Goal: Task Accomplishment & Management: Manage account settings

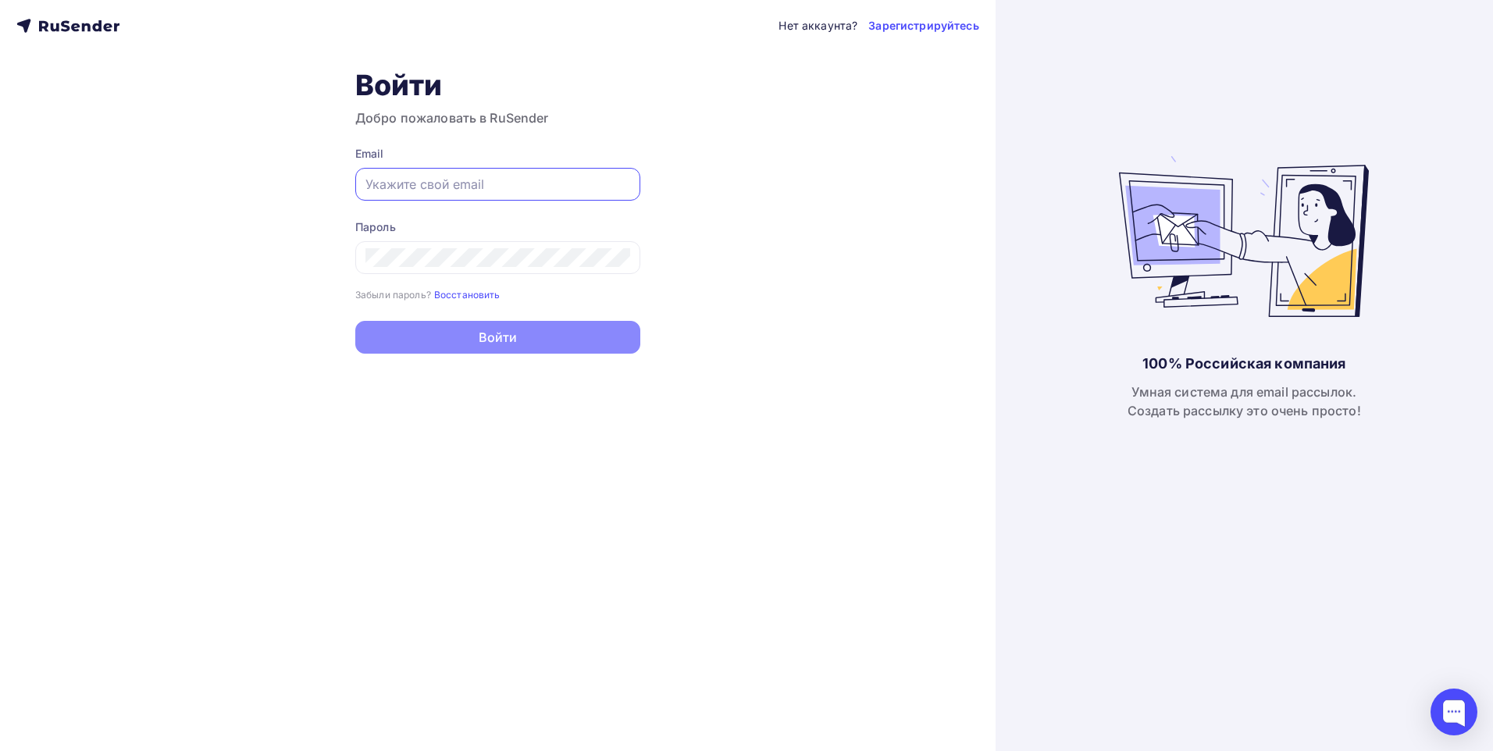
click at [405, 183] on input "text" at bounding box center [497, 184] width 265 height 19
type input "[EMAIL_ADDRESS][DOMAIN_NAME]"
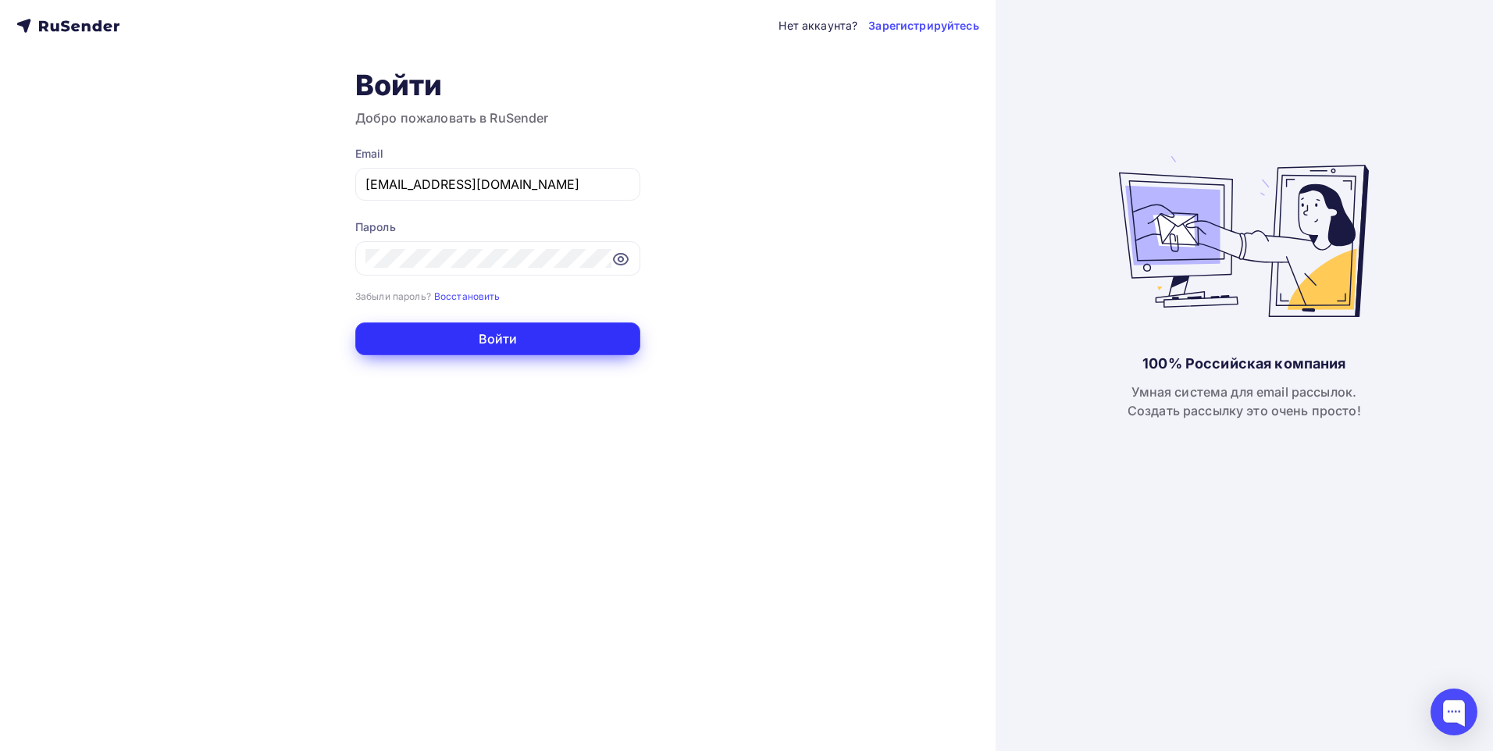
click at [483, 345] on button "Войти" at bounding box center [497, 338] width 285 height 33
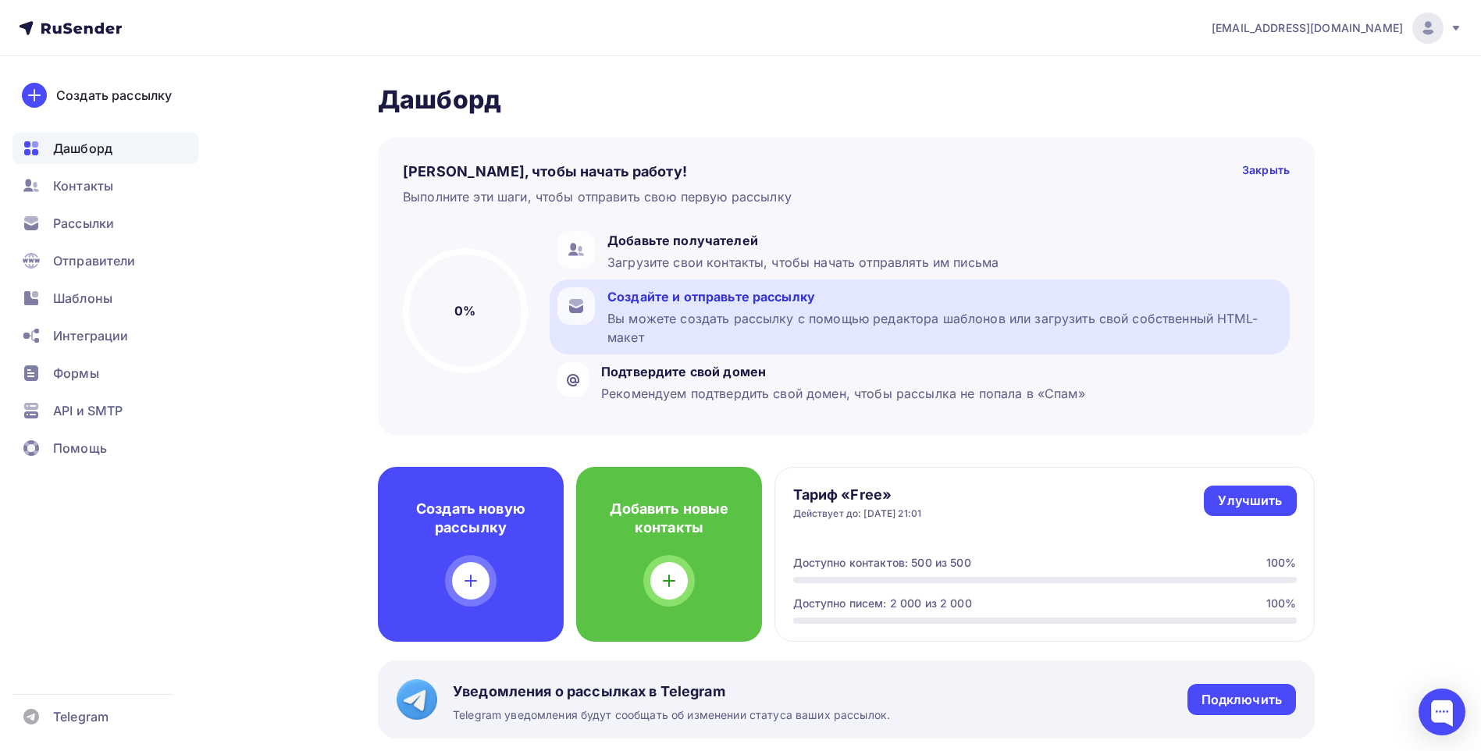
click at [668, 296] on div "Создайте и отправьте рассылку" at bounding box center [944, 296] width 675 height 19
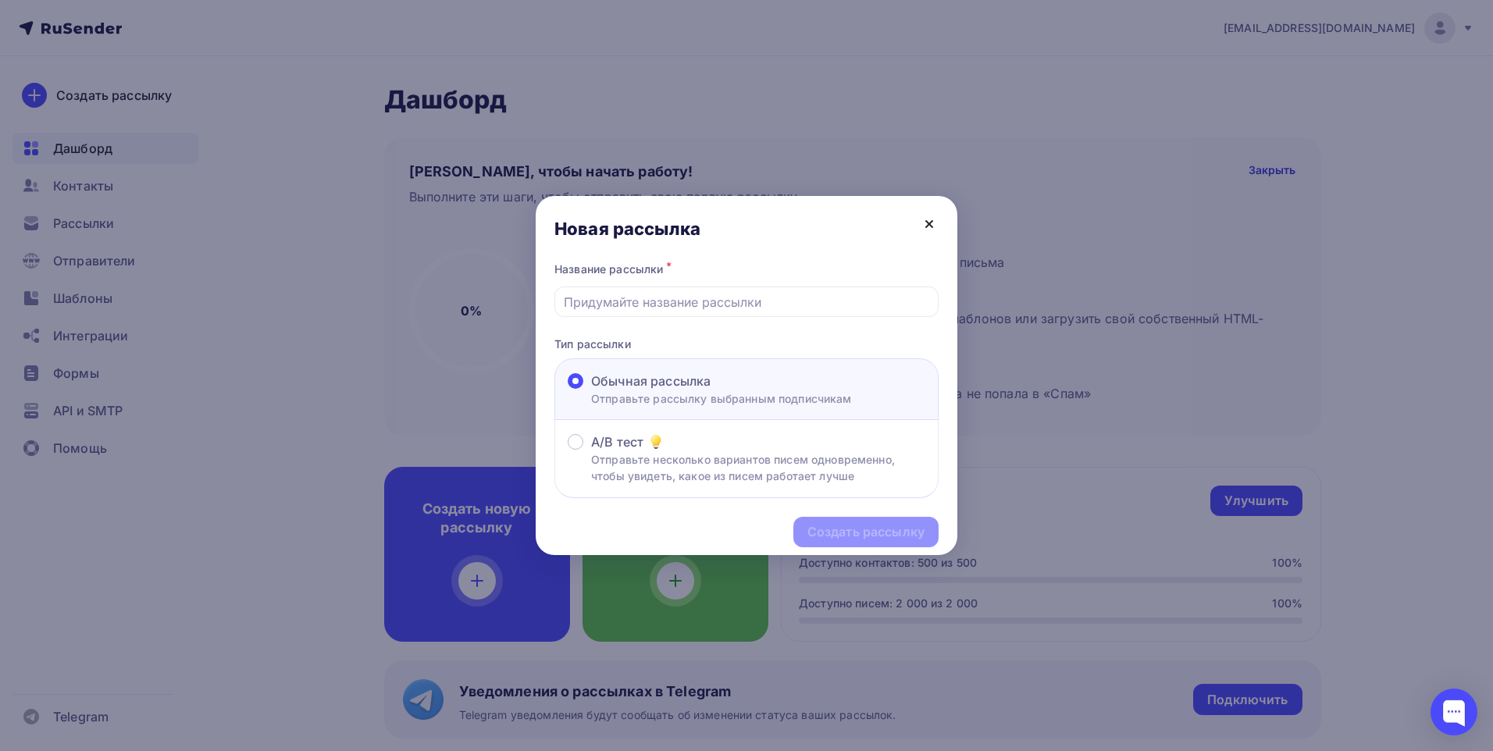
click at [927, 225] on icon at bounding box center [929, 224] width 6 height 6
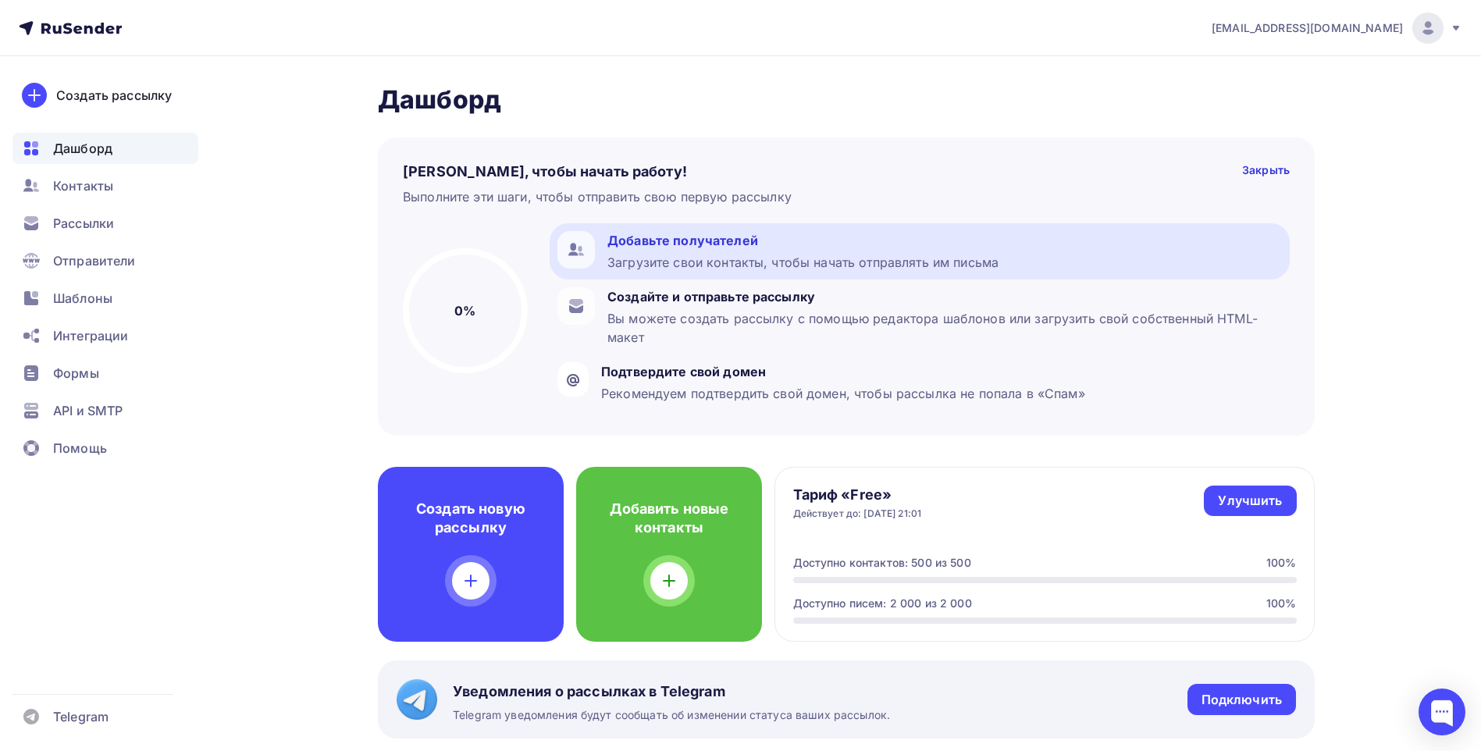
click at [577, 245] on icon at bounding box center [576, 249] width 19 height 19
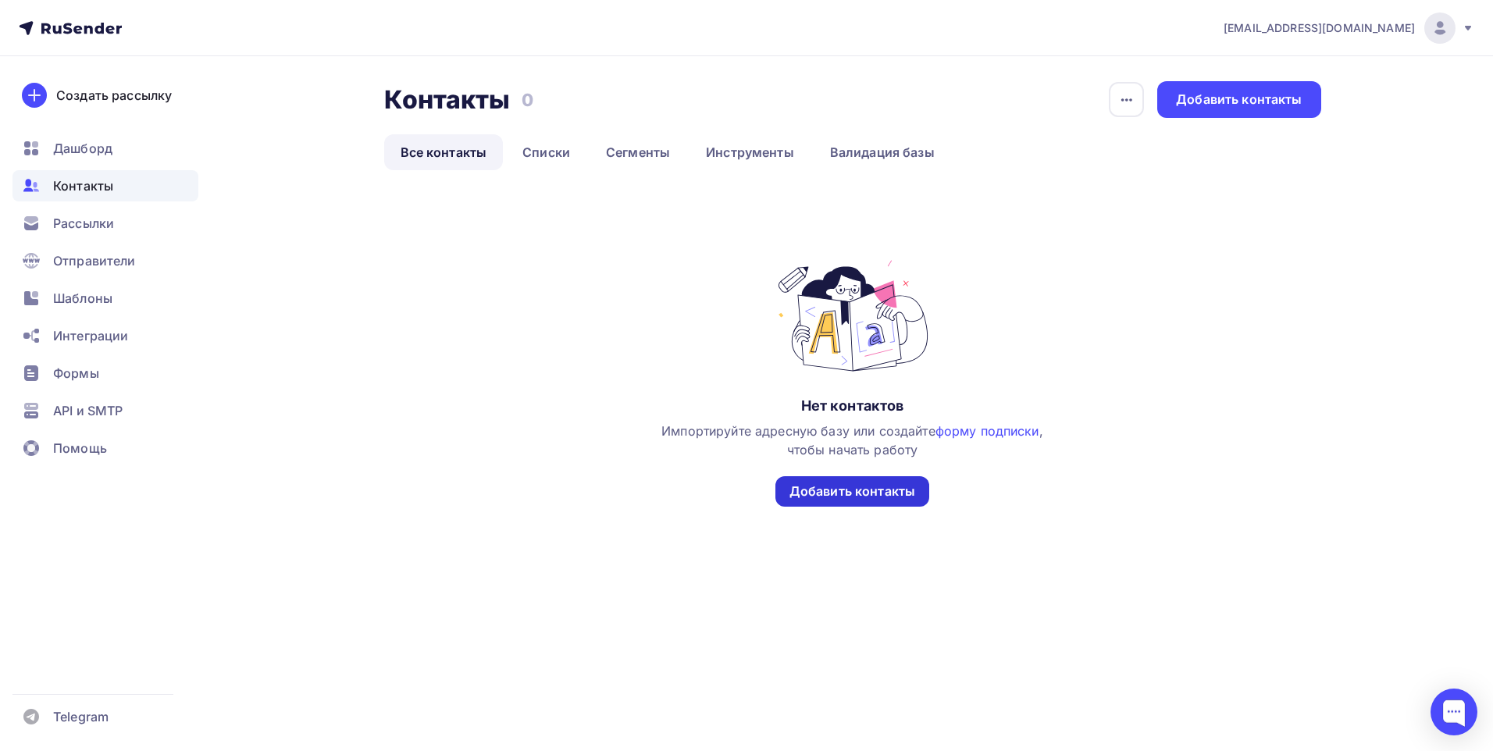
click at [863, 494] on div "Добавить контакты" at bounding box center [852, 491] width 126 height 18
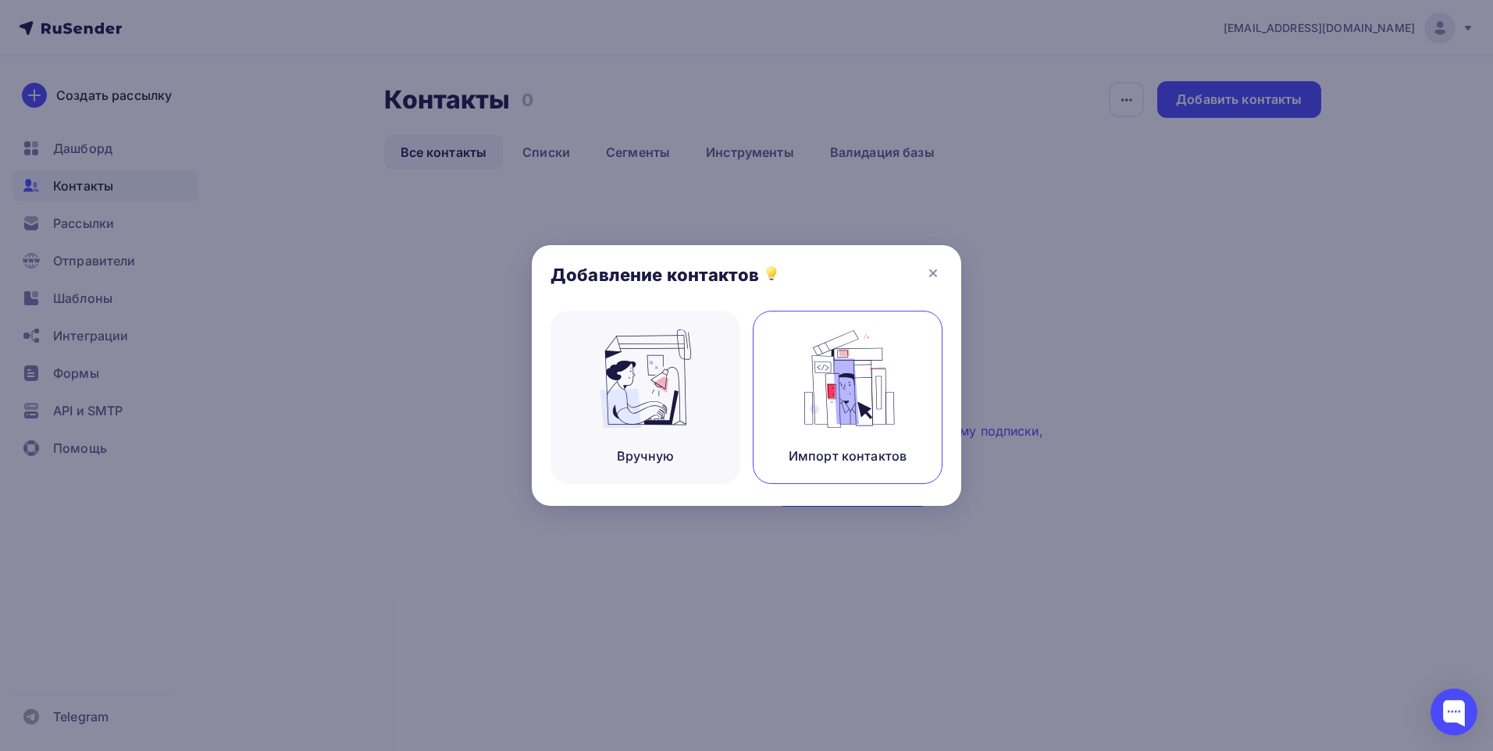
click at [855, 431] on div "Импорт контактов" at bounding box center [848, 397] width 190 height 173
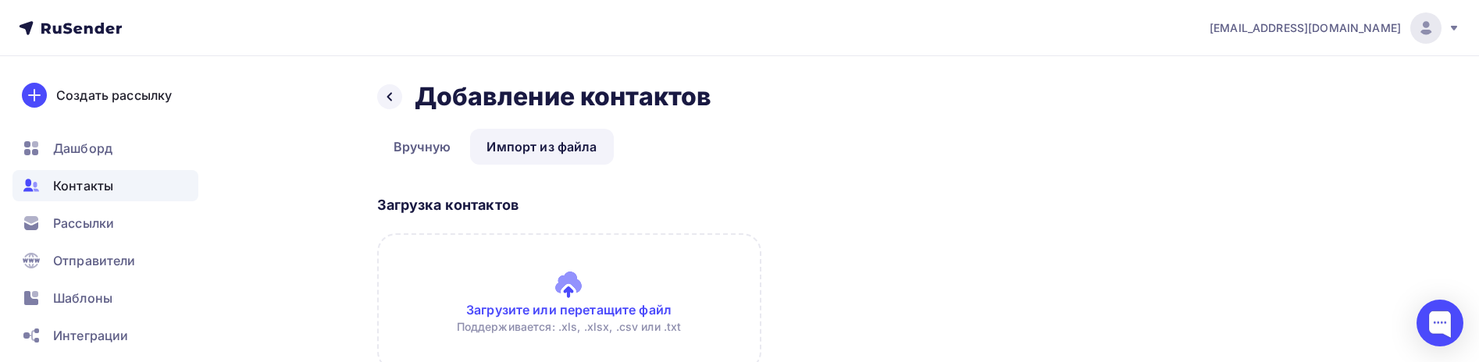
click at [283, 272] on div "Назад Добавление контактов Добавление контактов Вручную Импорт из файла Импорт …" at bounding box center [740, 351] width 1280 height 590
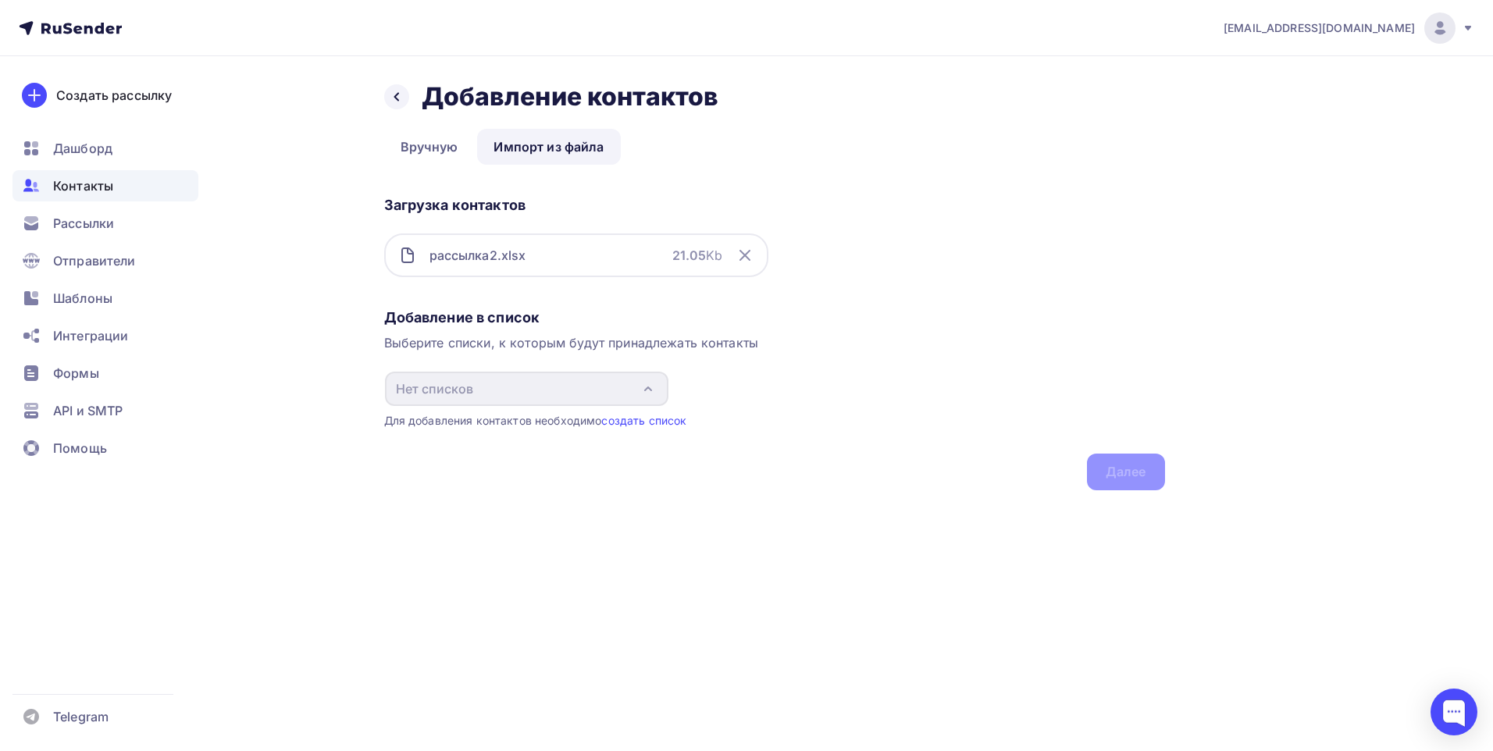
click at [1133, 479] on div "Добавление в список Выберите списки, к которым будут принадлежать контакты Нет …" at bounding box center [774, 396] width 781 height 188
click at [537, 251] on div "рассылка2.xlsx 21.05 Kb" at bounding box center [576, 255] width 384 height 44
click at [487, 347] on div "Выберите списки, к которым будут принадлежать контакты" at bounding box center [774, 342] width 781 height 19
click at [635, 418] on link "создать список" at bounding box center [643, 420] width 85 height 13
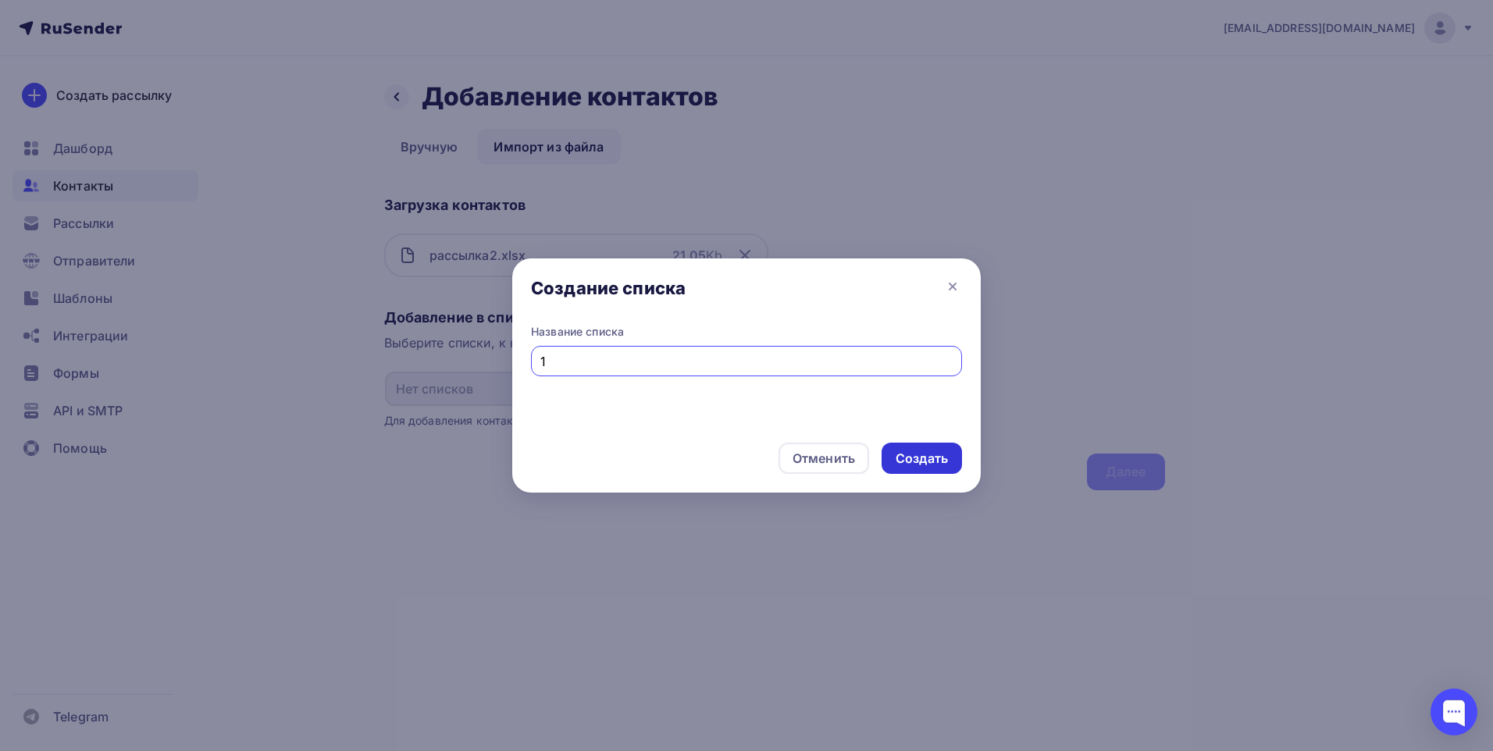
type input "1"
click at [914, 460] on div "Создать" at bounding box center [921, 459] width 52 height 18
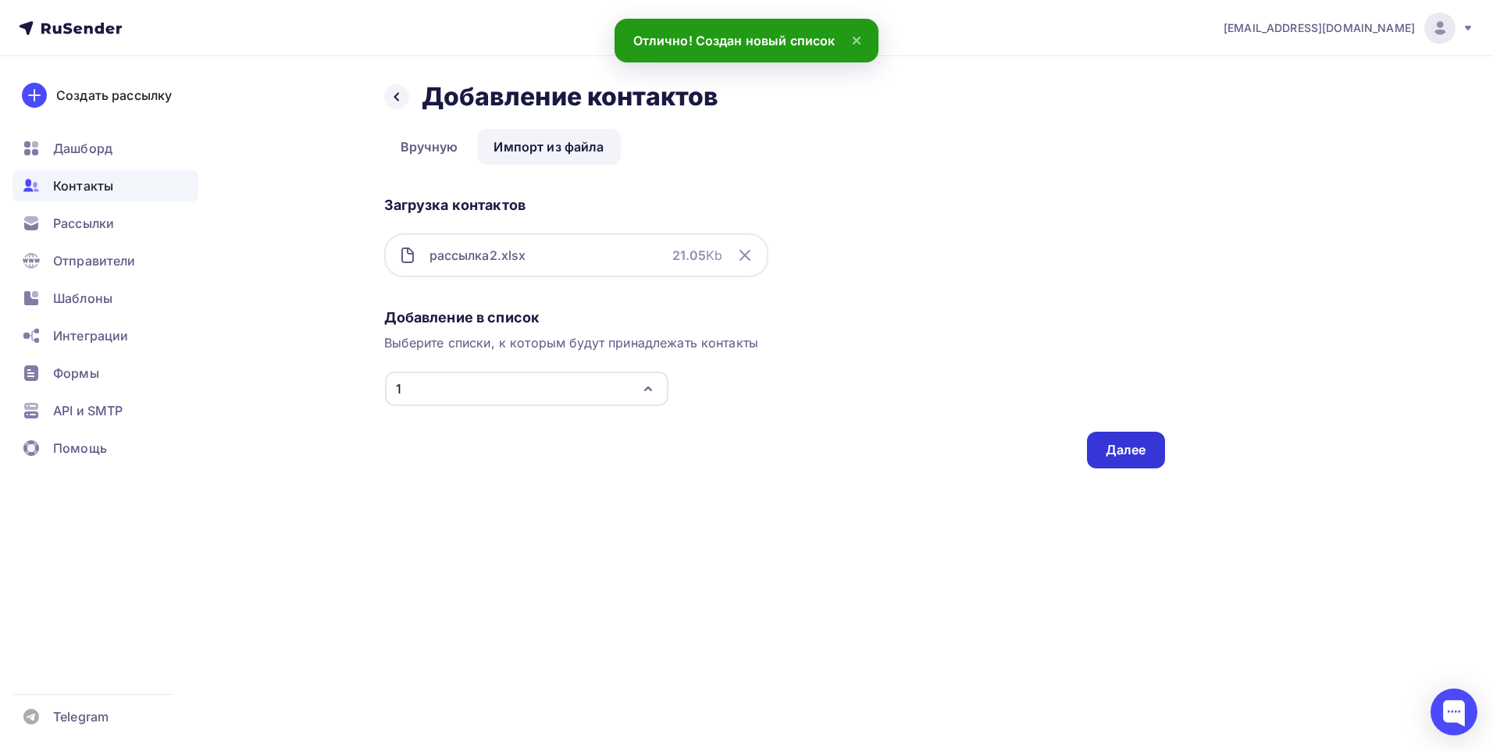
click at [1114, 450] on div "Далее" at bounding box center [1125, 450] width 41 height 18
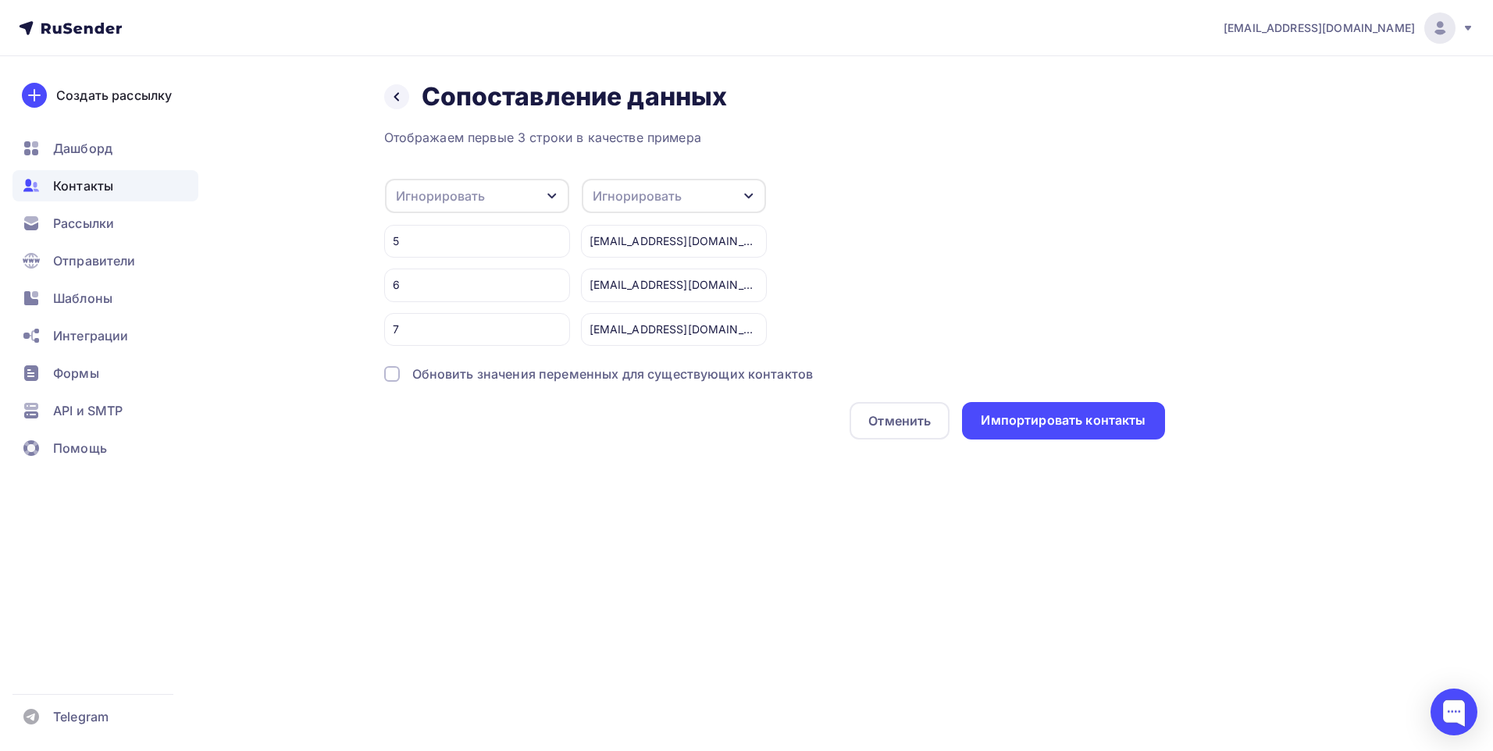
click at [559, 193] on div "Игнорировать" at bounding box center [477, 196] width 184 height 34
click at [319, 241] on div "Назад Сопоставление данных Сопоставление данных Отображаем первые 3 строки в ка…" at bounding box center [747, 279] width 1280 height 446
click at [404, 247] on div "5" at bounding box center [477, 241] width 186 height 33
click at [410, 241] on div "5" at bounding box center [477, 241] width 186 height 33
click at [390, 375] on div at bounding box center [392, 374] width 16 height 16
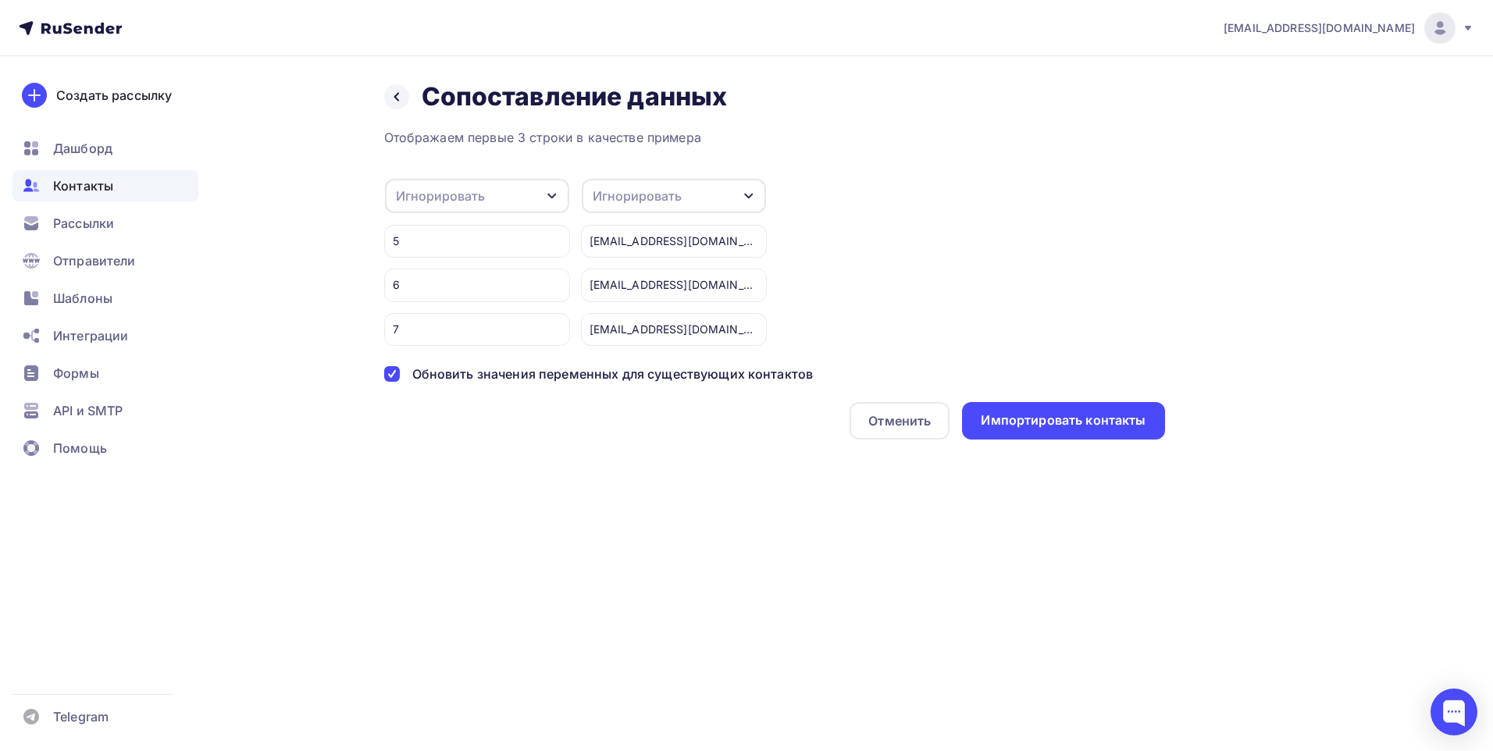
click at [393, 374] on div at bounding box center [392, 374] width 16 height 16
click at [750, 192] on icon "button" at bounding box center [748, 196] width 12 height 12
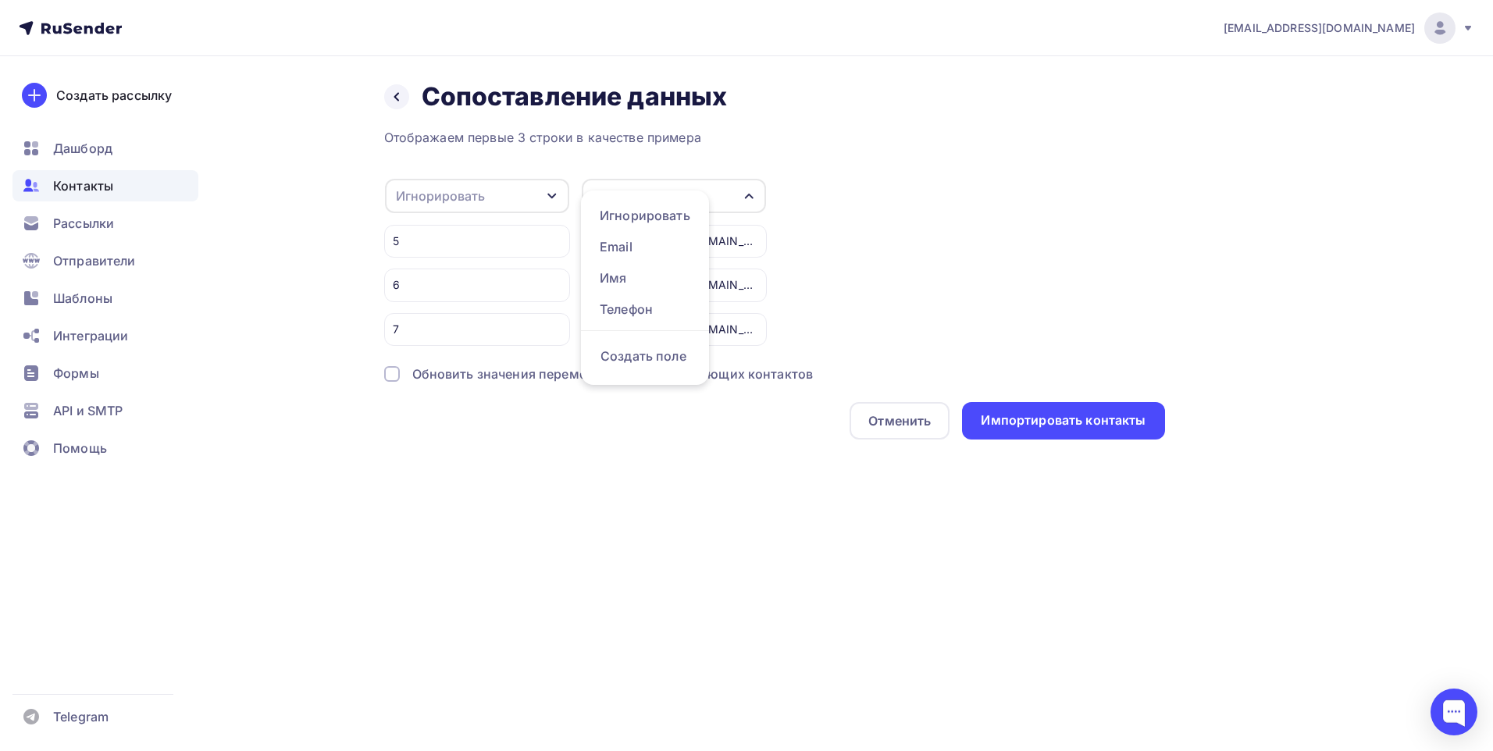
click at [750, 192] on icon "button" at bounding box center [748, 196] width 12 height 12
click at [550, 196] on icon "button" at bounding box center [551, 196] width 9 height 5
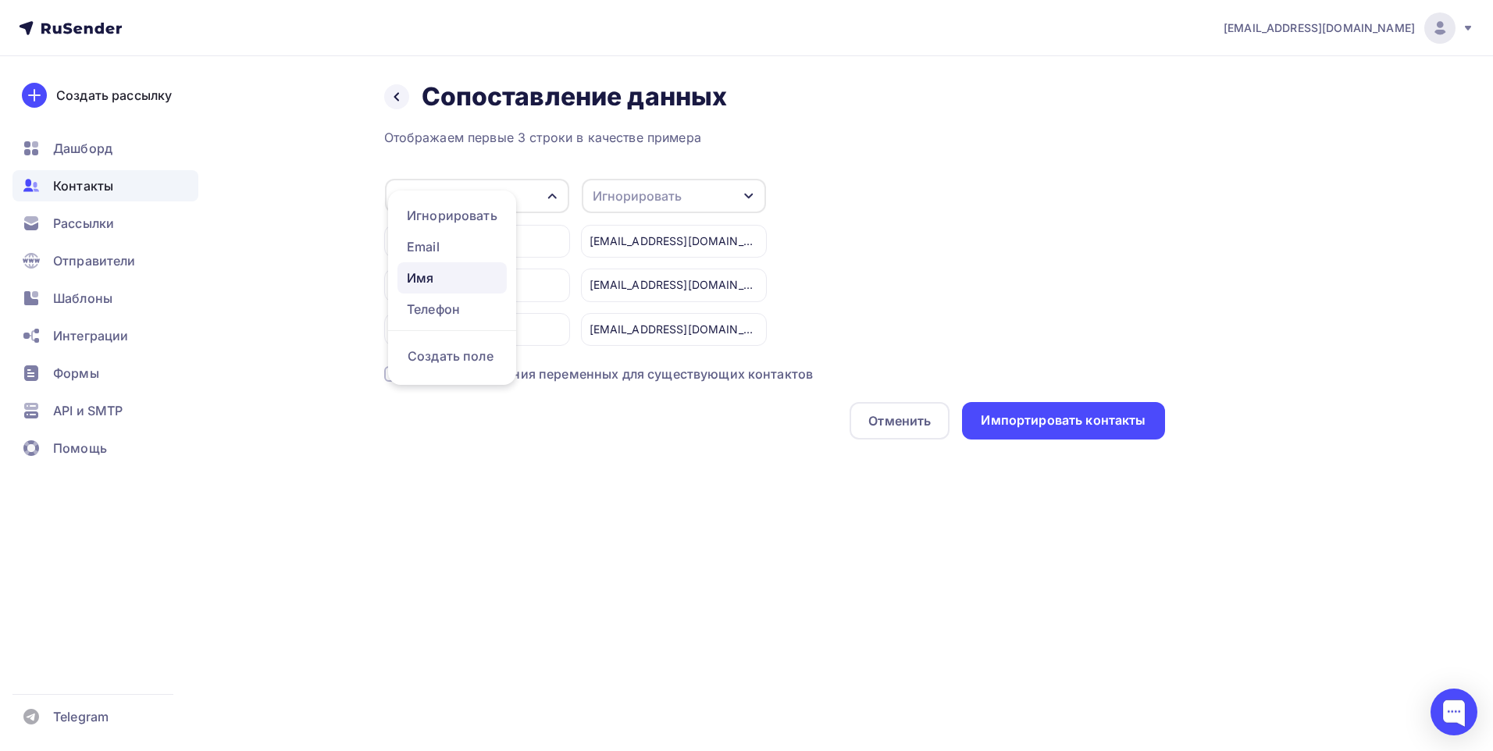
click at [435, 276] on div "Имя" at bounding box center [452, 278] width 91 height 19
click at [550, 197] on icon "button" at bounding box center [551, 196] width 9 height 5
click at [470, 244] on div "Игнорировать" at bounding box center [452, 246] width 91 height 19
click at [742, 191] on icon "button" at bounding box center [748, 196] width 12 height 12
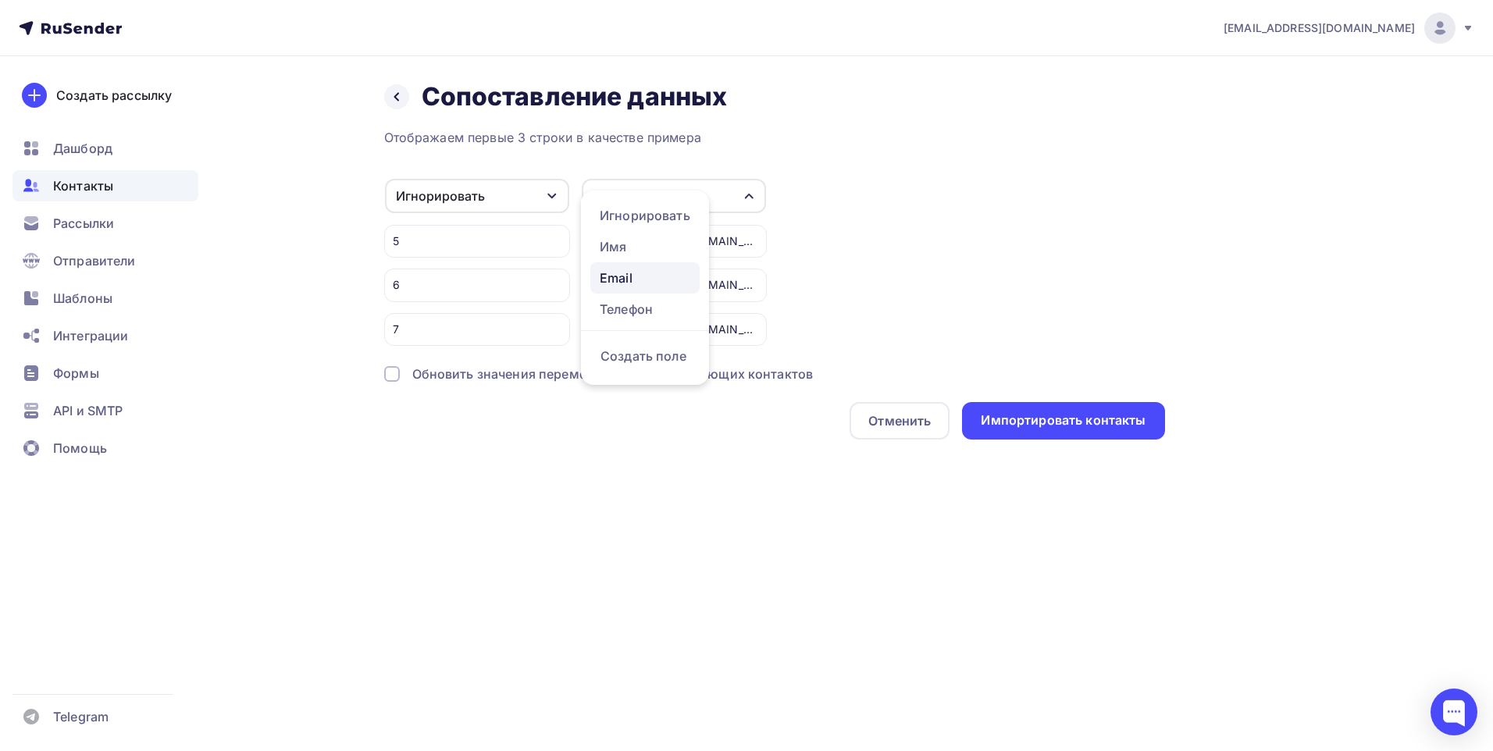
click at [653, 283] on div "Email" at bounding box center [645, 278] width 91 height 19
click at [472, 376] on div "Обновить значения переменных для существующих контактов" at bounding box center [612, 374] width 401 height 19
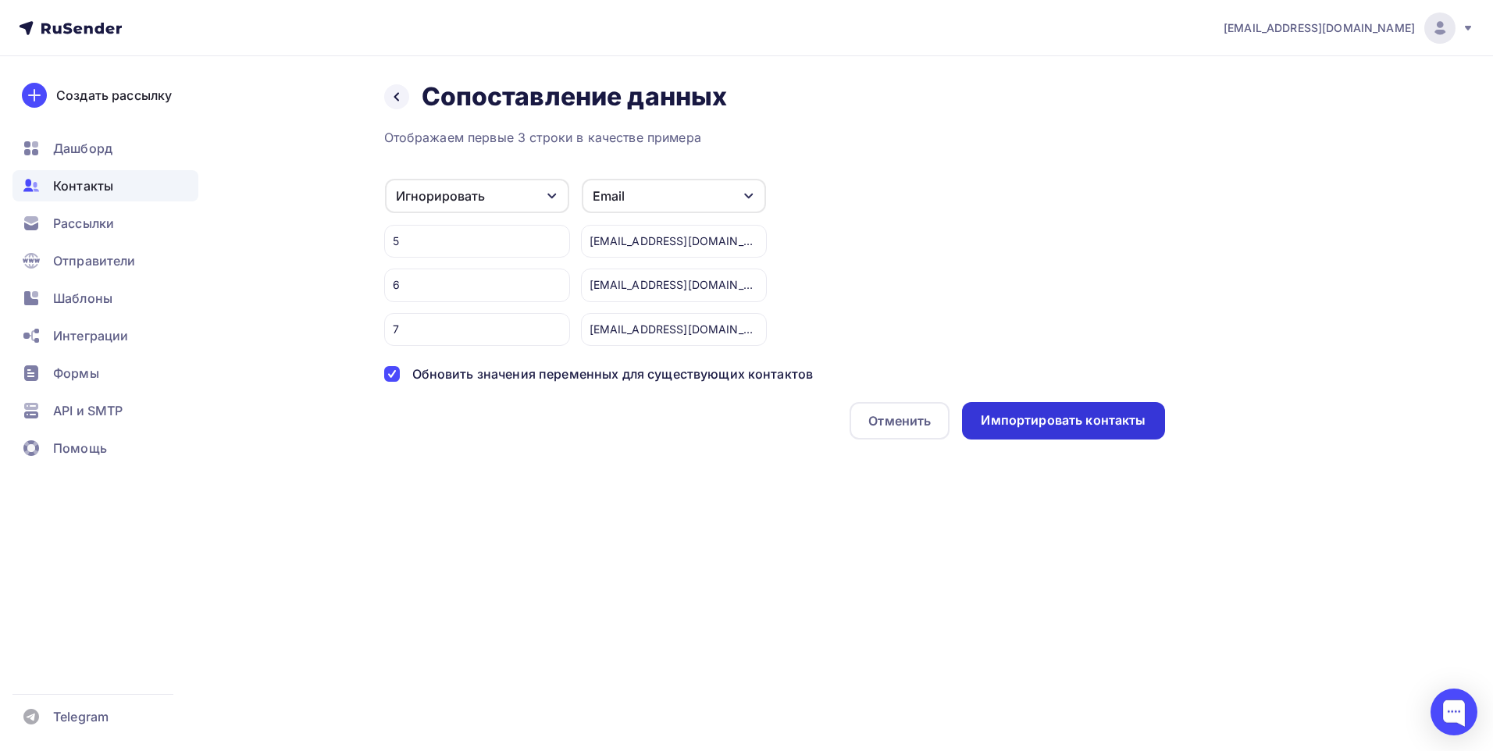
click at [1009, 425] on div "Импортировать контакты" at bounding box center [1063, 420] width 165 height 18
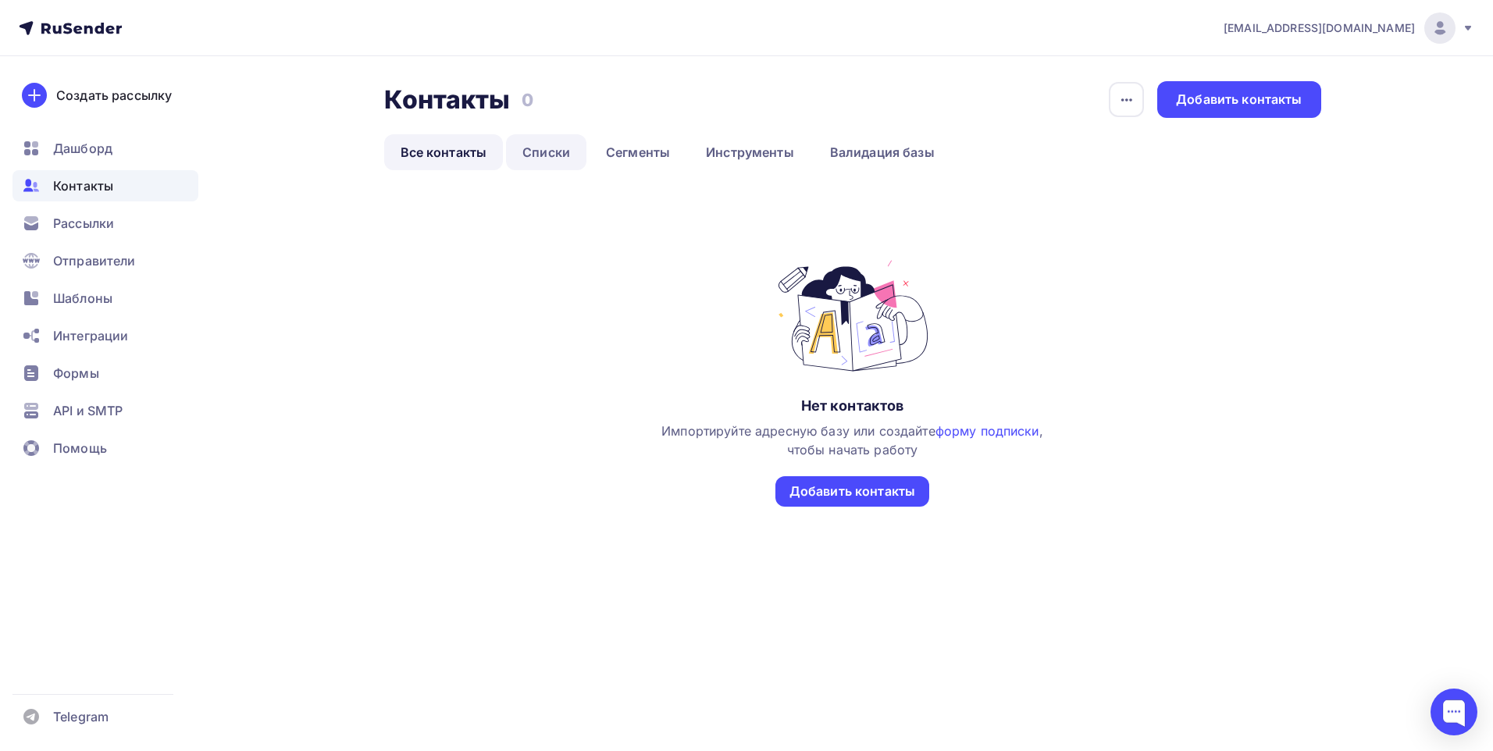
click at [536, 158] on link "Списки" at bounding box center [546, 152] width 80 height 36
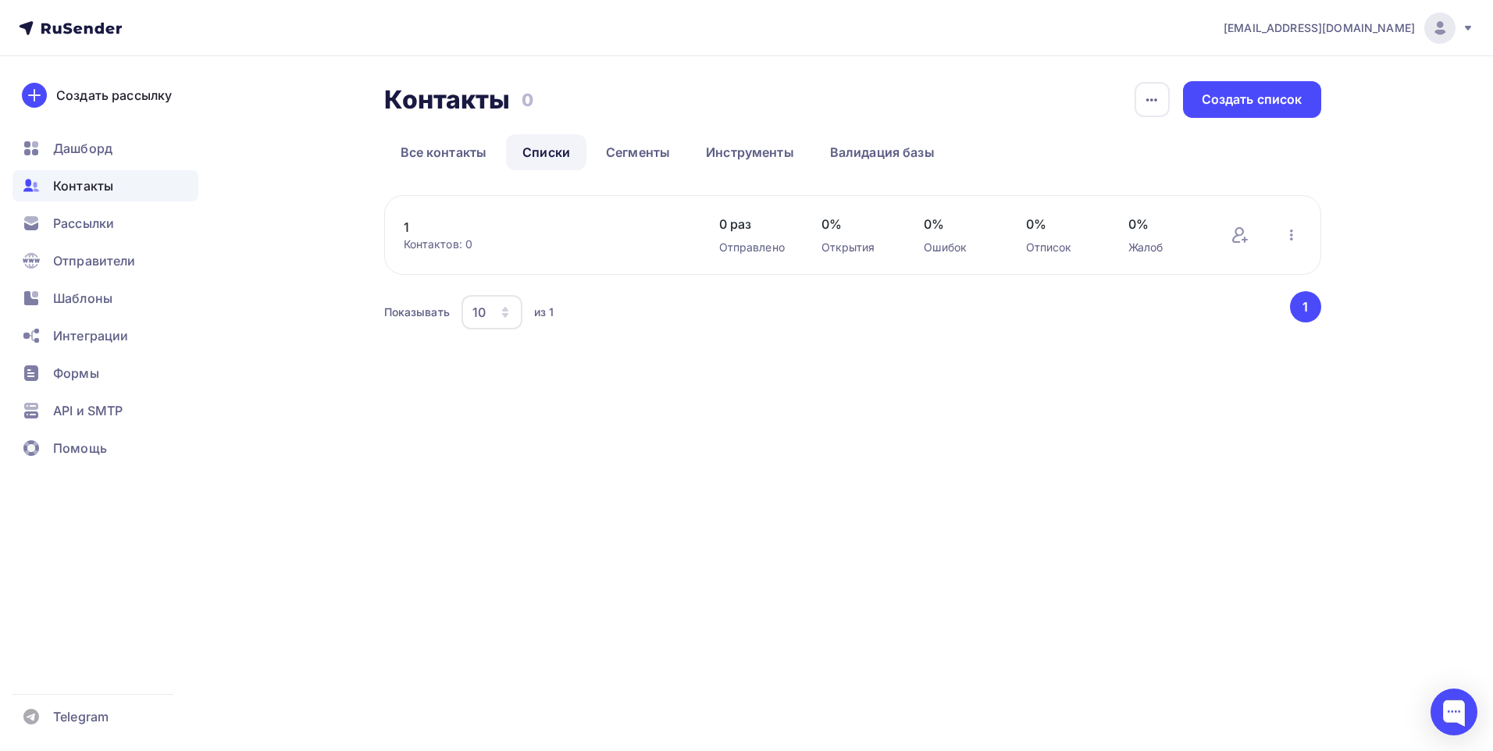
drag, startPoint x: 541, startPoint y: 308, endPoint x: 522, endPoint y: 311, distance: 19.0
click at [522, 311] on div "Показывать 10 10 20 50 100 из 1" at bounding box center [835, 312] width 903 height 36
drag, startPoint x: 522, startPoint y: 311, endPoint x: 420, endPoint y: 312, distance: 102.3
click at [420, 312] on div "Показывать" at bounding box center [417, 312] width 66 height 16
click at [483, 312] on div "10" at bounding box center [478, 312] width 13 height 19
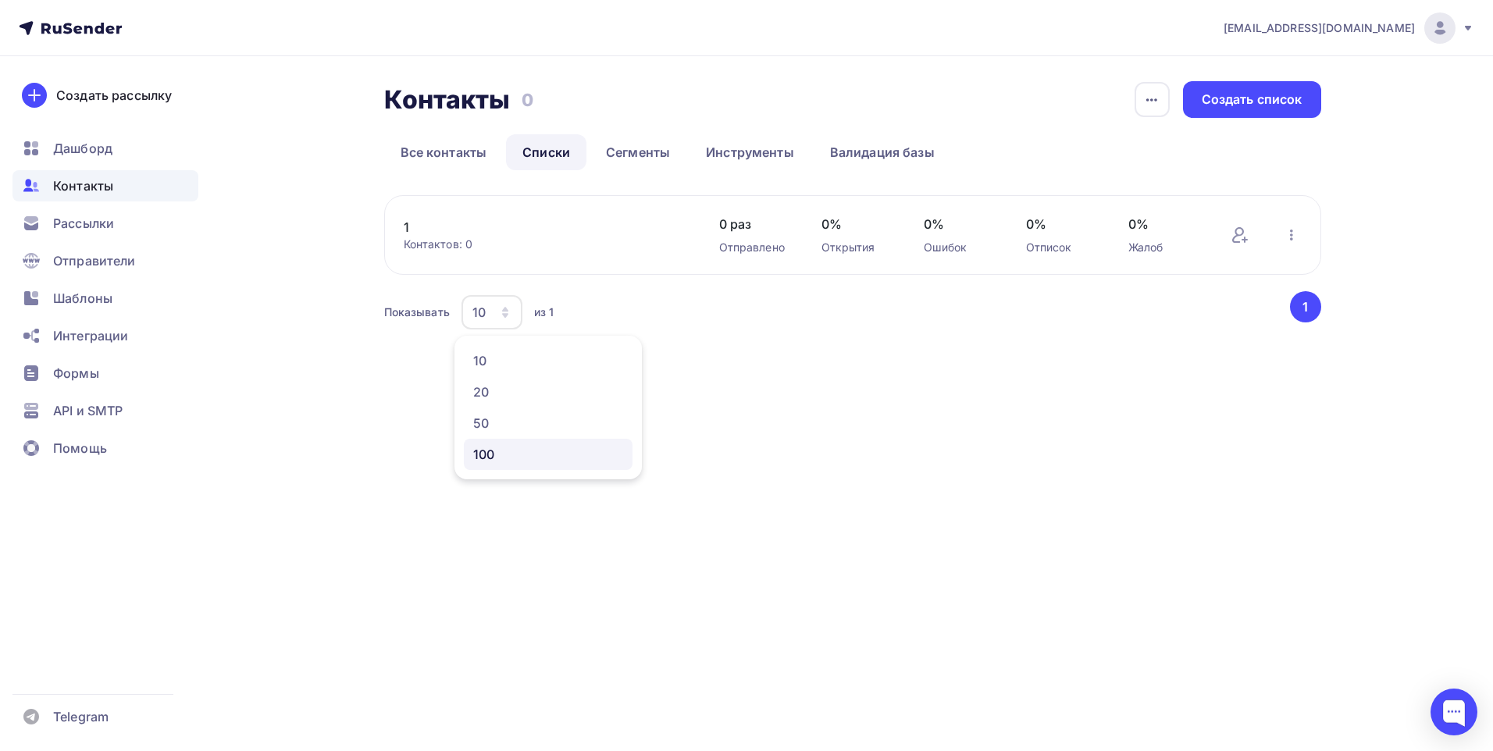
click at [497, 458] on div "100" at bounding box center [548, 454] width 150 height 19
click at [1305, 306] on button "1" at bounding box center [1305, 306] width 31 height 31
click at [441, 148] on link "Все контакты" at bounding box center [443, 152] width 119 height 36
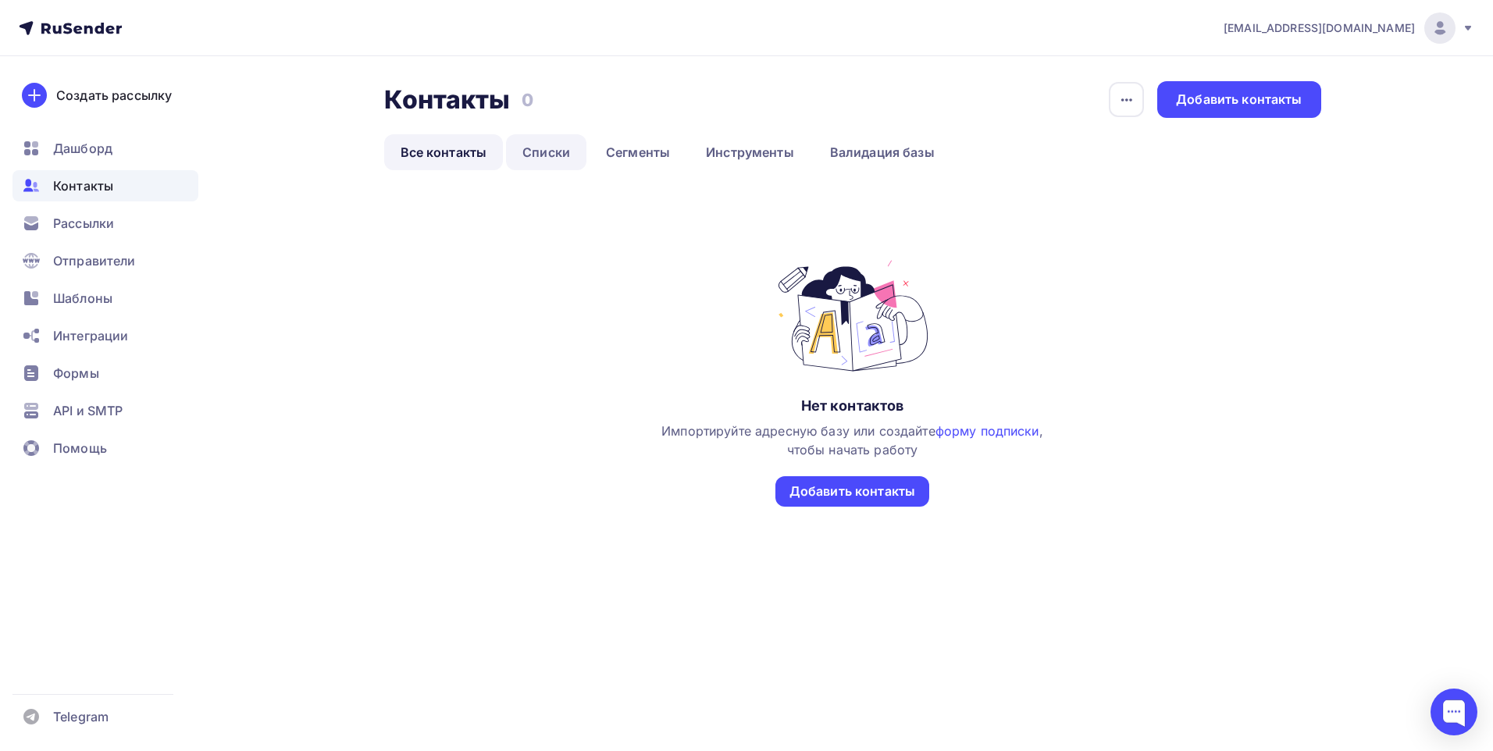
click at [536, 158] on link "Списки" at bounding box center [546, 152] width 80 height 36
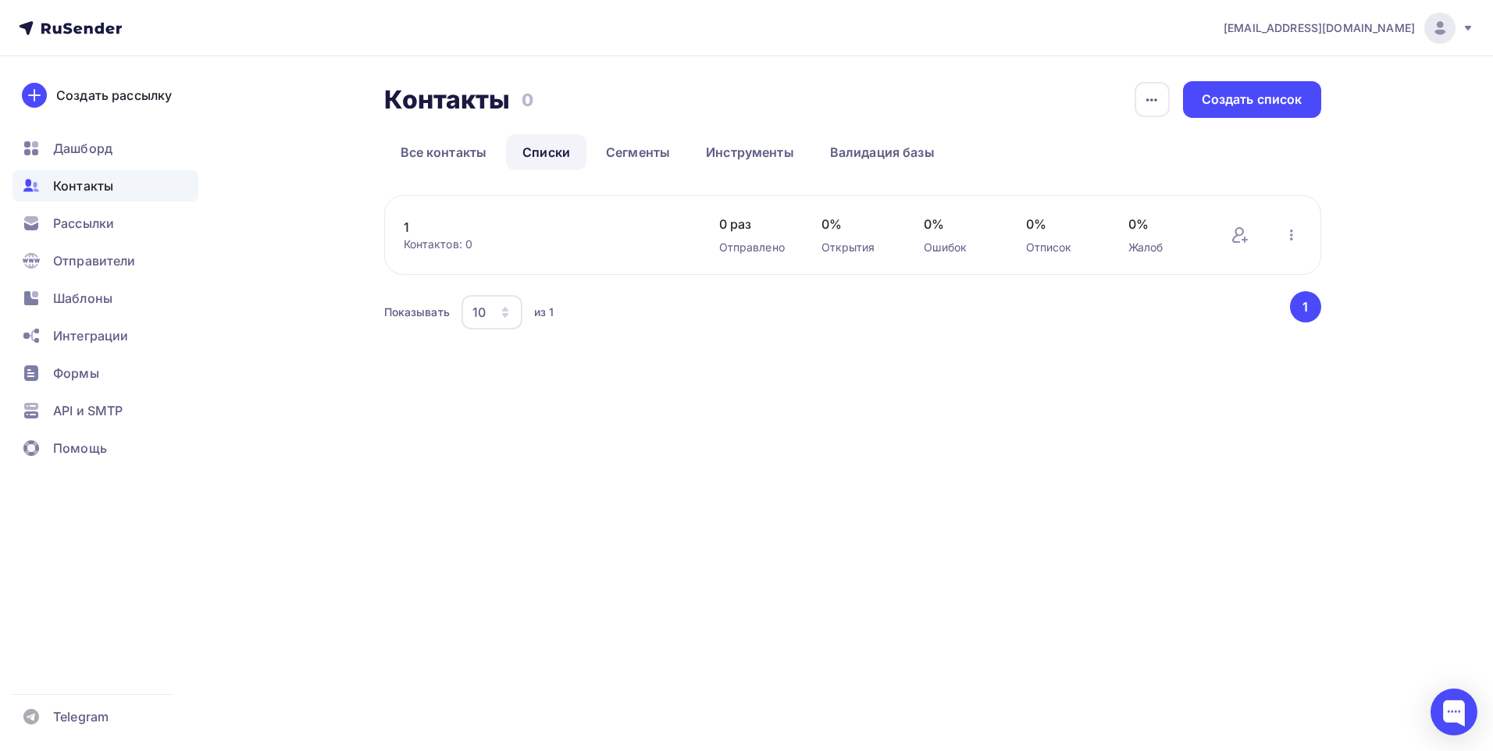
click at [536, 158] on link "Списки" at bounding box center [546, 152] width 80 height 36
click at [668, 149] on link "Сегменты" at bounding box center [637, 152] width 97 height 36
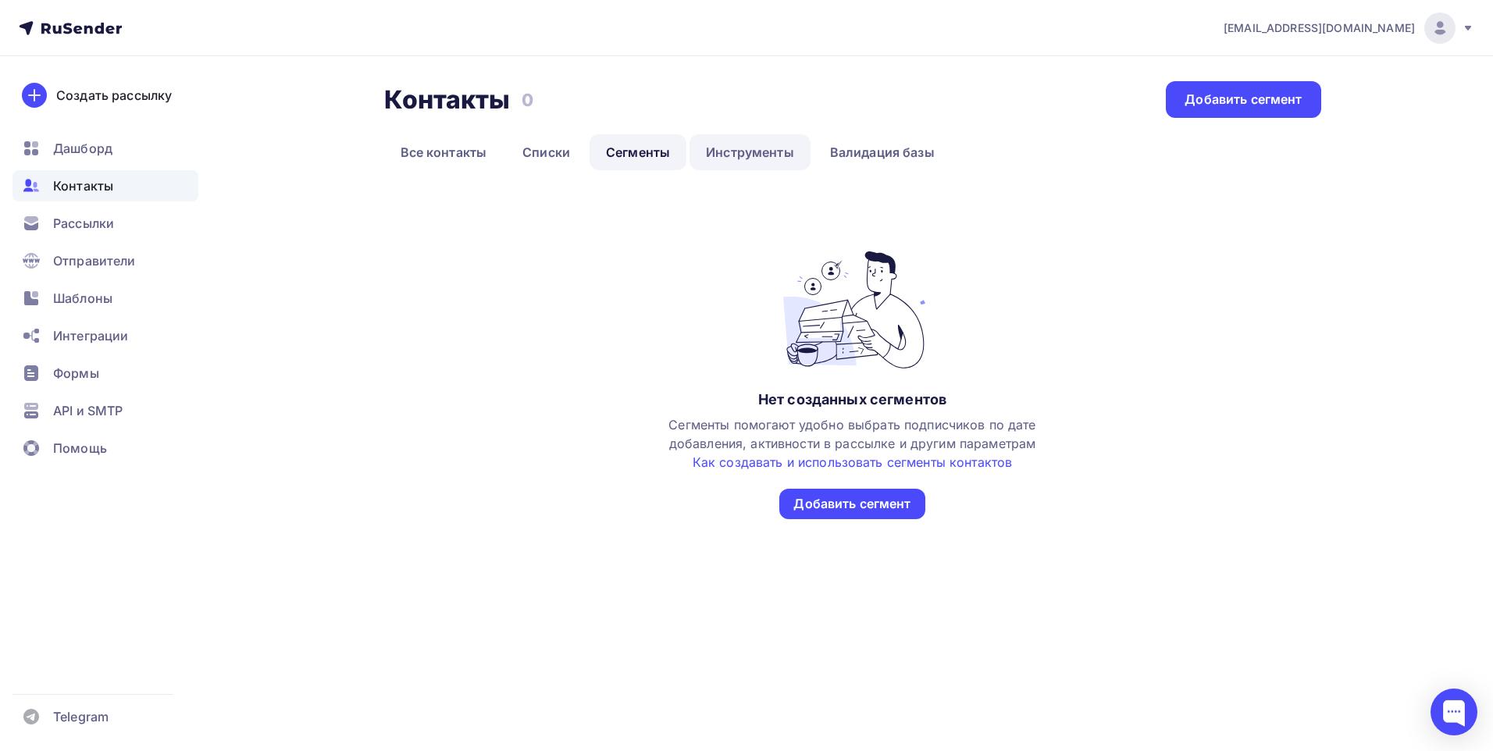
click at [739, 154] on link "Инструменты" at bounding box center [749, 152] width 121 height 36
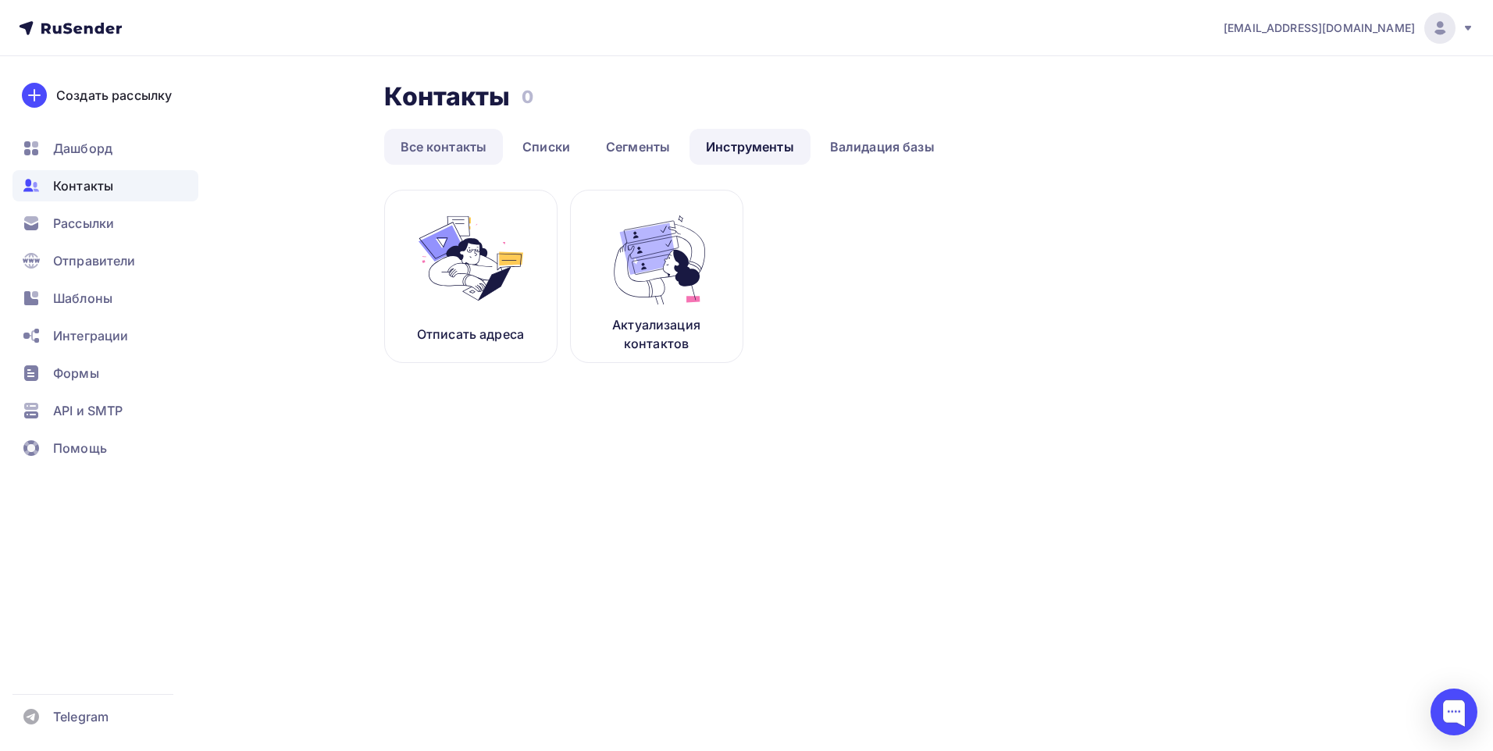
click at [457, 158] on link "Все контакты" at bounding box center [443, 147] width 119 height 36
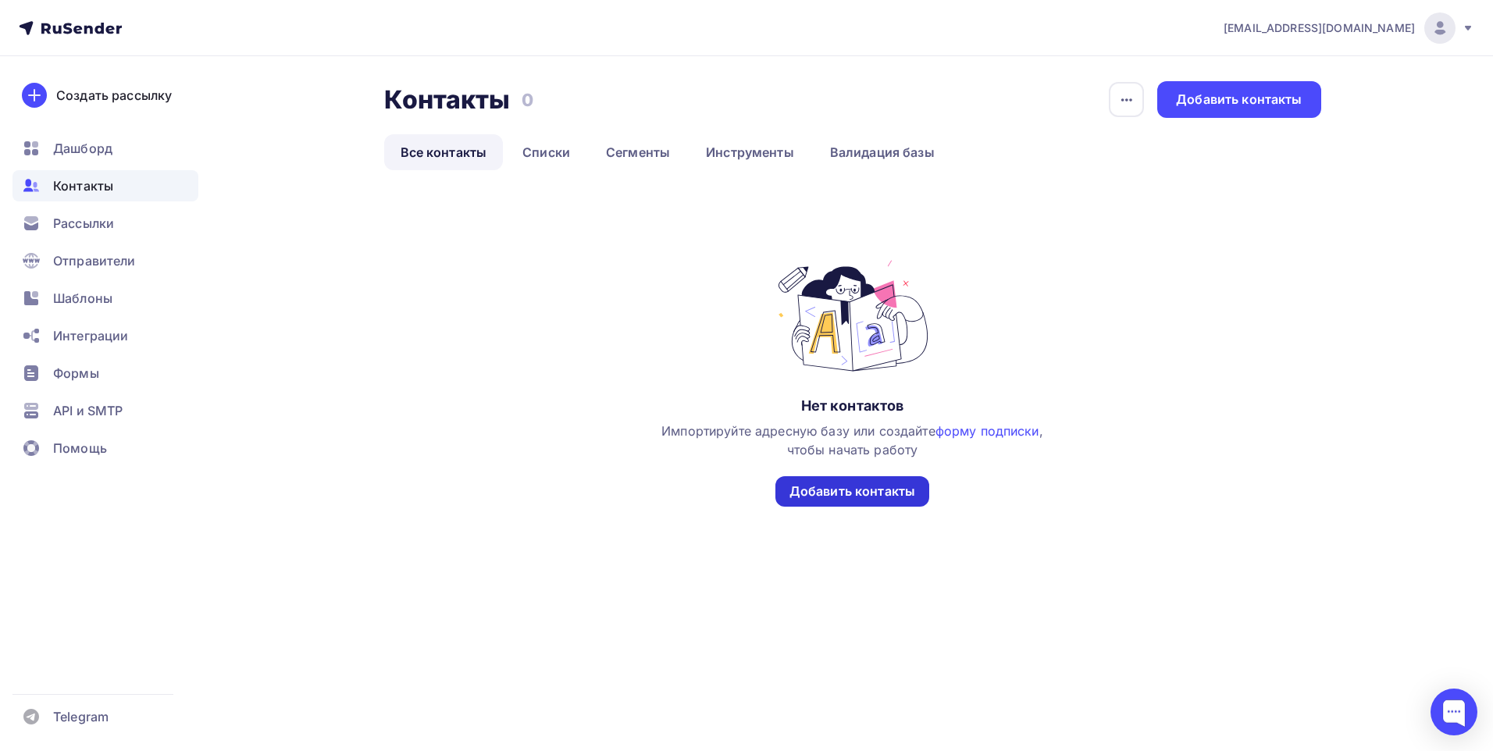
click at [853, 495] on div "Добавить контакты" at bounding box center [852, 491] width 126 height 18
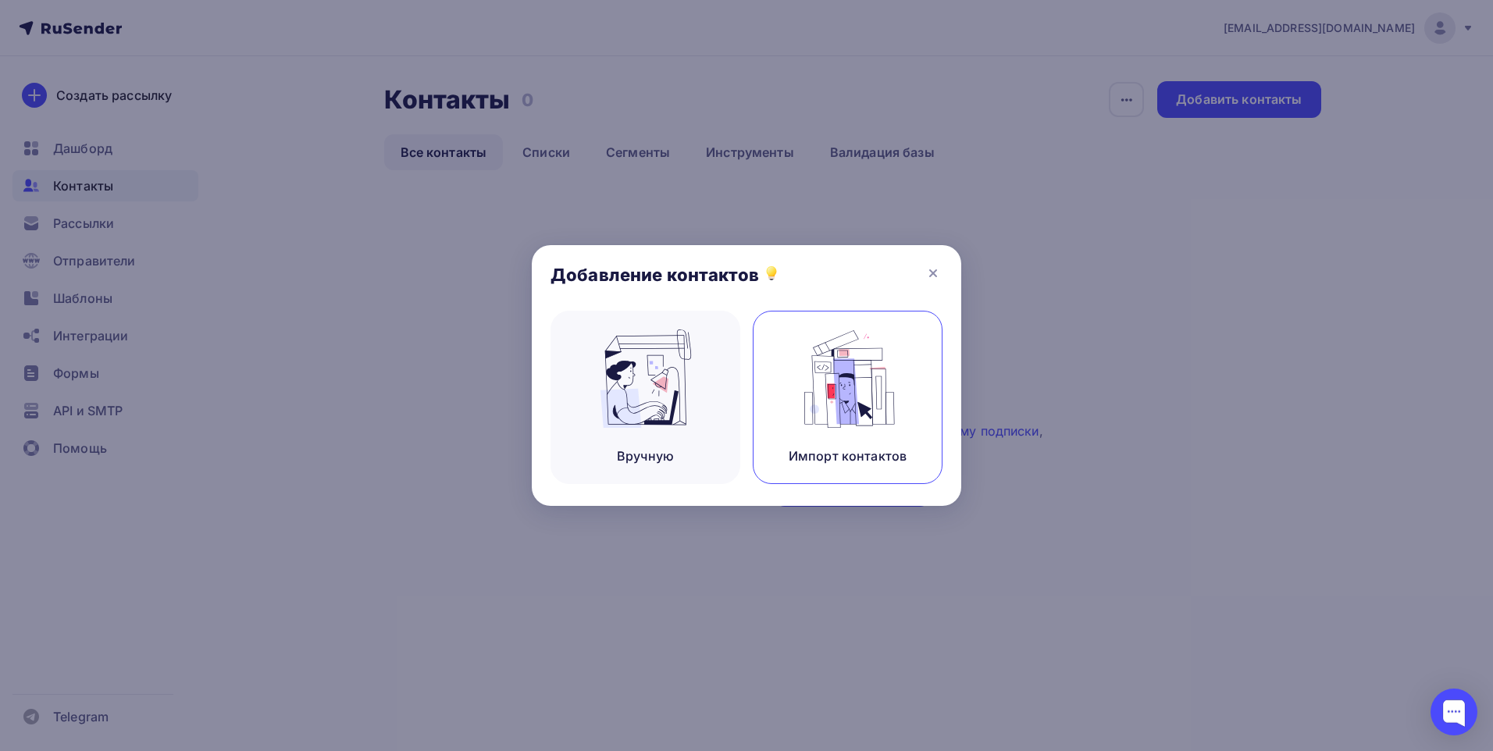
click at [825, 401] on img at bounding box center [848, 378] width 105 height 98
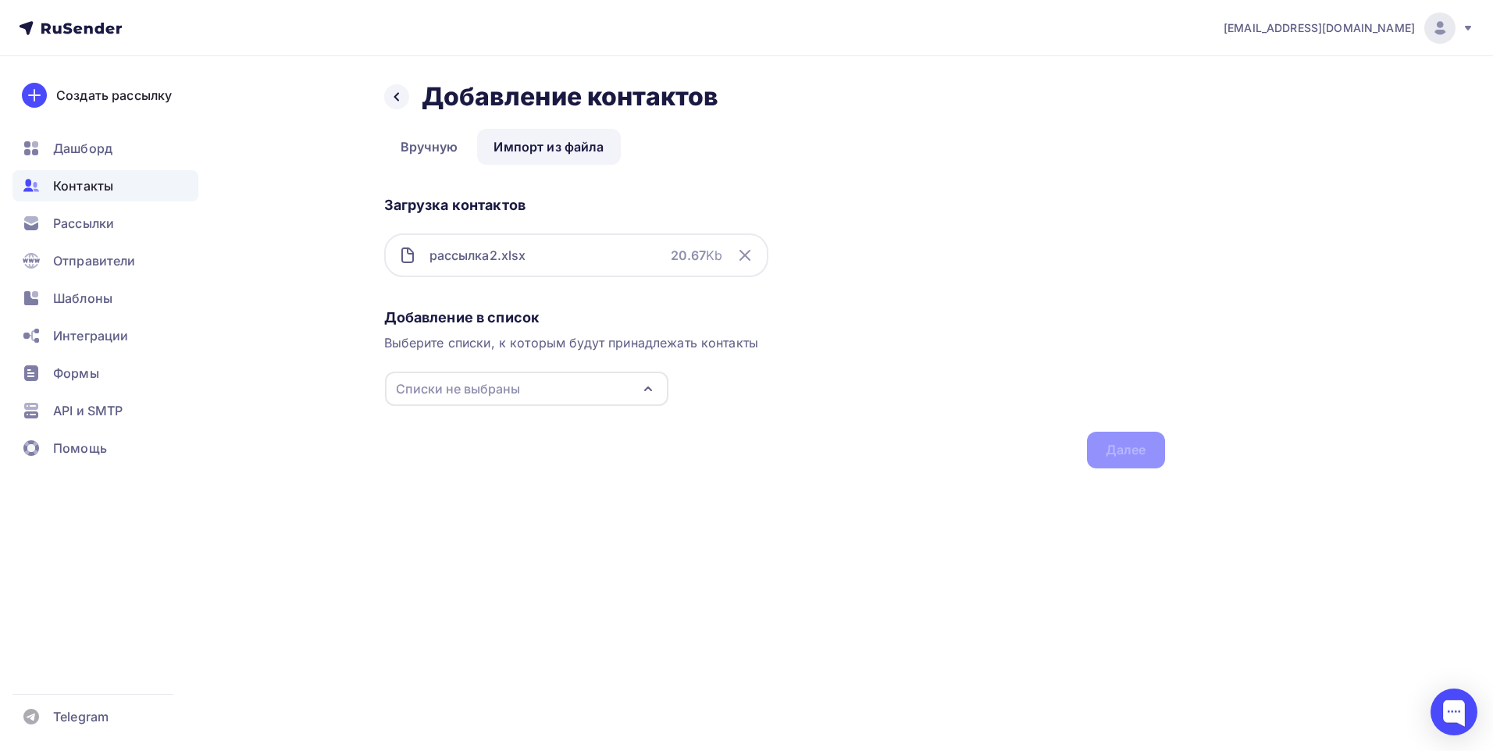
click at [901, 351] on div "Выберите списки, к которым будут принадлежать контакты" at bounding box center [774, 342] width 781 height 19
click at [650, 389] on icon "button" at bounding box center [648, 388] width 6 height 3
click at [417, 442] on div "1" at bounding box center [527, 447] width 252 height 19
click at [1139, 461] on div "Далее" at bounding box center [1126, 450] width 78 height 37
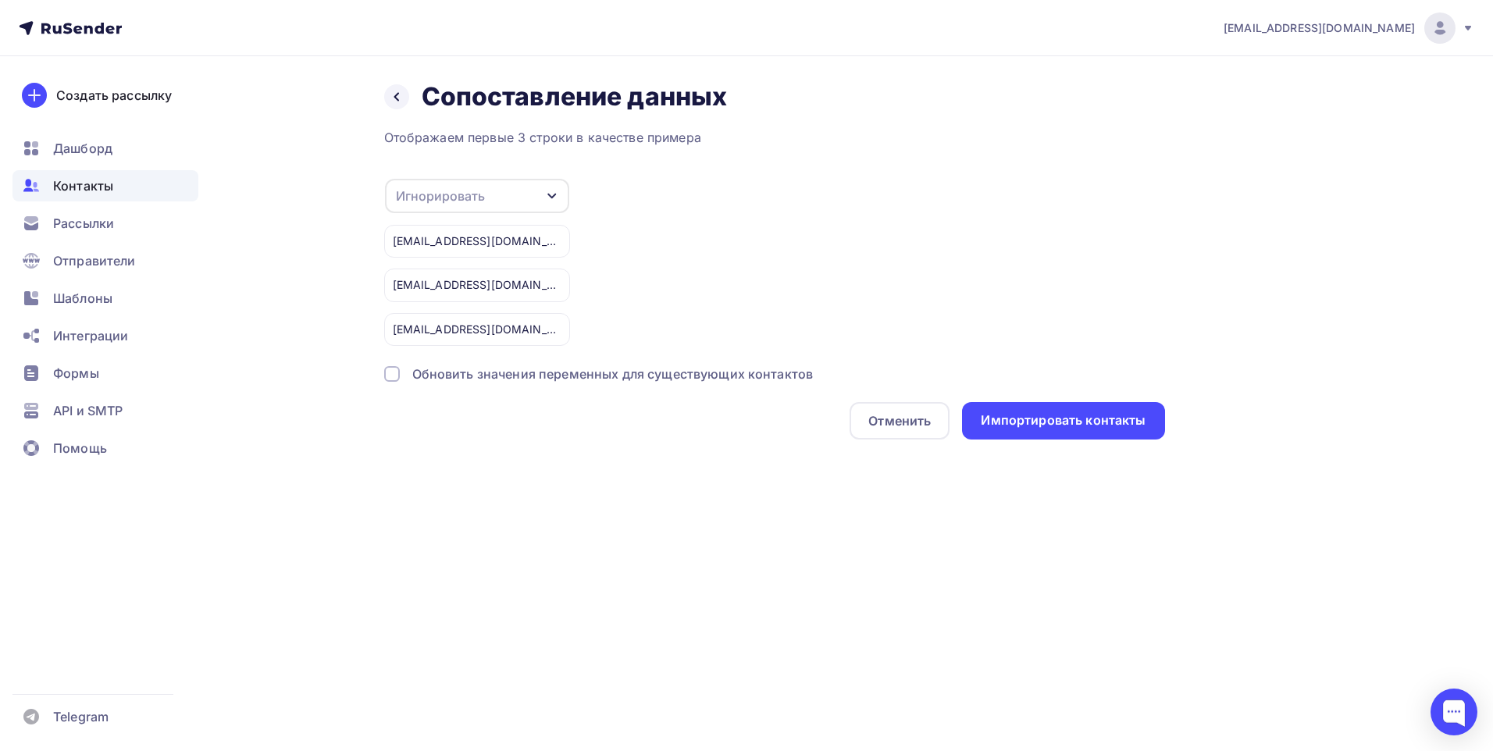
click at [395, 376] on div at bounding box center [392, 374] width 16 height 16
click at [1006, 425] on div "Импортировать контакты" at bounding box center [1063, 420] width 165 height 18
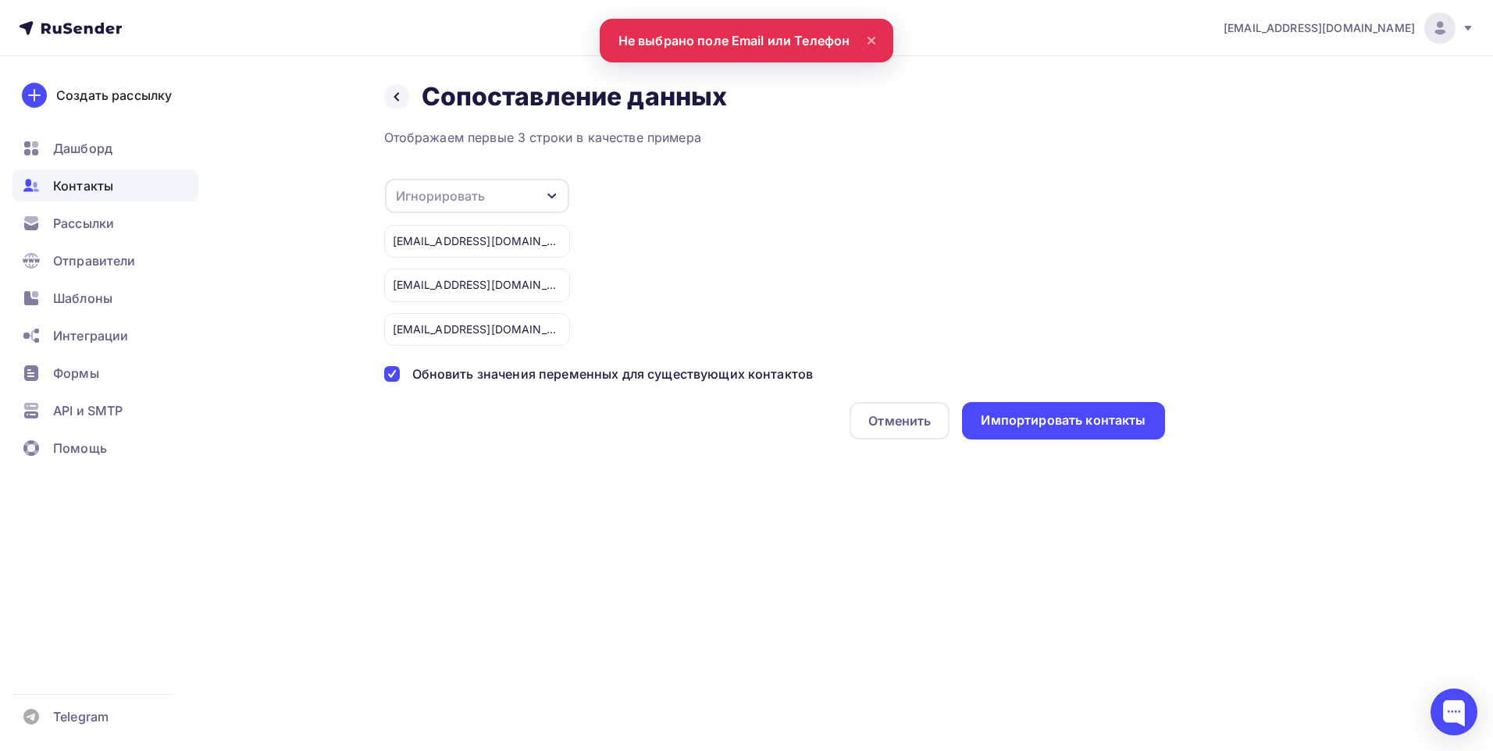
click at [547, 197] on icon "button" at bounding box center [552, 196] width 12 height 12
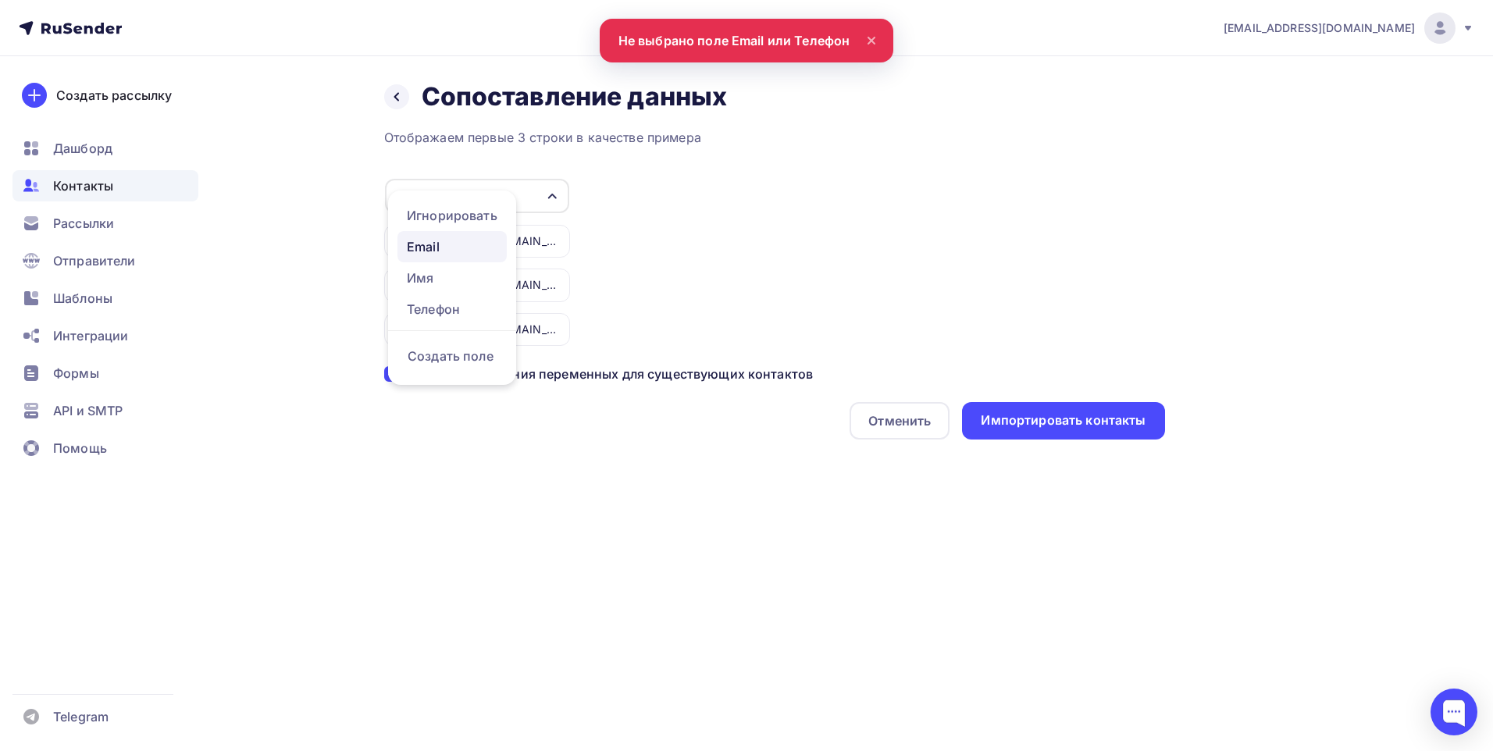
click at [455, 246] on div "Email" at bounding box center [452, 246] width 91 height 19
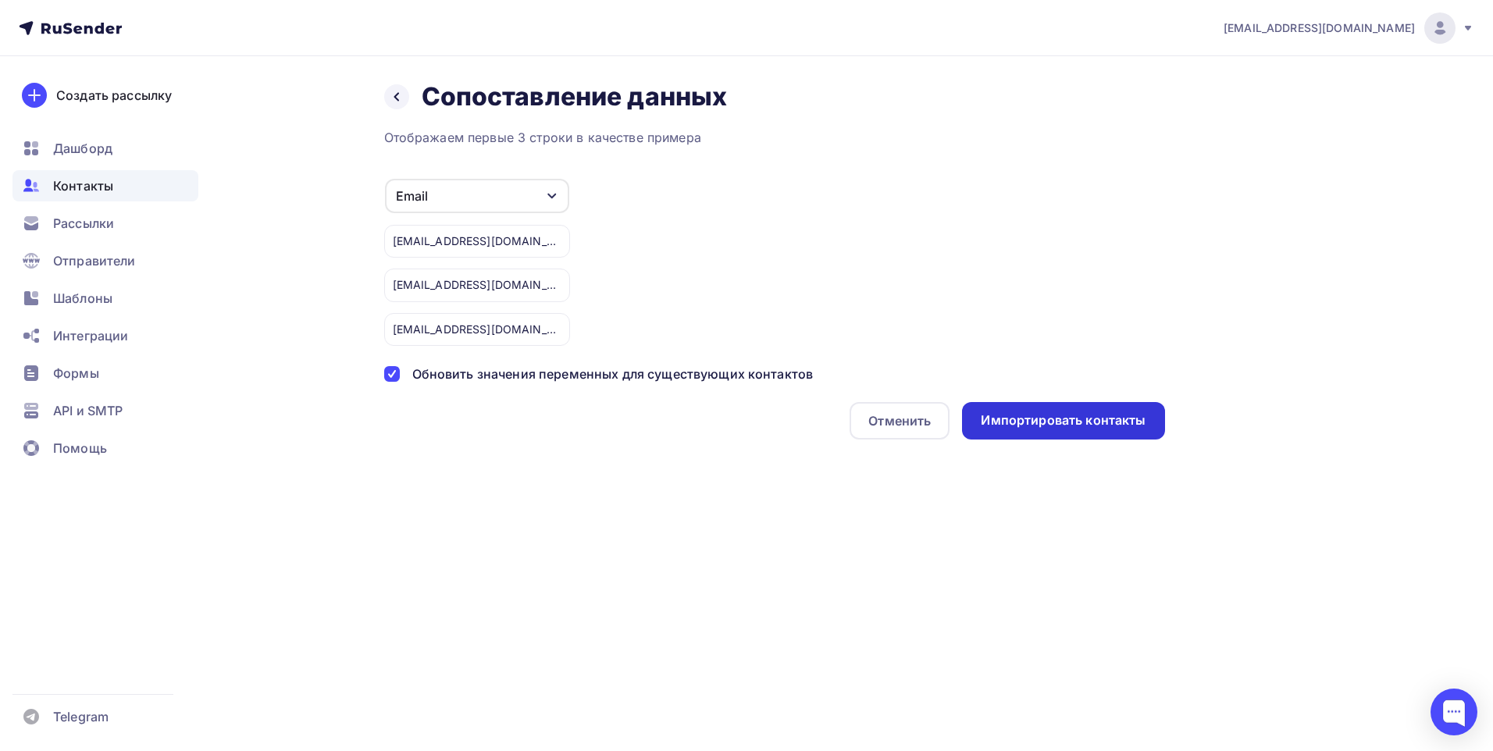
click at [1015, 424] on div "Импортировать контакты" at bounding box center [1063, 420] width 165 height 18
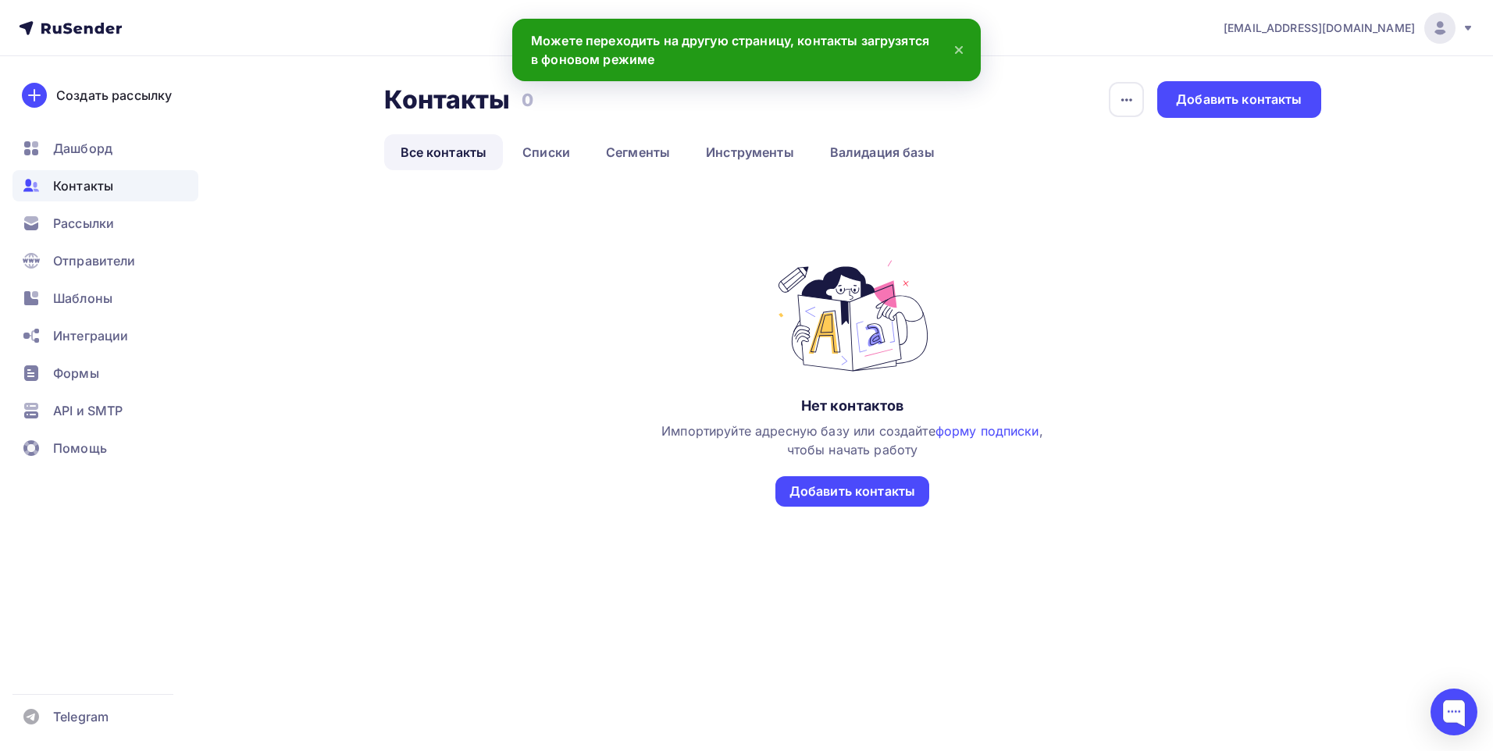
click at [507, 319] on div "Нет контактов Импортируйте адресную базу или создайте форму подписки , чтобы на…" at bounding box center [852, 398] width 937 height 280
click at [91, 148] on span "Дашборд" at bounding box center [82, 148] width 59 height 19
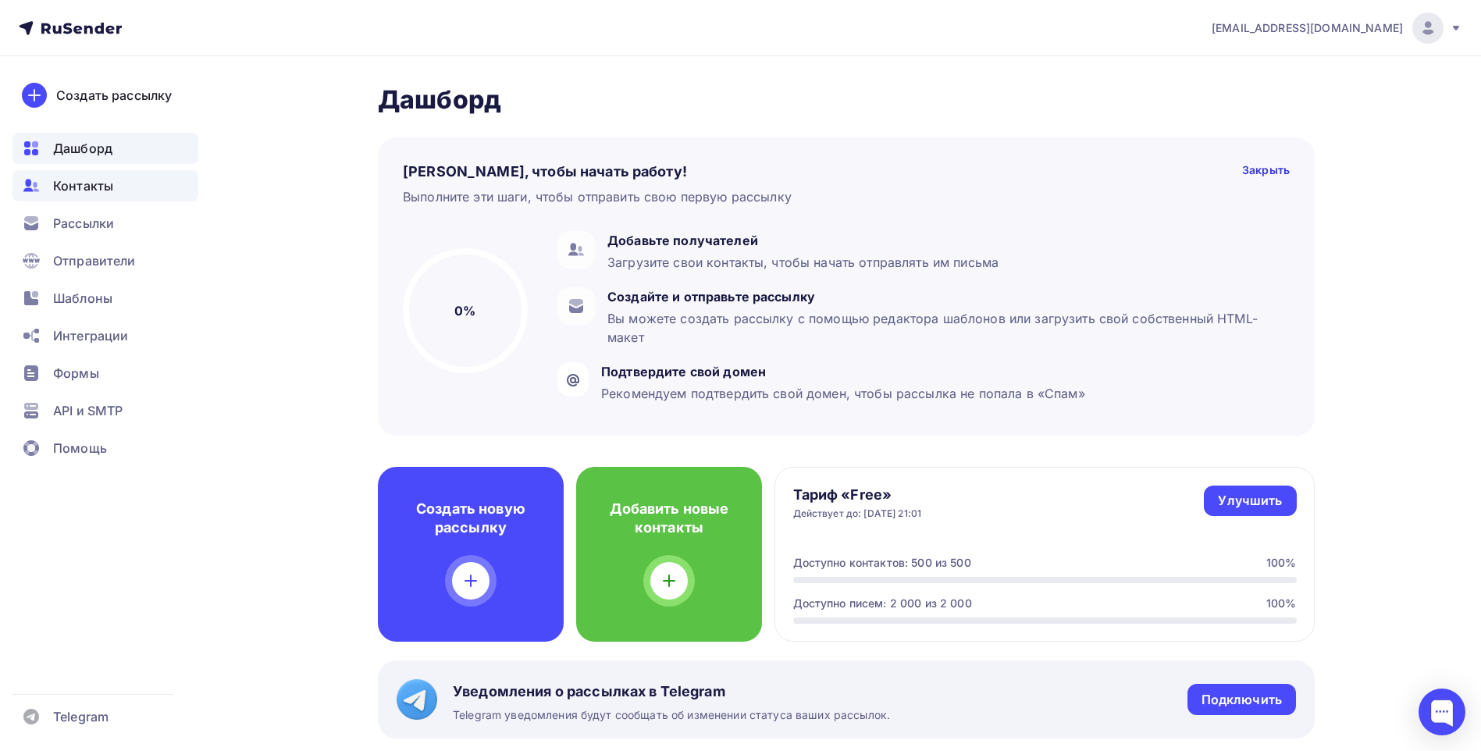
click at [84, 183] on span "Контакты" at bounding box center [83, 185] width 60 height 19
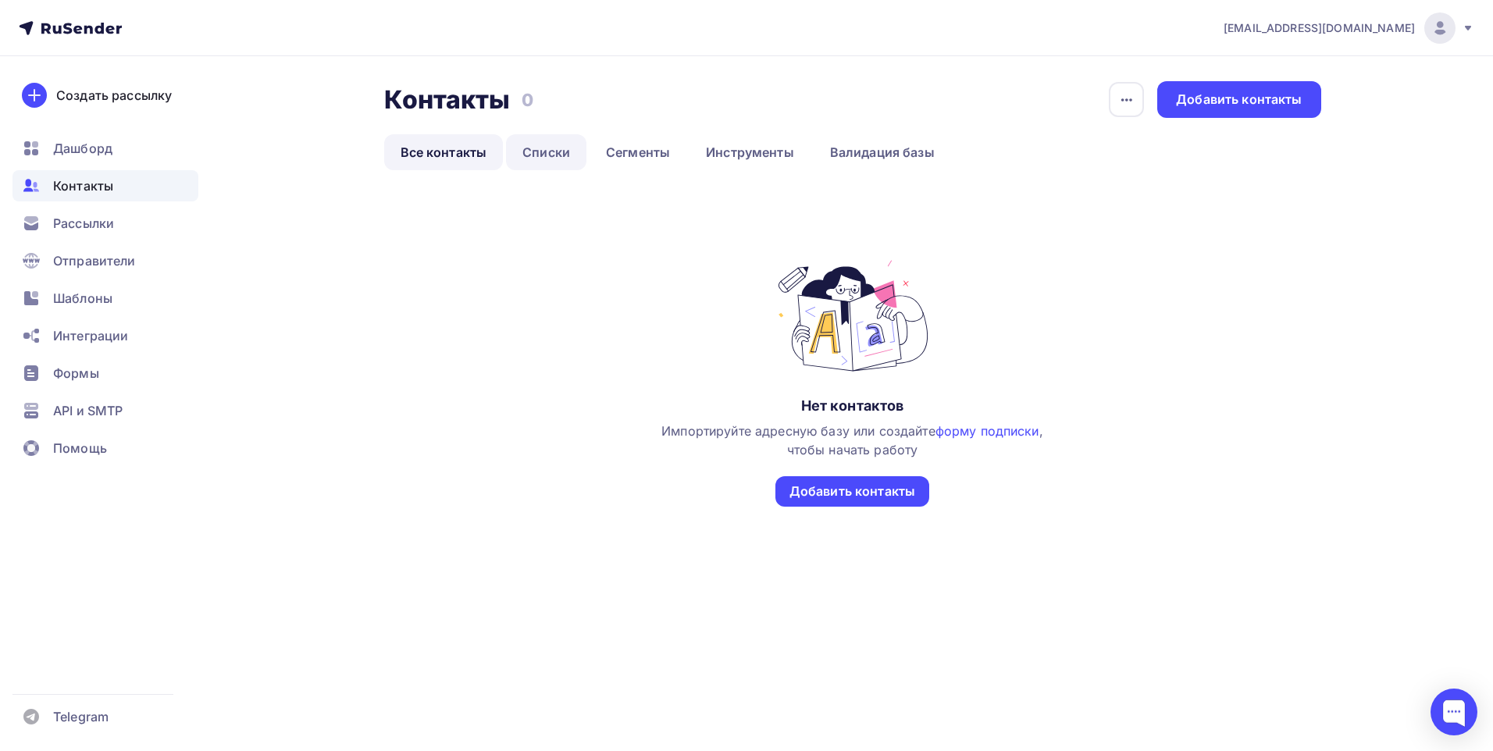
click at [560, 166] on div "Контакты Контакты 0 0 История импорта Добавить контакты Все контакты Списки Сег…" at bounding box center [852, 328] width 937 height 495
drag, startPoint x: 560, startPoint y: 166, endPoint x: 541, endPoint y: 153, distance: 23.0
click at [541, 153] on link "Списки" at bounding box center [546, 152] width 80 height 36
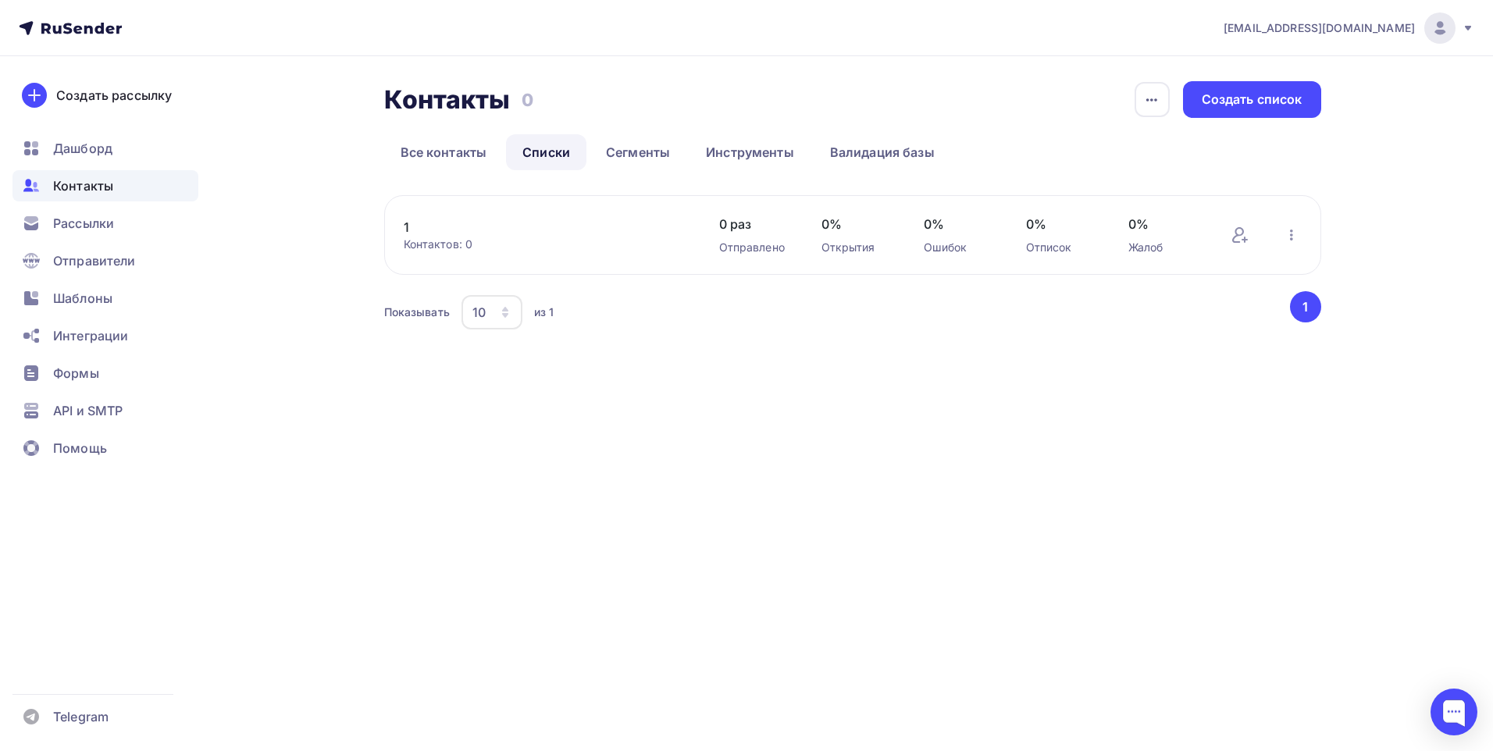
click at [814, 248] on div "1 Контактов: 0 Добавить контакты Переименовать список Скачать список Отписать а…" at bounding box center [852, 235] width 937 height 80
click at [407, 237] on div "Контактов: 0" at bounding box center [546, 245] width 284 height 16
click at [1286, 238] on icon "button" at bounding box center [1291, 235] width 19 height 19
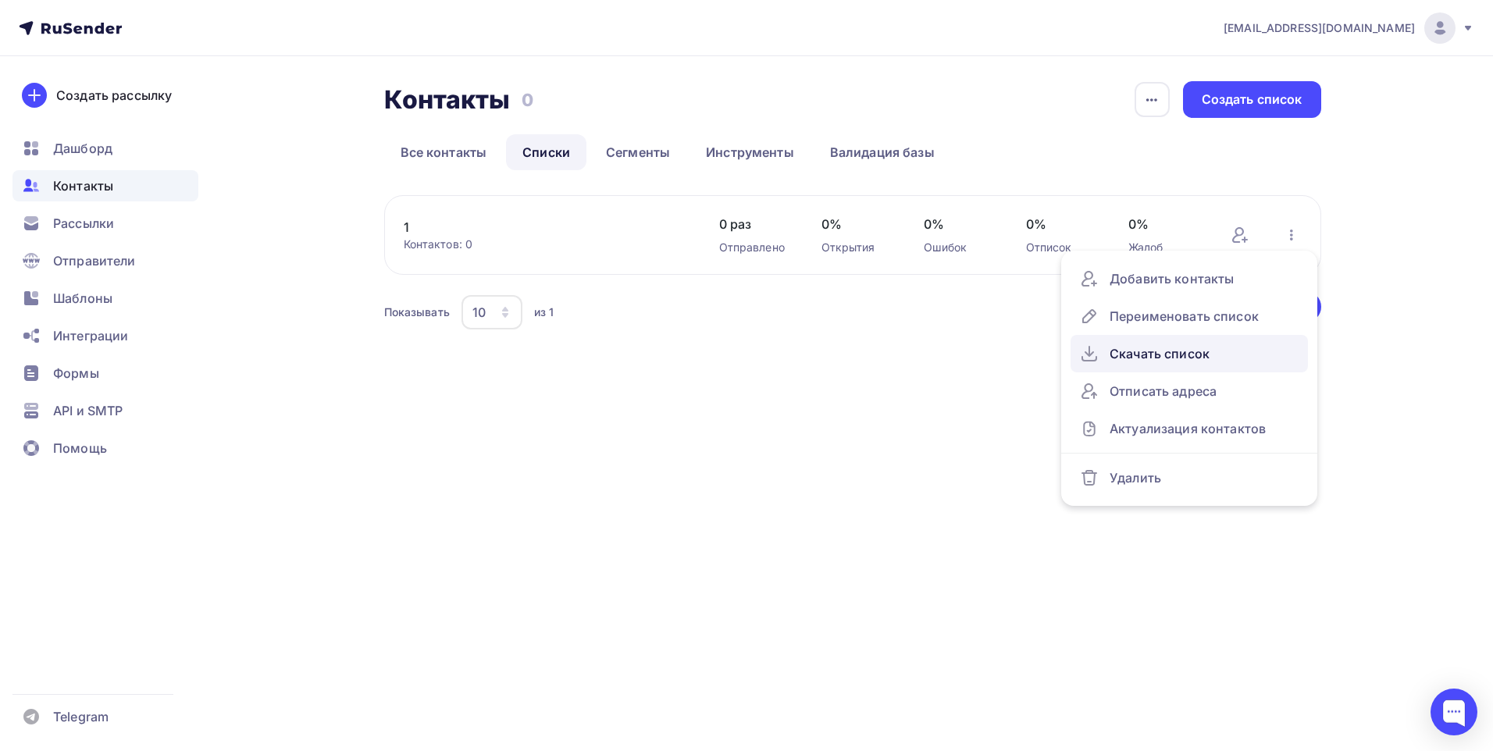
click at [1159, 354] on div "Скачать список" at bounding box center [1189, 353] width 219 height 25
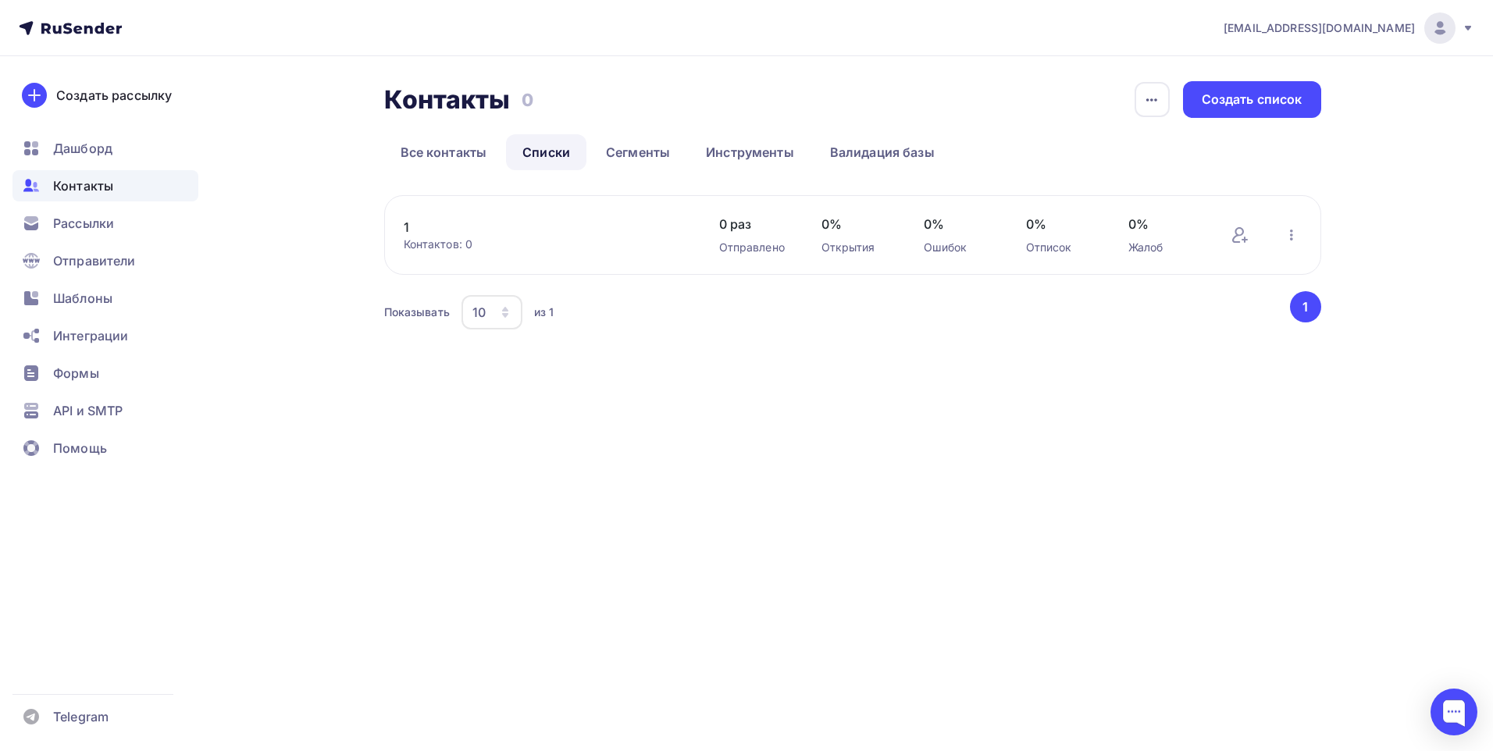
click at [643, 451] on div "mix_1@mail.ru Аккаунт Тарифы Выйти Создать рассылку Дашборд Контакты Рассылки О…" at bounding box center [746, 375] width 1493 height 751
click at [436, 143] on link "Все контакты" at bounding box center [443, 152] width 119 height 36
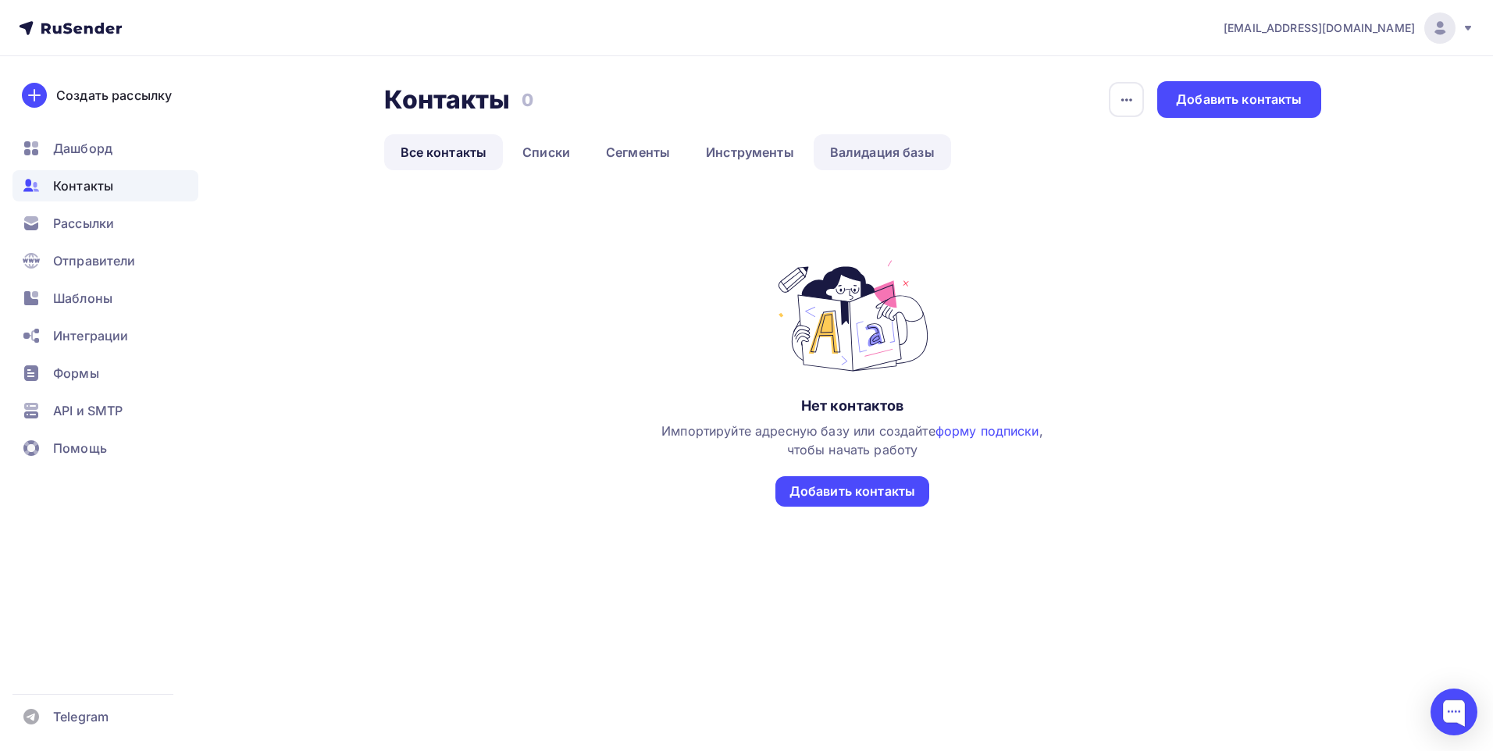
click at [866, 140] on link "Валидация базы" at bounding box center [881, 152] width 137 height 36
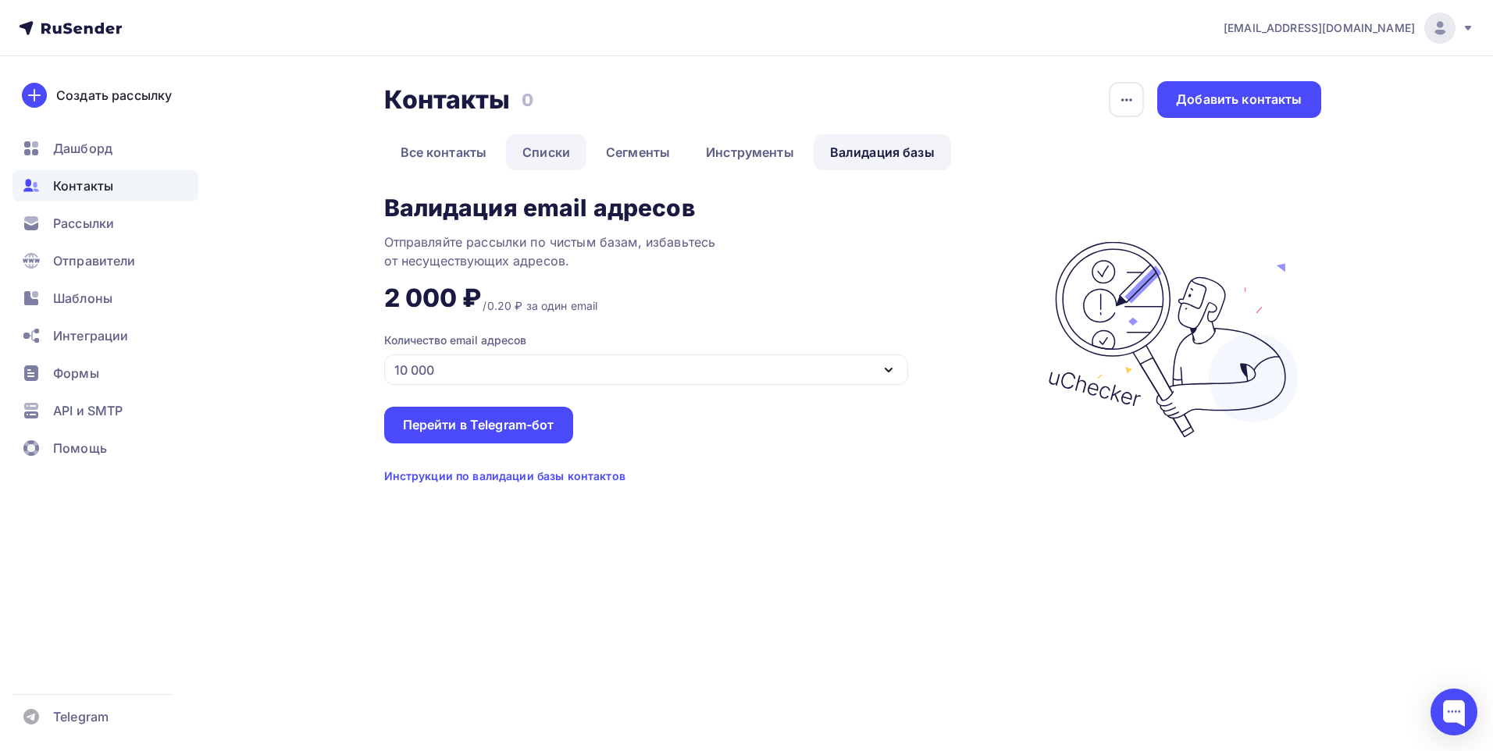
click at [532, 151] on link "Списки" at bounding box center [546, 152] width 80 height 36
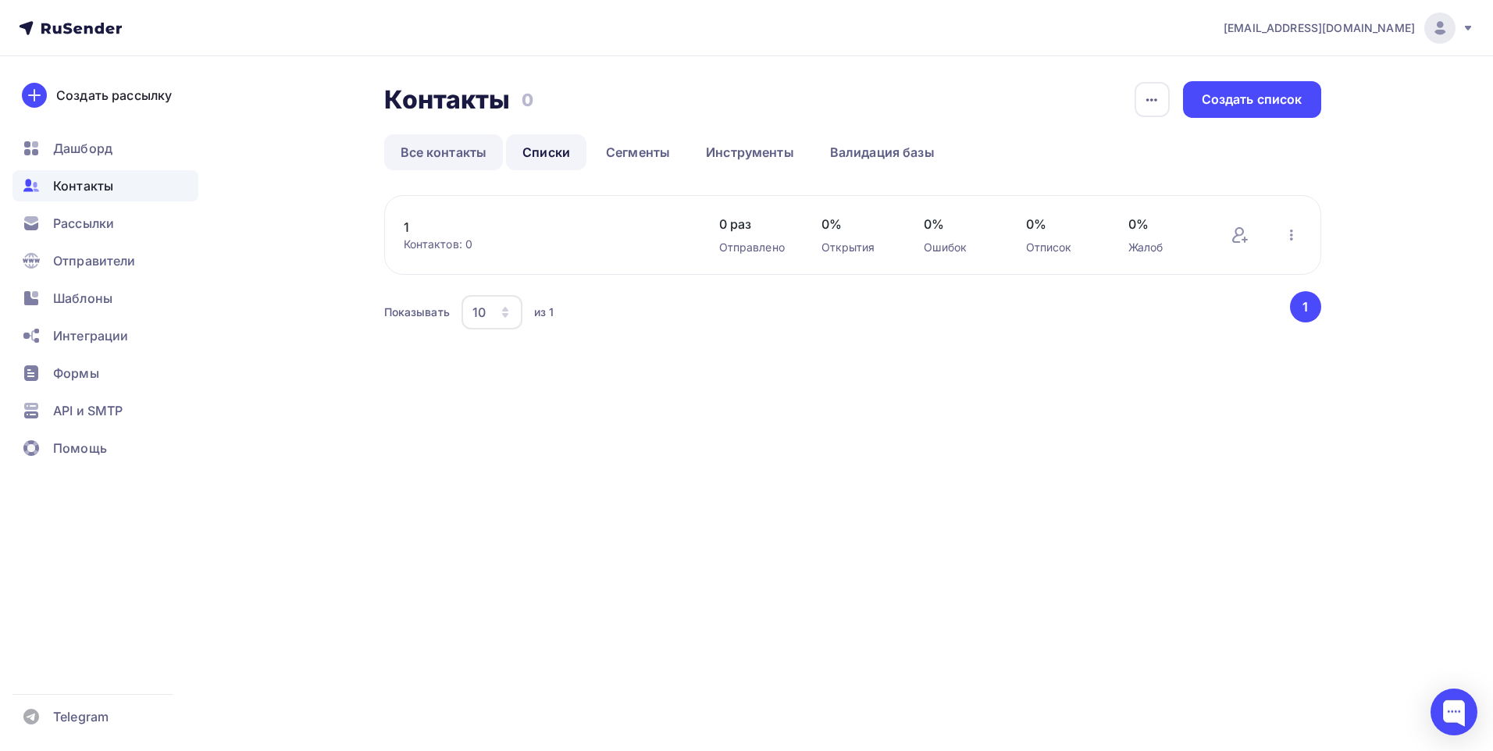
click at [429, 151] on link "Все контакты" at bounding box center [443, 152] width 119 height 36
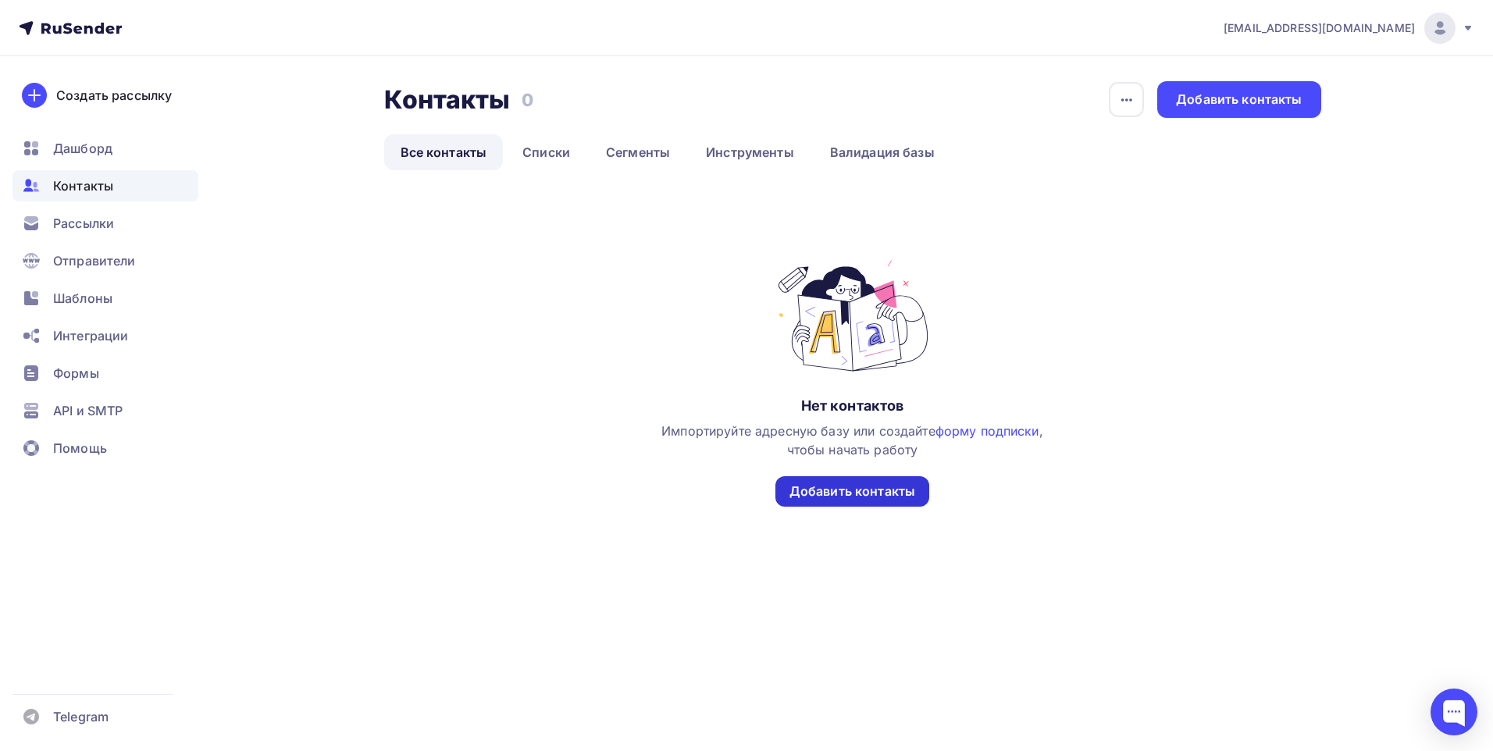
click at [885, 485] on div "Добавить контакты" at bounding box center [852, 491] width 126 height 18
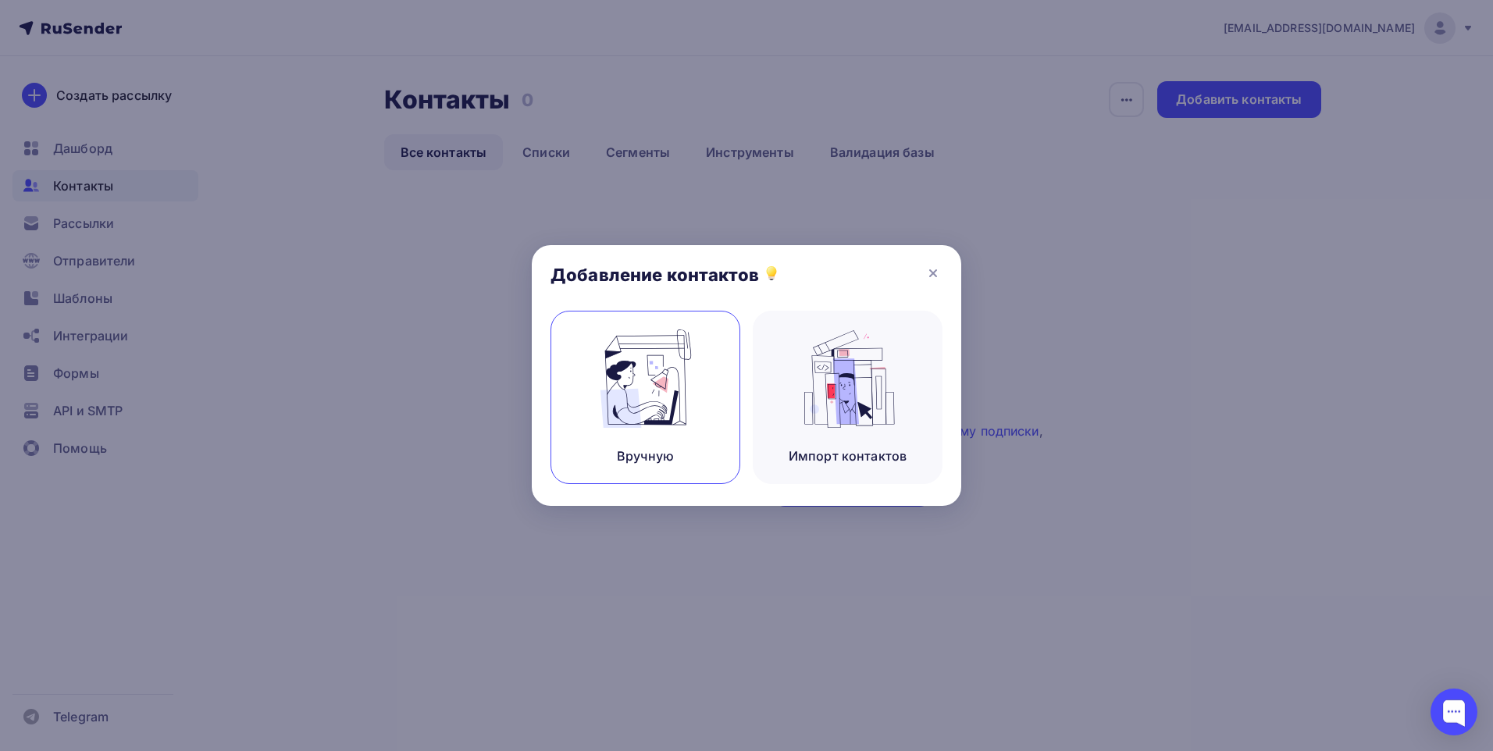
click at [653, 383] on img at bounding box center [645, 378] width 105 height 98
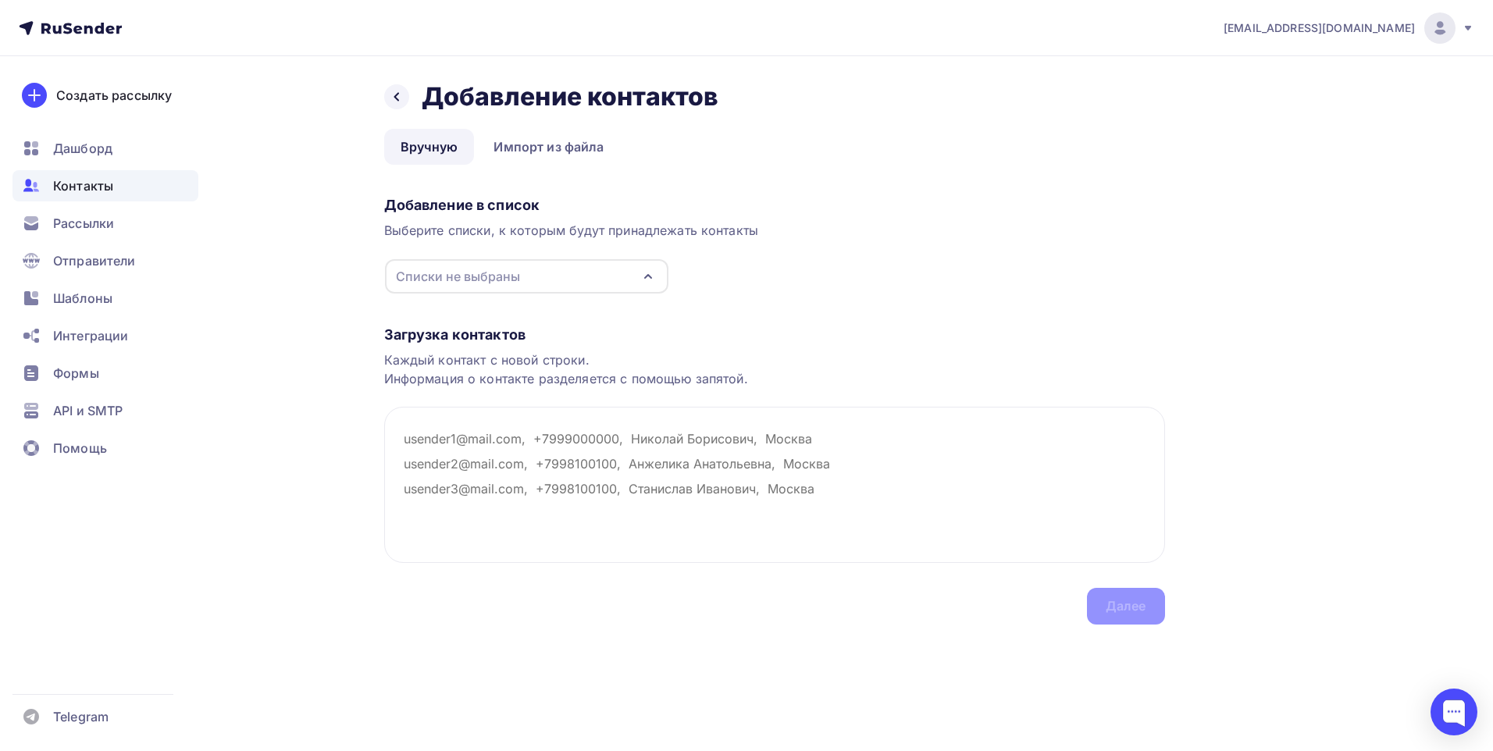
click at [648, 280] on icon "button" at bounding box center [648, 276] width 19 height 19
click at [440, 337] on div "1" at bounding box center [527, 335] width 252 height 19
click at [818, 470] on textarea at bounding box center [774, 485] width 781 height 156
click at [1123, 594] on div "Загрузка контактов Каждый контакт с новой строки. Информация о контакте разделя…" at bounding box center [774, 459] width 781 height 330
click at [536, 141] on link "Импорт из файла" at bounding box center [548, 147] width 143 height 36
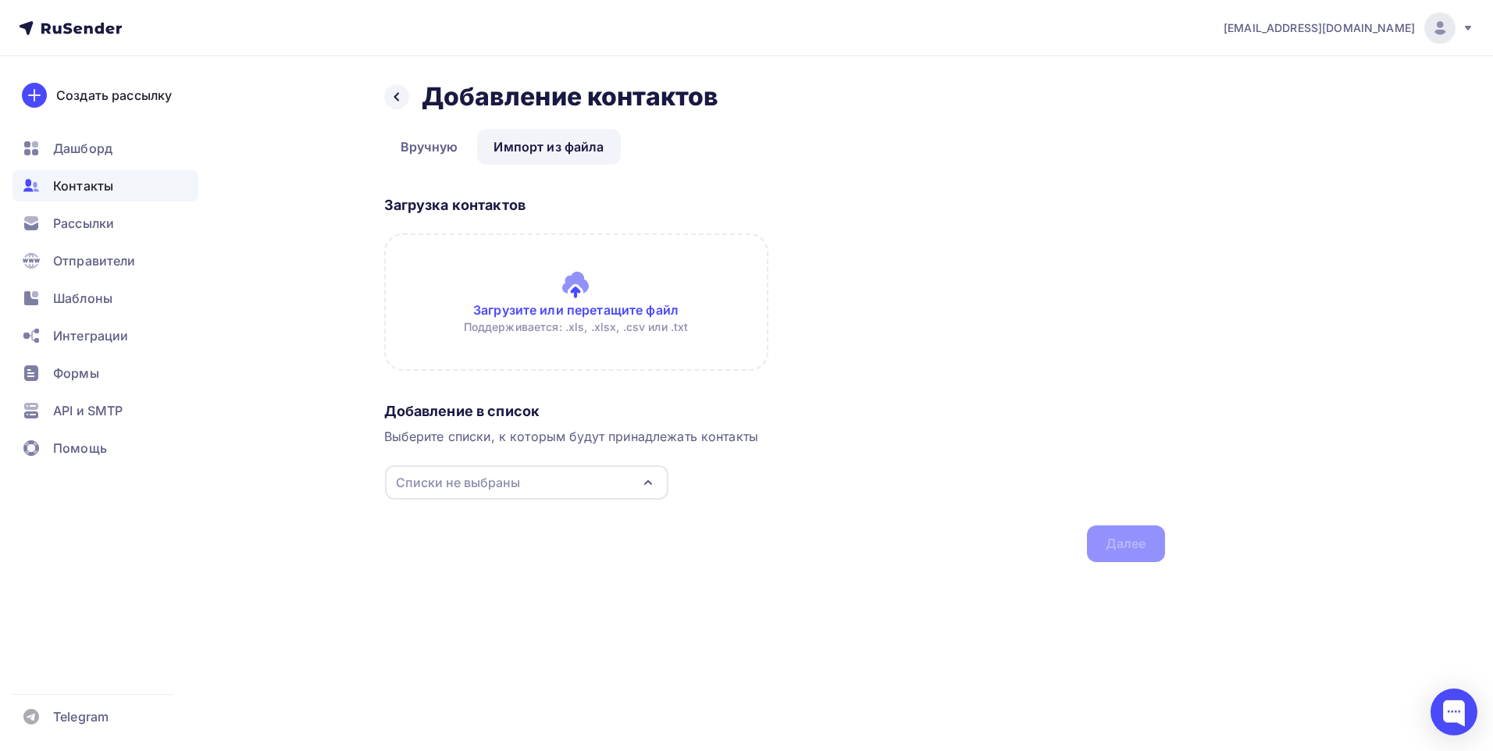
click at [643, 486] on icon "button" at bounding box center [648, 482] width 19 height 19
click at [470, 535] on div "1" at bounding box center [527, 541] width 252 height 19
click at [878, 615] on div "Назад Добавление контактов Добавление контактов Вручную Импорт из файла Импорт …" at bounding box center [747, 340] width 1280 height 568
click at [1116, 554] on div "Добавление в список Выберите списки, к которым будут принадлежать контакты 1 1 …" at bounding box center [774, 479] width 781 height 166
click at [525, 308] on input "file" at bounding box center [576, 301] width 384 height 137
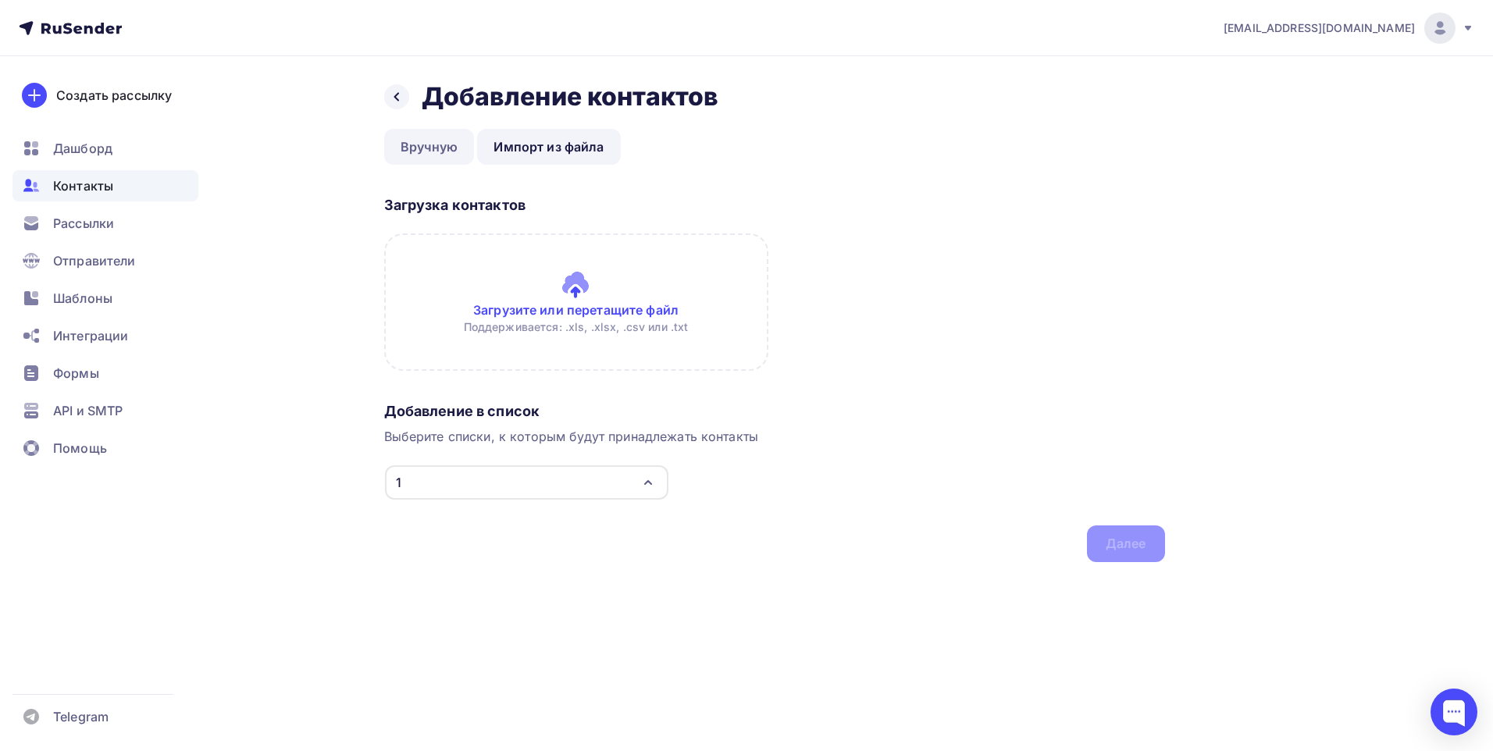
click at [408, 150] on link "Вручную" at bounding box center [429, 147] width 91 height 36
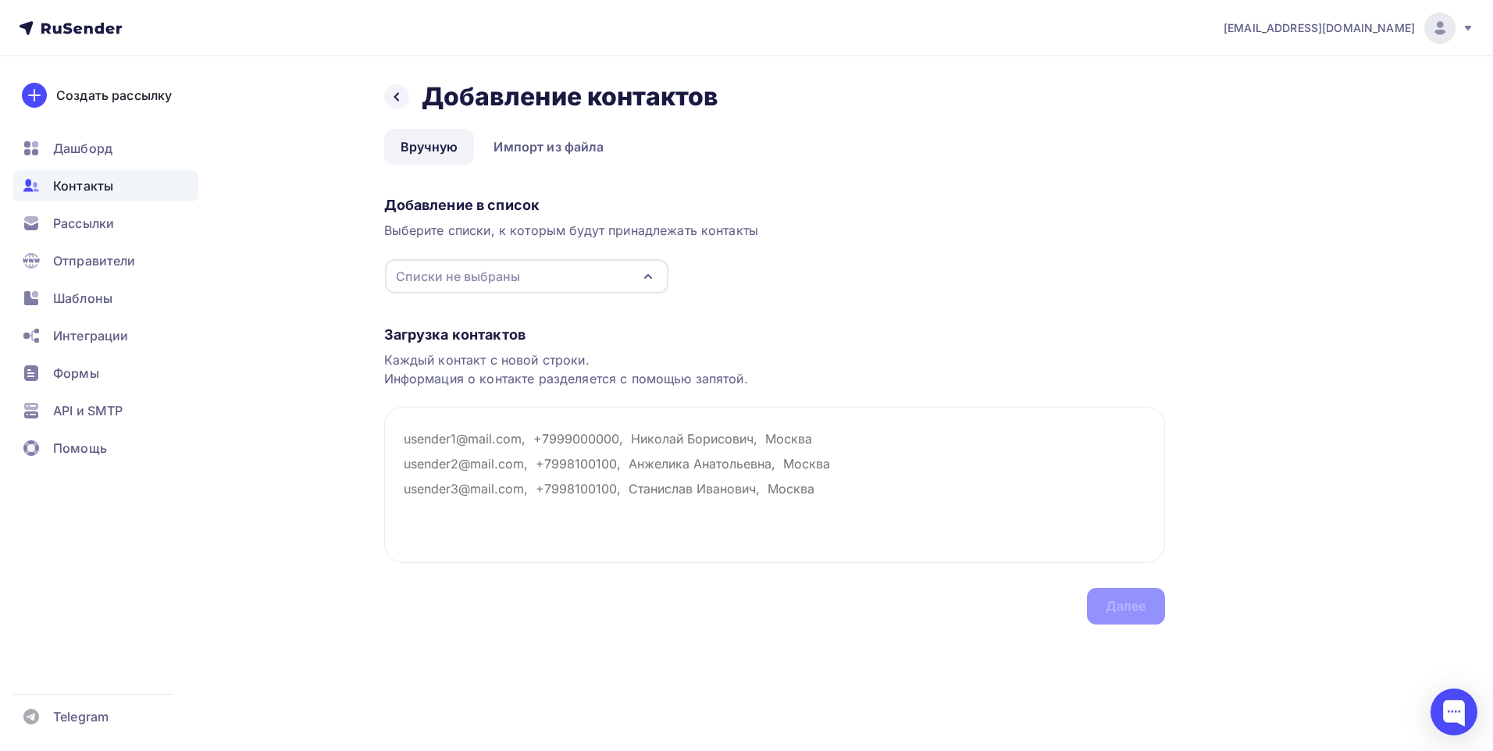
click at [949, 287] on div "Добавление в список Выберите списки, к которым будут принадлежать контакты Спис…" at bounding box center [774, 242] width 781 height 105
click at [388, 90] on div at bounding box center [396, 96] width 25 height 25
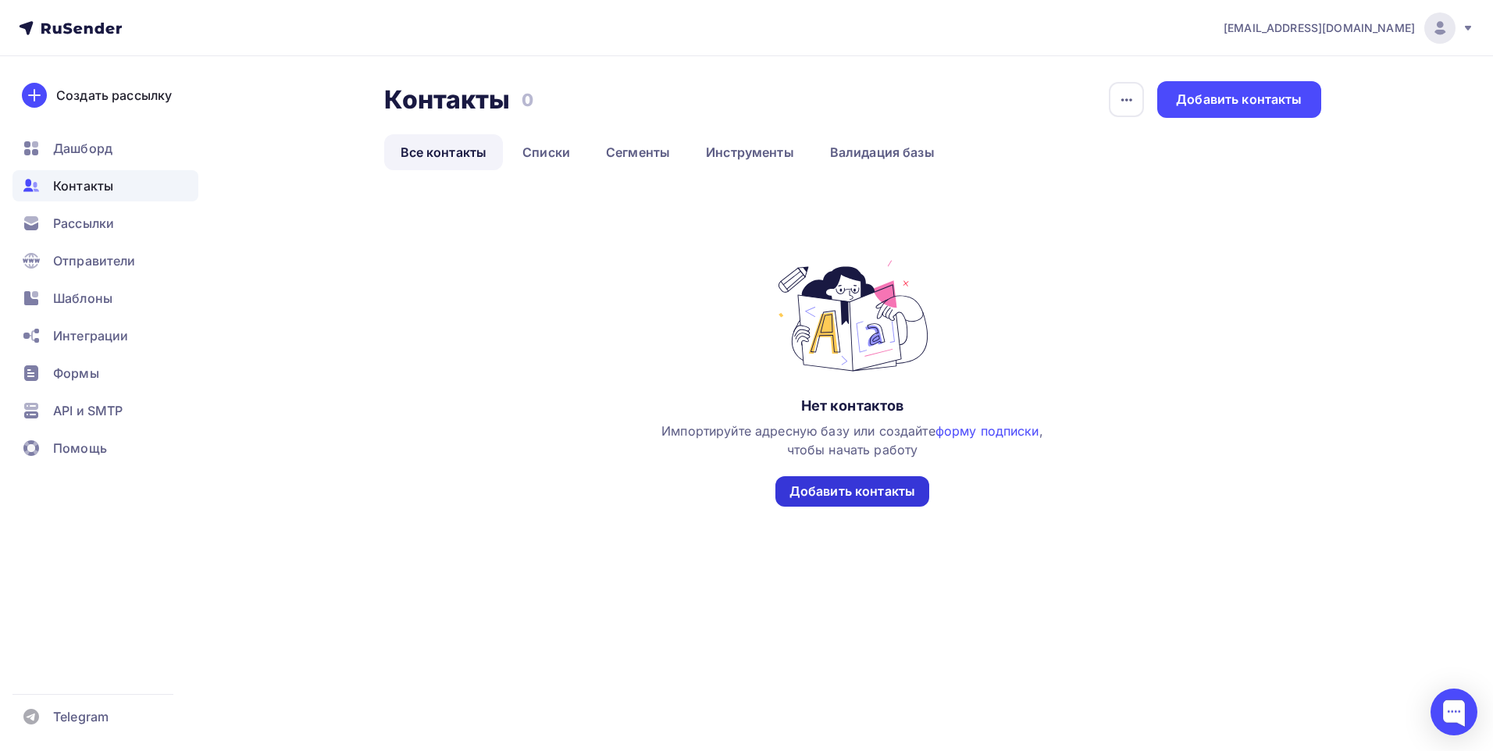
click at [813, 480] on div "Добавить контакты" at bounding box center [852, 491] width 154 height 30
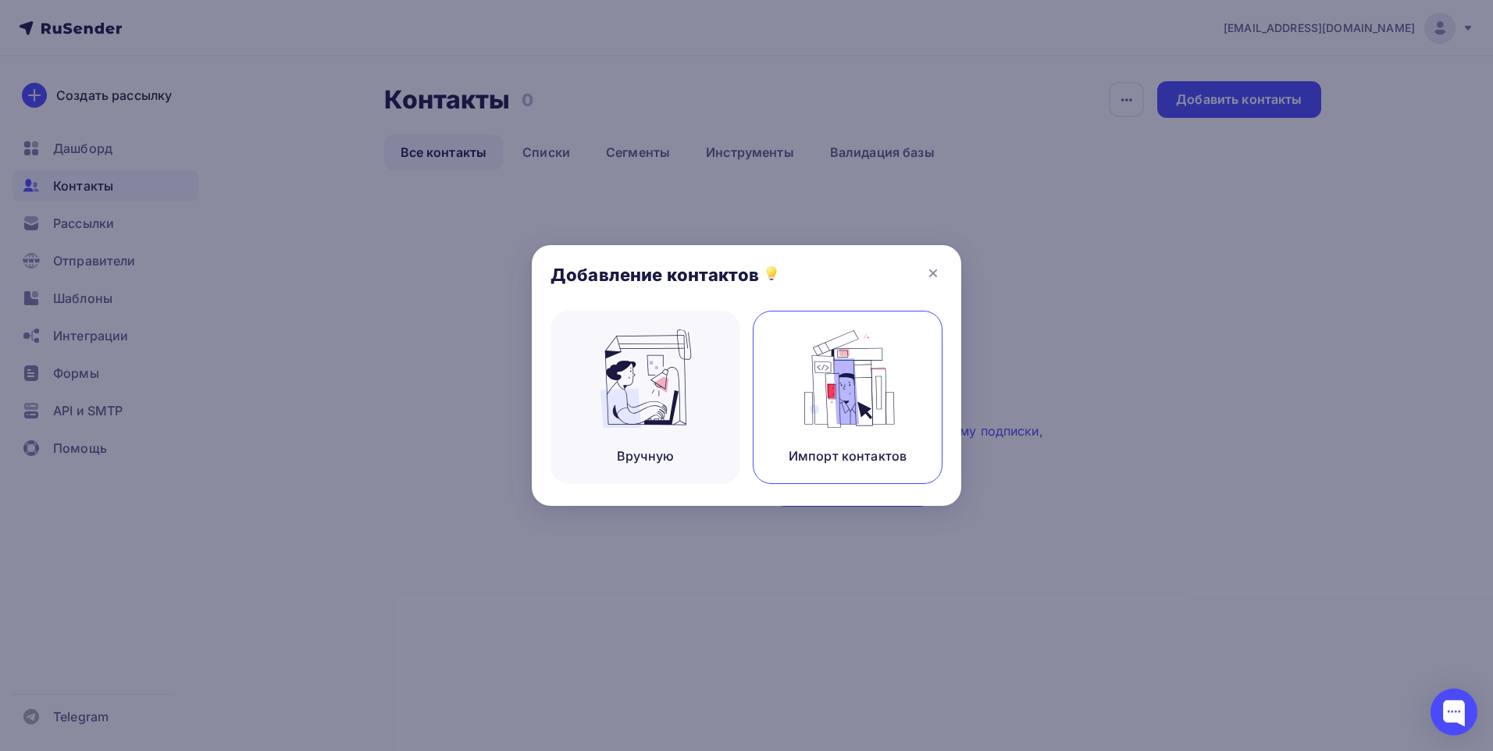
click at [826, 383] on img at bounding box center [848, 378] width 105 height 98
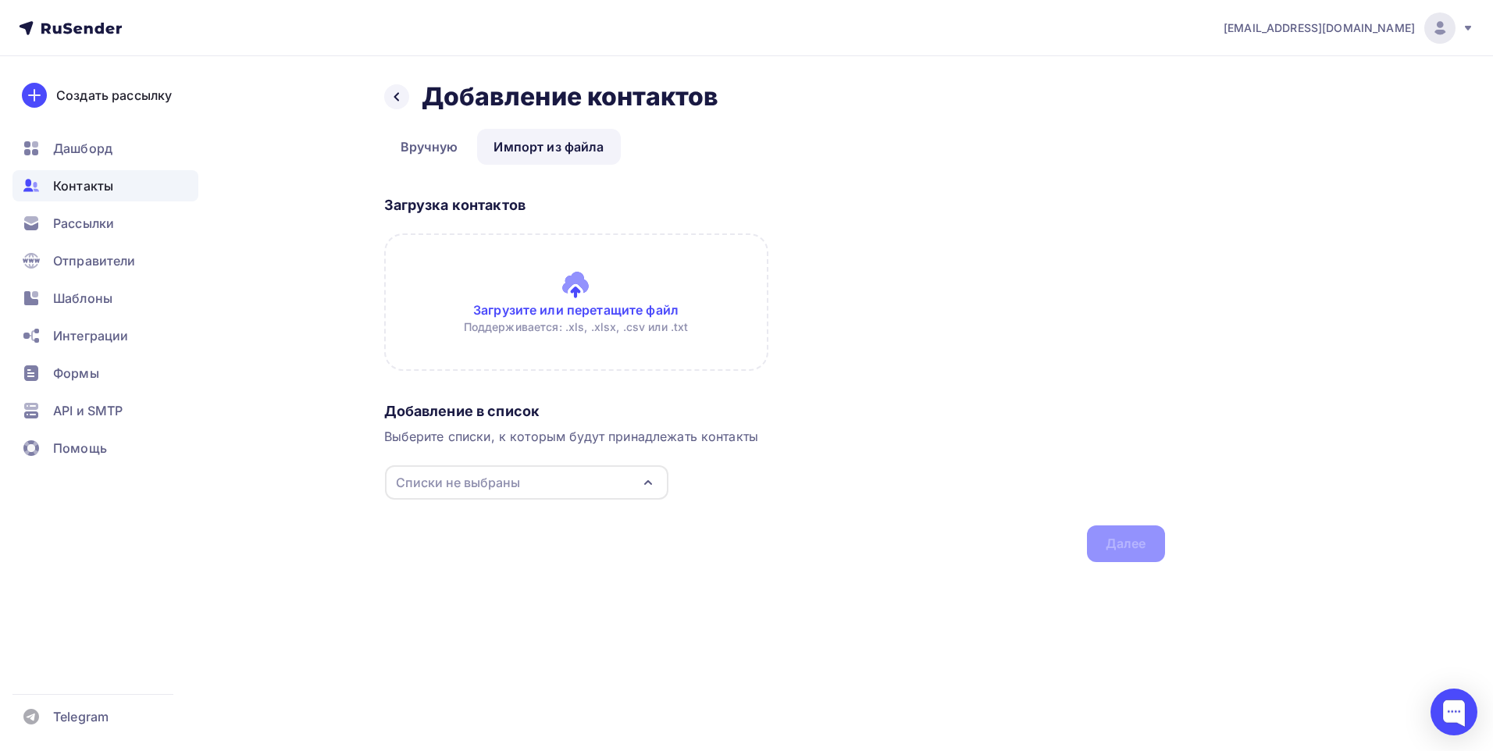
click at [604, 315] on input "file" at bounding box center [576, 301] width 384 height 137
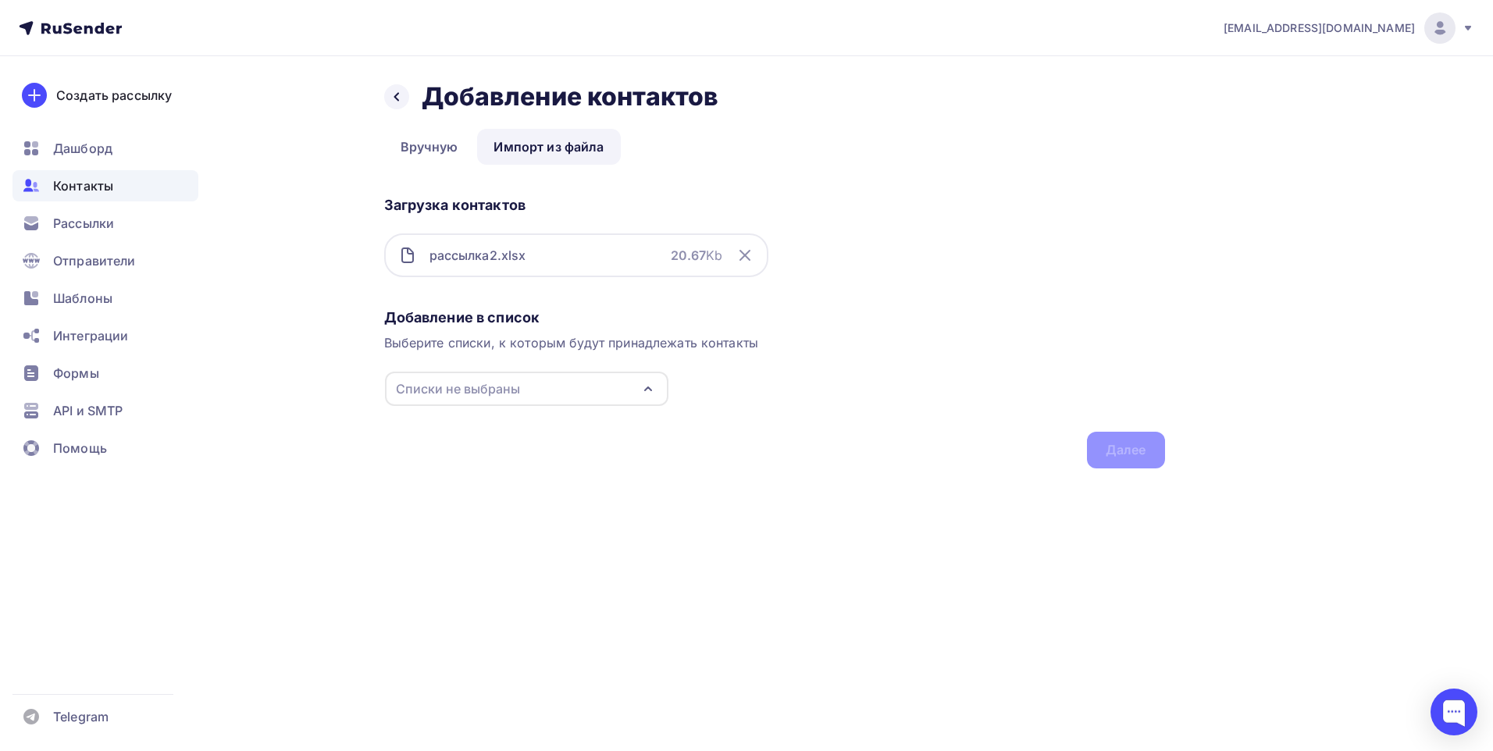
click at [1111, 443] on div "Добавление в список Выберите списки, к которым будут принадлежать контакты Спис…" at bounding box center [774, 385] width 781 height 166
click at [654, 402] on div "Списки не выбраны" at bounding box center [526, 389] width 283 height 34
click at [527, 512] on div "Создать список" at bounding box center [485, 504] width 101 height 19
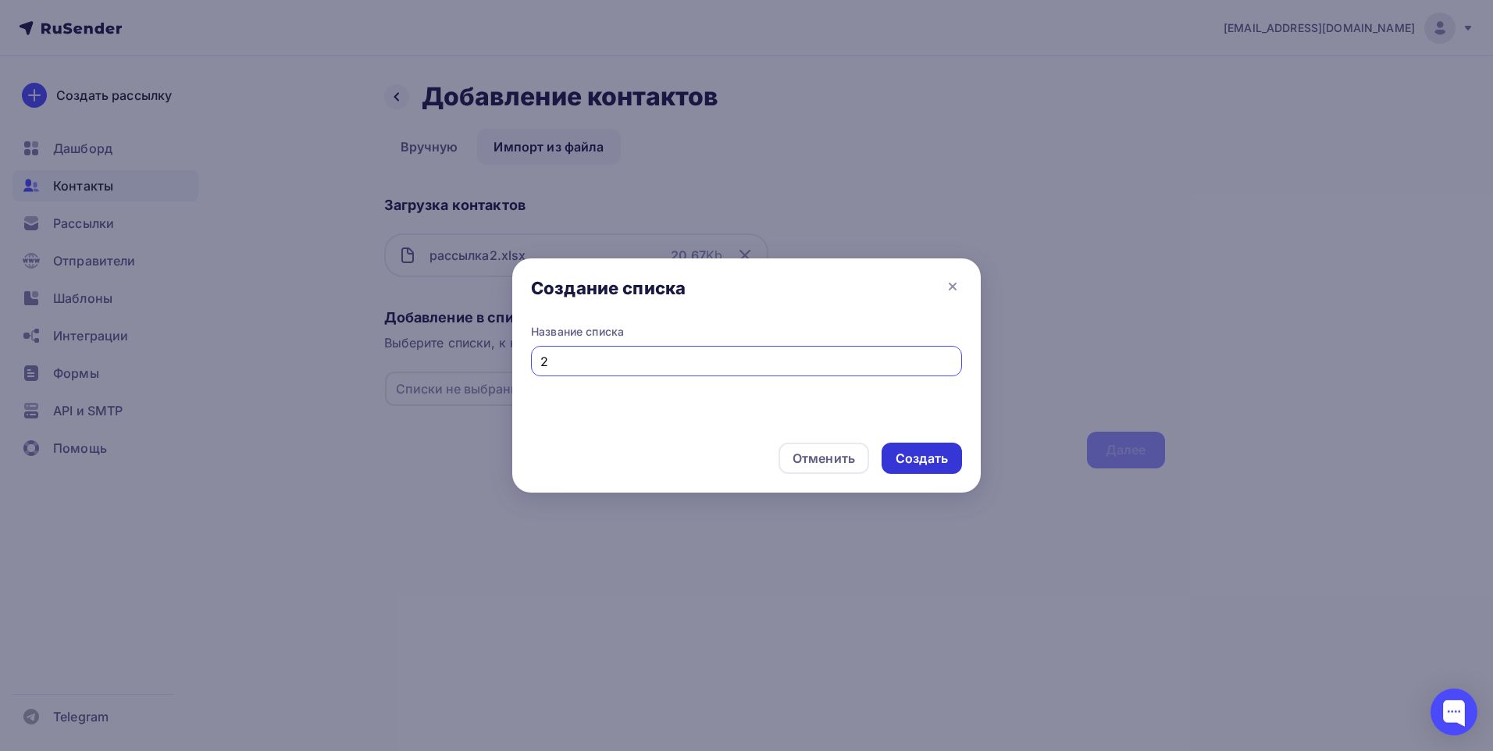
type input "2"
click at [912, 448] on div "Создать" at bounding box center [921, 458] width 80 height 31
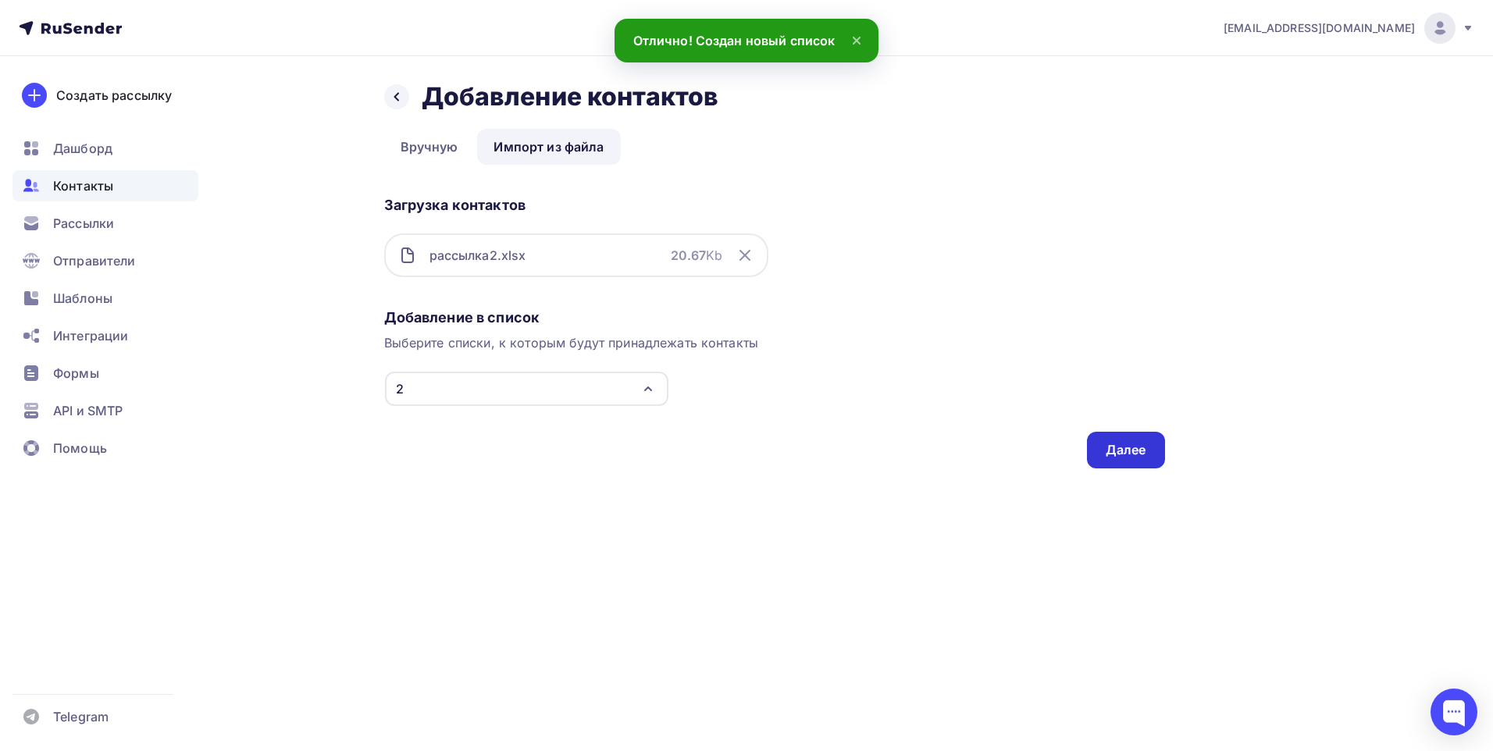
click at [1103, 449] on div "Далее" at bounding box center [1126, 450] width 78 height 37
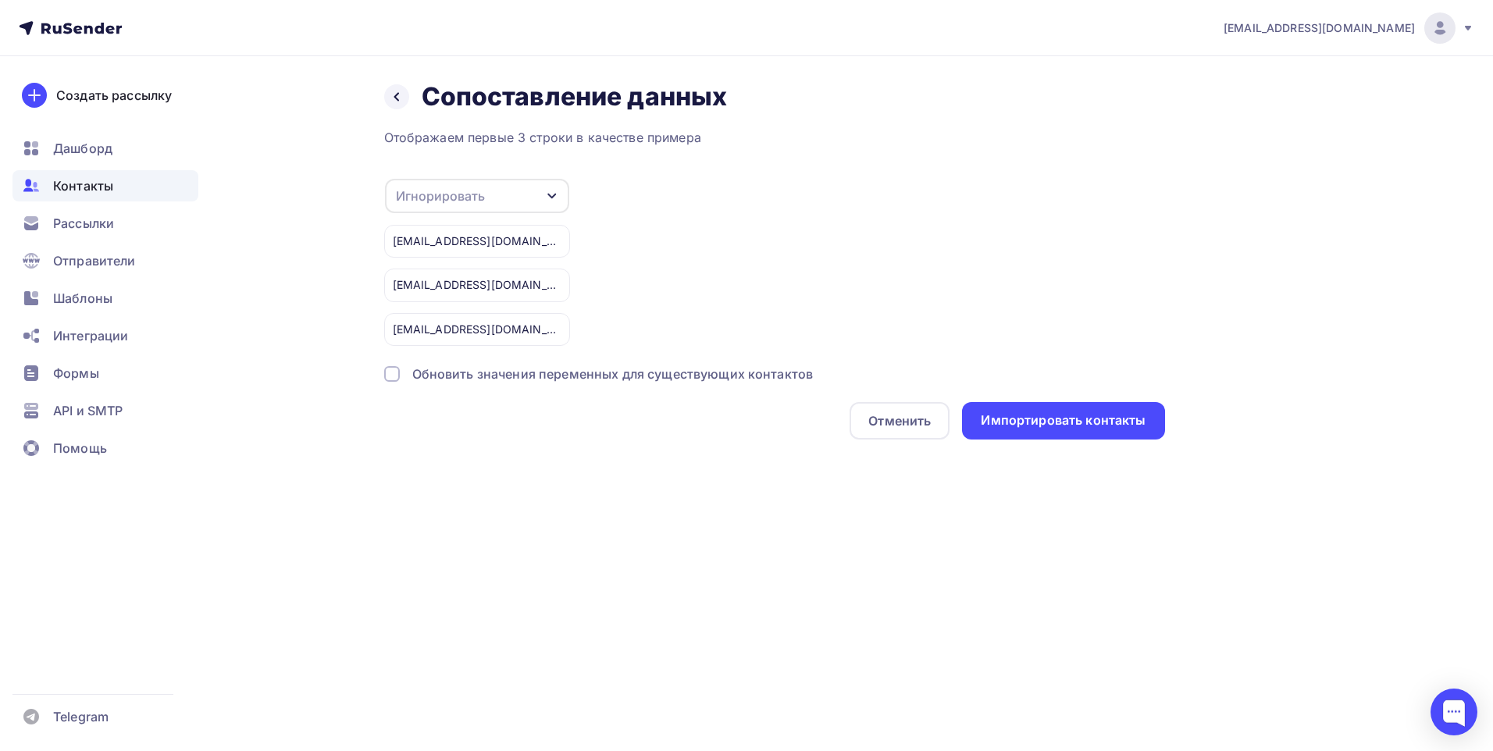
click at [551, 193] on icon "button" at bounding box center [552, 196] width 12 height 12
click at [438, 245] on div "Email" at bounding box center [452, 246] width 91 height 19
click at [814, 241] on div "Email Игнорировать Имя Телефон Создать поле s9313001602@mail.ru; bnk08011983@ra…" at bounding box center [774, 262] width 781 height 168
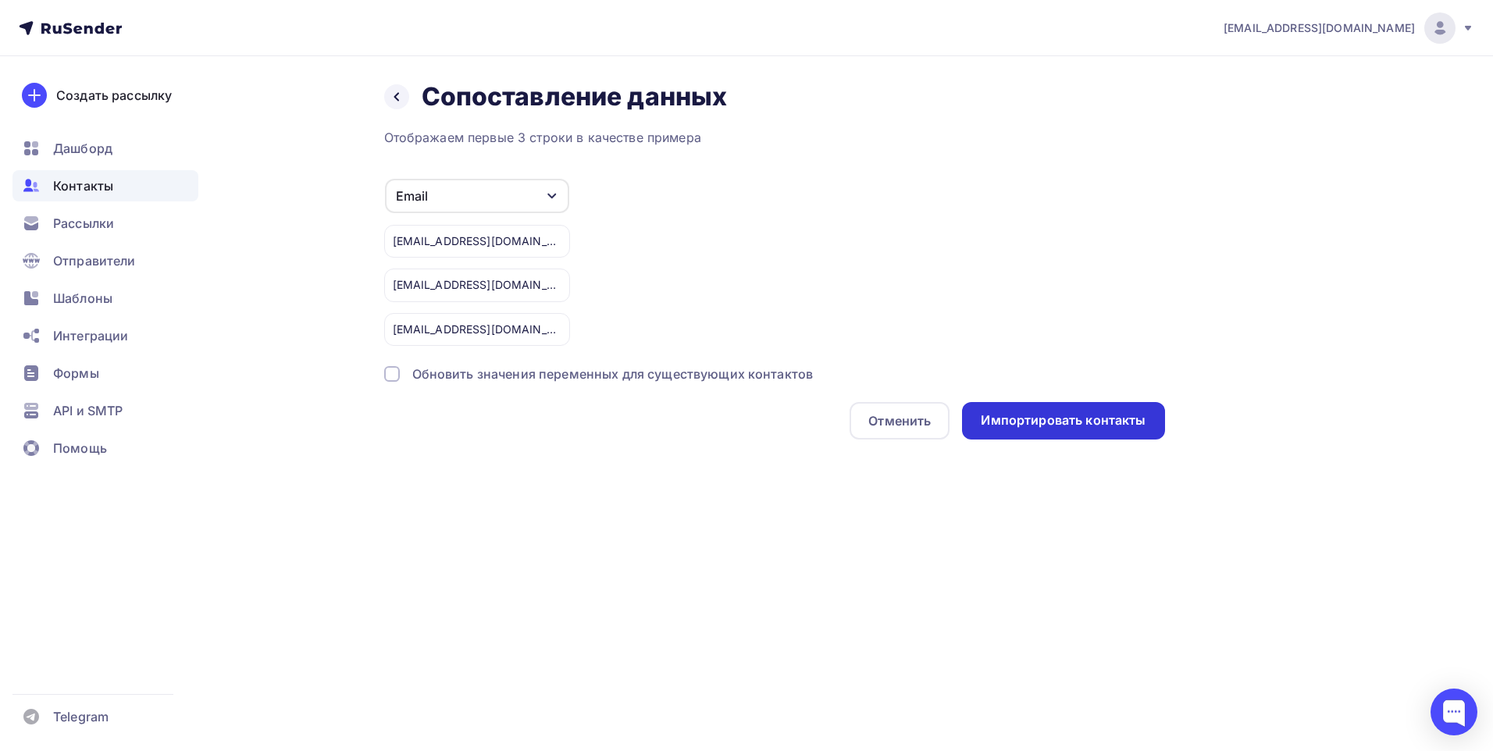
click at [1016, 423] on div "Импортировать контакты" at bounding box center [1063, 420] width 165 height 18
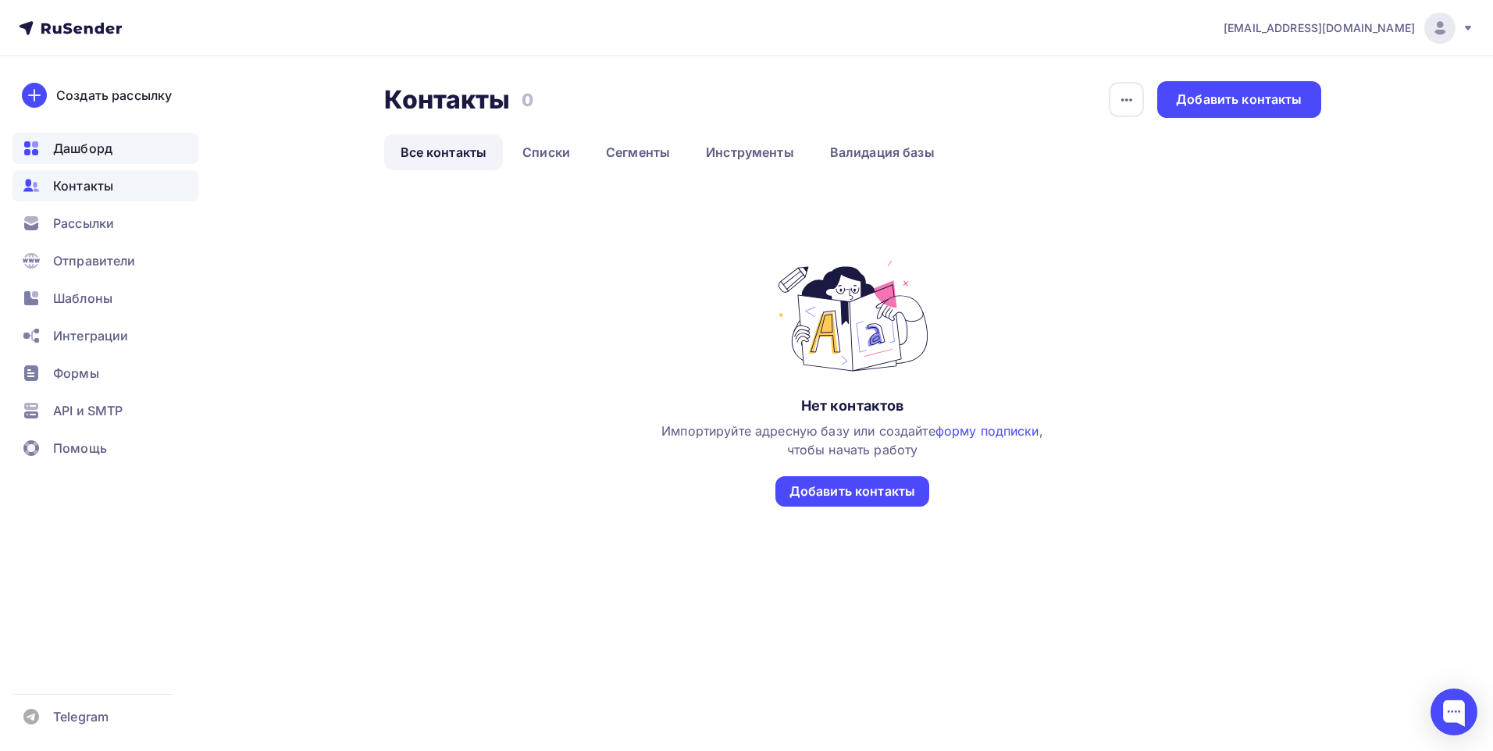
click at [81, 155] on span "Дашборд" at bounding box center [82, 148] width 59 height 19
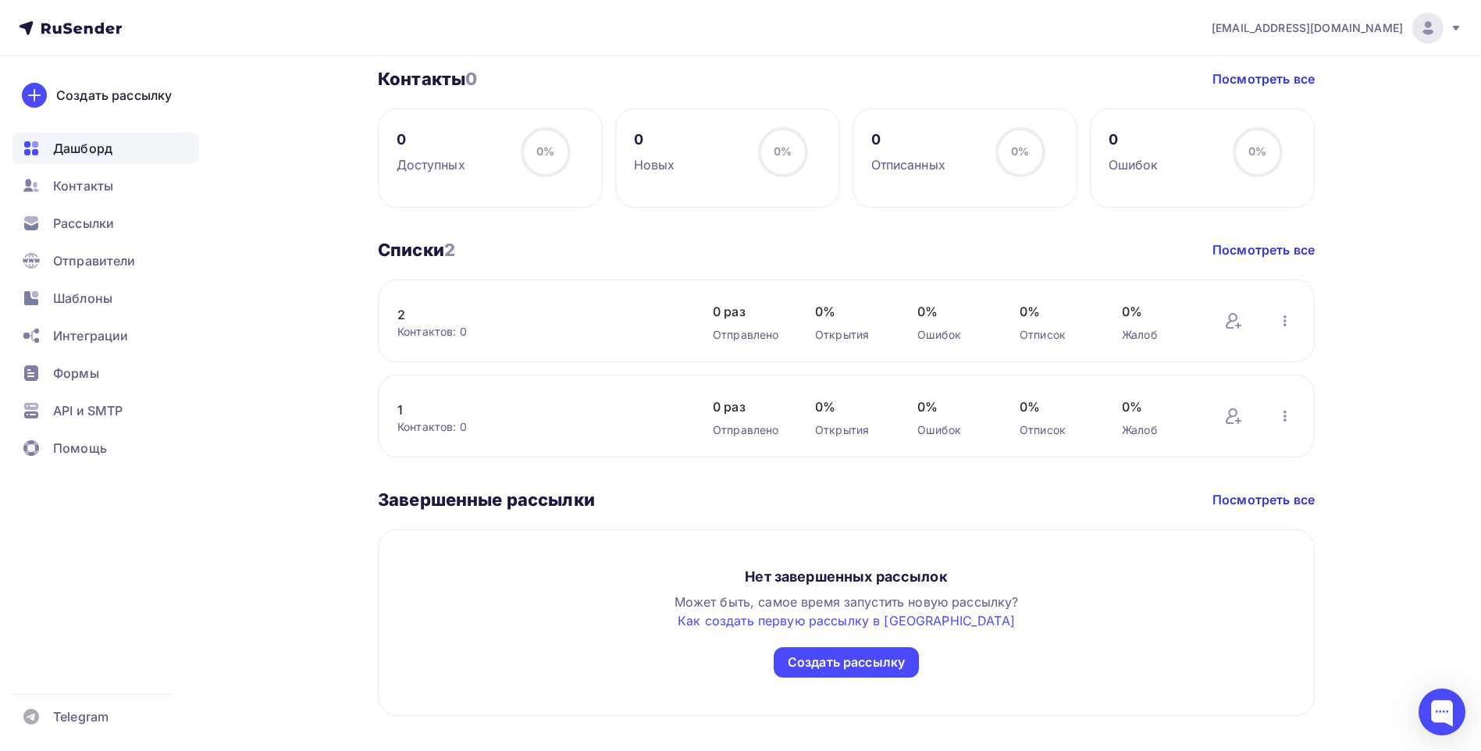
scroll to position [703, 0]
click at [1233, 322] on icon at bounding box center [1233, 320] width 19 height 19
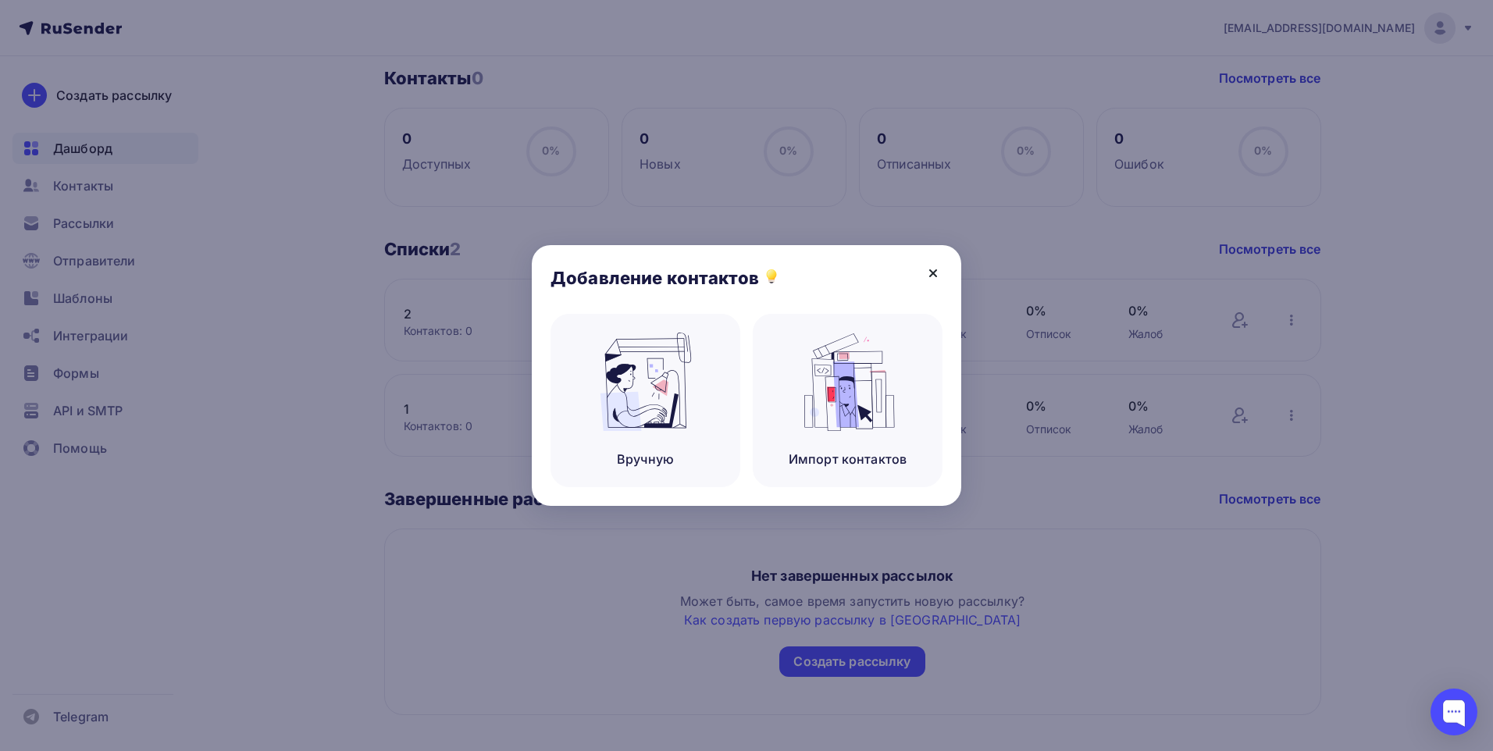
click at [938, 282] on icon at bounding box center [933, 273] width 19 height 19
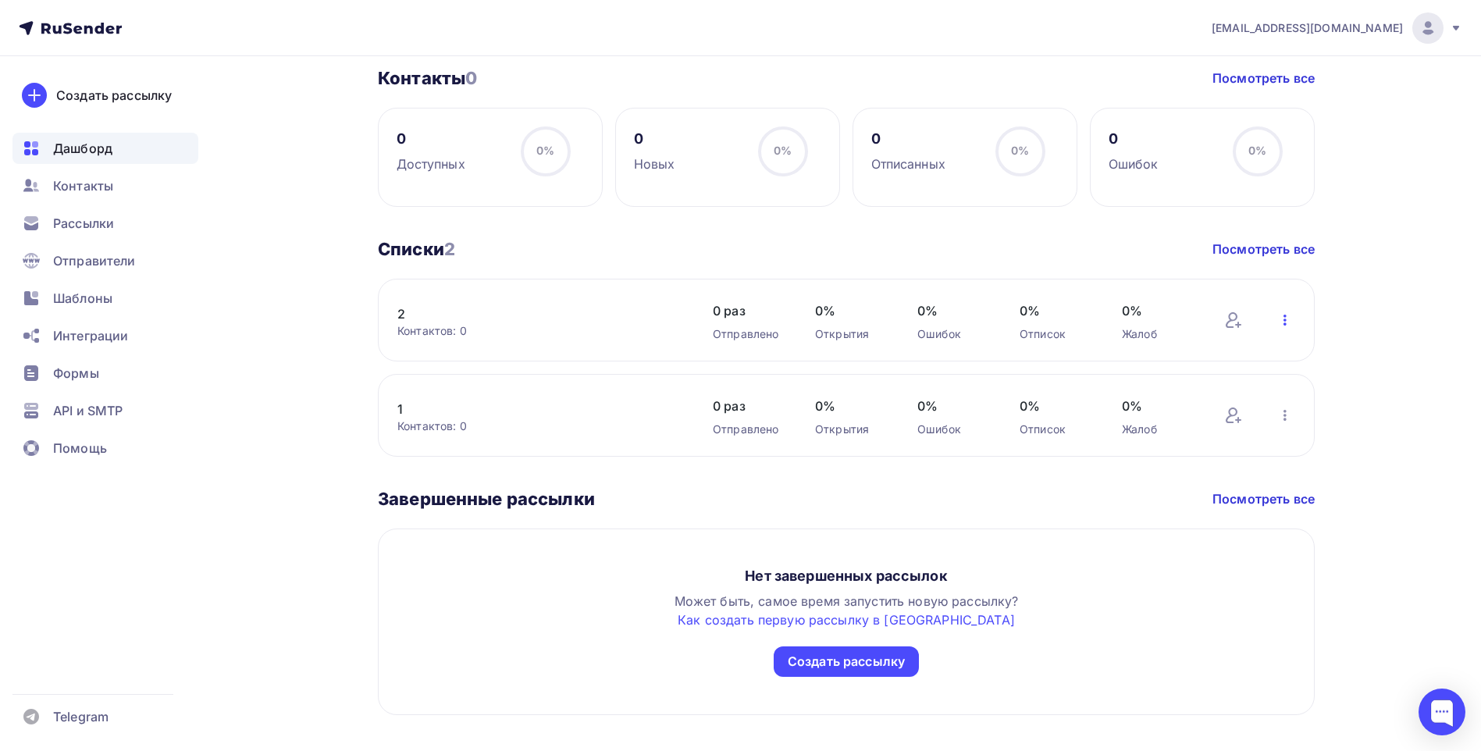
click at [1281, 319] on icon "button" at bounding box center [1285, 320] width 19 height 19
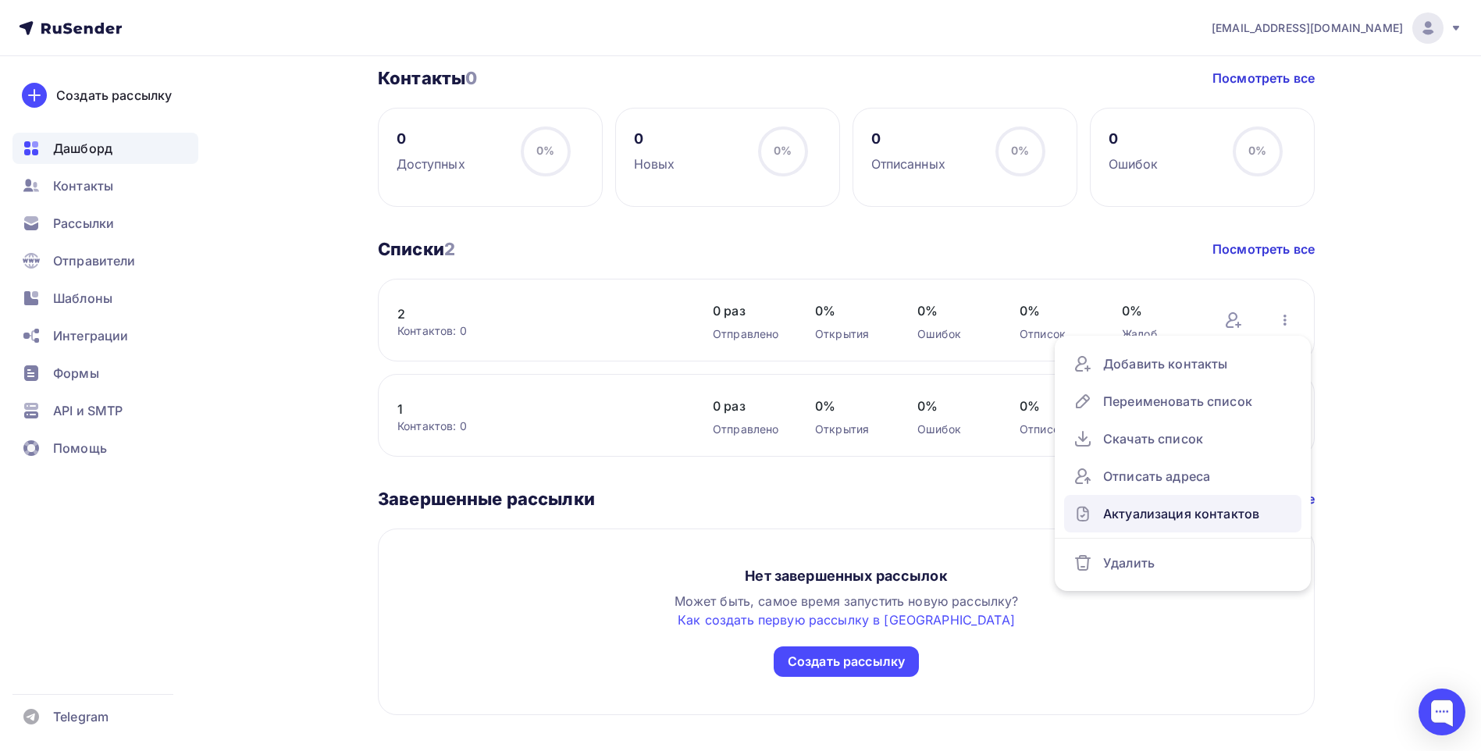
click at [1211, 518] on div "Актуализация контактов" at bounding box center [1182, 513] width 219 height 25
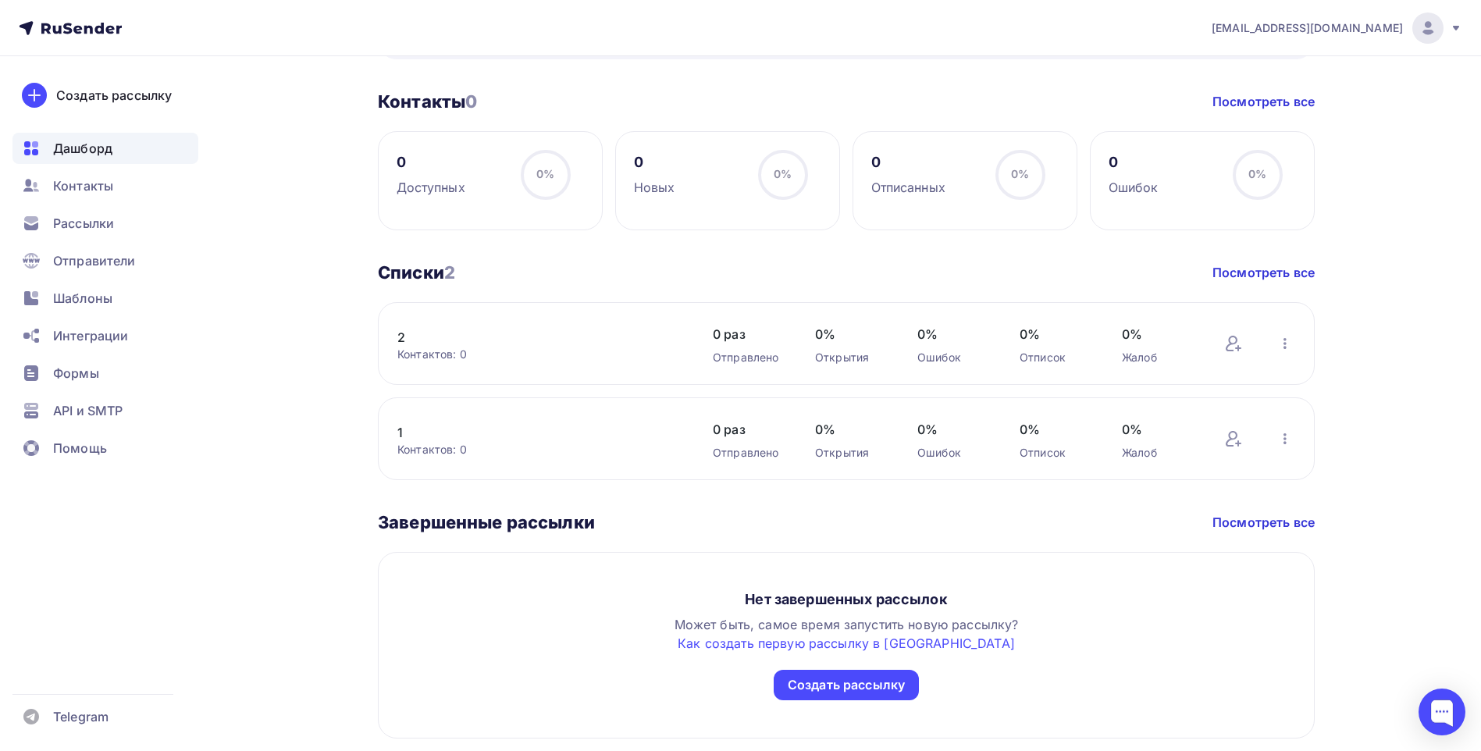
scroll to position [729, 0]
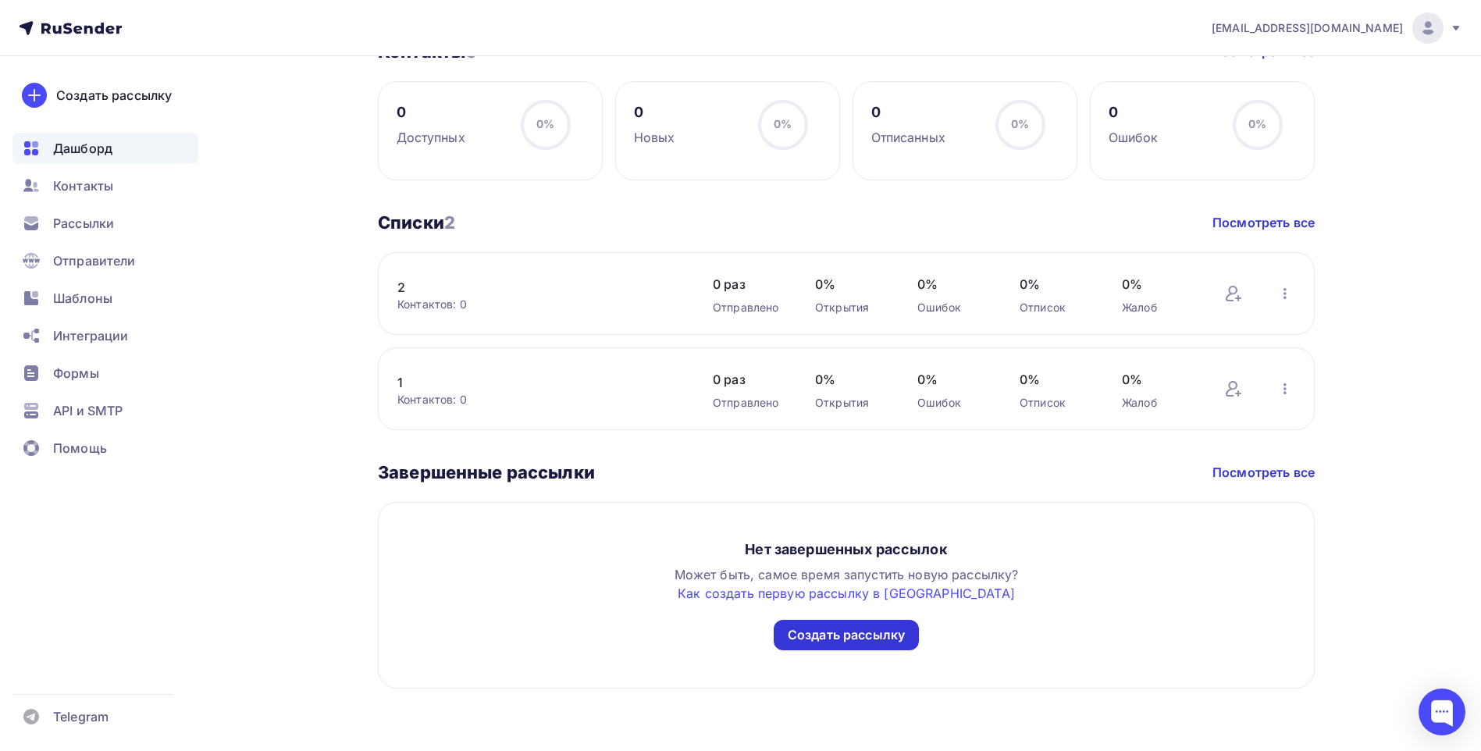
click at [869, 634] on div "Создать рассылку" at bounding box center [846, 635] width 117 height 18
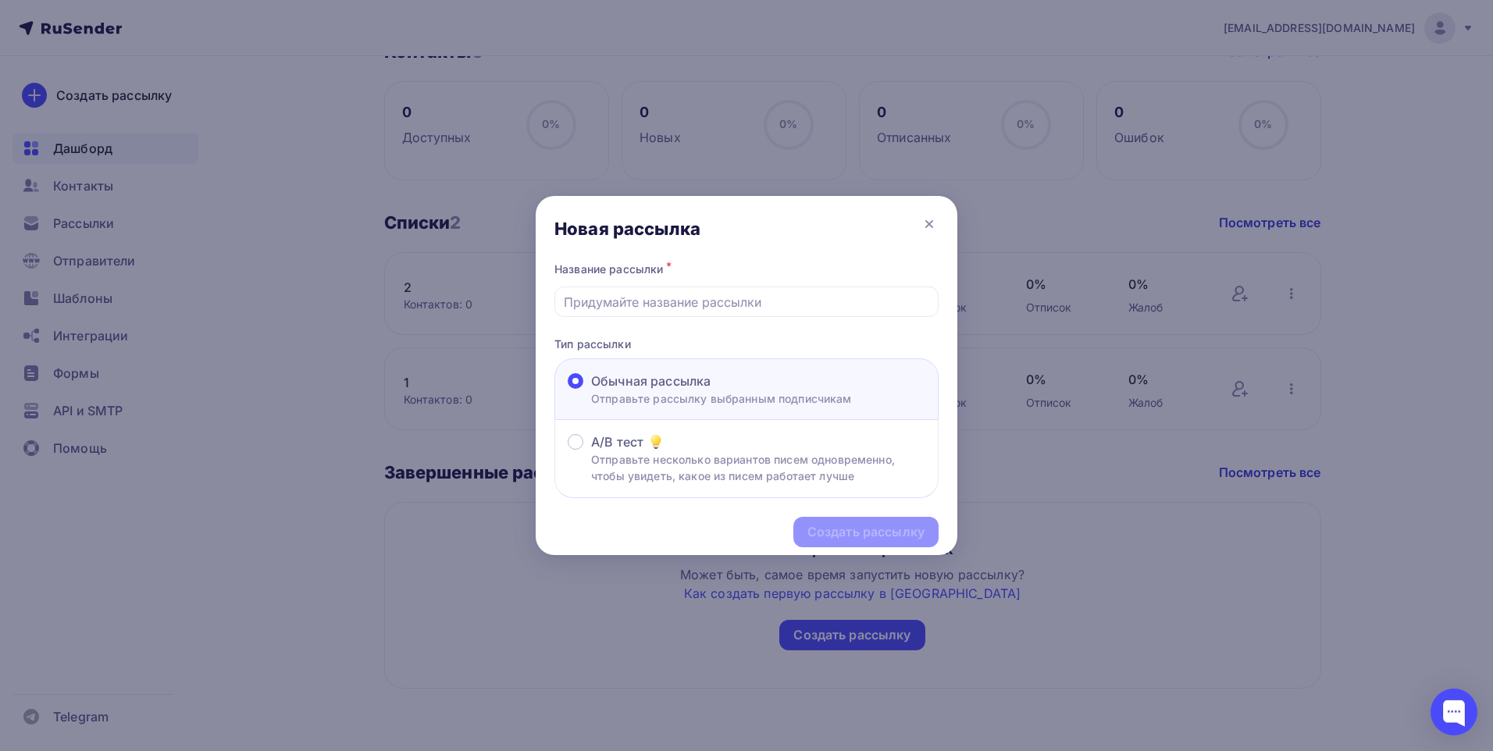
click at [855, 536] on div "Создать рассылку" at bounding box center [747, 532] width 422 height 68
click at [583, 372] on label "Обычная рассылка Отправьте рассылку выбранным подписчикам" at bounding box center [710, 389] width 284 height 35
click at [591, 390] on input "Обычная рассылка Отправьте рассылку выбранным подписчикам" at bounding box center [591, 390] width 0 height 0
click at [646, 297] on input "text" at bounding box center [747, 302] width 366 height 19
click at [882, 521] on div "Создать рассылку" at bounding box center [865, 532] width 145 height 30
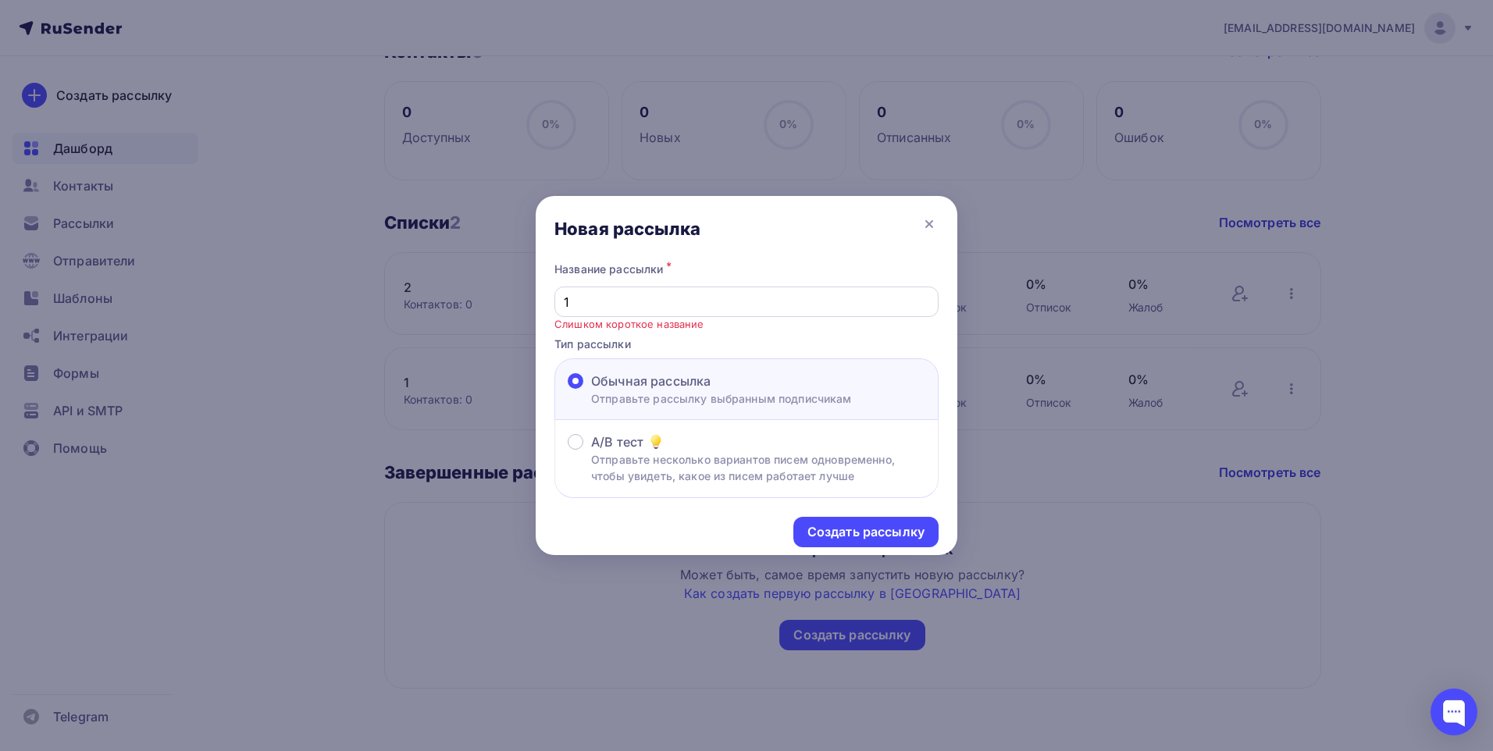
click at [653, 308] on input "1" at bounding box center [747, 302] width 366 height 19
type input "1его"
click at [813, 529] on div "Создать рассылку" at bounding box center [865, 532] width 117 height 18
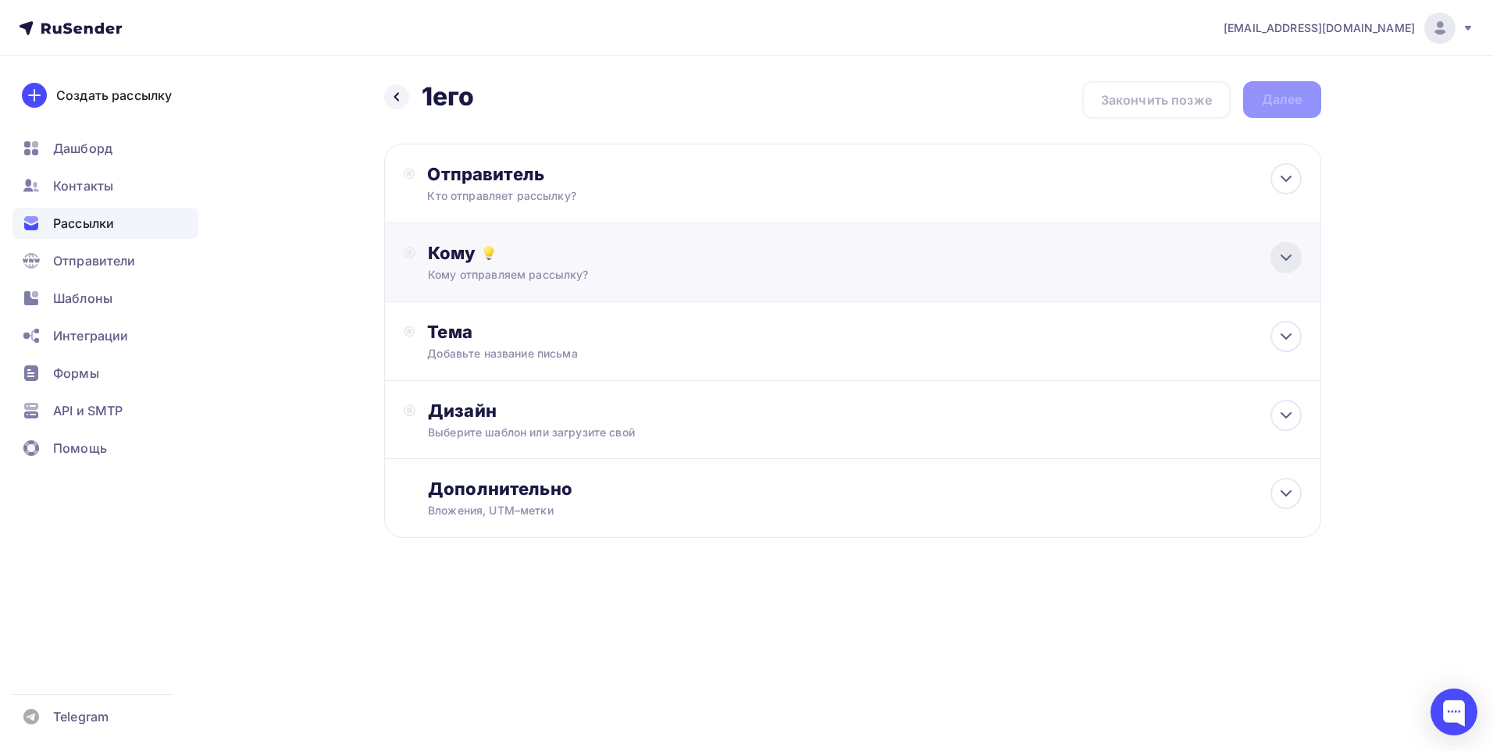
click at [1281, 256] on icon at bounding box center [1285, 257] width 9 height 5
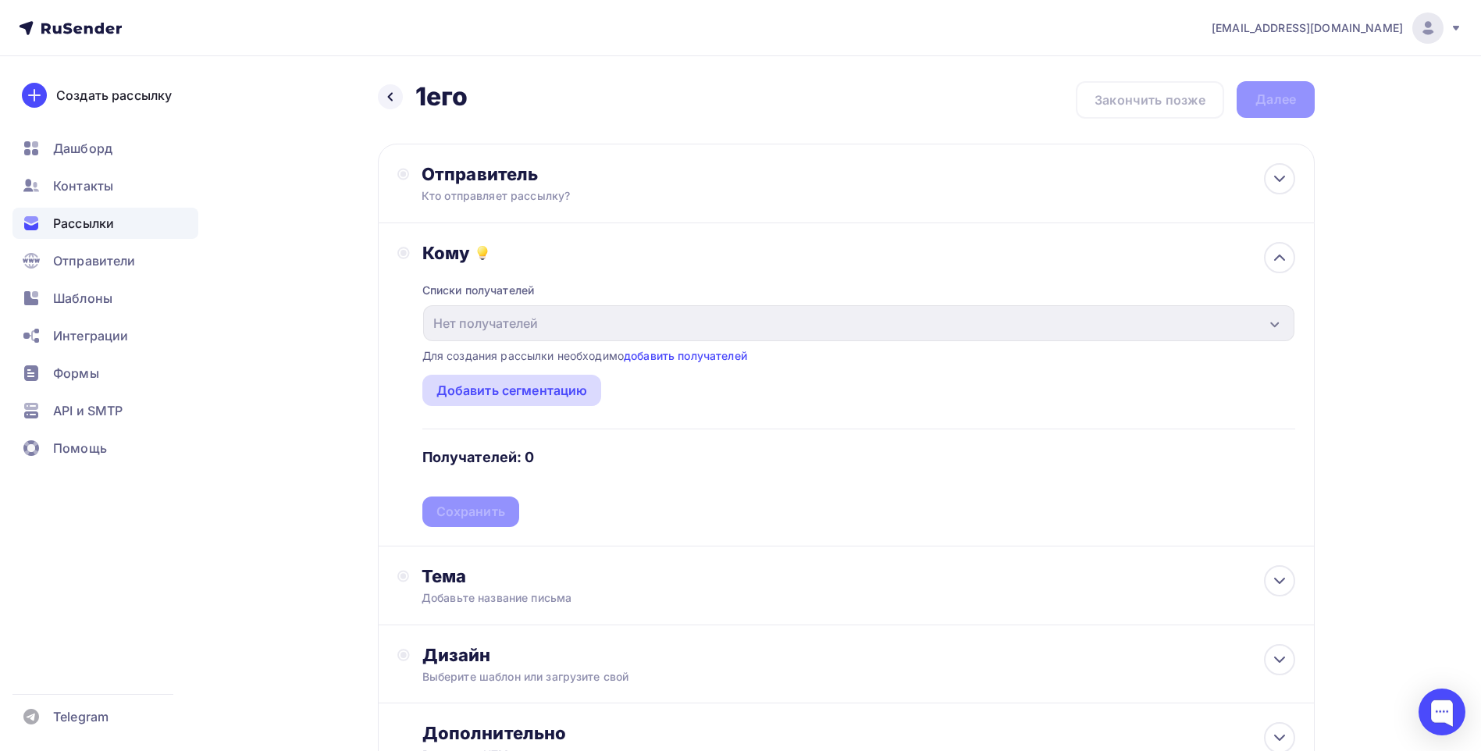
click at [550, 386] on div "Добавить сегментацию" at bounding box center [511, 390] width 151 height 19
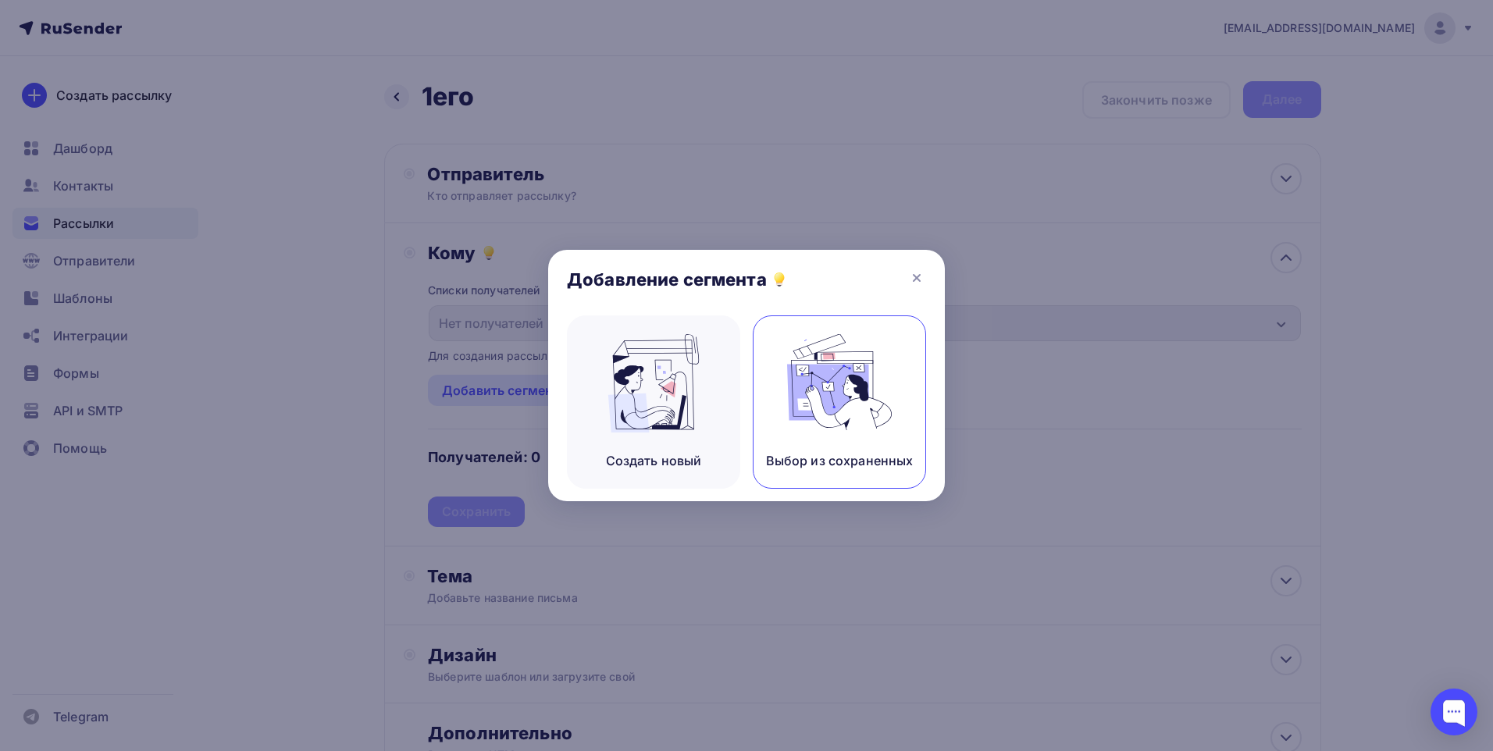
click at [888, 398] on img at bounding box center [839, 383] width 105 height 98
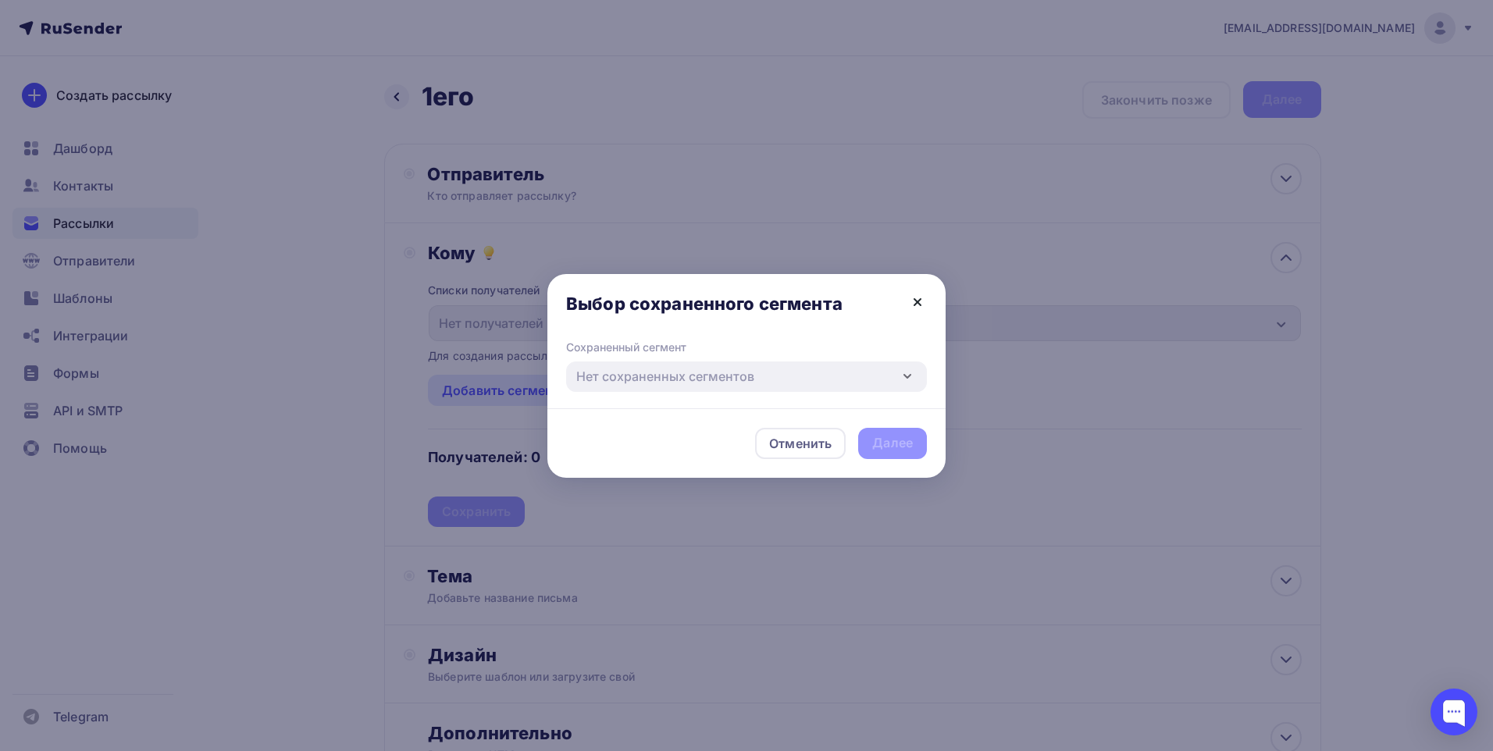
click at [915, 301] on icon at bounding box center [917, 302] width 19 height 19
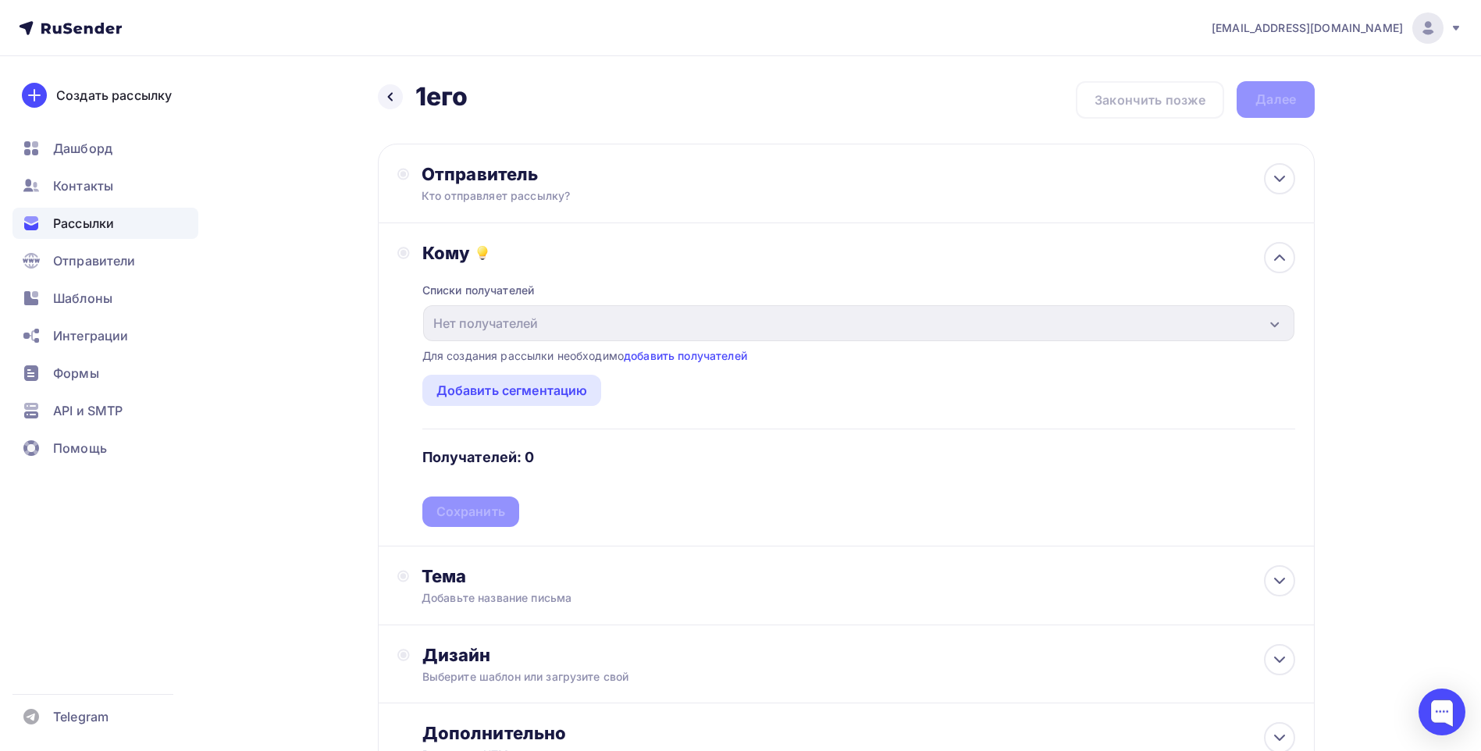
click at [710, 347] on div "Списки получателей Нет получателей Все списки id Добавить список Для создания р…" at bounding box center [858, 395] width 873 height 263
click at [713, 359] on link "добавить получателей" at bounding box center [685, 355] width 123 height 13
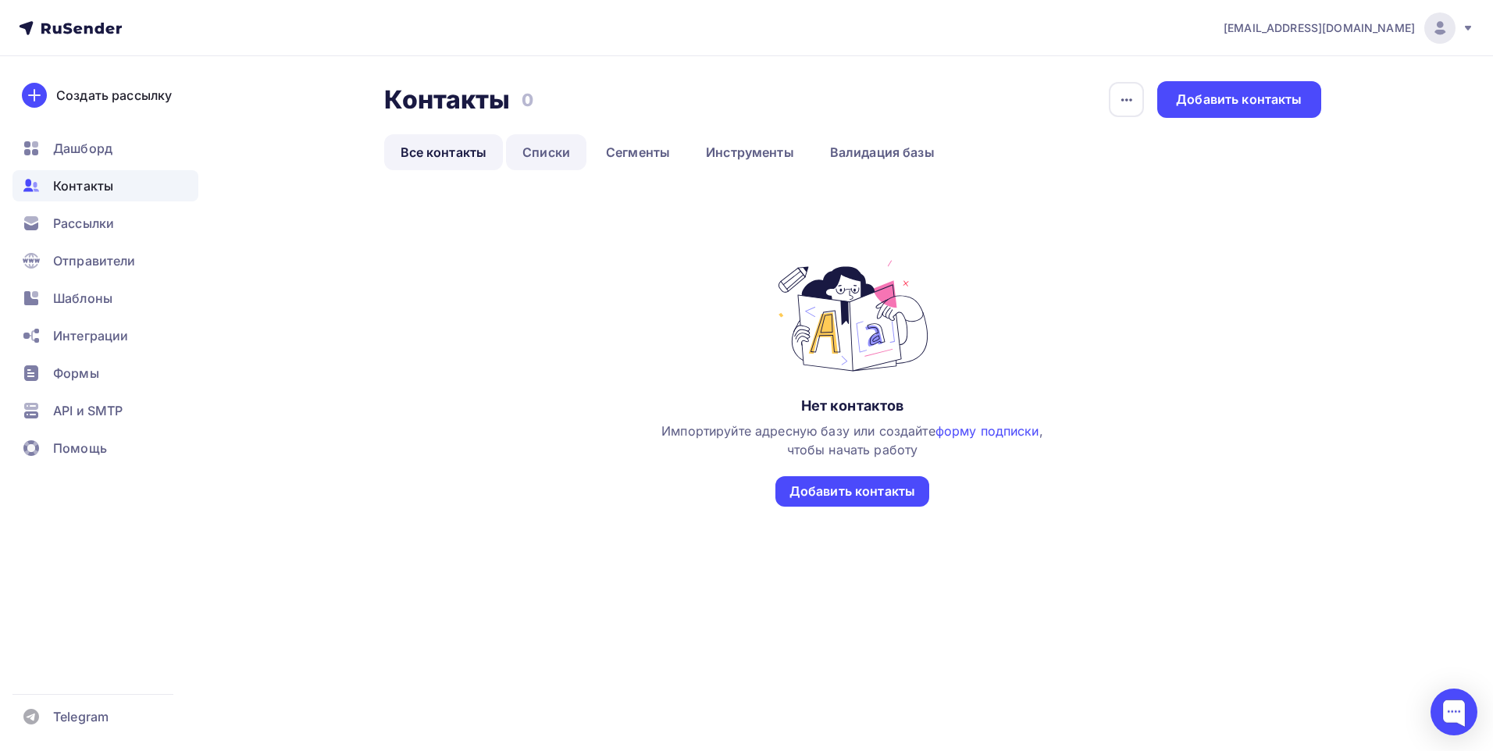
click at [533, 160] on link "Списки" at bounding box center [546, 152] width 80 height 36
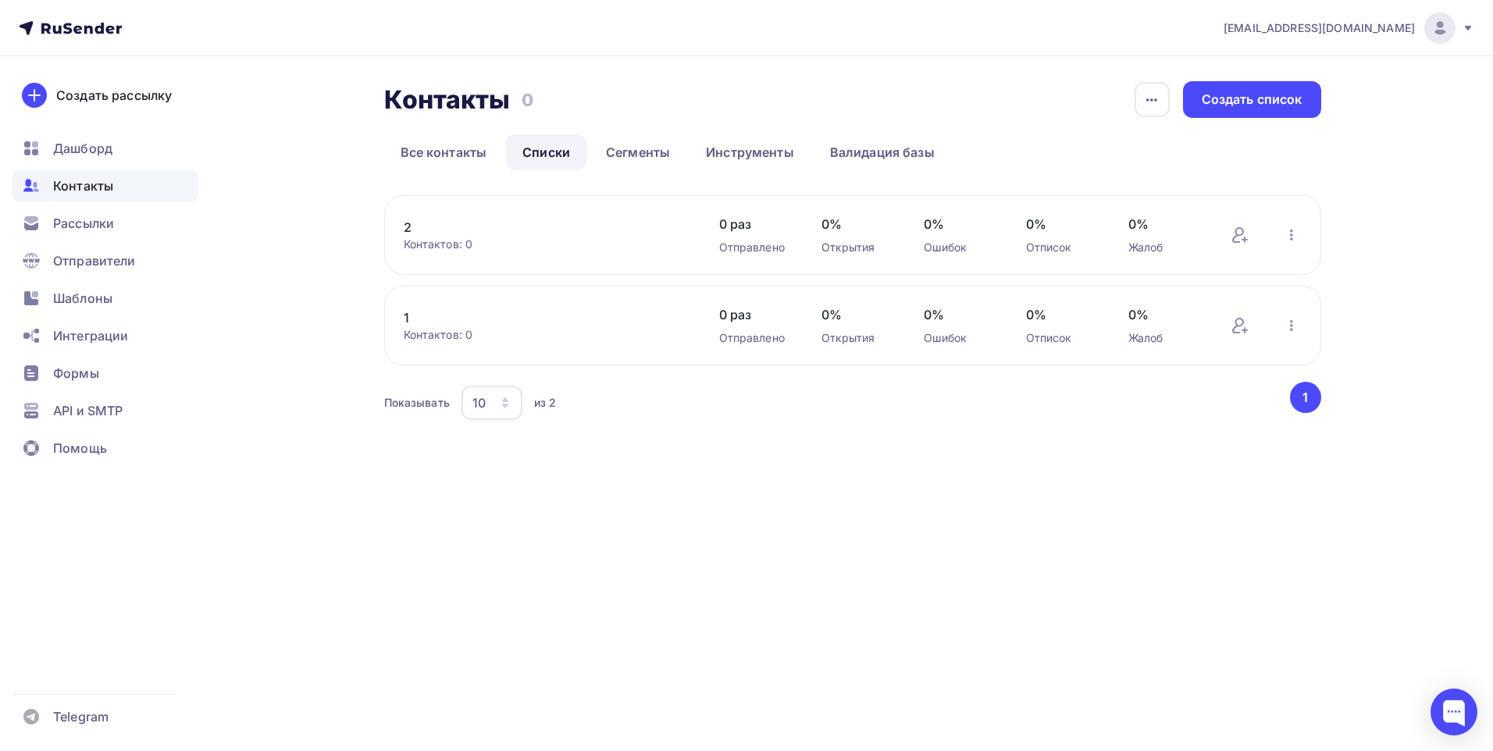
click at [411, 237] on div "Контактов: 0" at bounding box center [546, 245] width 284 height 16
click at [412, 223] on link "2" at bounding box center [536, 227] width 265 height 19
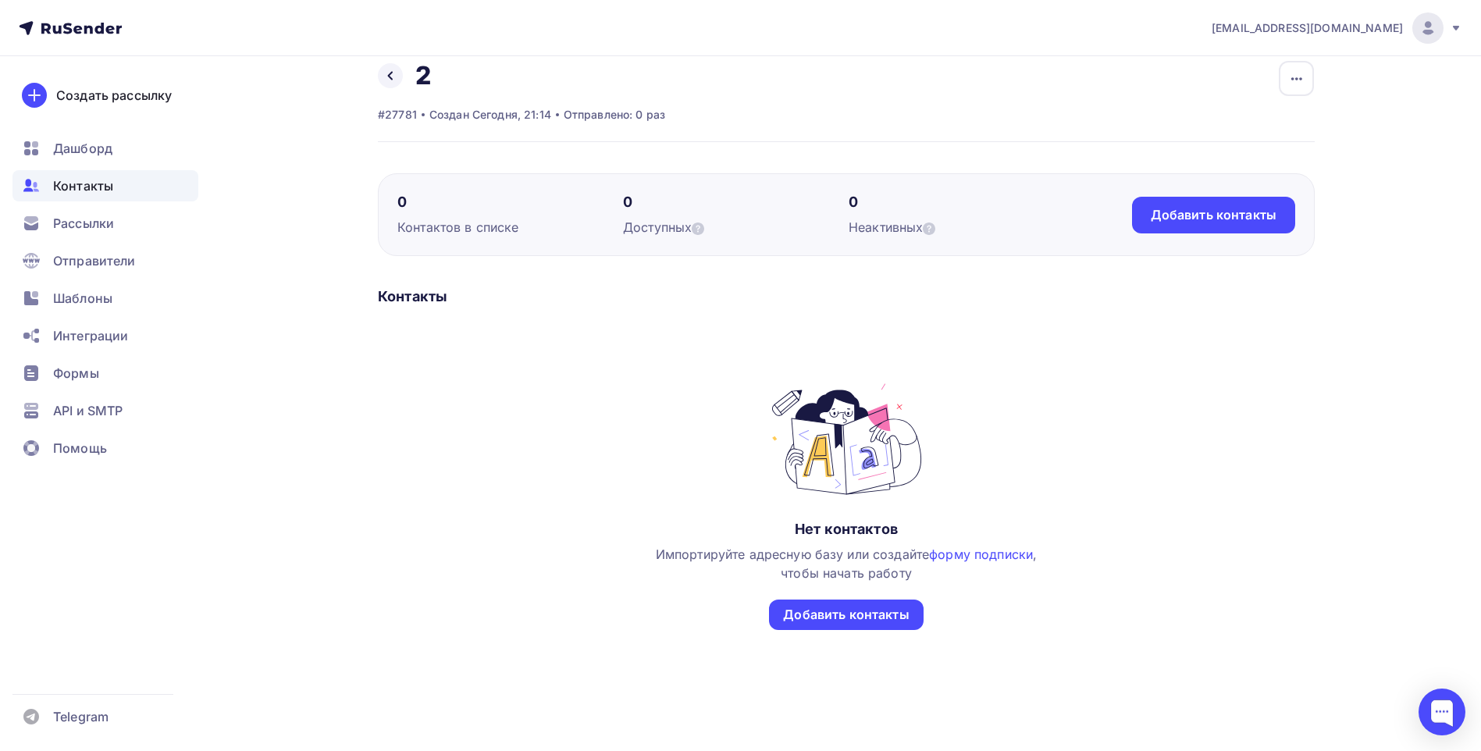
scroll to position [32, 0]
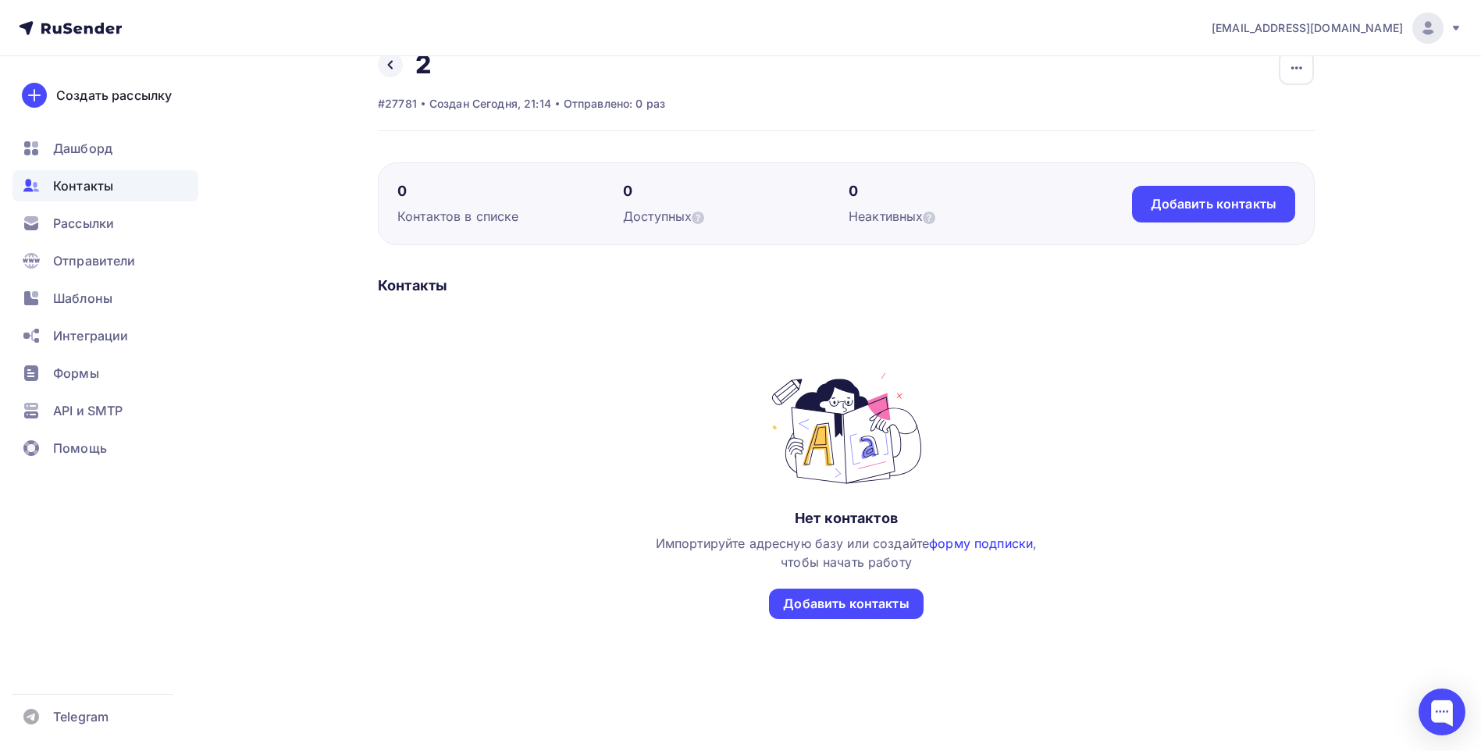
click at [972, 543] on link "форму подписки" at bounding box center [981, 544] width 104 height 16
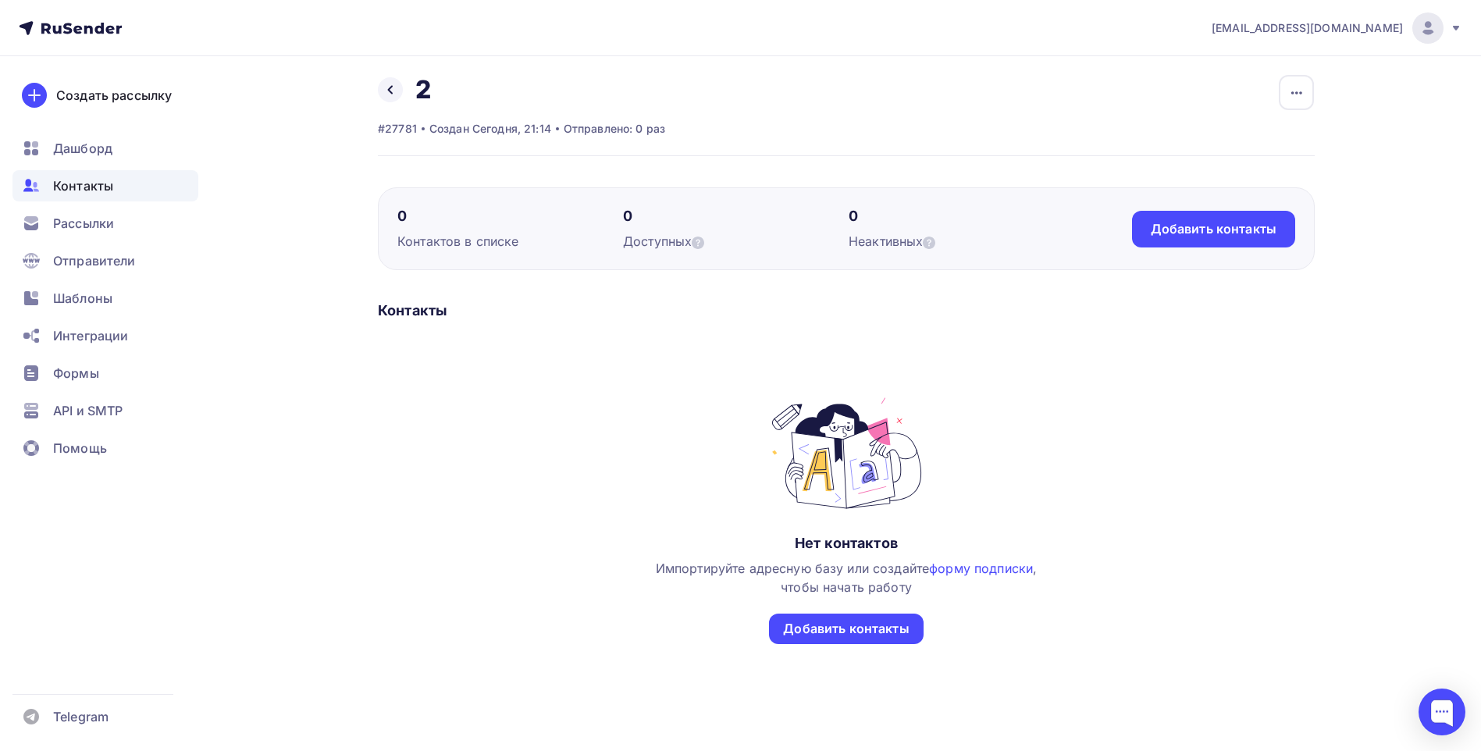
scroll to position [0, 0]
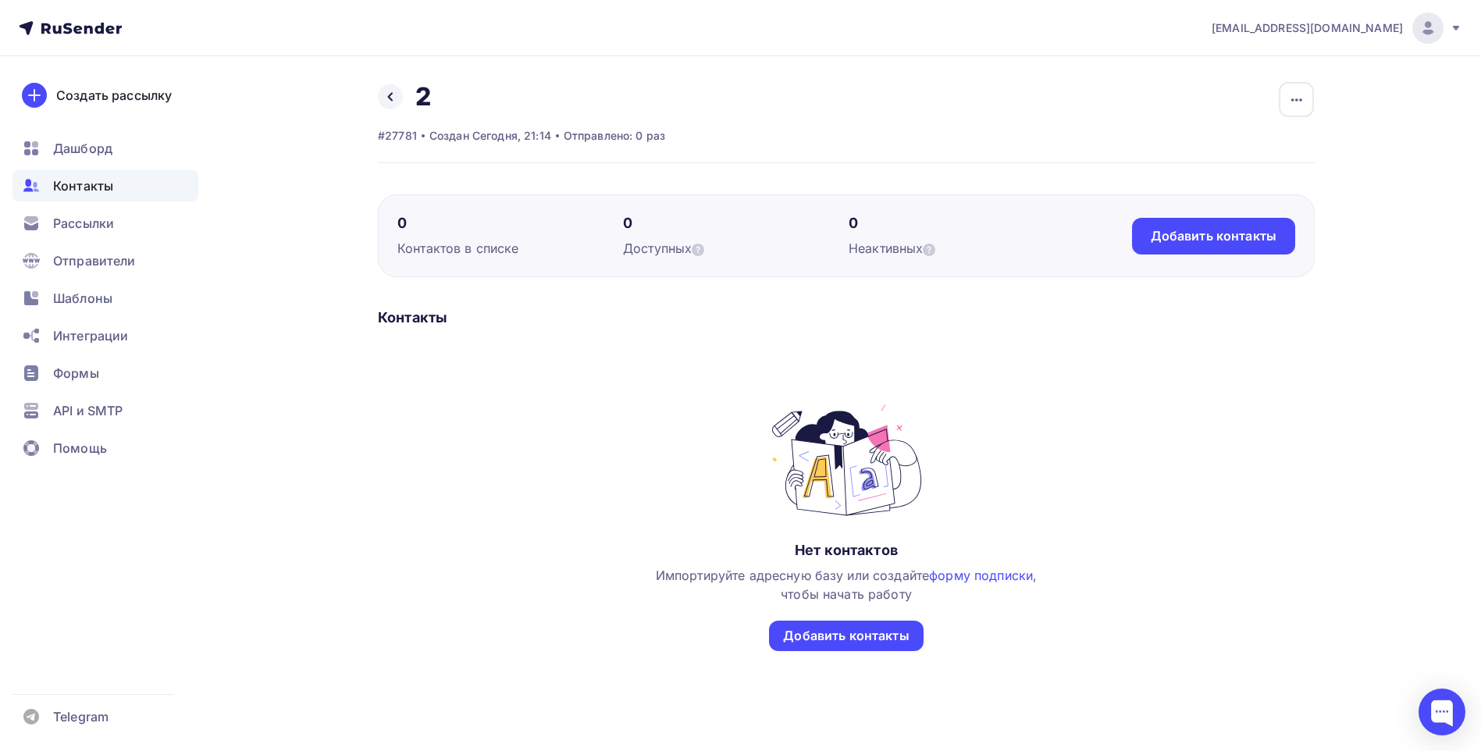
click at [87, 190] on span "Контакты" at bounding box center [83, 185] width 60 height 19
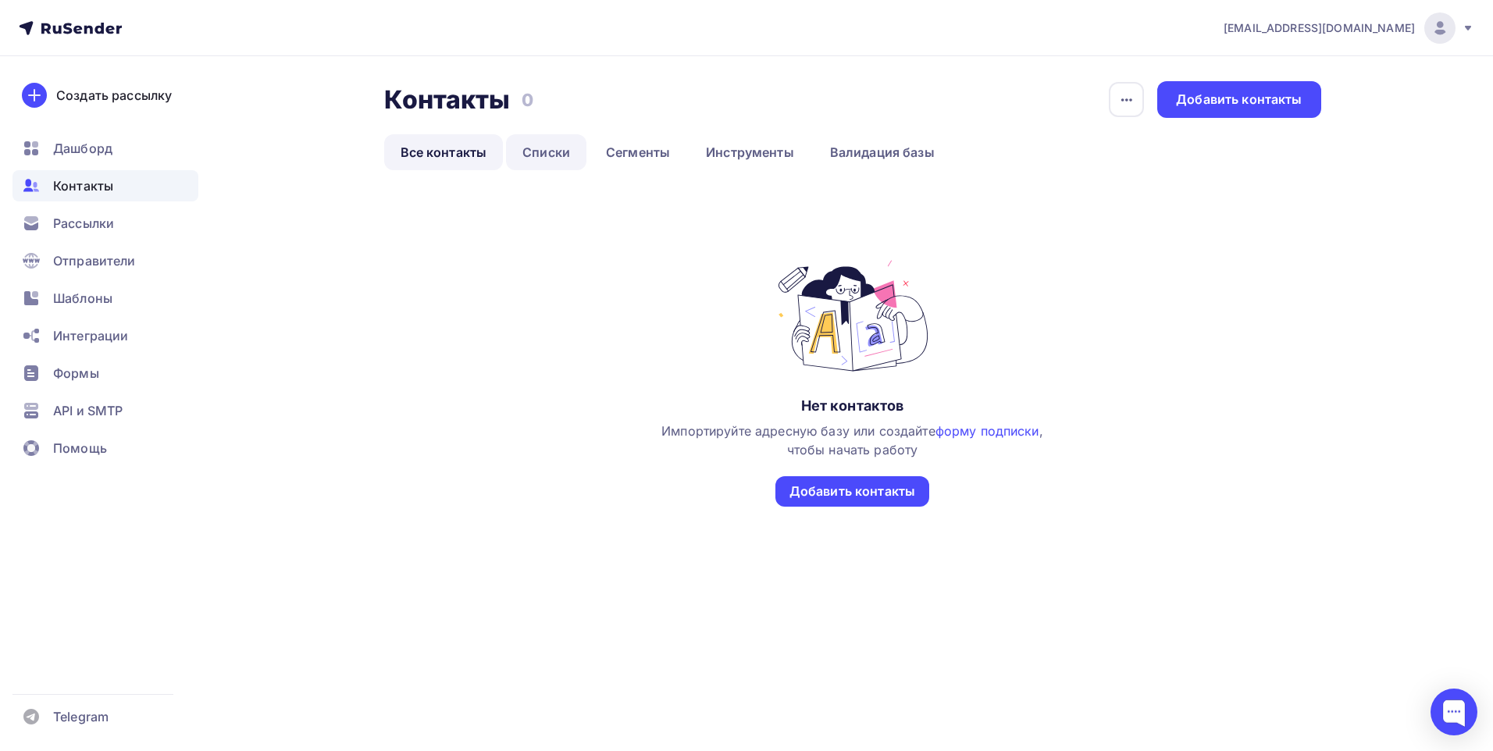
click at [559, 161] on link "Списки" at bounding box center [546, 152] width 80 height 36
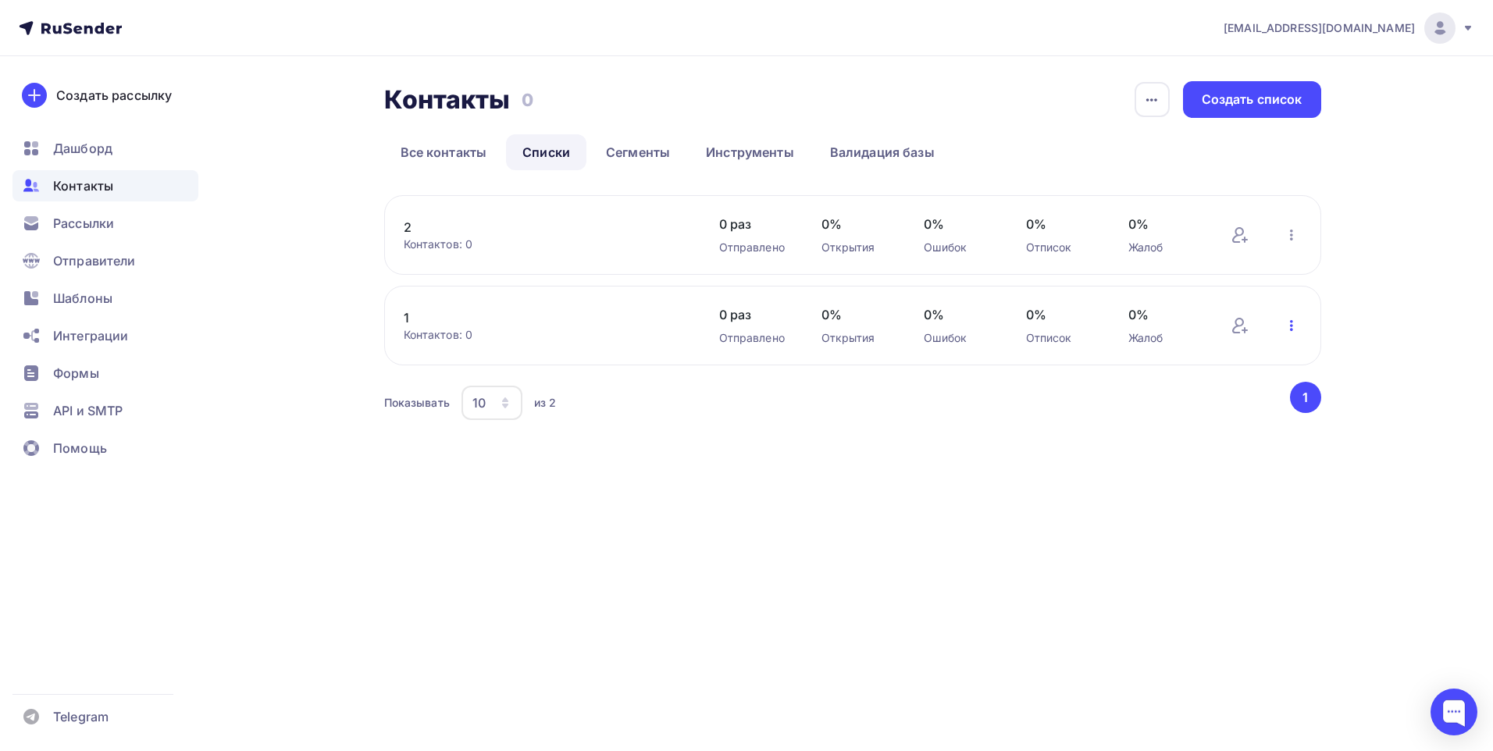
click at [1291, 324] on icon "button" at bounding box center [1291, 325] width 19 height 19
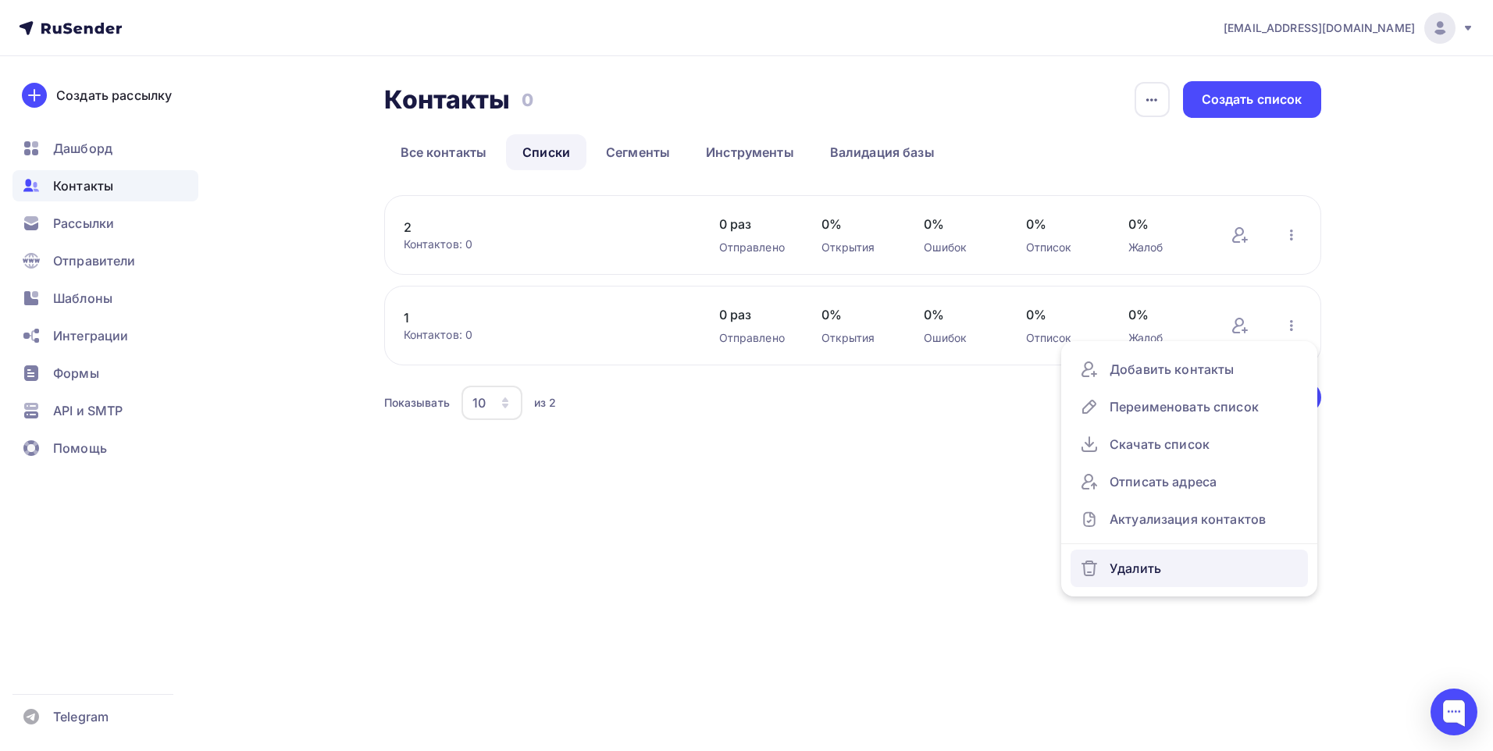
click at [1134, 571] on div "Удалить" at bounding box center [1189, 568] width 219 height 25
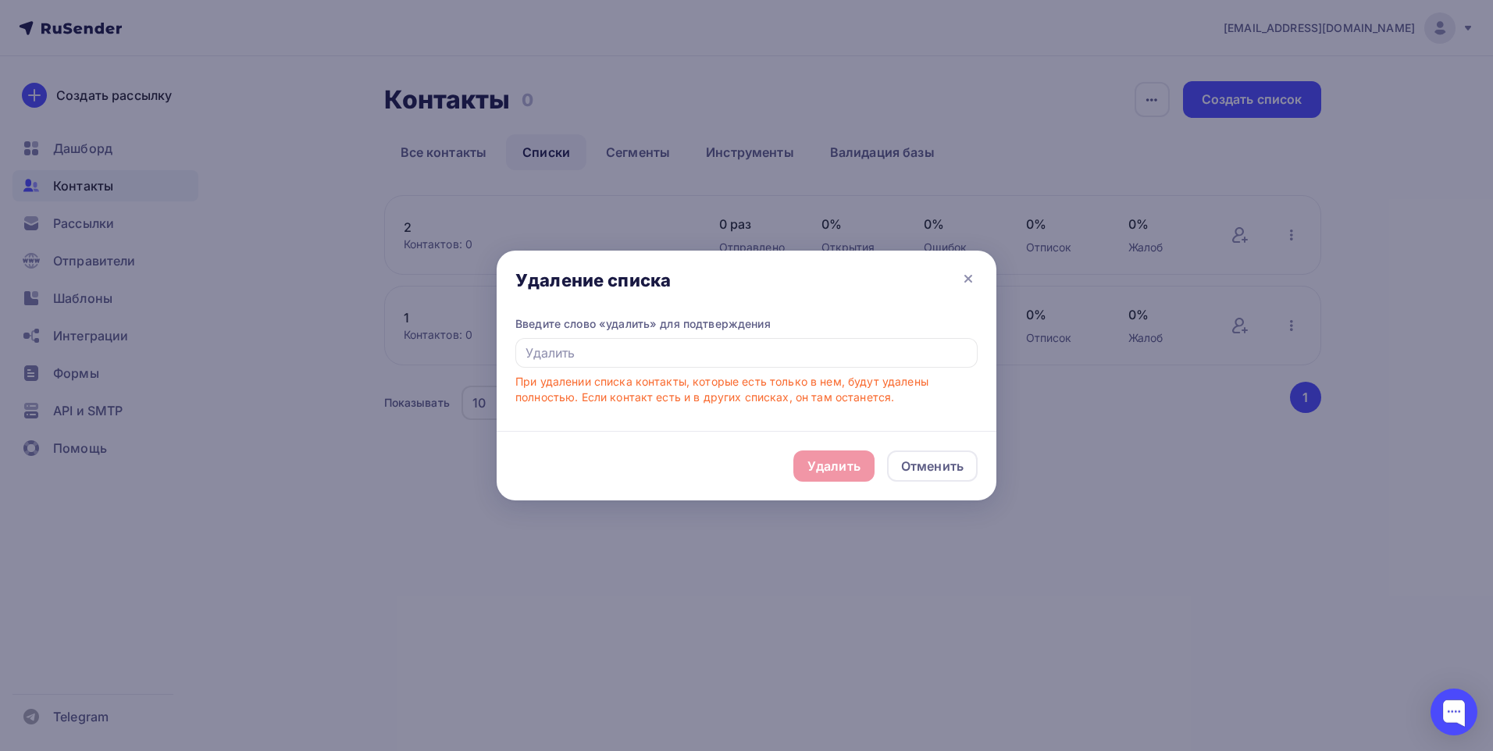
click at [819, 463] on div "Удалить Отменить" at bounding box center [747, 465] width 500 height 69
click at [827, 471] on div "Удалить Отменить" at bounding box center [747, 465] width 500 height 69
click at [827, 468] on div "Удалить Отменить" at bounding box center [747, 465] width 500 height 69
click at [896, 342] on input "text" at bounding box center [746, 353] width 462 height 30
drag, startPoint x: 797, startPoint y: 457, endPoint x: 814, endPoint y: 470, distance: 21.2
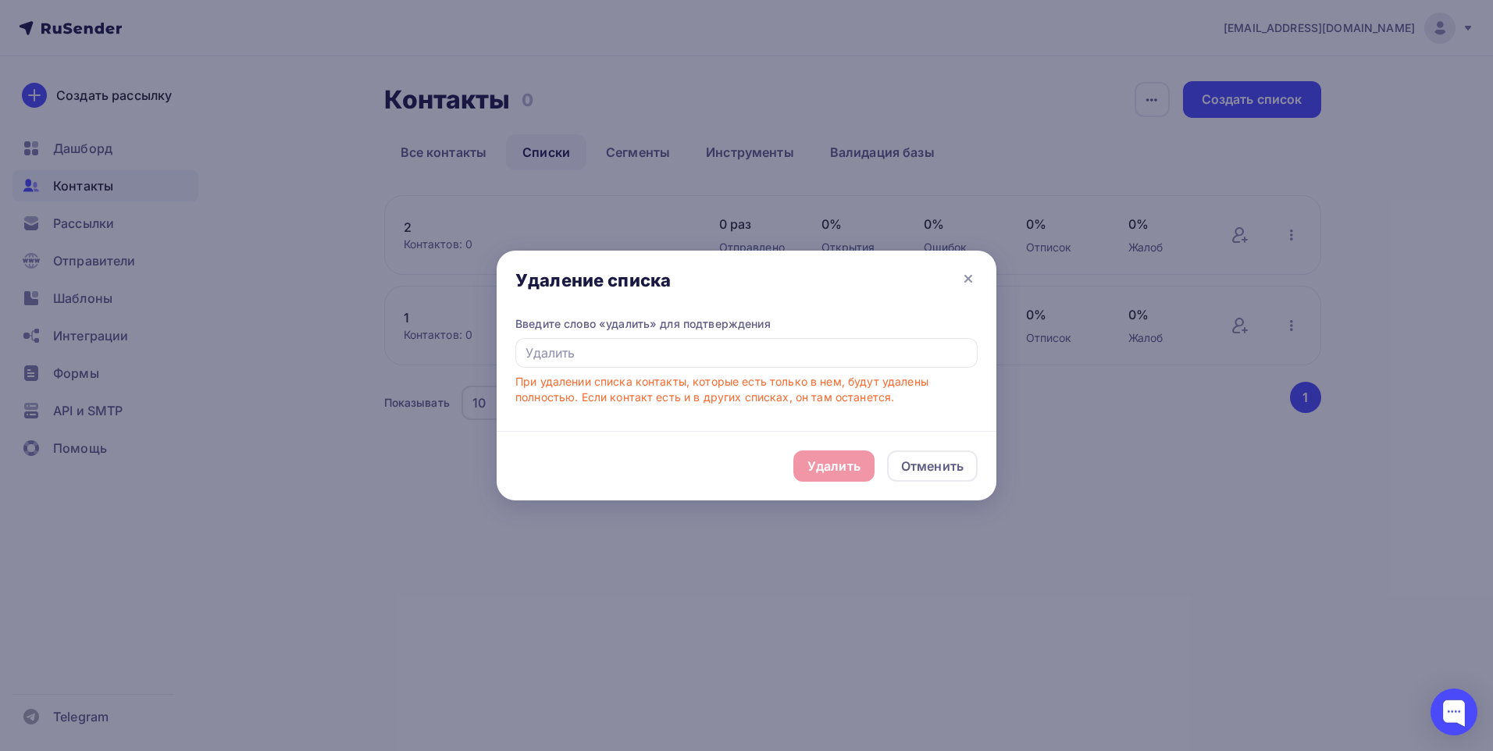
click at [814, 470] on div "Удалить Отменить" at bounding box center [747, 465] width 500 height 69
drag, startPoint x: 814, startPoint y: 470, endPoint x: 832, endPoint y: 472, distance: 18.1
click at [832, 472] on div "Удалить Отменить" at bounding box center [747, 465] width 500 height 69
click at [828, 468] on div "Удалить Отменить" at bounding box center [747, 465] width 500 height 69
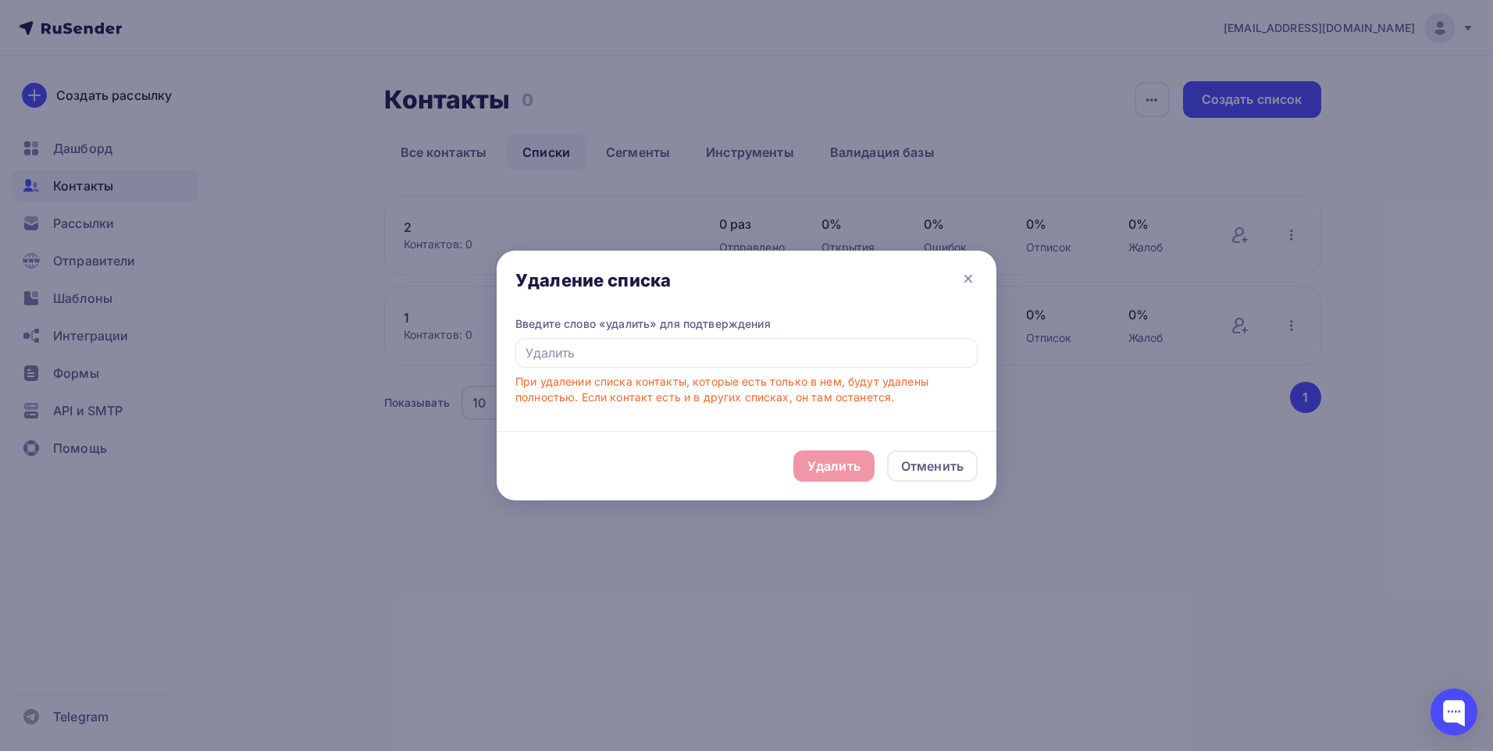
click at [739, 386] on div "При удалении списка контакты, которые есть только в нем, будут удалены полность…" at bounding box center [746, 389] width 462 height 31
click at [564, 356] on input "text" at bounding box center [746, 353] width 462 height 30
type input "удалить"
click at [835, 466] on div "Удалить" at bounding box center [833, 466] width 53 height 19
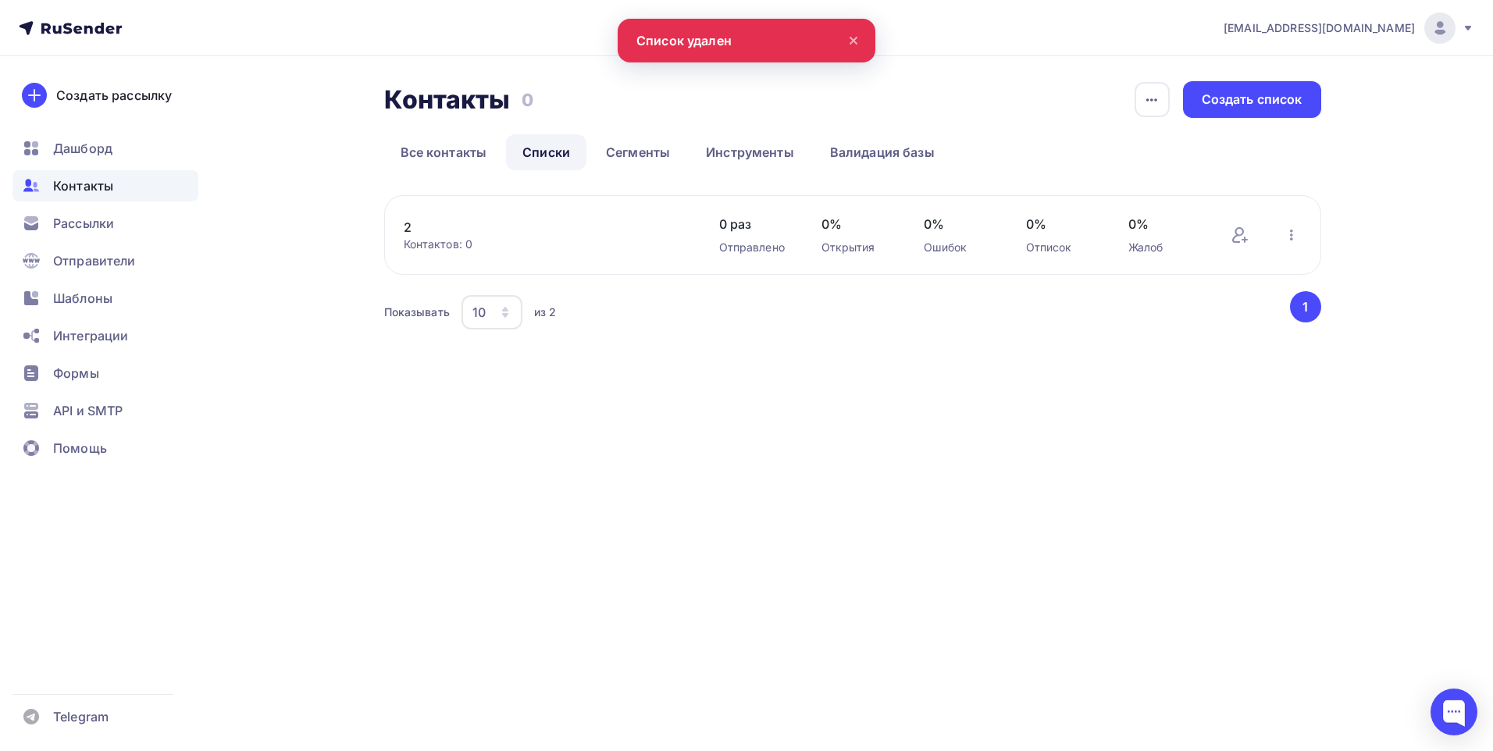
click at [439, 240] on div "Контактов: 0" at bounding box center [546, 245] width 284 height 16
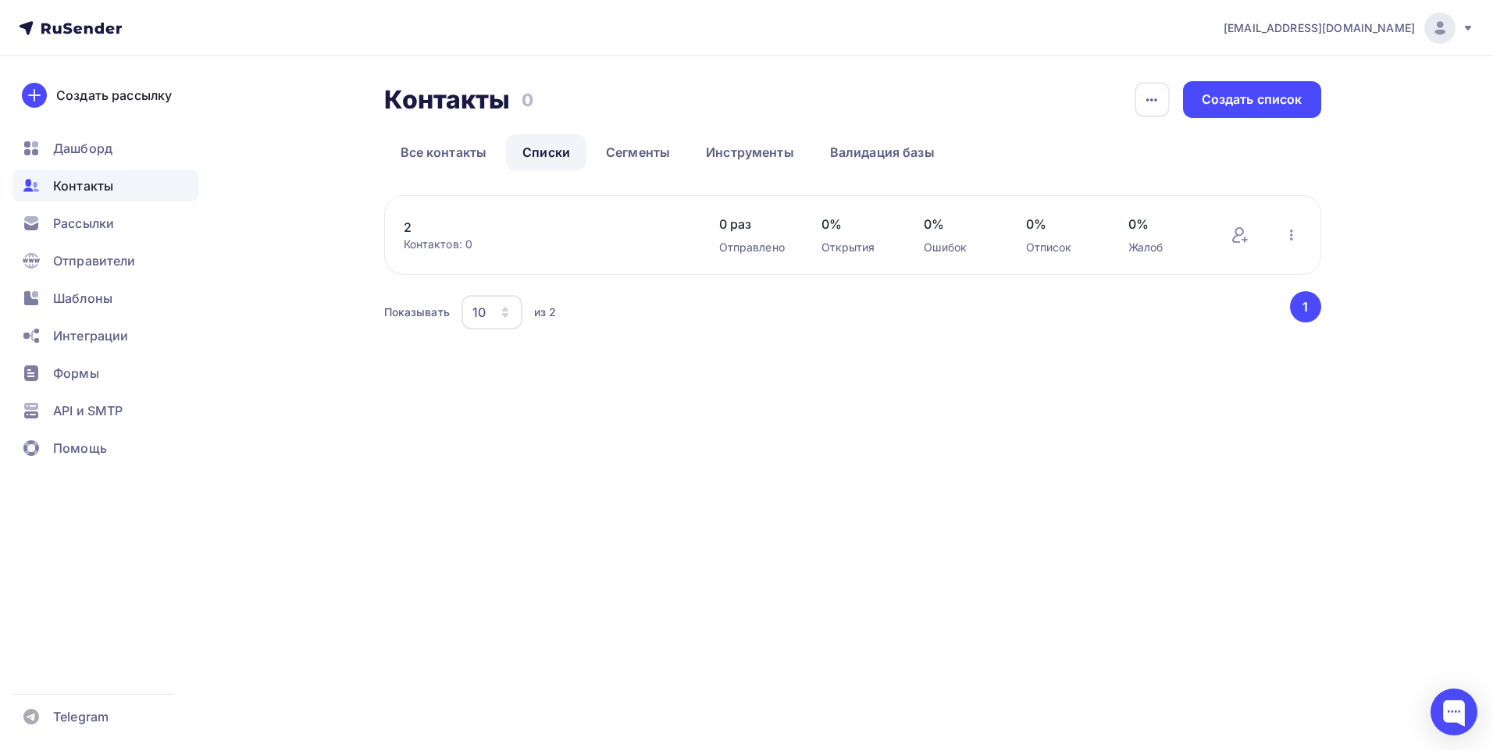
click at [422, 230] on link "2" at bounding box center [536, 227] width 265 height 19
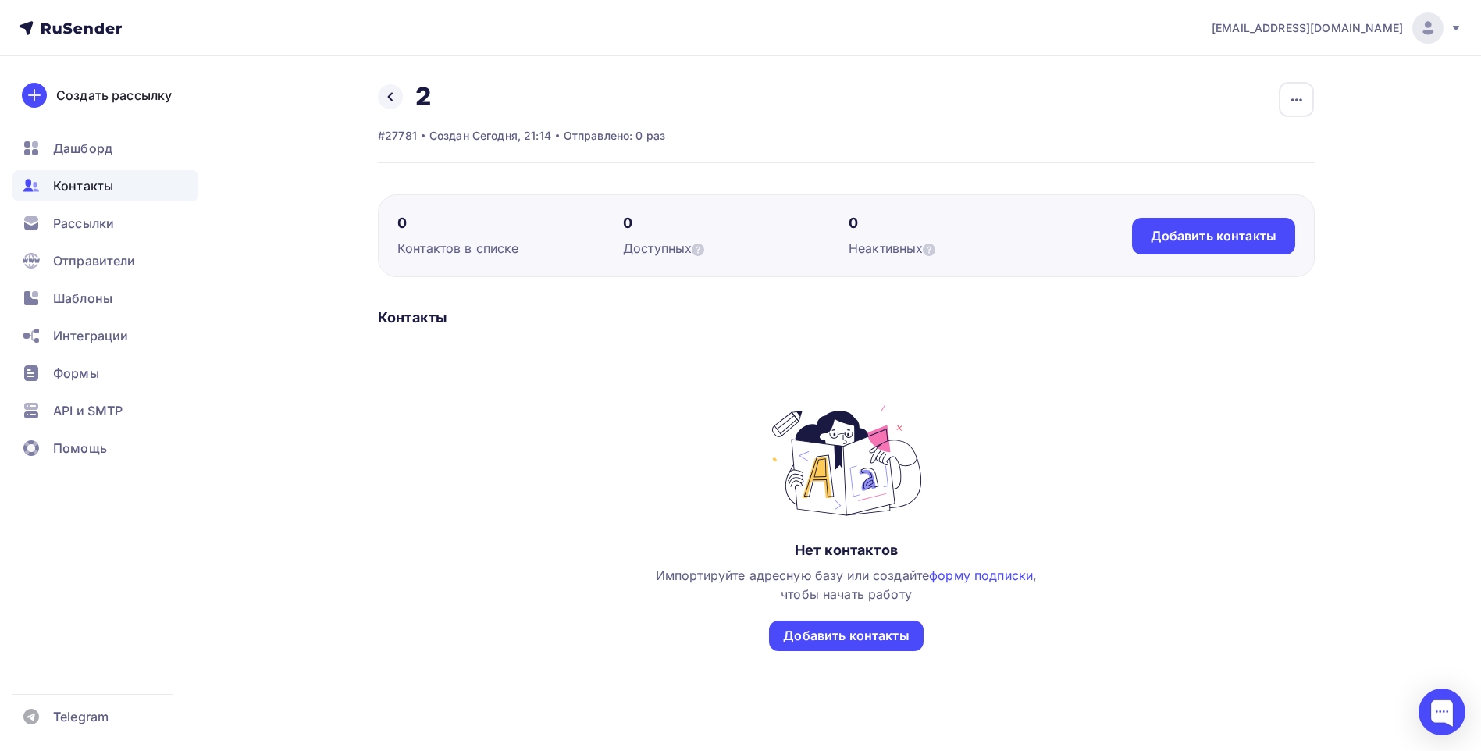
click at [74, 190] on span "Контакты" at bounding box center [83, 185] width 60 height 19
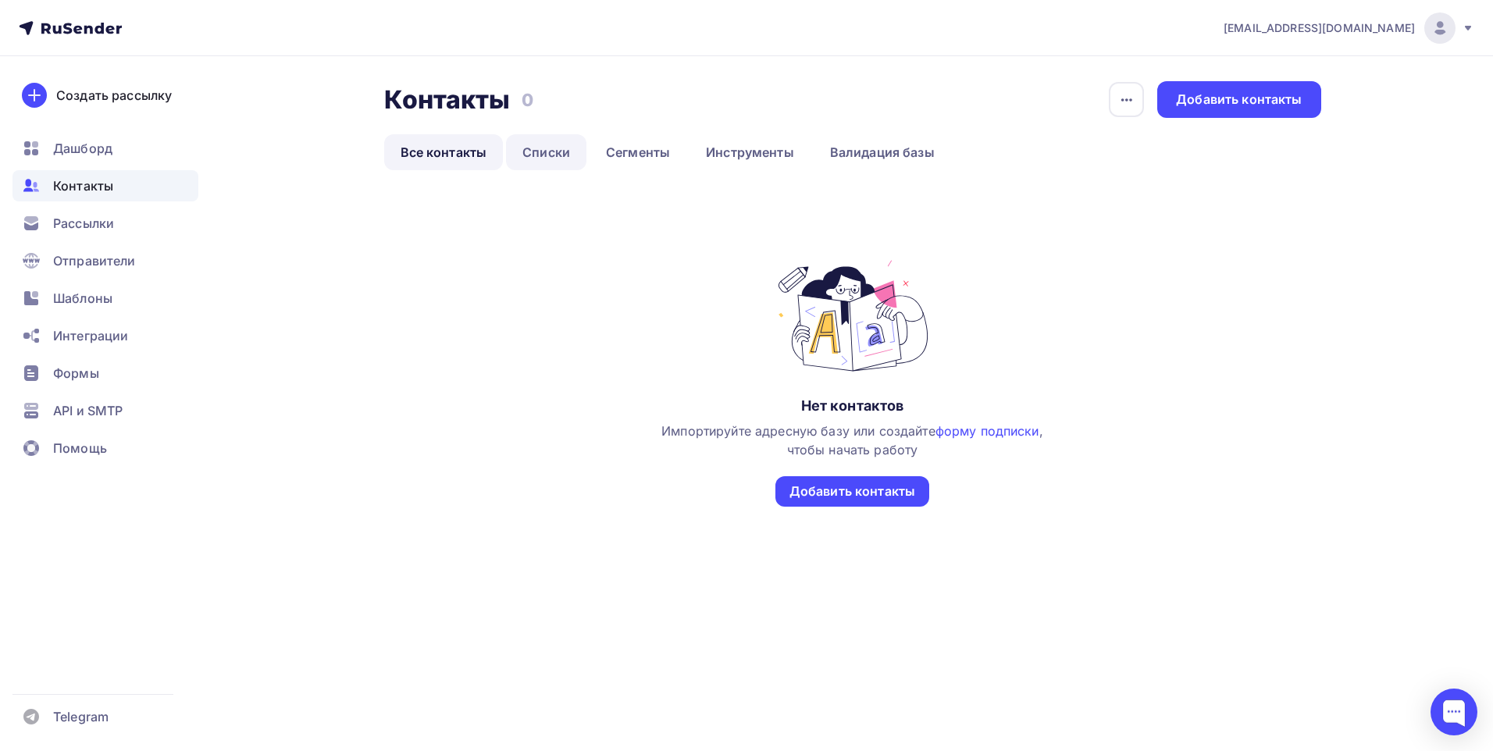
click at [548, 150] on link "Списки" at bounding box center [546, 152] width 80 height 36
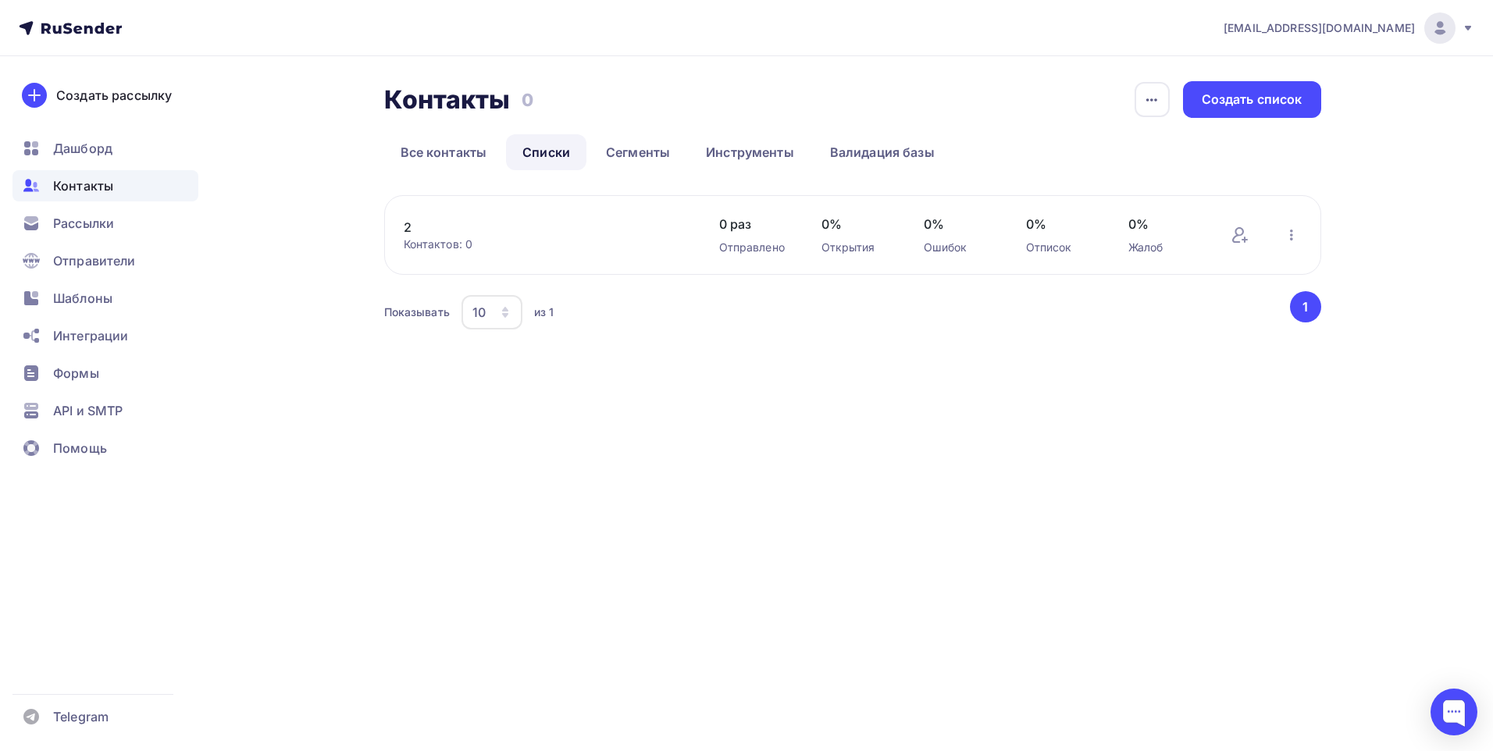
click at [409, 229] on link "2" at bounding box center [536, 227] width 265 height 19
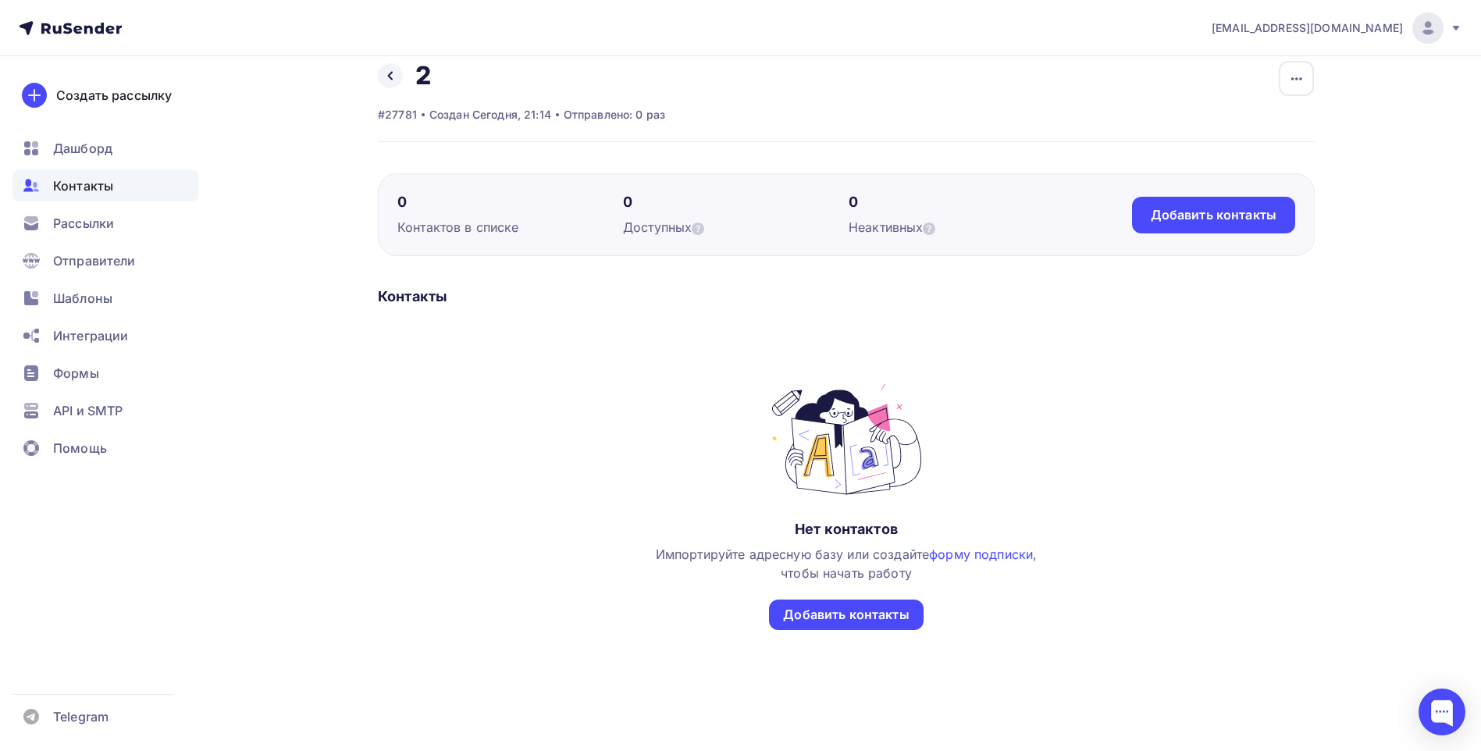
scroll to position [32, 0]
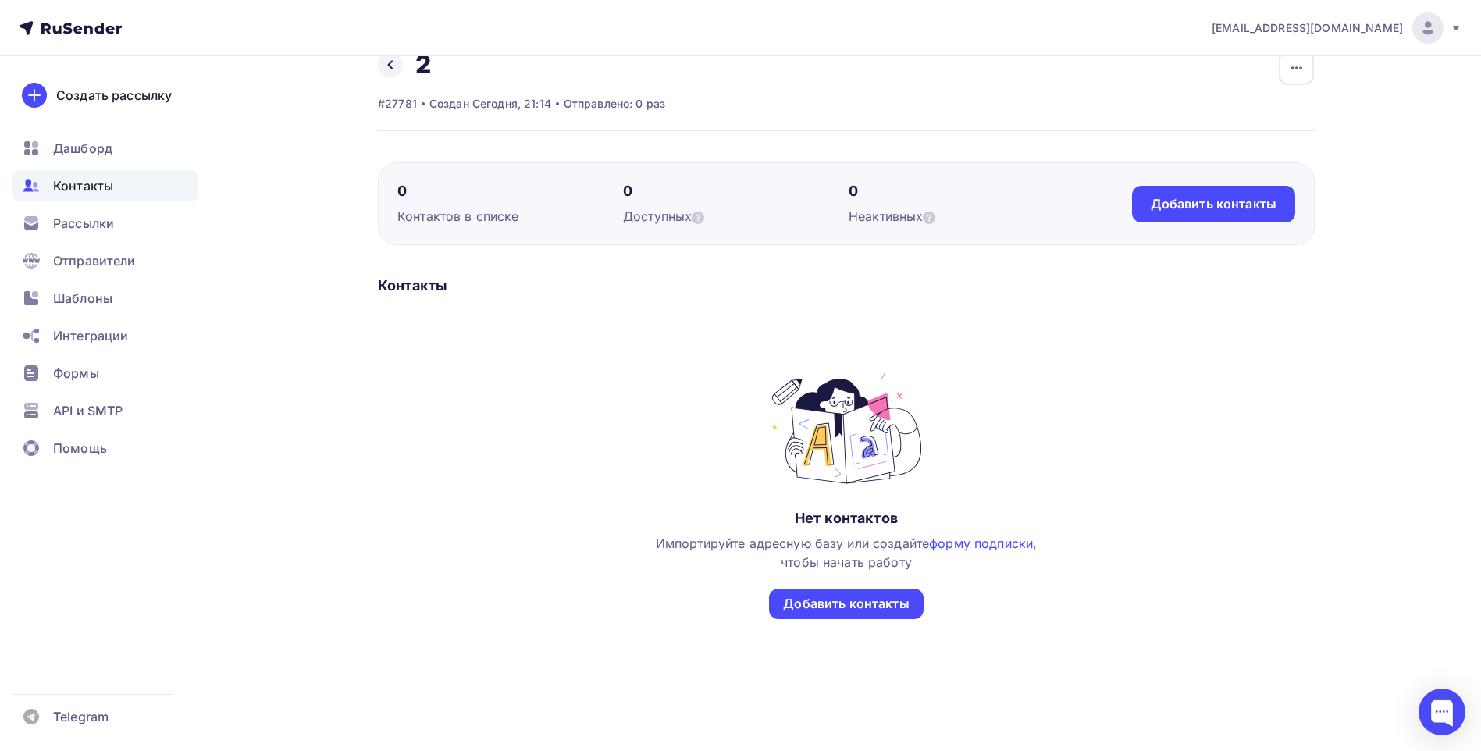
click at [885, 218] on div "Неактивных" at bounding box center [962, 216] width 226 height 19
click at [928, 214] on icon at bounding box center [929, 218] width 12 height 12
click at [802, 600] on div "Добавить контакты" at bounding box center [846, 604] width 126 height 18
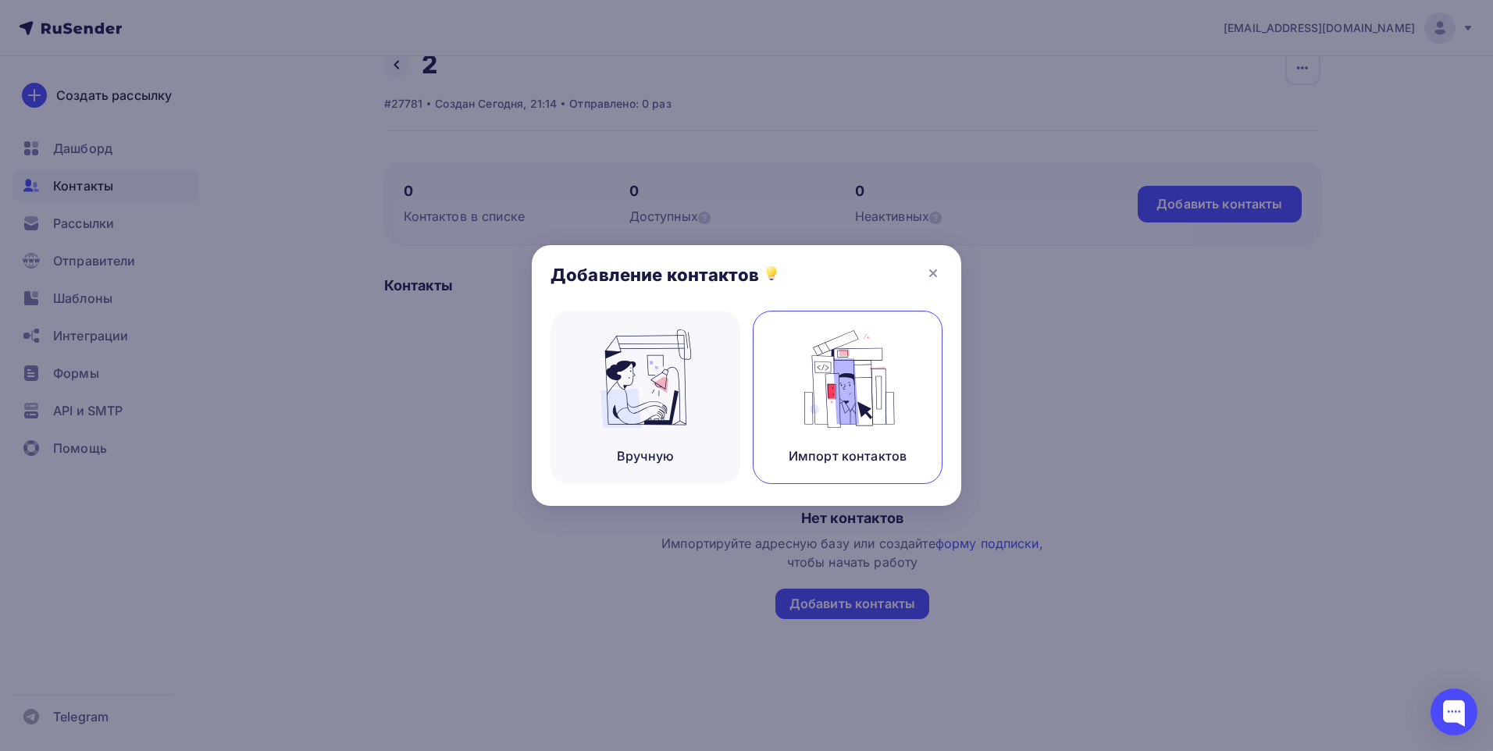
click at [839, 380] on img at bounding box center [848, 378] width 105 height 98
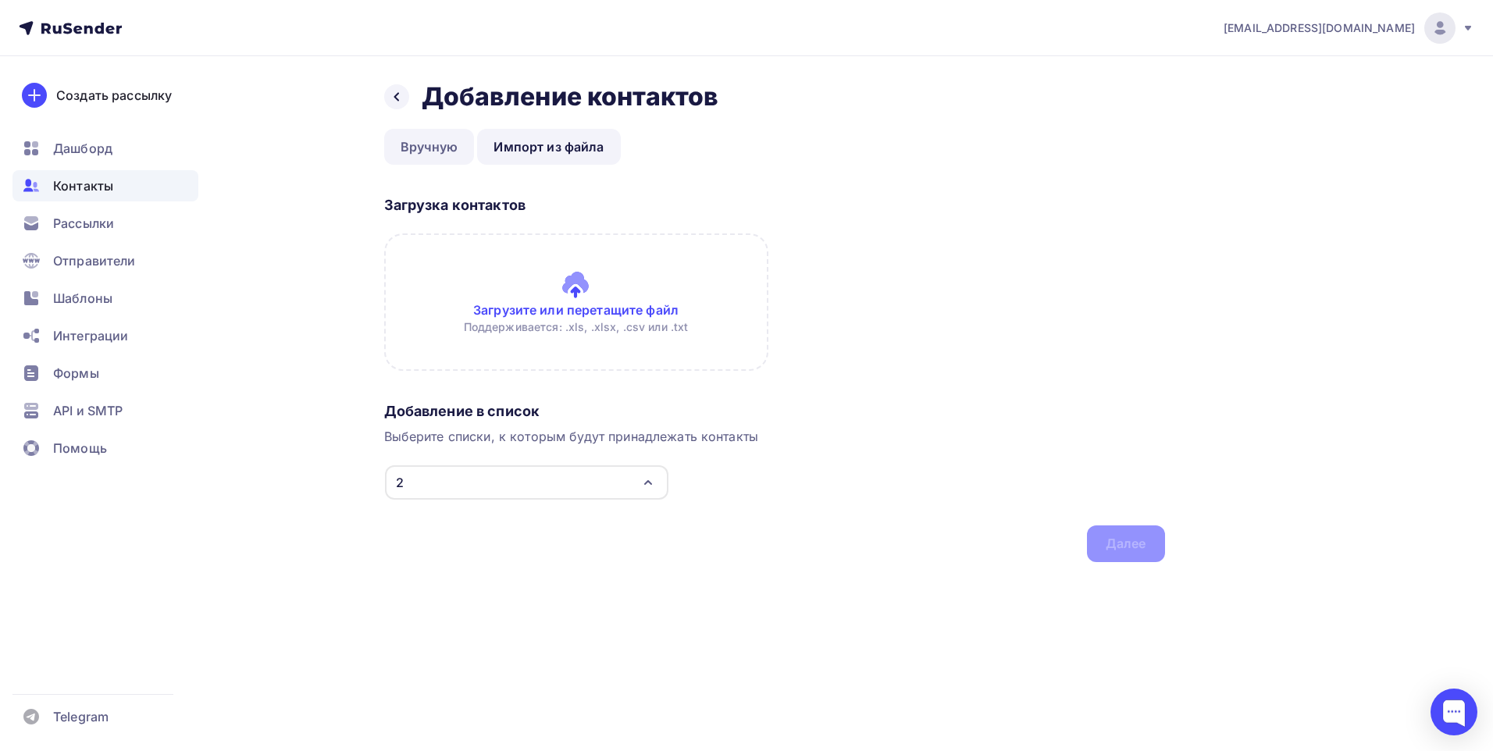
click at [433, 146] on link "Вручную" at bounding box center [429, 147] width 91 height 36
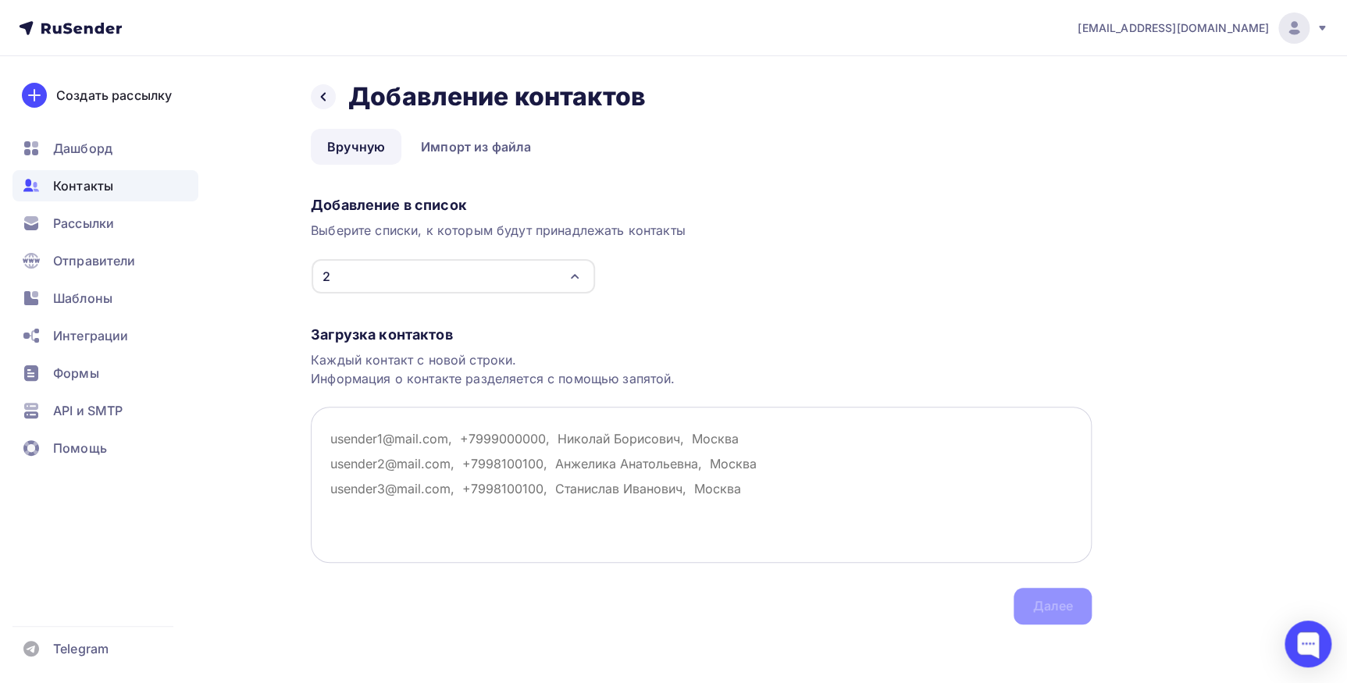
paste textarea "s9313001602@mail.ru; bnk08011983@rambler.ru; barkov.dmitrii@list.ru; v-kuteinik…"
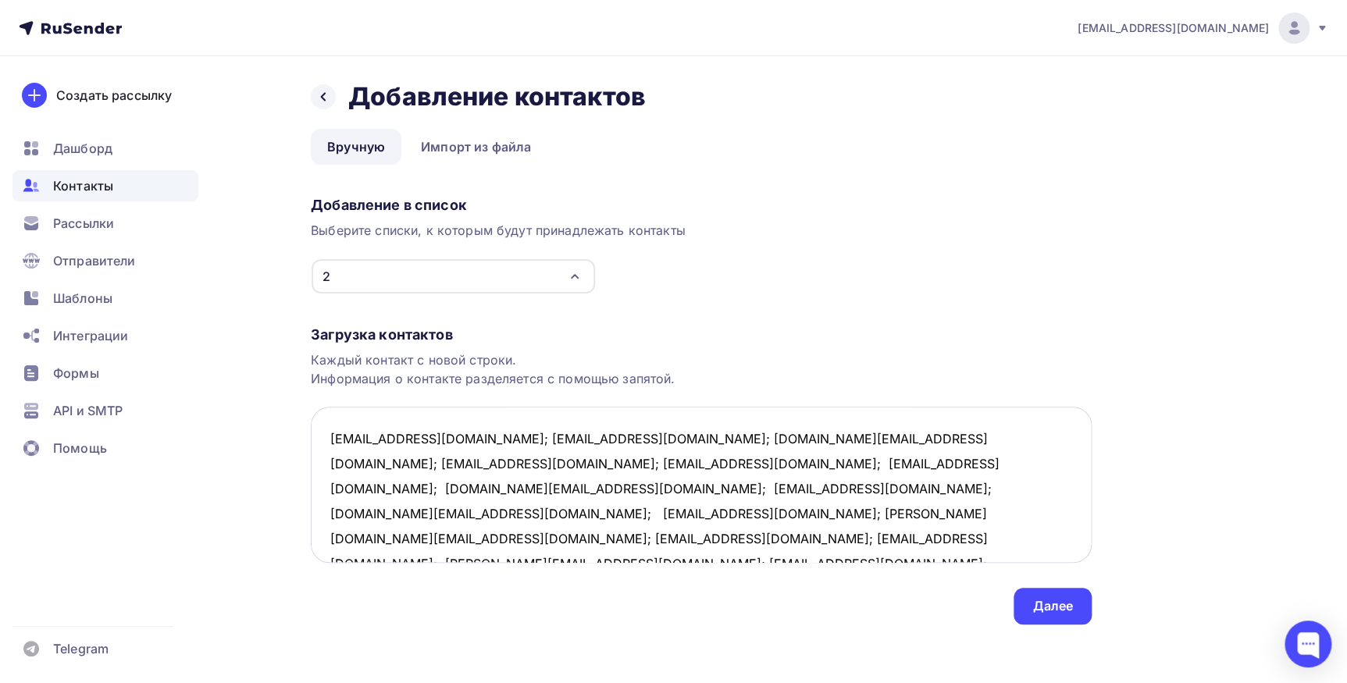
click at [468, 442] on textarea "s9313001602@mail.ru; bnk08011983@rambler.ru; barkov.dmitrii@list.ru; v-kuteinik…" at bounding box center [701, 485] width 781 height 156
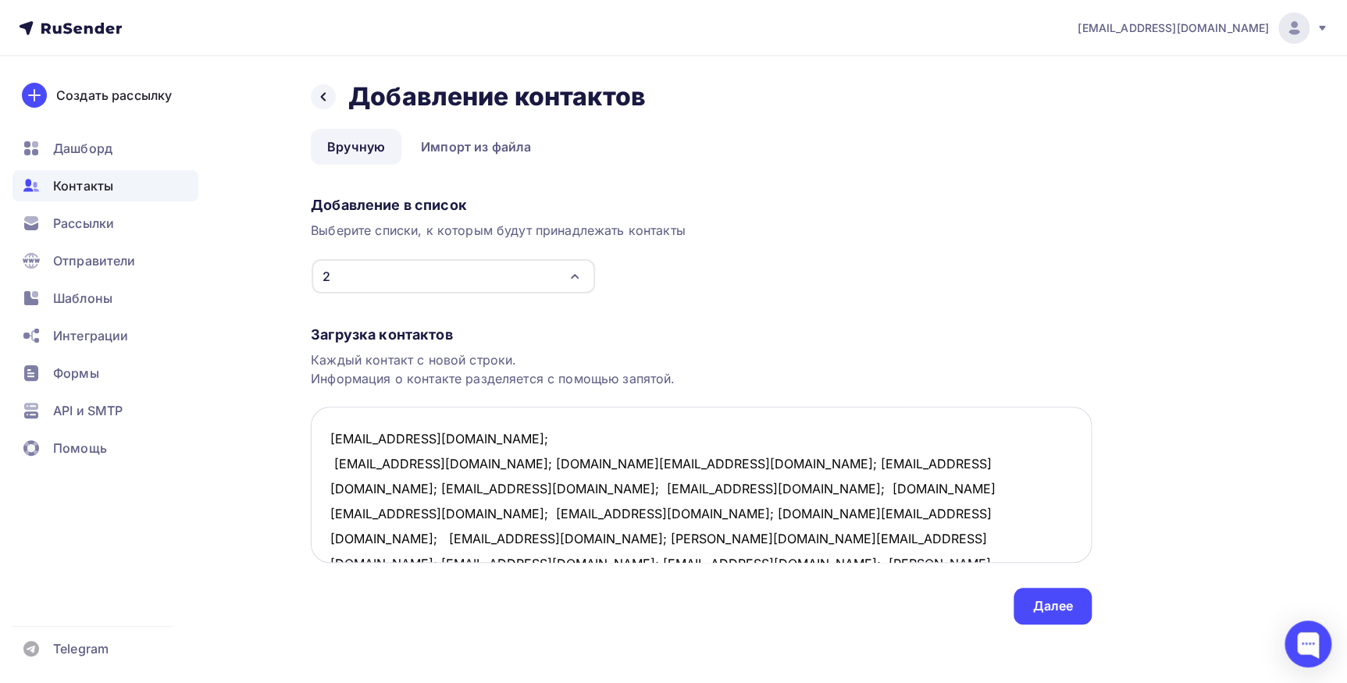
click at [487, 461] on textarea "s9313001602@mail.ru; bnk08011983@rambler.ru; barkov.dmitrii@list.ru; v-kuteinik…" at bounding box center [701, 485] width 781 height 156
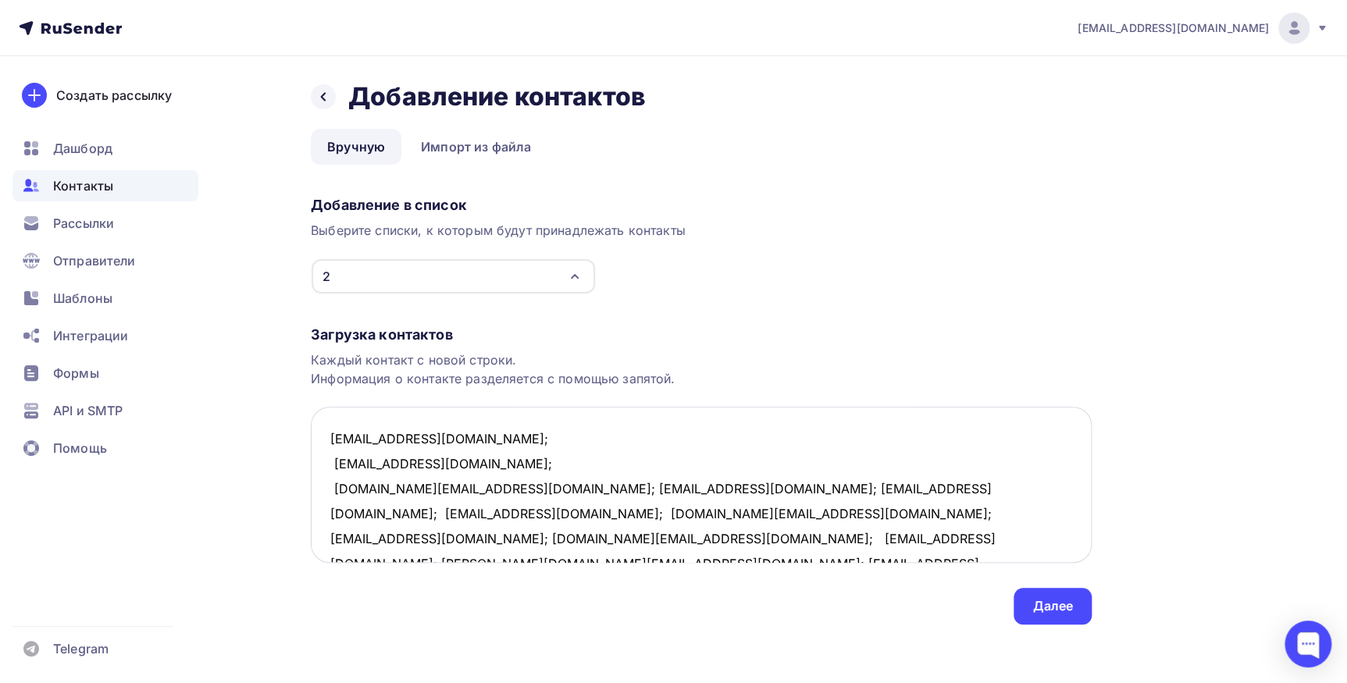
click at [465, 490] on textarea "s9313001602@mail.ru; bnk08011983@rambler.ru; barkov.dmitrii@list.ru; v-kuteinik…" at bounding box center [701, 485] width 781 height 156
click at [459, 510] on textarea "s9313001602@mail.ru; bnk08011983@rambler.ru; barkov.dmitrii@list.ru; v-kuteinik…" at bounding box center [701, 485] width 781 height 156
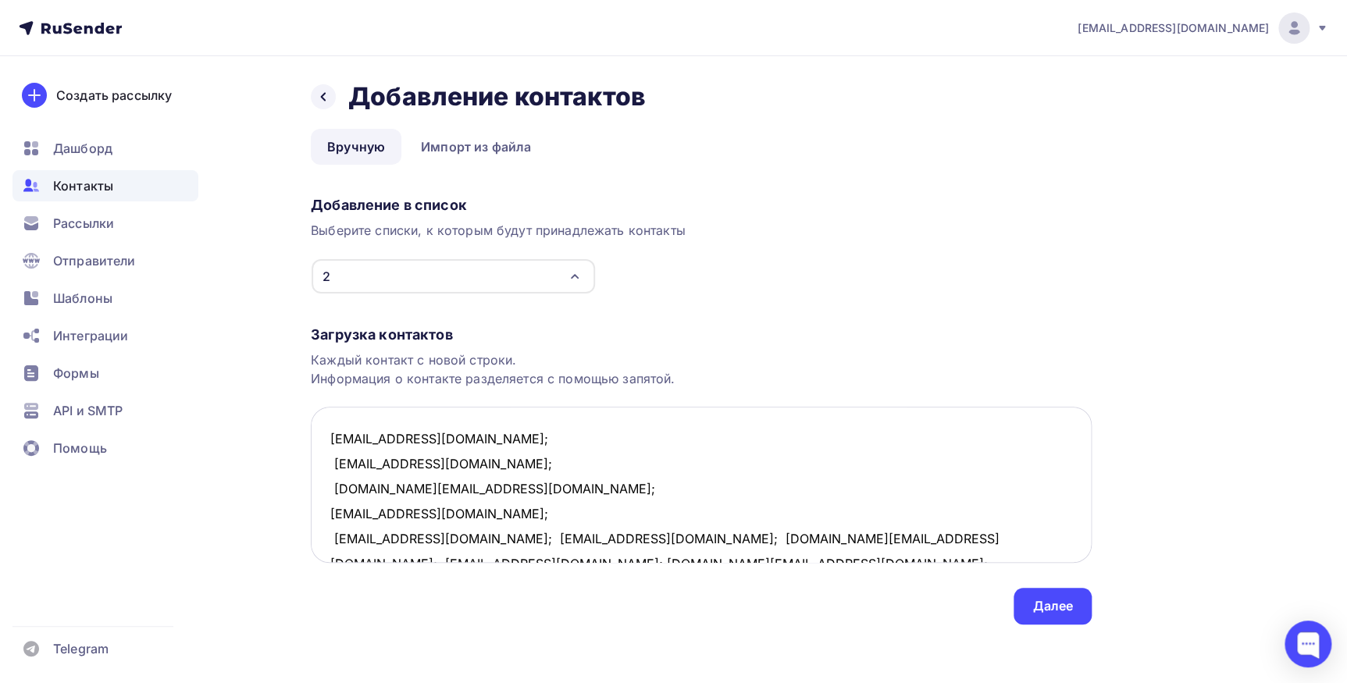
click at [463, 543] on textarea "s9313001602@mail.ru; bnk08011983@rambler.ru; barkov.dmitrii@list.ru; v-kuteinik…" at bounding box center [701, 485] width 781 height 156
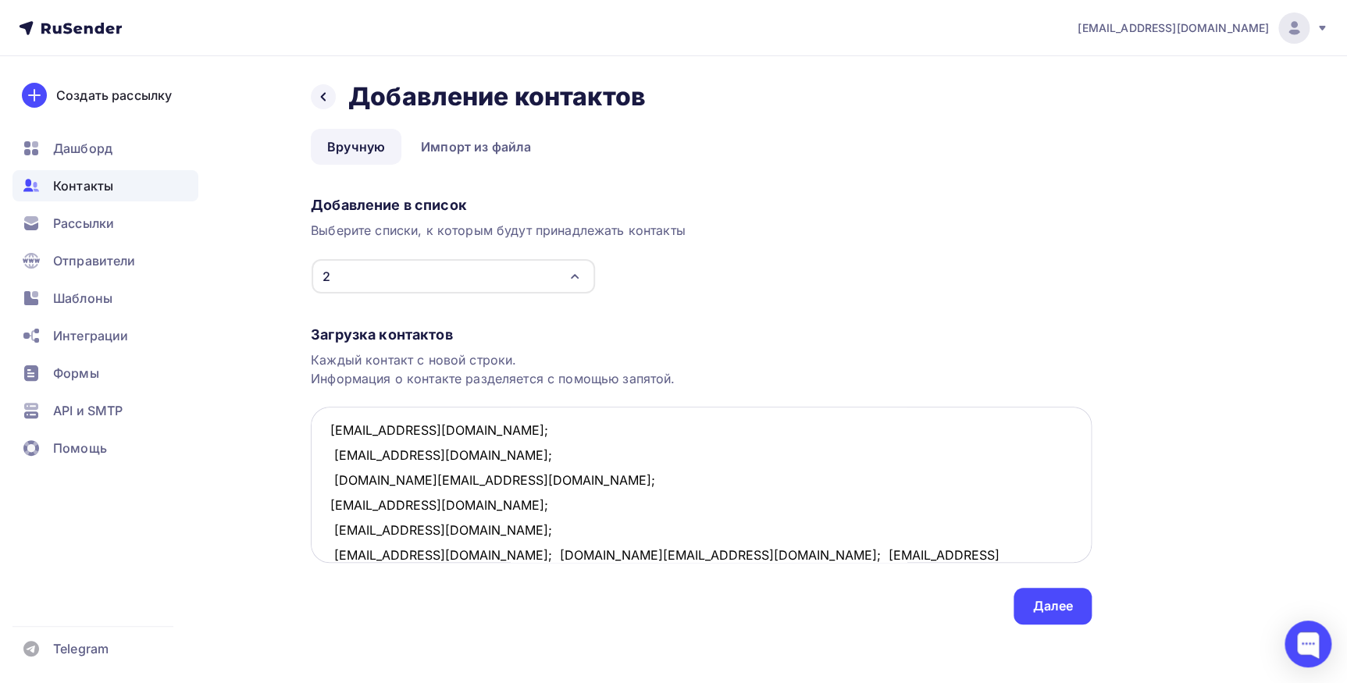
scroll to position [80, 0]
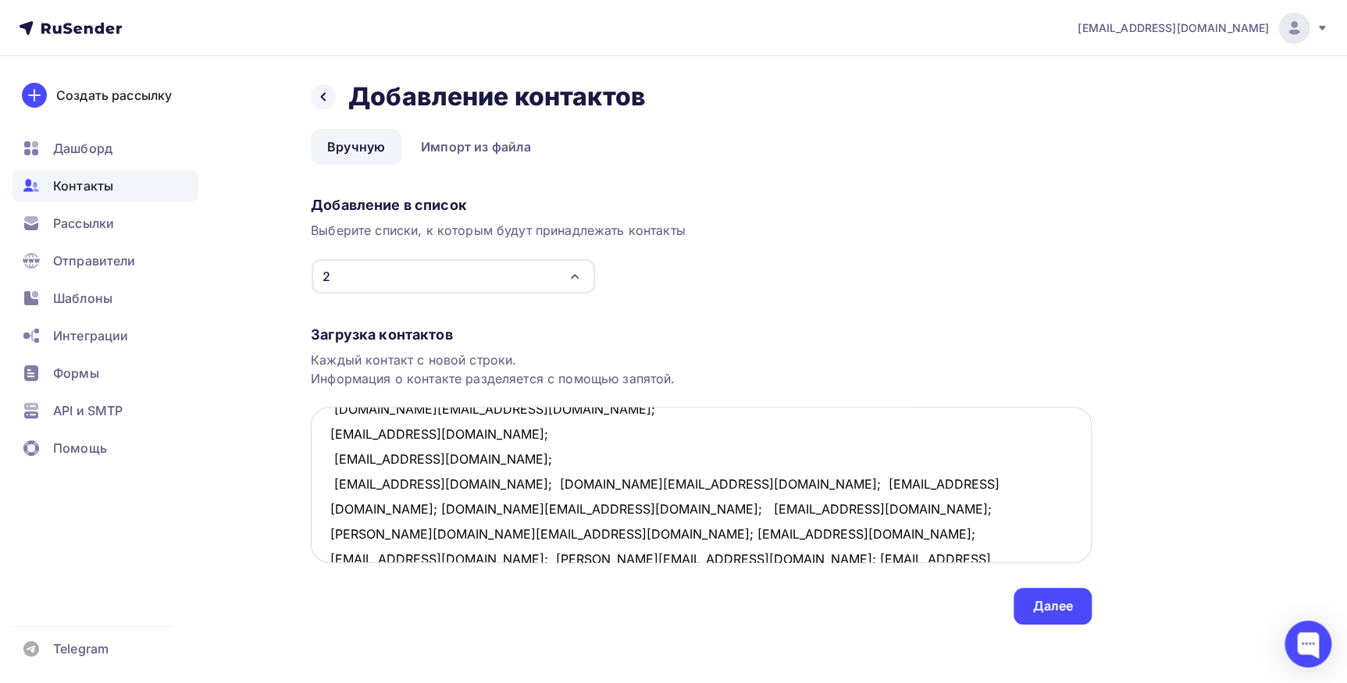
click at [475, 485] on textarea "s9313001602@mail.ru; bnk08011983@rambler.ru; barkov.dmitrii@list.ru; v-kuteinik…" at bounding box center [701, 485] width 781 height 156
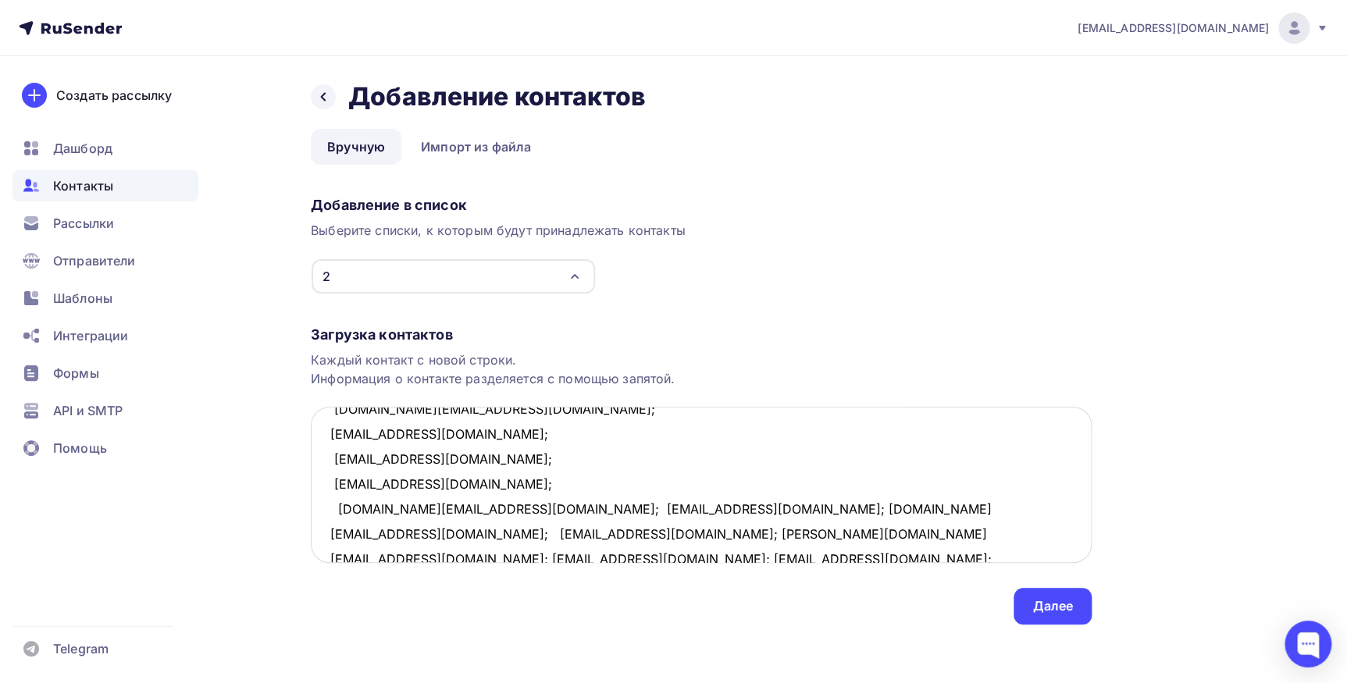
click at [488, 510] on textarea "s9313001602@mail.ru; bnk08011983@rambler.ru; barkov.dmitrii@list.ru; v-kuteinik…" at bounding box center [701, 485] width 781 height 156
click at [443, 532] on textarea "s9313001602@mail.ru; bnk08011983@rambler.ru; barkov.dmitrii@list.ru; v-kuteinik…" at bounding box center [701, 485] width 781 height 156
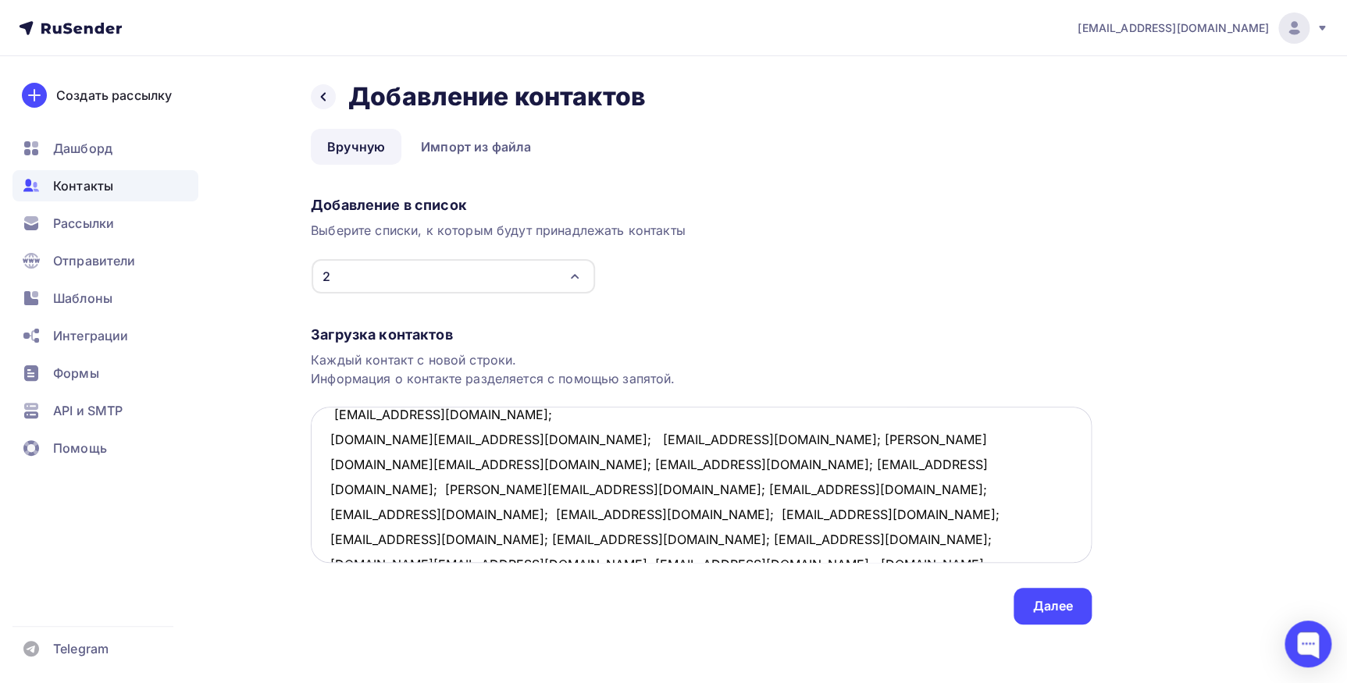
scroll to position [207, 0]
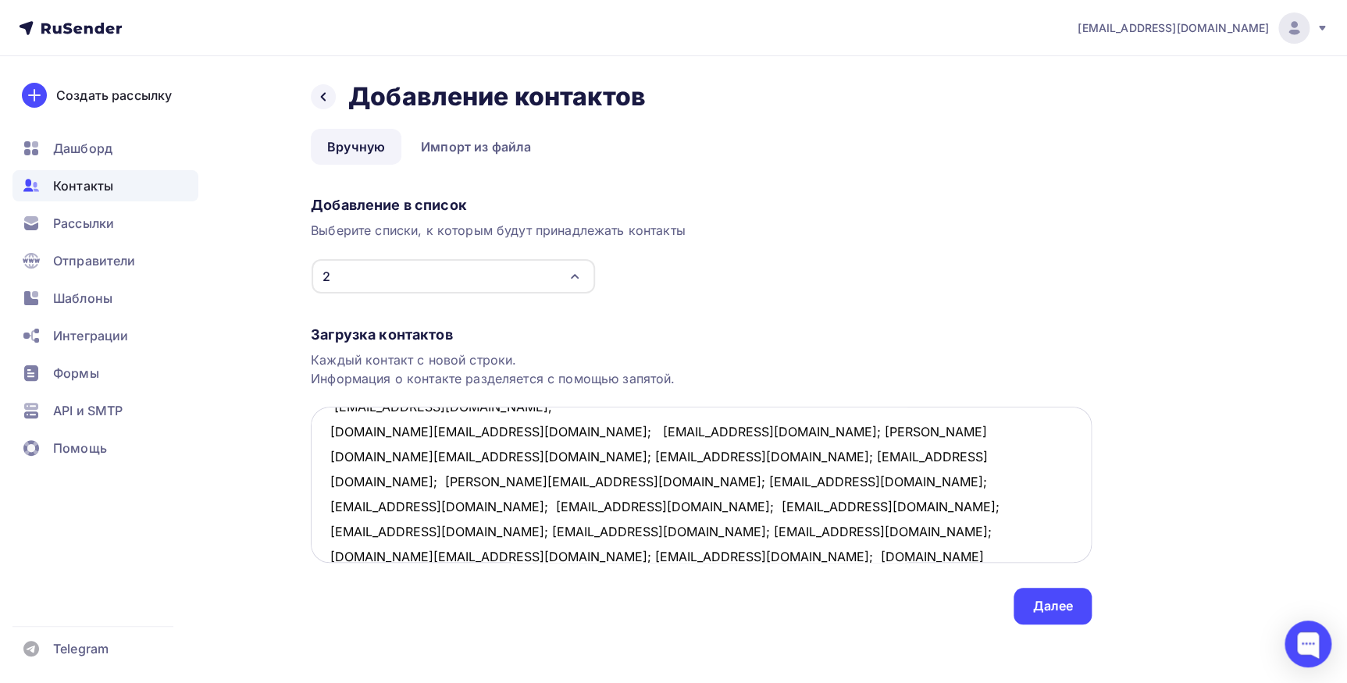
click at [478, 430] on textarea "s9313001602@mail.ru; bnk08011983@rambler.ru; barkov.dmitrii@list.ru; v-kuteinik…" at bounding box center [701, 485] width 781 height 156
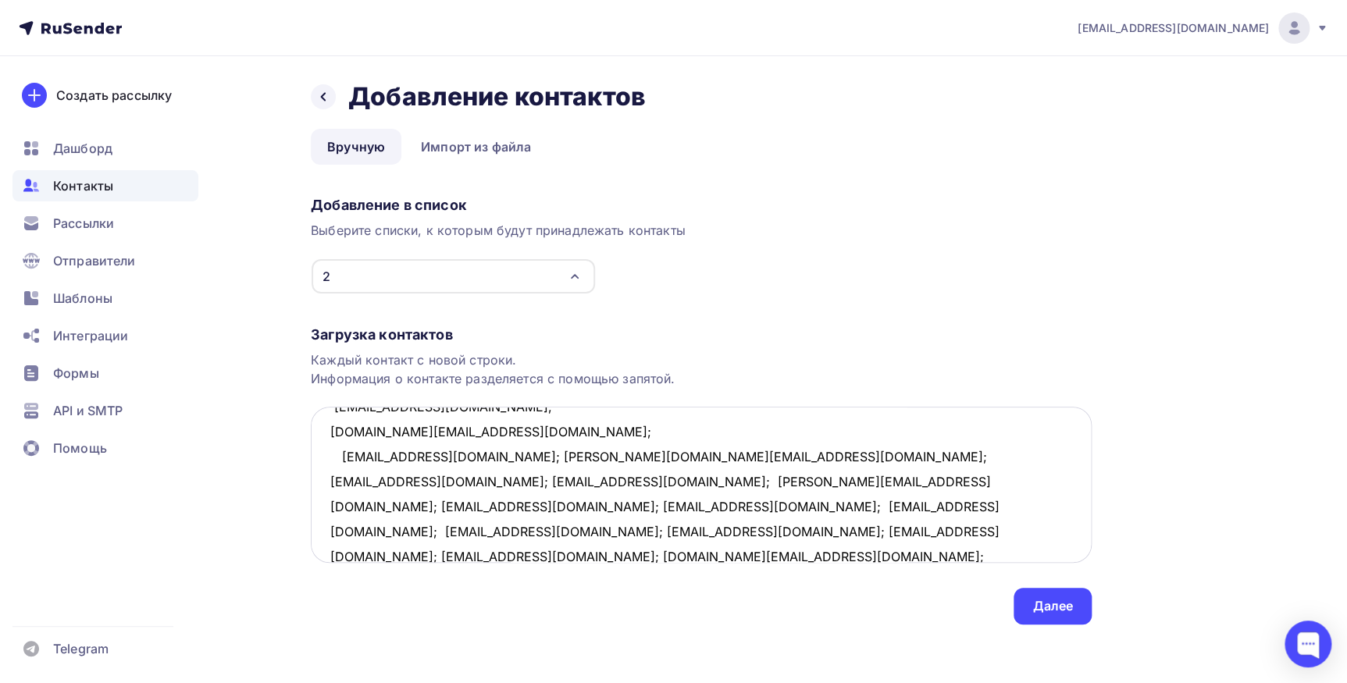
click at [476, 459] on textarea "s9313001602@mail.ru; bnk08011983@rambler.ru; barkov.dmitrii@list.ru; v-kuteinik…" at bounding box center [701, 485] width 781 height 156
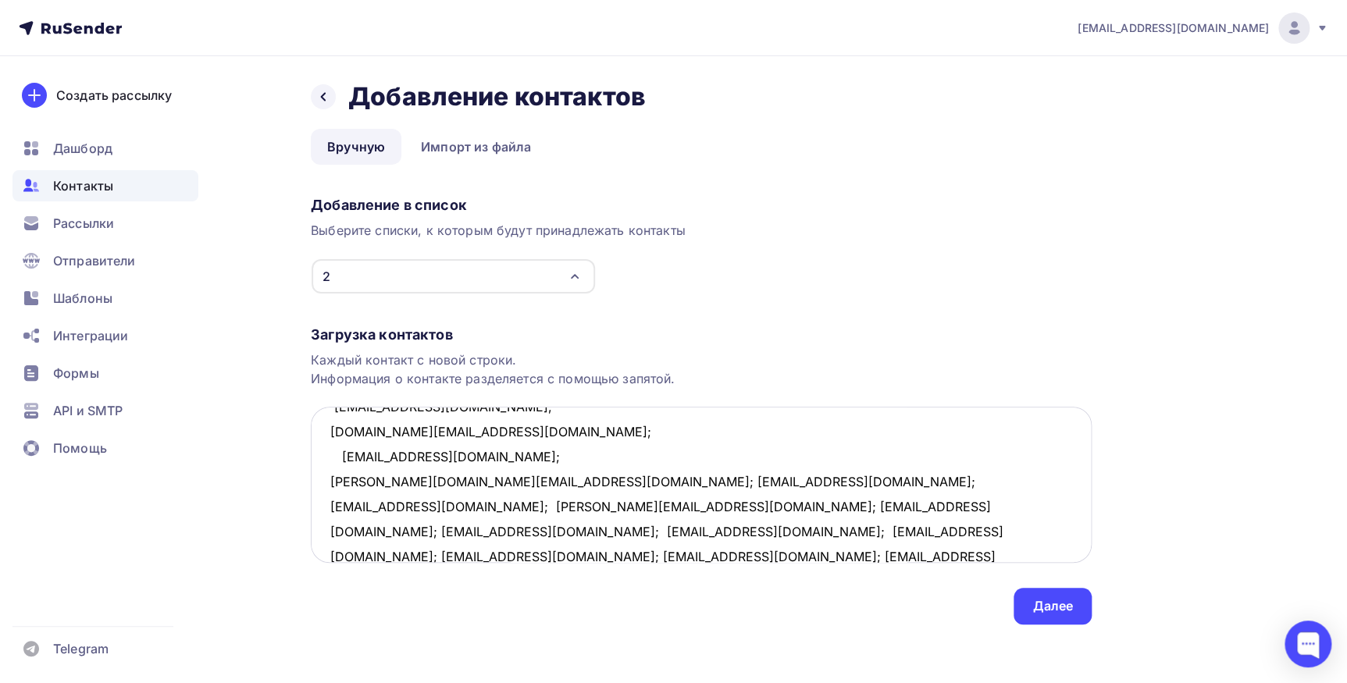
click at [528, 484] on textarea "s9313001602@mail.ru; bnk08011983@rambler.ru; barkov.dmitrii@list.ru; v-kuteinik…" at bounding box center [701, 485] width 781 height 156
click at [496, 508] on textarea "s9313001602@mail.ru; bnk08011983@rambler.ru; barkov.dmitrii@list.ru; v-kuteinik…" at bounding box center [701, 485] width 781 height 156
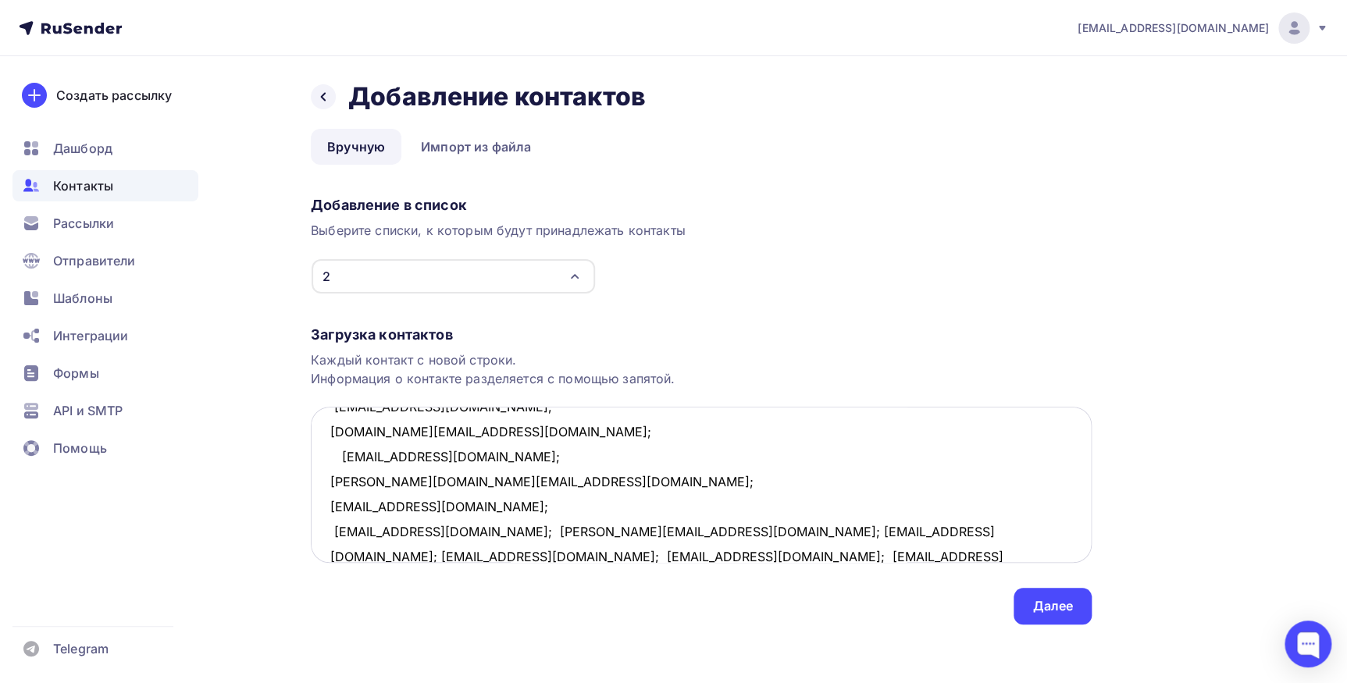
click at [486, 531] on textarea "s9313001602@mail.ru; bnk08011983@rambler.ru; barkov.dmitrii@list.ru; v-kuteinik…" at bounding box center [701, 485] width 781 height 156
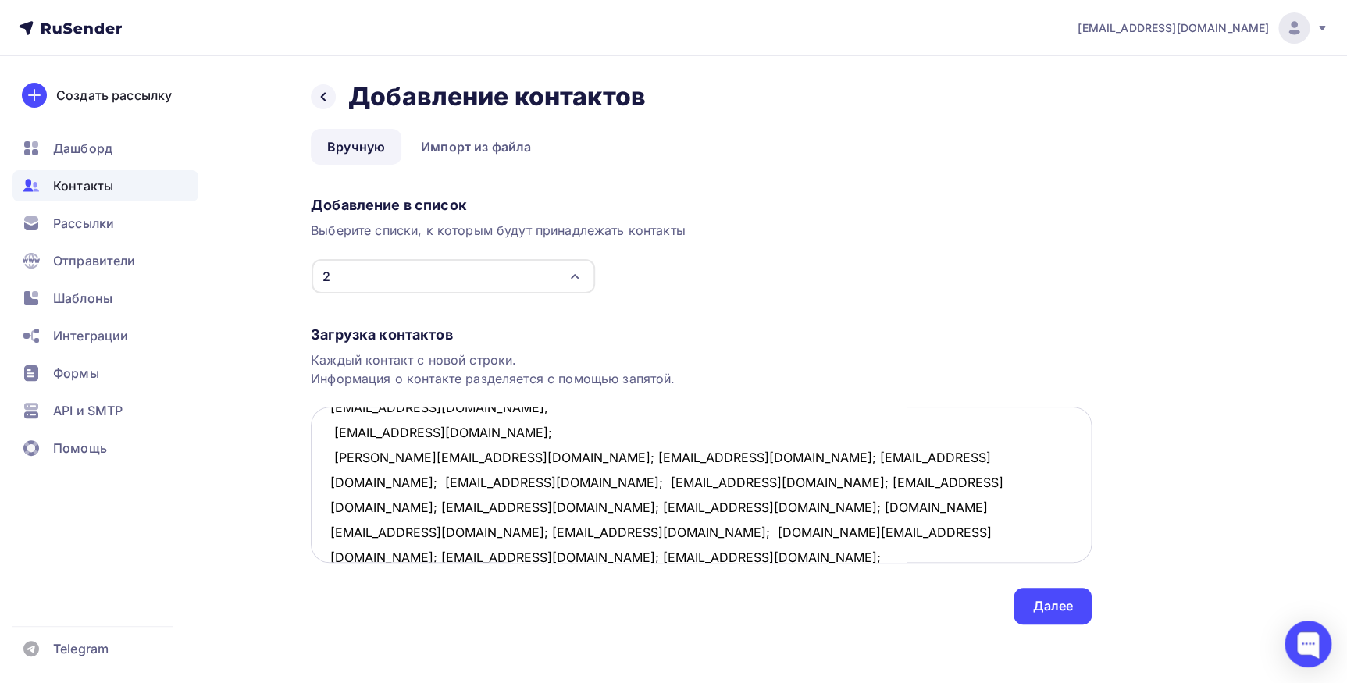
scroll to position [307, 0]
click at [459, 454] on textarea "s9313001602@mail.ru; bnk08011983@rambler.ru; barkov.dmitrii@list.ru; v-kuteinik…" at bounding box center [701, 485] width 781 height 156
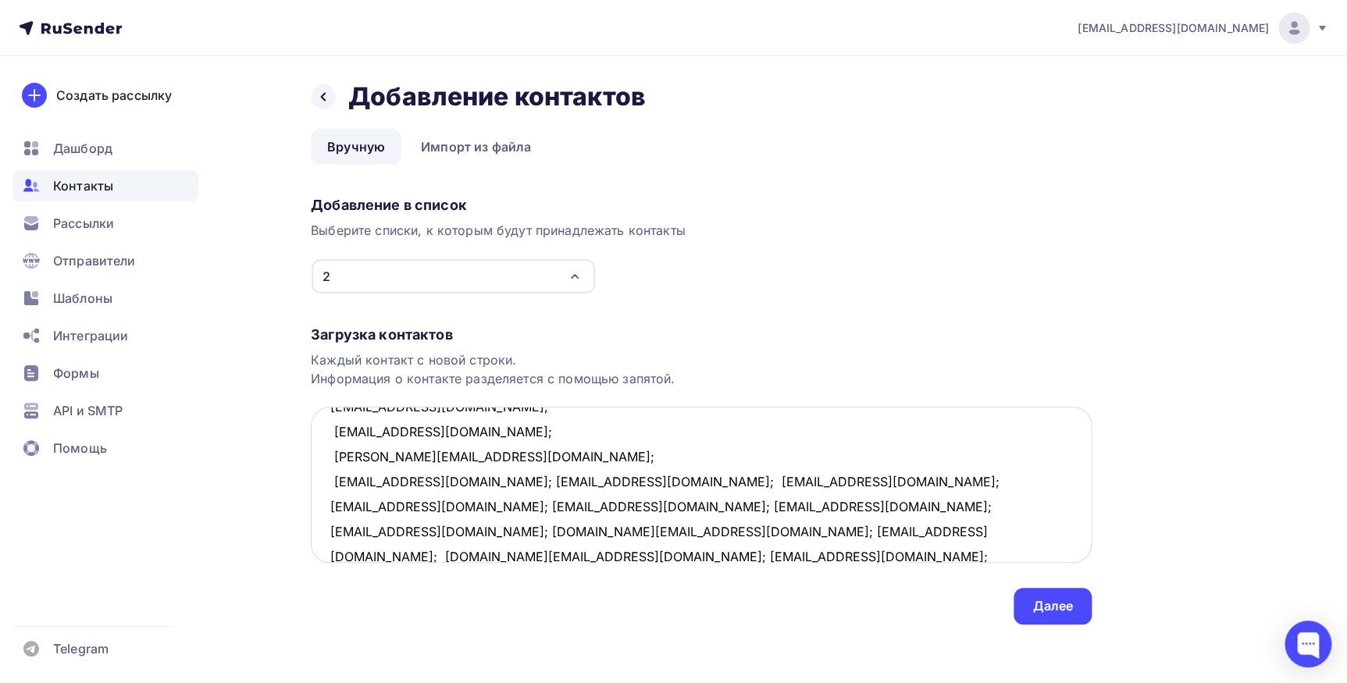
click at [438, 484] on textarea "s9313001602@mail.ru; bnk08011983@rambler.ru; barkov.dmitrii@list.ru; v-kuteinik…" at bounding box center [701, 485] width 781 height 156
click at [456, 506] on textarea "s9313001602@mail.ru; bnk08011983@rambler.ru; barkov.dmitrii@list.ru; v-kuteinik…" at bounding box center [701, 485] width 781 height 156
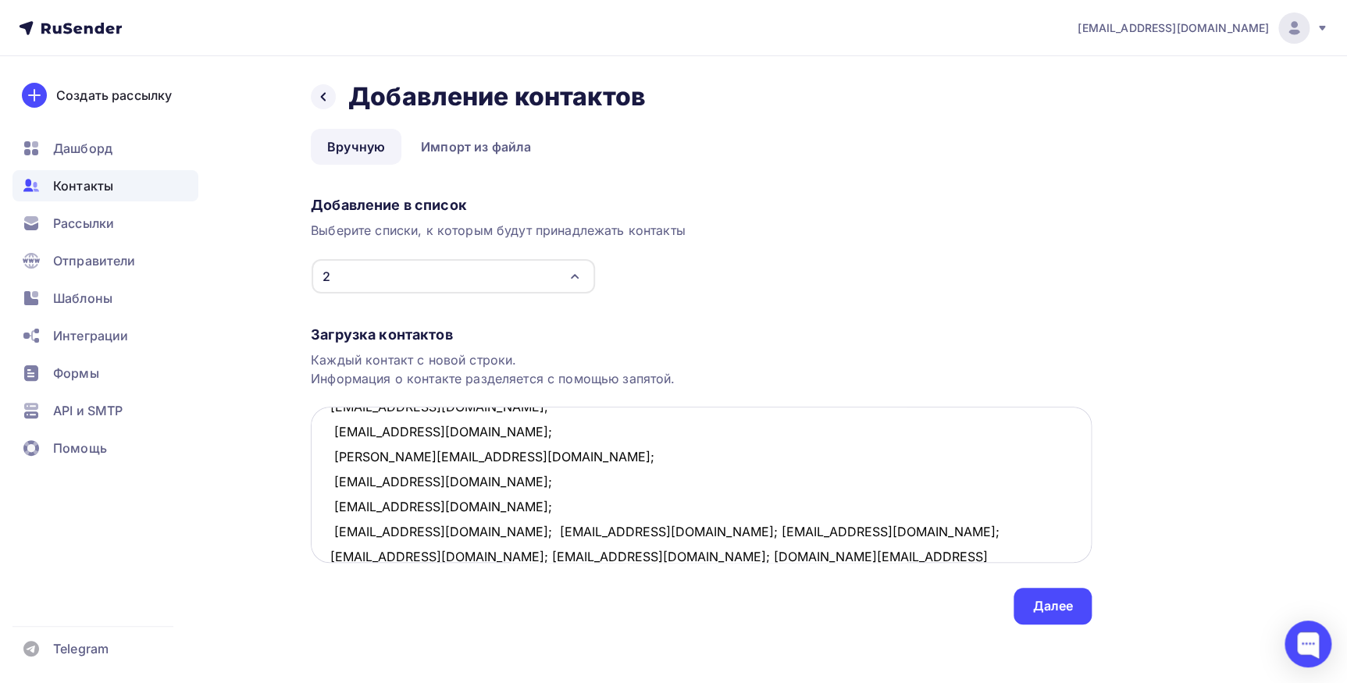
click at [482, 531] on textarea "s9313001602@mail.ru; bnk08011983@rambler.ru; barkov.dmitrii@list.ru; v-kuteinik…" at bounding box center [701, 485] width 781 height 156
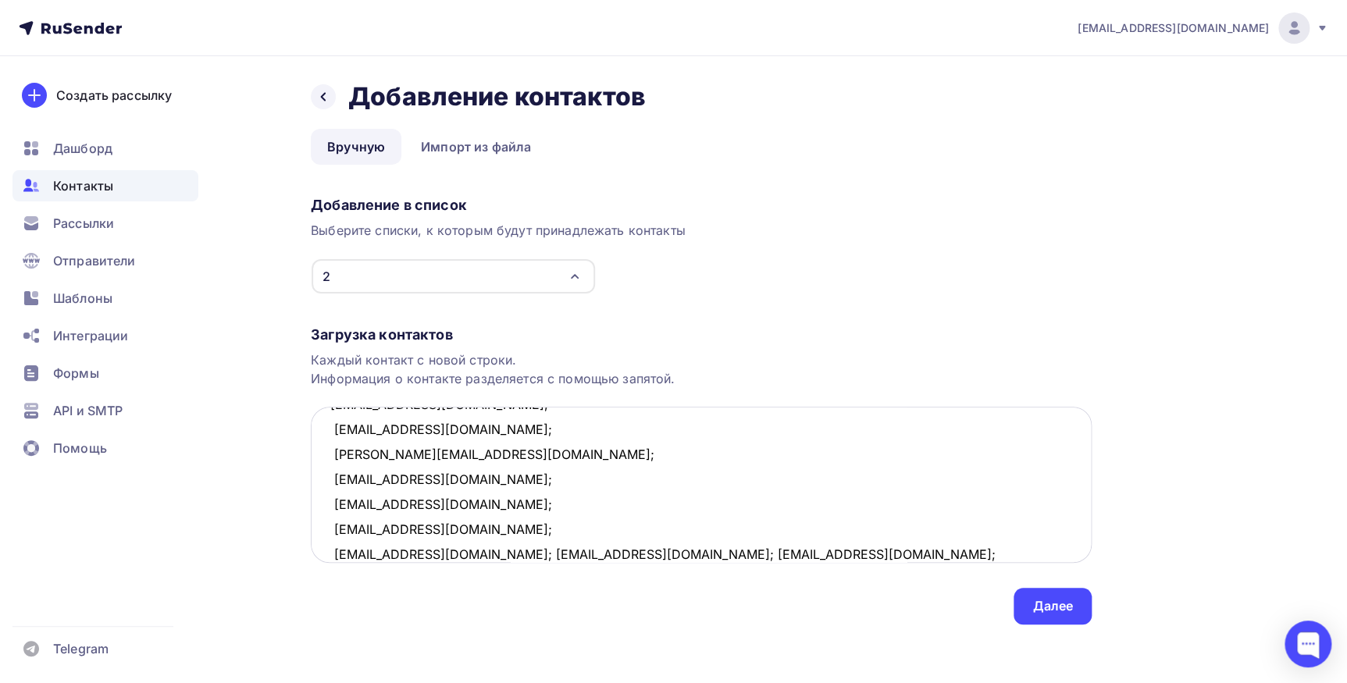
scroll to position [383, 0]
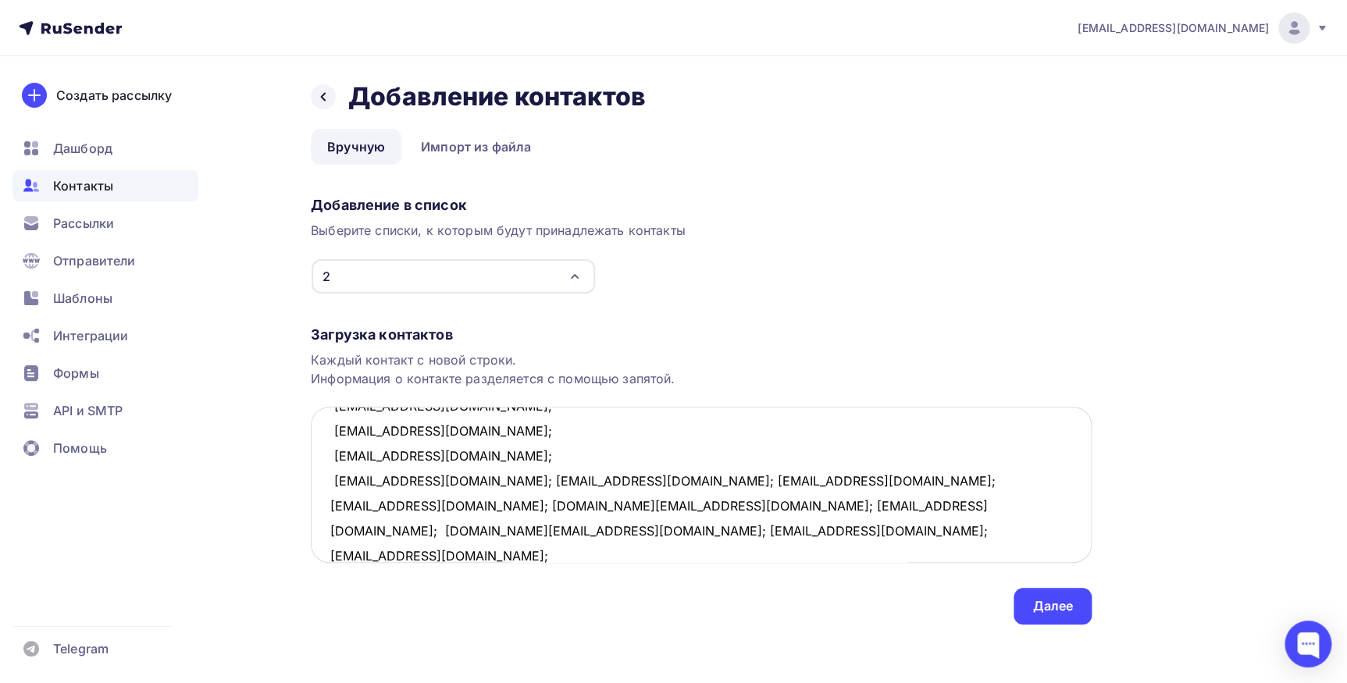
click at [475, 479] on textarea "s9313001602@mail.ru; bnk08011983@rambler.ru; barkov.dmitrii@list.ru; v-kuteinik…" at bounding box center [701, 485] width 781 height 156
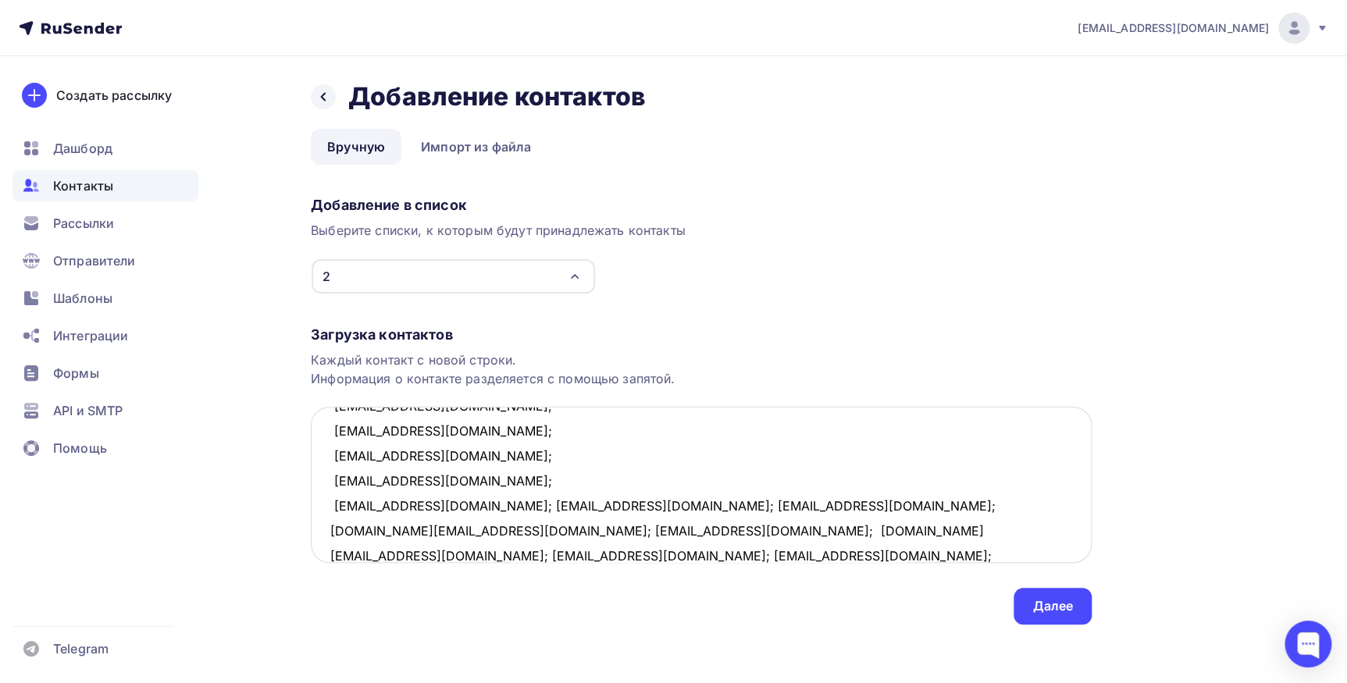
click at [445, 500] on textarea "s9313001602@mail.ru; bnk08011983@rambler.ru; barkov.dmitrii@list.ru; v-kuteinik…" at bounding box center [701, 485] width 781 height 156
click at [439, 504] on textarea "s9313001602@mail.ru; bnk08011983@rambler.ru; barkov.dmitrii@list.ru; v-kuteinik…" at bounding box center [701, 485] width 781 height 156
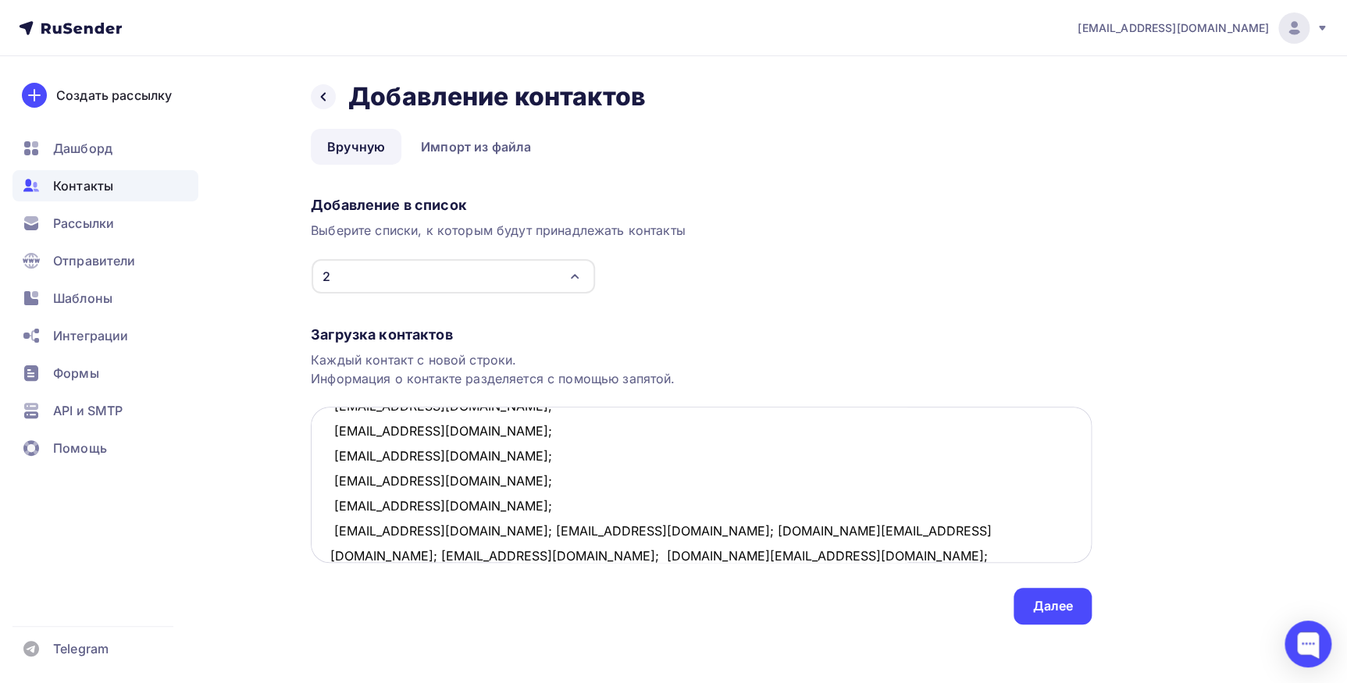
click at [443, 531] on textarea "s9313001602@mail.ru; bnk08011983@rambler.ru; barkov.dmitrii@list.ru; v-kuteinik…" at bounding box center [701, 485] width 781 height 156
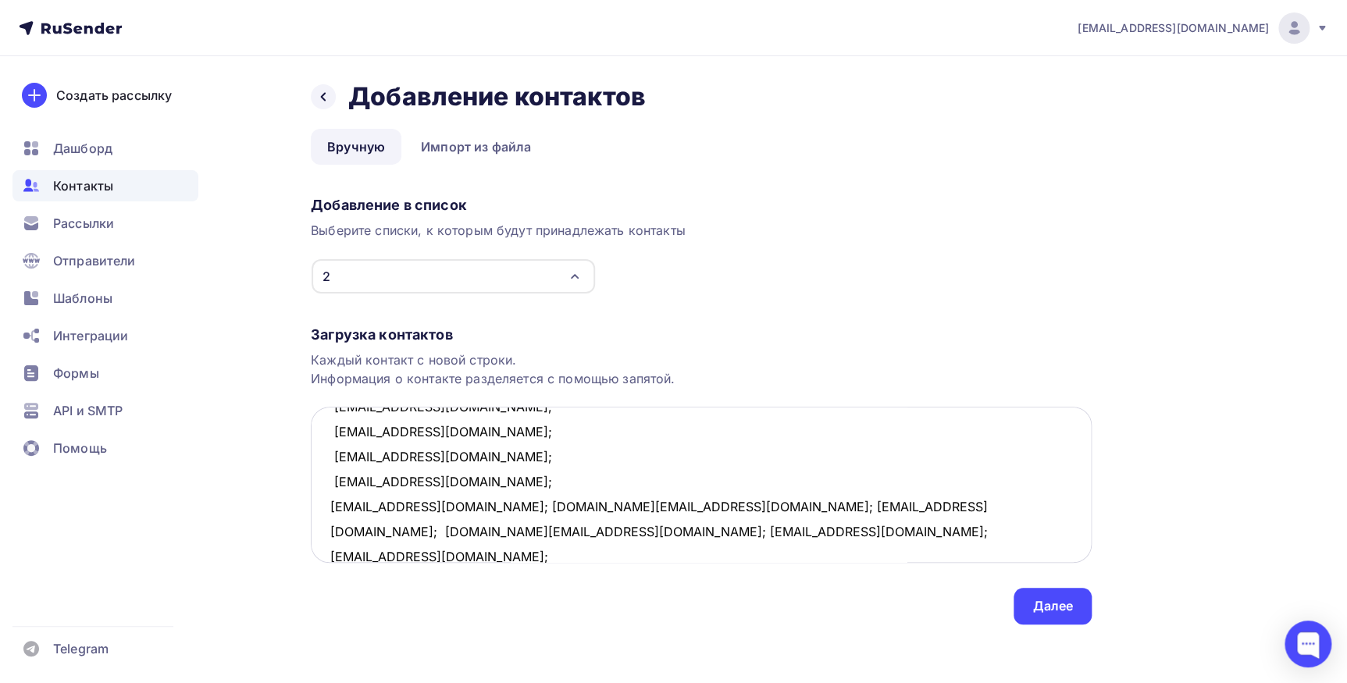
scroll to position [454, 0]
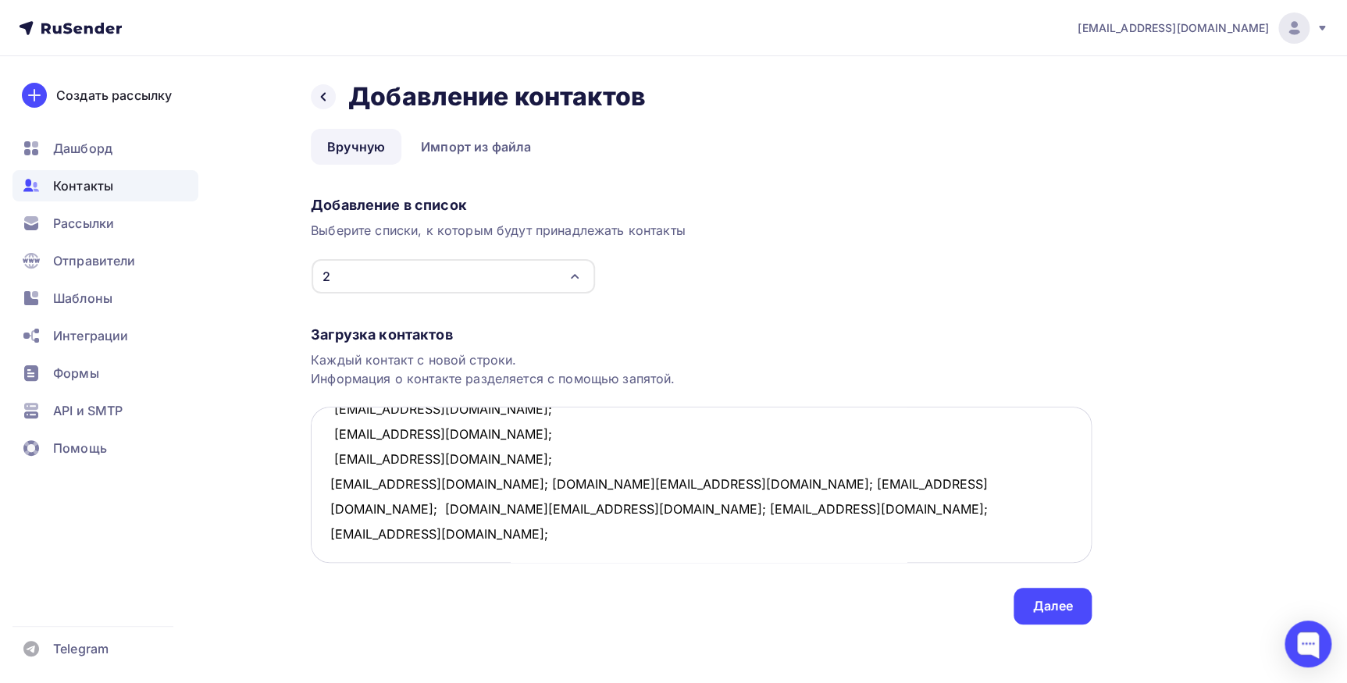
click at [468, 487] on textarea "s9313001602@mail.ru; bnk08011983@rambler.ru; barkov.dmitrii@list.ru; v-kuteinik…" at bounding box center [701, 485] width 781 height 156
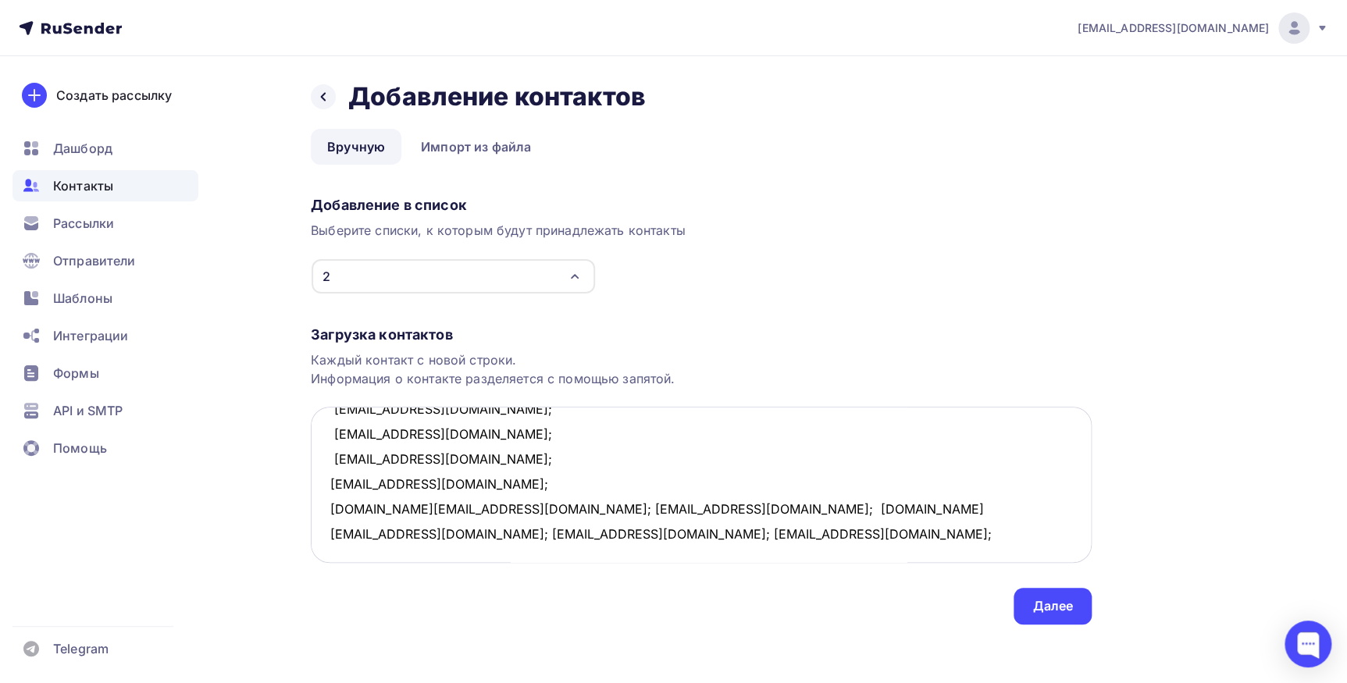
click at [446, 511] on textarea "s9313001602@mail.ru; bnk08011983@rambler.ru; barkov.dmitrii@list.ru; v-kuteinik…" at bounding box center [701, 485] width 781 height 156
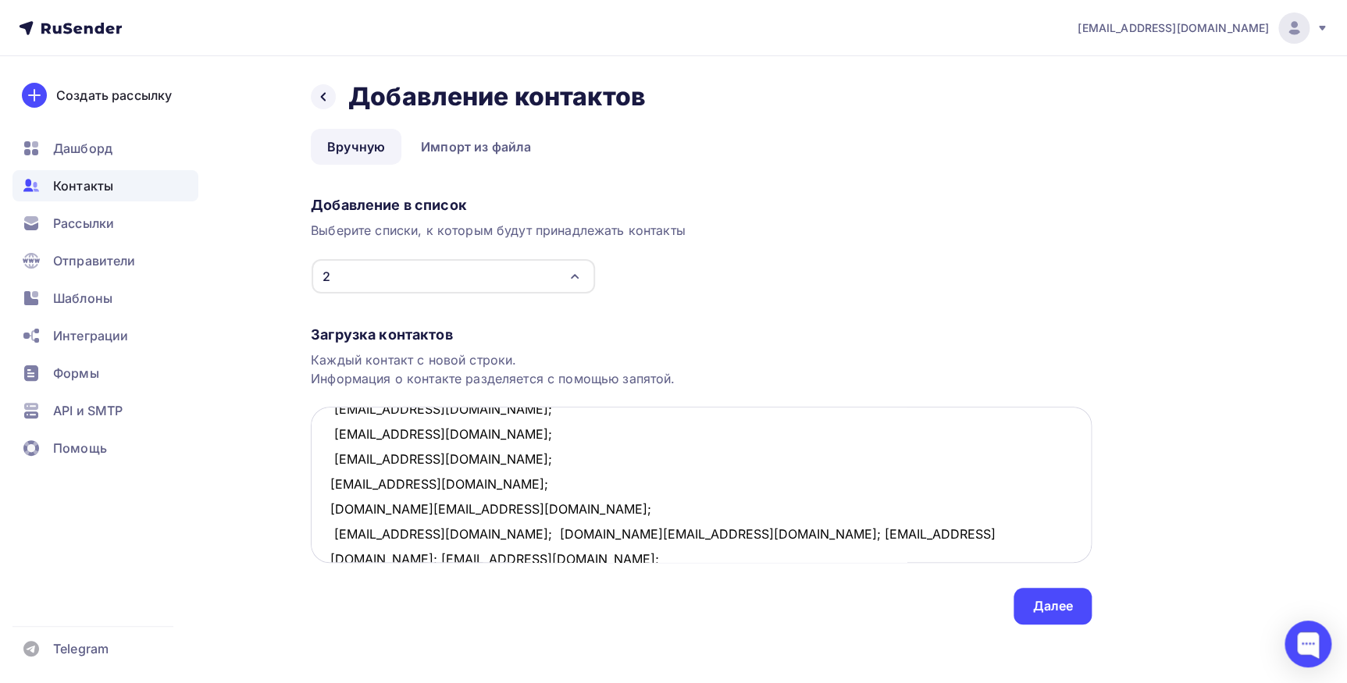
click at [479, 539] on textarea "s9313001602@mail.ru; bnk08011983@rambler.ru; barkov.dmitrii@list.ru; v-kuteinik…" at bounding box center [701, 485] width 781 height 156
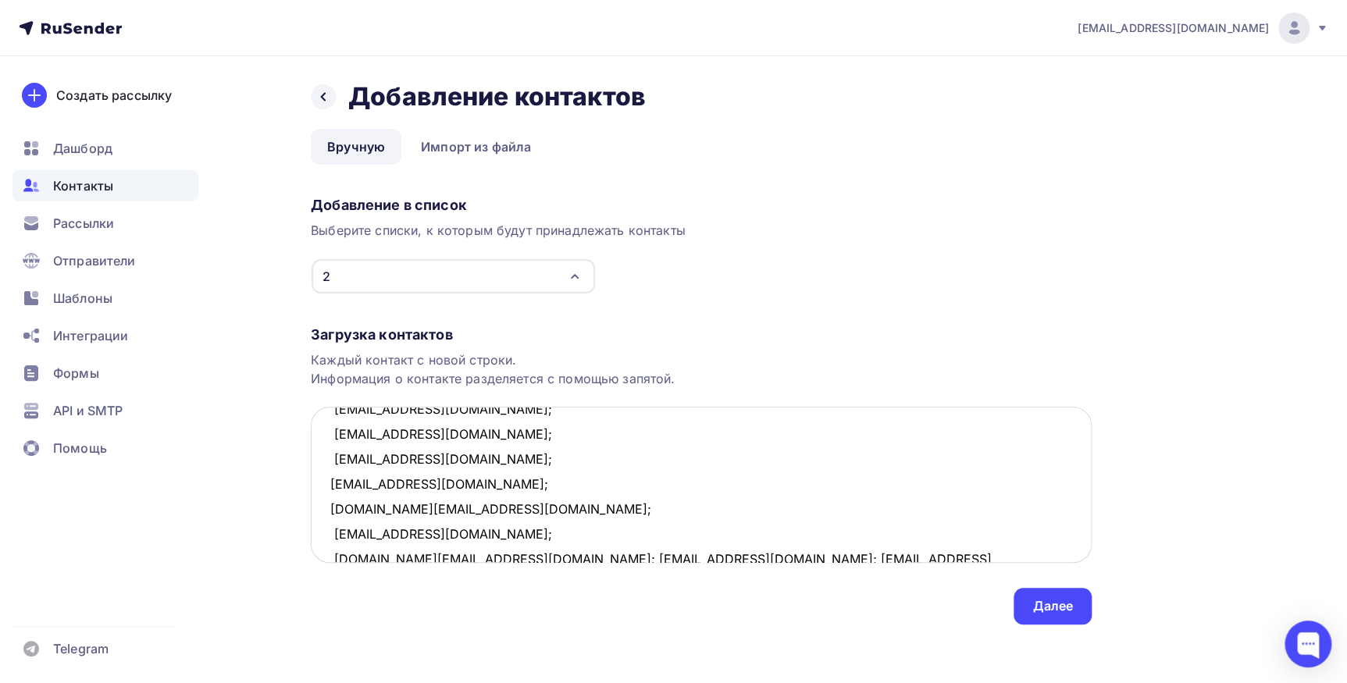
scroll to position [459, 0]
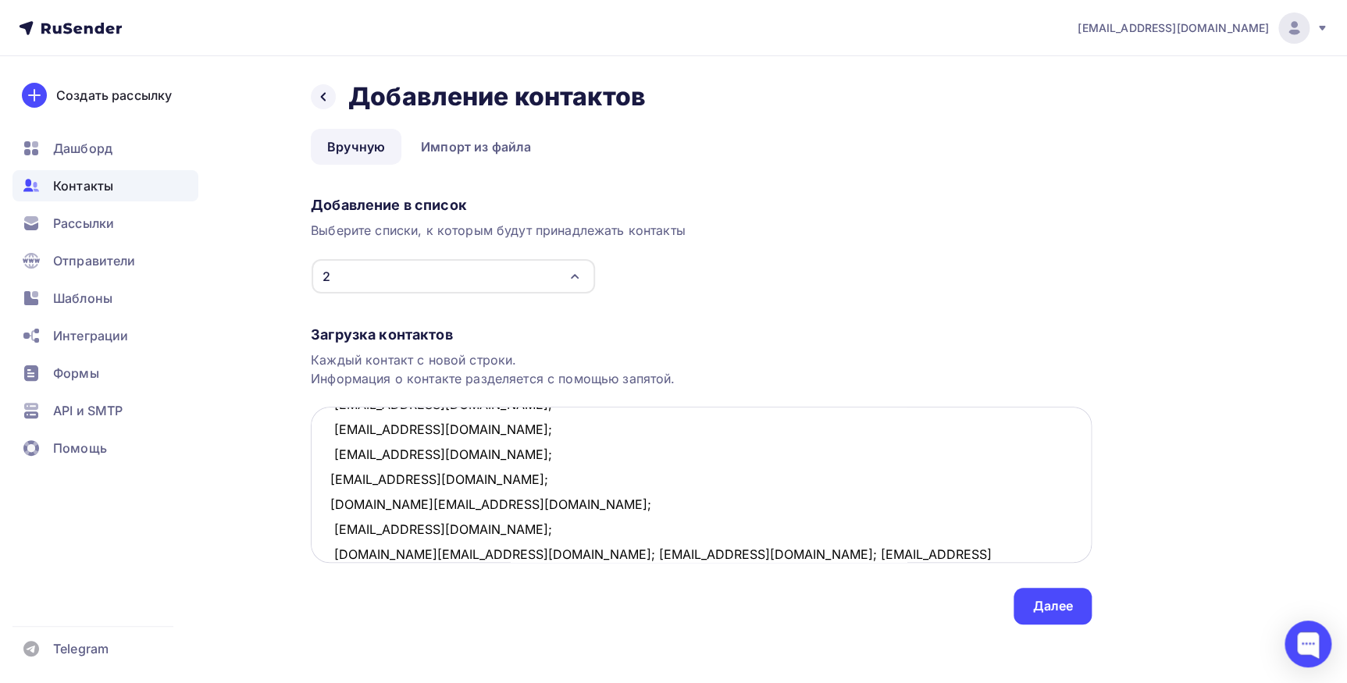
drag, startPoint x: 477, startPoint y: 554, endPoint x: 484, endPoint y: 546, distance: 10.5
click at [478, 554] on textarea "s9313001602@mail.ru; bnk08011983@rambler.ru; barkov.dmitrii@list.ru; v-kuteinik…" at bounding box center [701, 485] width 781 height 156
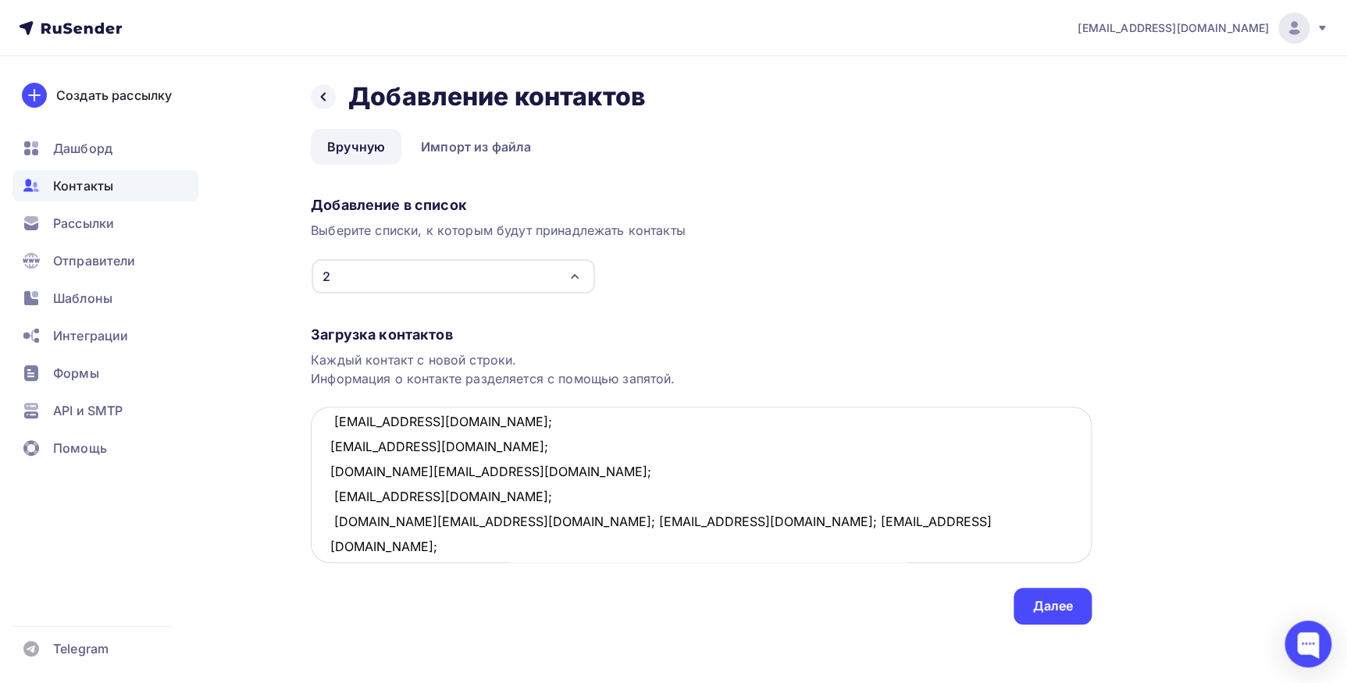
scroll to position [507, 0]
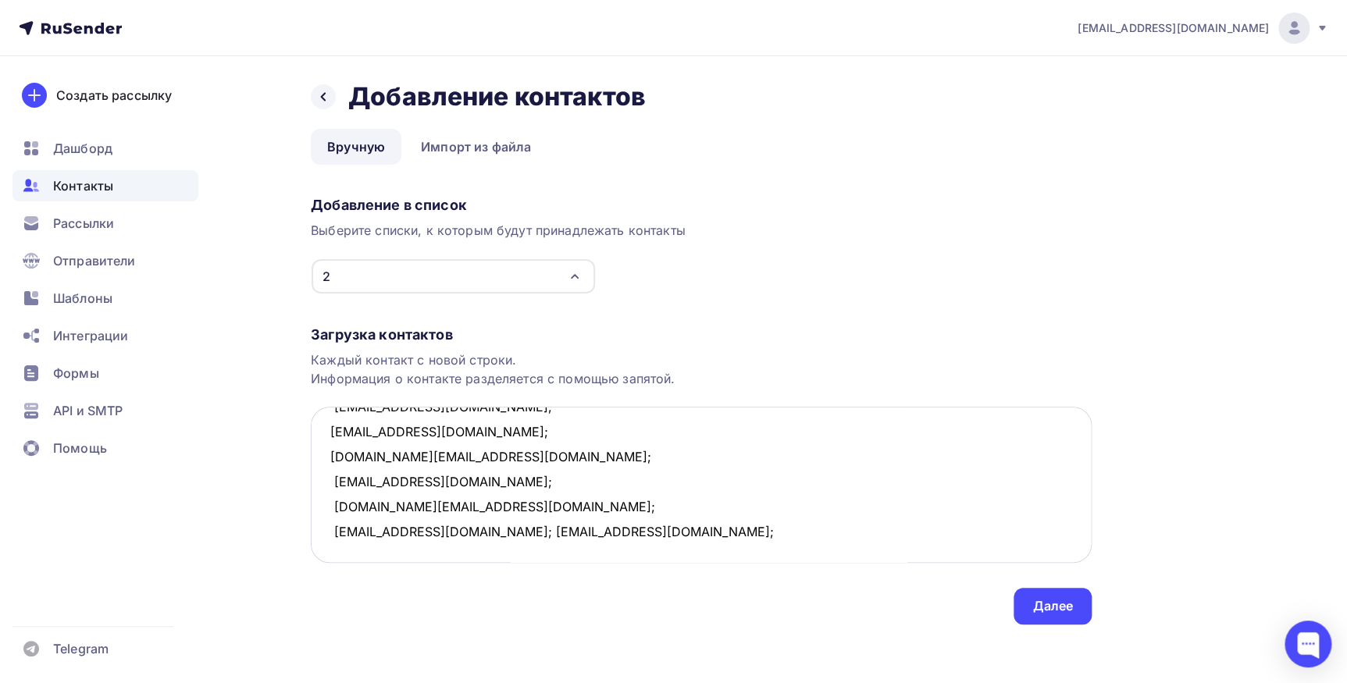
click at [436, 529] on textarea "s9313001602@mail.ru; bnk08011983@rambler.ru; barkov.dmitrii@list.ru; v-kuteinik…" at bounding box center [701, 485] width 781 height 156
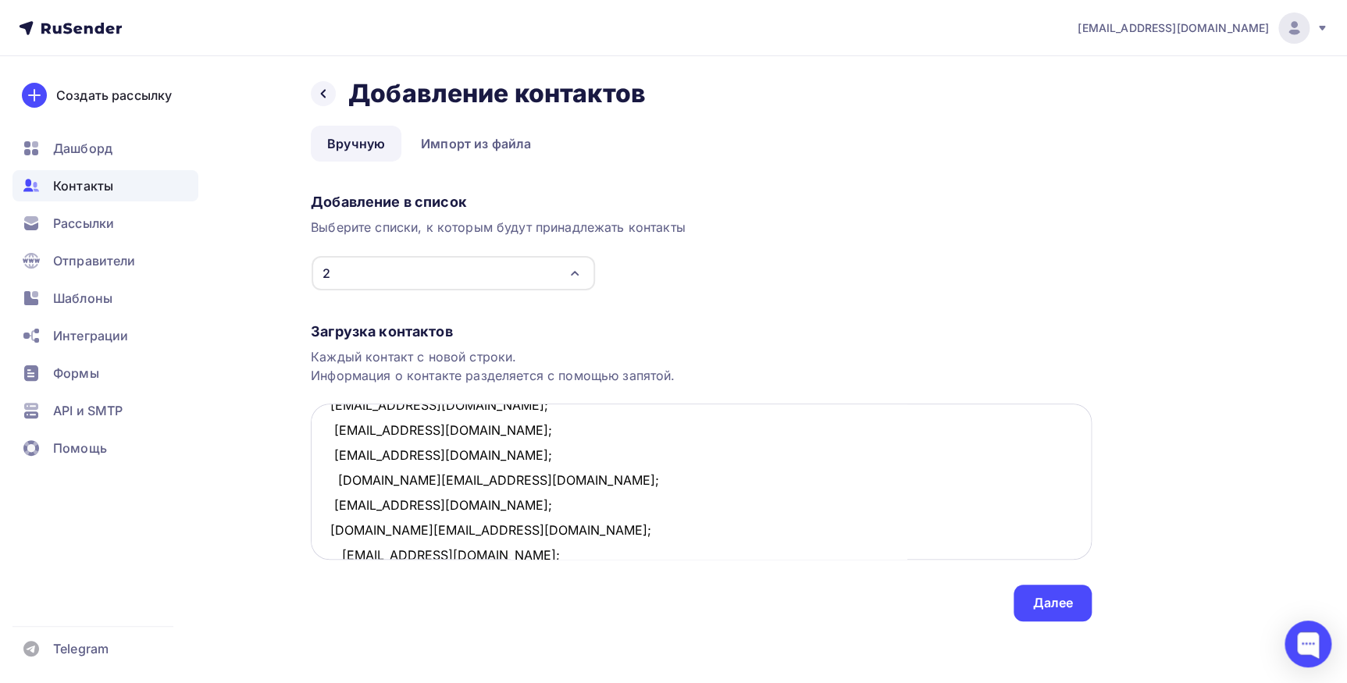
scroll to position [0, 0]
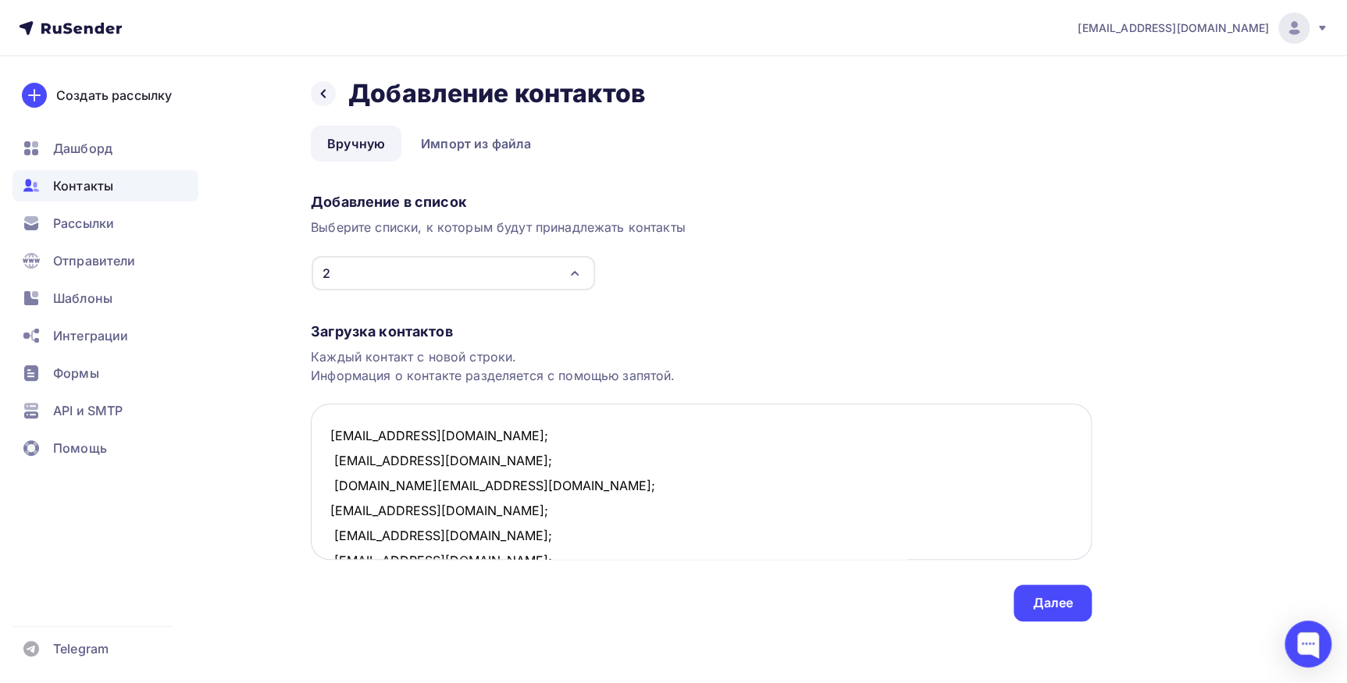
click at [329, 430] on textarea "s9313001602@mail.ru; bnk08011983@rambler.ru; barkov.dmitrii@list.ru; v-kuteinik…" at bounding box center [701, 482] width 781 height 156
type textarea "s9313001602@mail.ru; bnk08011983@rambler.ru; barkov.dmitrii@list.ru; v-kuteinik…"
click at [1059, 607] on div "Далее" at bounding box center [1052, 603] width 41 height 18
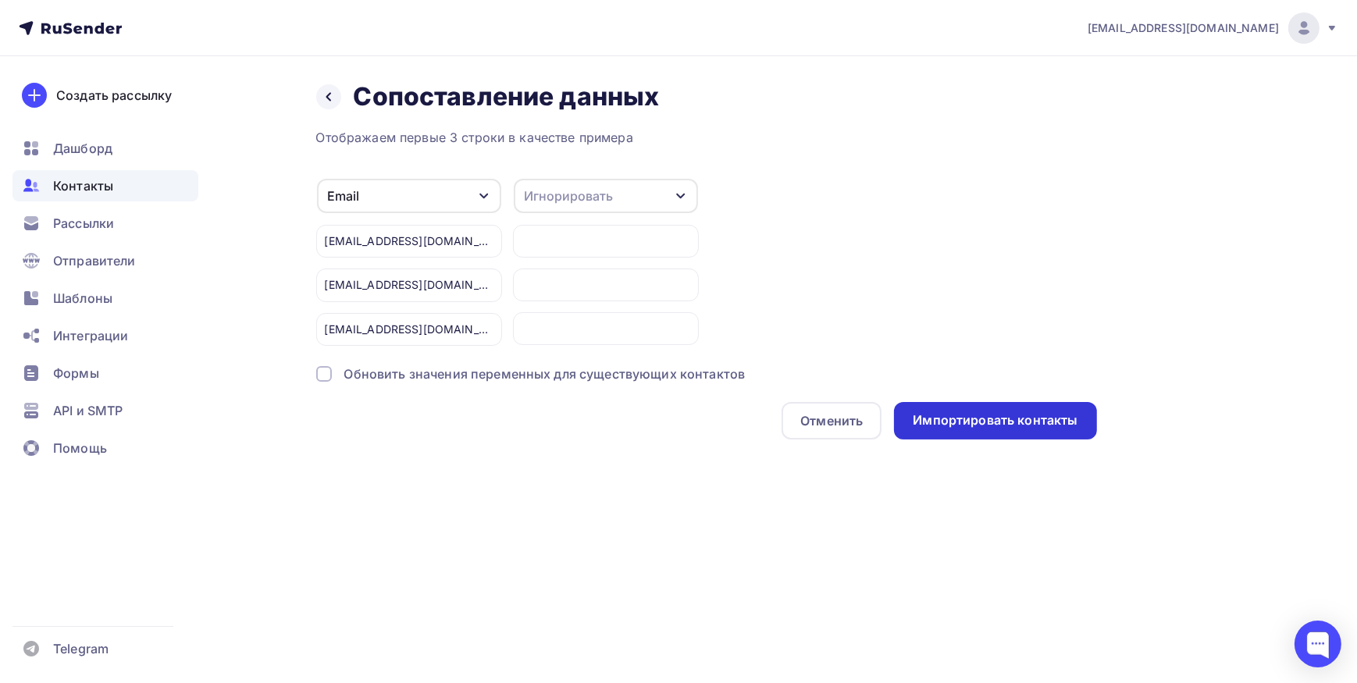
click at [1007, 427] on div "Импортировать контакты" at bounding box center [995, 420] width 165 height 18
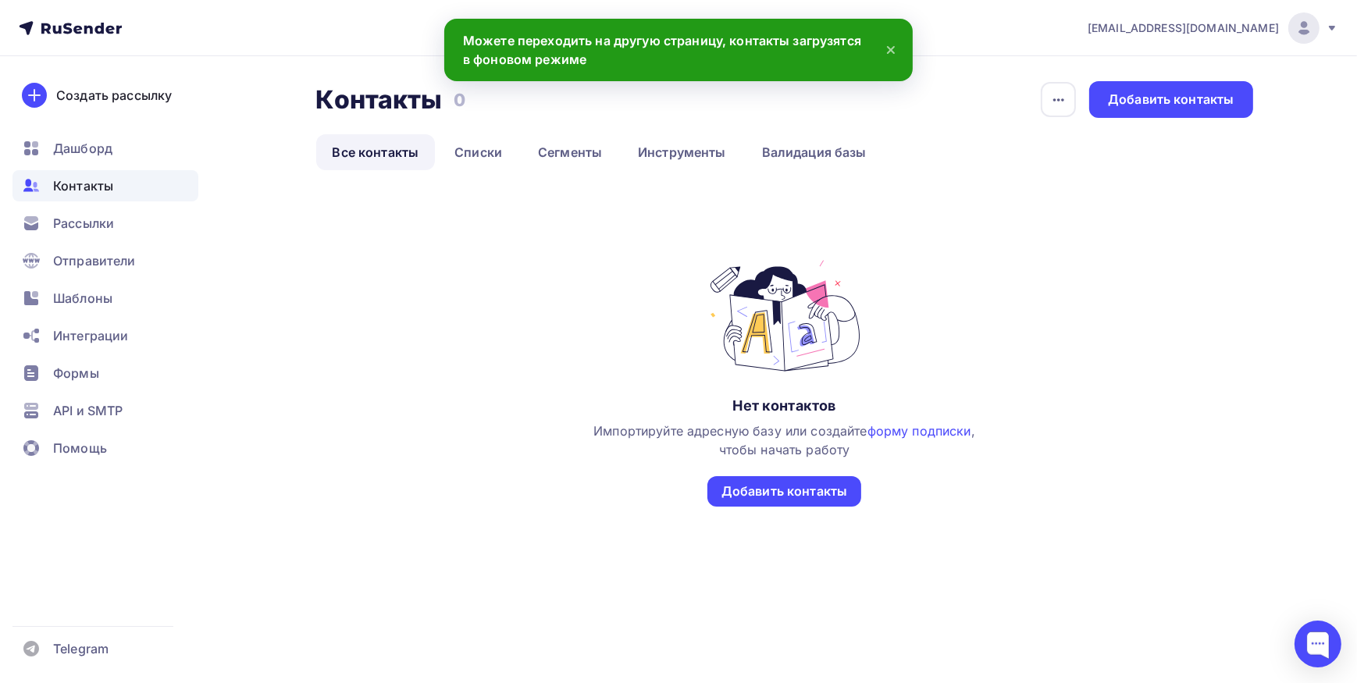
click at [942, 326] on div "Нет контактов Импортируйте адресную базу или создайте форму подписки , чтобы на…" at bounding box center [784, 382] width 387 height 249
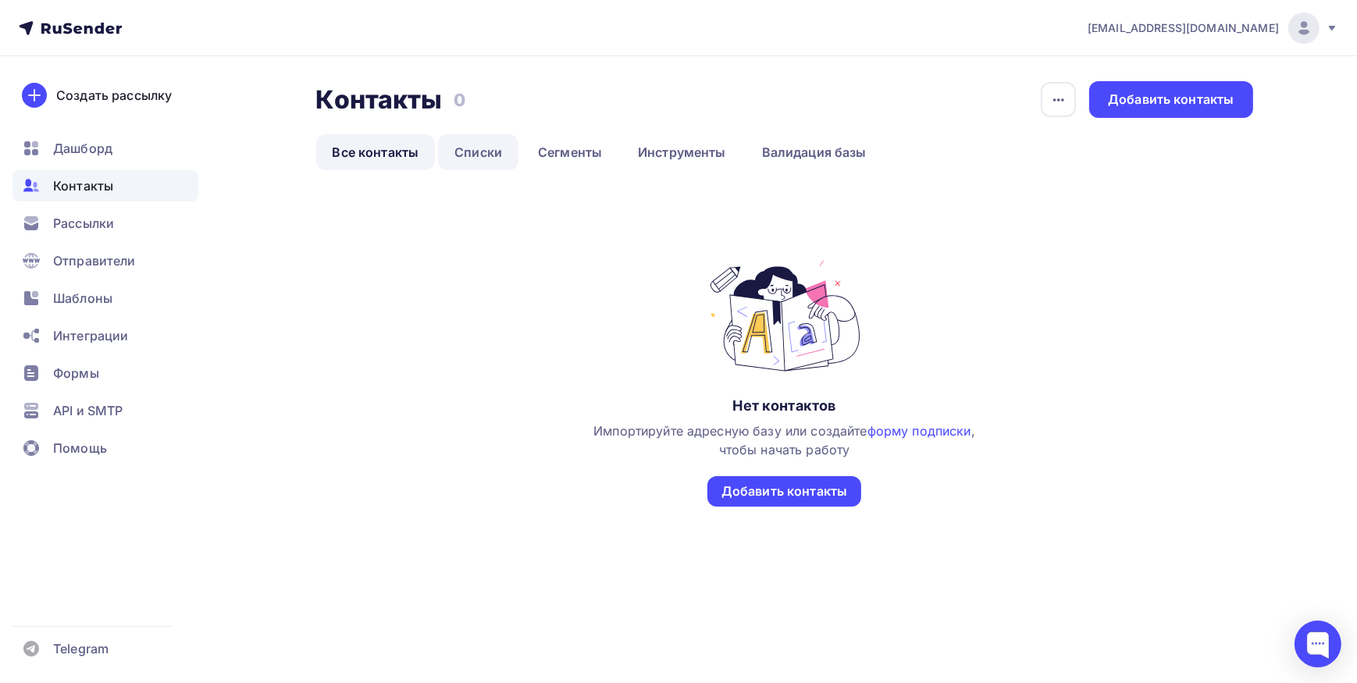
click at [469, 161] on link "Списки" at bounding box center [478, 152] width 80 height 36
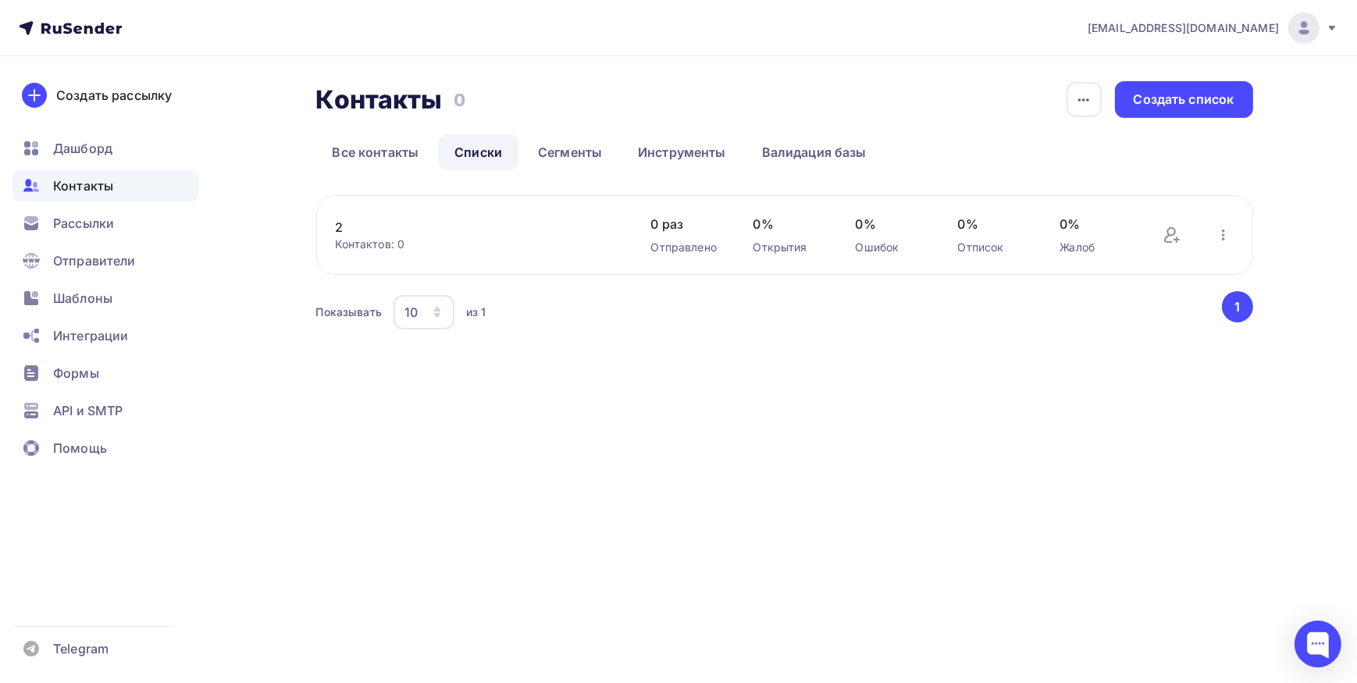
click at [436, 317] on icon "button" at bounding box center [437, 312] width 12 height 12
click at [436, 464] on link "100" at bounding box center [481, 454] width 169 height 31
click at [962, 281] on div "2 Контактов: 0 Добавить контакты Переименовать список Скачать список Отписать а…" at bounding box center [784, 264] width 937 height 138
click at [1234, 307] on button "1" at bounding box center [1237, 306] width 31 height 31
click at [1226, 233] on icon "button" at bounding box center [1223, 235] width 19 height 19
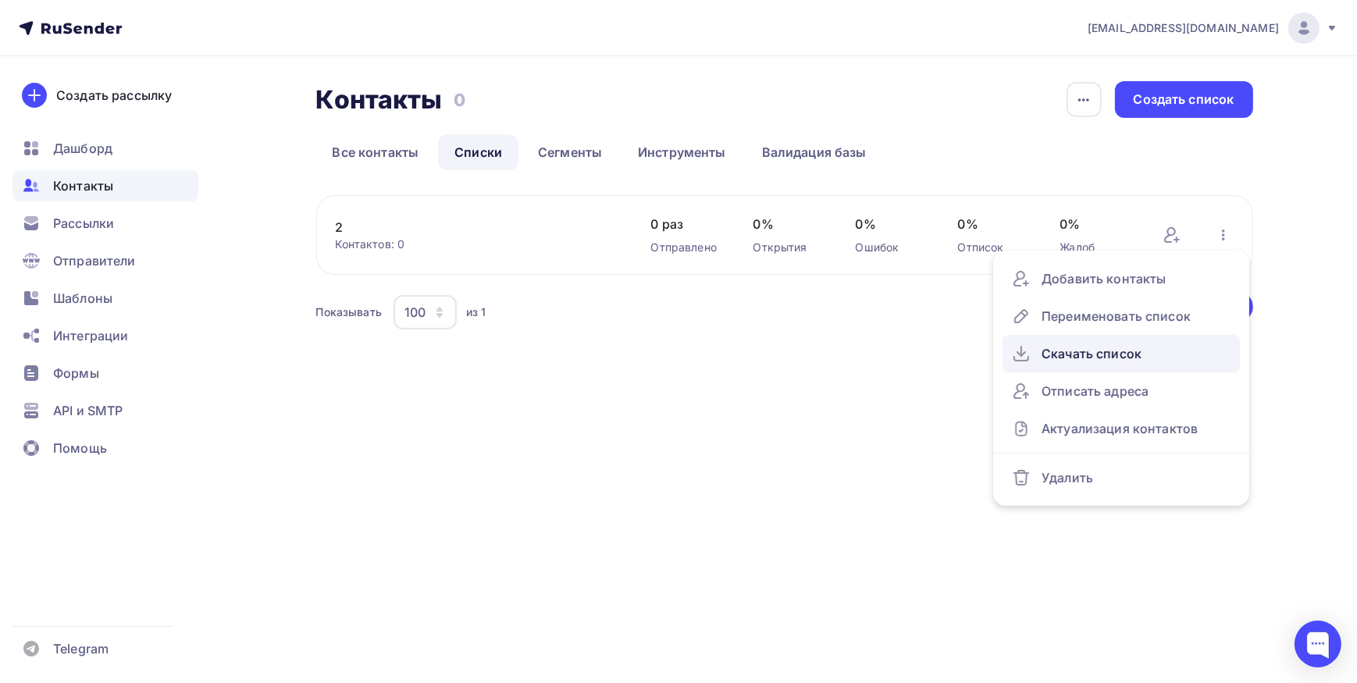
click at [1089, 347] on div "Скачать список" at bounding box center [1121, 353] width 219 height 25
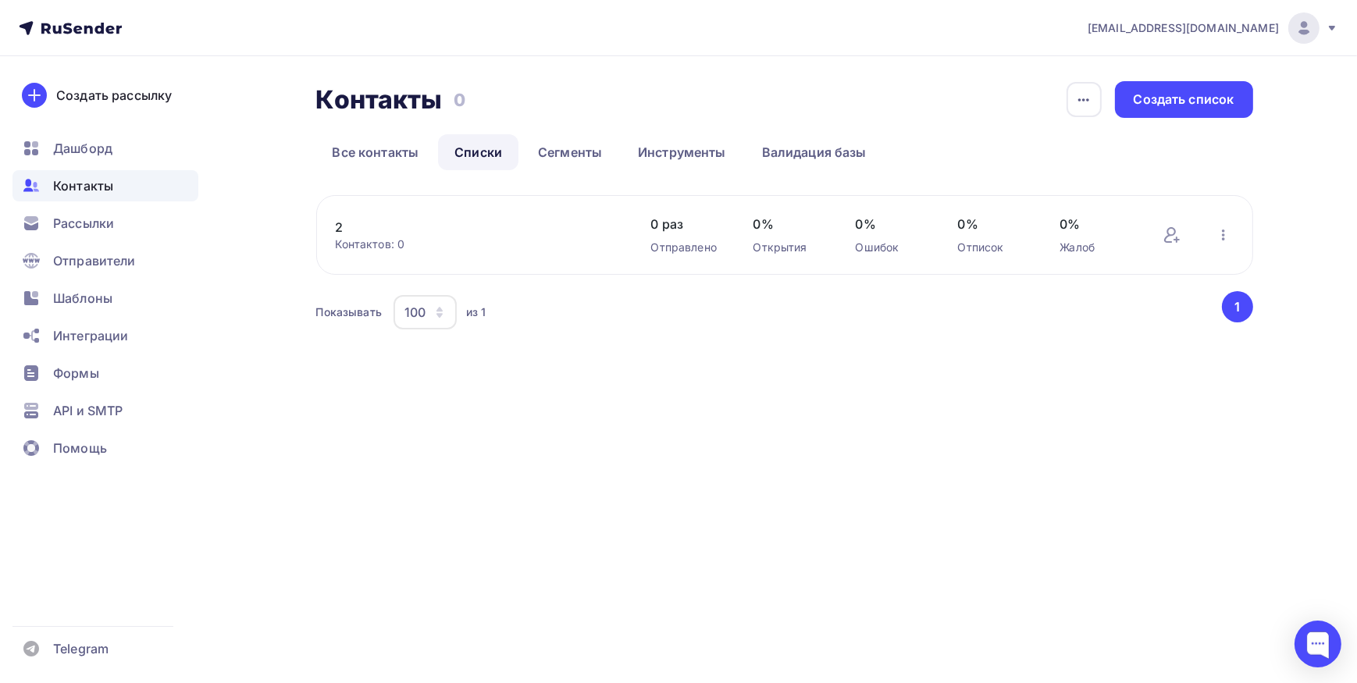
click at [633, 440] on div "mix_1@mail.ru Аккаунт Тарифы Выйти Создать рассылку Дашборд Контакты Рассылки О…" at bounding box center [678, 341] width 1357 height 683
click at [358, 156] on link "Все контакты" at bounding box center [375, 152] width 119 height 36
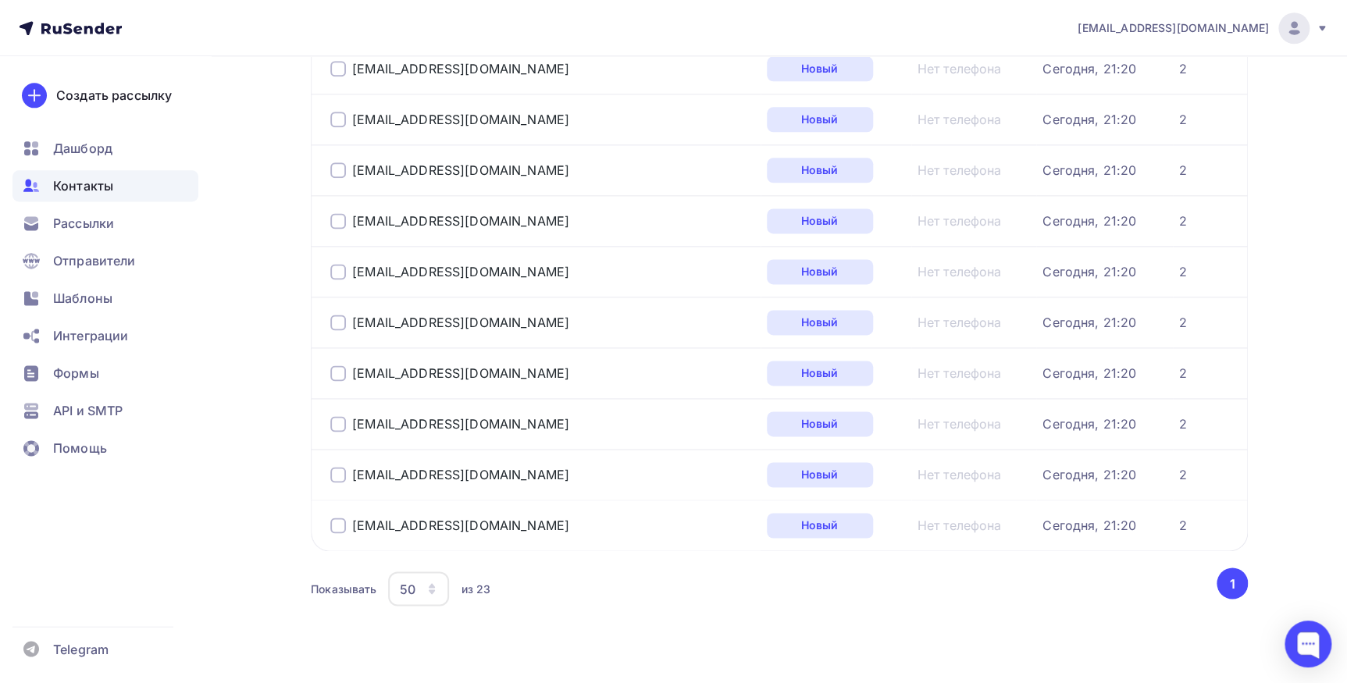
scroll to position [935, 0]
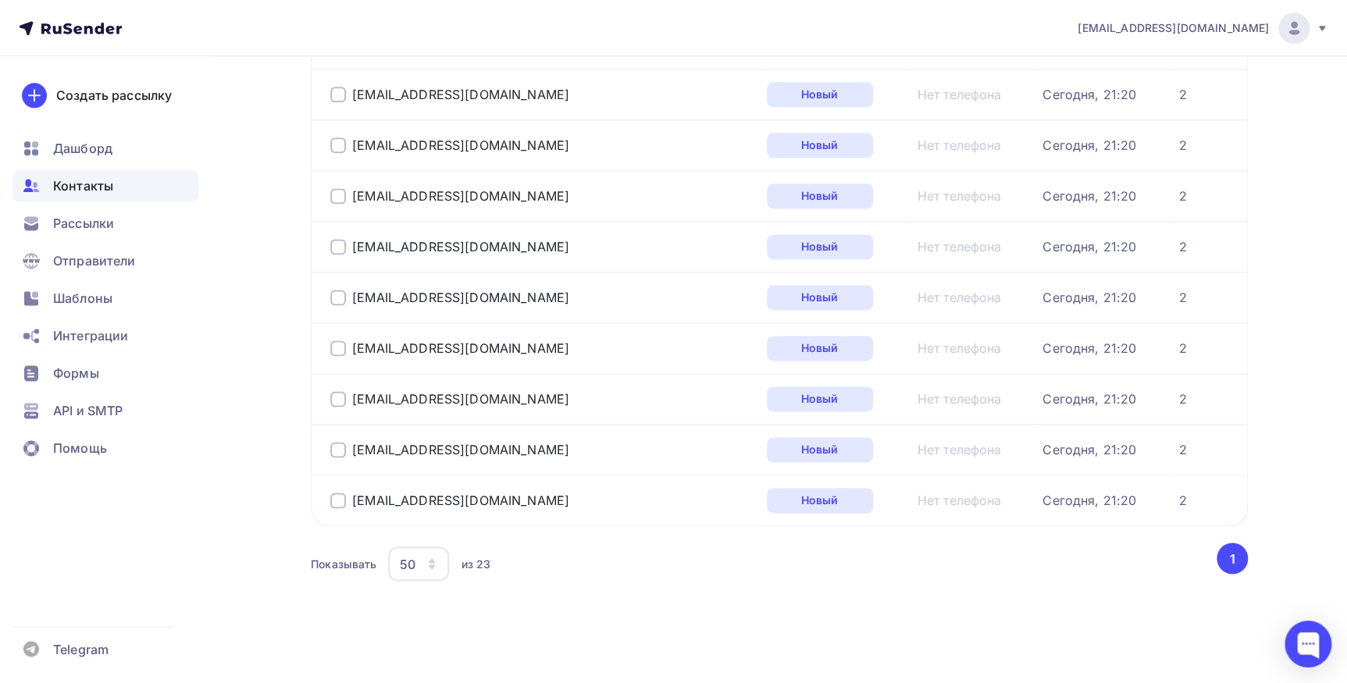
click at [430, 566] on icon "button" at bounding box center [431, 563] width 12 height 12
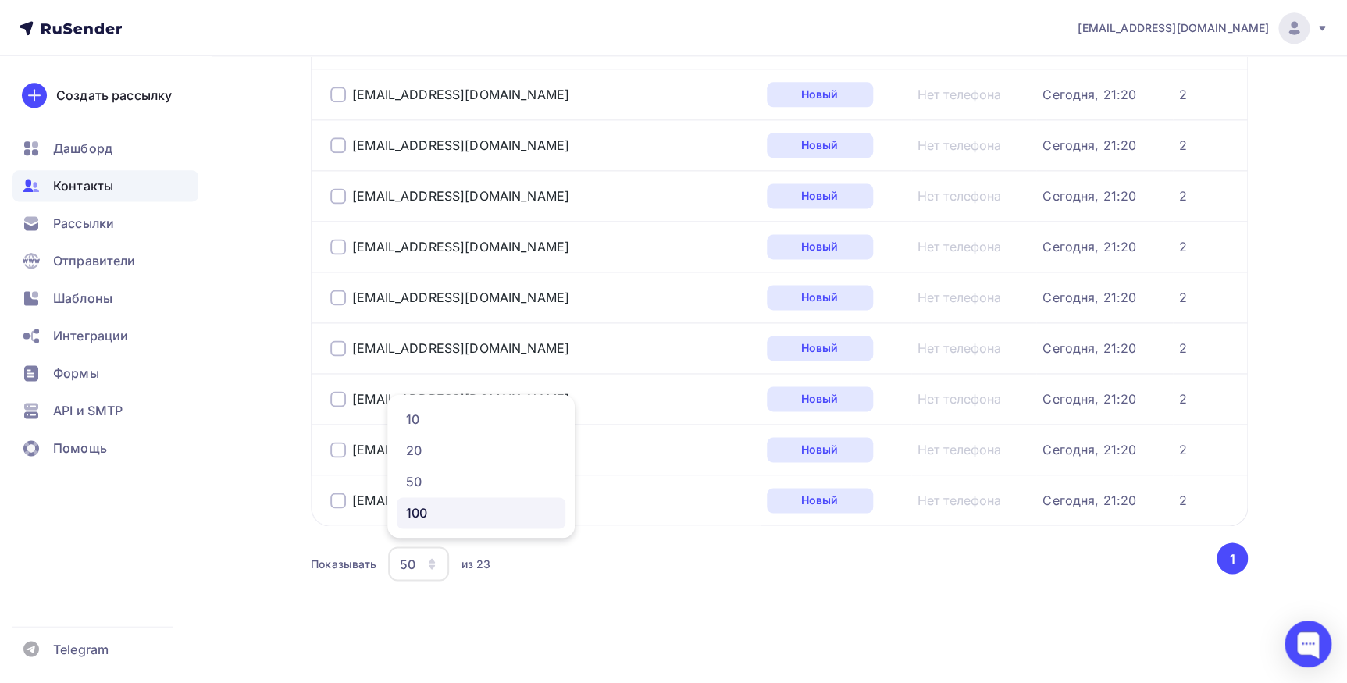
click at [418, 512] on div "100" at bounding box center [481, 513] width 150 height 19
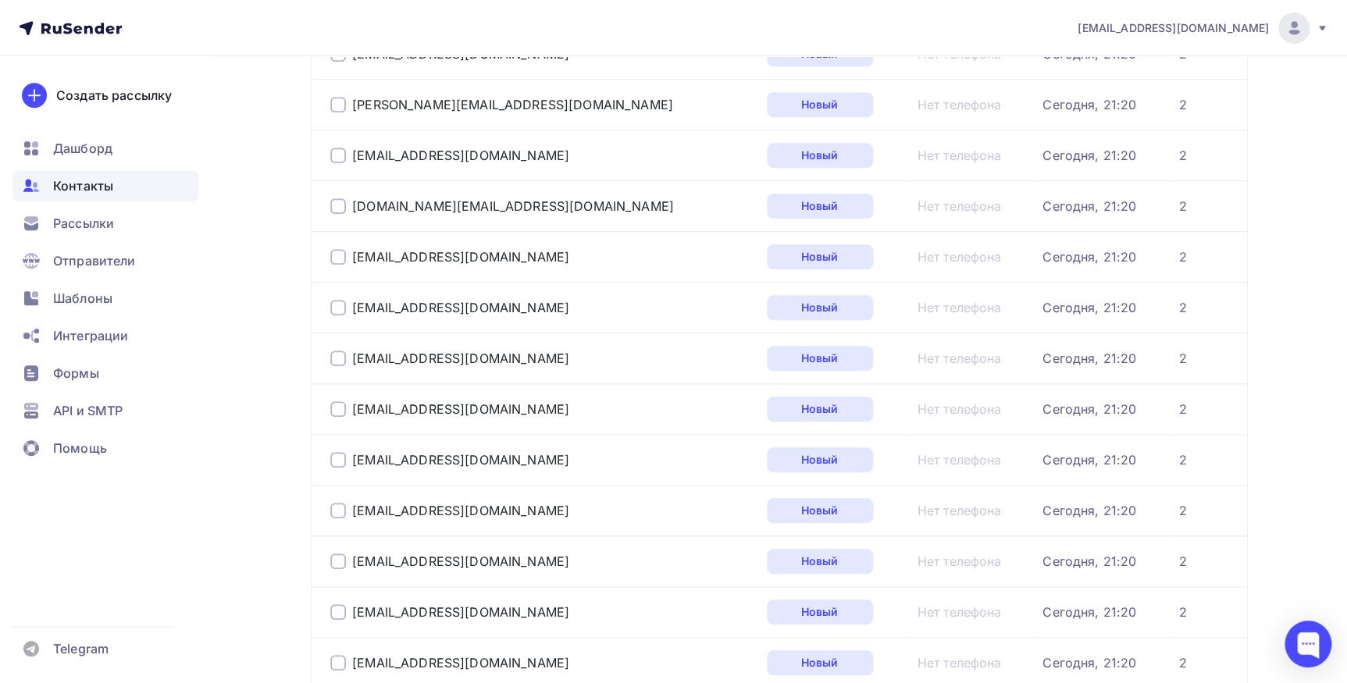
scroll to position [0, 0]
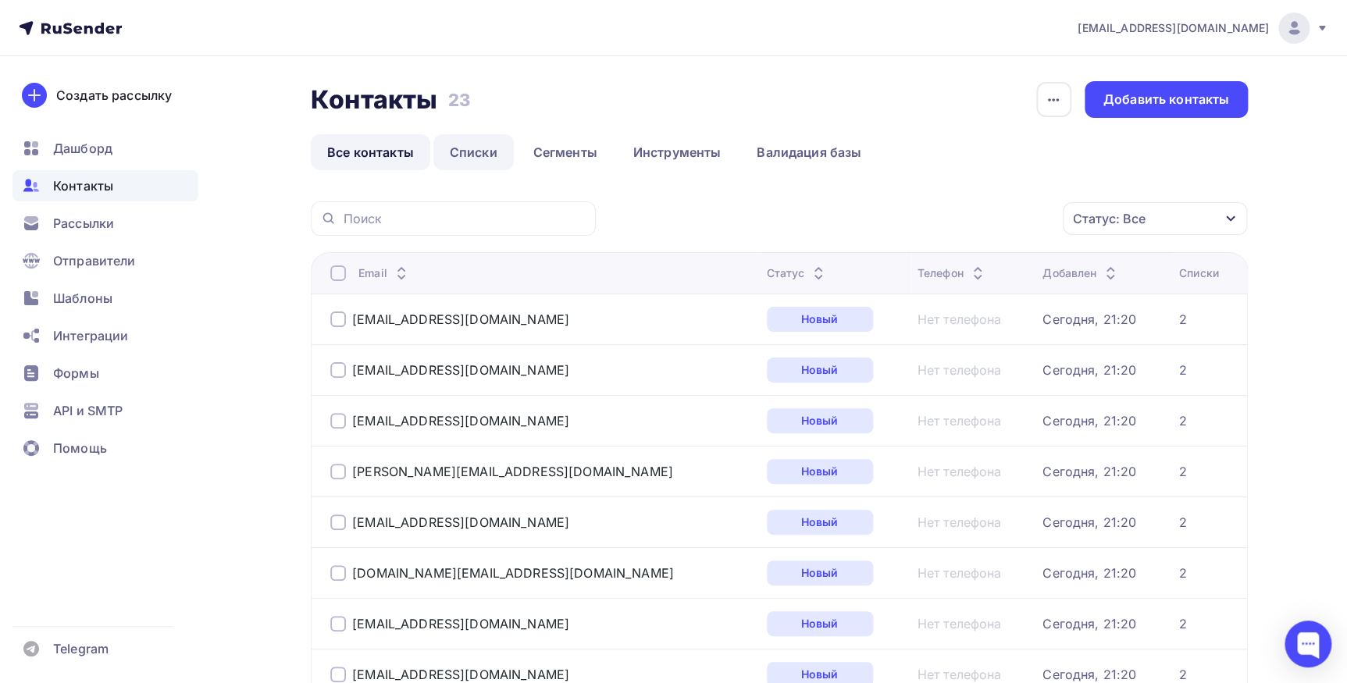
click at [477, 158] on link "Списки" at bounding box center [473, 152] width 80 height 36
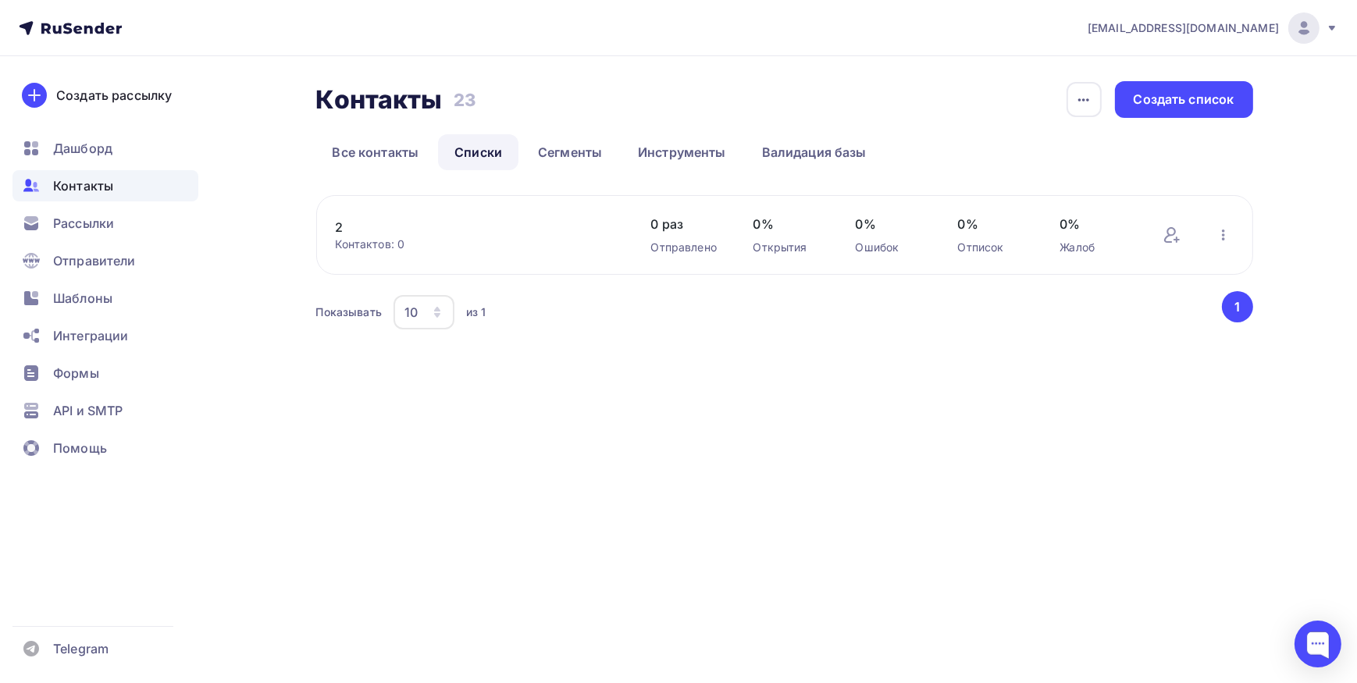
click at [484, 230] on link "2" at bounding box center [468, 227] width 265 height 19
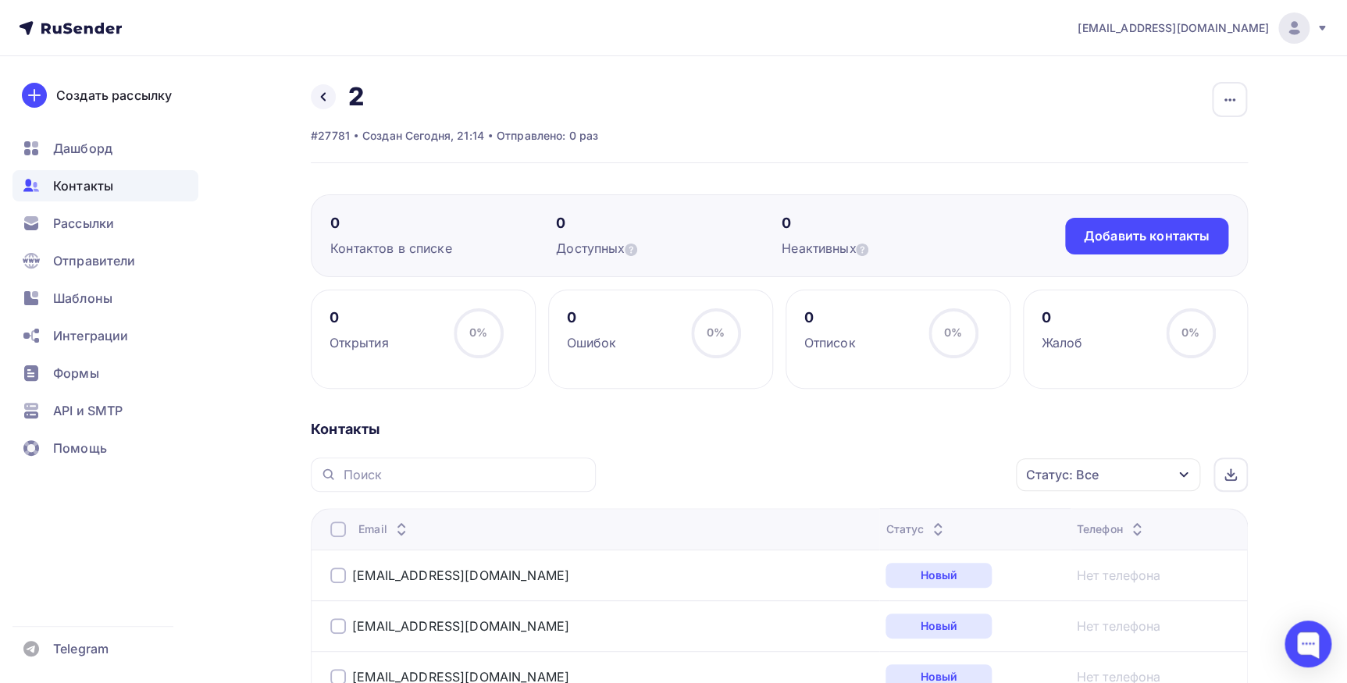
click at [336, 529] on div at bounding box center [338, 530] width 16 height 16
click at [976, 472] on icon "button" at bounding box center [983, 474] width 19 height 19
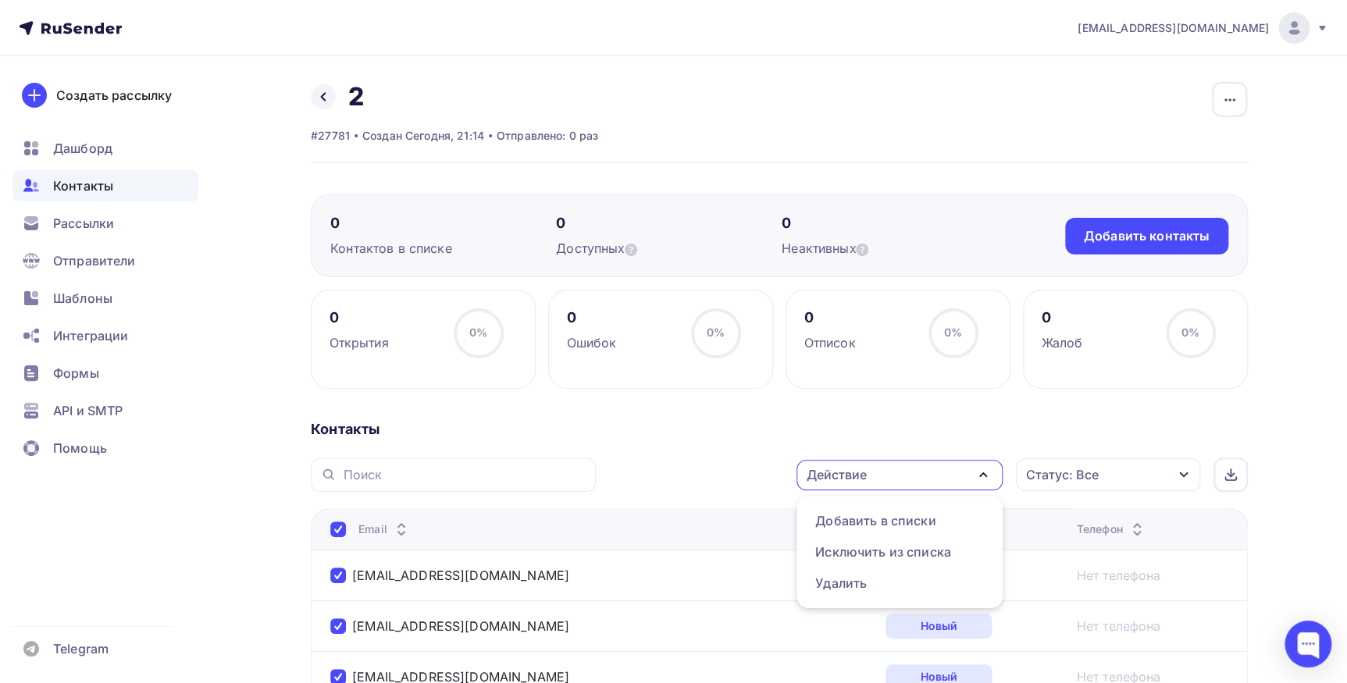
click at [976, 472] on icon "button" at bounding box center [983, 474] width 19 height 19
click at [1186, 477] on icon "button" at bounding box center [1183, 474] width 12 height 12
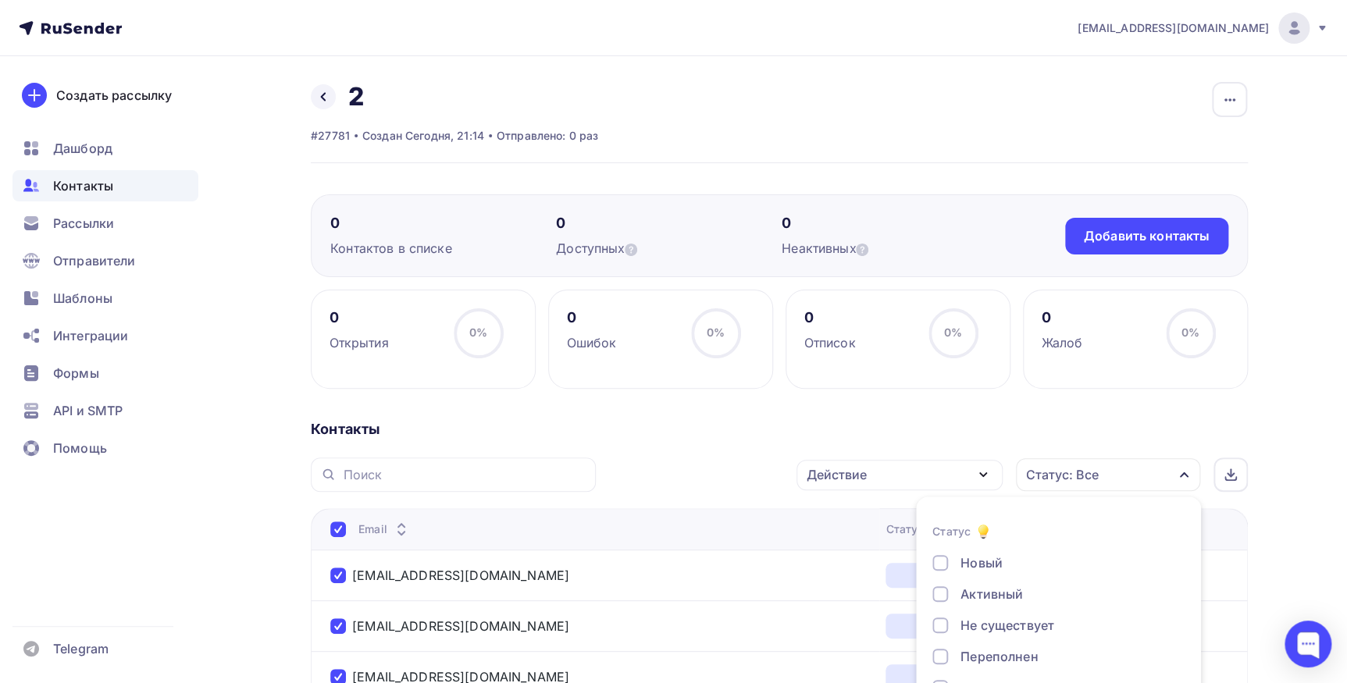
scroll to position [86, 0]
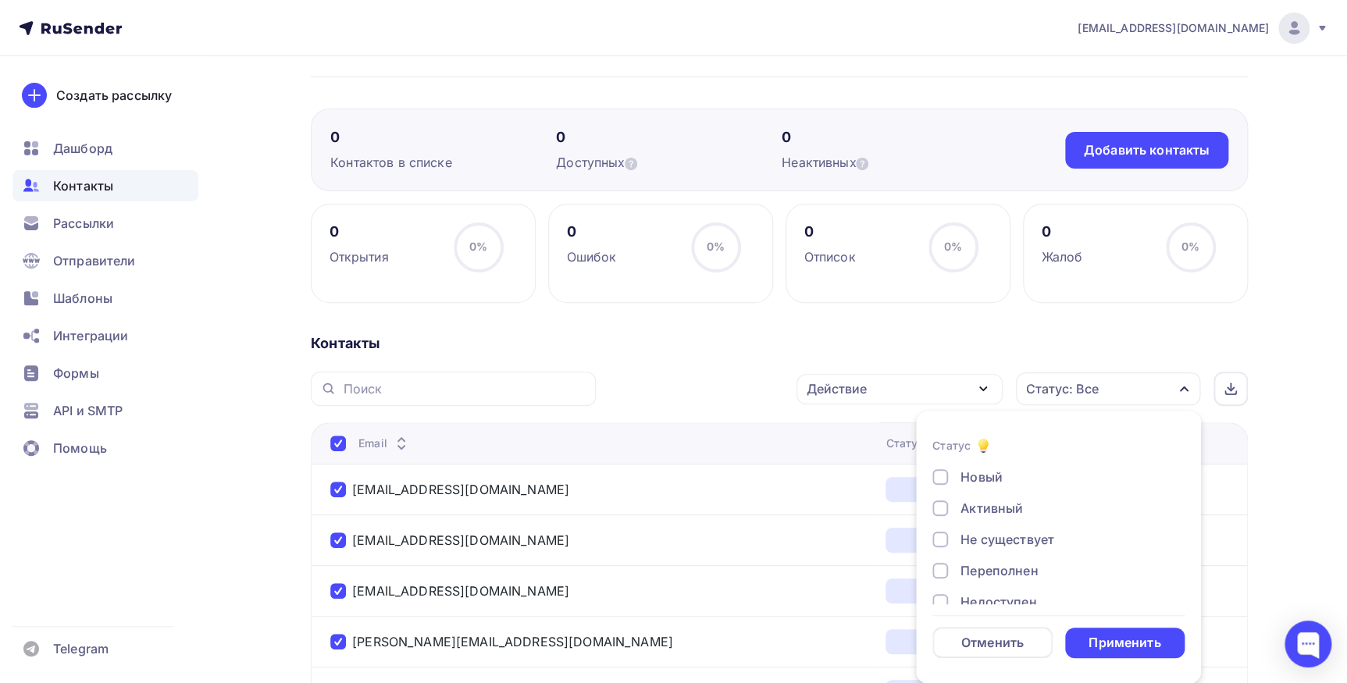
click at [1020, 650] on div "Отменить" at bounding box center [992, 642] width 120 height 31
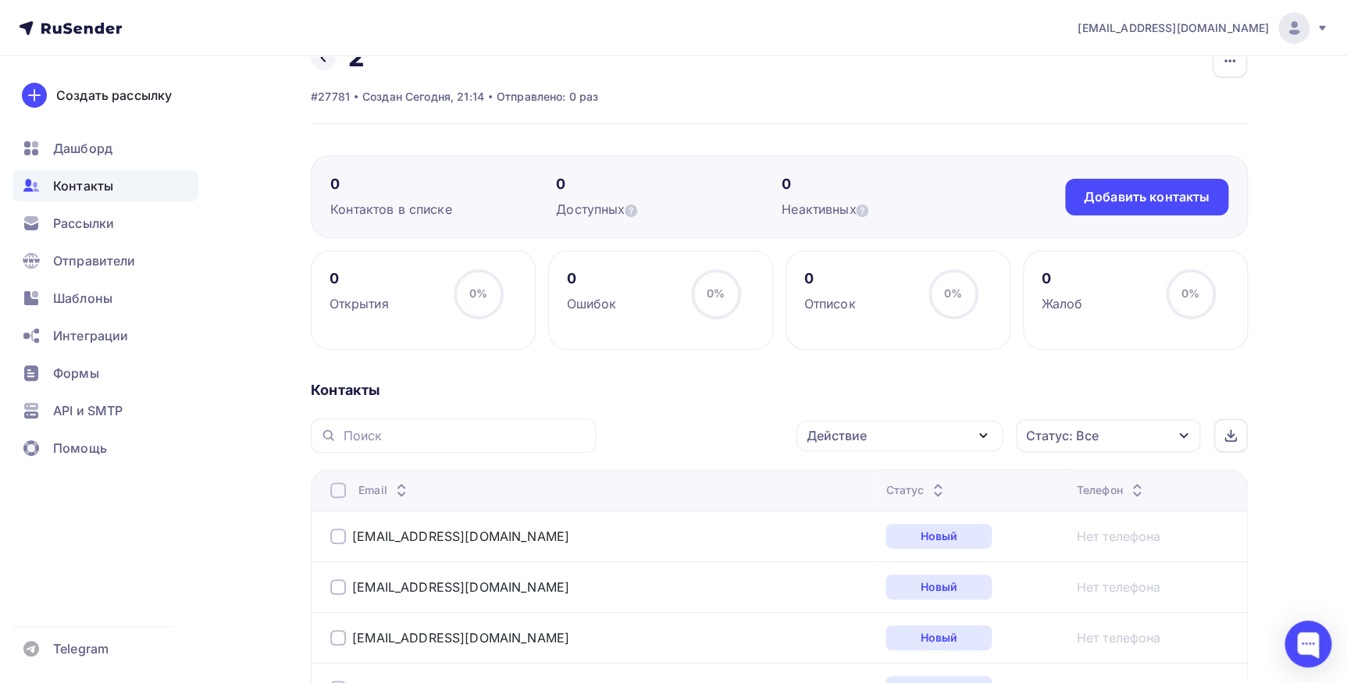
scroll to position [0, 0]
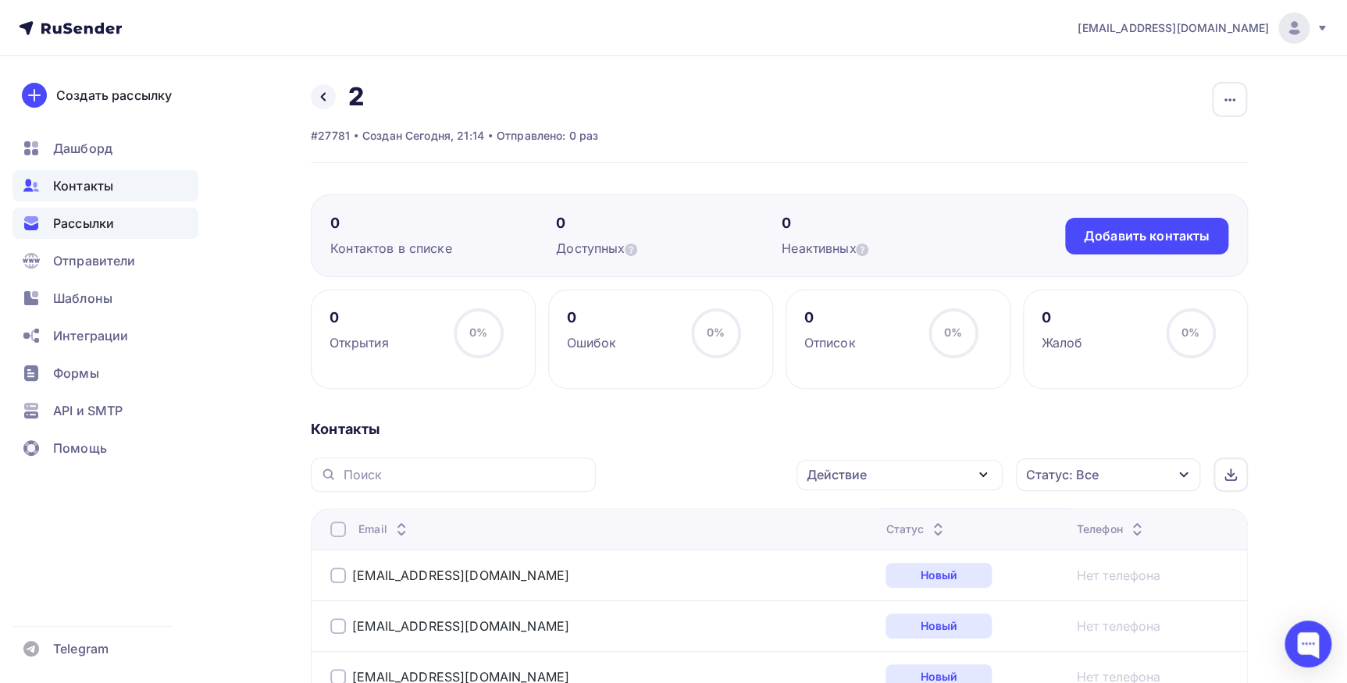
click at [114, 219] on span "Рассылки" at bounding box center [83, 223] width 61 height 19
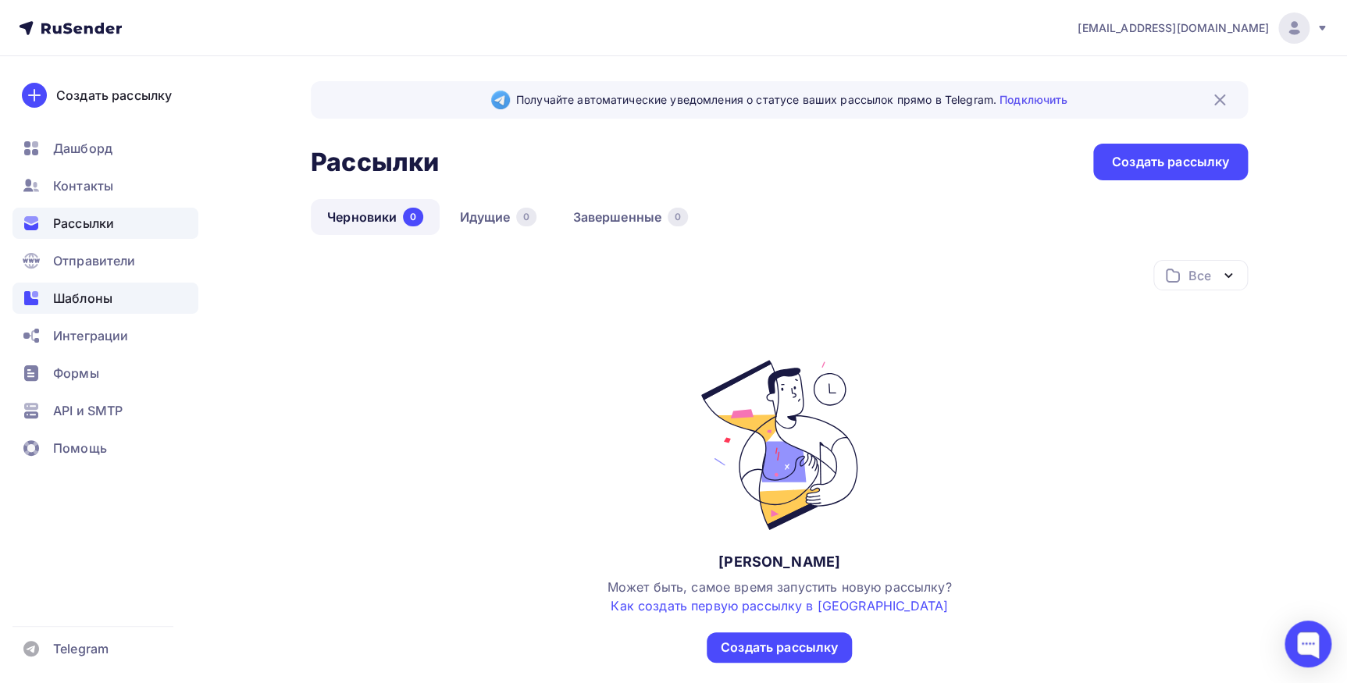
click at [71, 300] on span "Шаблоны" at bounding box center [82, 298] width 59 height 19
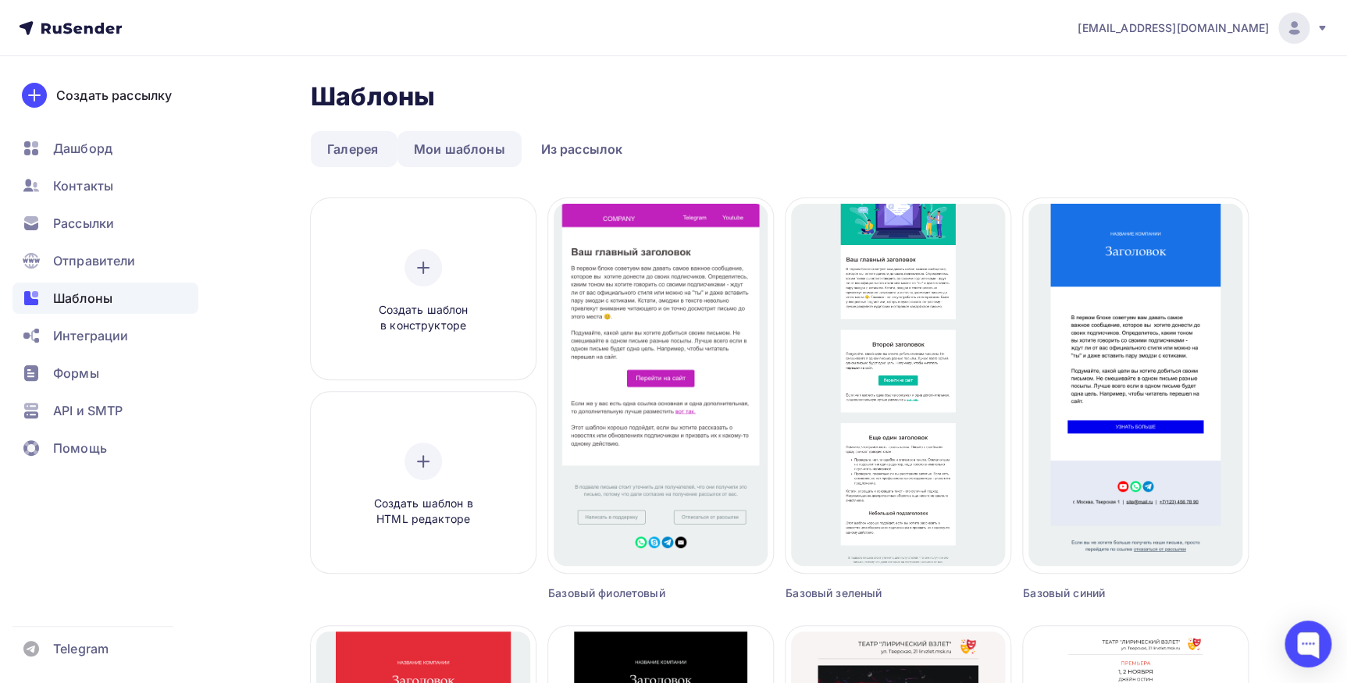
click at [440, 143] on link "Мои шаблоны" at bounding box center [459, 149] width 124 height 36
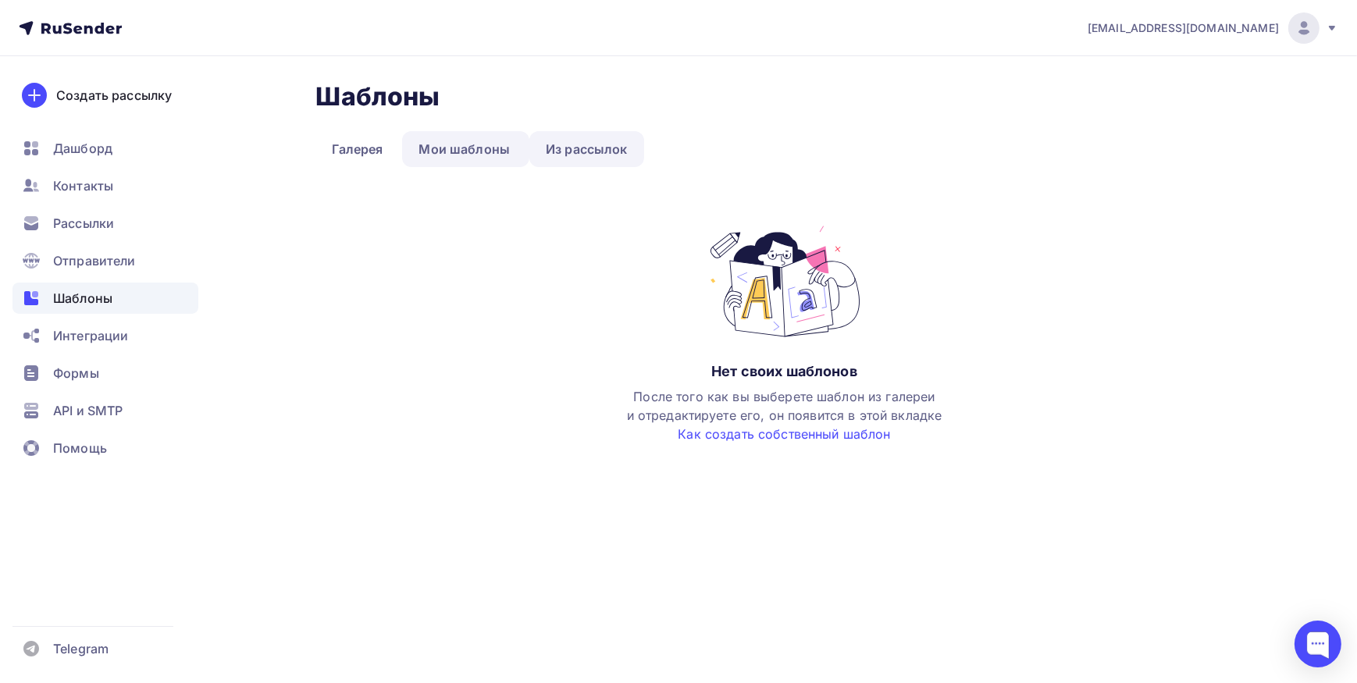
click at [561, 151] on link "Из рассылок" at bounding box center [586, 149] width 115 height 36
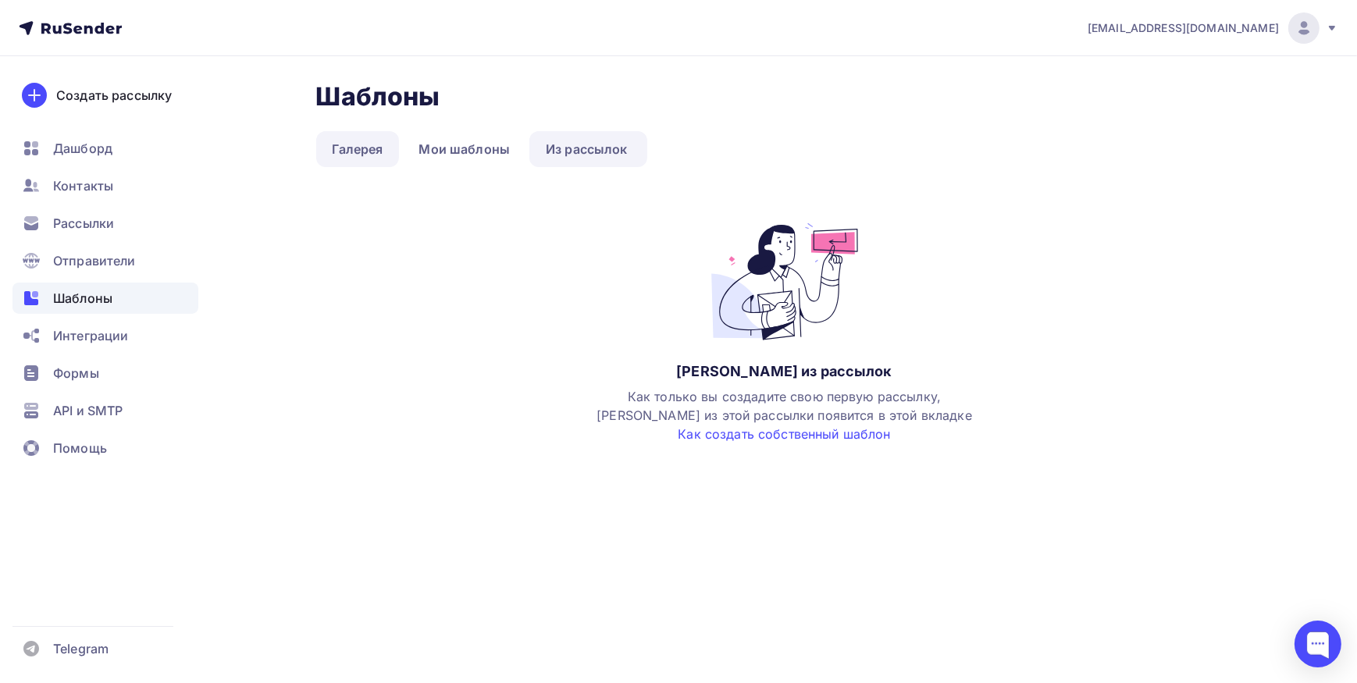
click at [353, 149] on link "Галерея" at bounding box center [358, 149] width 84 height 36
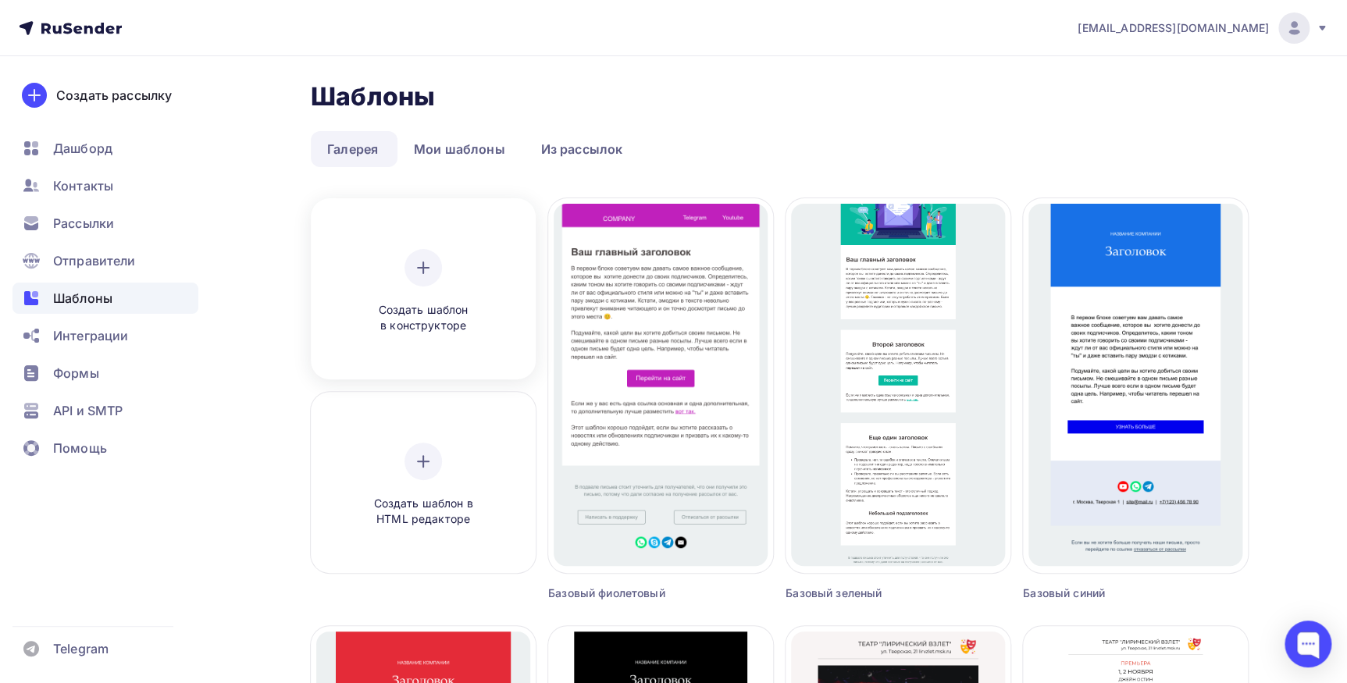
click at [453, 277] on div "Создать шаблон в конструкторе" at bounding box center [423, 291] width 148 height 85
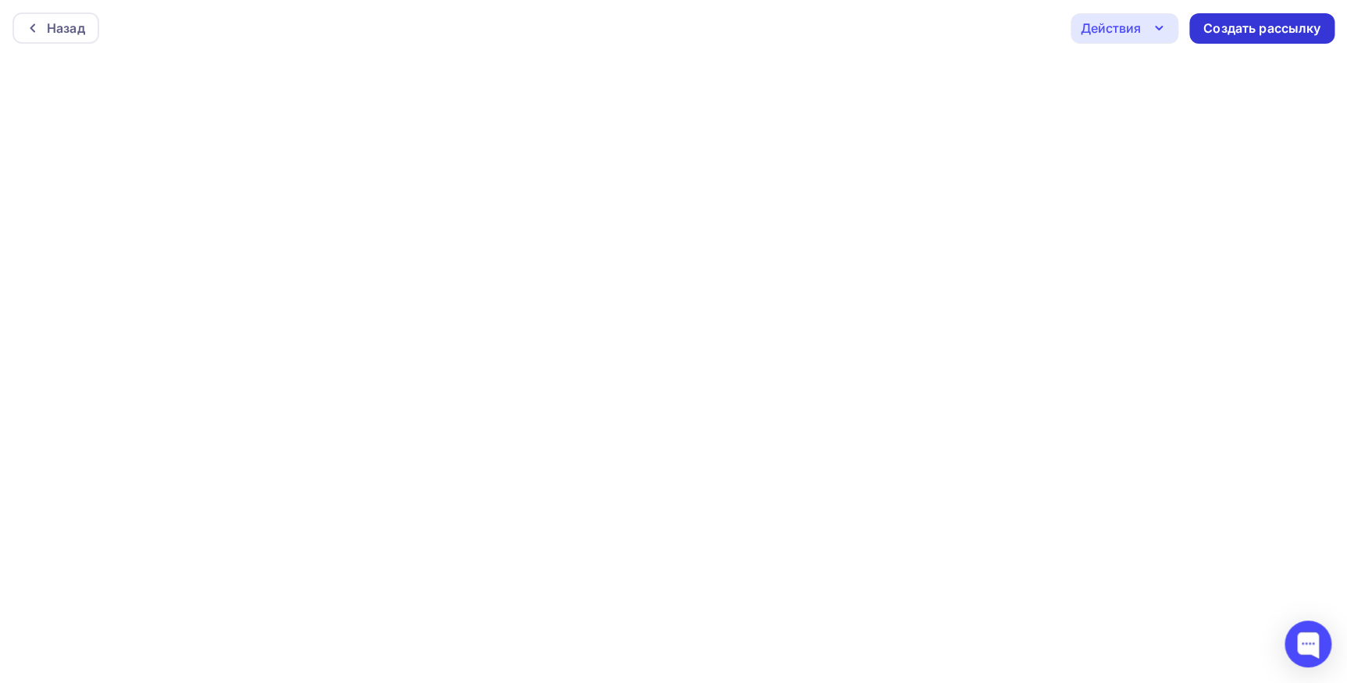
click at [1240, 32] on div "Создать рассылку" at bounding box center [1261, 29] width 117 height 18
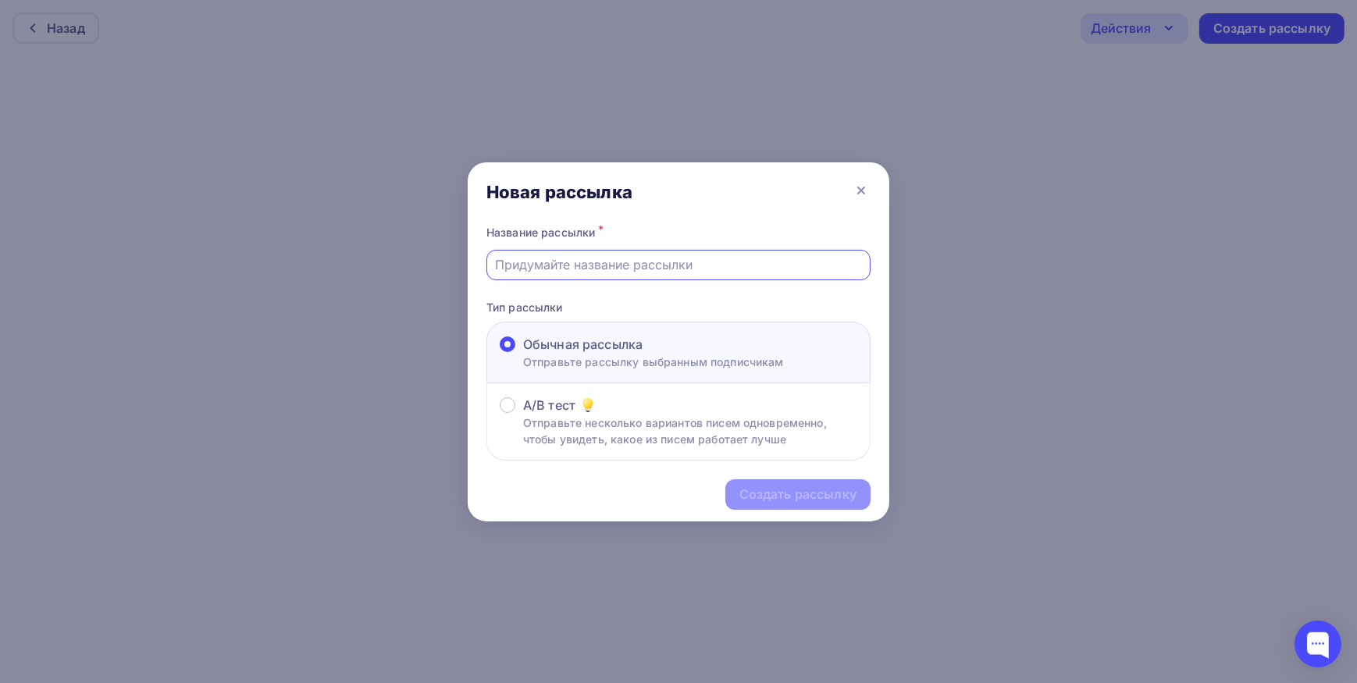
click at [580, 261] on input "text" at bounding box center [679, 264] width 366 height 19
drag, startPoint x: 502, startPoint y: 265, endPoint x: 485, endPoint y: 262, distance: 17.5
click at [485, 262] on div "Название рассылки * 1его Тип рассылки Обычная рассылка Отправьте рассылку выбра…" at bounding box center [679, 342] width 422 height 240
type input "2его"
click at [758, 493] on div "Создать рассылку" at bounding box center [797, 495] width 117 height 18
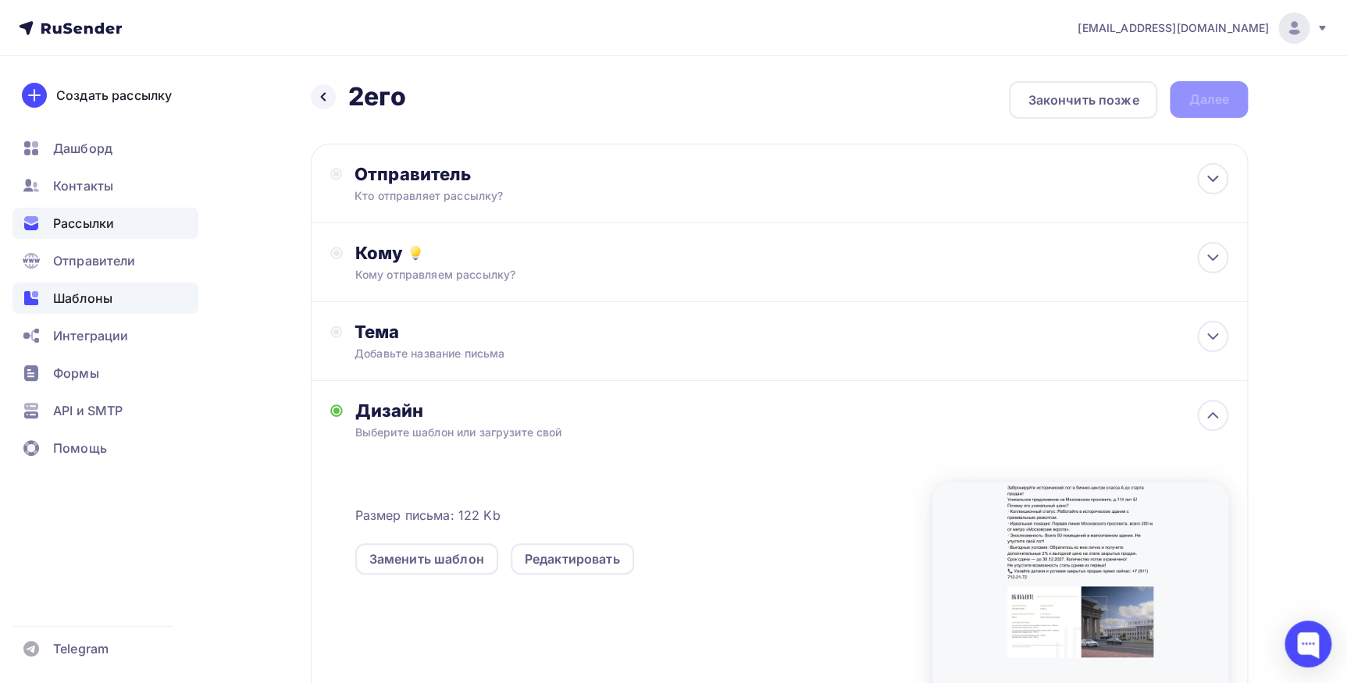
click at [91, 292] on span "Шаблоны" at bounding box center [82, 298] width 59 height 19
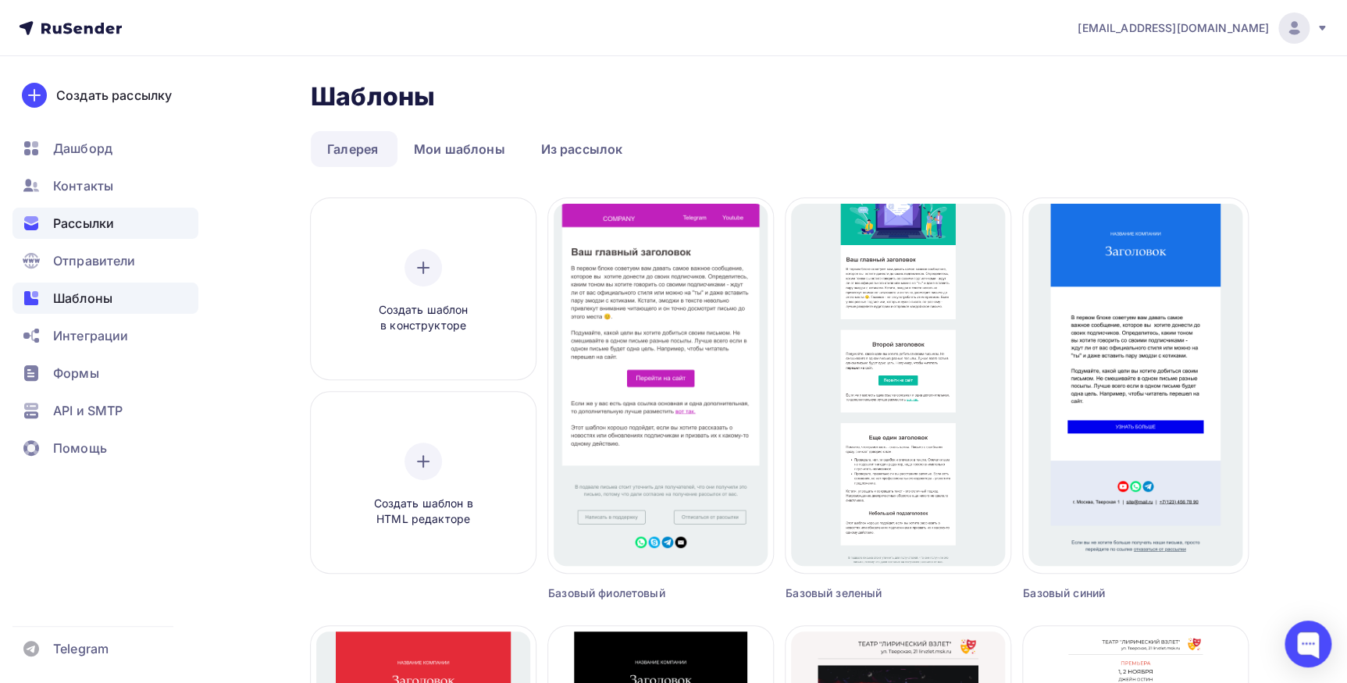
click at [87, 208] on div "Рассылки" at bounding box center [105, 223] width 186 height 31
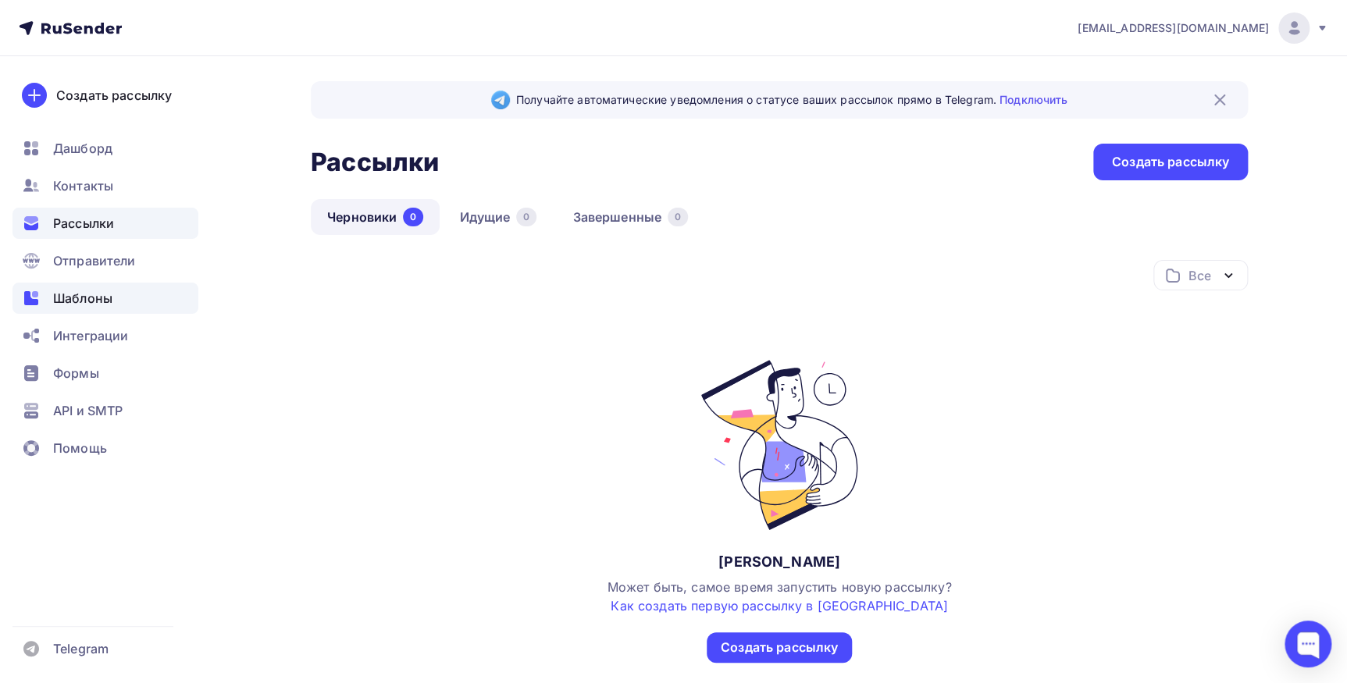
click at [101, 299] on span "Шаблоны" at bounding box center [82, 298] width 59 height 19
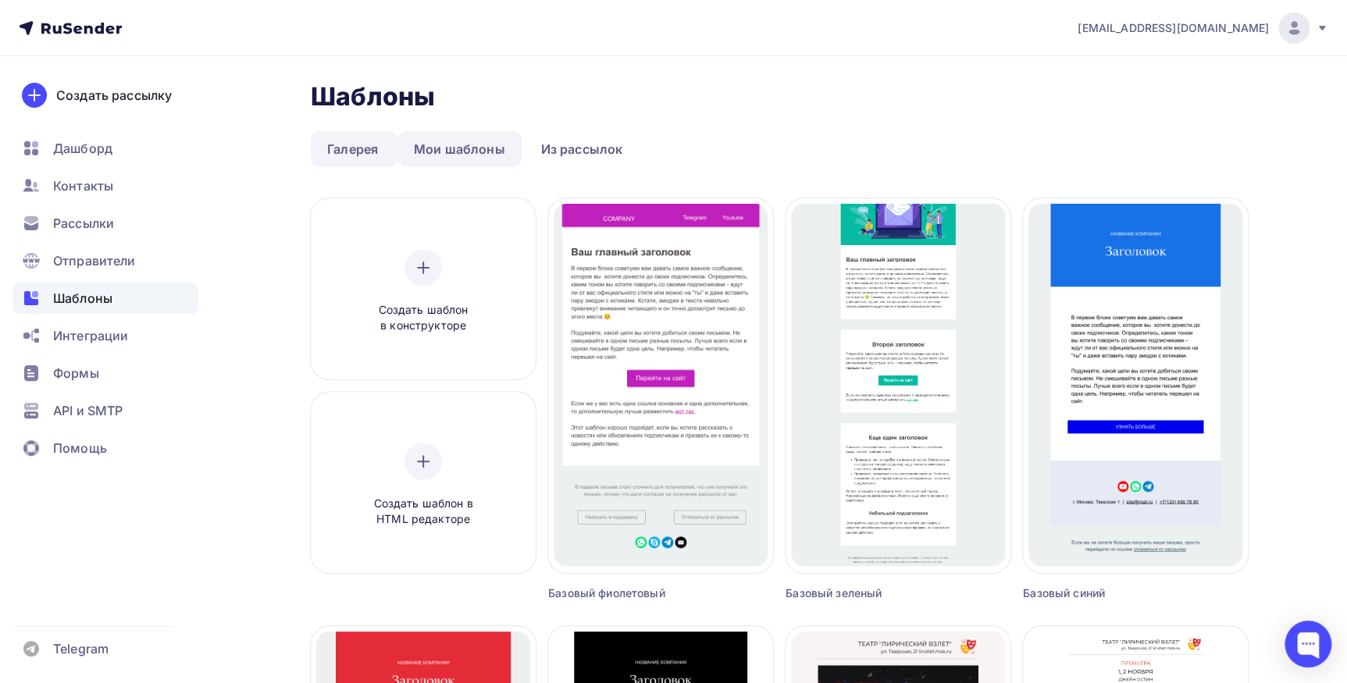
click at [463, 151] on link "Мои шаблоны" at bounding box center [459, 149] width 124 height 36
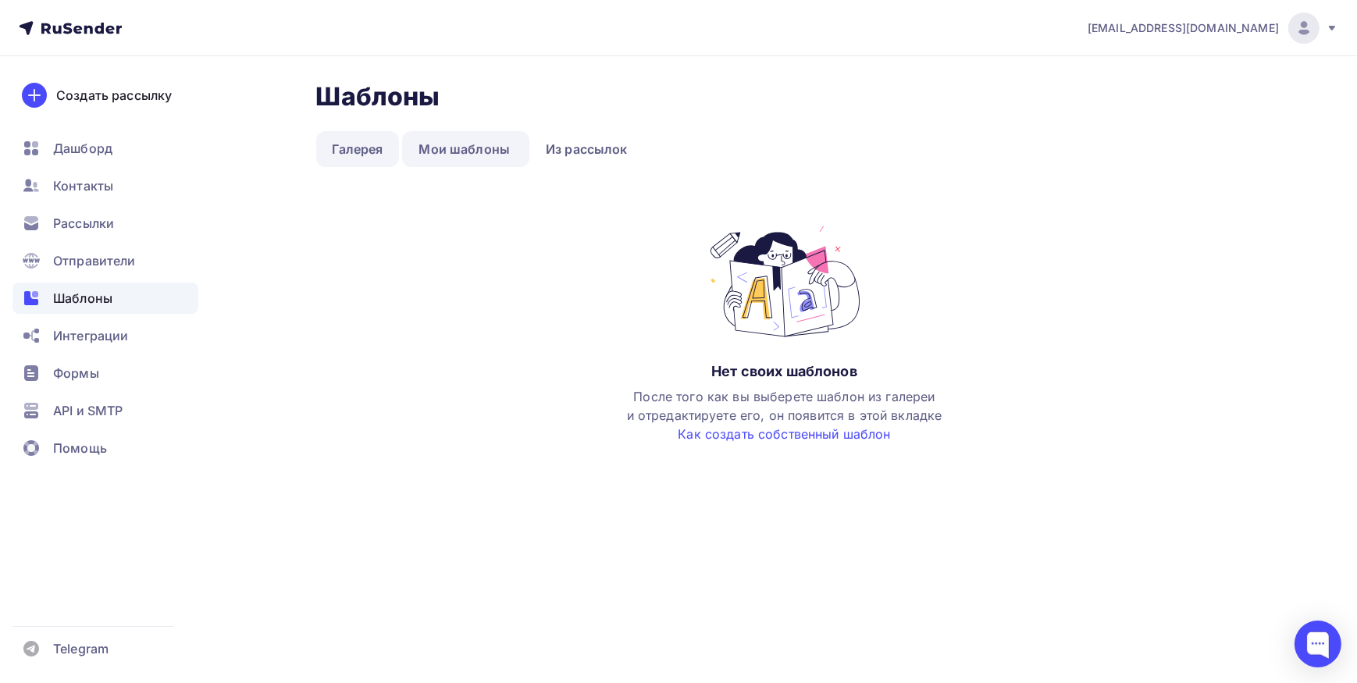
click at [347, 142] on link "Галерея" at bounding box center [358, 149] width 84 height 36
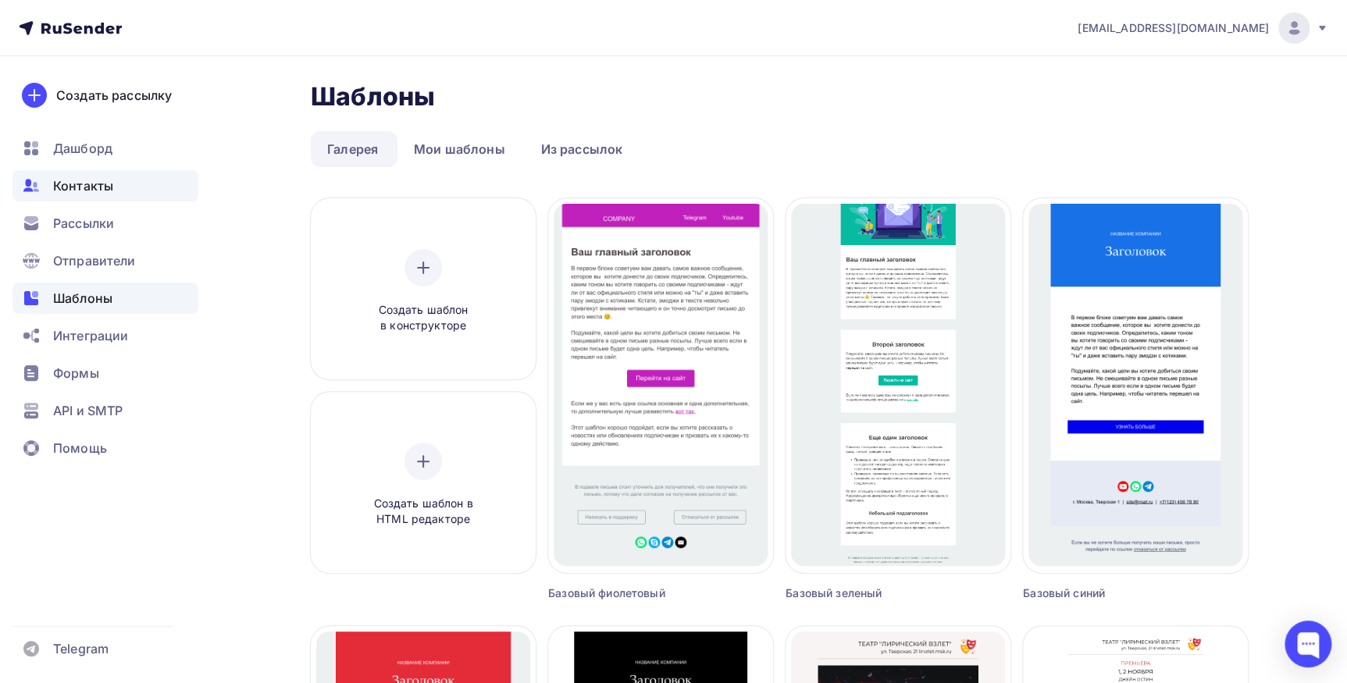
click at [89, 185] on span "Контакты" at bounding box center [83, 185] width 60 height 19
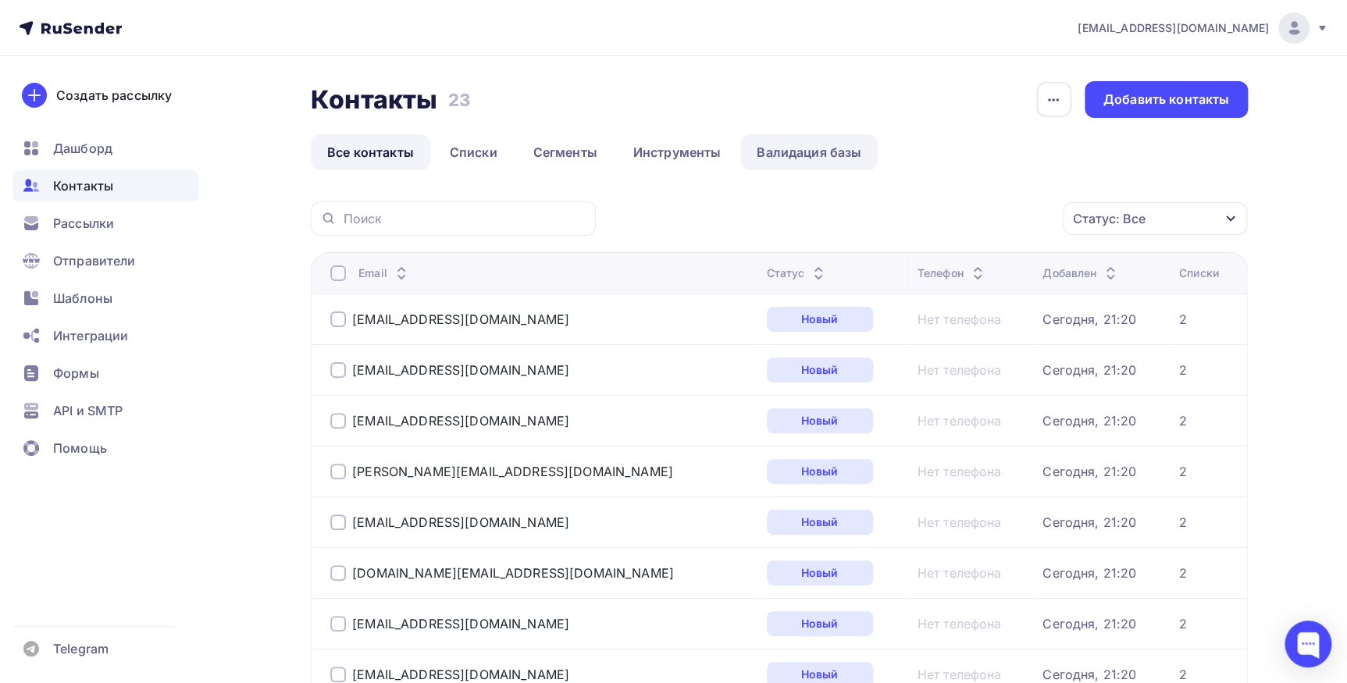
click at [796, 152] on link "Валидация базы" at bounding box center [808, 152] width 137 height 36
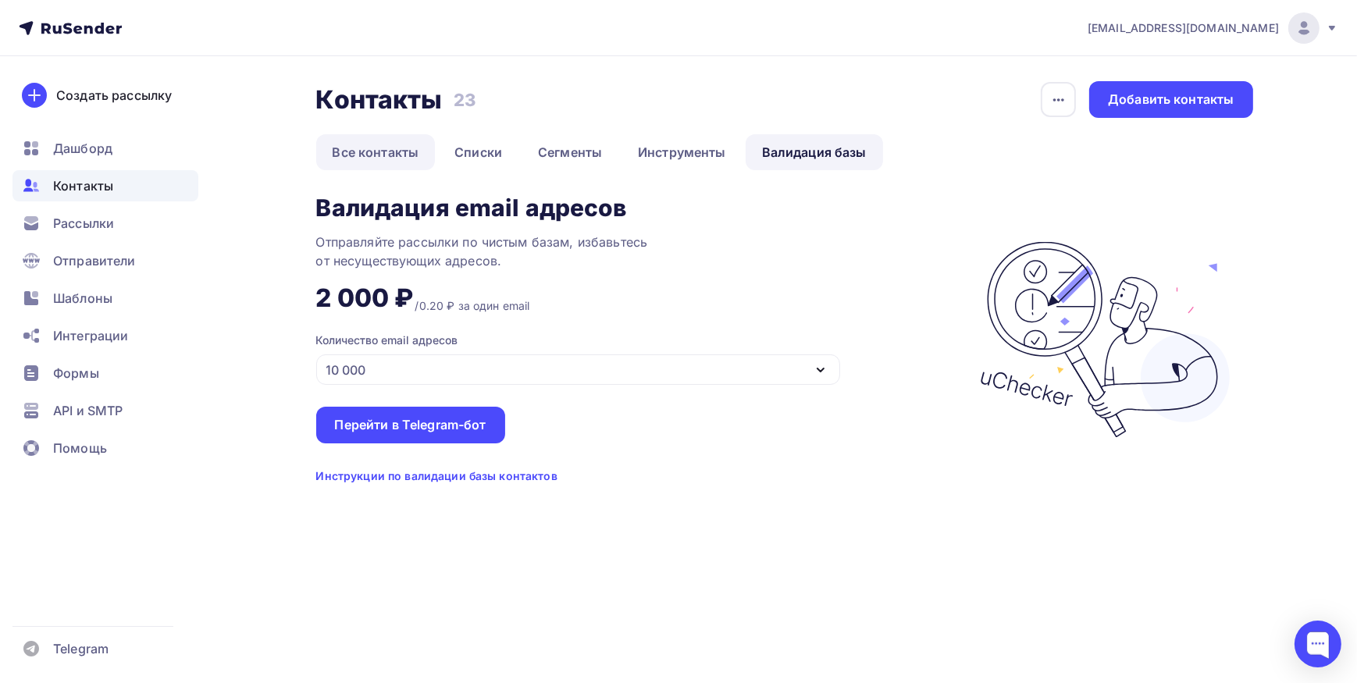
click at [353, 155] on link "Все контакты" at bounding box center [375, 152] width 119 height 36
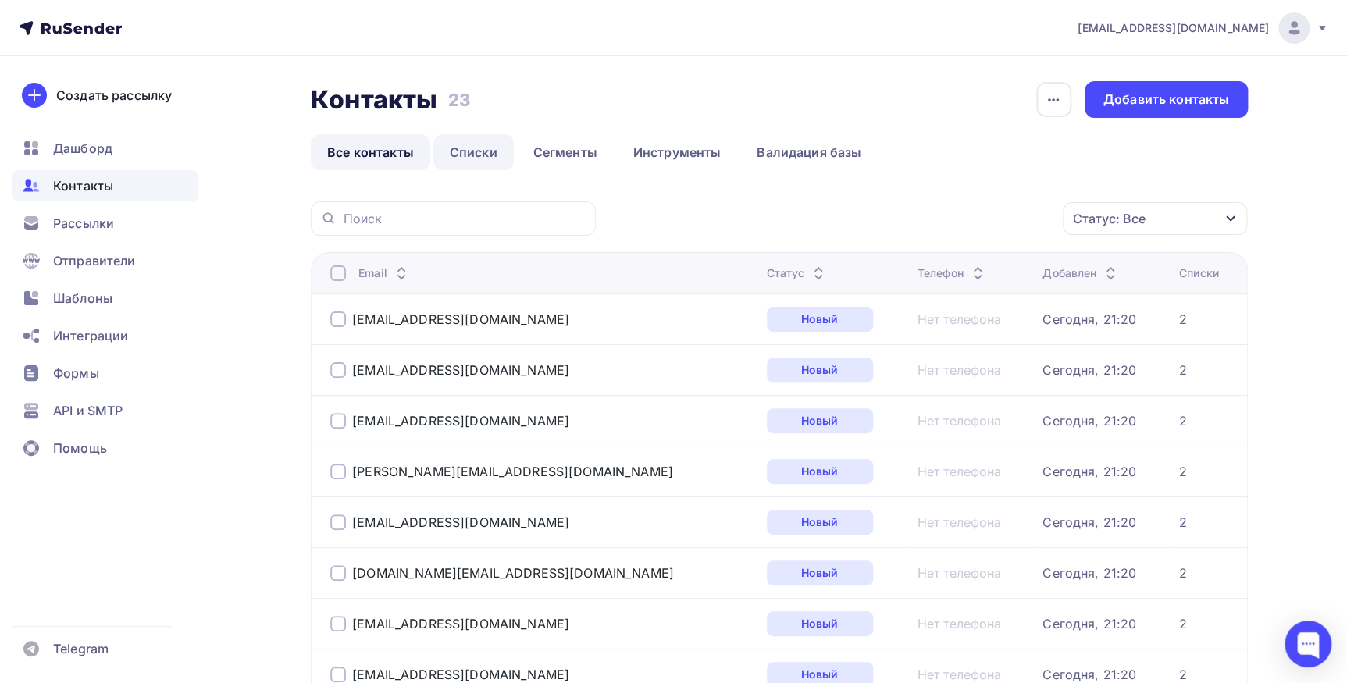
click at [482, 152] on link "Списки" at bounding box center [473, 152] width 80 height 36
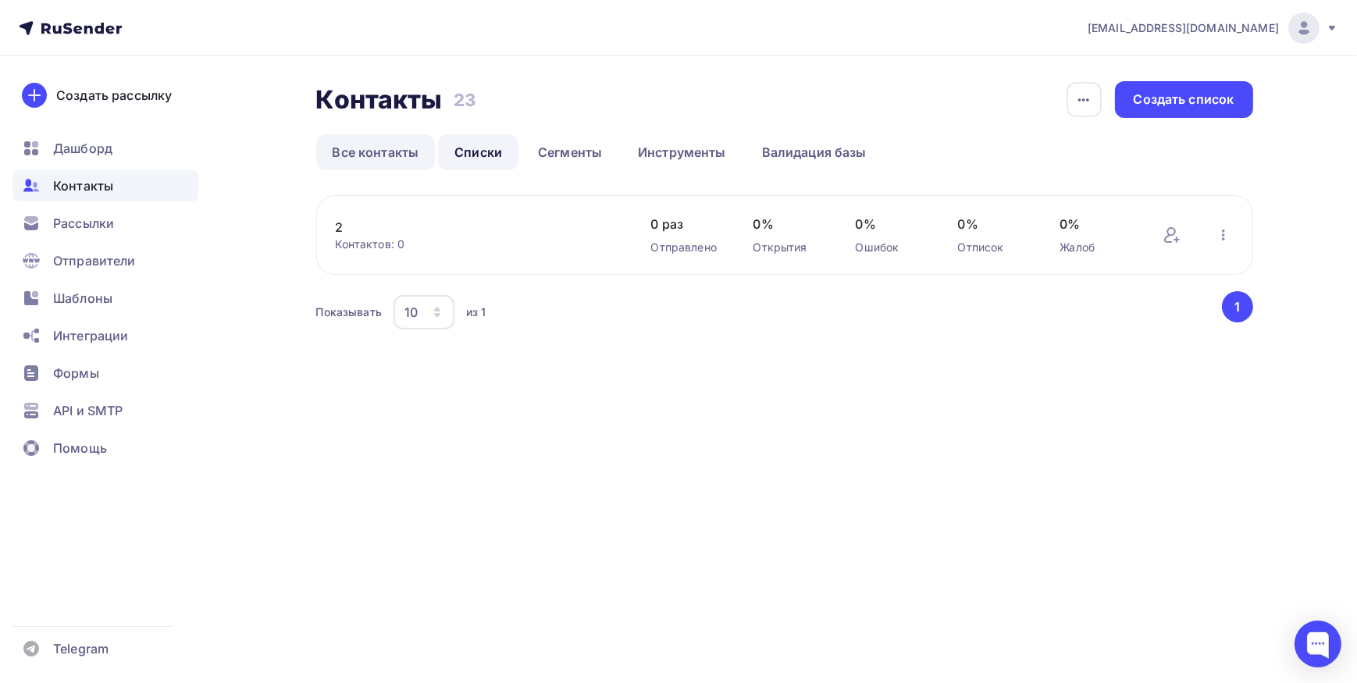
click at [376, 148] on link "Все контакты" at bounding box center [375, 152] width 119 height 36
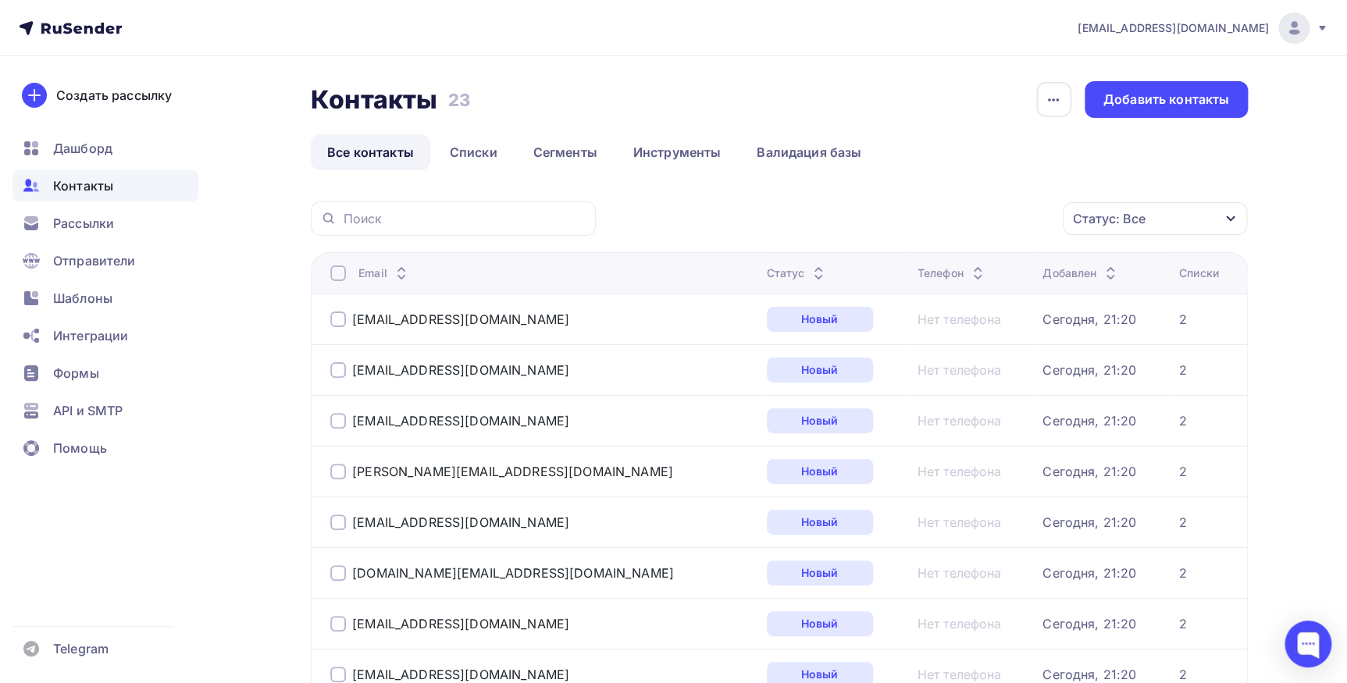
click at [358, 152] on link "Все контакты" at bounding box center [370, 152] width 119 height 36
click at [83, 186] on span "Контакты" at bounding box center [83, 185] width 60 height 19
click at [1116, 94] on div "Добавить контакты" at bounding box center [1166, 100] width 126 height 18
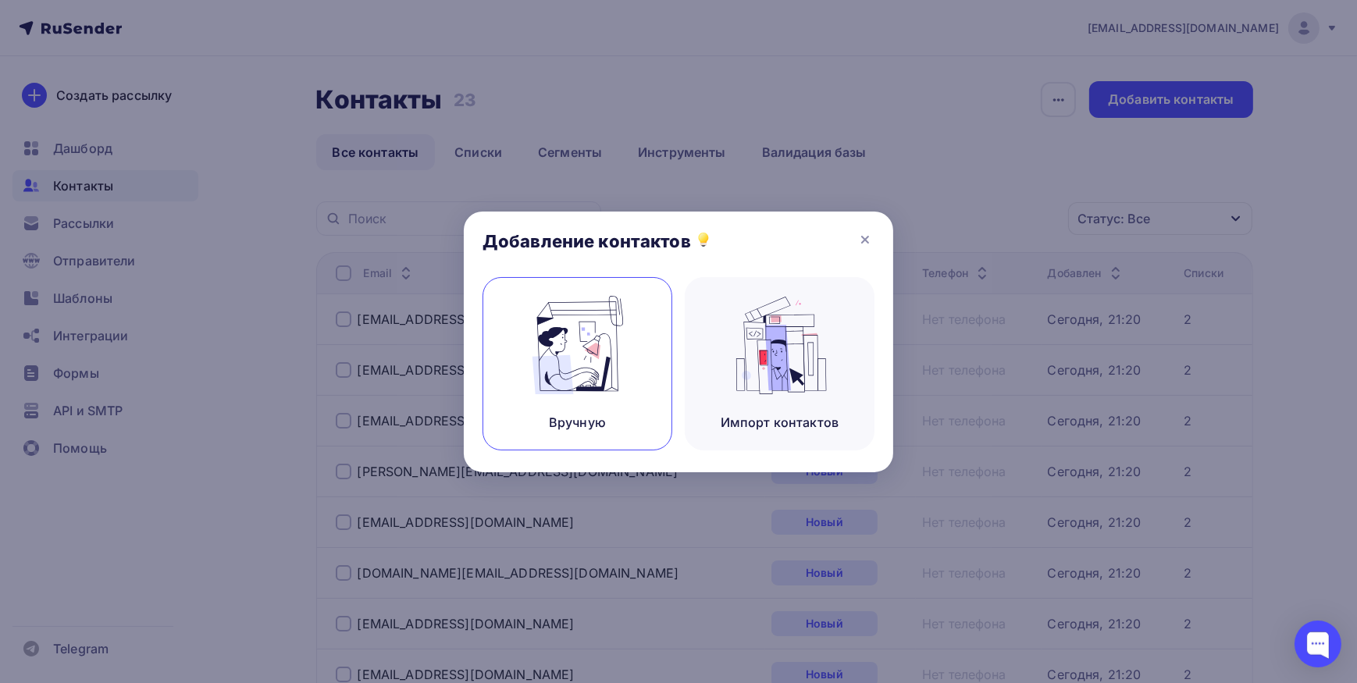
click at [592, 372] on img at bounding box center [577, 345] width 105 height 98
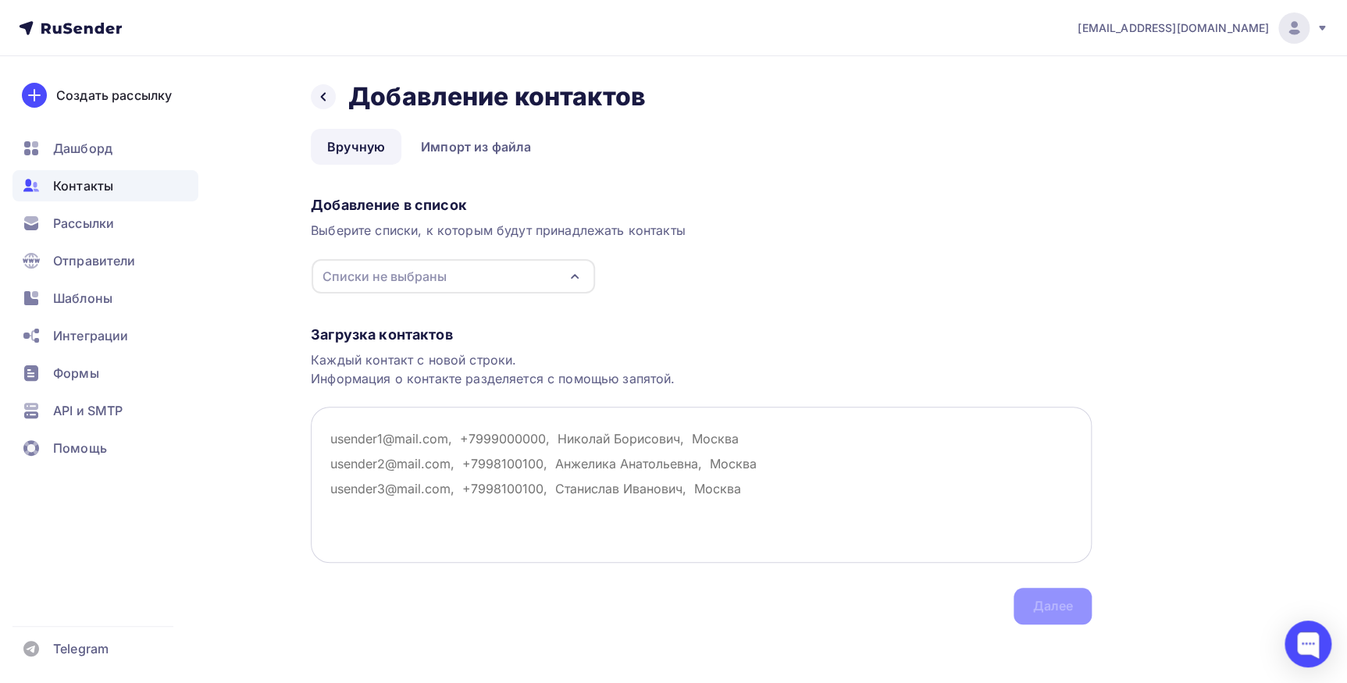
click at [342, 440] on textarea at bounding box center [701, 485] width 781 height 156
paste textarea "chijik_84@mail.ru; natalia.ratnikova@ilimgroup.ru; osennyh@yandex.ru; oksana.ju…"
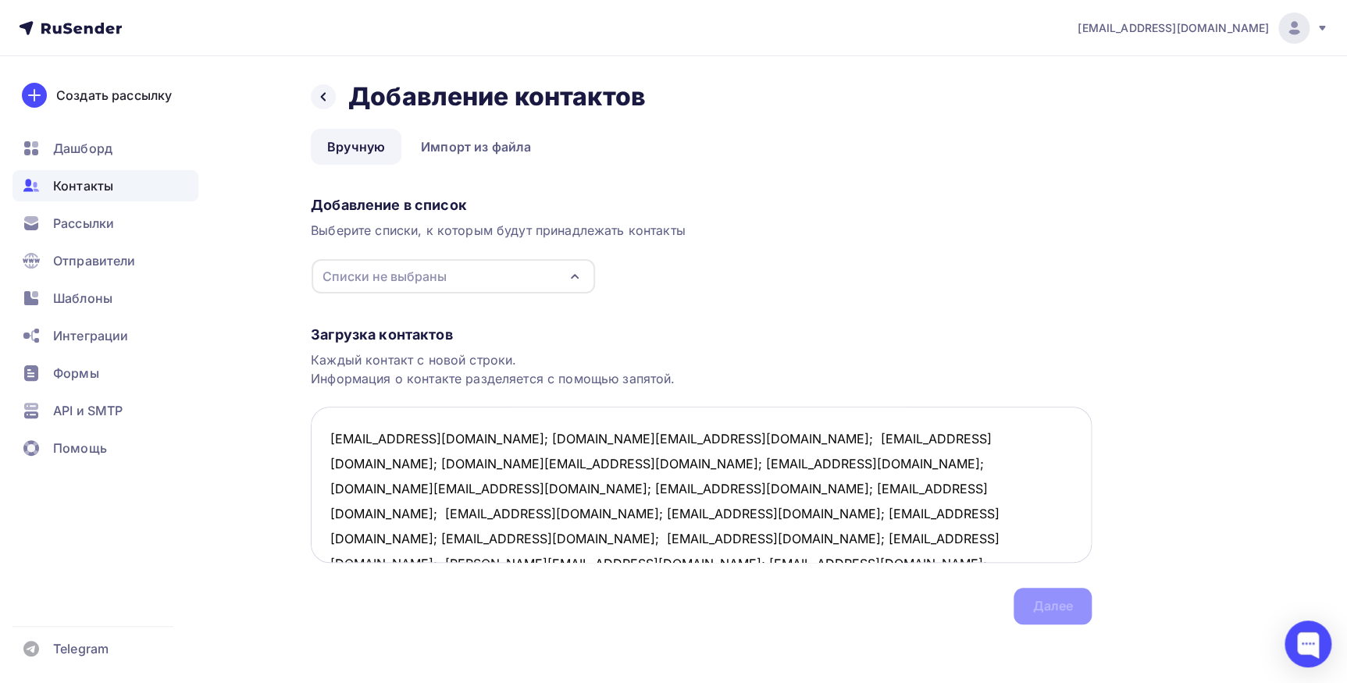
click at [439, 438] on textarea "chijik_84@mail.ru; natalia.ratnikova@ilimgroup.ru; osennyh@yandex.ru; oksana.ju…" at bounding box center [701, 485] width 781 height 156
click at [512, 462] on textarea "chijik_84@mail.ru; natalia.ratnikova@ilimgroup.ru; osennyh@yandex.ru; oksana.ju…" at bounding box center [701, 485] width 781 height 156
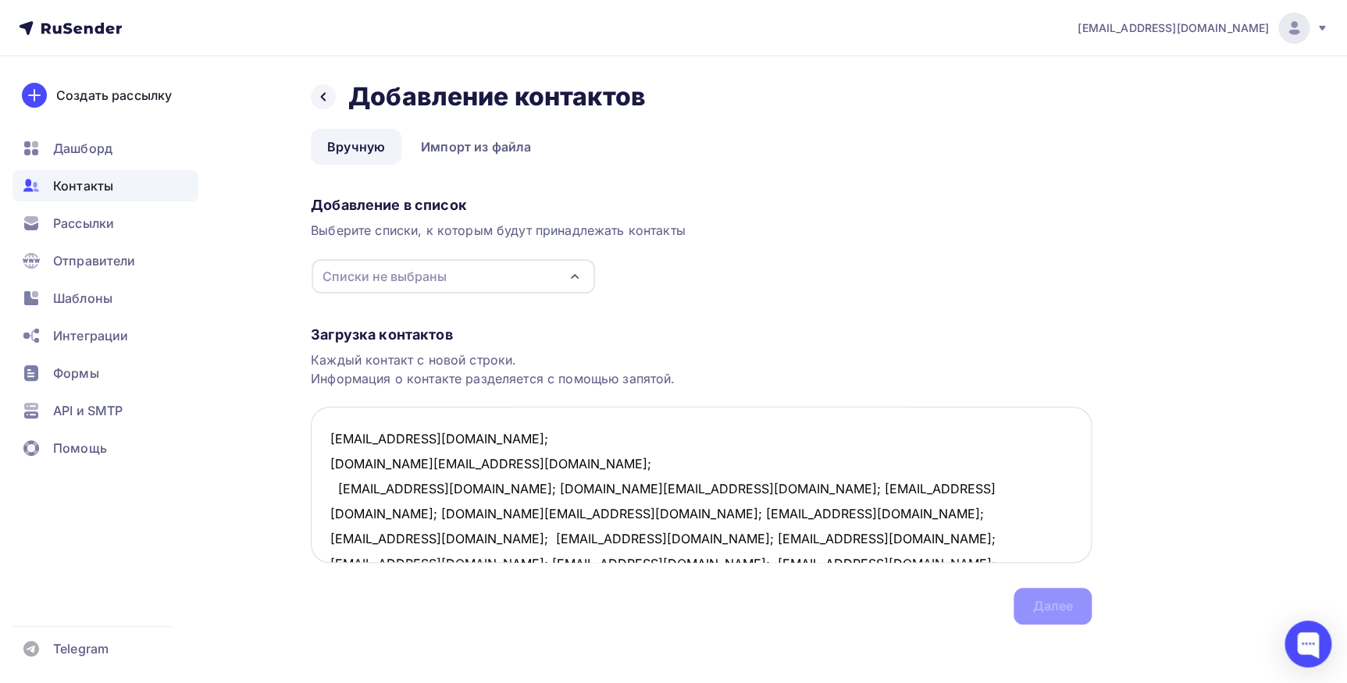
click at [465, 485] on textarea "chijik_84@mail.ru; natalia.ratnikova@ilimgroup.ru; osennyh@yandex.ru; oksana.ju…" at bounding box center [701, 485] width 781 height 156
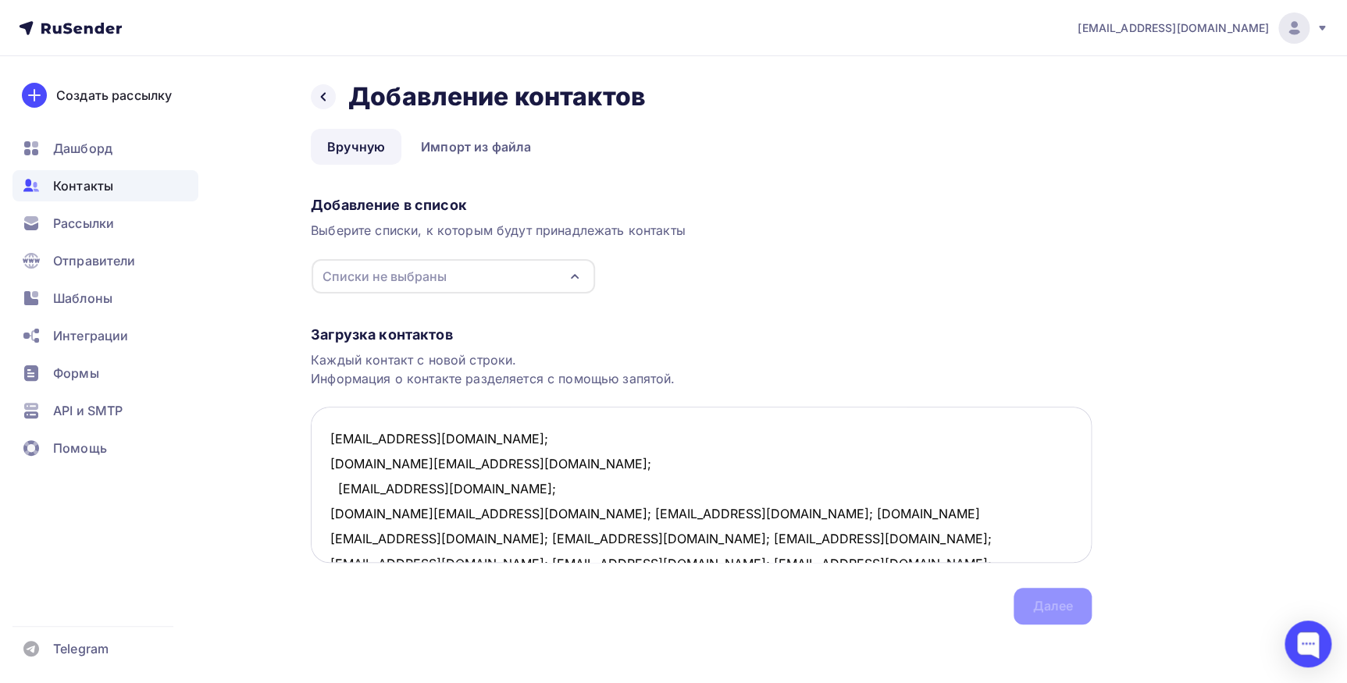
click at [453, 512] on textarea "chijik_84@mail.ru; natalia.ratnikova@ilimgroup.ru; osennyh@yandex.ru; oksana.ju…" at bounding box center [701, 485] width 781 height 156
click at [493, 540] on textarea "chijik_84@mail.ru; natalia.ratnikova@ilimgroup.ru; osennyh@yandex.ru; oksana.ju…" at bounding box center [701, 485] width 781 height 156
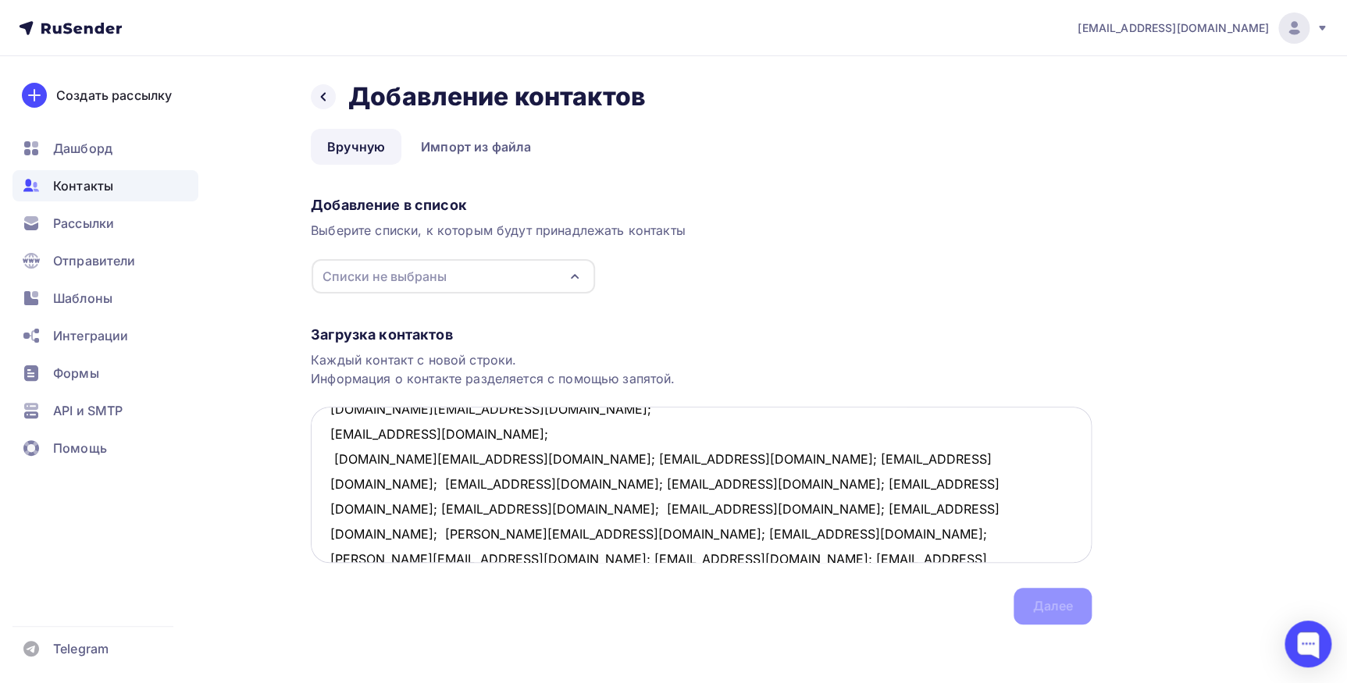
scroll to position [80, 0]
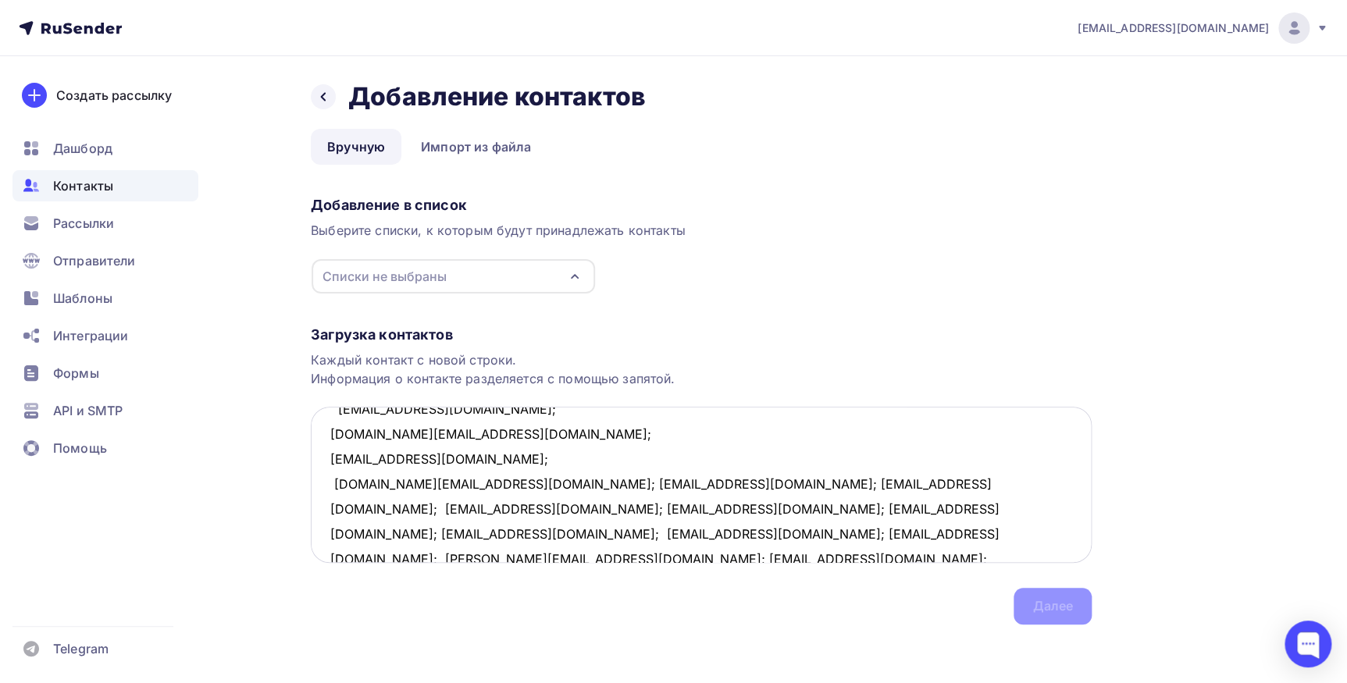
click at [489, 484] on textarea "chijik_84@mail.ru; natalia.ratnikova@ilimgroup.ru; osennyh@yandex.ru; oksana.ju…" at bounding box center [701, 485] width 781 height 156
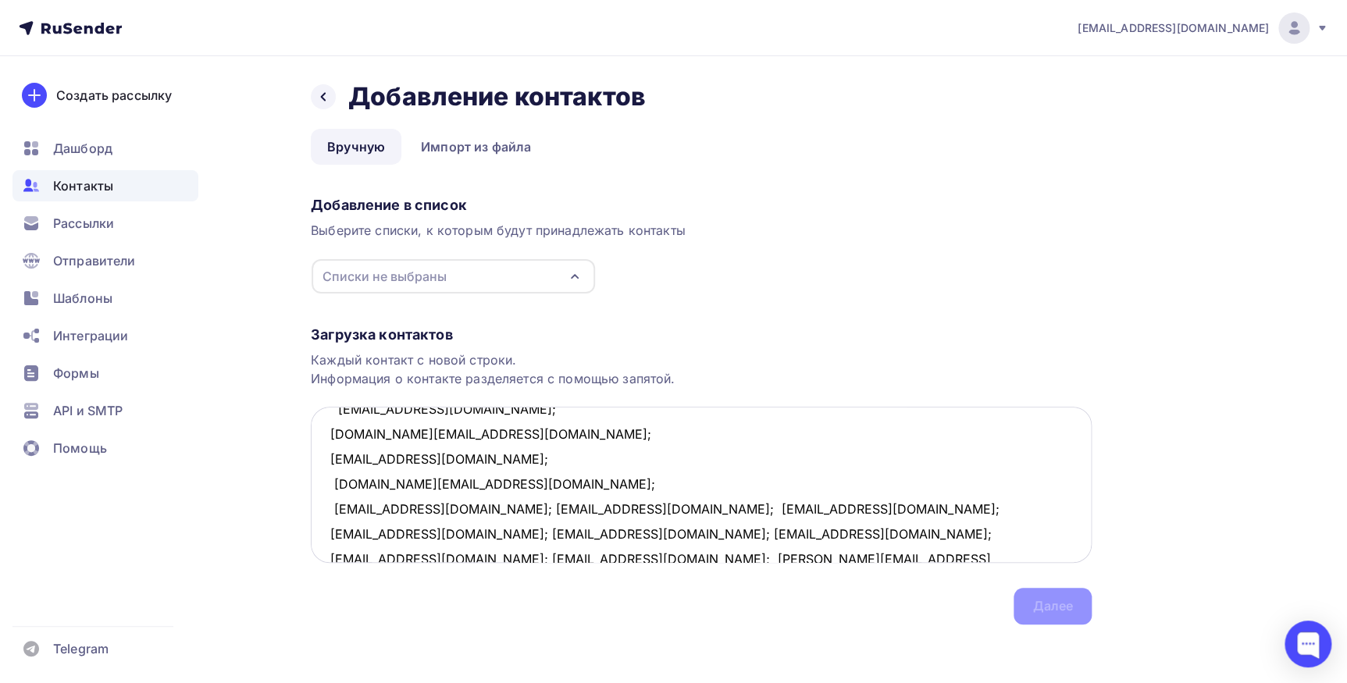
click at [486, 510] on textarea "chijik_84@mail.ru; natalia.ratnikova@ilimgroup.ru; osennyh@yandex.ru; oksana.ju…" at bounding box center [701, 485] width 781 height 156
click at [481, 535] on textarea "chijik_84@mail.ru; natalia.ratnikova@ilimgroup.ru; osennyh@yandex.ru; oksana.ju…" at bounding box center [701, 485] width 781 height 156
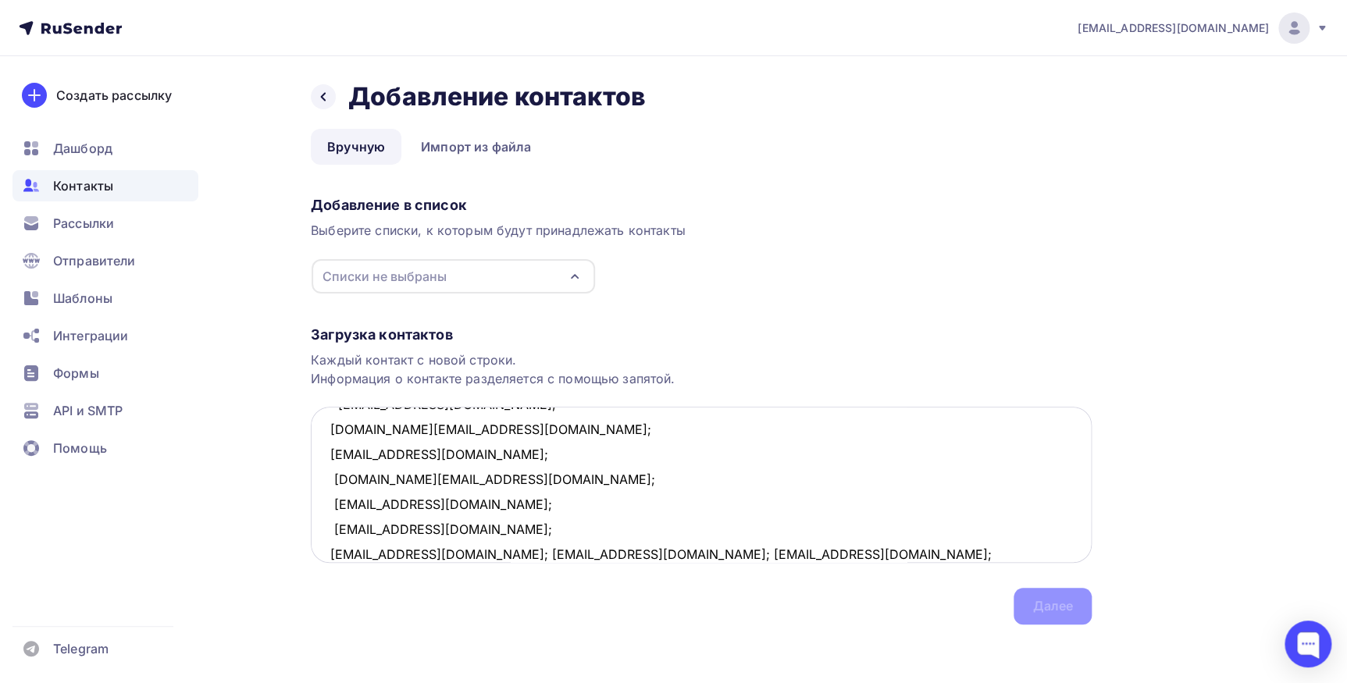
scroll to position [155, 0]
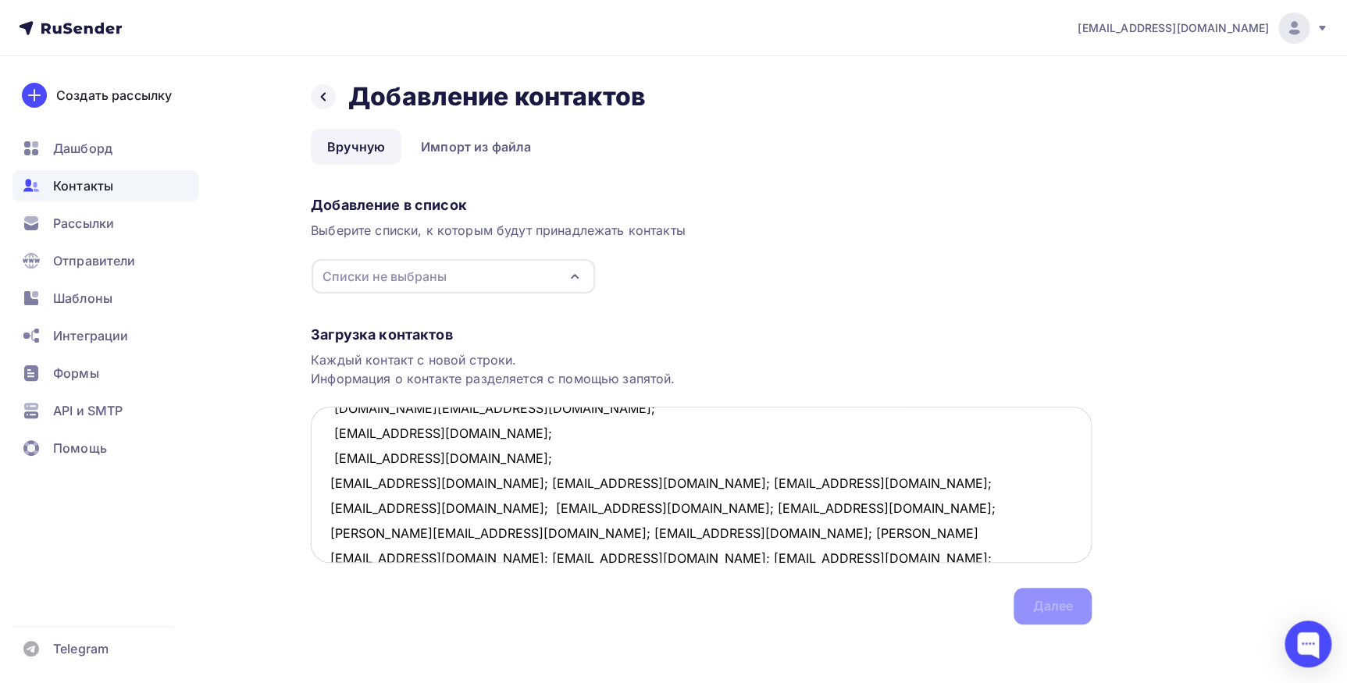
click at [456, 482] on textarea "chijik_84@mail.ru; natalia.ratnikova@ilimgroup.ru; osennyh@yandex.ru; oksana.ju…" at bounding box center [701, 485] width 781 height 156
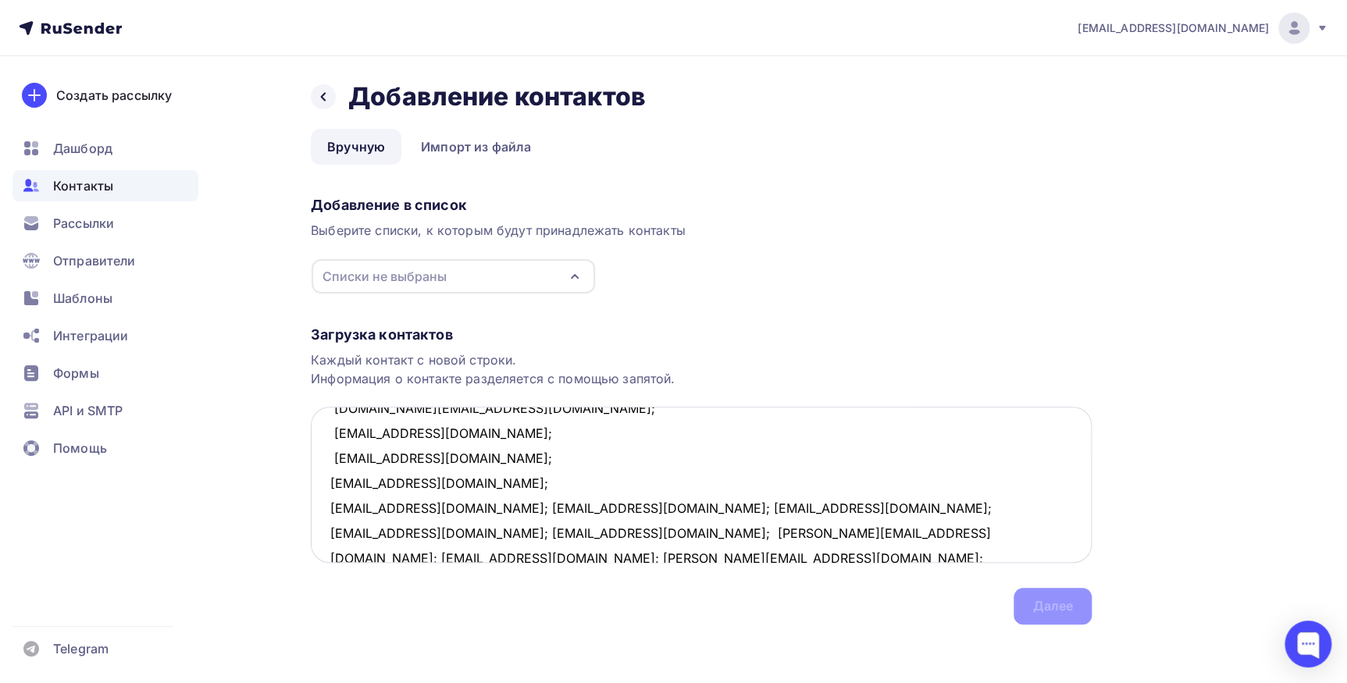
click at [455, 507] on textarea "chijik_84@mail.ru; natalia.ratnikova@ilimgroup.ru; osennyh@yandex.ru; oksana.ju…" at bounding box center [701, 485] width 781 height 156
click at [424, 536] on textarea "chijik_84@mail.ru; natalia.ratnikova@ilimgroup.ru; osennyh@yandex.ru; oksana.ju…" at bounding box center [701, 485] width 781 height 156
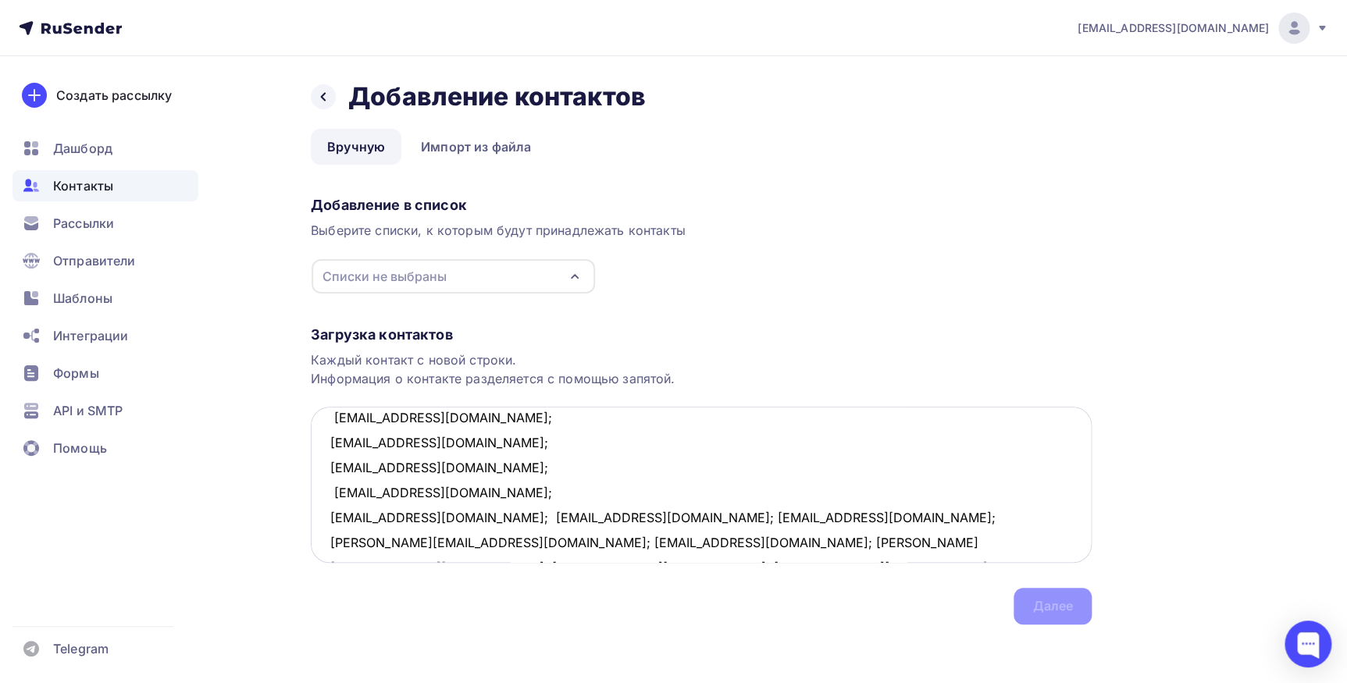
scroll to position [230, 0]
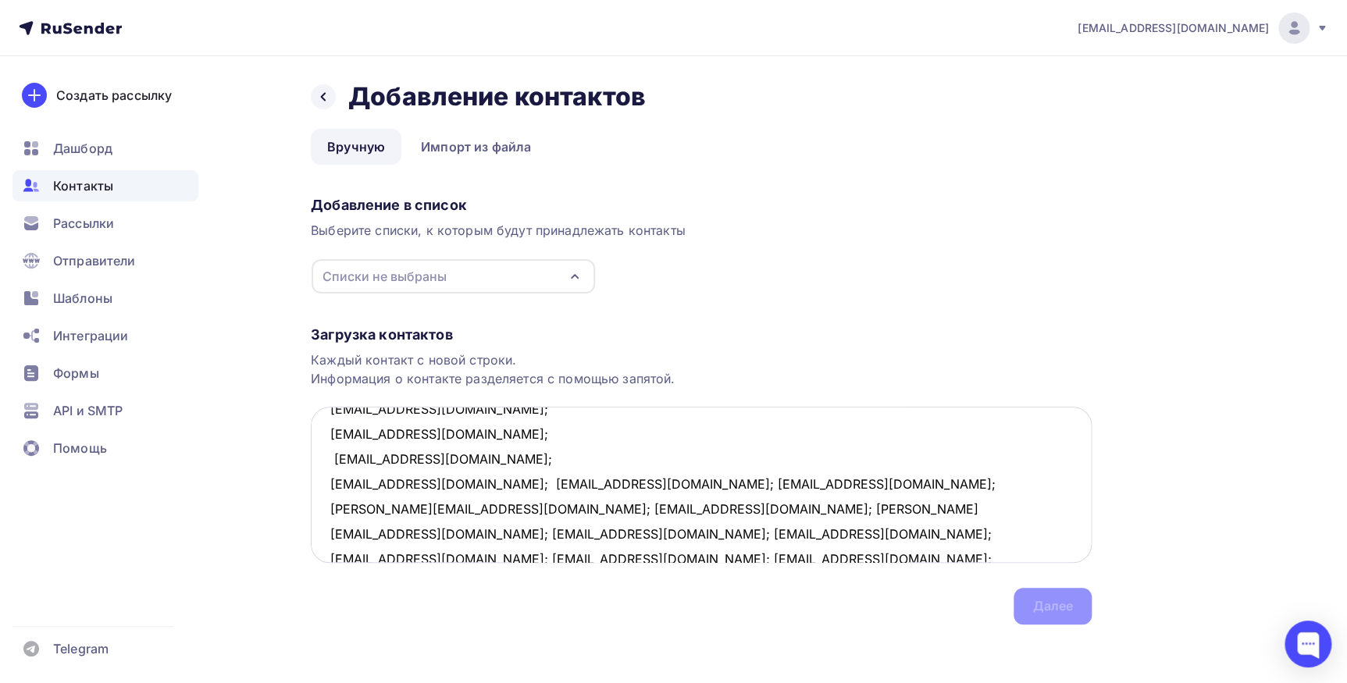
click at [462, 485] on textarea "chijik_84@mail.ru; natalia.ratnikova@ilimgroup.ru; osennyh@yandex.ru; oksana.ju…" at bounding box center [701, 485] width 781 height 156
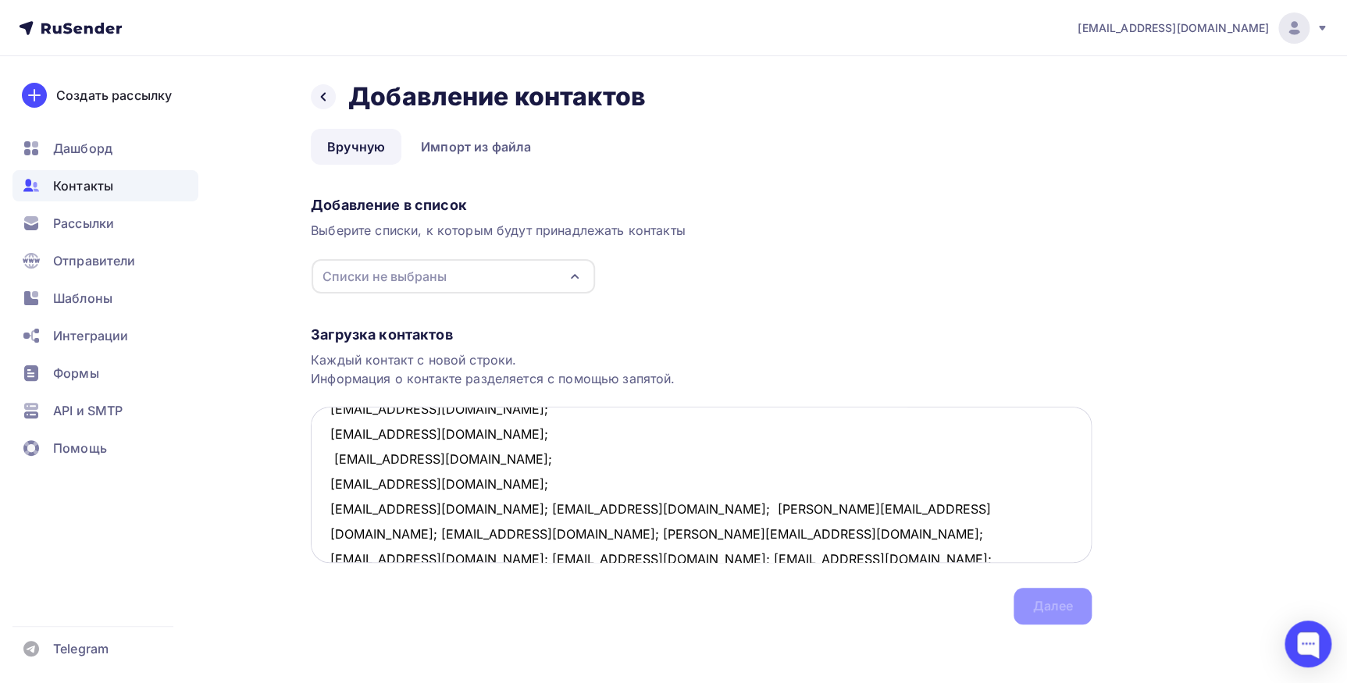
click at [436, 507] on textarea "chijik_84@mail.ru; natalia.ratnikova@ilimgroup.ru; osennyh@yandex.ru; oksana.ju…" at bounding box center [701, 485] width 781 height 156
click at [467, 535] on textarea "chijik_84@mail.ru; natalia.ratnikova@ilimgroup.ru; osennyh@yandex.ru; oksana.ju…" at bounding box center [701, 485] width 781 height 156
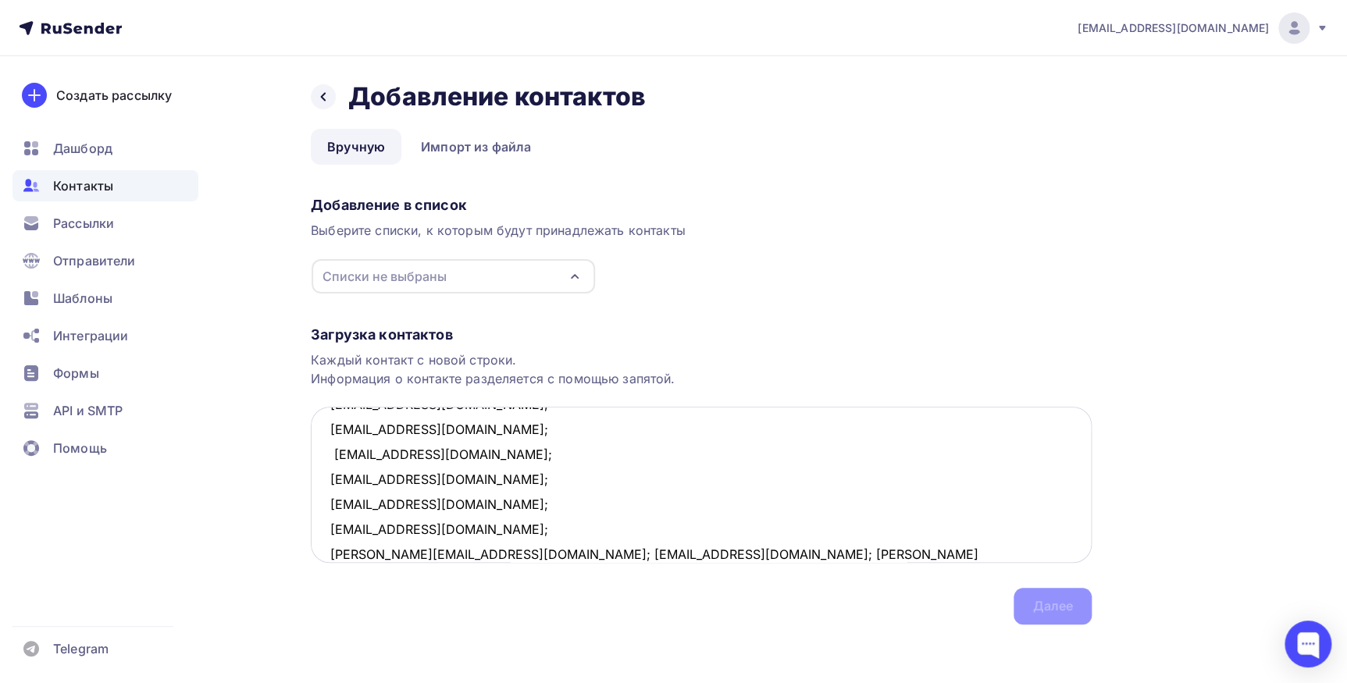
scroll to position [304, 0]
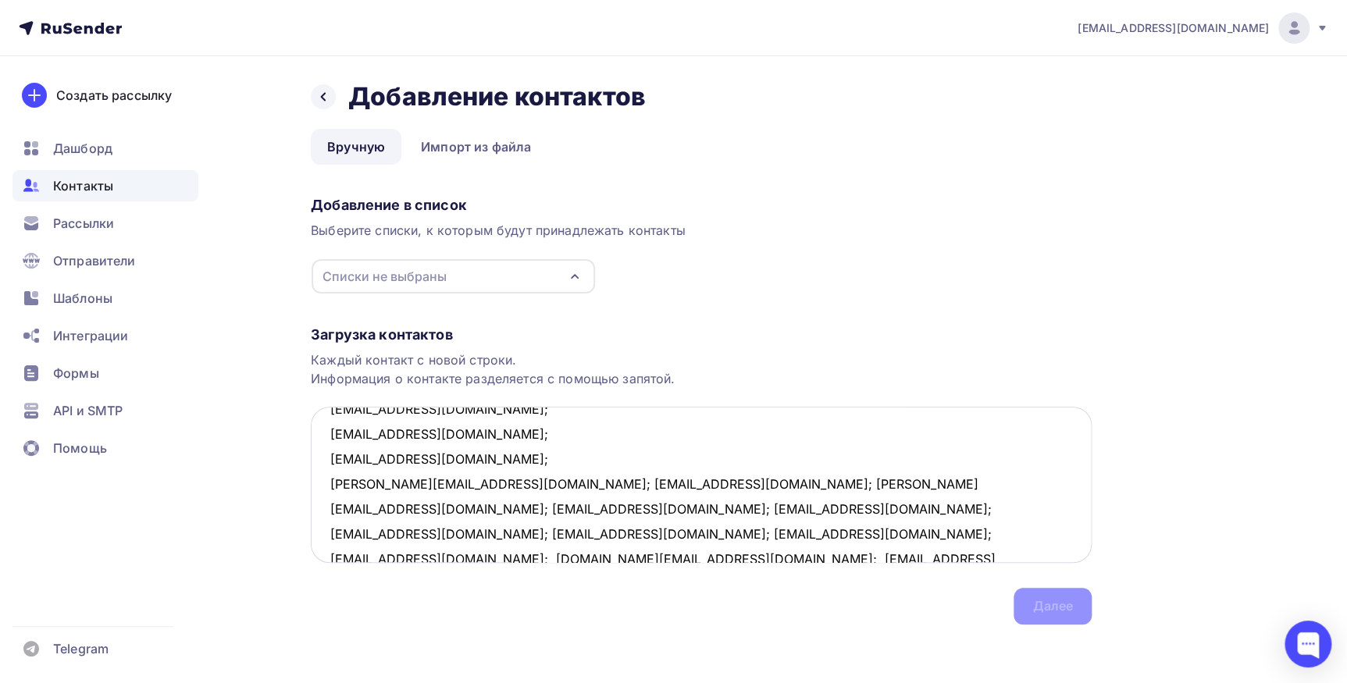
click at [461, 483] on textarea "chijik_84@mail.ru; natalia.ratnikova@ilimgroup.ru; osennyh@yandex.ru; oksana.ju…" at bounding box center [701, 485] width 781 height 156
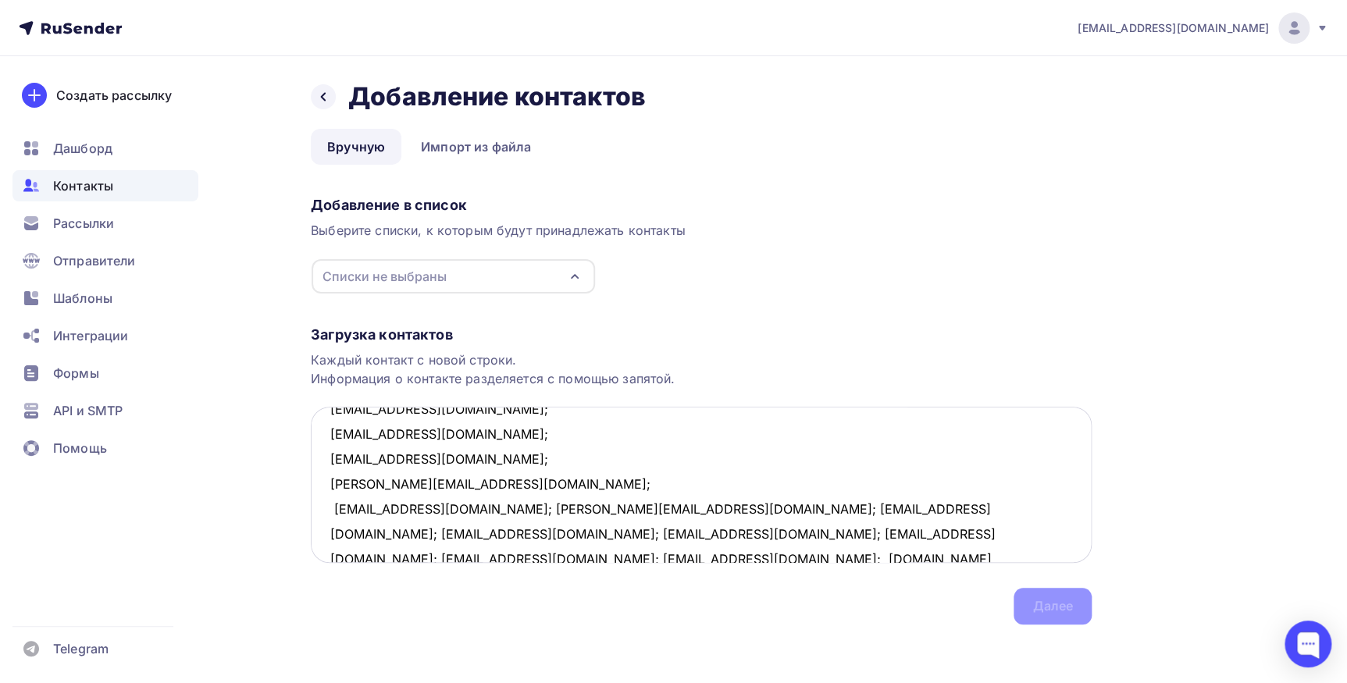
click at [461, 507] on textarea "chijik_84@mail.ru; natalia.ratnikova@ilimgroup.ru; osennyh@yandex.ru; oksana.ju…" at bounding box center [701, 485] width 781 height 156
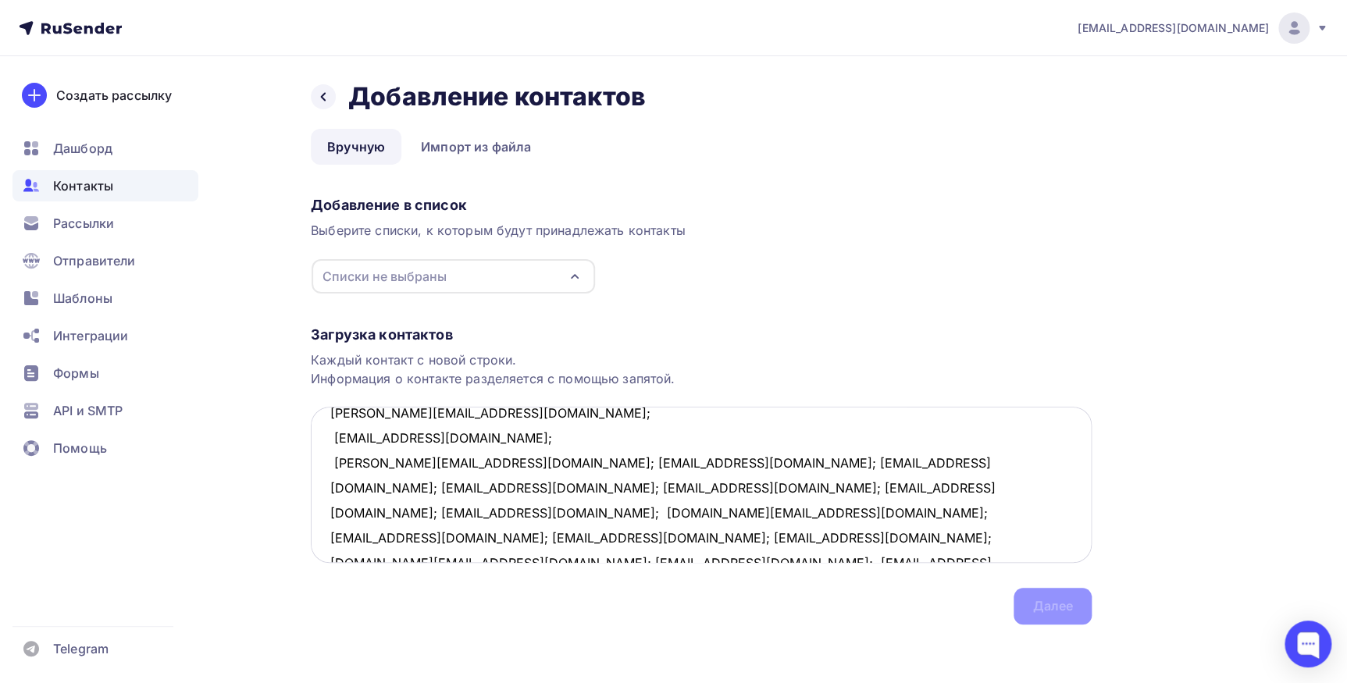
click at [465, 461] on textarea "chijik_84@mail.ru; natalia.ratnikova@ilimgroup.ru; osennyh@yandex.ru; oksana.ju…" at bounding box center [701, 485] width 781 height 156
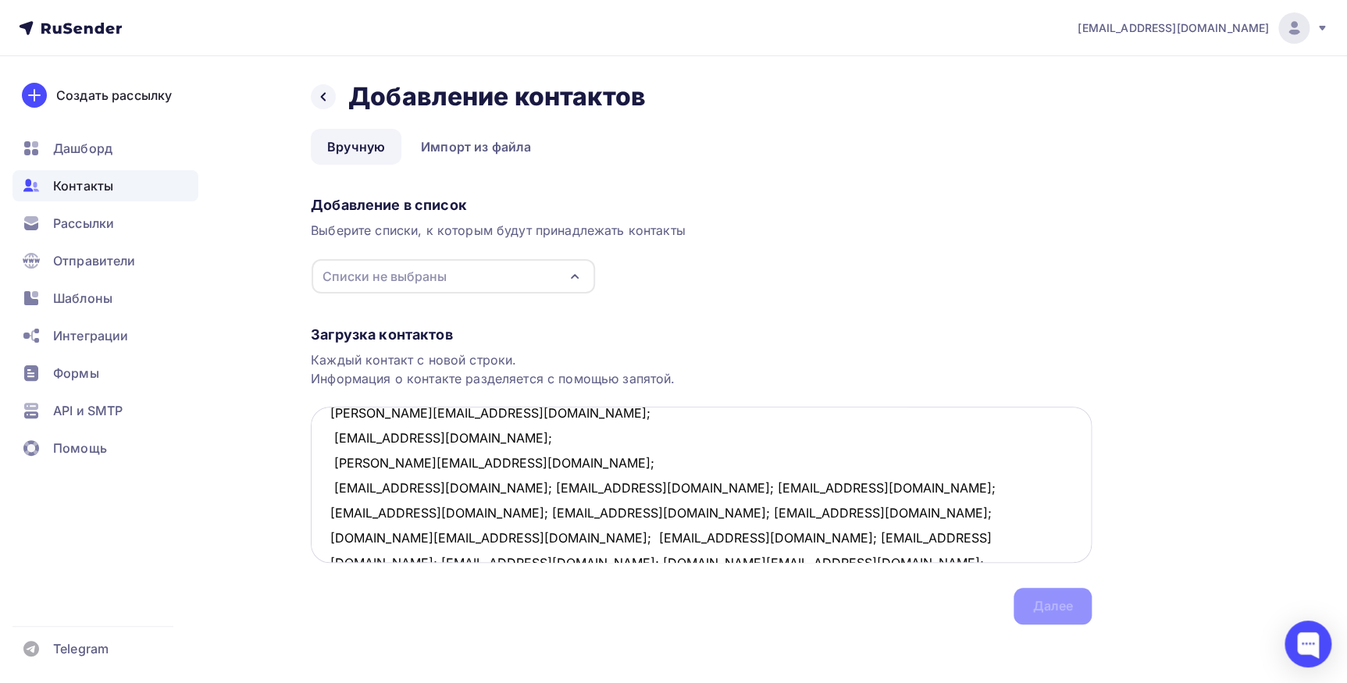
click at [447, 486] on textarea "chijik_84@mail.ru; natalia.ratnikova@ilimgroup.ru; osennyh@yandex.ru; oksana.ju…" at bounding box center [701, 485] width 781 height 156
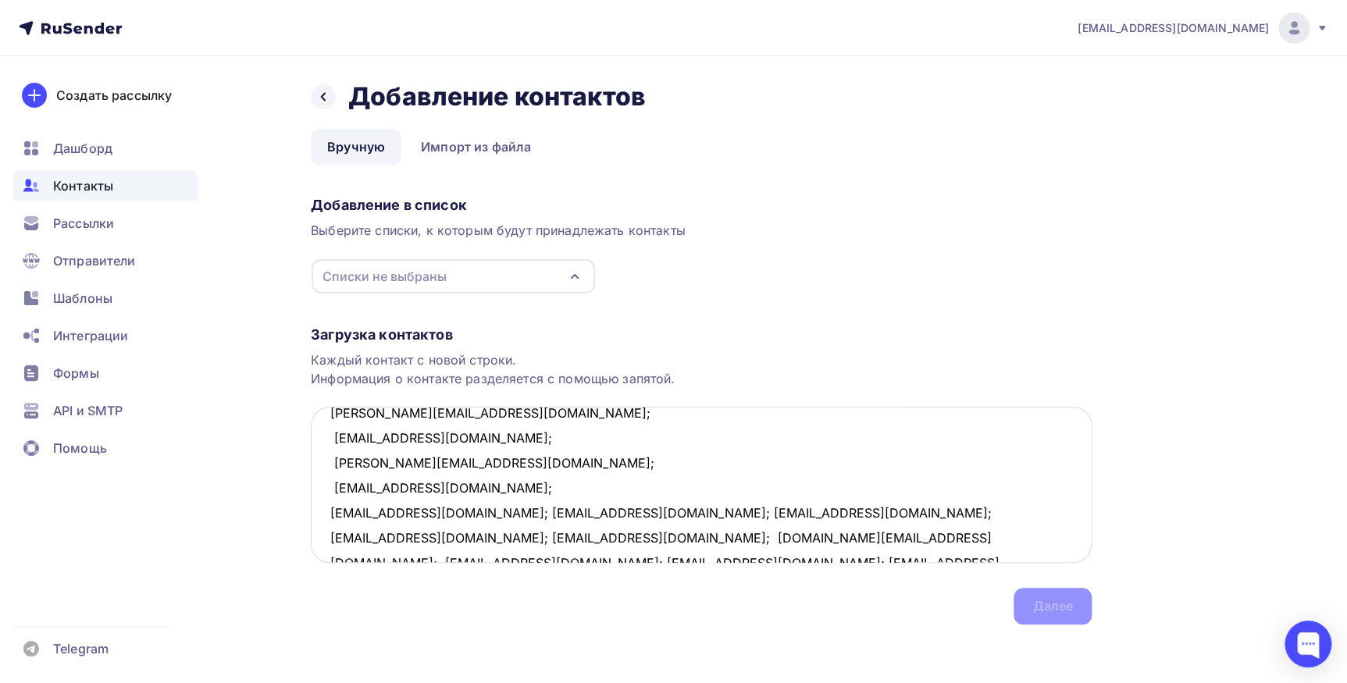
click at [462, 510] on textarea "chijik_84@mail.ru; natalia.ratnikova@ilimgroup.ru; osennyh@yandex.ru; oksana.ju…" at bounding box center [701, 485] width 781 height 156
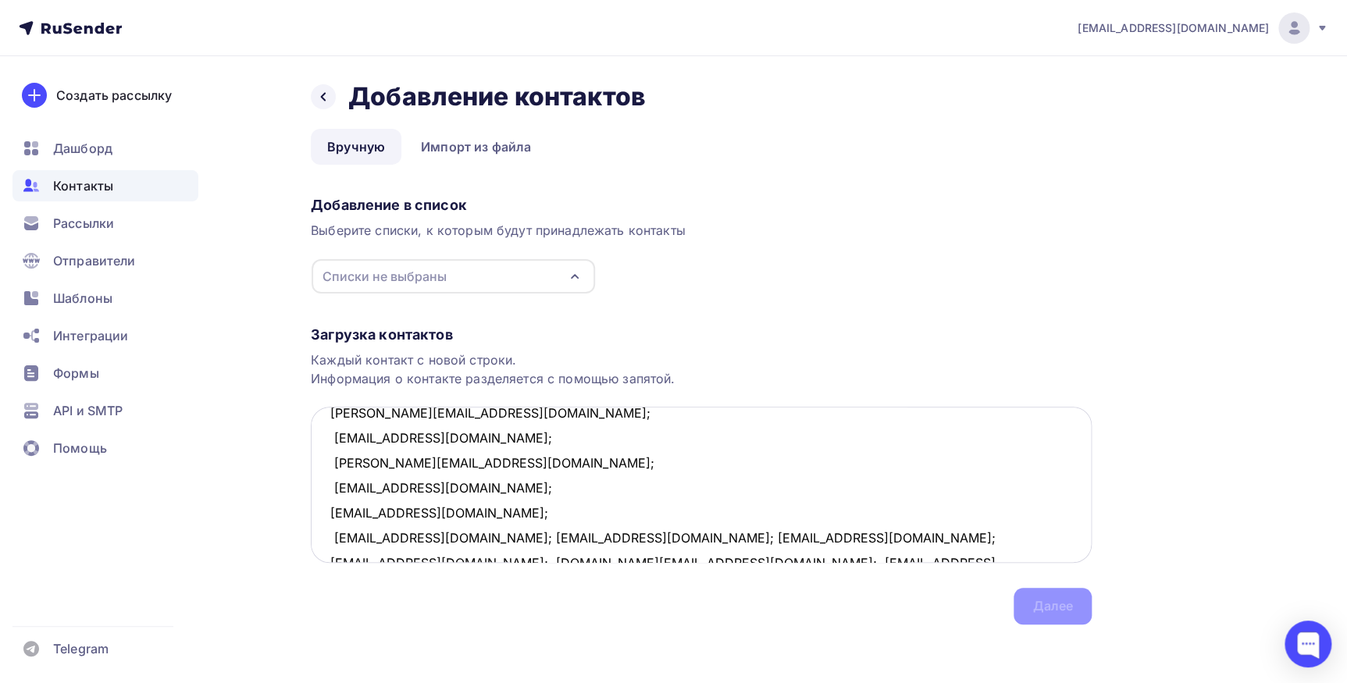
click at [422, 537] on textarea "chijik_84@mail.ru; natalia.ratnikova@ilimgroup.ru; osennyh@yandex.ru; oksana.ju…" at bounding box center [701, 485] width 781 height 156
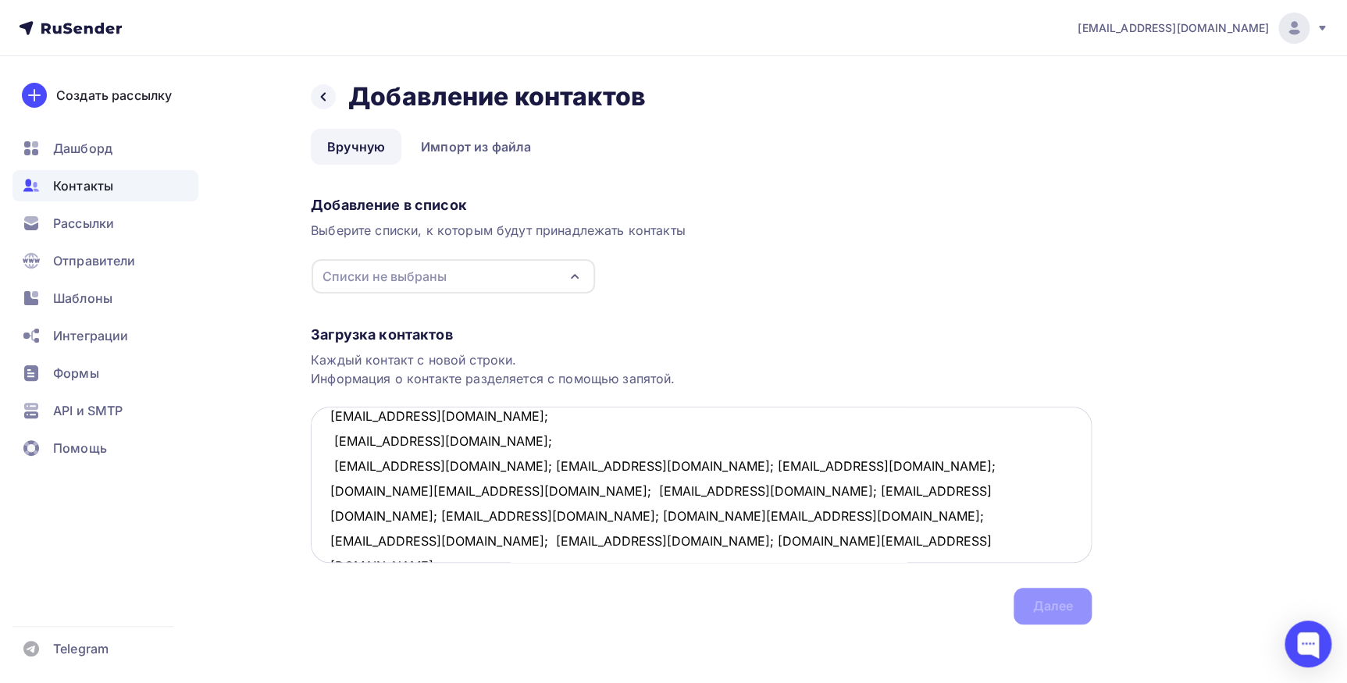
scroll to position [482, 0]
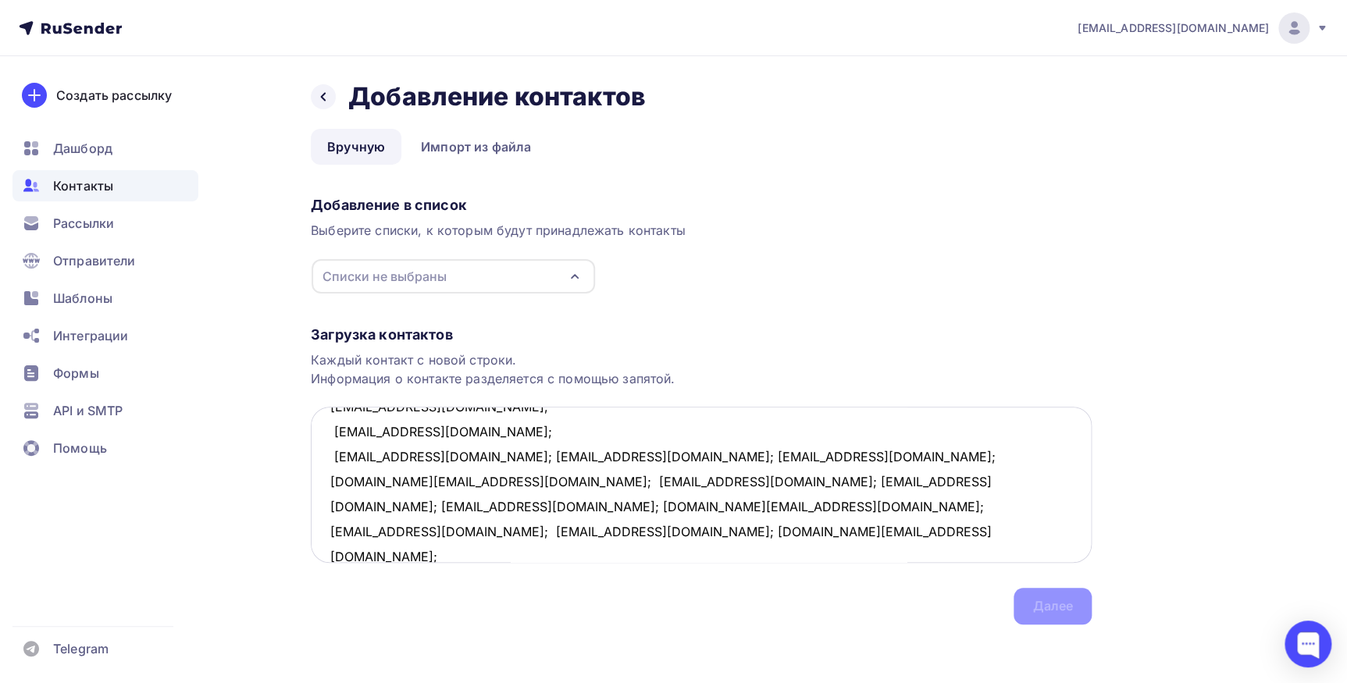
click at [431, 457] on textarea "chijik_84@mail.ru; natalia.ratnikova@ilimgroup.ru; osennyh@yandex.ru; oksana.ju…" at bounding box center [701, 485] width 781 height 156
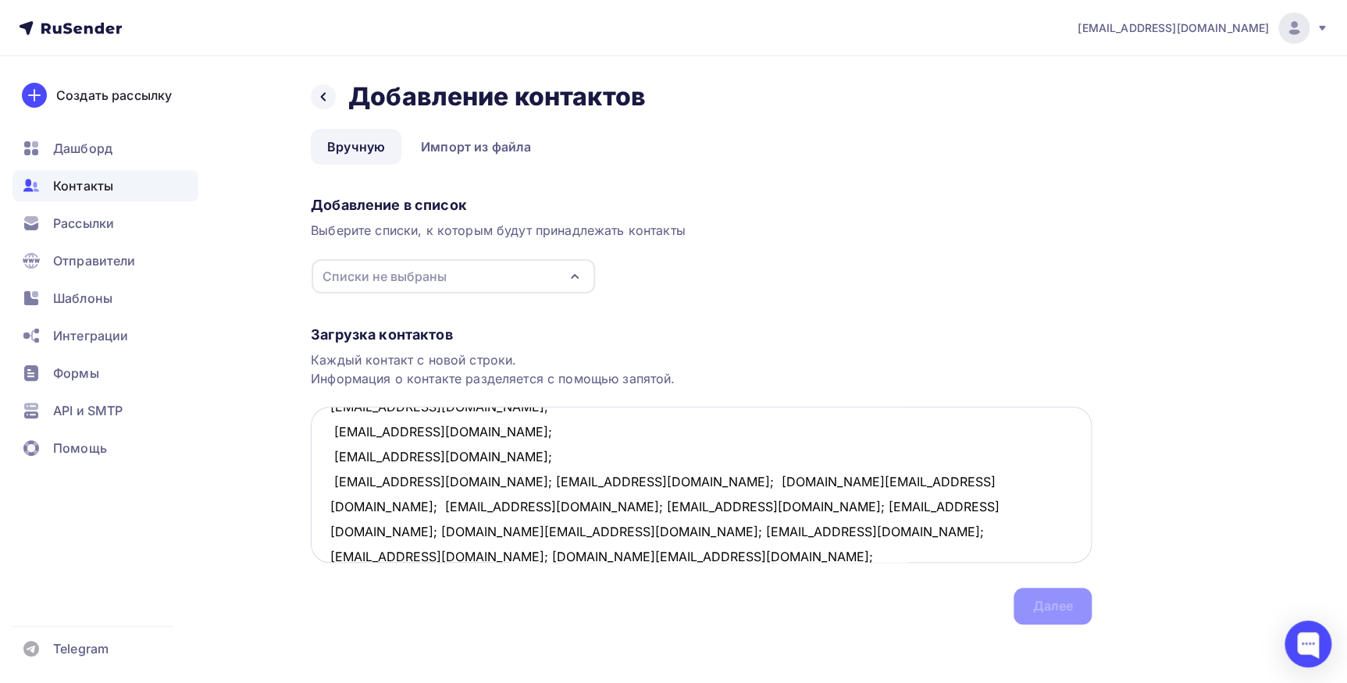
click at [461, 482] on textarea "chijik_84@mail.ru; natalia.ratnikova@ilimgroup.ru; osennyh@yandex.ru; oksana.ju…" at bounding box center [701, 485] width 781 height 156
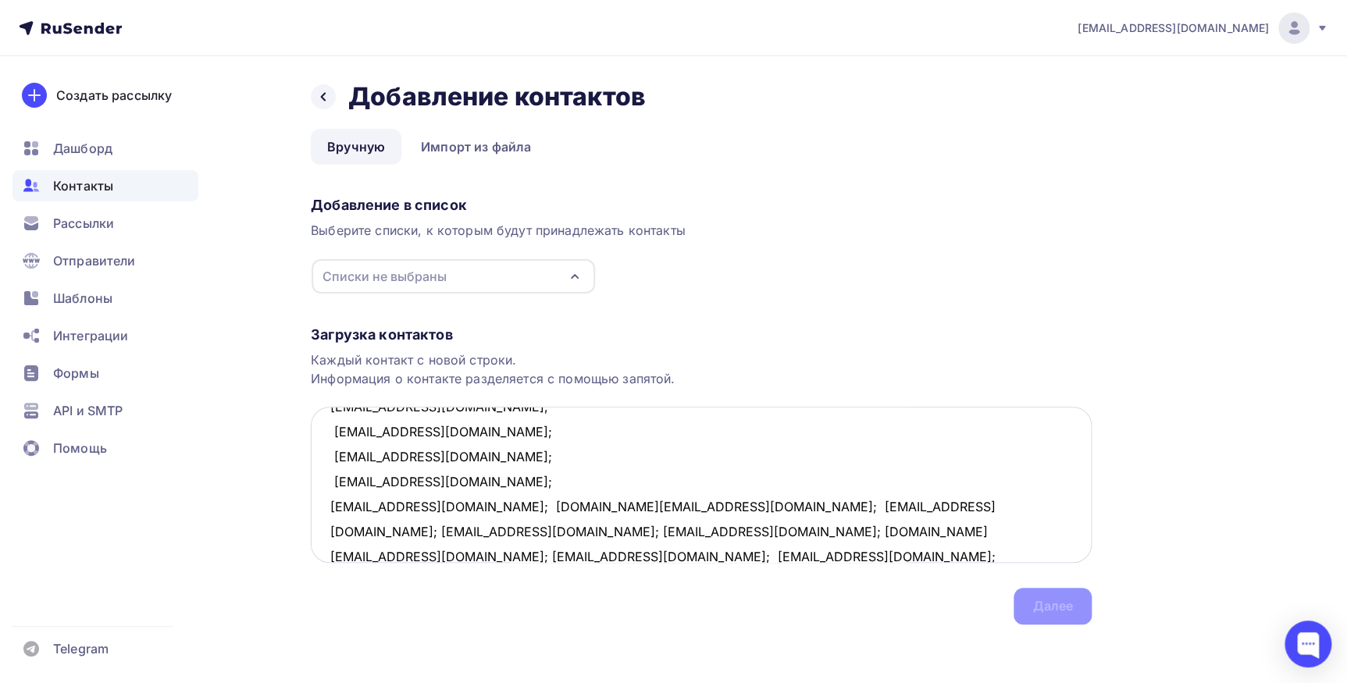
click at [441, 507] on textarea "chijik_84@mail.ru; natalia.ratnikova@ilimgroup.ru; osennyh@yandex.ru; oksana.ju…" at bounding box center [701, 485] width 781 height 156
click at [453, 523] on textarea "chijik_84@mail.ru; natalia.ratnikova@ilimgroup.ru; osennyh@yandex.ru; oksana.ju…" at bounding box center [701, 485] width 781 height 156
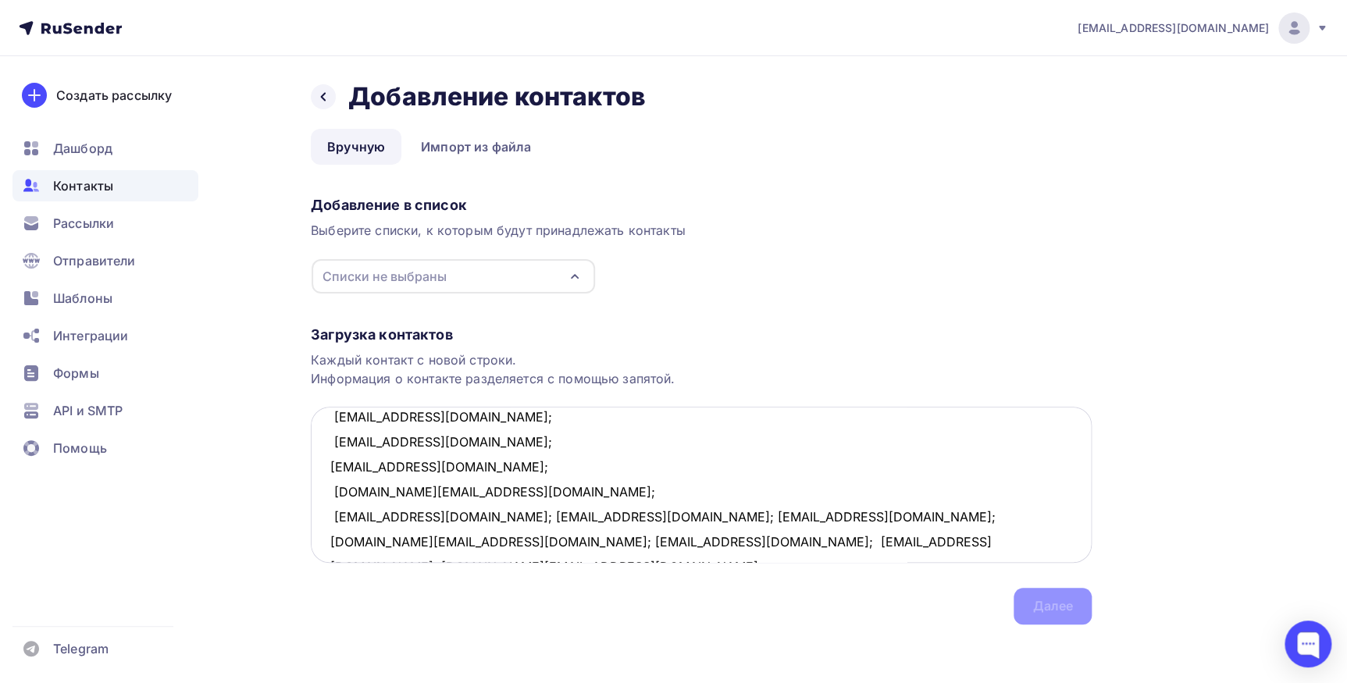
scroll to position [554, 0]
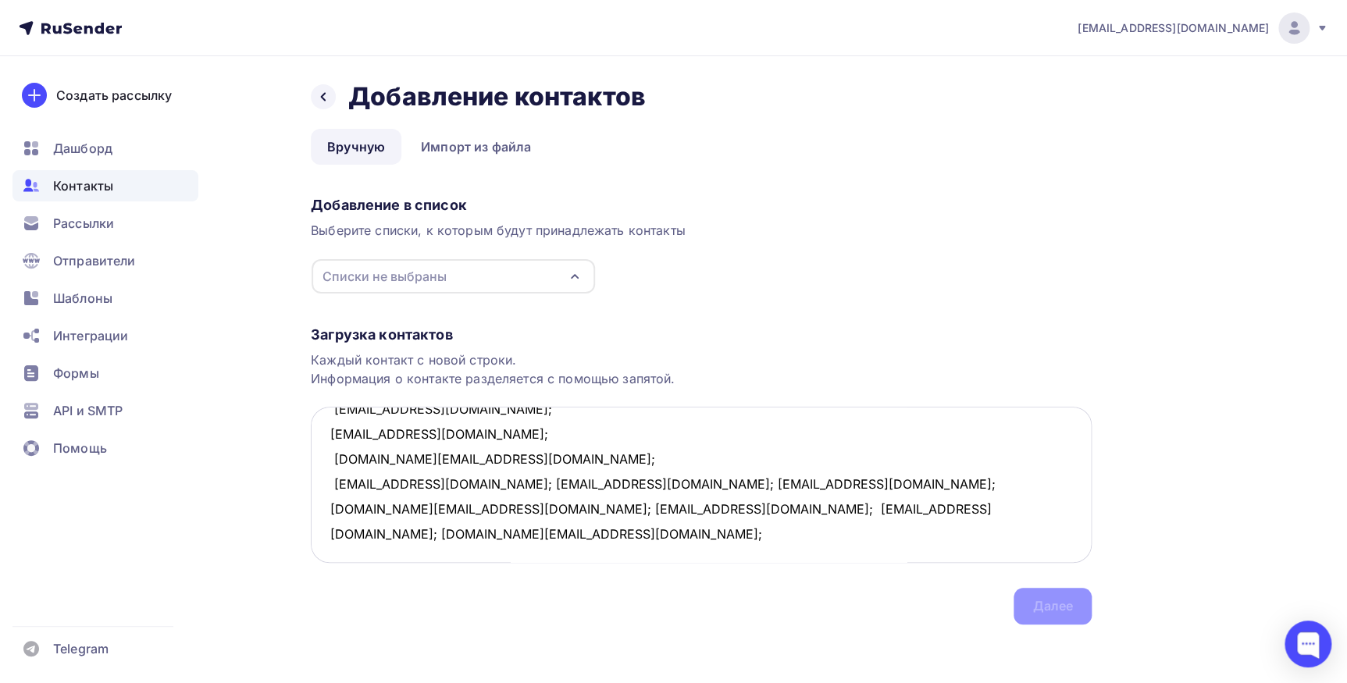
click at [444, 480] on textarea "chijik_84@mail.ru; natalia.ratnikova@ilimgroup.ru; osennyh@yandex.ru; oksana.ju…" at bounding box center [701, 485] width 781 height 156
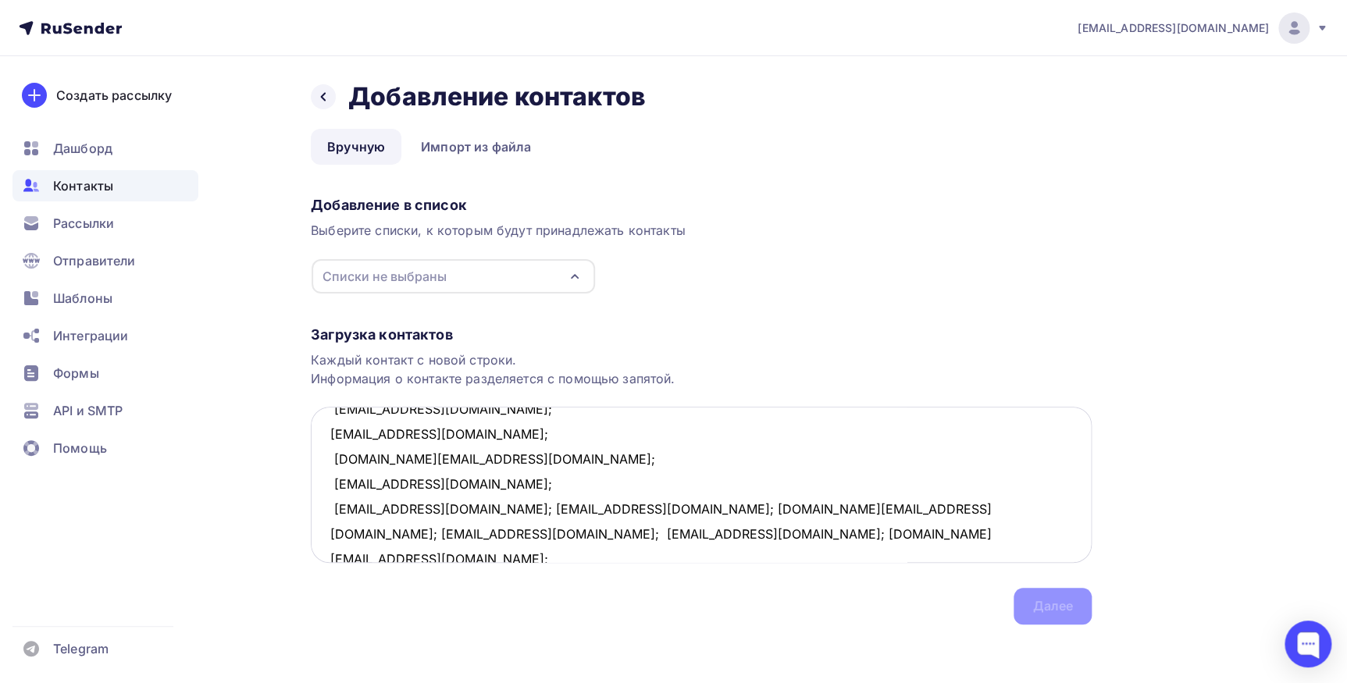
click at [485, 511] on textarea "chijik_84@mail.ru; natalia.ratnikova@ilimgroup.ru; osennyh@yandex.ru; oksana.ju…" at bounding box center [701, 485] width 781 height 156
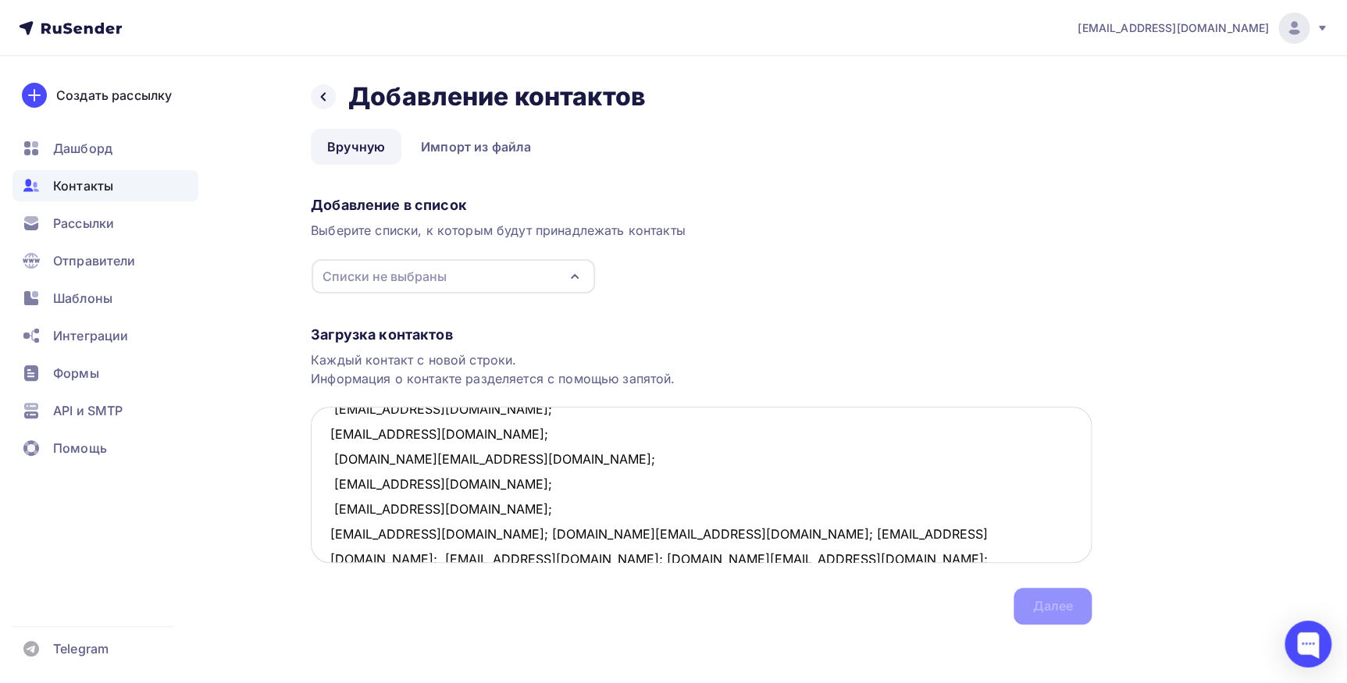
click at [472, 531] on textarea "chijik_84@mail.ru; natalia.ratnikova@ilimgroup.ru; osennyh@yandex.ru; oksana.ju…" at bounding box center [701, 485] width 781 height 156
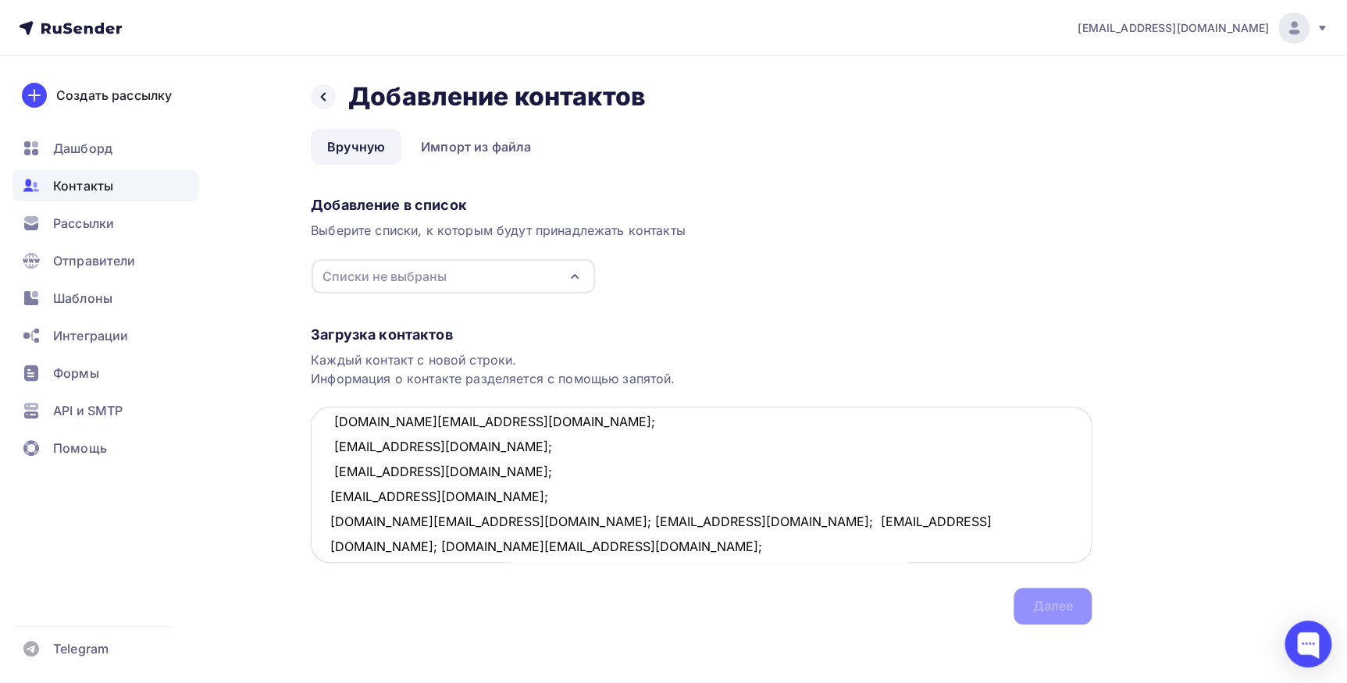
scroll to position [607, 0]
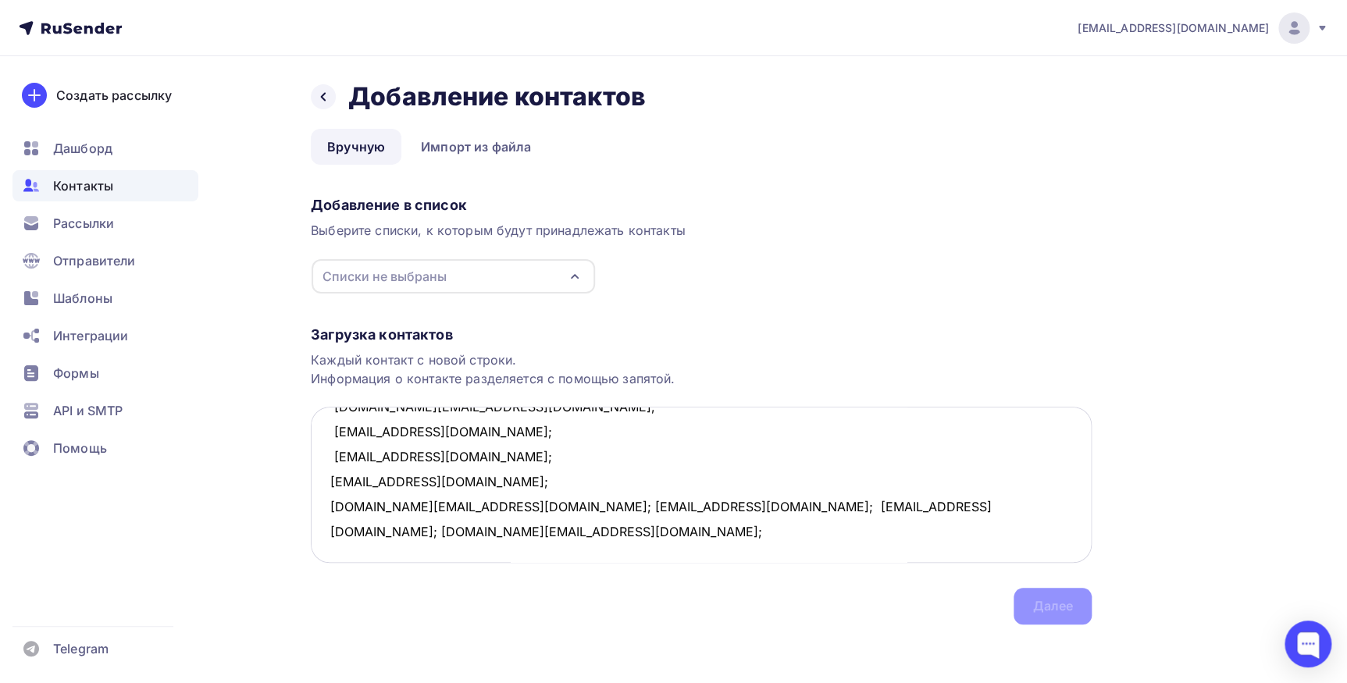
click at [503, 507] on textarea "chijik_84@mail.ru; natalia.ratnikova@ilimgroup.ru; osennyh@yandex.ru; oksana.ju…" at bounding box center [701, 485] width 781 height 156
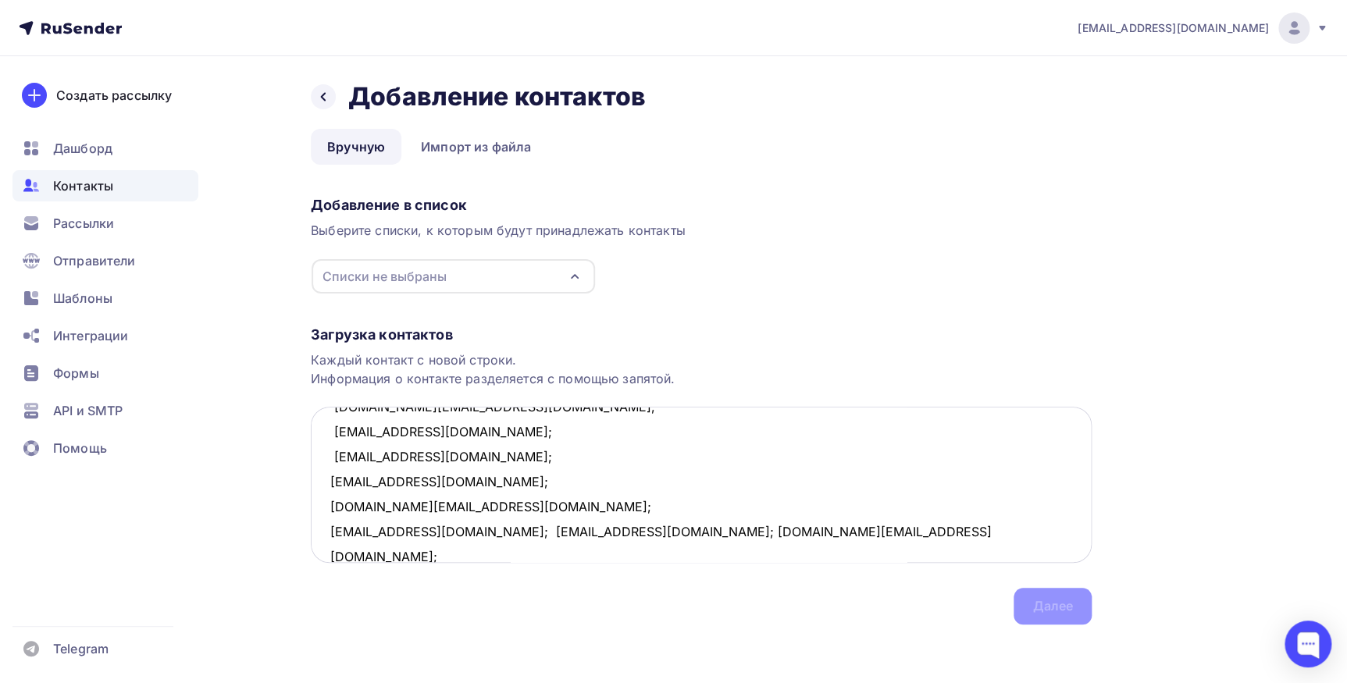
click at [476, 532] on textarea "chijik_84@mail.ru; natalia.ratnikova@ilimgroup.ru; osennyh@yandex.ru; oksana.ju…" at bounding box center [701, 485] width 781 height 156
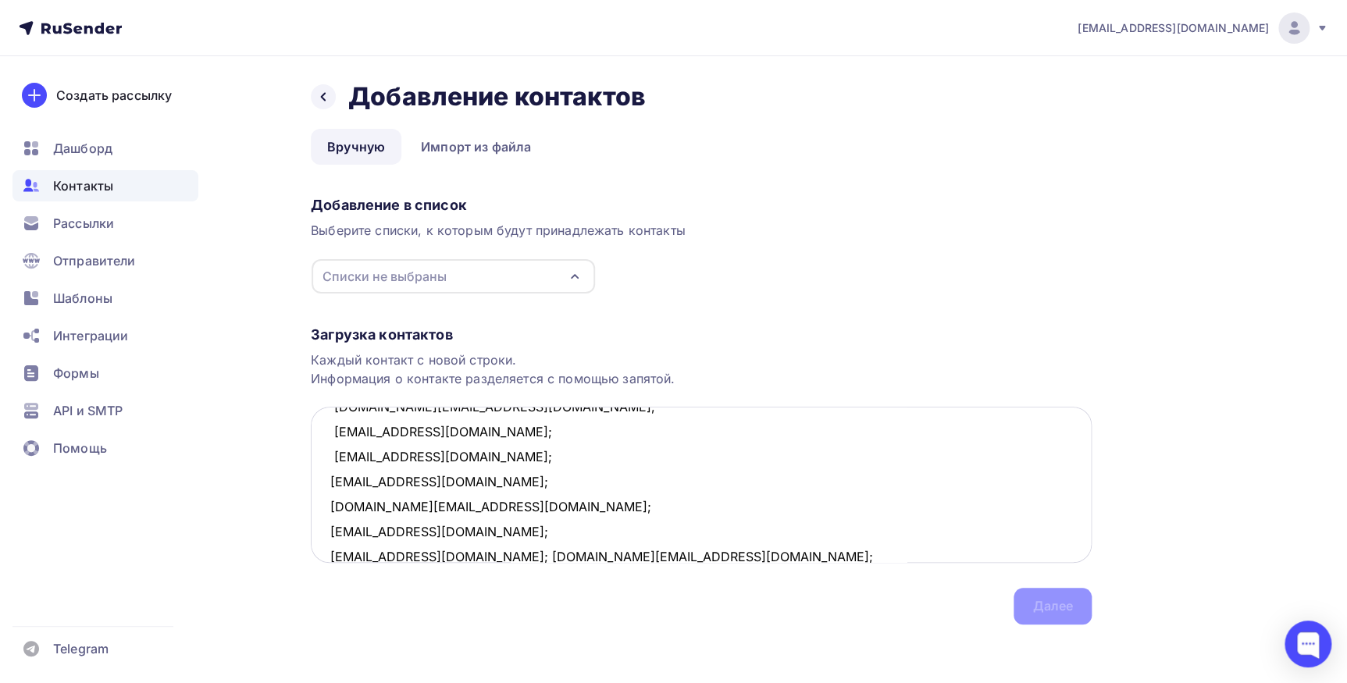
scroll to position [609, 0]
click at [467, 550] on textarea "chijik_84@mail.ru; natalia.ratnikova@ilimgroup.ru; osennyh@yandex.ru; oksana.ju…" at bounding box center [701, 485] width 781 height 156
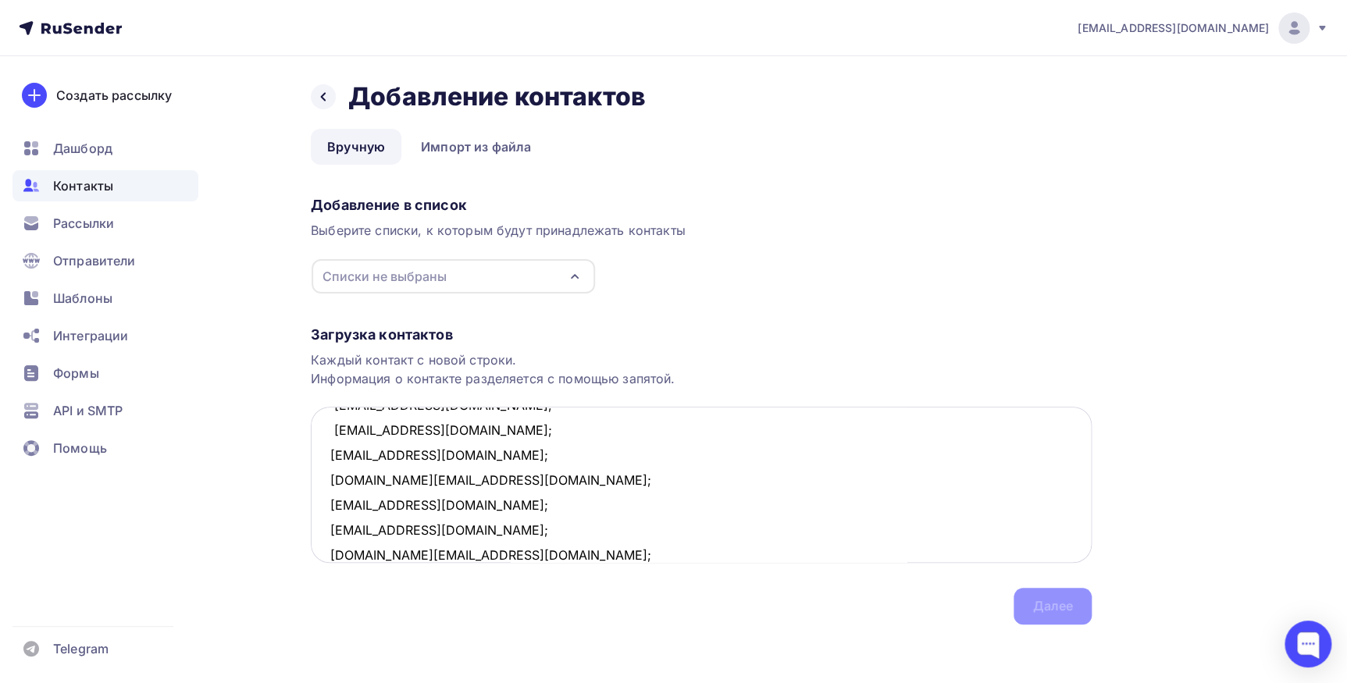
scroll to position [682, 0]
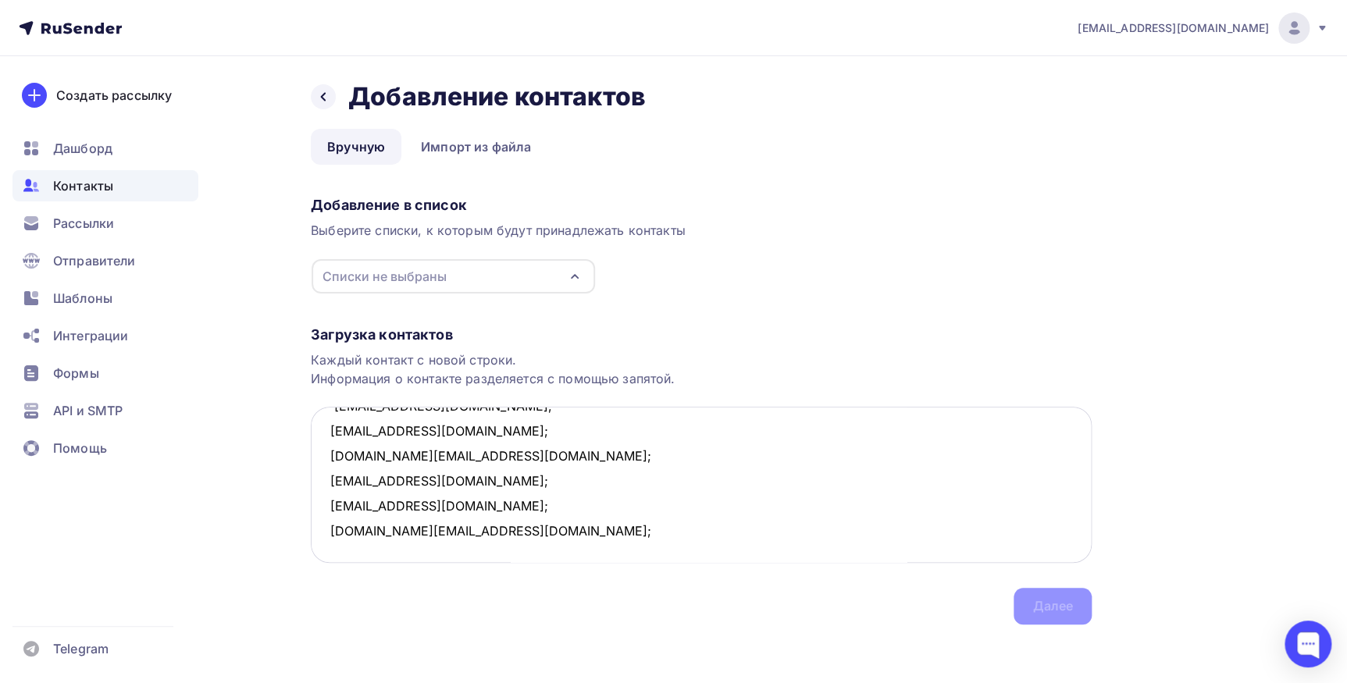
click at [839, 500] on textarea "chijik_84@mail.ru; natalia.ratnikova@ilimgroup.ru; osennyh@yandex.ru; oksana.ju…" at bounding box center [701, 485] width 781 height 156
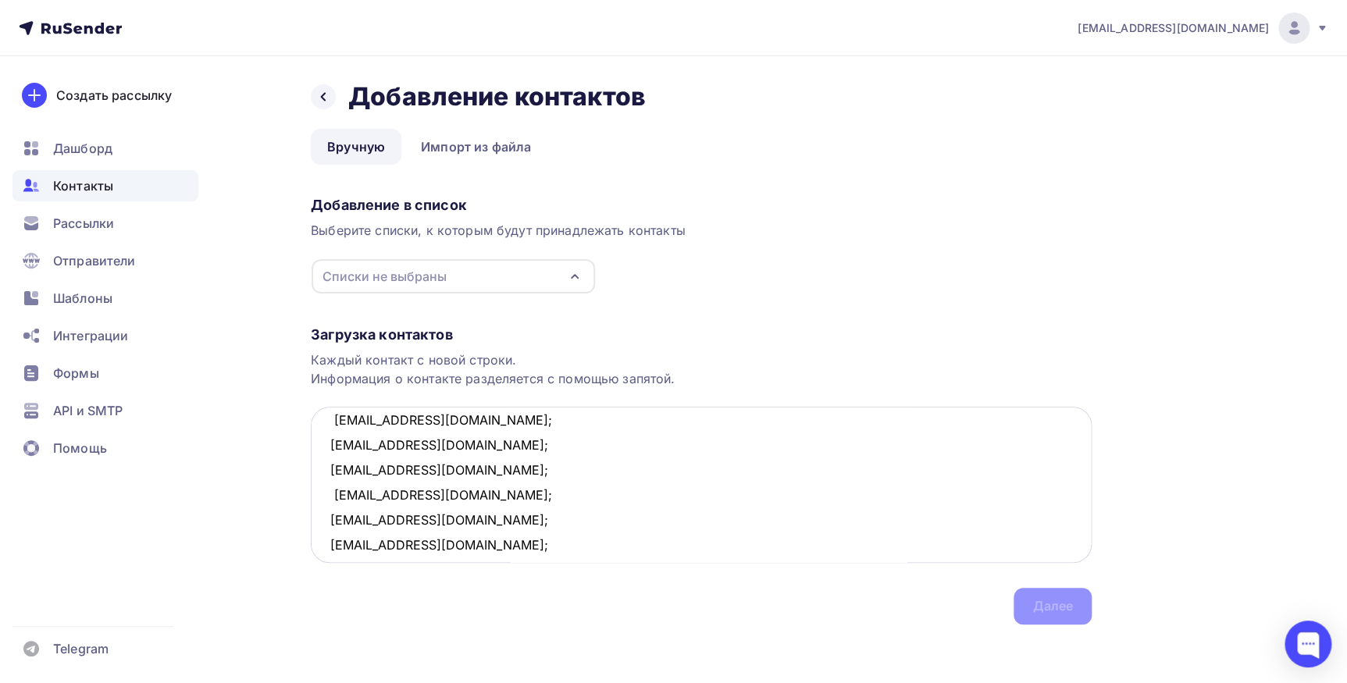
scroll to position [0, 0]
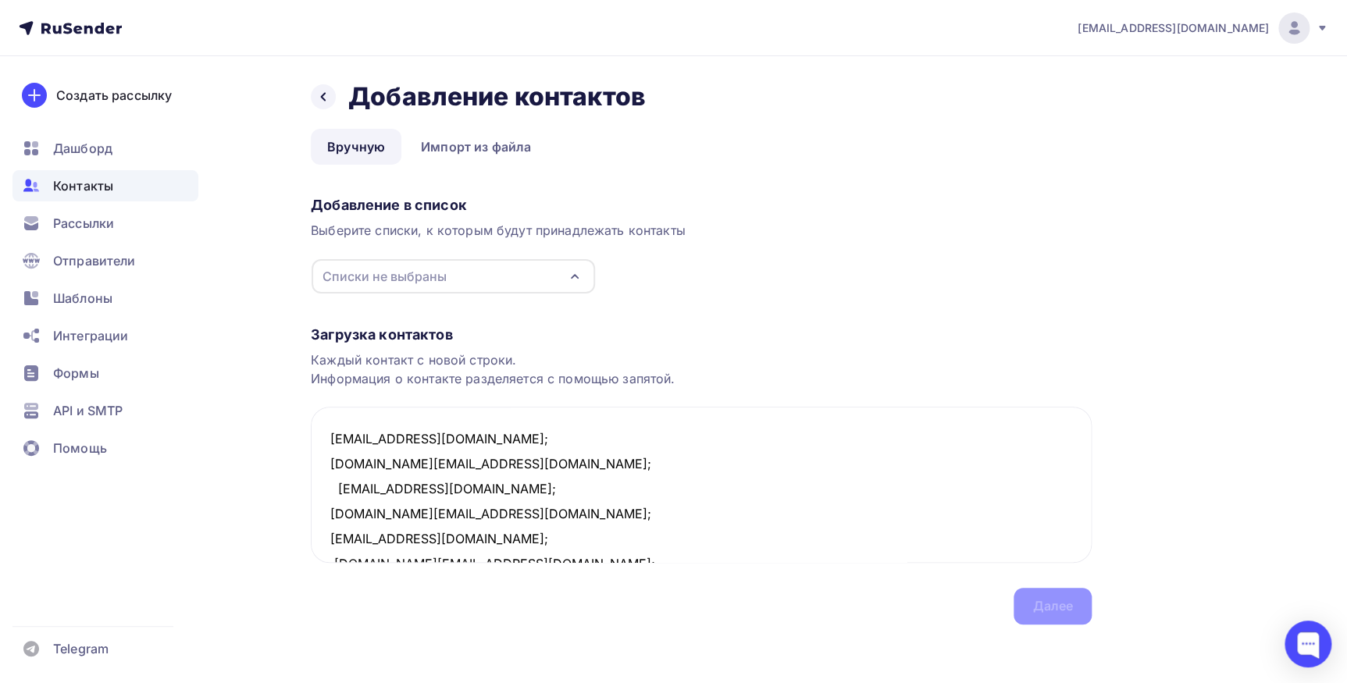
type textarea "chijik_84@mail.ru; natalia.ratnikova@ilimgroup.ru; osennyh@yandex.ru; oksana.ju…"
click at [1029, 602] on div "Загрузка контактов Каждый контакт с новой строки. Информация о контакте разделя…" at bounding box center [701, 459] width 781 height 330
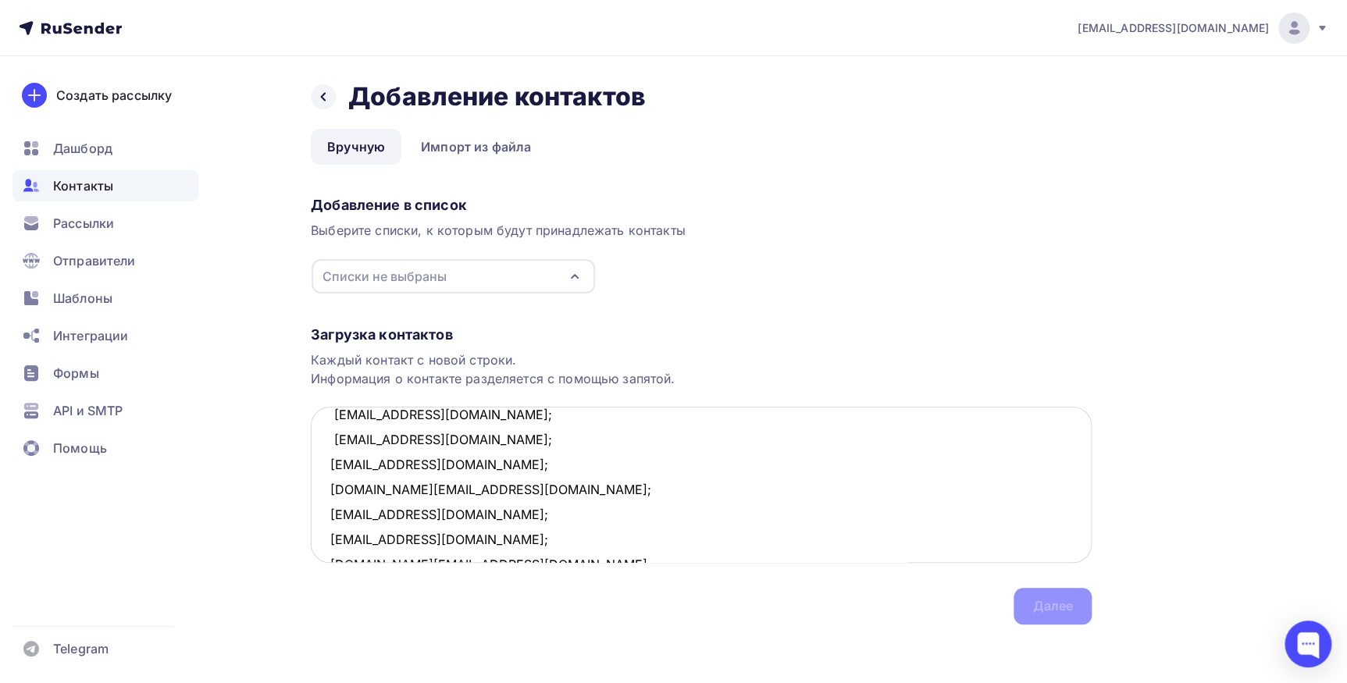
scroll to position [682, 0]
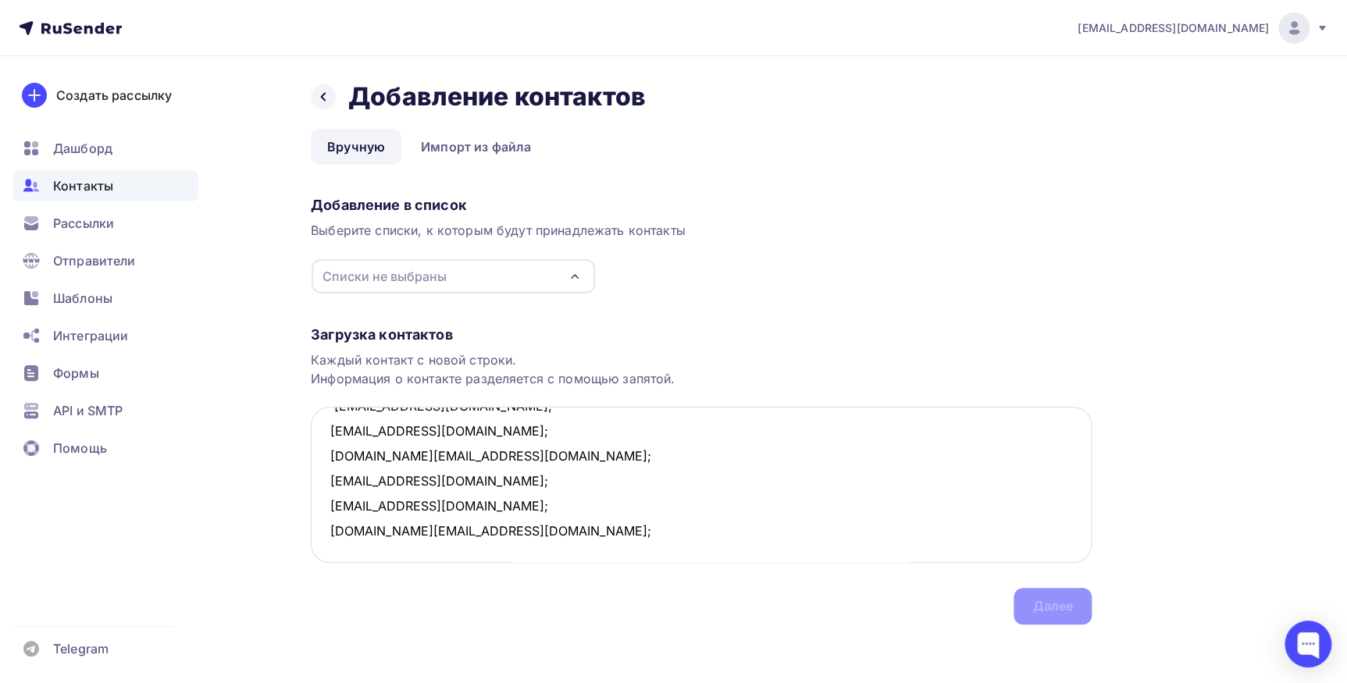
click at [562, 508] on textarea "chijik_84@mail.ru; natalia.ratnikova@ilimgroup.ru; osennyh@yandex.ru; oksana.ju…" at bounding box center [701, 485] width 781 height 156
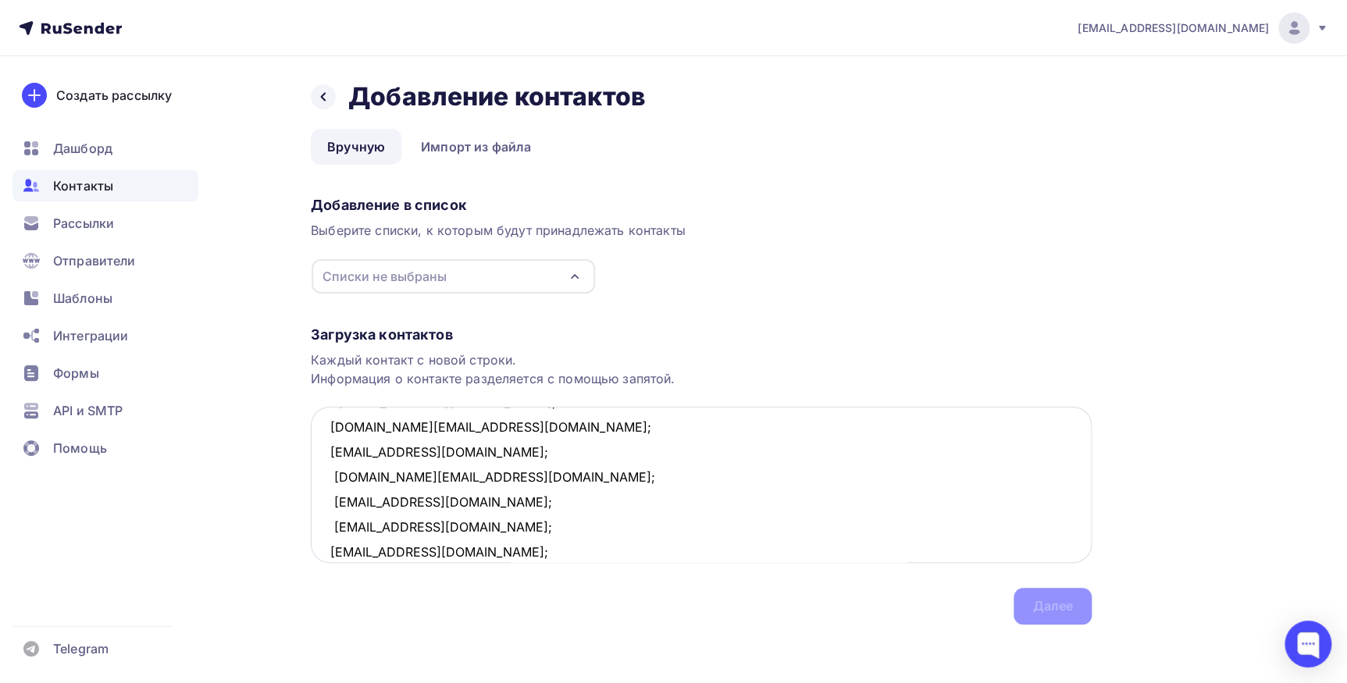
scroll to position [0, 0]
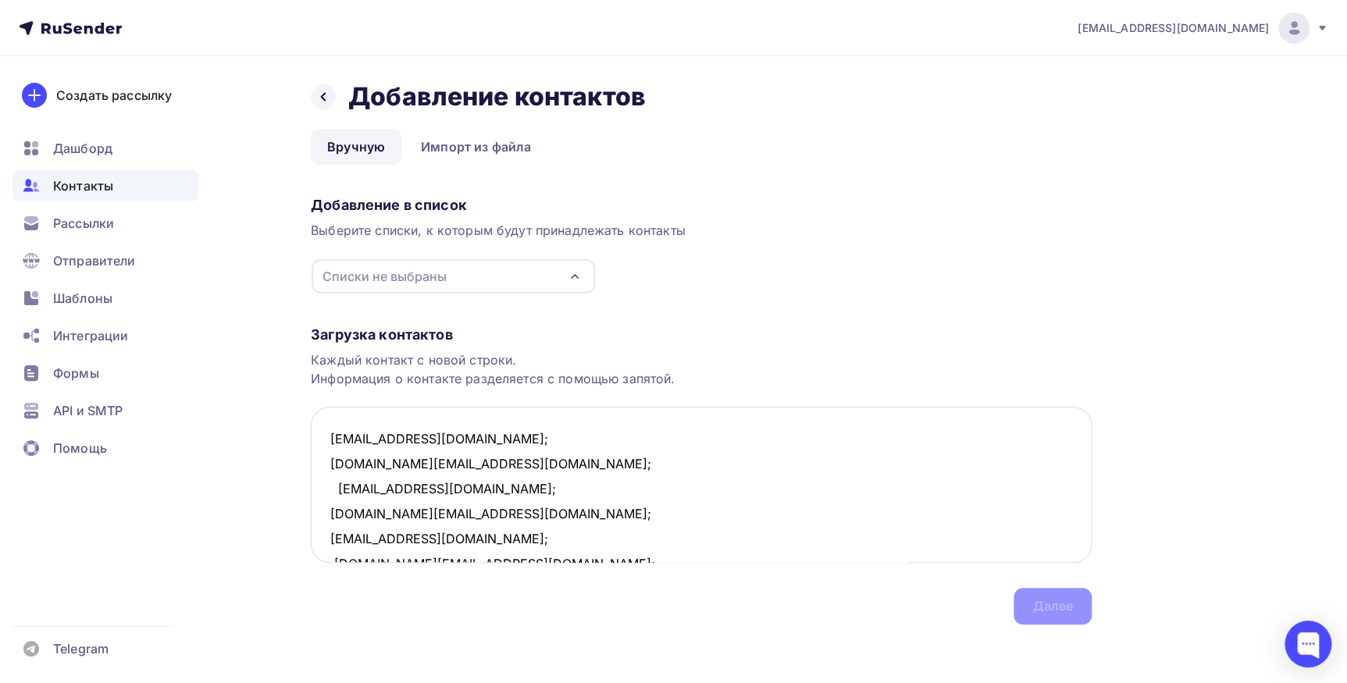
click at [326, 440] on textarea "chijik_84@mail.ru; natalia.ratnikova@ilimgroup.ru; osennyh@yandex.ru; oksana.ju…" at bounding box center [701, 485] width 781 height 156
click at [1034, 590] on div "Загрузка контактов Каждый контакт с новой строки. Информация о контакте разделя…" at bounding box center [701, 459] width 781 height 330
click at [1051, 603] on div "Загрузка контактов Каждый контакт с новой строки. Информация о контакте разделя…" at bounding box center [701, 459] width 781 height 330
click at [579, 267] on icon "button" at bounding box center [574, 276] width 19 height 19
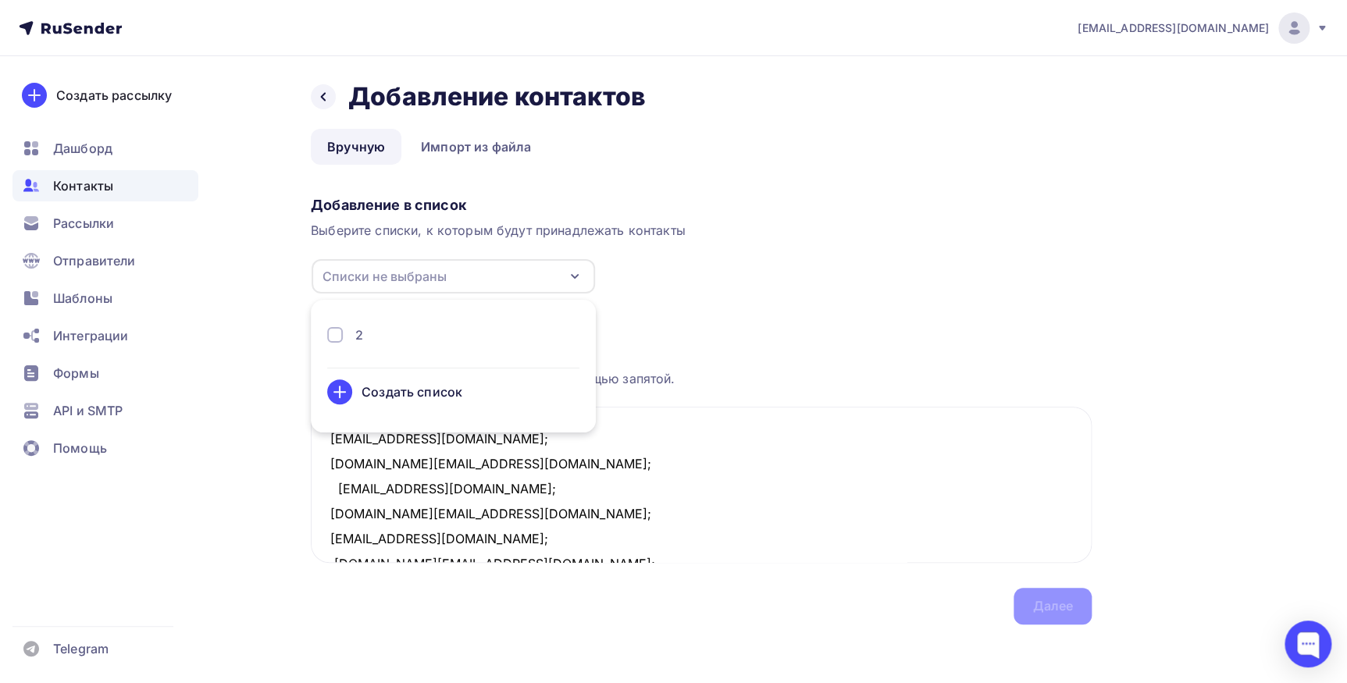
click at [392, 340] on div "2" at bounding box center [453, 335] width 252 height 19
click at [1046, 609] on div "Далее" at bounding box center [1052, 606] width 41 height 18
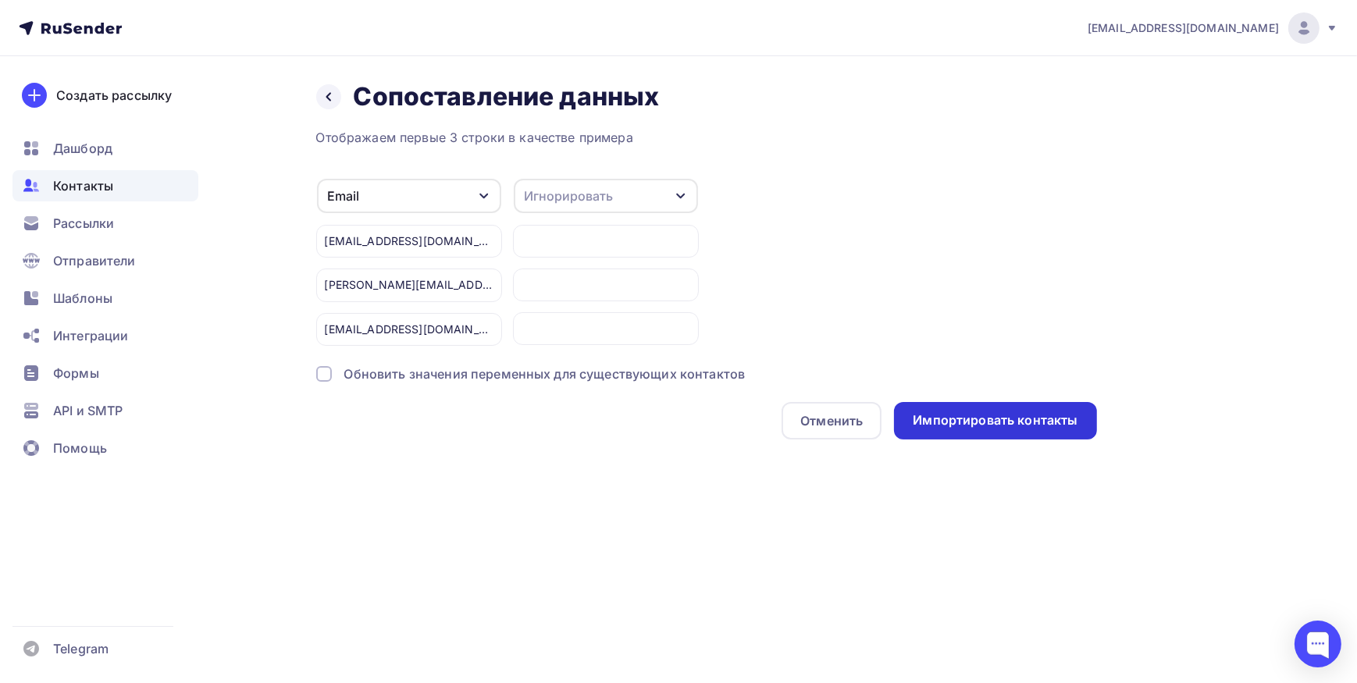
click at [995, 416] on div "Импортировать контакты" at bounding box center [995, 420] width 165 height 18
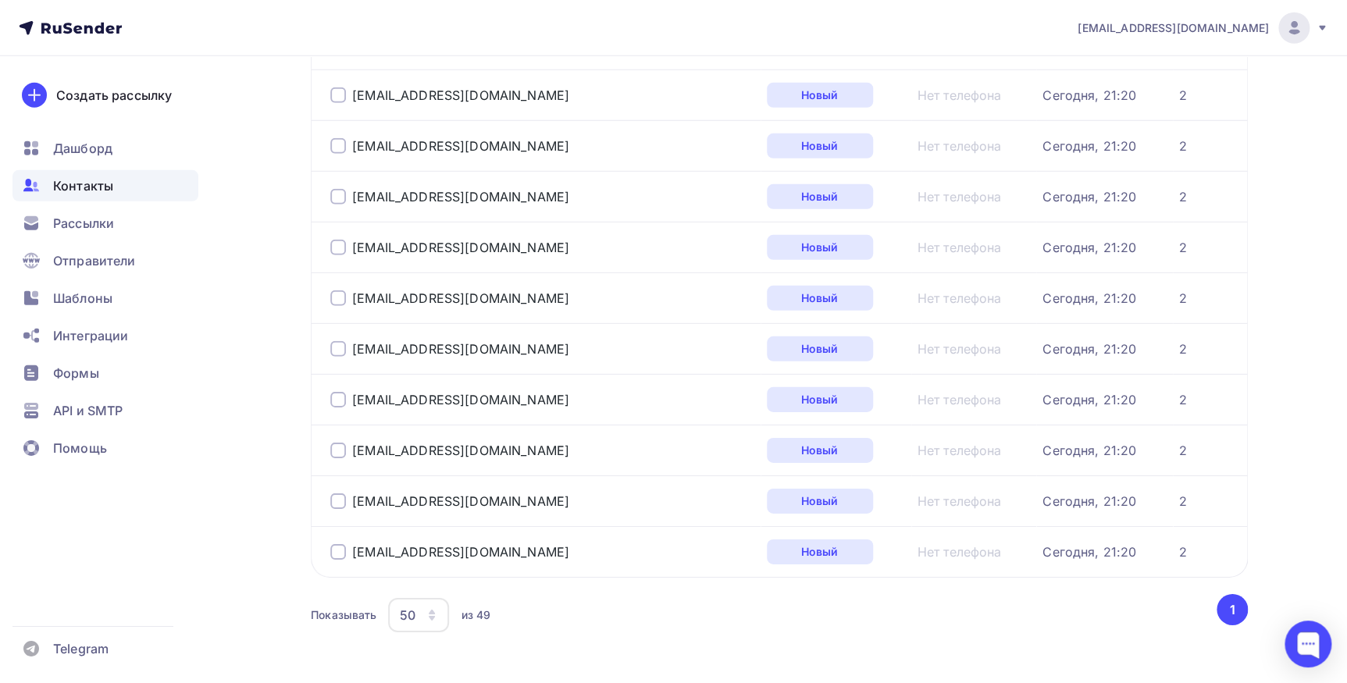
scroll to position [2252, 0]
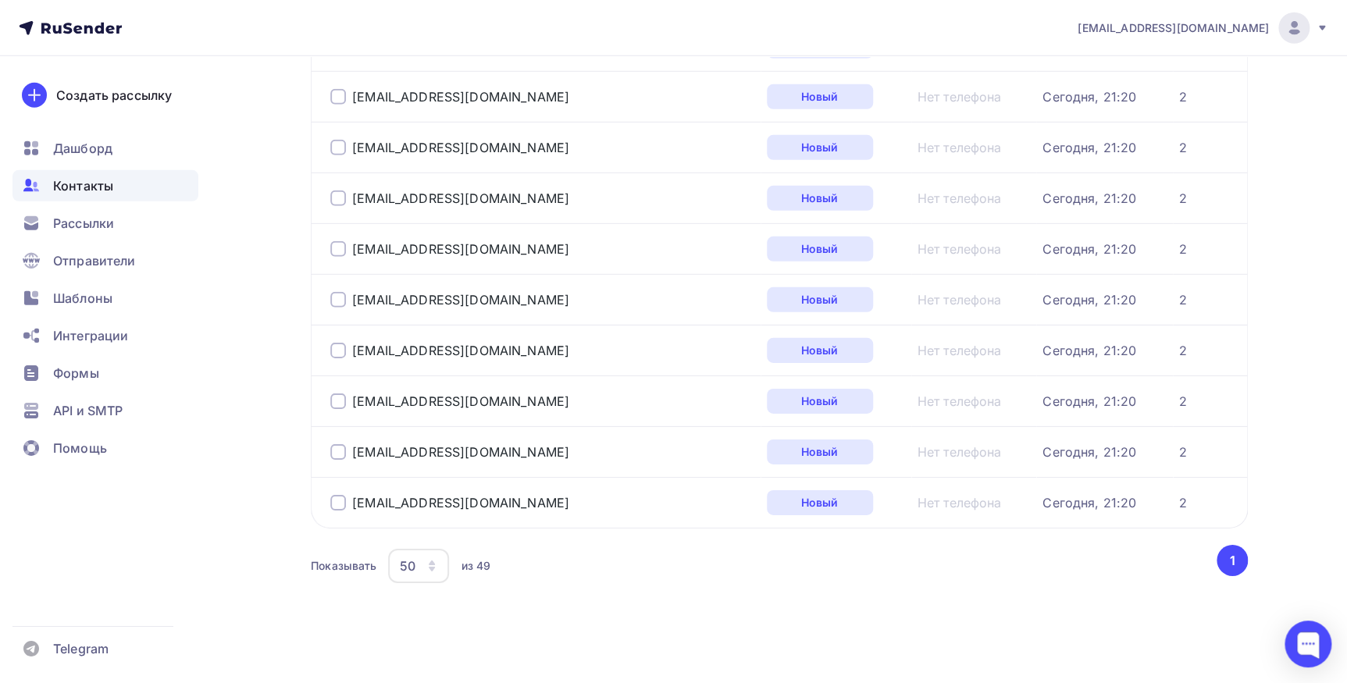
click at [431, 567] on icon "button" at bounding box center [432, 569] width 6 height 5
click at [406, 515] on div "100" at bounding box center [481, 513] width 150 height 19
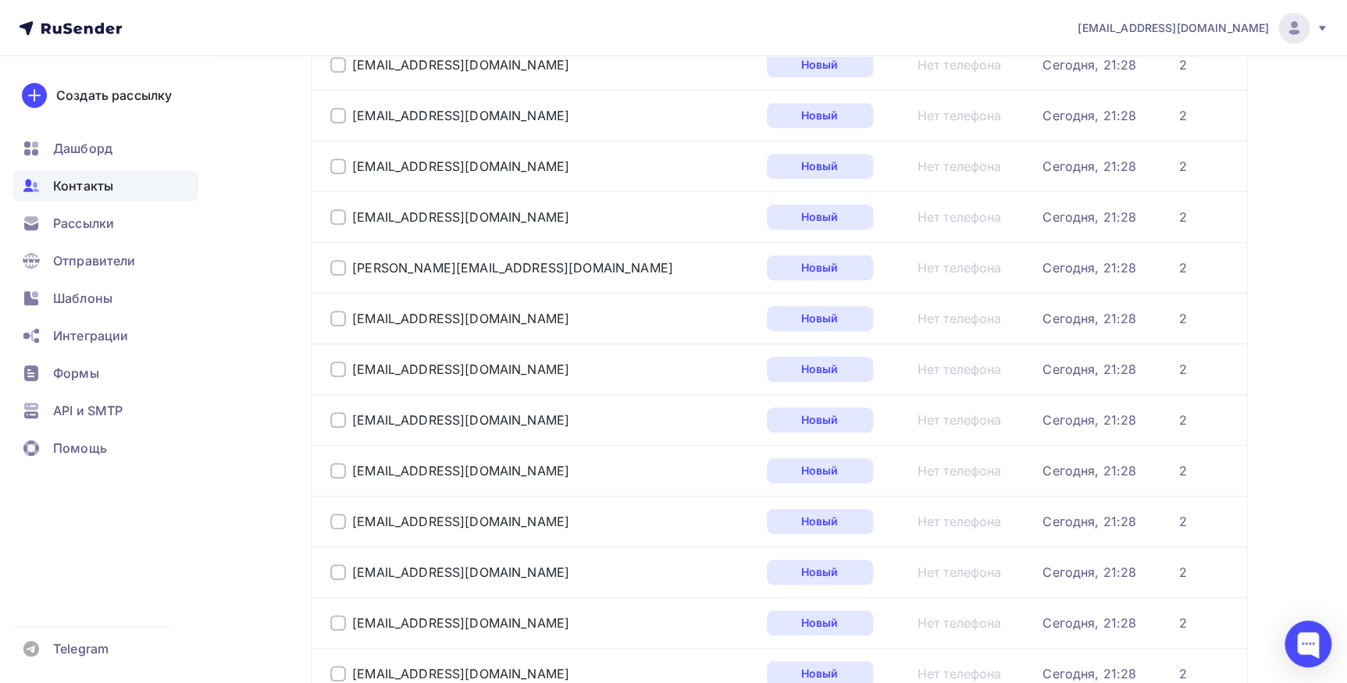
scroll to position [0, 0]
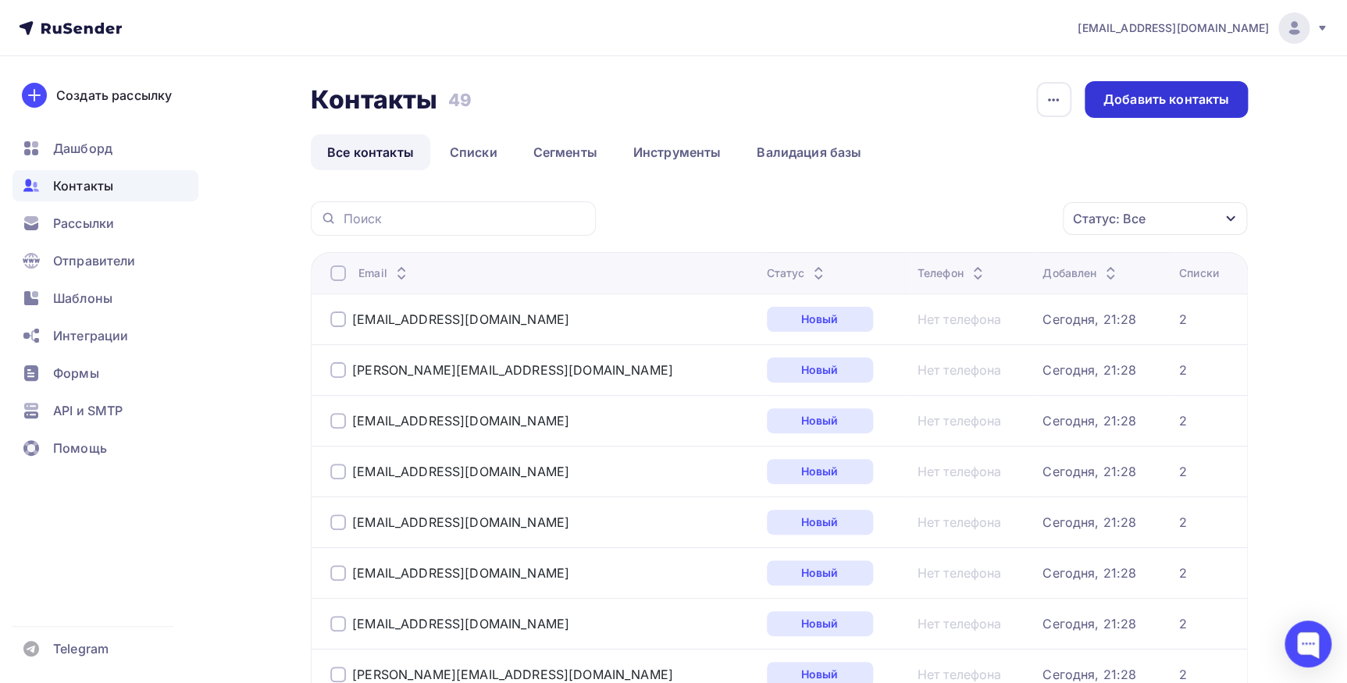
click at [1125, 87] on div "Добавить контакты" at bounding box center [1165, 99] width 163 height 37
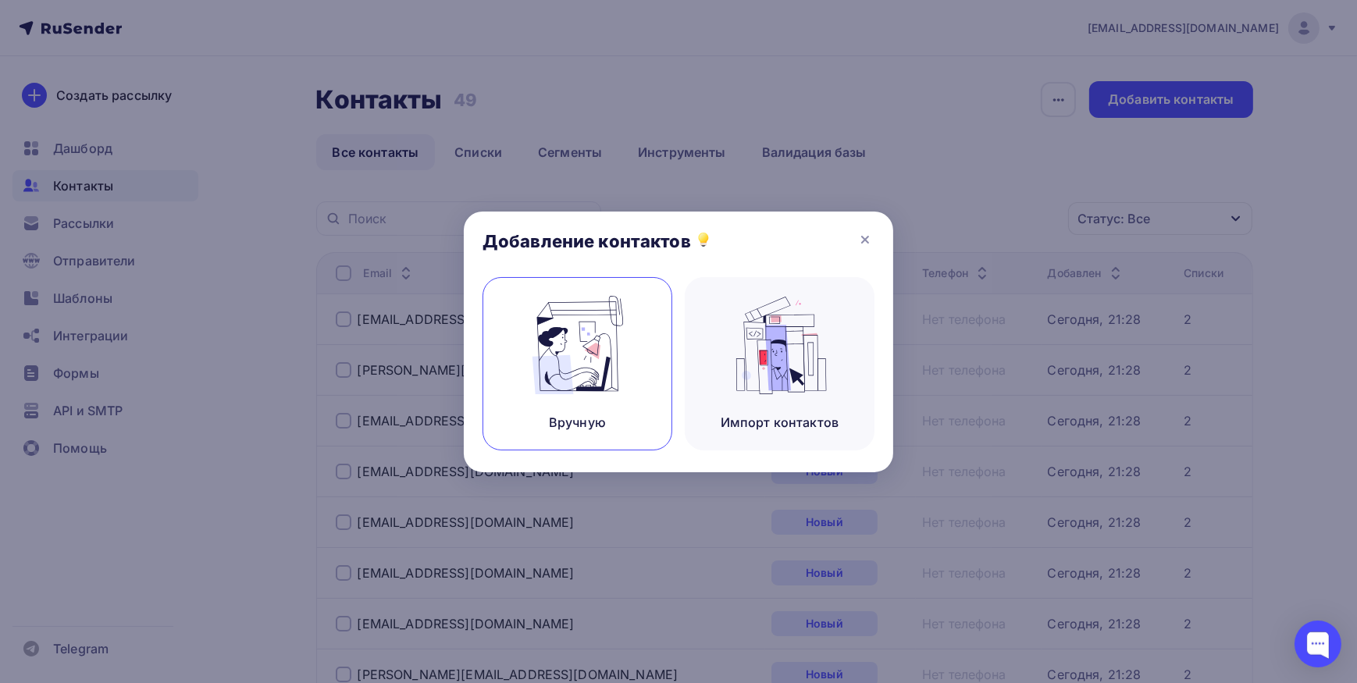
click at [550, 420] on div "Вручную" at bounding box center [577, 422] width 57 height 19
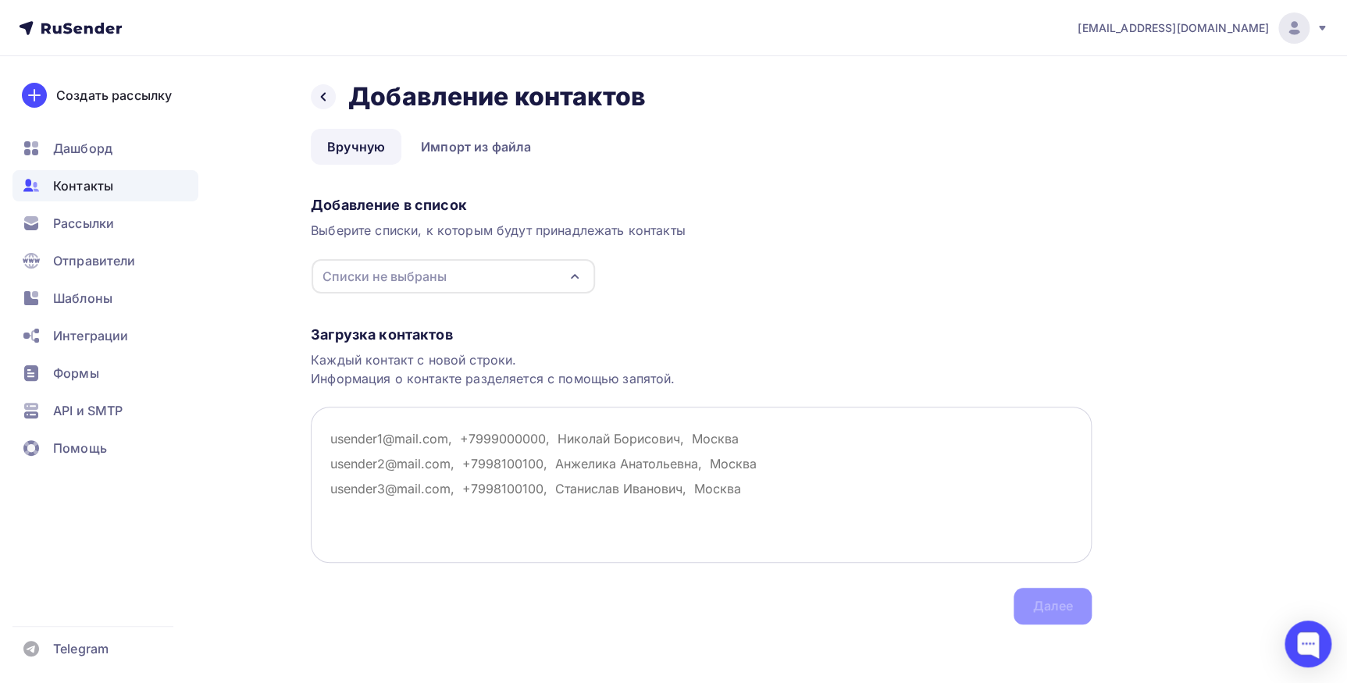
click at [351, 443] on textarea at bounding box center [701, 485] width 781 height 156
paste textarea "spolimers@mail.ru; tatiana060154@yandex.ru ; alatau.liz@mail.ru; svetlana.yurev…"
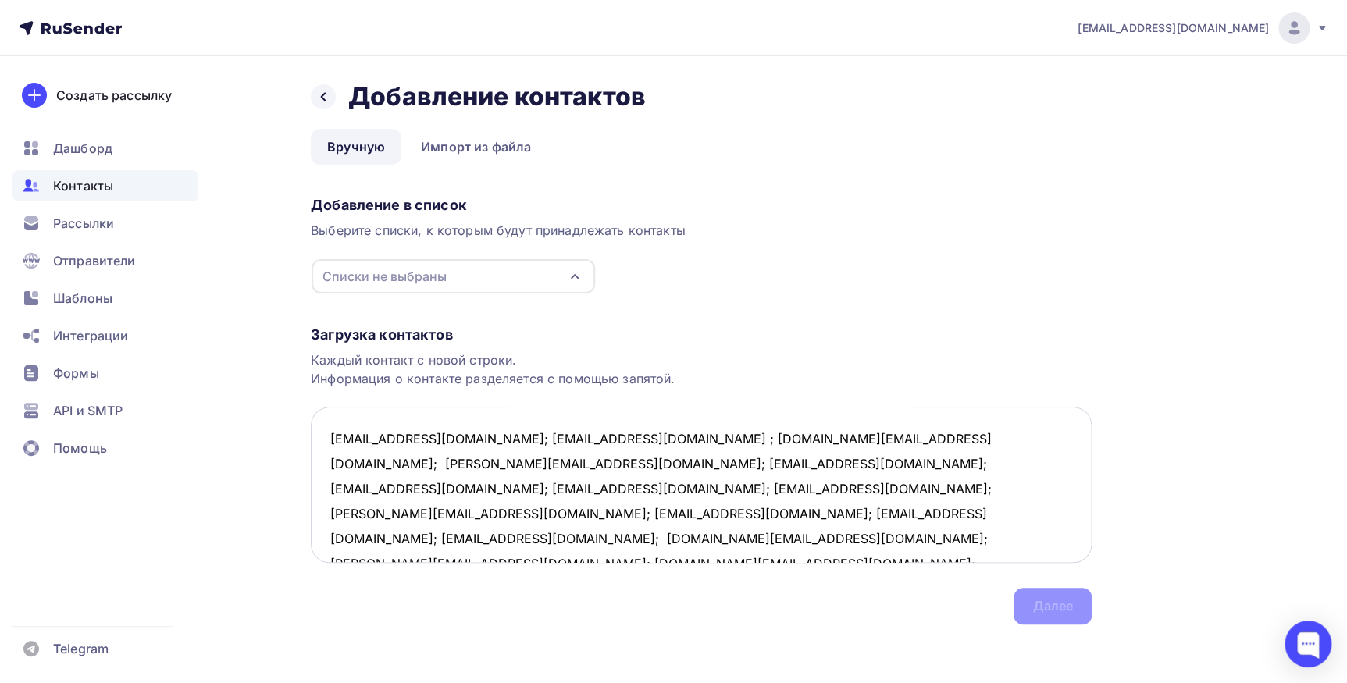
click at [441, 436] on textarea "spolimers@mail.ru; tatiana060154@yandex.ru ; alatau.liz@mail.ru; svetlana.yurev…" at bounding box center [701, 485] width 781 height 156
click at [496, 463] on textarea "spolimers@mail.ru; tatiana060154@yandex.ru ; alatau.liz@mail.ru; svetlana.yurev…" at bounding box center [701, 485] width 781 height 156
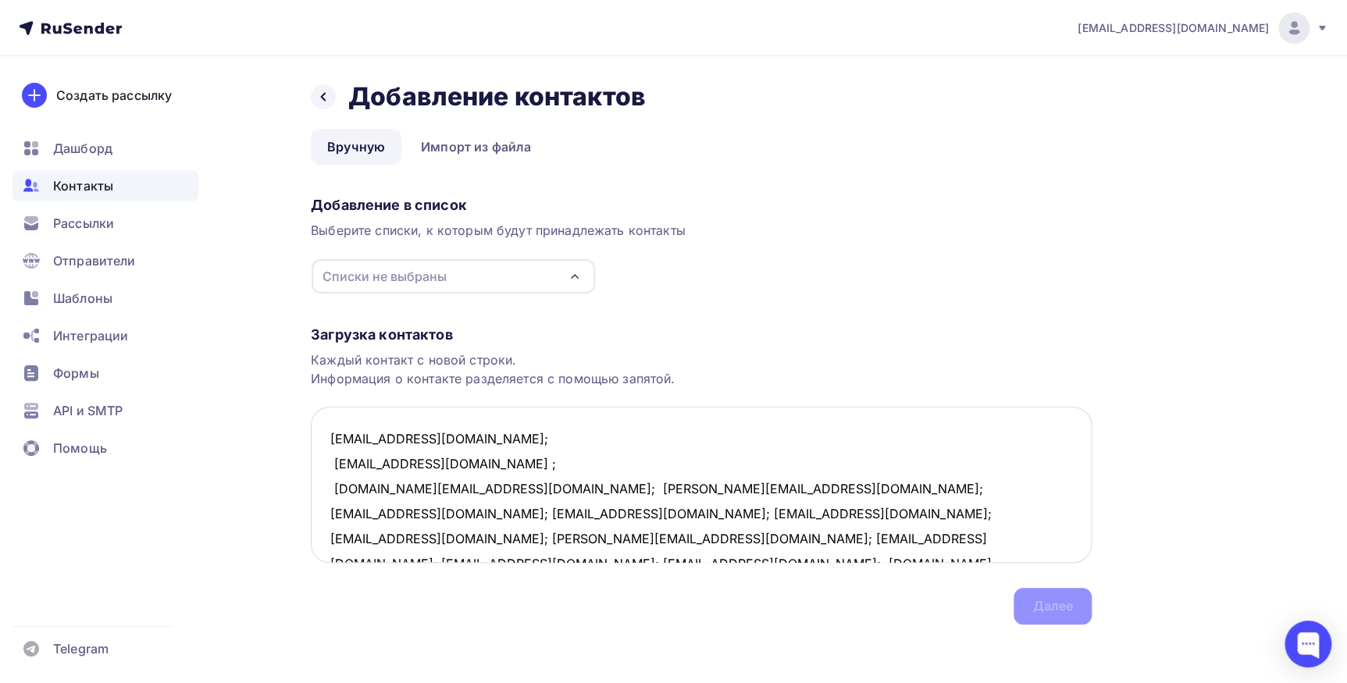
click at [446, 484] on textarea "spolimers@mail.ru; tatiana060154@yandex.ru ; alatau.liz@mail.ru; svetlana.yurev…" at bounding box center [701, 485] width 781 height 156
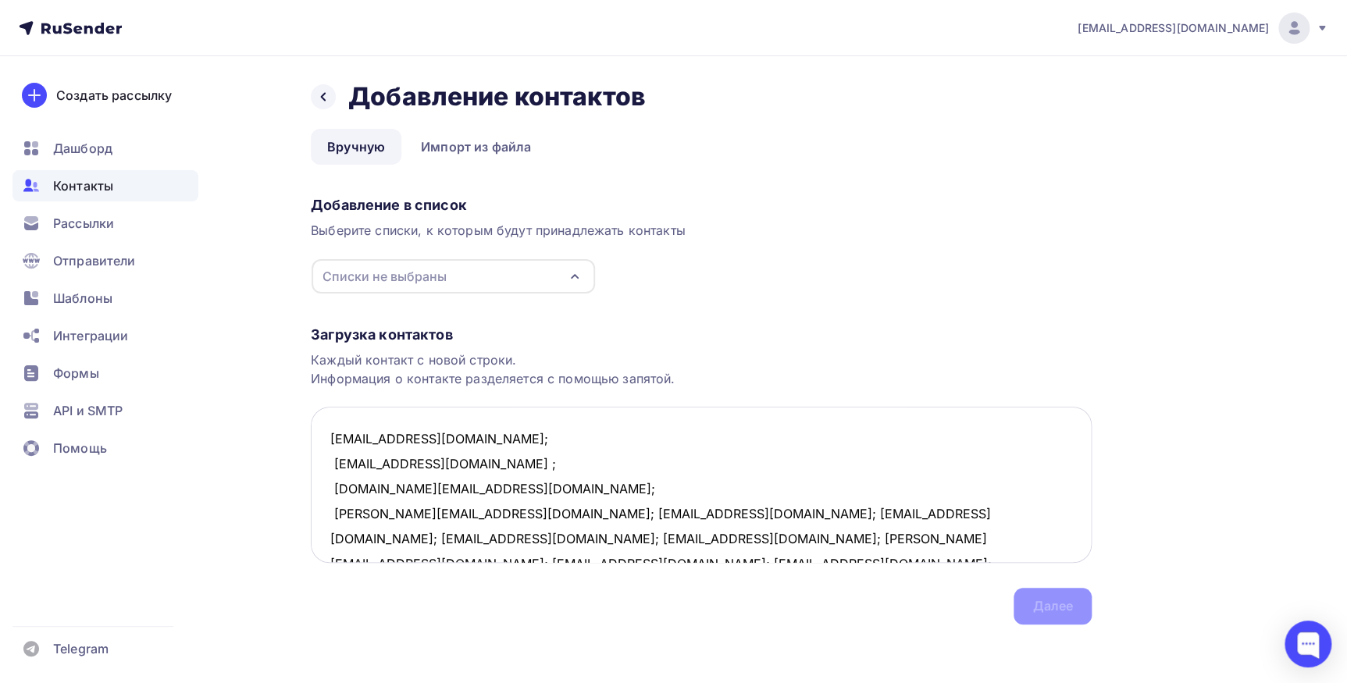
click at [509, 514] on textarea "spolimers@mail.ru; tatiana060154@yandex.ru ; alatau.liz@mail.ru; svetlana.yurev…" at bounding box center [701, 485] width 781 height 156
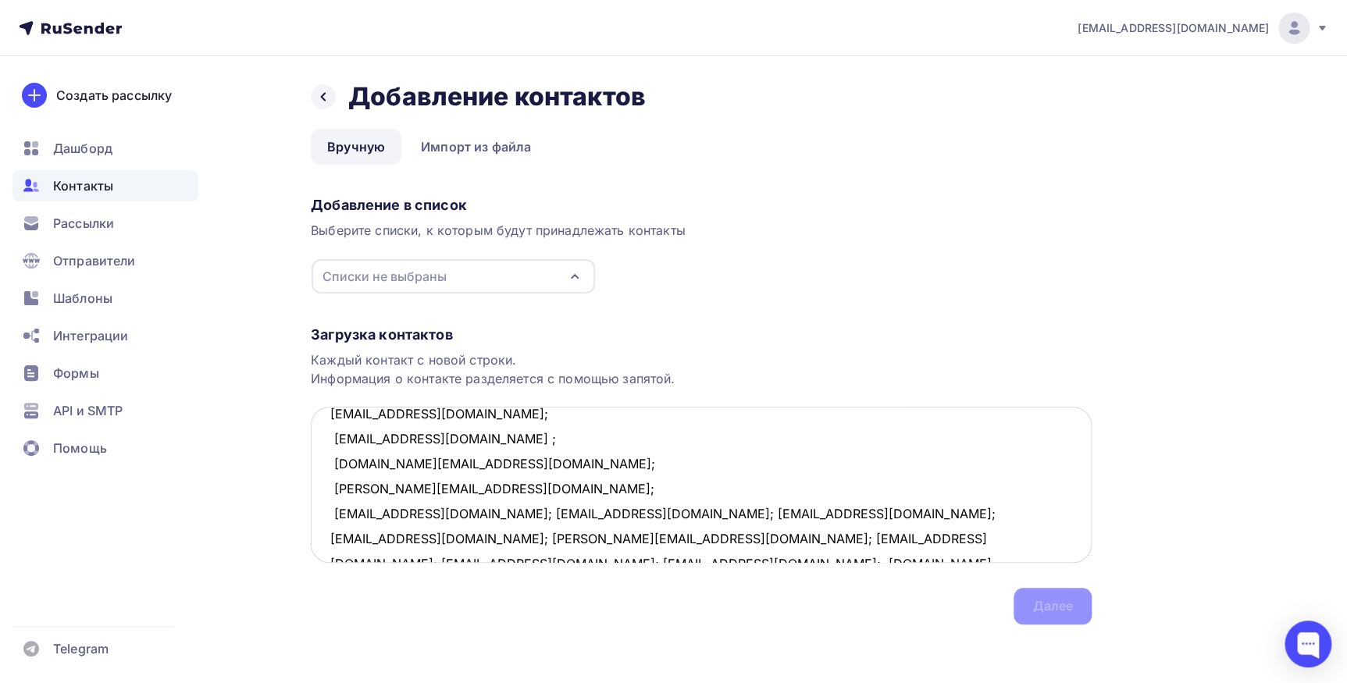
scroll to position [70, 0]
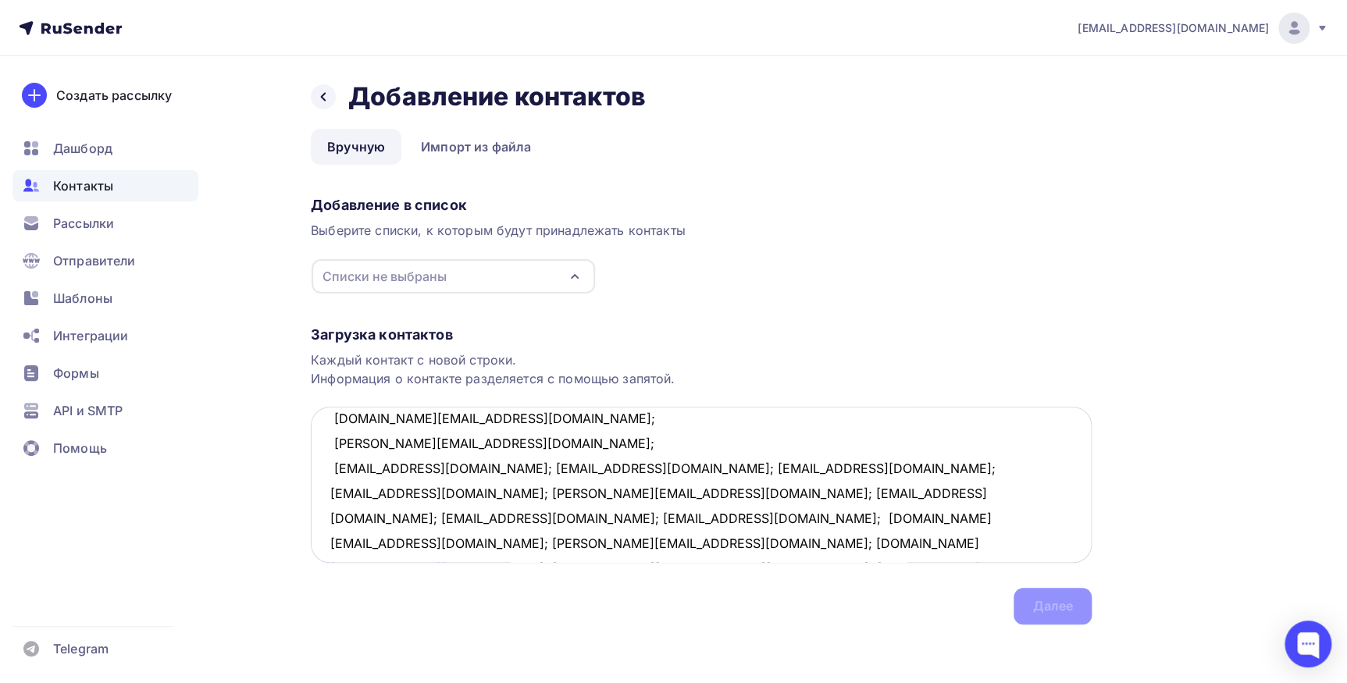
click at [515, 474] on textarea "spolimers@mail.ru; tatiana060154@yandex.ru ; alatau.liz@mail.ru; svetlana.yurev…" at bounding box center [701, 485] width 781 height 156
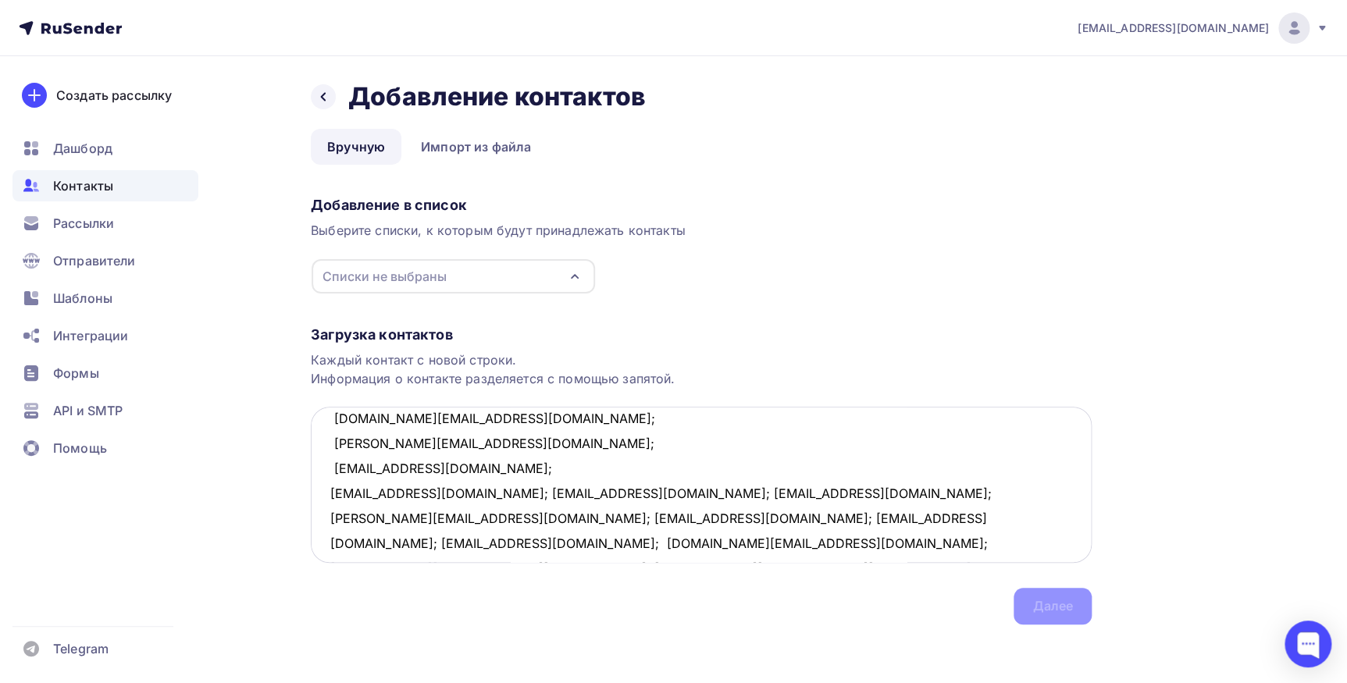
click at [450, 492] on textarea "spolimers@mail.ru; tatiana060154@yandex.ru ; alatau.liz@mail.ru; svetlana.yurev…" at bounding box center [701, 485] width 781 height 156
click at [470, 517] on textarea "spolimers@mail.ru; tatiana060154@yandex.ru ; alatau.liz@mail.ru; svetlana.yurev…" at bounding box center [701, 485] width 781 height 156
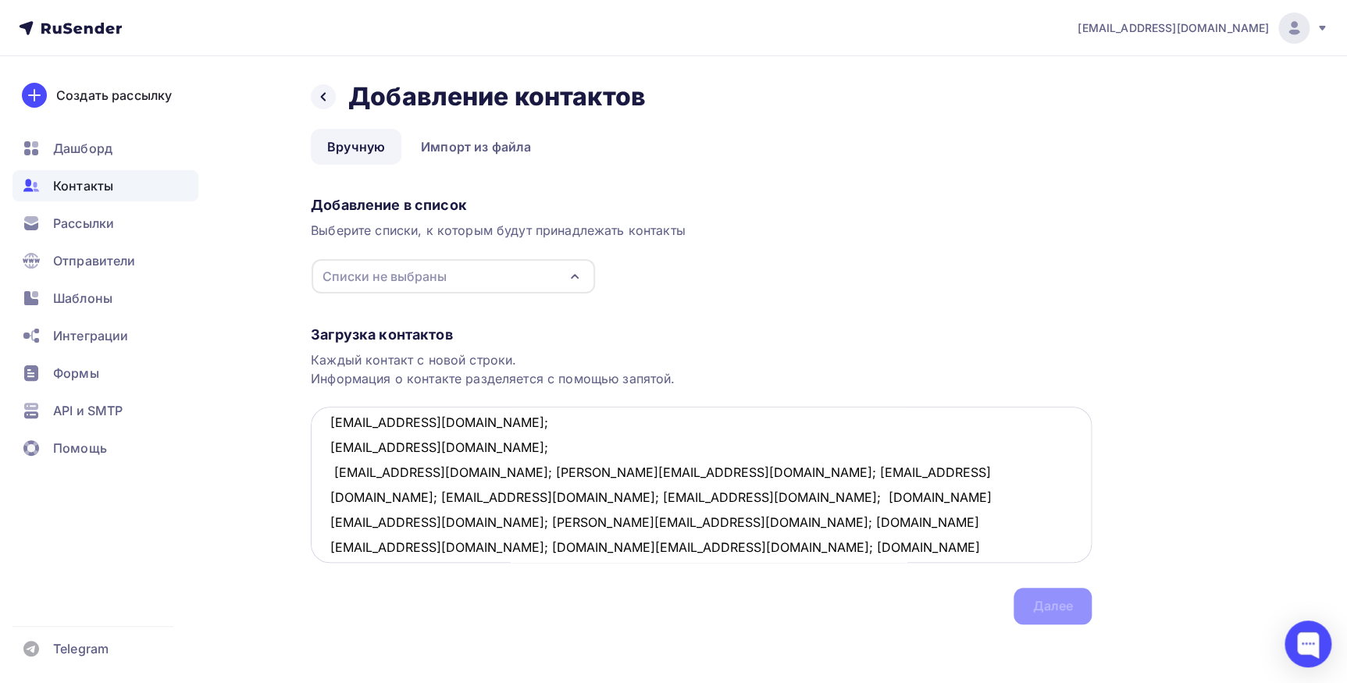
click at [461, 470] on textarea "spolimers@mail.ru; tatiana060154@yandex.ru ; alatau.liz@mail.ru; svetlana.yurev…" at bounding box center [701, 485] width 781 height 156
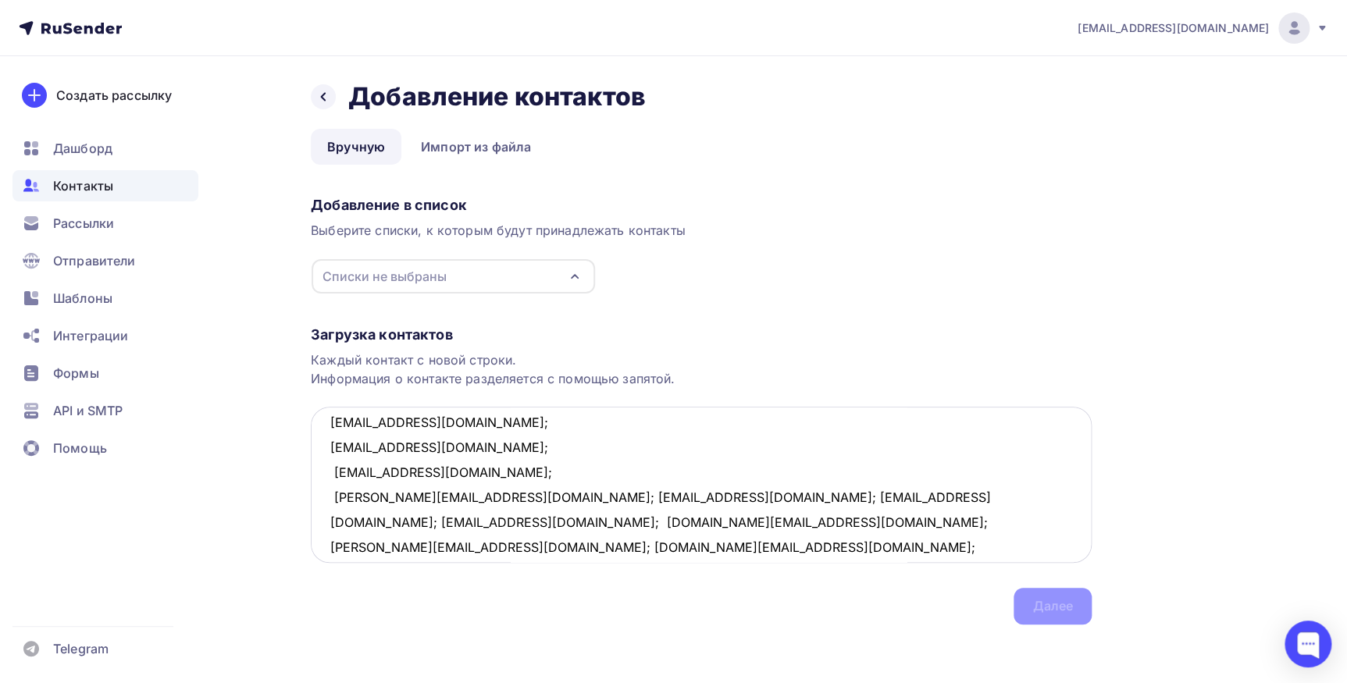
click at [482, 497] on textarea "spolimers@mail.ru; tatiana060154@yandex.ru ; alatau.liz@mail.ru; svetlana.yurev…" at bounding box center [701, 485] width 781 height 156
click at [448, 522] on textarea "spolimers@mail.ru; tatiana060154@yandex.ru ; alatau.liz@mail.ru; svetlana.yurev…" at bounding box center [701, 485] width 781 height 156
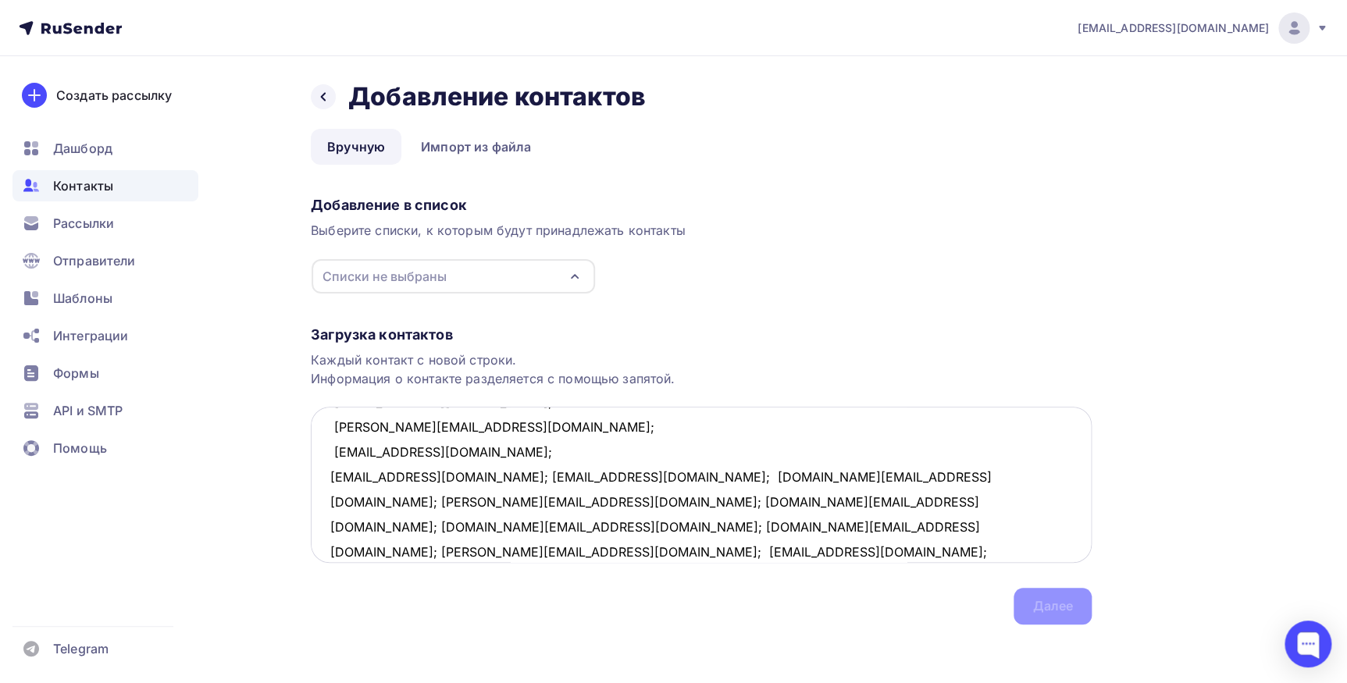
scroll to position [212, 0]
click at [446, 476] on textarea "spolimers@mail.ru; tatiana060154@yandex.ru ; alatau.liz@mail.ru; svetlana.yurev…" at bounding box center [701, 485] width 781 height 156
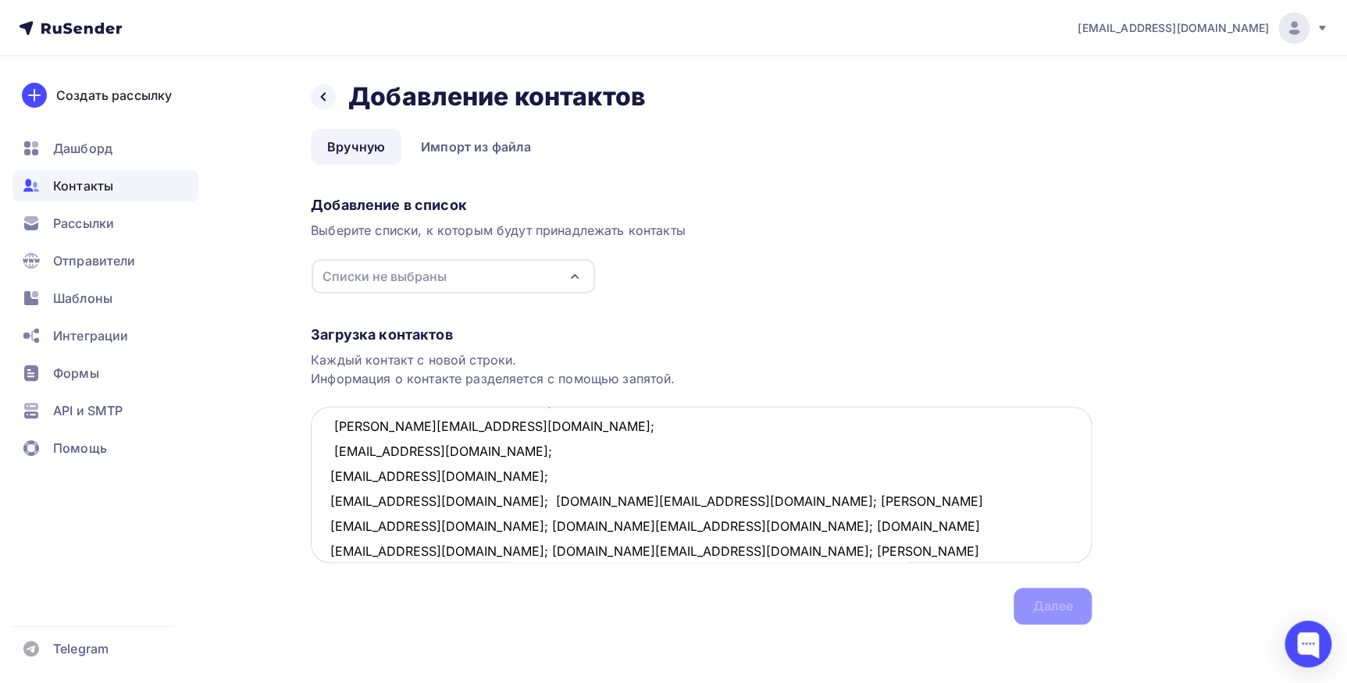
click at [459, 498] on textarea "spolimers@mail.ru; tatiana060154@yandex.ru ; alatau.liz@mail.ru; svetlana.yurev…" at bounding box center [701, 485] width 781 height 156
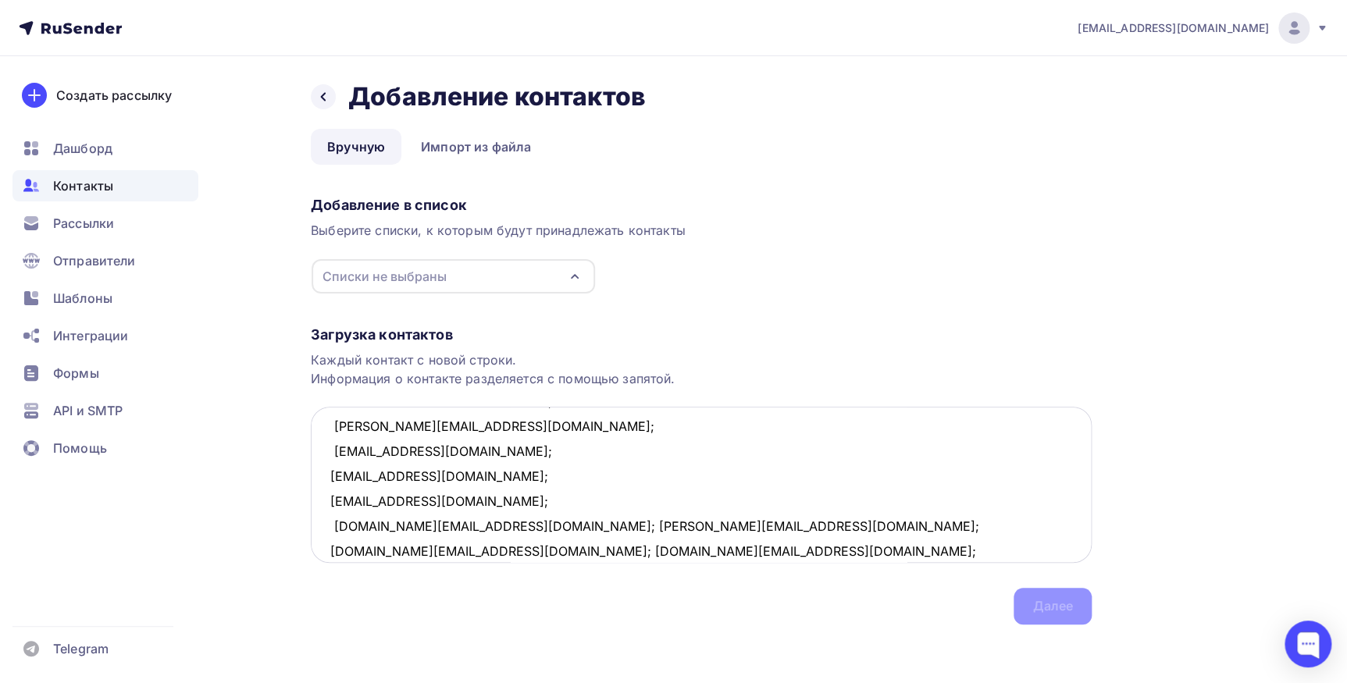
click at [497, 524] on textarea "spolimers@mail.ru; tatiana060154@yandex.ru ; alatau.liz@mail.ru; svetlana.yurev…" at bounding box center [701, 485] width 781 height 156
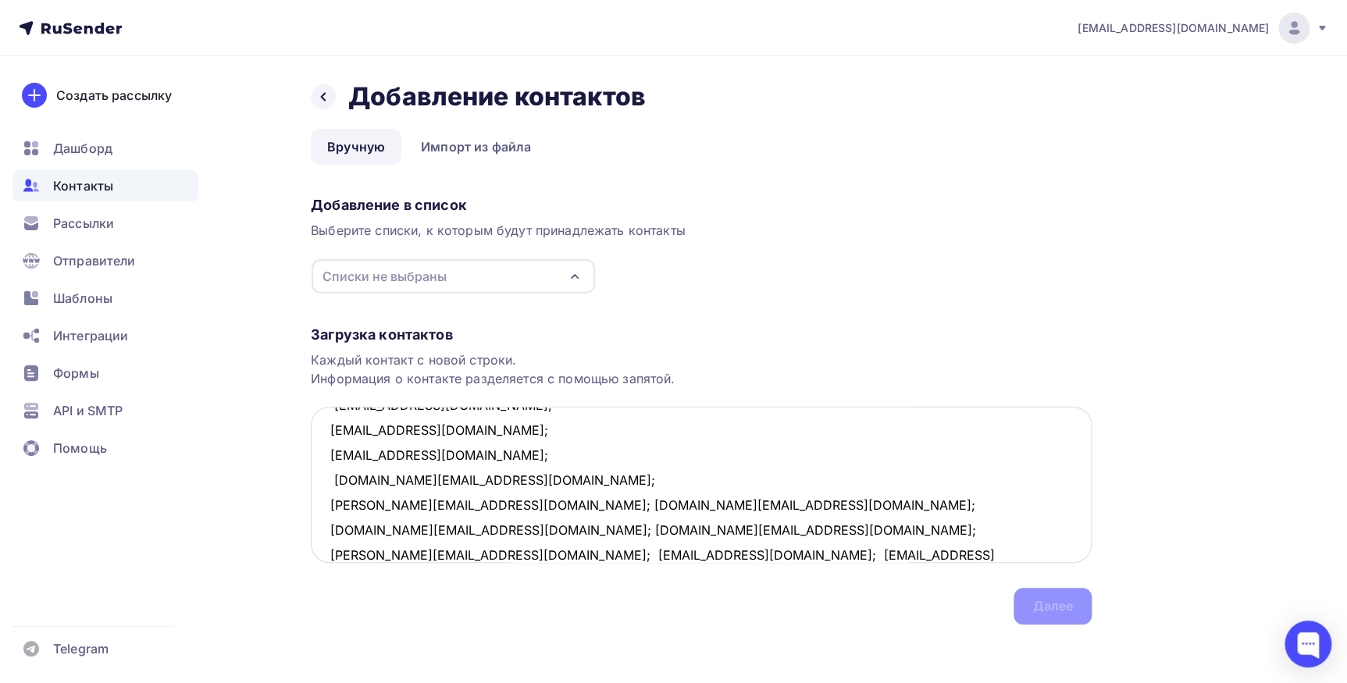
scroll to position [283, 0]
click at [432, 475] on textarea "spolimers@mail.ru; tatiana060154@yandex.ru ; alatau.liz@mail.ru; svetlana.yurev…" at bounding box center [701, 485] width 781 height 156
click at [457, 503] on textarea "spolimers@mail.ru; tatiana060154@yandex.ru ; alatau.liz@mail.ru; svetlana.yurev…" at bounding box center [701, 485] width 781 height 156
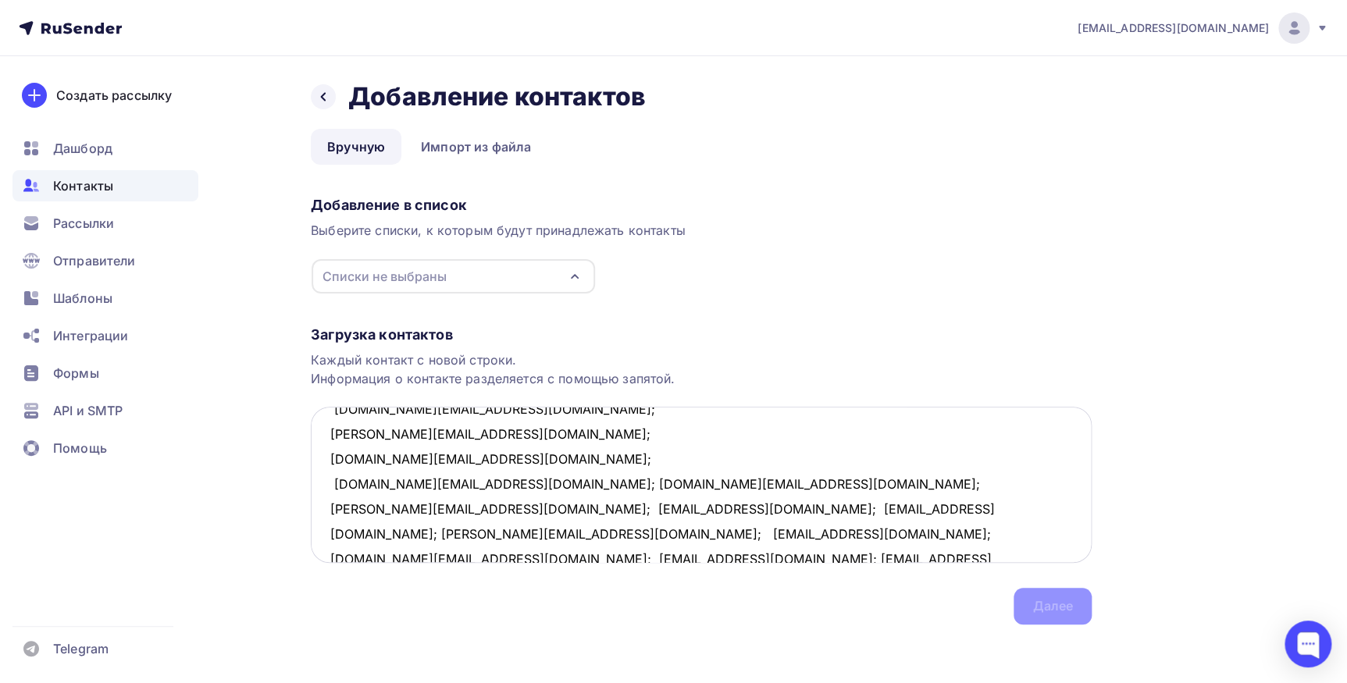
scroll to position [354, 0]
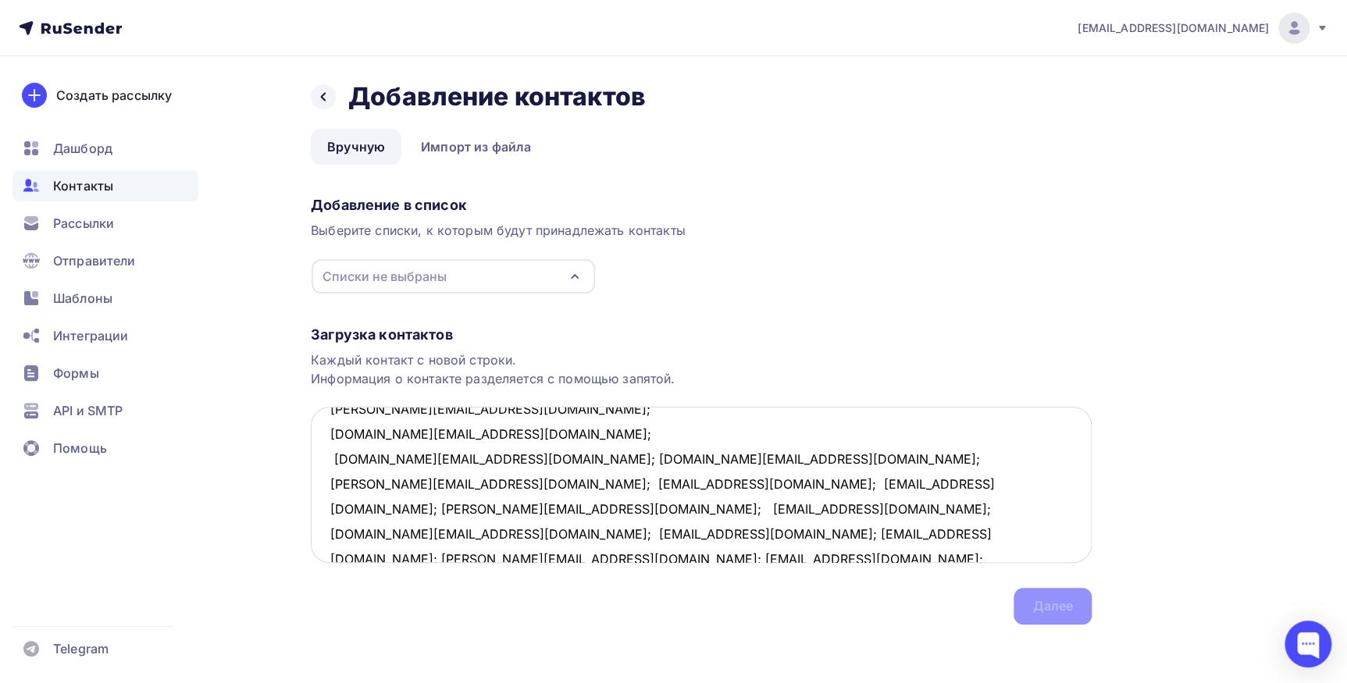
click at [509, 458] on textarea "spolimers@mail.ru; tatiana060154@yandex.ru ; alatau.liz@mail.ru; svetlana.yurev…" at bounding box center [701, 485] width 781 height 156
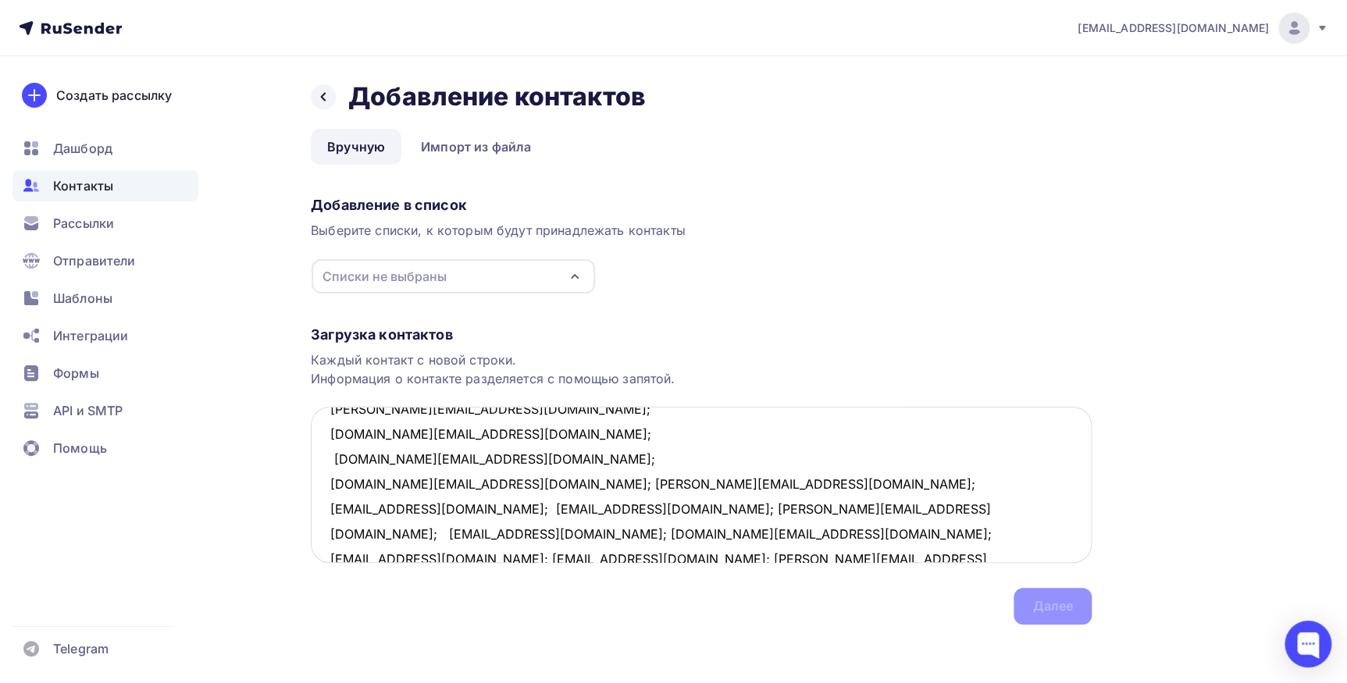
click at [492, 482] on textarea "spolimers@mail.ru; tatiana060154@yandex.ru ; alatau.liz@mail.ru; svetlana.yurev…" at bounding box center [701, 485] width 781 height 156
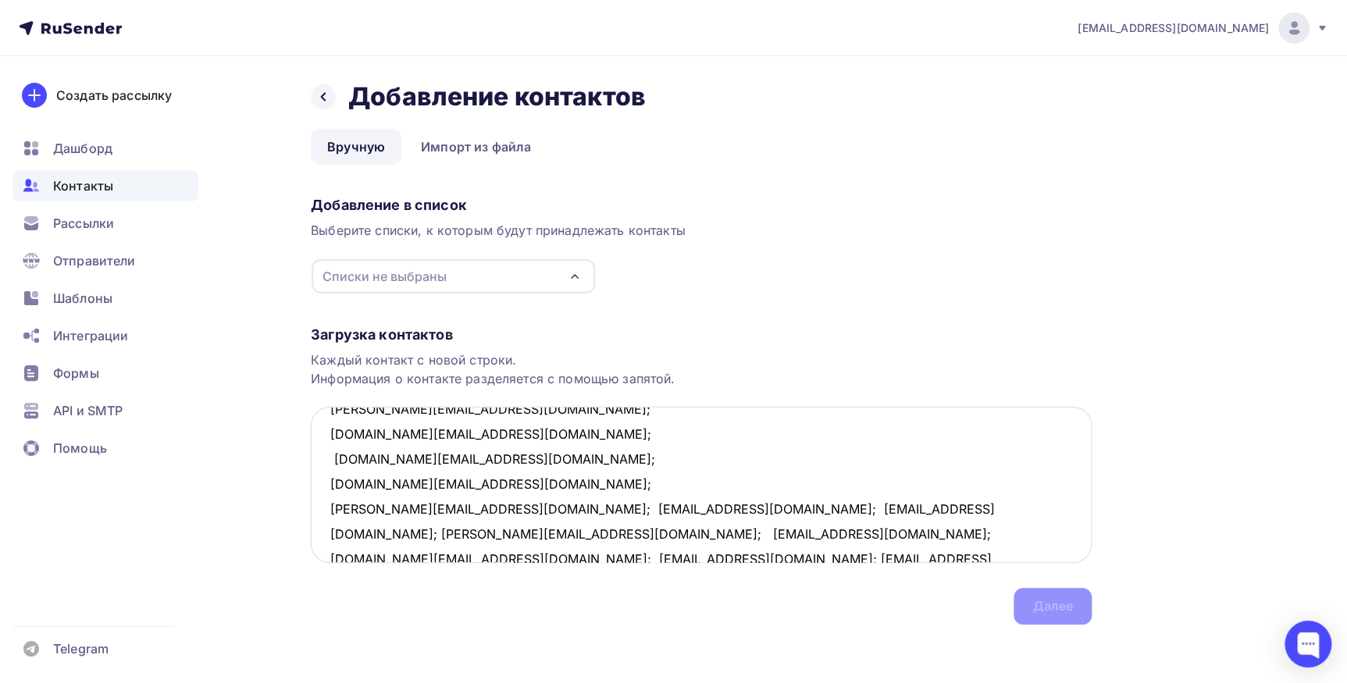
click at [449, 510] on textarea "spolimers@mail.ru; tatiana060154@yandex.ru ; alatau.liz@mail.ru; svetlana.yurev…" at bounding box center [701, 485] width 781 height 156
click at [453, 532] on textarea "spolimers@mail.ru; tatiana060154@yandex.ru ; alatau.liz@mail.ru; svetlana.yurev…" at bounding box center [701, 485] width 781 height 156
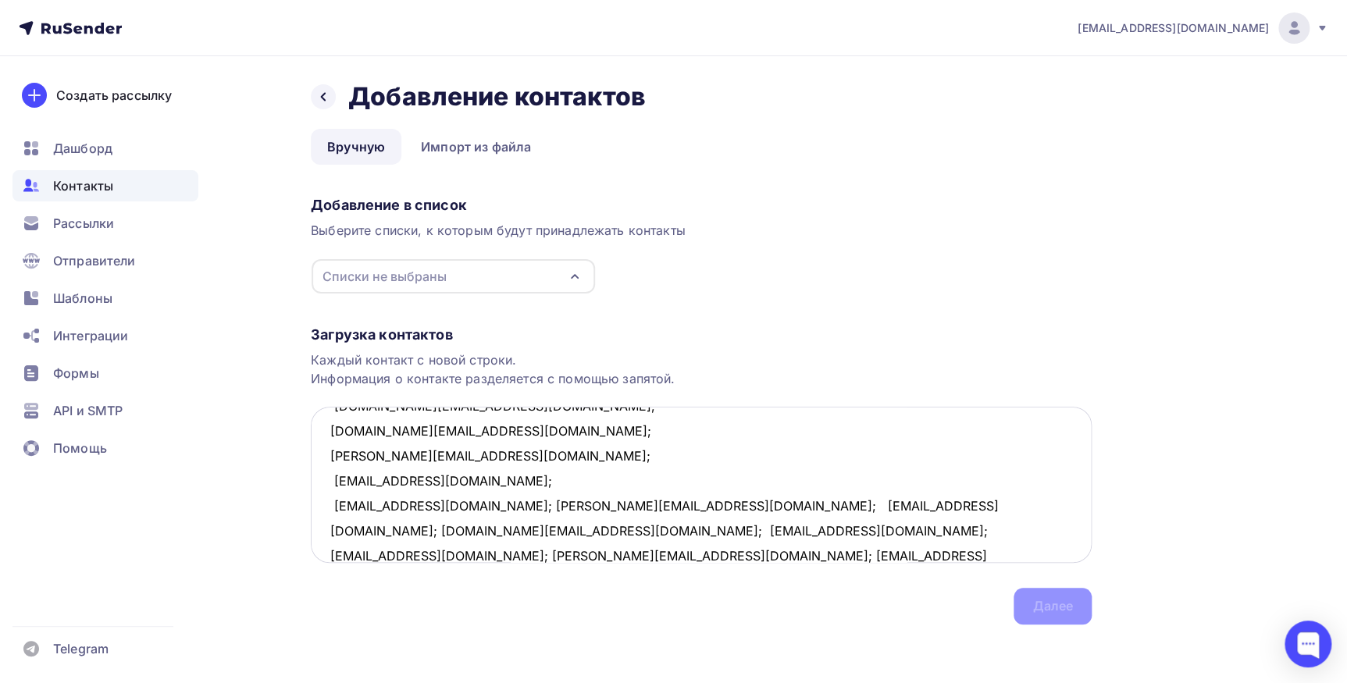
scroll to position [429, 0]
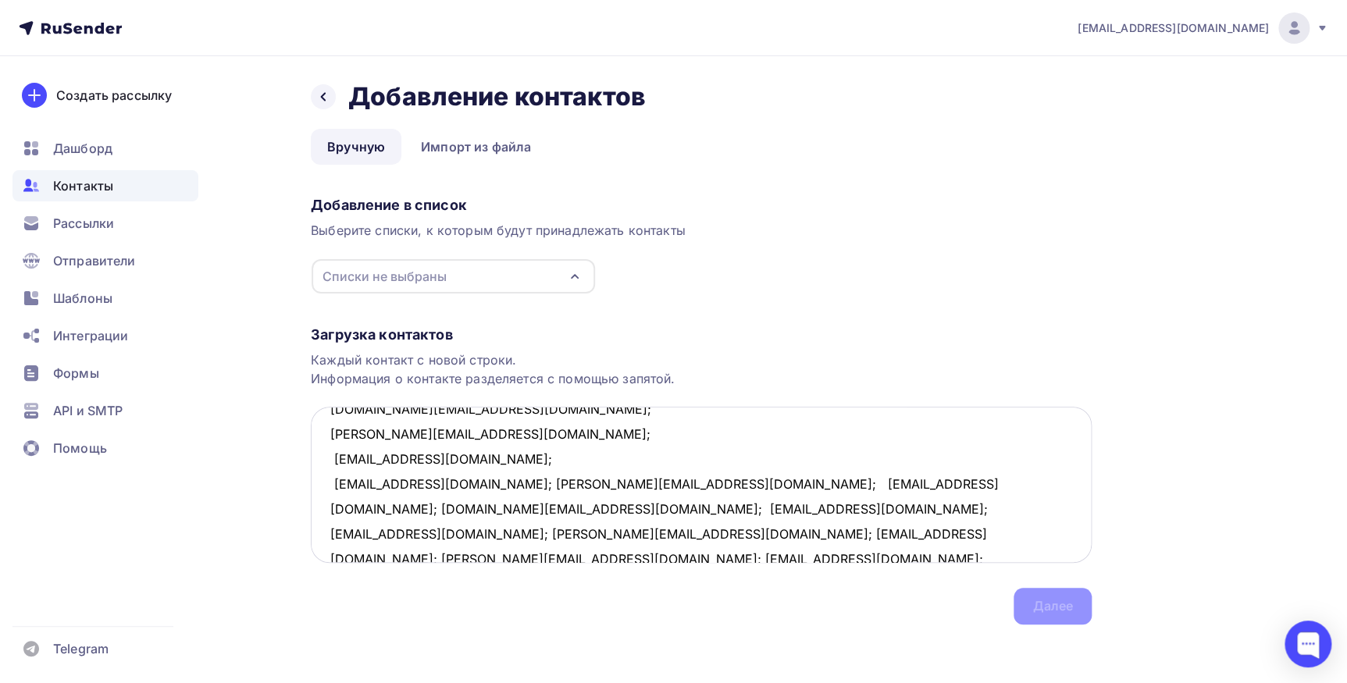
click at [513, 482] on textarea "spolimers@mail.ru; tatiana060154@yandex.ru ; alatau.liz@mail.ru; svetlana.yurev…" at bounding box center [701, 485] width 781 height 156
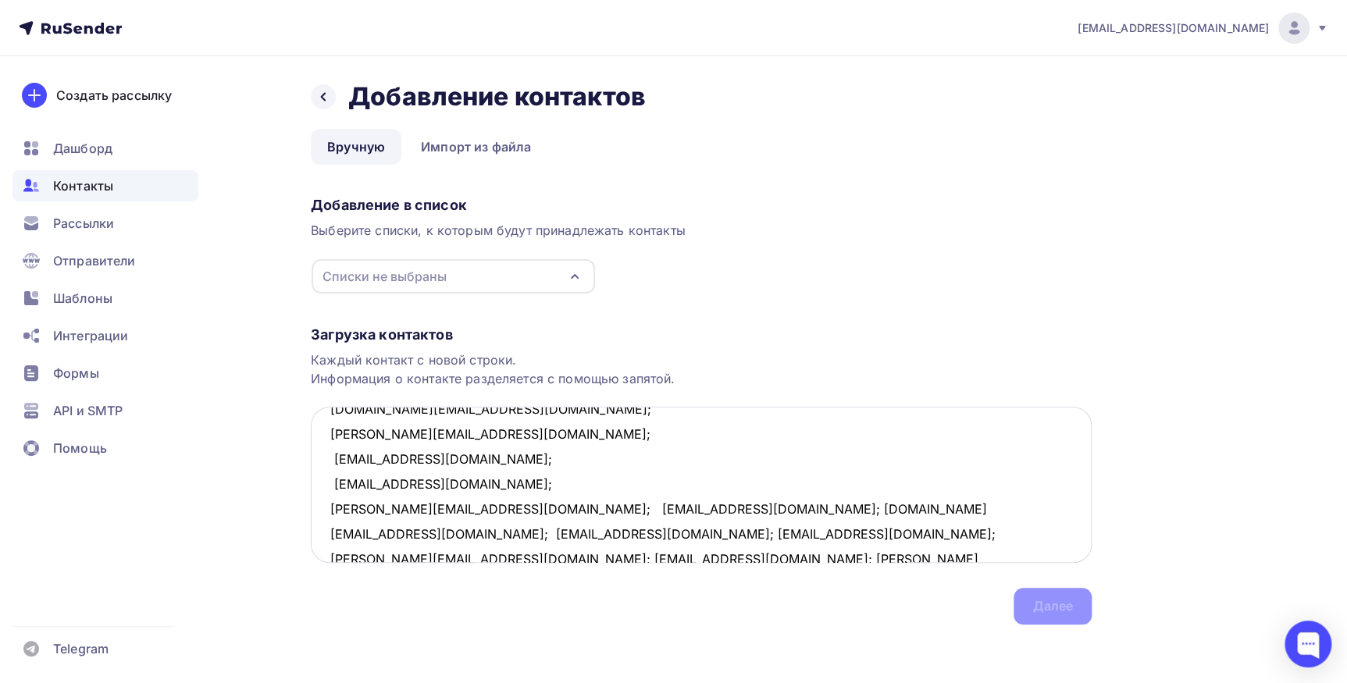
click at [449, 507] on textarea "spolimers@mail.ru; tatiana060154@yandex.ru ; alatau.liz@mail.ru; svetlana.yurev…" at bounding box center [701, 485] width 781 height 156
click at [435, 530] on textarea "spolimers@mail.ru; tatiana060154@yandex.ru ; alatau.liz@mail.ru; svetlana.yurev…" at bounding box center [701, 485] width 781 height 156
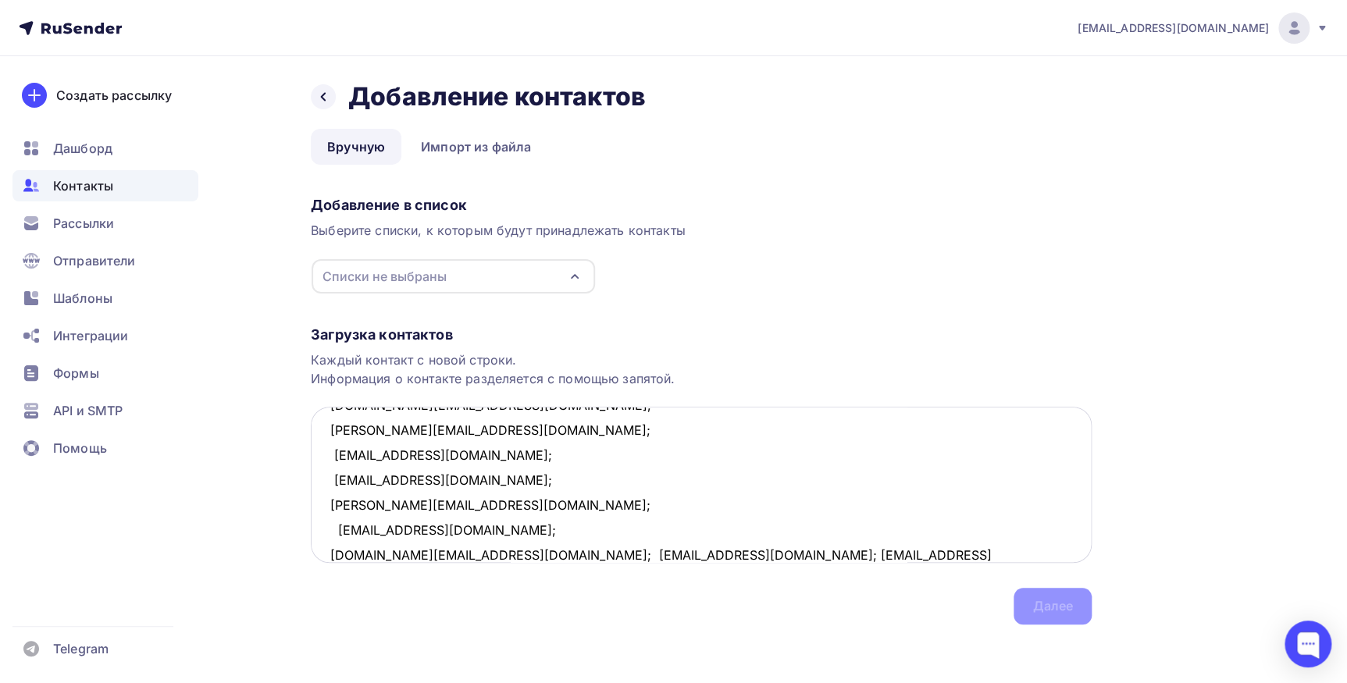
scroll to position [504, 0]
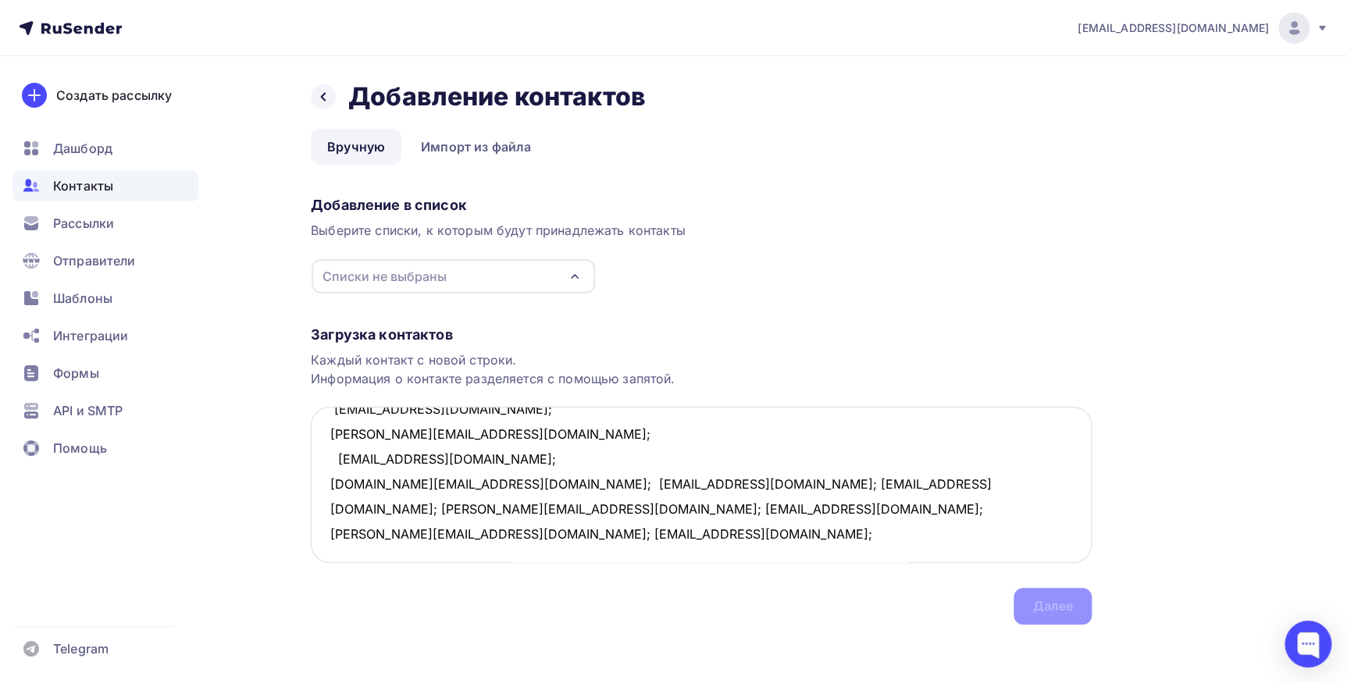
click at [480, 480] on textarea "spolimers@mail.ru; tatiana060154@yandex.ru ; alatau.liz@mail.ru; svetlana.yurev…" at bounding box center [701, 485] width 781 height 156
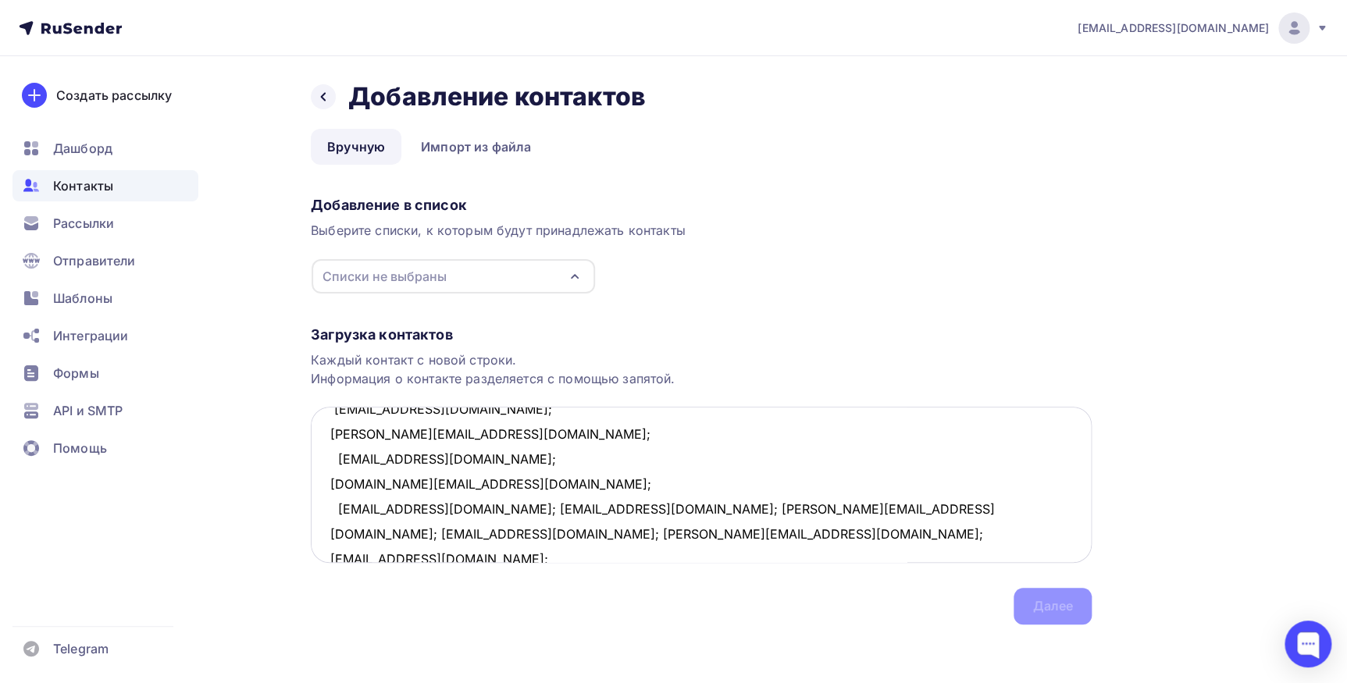
click at [462, 507] on textarea "spolimers@mail.ru; tatiana060154@yandex.ru ; alatau.liz@mail.ru; svetlana.yurev…" at bounding box center [701, 485] width 781 height 156
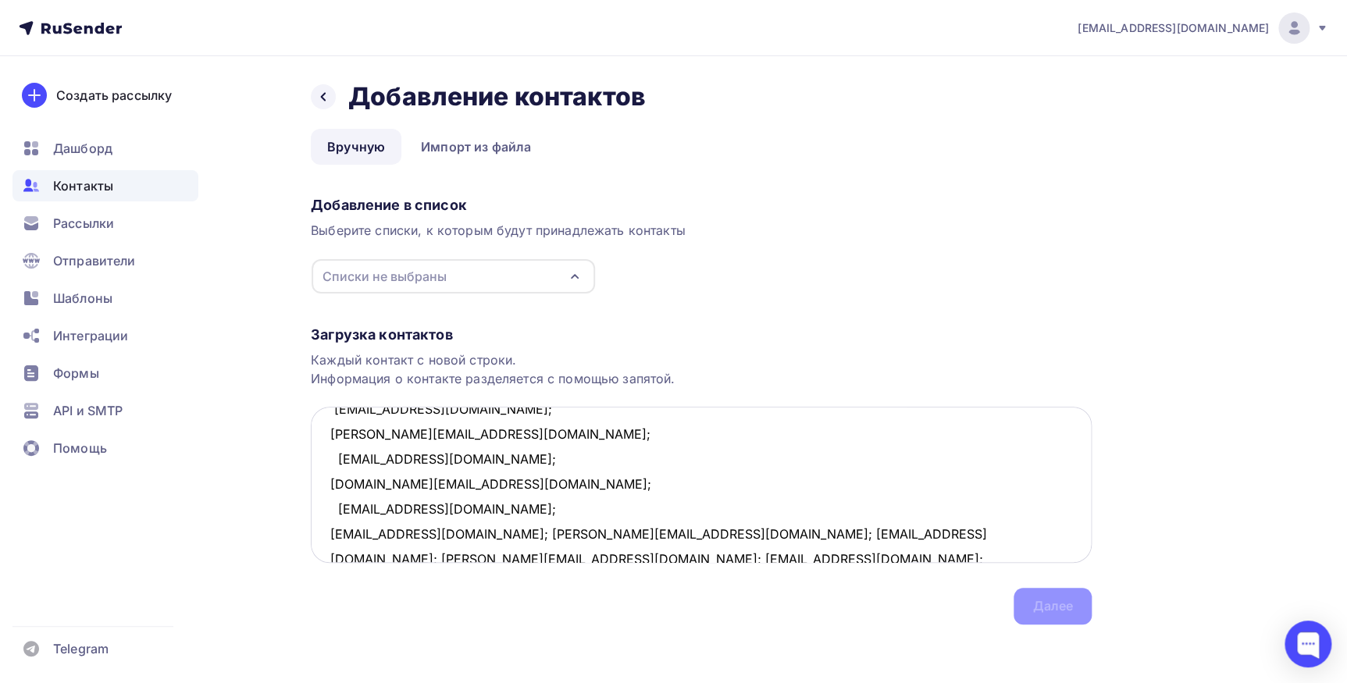
click at [482, 531] on textarea "spolimers@mail.ru; tatiana060154@yandex.ru ; alatau.liz@mail.ru; svetlana.yurev…" at bounding box center [701, 485] width 781 height 156
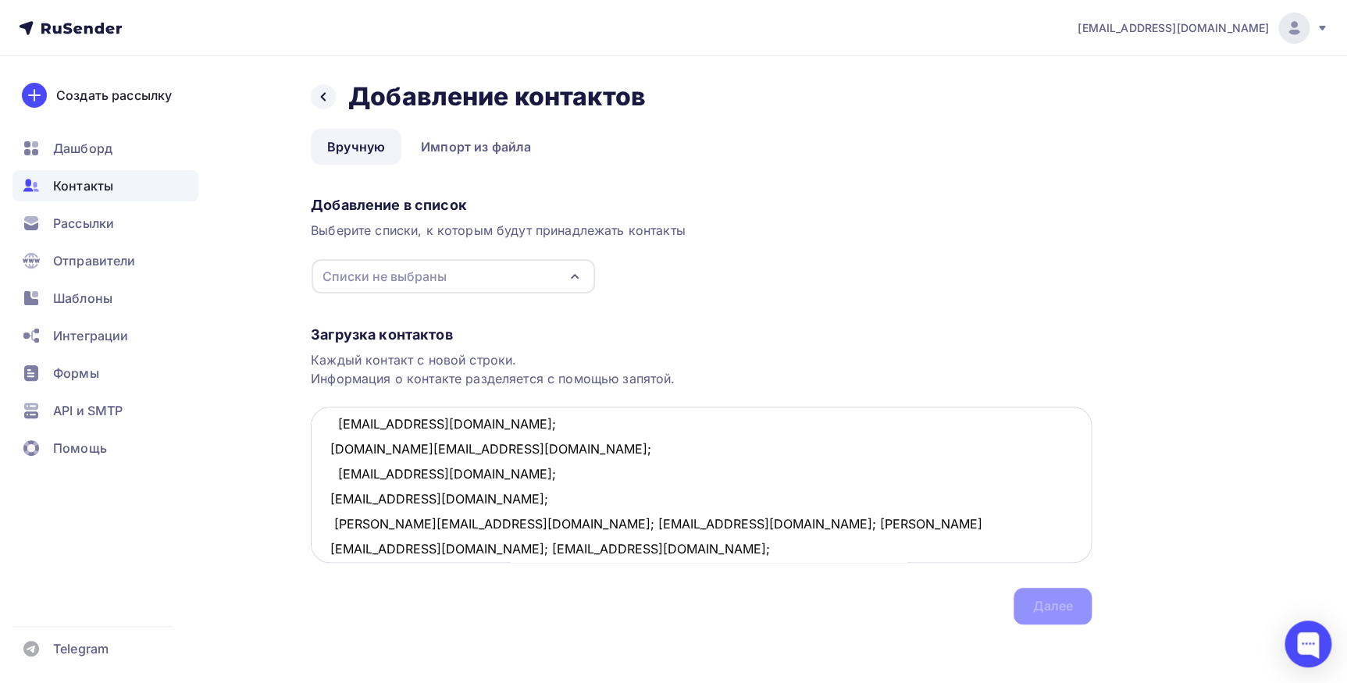
scroll to position [557, 0]
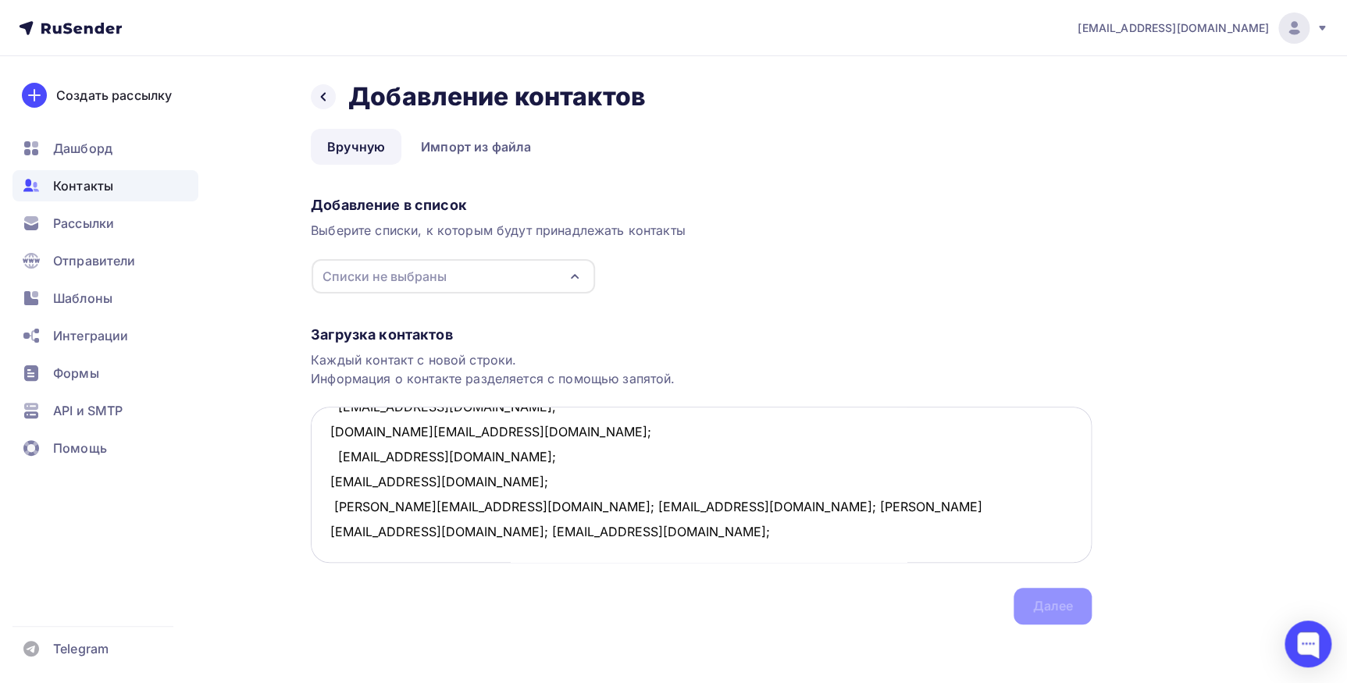
click at [424, 505] on textarea "spolimers@mail.ru; tatiana060154@yandex.ru ; alatau.liz@mail.ru; svetlana.yurev…" at bounding box center [701, 485] width 781 height 156
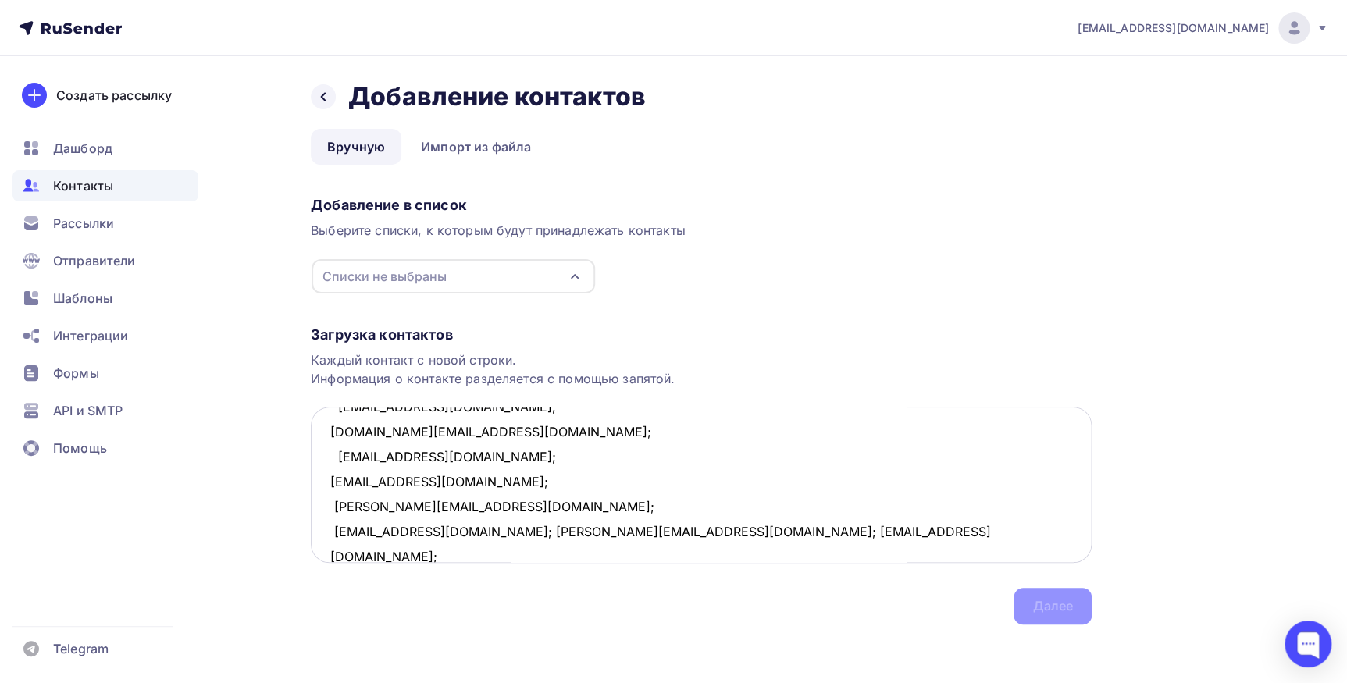
click at [483, 523] on textarea "spolimers@mail.ru; tatiana060154@yandex.ru ; alatau.liz@mail.ru; svetlana.yurev…" at bounding box center [701, 485] width 781 height 156
click at [485, 531] on textarea "spolimers@mail.ru; tatiana060154@yandex.ru ; alatau.liz@mail.ru; svetlana.yurev…" at bounding box center [701, 485] width 781 height 156
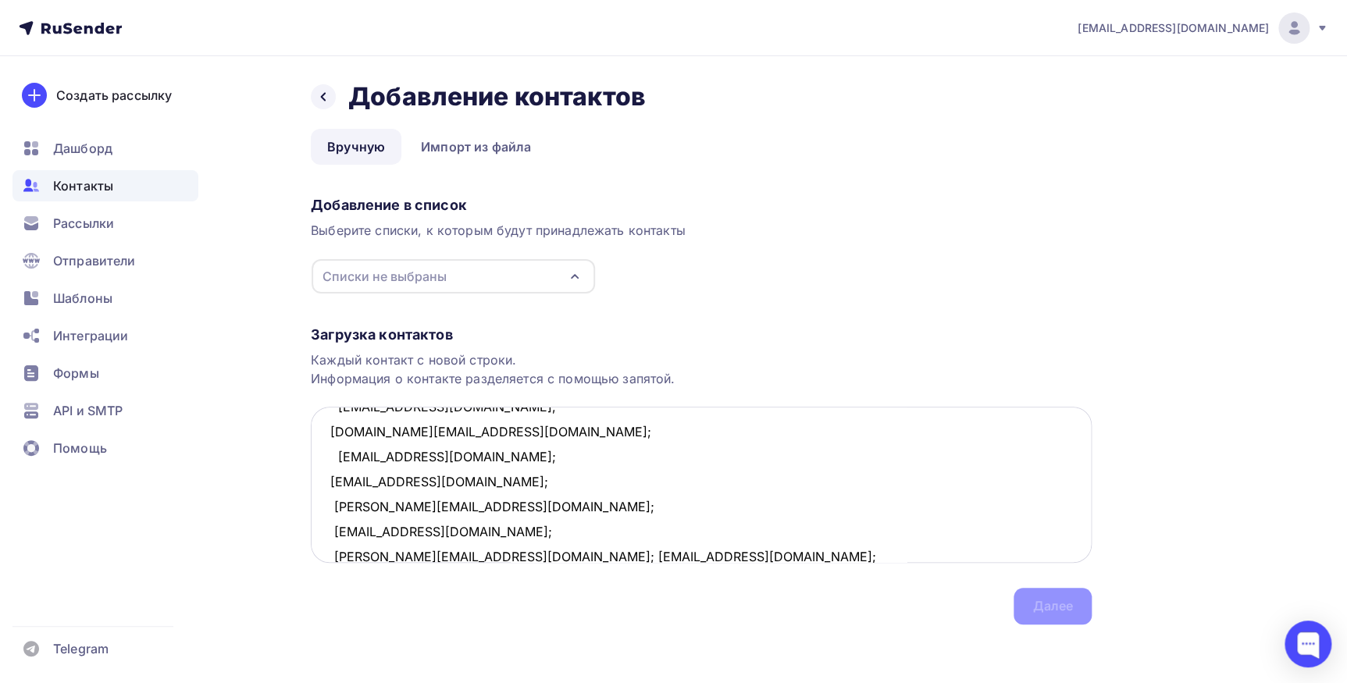
scroll to position [558, 0]
click at [451, 552] on textarea "spolimers@mail.ru; tatiana060154@yandex.ru ; alatau.liz@mail.ru; svetlana.yurev…" at bounding box center [701, 485] width 781 height 156
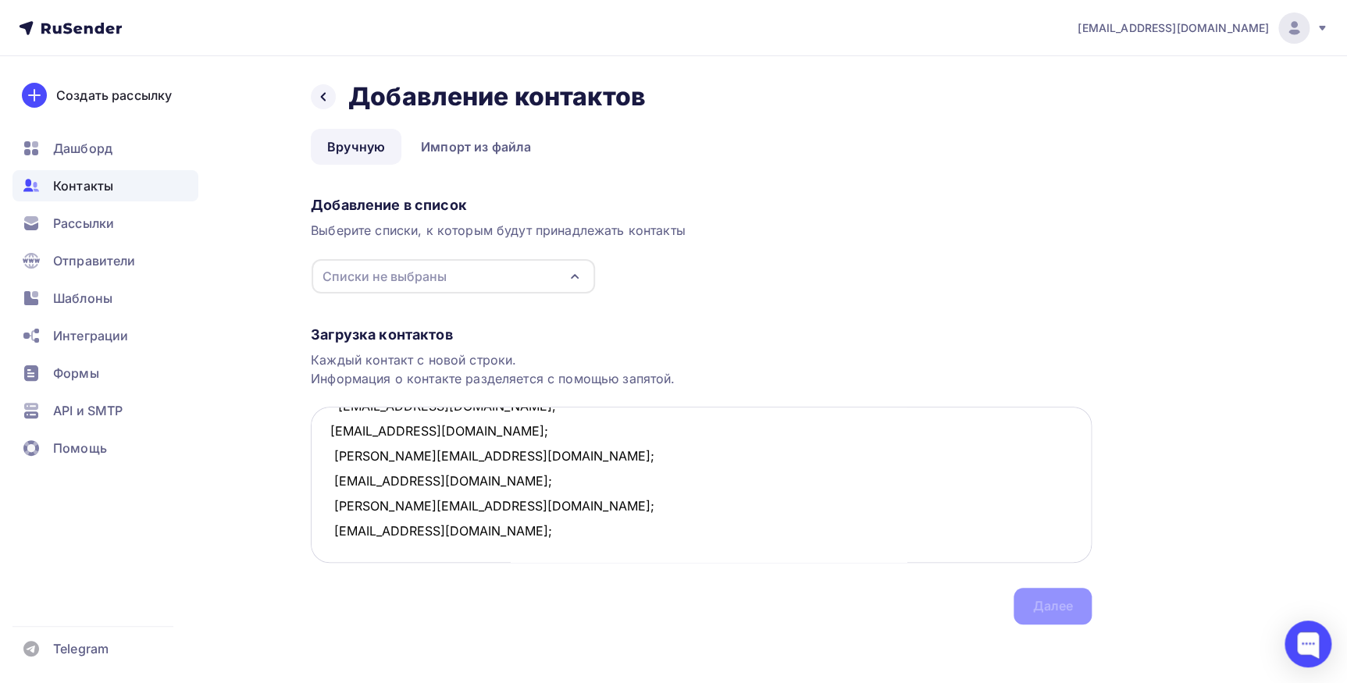
scroll to position [632, 0]
click at [568, 275] on icon "button" at bounding box center [574, 276] width 19 height 19
type textarea "spolimers@mail.ru; tatiana060154@yandex.ru ; alatau.liz@mail.ru; svetlana.yurev…"
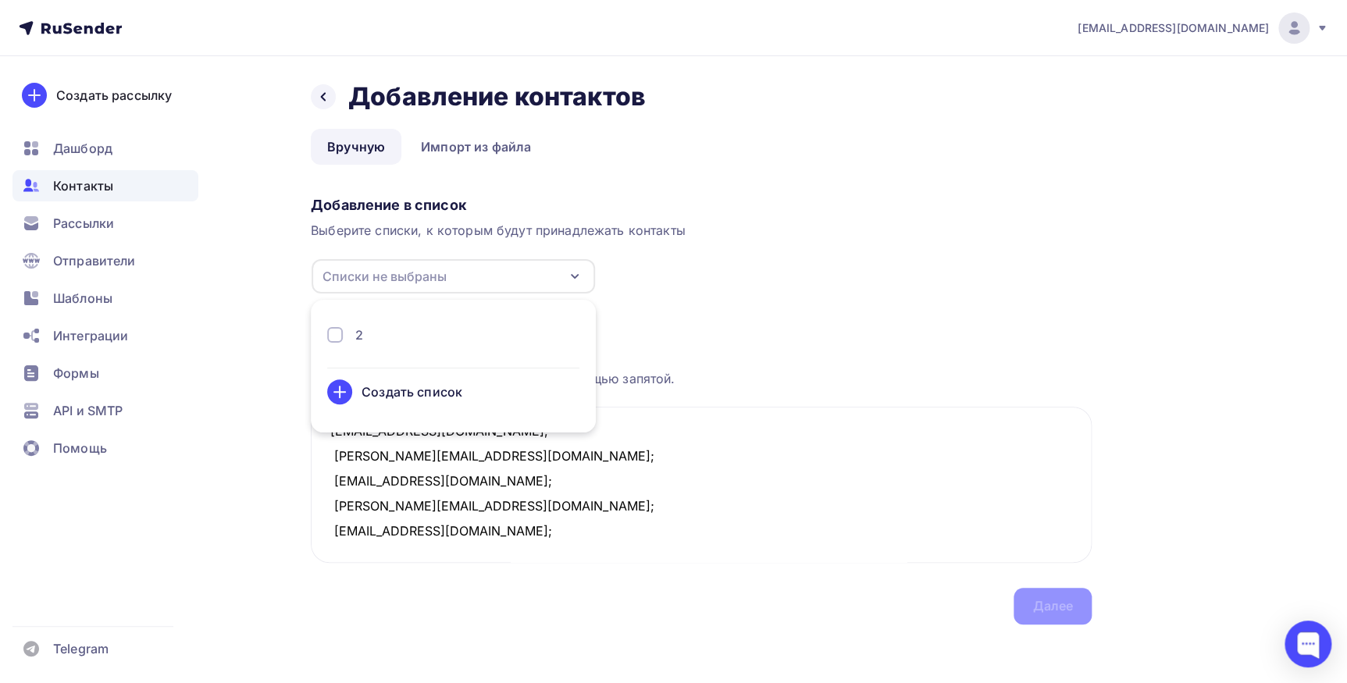
click at [360, 333] on div "2" at bounding box center [359, 335] width 8 height 19
click at [1050, 605] on div "Далее" at bounding box center [1052, 606] width 41 height 18
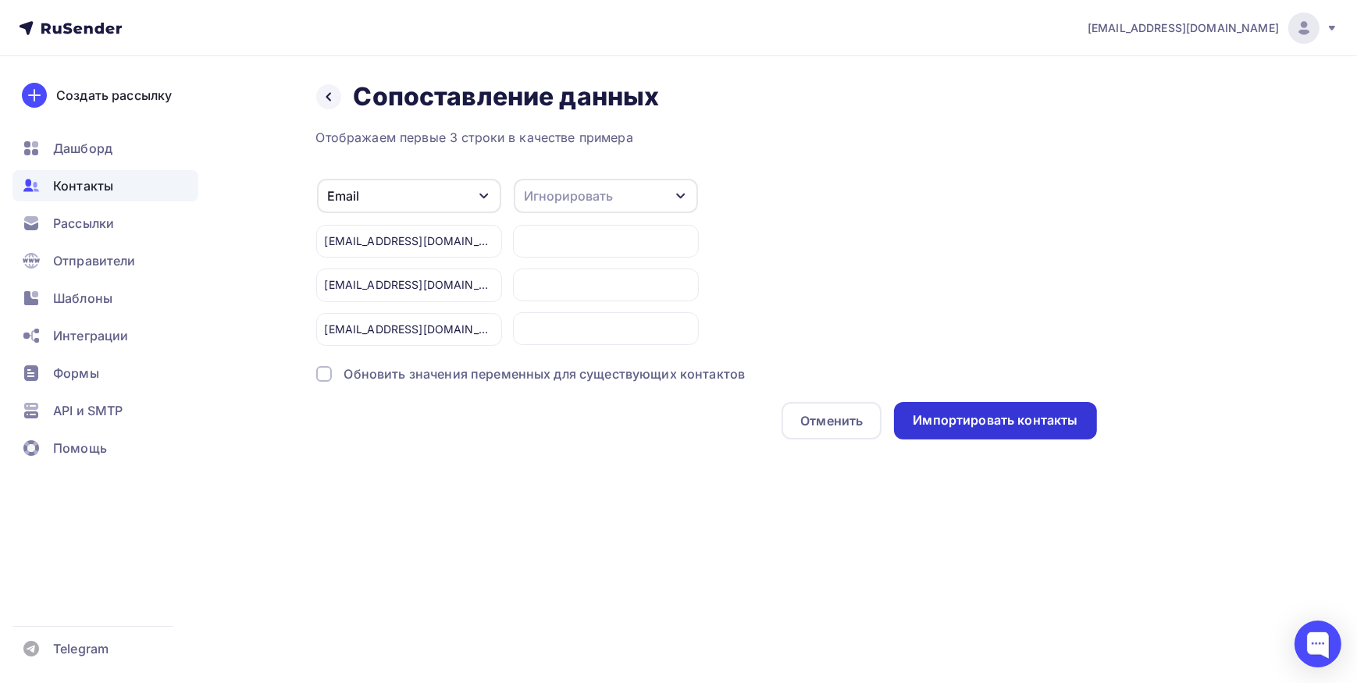
click at [983, 428] on div "Импортировать контакты" at bounding box center [995, 420] width 165 height 18
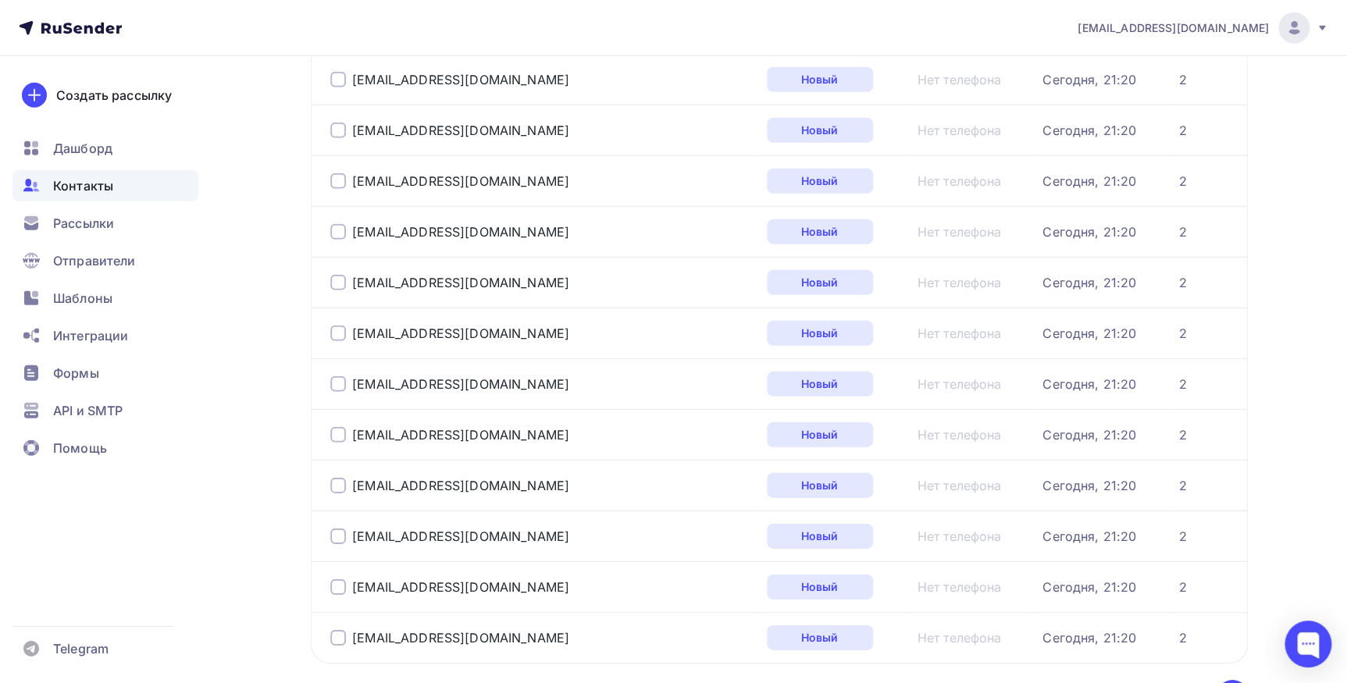
scroll to position [2252, 0]
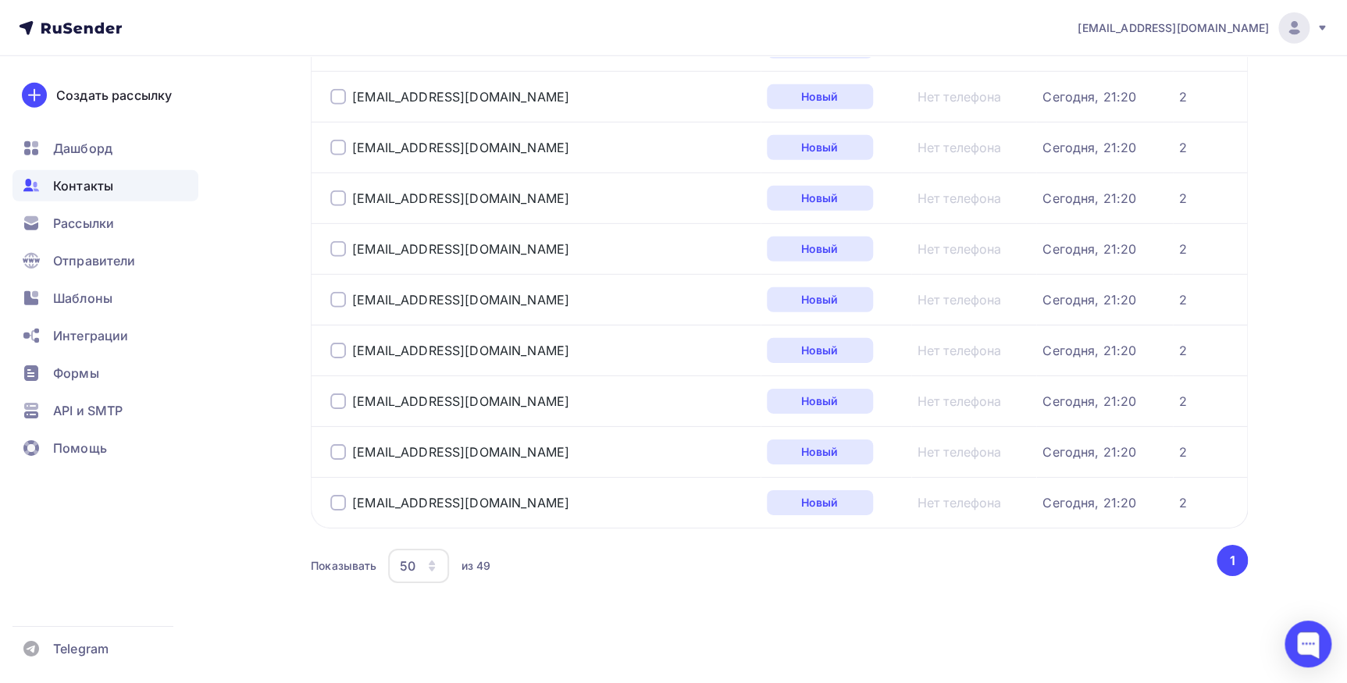
click at [429, 564] on icon "button" at bounding box center [431, 566] width 12 height 12
click at [421, 512] on div "100" at bounding box center [481, 513] width 150 height 19
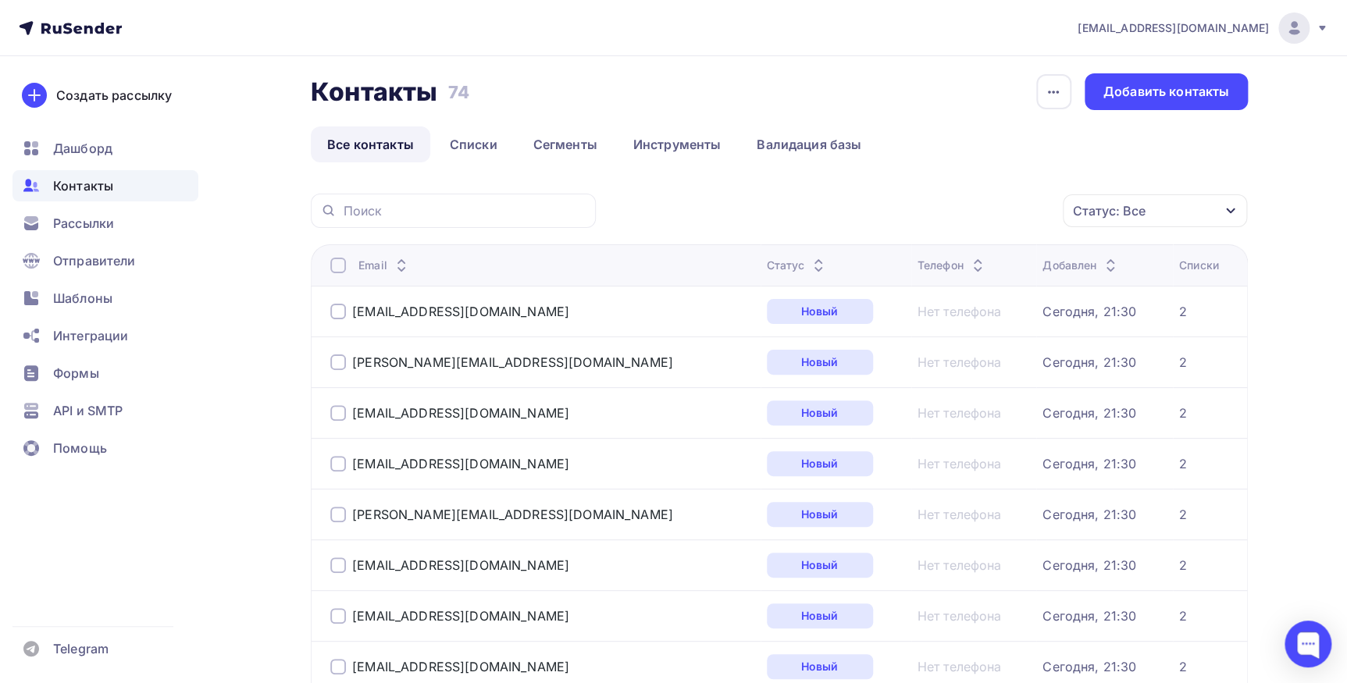
scroll to position [0, 0]
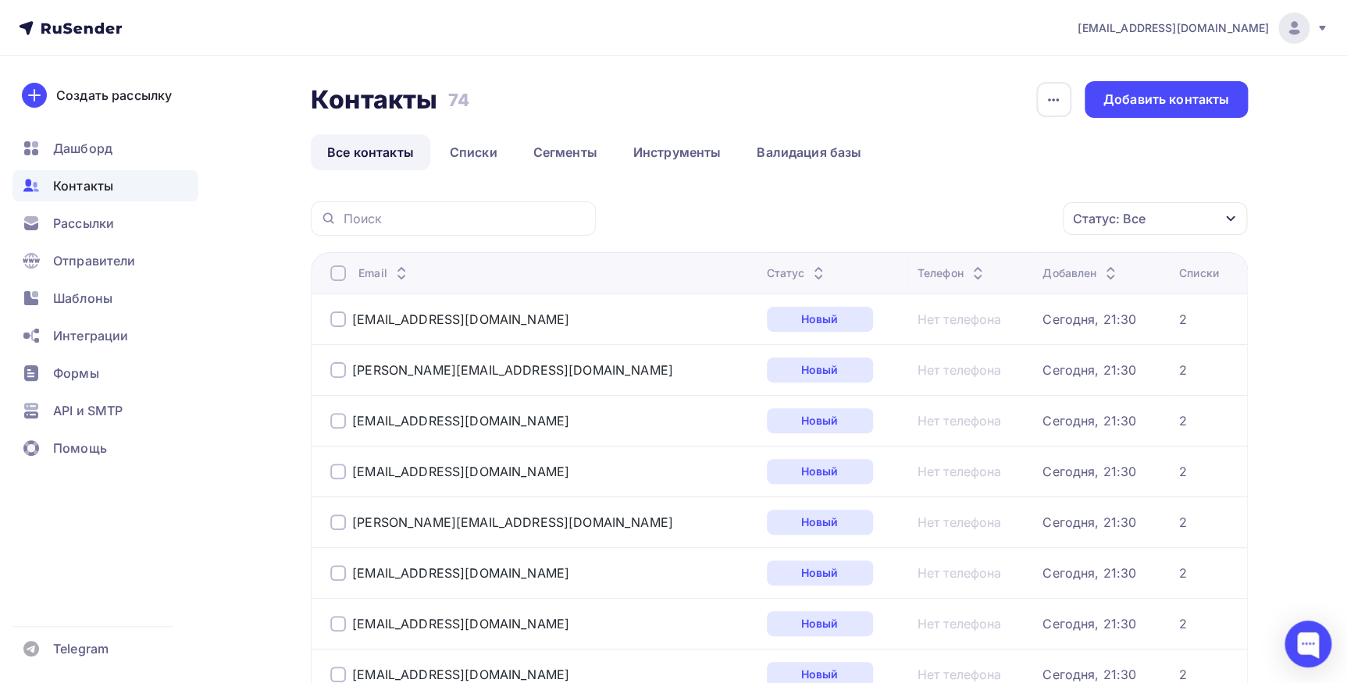
click at [398, 277] on icon at bounding box center [401, 277] width 6 height 3
click at [1101, 276] on icon at bounding box center [1110, 277] width 19 height 19
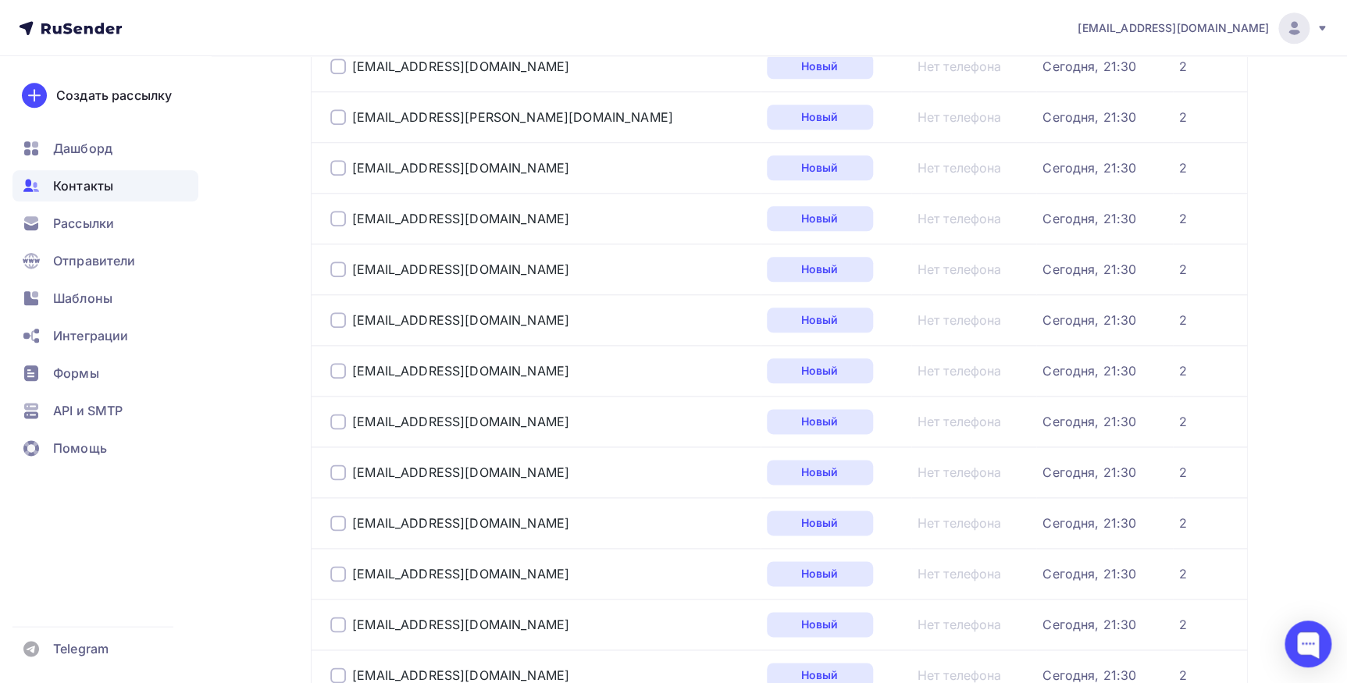
scroll to position [141, 0]
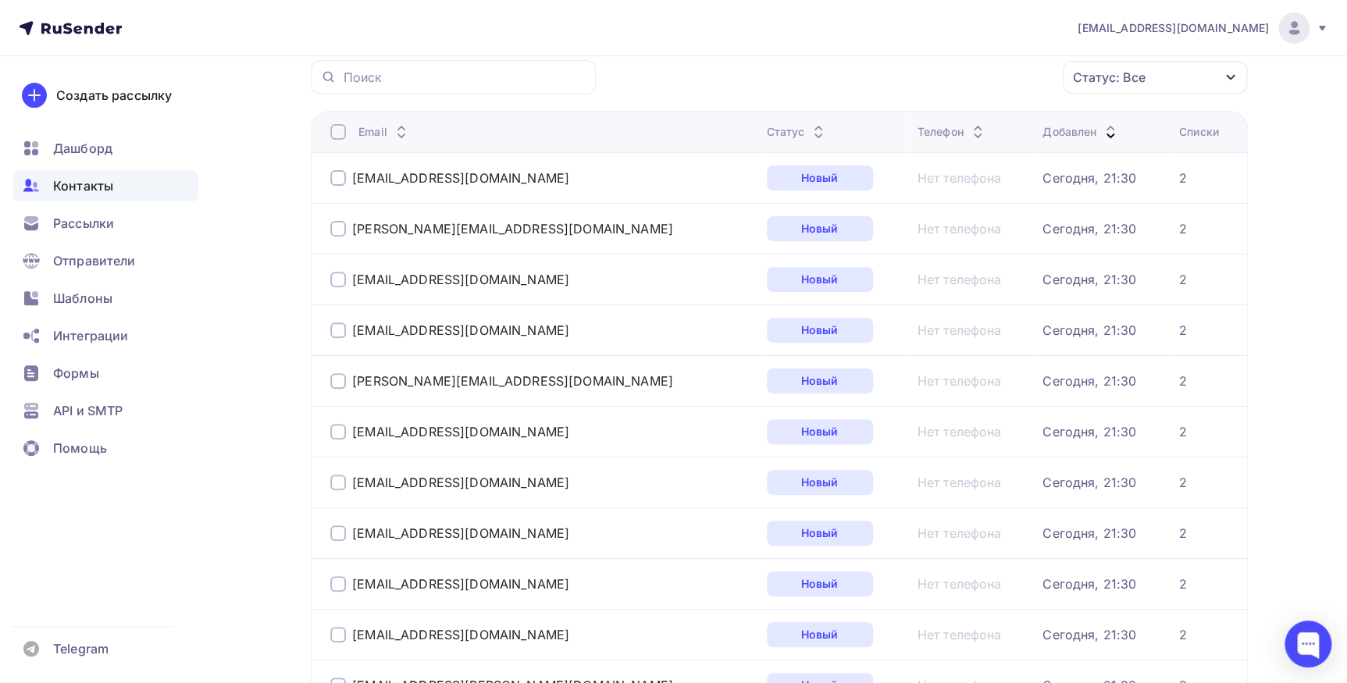
click at [1101, 126] on icon at bounding box center [1110, 135] width 19 height 19
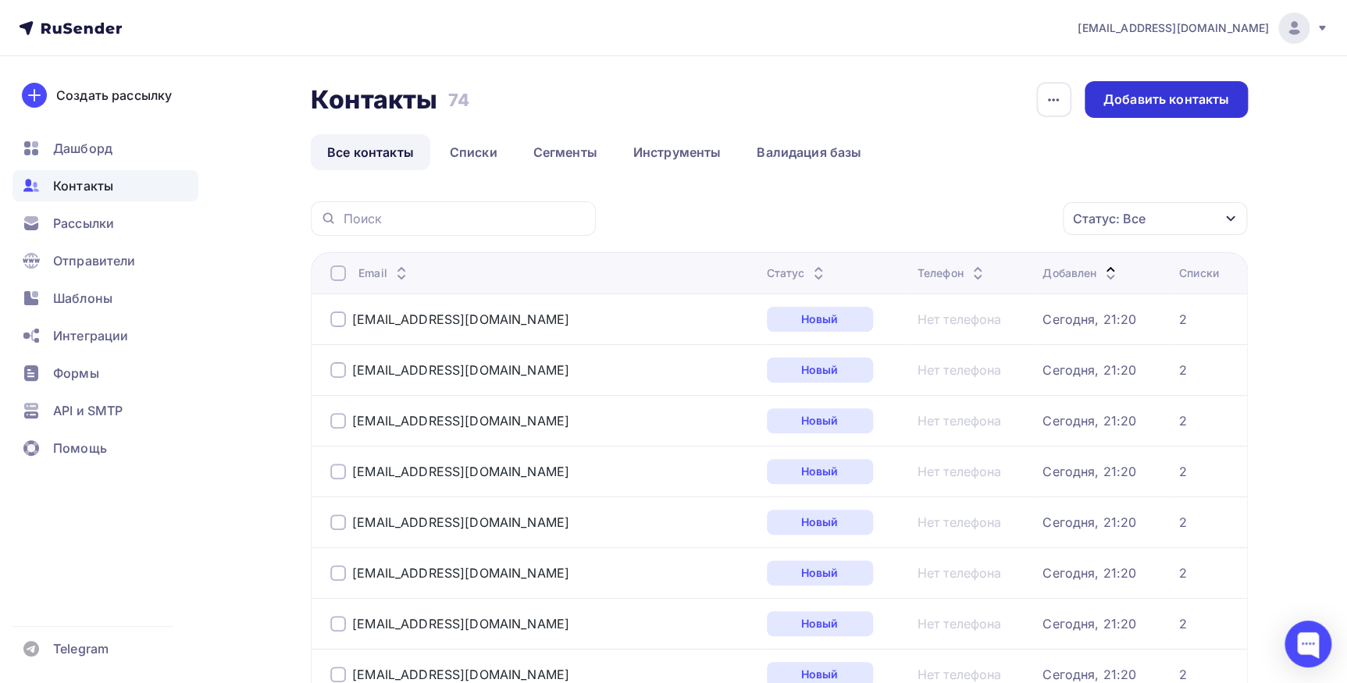
click at [1170, 95] on div "Добавить контакты" at bounding box center [1166, 100] width 126 height 18
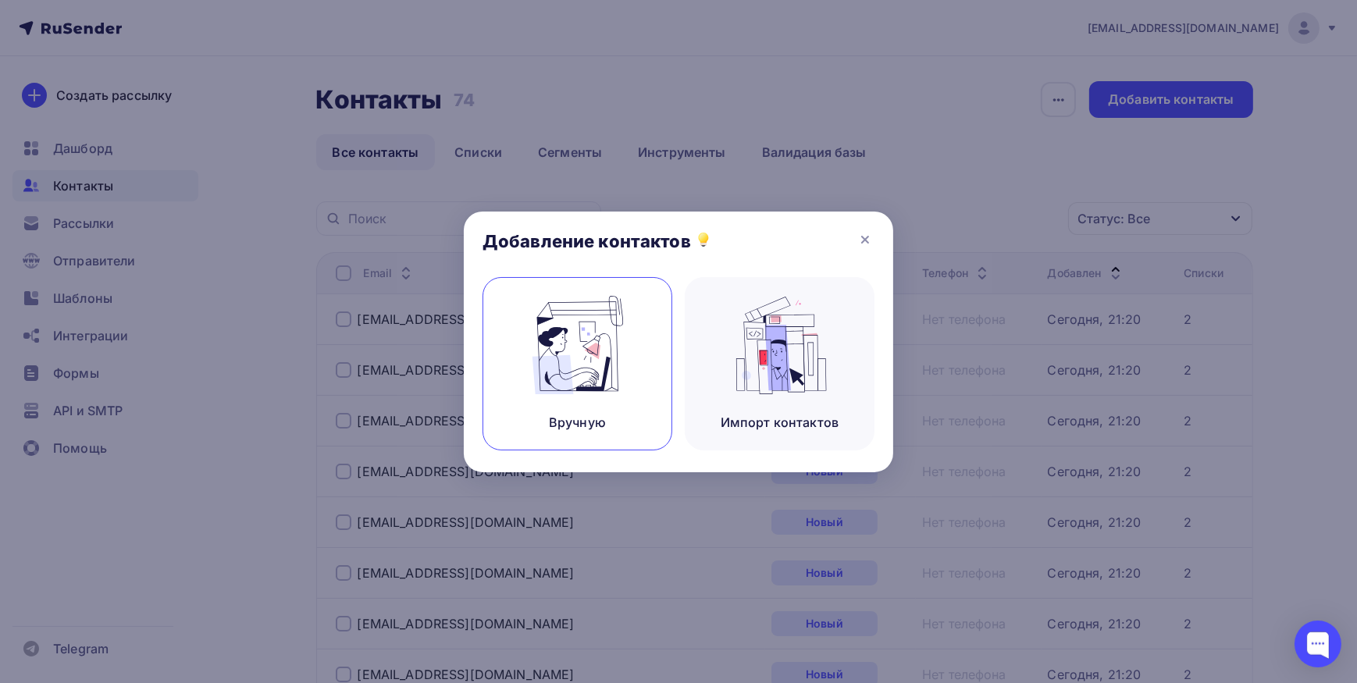
click at [609, 355] on img at bounding box center [577, 345] width 105 height 98
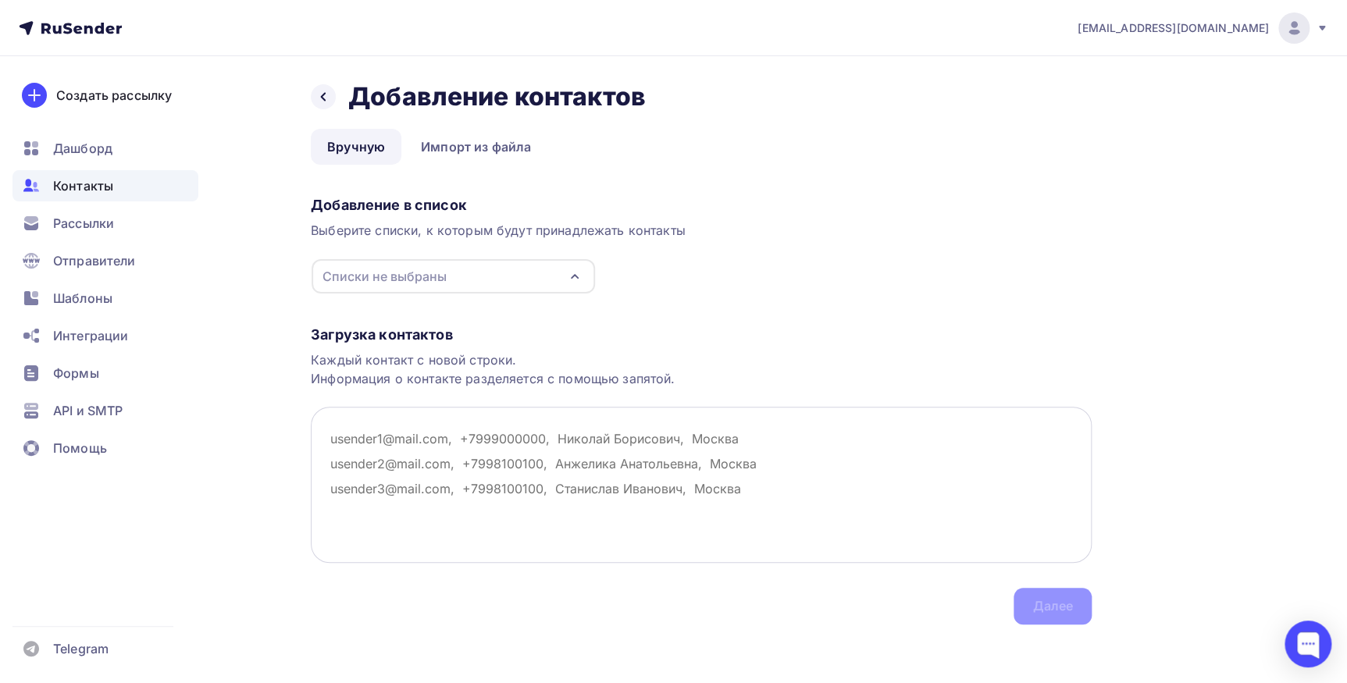
click at [394, 446] on textarea at bounding box center [701, 485] width 781 height 156
paste textarea "lyakishev@inbox.ru; 5811616@gmail.com; farhod.nematov@gmail.com; Lavrukhinvladi…"
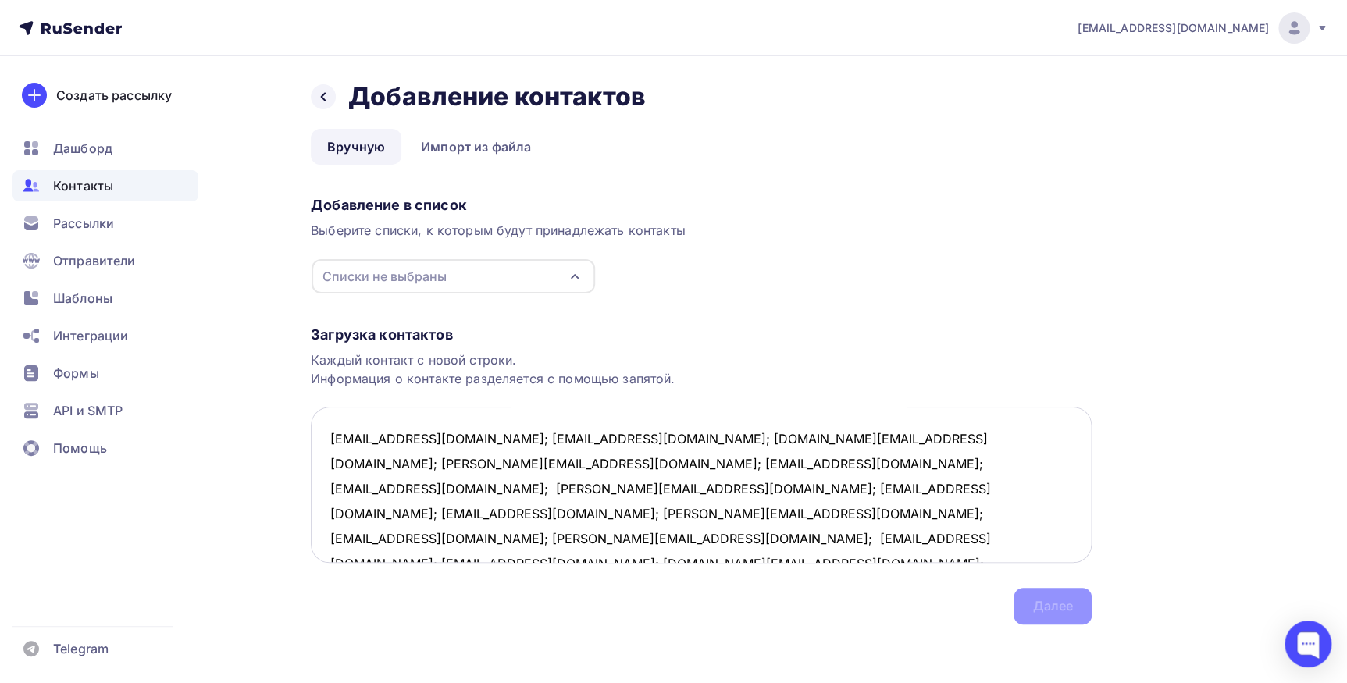
click at [449, 442] on textarea "lyakishev@inbox.ru; 5811616@gmail.com; farhod.nematov@gmail.com; Lavrukhinvladi…" at bounding box center [701, 485] width 781 height 156
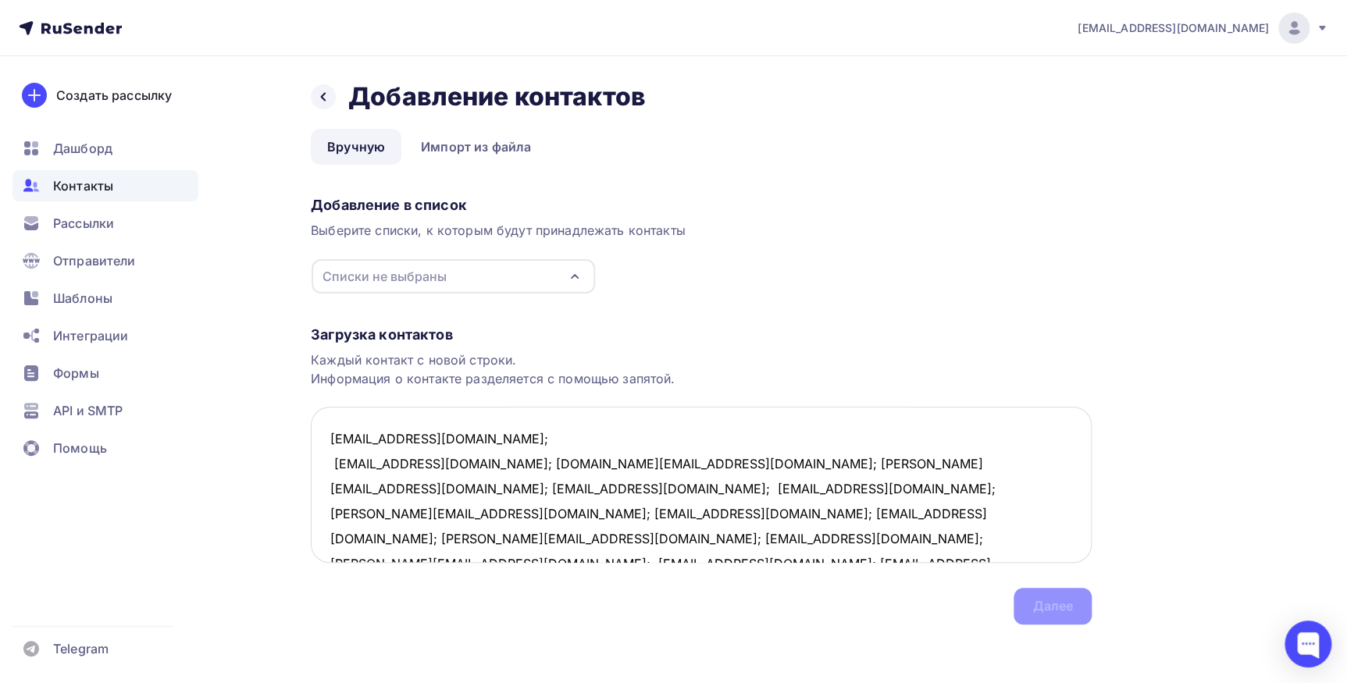
click at [461, 465] on textarea "lyakishev@inbox.ru; 5811616@gmail.com; farhod.nematov@gmail.com; Lavrukhinvladi…" at bounding box center [701, 485] width 781 height 156
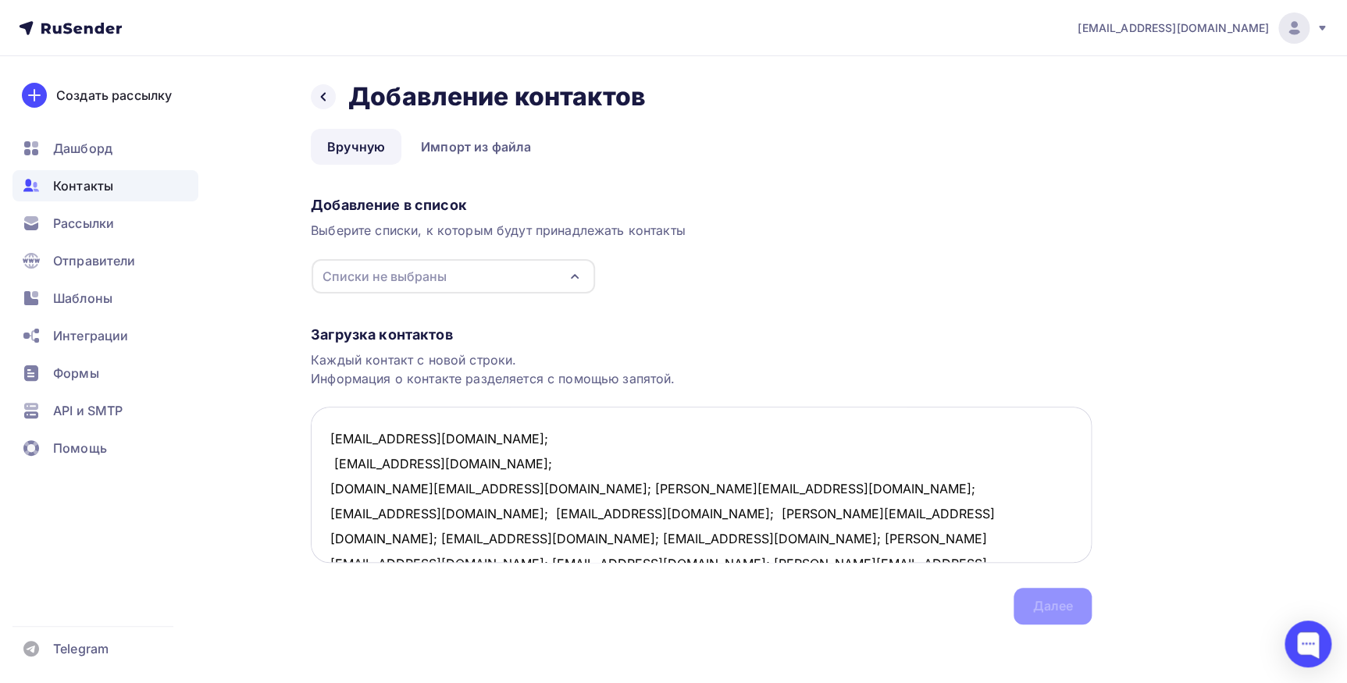
click at [500, 492] on textarea "lyakishev@inbox.ru; 5811616@gmail.com; farhod.nematov@gmail.com; Lavrukhinvladi…" at bounding box center [701, 485] width 781 height 156
click at [518, 515] on textarea "lyakishev@inbox.ru; 5811616@gmail.com; farhod.nematov@gmail.com; Lavrukhinvladi…" at bounding box center [701, 485] width 781 height 156
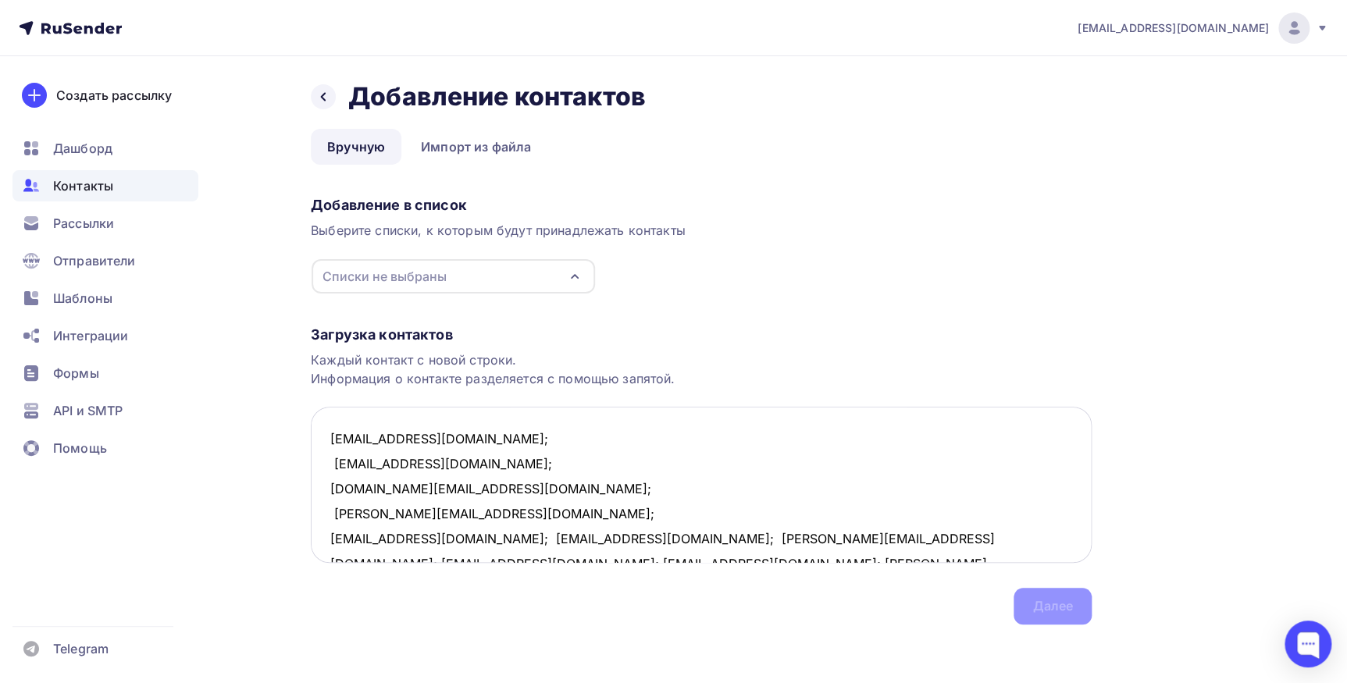
click at [549, 540] on textarea "lyakishev@inbox.ru; 5811616@gmail.com; farhod.nematov@gmail.com; Lavrukhinvladi…" at bounding box center [701, 485] width 781 height 156
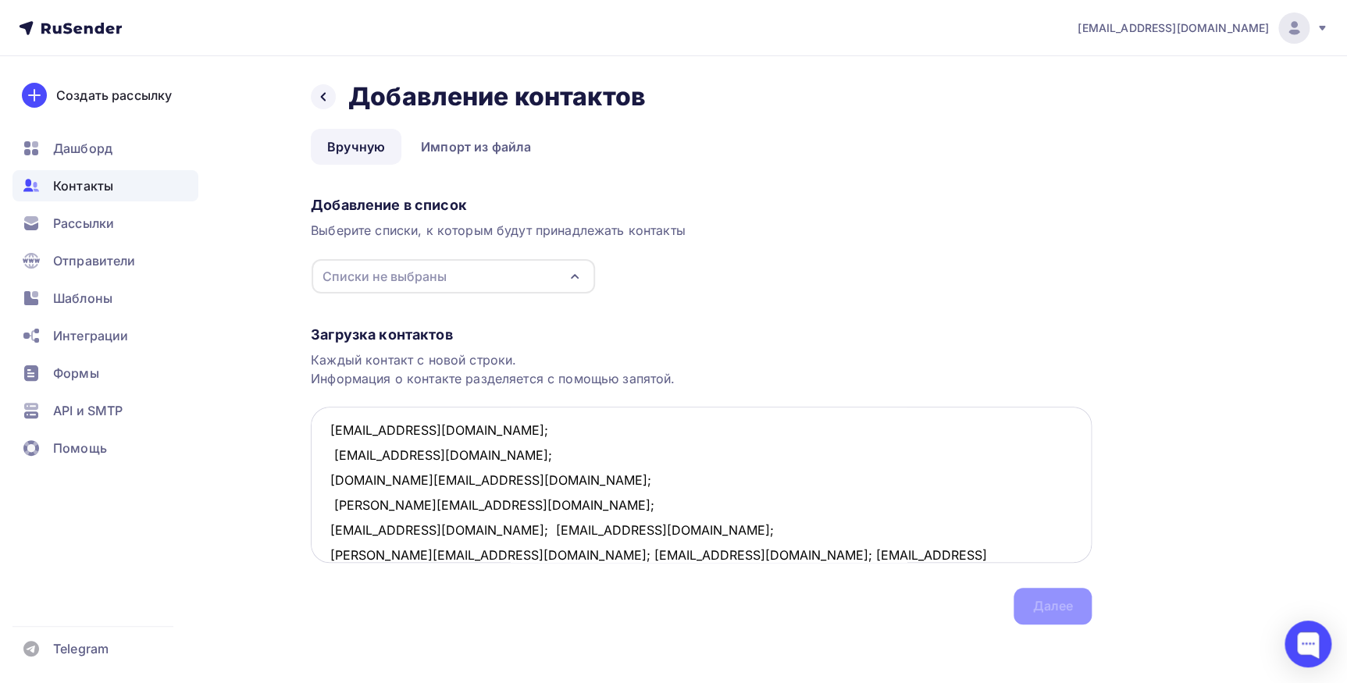
click at [419, 531] on textarea "lyakishev@inbox.ru; 5811616@gmail.com; farhod.nematov@gmail.com; Lavrukhinvladi…" at bounding box center [701, 485] width 781 height 156
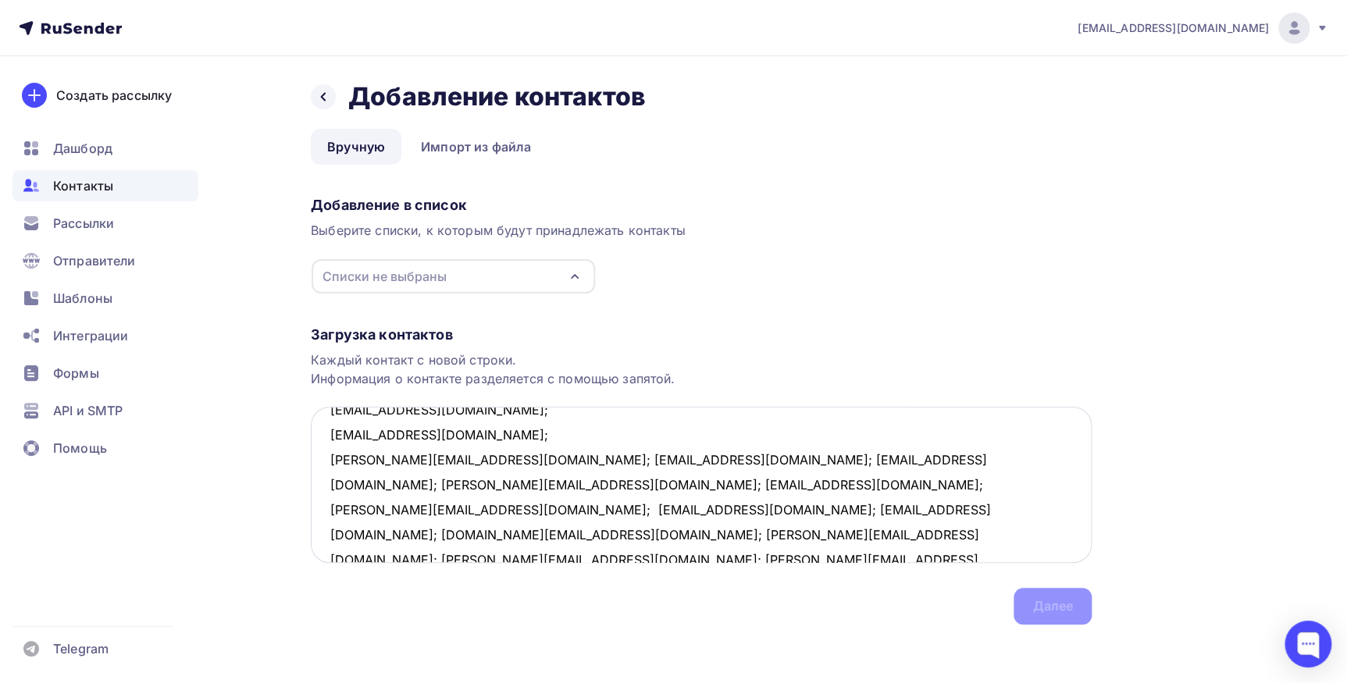
scroll to position [151, 0]
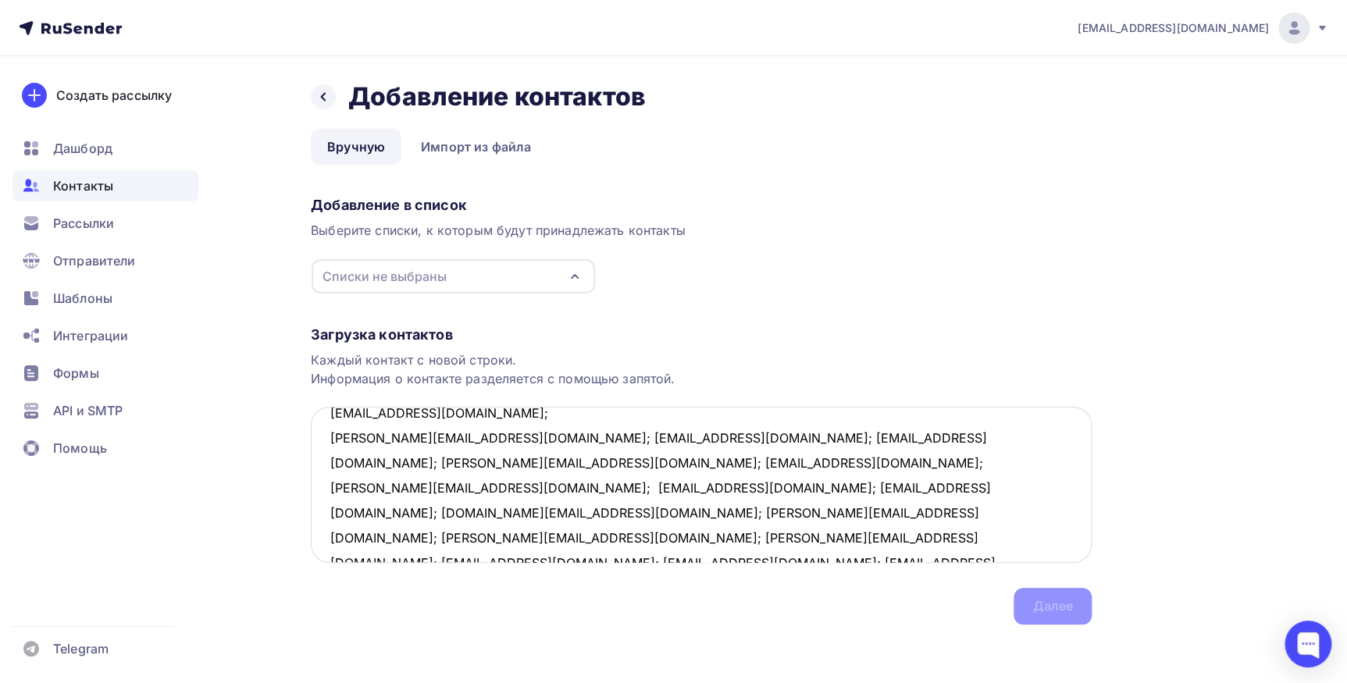
click at [440, 441] on textarea "lyakishev@inbox.ru; 5811616@gmail.com; farhod.nematov@gmail.com; Lavrukhinvladi…" at bounding box center [701, 485] width 781 height 156
click at [518, 461] on textarea "lyakishev@inbox.ru; 5811616@gmail.com; farhod.nematov@gmail.com; Lavrukhinvladi…" at bounding box center [701, 485] width 781 height 156
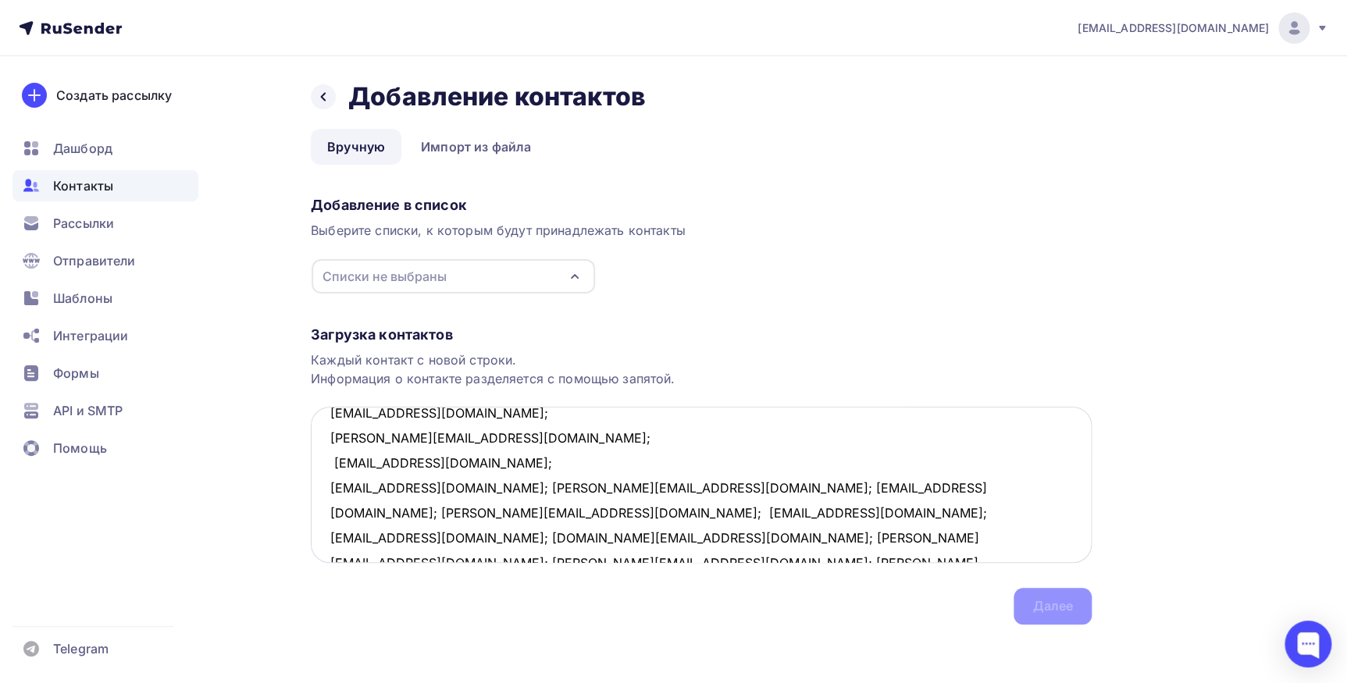
click at [529, 490] on textarea "lyakishev@inbox.ru; 5811616@gmail.com; farhod.nematov@gmail.com; Lavrukhinvladi…" at bounding box center [701, 485] width 781 height 156
click at [415, 487] on textarea "lyakishev@inbox.ru; 5811616@gmail.com; farhod.nematov@gmail.com; Lavrukhinvladi…" at bounding box center [701, 485] width 781 height 156
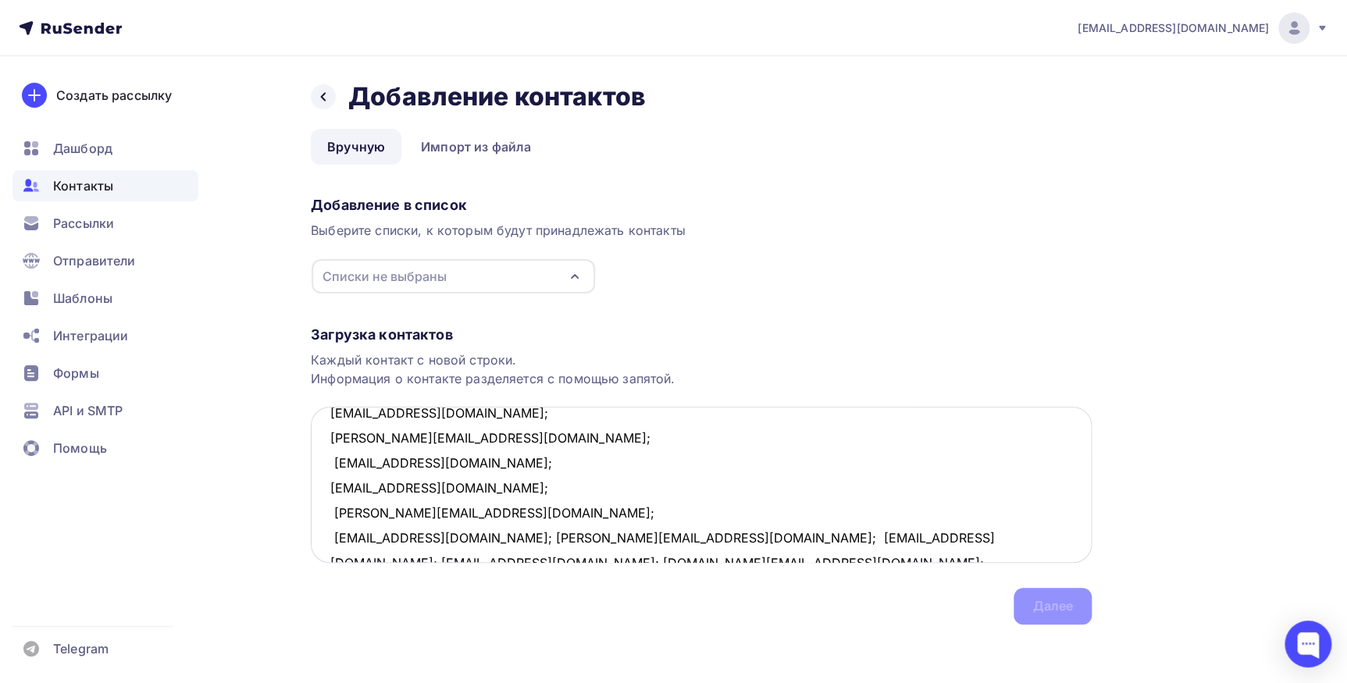
scroll to position [222, 0]
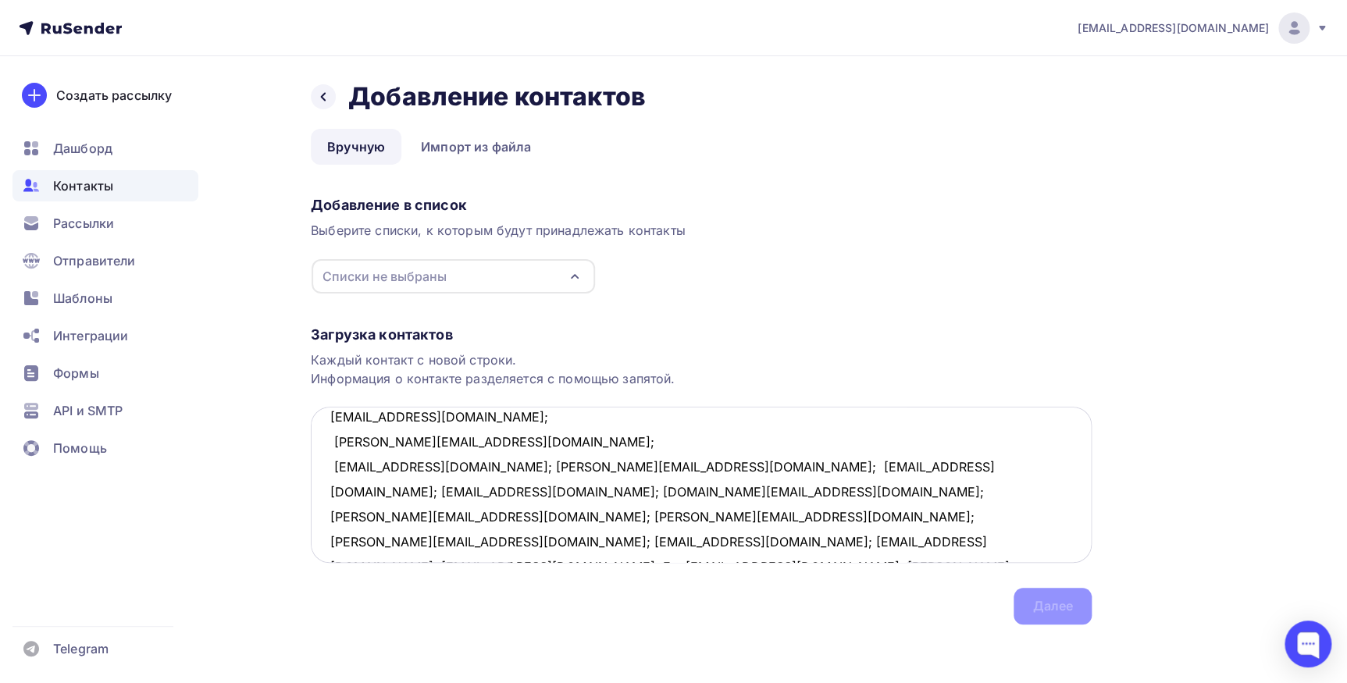
click at [443, 467] on textarea "lyakishev@inbox.ru; 5811616@gmail.com; farhod.nematov@gmail.com; Lavrukhinvladi…" at bounding box center [701, 485] width 781 height 156
click at [461, 491] on textarea "lyakishev@inbox.ru; 5811616@gmail.com; farhod.nematov@gmail.com; Lavrukhinvladi…" at bounding box center [701, 485] width 781 height 156
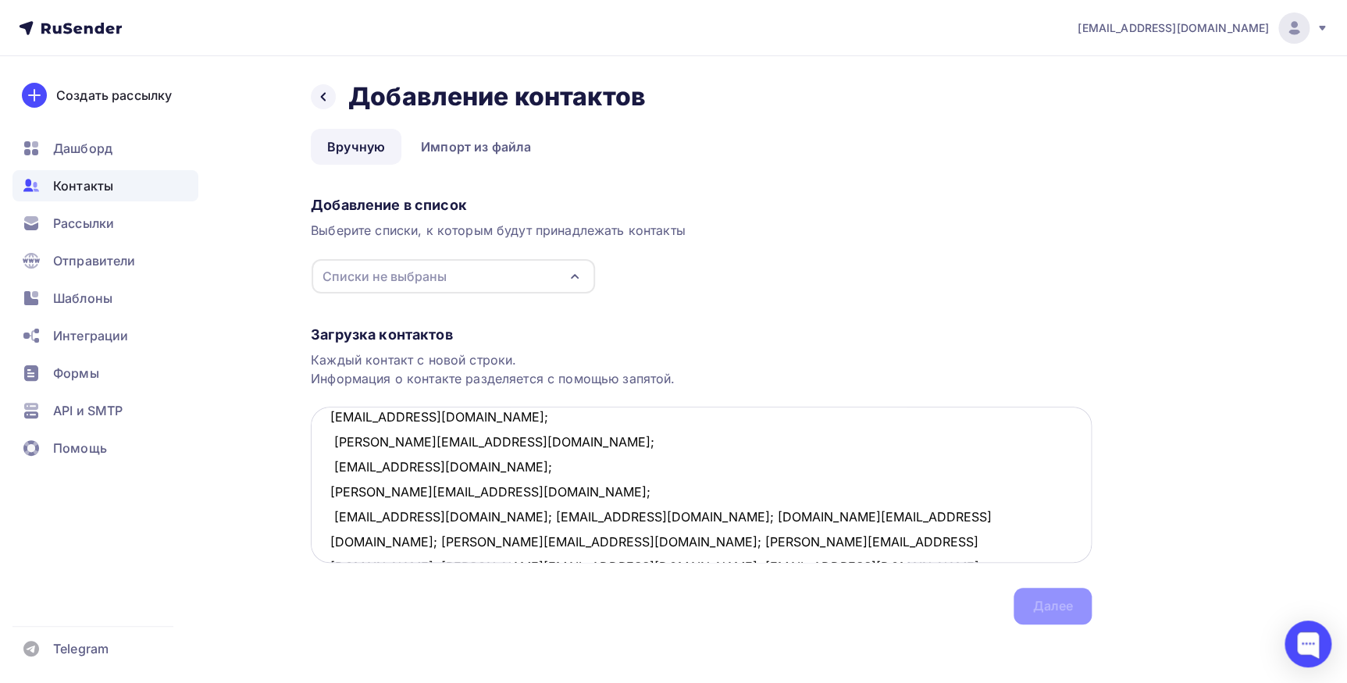
click at [445, 517] on textarea "lyakishev@inbox.ru; 5811616@gmail.com; farhod.nematov@gmail.com; Lavrukhinvladi…" at bounding box center [701, 485] width 781 height 156
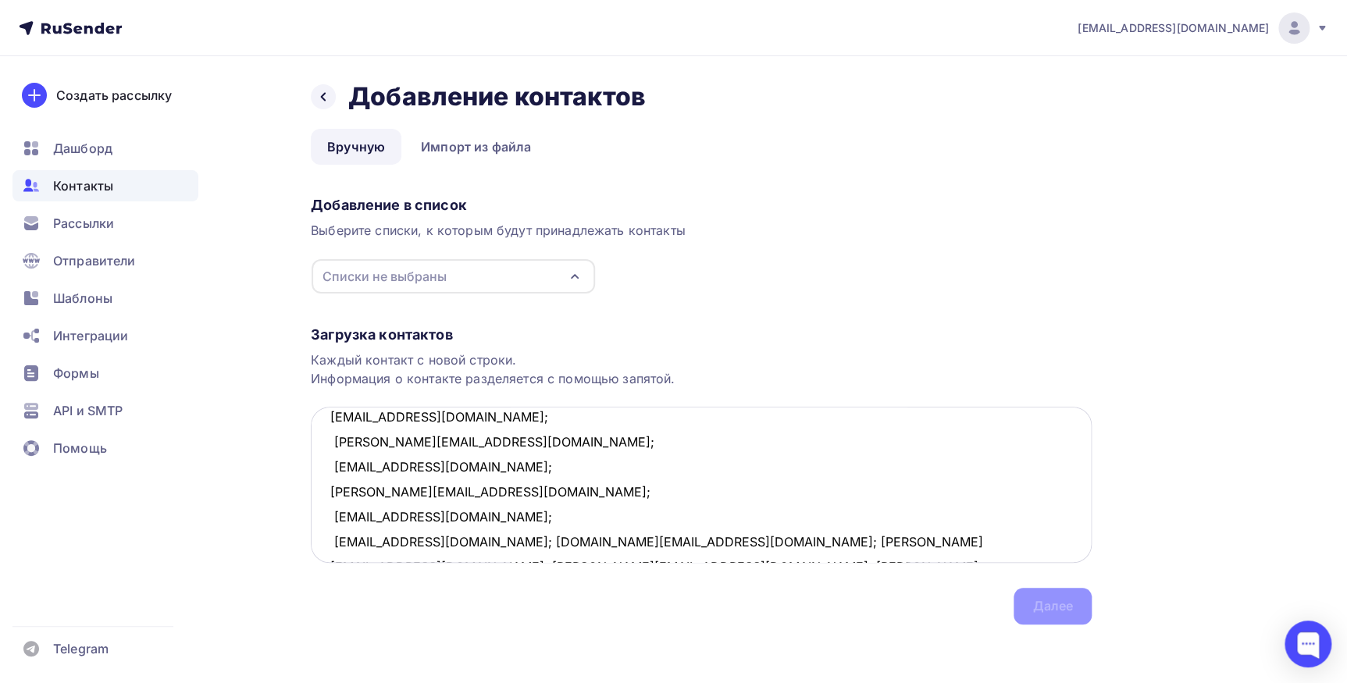
click at [441, 542] on textarea "lyakishev@inbox.ru; 5811616@gmail.com; farhod.nematov@gmail.com; Lavrukhinvladi…" at bounding box center [701, 485] width 781 height 156
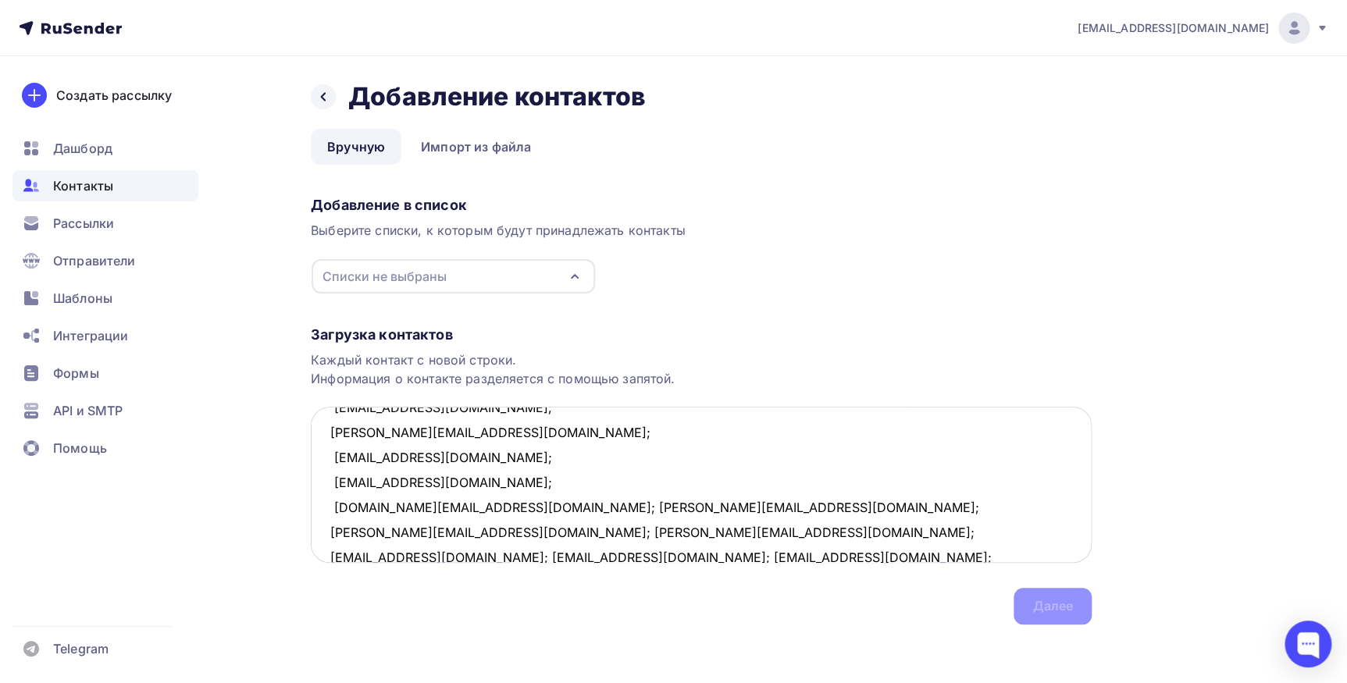
scroll to position [304, 0]
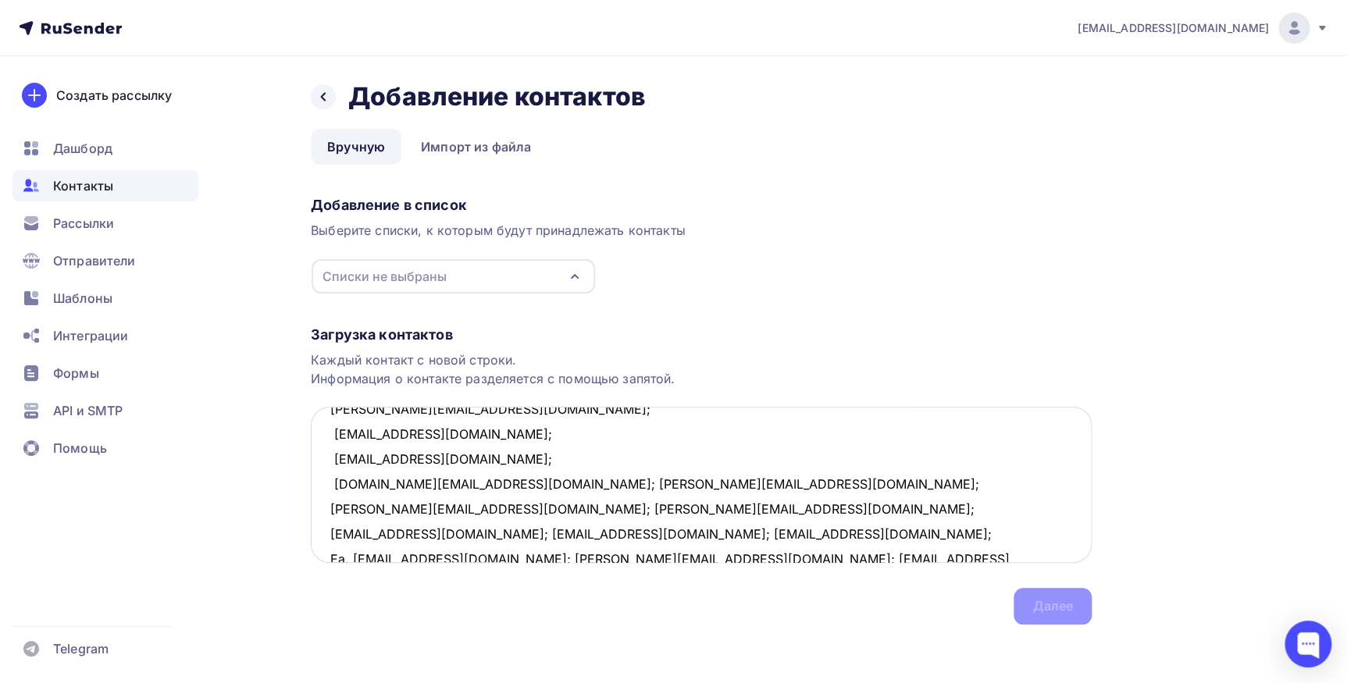
click at [484, 484] on textarea "lyakishev@inbox.ru; 5811616@gmail.com; farhod.nematov@gmail.com; Lavrukhinvladi…" at bounding box center [701, 485] width 781 height 156
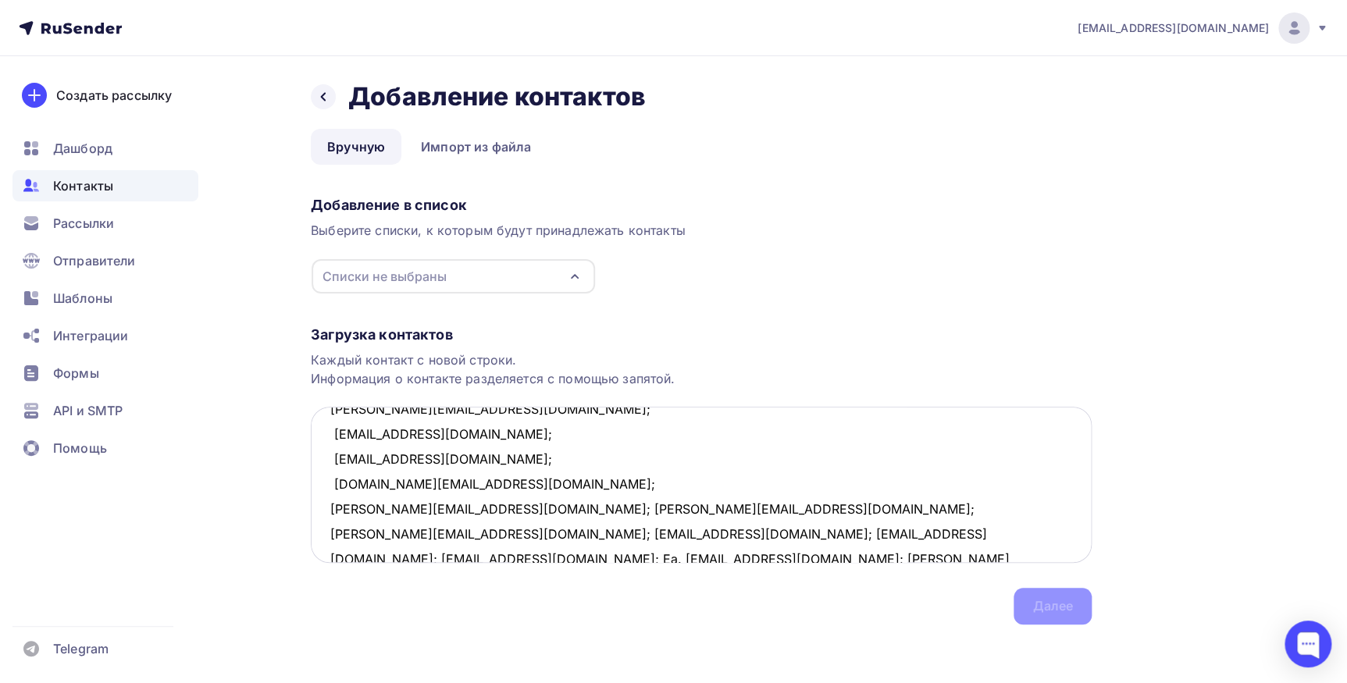
click at [453, 509] on textarea "lyakishev@inbox.ru; 5811616@gmail.com; farhod.nematov@gmail.com; Lavrukhinvladi…" at bounding box center [701, 485] width 781 height 156
click at [450, 532] on textarea "lyakishev@inbox.ru; 5811616@gmail.com; farhod.nematov@gmail.com; Lavrukhinvladi…" at bounding box center [701, 485] width 781 height 156
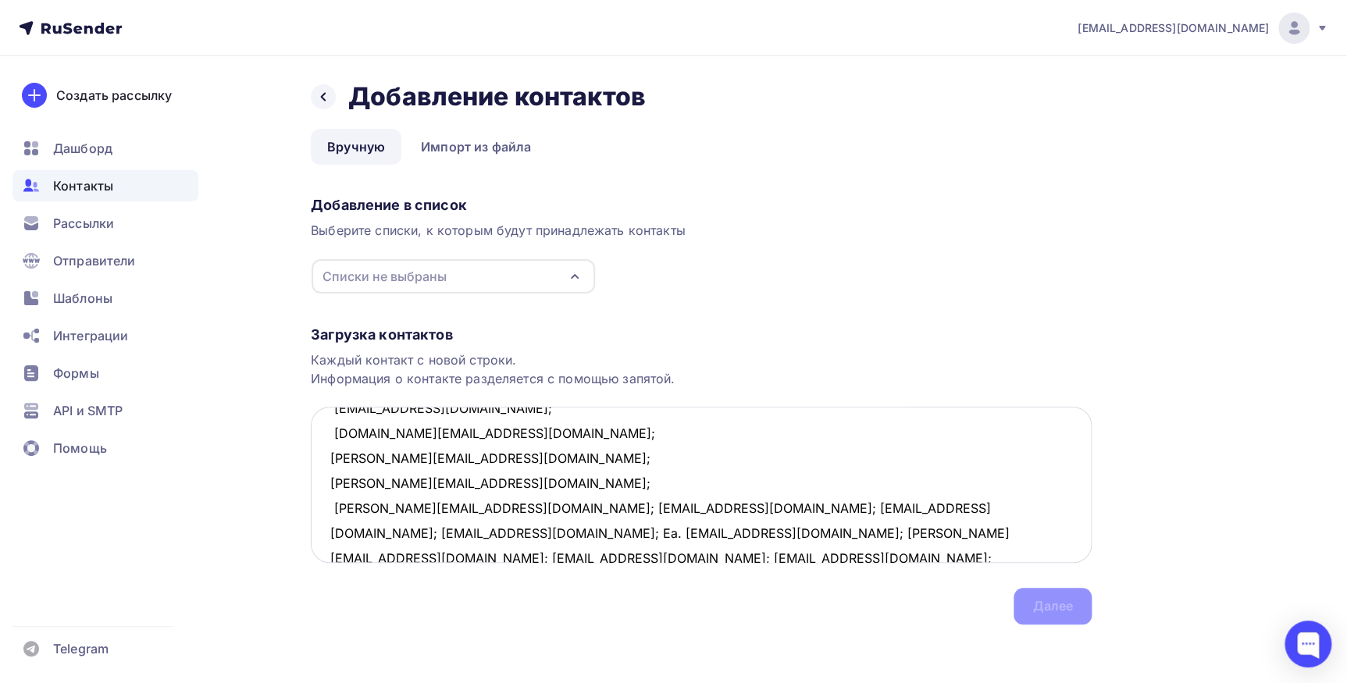
scroll to position [380, 0]
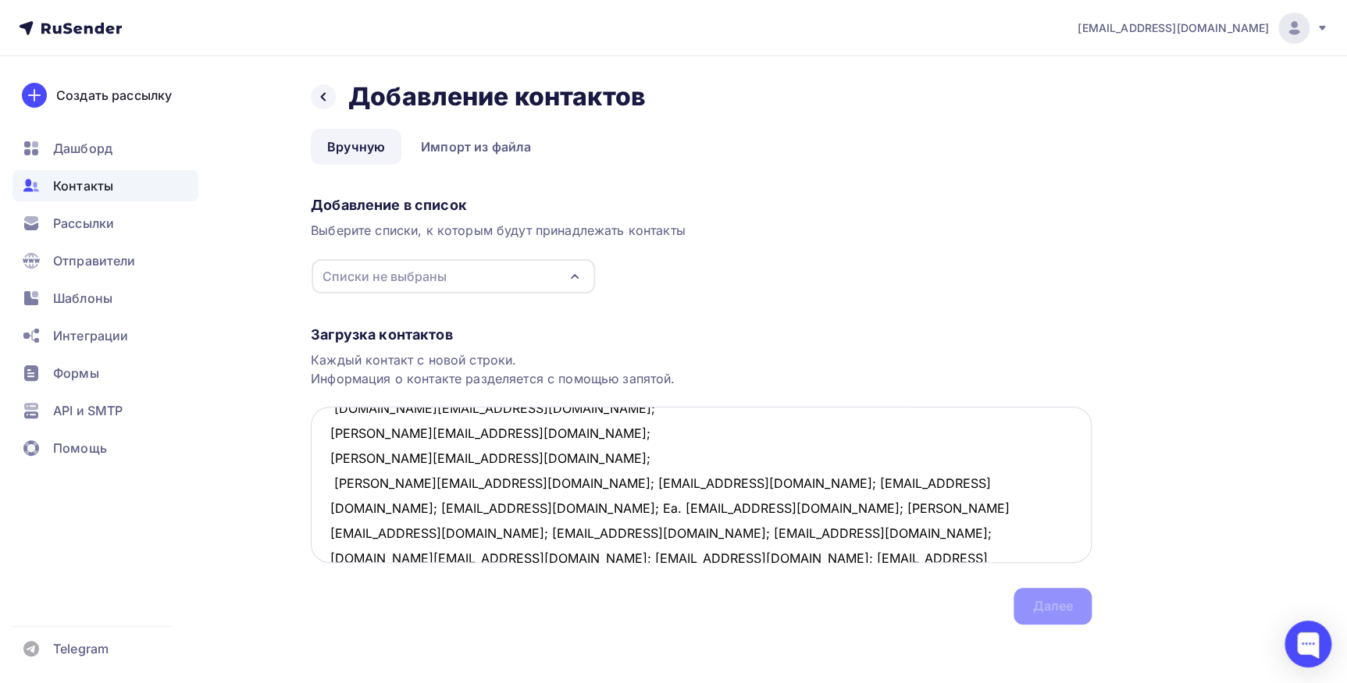
click at [459, 486] on textarea "lyakishev@inbox.ru; 5811616@gmail.com; farhod.nematov@gmail.com; Lavrukhinvladi…" at bounding box center [701, 485] width 781 height 156
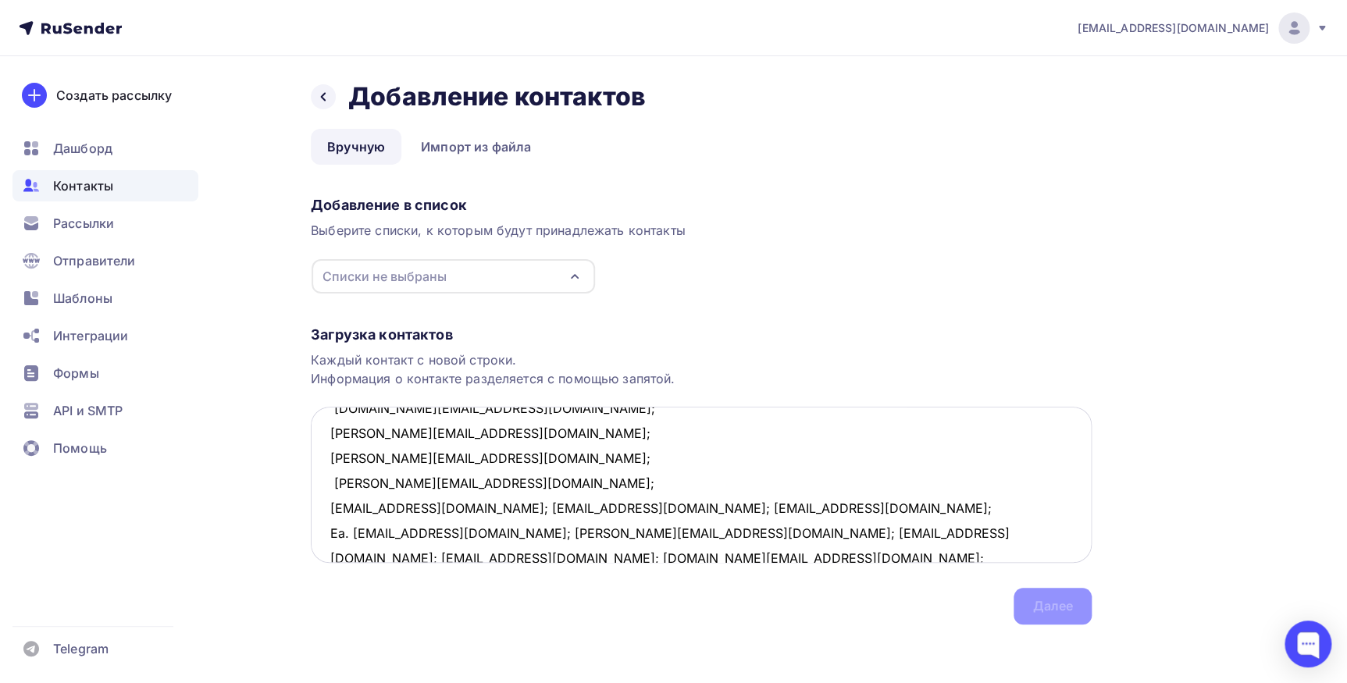
click at [438, 507] on textarea "lyakishev@inbox.ru; 5811616@gmail.com; farhod.nematov@gmail.com; Lavrukhinvladi…" at bounding box center [701, 485] width 781 height 156
click at [464, 534] on textarea "lyakishev@inbox.ru; 5811616@gmail.com; farhod.nematov@gmail.com; Lavrukhinvladi…" at bounding box center [701, 485] width 781 height 156
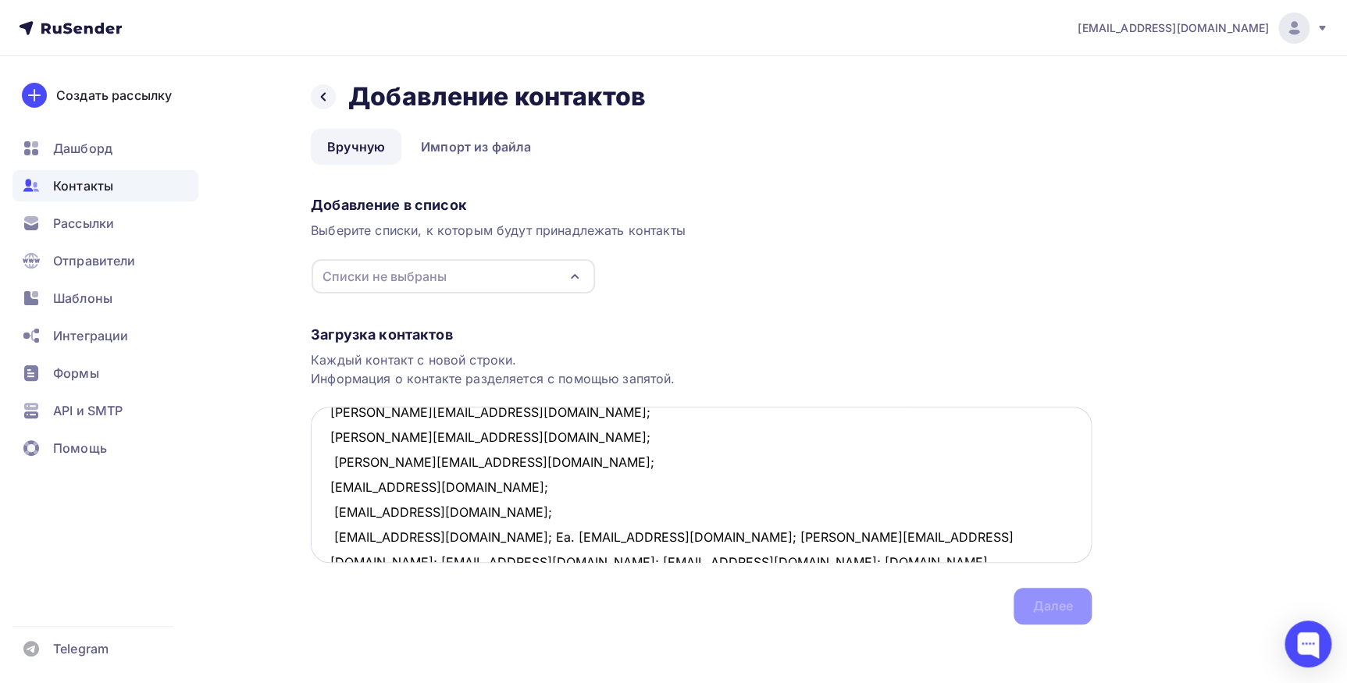
scroll to position [454, 0]
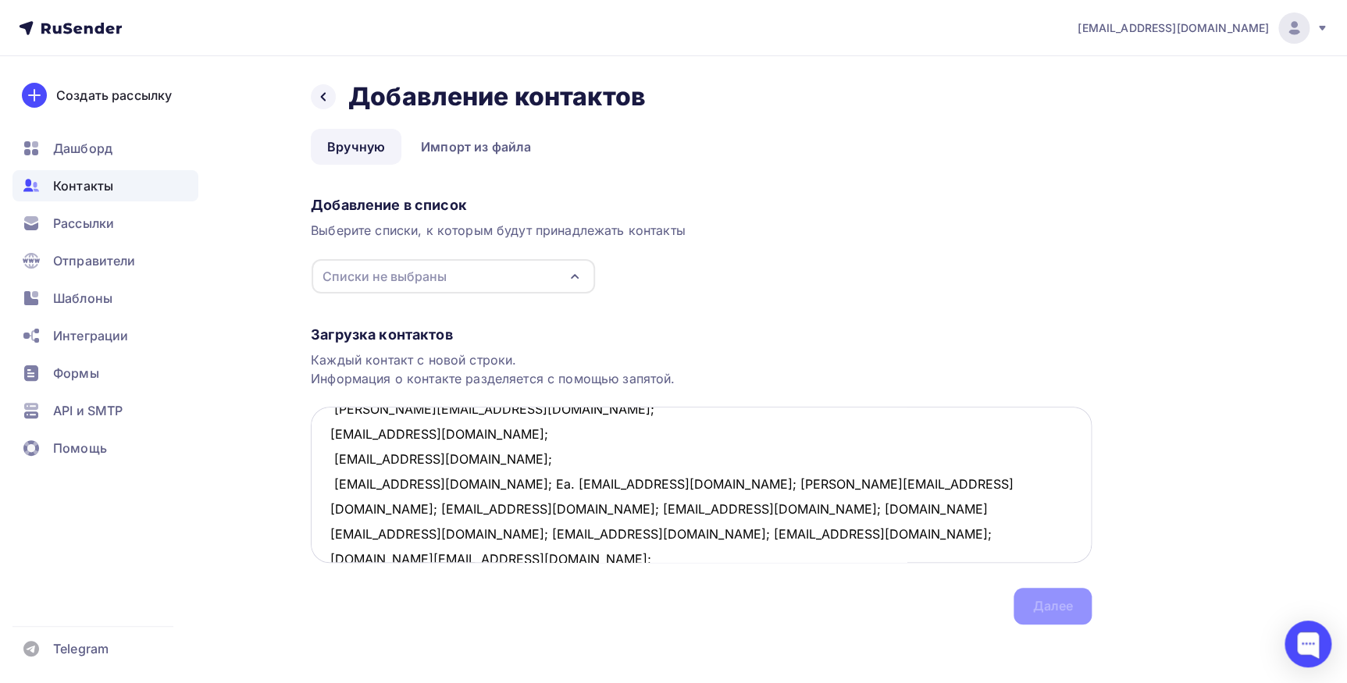
click at [445, 482] on textarea "lyakishev@inbox.ru; 5811616@gmail.com; farhod.nematov@gmail.com; Lavrukhinvladi…" at bounding box center [701, 485] width 781 height 156
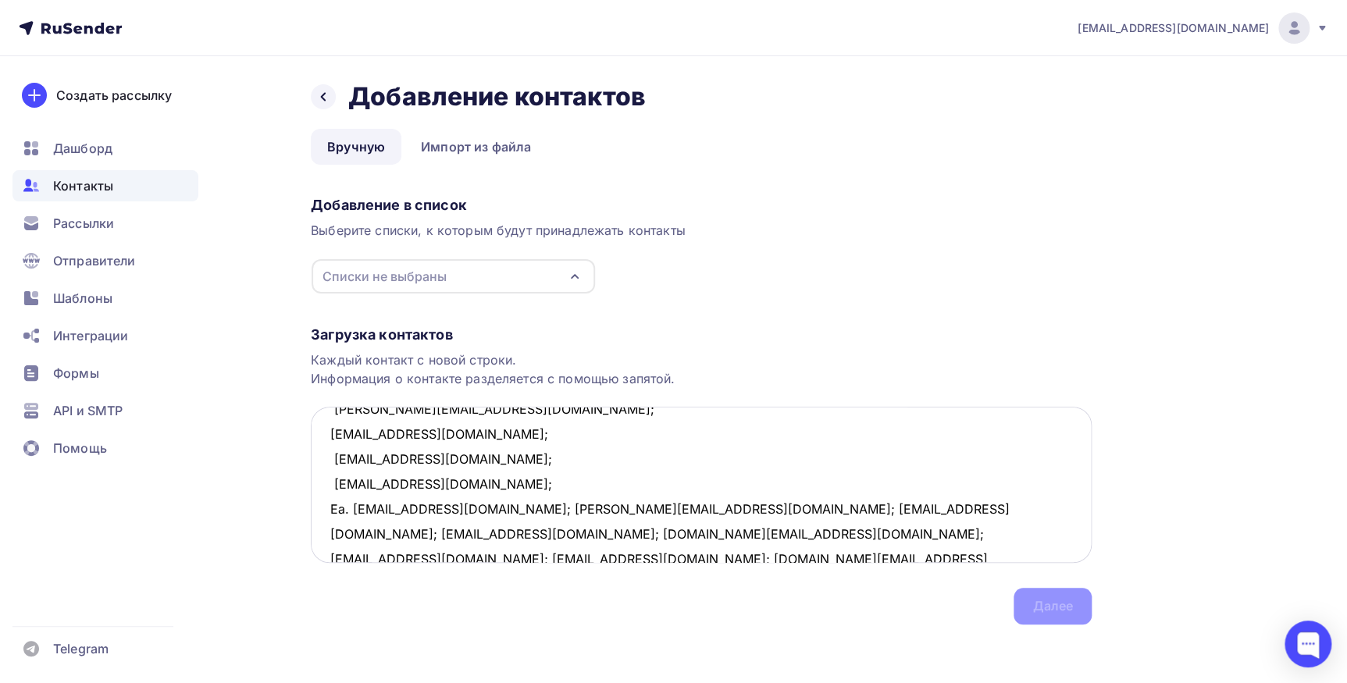
click at [488, 507] on textarea "lyakishev@inbox.ru; 5811616@gmail.com; farhod.nematov@gmail.com; Lavrukhinvladi…" at bounding box center [701, 485] width 781 height 156
click at [463, 535] on textarea "lyakishev@inbox.ru; 5811616@gmail.com; farhod.nematov@gmail.com; Lavrukhinvladi…" at bounding box center [701, 485] width 781 height 156
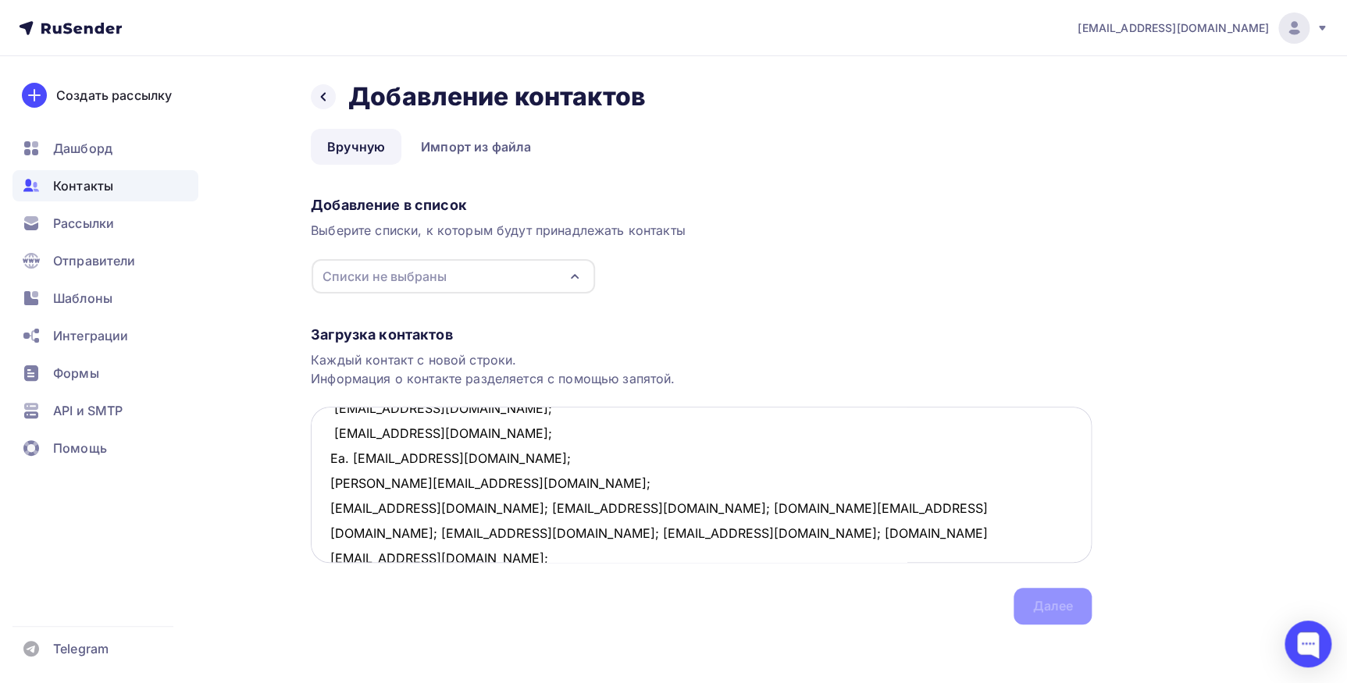
scroll to position [530, 0]
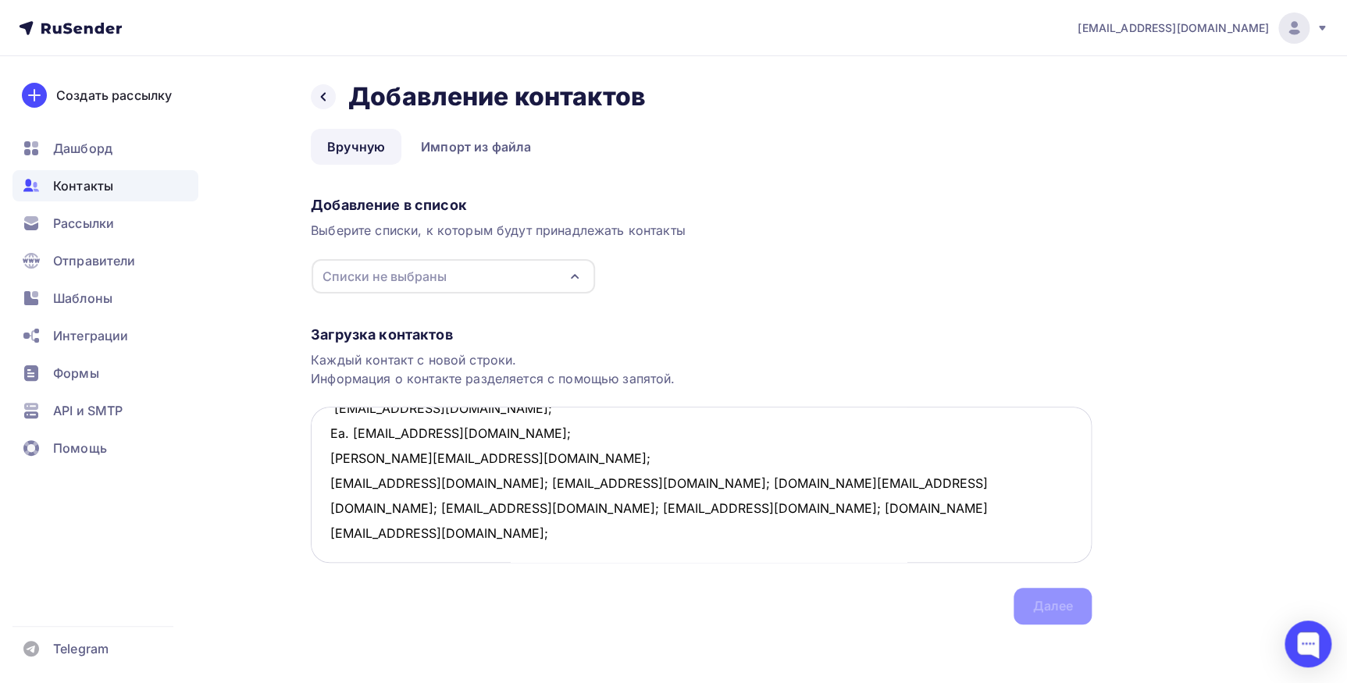
click at [457, 483] on textarea "lyakishev@inbox.ru; 5811616@gmail.com; farhod.nematov@gmail.com; Lavrukhinvladi…" at bounding box center [701, 485] width 781 height 156
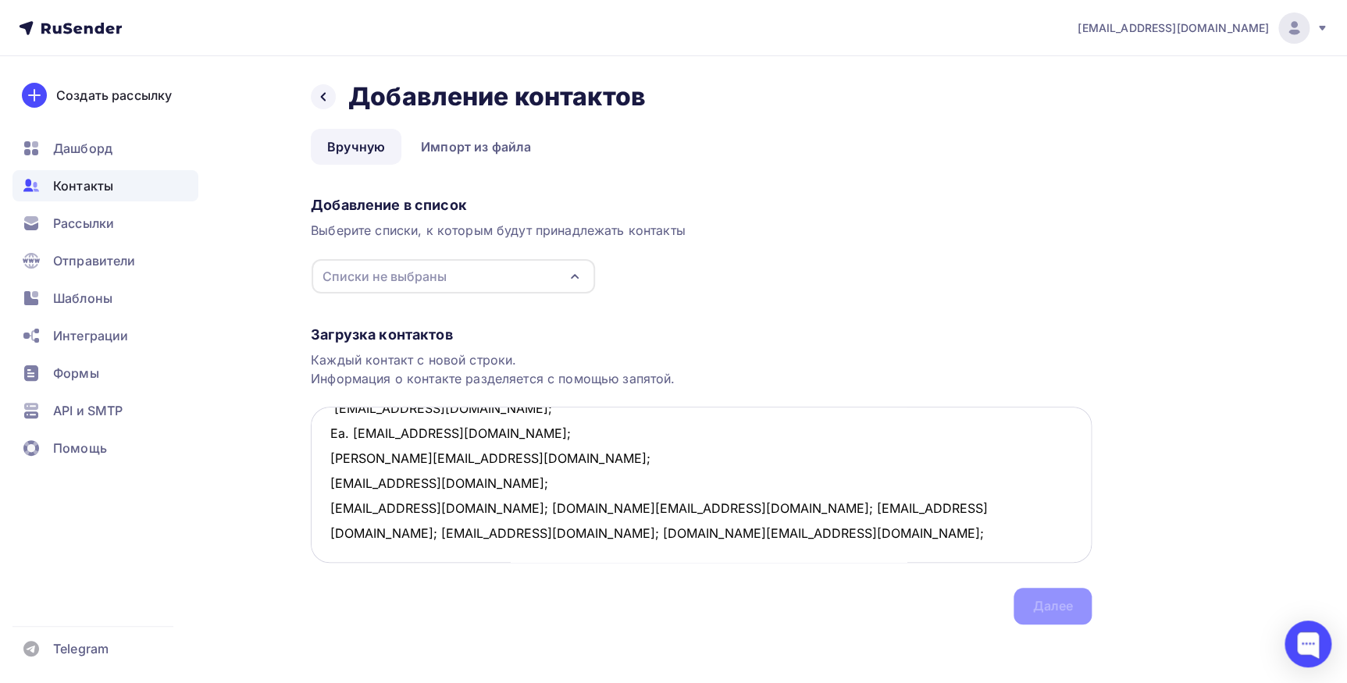
click at [439, 508] on textarea "lyakishev@inbox.ru; 5811616@gmail.com; farhod.nematov@gmail.com; Lavrukhinvladi…" at bounding box center [701, 485] width 781 height 156
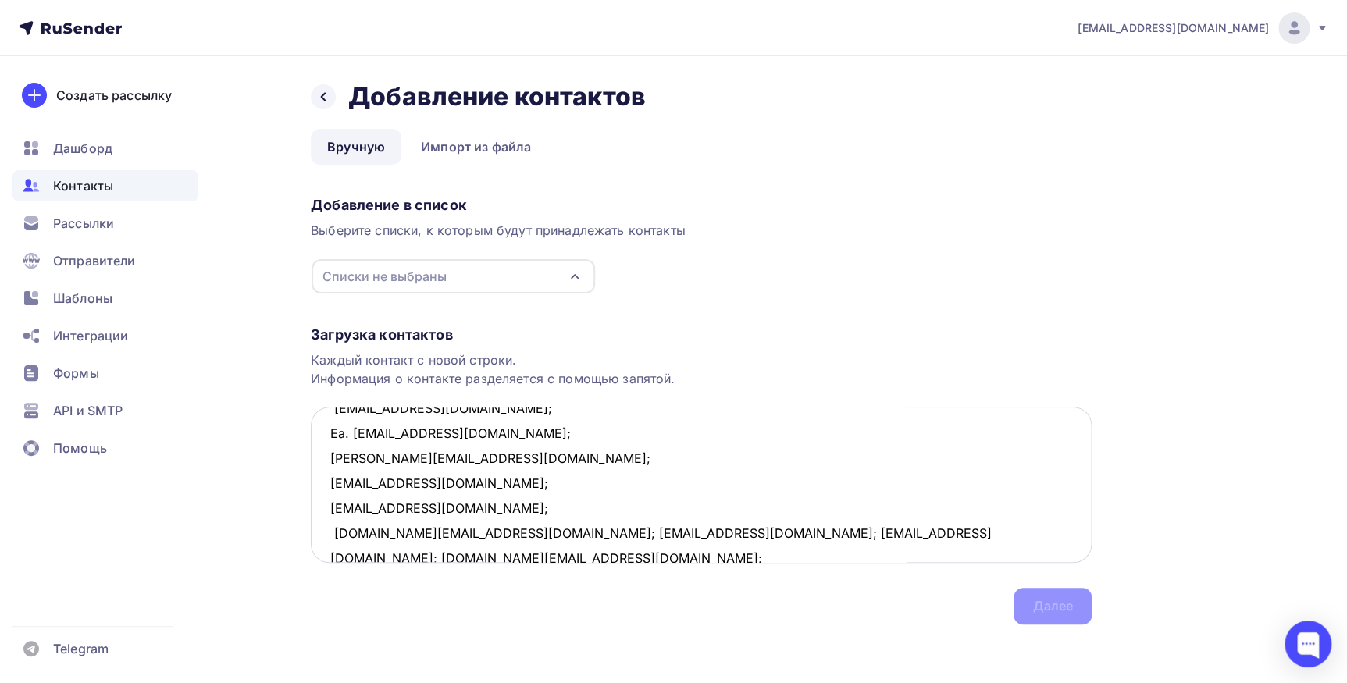
click at [497, 531] on textarea "lyakishev@inbox.ru; 5811616@gmail.com; farhod.nematov@gmail.com; Lavrukhinvladi…" at bounding box center [701, 485] width 781 height 156
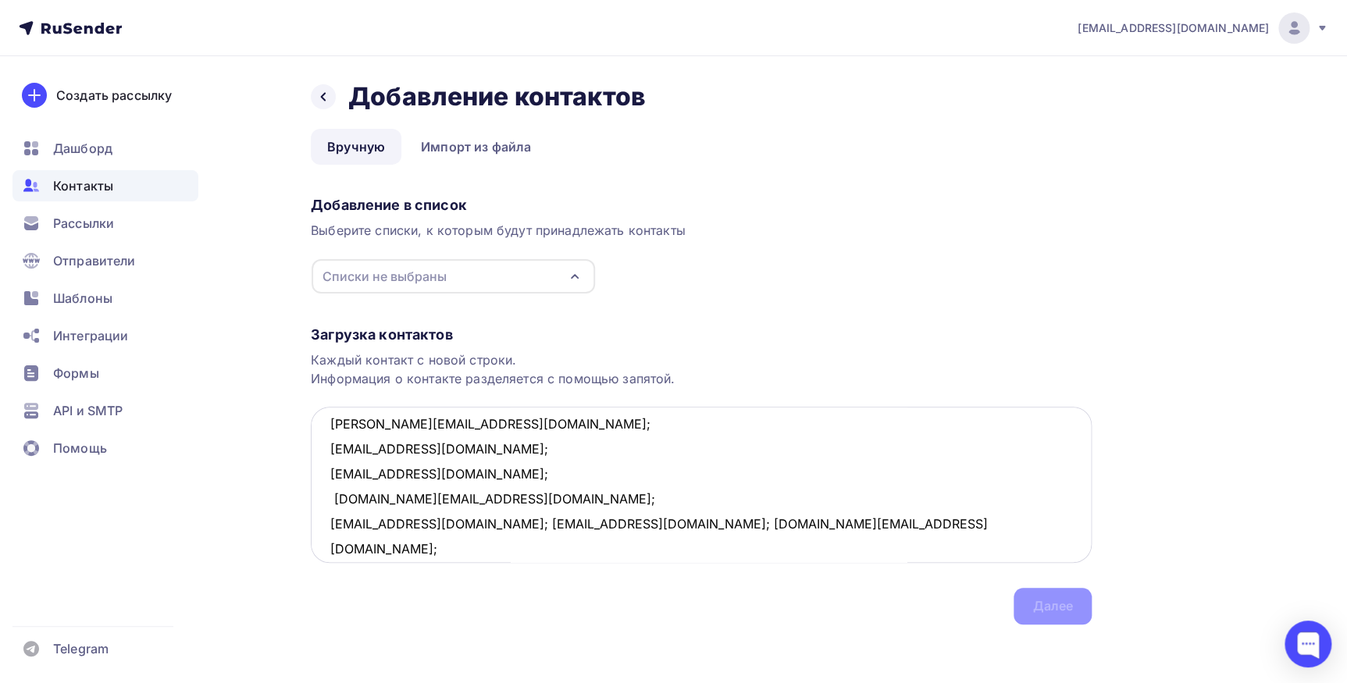
scroll to position [582, 0]
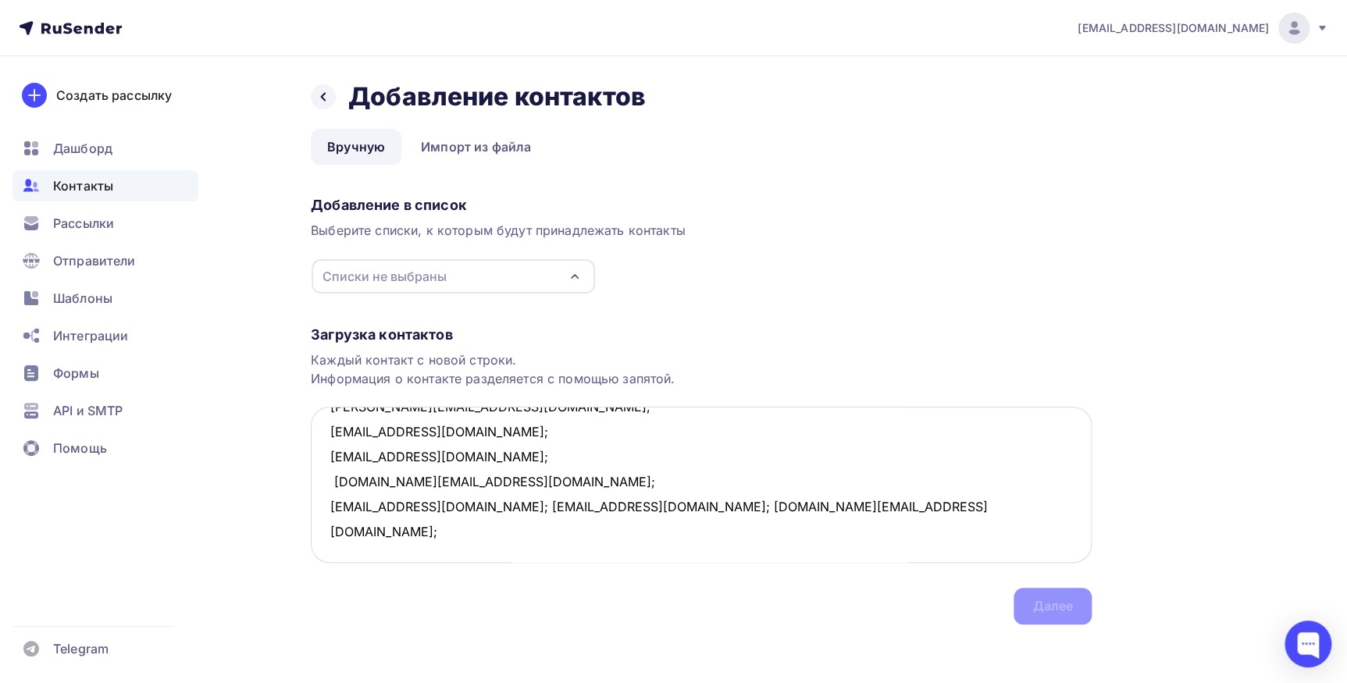
click at [445, 507] on textarea "lyakishev@inbox.ru; 5811616@gmail.com; farhod.nematov@gmail.com; Lavrukhinvladi…" at bounding box center [701, 485] width 781 height 156
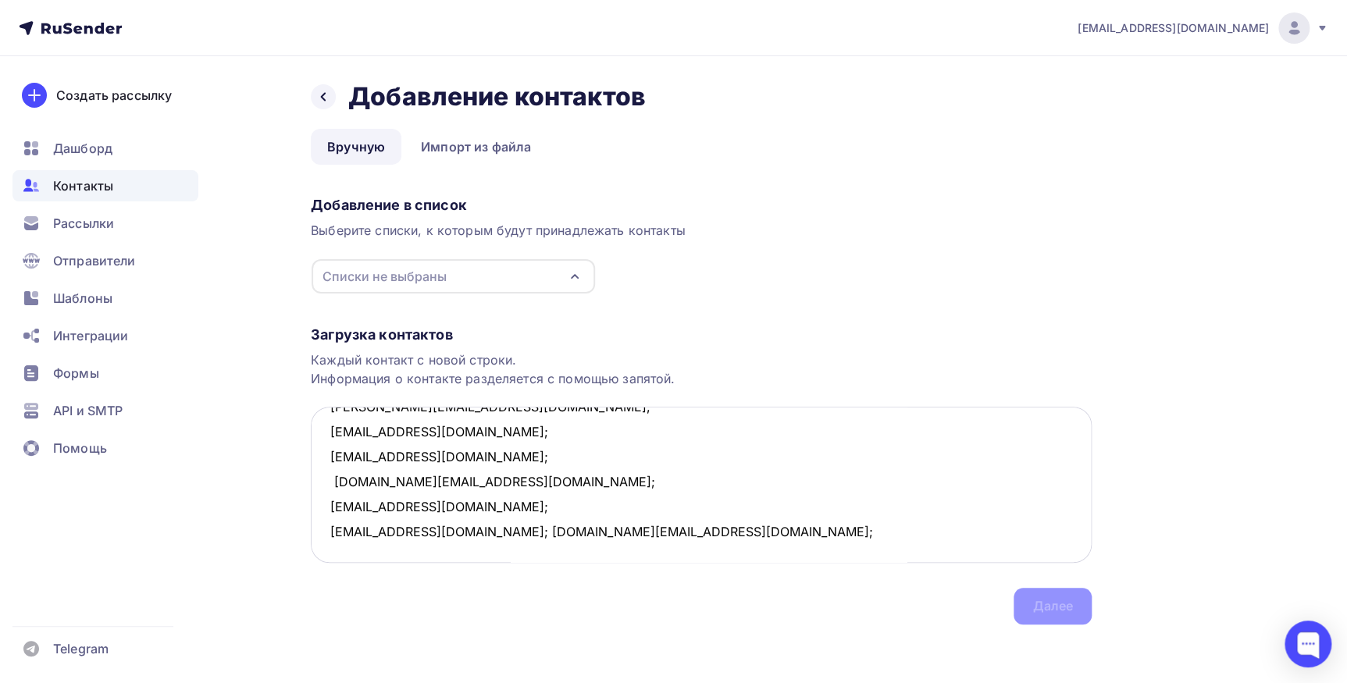
click at [465, 528] on textarea "lyakishev@inbox.ru; 5811616@gmail.com; farhod.nematov@gmail.com; Lavrukhinvladi…" at bounding box center [701, 485] width 781 height 156
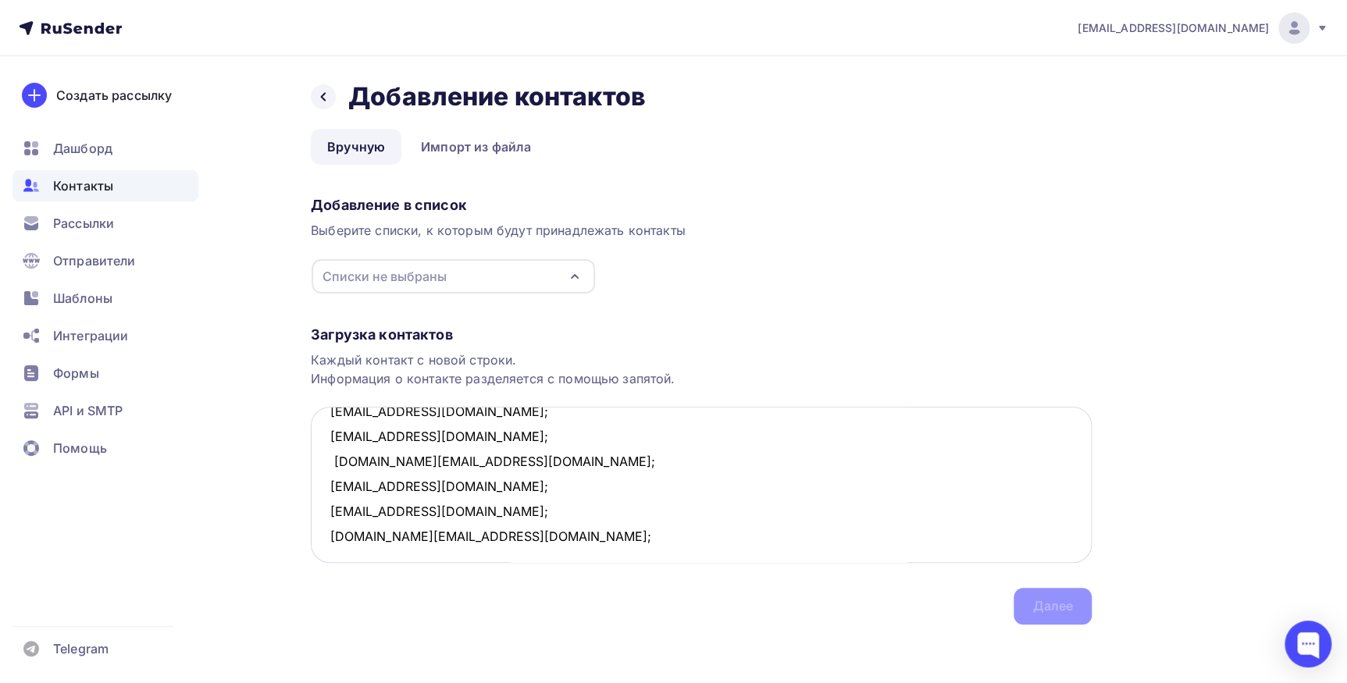
scroll to position [632, 0]
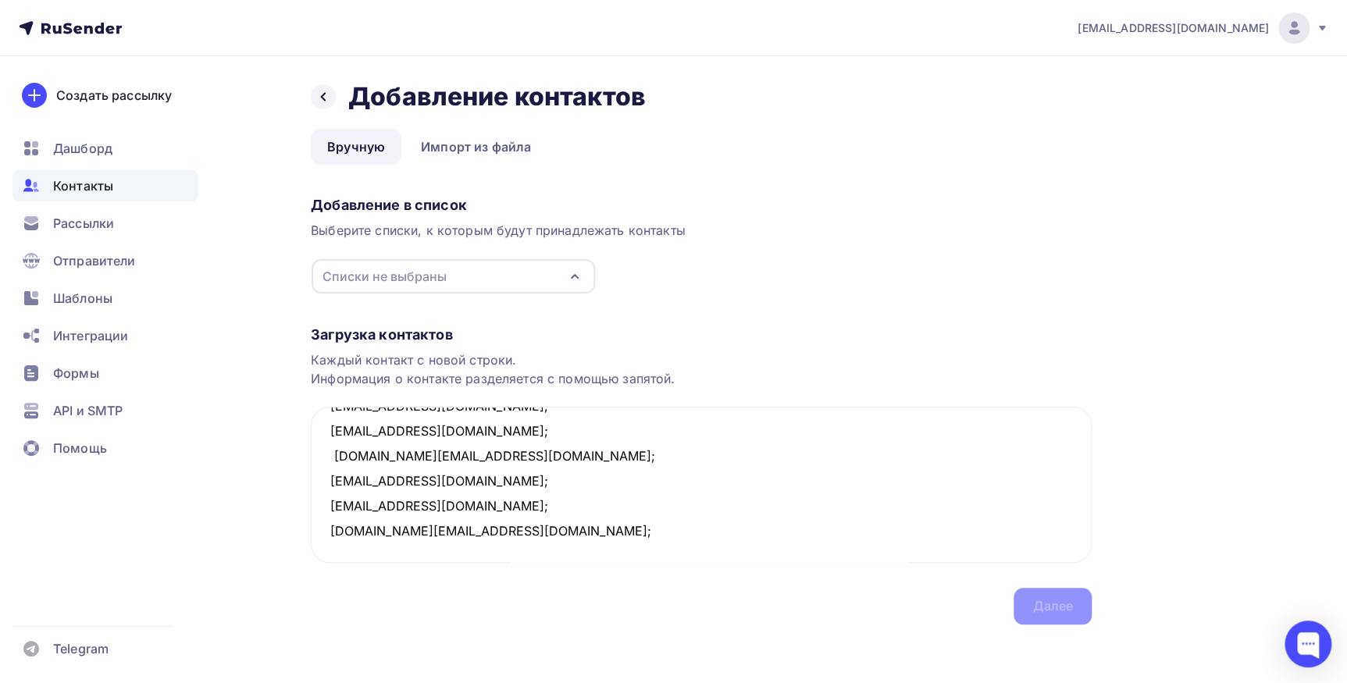
click at [569, 274] on icon "button" at bounding box center [574, 276] width 19 height 19
type textarea "lyakishev@inbox.ru; 5811616@gmail.com; farhod.nematov@gmail.com; Lavrukhinvladi…"
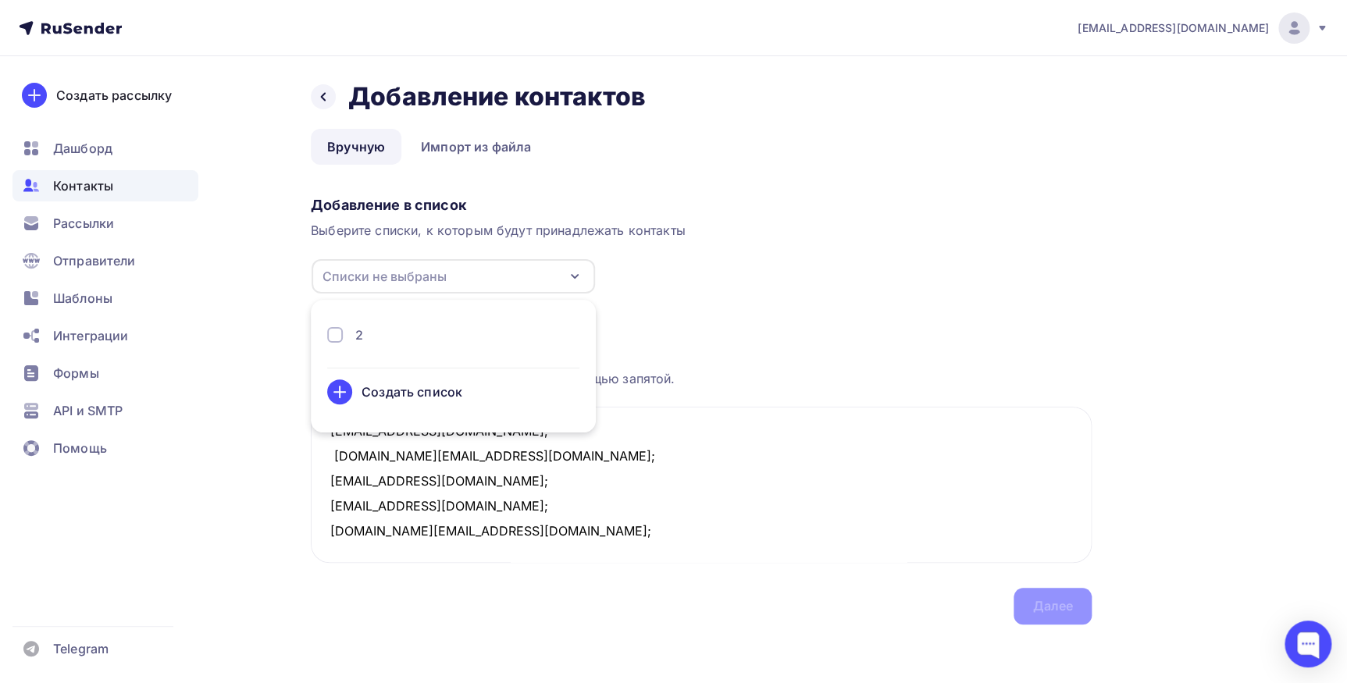
click at [443, 329] on div "2" at bounding box center [453, 335] width 252 height 19
click at [1038, 605] on div "Далее" at bounding box center [1052, 606] width 41 height 18
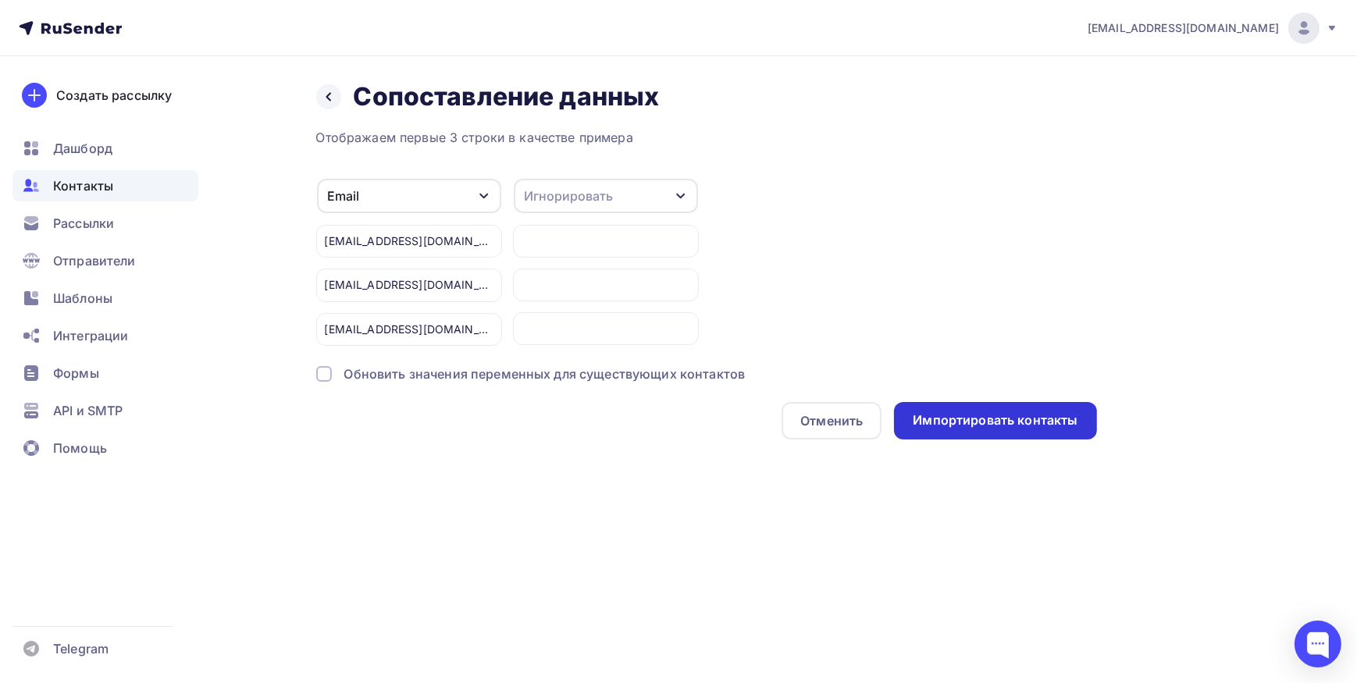
click at [970, 418] on div "Импортировать контакты" at bounding box center [995, 420] width 165 height 18
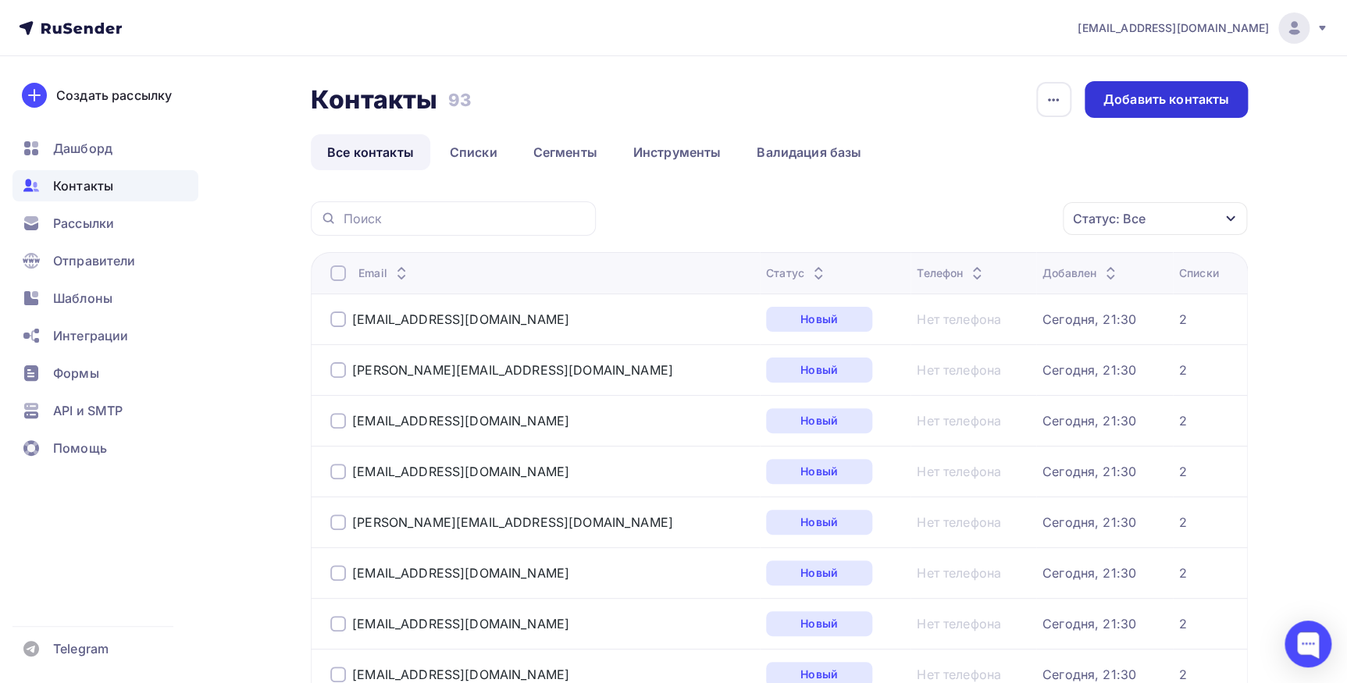
click at [1105, 102] on div "Добавить контакты" at bounding box center [1166, 100] width 126 height 18
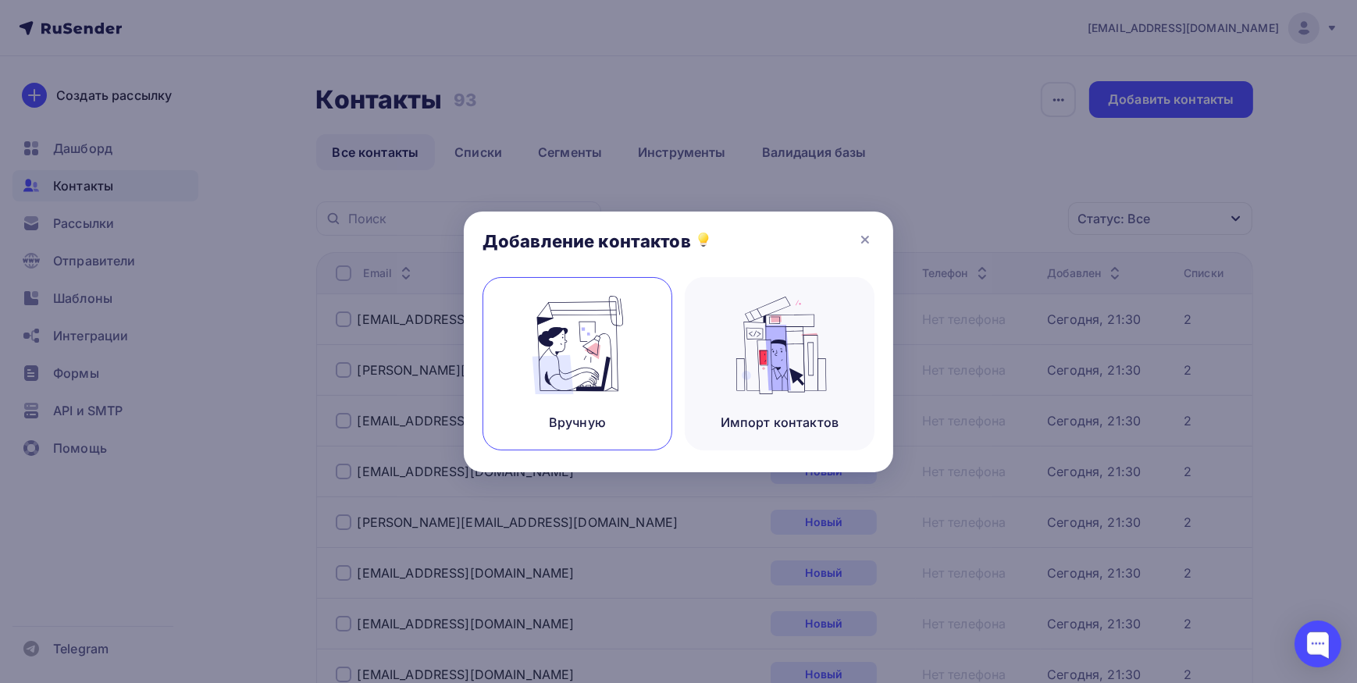
click at [562, 335] on img at bounding box center [577, 345] width 105 height 98
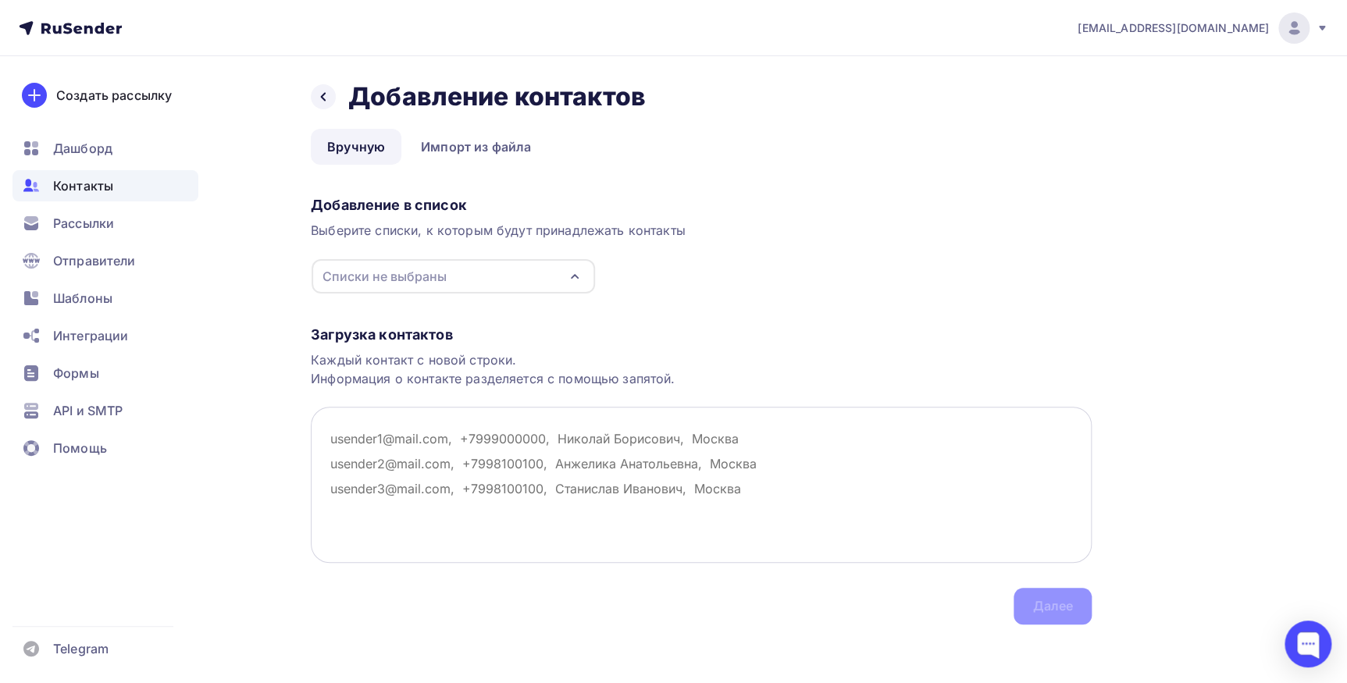
click at [384, 446] on textarea at bounding box center [701, 485] width 781 height 156
paste textarea "[EMAIL_ADDRESS][DOMAIN_NAME]; [EMAIL_ADDRESS][DOMAIN_NAME]; [EMAIL_ADDRESS][DOM…"
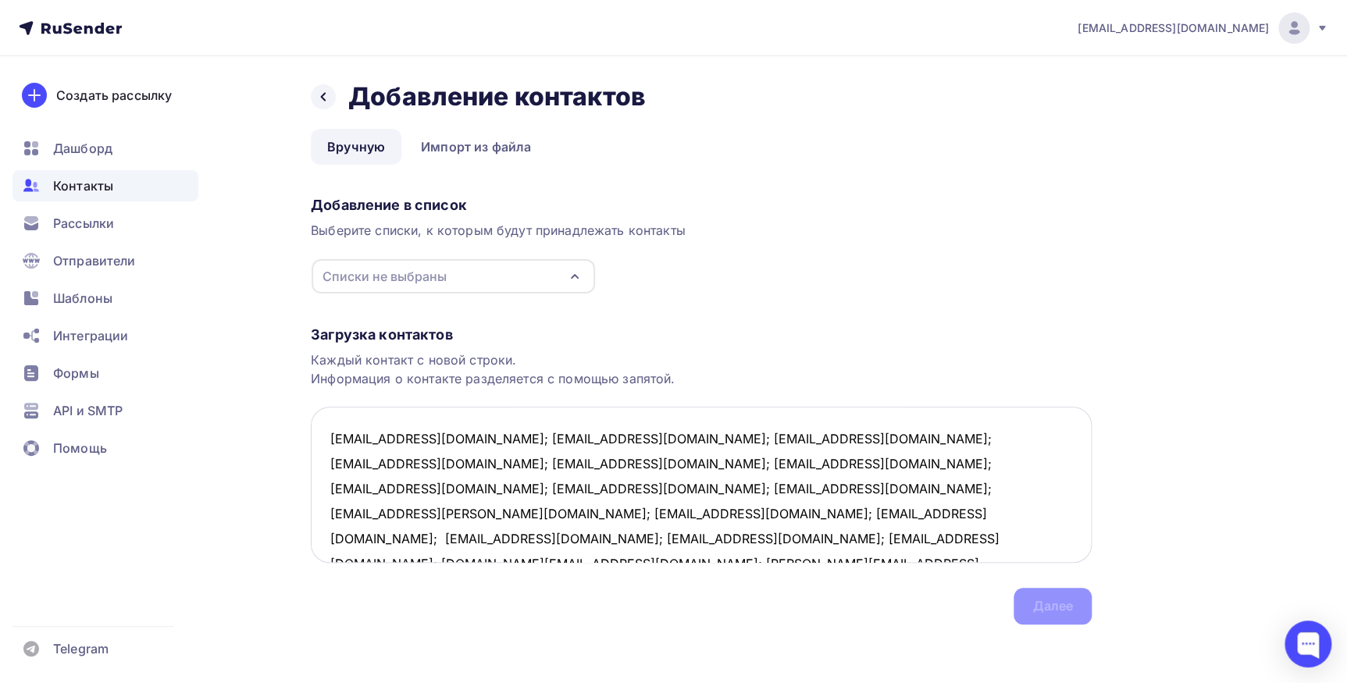
click at [450, 436] on textarea "[EMAIL_ADDRESS][DOMAIN_NAME]; [EMAIL_ADDRESS][DOMAIN_NAME]; [EMAIL_ADDRESS][DOM…" at bounding box center [701, 485] width 781 height 156
click at [435, 459] on textarea "[EMAIL_ADDRESS][DOMAIN_NAME]; [EMAIL_ADDRESS][DOMAIN_NAME]; [EMAIL_ADDRESS][DOM…" at bounding box center [701, 485] width 781 height 156
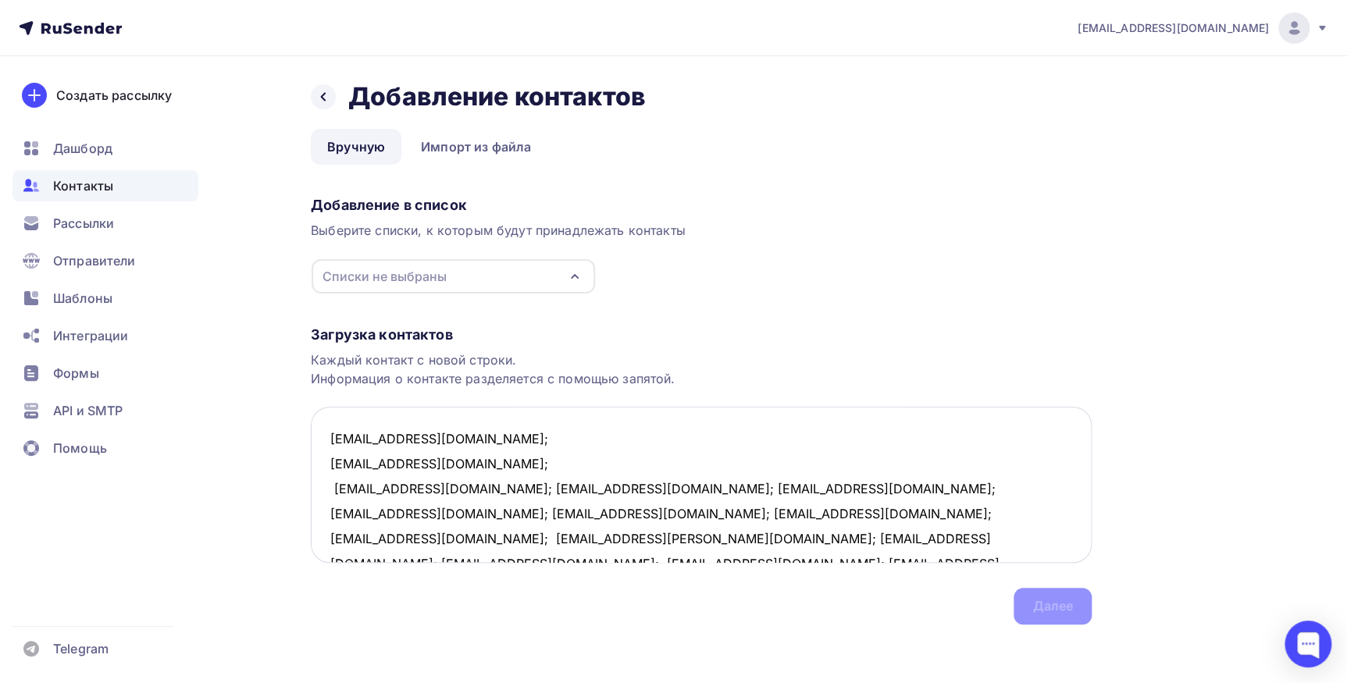
click at [464, 487] on textarea "[EMAIL_ADDRESS][DOMAIN_NAME]; [EMAIL_ADDRESS][DOMAIN_NAME]; [EMAIL_ADDRESS][DOM…" at bounding box center [701, 485] width 781 height 156
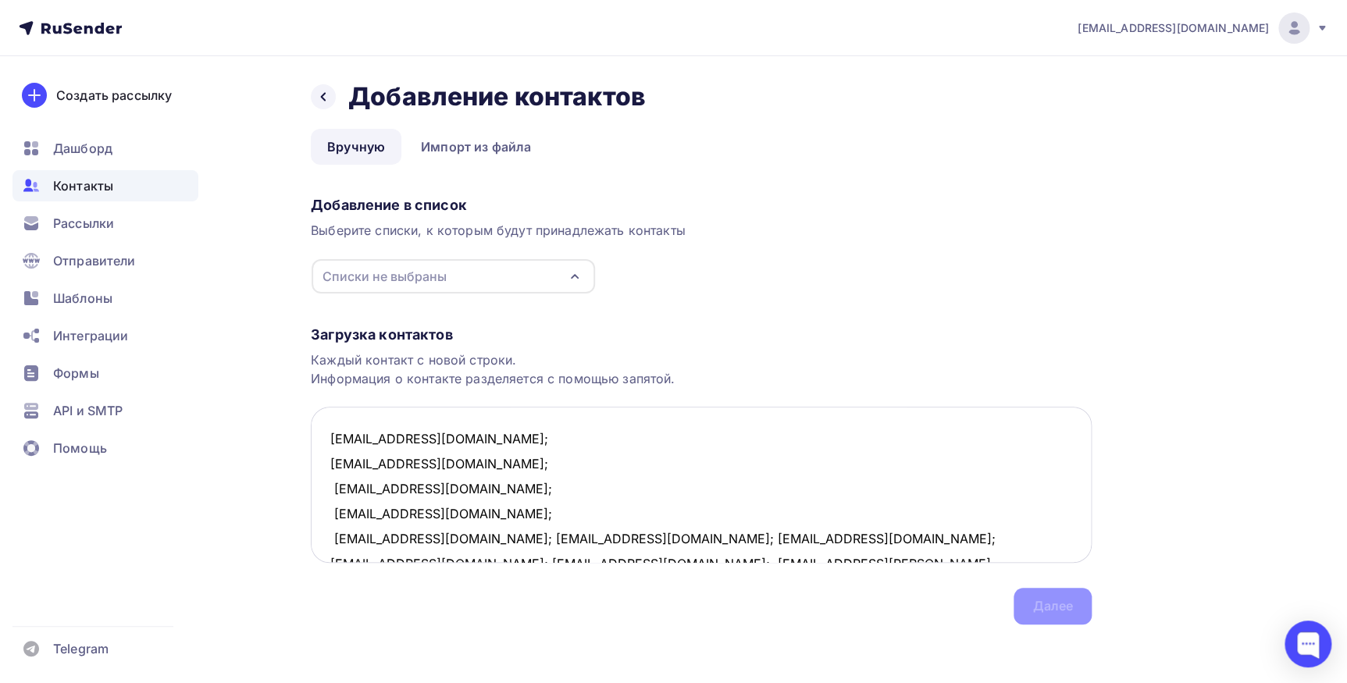
click at [442, 515] on textarea "[EMAIL_ADDRESS][DOMAIN_NAME]; [EMAIL_ADDRESS][DOMAIN_NAME]; [EMAIL_ADDRESS][DOM…" at bounding box center [701, 485] width 781 height 156
click at [451, 536] on textarea "[EMAIL_ADDRESS][DOMAIN_NAME]; [EMAIL_ADDRESS][DOMAIN_NAME]; [EMAIL_ADDRESS][DOM…" at bounding box center [701, 485] width 781 height 156
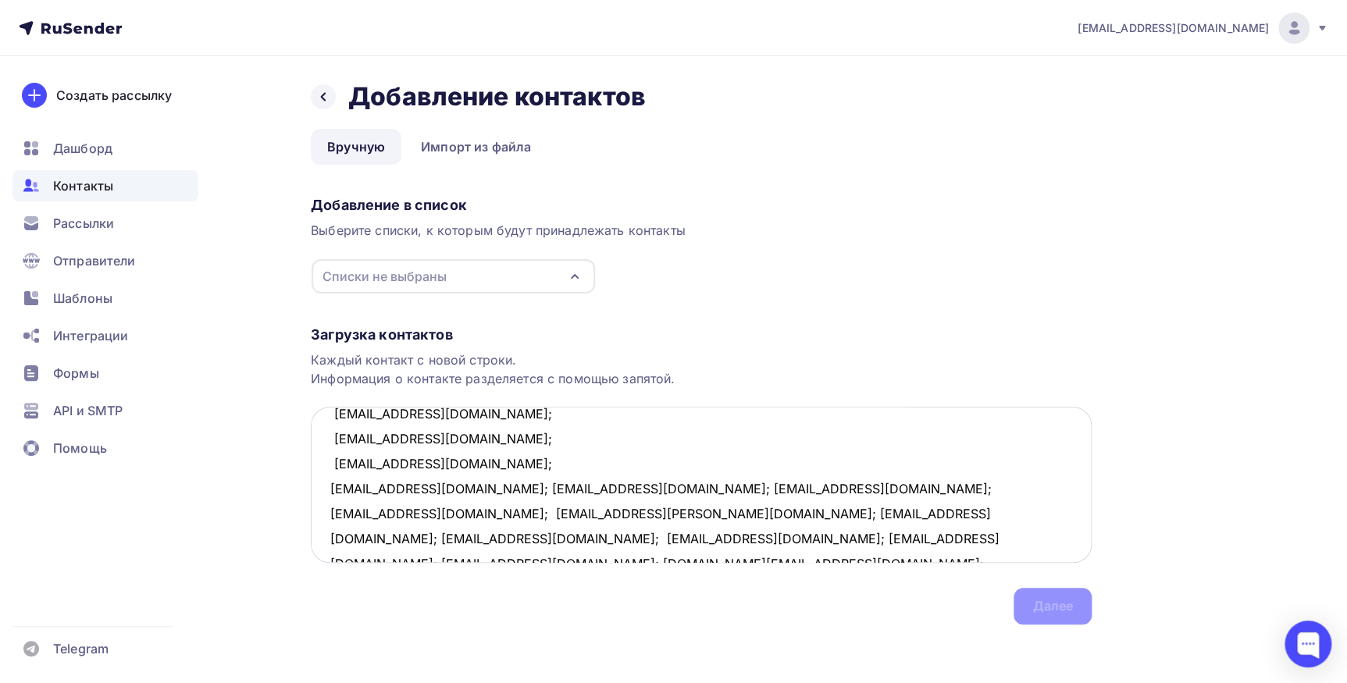
scroll to position [151, 0]
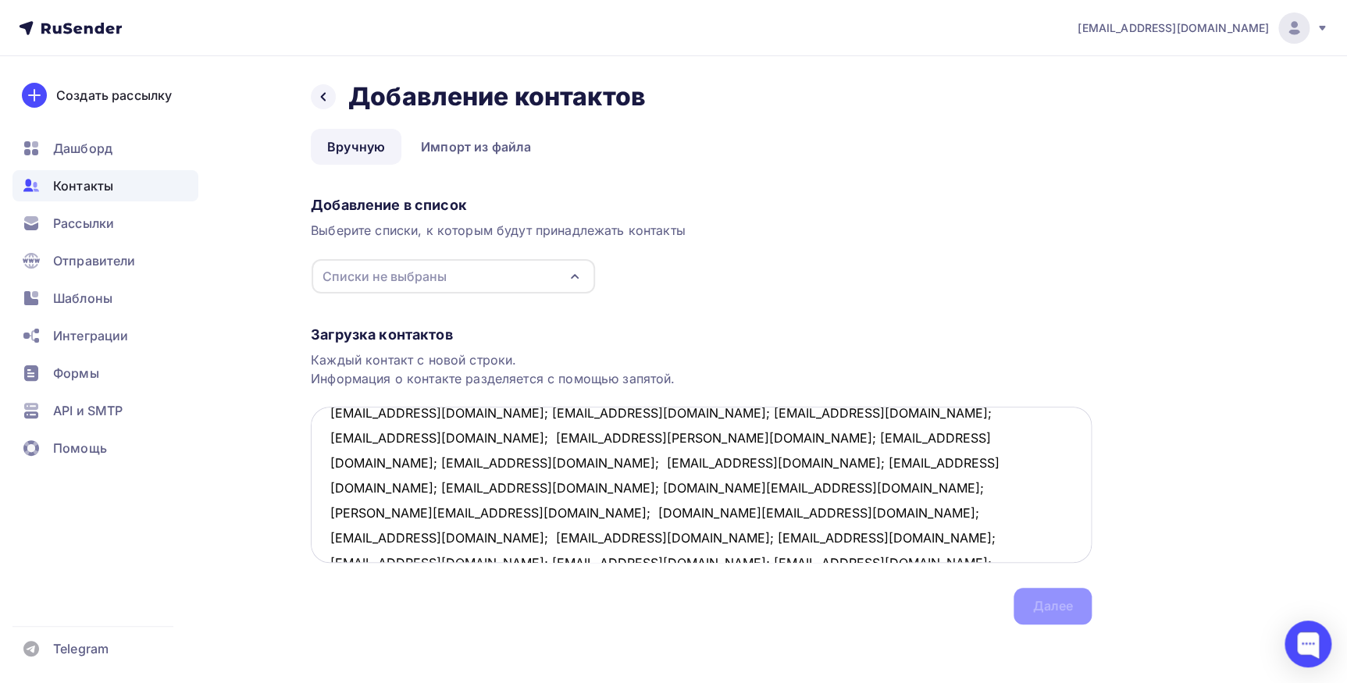
click at [445, 413] on textarea "[EMAIL_ADDRESS][DOMAIN_NAME]; [EMAIL_ADDRESS][DOMAIN_NAME]; [EMAIL_ADDRESS][DOM…" at bounding box center [701, 485] width 781 height 156
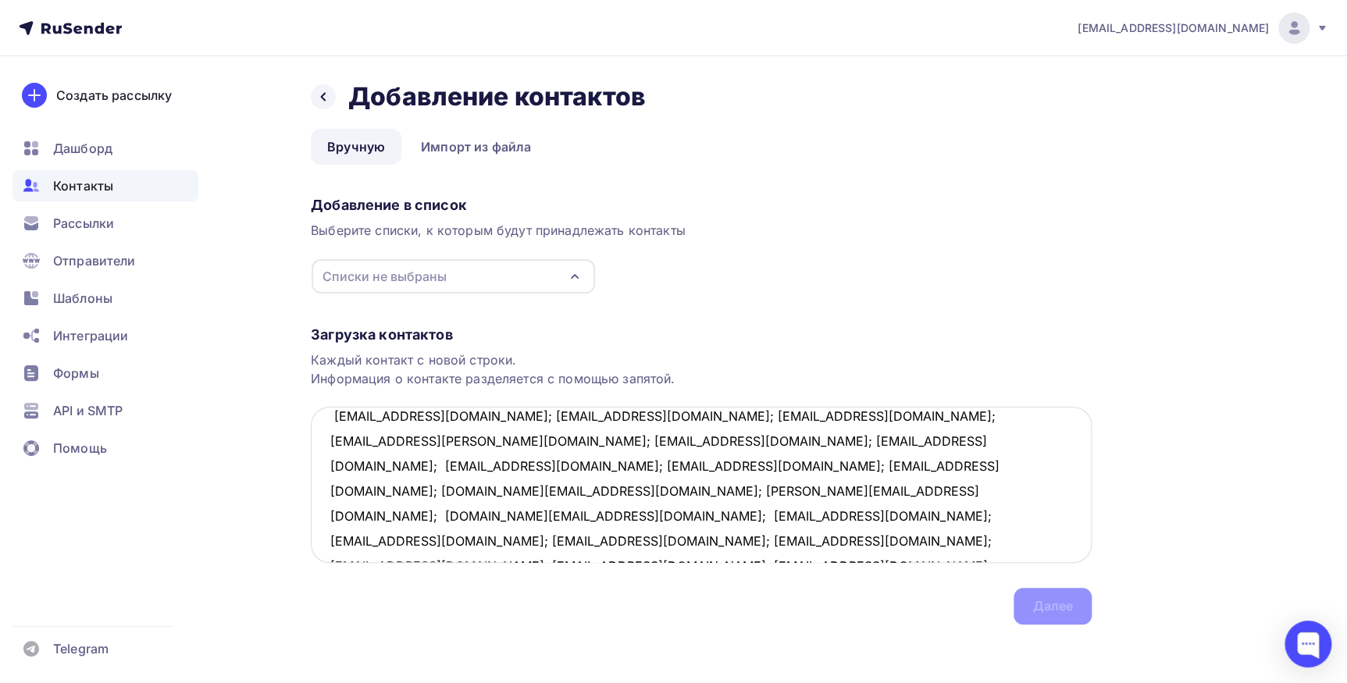
scroll to position [101, 0]
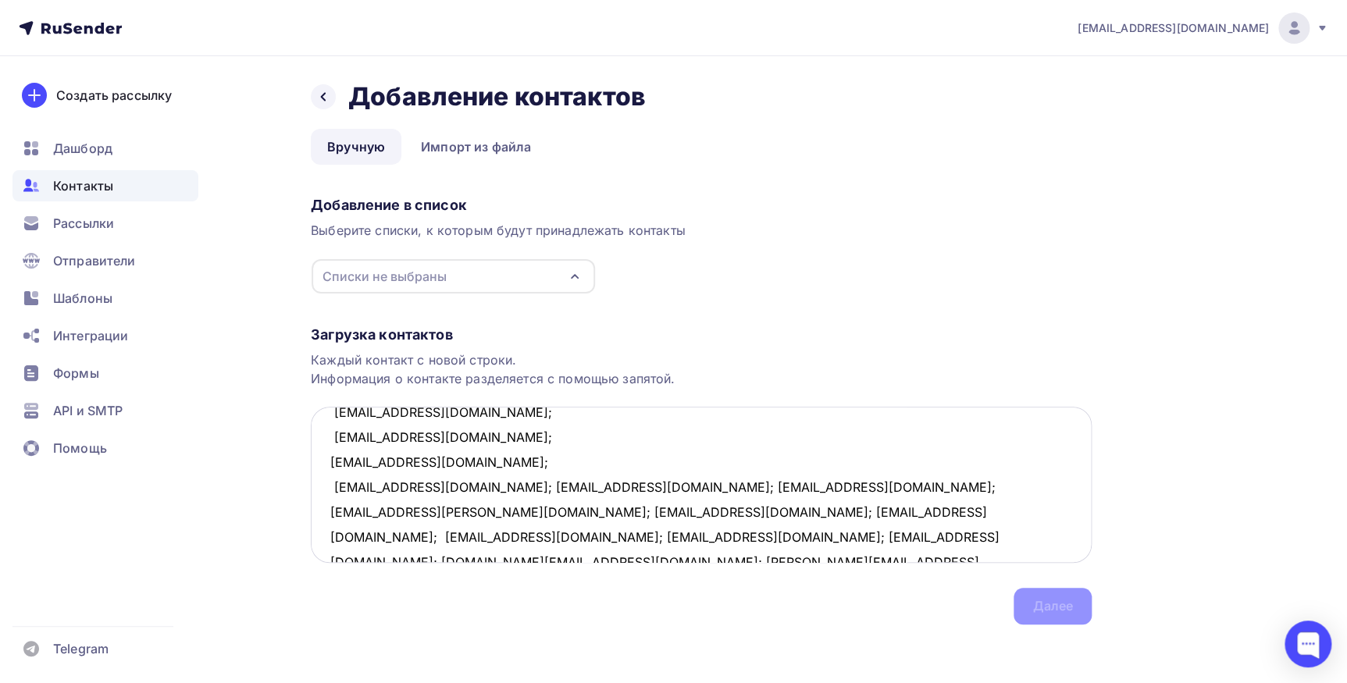
click at [467, 488] on textarea "kotovski73@mail.ru; dubpost@mail.ru; mlle-nathalie@mail.ru; 7578930@mail.ru; xe…" at bounding box center [701, 485] width 781 height 156
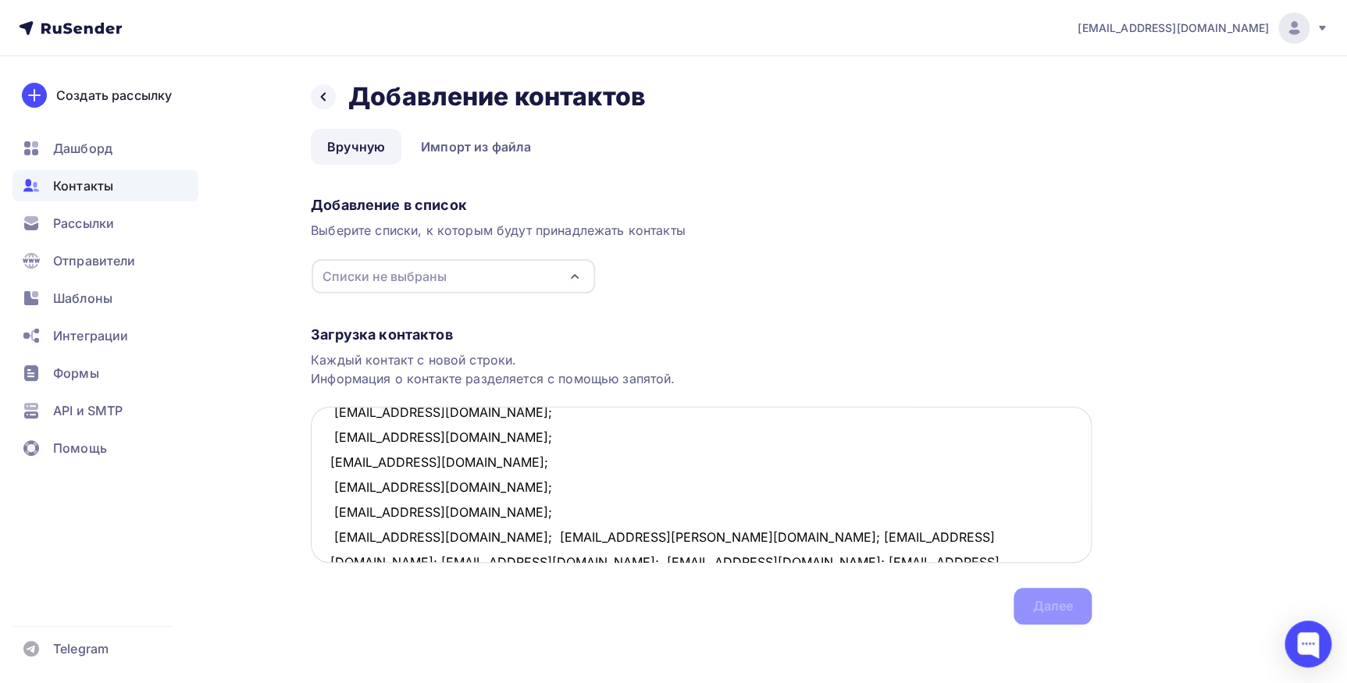
click at [453, 511] on textarea "kotovski73@mail.ru; dubpost@mail.ru; mlle-nathalie@mail.ru; 7578930@mail.ru; xe…" at bounding box center [701, 485] width 781 height 156
click at [468, 536] on textarea "kotovski73@mail.ru; dubpost@mail.ru; mlle-nathalie@mail.ru; 7578930@mail.ru; xe…" at bounding box center [701, 485] width 781 height 156
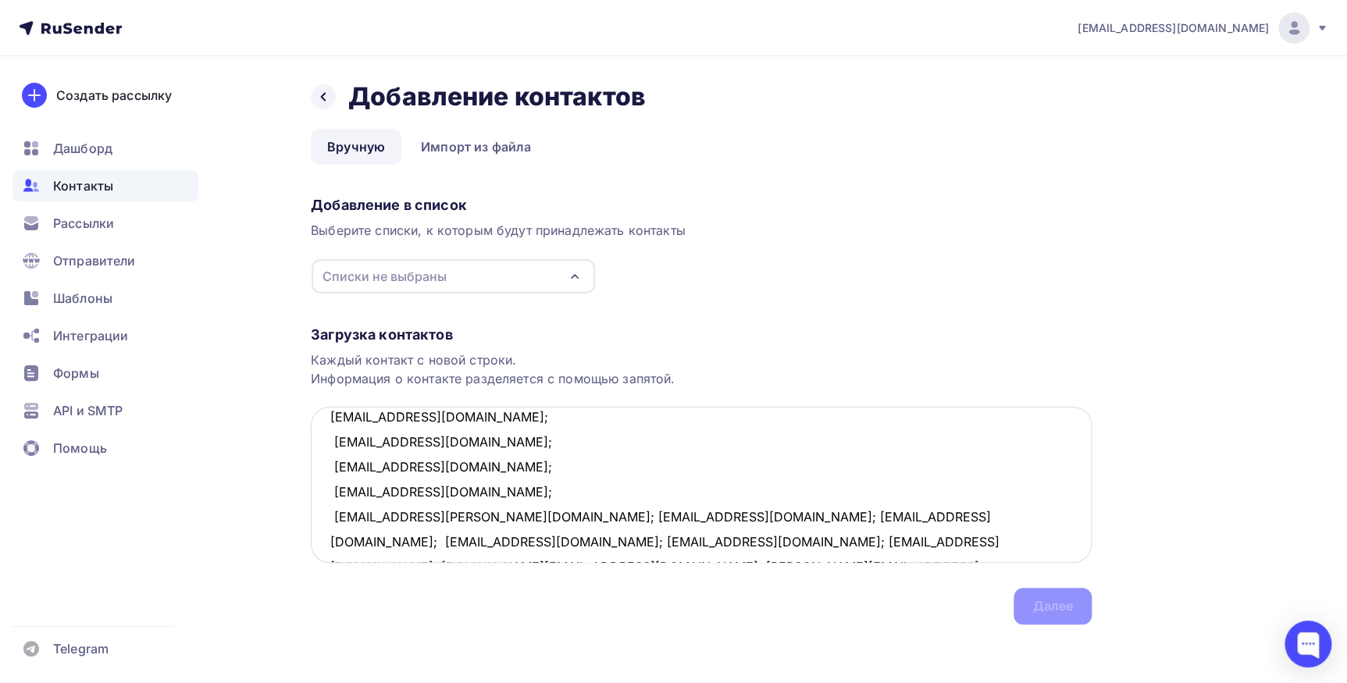
scroll to position [180, 0]
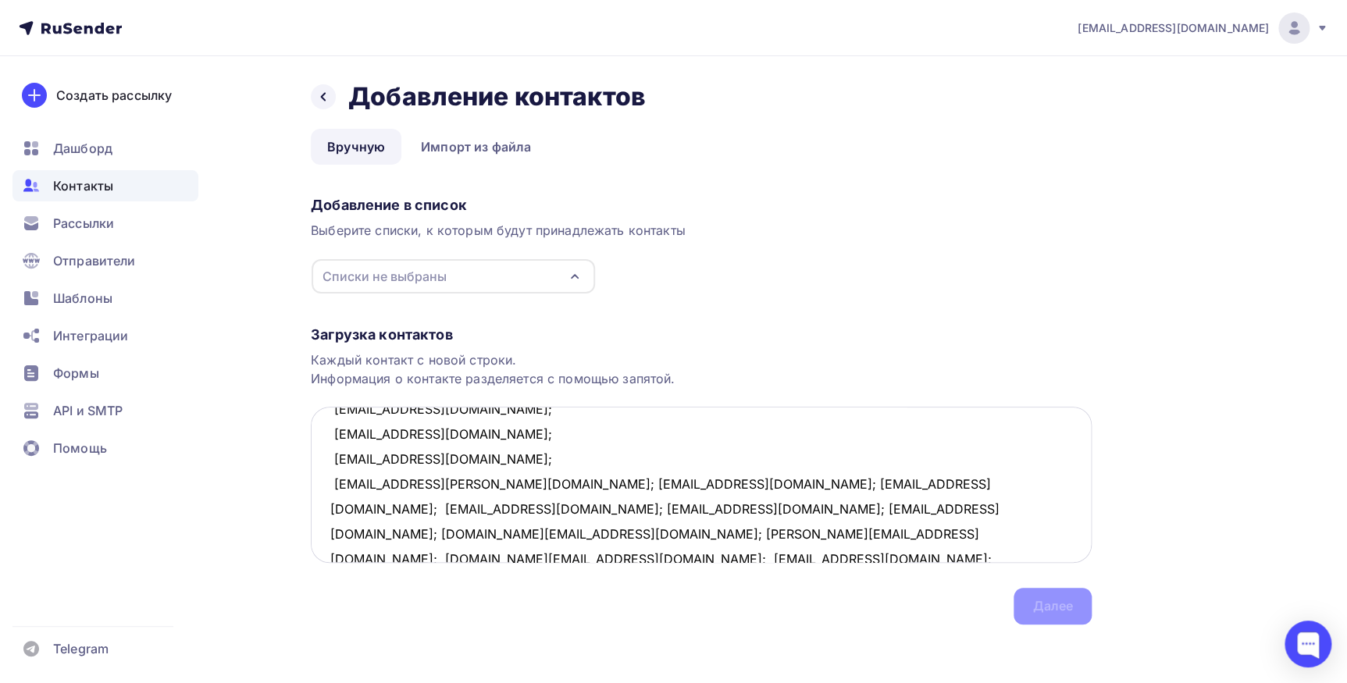
click at [436, 485] on textarea "kotovski73@mail.ru; dubpost@mail.ru; mlle-nathalie@mail.ru; 7578930@mail.ru; xe…" at bounding box center [701, 485] width 781 height 156
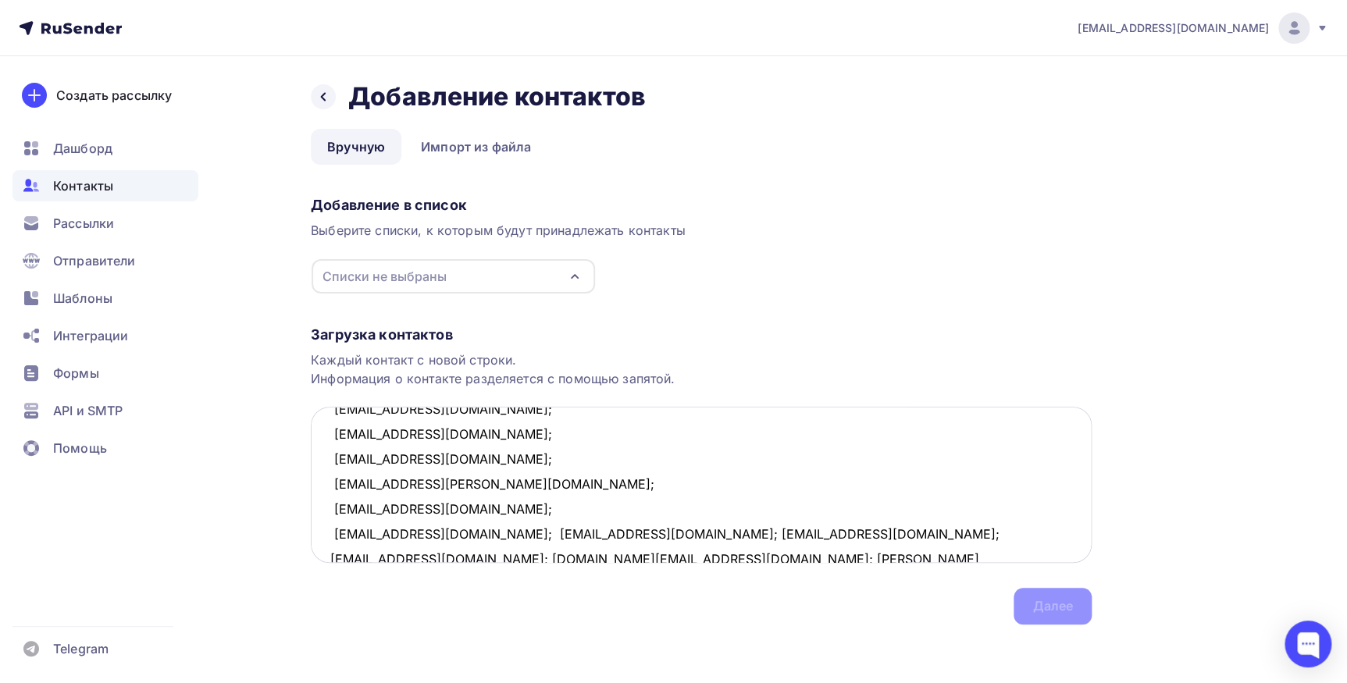
click at [459, 508] on textarea "kotovski73@mail.ru; dubpost@mail.ru; mlle-nathalie@mail.ru; 7578930@mail.ru; xe…" at bounding box center [701, 485] width 781 height 156
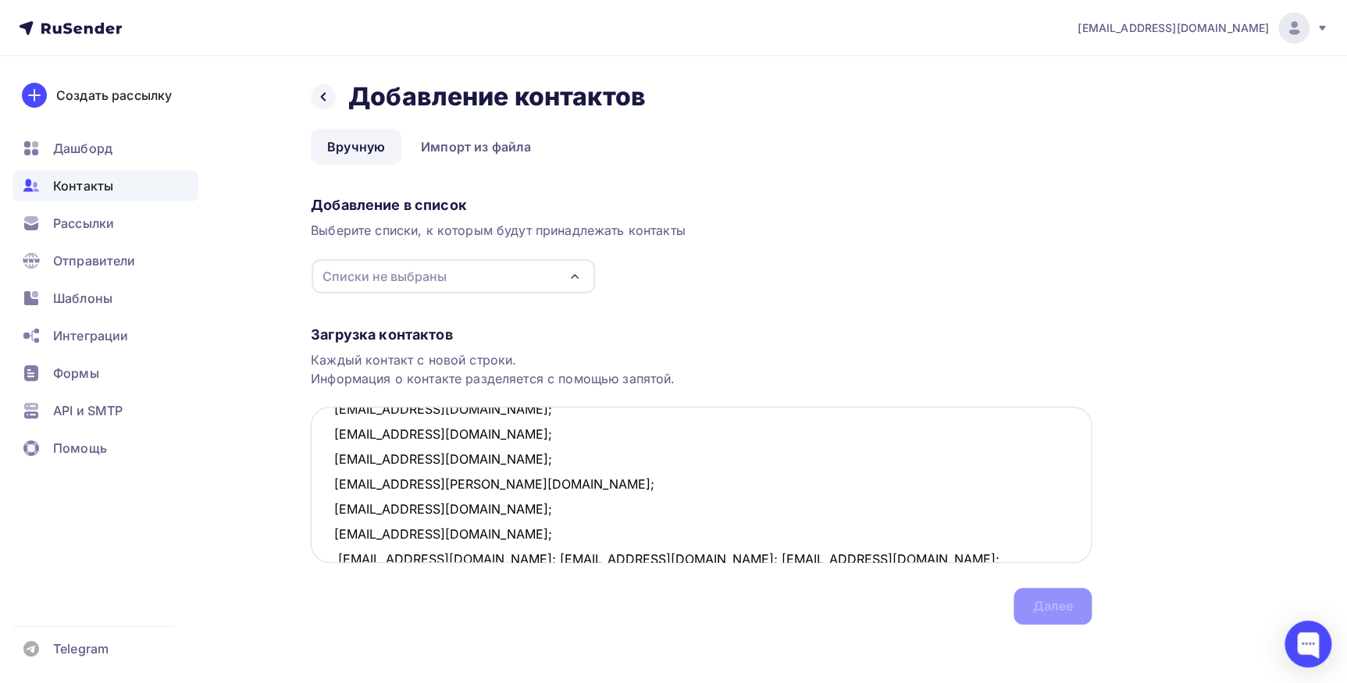
click at [460, 531] on textarea "kotovski73@mail.ru; dubpost@mail.ru; mlle-nathalie@mail.ru; 7578930@mail.ru; xe…" at bounding box center [701, 485] width 781 height 156
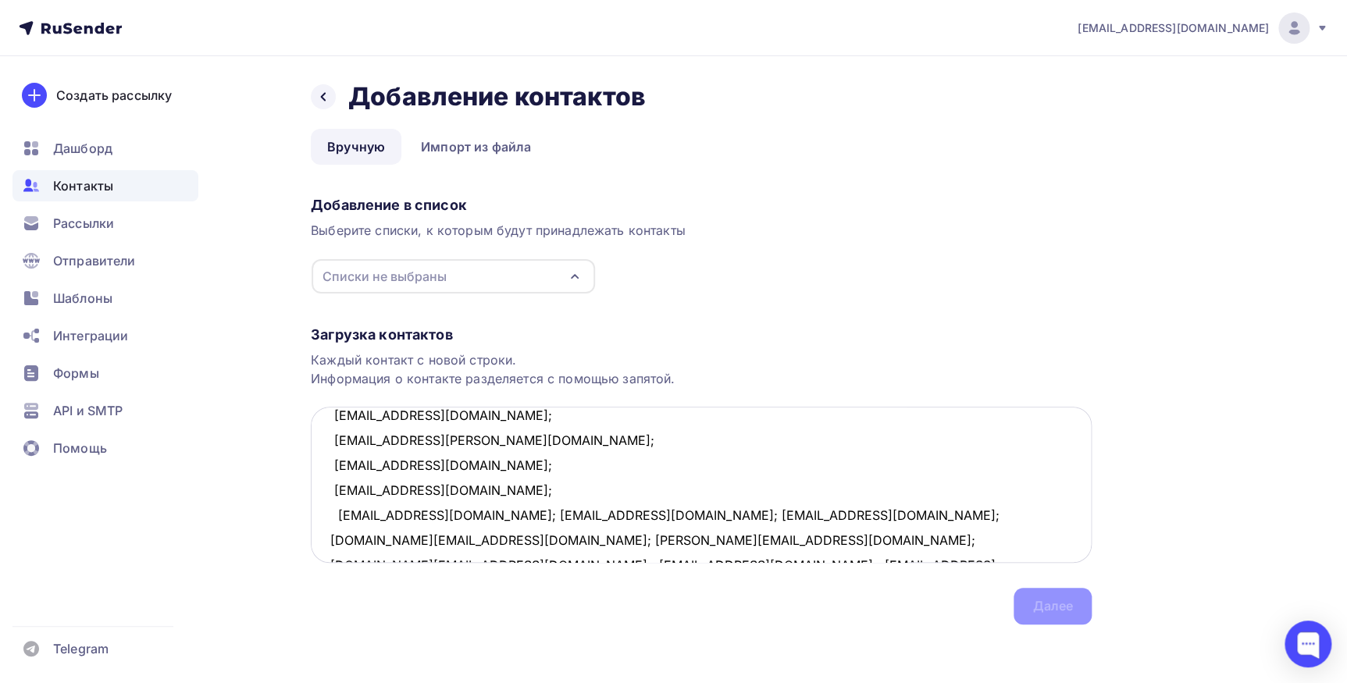
scroll to position [255, 0]
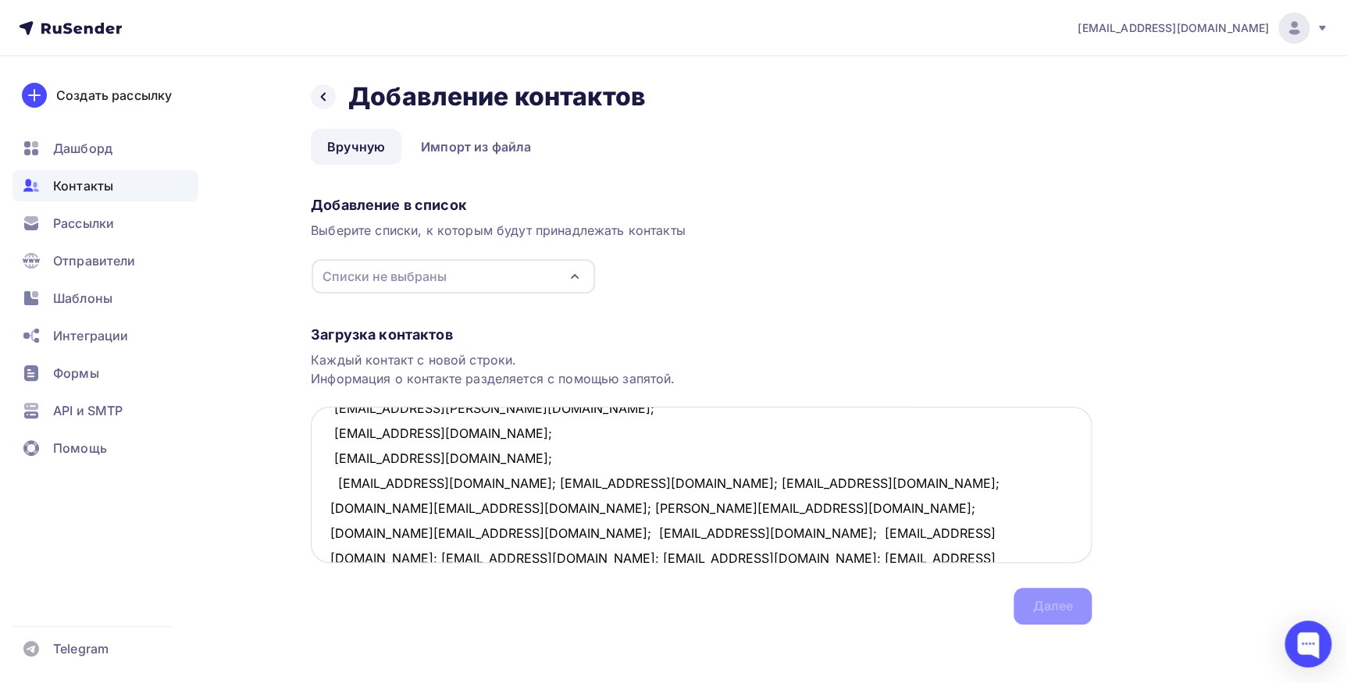
click at [454, 485] on textarea "kotovski73@mail.ru; dubpost@mail.ru; mlle-nathalie@mail.ru; 7578930@mail.ru; xe…" at bounding box center [701, 485] width 781 height 156
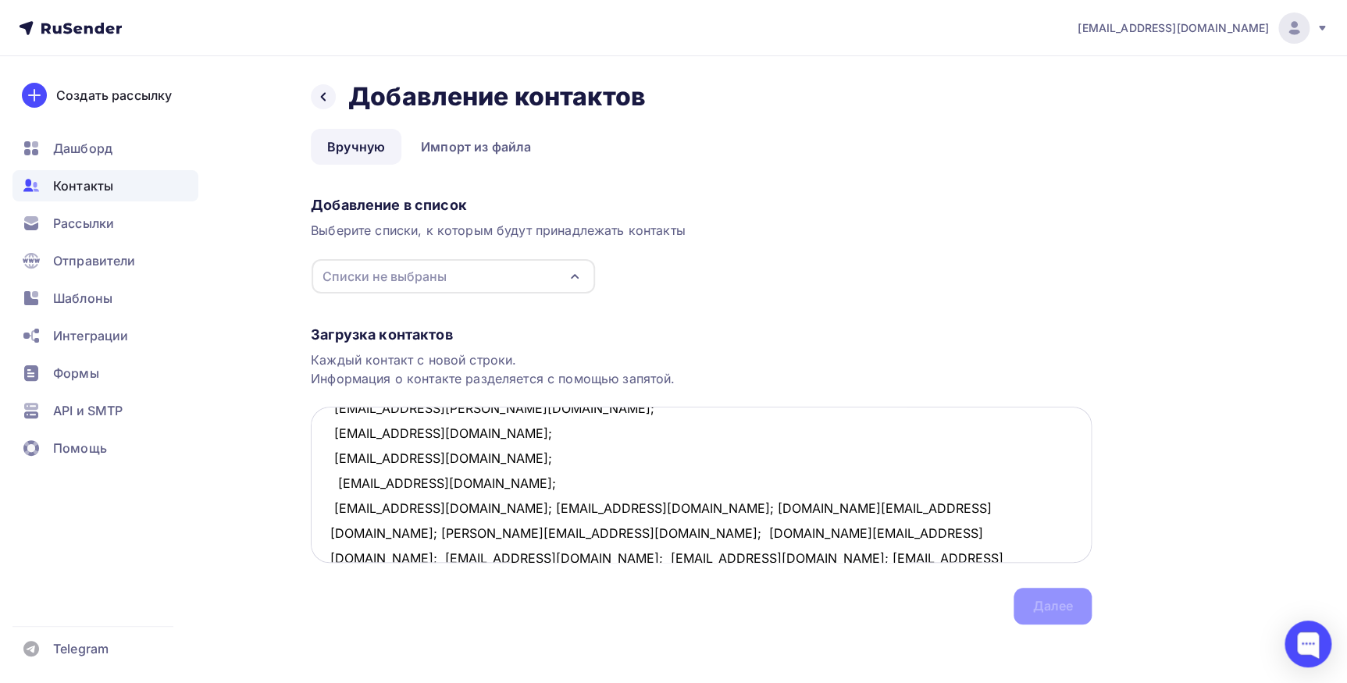
click at [442, 506] on textarea "kotovski73@mail.ru; dubpost@mail.ru; mlle-nathalie@mail.ru; 7578930@mail.ru; xe…" at bounding box center [701, 485] width 781 height 156
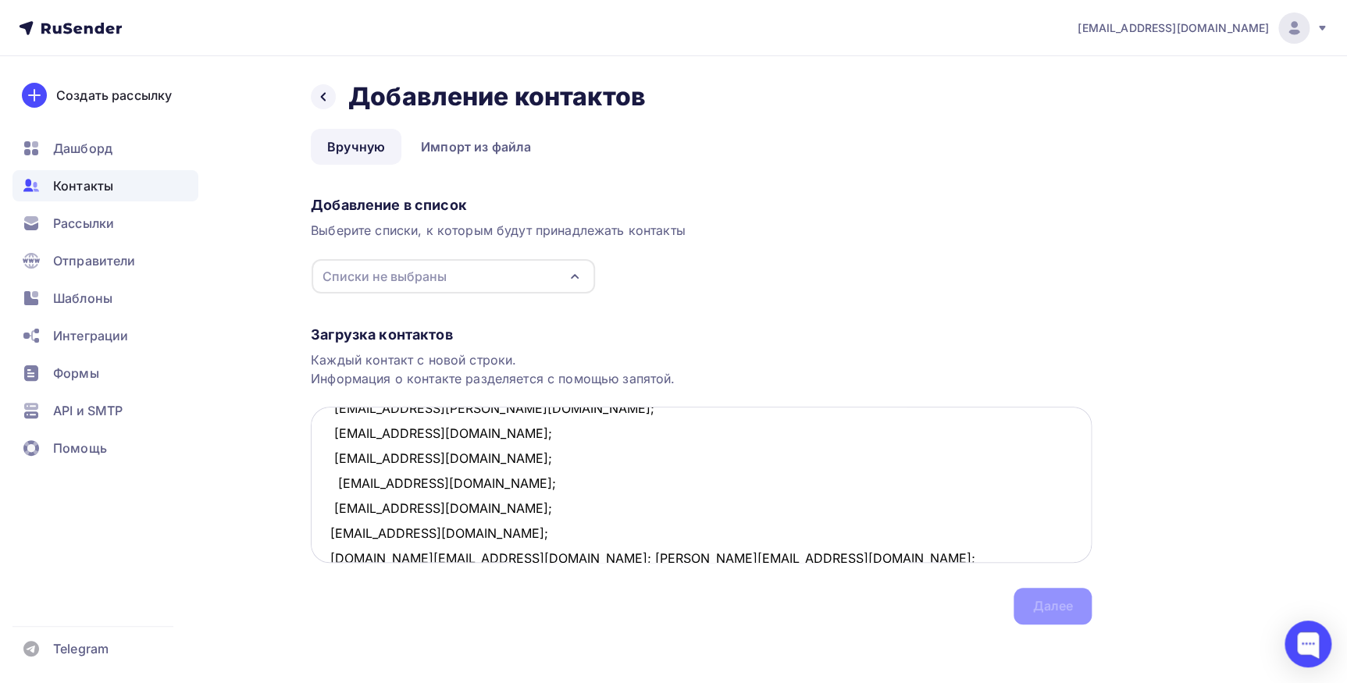
click at [437, 529] on textarea "kotovski73@mail.ru; dubpost@mail.ru; mlle-nathalie@mail.ru; 7578930@mail.ru; xe…" at bounding box center [701, 485] width 781 height 156
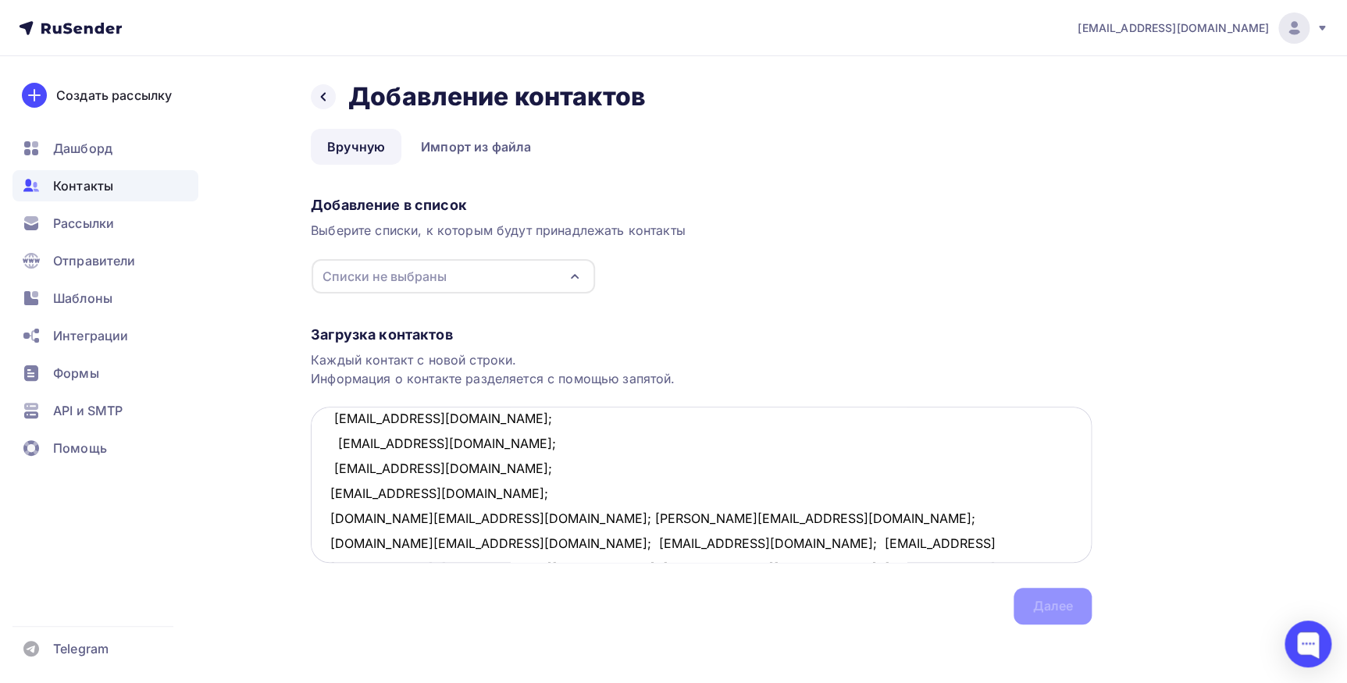
scroll to position [329, 0]
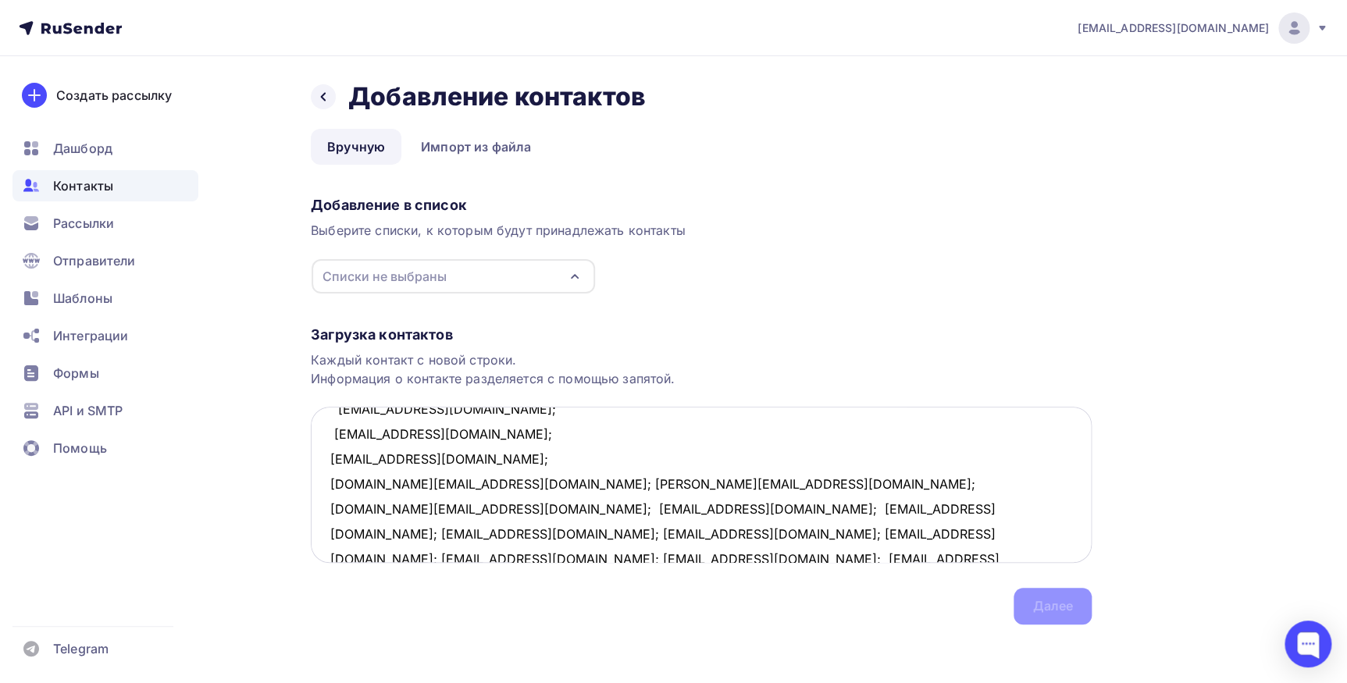
click at [479, 482] on textarea "kotovski73@mail.ru; dubpost@mail.ru; mlle-nathalie@mail.ru; 7578930@mail.ru; xe…" at bounding box center [701, 485] width 781 height 156
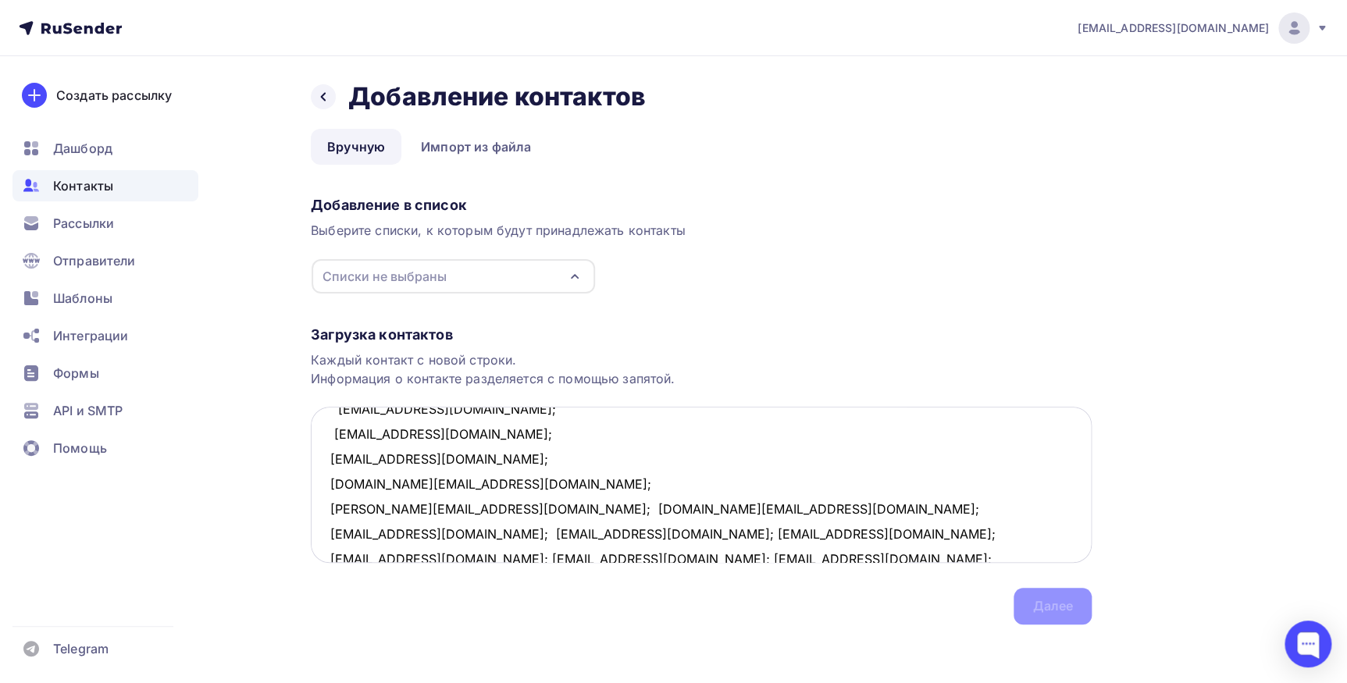
click at [453, 507] on textarea "kotovski73@mail.ru; dubpost@mail.ru; mlle-nathalie@mail.ru; 7578930@mail.ru; xe…" at bounding box center [701, 485] width 781 height 156
click at [487, 529] on textarea "kotovski73@mail.ru; dubpost@mail.ru; mlle-nathalie@mail.ru; 7578930@mail.ru; xe…" at bounding box center [701, 485] width 781 height 156
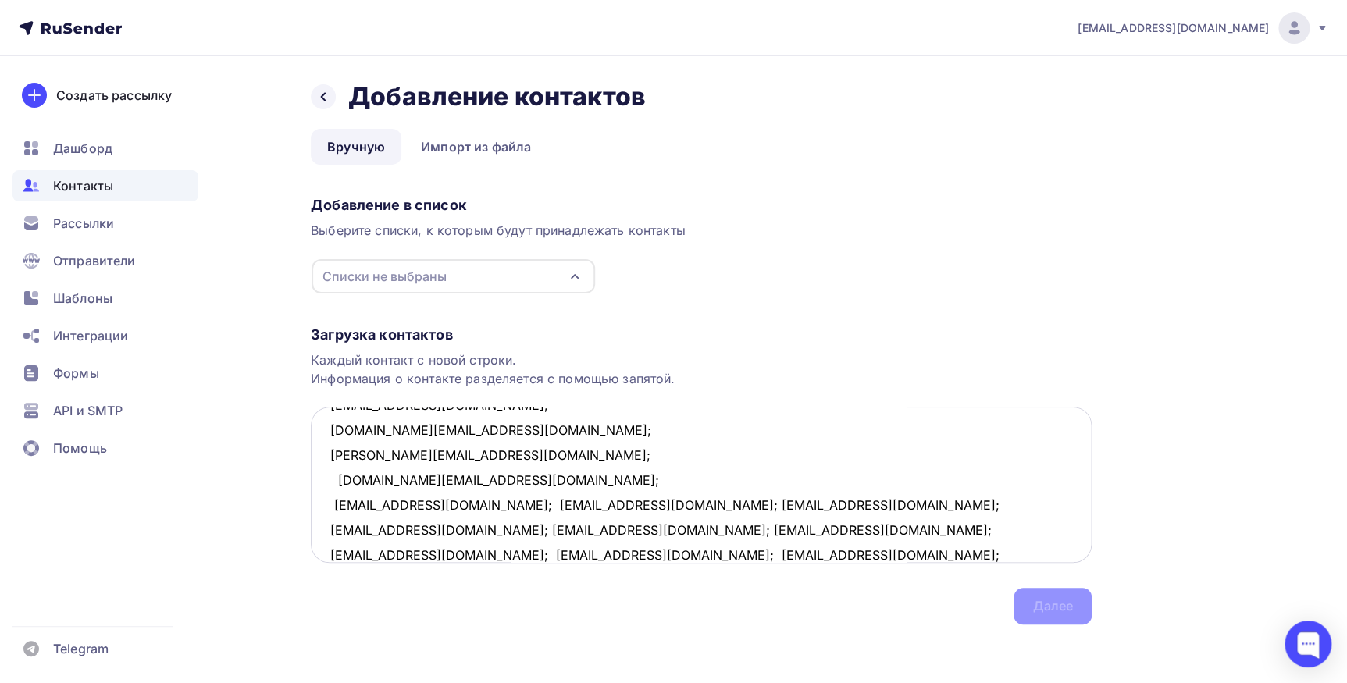
scroll to position [405, 0]
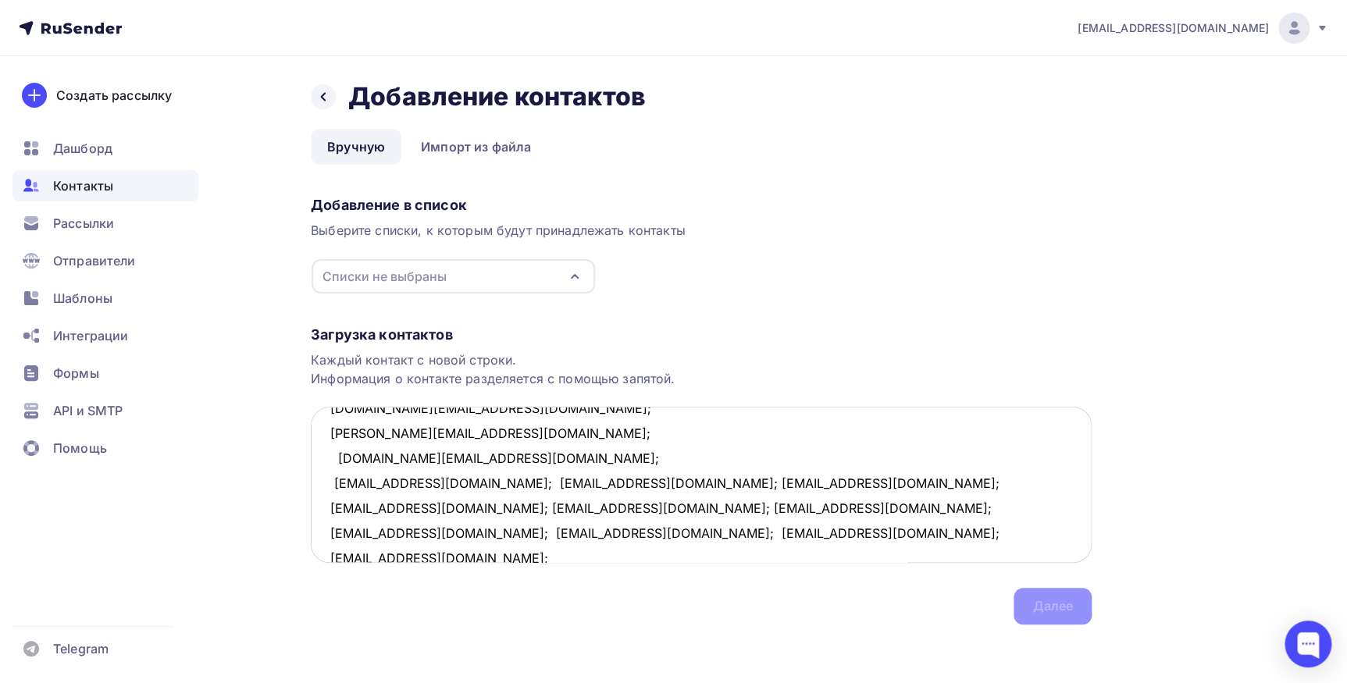
click at [471, 487] on textarea "kotovski73@mail.ru; dubpost@mail.ru; mlle-nathalie@mail.ru; 7578930@mail.ru; xe…" at bounding box center [701, 485] width 781 height 156
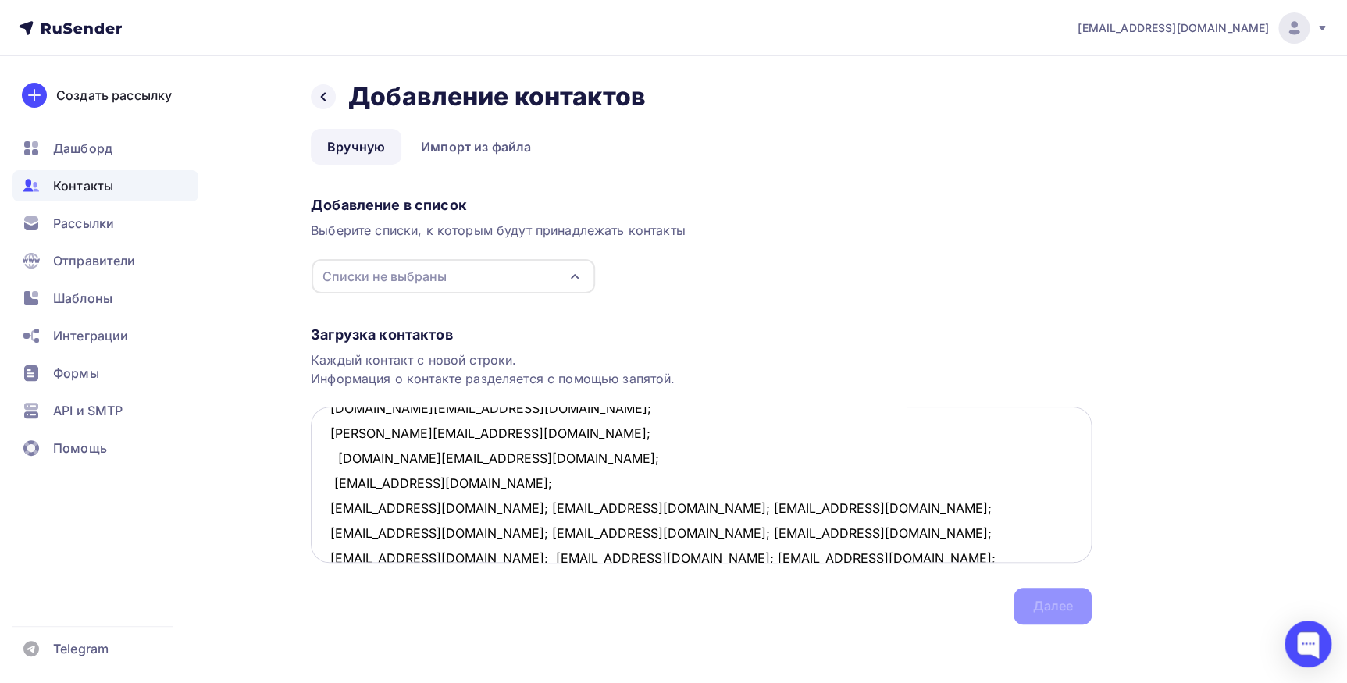
click at [469, 507] on textarea "kotovski73@mail.ru; dubpost@mail.ru; mlle-nathalie@mail.ru; 7578930@mail.ru; xe…" at bounding box center [701, 485] width 781 height 156
click at [480, 532] on textarea "kotovski73@mail.ru; dubpost@mail.ru; mlle-nathalie@mail.ru; 7578930@mail.ru; xe…" at bounding box center [701, 485] width 781 height 156
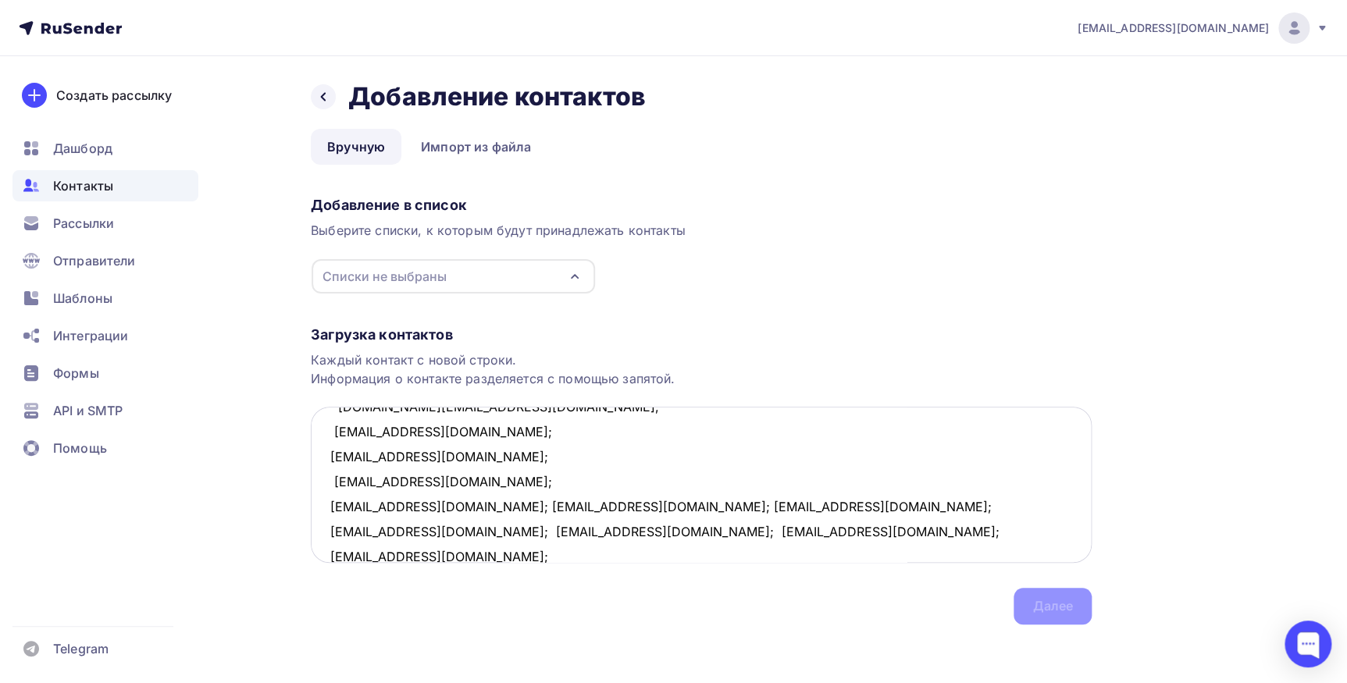
scroll to position [479, 0]
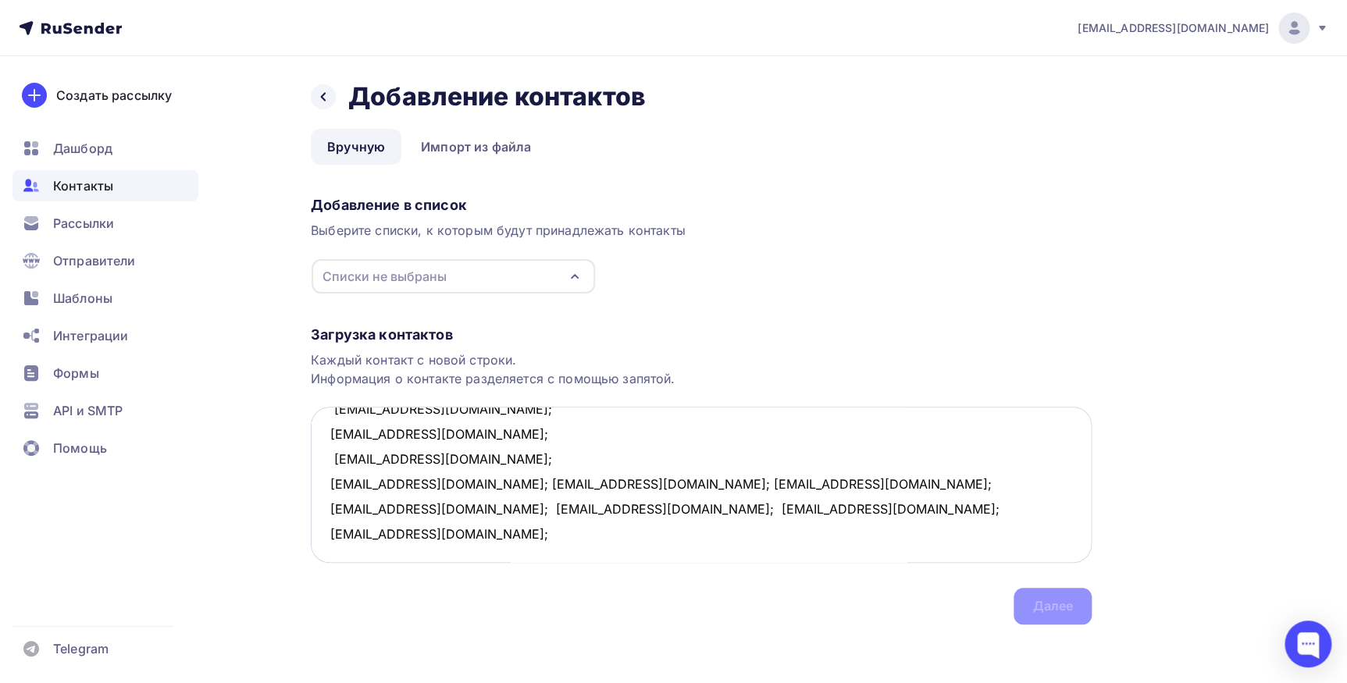
click at [454, 478] on textarea "kotovski73@mail.ru; dubpost@mail.ru; mlle-nathalie@mail.ru; 7578930@mail.ru; xe…" at bounding box center [701, 485] width 781 height 156
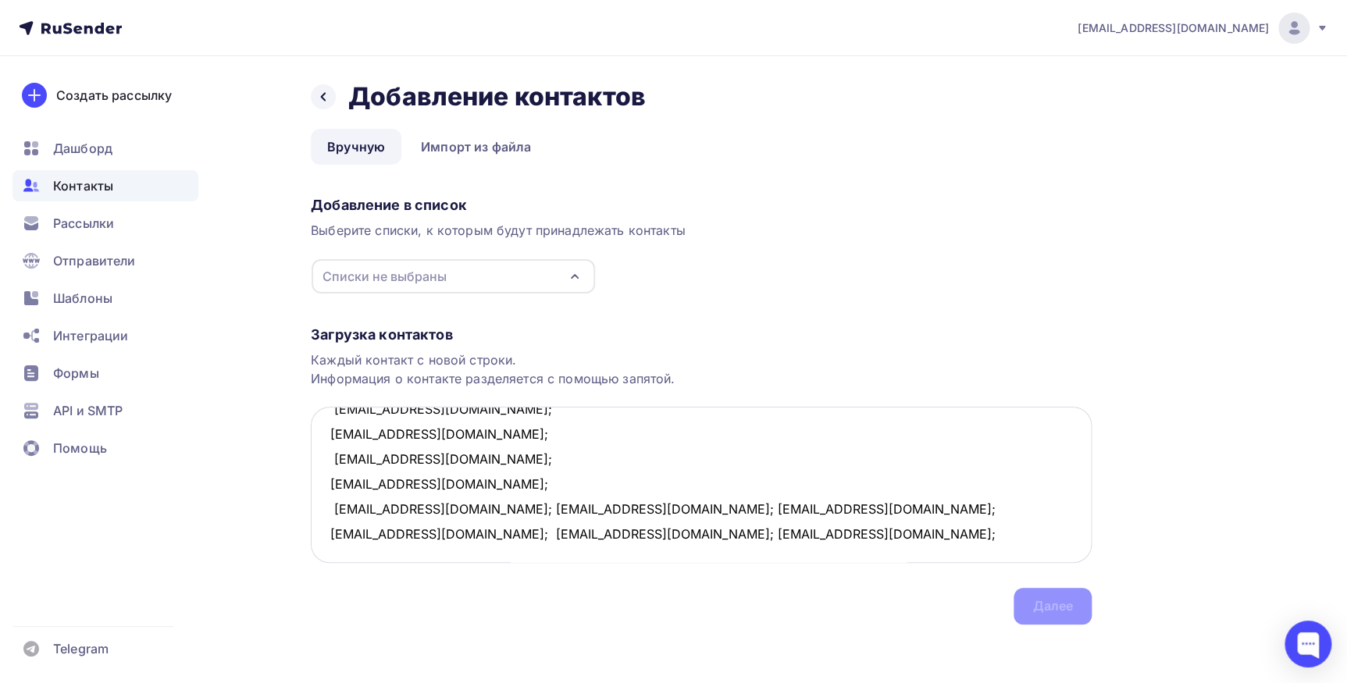
click at [458, 509] on textarea "kotovski73@mail.ru; dubpost@mail.ru; mlle-nathalie@mail.ru; 7578930@mail.ru; xe…" at bounding box center [701, 485] width 781 height 156
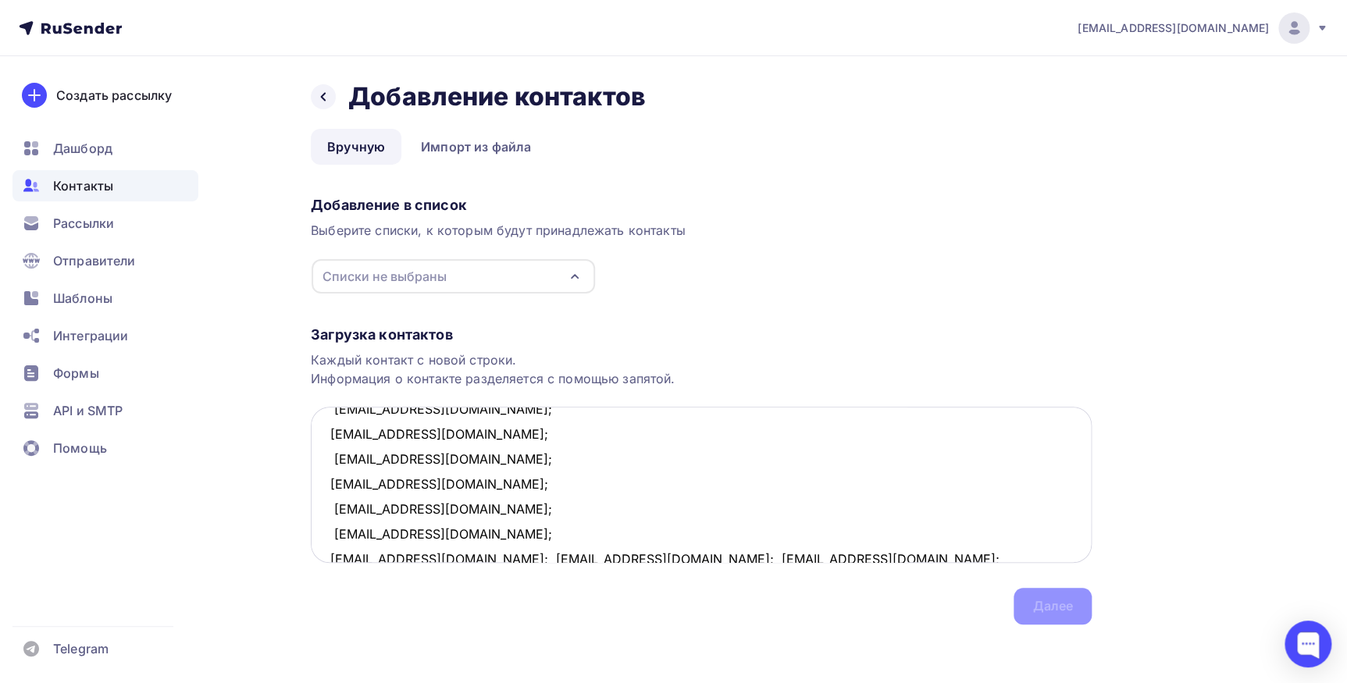
click at [497, 532] on textarea "kotovski73@mail.ru; dubpost@mail.ru; mlle-nathalie@mail.ru; 7578930@mail.ru; xe…" at bounding box center [701, 485] width 781 height 156
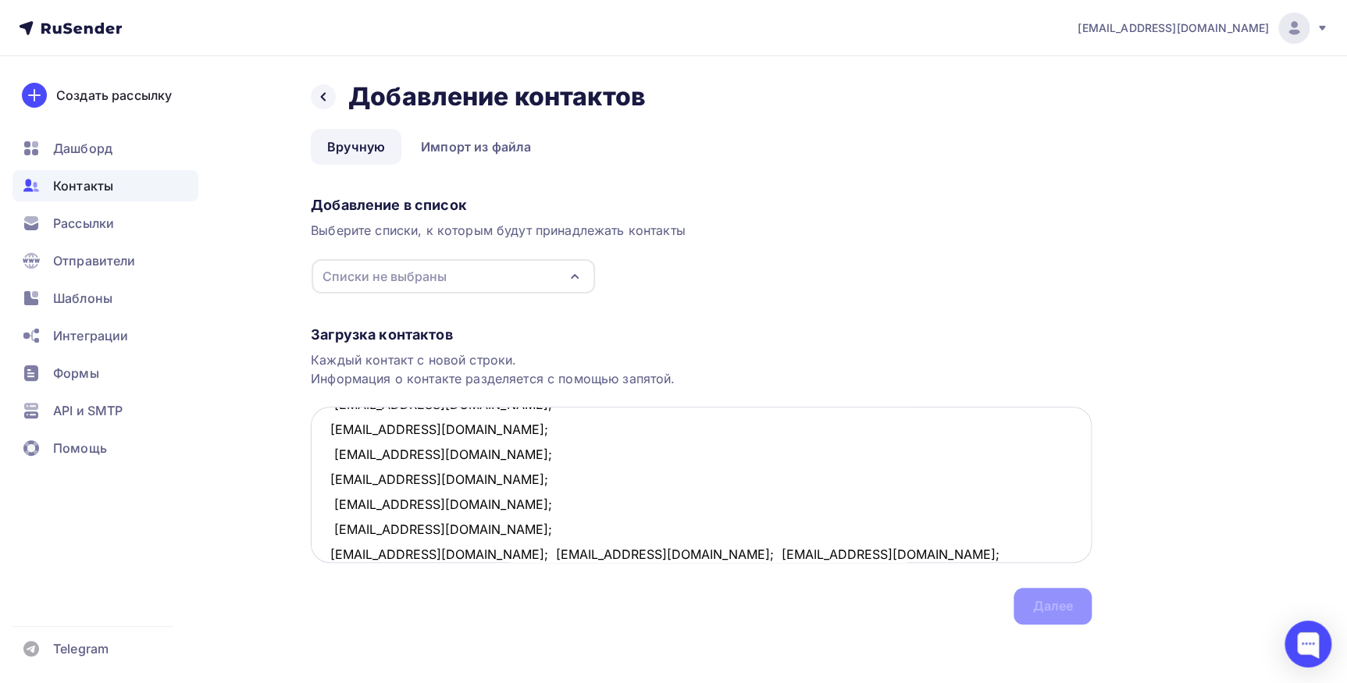
click at [465, 550] on textarea "kotovski73@mail.ru; dubpost@mail.ru; mlle-nathalie@mail.ru; 7578930@mail.ru; xe…" at bounding box center [701, 485] width 781 height 156
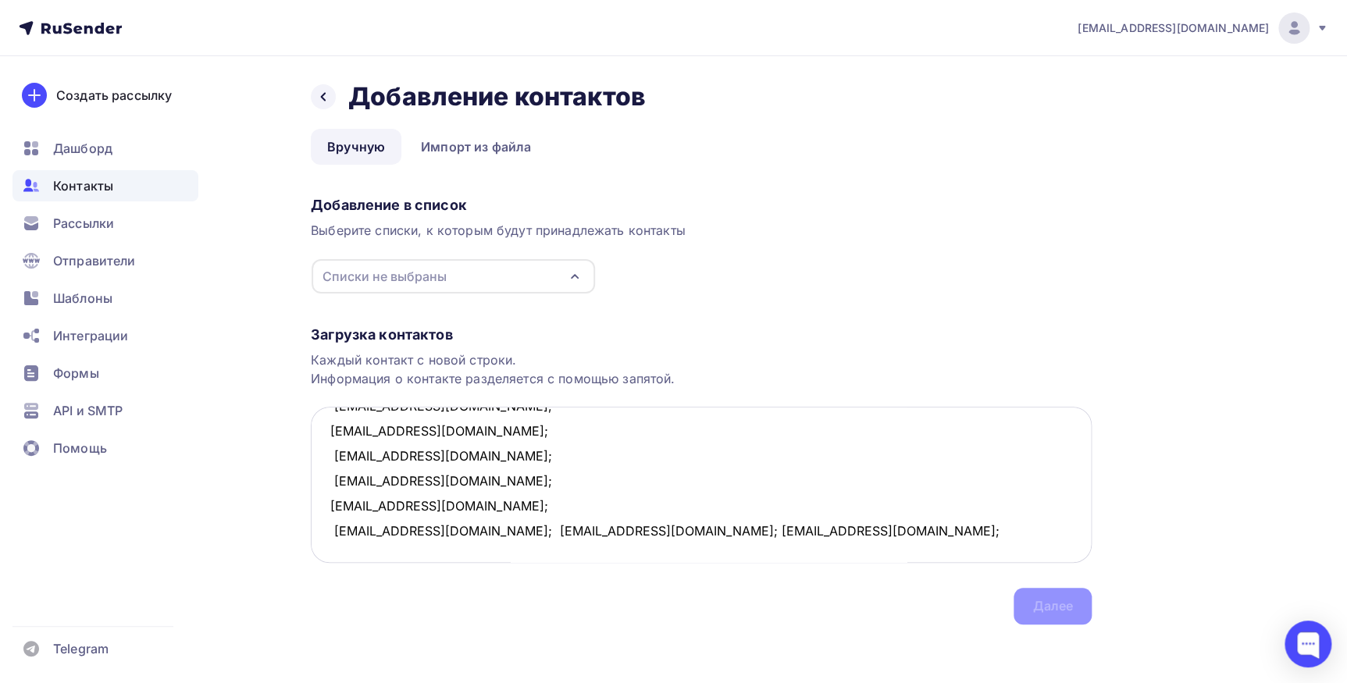
click at [459, 506] on textarea "kotovski73@mail.ru; dubpost@mail.ru; mlle-nathalie@mail.ru; 7578930@mail.ru; xe…" at bounding box center [701, 485] width 781 height 156
click at [414, 527] on textarea "kotovski73@mail.ru; dubpost@mail.ru; mlle-nathalie@mail.ru; 7578930@mail.ru; xe…" at bounding box center [701, 485] width 781 height 156
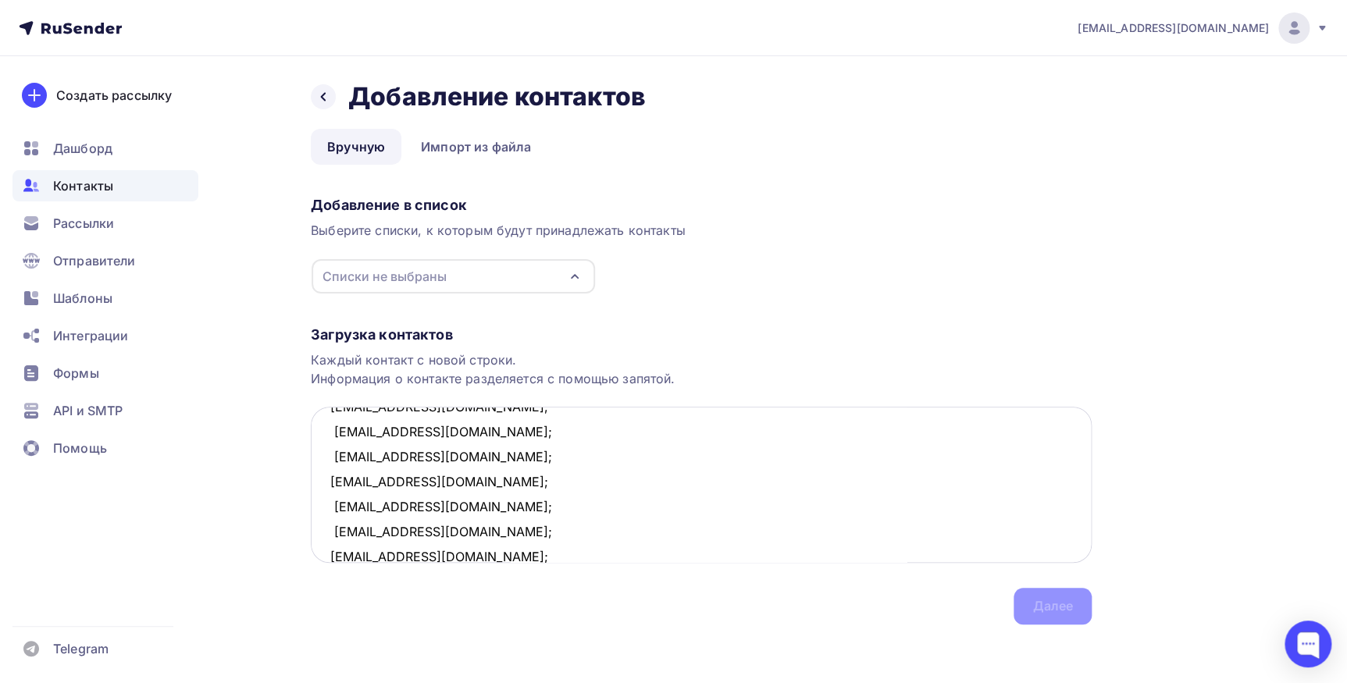
scroll to position [558, 0]
click at [571, 271] on icon "button" at bounding box center [574, 276] width 19 height 19
type textarea "kotovski73@mail.ru; dubpost@mail.ru; mlle-nathalie@mail.ru; 7578930@mail.ru; xe…"
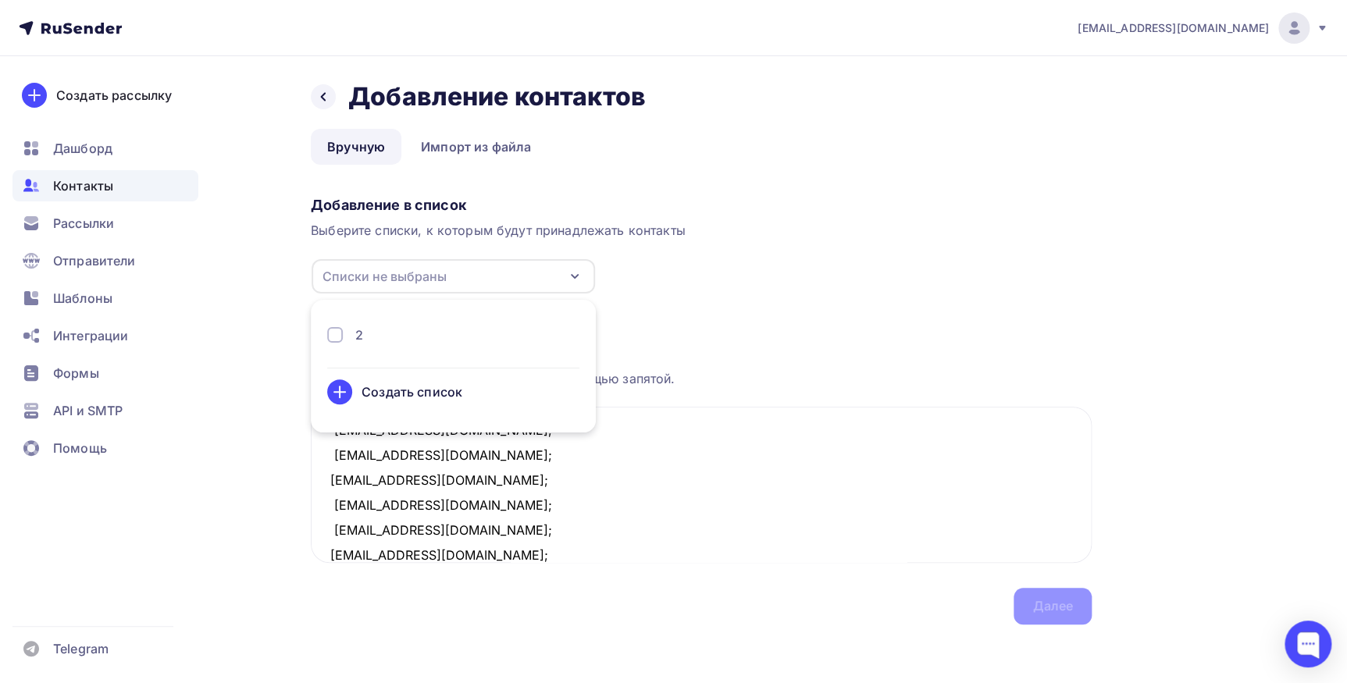
click at [398, 336] on div "2" at bounding box center [453, 335] width 252 height 19
click at [1031, 605] on div "Далее" at bounding box center [1052, 606] width 78 height 37
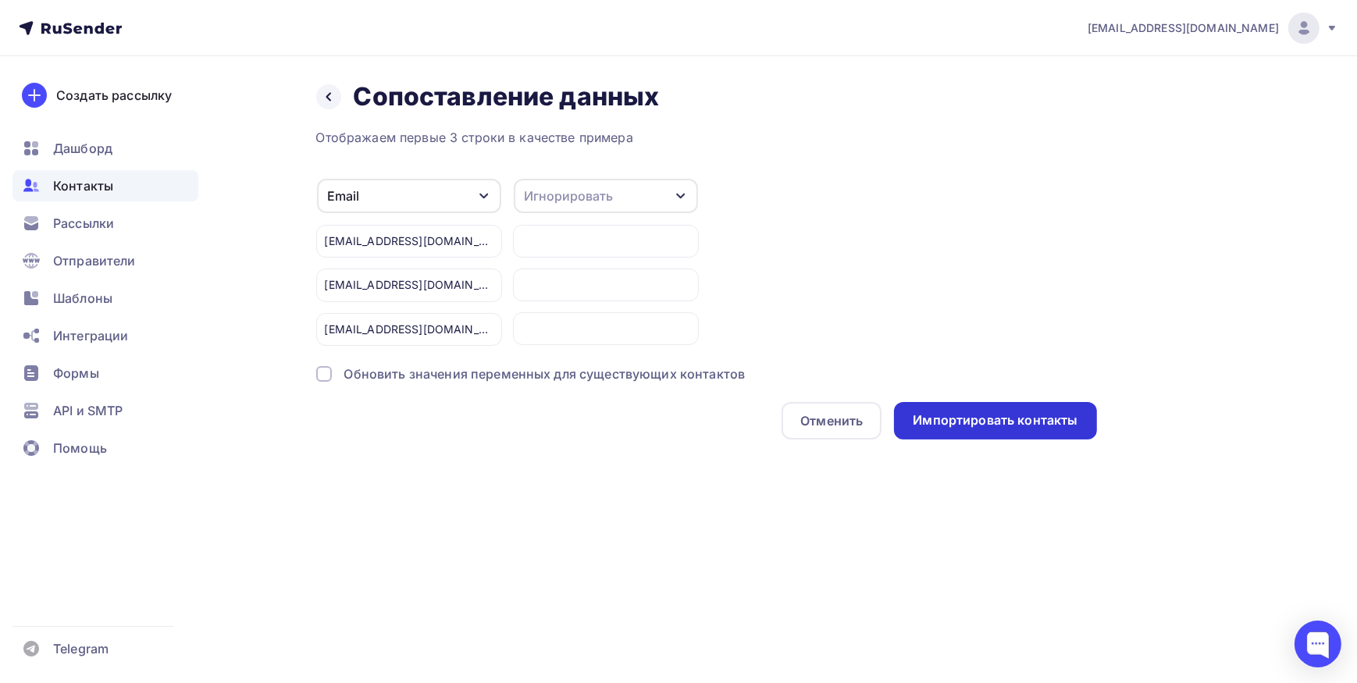
click at [1014, 411] on div "Импортировать контакты" at bounding box center [995, 420] width 165 height 18
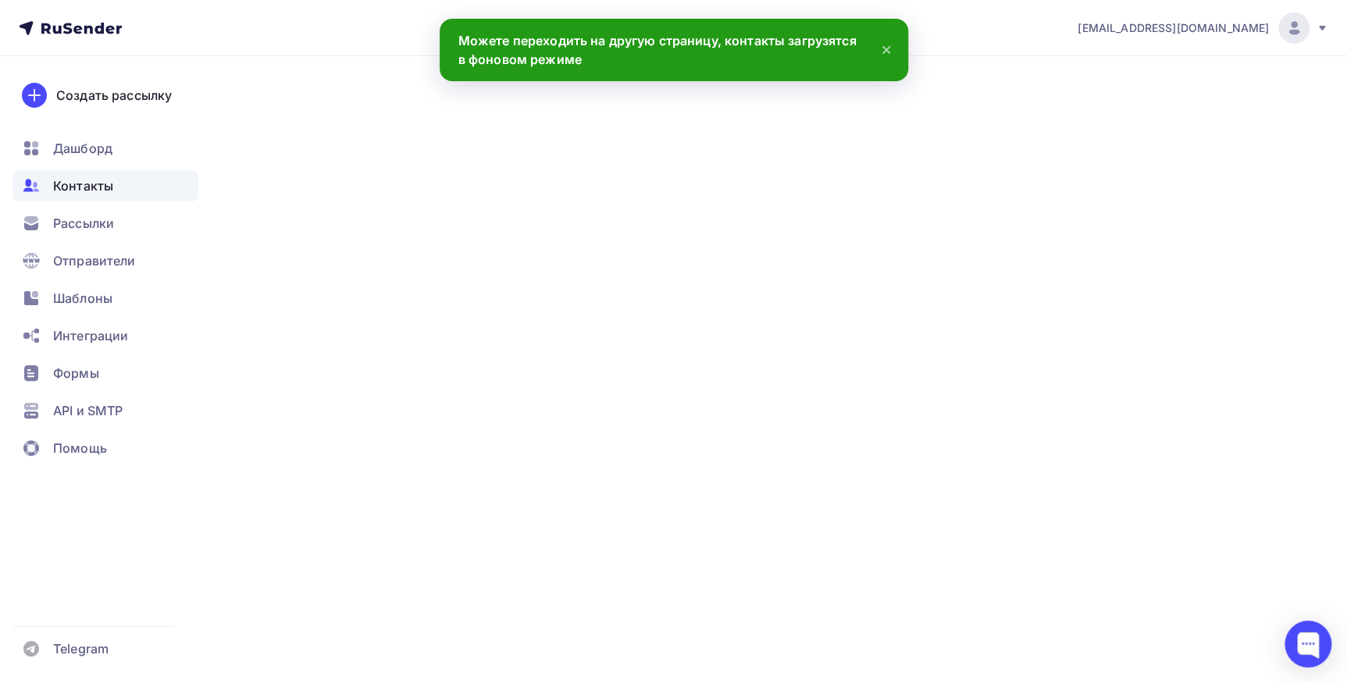
scroll to position [607, 0]
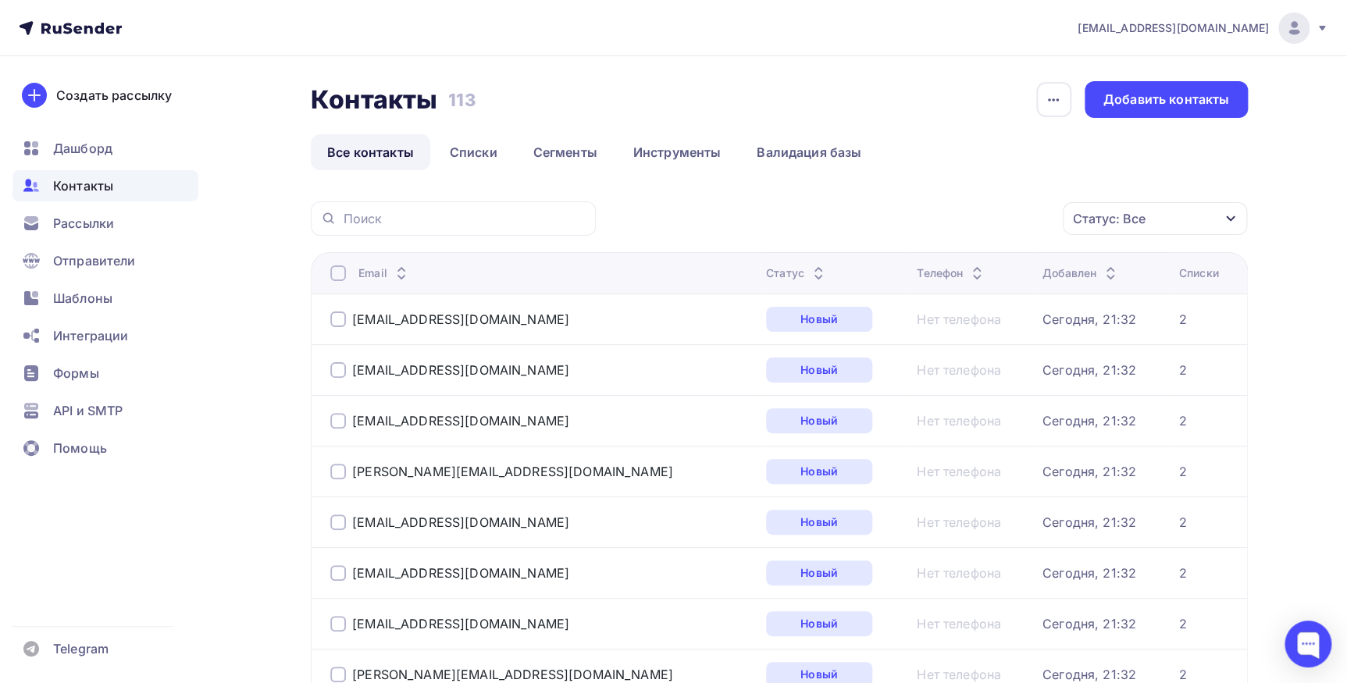
click at [198, 471] on div "Создать рассылку [GEOGRAPHIC_DATA] Контакты Рассылки Отправители Шаблоны Интегр…" at bounding box center [105, 369] width 211 height 627
click at [1144, 91] on div "Добавить контакты" at bounding box center [1166, 100] width 126 height 18
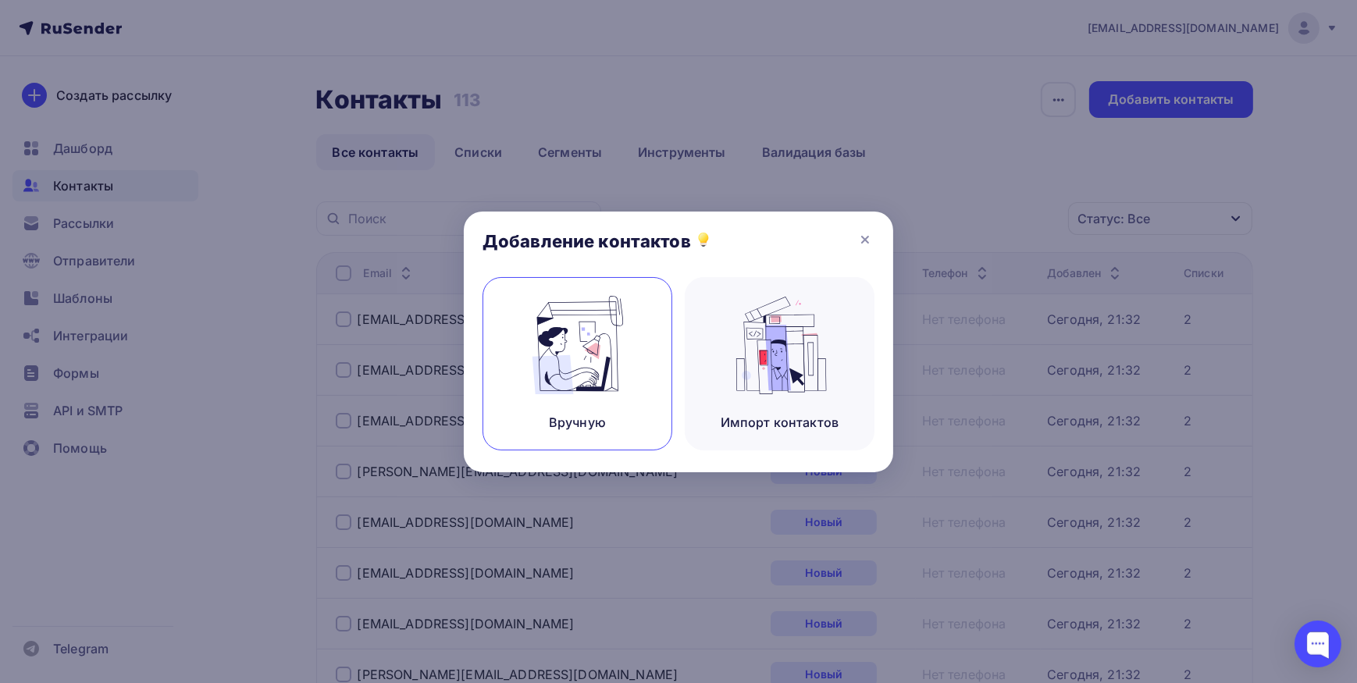
click at [482, 312] on div "Вручную" at bounding box center [577, 363] width 190 height 173
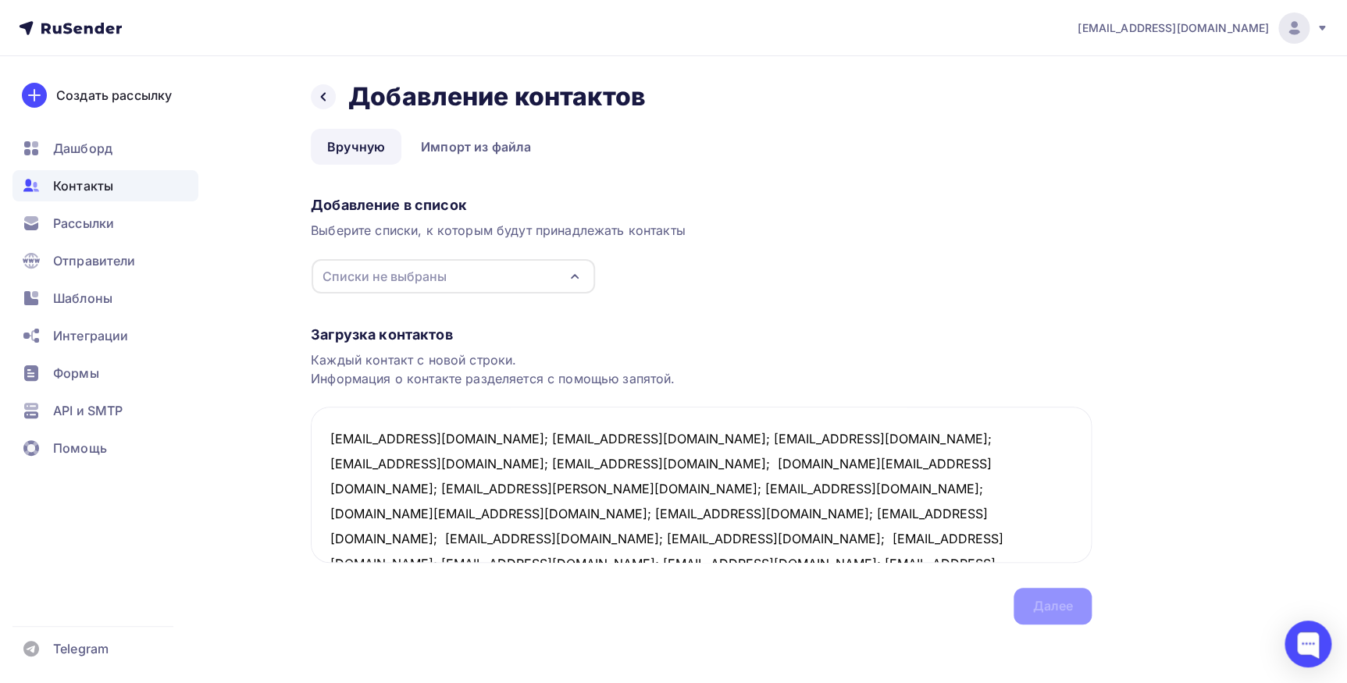
scroll to position [59, 0]
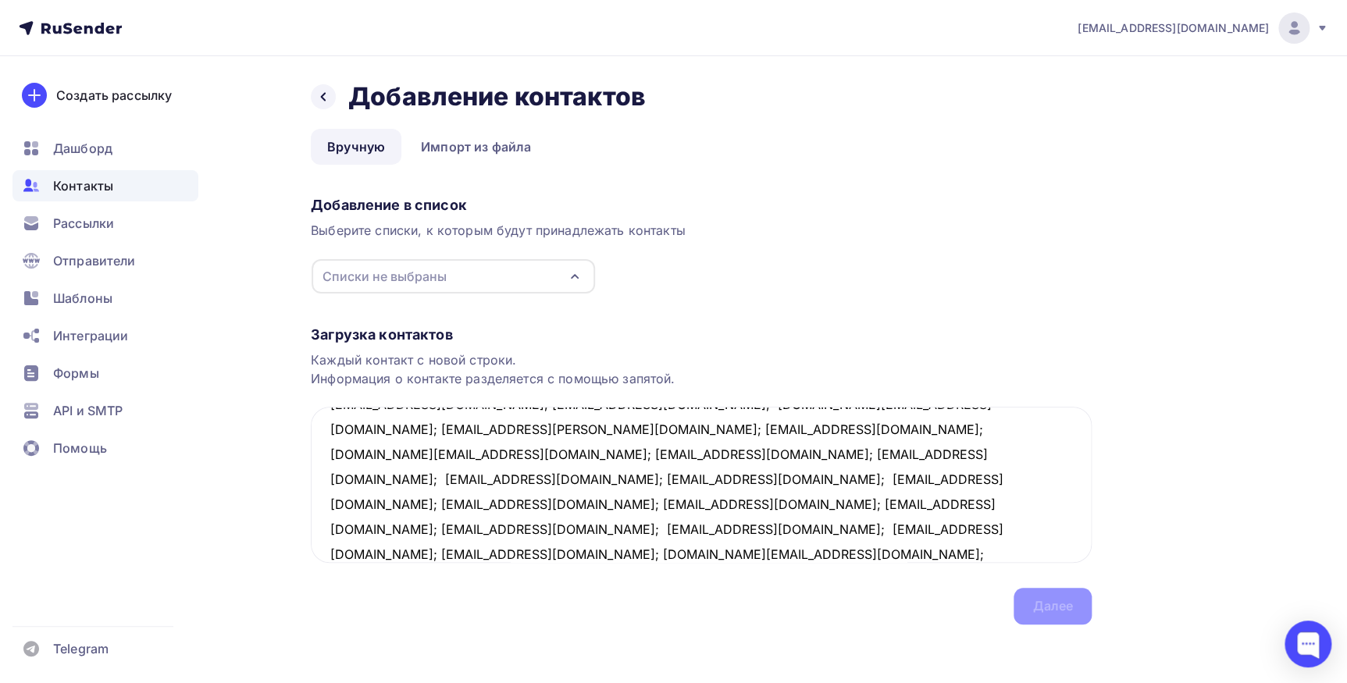
click at [586, 274] on div "Списки не выбраны" at bounding box center [453, 276] width 283 height 34
type textarea "[EMAIL_ADDRESS][DOMAIN_NAME]; [EMAIL_ADDRESS][DOMAIN_NAME]; [EMAIL_ADDRESS][DOM…"
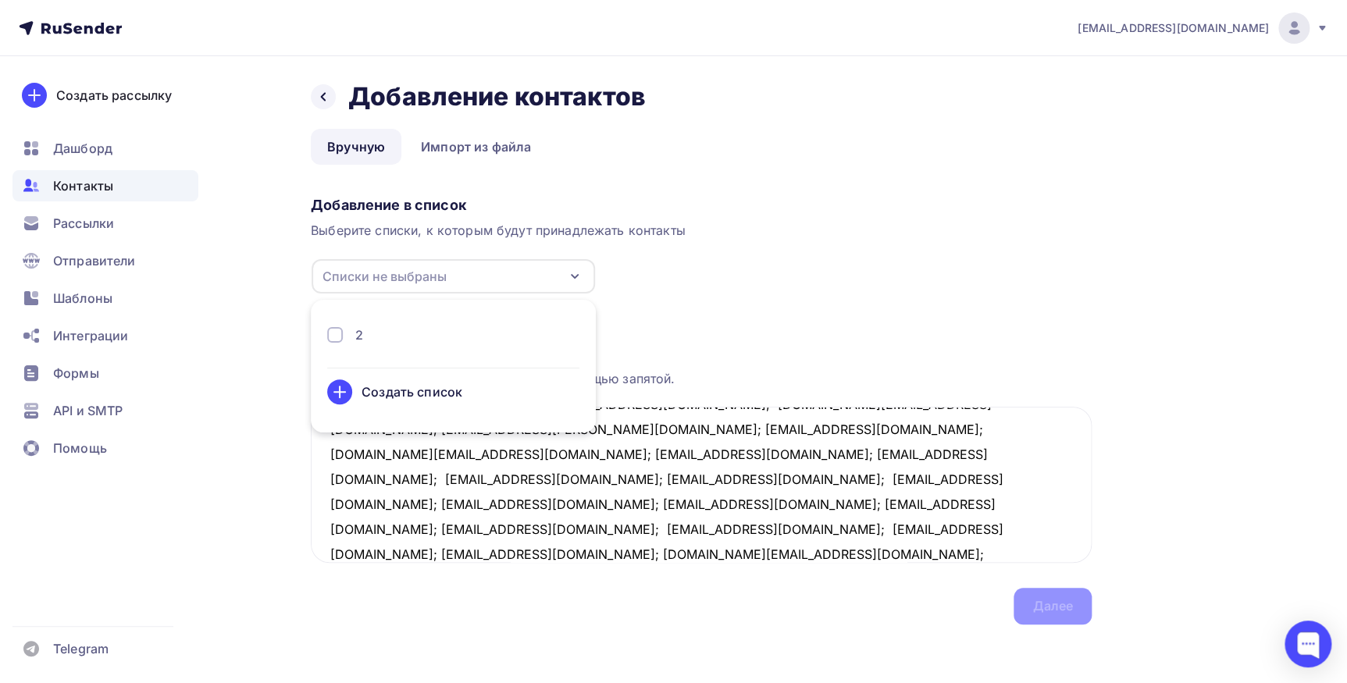
click at [367, 319] on li "2 Создать список" at bounding box center [453, 366] width 285 height 114
drag, startPoint x: 354, startPoint y: 348, endPoint x: 355, endPoint y: 340, distance: 8.6
click at [355, 345] on div "2" at bounding box center [453, 341] width 252 height 31
click at [351, 335] on div "2" at bounding box center [453, 335] width 252 height 19
click at [1080, 609] on div "Далее" at bounding box center [1052, 606] width 78 height 37
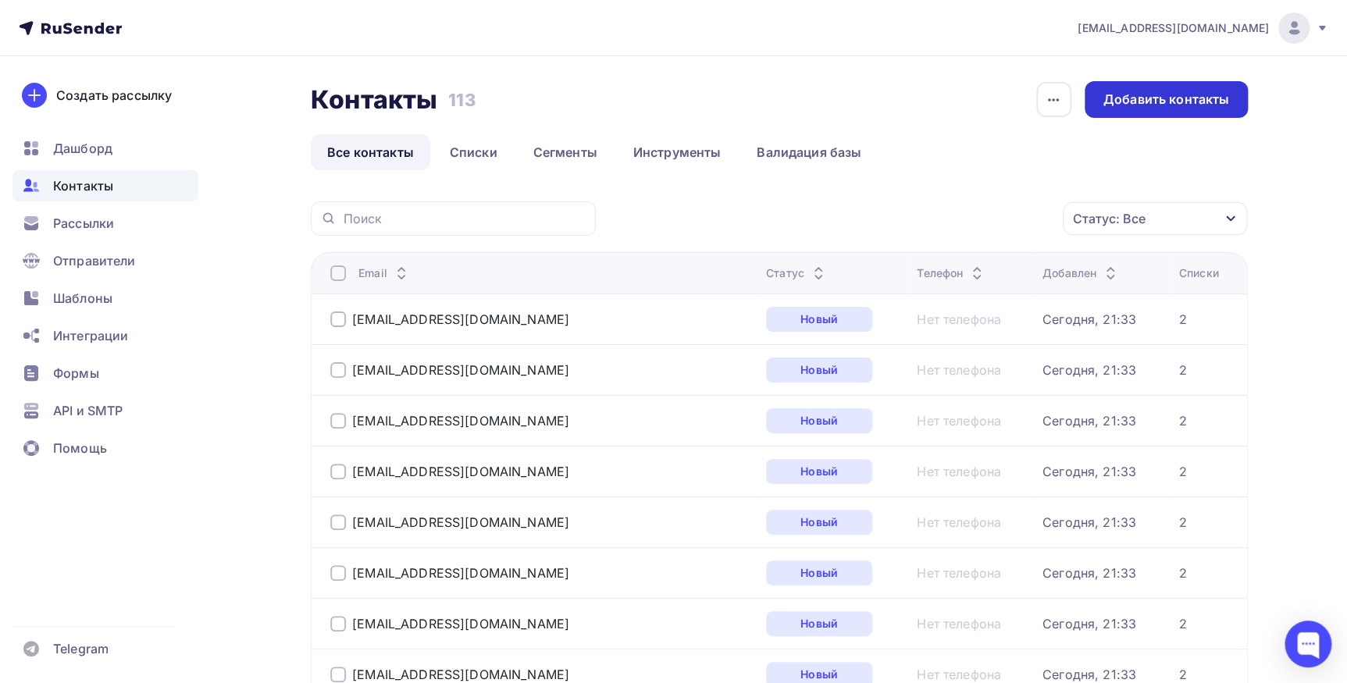
click at [1189, 109] on div "Добавить контакты" at bounding box center [1165, 99] width 163 height 37
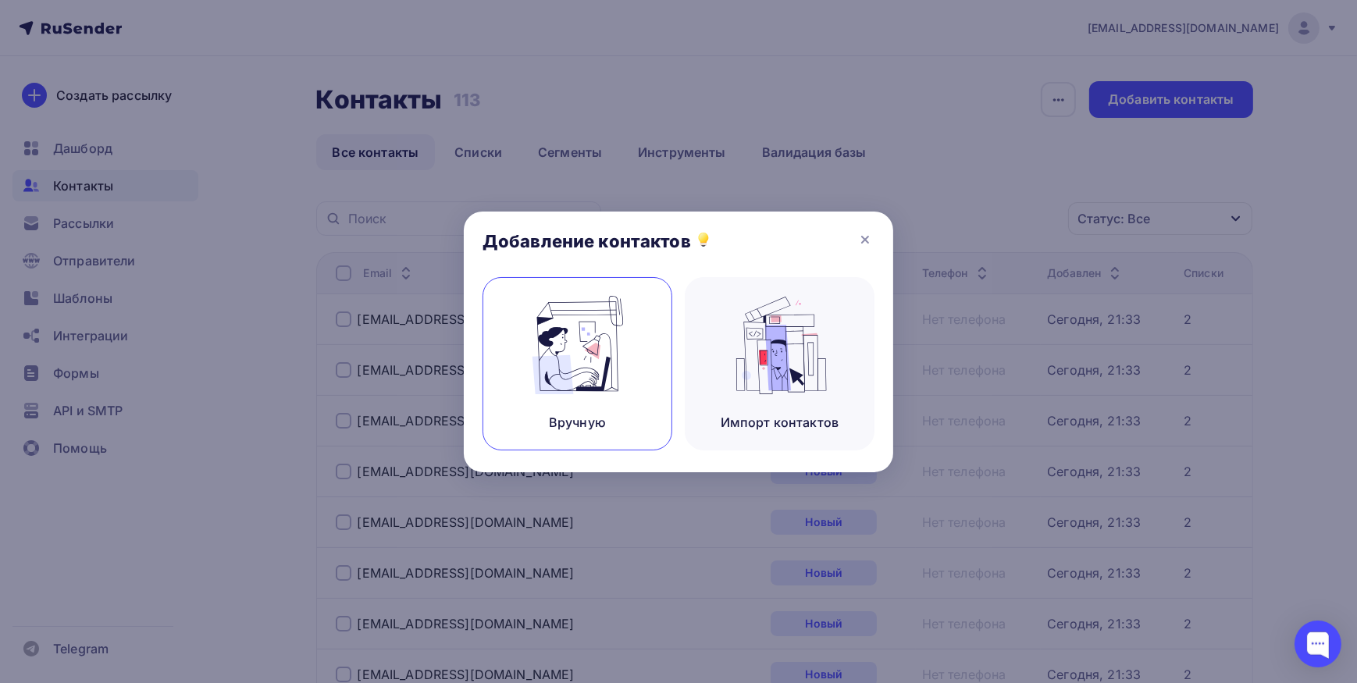
click at [554, 342] on img at bounding box center [577, 345] width 105 height 98
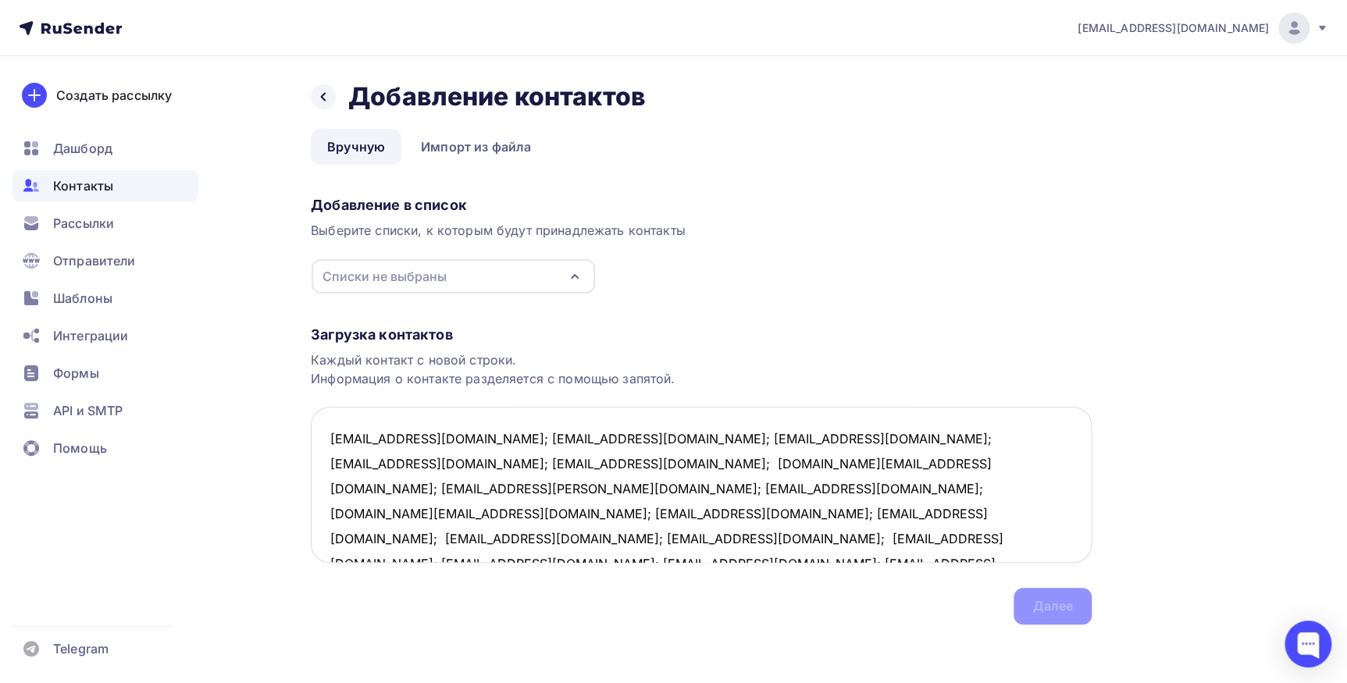
click at [470, 431] on textarea "k9982005@yandex.ru; ngaluzina@yandex.ru; elgeo@bk.ru; hathat-2017@yandex.ru; bi…" at bounding box center [701, 485] width 781 height 156
click at [461, 460] on textarea "k9982005@yandex.ru; ngaluzina@yandex.ru; elgeo@bk.ru; hathat-2017@yandex.ru; bi…" at bounding box center [701, 485] width 781 height 156
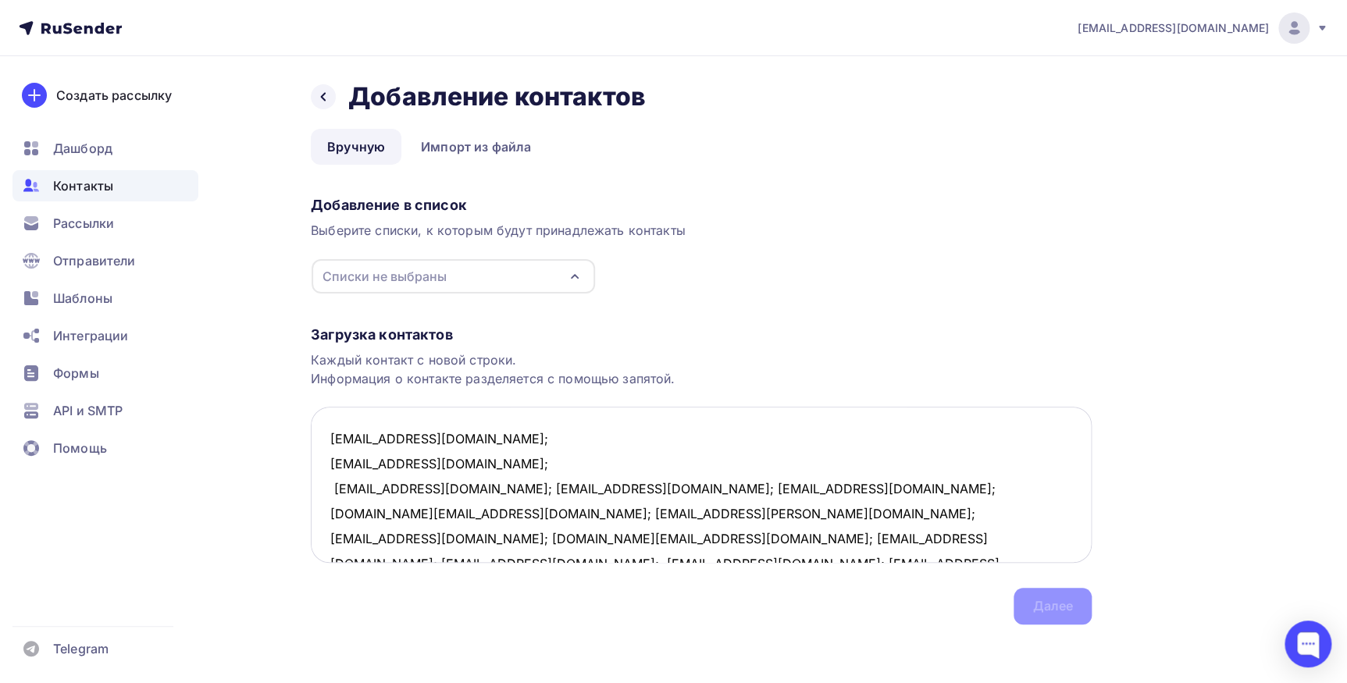
click at [412, 492] on textarea "k9982005@yandex.ru; ngaluzina@yandex.ru; elgeo@bk.ru; hathat-2017@yandex.ru; bi…" at bounding box center [701, 485] width 781 height 156
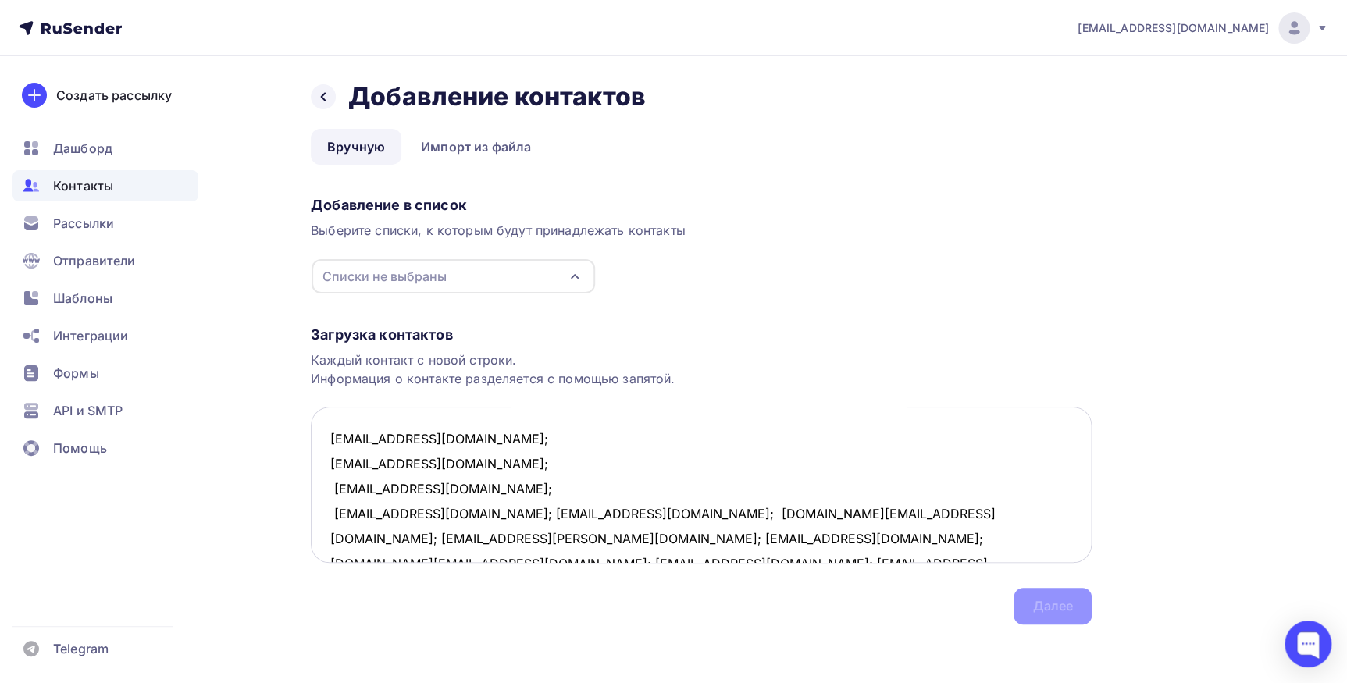
click at [482, 504] on textarea "k9982005@yandex.ru; ngaluzina@yandex.ru; elgeo@bk.ru; hathat-2017@yandex.ru; bi…" at bounding box center [701, 485] width 781 height 156
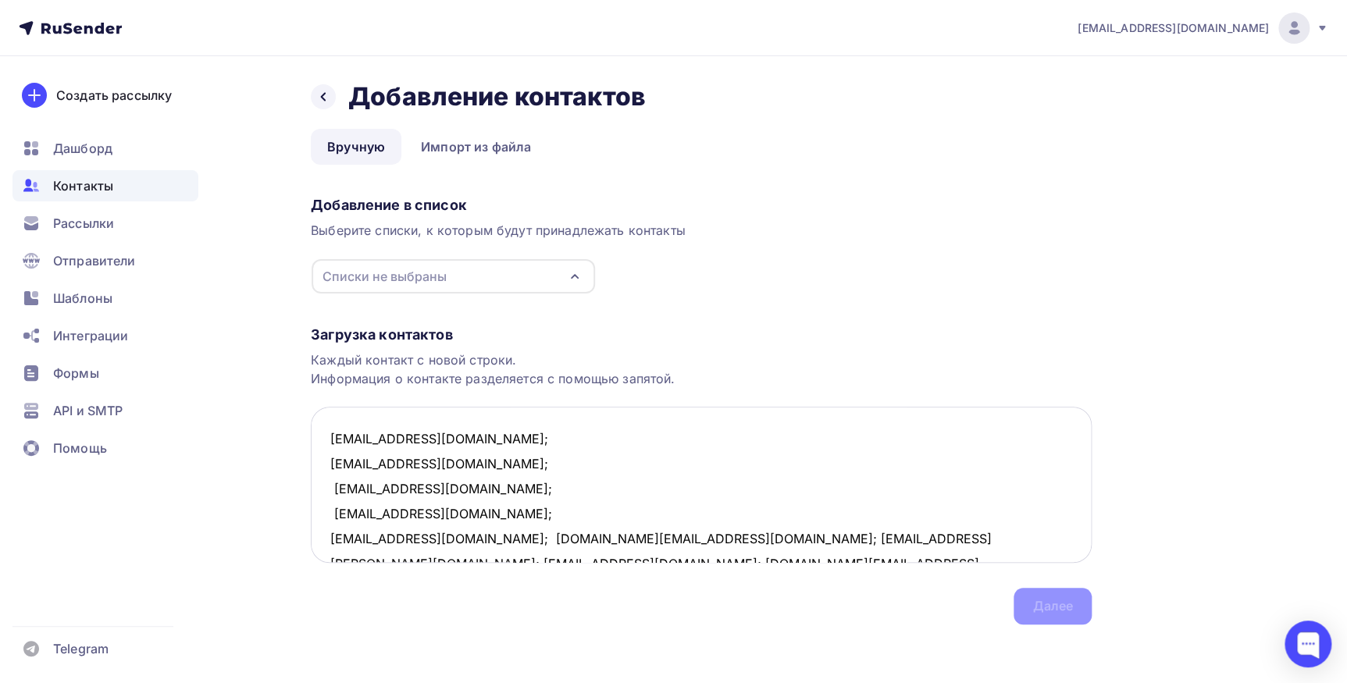
click at [479, 536] on textarea "k9982005@yandex.ru; ngaluzina@yandex.ru; elgeo@bk.ru; hathat-2017@yandex.ru; bi…" at bounding box center [701, 485] width 781 height 156
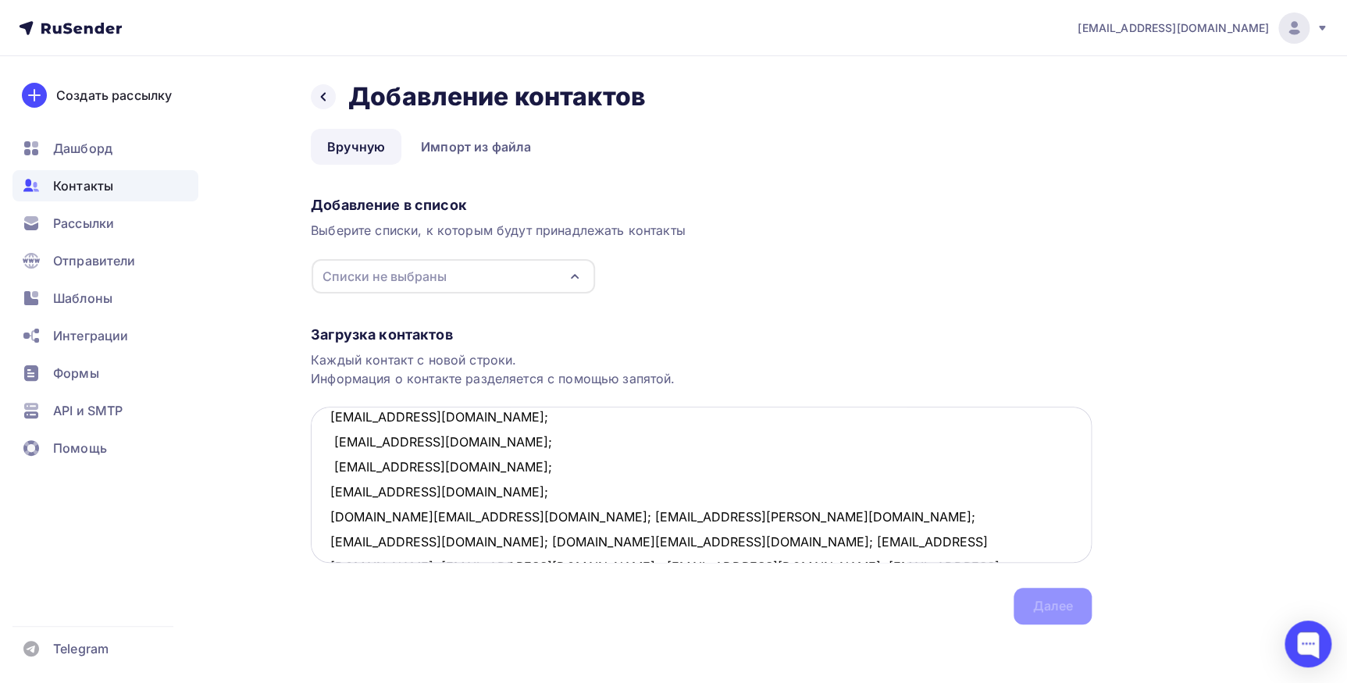
scroll to position [80, 0]
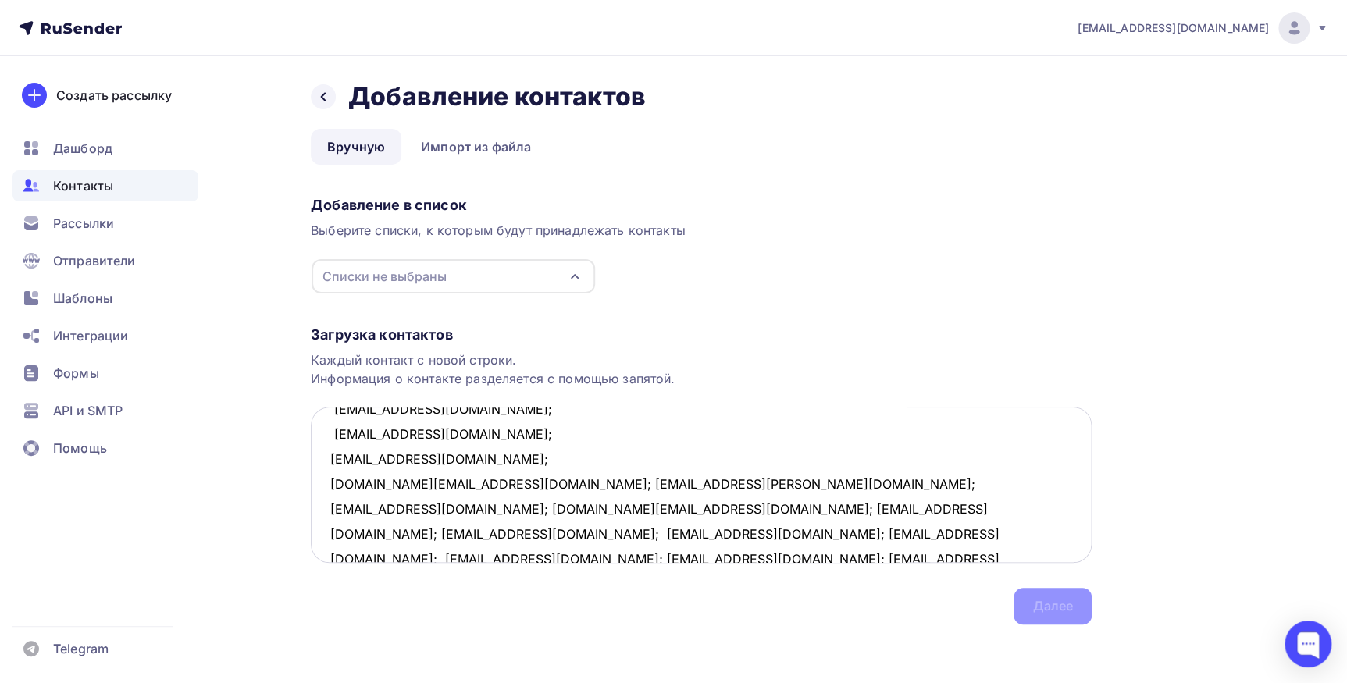
click at [449, 488] on textarea "k9982005@yandex.ru; ngaluzina@yandex.ru; elgeo@bk.ru; hathat-2017@yandex.ru; bi…" at bounding box center [701, 485] width 781 height 156
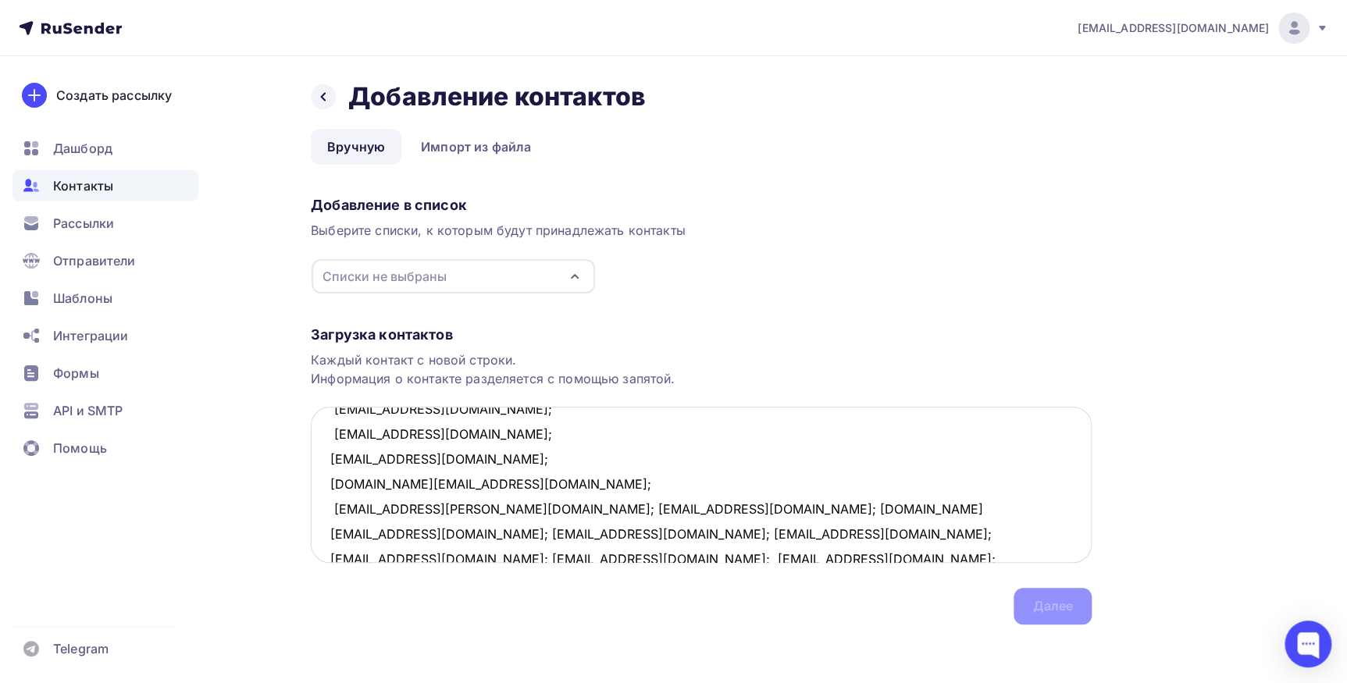
click at [513, 507] on textarea "k9982005@yandex.ru; ngaluzina@yandex.ru; elgeo@bk.ru; hathat-2017@yandex.ru; bi…" at bounding box center [701, 485] width 781 height 156
click at [490, 530] on textarea "k9982005@yandex.ru; ngaluzina@yandex.ru; elgeo@bk.ru; hathat-2017@yandex.ru; bi…" at bounding box center [701, 485] width 781 height 156
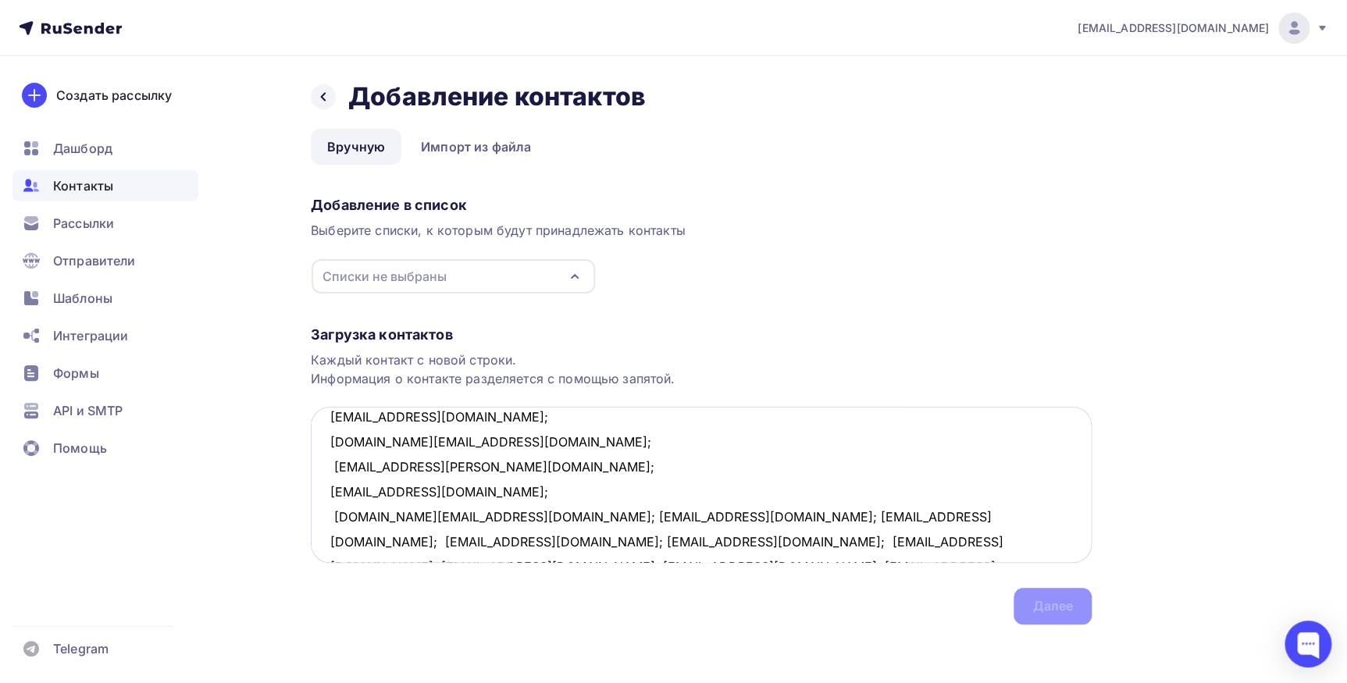
scroll to position [155, 0]
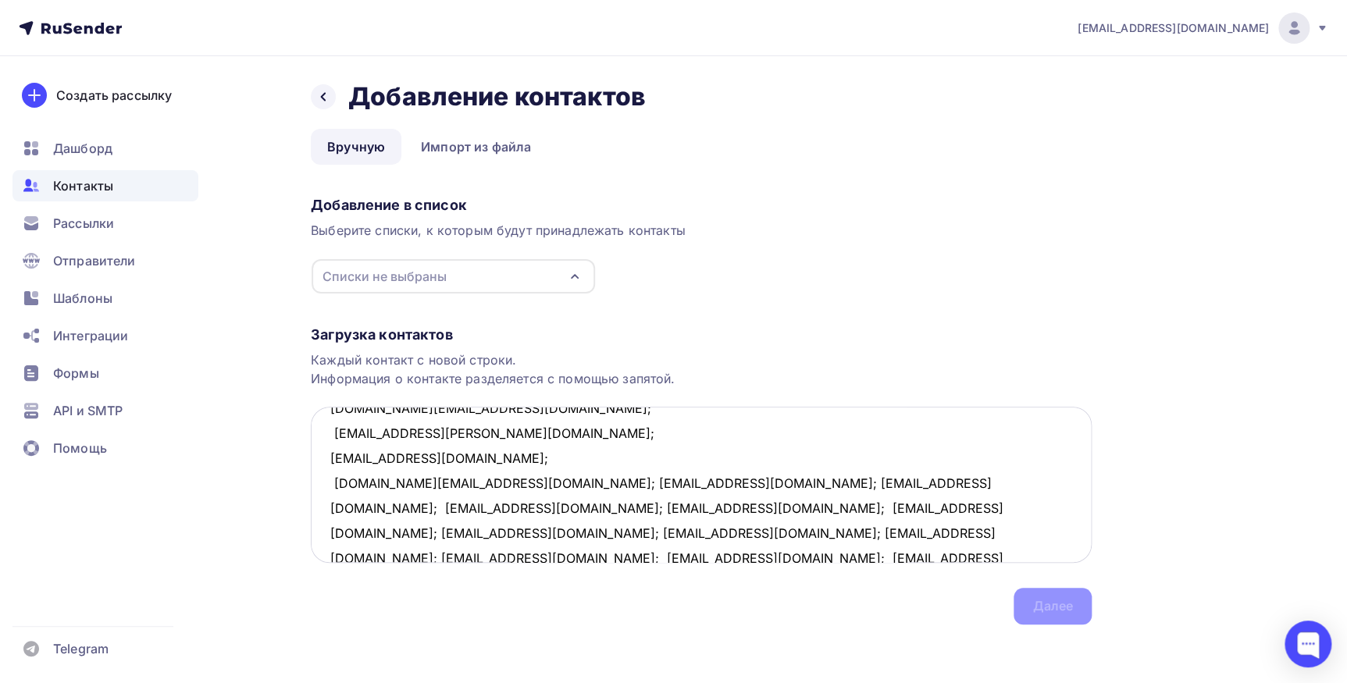
click at [458, 479] on textarea "k9982005@yandex.ru; ngaluzina@yandex.ru; elgeo@bk.ru; hathat-2017@yandex.ru; bi…" at bounding box center [701, 485] width 781 height 156
click at [464, 483] on textarea "k9982005@yandex.ru; ngaluzina@yandex.ru; elgeo@bk.ru; hathat-2017@yandex.ru; bi…" at bounding box center [701, 485] width 781 height 156
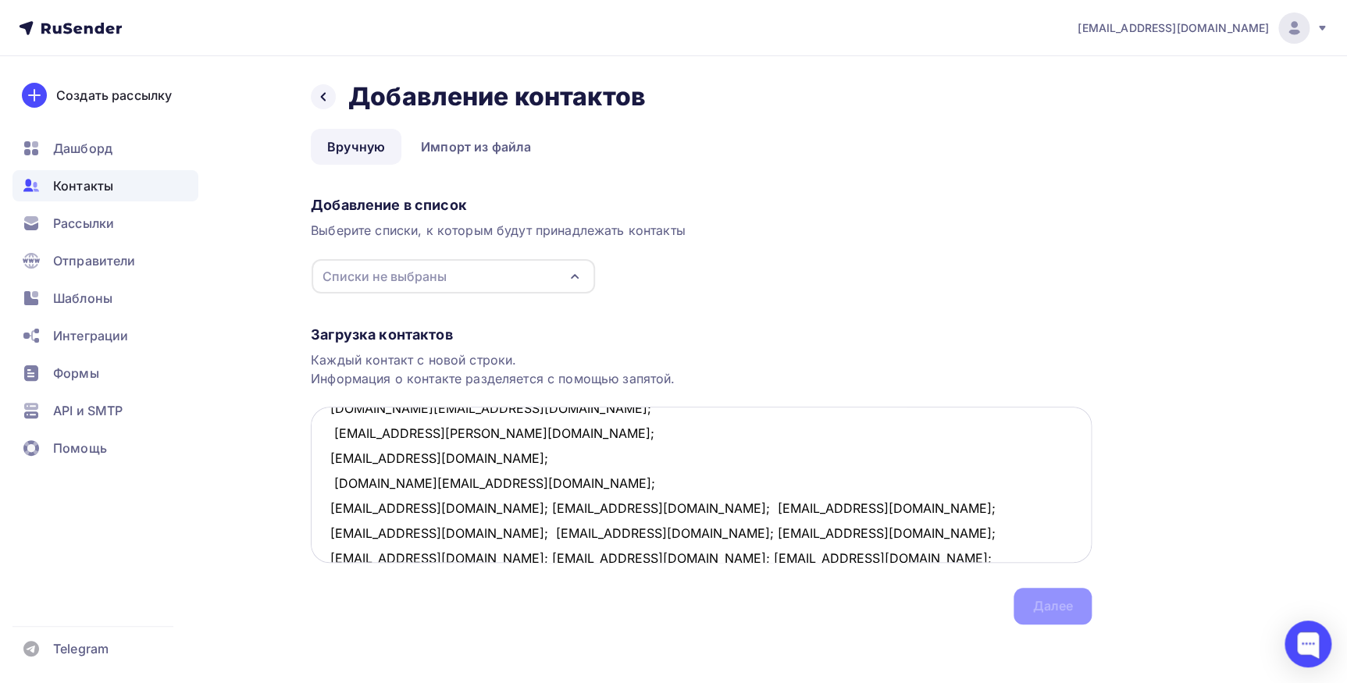
click at [460, 505] on textarea "k9982005@yandex.ru; ngaluzina@yandex.ru; elgeo@bk.ru; hathat-2017@yandex.ru; bi…" at bounding box center [701, 485] width 781 height 156
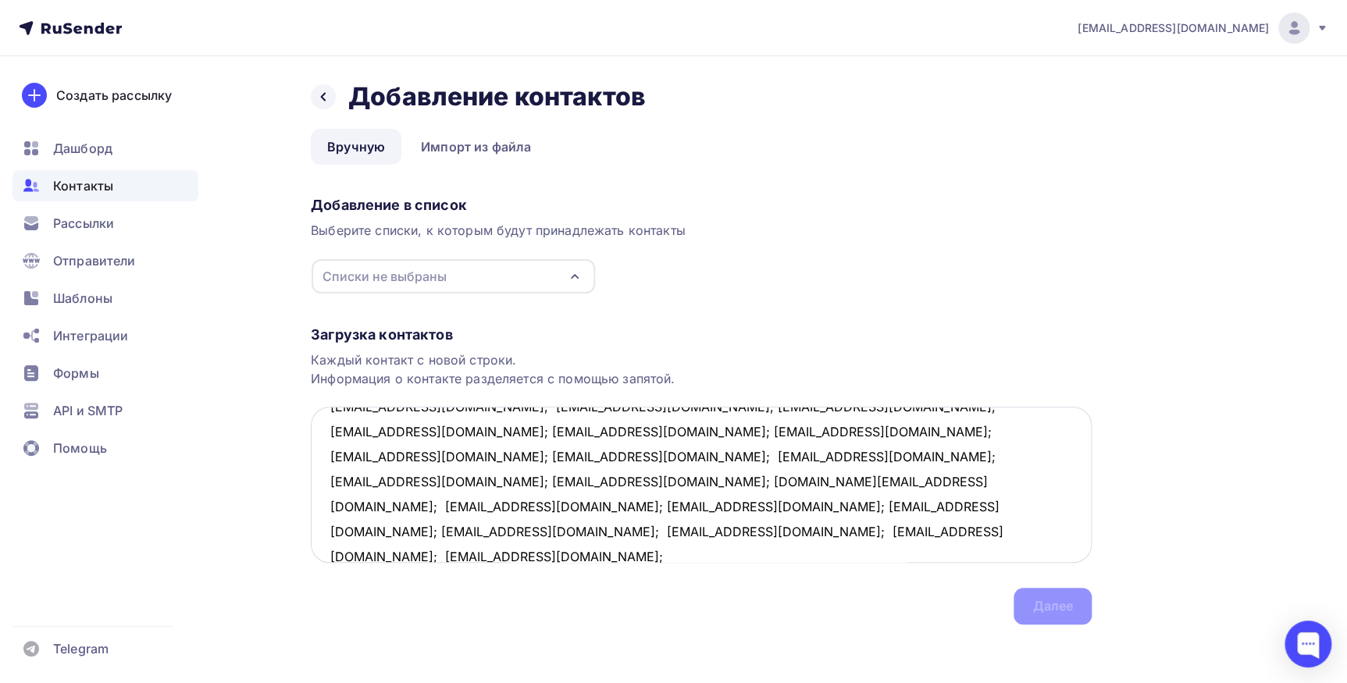
scroll to position [211, 0]
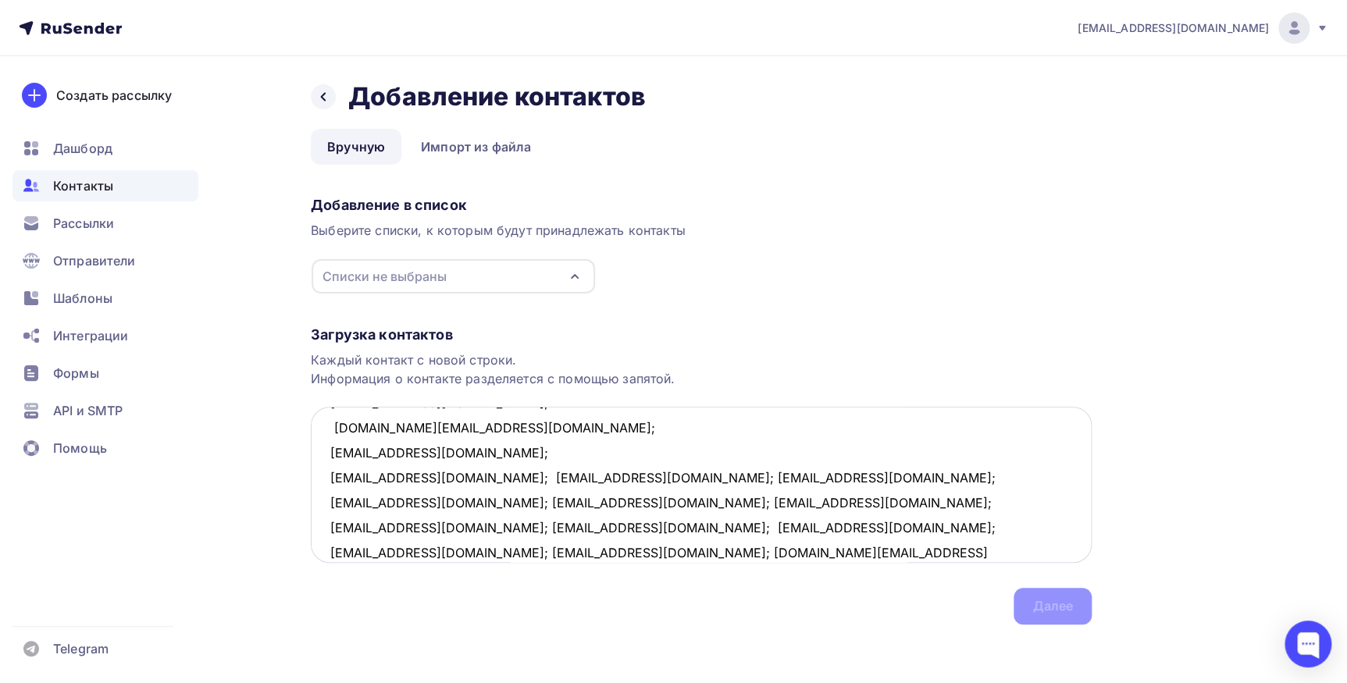
click at [458, 477] on textarea "k9982005@yandex.ru; ngaluzina@yandex.ru; elgeo@bk.ru; hathat-2017@yandex.ru; bi…" at bounding box center [701, 485] width 781 height 156
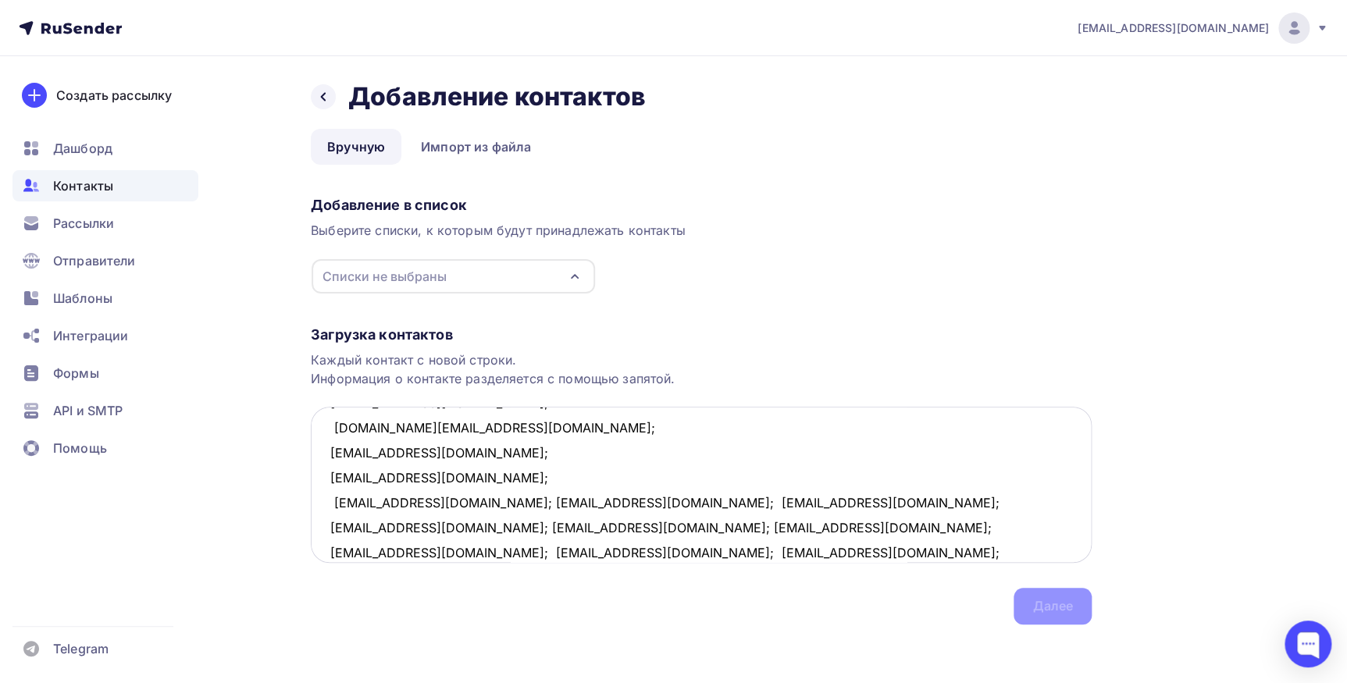
click at [467, 500] on textarea "k9982005@yandex.ru; ngaluzina@yandex.ru; elgeo@bk.ru; hathat-2017@yandex.ru; bi…" at bounding box center [701, 485] width 781 height 156
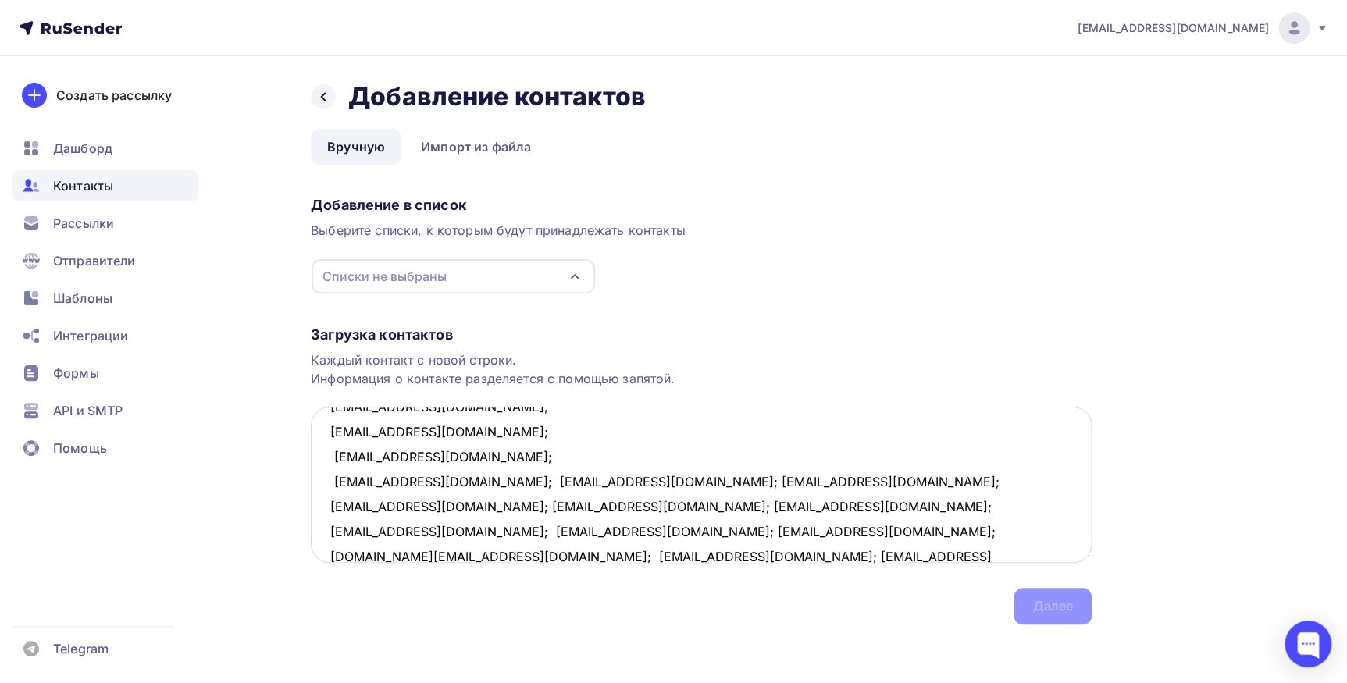
scroll to position [282, 0]
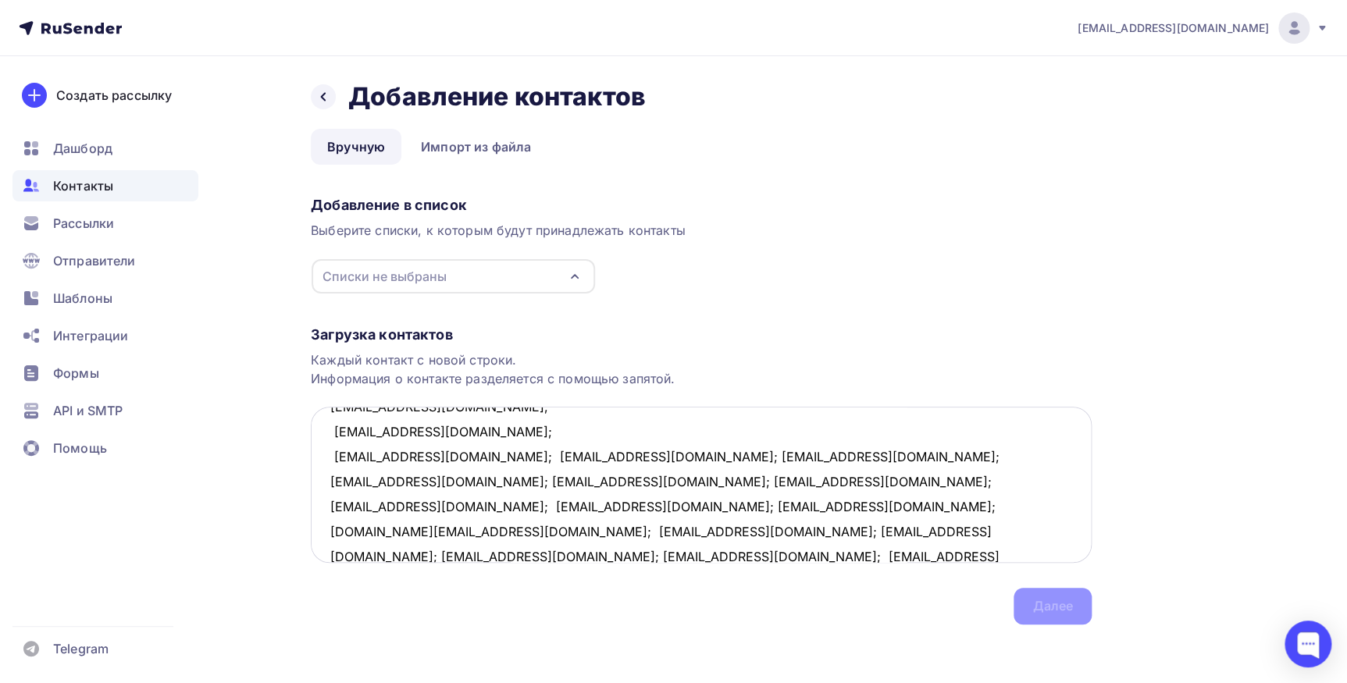
click at [507, 454] on textarea "k9982005@yandex.ru; ngaluzina@yandex.ru; elgeo@bk.ru; hathat-2017@yandex.ru; bi…" at bounding box center [701, 485] width 781 height 156
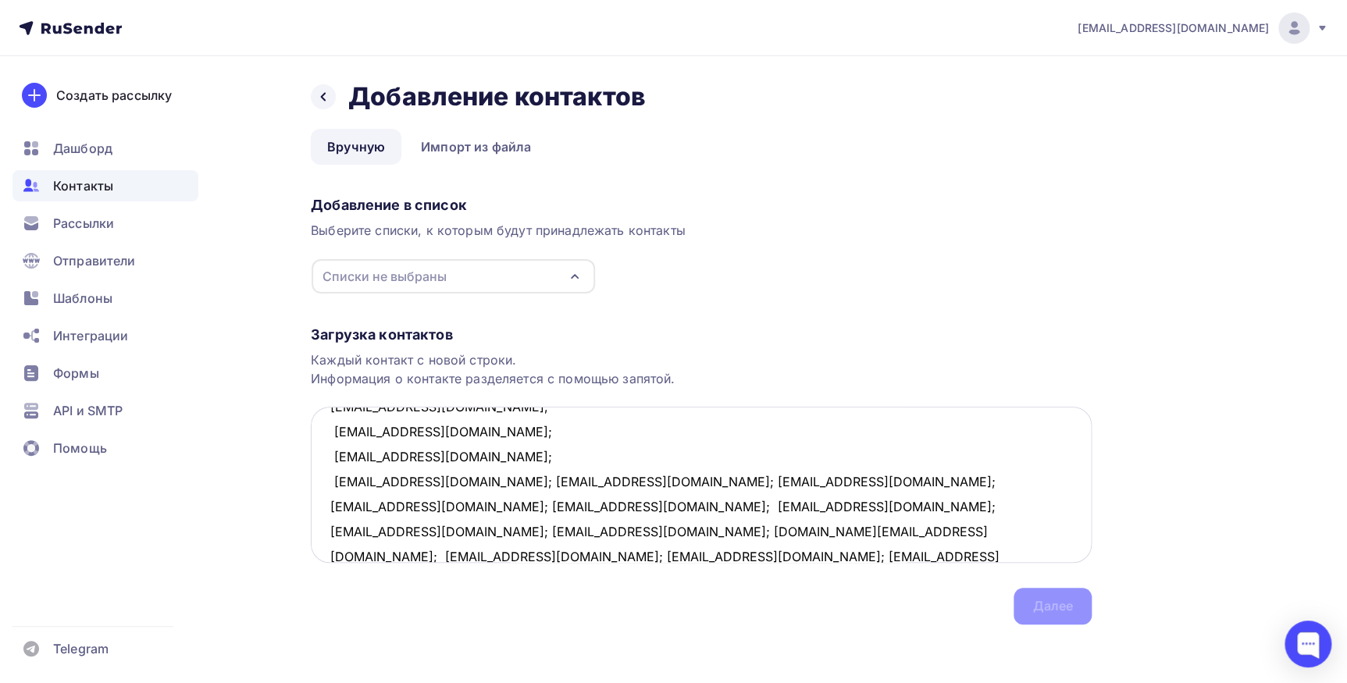
click at [516, 478] on textarea "k9982005@yandex.ru; ngaluzina@yandex.ru; elgeo@bk.ru; hathat-2017@yandex.ru; bi…" at bounding box center [701, 485] width 781 height 156
click at [447, 502] on textarea "k9982005@yandex.ru; ngaluzina@yandex.ru; elgeo@bk.ru; hathat-2017@yandex.ru; bi…" at bounding box center [701, 485] width 781 height 156
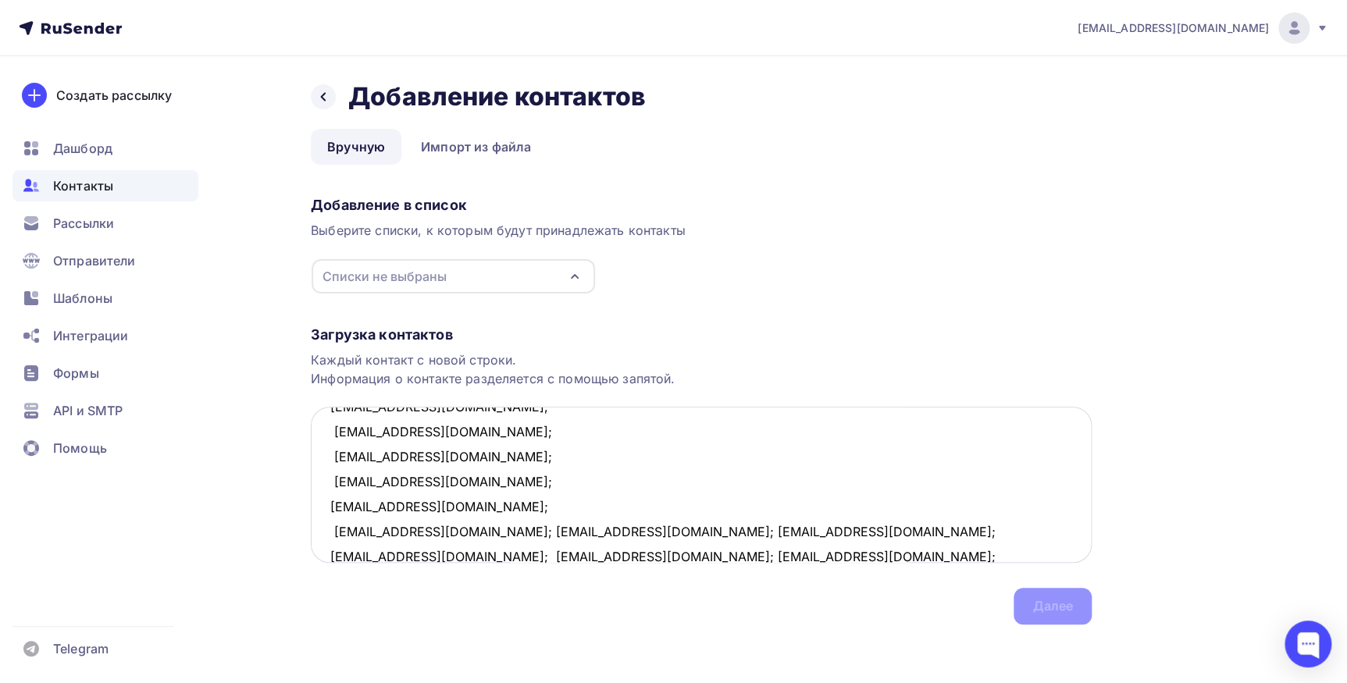
click at [439, 530] on textarea "k9982005@yandex.ru; ngaluzina@yandex.ru; elgeo@bk.ru; hathat-2017@yandex.ru; bi…" at bounding box center [701, 485] width 781 height 156
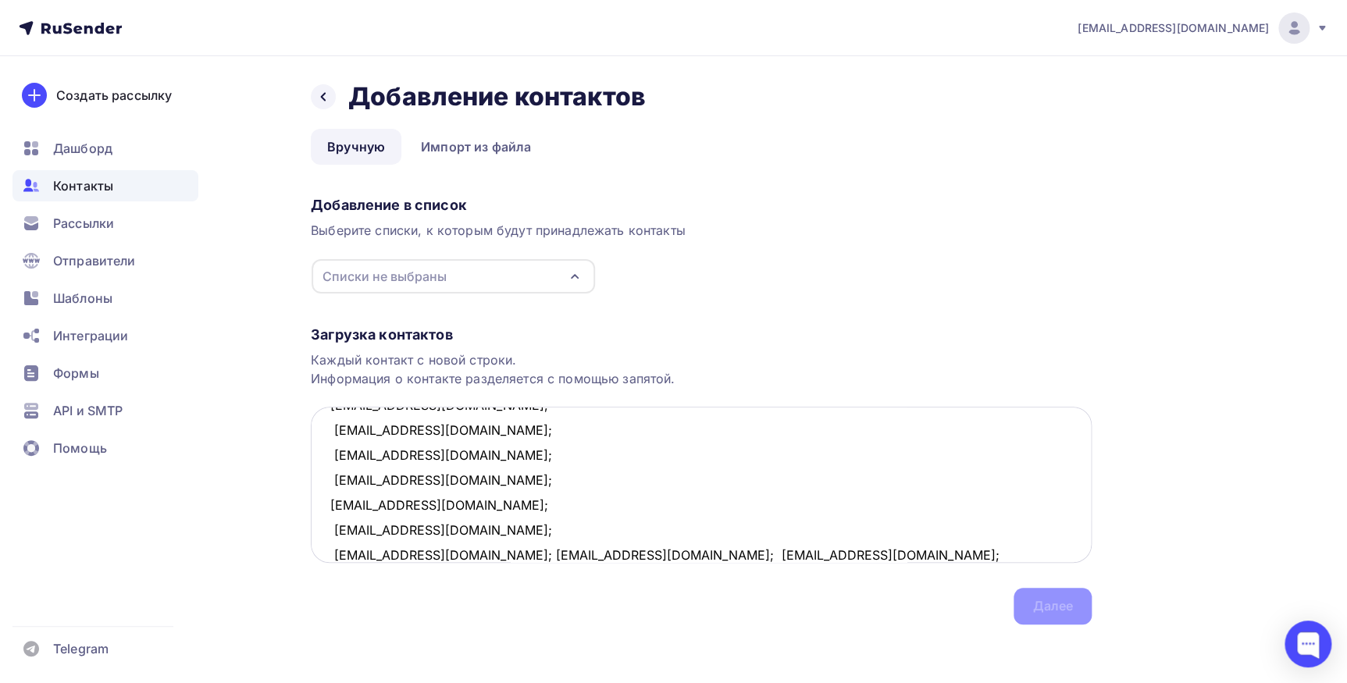
scroll to position [354, 0]
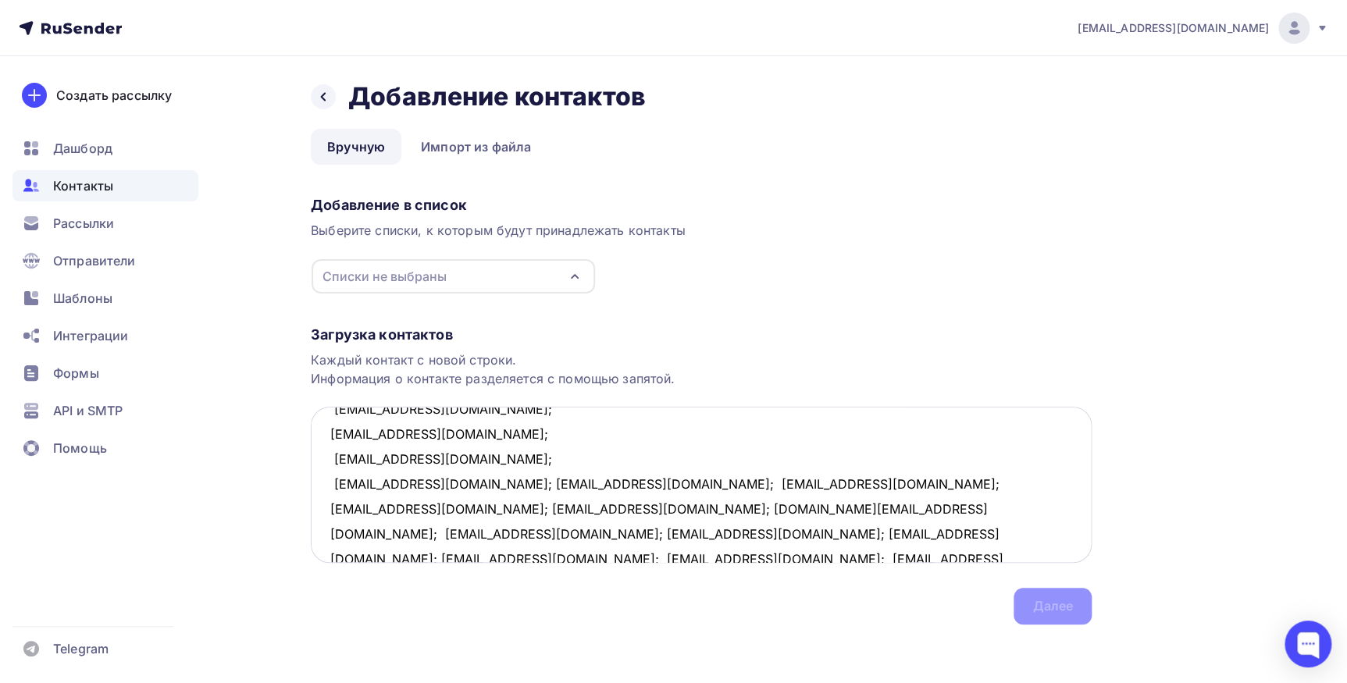
click at [477, 486] on textarea "k9982005@yandex.ru; ngaluzina@yandex.ru; elgeo@bk.ru; hathat-2017@yandex.ru; bi…" at bounding box center [701, 485] width 781 height 156
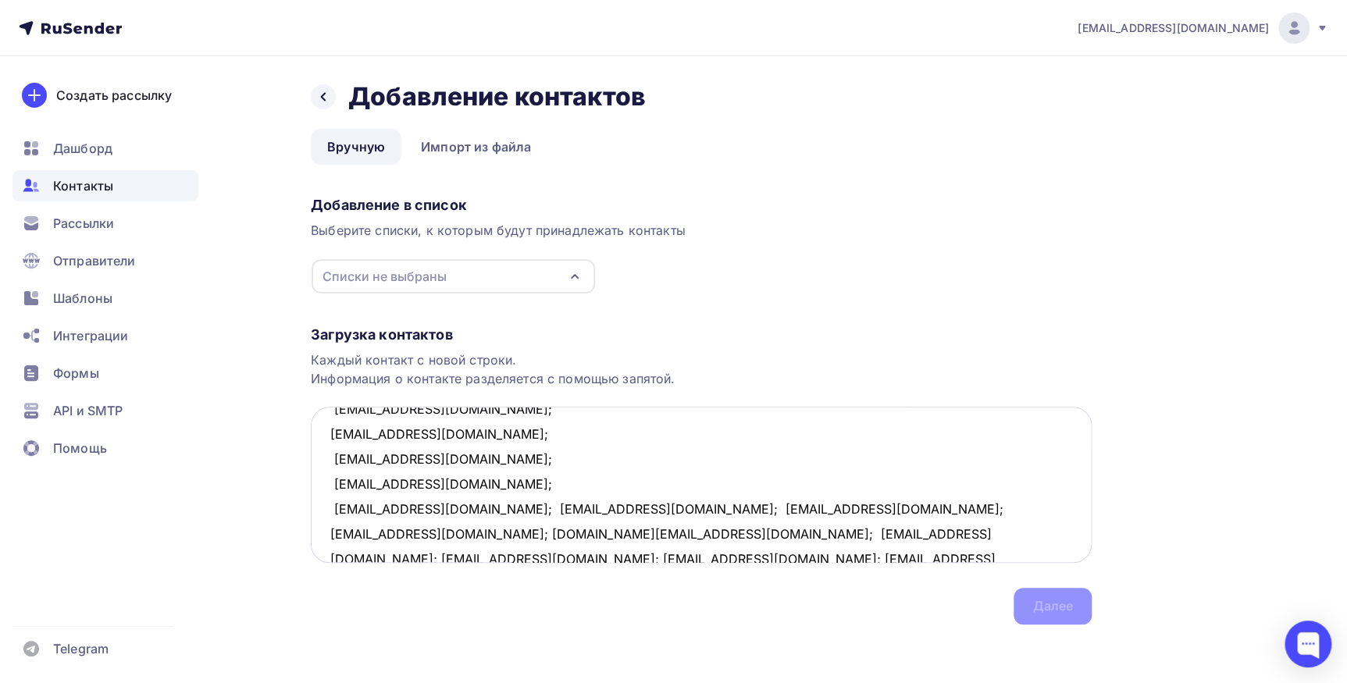
click at [477, 504] on textarea "k9982005@yandex.ru; ngaluzina@yandex.ru; elgeo@bk.ru; hathat-2017@yandex.ru; bi…" at bounding box center [701, 485] width 781 height 156
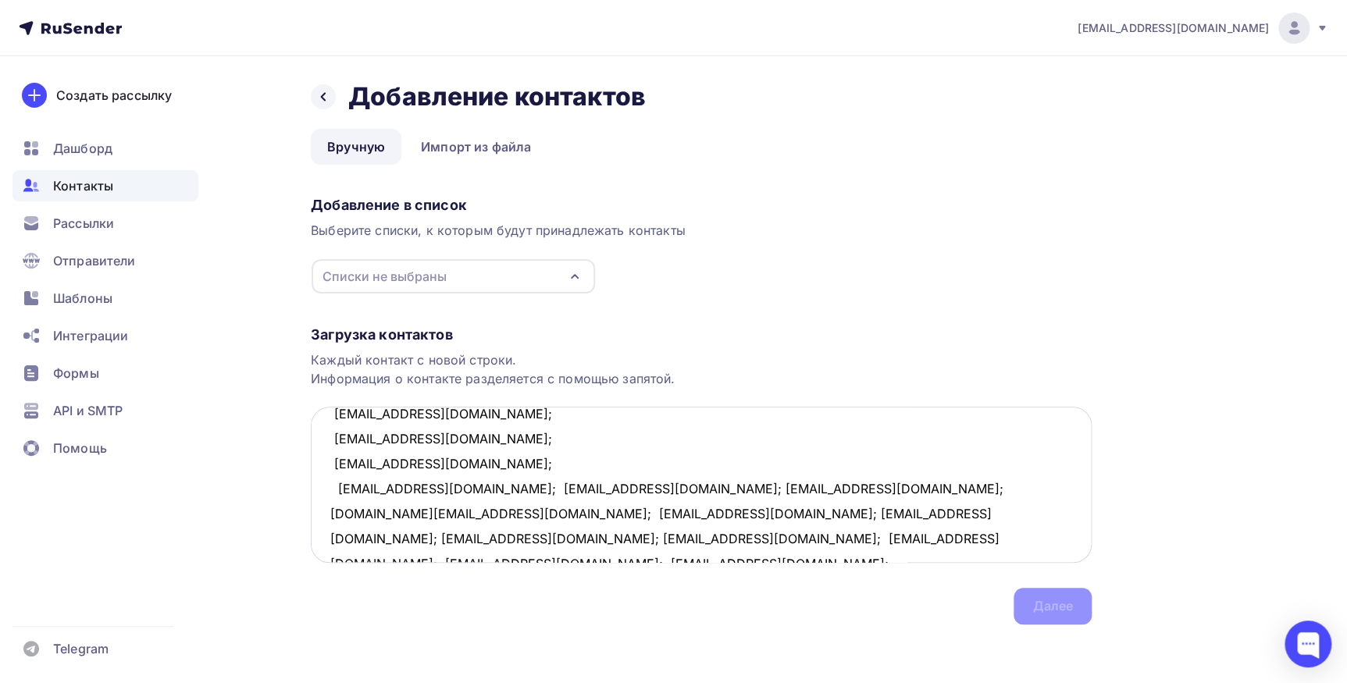
scroll to position [425, 0]
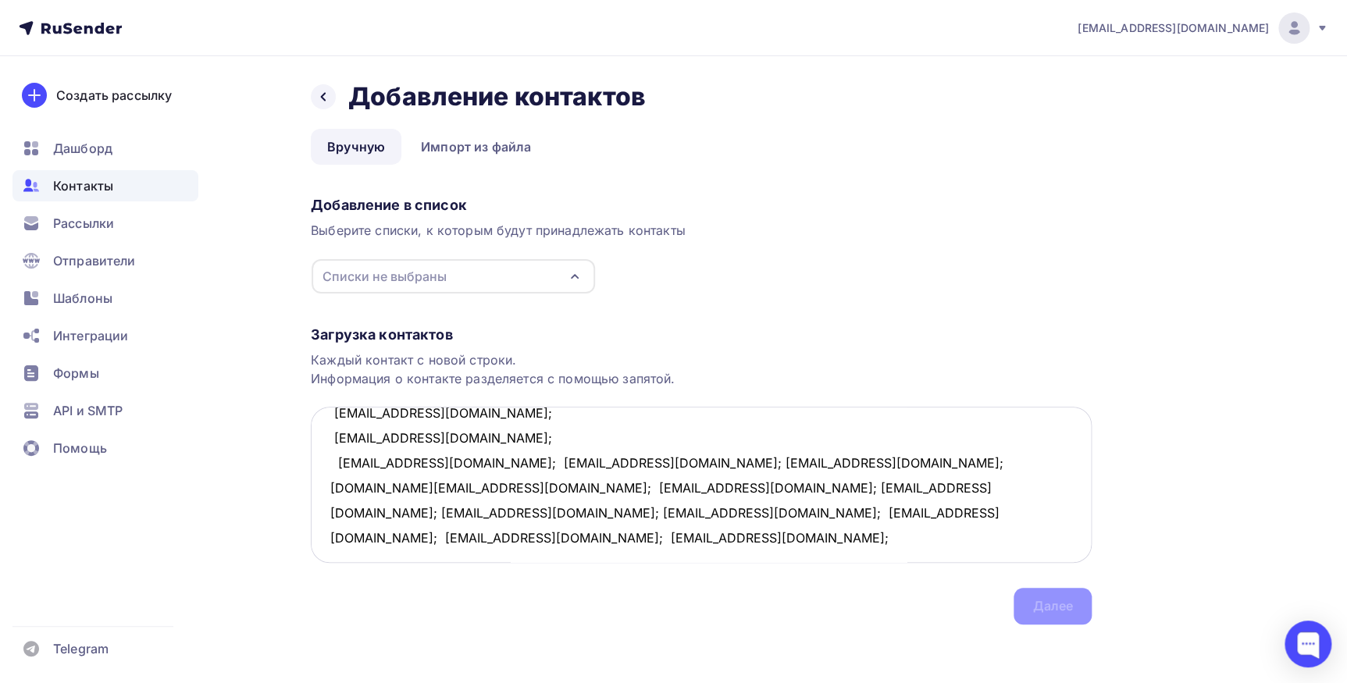
click at [436, 467] on textarea "k9982005@yandex.ru; ngaluzina@yandex.ru; elgeo@bk.ru; hathat-2017@yandex.ru; bi…" at bounding box center [701, 485] width 781 height 156
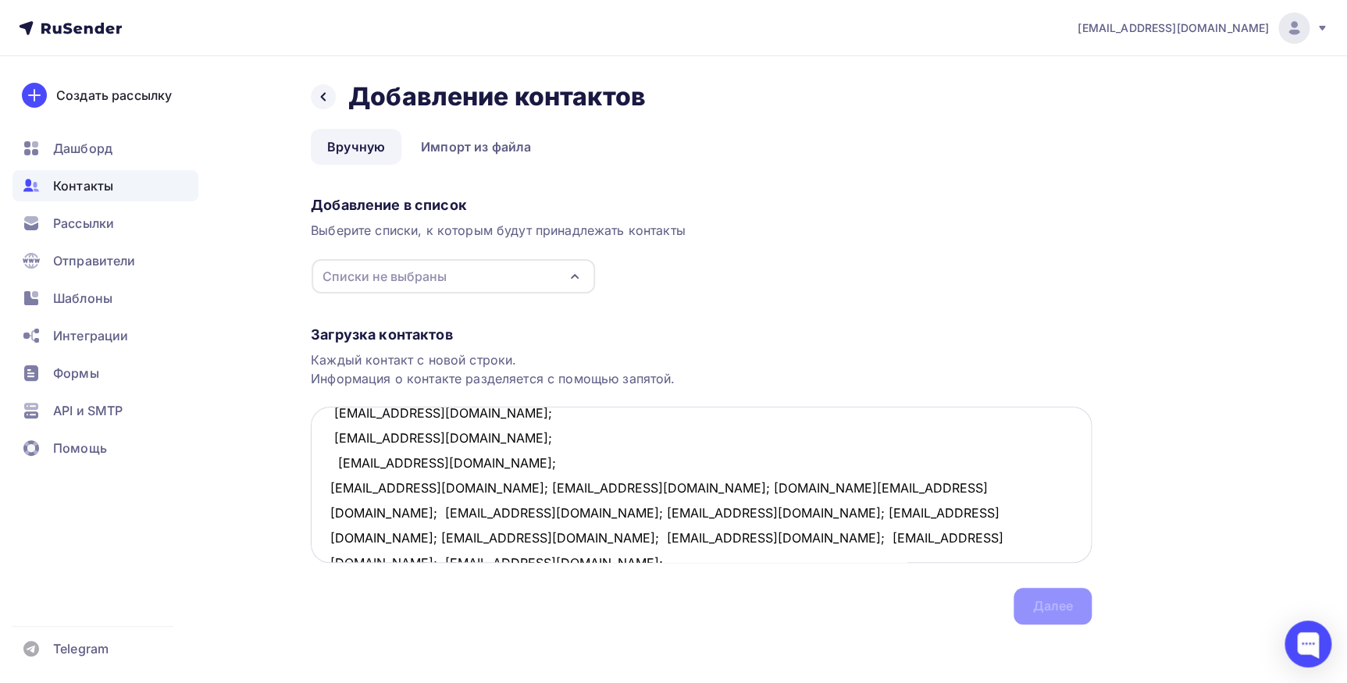
click at [493, 490] on textarea "k9982005@yandex.ru; ngaluzina@yandex.ru; elgeo@bk.ru; hathat-2017@yandex.ru; bi…" at bounding box center [701, 485] width 781 height 156
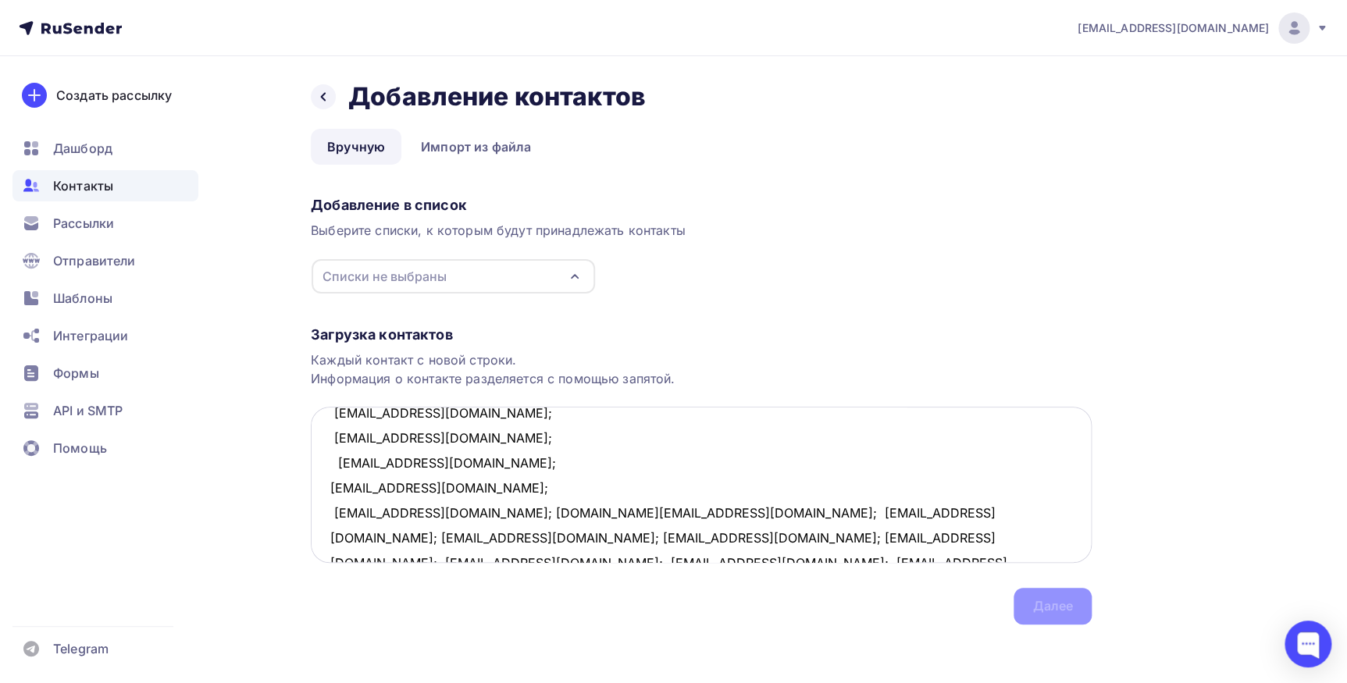
click at [484, 510] on textarea "k9982005@yandex.ru; ngaluzina@yandex.ru; elgeo@bk.ru; hathat-2017@yandex.ru; bi…" at bounding box center [701, 485] width 781 height 156
click at [487, 540] on textarea "k9982005@yandex.ru; ngaluzina@yandex.ru; elgeo@bk.ru; hathat-2017@yandex.ru; bi…" at bounding box center [701, 485] width 781 height 156
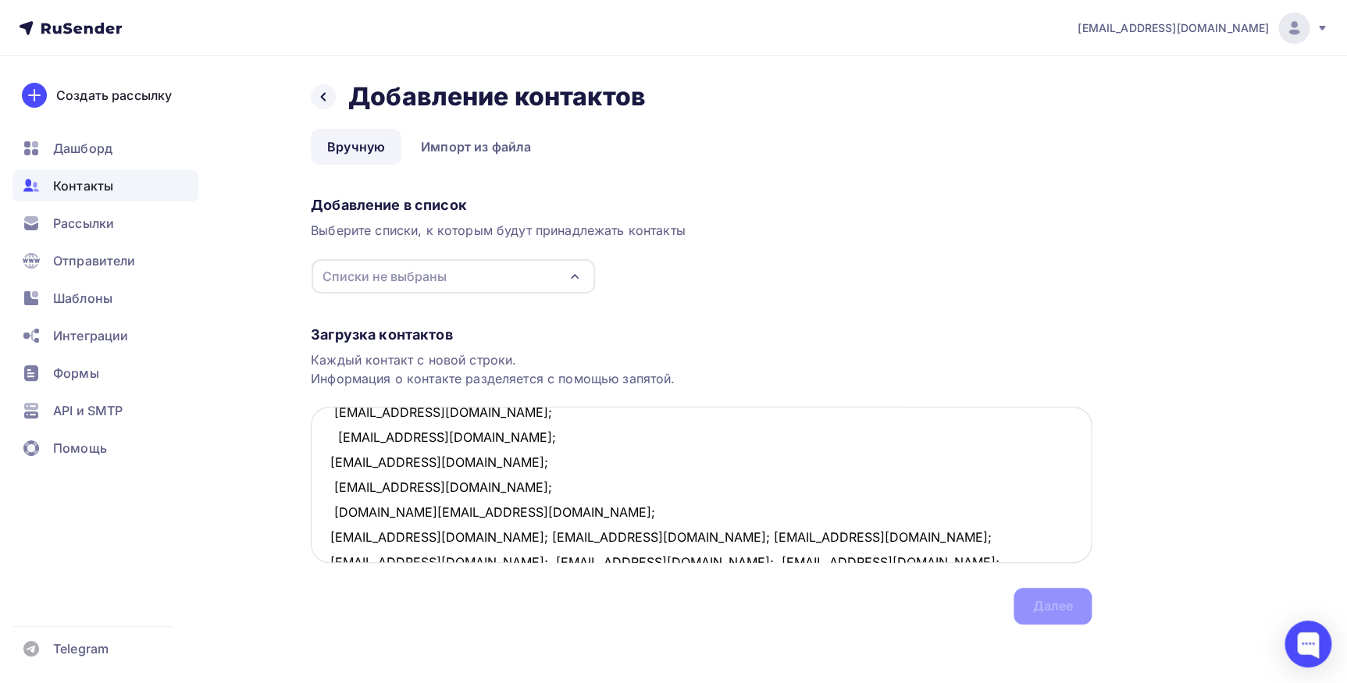
scroll to position [504, 0]
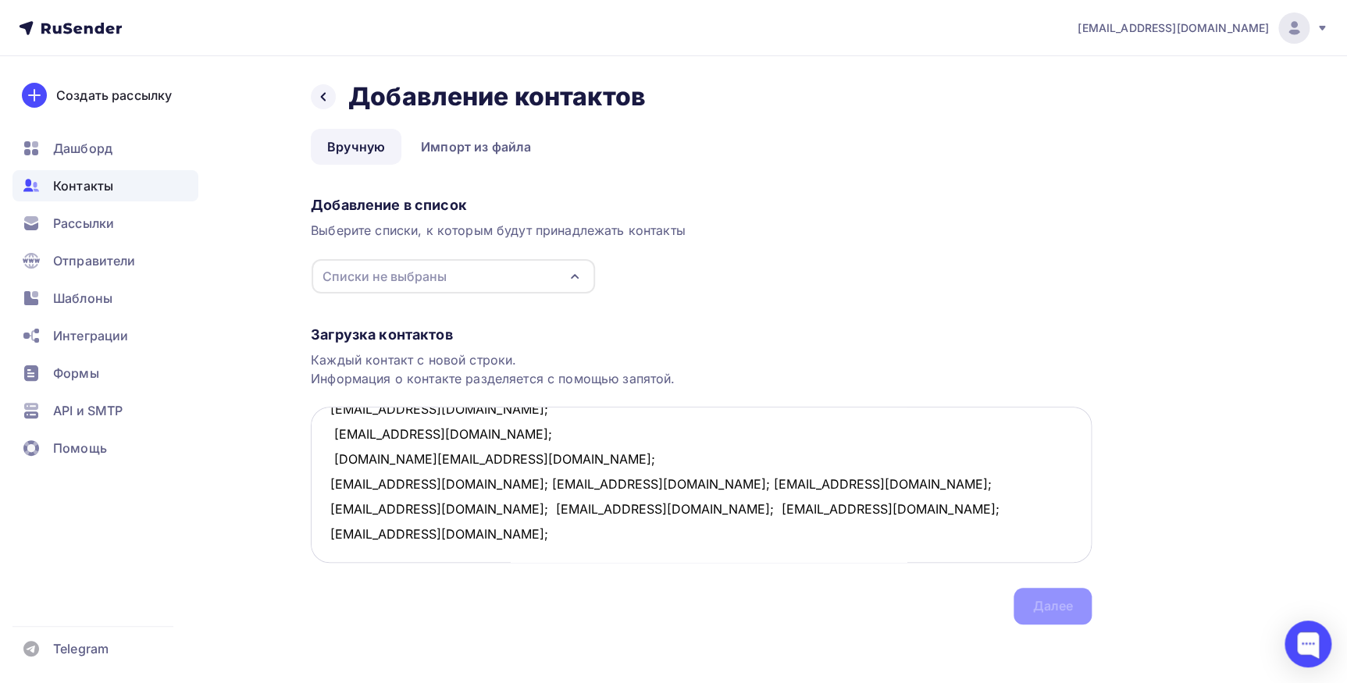
click at [493, 484] on textarea "k9982005@yandex.ru; ngaluzina@yandex.ru; elgeo@bk.ru; hathat-2017@yandex.ru; bi…" at bounding box center [701, 485] width 781 height 156
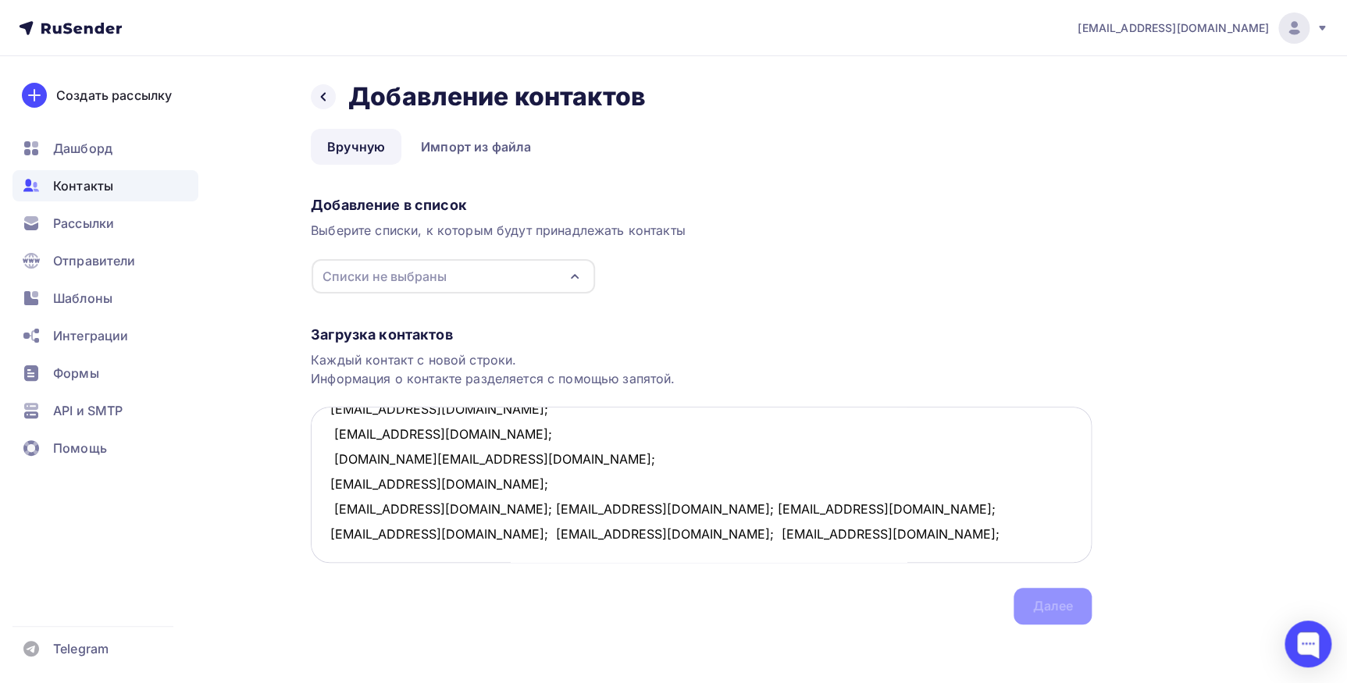
click at [485, 506] on textarea "k9982005@yandex.ru; ngaluzina@yandex.ru; elgeo@bk.ru; hathat-2017@yandex.ru; bi…" at bounding box center [701, 485] width 781 height 156
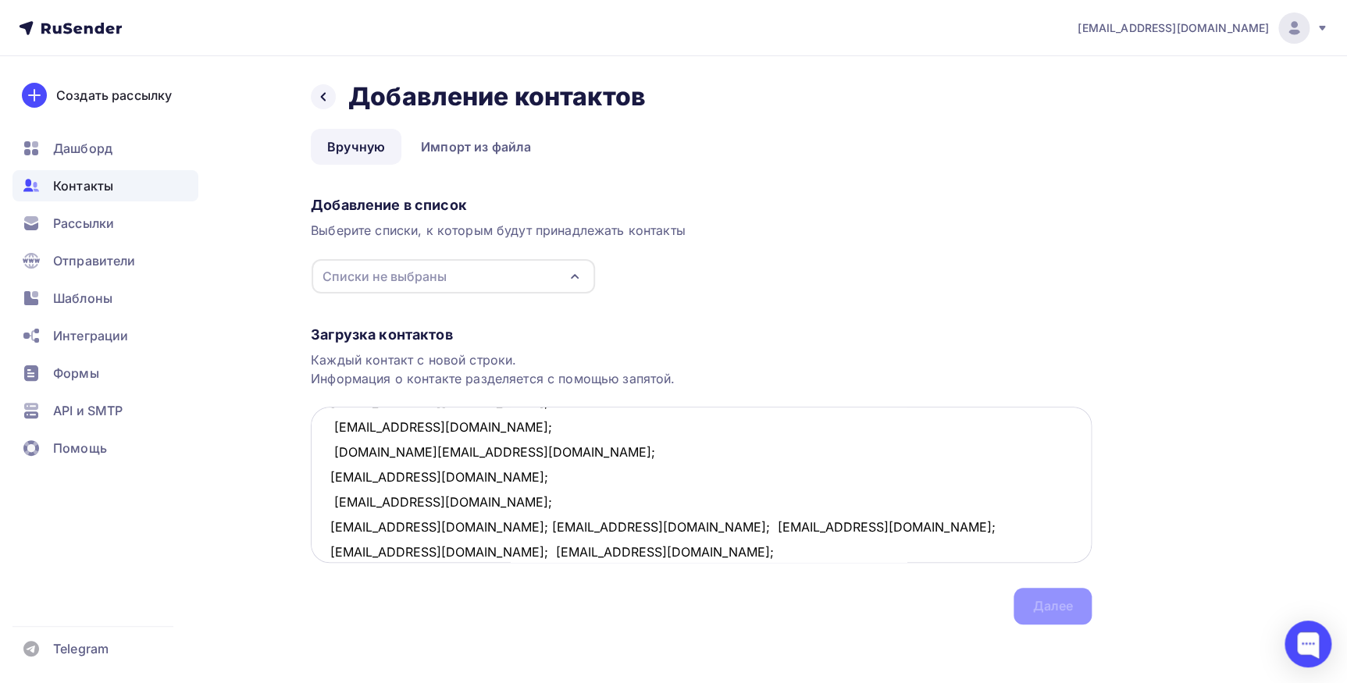
scroll to position [532, 0]
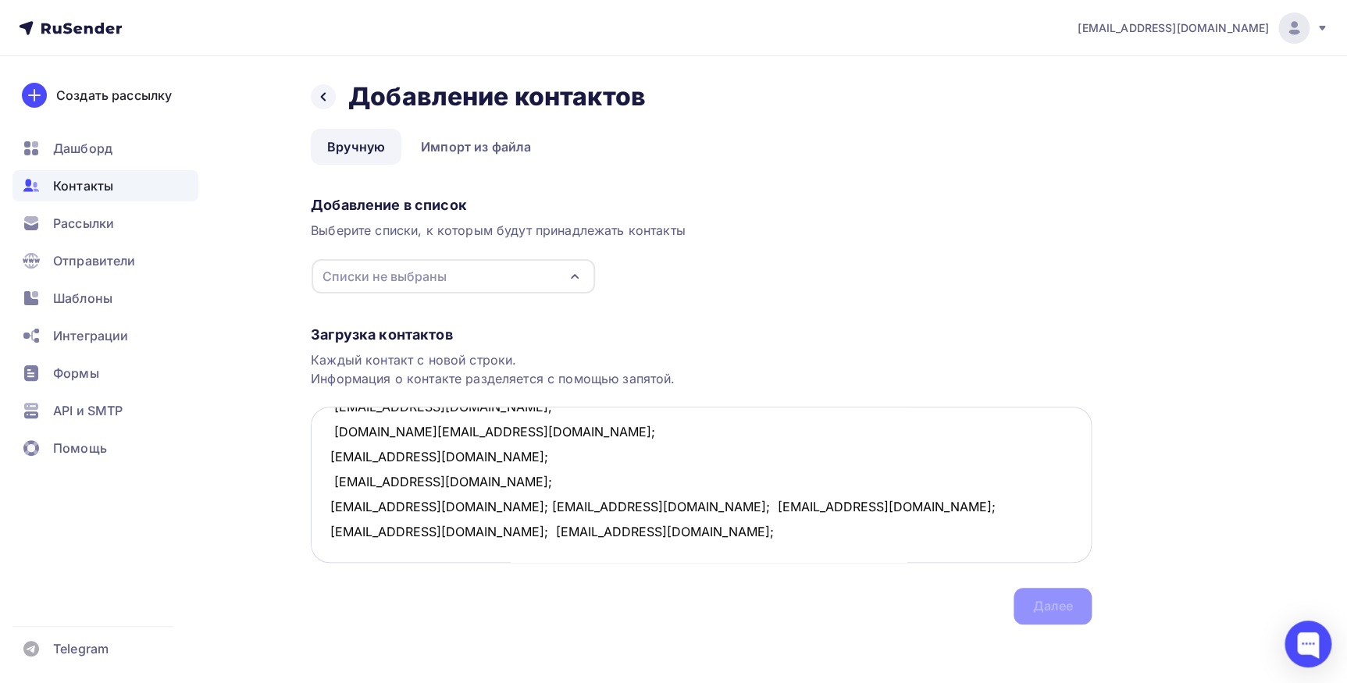
click at [497, 504] on textarea "k9982005@yandex.ru; ngaluzina@yandex.ru; elgeo@bk.ru; hathat-2017@yandex.ru; bi…" at bounding box center [701, 485] width 781 height 156
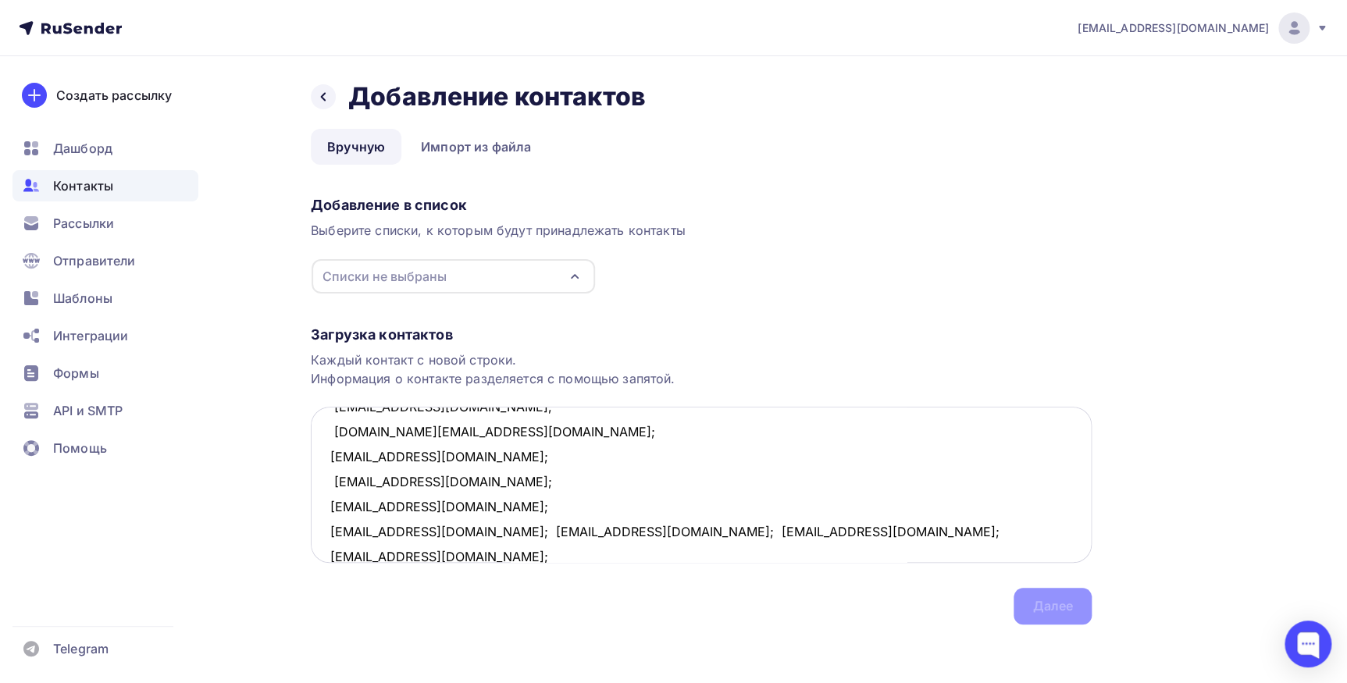
click at [468, 532] on textarea "k9982005@yandex.ru; ngaluzina@yandex.ru; elgeo@bk.ru; hathat-2017@yandex.ru; bi…" at bounding box center [701, 485] width 781 height 156
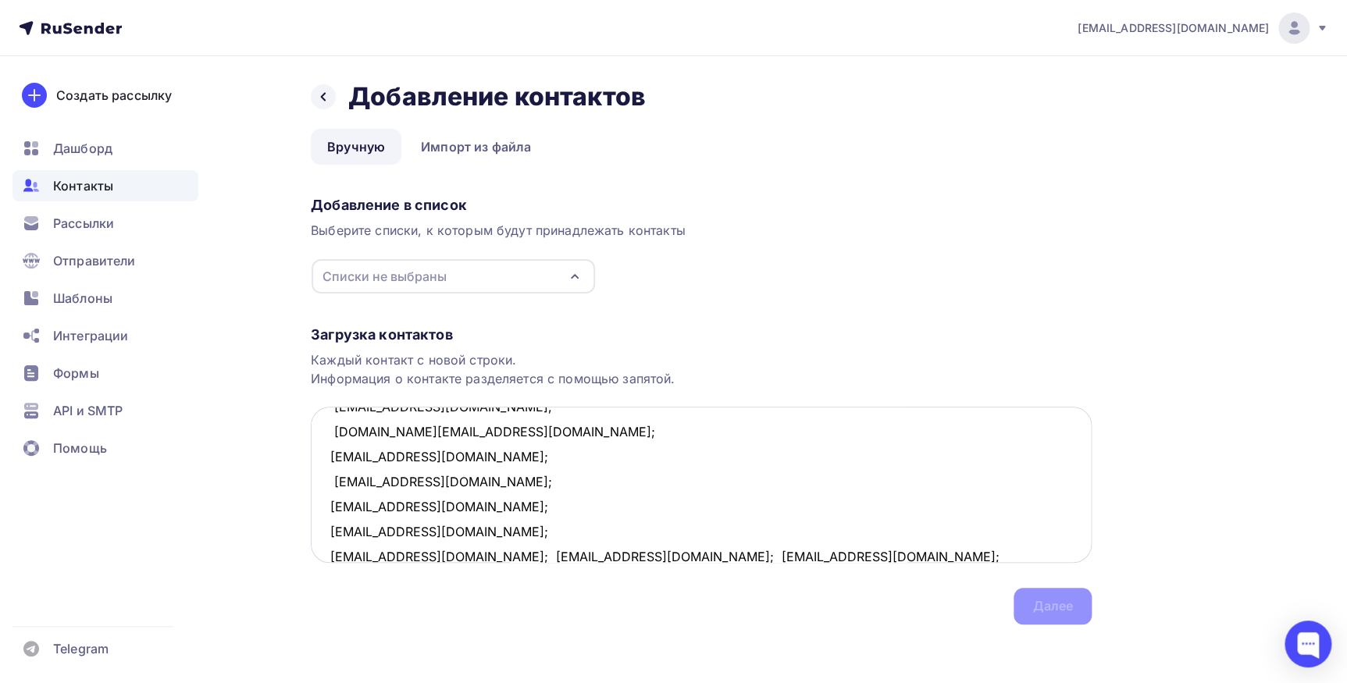
scroll to position [533, 0]
click at [468, 550] on textarea "k9982005@yandex.ru; ngaluzina@yandex.ru; elgeo@bk.ru; hathat-2017@yandex.ru; bi…" at bounding box center [701, 485] width 781 height 156
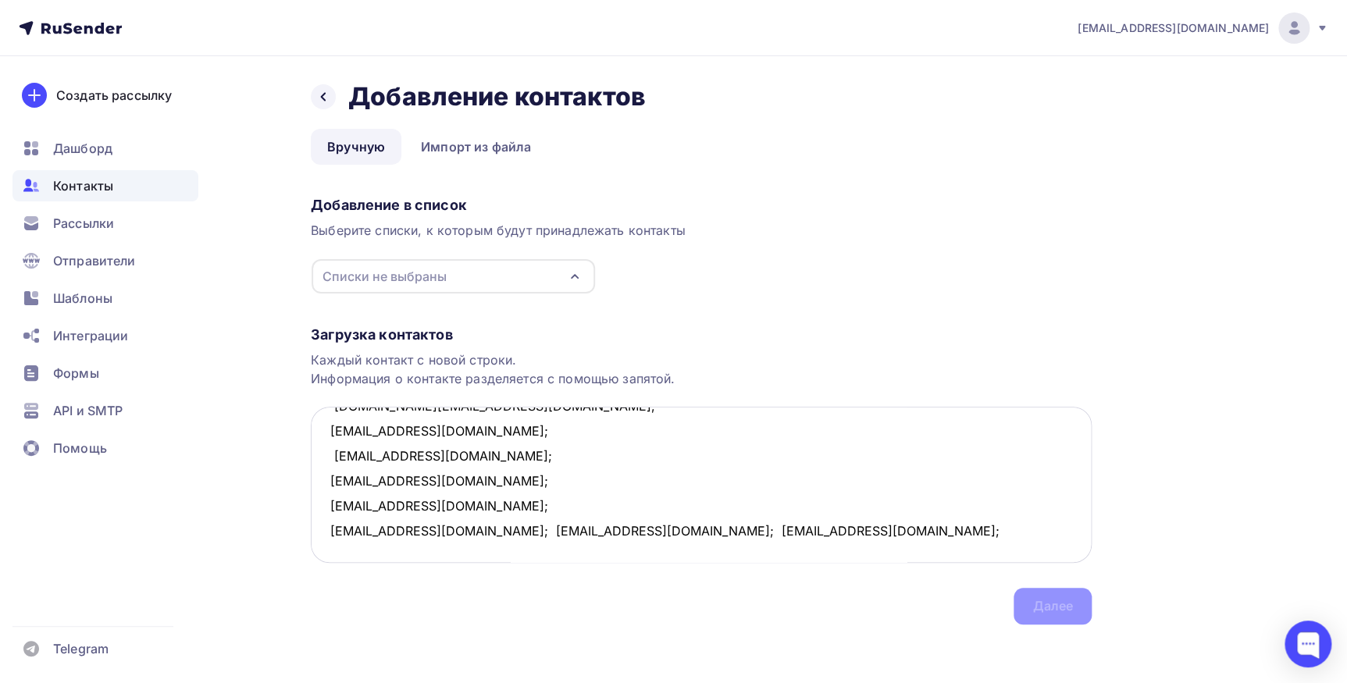
scroll to position [582, 0]
click at [469, 533] on textarea "k9982005@yandex.ru; ngaluzina@yandex.ru; elgeo@bk.ru; hathat-2017@yandex.ru; bi…" at bounding box center [701, 485] width 781 height 156
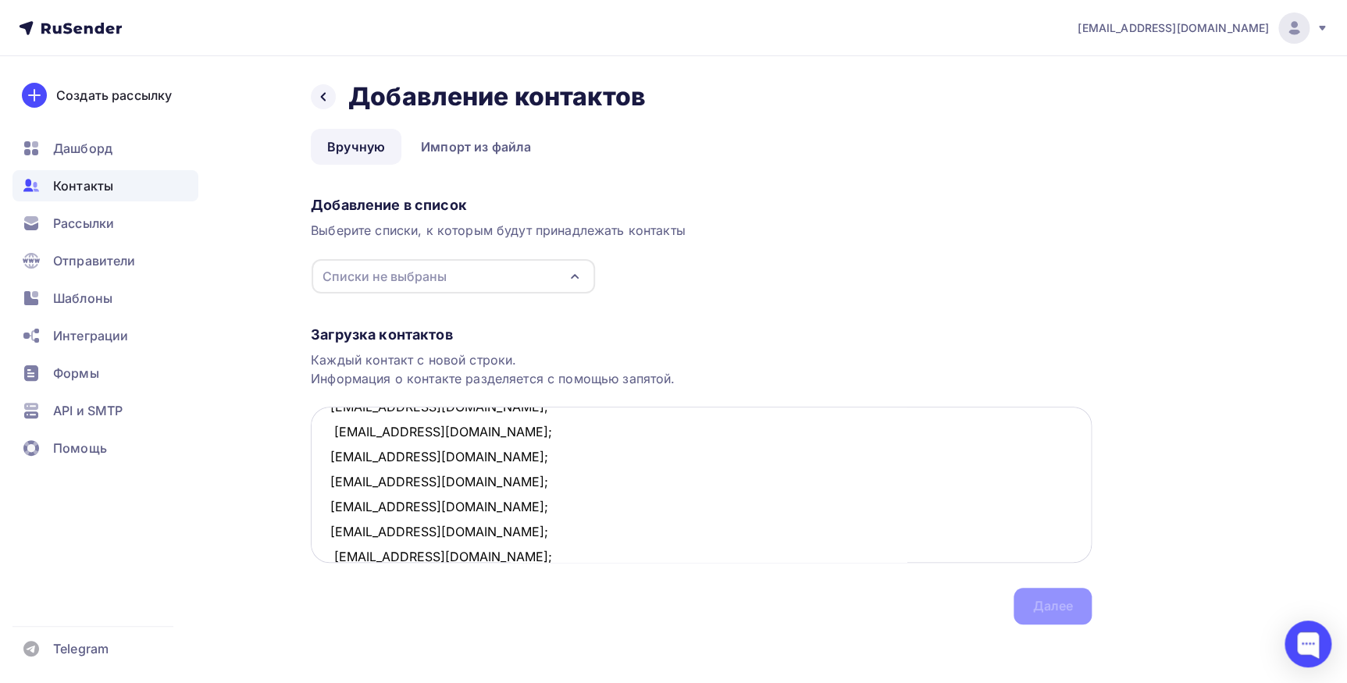
scroll to position [584, 0]
click at [578, 279] on icon "button" at bounding box center [574, 276] width 19 height 19
type textarea "k9982005@yandex.ru; ngaluzina@yandex.ru; elgeo@bk.ru; hathat-2017@yandex.ru; bi…"
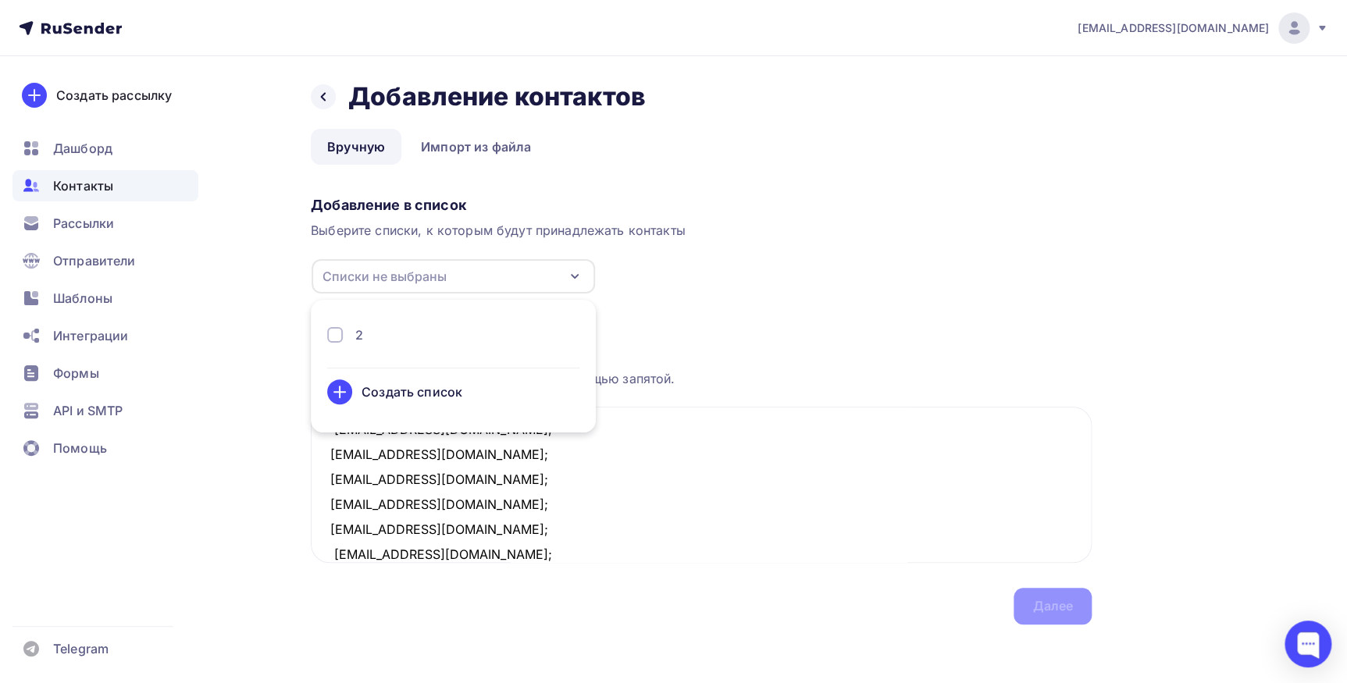
click at [354, 333] on div "2" at bounding box center [453, 335] width 252 height 19
click at [1065, 593] on div "Далее" at bounding box center [1052, 606] width 78 height 37
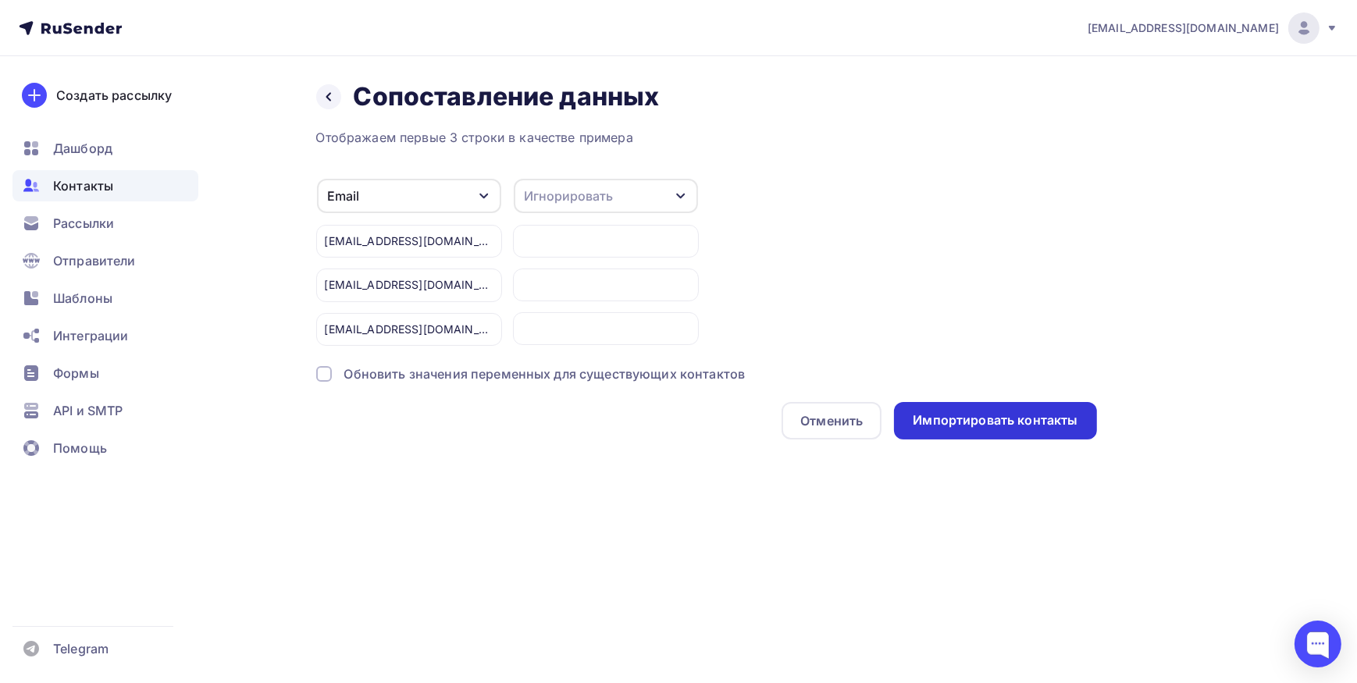
click at [1042, 425] on div "Импортировать контакты" at bounding box center [995, 420] width 165 height 18
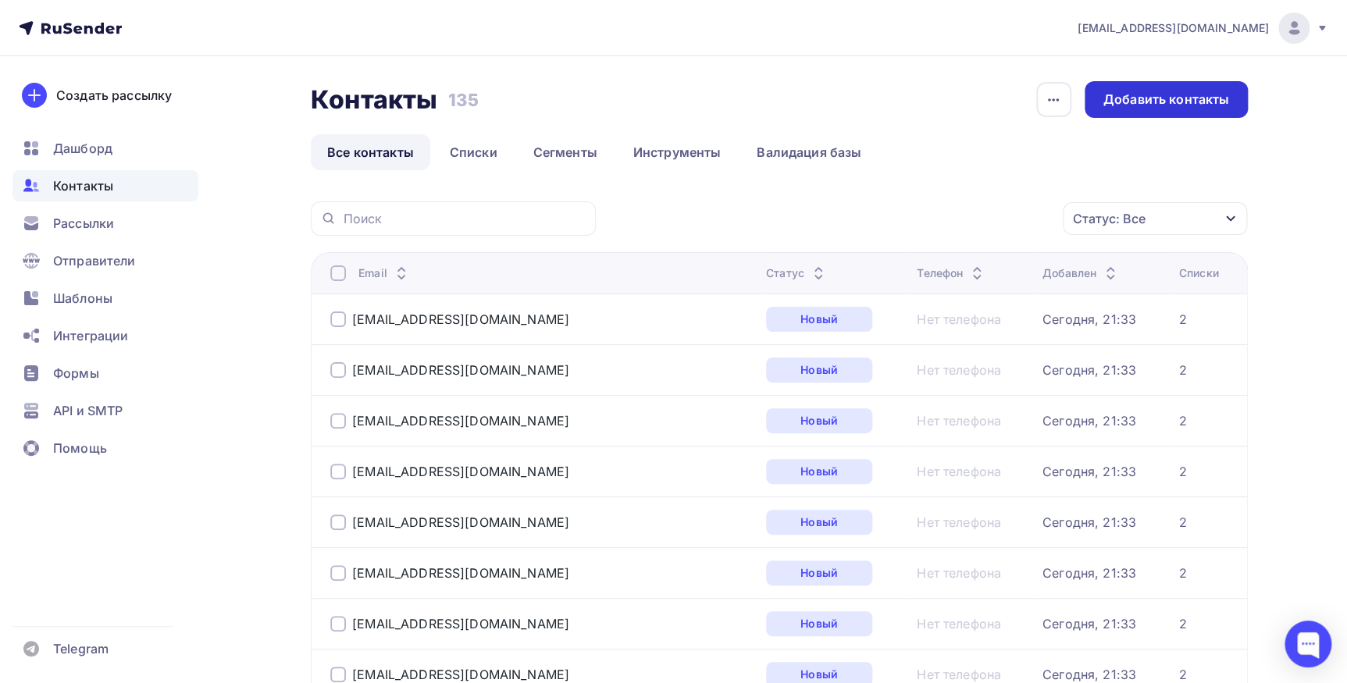
click at [1134, 105] on div "Добавить контакты" at bounding box center [1166, 100] width 126 height 18
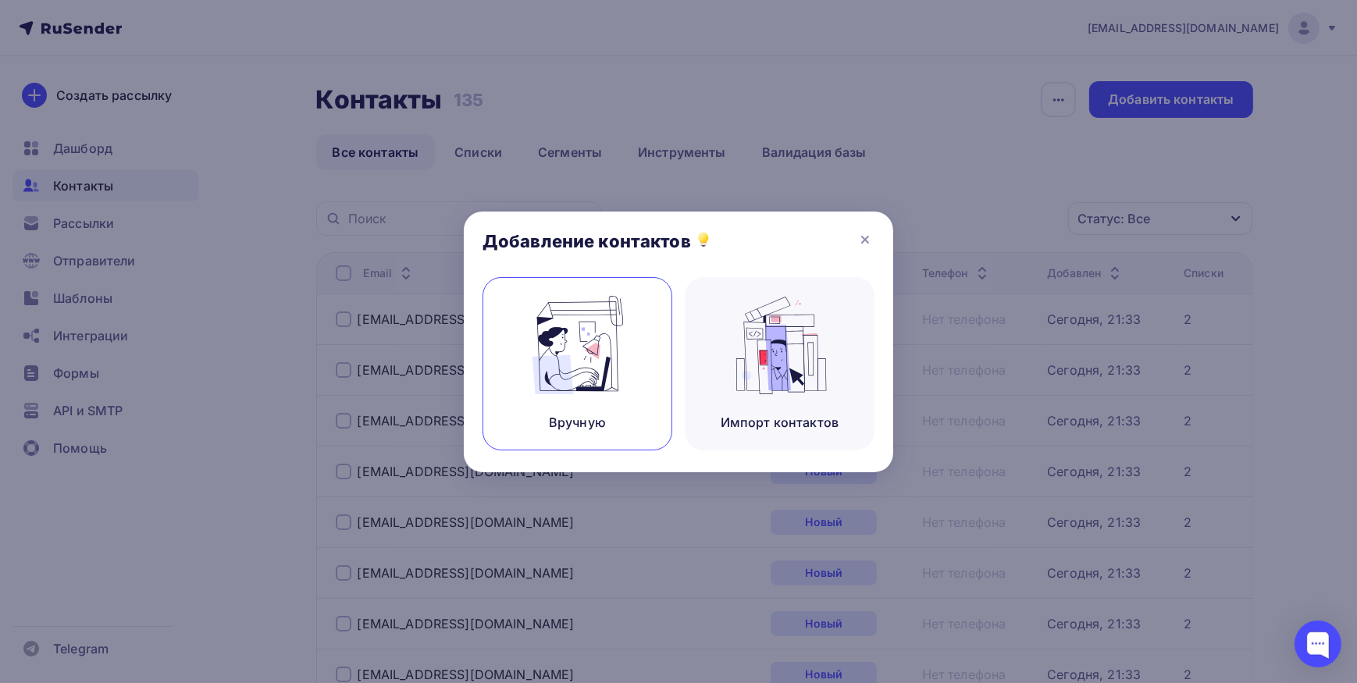
click at [533, 376] on img at bounding box center [577, 345] width 105 height 98
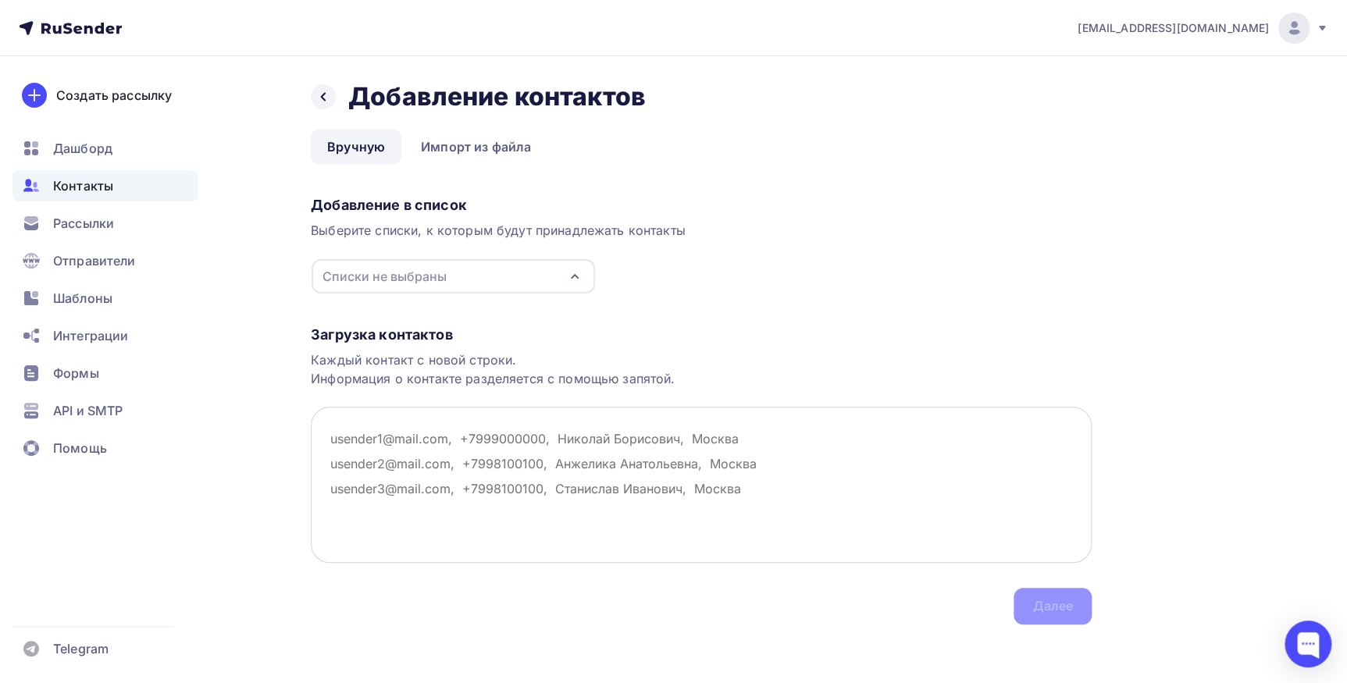
drag, startPoint x: 329, startPoint y: 435, endPoint x: 337, endPoint y: 435, distance: 8.6
click at [332, 435] on textarea at bounding box center [701, 485] width 781 height 156
paste textarea "[EMAIL_ADDRESS][DOMAIN_NAME]; [EMAIL_ADDRESS][DOMAIN_NAME]; [EMAIL_ADDRESS][DOM…"
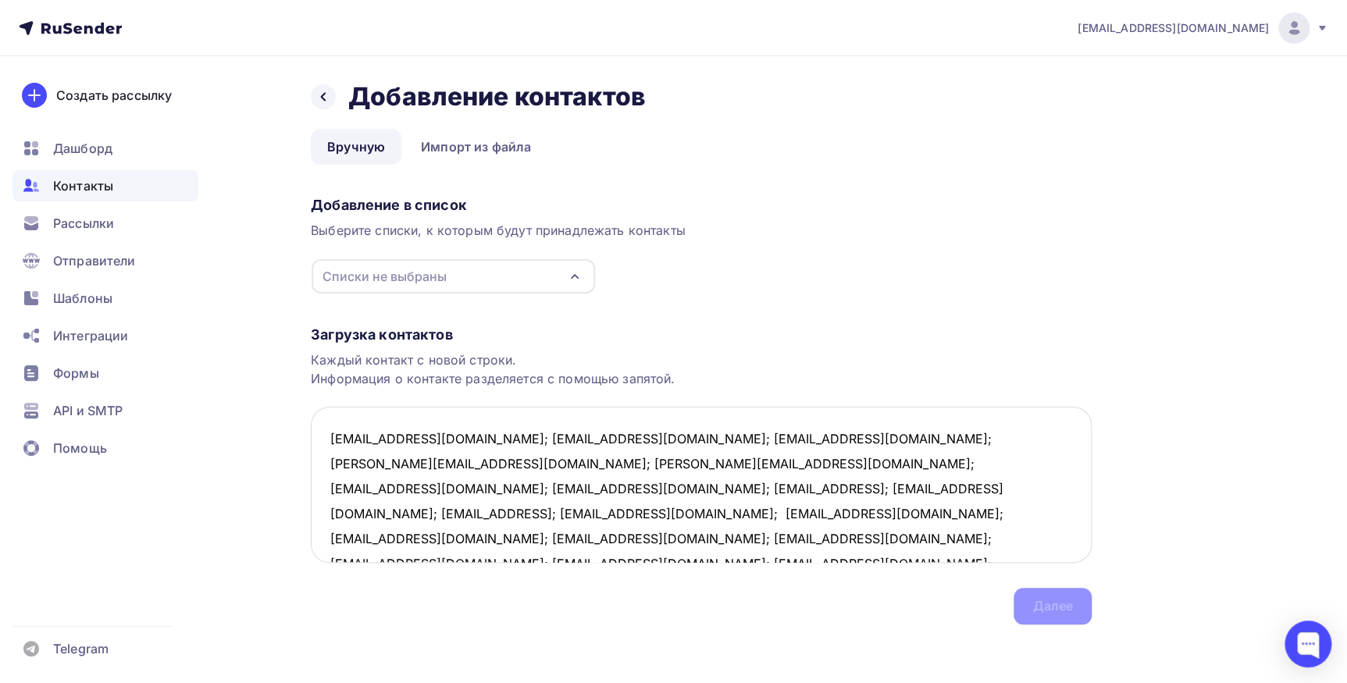
click at [465, 441] on textarea "[EMAIL_ADDRESS][DOMAIN_NAME]; [EMAIL_ADDRESS][DOMAIN_NAME]; [EMAIL_ADDRESS][DOM…" at bounding box center [701, 485] width 781 height 156
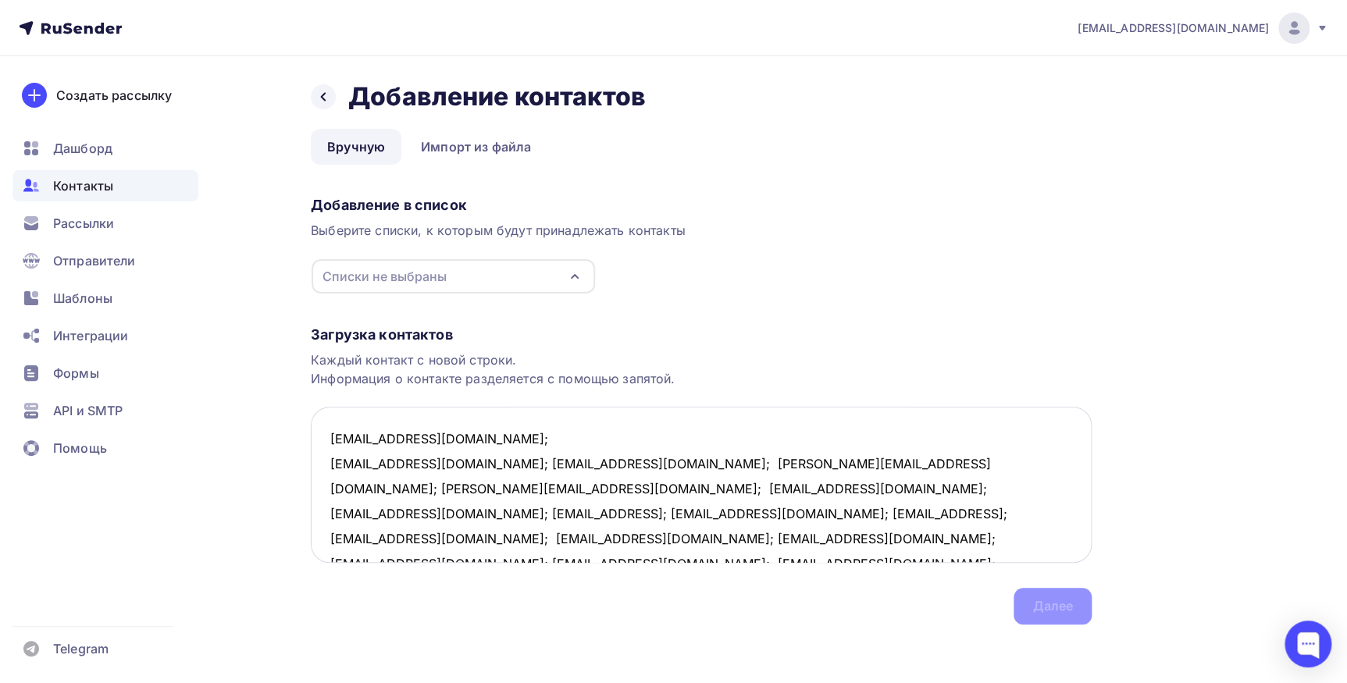
click at [412, 465] on textarea "[EMAIL_ADDRESS][DOMAIN_NAME]; [EMAIL_ADDRESS][DOMAIN_NAME]; [EMAIL_ADDRESS][DOM…" at bounding box center [701, 485] width 781 height 156
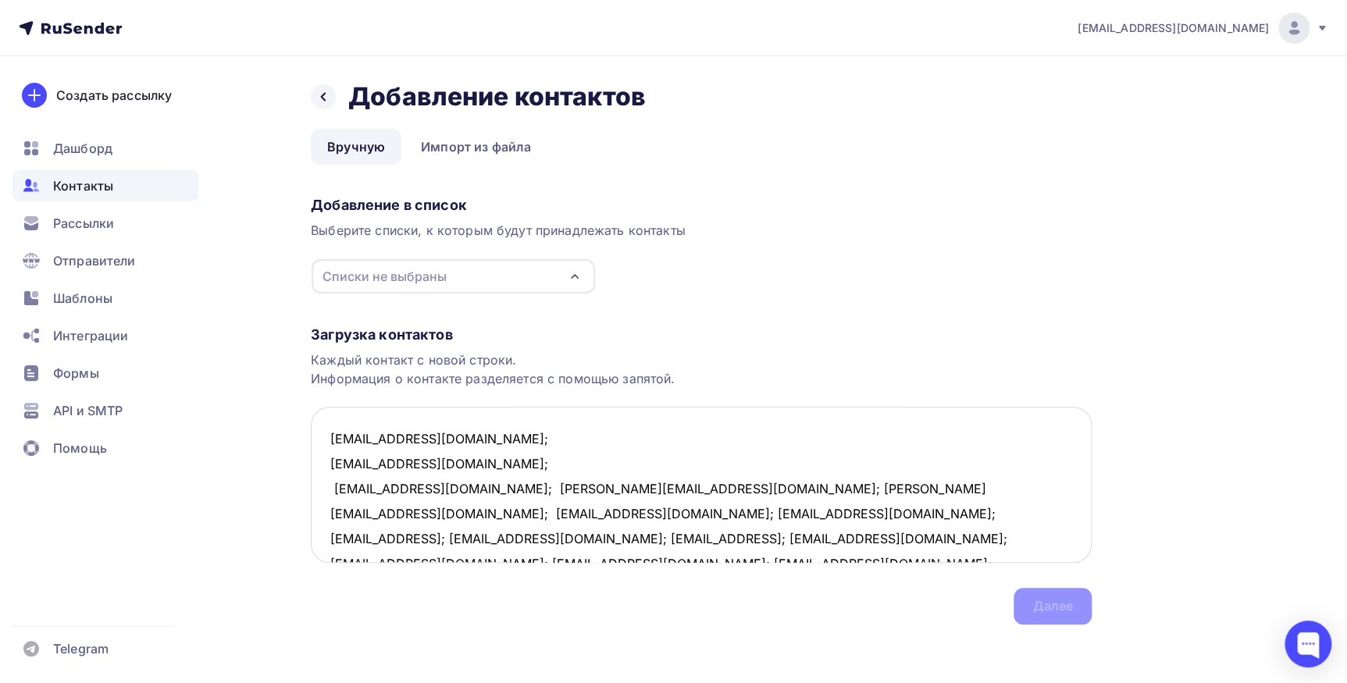
click at [461, 490] on textarea "[EMAIL_ADDRESS][DOMAIN_NAME]; [EMAIL_ADDRESS][DOMAIN_NAME]; [EMAIL_ADDRESS][DOM…" at bounding box center [701, 485] width 781 height 156
click at [455, 488] on textarea "[EMAIL_ADDRESS][DOMAIN_NAME]; [EMAIL_ADDRESS][DOMAIN_NAME]; [EMAIL_ADDRESS][DOM…" at bounding box center [701, 485] width 781 height 156
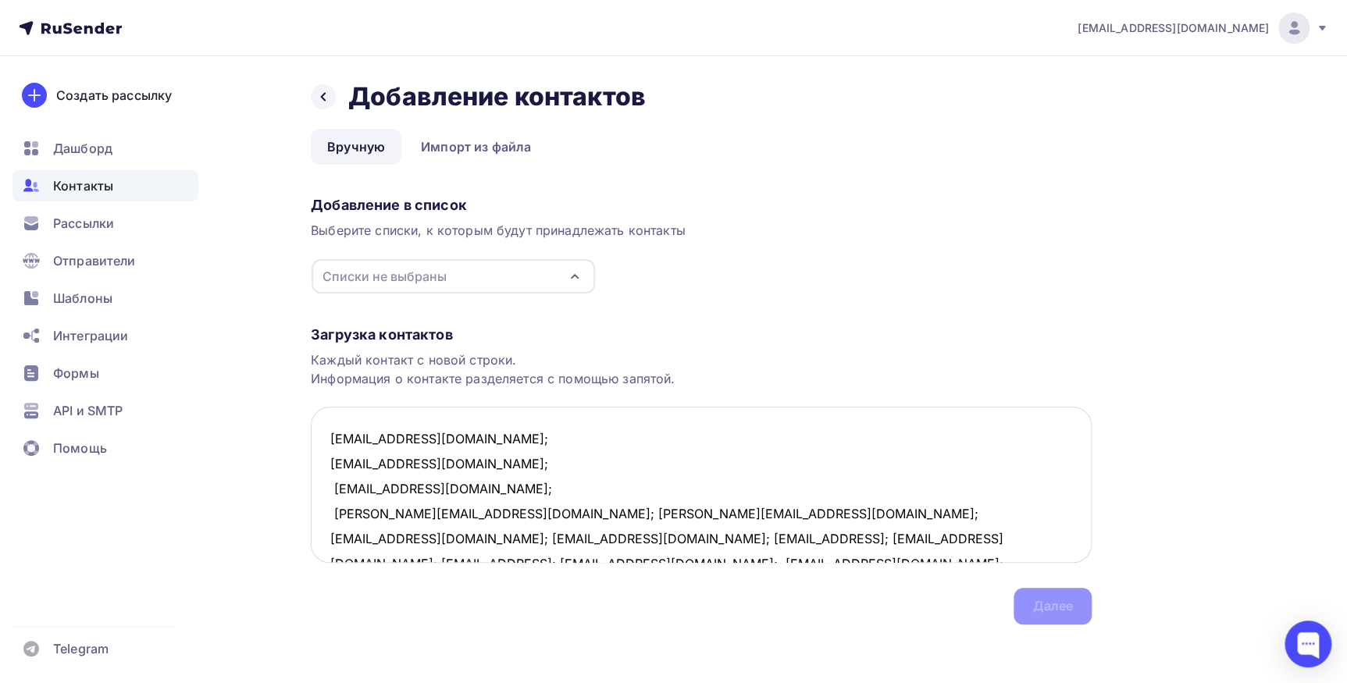
click at [435, 509] on textarea "[EMAIL_ADDRESS][DOMAIN_NAME]; [EMAIL_ADDRESS][DOMAIN_NAME]; [EMAIL_ADDRESS][DOM…" at bounding box center [701, 485] width 781 height 156
click at [440, 537] on textarea "[EMAIL_ADDRESS][DOMAIN_NAME]; [EMAIL_ADDRESS][DOMAIN_NAME]; [EMAIL_ADDRESS][DOM…" at bounding box center [701, 485] width 781 height 156
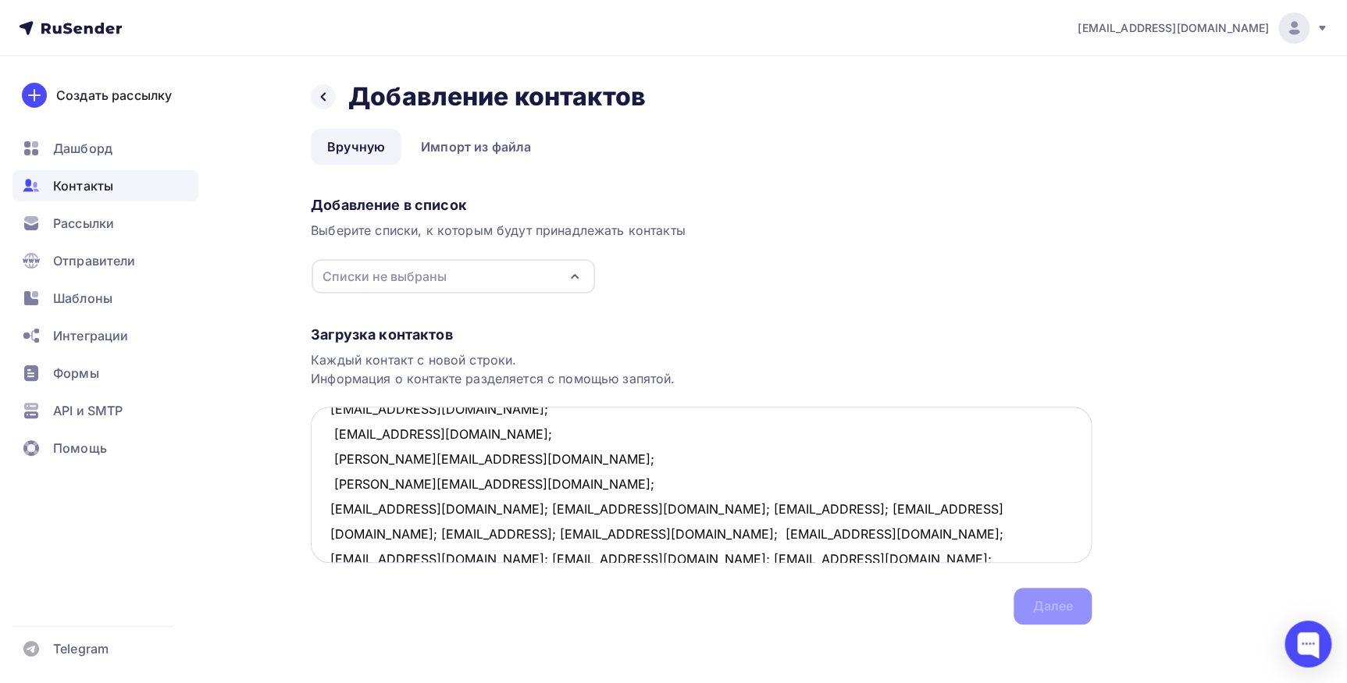
scroll to position [80, 0]
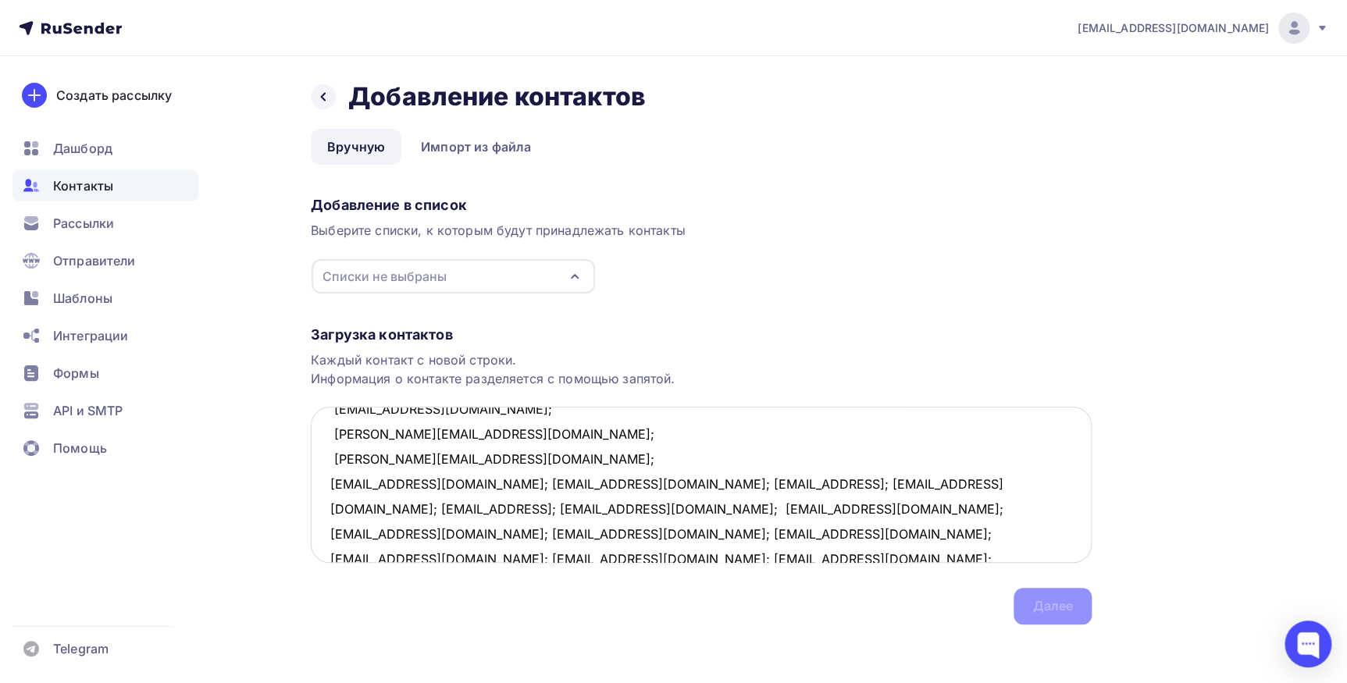
click at [486, 481] on textarea "nashpapa@yandex.ru; 1k62@mail.ru; Lyubava54@mail.ru; tsibulsky@list.ru; tsibuls…" at bounding box center [701, 485] width 781 height 156
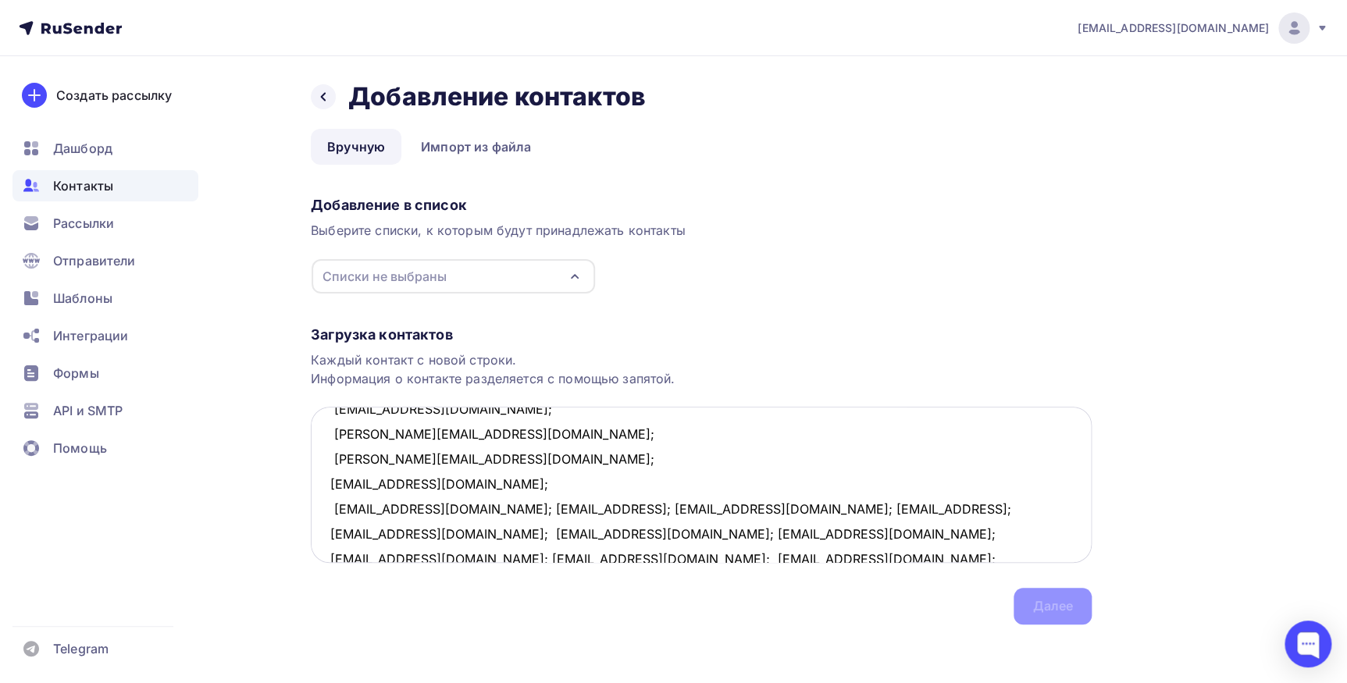
click at [466, 506] on textarea "nashpapa@yandex.ru; 1k62@mail.ru; Lyubava54@mail.ru; tsibulsky@list.ru; tsibuls…" at bounding box center [701, 485] width 781 height 156
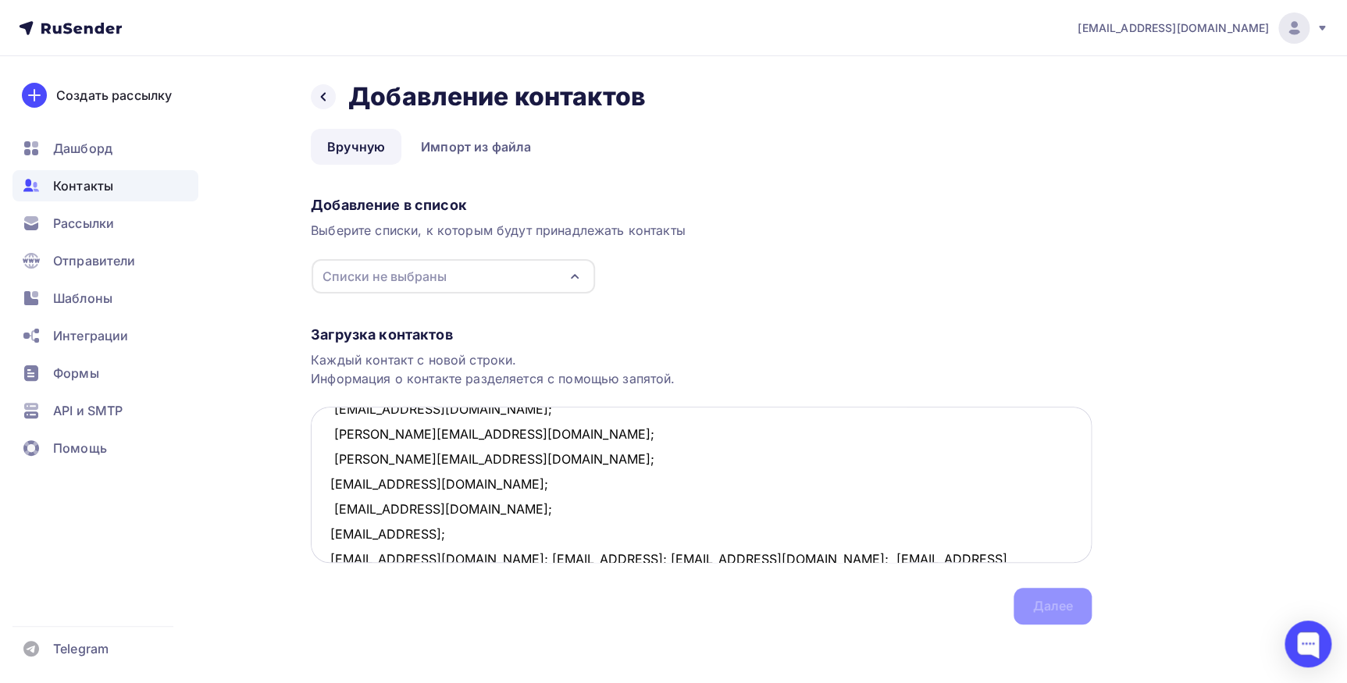
click at [448, 531] on textarea "nashpapa@yandex.ru; 1k62@mail.ru; Lyubava54@mail.ru; tsibulsky@list.ru; tsibuls…" at bounding box center [701, 485] width 781 height 156
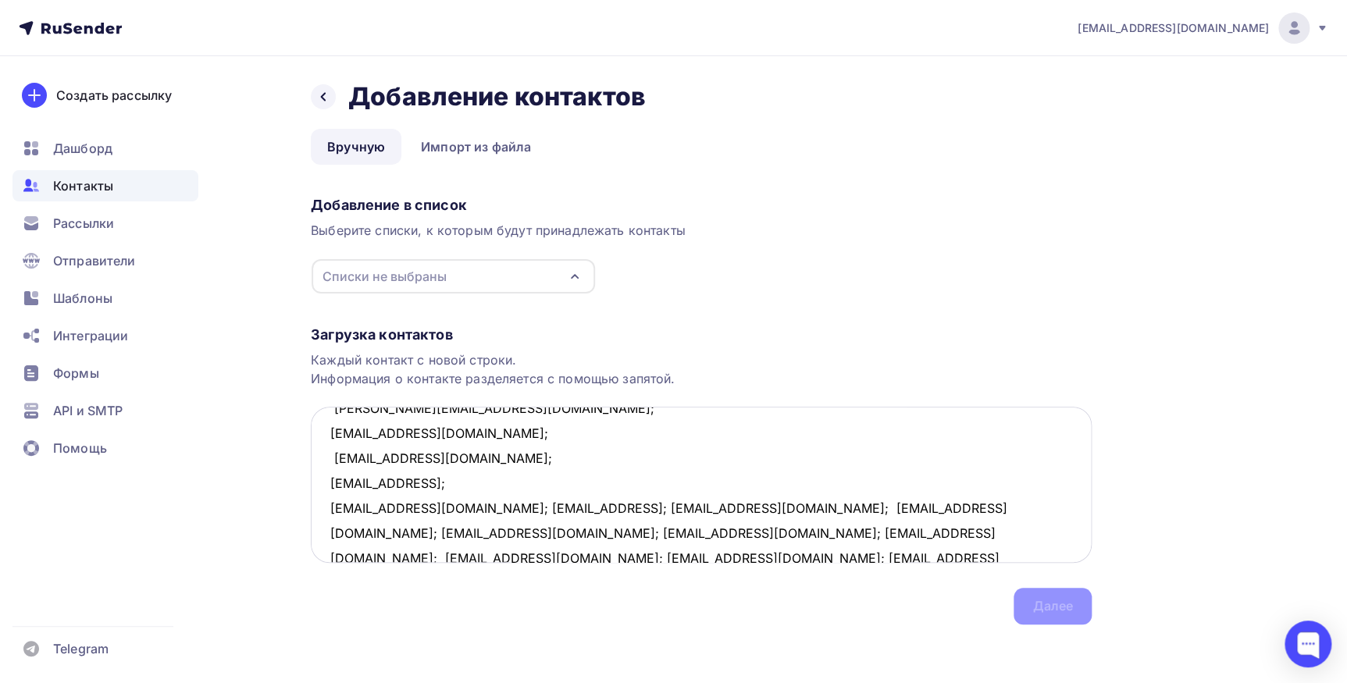
scroll to position [155, 0]
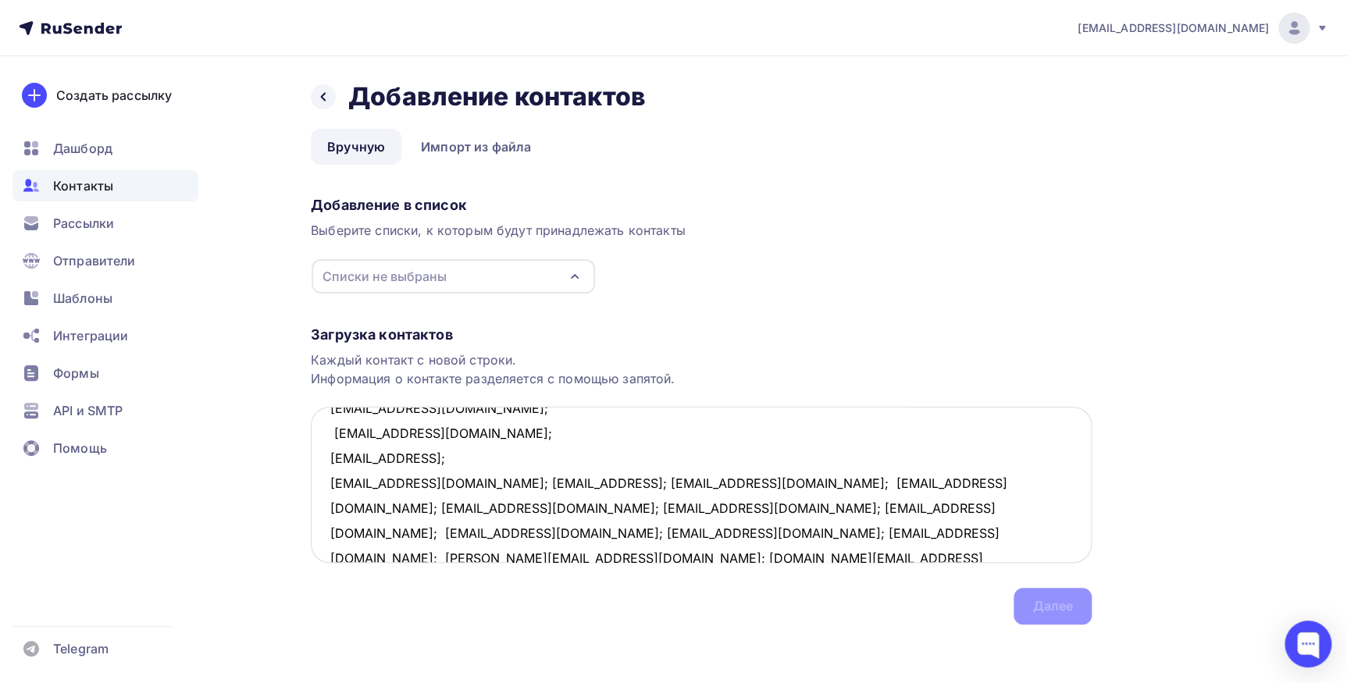
click at [490, 484] on textarea "nashpapa@yandex.ru; 1k62@mail.ru; Lyubava54@mail.ru; tsibulsky@list.ru; tsibuls…" at bounding box center [701, 485] width 781 height 156
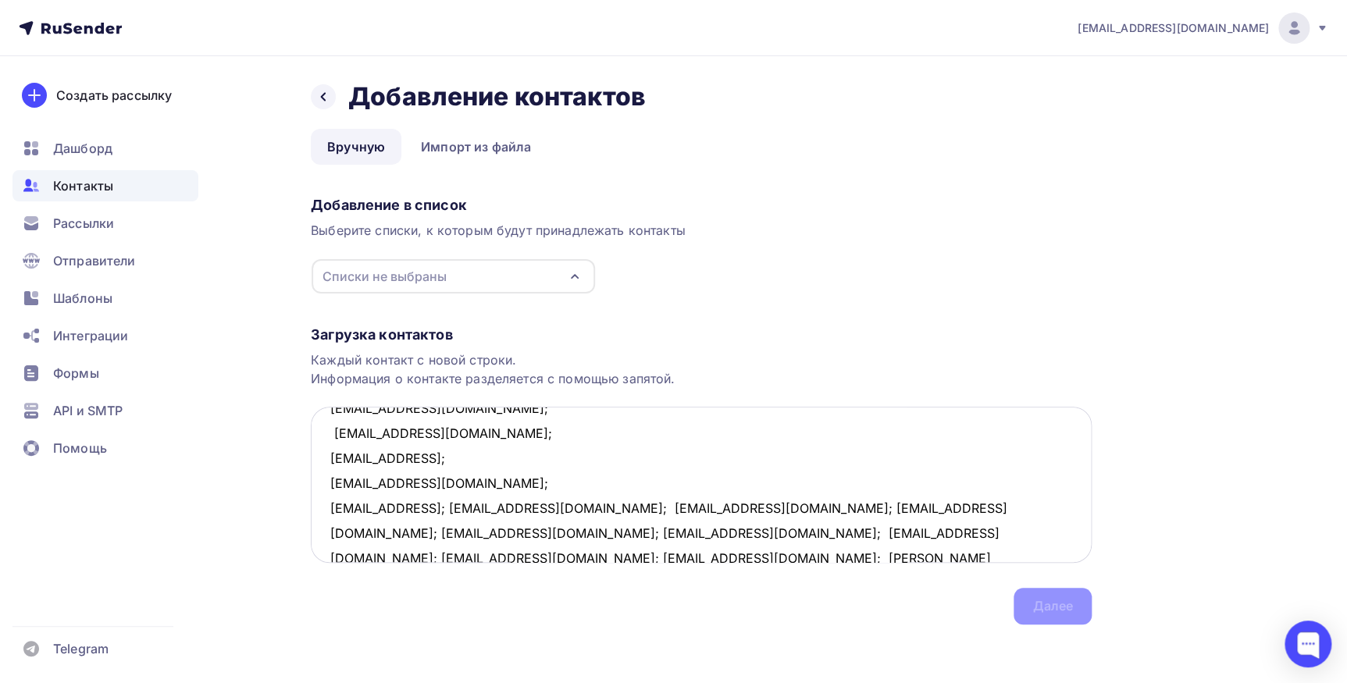
click at [443, 508] on textarea "nashpapa@yandex.ru; 1k62@mail.ru; Lyubava54@mail.ru; tsibulsky@list.ru; tsibuls…" at bounding box center [701, 485] width 781 height 156
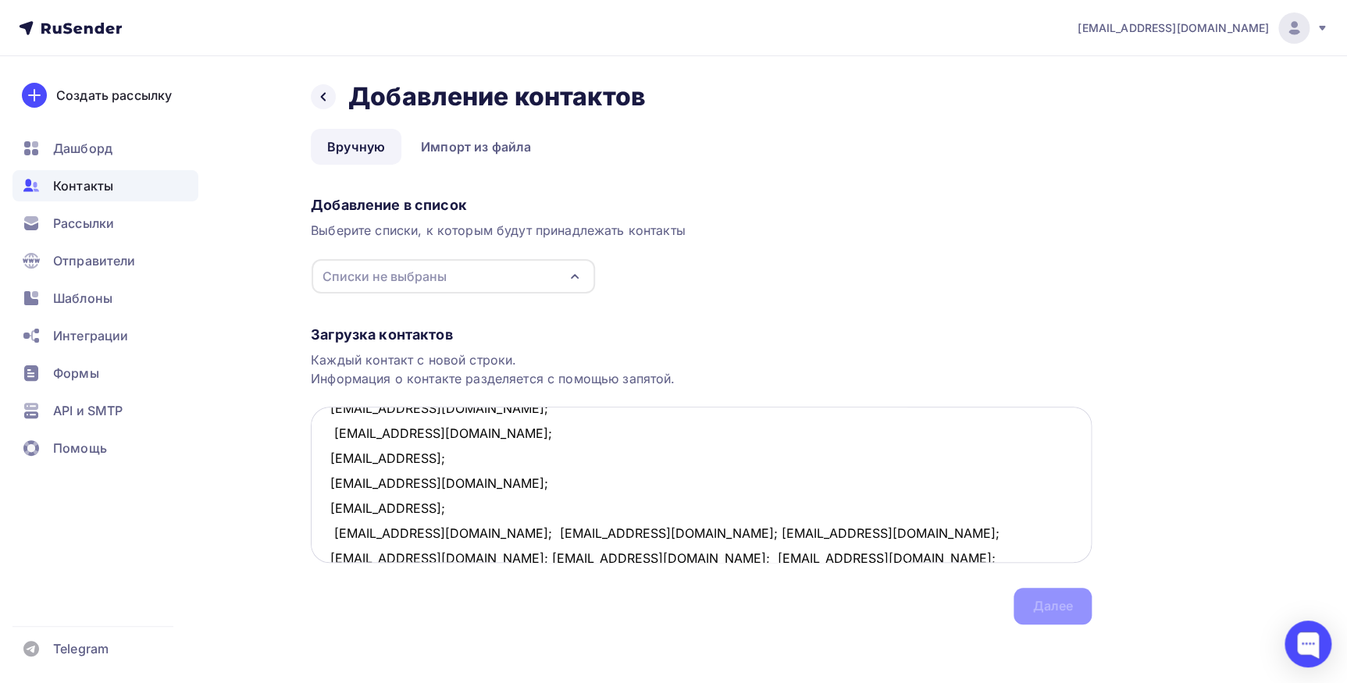
click at [457, 532] on textarea "nashpapa@yandex.ru; 1k62@mail.ru; Lyubava54@mail.ru; tsibulsky@list.ru; tsibuls…" at bounding box center [701, 485] width 781 height 156
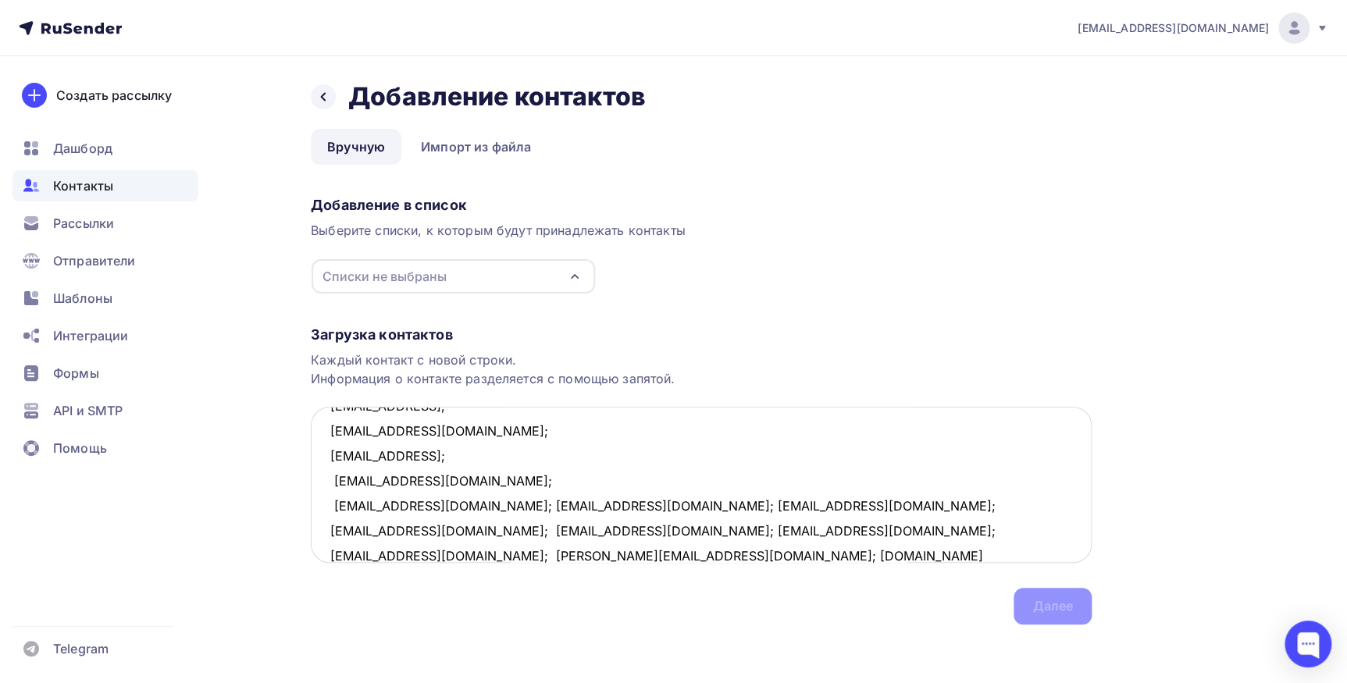
scroll to position [230, 0]
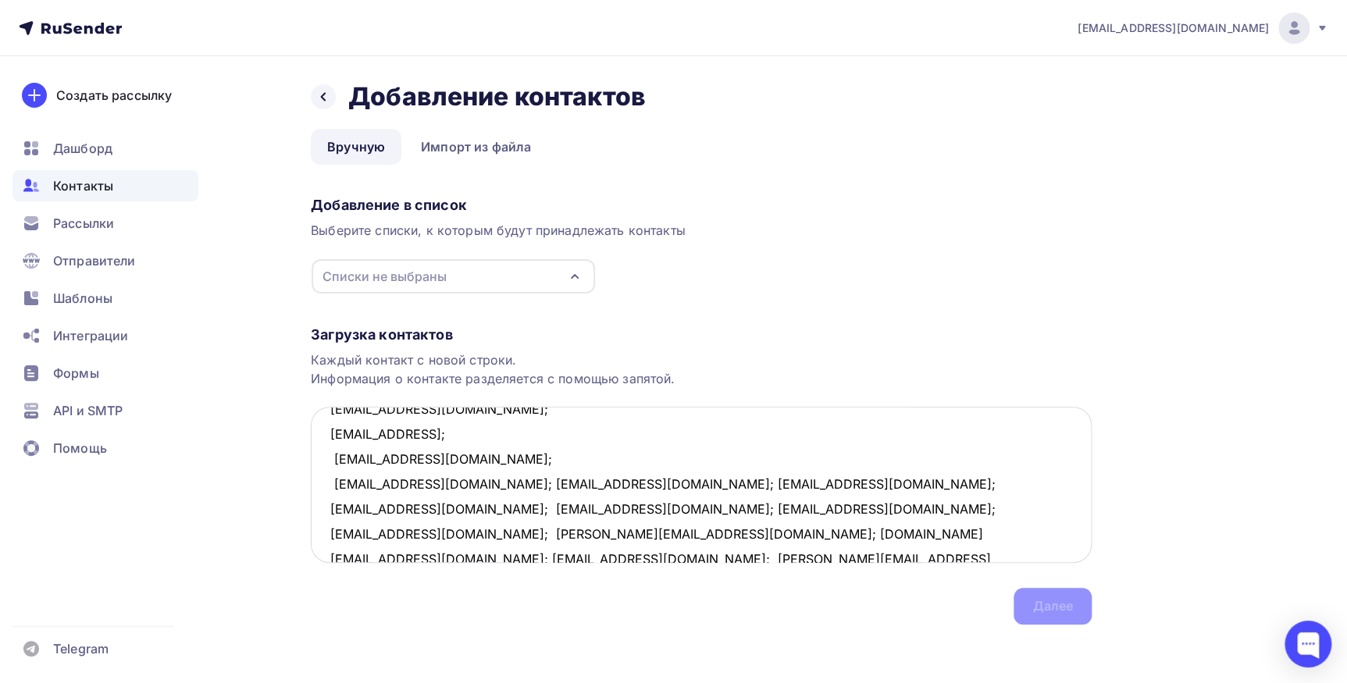
click at [427, 484] on textarea "nashpapa@yandex.ru; 1k62@mail.ru; Lyubava54@mail.ru; tsibulsky@list.ru; tsibuls…" at bounding box center [701, 485] width 781 height 156
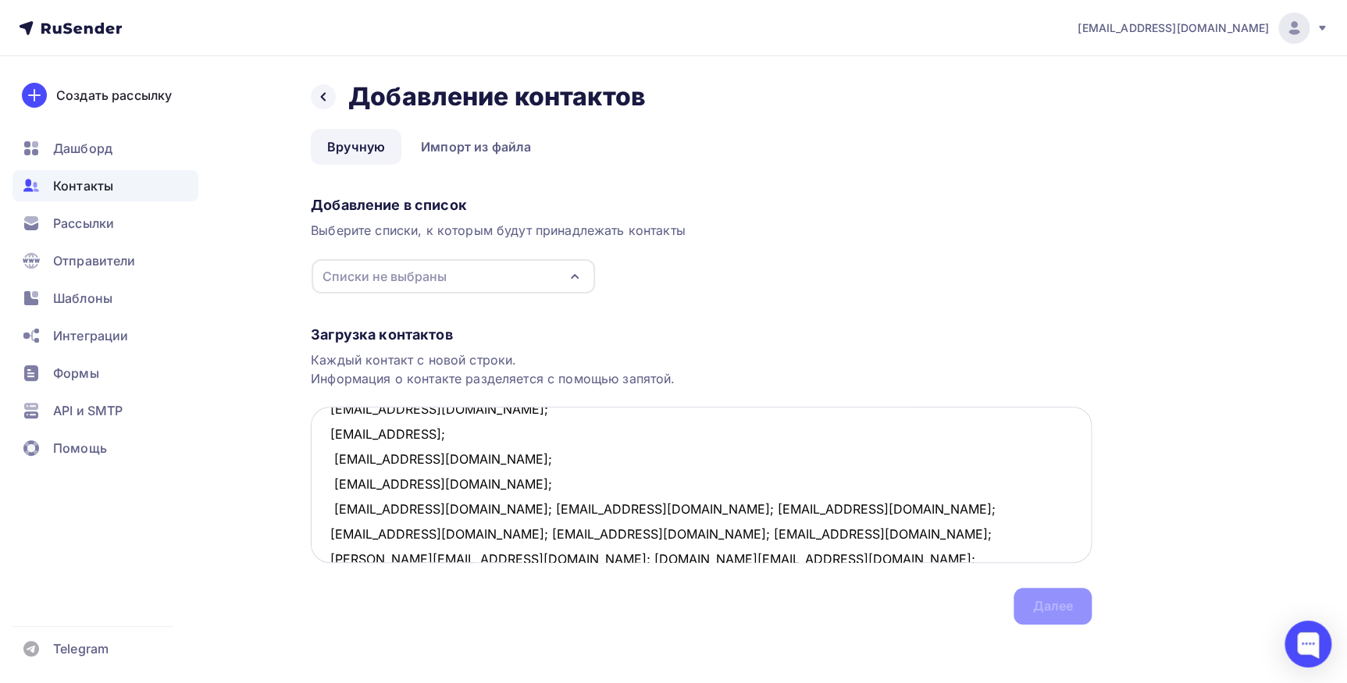
click at [490, 507] on textarea "nashpapa@yandex.ru; 1k62@mail.ru; Lyubava54@mail.ru; tsibulsky@list.ru; tsibuls…" at bounding box center [701, 485] width 781 height 156
click at [452, 532] on textarea "nashpapa@yandex.ru; 1k62@mail.ru; Lyubava54@mail.ru; tsibulsky@list.ru; tsibuls…" at bounding box center [701, 485] width 781 height 156
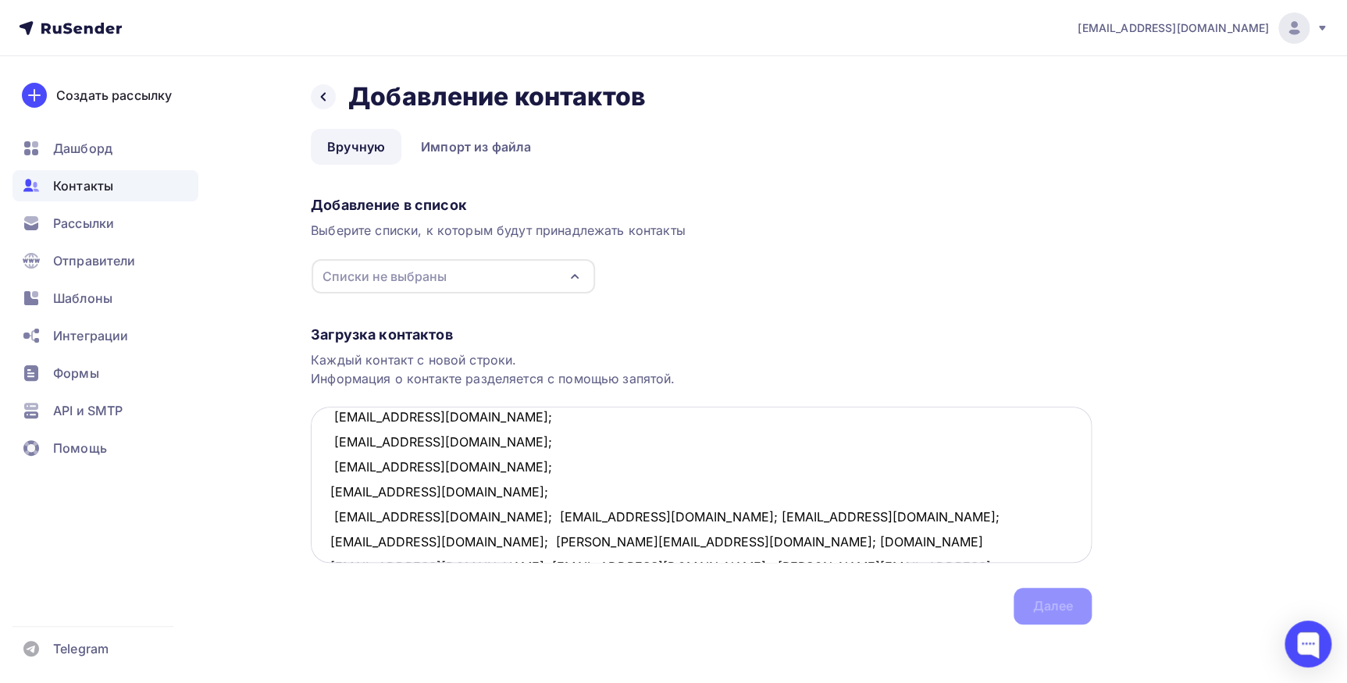
scroll to position [304, 0]
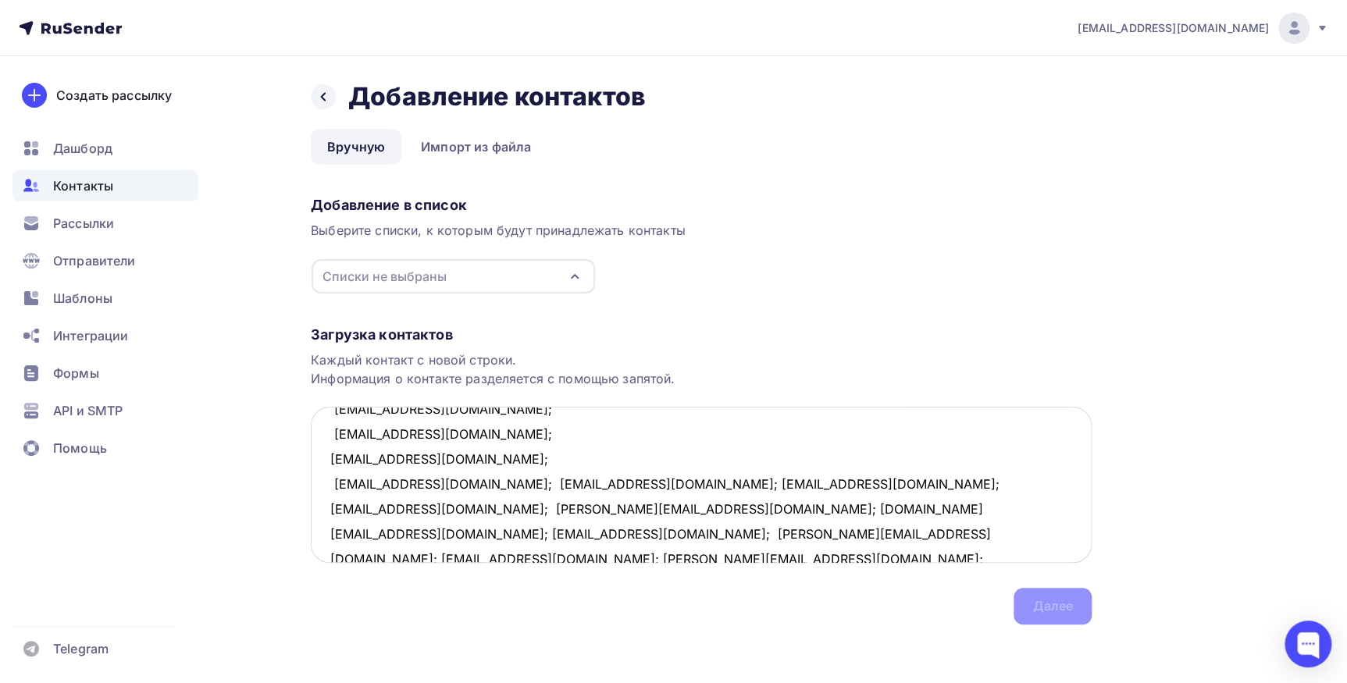
click at [431, 484] on textarea "nashpapa@yandex.ru; 1k62@mail.ru; Lyubava54@mail.ru; tsibulsky@list.ru; tsibuls…" at bounding box center [701, 485] width 781 height 156
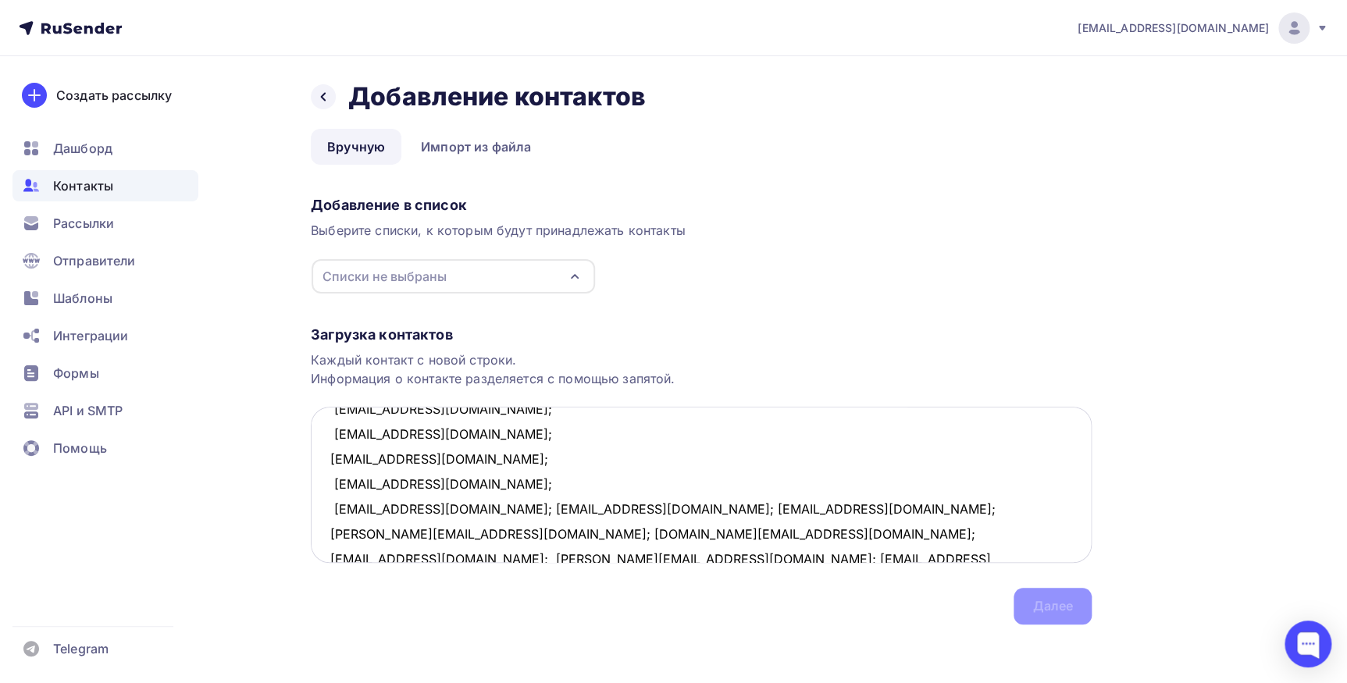
click at [486, 505] on textarea "nashpapa@yandex.ru; 1k62@mail.ru; Lyubava54@mail.ru; tsibulsky@list.ru; tsibuls…" at bounding box center [701, 485] width 781 height 156
click at [493, 507] on textarea "nashpapa@yandex.ru; 1k62@mail.ru; Lyubava54@mail.ru; tsibulsky@list.ru; tsibuls…" at bounding box center [701, 485] width 781 height 156
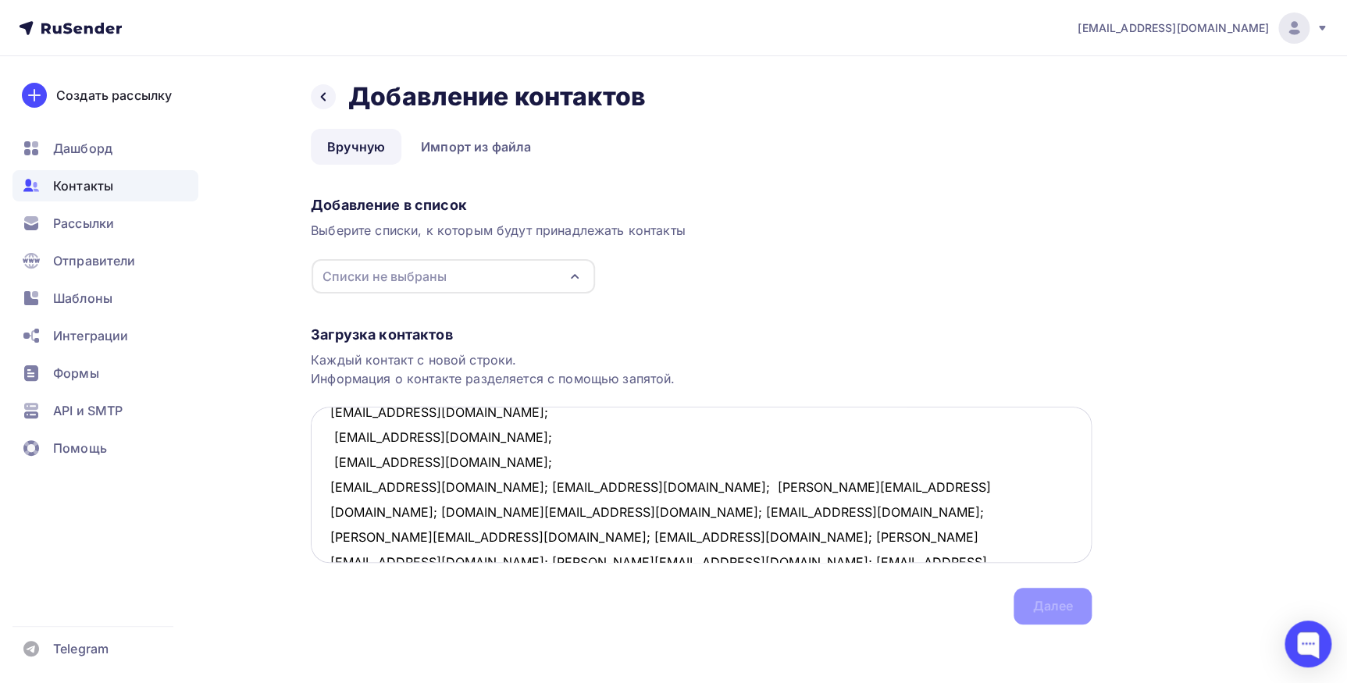
scroll to position [376, 0]
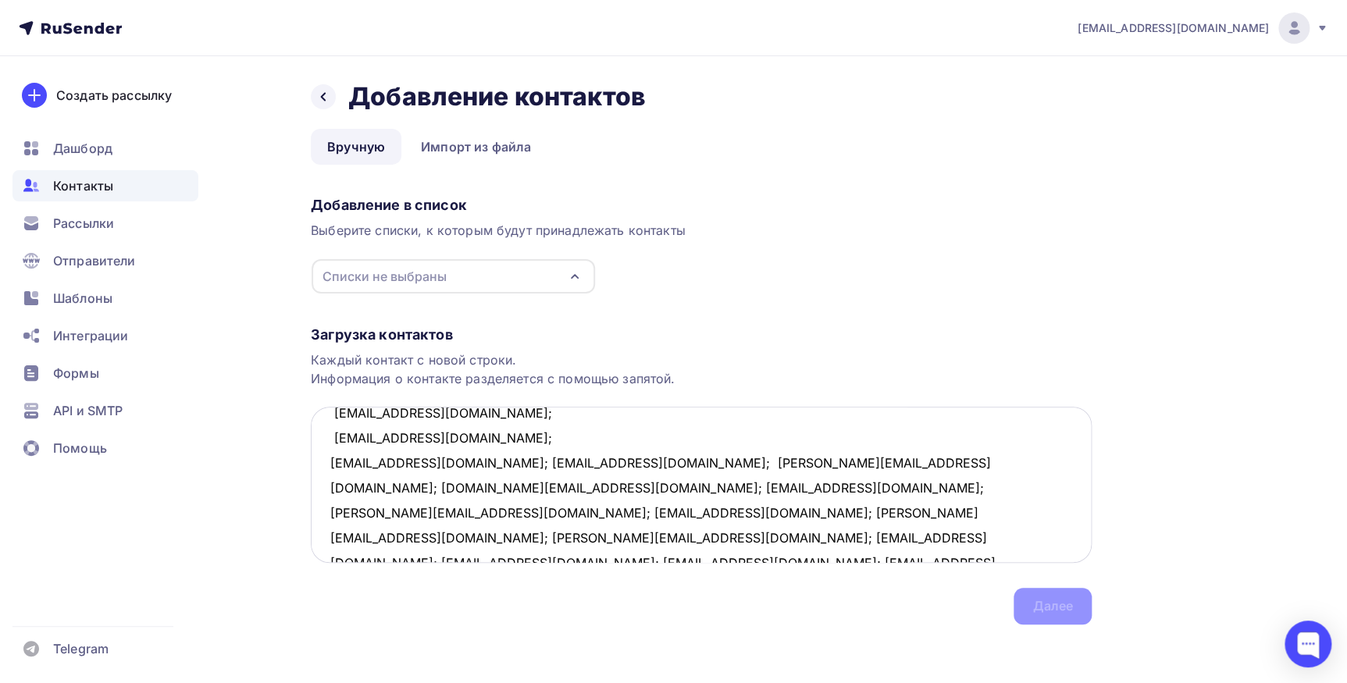
click at [432, 461] on textarea "nashpapa@yandex.ru; 1k62@mail.ru; Lyubava54@mail.ru; tsibulsky@list.ru; tsibuls…" at bounding box center [701, 485] width 781 height 156
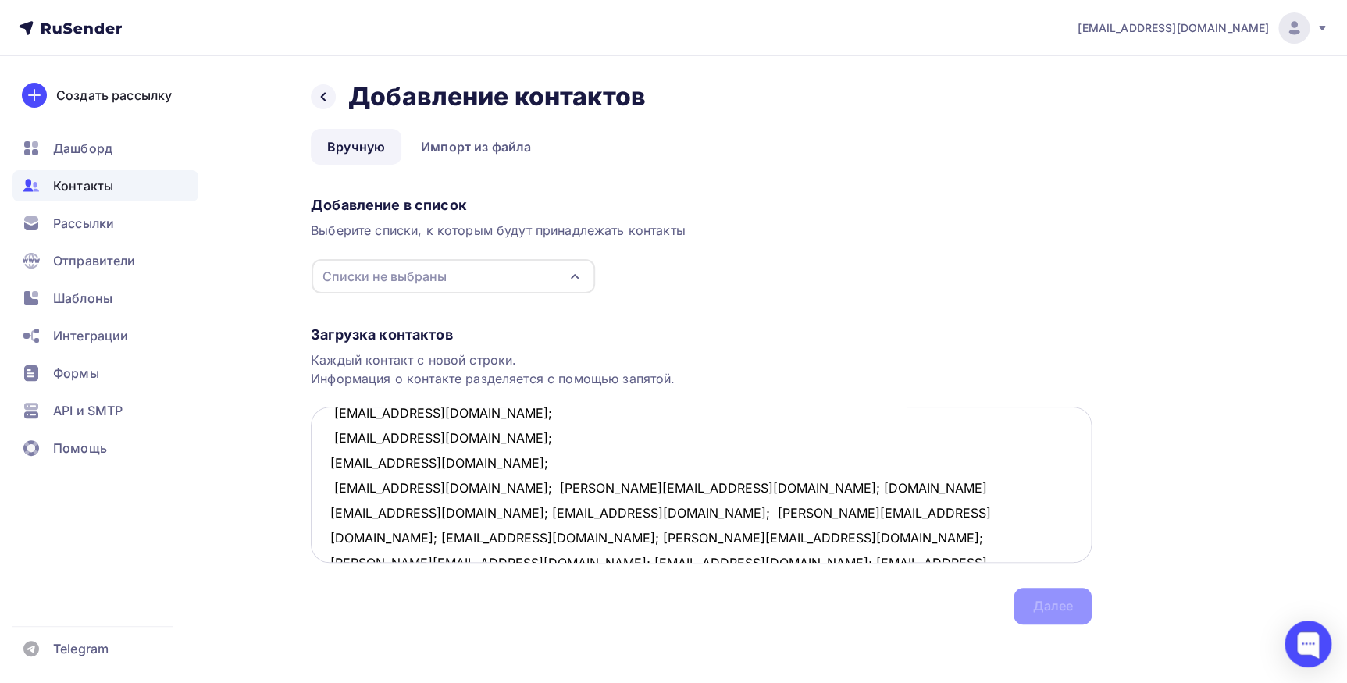
click at [432, 486] on textarea "nashpapa@yandex.ru; 1k62@mail.ru; Lyubava54@mail.ru; tsibulsky@list.ru; tsibuls…" at bounding box center [701, 485] width 781 height 156
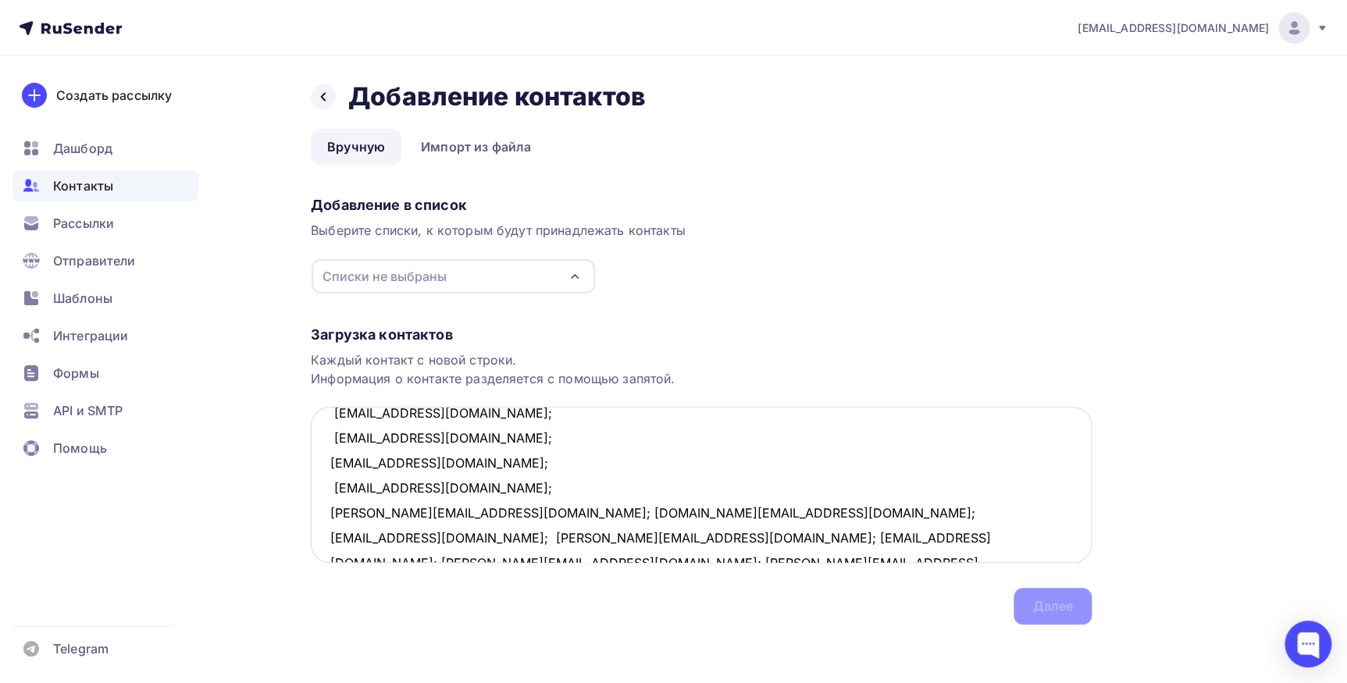
click at [440, 514] on textarea "nashpapa@yandex.ru; 1k62@mail.ru; Lyubava54@mail.ru; tsibulsky@list.ru; tsibuls…" at bounding box center [701, 485] width 781 height 156
click at [432, 507] on textarea "nashpapa@yandex.ru; 1k62@mail.ru; Lyubava54@mail.ru; tsibulsky@list.ru; tsibuls…" at bounding box center [701, 485] width 781 height 156
click at [485, 532] on textarea "nashpapa@yandex.ru; 1k62@mail.ru; Lyubava54@mail.ru; tsibulsky@list.ru; tsibuls…" at bounding box center [701, 485] width 781 height 156
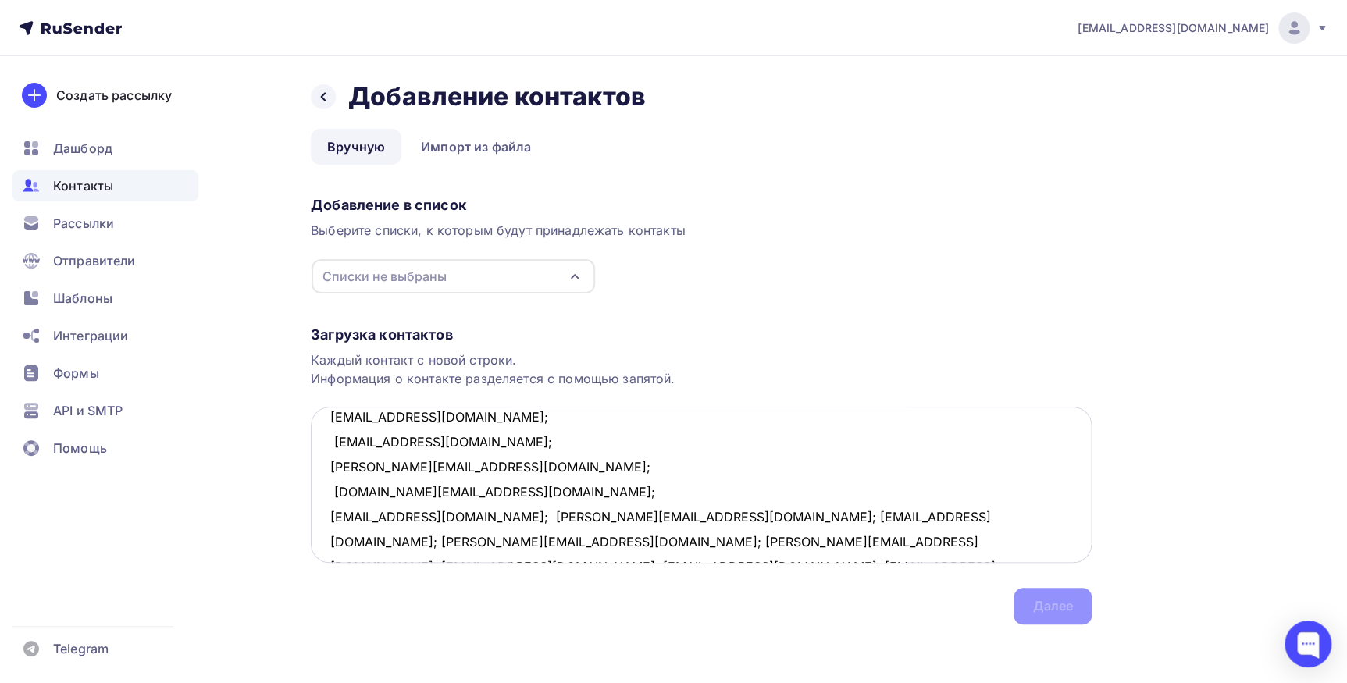
scroll to position [454, 0]
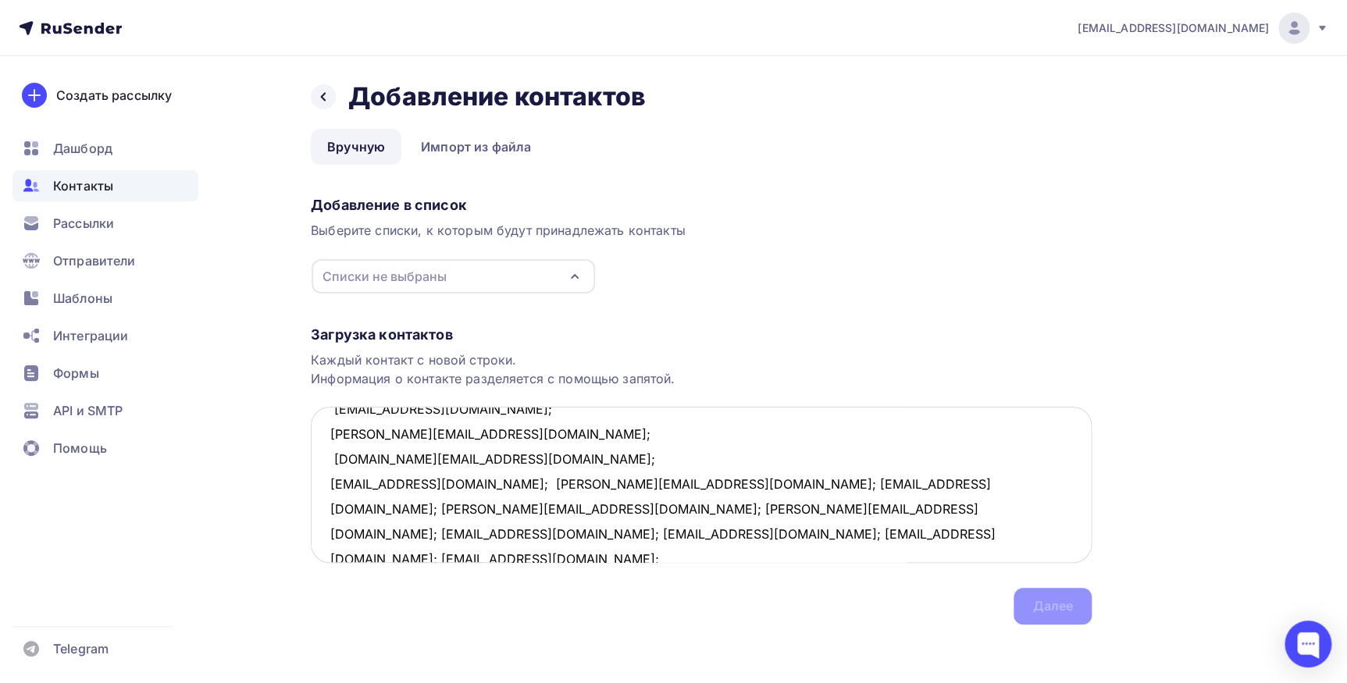
click at [452, 482] on textarea "nashpapa@yandex.ru; 1k62@mail.ru; Lyubava54@mail.ru; tsibulsky@list.ru; tsibuls…" at bounding box center [701, 485] width 781 height 156
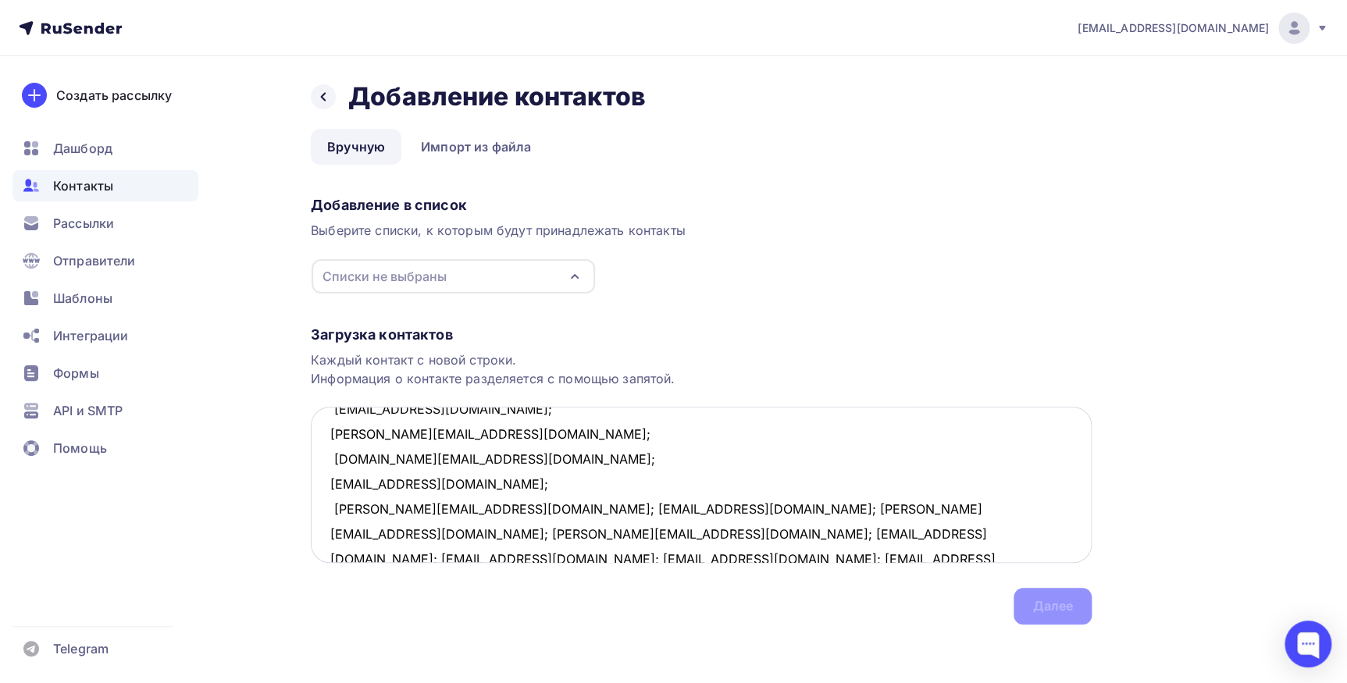
click at [481, 512] on textarea "nashpapa@yandex.ru; 1k62@mail.ru; Lyubava54@mail.ru; tsibulsky@list.ru; tsibuls…" at bounding box center [701, 485] width 781 height 156
click at [479, 532] on textarea "nashpapa@yandex.ru; 1k62@mail.ru; Lyubava54@mail.ru; tsibulsky@list.ru; tsibuls…" at bounding box center [701, 485] width 781 height 156
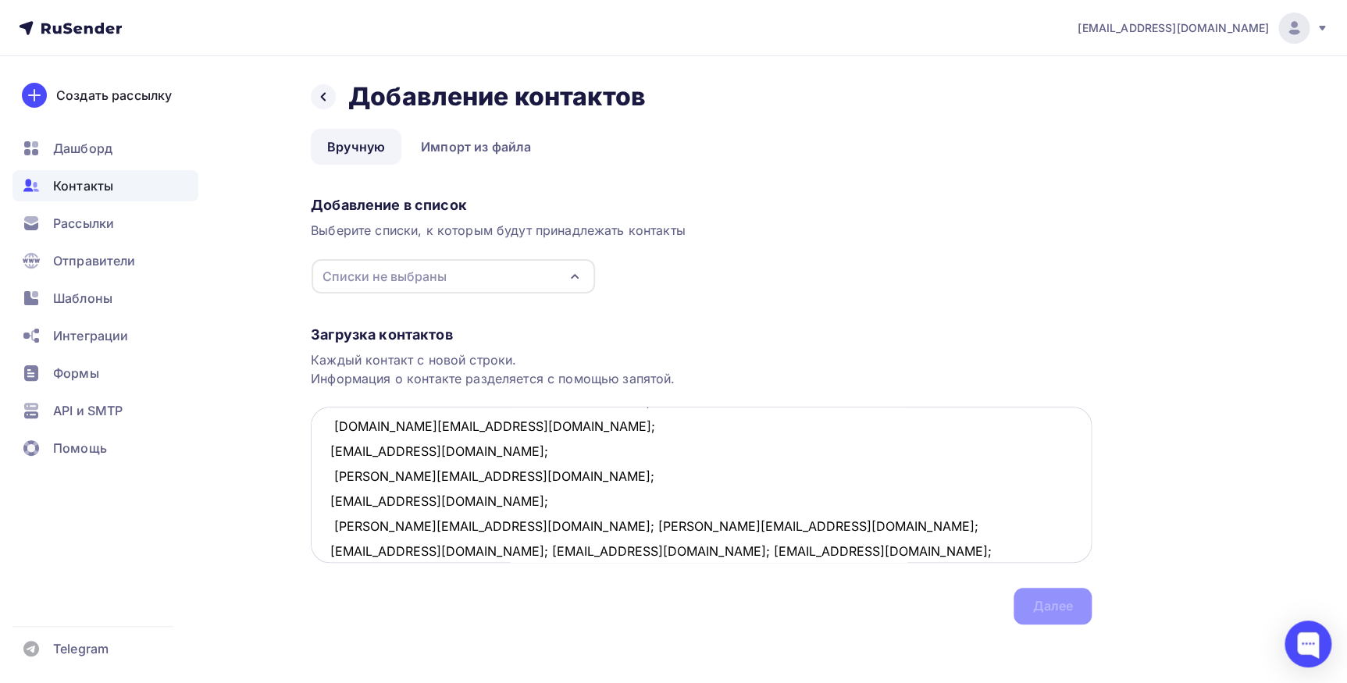
scroll to position [507, 0]
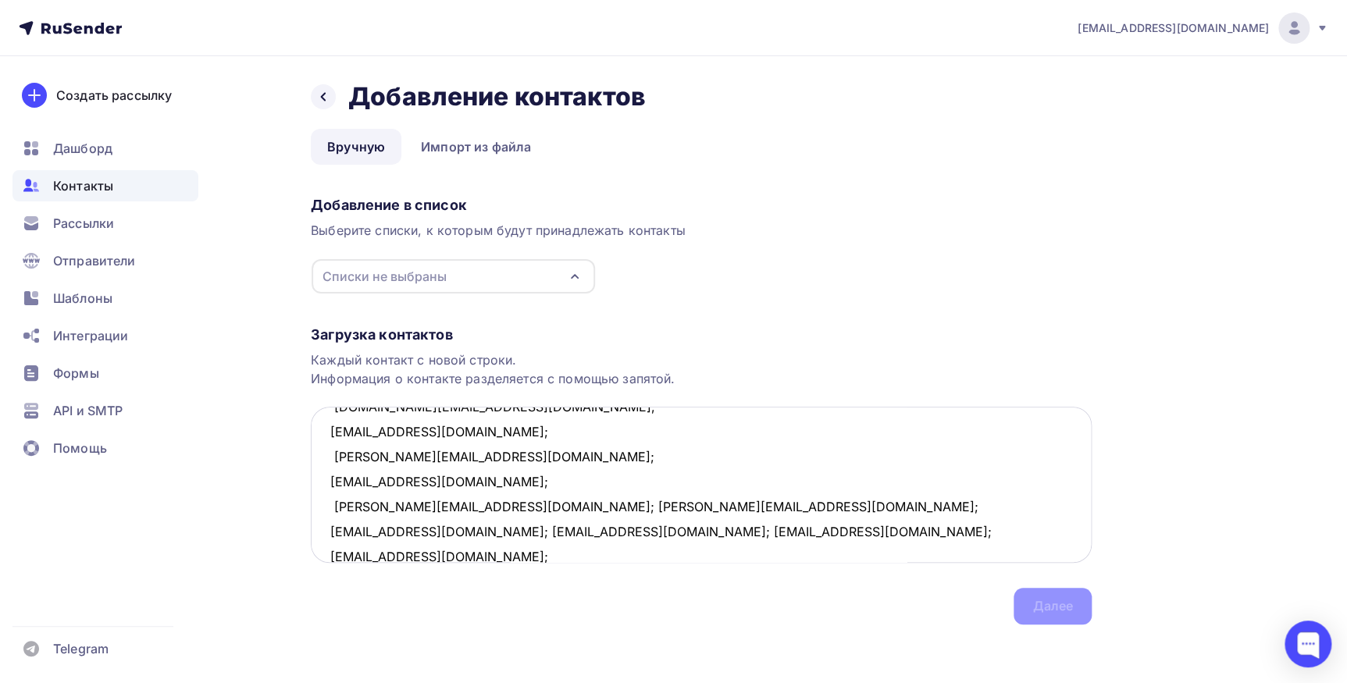
click at [414, 503] on textarea "nashpapa@yandex.ru; 1k62@mail.ru; Lyubava54@mail.ru; tsibulsky@list.ru; tsibuls…" at bounding box center [701, 485] width 781 height 156
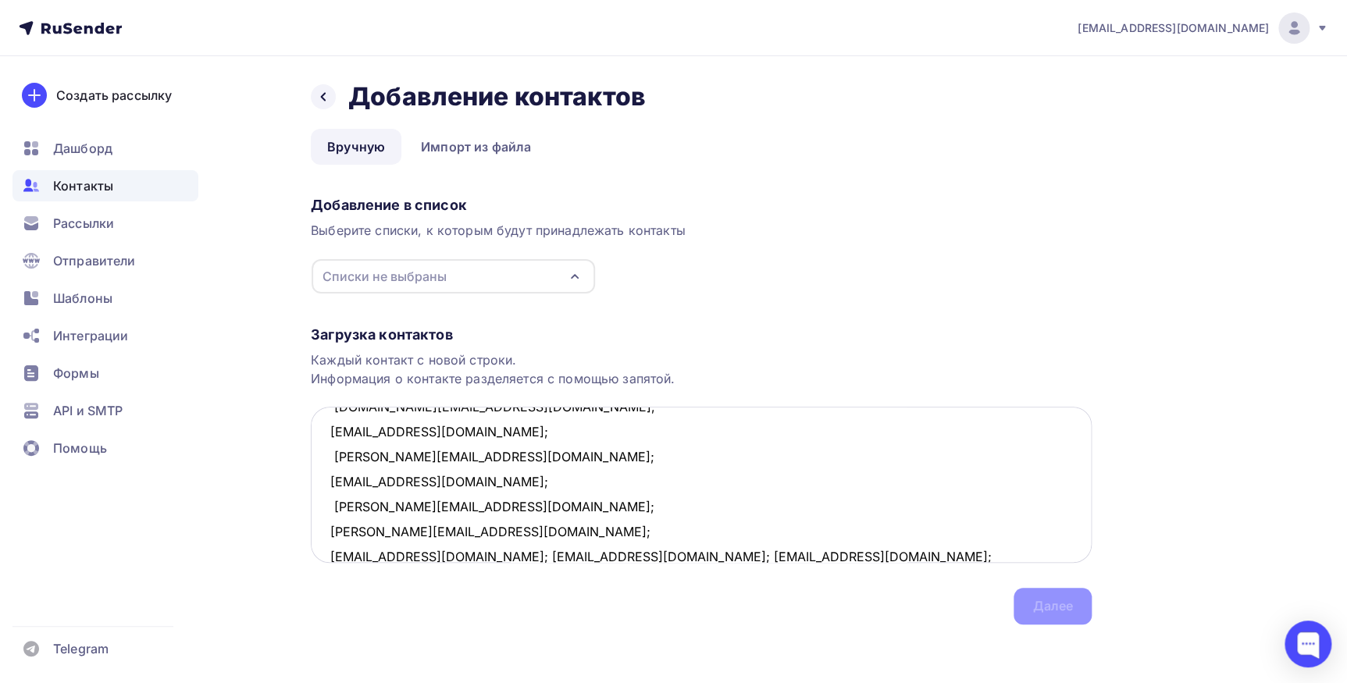
click at [447, 527] on textarea "nashpapa@yandex.ru; 1k62@mail.ru; Lyubava54@mail.ru; tsibulsky@list.ru; tsibuls…" at bounding box center [701, 485] width 781 height 156
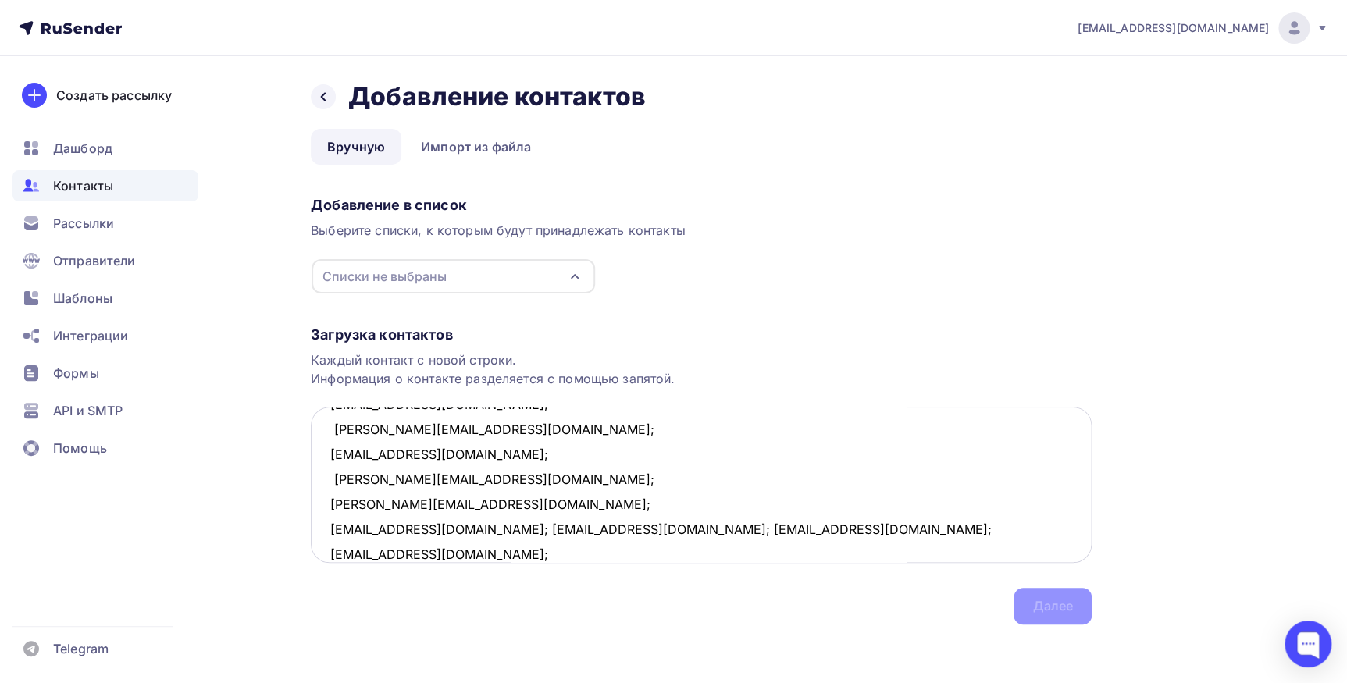
scroll to position [557, 0]
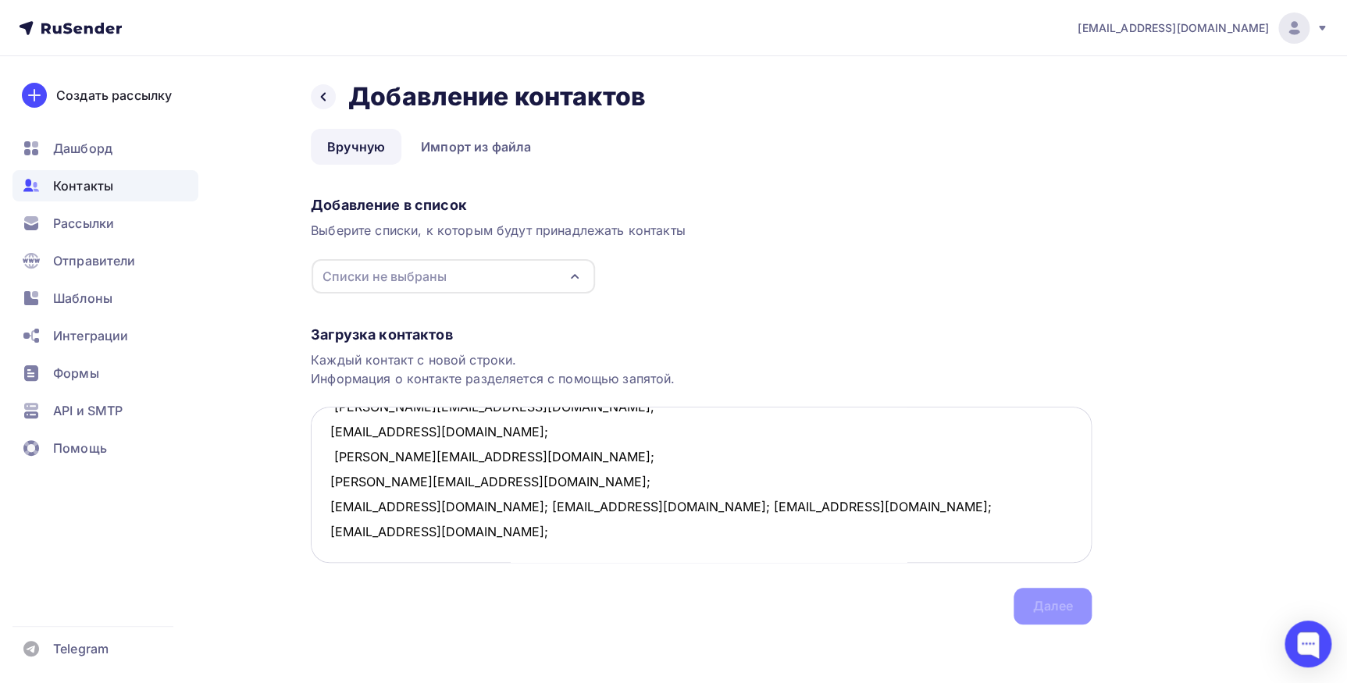
click at [453, 507] on textarea "nashpapa@yandex.ru; 1k62@mail.ru; Lyubava54@mail.ru; tsibulsky@list.ru; tsibuls…" at bounding box center [701, 485] width 781 height 156
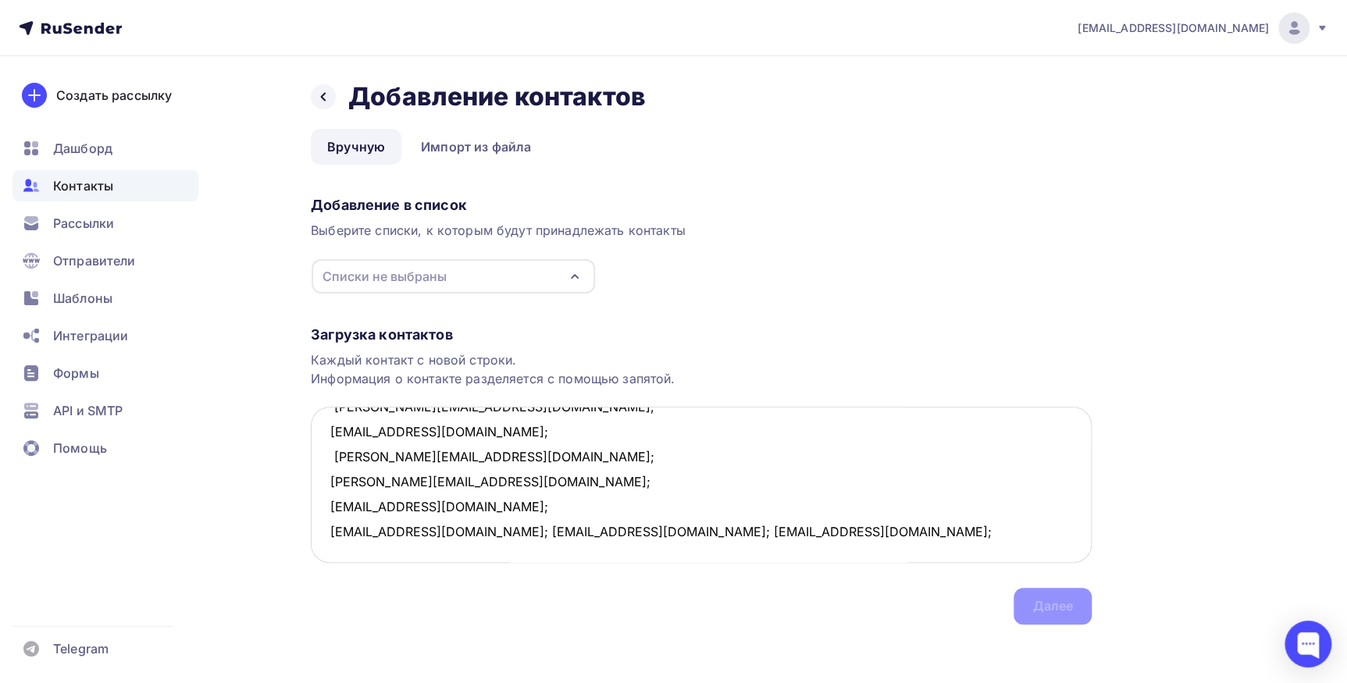
click at [441, 530] on textarea "nashpapa@yandex.ru; 1k62@mail.ru; Lyubava54@mail.ru; tsibulsky@list.ru; tsibuls…" at bounding box center [701, 485] width 781 height 156
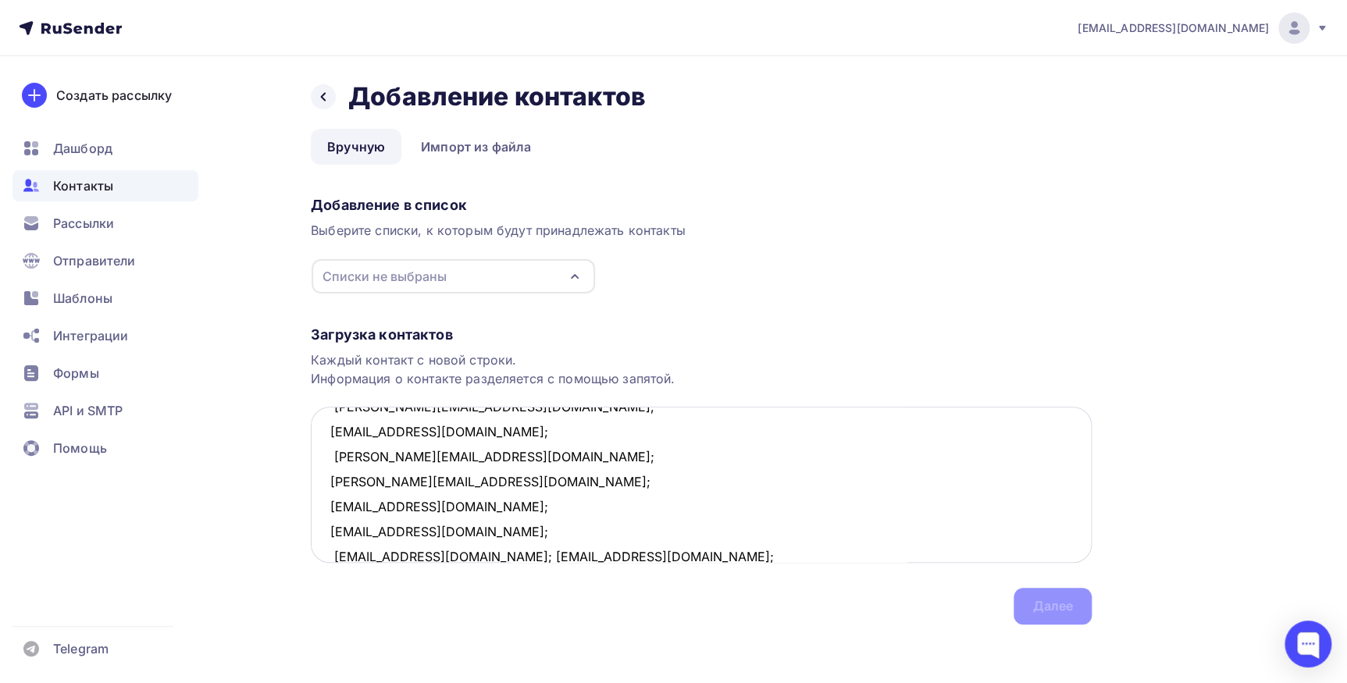
scroll to position [558, 0]
click at [468, 552] on textarea "nashpapa@yandex.ru; 1k62@mail.ru; Lyubava54@mail.ru; tsibulsky@list.ru; tsibuls…" at bounding box center [701, 485] width 781 height 156
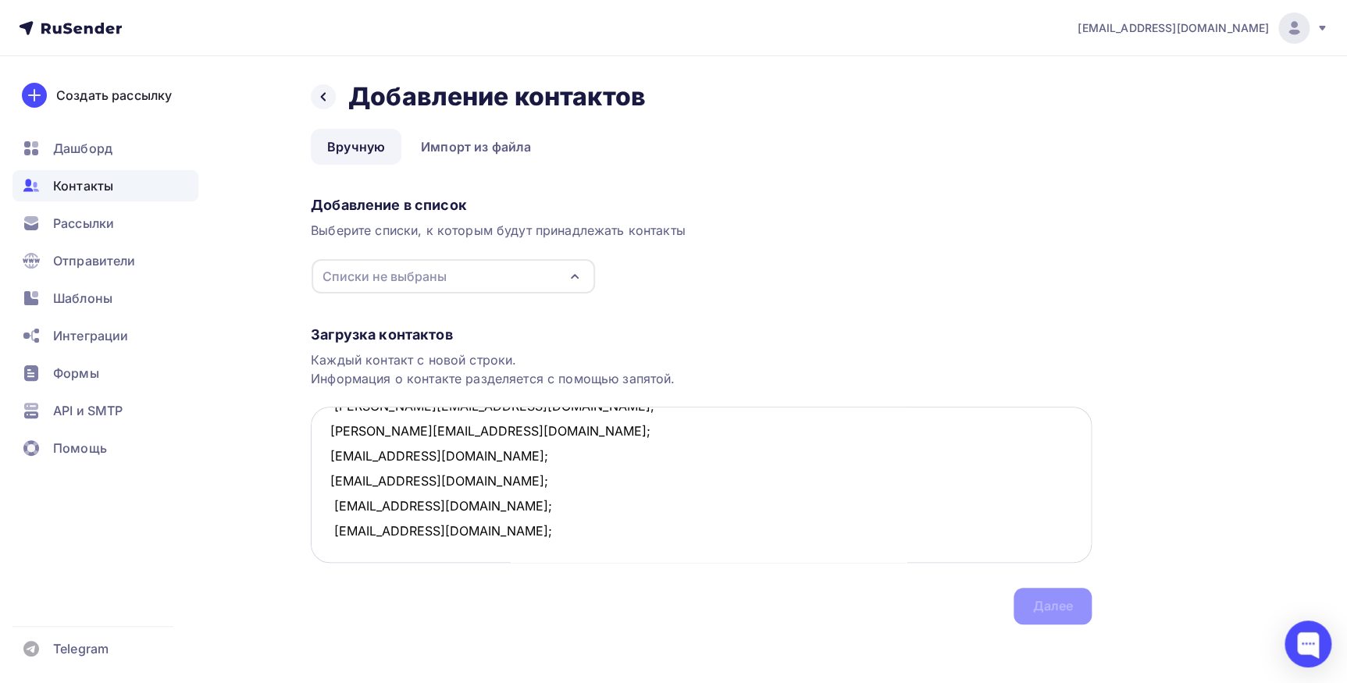
scroll to position [632, 0]
click at [572, 277] on icon "button" at bounding box center [574, 276] width 6 height 3
type textarea "nashpapa@yandex.ru; 1k62@mail.ru; Lyubava54@mail.ru; tsibulsky@list.ru; tsibuls…"
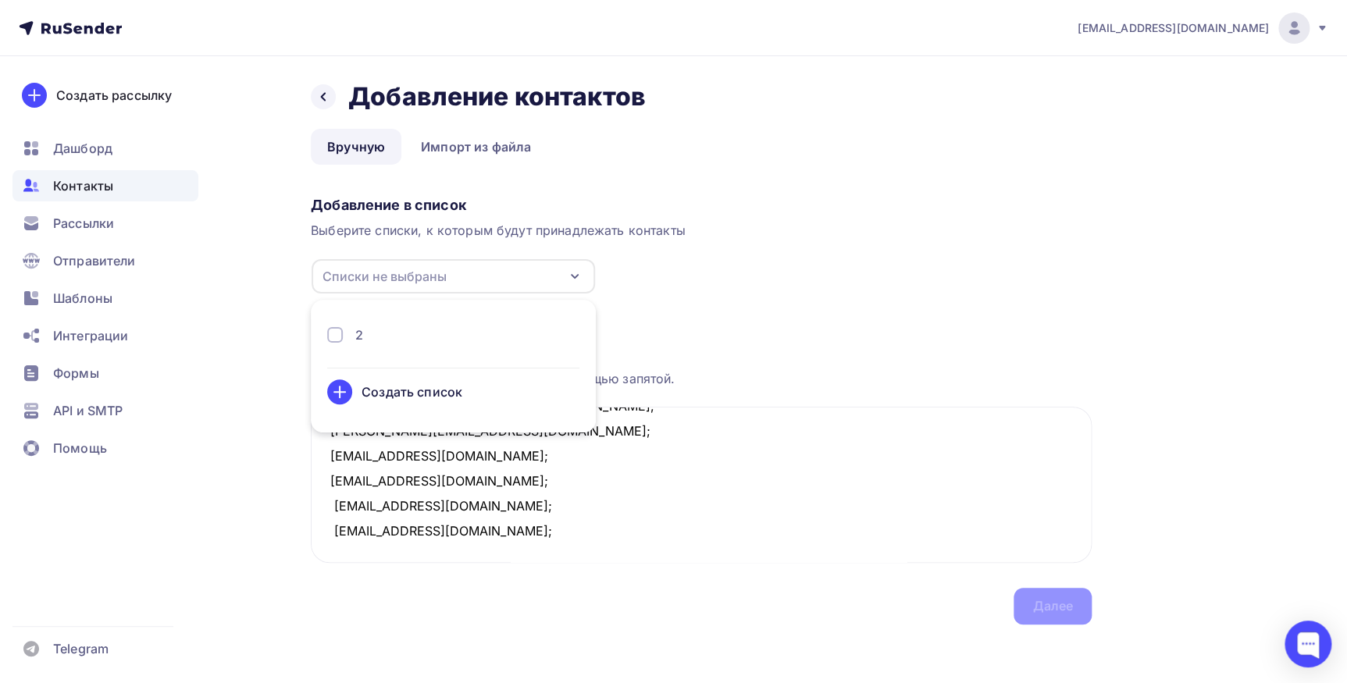
click at [344, 335] on div "2" at bounding box center [453, 335] width 252 height 19
click at [1048, 609] on div "Далее" at bounding box center [1052, 606] width 41 height 18
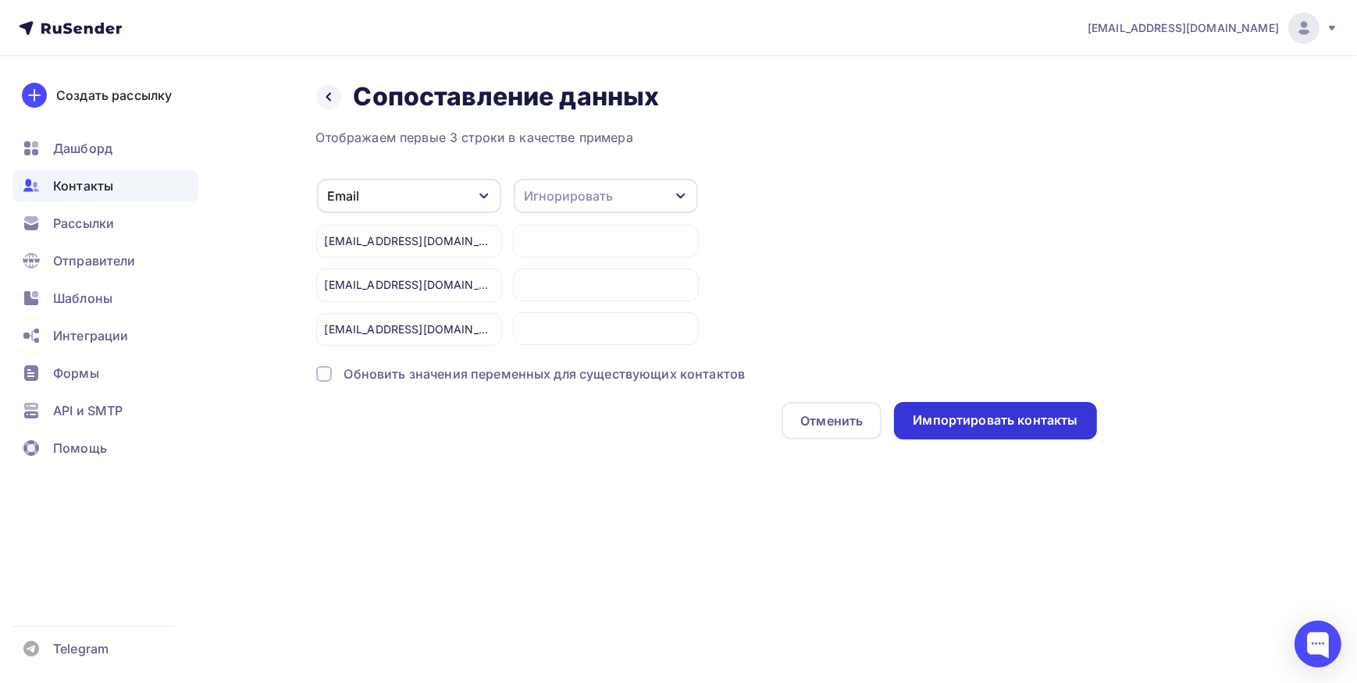
click at [985, 420] on div "Импортировать контакты" at bounding box center [995, 420] width 165 height 18
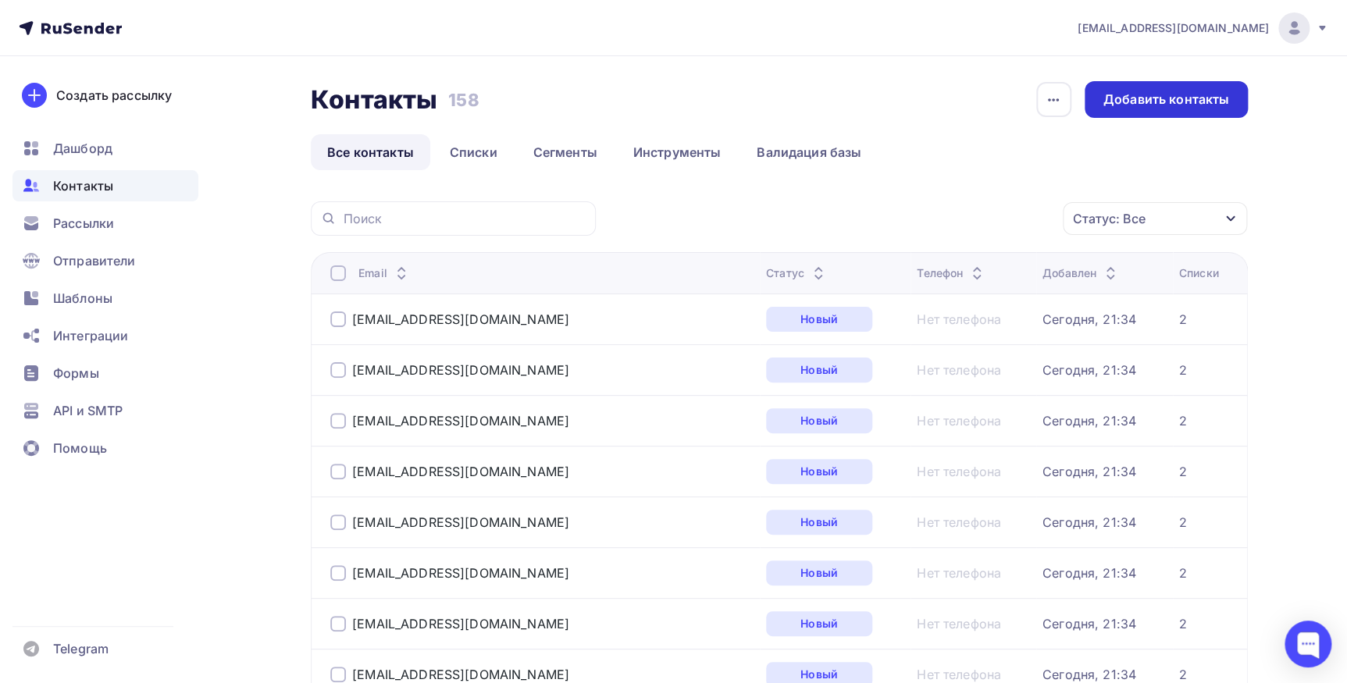
click at [1159, 103] on div "Добавить контакты" at bounding box center [1166, 100] width 126 height 18
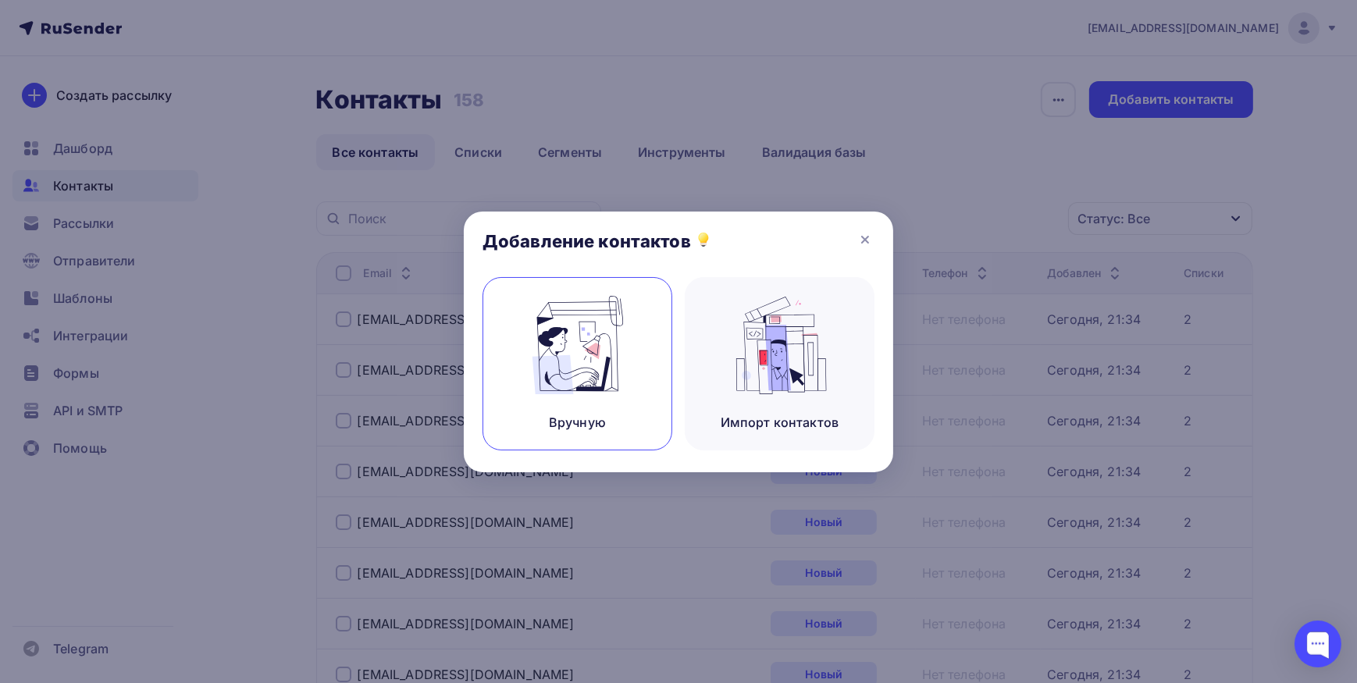
click at [618, 343] on img at bounding box center [577, 345] width 105 height 98
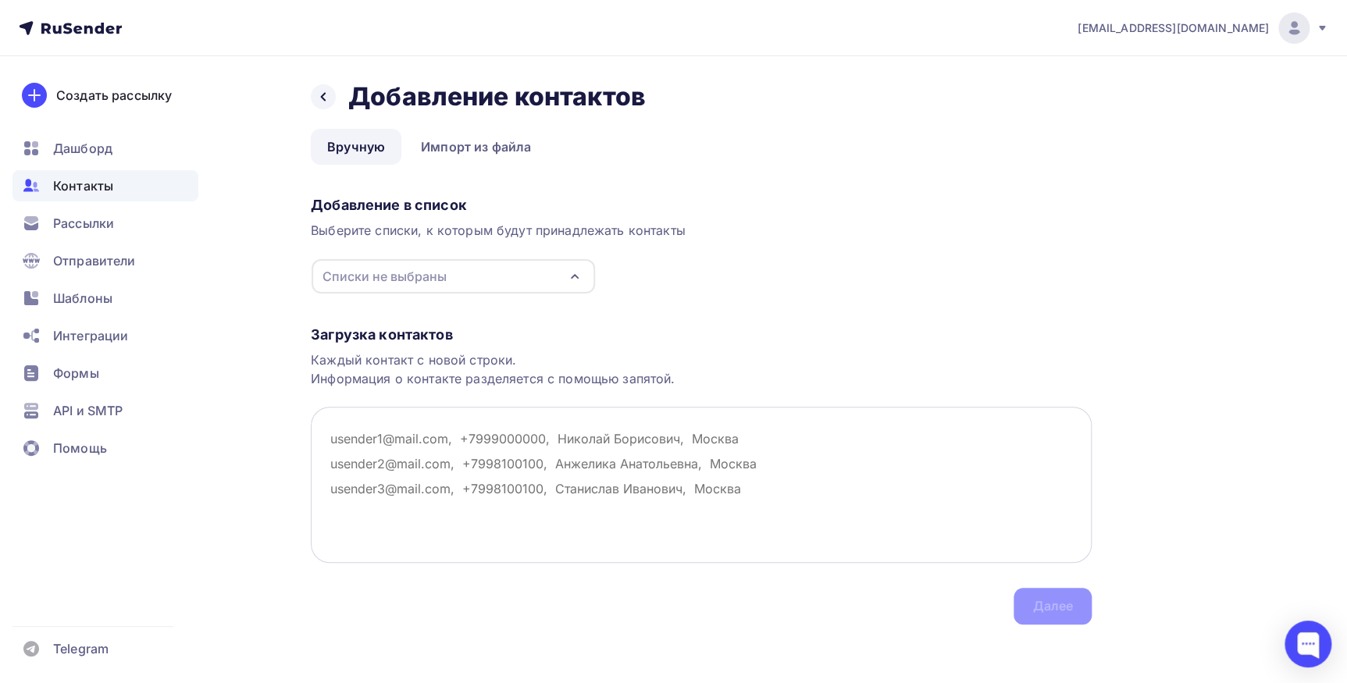
click at [324, 425] on textarea at bounding box center [701, 485] width 781 height 156
paste textarea "[EMAIL_ADDRESS][DOMAIN_NAME]; [EMAIL_ADDRESS][DOMAIN_NAME]; [EMAIL_ADDRESS][DOM…"
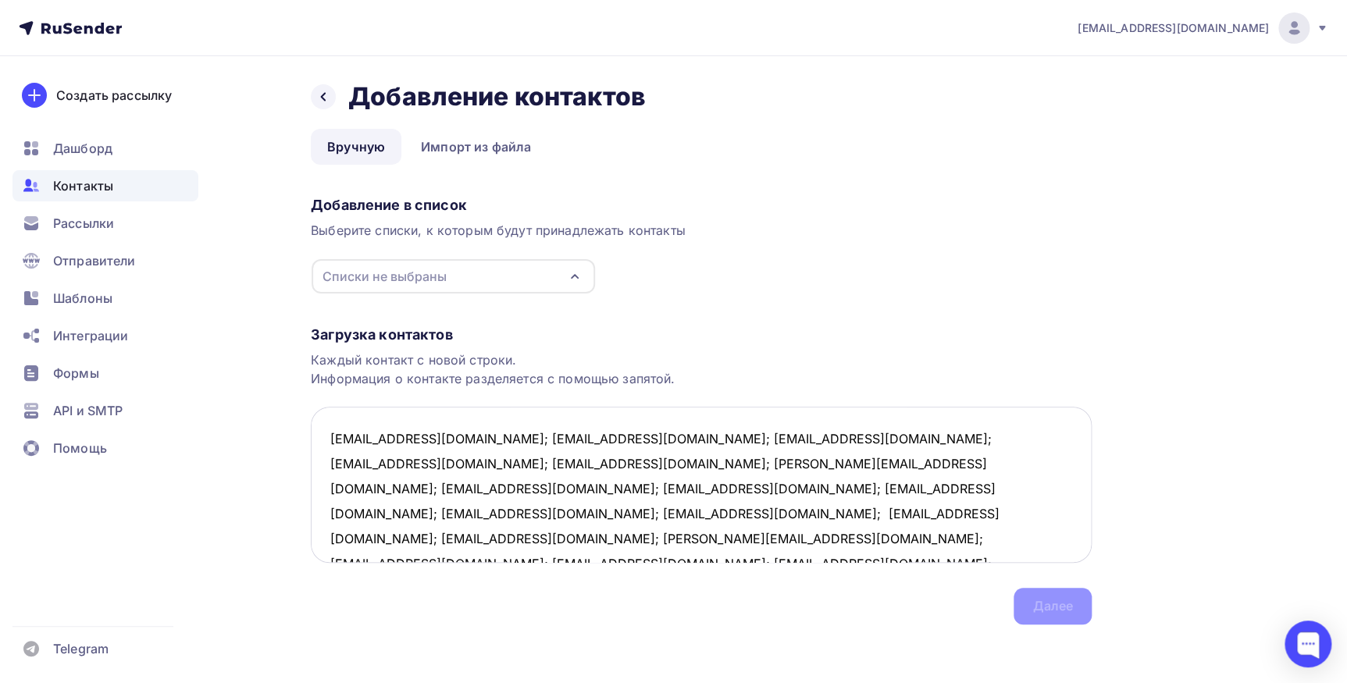
click at [454, 440] on textarea "[EMAIL_ADDRESS][DOMAIN_NAME]; [EMAIL_ADDRESS][DOMAIN_NAME]; [EMAIL_ADDRESS][DOM…" at bounding box center [701, 485] width 781 height 156
click at [461, 463] on textarea "[EMAIL_ADDRESS][DOMAIN_NAME]; [EMAIL_ADDRESS][DOMAIN_NAME]; [EMAIL_ADDRESS][DOM…" at bounding box center [701, 485] width 781 height 156
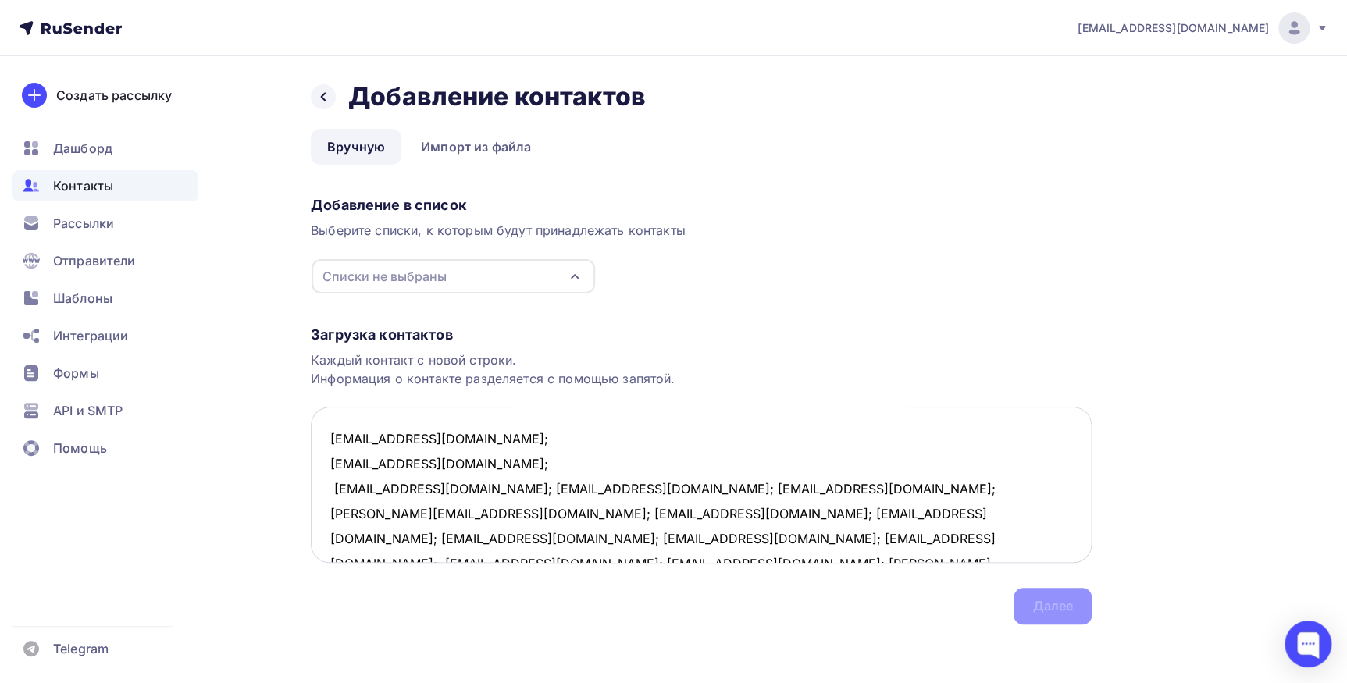
click at [493, 489] on textarea "[EMAIL_ADDRESS][DOMAIN_NAME]; [EMAIL_ADDRESS][DOMAIN_NAME]; [EMAIL_ADDRESS][DOM…" at bounding box center [701, 485] width 781 height 156
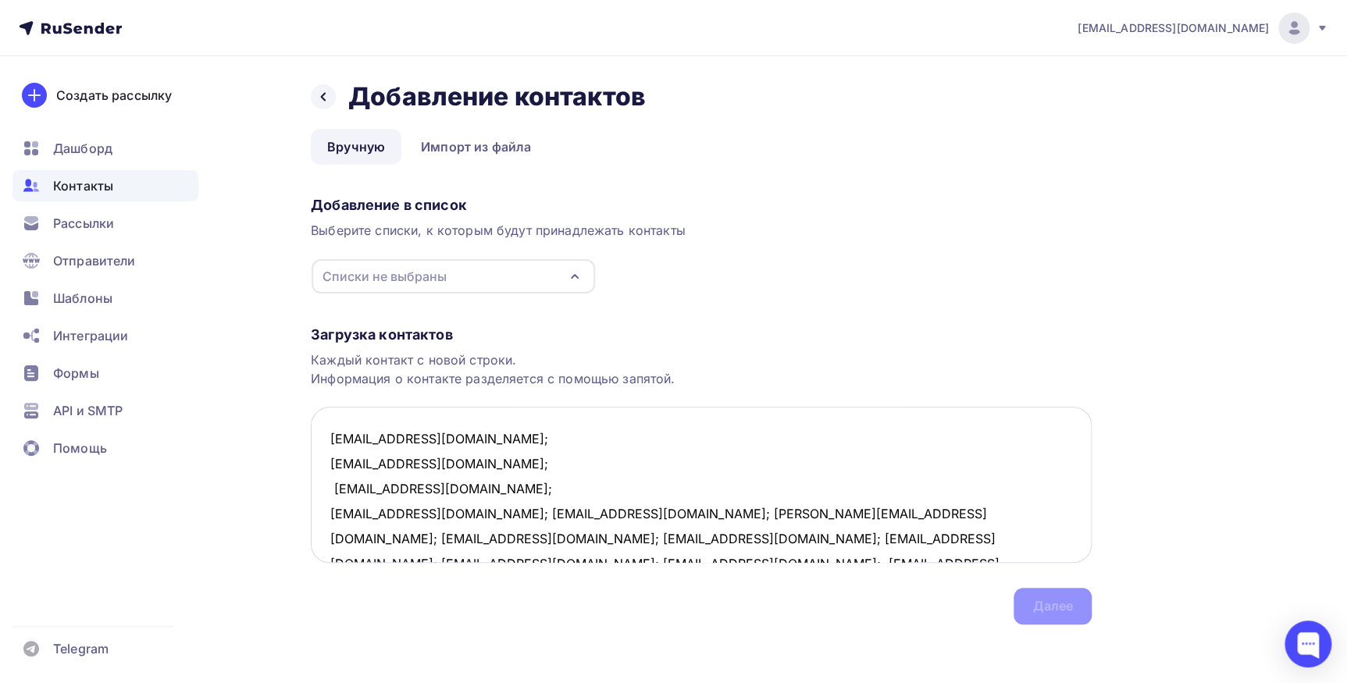
click at [454, 507] on textarea "[EMAIL_ADDRESS][DOMAIN_NAME]; [EMAIL_ADDRESS][DOMAIN_NAME]; [EMAIL_ADDRESS][DOM…" at bounding box center [701, 485] width 781 height 156
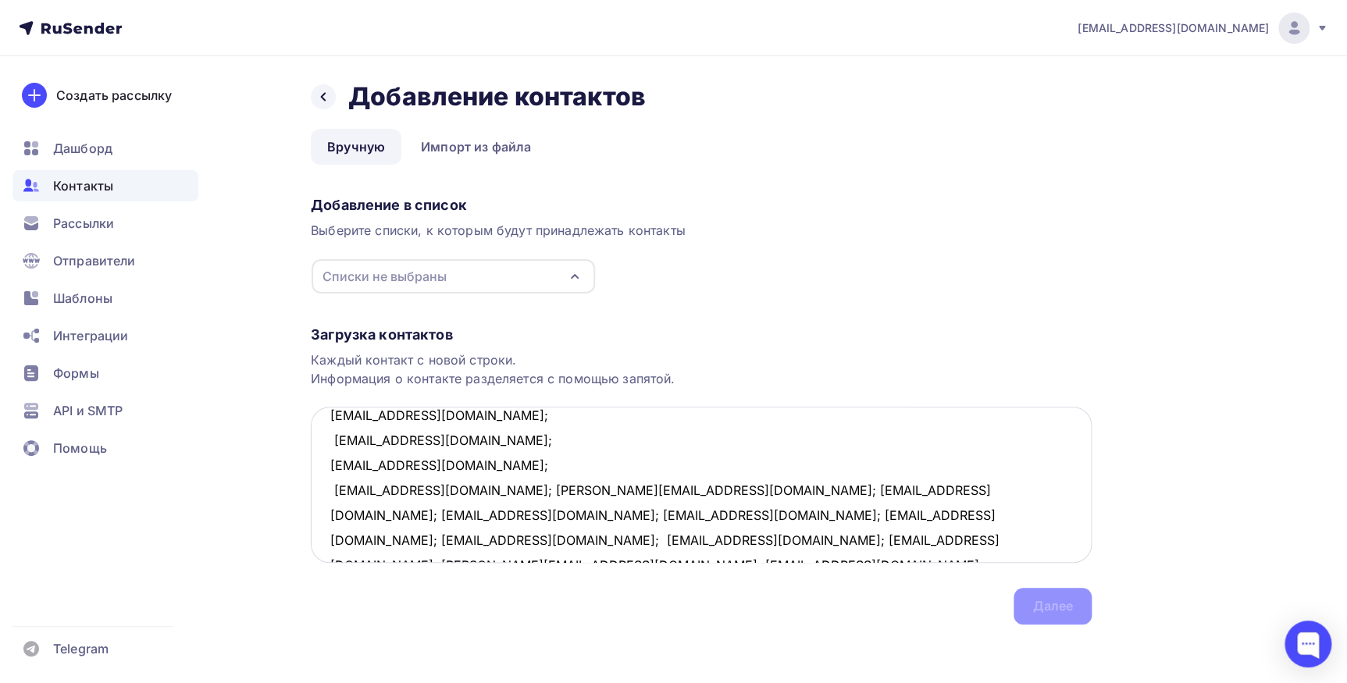
scroll to position [70, 0]
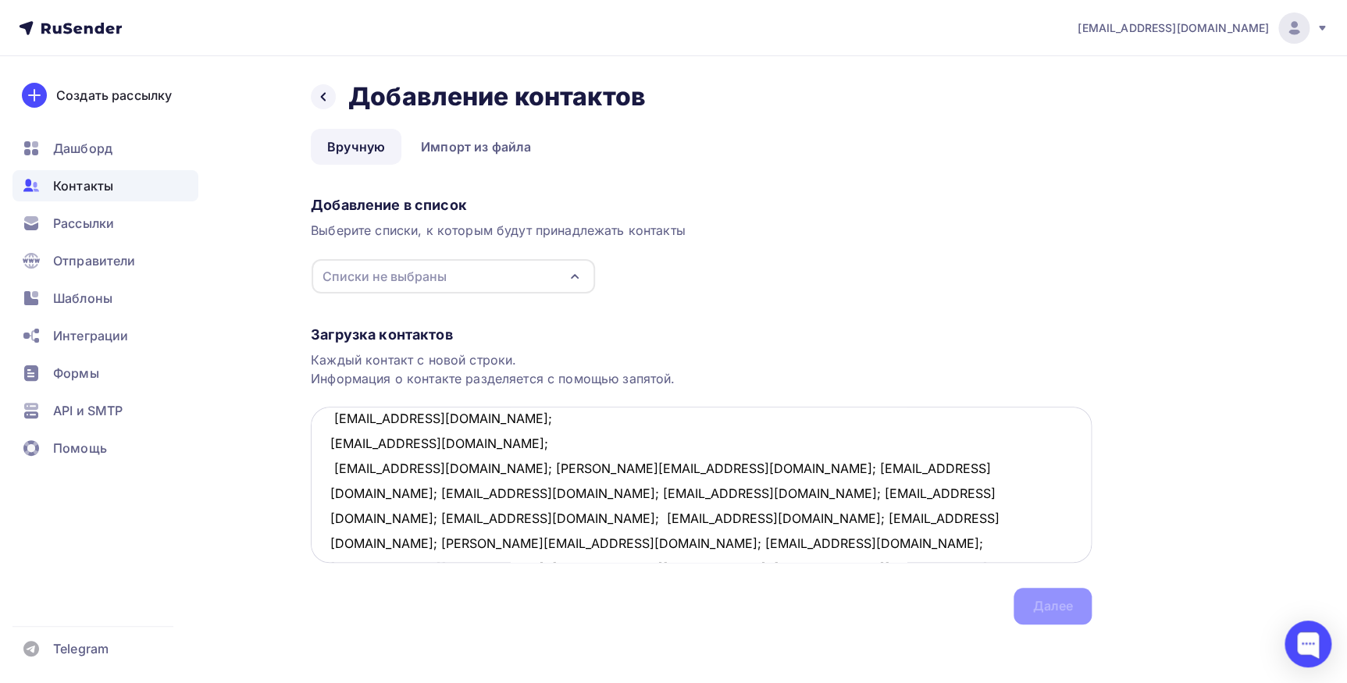
click at [472, 468] on textarea "[EMAIL_ADDRESS][DOMAIN_NAME]; [EMAIL_ADDRESS][DOMAIN_NAME]; [EMAIL_ADDRESS][DOM…" at bounding box center [701, 485] width 781 height 156
click at [440, 492] on textarea "[EMAIL_ADDRESS][DOMAIN_NAME]; [EMAIL_ADDRESS][DOMAIN_NAME]; [EMAIL_ADDRESS][DOM…" at bounding box center [701, 485] width 781 height 156
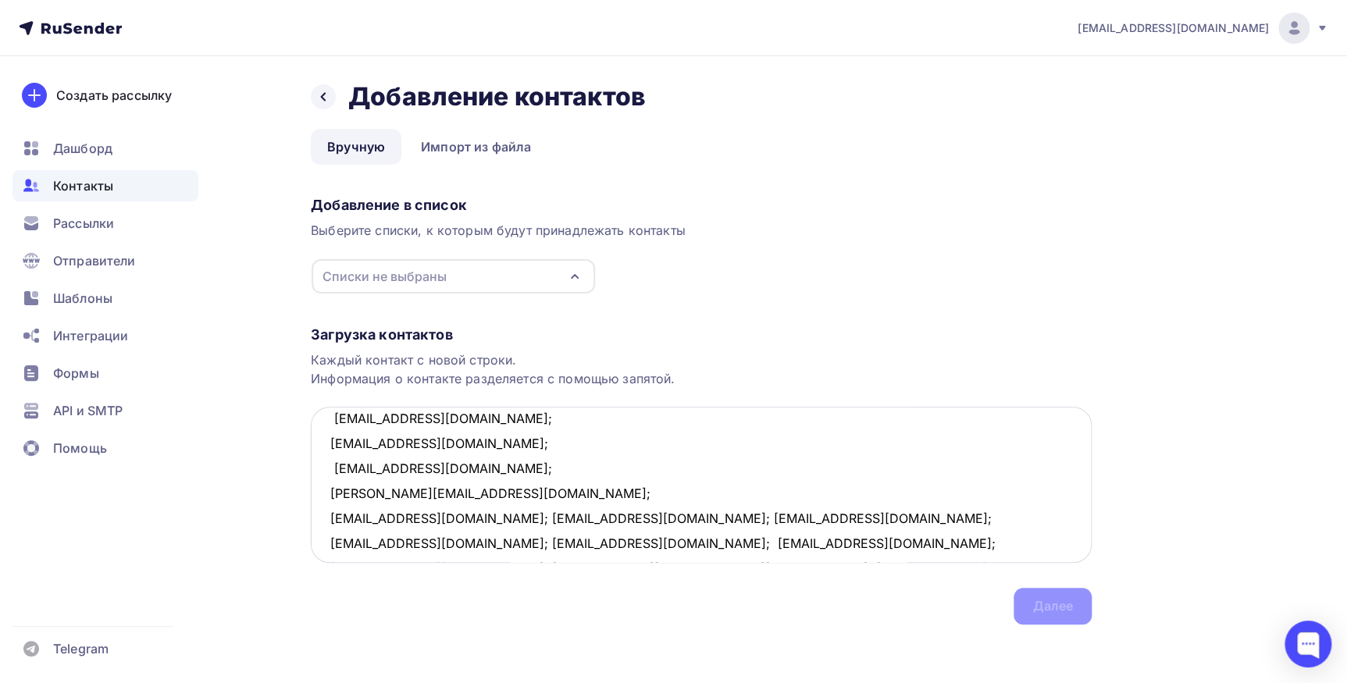
click at [464, 517] on textarea "[EMAIL_ADDRESS][DOMAIN_NAME]; [EMAIL_ADDRESS][DOMAIN_NAME]; [EMAIL_ADDRESS][DOM…" at bounding box center [701, 485] width 781 height 156
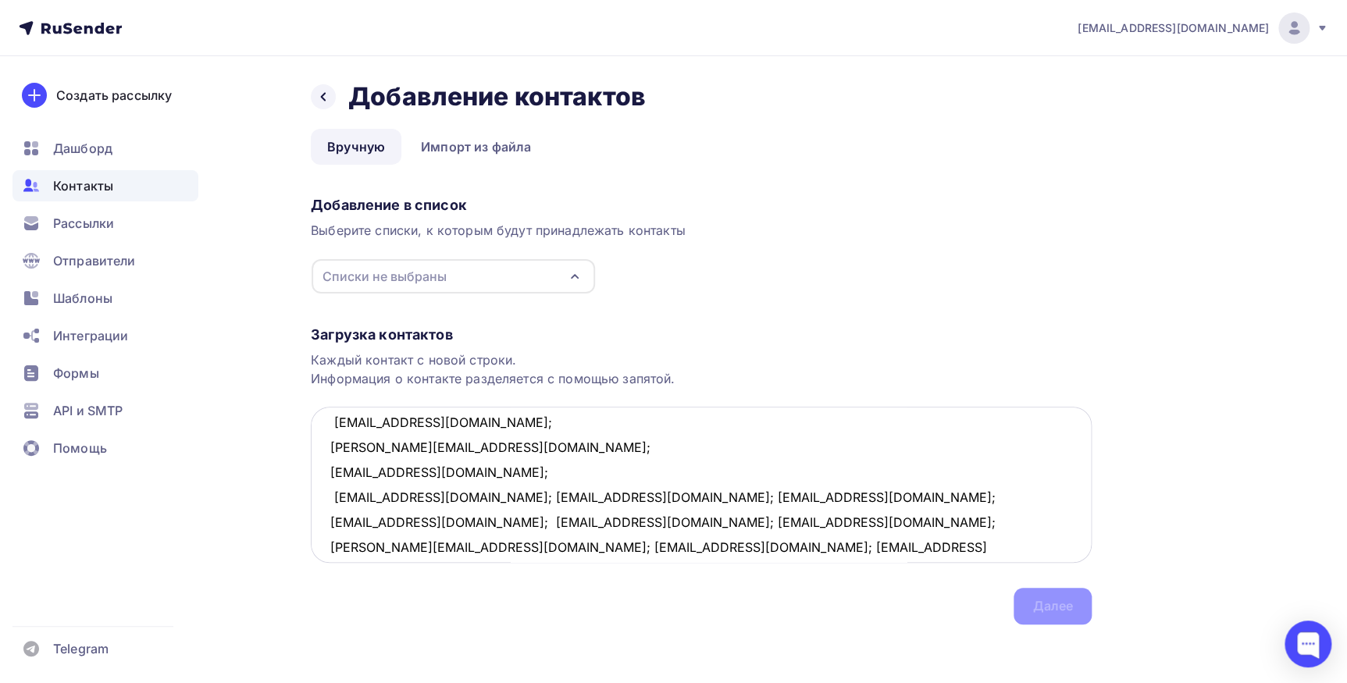
scroll to position [141, 0]
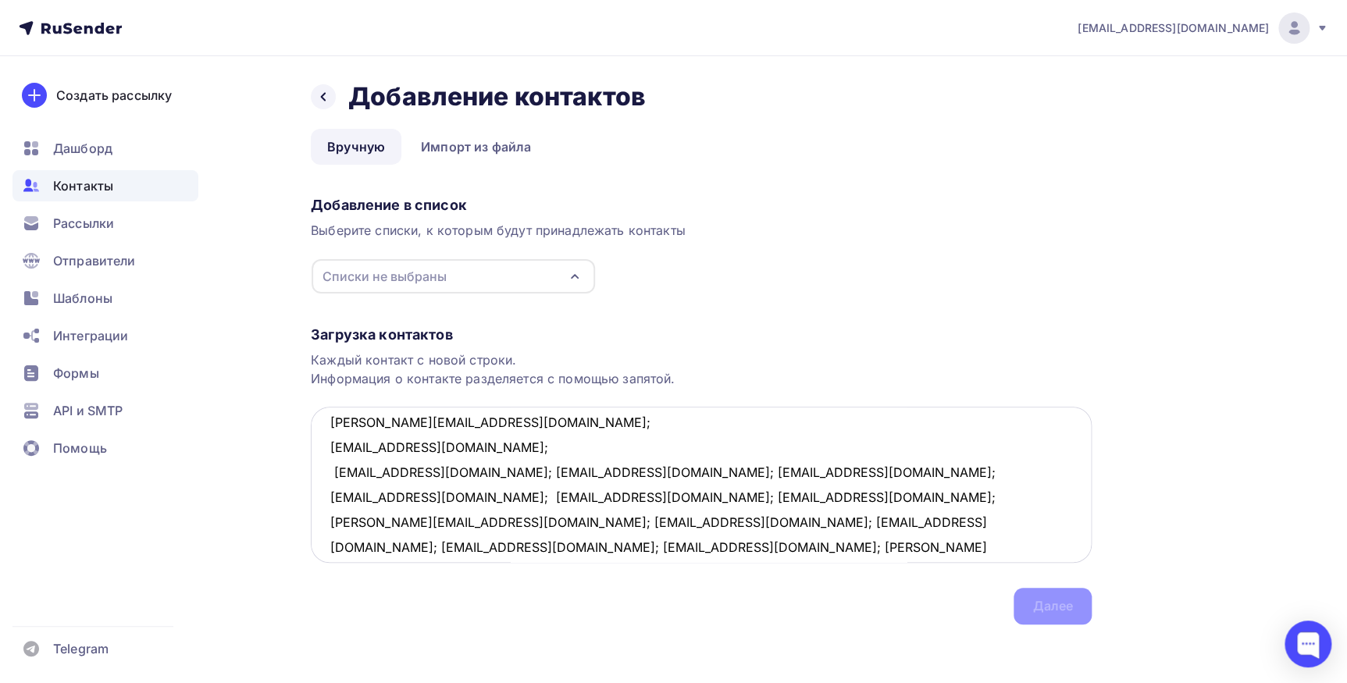
click at [454, 472] on textarea "[EMAIL_ADDRESS][DOMAIN_NAME]; [EMAIL_ADDRESS][DOMAIN_NAME]; [EMAIL_ADDRESS][DOM…" at bounding box center [701, 485] width 781 height 156
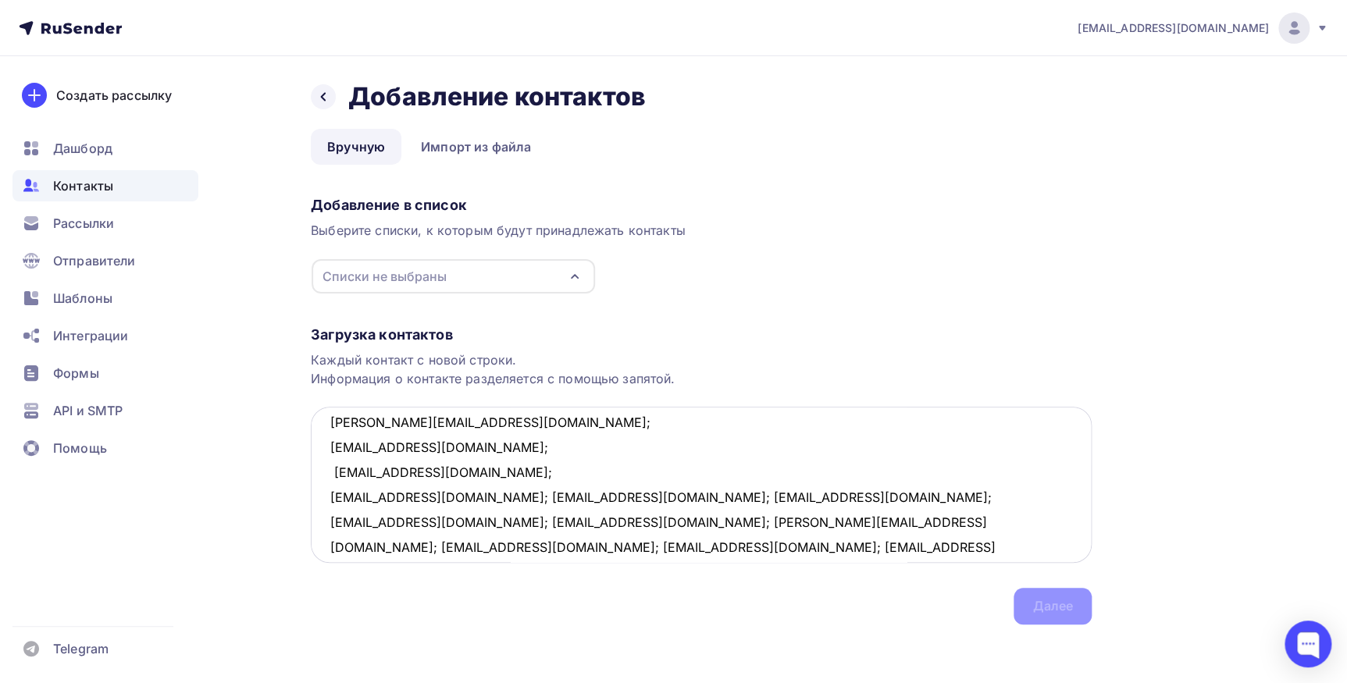
click at [468, 496] on textarea "[EMAIL_ADDRESS][DOMAIN_NAME]; [EMAIL_ADDRESS][DOMAIN_NAME]; [EMAIL_ADDRESS][DOM…" at bounding box center [701, 485] width 781 height 156
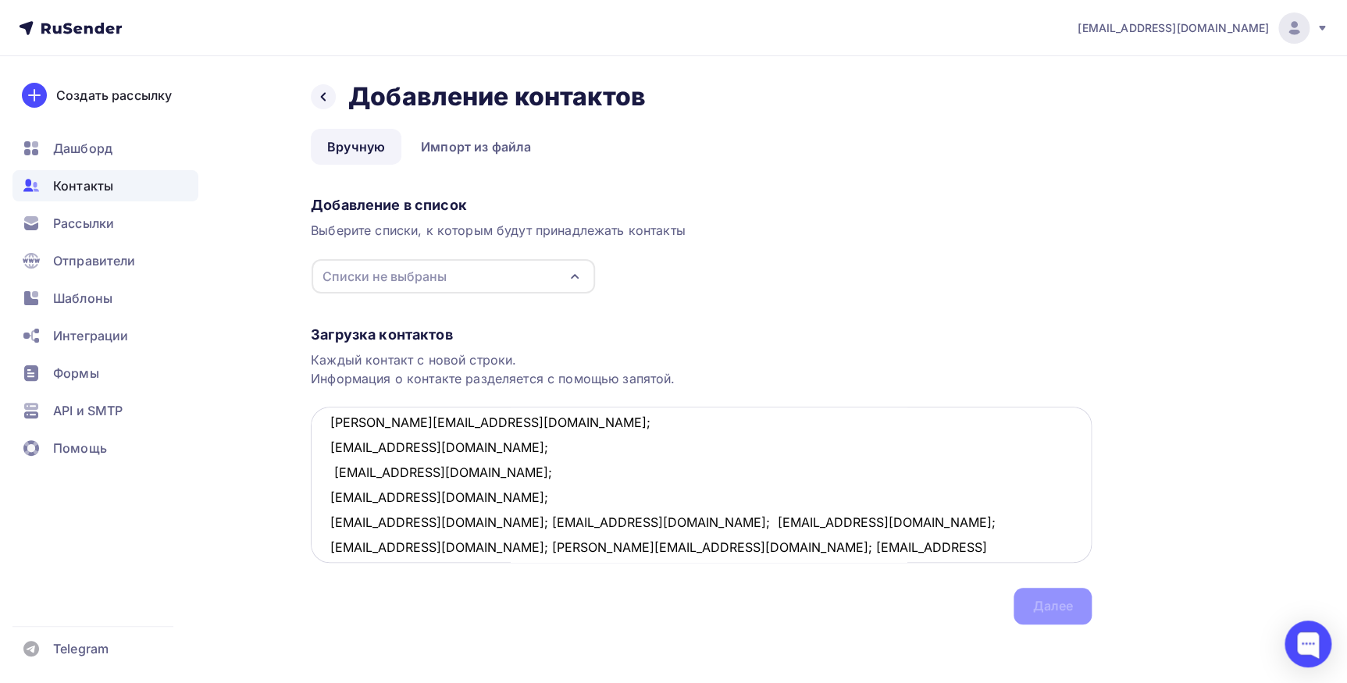
click at [466, 521] on textarea "[EMAIL_ADDRESS][DOMAIN_NAME]; [EMAIL_ADDRESS][DOMAIN_NAME]; [EMAIL_ADDRESS][DOM…" at bounding box center [701, 485] width 781 height 156
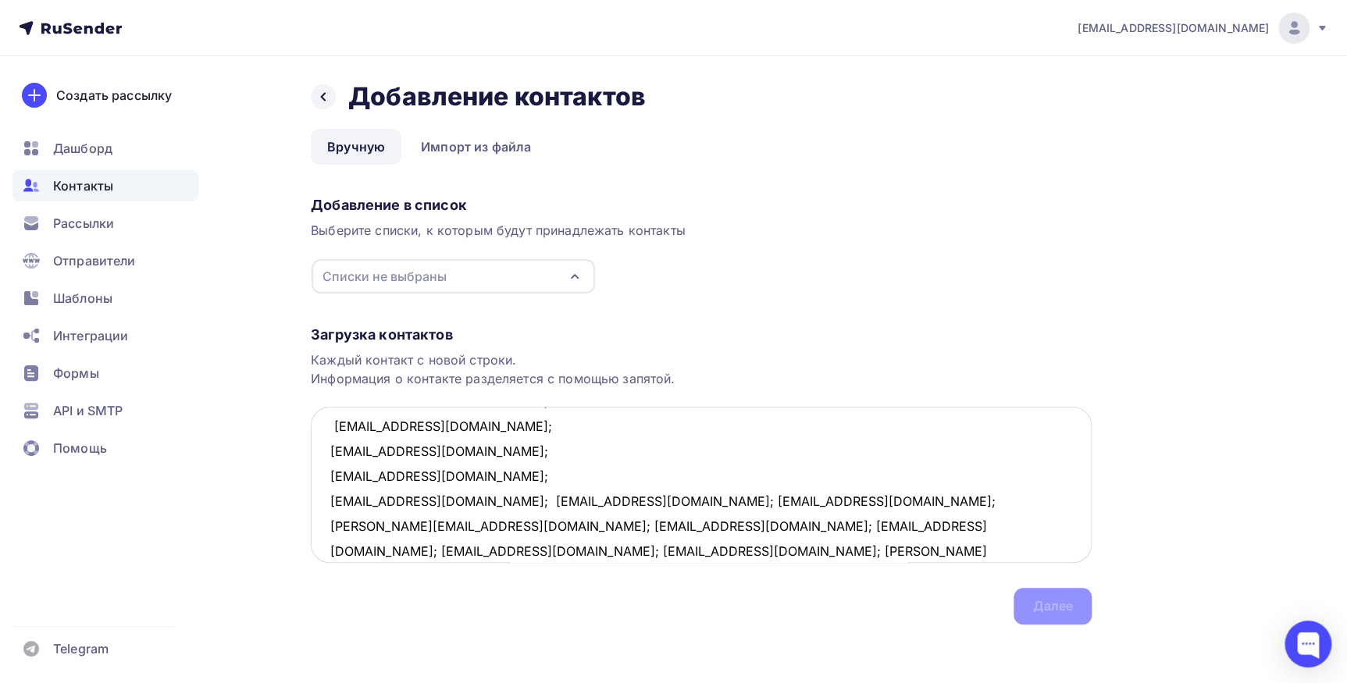
scroll to position [212, 0]
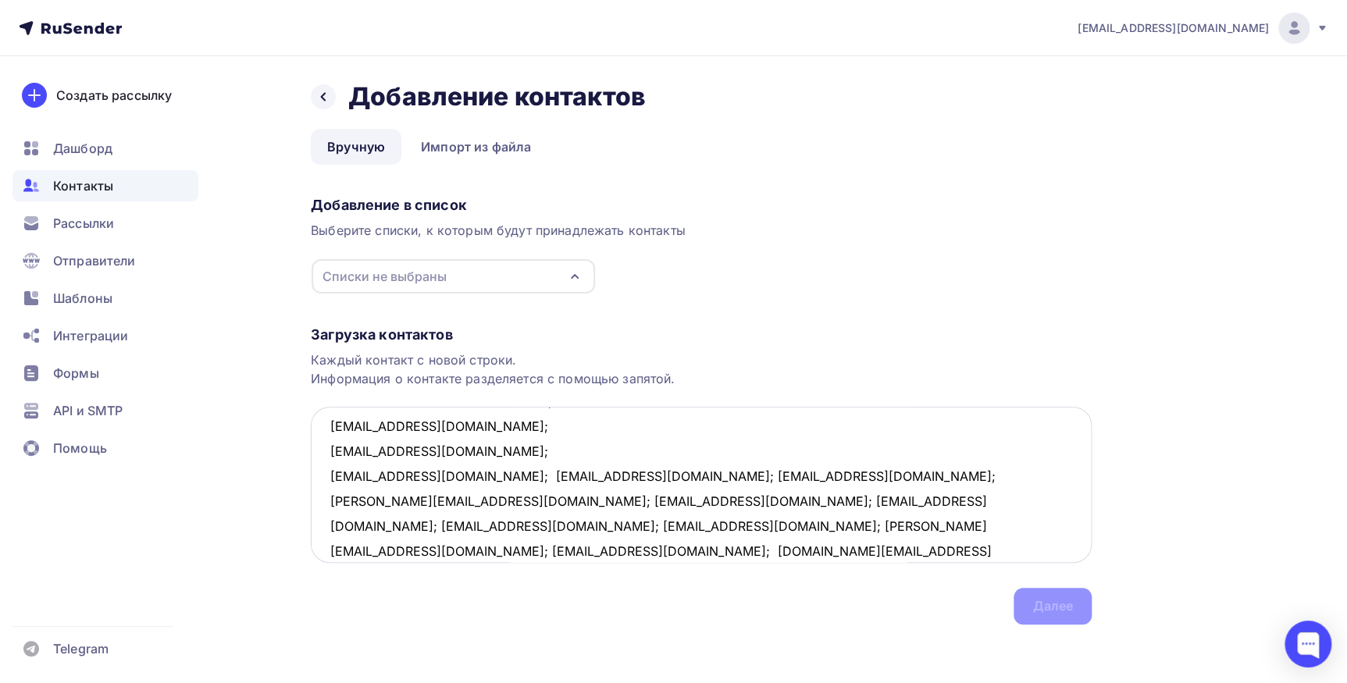
click at [436, 475] on textarea "[EMAIL_ADDRESS][DOMAIN_NAME]; [EMAIL_ADDRESS][DOMAIN_NAME]; [EMAIL_ADDRESS][DOM…" at bounding box center [701, 485] width 781 height 156
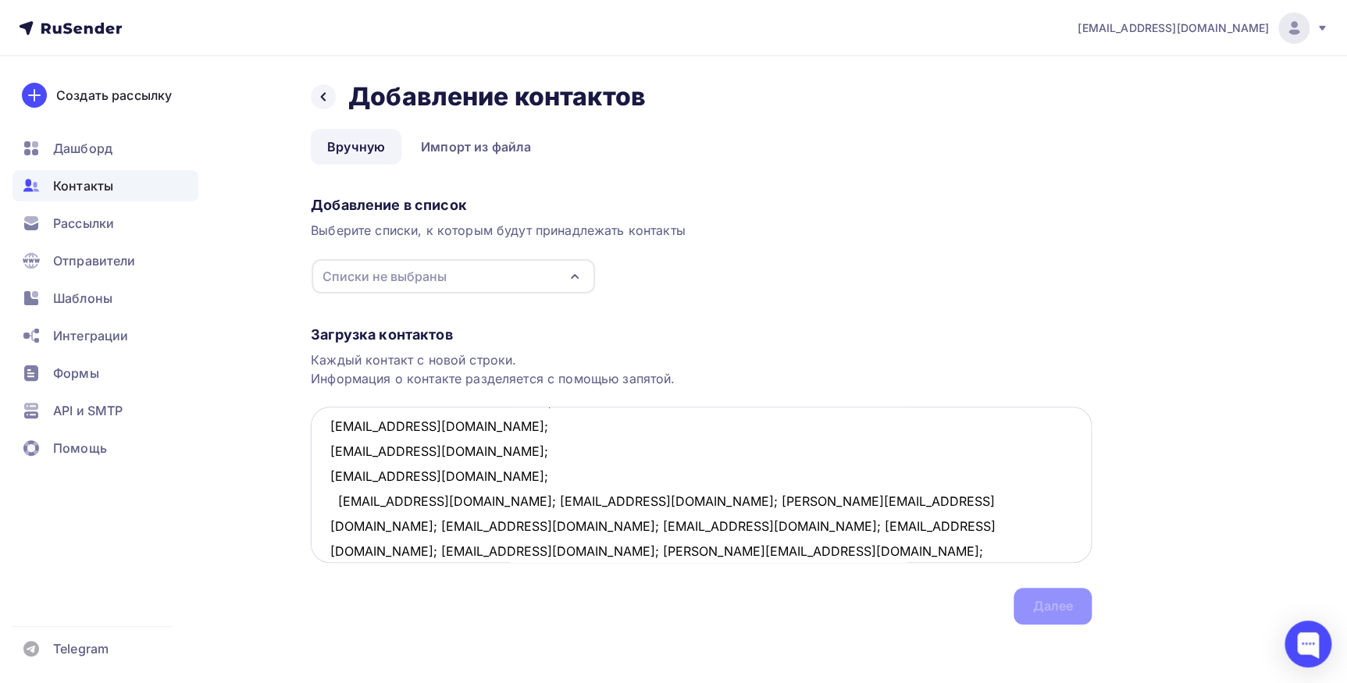
click at [461, 500] on textarea "[EMAIL_ADDRESS][DOMAIN_NAME]; [EMAIL_ADDRESS][DOMAIN_NAME]; [EMAIL_ADDRESS][DOM…" at bounding box center [701, 485] width 781 height 156
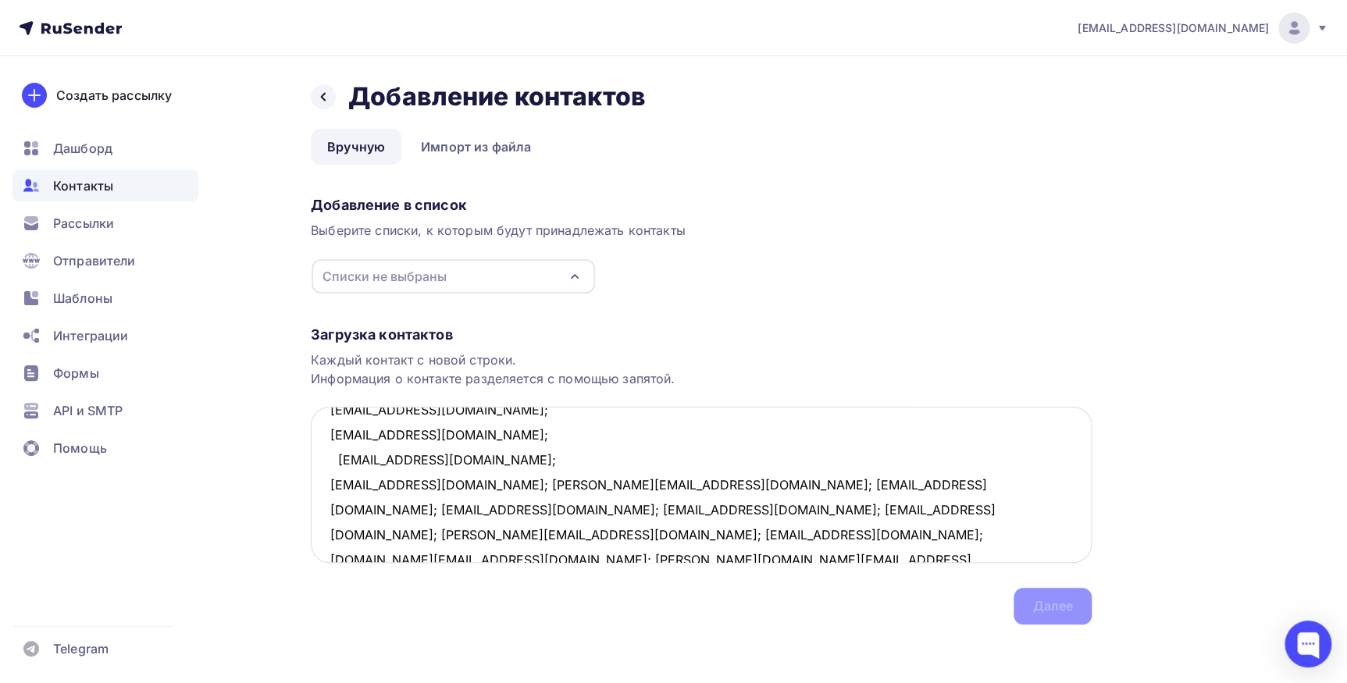
scroll to position [283, 0]
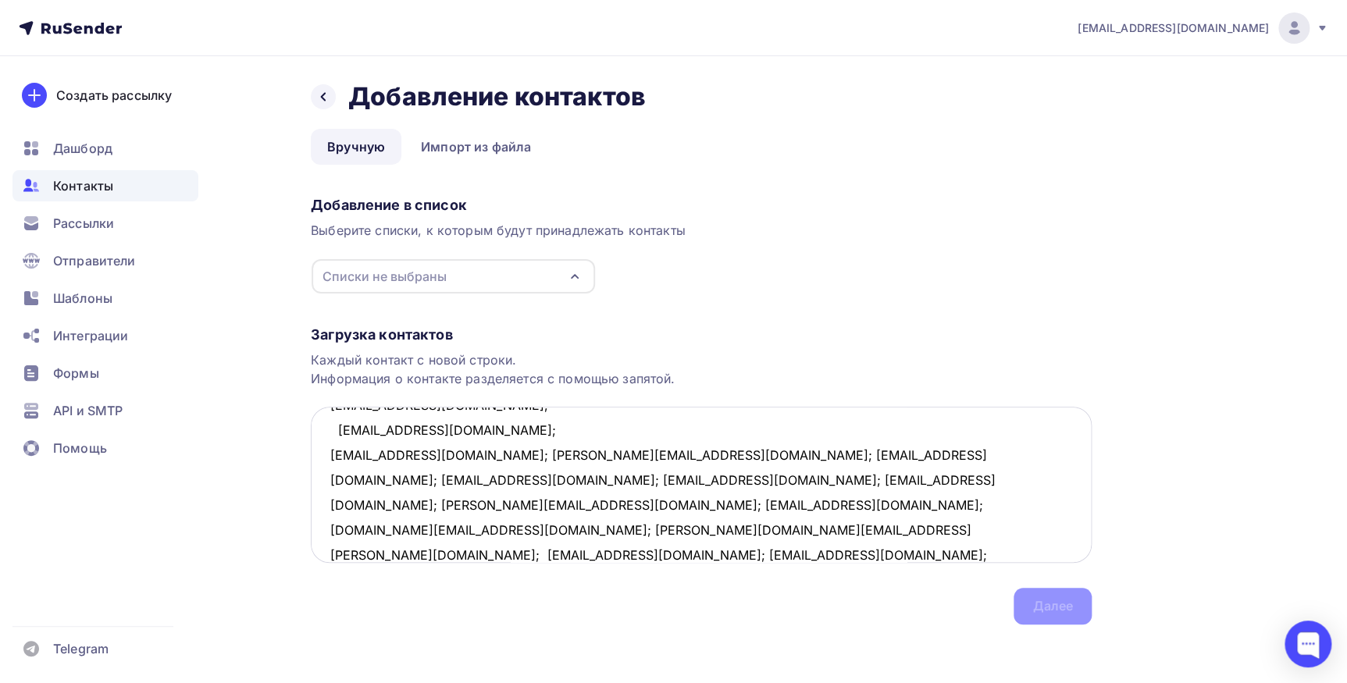
click at [455, 461] on textarea "[EMAIL_ADDRESS][DOMAIN_NAME]; [EMAIL_ADDRESS][DOMAIN_NAME]; [EMAIL_ADDRESS][DOM…" at bounding box center [701, 485] width 781 height 156
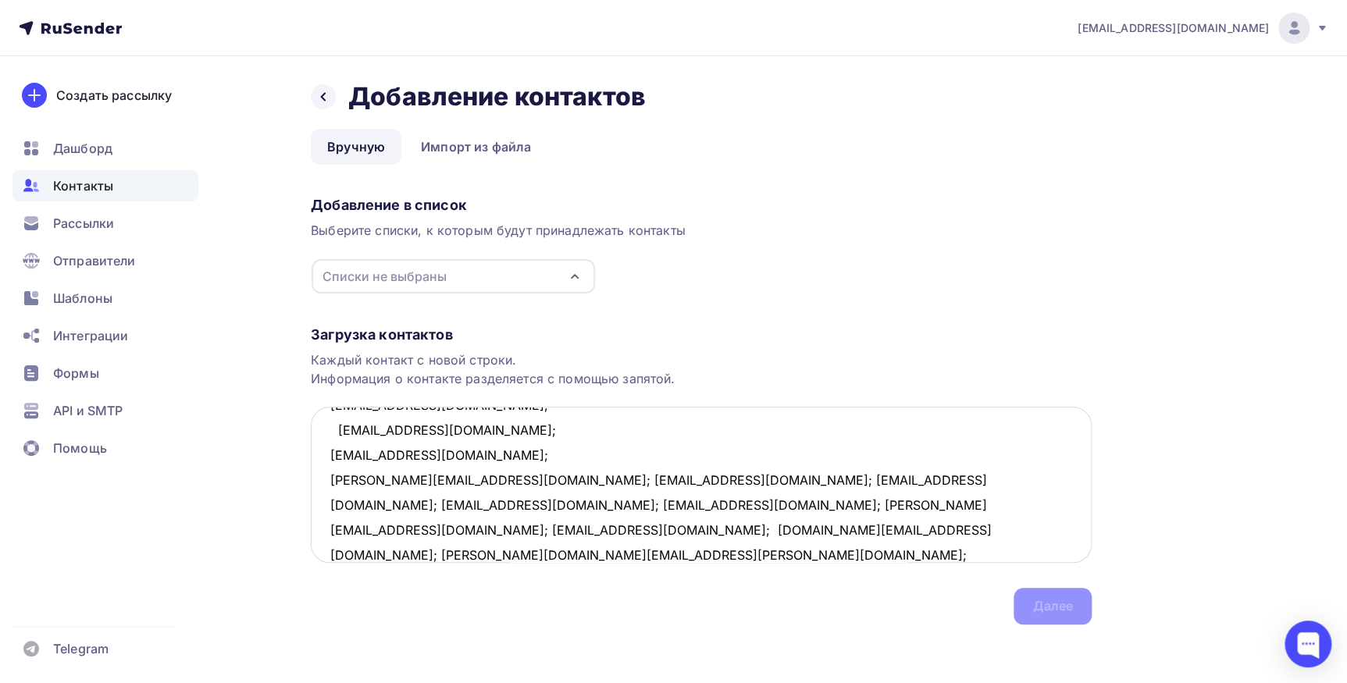
click at [466, 478] on textarea "[EMAIL_ADDRESS][DOMAIN_NAME]; [EMAIL_ADDRESS][DOMAIN_NAME]; [EMAIL_ADDRESS][DOM…" at bounding box center [701, 485] width 781 height 156
click at [453, 503] on textarea "[EMAIL_ADDRESS][DOMAIN_NAME]; [EMAIL_ADDRESS][DOMAIN_NAME]; [EMAIL_ADDRESS][DOM…" at bounding box center [701, 485] width 781 height 156
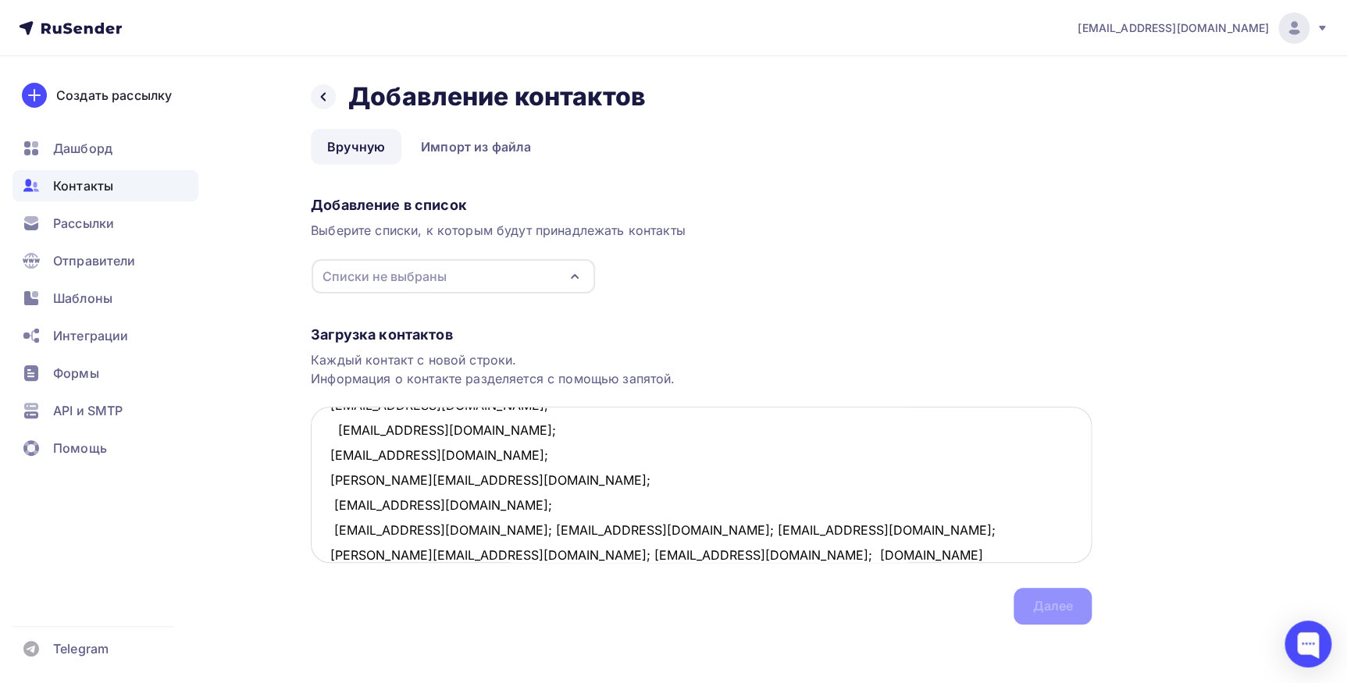
click at [463, 529] on textarea "[EMAIL_ADDRESS][DOMAIN_NAME]; [EMAIL_ADDRESS][DOMAIN_NAME]; [EMAIL_ADDRESS][DOM…" at bounding box center [701, 485] width 781 height 156
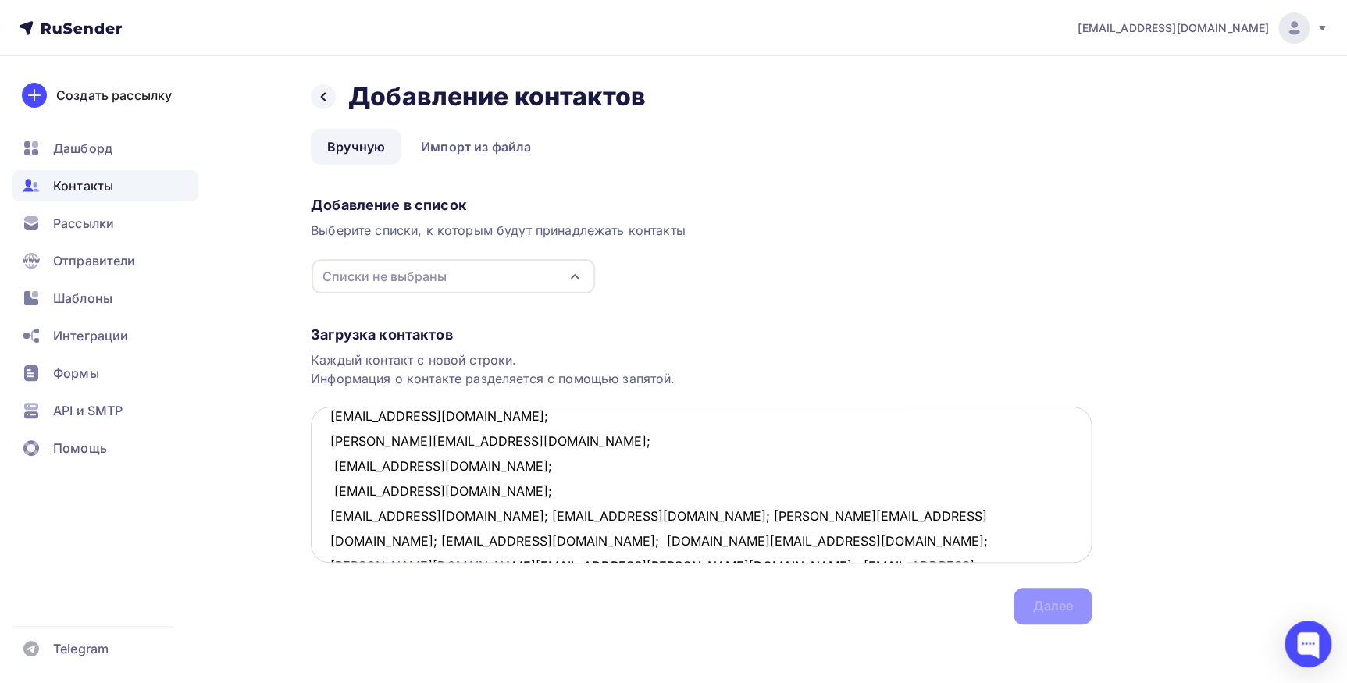
scroll to position [354, 0]
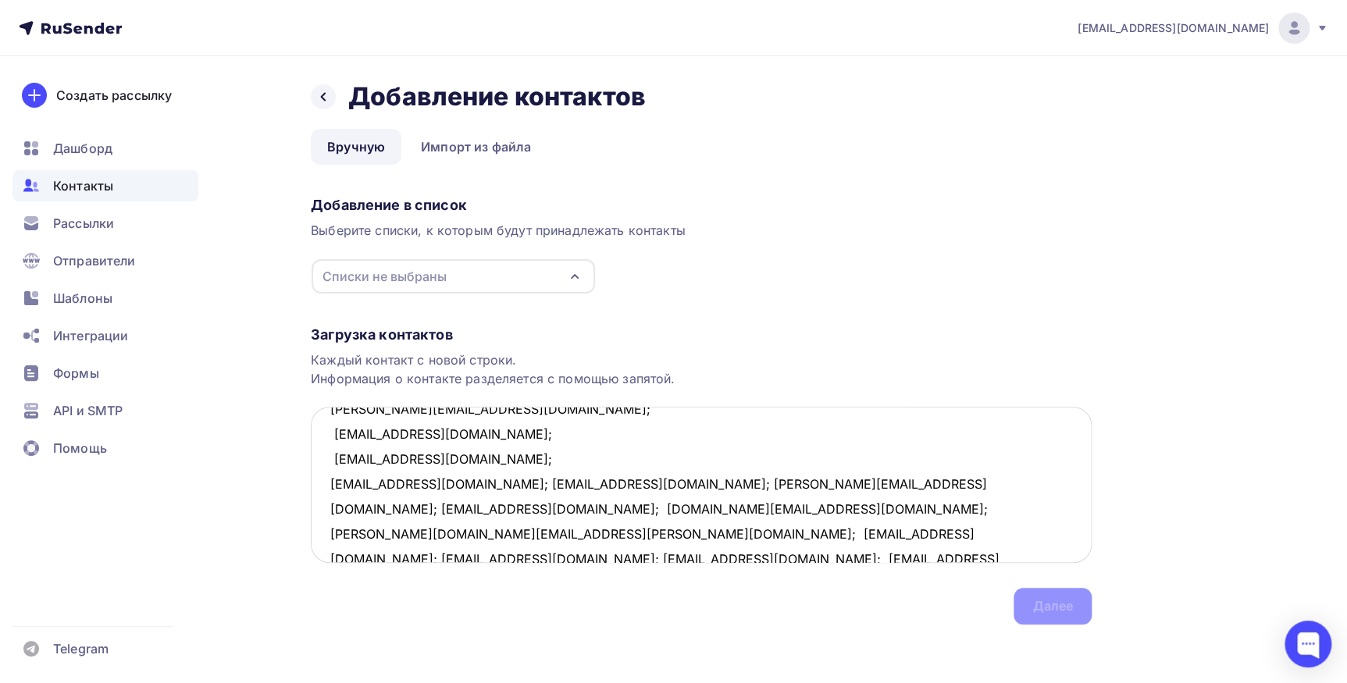
click at [453, 486] on textarea "[EMAIL_ADDRESS][DOMAIN_NAME]; [EMAIL_ADDRESS][DOMAIN_NAME]; [EMAIL_ADDRESS][DOM…" at bounding box center [701, 485] width 781 height 156
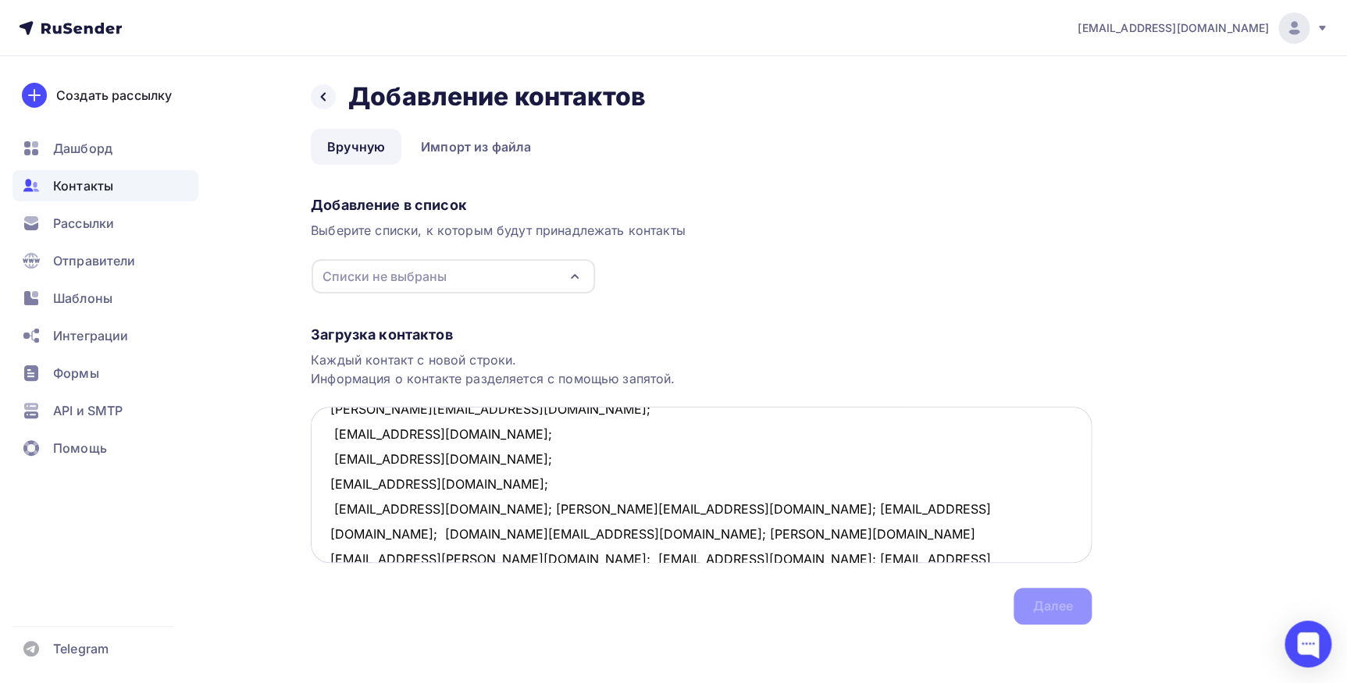
click at [461, 507] on textarea "[EMAIL_ADDRESS][DOMAIN_NAME]; [EMAIL_ADDRESS][DOMAIN_NAME]; [EMAIL_ADDRESS][DOM…" at bounding box center [701, 485] width 781 height 156
click at [503, 532] on textarea "[EMAIL_ADDRESS][DOMAIN_NAME]; [EMAIL_ADDRESS][DOMAIN_NAME]; [EMAIL_ADDRESS][DOM…" at bounding box center [701, 485] width 781 height 156
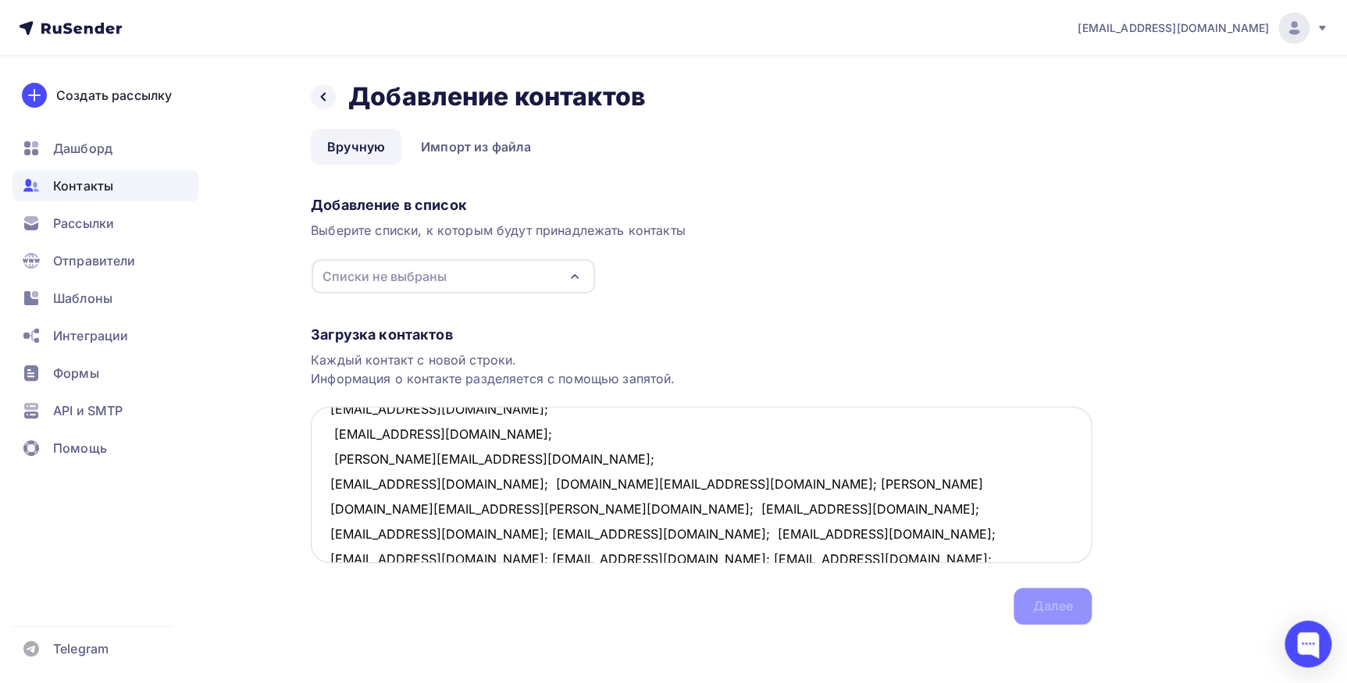
click at [450, 484] on textarea "[EMAIL_ADDRESS][DOMAIN_NAME]; [EMAIL_ADDRESS][DOMAIN_NAME]; [EMAIL_ADDRESS][DOM…" at bounding box center [701, 485] width 781 height 156
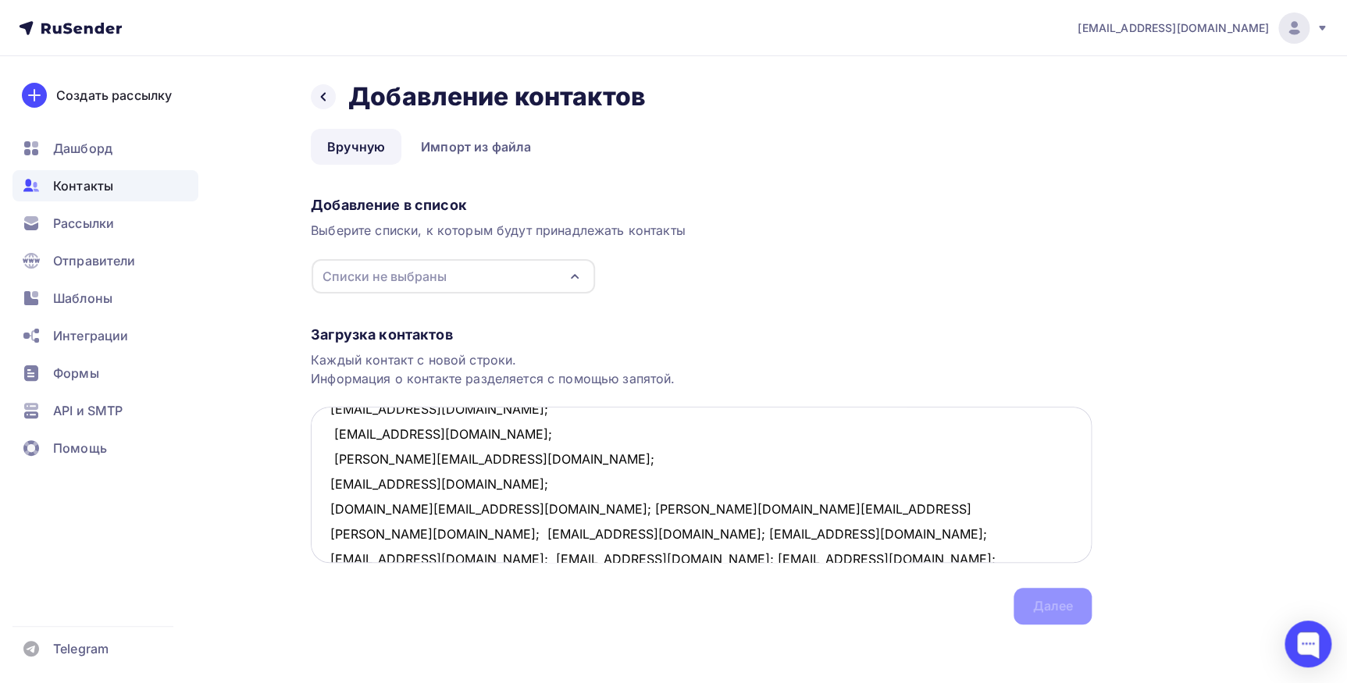
click at [442, 505] on textarea "[EMAIL_ADDRESS][DOMAIN_NAME]; [EMAIL_ADDRESS][DOMAIN_NAME]; [EMAIL_ADDRESS][DOM…" at bounding box center [701, 485] width 781 height 156
click at [532, 532] on textarea "[EMAIL_ADDRESS][DOMAIN_NAME]; [EMAIL_ADDRESS][DOMAIN_NAME]; [EMAIL_ADDRESS][DOM…" at bounding box center [701, 485] width 781 height 156
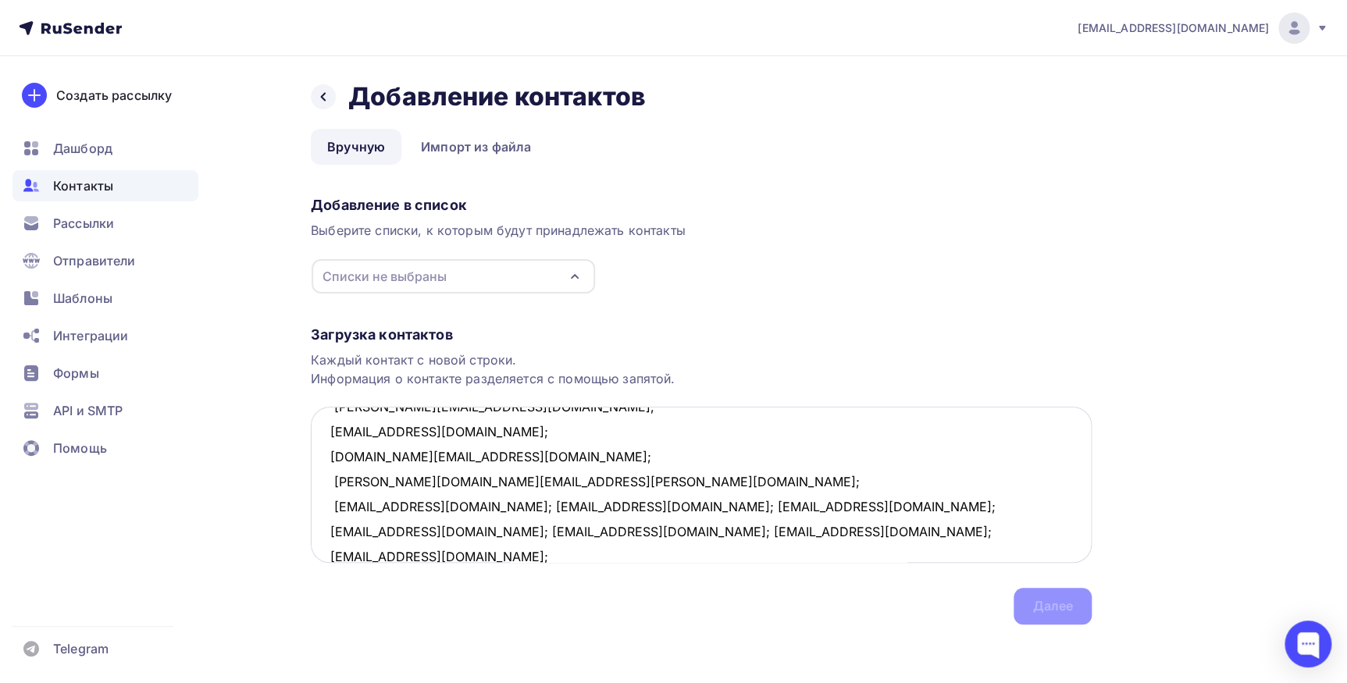
scroll to position [504, 0]
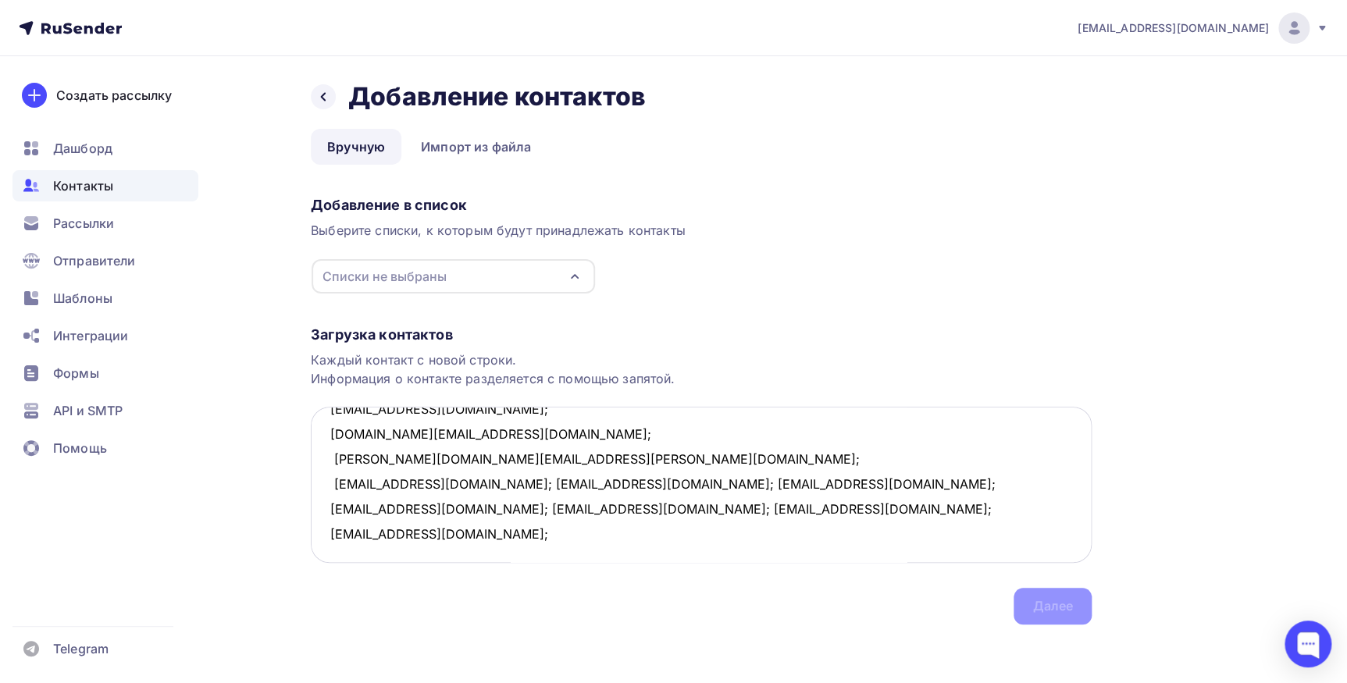
click at [443, 486] on textarea "[EMAIL_ADDRESS][DOMAIN_NAME]; [EMAIL_ADDRESS][DOMAIN_NAME]; [EMAIL_ADDRESS][DOM…" at bounding box center [701, 485] width 781 height 156
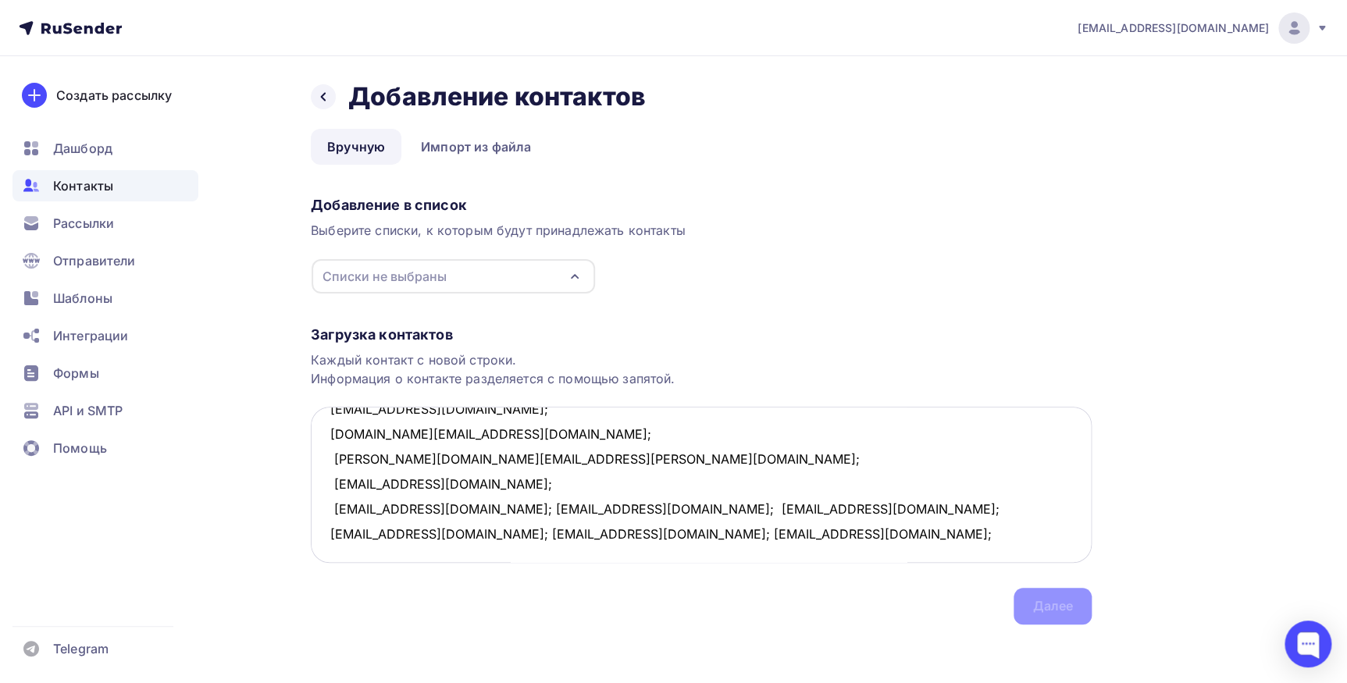
click at [444, 510] on textarea "[EMAIL_ADDRESS][DOMAIN_NAME]; [EMAIL_ADDRESS][DOMAIN_NAME]; [EMAIL_ADDRESS][DOM…" at bounding box center [701, 485] width 781 height 156
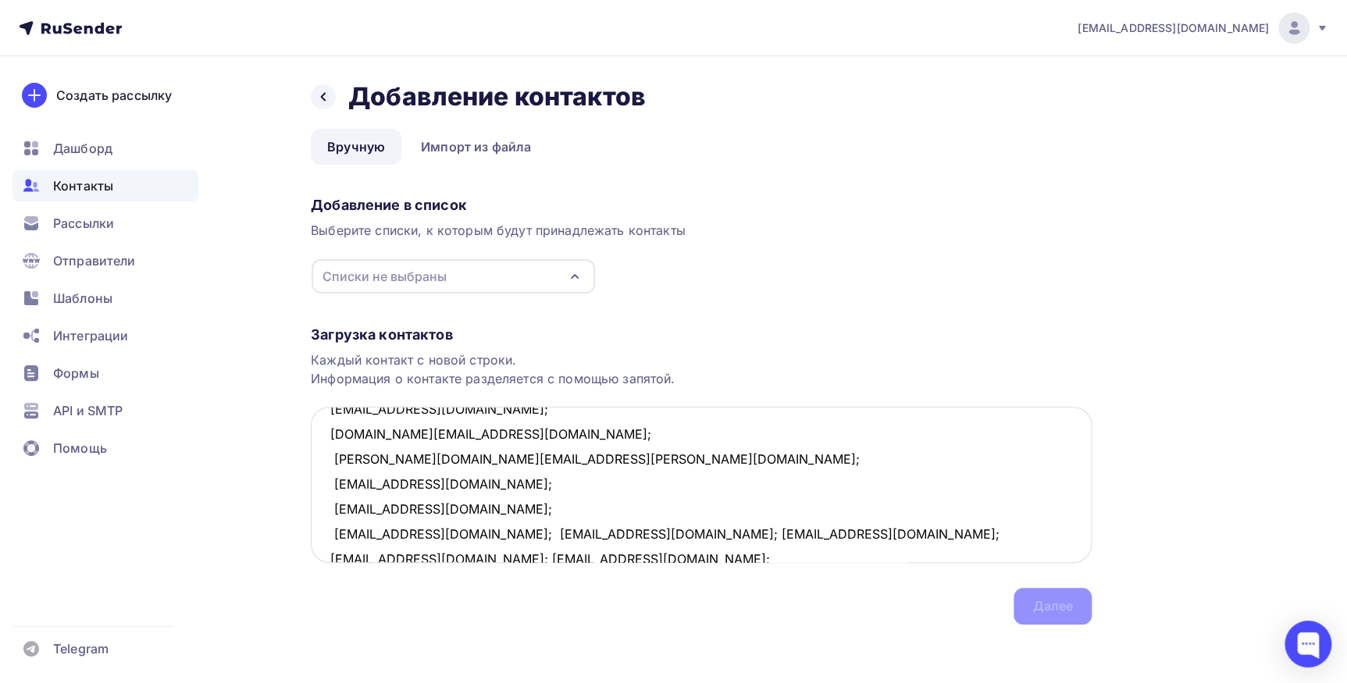
click at [468, 530] on textarea "[EMAIL_ADDRESS][DOMAIN_NAME]; [EMAIL_ADDRESS][DOMAIN_NAME]; [EMAIL_ADDRESS][DOM…" at bounding box center [701, 485] width 781 height 156
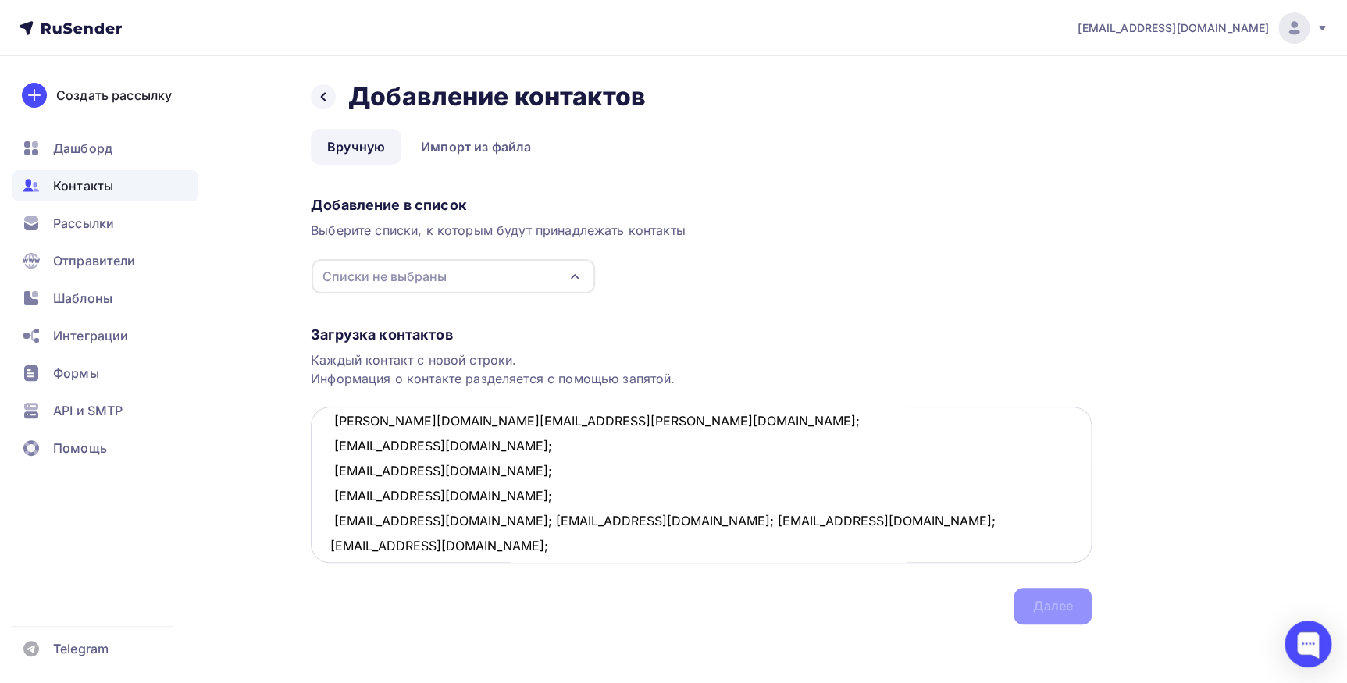
scroll to position [557, 0]
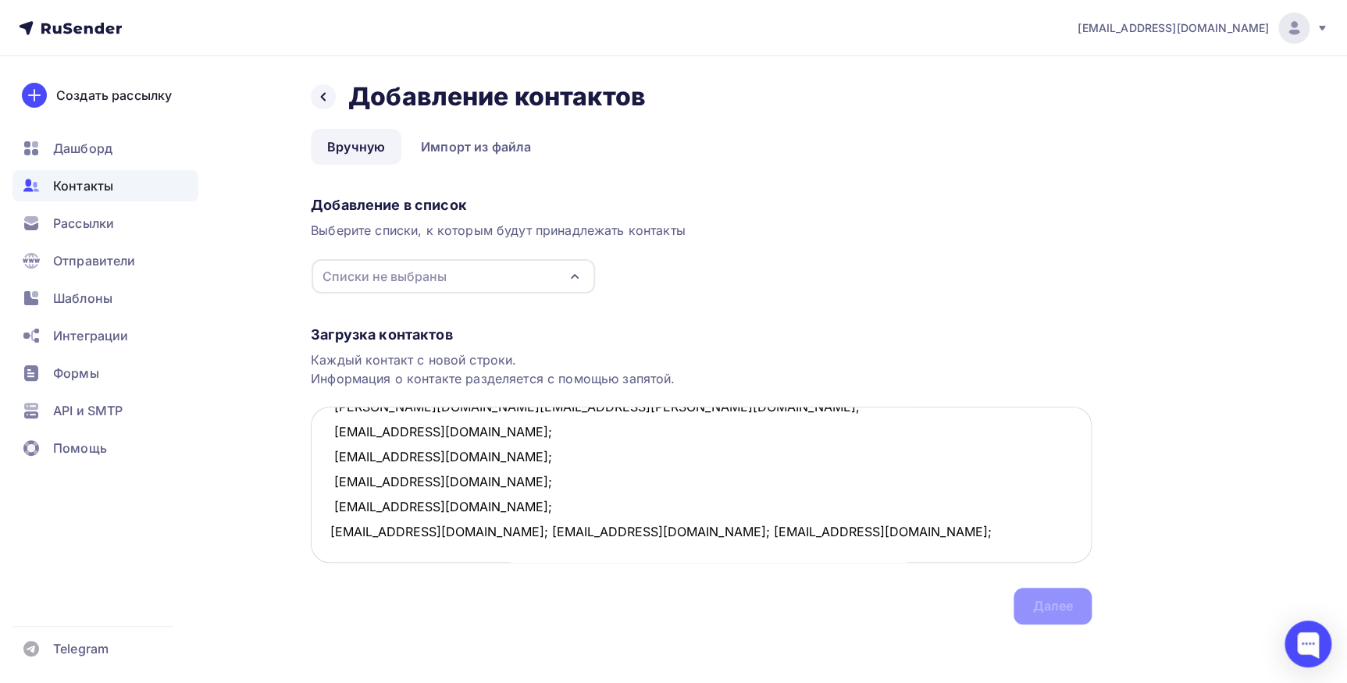
click at [403, 507] on textarea "[EMAIL_ADDRESS][DOMAIN_NAME]; [EMAIL_ADDRESS][DOMAIN_NAME]; [EMAIL_ADDRESS][DOM…" at bounding box center [701, 485] width 781 height 156
click at [443, 529] on textarea "[EMAIL_ADDRESS][DOMAIN_NAME]; [EMAIL_ADDRESS][DOMAIN_NAME]; [EMAIL_ADDRESS][DOM…" at bounding box center [701, 485] width 781 height 156
click at [443, 501] on textarea "[EMAIL_ADDRESS][DOMAIN_NAME]; [EMAIL_ADDRESS][DOMAIN_NAME]; [EMAIL_ADDRESS][DOM…" at bounding box center [701, 485] width 781 height 156
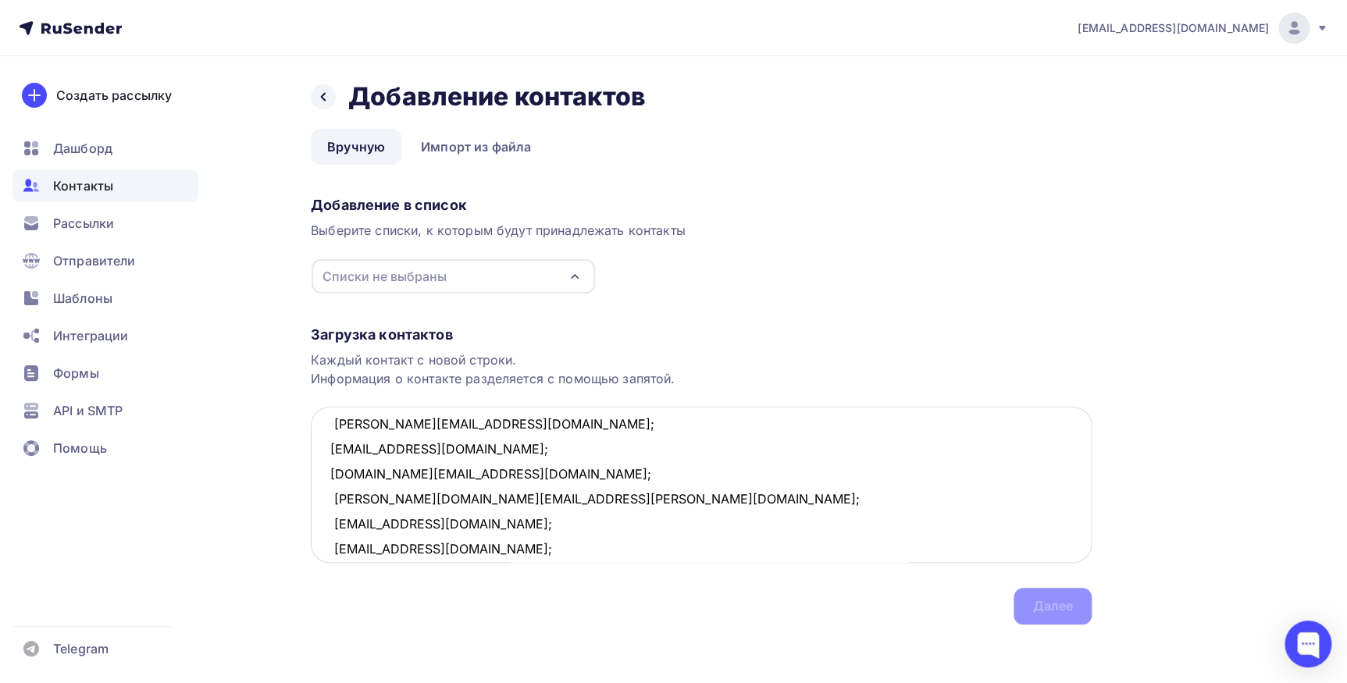
scroll to position [0, 0]
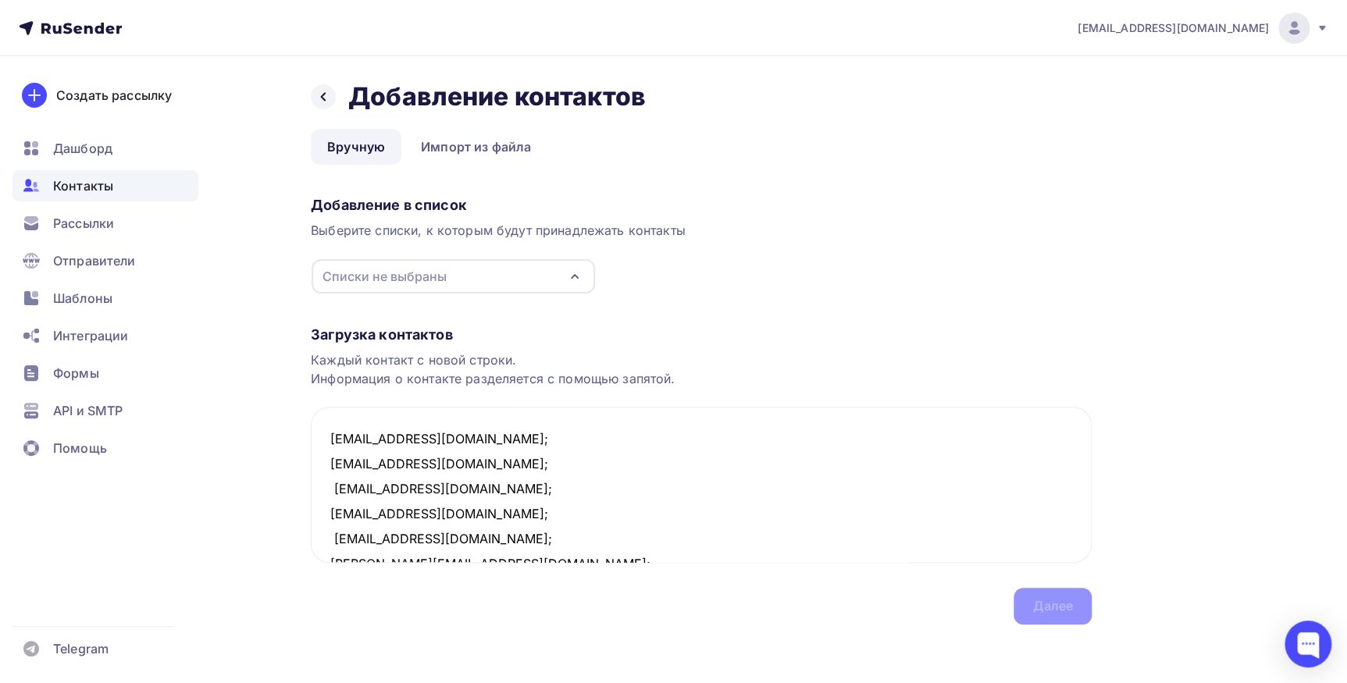
click at [581, 273] on icon "button" at bounding box center [574, 276] width 19 height 19
type textarea "[EMAIL_ADDRESS][DOMAIN_NAME]; [EMAIL_ADDRESS][DOMAIN_NAME]; [EMAIL_ADDRESS][DOM…"
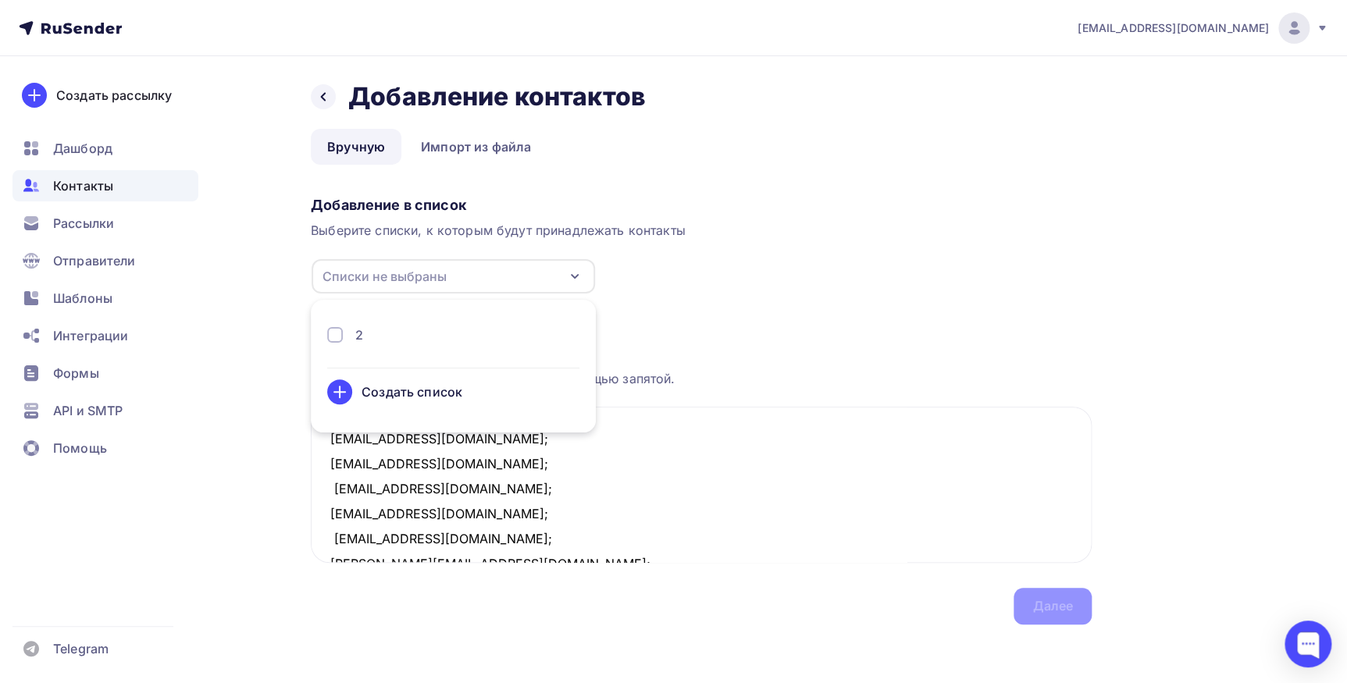
click at [401, 332] on div "2" at bounding box center [453, 335] width 252 height 19
click at [1038, 604] on div "Далее" at bounding box center [1052, 606] width 41 height 18
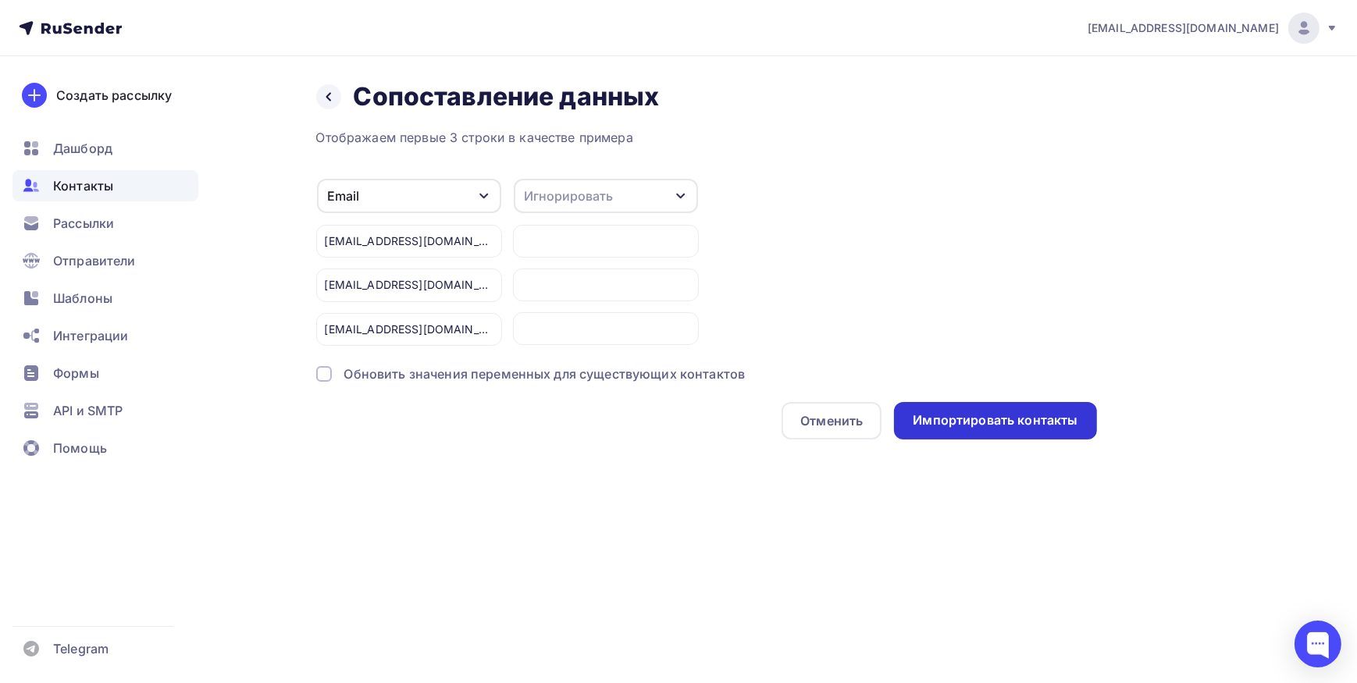
click at [987, 421] on div "Импортировать контакты" at bounding box center [995, 420] width 165 height 18
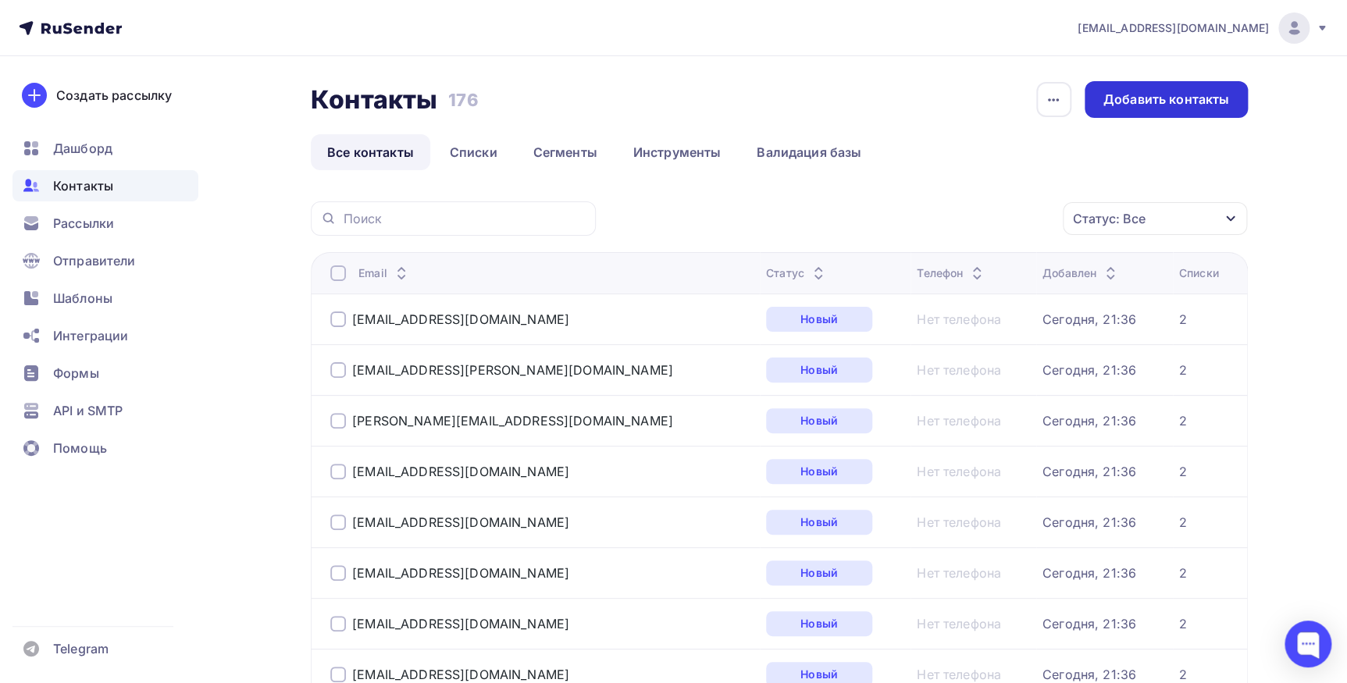
click at [1123, 92] on div "Добавить контакты" at bounding box center [1166, 100] width 126 height 18
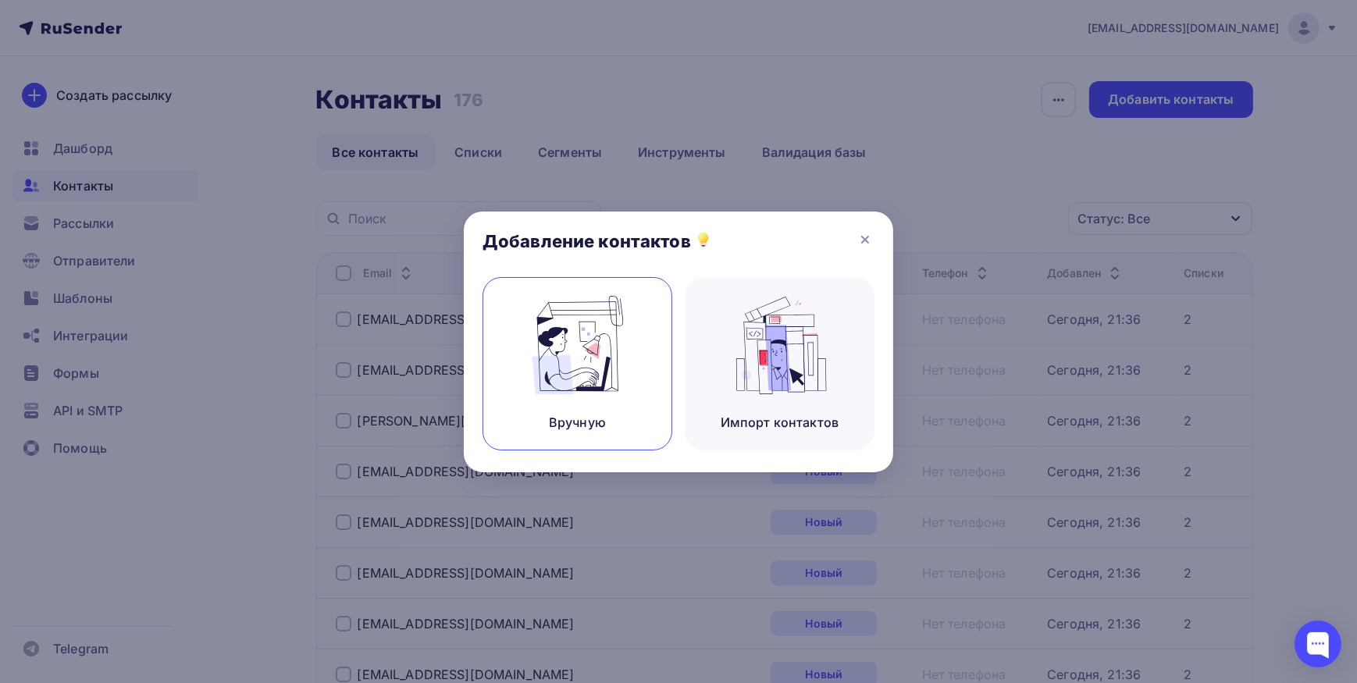
click at [626, 402] on div "Вручную" at bounding box center [577, 363] width 190 height 173
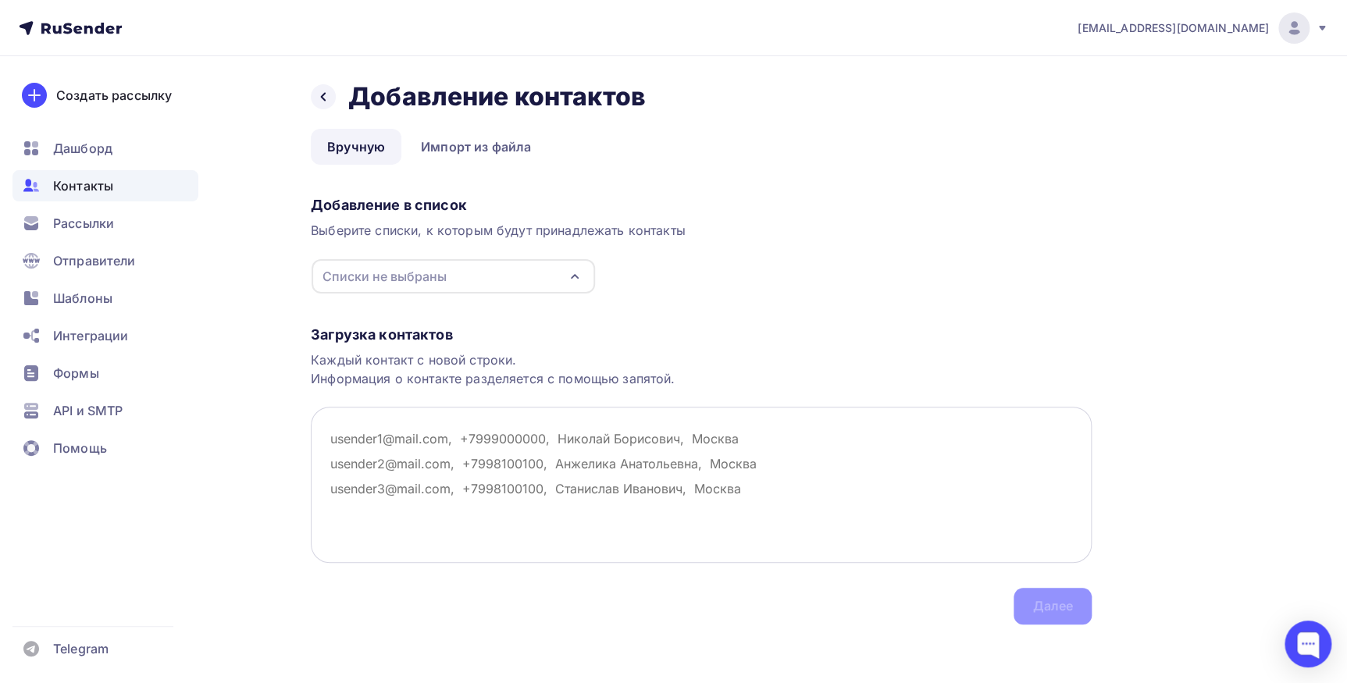
click at [364, 443] on textarea at bounding box center [701, 485] width 781 height 156
paste textarea "[PERSON_NAME][EMAIL_ADDRESS][DOMAIN_NAME]; [DOMAIN_NAME][EMAIL_ADDRESS][DOMAIN_…"
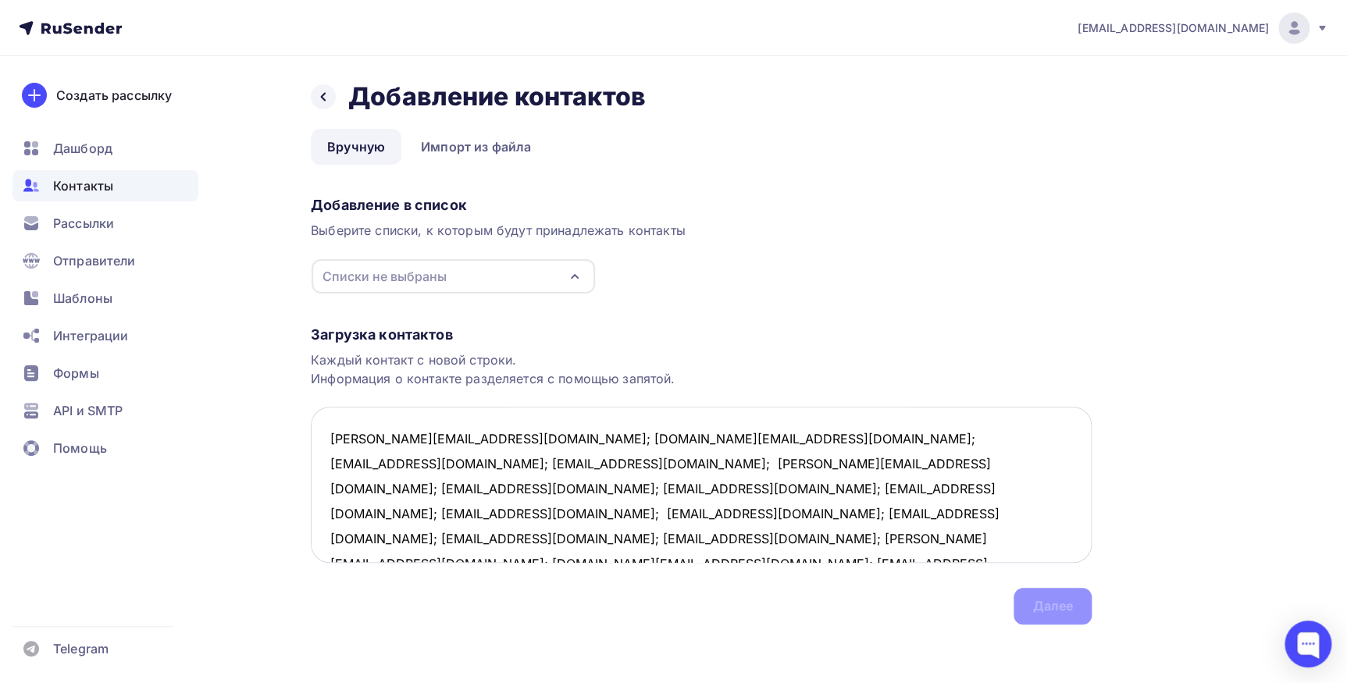
click at [453, 440] on textarea "Evelin-l@yandex.ru; s.berman@mail.ru; Bazarovivan@yandex.ru; Nova.ya@list.ru; y…" at bounding box center [701, 485] width 781 height 156
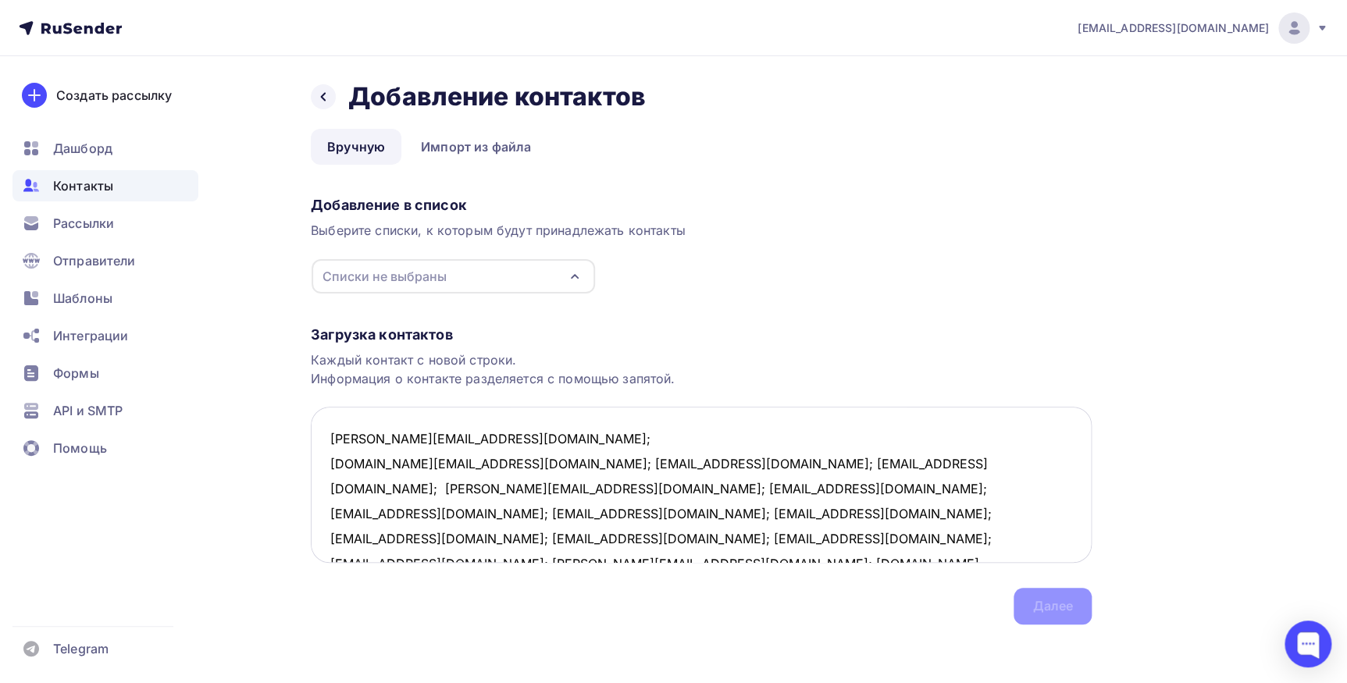
click at [444, 461] on textarea "Evelin-l@yandex.ru; s.berman@mail.ru; Bazarovivan@yandex.ru; Nova.ya@list.ru; y…" at bounding box center [701, 485] width 781 height 156
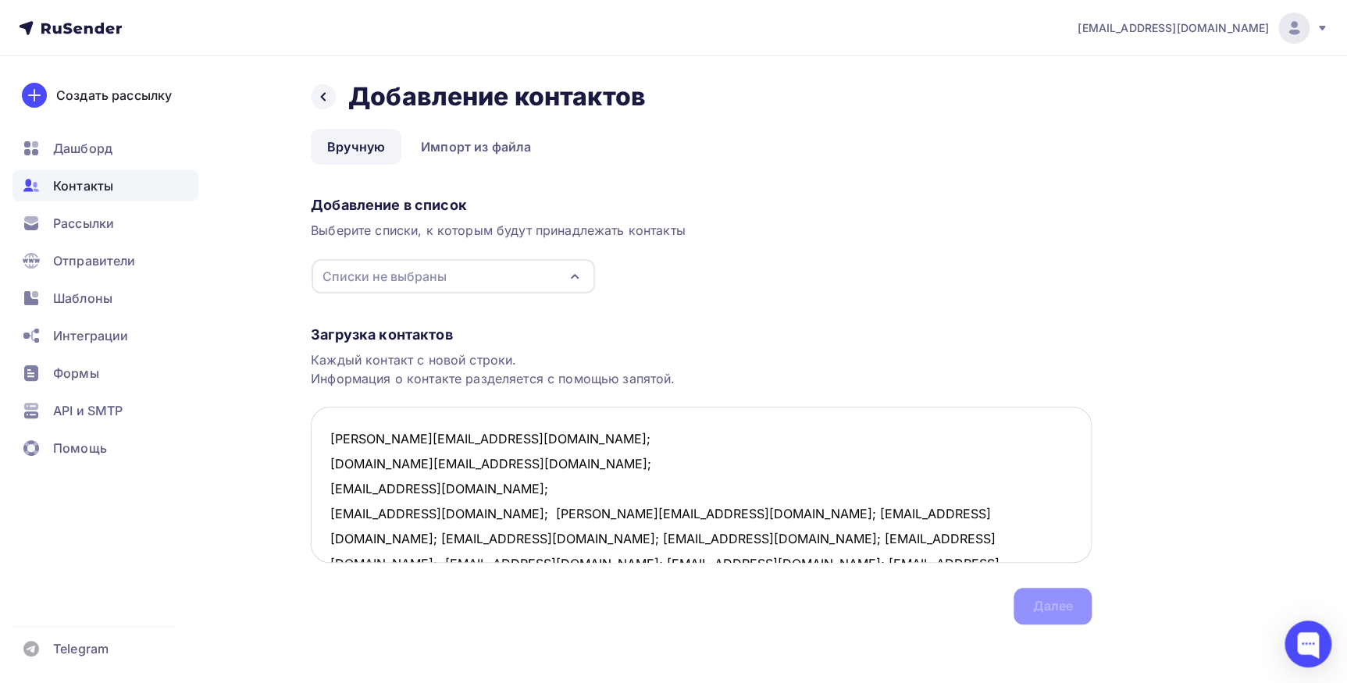
click at [479, 486] on textarea "Evelin-l@yandex.ru; s.berman@mail.ru; Bazarovivan@yandex.ru; Nova.ya@list.ru; y…" at bounding box center [701, 485] width 781 height 156
click at [433, 513] on textarea "Evelin-l@yandex.ru; s.berman@mail.ru; Bazarovivan@yandex.ru; Nova.ya@list.ru; y…" at bounding box center [701, 485] width 781 height 156
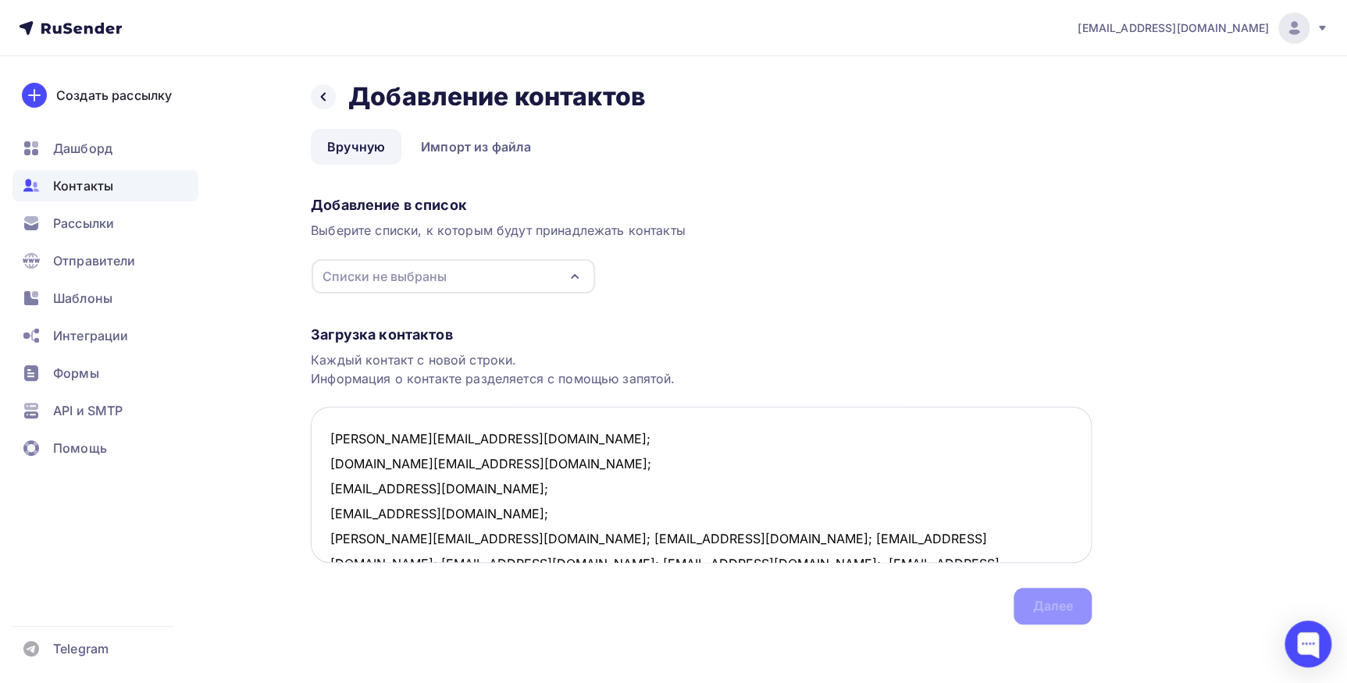
click at [441, 536] on textarea "Evelin-l@yandex.ru; s.berman@mail.ru; Bazarovivan@yandex.ru; Nova.ya@list.ru; y…" at bounding box center [701, 485] width 781 height 156
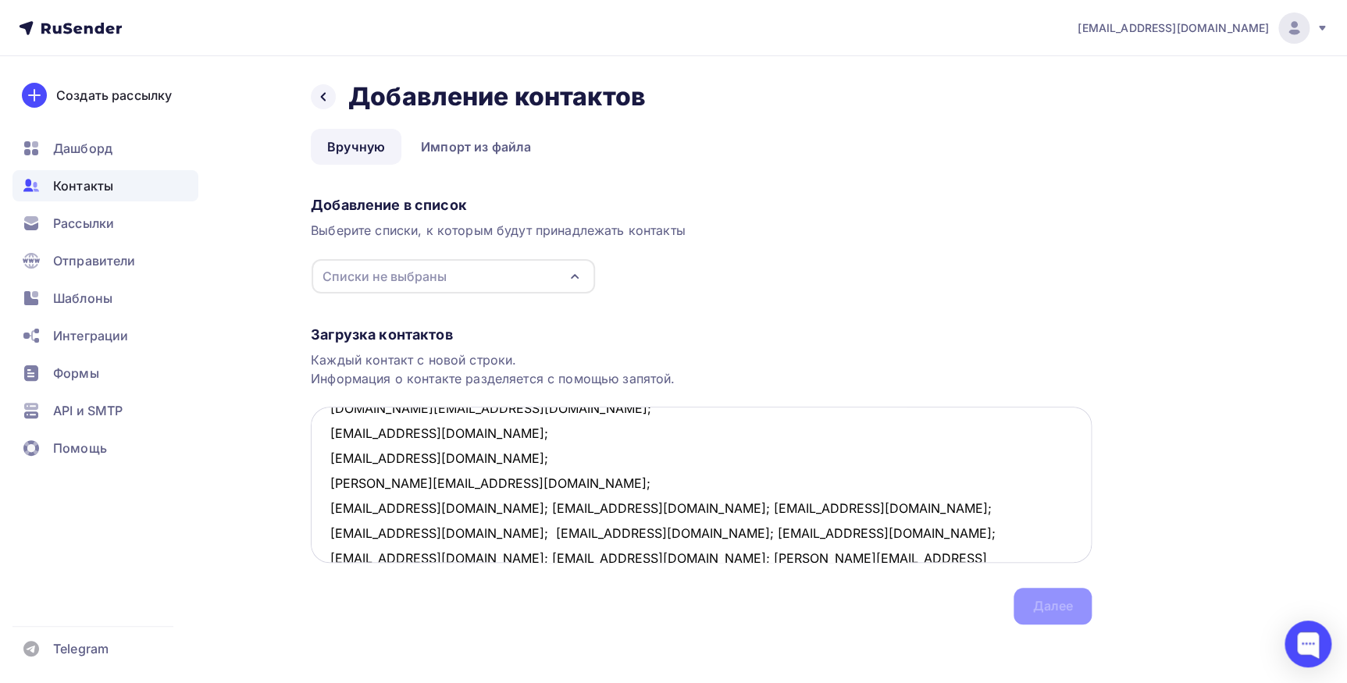
scroll to position [80, 0]
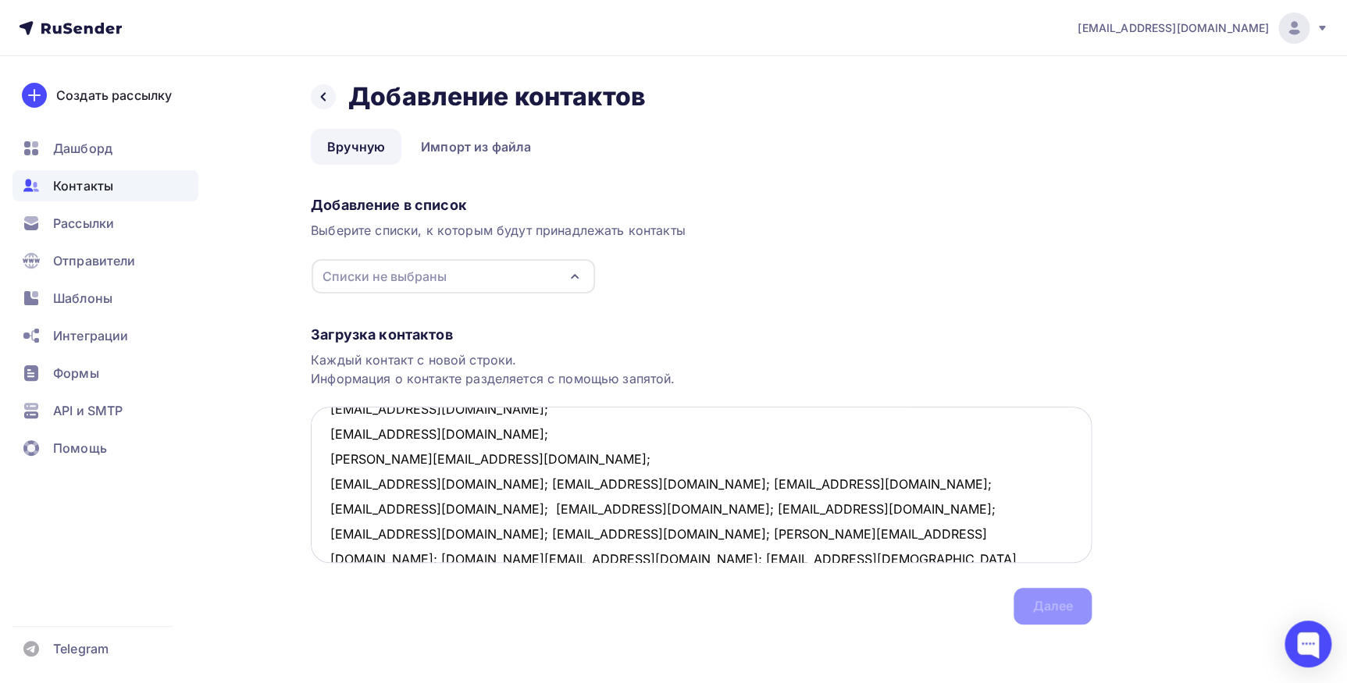
click at [458, 484] on textarea "Evelin-l@yandex.ru; s.berman@mail.ru; Bazarovivan@yandex.ru; Nova.ya@list.ru; y…" at bounding box center [701, 485] width 781 height 156
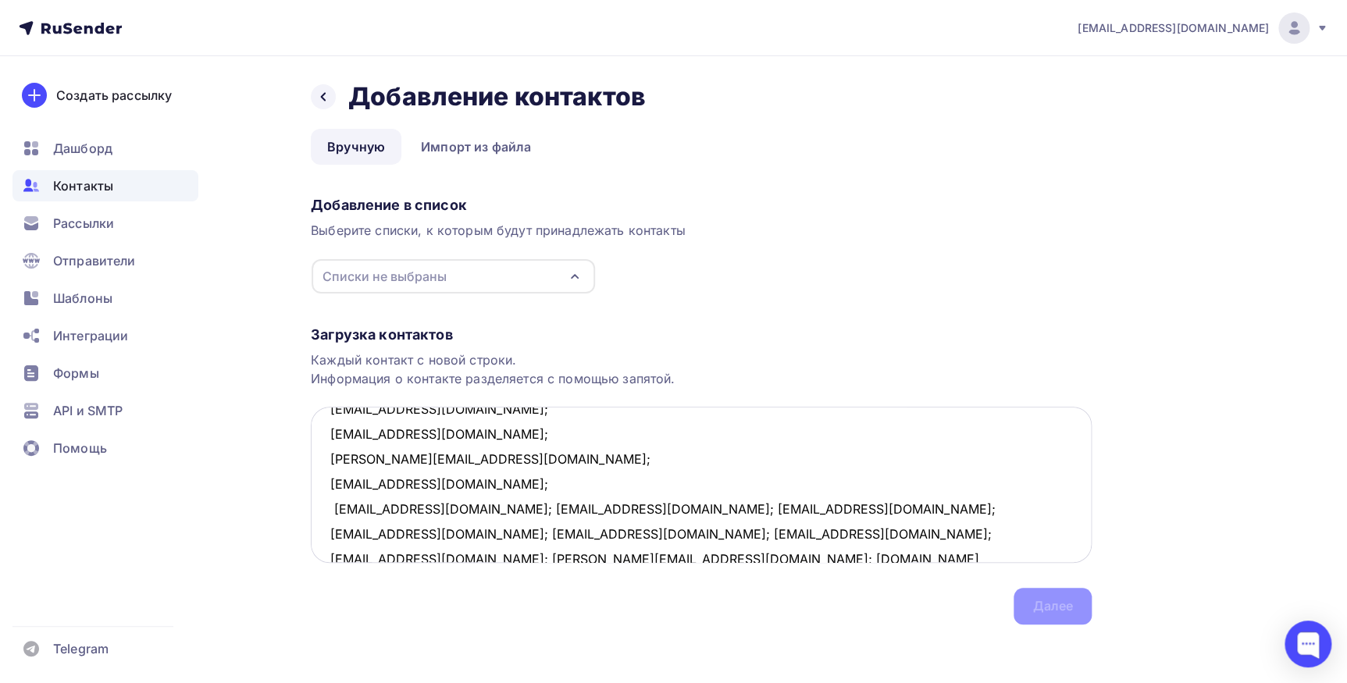
click at [468, 511] on textarea "Evelin-l@yandex.ru; s.berman@mail.ru; Bazarovivan@yandex.ru; Nova.ya@list.ru; y…" at bounding box center [701, 485] width 781 height 156
click at [429, 534] on textarea "Evelin-l@yandex.ru; s.berman@mail.ru; Bazarovivan@yandex.ru; Nova.ya@list.ru; y…" at bounding box center [701, 485] width 781 height 156
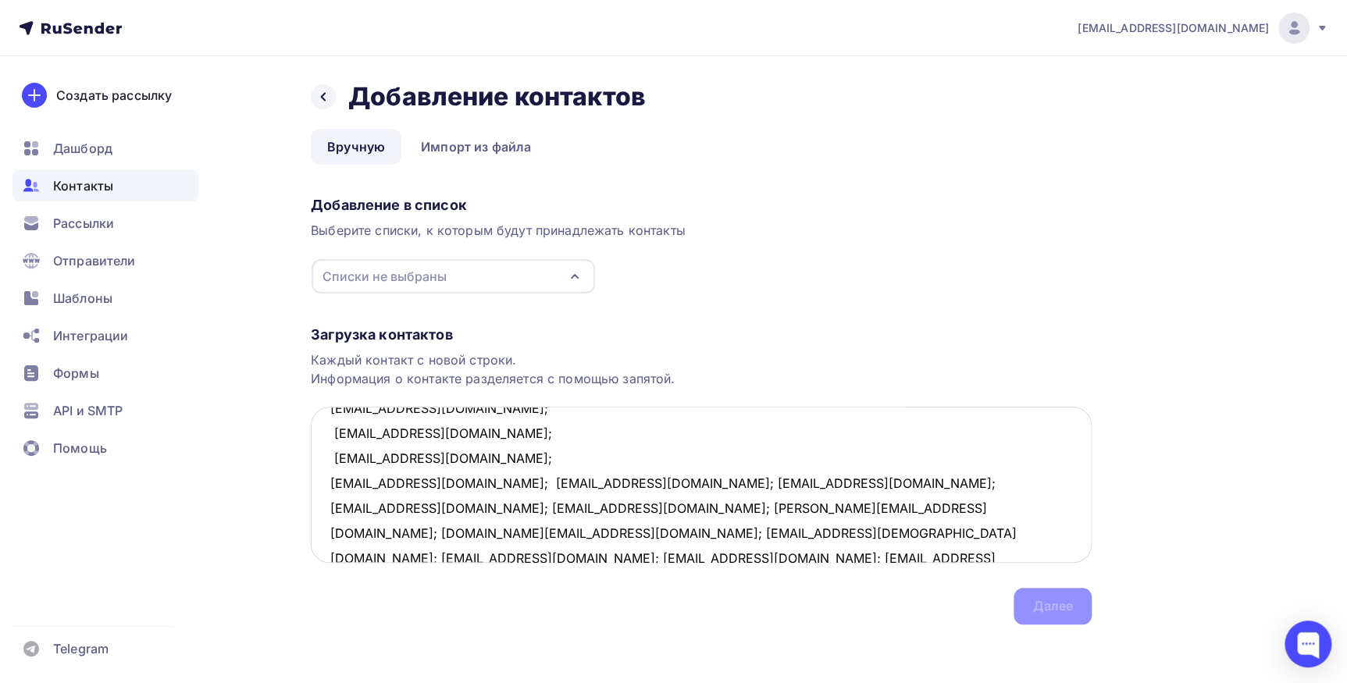
click at [401, 486] on textarea "Evelin-l@yandex.ru; s.berman@mail.ru; Bazarovivan@yandex.ru; Nova.ya@list.ru; y…" at bounding box center [701, 485] width 781 height 156
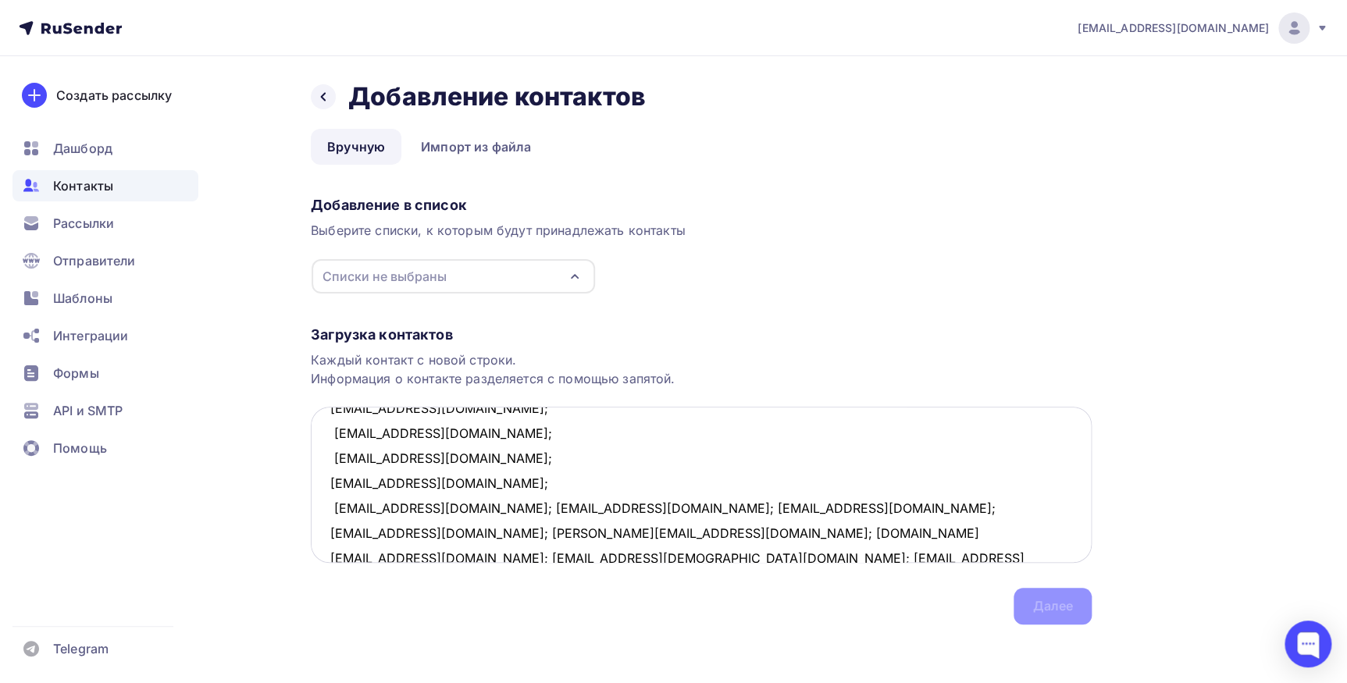
click at [437, 508] on textarea "Evelin-l@yandex.ru; s.berman@mail.ru; Bazarovivan@yandex.ru; Nova.ya@list.ru; y…" at bounding box center [701, 485] width 781 height 156
click at [424, 529] on textarea "Evelin-l@yandex.ru; s.berman@mail.ru; Bazarovivan@yandex.ru; Nova.ya@list.ru; y…" at bounding box center [701, 485] width 781 height 156
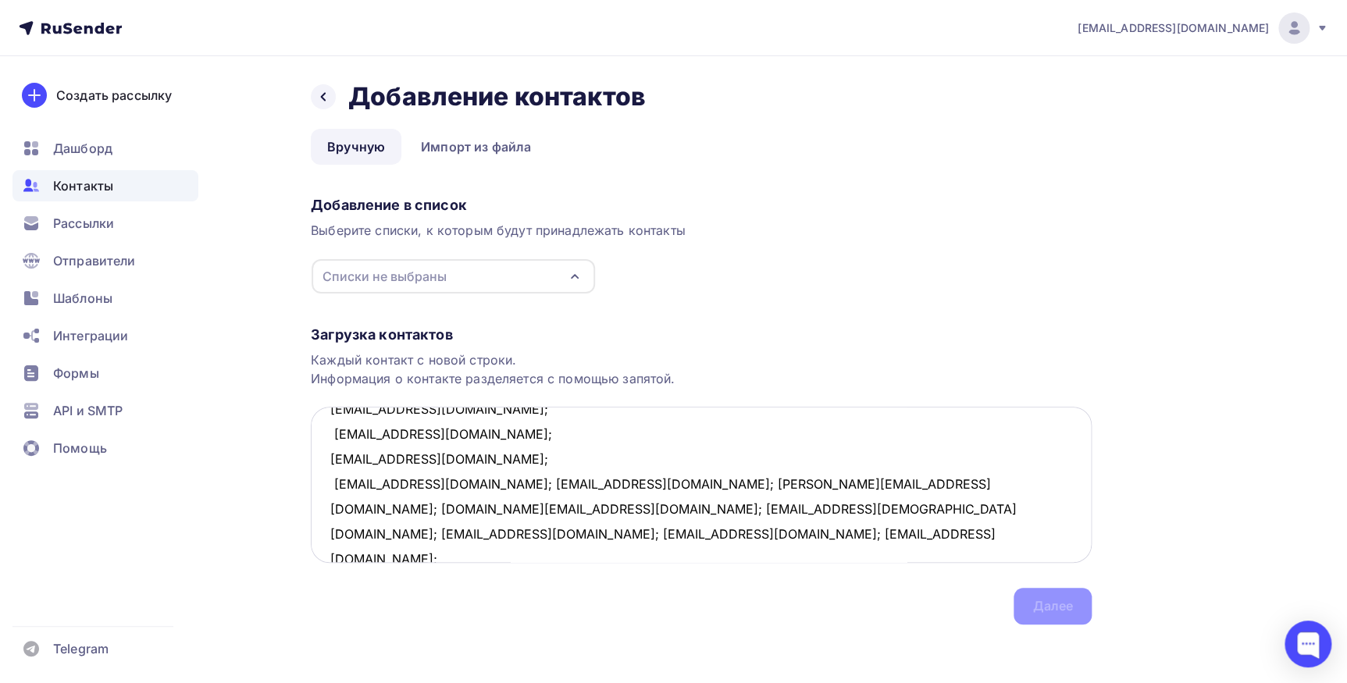
click at [412, 486] on textarea "Evelin-l@yandex.ru; s.berman@mail.ru; Bazarovivan@yandex.ru; Nova.ya@list.ru; y…" at bounding box center [701, 485] width 781 height 156
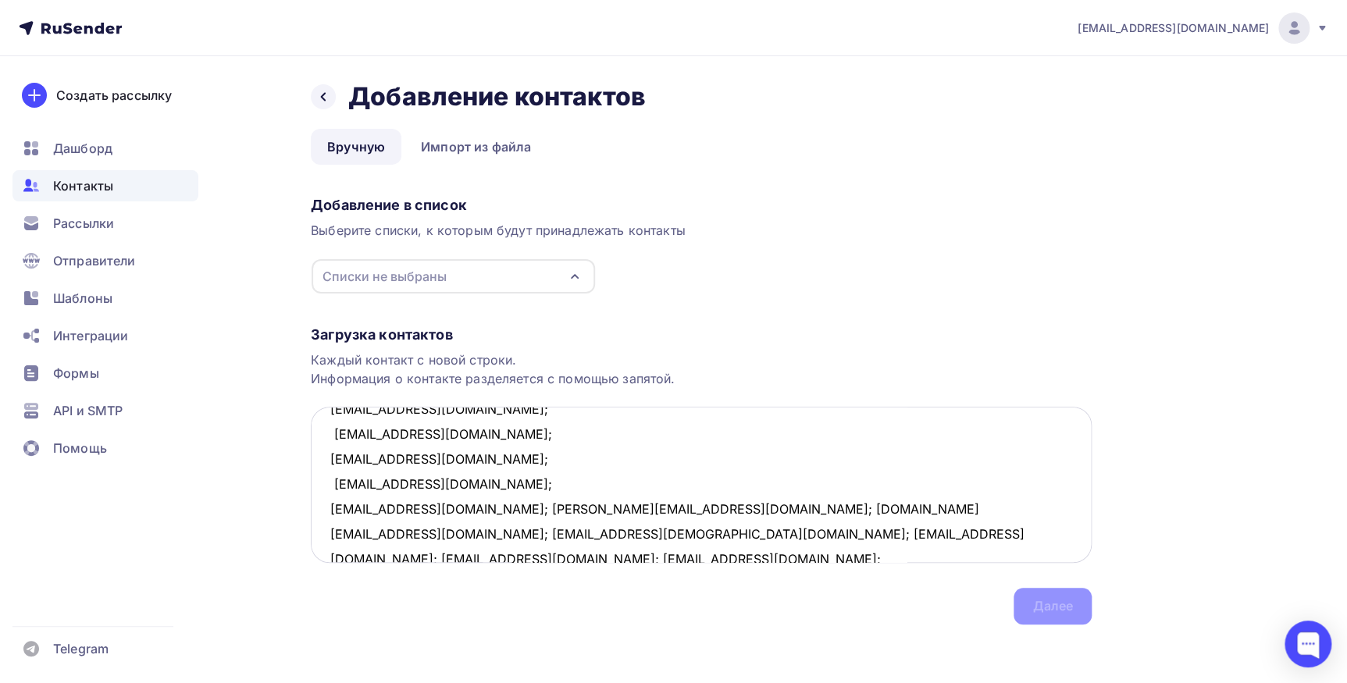
click at [428, 510] on textarea "Evelin-l@yandex.ru; s.berman@mail.ru; Bazarovivan@yandex.ru; Nova.ya@list.ru; y…" at bounding box center [701, 485] width 781 height 156
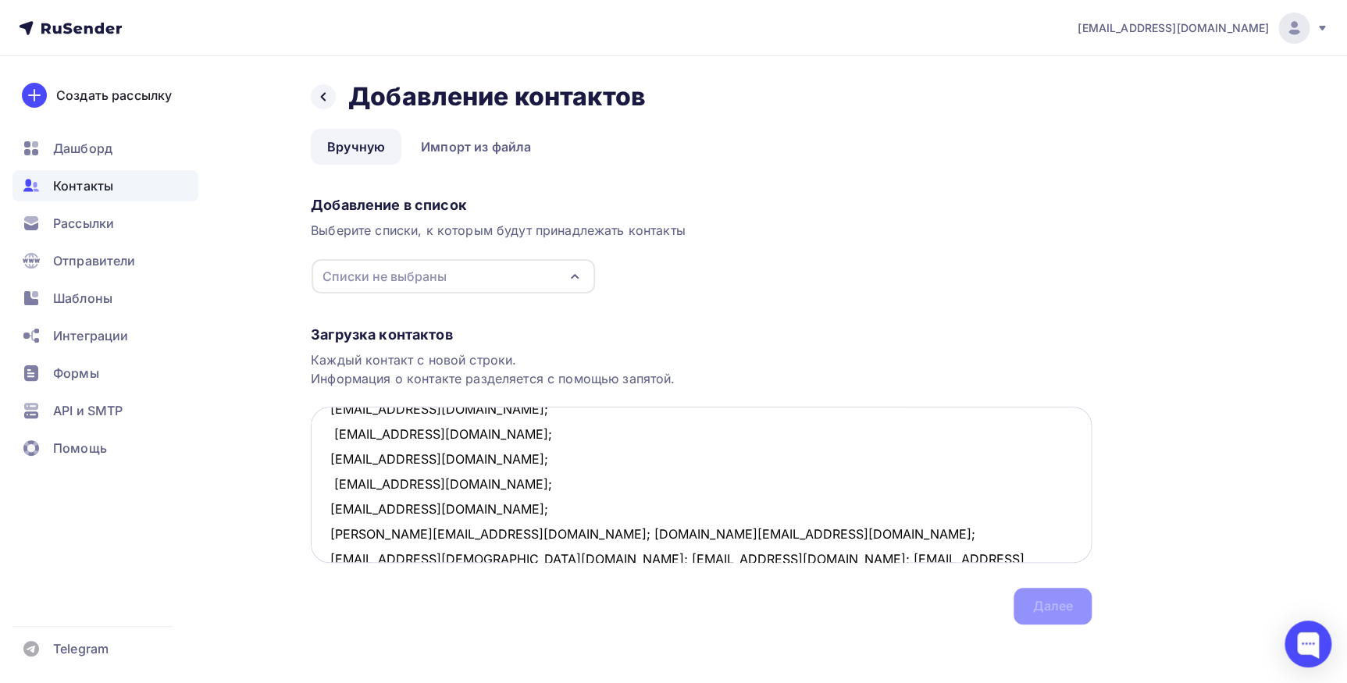
click at [461, 529] on textarea "Evelin-l@yandex.ru; s.berman@mail.ru; Bazarovivan@yandex.ru; Nova.ya@list.ru; y…" at bounding box center [701, 485] width 781 height 156
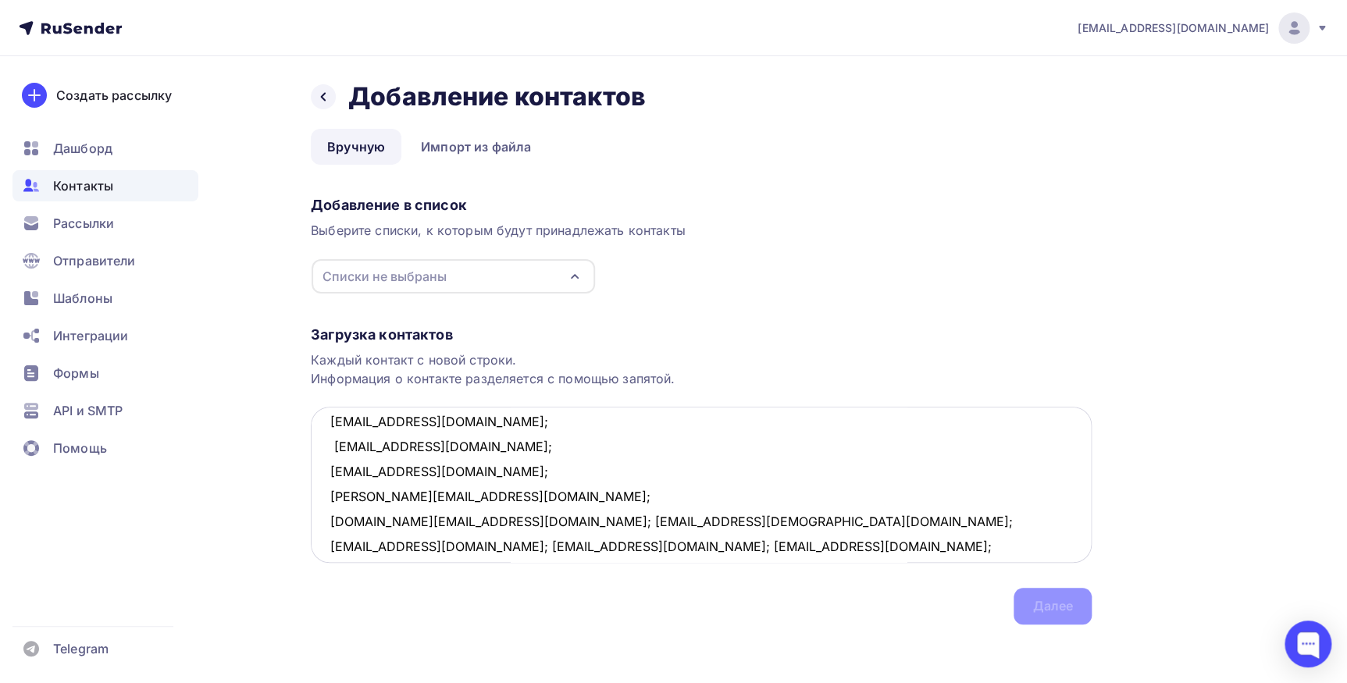
scroll to position [282, 0]
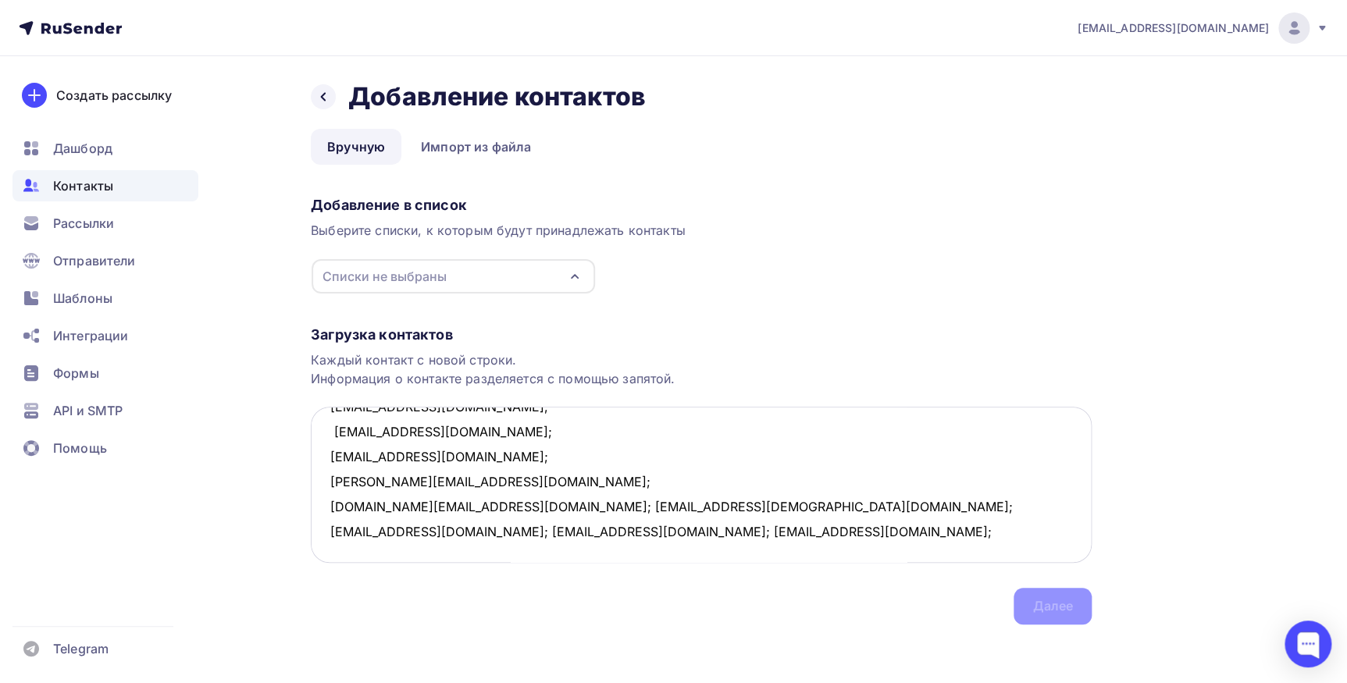
click at [496, 504] on textarea "Evelin-l@yandex.ru; s.berman@mail.ru; Bazarovivan@yandex.ru; Nova.ya@list.ru; y…" at bounding box center [701, 485] width 781 height 156
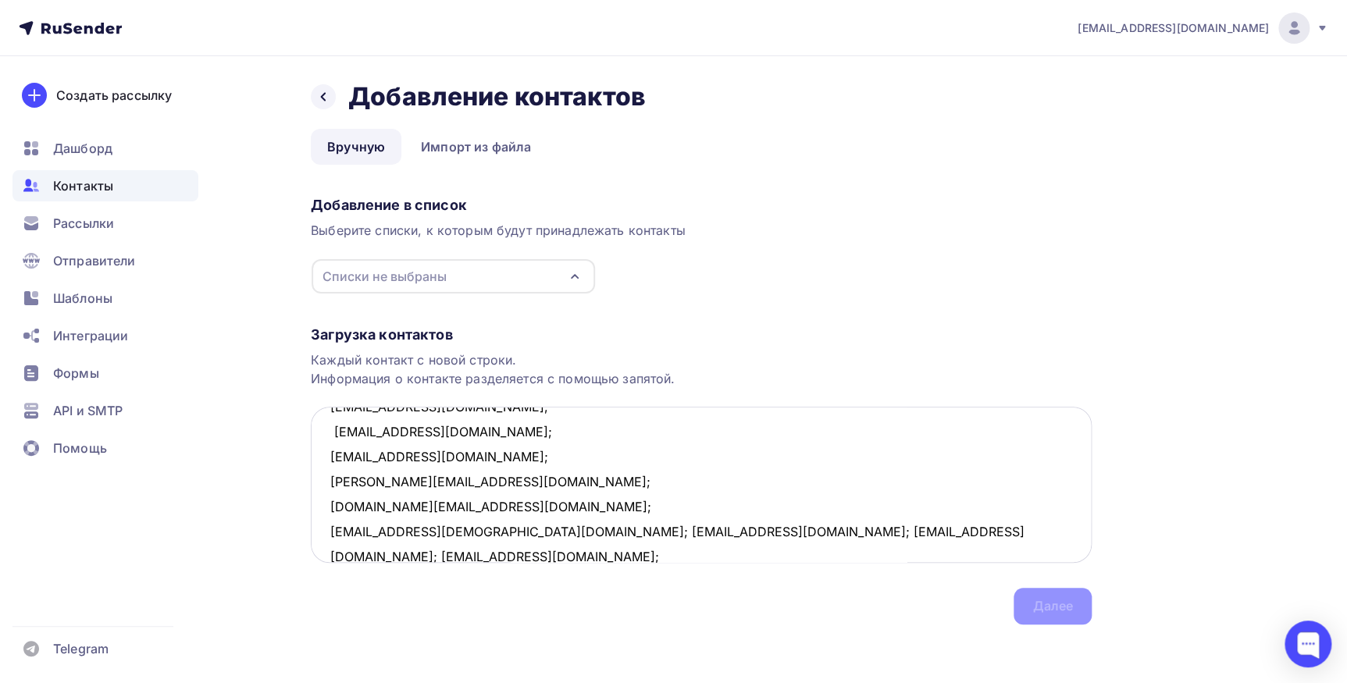
click at [473, 529] on textarea "Evelin-l@yandex.ru; s.berman@mail.ru; Bazarovivan@yandex.ru; Nova.ya@list.ru; y…" at bounding box center [701, 485] width 781 height 156
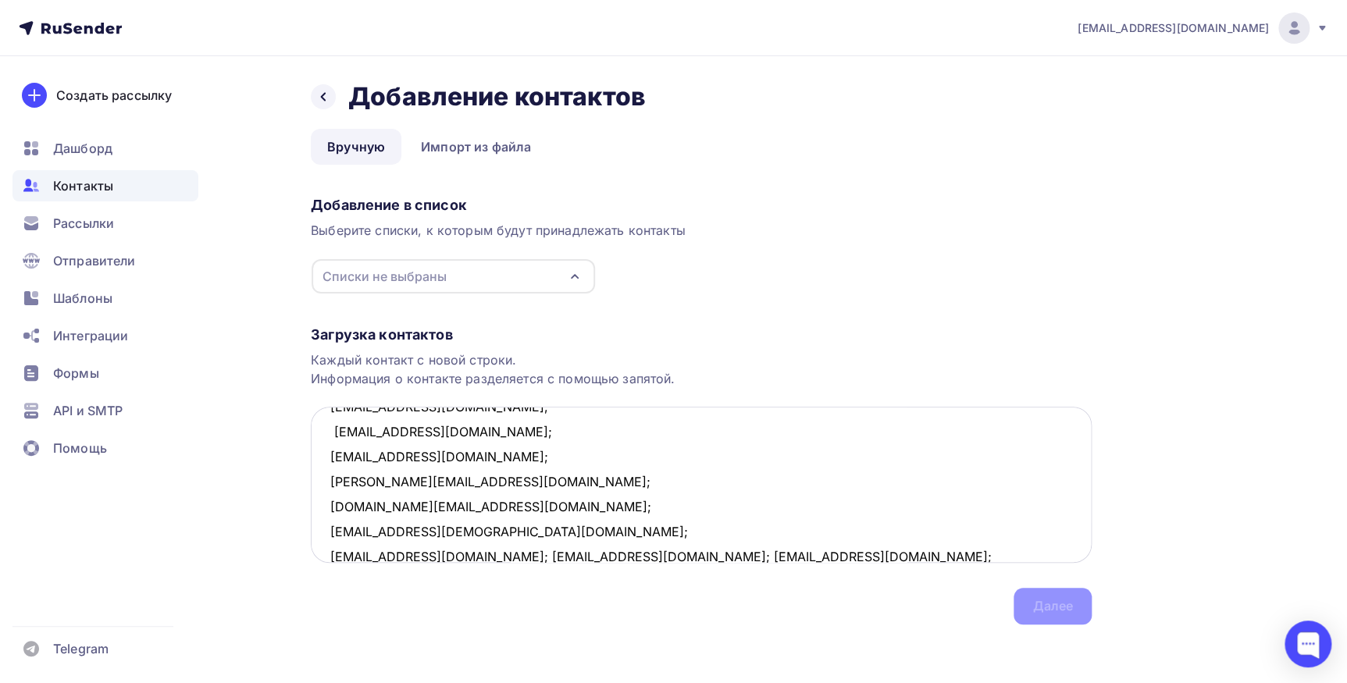
scroll to position [283, 0]
click at [454, 554] on textarea "Evelin-l@yandex.ru; s.berman@mail.ru; Bazarovivan@yandex.ru; Nova.ya@list.ru; y…" at bounding box center [701, 485] width 781 height 156
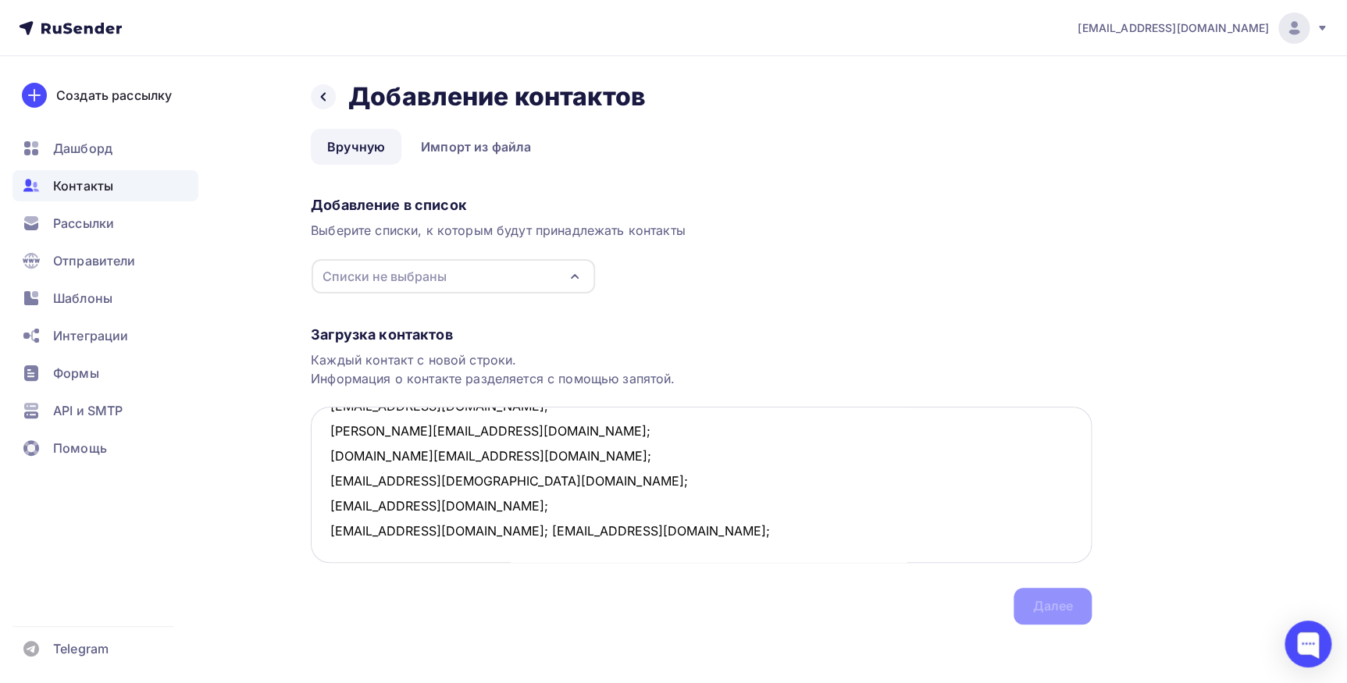
scroll to position [357, 0]
click at [463, 504] on textarea "Evelin-l@yandex.ru; s.berman@mail.ru; Bazarovivan@yandex.ru; Nova.ya@list.ru; y…" at bounding box center [701, 485] width 781 height 156
type textarea "Evelin-l@yandex.ru; s.berman@mail.ru; Bazarovivan@yandex.ru; Nova.ya@list.ru; y…"
click at [586, 289] on div "Добавление в список Выберите списки, к которым будут принадлежать контакты Спис…" at bounding box center [701, 242] width 781 height 105
click at [571, 279] on icon "button" at bounding box center [574, 276] width 19 height 19
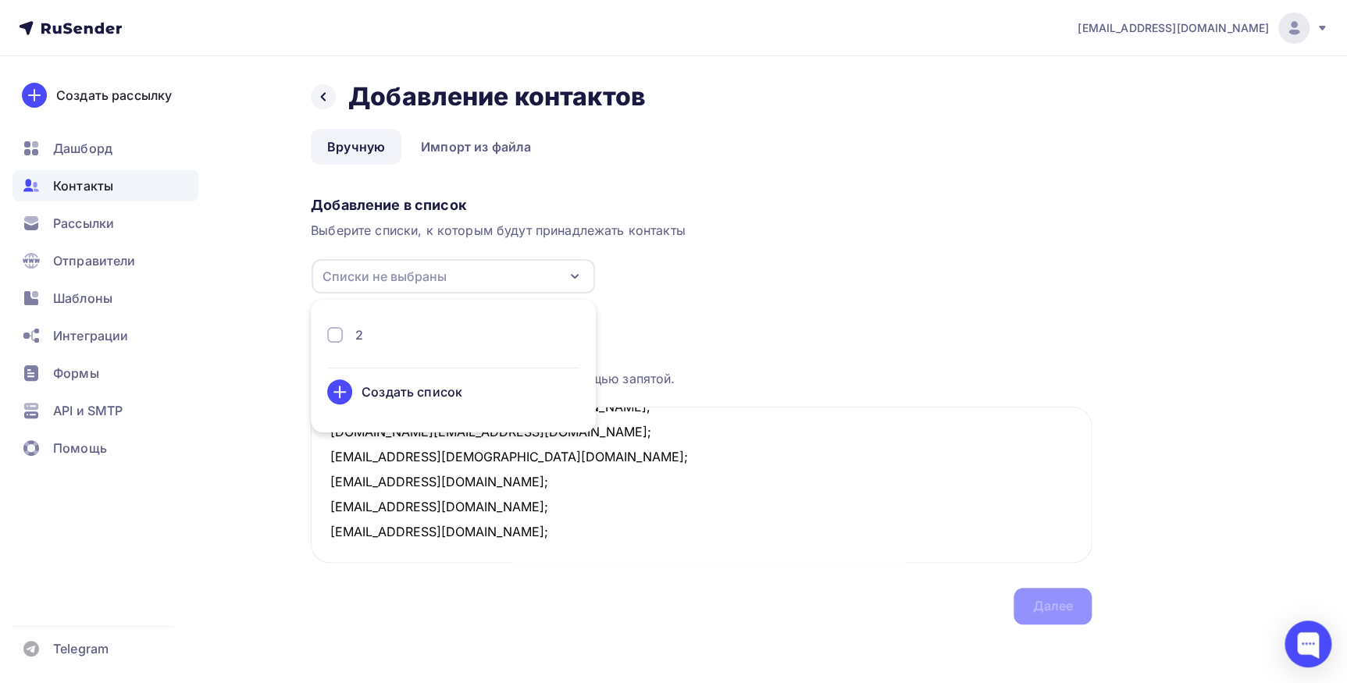
click at [398, 326] on div "2" at bounding box center [453, 335] width 252 height 19
click at [1045, 609] on div "Далее" at bounding box center [1052, 606] width 41 height 18
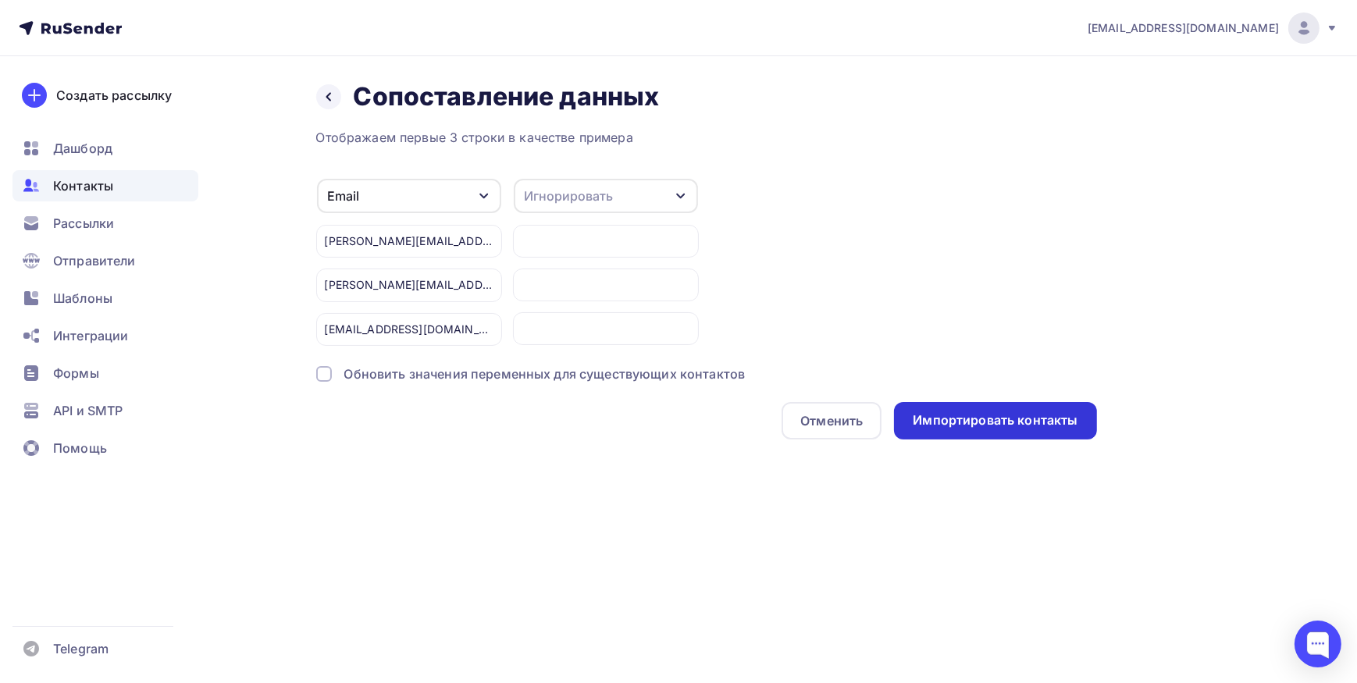
click at [965, 418] on div "Импортировать контакты" at bounding box center [995, 420] width 165 height 18
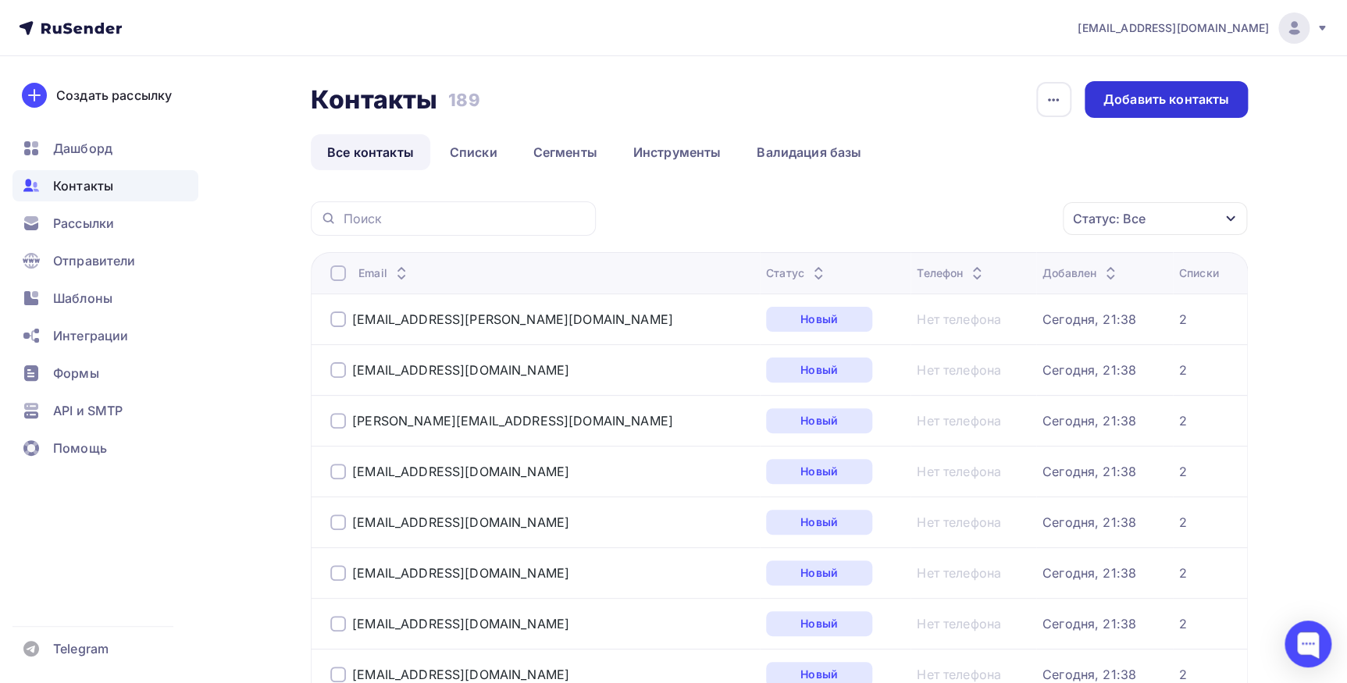
click at [1120, 111] on div "Добавить контакты" at bounding box center [1165, 99] width 163 height 37
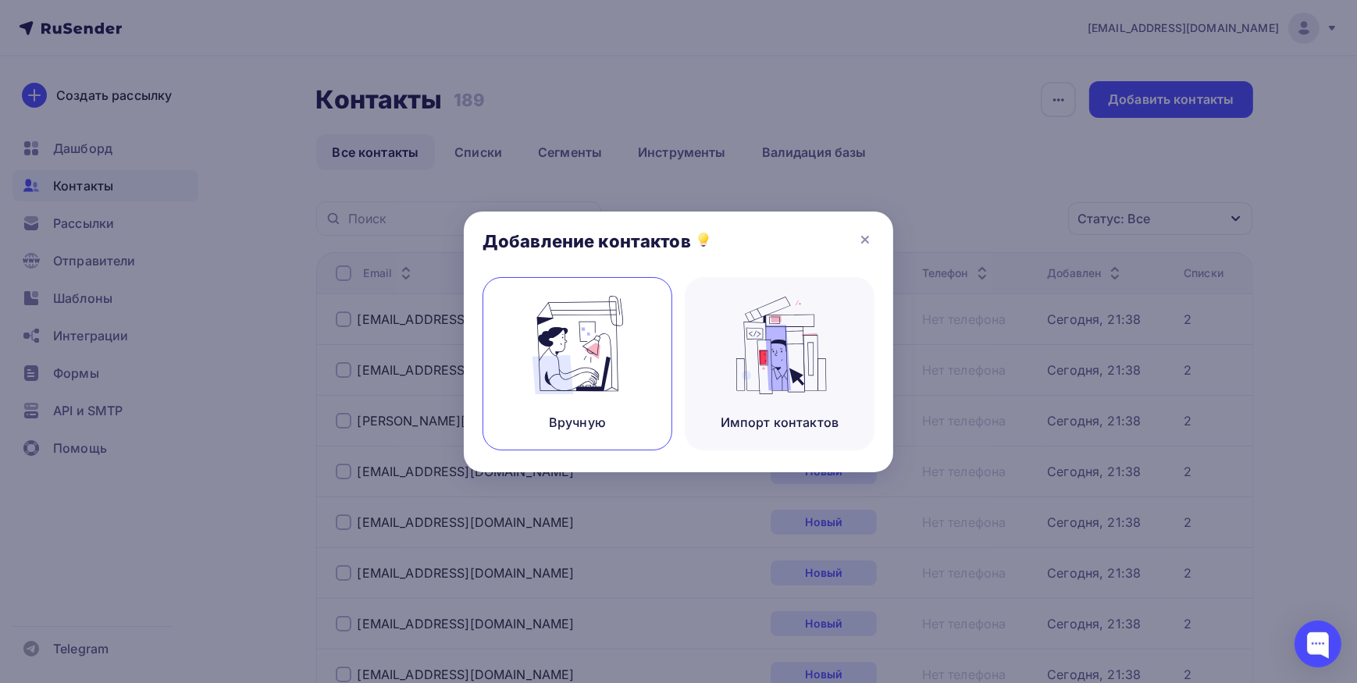
click at [585, 358] on img at bounding box center [577, 345] width 105 height 98
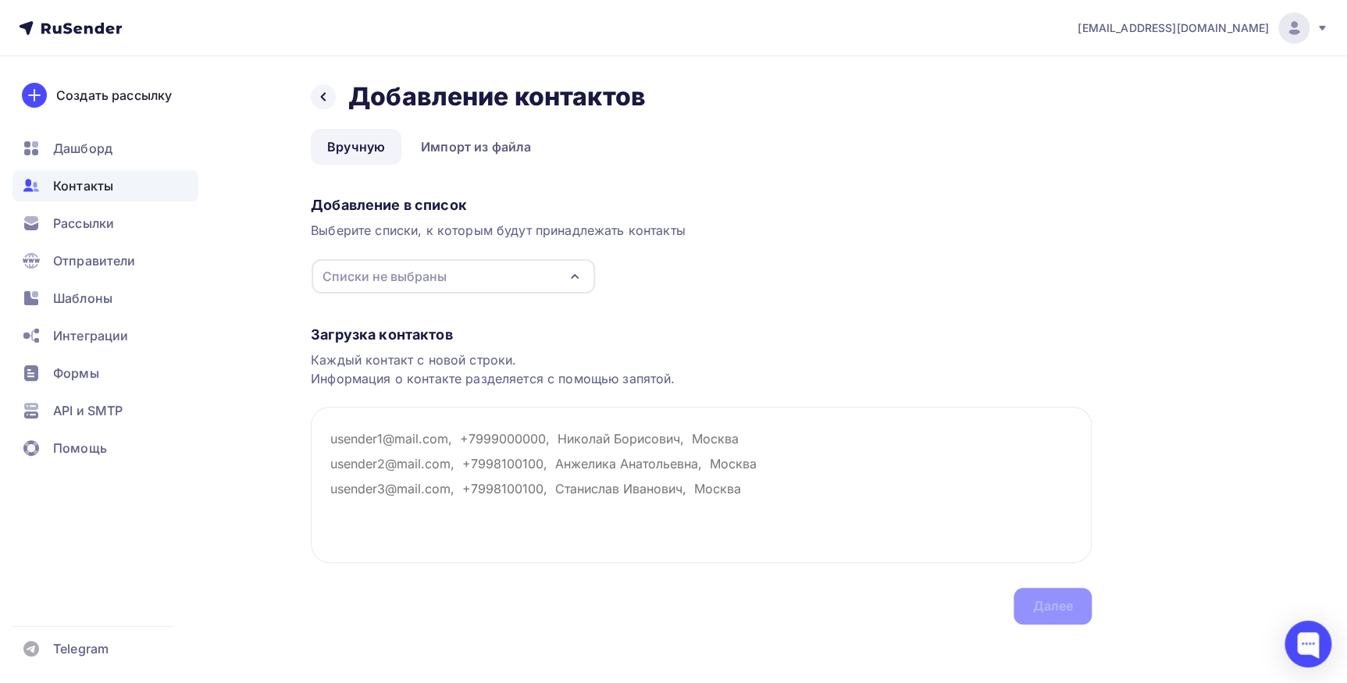
click at [568, 276] on icon "button" at bounding box center [574, 276] width 19 height 19
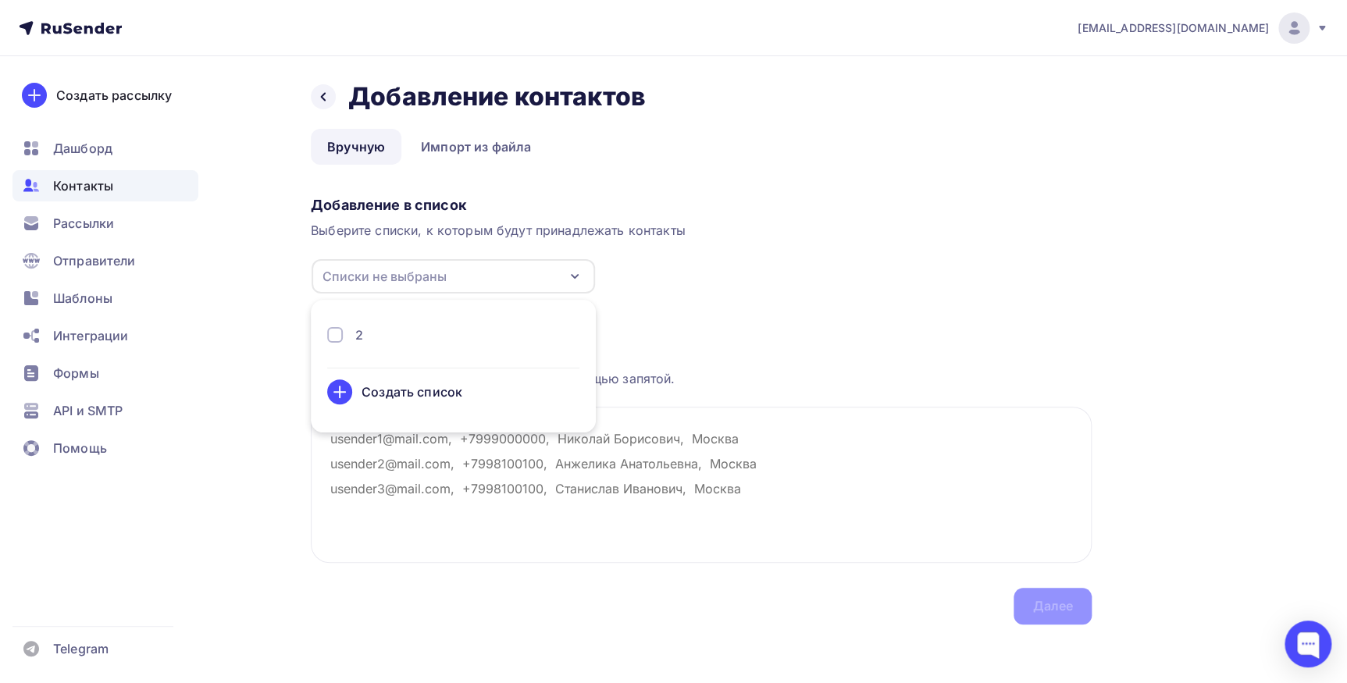
click at [445, 330] on div "2" at bounding box center [453, 335] width 252 height 19
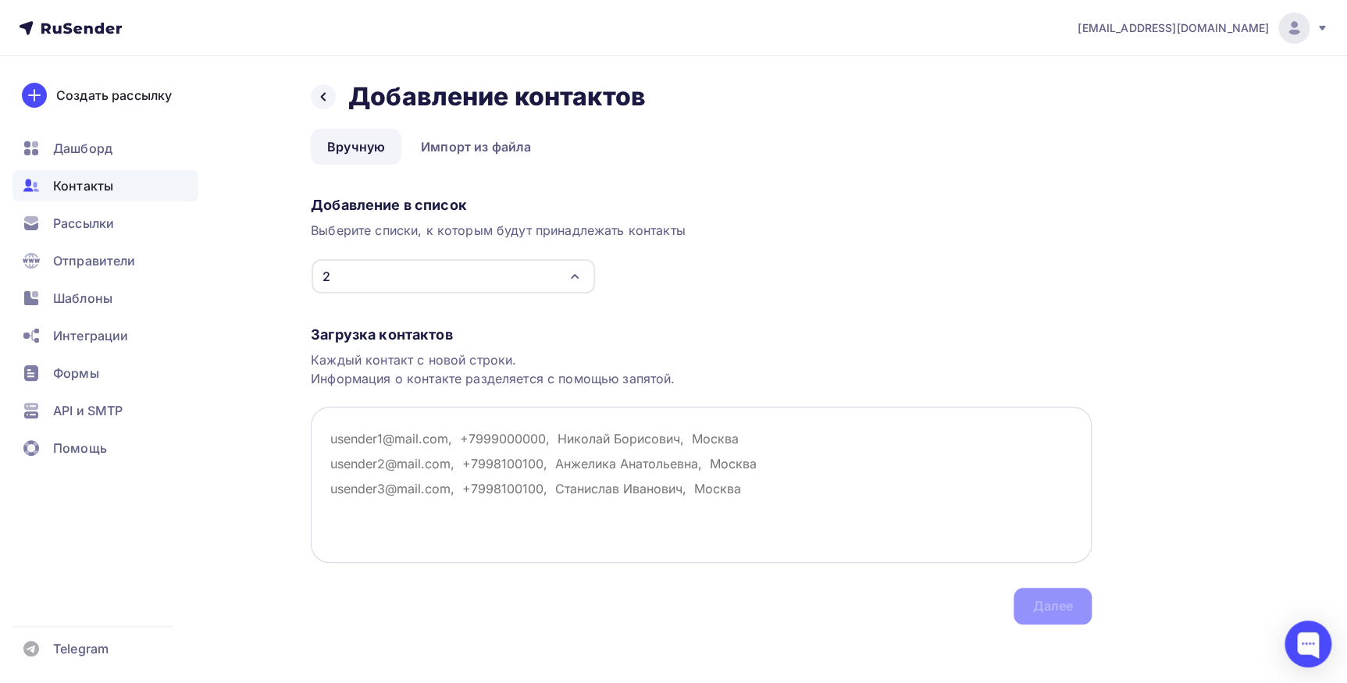
click at [543, 470] on textarea at bounding box center [701, 485] width 781 height 156
click at [358, 421] on textarea at bounding box center [701, 485] width 781 height 156
paste textarea "iconist@iconist.ru; 9119870034@mail.ru; khorokhorya@mail.ru; kapsv76@gmail.com;…"
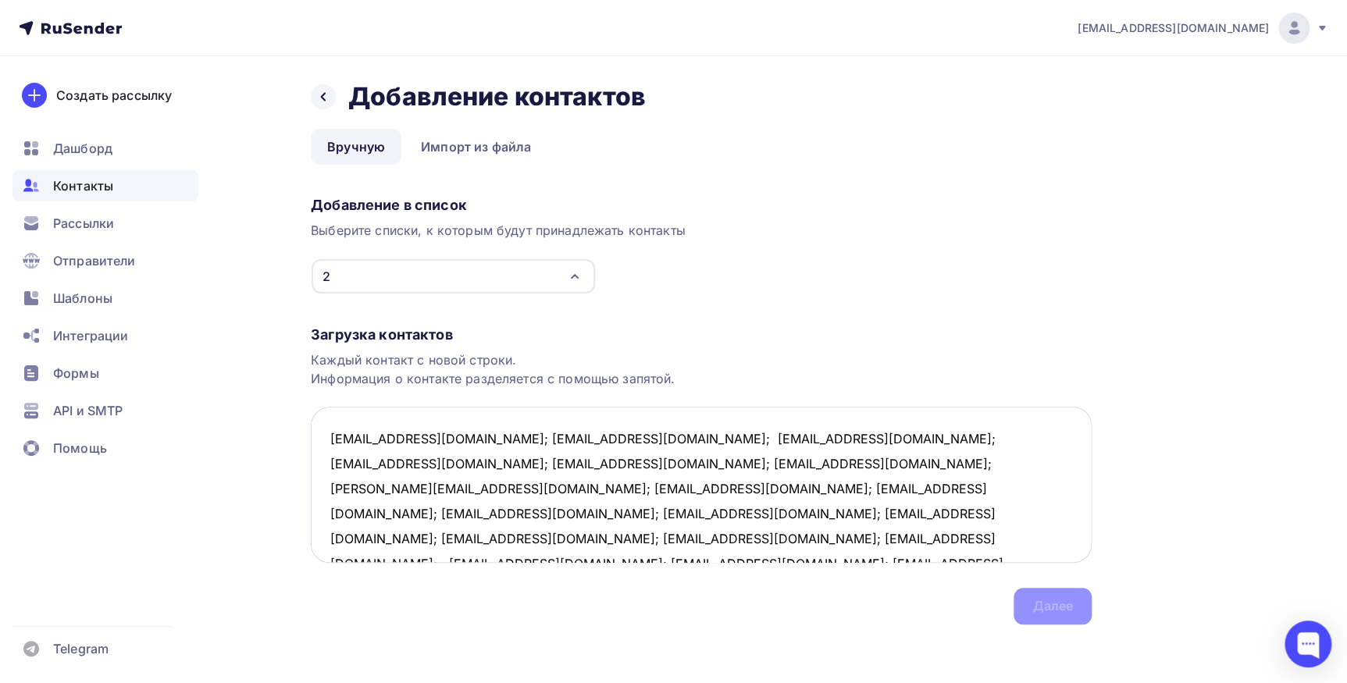
scroll to position [9, 0]
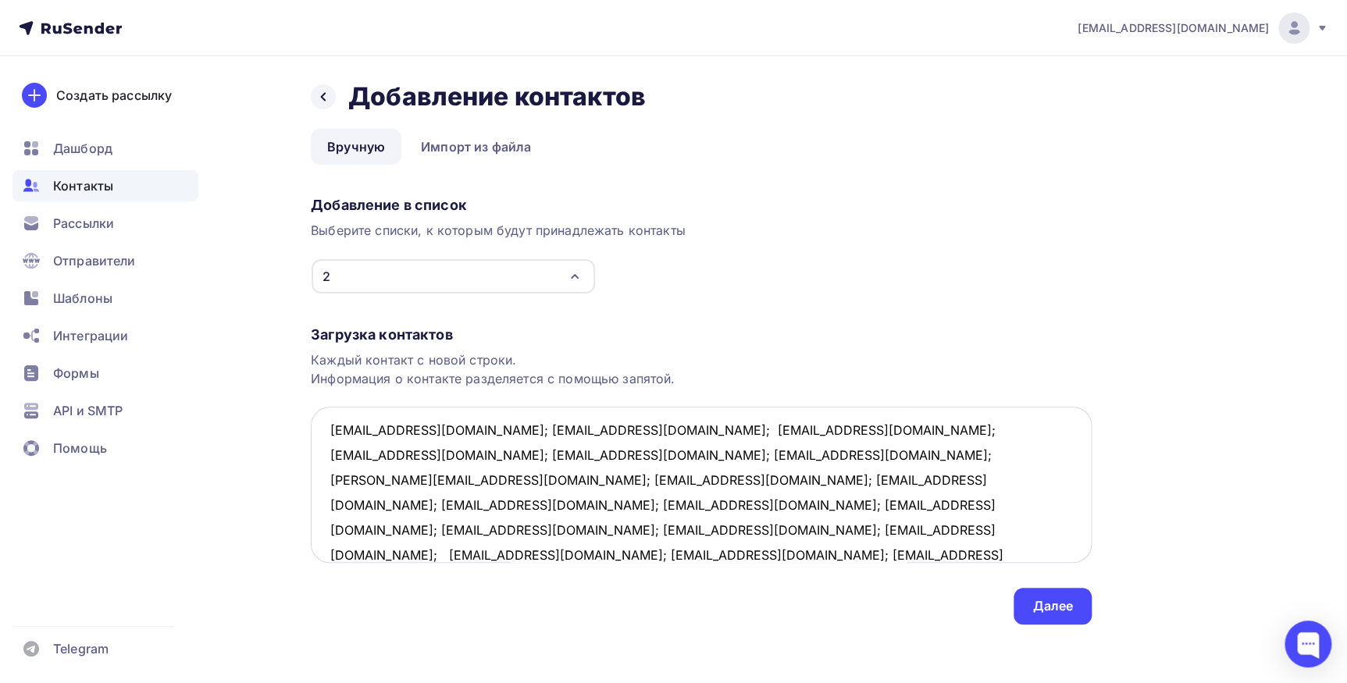
click at [444, 427] on textarea "iconist@iconist.ru; 9119870034@mail.ru; khorokhorya@mail.ru; kapsv76@gmail.com;…" at bounding box center [701, 485] width 781 height 156
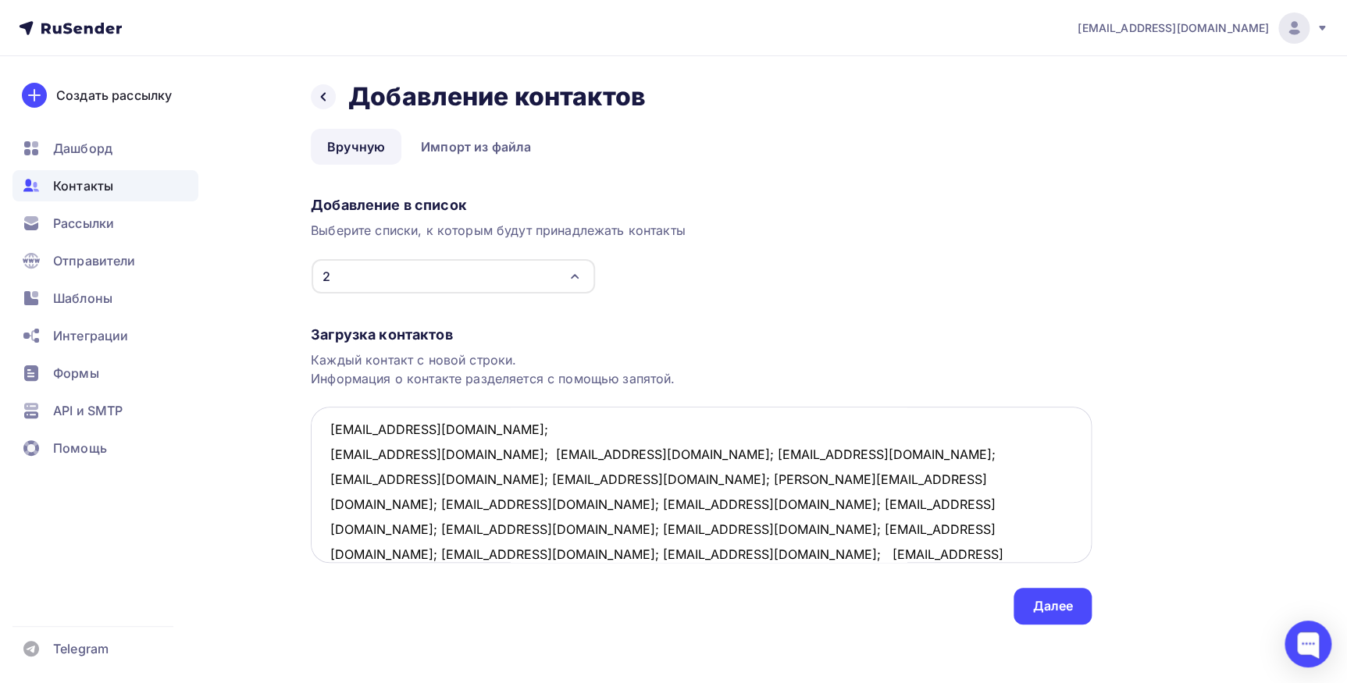
scroll to position [0, 0]
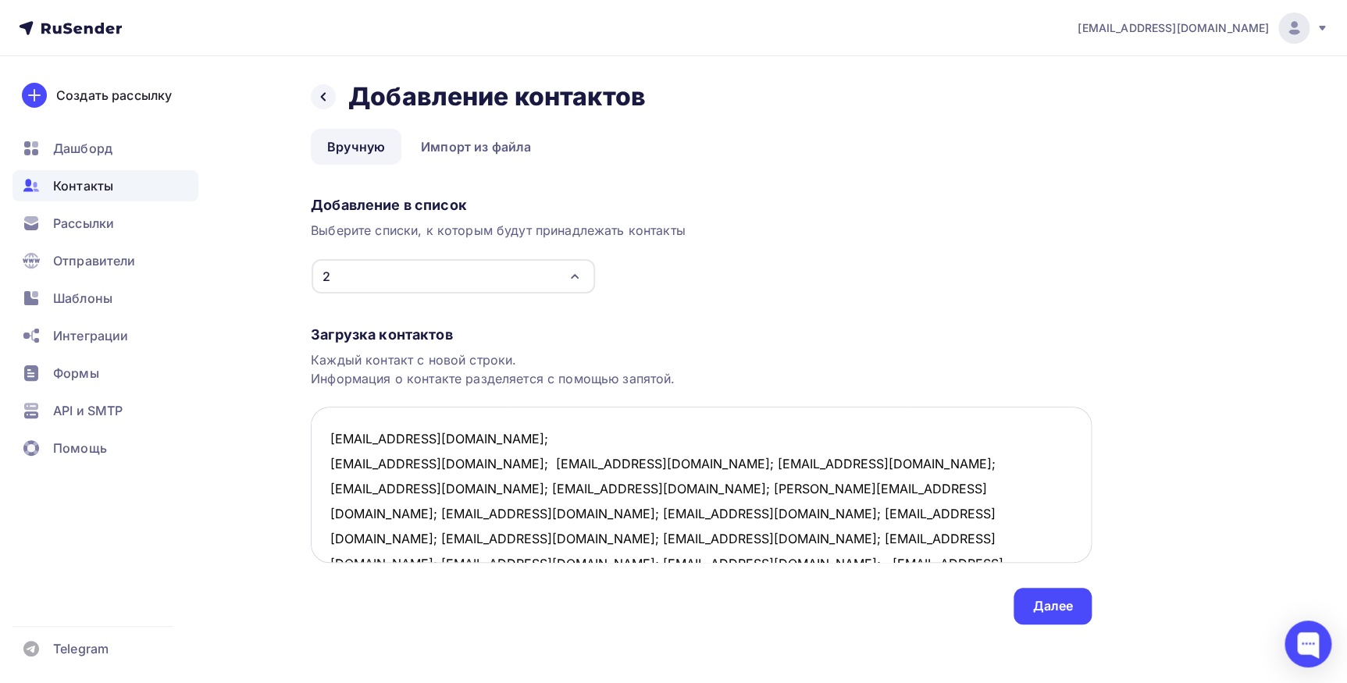
click at [461, 462] on textarea "iconist@iconist.ru; 9119870034@mail.ru; khorokhorya@mail.ru; kapsv76@gmail.com;…" at bounding box center [701, 485] width 781 height 156
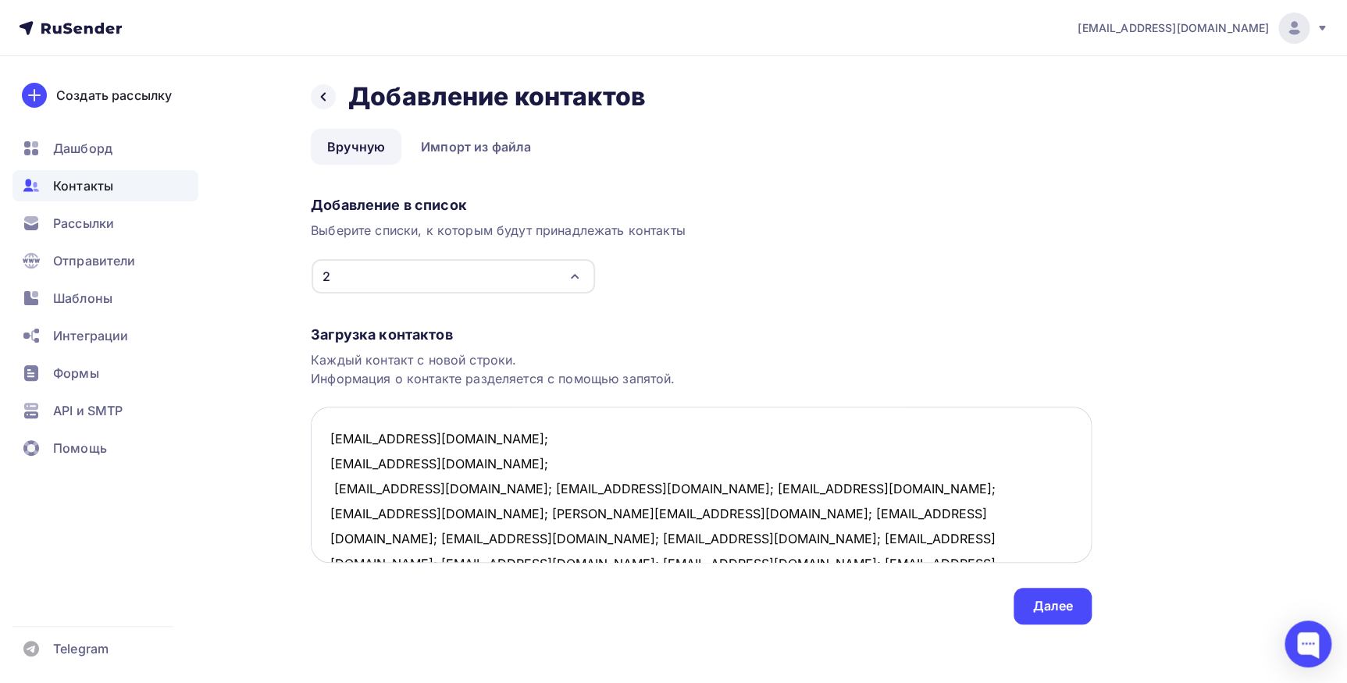
click at [463, 493] on textarea "iconist@iconist.ru; 9119870034@mail.ru; khorokhorya@mail.ru; kapsv76@gmail.com;…" at bounding box center [701, 485] width 781 height 156
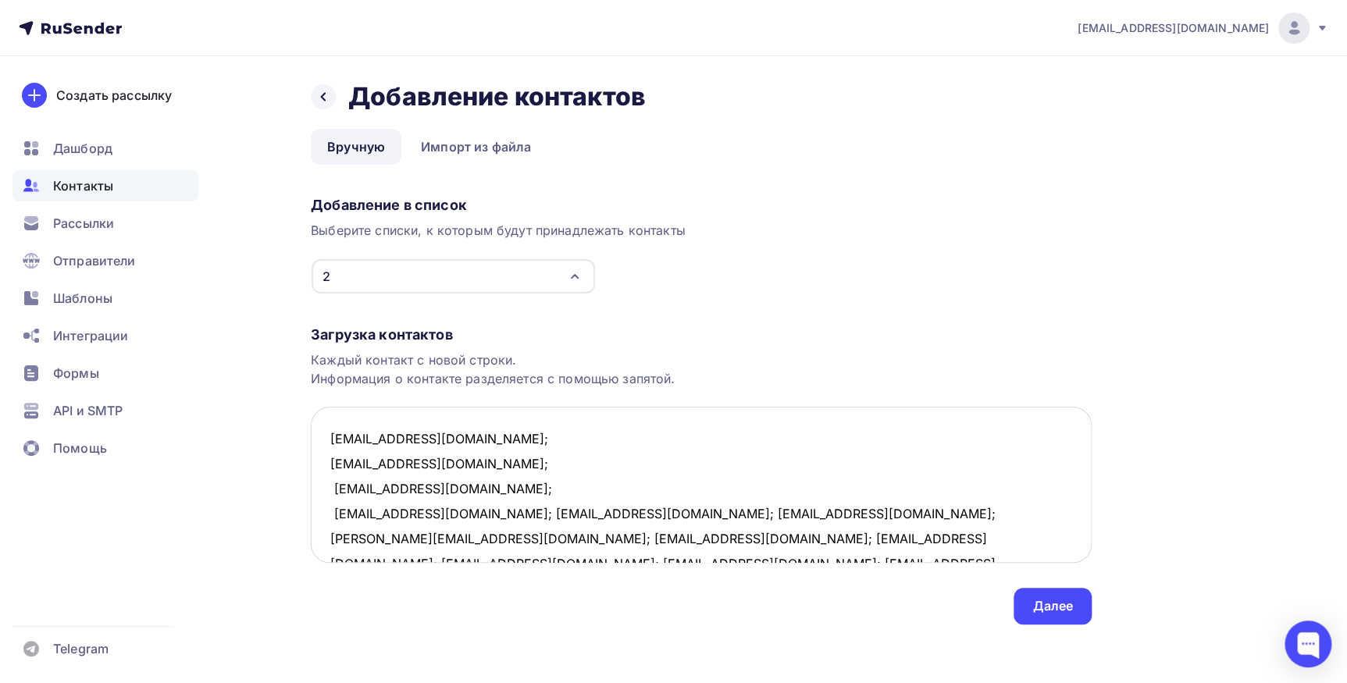
click at [462, 511] on textarea "iconist@iconist.ru; 9119870034@mail.ru; khorokhorya@mail.ru; kapsv76@gmail.com;…" at bounding box center [701, 485] width 781 height 156
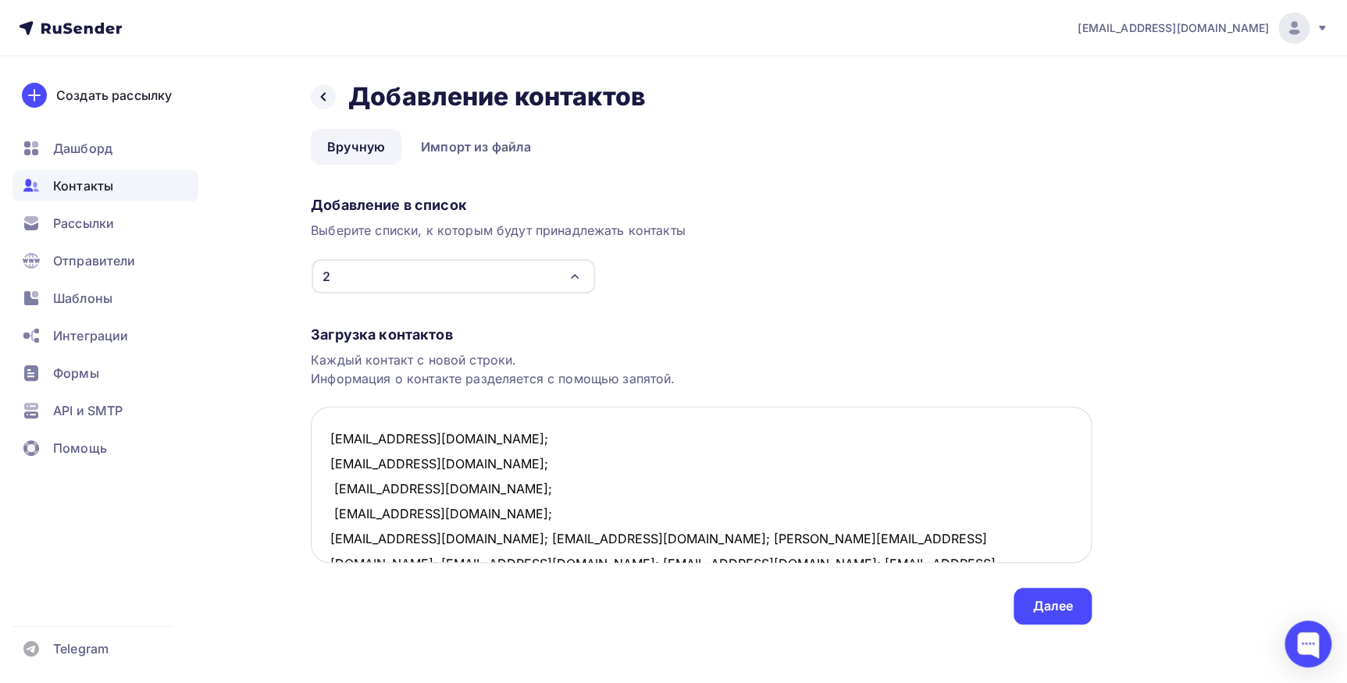
click at [440, 540] on textarea "iconist@iconist.ru; 9119870034@mail.ru; khorokhorya@mail.ru; kapsv76@gmail.com;…" at bounding box center [701, 485] width 781 height 156
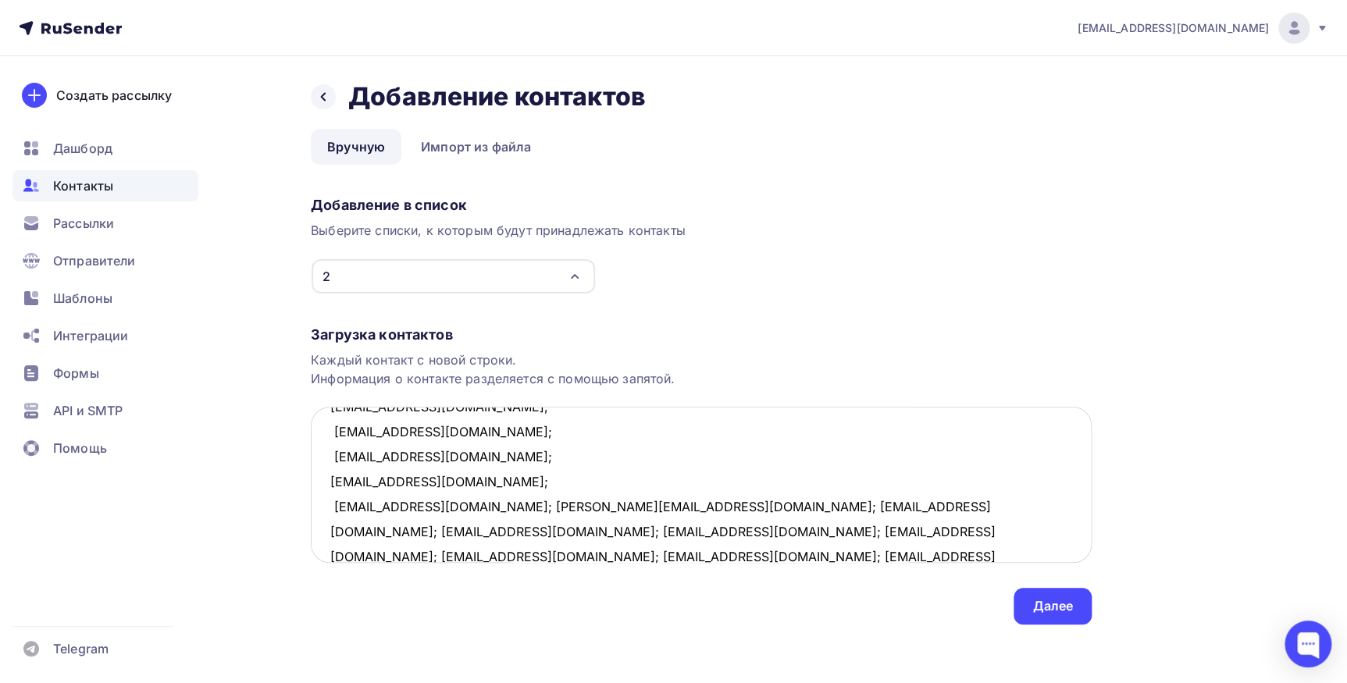
scroll to position [80, 0]
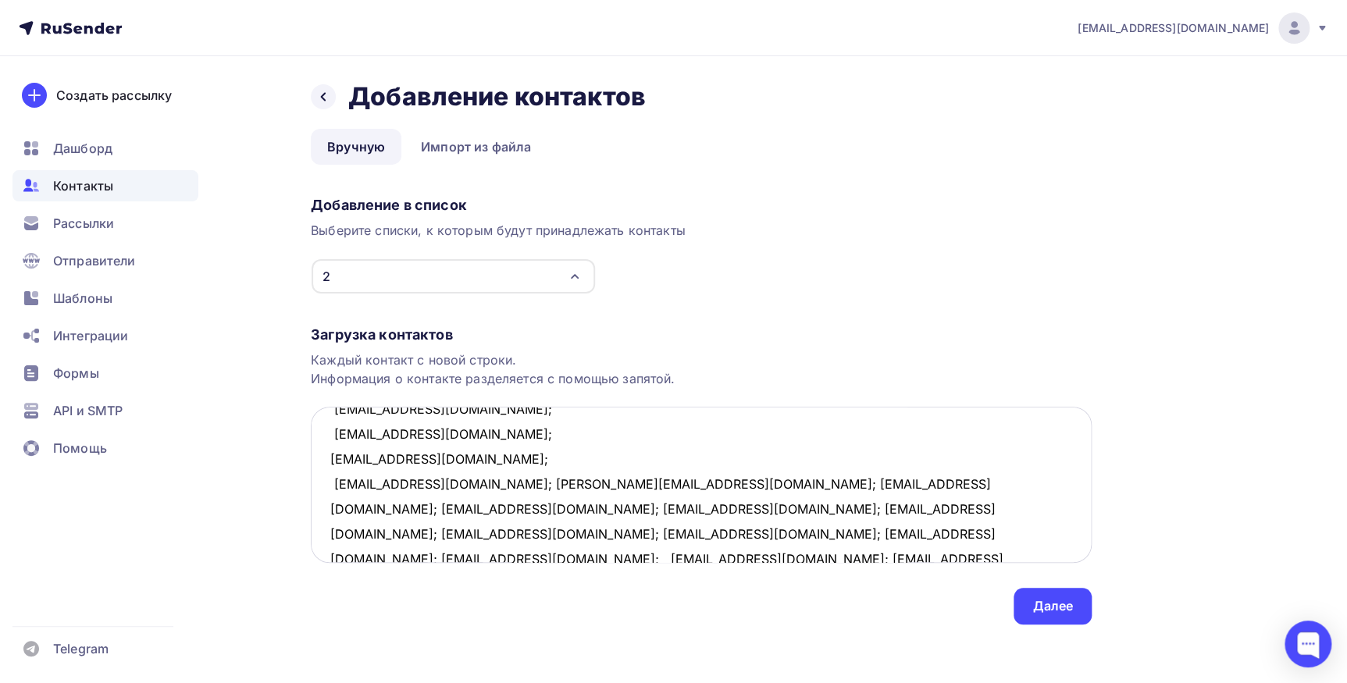
click at [440, 482] on textarea "iconist@iconist.ru; 9119870034@mail.ru; khorokhorya@mail.ru; kapsv76@gmail.com;…" at bounding box center [701, 485] width 781 height 156
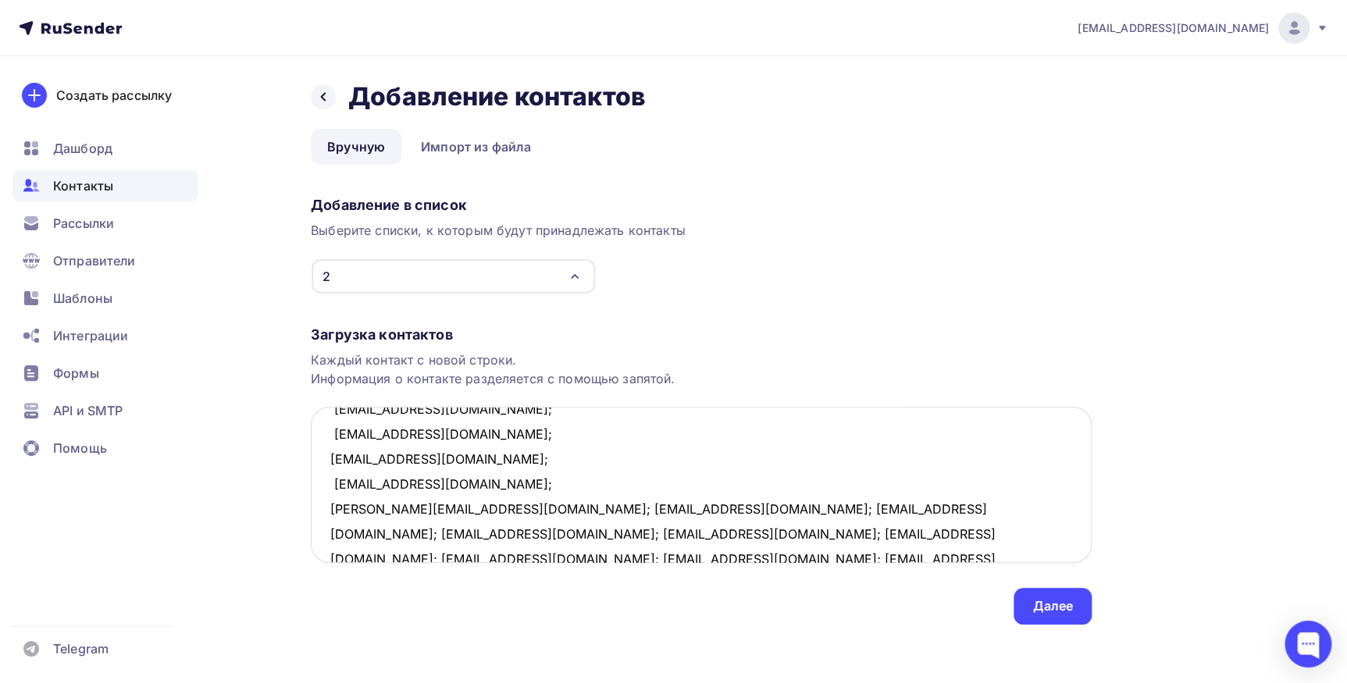
click at [443, 509] on textarea "iconist@iconist.ru; 9119870034@mail.ru; khorokhorya@mail.ru; kapsv76@gmail.com;…" at bounding box center [701, 485] width 781 height 156
click at [408, 537] on textarea "iconist@iconist.ru; 9119870034@mail.ru; khorokhorya@mail.ru; kapsv76@gmail.com;…" at bounding box center [701, 485] width 781 height 156
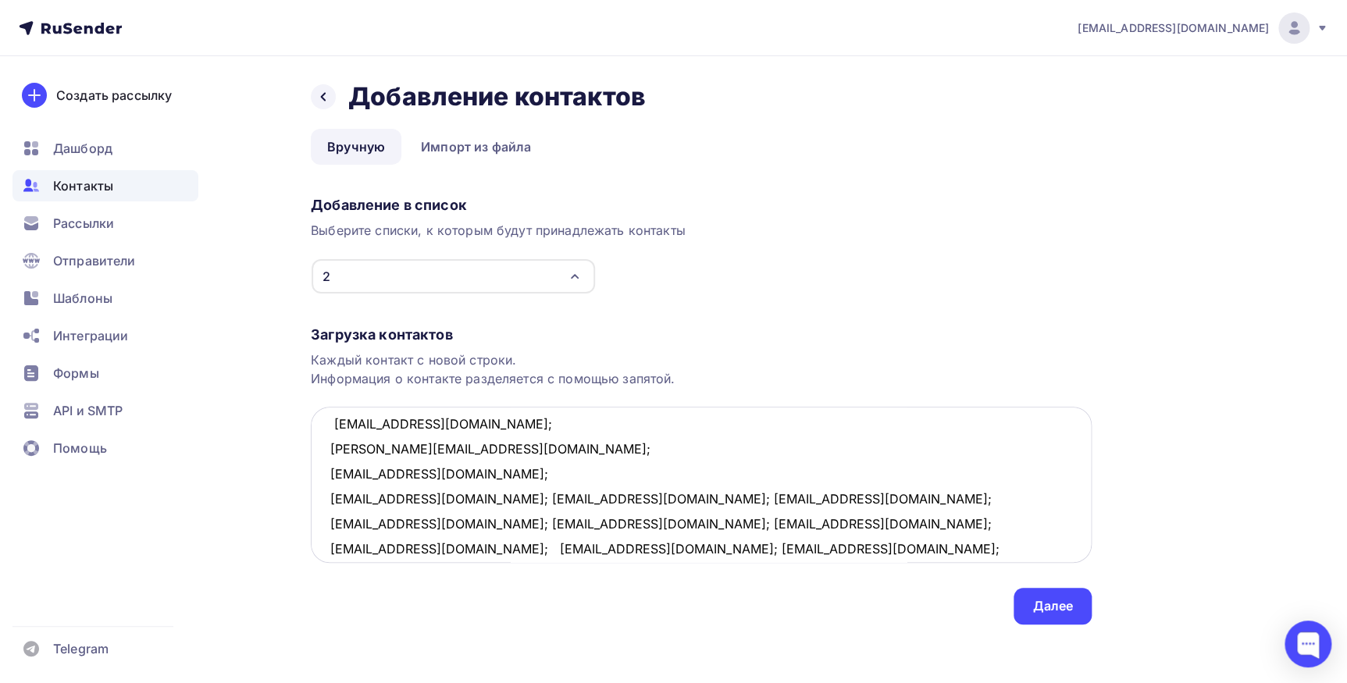
scroll to position [155, 0]
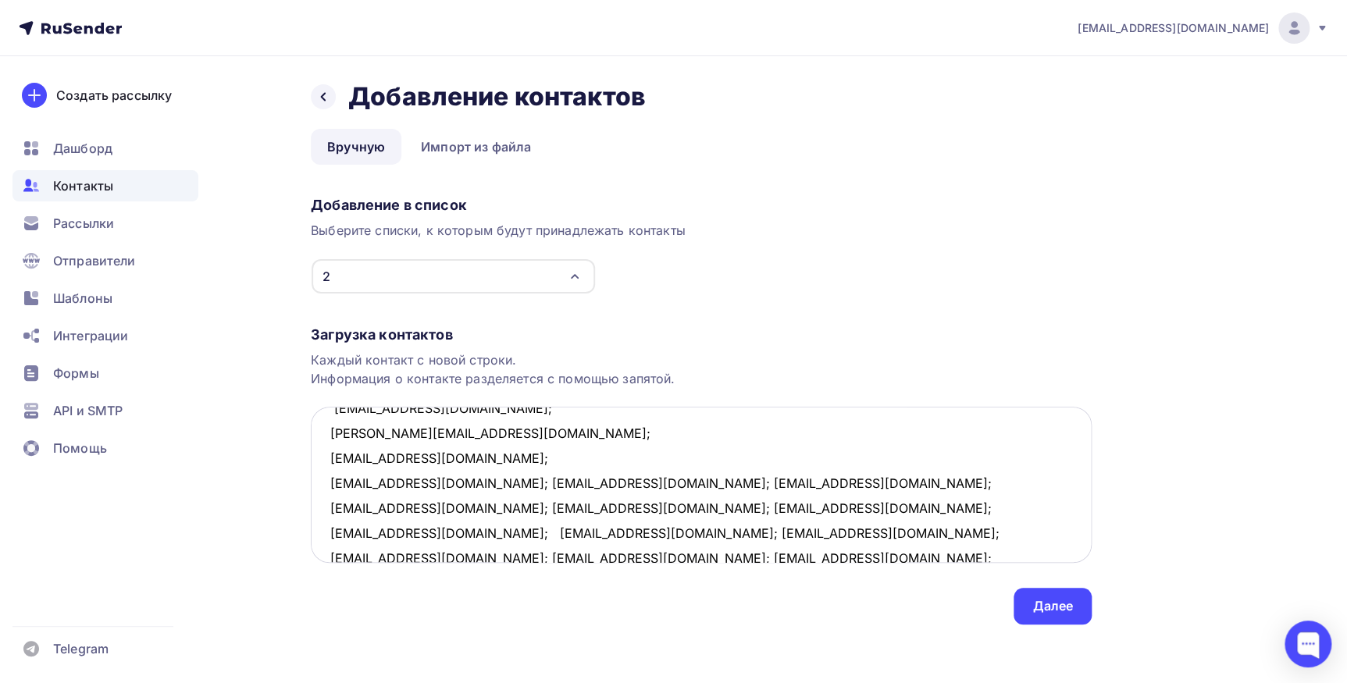
click at [490, 480] on textarea "iconist@iconist.ru; 9119870034@mail.ru; khorokhorya@mail.ru; kapsv76@gmail.com;…" at bounding box center [701, 485] width 781 height 156
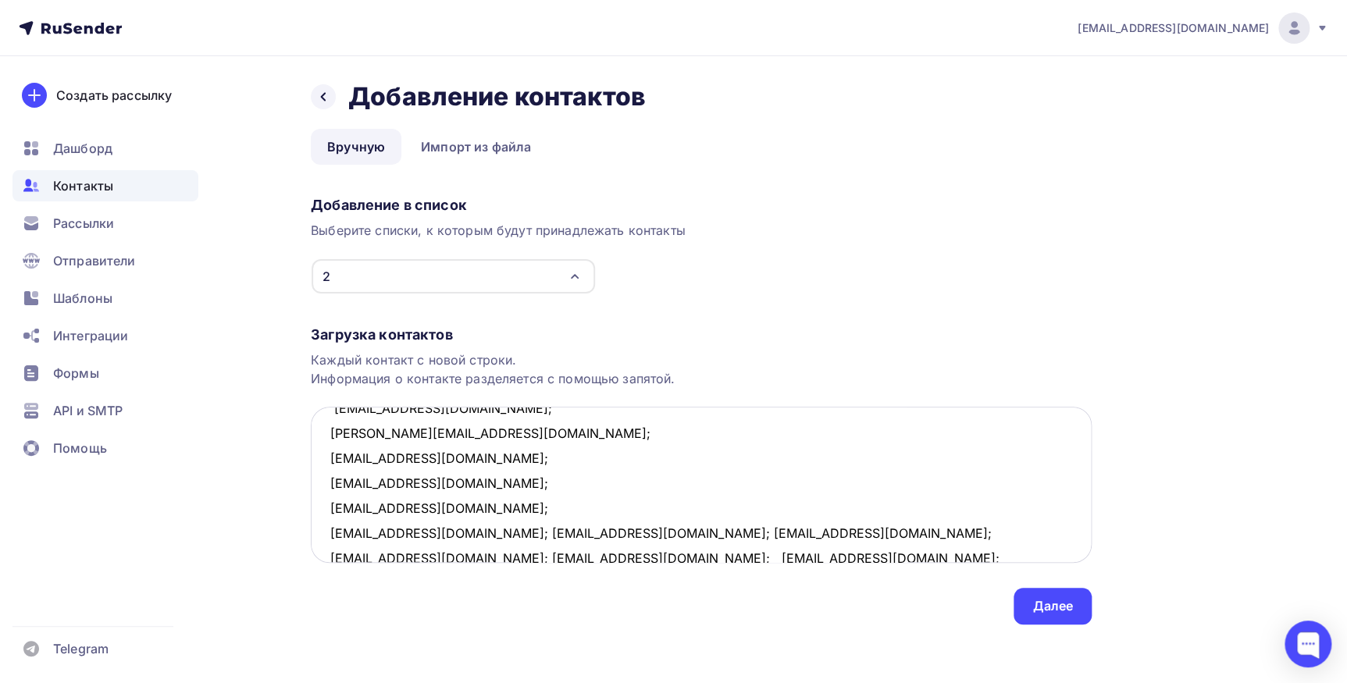
click at [450, 508] on textarea "iconist@iconist.ru; 9119870034@mail.ru; khorokhorya@mail.ru; kapsv76@gmail.com;…" at bounding box center [701, 485] width 781 height 156
click at [437, 531] on textarea "iconist@iconist.ru; 9119870034@mail.ru; khorokhorya@mail.ru; kapsv76@gmail.com;…" at bounding box center [701, 485] width 781 height 156
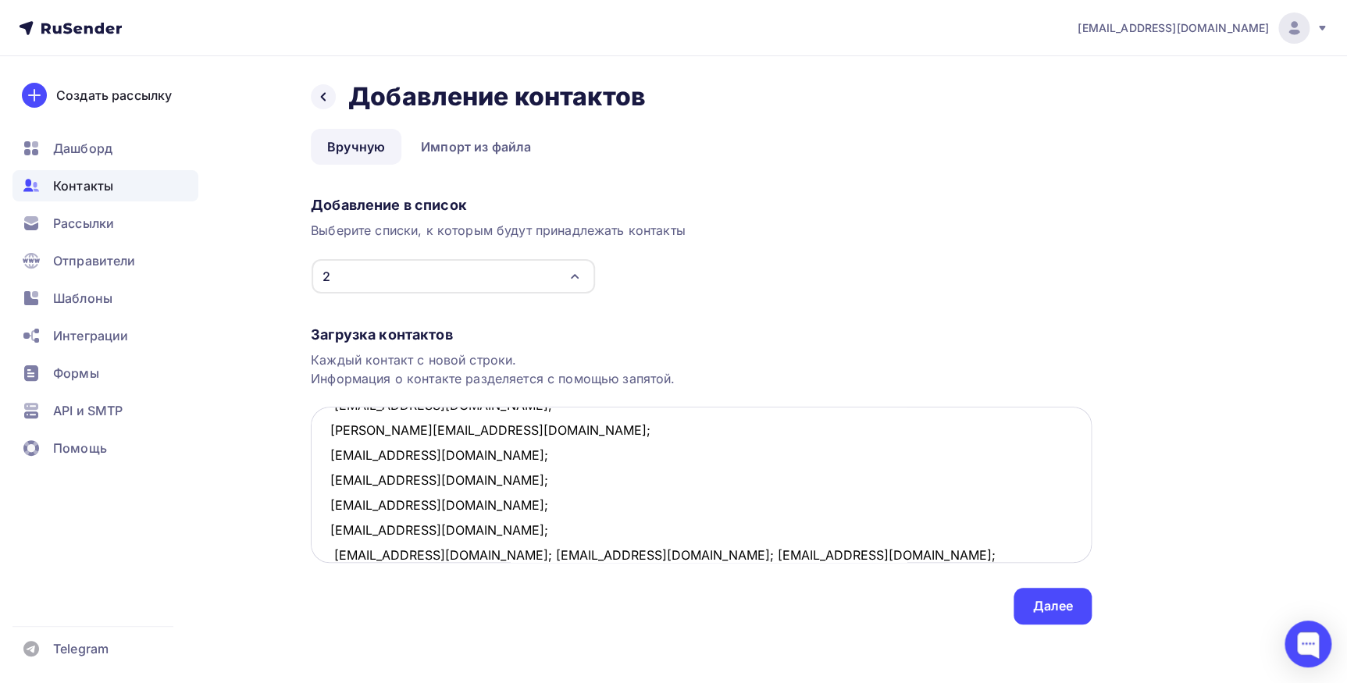
scroll to position [230, 0]
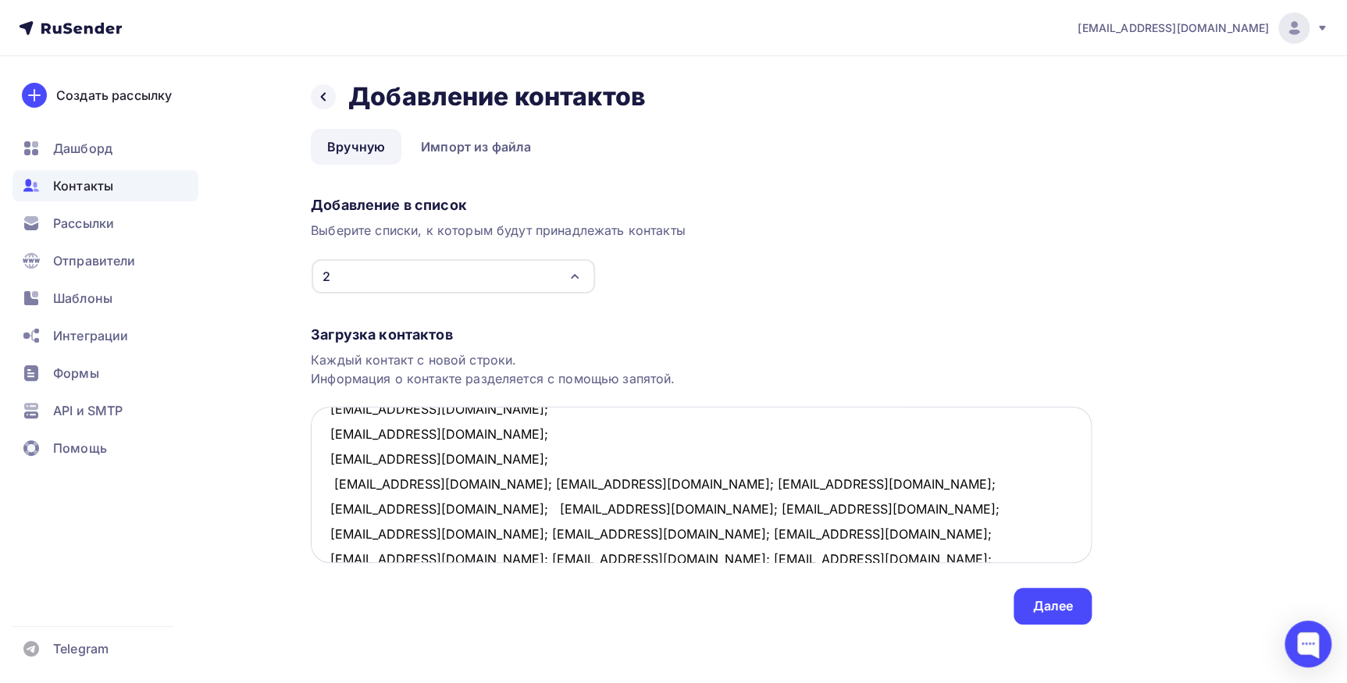
click at [479, 484] on textarea "iconist@iconist.ru; 9119870034@mail.ru; khorokhorya@mail.ru; kapsv76@gmail.com;…" at bounding box center [701, 485] width 781 height 156
click at [451, 510] on textarea "iconist@iconist.ru; 9119870034@mail.ru; khorokhorya@mail.ru; kapsv76@gmail.com;…" at bounding box center [701, 485] width 781 height 156
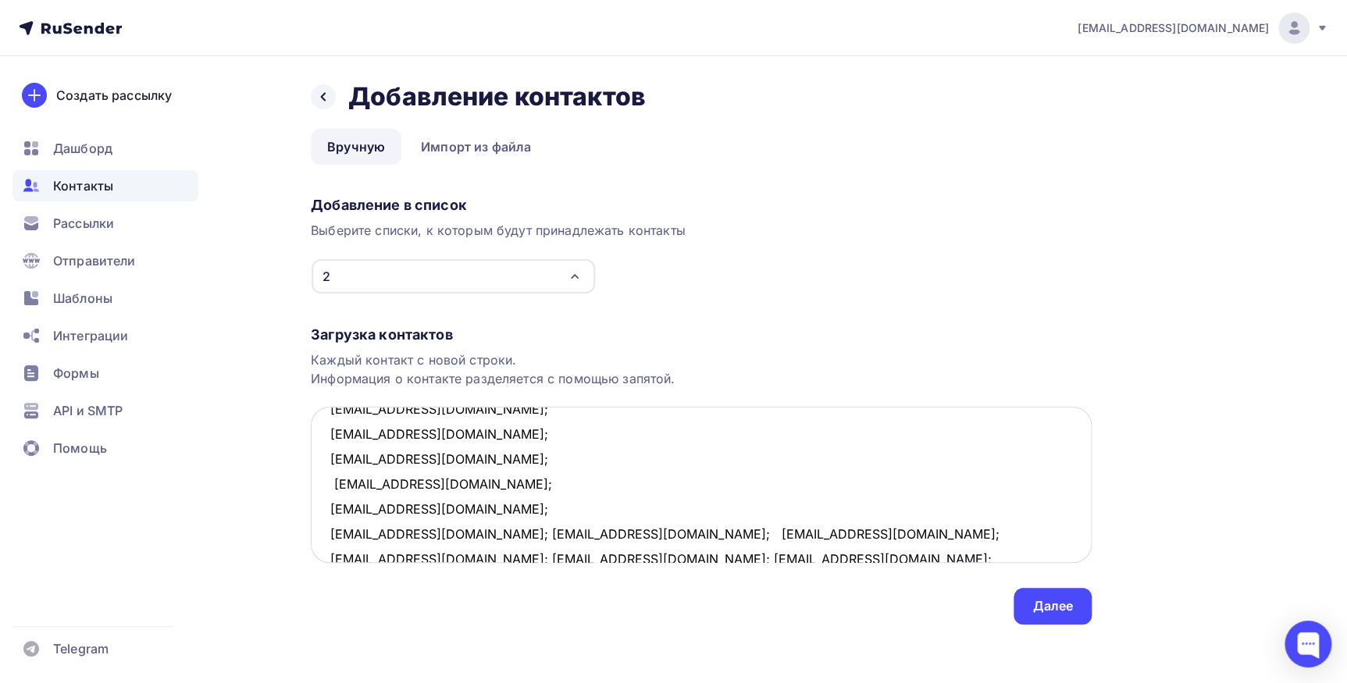
click at [440, 534] on textarea "iconist@iconist.ru; 9119870034@mail.ru; khorokhorya@mail.ru; kapsv76@gmail.com;…" at bounding box center [701, 485] width 781 height 156
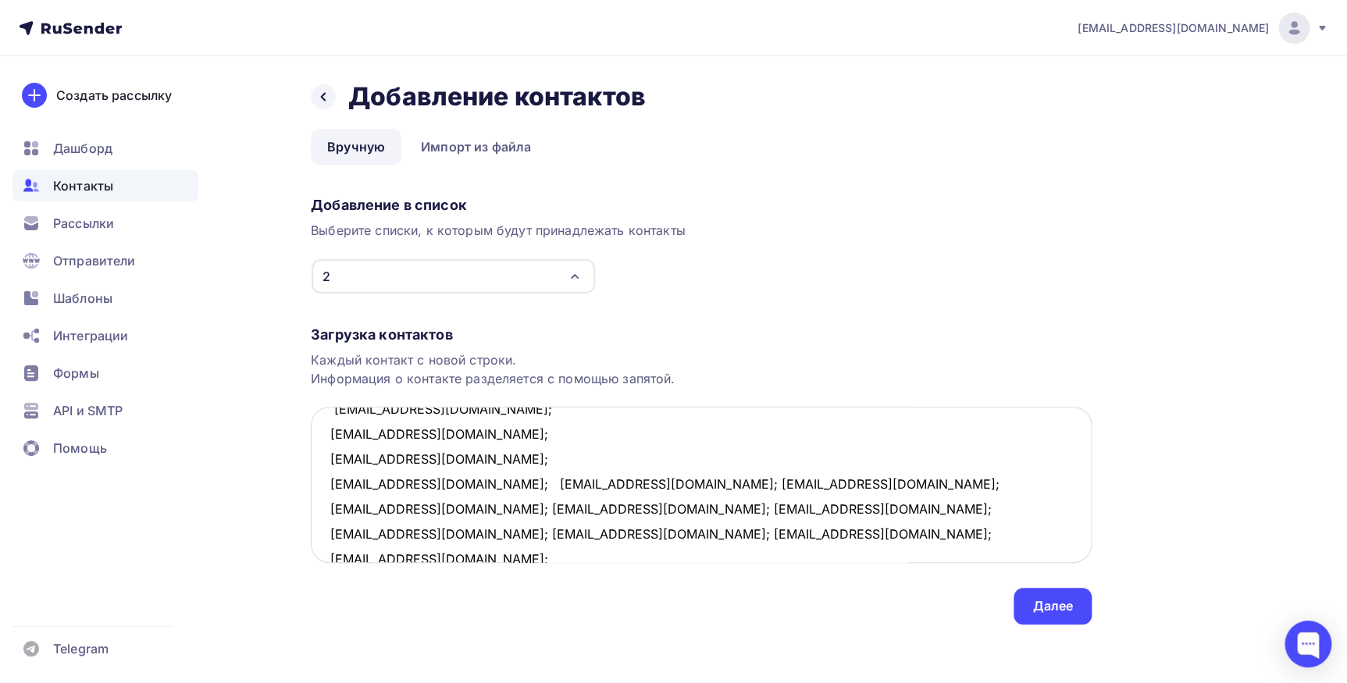
click at [468, 484] on textarea "iconist@iconist.ru; 9119870034@mail.ru; khorokhorya@mail.ru; kapsv76@gmail.com;…" at bounding box center [701, 485] width 781 height 156
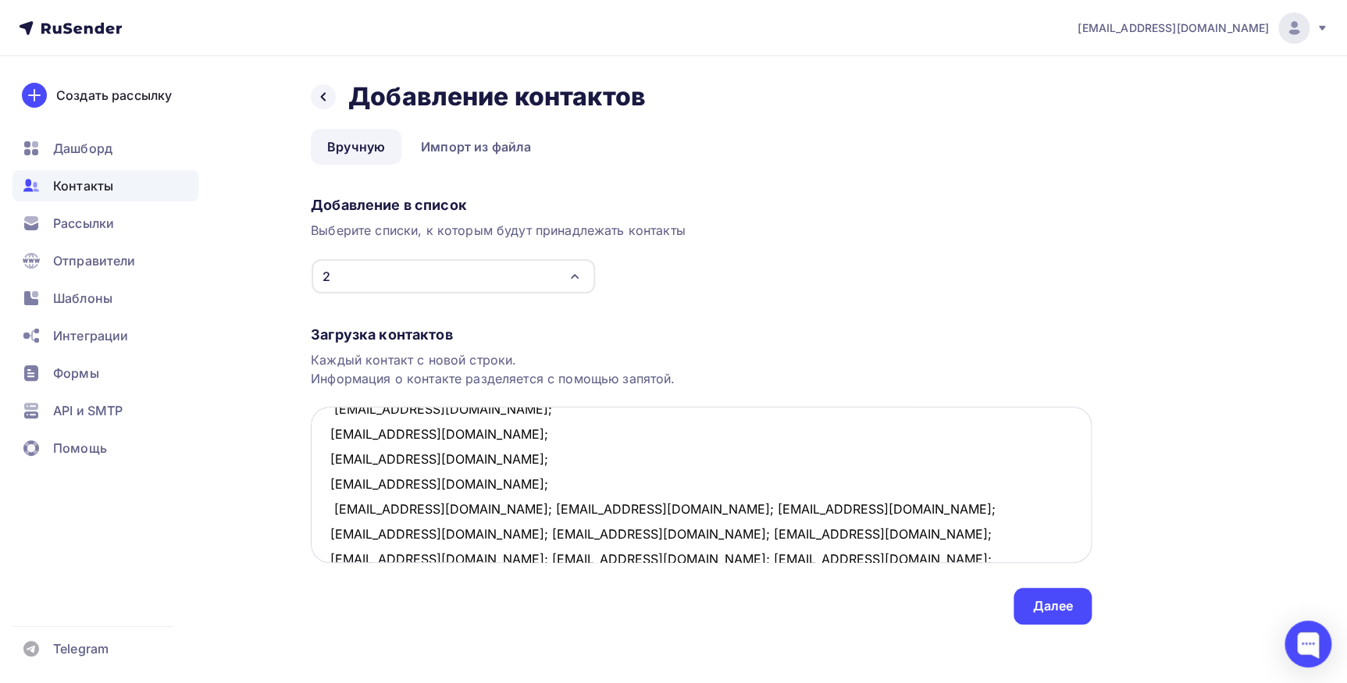
click at [470, 509] on textarea "iconist@iconist.ru; 9119870034@mail.ru; khorokhorya@mail.ru; kapsv76@gmail.com;…" at bounding box center [701, 485] width 781 height 156
click at [429, 531] on textarea "iconist@iconist.ru; 9119870034@mail.ru; khorokhorya@mail.ru; kapsv76@gmail.com;…" at bounding box center [701, 485] width 781 height 156
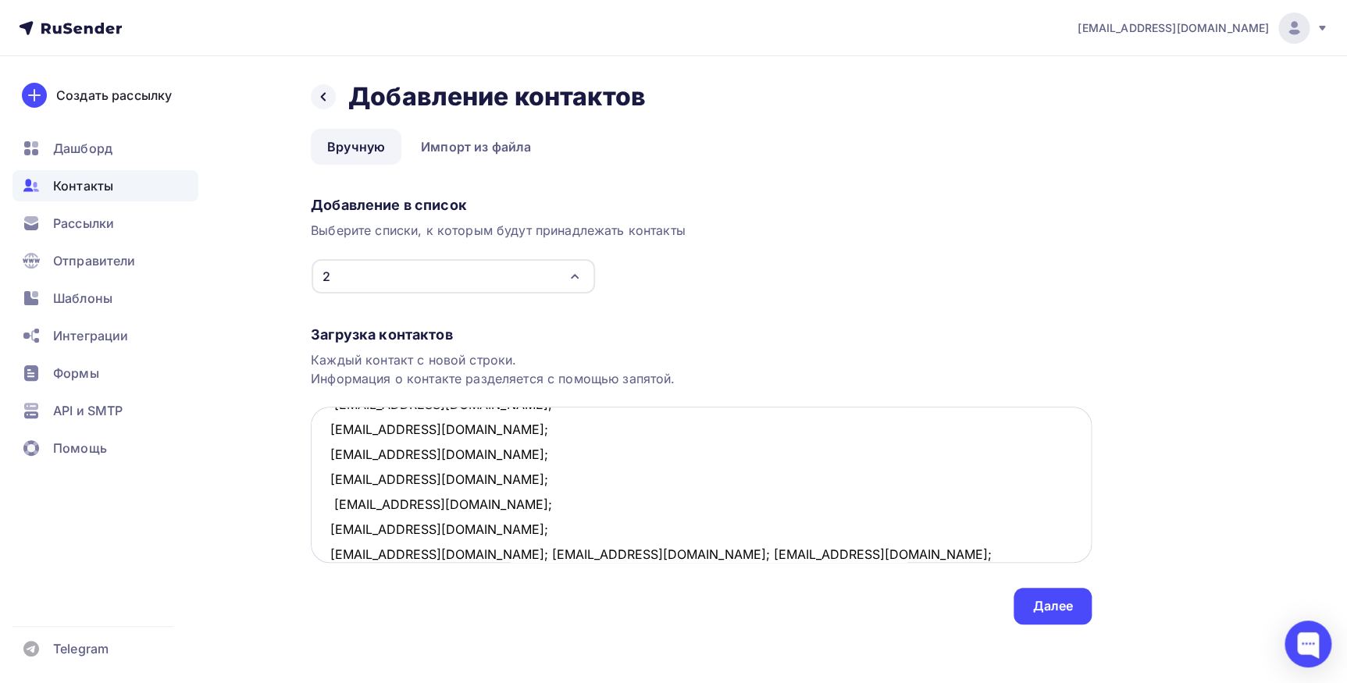
scroll to position [380, 0]
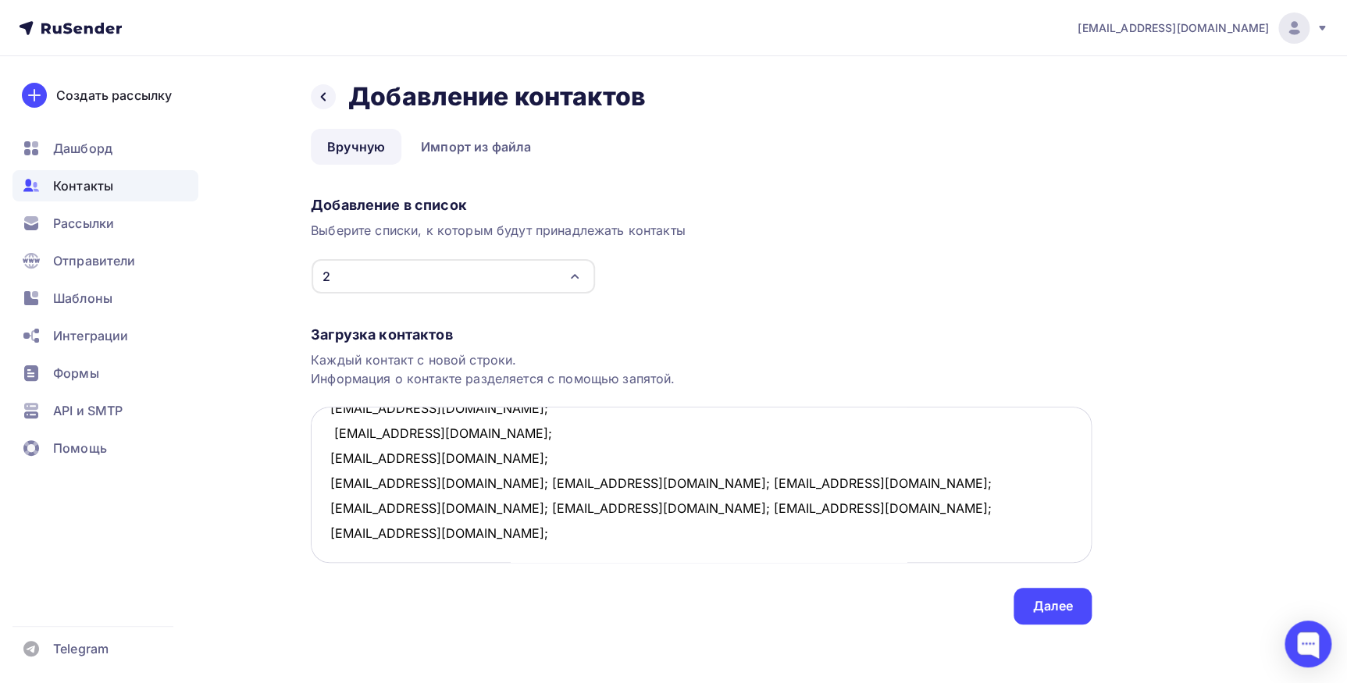
click at [486, 482] on textarea "iconist@iconist.ru; 9119870034@mail.ru; khorokhorya@mail.ru; kapsv76@gmail.com;…" at bounding box center [701, 485] width 781 height 156
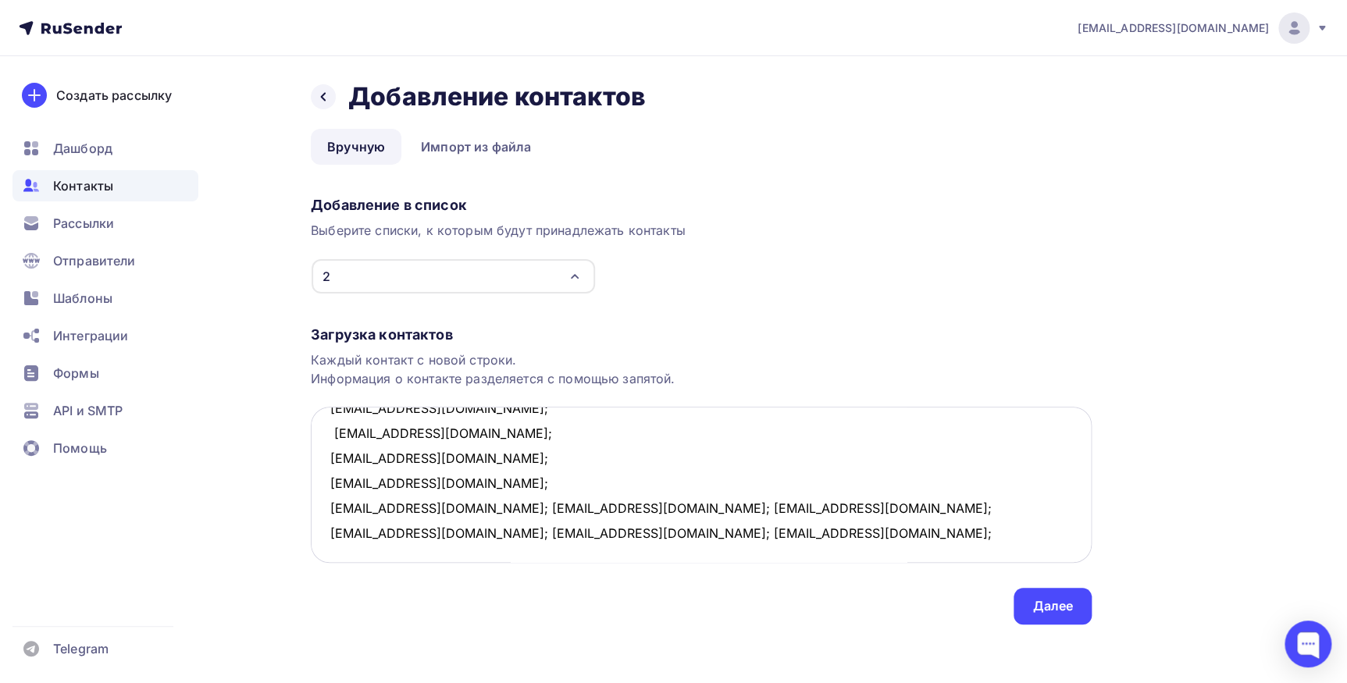
click at [443, 508] on textarea "iconist@iconist.ru; 9119870034@mail.ru; khorokhorya@mail.ru; kapsv76@gmail.com;…" at bounding box center [701, 485] width 781 height 156
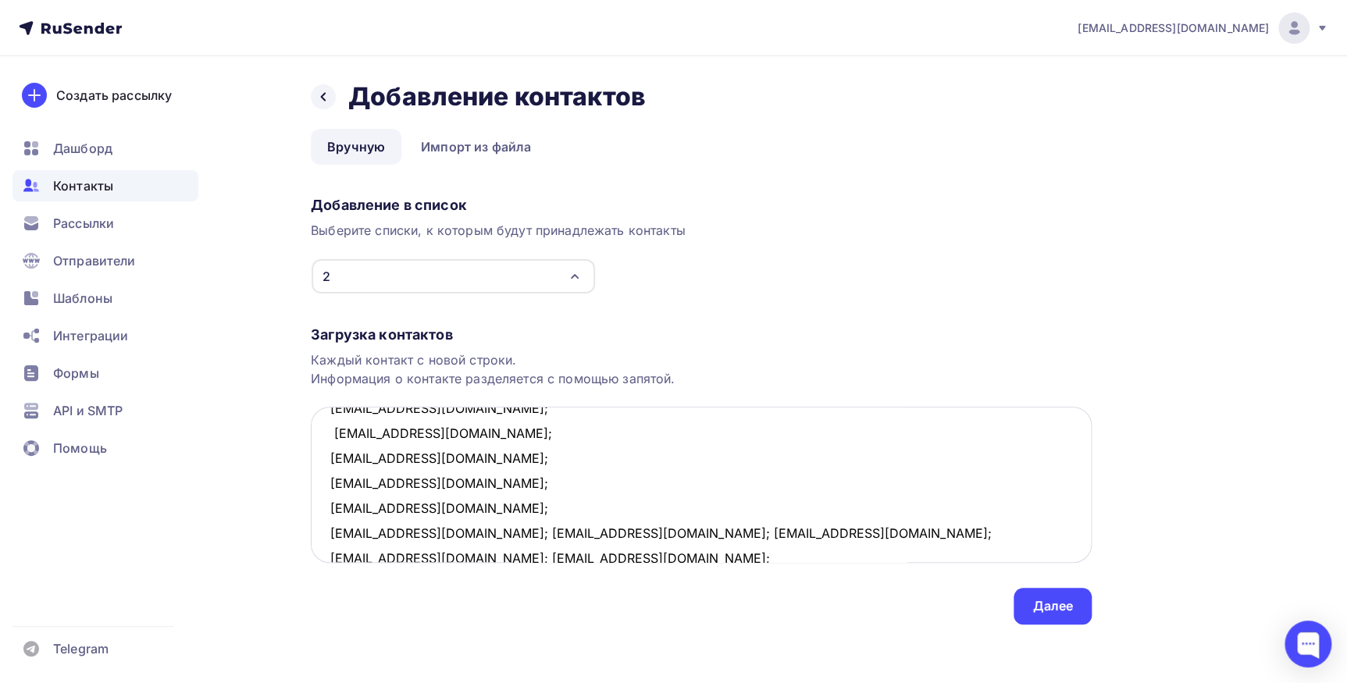
click at [442, 528] on textarea "iconist@iconist.ru; 9119870034@mail.ru; khorokhorya@mail.ru; kapsv76@gmail.com;…" at bounding box center [701, 485] width 781 height 156
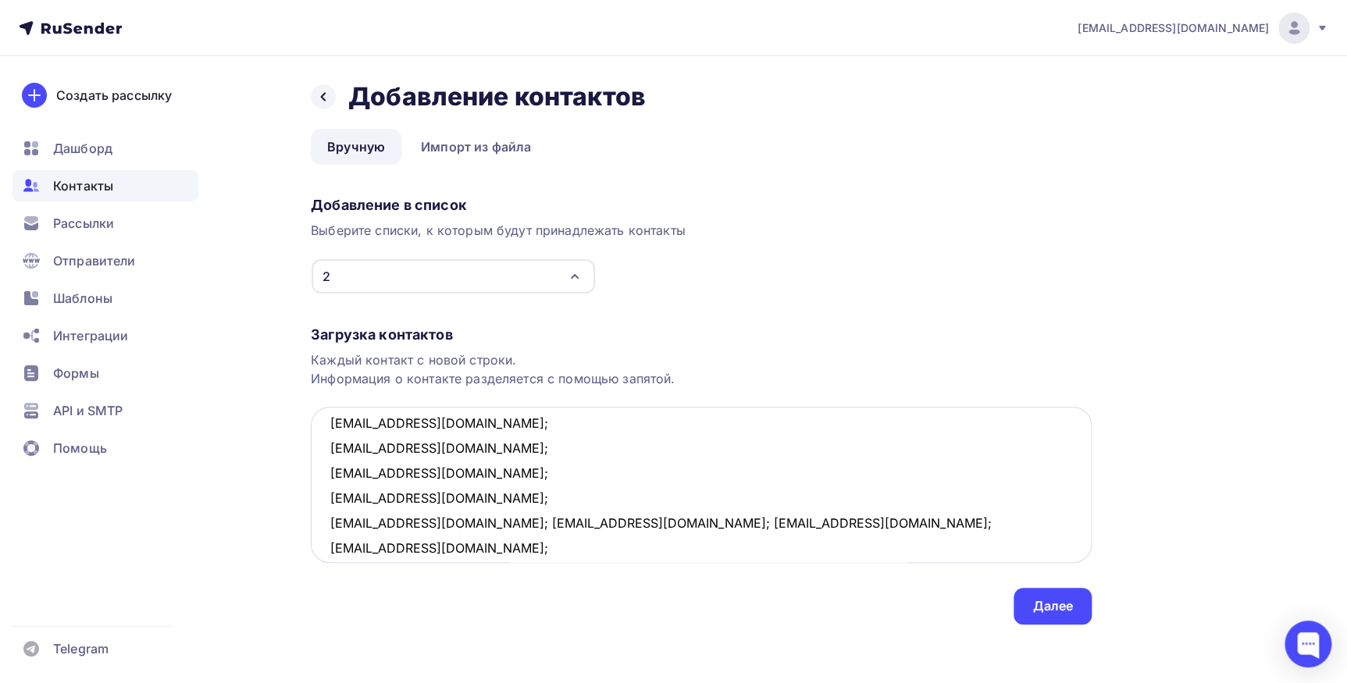
scroll to position [432, 0]
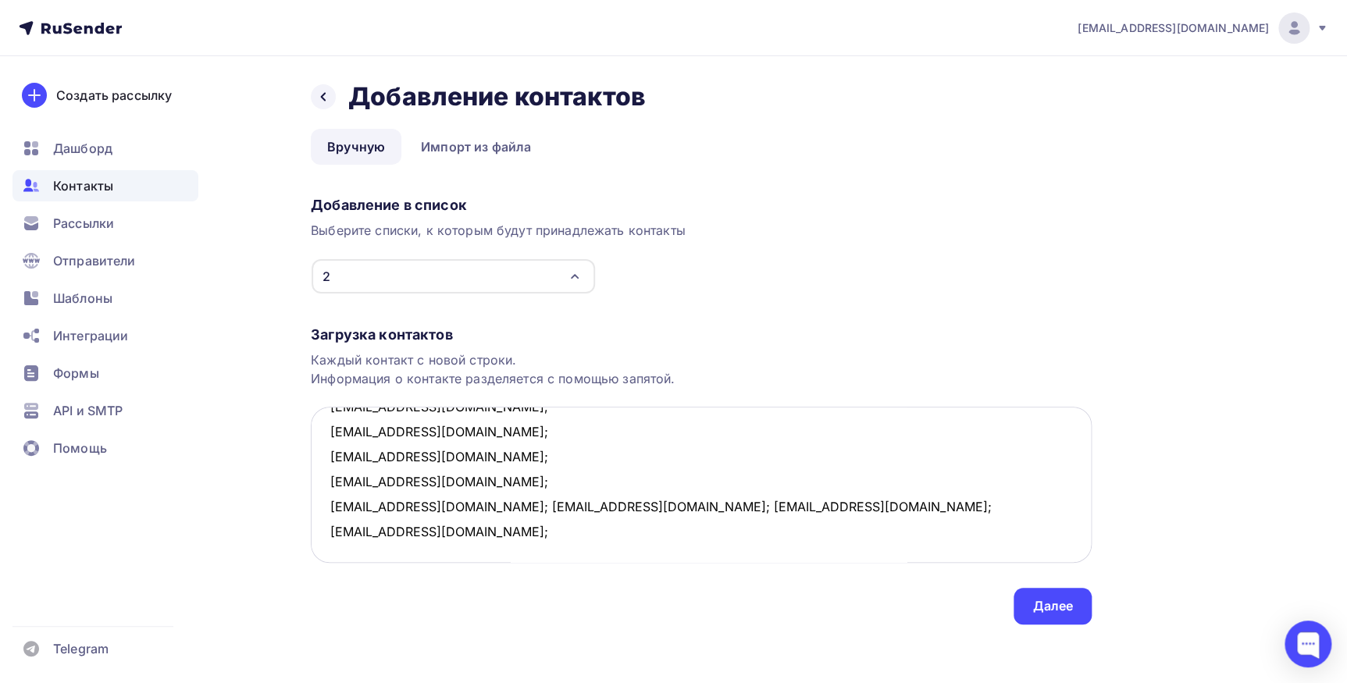
click at [475, 505] on textarea "iconist@iconist.ru; 9119870034@mail.ru; khorokhorya@mail.ru; kapsv76@gmail.com;…" at bounding box center [701, 485] width 781 height 156
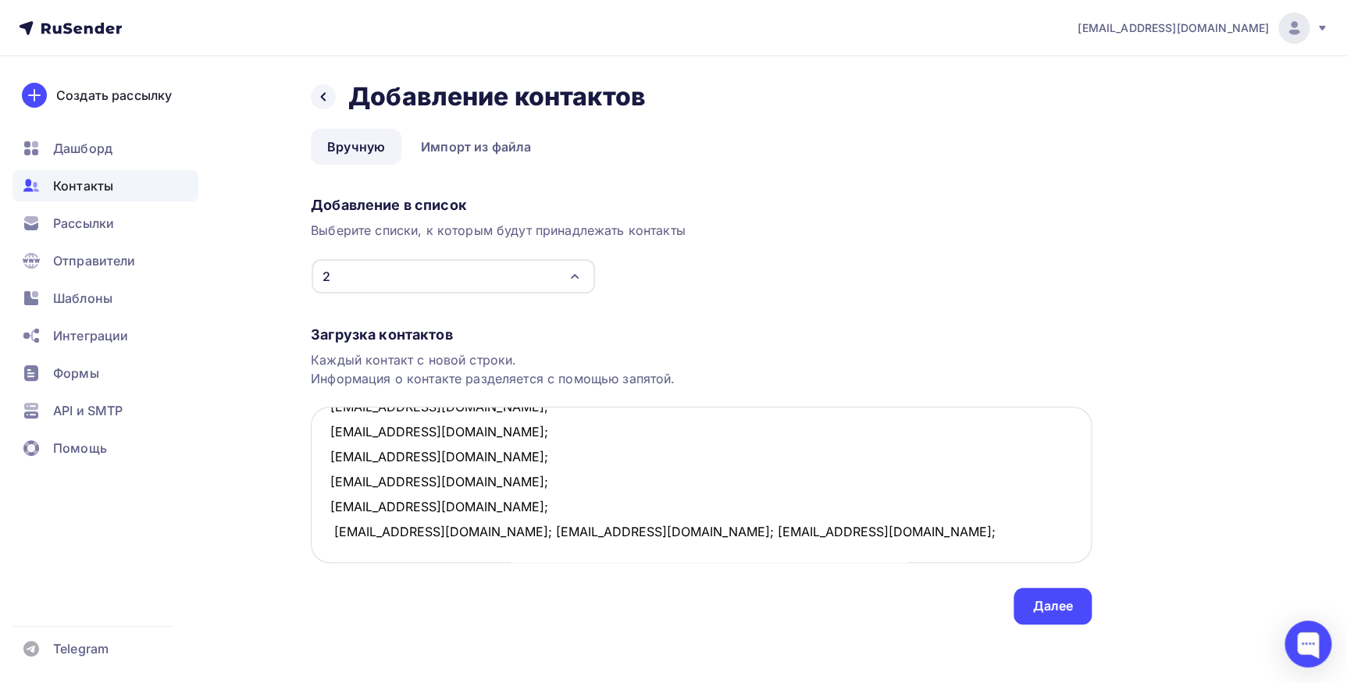
click at [453, 533] on textarea "iconist@iconist.ru; 9119870034@mail.ru; khorokhorya@mail.ru; kapsv76@gmail.com;…" at bounding box center [701, 485] width 781 height 156
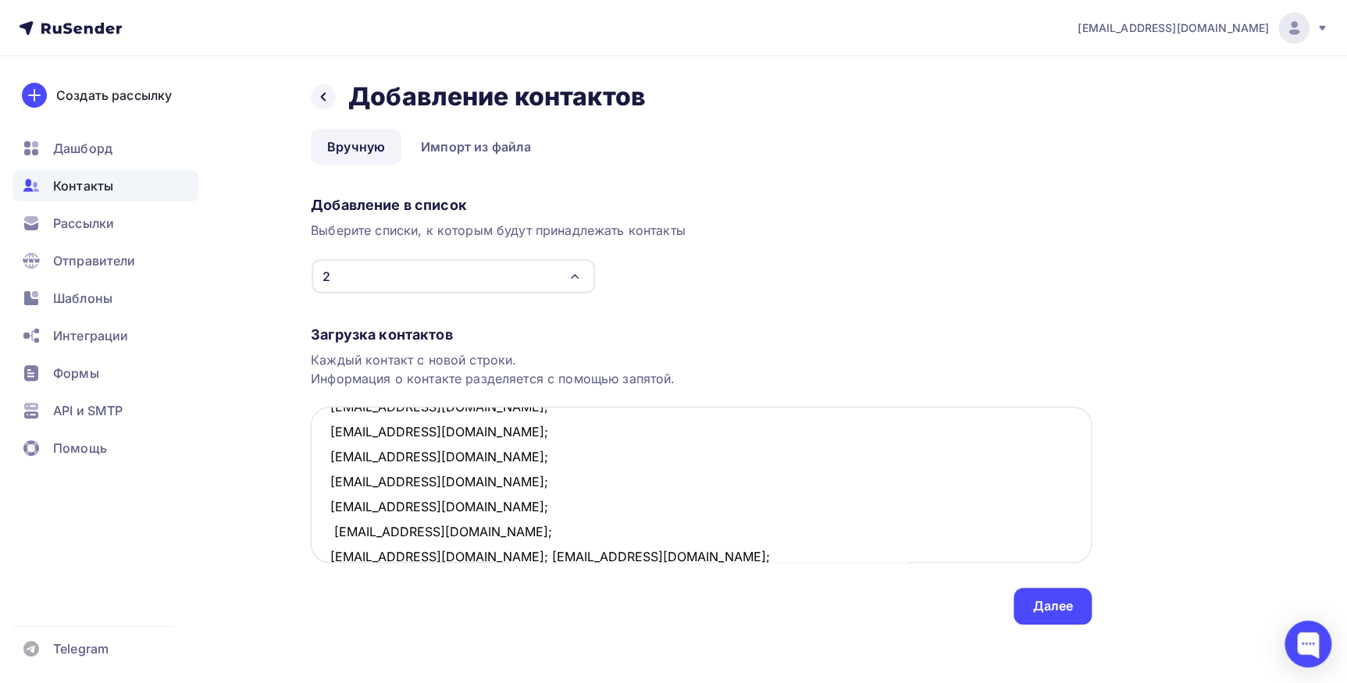
scroll to position [433, 0]
click at [461, 550] on textarea "iconist@iconist.ru; 9119870034@mail.ru; khorokhorya@mail.ru; kapsv76@gmail.com;…" at bounding box center [701, 485] width 781 height 156
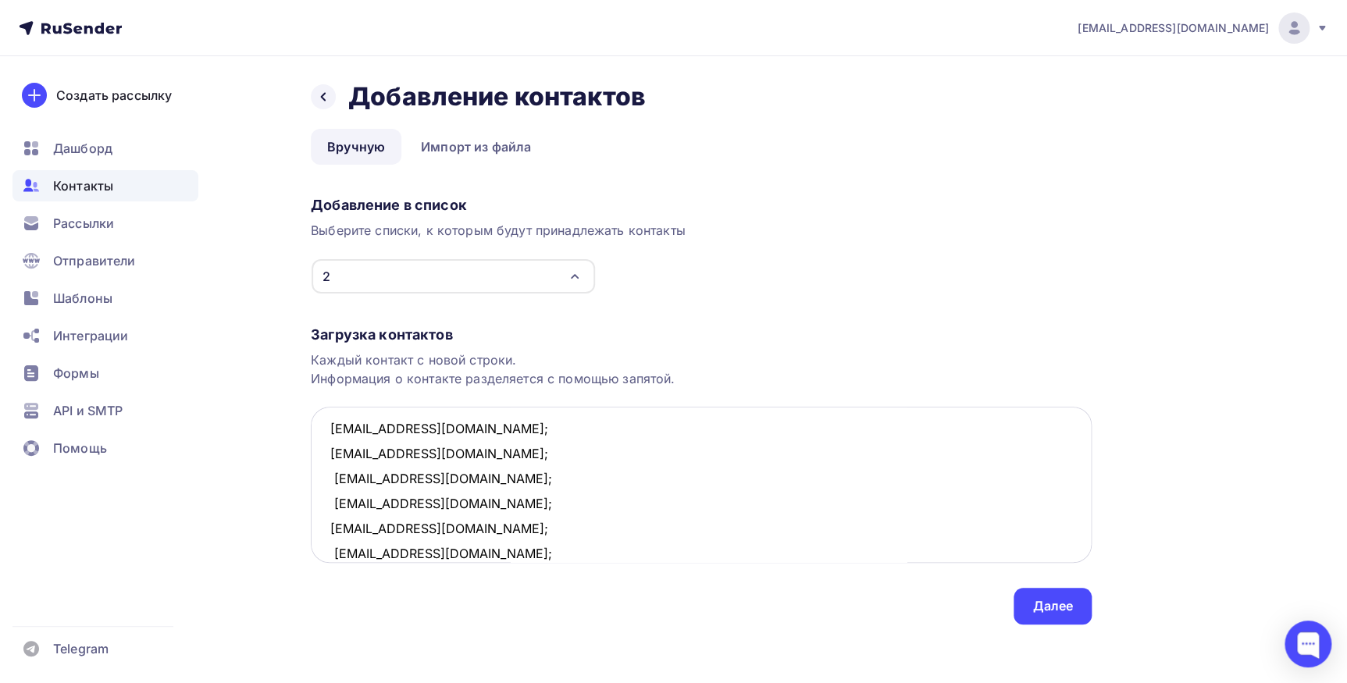
scroll to position [0, 0]
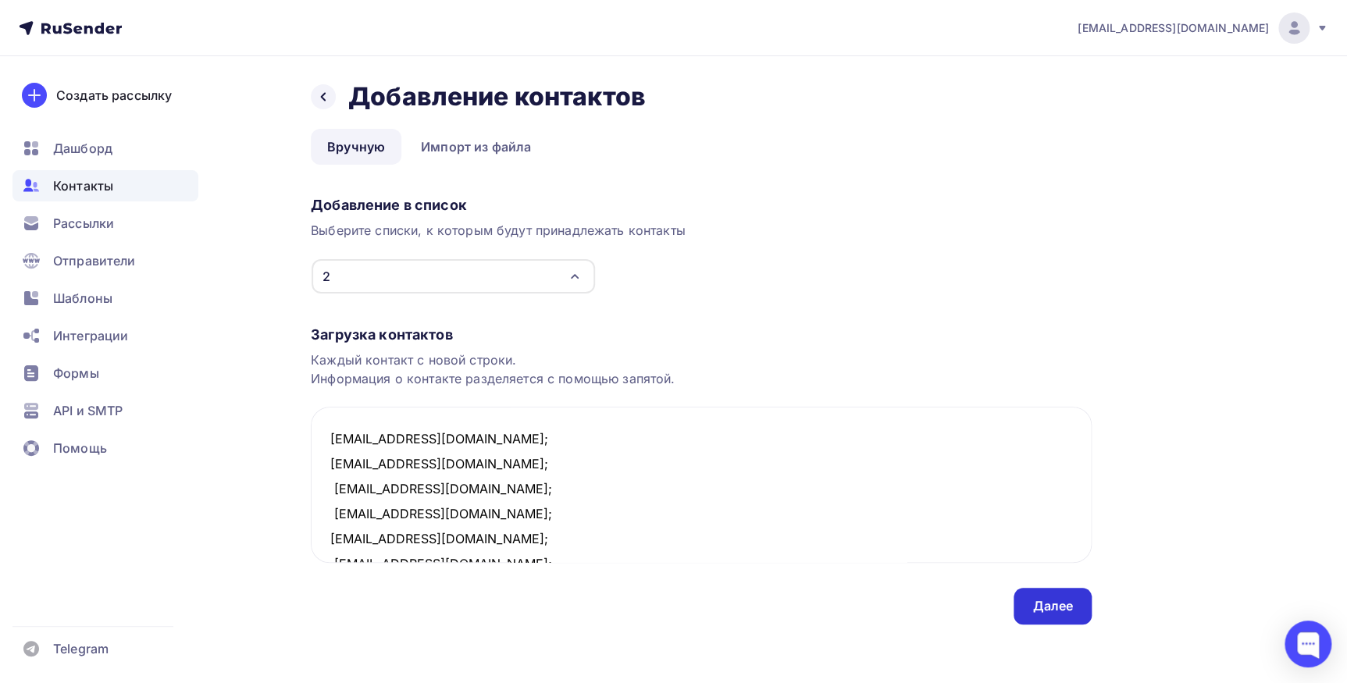
type textarea "iconist@iconist.ru; 9119870034@mail.ru; khorokhorya@mail.ru; kapsv76@gmail.com;…"
click at [1045, 616] on div "Далее" at bounding box center [1052, 606] width 78 height 37
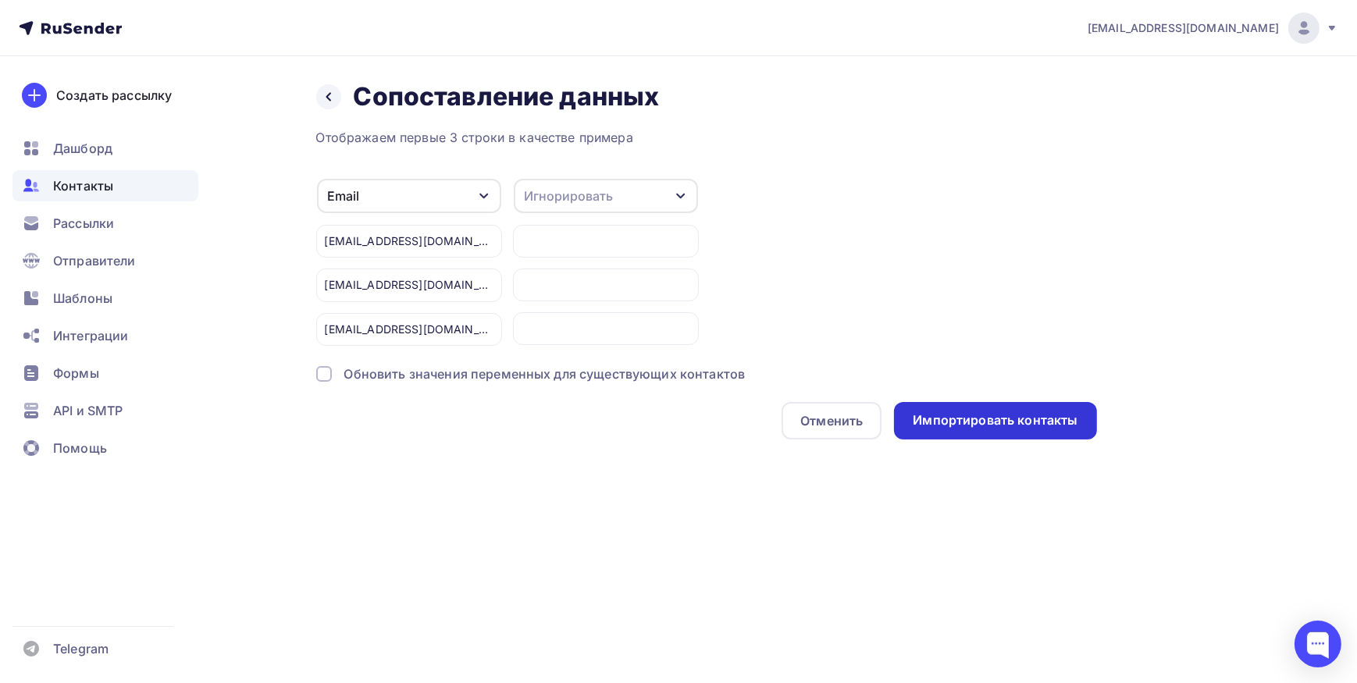
click at [974, 420] on div "Импортировать контакты" at bounding box center [995, 420] width 165 height 18
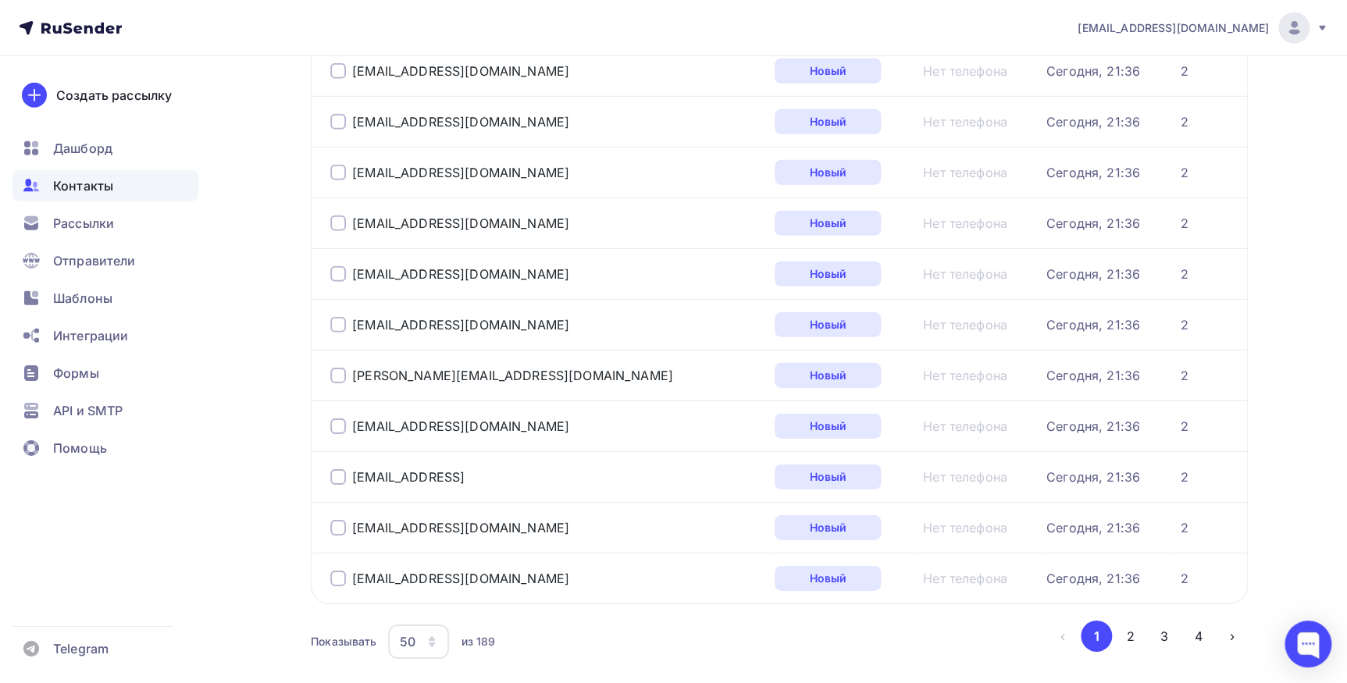
scroll to position [2303, 0]
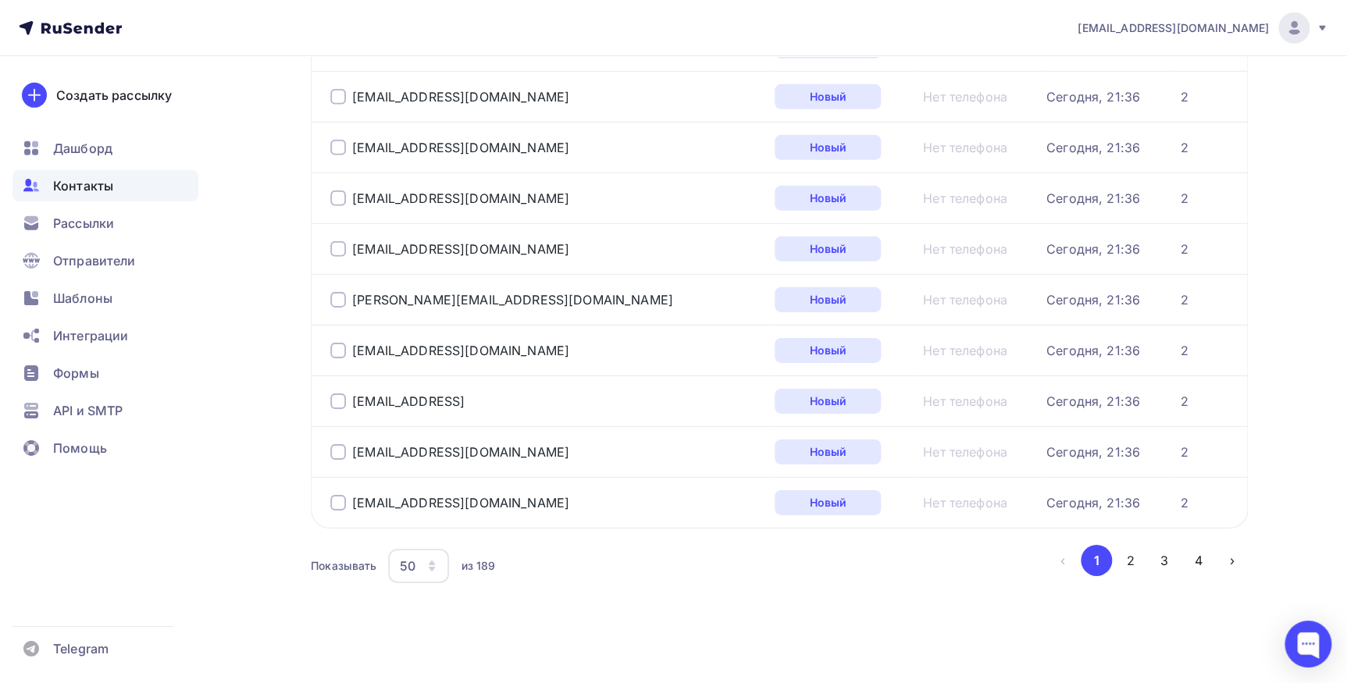
click at [430, 567] on icon "button" at bounding box center [431, 566] width 12 height 12
click at [412, 515] on div "100" at bounding box center [481, 513] width 150 height 19
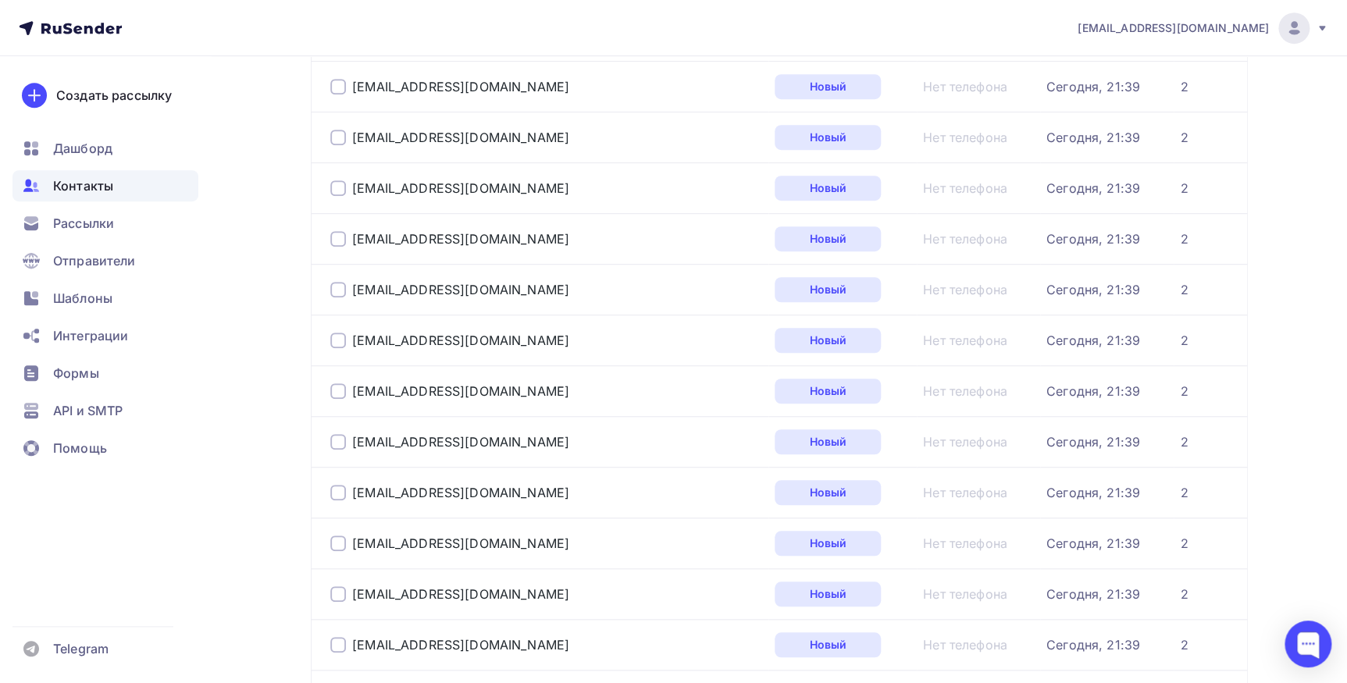
scroll to position [0, 0]
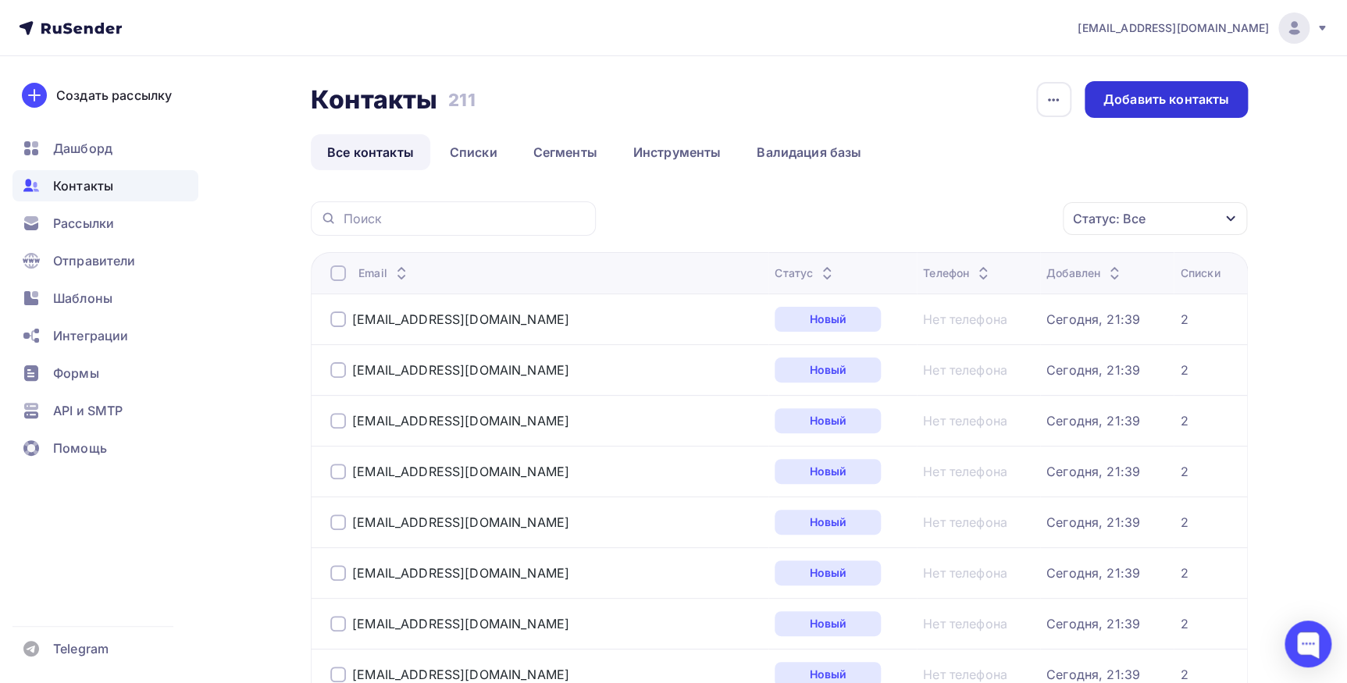
click at [1114, 94] on div "Добавить контакты" at bounding box center [1166, 100] width 126 height 18
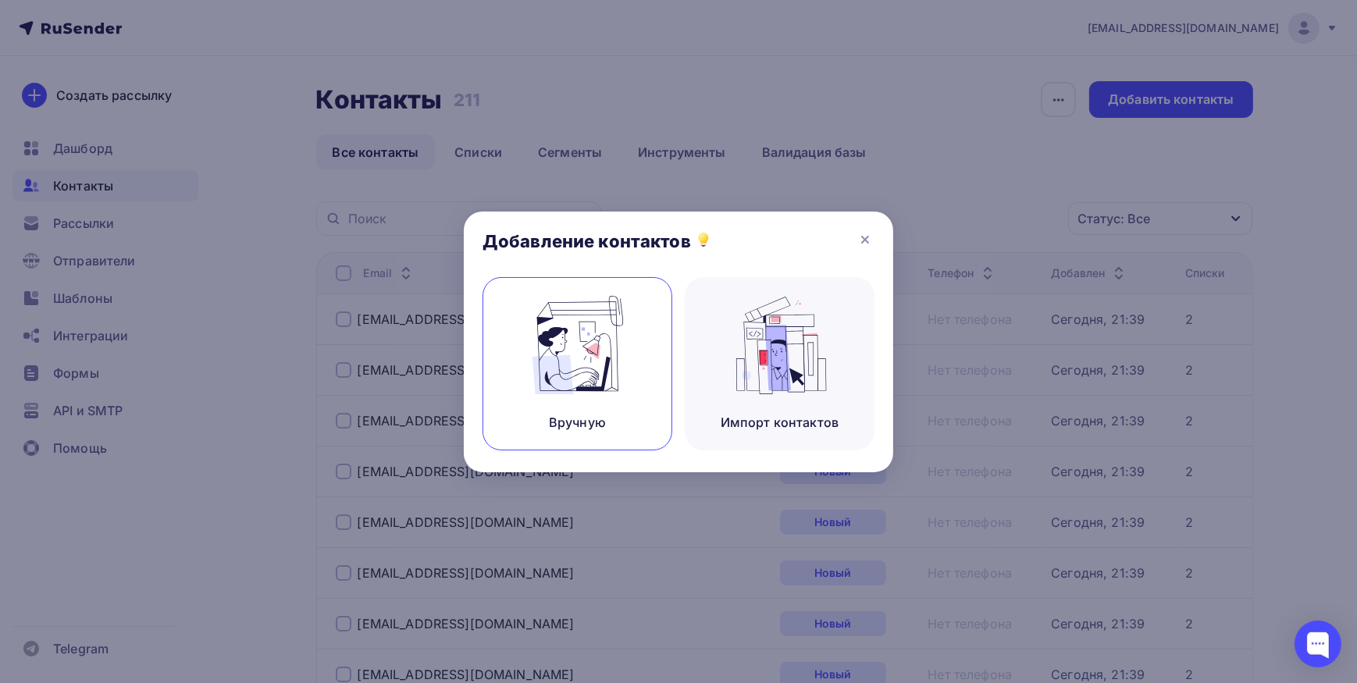
click at [552, 386] on img at bounding box center [577, 345] width 105 height 98
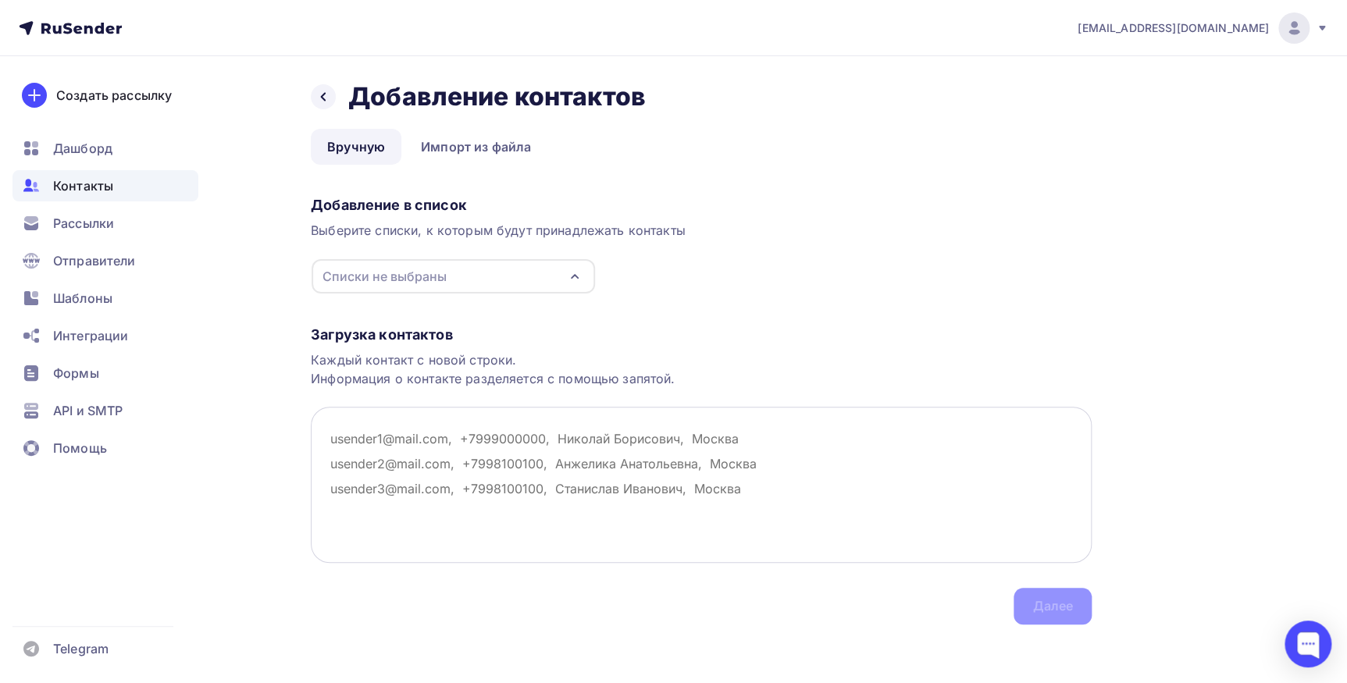
click at [352, 428] on textarea at bounding box center [701, 485] width 781 height 156
paste textarea "sergey.krainik@mail.ee; svet0127@mail.ru; info.naumof@yandex.ru; asd1616@ramble…"
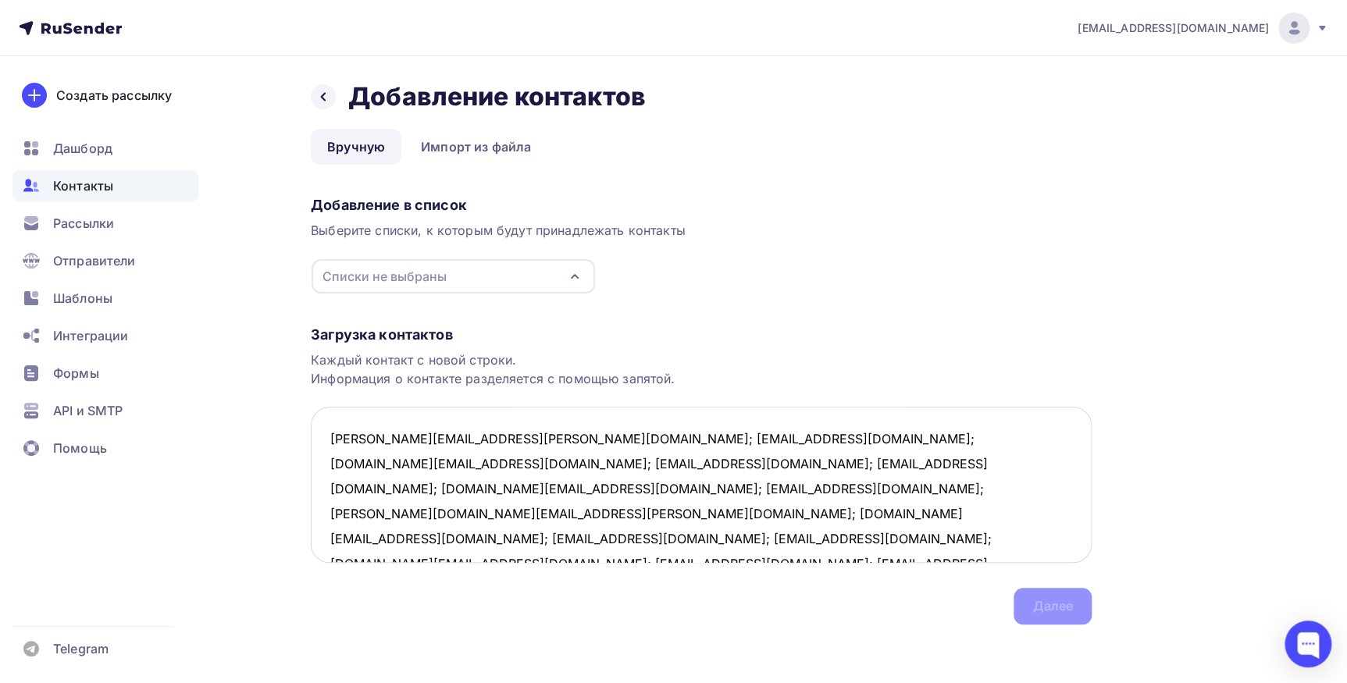
scroll to position [9, 0]
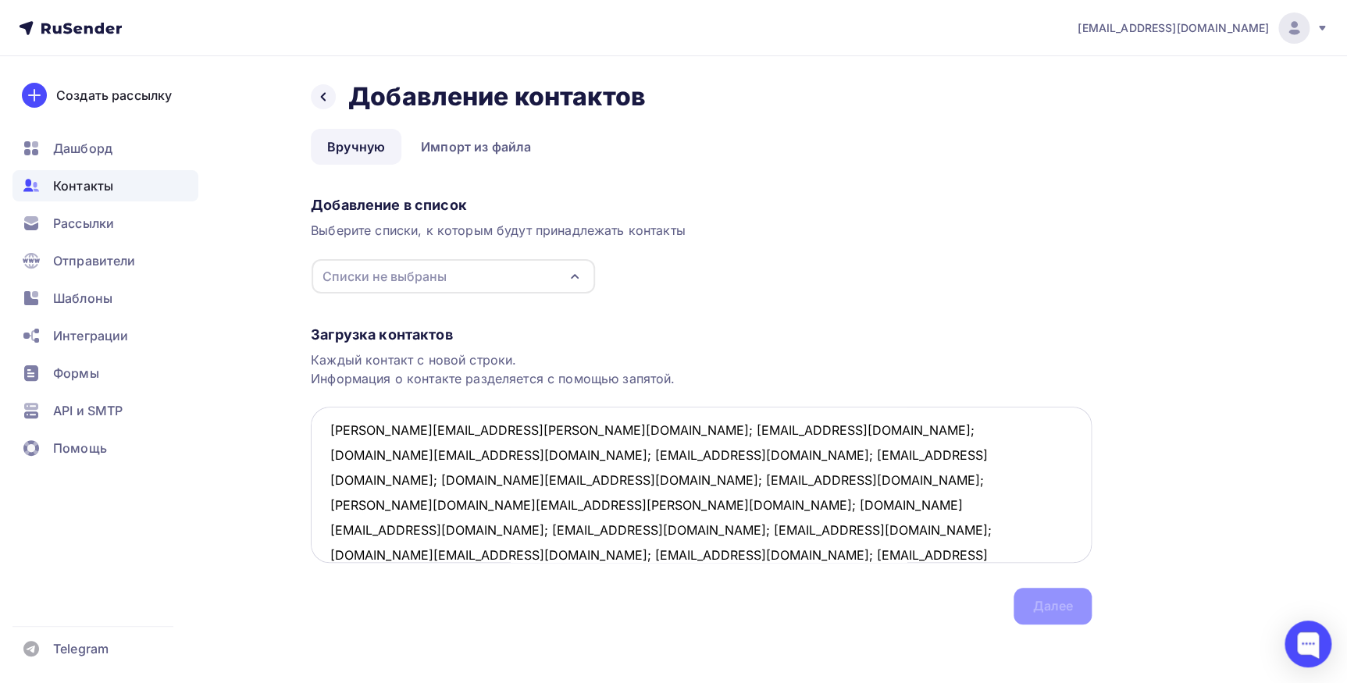
click at [475, 429] on textarea "sergey.krainik@mail.ee; svet0127@mail.ru; info.naumof@yandex.ru; asd1616@ramble…" at bounding box center [701, 485] width 781 height 156
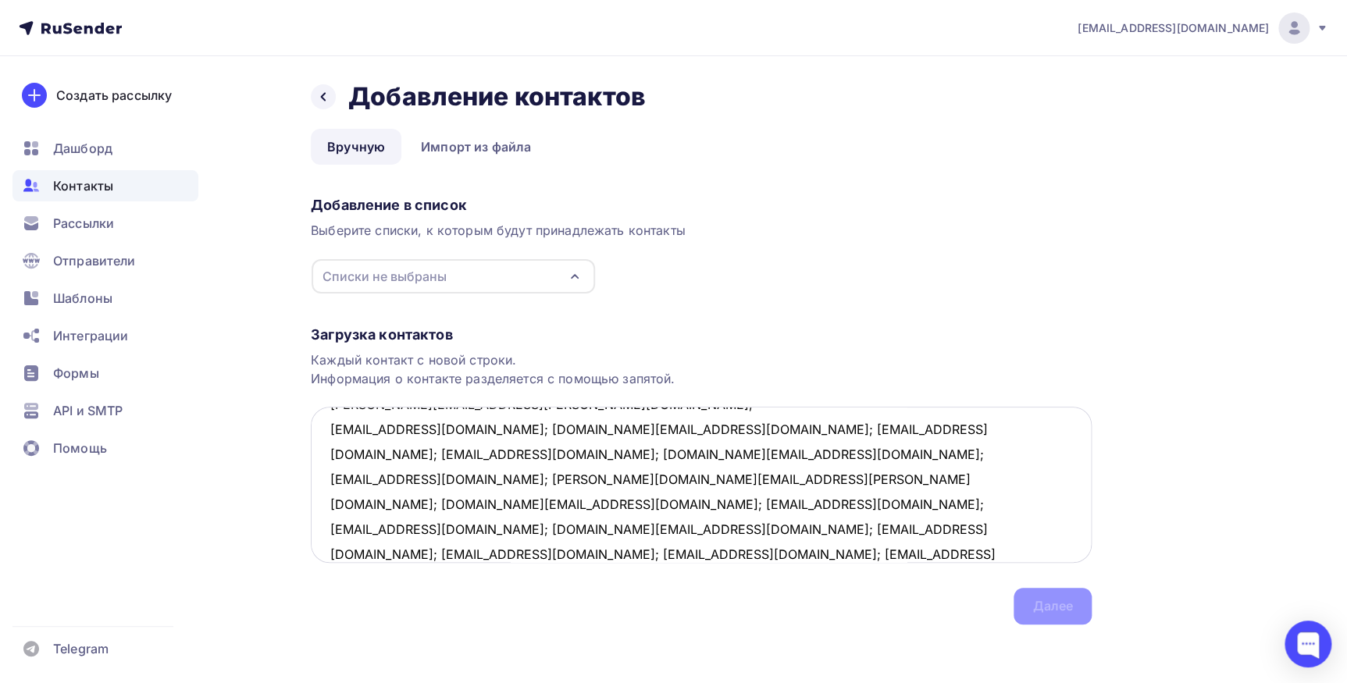
click at [437, 429] on textarea "sergey.krainik@mail.ee; svet0127@mail.ru; info.naumof@yandex.ru; asd1616@ramble…" at bounding box center [701, 485] width 781 height 156
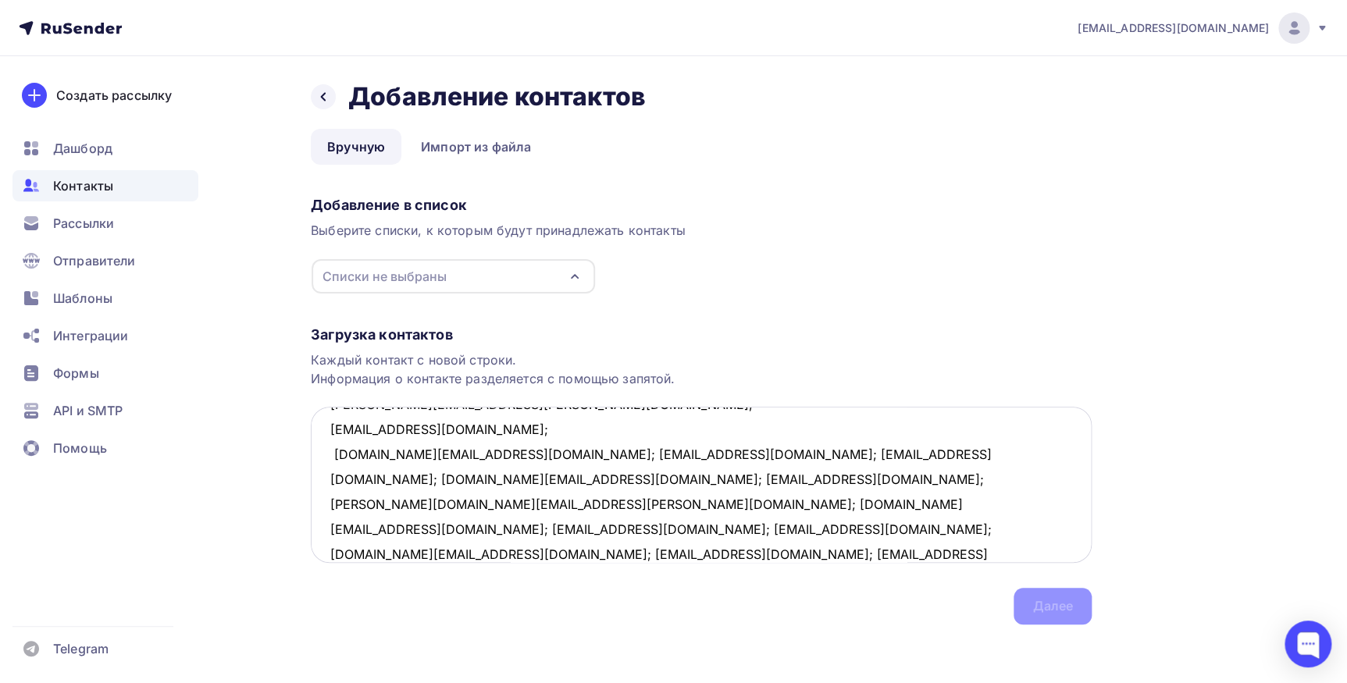
scroll to position [59, 0]
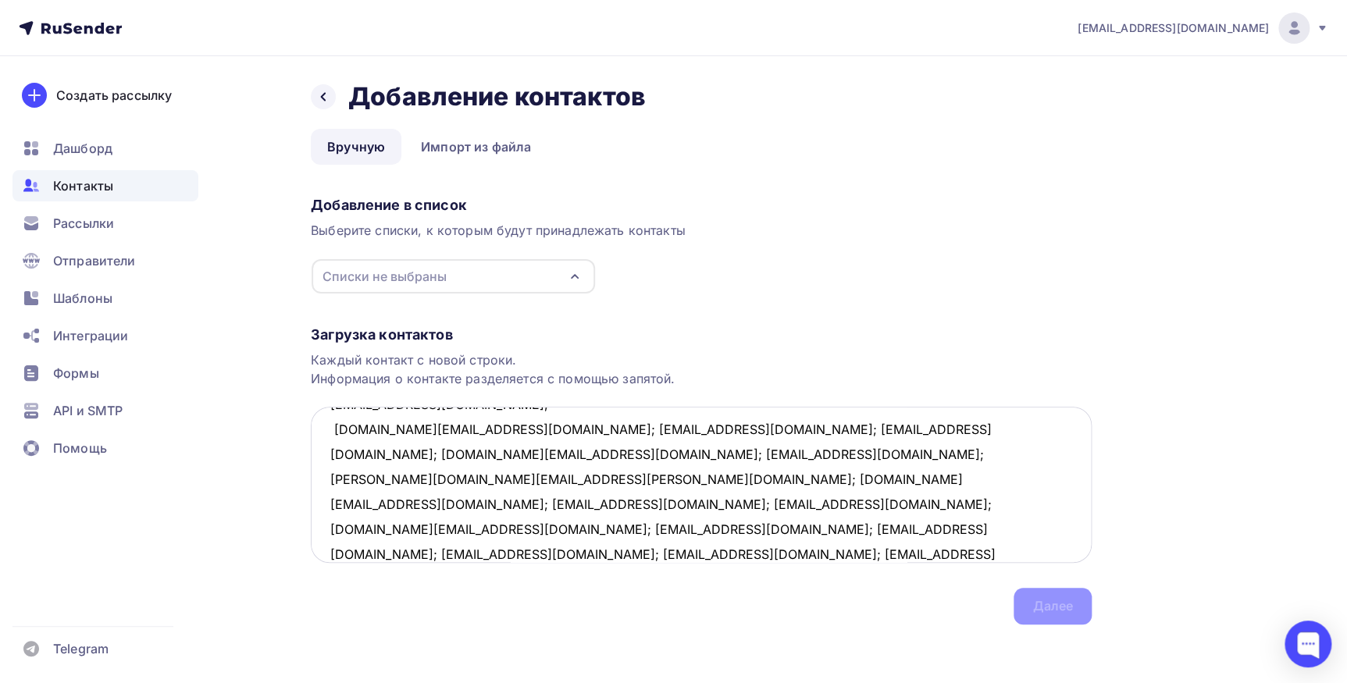
click at [482, 426] on textarea "sergey.krainik@mail.ee; svet0127@mail.ru; info.naumof@yandex.ru; asd1616@ramble…" at bounding box center [701, 485] width 781 height 156
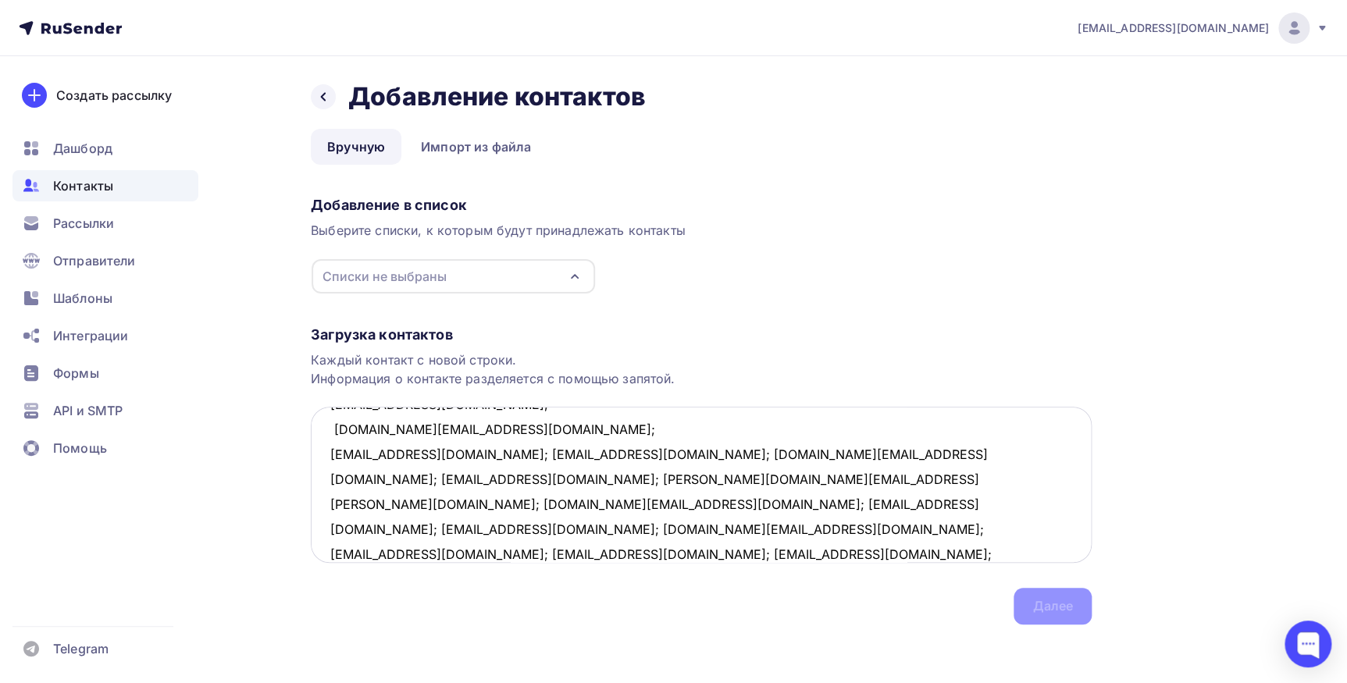
scroll to position [82, 0]
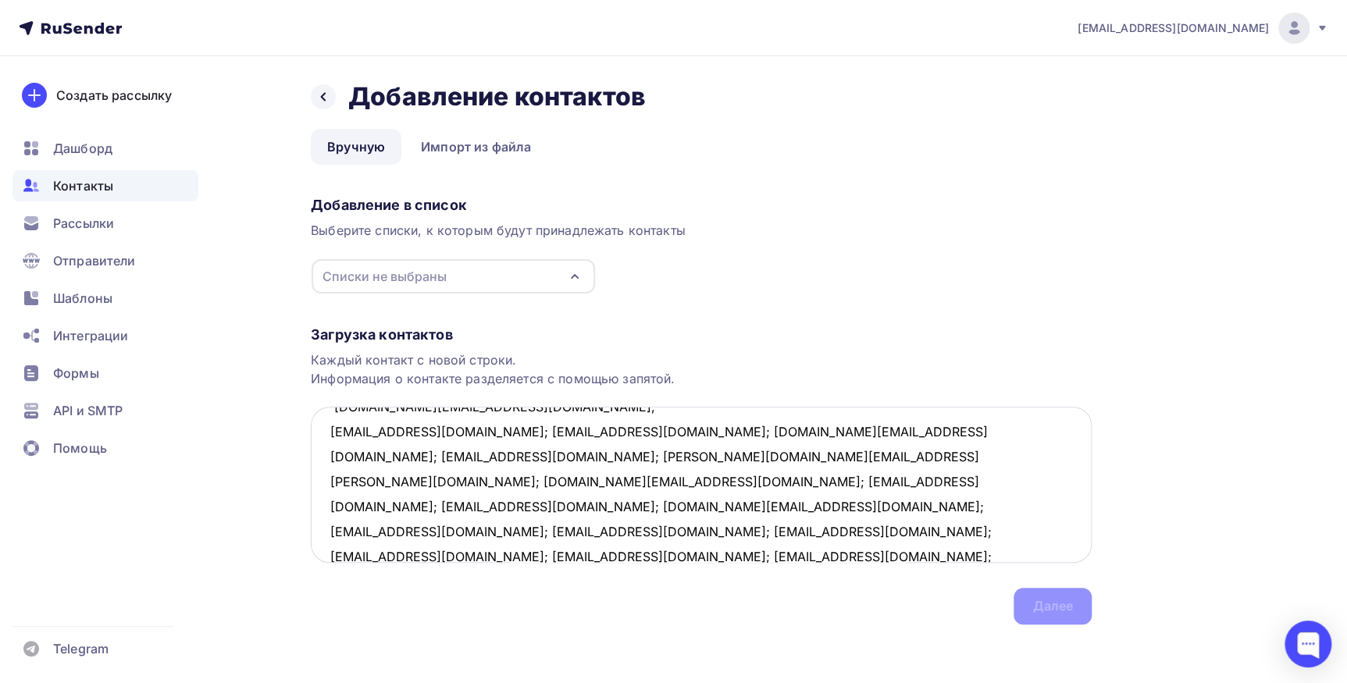
click at [454, 431] on textarea "sergey.krainik@mail.ee; svet0127@mail.ru; info.naumof@yandex.ru; asd1616@ramble…" at bounding box center [701, 485] width 781 height 156
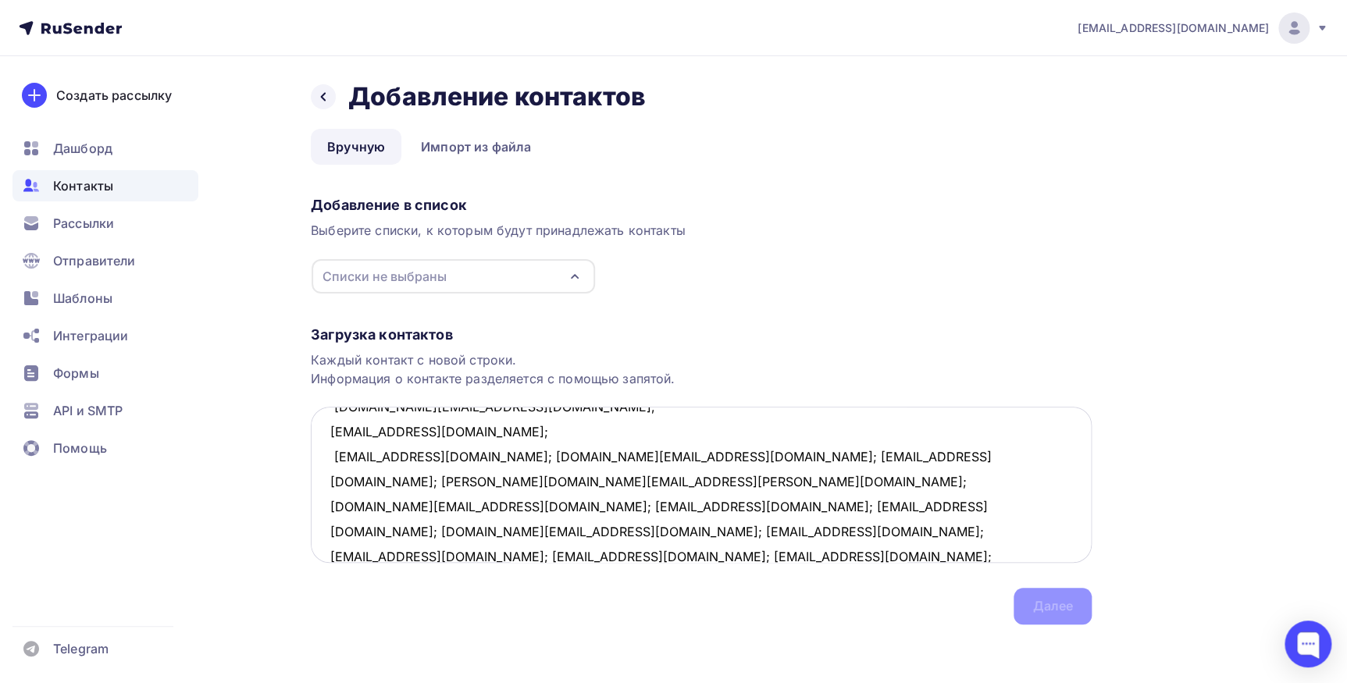
scroll to position [107, 0]
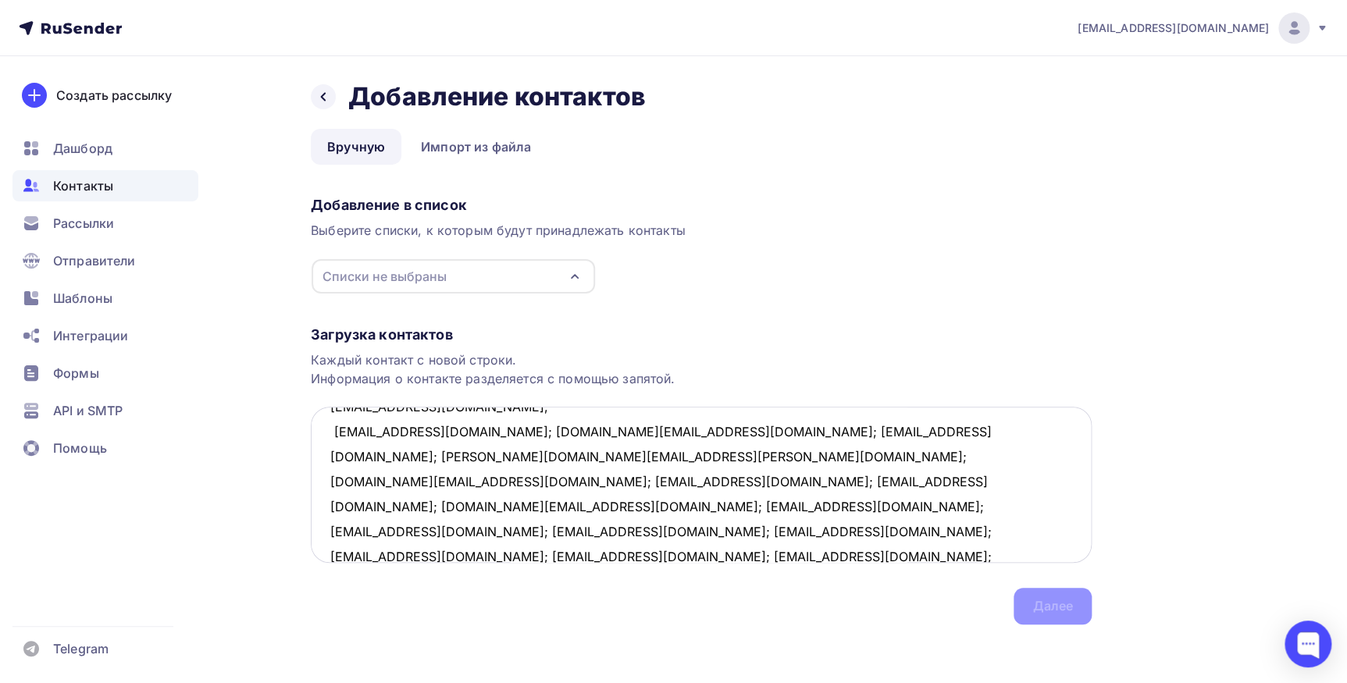
click at [492, 429] on textarea "sergey.krainik@mail.ee; svet0127@mail.ru; info.naumof@yandex.ru; asd1616@ramble…" at bounding box center [701, 485] width 781 height 156
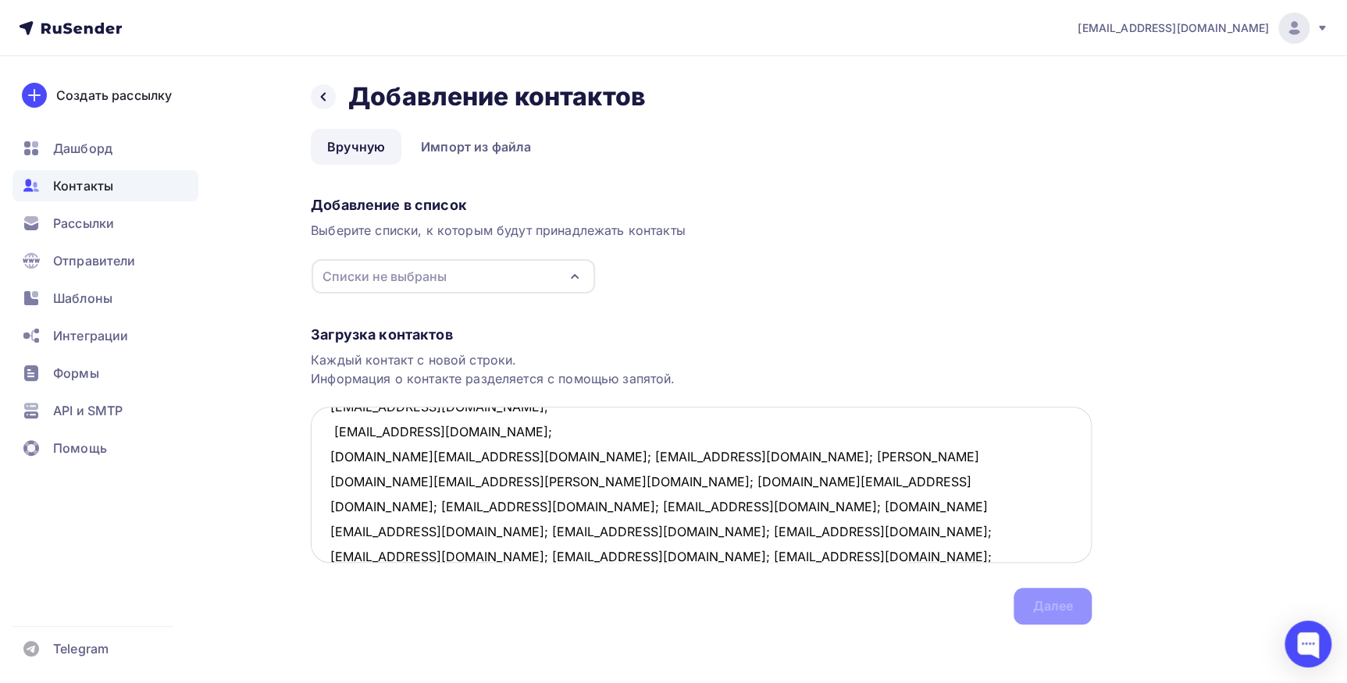
scroll to position [133, 0]
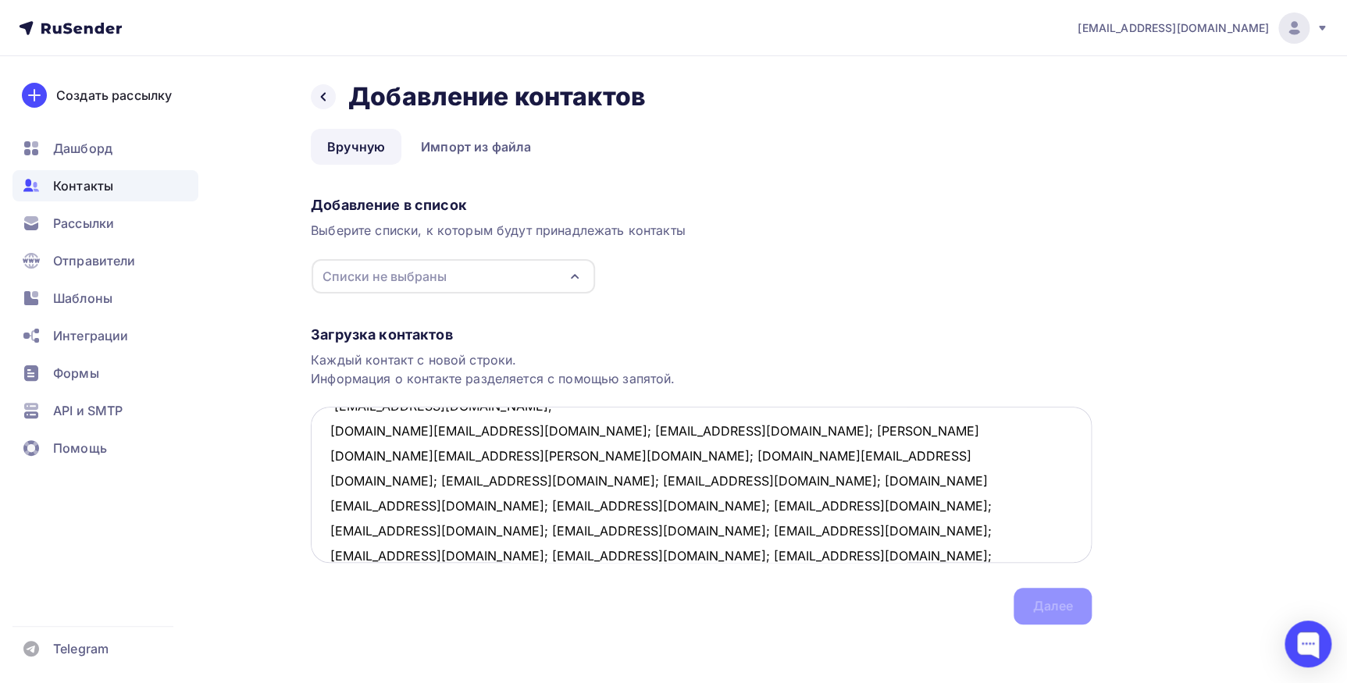
click at [459, 431] on textarea "sergey.krainik@mail.ee; svet0127@mail.ru; info.naumof@yandex.ru; asd1616@ramble…" at bounding box center [701, 485] width 781 height 156
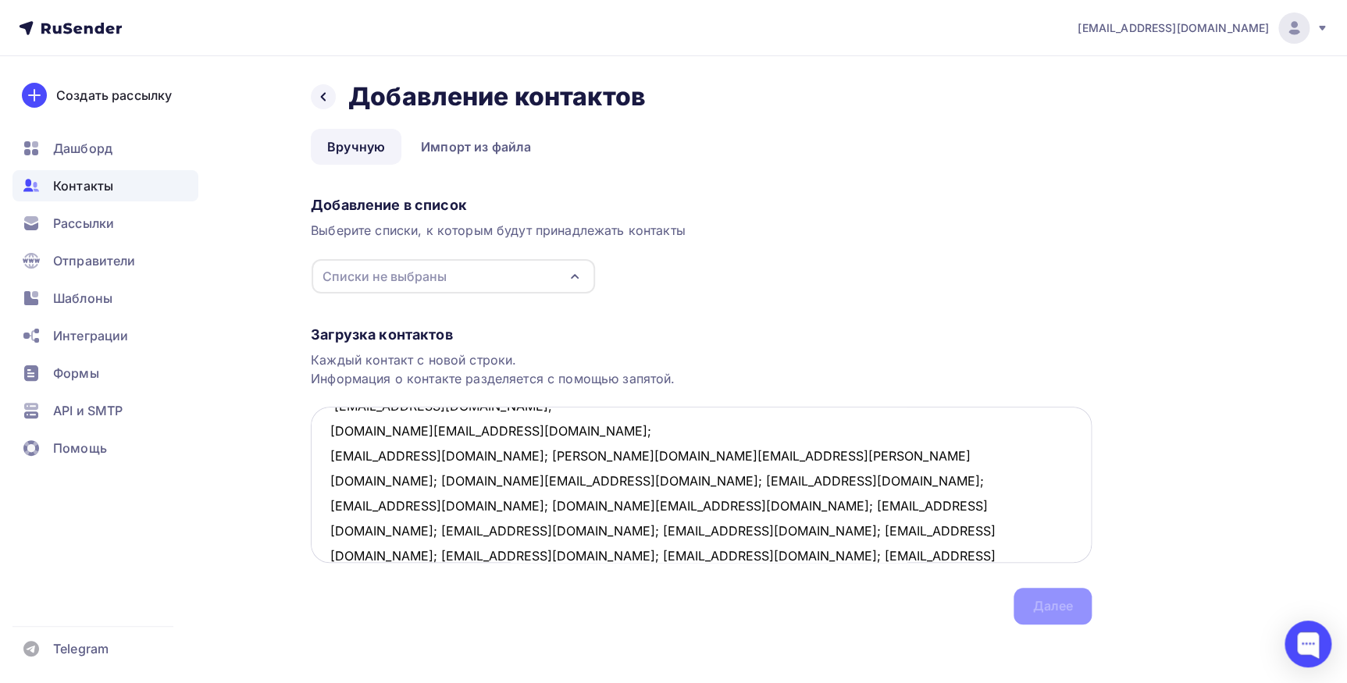
scroll to position [157, 0]
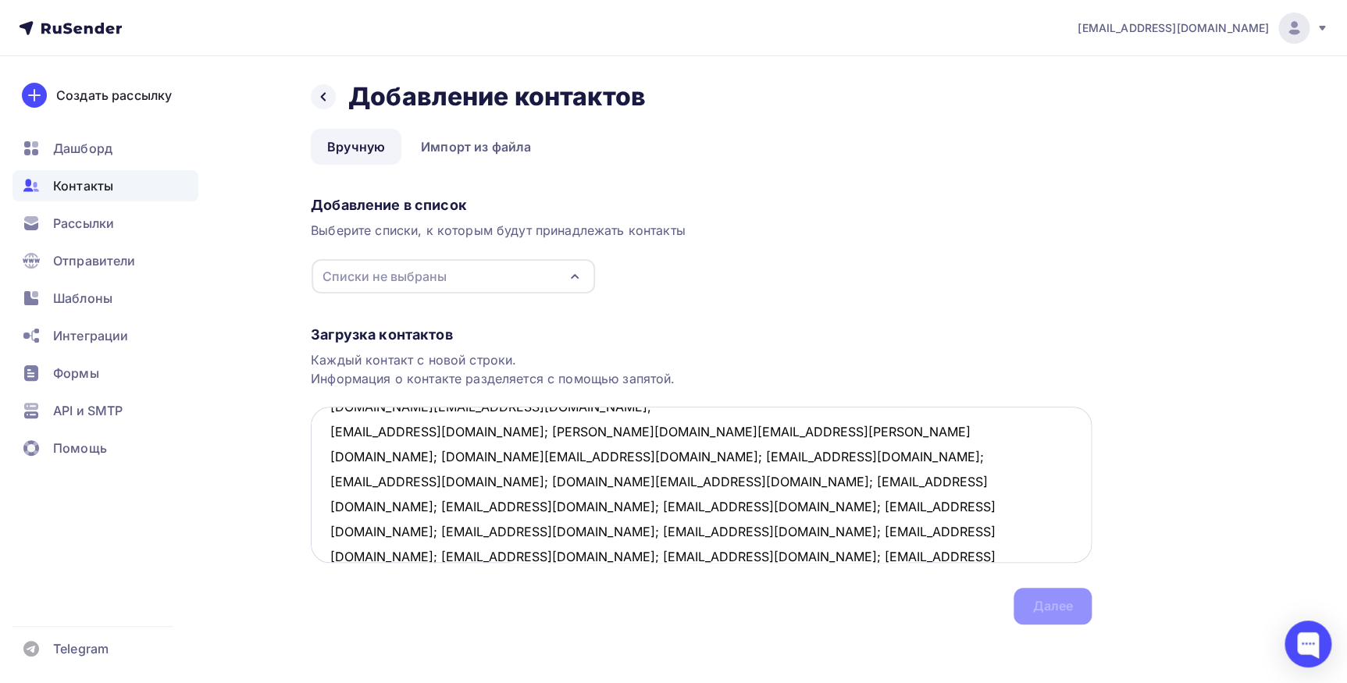
click at [447, 431] on textarea "sergey.krainik@mail.ee; svet0127@mail.ru; info.naumof@yandex.ru; asd1616@ramble…" at bounding box center [701, 485] width 781 height 156
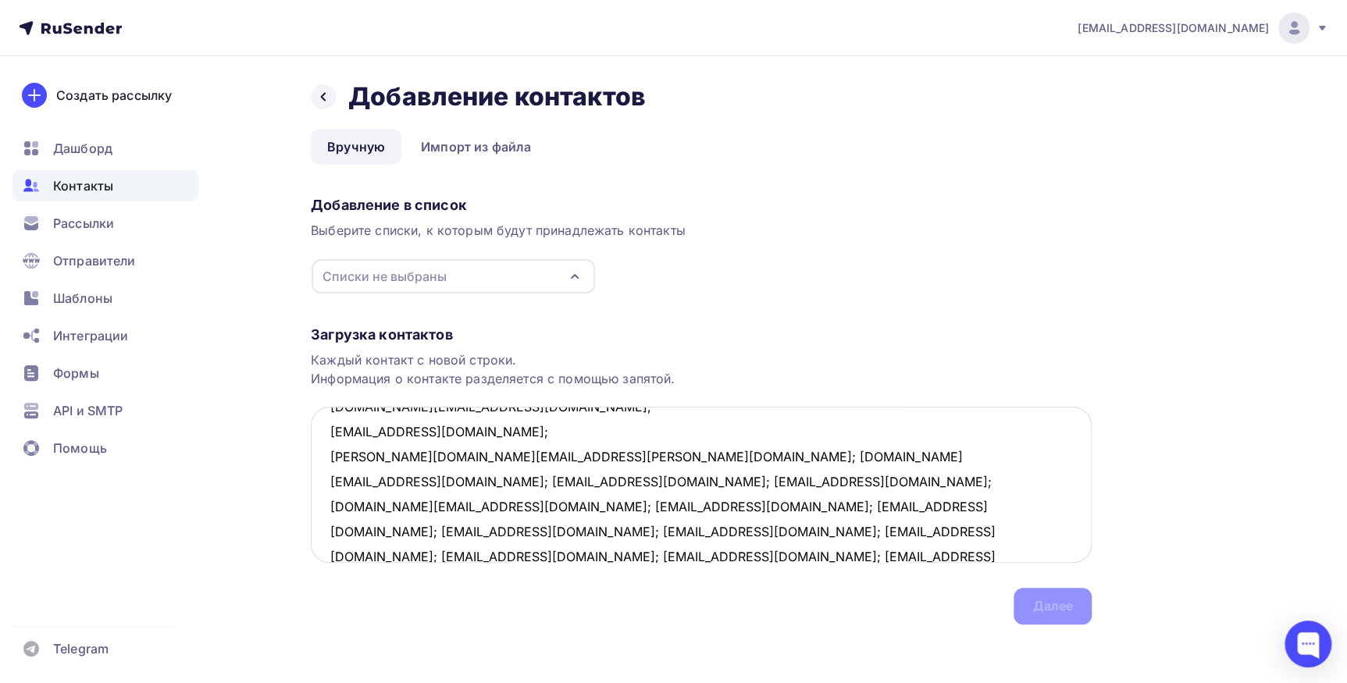
scroll to position [182, 0]
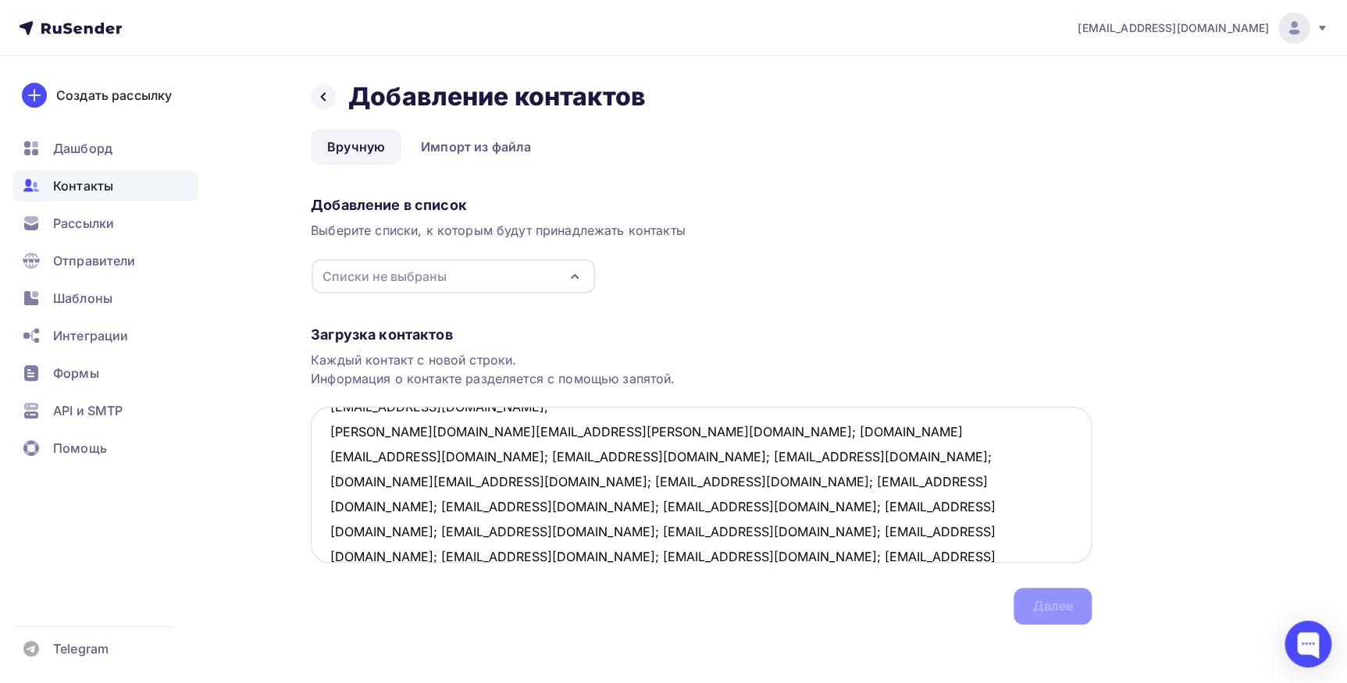
click at [494, 428] on textarea "sergey.krainik@mail.ee; svet0127@mail.ru; info.naumof@yandex.ru; asd1616@ramble…" at bounding box center [701, 485] width 781 height 156
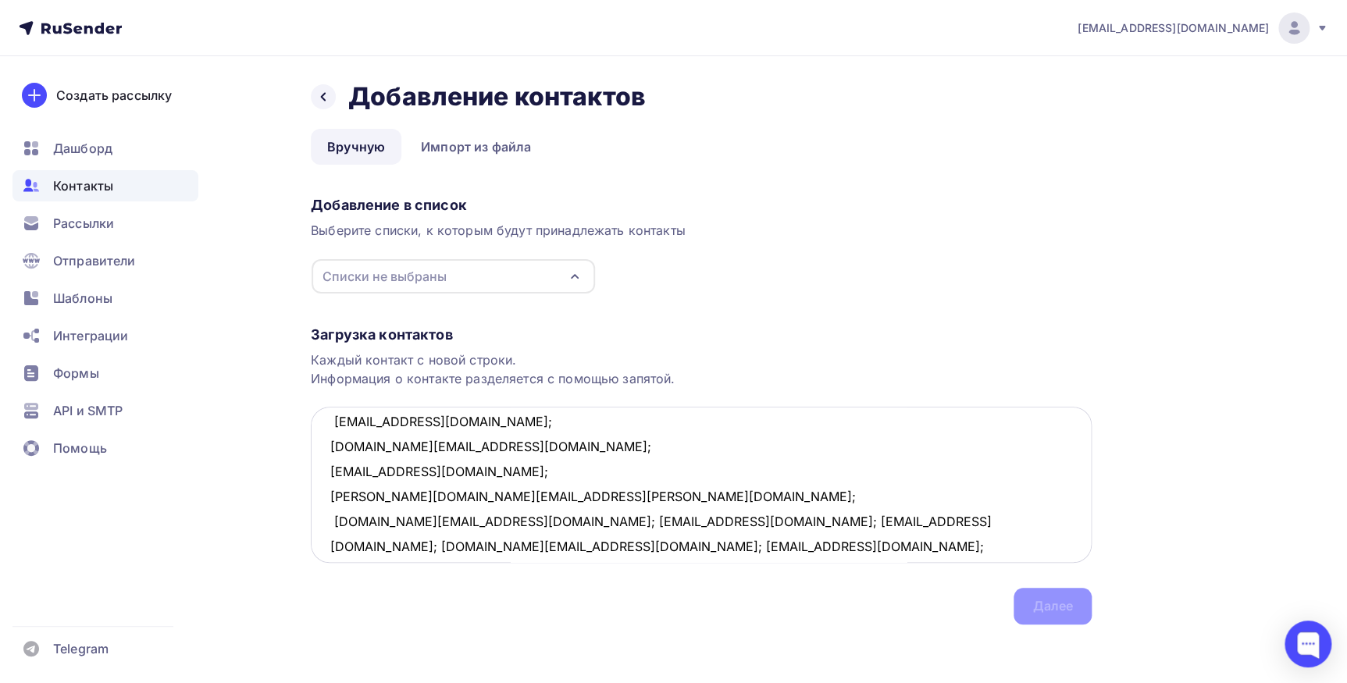
scroll to position [141, 0]
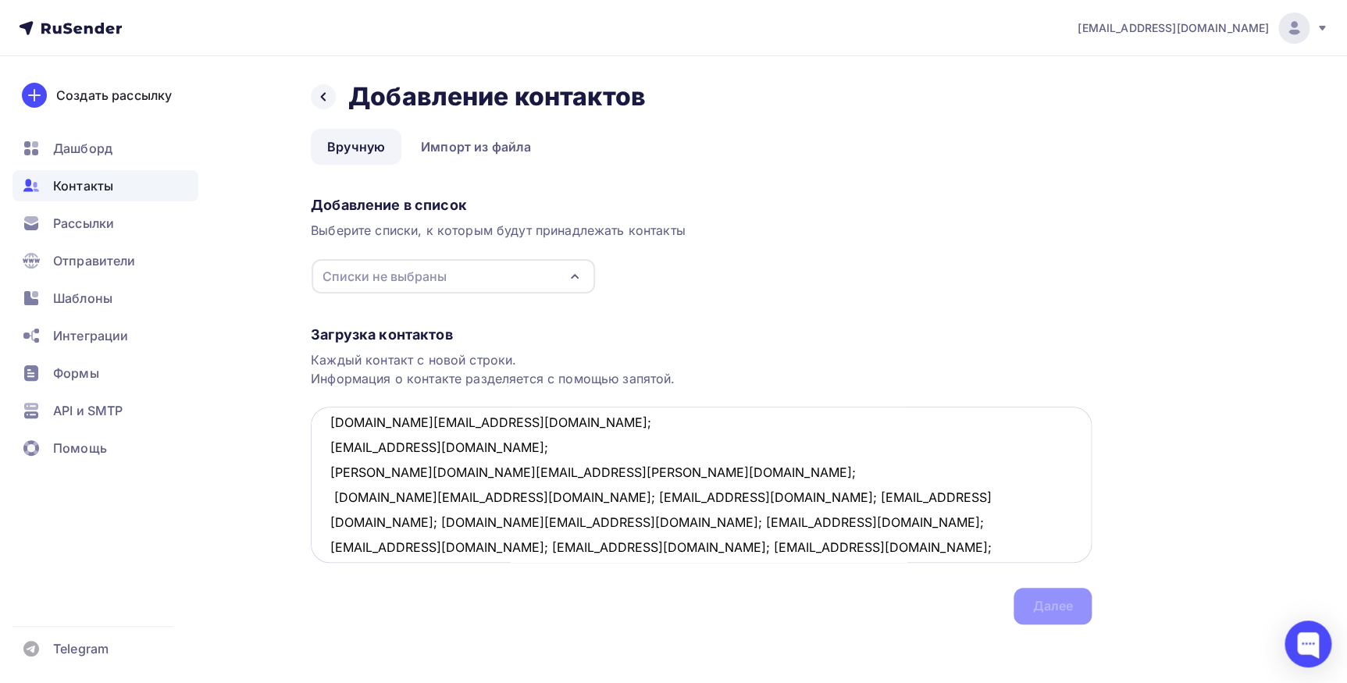
click at [469, 495] on textarea "sergey.krainik@mail.ee; svet0127@mail.ru; info.naumof@yandex.ru; asd1616@ramble…" at bounding box center [701, 485] width 781 height 156
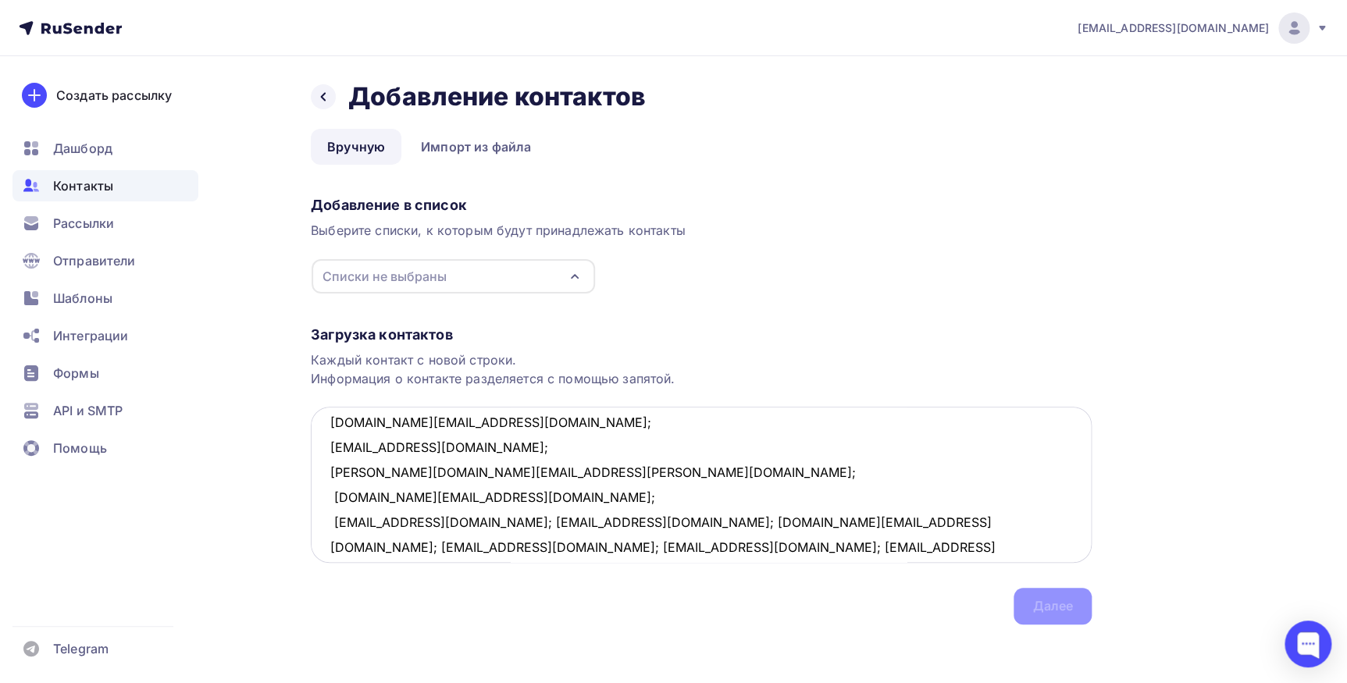
click at [465, 523] on textarea "sergey.krainik@mail.ee; svet0127@mail.ru; info.naumof@yandex.ru; asd1616@ramble…" at bounding box center [701, 485] width 781 height 156
click at [415, 547] on textarea "sergey.krainik@mail.ee; svet0127@mail.ru; info.naumof@yandex.ru; asd1616@ramble…" at bounding box center [701, 485] width 781 height 156
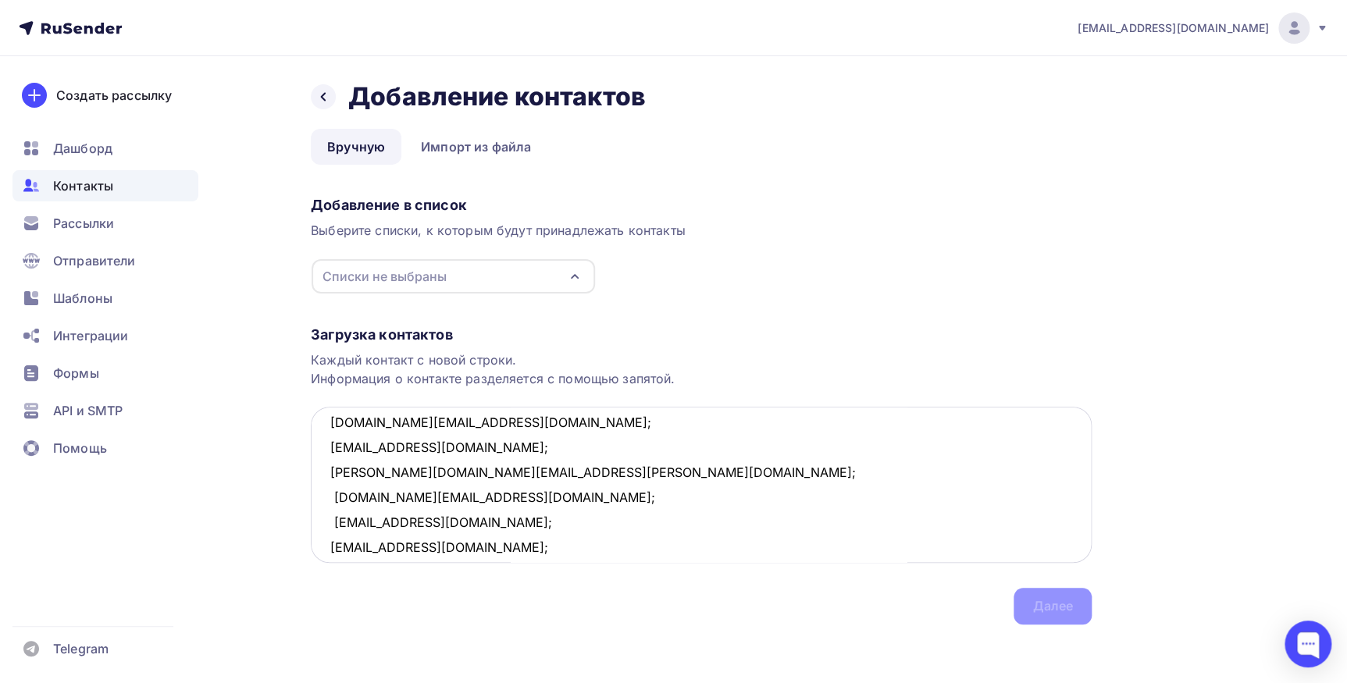
scroll to position [158, 0]
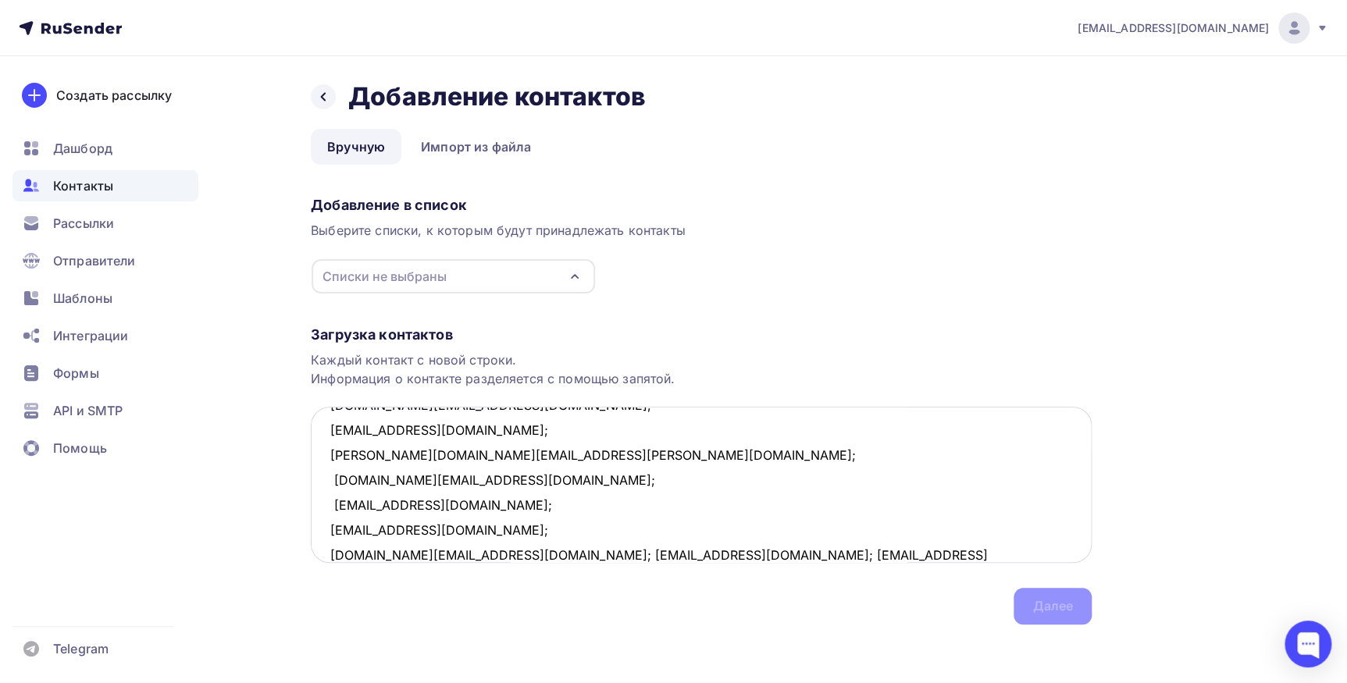
click at [467, 556] on textarea "sergey.krainik@mail.ee; svet0127@mail.ru; info.naumof@yandex.ru; asd1616@ramble…" at bounding box center [701, 485] width 781 height 156
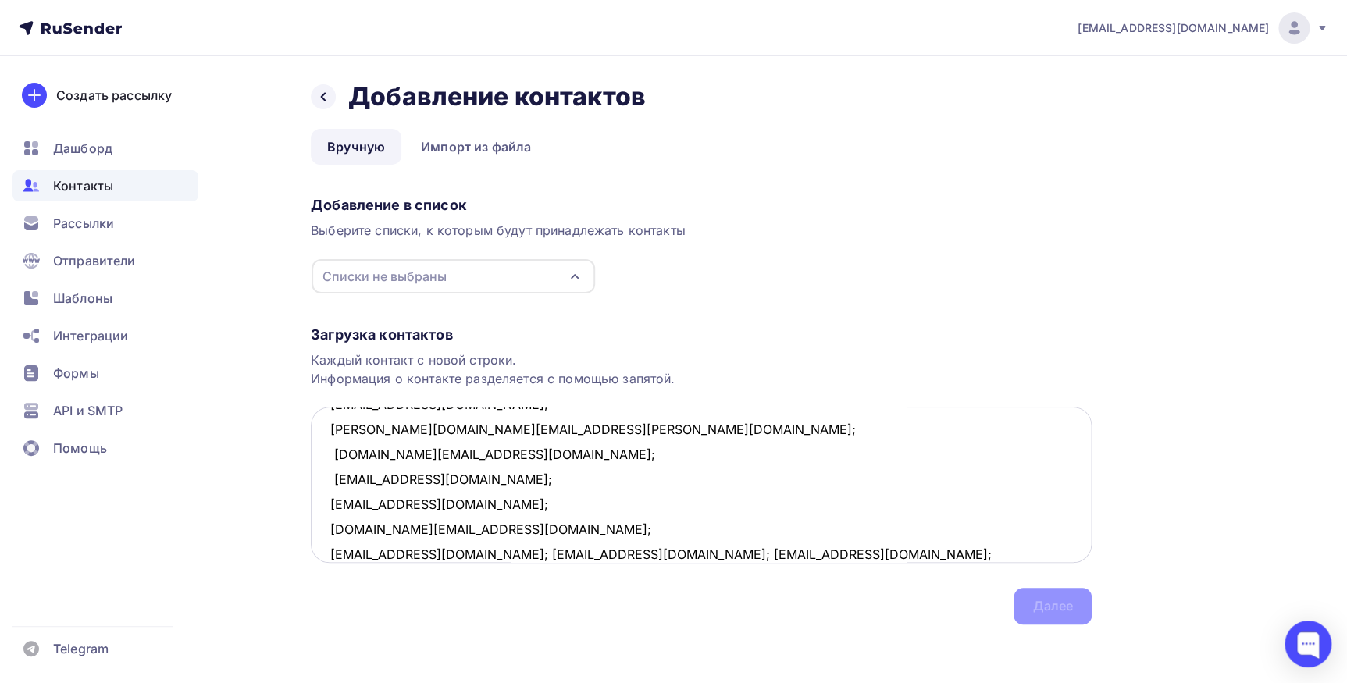
click at [445, 550] on textarea "sergey.krainik@mail.ee; svet0127@mail.ru; info.naumof@yandex.ru; asd1616@ramble…" at bounding box center [701, 485] width 781 height 156
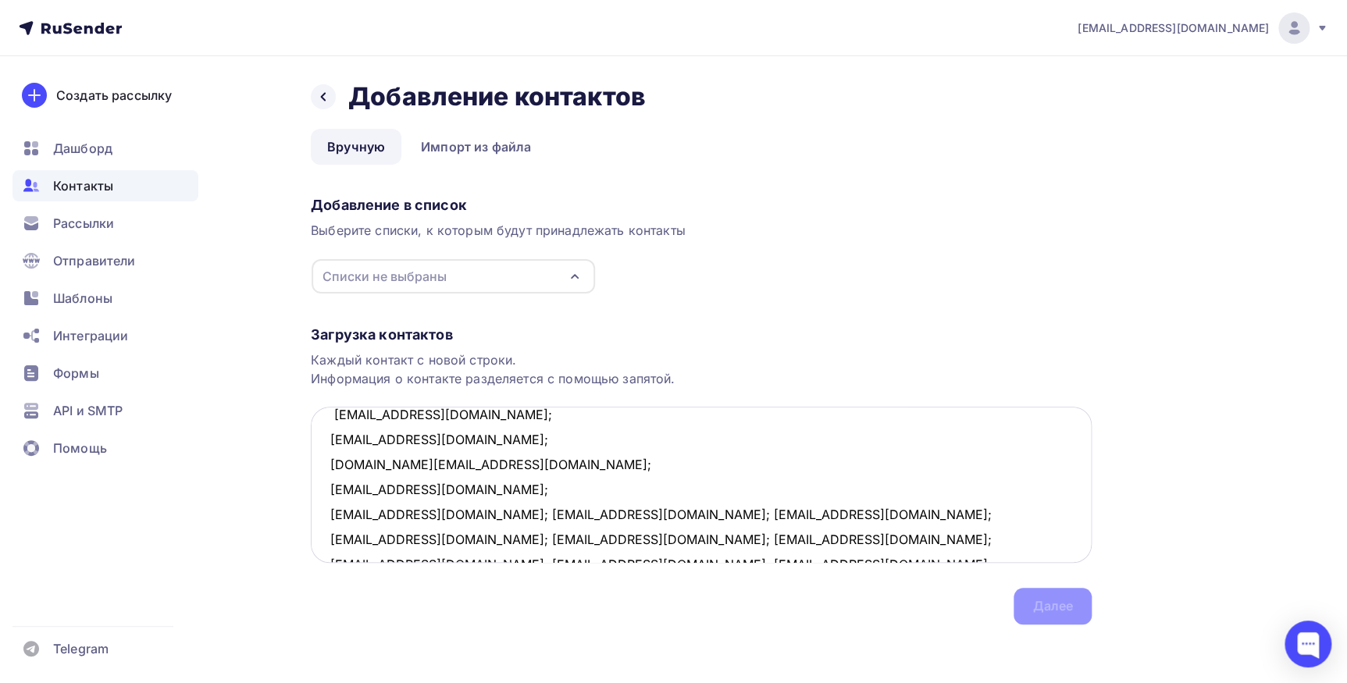
click at [450, 552] on textarea "sergey.krainik@mail.ee; svet0127@mail.ru; info.naumof@yandex.ru; asd1616@ramble…" at bounding box center [701, 485] width 781 height 156
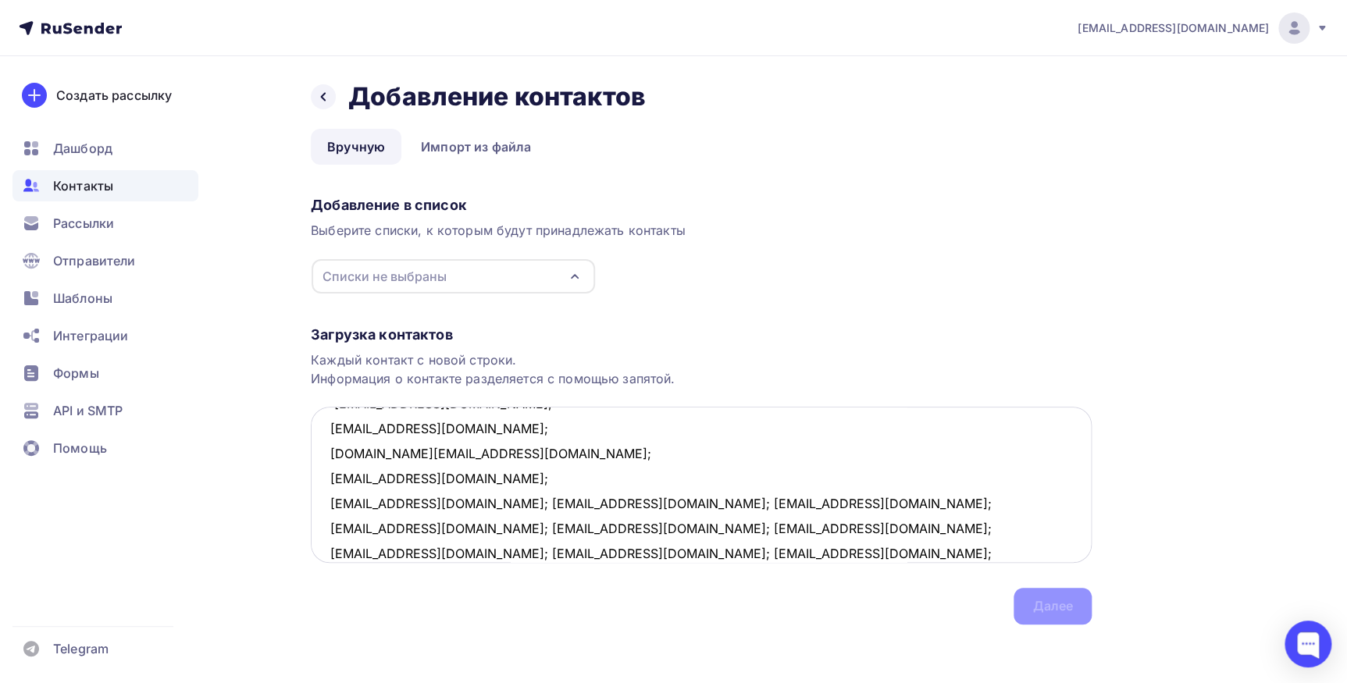
click at [437, 507] on textarea "sergey.krainik@mail.ee; svet0127@mail.ru; info.naumof@yandex.ru; asd1616@ramble…" at bounding box center [701, 485] width 781 height 156
click at [451, 500] on textarea "sergey.krainik@mail.ee; svet0127@mail.ru; info.naumof@yandex.ru; asd1616@ramble…" at bounding box center [701, 485] width 781 height 156
click at [492, 529] on textarea "sergey.krainik@mail.ee; svet0127@mail.ru; info.naumof@yandex.ru; asd1616@ramble…" at bounding box center [701, 485] width 781 height 156
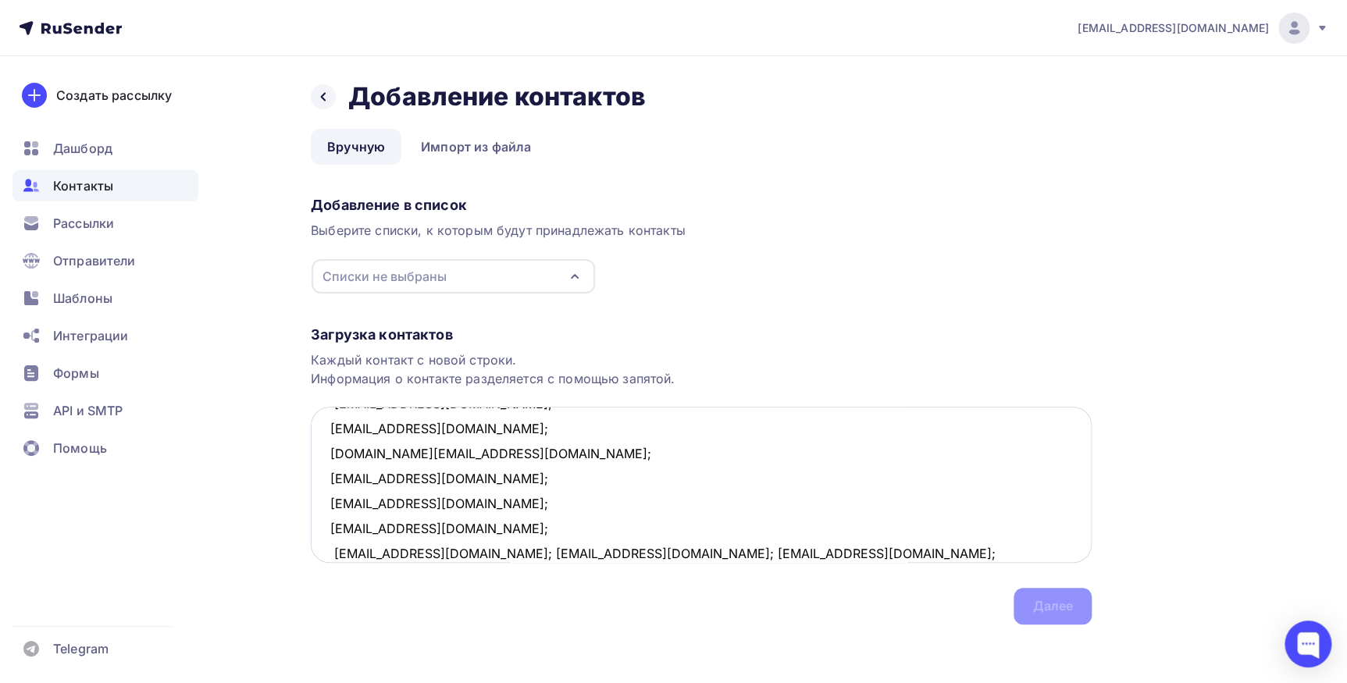
click at [456, 550] on textarea "sergey.krainik@mail.ee; svet0127@mail.ru; info.naumof@yandex.ru; asd1616@ramble…" at bounding box center [701, 485] width 781 height 156
click at [432, 554] on textarea "sergey.krainik@mail.ee; svet0127@mail.ru; info.naumof@yandex.ru; asd1616@ramble…" at bounding box center [701, 485] width 781 height 156
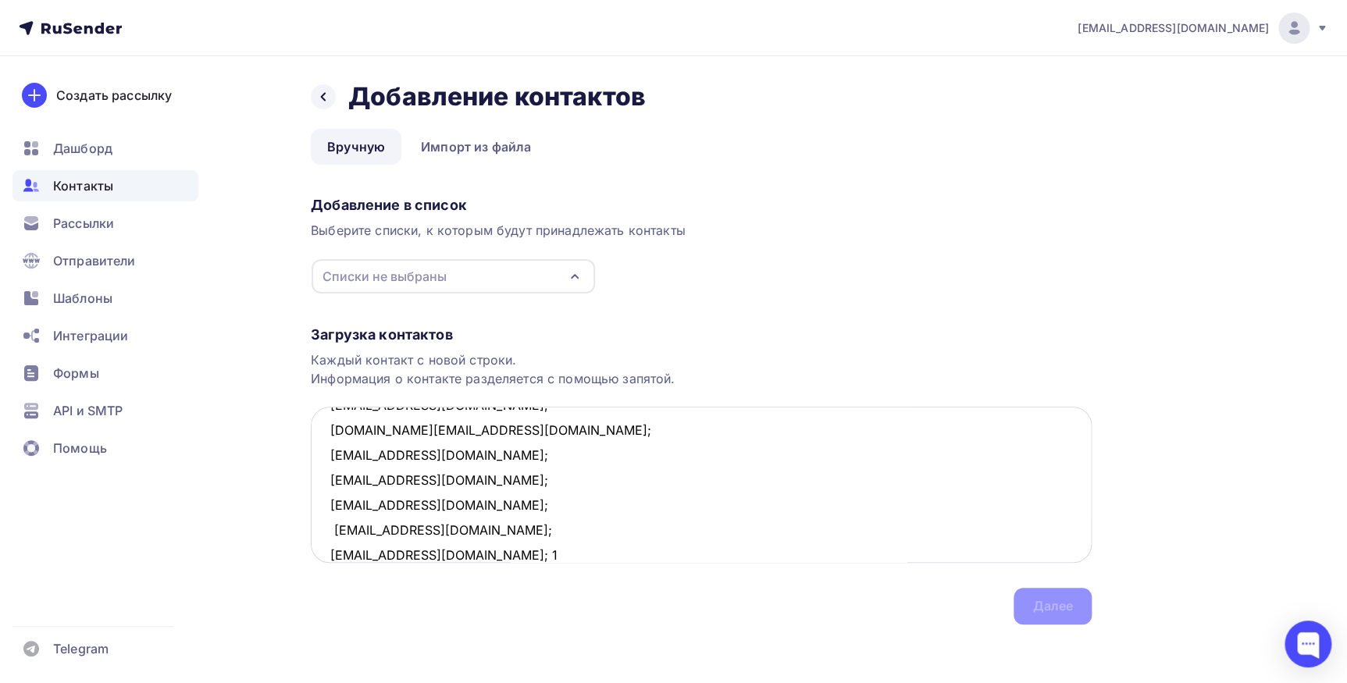
scroll to position [309, 0]
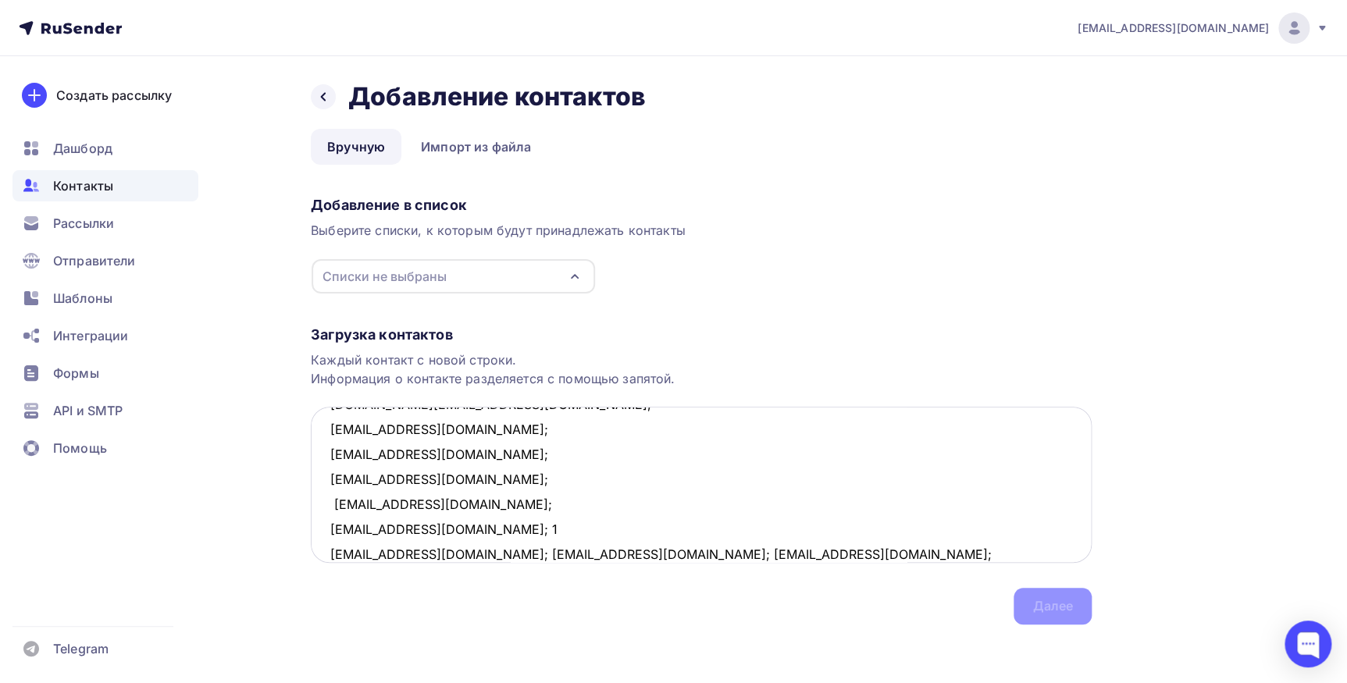
click at [428, 529] on textarea "sergey.krainik@mail.ee; svet0127@mail.ru; info.naumof@yandex.ru; asd1616@ramble…" at bounding box center [701, 485] width 781 height 156
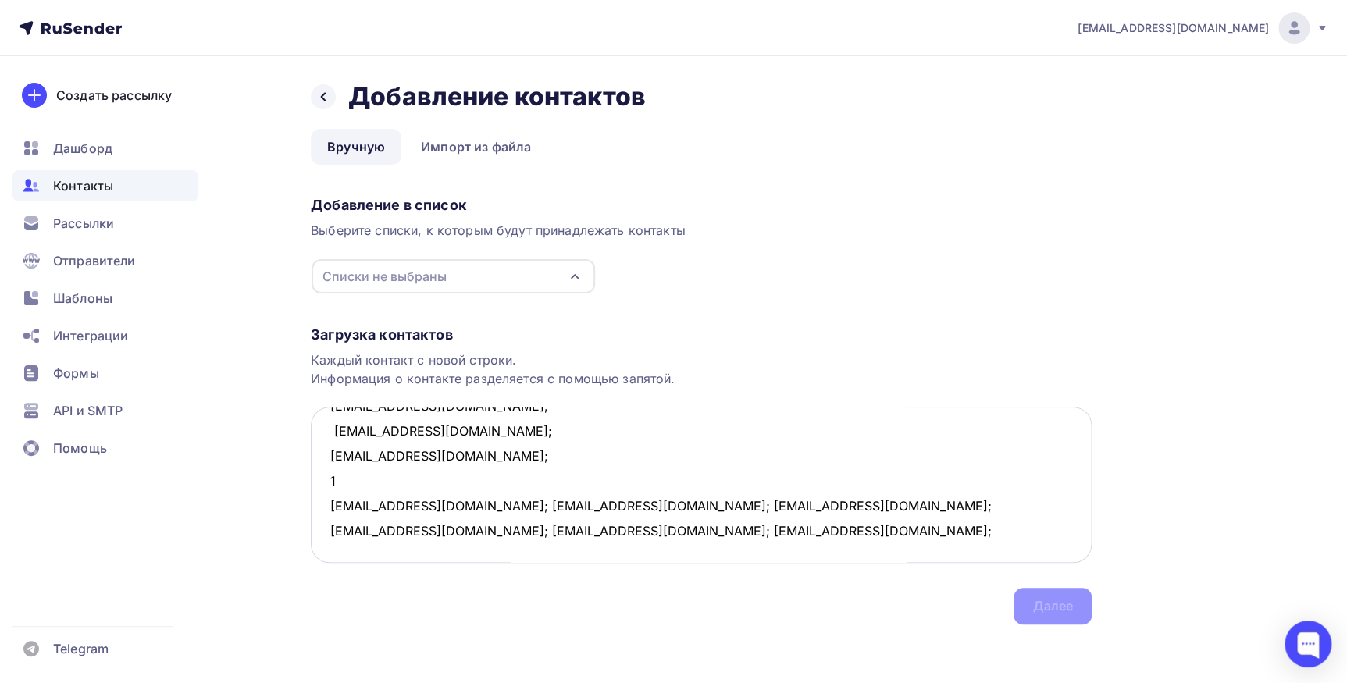
scroll to position [407, 0]
click at [328, 475] on textarea "sergey.krainik@mail.ee; svet0127@mail.ru; info.naumof@yandex.ru; asd1616@ramble…" at bounding box center [701, 485] width 781 height 156
click at [444, 487] on textarea "sergey.krainik@mail.ee; svet0127@mail.ru; info.naumof@yandex.ru; asd1616@ramble…" at bounding box center [701, 485] width 781 height 156
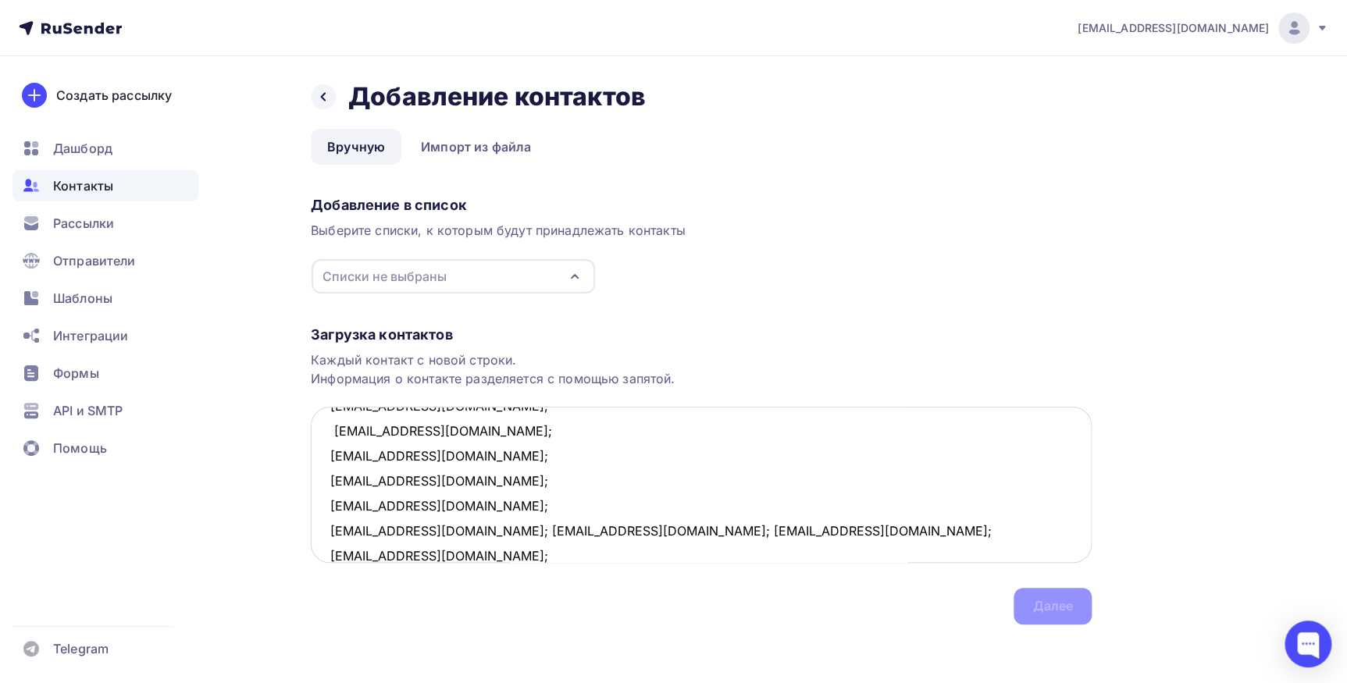
click at [461, 505] on textarea "sergey.krainik@mail.ee; svet0127@mail.ru; info.naumof@yandex.ru; asd1616@ramble…" at bounding box center [701, 485] width 781 height 156
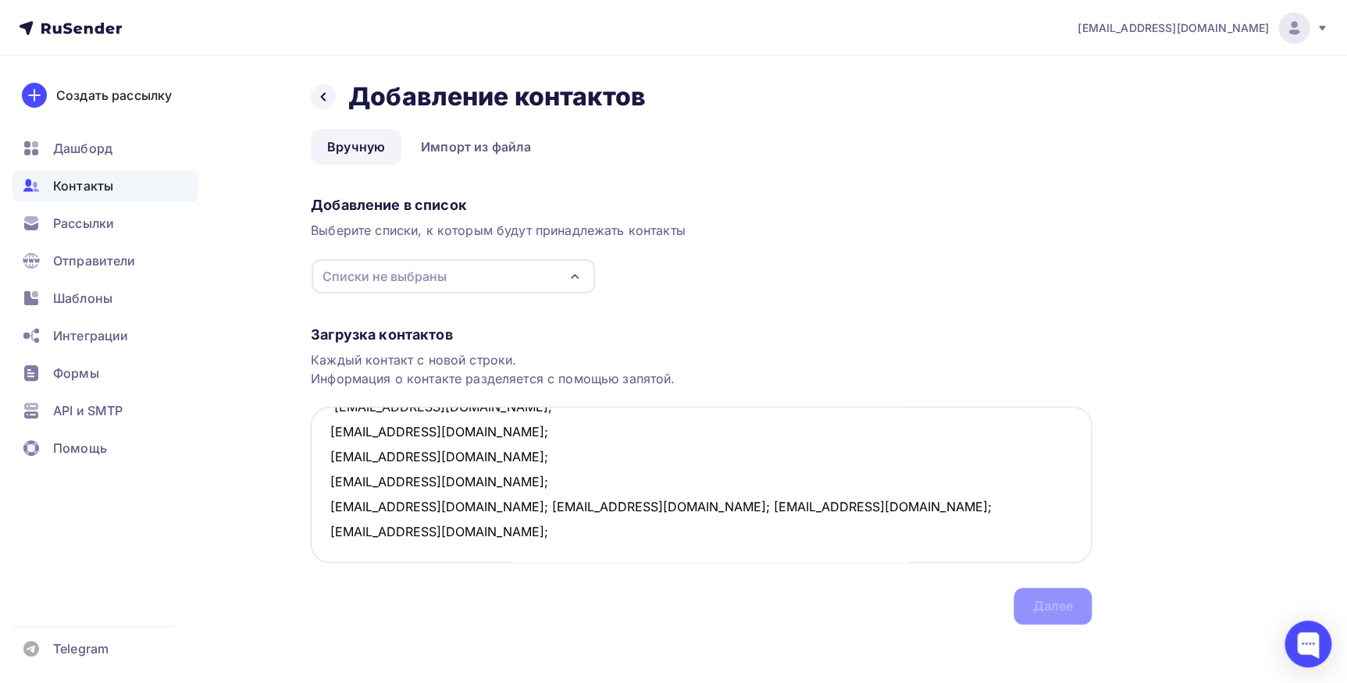
click at [453, 504] on textarea "sergey.krainik@mail.ee; svet0127@mail.ru; info.naumof@yandex.ru; asd1616@ramble…" at bounding box center [701, 485] width 781 height 156
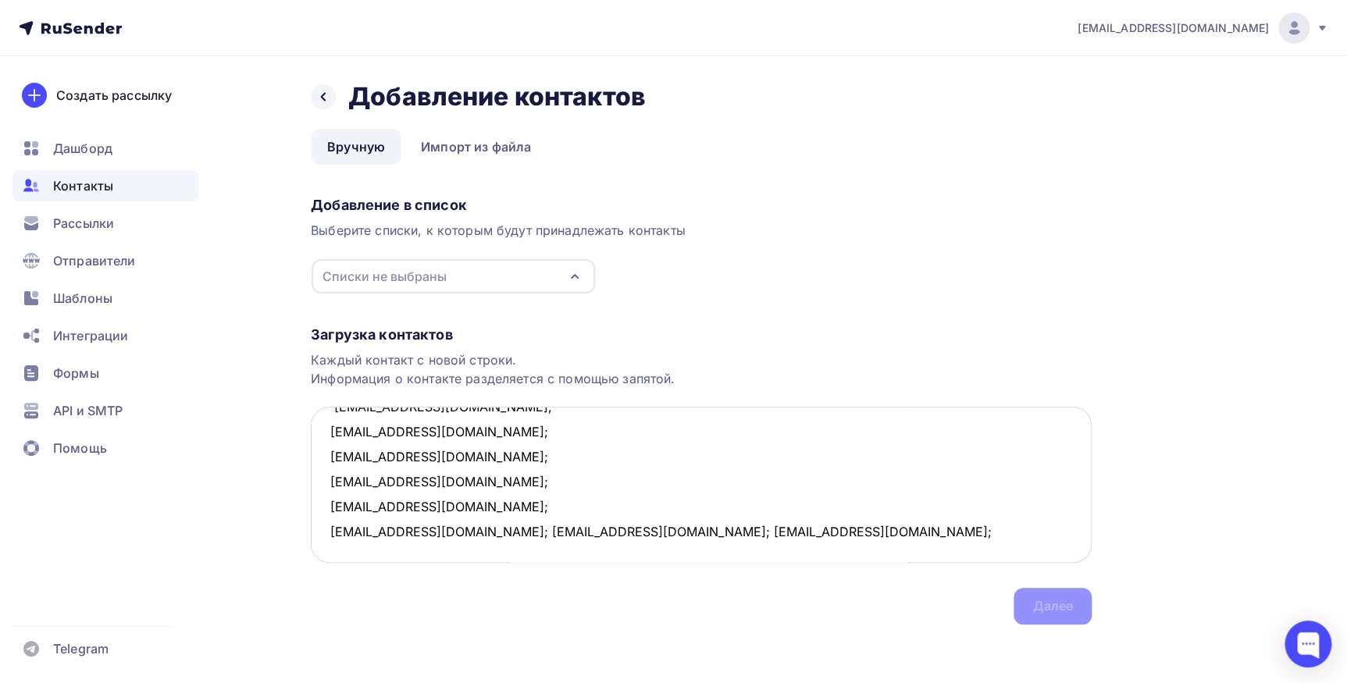
click at [479, 529] on textarea "sergey.krainik@mail.ee; svet0127@mail.ru; info.naumof@yandex.ru; asd1616@ramble…" at bounding box center [701, 485] width 781 height 156
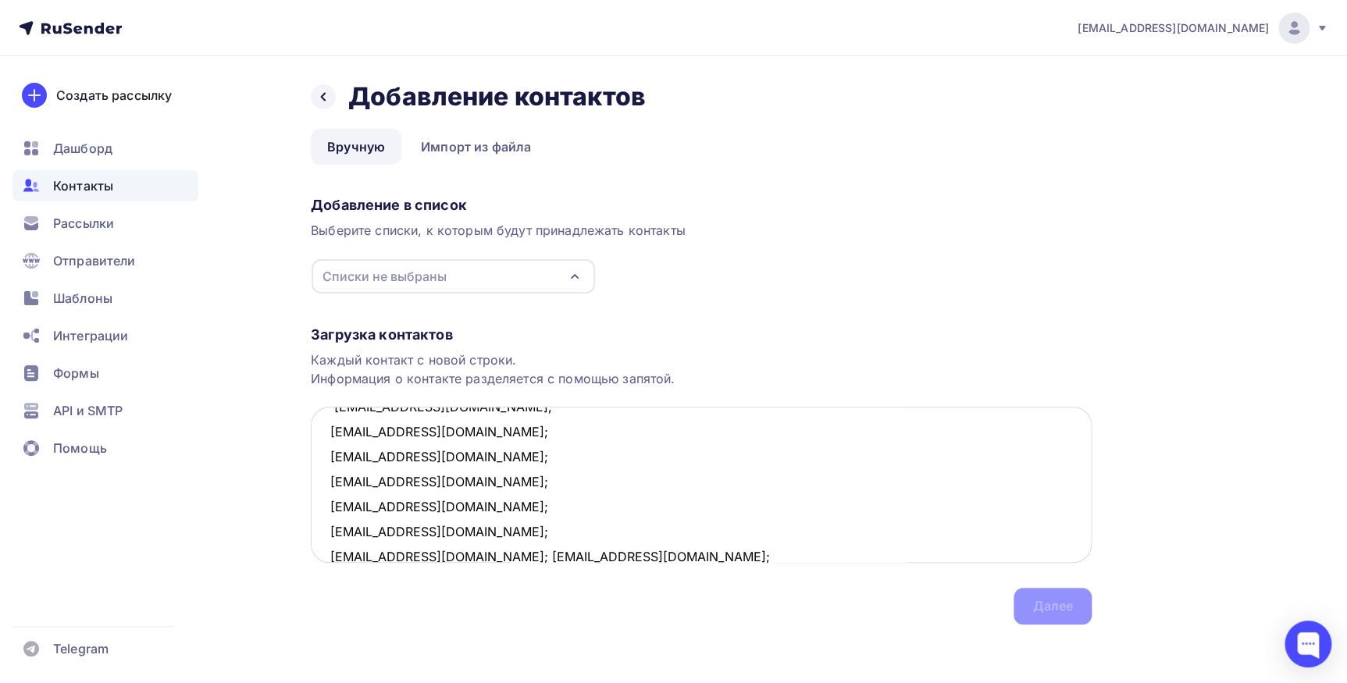
scroll to position [408, 0]
click at [463, 554] on textarea "sergey.krainik@mail.ee; svet0127@mail.ru; info.naumof@yandex.ru; asd1616@ramble…" at bounding box center [701, 485] width 781 height 156
click at [575, 270] on icon "button" at bounding box center [574, 276] width 19 height 19
type textarea "sergey.krainik@mail.ee; svet0127@mail.ru; info.naumof@yandex.ru; asd1616@ramble…"
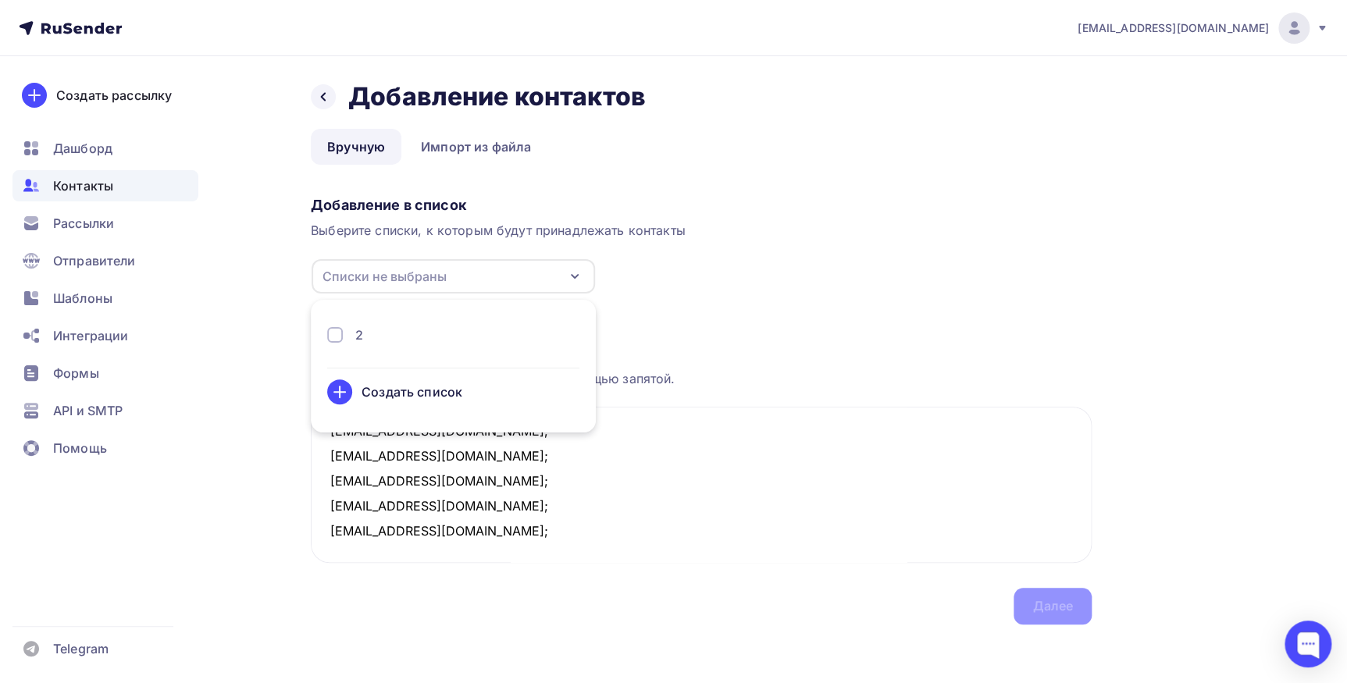
click at [388, 328] on div "2" at bounding box center [453, 335] width 252 height 19
click at [1042, 605] on div "Далее" at bounding box center [1052, 606] width 41 height 18
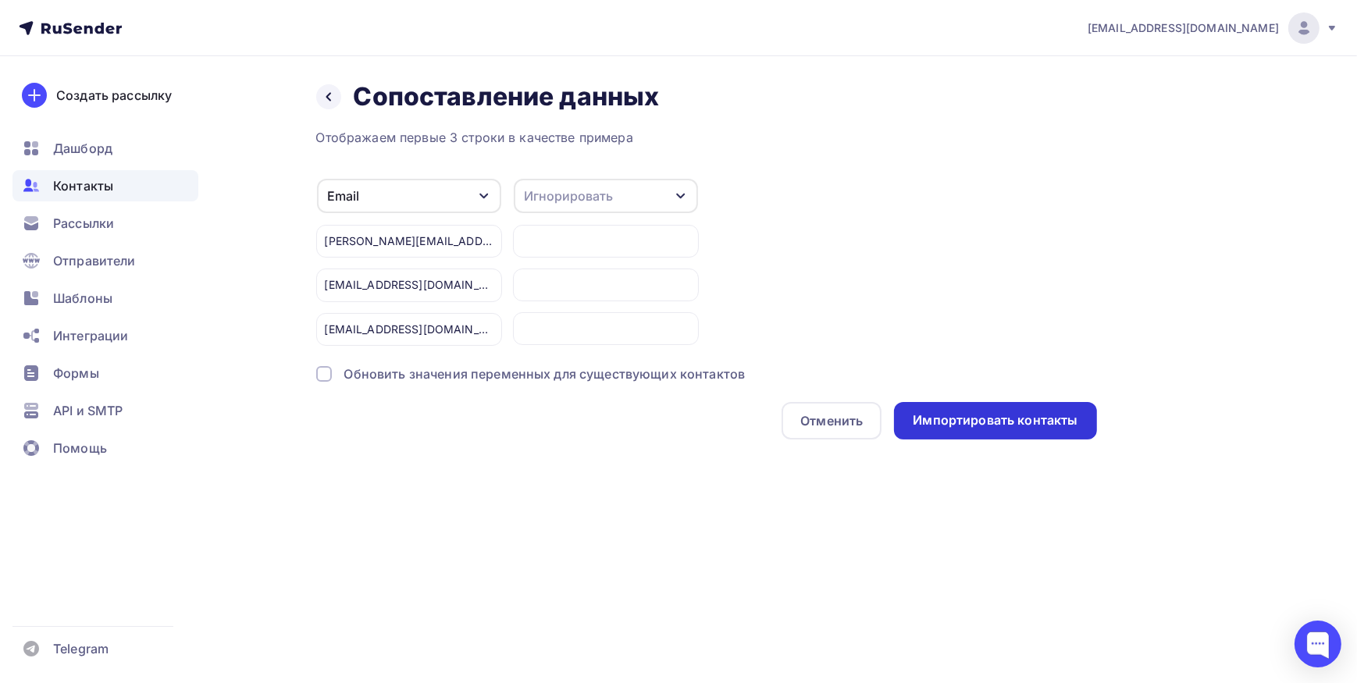
click at [984, 415] on div "Импортировать контакты" at bounding box center [995, 420] width 165 height 18
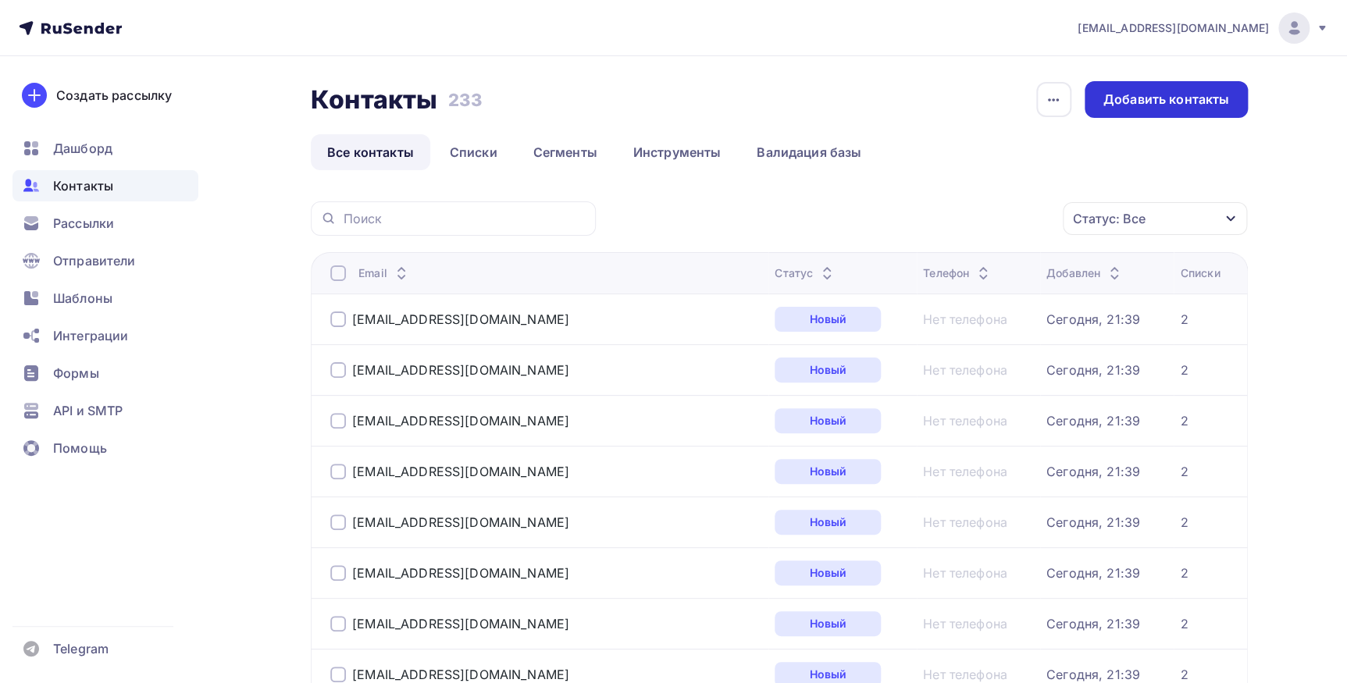
click at [1105, 103] on div "Добавить контакты" at bounding box center [1166, 100] width 126 height 18
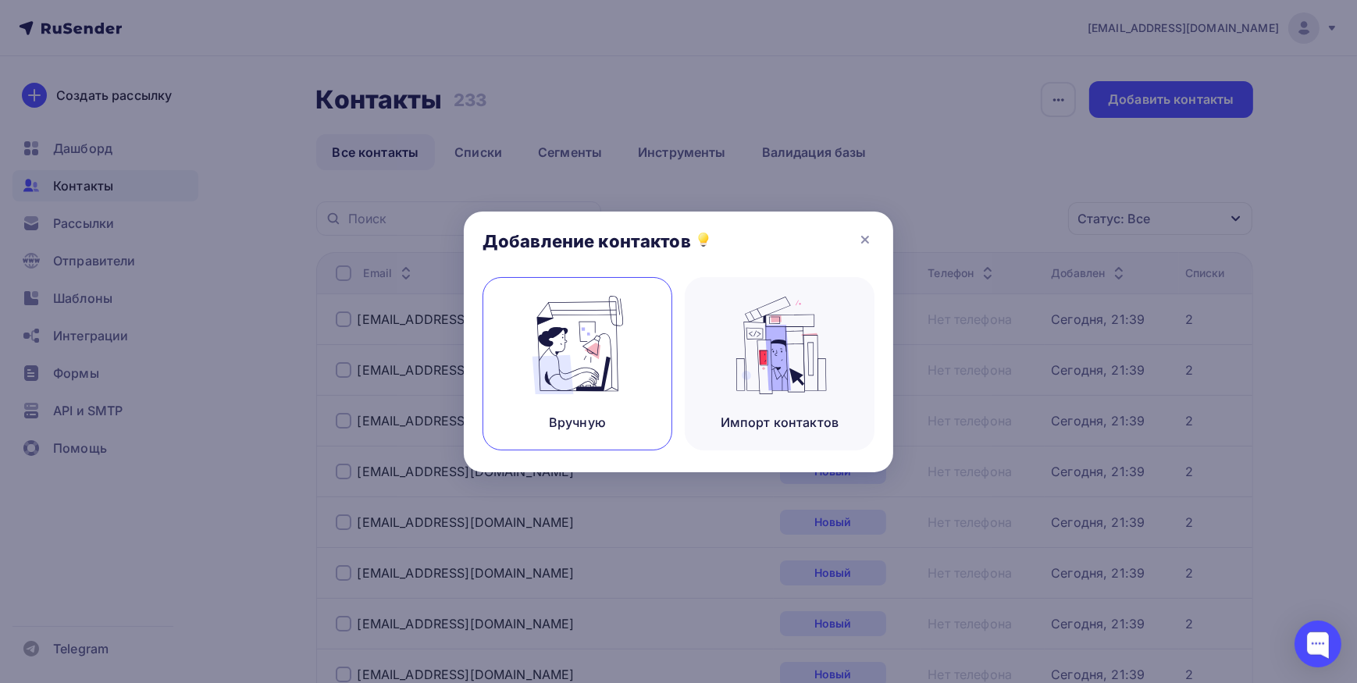
click at [570, 383] on img at bounding box center [577, 345] width 105 height 98
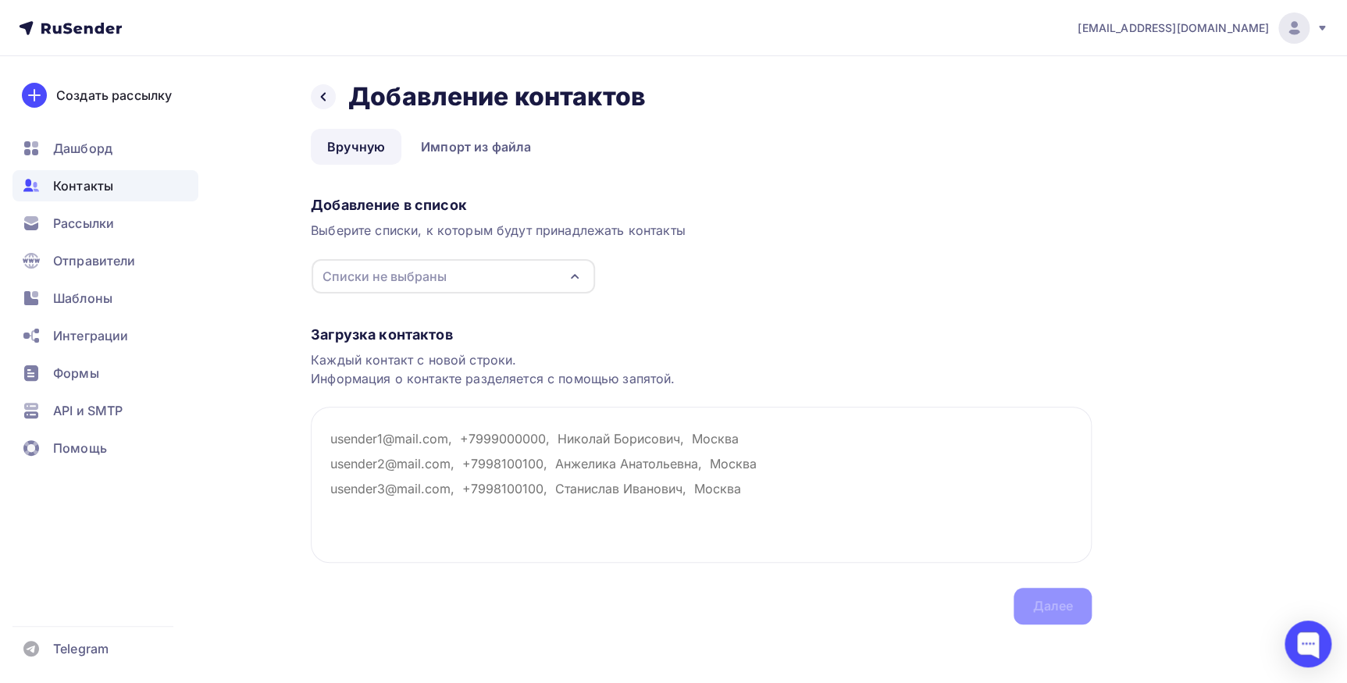
click at [574, 271] on icon "button" at bounding box center [574, 276] width 19 height 19
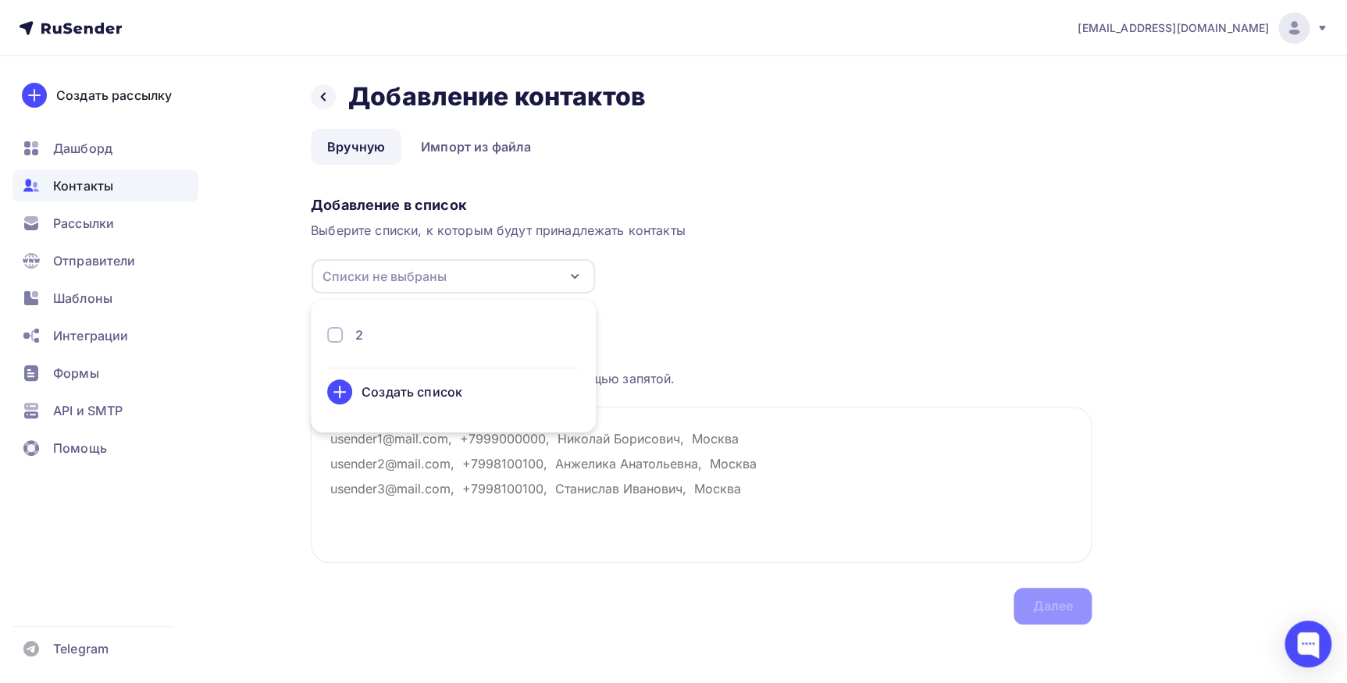
click at [459, 328] on div "2" at bounding box center [453, 335] width 252 height 19
click at [696, 456] on textarea at bounding box center [701, 485] width 781 height 156
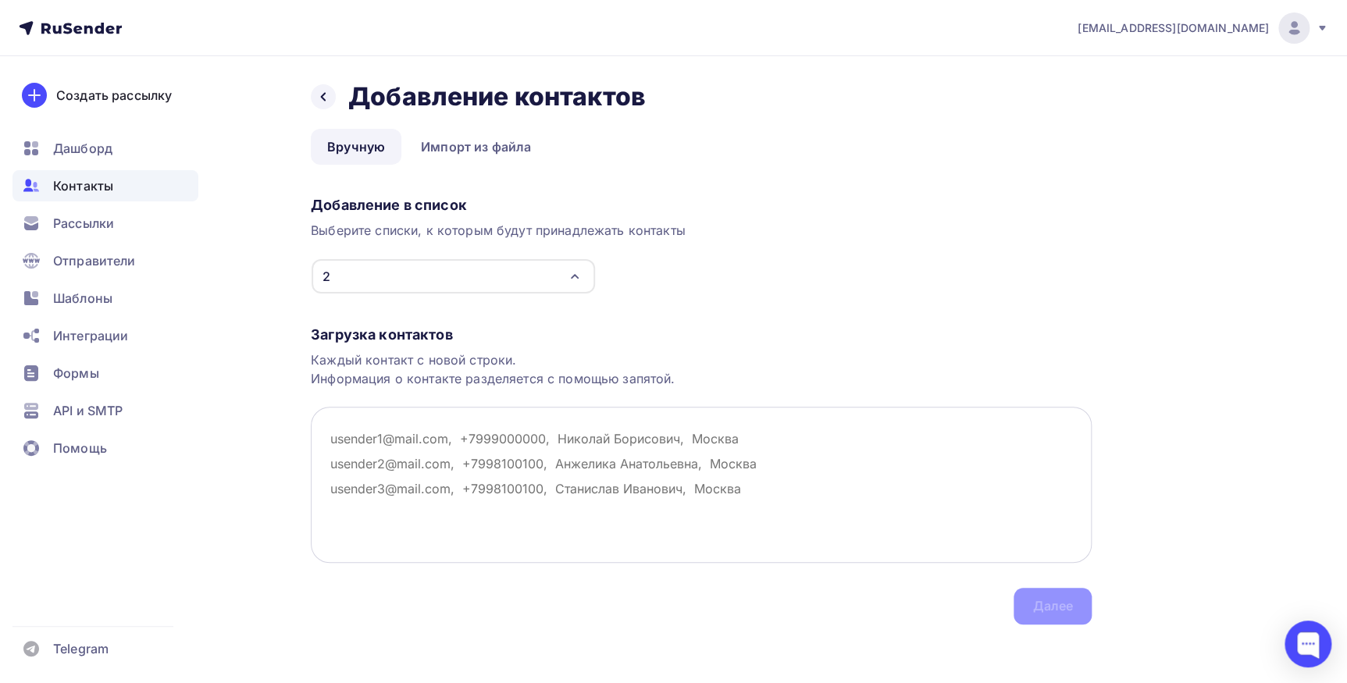
click at [437, 437] on textarea at bounding box center [701, 485] width 781 height 156
paste textarea "[EMAIL_ADDRESS][DOMAIN_NAME]; [EMAIL_ADDRESS][DOMAIN_NAME];[EMAIL_ADDRESS][DOMA…"
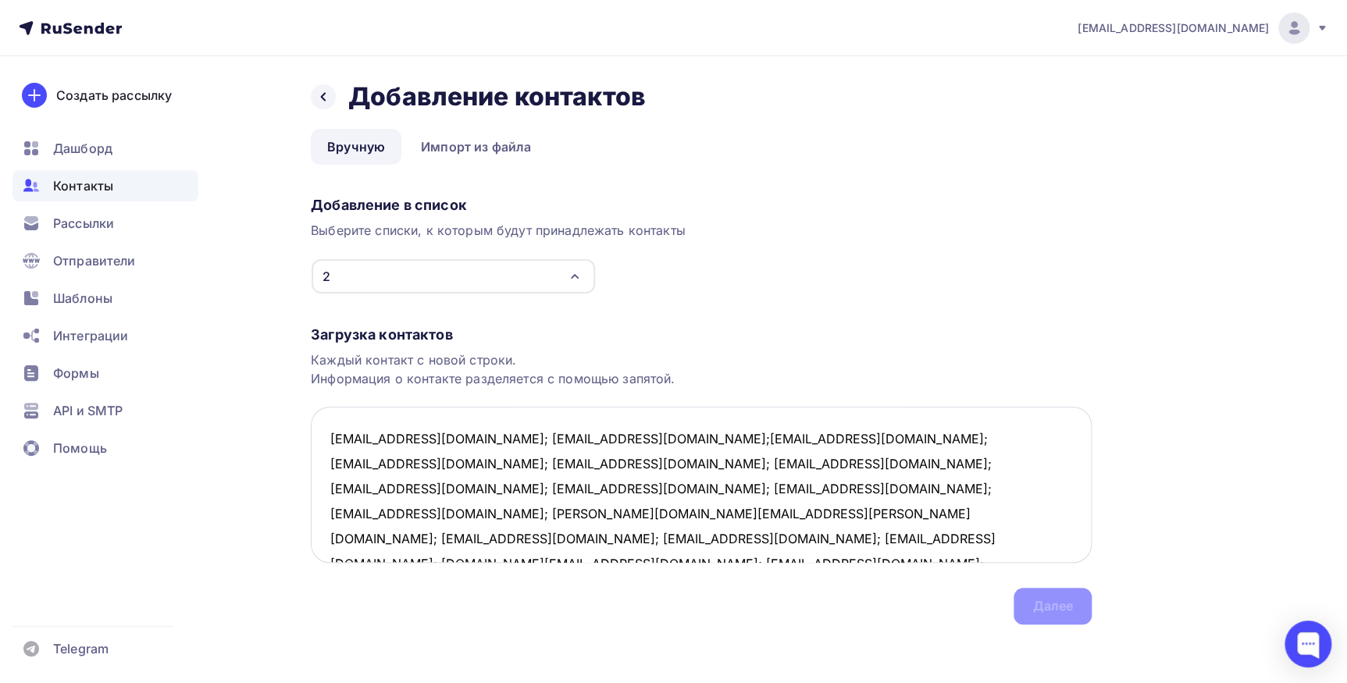
scroll to position [9, 0]
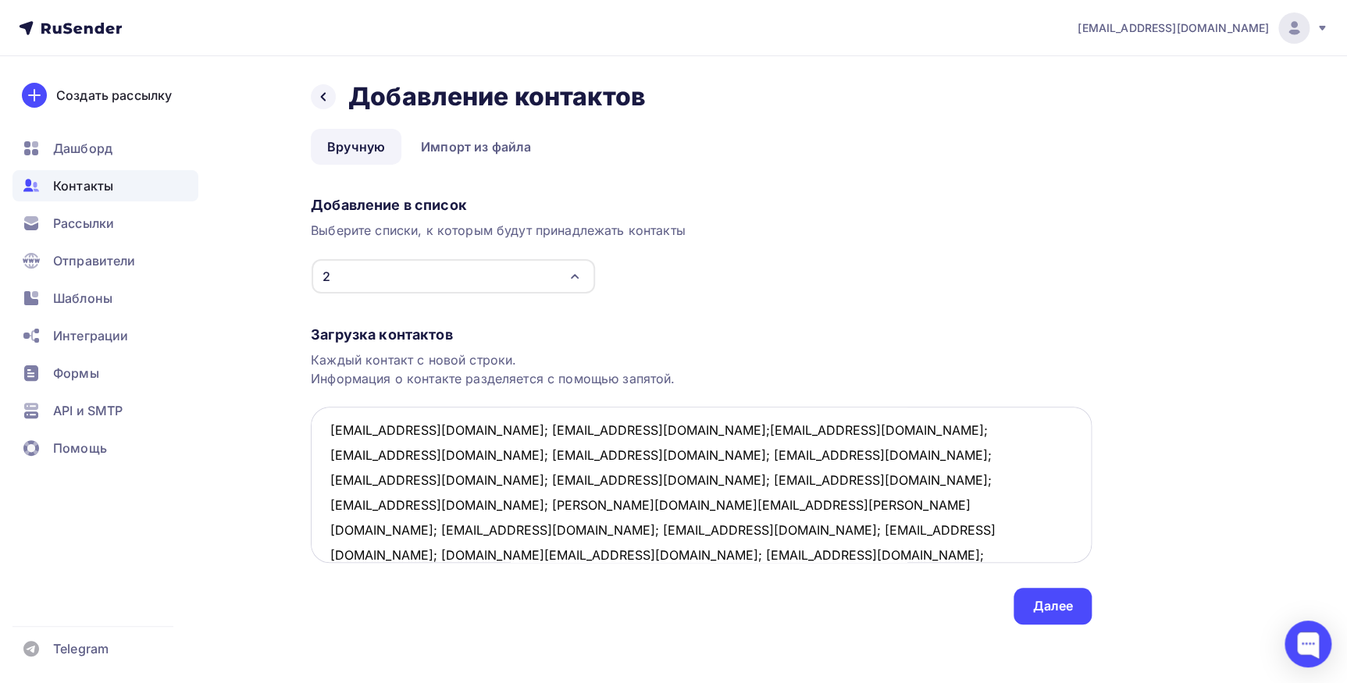
click at [439, 424] on textarea "[EMAIL_ADDRESS][DOMAIN_NAME]; [EMAIL_ADDRESS][DOMAIN_NAME];[EMAIL_ADDRESS][DOMA…" at bounding box center [701, 485] width 781 height 156
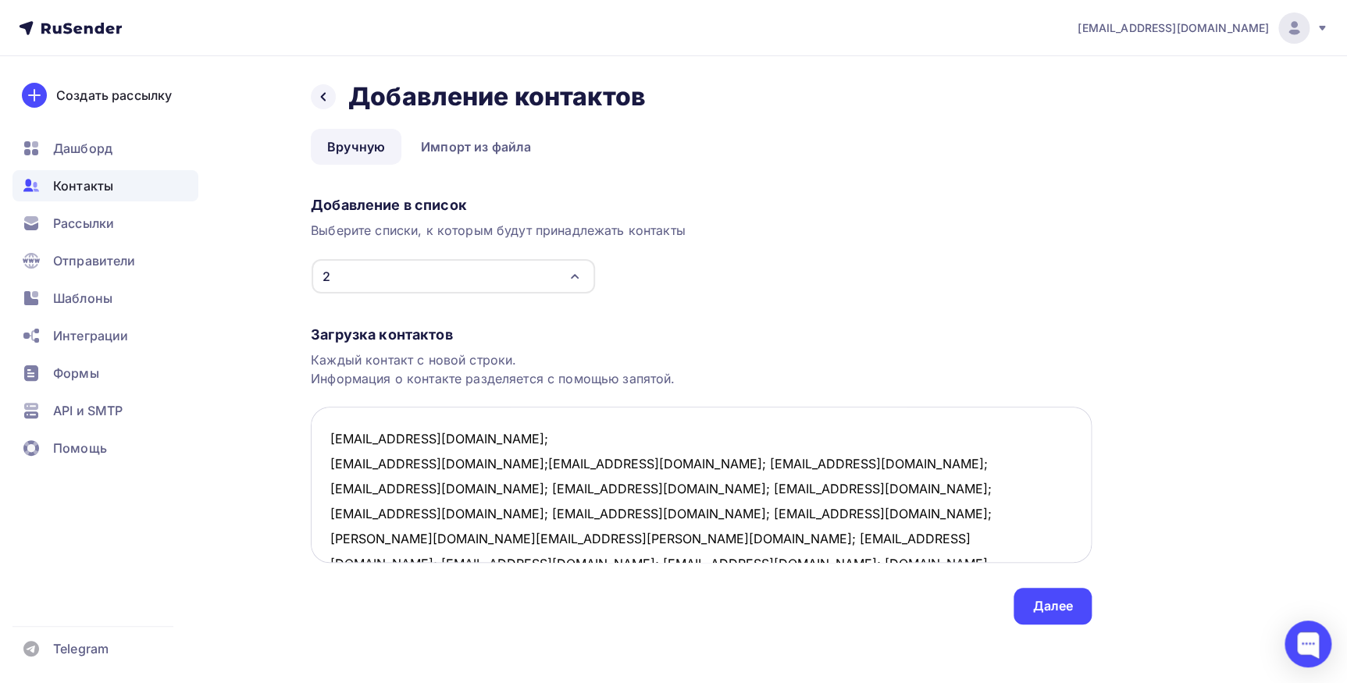
click at [458, 463] on textarea "[EMAIL_ADDRESS][DOMAIN_NAME]; [EMAIL_ADDRESS][DOMAIN_NAME];[EMAIL_ADDRESS][DOMA…" at bounding box center [701, 485] width 781 height 156
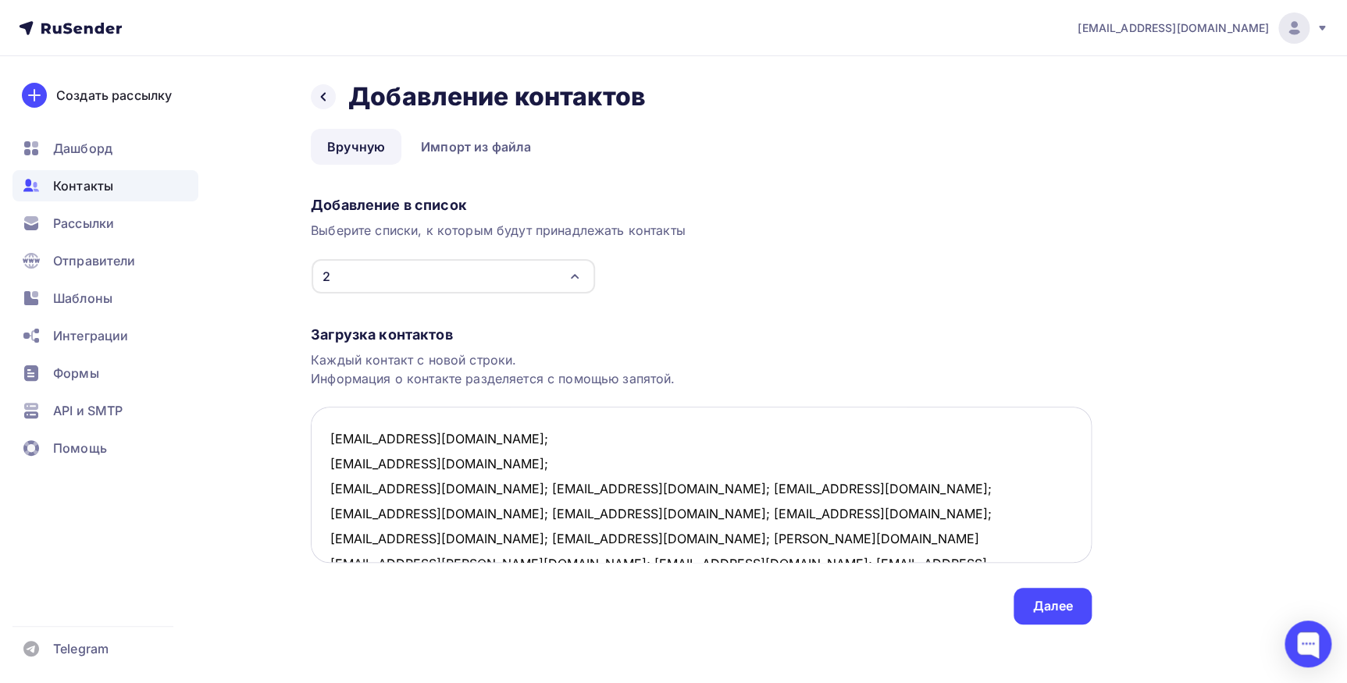
click at [430, 486] on textarea "[EMAIL_ADDRESS][DOMAIN_NAME]; [EMAIL_ADDRESS][DOMAIN_NAME]; [EMAIL_ADDRESS][DOM…" at bounding box center [701, 485] width 781 height 156
click at [463, 510] on textarea "forma@modox.ru; filin_vladimir@mail.ru; adk512@mail.ru; romashkanet@mail.ru; az…" at bounding box center [701, 485] width 781 height 156
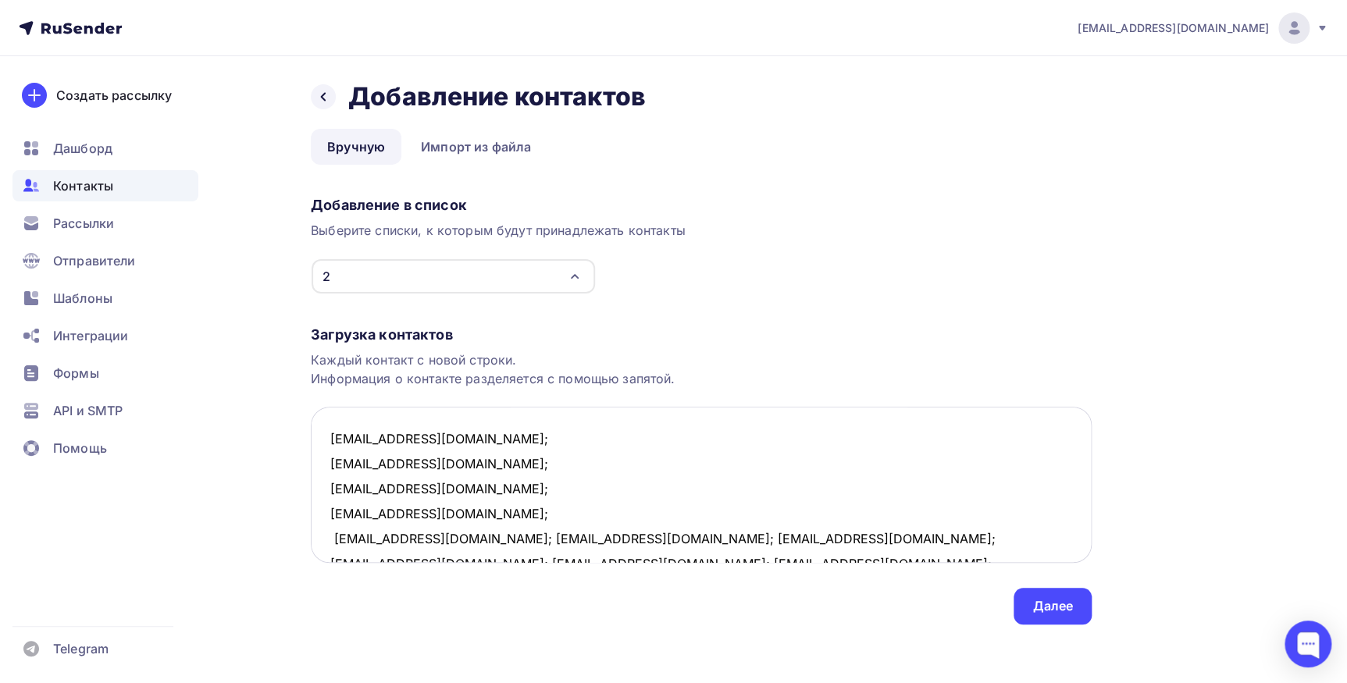
click at [437, 538] on textarea "forma@modox.ru; filin_vladimir@mail.ru; adk512@mail.ru; romashkanet@mail.ru; az…" at bounding box center [701, 485] width 781 height 156
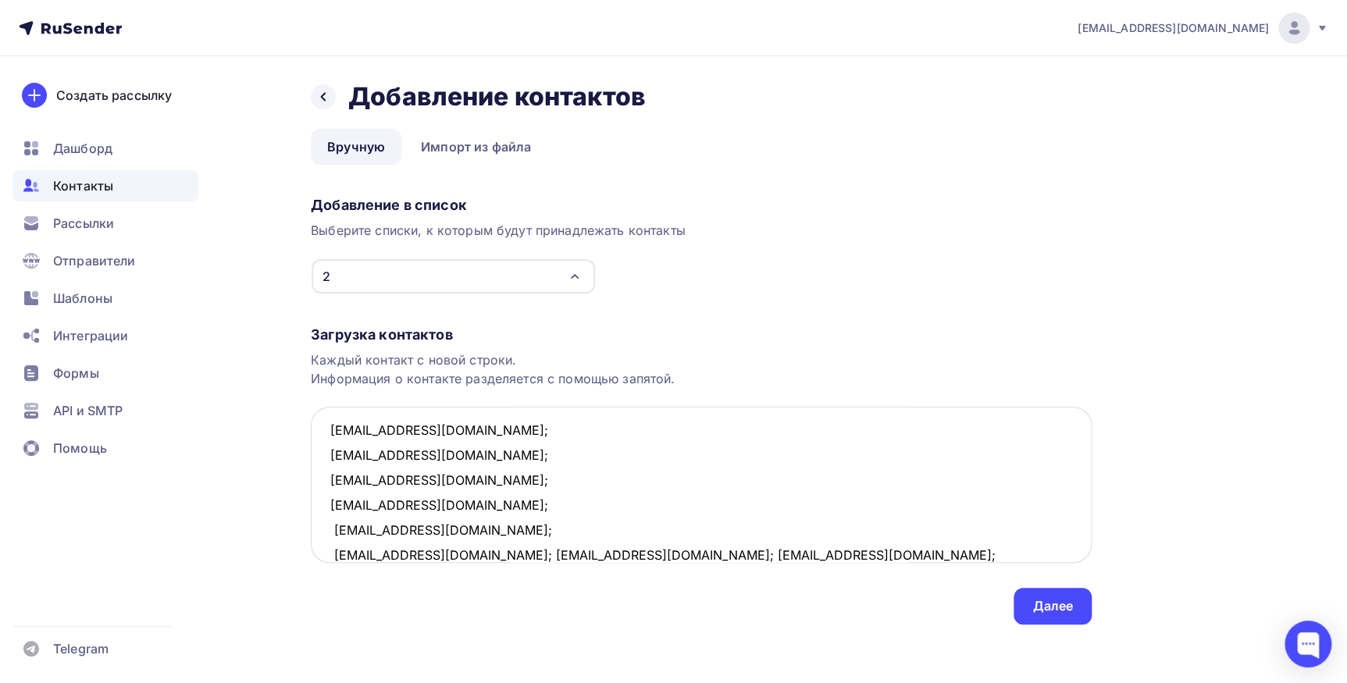
click at [468, 550] on textarea "forma@modox.ru; filin_vladimir@mail.ru; adk512@mail.ru; romashkanet@mail.ru; az…" at bounding box center [701, 485] width 781 height 156
click at [488, 557] on textarea "forma@modox.ru; filin_vladimir@mail.ru; adk512@mail.ru; romashkanet@mail.ru; az…" at bounding box center [701, 485] width 781 height 156
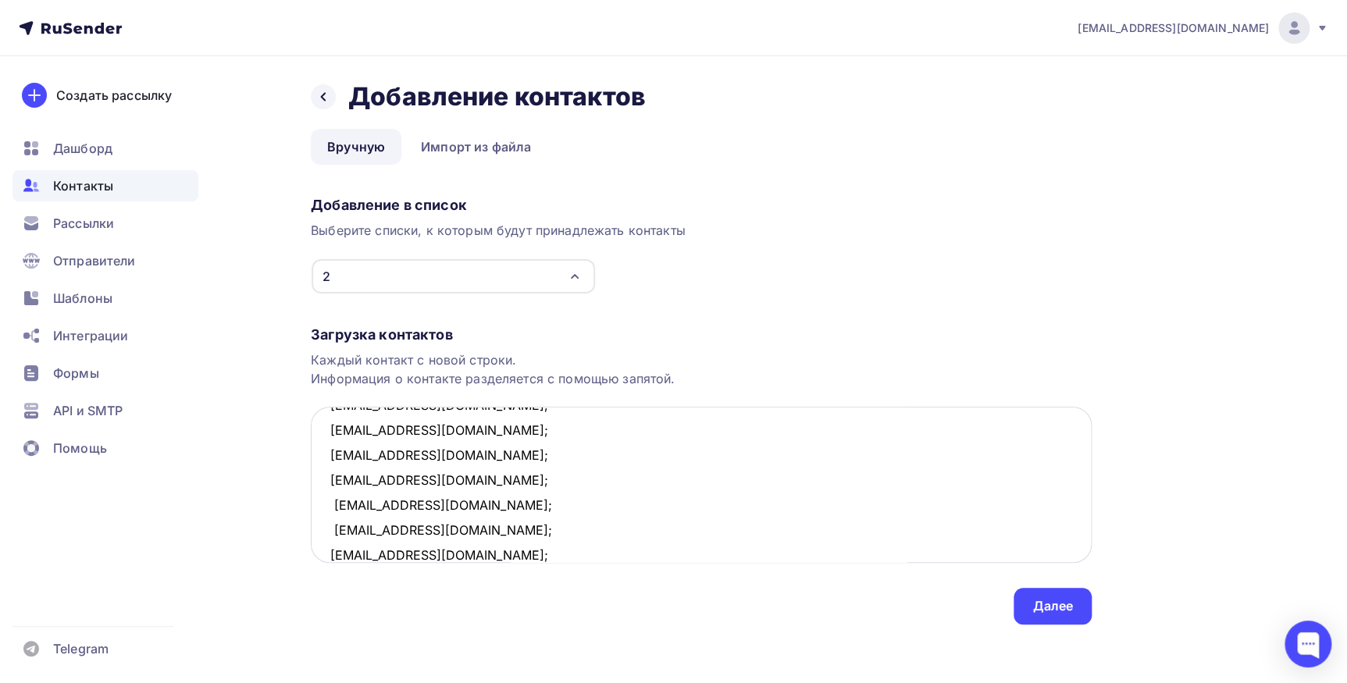
scroll to position [59, 0]
click at [433, 552] on textarea "forma@modox.ru; filin_vladimir@mail.ru; adk512@mail.ru; romashkanet@mail.ru; az…" at bounding box center [701, 485] width 781 height 156
click at [437, 554] on textarea "forma@modox.ru; filin_vladimir@mail.ru; adk512@mail.ru; romashkanet@mail.ru; az…" at bounding box center [701, 485] width 781 height 156
click at [440, 554] on textarea "forma@modox.ru; filin_vladimir@mail.ru; adk512@mail.ru; romashkanet@mail.ru; az…" at bounding box center [701, 485] width 781 height 156
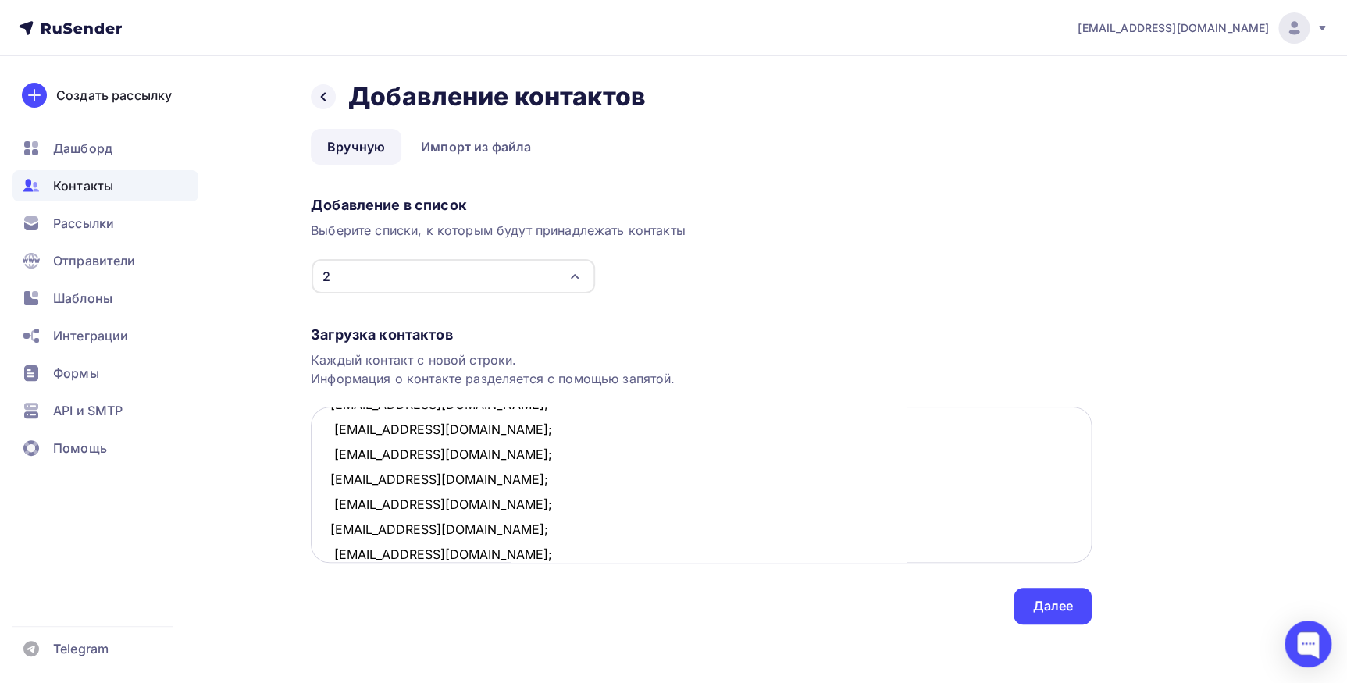
scroll to position [134, 0]
click at [509, 556] on textarea "forma@modox.ru; filin_vladimir@mail.ru; adk512@mail.ru; romashkanet@mail.ru; az…" at bounding box center [701, 485] width 781 height 156
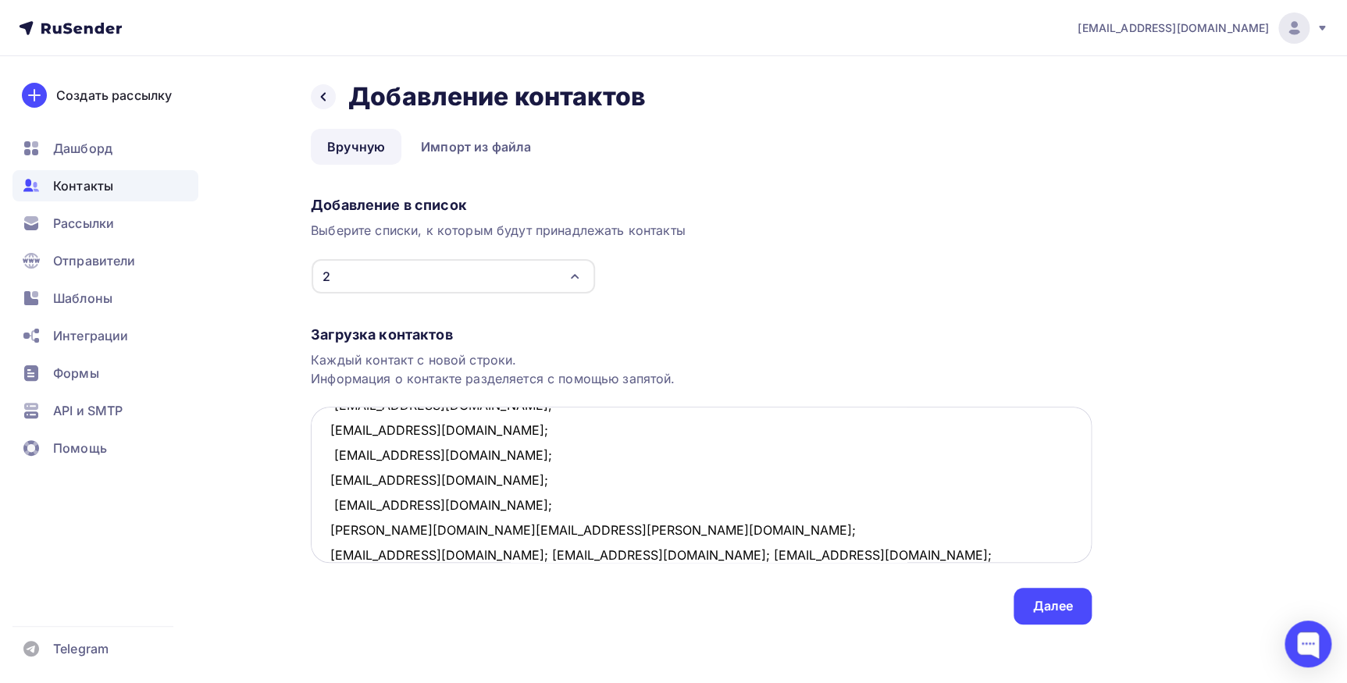
click at [449, 554] on textarea "forma@modox.ru; filin_vladimir@mail.ru; adk512@mail.ru; romashkanet@mail.ru; az…" at bounding box center [701, 485] width 781 height 156
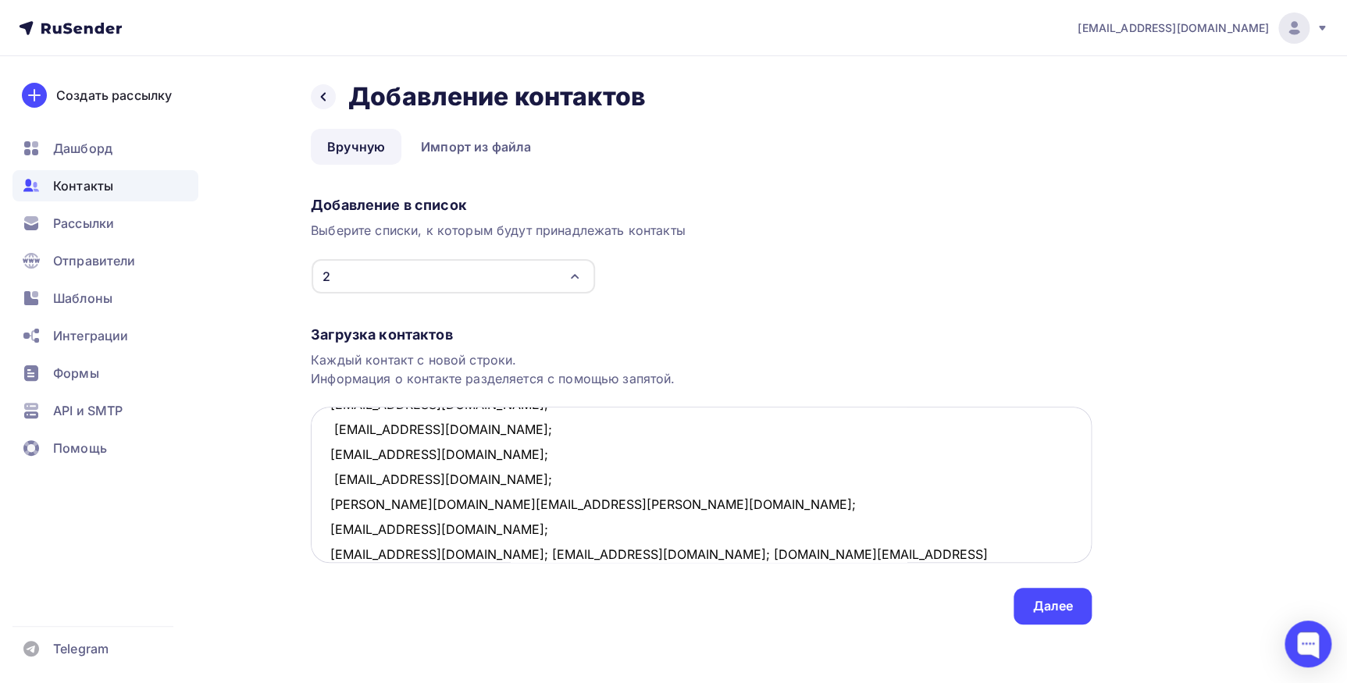
click at [441, 554] on textarea "forma@modox.ru; filin_vladimir@mail.ru; adk512@mail.ru; romashkanet@mail.ru; az…" at bounding box center [701, 485] width 781 height 156
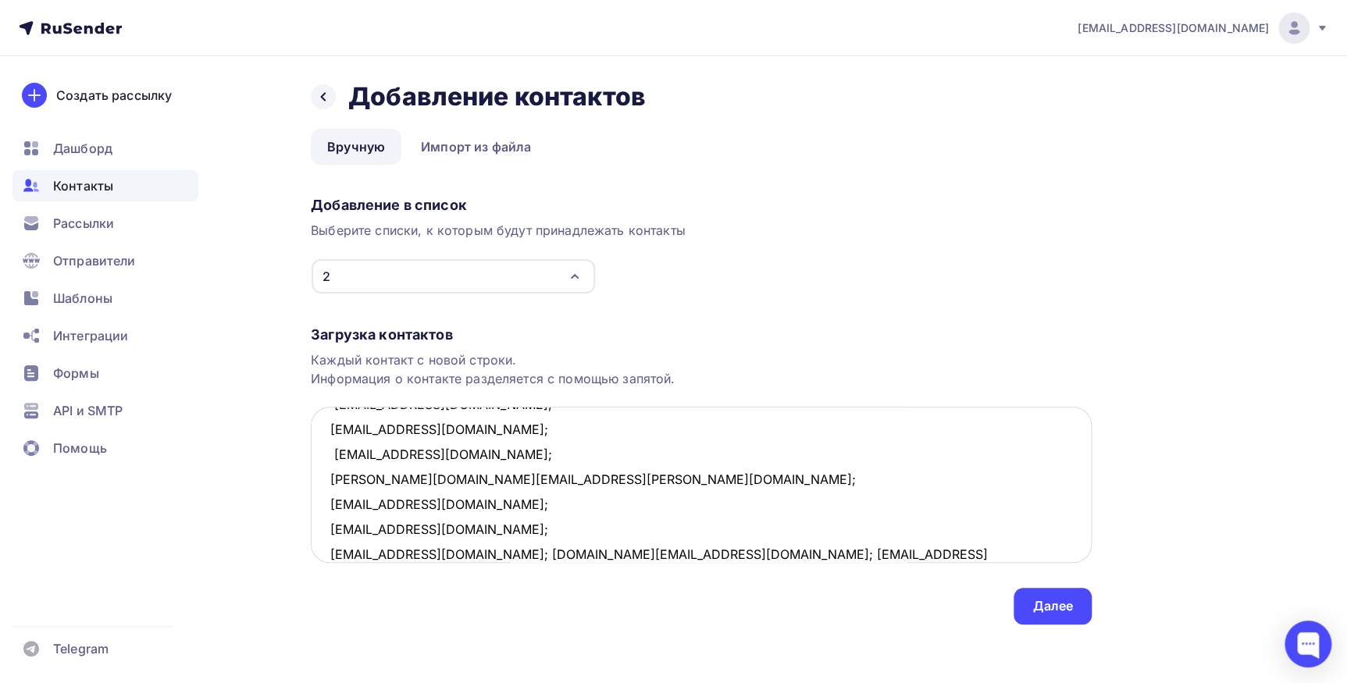
click at [493, 554] on textarea "forma@modox.ru; filin_vladimir@mail.ru; adk512@mail.ru; romashkanet@mail.ru; az…" at bounding box center [701, 485] width 781 height 156
click at [492, 554] on textarea "forma@modox.ru; filin_vladimir@mail.ru; adk512@mail.ru; romashkanet@mail.ru; az…" at bounding box center [701, 485] width 781 height 156
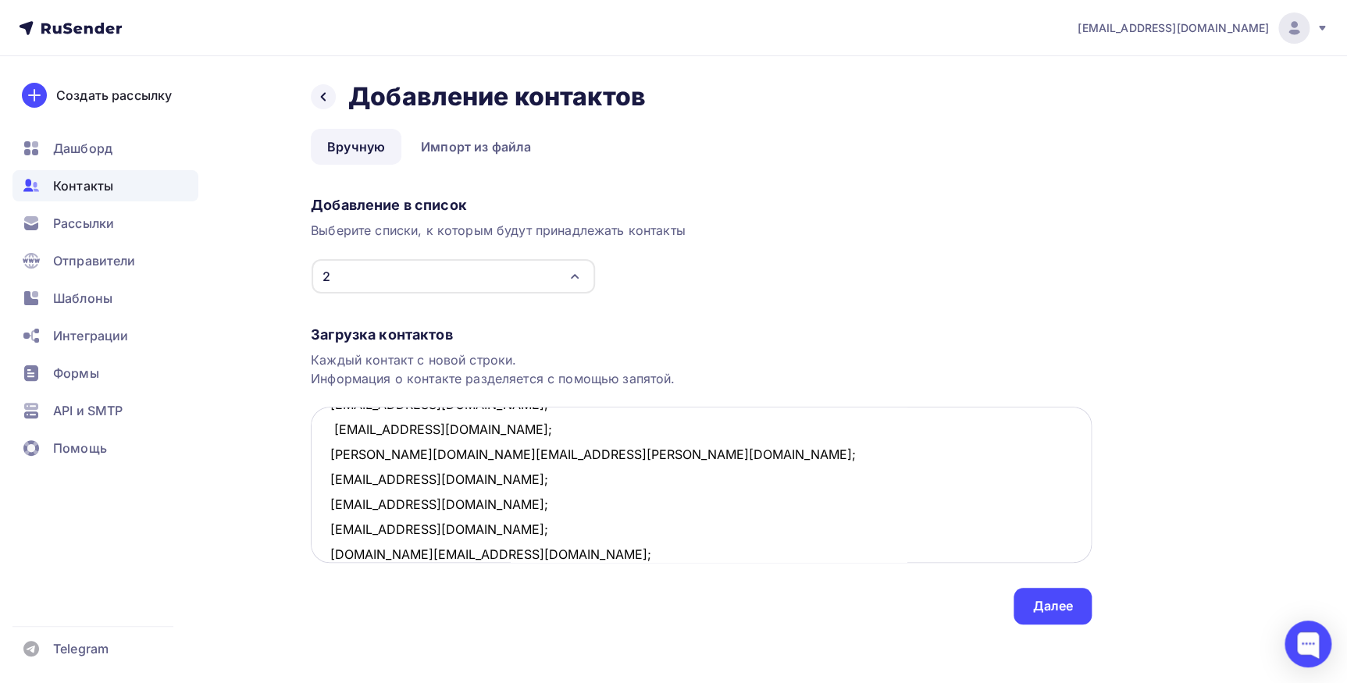
scroll to position [258, 0]
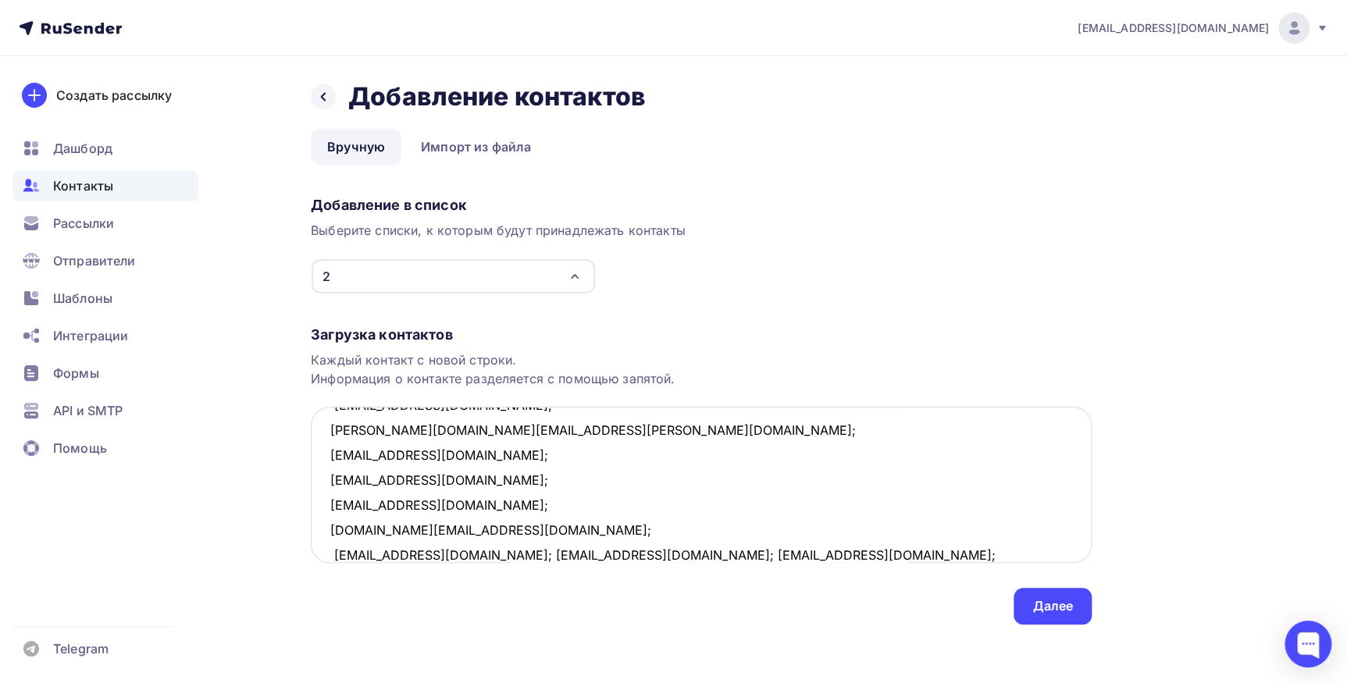
click at [493, 554] on textarea "forma@modox.ru; filin_vladimir@mail.ru; adk512@mail.ru; romashkanet@mail.ru; az…" at bounding box center [701, 485] width 781 height 156
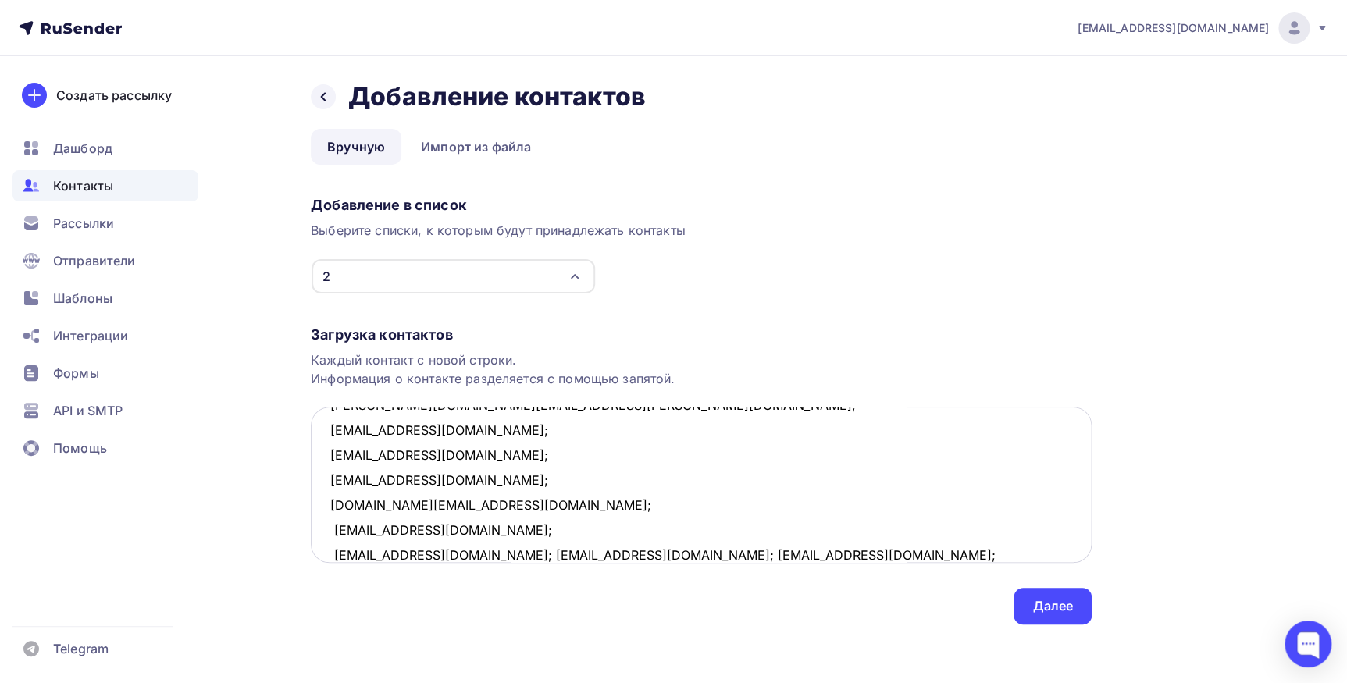
click at [438, 553] on textarea "forma@modox.ru; filin_vladimir@mail.ru; adk512@mail.ru; romashkanet@mail.ru; az…" at bounding box center [701, 485] width 781 height 156
click at [467, 554] on textarea "forma@modox.ru; filin_vladimir@mail.ru; adk512@mail.ru; romashkanet@mail.ru; az…" at bounding box center [701, 485] width 781 height 156
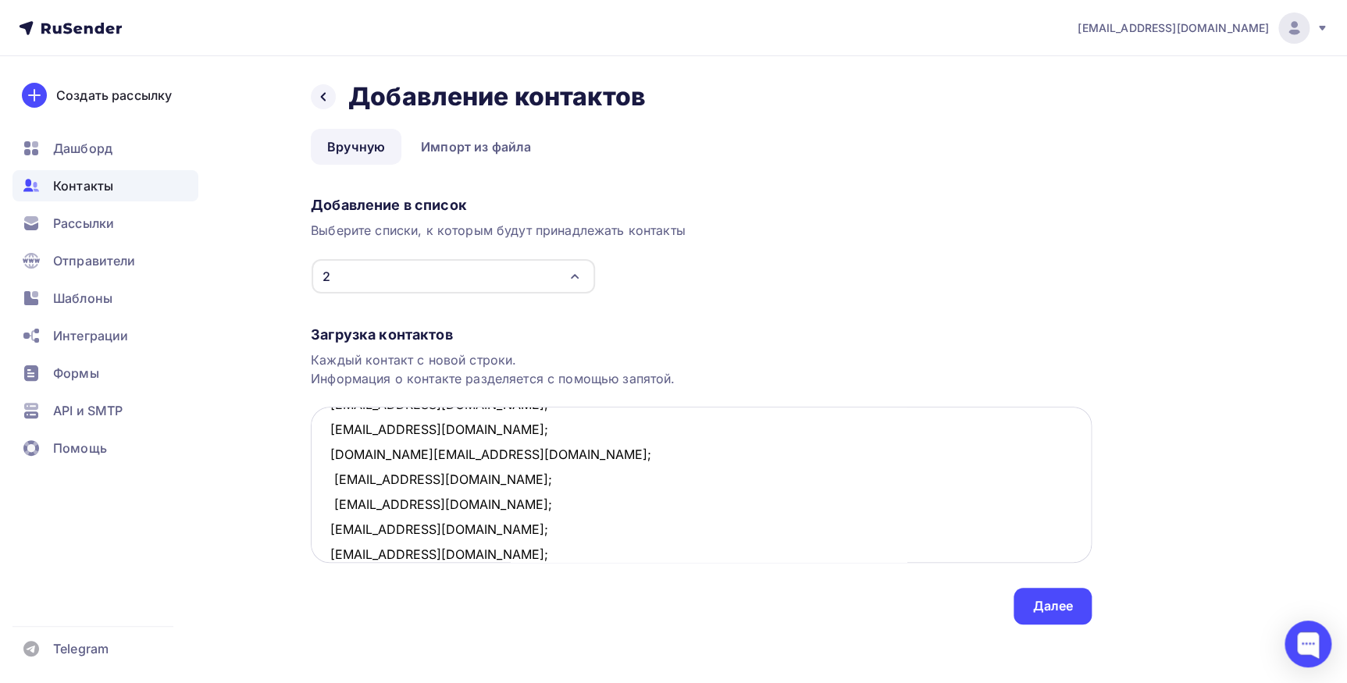
scroll to position [359, 0]
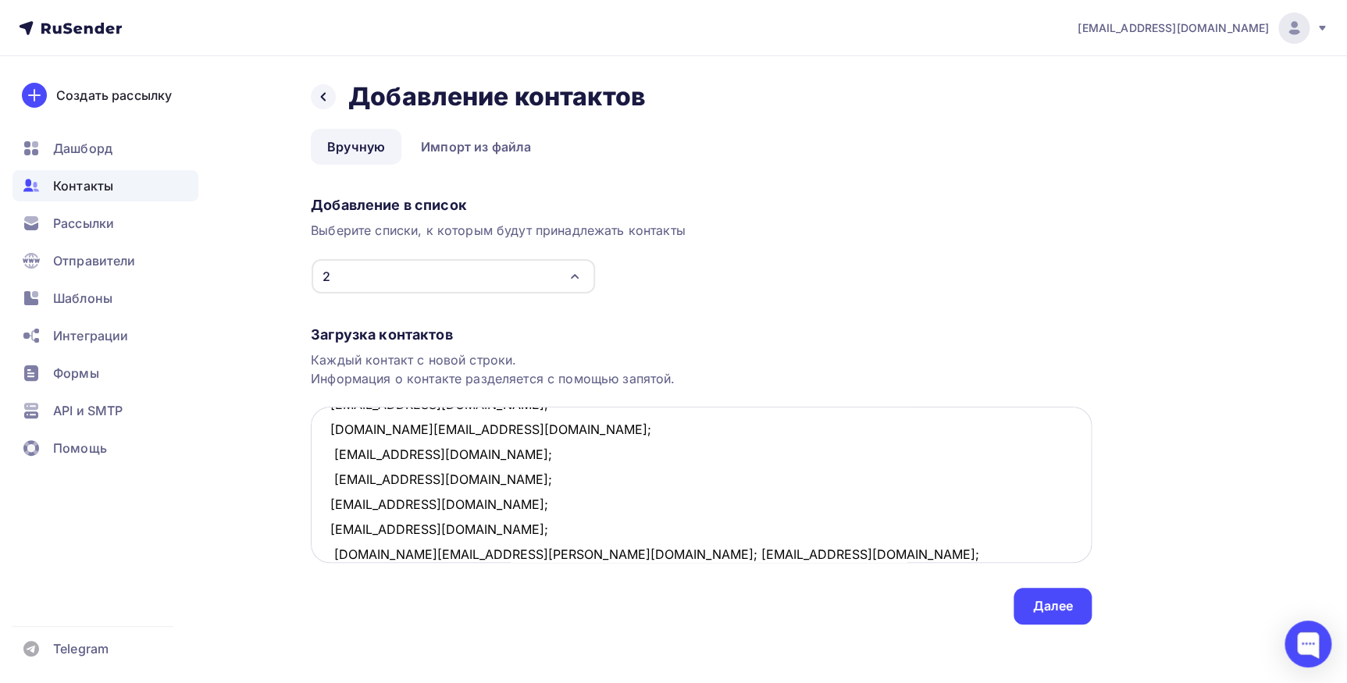
click at [467, 554] on textarea "forma@modox.ru; filin_vladimir@mail.ru; adk512@mail.ru; romashkanet@mail.ru; az…" at bounding box center [701, 485] width 781 height 156
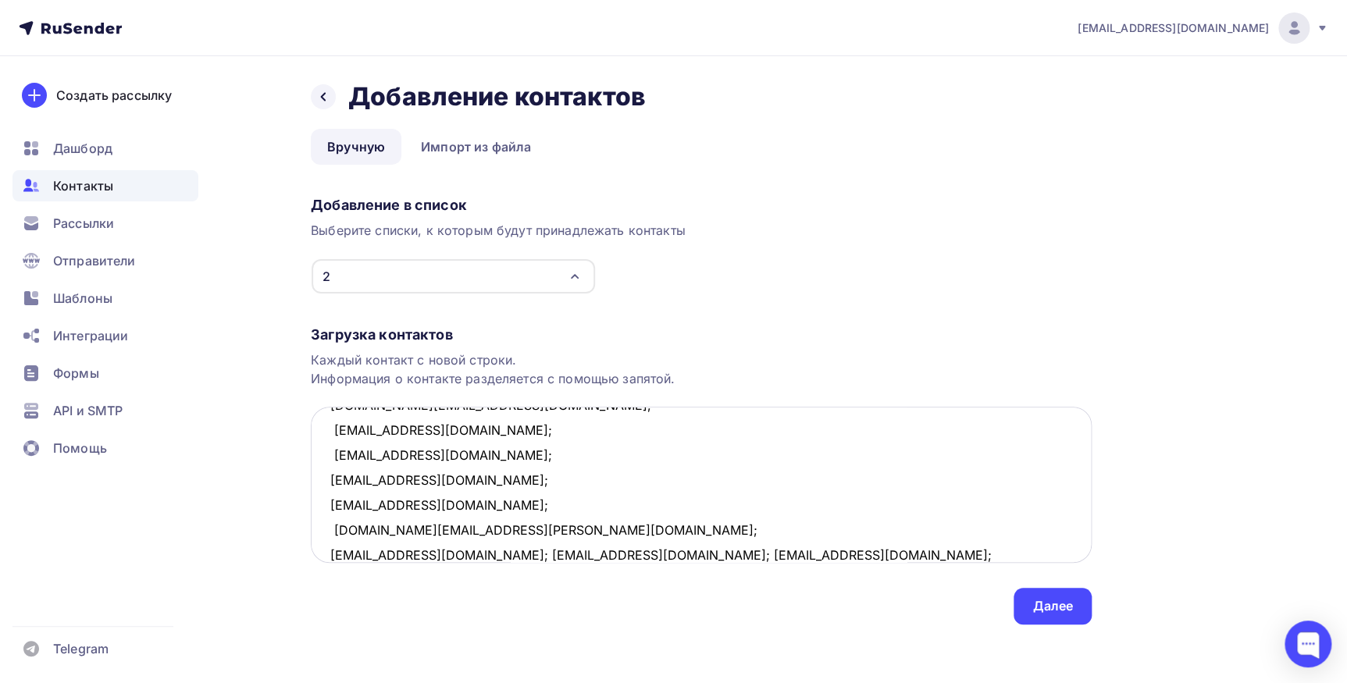
click at [455, 553] on textarea "forma@modox.ru; filin_vladimir@mail.ru; adk512@mail.ru; romashkanet@mail.ru; az…" at bounding box center [701, 485] width 781 height 156
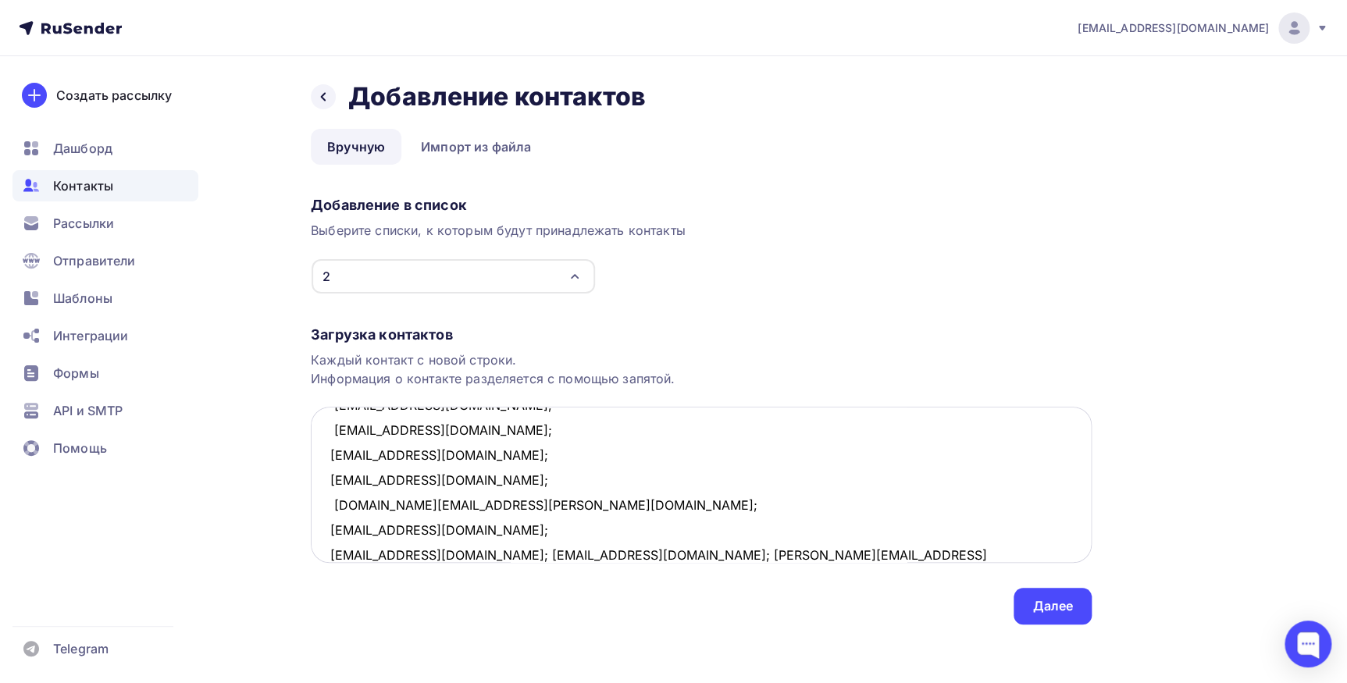
click at [482, 555] on textarea "forma@modox.ru; filin_vladimir@mail.ru; adk512@mail.ru; romashkanet@mail.ru; az…" at bounding box center [701, 485] width 781 height 156
click at [479, 554] on textarea "forma@modox.ru; filin_vladimir@mail.ru; adk512@mail.ru; romashkanet@mail.ru; az…" at bounding box center [701, 485] width 781 height 156
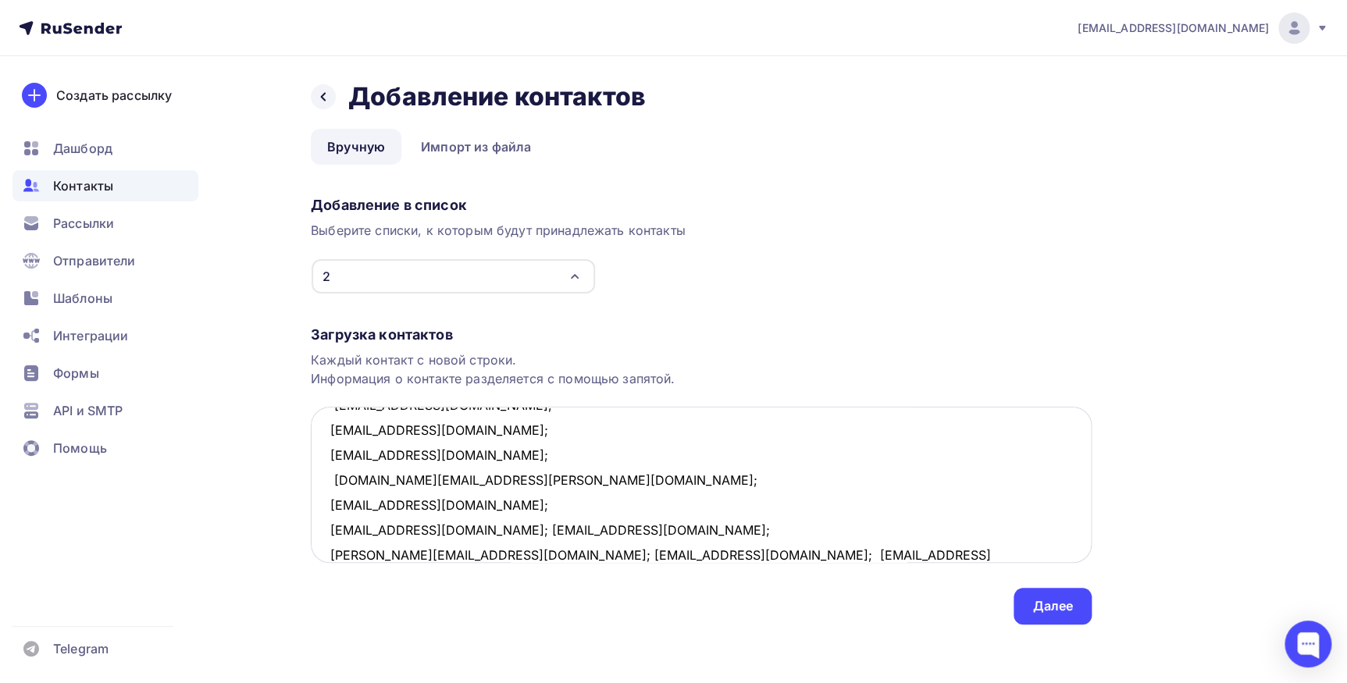
click at [418, 532] on textarea "forma@modox.ru; filin_vladimir@mail.ru; adk512@mail.ru; romashkanet@mail.ru; az…" at bounding box center [701, 485] width 781 height 156
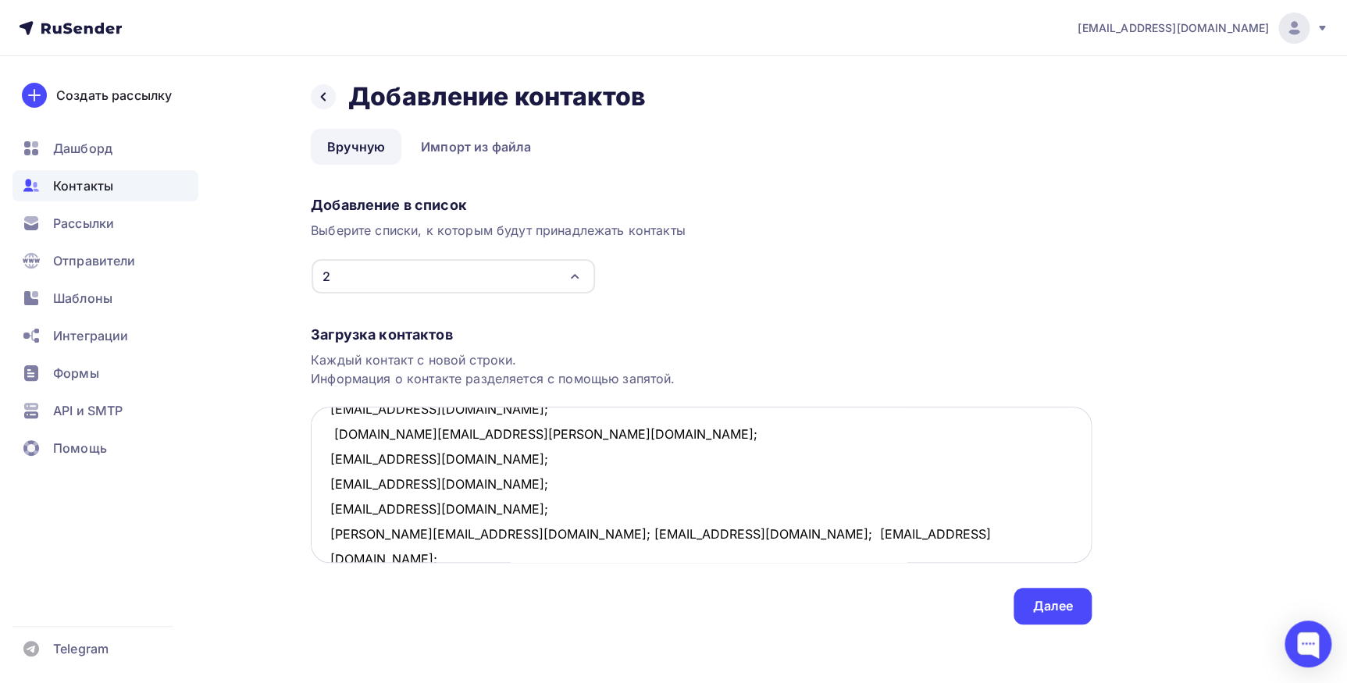
scroll to position [504, 0]
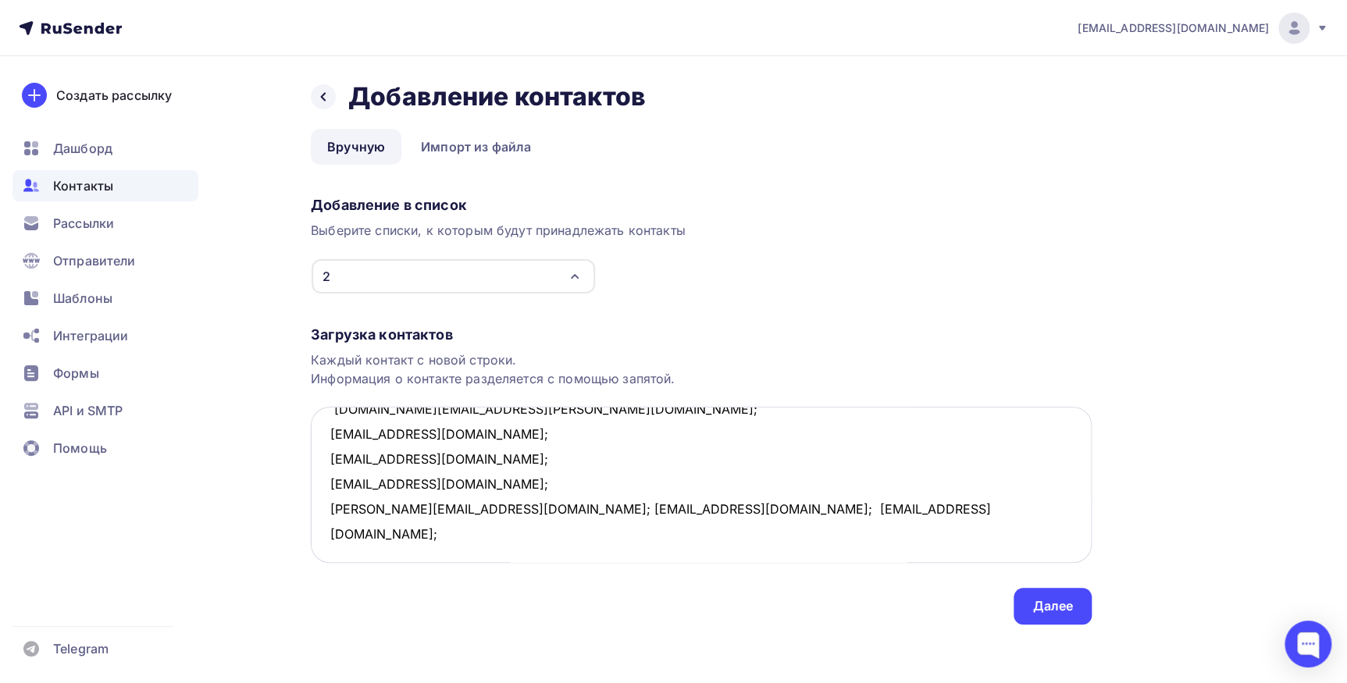
click at [445, 507] on textarea "forma@modox.ru; filin_vladimir@mail.ru; adk512@mail.ru; romashkanet@mail.ru; az…" at bounding box center [701, 485] width 781 height 156
click at [446, 533] on textarea "forma@modox.ru; filin_vladimir@mail.ru; adk512@mail.ru; romashkanet@mail.ru; az…" at bounding box center [701, 485] width 781 height 156
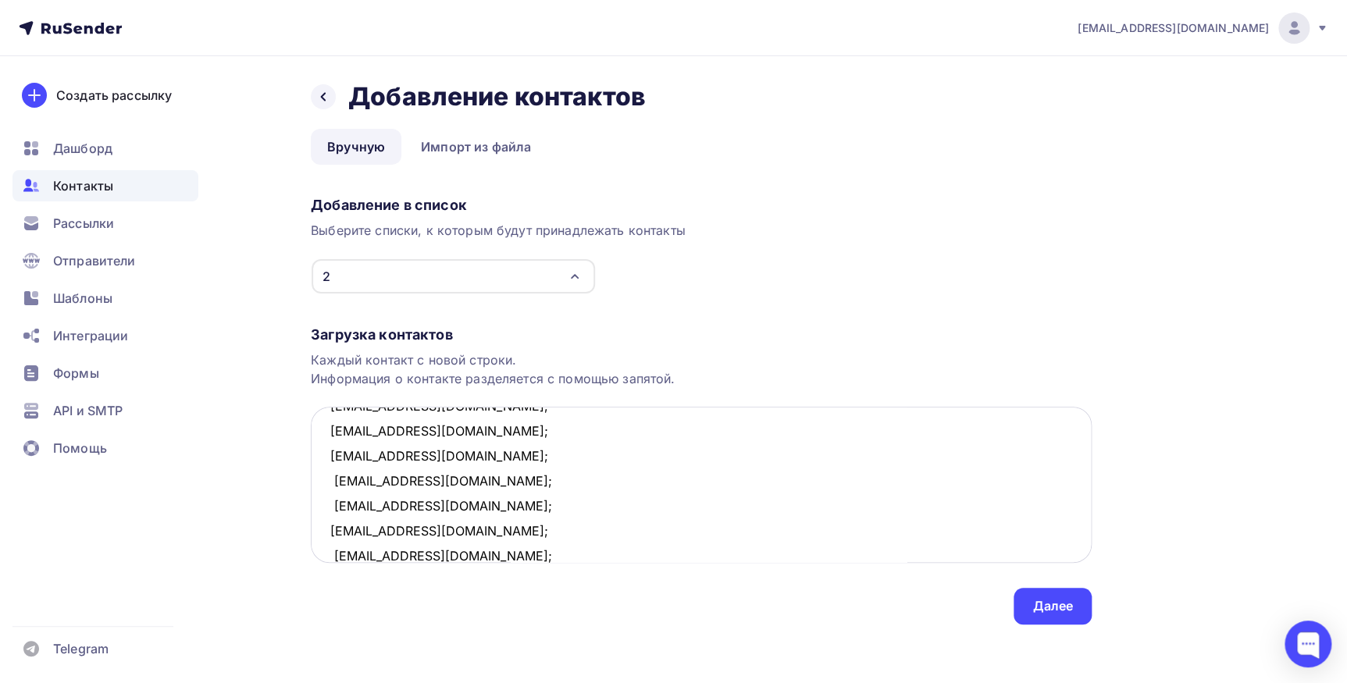
scroll to position [0, 0]
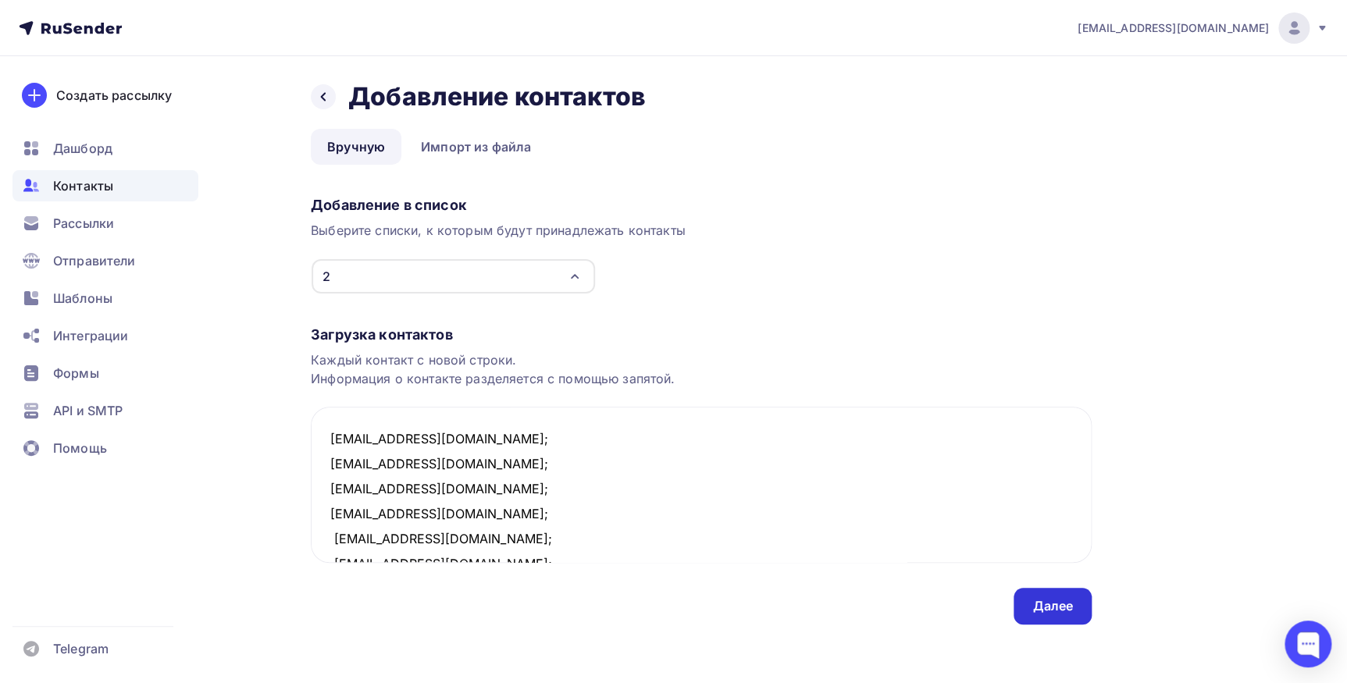
type textarea "forma@modox.ru; filin_vladimir@mail.ru; adk512@mail.ru; romashkanet@mail.ru; az…"
click at [1057, 597] on div "Далее" at bounding box center [1052, 606] width 41 height 18
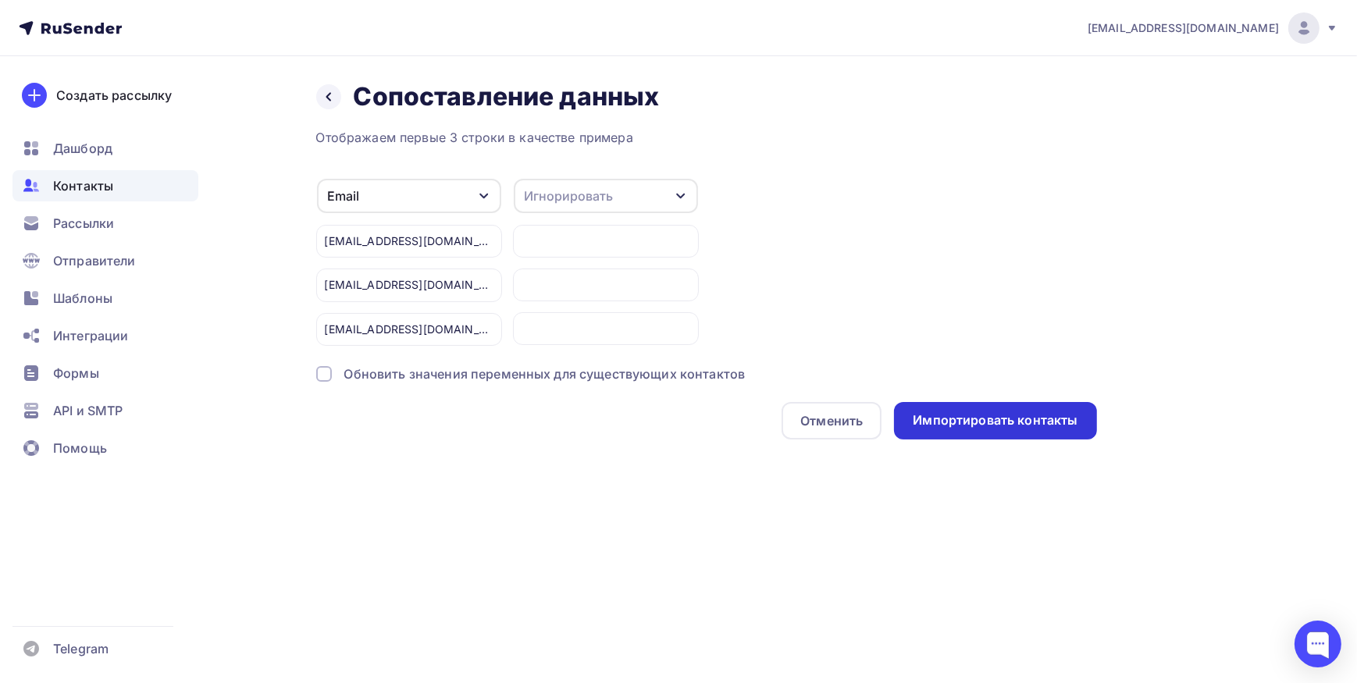
click at [996, 436] on div "Импортировать контакты" at bounding box center [995, 420] width 202 height 37
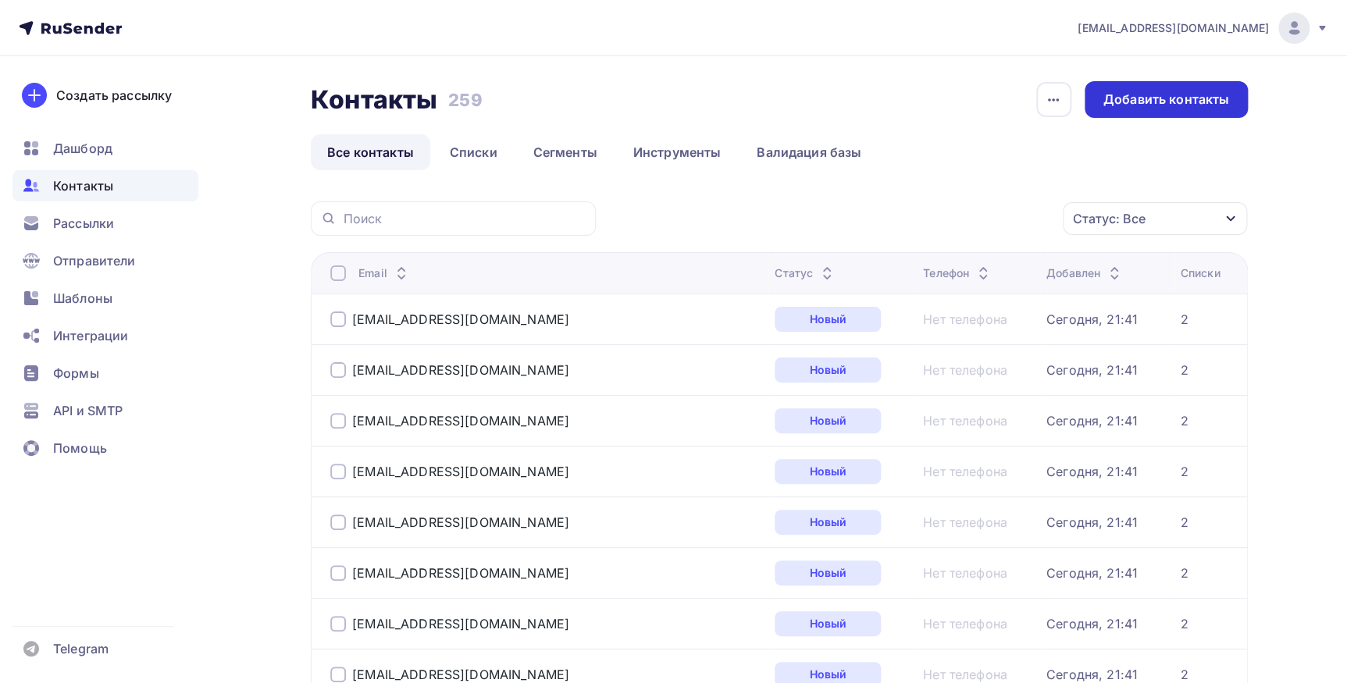
click at [1114, 101] on div "Добавить контакты" at bounding box center [1166, 100] width 126 height 18
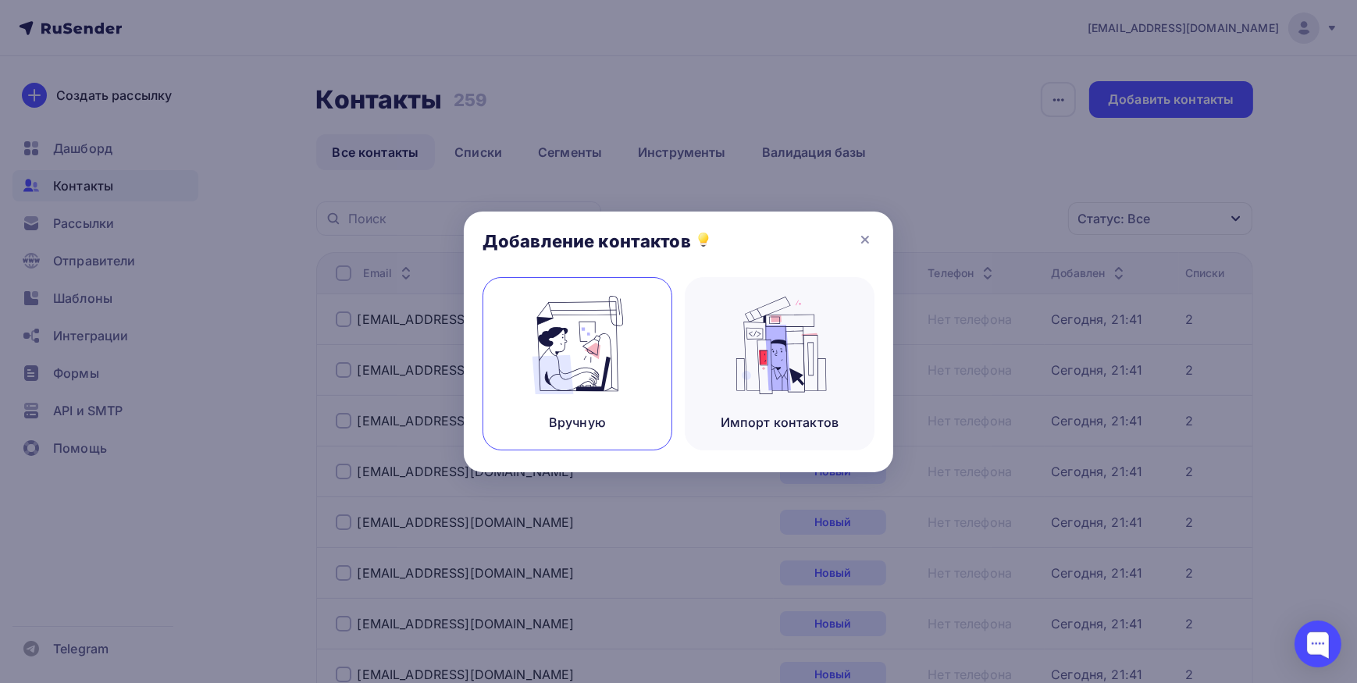
click at [607, 359] on img at bounding box center [577, 345] width 105 height 98
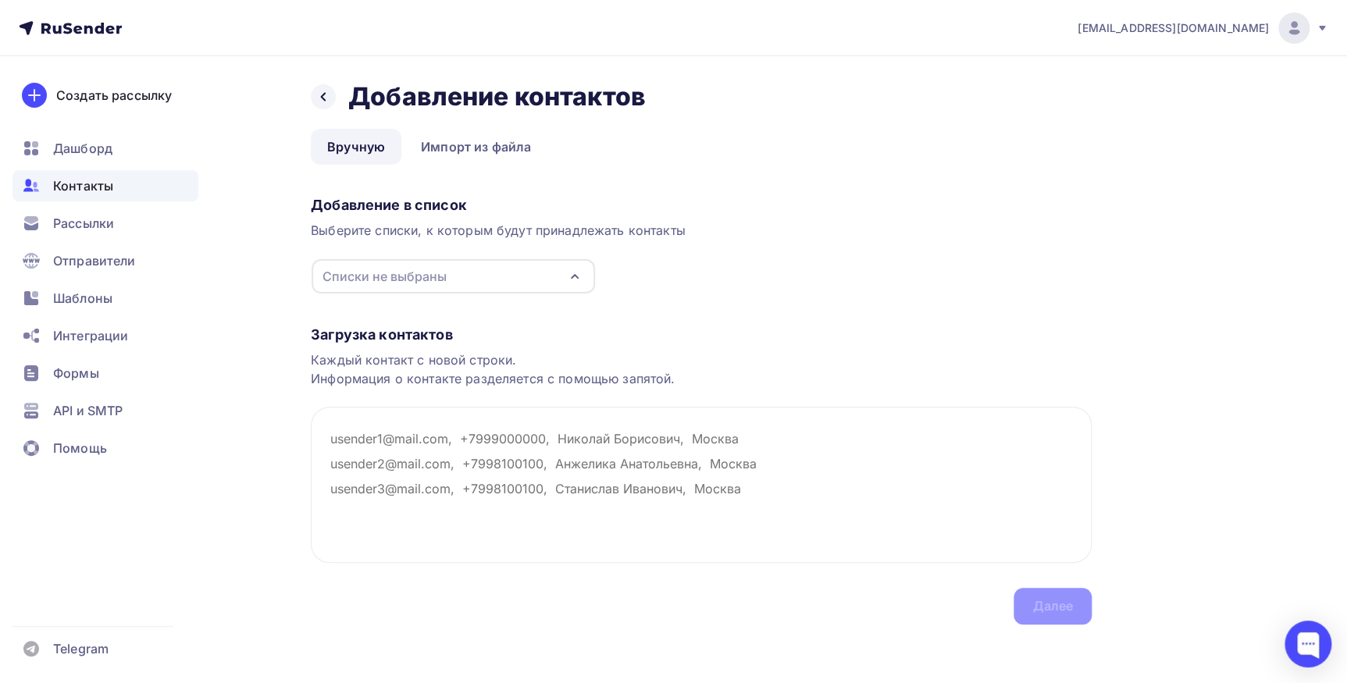
drag, startPoint x: 578, startPoint y: 272, endPoint x: 554, endPoint y: 279, distance: 24.5
click at [577, 273] on icon "button" at bounding box center [574, 276] width 19 height 19
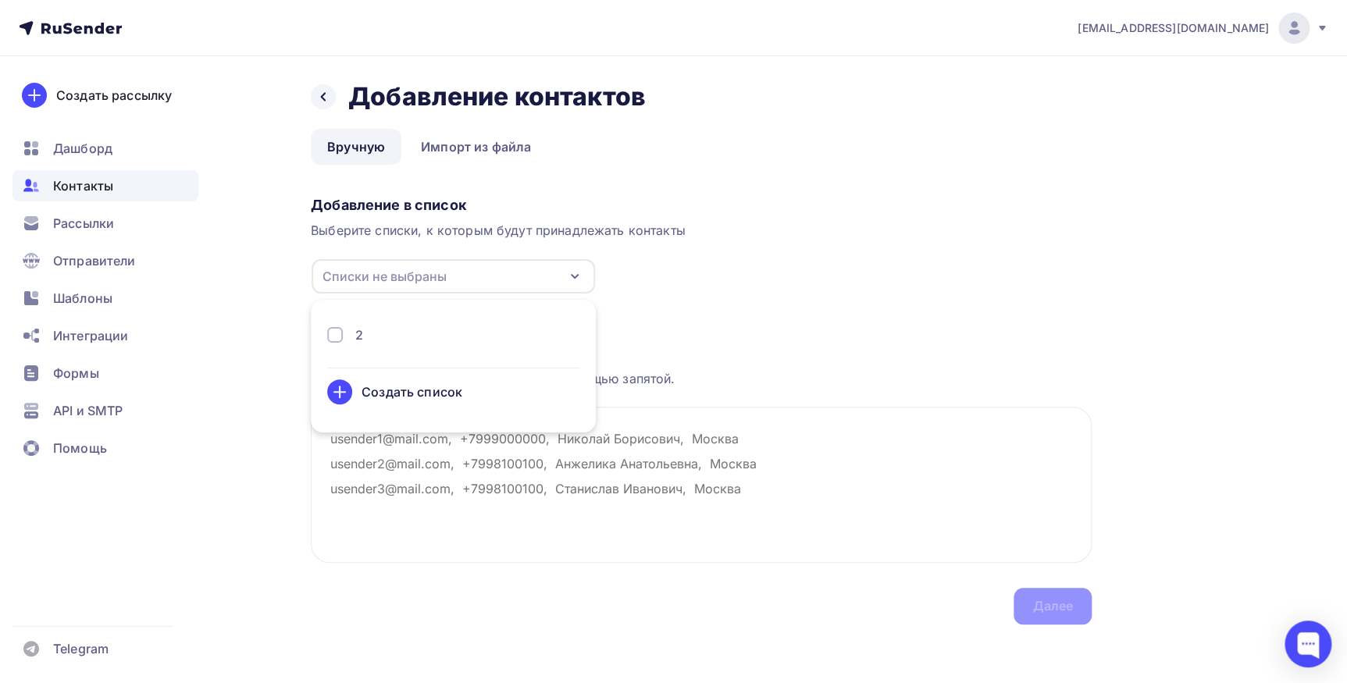
click at [442, 326] on div "2" at bounding box center [453, 335] width 252 height 19
click at [557, 460] on textarea at bounding box center [701, 485] width 781 height 156
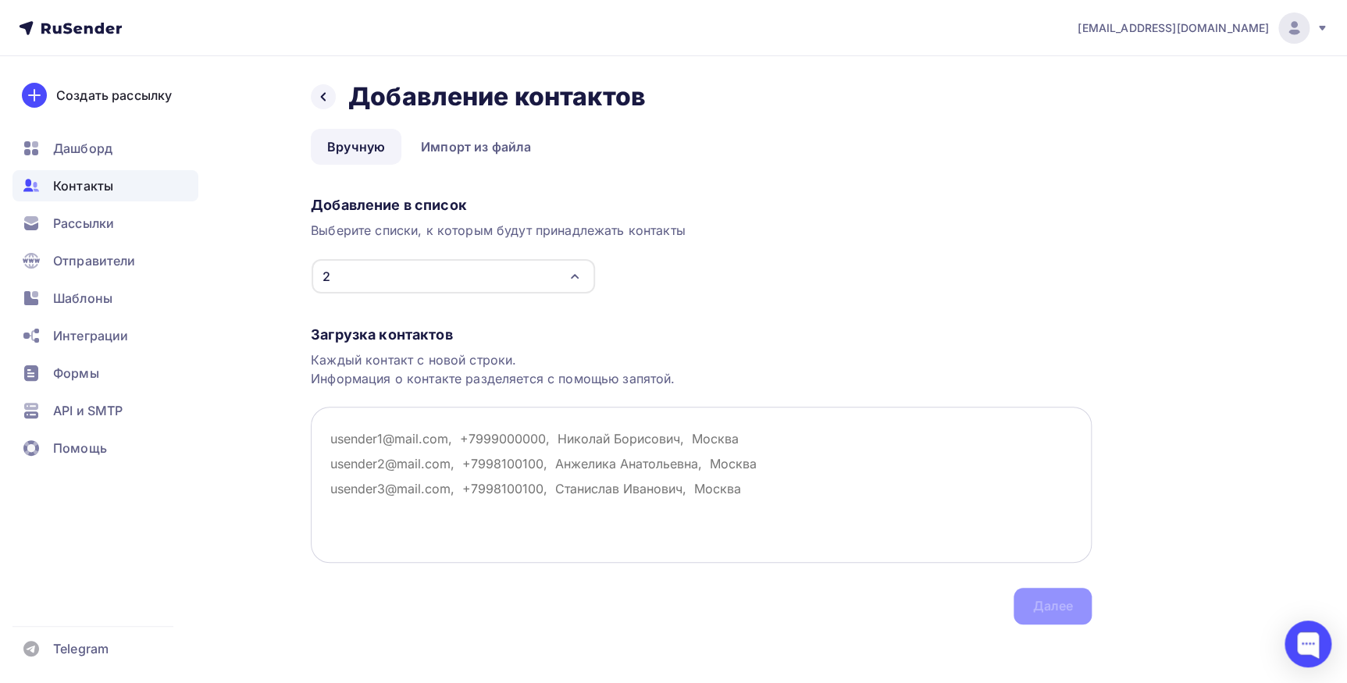
click at [354, 425] on textarea at bounding box center [701, 485] width 781 height 156
paste textarea "gorinan.v@yandex.ru; info@biznesk.ru; funk_@mail.ru; graceful_julia@mail.ru; ri…"
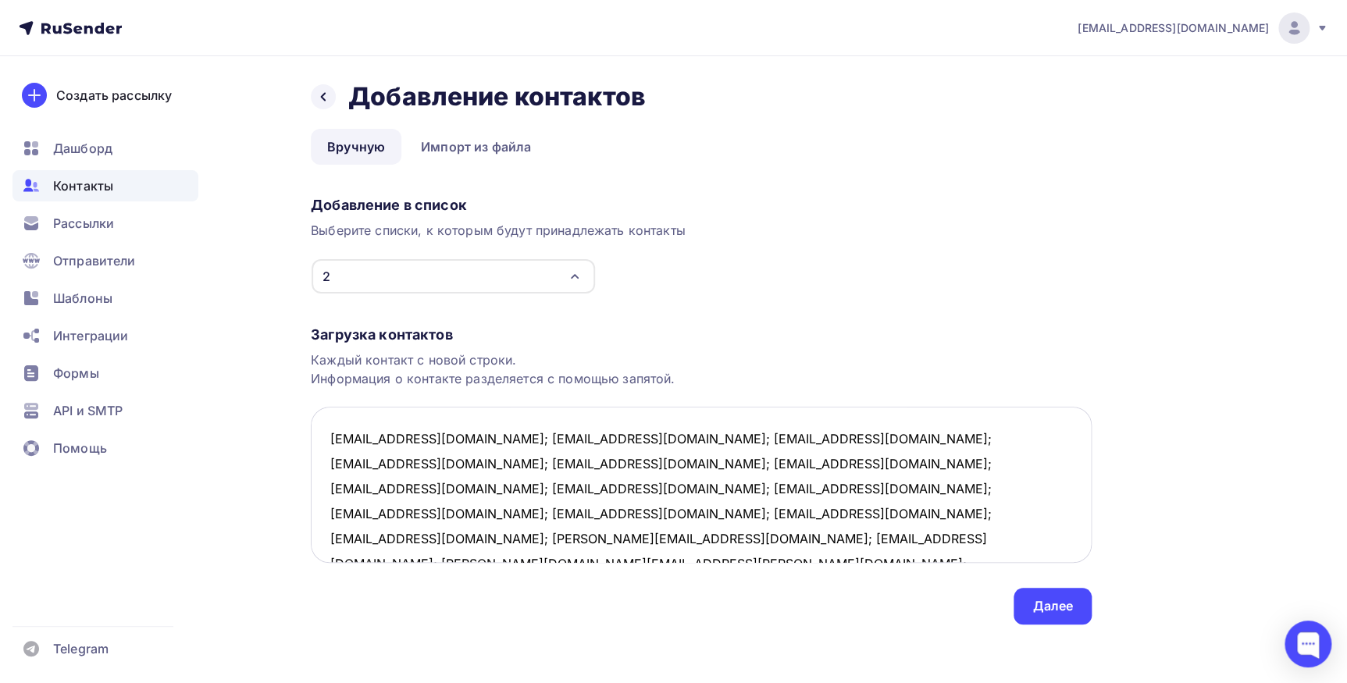
scroll to position [9, 0]
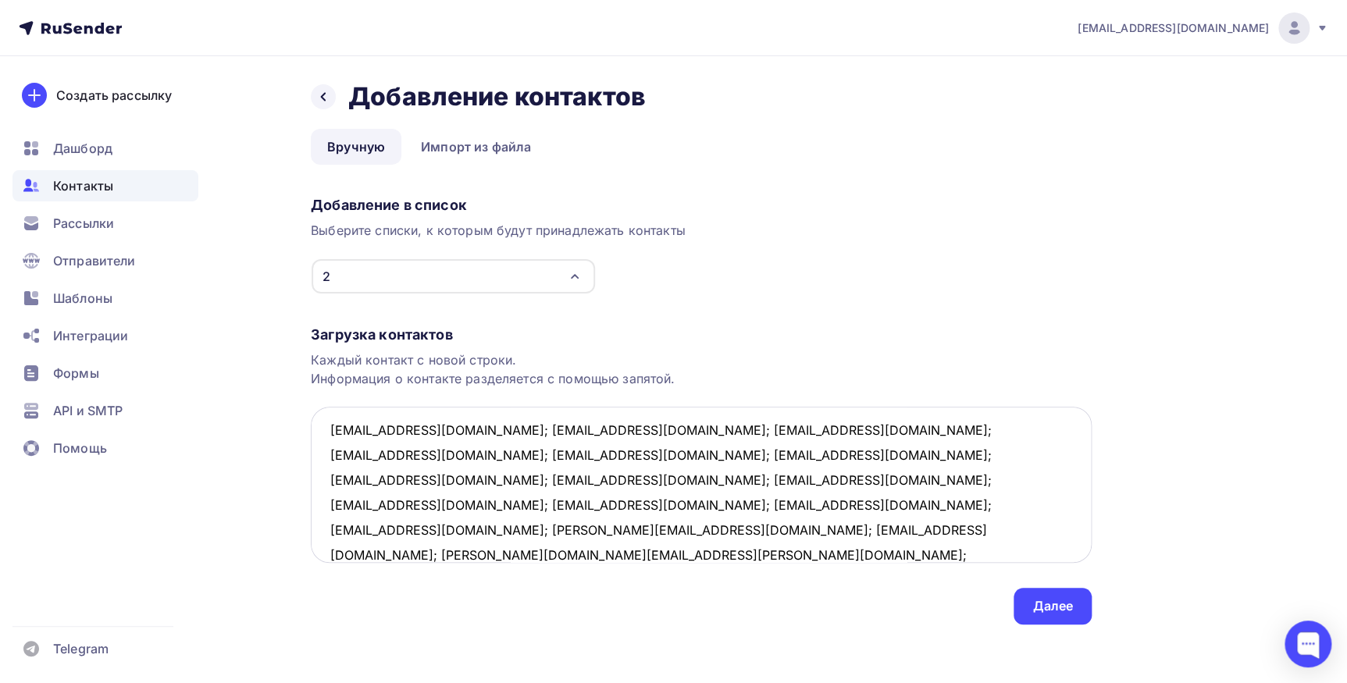
click at [460, 425] on textarea "gorinan.v@yandex.ru; info@biznesk.ru; funk_@mail.ru; graceful_julia@mail.ru; ri…" at bounding box center [701, 485] width 781 height 156
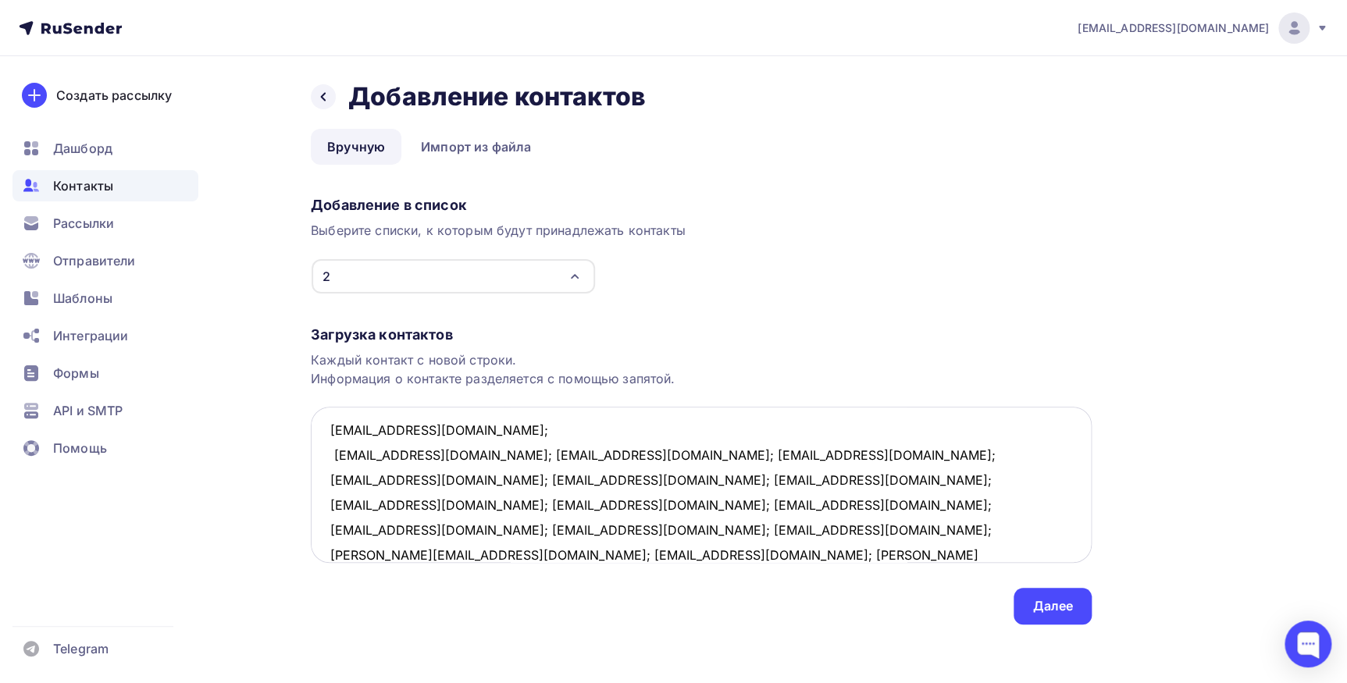
scroll to position [32, 0]
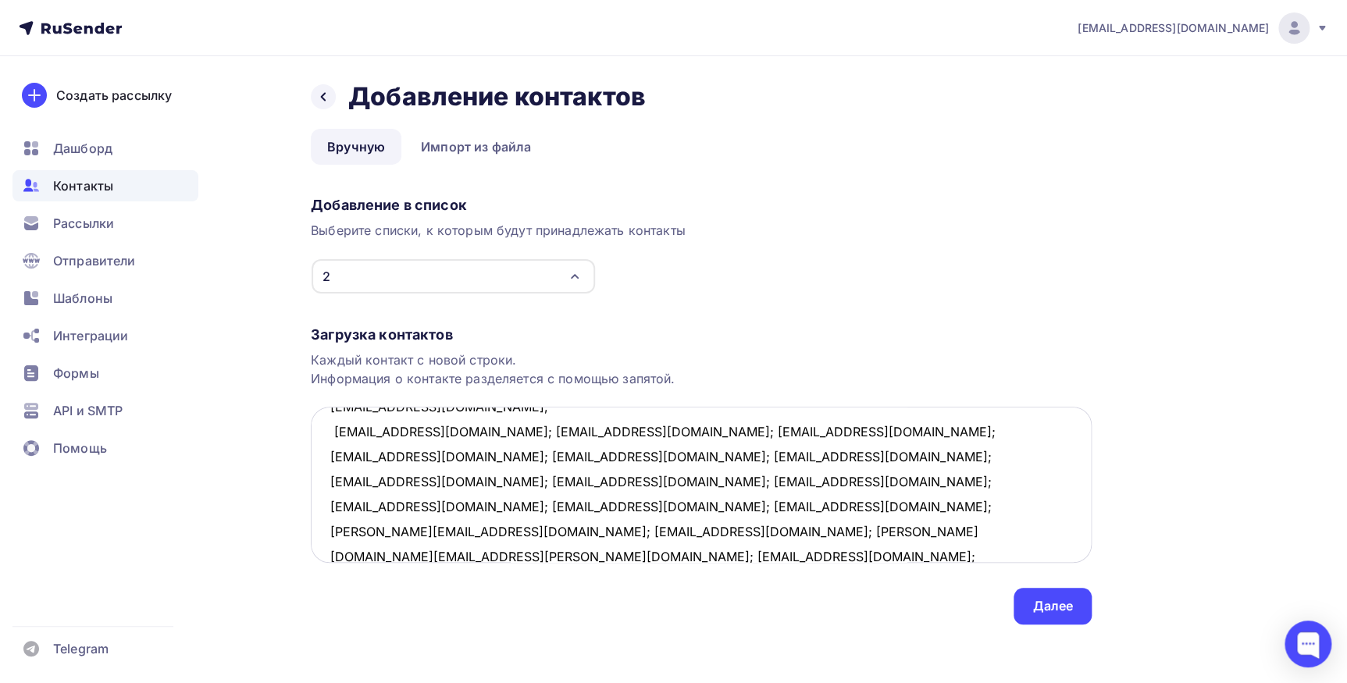
click at [432, 436] on textarea "gorinan.v@yandex.ru; info@biznesk.ru; funk_@mail.ru; graceful_julia@mail.ru; ri…" at bounding box center [701, 485] width 781 height 156
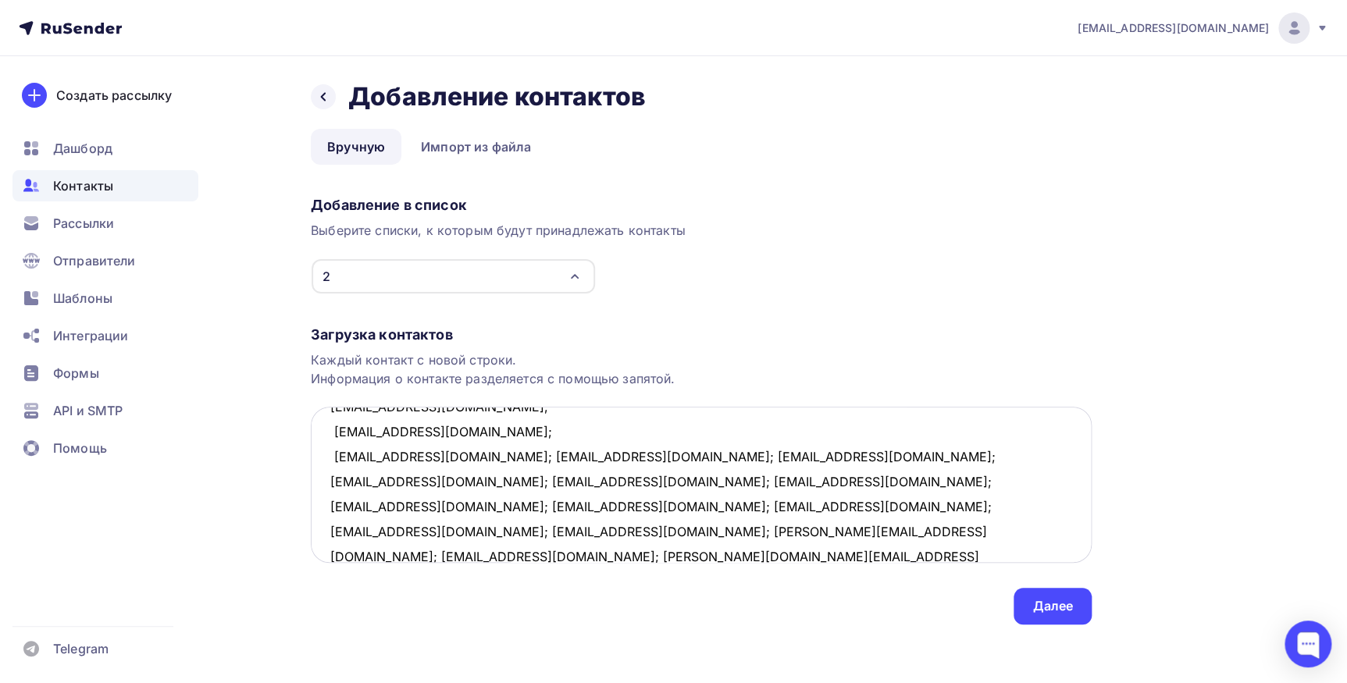
scroll to position [57, 0]
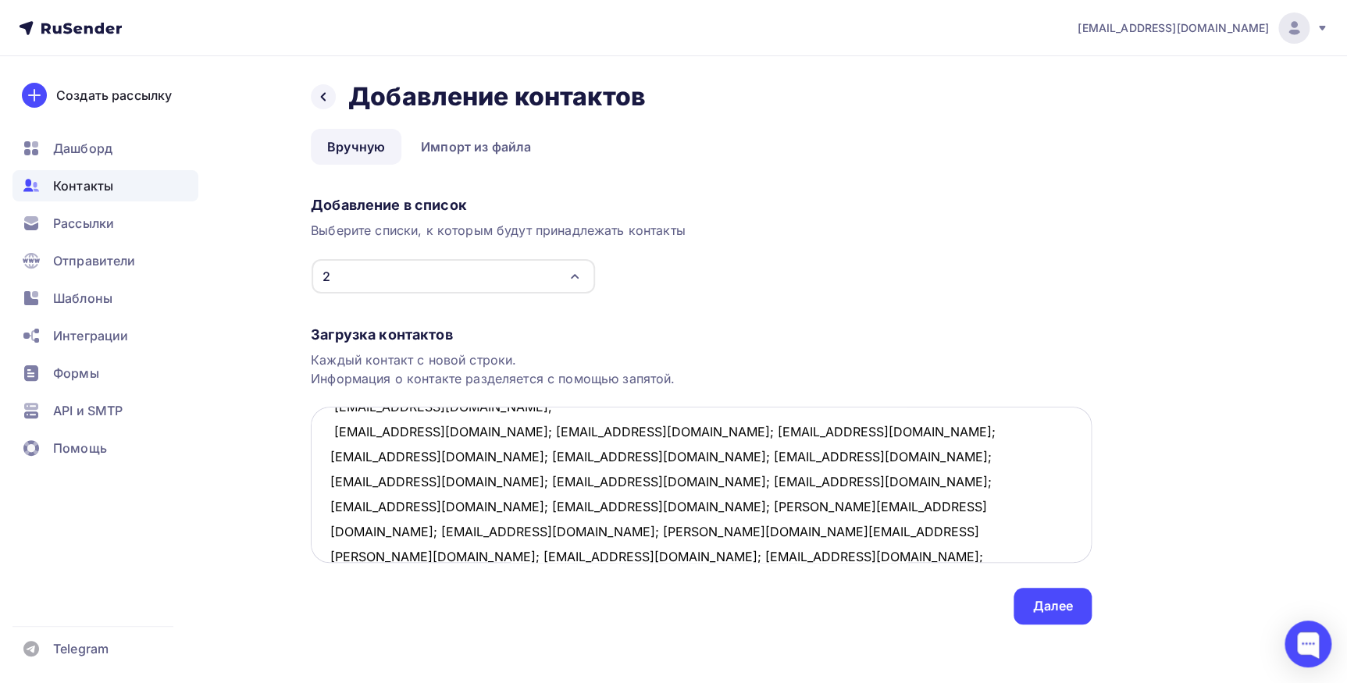
click at [420, 429] on textarea "gorinan.v@yandex.ru; info@biznesk.ru; funk_@mail.ru; graceful_julia@mail.ru; ri…" at bounding box center [701, 485] width 781 height 156
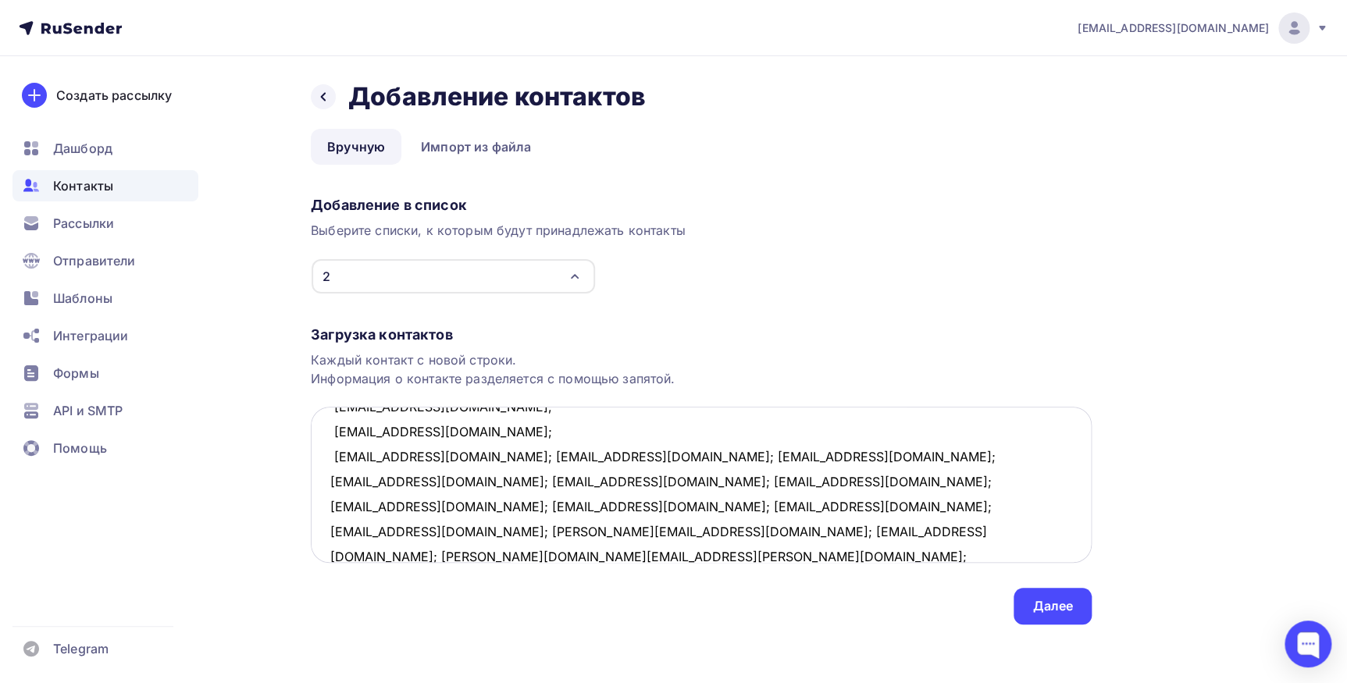
scroll to position [82, 0]
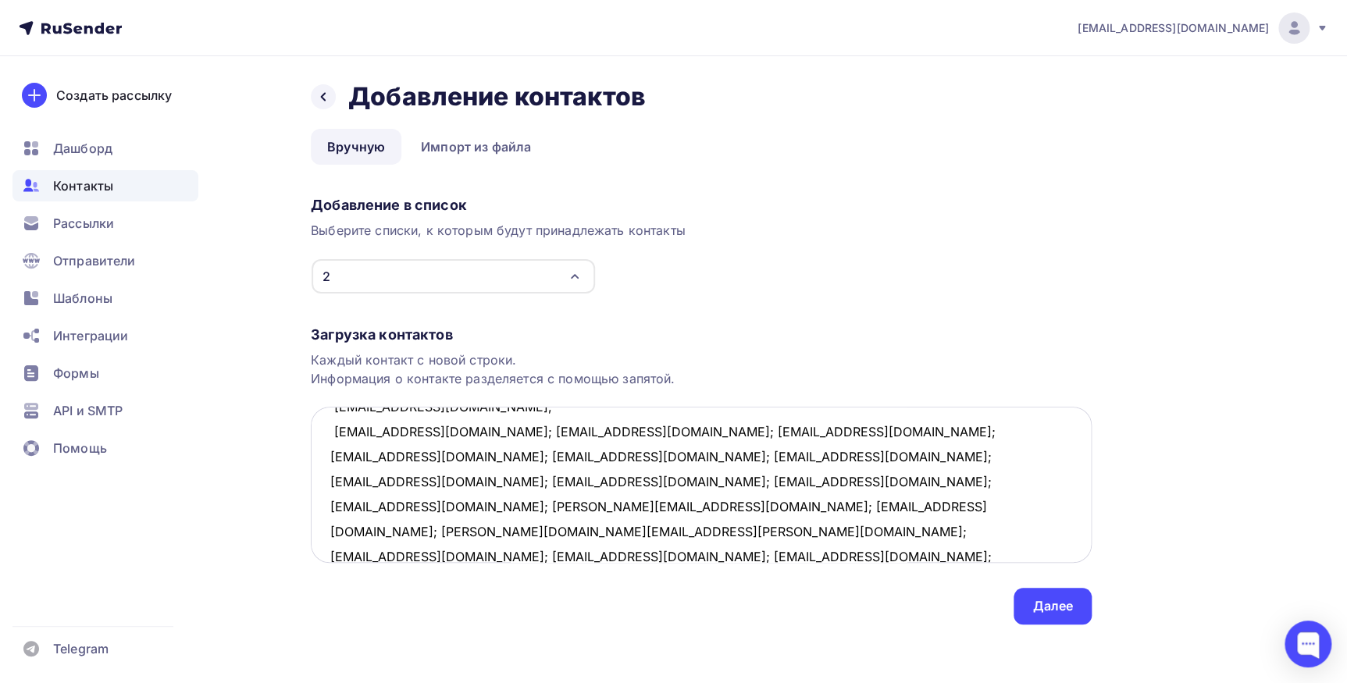
click at [470, 424] on textarea "gorinan.v@yandex.ru; info@biznesk.ru; funk_@mail.ru; graceful_julia@mail.ru; ri…" at bounding box center [701, 485] width 781 height 156
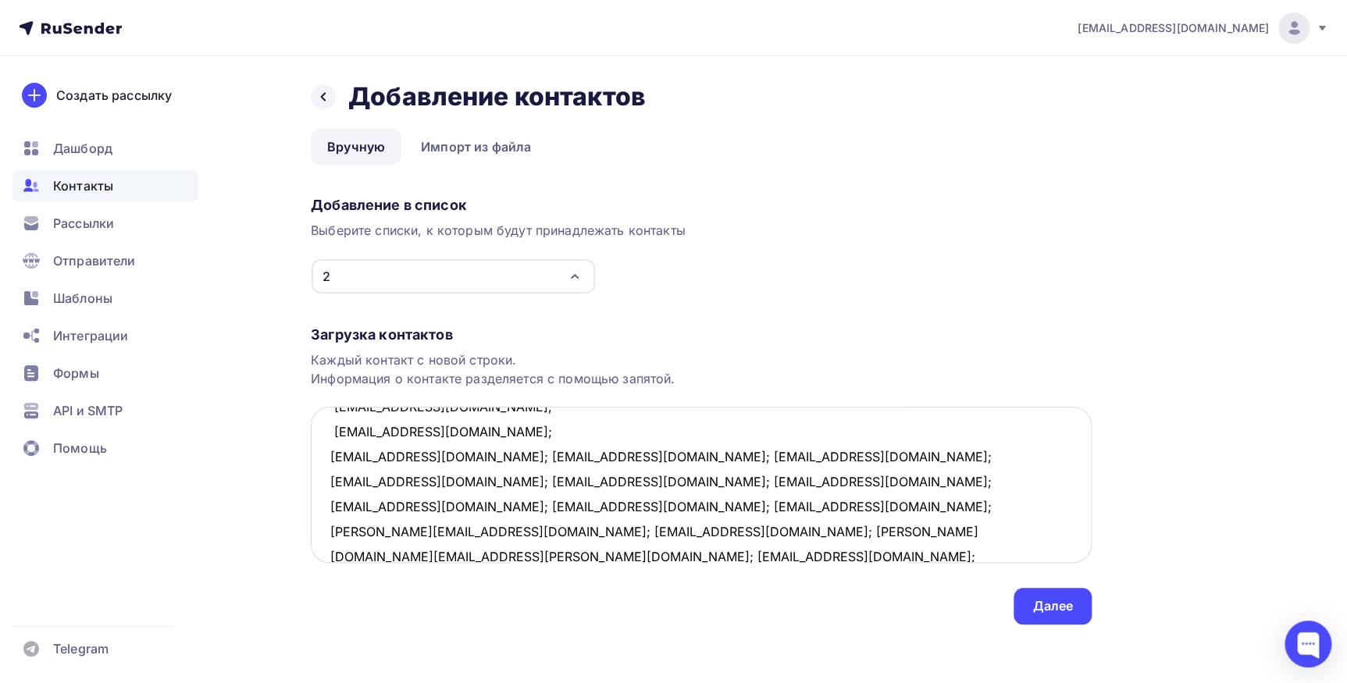
scroll to position [107, 0]
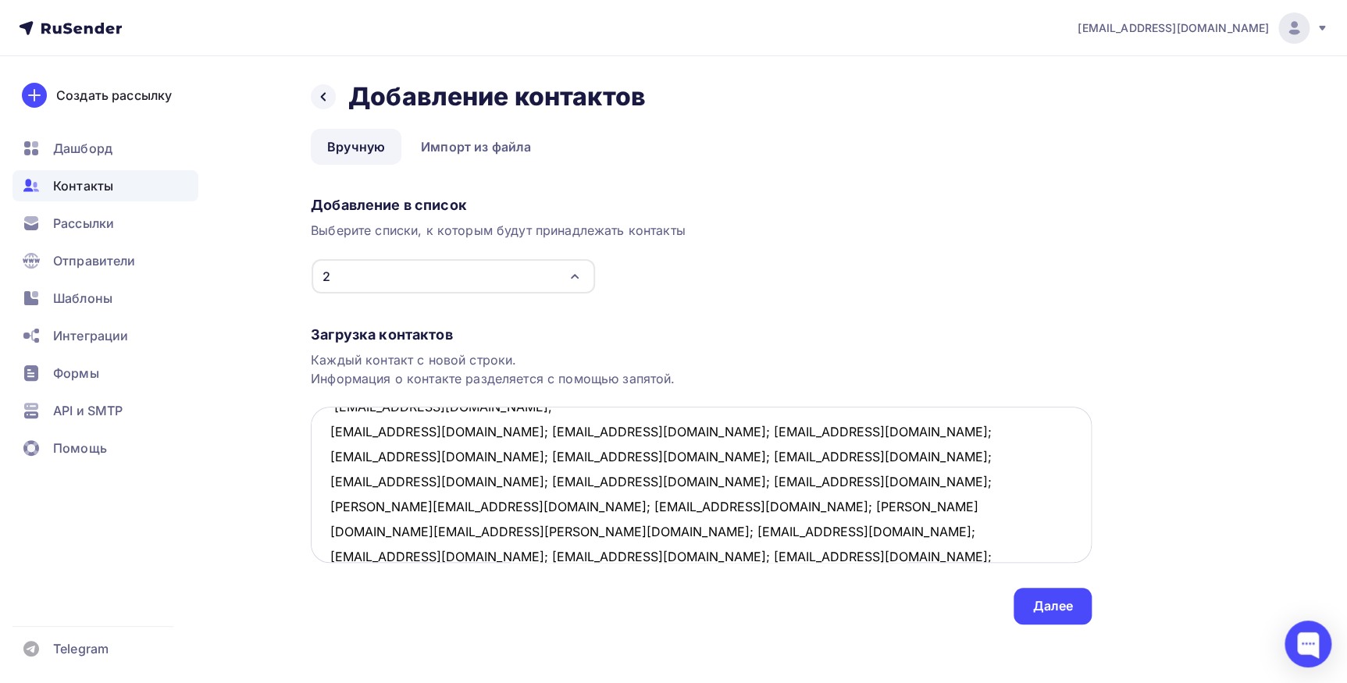
click at [421, 433] on textarea "gorinan.v@yandex.ru; info@biznesk.ru; funk_@mail.ru; graceful_julia@mail.ru; ri…" at bounding box center [701, 485] width 781 height 156
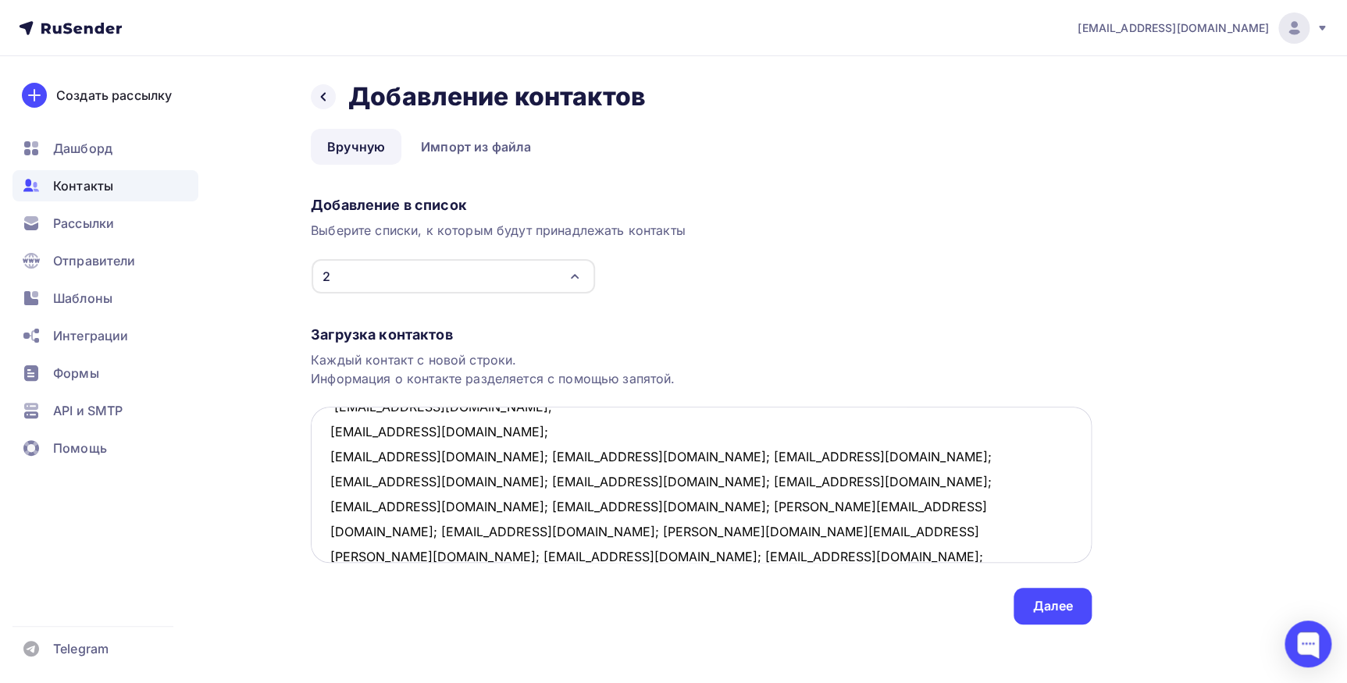
scroll to position [133, 0]
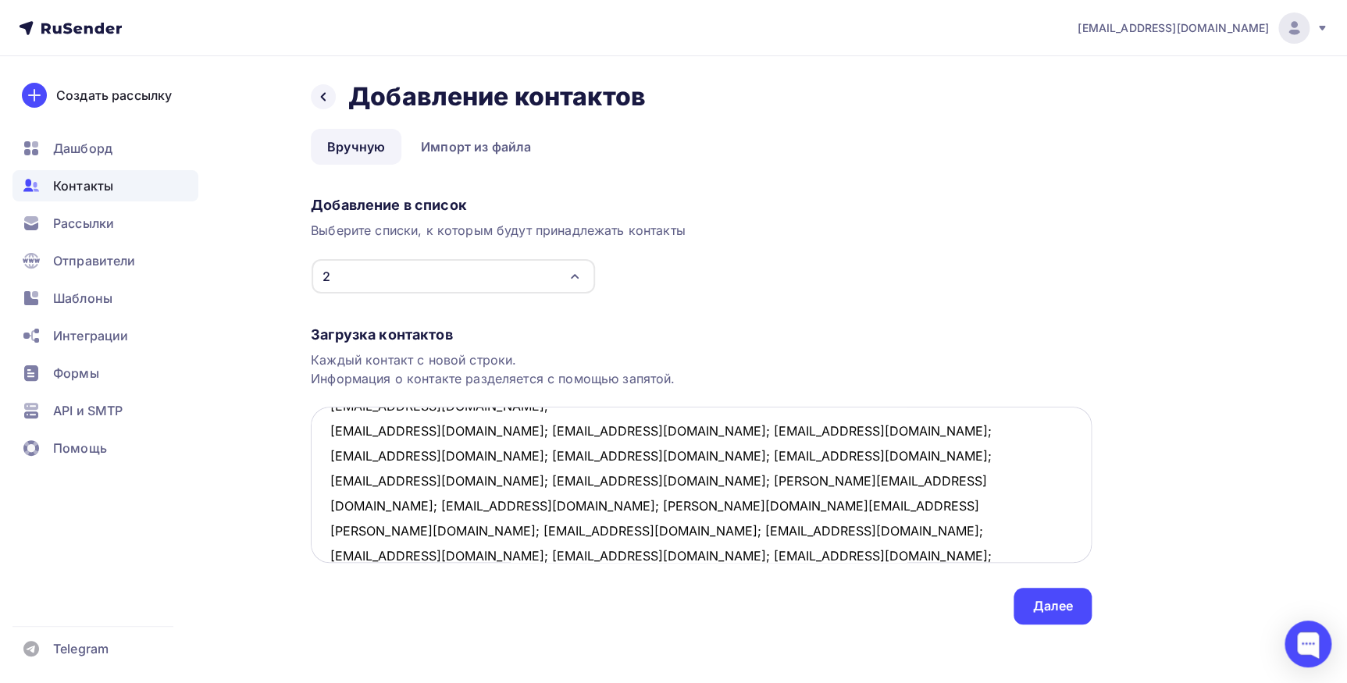
click at [445, 428] on textarea "gorinan.v@yandex.ru; info@biznesk.ru; funk_@mail.ru; graceful_julia@mail.ru; ri…" at bounding box center [701, 485] width 781 height 156
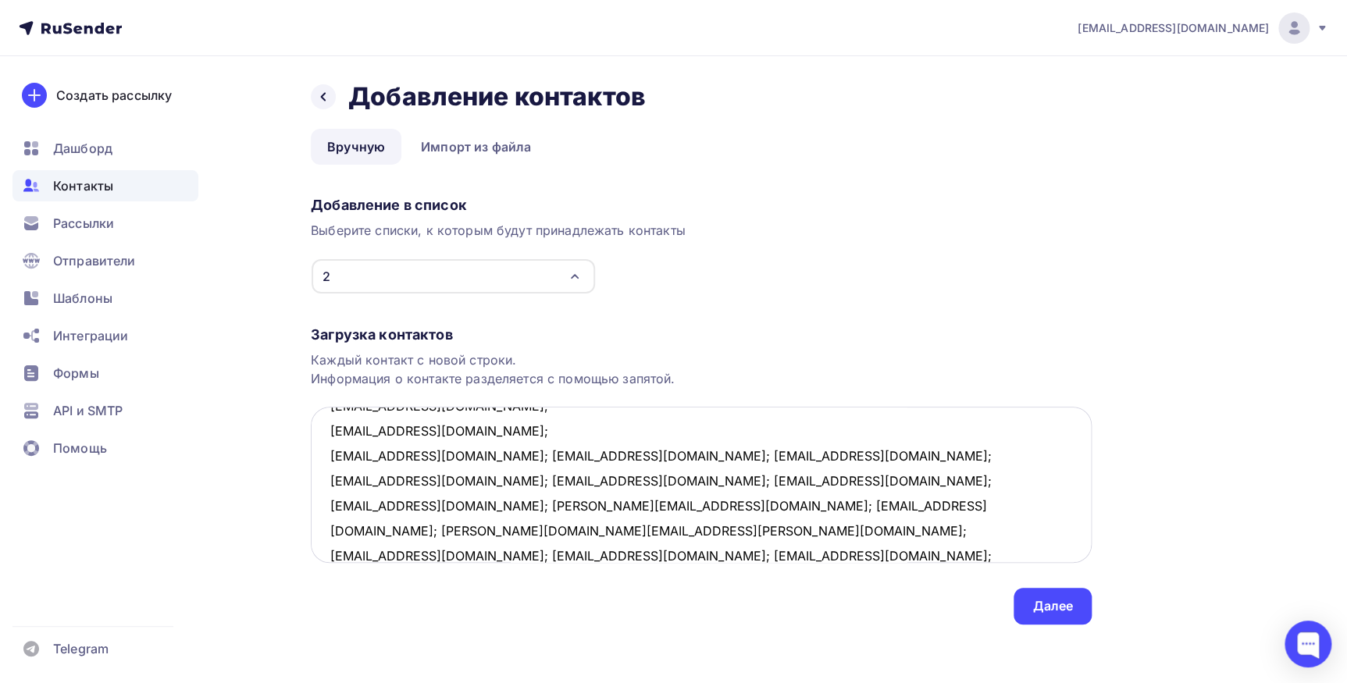
scroll to position [157, 0]
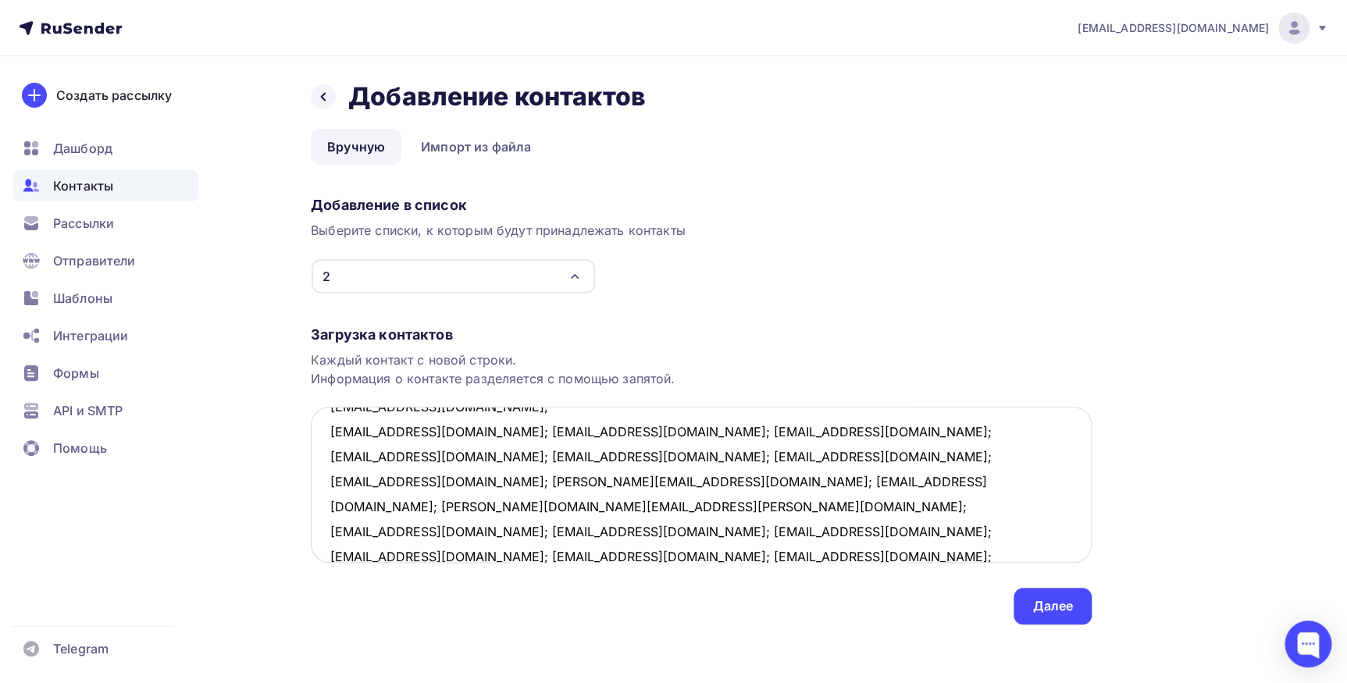
click at [495, 435] on textarea "gorinan.v@yandex.ru; info@biznesk.ru; funk_@mail.ru; graceful_julia@mail.ru; ri…" at bounding box center [701, 485] width 781 height 156
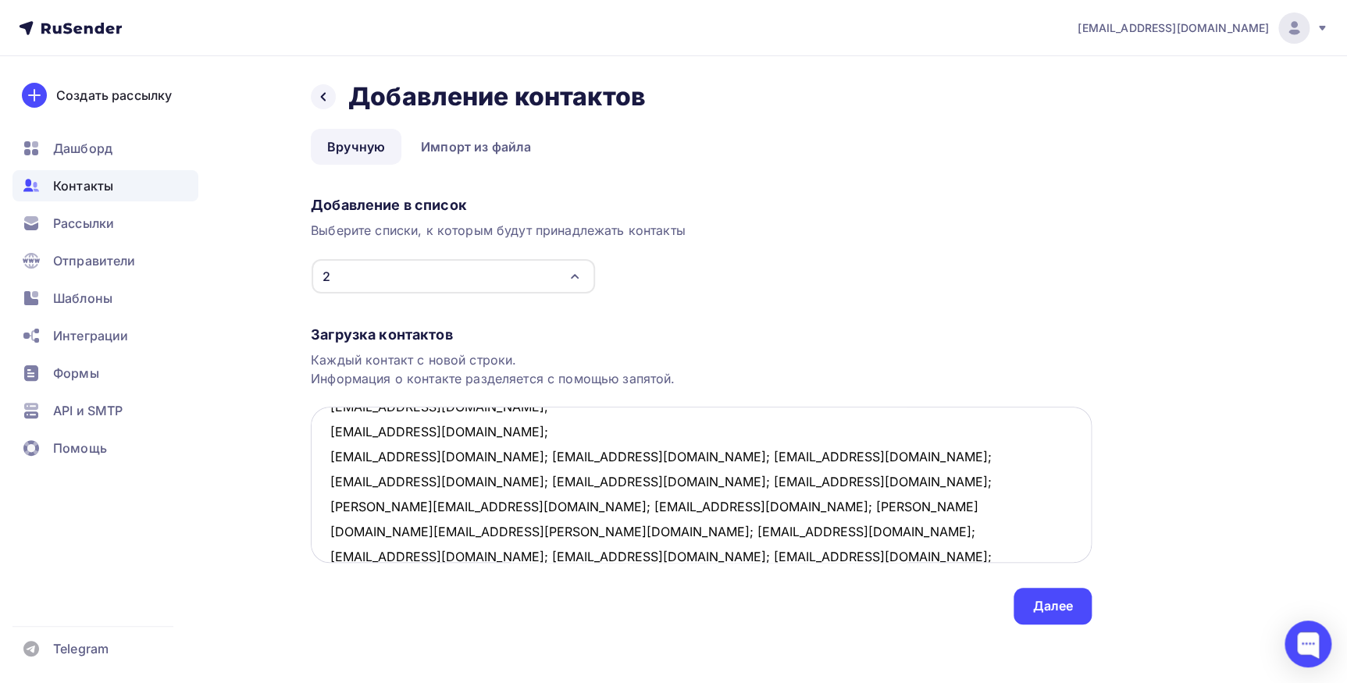
click at [420, 455] on textarea "gorinan.v@yandex.ru; info@biznesk.ru; funk_@mail.ru; graceful_julia@mail.ru; ri…" at bounding box center [701, 485] width 781 height 156
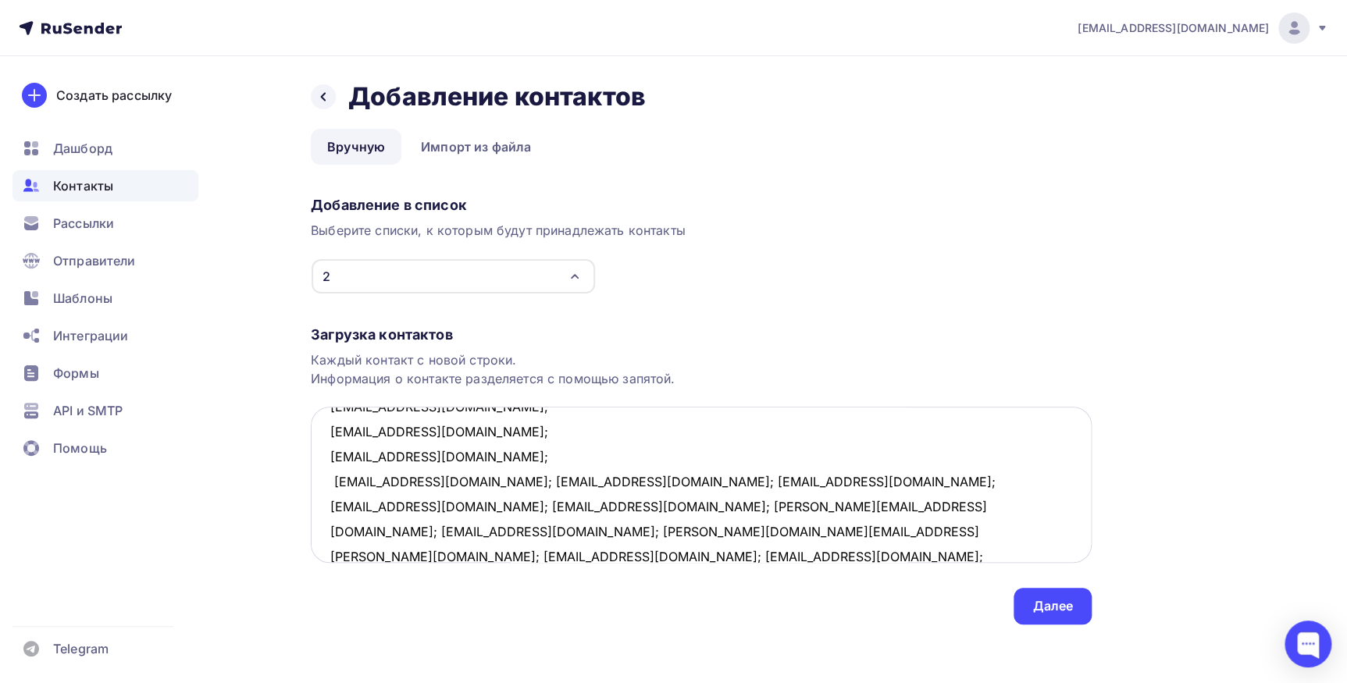
scroll to position [182, 0]
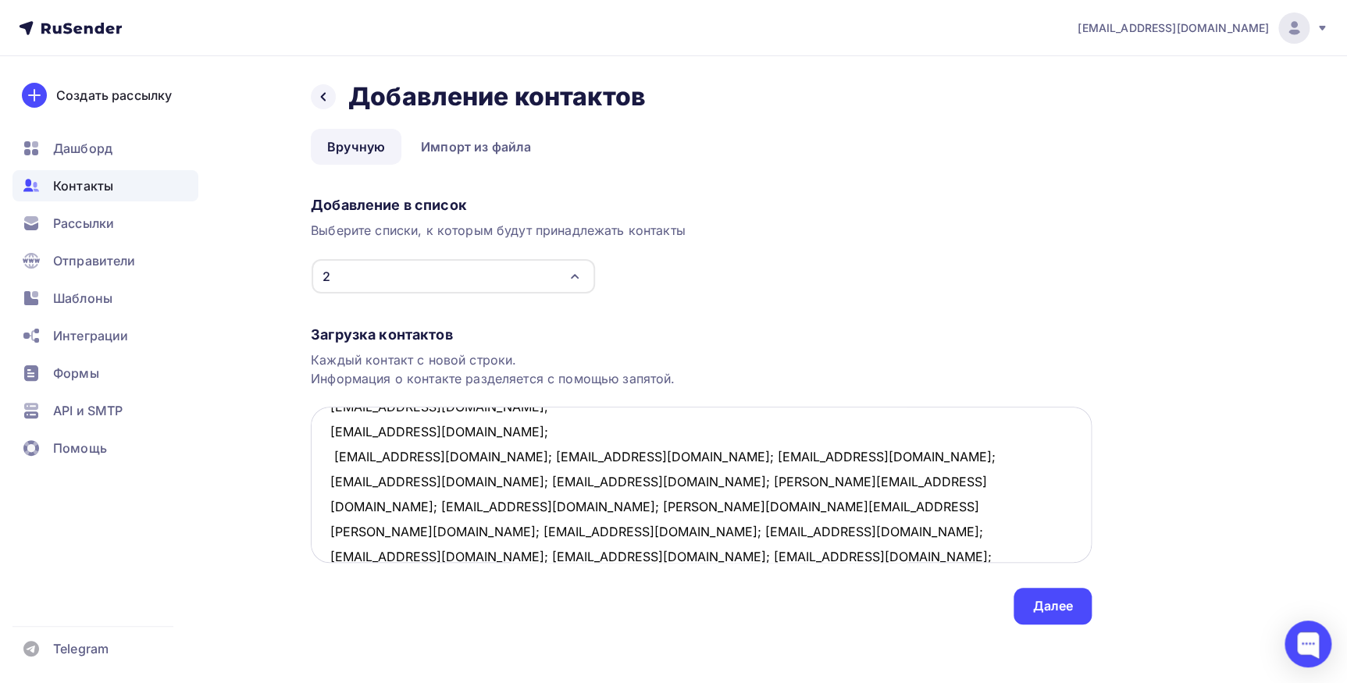
click at [497, 455] on textarea "gorinan.v@yandex.ru; info@biznesk.ru; funk_@mail.ru; graceful_julia@mail.ru; ri…" at bounding box center [701, 485] width 781 height 156
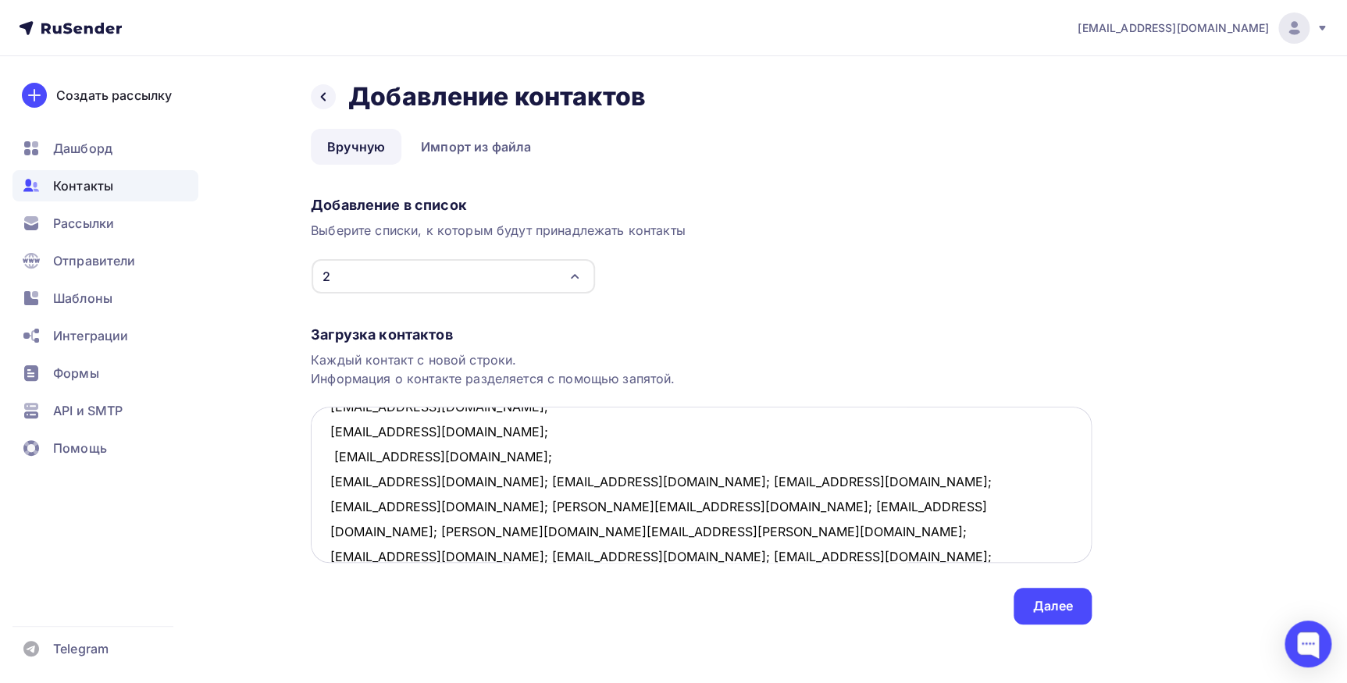
scroll to position [207, 0]
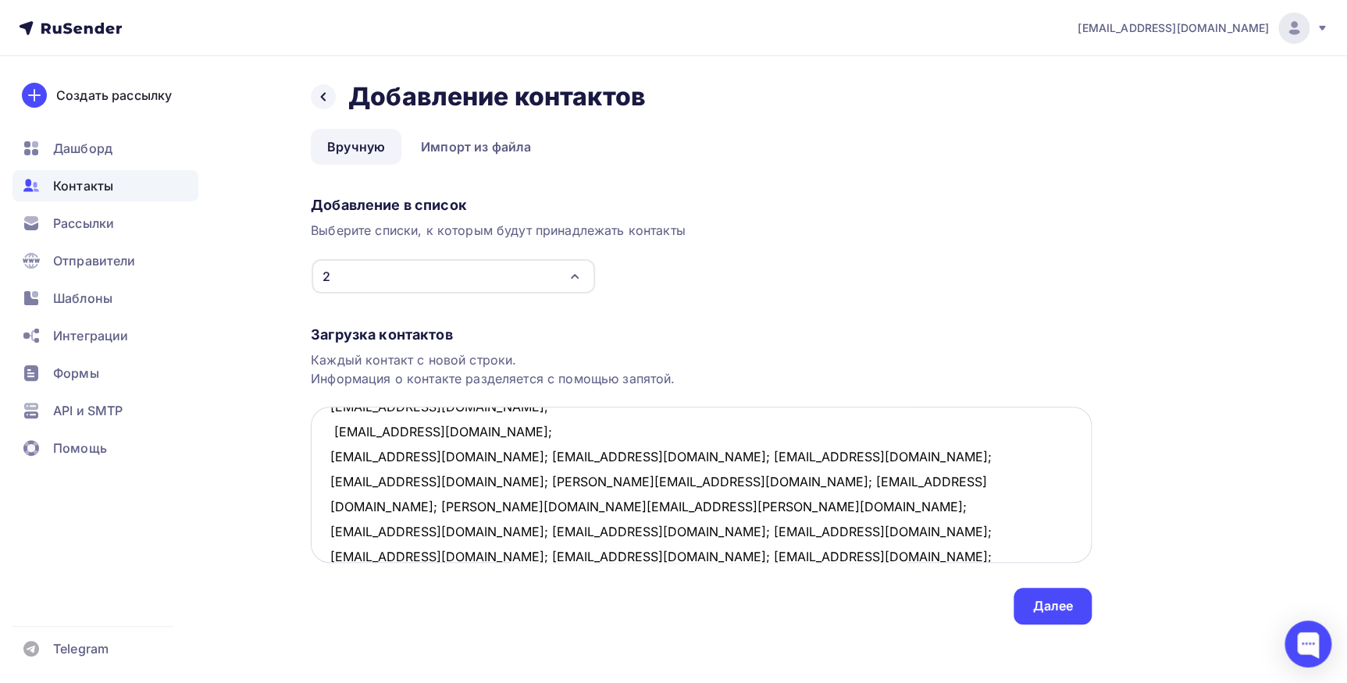
click at [468, 454] on textarea "gorinan.v@yandex.ru; info@biznesk.ru; funk_@mail.ru; graceful_julia@mail.ru; ri…" at bounding box center [701, 485] width 781 height 156
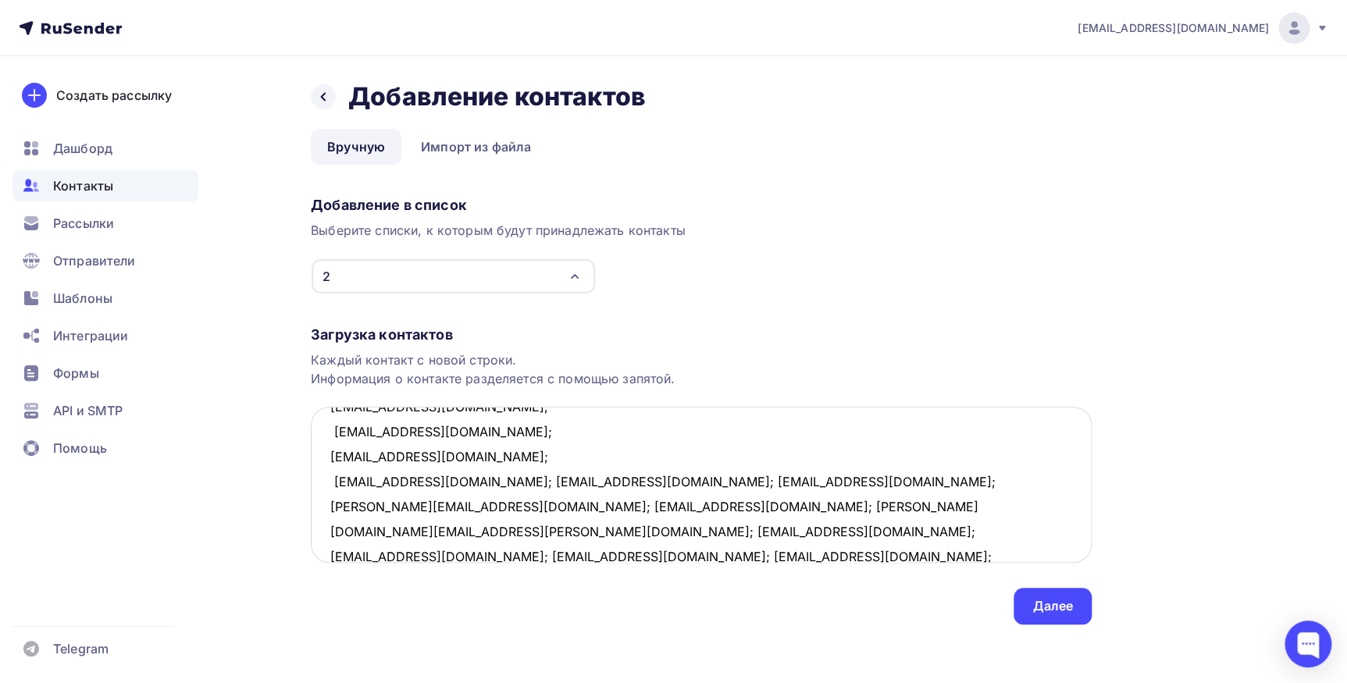
scroll to position [232, 0]
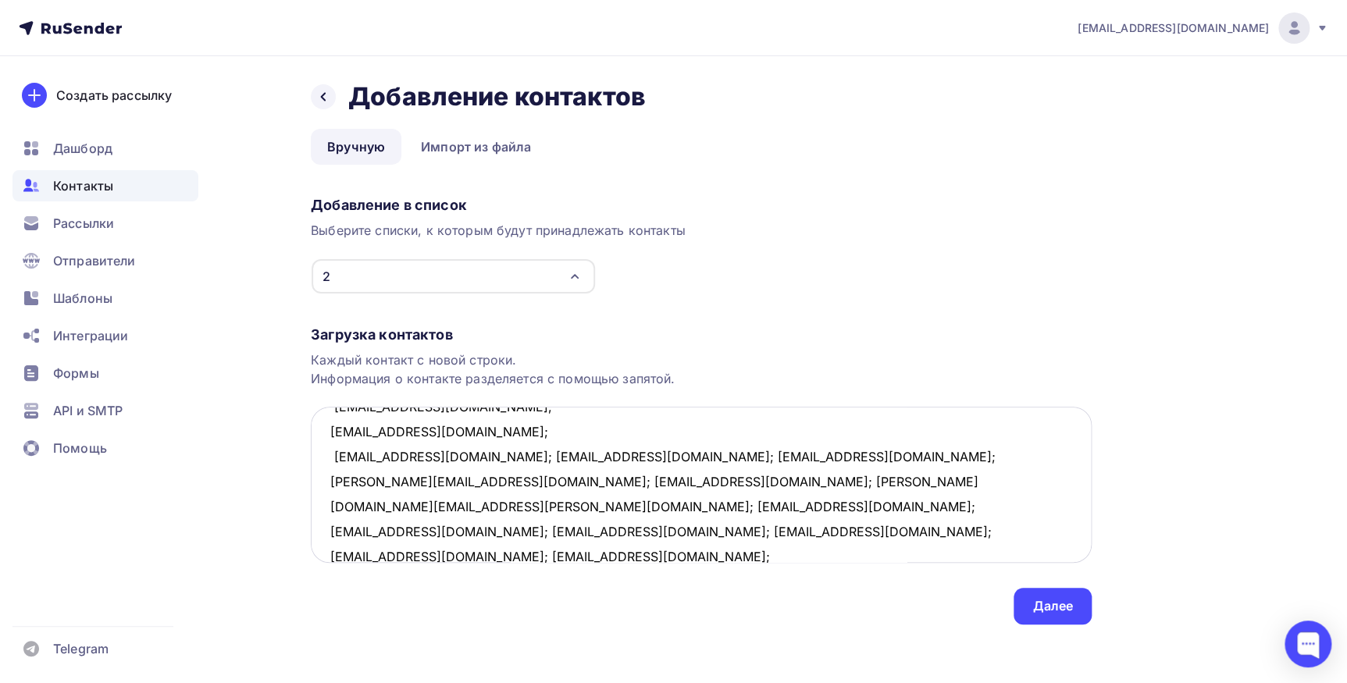
click at [479, 454] on textarea "gorinan.v@yandex.ru; info@biznesk.ru; funk_@mail.ru; graceful_julia@mail.ru; ri…" at bounding box center [701, 485] width 781 height 156
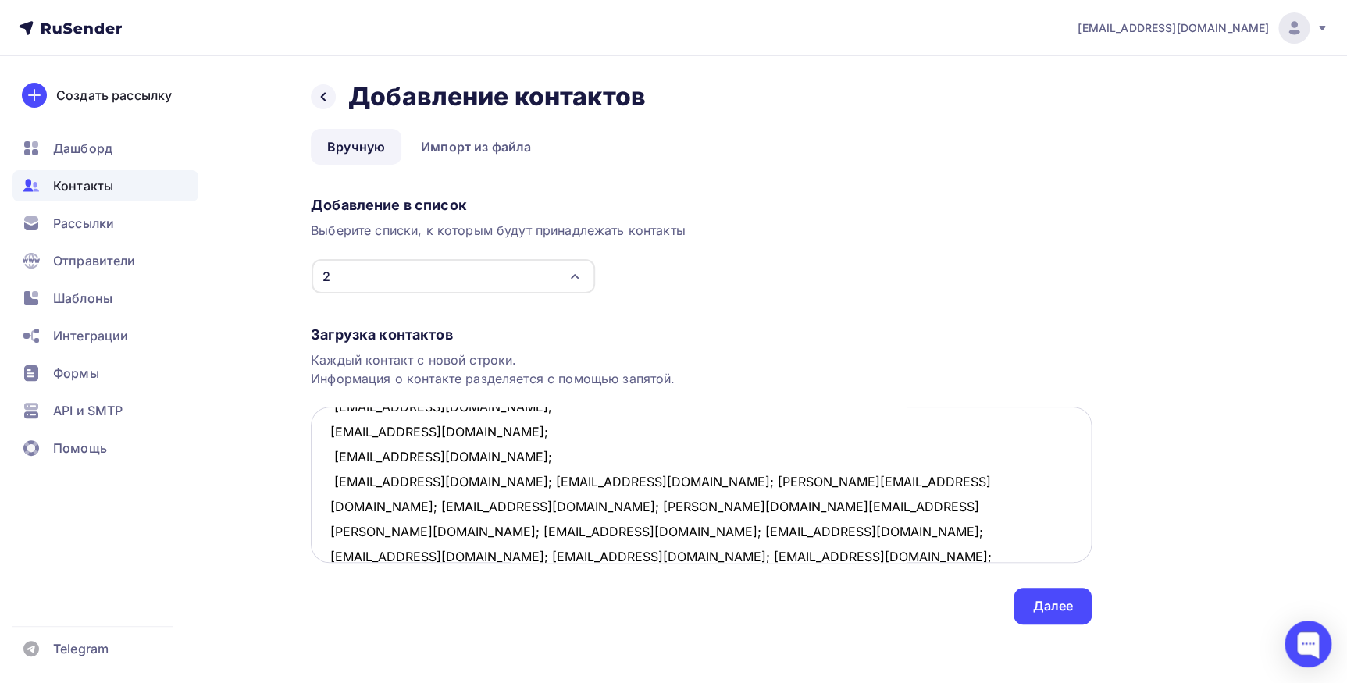
scroll to position [258, 0]
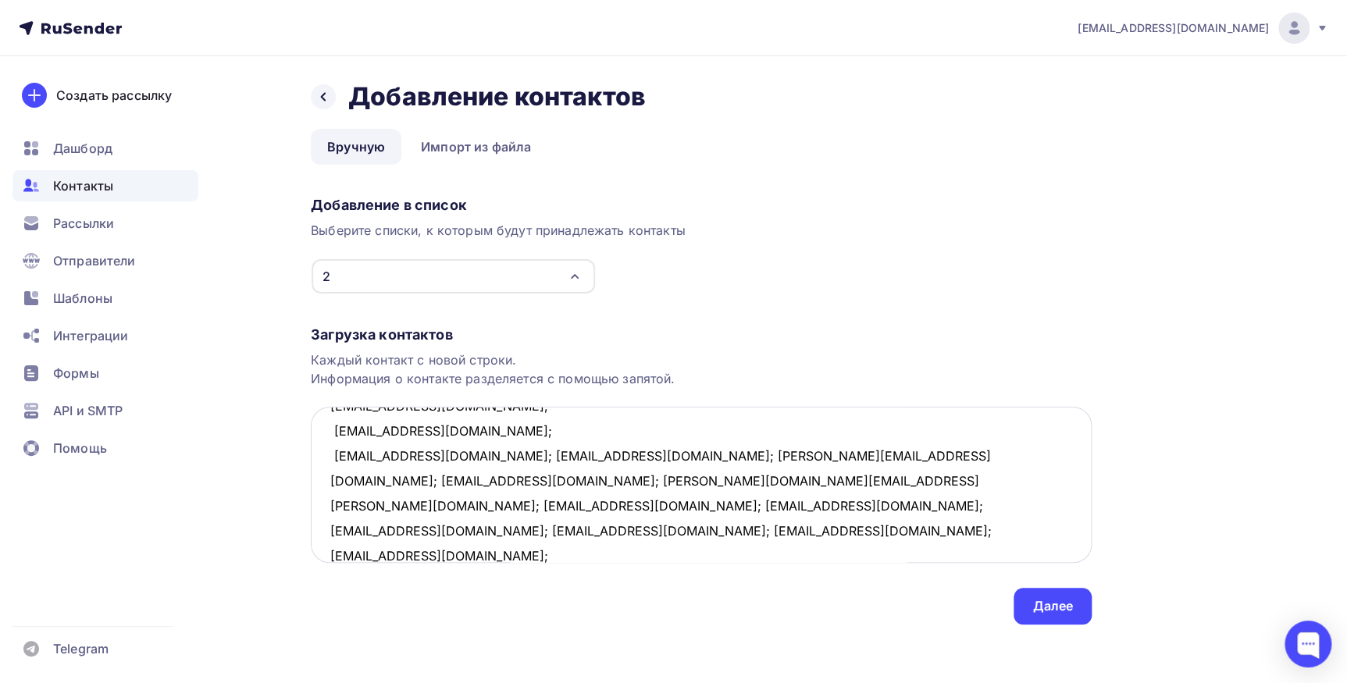
click at [463, 454] on textarea "gorinan.v@yandex.ru; info@biznesk.ru; funk_@mail.ru; graceful_julia@mail.ru; ri…" at bounding box center [701, 485] width 781 height 156
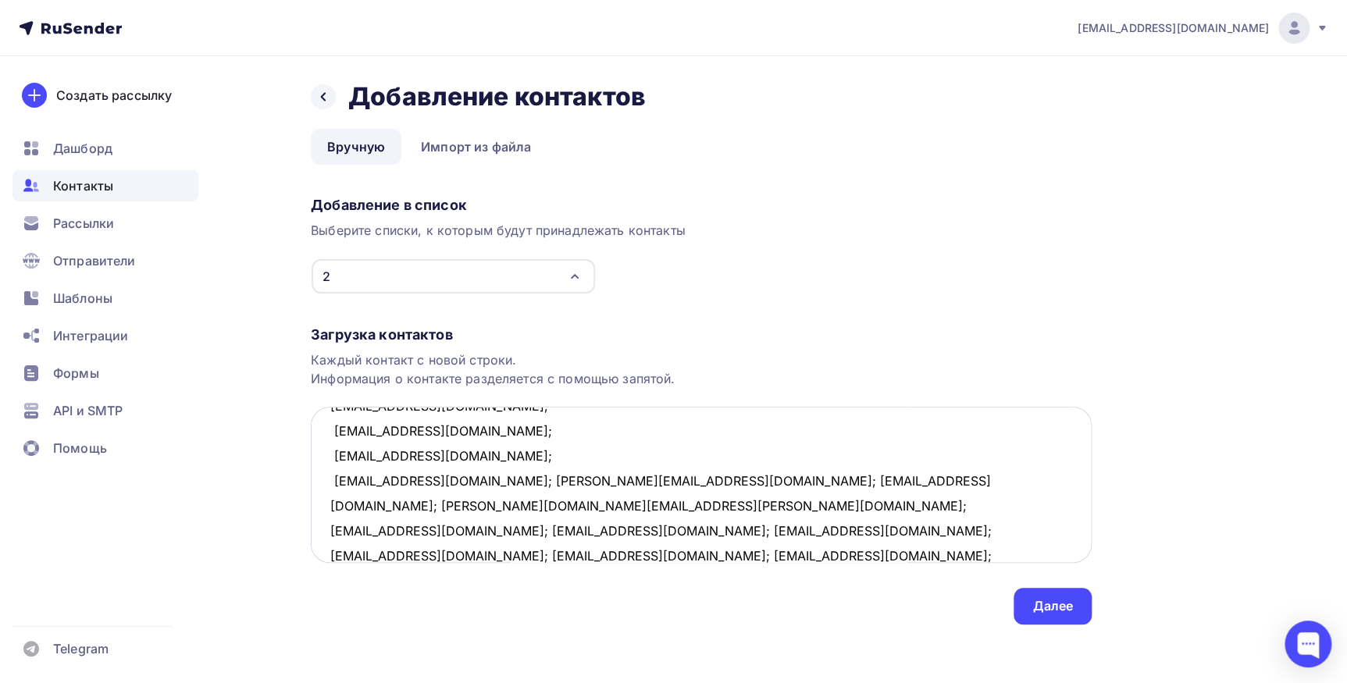
click at [436, 481] on textarea "gorinan.v@yandex.ru; info@biznesk.ru; funk_@mail.ru; graceful_julia@mail.ru; ri…" at bounding box center [701, 485] width 781 height 156
click at [453, 480] on textarea "gorinan.v@yandex.ru; info@biznesk.ru; funk_@mail.ru; graceful_julia@mail.ru; ri…" at bounding box center [701, 485] width 781 height 156
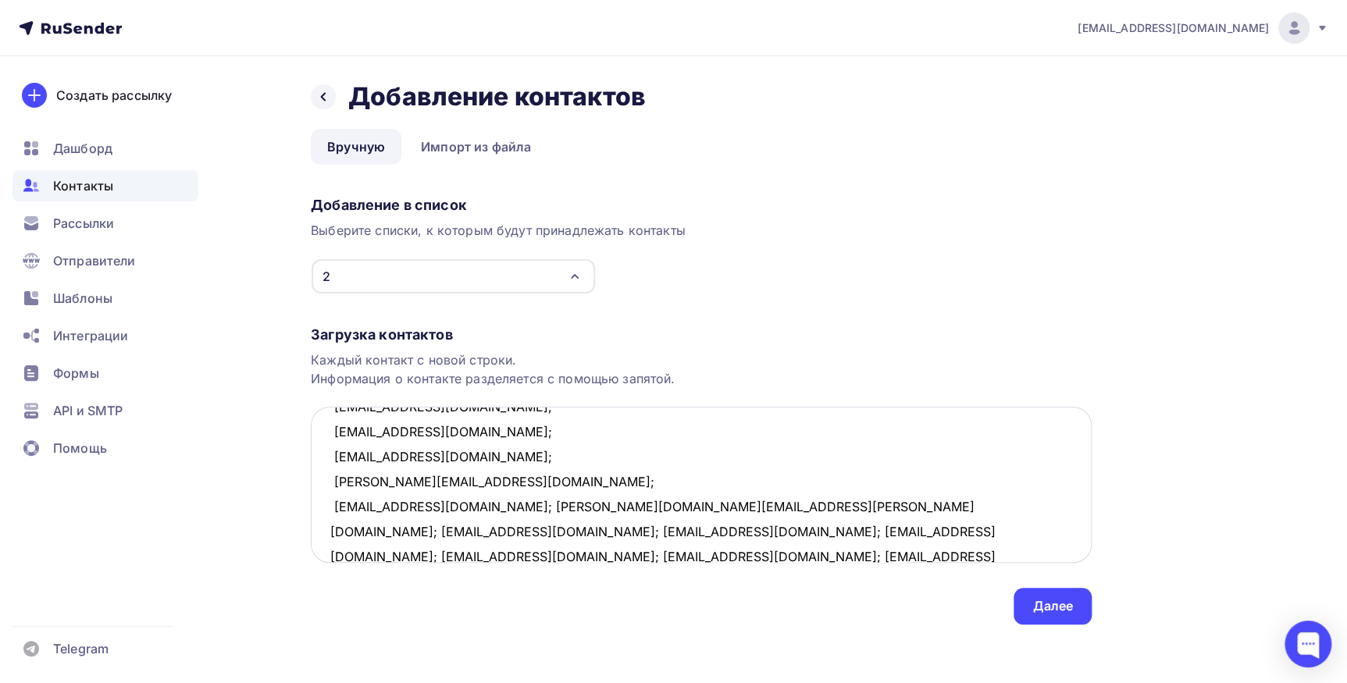
scroll to position [307, 0]
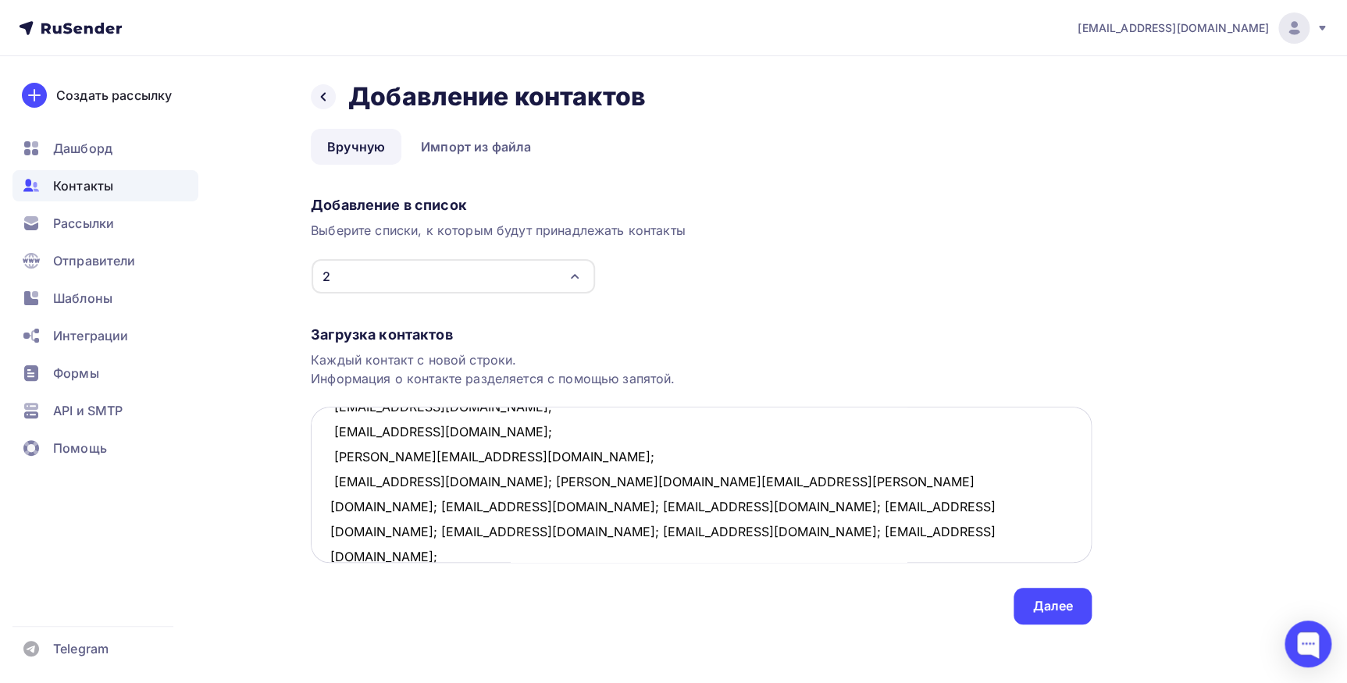
click at [446, 480] on textarea "gorinan.v@yandex.ru; info@biznesk.ru; funk_@mail.ru; graceful_julia@mail.ru; ri…" at bounding box center [701, 485] width 781 height 156
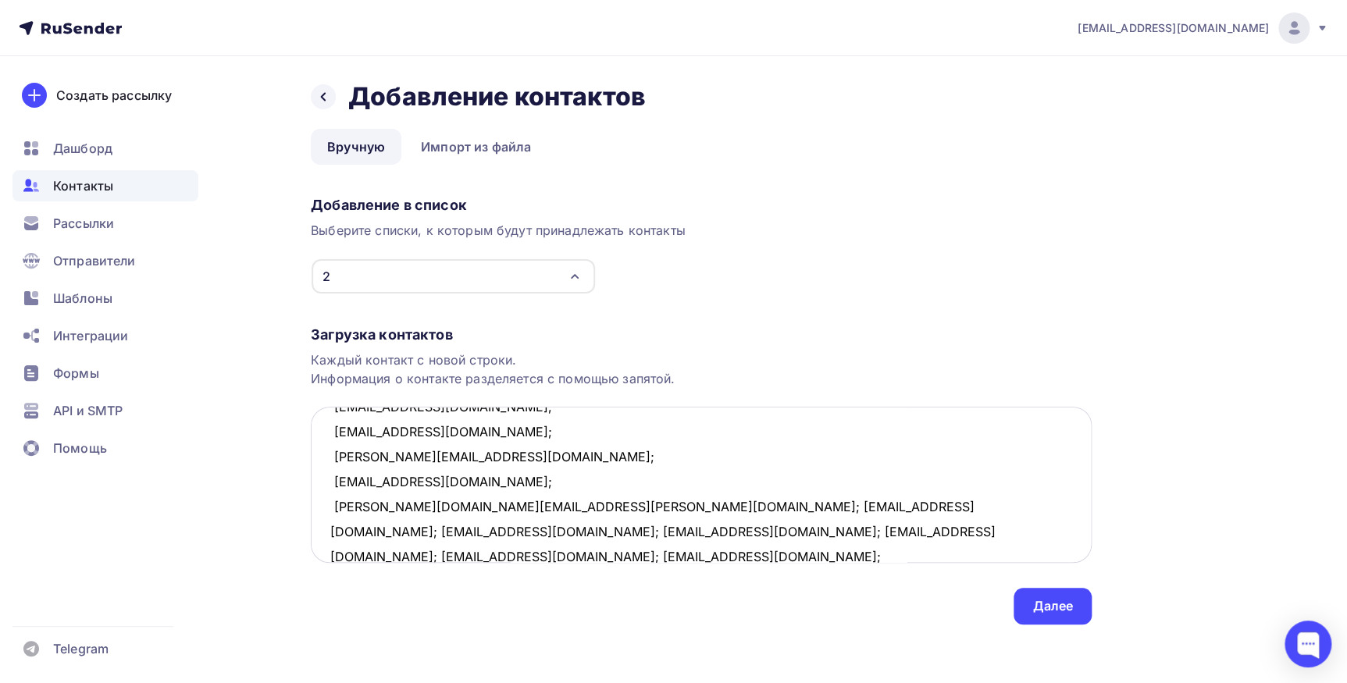
scroll to position [332, 0]
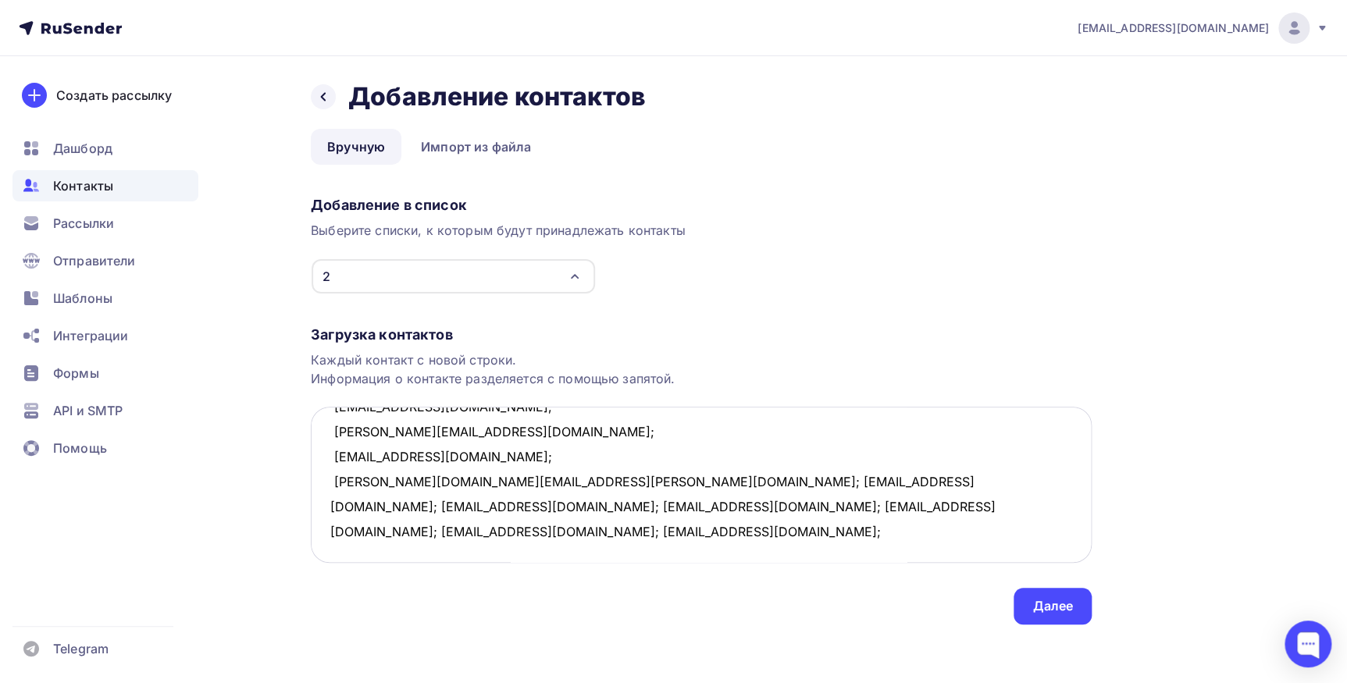
click at [475, 482] on textarea "gorinan.v@yandex.ru; info@biznesk.ru; funk_@mail.ru; graceful_julia@mail.ru; ri…" at bounding box center [701, 485] width 781 height 156
click at [478, 476] on textarea "gorinan.v@yandex.ru; info@biznesk.ru; funk_@mail.ru; graceful_julia@mail.ru; ri…" at bounding box center [701, 485] width 781 height 156
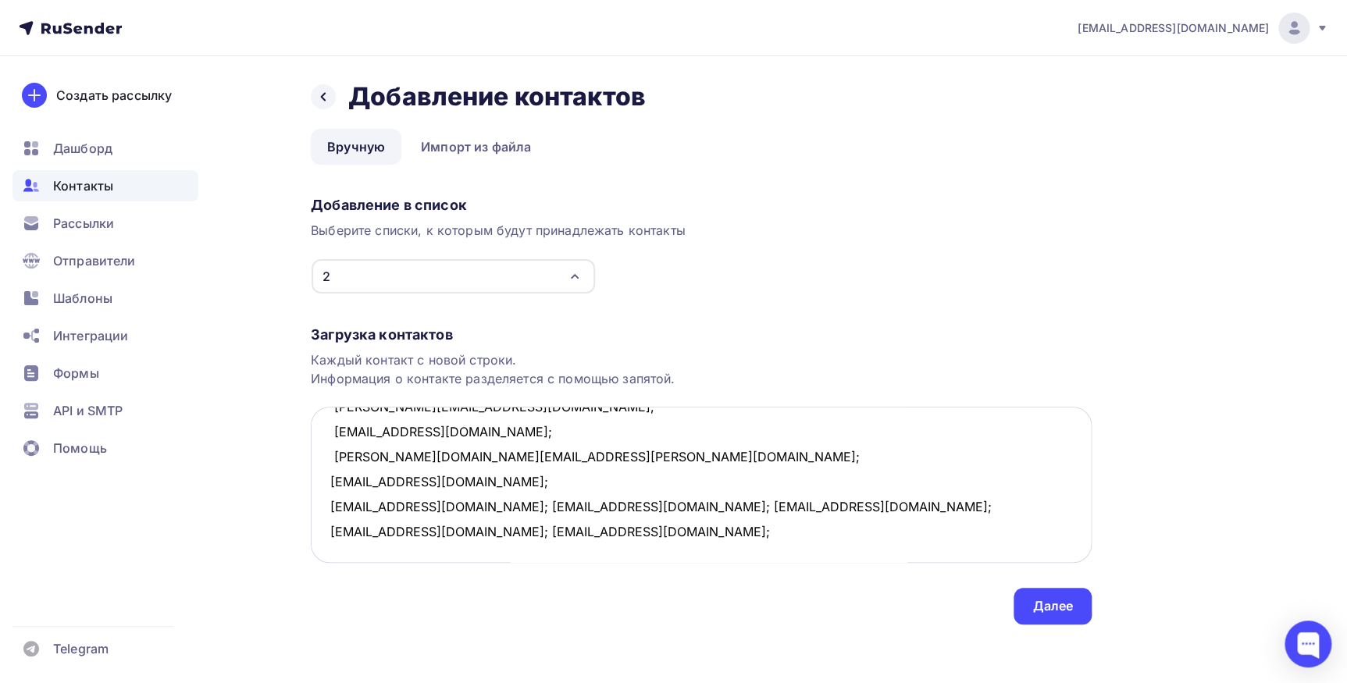
click at [472, 508] on textarea "gorinan.v@yandex.ru; info@biznesk.ru; funk_@mail.ru; graceful_julia@mail.ru; ri…" at bounding box center [701, 485] width 781 height 156
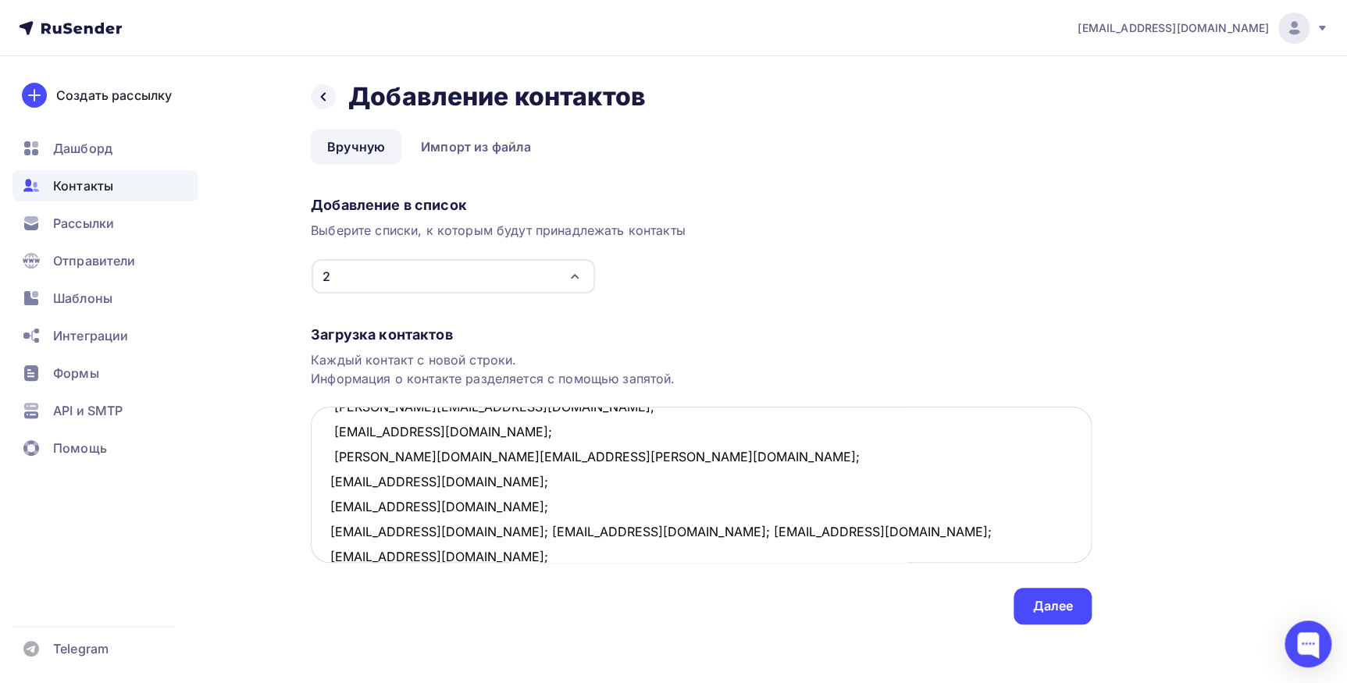
scroll to position [383, 0]
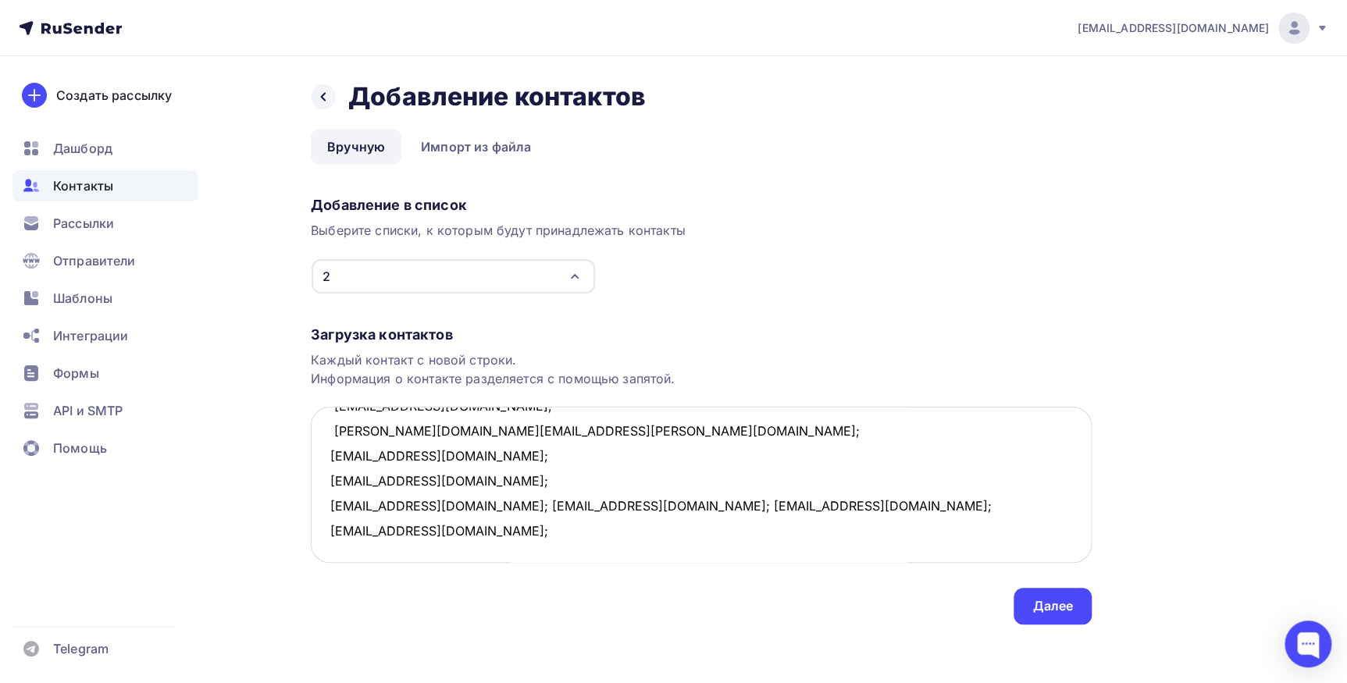
click at [461, 506] on textarea "gorinan.v@yandex.ru; info@biznesk.ru; funk_@mail.ru; graceful_julia@mail.ru; ri…" at bounding box center [701, 485] width 781 height 156
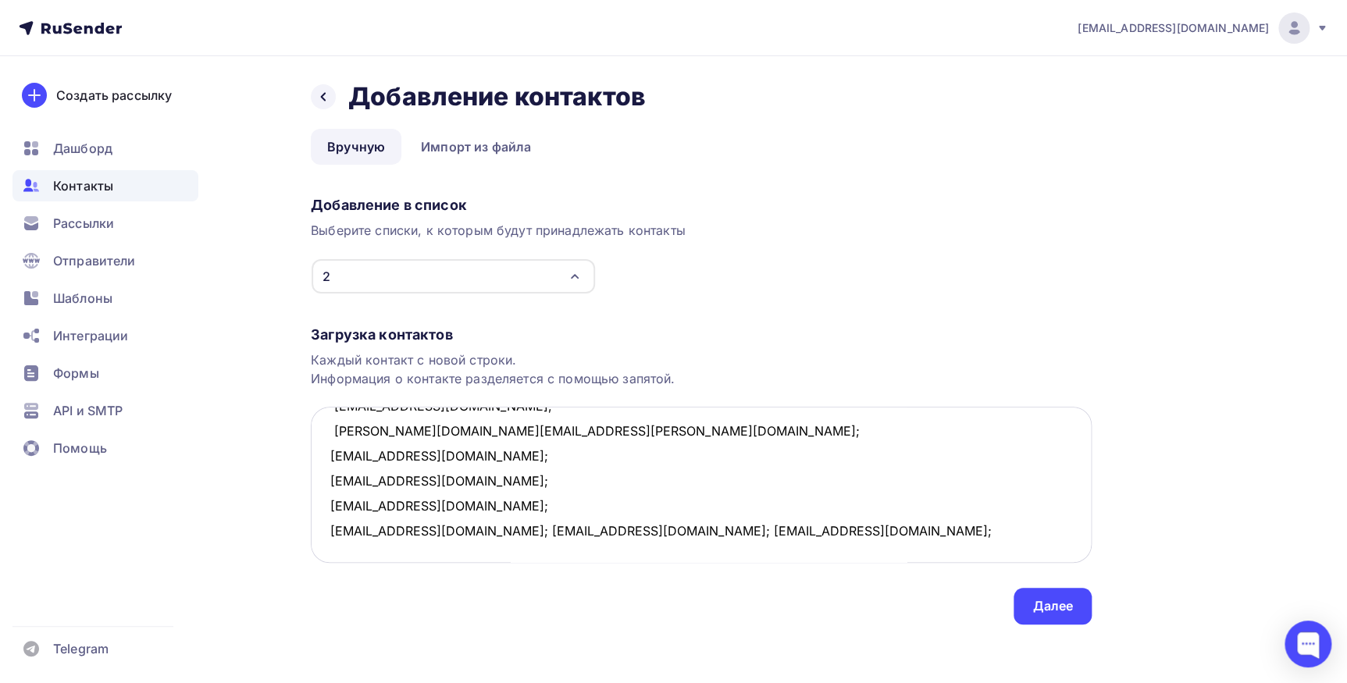
scroll to position [407, 0]
click at [487, 504] on textarea "gorinan.v@yandex.ru; info@biznesk.ru; funk_@mail.ru; graceful_julia@mail.ru; ri…" at bounding box center [701, 485] width 781 height 156
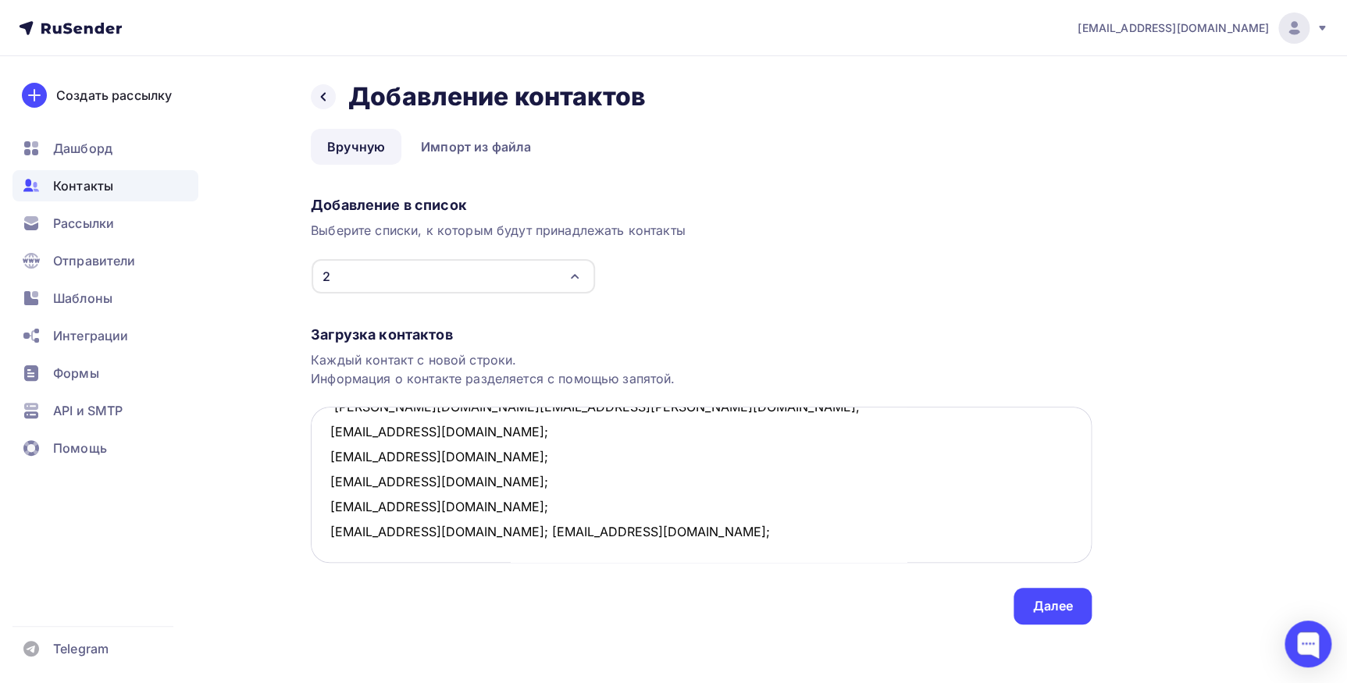
scroll to position [432, 0]
click at [461, 502] on textarea "gorinan.v@yandex.ru; info@biznesk.ru; funk_@mail.ru; graceful_julia@mail.ru; ri…" at bounding box center [701, 485] width 781 height 156
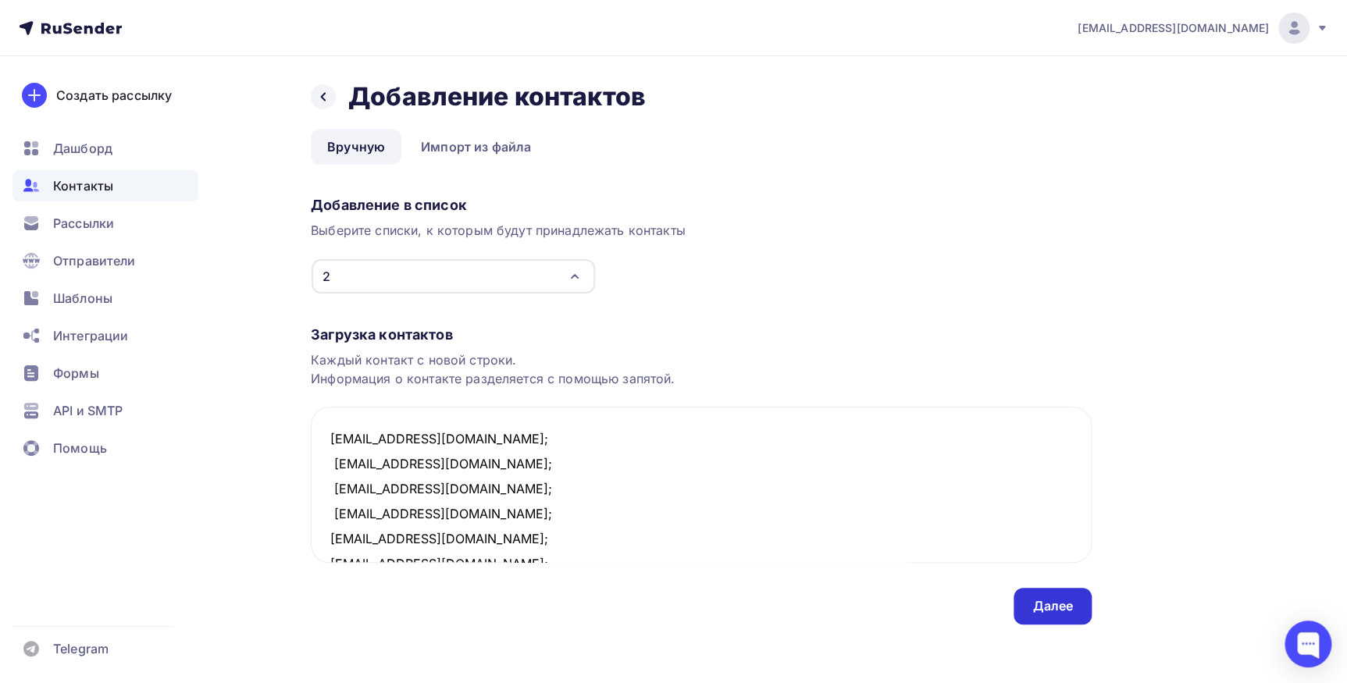
type textarea "gorinan.v@yandex.ru; info@biznesk.ru; funk_@mail.ru; graceful_julia@mail.ru; ri…"
click at [1082, 602] on div "Далее" at bounding box center [1052, 606] width 78 height 37
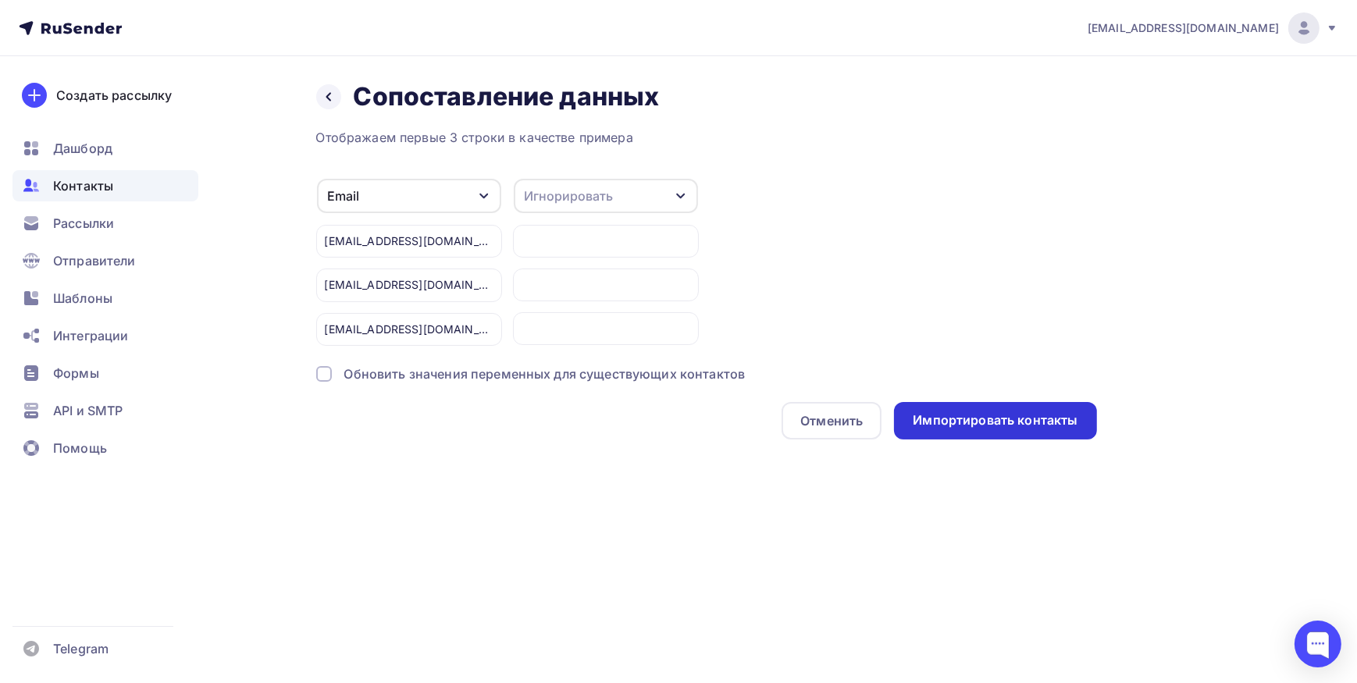
click at [970, 422] on div "Импортировать контакты" at bounding box center [995, 420] width 165 height 18
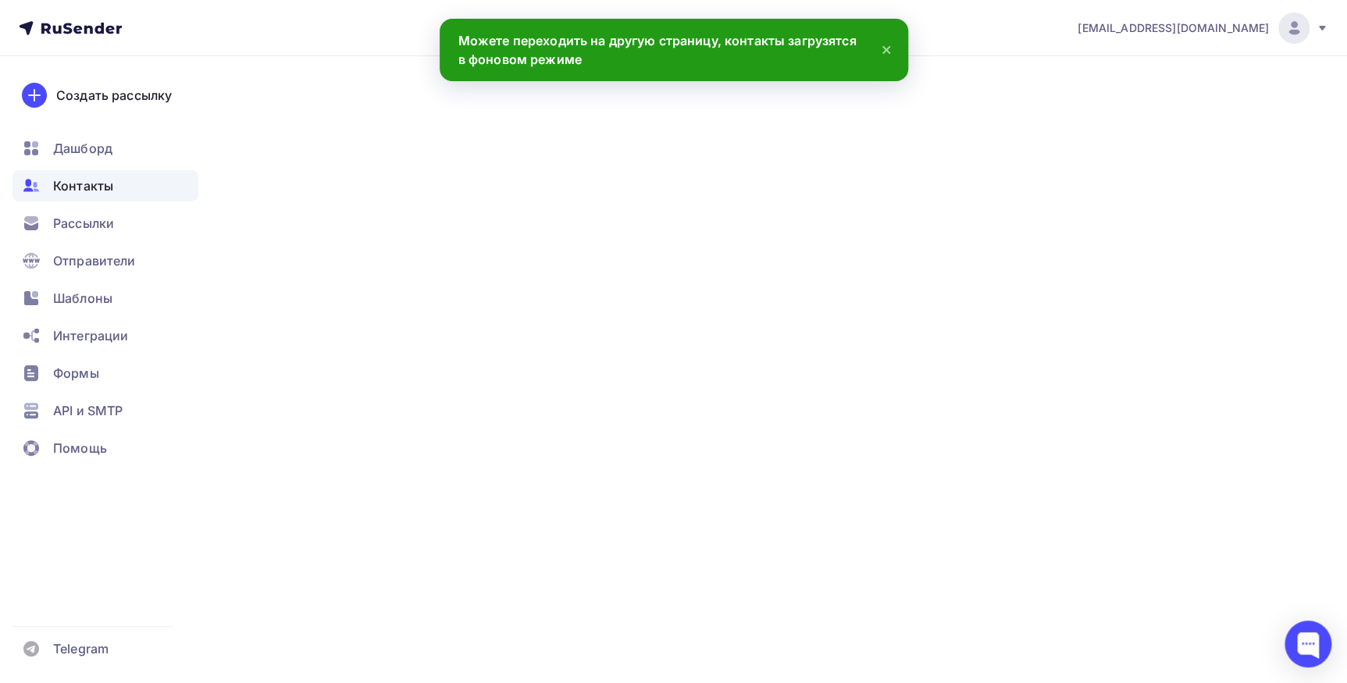
scroll to position [457, 0]
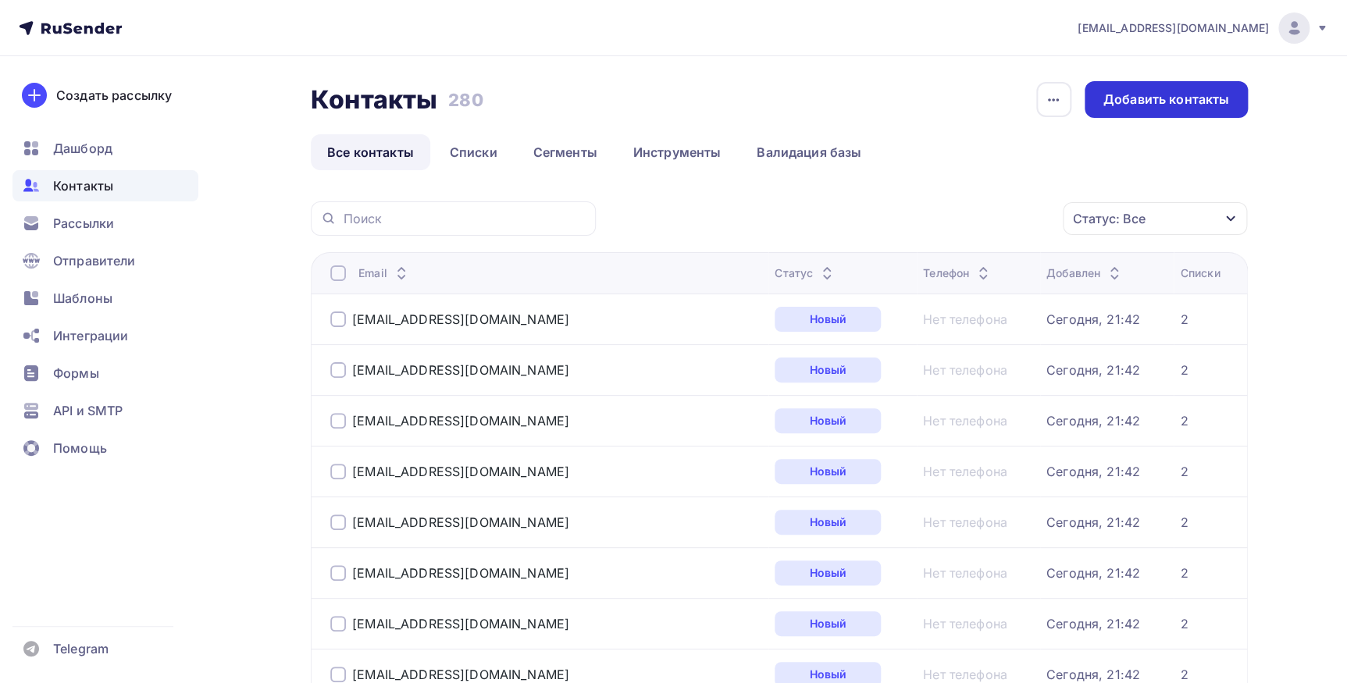
click at [1134, 98] on div "Добавить контакты" at bounding box center [1166, 100] width 126 height 18
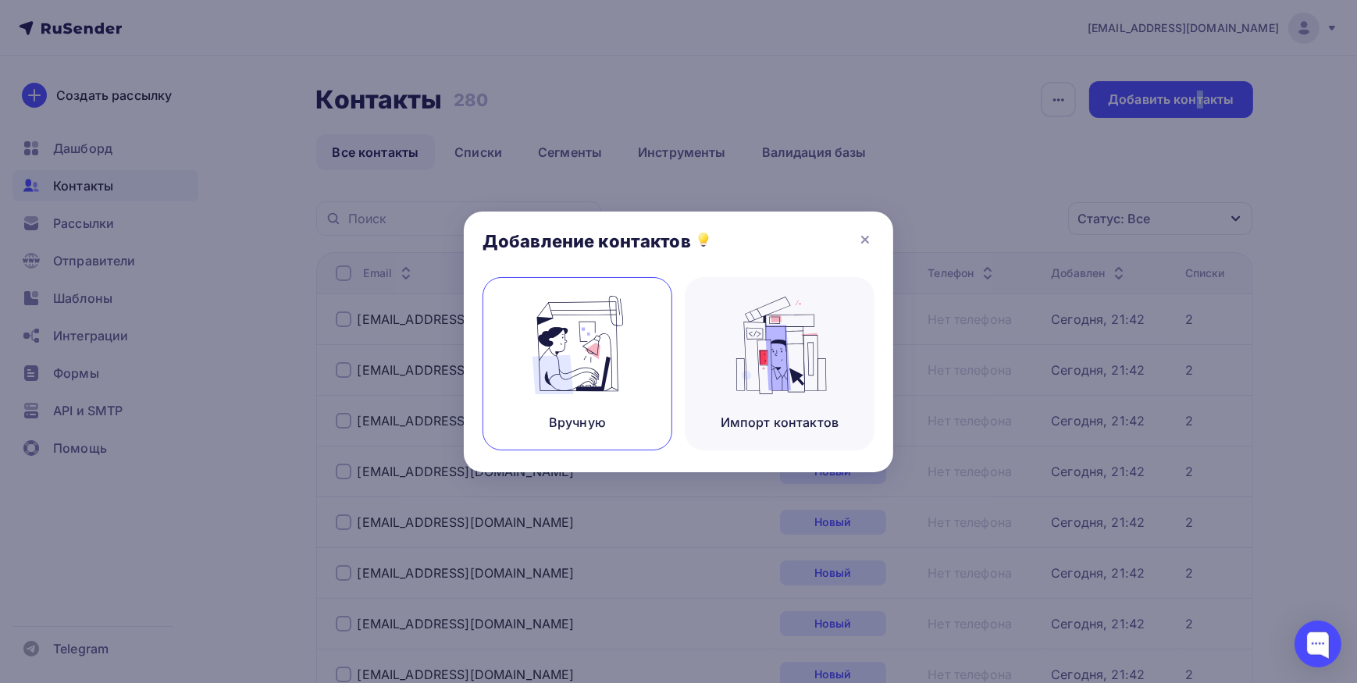
click at [576, 387] on img at bounding box center [577, 345] width 105 height 98
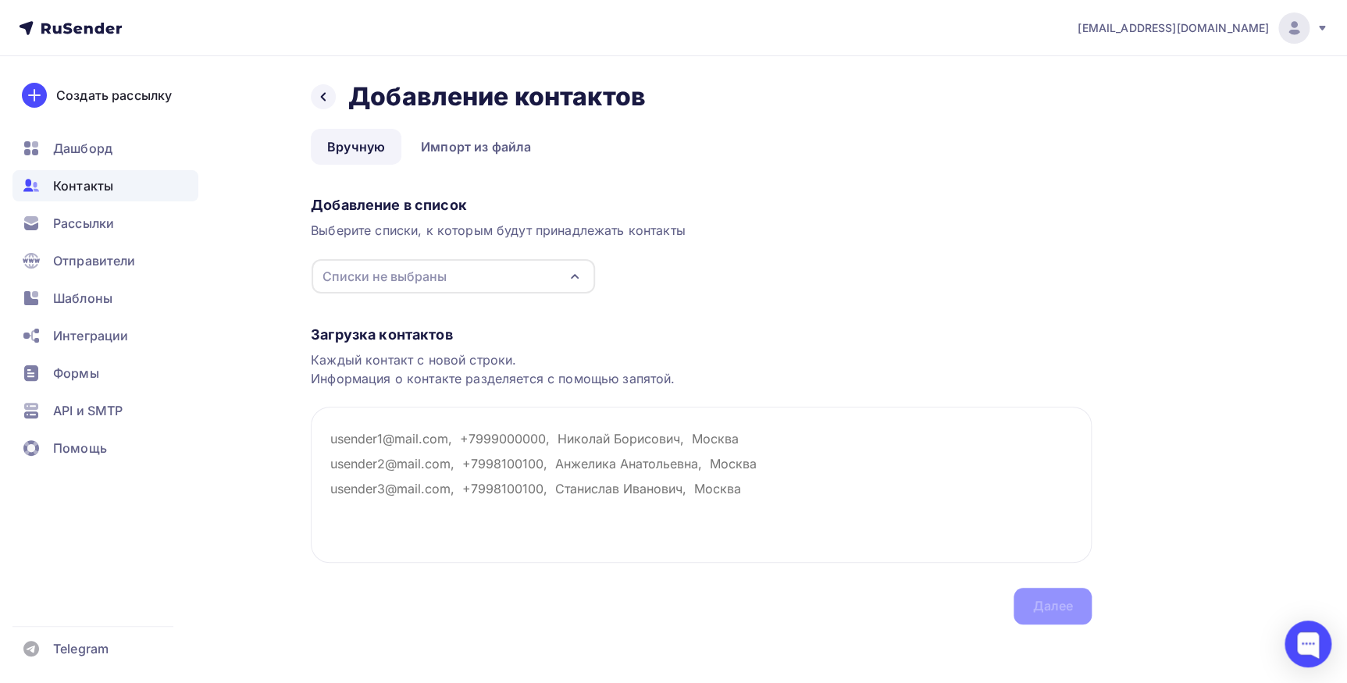
drag, startPoint x: 543, startPoint y: 267, endPoint x: 532, endPoint y: 282, distance: 18.4
click at [546, 270] on div "Списки не выбраны" at bounding box center [453, 276] width 283 height 34
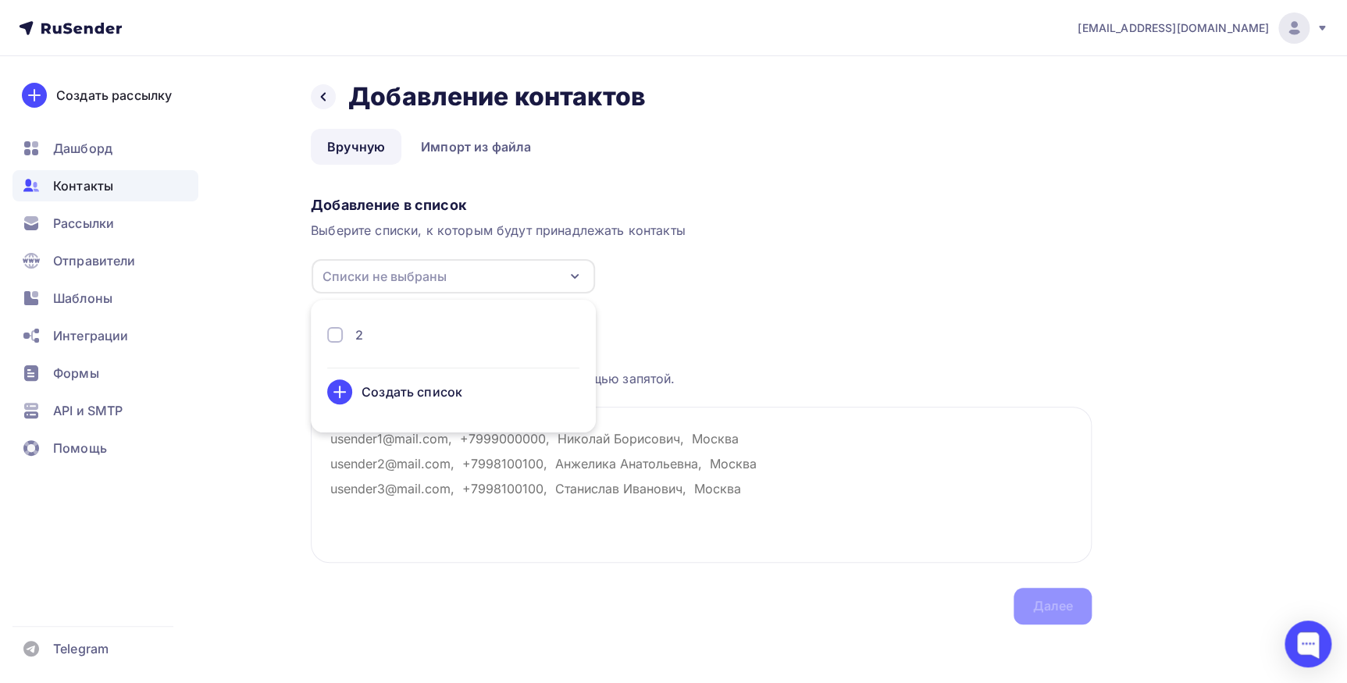
click at [411, 322] on li "2 Создать список" at bounding box center [453, 366] width 285 height 114
click at [411, 324] on li "2 Создать список" at bounding box center [453, 366] width 285 height 114
click at [330, 335] on div at bounding box center [335, 335] width 16 height 16
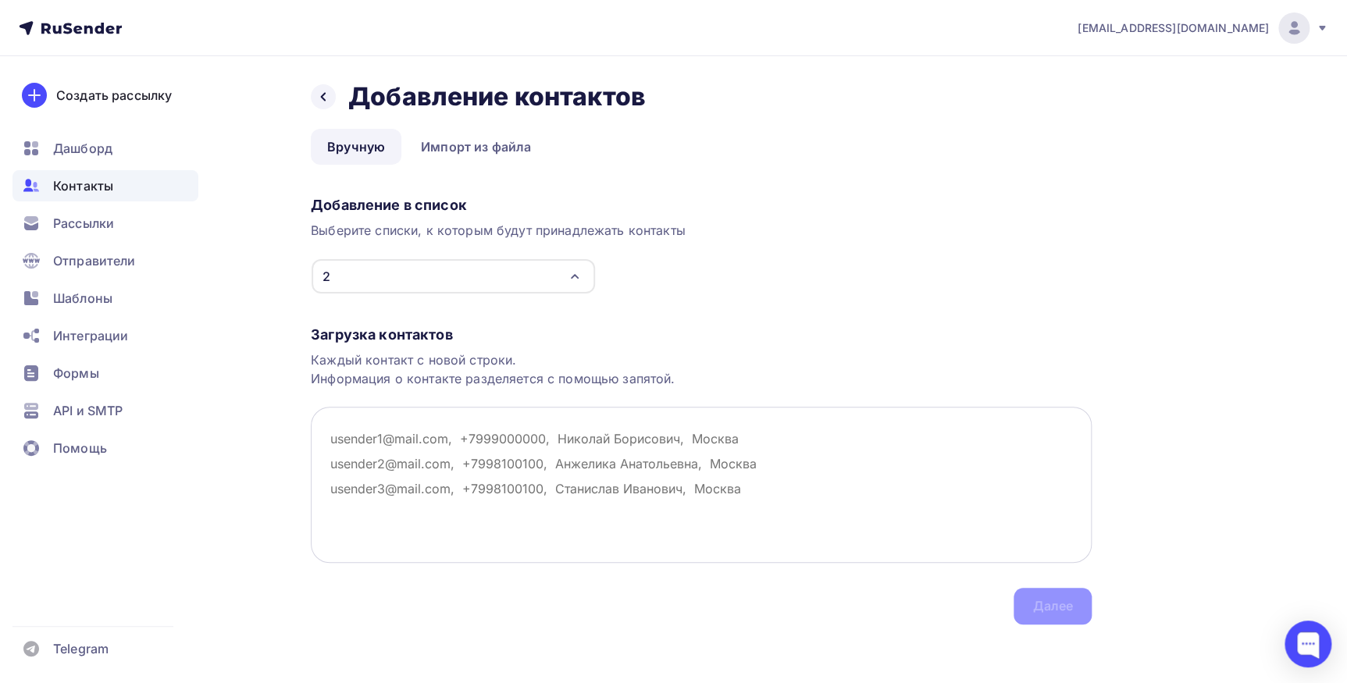
click at [459, 468] on textarea at bounding box center [701, 485] width 781 height 156
click at [433, 454] on textarea at bounding box center [701, 485] width 781 height 156
paste textarea "[EMAIL_ADDRESS][DOMAIN_NAME]; [EMAIL_ADDRESS][DOMAIN_NAME]; [EMAIL_ADDRESS][DOM…"
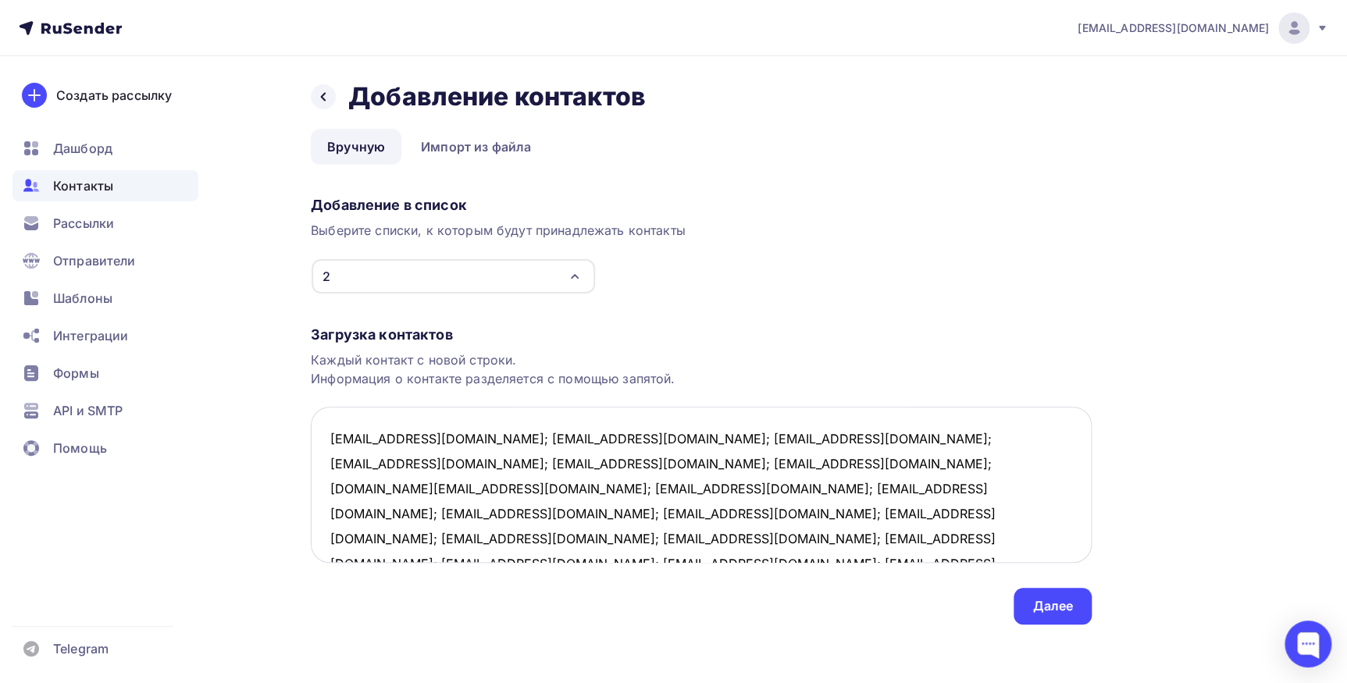
scroll to position [9, 0]
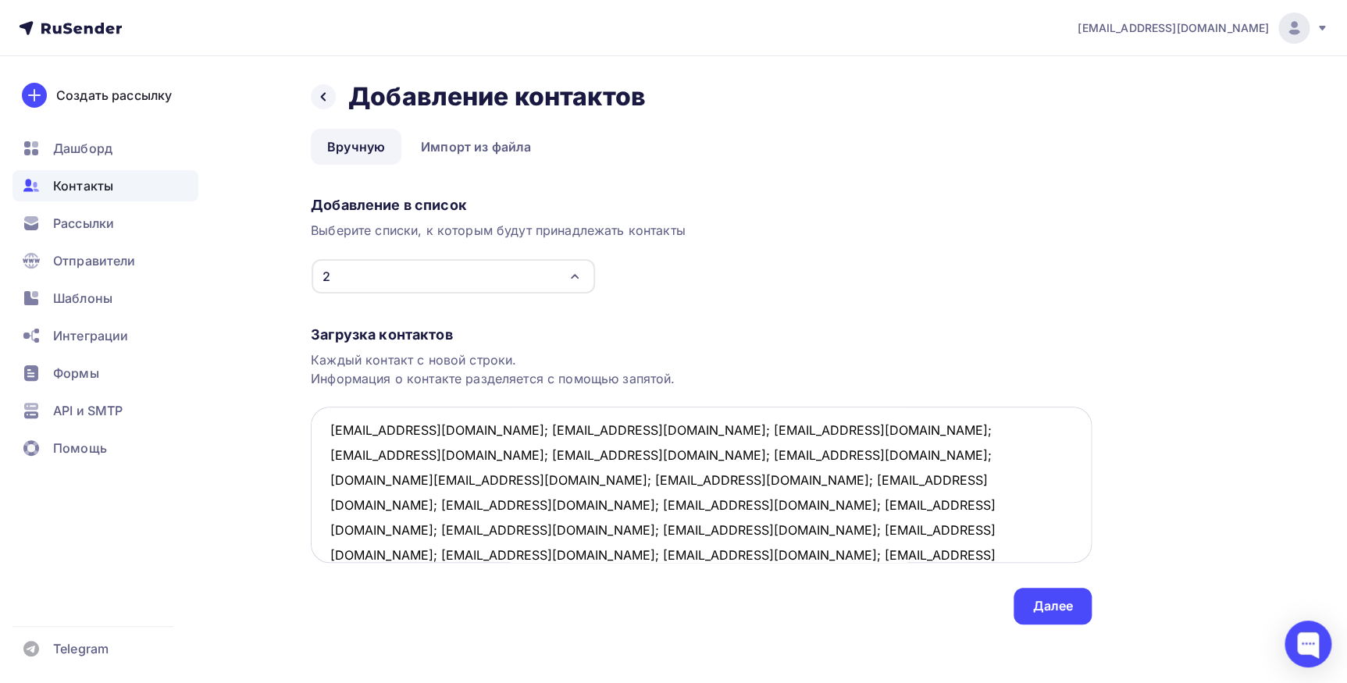
click at [463, 424] on textarea "[EMAIL_ADDRESS][DOMAIN_NAME]; [EMAIL_ADDRESS][DOMAIN_NAME]; [EMAIL_ADDRESS][DOM…" at bounding box center [701, 485] width 781 height 156
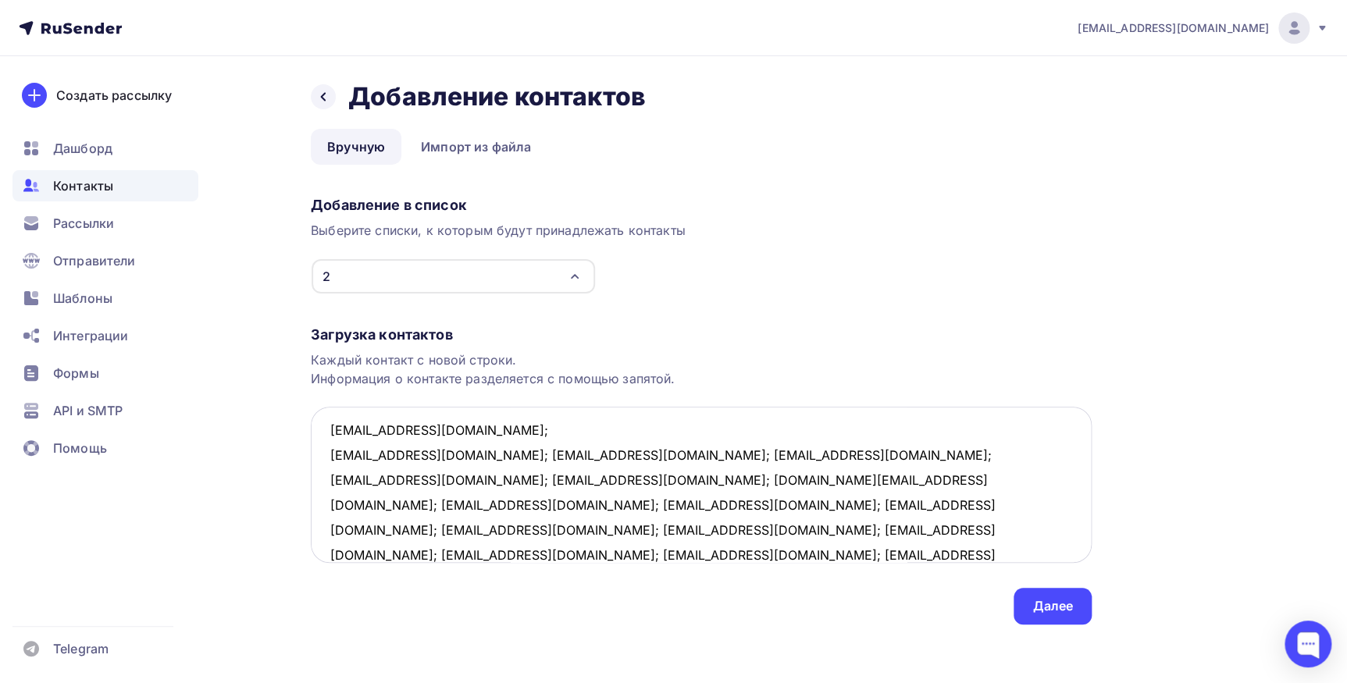
scroll to position [34, 0]
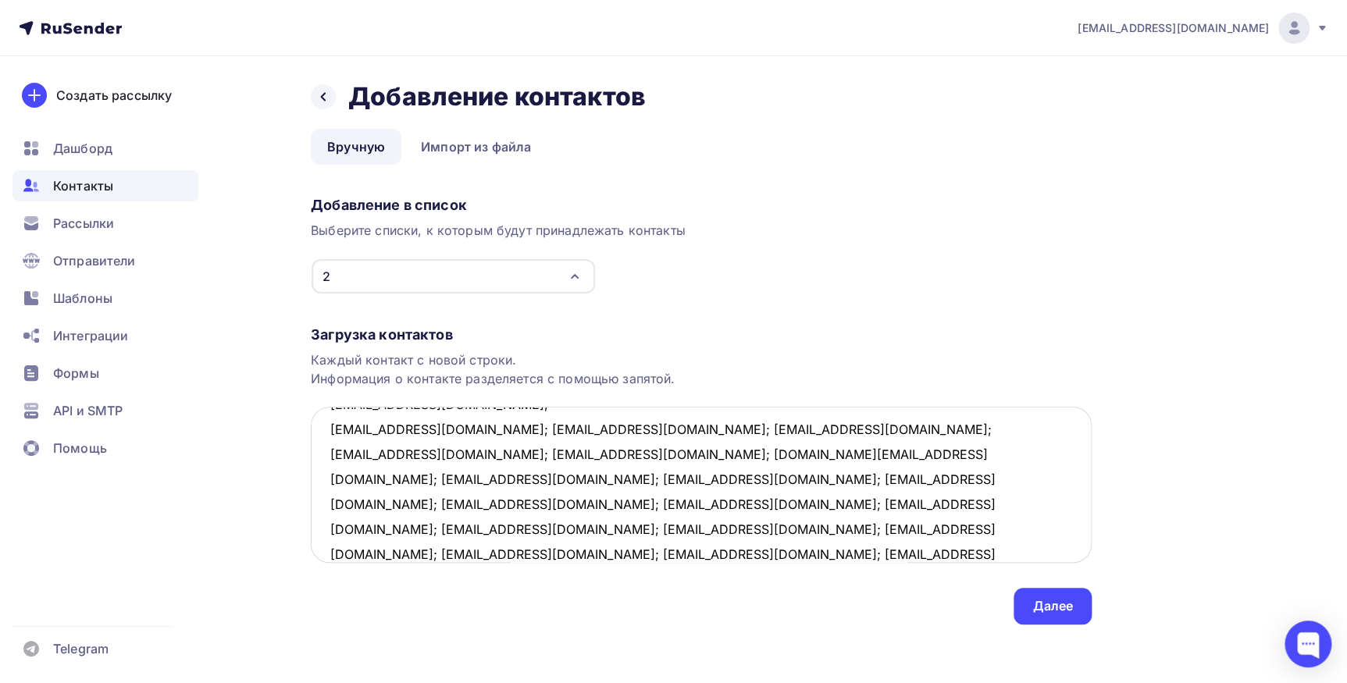
click at [438, 429] on textarea "[EMAIL_ADDRESS][DOMAIN_NAME]; [EMAIL_ADDRESS][DOMAIN_NAME]; [EMAIL_ADDRESS][DOM…" at bounding box center [701, 485] width 781 height 156
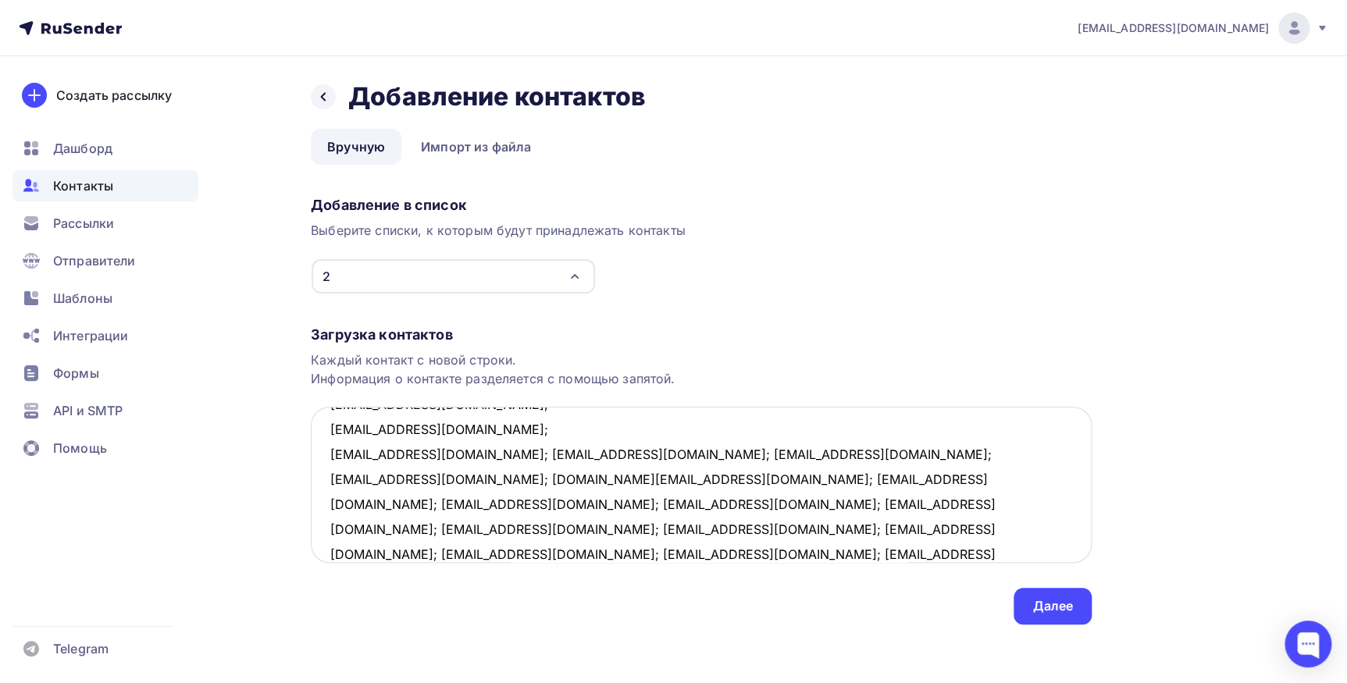
scroll to position [59, 0]
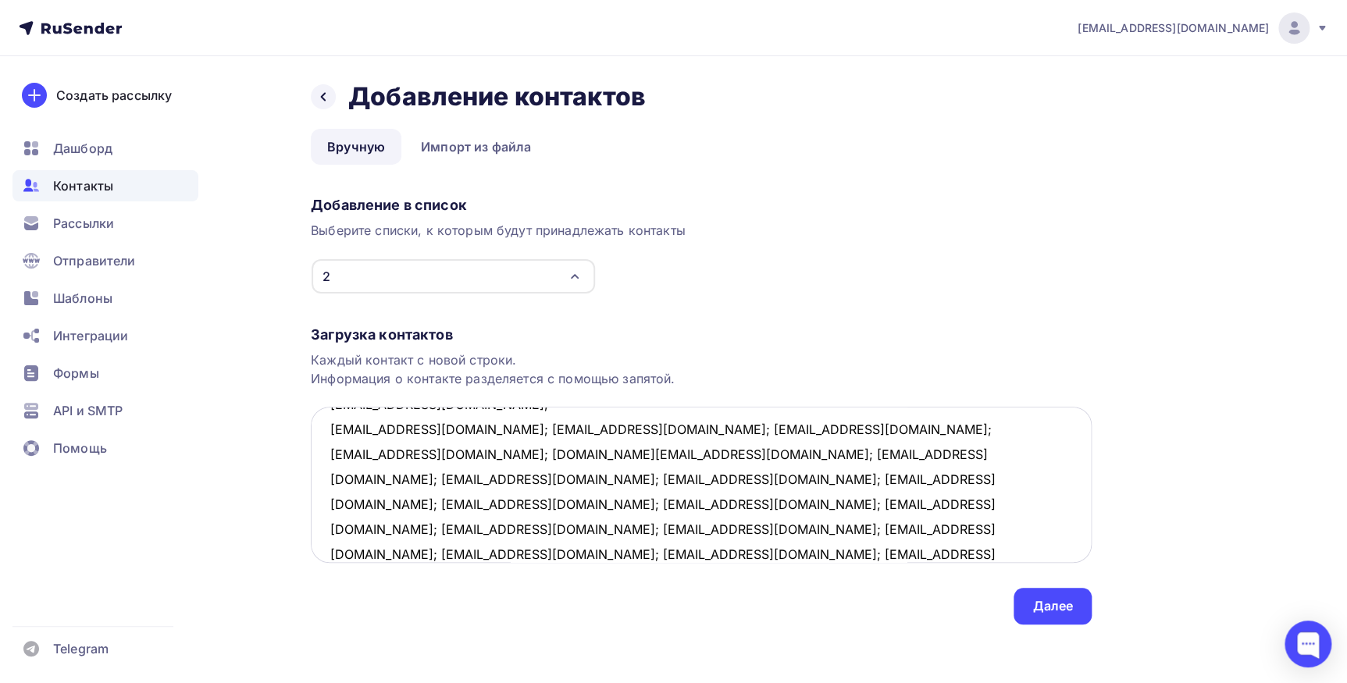
click at [460, 429] on textarea "[EMAIL_ADDRESS][DOMAIN_NAME]; [EMAIL_ADDRESS][DOMAIN_NAME]; [EMAIL_ADDRESS][DOM…" at bounding box center [701, 485] width 781 height 156
click at [465, 429] on textarea "[EMAIL_ADDRESS][DOMAIN_NAME]; [EMAIL_ADDRESS][DOMAIN_NAME]; [EMAIL_ADDRESS][DOM…" at bounding box center [701, 485] width 781 height 156
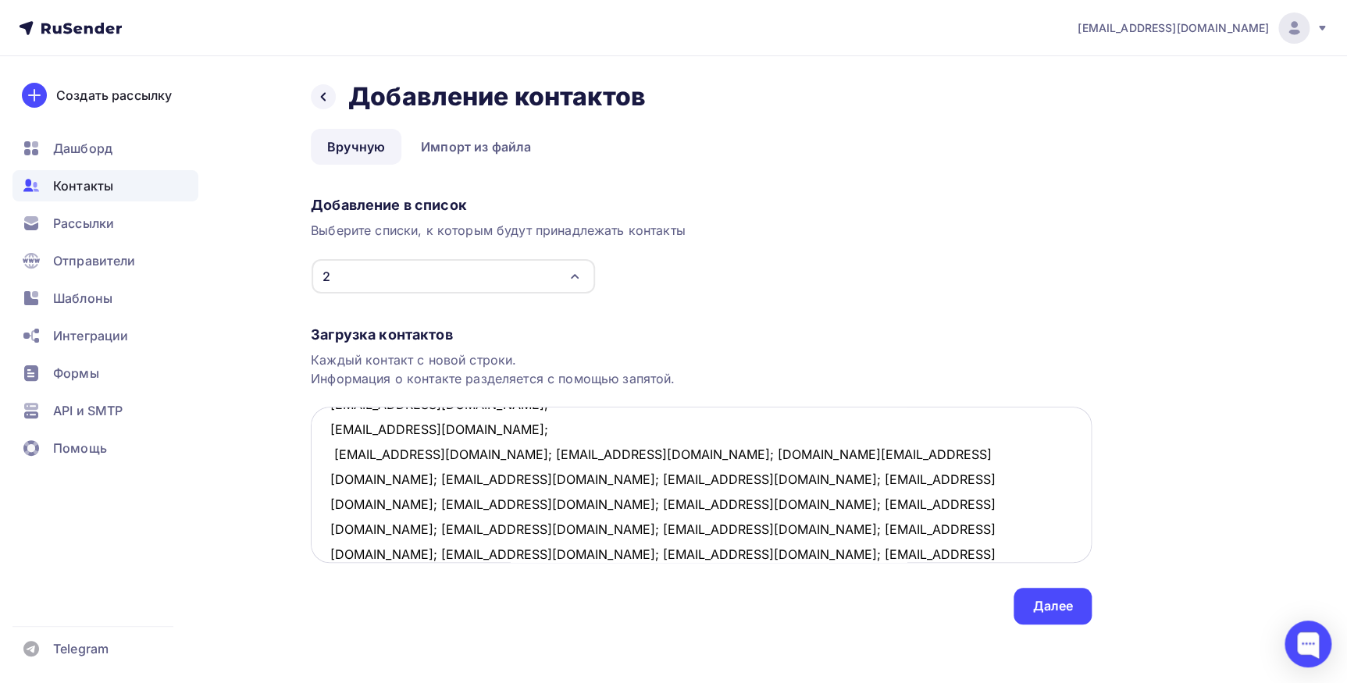
scroll to position [109, 0]
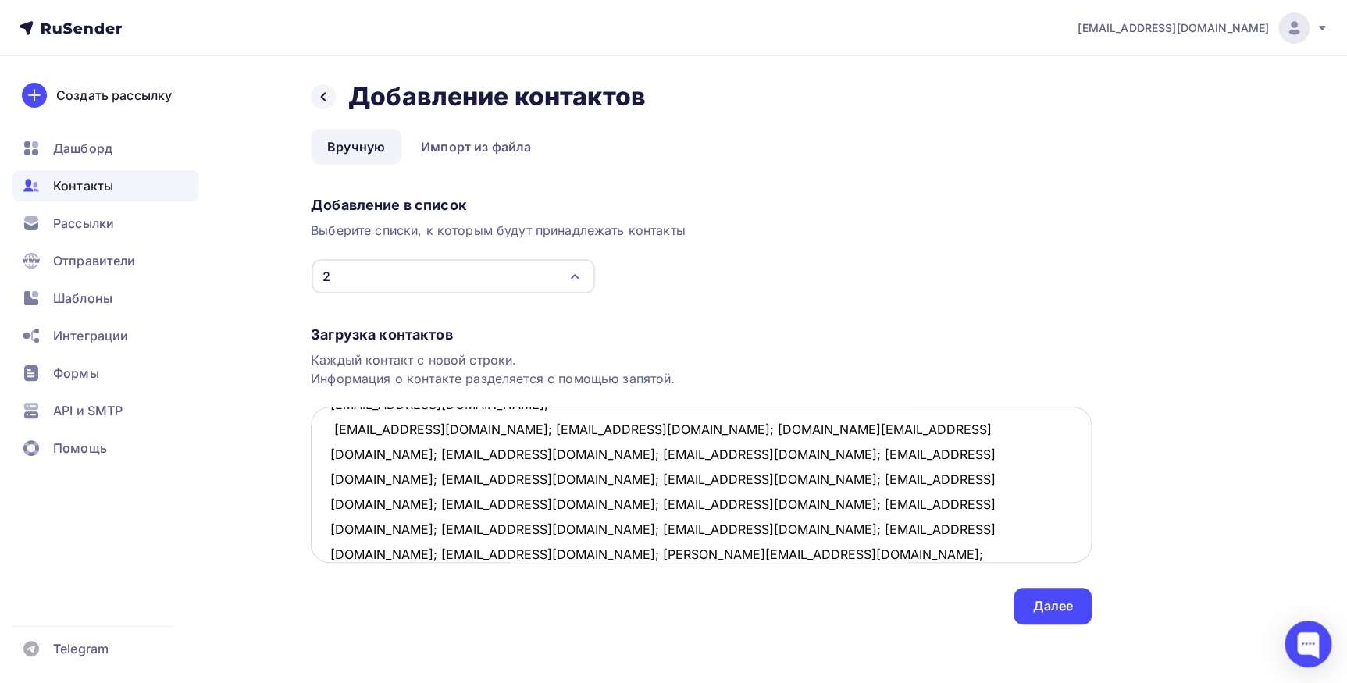
click at [447, 429] on textarea "[EMAIL_ADDRESS][DOMAIN_NAME]; [EMAIL_ADDRESS][DOMAIN_NAME]; [EMAIL_ADDRESS][DOM…" at bounding box center [701, 485] width 781 height 156
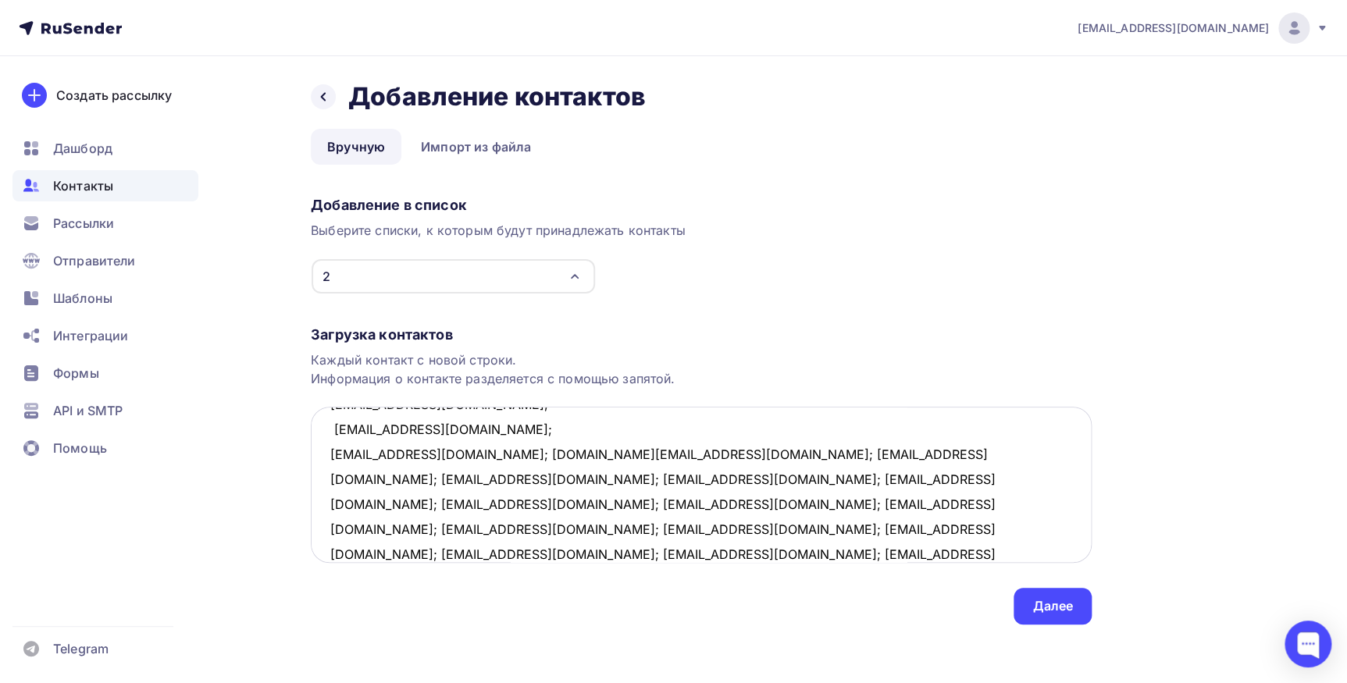
scroll to position [133, 0]
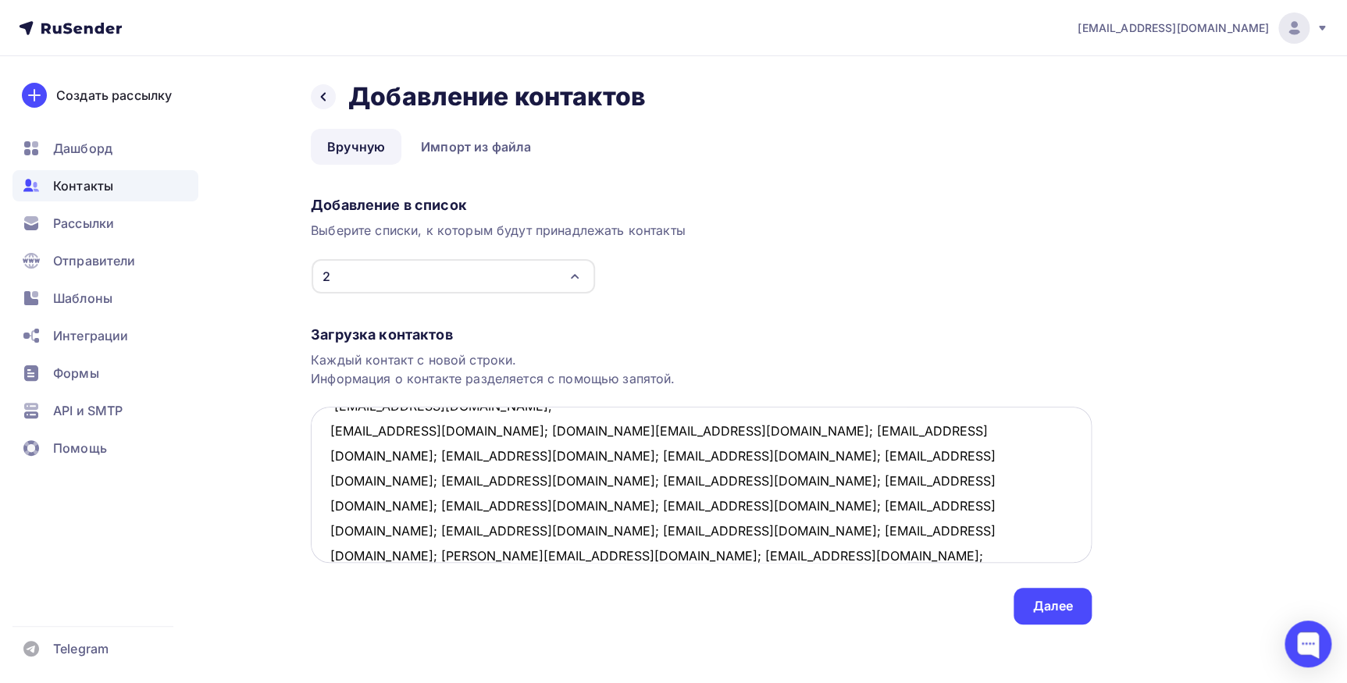
click at [442, 430] on textarea "[EMAIL_ADDRESS][DOMAIN_NAME]; [EMAIL_ADDRESS][DOMAIN_NAME]; [EMAIL_ADDRESS][DOM…" at bounding box center [701, 485] width 781 height 156
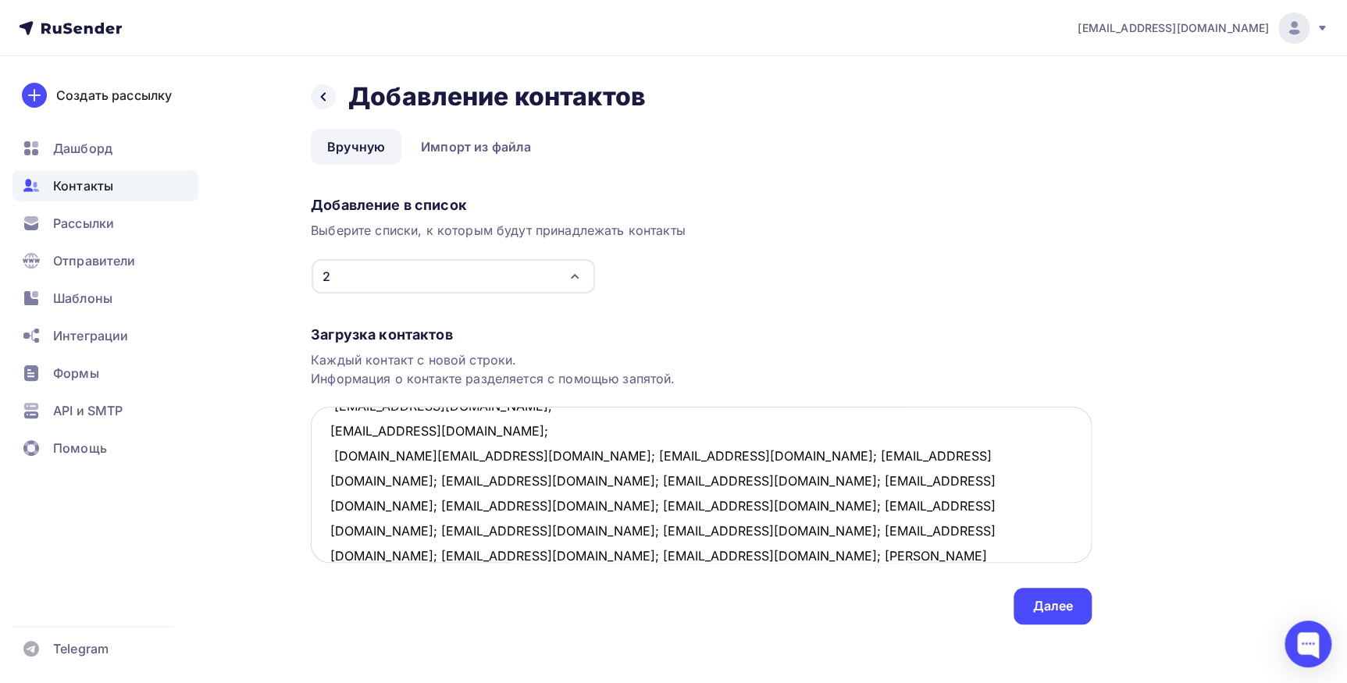
scroll to position [157, 0]
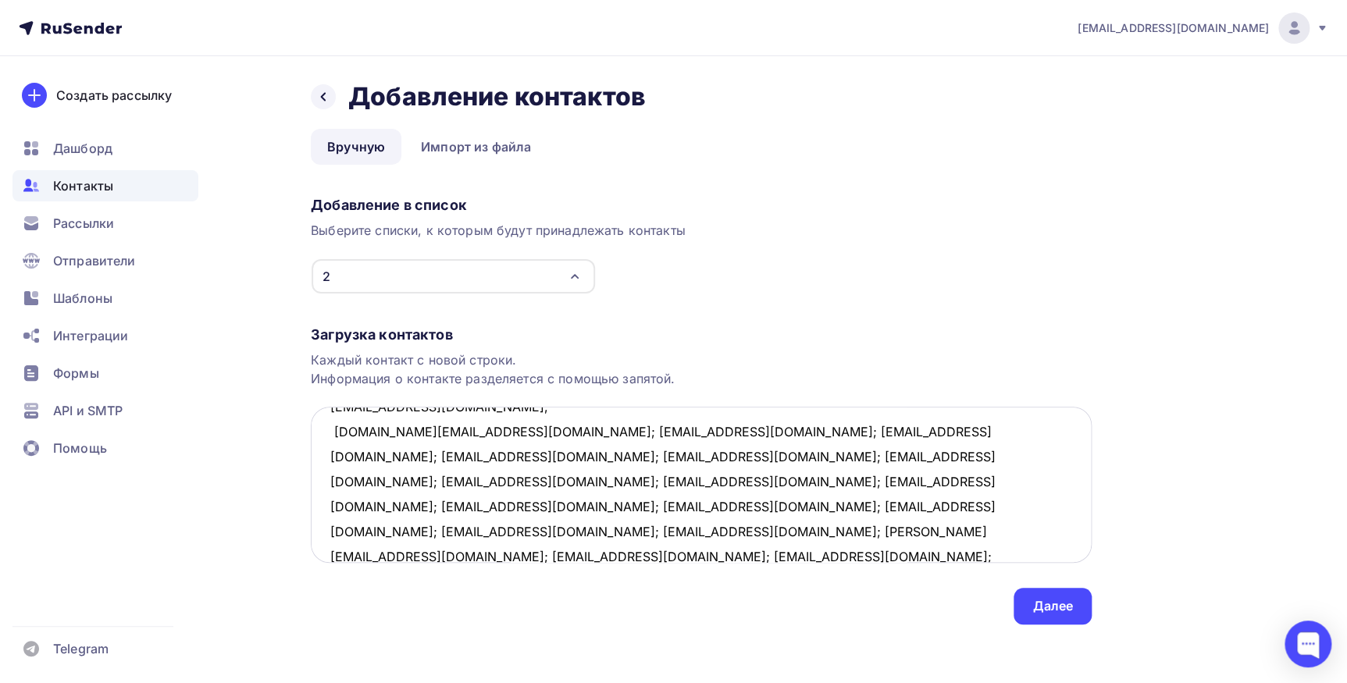
click at [451, 429] on textarea "[EMAIL_ADDRESS][DOMAIN_NAME]; [EMAIL_ADDRESS][DOMAIN_NAME]; [EMAIL_ADDRESS][DOM…" at bounding box center [701, 485] width 781 height 156
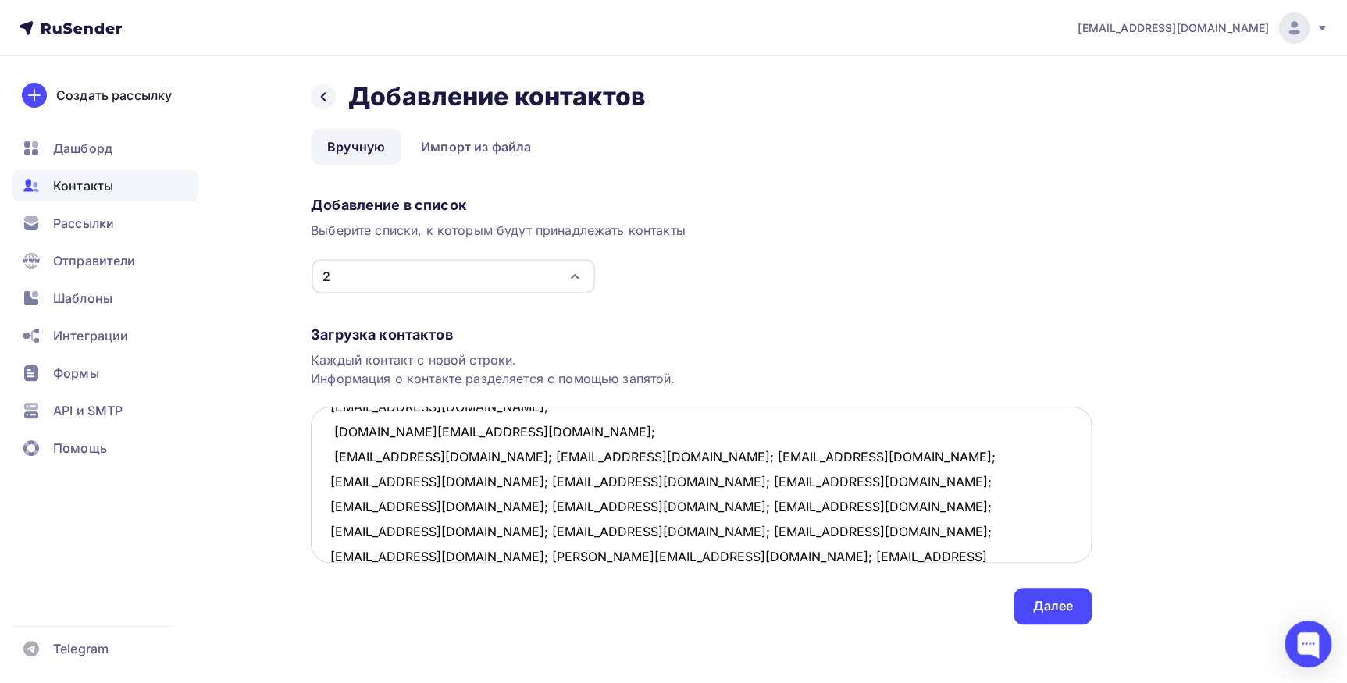
scroll to position [182, 0]
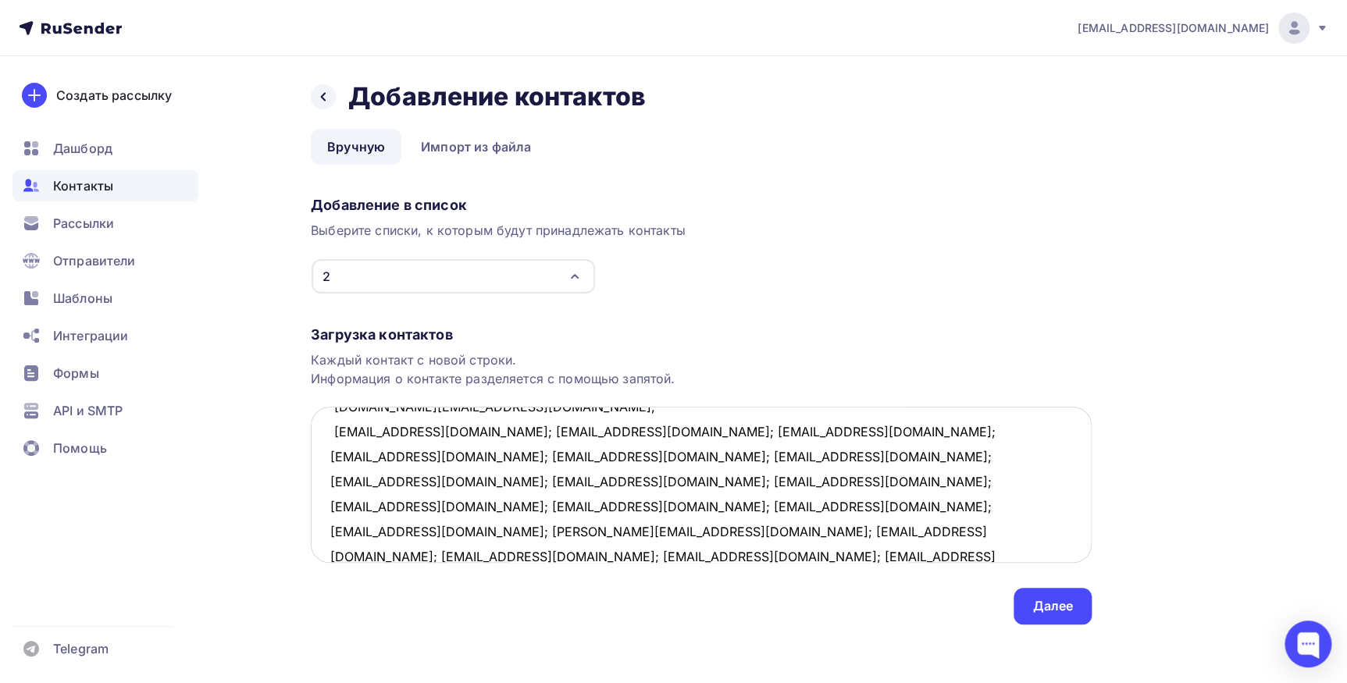
click at [443, 430] on textarea "[EMAIL_ADDRESS][DOMAIN_NAME]; [EMAIL_ADDRESS][DOMAIN_NAME]; [EMAIL_ADDRESS][DOM…" at bounding box center [701, 485] width 781 height 156
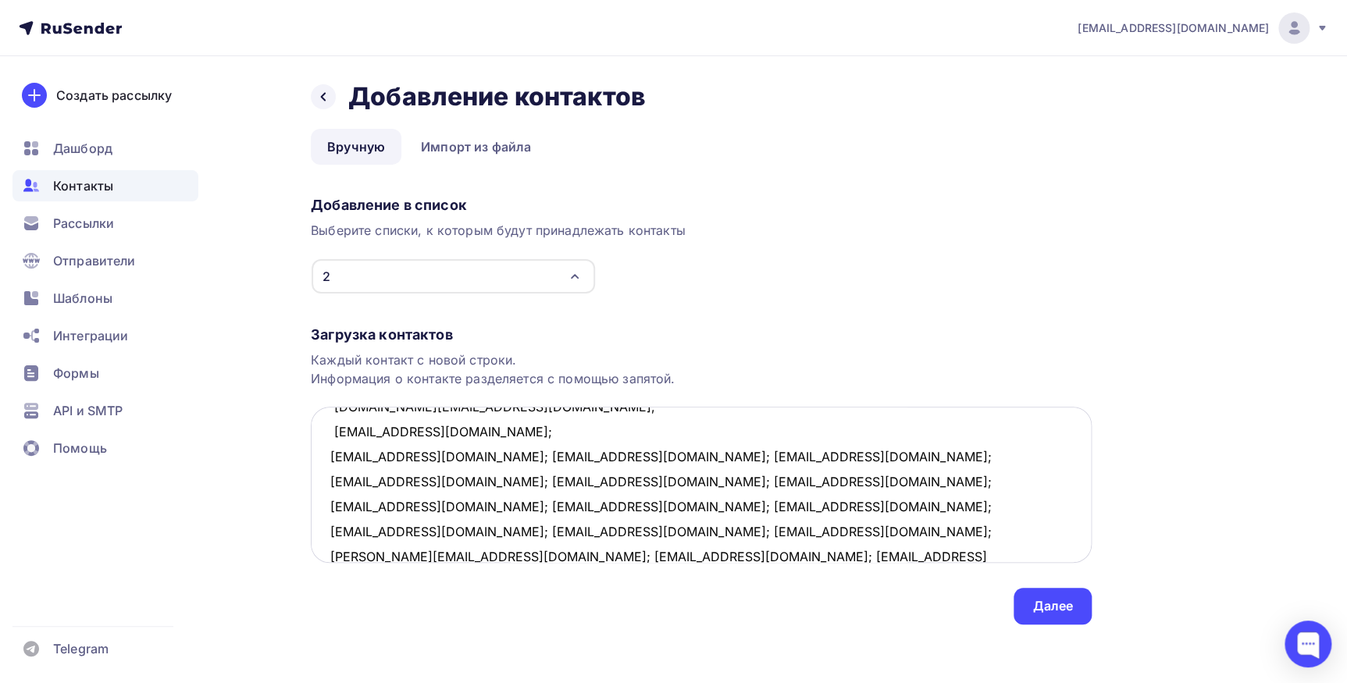
scroll to position [207, 0]
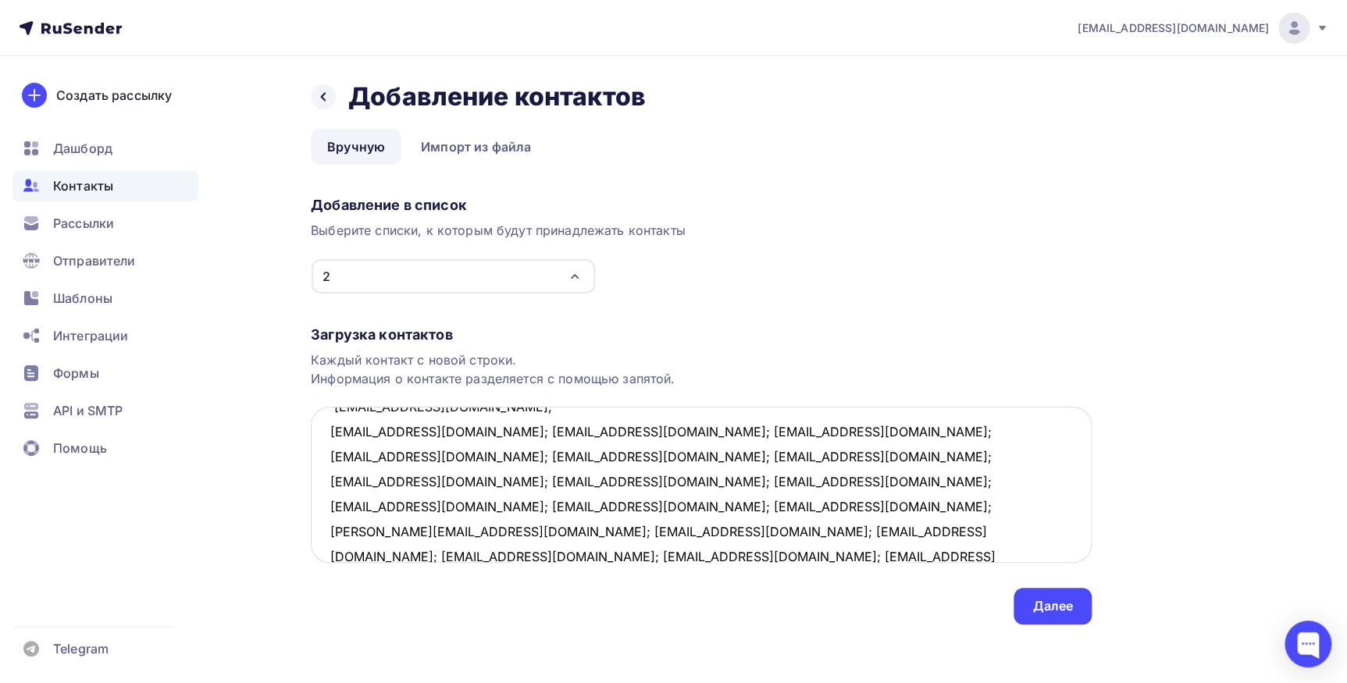
click at [429, 432] on textarea "[EMAIL_ADDRESS][DOMAIN_NAME]; [EMAIL_ADDRESS][DOMAIN_NAME]; [EMAIL_ADDRESS][DOM…" at bounding box center [701, 485] width 781 height 156
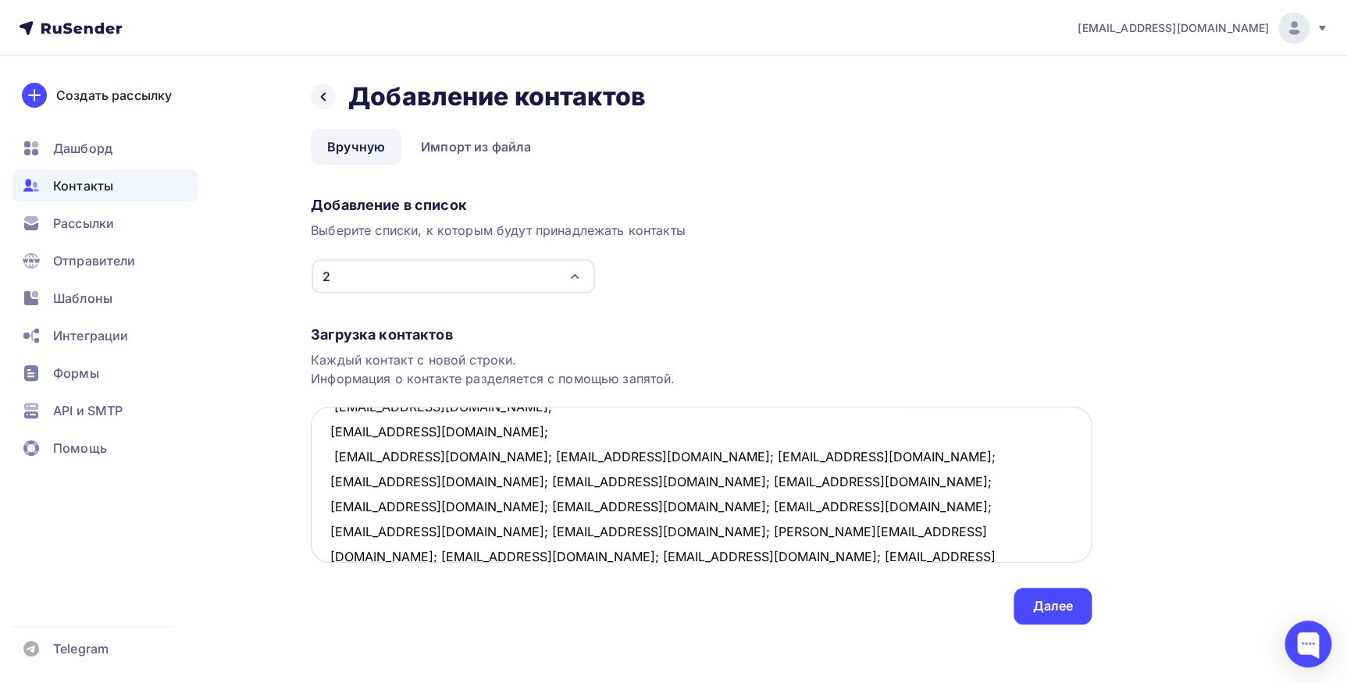
scroll to position [232, 0]
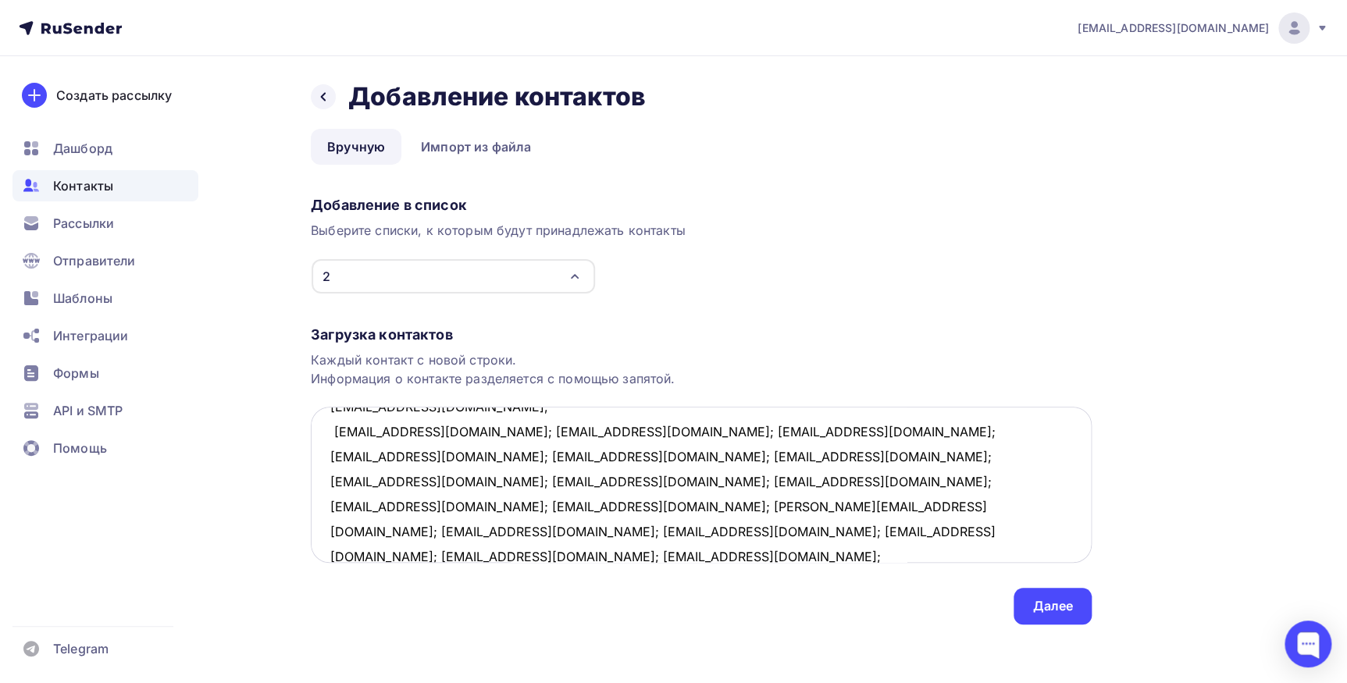
click at [425, 429] on textarea "[EMAIL_ADDRESS][DOMAIN_NAME]; [EMAIL_ADDRESS][DOMAIN_NAME]; [EMAIL_ADDRESS][DOM…" at bounding box center [701, 485] width 781 height 156
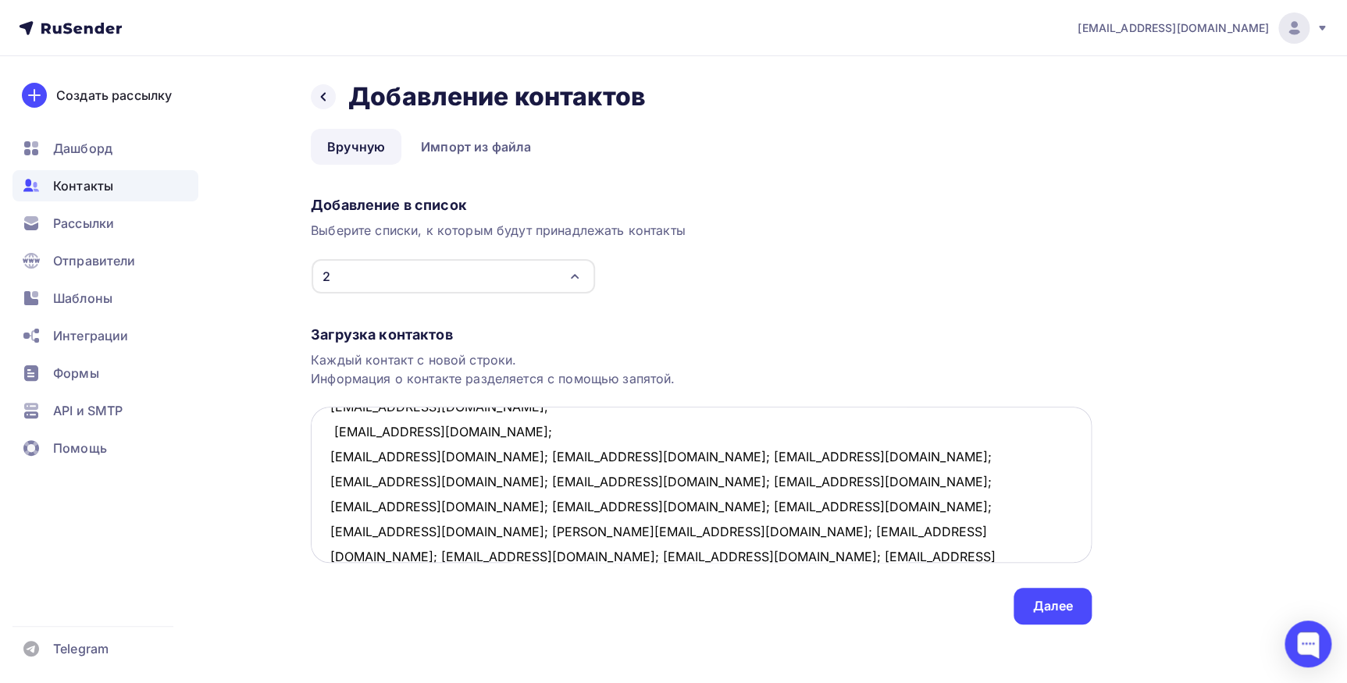
scroll to position [258, 0]
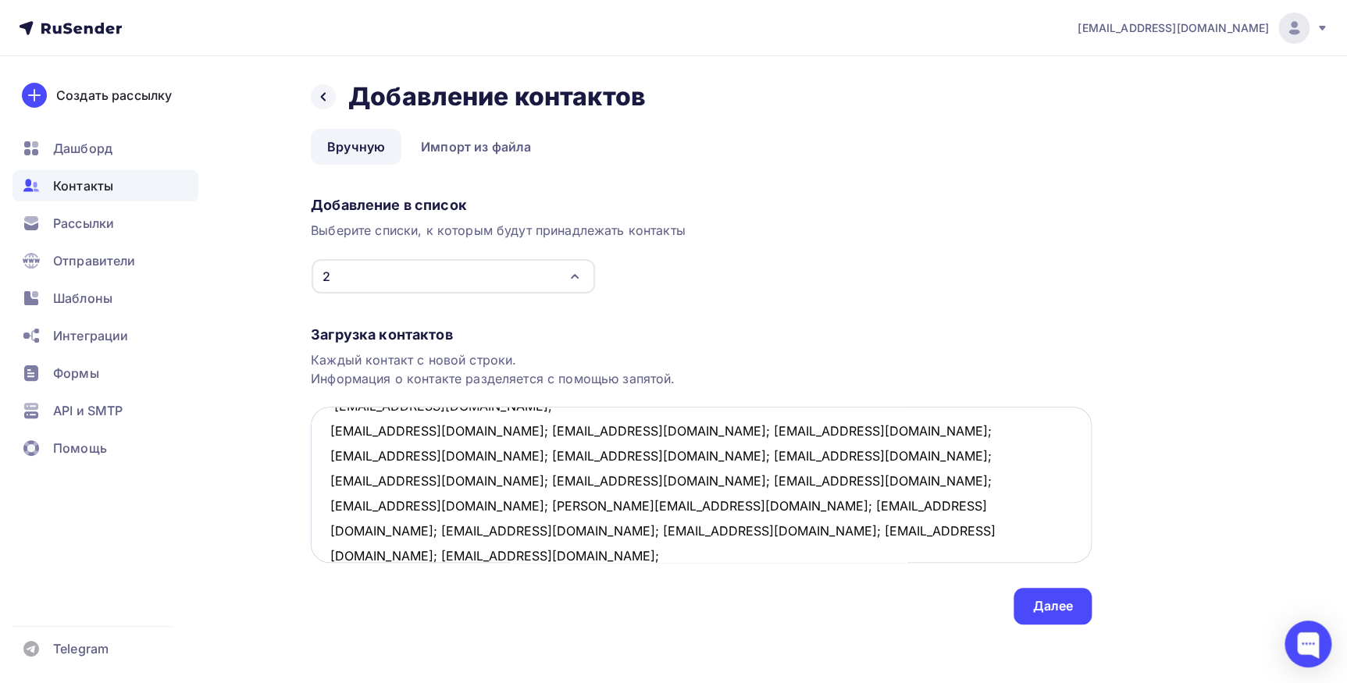
click at [469, 428] on textarea "[EMAIL_ADDRESS][DOMAIN_NAME]; [EMAIL_ADDRESS][DOMAIN_NAME]; [EMAIL_ADDRESS][DOM…" at bounding box center [701, 485] width 781 height 156
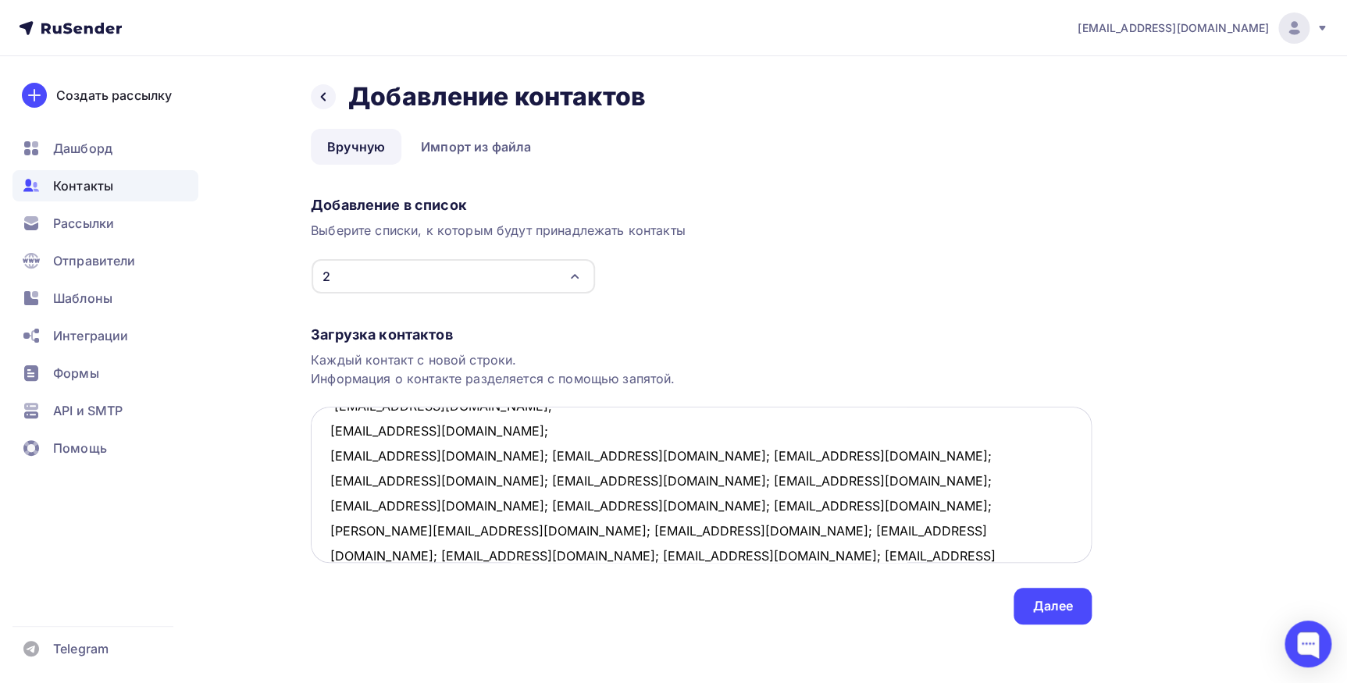
click at [418, 457] on textarea "[EMAIL_ADDRESS][DOMAIN_NAME]; [EMAIL_ADDRESS][DOMAIN_NAME]; [EMAIL_ADDRESS][DOM…" at bounding box center [701, 485] width 781 height 156
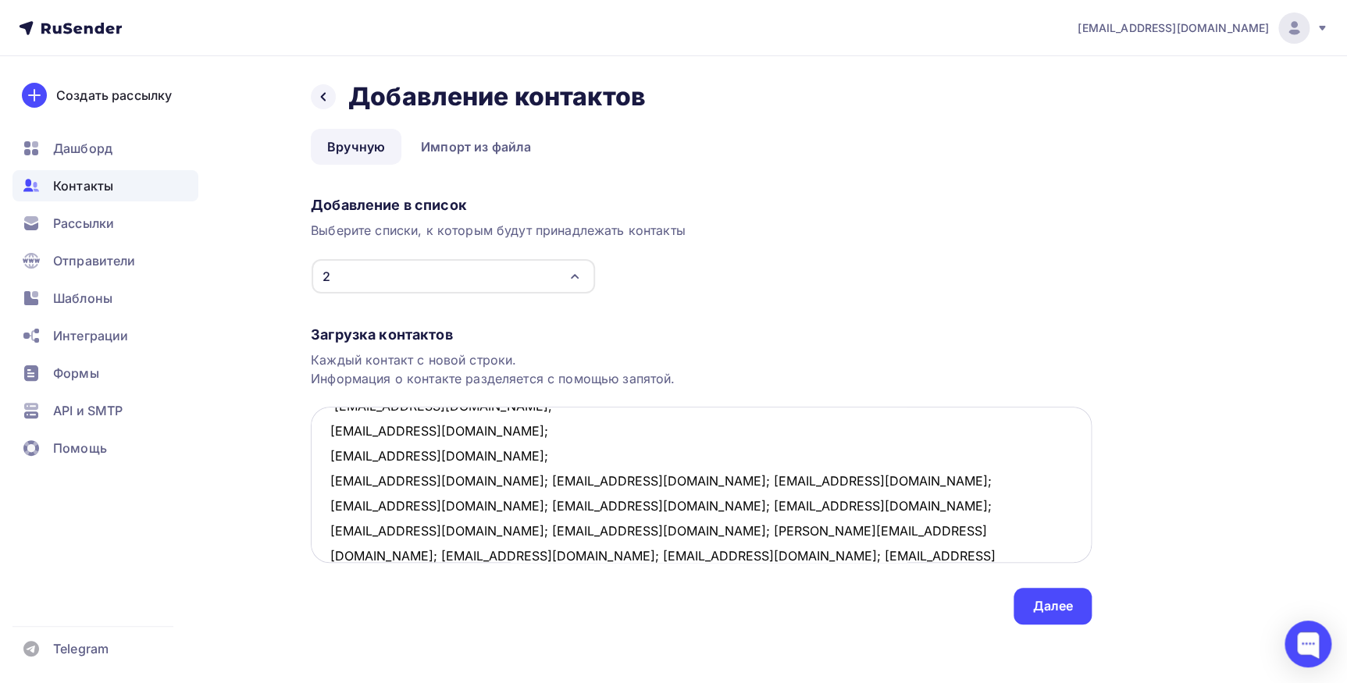
scroll to position [282, 0]
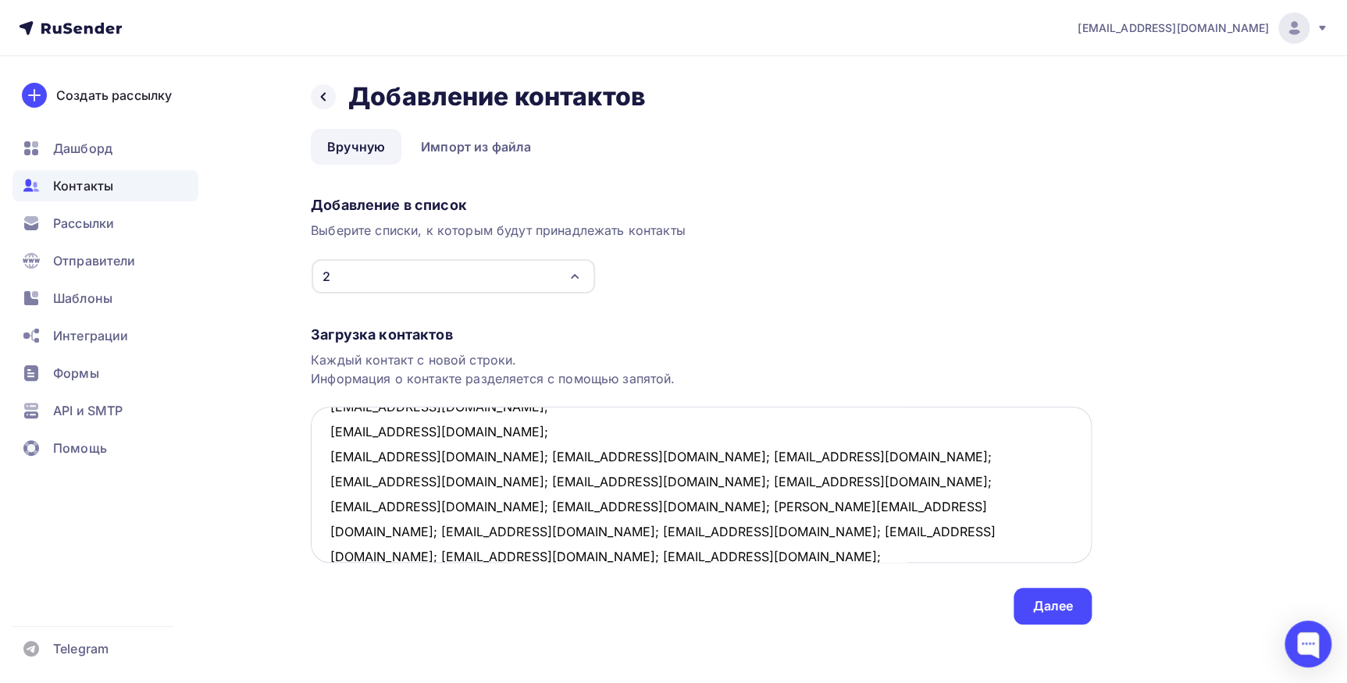
click at [441, 453] on textarea "[EMAIL_ADDRESS][DOMAIN_NAME]; [EMAIL_ADDRESS][DOMAIN_NAME]; [EMAIL_ADDRESS][DOM…" at bounding box center [701, 485] width 781 height 156
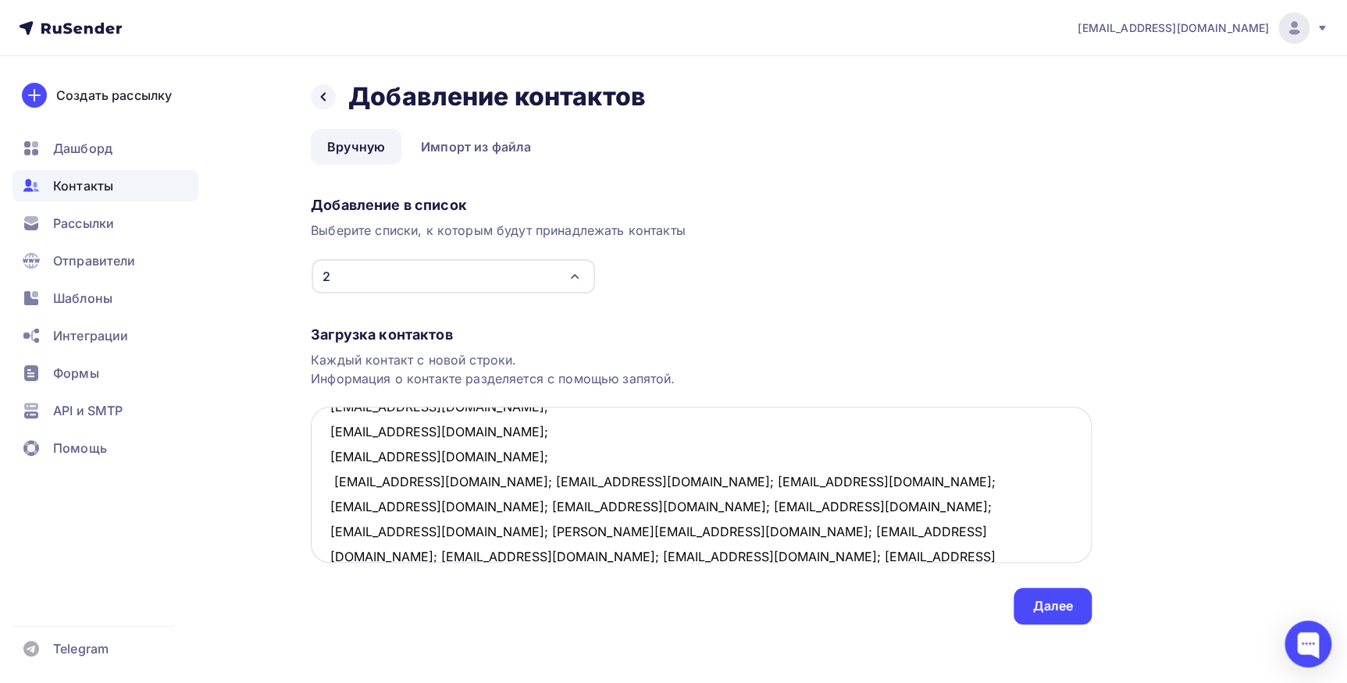
scroll to position [307, 0]
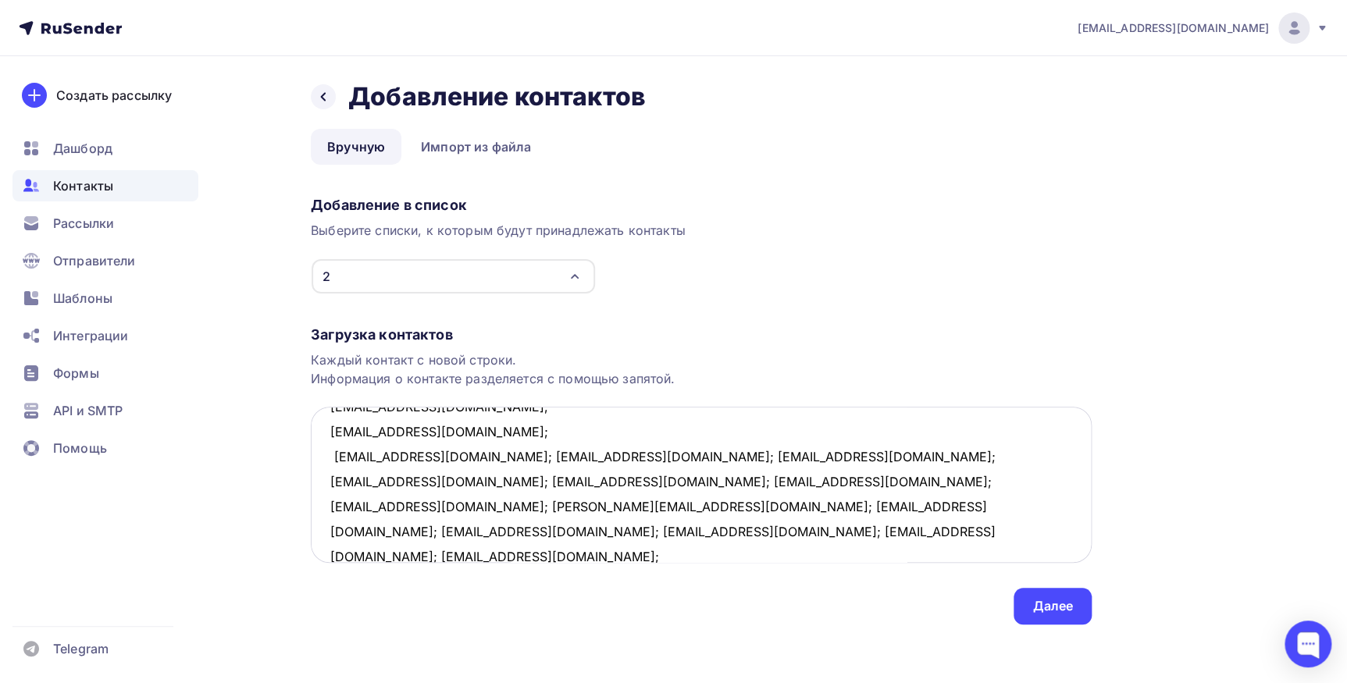
click at [496, 453] on textarea "[EMAIL_ADDRESS][DOMAIN_NAME]; [EMAIL_ADDRESS][DOMAIN_NAME]; [EMAIL_ADDRESS][DOM…" at bounding box center [701, 485] width 781 height 156
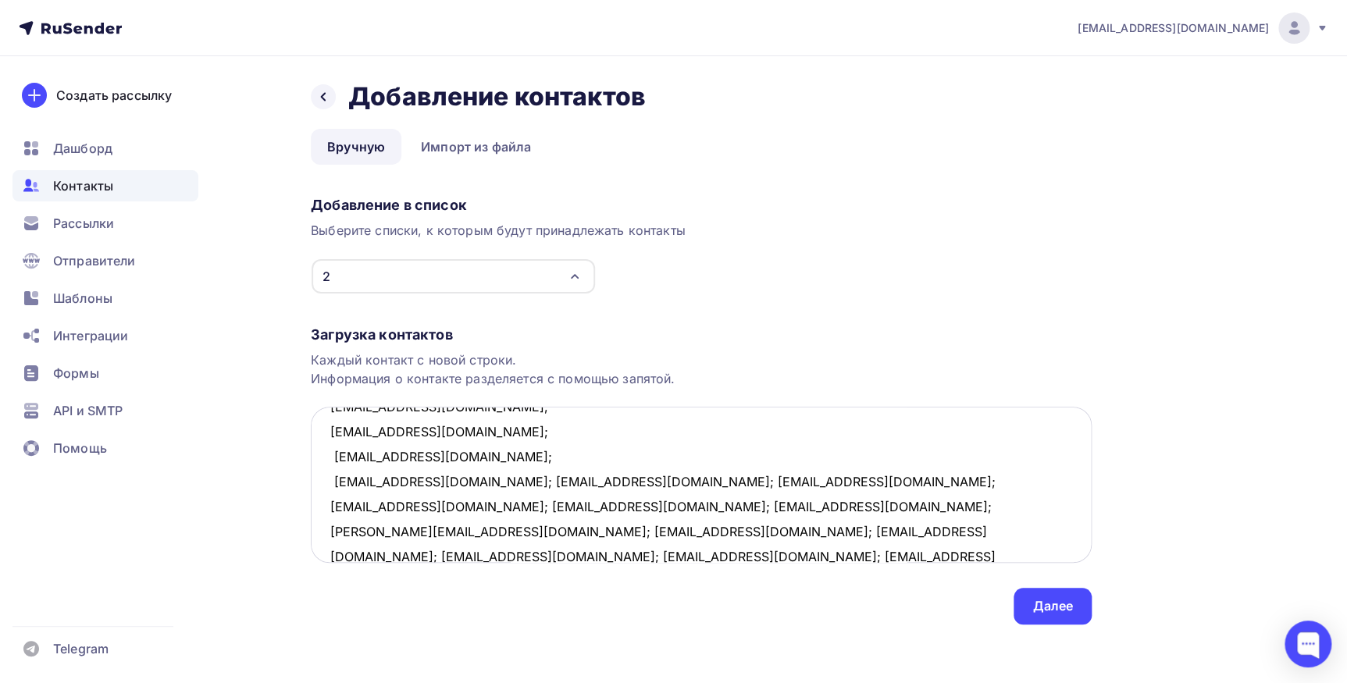
scroll to position [332, 0]
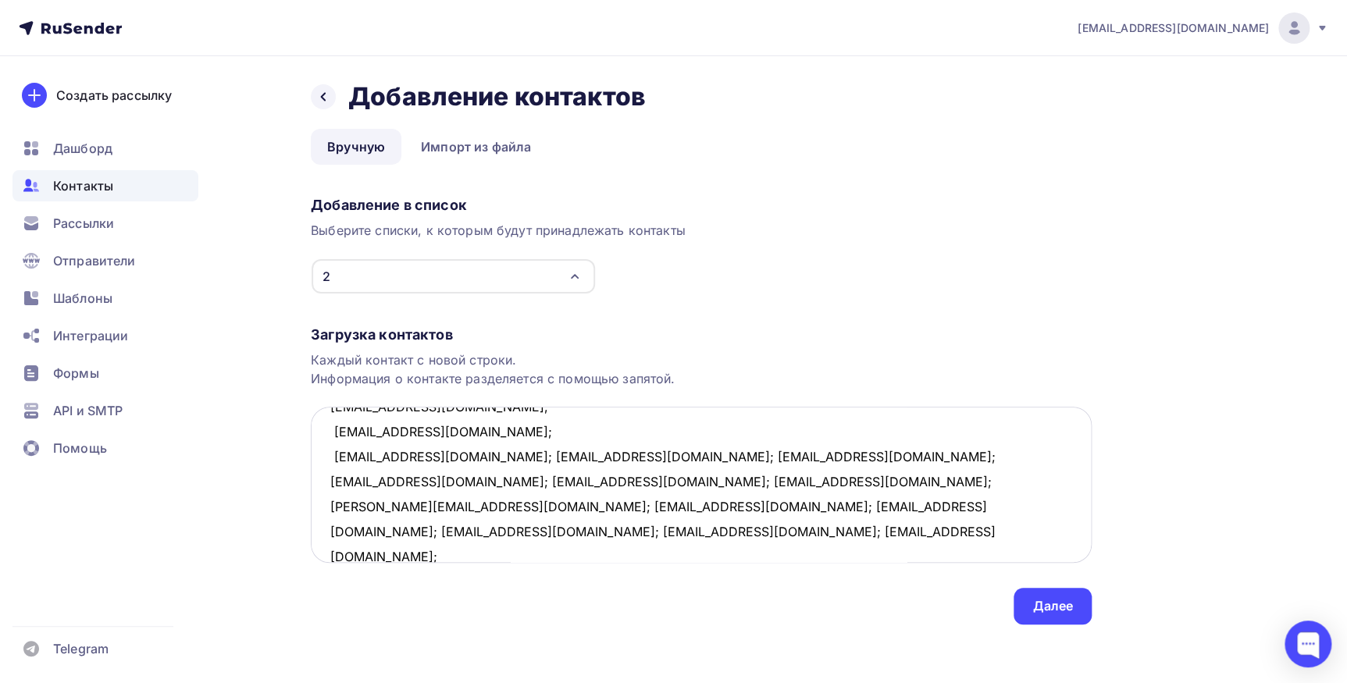
click at [425, 460] on textarea "[EMAIL_ADDRESS][DOMAIN_NAME]; [EMAIL_ADDRESS][DOMAIN_NAME]; [EMAIL_ADDRESS][DOM…" at bounding box center [701, 485] width 781 height 156
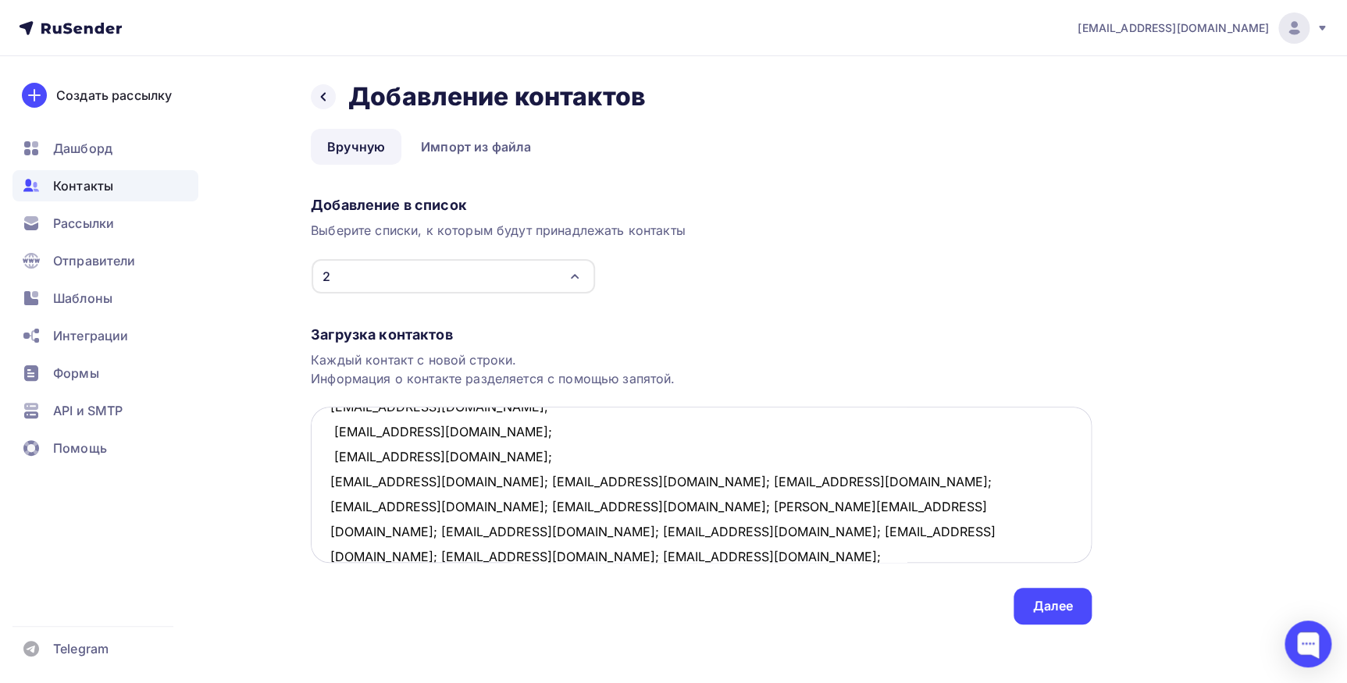
scroll to position [357, 0]
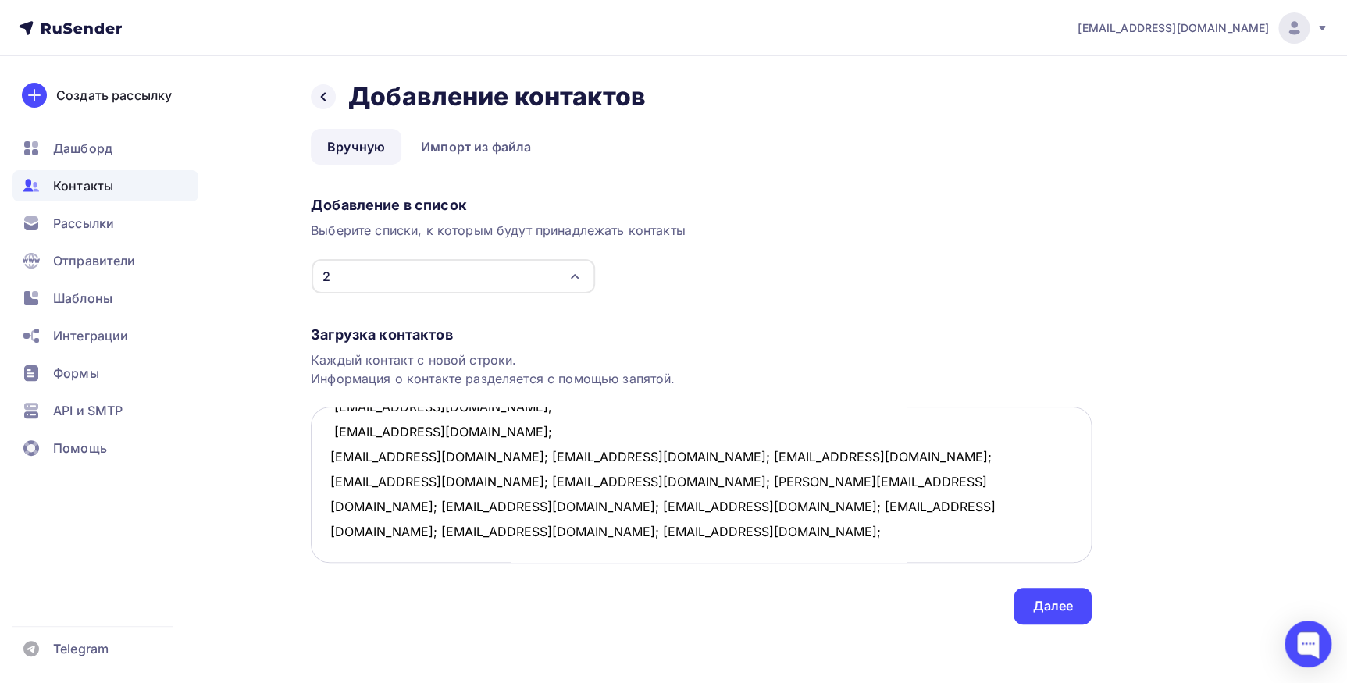
click at [489, 457] on textarea "[EMAIL_ADDRESS][DOMAIN_NAME]; [EMAIL_ADDRESS][DOMAIN_NAME]; [EMAIL_ADDRESS][DOM…" at bounding box center [701, 485] width 781 height 156
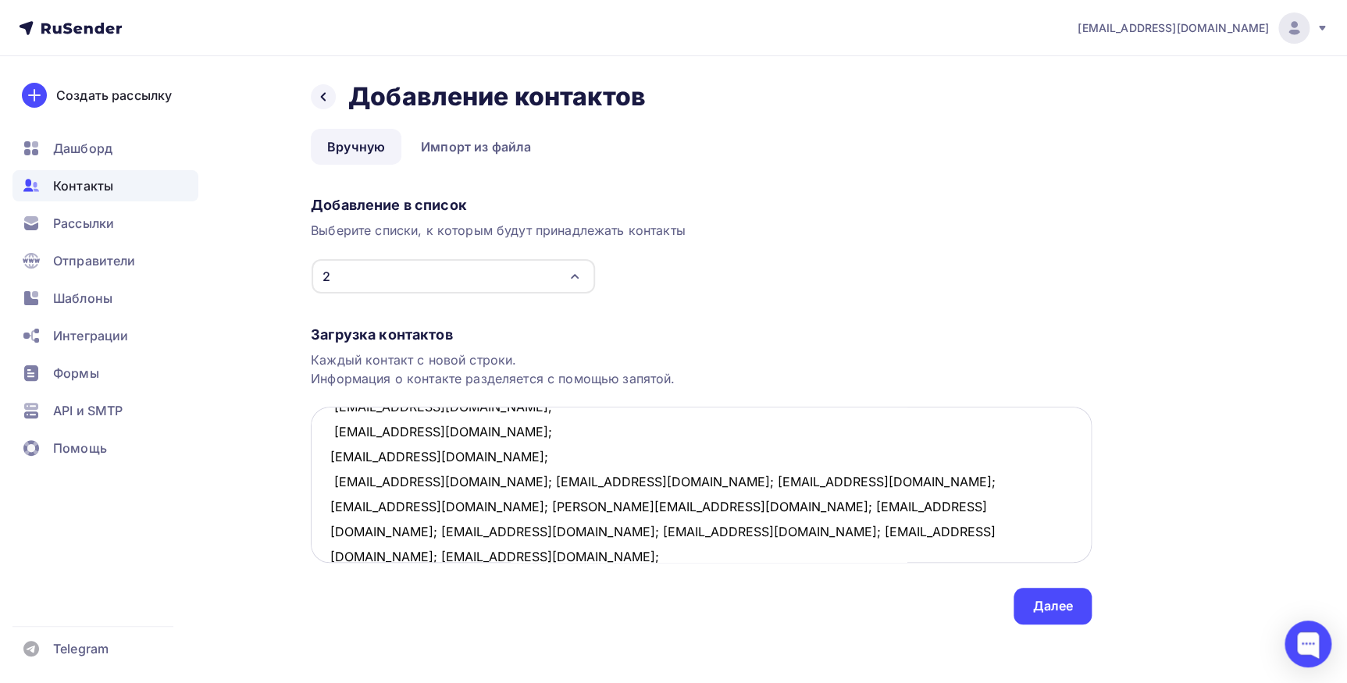
click at [475, 480] on textarea "[EMAIL_ADDRESS][DOMAIN_NAME]; [EMAIL_ADDRESS][DOMAIN_NAME]; [EMAIL_ADDRESS][DOM…" at bounding box center [701, 485] width 781 height 156
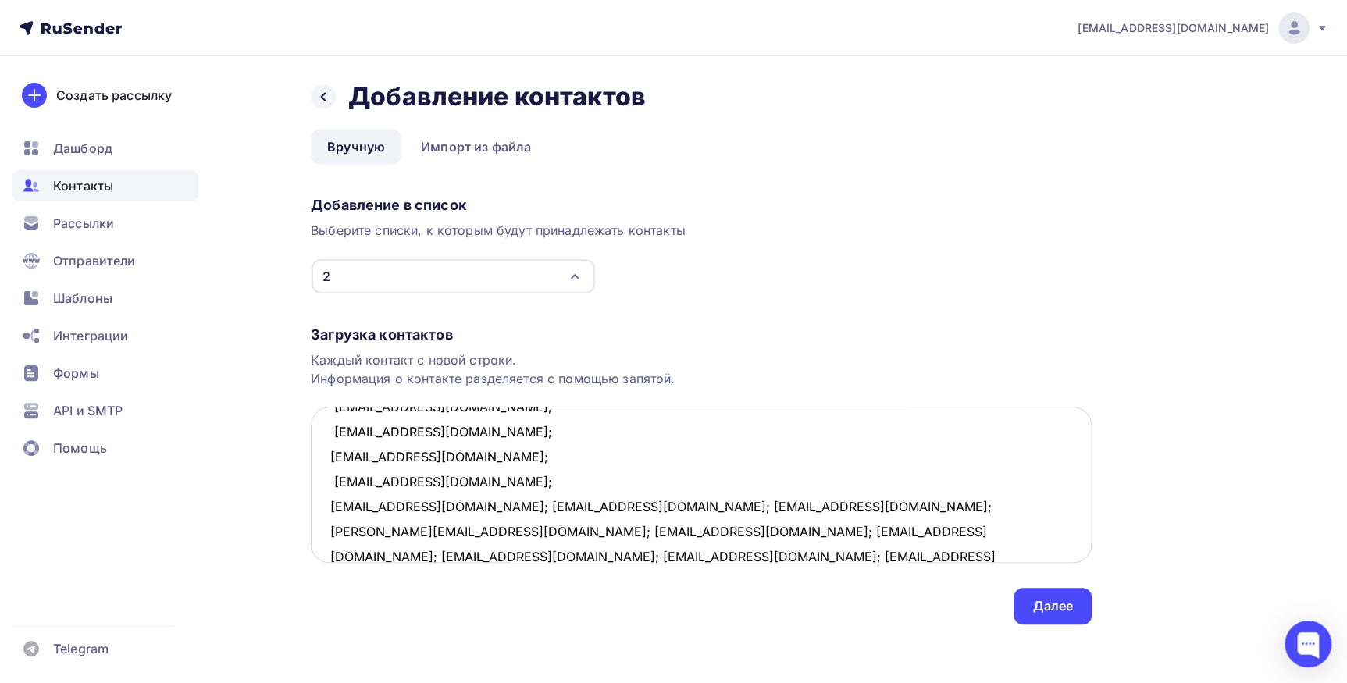
scroll to position [383, 0]
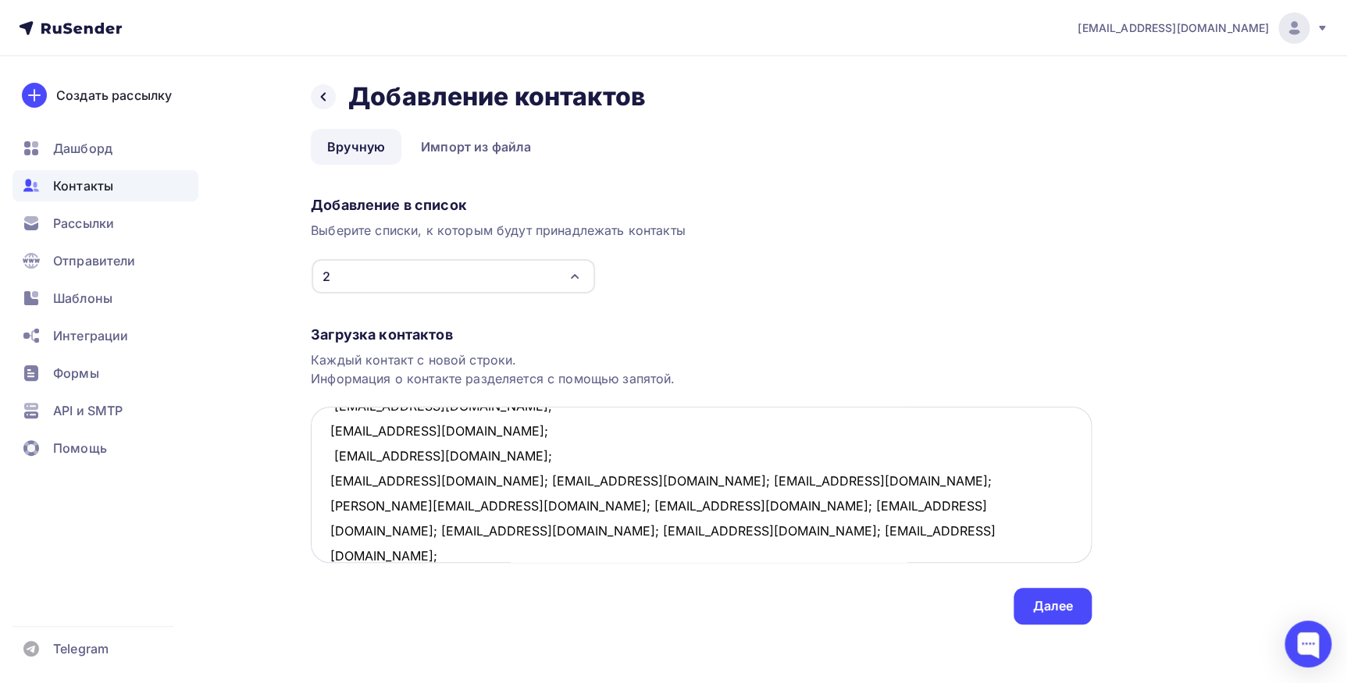
click at [479, 482] on textarea "[EMAIL_ADDRESS][DOMAIN_NAME]; [EMAIL_ADDRESS][DOMAIN_NAME]; [EMAIL_ADDRESS][DOM…" at bounding box center [701, 485] width 781 height 156
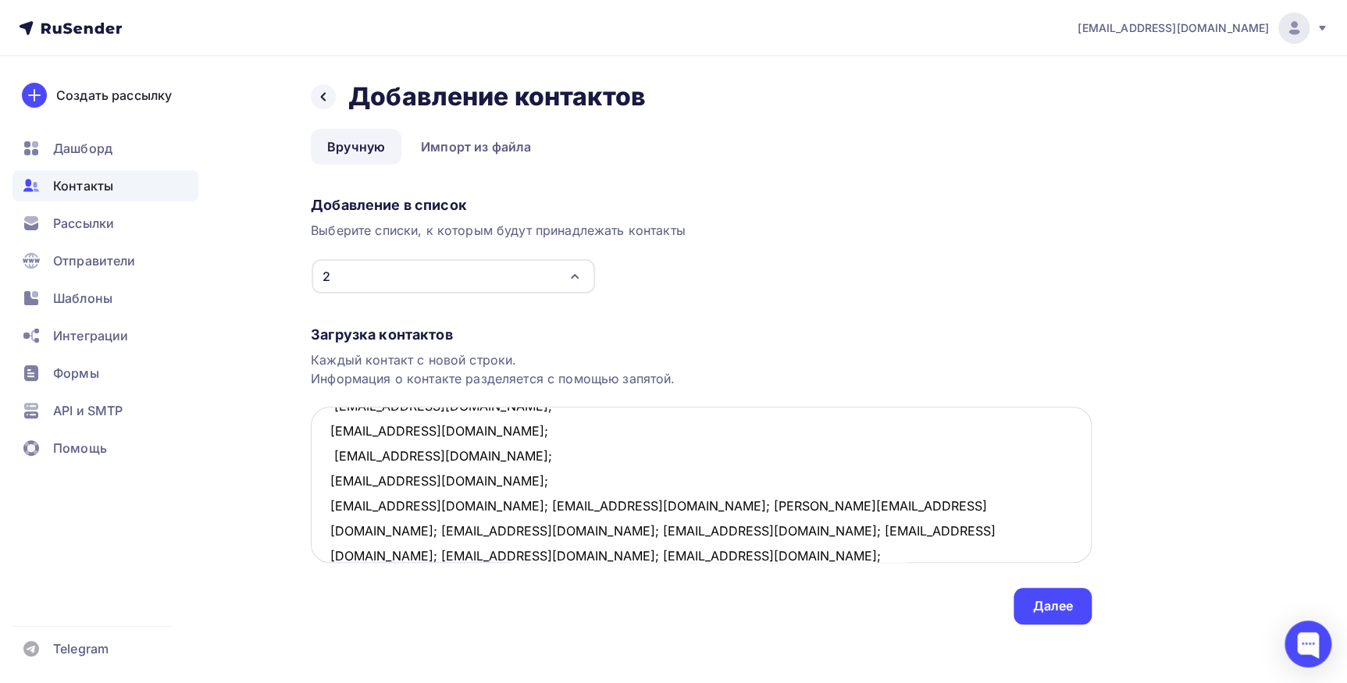
scroll to position [407, 0]
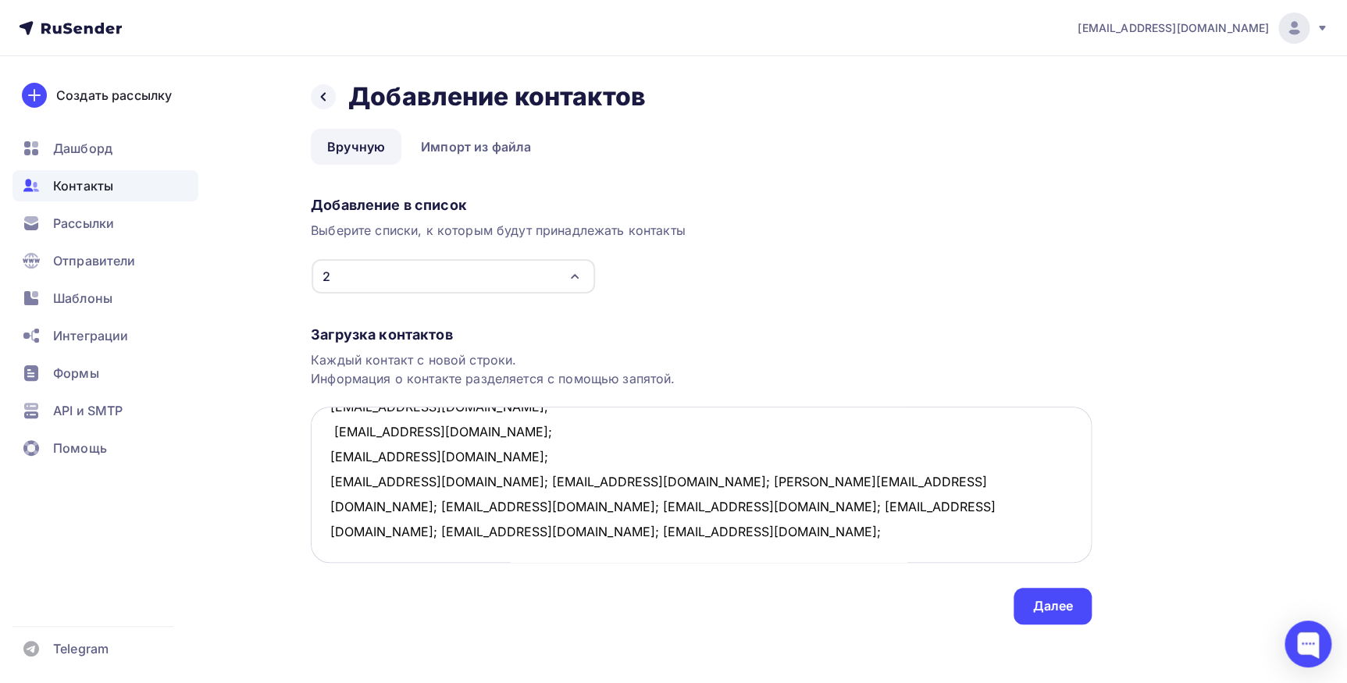
click at [447, 477] on textarea "[EMAIL_ADDRESS][DOMAIN_NAME]; [EMAIL_ADDRESS][DOMAIN_NAME]; [EMAIL_ADDRESS][DOM…" at bounding box center [701, 485] width 781 height 156
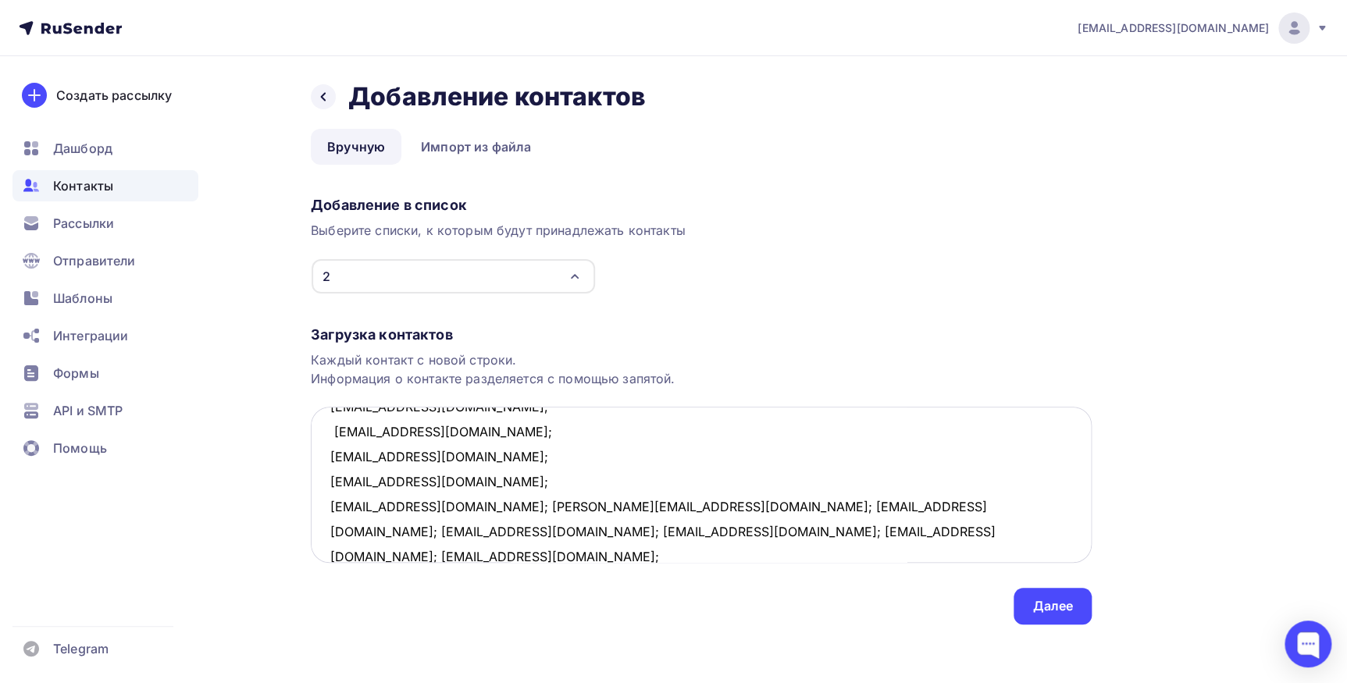
scroll to position [432, 0]
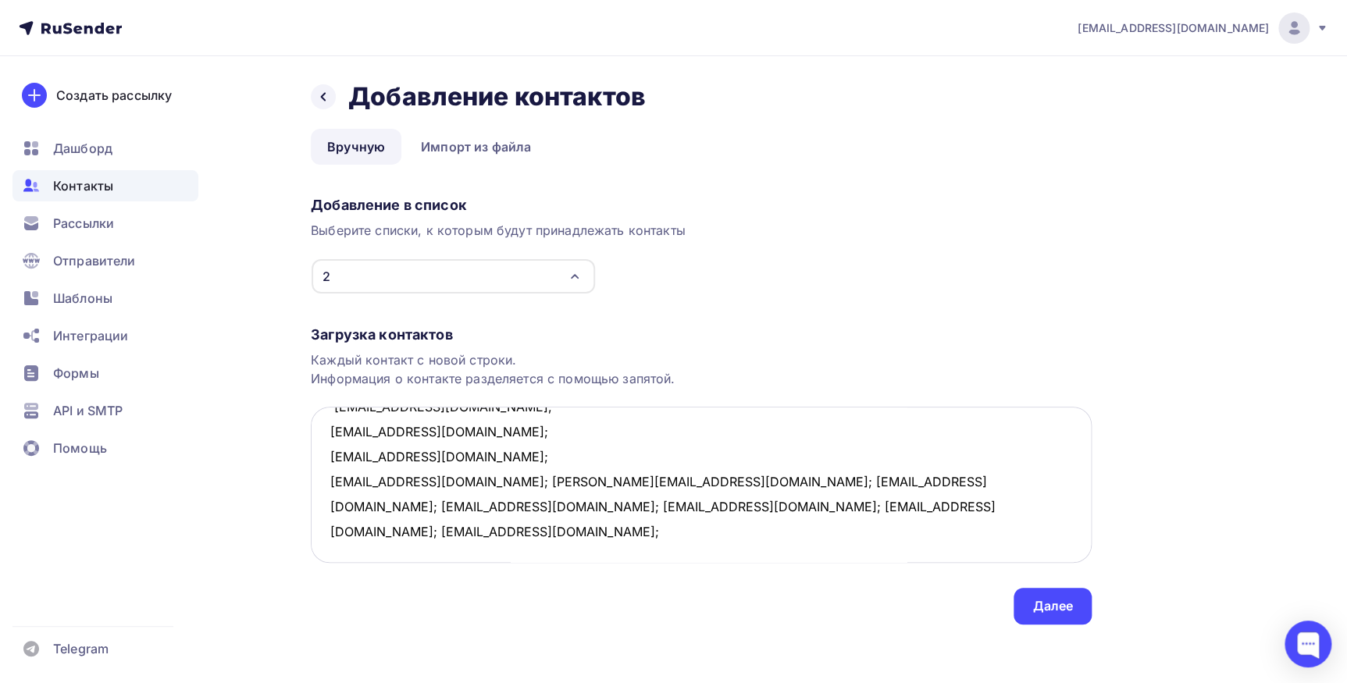
click at [434, 482] on textarea "[EMAIL_ADDRESS][DOMAIN_NAME]; [EMAIL_ADDRESS][DOMAIN_NAME]; [EMAIL_ADDRESS][DOM…" at bounding box center [701, 485] width 781 height 156
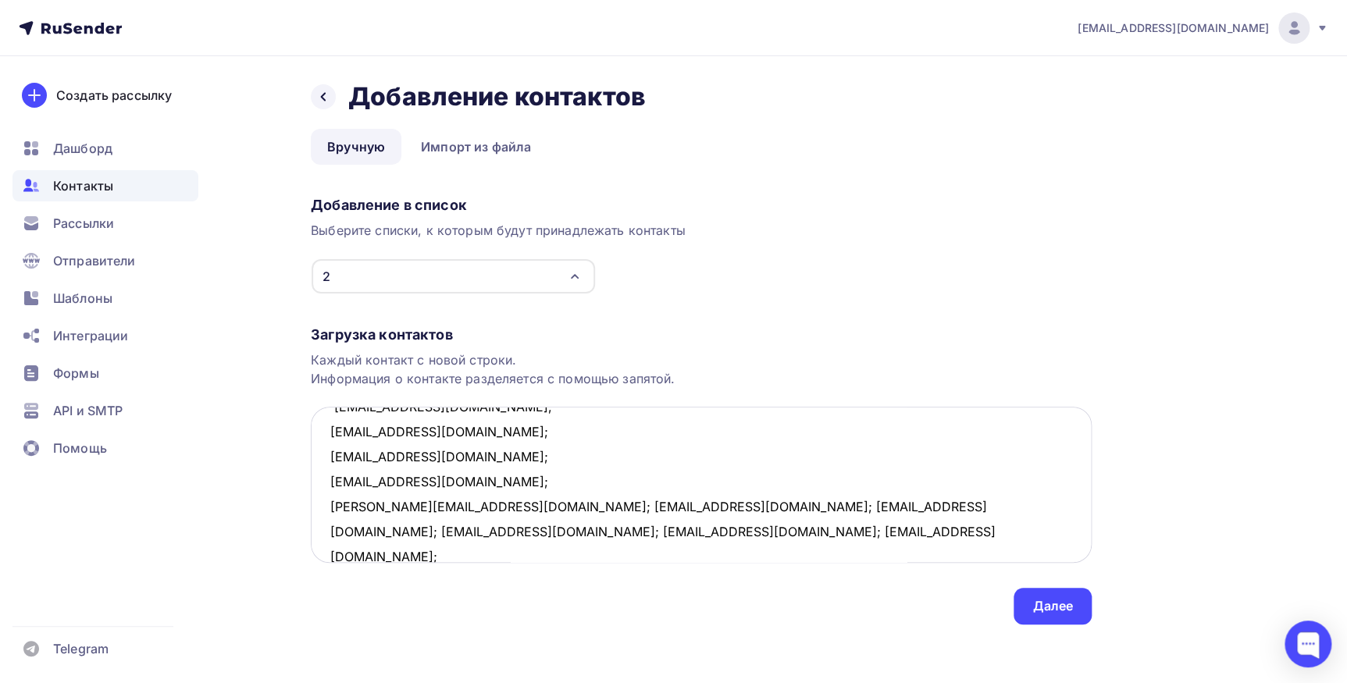
scroll to position [457, 0]
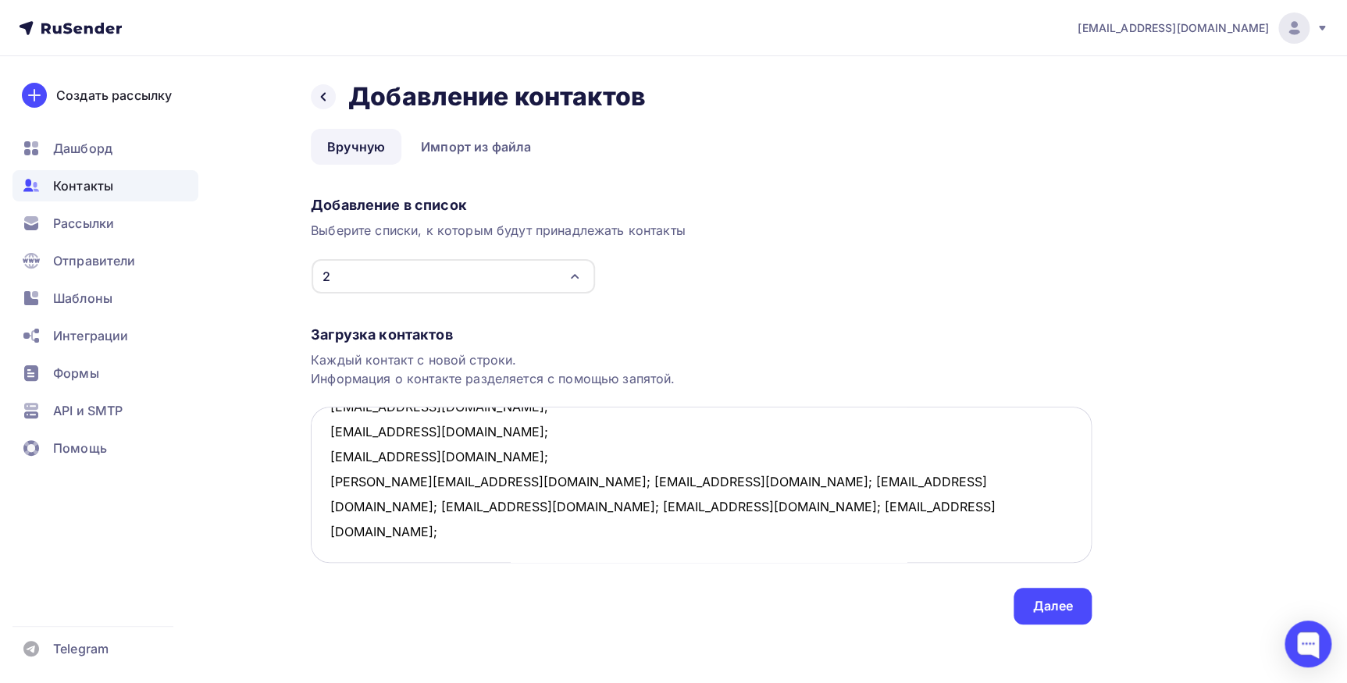
click at [450, 482] on textarea "[EMAIL_ADDRESS][DOMAIN_NAME]; [EMAIL_ADDRESS][DOMAIN_NAME]; [EMAIL_ADDRESS][DOM…" at bounding box center [701, 485] width 781 height 156
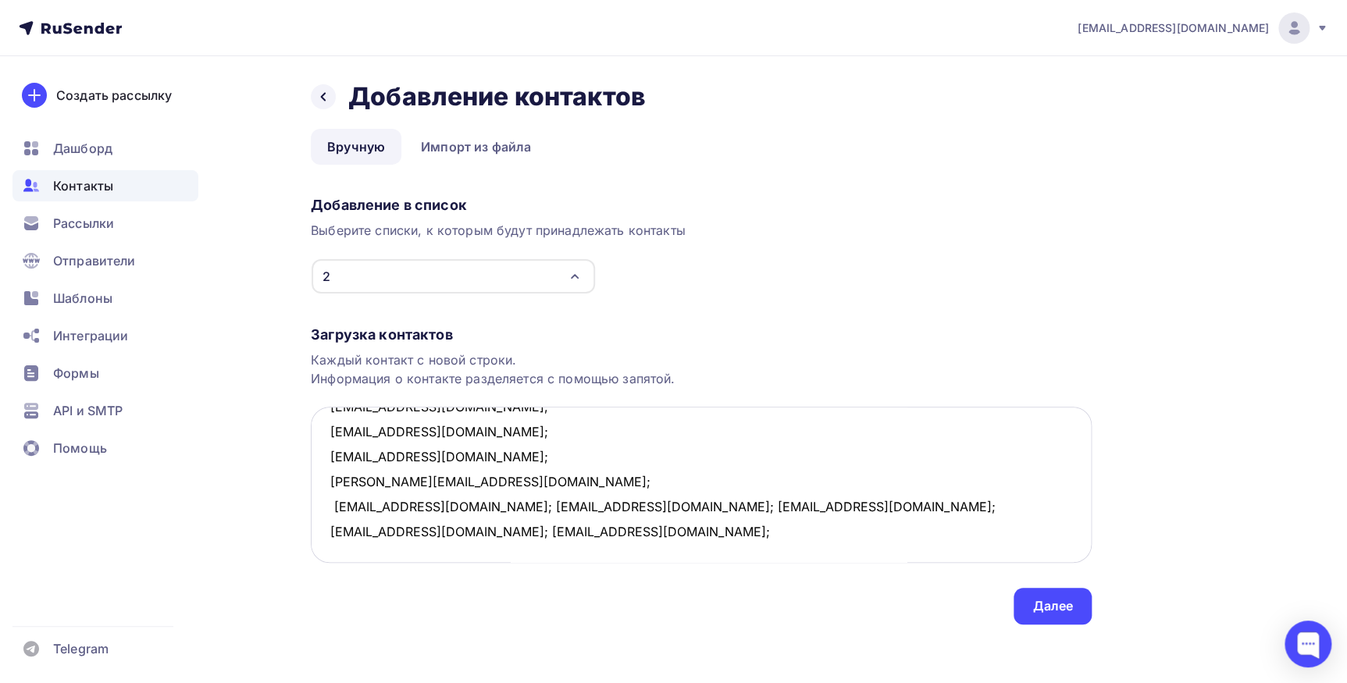
click at [448, 510] on textarea "[EMAIL_ADDRESS][DOMAIN_NAME]; [EMAIL_ADDRESS][DOMAIN_NAME]; [EMAIL_ADDRESS][DOM…" at bounding box center [701, 485] width 781 height 156
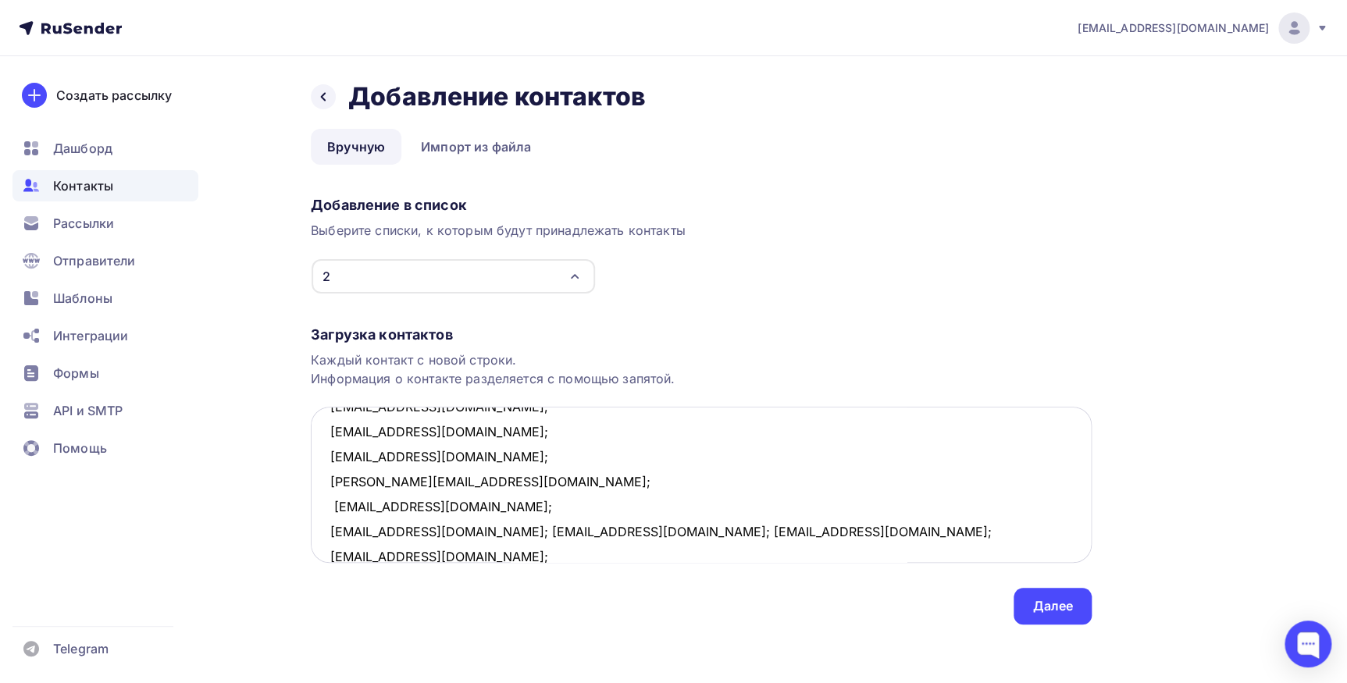
scroll to position [482, 0]
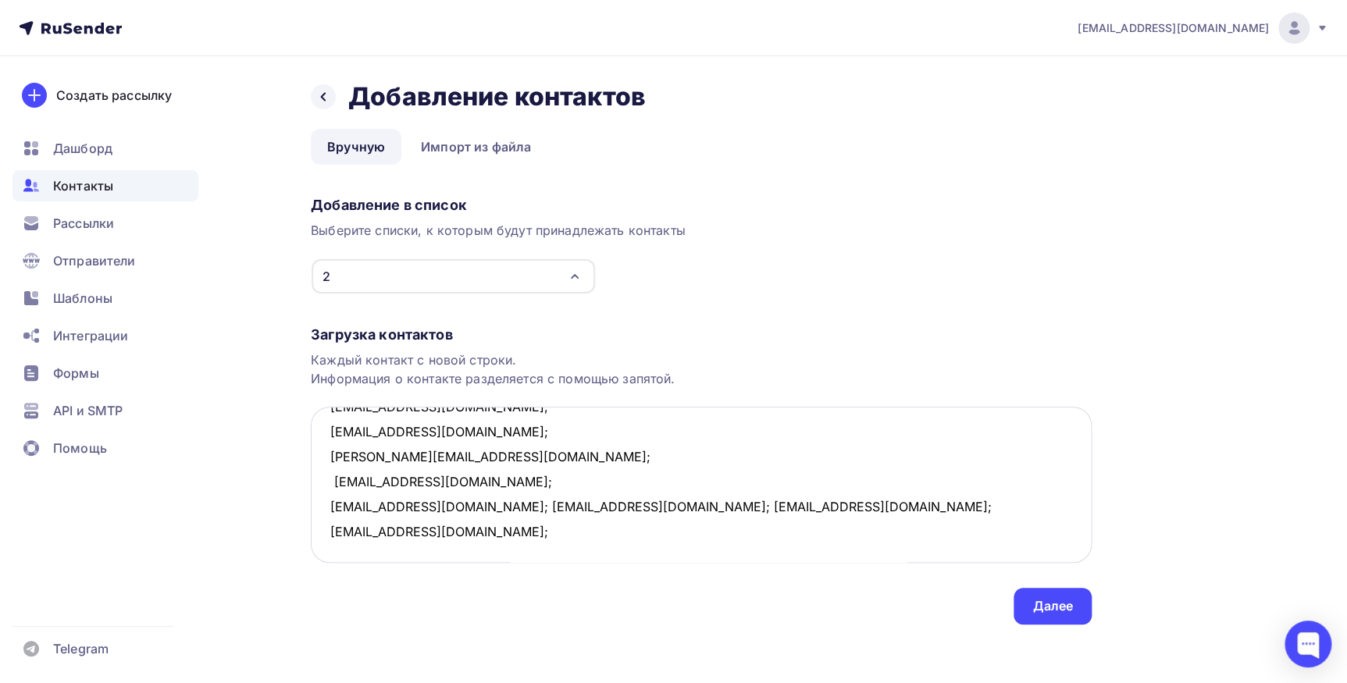
click at [454, 503] on textarea "1302637@gmail.com; lukin@abespb.ru; maks771@rambler.ru; sosiposi@inilogic.com; …" at bounding box center [701, 485] width 781 height 156
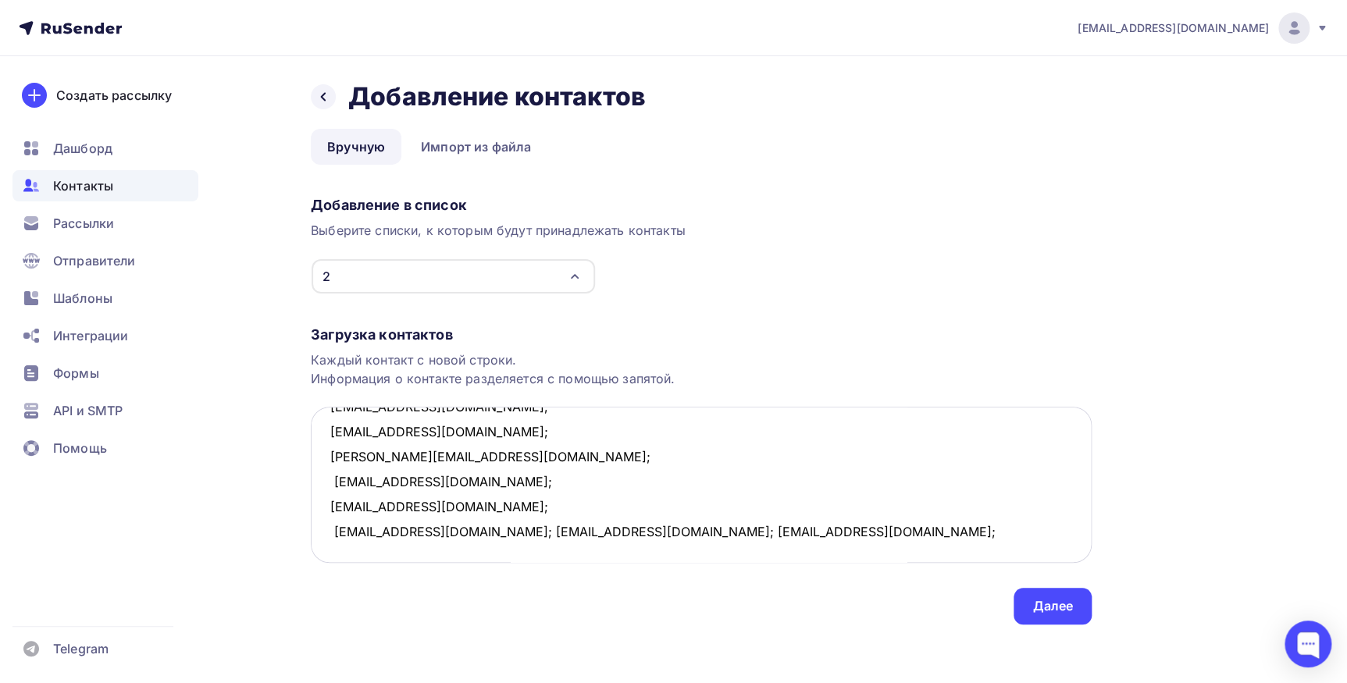
scroll to position [507, 0]
click at [449, 507] on textarea "1302637@gmail.com; lukin@abespb.ru; maks771@rambler.ru; sosiposi@inilogic.com; …" at bounding box center [701, 485] width 781 height 156
click at [486, 508] on textarea "1302637@gmail.com; lukin@abespb.ru; maks771@rambler.ru; sosiposi@inilogic.com; …" at bounding box center [701, 485] width 781 height 156
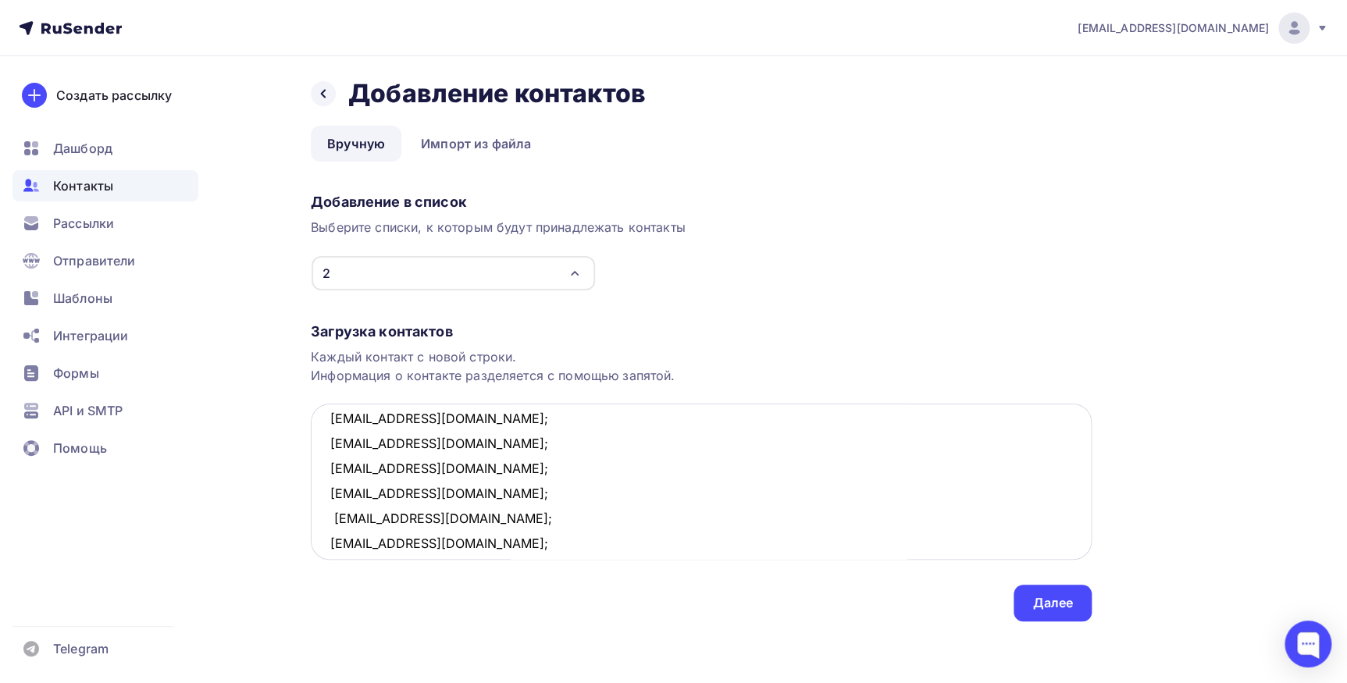
scroll to position [0, 0]
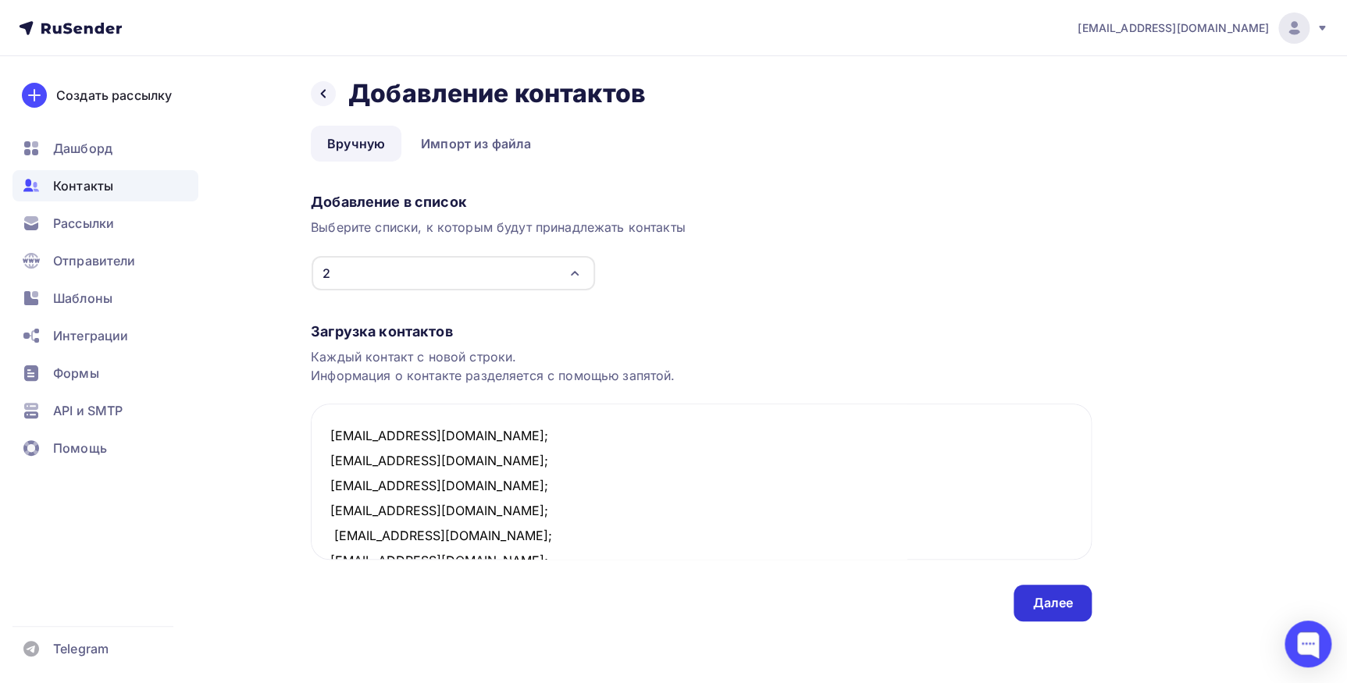
type textarea "1302637@gmail.com; lukin@abespb.ru; maks771@rambler.ru; sosiposi@inilogic.com; …"
click at [1039, 601] on div "Далее" at bounding box center [1052, 603] width 41 height 18
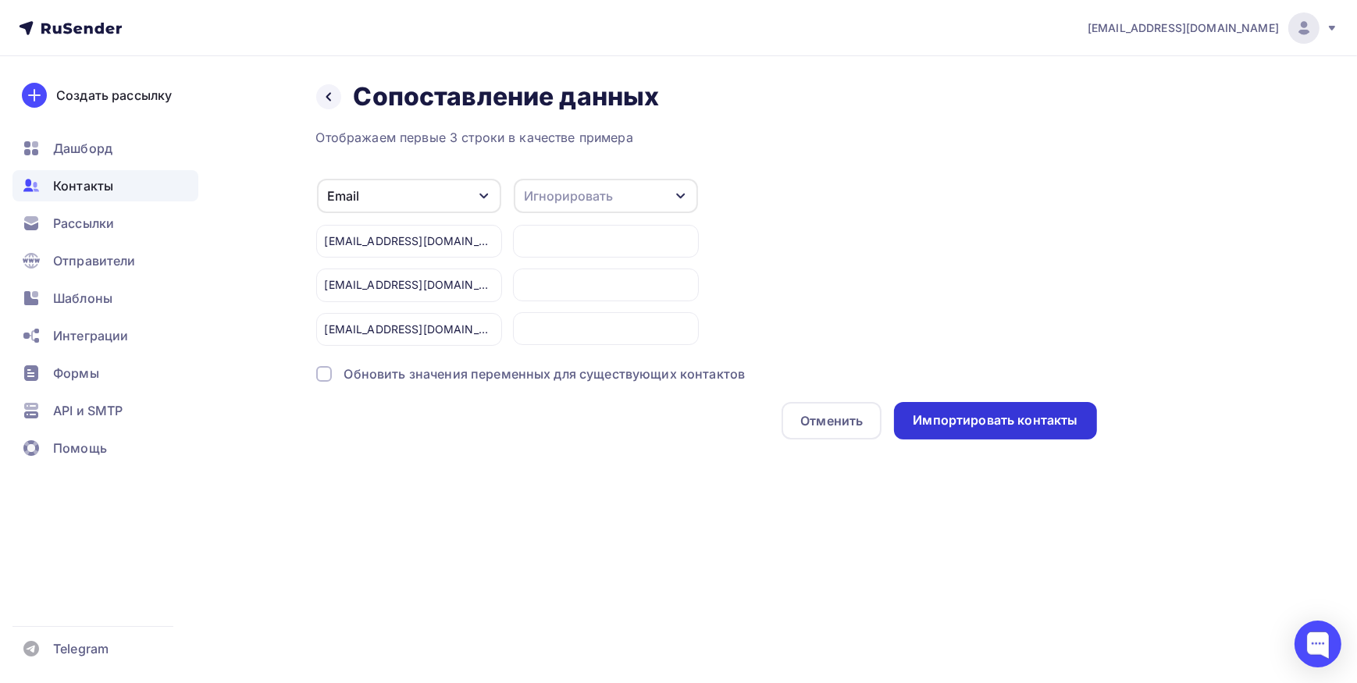
click at [974, 422] on div "Импортировать контакты" at bounding box center [995, 420] width 165 height 18
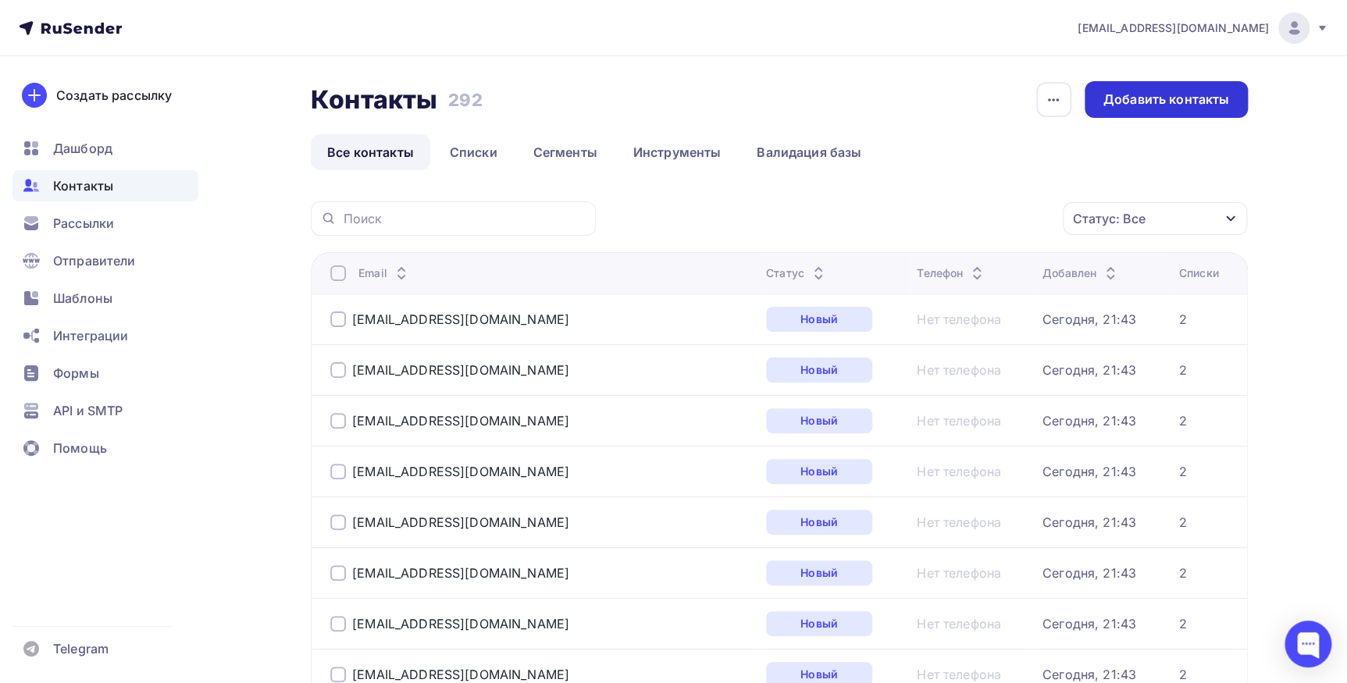
click at [1128, 110] on div "Добавить контакты" at bounding box center [1165, 99] width 163 height 37
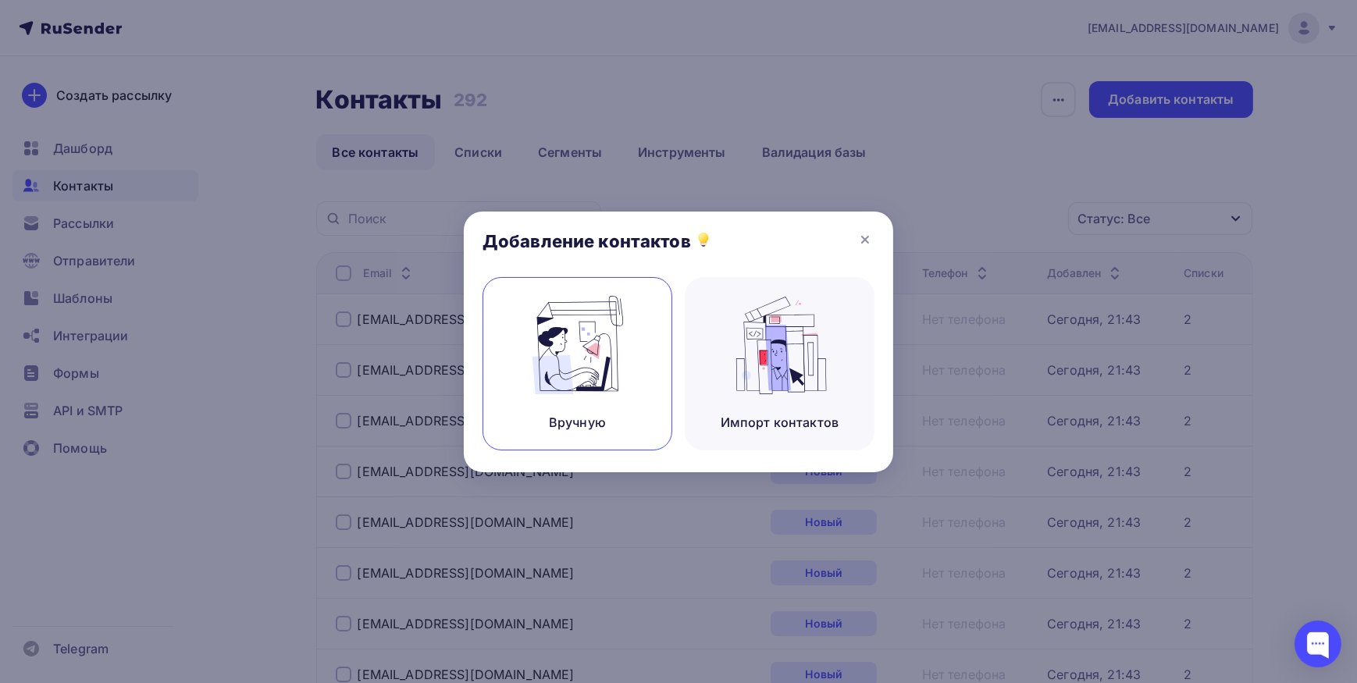
click at [595, 369] on img at bounding box center [577, 345] width 105 height 98
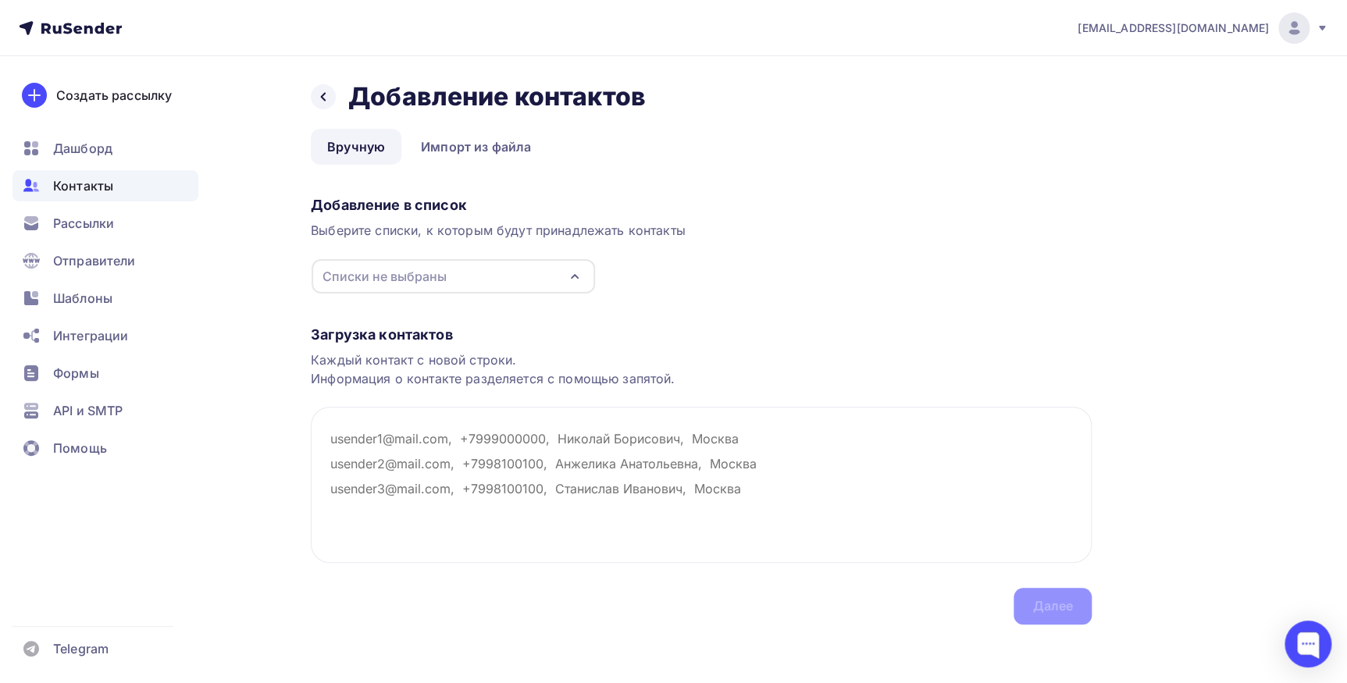
click at [579, 285] on icon "button" at bounding box center [574, 276] width 19 height 19
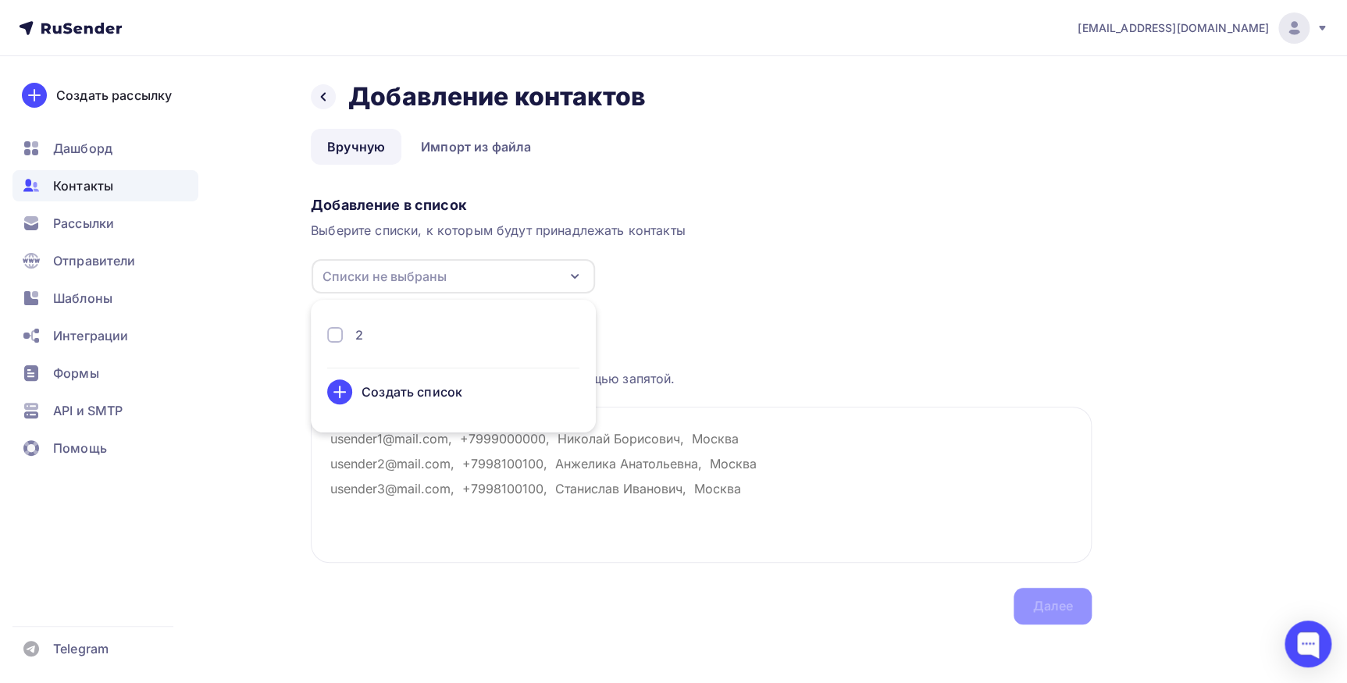
click at [433, 335] on div "2" at bounding box center [453, 335] width 252 height 19
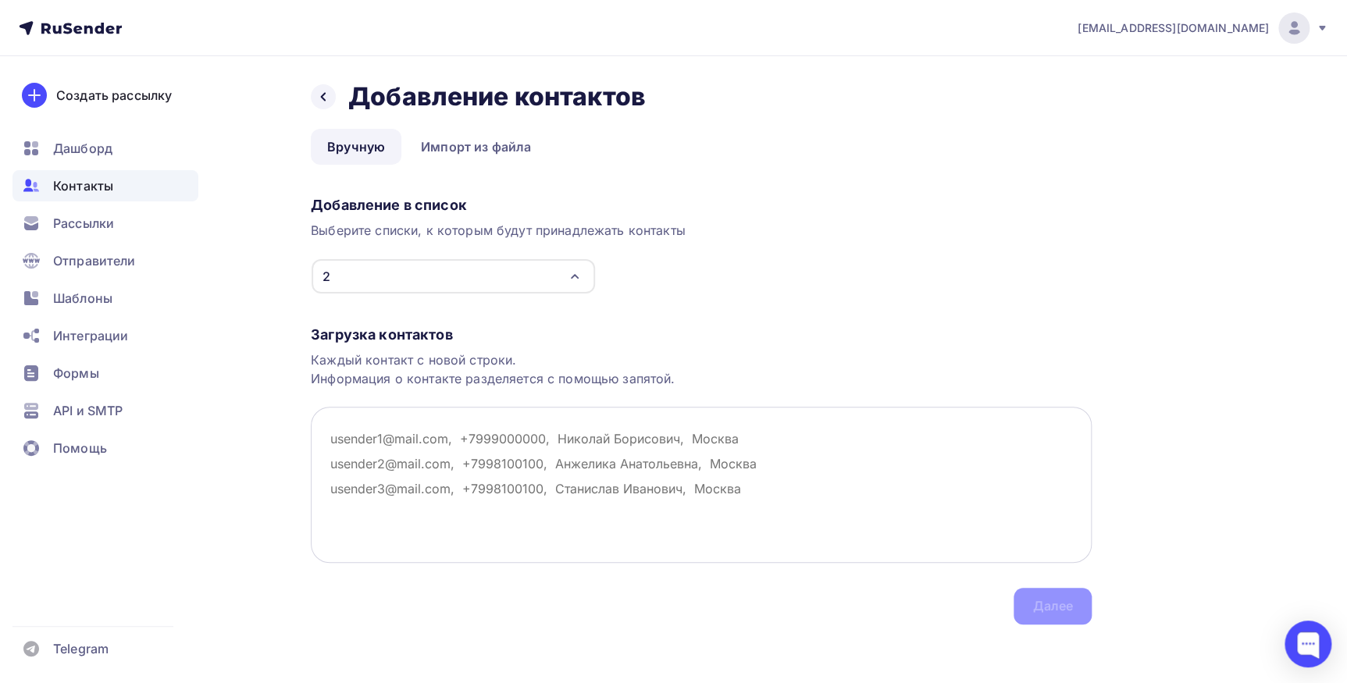
click at [654, 462] on textarea at bounding box center [701, 485] width 781 height 156
click at [341, 440] on textarea at bounding box center [701, 485] width 781 height 156
paste textarea "pekom@bk.ru; shevchenko-oks@mail.ru; vsm.72@mail.ru; sedovdenv@gmail.com; alex.…"
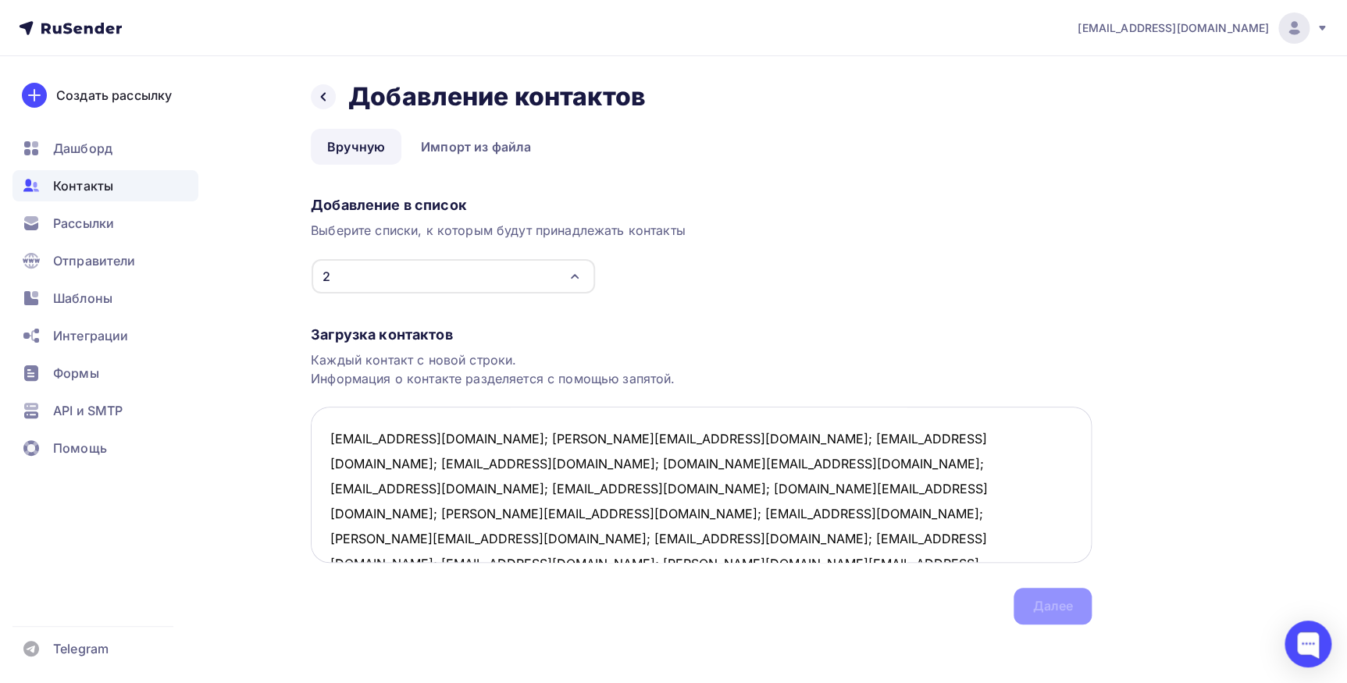
scroll to position [9, 0]
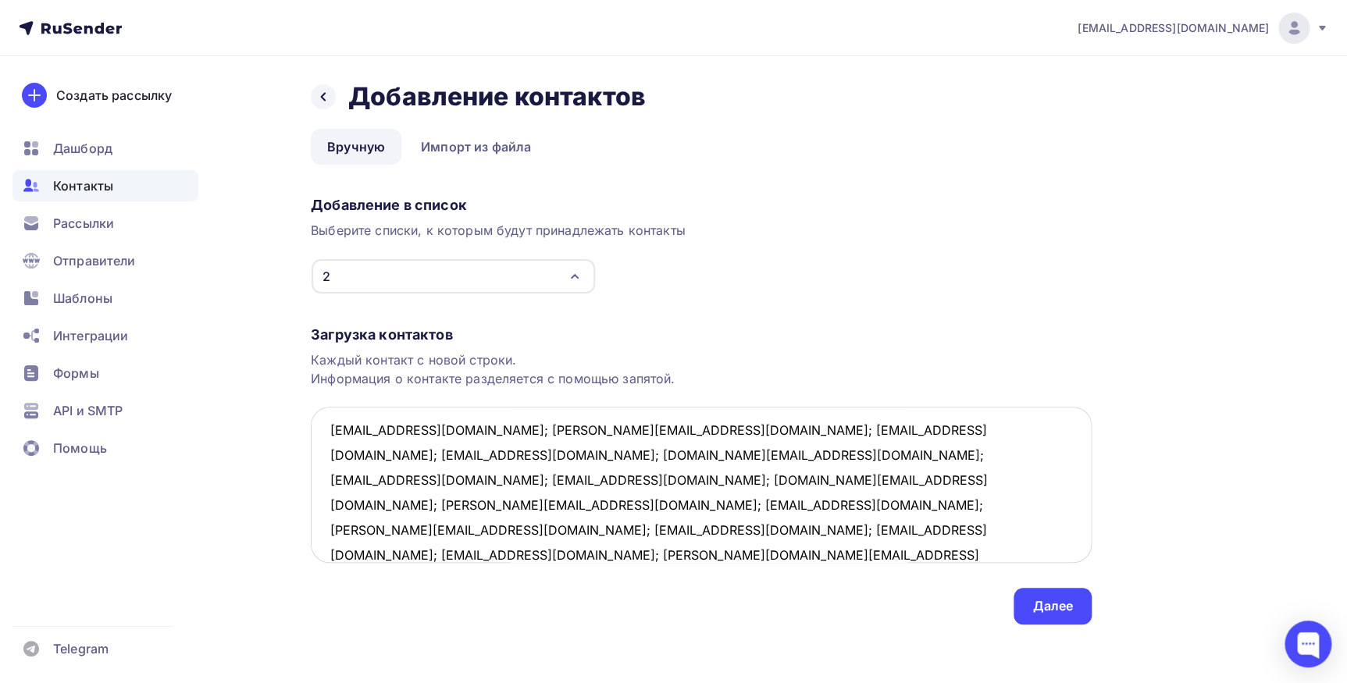
click at [420, 427] on textarea "pekom@bk.ru; shevchenko-oks@mail.ru; vsm.72@mail.ru; sedovdenv@gmail.com; alex.…" at bounding box center [701, 485] width 781 height 156
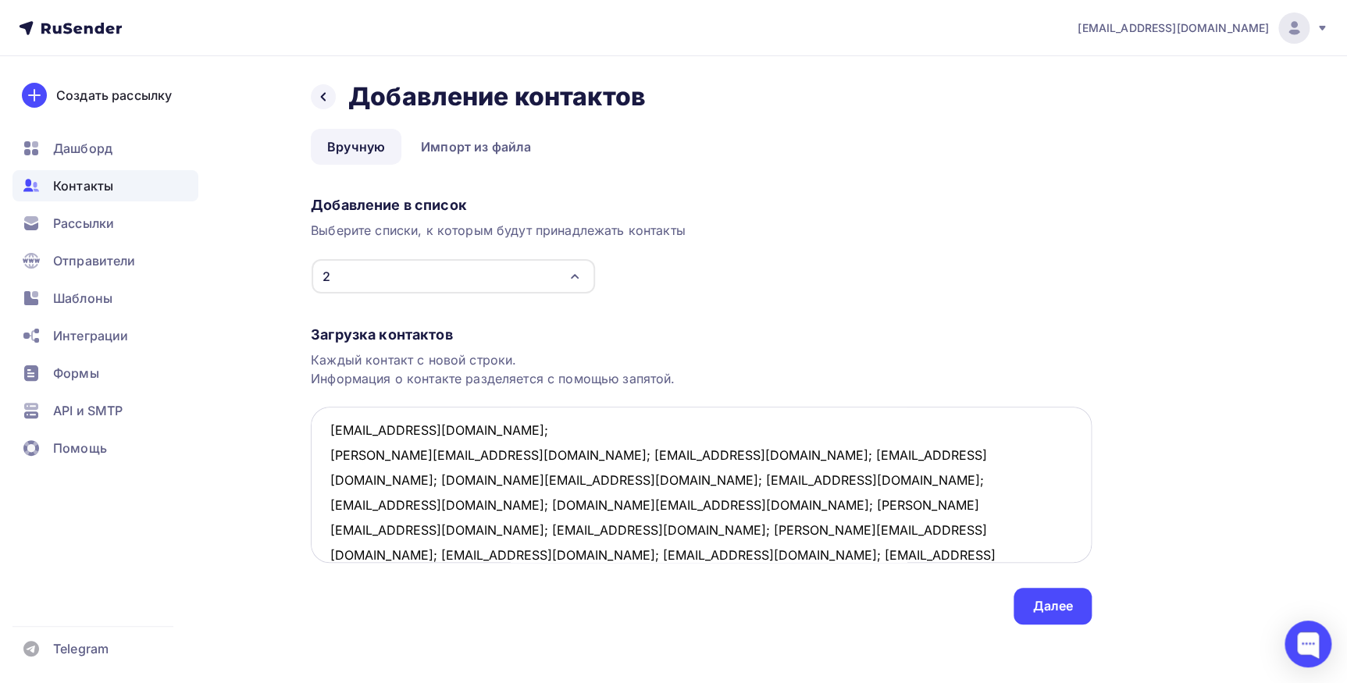
scroll to position [34, 0]
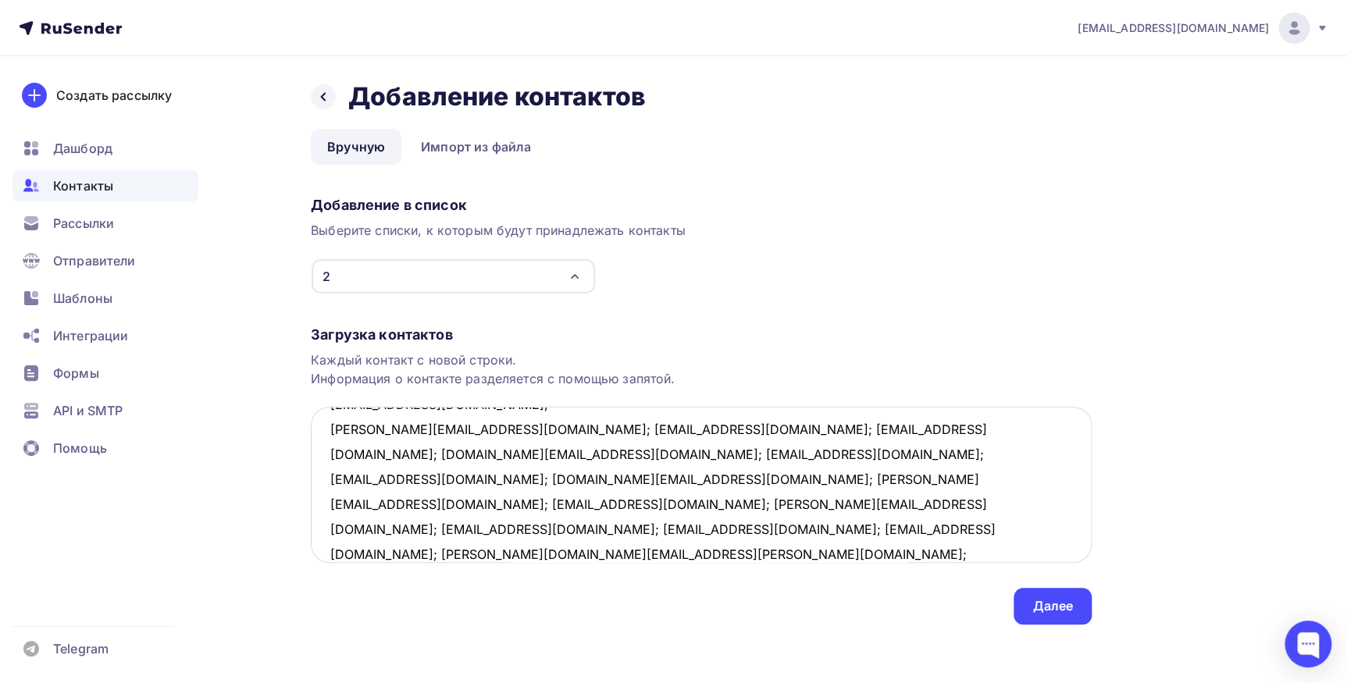
click at [486, 427] on textarea "pekom@bk.ru; shevchenko-oks@mail.ru; vsm.72@mail.ru; sedovdenv@gmail.com; alex.…" at bounding box center [701, 485] width 781 height 156
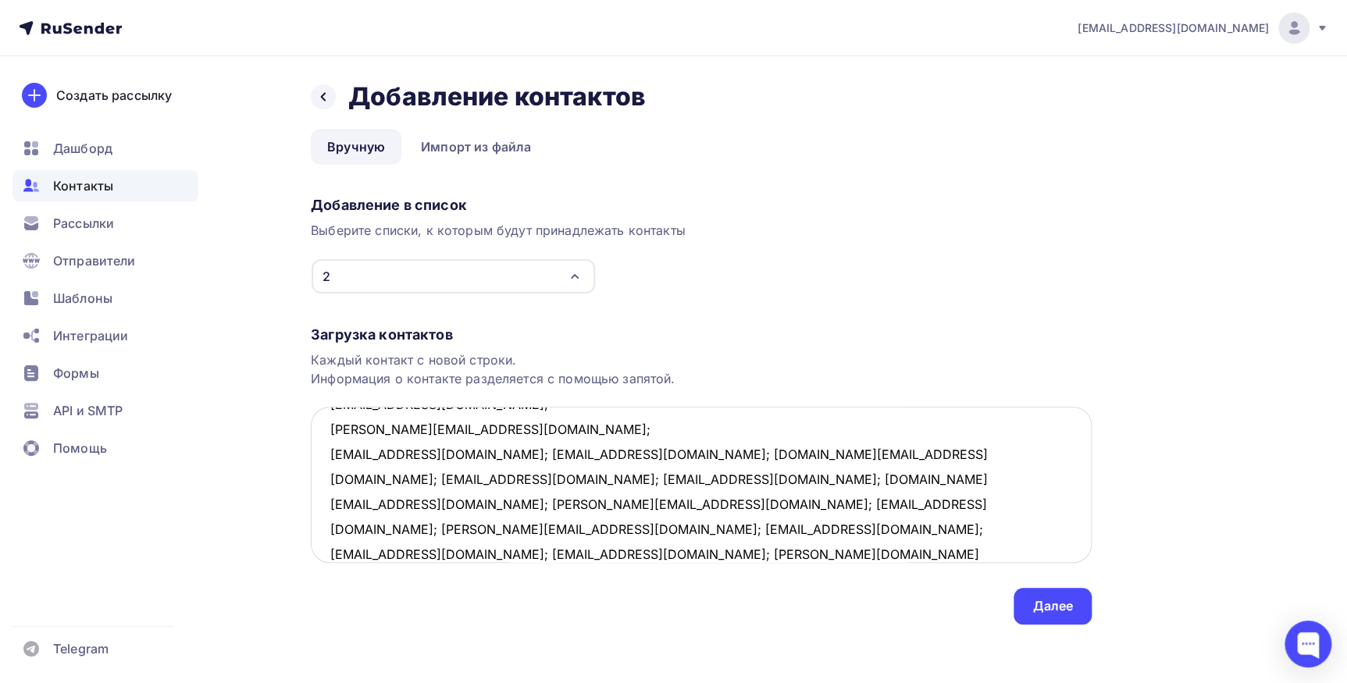
scroll to position [59, 0]
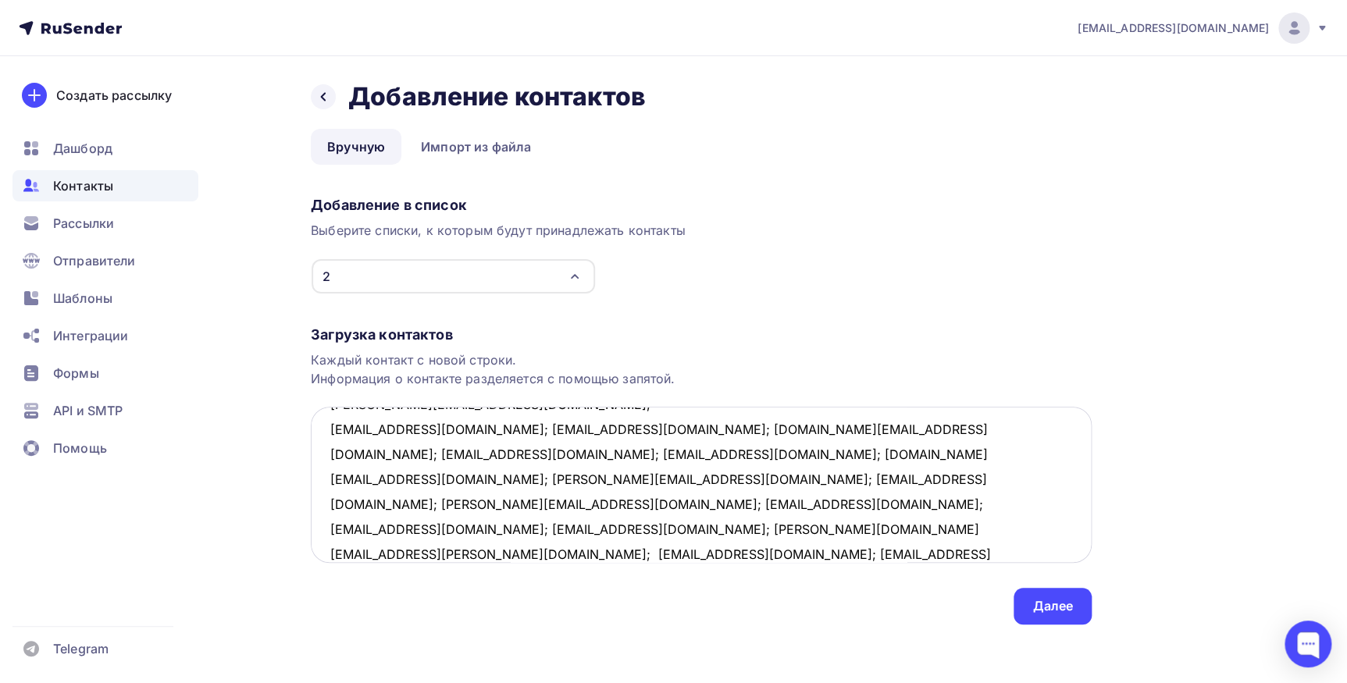
click at [431, 426] on textarea "pekom@bk.ru; shevchenko-oks@mail.ru; vsm.72@mail.ru; sedovdenv@gmail.com; alex.…" at bounding box center [701, 485] width 781 height 156
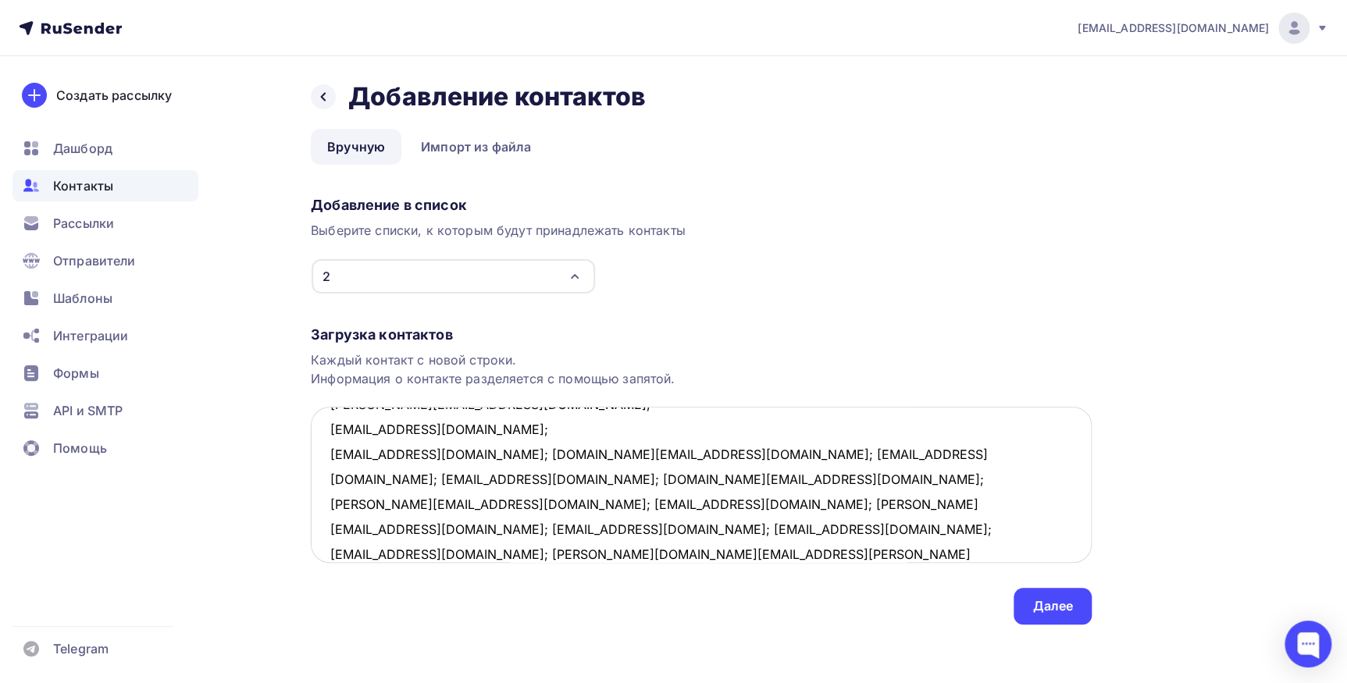
scroll to position [82, 0]
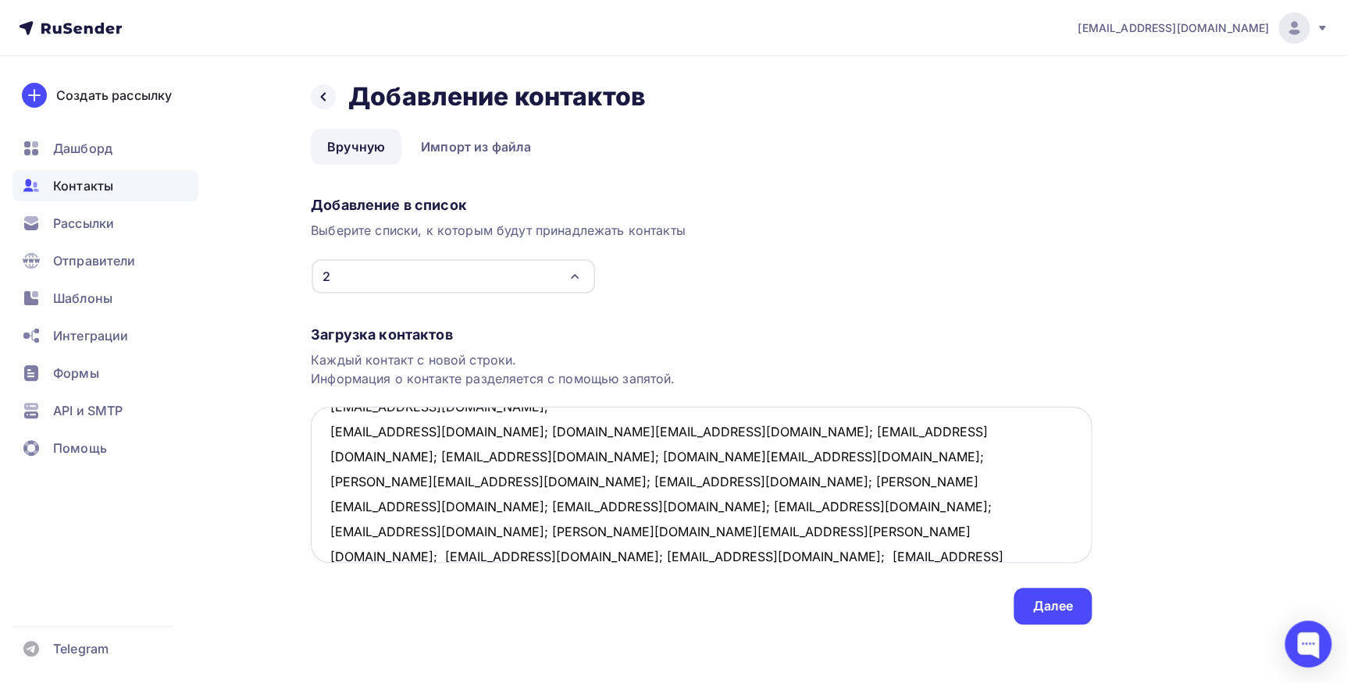
click at [472, 430] on textarea "pekom@bk.ru; shevchenko-oks@mail.ru; vsm.72@mail.ru; sedovdenv@gmail.com; alex.…" at bounding box center [701, 485] width 781 height 156
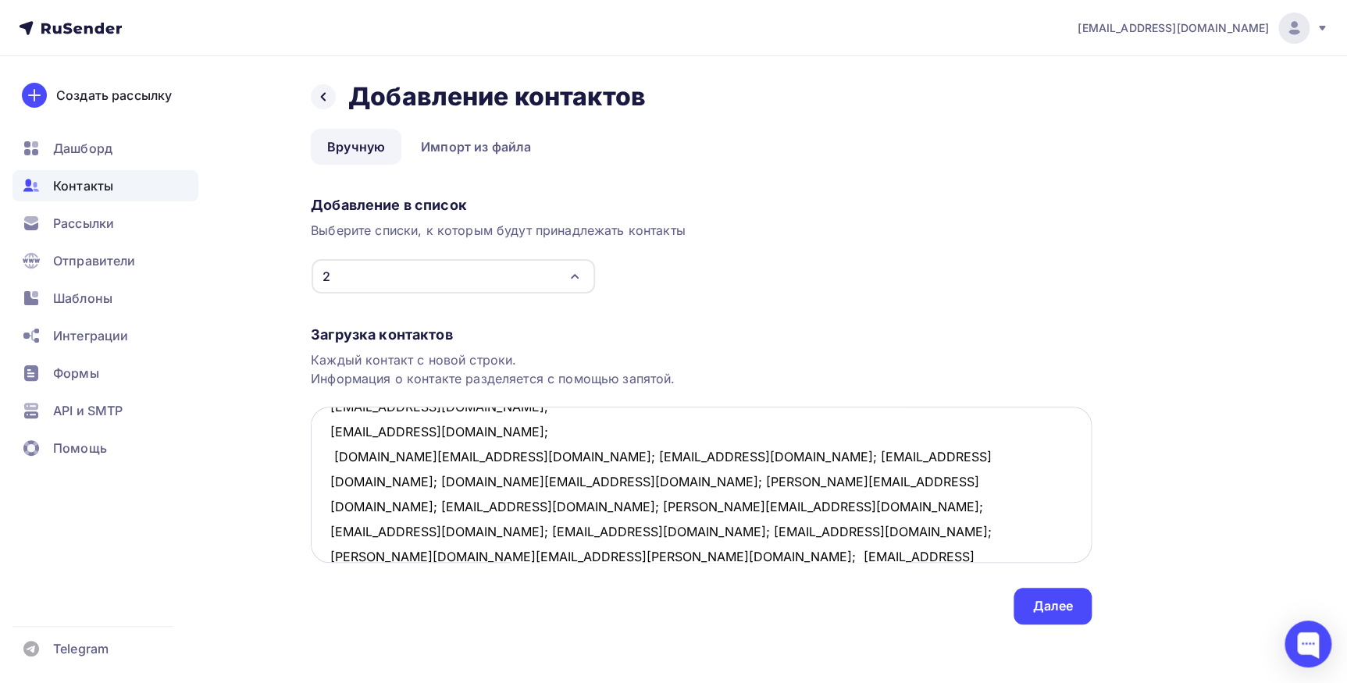
scroll to position [107, 0]
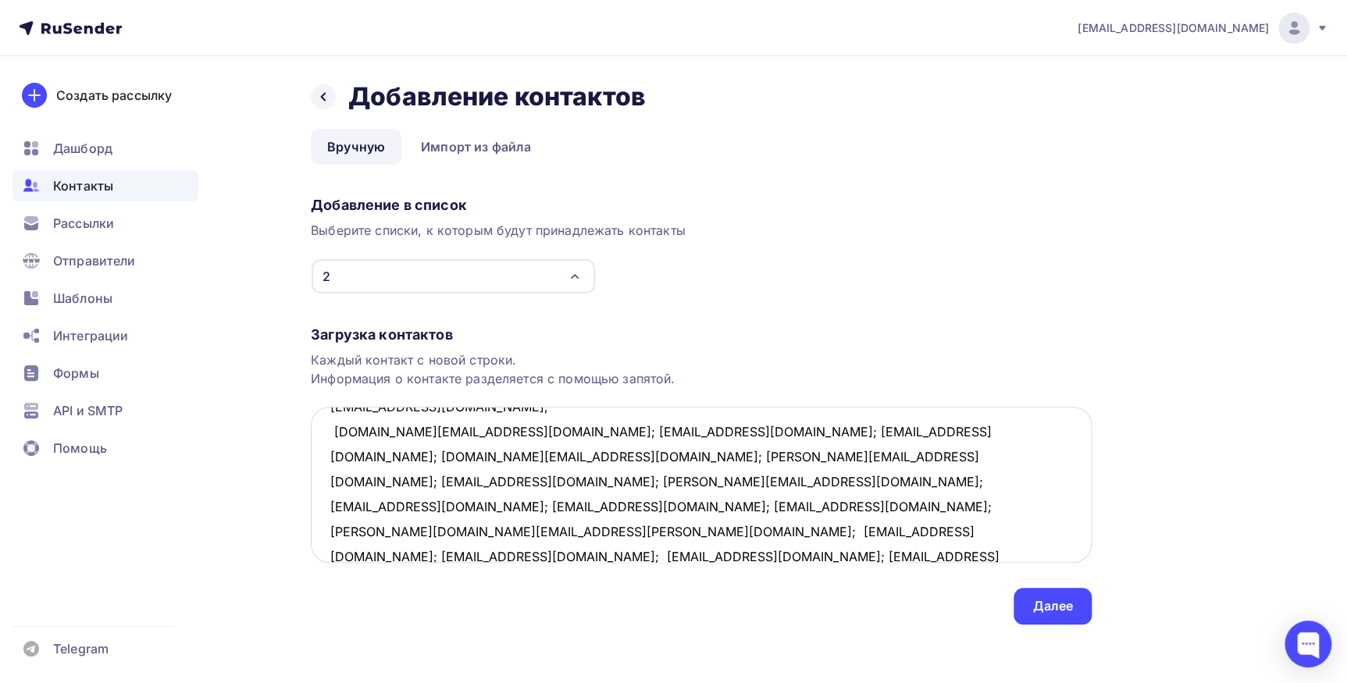
click at [486, 431] on textarea "pekom@bk.ru; shevchenko-oks@mail.ru; vsm.72@mail.ru; sedovdenv@gmail.com; alex.…" at bounding box center [701, 485] width 781 height 156
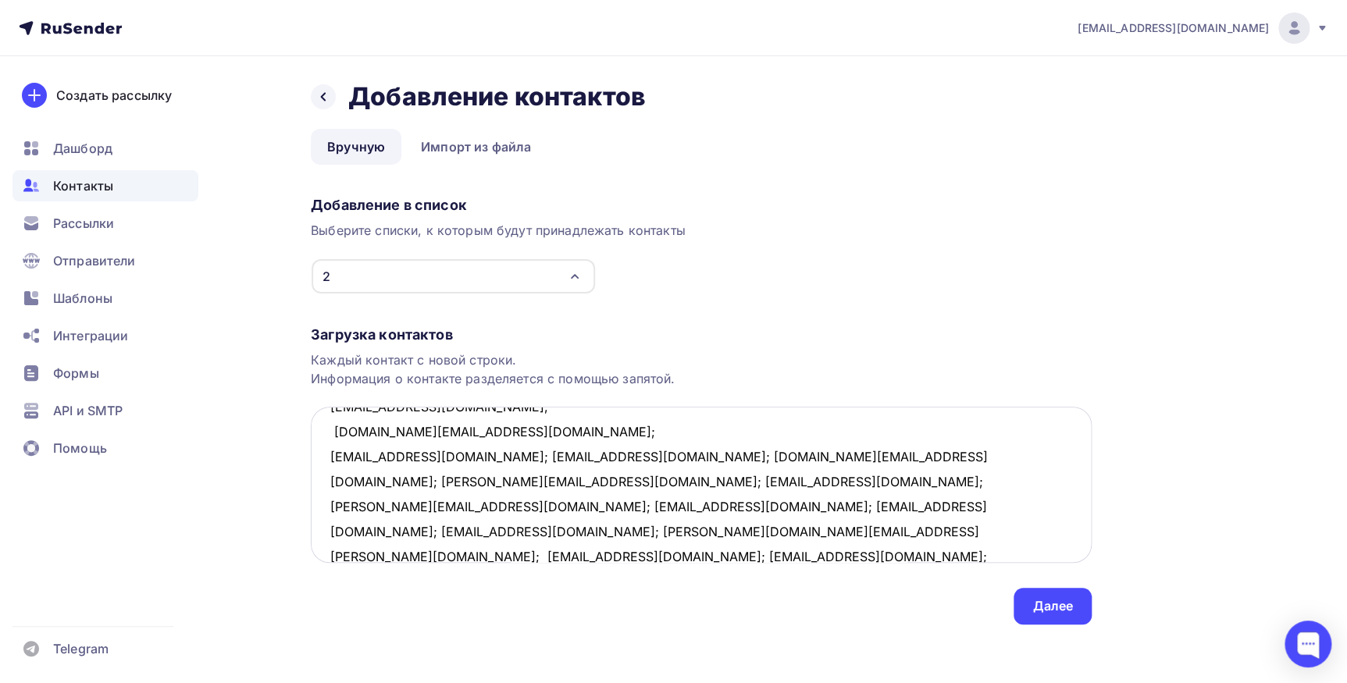
scroll to position [133, 0]
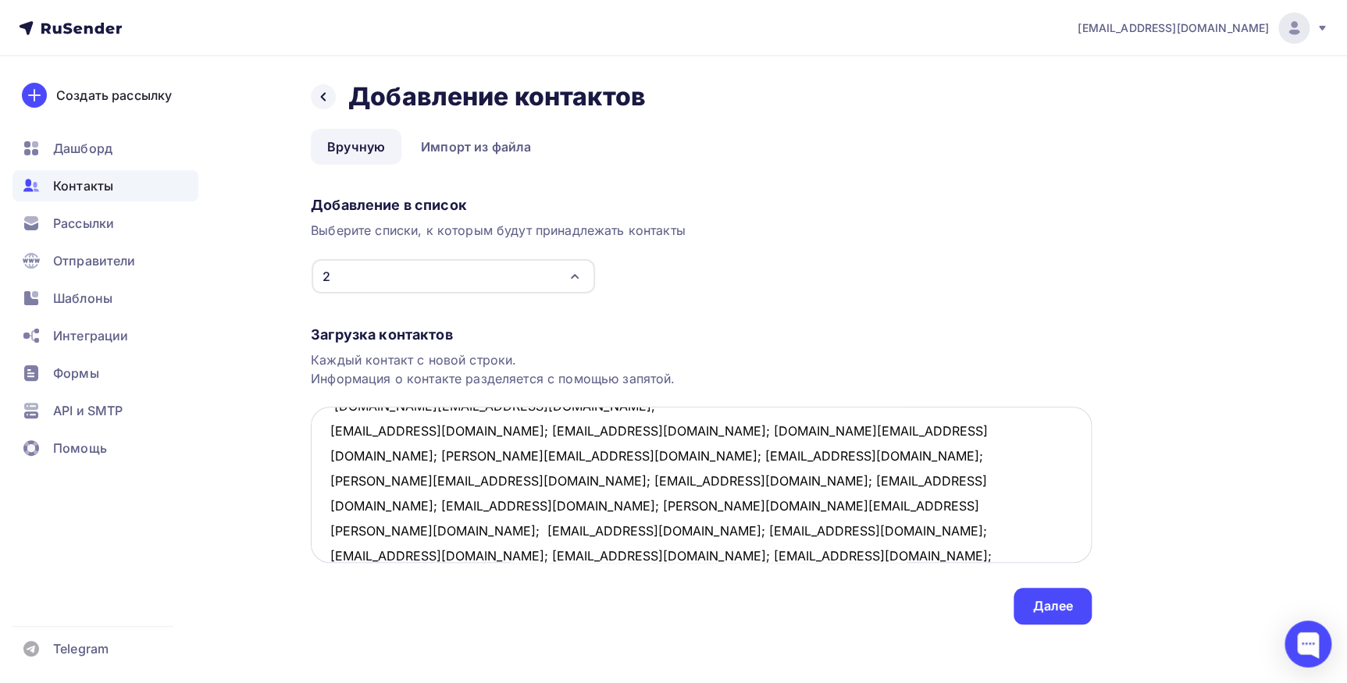
click at [450, 427] on textarea "pekom@bk.ru; shevchenko-oks@mail.ru; vsm.72@mail.ru; sedovdenv@gmail.com; alex.…" at bounding box center [701, 485] width 781 height 156
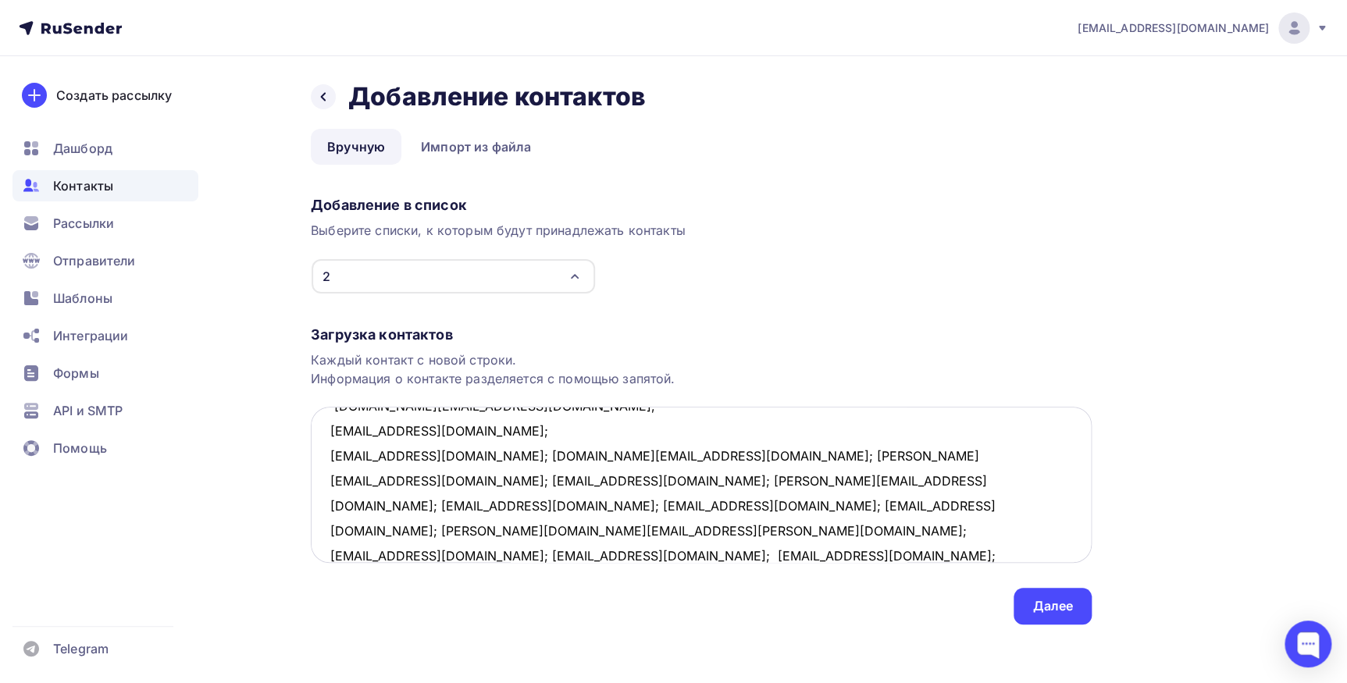
scroll to position [157, 0]
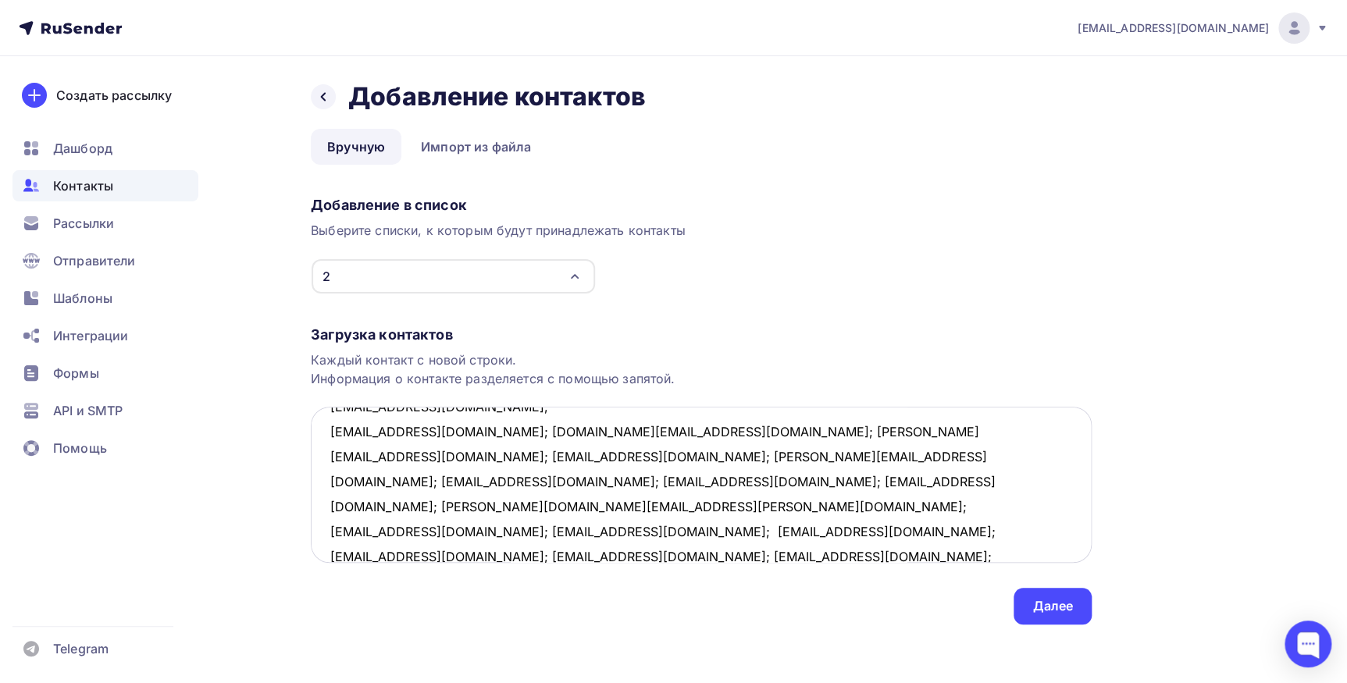
click at [469, 429] on textarea "pekom@bk.ru; shevchenko-oks@mail.ru; vsm.72@mail.ru; sedovdenv@gmail.com; alex.…" at bounding box center [701, 485] width 781 height 156
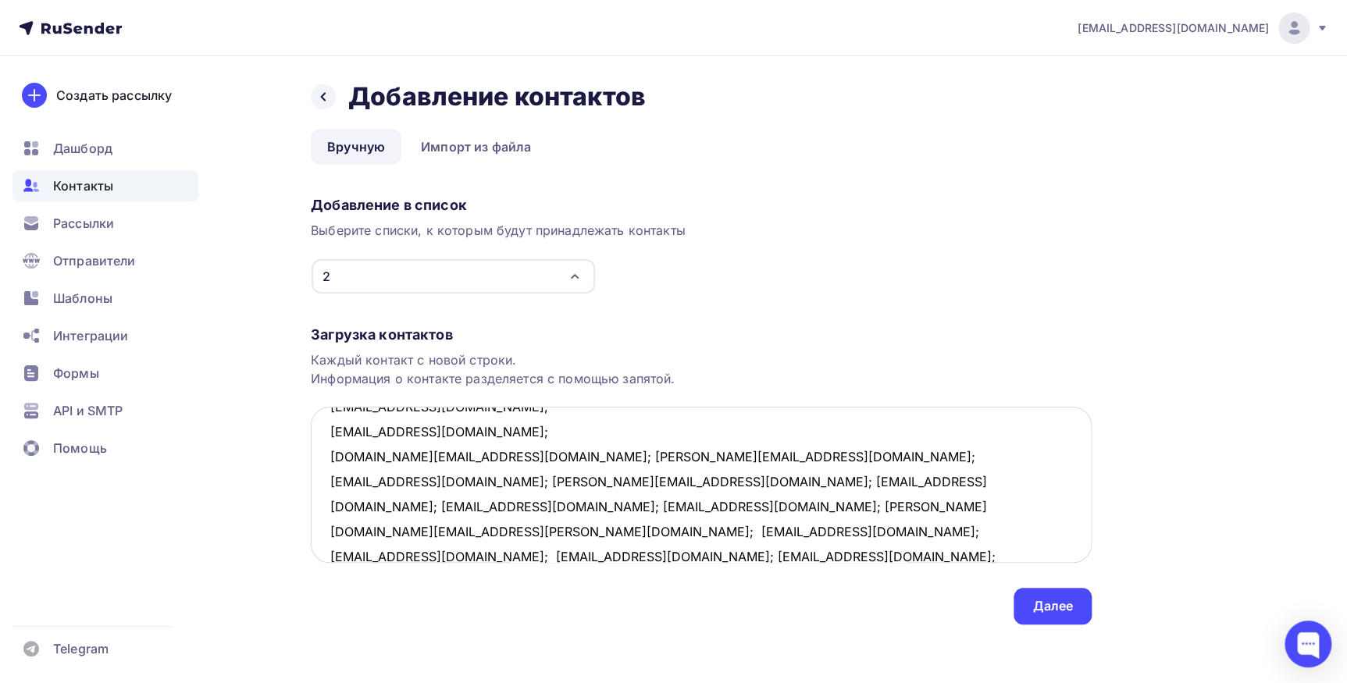
scroll to position [182, 0]
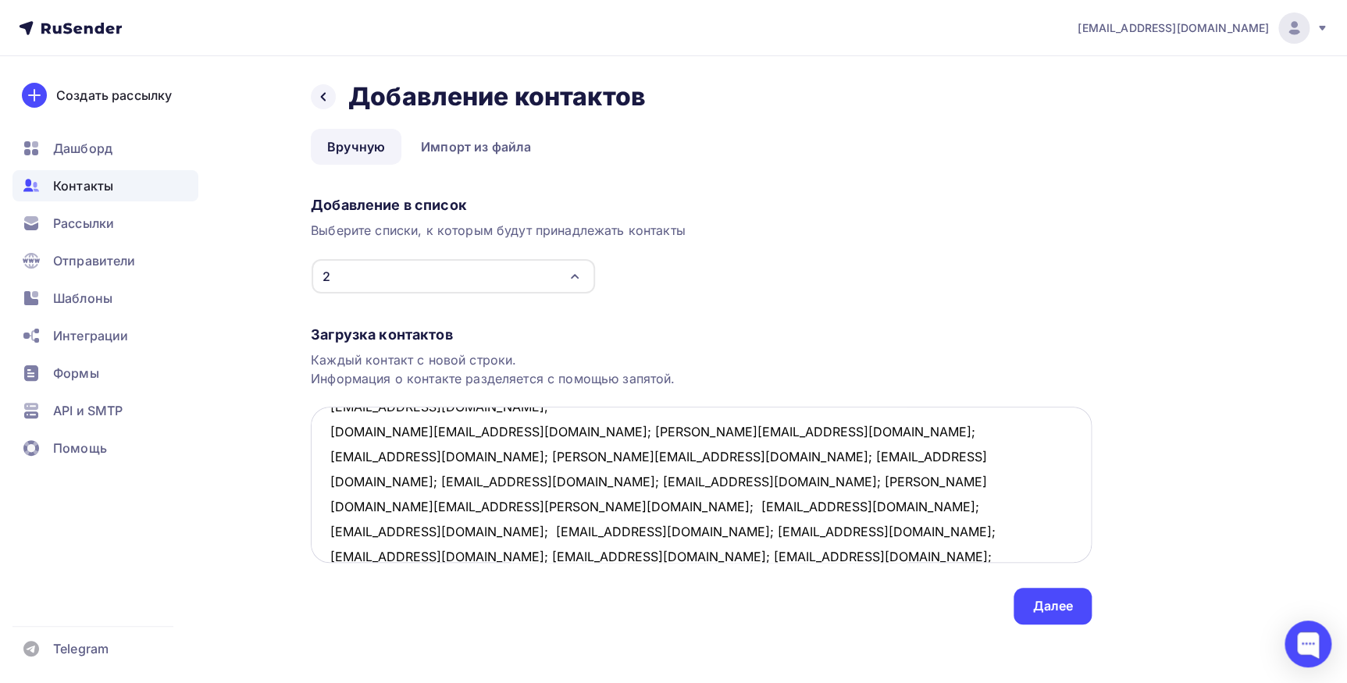
click at [453, 429] on textarea "pekom@bk.ru; shevchenko-oks@mail.ru; vsm.72@mail.ru; sedovdenv@gmail.com; alex.…" at bounding box center [701, 485] width 781 height 156
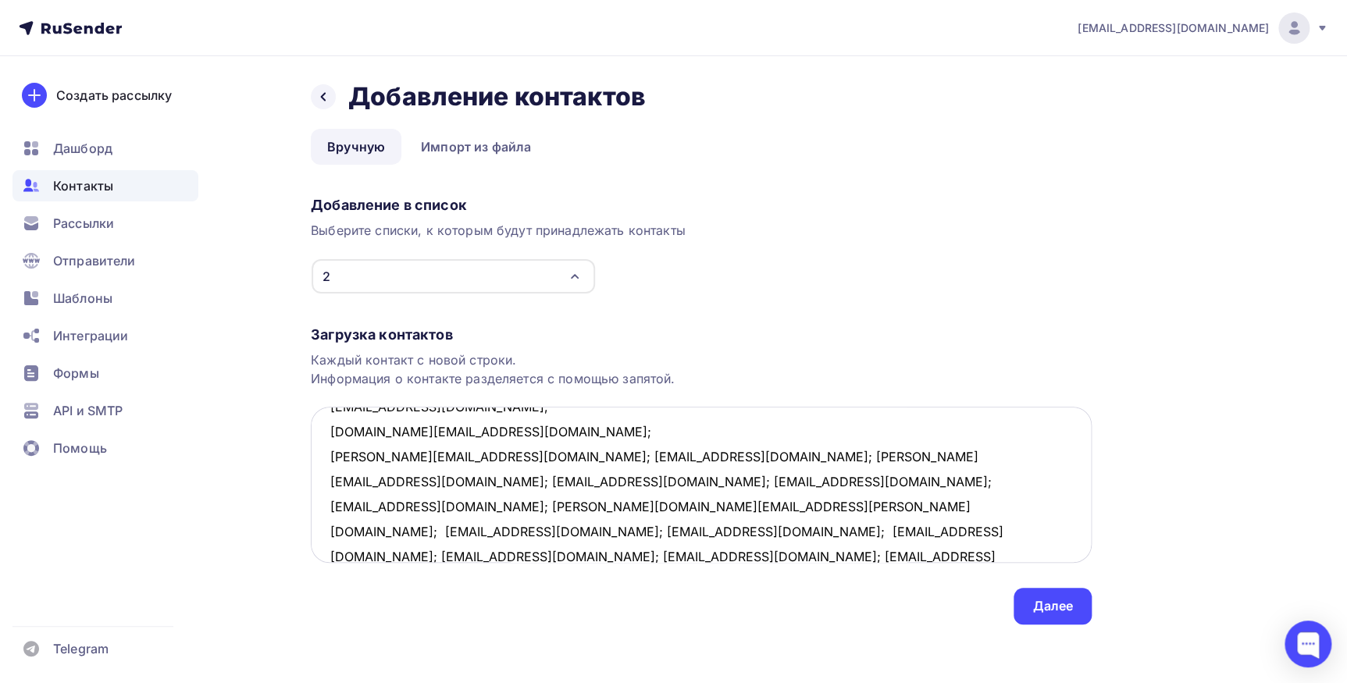
click at [461, 453] on textarea "pekom@bk.ru; shevchenko-oks@mail.ru; vsm.72@mail.ru; sedovdenv@gmail.com; alex.…" at bounding box center [701, 485] width 781 height 156
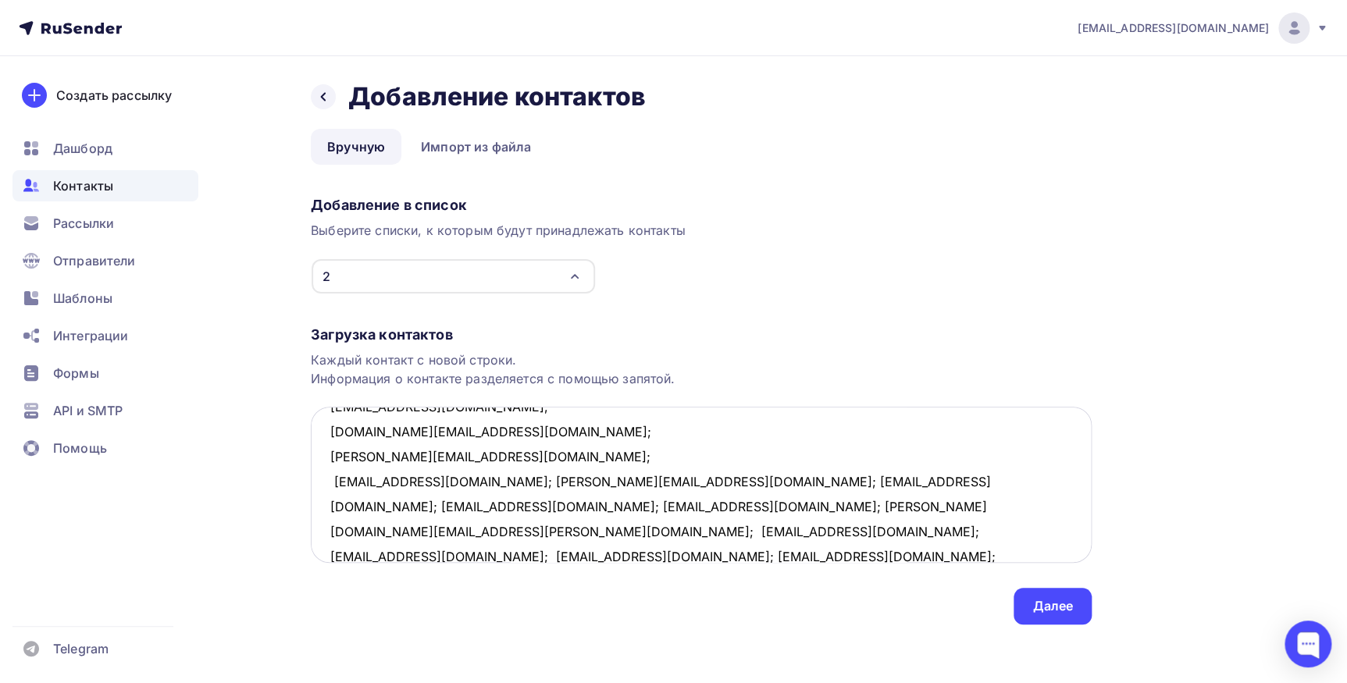
scroll to position [207, 0]
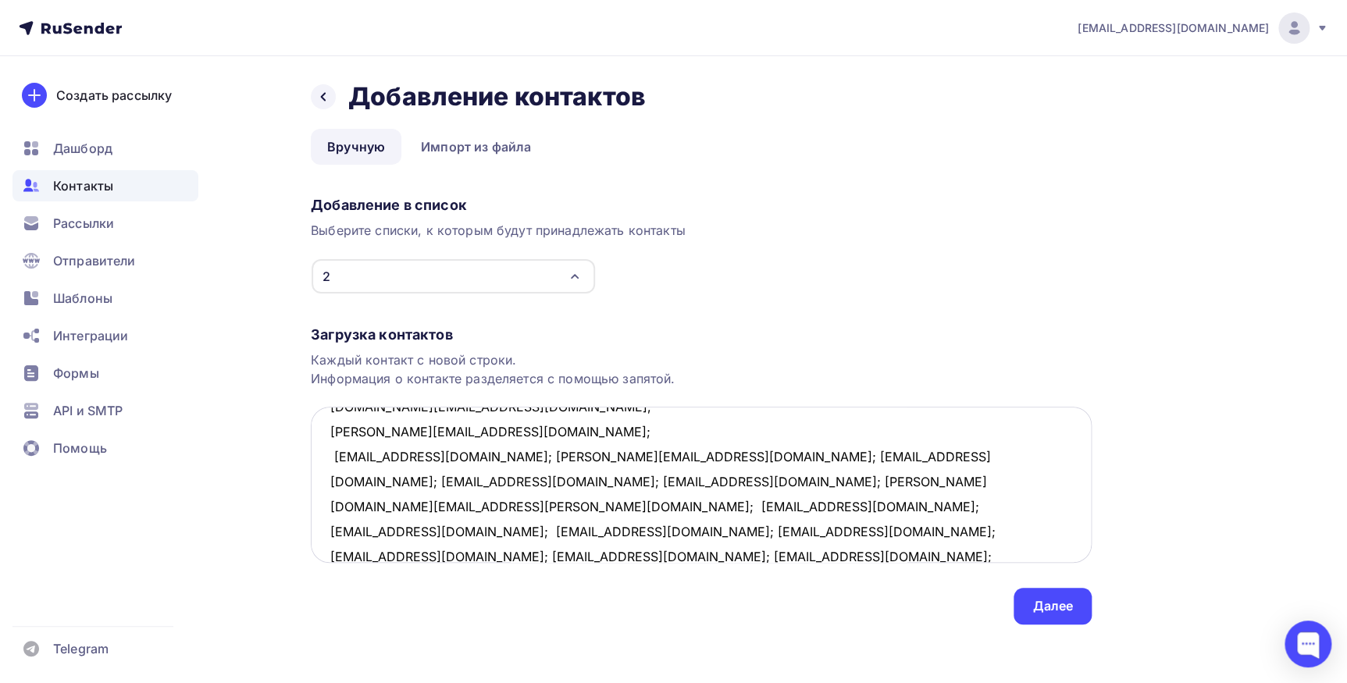
click at [462, 454] on textarea "pekom@bk.ru; shevchenko-oks@mail.ru; vsm.72@mail.ru; sedovdenv@gmail.com; alex.…" at bounding box center [701, 485] width 781 height 156
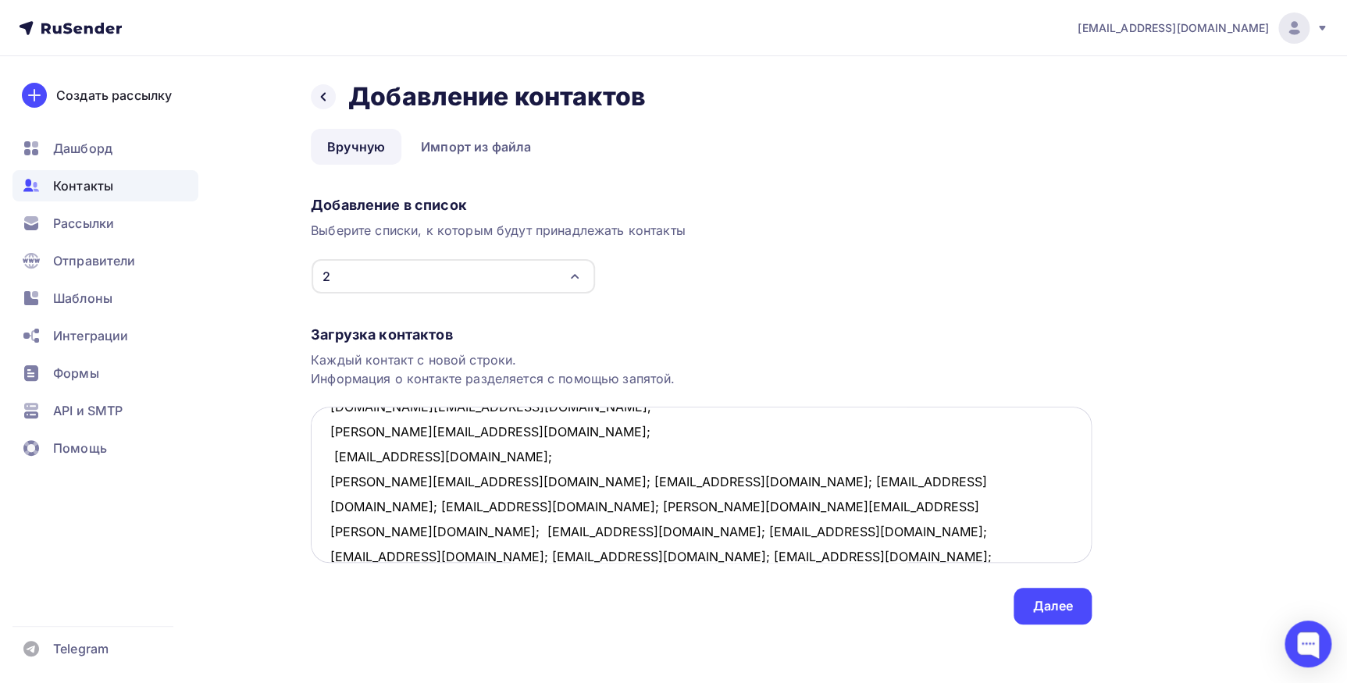
scroll to position [232, 0]
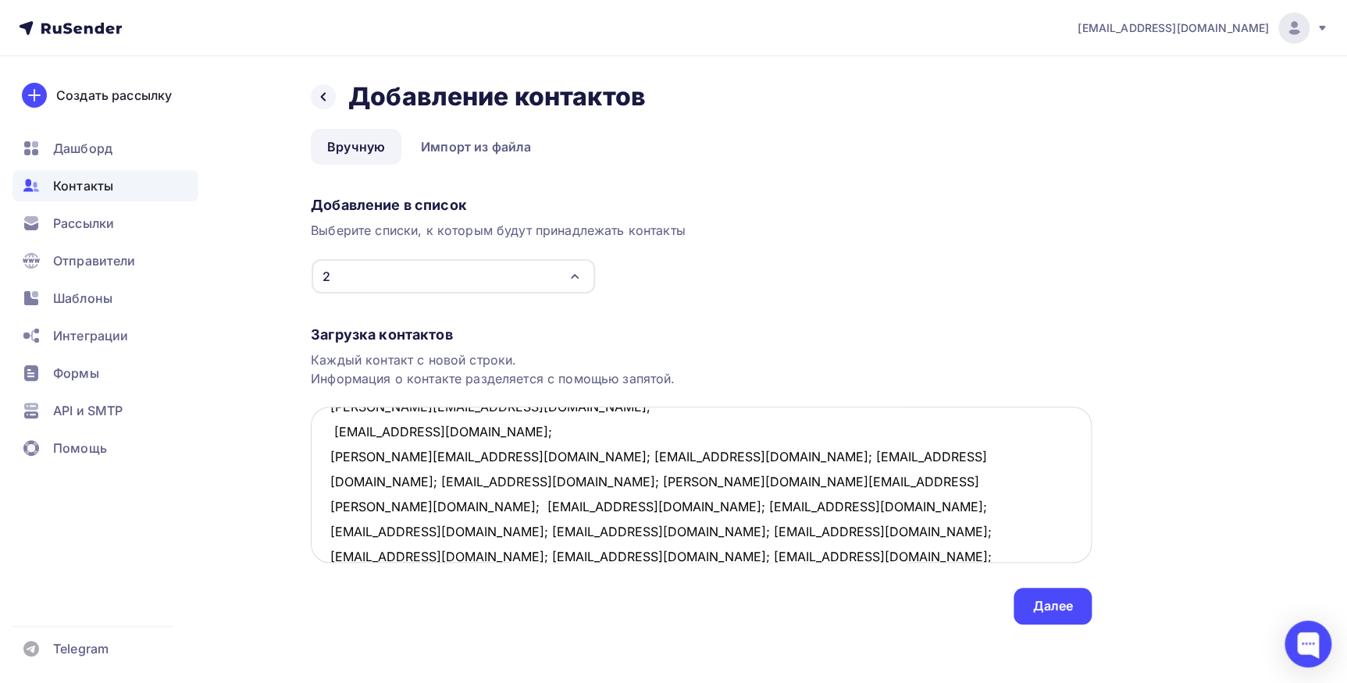
click at [449, 457] on textarea "pekom@bk.ru; shevchenko-oks@mail.ru; vsm.72@mail.ru; sedovdenv@gmail.com; alex.…" at bounding box center [701, 485] width 781 height 156
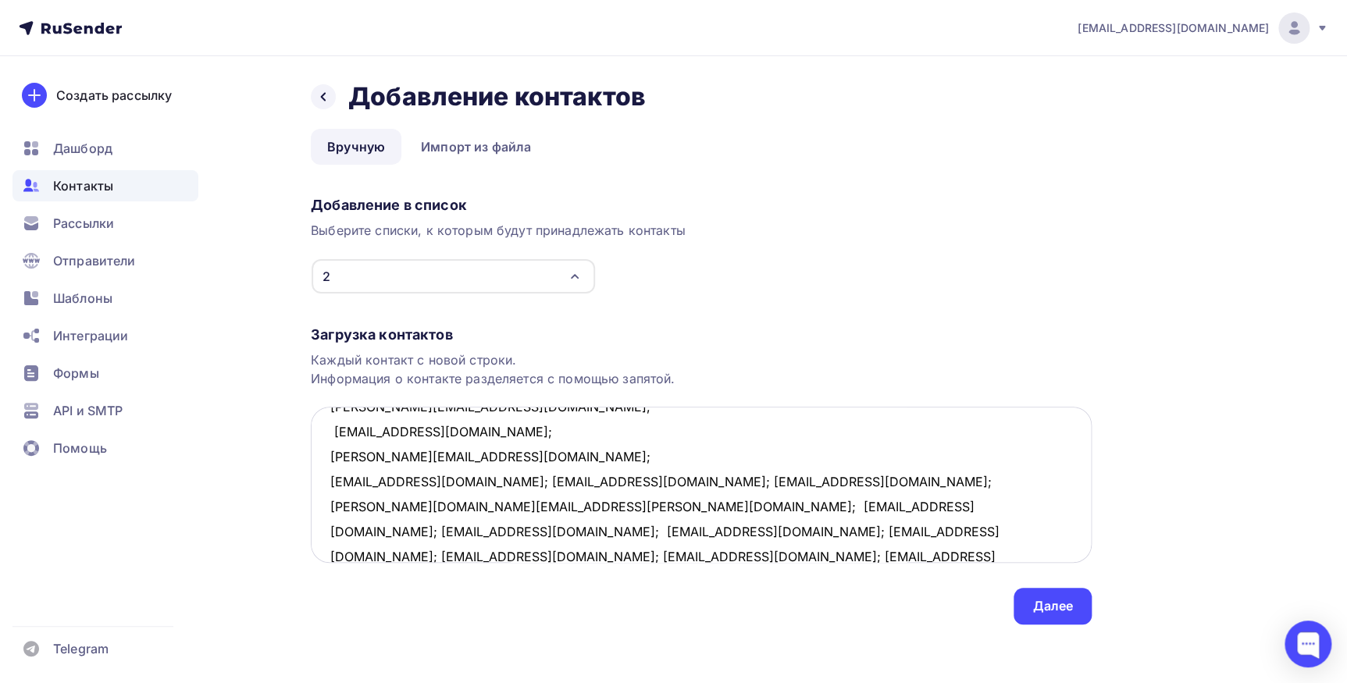
scroll to position [258, 0]
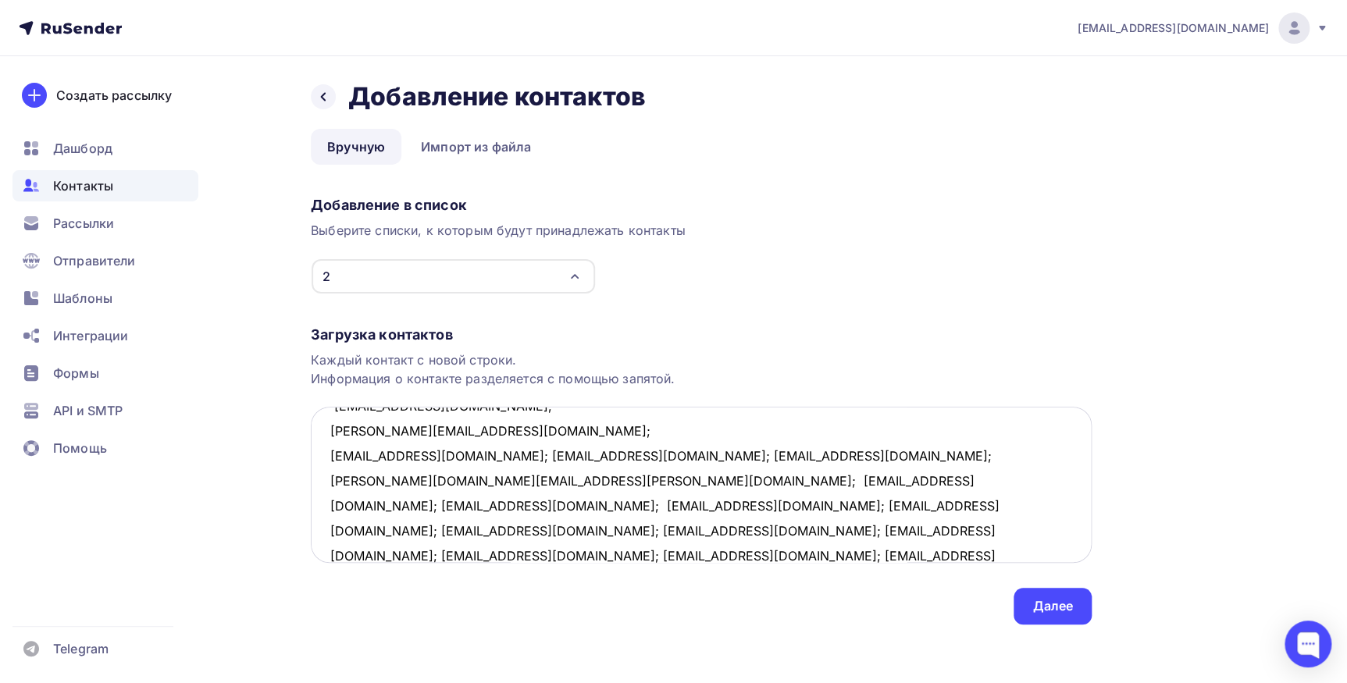
click at [464, 453] on textarea "pekom@bk.ru; shevchenko-oks@mail.ru; vsm.72@mail.ru; sedovdenv@gmail.com; alex.…" at bounding box center [701, 485] width 781 height 156
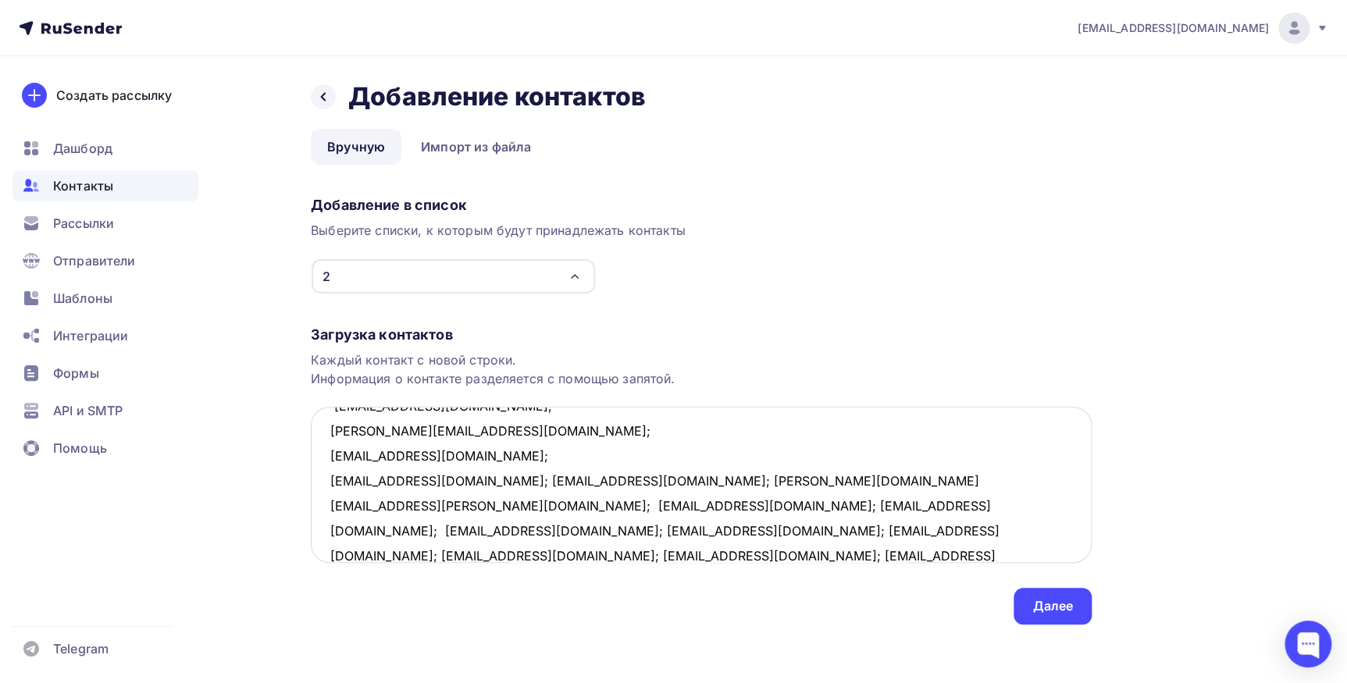
scroll to position [282, 0]
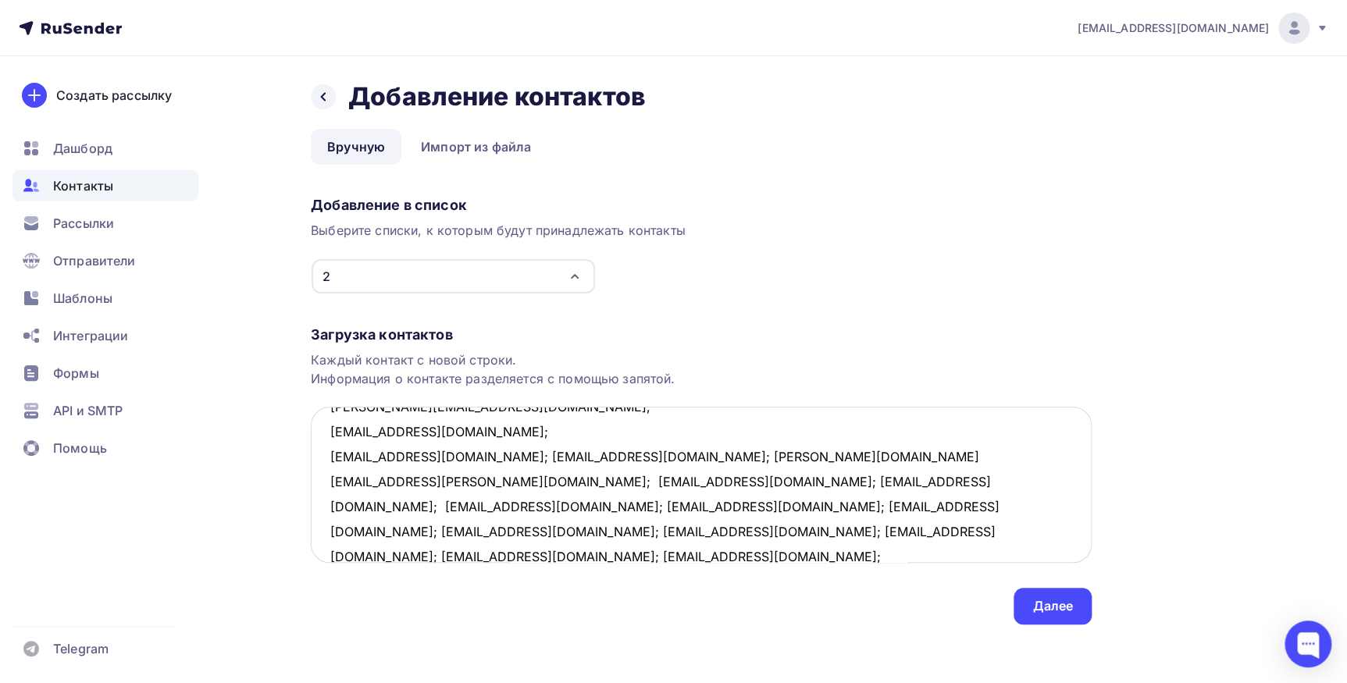
click at [428, 455] on textarea "pekom@bk.ru; shevchenko-oks@mail.ru; vsm.72@mail.ru; sedovdenv@gmail.com; alex.…" at bounding box center [701, 485] width 781 height 156
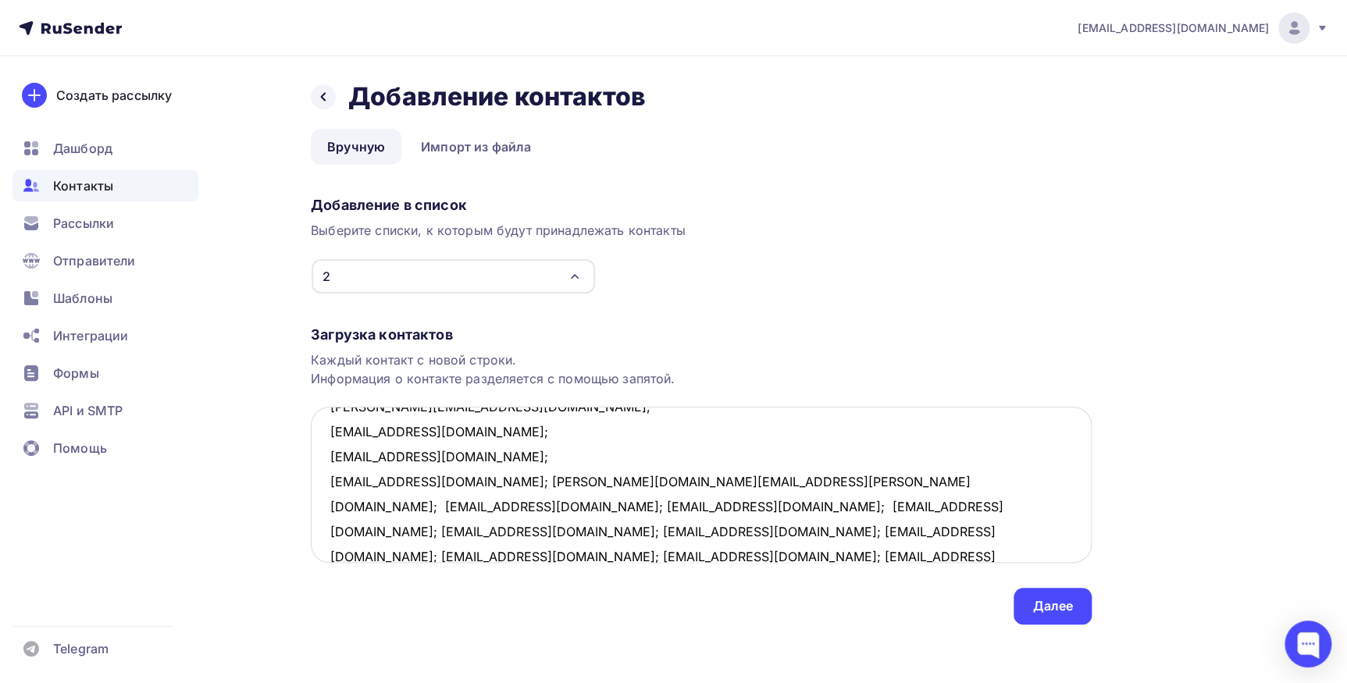
scroll to position [307, 0]
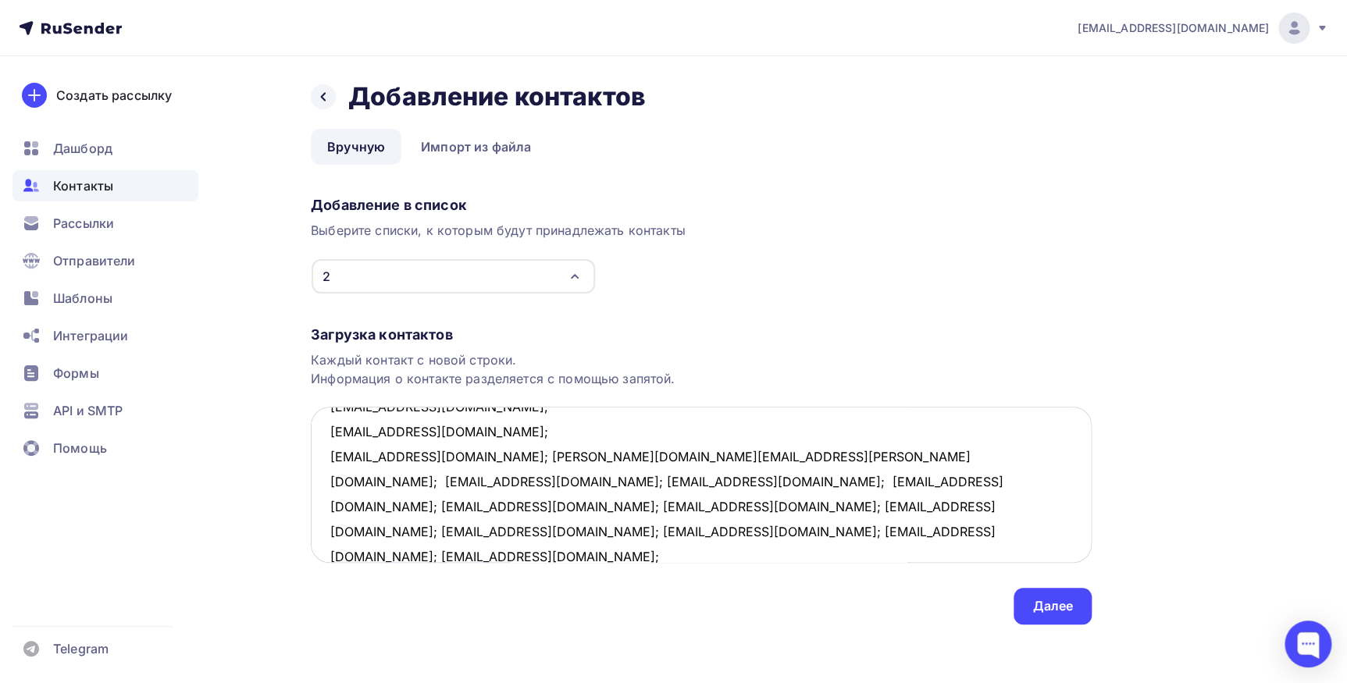
click at [425, 454] on textarea "pekom@bk.ru; shevchenko-oks@mail.ru; vsm.72@mail.ru; sedovdenv@gmail.com; alex.…" at bounding box center [701, 485] width 781 height 156
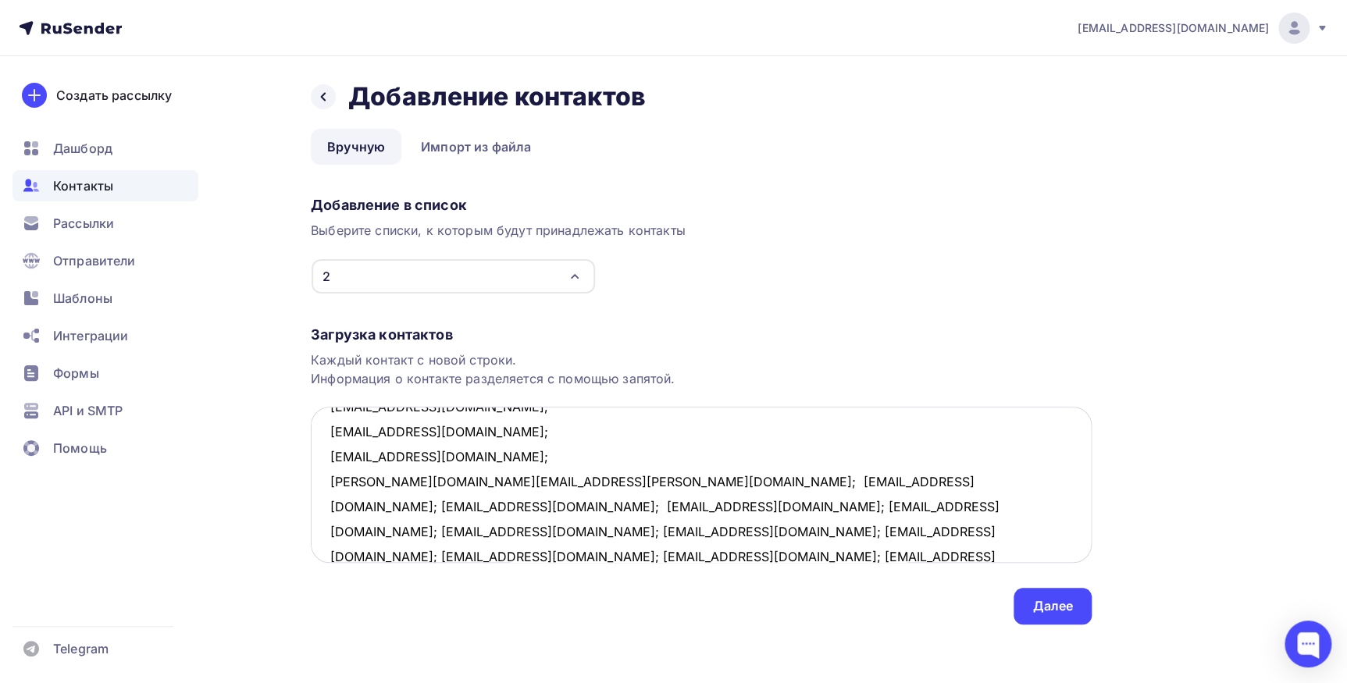
click at [475, 475] on textarea "pekom@bk.ru; shevchenko-oks@mail.ru; vsm.72@mail.ru; sedovdenv@gmail.com; alex.…" at bounding box center [701, 485] width 781 height 156
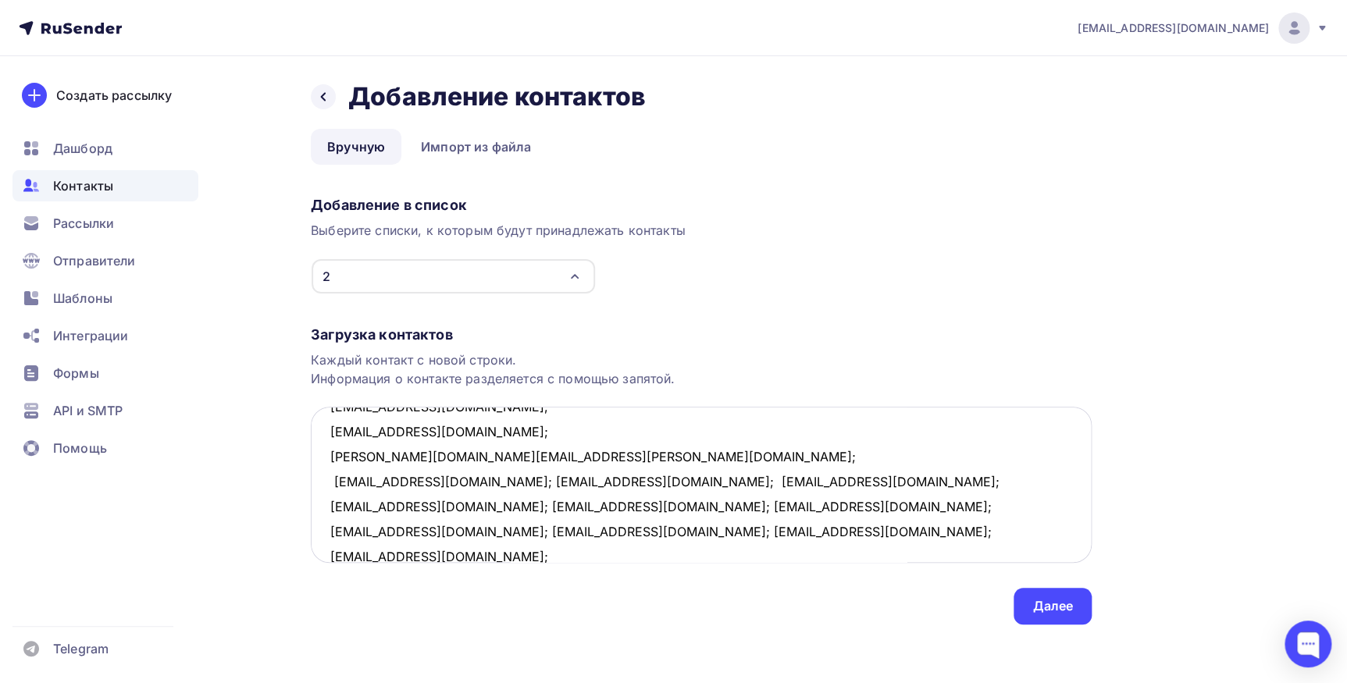
click at [436, 483] on textarea "pekom@bk.ru; shevchenko-oks@mail.ru; vsm.72@mail.ru; sedovdenv@gmail.com; alex.…" at bounding box center [701, 485] width 781 height 156
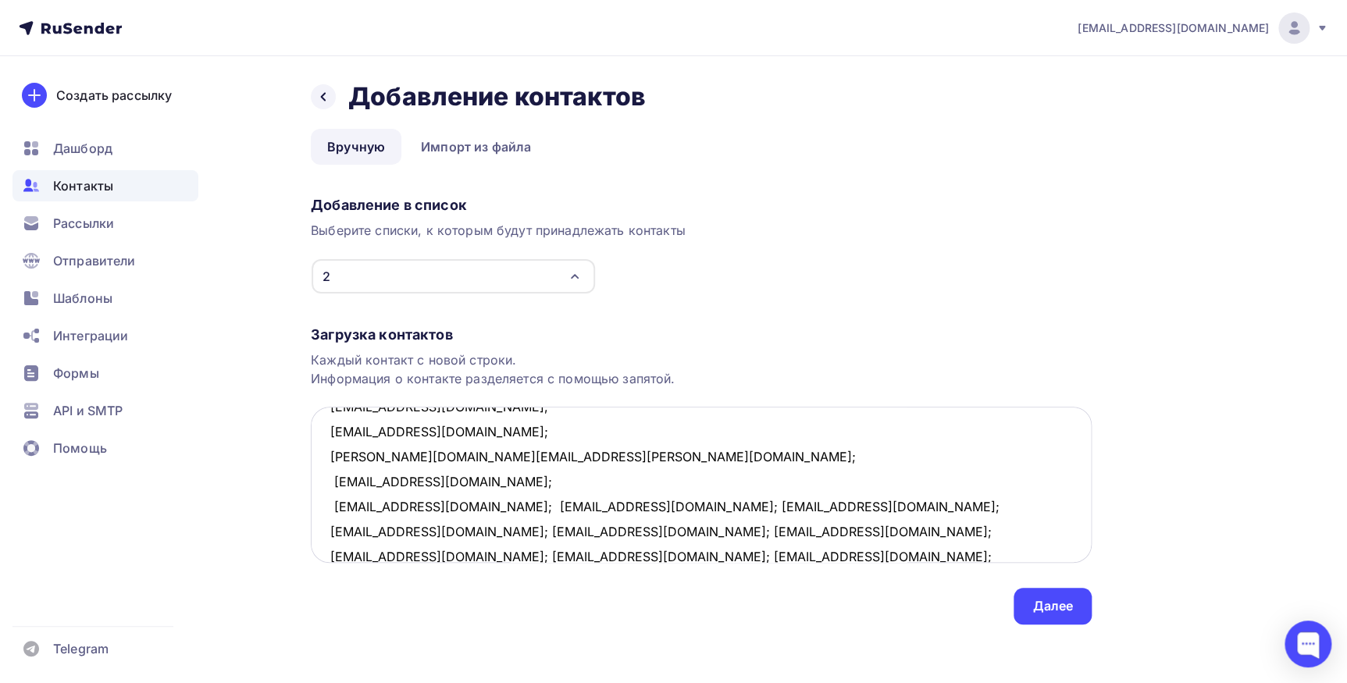
scroll to position [357, 0]
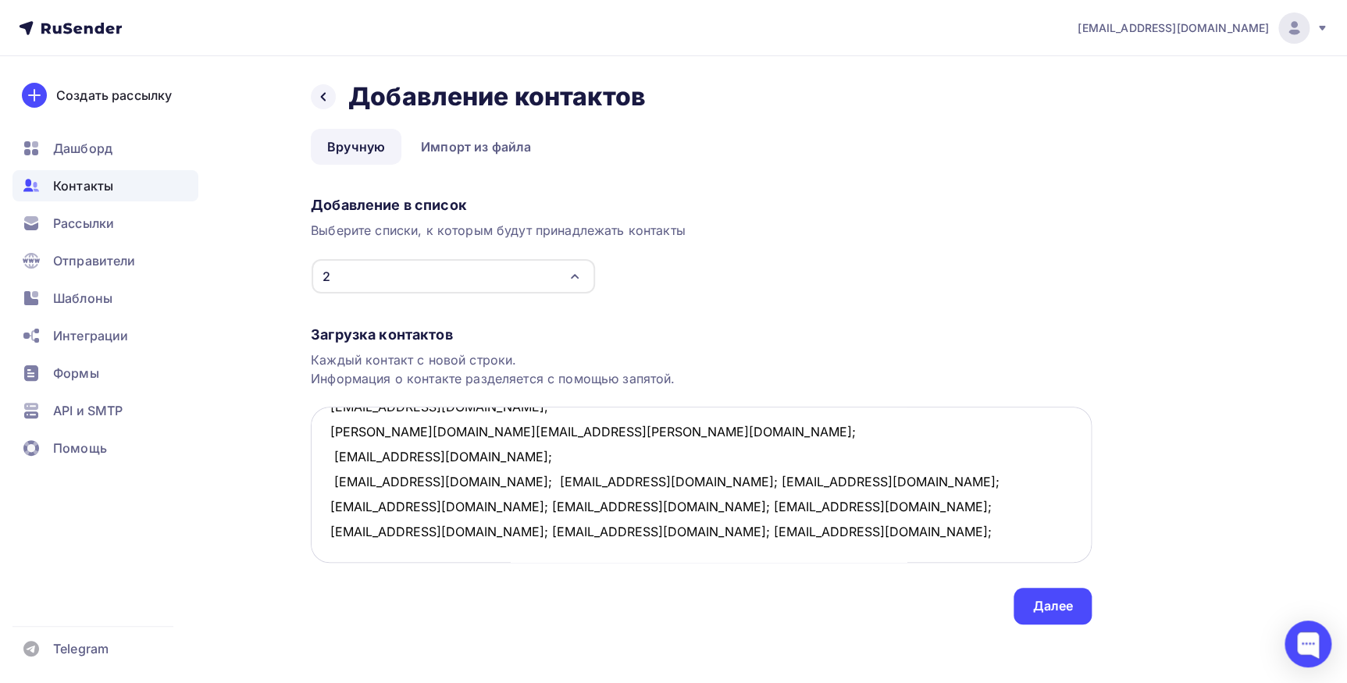
click at [507, 483] on textarea "pekom@bk.ru; shevchenko-oks@mail.ru; vsm.72@mail.ru; sedovdenv@gmail.com; alex.…" at bounding box center [701, 485] width 781 height 156
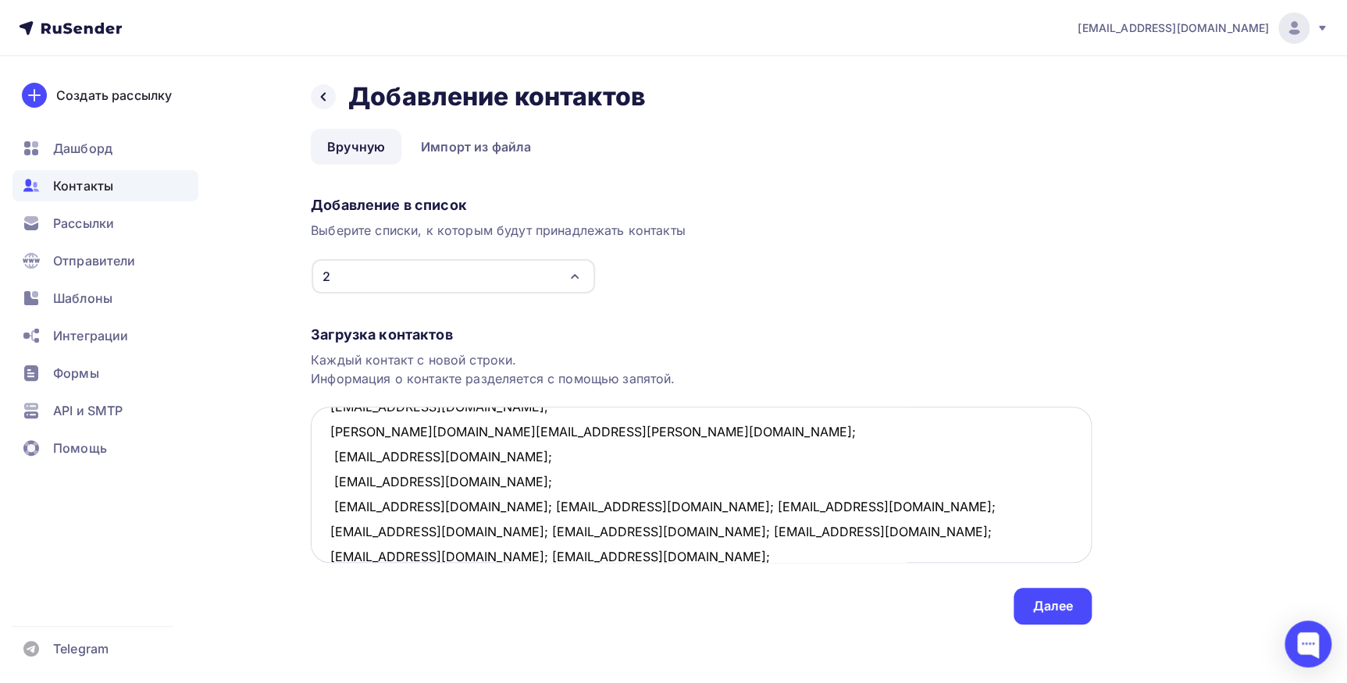
scroll to position [383, 0]
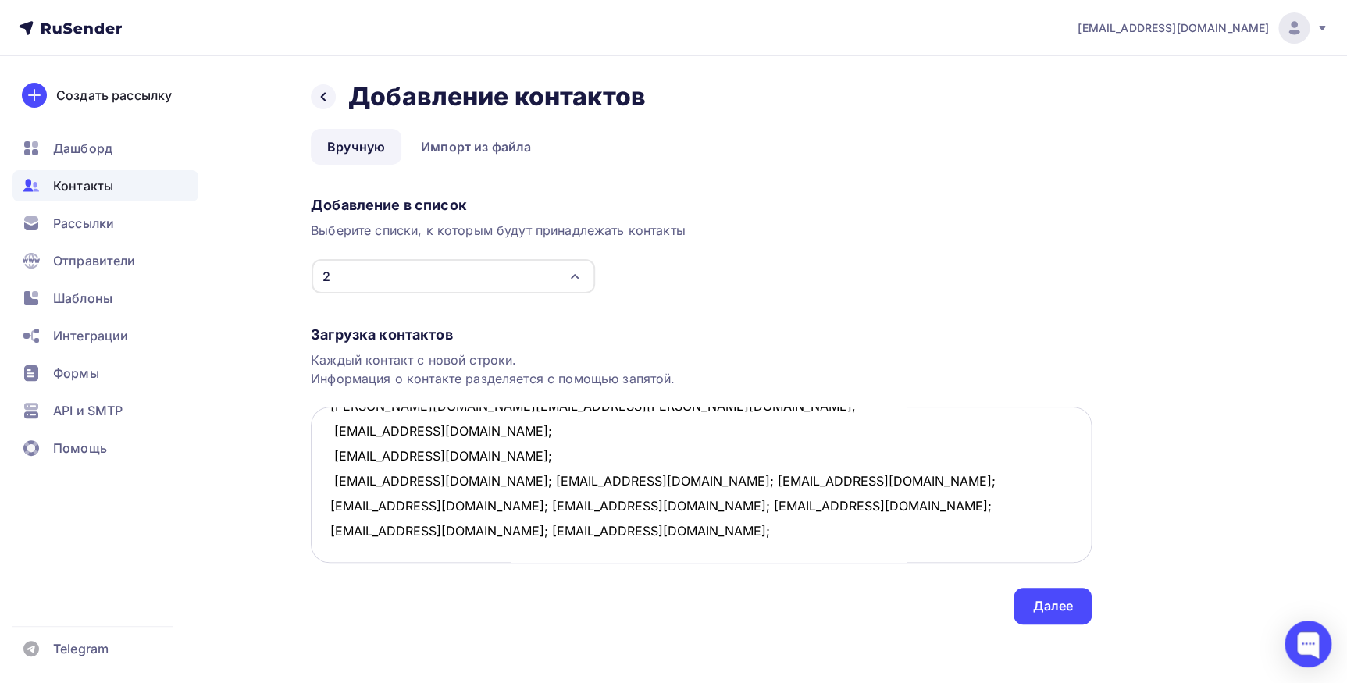
click at [454, 481] on textarea "pekom@bk.ru; shevchenko-oks@mail.ru; vsm.72@mail.ru; sedovdenv@gmail.com; alex.…" at bounding box center [701, 485] width 781 height 156
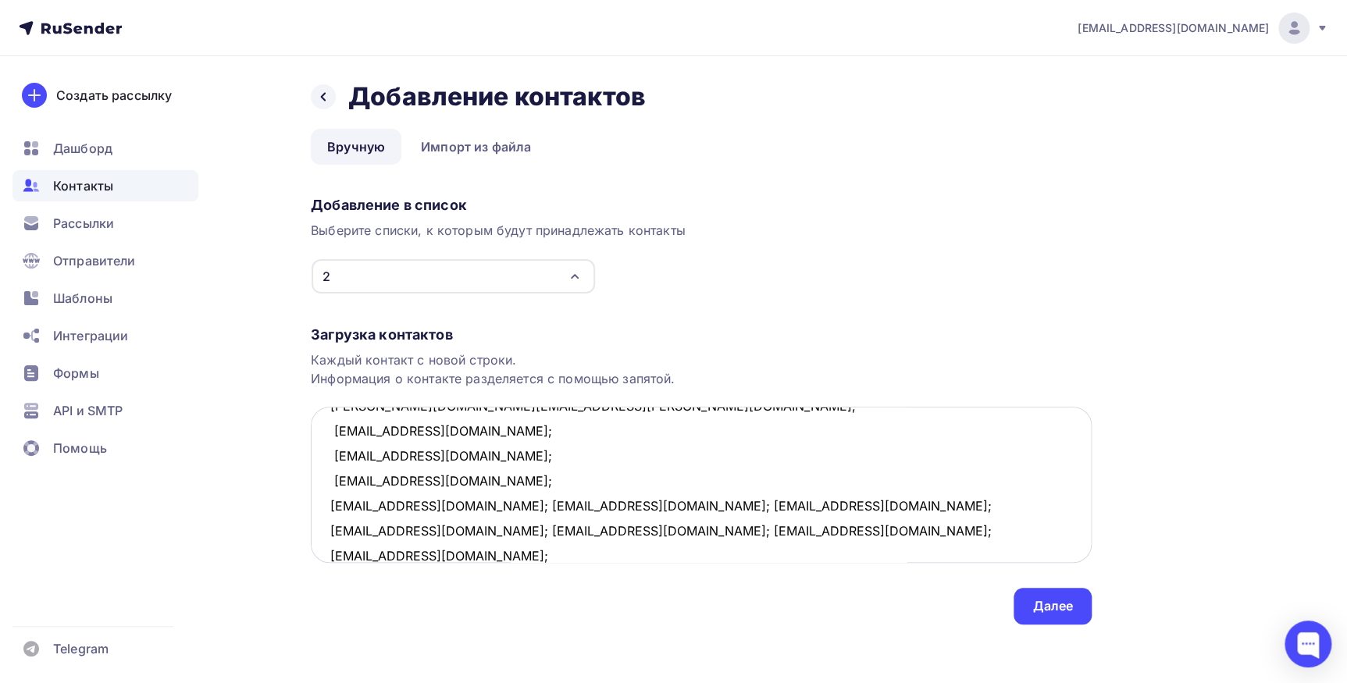
scroll to position [407, 0]
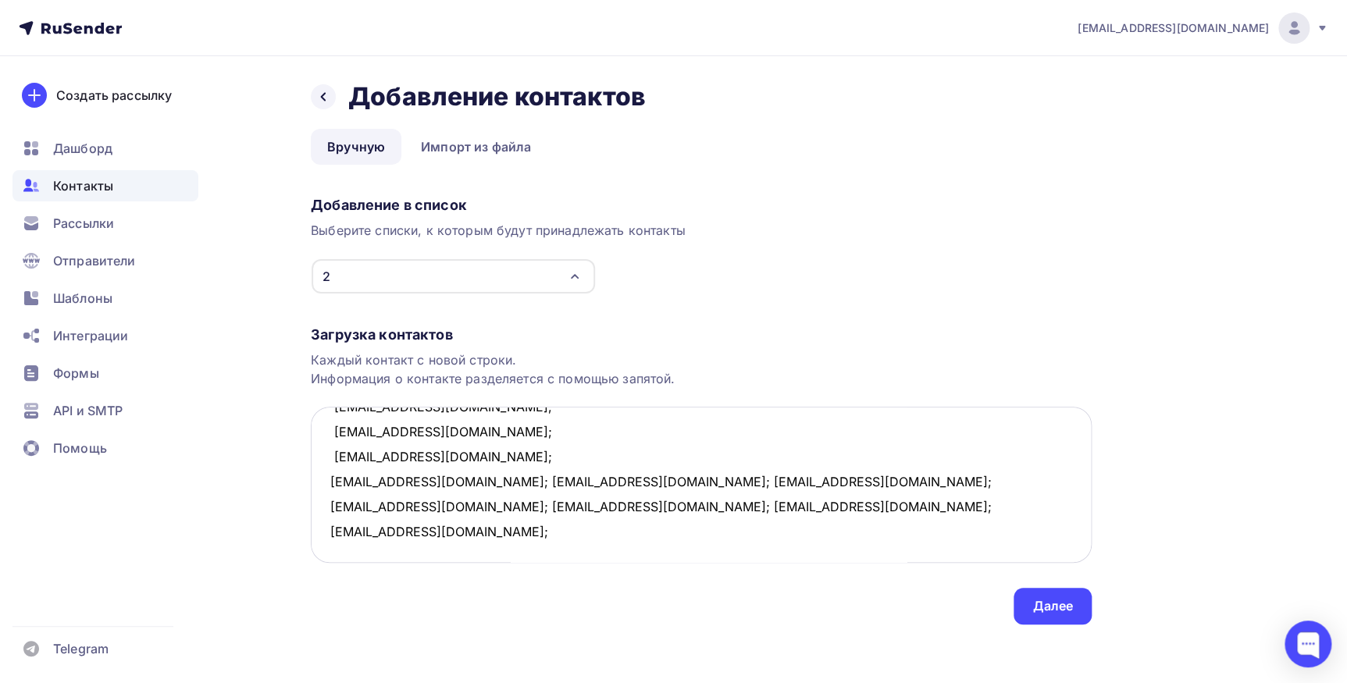
click at [482, 477] on textarea "pekom@bk.ru; shevchenko-oks@mail.ru; vsm.72@mail.ru; sedovdenv@gmail.com; alex.…" at bounding box center [701, 485] width 781 height 156
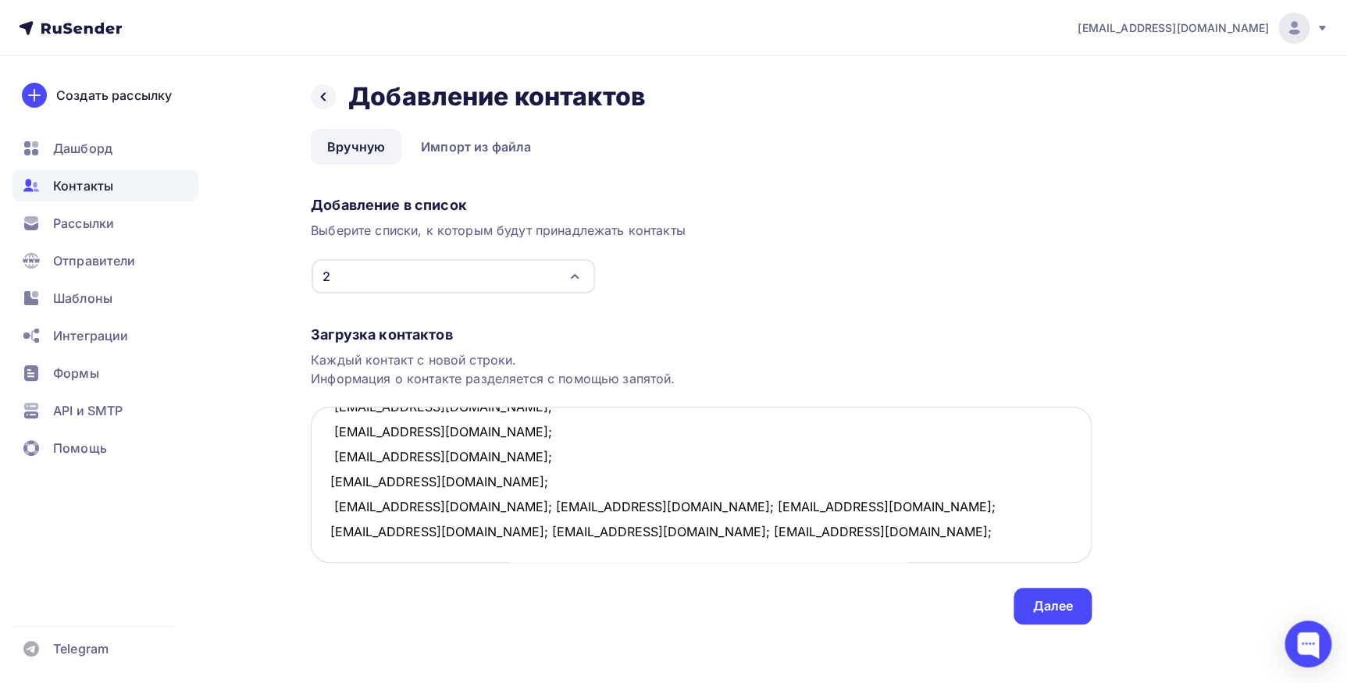
click at [429, 504] on textarea "pekom@bk.ru; shevchenko-oks@mail.ru; vsm.72@mail.ru; sedovdenv@gmail.com; alex.…" at bounding box center [701, 485] width 781 height 156
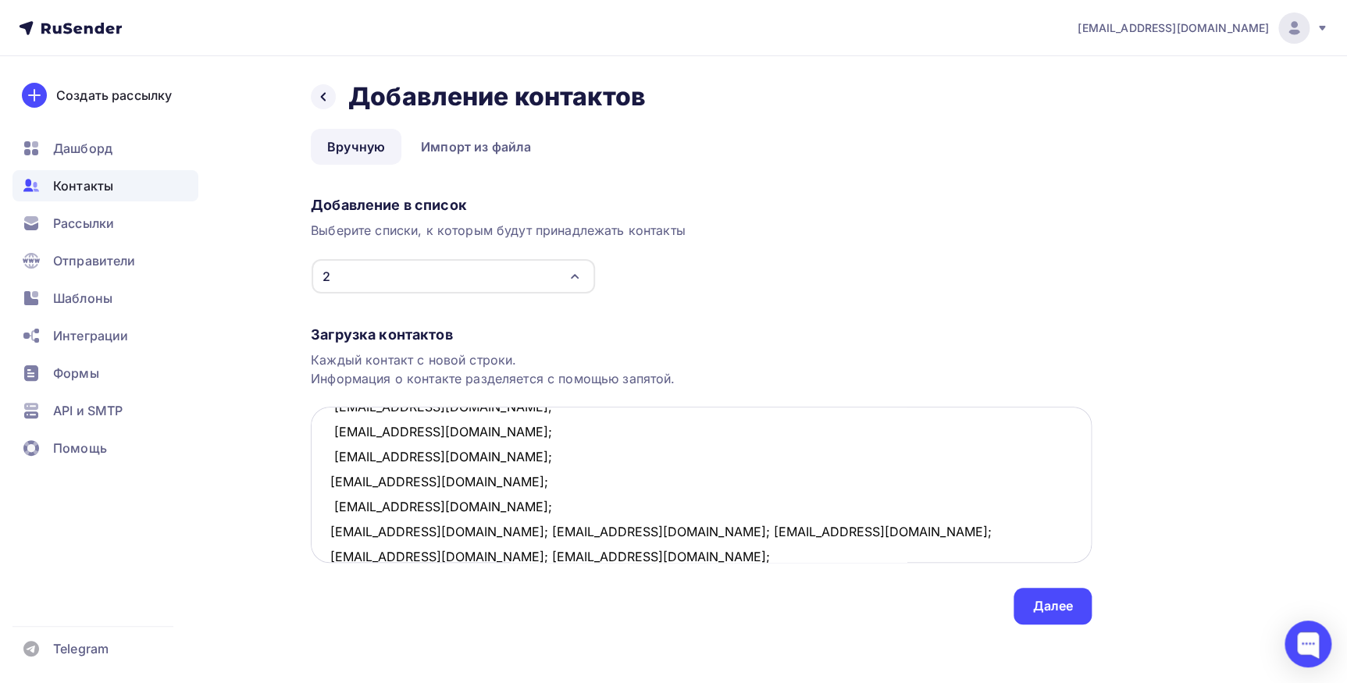
scroll to position [432, 0]
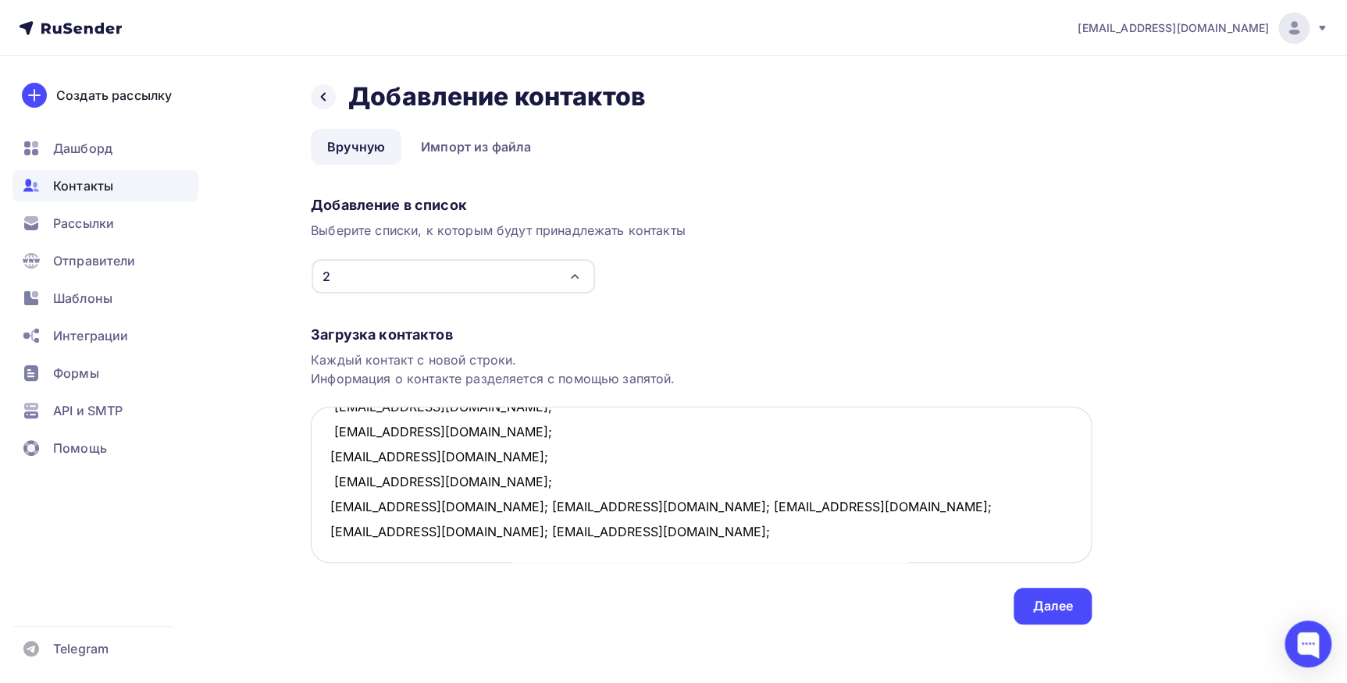
click at [461, 507] on textarea "pekom@bk.ru; shevchenko-oks@mail.ru; vsm.72@mail.ru; sedovdenv@gmail.com; alex.…" at bounding box center [701, 485] width 781 height 156
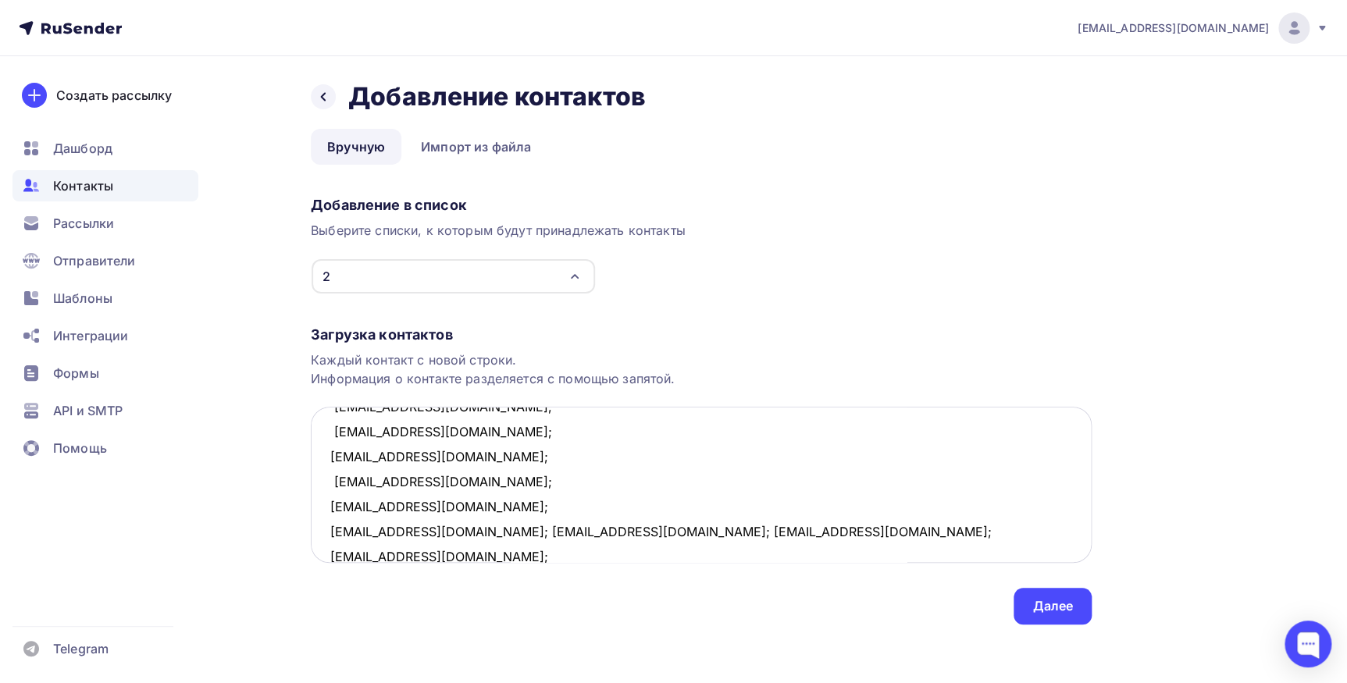
scroll to position [457, 0]
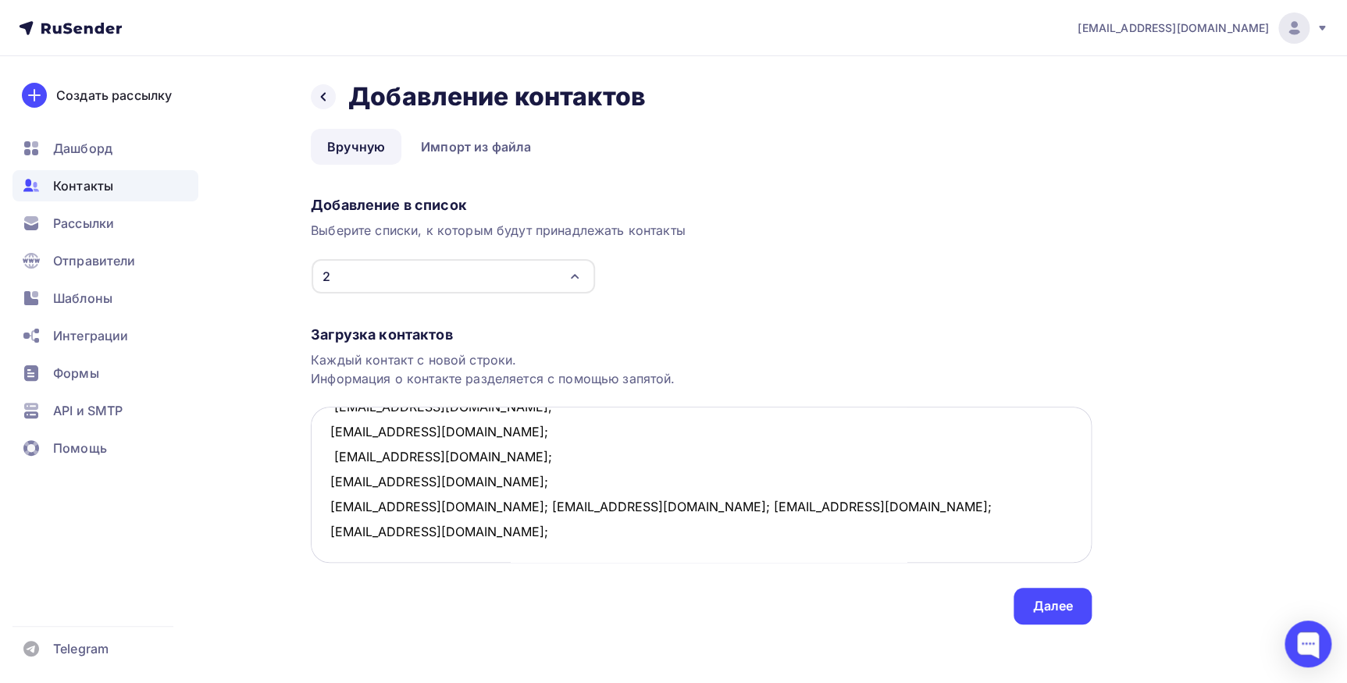
click at [445, 504] on textarea "pekom@bk.ru; shevchenko-oks@mail.ru; vsm.72@mail.ru; sedovdenv@gmail.com; alex.…" at bounding box center [701, 485] width 781 height 156
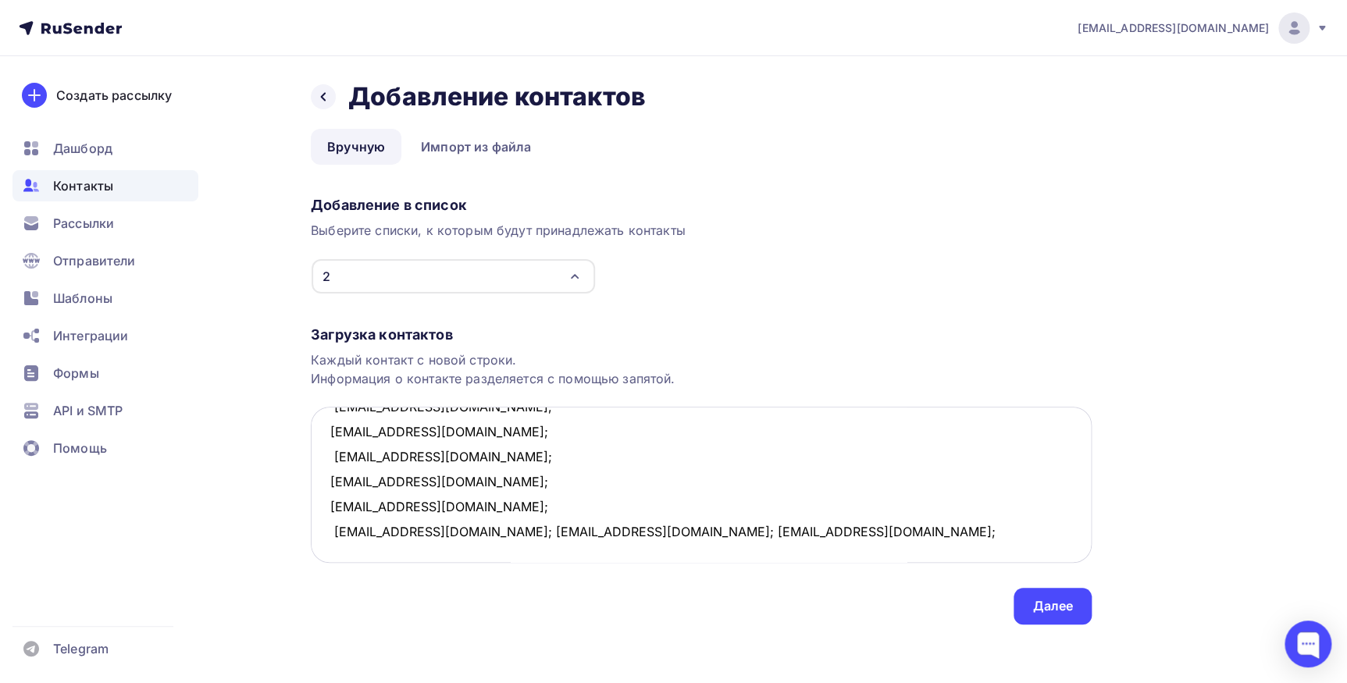
scroll to position [482, 0]
click at [465, 505] on textarea "pekom@bk.ru; shevchenko-oks@mail.ru; vsm.72@mail.ru; sedovdenv@gmail.com; alex.…" at bounding box center [701, 485] width 781 height 156
click at [436, 507] on textarea "pekom@bk.ru; shevchenko-oks@mail.ru; vsm.72@mail.ru; sedovdenv@gmail.com; alex.…" at bounding box center [701, 485] width 781 height 156
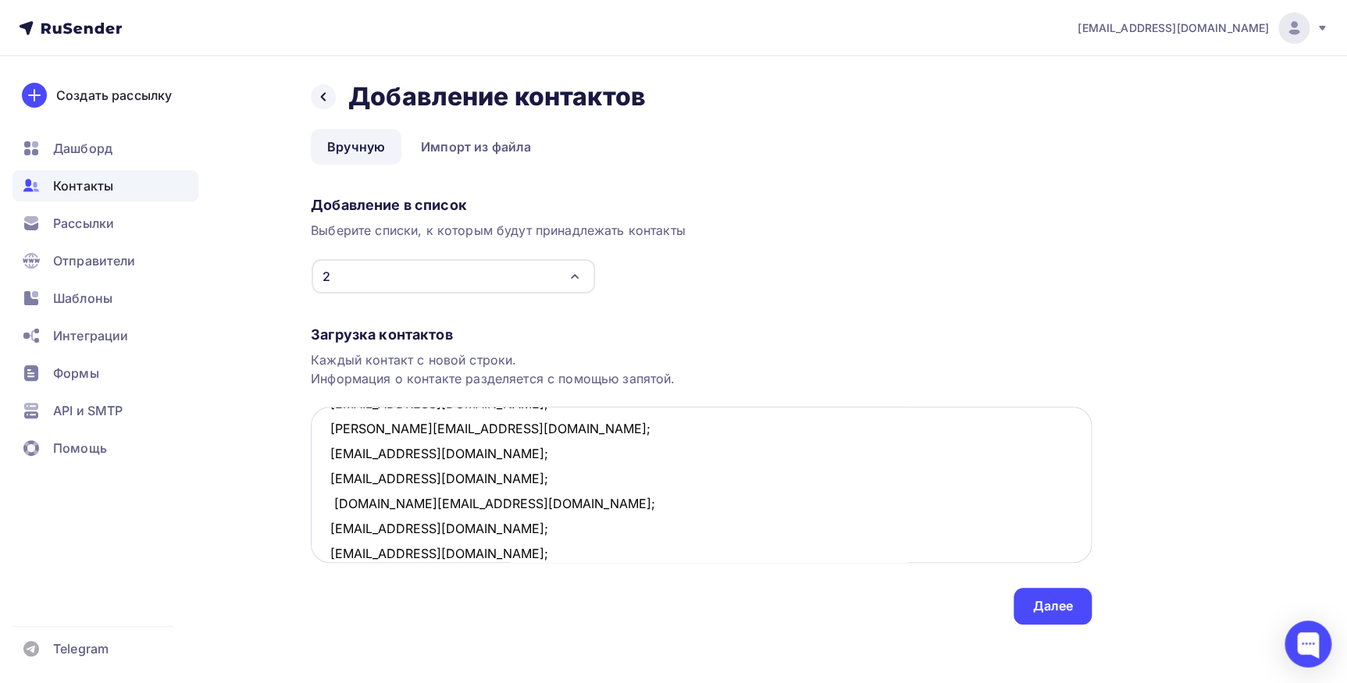
scroll to position [0, 0]
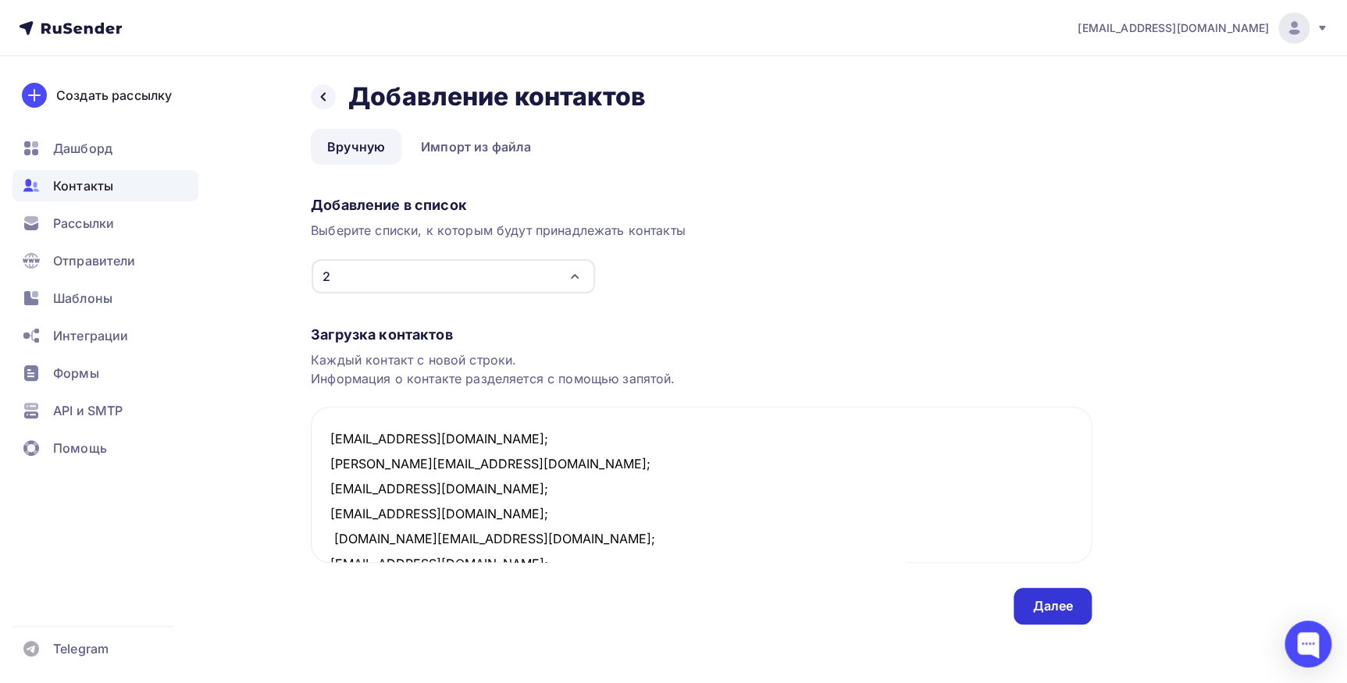
type textarea "pekom@bk.ru; shevchenko-oks@mail.ru; vsm.72@mail.ru; sedovdenv@gmail.com; alex.…"
click at [1070, 608] on div "Далее" at bounding box center [1052, 606] width 41 height 18
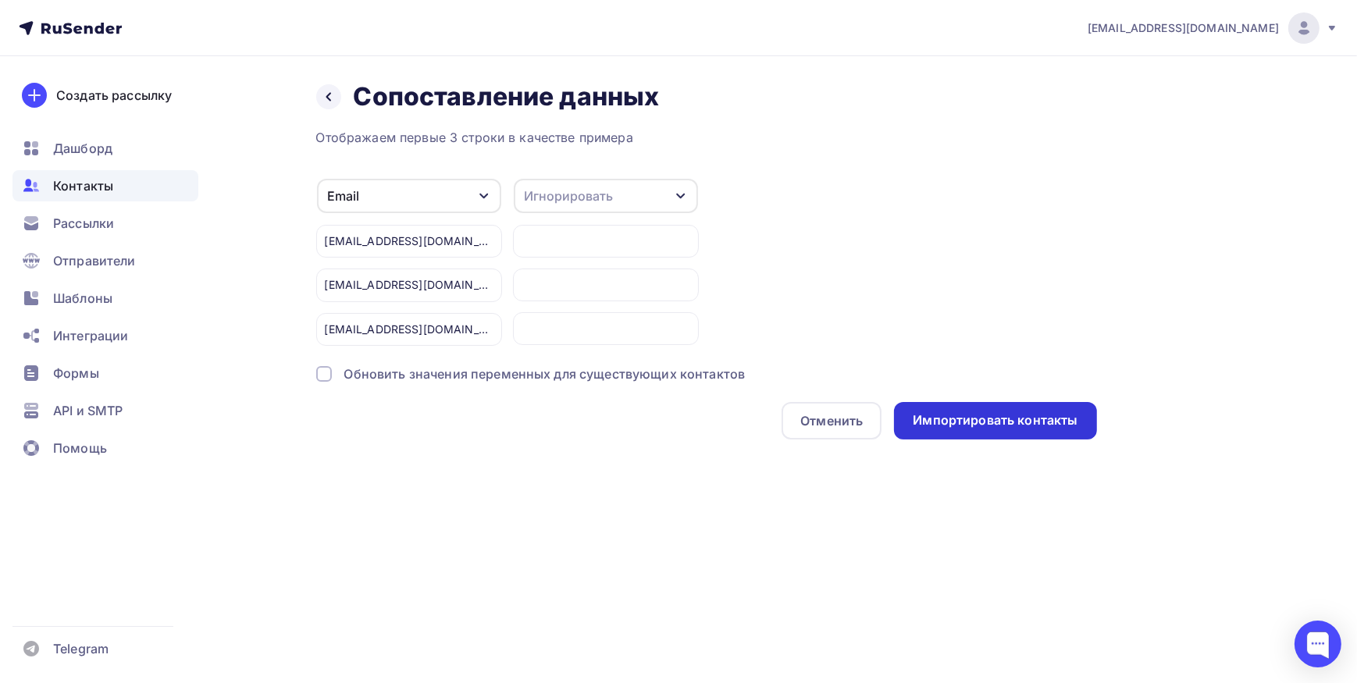
click at [1003, 417] on div "Импортировать контакты" at bounding box center [995, 420] width 165 height 18
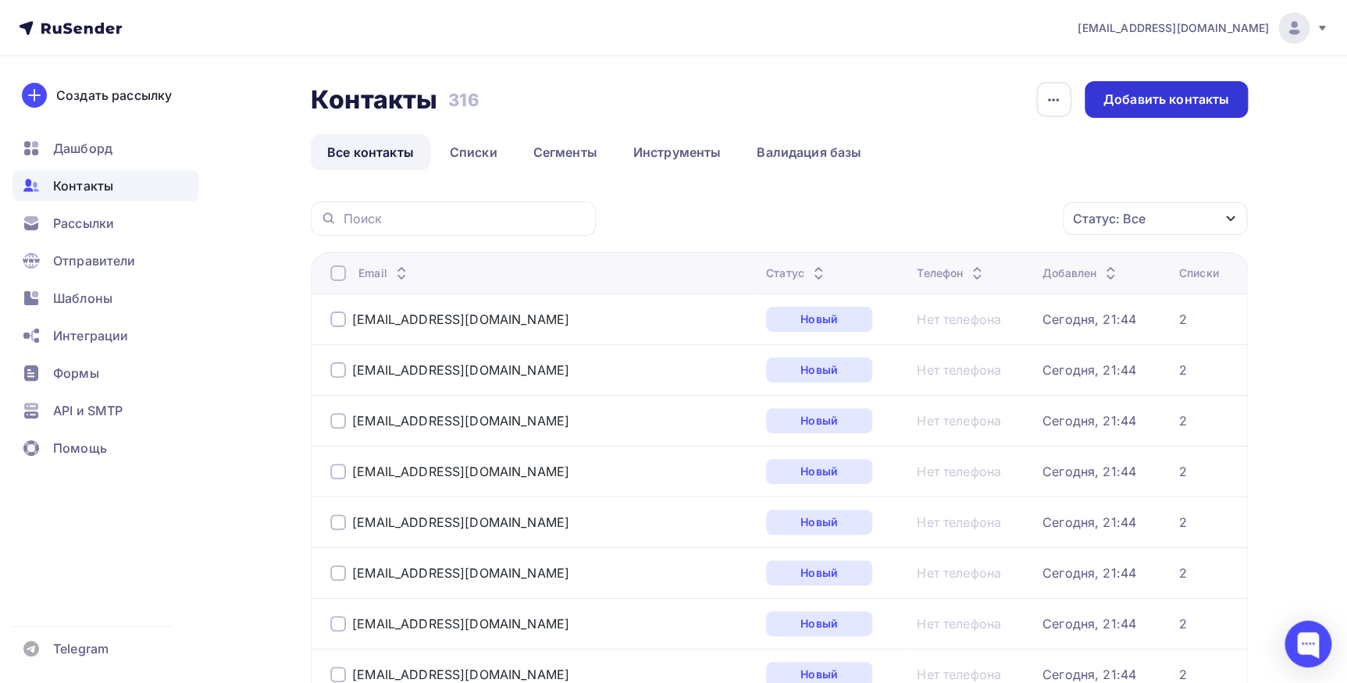
click at [1130, 106] on div "Добавить контакты" at bounding box center [1166, 100] width 126 height 18
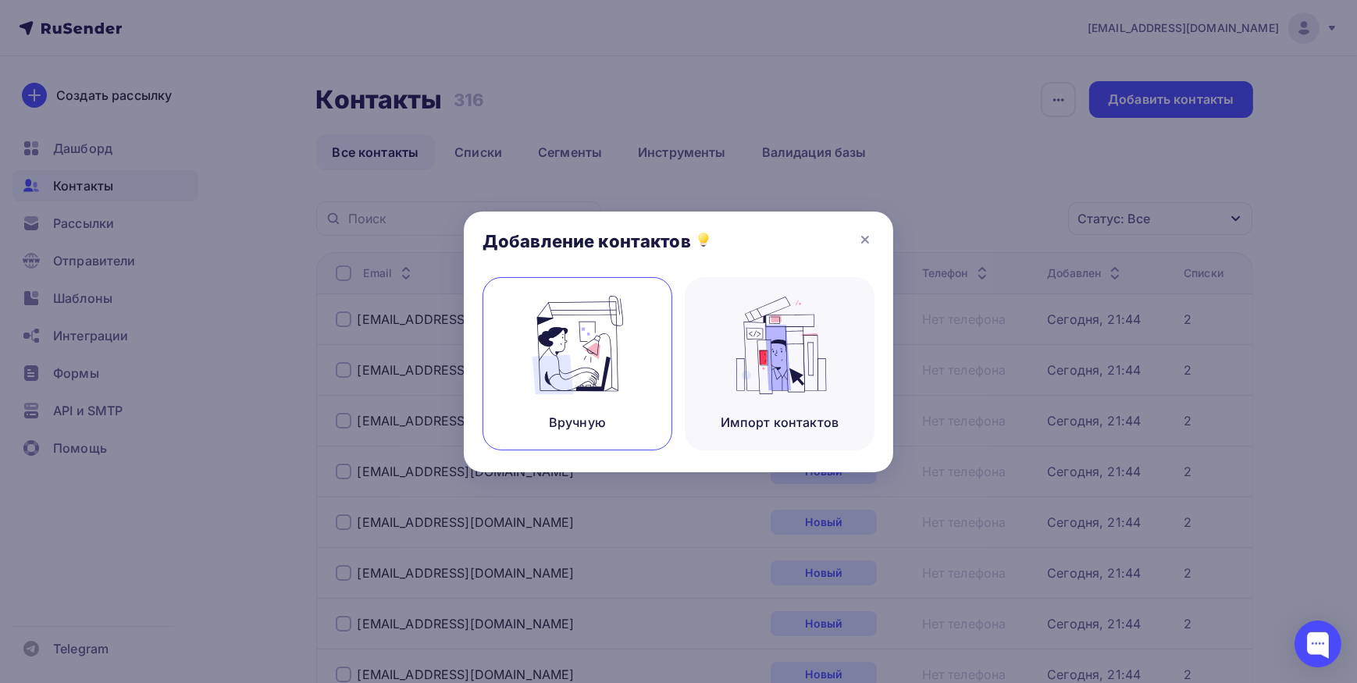
click at [573, 356] on img at bounding box center [577, 345] width 105 height 98
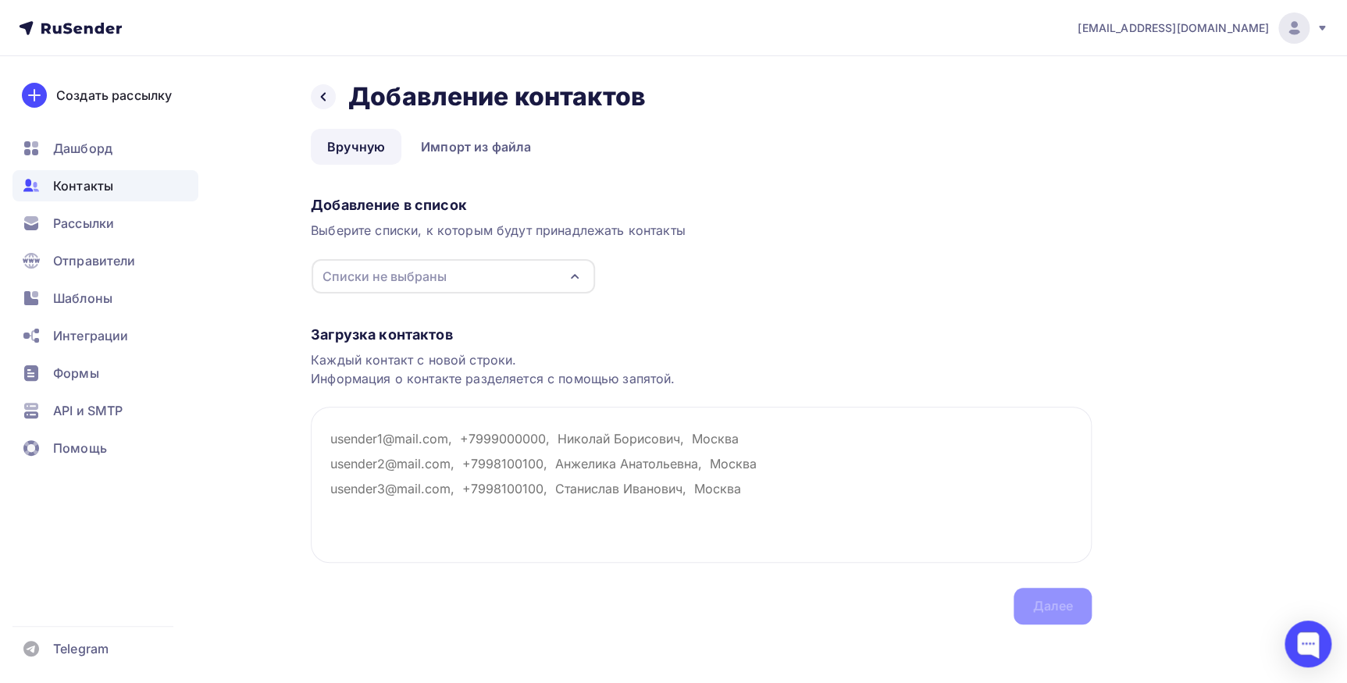
click at [565, 284] on icon "button" at bounding box center [574, 276] width 19 height 19
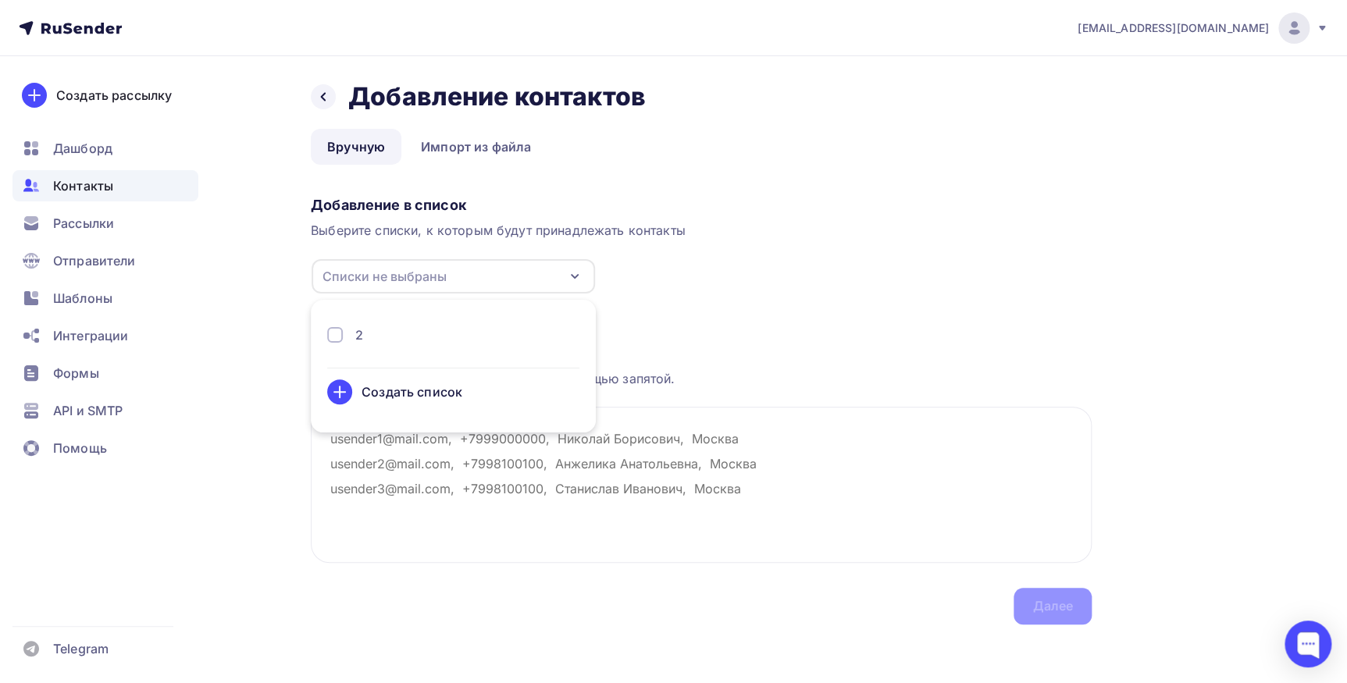
click at [401, 332] on div "2" at bounding box center [453, 335] width 252 height 19
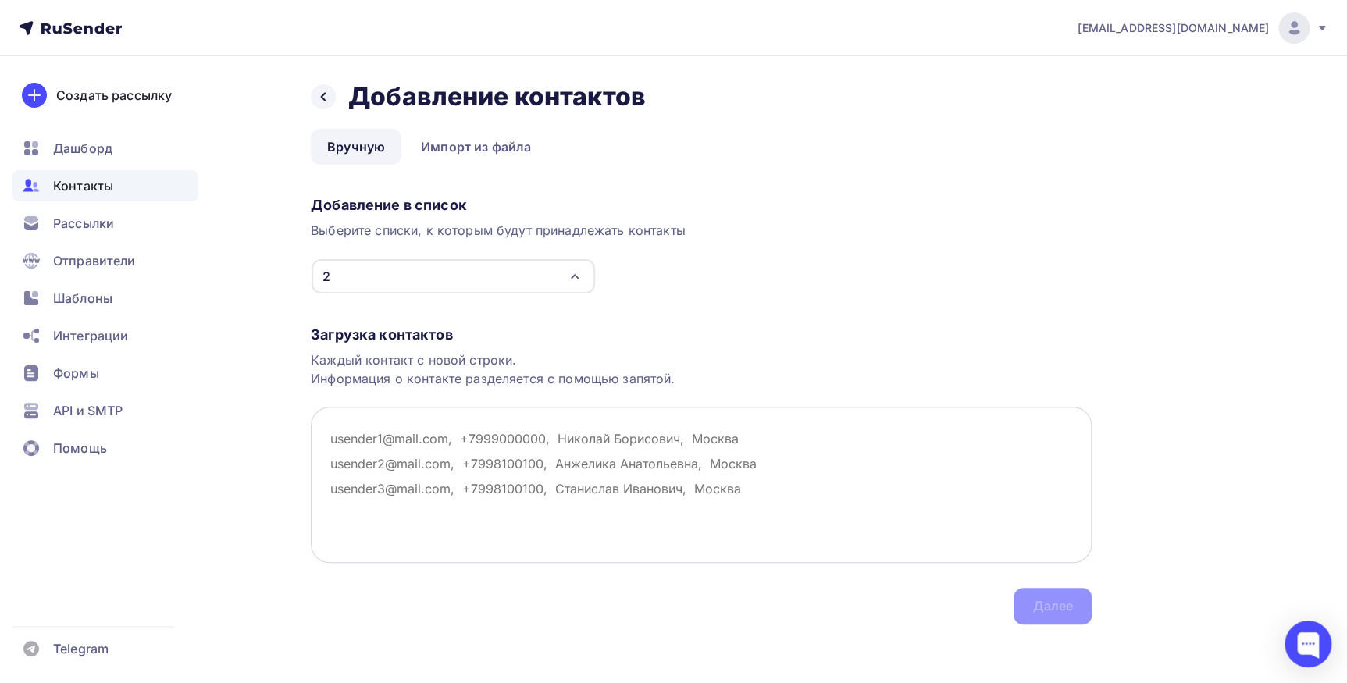
click at [586, 468] on textarea at bounding box center [701, 485] width 781 height 156
click at [401, 429] on textarea at bounding box center [701, 485] width 781 height 156
paste textarea "[EMAIL_ADDRESS][DOMAIN_NAME]; [EMAIL_ADDRESS][DOMAIN_NAME]; [EMAIL_ADDRESS][DOM…"
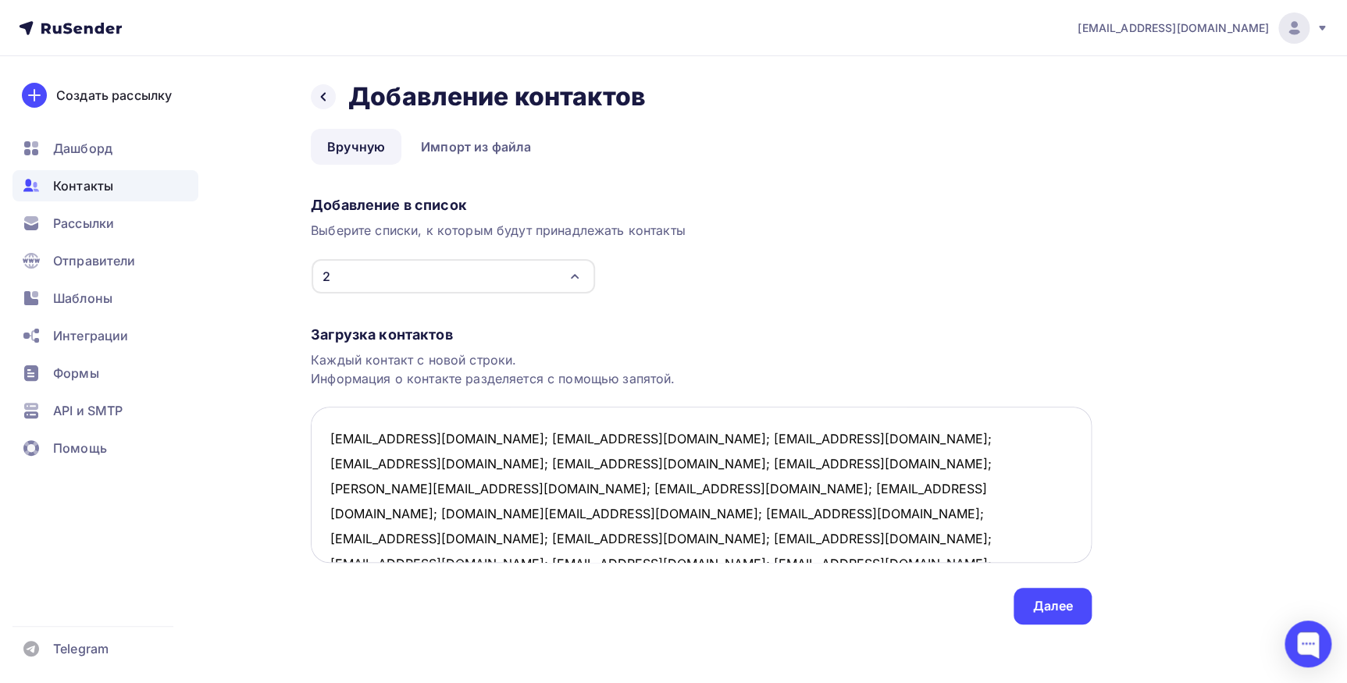
click at [458, 442] on textarea "[EMAIL_ADDRESS][DOMAIN_NAME]; [EMAIL_ADDRESS][DOMAIN_NAME]; [EMAIL_ADDRESS][DOM…" at bounding box center [701, 485] width 781 height 156
click at [421, 464] on textarea "[EMAIL_ADDRESS][DOMAIN_NAME]; [EMAIL_ADDRESS][DOMAIN_NAME]; [EMAIL_ADDRESS][DOM…" at bounding box center [701, 485] width 781 height 156
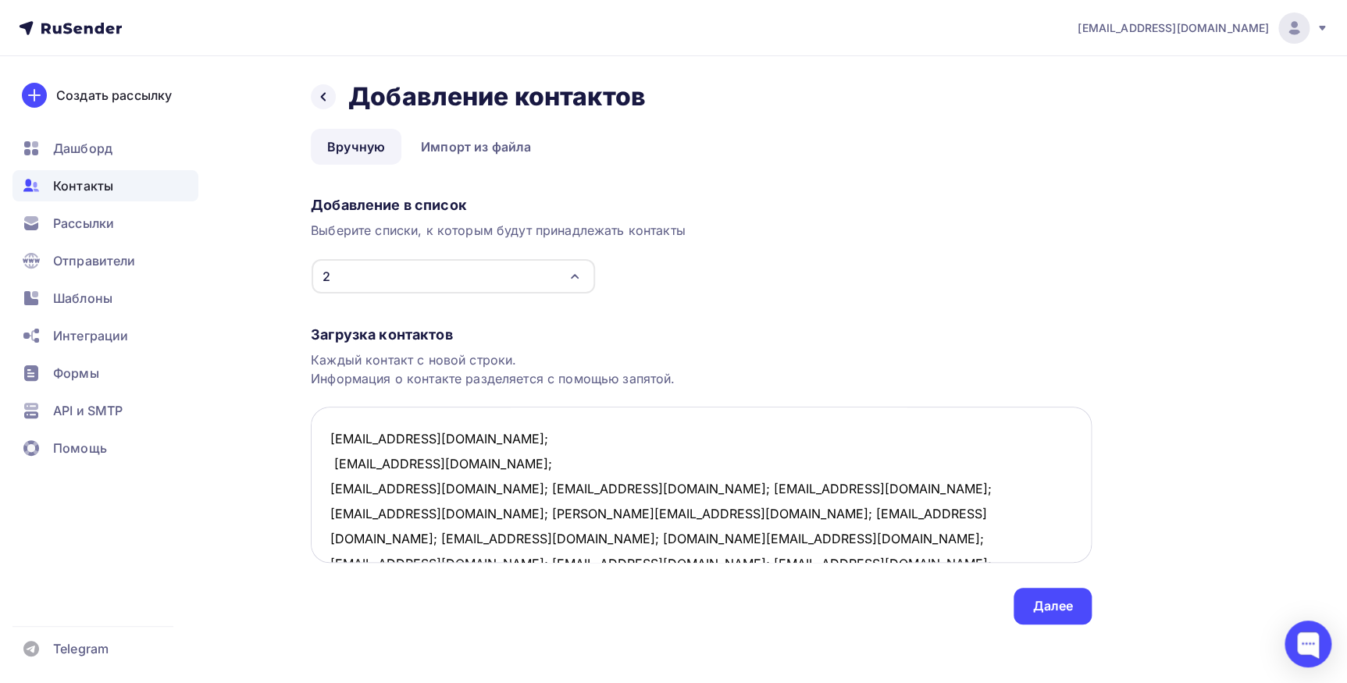
click at [418, 488] on textarea "[EMAIL_ADDRESS][DOMAIN_NAME]; [EMAIL_ADDRESS][DOMAIN_NAME]; [EMAIL_ADDRESS][DOM…" at bounding box center [701, 485] width 781 height 156
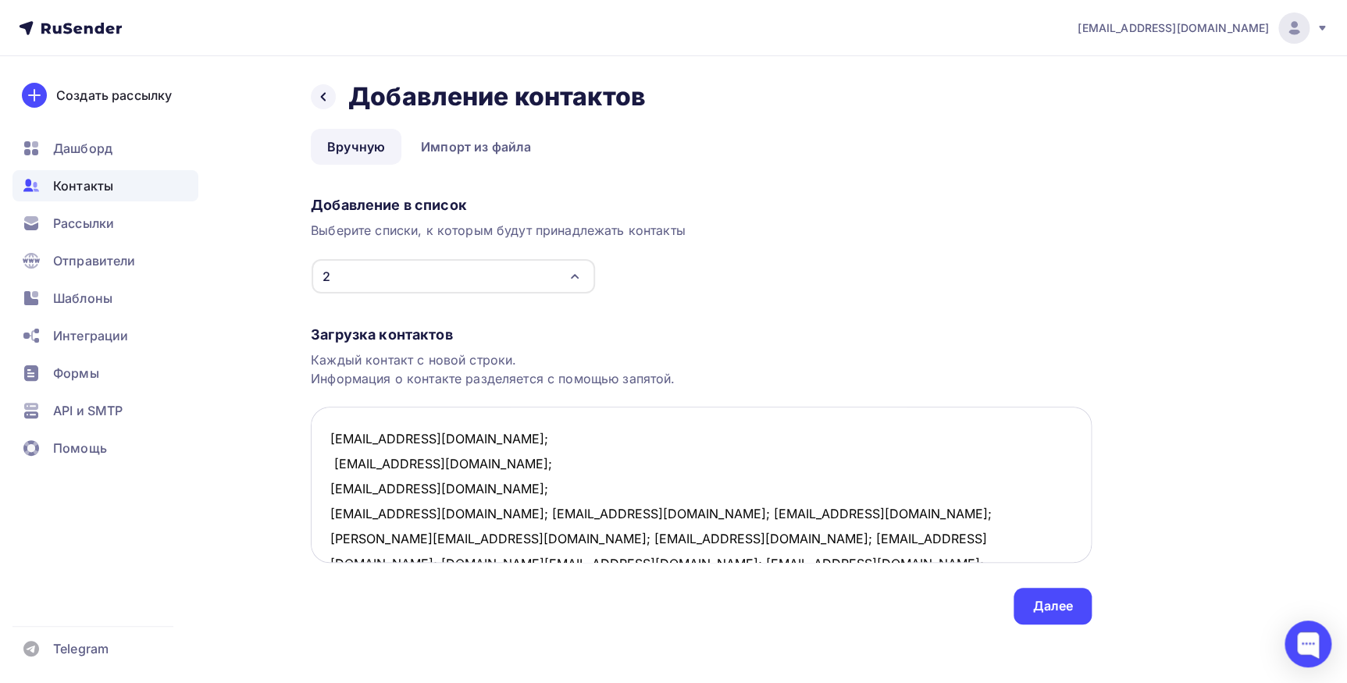
click at [443, 517] on textarea "[EMAIL_ADDRESS][DOMAIN_NAME]; [EMAIL_ADDRESS][DOMAIN_NAME]; [EMAIL_ADDRESS][DOM…" at bounding box center [701, 485] width 781 height 156
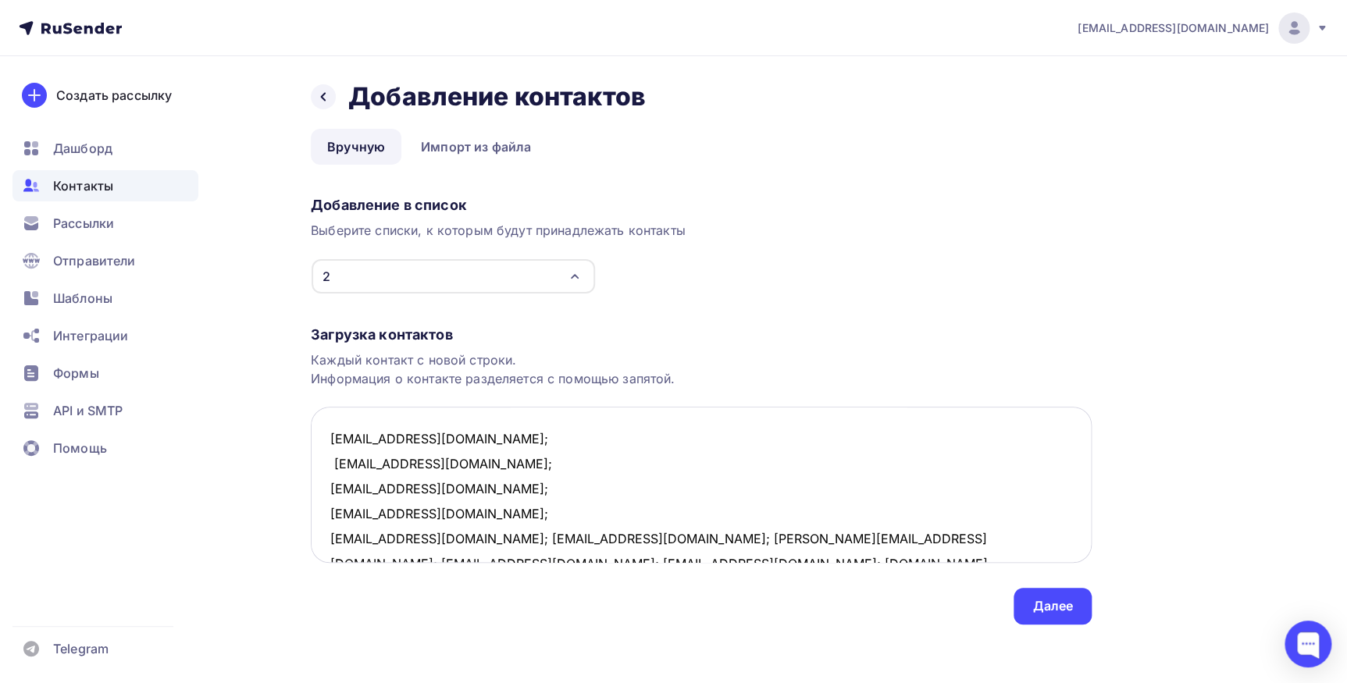
click at [472, 536] on textarea "[EMAIL_ADDRESS][DOMAIN_NAME]; [EMAIL_ADDRESS][DOMAIN_NAME]; [EMAIL_ADDRESS][DOM…" at bounding box center [701, 485] width 781 height 156
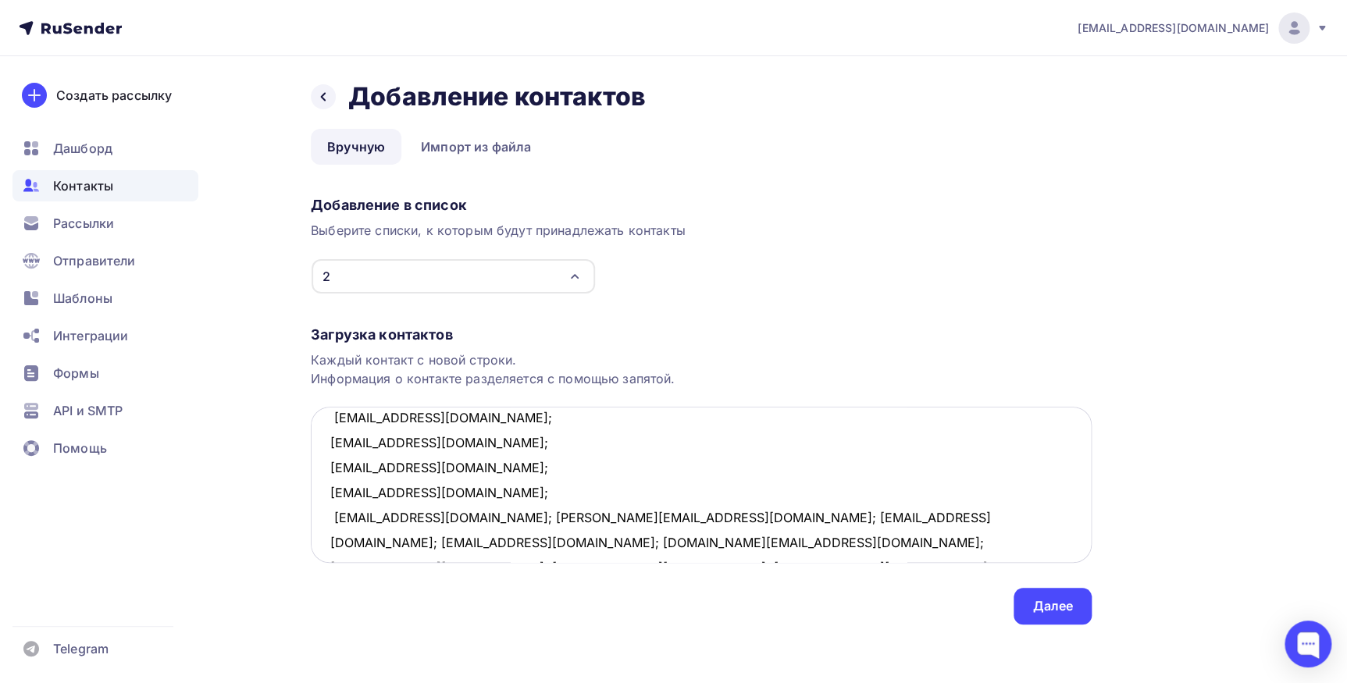
scroll to position [80, 0]
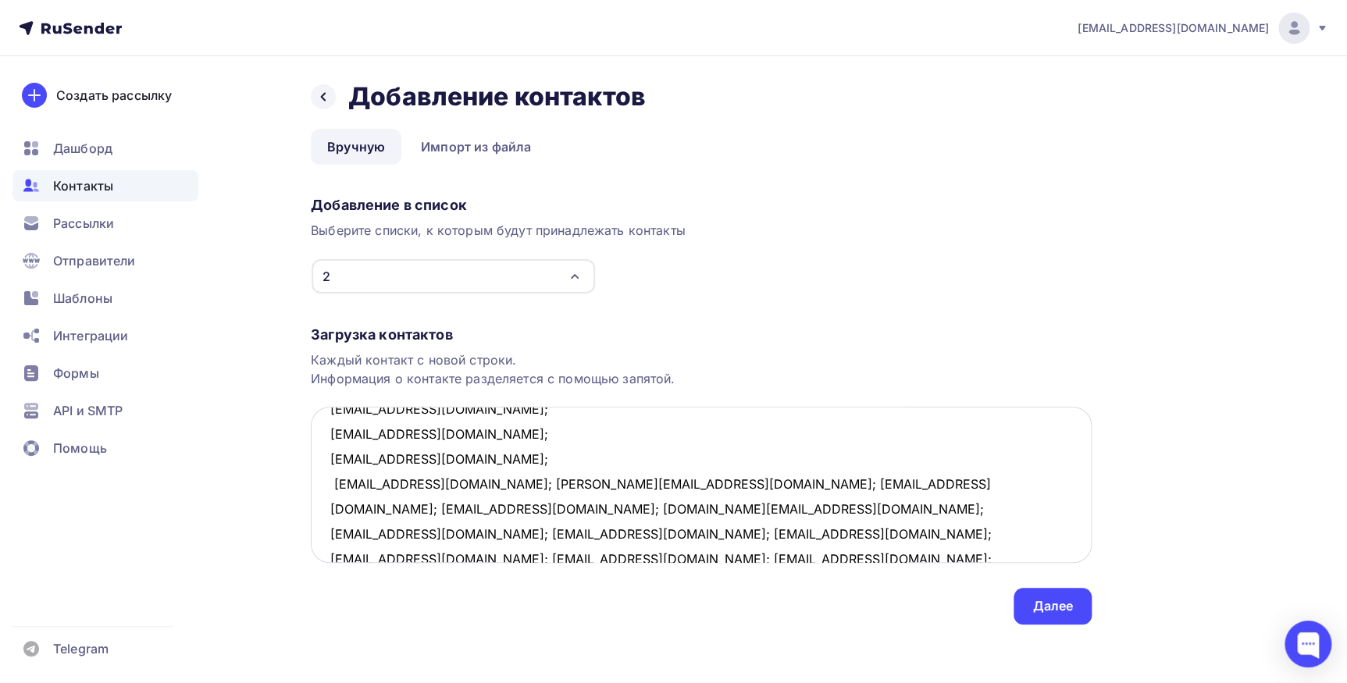
click at [482, 484] on textarea "[EMAIL_ADDRESS][DOMAIN_NAME]; [EMAIL_ADDRESS][DOMAIN_NAME]; [EMAIL_ADDRESS][DOM…" at bounding box center [701, 485] width 781 height 156
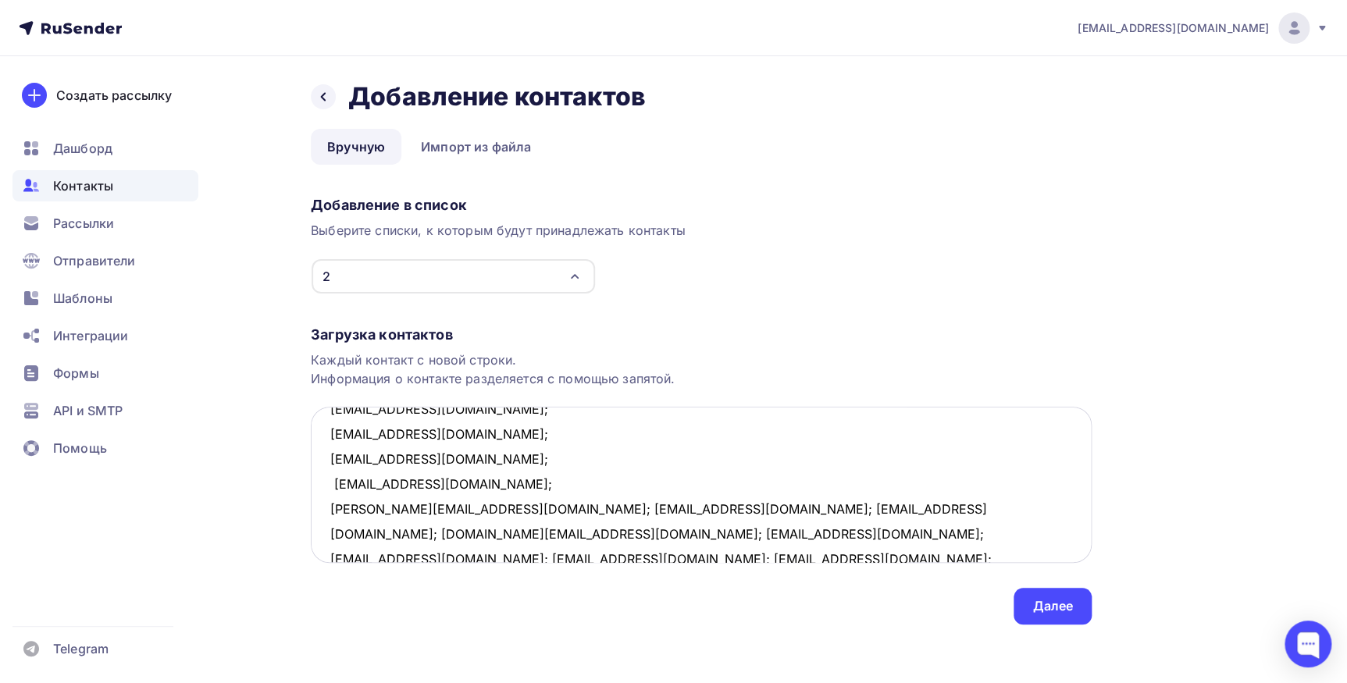
click at [446, 509] on textarea "[EMAIL_ADDRESS][DOMAIN_NAME]; [EMAIL_ADDRESS][DOMAIN_NAME]; [EMAIL_ADDRESS][DOM…" at bounding box center [701, 485] width 781 height 156
click at [446, 533] on textarea "[EMAIL_ADDRESS][DOMAIN_NAME]; [EMAIL_ADDRESS][DOMAIN_NAME]; [EMAIL_ADDRESS][DOM…" at bounding box center [701, 485] width 781 height 156
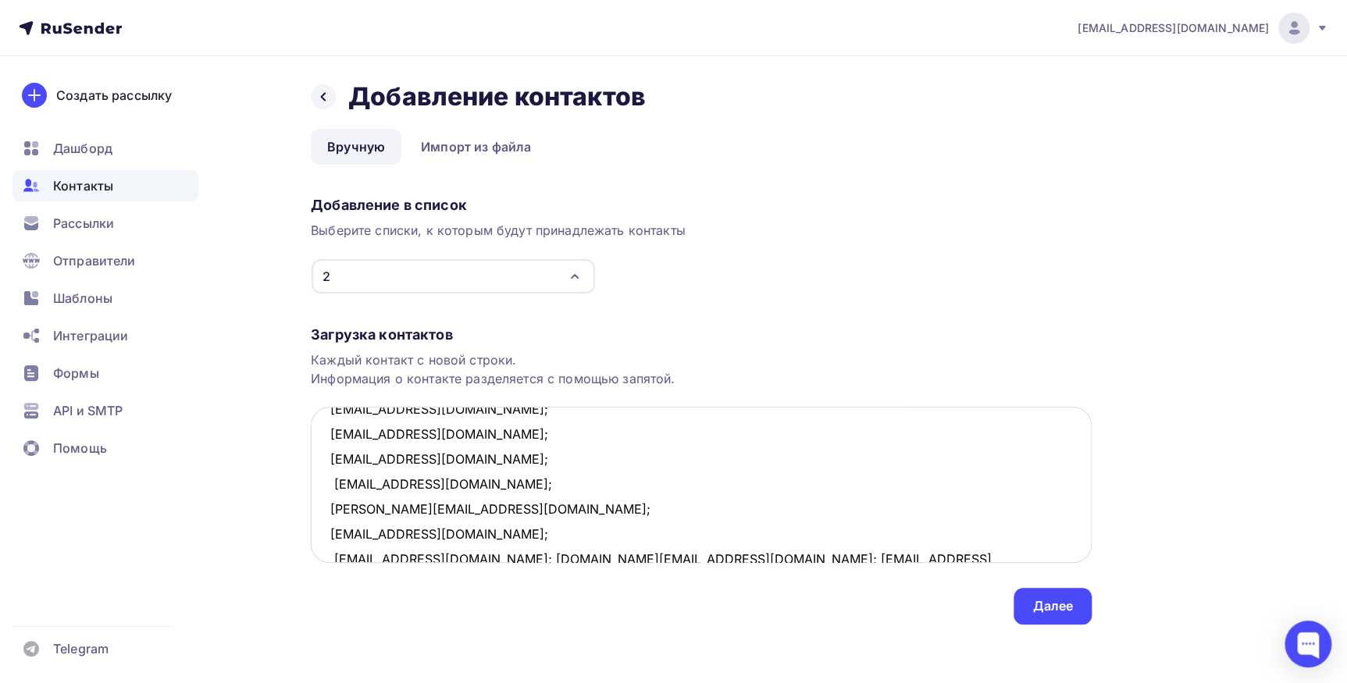
scroll to position [84, 0]
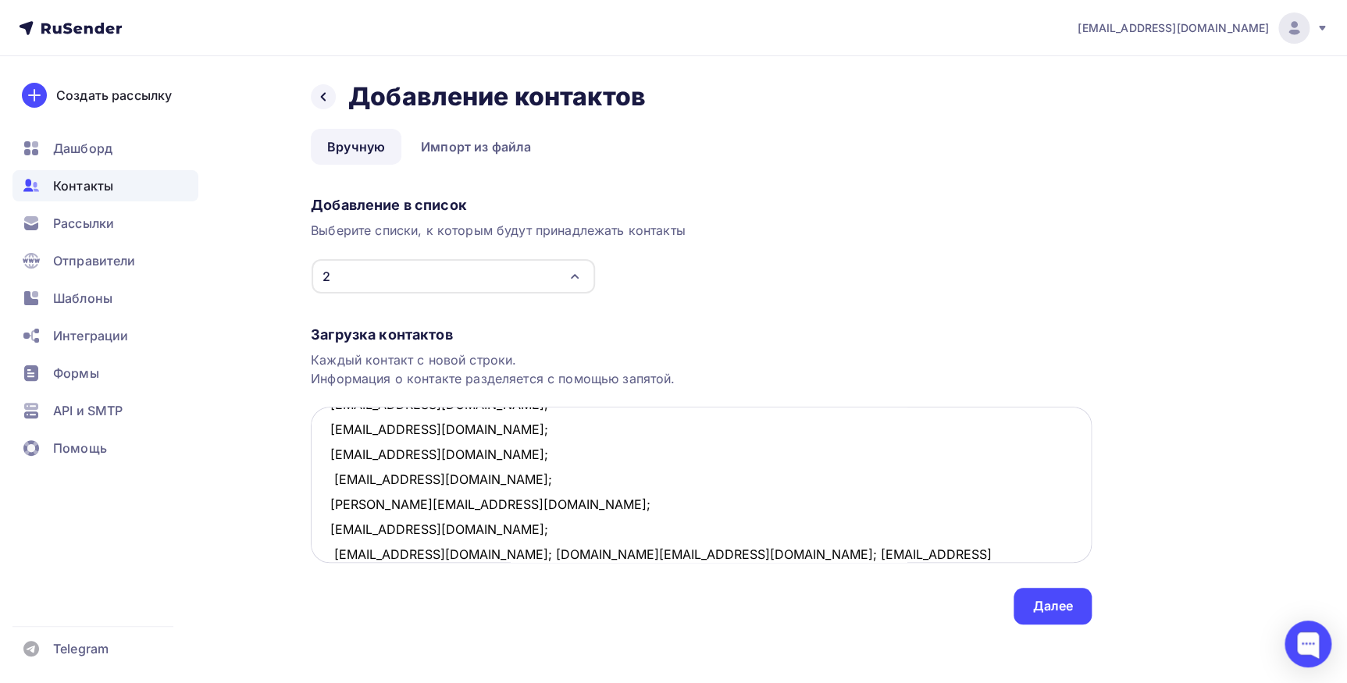
click at [468, 550] on textarea "[EMAIL_ADDRESS][DOMAIN_NAME]; [EMAIL_ADDRESS][DOMAIN_NAME]; [EMAIL_ADDRESS][DOM…" at bounding box center [701, 485] width 781 height 156
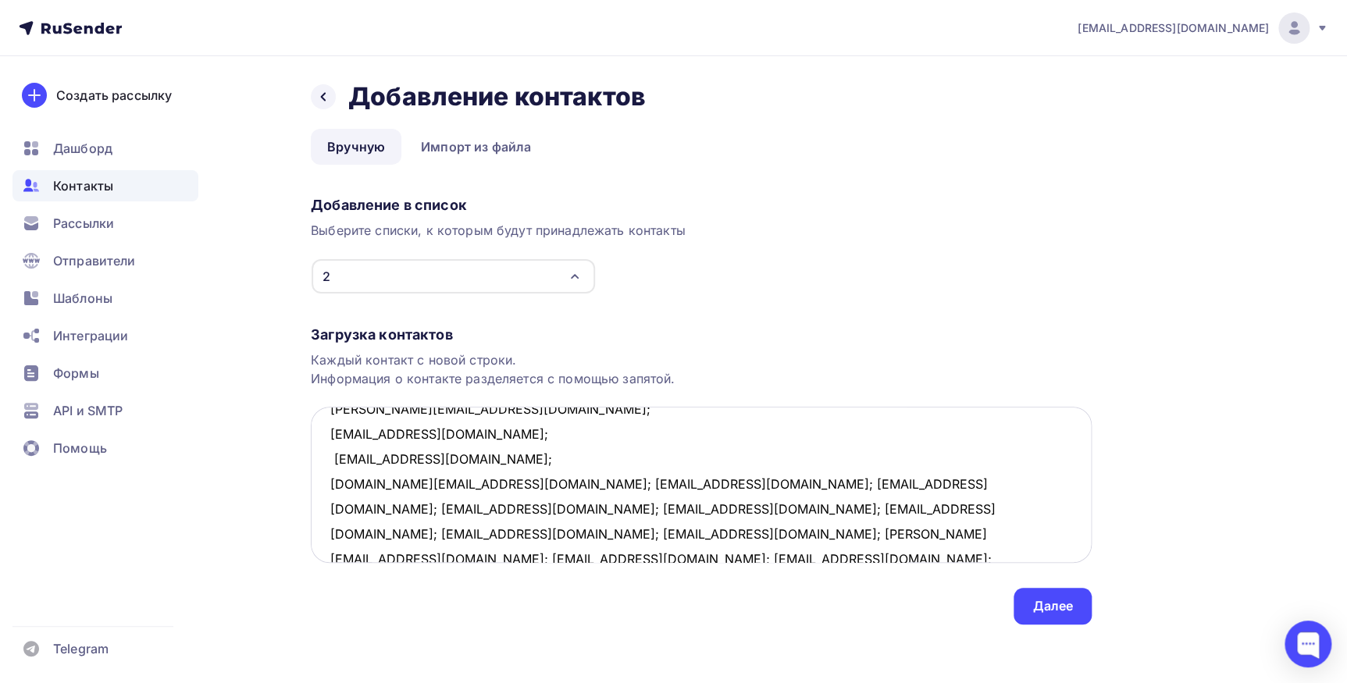
click at [470, 484] on textarea "[EMAIL_ADDRESS][DOMAIN_NAME]; [EMAIL_ADDRESS][DOMAIN_NAME]; [EMAIL_ADDRESS][DOM…" at bounding box center [701, 485] width 781 height 156
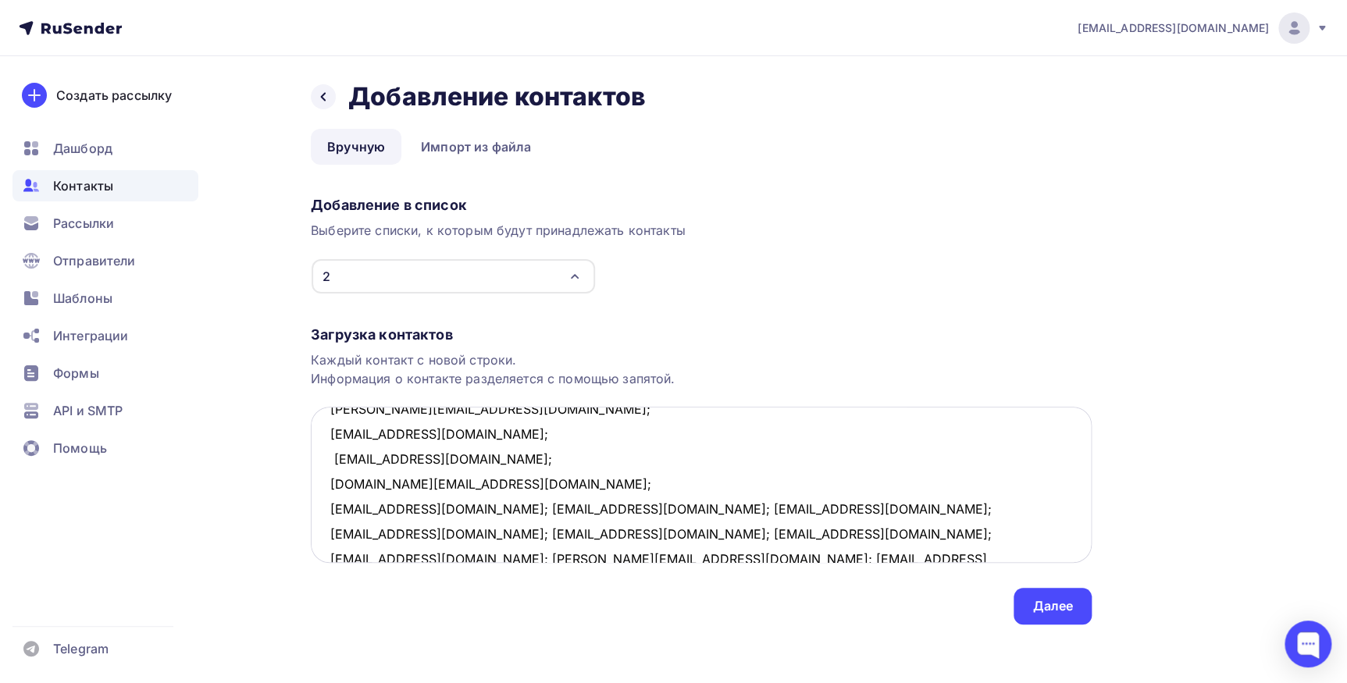
click at [478, 509] on textarea "[EMAIL_ADDRESS][DOMAIN_NAME]; [EMAIL_ADDRESS][DOMAIN_NAME]; [EMAIL_ADDRESS][DOM…" at bounding box center [701, 485] width 781 height 156
click at [462, 533] on textarea "[EMAIL_ADDRESS][DOMAIN_NAME]; [EMAIL_ADDRESS][DOMAIN_NAME]; [EMAIL_ADDRESS][DOM…" at bounding box center [701, 485] width 781 height 156
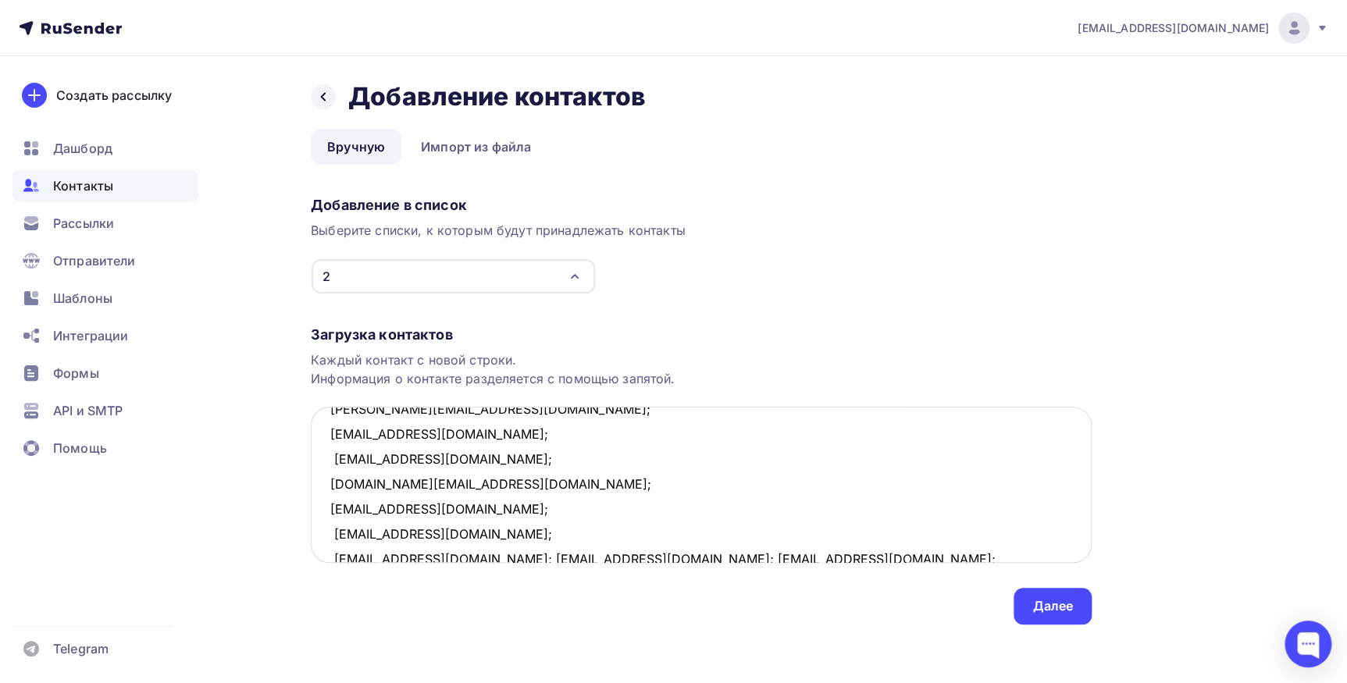
scroll to position [184, 0]
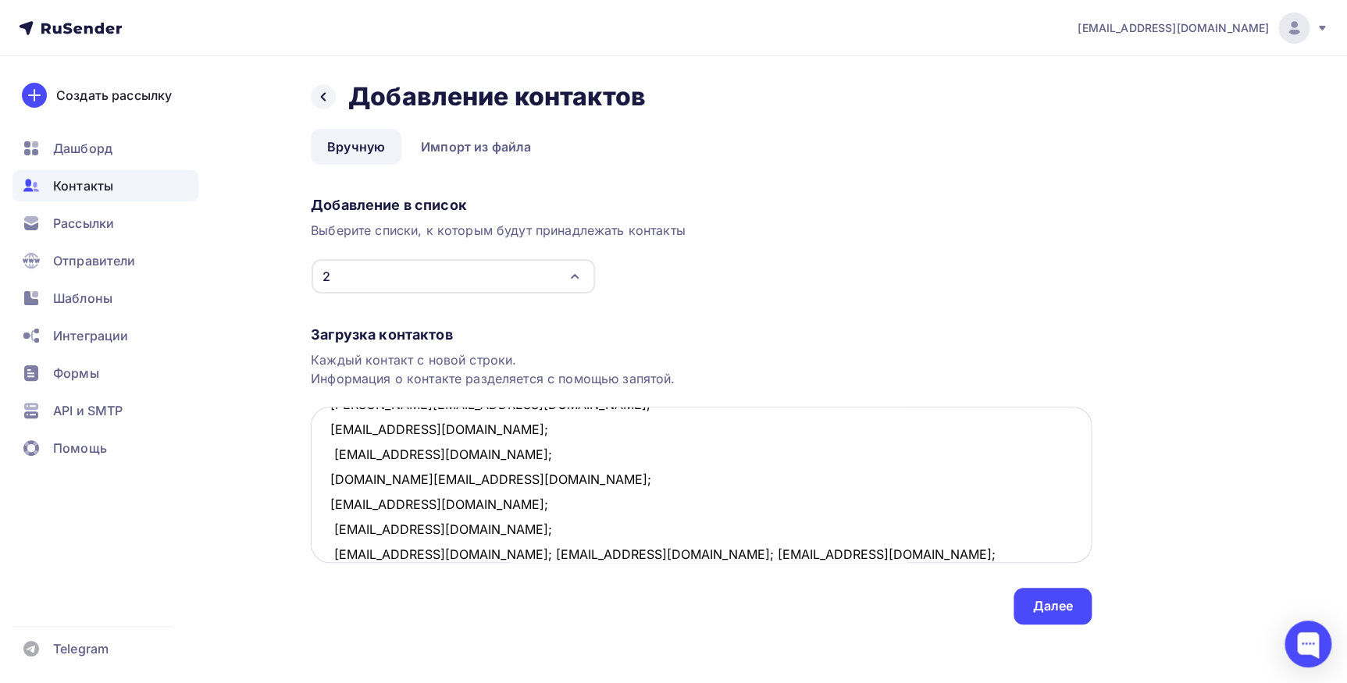
click at [413, 550] on textarea "[EMAIL_ADDRESS][DOMAIN_NAME]; [EMAIL_ADDRESS][DOMAIN_NAME]; [EMAIL_ADDRESS][DOM…" at bounding box center [701, 485] width 781 height 156
click at [517, 554] on textarea "[EMAIL_ADDRESS][DOMAIN_NAME]; [EMAIL_ADDRESS][DOMAIN_NAME]; [EMAIL_ADDRESS][DOM…" at bounding box center [701, 485] width 781 height 156
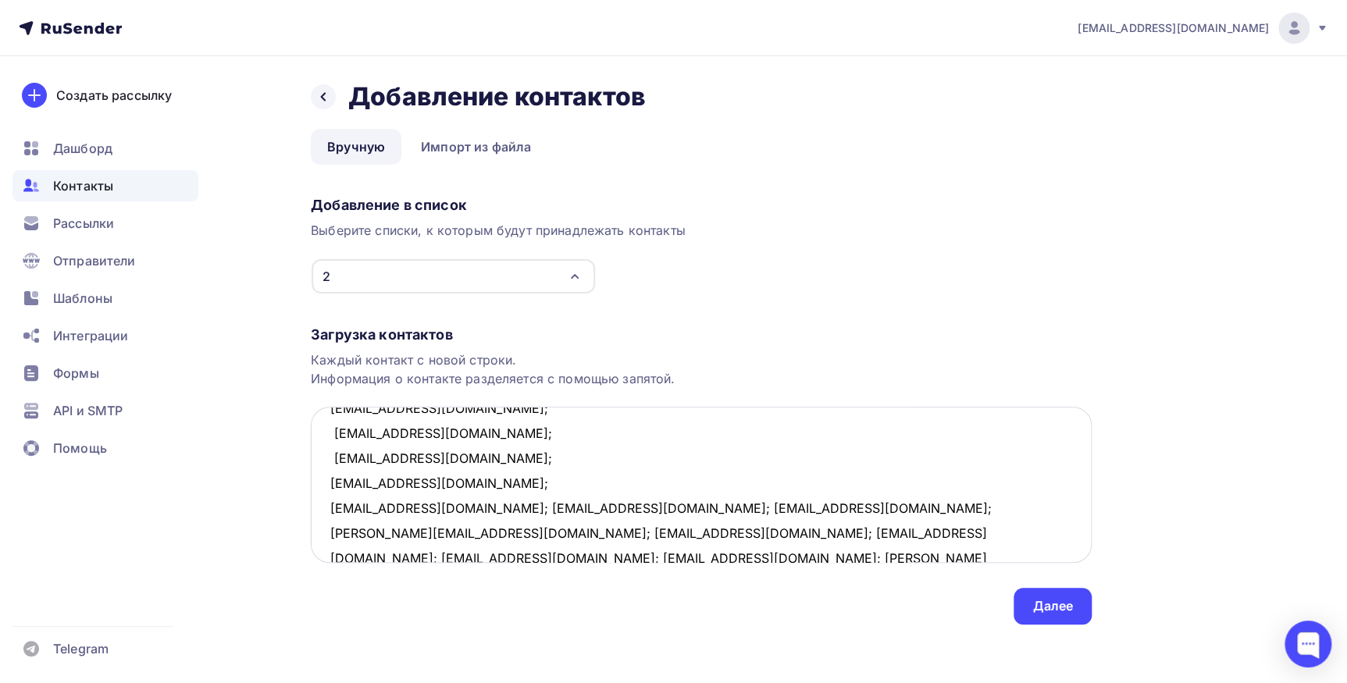
scroll to position [304, 0]
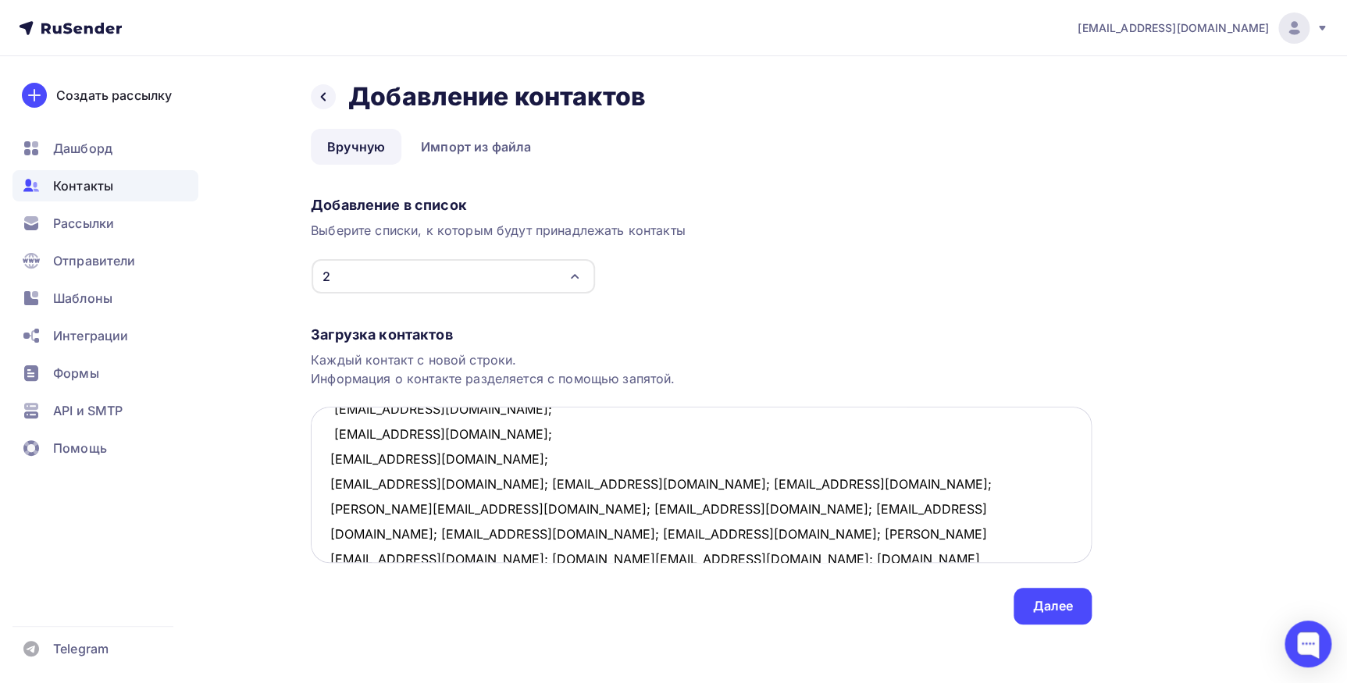
click at [454, 482] on textarea "[EMAIL_ADDRESS][DOMAIN_NAME]; [EMAIL_ADDRESS][DOMAIN_NAME]; [EMAIL_ADDRESS][DOM…" at bounding box center [701, 485] width 781 height 156
click at [461, 482] on textarea "[EMAIL_ADDRESS][DOMAIN_NAME]; [EMAIL_ADDRESS][DOMAIN_NAME]; [EMAIL_ADDRESS][DOM…" at bounding box center [701, 485] width 781 height 156
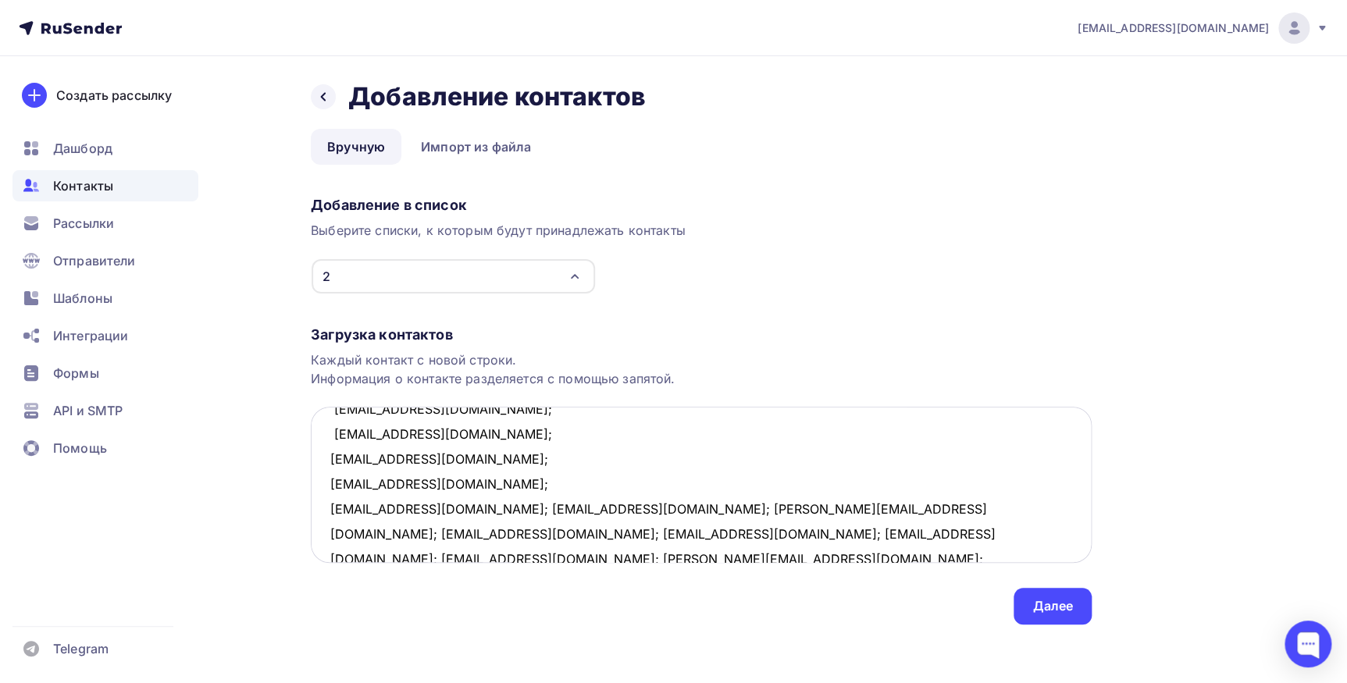
click at [429, 504] on textarea "[EMAIL_ADDRESS][DOMAIN_NAME]; [EMAIL_ADDRESS][DOMAIN_NAME]; [EMAIL_ADDRESS][DOM…" at bounding box center [701, 485] width 781 height 156
click at [473, 531] on textarea "[EMAIL_ADDRESS][DOMAIN_NAME]; [EMAIL_ADDRESS][DOMAIN_NAME]; [EMAIL_ADDRESS][DOM…" at bounding box center [701, 485] width 781 height 156
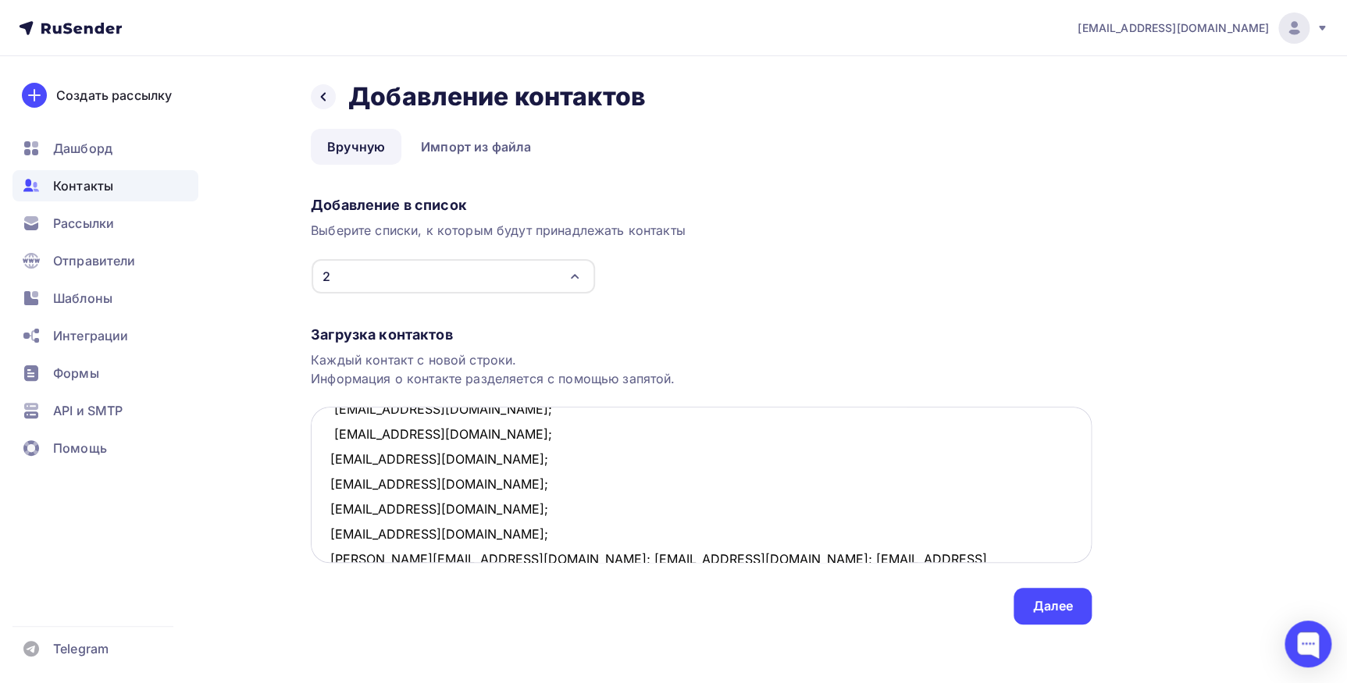
scroll to position [309, 0]
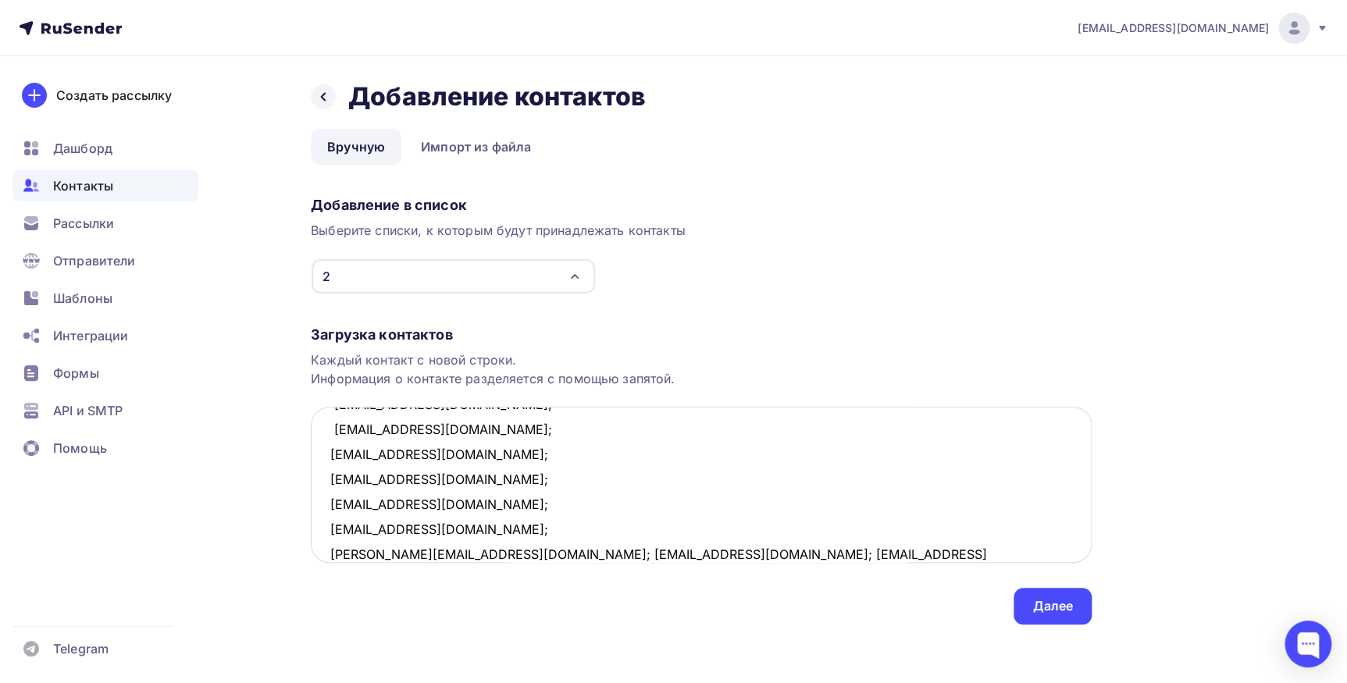
click at [445, 557] on textarea "[EMAIL_ADDRESS][DOMAIN_NAME]; [EMAIL_ADDRESS][DOMAIN_NAME]; [EMAIL_ADDRESS][DOM…" at bounding box center [701, 485] width 781 height 156
click at [445, 554] on textarea "[EMAIL_ADDRESS][DOMAIN_NAME]; [EMAIL_ADDRESS][DOMAIN_NAME]; [EMAIL_ADDRESS][DOM…" at bounding box center [701, 485] width 781 height 156
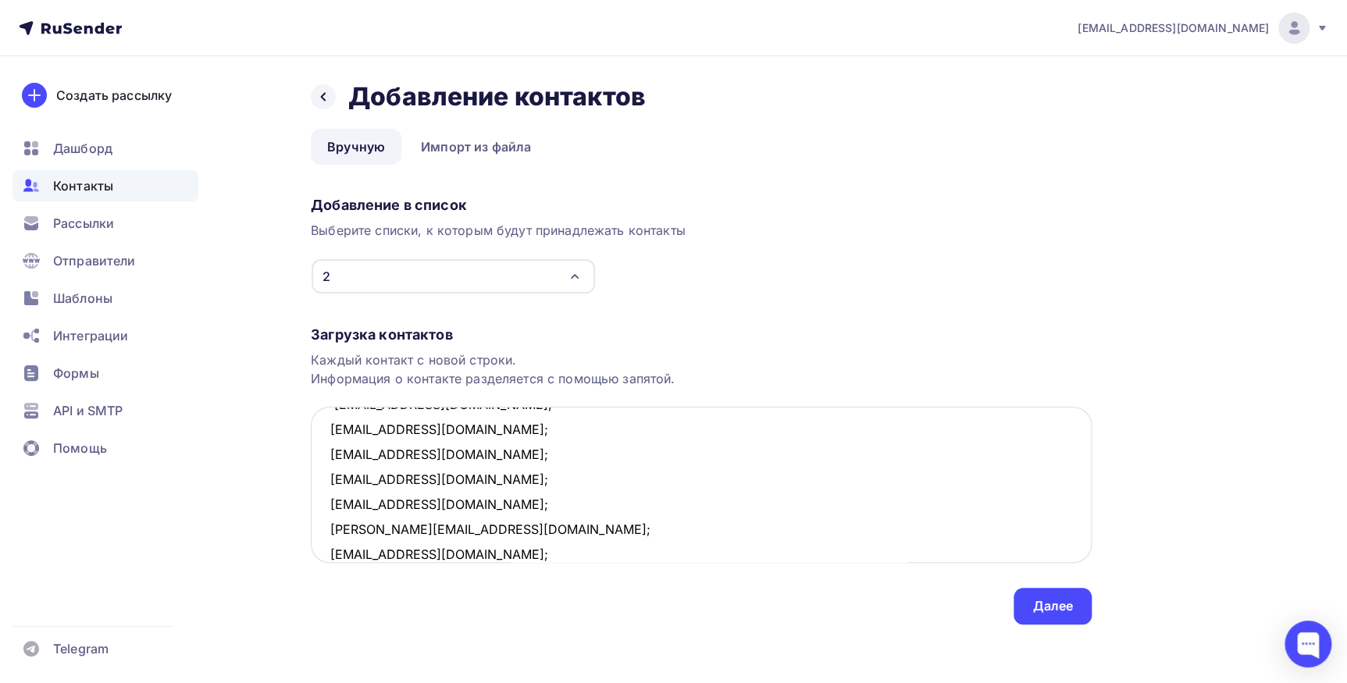
scroll to position [359, 0]
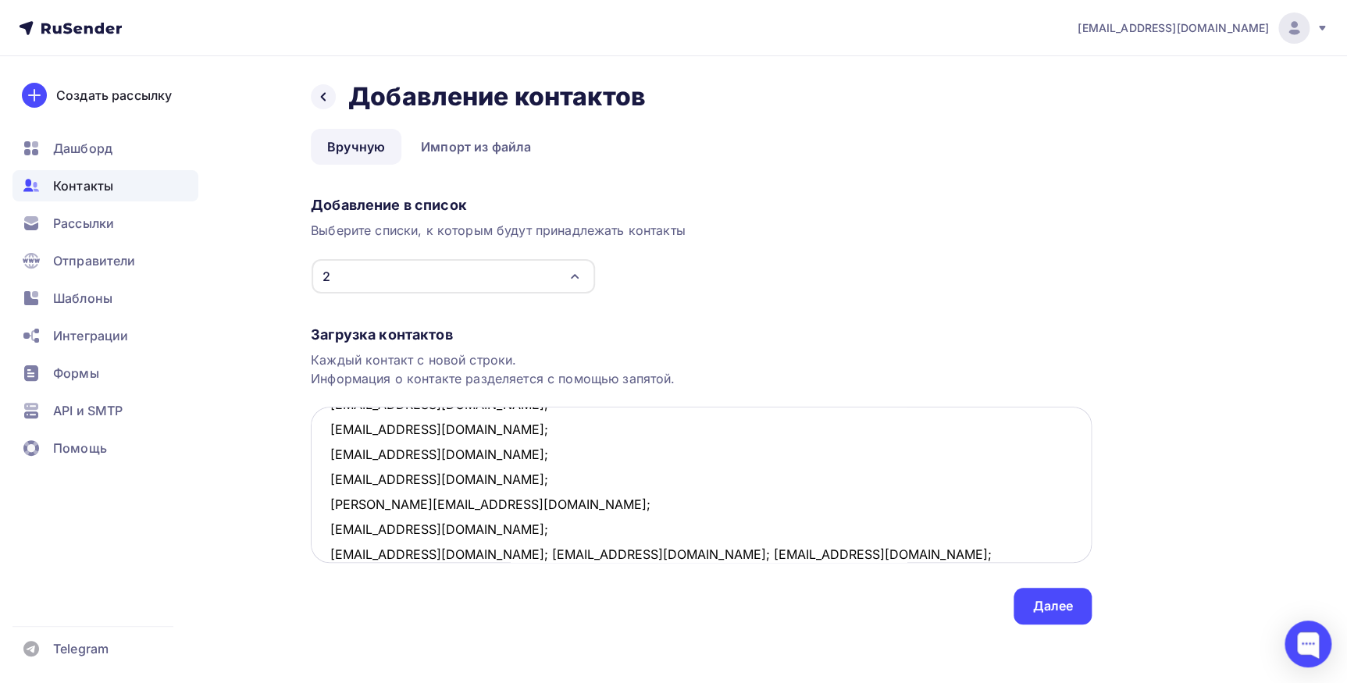
click at [472, 552] on textarea "[EMAIL_ADDRESS][DOMAIN_NAME]; [EMAIL_ADDRESS][DOMAIN_NAME]; [EMAIL_ADDRESS][DOM…" at bounding box center [701, 485] width 781 height 156
click at [446, 555] on textarea "[EMAIL_ADDRESS][DOMAIN_NAME]; [EMAIL_ADDRESS][DOMAIN_NAME]; [EMAIL_ADDRESS][DOM…" at bounding box center [701, 485] width 781 height 156
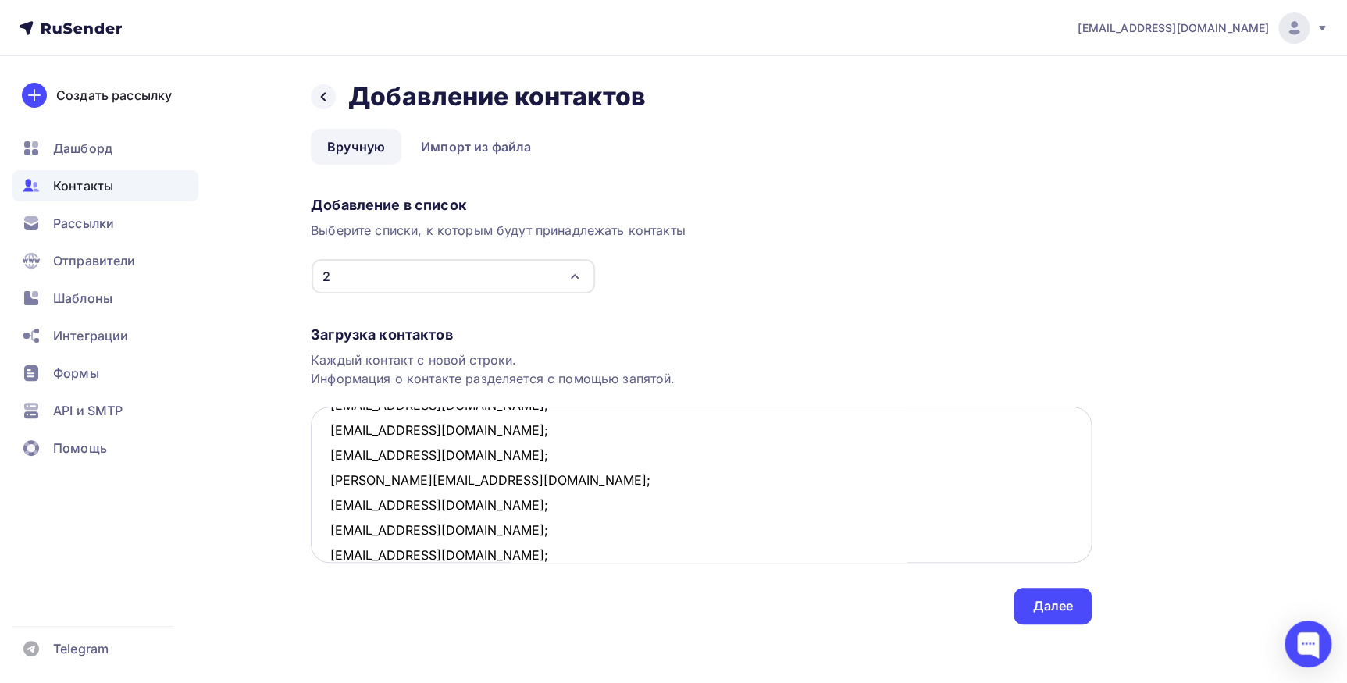
scroll to position [408, 0]
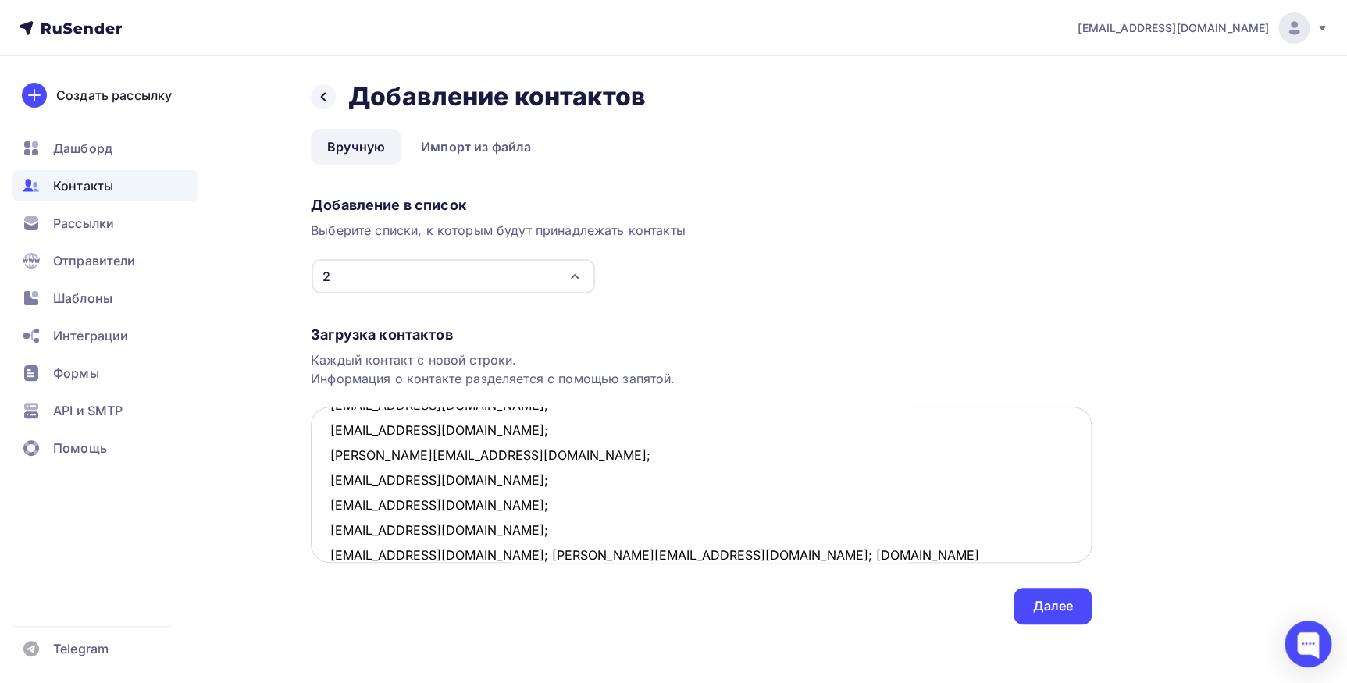
click at [490, 554] on textarea "[EMAIL_ADDRESS][DOMAIN_NAME]; [EMAIL_ADDRESS][DOMAIN_NAME]; [EMAIL_ADDRESS][DOM…" at bounding box center [701, 485] width 781 height 156
click at [485, 554] on textarea "[EMAIL_ADDRESS][DOMAIN_NAME]; [EMAIL_ADDRESS][DOMAIN_NAME]; [EMAIL_ADDRESS][DOM…" at bounding box center [701, 485] width 781 height 156
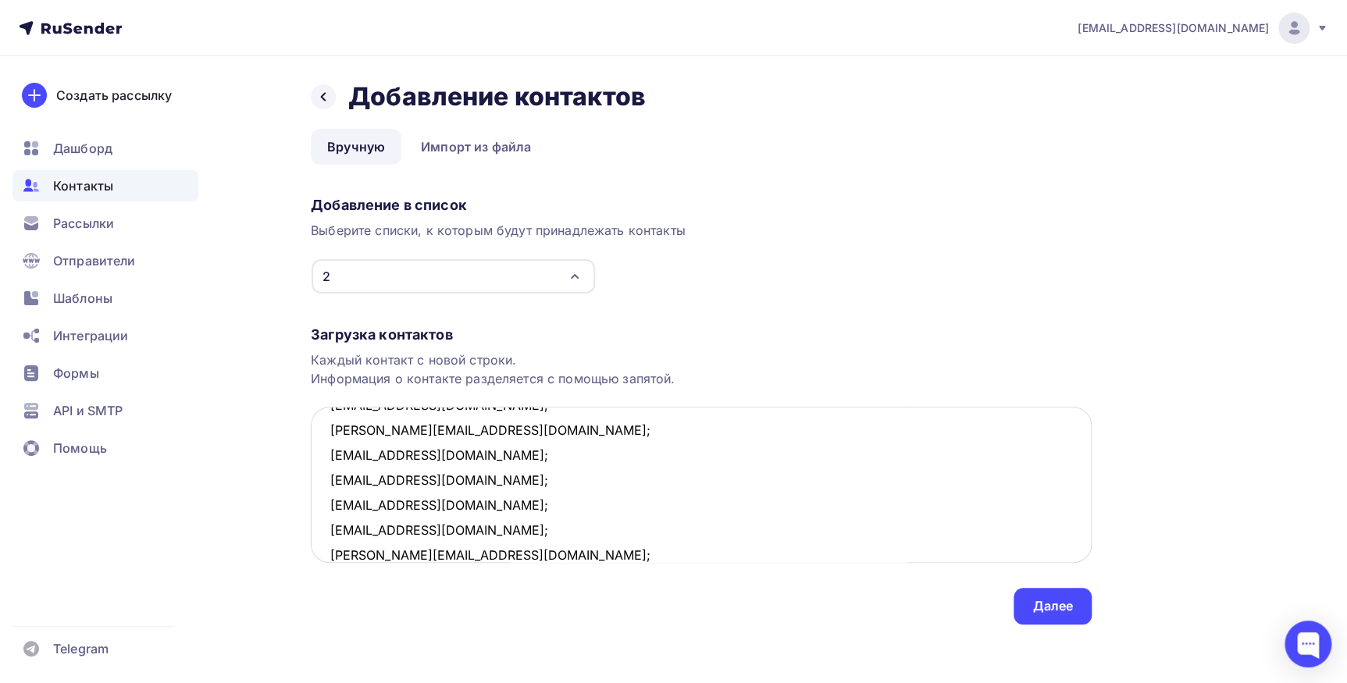
scroll to position [459, 0]
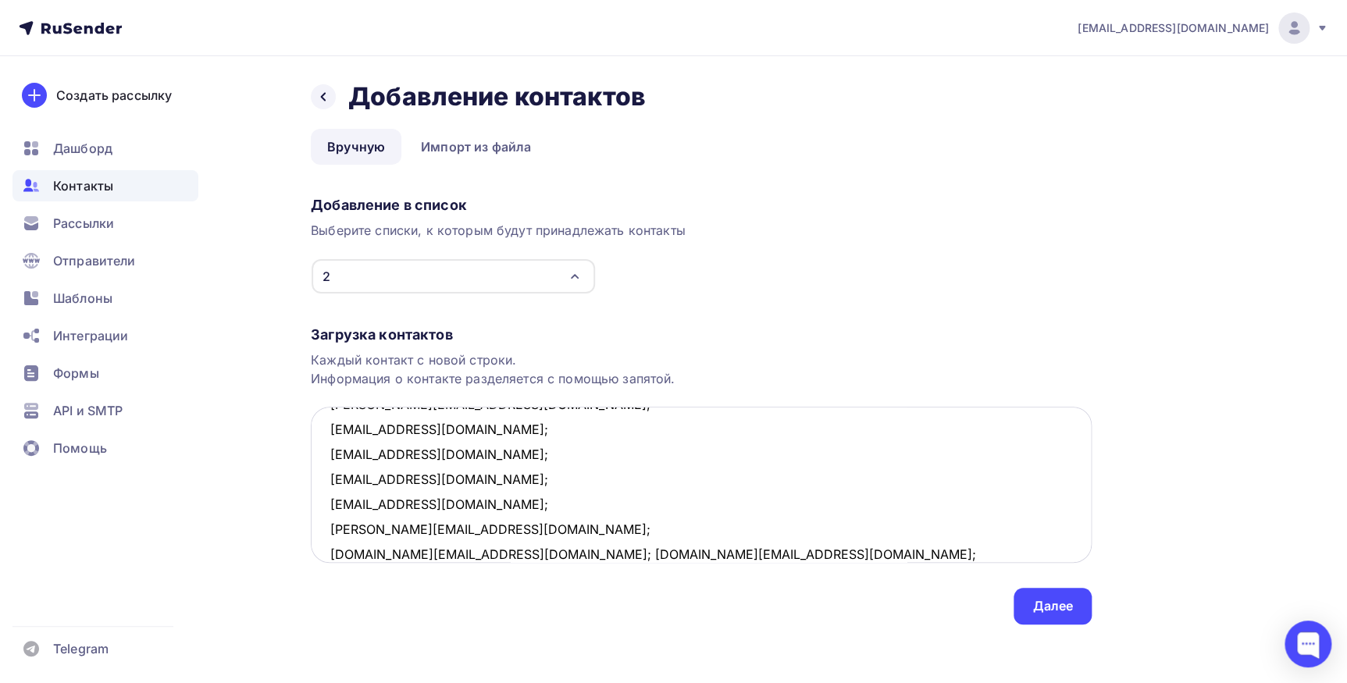
click at [504, 550] on textarea "[EMAIL_ADDRESS][DOMAIN_NAME]; [EMAIL_ADDRESS][DOMAIN_NAME]; [EMAIL_ADDRESS][DOM…" at bounding box center [701, 485] width 781 height 156
click at [480, 550] on textarea "[EMAIL_ADDRESS][DOMAIN_NAME]; [EMAIL_ADDRESS][DOMAIN_NAME]; [EMAIL_ADDRESS][DOM…" at bounding box center [701, 485] width 781 height 156
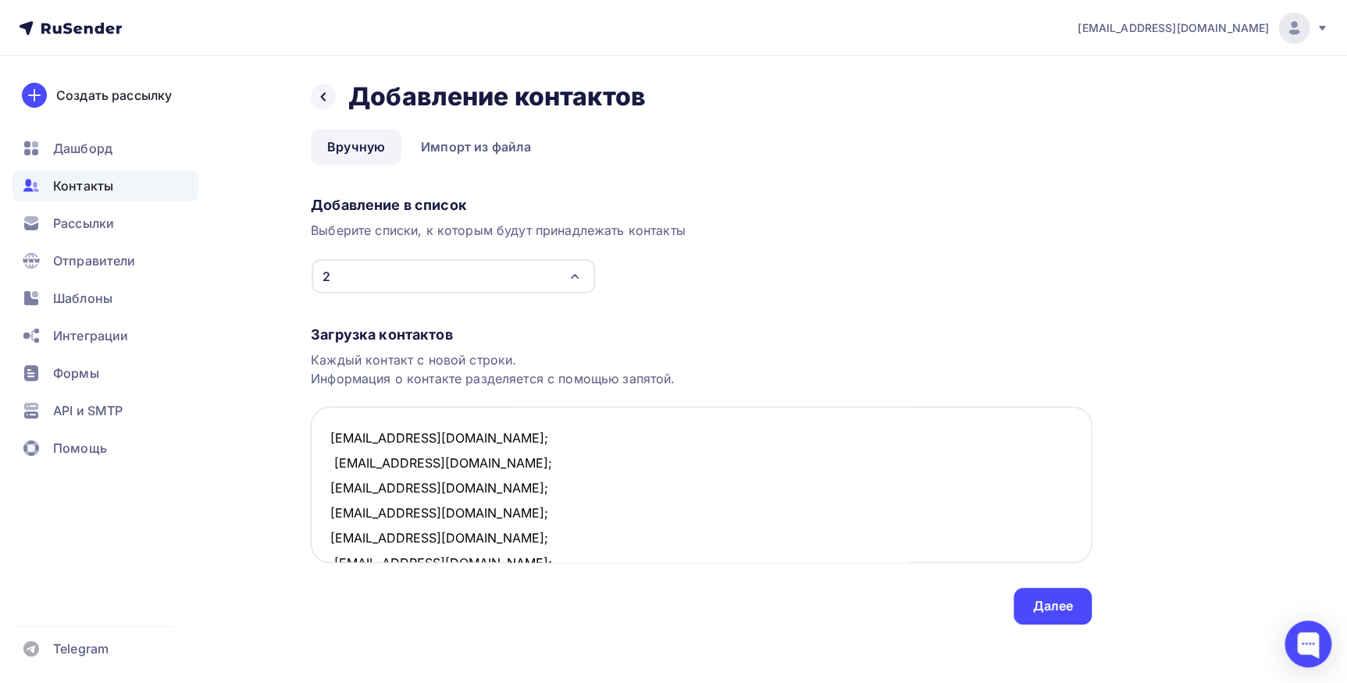
scroll to position [0, 0]
type textarea "[EMAIL_ADDRESS][DOMAIN_NAME]; [EMAIL_ADDRESS][DOMAIN_NAME]; [EMAIL_ADDRESS][DOM…"
click at [1021, 602] on div "Далее" at bounding box center [1052, 606] width 78 height 37
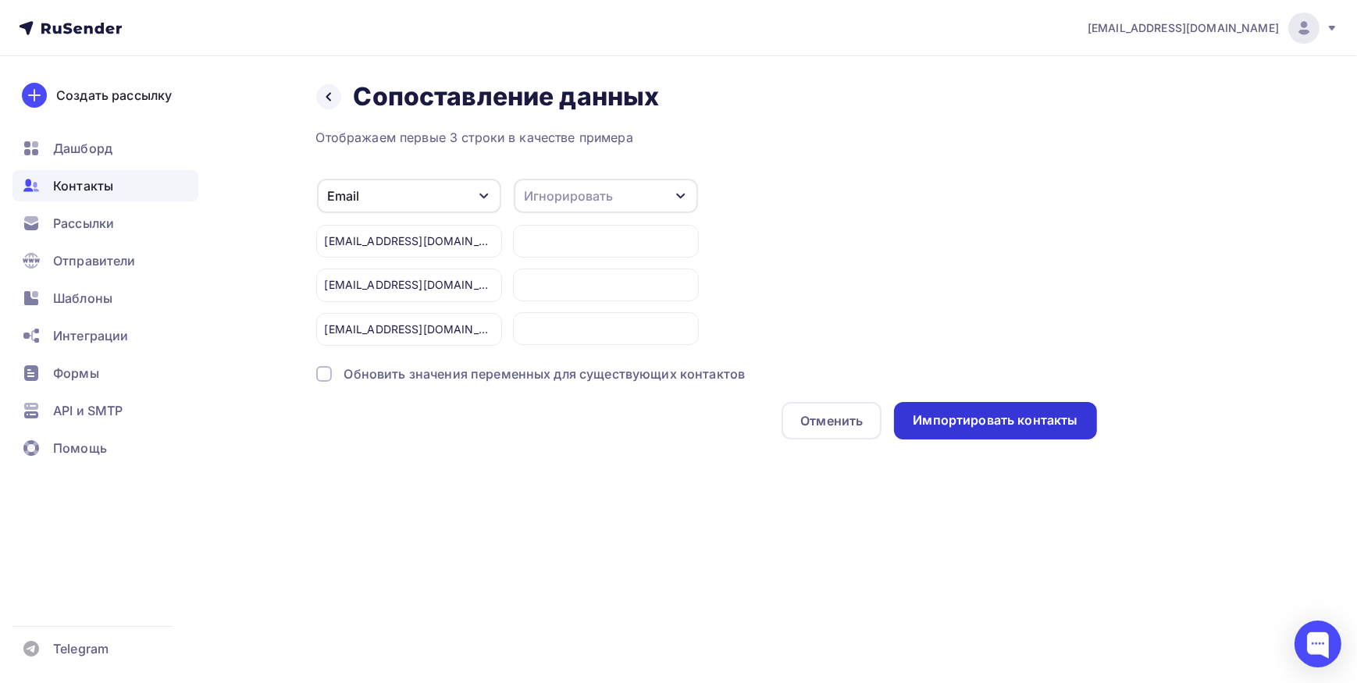
click at [966, 419] on div "Импортировать контакты" at bounding box center [995, 420] width 165 height 18
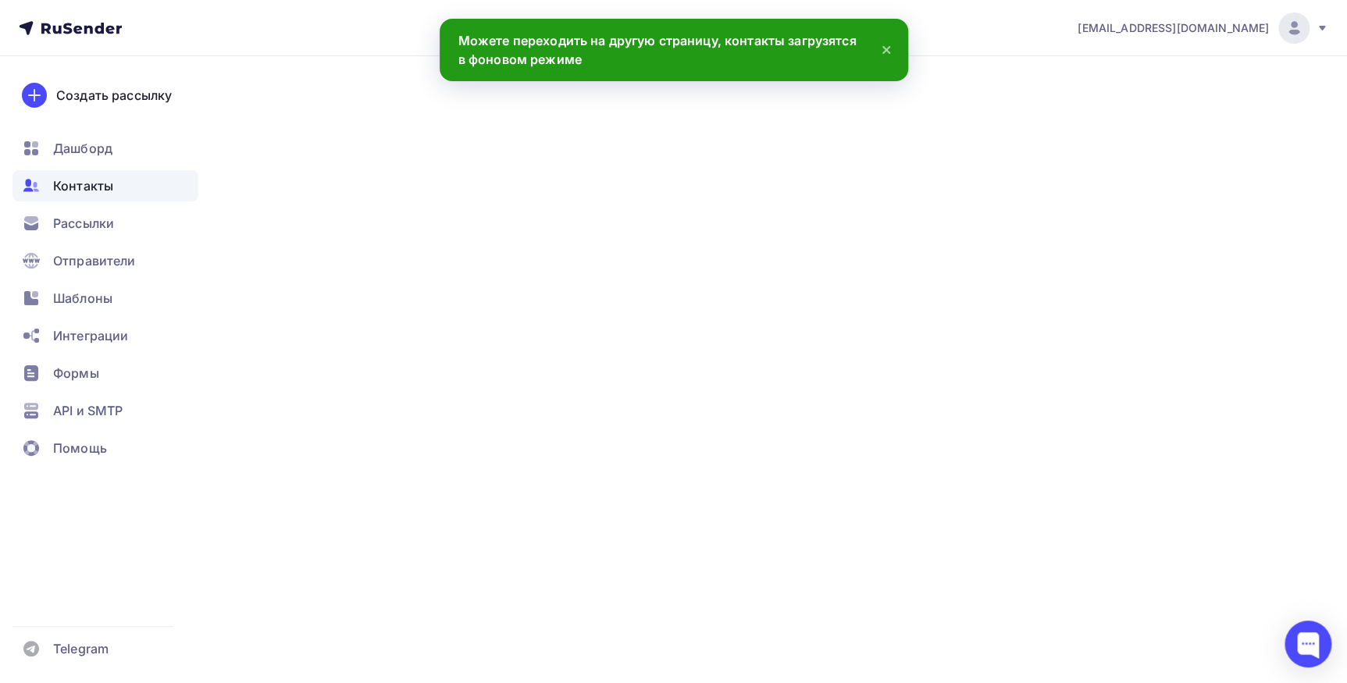
scroll to position [557, 0]
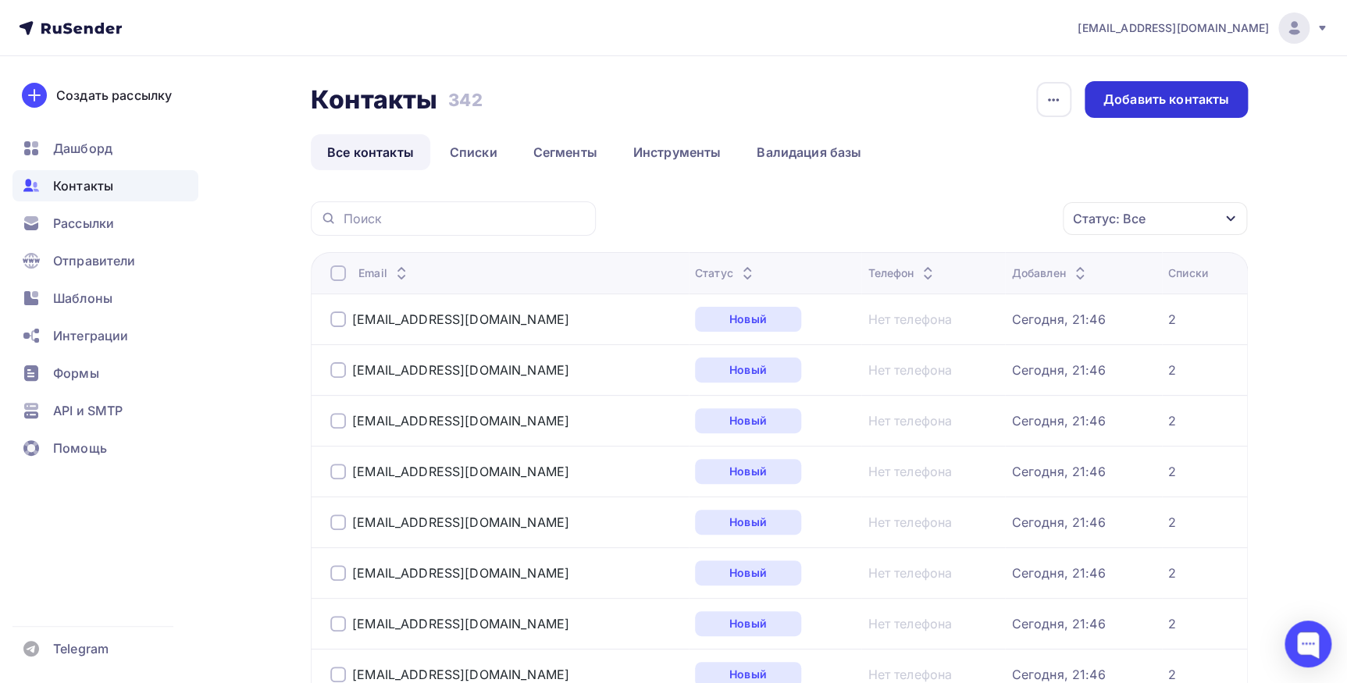
click at [1130, 81] on div "Добавить контакты" at bounding box center [1165, 99] width 163 height 37
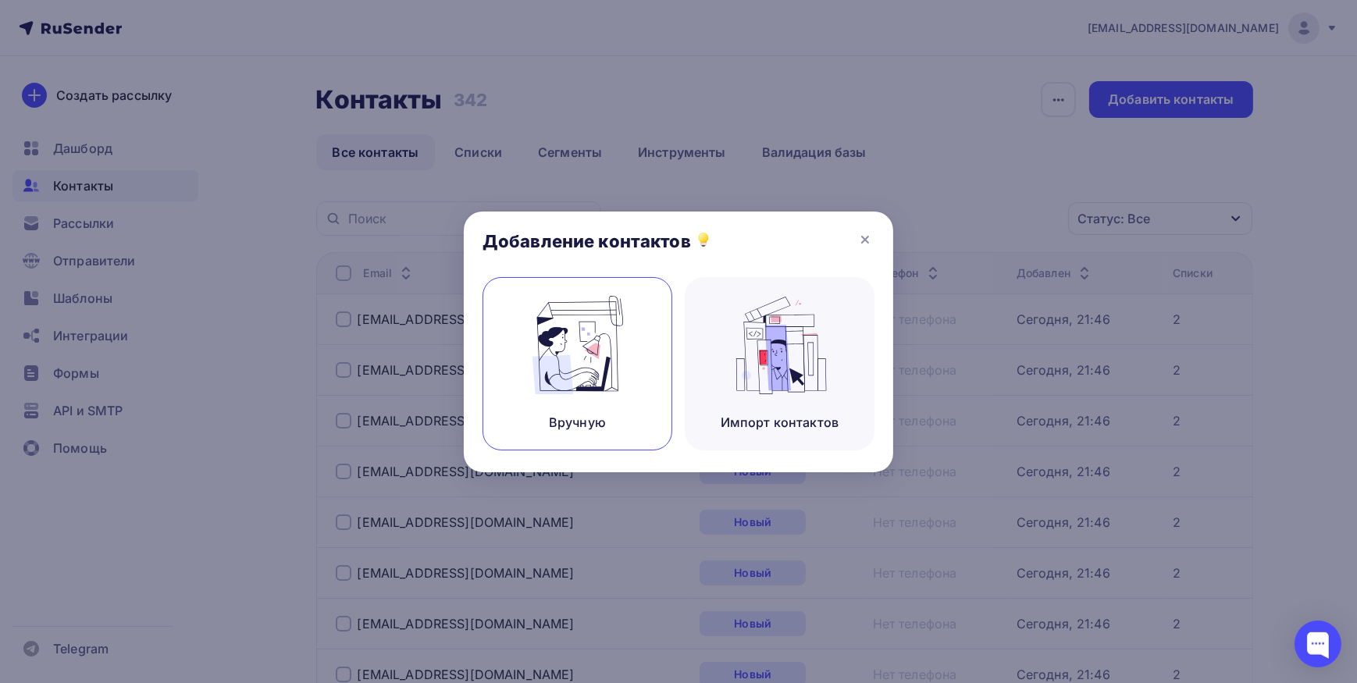
click at [618, 325] on img at bounding box center [577, 345] width 105 height 98
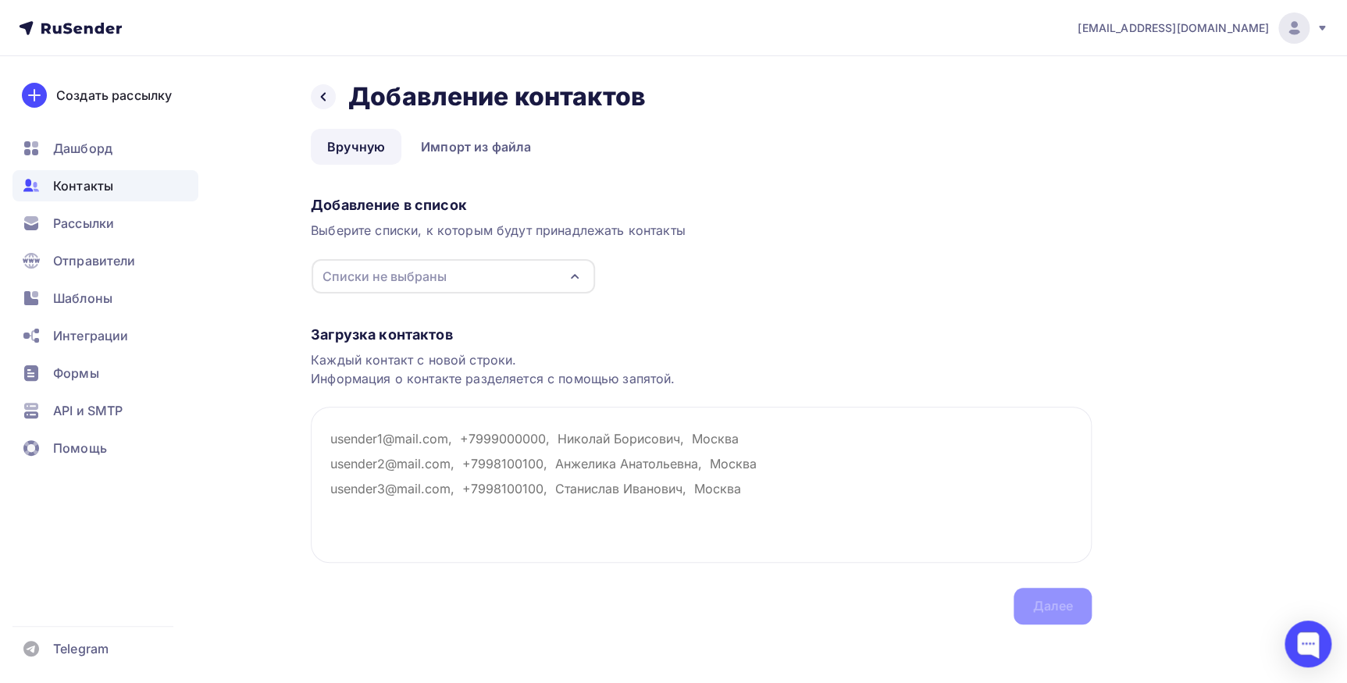
click at [582, 281] on icon "button" at bounding box center [574, 276] width 19 height 19
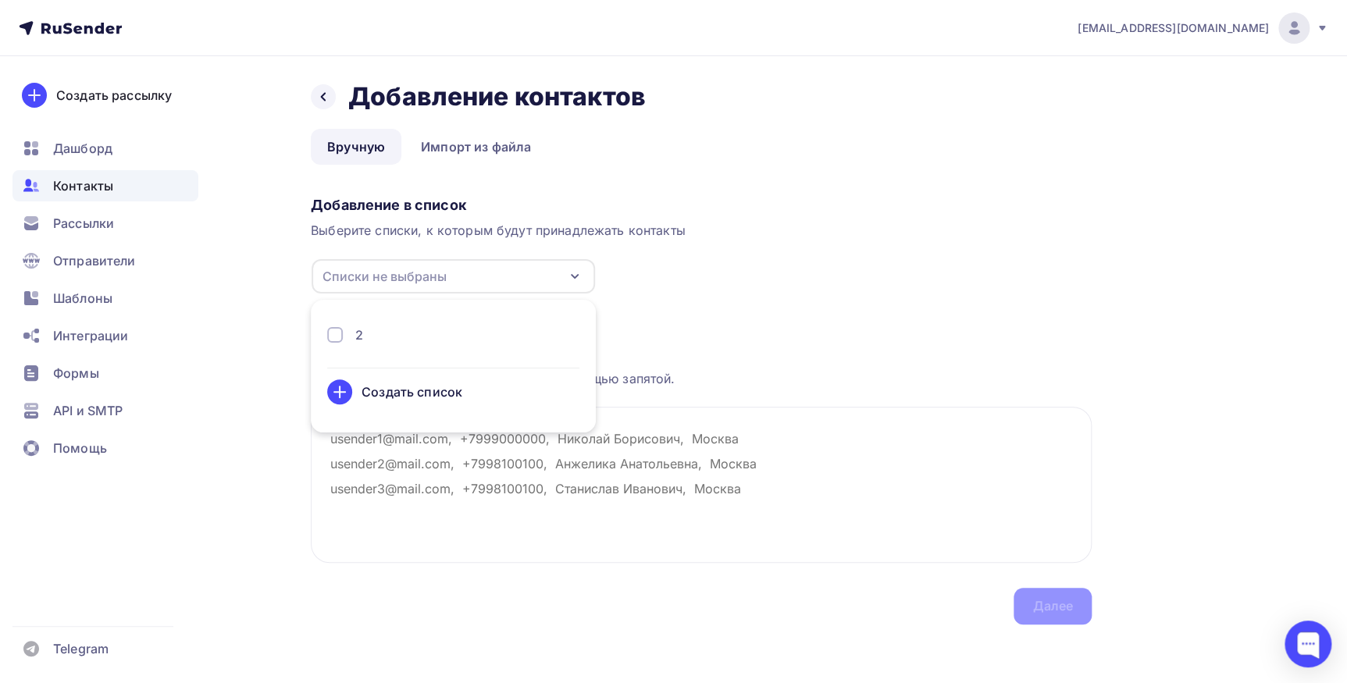
click at [435, 332] on div "2" at bounding box center [453, 335] width 252 height 19
click at [497, 471] on textarea at bounding box center [701, 485] width 781 height 156
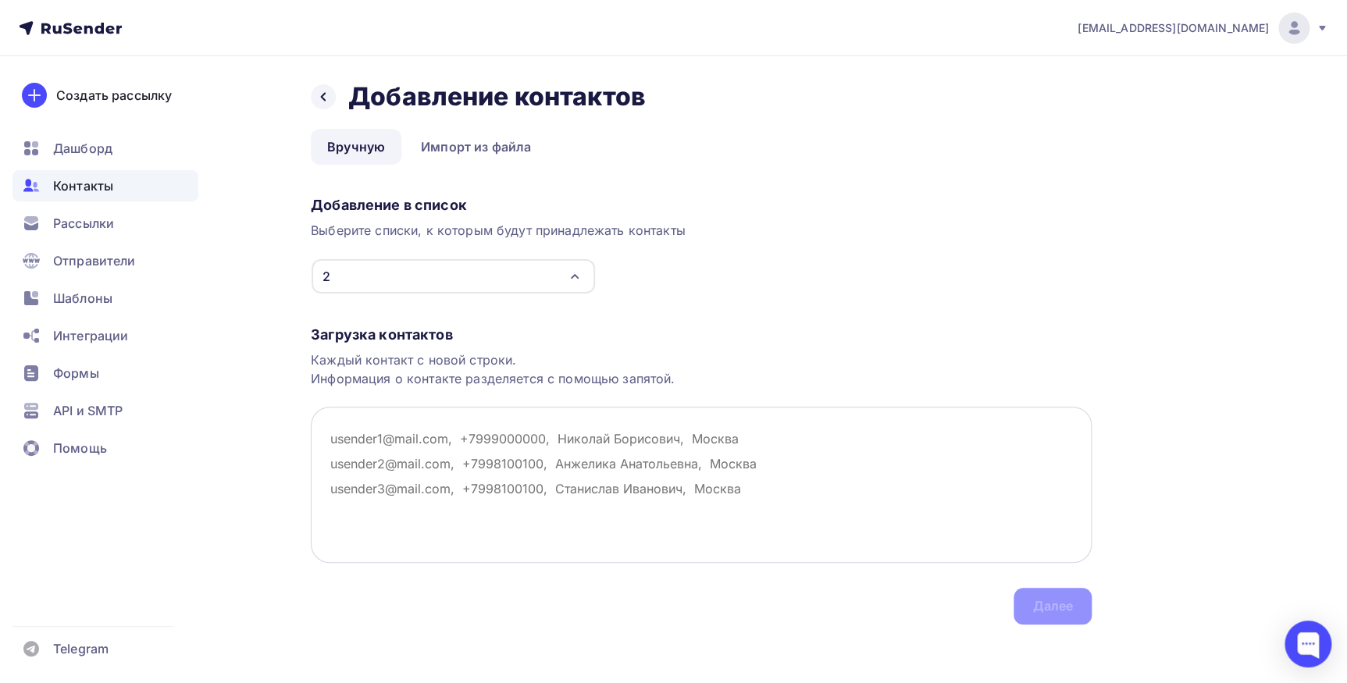
click at [390, 443] on textarea at bounding box center [701, 485] width 781 height 156
paste textarea "marina.antipova.90@mail.ru; anisimov1000@yandex.ru; pronkina-yulia@mail.ru; zen…"
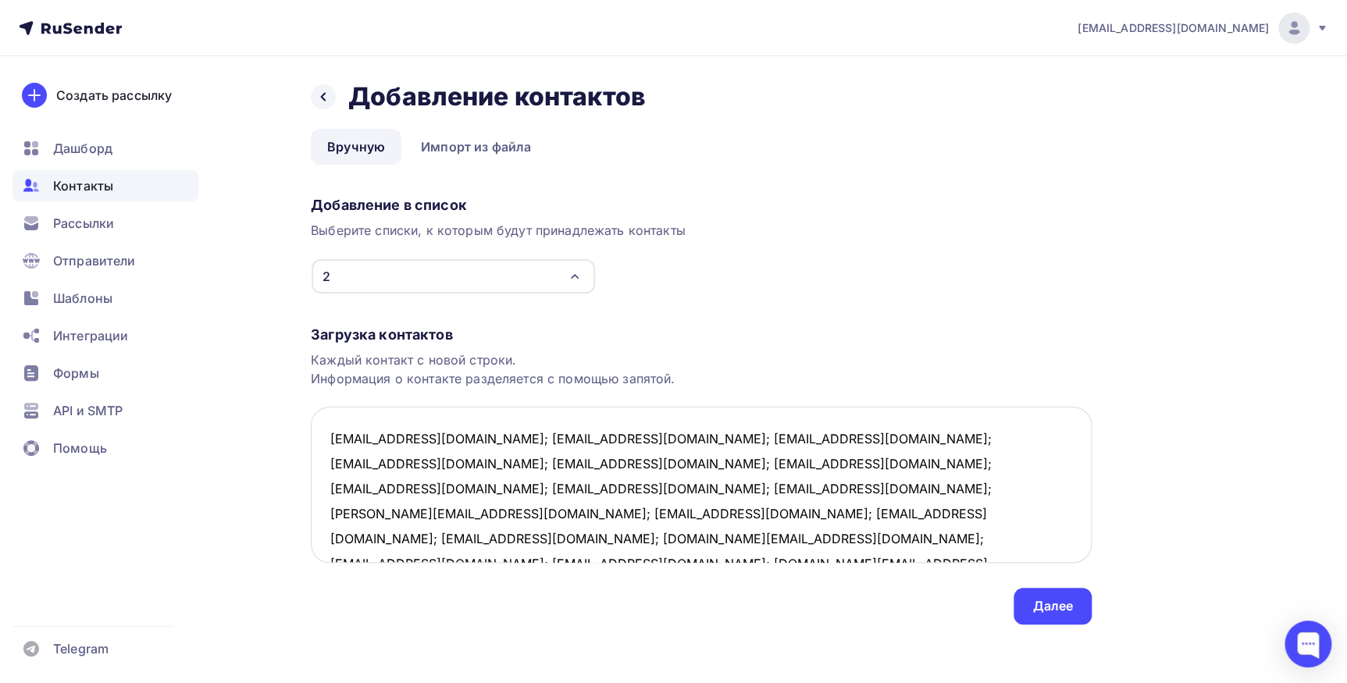
click at [501, 437] on textarea "marina.antipova.90@mail.ru; anisimov1000@yandex.ru; pronkina-yulia@mail.ru; zen…" at bounding box center [701, 485] width 781 height 156
click at [490, 463] on textarea "marina.antipova.90@mail.ru; anisimov1000@yandex.ru; pronkina-yulia@mail.ru; zen…" at bounding box center [701, 485] width 781 height 156
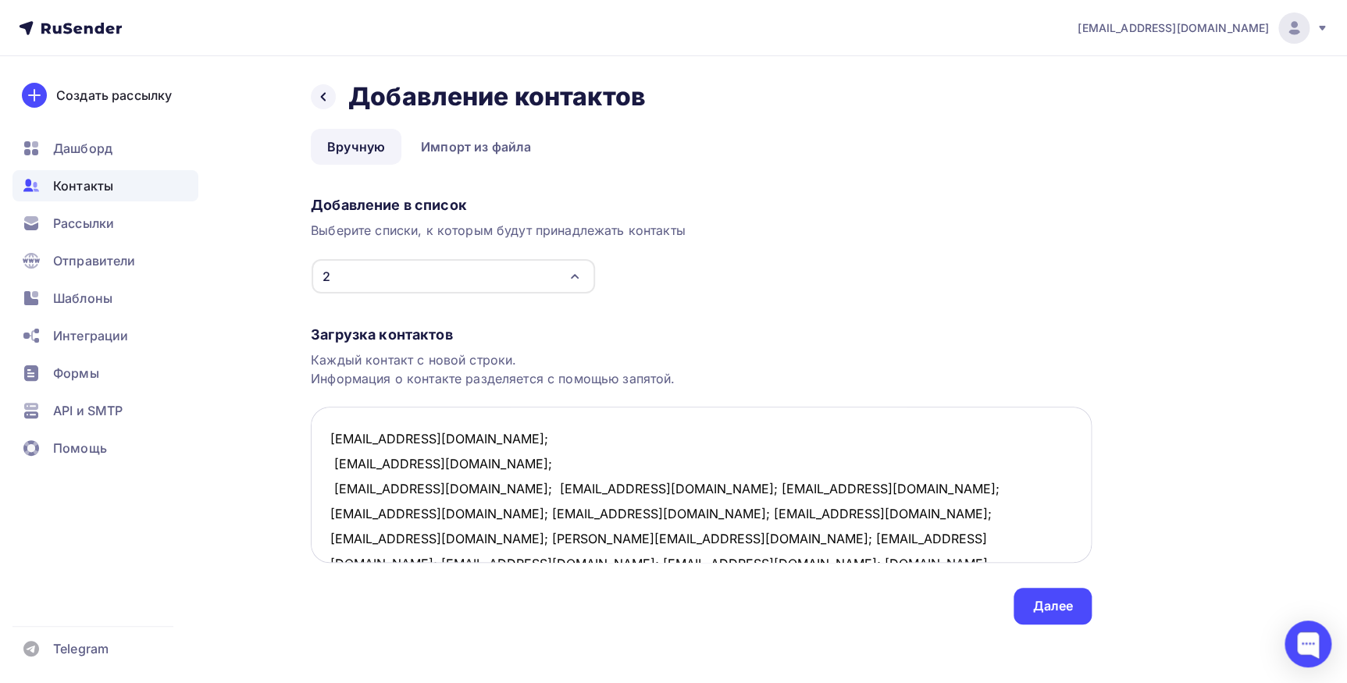
click at [476, 490] on textarea "marina.antipova.90@mail.ru; anisimov1000@yandex.ru; pronkina-yulia@mail.ru; zen…" at bounding box center [701, 485] width 781 height 156
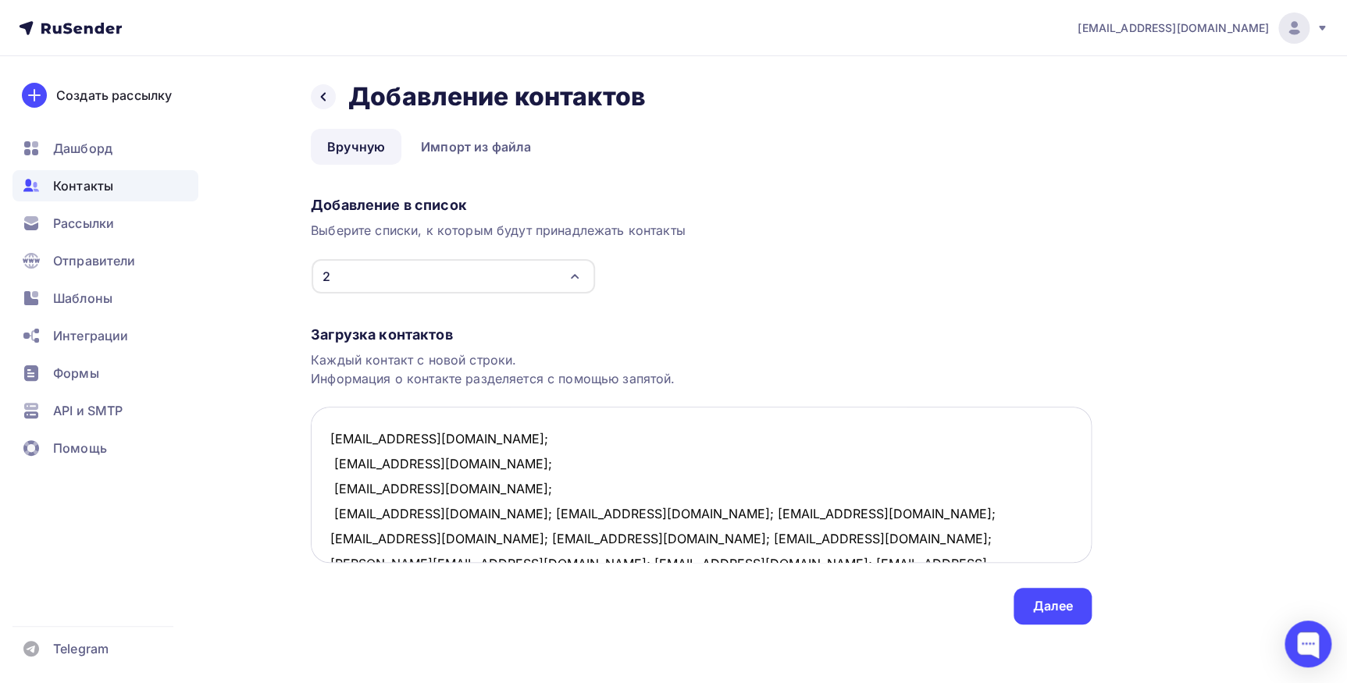
click at [469, 511] on textarea "marina.antipova.90@mail.ru; anisimov1000@yandex.ru; pronkina-yulia@mail.ru; zen…" at bounding box center [701, 485] width 781 height 156
click at [446, 543] on textarea "marina.antipova.90@mail.ru; anisimov1000@yandex.ru; pronkina-yulia@mail.ru; zen…" at bounding box center [701, 485] width 781 height 156
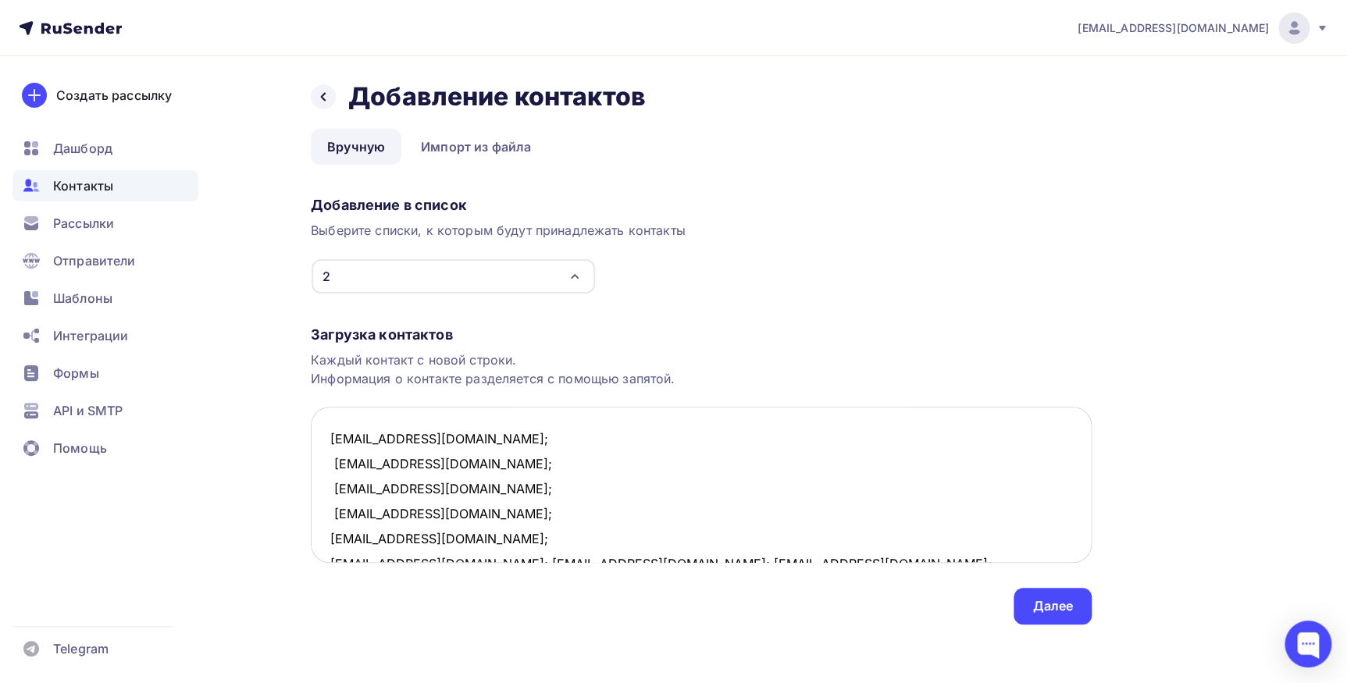
scroll to position [9, 0]
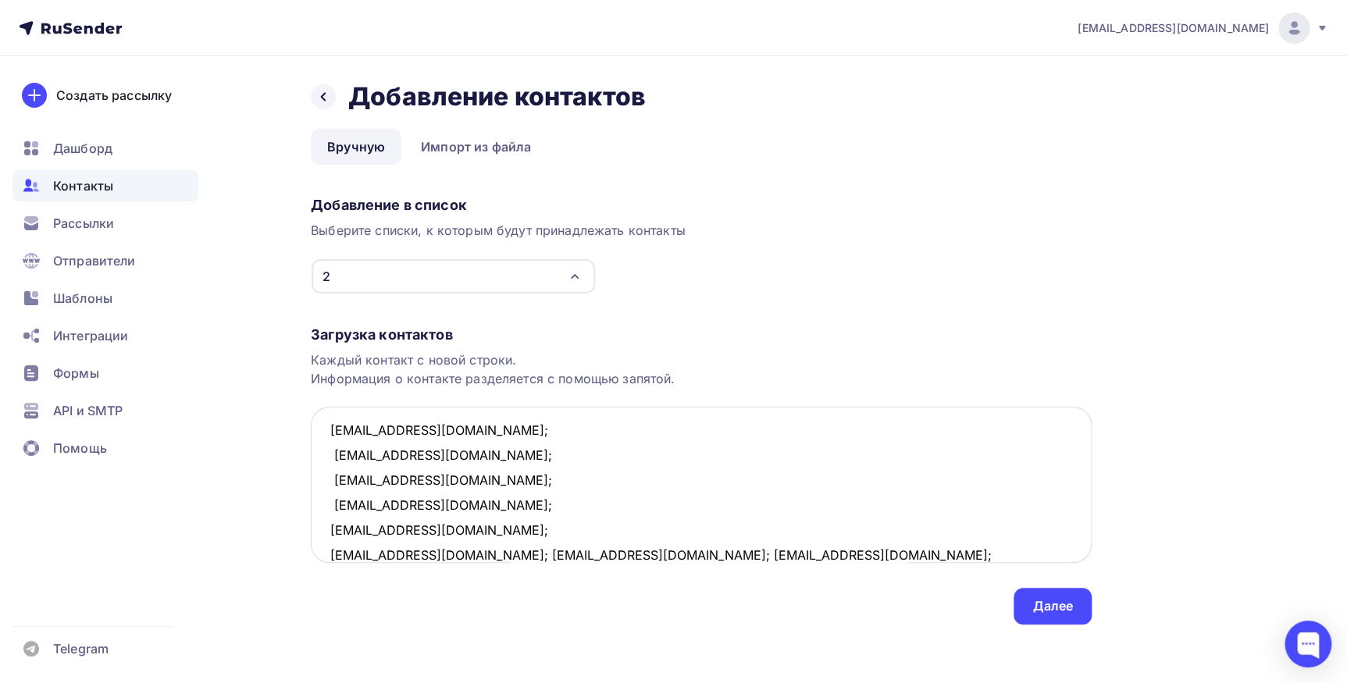
click at [441, 554] on textarea "marina.antipova.90@mail.ru; anisimov1000@yandex.ru; pronkina-yulia@mail.ru; zen…" at bounding box center [701, 485] width 781 height 156
click at [440, 546] on textarea "marina.antipova.90@mail.ru; anisimov1000@yandex.ru; pronkina-yulia@mail.ru; zen…" at bounding box center [701, 485] width 781 height 156
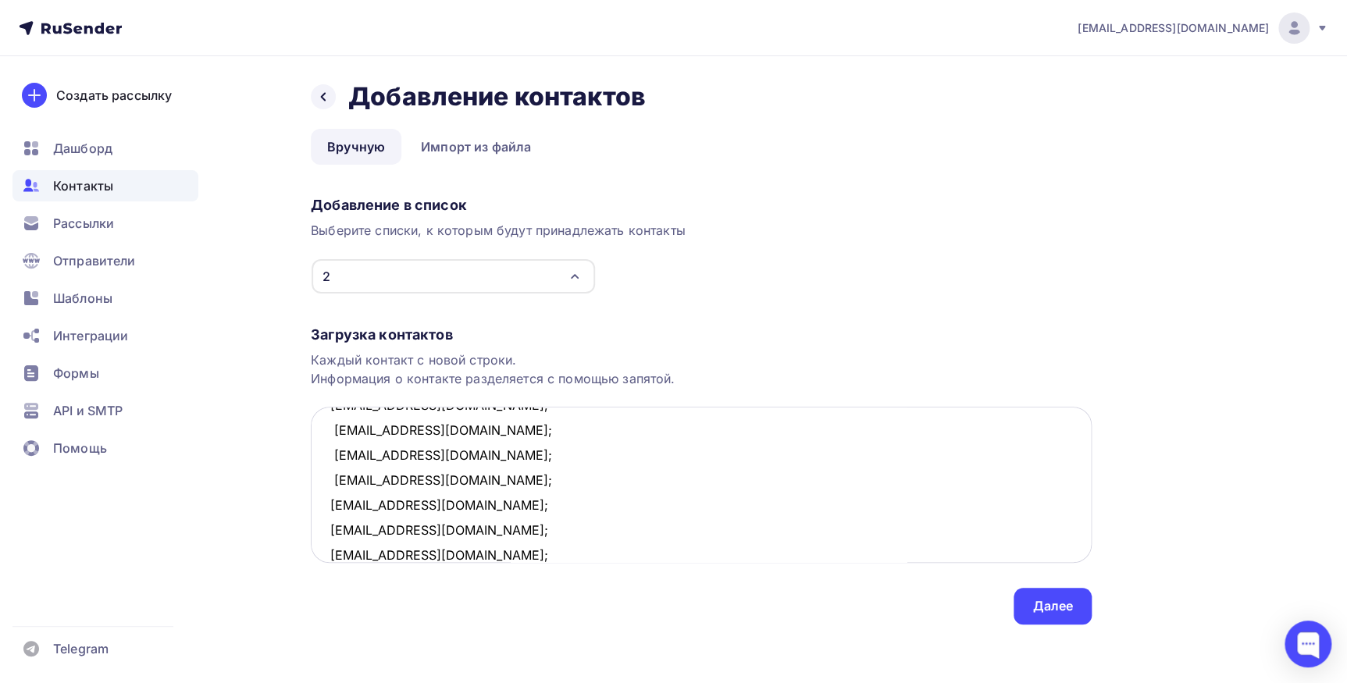
scroll to position [59, 0]
click at [479, 556] on textarea "marina.antipova.90@mail.ru; anisimov1000@yandex.ru; pronkina-yulia@mail.ru; zen…" at bounding box center [701, 485] width 781 height 156
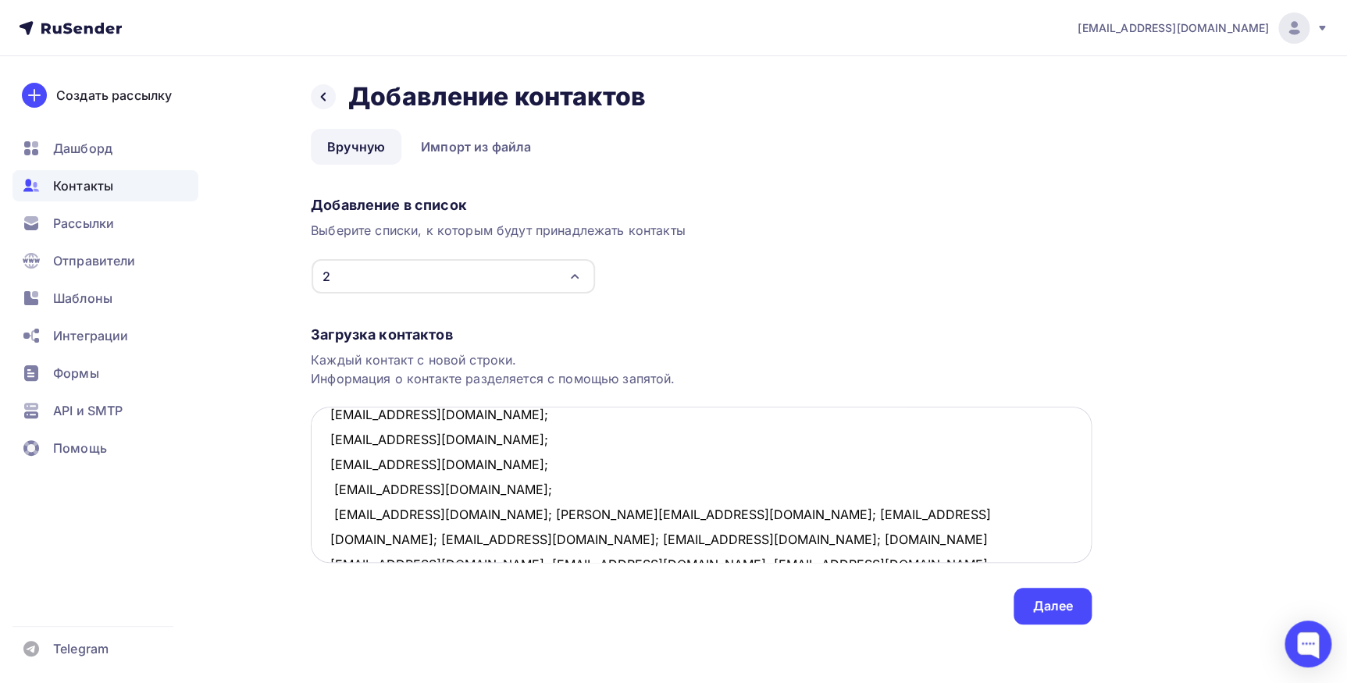
scroll to position [155, 0]
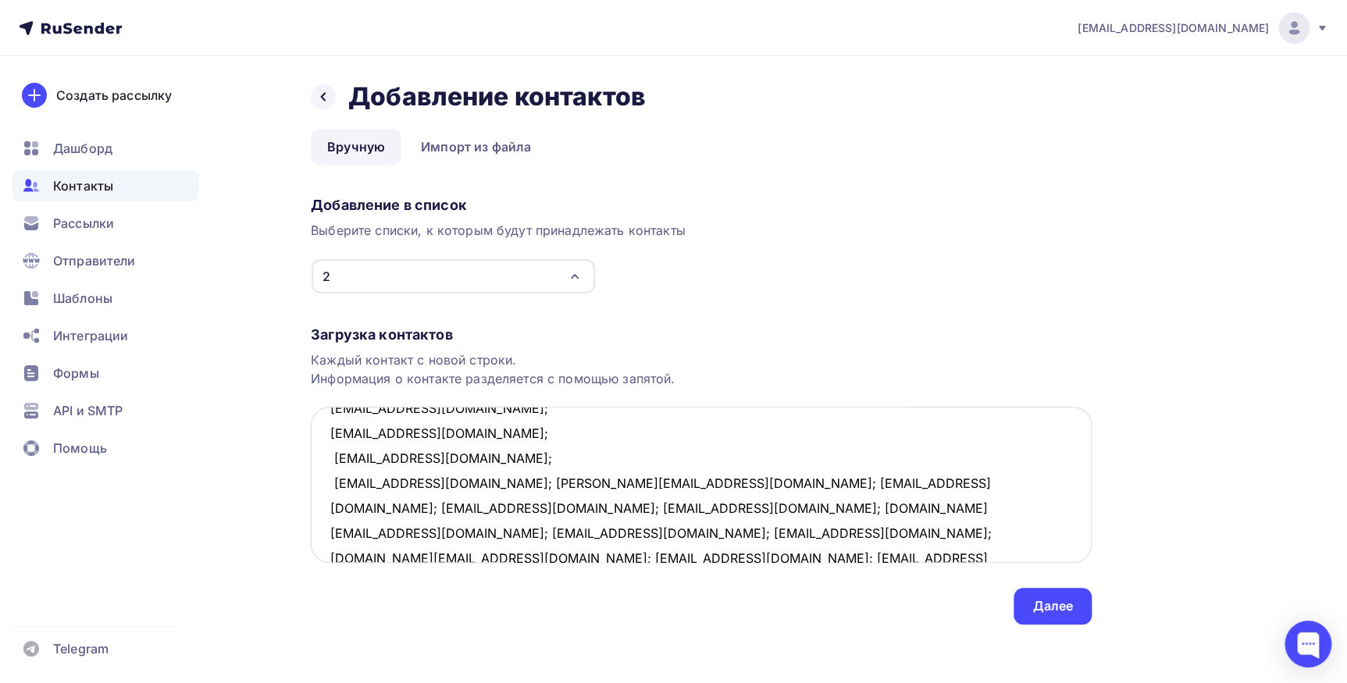
click at [475, 484] on textarea "marina.antipova.90@mail.ru; anisimov1000@yandex.ru; pronkina-yulia@mail.ru; zen…" at bounding box center [701, 485] width 781 height 156
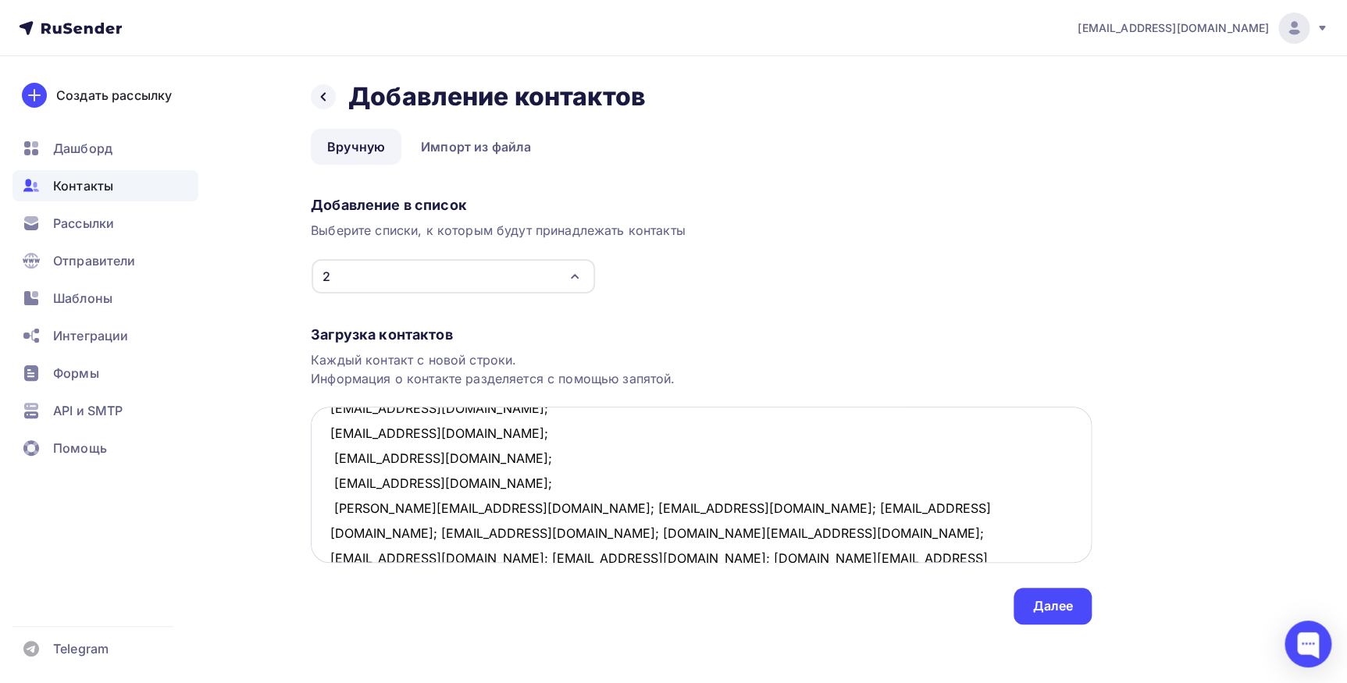
click at [454, 504] on textarea "marina.antipova.90@mail.ru; anisimov1000@yandex.ru; pronkina-yulia@mail.ru; zen…" at bounding box center [701, 485] width 781 height 156
click at [464, 535] on textarea "marina.antipova.90@mail.ru; anisimov1000@yandex.ru; pronkina-yulia@mail.ru; zen…" at bounding box center [701, 485] width 781 height 156
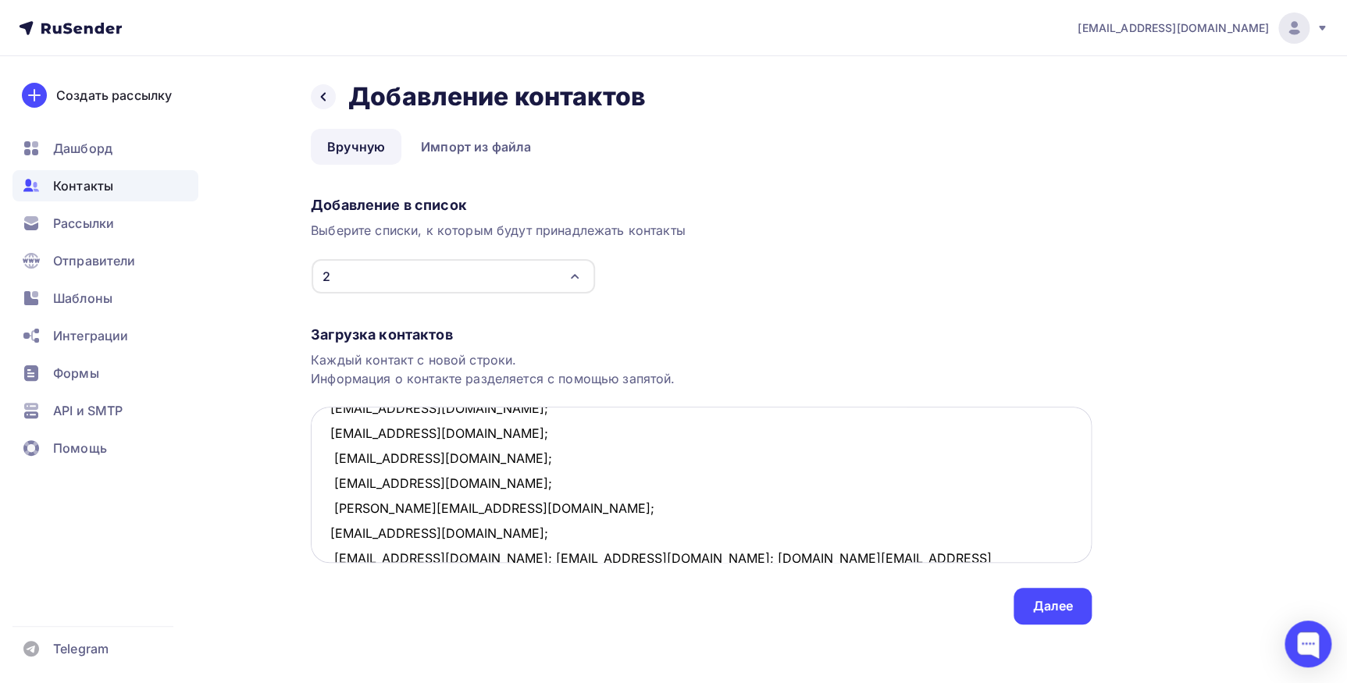
scroll to position [158, 0]
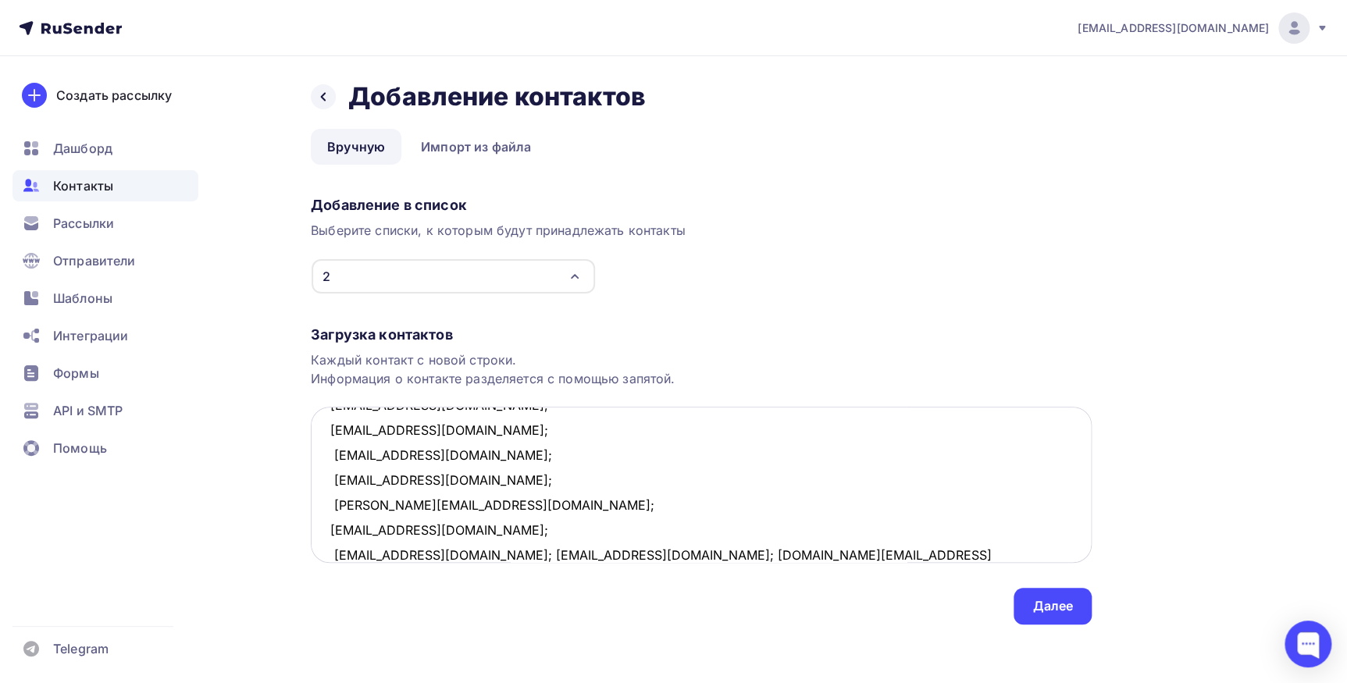
click at [487, 554] on textarea "marina.antipova.90@mail.ru; anisimov1000@yandex.ru; pronkina-yulia@mail.ru; zen…" at bounding box center [701, 485] width 781 height 156
click at [459, 552] on textarea "marina.antipova.90@mail.ru; anisimov1000@yandex.ru; pronkina-yulia@mail.ru; zen…" at bounding box center [701, 485] width 781 height 156
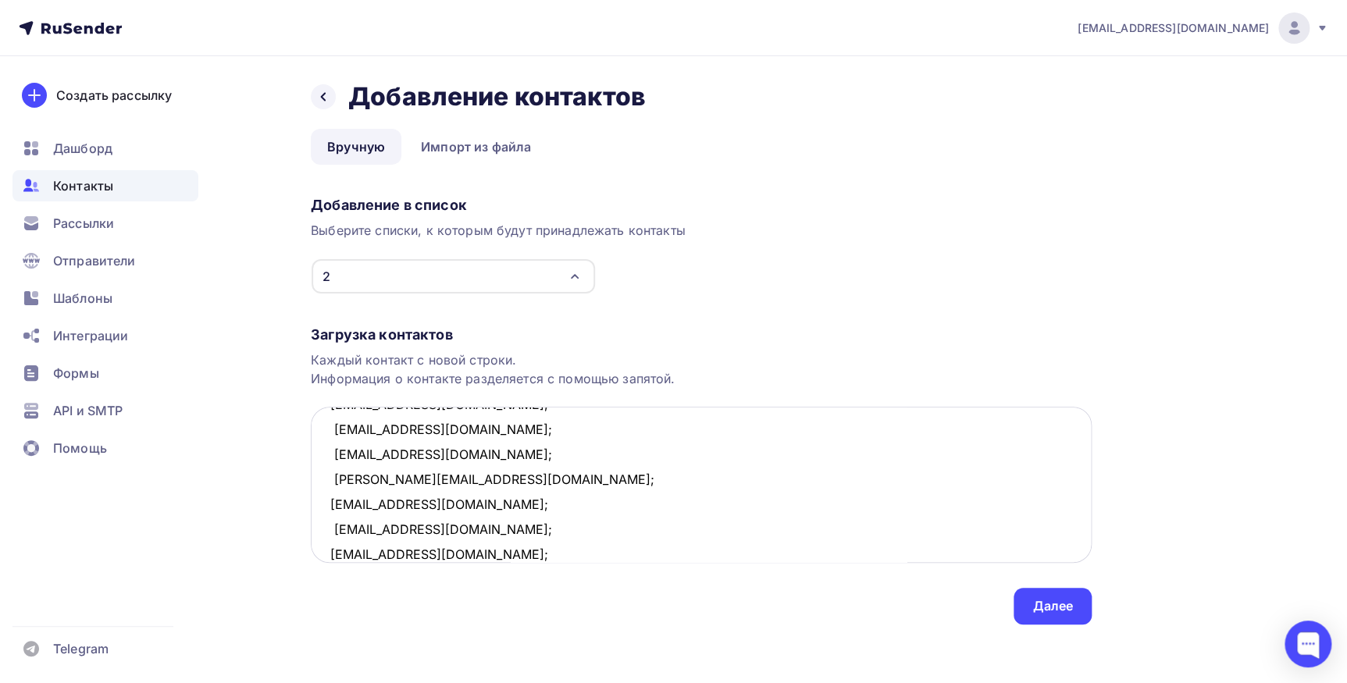
scroll to position [209, 0]
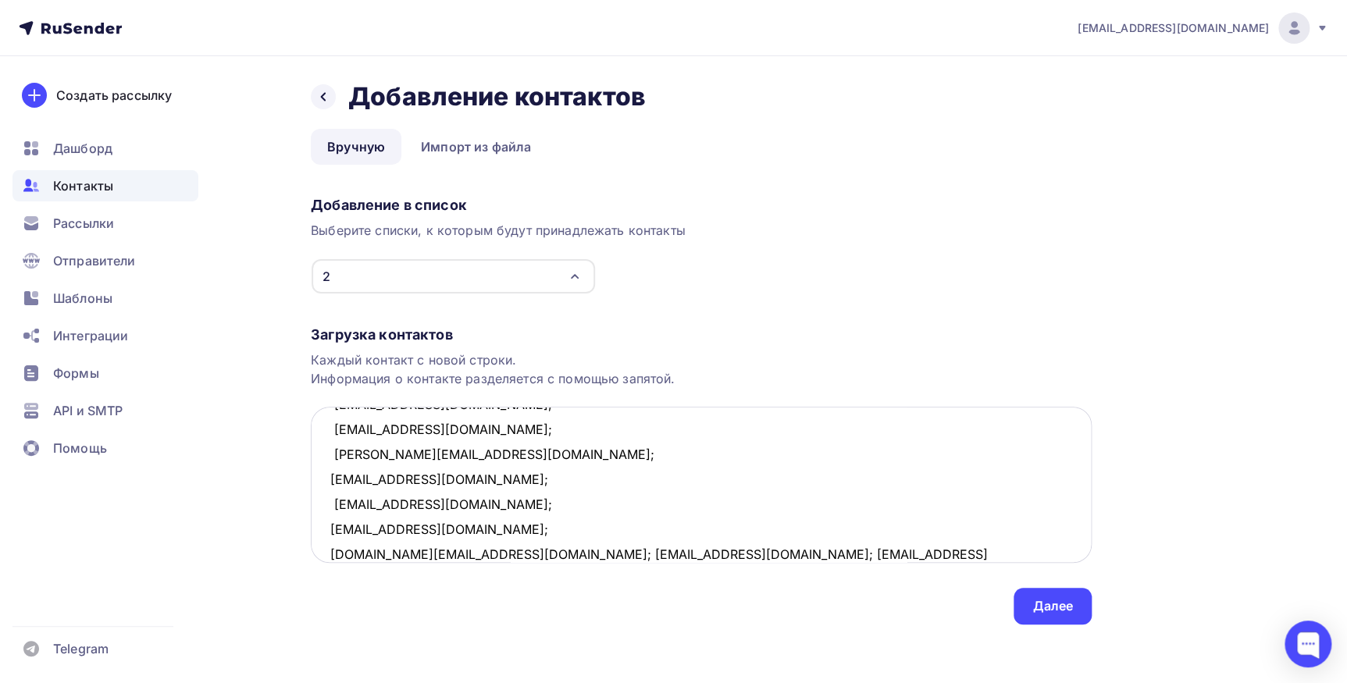
click at [472, 554] on textarea "marina.antipova.90@mail.ru; anisimov1000@yandex.ru; pronkina-yulia@mail.ru; zen…" at bounding box center [701, 485] width 781 height 156
click at [450, 552] on textarea "marina.antipova.90@mail.ru; anisimov1000@yandex.ru; pronkina-yulia@mail.ru; zen…" at bounding box center [701, 485] width 781 height 156
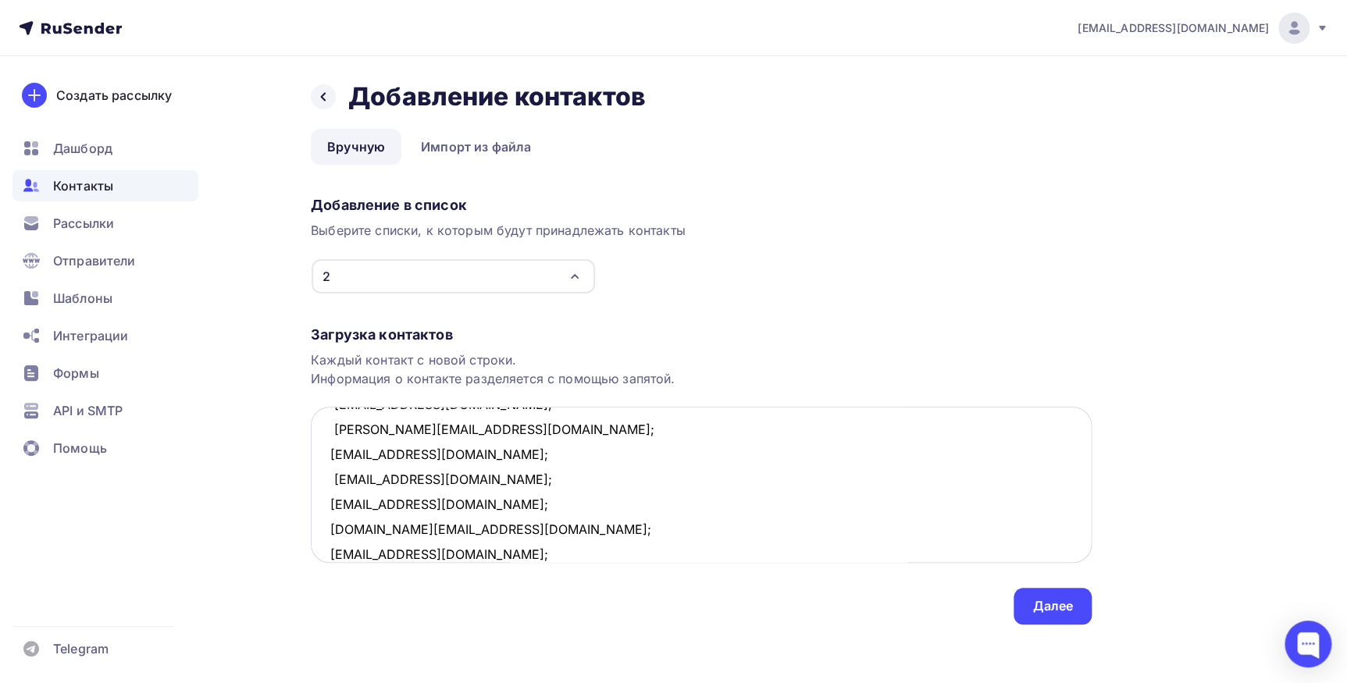
scroll to position [258, 0]
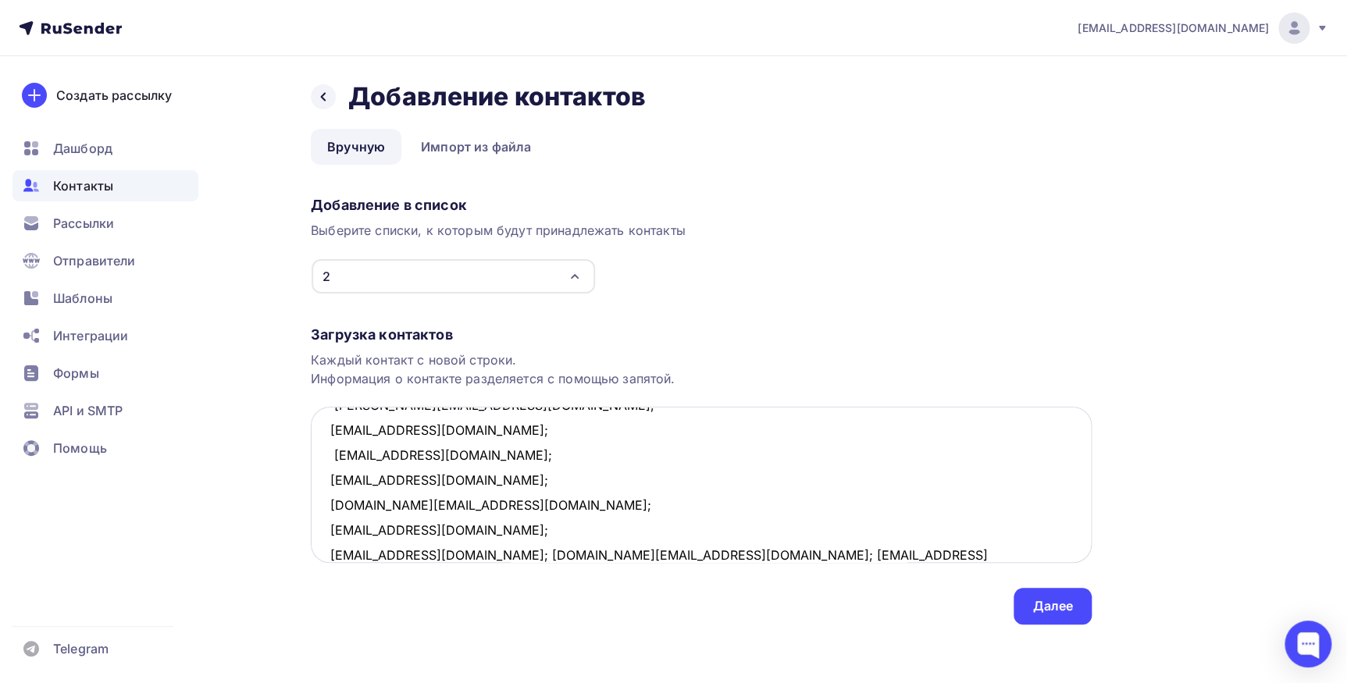
click at [484, 556] on textarea "marina.antipova.90@mail.ru; anisimov1000@yandex.ru; pronkina-yulia@mail.ru; zen…" at bounding box center [701, 485] width 781 height 156
click at [483, 555] on textarea "marina.antipova.90@mail.ru; anisimov1000@yandex.ru; pronkina-yulia@mail.ru; zen…" at bounding box center [701, 485] width 781 height 156
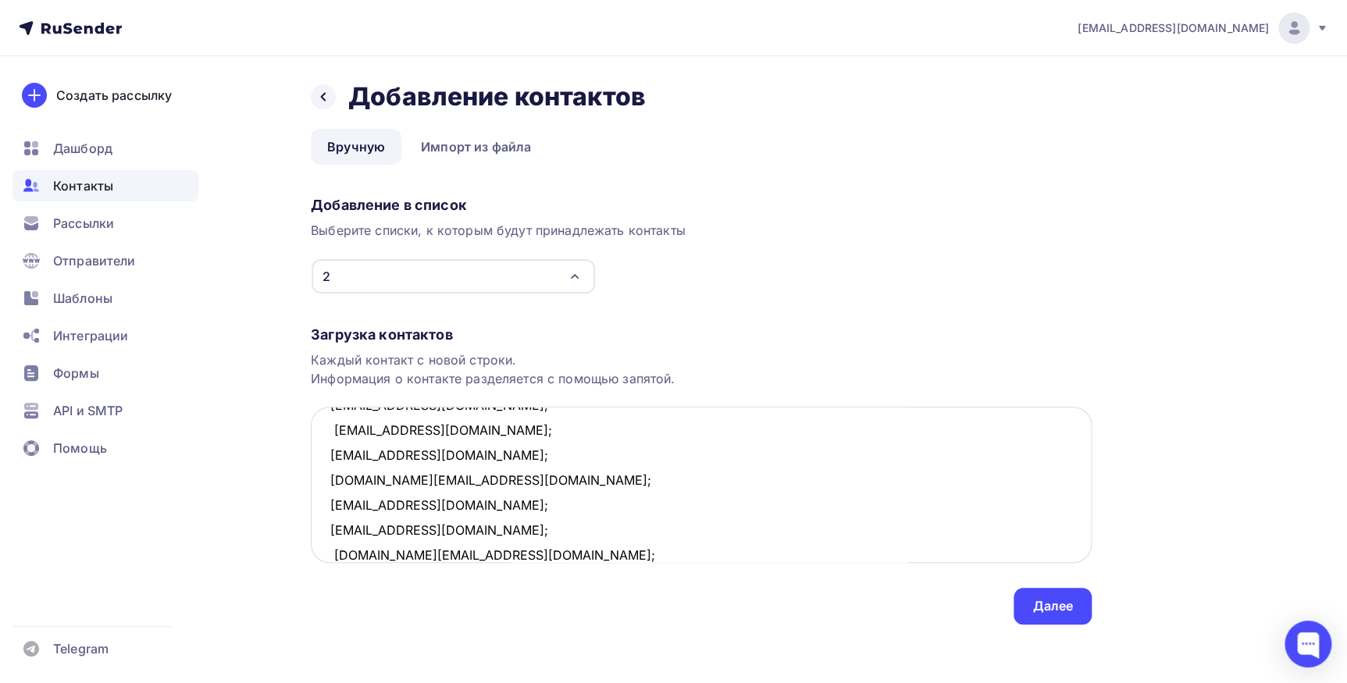
scroll to position [309, 0]
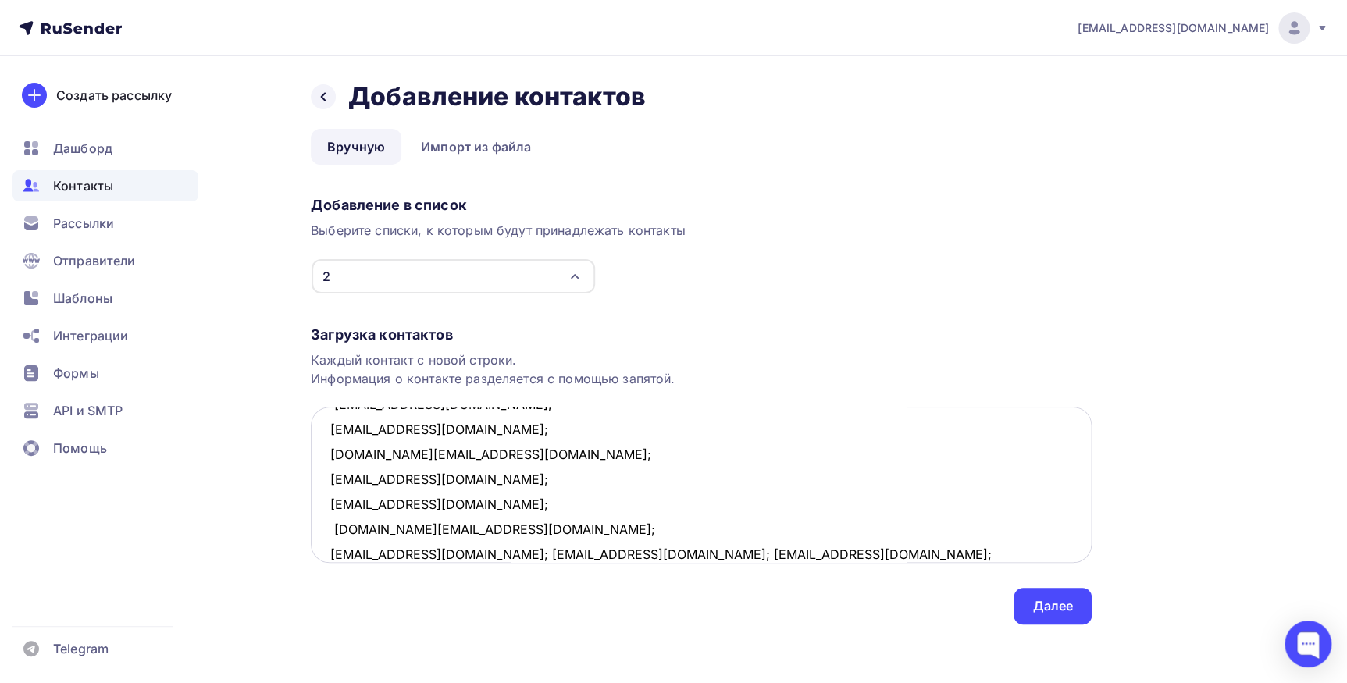
click at [423, 550] on textarea "marina.antipova.90@mail.ru; anisimov1000@yandex.ru; pronkina-yulia@mail.ru; zen…" at bounding box center [701, 485] width 781 height 156
click at [439, 552] on textarea "marina.antipova.90@mail.ru; anisimov1000@yandex.ru; pronkina-yulia@mail.ru; zen…" at bounding box center [701, 485] width 781 height 156
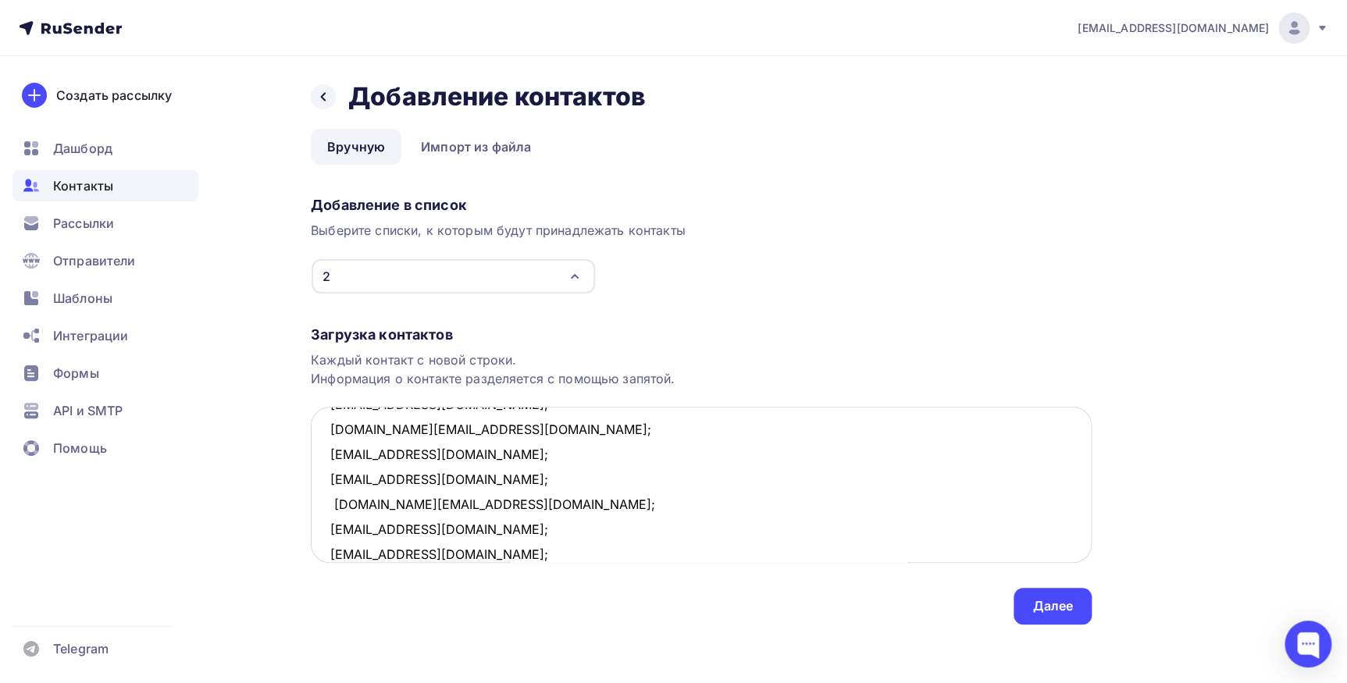
scroll to position [359, 0]
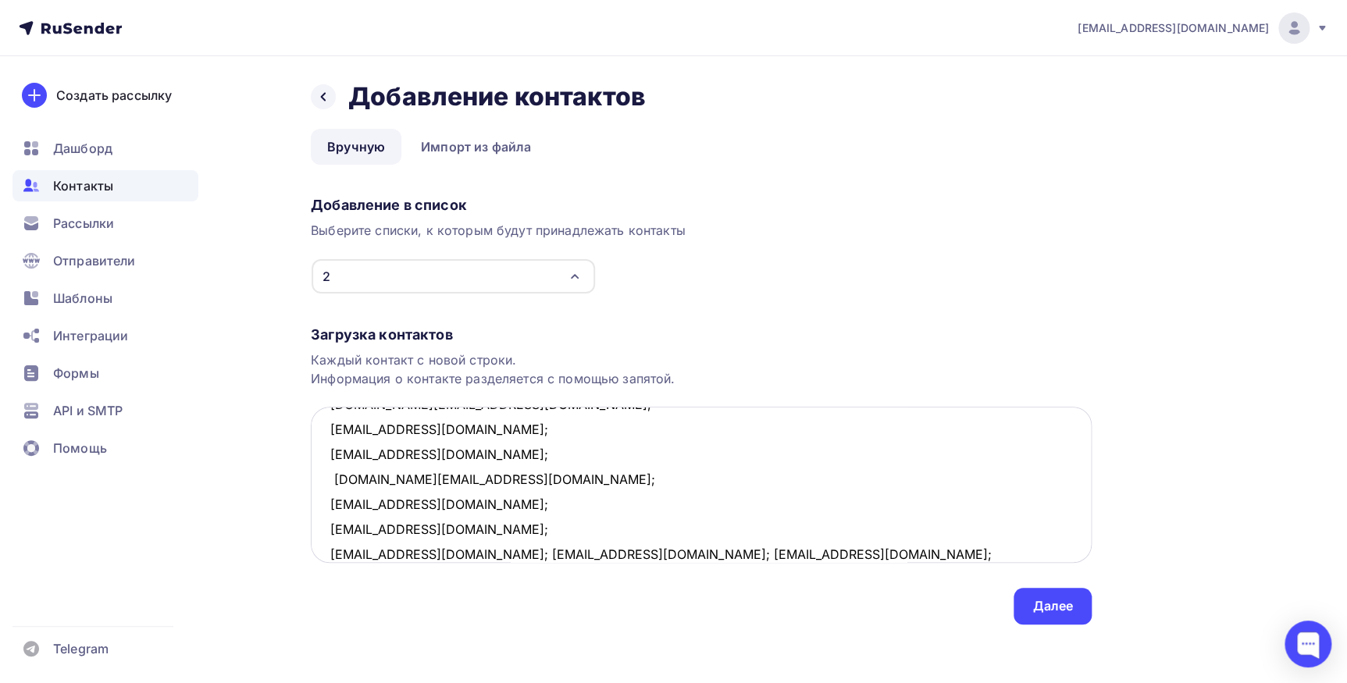
click at [442, 553] on textarea "marina.antipova.90@mail.ru; anisimov1000@yandex.ru; pronkina-yulia@mail.ru; zen…" at bounding box center [701, 485] width 781 height 156
click at [436, 554] on textarea "marina.antipova.90@mail.ru; anisimov1000@yandex.ru; pronkina-yulia@mail.ru; zen…" at bounding box center [701, 485] width 781 height 156
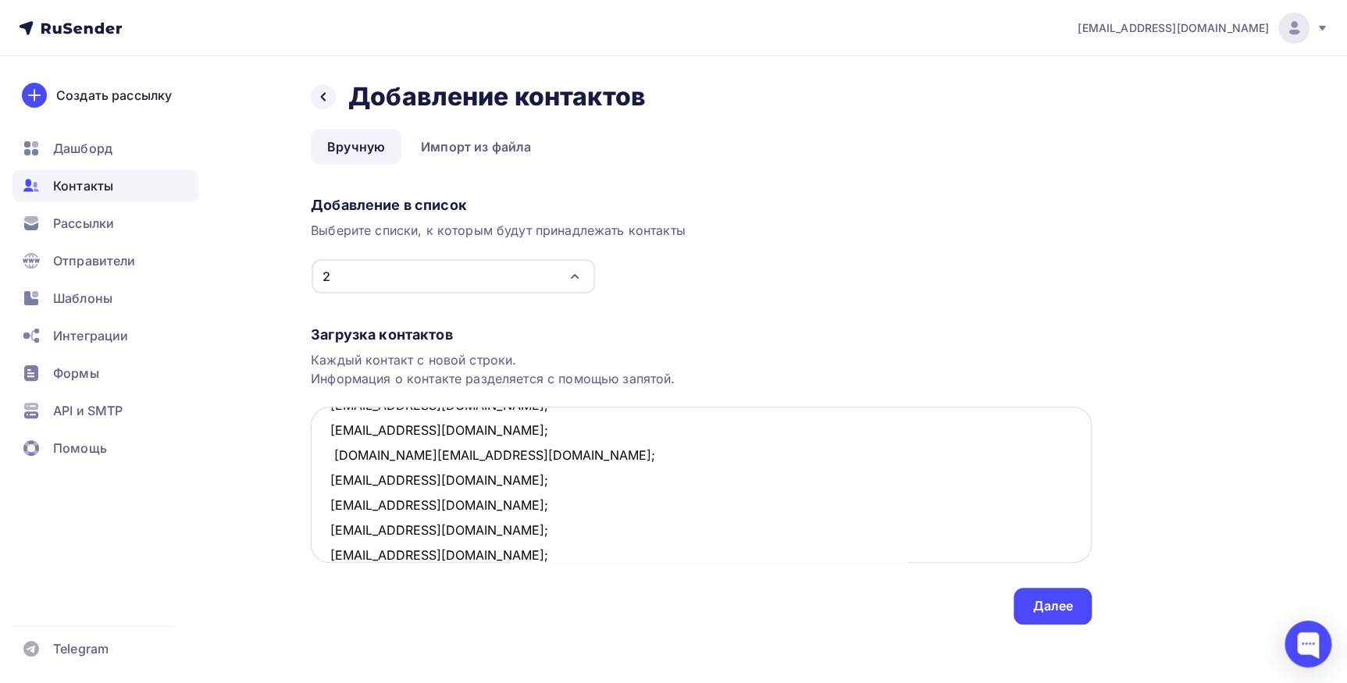
scroll to position [408, 0]
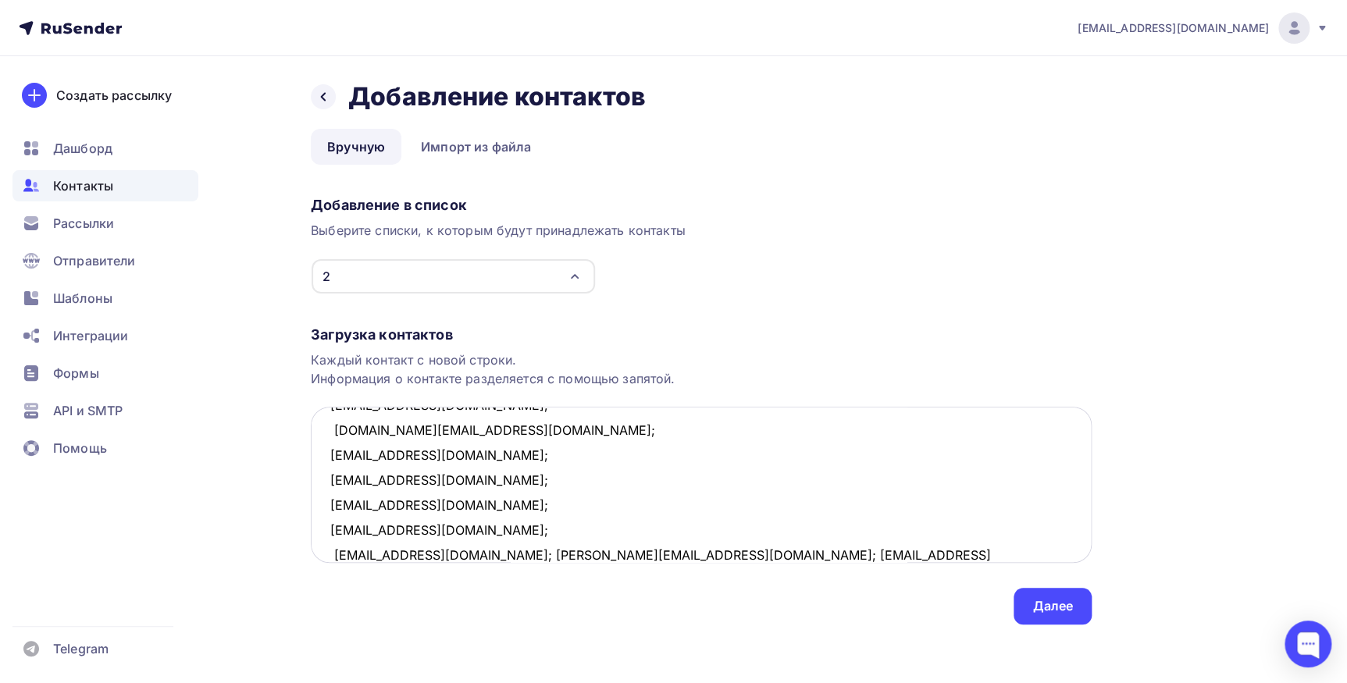
click at [432, 553] on textarea "marina.antipova.90@mail.ru; anisimov1000@yandex.ru; pronkina-yulia@mail.ru; zen…" at bounding box center [701, 485] width 781 height 156
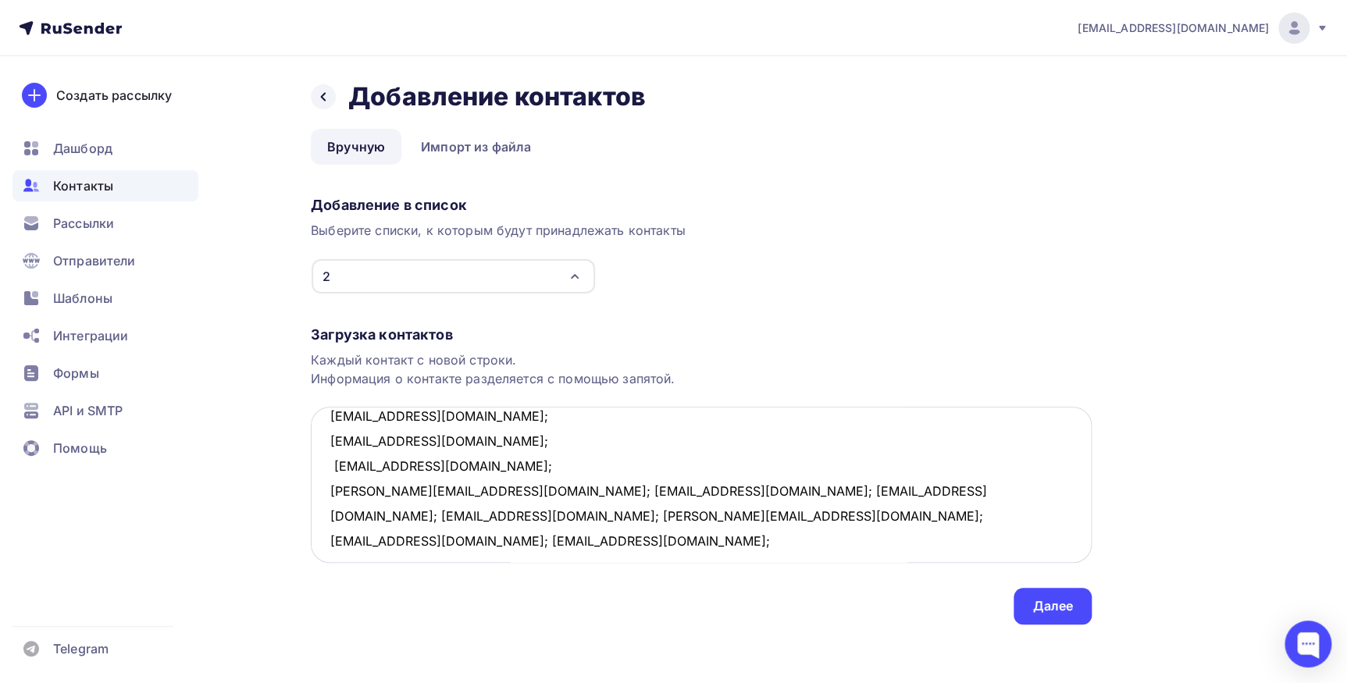
click at [450, 554] on textarea "marina.antipova.90@mail.ru; anisimov1000@yandex.ru; pronkina-yulia@mail.ru; zen…" at bounding box center [701, 485] width 781 height 156
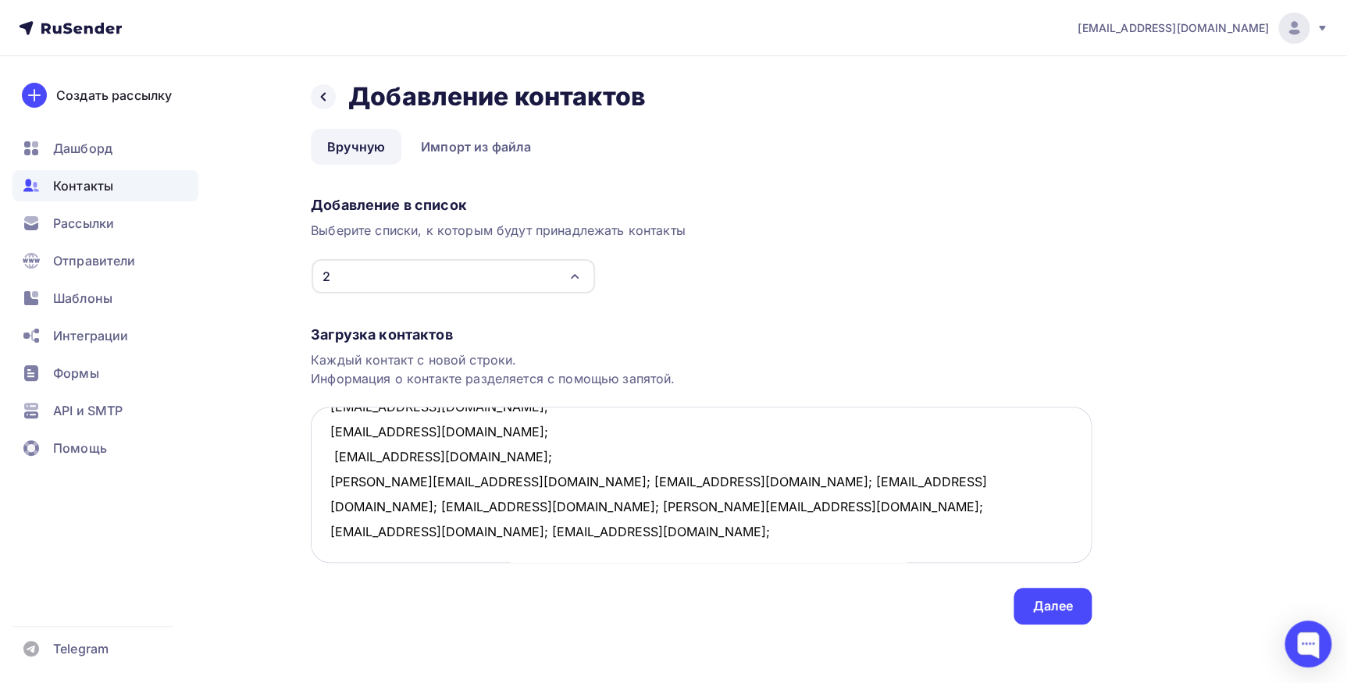
click at [447, 490] on textarea "marina.antipova.90@mail.ru; anisimov1000@yandex.ru; pronkina-yulia@mail.ru; zen…" at bounding box center [701, 485] width 781 height 156
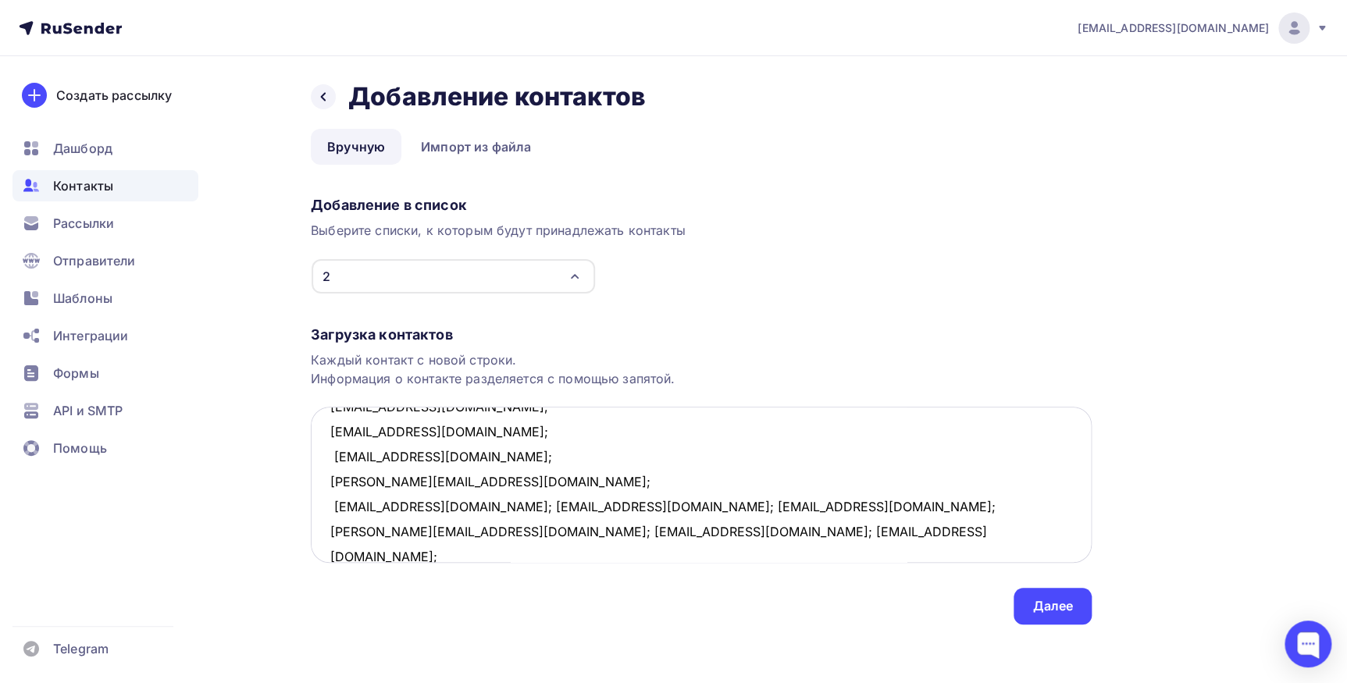
click at [467, 506] on textarea "marina.antipova.90@mail.ru; anisimov1000@yandex.ru; pronkina-yulia@mail.ru; zen…" at bounding box center [701, 485] width 781 height 156
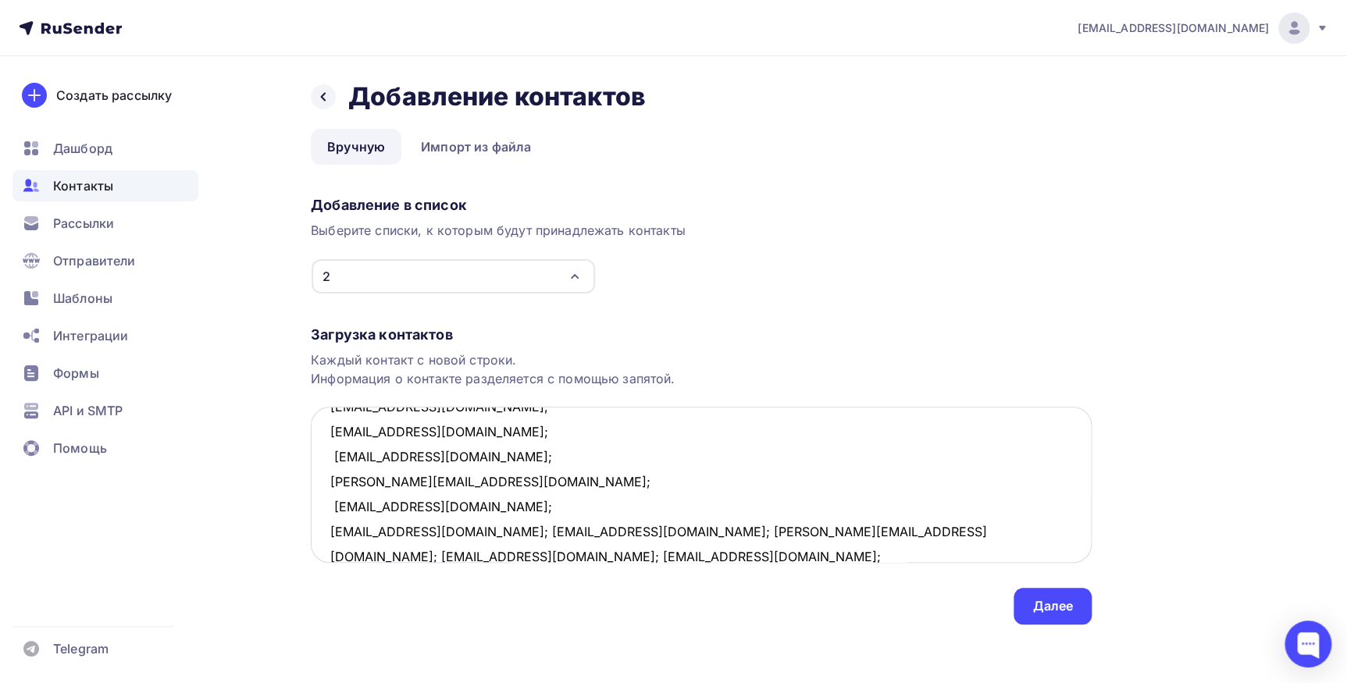
click at [419, 531] on textarea "marina.antipova.90@mail.ru; anisimov1000@yandex.ru; pronkina-yulia@mail.ru; zen…" at bounding box center [701, 485] width 781 height 156
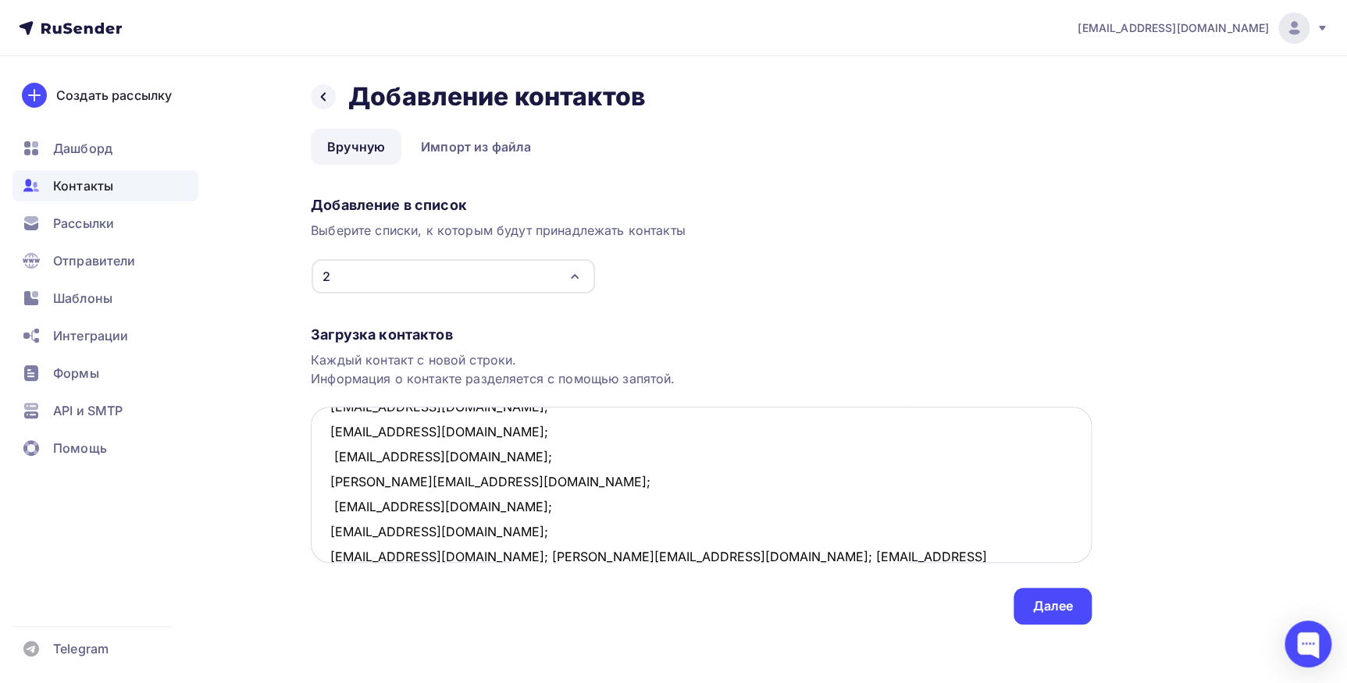
scroll to position [508, 0]
click at [445, 553] on textarea "marina.antipova.90@mail.ru; anisimov1000@yandex.ru; pronkina-yulia@mail.ru; zen…" at bounding box center [701, 485] width 781 height 156
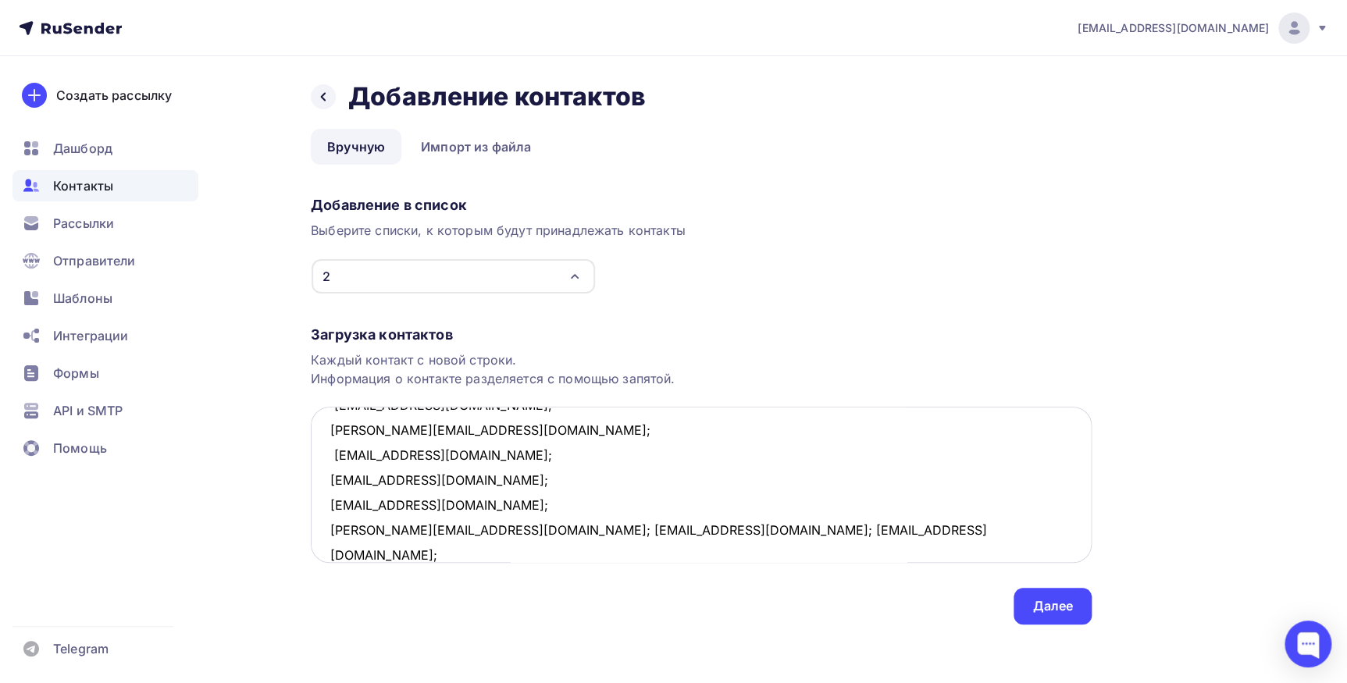
scroll to position [582, 0]
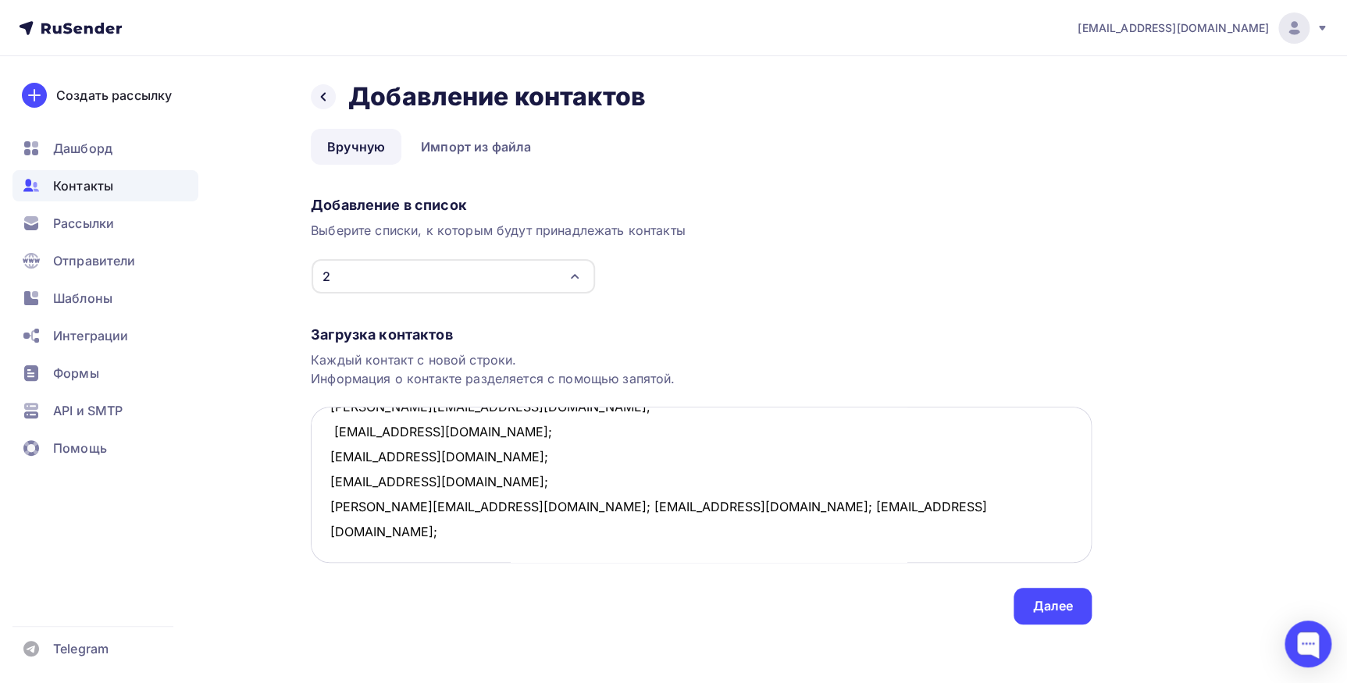
click at [448, 507] on textarea "marina.antipova.90@mail.ru; anisimov1000@yandex.ru; pronkina-yulia@mail.ru; zen…" at bounding box center [701, 485] width 781 height 156
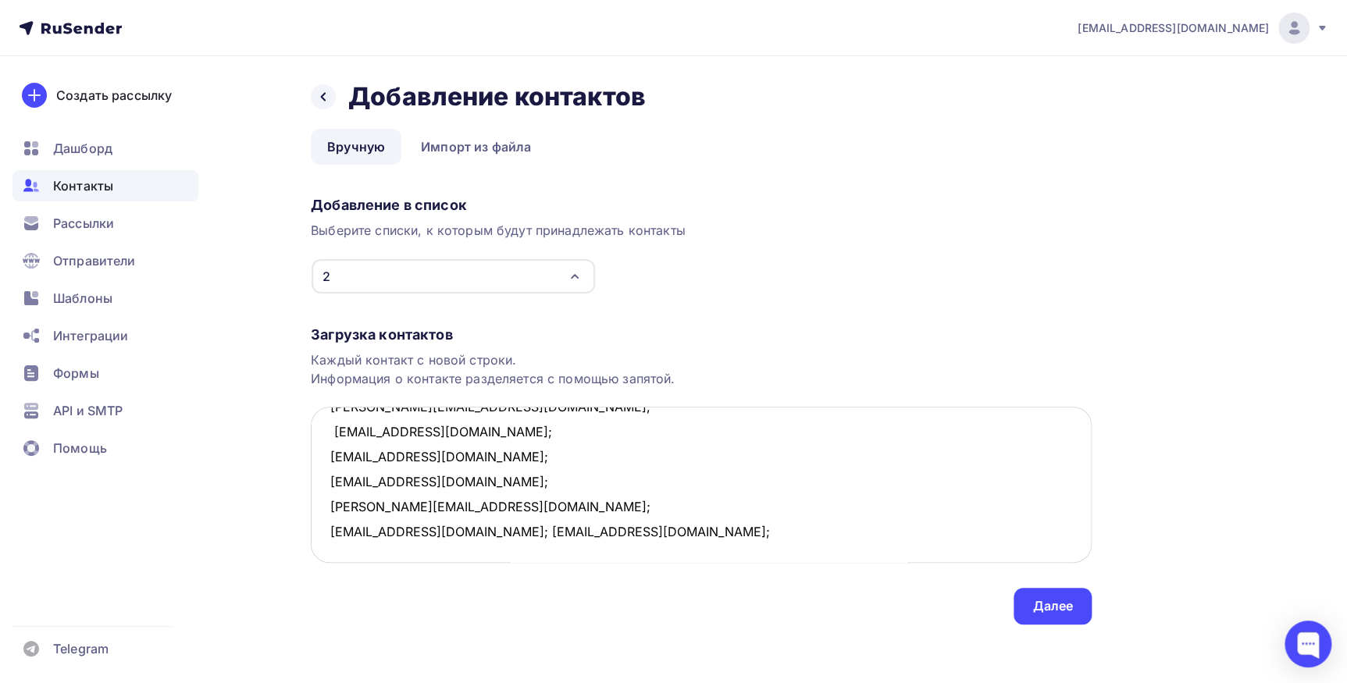
click at [422, 526] on textarea "marina.antipova.90@mail.ru; anisimov1000@yandex.ru; pronkina-yulia@mail.ru; zen…" at bounding box center [701, 485] width 781 height 156
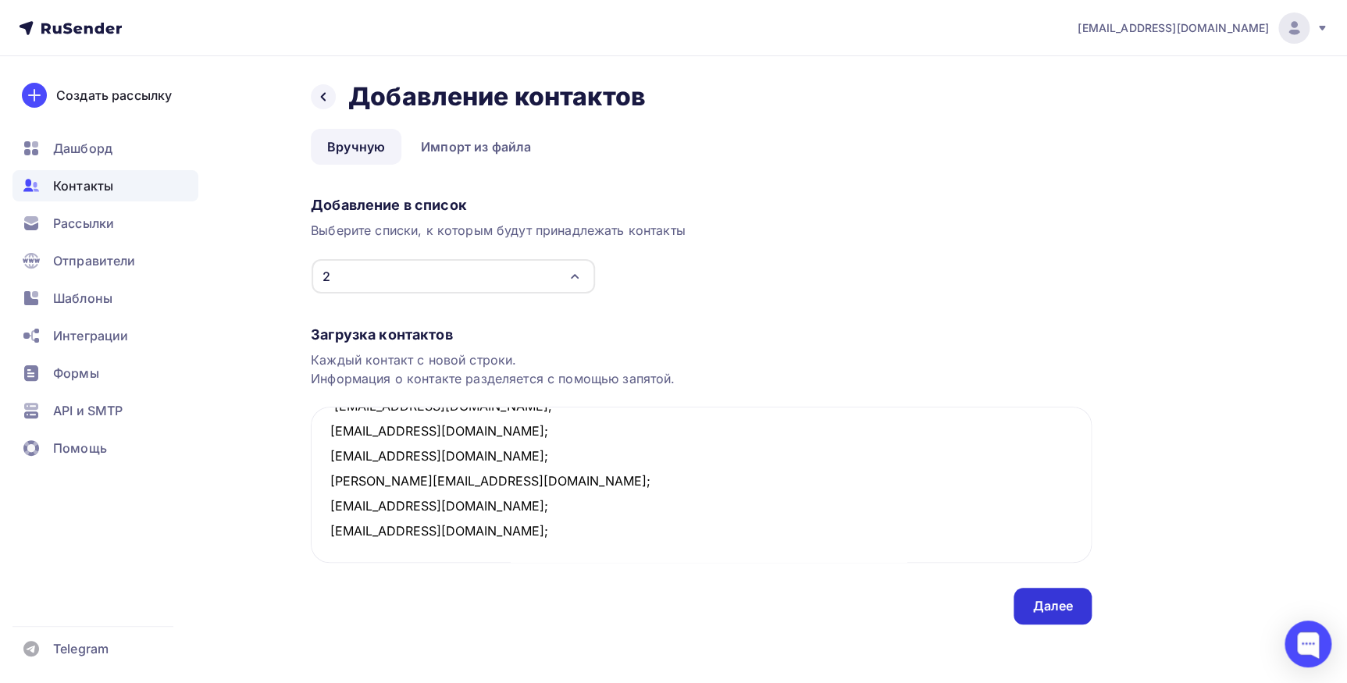
type textarea "marina.antipova.90@mail.ru; anisimov1000@yandex.ru; pronkina-yulia@mail.ru; zen…"
click at [1052, 611] on div "Далее" at bounding box center [1052, 606] width 41 height 18
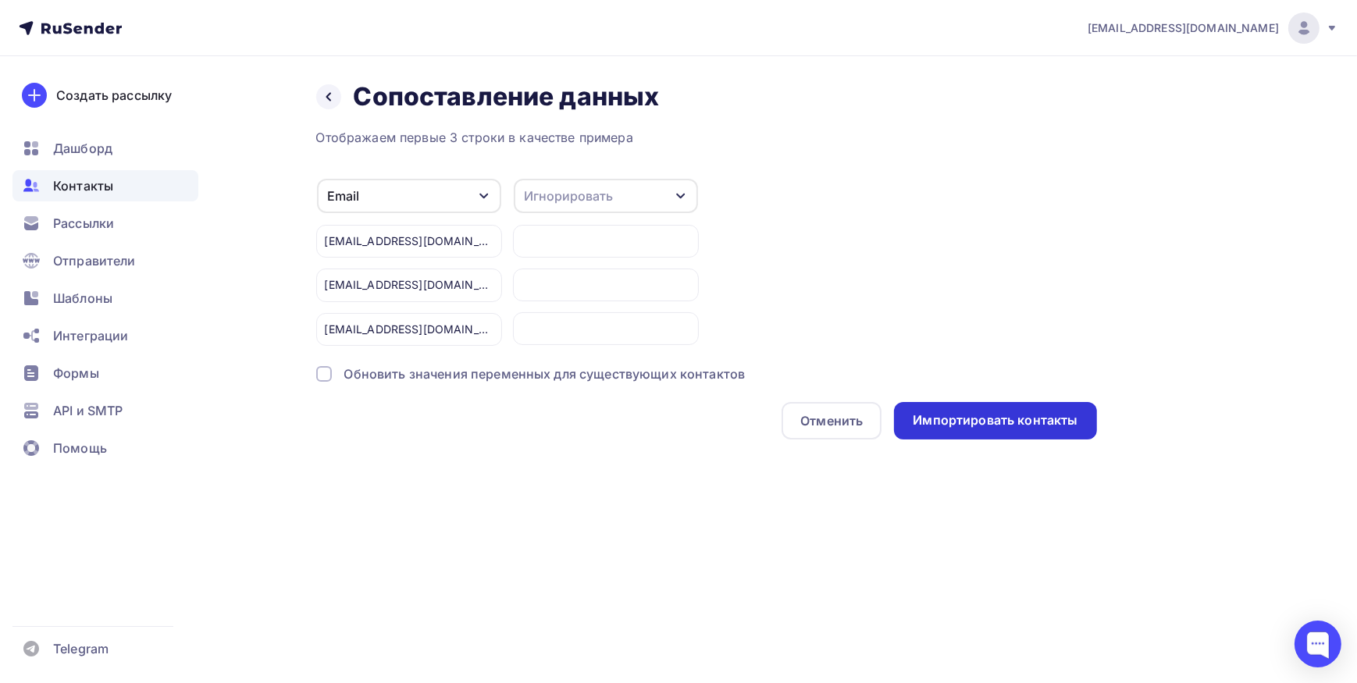
click at [953, 422] on div "Импортировать контакты" at bounding box center [995, 420] width 165 height 18
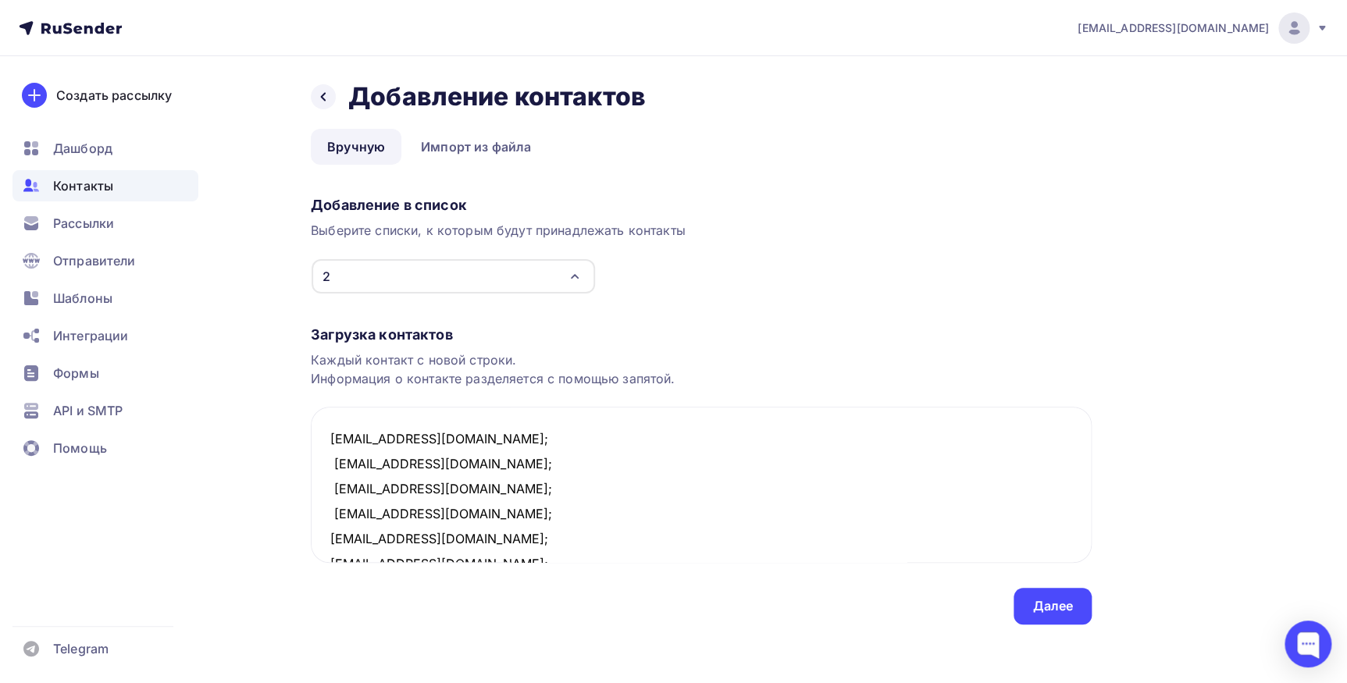
scroll to position [632, 0]
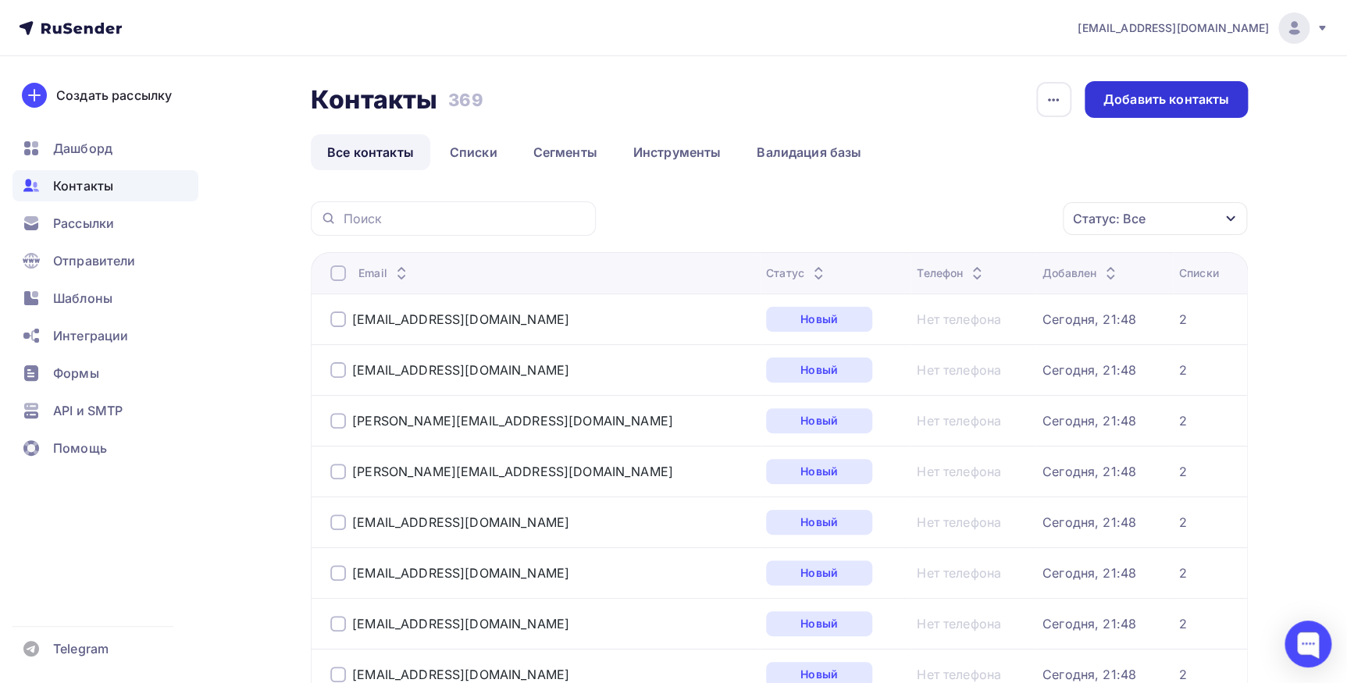
click at [1120, 85] on div "Добавить контакты" at bounding box center [1165, 99] width 163 height 37
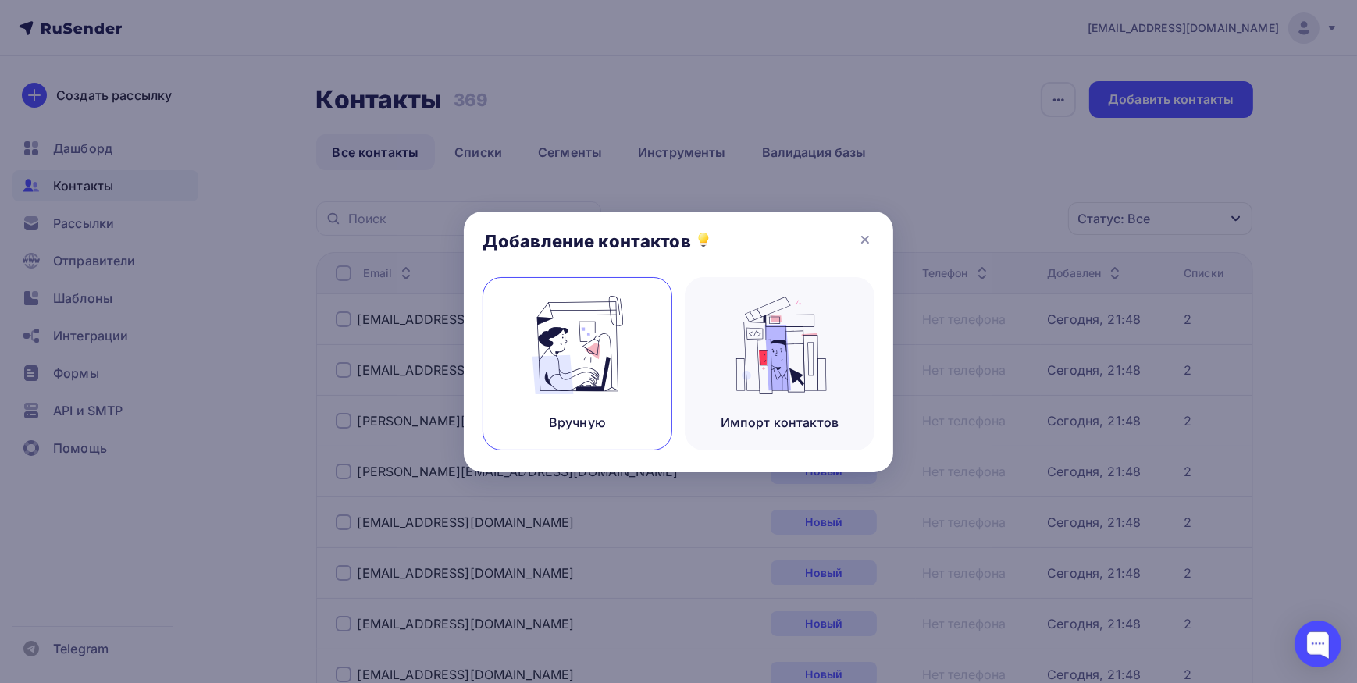
click at [615, 322] on img at bounding box center [577, 345] width 105 height 98
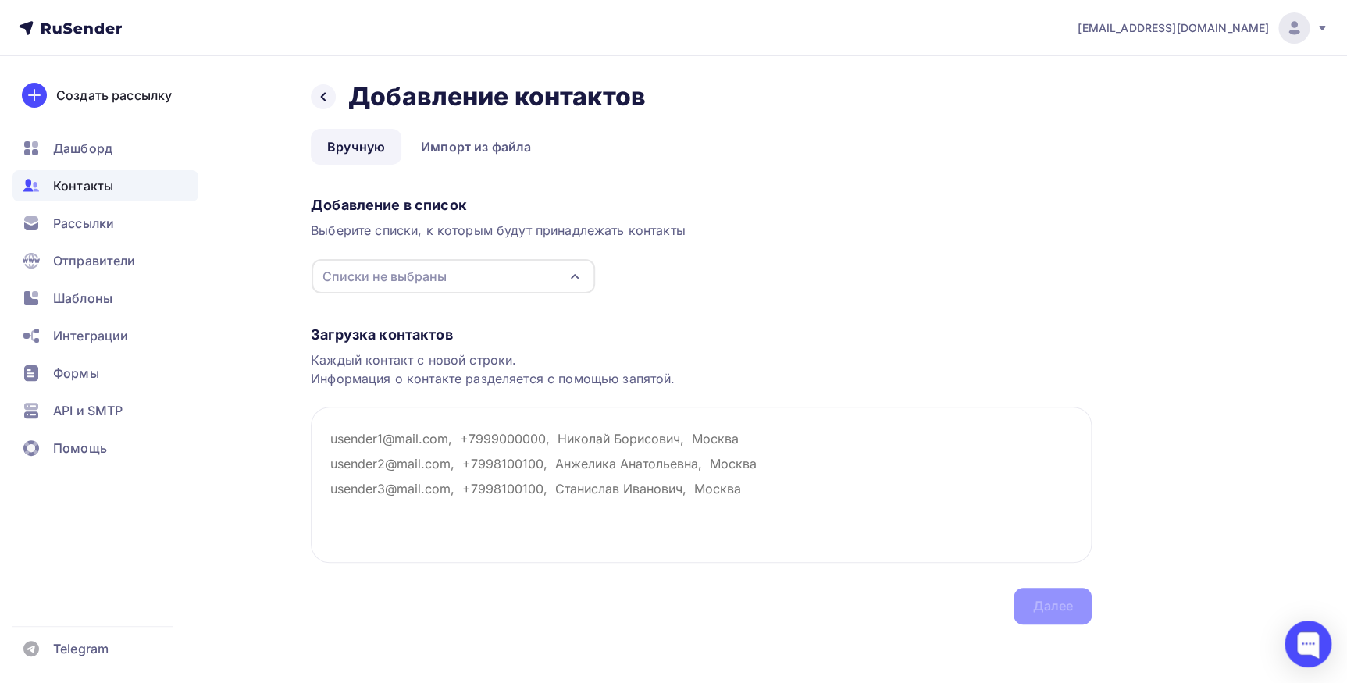
click at [569, 269] on icon "button" at bounding box center [574, 276] width 19 height 19
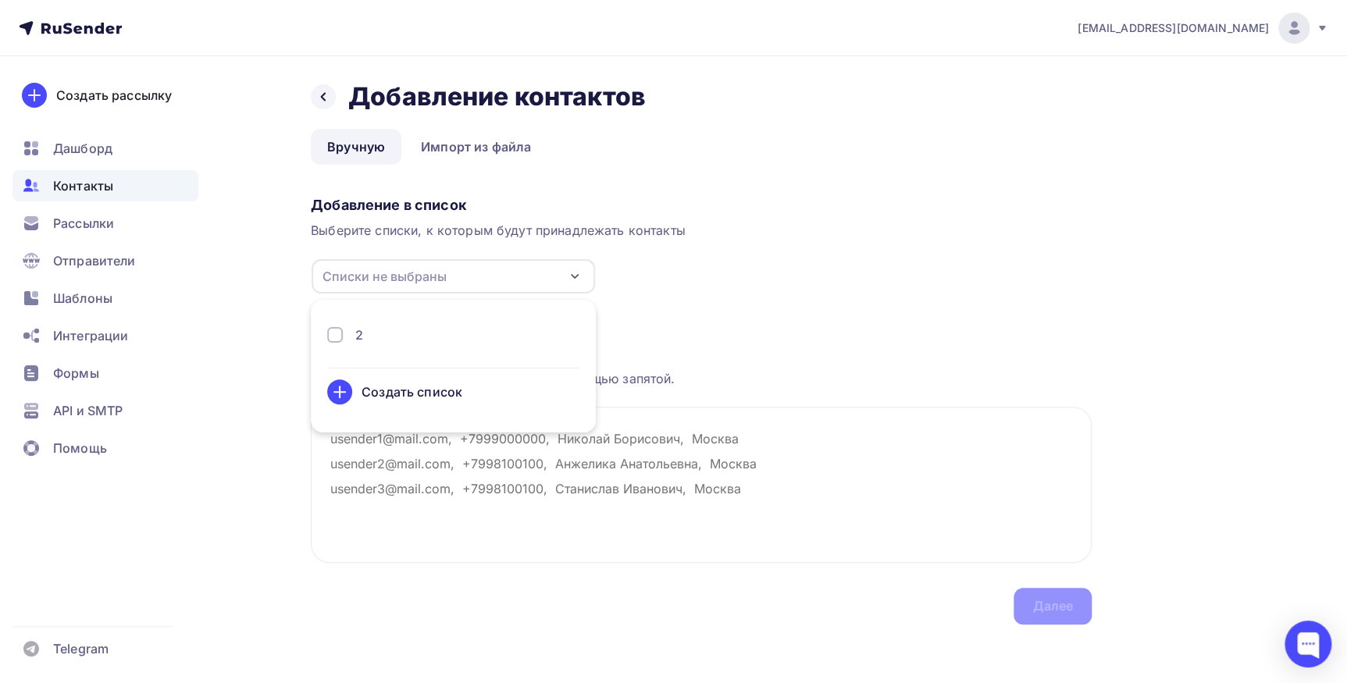
click at [500, 320] on li "2 Создать список" at bounding box center [453, 366] width 285 height 114
click at [382, 333] on div "2" at bounding box center [453, 335] width 252 height 19
drag, startPoint x: 447, startPoint y: 476, endPoint x: 454, endPoint y: 470, distance: 10.0
click at [448, 476] on textarea at bounding box center [701, 485] width 781 height 156
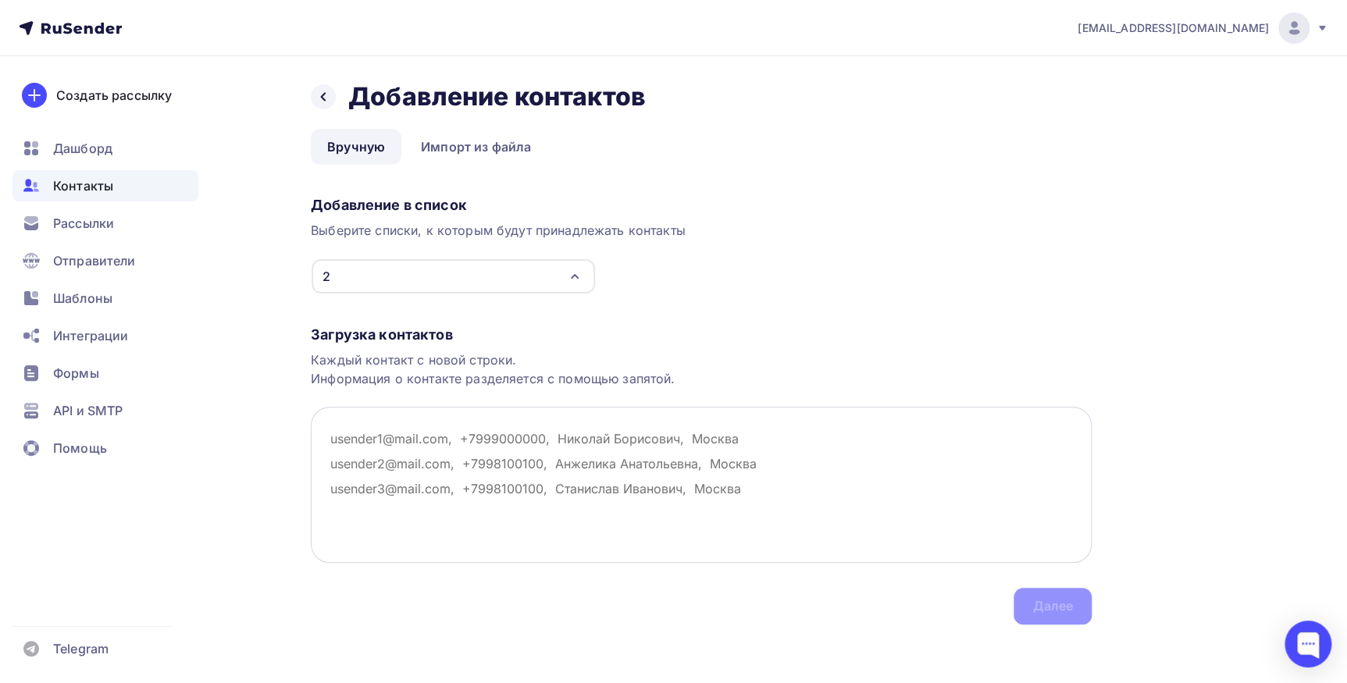
click at [375, 455] on textarea at bounding box center [701, 485] width 781 height 156
paste textarea "Romashkanet@mail.ru; azemi007@bk.ru; a9104410069@gmail.com; nat68@inbox.ru; kir…"
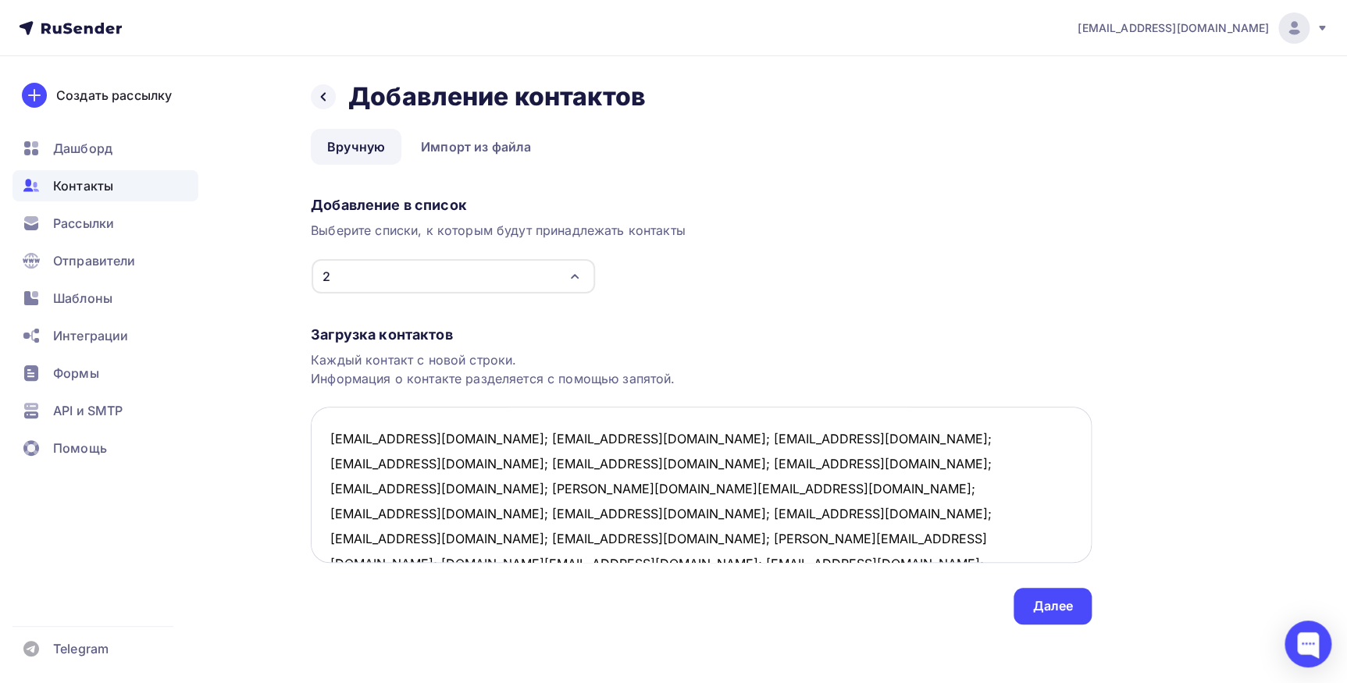
click at [468, 444] on textarea "Romashkanet@mail.ru; azemi007@bk.ru; a9104410069@gmail.com; nat68@inbox.ru; kir…" at bounding box center [701, 485] width 781 height 156
click at [437, 459] on textarea "Romashkanet@mail.ru; azemi007@bk.ru; a9104410069@gmail.com; nat68@inbox.ru; kir…" at bounding box center [701, 485] width 781 height 156
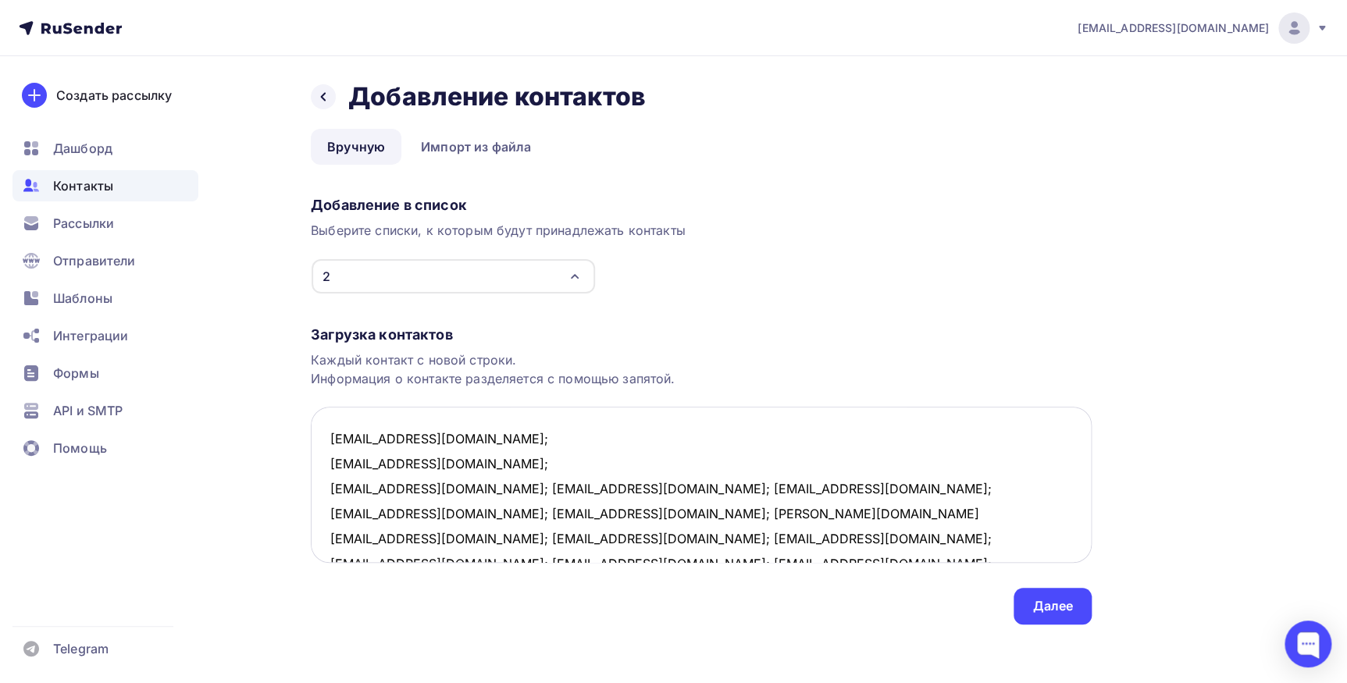
click at [486, 484] on textarea "Romashkanet@mail.ru; azemi007@bk.ru; a9104410069@gmail.com; nat68@inbox.ru; kir…" at bounding box center [701, 485] width 781 height 156
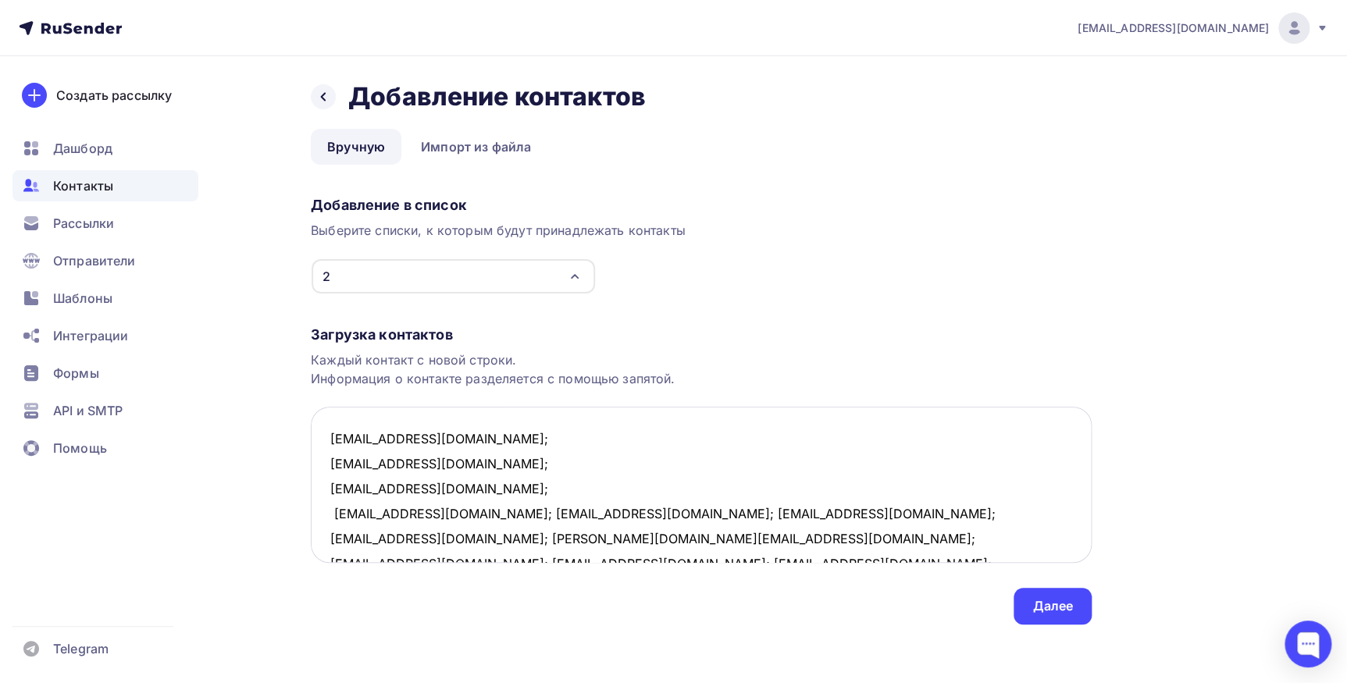
click at [434, 513] on textarea "Romashkanet@mail.ru; azemi007@bk.ru; a9104410069@gmail.com; nat68@inbox.ru; kir…" at bounding box center [701, 485] width 781 height 156
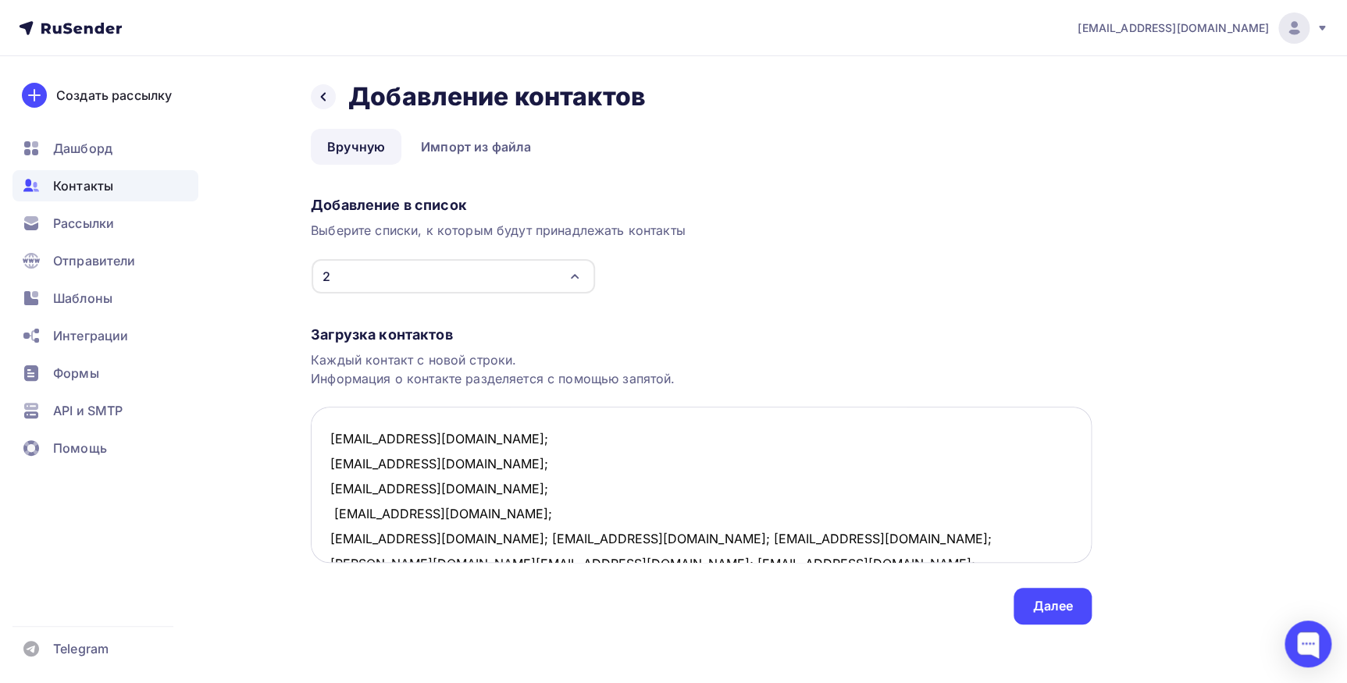
click at [440, 538] on textarea "Romashkanet@mail.ru; azemi007@bk.ru; a9104410069@gmail.com; nat68@inbox.ru; kir…" at bounding box center [701, 485] width 781 height 156
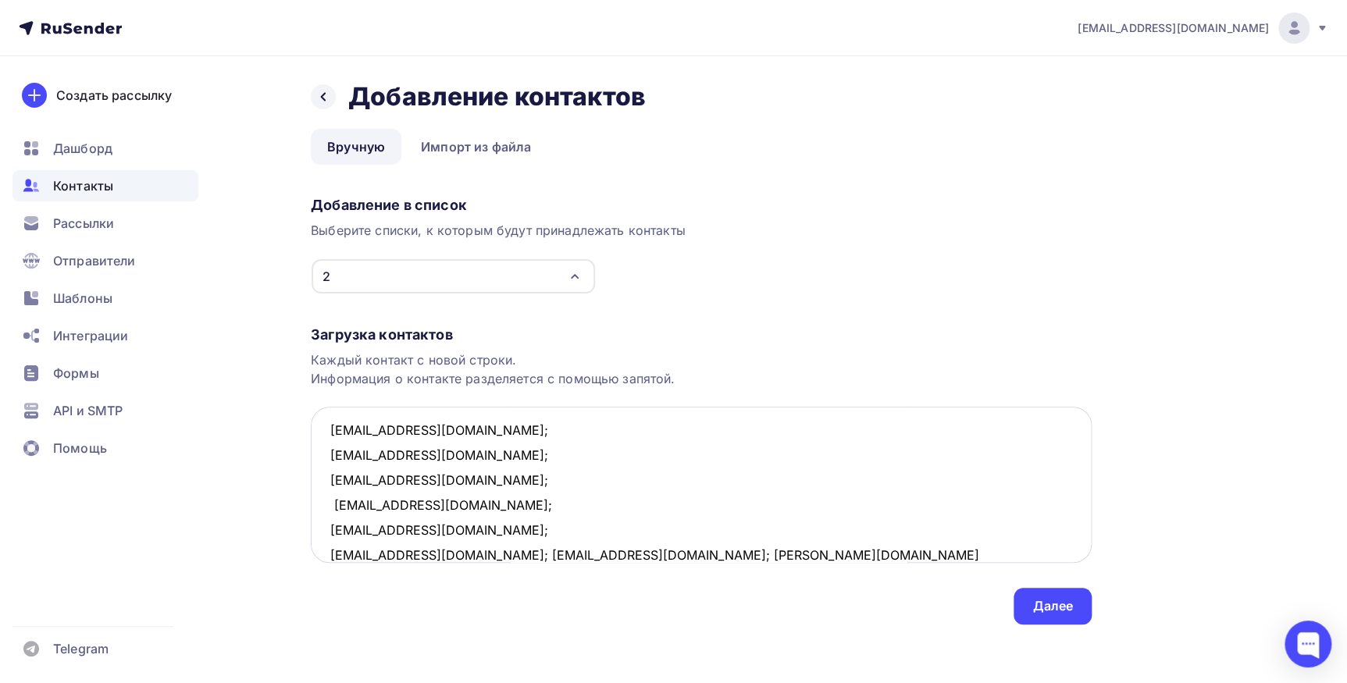
click at [436, 557] on textarea "Romashkanet@mail.ru; azemi007@bk.ru; a9104410069@gmail.com; nat68@inbox.ru; kir…" at bounding box center [701, 485] width 781 height 156
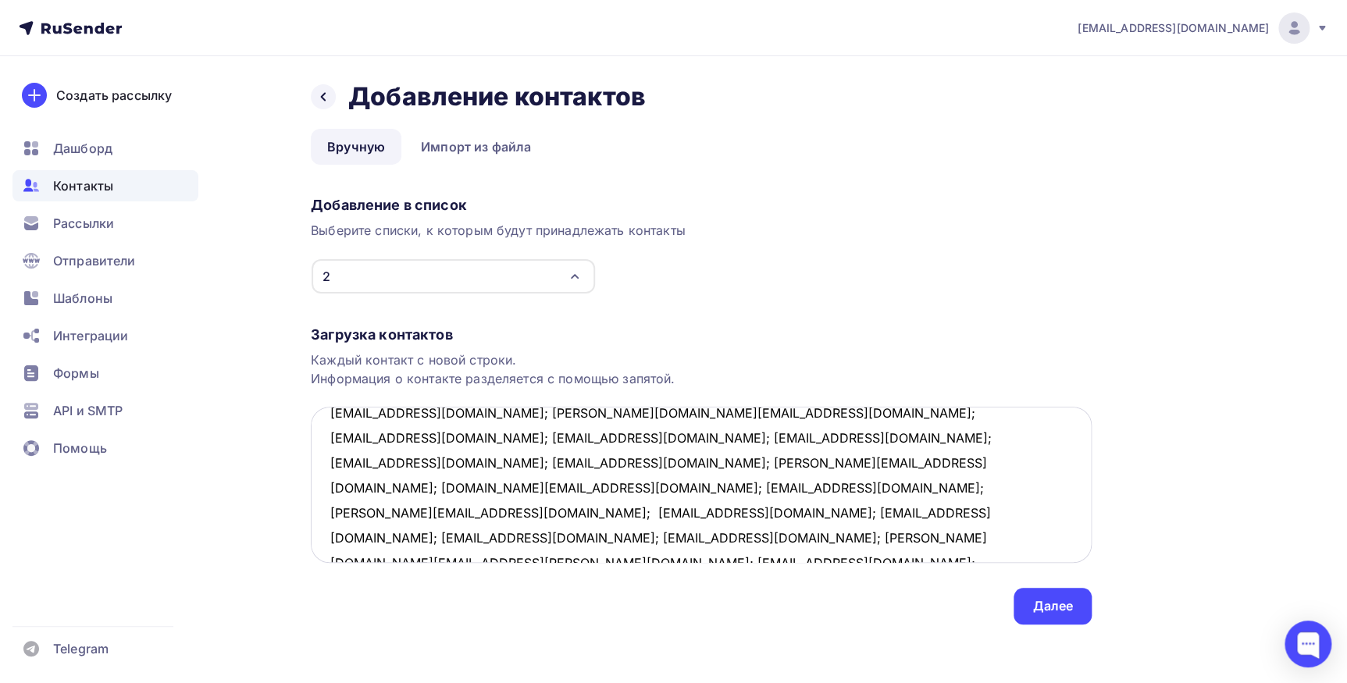
scroll to position [105, 0]
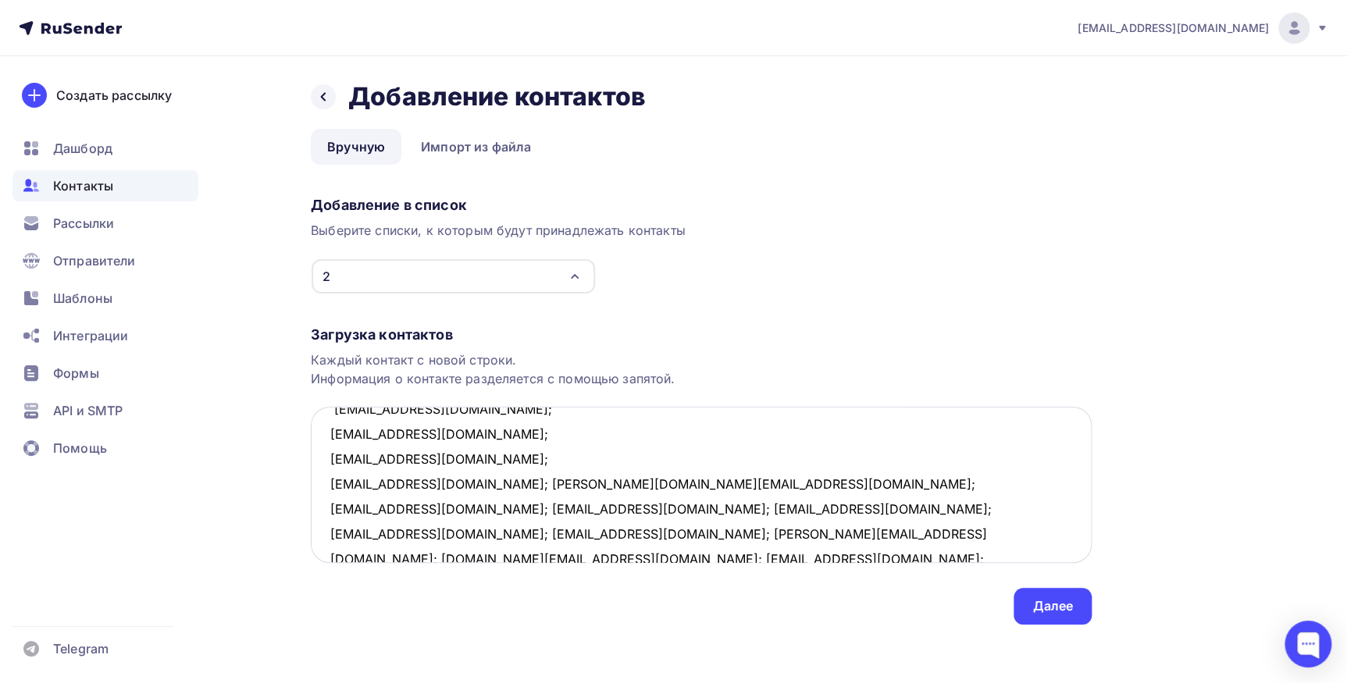
click at [476, 482] on textarea "Romashkanet@mail.ru; azemi007@bk.ru; a9104410069@gmail.com; nat68@inbox.ru; kir…" at bounding box center [701, 485] width 781 height 156
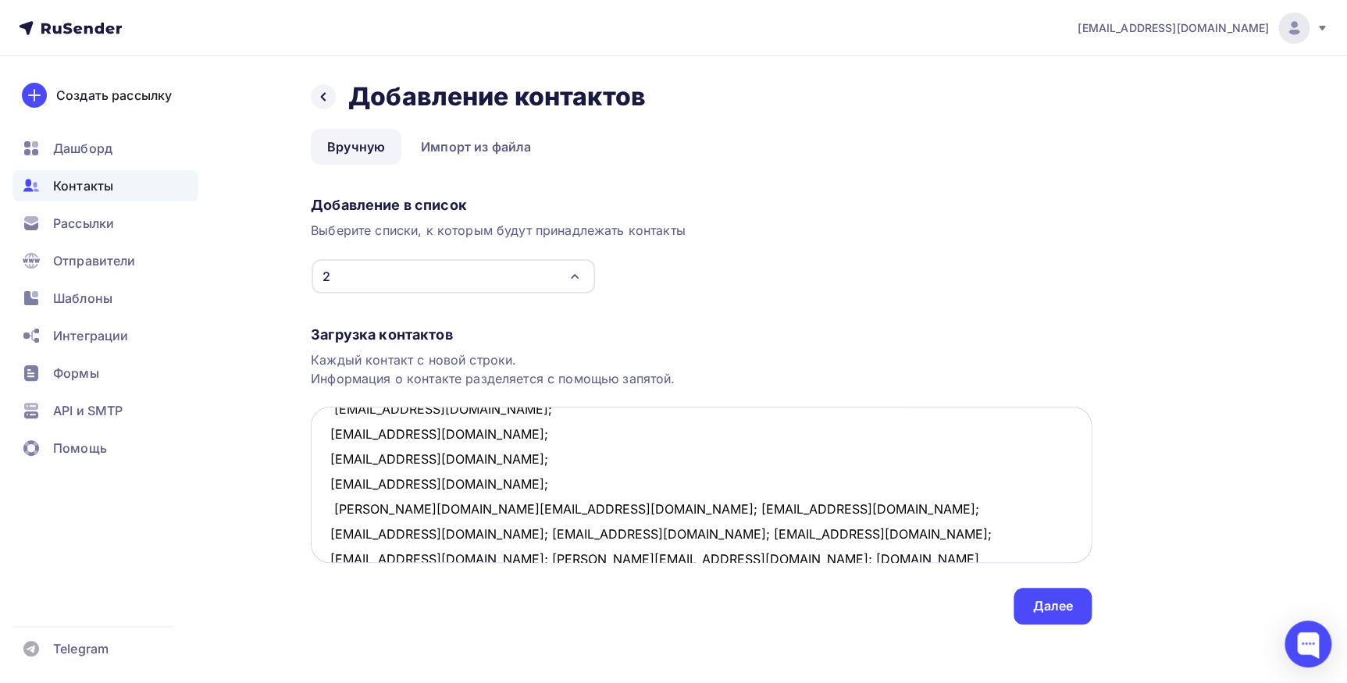
click at [468, 511] on textarea "Romashkanet@mail.ru; azemi007@bk.ru; a9104410069@gmail.com; nat68@inbox.ru; kir…" at bounding box center [701, 485] width 781 height 156
click at [467, 536] on textarea "Romashkanet@mail.ru; azemi007@bk.ru; a9104410069@gmail.com; nat68@inbox.ru; kir…" at bounding box center [701, 485] width 781 height 156
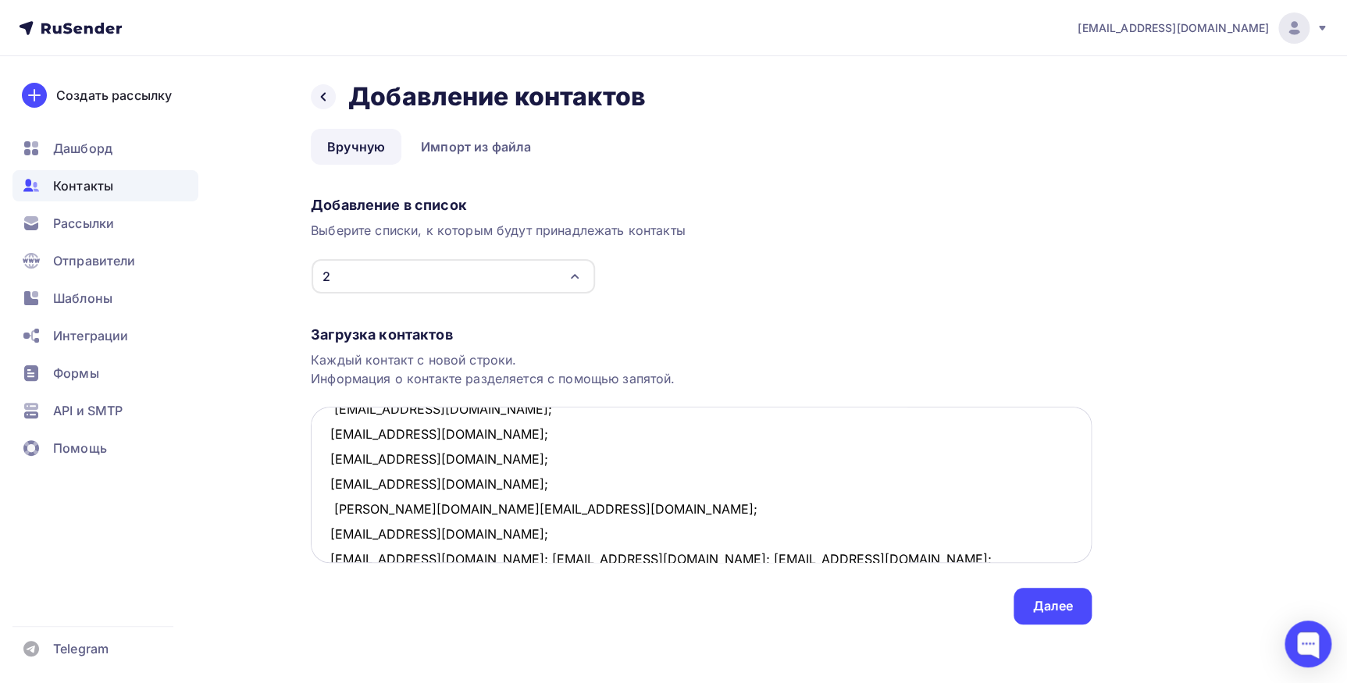
scroll to position [109, 0]
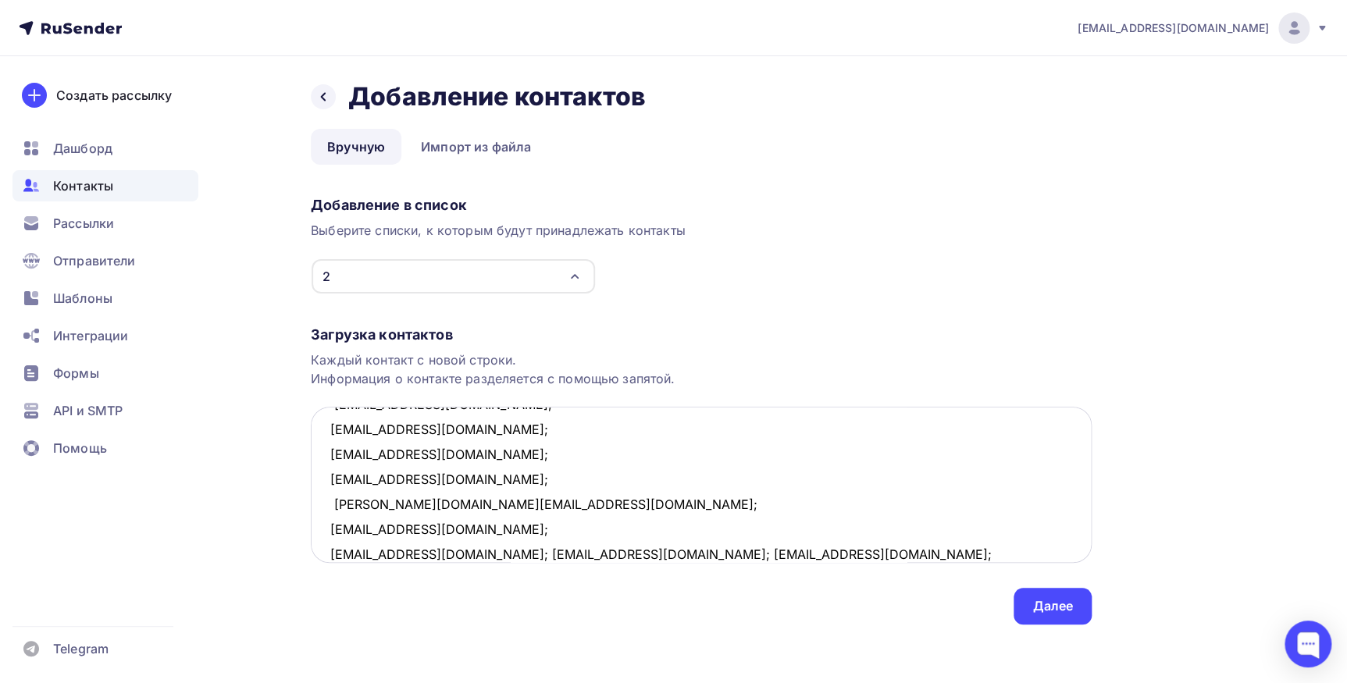
click at [461, 555] on textarea "Romashkanet@mail.ru; azemi007@bk.ru; a9104410069@gmail.com; nat68@inbox.ru; kir…" at bounding box center [701, 485] width 781 height 156
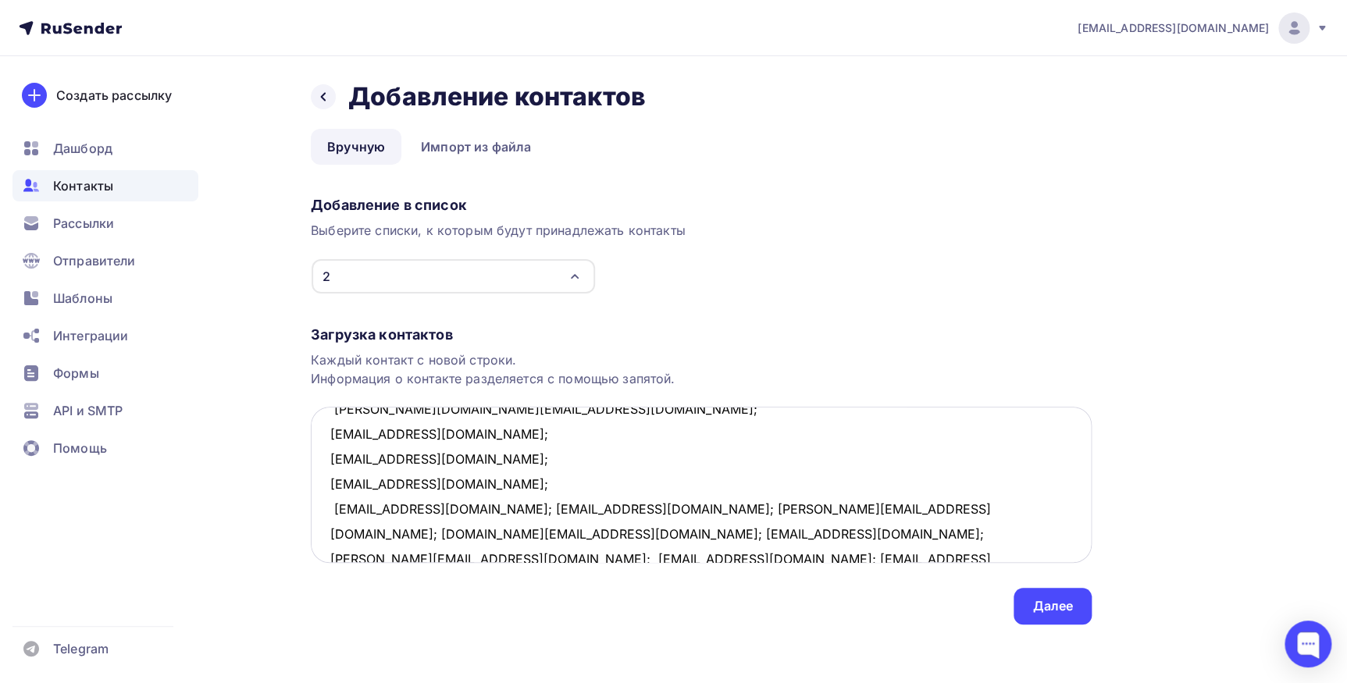
click at [455, 484] on textarea "Romashkanet@mail.ru; azemi007@bk.ru; a9104410069@gmail.com; nat68@inbox.ru; kir…" at bounding box center [701, 485] width 781 height 156
click at [435, 512] on textarea "Romashkanet@mail.ru; azemi007@bk.ru; a9104410069@gmail.com; nat68@inbox.ru; kir…" at bounding box center [701, 485] width 781 height 156
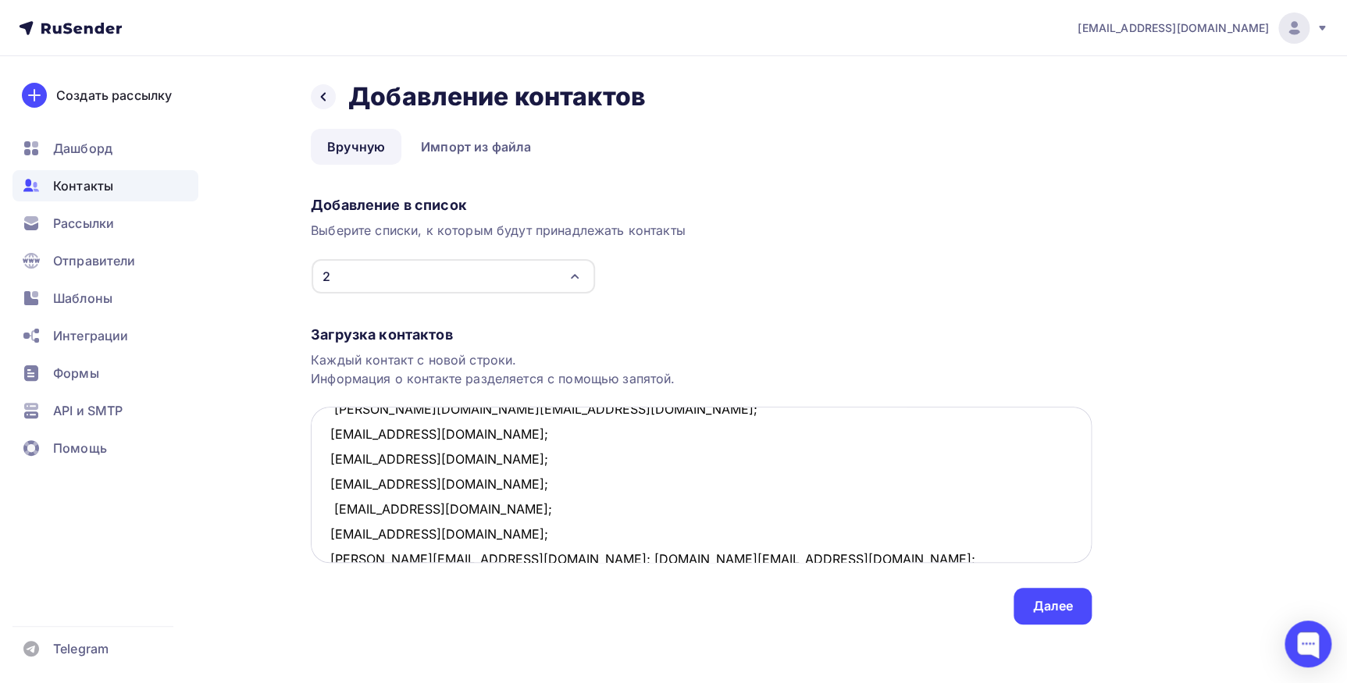
click at [431, 531] on textarea "Romashkanet@mail.ru; azemi007@bk.ru; a9104410069@gmail.com; nat68@inbox.ru; kir…" at bounding box center [701, 485] width 781 height 156
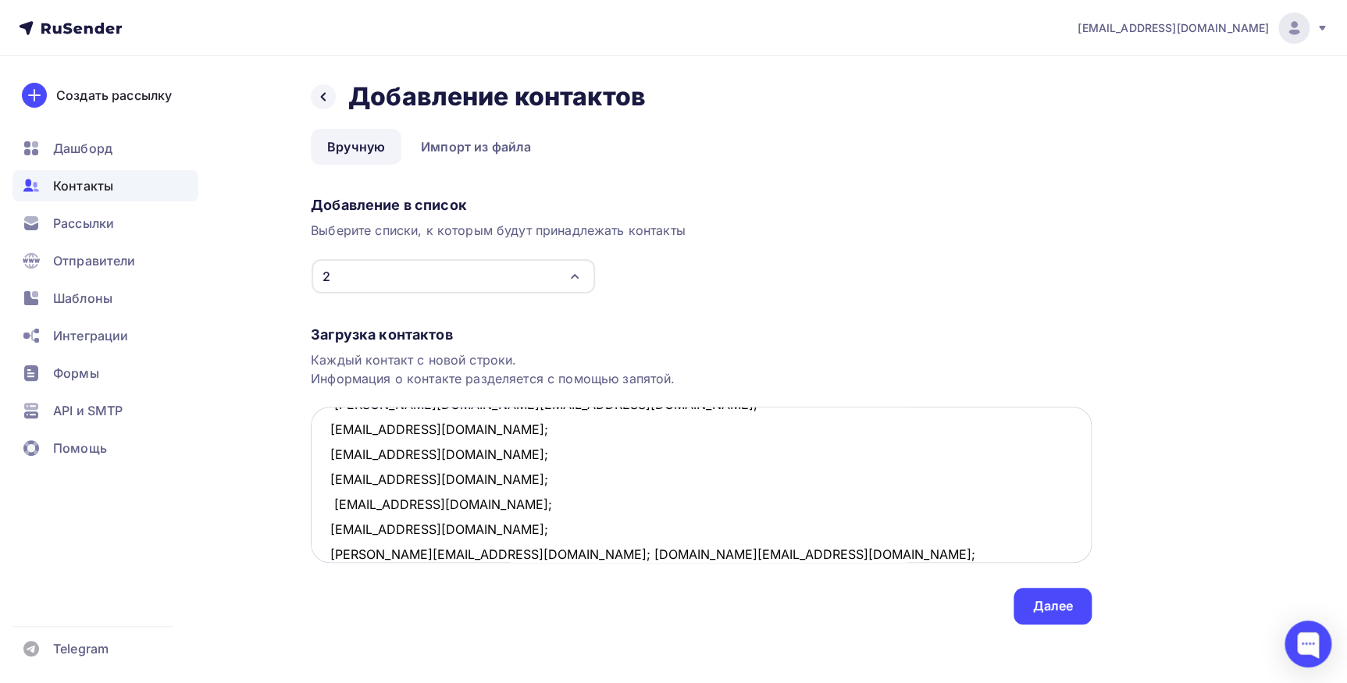
click at [436, 550] on textarea "Romashkanet@mail.ru; azemi007@bk.ru; a9104410069@gmail.com; nat68@inbox.ru; kir…" at bounding box center [701, 485] width 781 height 156
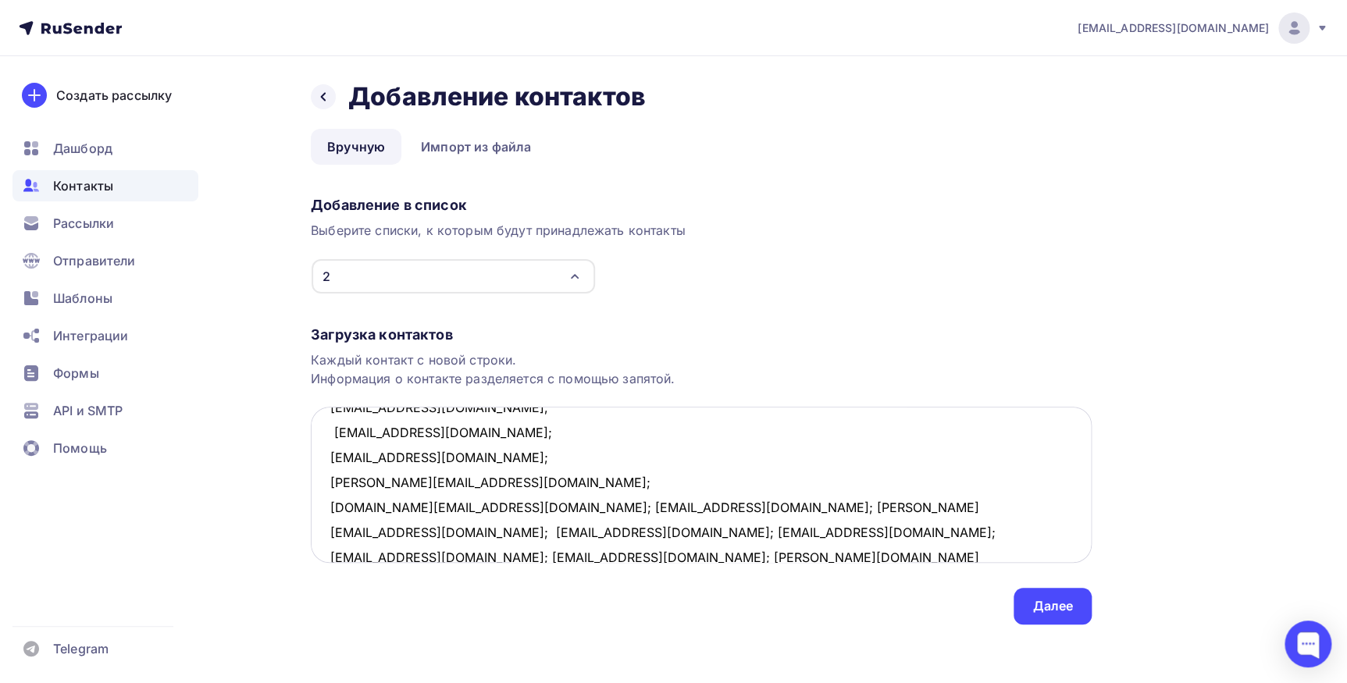
scroll to position [304, 0]
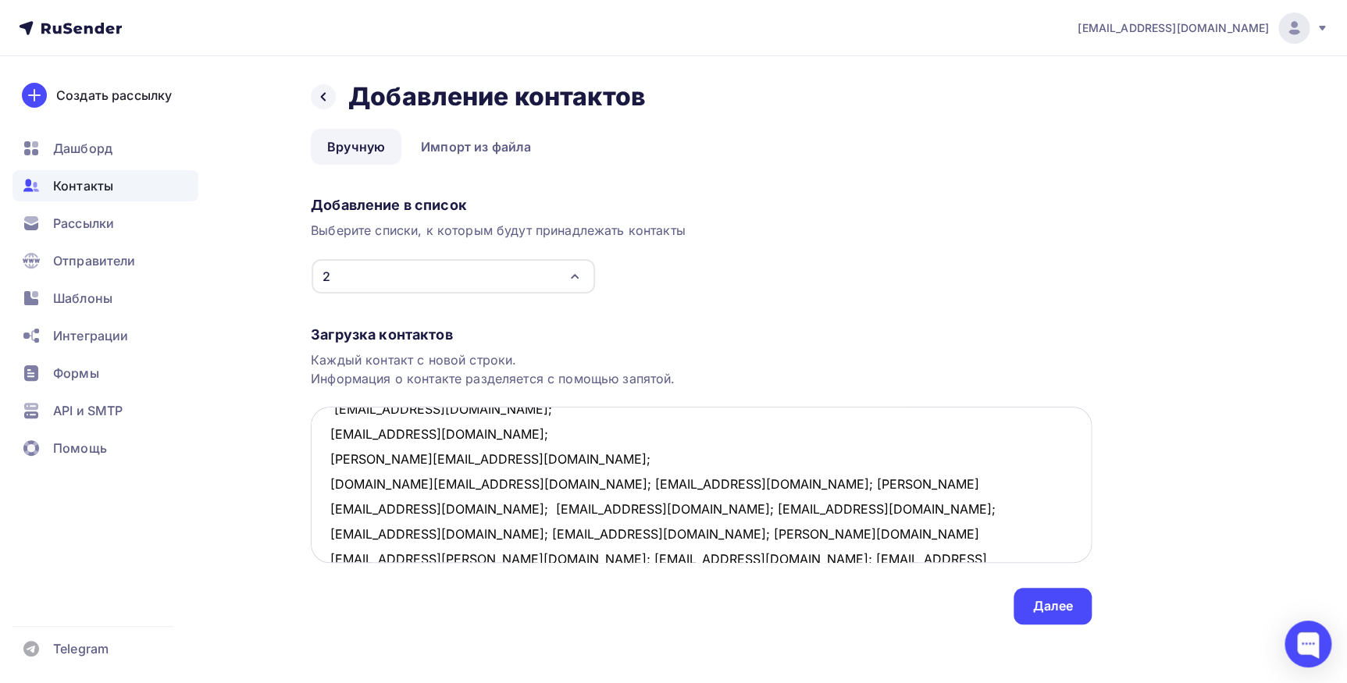
click at [461, 482] on textarea "Romashkanet@mail.ru; azemi007@bk.ru; a9104410069@gmail.com; nat68@inbox.ru; kir…" at bounding box center [701, 485] width 781 height 156
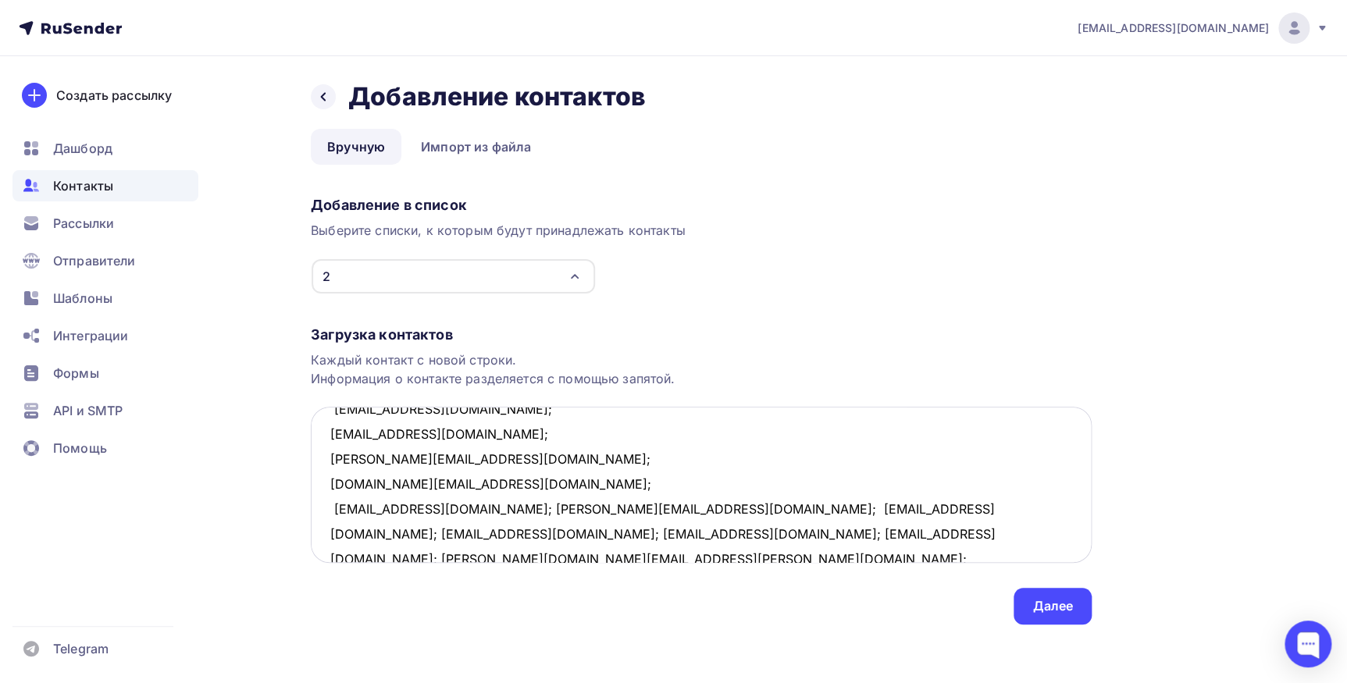
click at [501, 509] on textarea "Romashkanet@mail.ru; azemi007@bk.ru; a9104410069@gmail.com; nat68@inbox.ru; kir…" at bounding box center [701, 485] width 781 height 156
click at [468, 529] on textarea "Romashkanet@mail.ru; azemi007@bk.ru; a9104410069@gmail.com; nat68@inbox.ru; kir…" at bounding box center [701, 485] width 781 height 156
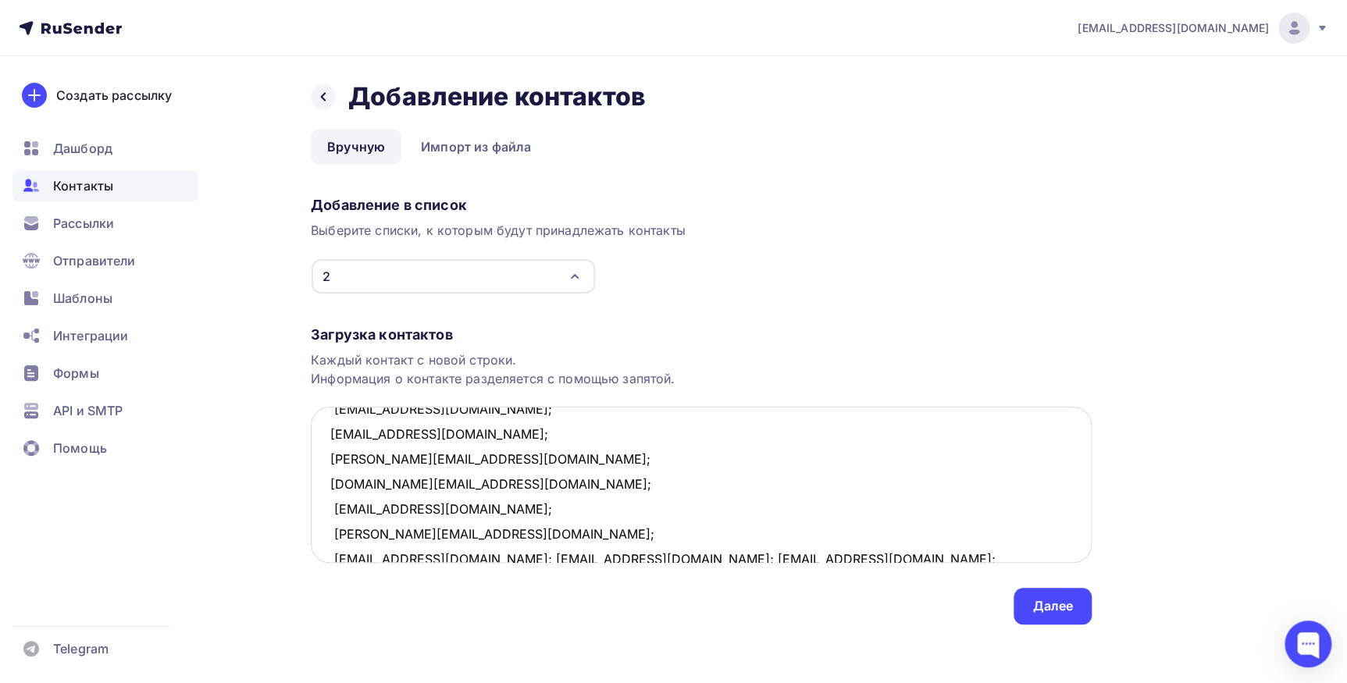
scroll to position [309, 0]
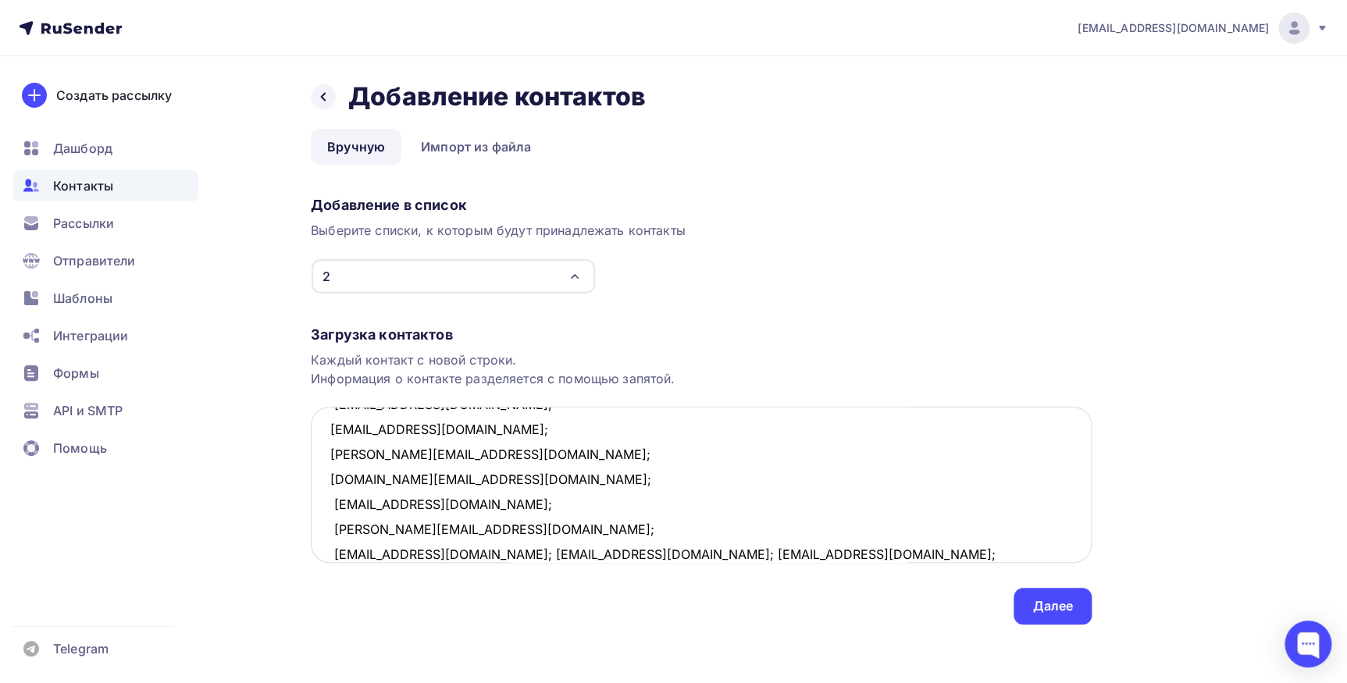
click at [443, 557] on textarea "Romashkanet@mail.ru; azemi007@bk.ru; a9104410069@gmail.com; nat68@inbox.ru; kir…" at bounding box center [701, 485] width 781 height 156
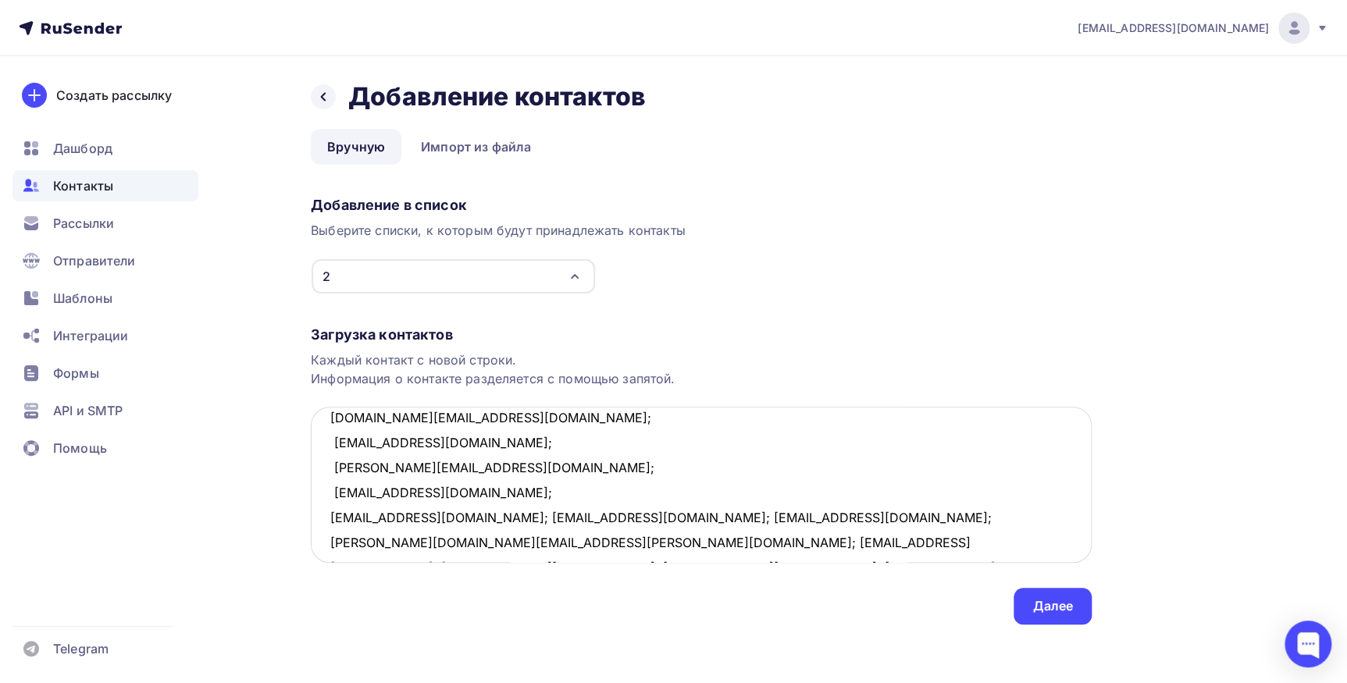
scroll to position [405, 0]
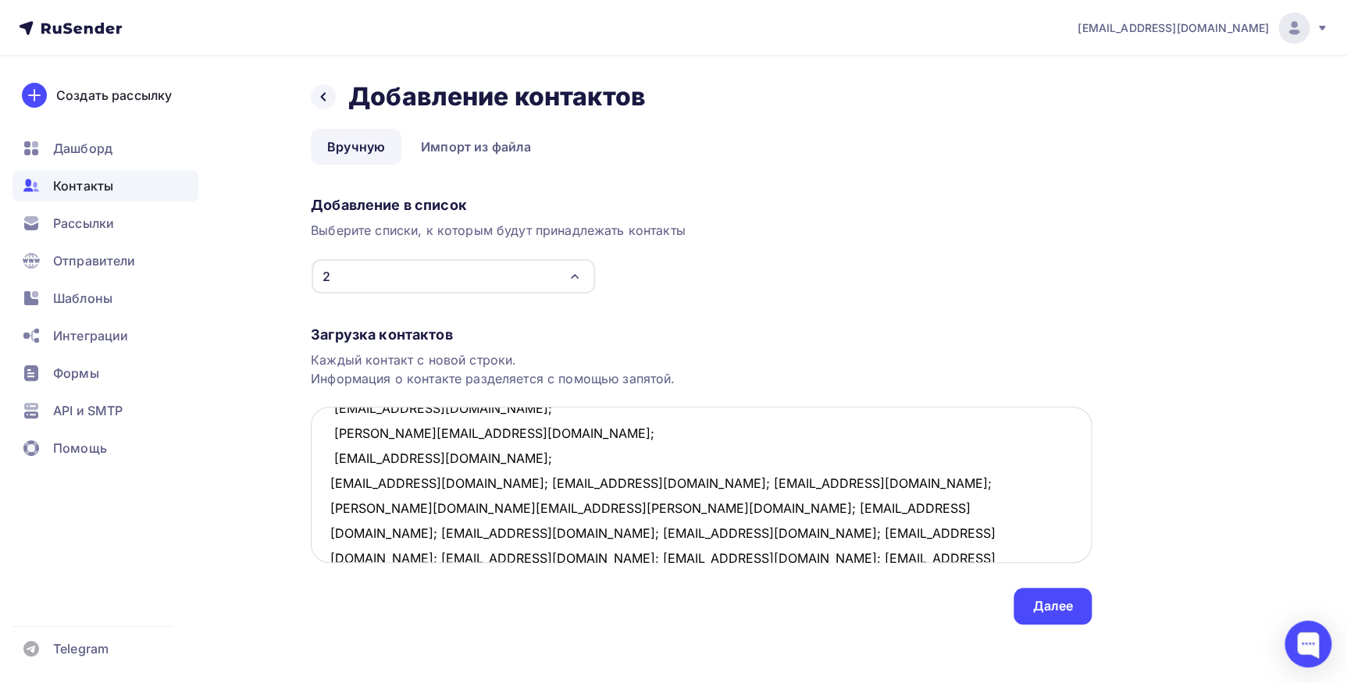
click at [457, 483] on textarea "Romashkanet@mail.ru; azemi007@bk.ru; a9104410069@gmail.com; nat68@inbox.ru; kir…" at bounding box center [701, 485] width 781 height 156
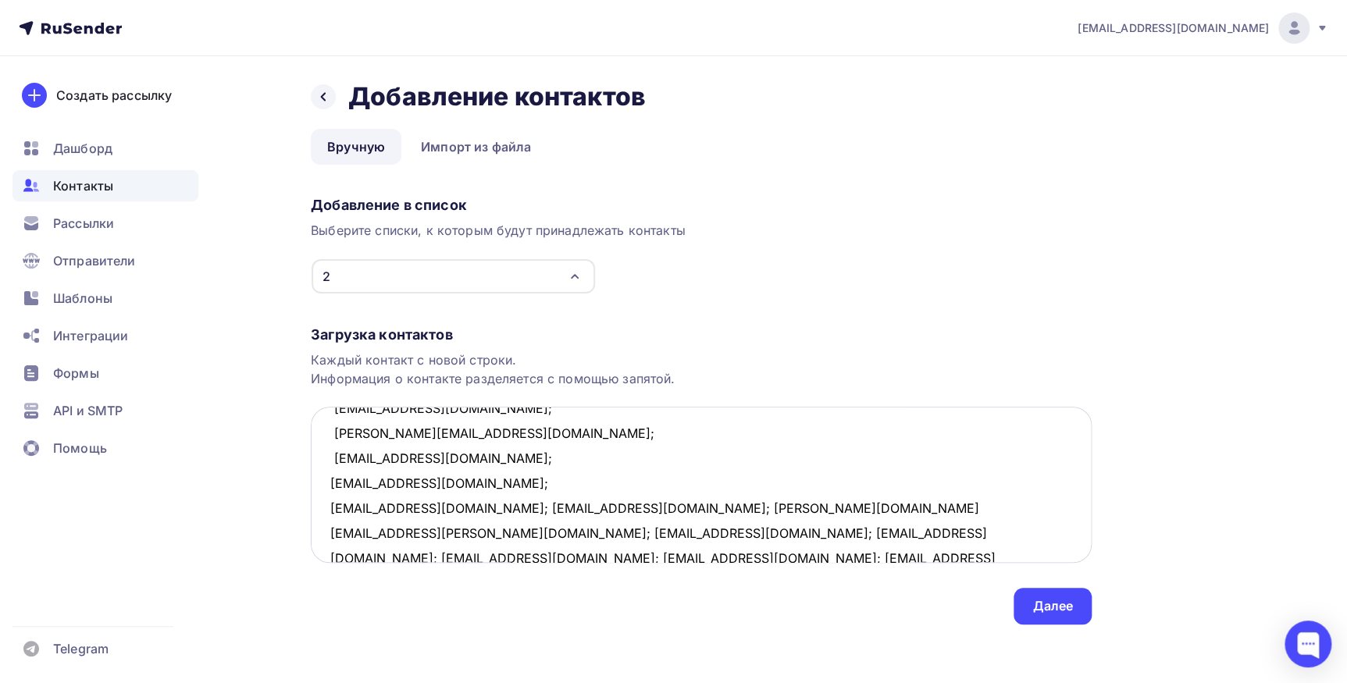
click at [442, 505] on textarea "Romashkanet@mail.ru; azemi007@bk.ru; a9104410069@gmail.com; nat68@inbox.ru; kir…" at bounding box center [701, 485] width 781 height 156
click at [457, 532] on textarea "Romashkanet@mail.ru; azemi007@bk.ru; a9104410069@gmail.com; nat68@inbox.ru; kir…" at bounding box center [701, 485] width 781 height 156
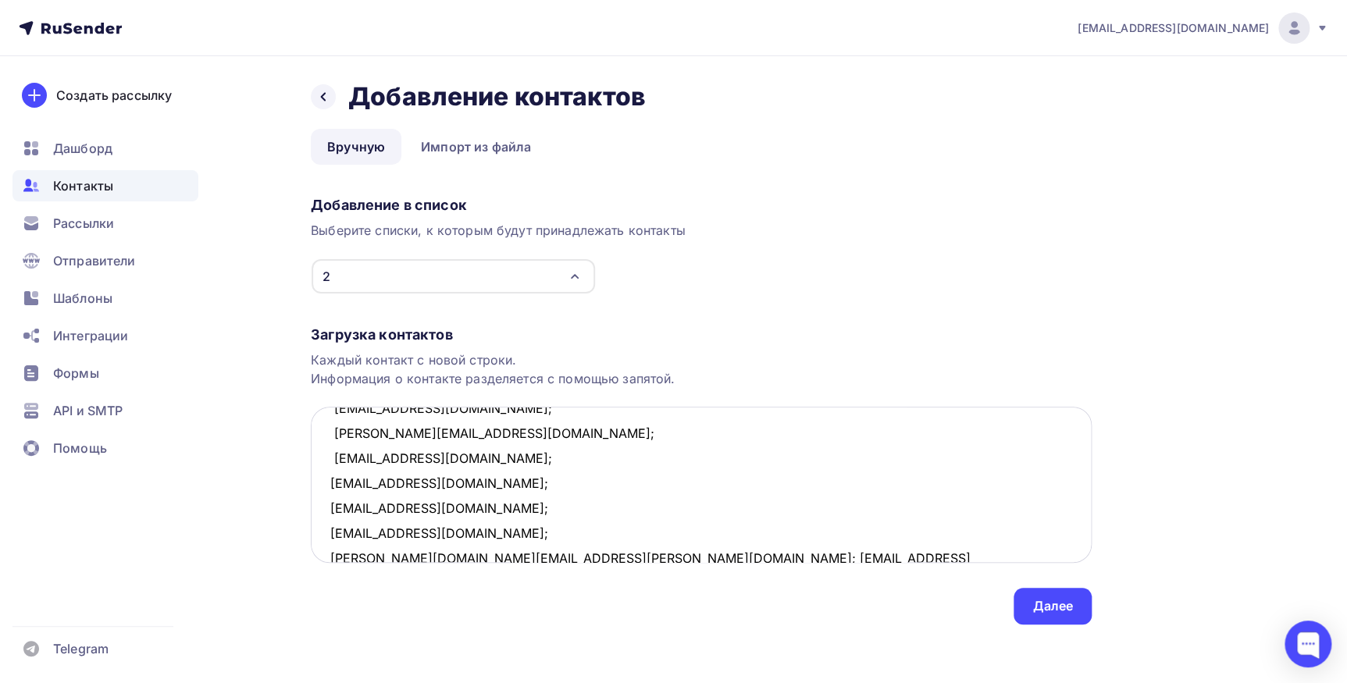
scroll to position [408, 0]
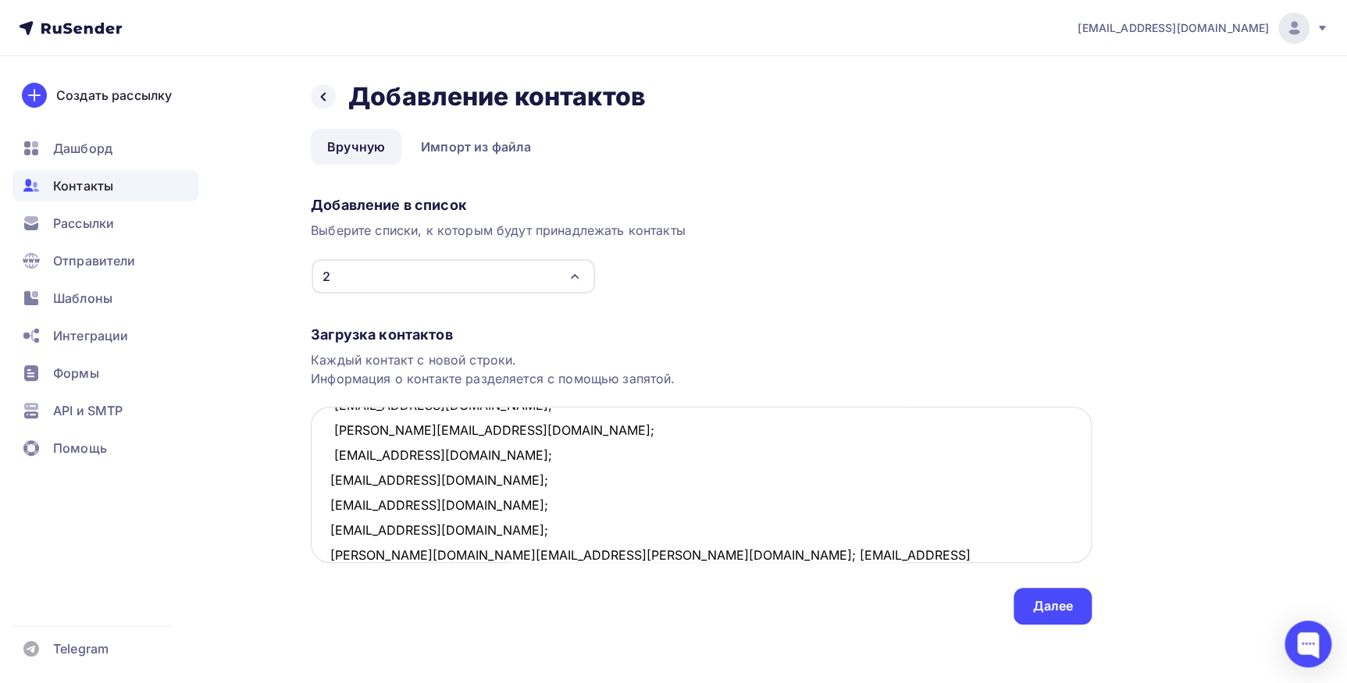
click at [482, 554] on textarea "Romashkanet@mail.ru; azemi007@bk.ru; a9104410069@gmail.com; nat68@inbox.ru; kir…" at bounding box center [701, 485] width 781 height 156
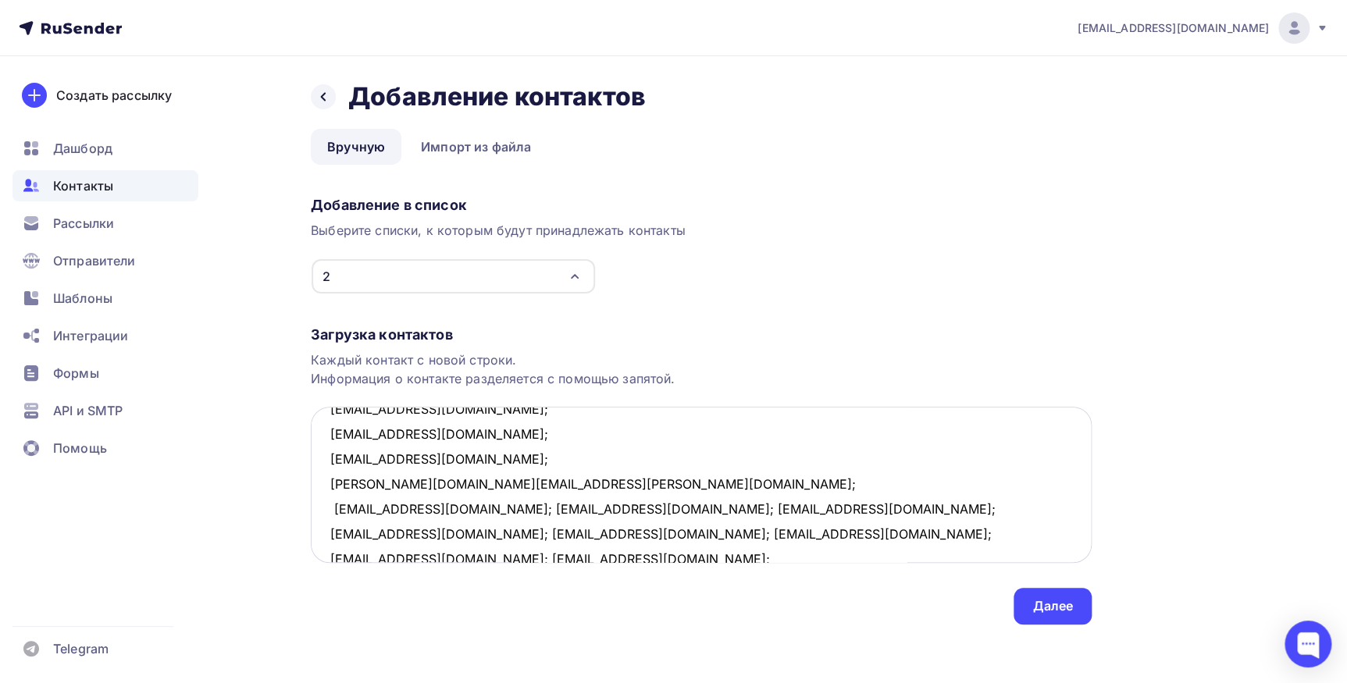
scroll to position [504, 0]
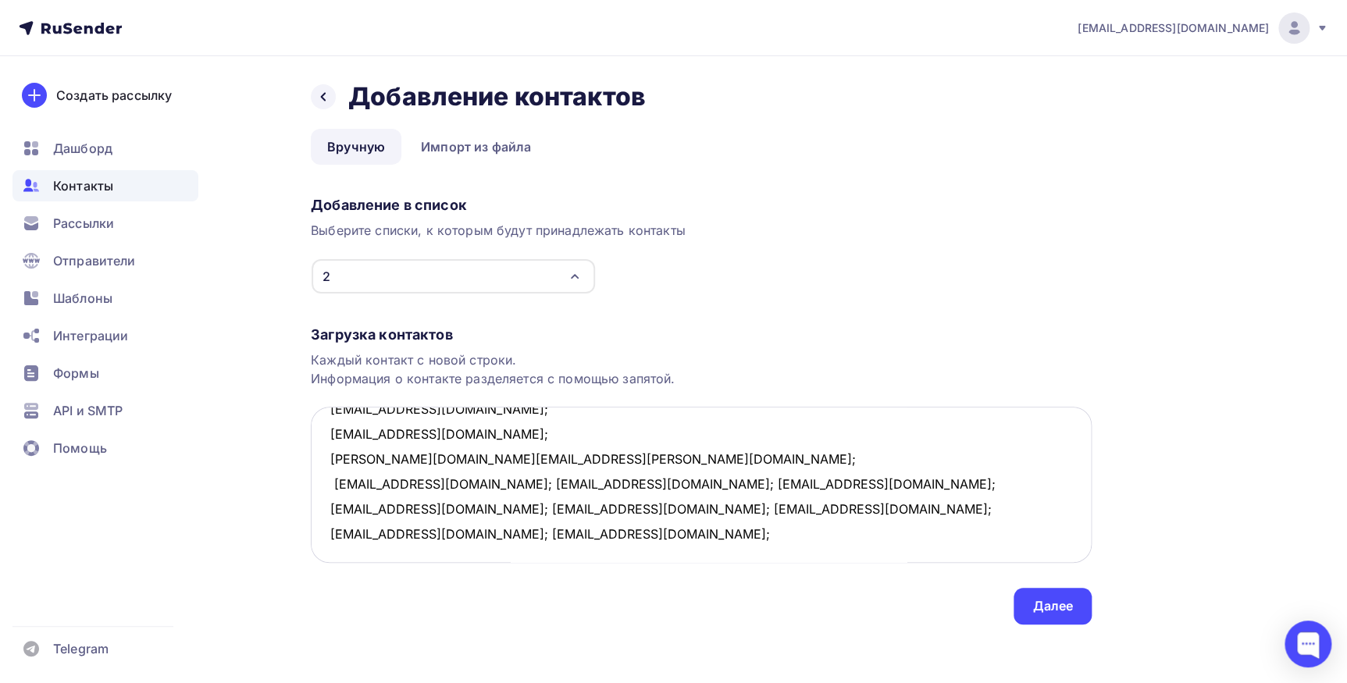
click at [498, 484] on textarea "Romashkanet@mail.ru; azemi007@bk.ru; a9104410069@gmail.com; nat68@inbox.ru; kir…" at bounding box center [701, 485] width 781 height 156
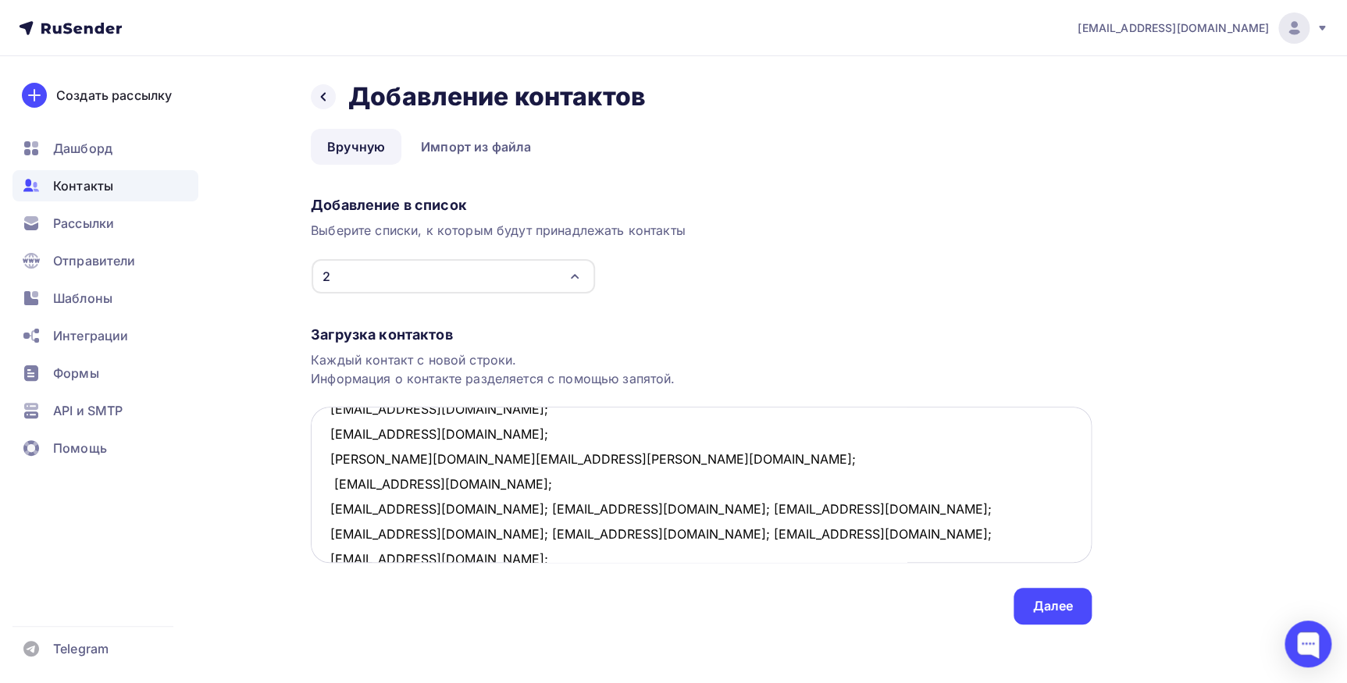
click at [443, 502] on textarea "Romashkanet@mail.ru; azemi007@bk.ru; a9104410069@gmail.com; nat68@inbox.ru; kir…" at bounding box center [701, 485] width 781 height 156
click at [437, 505] on textarea "Romashkanet@mail.ru; azemi007@bk.ru; a9104410069@gmail.com; nat68@inbox.ru; kir…" at bounding box center [701, 485] width 781 height 156
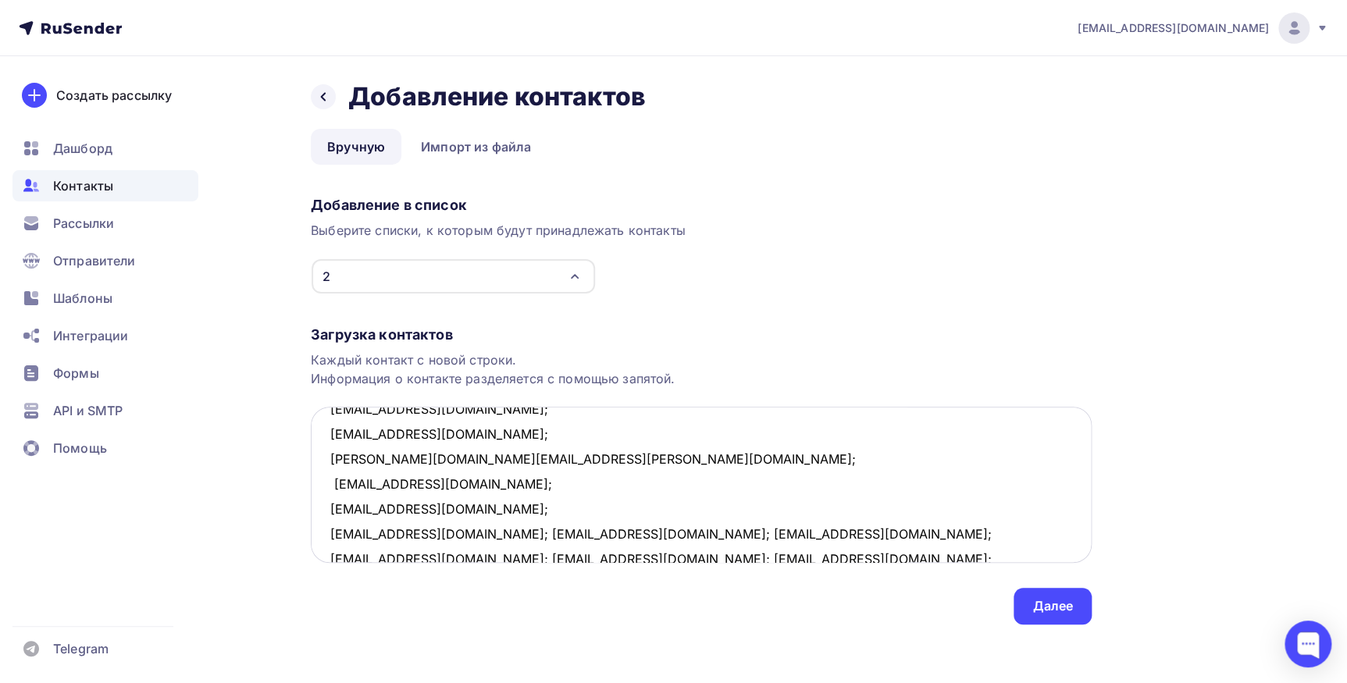
click at [492, 533] on textarea "Romashkanet@mail.ru; azemi007@bk.ru; a9104410069@gmail.com; nat68@inbox.ru; kir…" at bounding box center [701, 485] width 781 height 156
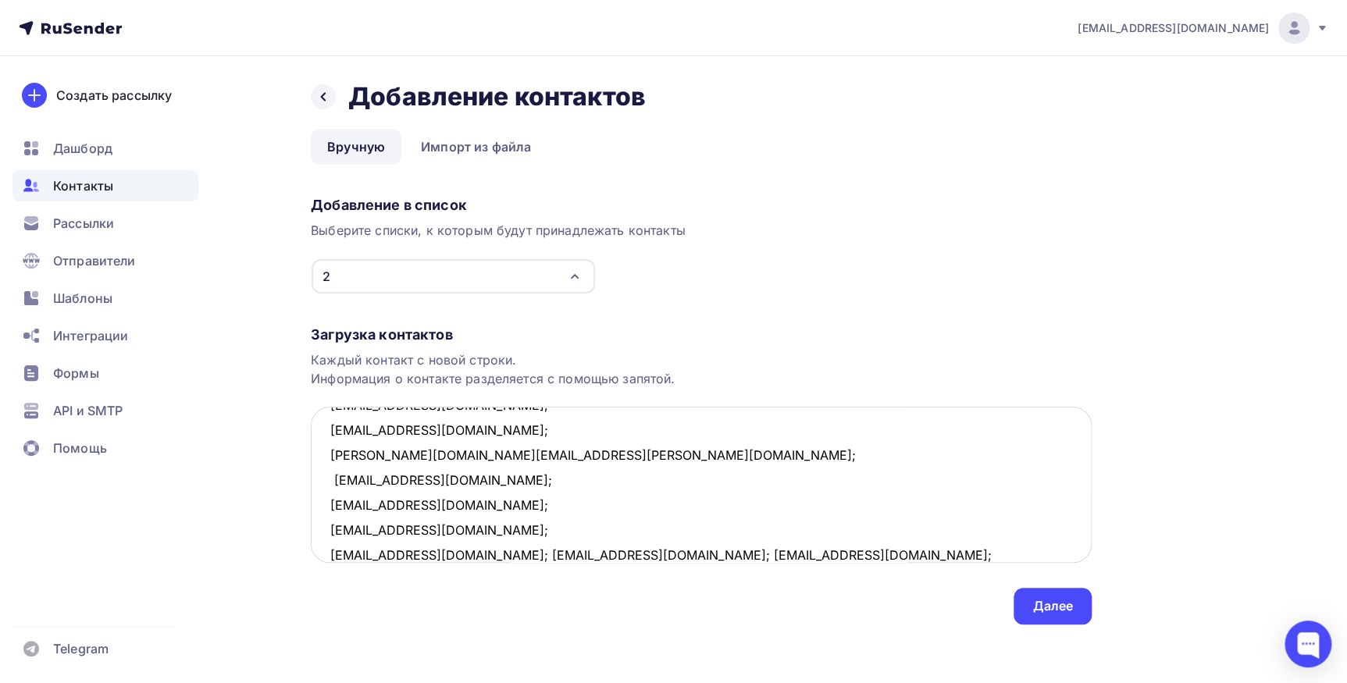
click at [442, 554] on textarea "Romashkanet@mail.ru; azemi007@bk.ru; a9104410069@gmail.com; nat68@inbox.ru; kir…" at bounding box center [701, 485] width 781 height 156
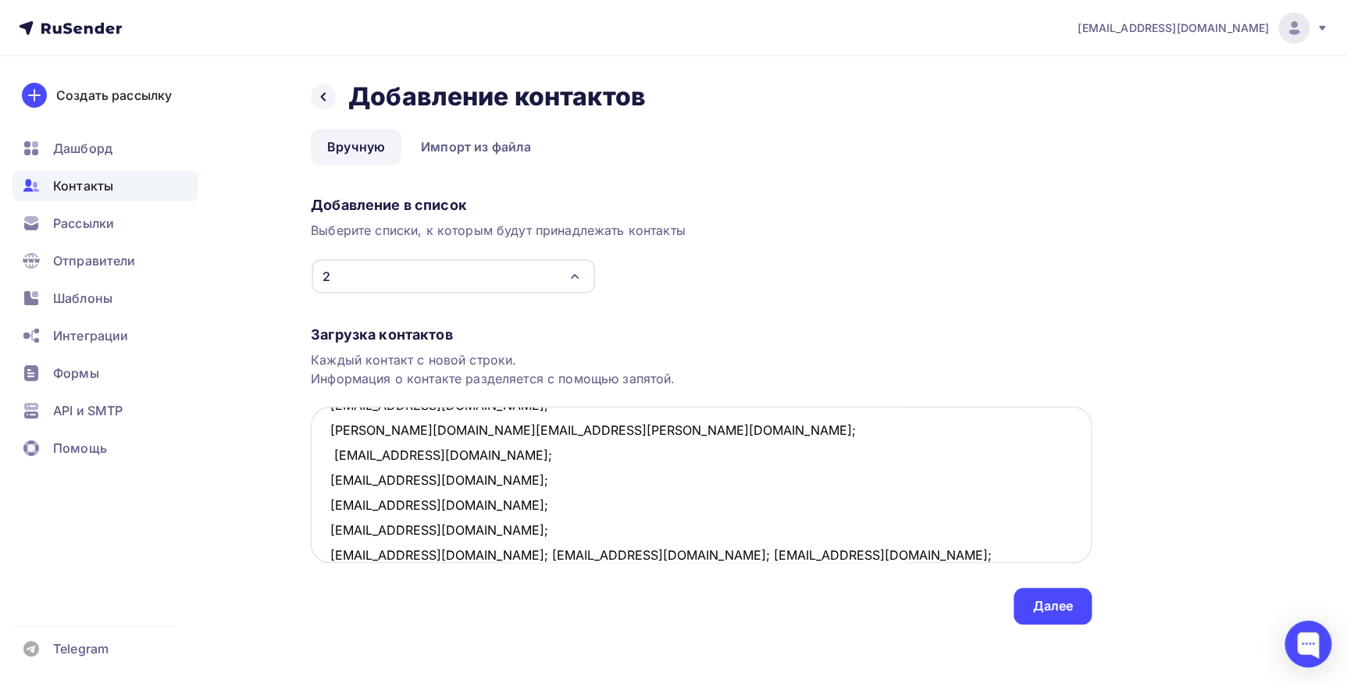
scroll to position [582, 0]
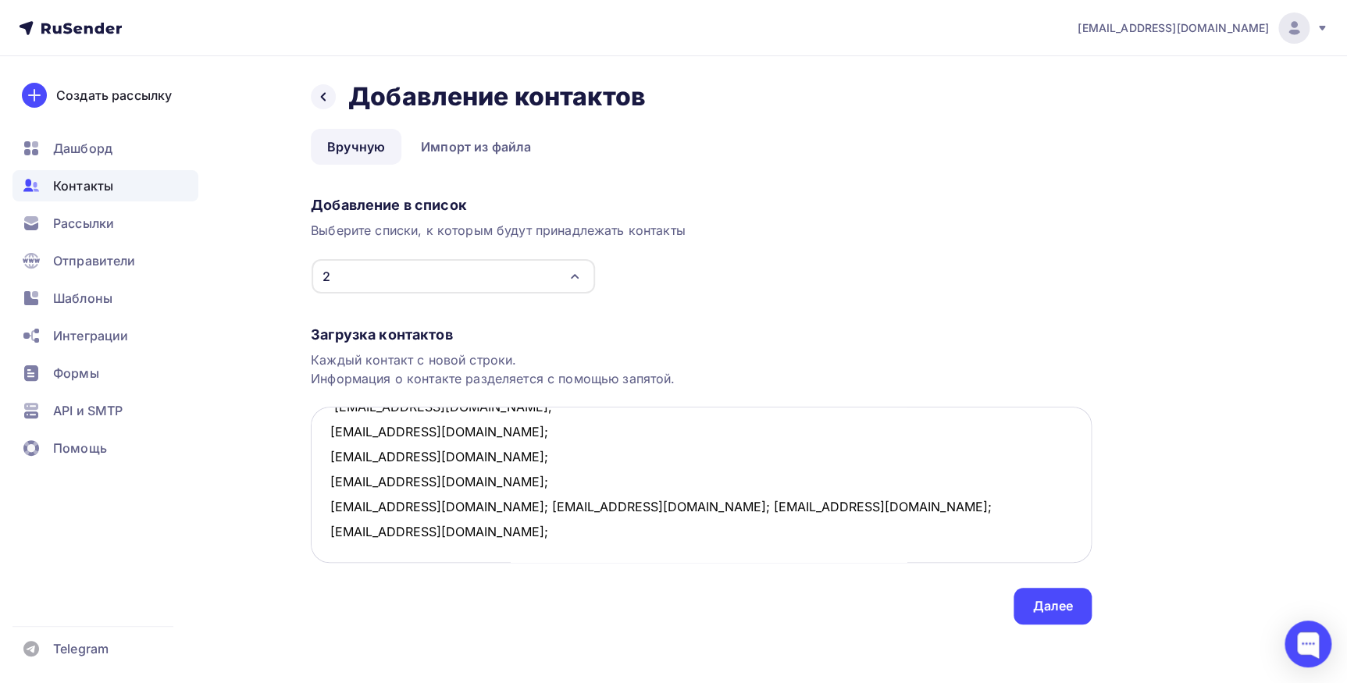
click at [434, 504] on textarea "Romashkanet@mail.ru; azemi007@bk.ru; a9104410069@gmail.com; nat68@inbox.ru; kir…" at bounding box center [701, 485] width 781 height 156
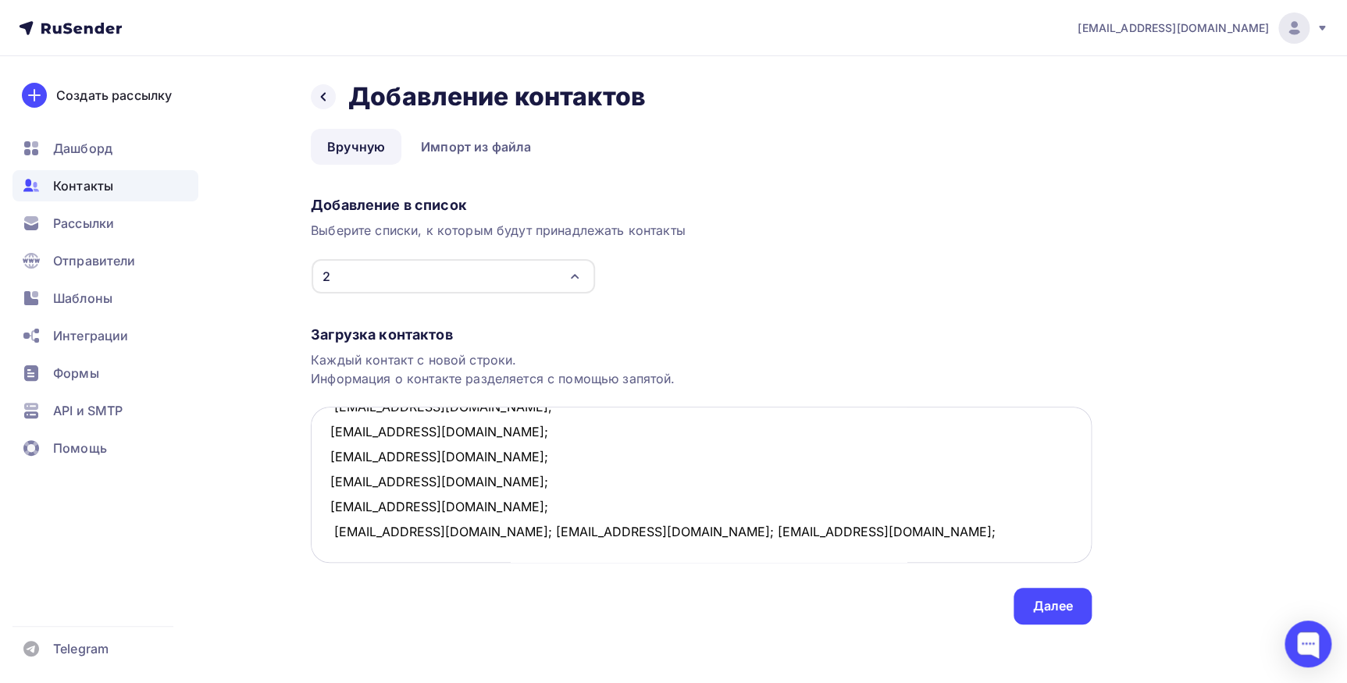
click at [461, 529] on textarea "Romashkanet@mail.ru; azemi007@bk.ru; a9104410069@gmail.com; nat68@inbox.ru; kir…" at bounding box center [701, 485] width 781 height 156
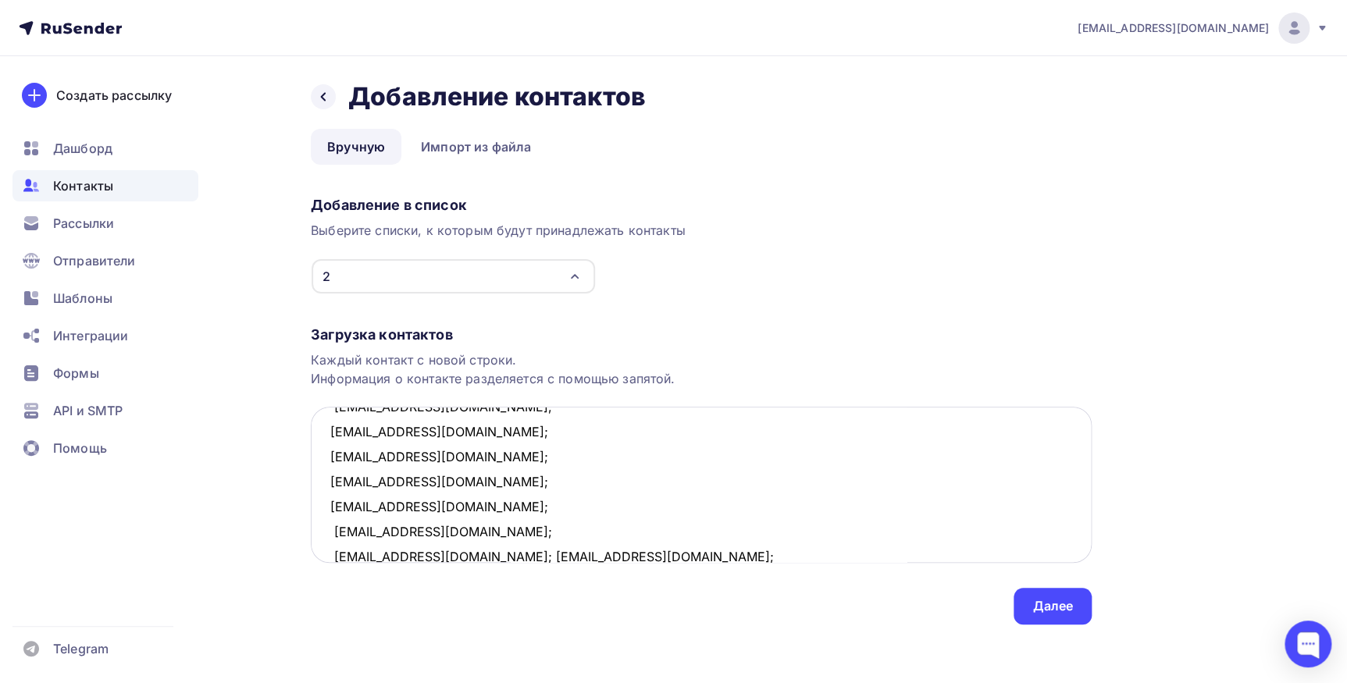
scroll to position [584, 0]
click at [469, 558] on textarea "Romashkanet@mail.ru; azemi007@bk.ru; a9104410069@gmail.com; nat68@inbox.ru; kir…" at bounding box center [701, 485] width 781 height 156
type textarea "Romashkanet@mail.ru; azemi007@bk.ru; a9104410069@gmail.com; nat68@inbox.ru; kir…"
click at [1041, 607] on div "Далее" at bounding box center [1052, 606] width 41 height 18
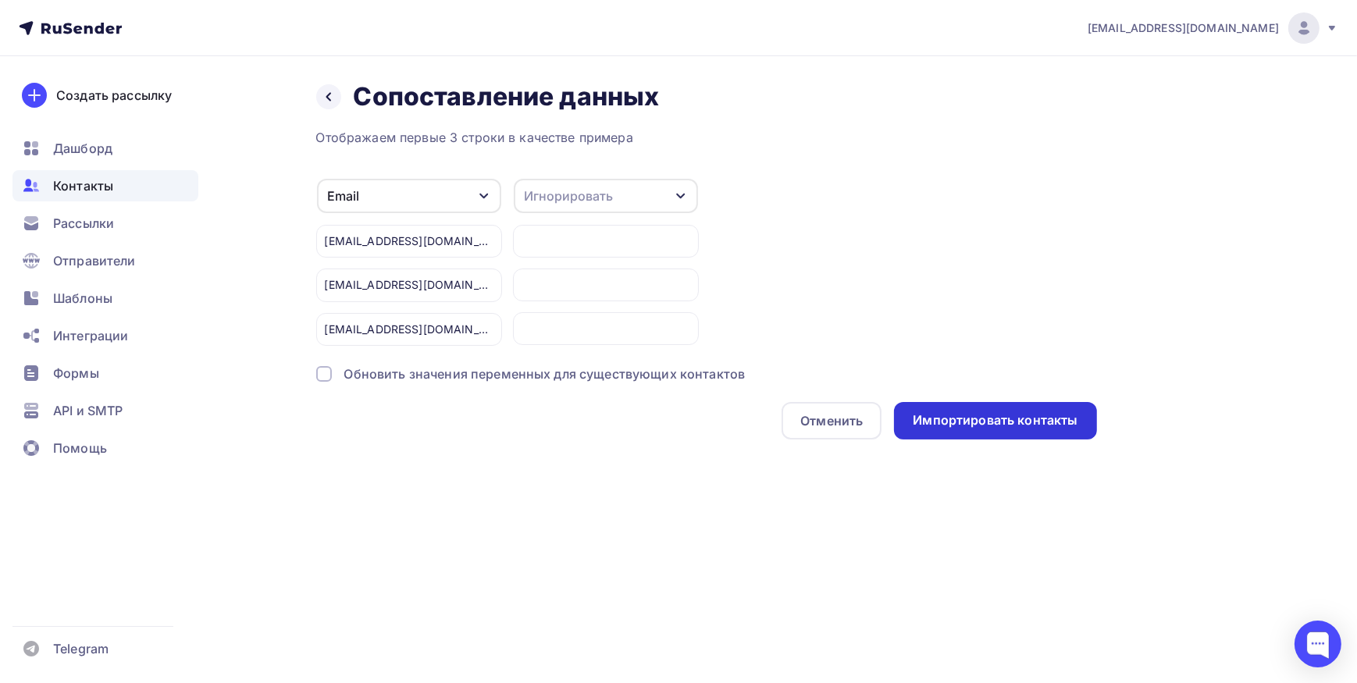
click at [961, 429] on div "Импортировать контакты" at bounding box center [995, 420] width 202 height 37
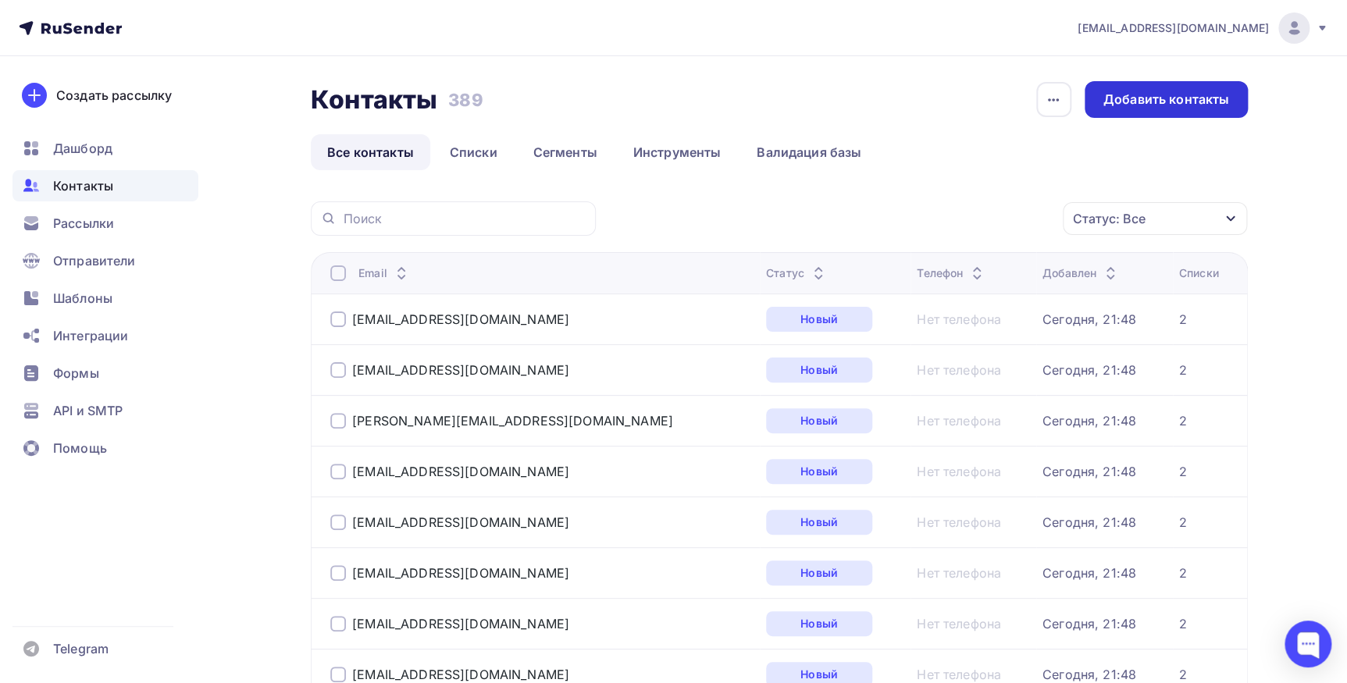
click at [1127, 85] on div "Добавить контакты" at bounding box center [1165, 99] width 163 height 37
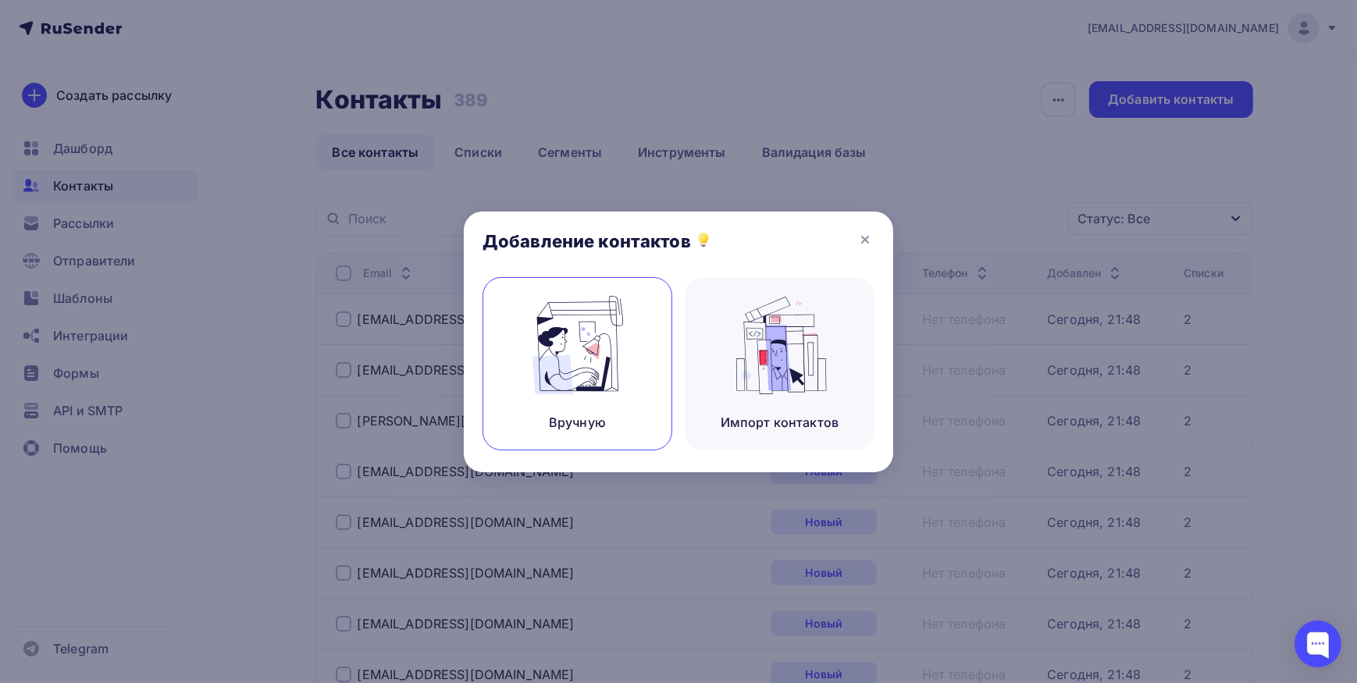
click at [618, 354] on img at bounding box center [577, 345] width 105 height 98
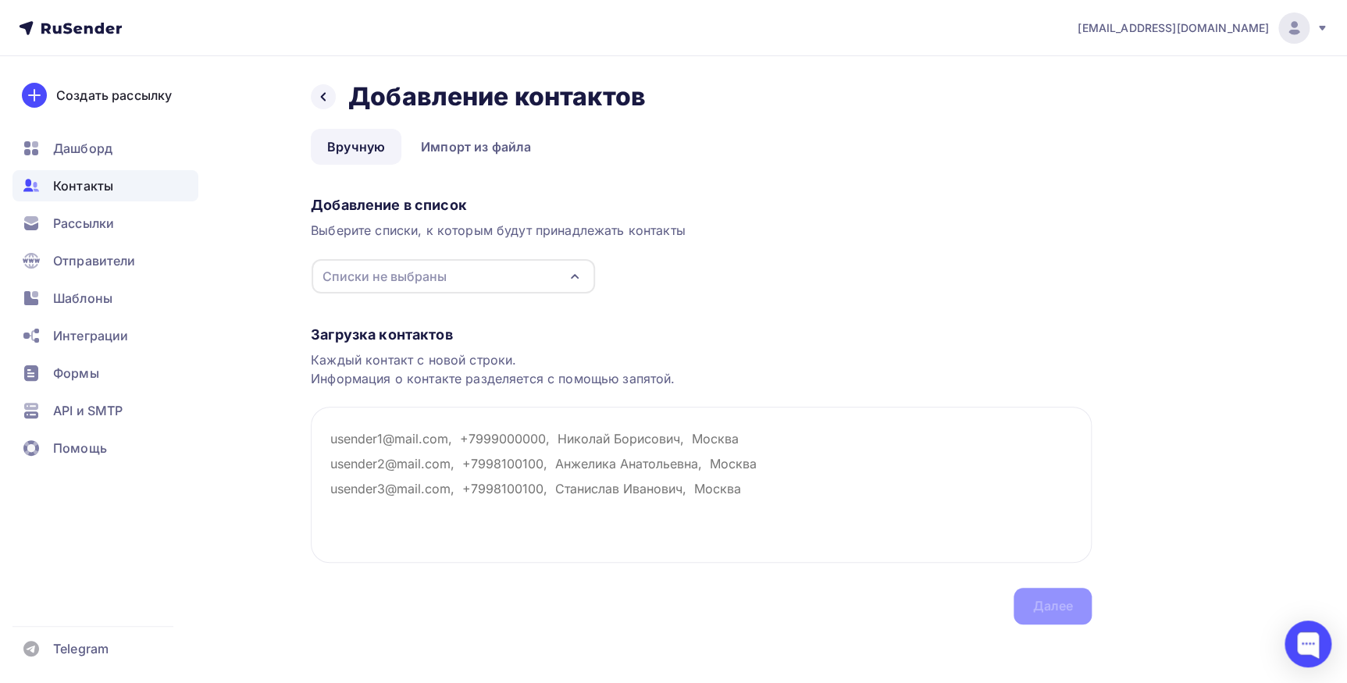
click at [581, 278] on icon "button" at bounding box center [574, 276] width 19 height 19
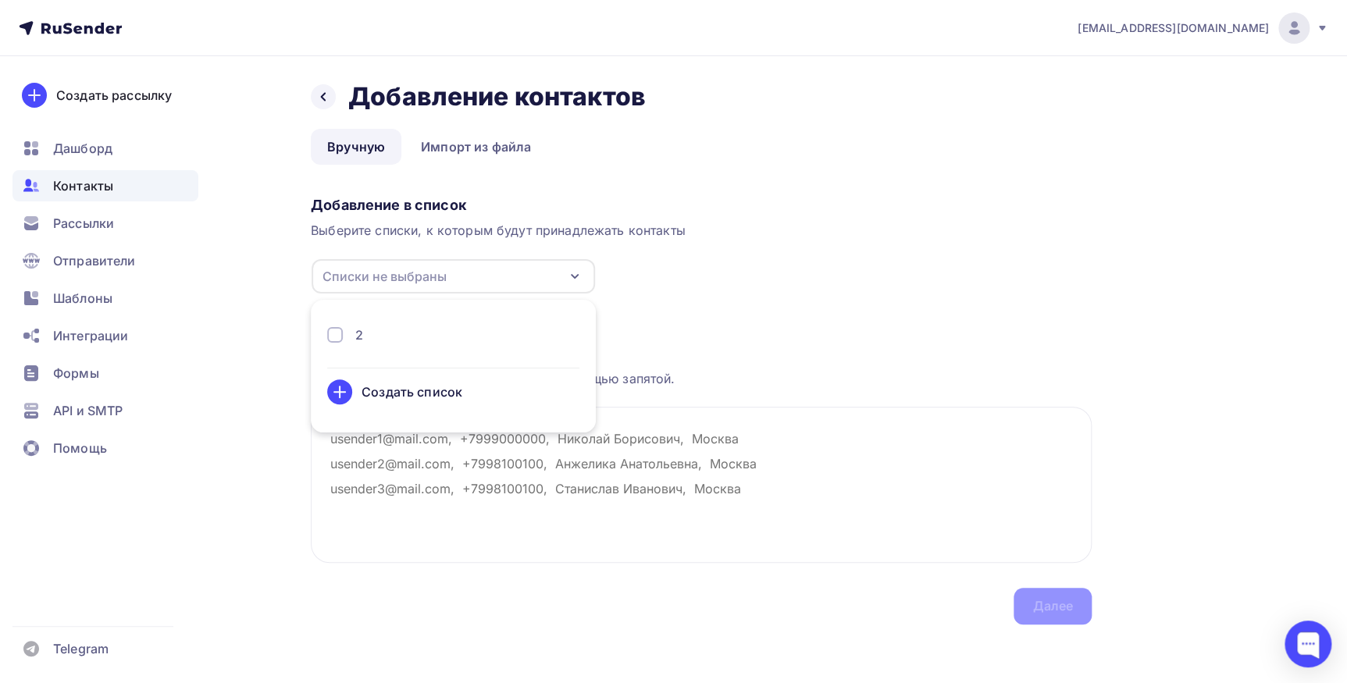
click at [383, 331] on div "2" at bounding box center [453, 335] width 252 height 19
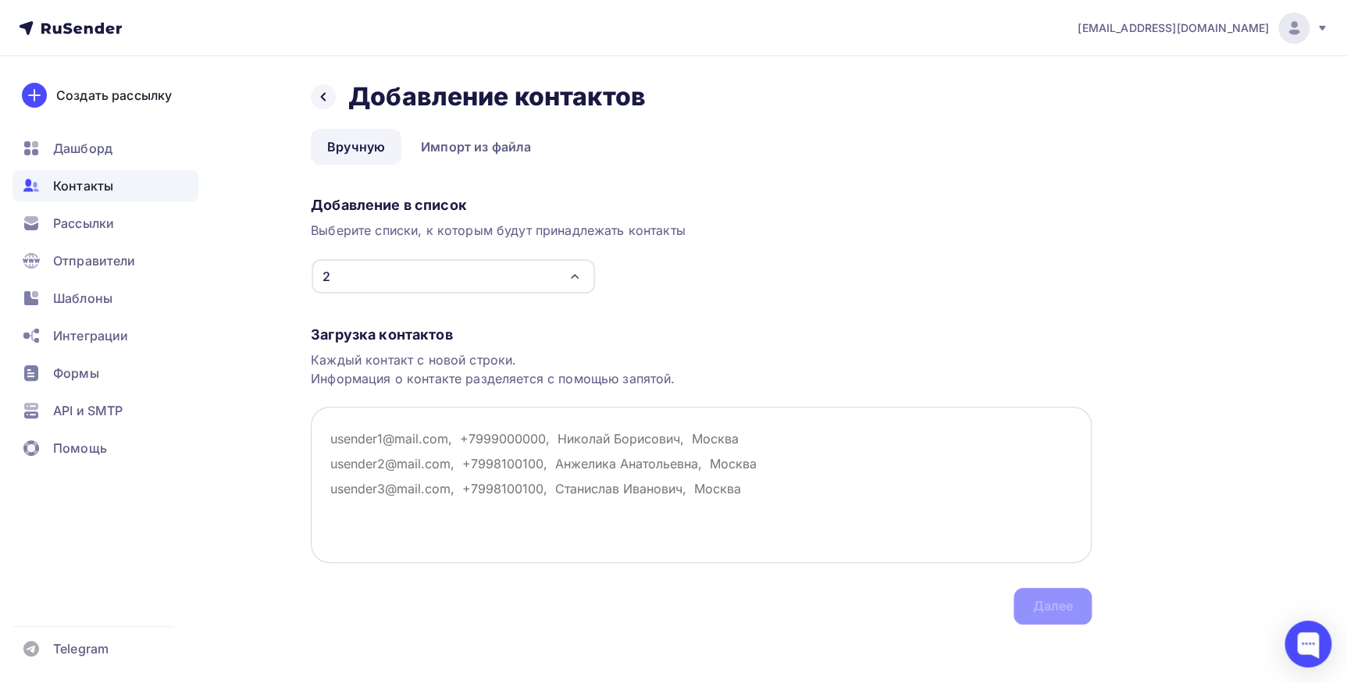
click at [574, 476] on textarea at bounding box center [701, 485] width 781 height 156
click at [331, 436] on textarea at bounding box center [701, 485] width 781 height 156
paste textarea "[EMAIL_ADDRESS][DOMAIN_NAME]; [EMAIL_ADDRESS][DOMAIN_NAME]; [EMAIL_ADDRESS][DOM…"
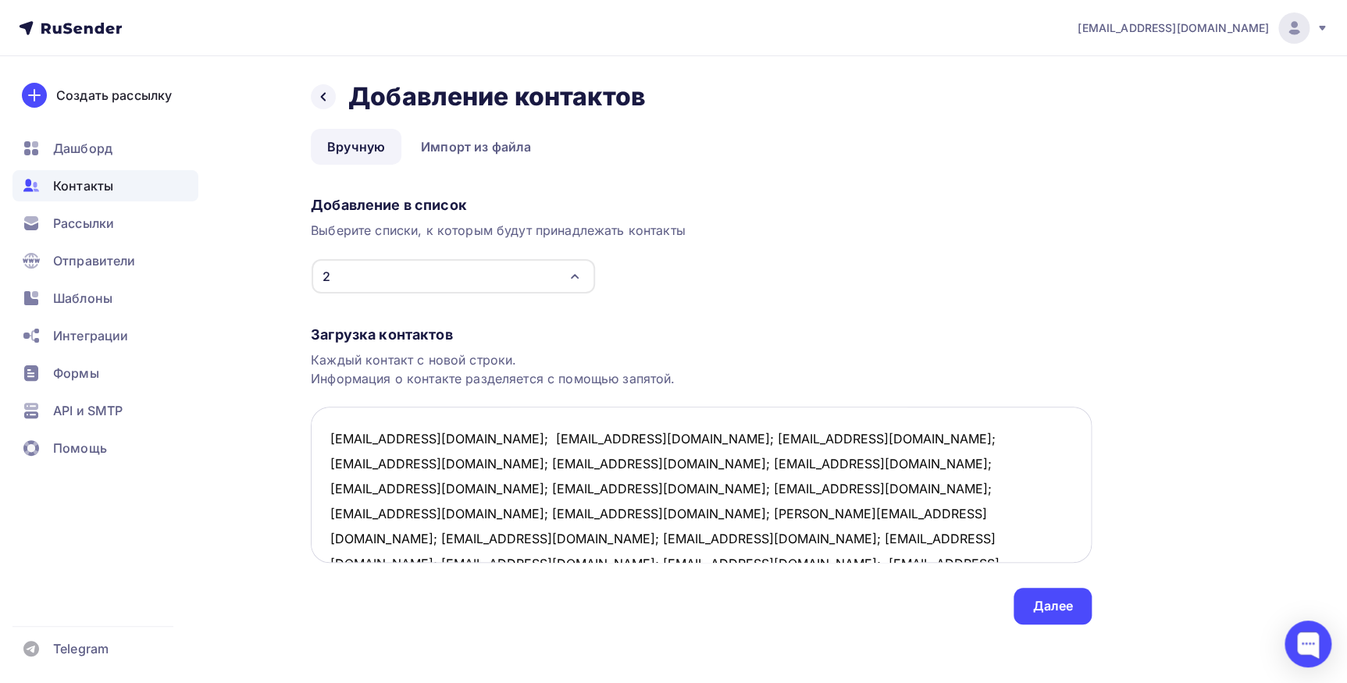
click at [443, 438] on textarea "[EMAIL_ADDRESS][DOMAIN_NAME]; [EMAIL_ADDRESS][DOMAIN_NAME]; [EMAIL_ADDRESS][DOM…" at bounding box center [701, 485] width 781 height 156
click at [443, 463] on textarea "[EMAIL_ADDRESS][DOMAIN_NAME]; [EMAIL_ADDRESS][DOMAIN_NAME]; [EMAIL_ADDRESS][DOM…" at bounding box center [701, 485] width 781 height 156
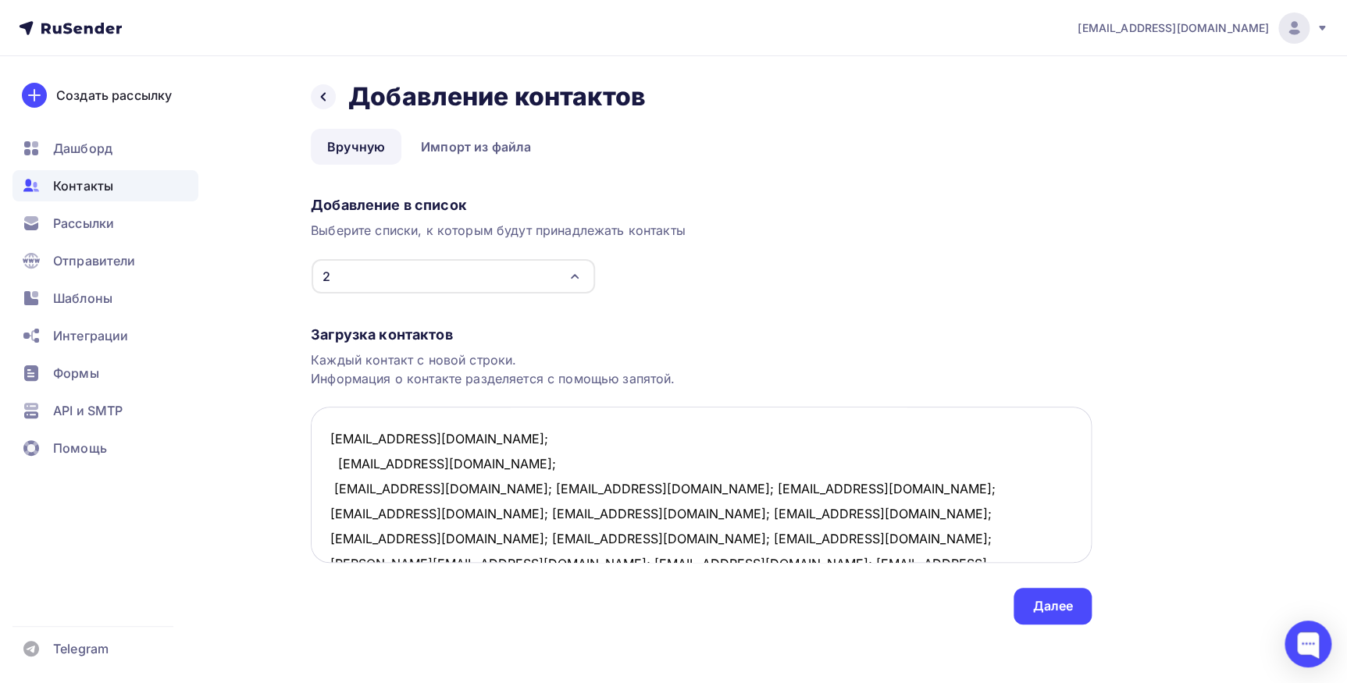
click at [452, 487] on textarea "[EMAIL_ADDRESS][DOMAIN_NAME]; [EMAIL_ADDRESS][DOMAIN_NAME]; [EMAIL_ADDRESS][DOM…" at bounding box center [701, 485] width 781 height 156
click at [440, 514] on textarea "[EMAIL_ADDRESS][DOMAIN_NAME]; [EMAIL_ADDRESS][DOMAIN_NAME]; [EMAIL_ADDRESS][DOM…" at bounding box center [701, 485] width 781 height 156
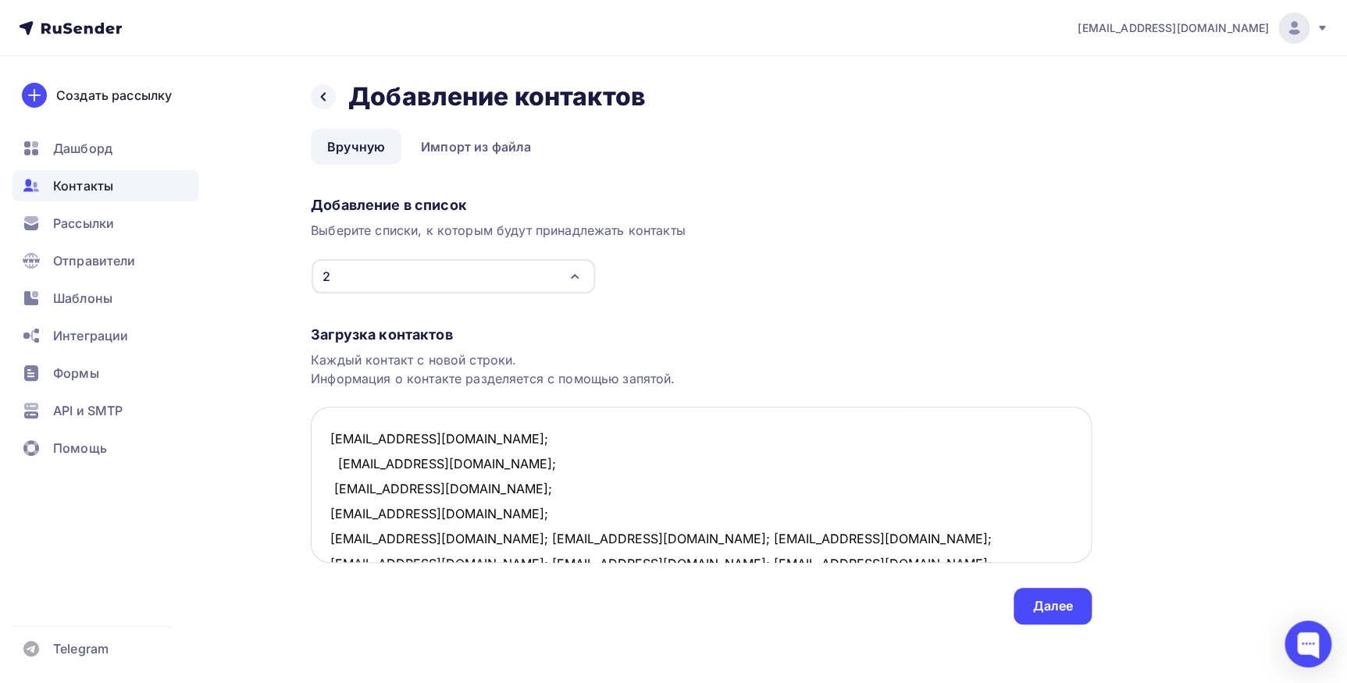
scroll to position [70, 0]
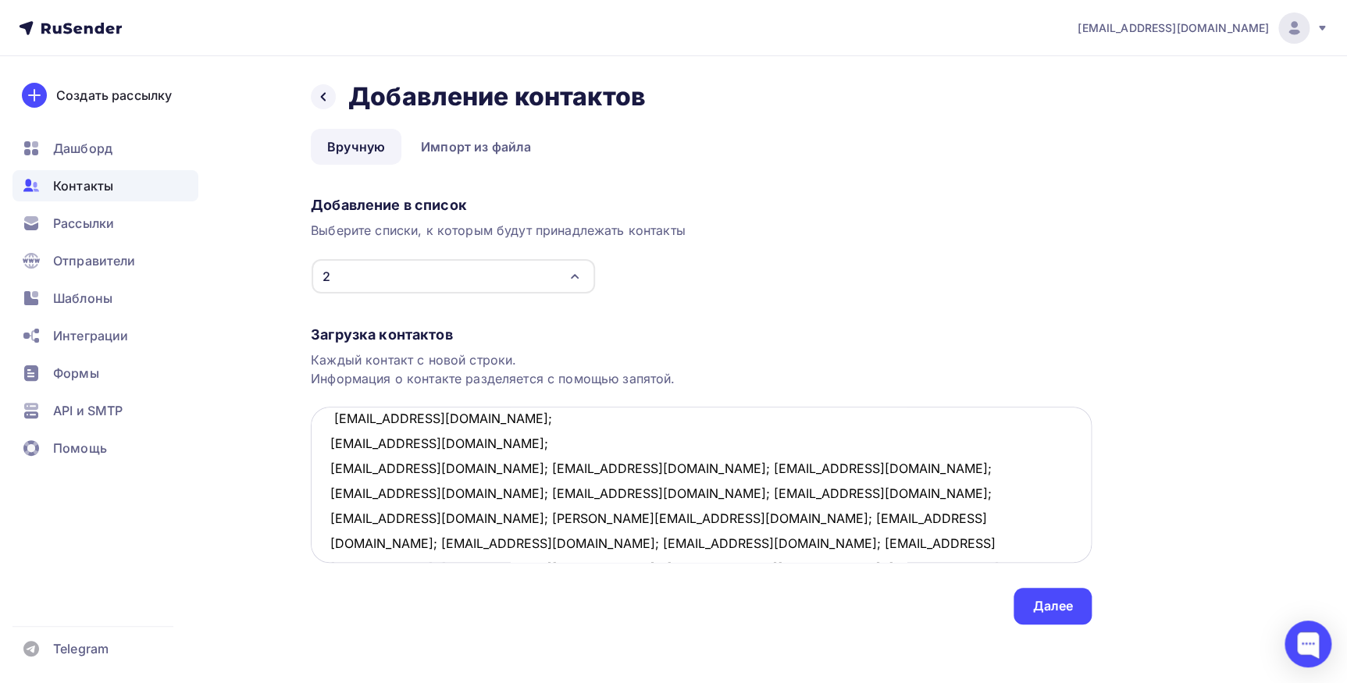
click at [454, 473] on textarea "[EMAIL_ADDRESS][DOMAIN_NAME]; [EMAIL_ADDRESS][DOMAIN_NAME]; [EMAIL_ADDRESS][DOM…" at bounding box center [701, 485] width 781 height 156
click at [497, 493] on textarea "[EMAIL_ADDRESS][DOMAIN_NAME]; [EMAIL_ADDRESS][DOMAIN_NAME]; [EMAIL_ADDRESS][DOM…" at bounding box center [701, 485] width 781 height 156
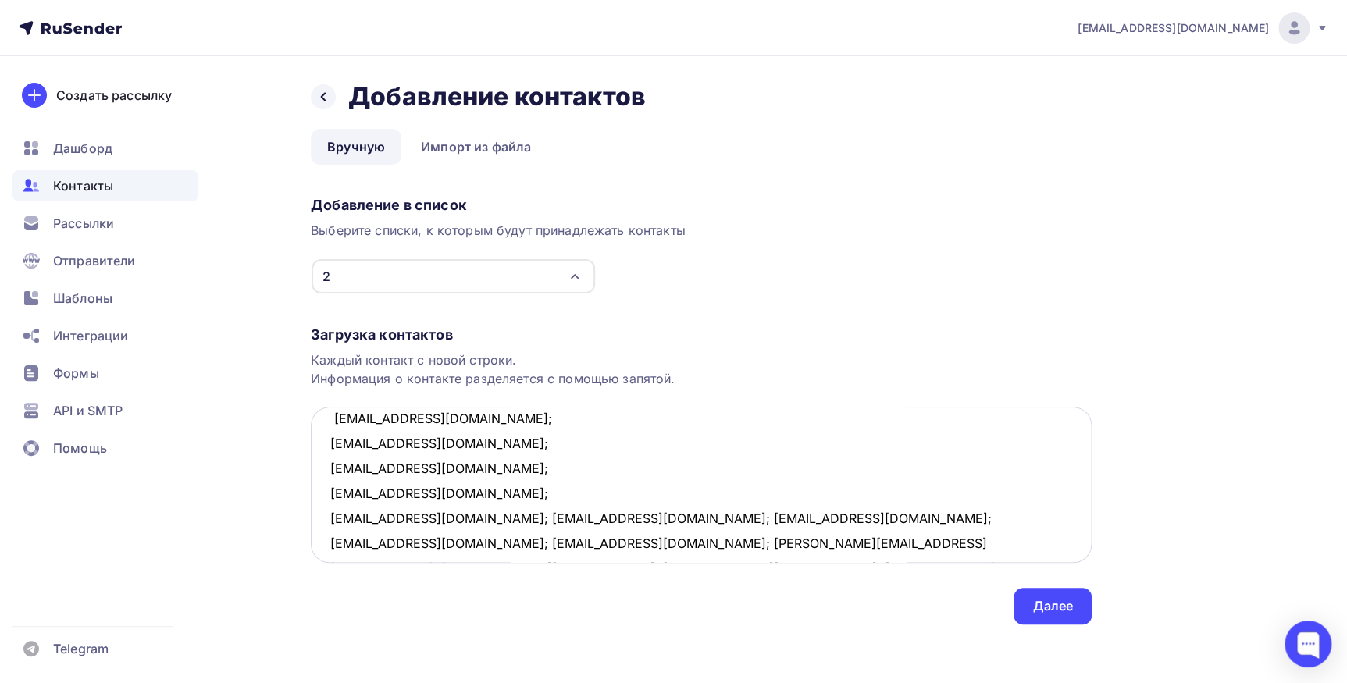
click at [445, 518] on textarea "[EMAIL_ADDRESS][DOMAIN_NAME]; [EMAIL_ADDRESS][DOMAIN_NAME]; [EMAIL_ADDRESS][DOM…" at bounding box center [701, 485] width 781 height 156
click at [461, 539] on textarea "asperov@inbox.ru; alecs175@mail.ru; tazhudin@my.com; 3377273@mail.ru; ntokarev7…" at bounding box center [701, 485] width 781 height 156
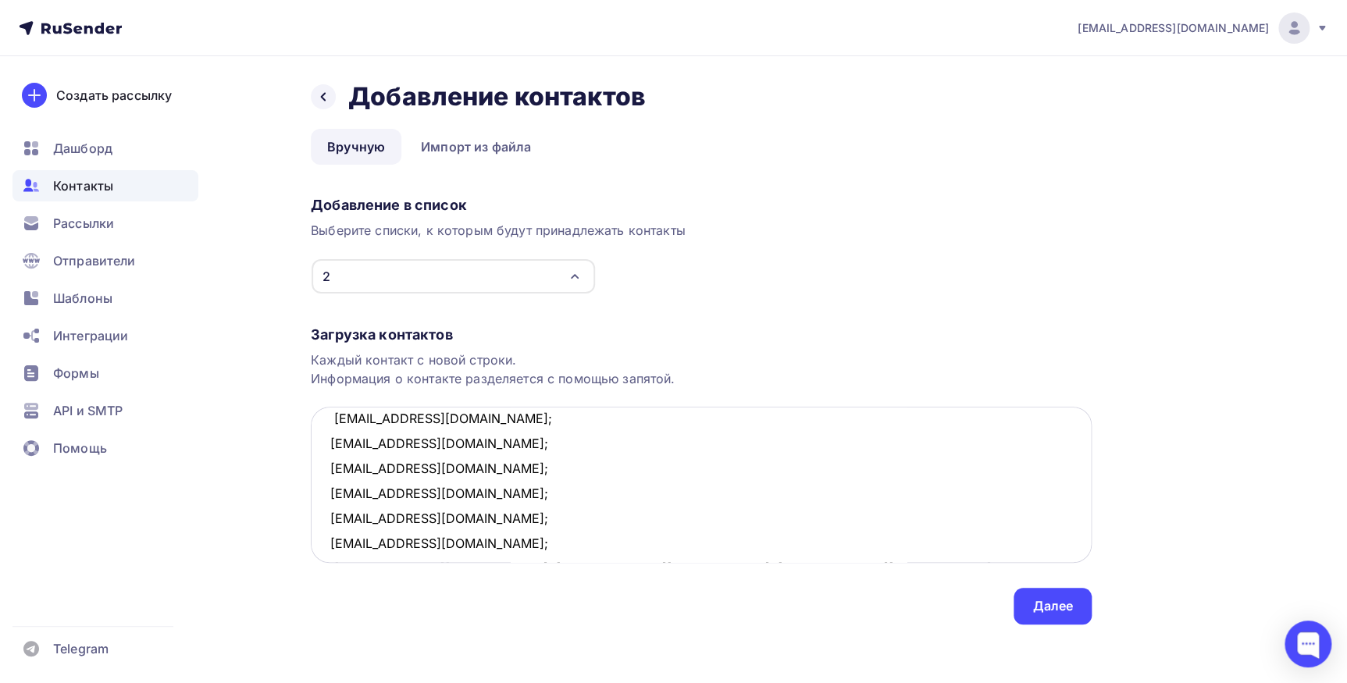
scroll to position [84, 0]
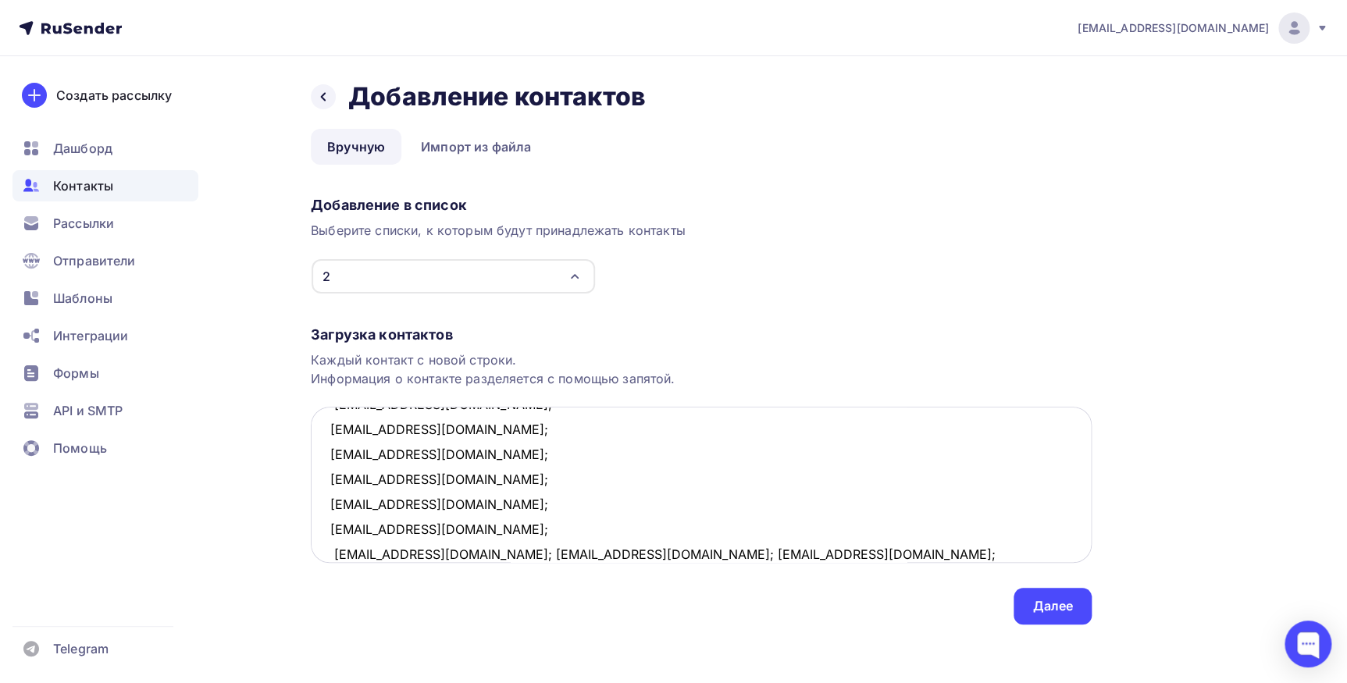
click at [445, 554] on textarea "asperov@inbox.ru; alecs175@mail.ru; tazhudin@my.com; 3377273@mail.ru; ntokarev7…" at bounding box center [701, 485] width 781 height 156
click at [470, 554] on textarea "asperov@inbox.ru; alecs175@mail.ru; tazhudin@my.com; 3377273@mail.ru; ntokarev7…" at bounding box center [701, 485] width 781 height 156
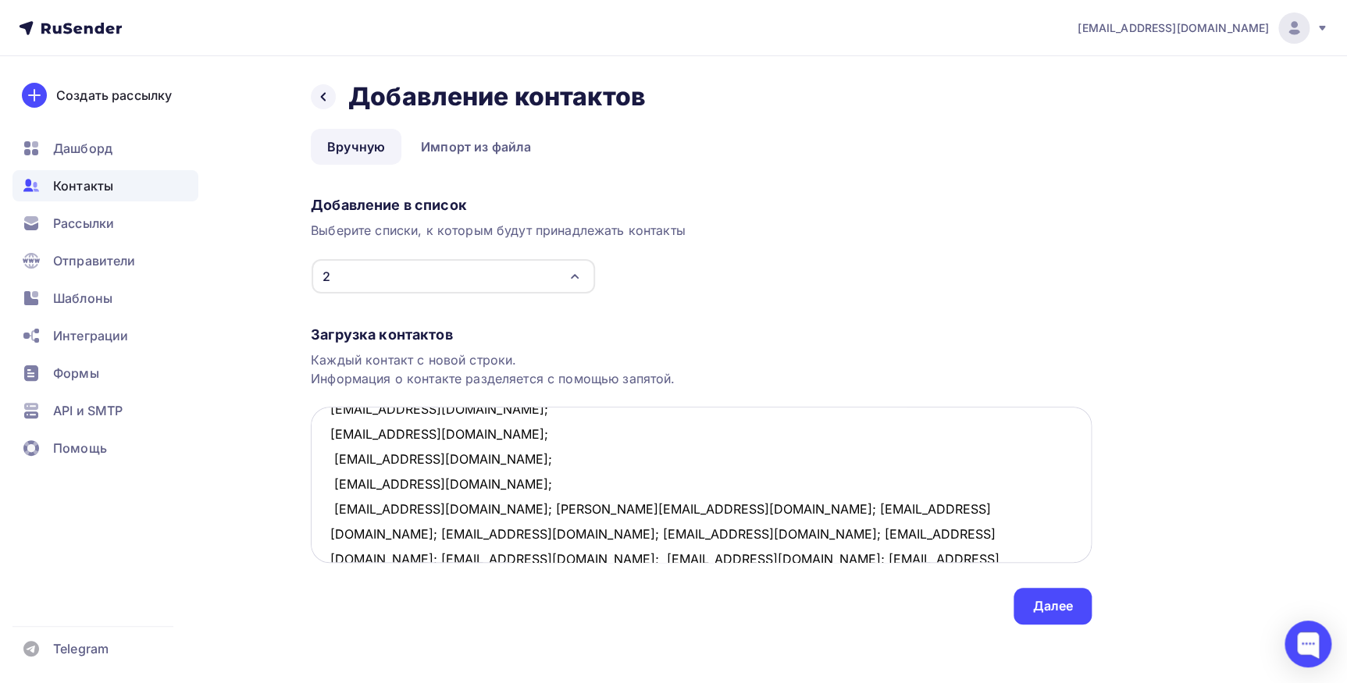
scroll to position [205, 0]
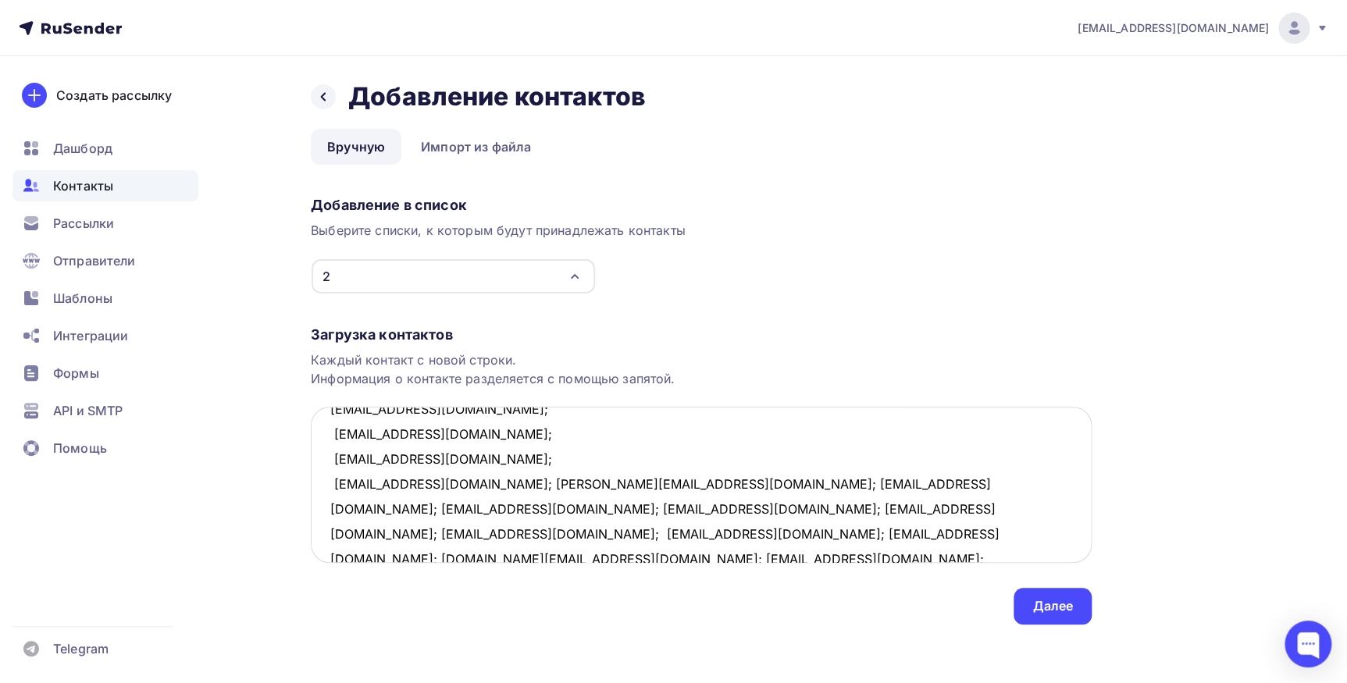
click at [461, 486] on textarea "asperov@inbox.ru; alecs175@mail.ru; tazhudin@my.com; 3377273@mail.ru; ntokarev7…" at bounding box center [701, 485] width 781 height 156
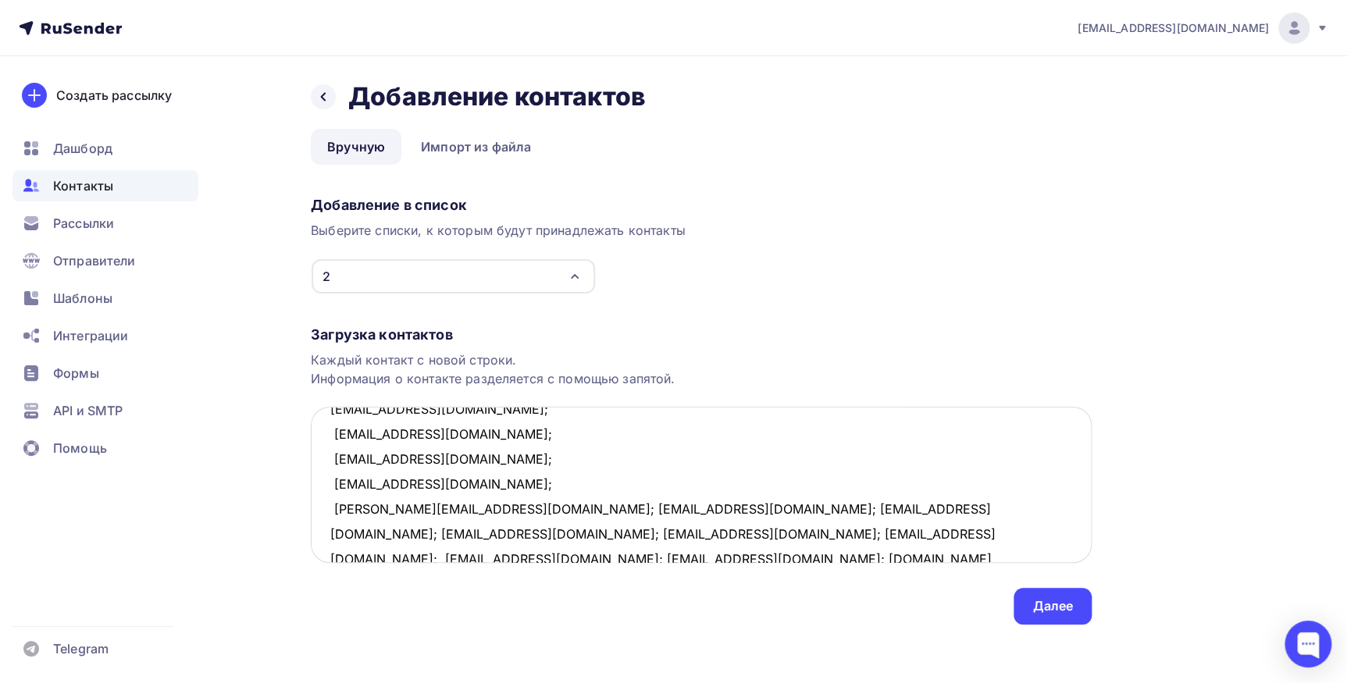
click at [481, 507] on textarea "asperov@inbox.ru; alecs175@mail.ru; tazhudin@my.com; 3377273@mail.ru; ntokarev7…" at bounding box center [701, 485] width 781 height 156
click at [469, 532] on textarea "asperov@inbox.ru; alecs175@mail.ru; tazhudin@my.com; 3377273@mail.ru; ntokarev7…" at bounding box center [701, 485] width 781 height 156
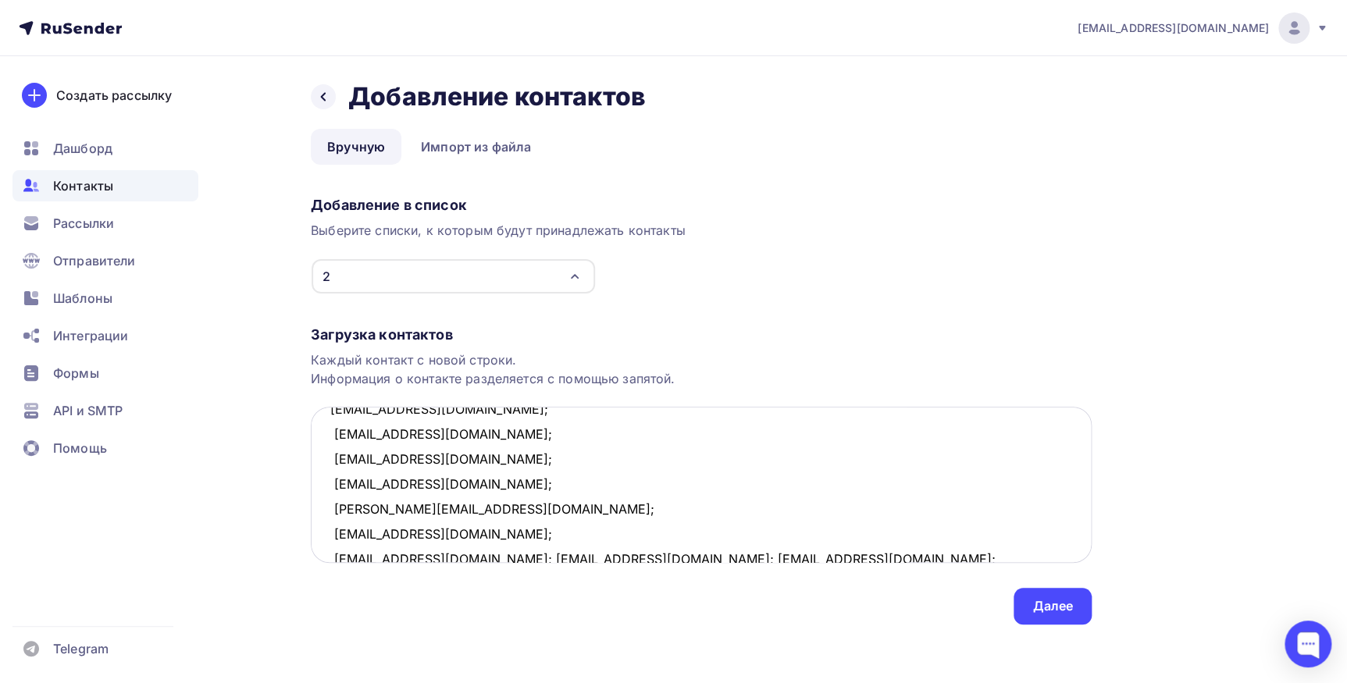
scroll to position [209, 0]
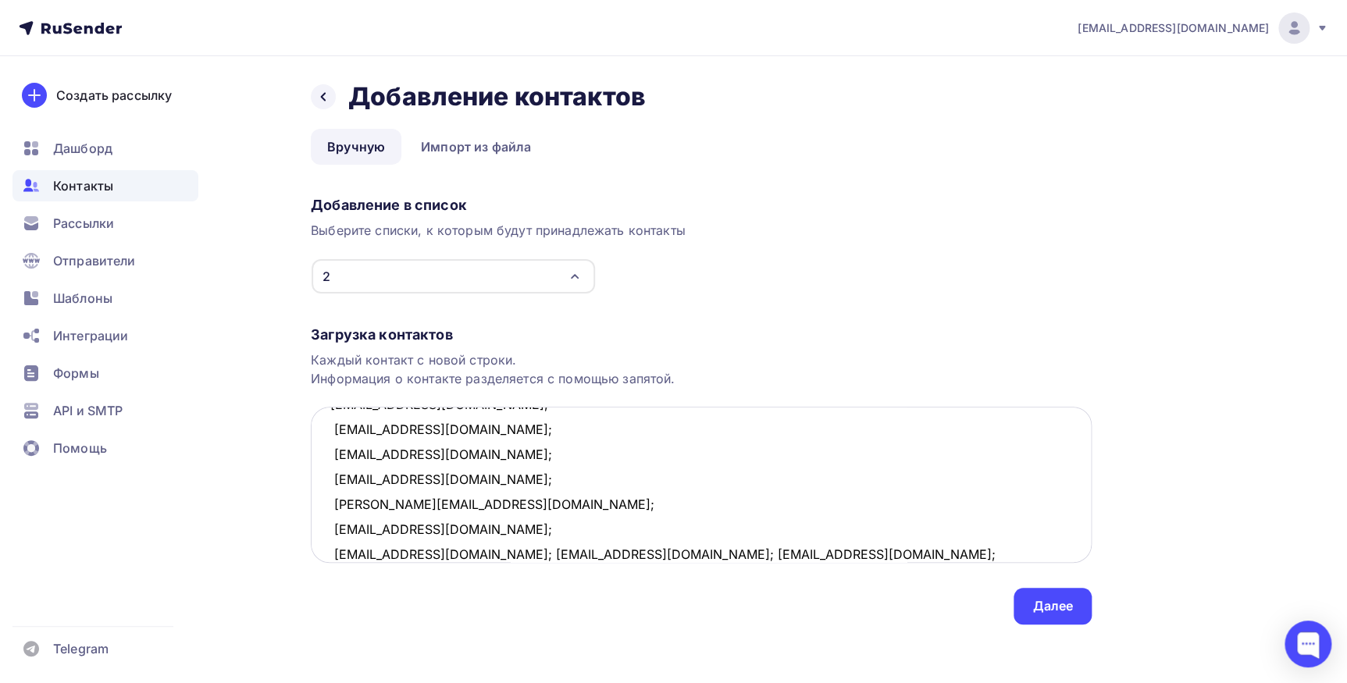
click at [447, 554] on textarea "asperov@inbox.ru; alecs175@mail.ru; tazhudin@my.com; 3377273@mail.ru; ntokarev7…" at bounding box center [701, 485] width 781 height 156
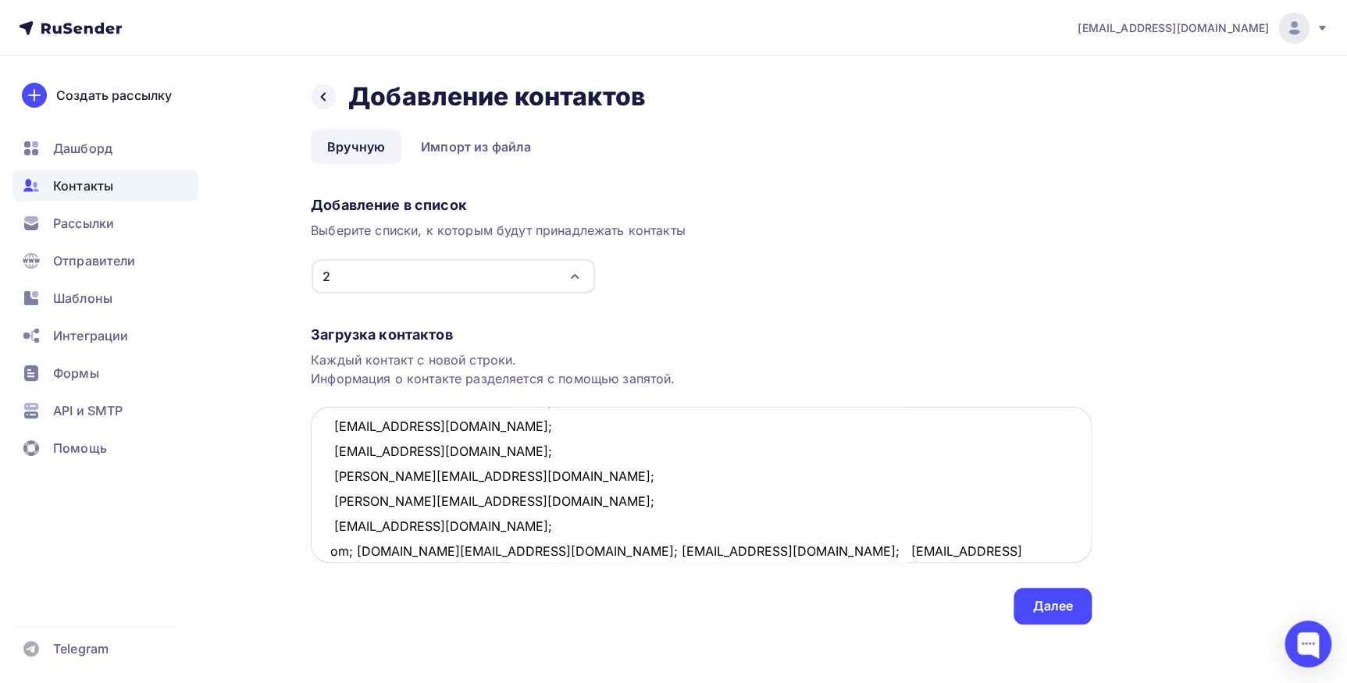
click at [356, 550] on textarea "asperov@inbox.ru; alecs175@mail.ru; tazhudin@my.com; 3377273@mail.ru; ntokarev7…" at bounding box center [701, 485] width 781 height 156
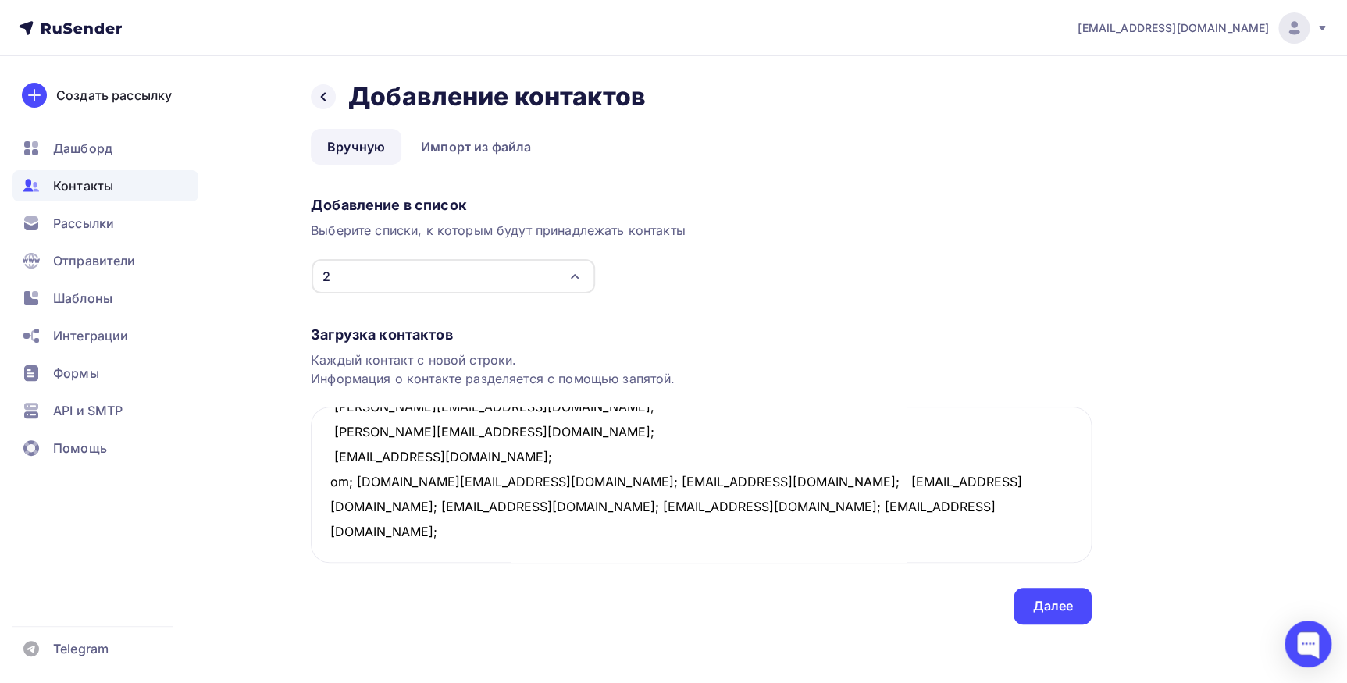
scroll to position [3, 0]
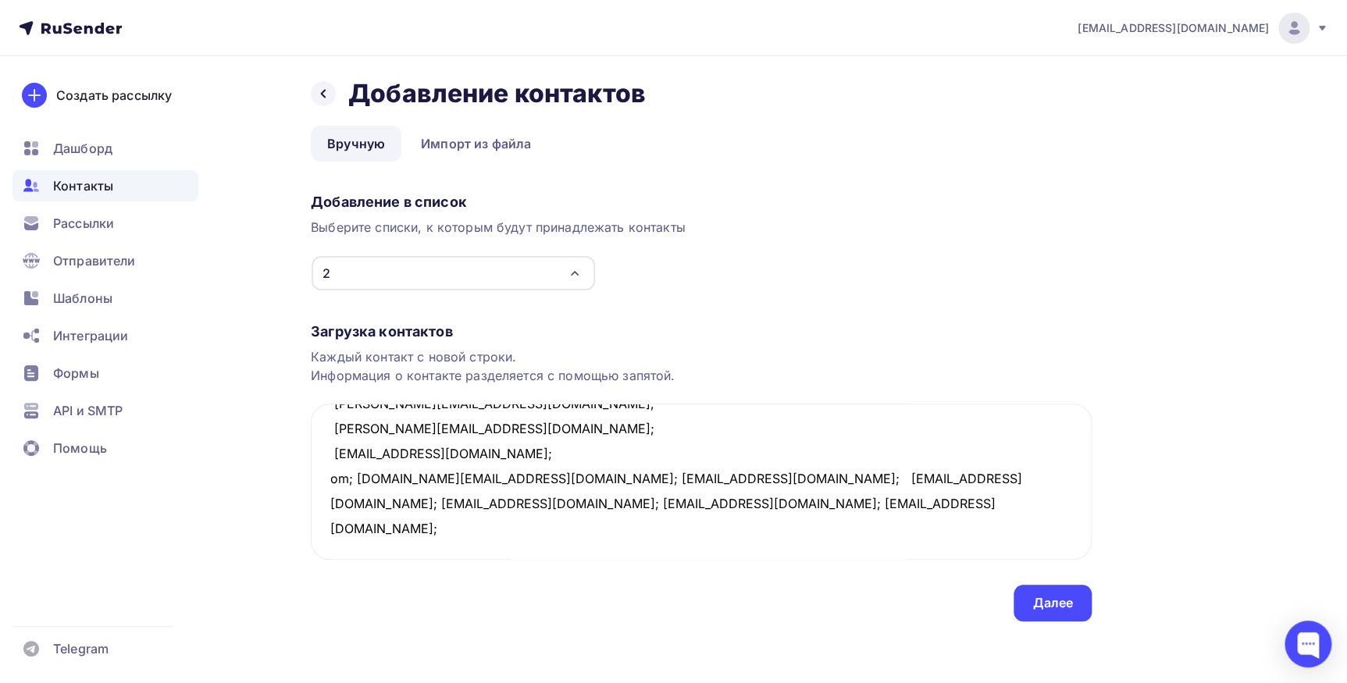
drag, startPoint x: 330, startPoint y: 429, endPoint x: 747, endPoint y: 713, distance: 504.1
click at [747, 680] on html "mix_1@mail.ru Аккаунт Тарифы Выйти Создать рассылку Дашборд Контакты Рассылки О…" at bounding box center [673, 338] width 1347 height 683
paste textarea "alecs175@mail.ru; tazhudin@my.com; 3377273@mail.ru; ntokarev79@mail.ru; zvezda8…"
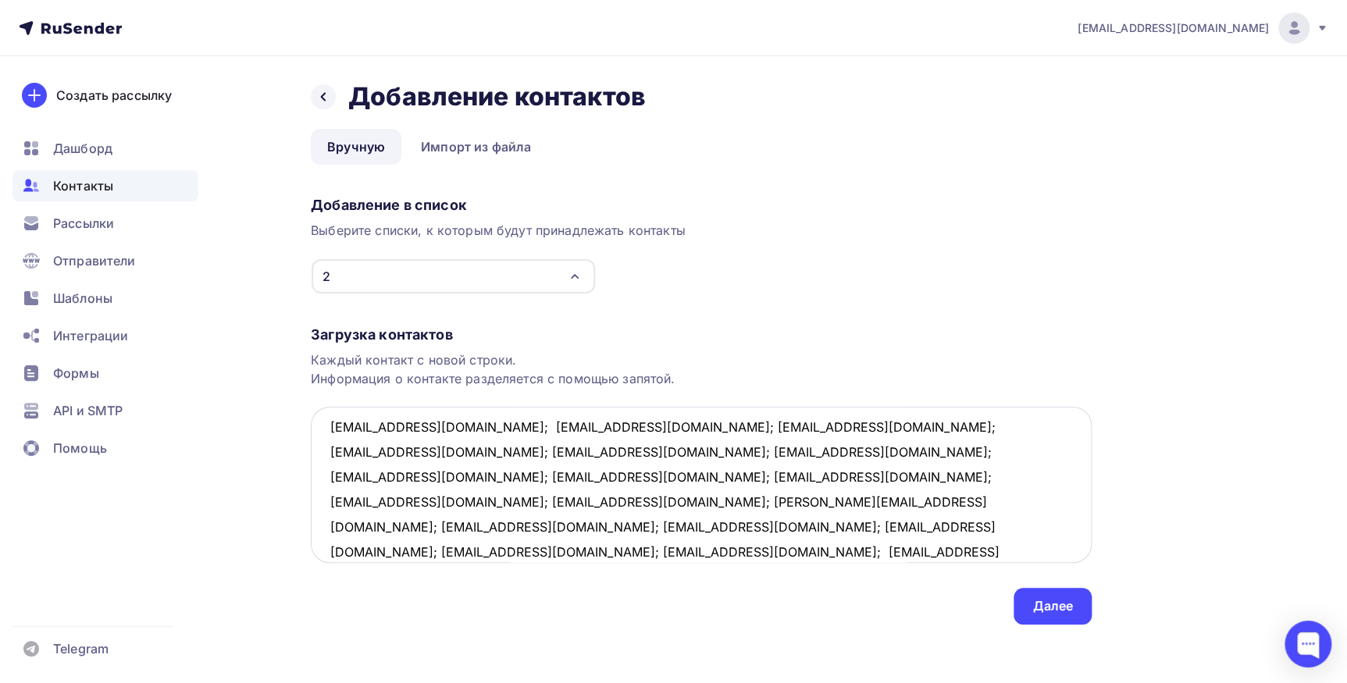
scroll to position [0, 0]
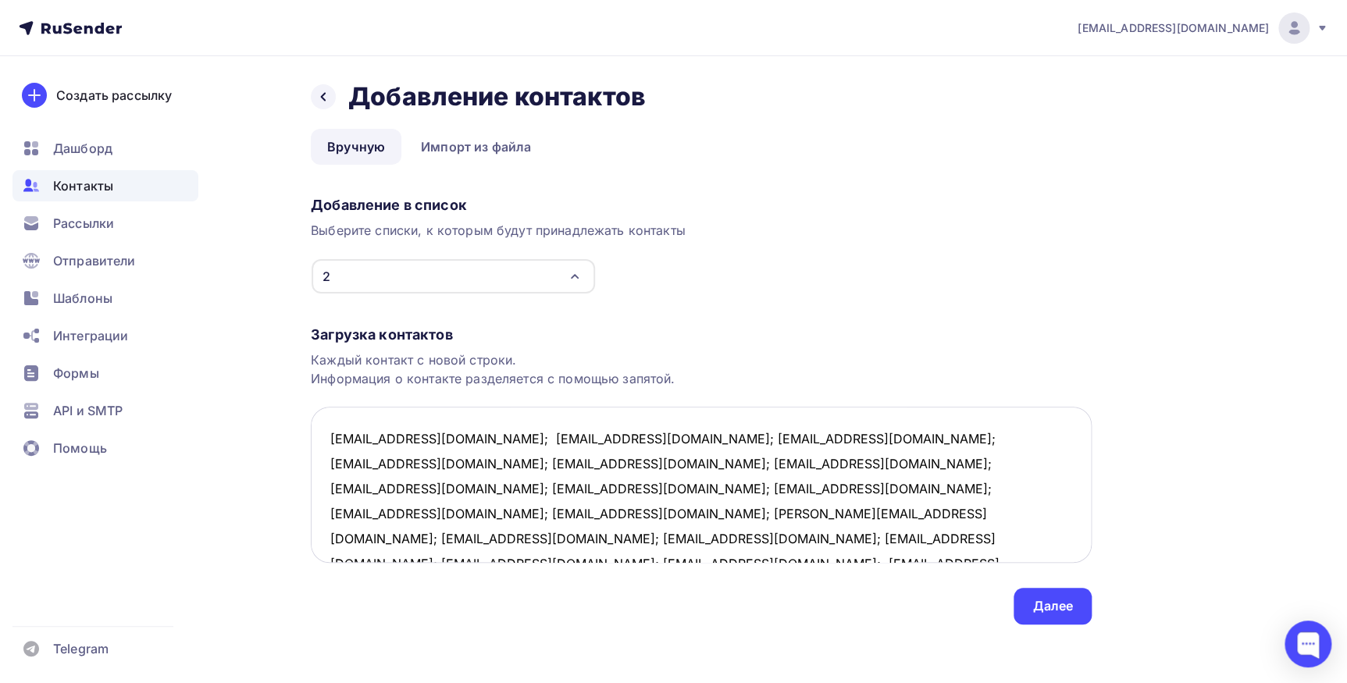
click at [447, 438] on textarea "asperov@inbox.ru; alecs175@mail.ru; tazhudin@my.com; 3377273@mail.ru; ntokarev7…" at bounding box center [701, 485] width 781 height 156
click at [440, 464] on textarea "asperov@inbox.ru; alecs175@mail.ru; tazhudin@my.com; 3377273@mail.ru; ntokarev7…" at bounding box center [701, 485] width 781 height 156
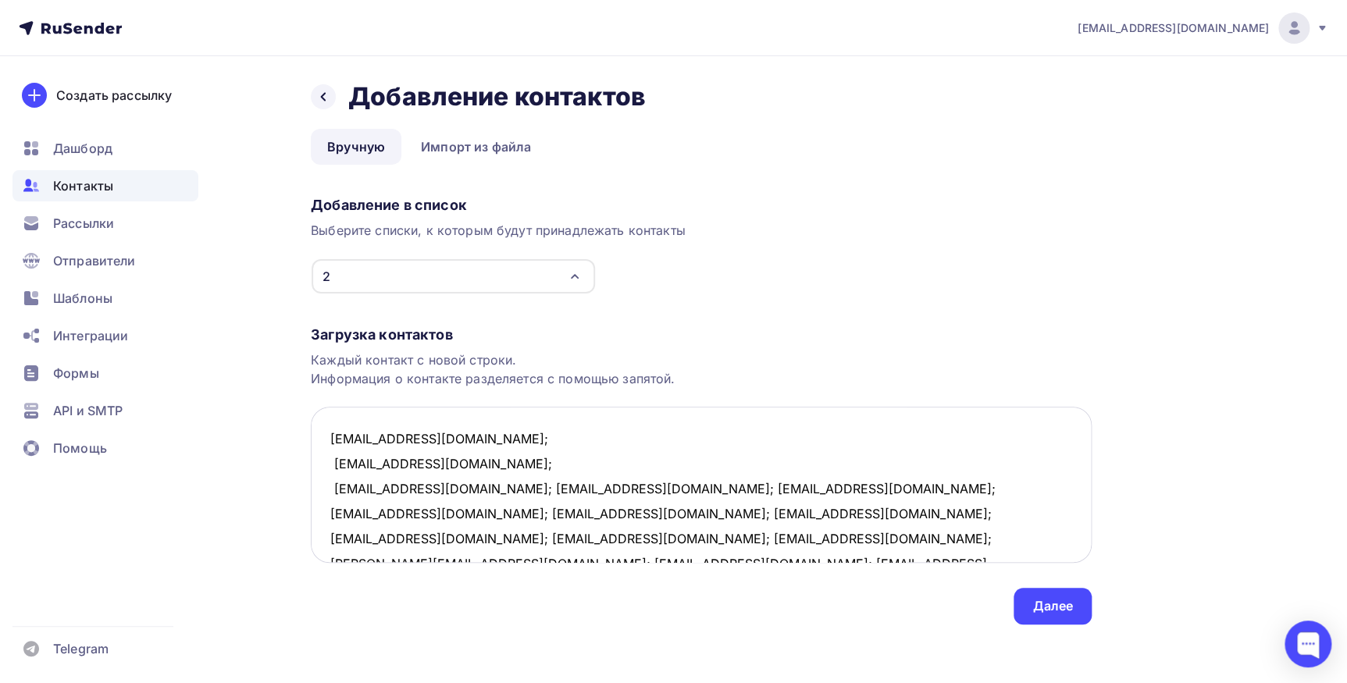
click at [452, 492] on textarea "asperov@inbox.ru; alecs175@mail.ru; tazhudin@my.com; 3377273@mail.ru; ntokarev7…" at bounding box center [701, 485] width 781 height 156
click at [437, 516] on textarea "asperov@inbox.ru; alecs175@mail.ru; tazhudin@my.com; 3377273@mail.ru; ntokarev7…" at bounding box center [701, 485] width 781 height 156
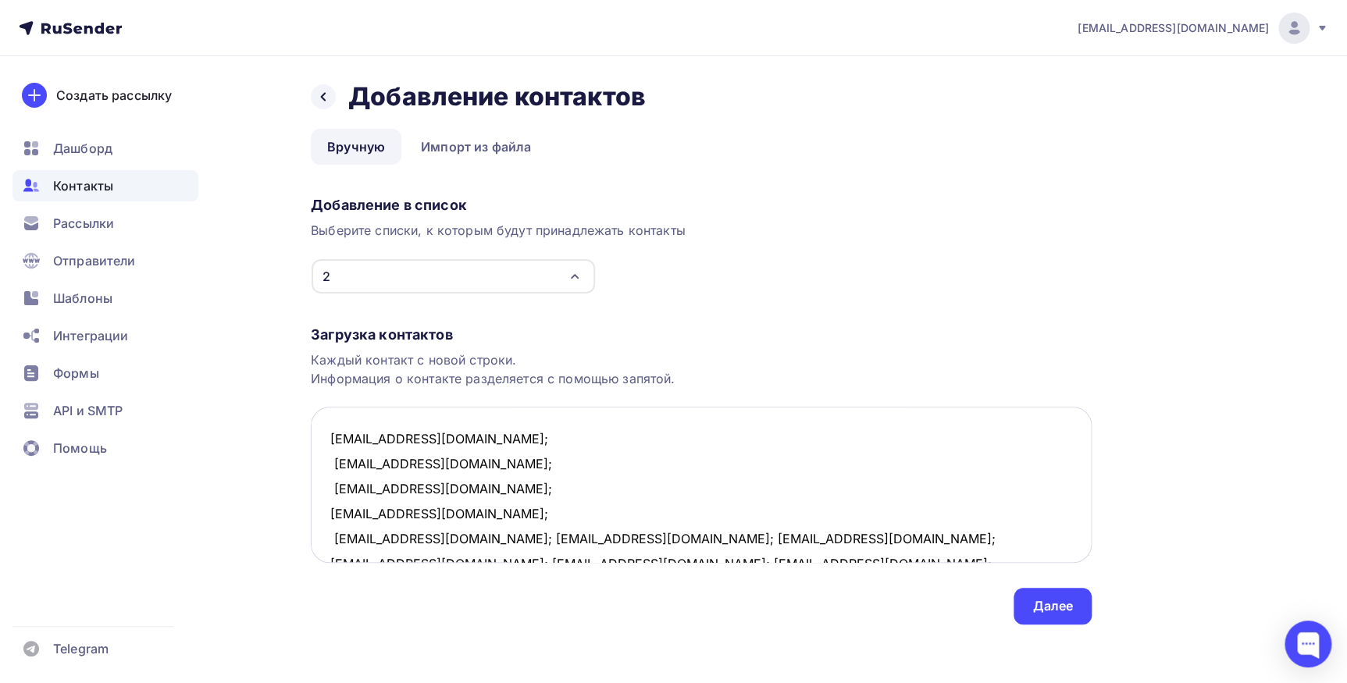
click at [460, 539] on textarea "asperov@inbox.ru; alecs175@mail.ru; tazhudin@my.com; 3377273@mail.ru; ntokarev7…" at bounding box center [701, 485] width 781 height 156
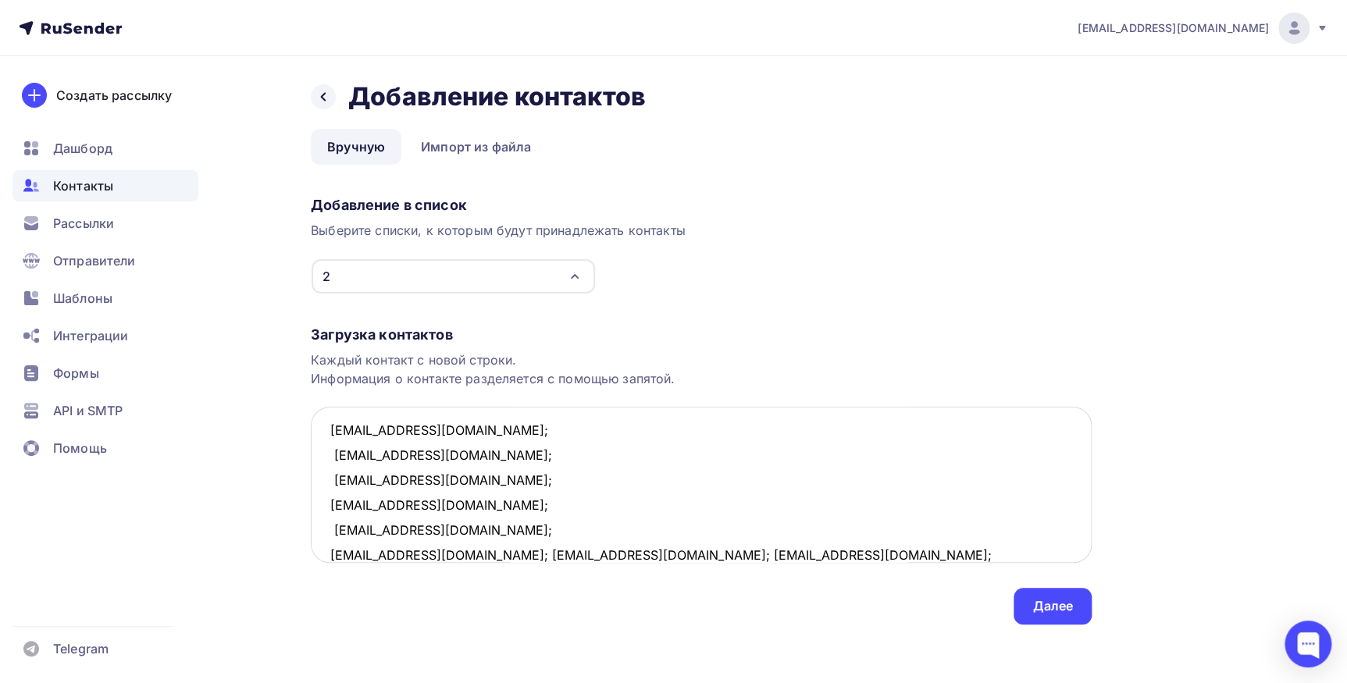
click at [493, 555] on textarea "asperov@inbox.ru; alecs175@mail.ru; tazhudin@my.com; 3377273@mail.ru; ntokarev7…" at bounding box center [701, 485] width 781 height 156
click at [447, 553] on textarea "asperov@inbox.ru; alecs175@mail.ru; tazhudin@my.com; 3377273@mail.ru; ntokarev7…" at bounding box center [701, 485] width 781 height 156
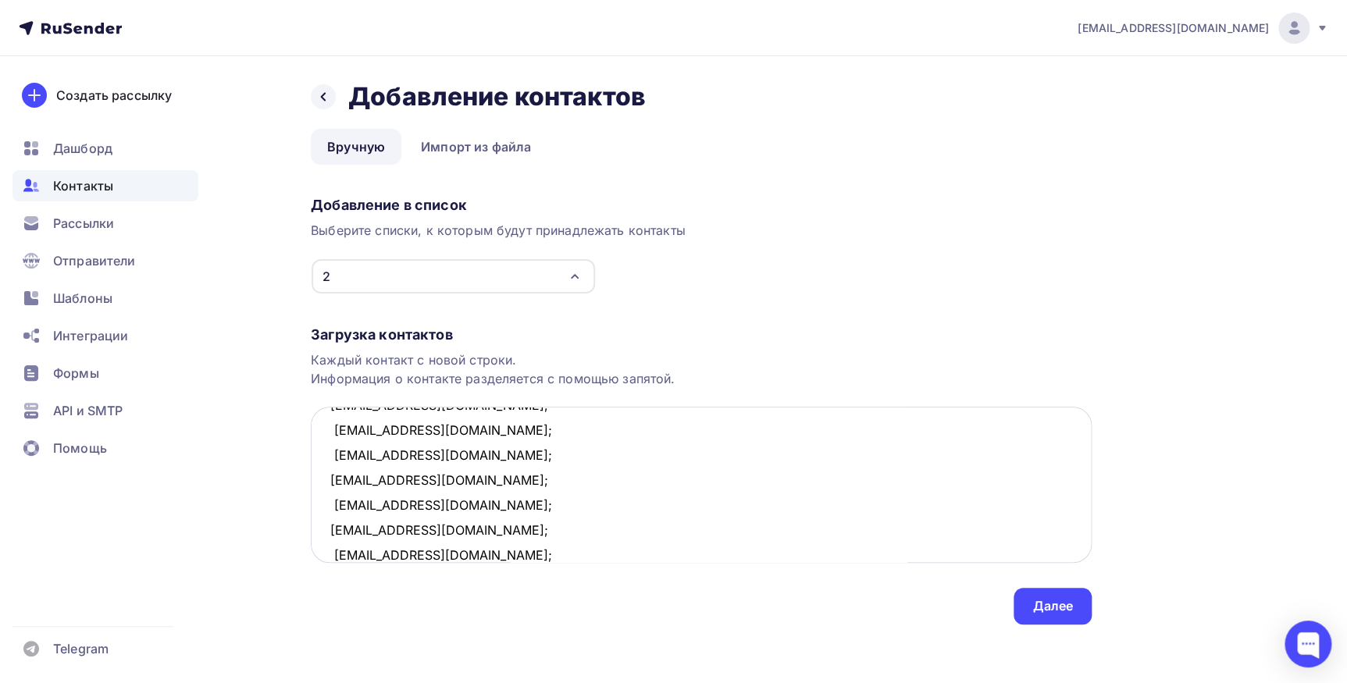
scroll to position [59, 0]
click at [461, 552] on textarea "asperov@inbox.ru; alecs175@mail.ru; tazhudin@my.com; 3377273@mail.ru; ntokarev7…" at bounding box center [701, 485] width 781 height 156
click at [448, 554] on textarea "asperov@inbox.ru; alecs175@mail.ru; tazhudin@my.com; 3377273@mail.ru; ntokarev7…" at bounding box center [701, 485] width 781 height 156
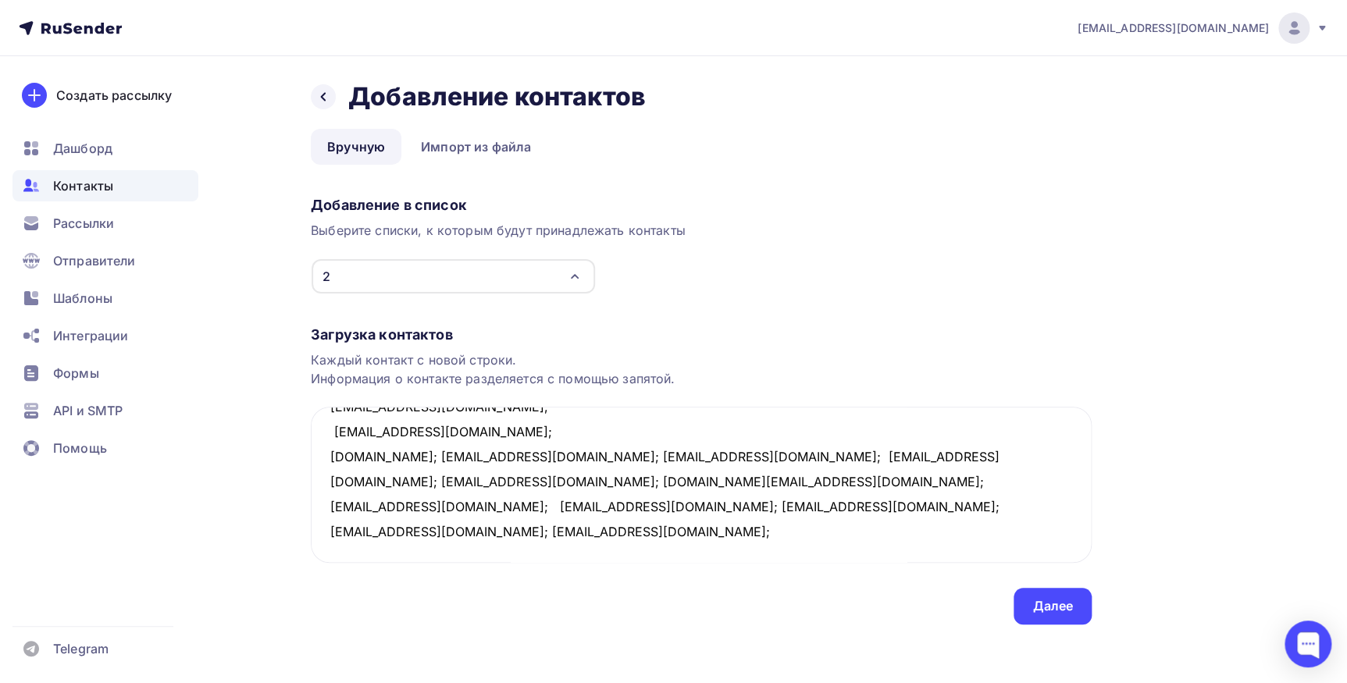
scroll to position [0, 0]
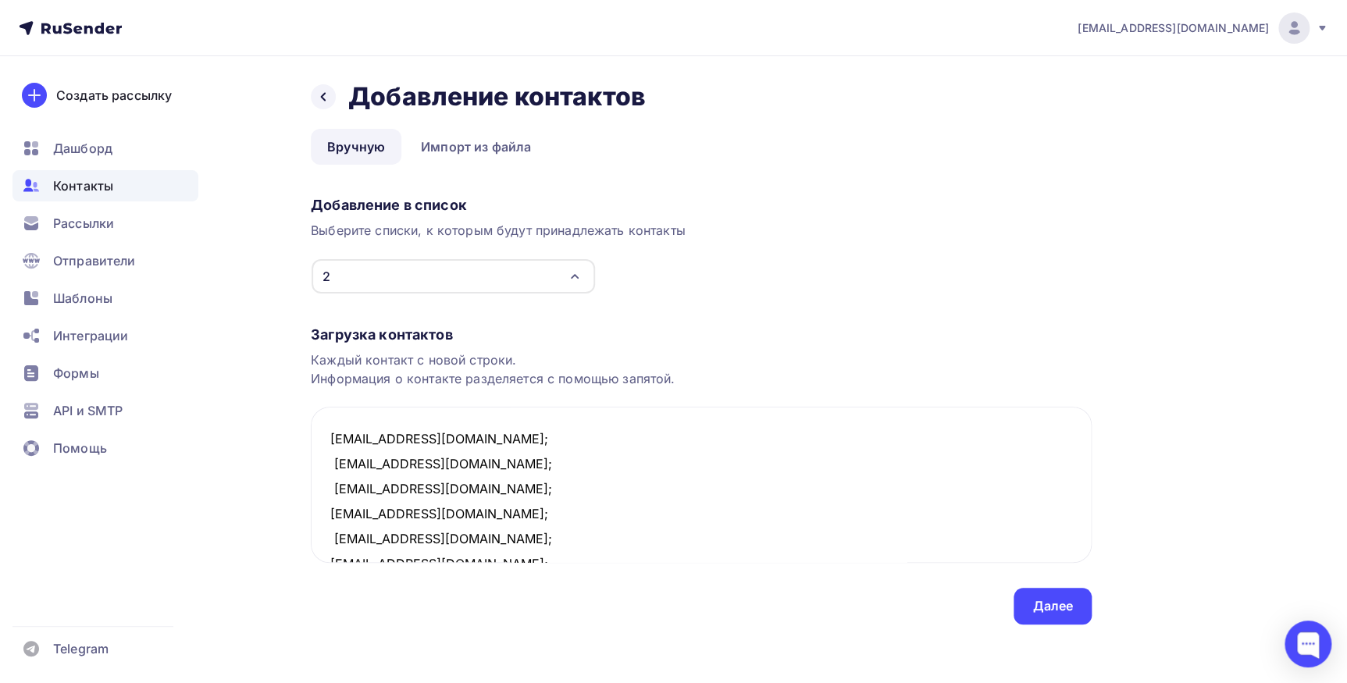
drag, startPoint x: 497, startPoint y: 496, endPoint x: 251, endPoint y: 258, distance: 342.3
click at [249, 258] on div "Назад Добавление контактов Добавление контактов Вручную Импорт из файла Вручную…" at bounding box center [674, 371] width 1280 height 631
paste textarea "alecs175@mail.ru; tazhudin@my.com; 3377273@mail.ru; ntokarev79@mail.ru; zvezda8…"
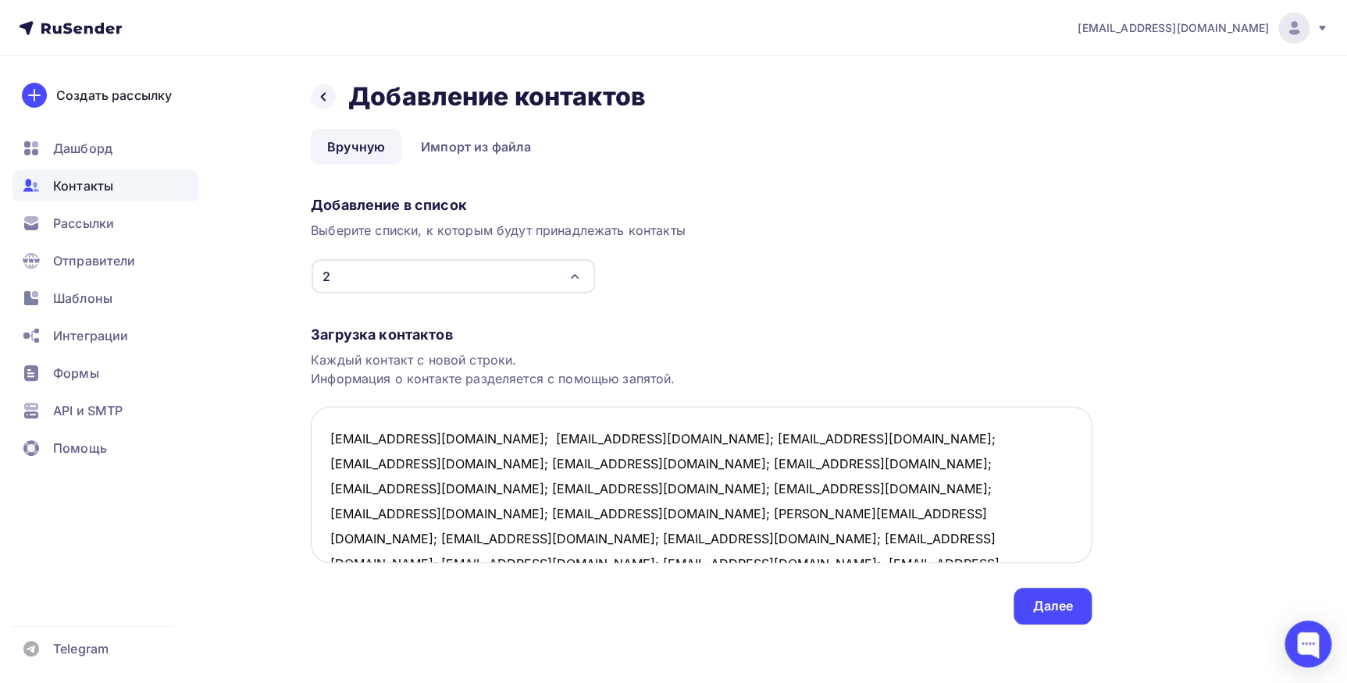
click at [443, 436] on textarea "asperov@inbox.ru; alecs175@mail.ru; tazhudin@my.com; 3377273@mail.ru; ntokarev7…" at bounding box center [701, 485] width 781 height 156
click at [445, 458] on textarea "asperov@inbox.ru; alecs175@mail.ru; tazhudin@my.com; 3377273@mail.ru; ntokarev7…" at bounding box center [701, 485] width 781 height 156
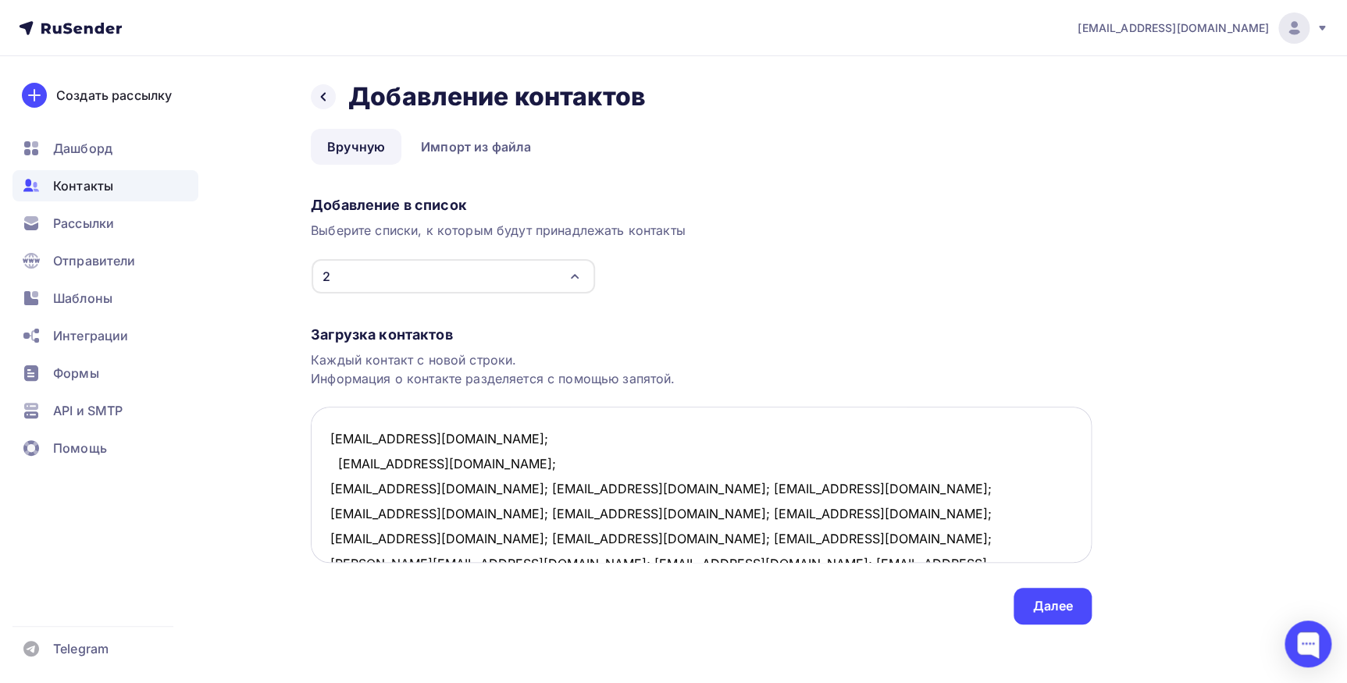
click at [446, 490] on textarea "asperov@inbox.ru; alecs175@mail.ru; tazhudin@my.com; 3377273@mail.ru; ntokarev7…" at bounding box center [701, 485] width 781 height 156
click at [440, 511] on textarea "asperov@inbox.ru; alecs175@mail.ru; tazhudin@my.com; 3377273@mail.ru; ntokarev7…" at bounding box center [701, 485] width 781 height 156
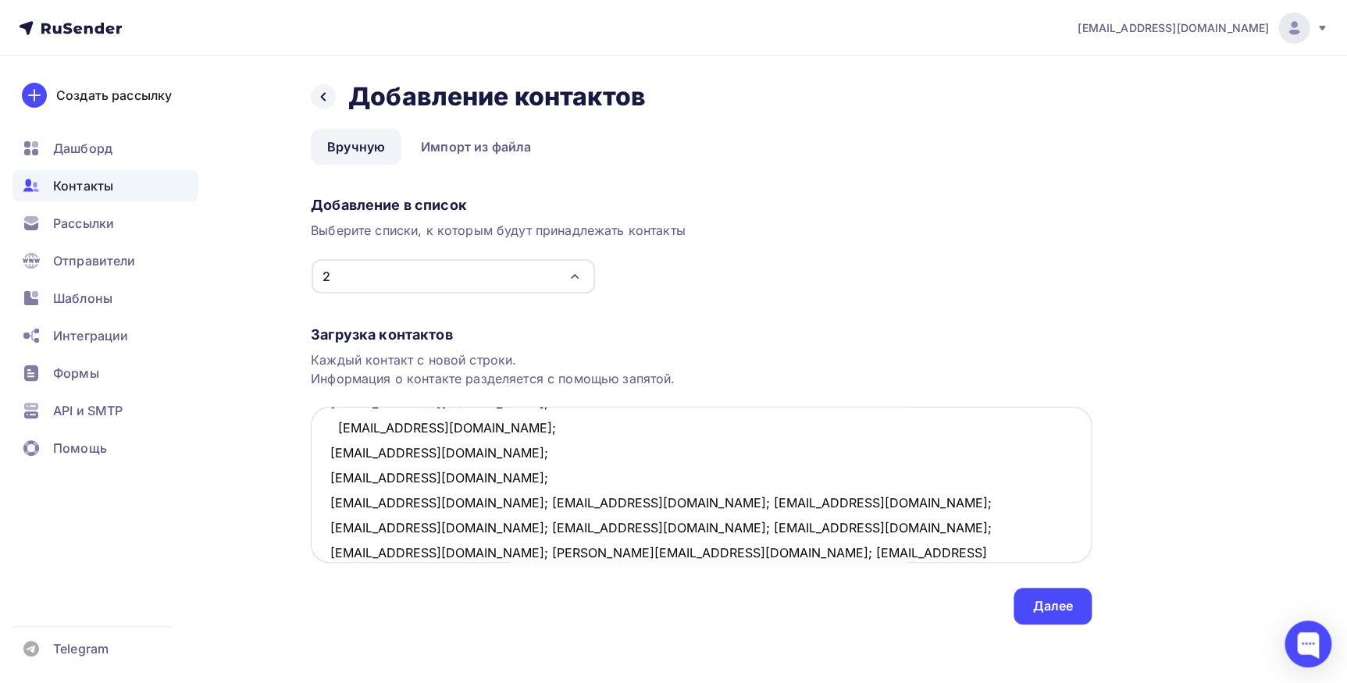
scroll to position [70, 0]
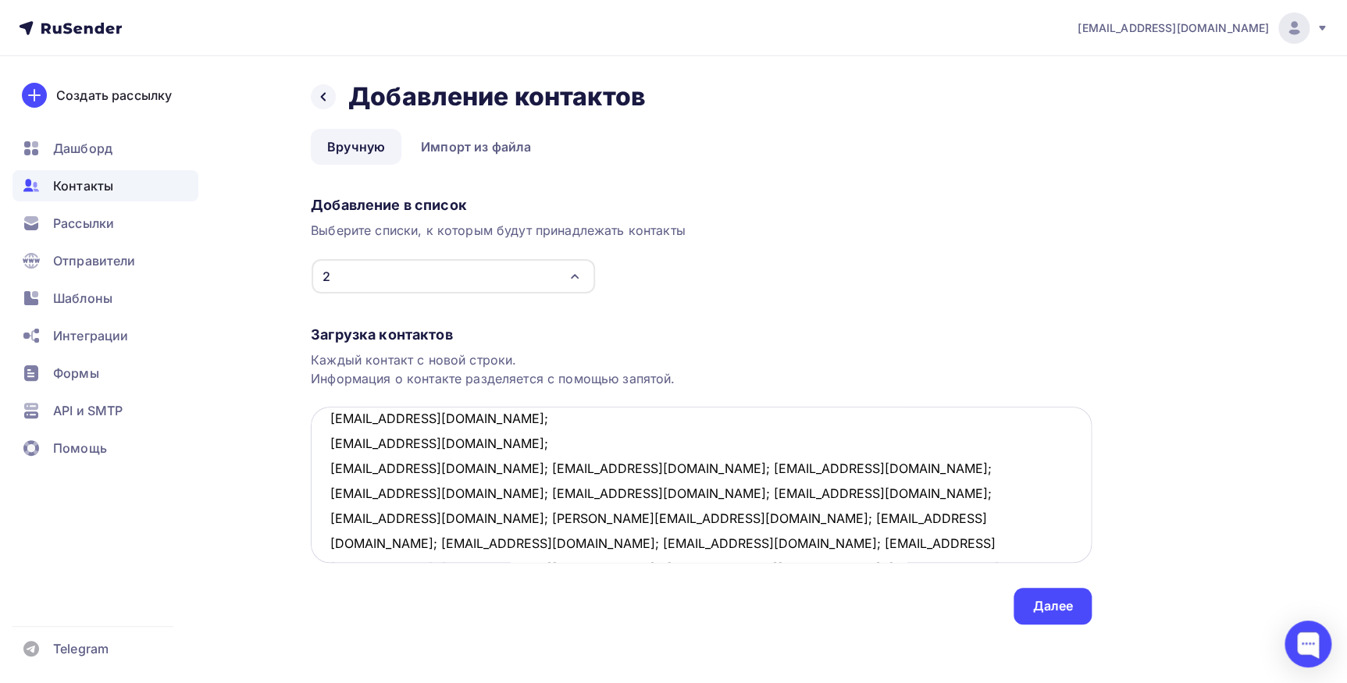
click at [455, 469] on textarea "asperov@inbox.ru; alecs175@mail.ru; tazhudin@my.com; 3377273@mail.ru; ntokarev7…" at bounding box center [701, 485] width 781 height 156
click at [496, 490] on textarea "asperov@inbox.ru; alecs175@mail.ru; tazhudin@my.com; 3377273@mail.ru; ntokarev7…" at bounding box center [701, 485] width 781 height 156
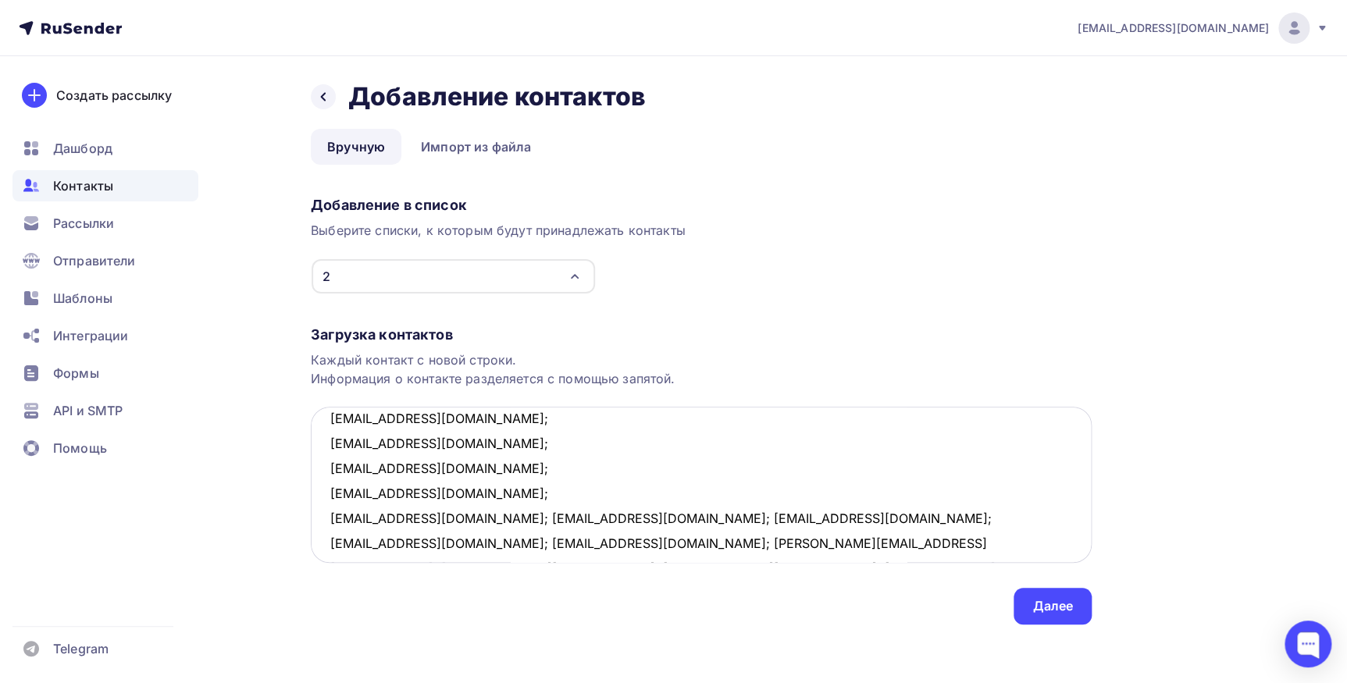
click at [445, 515] on textarea "asperov@inbox.ru; alecs175@mail.ru; tazhudin@my.com; 3377273@mail.ru; ntokarev7…" at bounding box center [701, 485] width 781 height 156
click at [462, 541] on textarea "asperov@inbox.ru; alecs175@mail.ru; tazhudin@my.com; 3377273@mail.ru; ntokarev7…" at bounding box center [701, 485] width 781 height 156
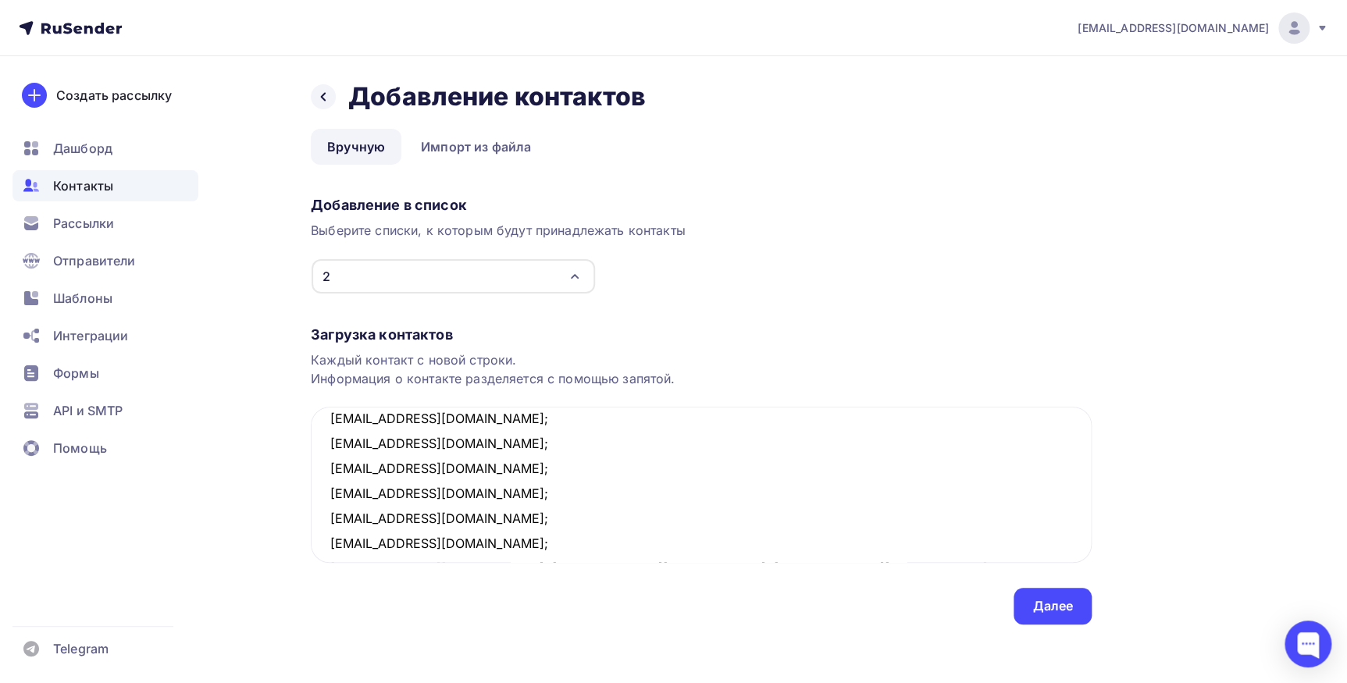
scroll to position [84, 0]
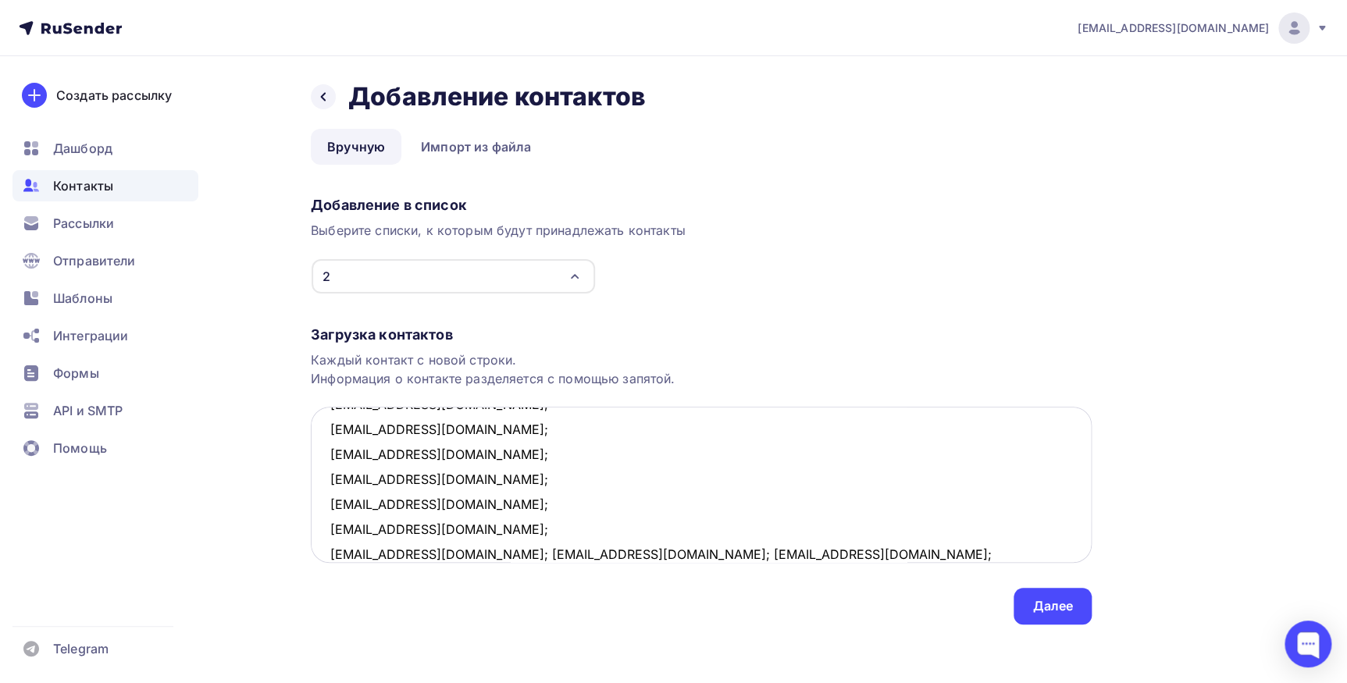
click at [444, 554] on textarea "asperov@inbox.ru; alecs175@mail.ru; tazhudin@my.com; 3377273@mail.ru; ntokarev7…" at bounding box center [701, 485] width 781 height 156
click at [468, 552] on textarea "asperov@inbox.ru; alecs175@mail.ru; tazhudin@my.com; 3377273@mail.ru; ntokarev7…" at bounding box center [701, 485] width 781 height 156
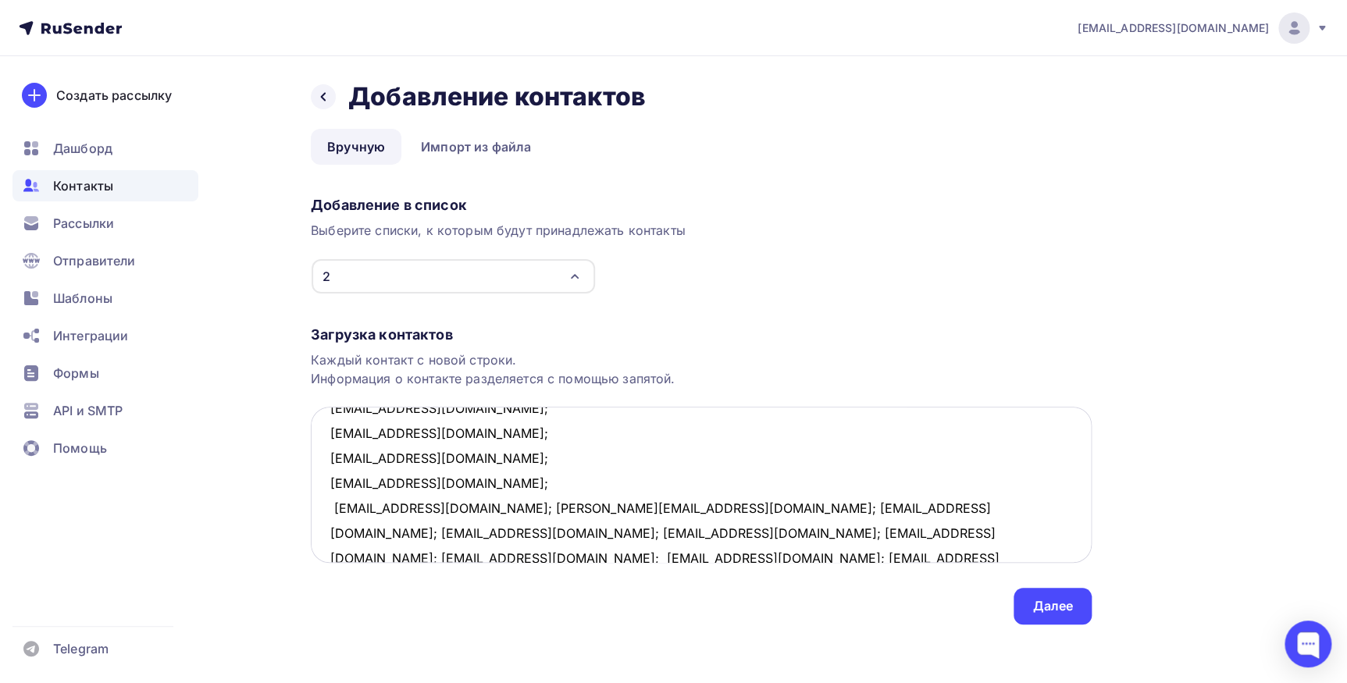
scroll to position [205, 0]
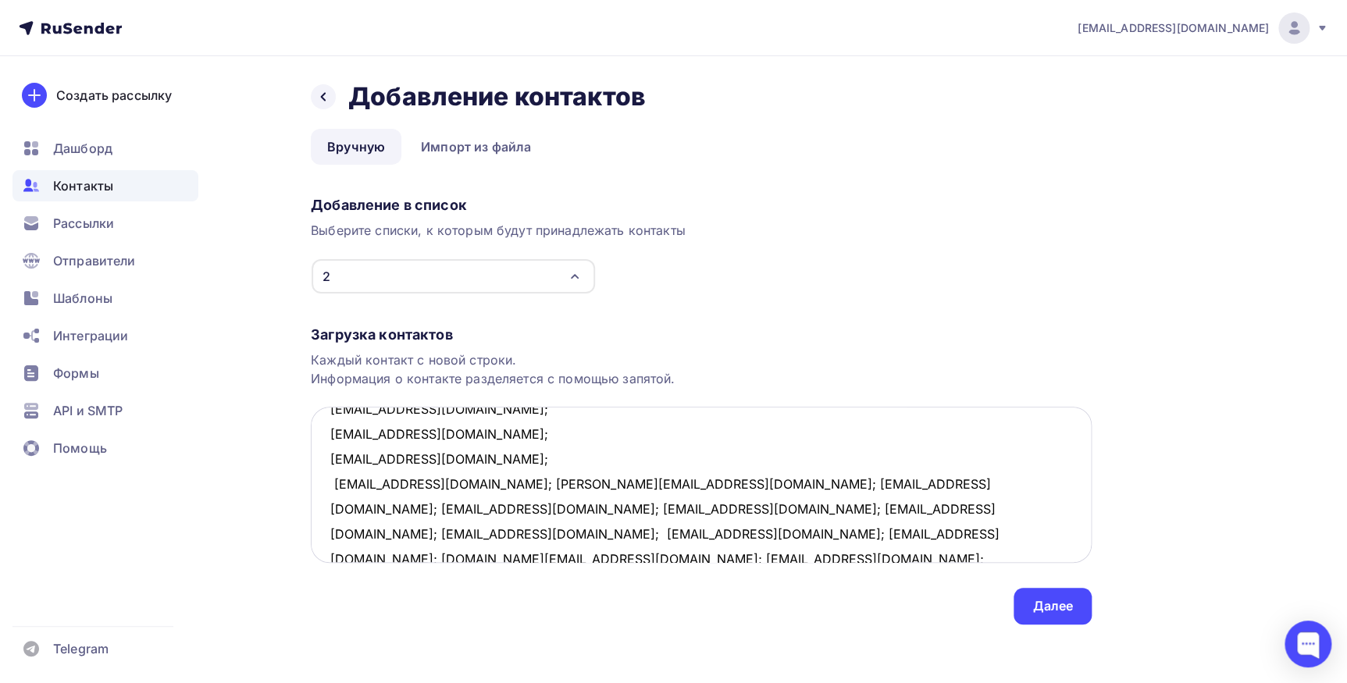
click at [463, 486] on textarea "asperov@inbox.ru; alecs175@mail.ru; tazhudin@my.com; 3377273@mail.ru; ntokarev7…" at bounding box center [701, 485] width 781 height 156
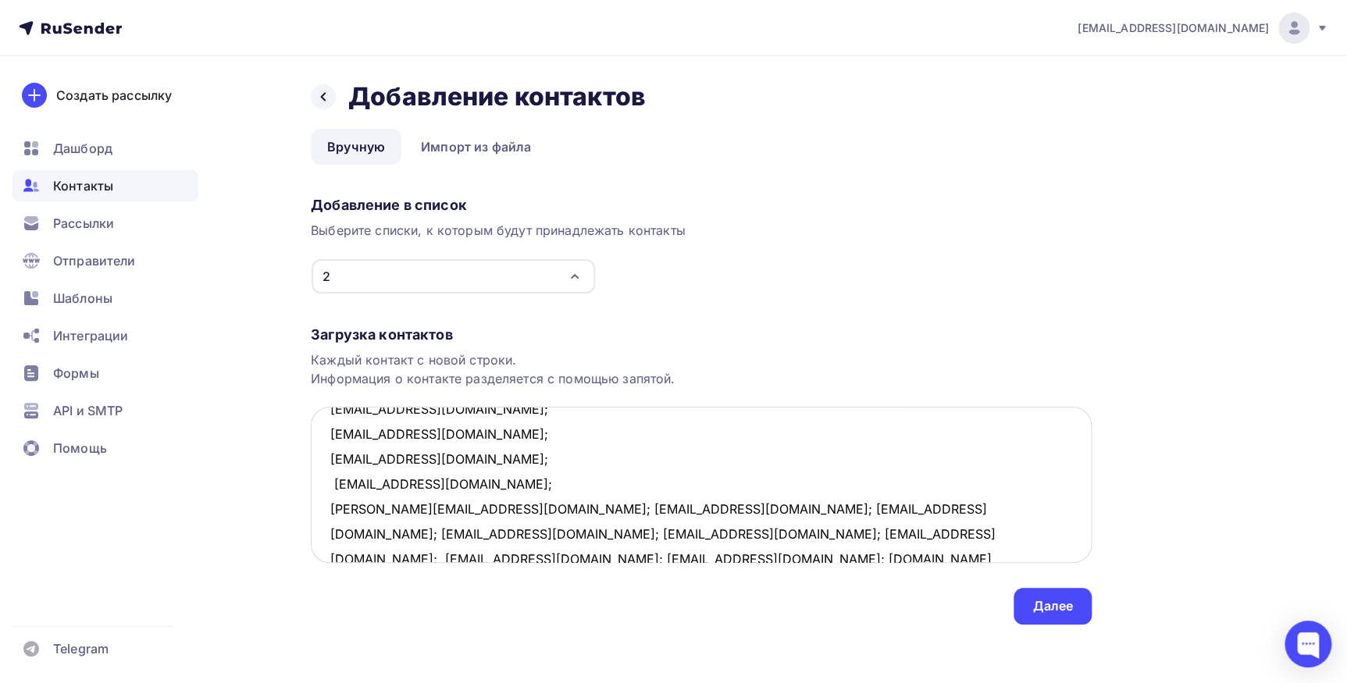
click at [479, 510] on textarea "asperov@inbox.ru; alecs175@mail.ru; tazhudin@my.com; 3377273@mail.ru; ntokarev7…" at bounding box center [701, 485] width 781 height 156
click at [468, 535] on textarea "asperov@inbox.ru; alecs175@mail.ru; tazhudin@my.com; 3377273@mail.ru; ntokarev7…" at bounding box center [701, 485] width 781 height 156
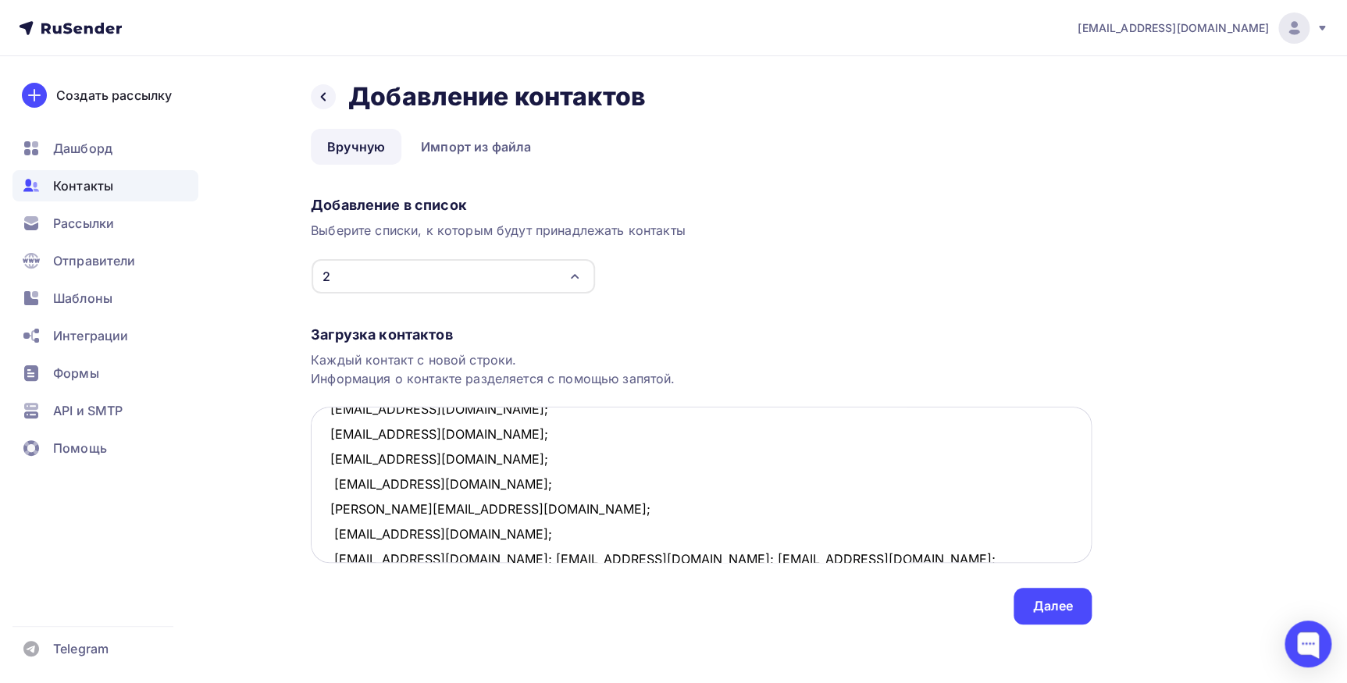
scroll to position [209, 0]
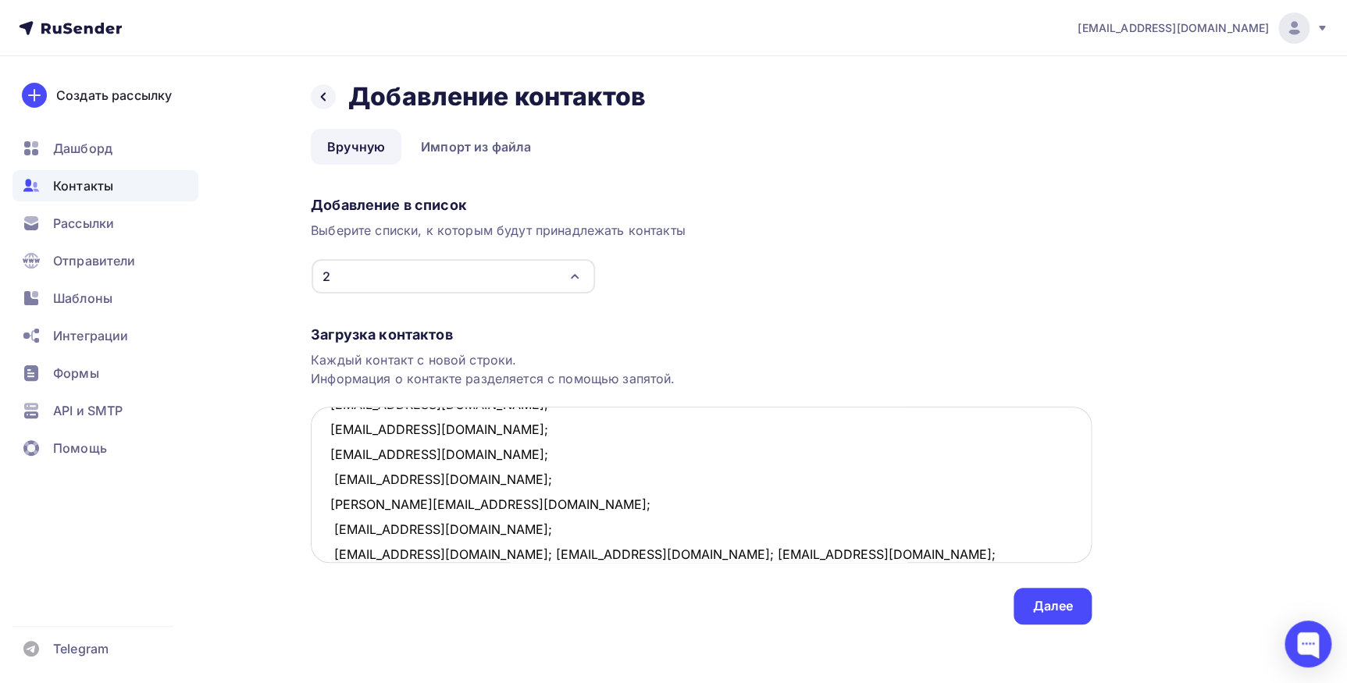
click at [446, 554] on textarea "asperov@inbox.ru; alecs175@mail.ru; tazhudin@my.com; 3377273@mail.ru; ntokarev7…" at bounding box center [701, 485] width 781 height 156
click at [412, 554] on textarea "asperov@inbox.ru; alecs175@mail.ru; tazhudin@my.com; 3377273@mail.ru; ntokarev7…" at bounding box center [701, 485] width 781 height 156
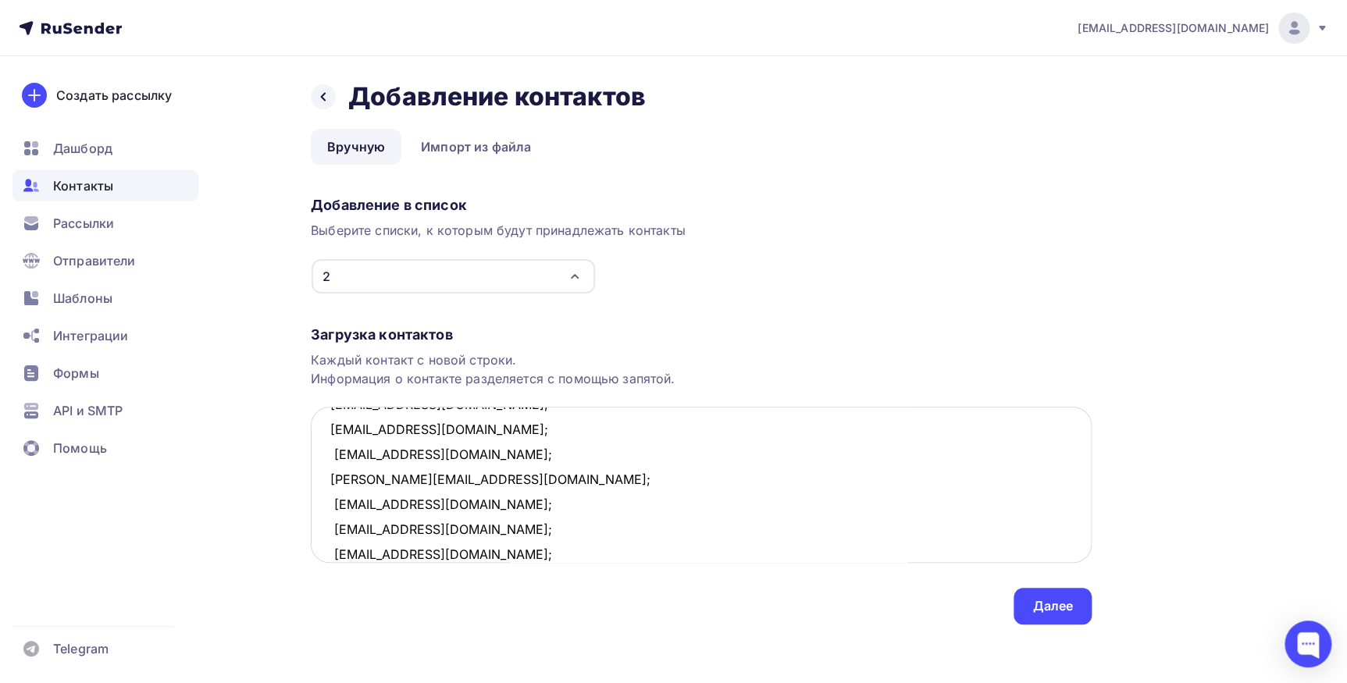
scroll to position [258, 0]
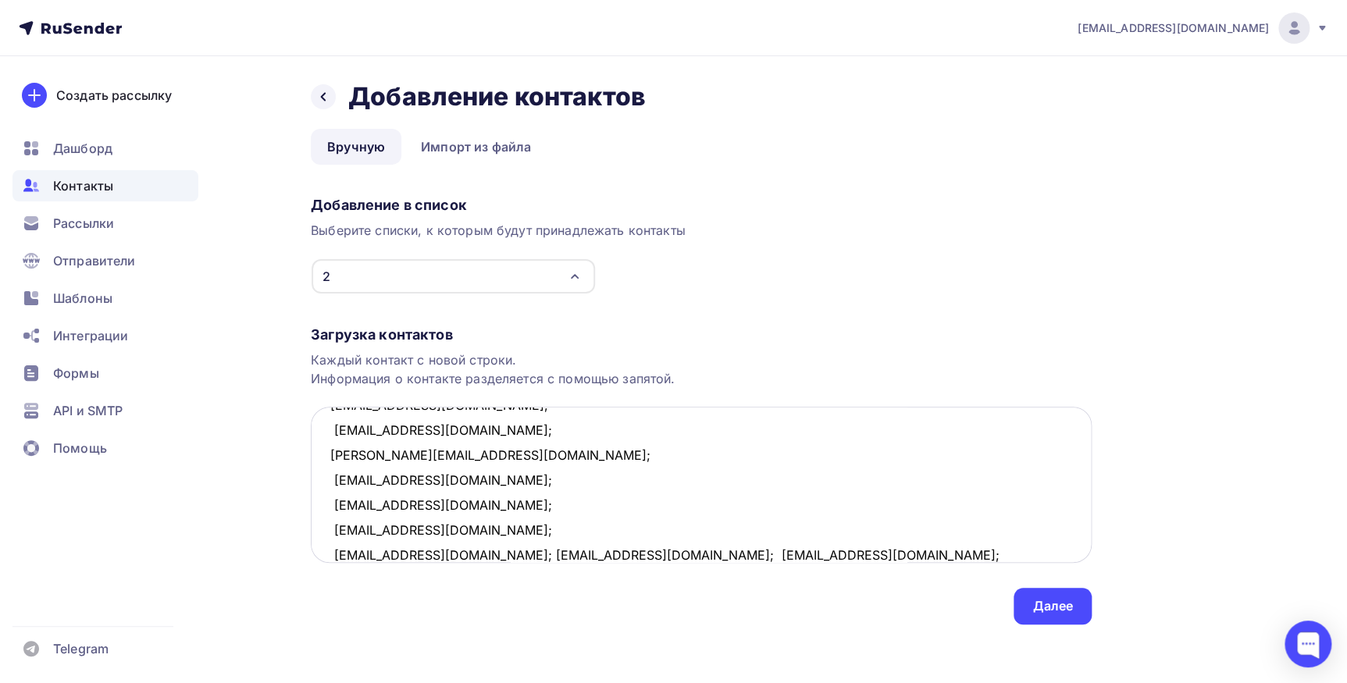
click at [451, 554] on textarea "asperov@inbox.ru; alecs175@mail.ru; tazhudin@my.com; 3377273@mail.ru; ntokarev7…" at bounding box center [701, 485] width 781 height 156
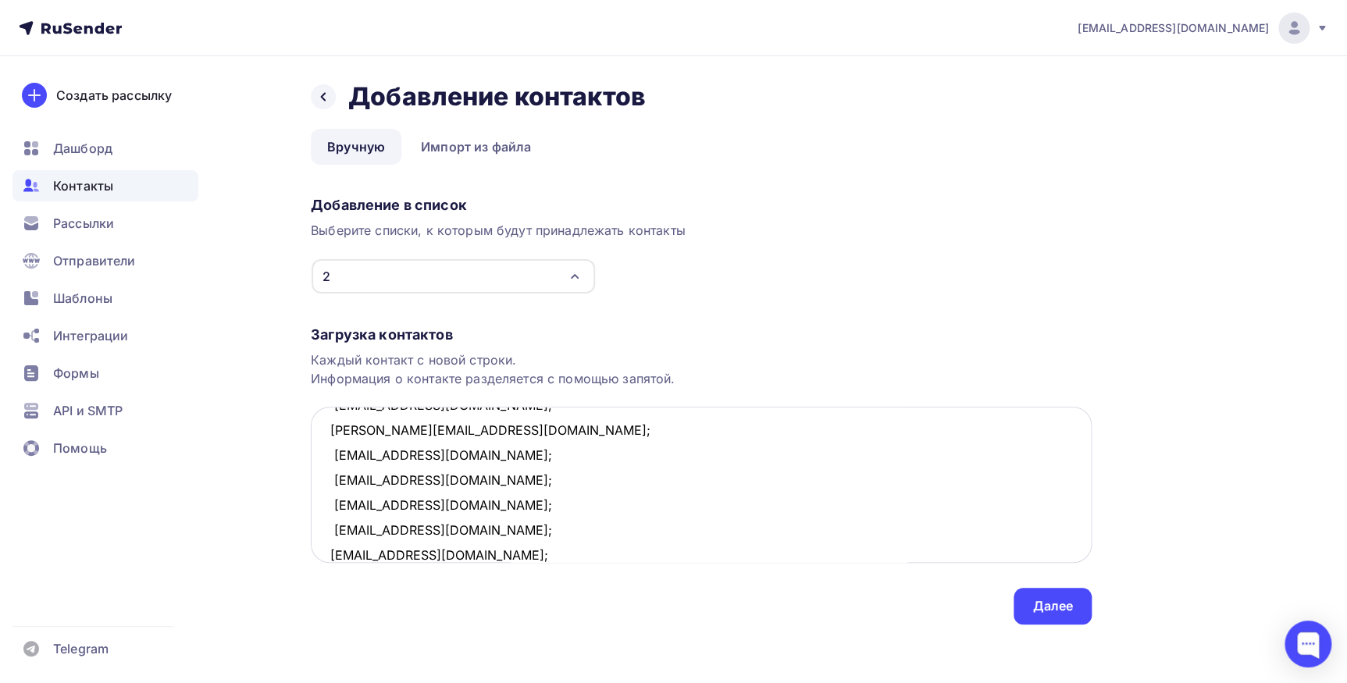
scroll to position [309, 0]
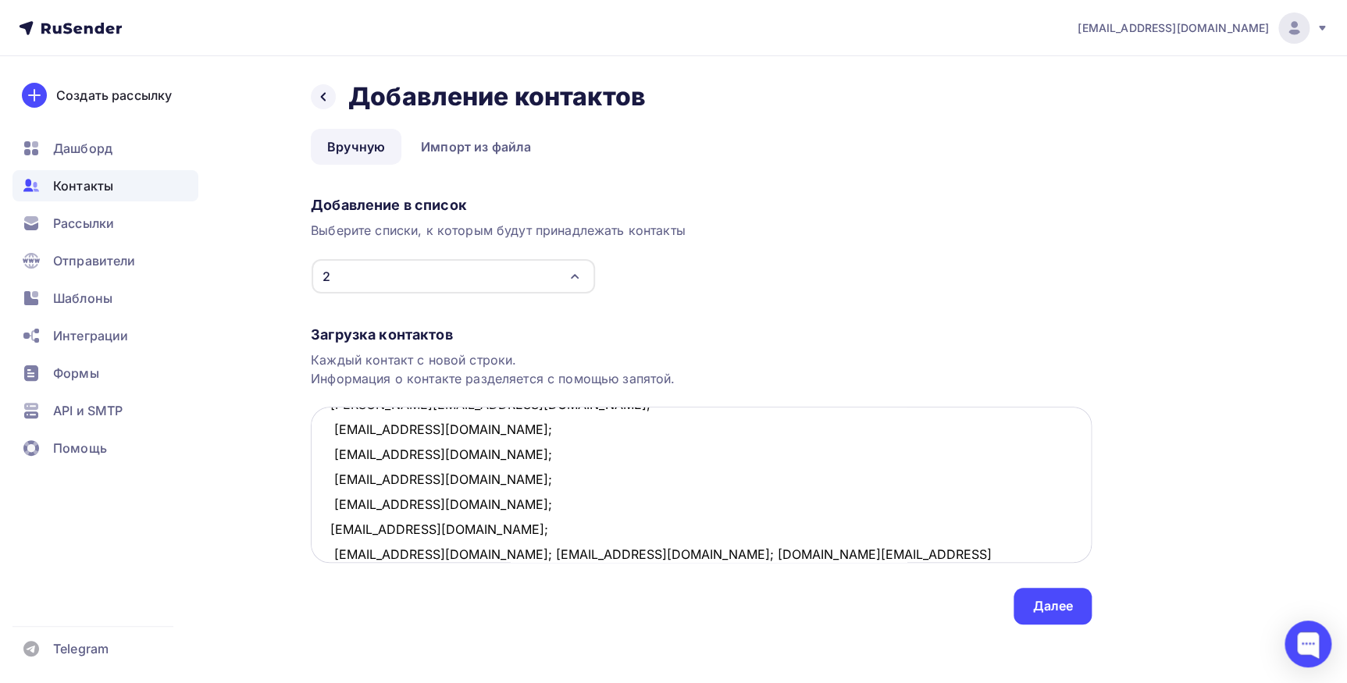
click at [537, 553] on textarea "asperov@inbox.ru; alecs175@mail.ru; tazhudin@my.com; 3377273@mail.ru; ntokarev7…" at bounding box center [701, 485] width 781 height 156
click at [473, 551] on textarea "asperov@inbox.ru; alecs175@mail.ru; tazhudin@my.com; 3377273@mail.ru; ntokarev7…" at bounding box center [701, 485] width 781 height 156
click at [490, 551] on textarea "asperov@inbox.ru; alecs175@mail.ru; tazhudin@my.com; 3377273@mail.ru; ntokarev7…" at bounding box center [701, 485] width 781 height 156
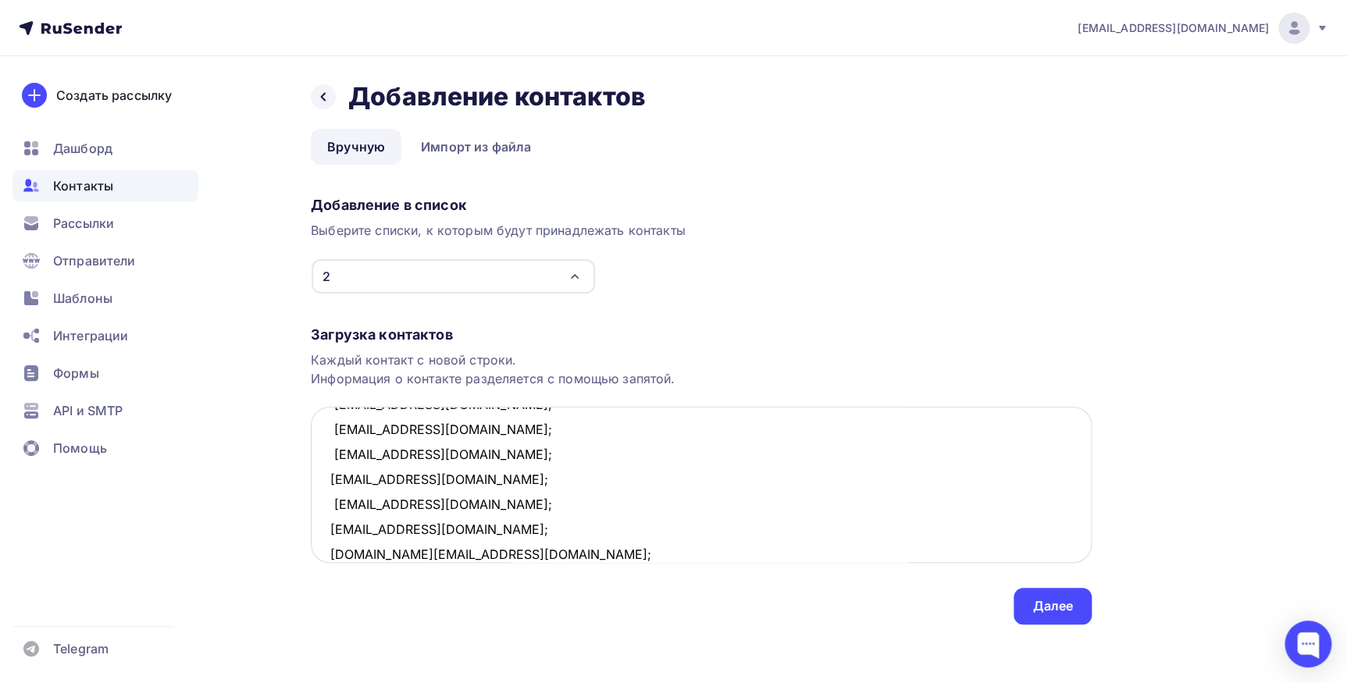
scroll to position [383, 0]
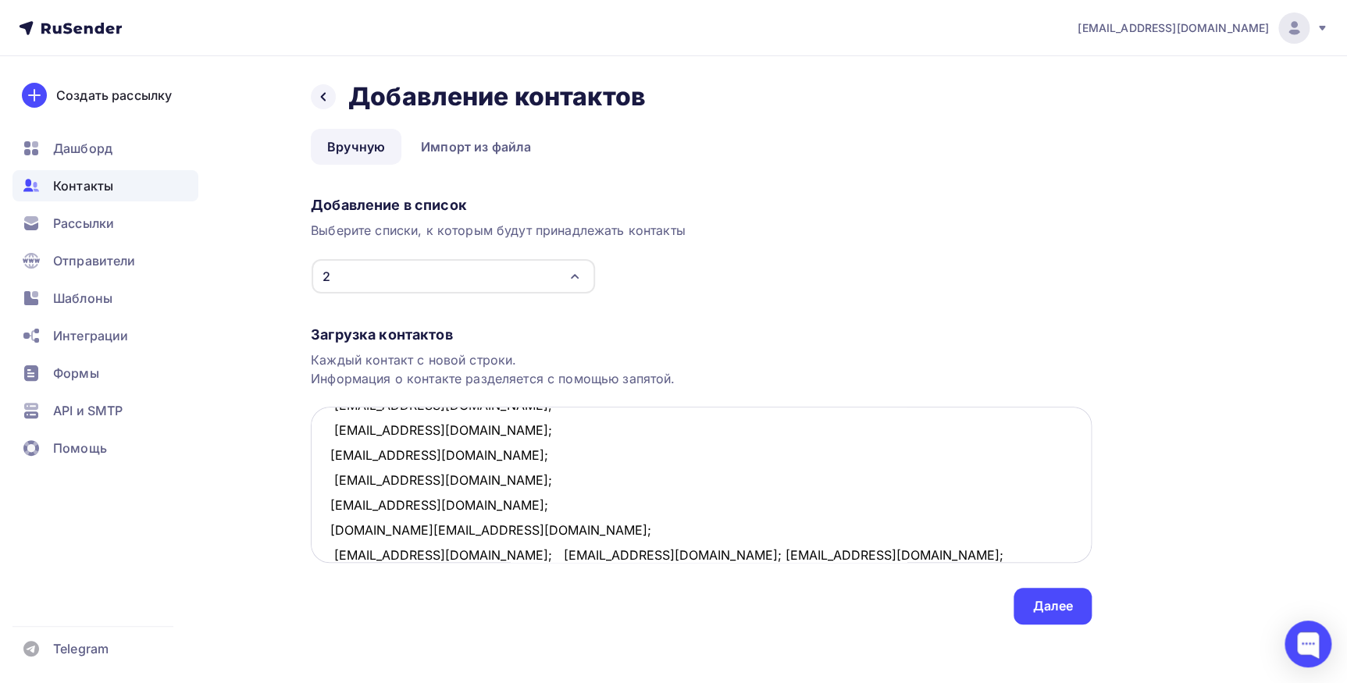
click at [451, 549] on textarea "asperov@inbox.ru; alecs175@mail.ru; tazhudin@my.com; 3377273@mail.ru; ntokarev7…" at bounding box center [701, 485] width 781 height 156
click at [477, 557] on textarea "asperov@inbox.ru; alecs175@mail.ru; tazhudin@my.com; 3377273@mail.ru; ntokarev7…" at bounding box center [701, 485] width 781 height 156
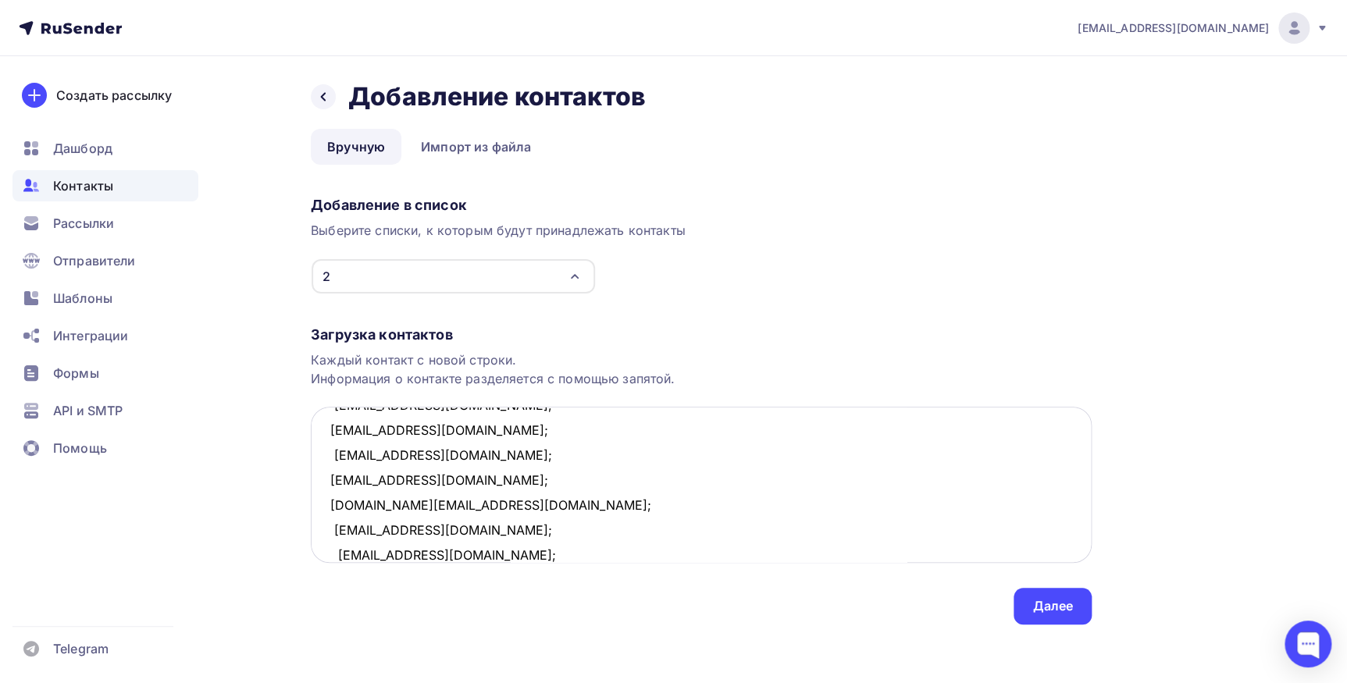
scroll to position [433, 0]
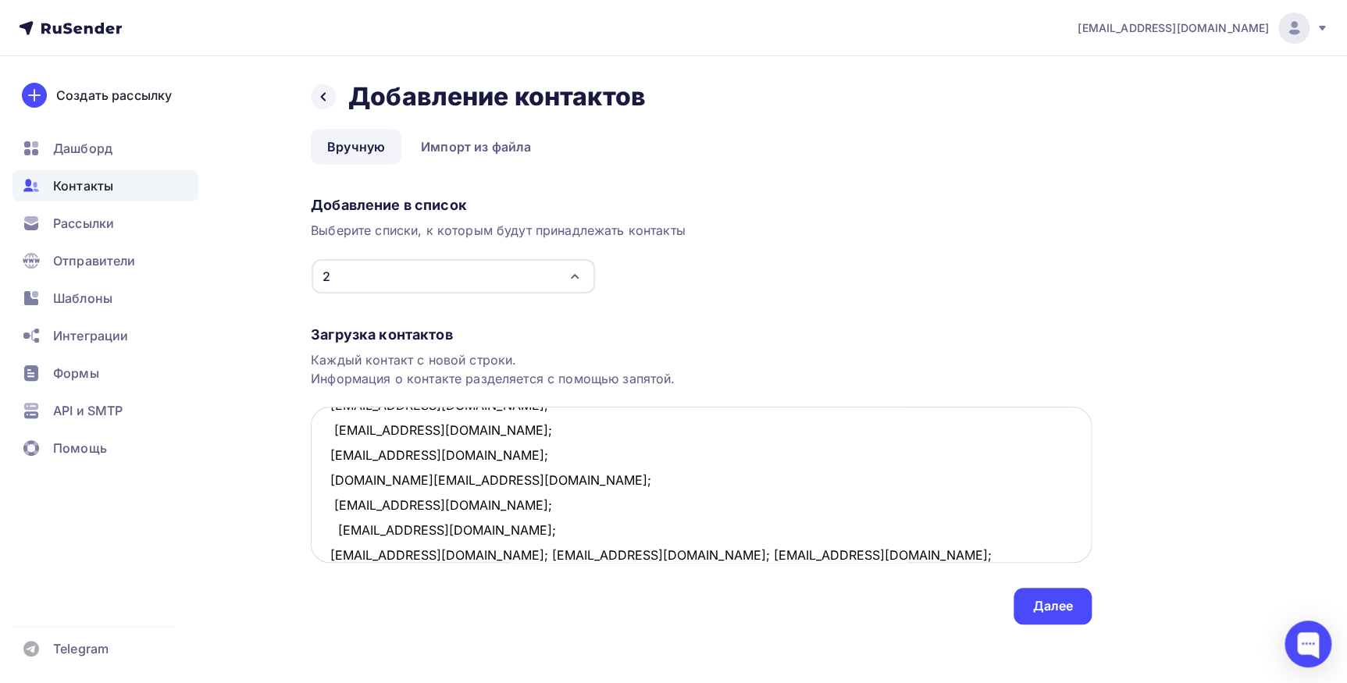
click at [490, 552] on textarea "asperov@inbox.ru; alecs175@mail.ru; tazhudin@my.com; 3377273@mail.ru; ntokarev7…" at bounding box center [701, 485] width 781 height 156
click at [468, 554] on textarea "asperov@inbox.ru; alecs175@mail.ru; tazhudin@my.com; 3377273@mail.ru; ntokarev7…" at bounding box center [701, 485] width 781 height 156
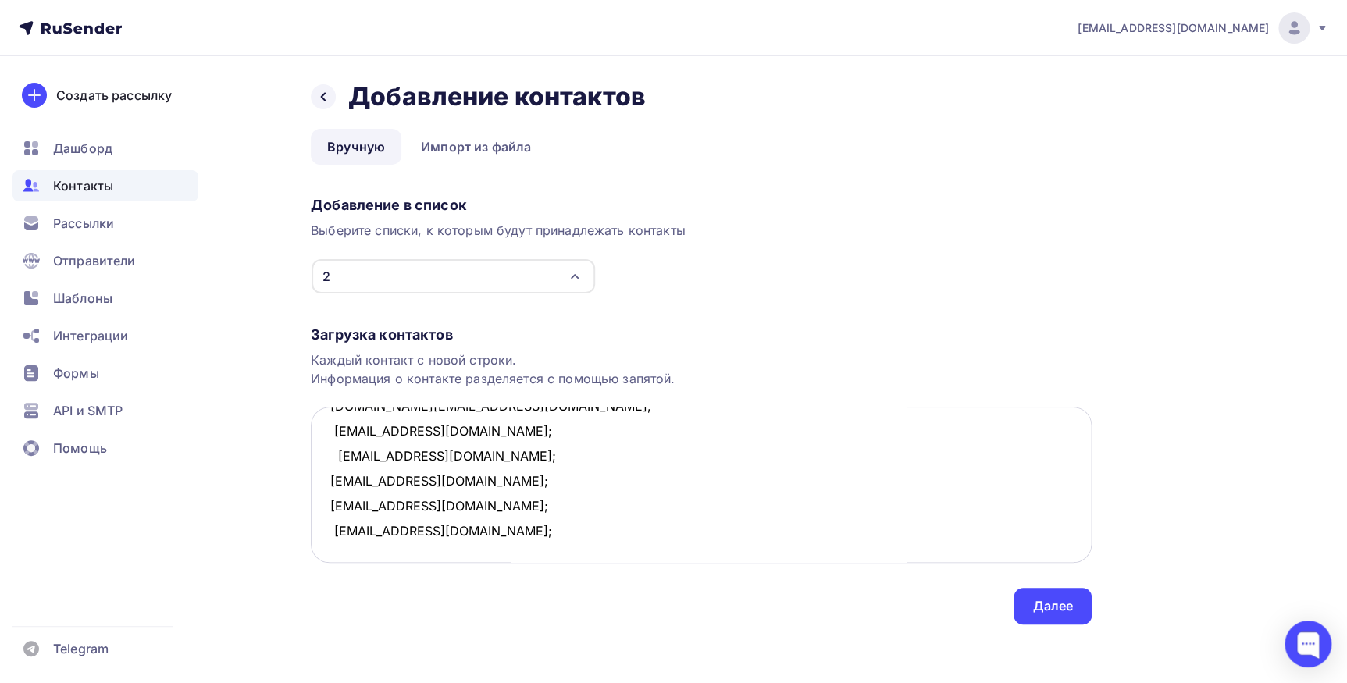
scroll to position [557, 0]
type textarea "asperov@inbox.ru; alecs175@mail.ru; tazhudin@my.com; 3377273@mail.ru; ntokarev7…"
click at [1047, 608] on div "Далее" at bounding box center [1052, 606] width 41 height 18
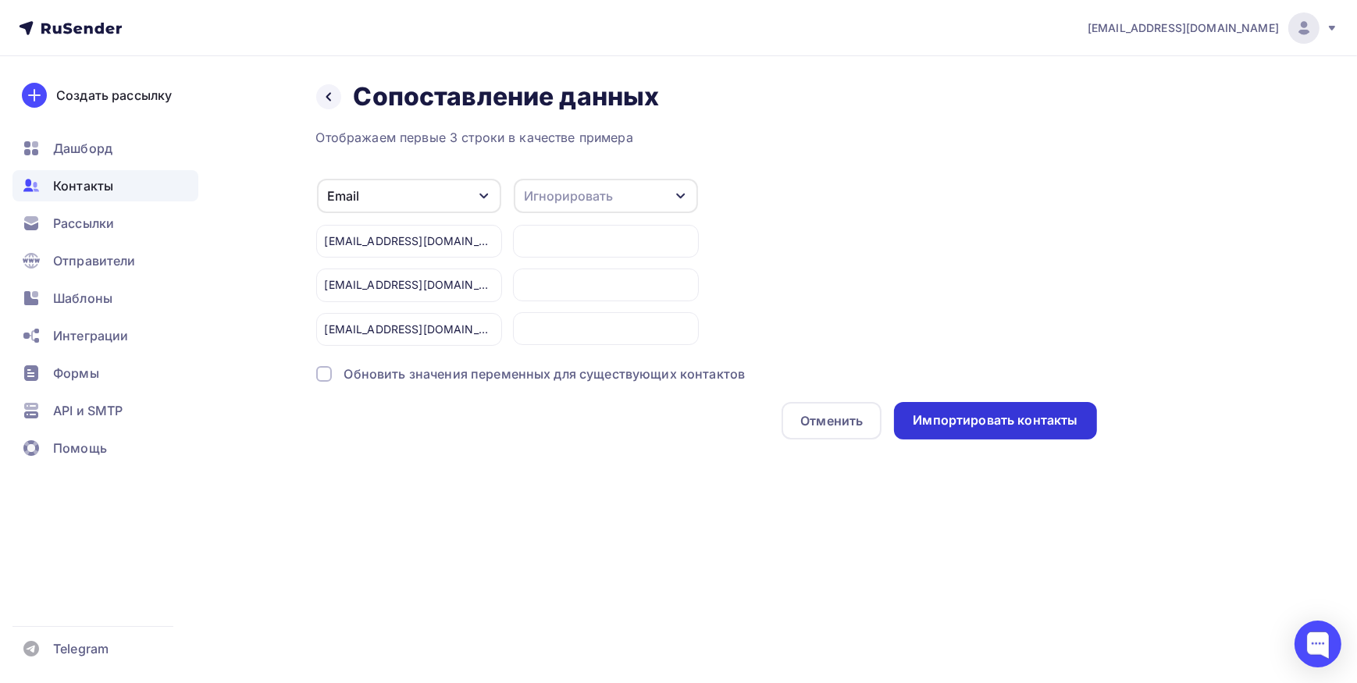
click at [972, 418] on div "Импортировать контакты" at bounding box center [995, 420] width 165 height 18
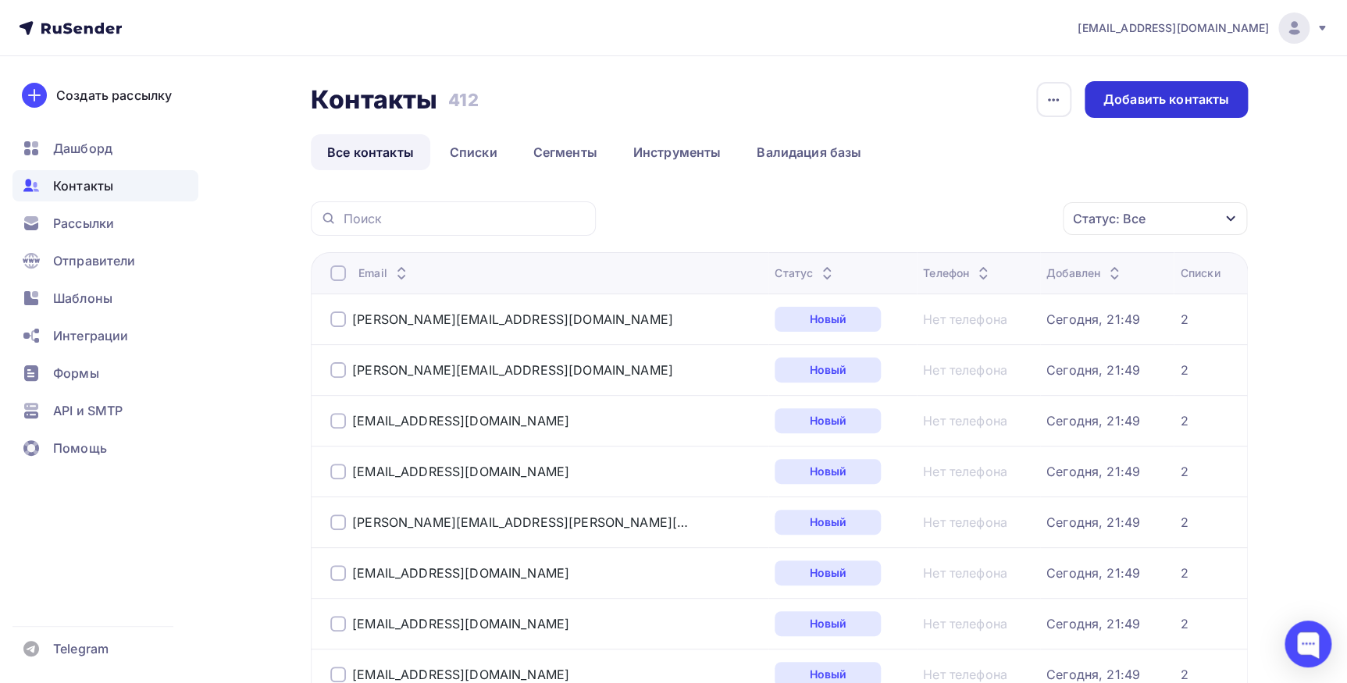
click at [1130, 93] on div "Добавить контакты" at bounding box center [1166, 100] width 126 height 18
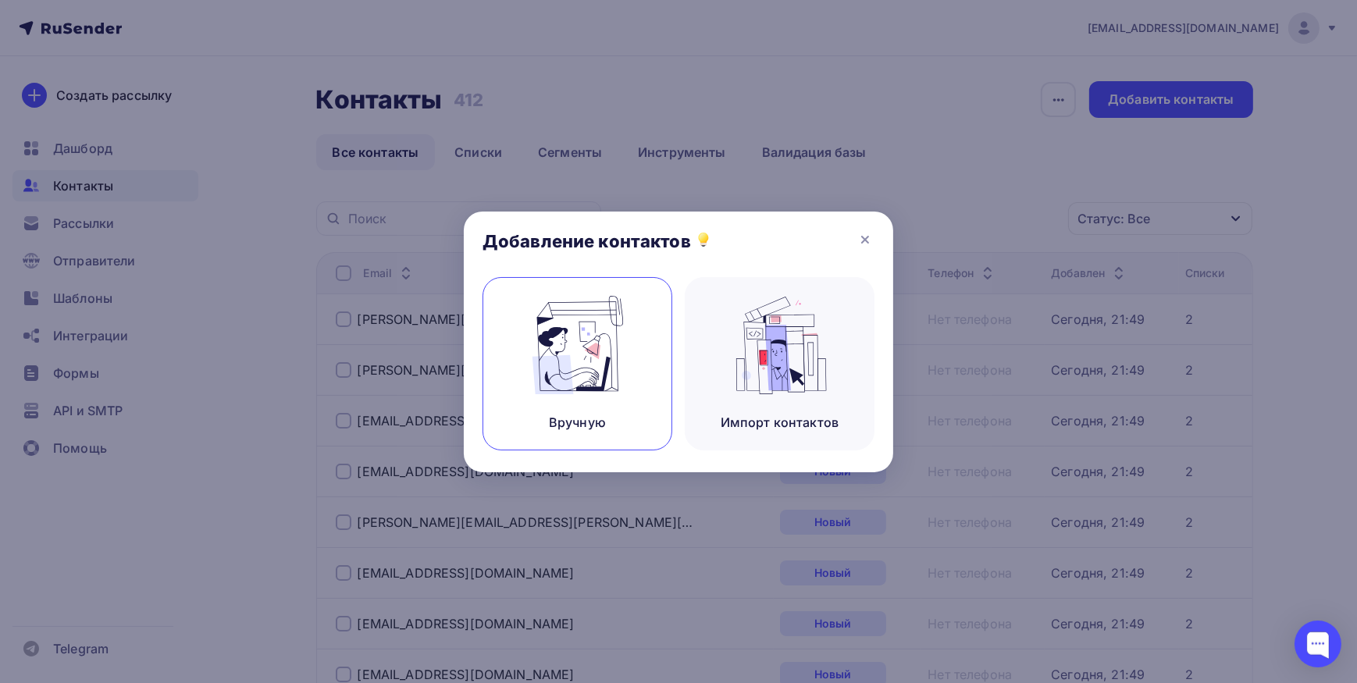
click at [559, 360] on img at bounding box center [577, 345] width 105 height 98
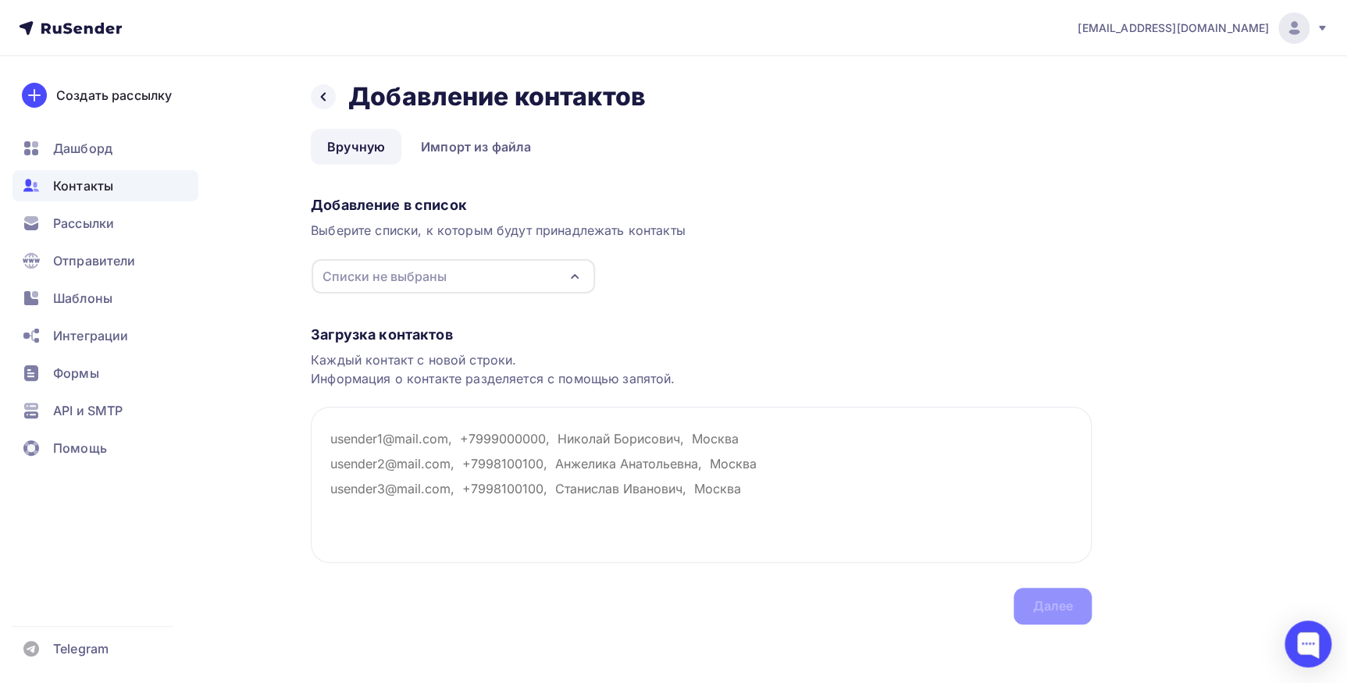
click at [574, 272] on icon "button" at bounding box center [574, 276] width 19 height 19
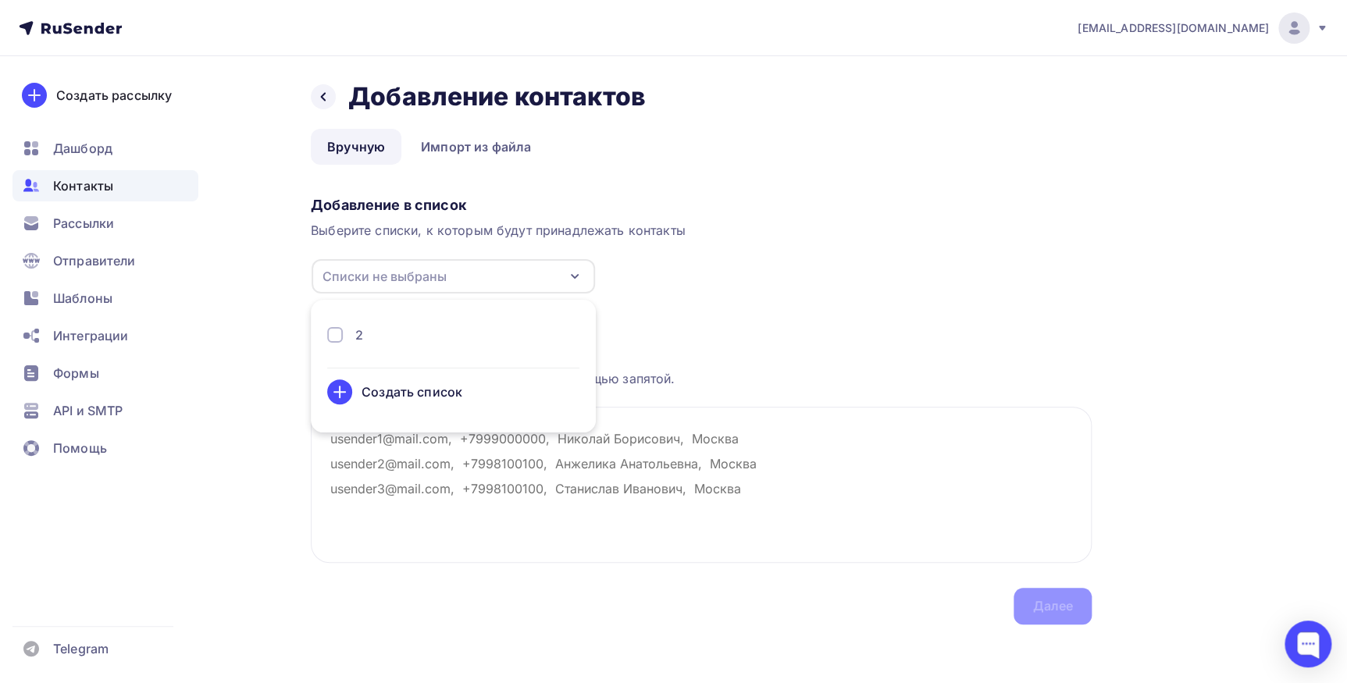
click at [453, 335] on div "2" at bounding box center [453, 335] width 252 height 19
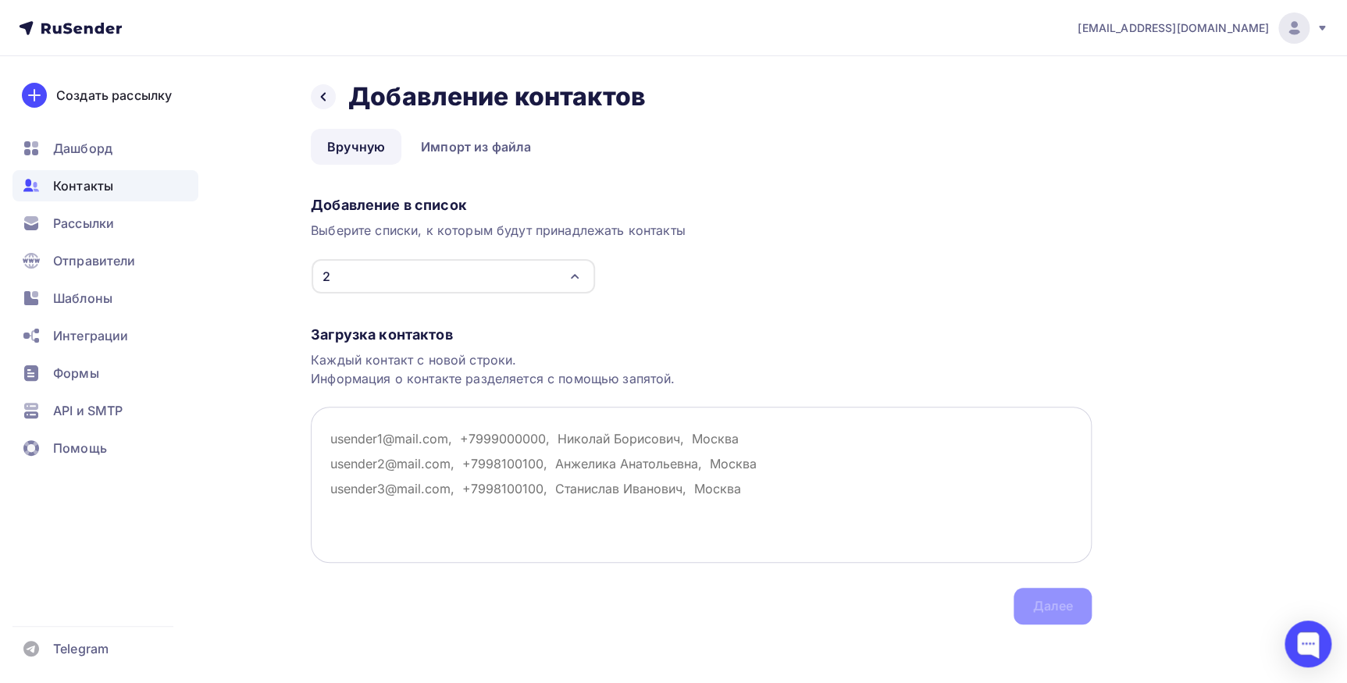
click at [538, 467] on textarea at bounding box center [701, 485] width 781 height 156
click at [390, 423] on textarea at bounding box center [701, 485] width 781 height 156
paste textarea "[EMAIL_ADDRESS][DOMAIN_NAME]; [EMAIL_ADDRESS][DOMAIN_NAME]; [EMAIL_ADDRESS][DOM…"
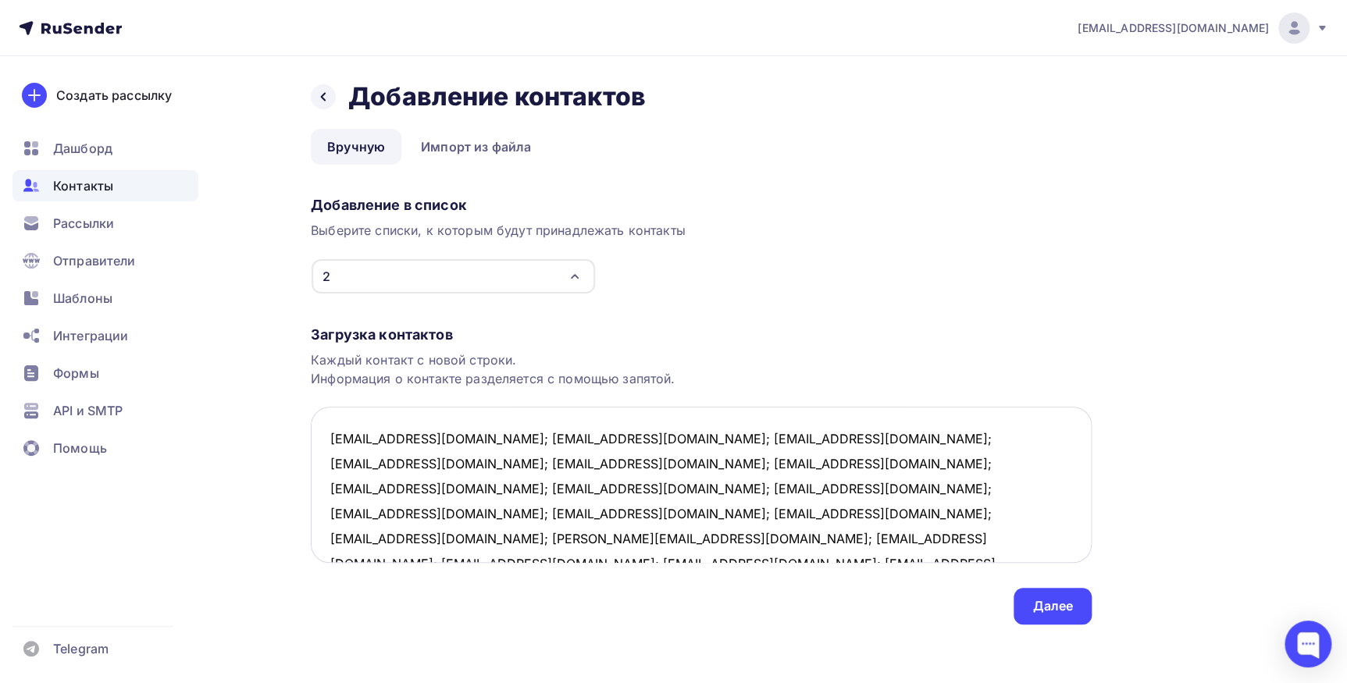
click at [476, 439] on textarea "[EMAIL_ADDRESS][DOMAIN_NAME]; [EMAIL_ADDRESS][DOMAIN_NAME]; [EMAIL_ADDRESS][DOM…" at bounding box center [701, 485] width 781 height 156
click at [456, 458] on textarea "[EMAIL_ADDRESS][DOMAIN_NAME]; [EMAIL_ADDRESS][DOMAIN_NAME]; [EMAIL_ADDRESS][DOM…" at bounding box center [701, 485] width 781 height 156
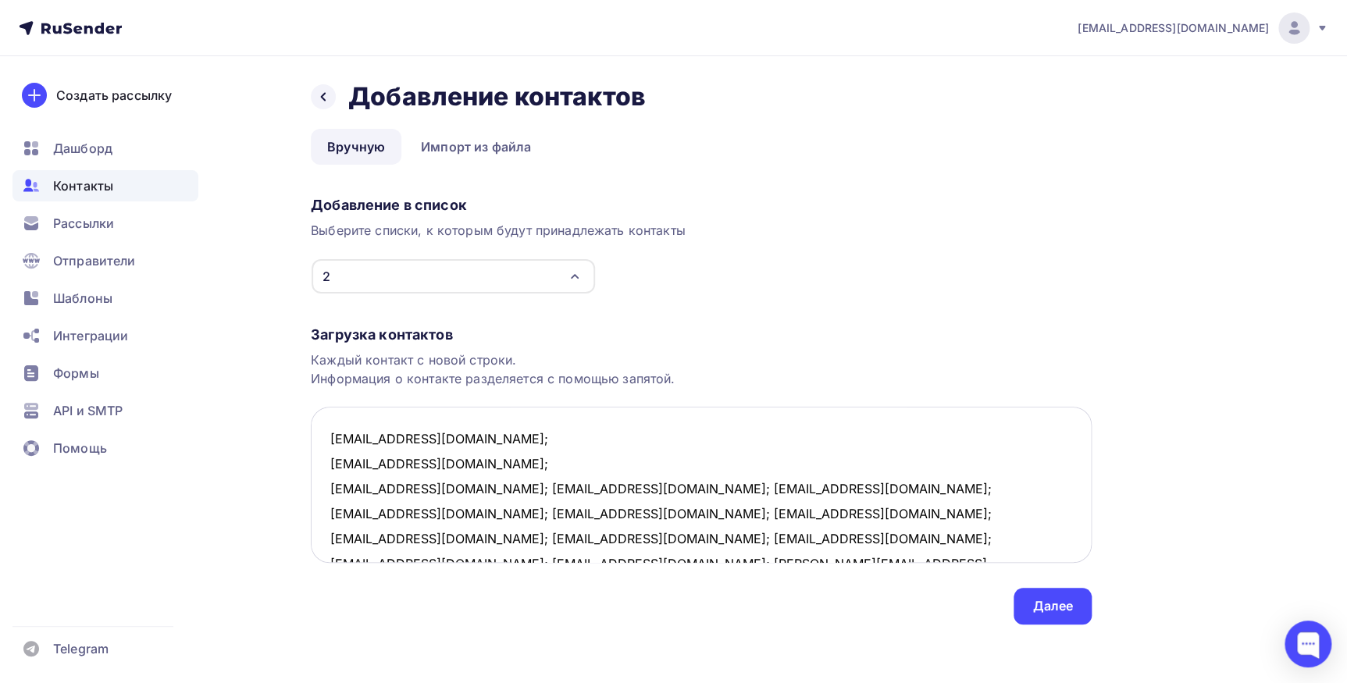
click at [441, 489] on textarea "[EMAIL_ADDRESS][DOMAIN_NAME]; [EMAIL_ADDRESS][DOMAIN_NAME]; [EMAIL_ADDRESS][DOM…" at bounding box center [701, 485] width 781 height 156
click at [431, 511] on textarea "[EMAIL_ADDRESS][DOMAIN_NAME]; [EMAIL_ADDRESS][DOMAIN_NAME]; [EMAIL_ADDRESS][DOM…" at bounding box center [701, 485] width 781 height 156
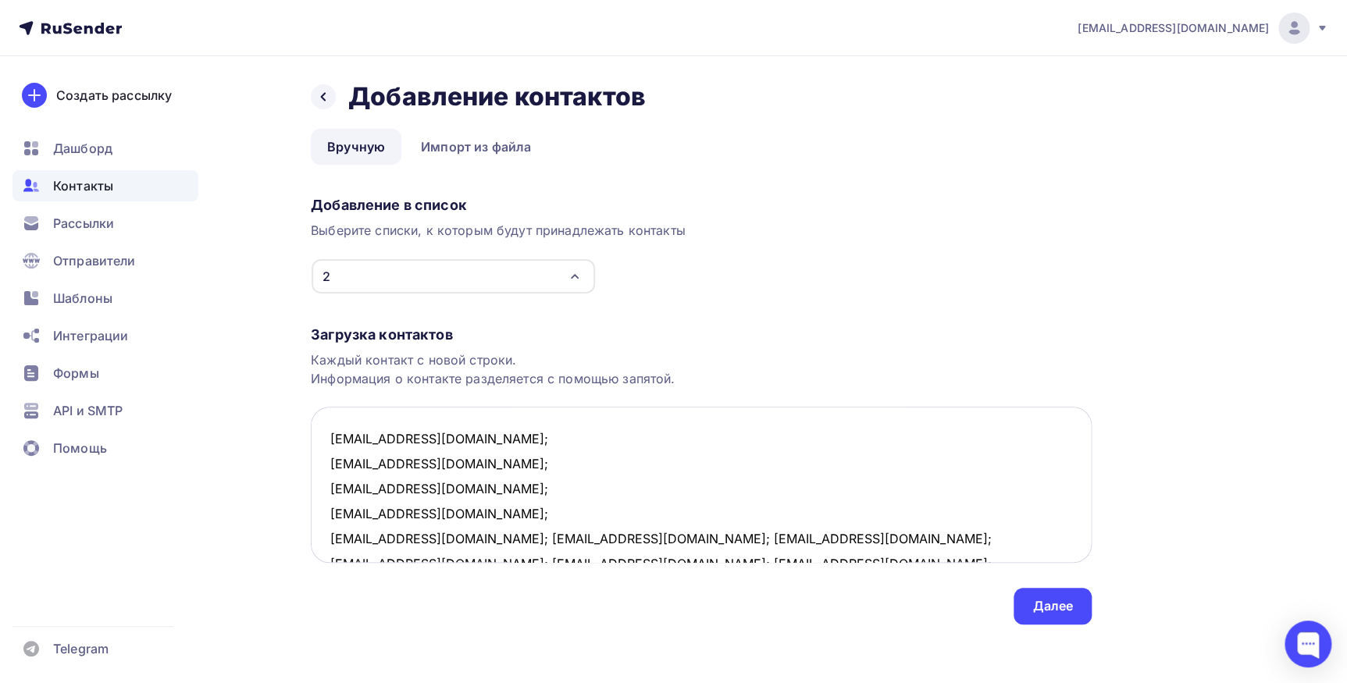
click at [460, 539] on textarea "[EMAIL_ADDRESS][DOMAIN_NAME]; [EMAIL_ADDRESS][DOMAIN_NAME]; [EMAIL_ADDRESS][DOM…" at bounding box center [701, 485] width 781 height 156
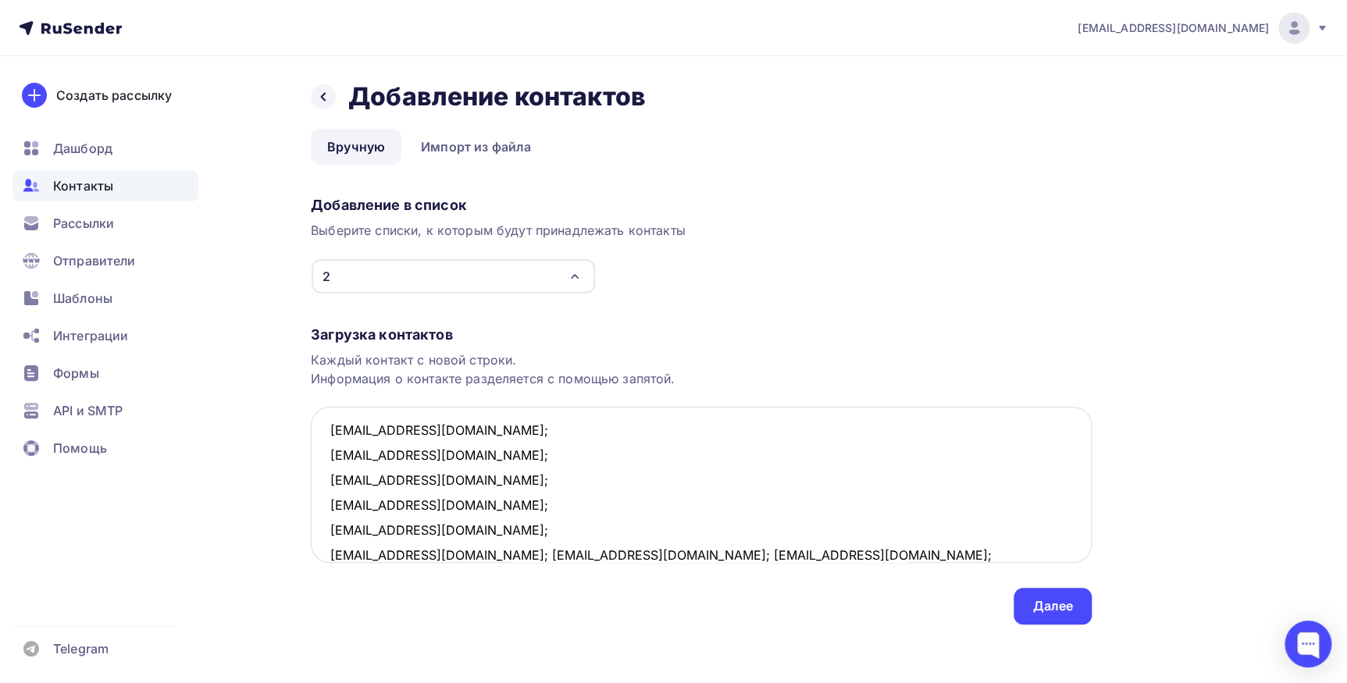
click at [467, 552] on textarea "[EMAIL_ADDRESS][DOMAIN_NAME]; [EMAIL_ADDRESS][DOMAIN_NAME]; [EMAIL_ADDRESS][DOM…" at bounding box center [701, 485] width 781 height 156
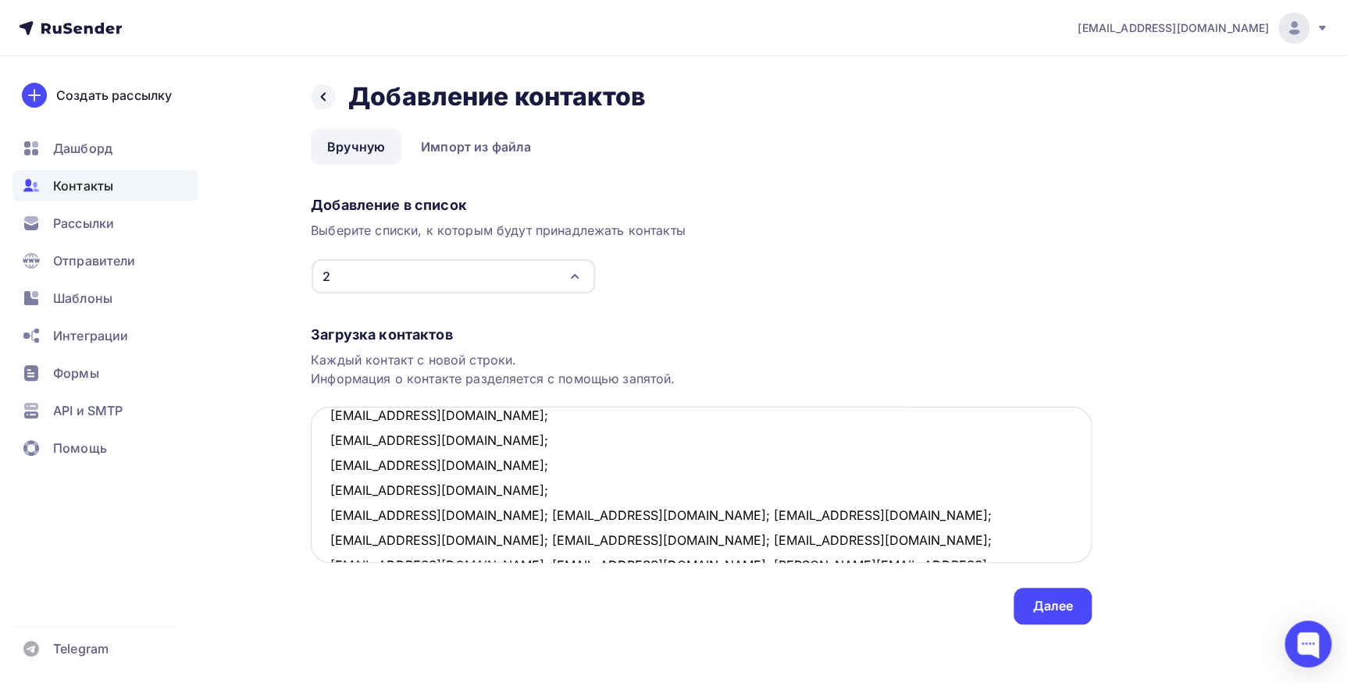
scroll to position [80, 0]
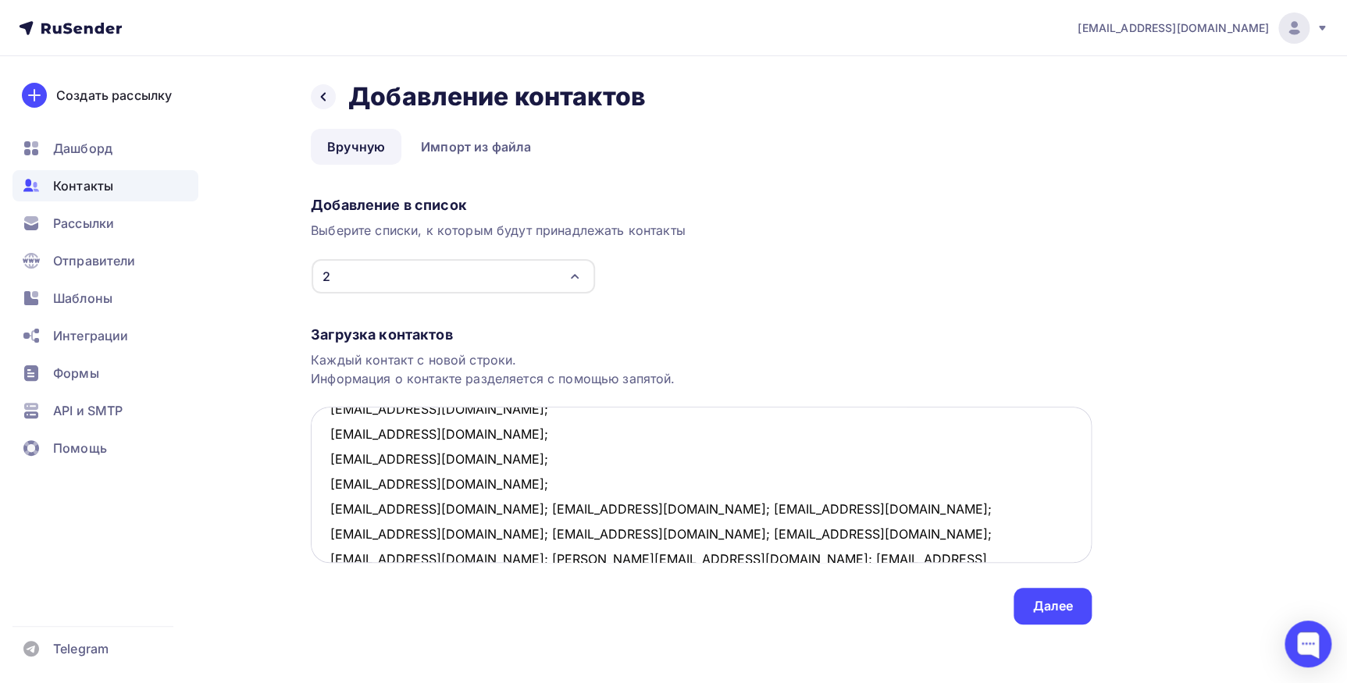
click at [468, 505] on textarea "[EMAIL_ADDRESS][DOMAIN_NAME]; [EMAIL_ADDRESS][DOMAIN_NAME]; [EMAIL_ADDRESS][DOM…" at bounding box center [701, 485] width 781 height 156
click at [457, 532] on textarea "[EMAIL_ADDRESS][DOMAIN_NAME]; [EMAIL_ADDRESS][DOMAIN_NAME]; [EMAIL_ADDRESS][DOM…" at bounding box center [701, 485] width 781 height 156
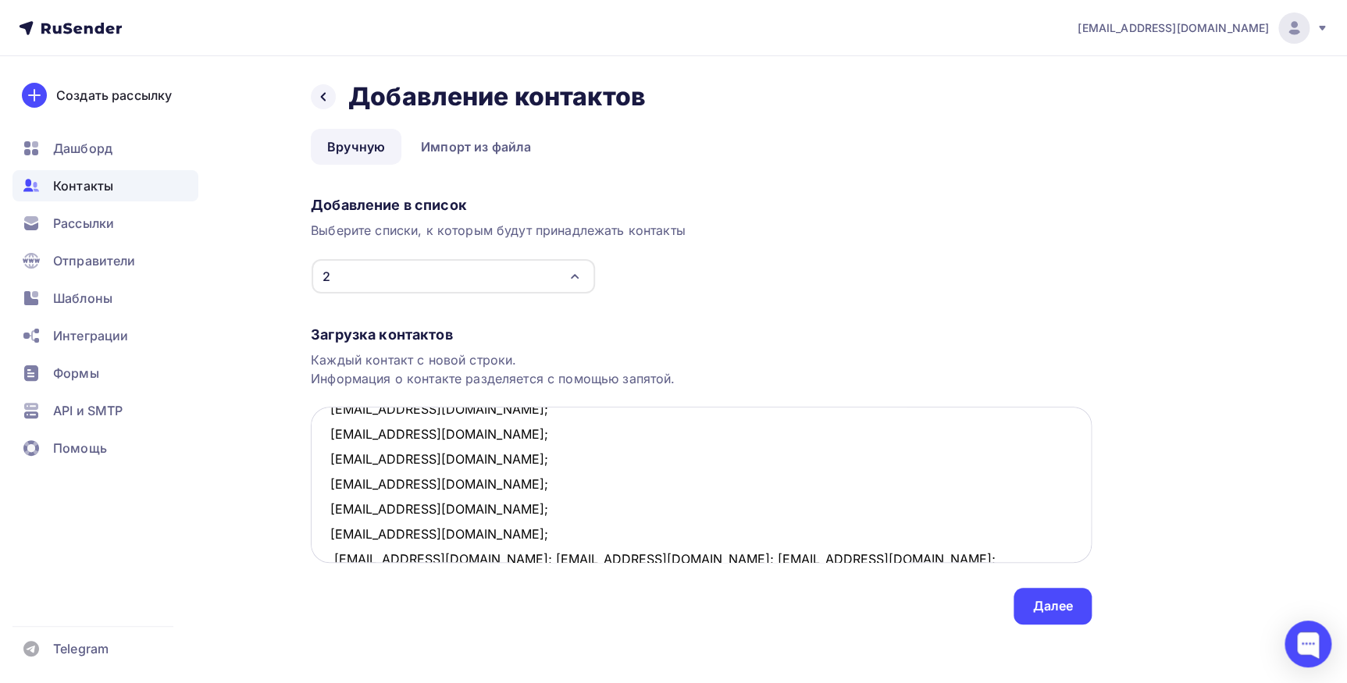
scroll to position [84, 0]
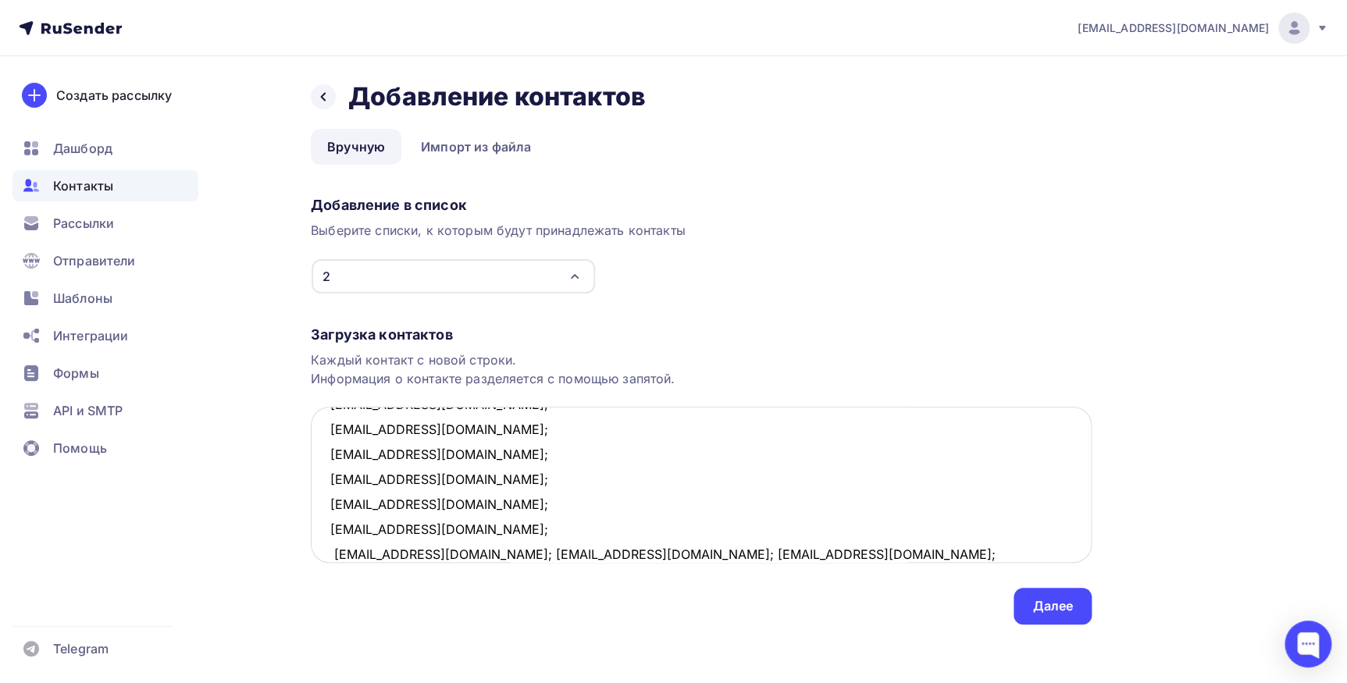
click at [462, 554] on textarea "[EMAIL_ADDRESS][DOMAIN_NAME]; [EMAIL_ADDRESS][DOMAIN_NAME]; [EMAIL_ADDRESS][DOM…" at bounding box center [701, 485] width 781 height 156
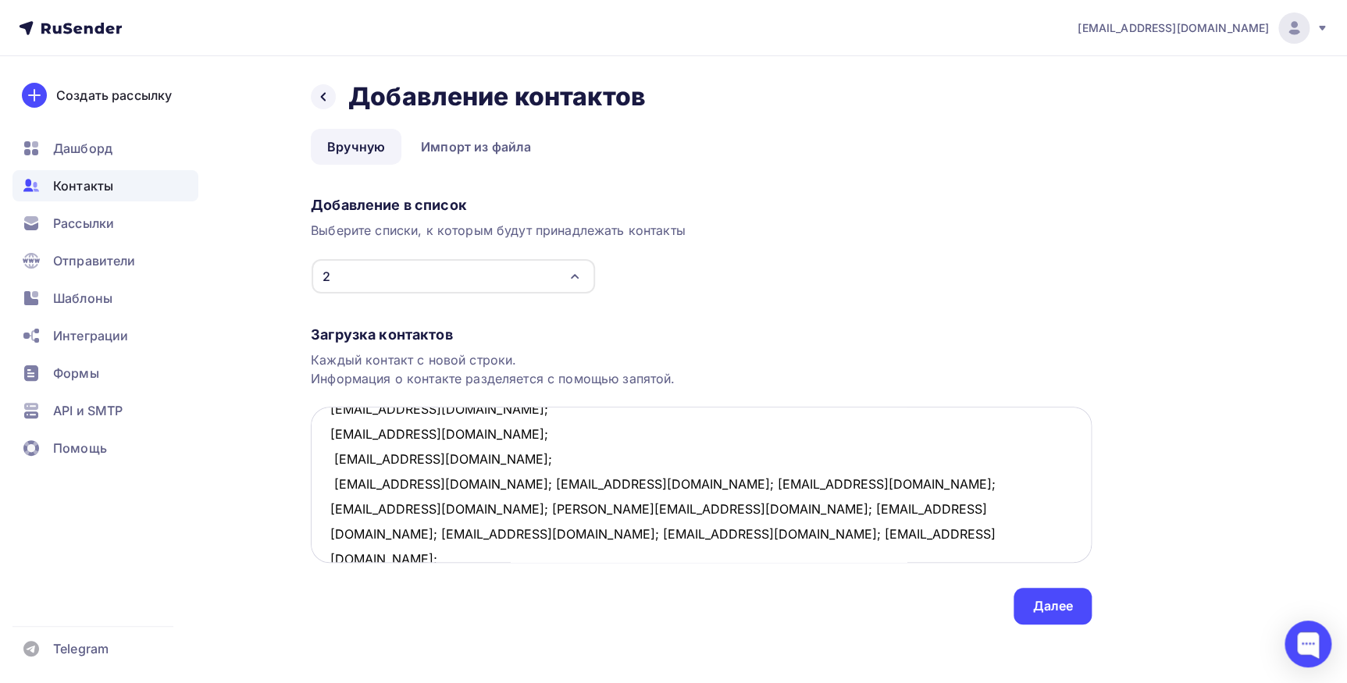
click at [403, 484] on textarea "[EMAIL_ADDRESS][DOMAIN_NAME]; [EMAIL_ADDRESS][DOMAIN_NAME]; [EMAIL_ADDRESS][DOM…" at bounding box center [701, 485] width 781 height 156
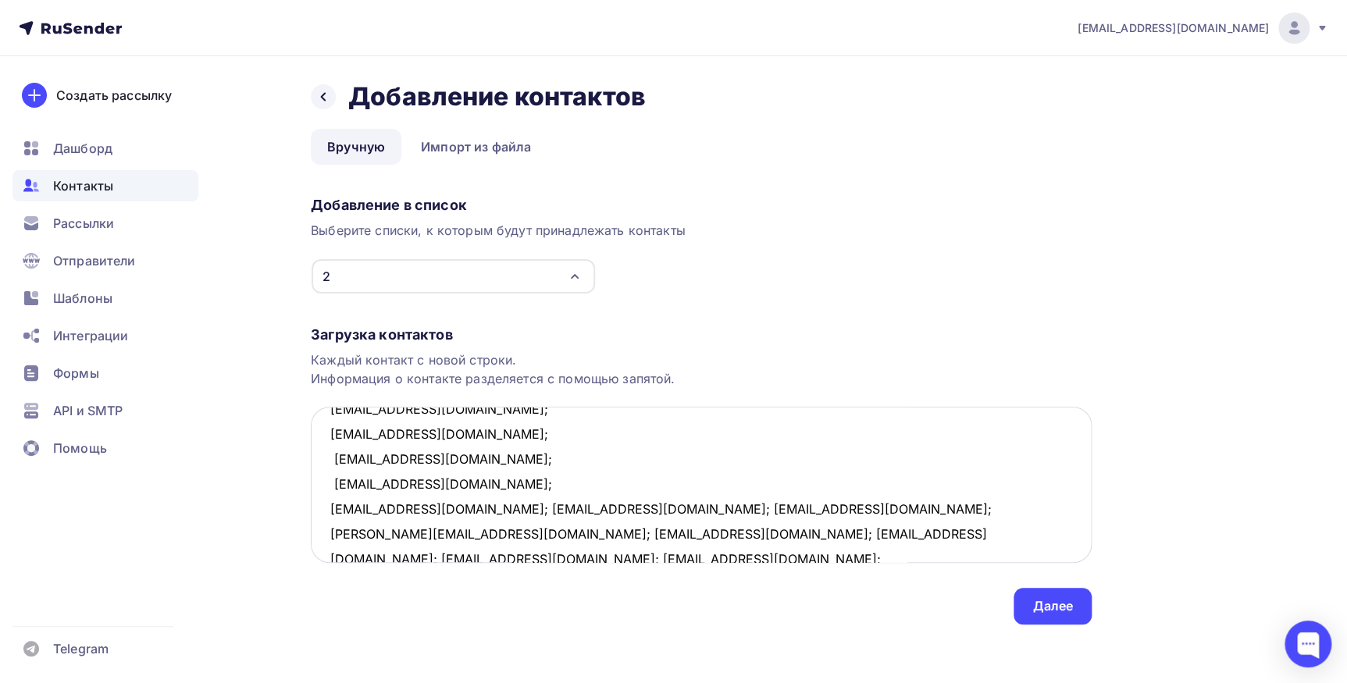
click at [500, 507] on textarea "[EMAIL_ADDRESS][DOMAIN_NAME]; [EMAIL_ADDRESS][DOMAIN_NAME]; [EMAIL_ADDRESS][DOM…" at bounding box center [701, 485] width 781 height 156
click at [439, 534] on textarea "[EMAIL_ADDRESS][DOMAIN_NAME]; [EMAIL_ADDRESS][DOMAIN_NAME]; [EMAIL_ADDRESS][DOM…" at bounding box center [701, 485] width 781 height 156
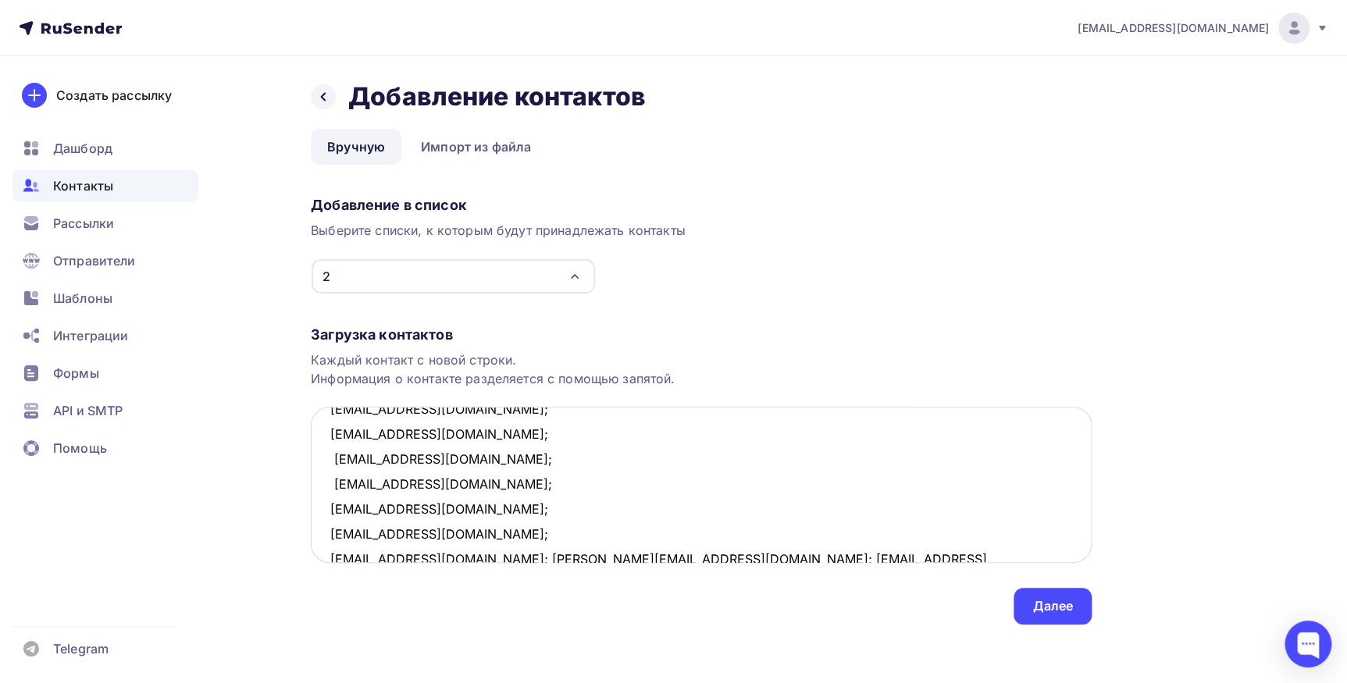
scroll to position [184, 0]
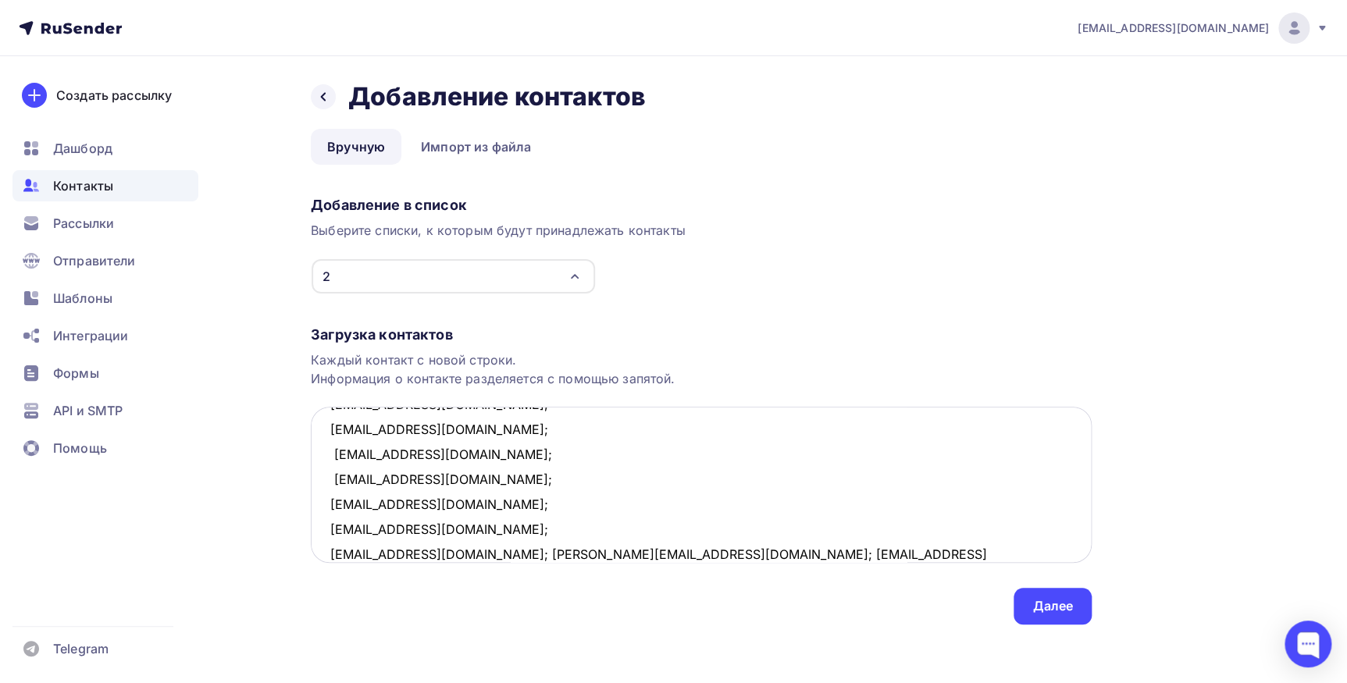
click at [478, 551] on textarea "[EMAIL_ADDRESS][DOMAIN_NAME]; [EMAIL_ADDRESS][DOMAIN_NAME]; [EMAIL_ADDRESS][DOM…" at bounding box center [701, 485] width 781 height 156
click at [463, 554] on textarea "[EMAIL_ADDRESS][DOMAIN_NAME]; [EMAIL_ADDRESS][DOMAIN_NAME]; [EMAIL_ADDRESS][DOM…" at bounding box center [701, 485] width 781 height 156
click at [441, 549] on textarea "[EMAIL_ADDRESS][DOMAIN_NAME]; [EMAIL_ADDRESS][DOMAIN_NAME]; [EMAIL_ADDRESS][DOM…" at bounding box center [701, 485] width 781 height 156
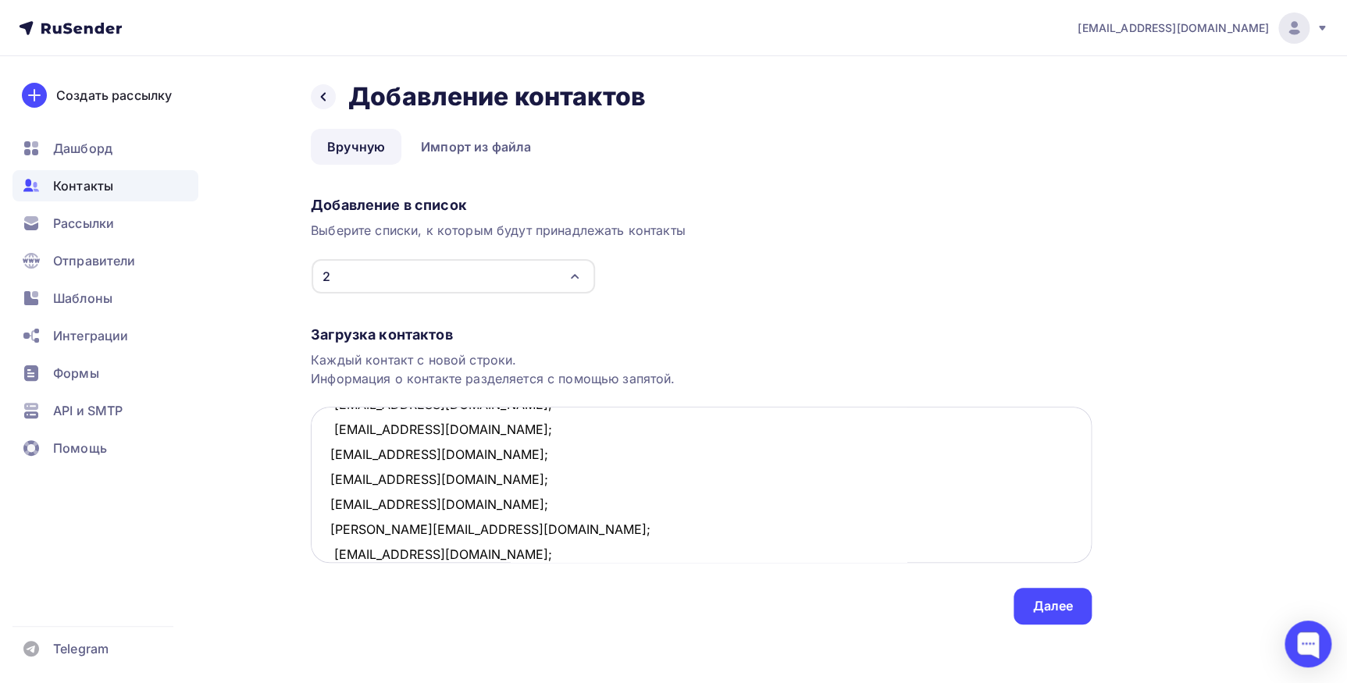
scroll to position [258, 0]
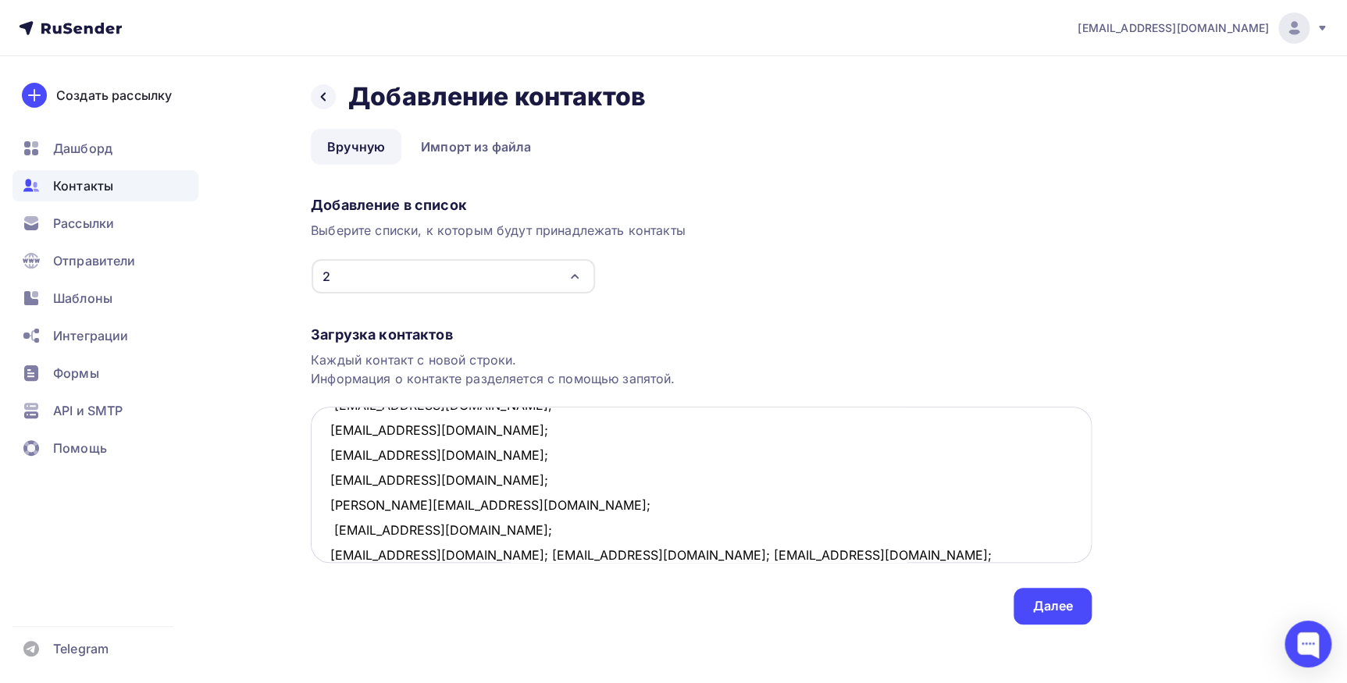
click at [434, 556] on textarea "[EMAIL_ADDRESS][DOMAIN_NAME]; [EMAIL_ADDRESS][DOMAIN_NAME]; [EMAIL_ADDRESS][DOM…" at bounding box center [701, 485] width 781 height 156
click at [450, 554] on textarea "[EMAIL_ADDRESS][DOMAIN_NAME]; [EMAIL_ADDRESS][DOMAIN_NAME]; [EMAIL_ADDRESS][DOM…" at bounding box center [701, 485] width 781 height 156
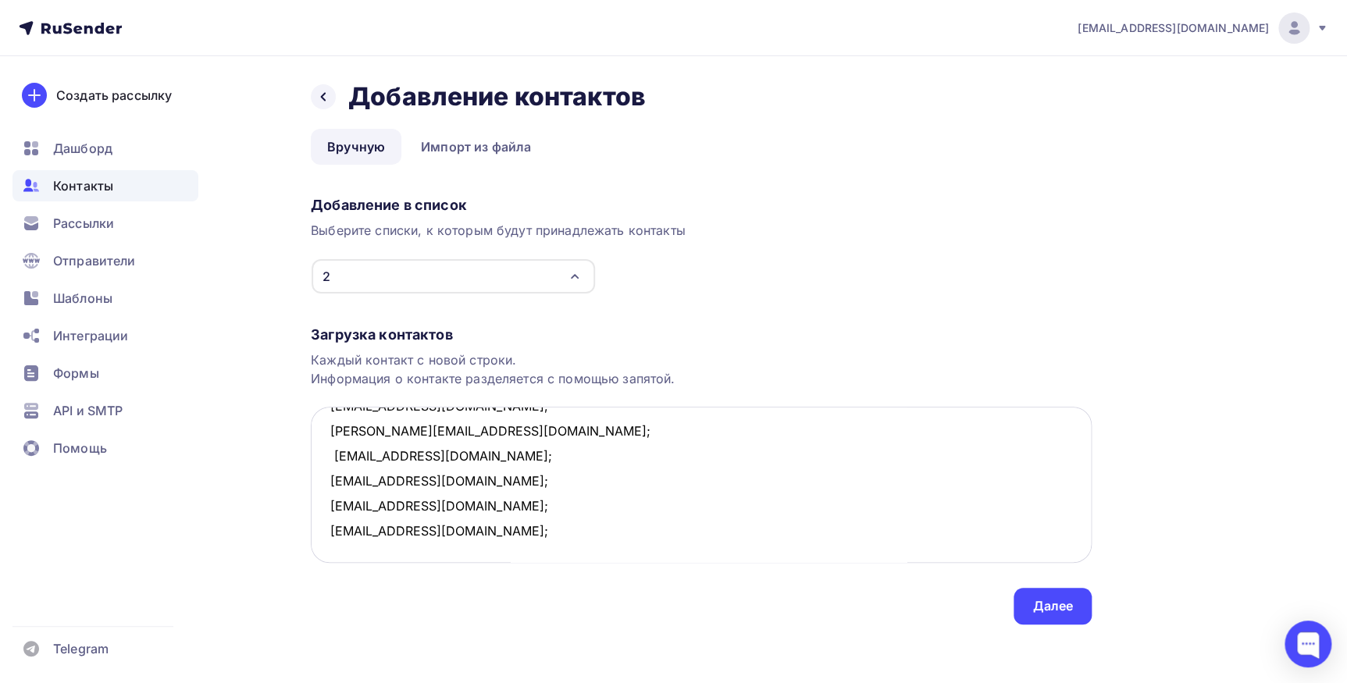
scroll to position [357, 0]
type textarea "[EMAIL_ADDRESS][DOMAIN_NAME]; [EMAIL_ADDRESS][DOMAIN_NAME]; [EMAIL_ADDRESS][DOM…"
click at [1044, 605] on div "Далее" at bounding box center [1052, 606] width 41 height 18
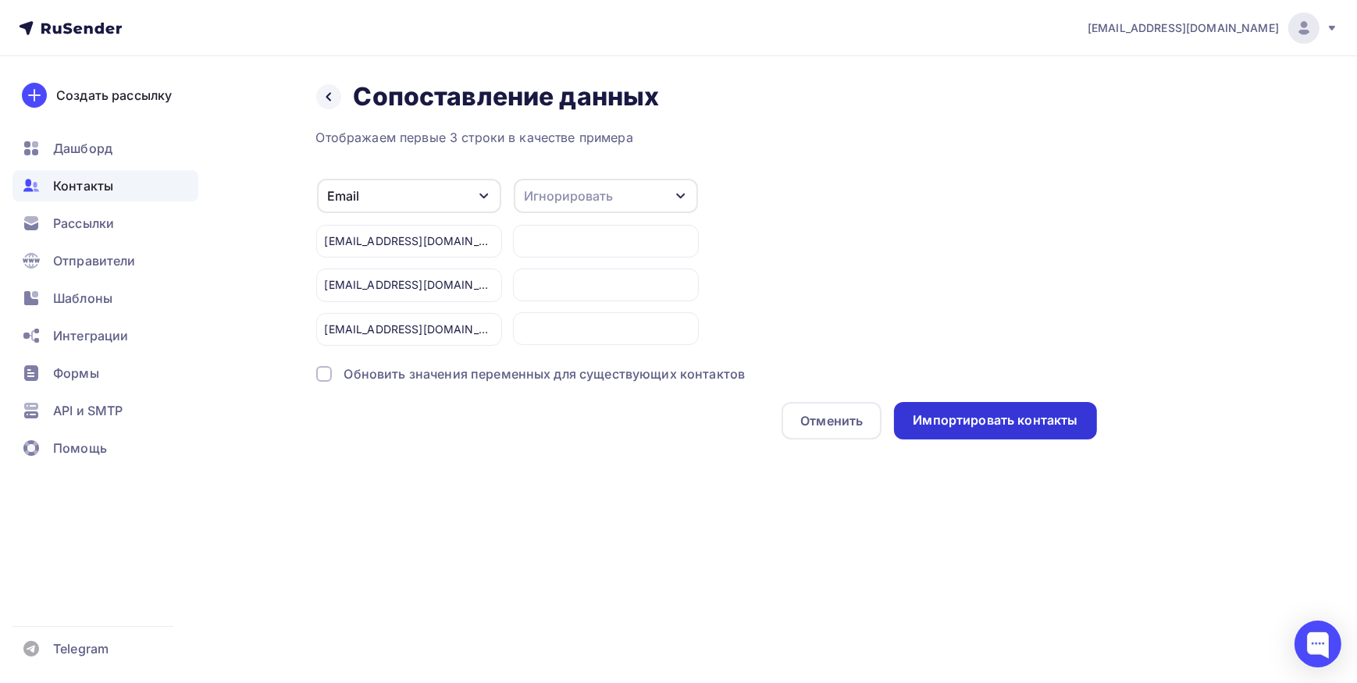
click at [969, 428] on div "Импортировать контакты" at bounding box center [995, 420] width 165 height 18
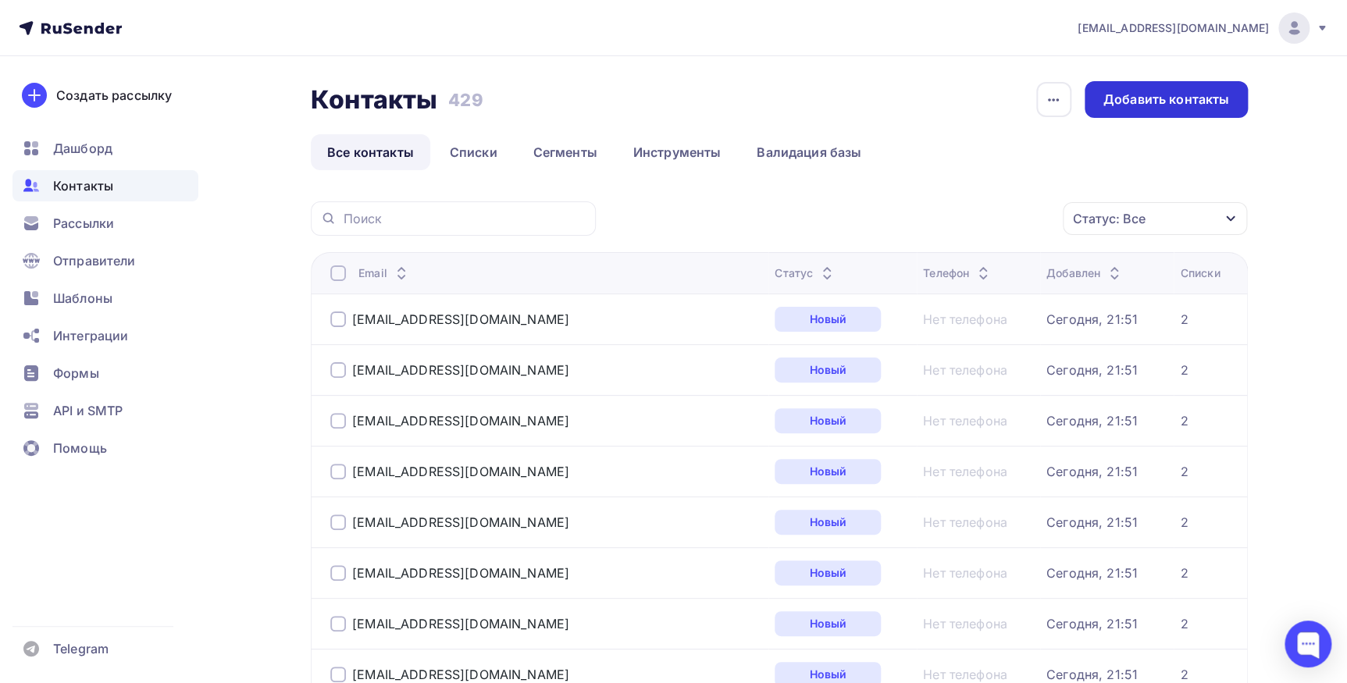
click at [1118, 91] on div "Добавить контакты" at bounding box center [1166, 100] width 126 height 18
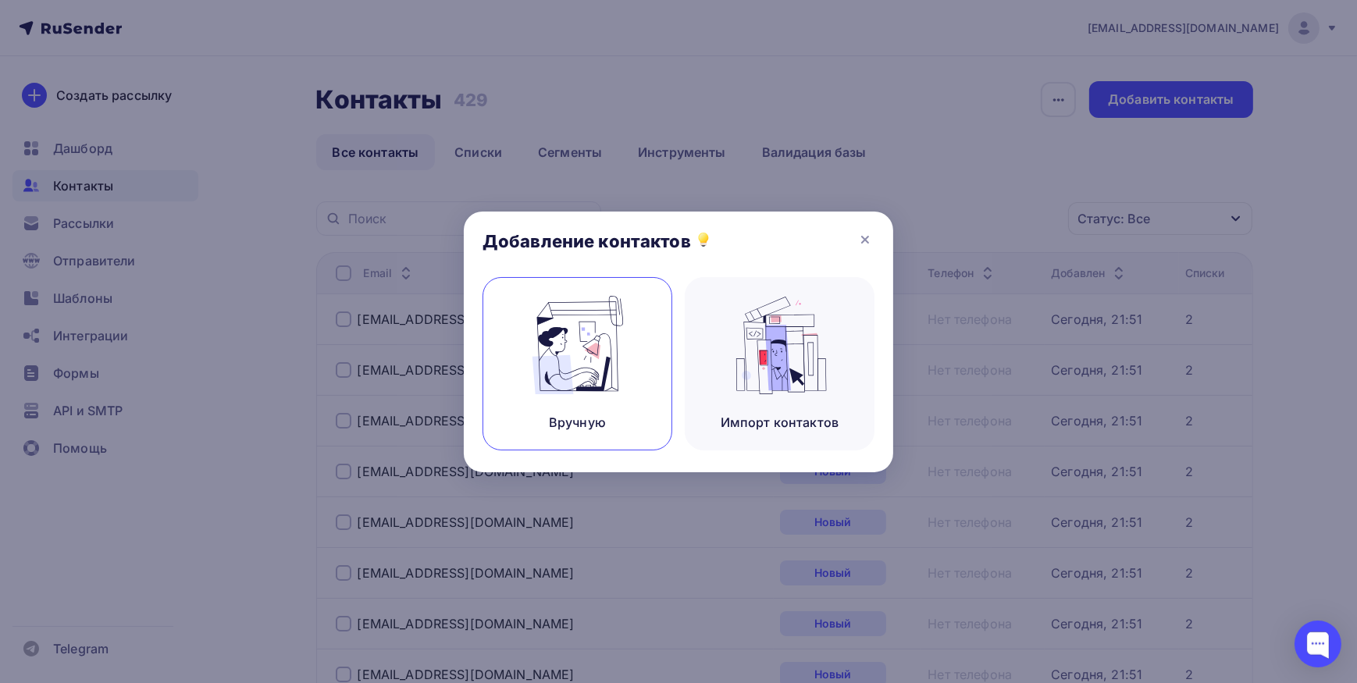
click at [578, 359] on img at bounding box center [577, 345] width 105 height 98
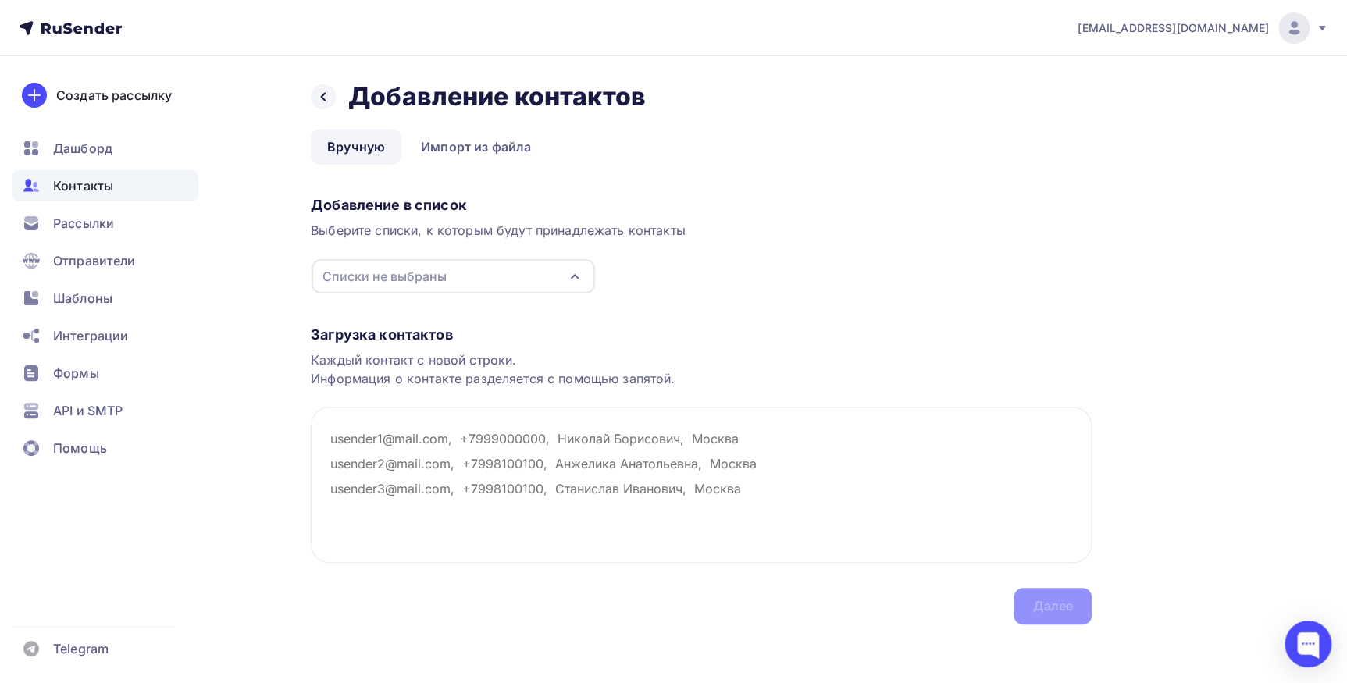
click at [578, 282] on icon "button" at bounding box center [574, 276] width 19 height 19
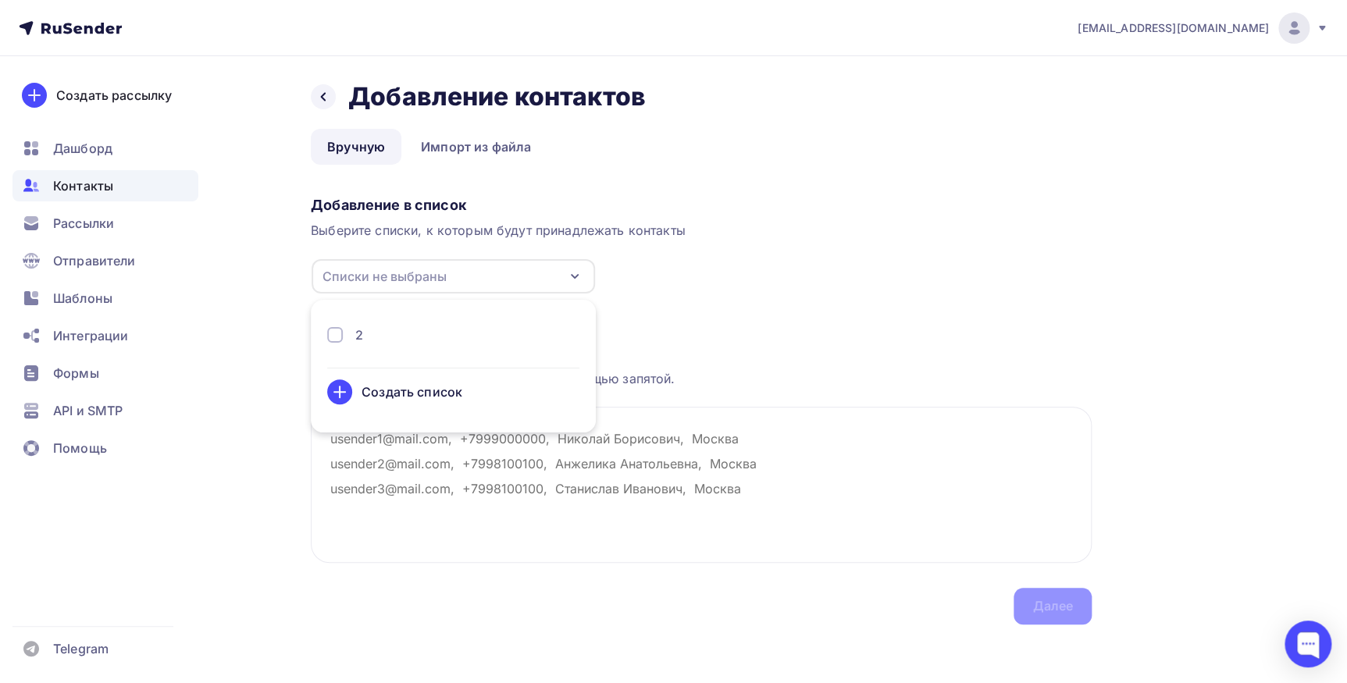
click at [360, 330] on div "2" at bounding box center [359, 335] width 8 height 19
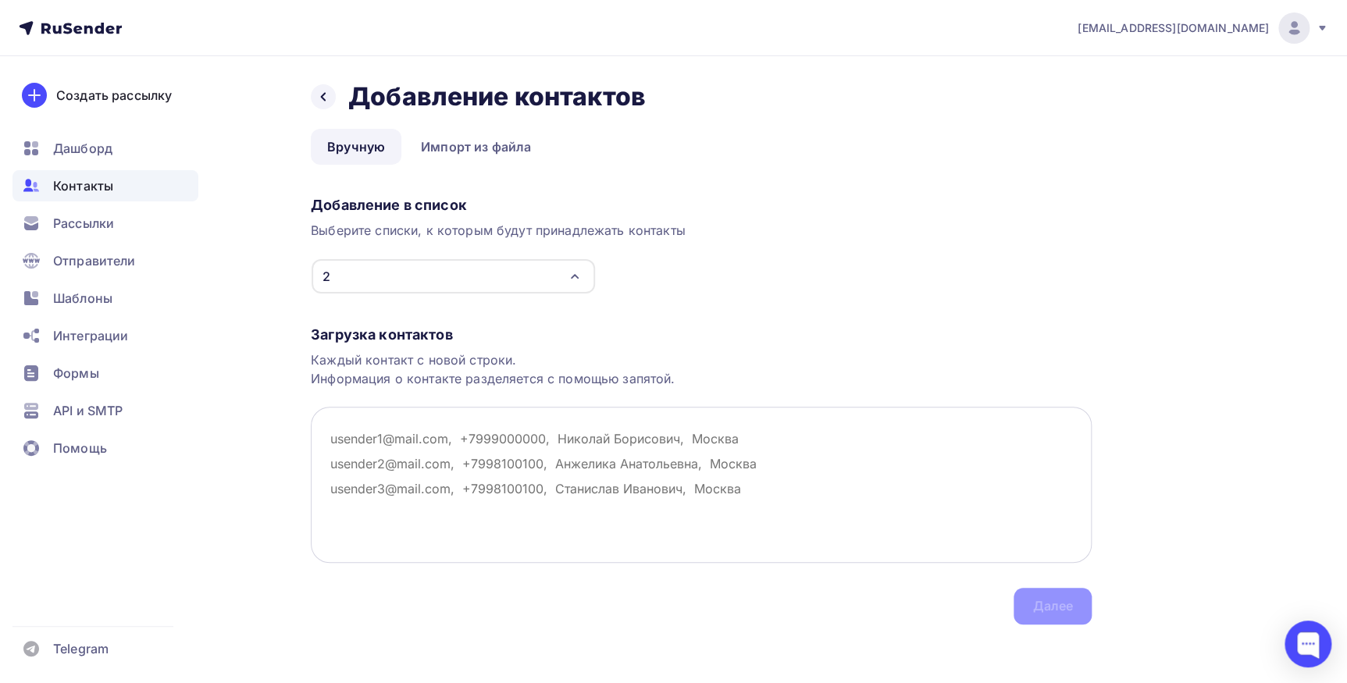
click at [437, 464] on textarea at bounding box center [701, 485] width 781 height 156
click at [450, 492] on textarea at bounding box center [701, 485] width 781 height 156
paste textarea "717pbd@protonmail.com; inna.nktn@gmail.com; mednikova.galina@mail.ru; alenaakus…"
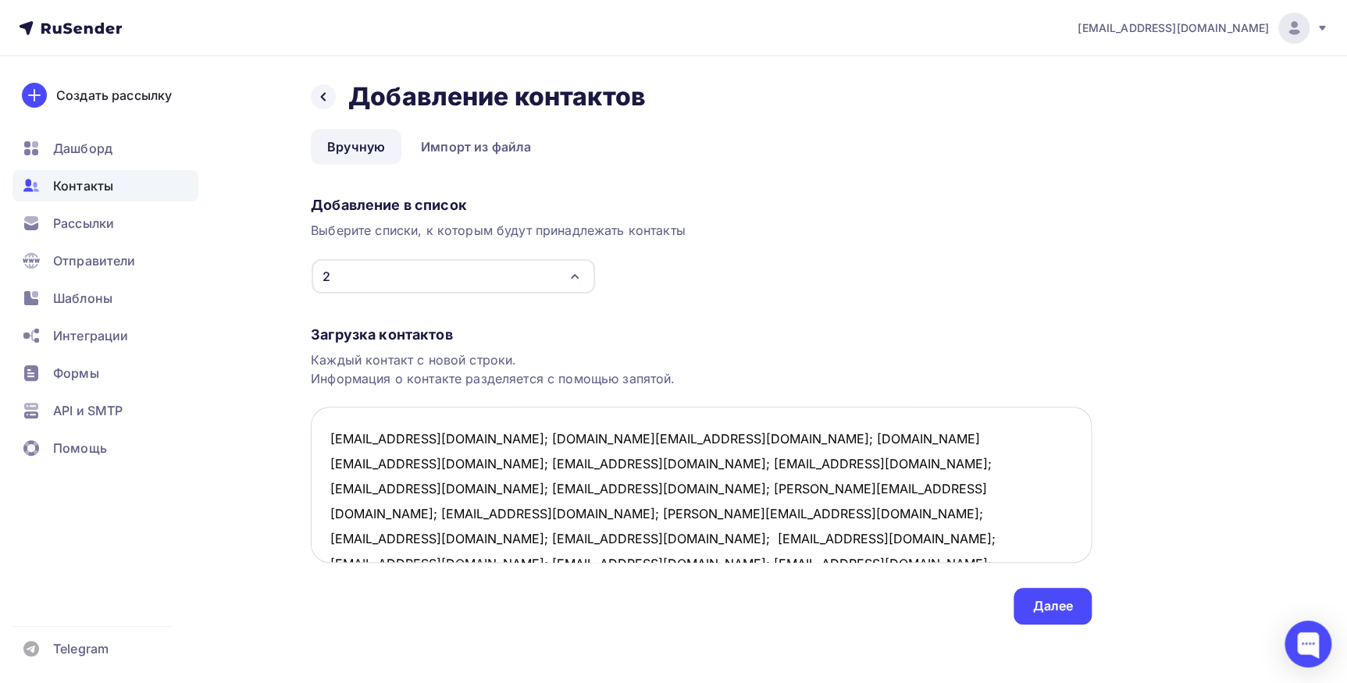
click at [485, 436] on textarea "717pbd@protonmail.com; inna.nktn@gmail.com; mednikova.galina@mail.ru; alenaakus…" at bounding box center [701, 485] width 781 height 156
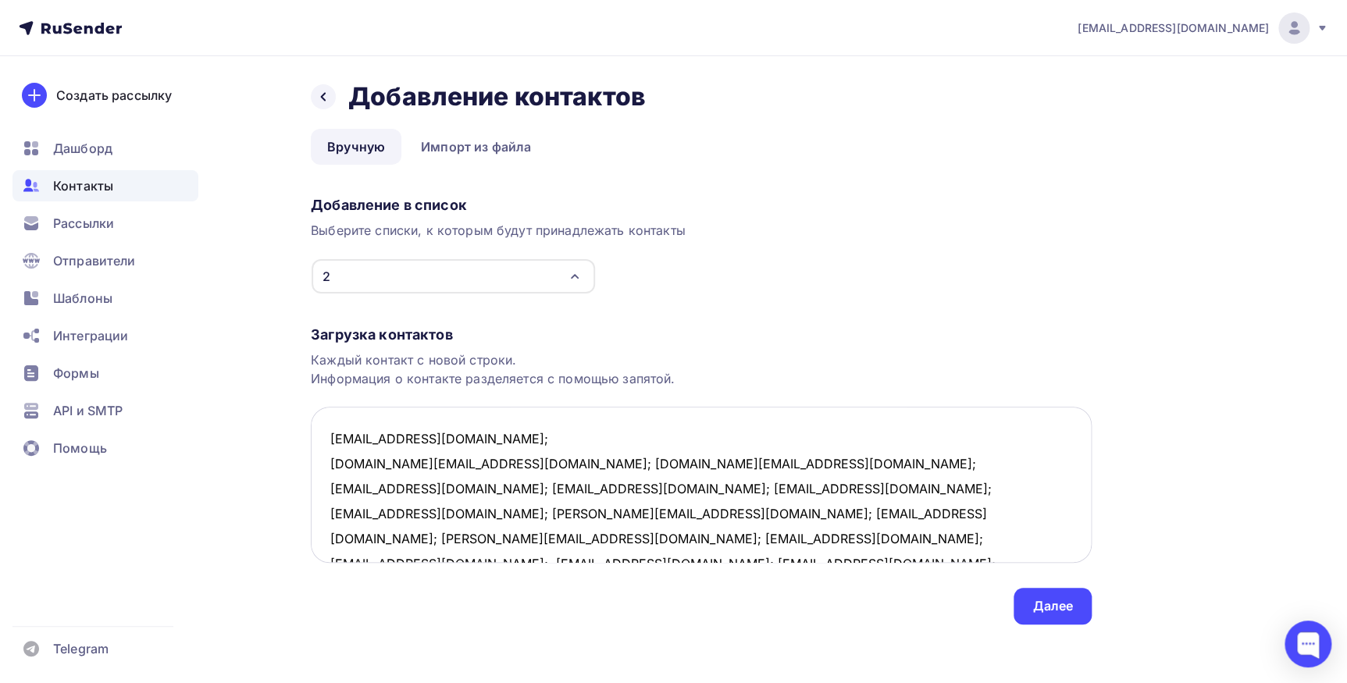
click at [461, 465] on textarea "717pbd@protonmail.com; inna.nktn@gmail.com; mednikova.galina@mail.ru; alenaakus…" at bounding box center [701, 485] width 781 height 156
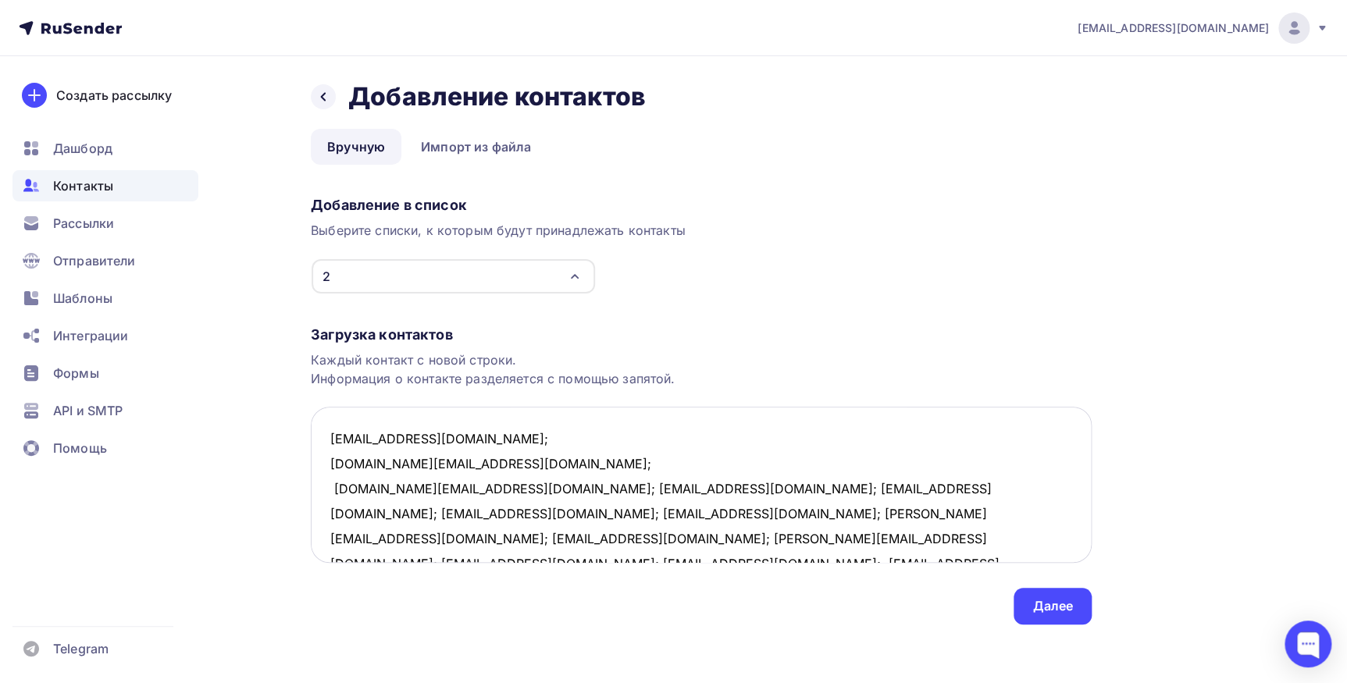
click at [496, 487] on textarea "717pbd@protonmail.com; inna.nktn@gmail.com; mednikova.galina@mail.ru; alenaakus…" at bounding box center [701, 485] width 781 height 156
click at [526, 515] on textarea "717pbd@protonmail.com; inna.nktn@gmail.com; mednikova.galina@mail.ru; alenaakus…" at bounding box center [701, 485] width 781 height 156
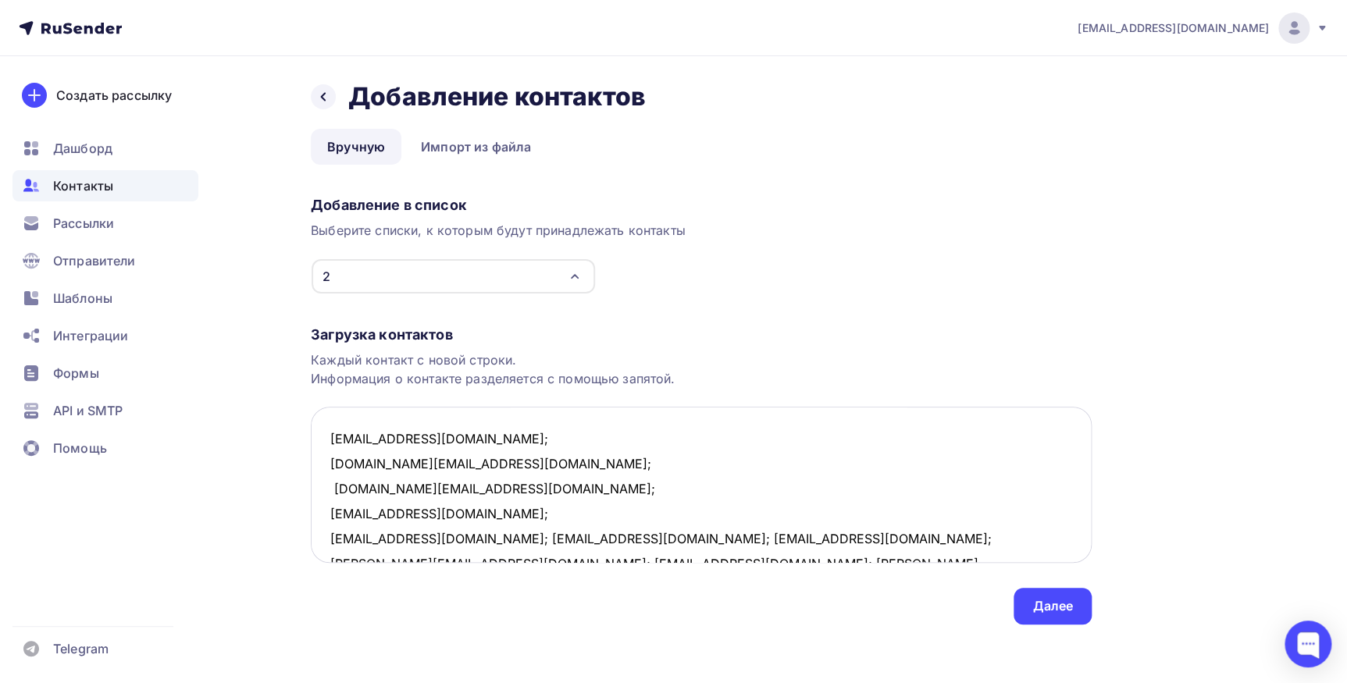
click at [484, 538] on textarea "717pbd@protonmail.com; inna.nktn@gmail.com; mednikova.galina@mail.ru; alenaakus…" at bounding box center [701, 485] width 781 height 156
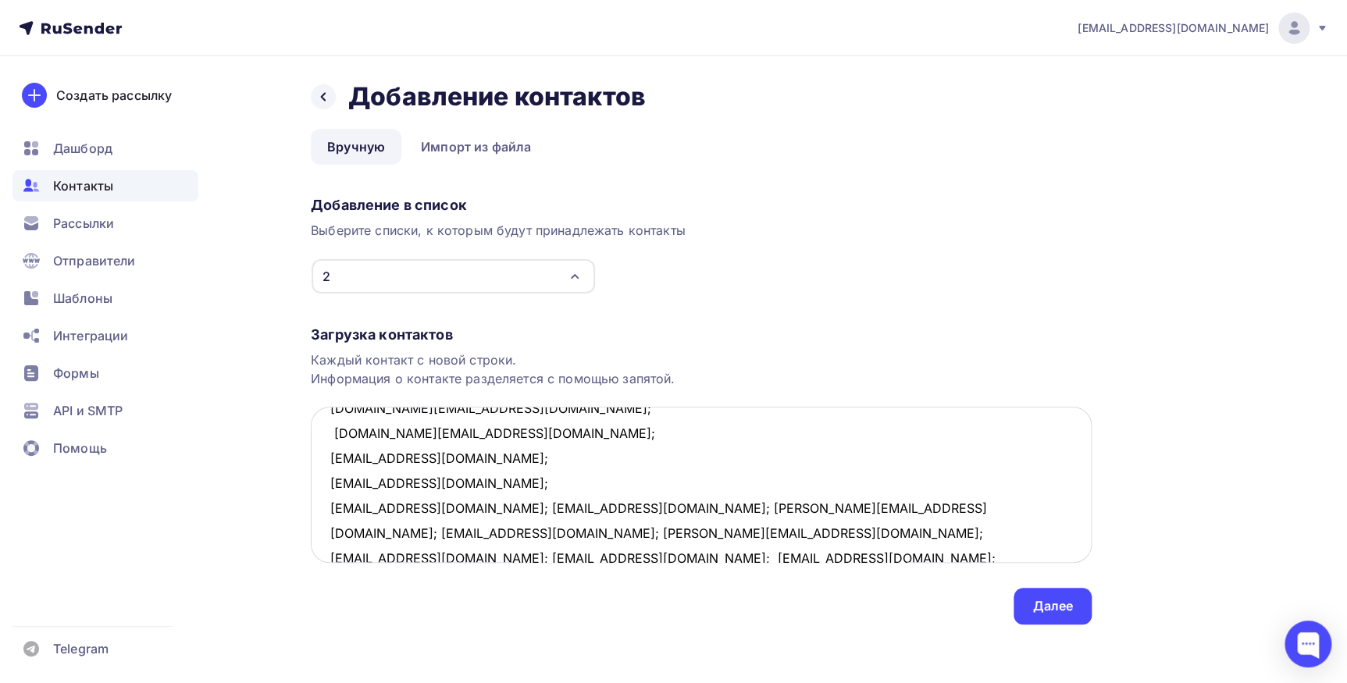
scroll to position [80, 0]
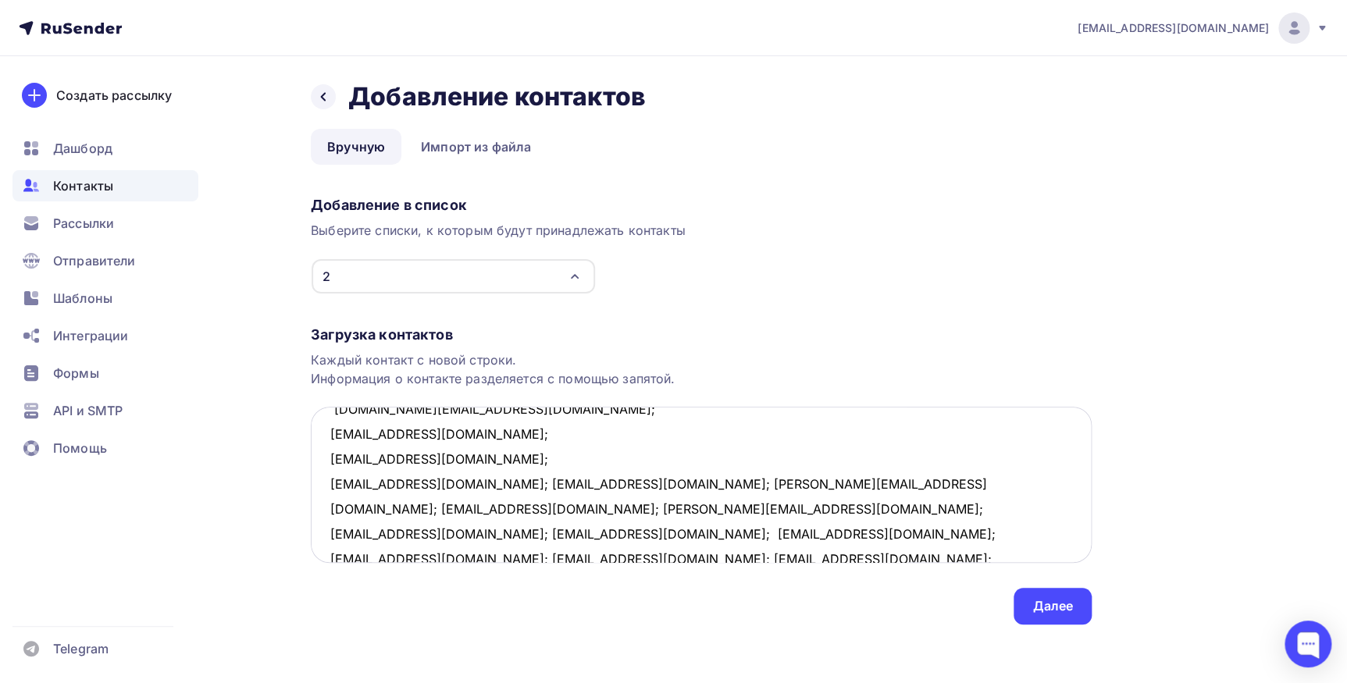
click at [492, 489] on textarea "717pbd@protonmail.com; inna.nktn@gmail.com; mednikova.galina@mail.ru; alenaakus…" at bounding box center [701, 485] width 781 height 156
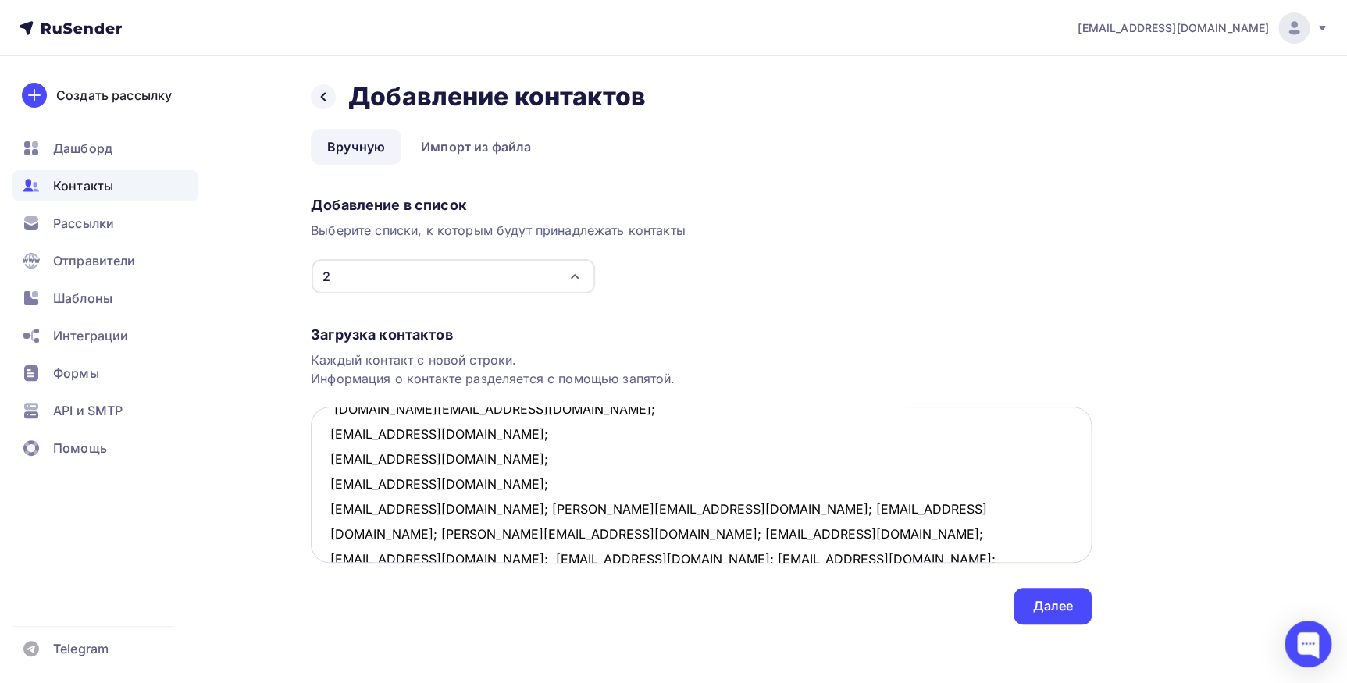
click at [478, 507] on textarea "717pbd@protonmail.com; inna.nktn@gmail.com; mednikova.galina@mail.ru; alenaakus…" at bounding box center [701, 485] width 781 height 156
click at [448, 532] on textarea "717pbd@protonmail.com; inna.nktn@gmail.com; mednikova.galina@mail.ru; alenaakus…" at bounding box center [701, 485] width 781 height 156
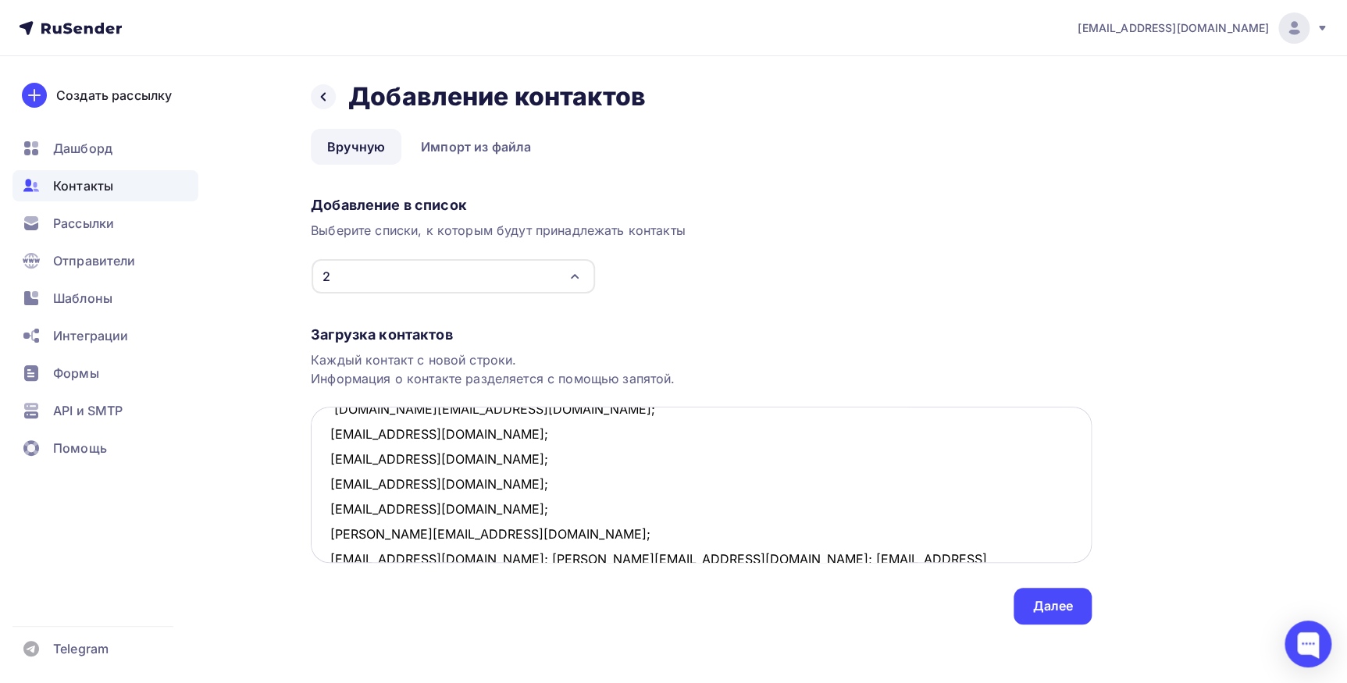
scroll to position [84, 0]
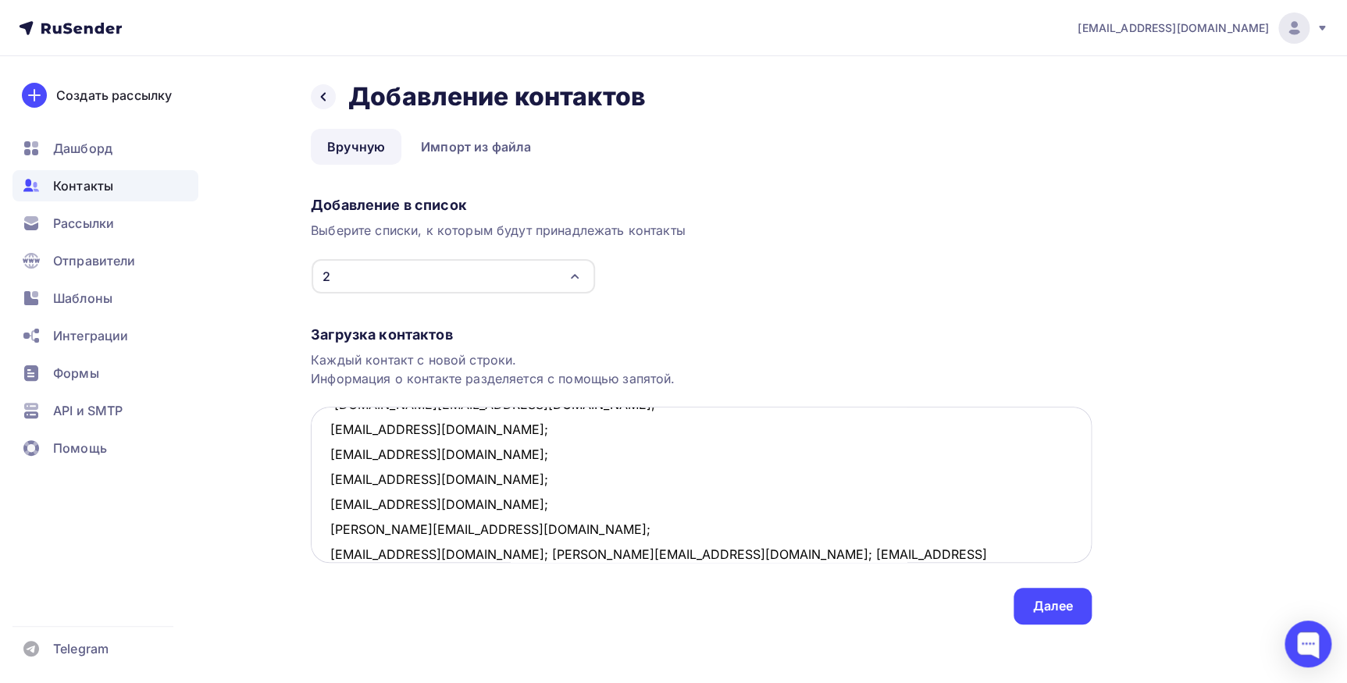
click at [468, 550] on textarea "717pbd@protonmail.com; inna.nktn@gmail.com; mednikova.galina@mail.ru; alenaakus…" at bounding box center [701, 485] width 781 height 156
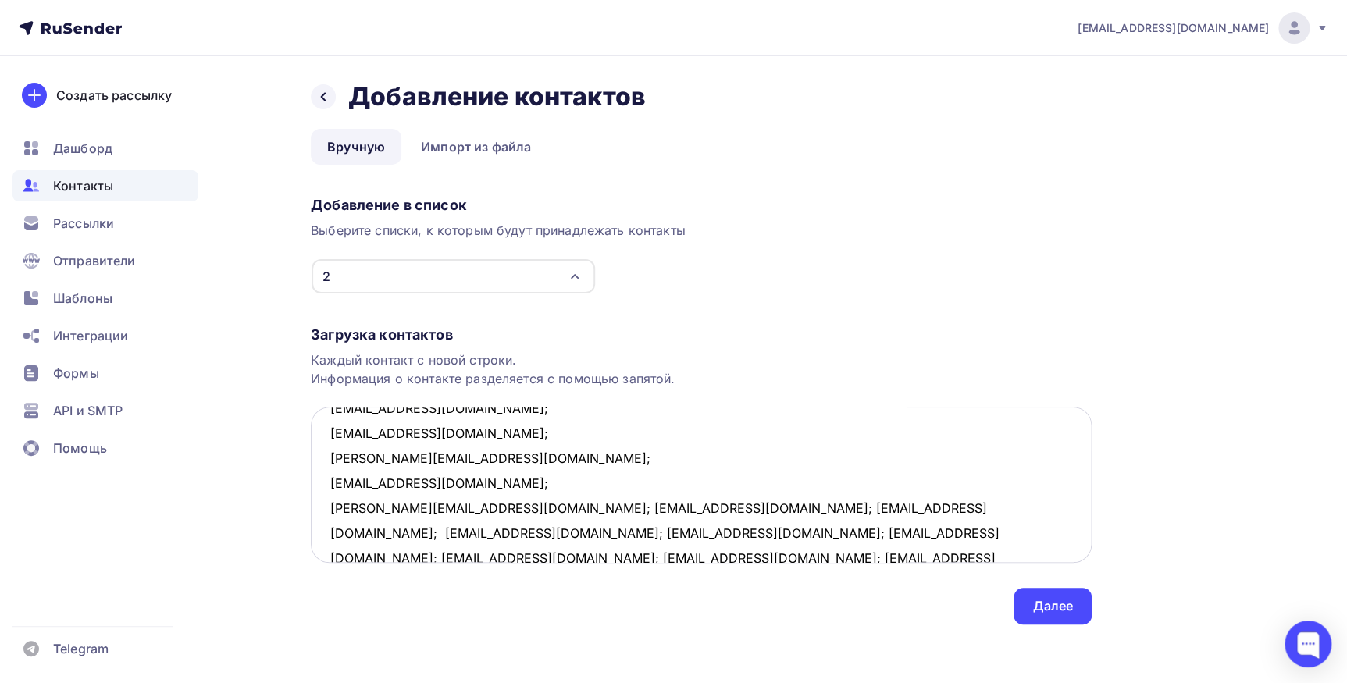
scroll to position [180, 0]
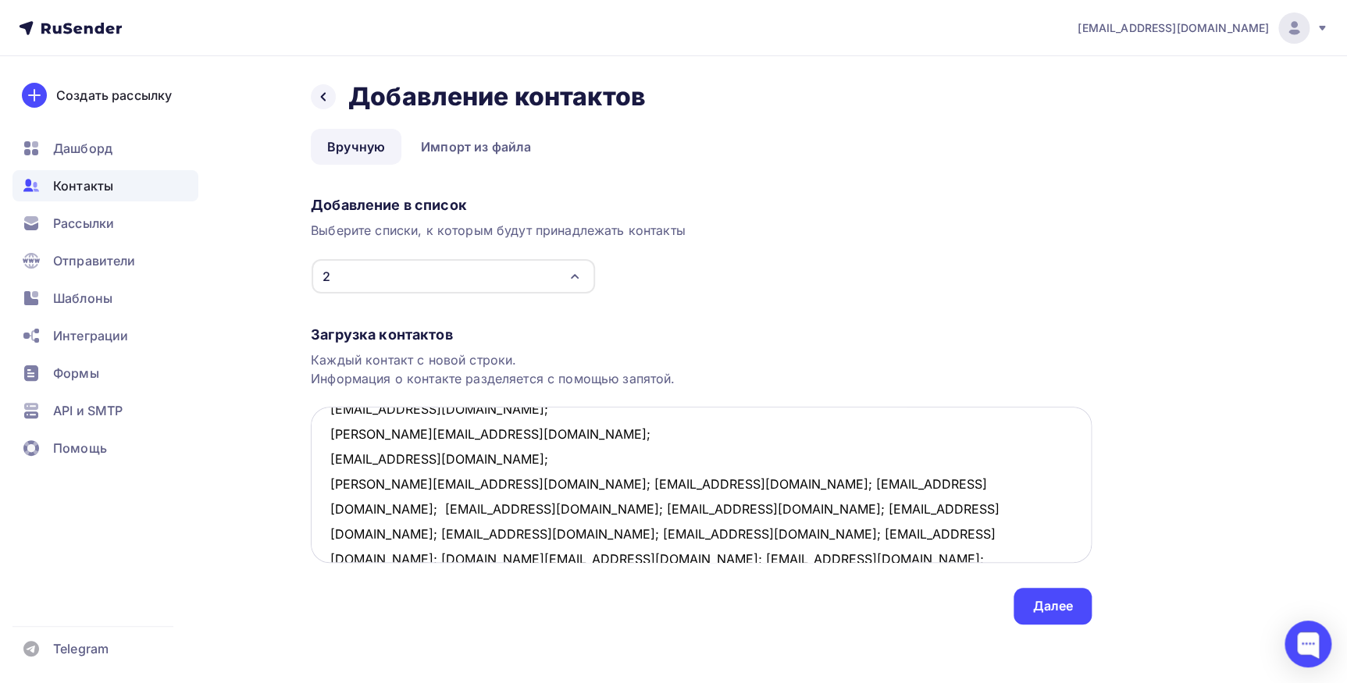
click at [507, 482] on textarea "717pbd@protonmail.com; inna.nktn@gmail.com; mednikova.galina@mail.ru; alenaakus…" at bounding box center [701, 485] width 781 height 156
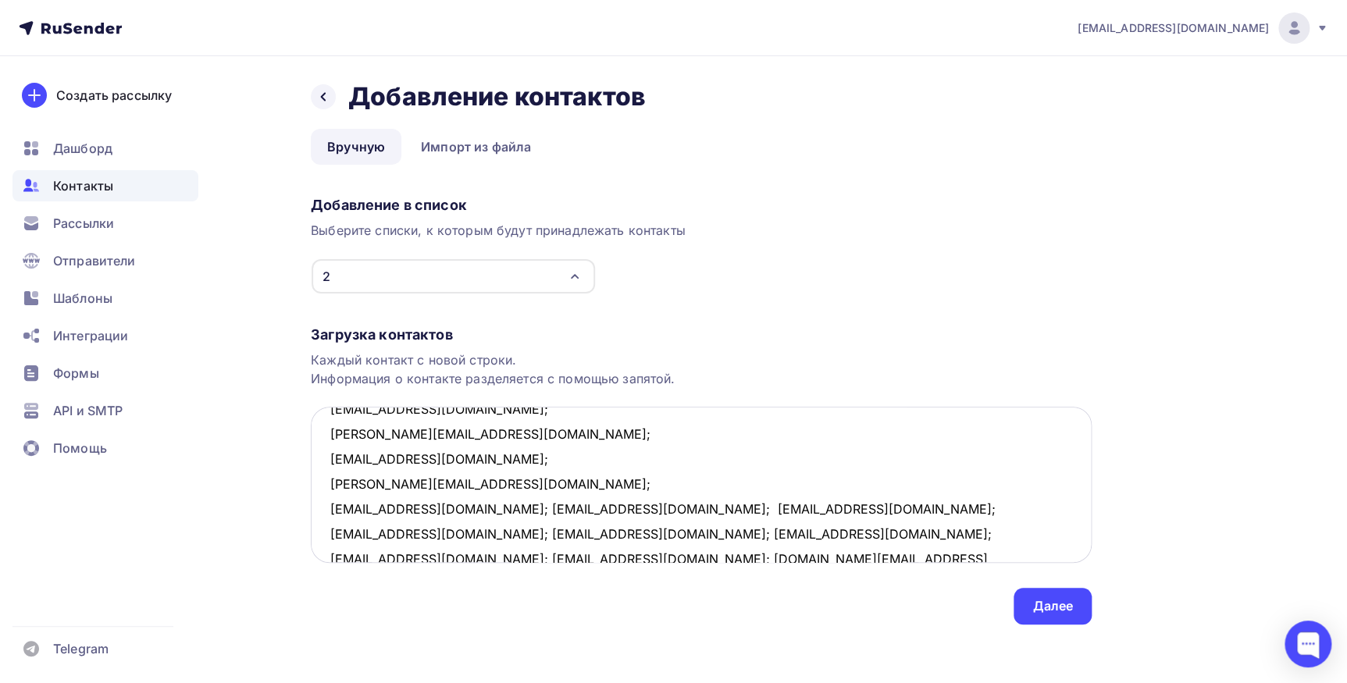
click at [422, 507] on textarea "717pbd@protonmail.com; inna.nktn@gmail.com; mednikova.galina@mail.ru; alenaakus…" at bounding box center [701, 485] width 781 height 156
click at [443, 529] on textarea "717pbd@protonmail.com; inna.nktn@gmail.com; mednikova.galina@mail.ru; alenaakus…" at bounding box center [701, 485] width 781 height 156
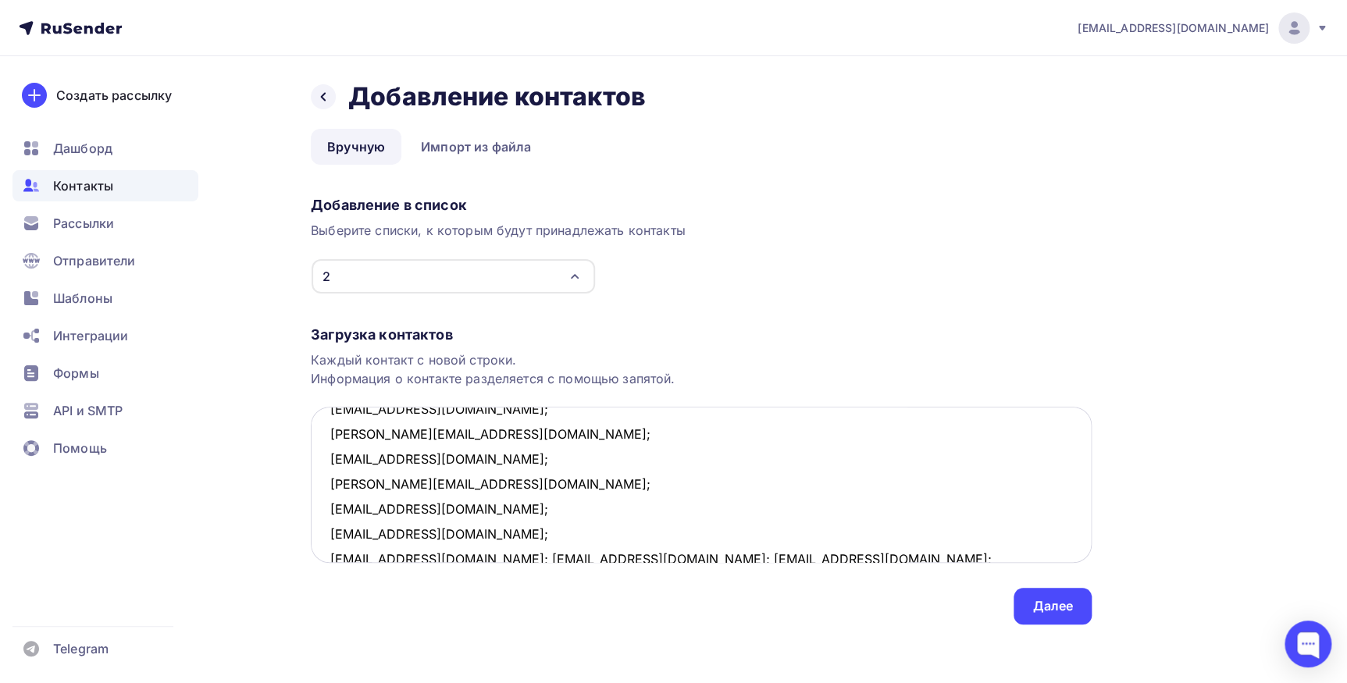
scroll to position [184, 0]
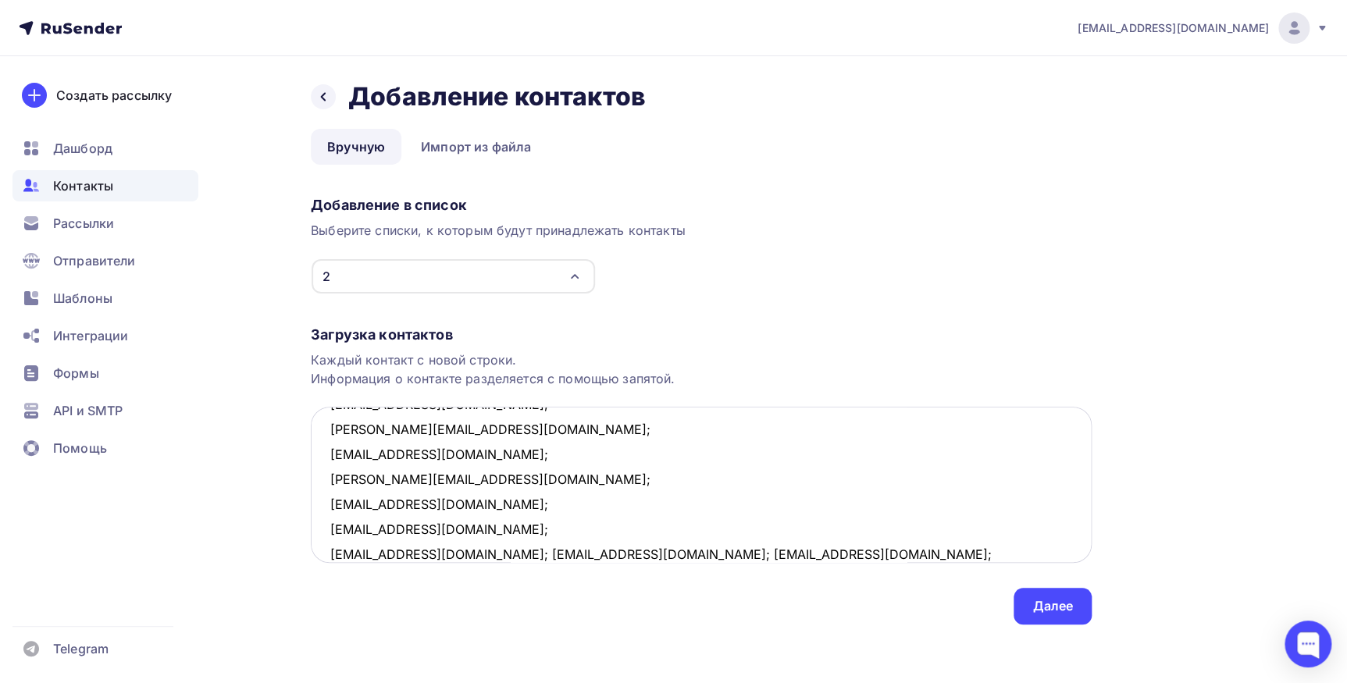
click at [450, 554] on textarea "717pbd@protonmail.com; inna.nktn@gmail.com; mednikova.galina@mail.ru; alenaakus…" at bounding box center [701, 485] width 781 height 156
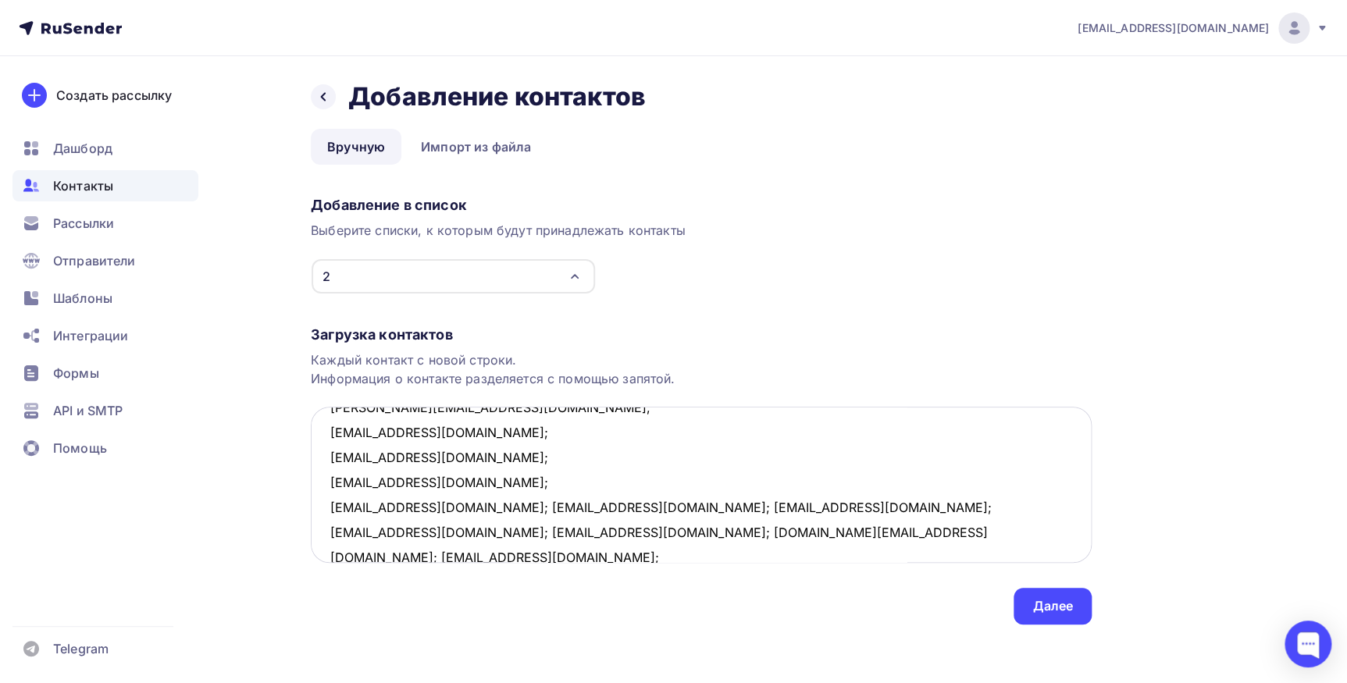
scroll to position [280, 0]
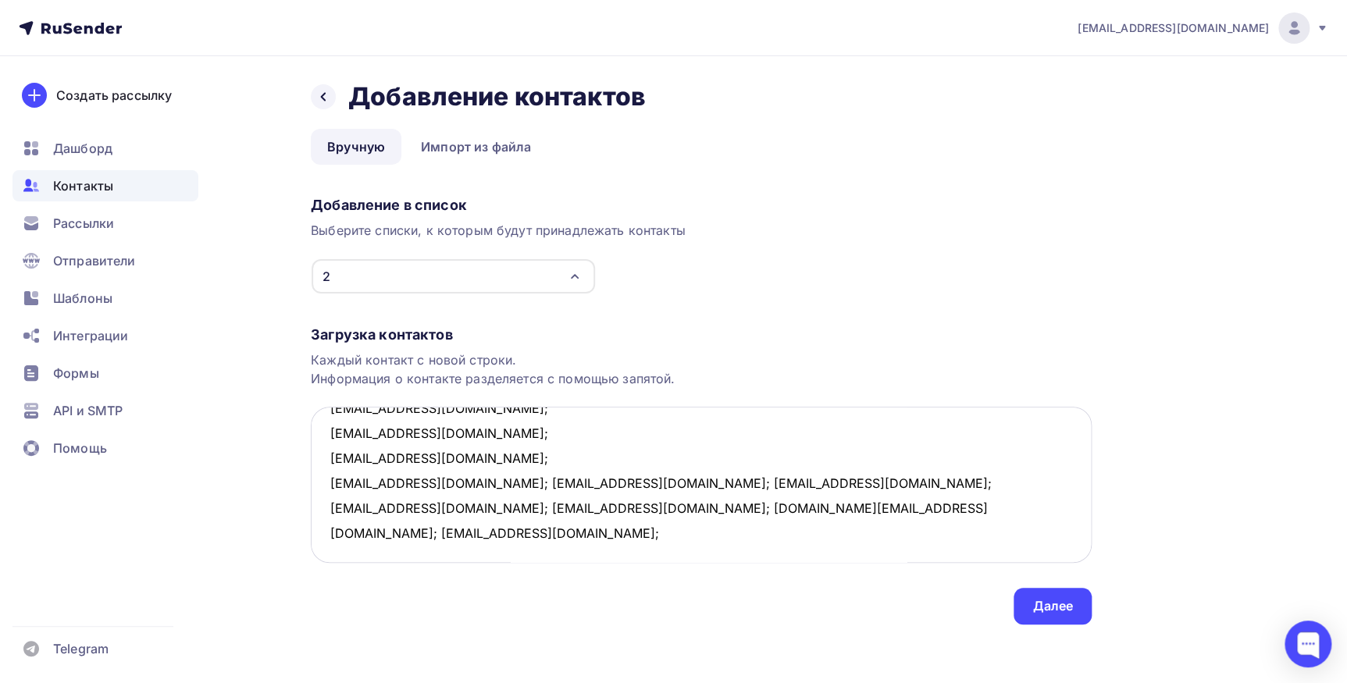
click at [447, 486] on textarea "717pbd@protonmail.com; inna.nktn@gmail.com; mednikova.galina@mail.ru; alenaakus…" at bounding box center [701, 485] width 781 height 156
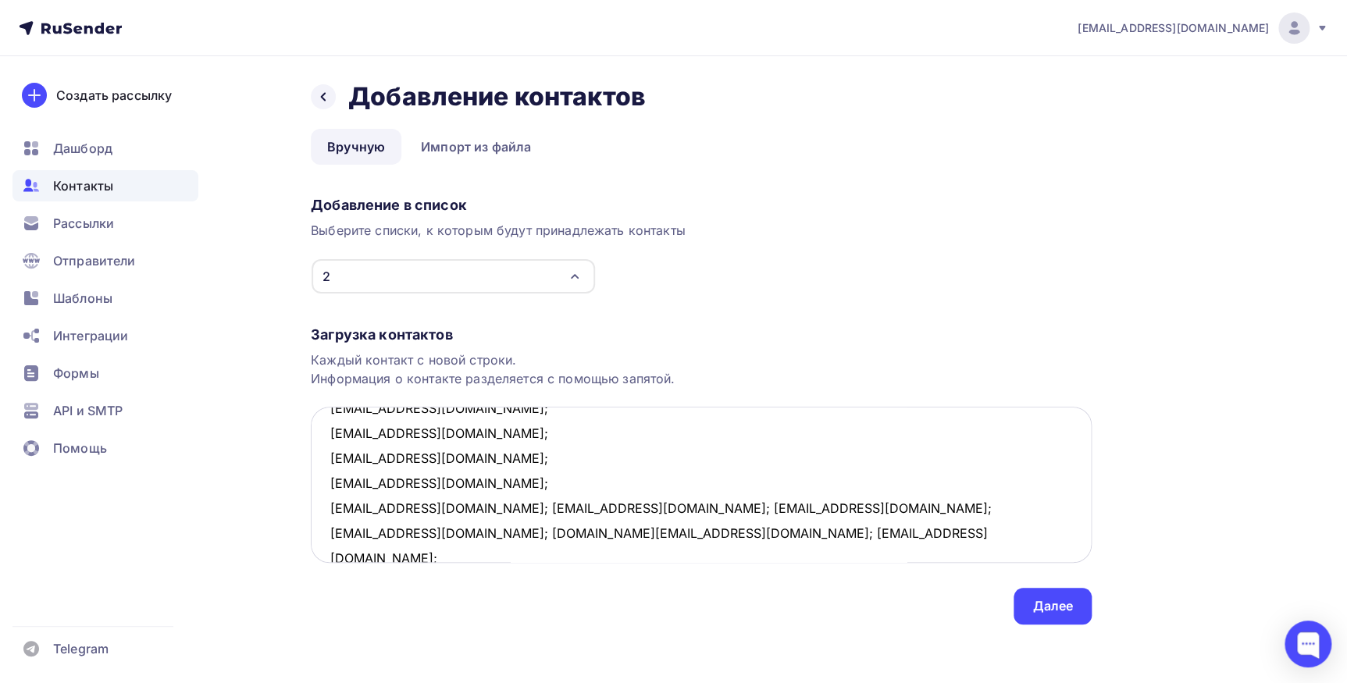
click at [454, 511] on textarea "717pbd@protonmail.com; inna.nktn@gmail.com; mednikova.galina@mail.ru; alenaakus…" at bounding box center [701, 485] width 781 height 156
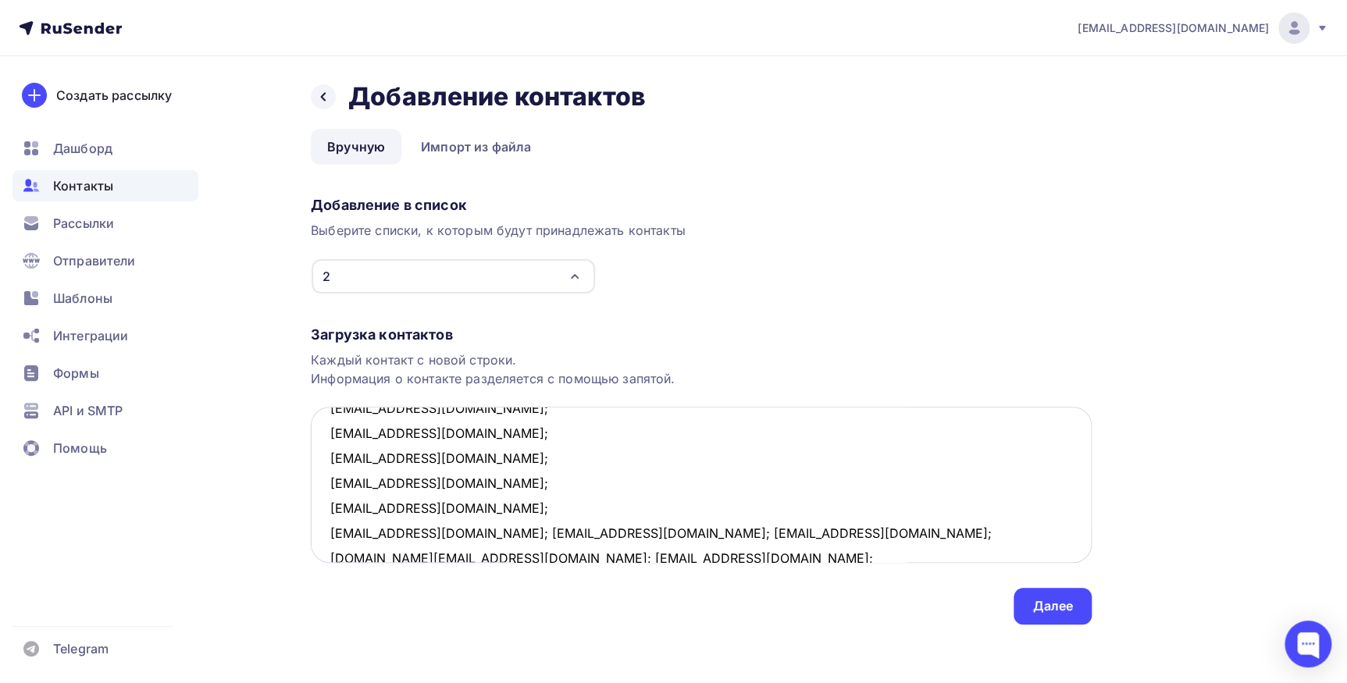
click at [449, 529] on textarea "717pbd@protonmail.com; inna.nktn@gmail.com; mednikova.galina@mail.ru; alenaakus…" at bounding box center [701, 485] width 781 height 156
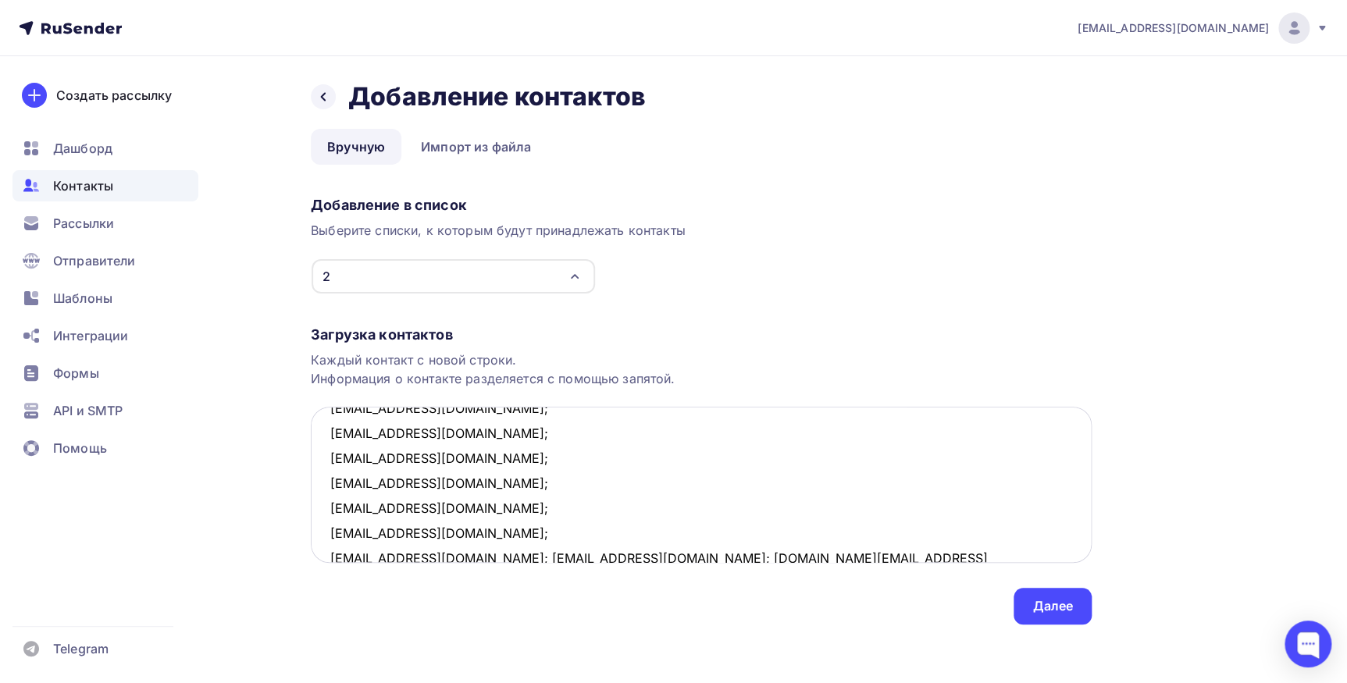
scroll to position [283, 0]
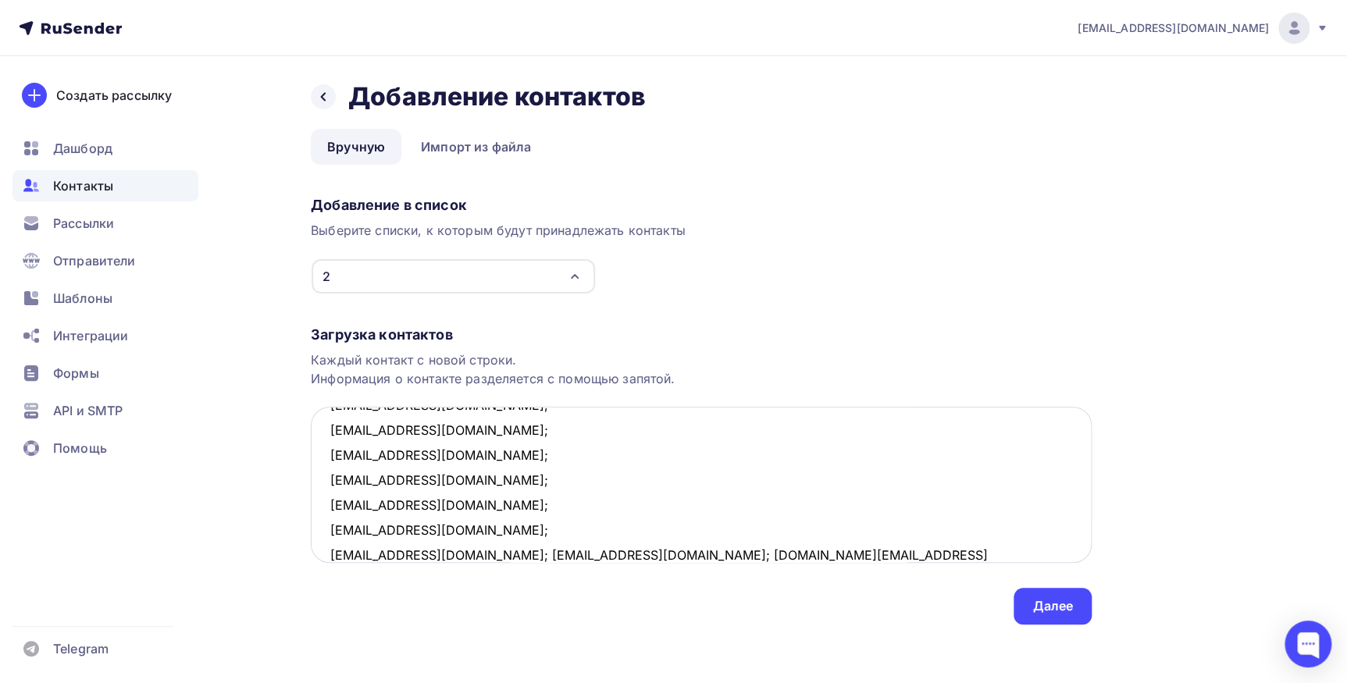
click at [445, 551] on textarea "717pbd@protonmail.com; inna.nktn@gmail.com; mednikova.galina@mail.ru; alenaakus…" at bounding box center [701, 485] width 781 height 156
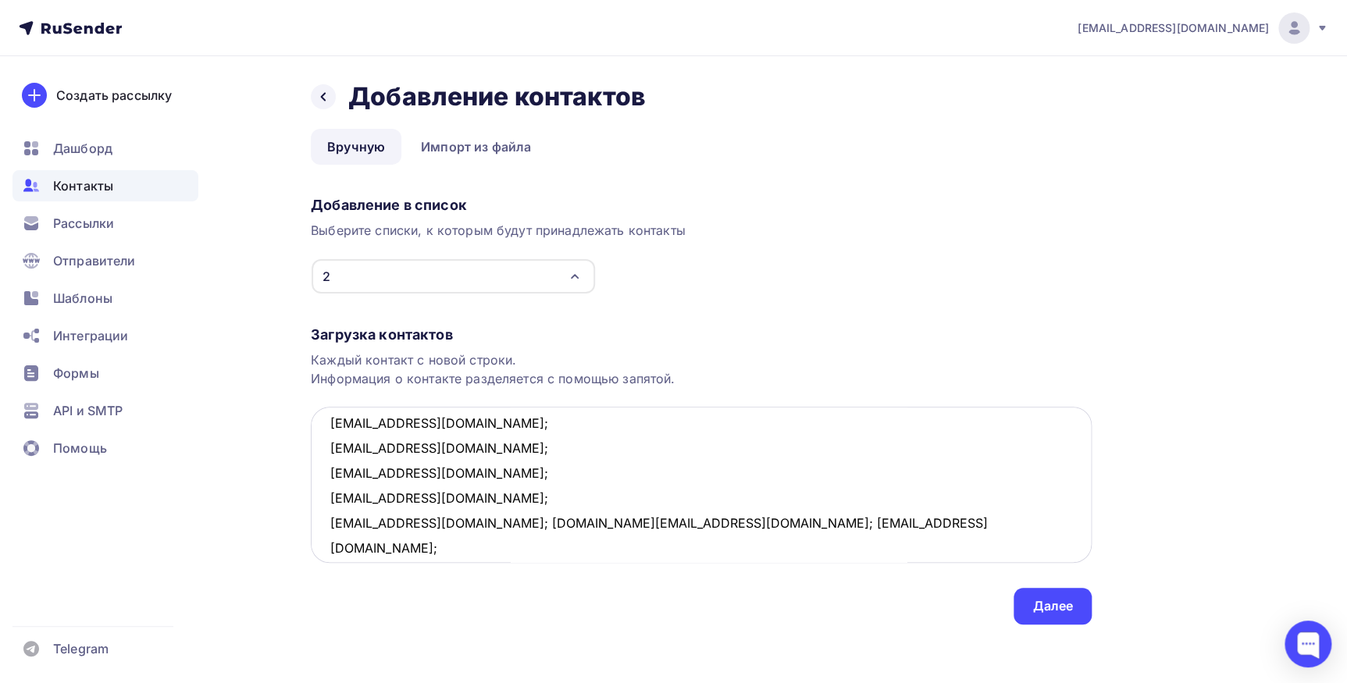
scroll to position [357, 0]
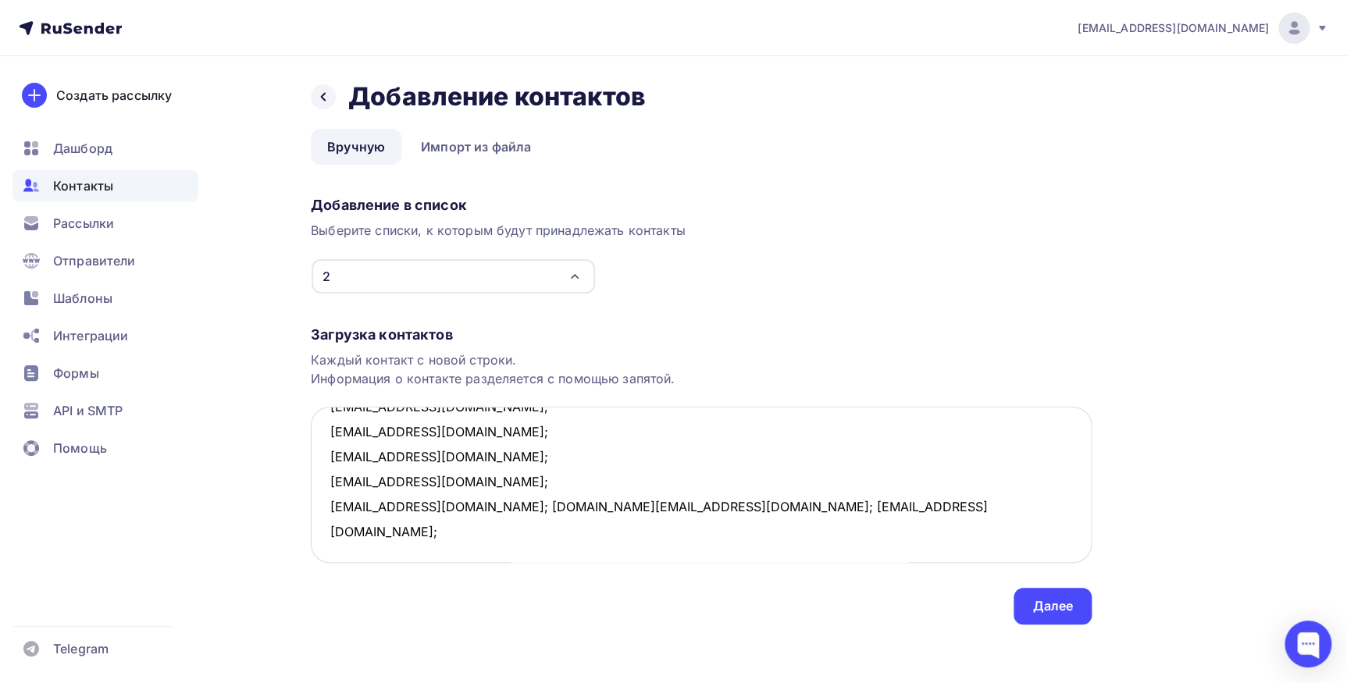
click at [433, 506] on textarea "717pbd@protonmail.com; inna.nktn@gmail.com; mednikova.galina@mail.ru; alenaakus…" at bounding box center [701, 485] width 781 height 156
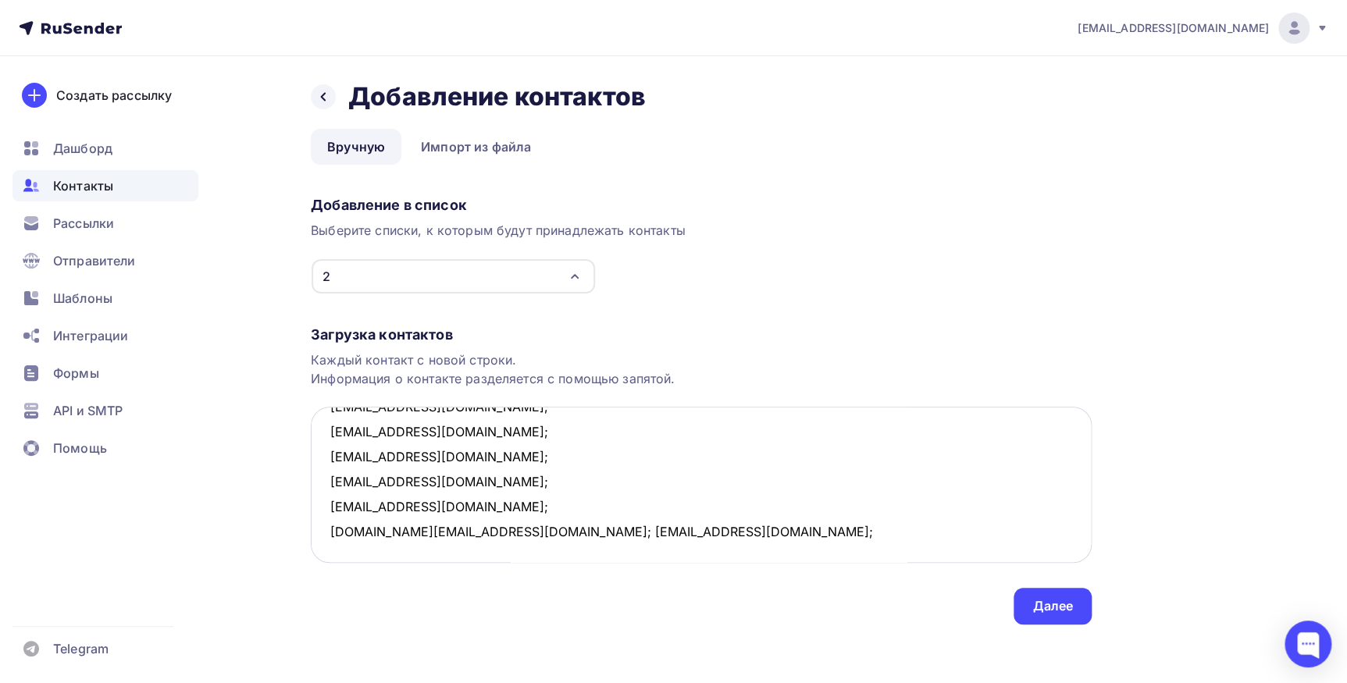
click at [468, 531] on textarea "717pbd@protonmail.com; inna.nktn@gmail.com; mednikova.galina@mail.ru; alenaakus…" at bounding box center [701, 485] width 781 height 156
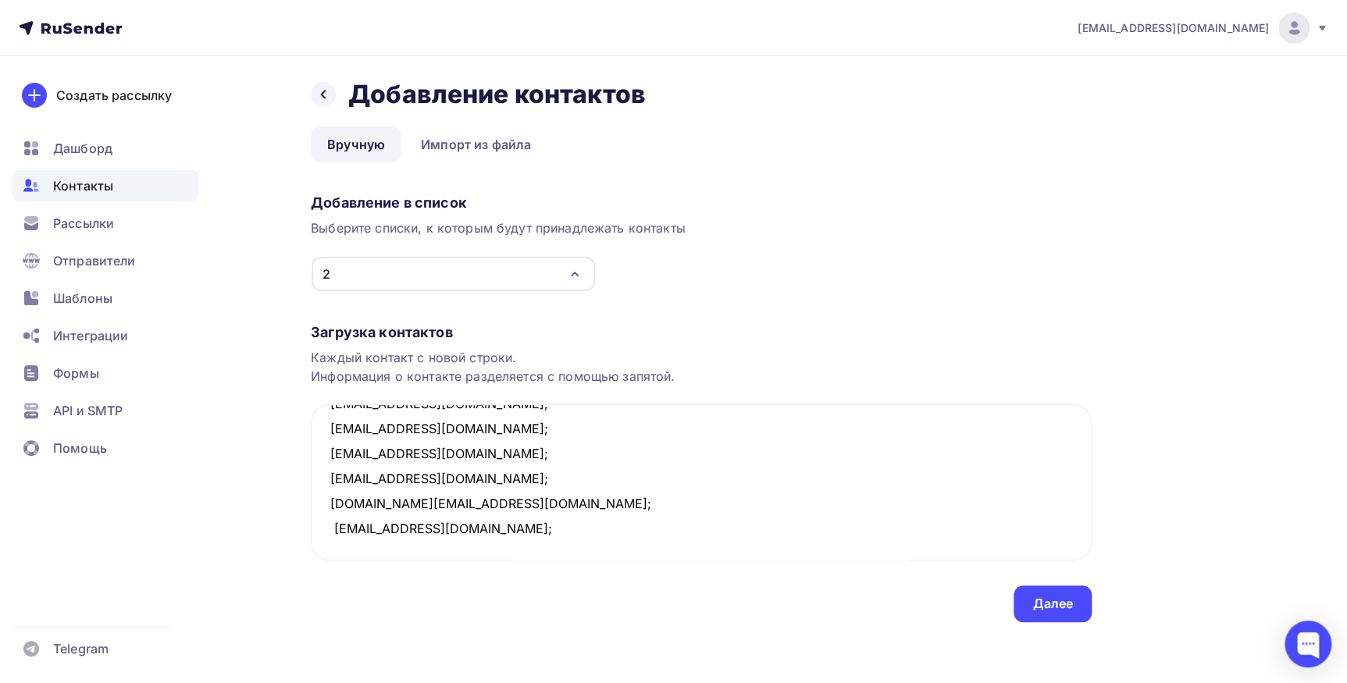
scroll to position [3, 0]
type textarea "717pbd@protonmail.com; inna.nktn@gmail.com; mednikova.galina@mail.ru; alenaakus…"
click at [1056, 612] on div "Далее" at bounding box center [1052, 603] width 78 height 37
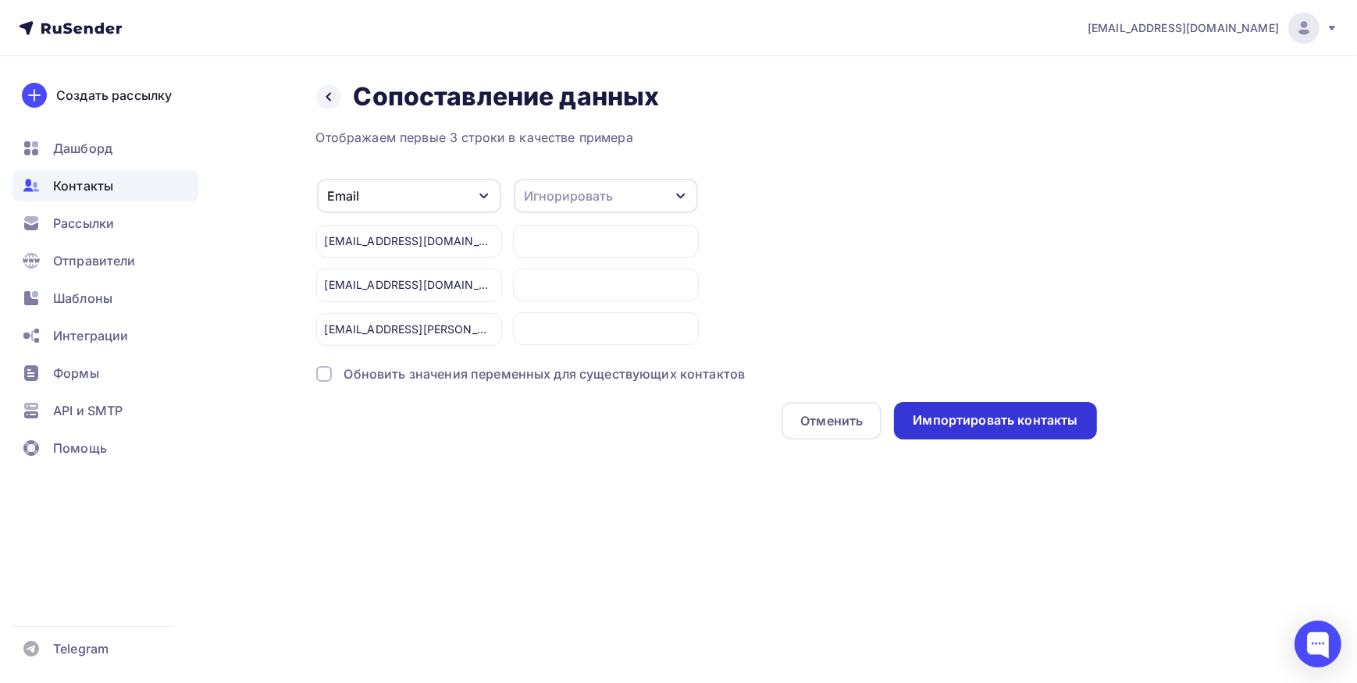
click at [954, 429] on div "Импортировать контакты" at bounding box center [995, 420] width 202 height 37
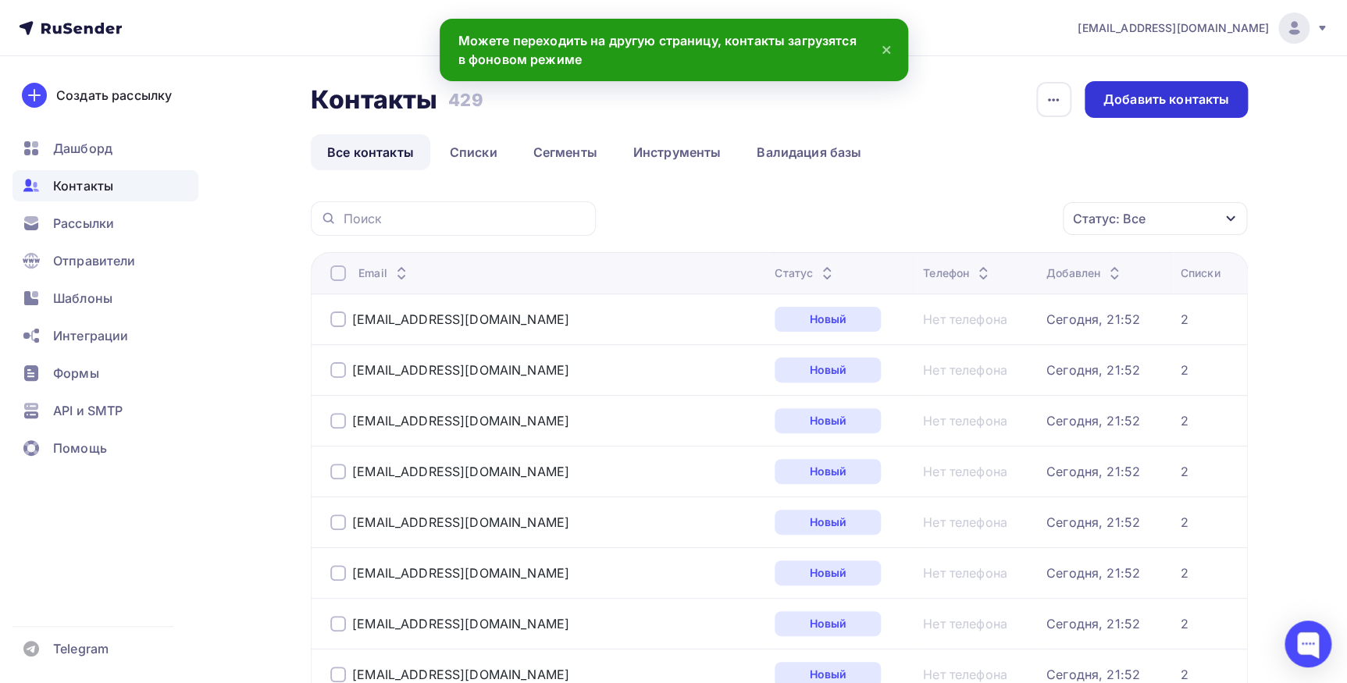
click at [1115, 89] on div "Добавить контакты" at bounding box center [1165, 99] width 163 height 37
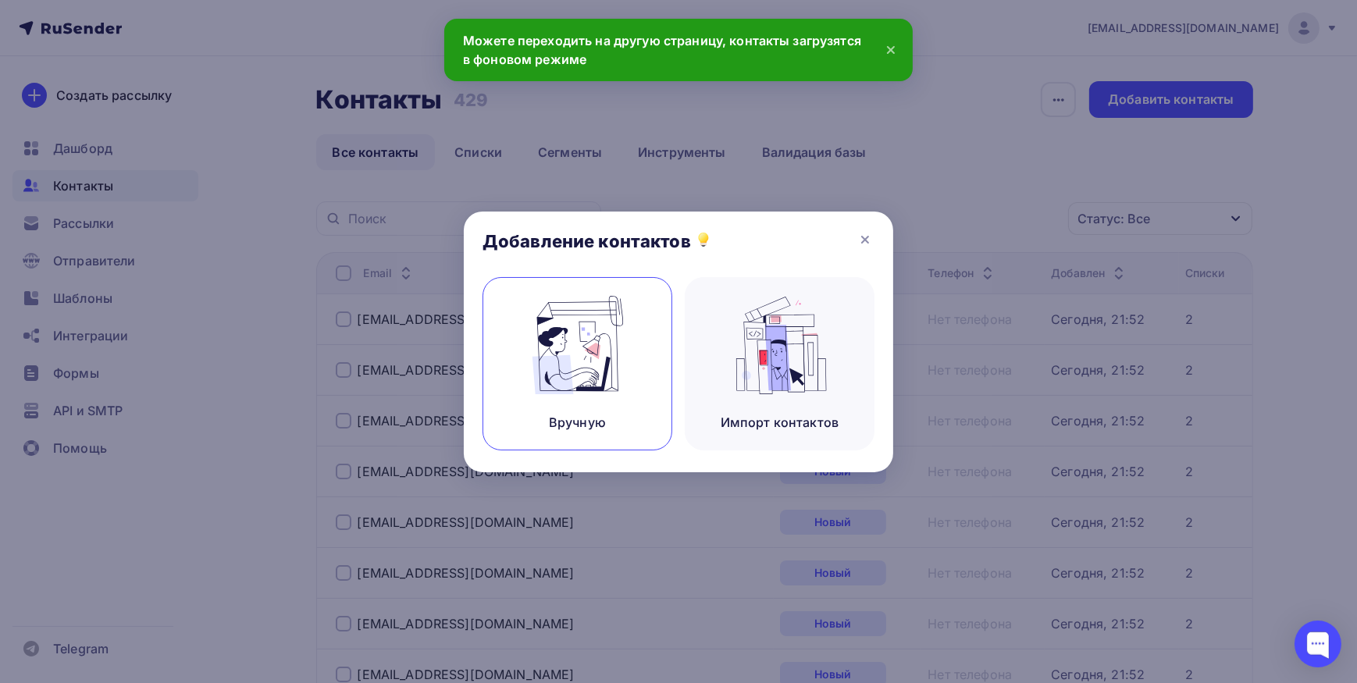
click at [504, 356] on div "Вручную" at bounding box center [577, 363] width 190 height 173
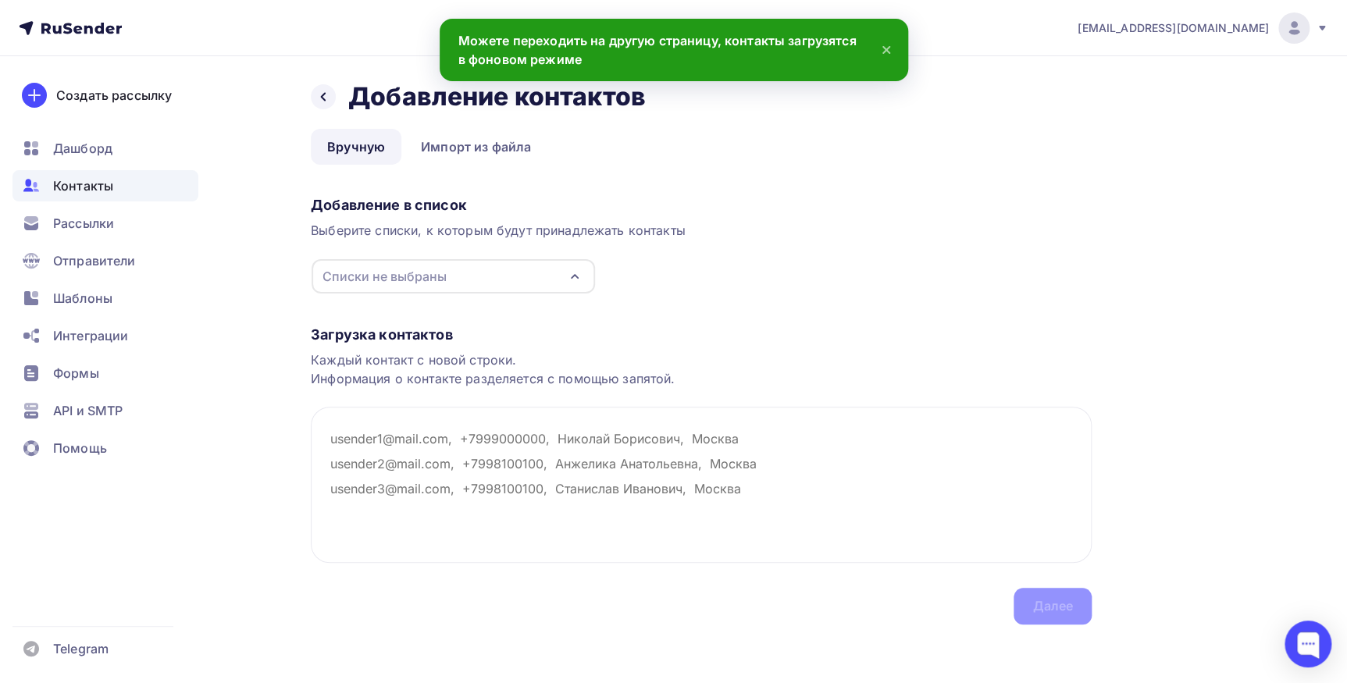
click at [483, 261] on div "Списки не выбраны" at bounding box center [453, 276] width 283 height 34
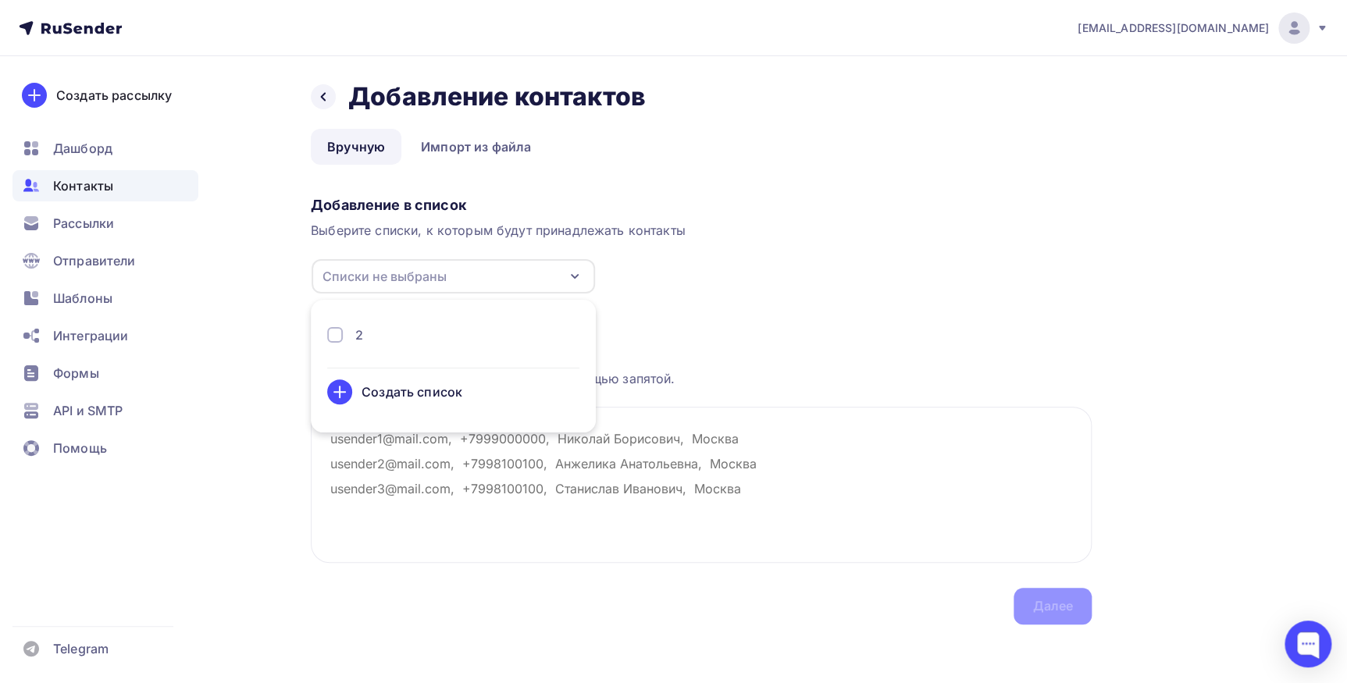
click at [379, 335] on div "2" at bounding box center [453, 335] width 252 height 19
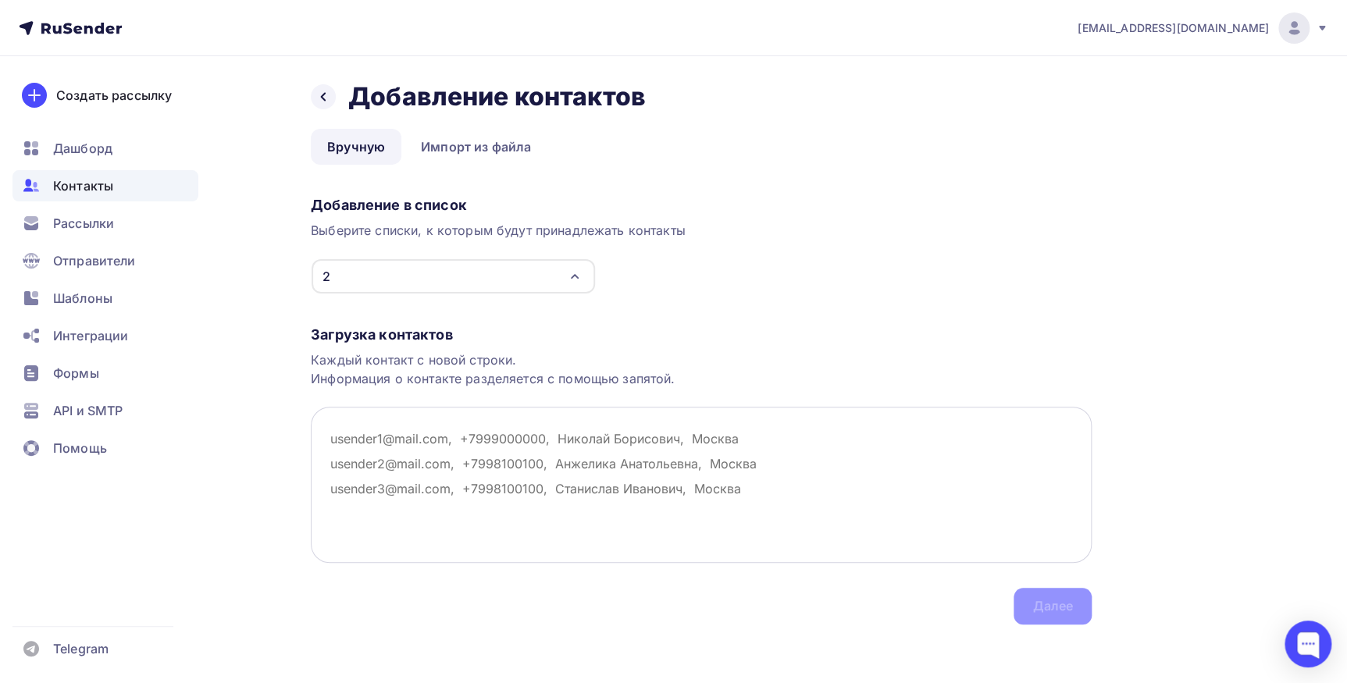
drag, startPoint x: 399, startPoint y: 497, endPoint x: 395, endPoint y: 515, distance: 18.4
click at [402, 500] on textarea at bounding box center [701, 485] width 781 height 156
click at [420, 436] on textarea at bounding box center [701, 485] width 781 height 156
paste textarea "burtsevvm@gmail.com; nikolaev@veroline.ru; cheshir0007@gmail.ru; brozzzi@yandex…"
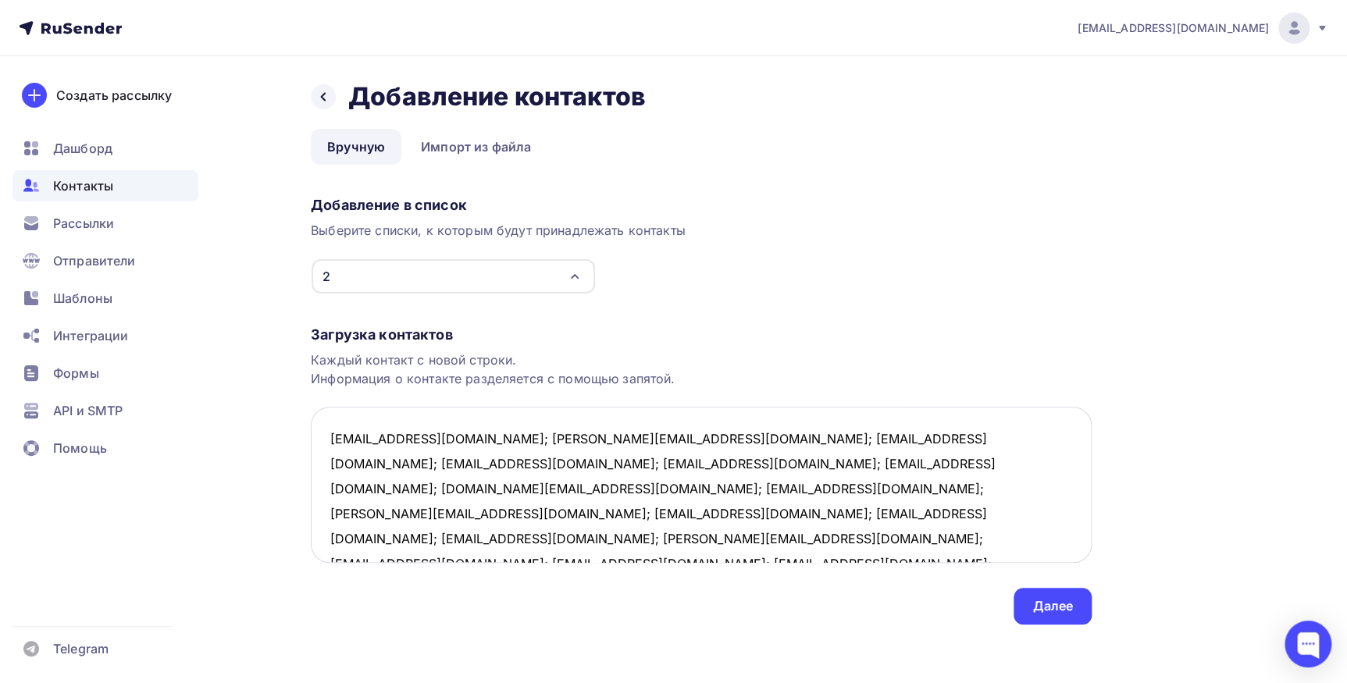
click at [468, 437] on textarea "burtsevvm@gmail.com; nikolaev@veroline.ru; cheshir0007@gmail.ru; brozzzi@yandex…" at bounding box center [701, 485] width 781 height 156
click at [461, 461] on textarea "burtsevvm@gmail.com; nikolaev@veroline.ru; cheshir0007@gmail.ru; brozzzi@yandex…" at bounding box center [701, 485] width 781 height 156
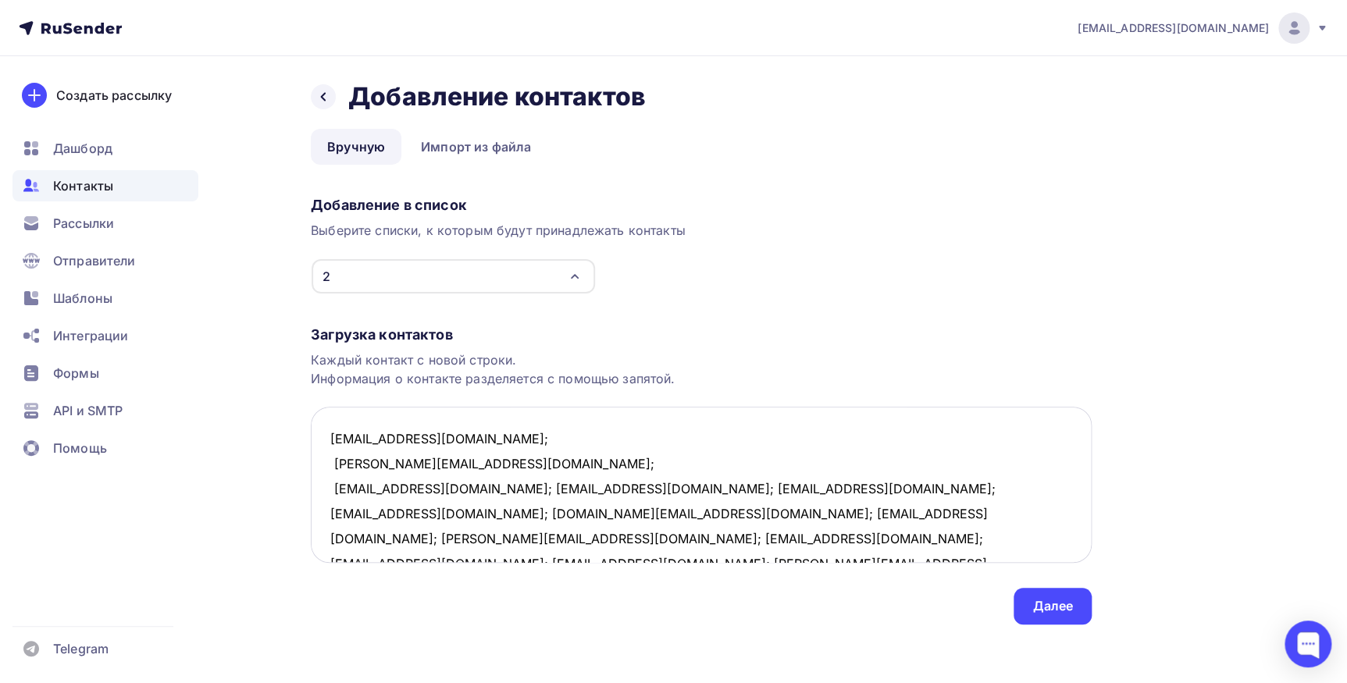
click at [472, 491] on textarea "burtsevvm@gmail.com; nikolaev@veroline.ru; cheshir0007@gmail.ru; brozzzi@yandex…" at bounding box center [701, 485] width 781 height 156
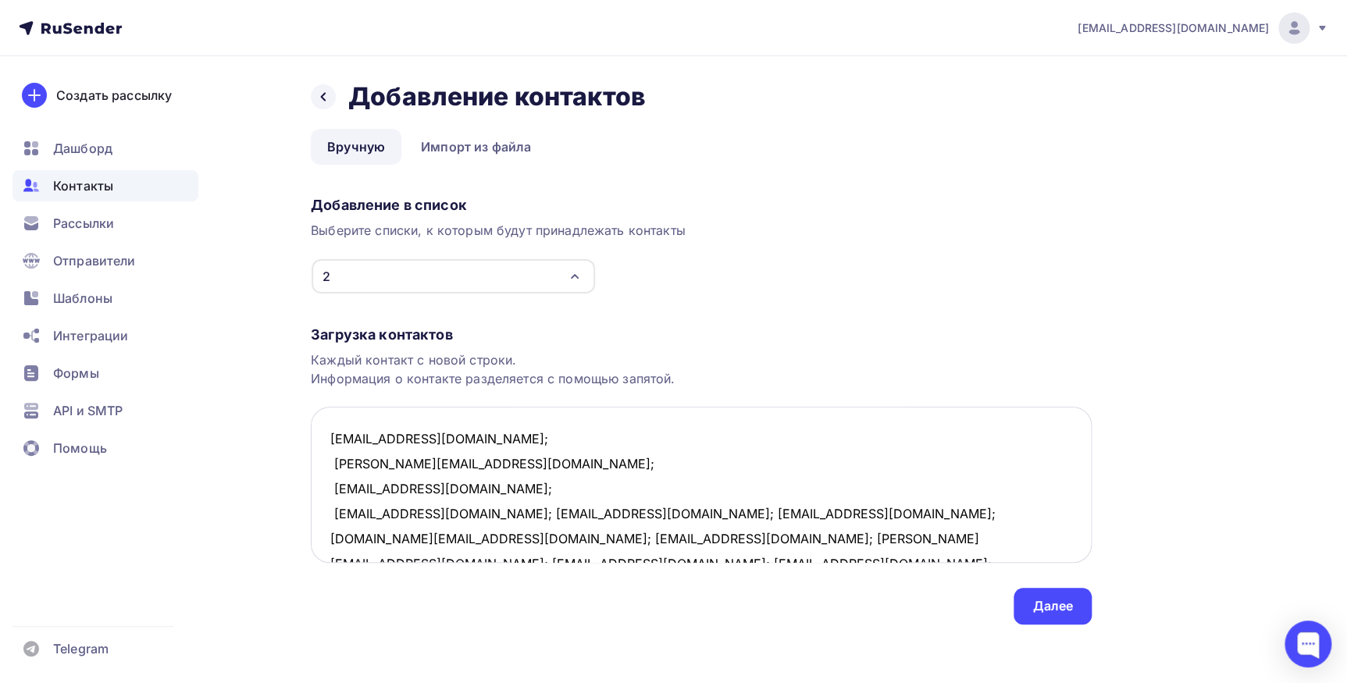
click at [452, 518] on textarea "burtsevvm@gmail.com; nikolaev@veroline.ru; cheshir0007@gmail.ru; brozzzi@yandex…" at bounding box center [701, 485] width 781 height 156
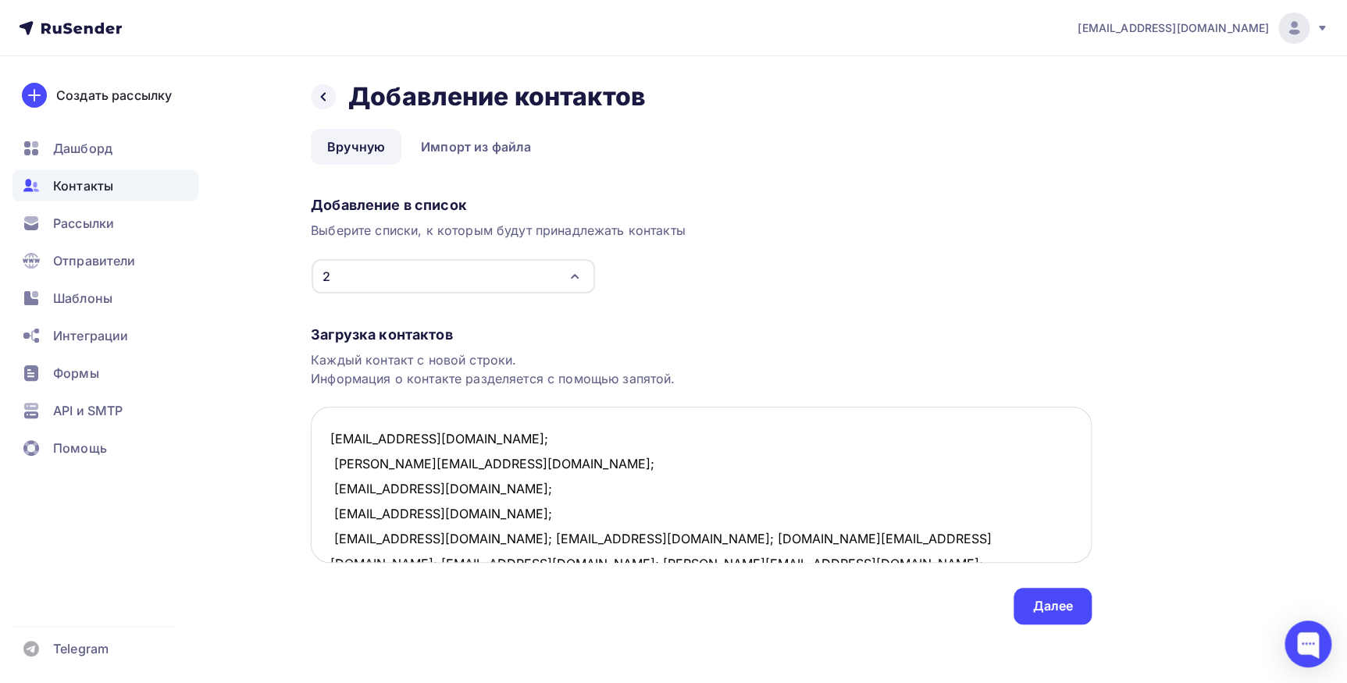
click at [406, 539] on textarea "burtsevvm@gmail.com; nikolaev@veroline.ru; cheshir0007@gmail.ru; brozzzi@yandex…" at bounding box center [701, 485] width 781 height 156
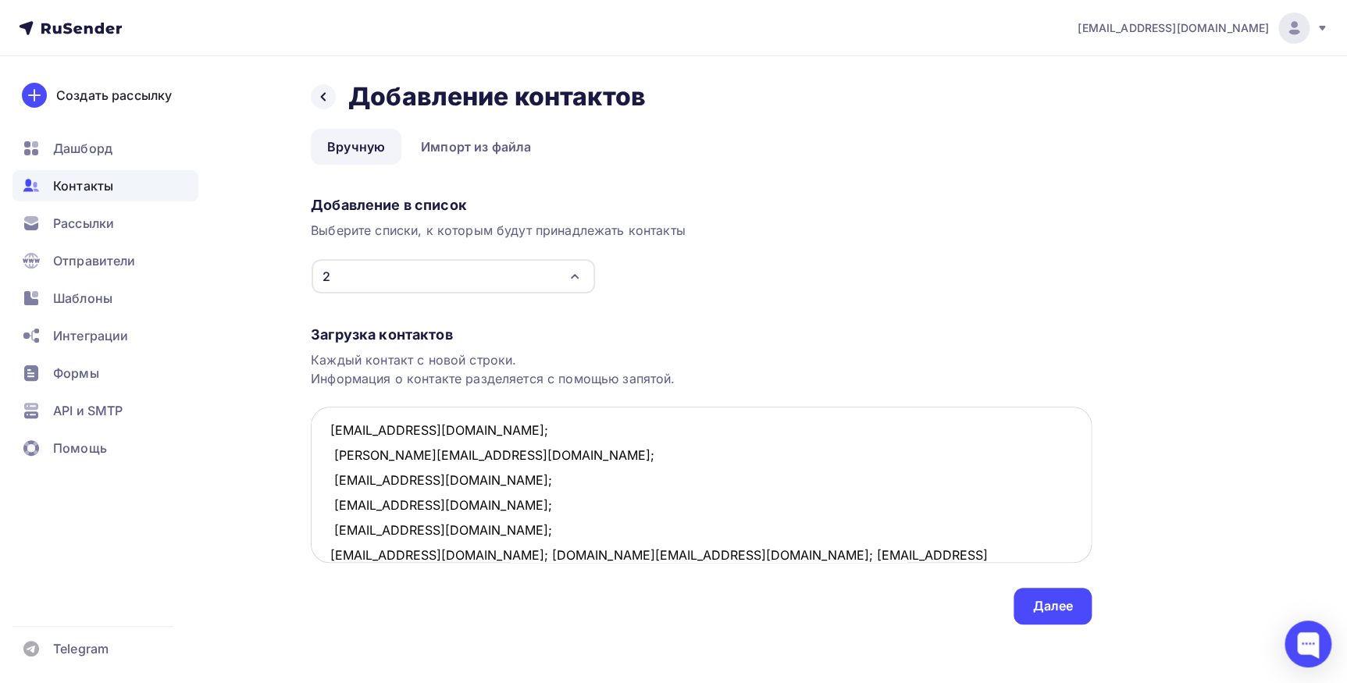
click at [440, 552] on textarea "burtsevvm@gmail.com; nikolaev@veroline.ru; cheshir0007@gmail.ru; brozzzi@yandex…" at bounding box center [701, 485] width 781 height 156
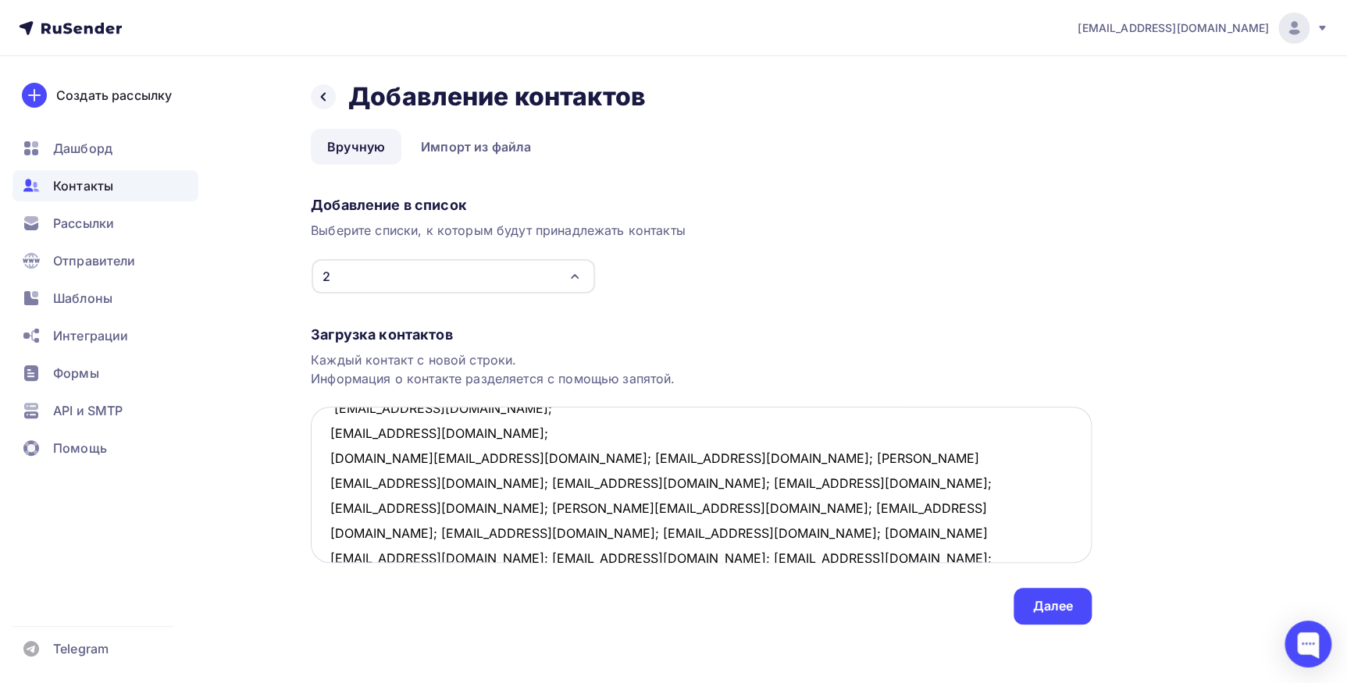
scroll to position [105, 0]
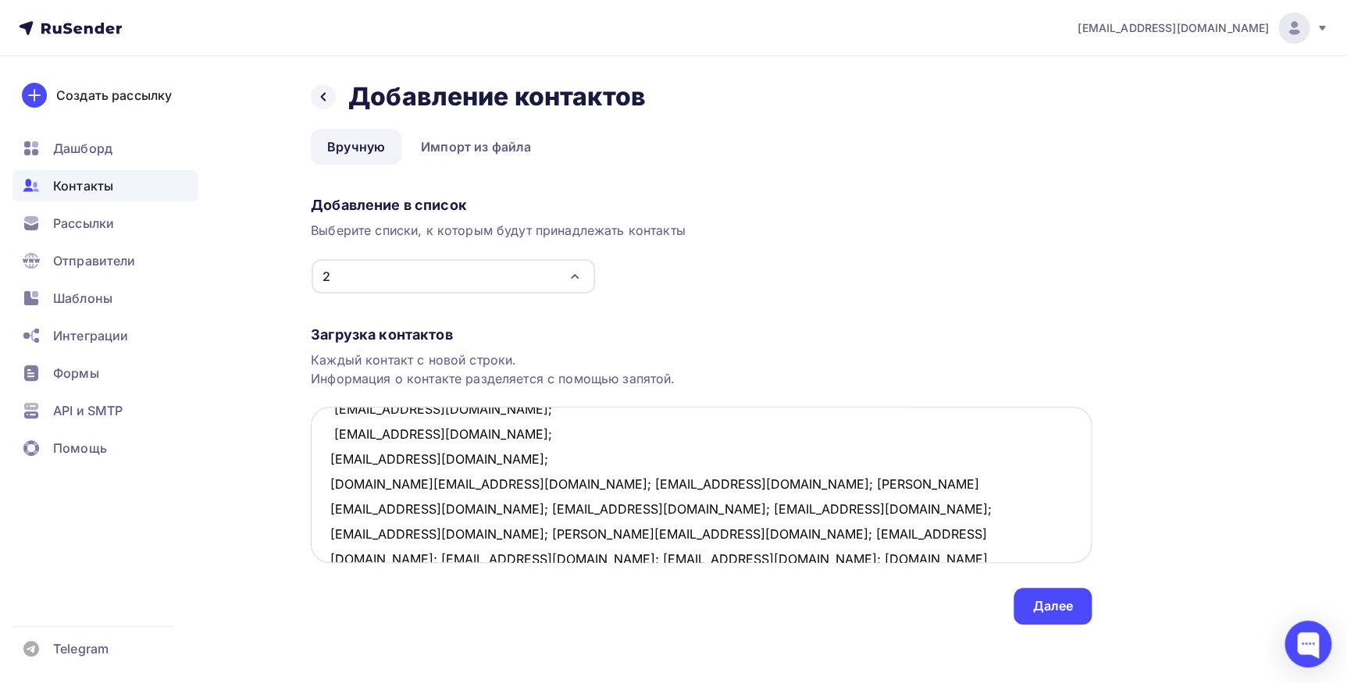
click at [483, 484] on textarea "burtsevvm@gmail.com; nikolaev@veroline.ru; cheshir0007@gmail.ru; brozzzi@yandex…" at bounding box center [701, 485] width 781 height 156
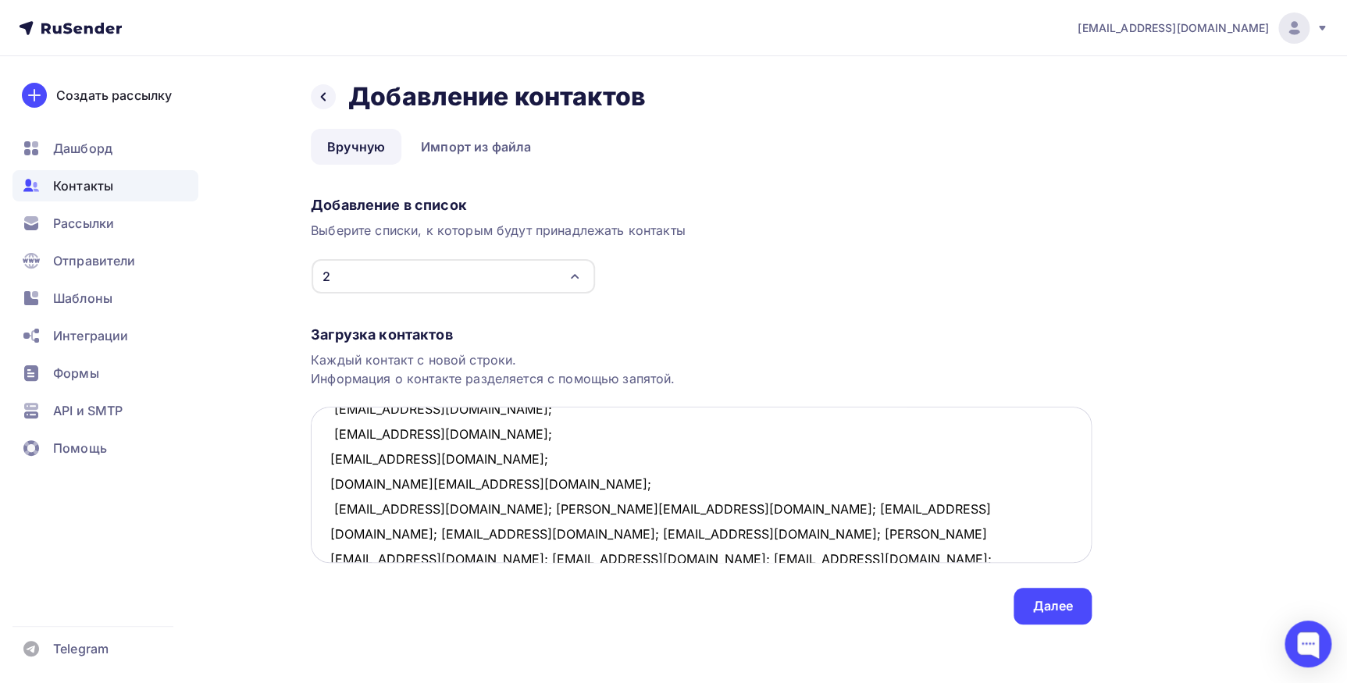
click at [439, 504] on textarea "burtsevvm@gmail.com; nikolaev@veroline.ru; cheshir0007@gmail.ru; brozzzi@yandex…" at bounding box center [701, 485] width 781 height 156
click at [442, 507] on textarea "burtsevvm@gmail.com; nikolaev@veroline.ru; cheshir0007@gmail.ru; brozzzi@yandex…" at bounding box center [701, 485] width 781 height 156
click at [454, 531] on textarea "burtsevvm@gmail.com; nikolaev@veroline.ru; cheshir0007@gmail.ru; brozzzi@yandex…" at bounding box center [701, 485] width 781 height 156
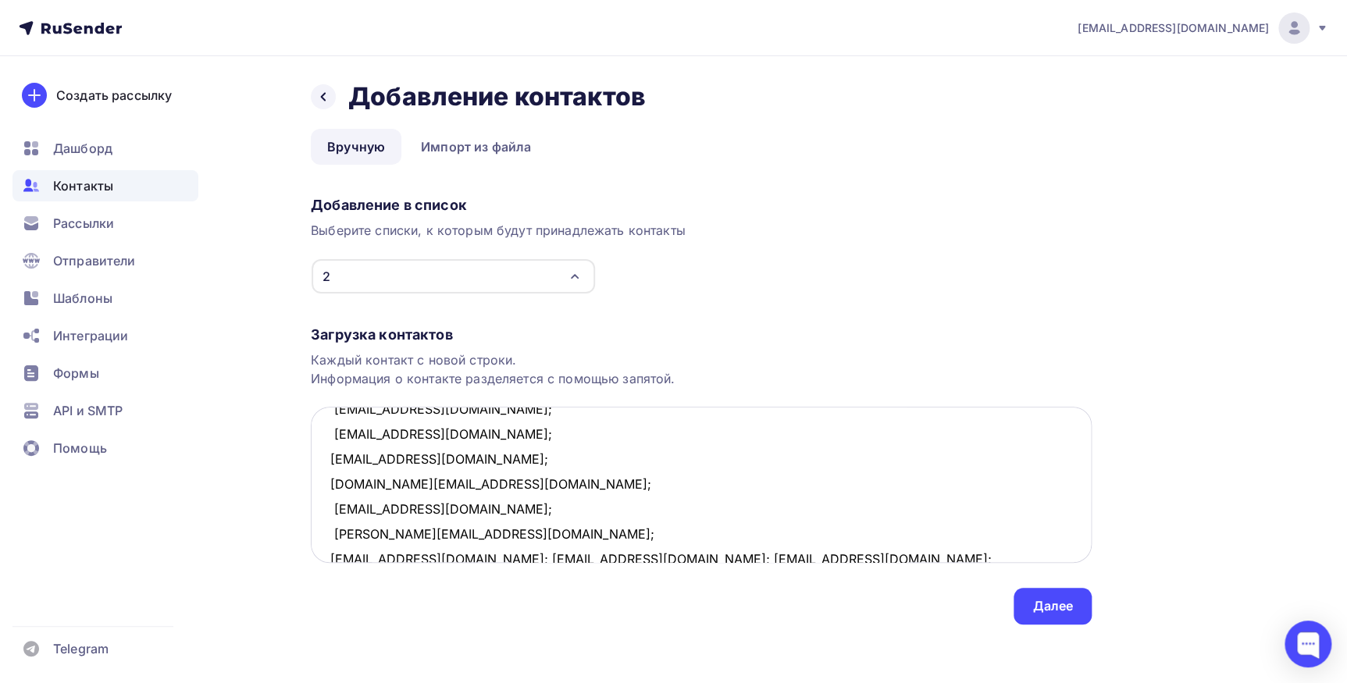
scroll to position [109, 0]
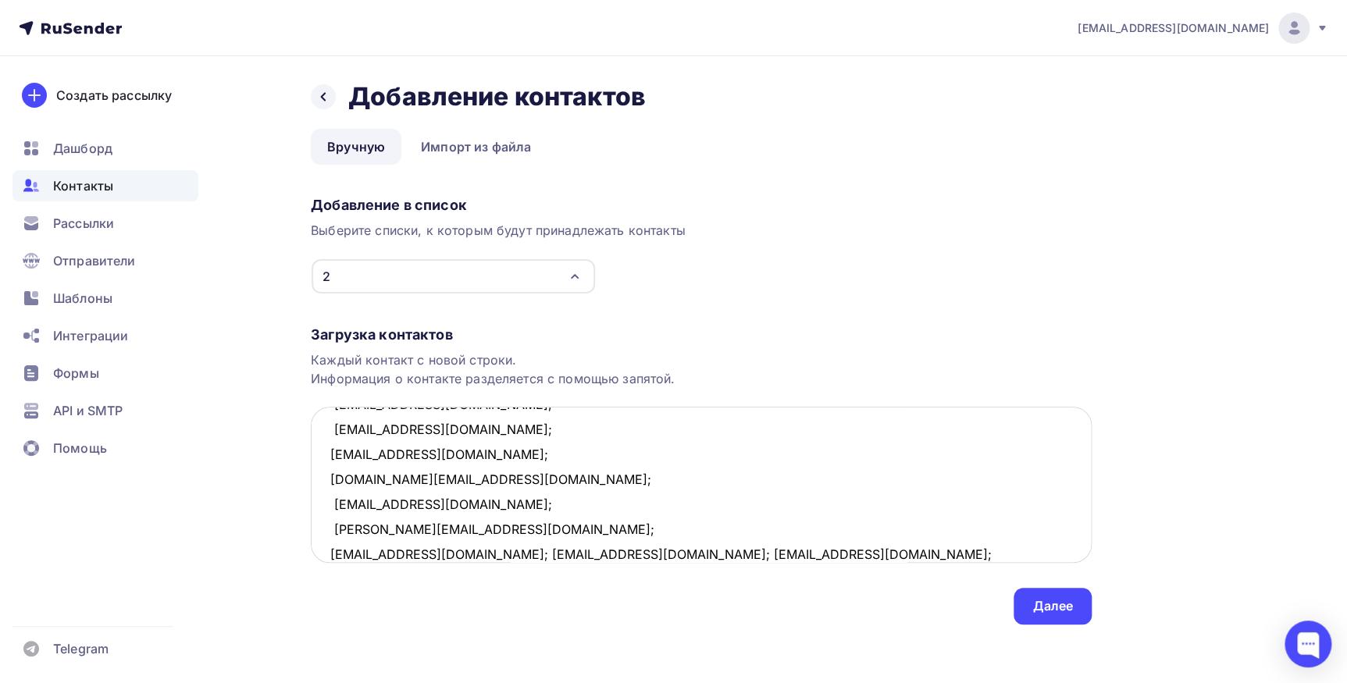
click at [426, 550] on textarea "burtsevvm@gmail.com; nikolaev@veroline.ru; cheshir0007@gmail.ru; brozzzi@yandex…" at bounding box center [701, 485] width 781 height 156
click at [414, 550] on textarea "burtsevvm@gmail.com; nikolaev@veroline.ru; cheshir0007@gmail.ru; brozzzi@yandex…" at bounding box center [701, 485] width 781 height 156
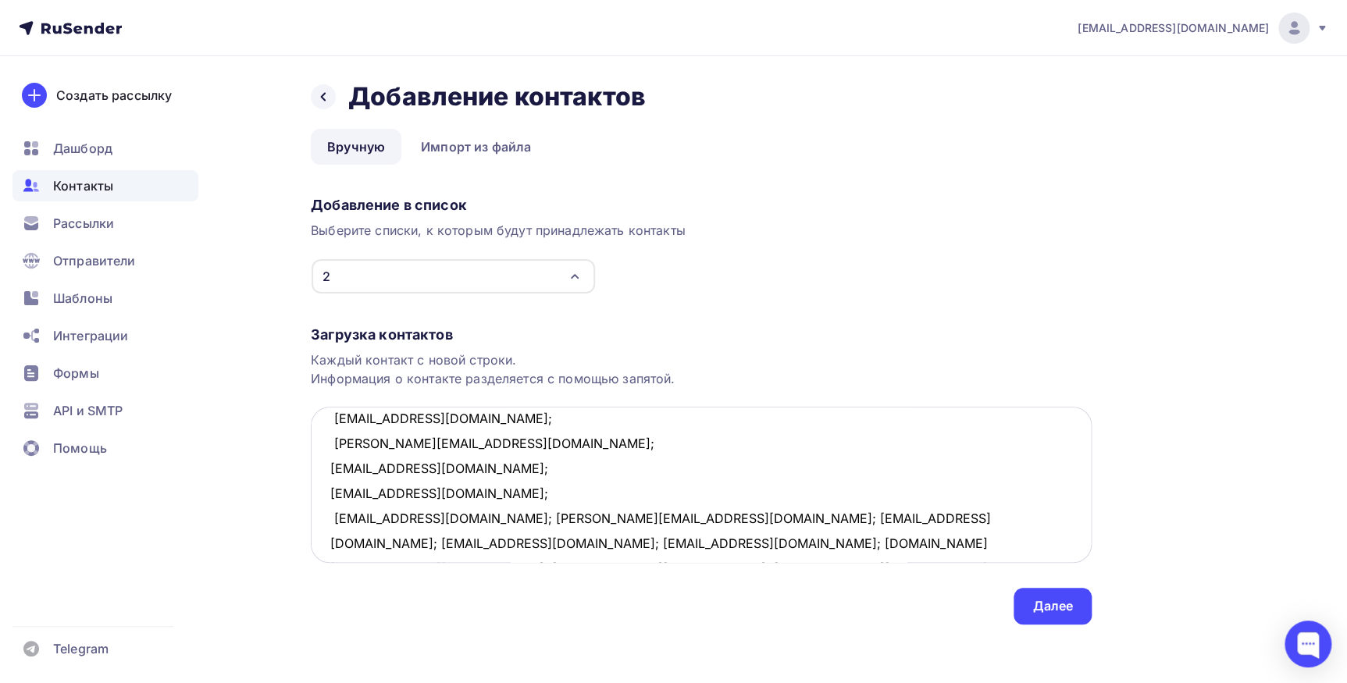
scroll to position [230, 0]
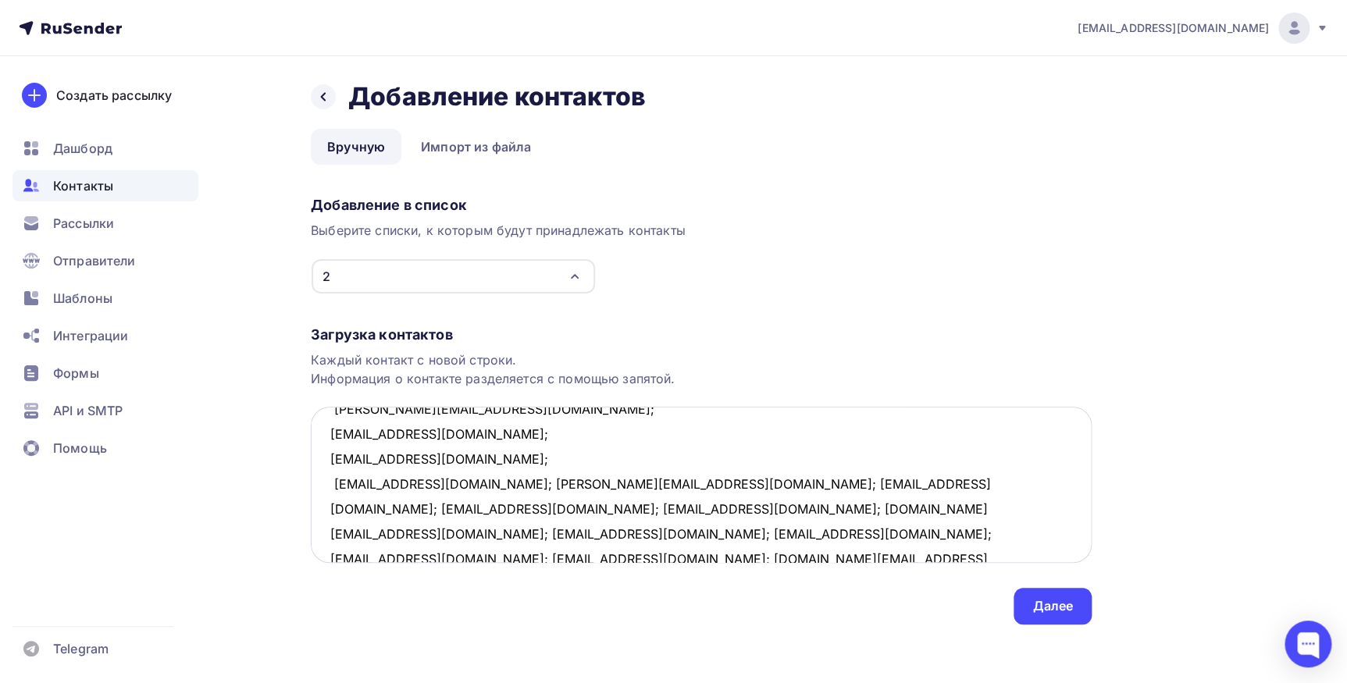
click at [440, 482] on textarea "burtsevvm@gmail.com; nikolaev@veroline.ru; cheshir0007@gmail.ru; brozzzi@yandex…" at bounding box center [701, 485] width 781 height 156
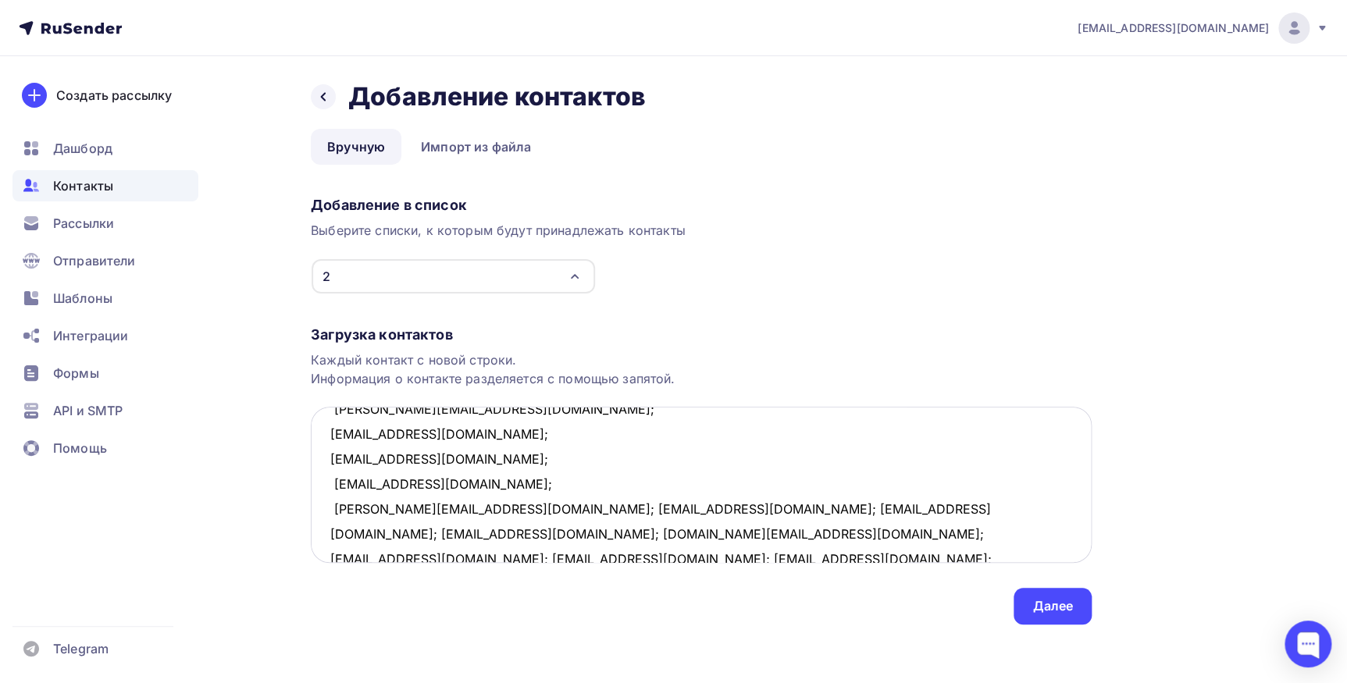
click at [477, 506] on textarea "burtsevvm@gmail.com; nikolaev@veroline.ru; cheshir0007@gmail.ru; brozzzi@yandex…" at bounding box center [701, 485] width 781 height 156
click at [532, 528] on textarea "burtsevvm@gmail.com; nikolaev@veroline.ru; cheshir0007@gmail.ru; brozzzi@yandex…" at bounding box center [701, 485] width 781 height 156
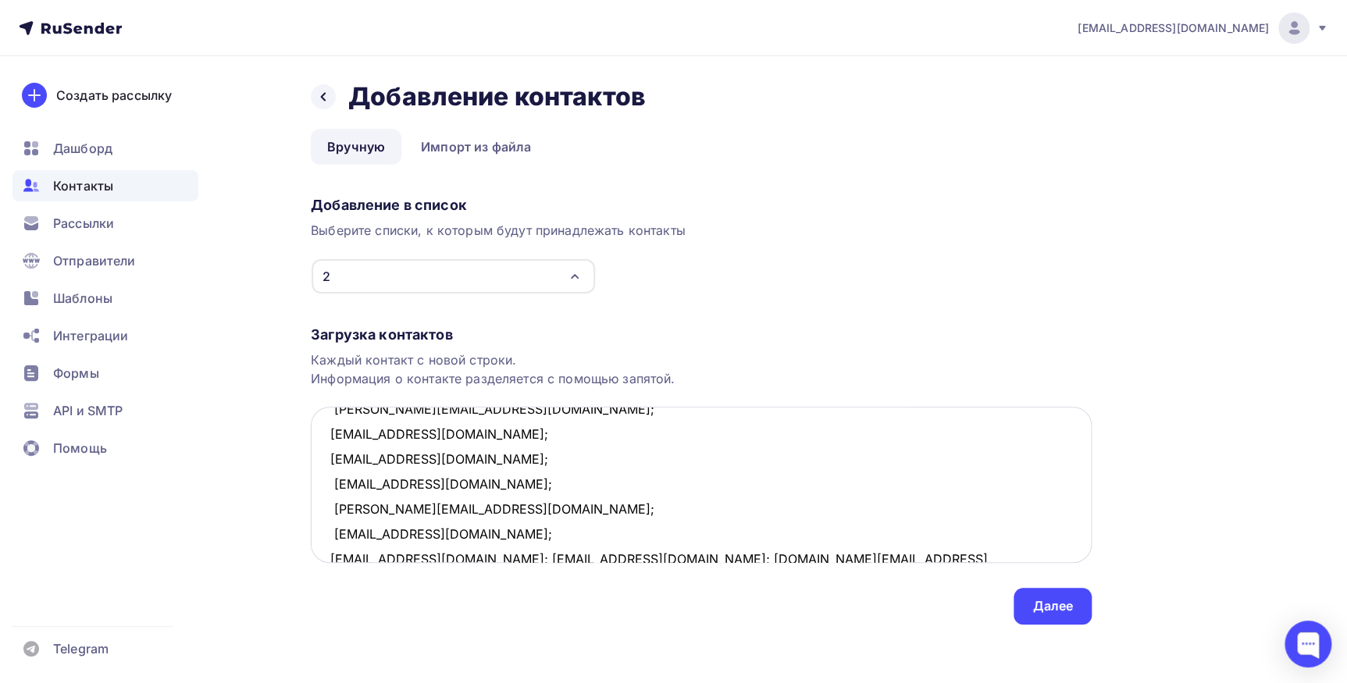
scroll to position [234, 0]
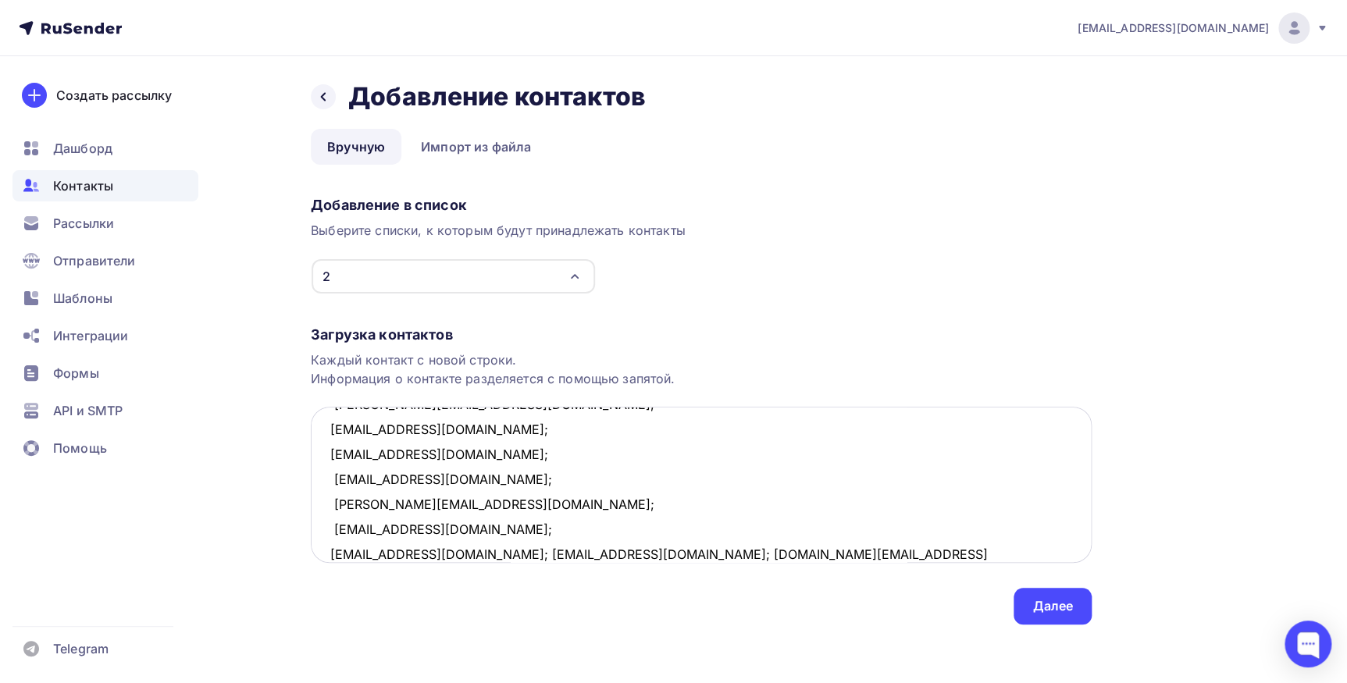
click at [443, 550] on textarea "burtsevvm@gmail.com; nikolaev@veroline.ru; cheshir0007@gmail.ru; brozzzi@yandex…" at bounding box center [701, 485] width 781 height 156
click at [438, 555] on textarea "burtsevvm@gmail.com; nikolaev@veroline.ru; cheshir0007@gmail.ru; brozzzi@yandex…" at bounding box center [701, 485] width 781 height 156
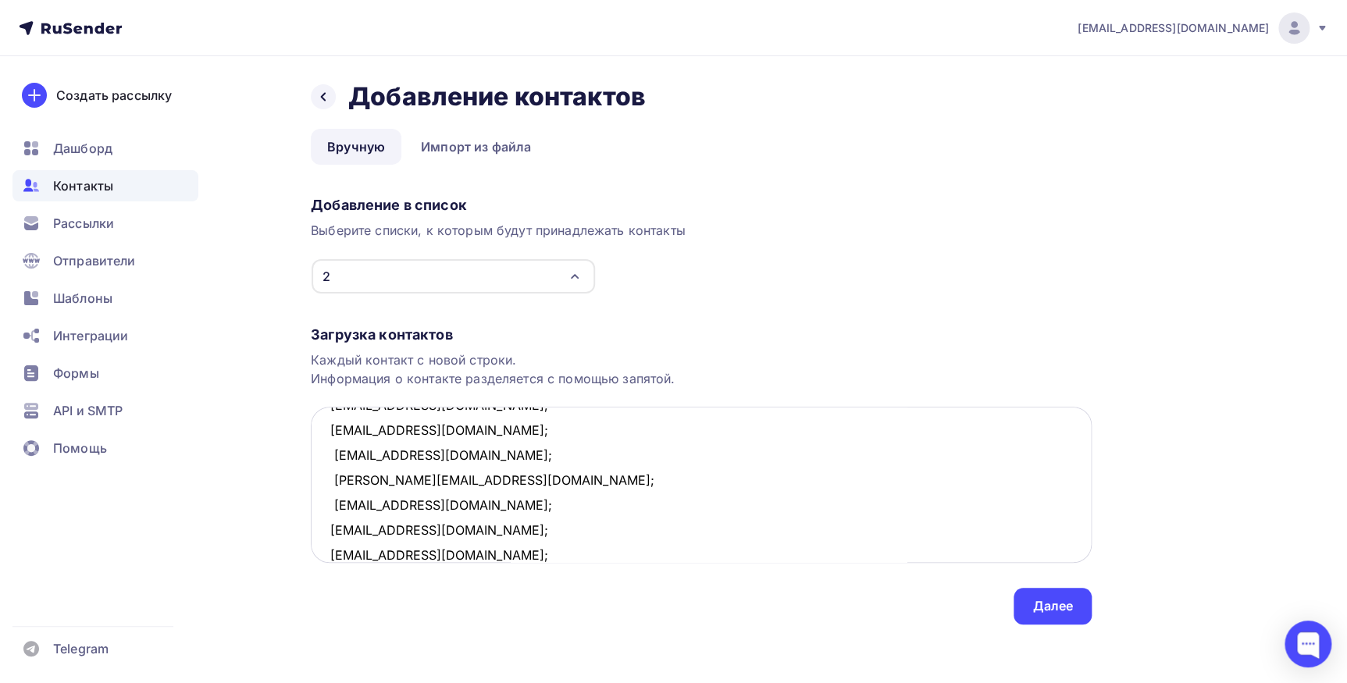
scroll to position [283, 0]
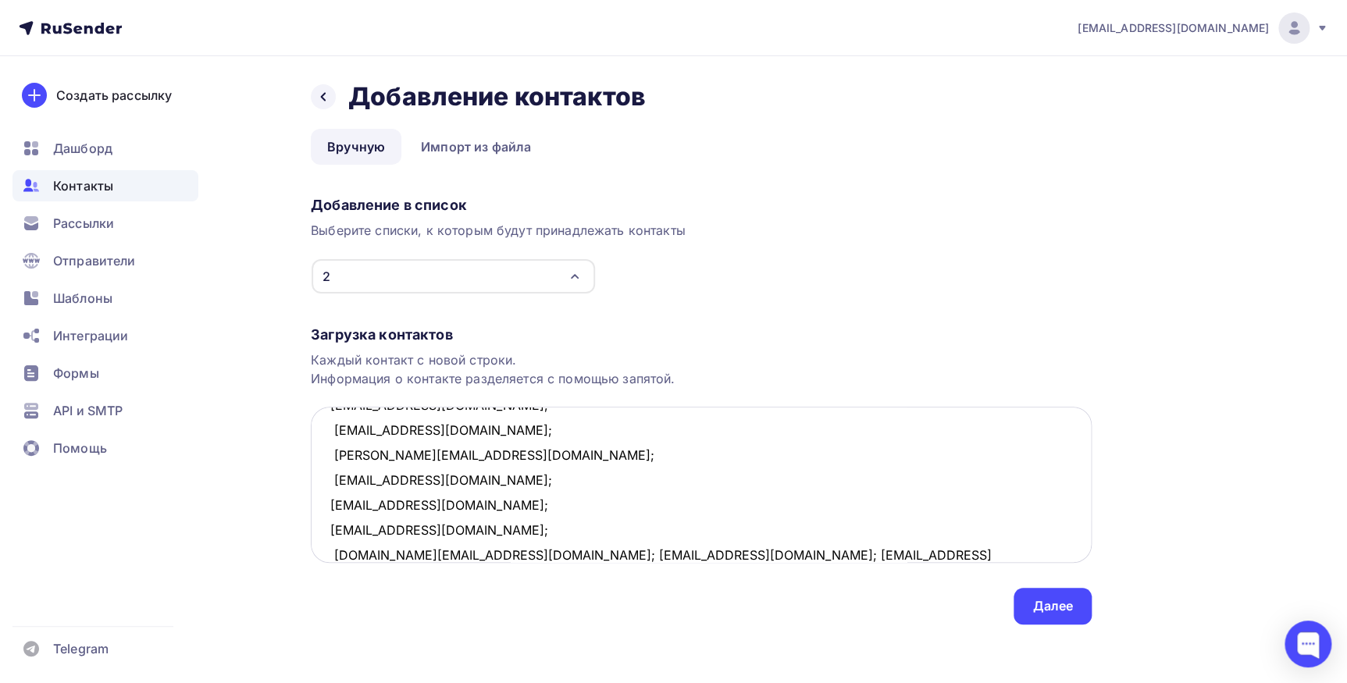
click at [468, 554] on textarea "burtsevvm@gmail.com; nikolaev@veroline.ru; cheshir0007@gmail.ru; brozzzi@yandex…" at bounding box center [701, 485] width 781 height 156
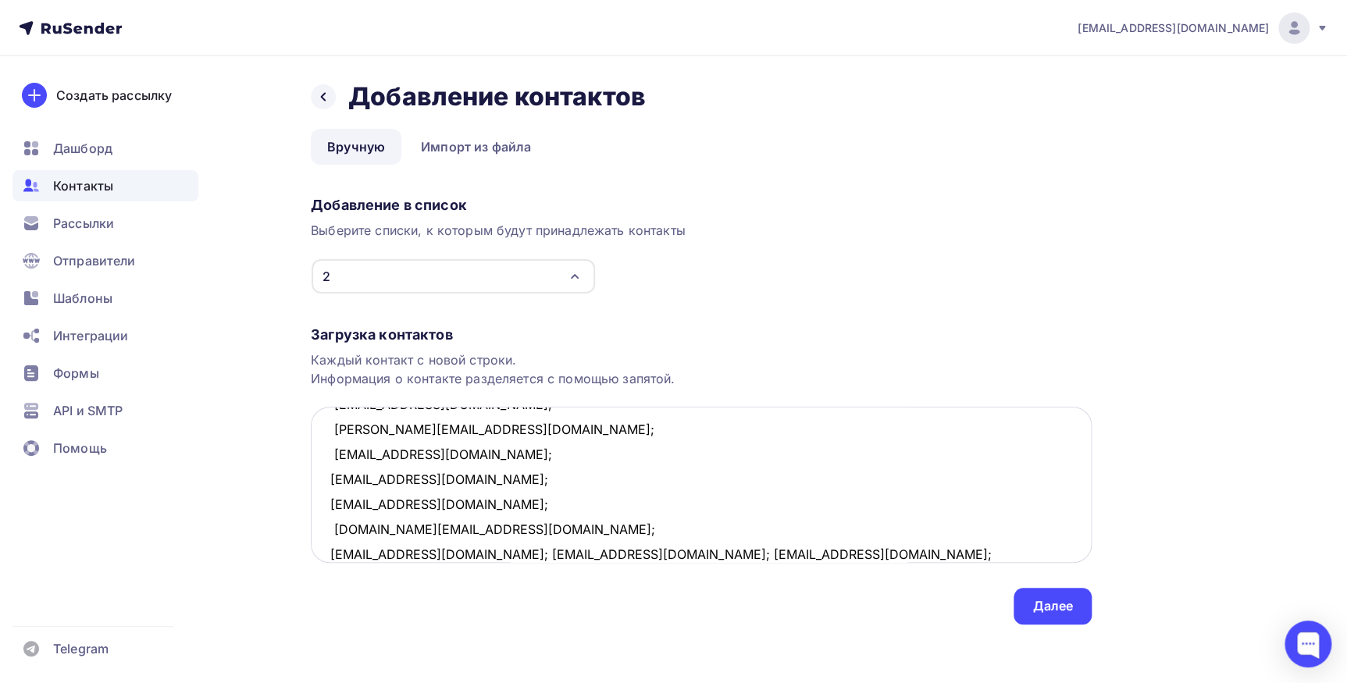
click at [466, 553] on textarea "burtsevvm@gmail.com; nikolaev@veroline.ru; cheshir0007@gmail.ru; brozzzi@yandex…" at bounding box center [701, 485] width 781 height 156
click at [497, 552] on textarea "burtsevvm@gmail.com; nikolaev@veroline.ru; cheshir0007@gmail.ru; brozzzi@yandex…" at bounding box center [701, 485] width 781 height 156
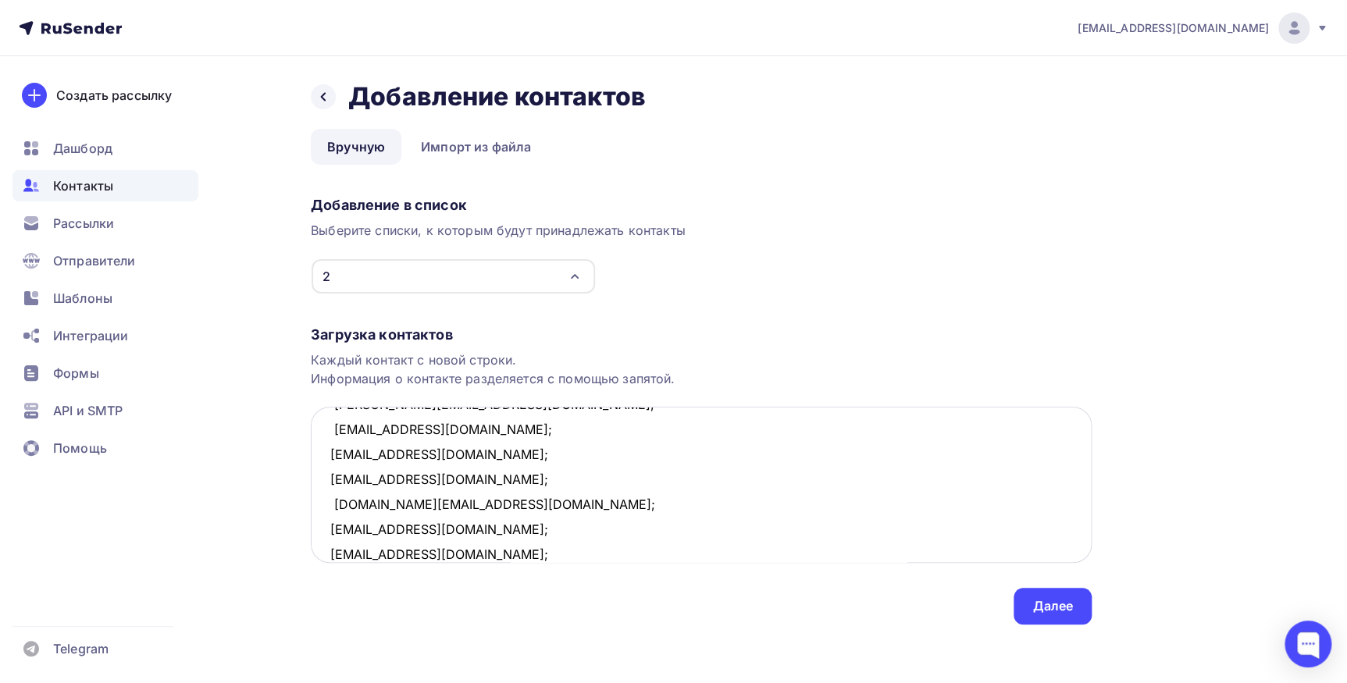
scroll to position [359, 0]
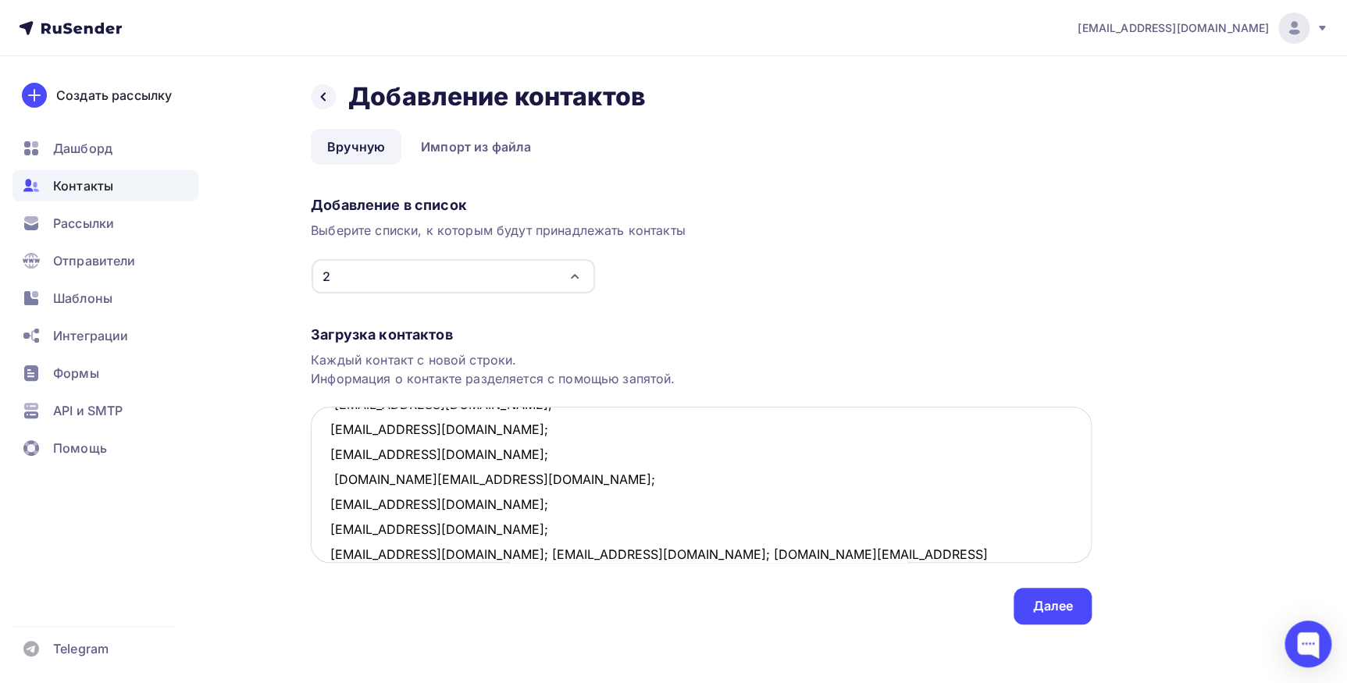
click at [429, 553] on textarea "burtsevvm@gmail.com; nikolaev@veroline.ru; cheshir0007@gmail.ru; brozzzi@yandex…" at bounding box center [701, 485] width 781 height 156
click at [440, 552] on textarea "burtsevvm@gmail.com; nikolaev@veroline.ru; cheshir0007@gmail.ru; brozzzi@yandex…" at bounding box center [701, 485] width 781 height 156
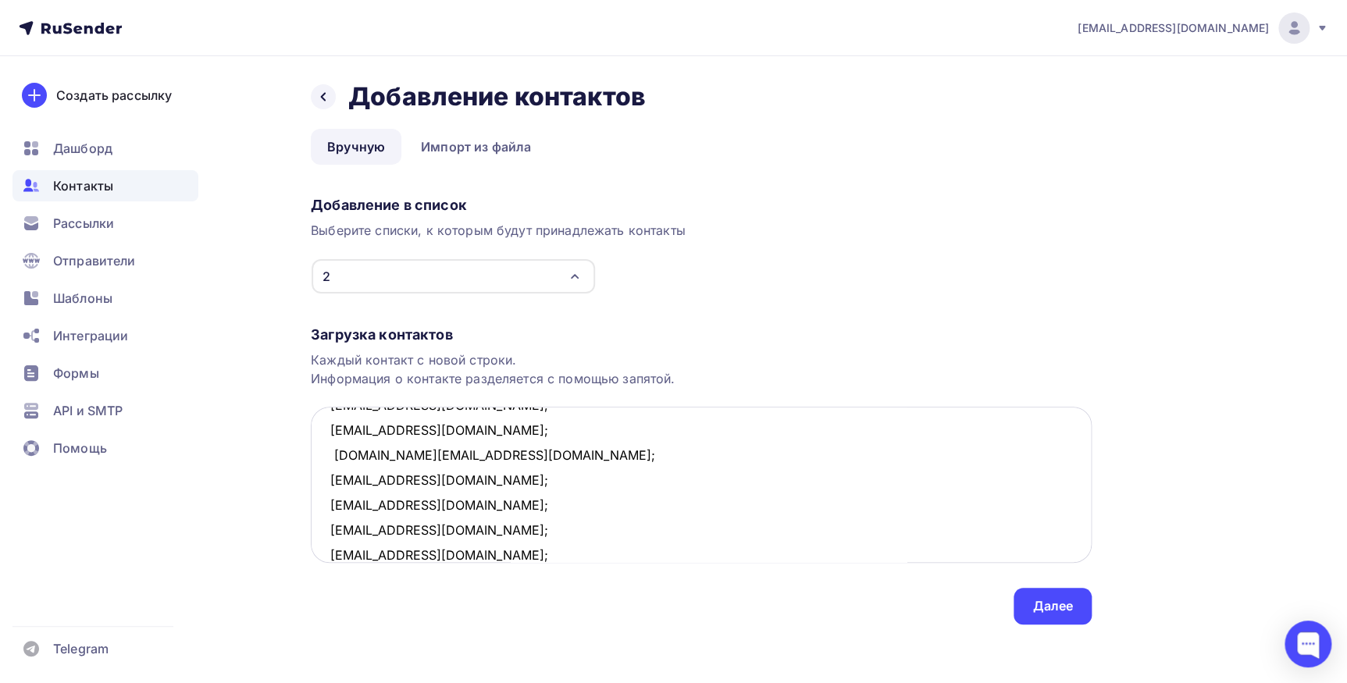
scroll to position [408, 0]
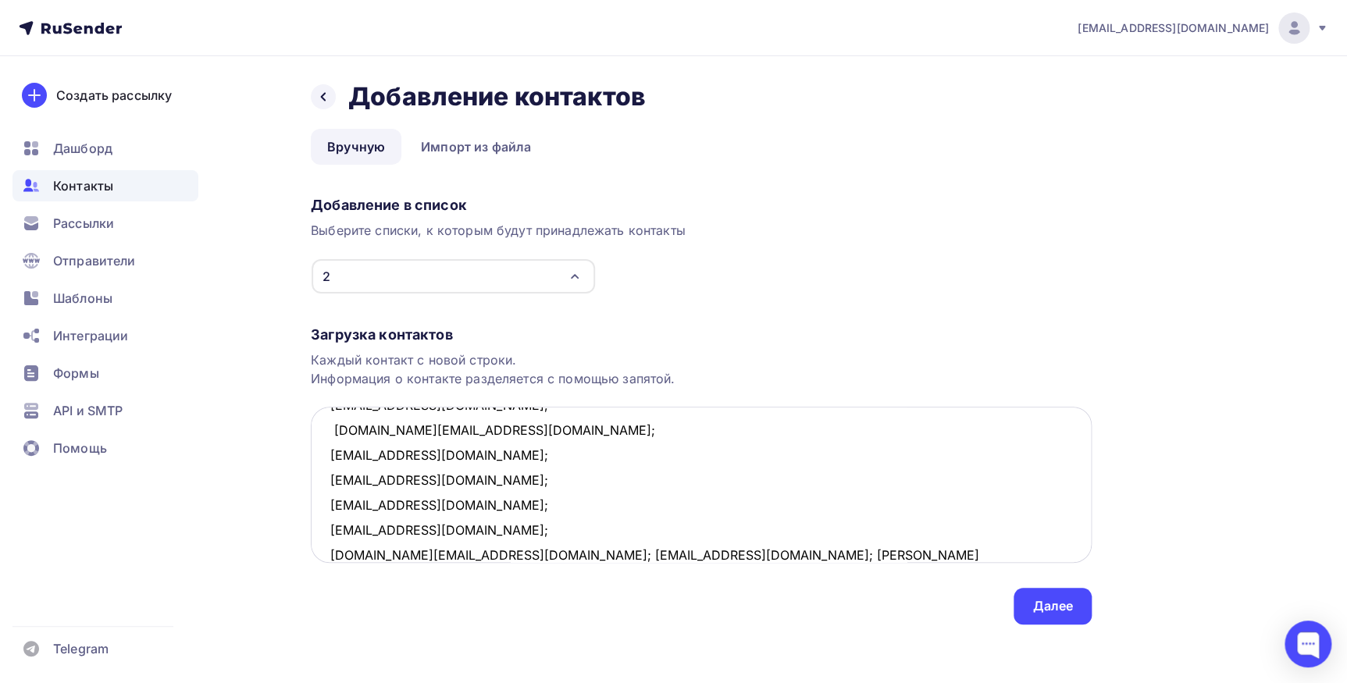
click at [447, 554] on textarea "burtsevvm@gmail.com; nikolaev@veroline.ru; cheshir0007@gmail.ru; brozzzi@yandex…" at bounding box center [701, 485] width 781 height 156
click at [525, 551] on textarea "burtsevvm@gmail.com; nikolaev@veroline.ru; cheshir0007@gmail.ru; brozzzi@yandex…" at bounding box center [701, 485] width 781 height 156
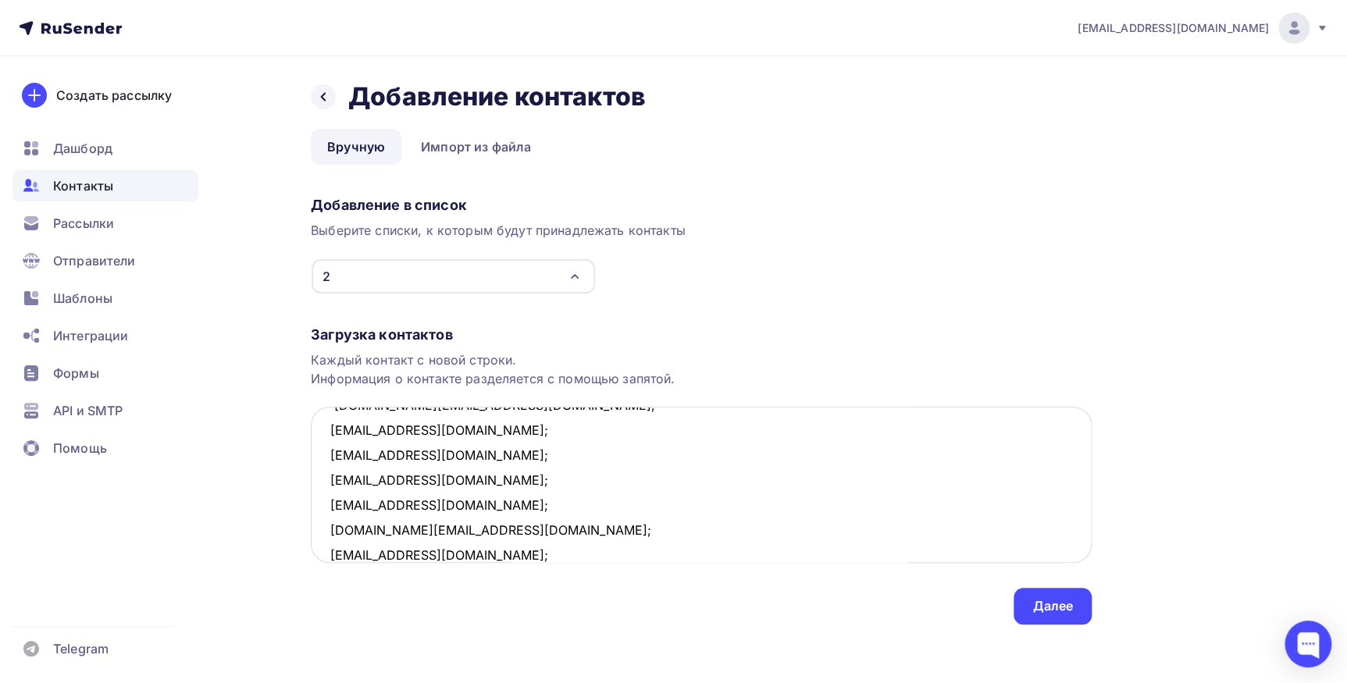
scroll to position [459, 0]
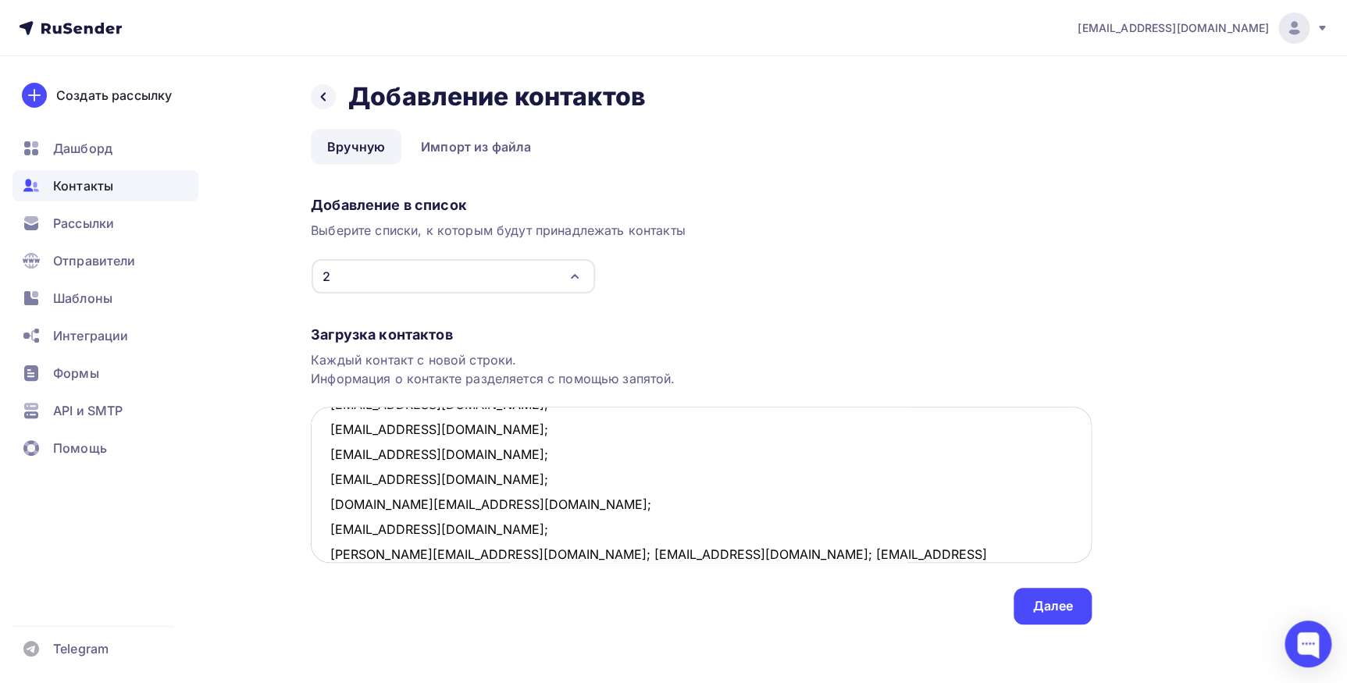
click at [466, 554] on textarea "burtsevvm@gmail.com; nikolaev@veroline.ru; cheshir0007@gmail.ru; brozzzi@yandex…" at bounding box center [701, 485] width 781 height 156
click at [484, 549] on textarea "burtsevvm@gmail.com; nikolaev@veroline.ru; cheshir0007@gmail.ru; brozzzi@yandex…" at bounding box center [701, 485] width 781 height 156
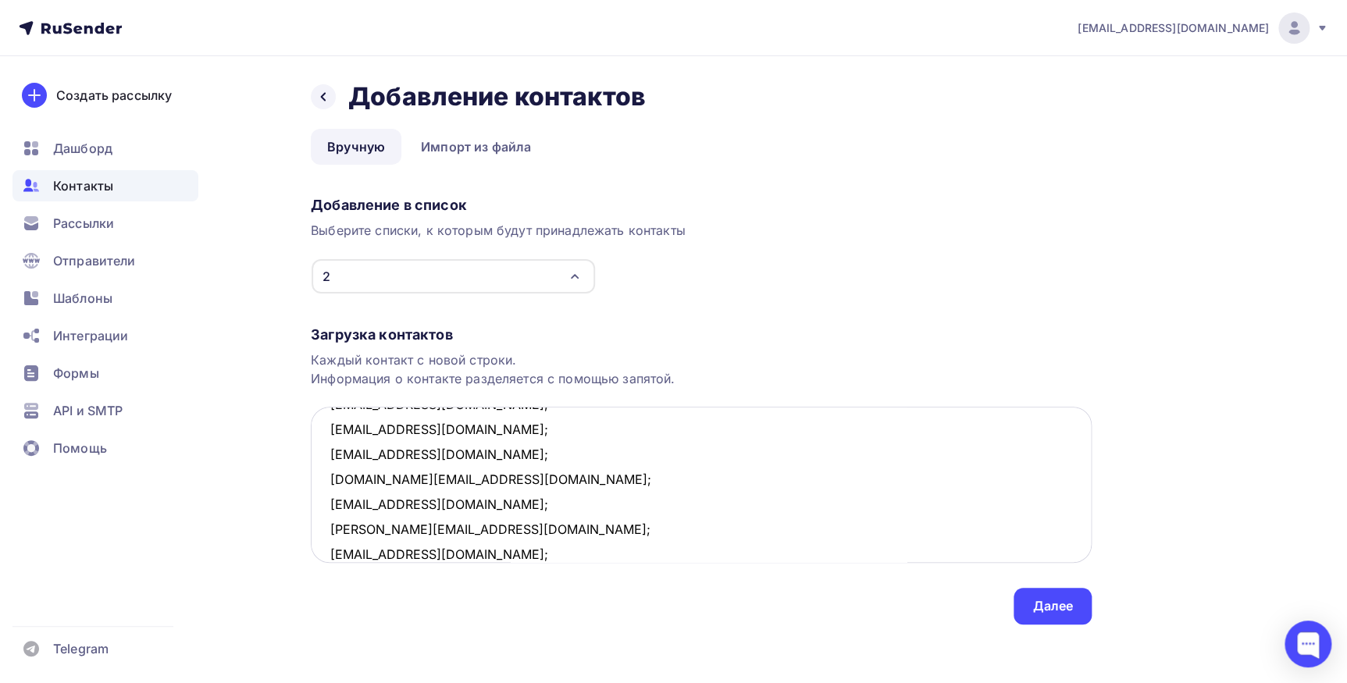
scroll to position [508, 0]
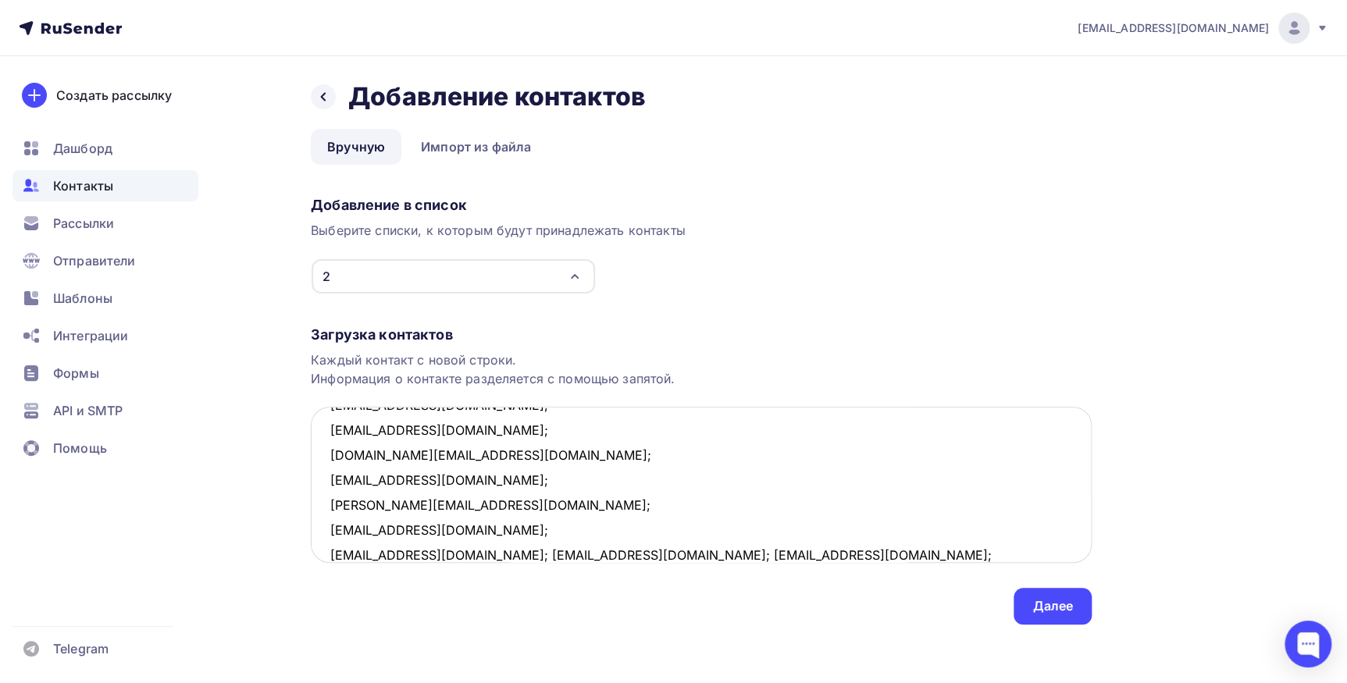
click at [467, 554] on textarea "burtsevvm@gmail.com; nikolaev@veroline.ru; cheshir0007@gmail.ru; brozzzi@yandex…" at bounding box center [701, 485] width 781 height 156
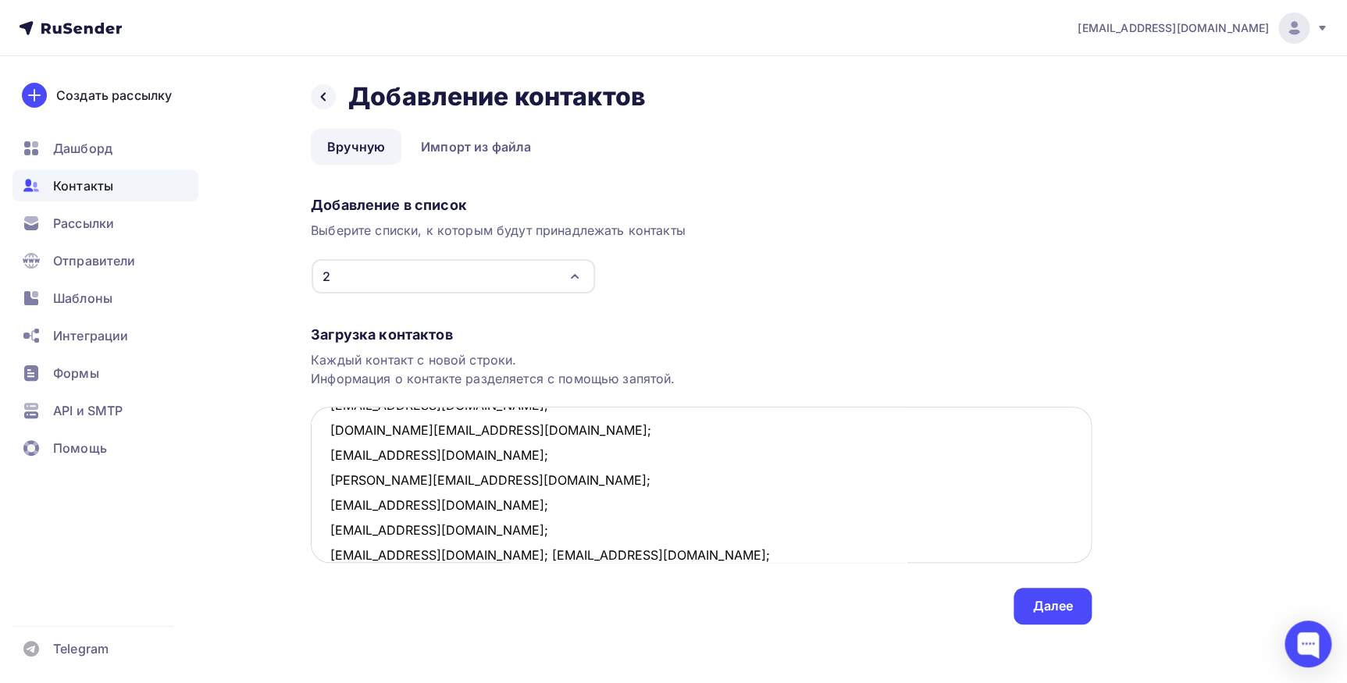
click at [454, 554] on textarea "burtsevvm@gmail.com; nikolaev@veroline.ru; cheshir0007@gmail.ru; brozzzi@yandex…" at bounding box center [701, 485] width 781 height 156
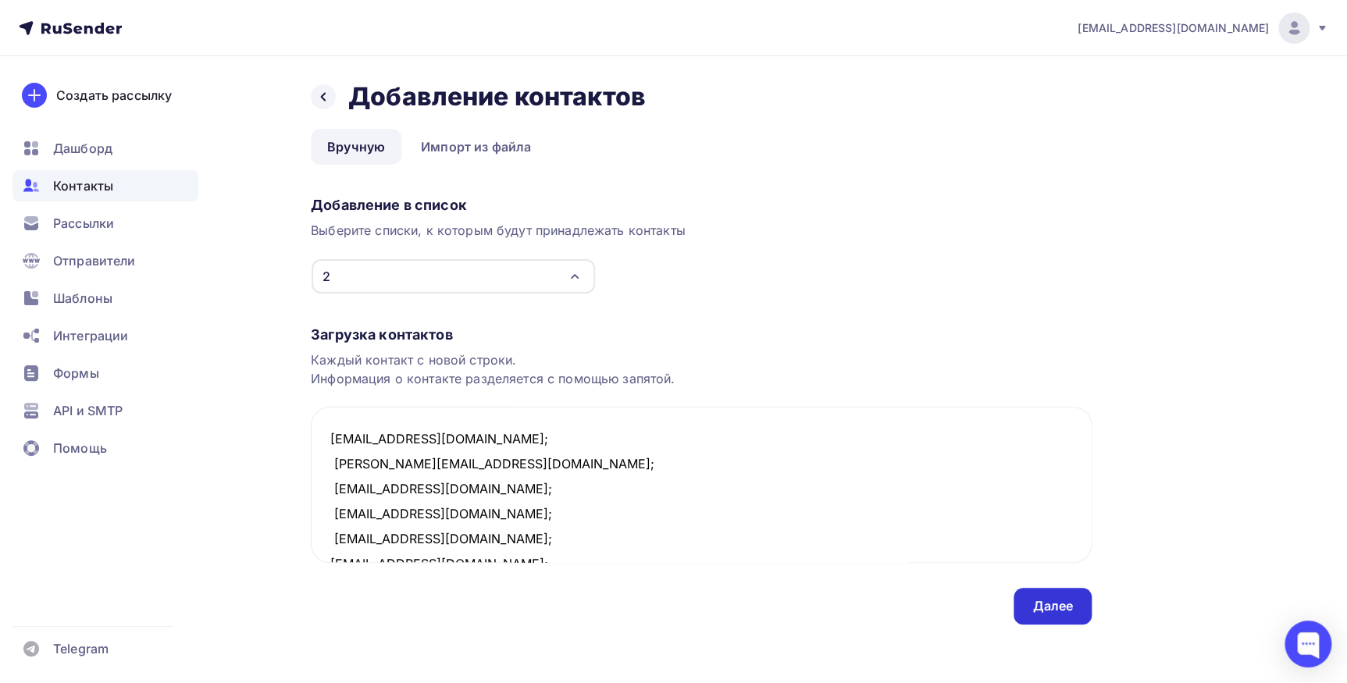
type textarea "burtsevvm@gmail.com; nikolaev@veroline.ru; cheshir0007@gmail.ru; brozzzi@yandex…"
click at [1020, 608] on div "Далее" at bounding box center [1052, 606] width 78 height 37
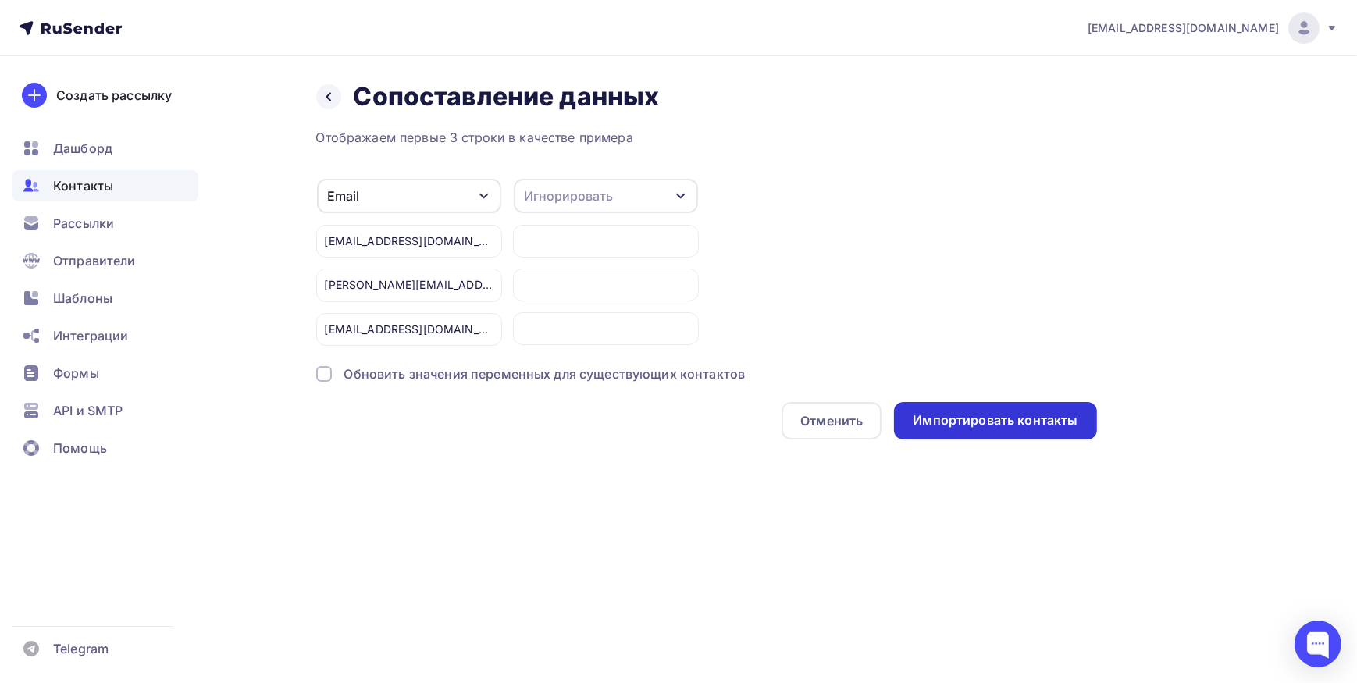
click at [913, 429] on div "Импортировать контакты" at bounding box center [995, 420] width 202 height 37
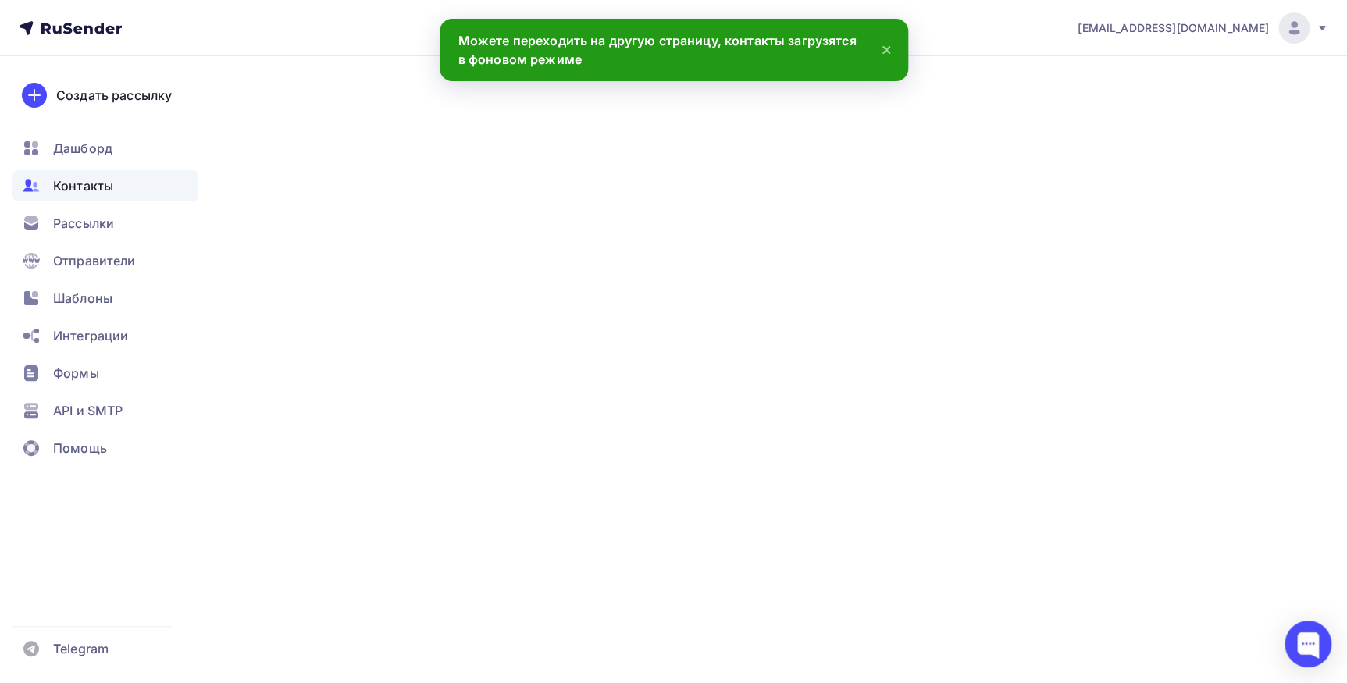
scroll to position [607, 0]
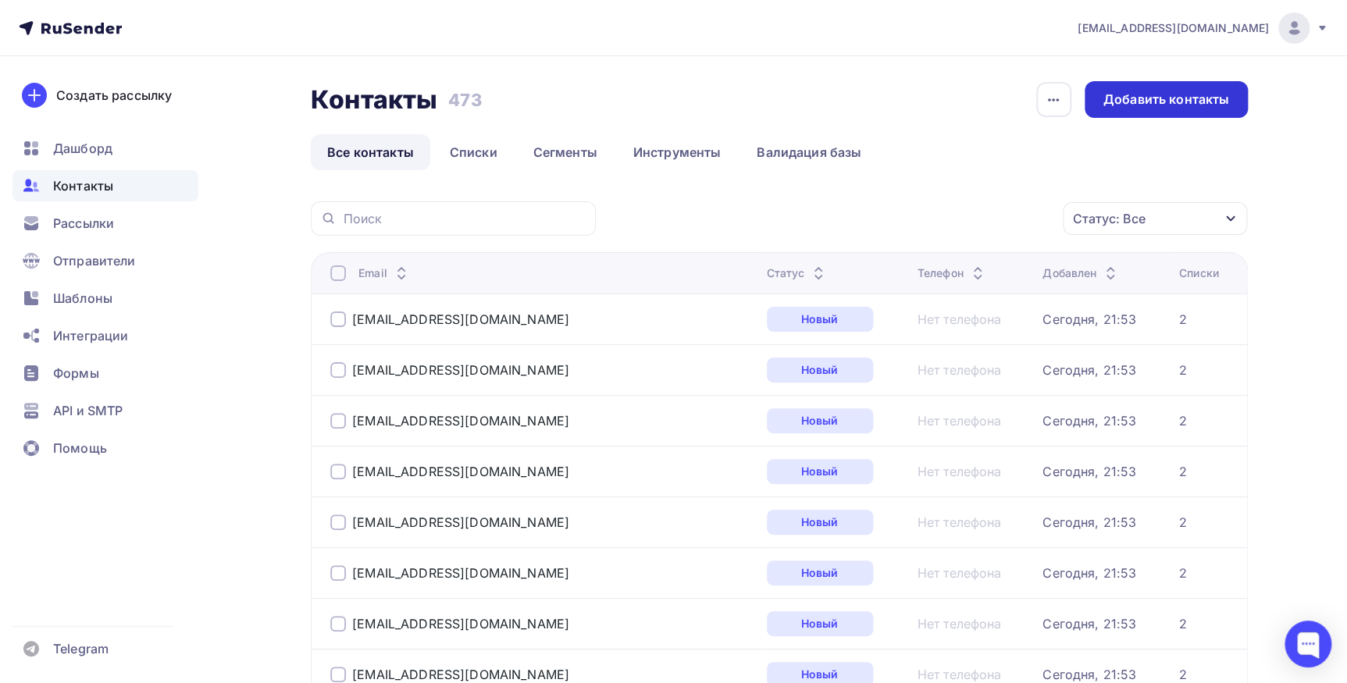
click at [1172, 112] on div "Добавить контакты" at bounding box center [1165, 99] width 163 height 37
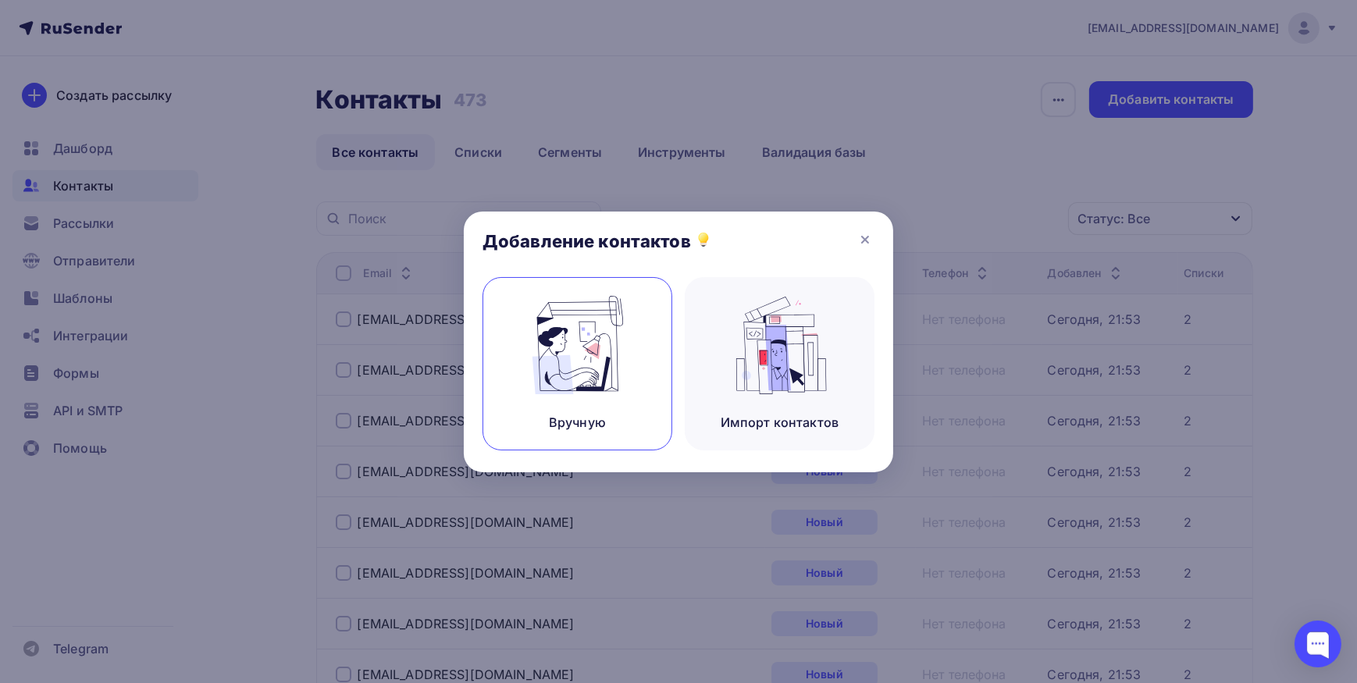
click at [625, 369] on img at bounding box center [577, 345] width 105 height 98
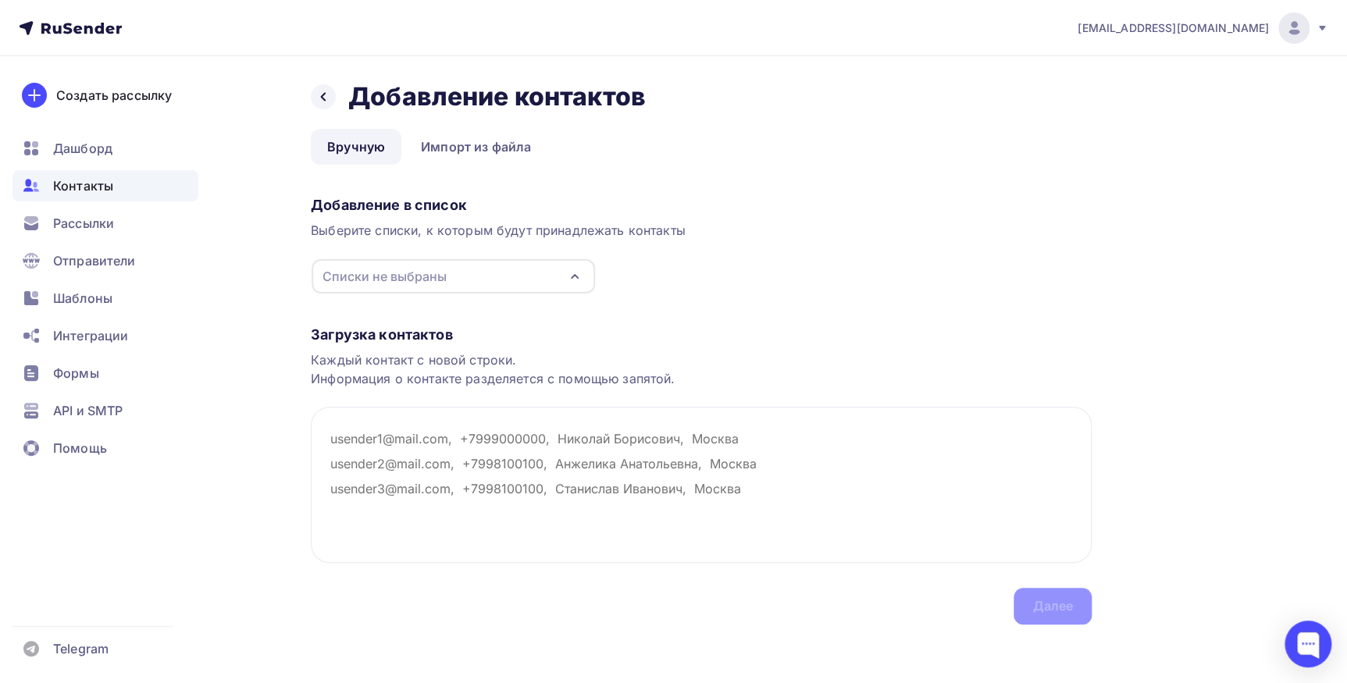
click at [554, 272] on div "Списки не выбраны" at bounding box center [453, 276] width 283 height 34
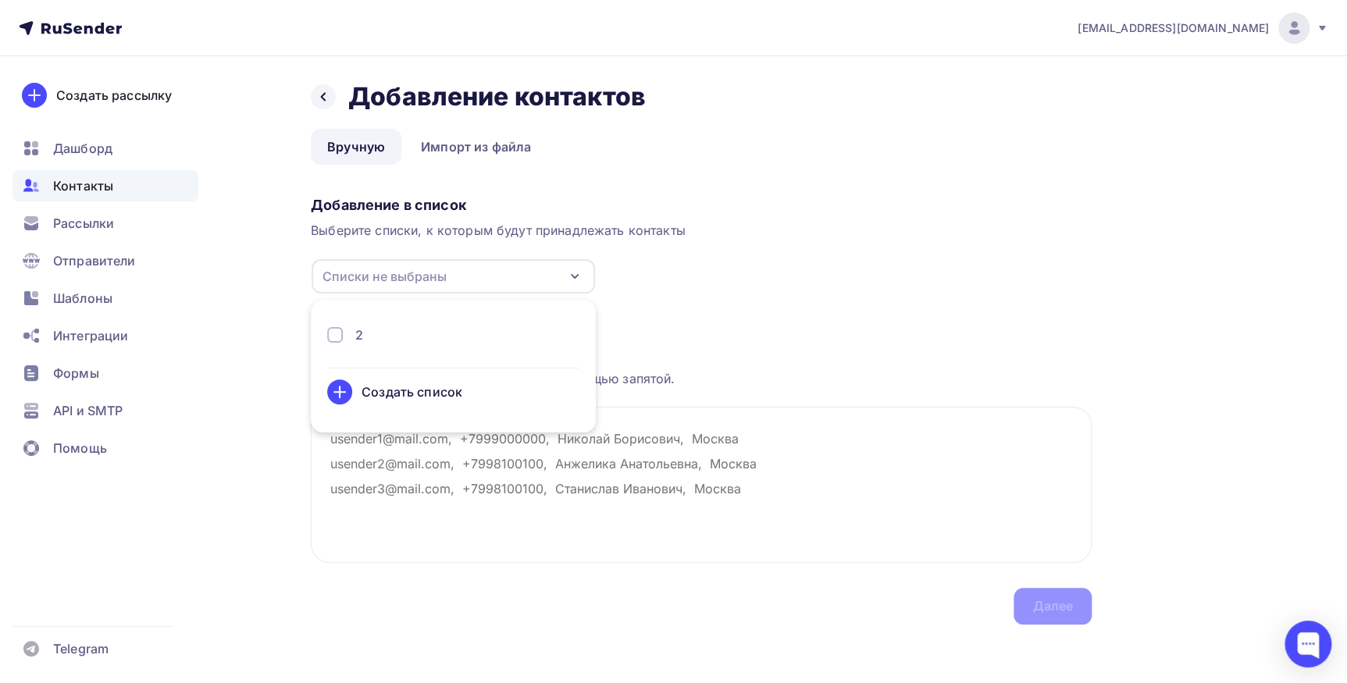
click at [427, 333] on div "2" at bounding box center [453, 335] width 252 height 19
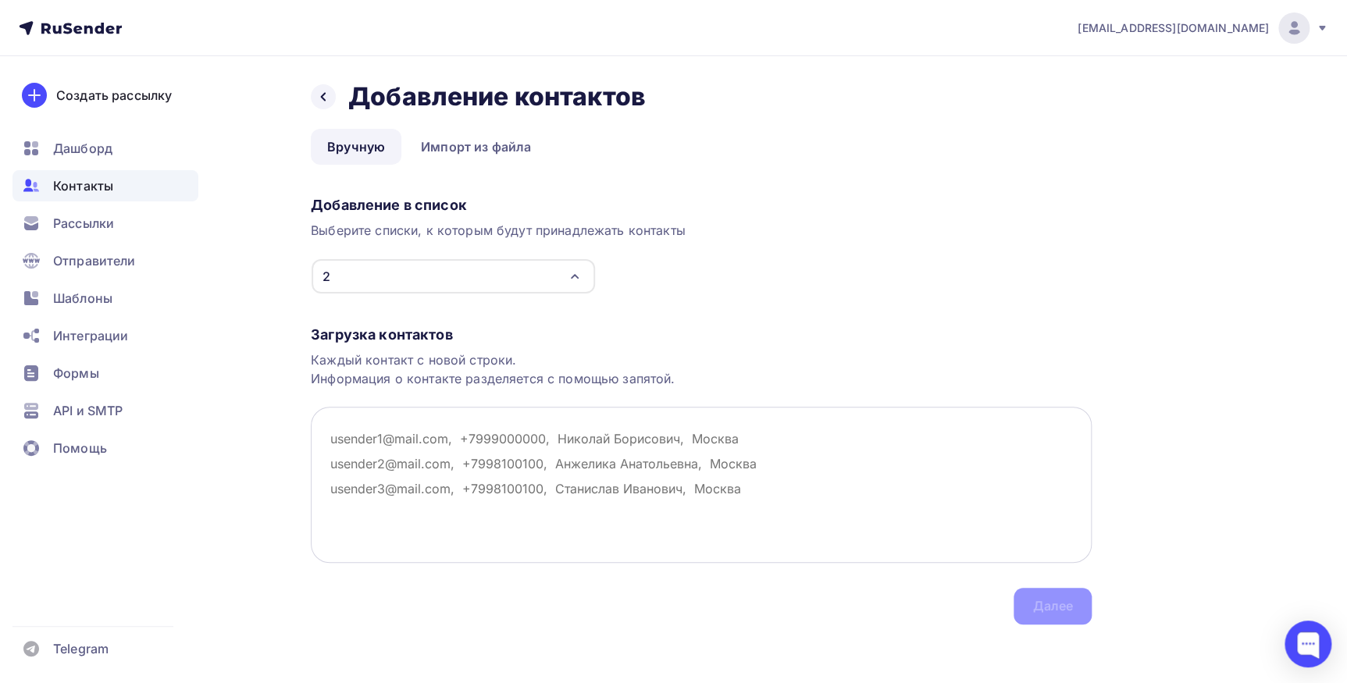
drag, startPoint x: 692, startPoint y: 470, endPoint x: 707, endPoint y: 462, distance: 16.8
click at [693, 470] on textarea at bounding box center [701, 485] width 781 height 156
click at [433, 471] on textarea at bounding box center [701, 485] width 781 height 156
paste textarea "gerstolga@yandeyandex.ru; klimontovichaa@yandex.ru; straisa@list.ru; drd76@ya.r…"
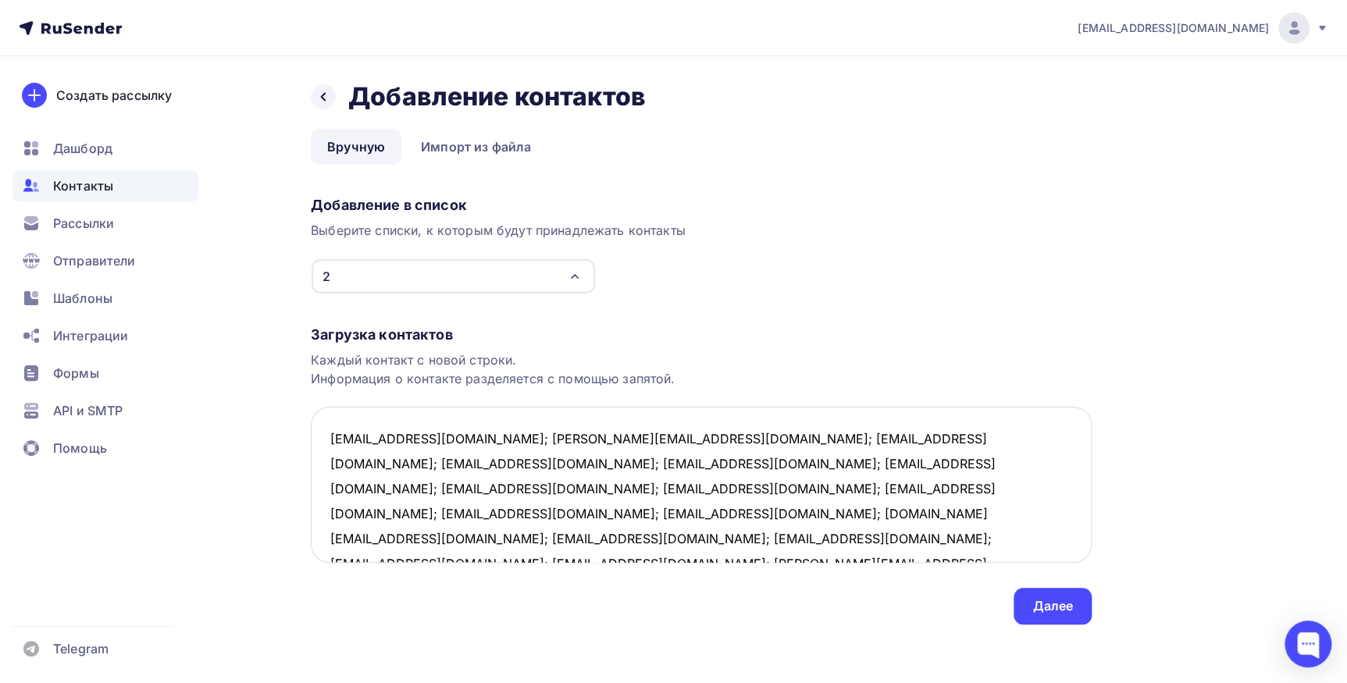
scroll to position [9, 0]
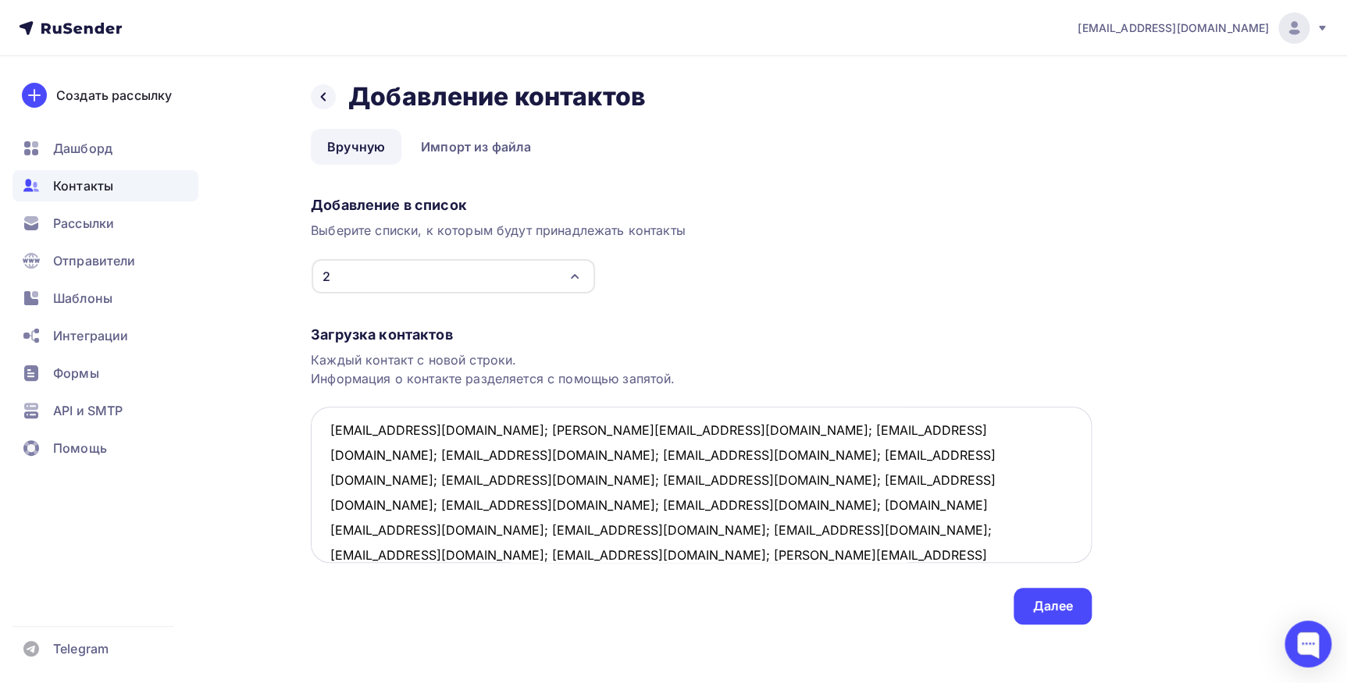
click at [500, 430] on textarea "gerstolga@yandeyandex.ru; klimontovichaa@yandex.ru; straisa@list.ru; drd76@ya.r…" at bounding box center [701, 485] width 781 height 156
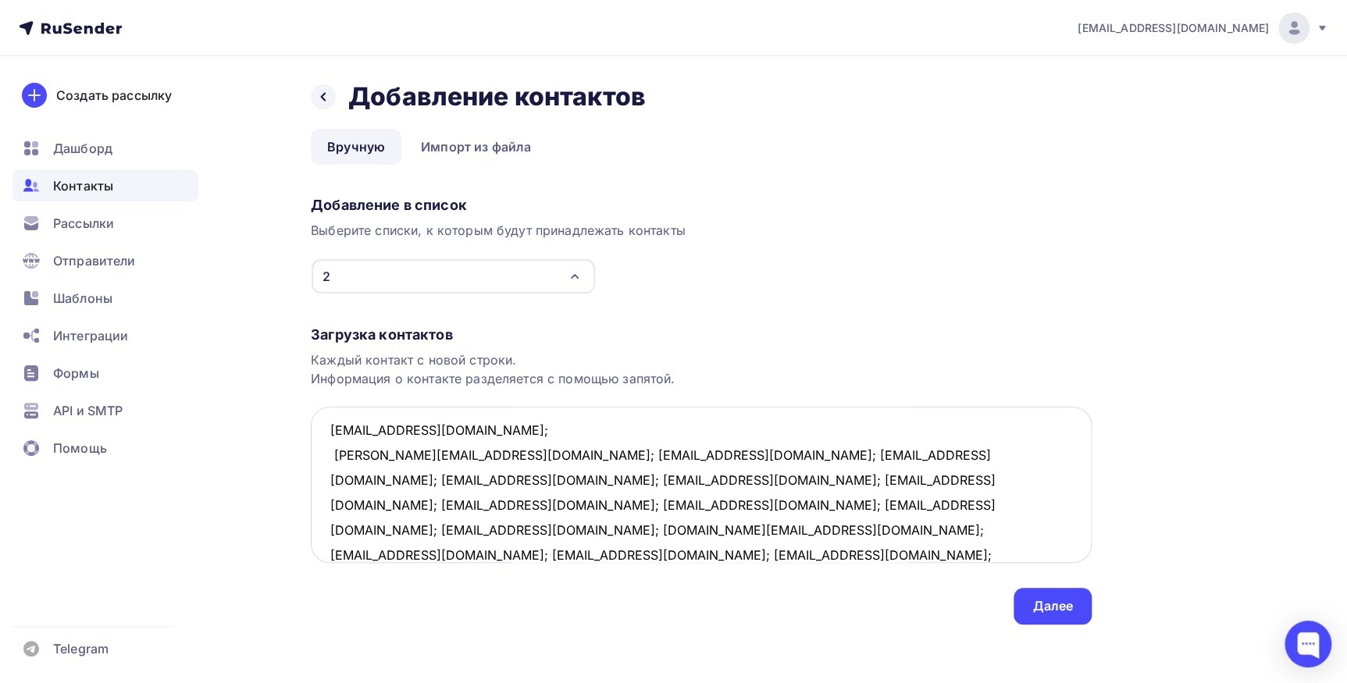
scroll to position [34, 0]
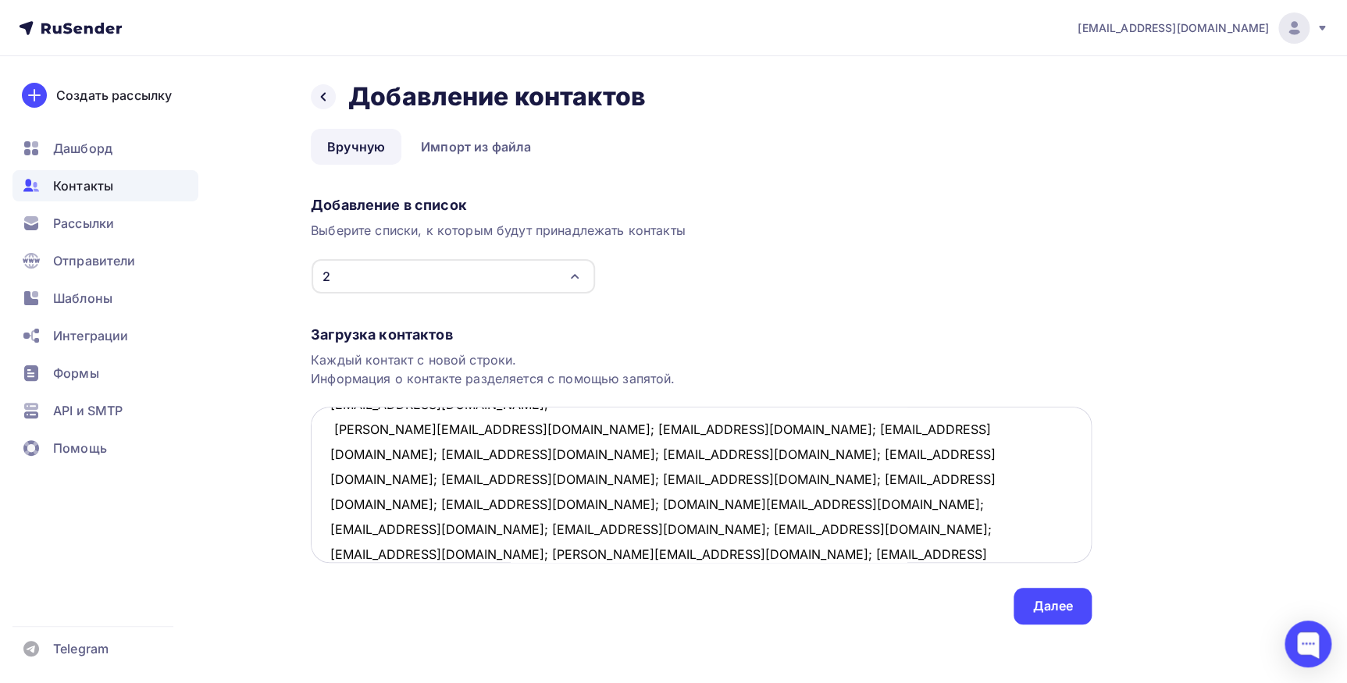
click at [498, 429] on textarea "gerstolga@yandeyandex.ru; klimontovichaa@yandex.ru; straisa@list.ru; drd76@ya.r…" at bounding box center [701, 485] width 781 height 156
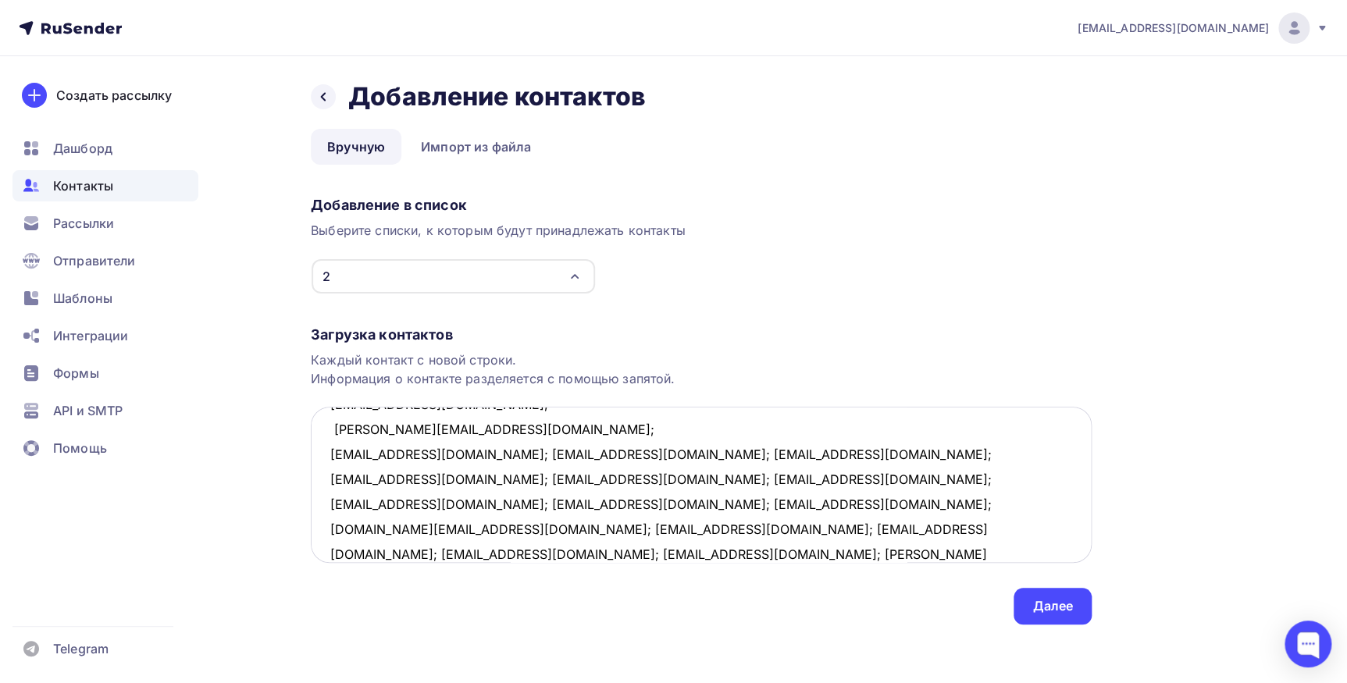
scroll to position [59, 0]
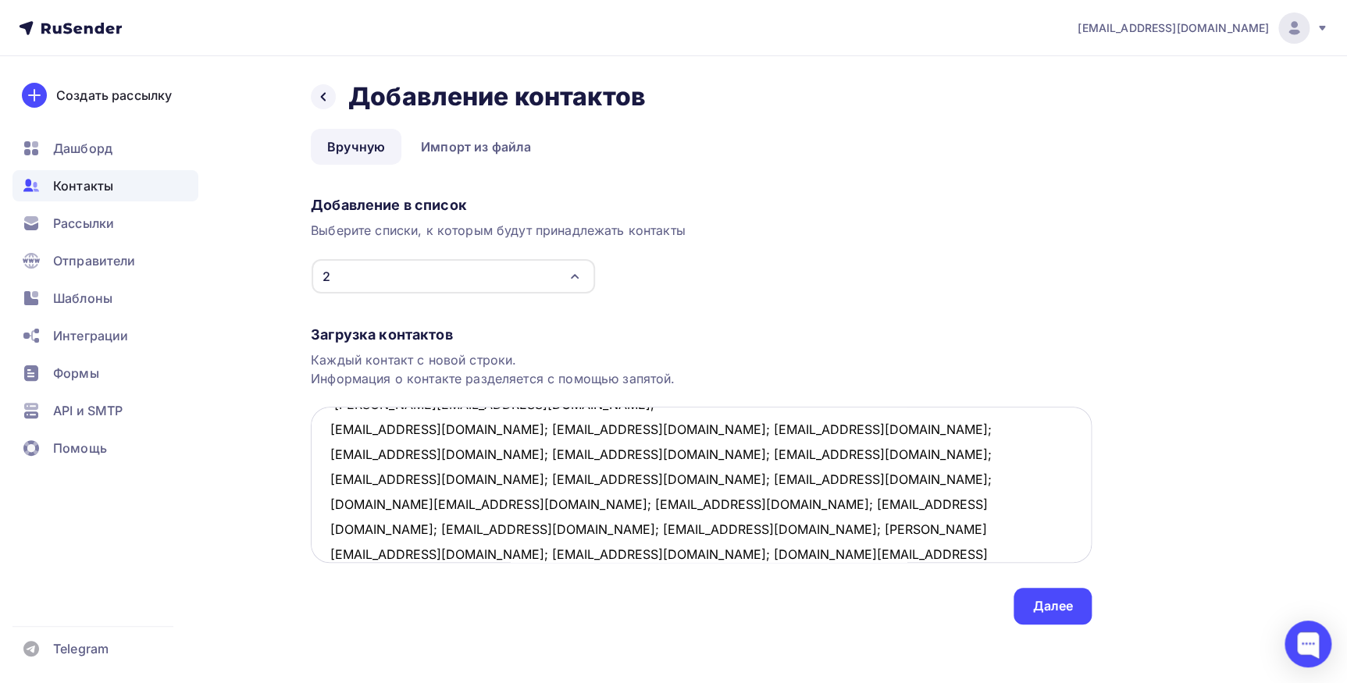
click at [419, 429] on textarea "gerstolga@yandeyandex.ru; klimontovichaa@yandex.ru; straisa@list.ru; drd76@ya.r…" at bounding box center [701, 485] width 781 height 156
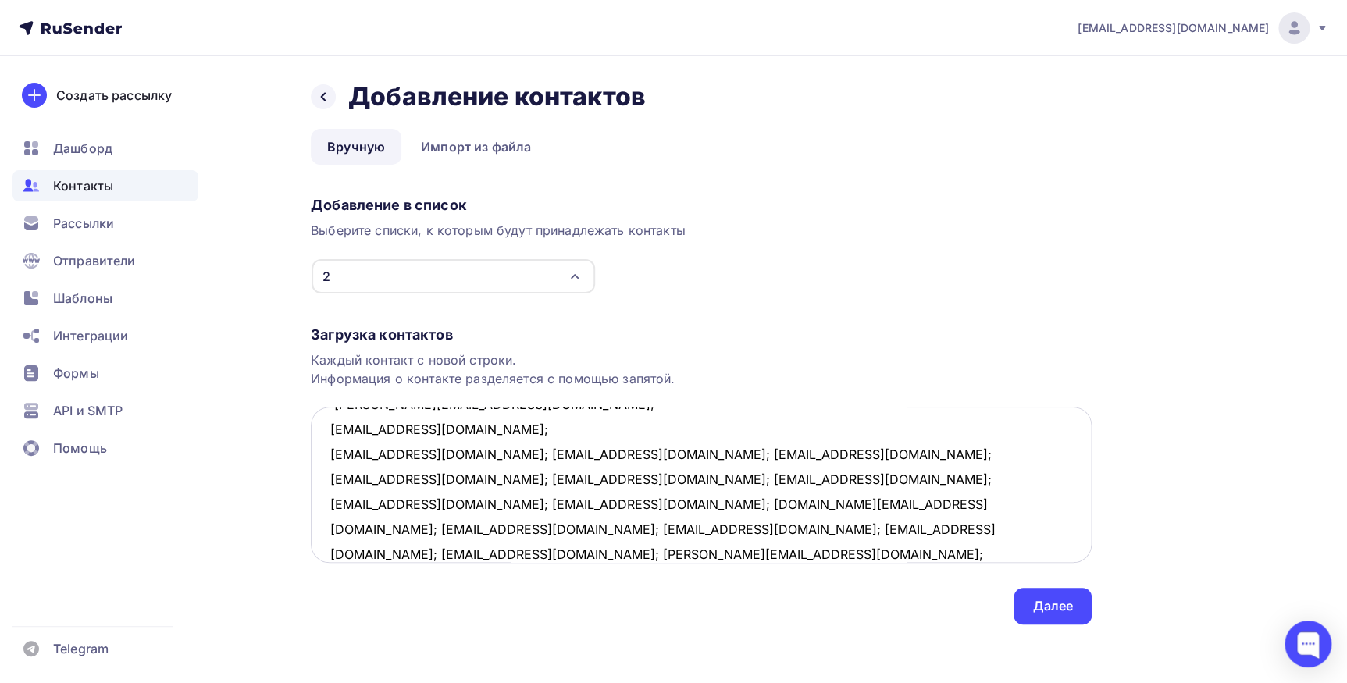
scroll to position [82, 0]
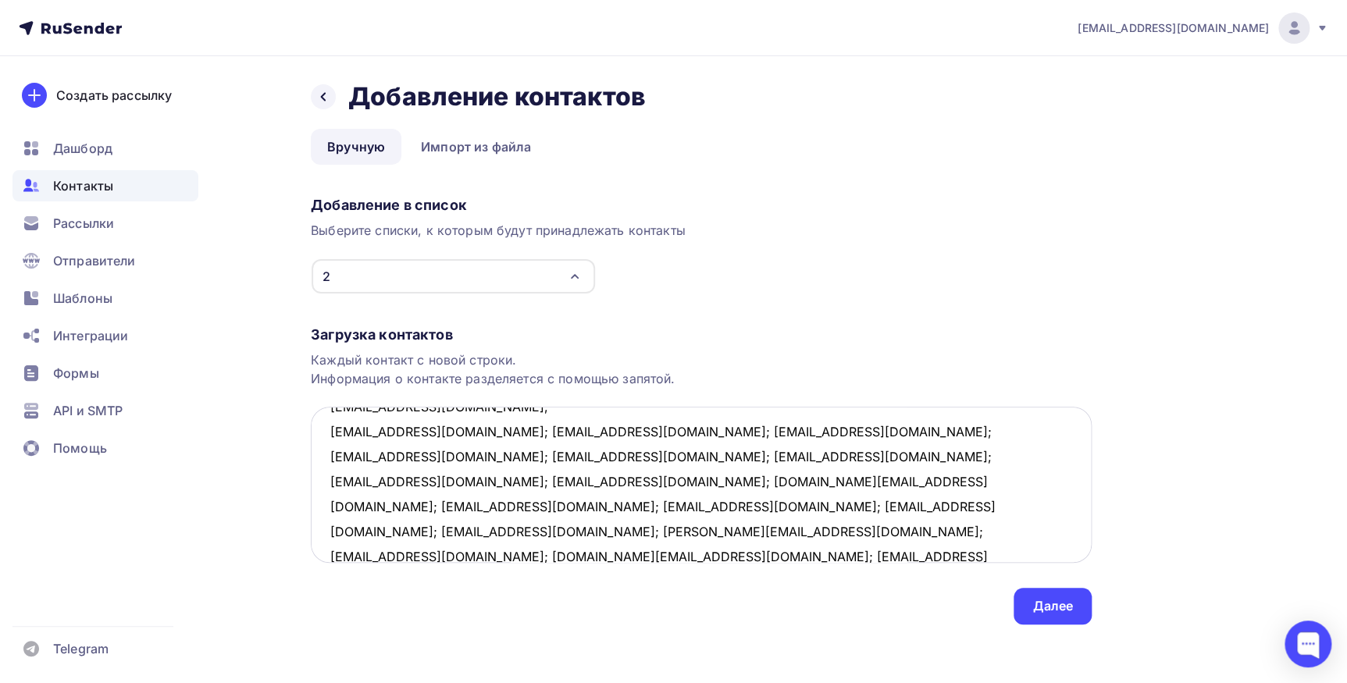
click at [409, 432] on textarea "gerstolga@yandeyandex.ru; klimontovichaa@yandex.ru; straisa@list.ru; drd76@ya.r…" at bounding box center [701, 485] width 781 height 156
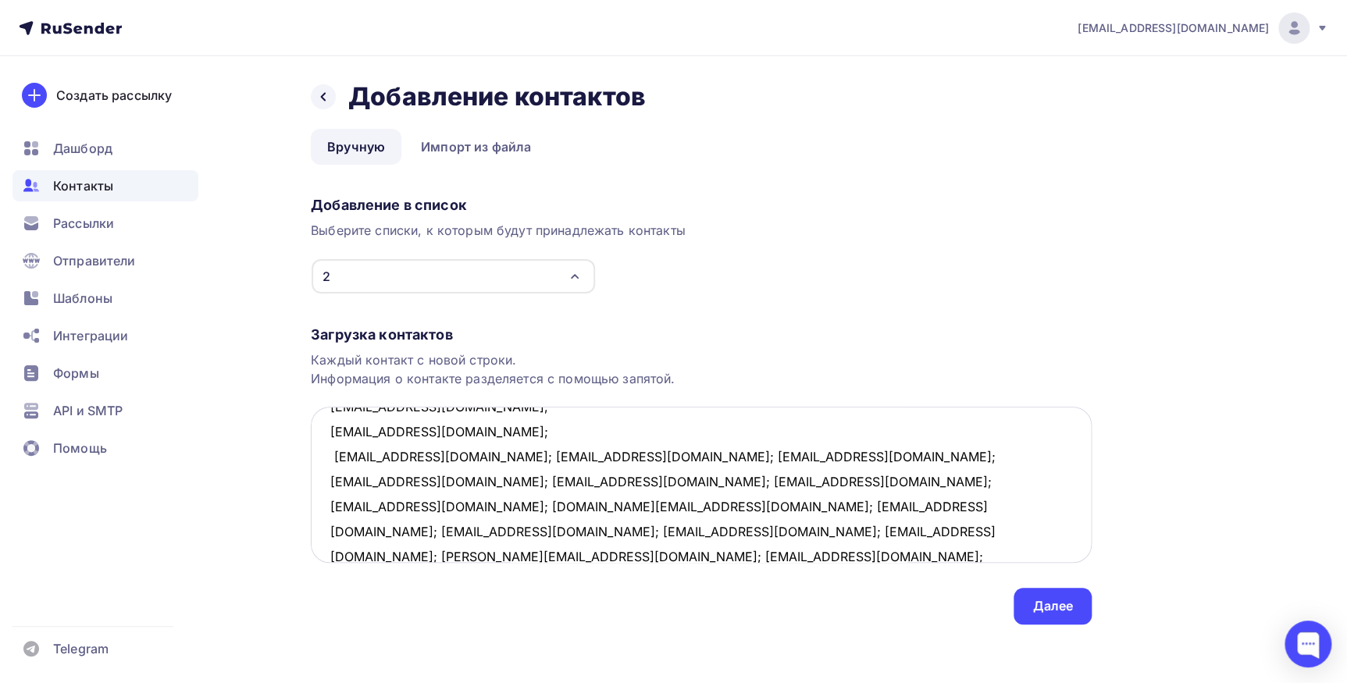
scroll to position [107, 0]
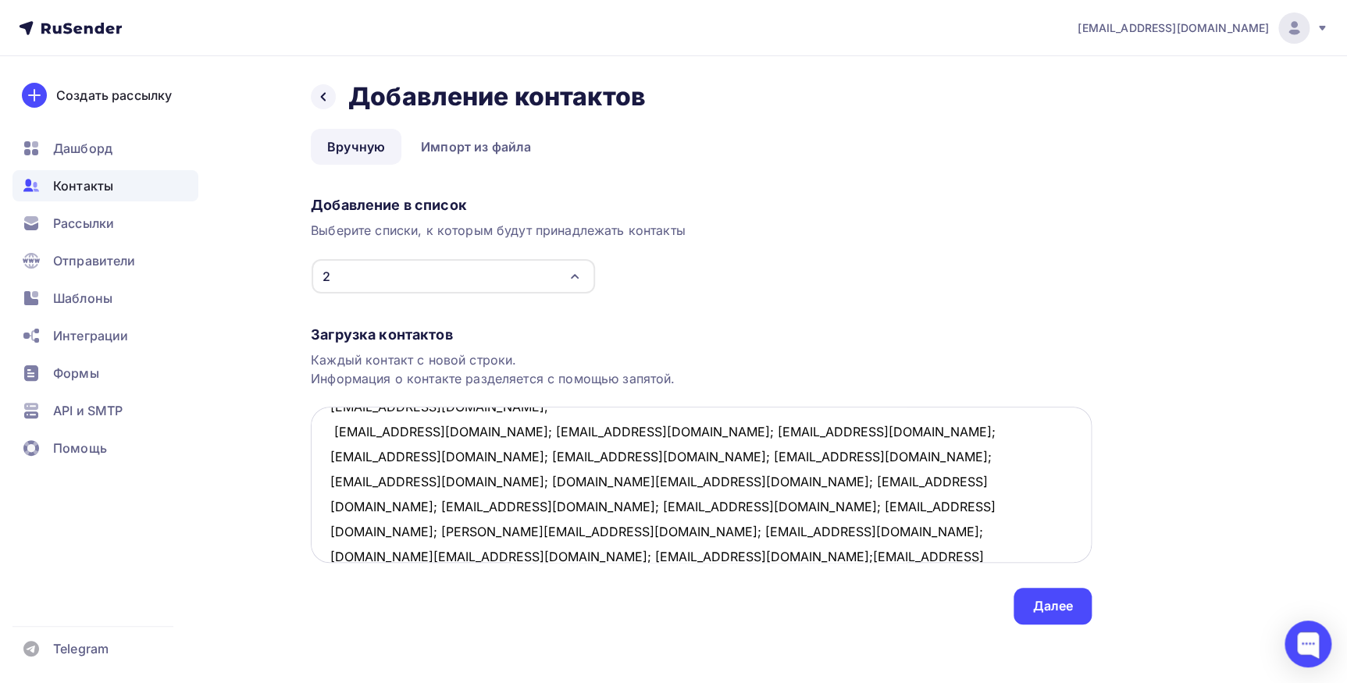
click at [456, 432] on textarea "gerstolga@yandeyandex.ru; klimontovichaa@yandex.ru; straisa@list.ru; drd76@ya.r…" at bounding box center [701, 485] width 781 height 156
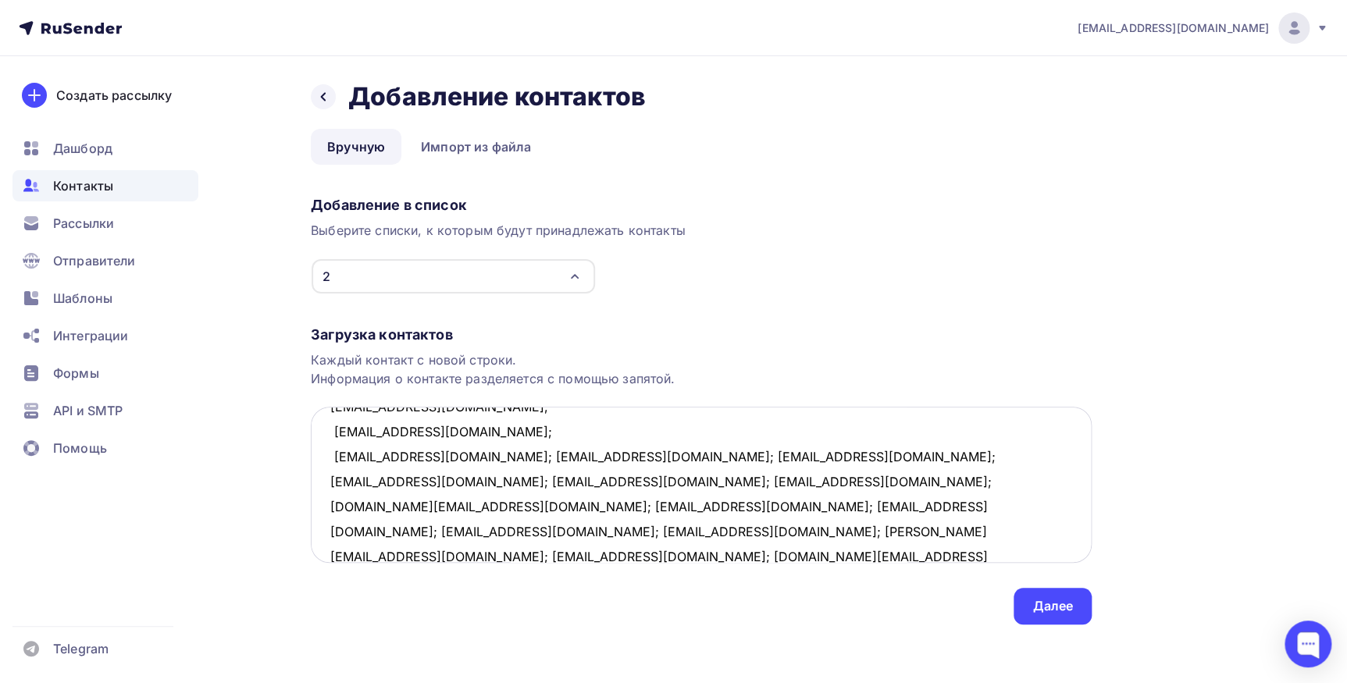
scroll to position [133, 0]
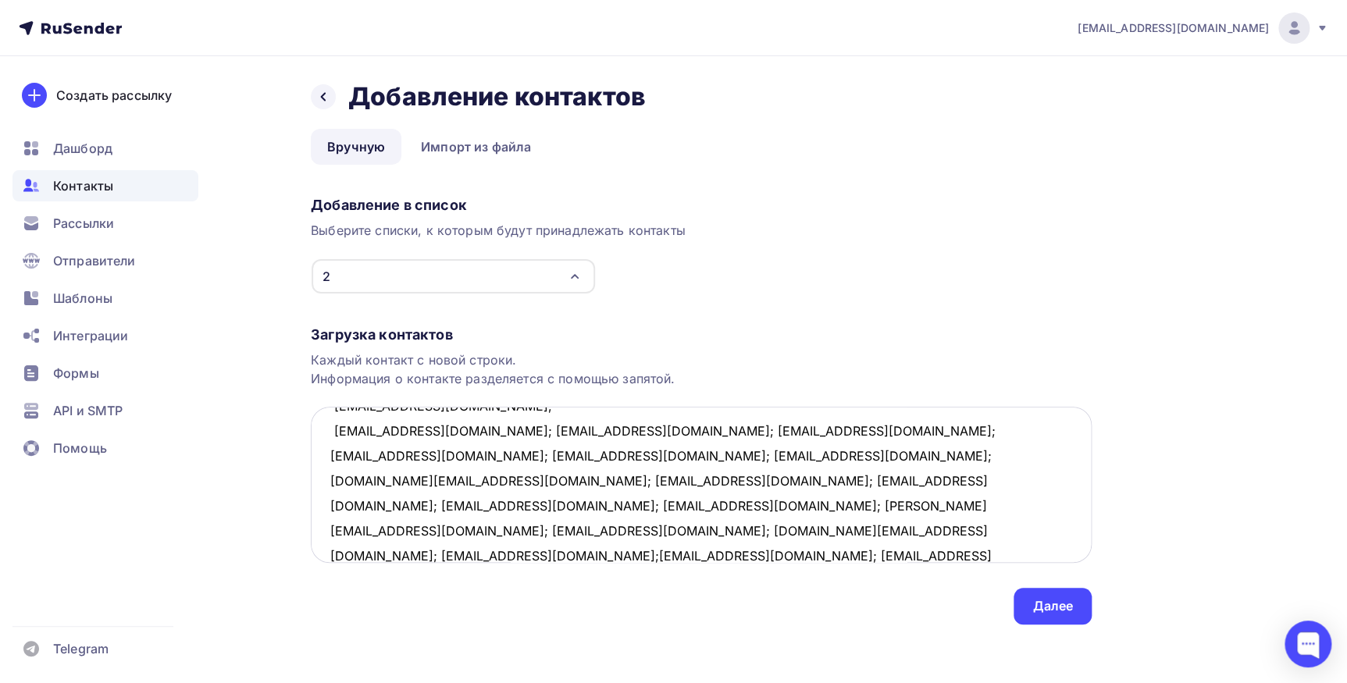
click at [440, 432] on textarea "gerstolga@yandeyandex.ru; klimontovichaa@yandex.ru; straisa@list.ru; drd76@ya.r…" at bounding box center [701, 485] width 781 height 156
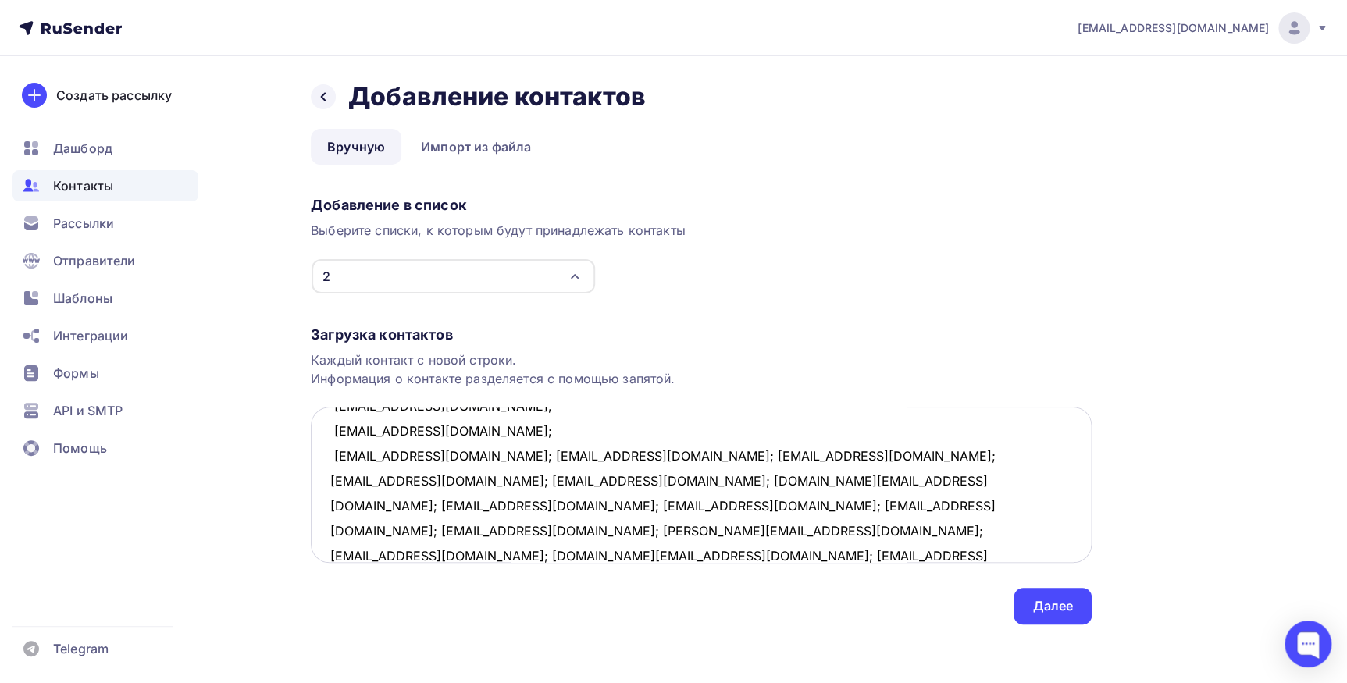
scroll to position [157, 0]
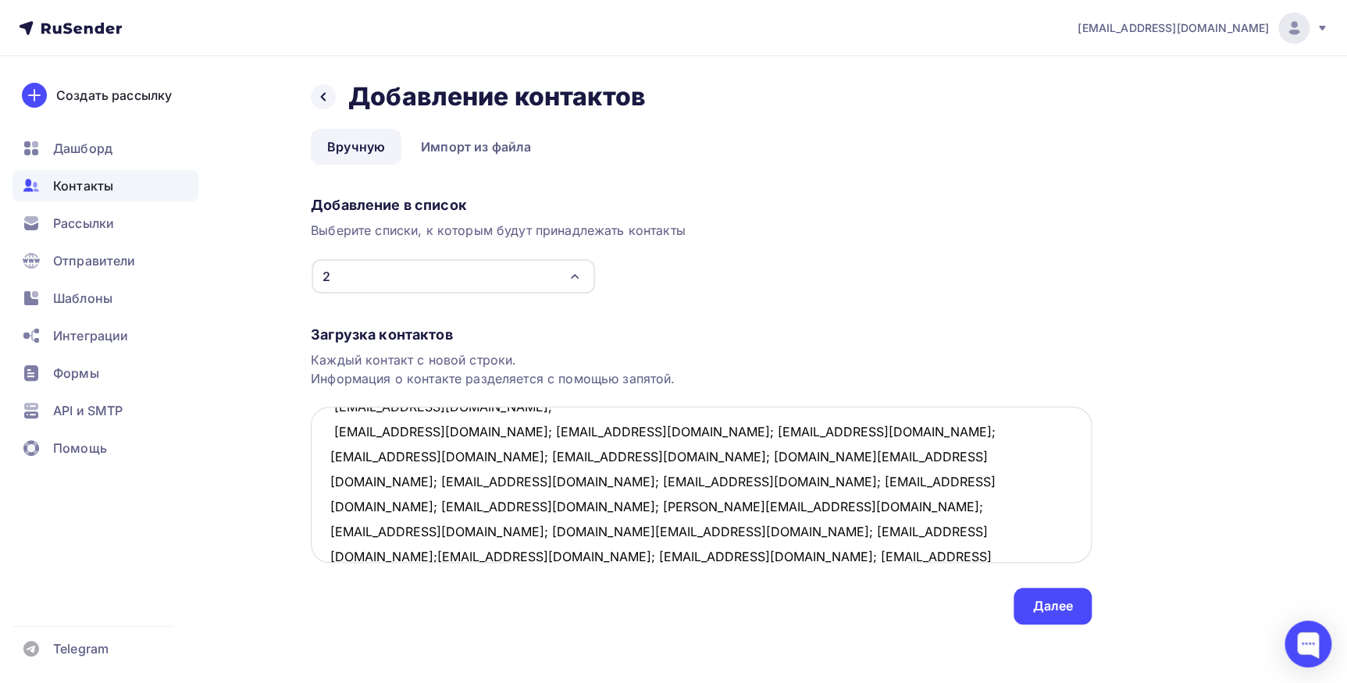
click at [422, 432] on textarea "gerstolga@yandeyandex.ru; klimontovichaa@yandex.ru; straisa@list.ru; drd76@ya.r…" at bounding box center [701, 485] width 781 height 156
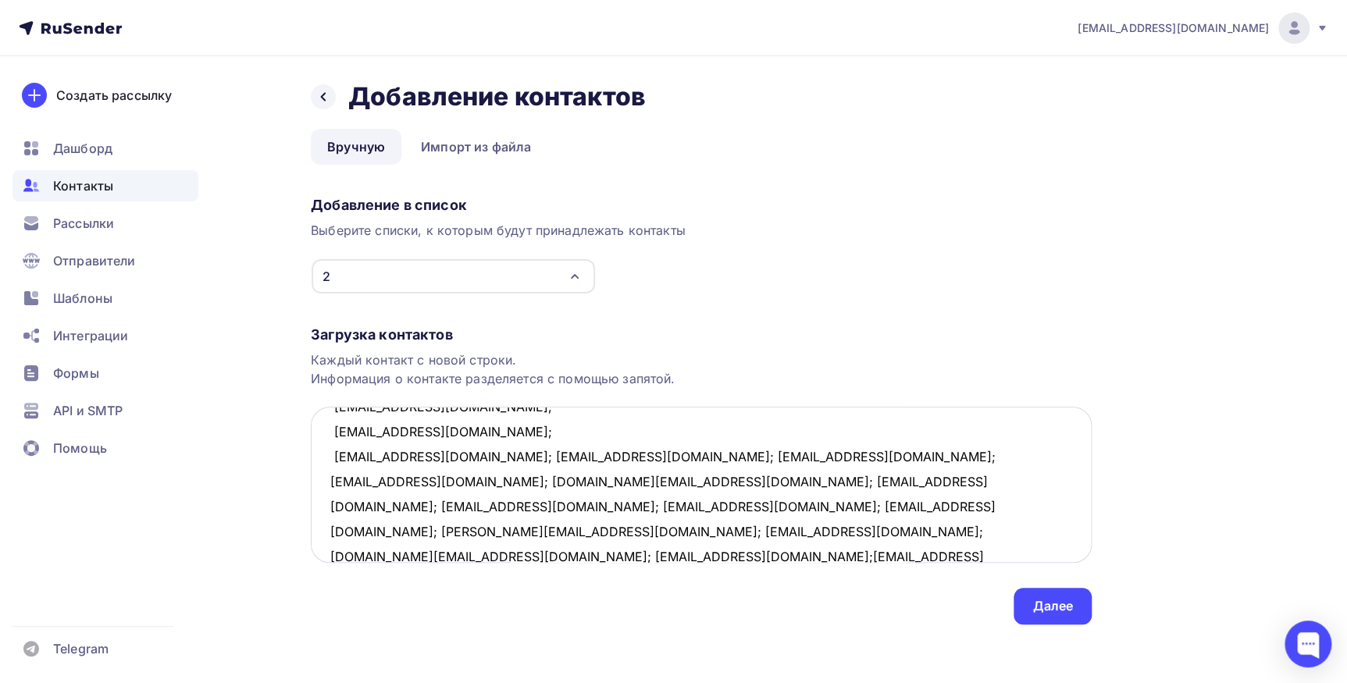
scroll to position [182, 0]
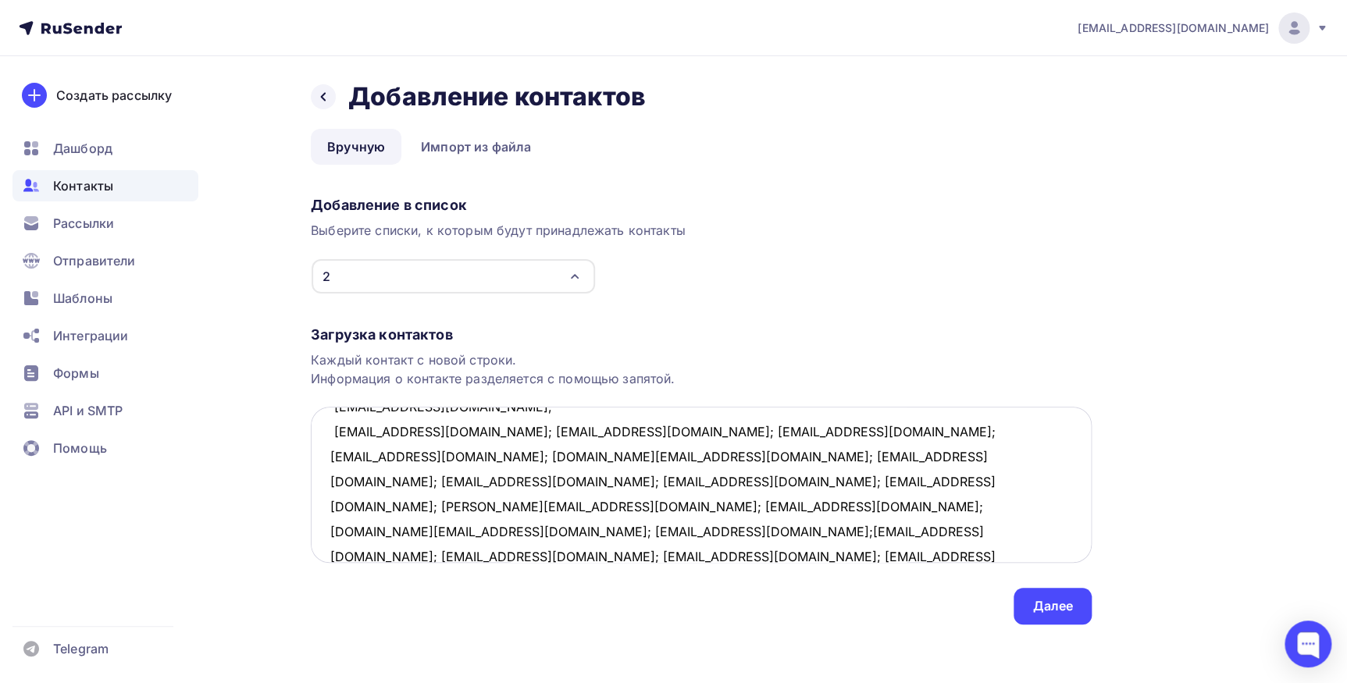
click at [443, 433] on textarea "gerstolga@yandeyandex.ru; klimontovichaa@yandex.ru; straisa@list.ru; drd76@ya.r…" at bounding box center [701, 485] width 781 height 156
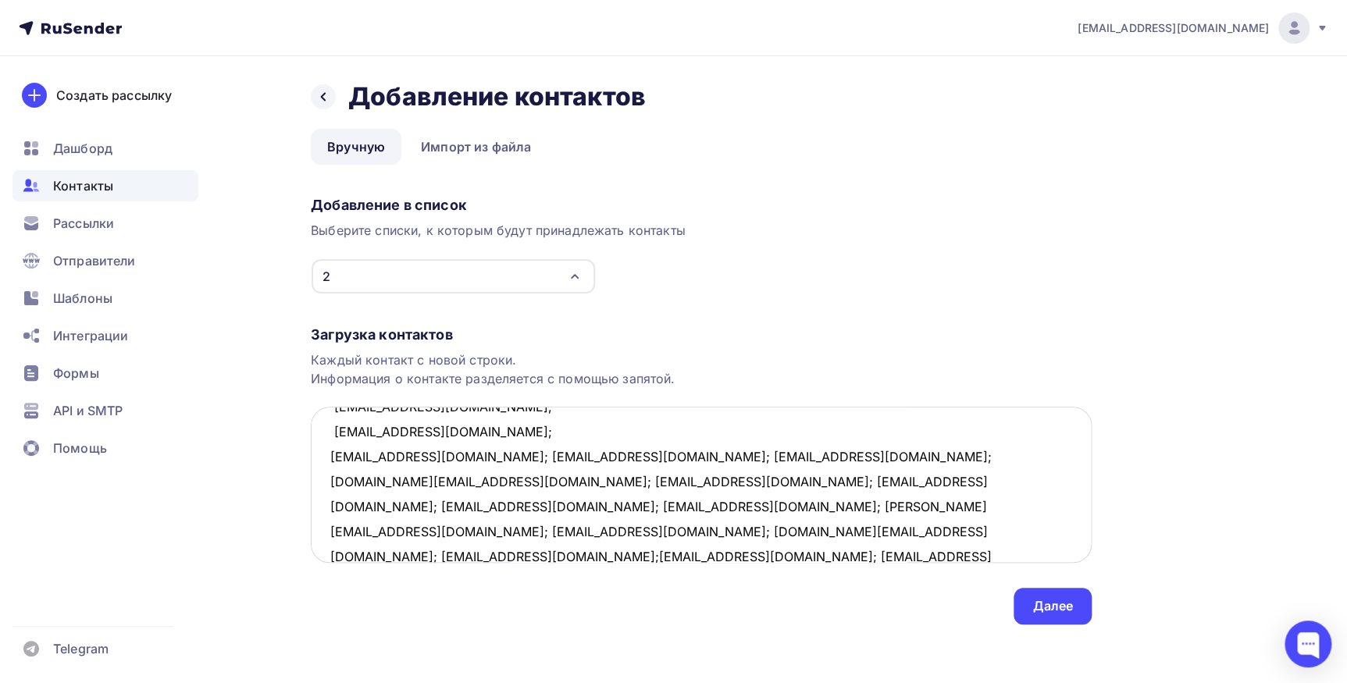
scroll to position [207, 0]
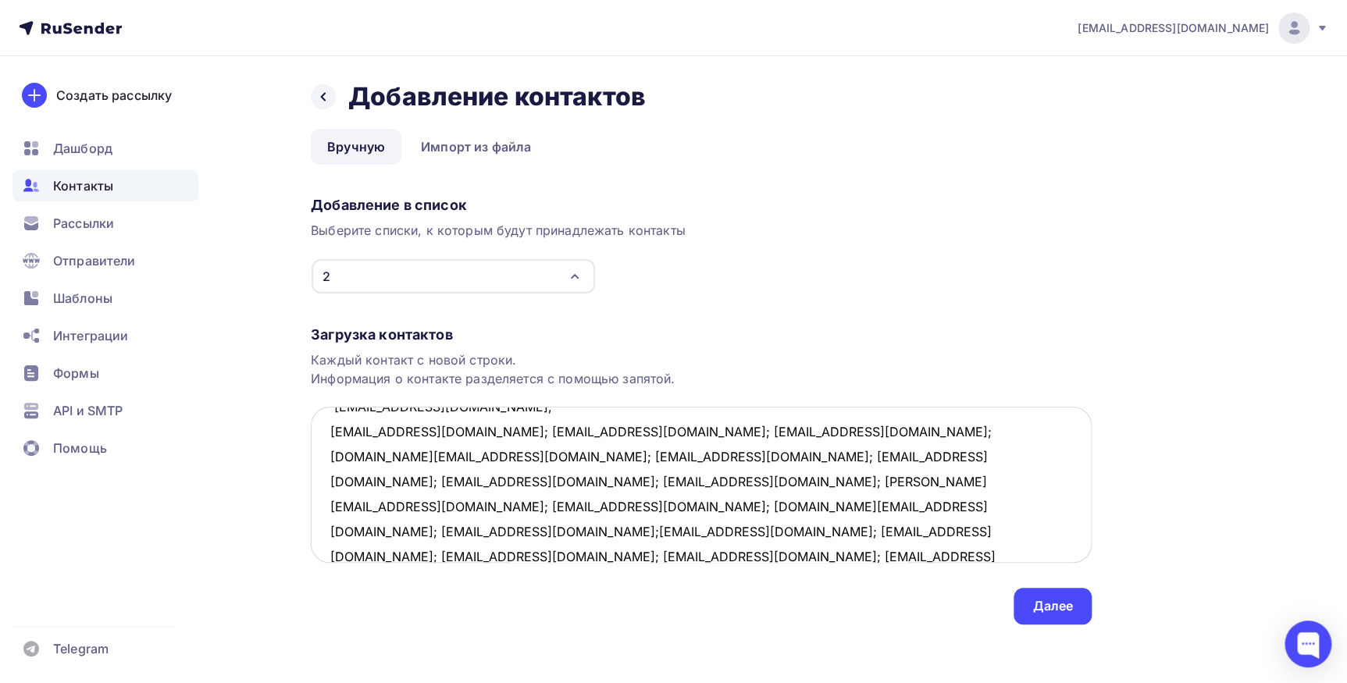
click at [454, 429] on textarea "gerstolga@yandeyandex.ru; klimontovichaa@yandex.ru; straisa@list.ru; drd76@ya.r…" at bounding box center [701, 485] width 781 height 156
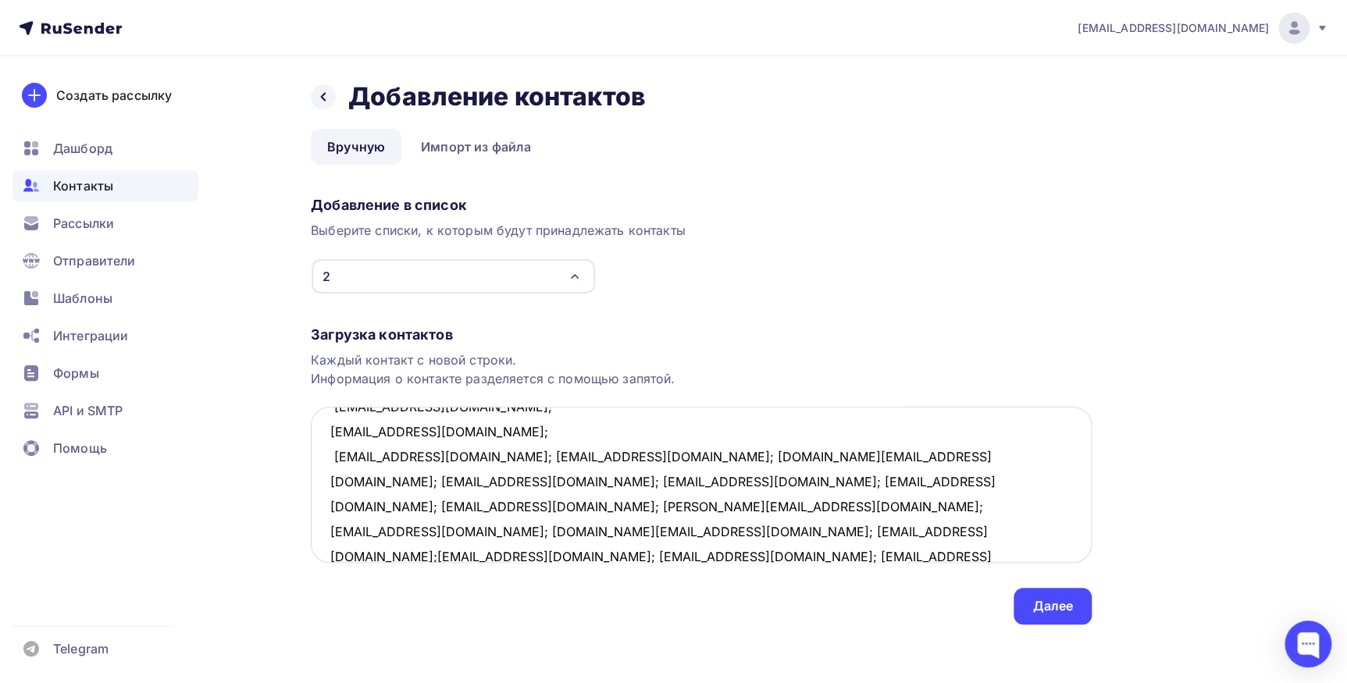
click at [453, 456] on textarea "gerstolga@yandeyandex.ru; klimontovichaa@yandex.ru; straisa@list.ru; drd76@ya.r…" at bounding box center [701, 485] width 781 height 156
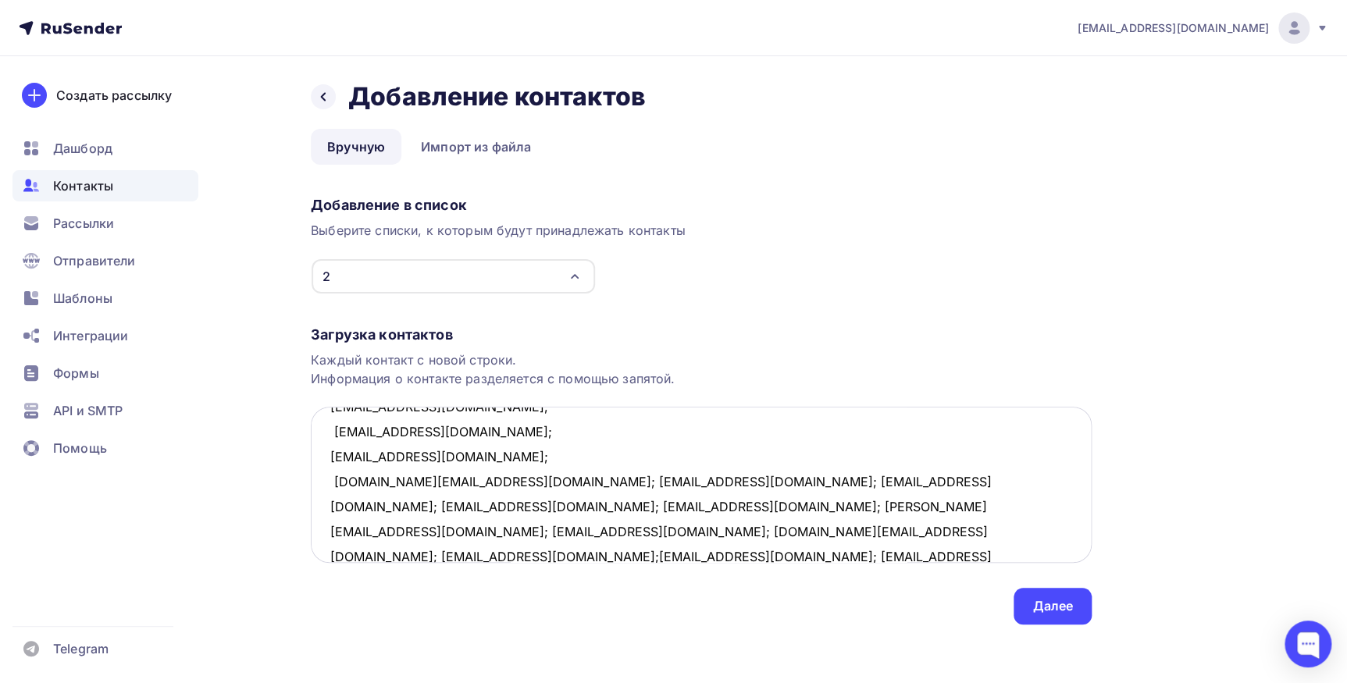
scroll to position [258, 0]
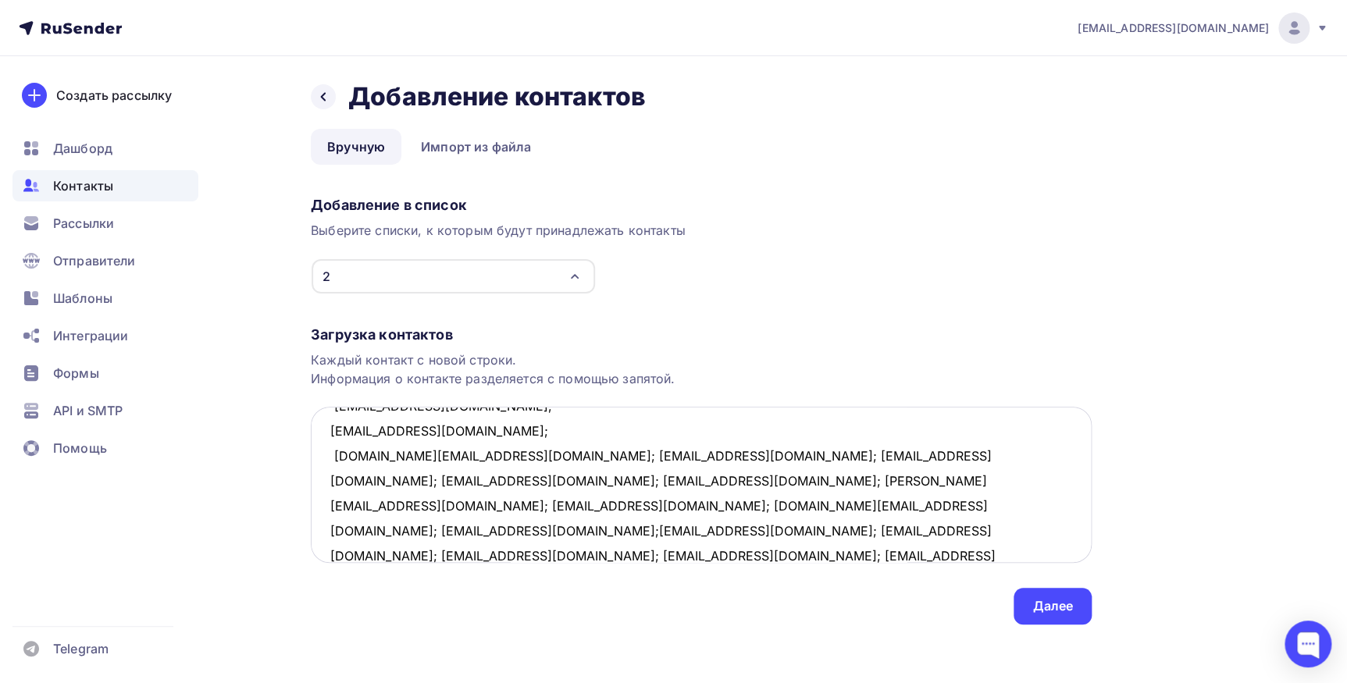
click at [463, 454] on textarea "gerstolga@yandeyandex.ru; klimontovichaa@yandex.ru; straisa@list.ru; drd76@ya.r…" at bounding box center [701, 485] width 781 height 156
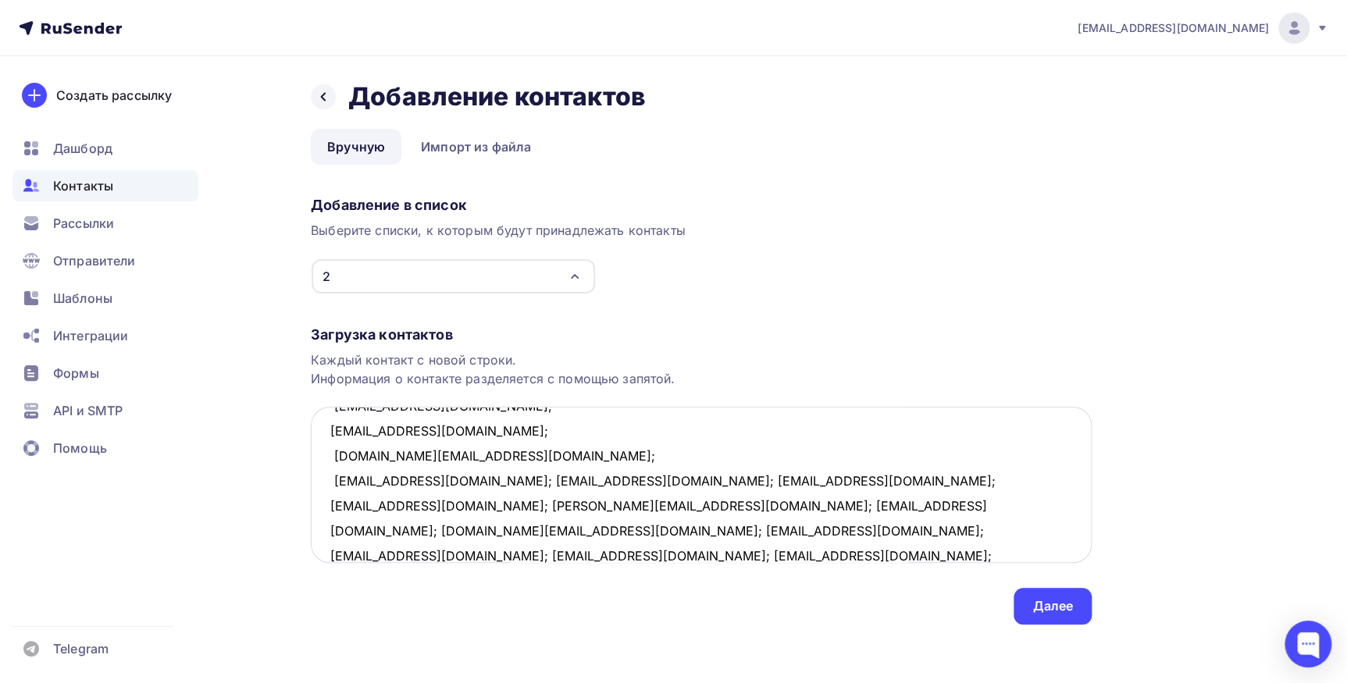
scroll to position [282, 0]
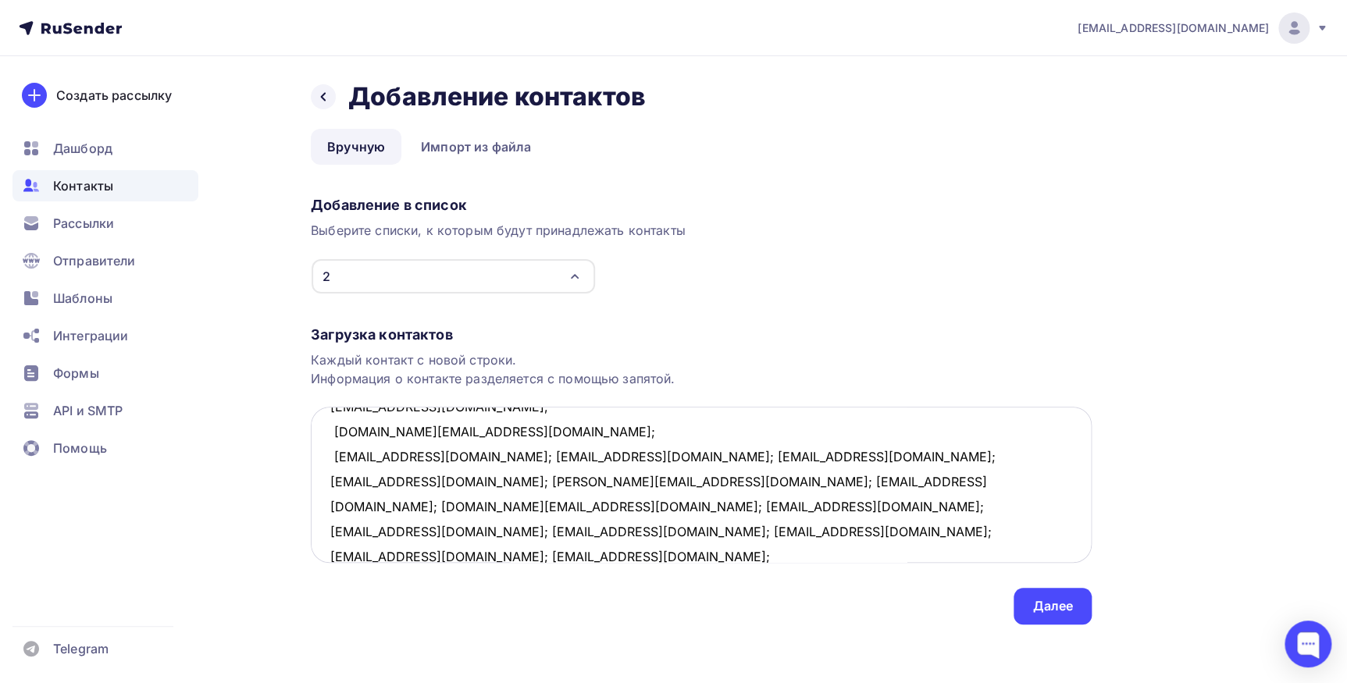
click at [444, 457] on textarea "gerstolga@yandeyandex.ru; klimontovichaa@yandex.ru; straisa@list.ru; drd76@ya.r…" at bounding box center [701, 485] width 781 height 156
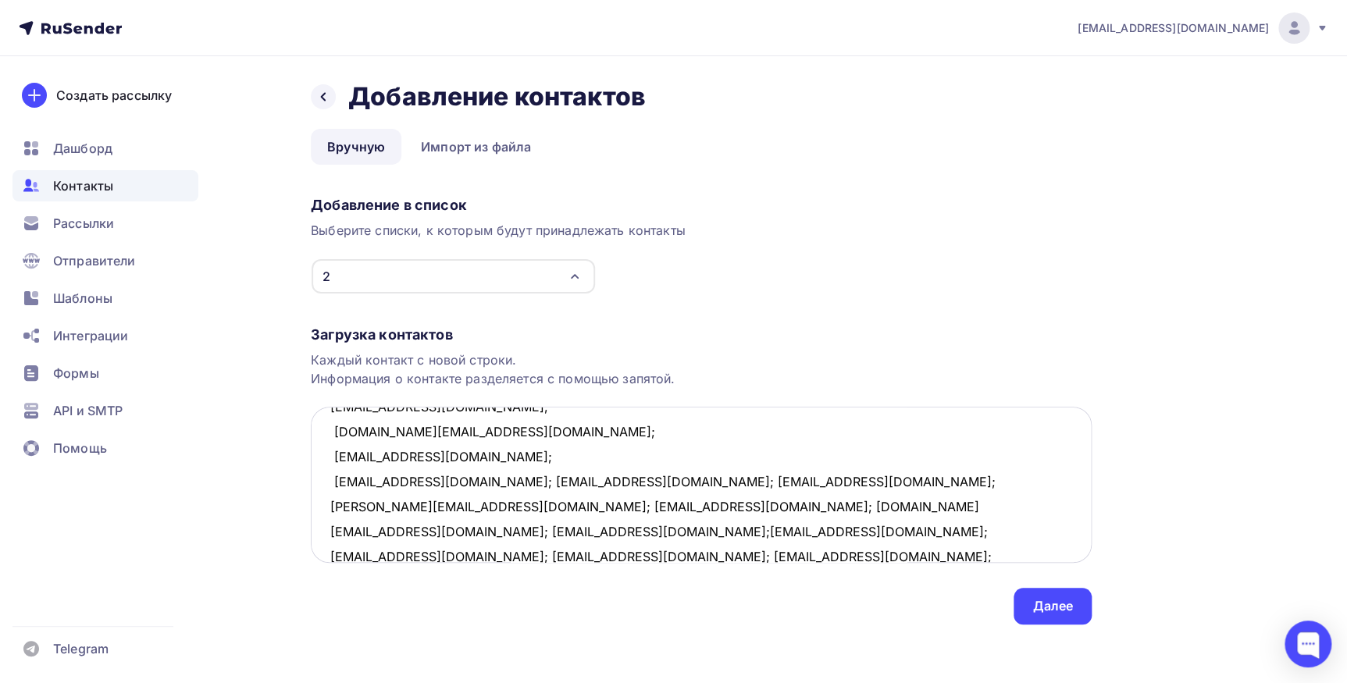
scroll to position [307, 0]
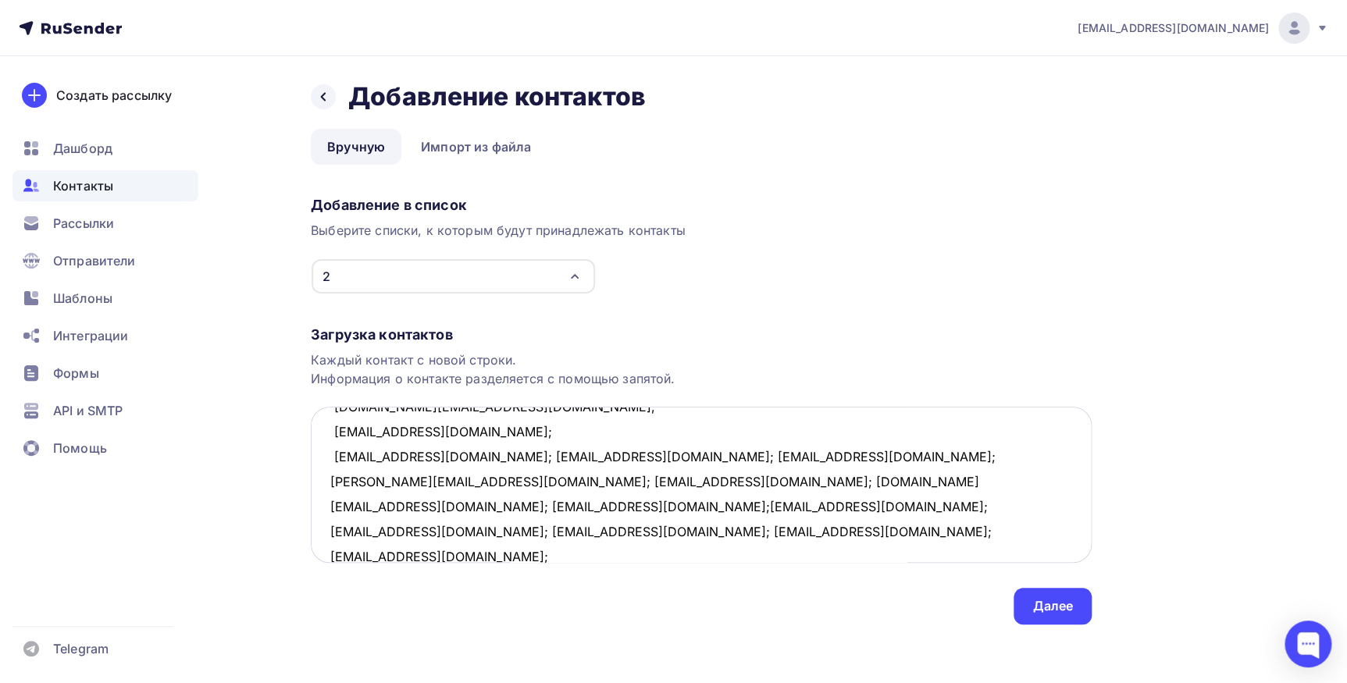
click at [431, 454] on textarea "gerstolga@yandeyandex.ru; klimontovichaa@yandex.ru; straisa@list.ru; drd76@ya.r…" at bounding box center [701, 485] width 781 height 156
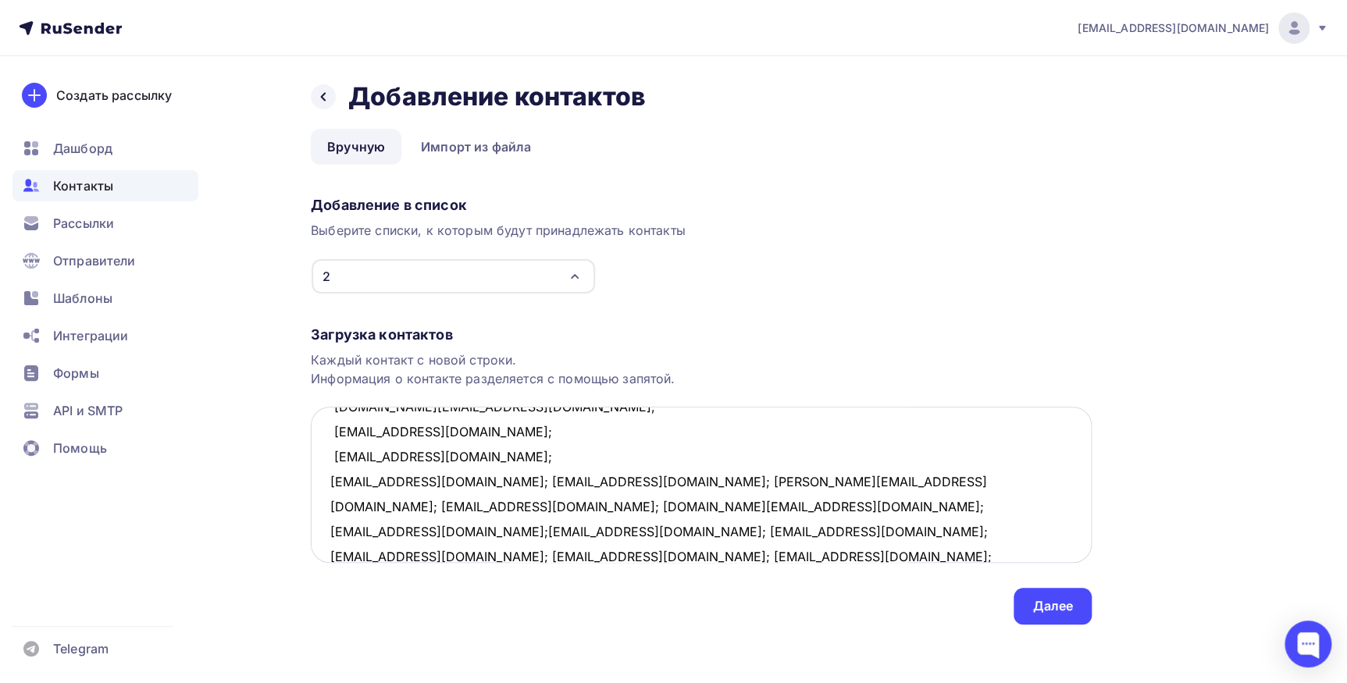
scroll to position [332, 0]
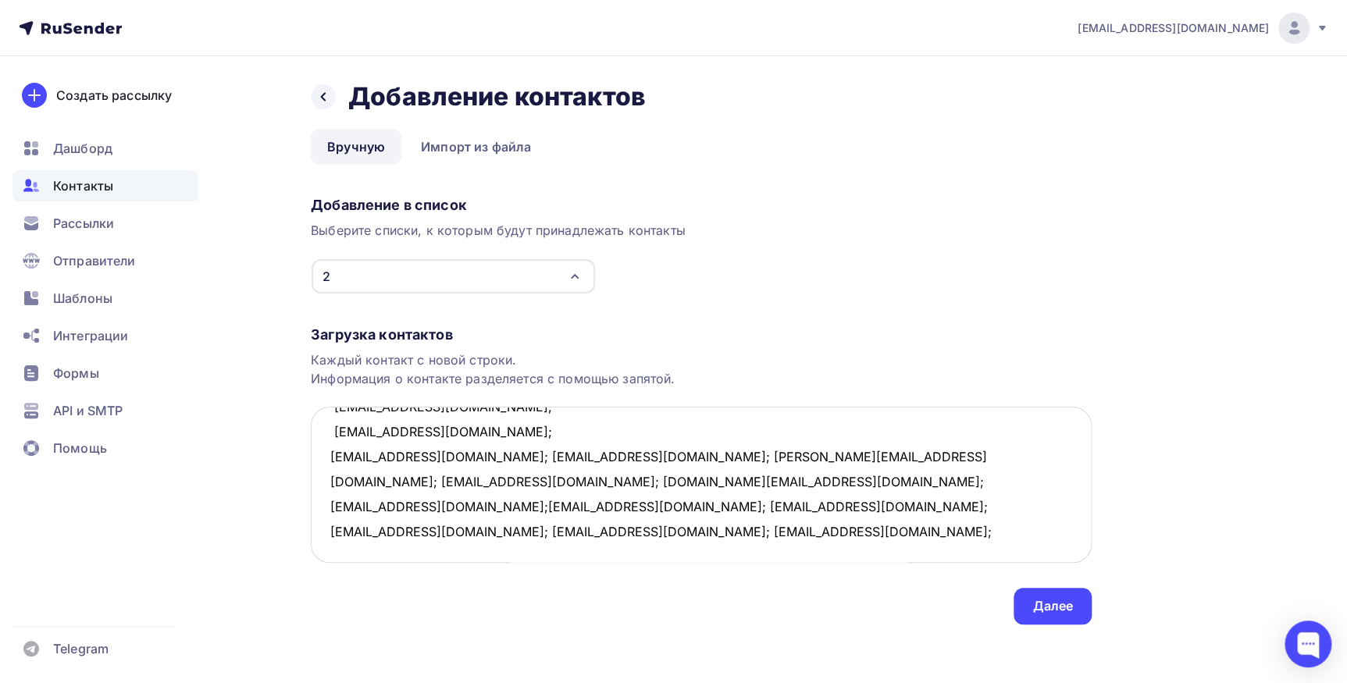
click at [440, 453] on textarea "gerstolga@yandeyandex.ru; klimontovichaa@yandex.ru; straisa@list.ru; drd76@ya.r…" at bounding box center [701, 485] width 781 height 156
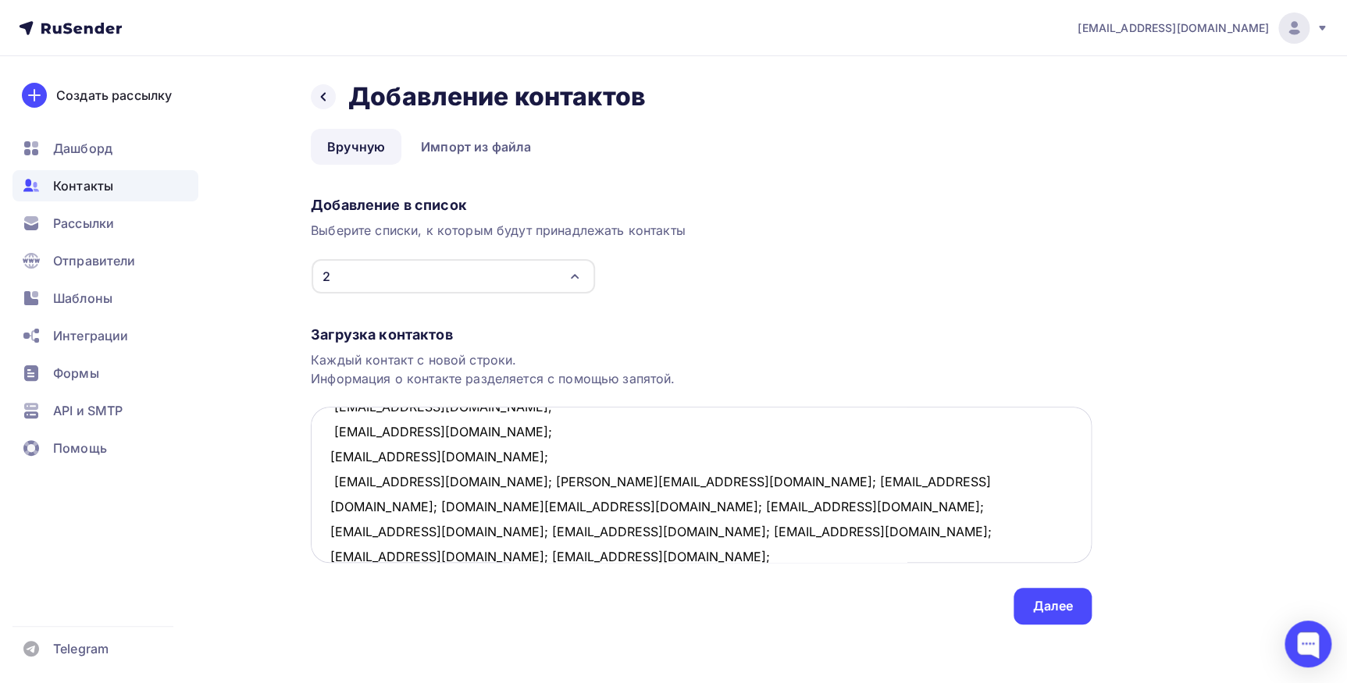
scroll to position [357, 0]
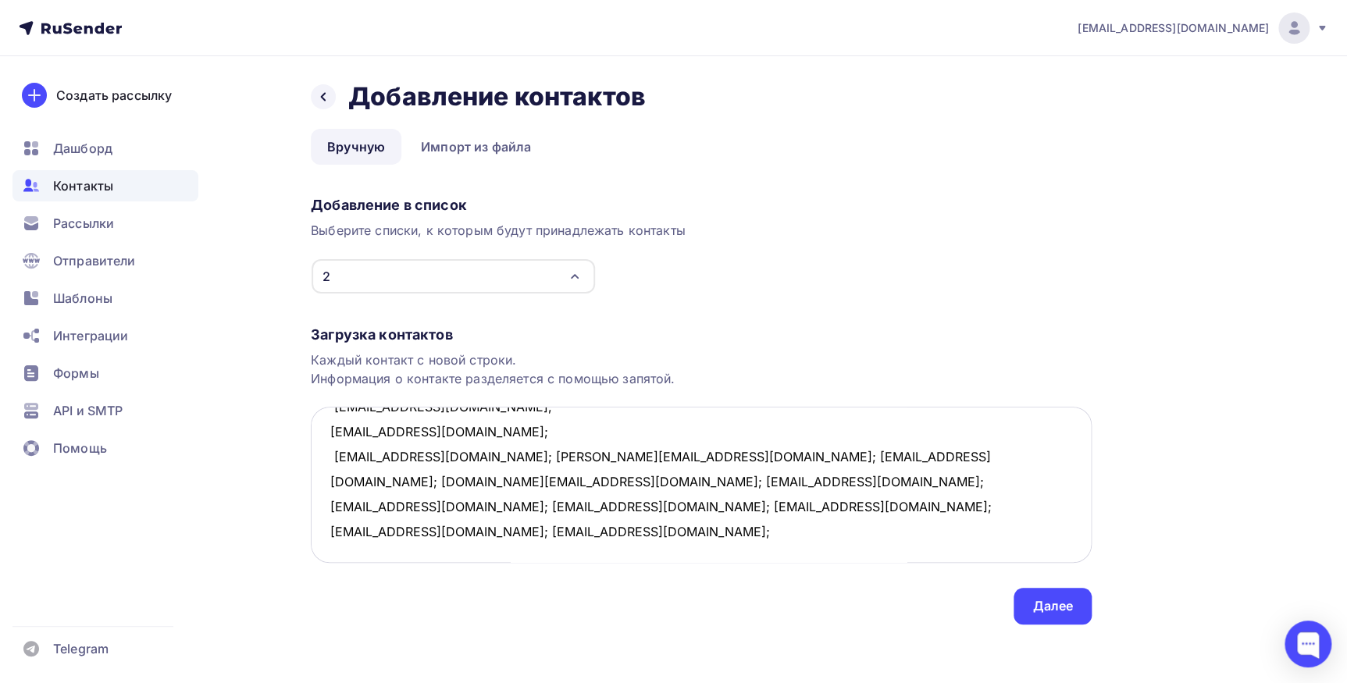
click at [407, 456] on textarea "gerstolga@yandeyandex.ru; klimontovichaa@yandex.ru; straisa@list.ru; drd76@ya.r…" at bounding box center [701, 485] width 781 height 156
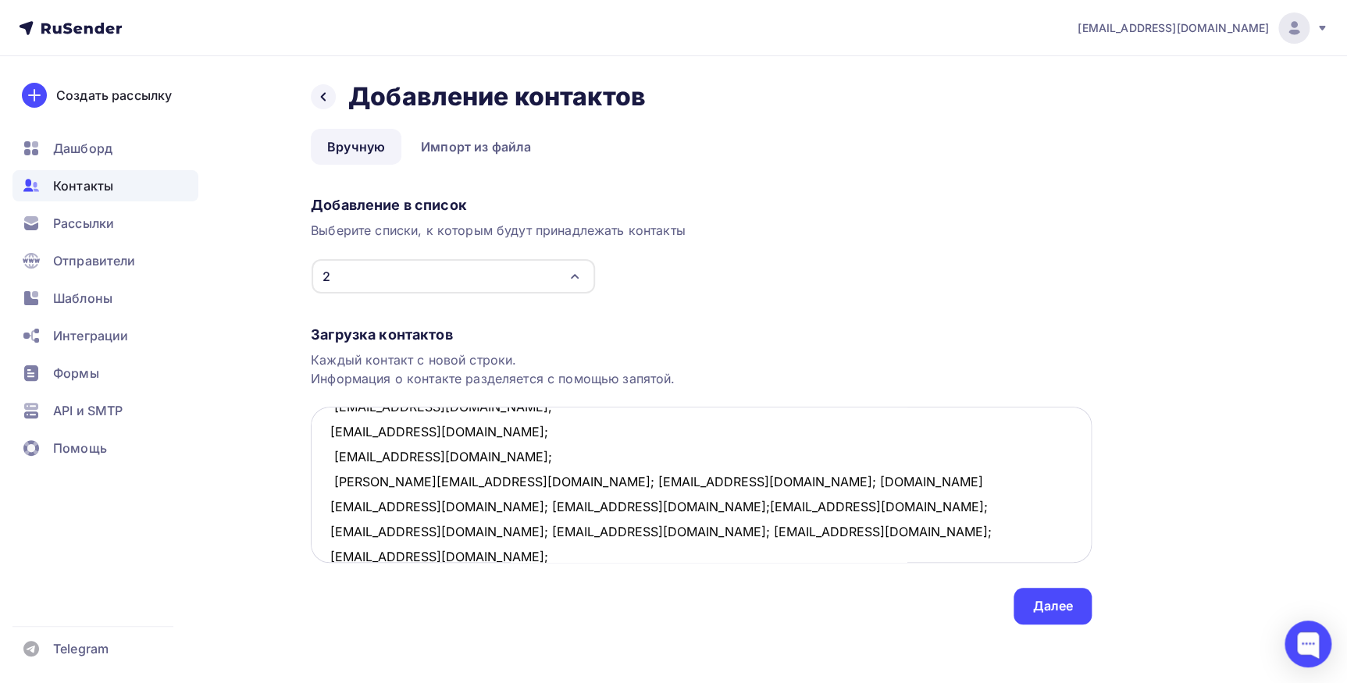
click at [469, 479] on textarea "gerstolga@yandeyandex.ru; klimontovichaa@yandex.ru; straisa@list.ru; drd76@ya.r…" at bounding box center [701, 485] width 781 height 156
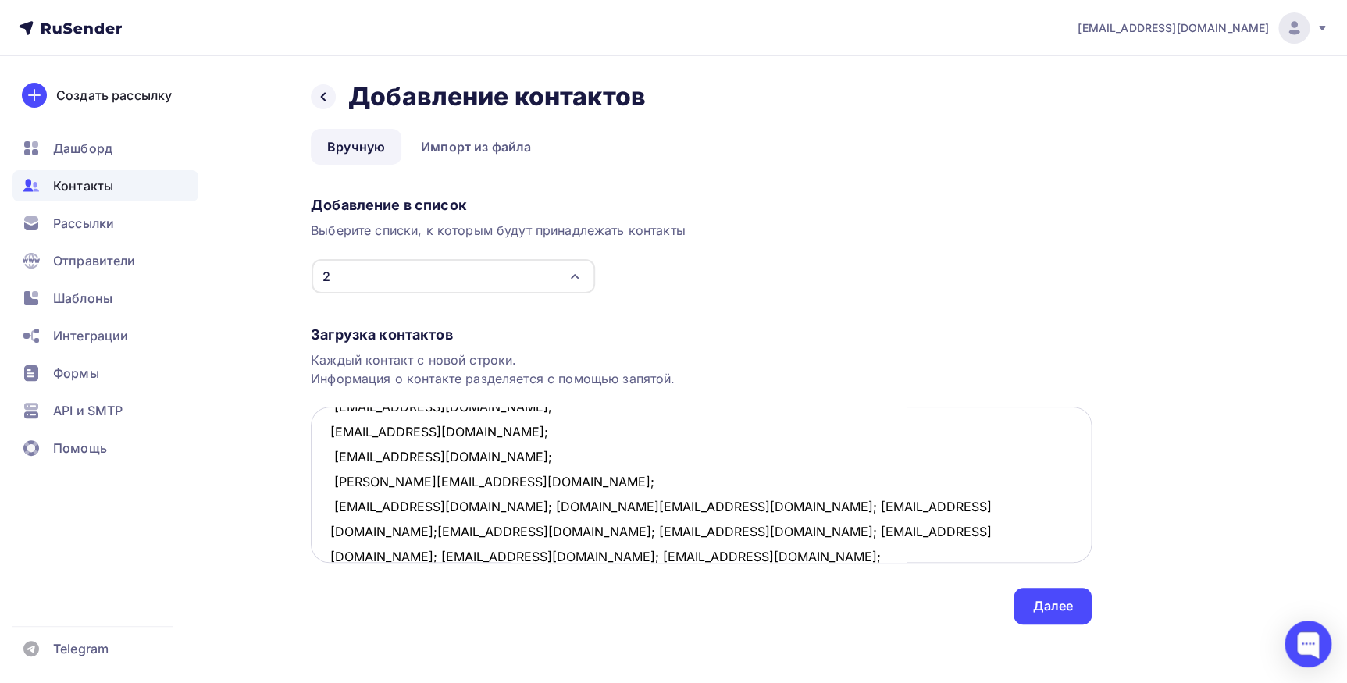
scroll to position [383, 0]
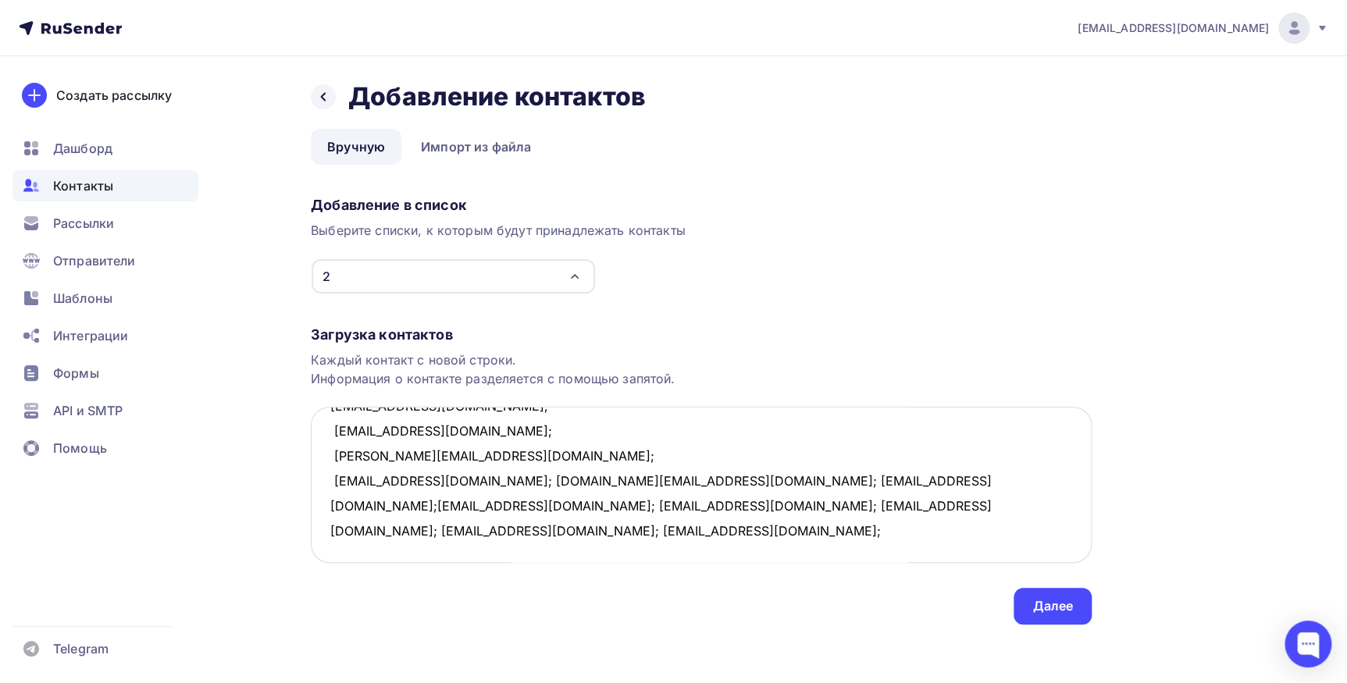
click at [453, 482] on textarea "gerstolga@yandeyandex.ru; klimontovichaa@yandex.ru; straisa@list.ru; drd76@ya.r…" at bounding box center [701, 485] width 781 height 156
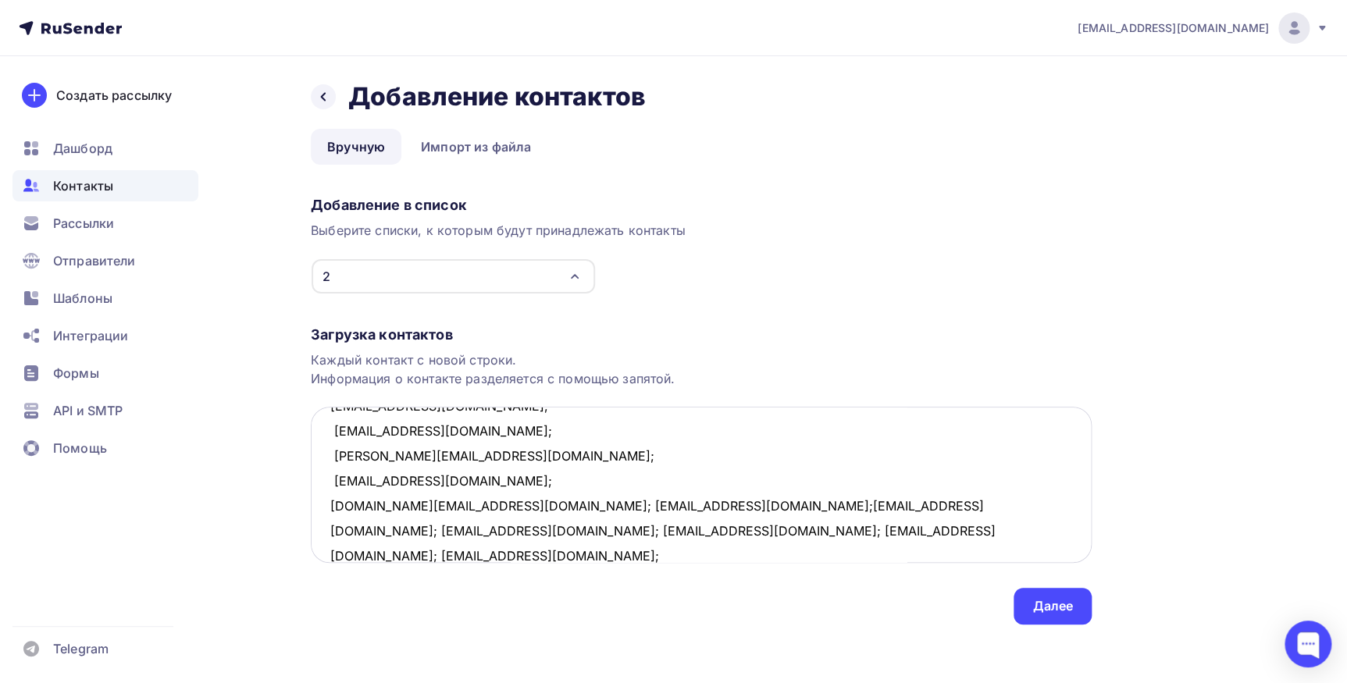
scroll to position [407, 0]
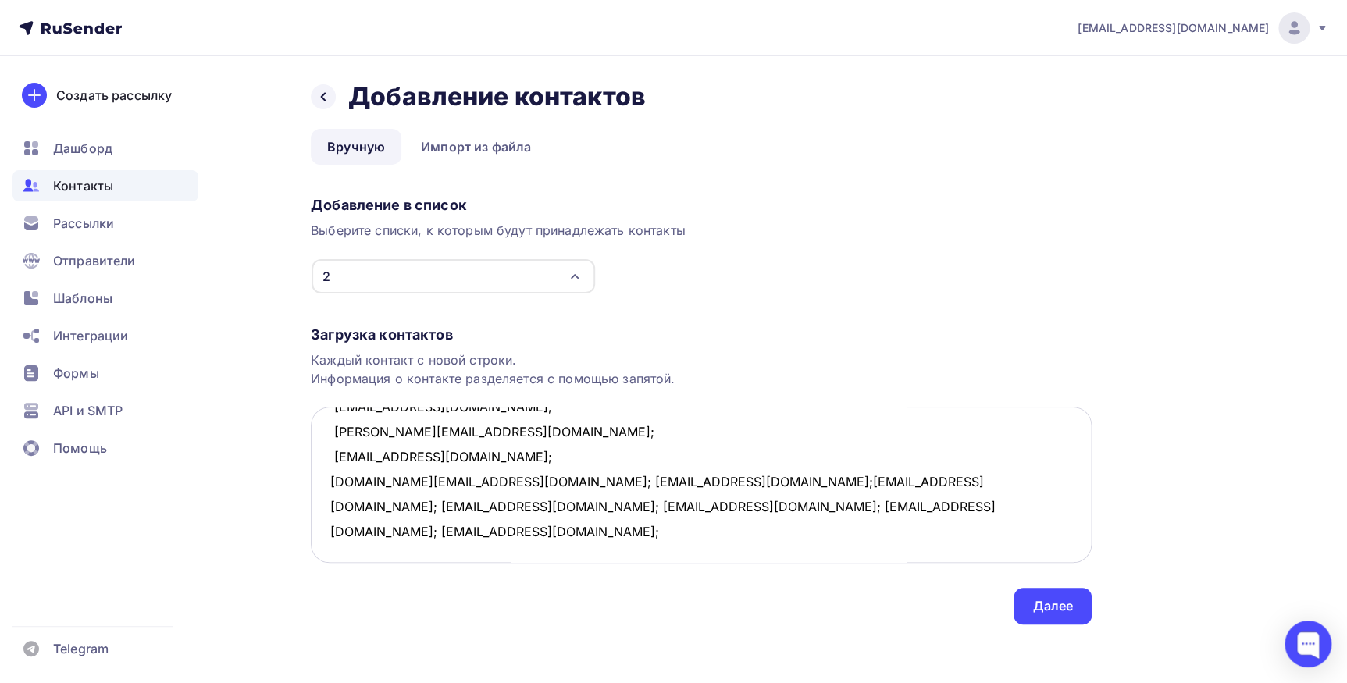
click at [458, 480] on textarea "gerstolga@yandeyandex.ru; klimontovichaa@yandex.ru; straisa@list.ru; drd76@ya.r…" at bounding box center [701, 485] width 781 height 156
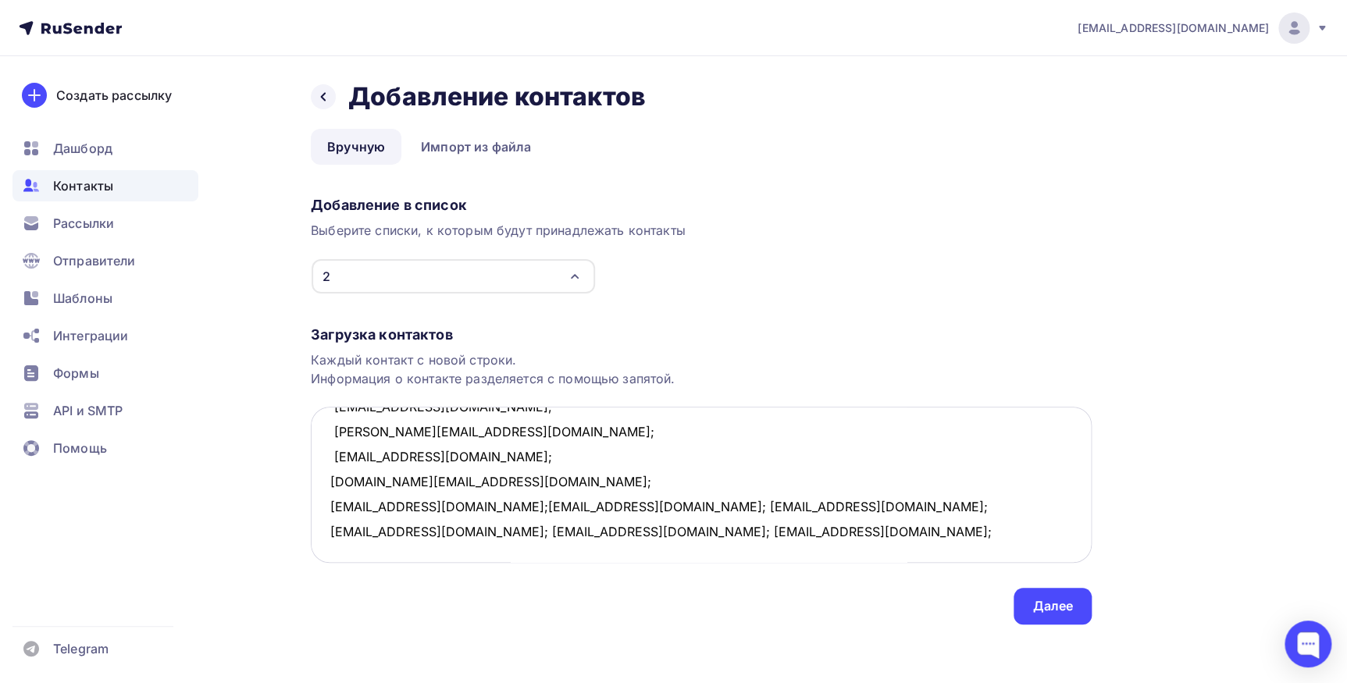
scroll to position [432, 0]
click at [461, 482] on textarea "gerstolga@yandeyandex.ru; klimontovichaa@yandex.ru; straisa@list.ru; drd76@ya.r…" at bounding box center [701, 485] width 781 height 156
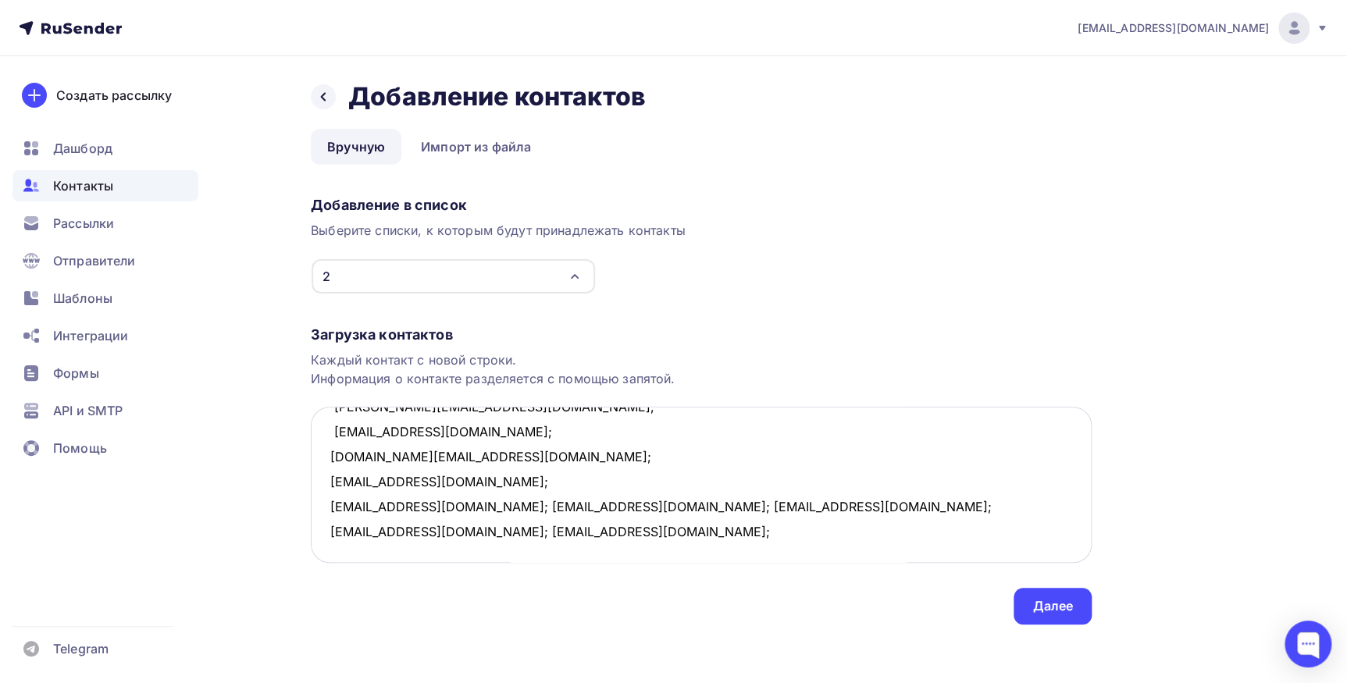
click at [468, 507] on textarea "gerstolga@yandeyandex.ru; klimontovichaa@yandex.ru; straisa@list.ru; drd76@ya.r…" at bounding box center [701, 485] width 781 height 156
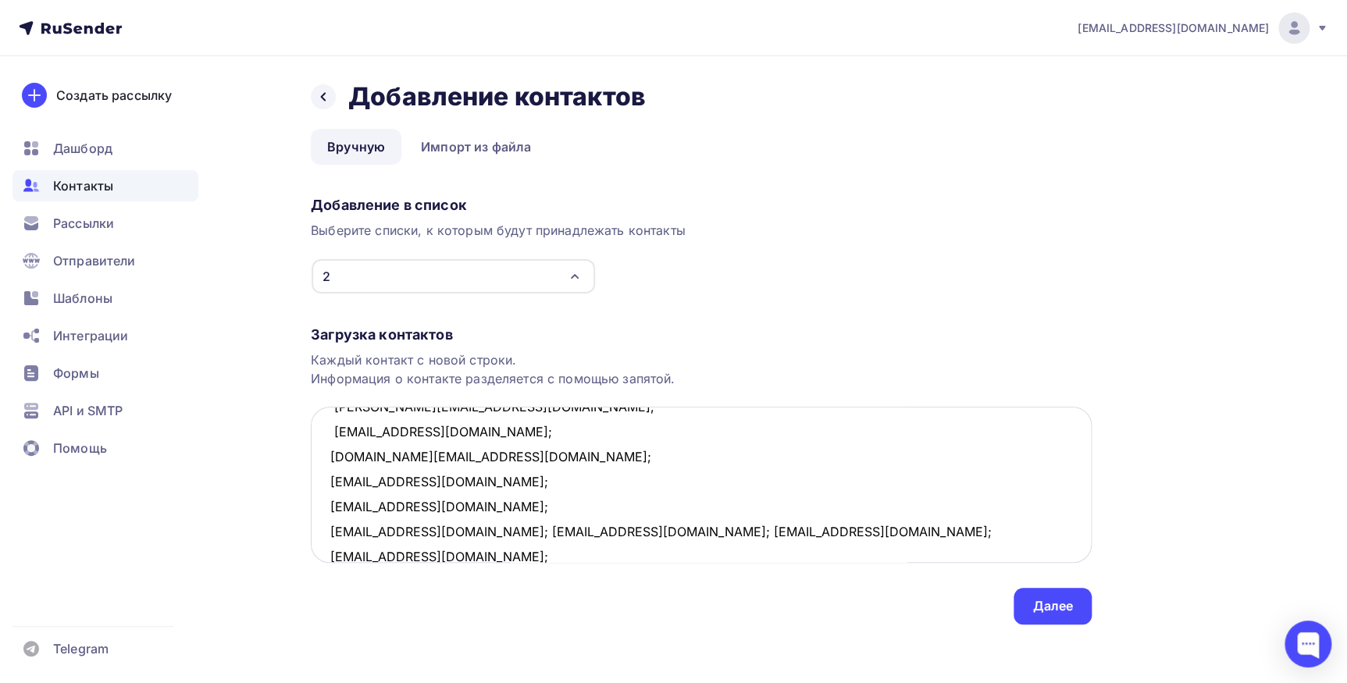
scroll to position [457, 0]
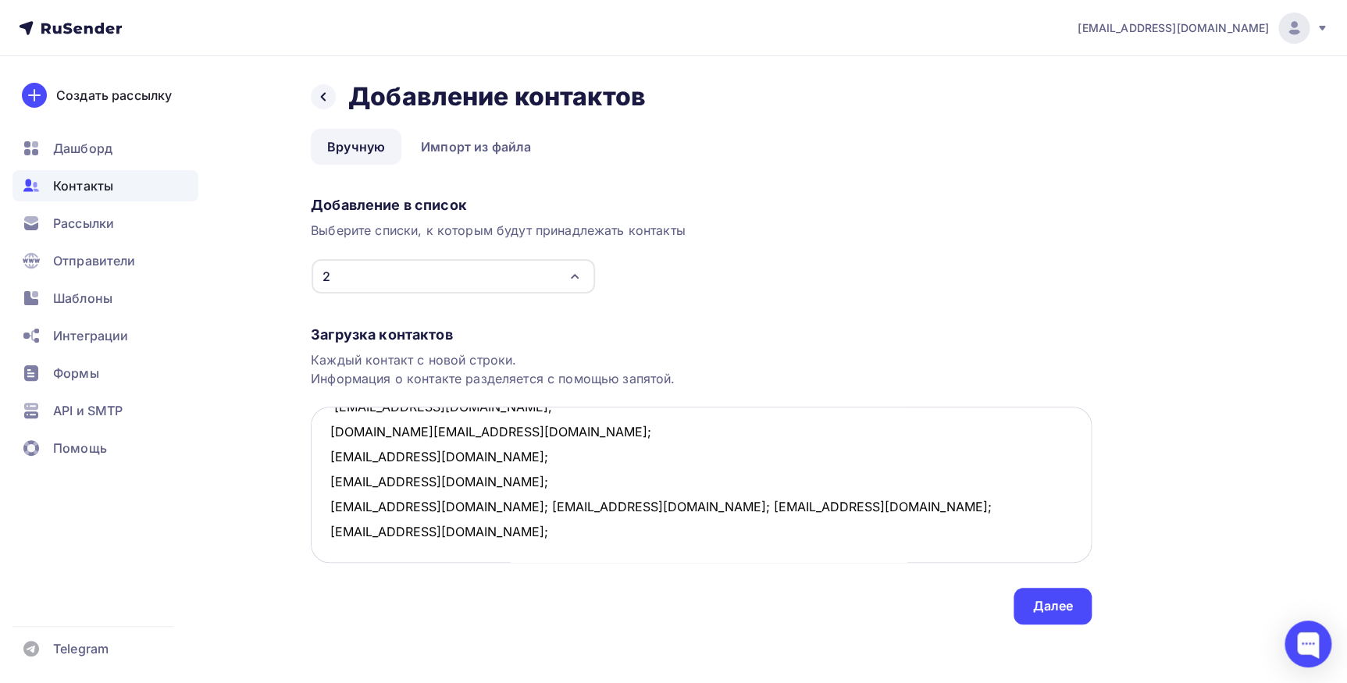
click at [429, 505] on textarea "gerstolga@yandeyandex.ru; klimontovichaa@yandex.ru; straisa@list.ru; drd76@ya.r…" at bounding box center [701, 485] width 781 height 156
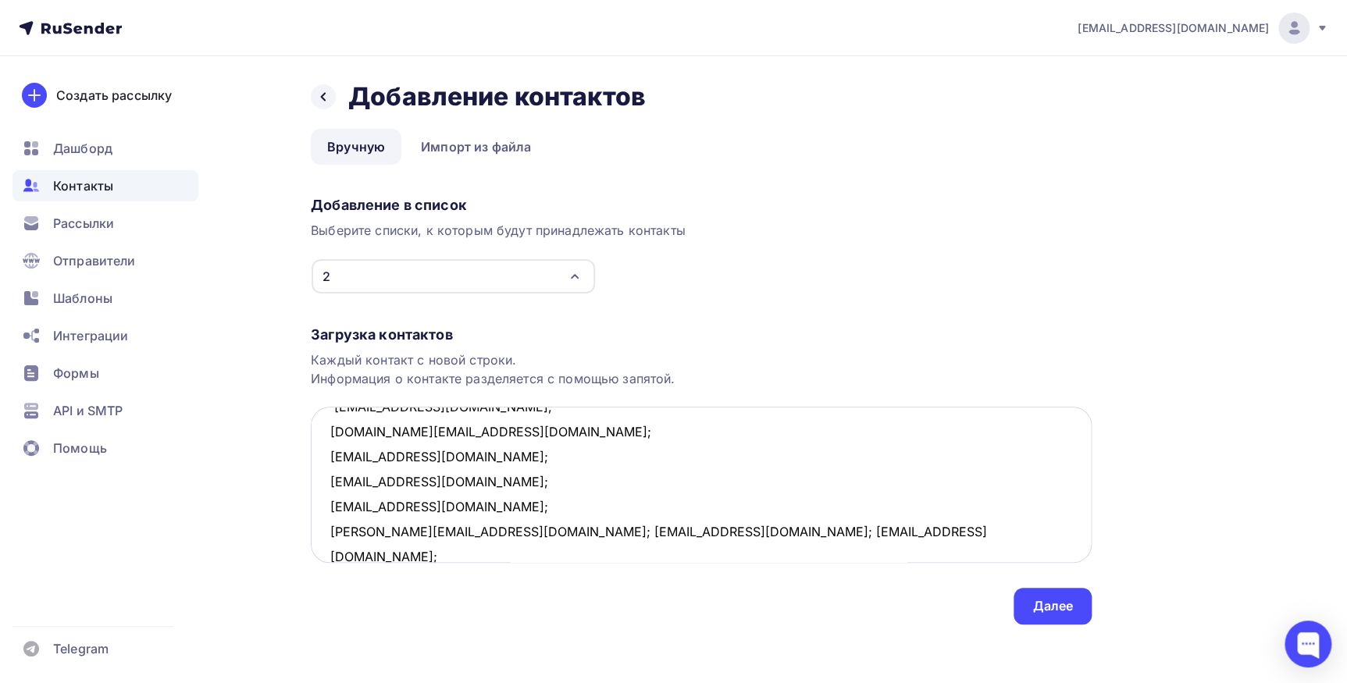
scroll to position [482, 0]
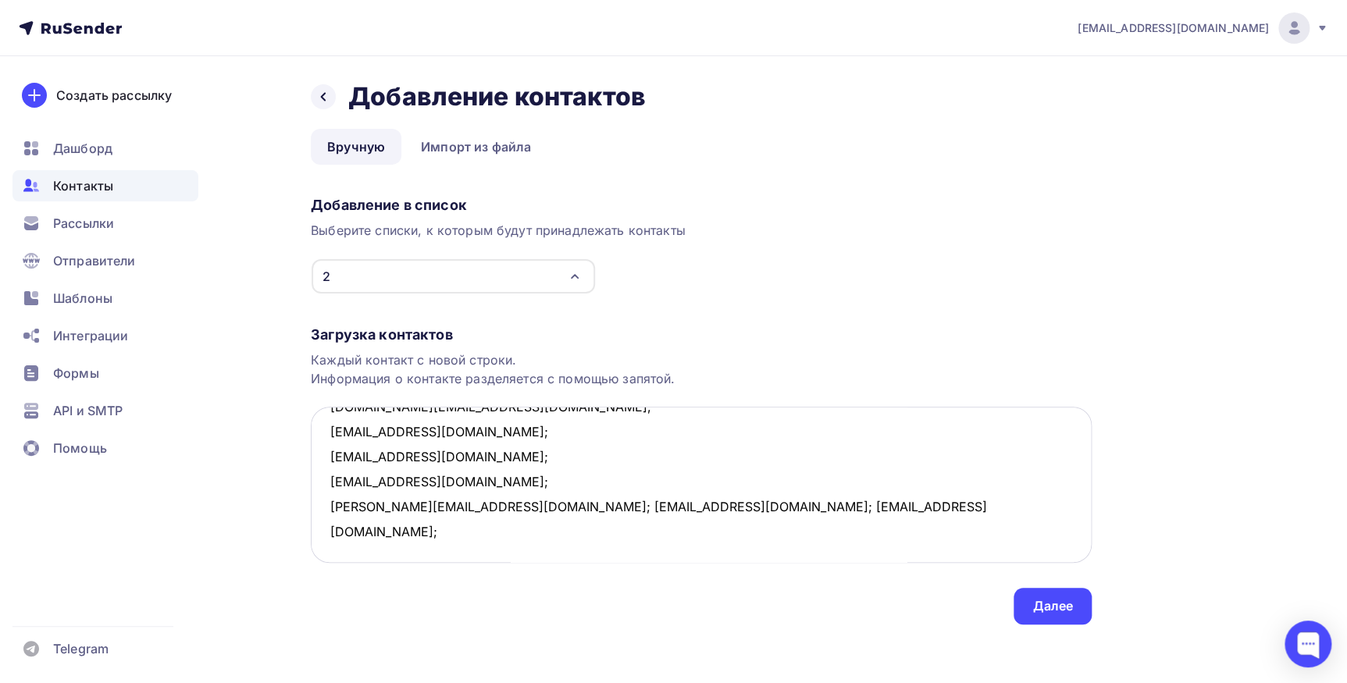
click at [427, 505] on textarea "gerstolga@yandeyandex.ru; klimontovichaa@yandex.ru; straisa@list.ru; drd76@ya.r…" at bounding box center [701, 485] width 781 height 156
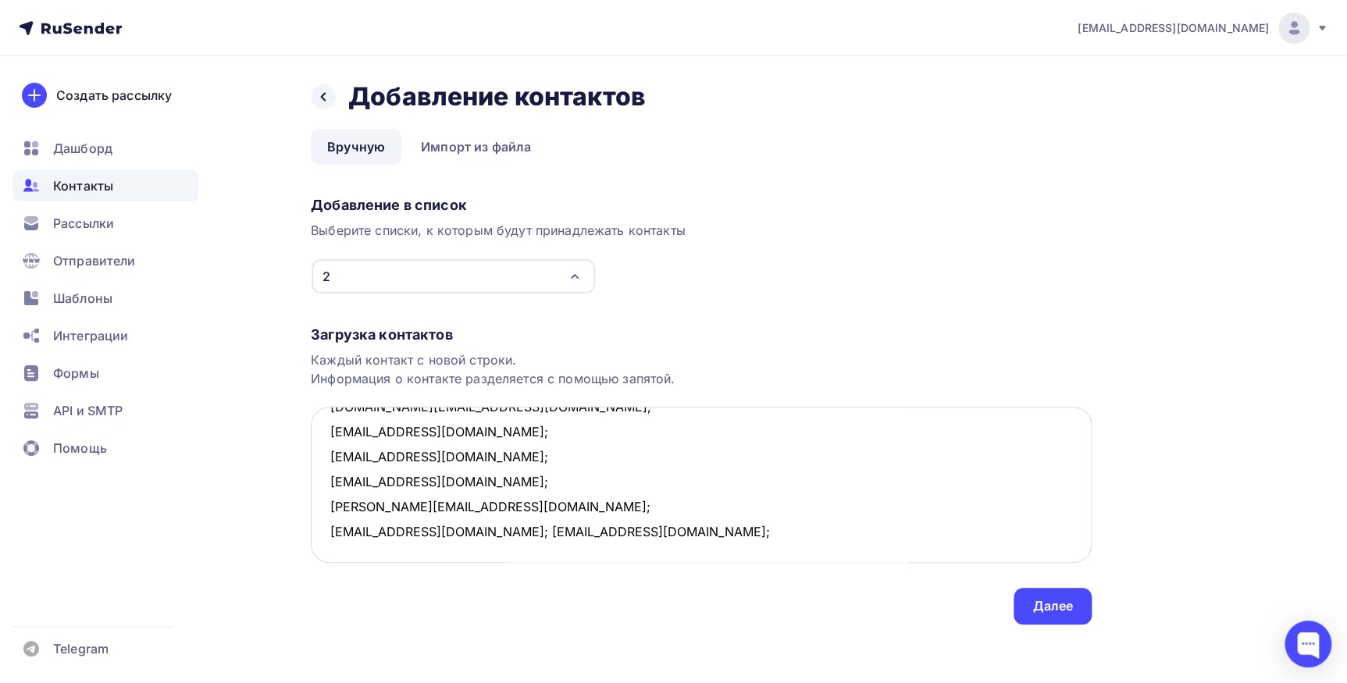
scroll to position [507, 0]
click at [475, 507] on textarea "gerstolga@yandeyandex.ru; klimontovichaa@yandex.ru; straisa@list.ru; drd76@ya.r…" at bounding box center [701, 485] width 781 height 156
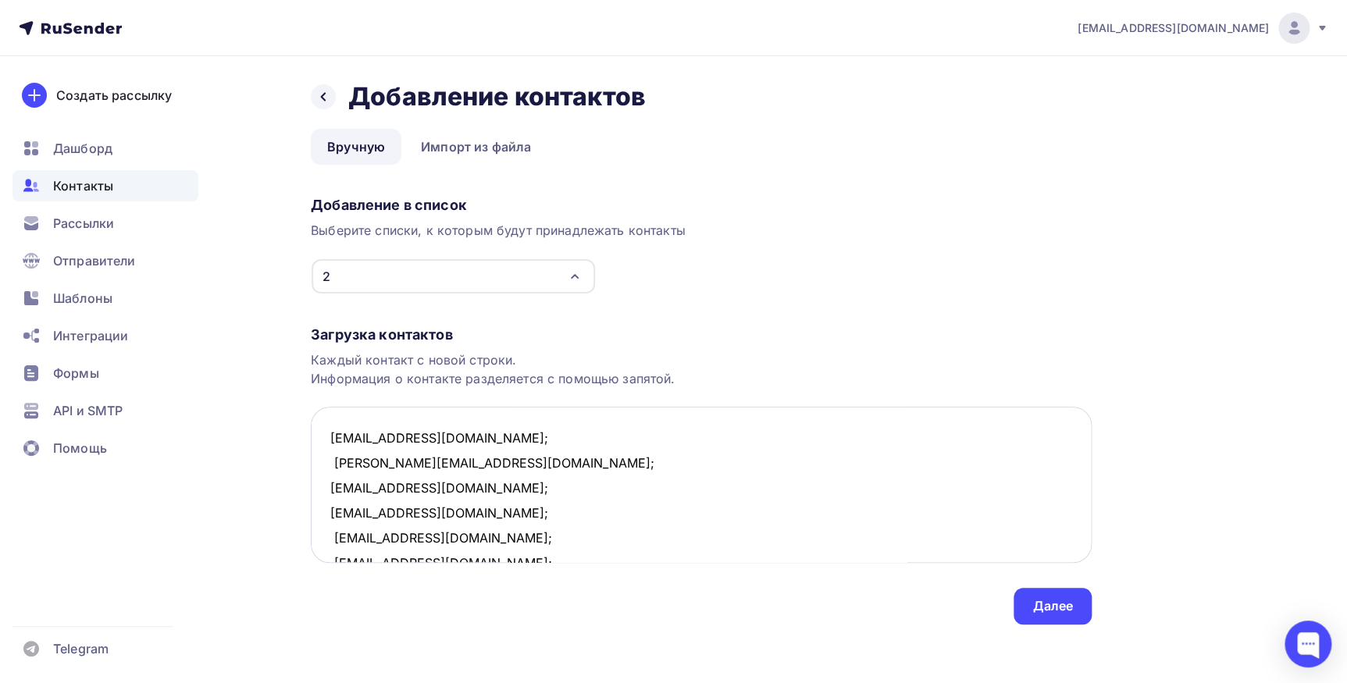
scroll to position [0, 0]
type textarea "gerstolga@yandeyandex.ru; klimontovichaa@yandex.ru; straisa@list.ru; drd76@ya.r…"
click at [1043, 610] on div "Далее" at bounding box center [1052, 606] width 41 height 18
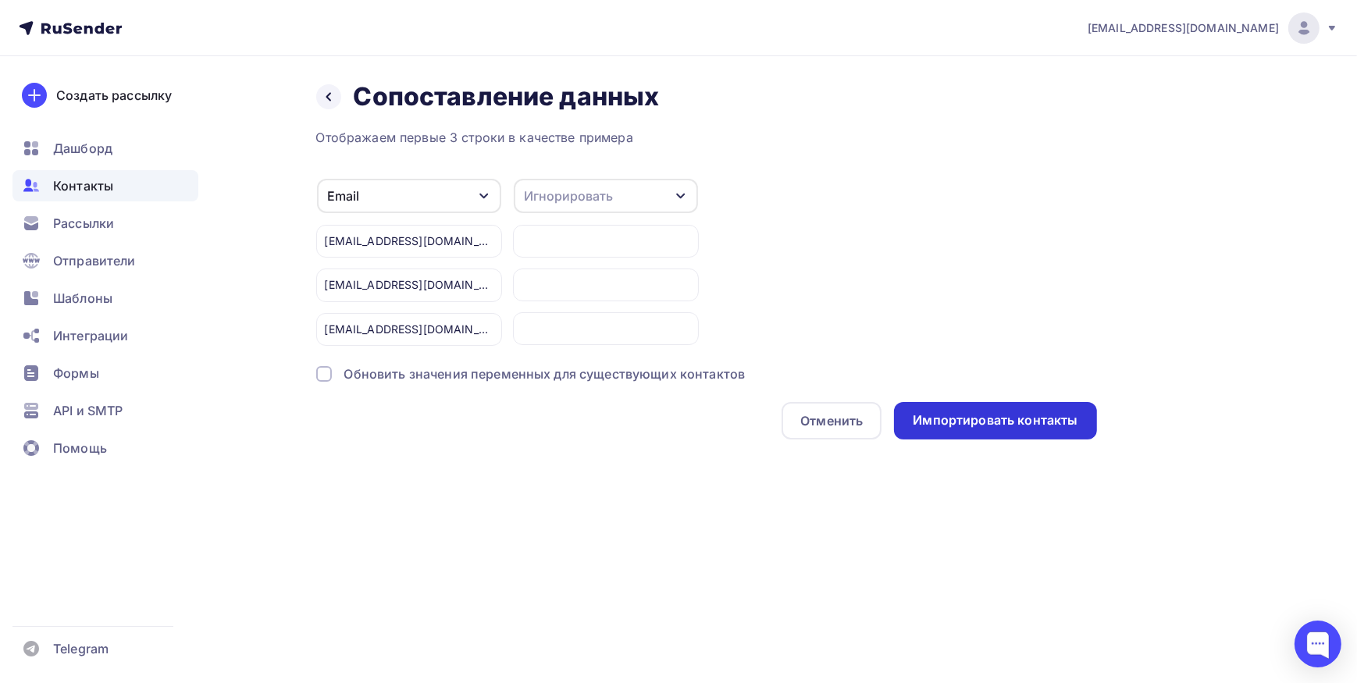
click at [941, 425] on div "Импортировать контакты" at bounding box center [995, 420] width 165 height 18
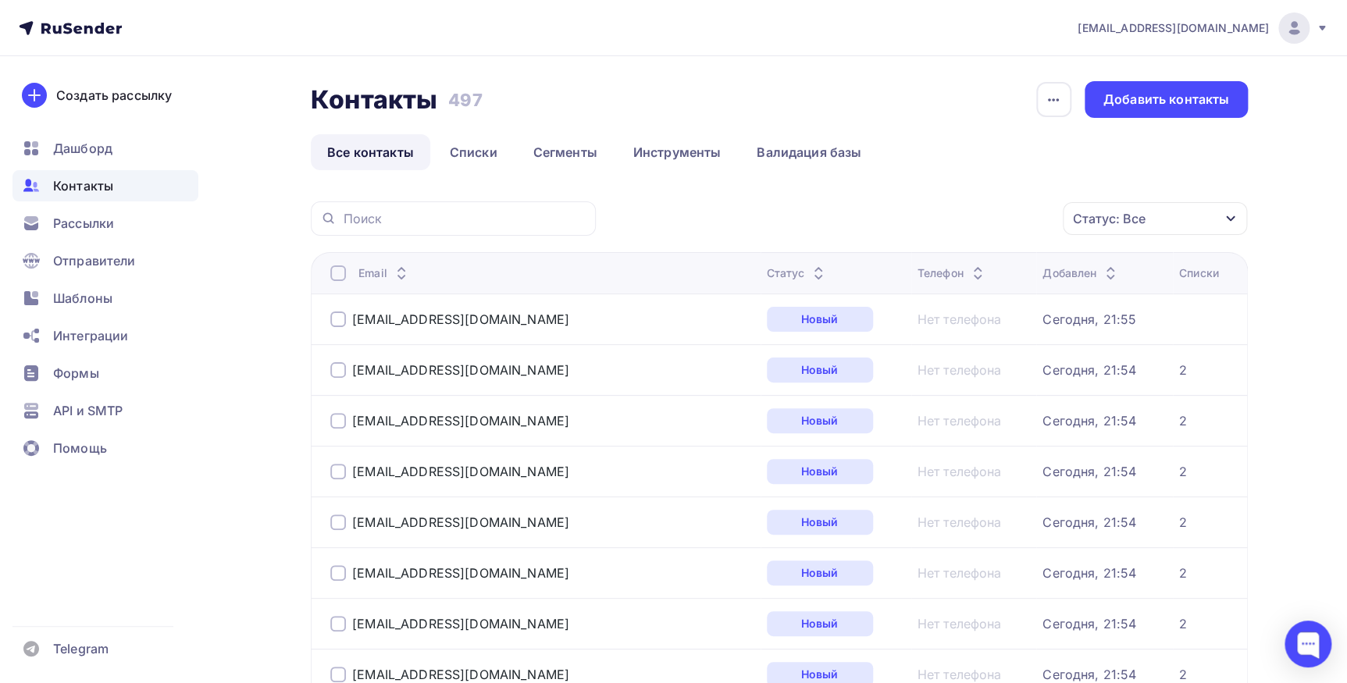
click at [1132, 94] on div "Добавить контакты" at bounding box center [1166, 100] width 126 height 18
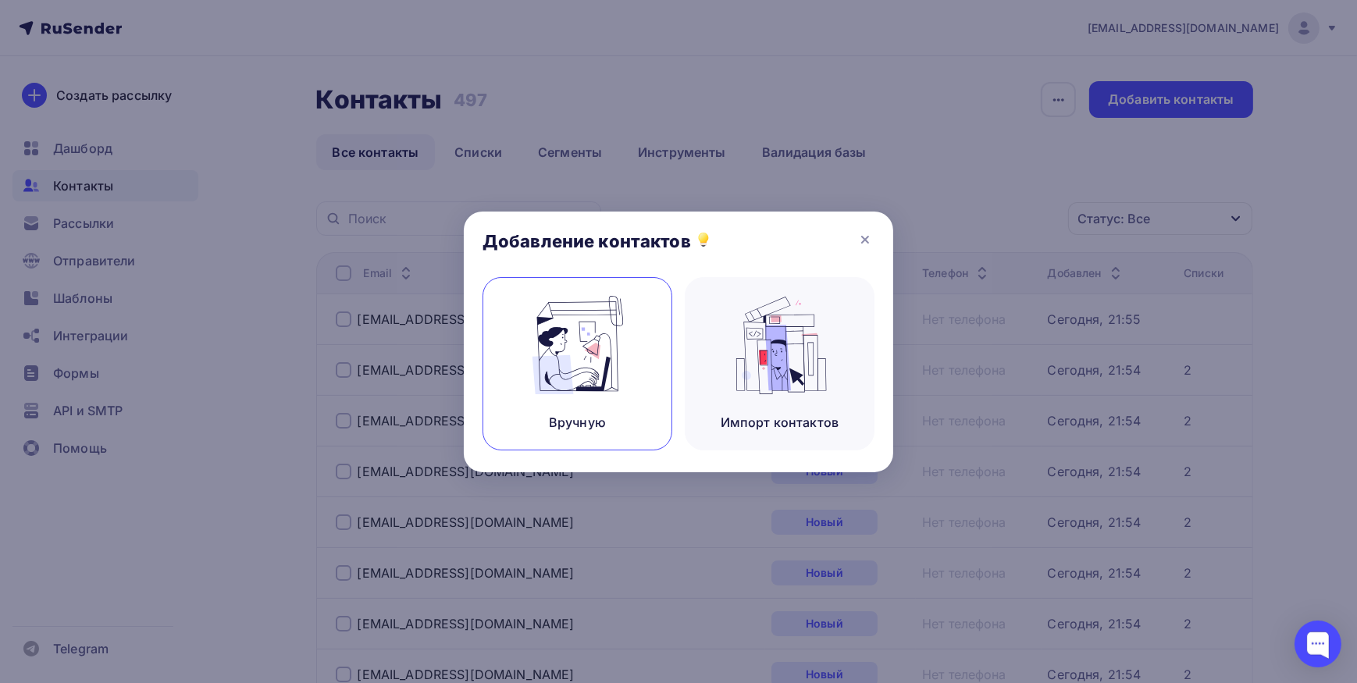
click at [609, 410] on div "Вручную" at bounding box center [577, 363] width 190 height 173
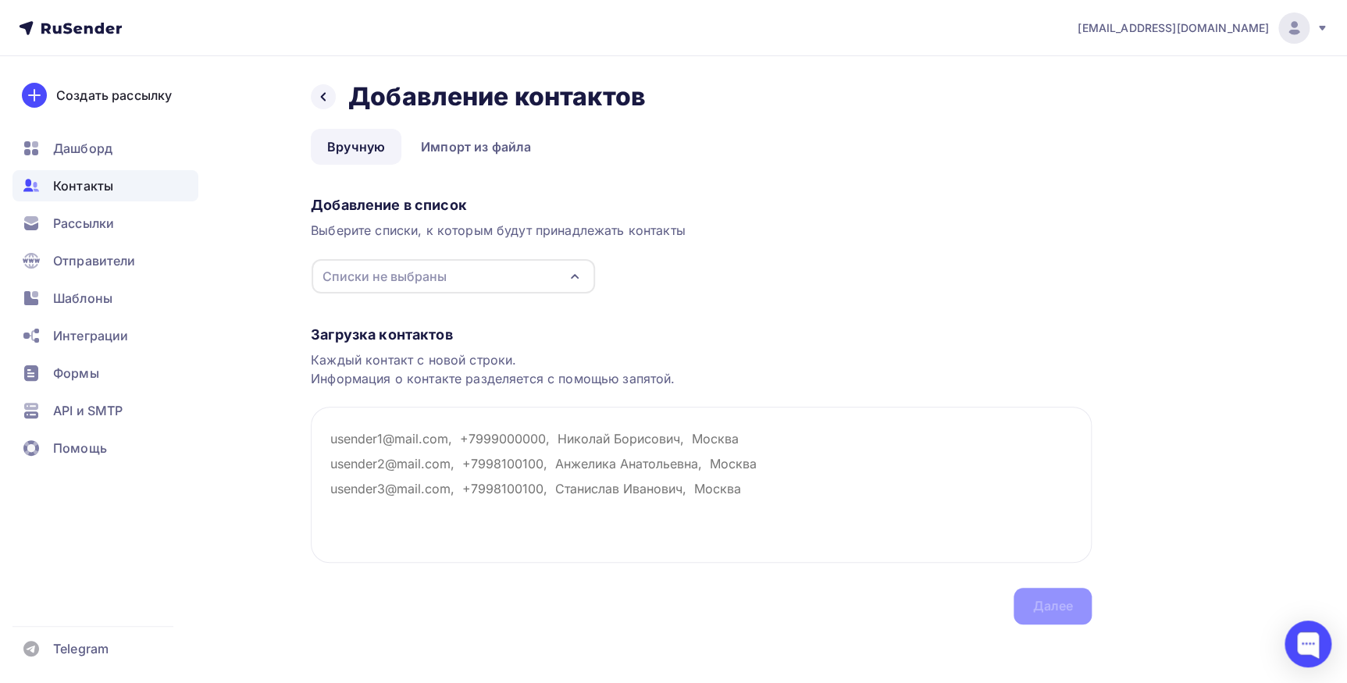
click at [573, 280] on icon "button" at bounding box center [574, 276] width 19 height 19
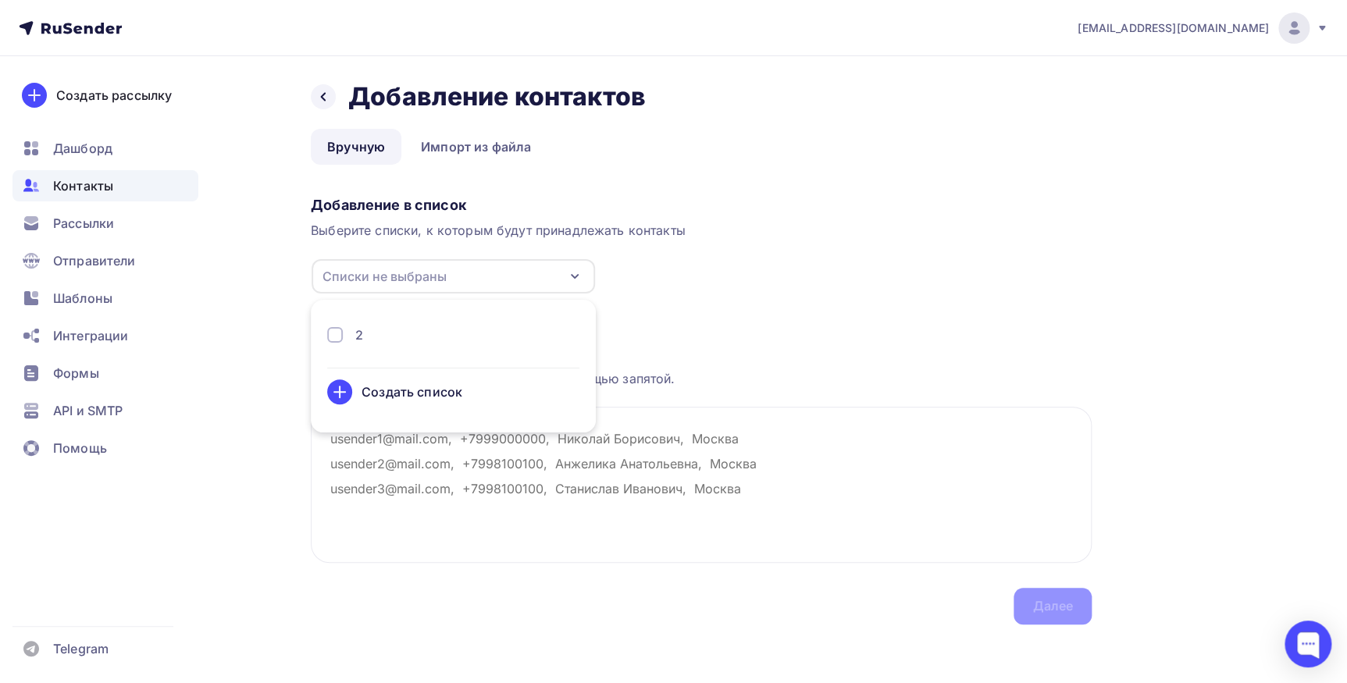
click at [449, 344] on div "2" at bounding box center [453, 341] width 252 height 31
click at [374, 338] on div "2" at bounding box center [453, 335] width 252 height 19
click at [642, 466] on textarea at bounding box center [701, 485] width 781 height 156
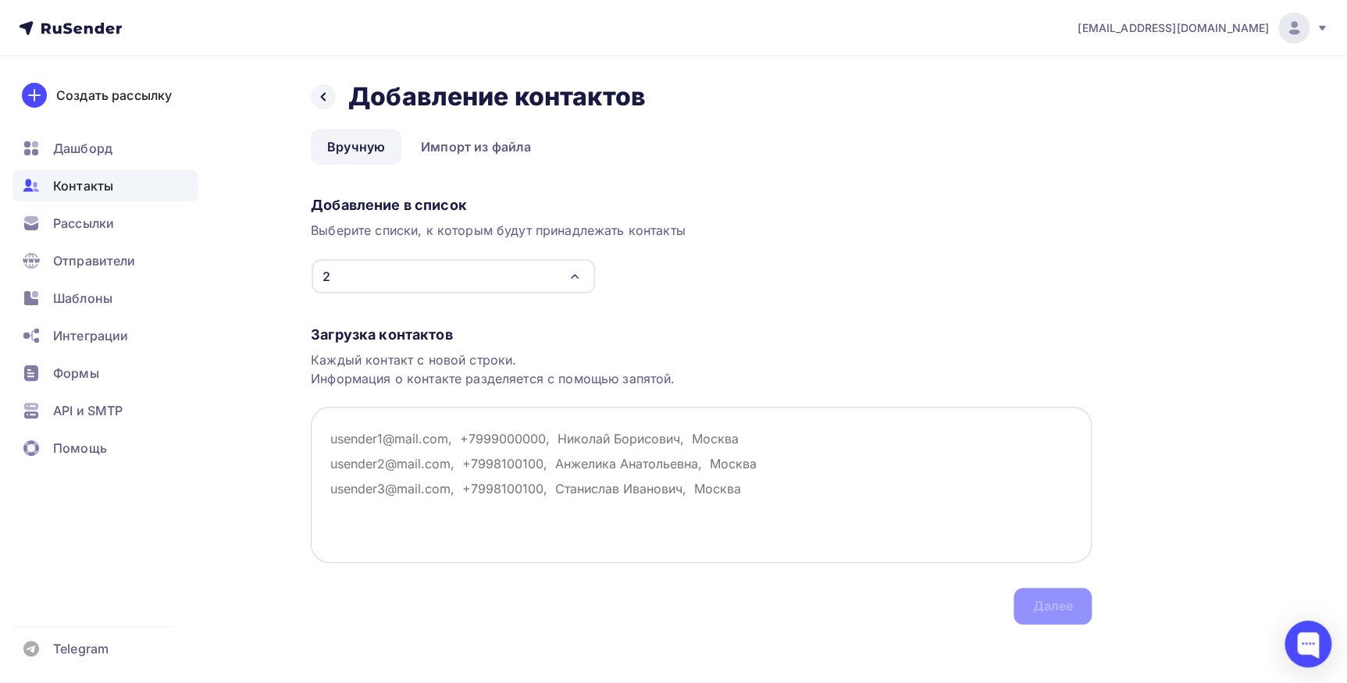
click at [461, 430] on textarea at bounding box center [701, 485] width 781 height 156
paste textarea "[EMAIL_ADDRESS][DOMAIN_NAME]; [DOMAIN_NAME][EMAIL_ADDRESS][DOMAIN_NAME]; [EMAIL…"
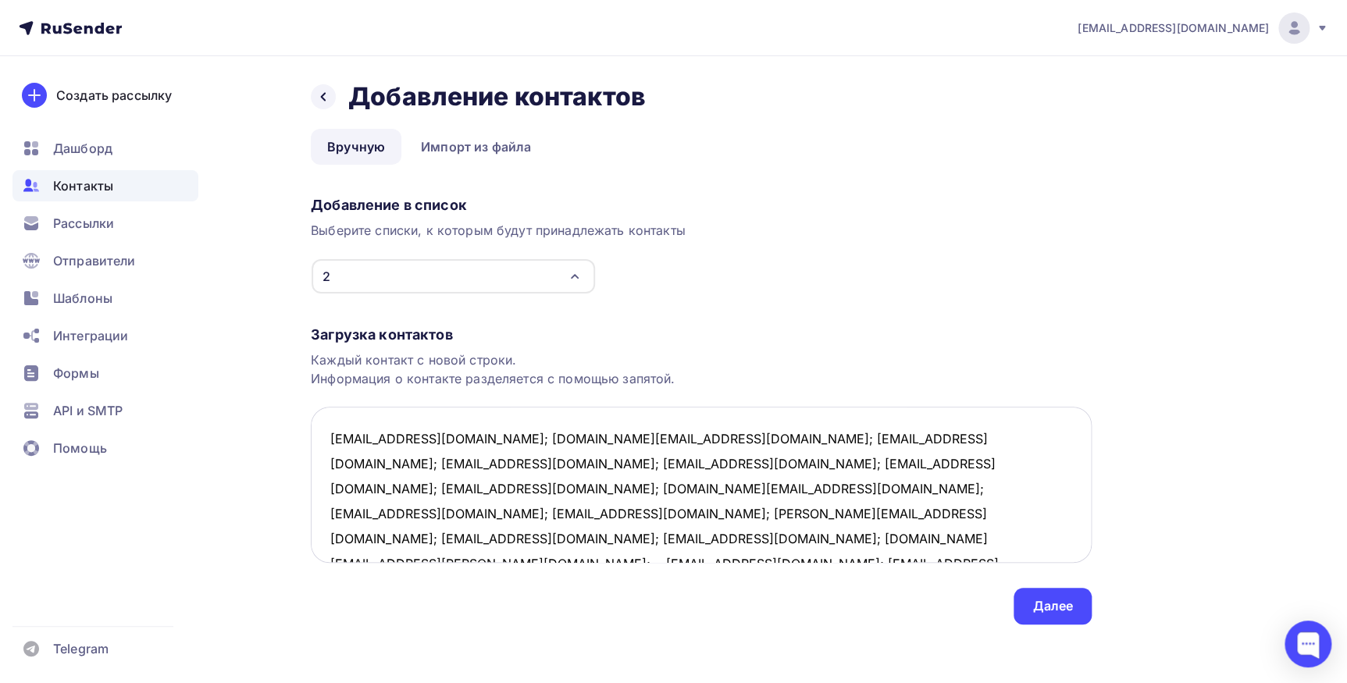
scroll to position [9, 0]
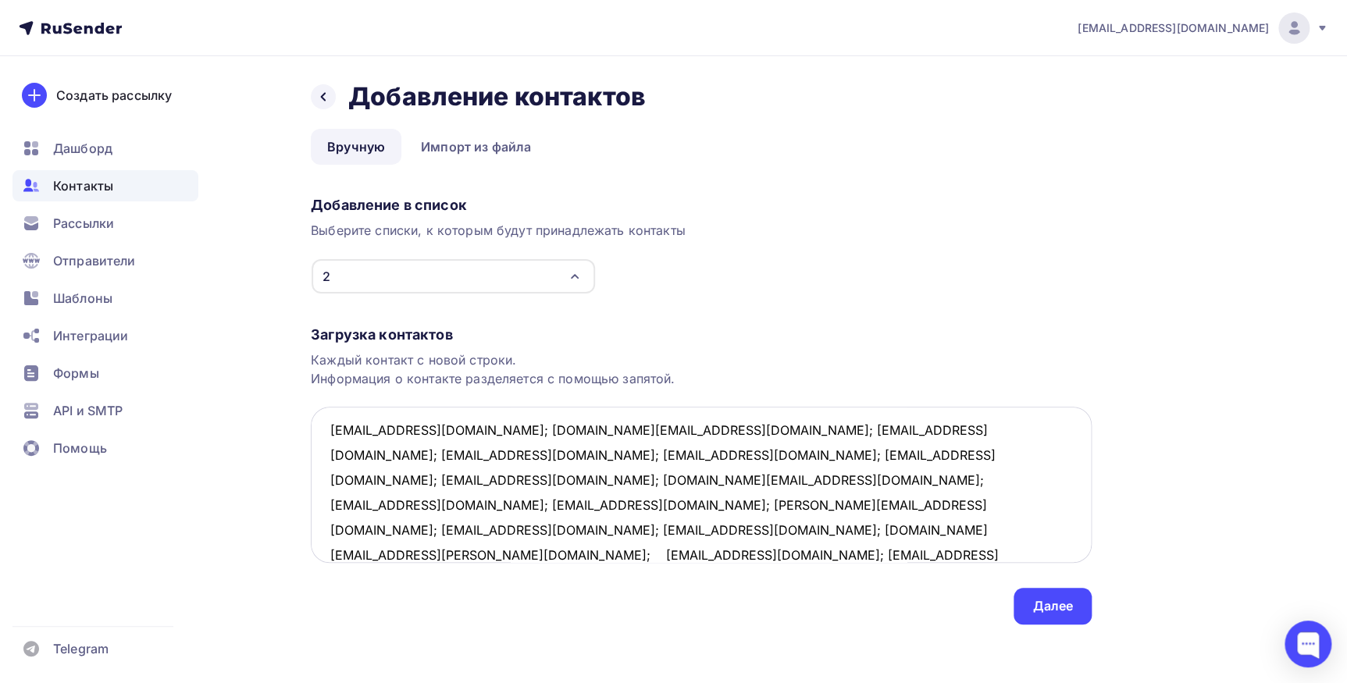
click at [422, 429] on textarea "[EMAIL_ADDRESS][DOMAIN_NAME]; [DOMAIN_NAME][EMAIL_ADDRESS][DOMAIN_NAME]; [EMAIL…" at bounding box center [701, 485] width 781 height 156
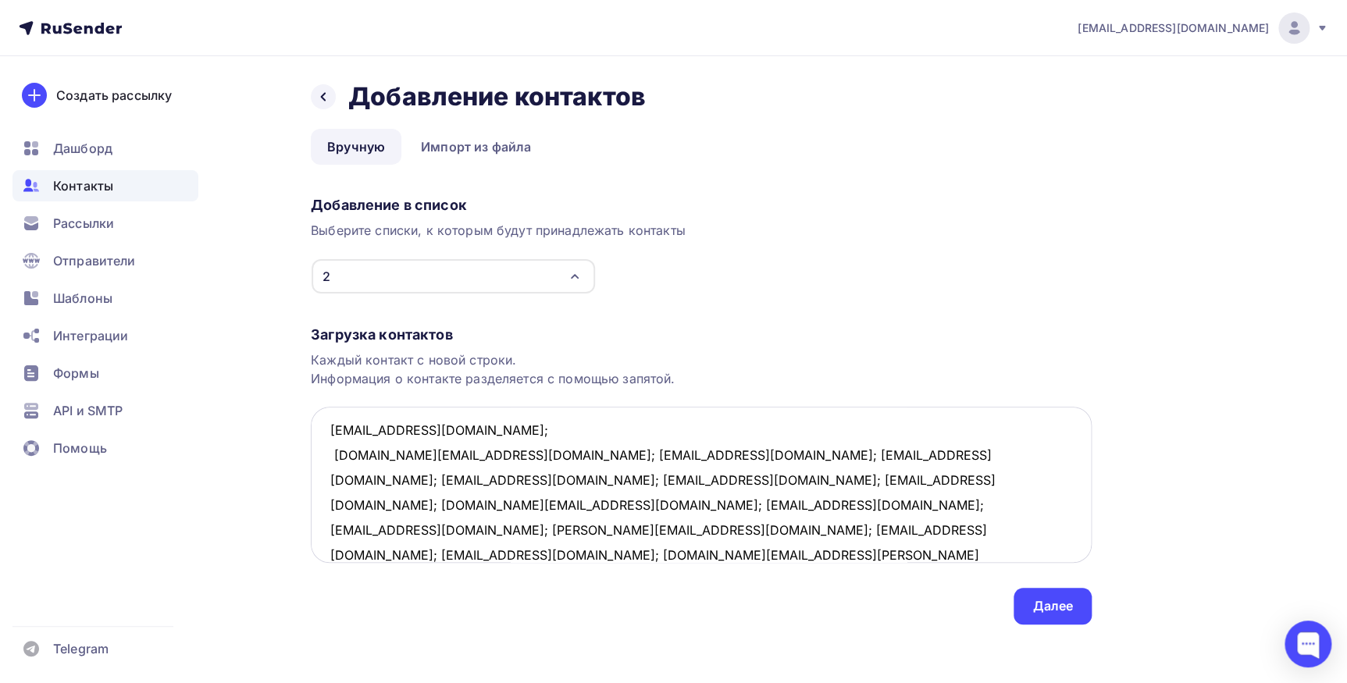
scroll to position [32, 0]
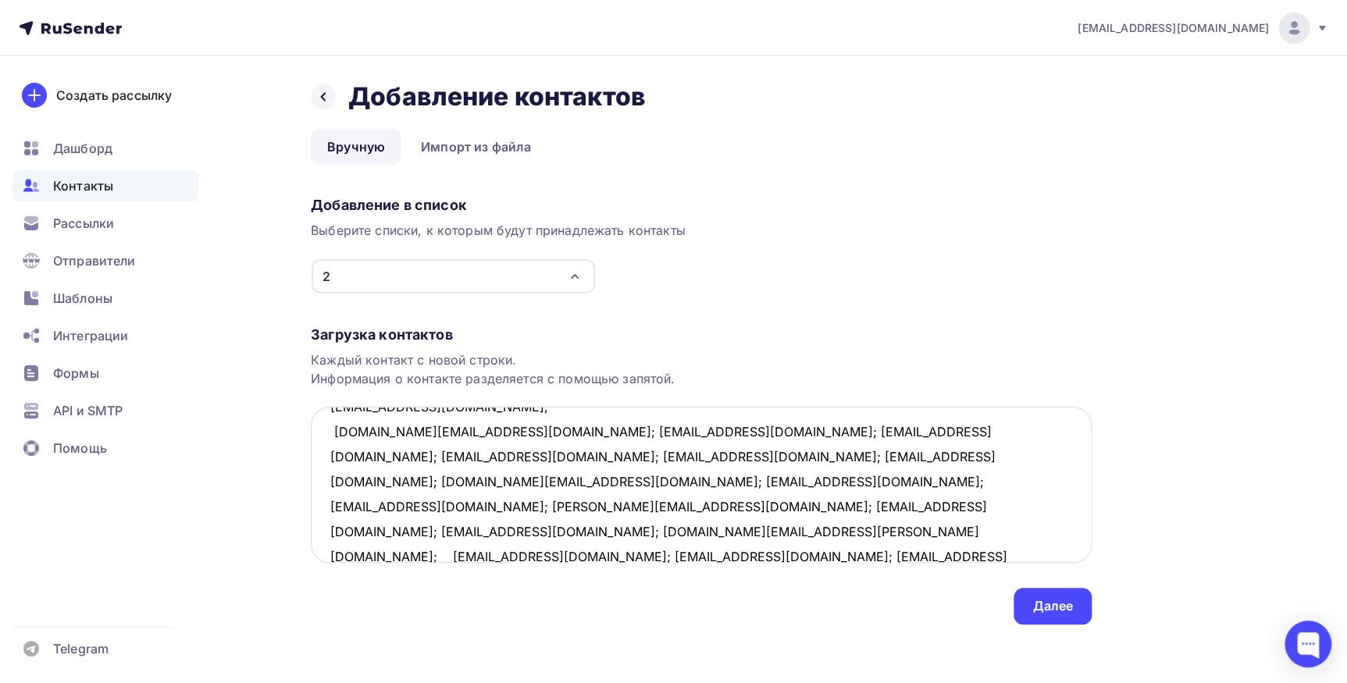
click at [510, 429] on textarea "itgdpd@mail.ru; andrey.anisimov@effem.com; maxmashan@mail.ru; egagulina@gmail.c…" at bounding box center [701, 485] width 781 height 156
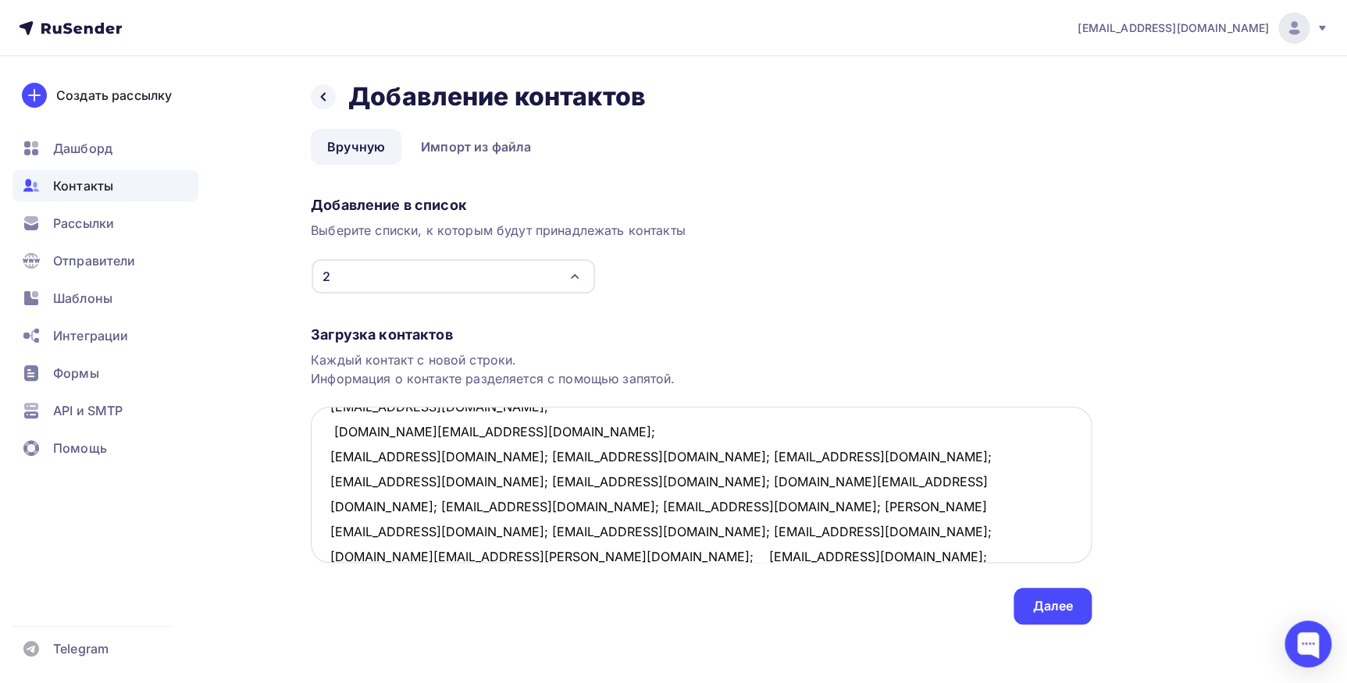
scroll to position [57, 0]
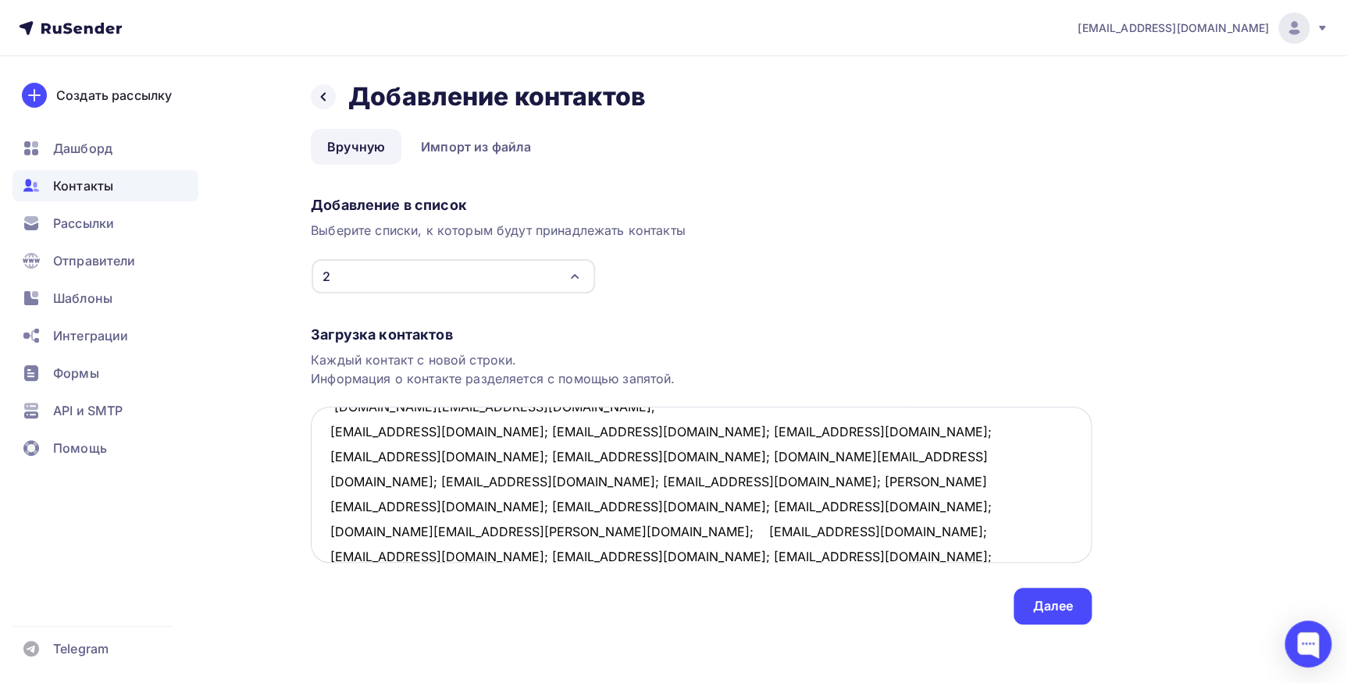
click at [461, 429] on textarea "itgdpd@mail.ru; andrey.anisimov@effem.com; maxmashan@mail.ru; egagulina@gmail.c…" at bounding box center [701, 485] width 781 height 156
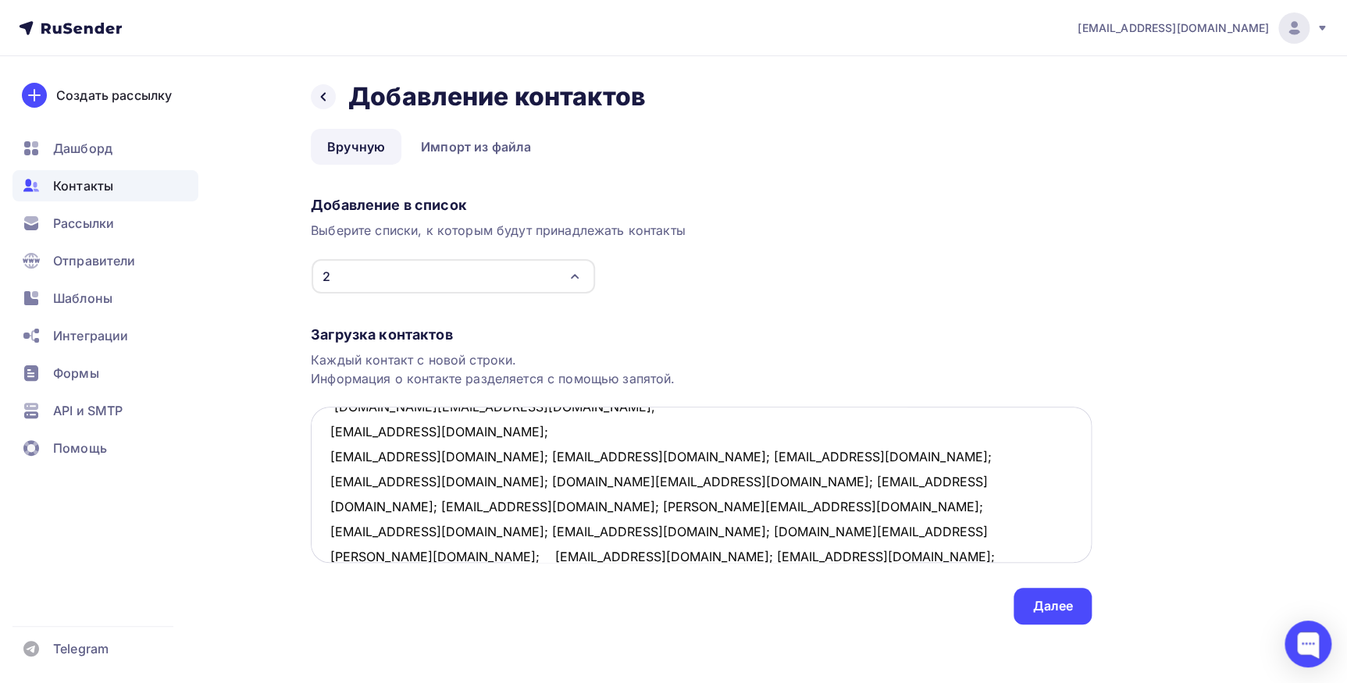
scroll to position [82, 0]
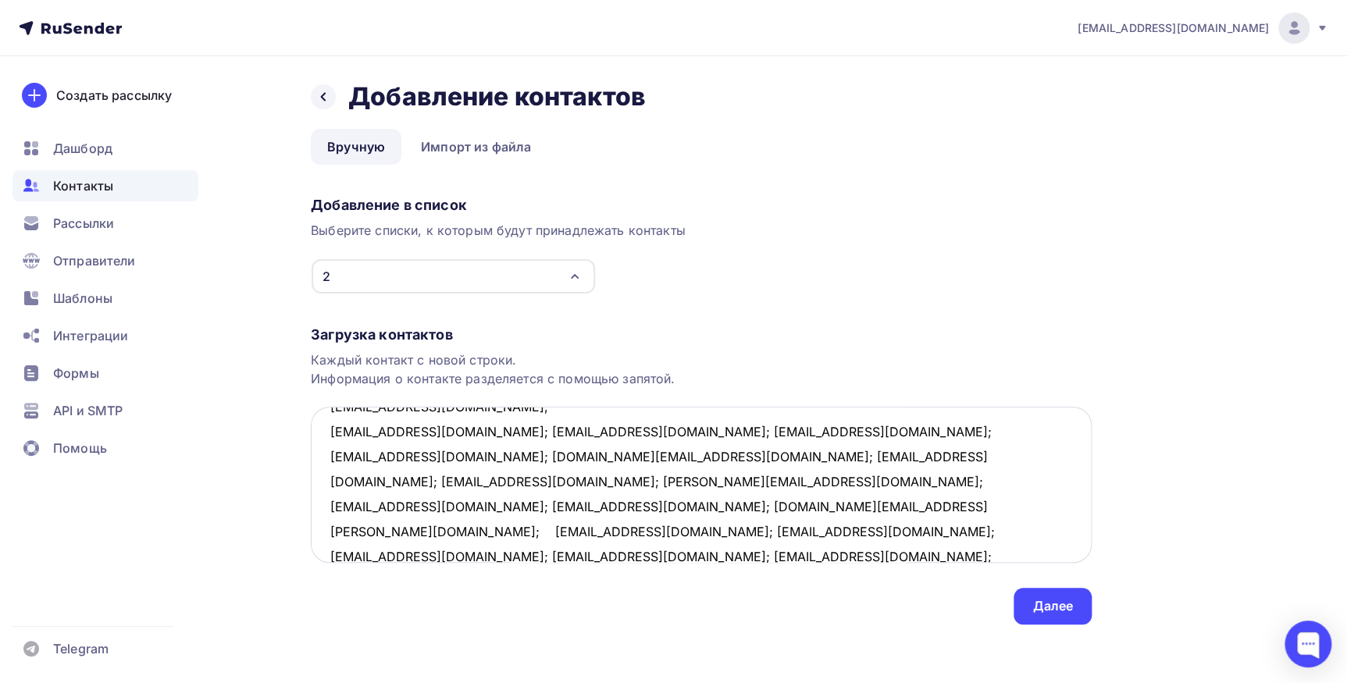
click at [470, 430] on textarea "itgdpd@mail.ru; andrey.anisimov@effem.com; maxmashan@mail.ru; egagulina@gmail.c…" at bounding box center [701, 485] width 781 height 156
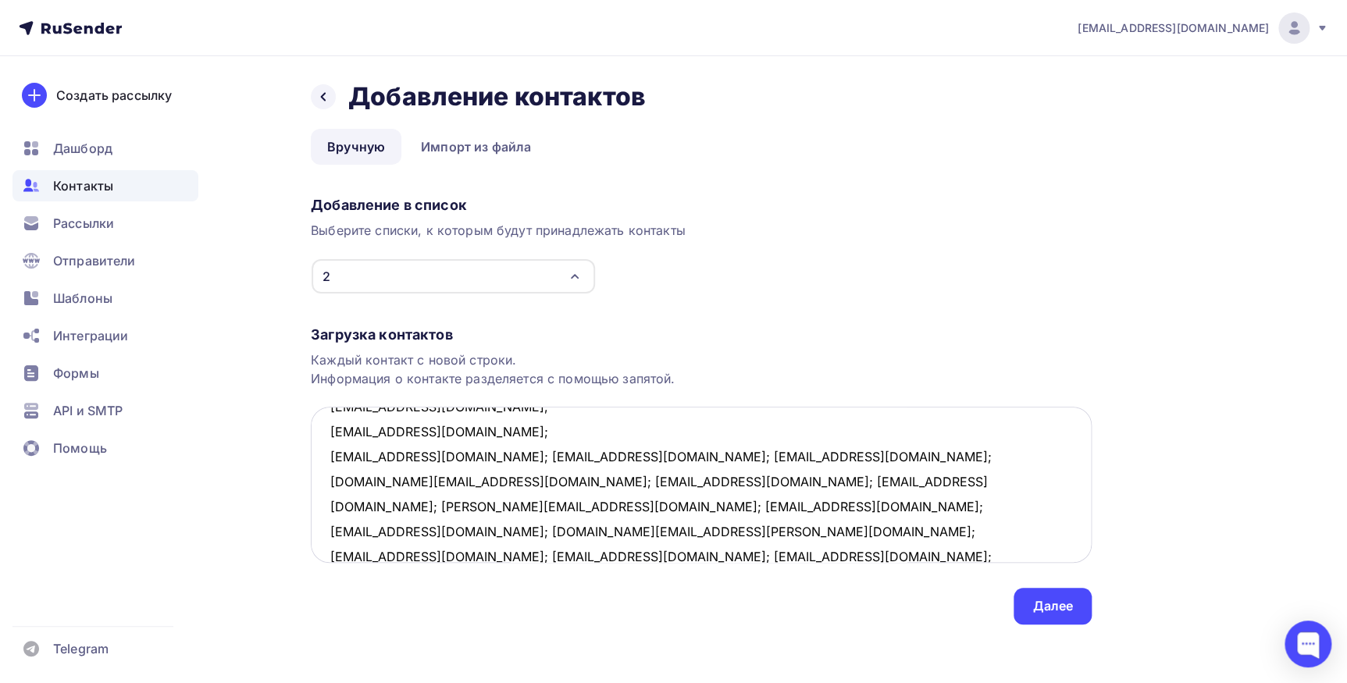
scroll to position [107, 0]
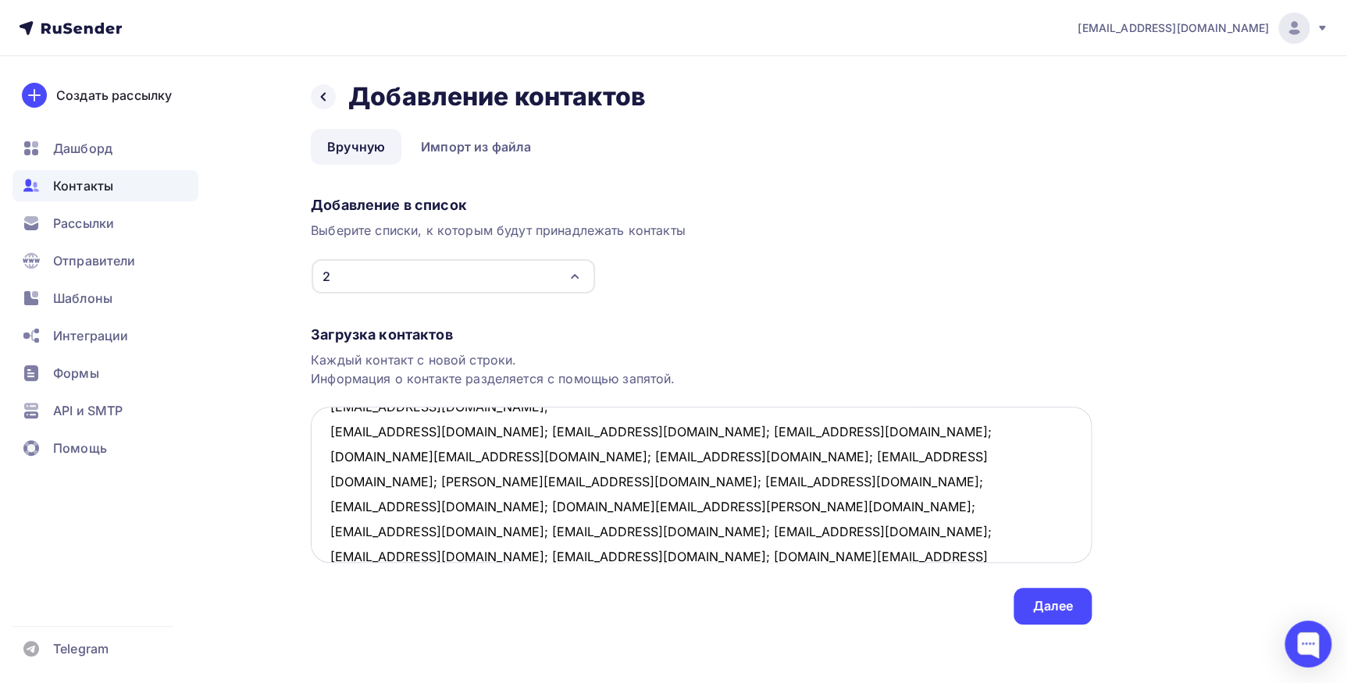
click at [462, 433] on textarea "itgdpd@mail.ru; andrey.anisimov@effem.com; maxmashan@mail.ru; egagulina@gmail.c…" at bounding box center [701, 485] width 781 height 156
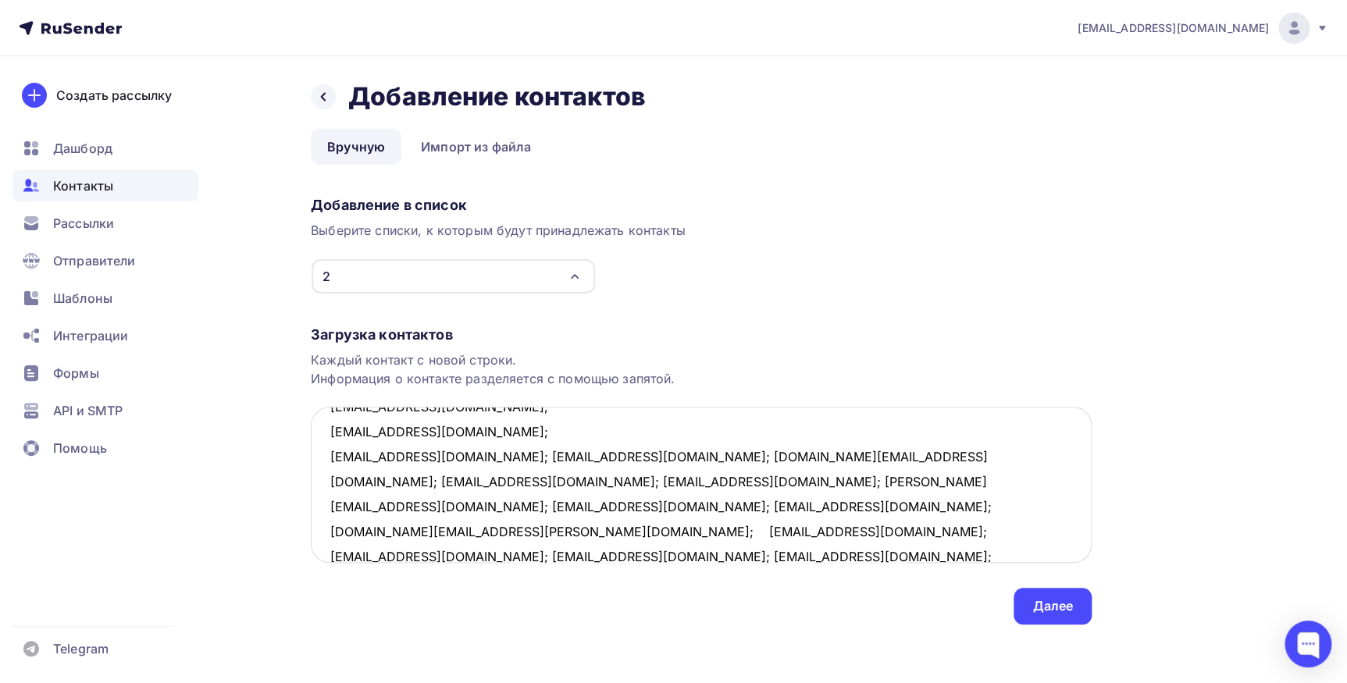
scroll to position [133, 0]
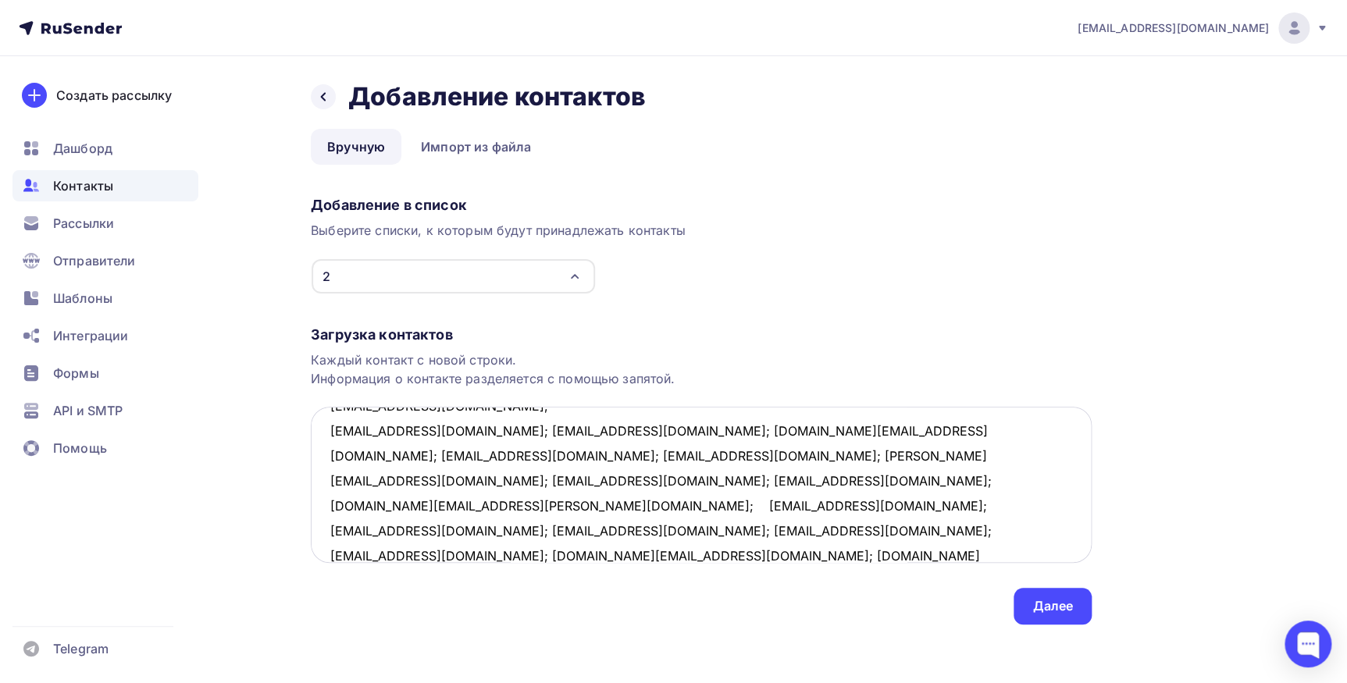
click at [462, 435] on textarea "itgdpd@mail.ru; andrey.anisimov@effem.com; maxmashan@mail.ru; egagulina@gmail.c…" at bounding box center [701, 485] width 781 height 156
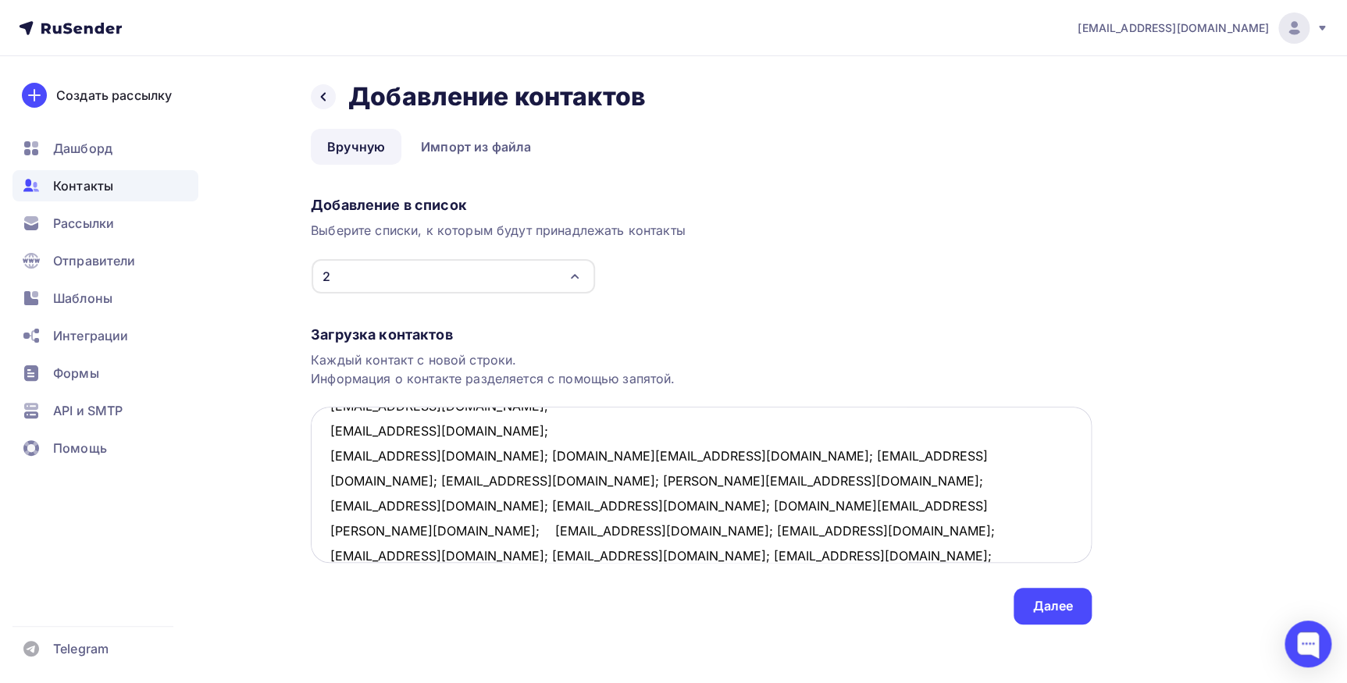
click at [440, 457] on textarea "itgdpd@mail.ru; andrey.anisimov@effem.com; maxmashan@mail.ru; egagulina@gmail.c…" at bounding box center [701, 485] width 781 height 156
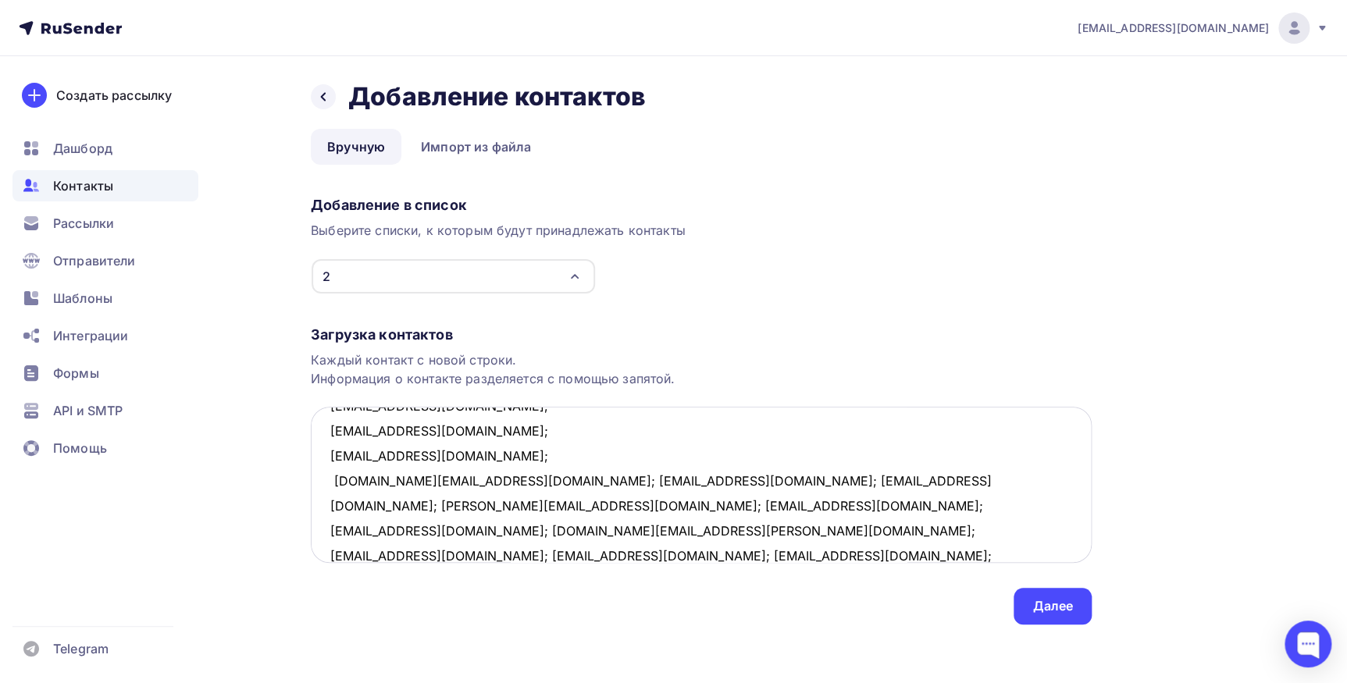
scroll to position [157, 0]
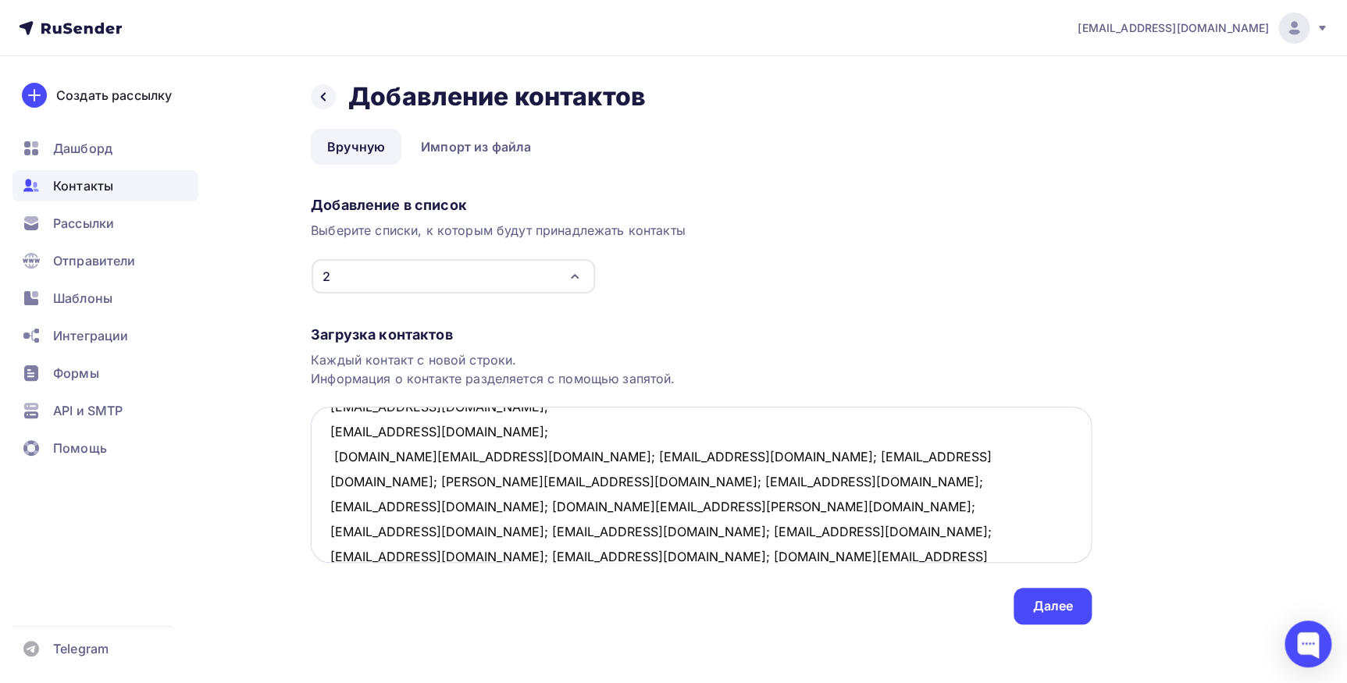
click at [443, 458] on textarea "itgdpd@mail.ru; andrey.anisimov@effem.com; maxmashan@mail.ru; egagulina@gmail.c…" at bounding box center [701, 485] width 781 height 156
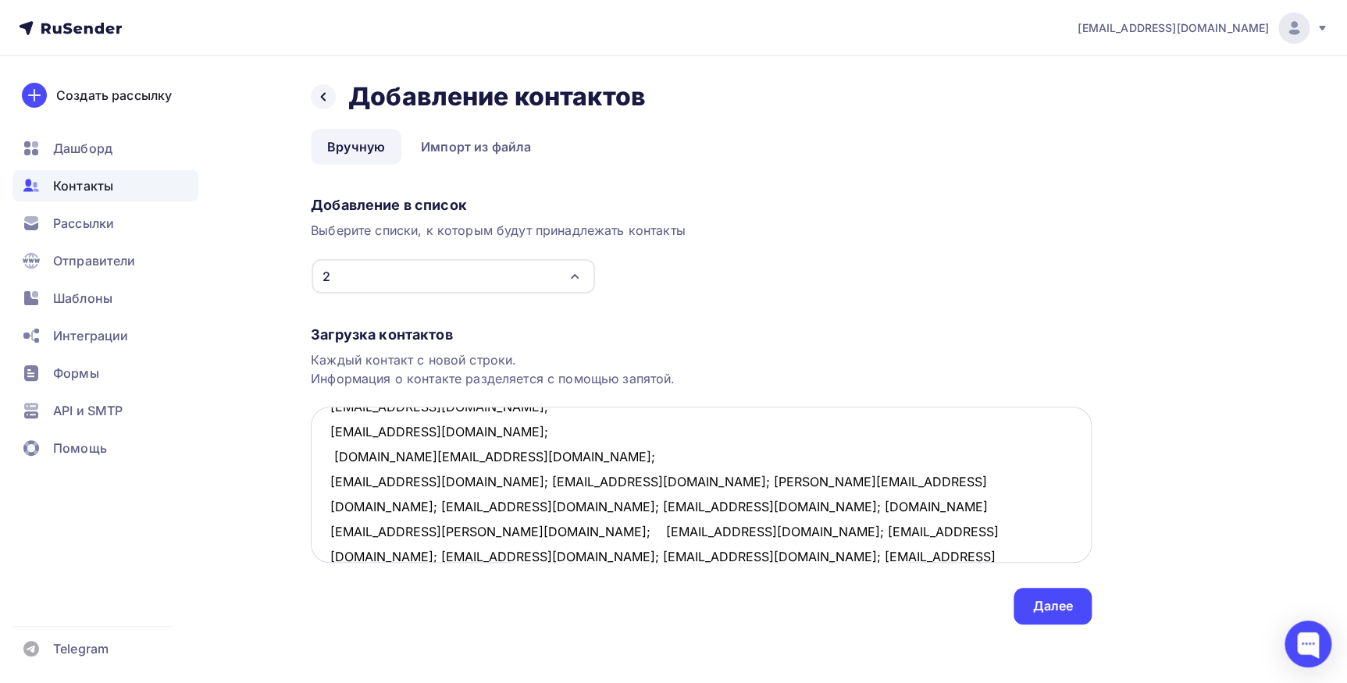
scroll to position [182, 0]
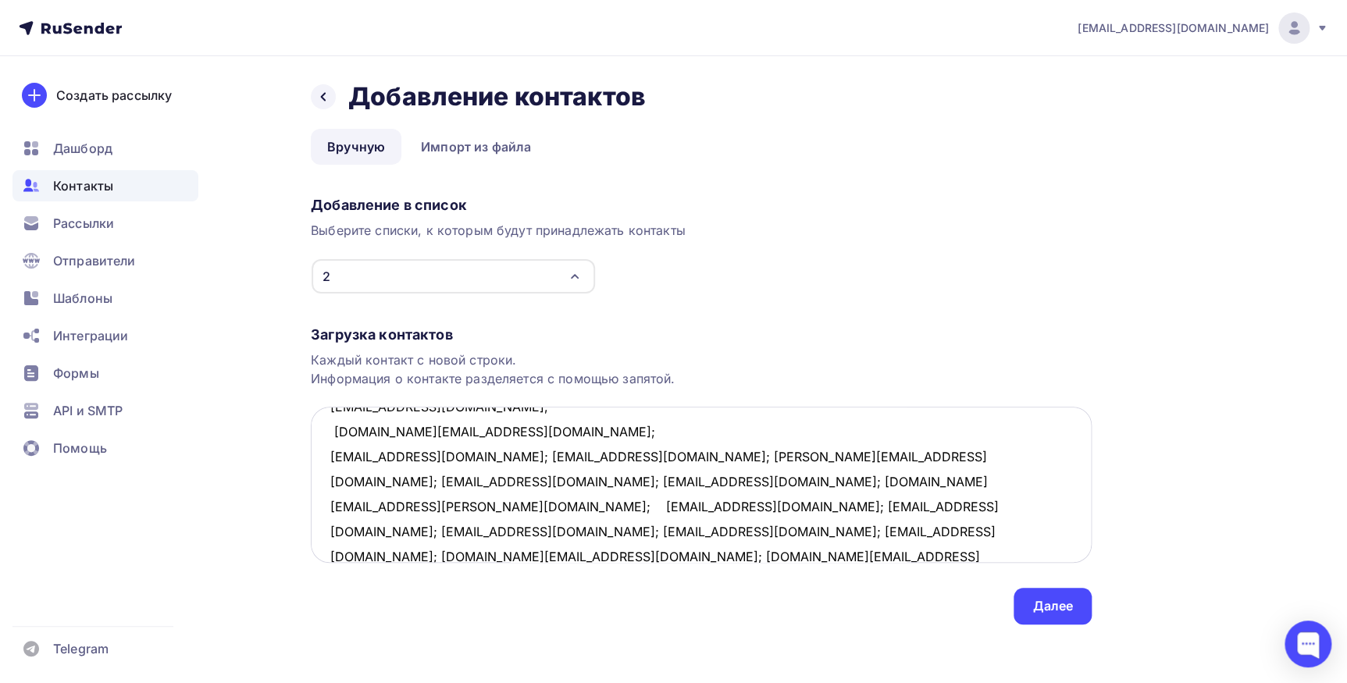
click at [419, 453] on textarea "itgdpd@mail.ru; andrey.anisimov@effem.com; maxmashan@mail.ru; egagulina@gmail.c…" at bounding box center [701, 485] width 781 height 156
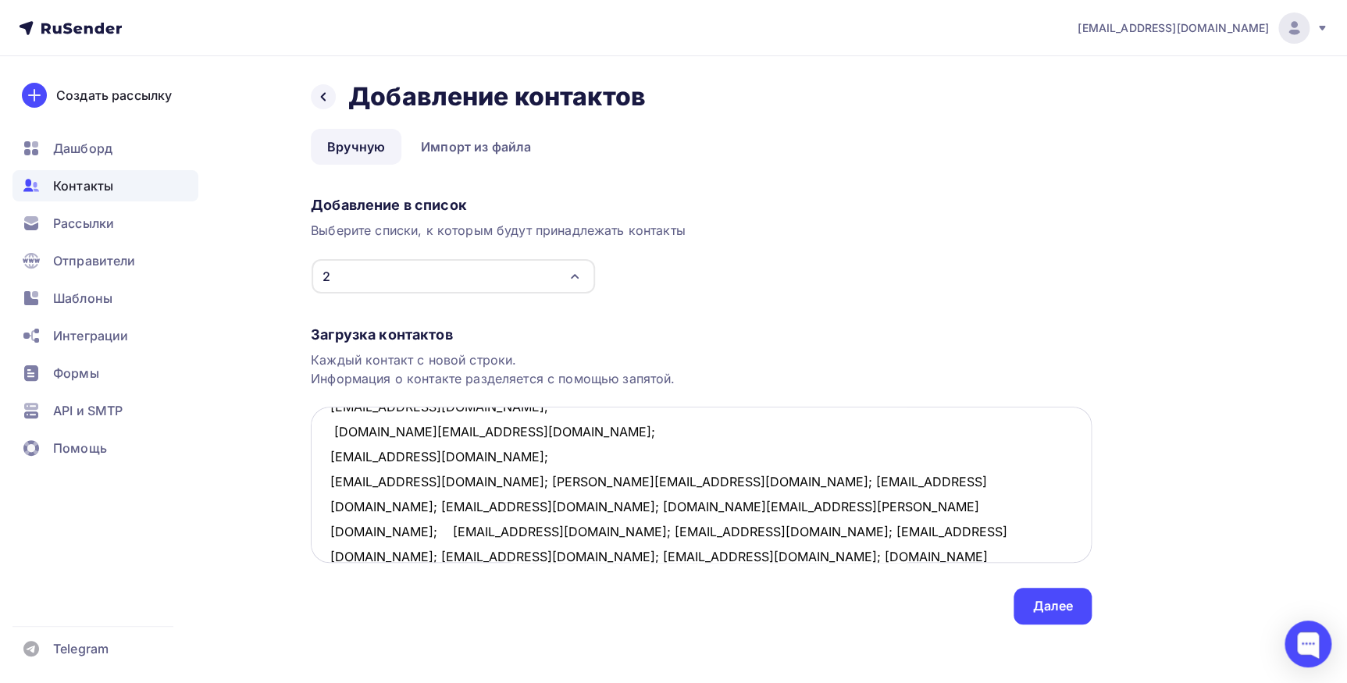
scroll to position [207, 0]
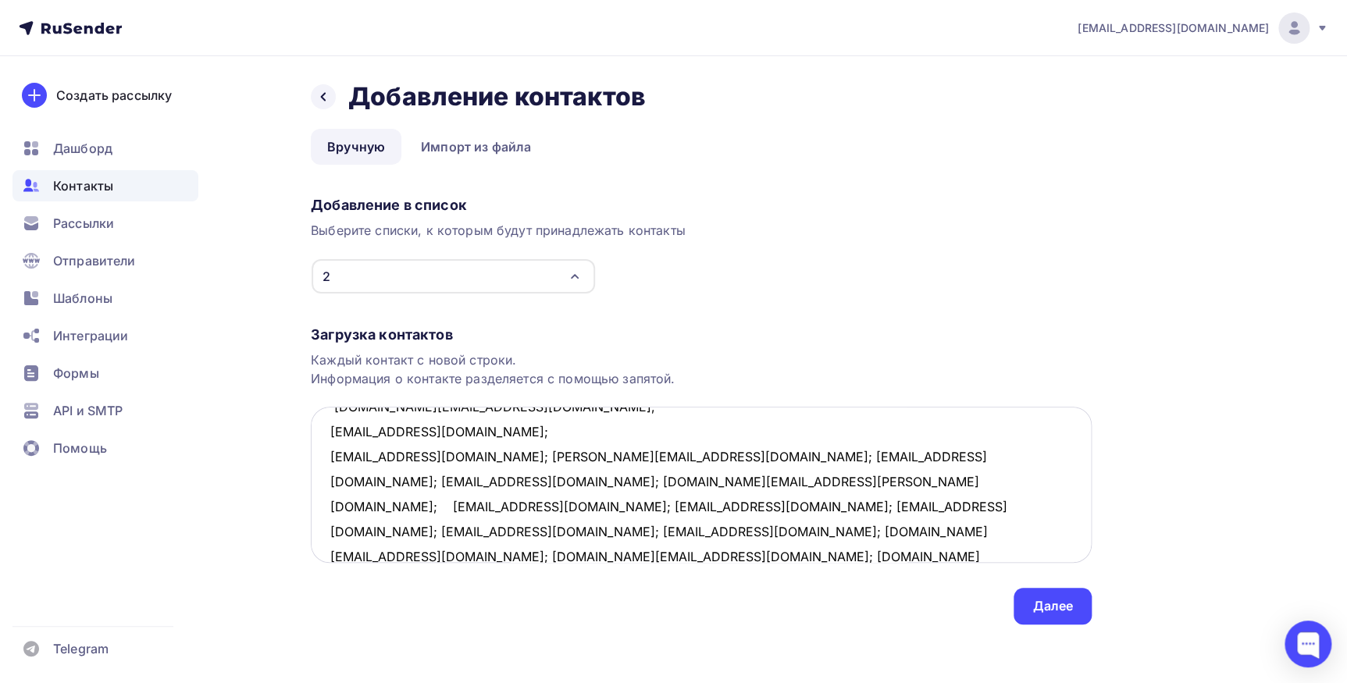
click at [433, 455] on textarea "itgdpd@mail.ru; andrey.anisimov@effem.com; maxmashan@mail.ru; egagulina@gmail.c…" at bounding box center [701, 485] width 781 height 156
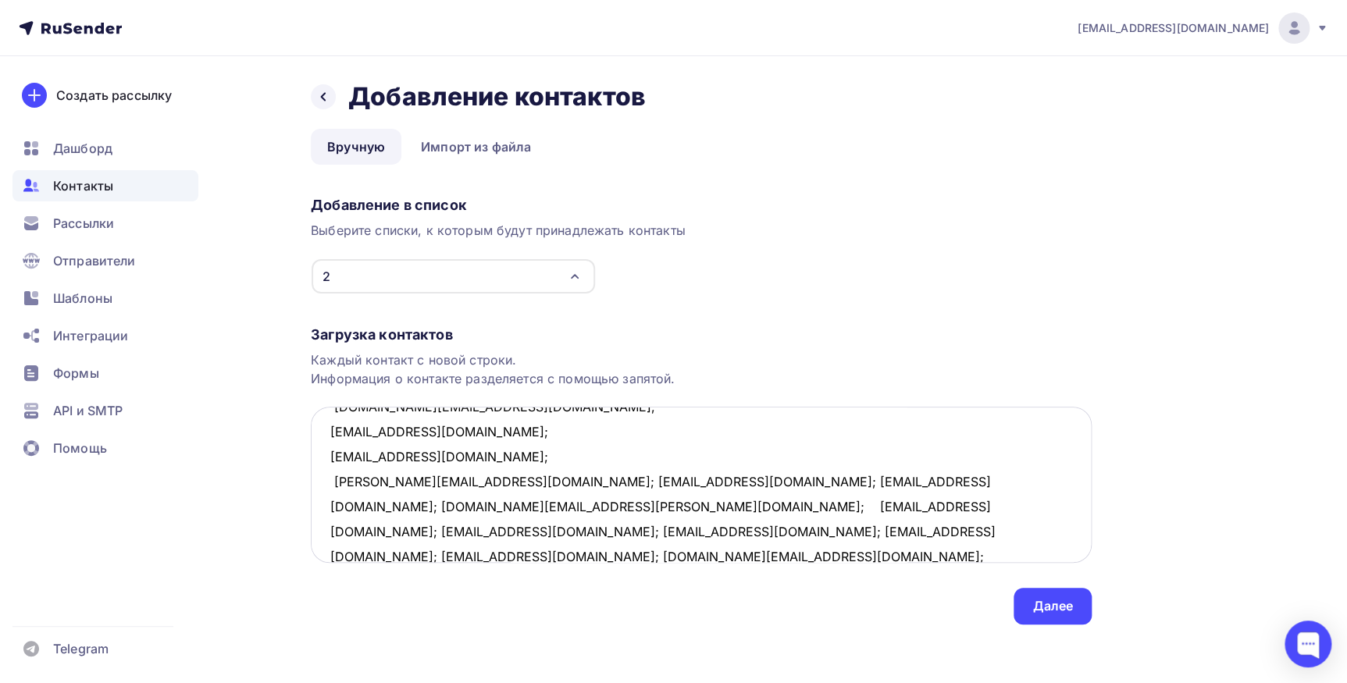
scroll to position [232, 0]
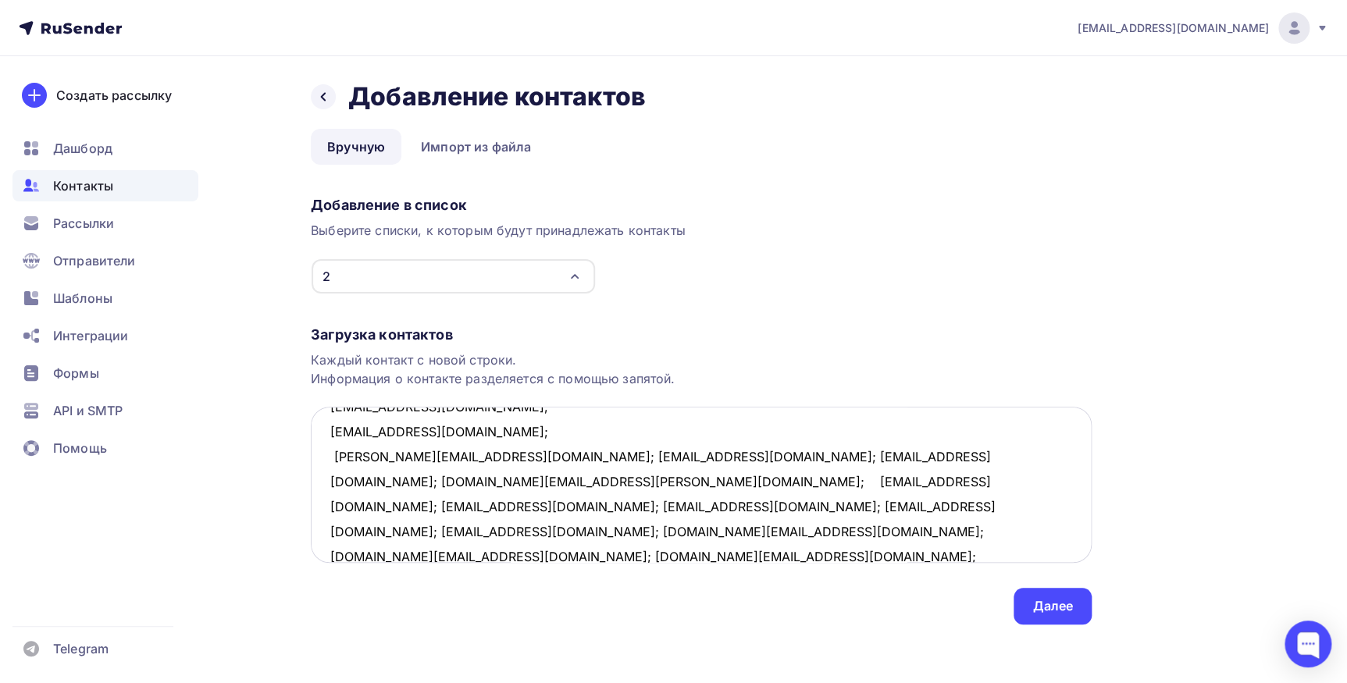
click at [468, 454] on textarea "itgdpd@mail.ru; andrey.anisimov@effem.com; maxmashan@mail.ru; egagulina@gmail.c…" at bounding box center [701, 485] width 781 height 156
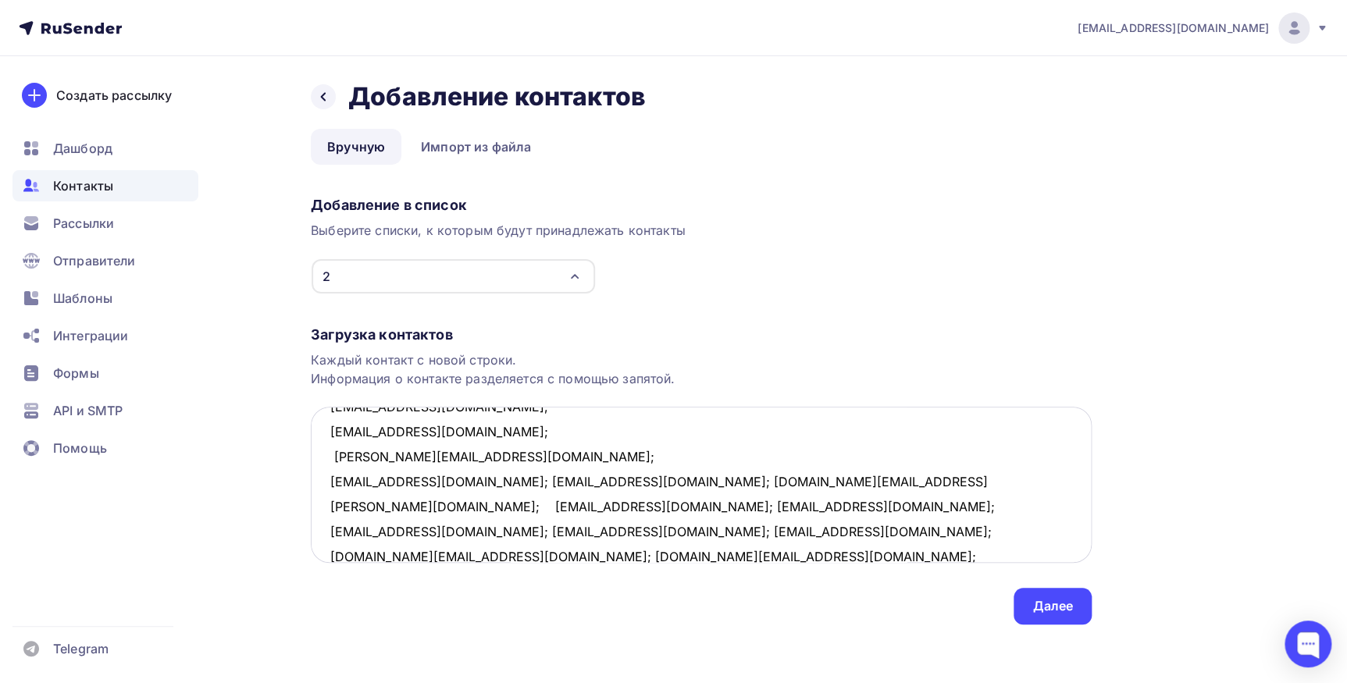
scroll to position [258, 0]
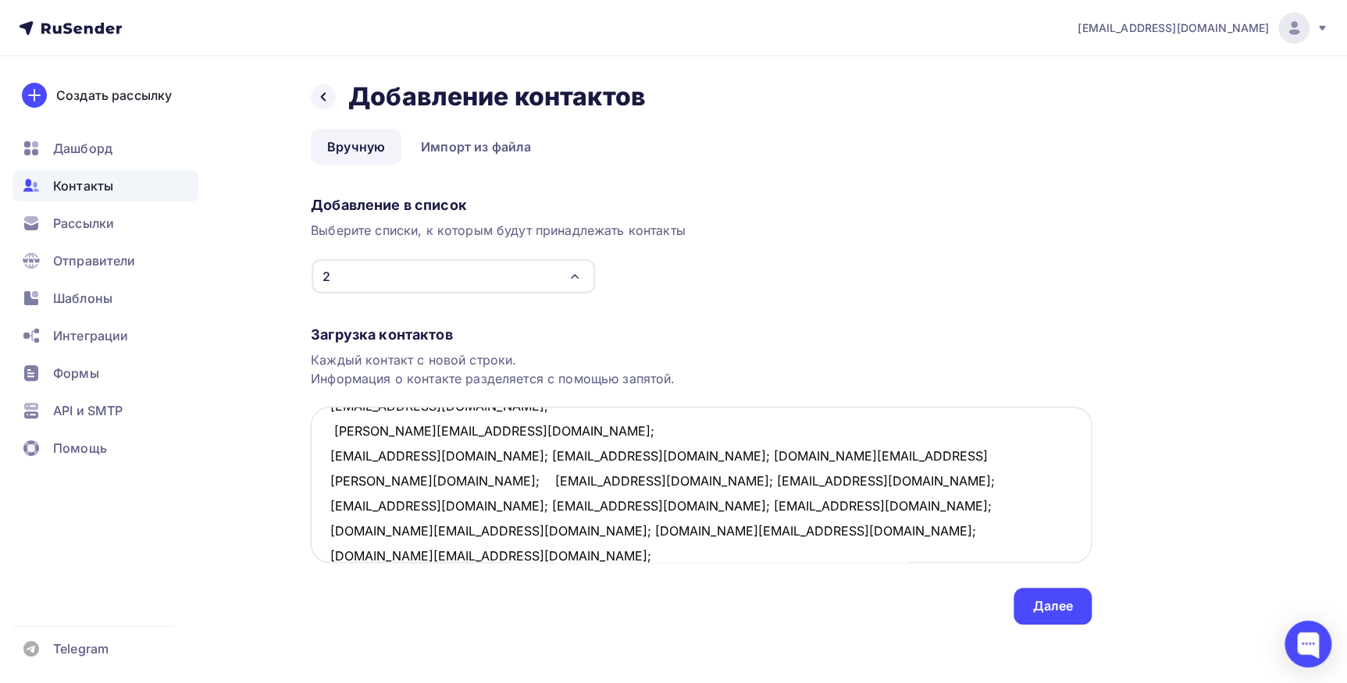
click at [486, 454] on textarea "itgdpd@mail.ru; andrey.anisimov@effem.com; maxmashan@mail.ru; egagulina@gmail.c…" at bounding box center [701, 485] width 781 height 156
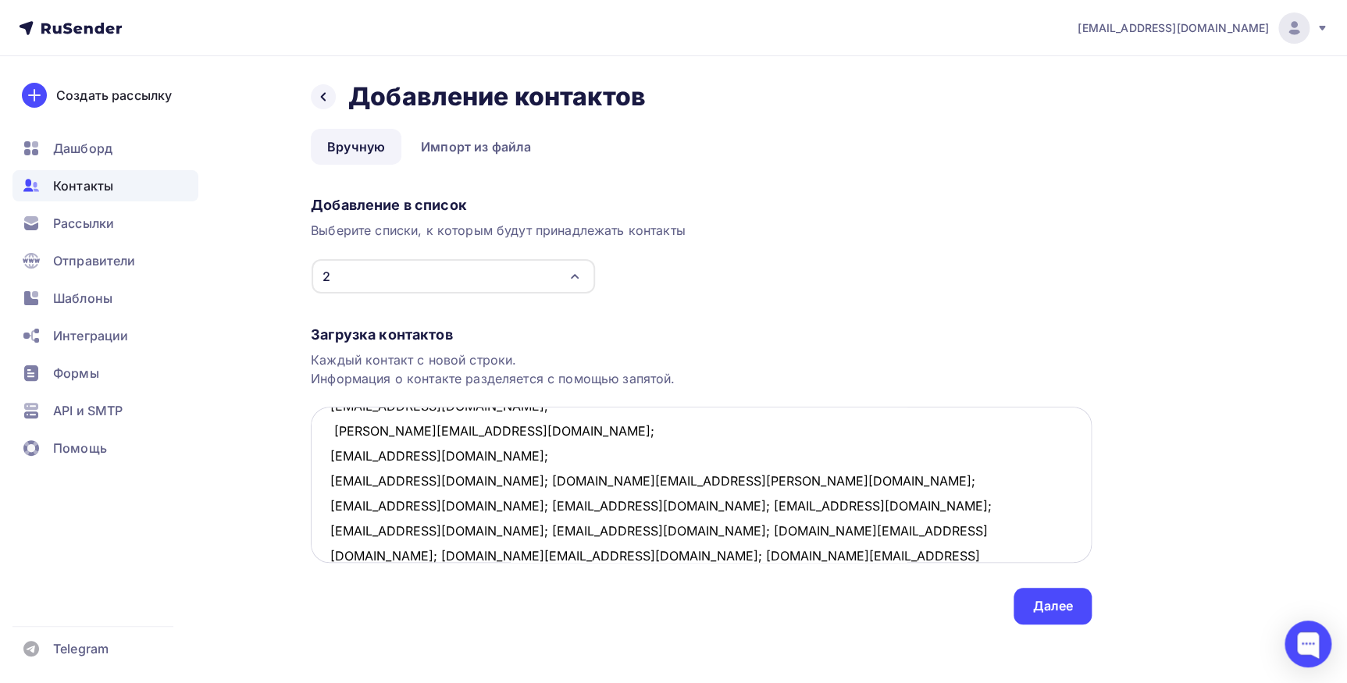
click at [465, 479] on textarea "itgdpd@mail.ru; andrey.anisimov@effem.com; maxmashan@mail.ru; egagulina@gmail.c…" at bounding box center [701, 485] width 781 height 156
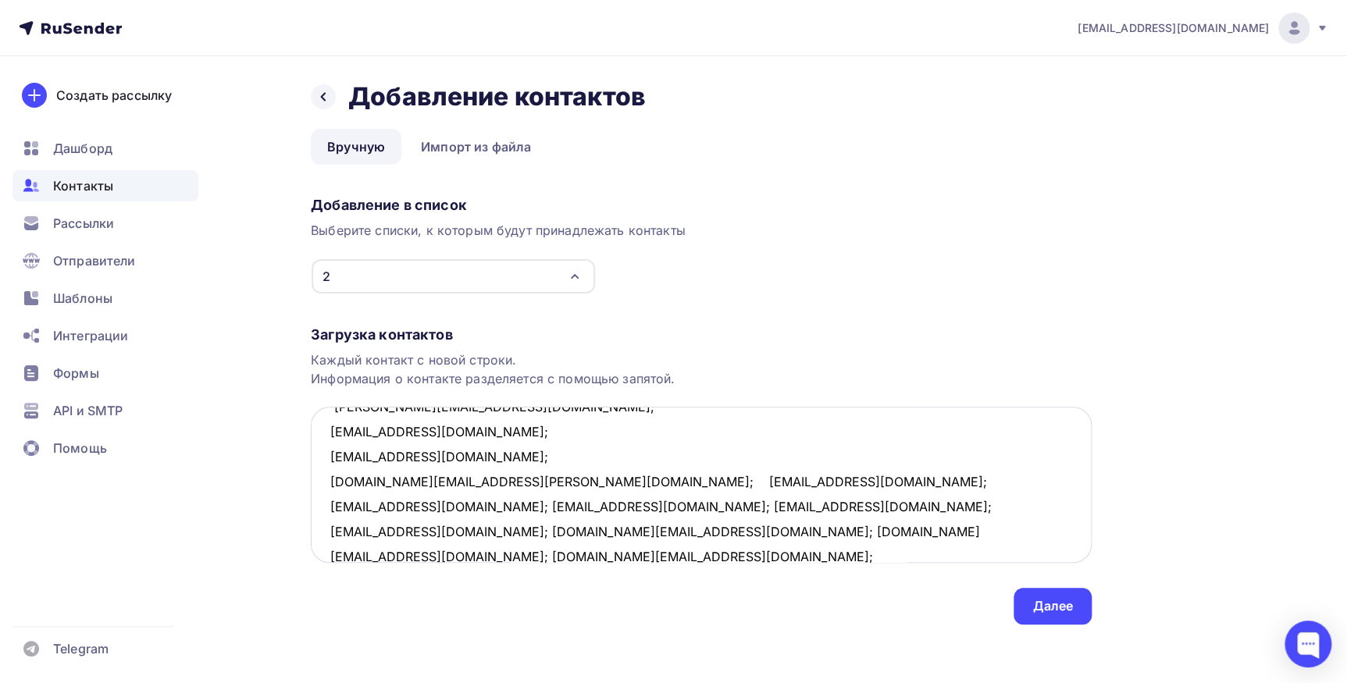
click at [468, 477] on textarea "itgdpd@mail.ru; andrey.anisimov@effem.com; maxmashan@mail.ru; egagulina@gmail.c…" at bounding box center [701, 485] width 781 height 156
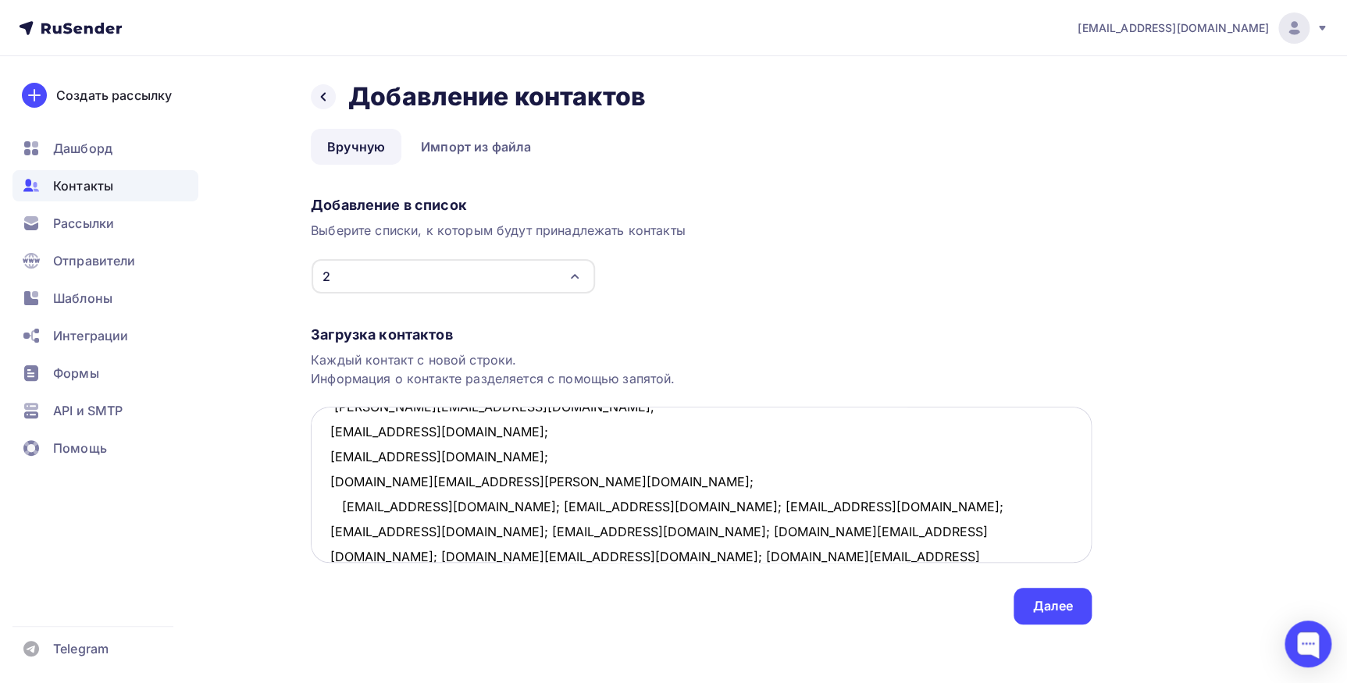
scroll to position [307, 0]
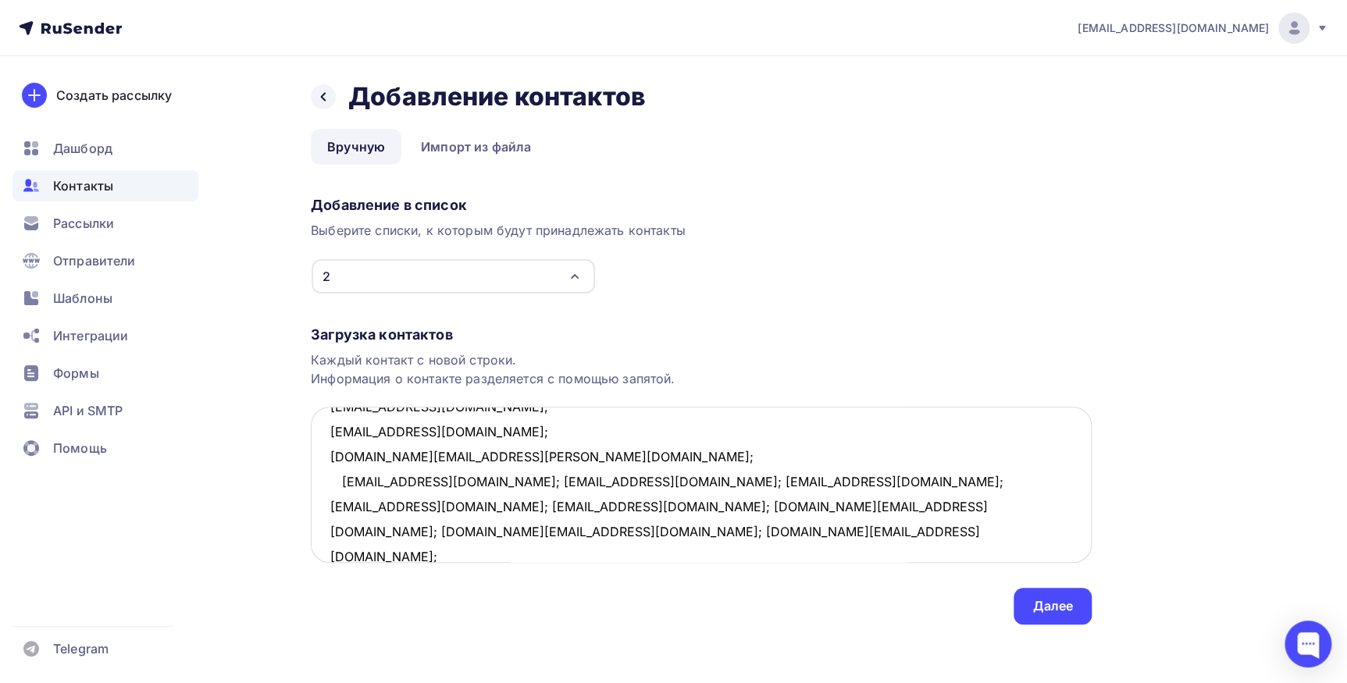
click at [458, 481] on textarea "itgdpd@mail.ru; andrey.anisimov@effem.com; maxmashan@mail.ru; egagulina@gmail.c…" at bounding box center [701, 485] width 781 height 156
click at [456, 478] on textarea "itgdpd@mail.ru; andrey.anisimov@effem.com; maxmashan@mail.ru; egagulina@gmail.c…" at bounding box center [701, 485] width 781 height 156
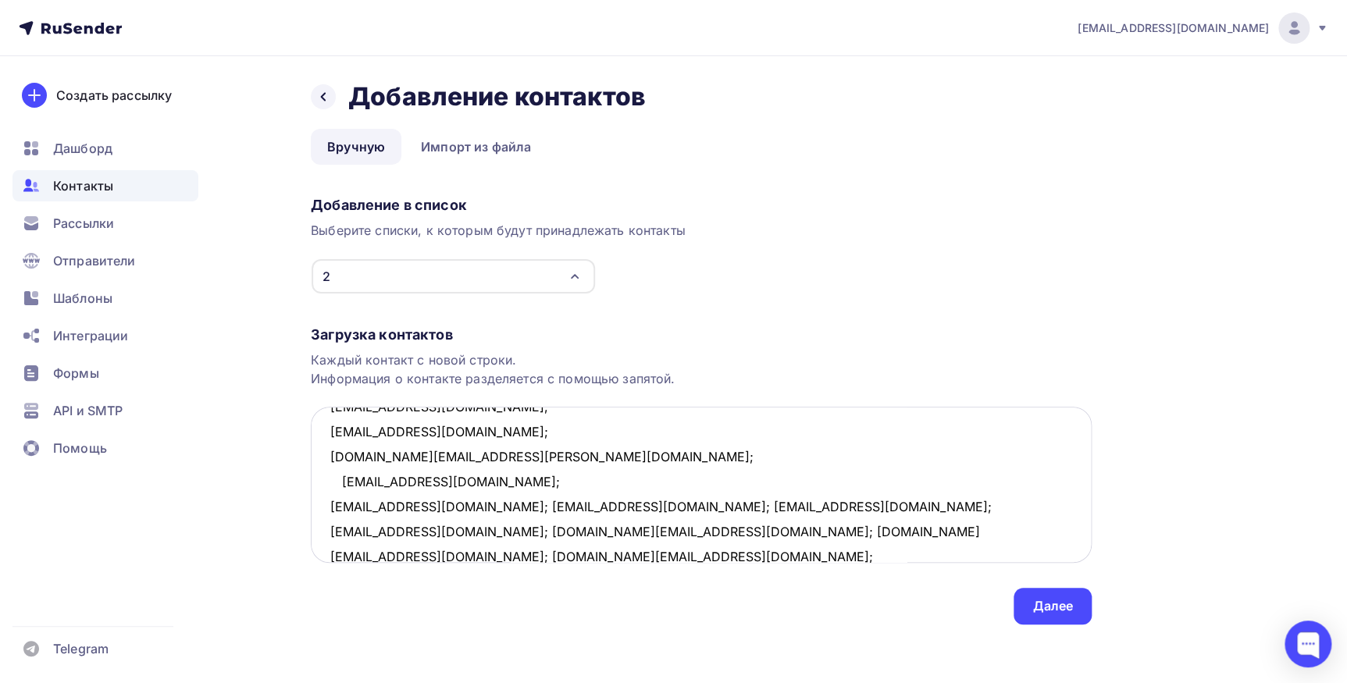
scroll to position [332, 0]
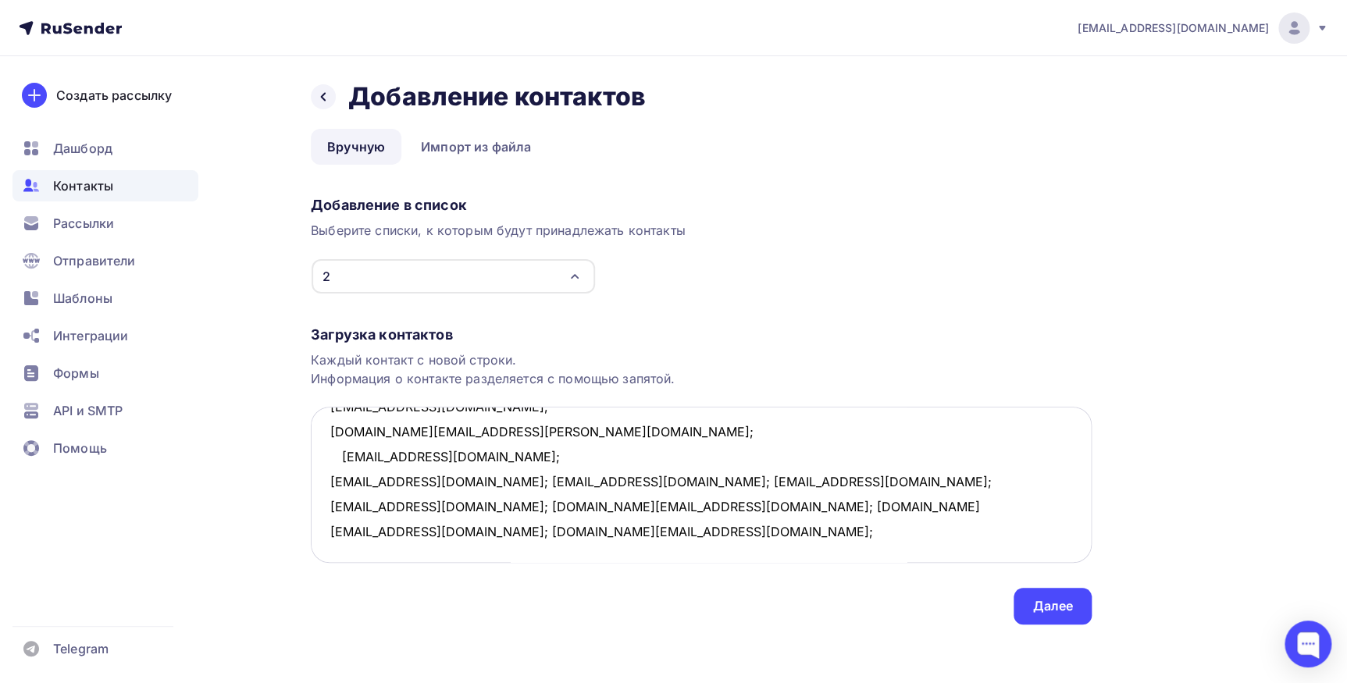
click at [438, 477] on textarea "itgdpd@mail.ru; andrey.anisimov@effem.com; maxmashan@mail.ru; egagulina@gmail.c…" at bounding box center [701, 485] width 781 height 156
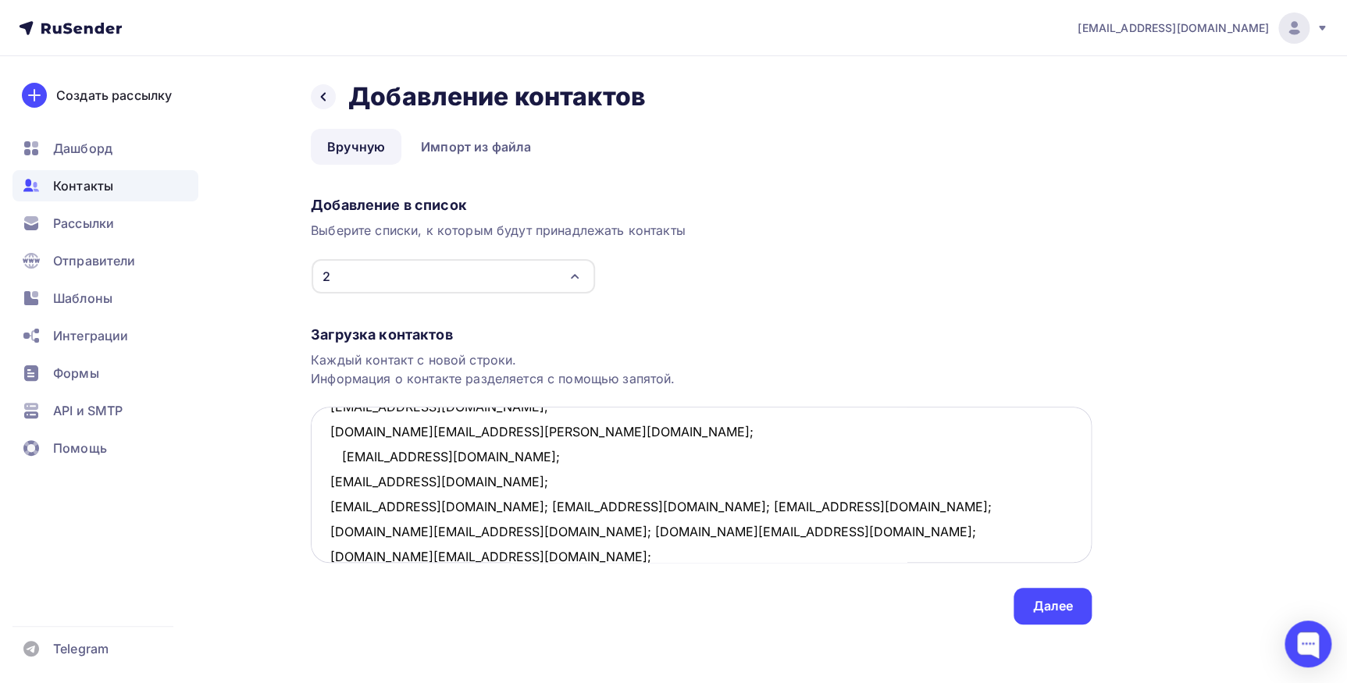
scroll to position [357, 0]
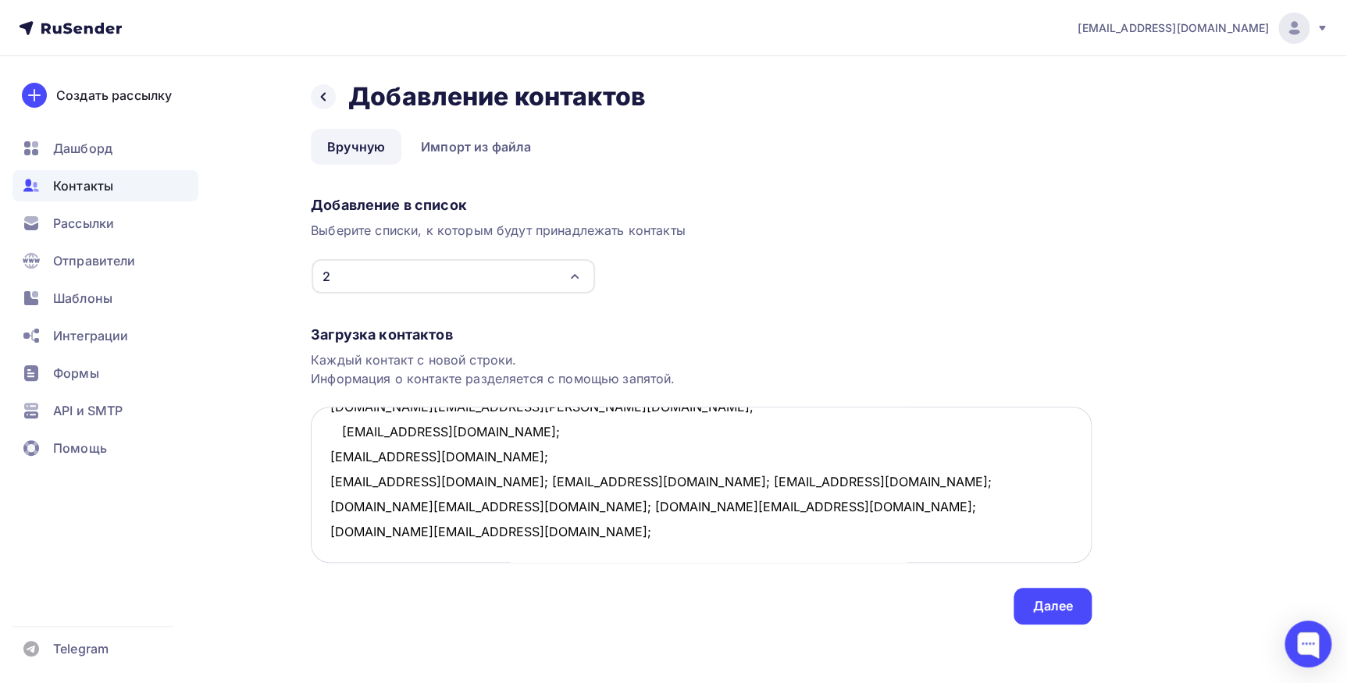
click at [468, 477] on textarea "itgdpd@mail.ru; andrey.anisimov@effem.com; maxmashan@mail.ru; egagulina@gmail.c…" at bounding box center [701, 485] width 781 height 156
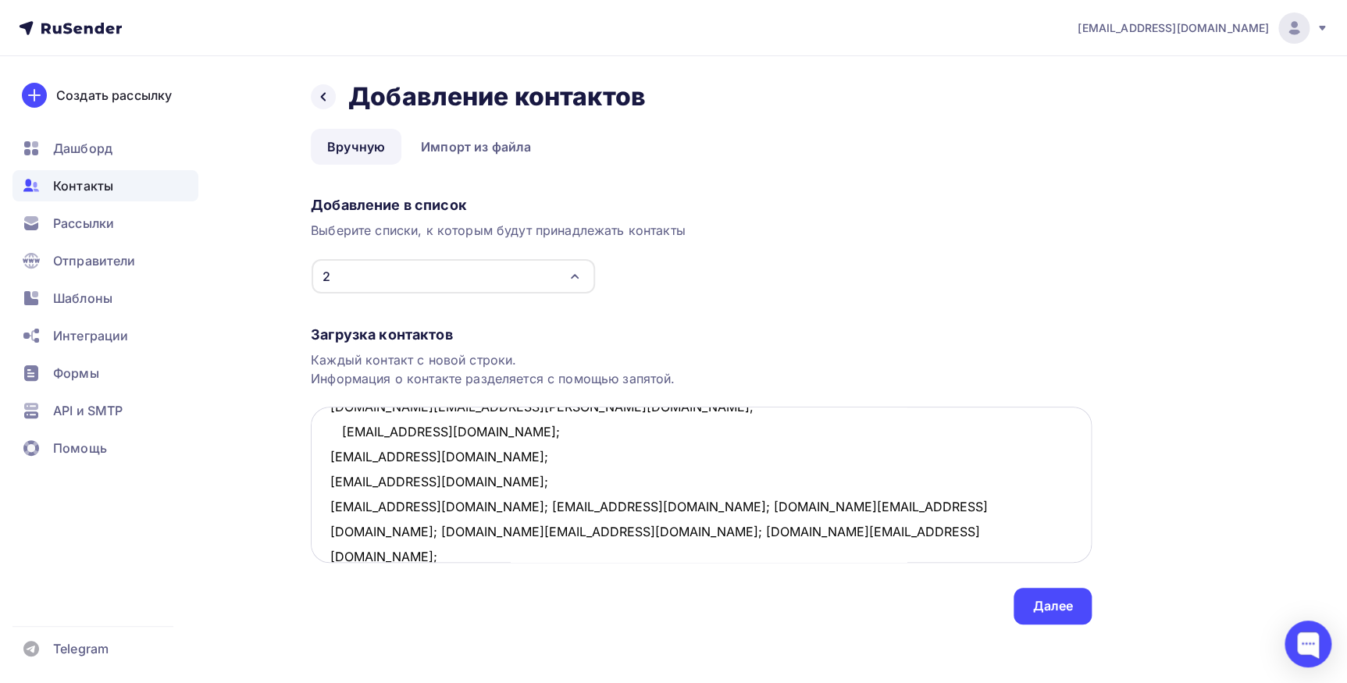
click at [437, 504] on textarea "itgdpd@mail.ru; andrey.anisimov@effem.com; maxmashan@mail.ru; egagulina@gmail.c…" at bounding box center [701, 485] width 781 height 156
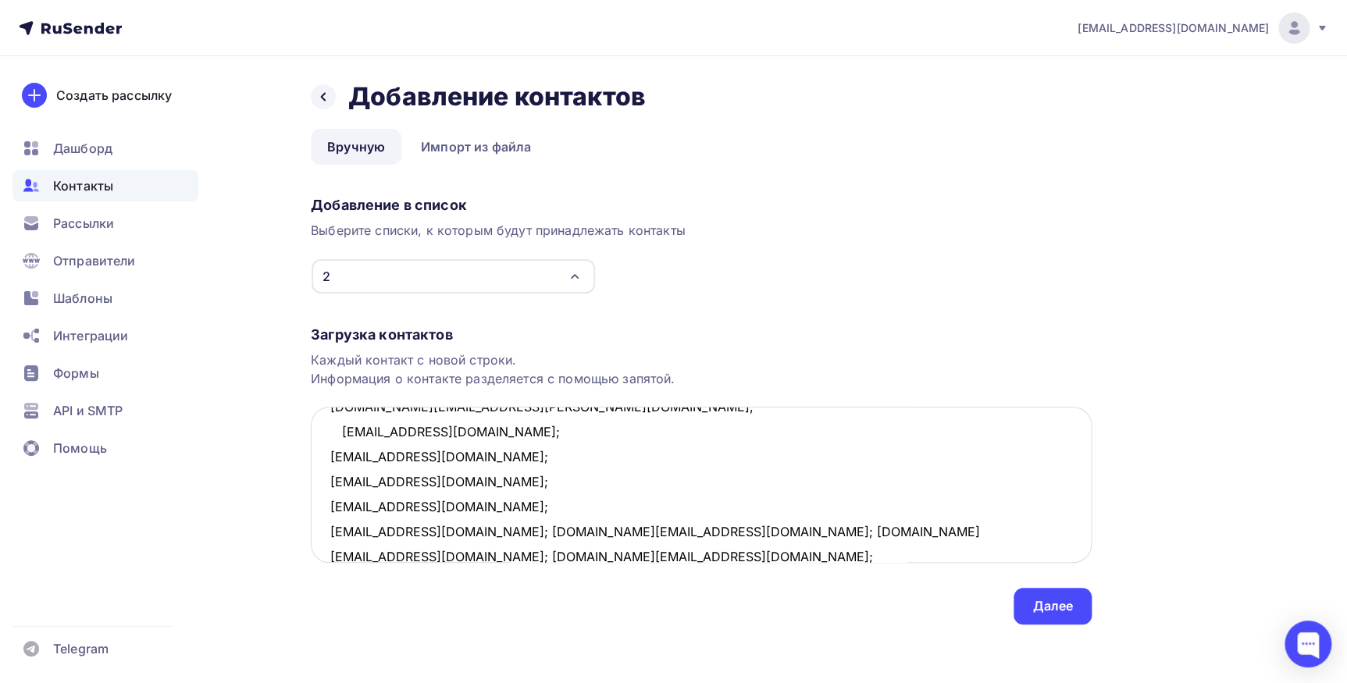
scroll to position [383, 0]
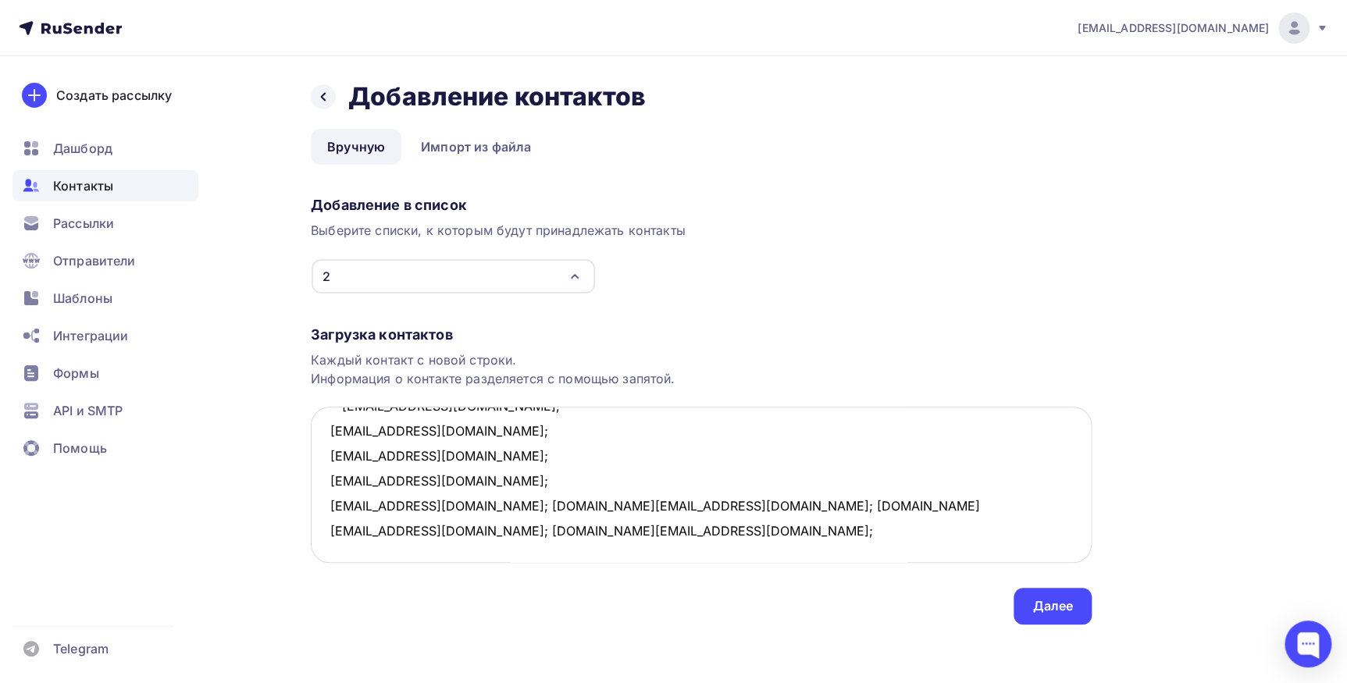
click at [489, 504] on textarea "itgdpd@mail.ru; andrey.anisimov@effem.com; maxmashan@mail.ru; egagulina@gmail.c…" at bounding box center [701, 485] width 781 height 156
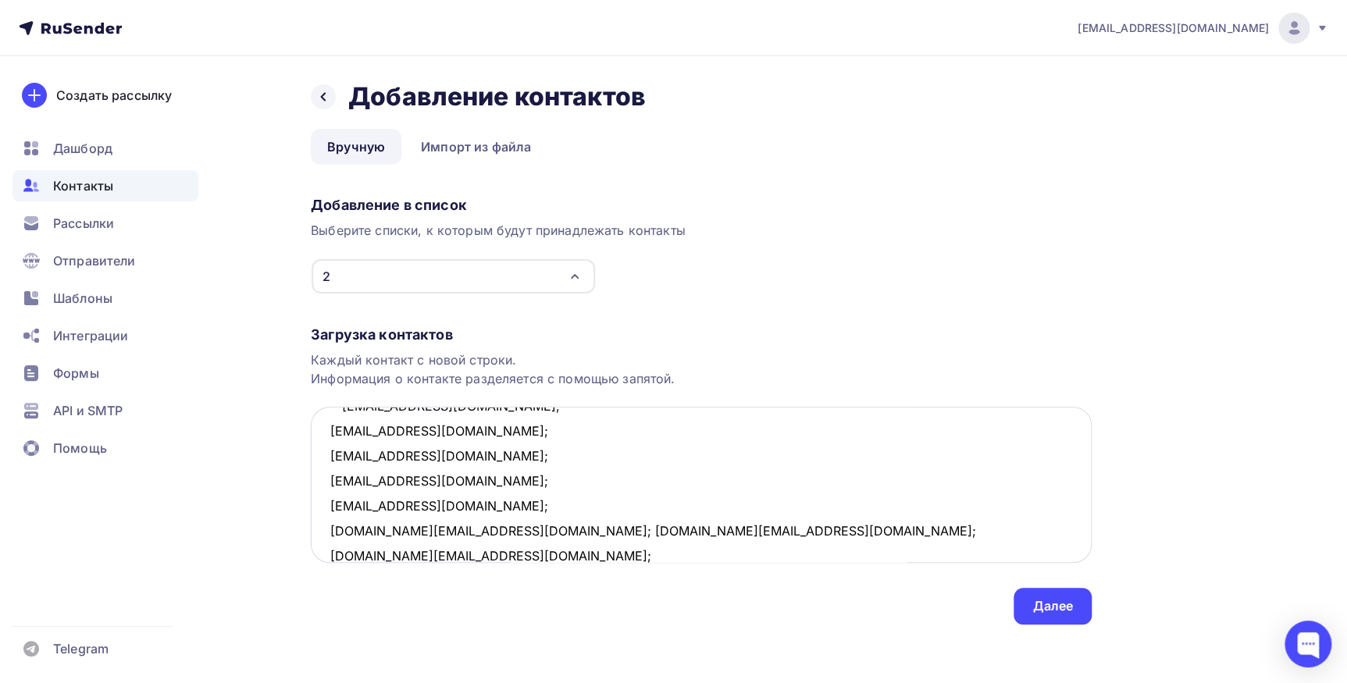
scroll to position [407, 0]
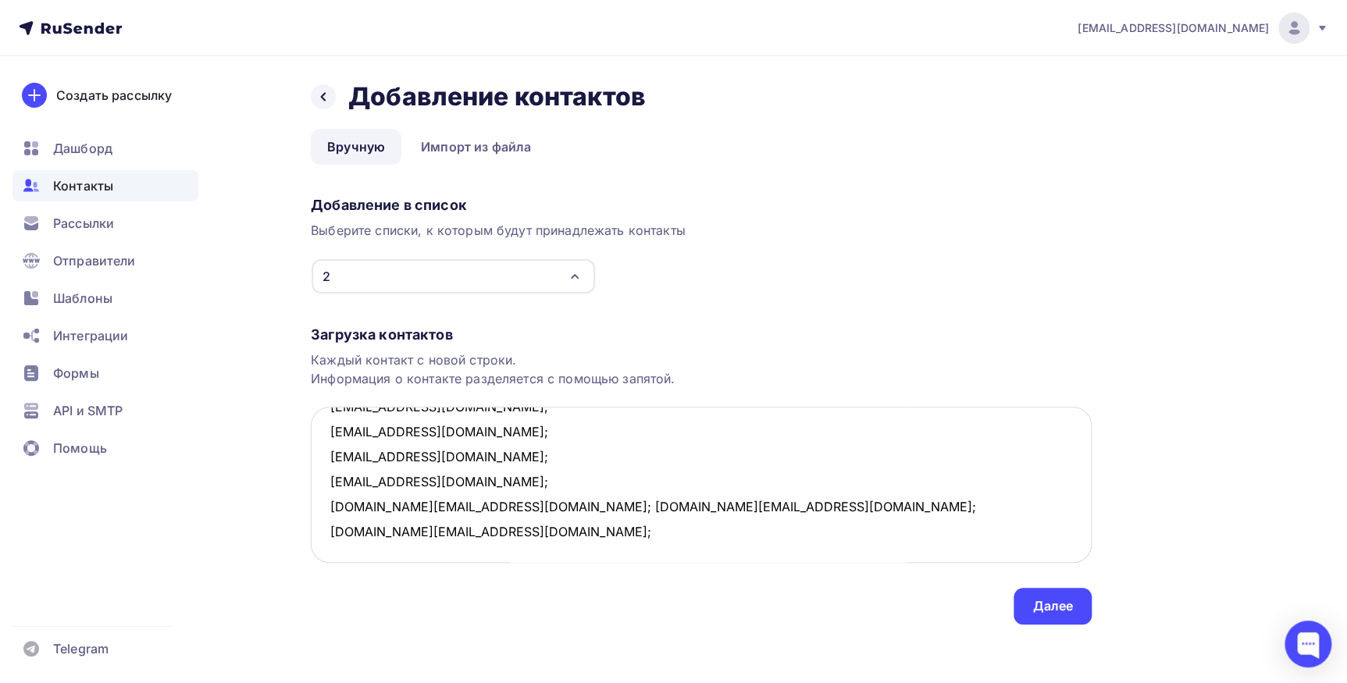
click at [443, 501] on textarea "itgdpd@mail.ru; andrey.anisimov@effem.com; maxmashan@mail.ru; egagulina@gmail.c…" at bounding box center [701, 485] width 781 height 156
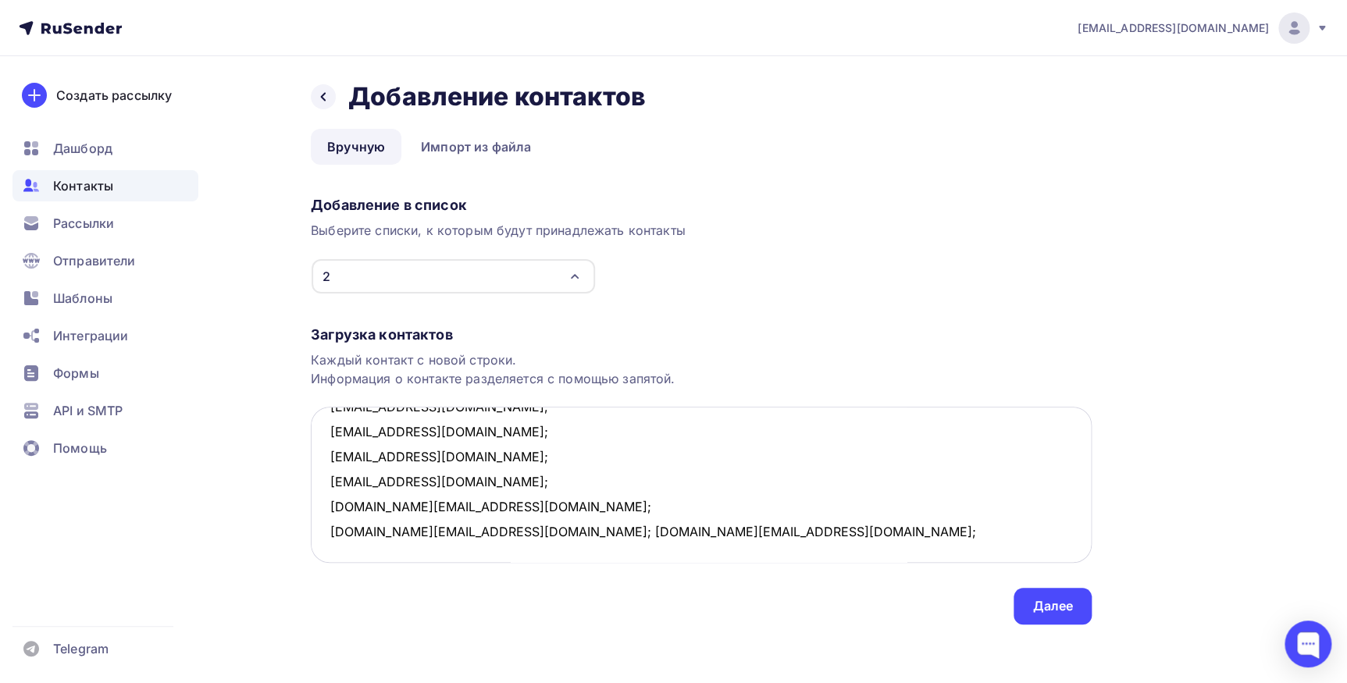
scroll to position [432, 0]
click at [520, 509] on textarea "itgdpd@mail.ru; andrey.anisimov@effem.com; maxmashan@mail.ru; egagulina@gmail.c…" at bounding box center [701, 485] width 781 height 156
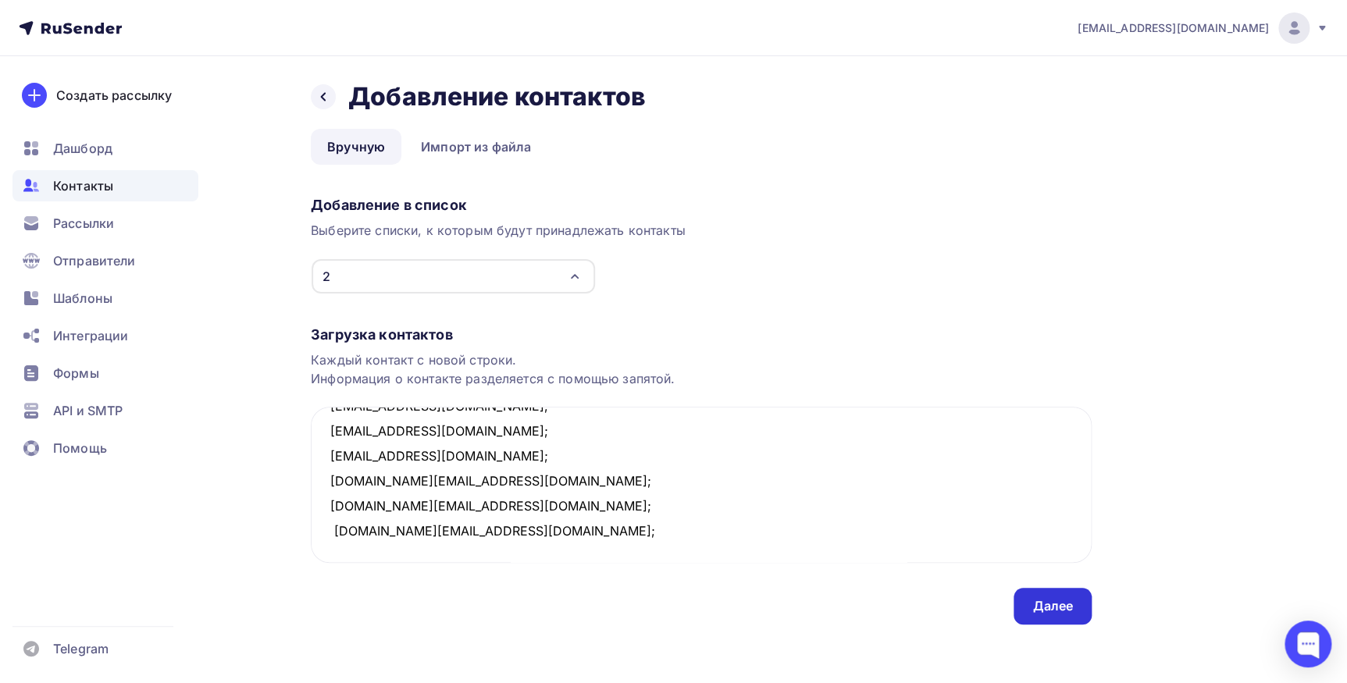
type textarea "itgdpd@mail.ru; andrey.anisimov@effem.com; maxmashan@mail.ru; egagulina@gmail.c…"
click at [1059, 604] on div "Далее" at bounding box center [1052, 606] width 41 height 18
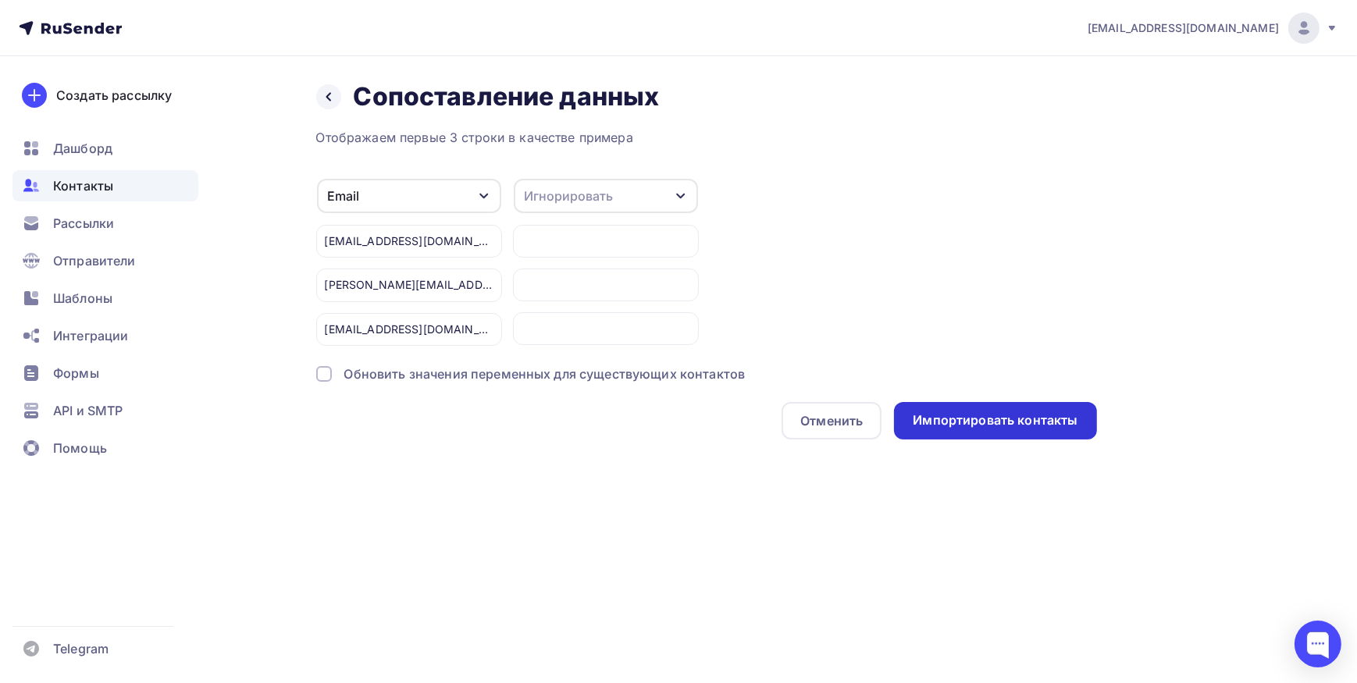
click at [972, 431] on div "Импортировать контакты" at bounding box center [995, 420] width 202 height 37
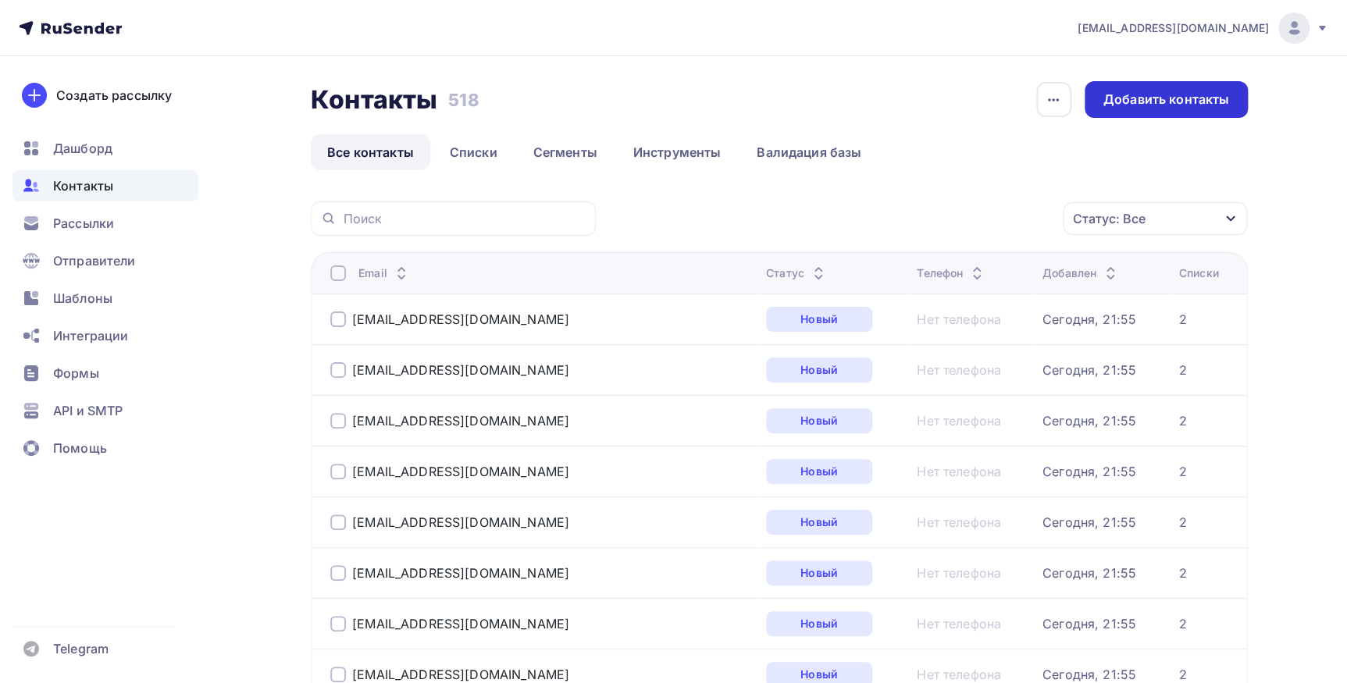
click at [1113, 109] on div "Добавить контакты" at bounding box center [1165, 99] width 163 height 37
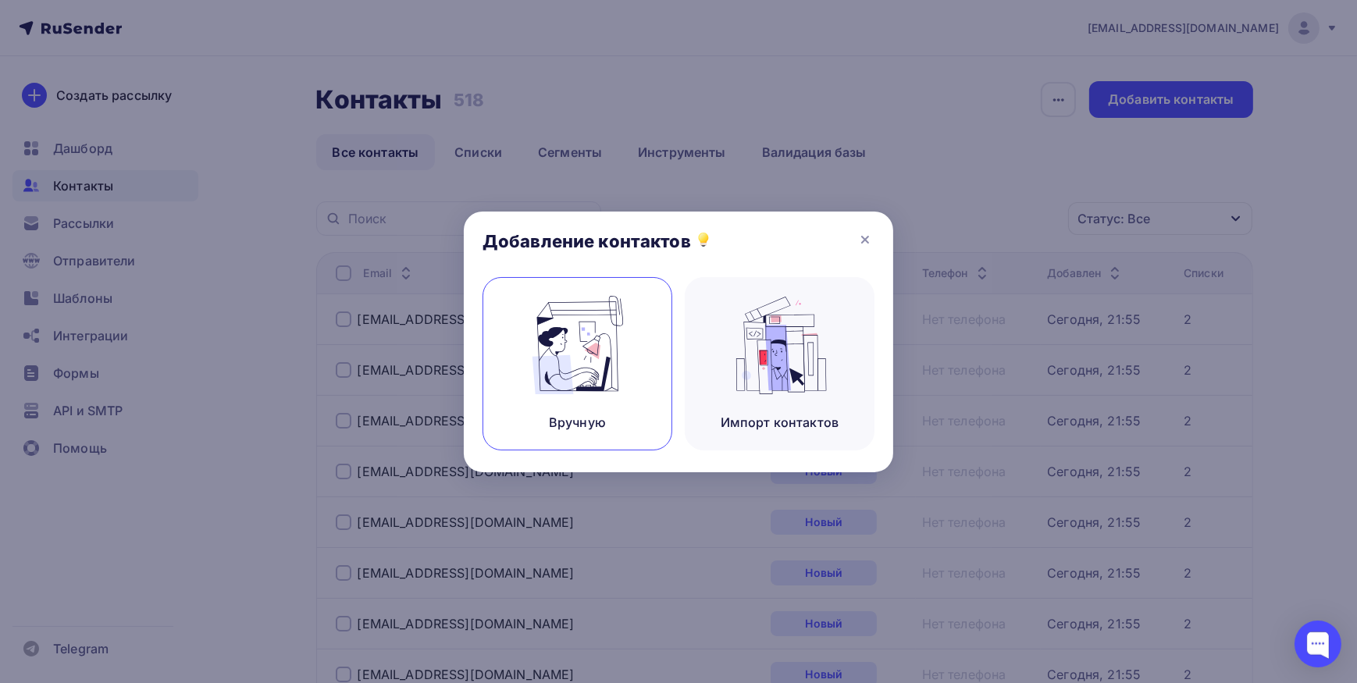
click at [598, 368] on img at bounding box center [577, 345] width 105 height 98
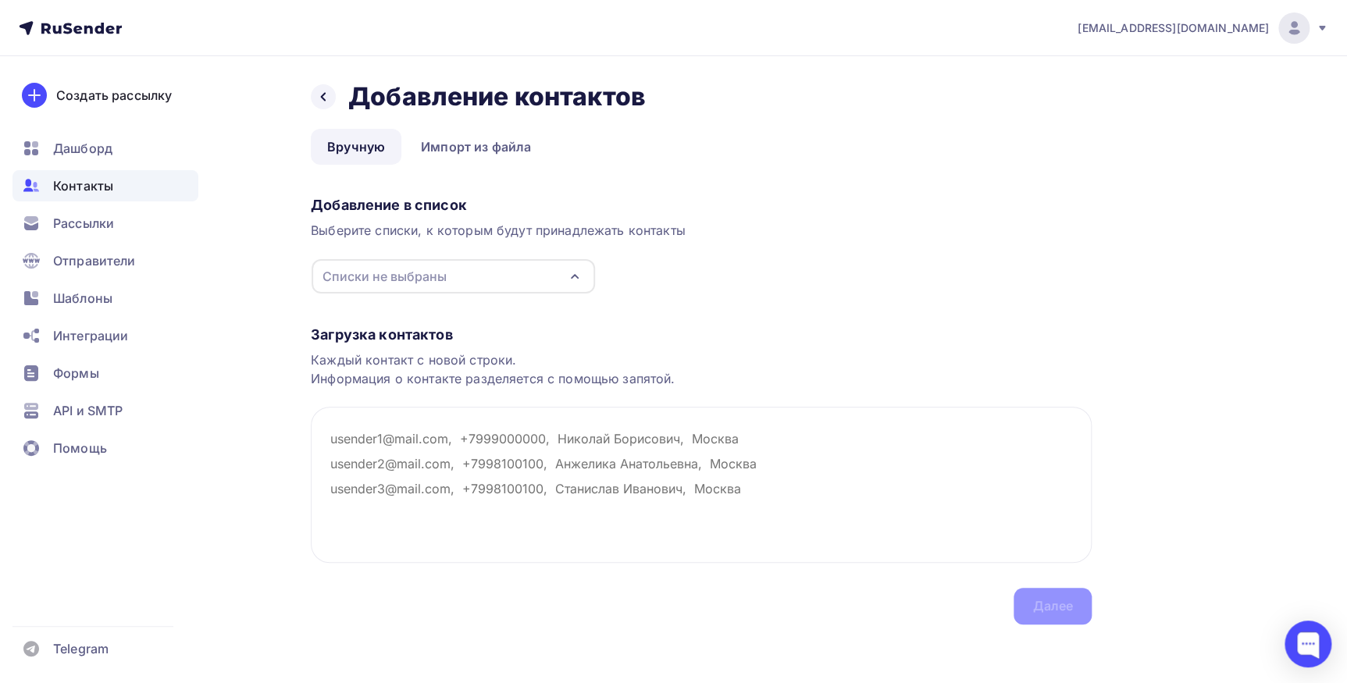
click at [543, 269] on div "Списки не выбраны" at bounding box center [453, 276] width 283 height 34
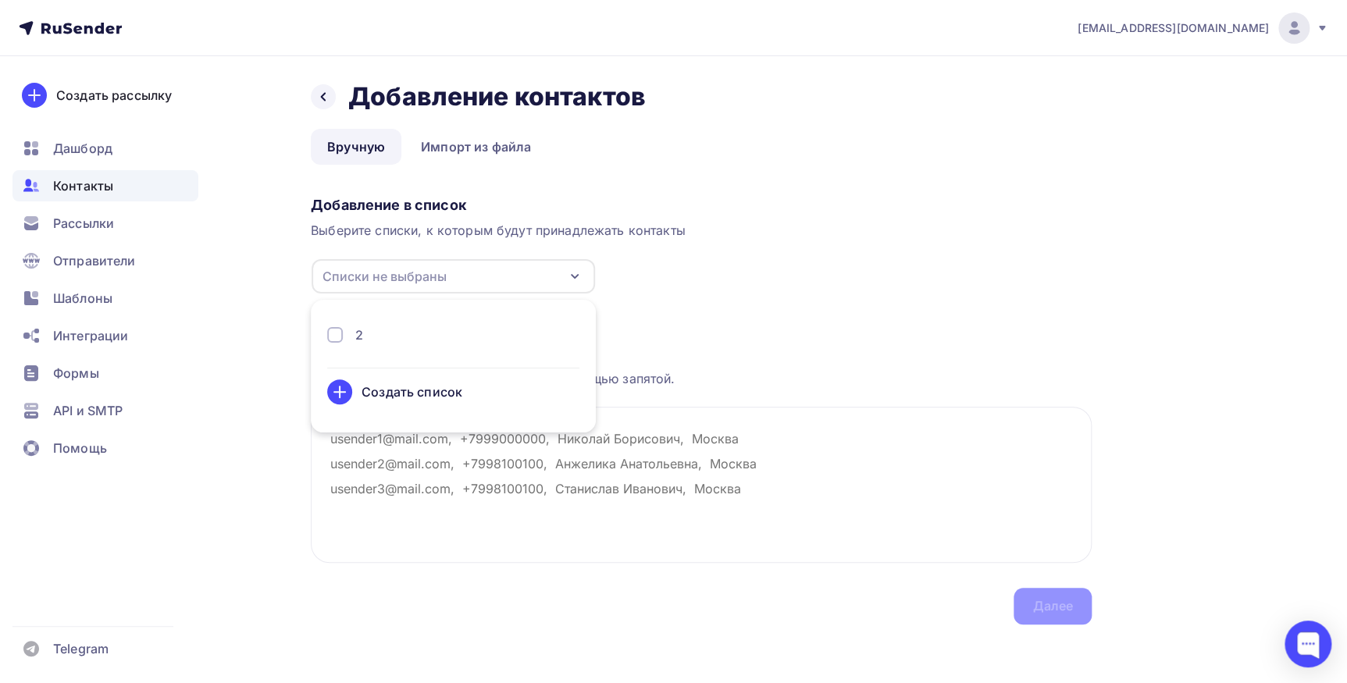
click at [398, 335] on div "2" at bounding box center [453, 335] width 252 height 19
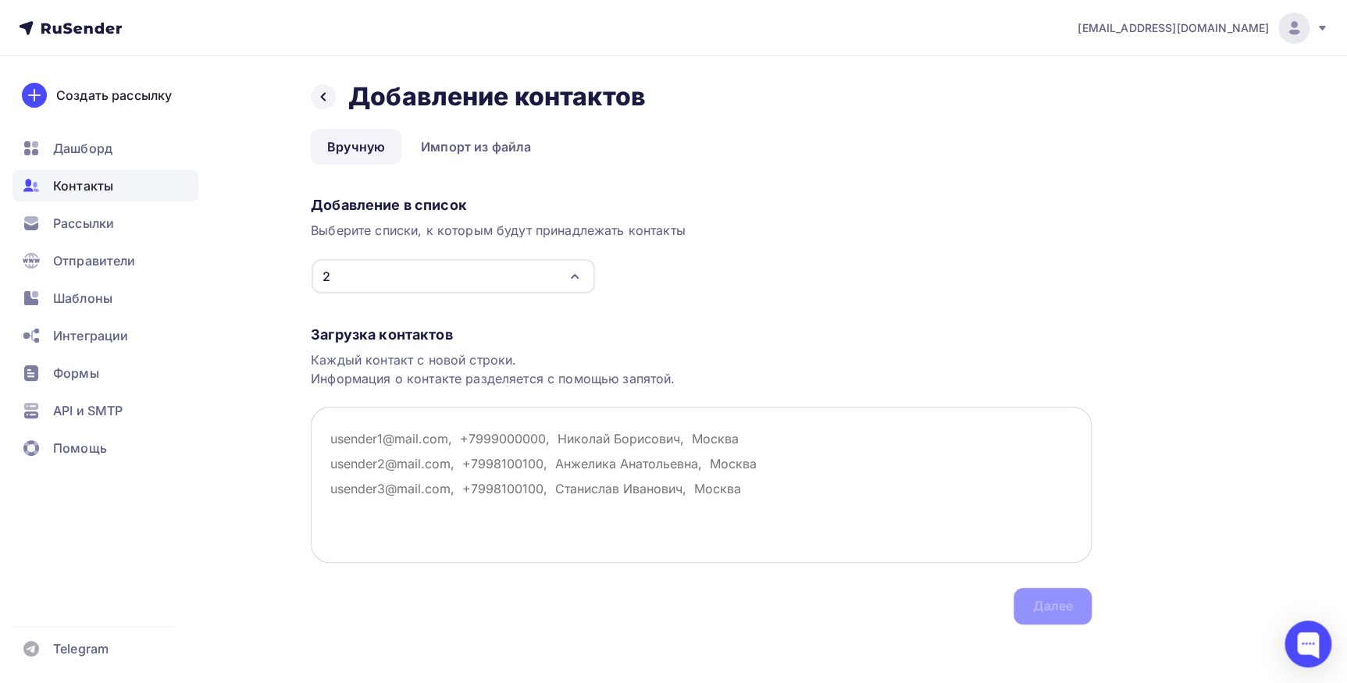
click at [479, 476] on textarea at bounding box center [701, 485] width 781 height 156
click at [499, 476] on textarea at bounding box center [701, 485] width 781 height 156
paste textarea "[EMAIL_ADDRESS][DOMAIN_NAME]; [EMAIL_ADDRESS][DOMAIN_NAME]; [DOMAIN_NAME][EMAIL…"
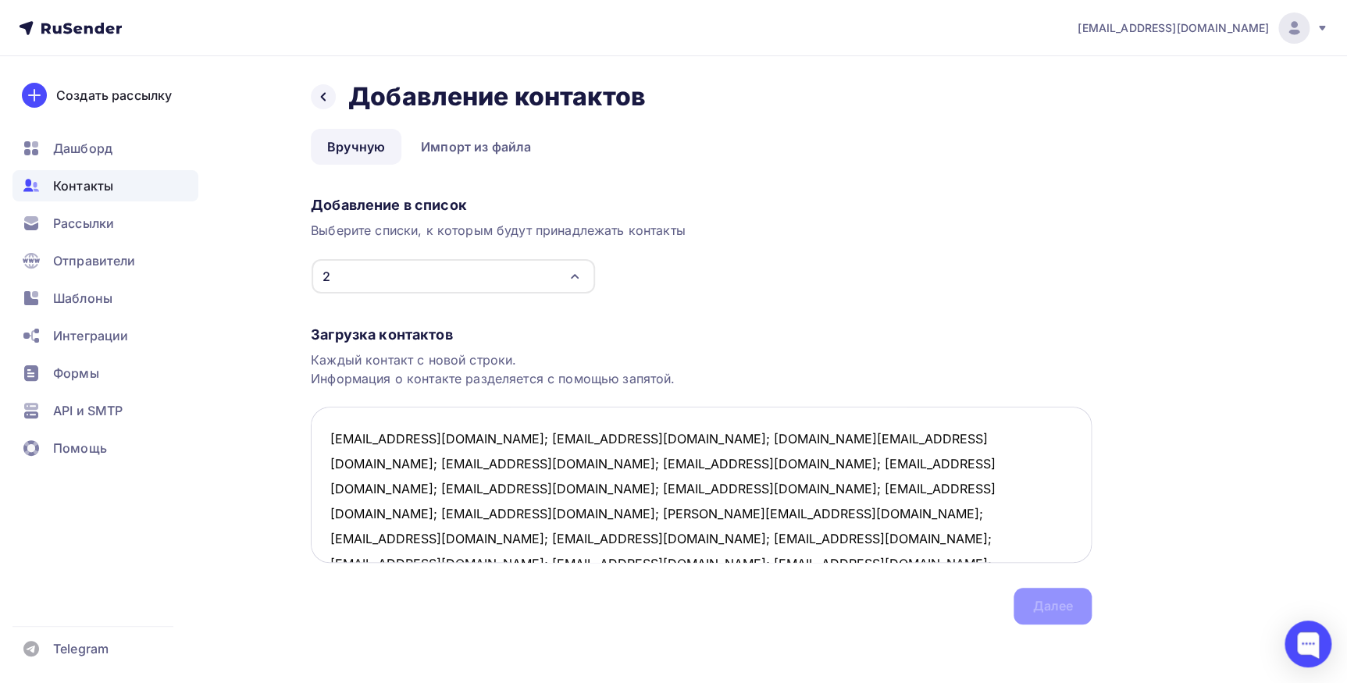
scroll to position [9, 0]
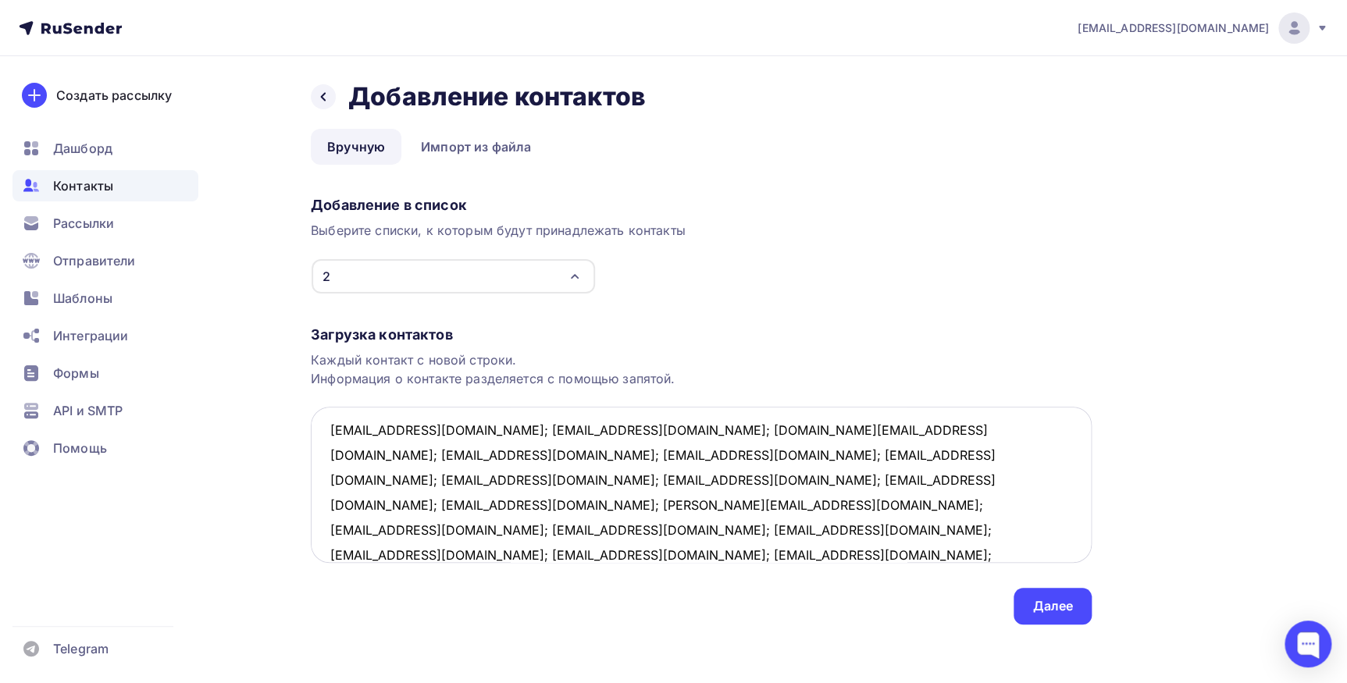
click at [439, 431] on textarea "[EMAIL_ADDRESS][DOMAIN_NAME]; [EMAIL_ADDRESS][DOMAIN_NAME]; [DOMAIN_NAME][EMAIL…" at bounding box center [701, 485] width 781 height 156
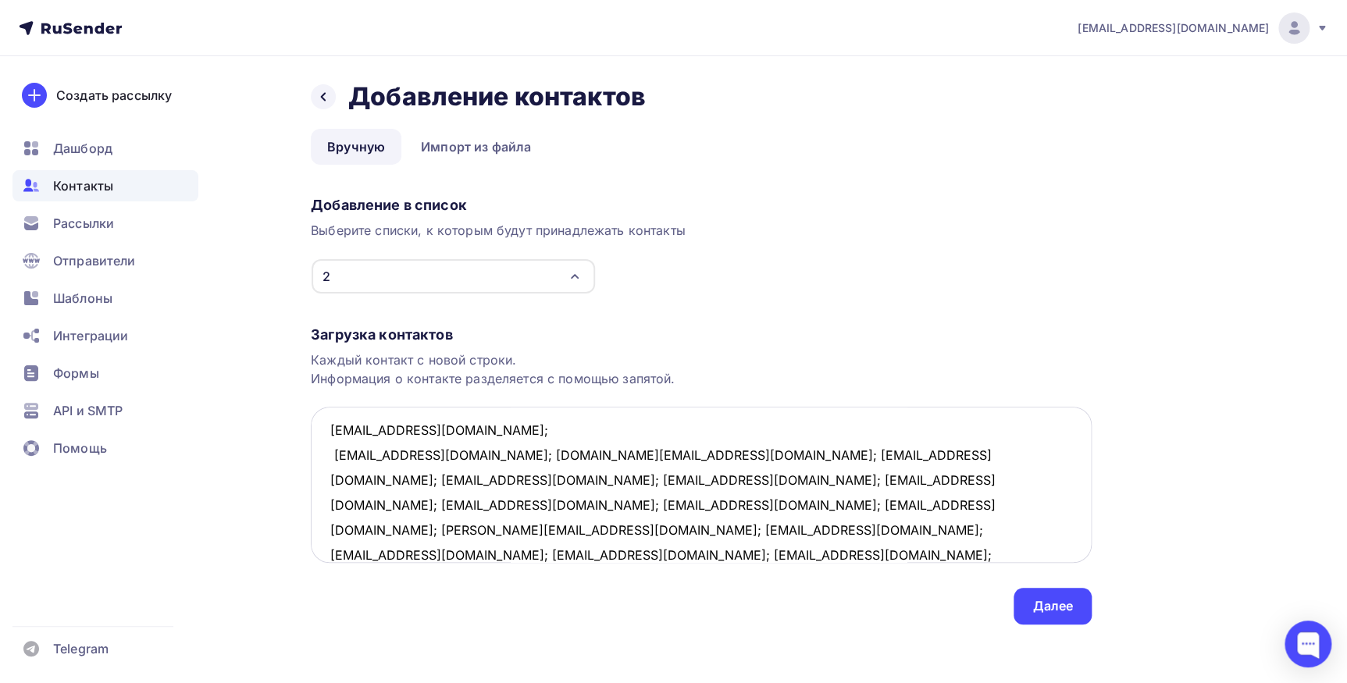
scroll to position [34, 0]
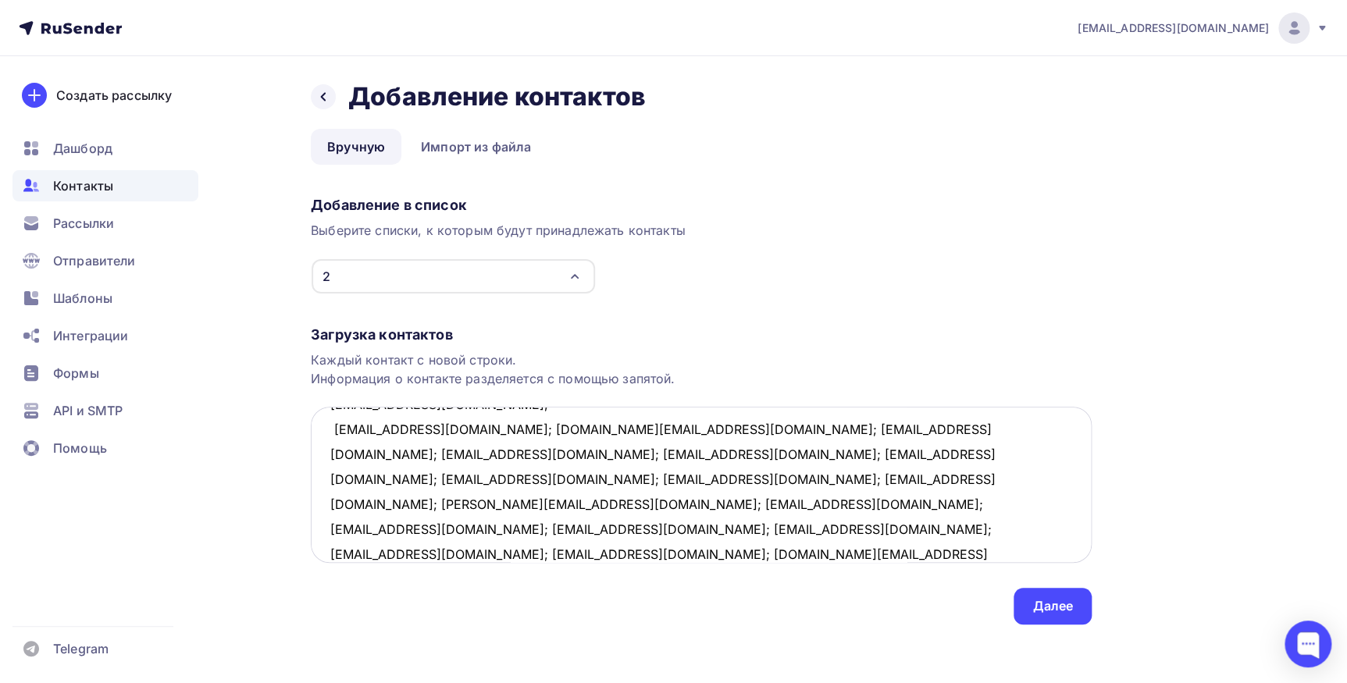
click at [439, 431] on textarea "[EMAIL_ADDRESS][DOMAIN_NAME]; [EMAIL_ADDRESS][DOMAIN_NAME]; [DOMAIN_NAME][EMAIL…" at bounding box center [701, 485] width 781 height 156
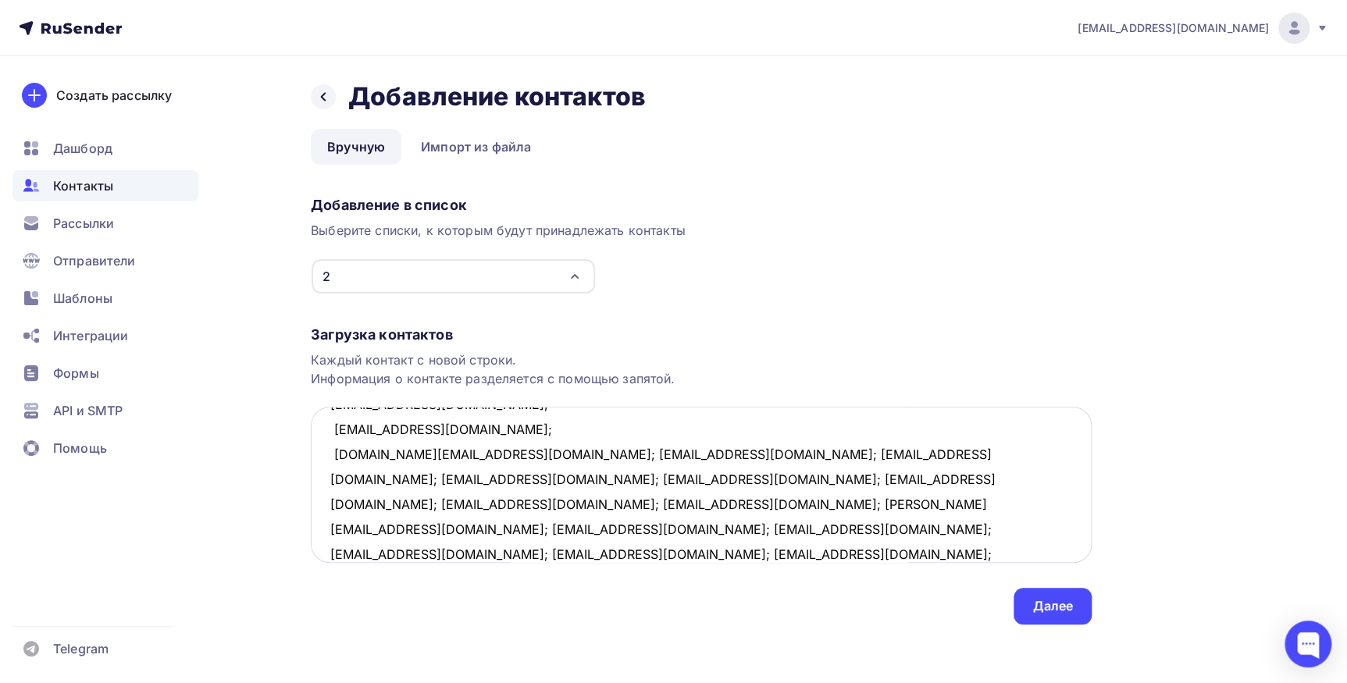
scroll to position [59, 0]
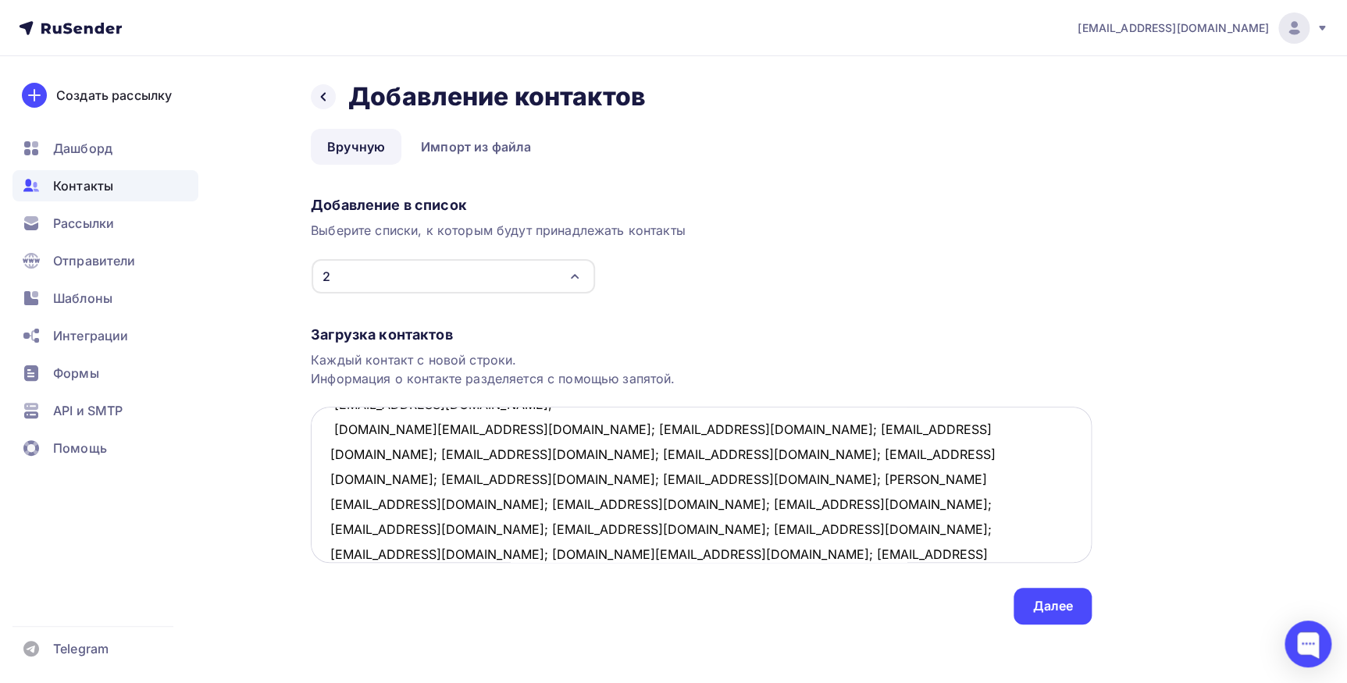
click at [472, 428] on textarea "[EMAIL_ADDRESS][DOMAIN_NAME]; [EMAIL_ADDRESS][DOMAIN_NAME]; [DOMAIN_NAME][EMAIL…" at bounding box center [701, 485] width 781 height 156
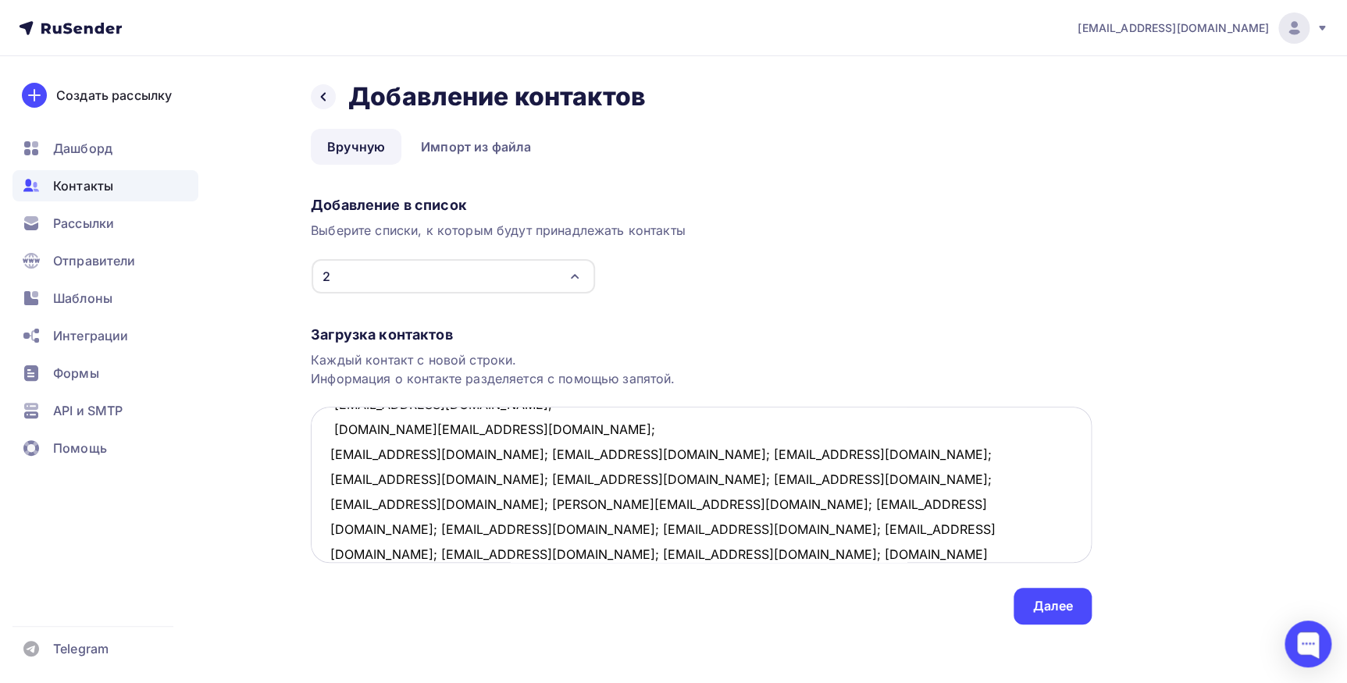
scroll to position [84, 0]
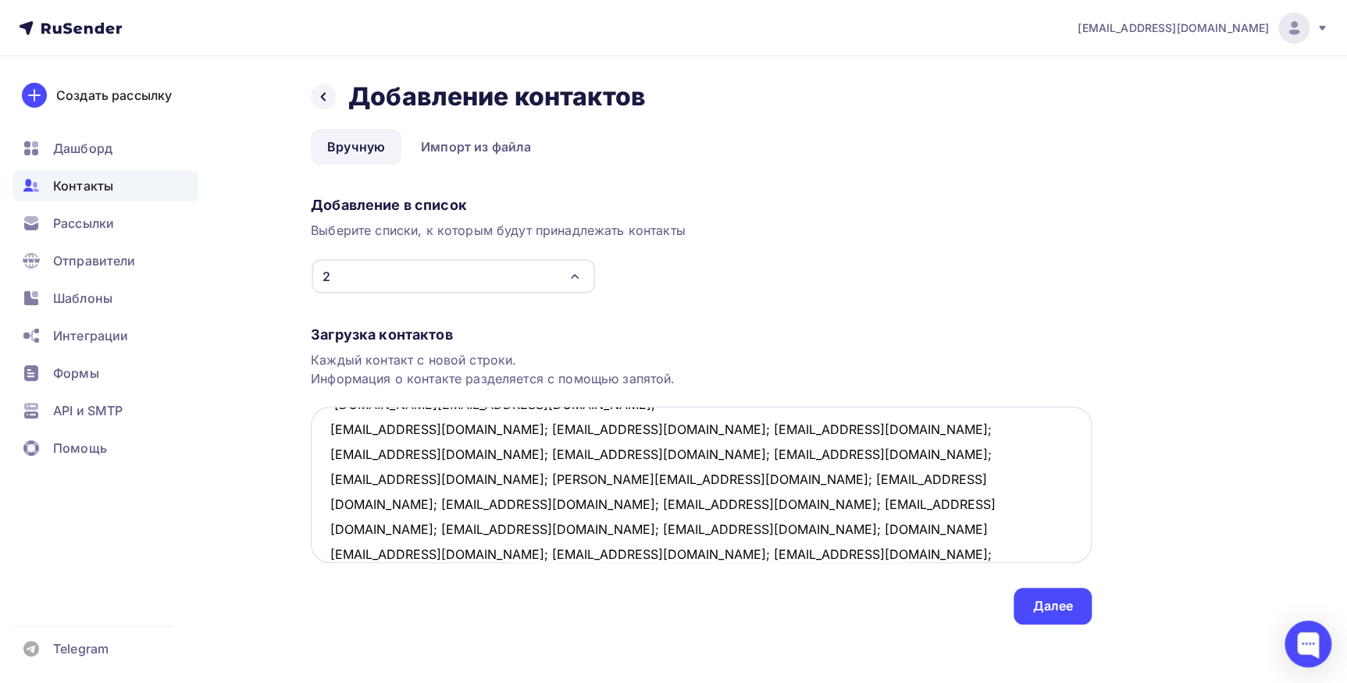
click at [465, 428] on textarea "[EMAIL_ADDRESS][DOMAIN_NAME]; [EMAIL_ADDRESS][DOMAIN_NAME]; [DOMAIN_NAME][EMAIL…" at bounding box center [701, 485] width 781 height 156
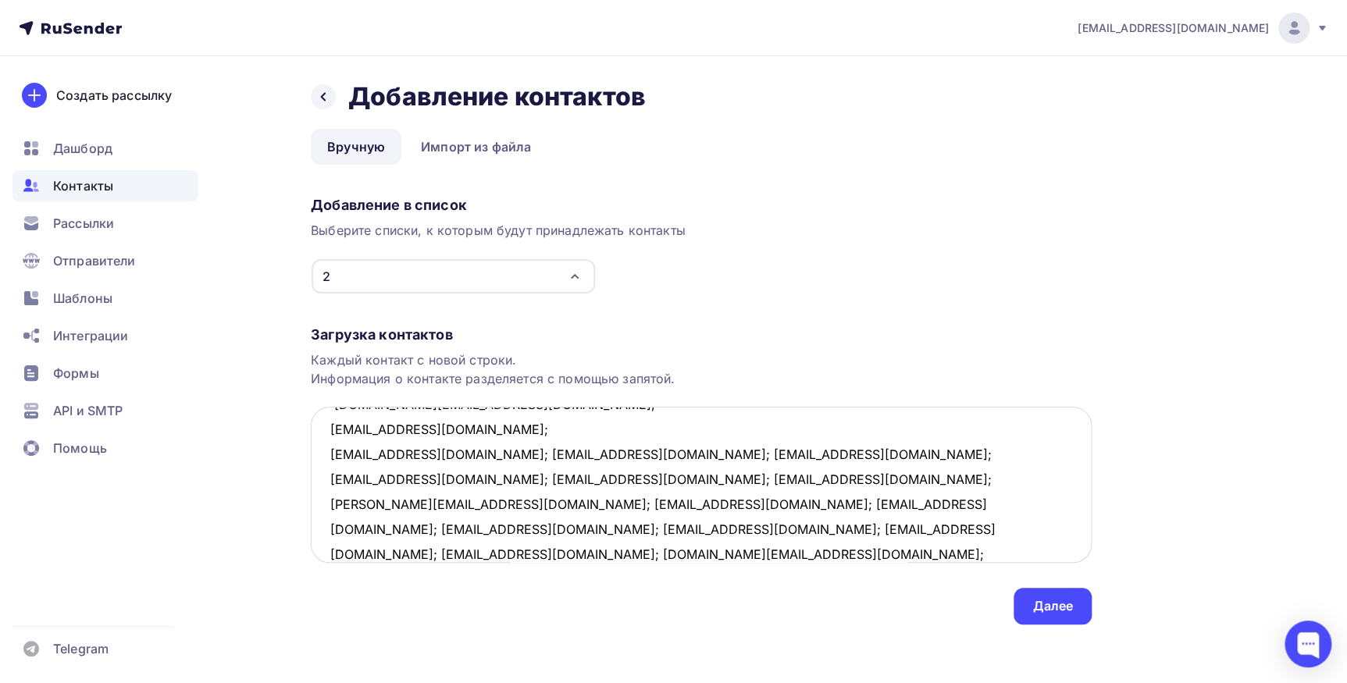
scroll to position [109, 0]
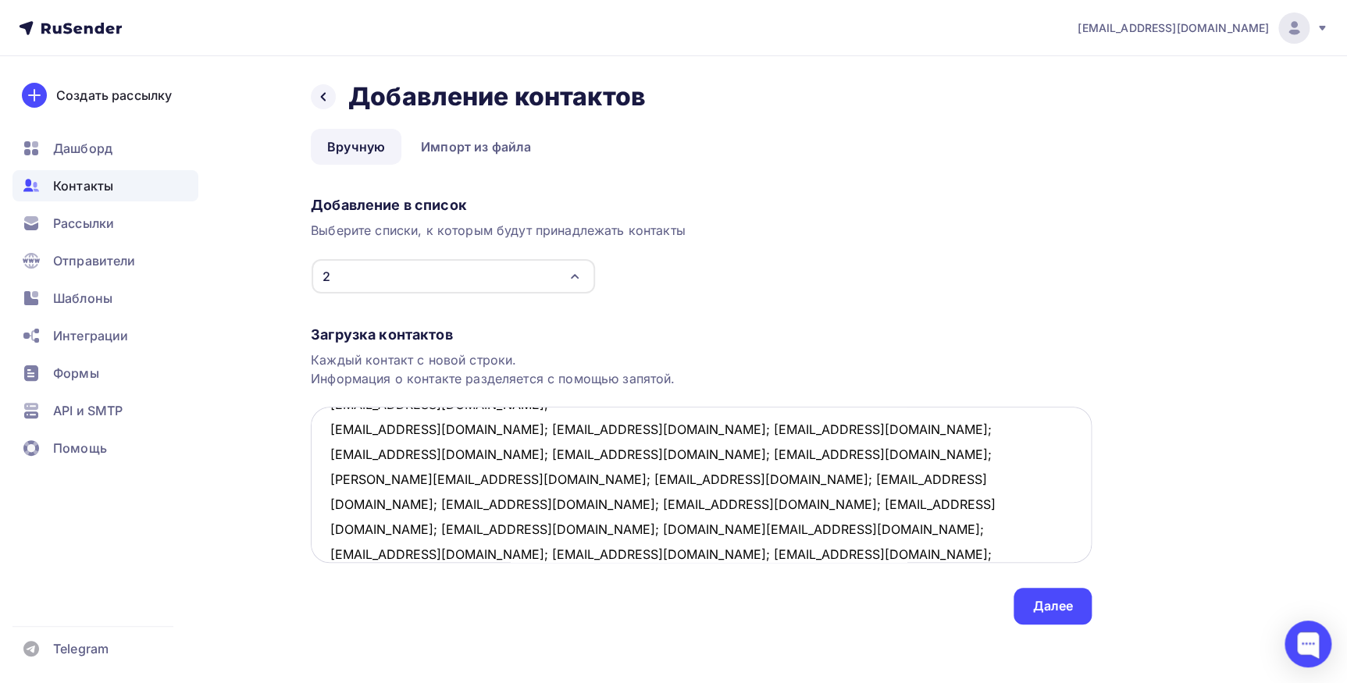
click at [484, 429] on textarea "[EMAIL_ADDRESS][DOMAIN_NAME]; [EMAIL_ADDRESS][DOMAIN_NAME]; [DOMAIN_NAME][EMAIL…" at bounding box center [701, 485] width 781 height 156
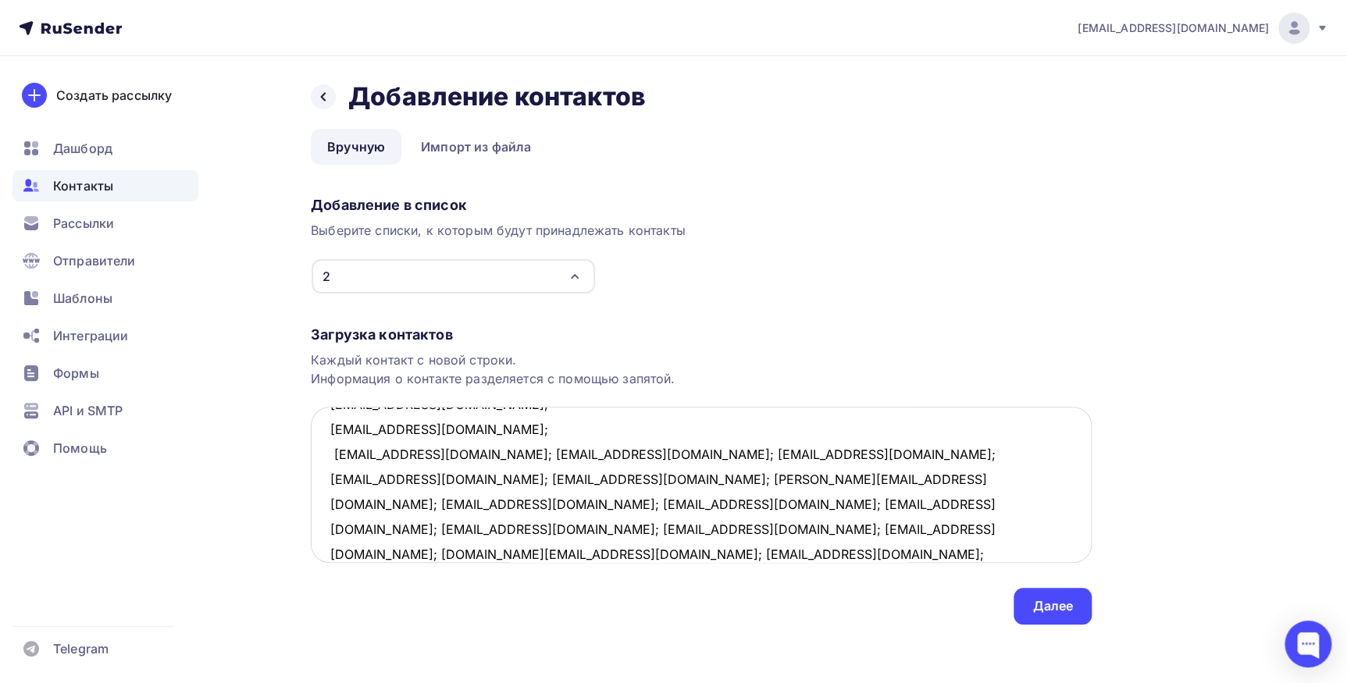
scroll to position [133, 0]
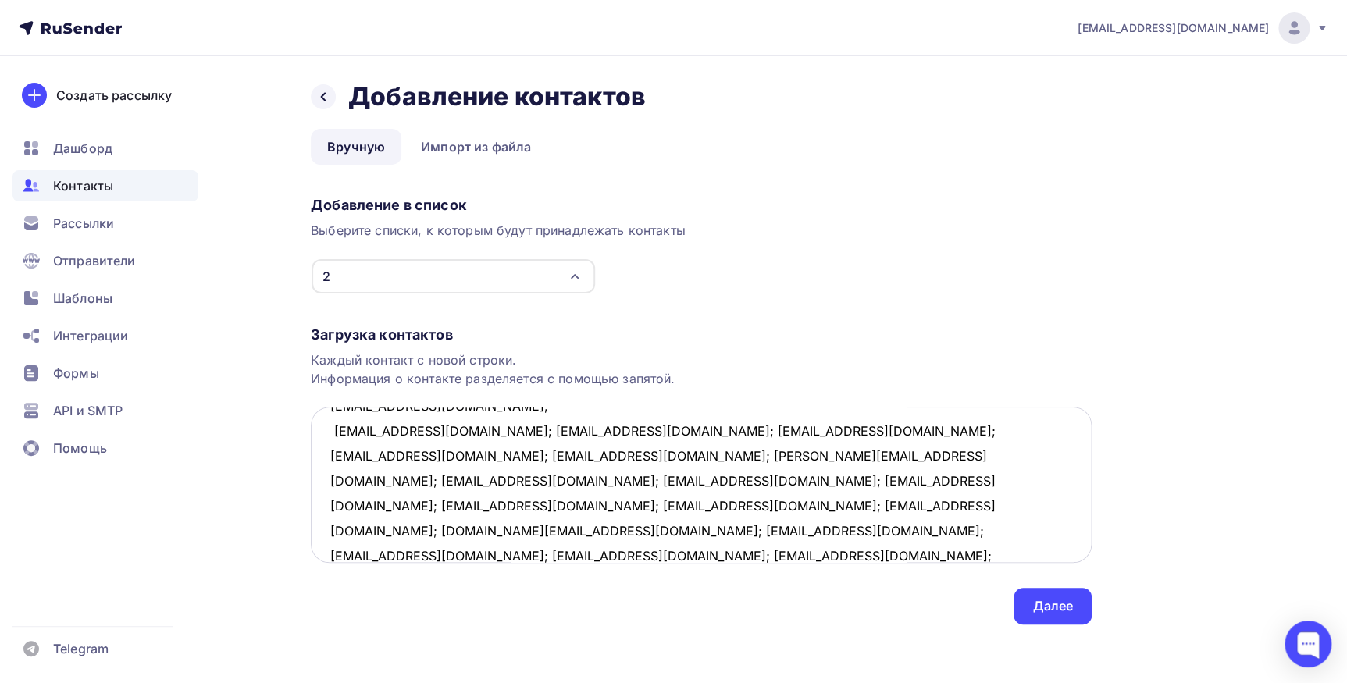
click at [435, 430] on textarea "[EMAIL_ADDRESS][DOMAIN_NAME]; [EMAIL_ADDRESS][DOMAIN_NAME]; [DOMAIN_NAME][EMAIL…" at bounding box center [701, 485] width 781 height 156
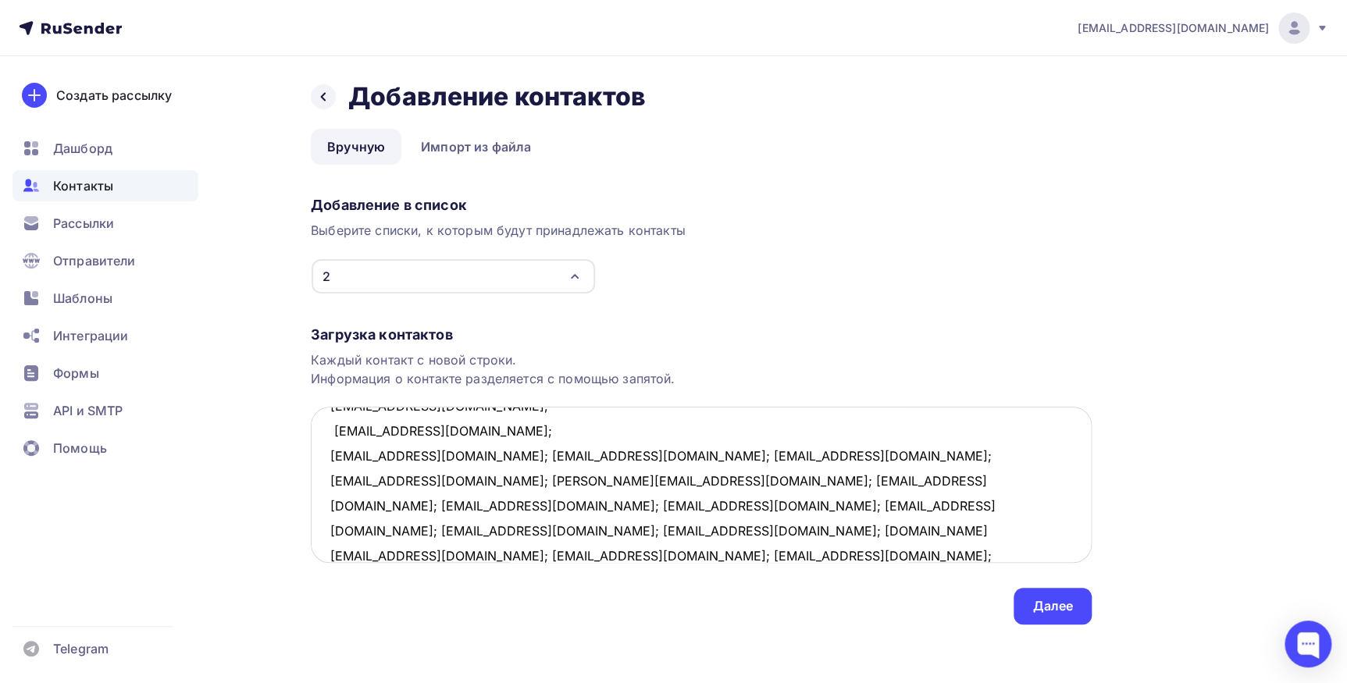
scroll to position [157, 0]
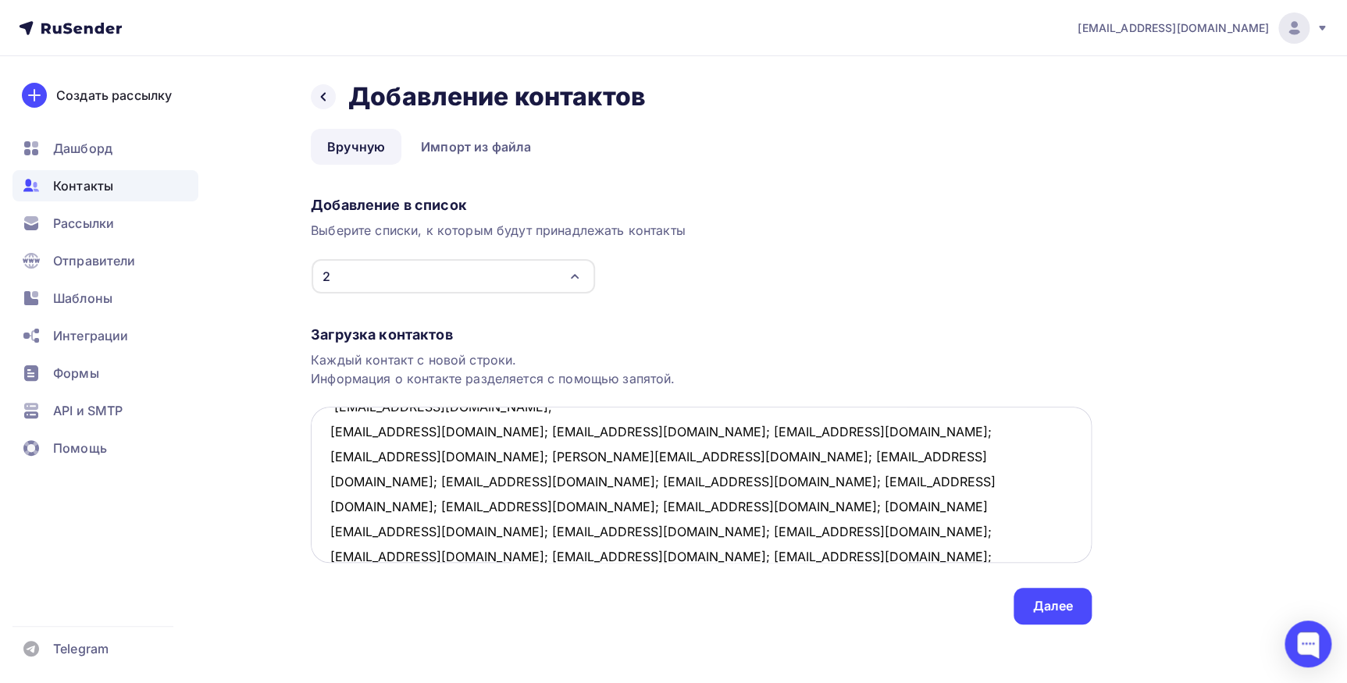
click at [411, 429] on textarea "[EMAIL_ADDRESS][DOMAIN_NAME]; [EMAIL_ADDRESS][DOMAIN_NAME]; [DOMAIN_NAME][EMAIL…" at bounding box center [701, 485] width 781 height 156
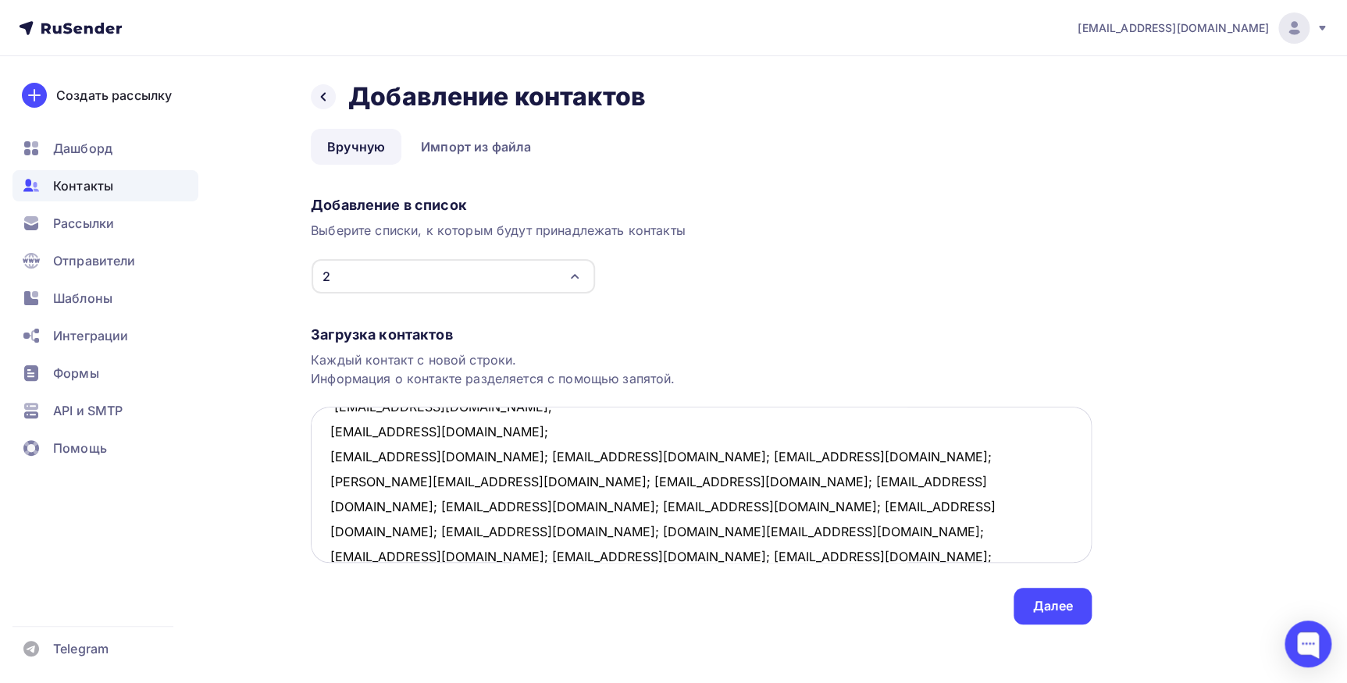
scroll to position [182, 0]
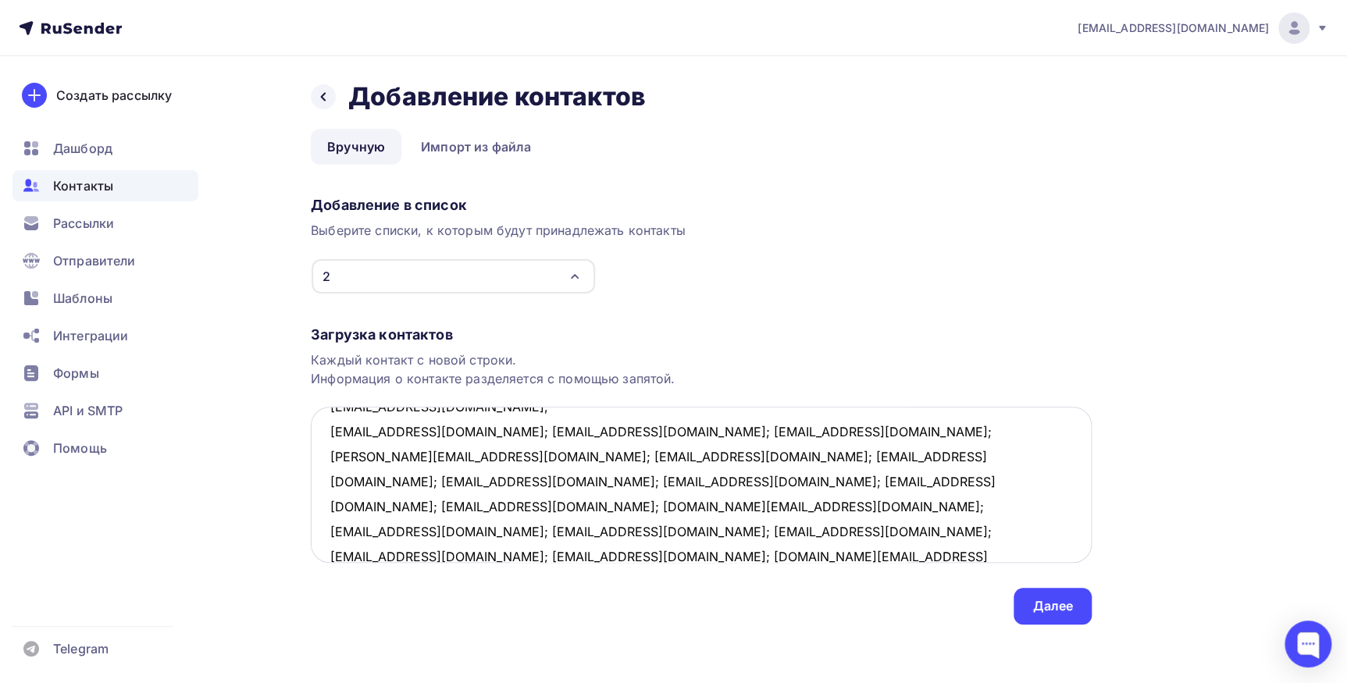
click at [435, 429] on textarea "[EMAIL_ADDRESS][DOMAIN_NAME]; [EMAIL_ADDRESS][DOMAIN_NAME]; [DOMAIN_NAME][EMAIL…" at bounding box center [701, 485] width 781 height 156
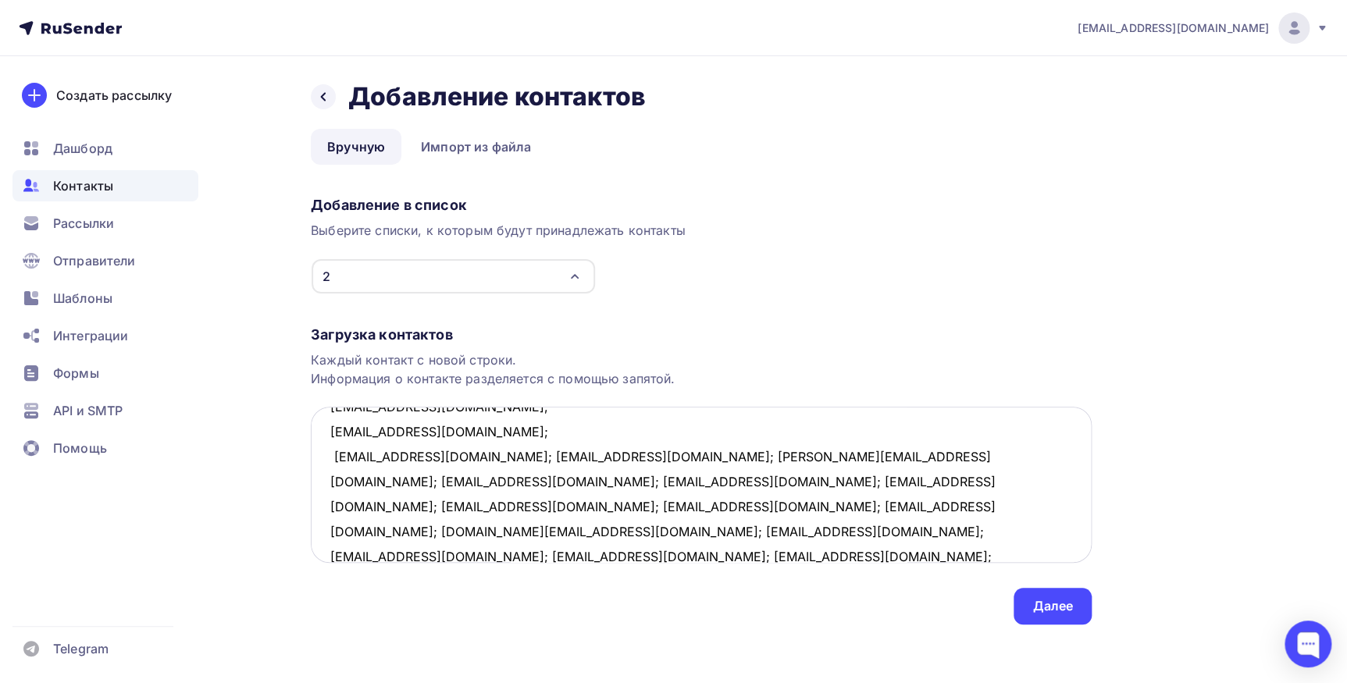
scroll to position [207, 0]
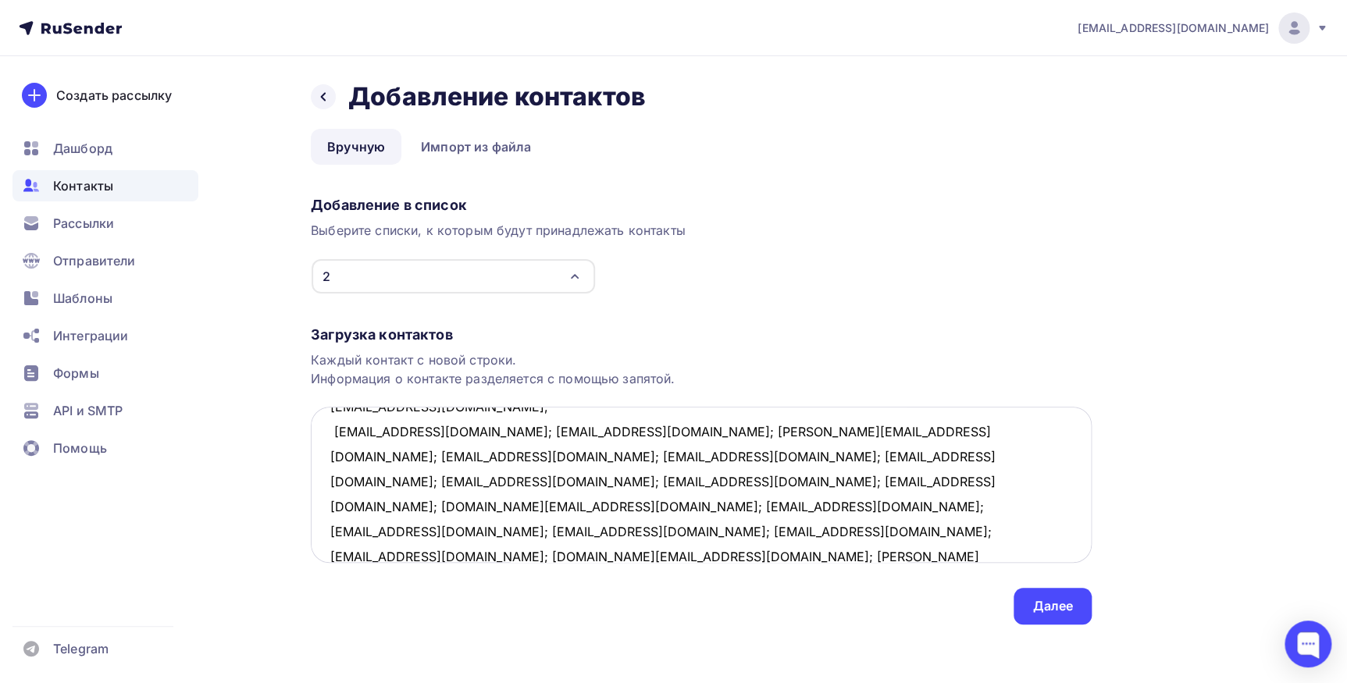
click at [497, 429] on textarea "[EMAIL_ADDRESS][DOMAIN_NAME]; [EMAIL_ADDRESS][DOMAIN_NAME]; [DOMAIN_NAME][EMAIL…" at bounding box center [701, 485] width 781 height 156
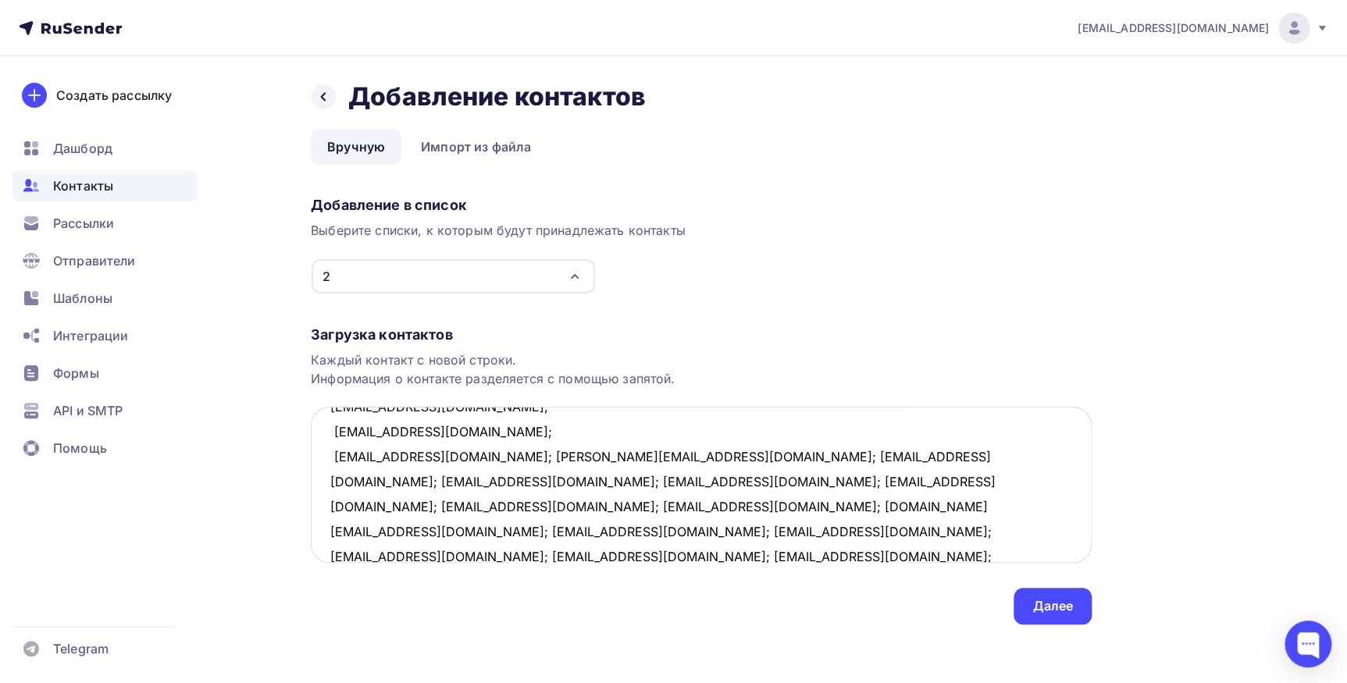
scroll to position [232, 0]
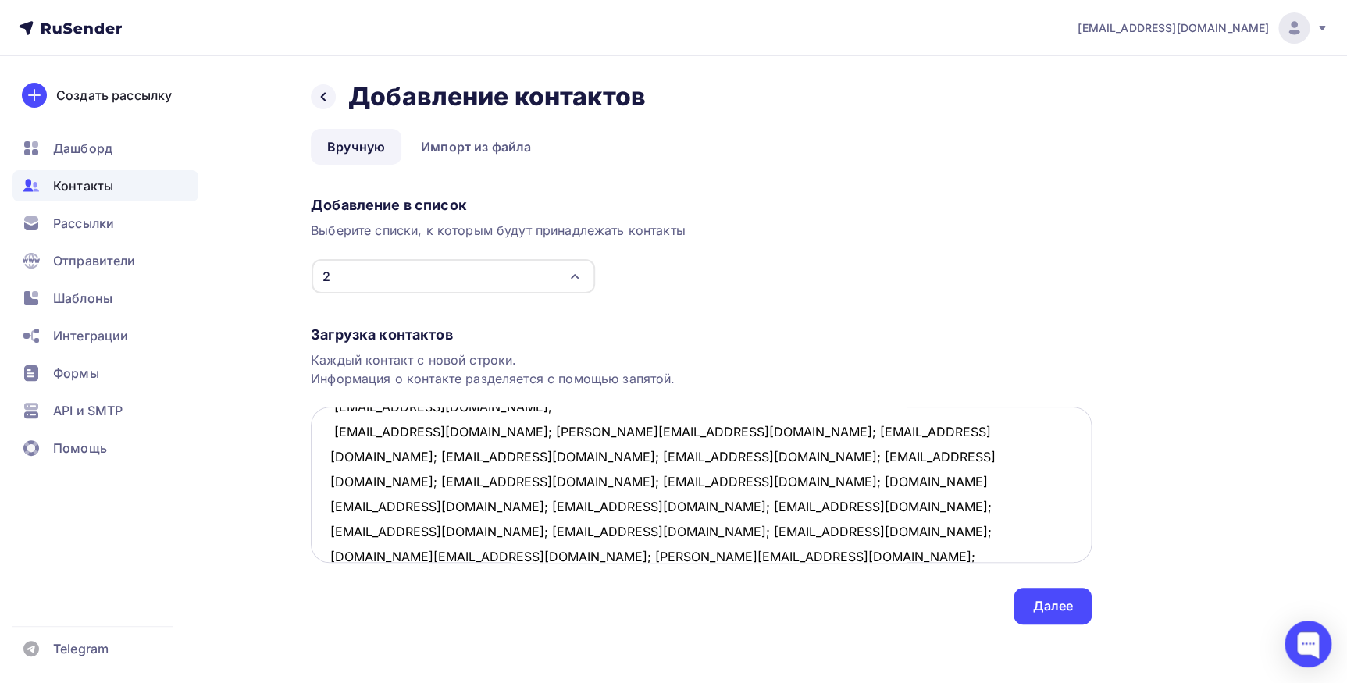
click at [473, 431] on textarea "[EMAIL_ADDRESS][DOMAIN_NAME]; [EMAIL_ADDRESS][DOMAIN_NAME]; [DOMAIN_NAME][EMAIL…" at bounding box center [701, 485] width 781 height 156
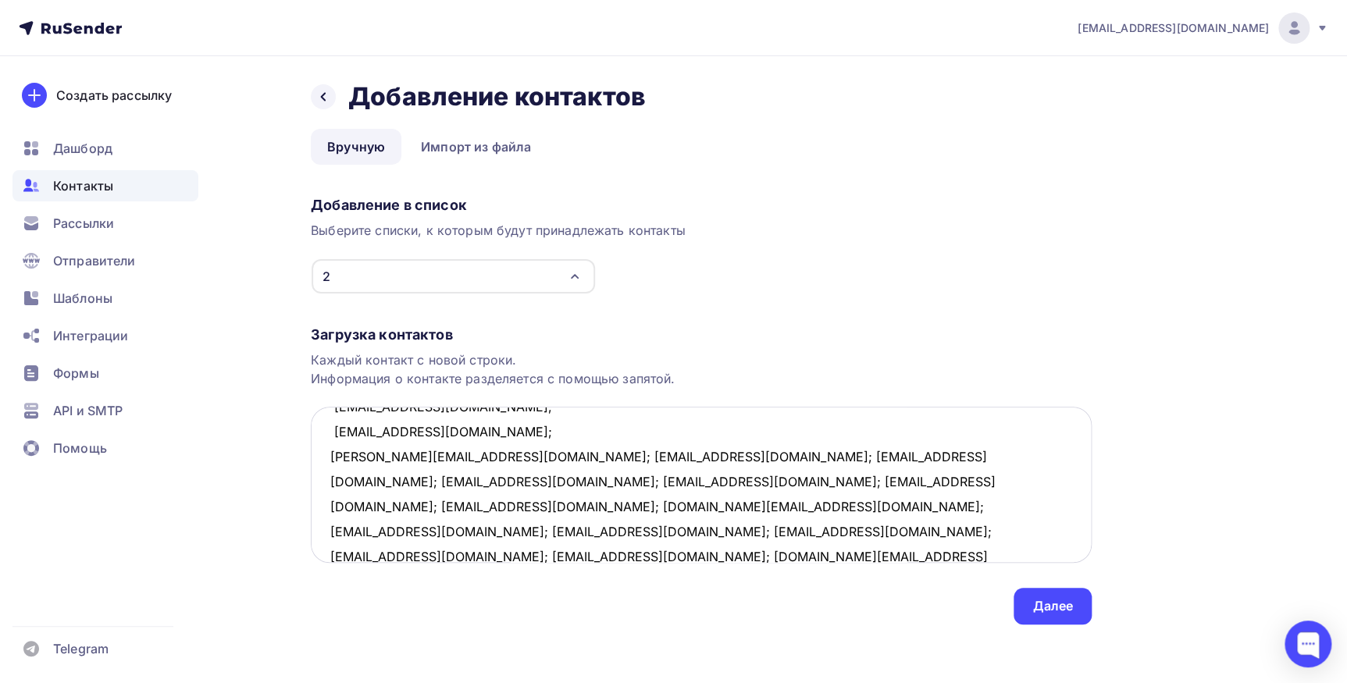
click at [450, 456] on textarea "[EMAIL_ADDRESS][DOMAIN_NAME]; [EMAIL_ADDRESS][DOMAIN_NAME]; [DOMAIN_NAME][EMAIL…" at bounding box center [701, 485] width 781 height 156
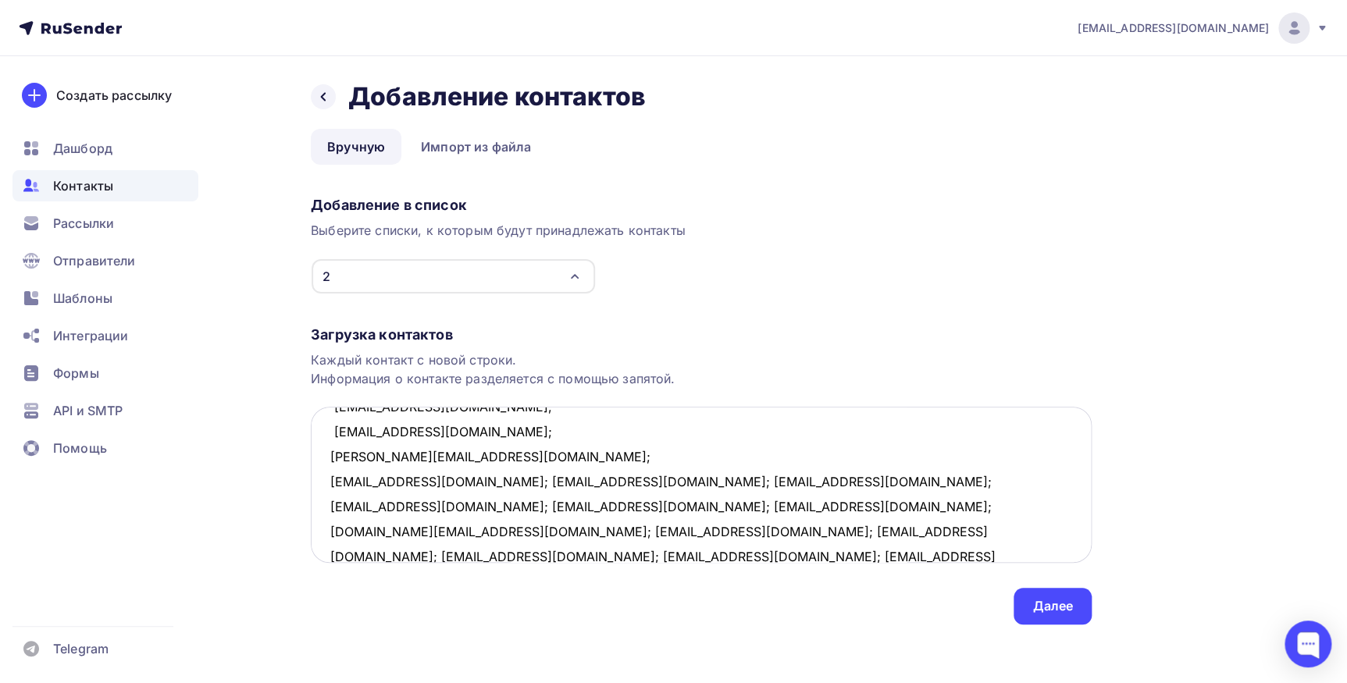
scroll to position [258, 0]
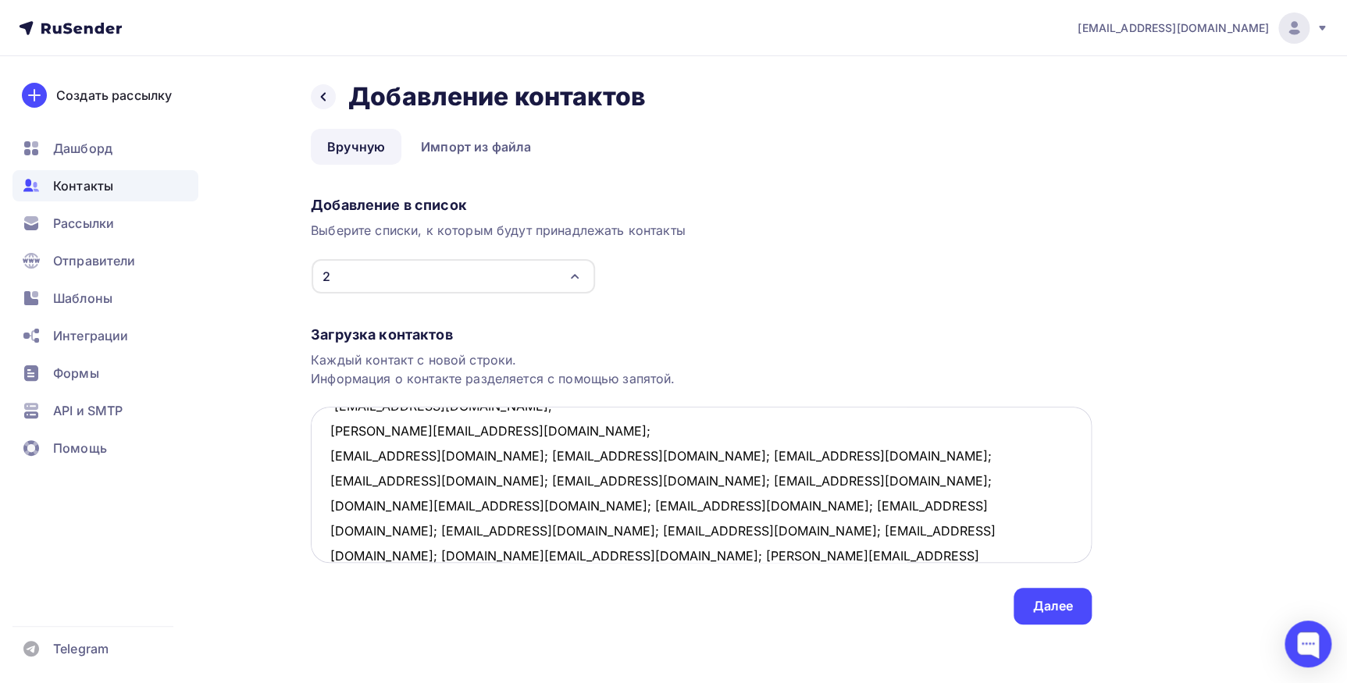
click at [469, 455] on textarea "[EMAIL_ADDRESS][DOMAIN_NAME]; [EMAIL_ADDRESS][DOMAIN_NAME]; [DOMAIN_NAME][EMAIL…" at bounding box center [701, 485] width 781 height 156
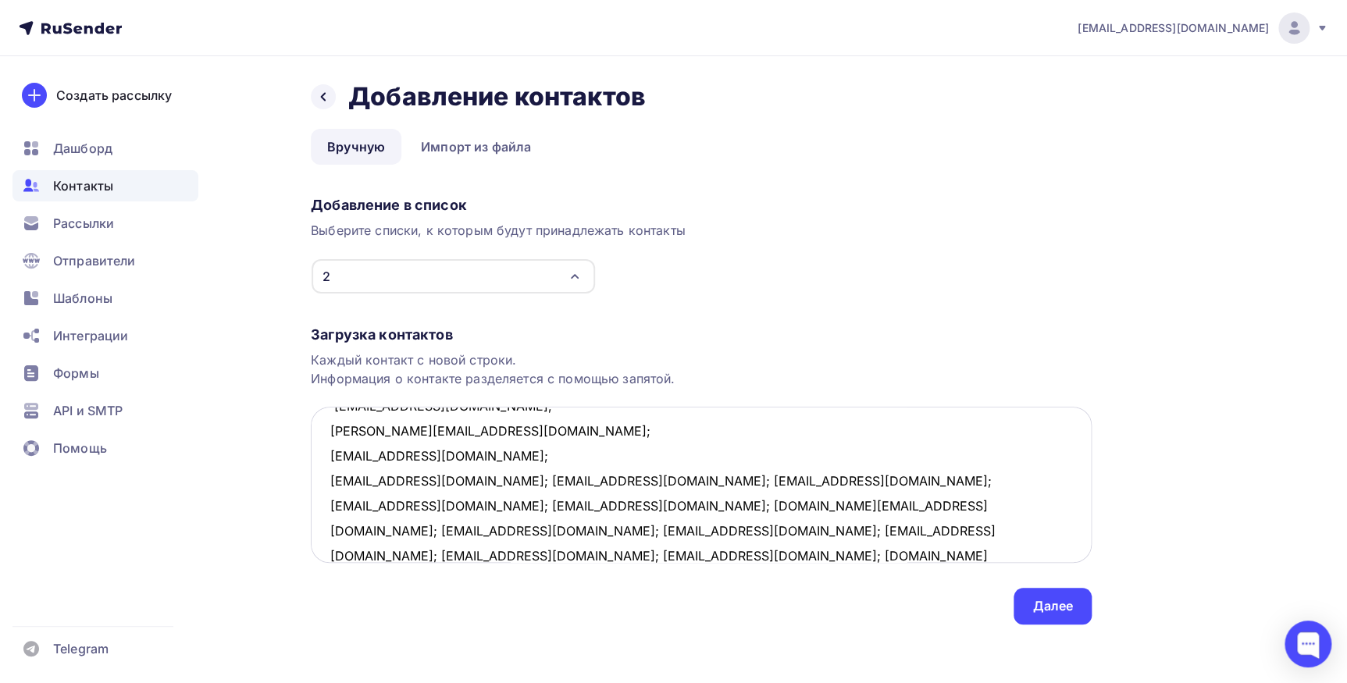
scroll to position [282, 0]
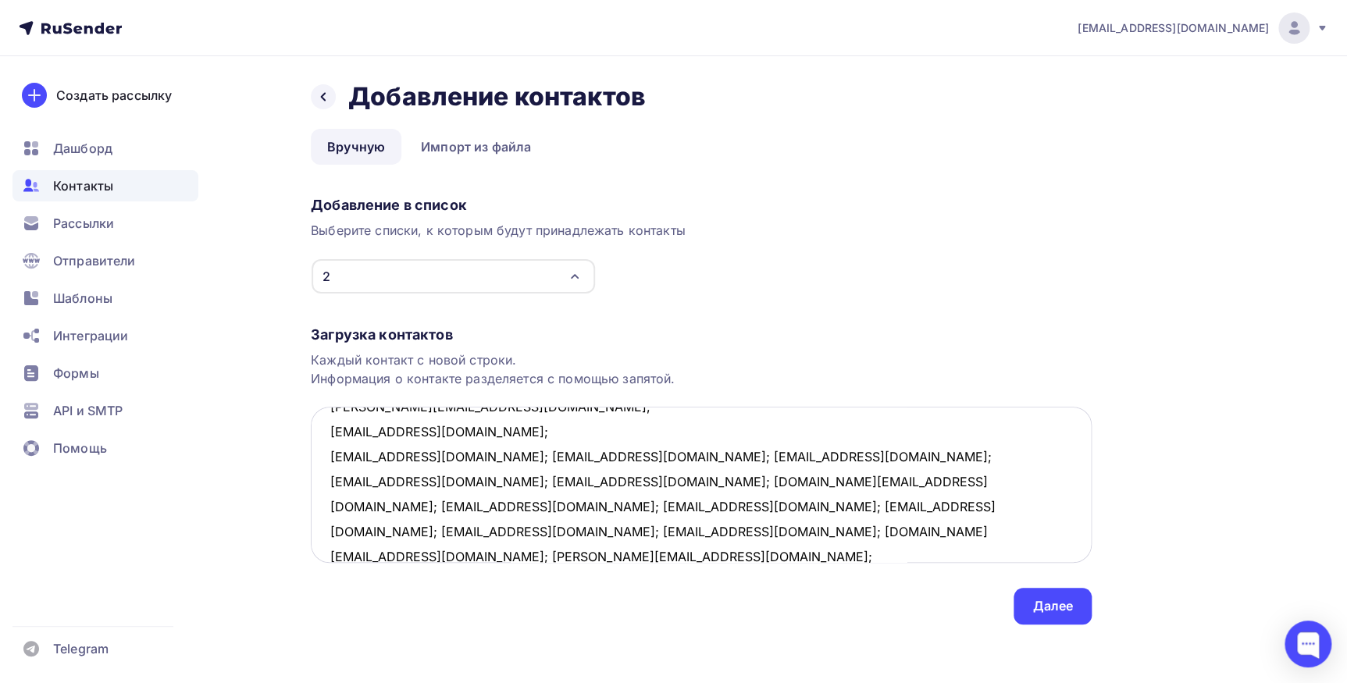
click at [461, 453] on textarea "[EMAIL_ADDRESS][DOMAIN_NAME]; [EMAIL_ADDRESS][DOMAIN_NAME]; [DOMAIN_NAME][EMAIL…" at bounding box center [701, 485] width 781 height 156
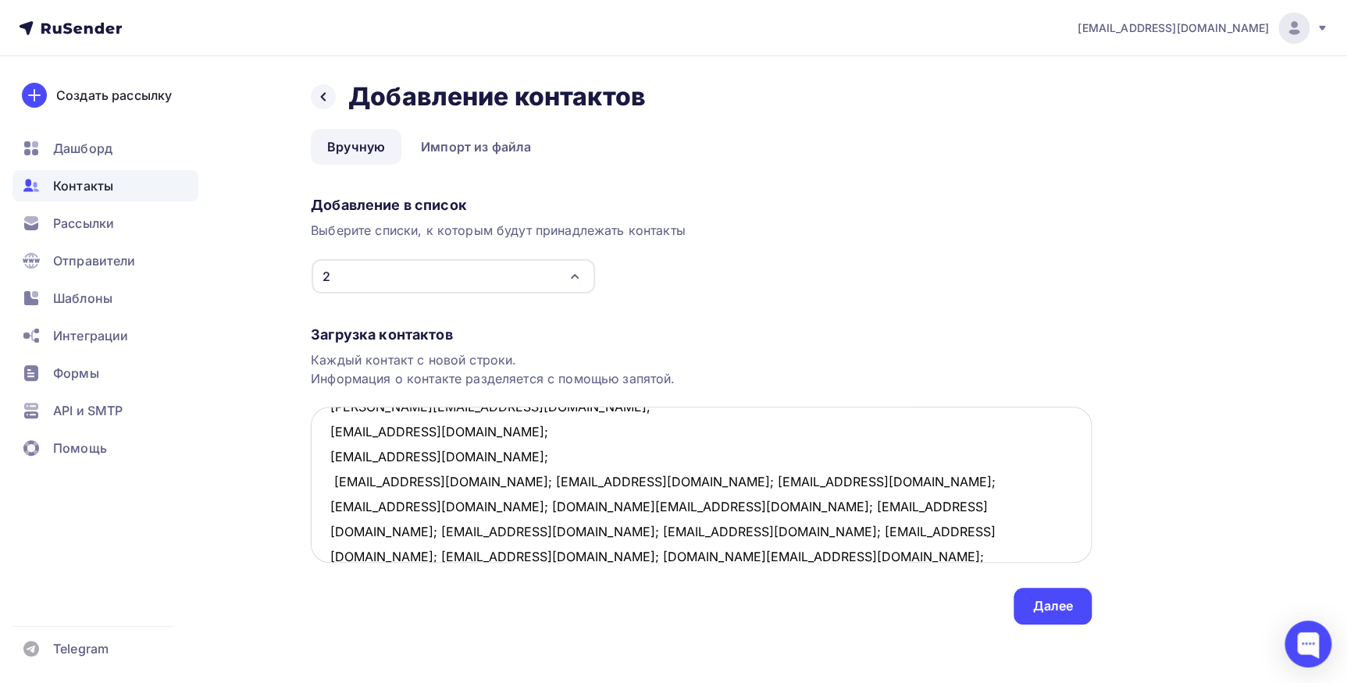
scroll to position [307, 0]
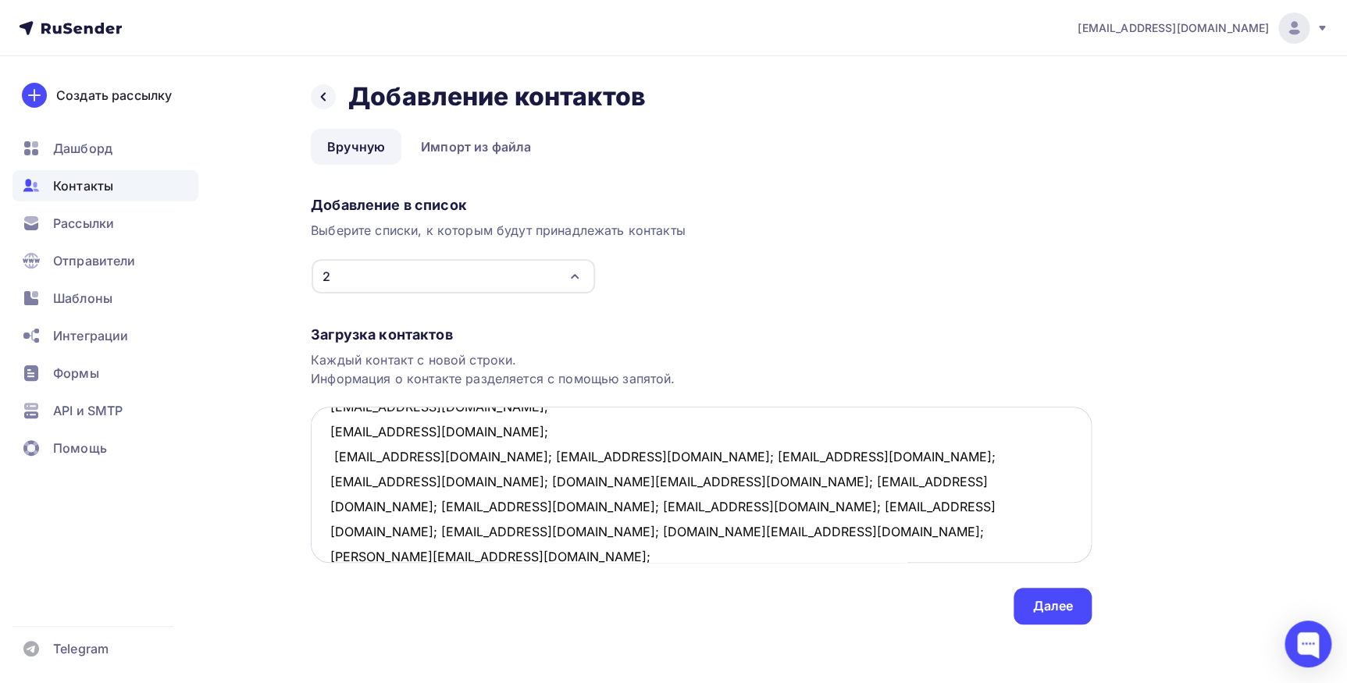
click at [485, 452] on textarea "[EMAIL_ADDRESS][DOMAIN_NAME]; [EMAIL_ADDRESS][DOMAIN_NAME]; [DOMAIN_NAME][EMAIL…" at bounding box center [701, 485] width 781 height 156
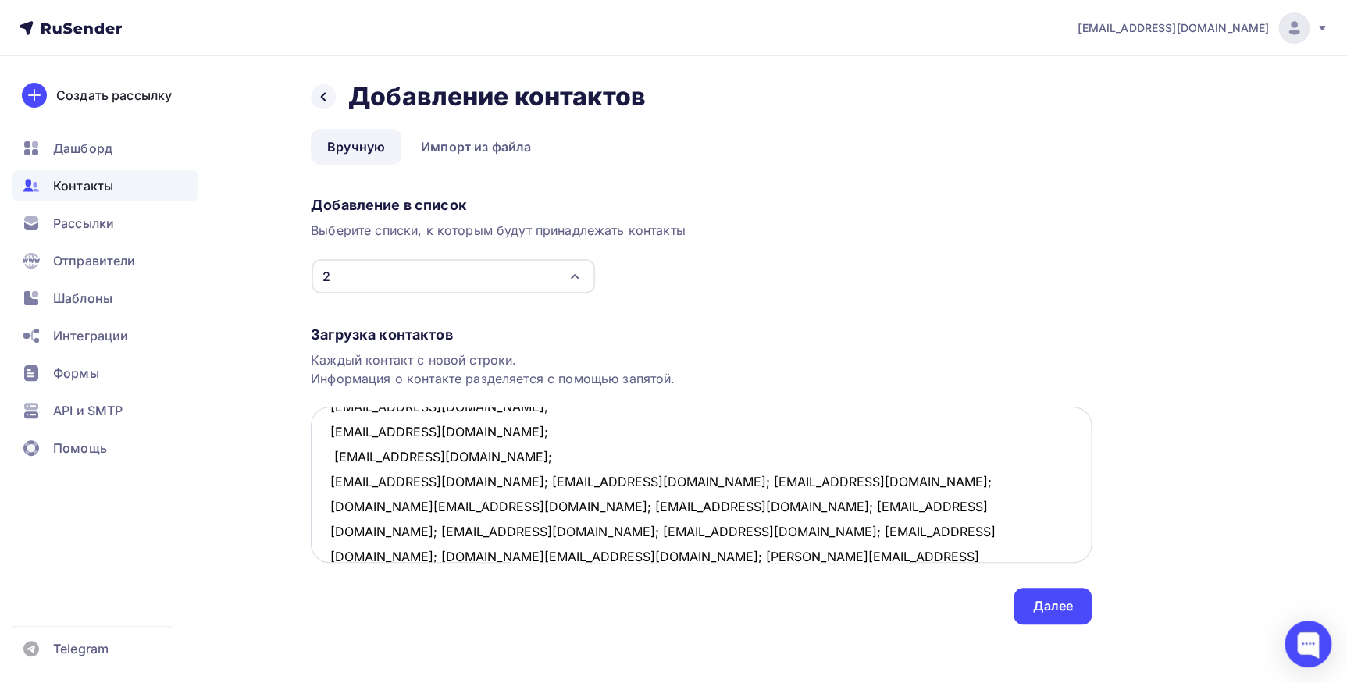
scroll to position [332, 0]
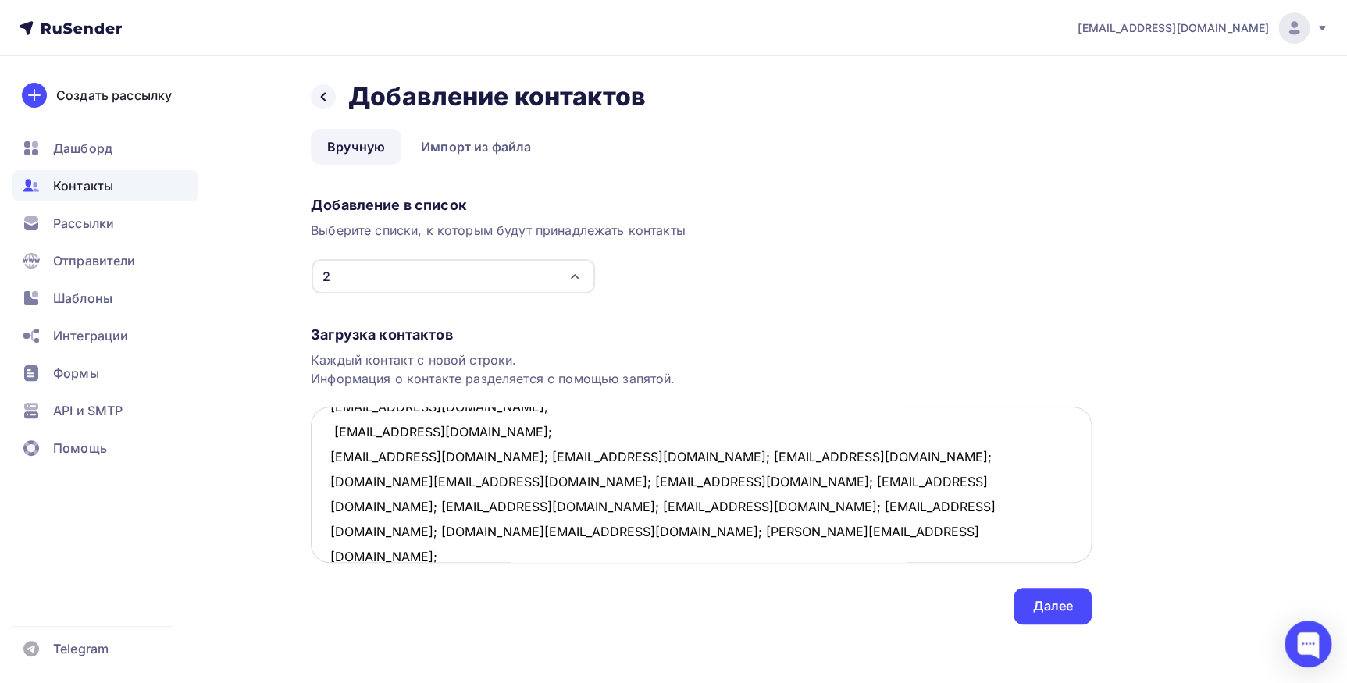
click at [433, 454] on textarea "[EMAIL_ADDRESS][DOMAIN_NAME]; [EMAIL_ADDRESS][DOMAIN_NAME]; [DOMAIN_NAME][EMAIL…" at bounding box center [701, 485] width 781 height 156
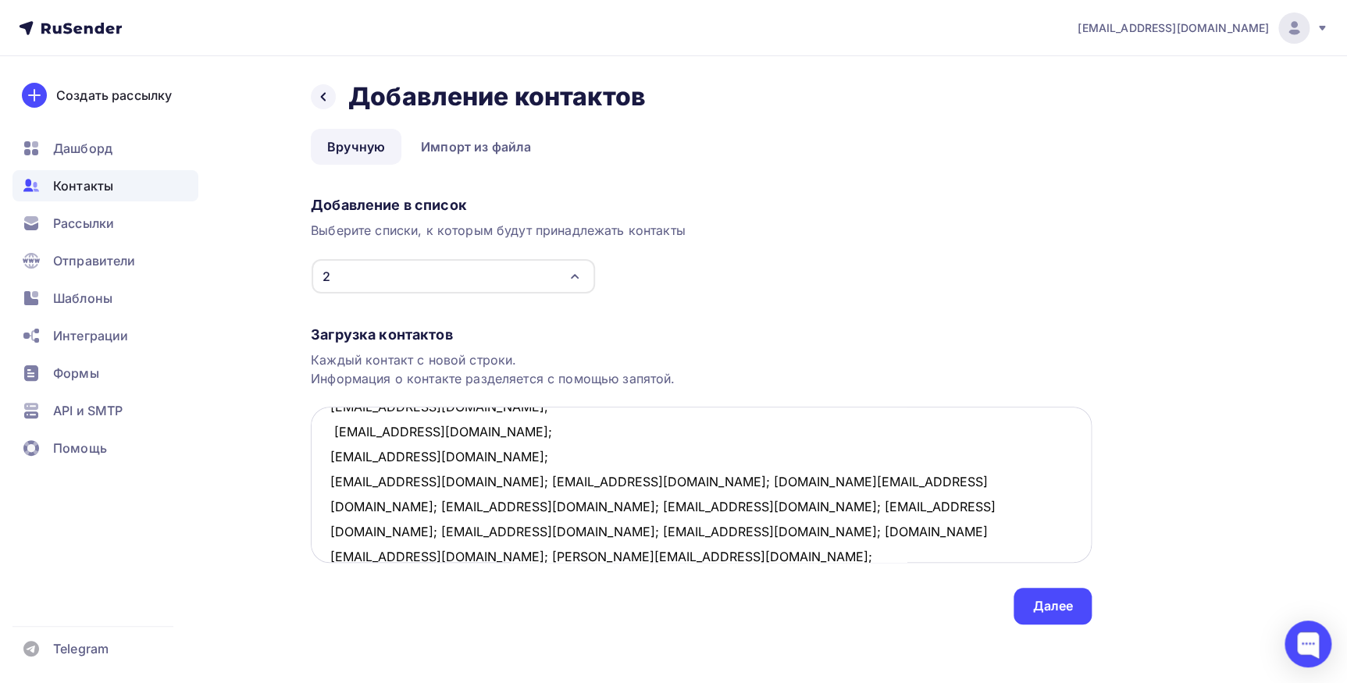
click at [493, 479] on textarea "naitalina@mail.ru; rak01@yandex.ru; nik.dav.via@yandex.ru; 9643337878@mail.ru; …" at bounding box center [701, 485] width 781 height 156
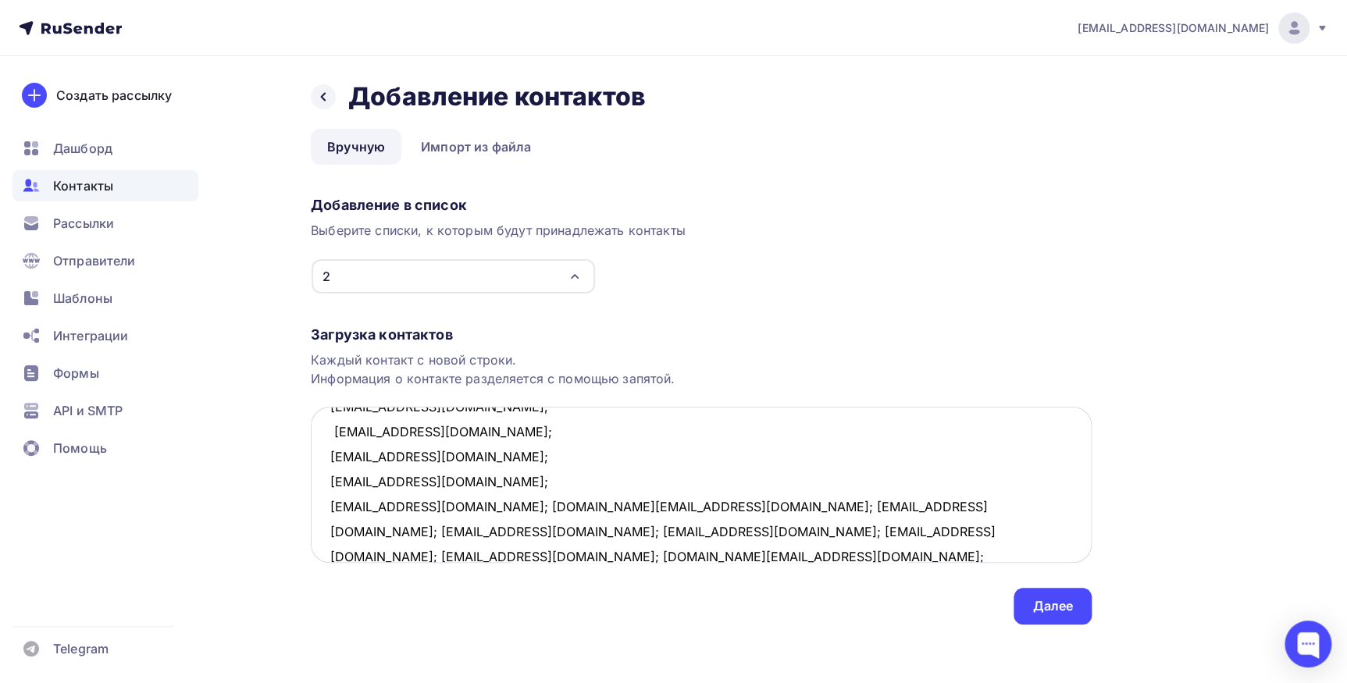
scroll to position [357, 0]
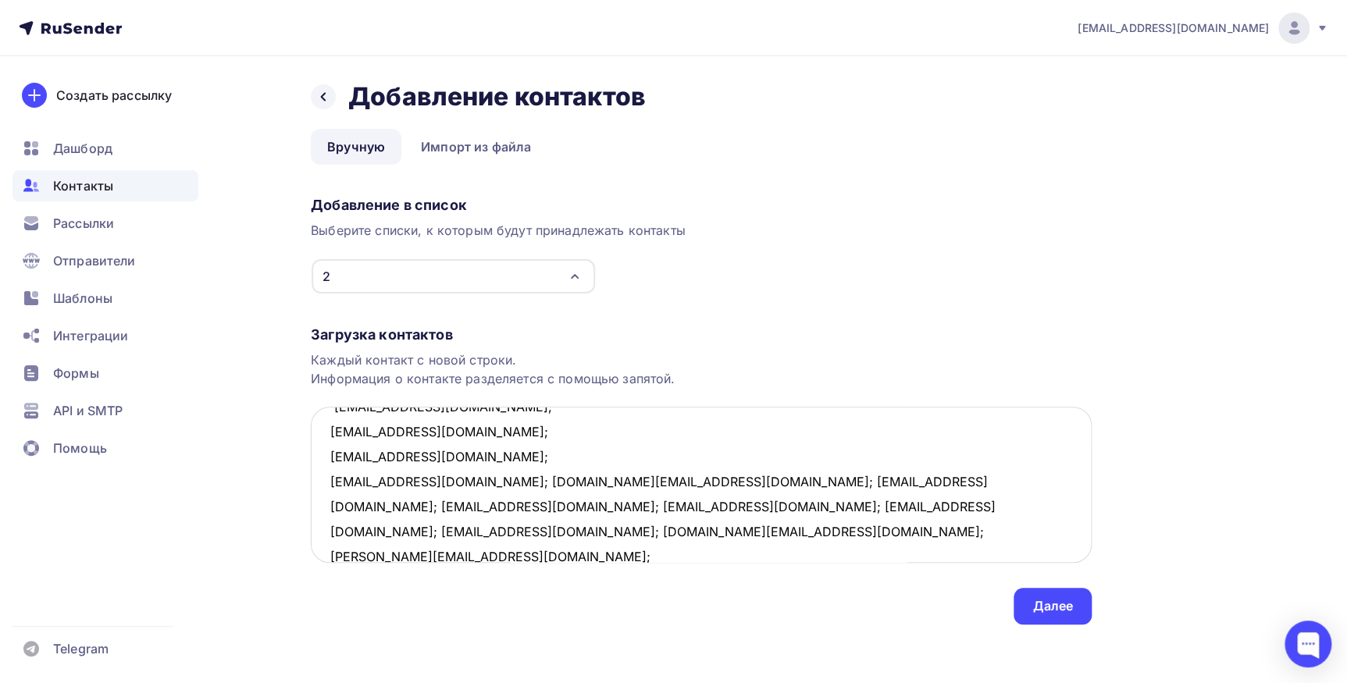
click at [443, 482] on textarea "naitalina@mail.ru; rak01@yandex.ru; nik.dav.via@yandex.ru; 9643337878@mail.ru; …" at bounding box center [701, 485] width 781 height 156
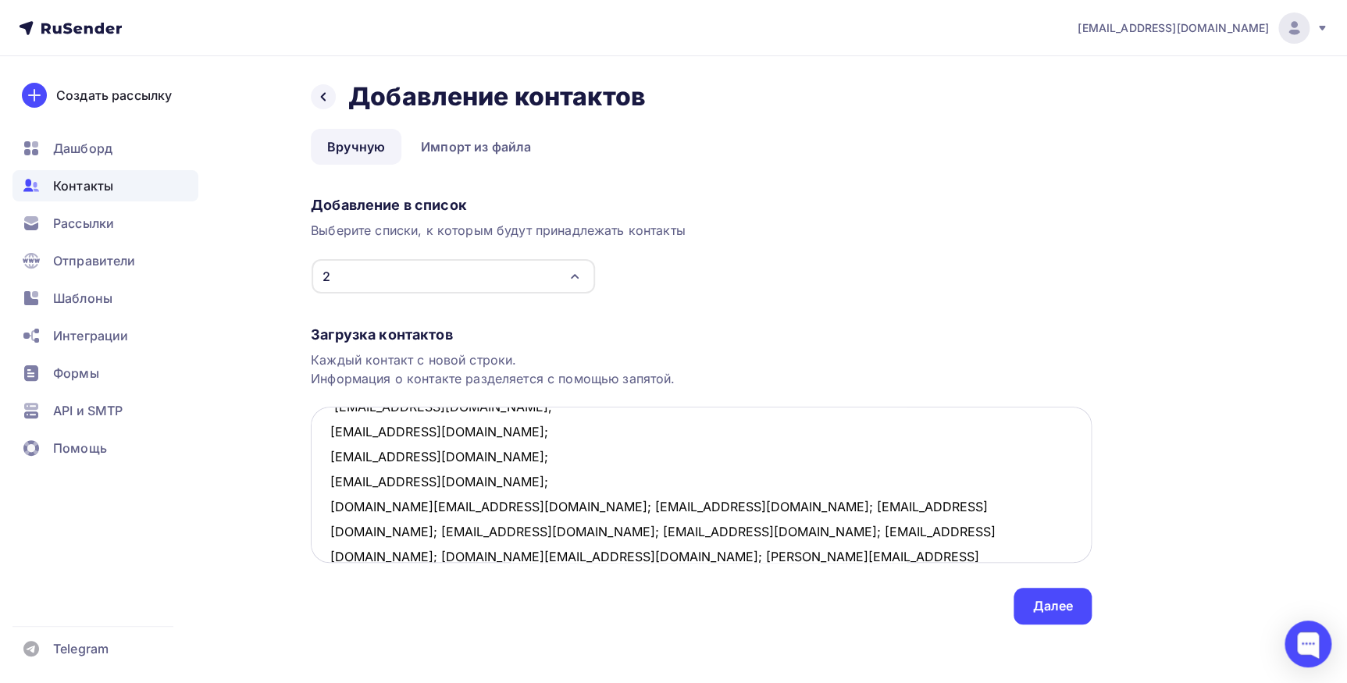
scroll to position [383, 0]
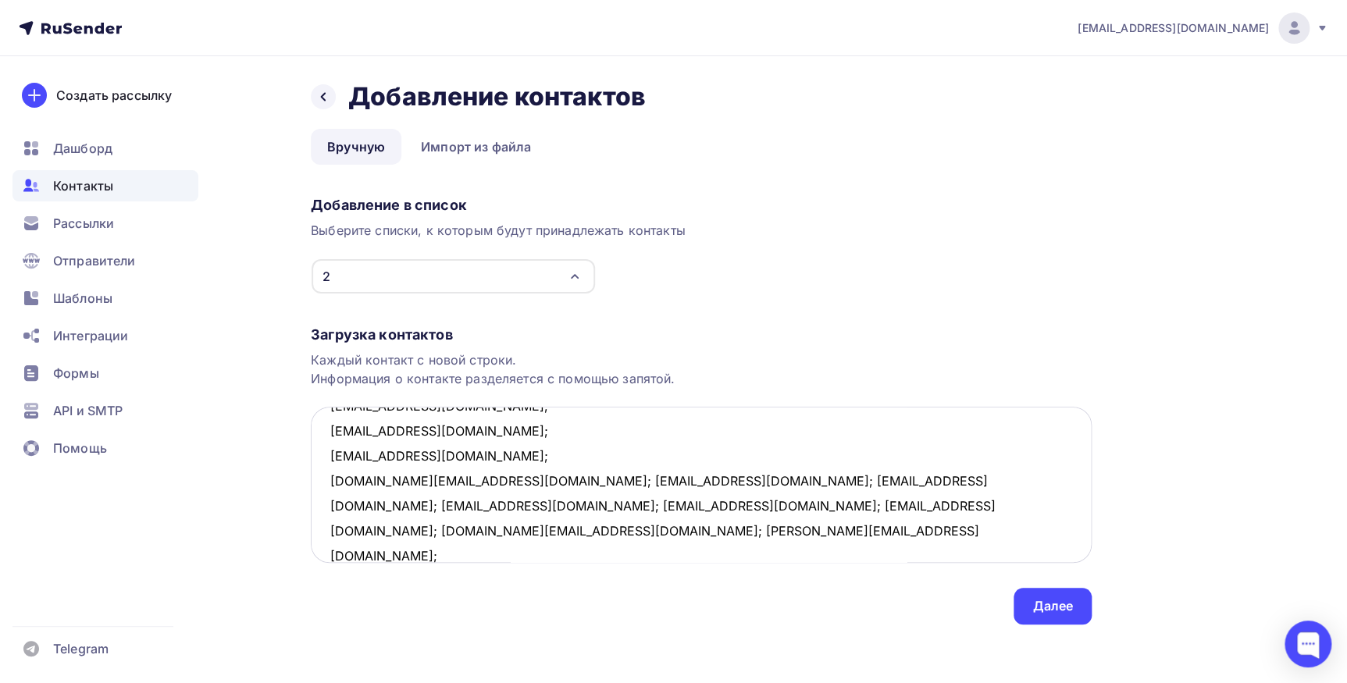
click at [481, 479] on textarea "naitalina@mail.ru; rak01@yandex.ru; nik.dav.via@yandex.ru; 9643337878@mail.ru; …" at bounding box center [701, 485] width 781 height 156
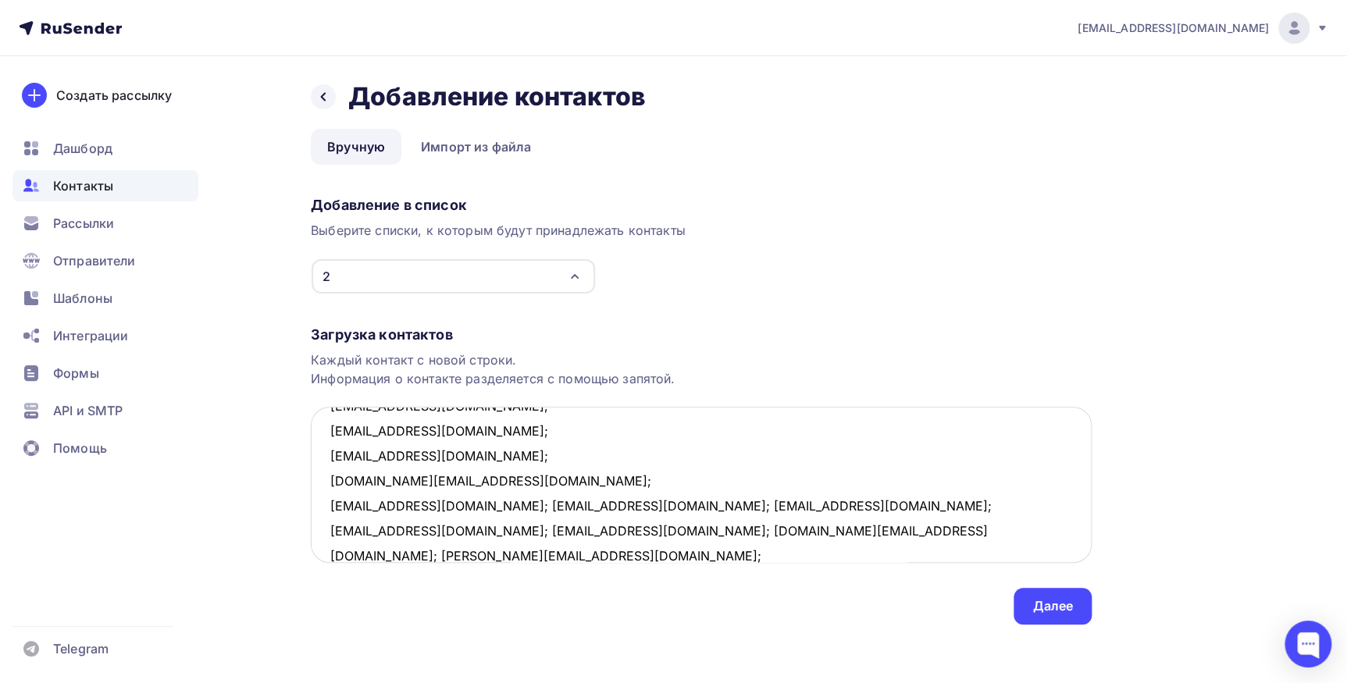
scroll to position [407, 0]
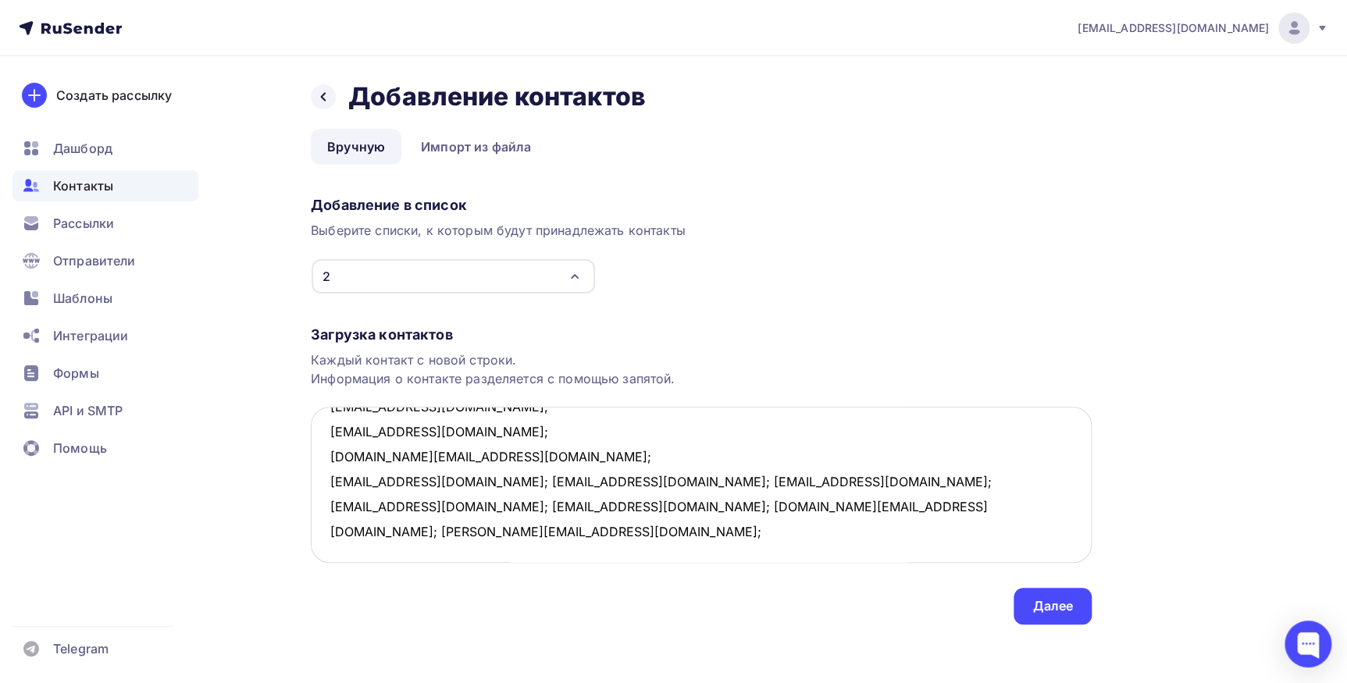
click at [500, 480] on textarea "naitalina@mail.ru; rak01@yandex.ru; nik.dav.via@yandex.ru; 9643337878@mail.ru; …" at bounding box center [701, 485] width 781 height 156
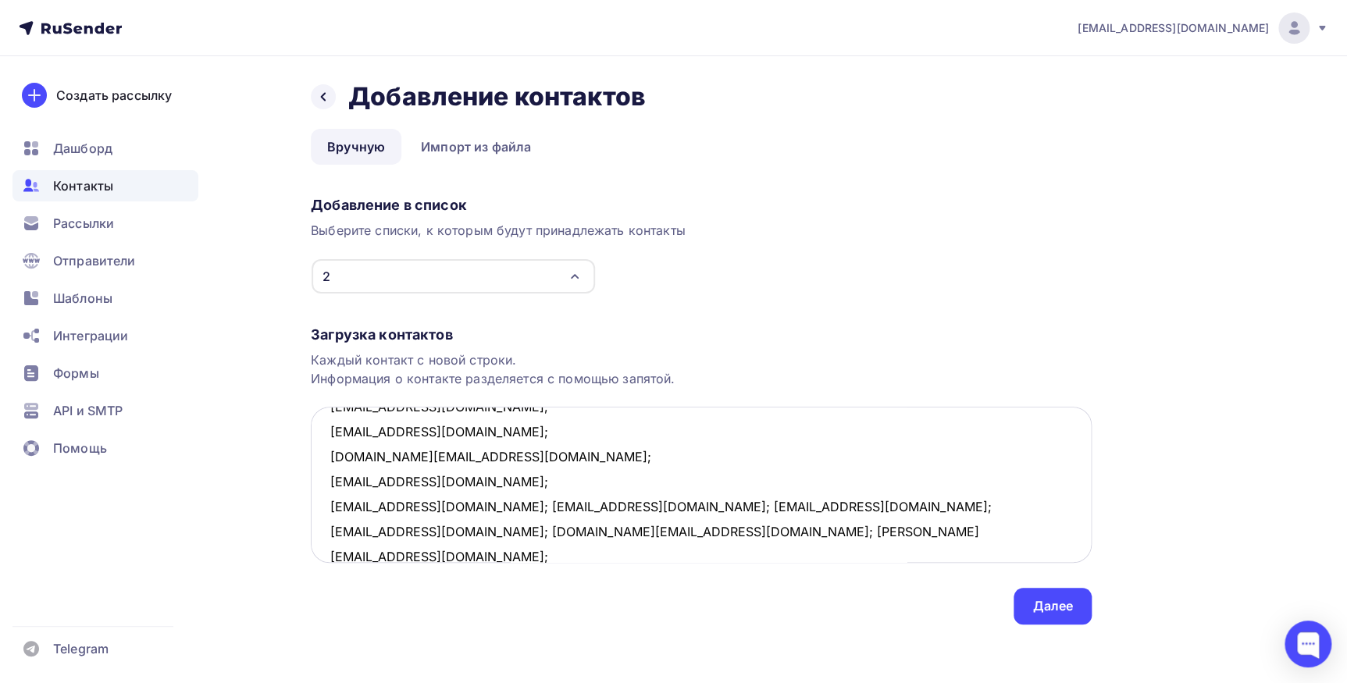
scroll to position [432, 0]
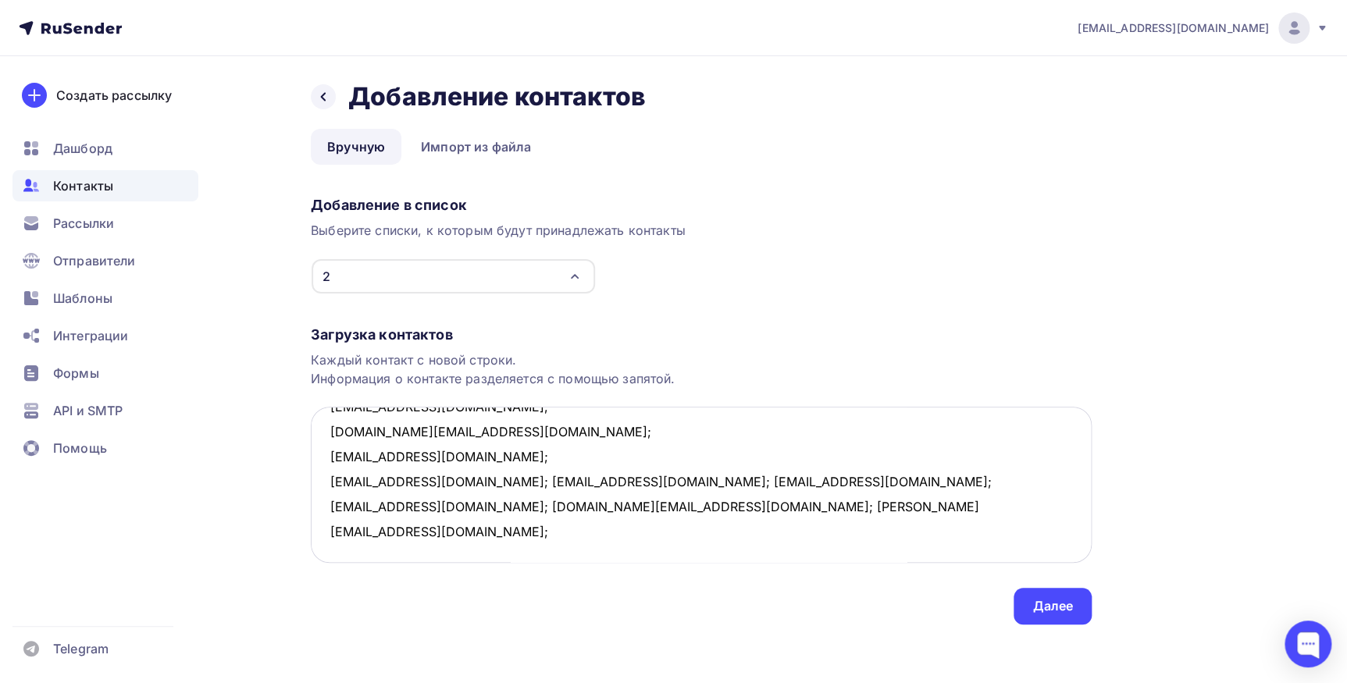
click at [454, 479] on textarea "naitalina@mail.ru; rak01@yandex.ru; nik.dav.via@yandex.ru; 9643337878@mail.ru; …" at bounding box center [701, 485] width 781 height 156
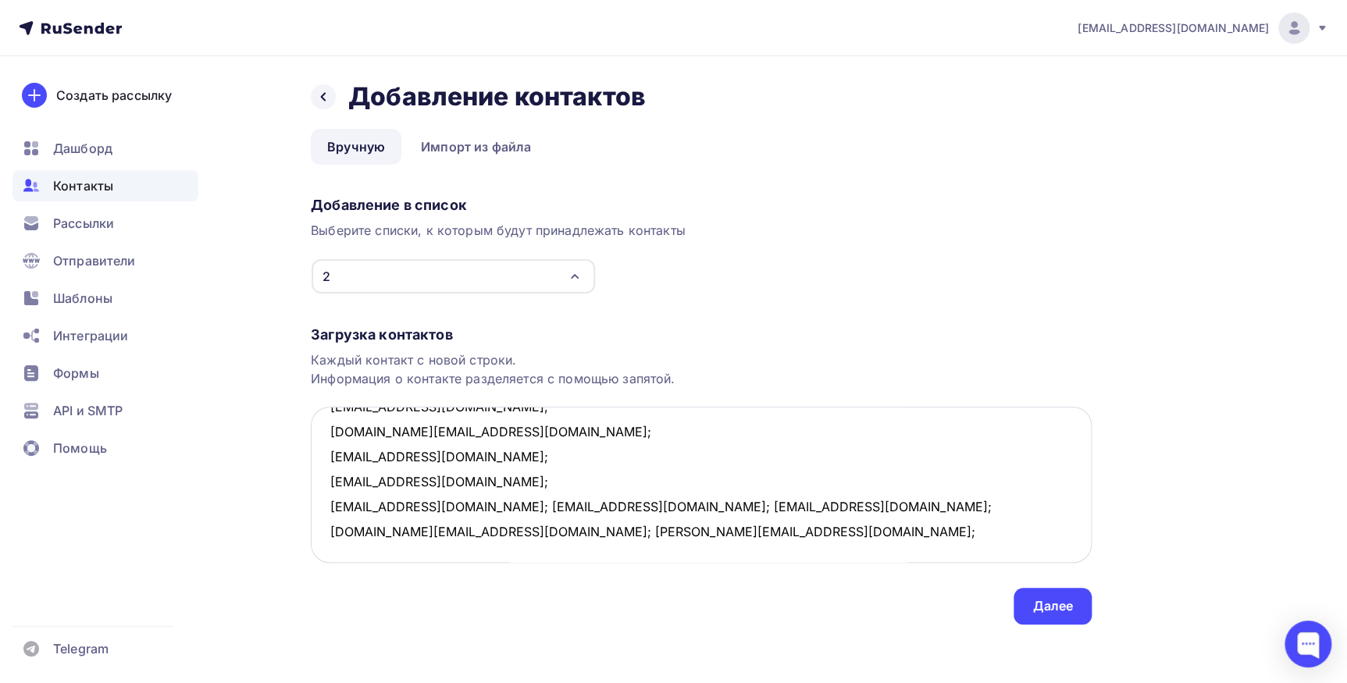
click at [440, 500] on textarea "naitalina@mail.ru; rak01@yandex.ru; nik.dav.via@yandex.ru; 9643337878@mail.ru; …" at bounding box center [701, 485] width 781 height 156
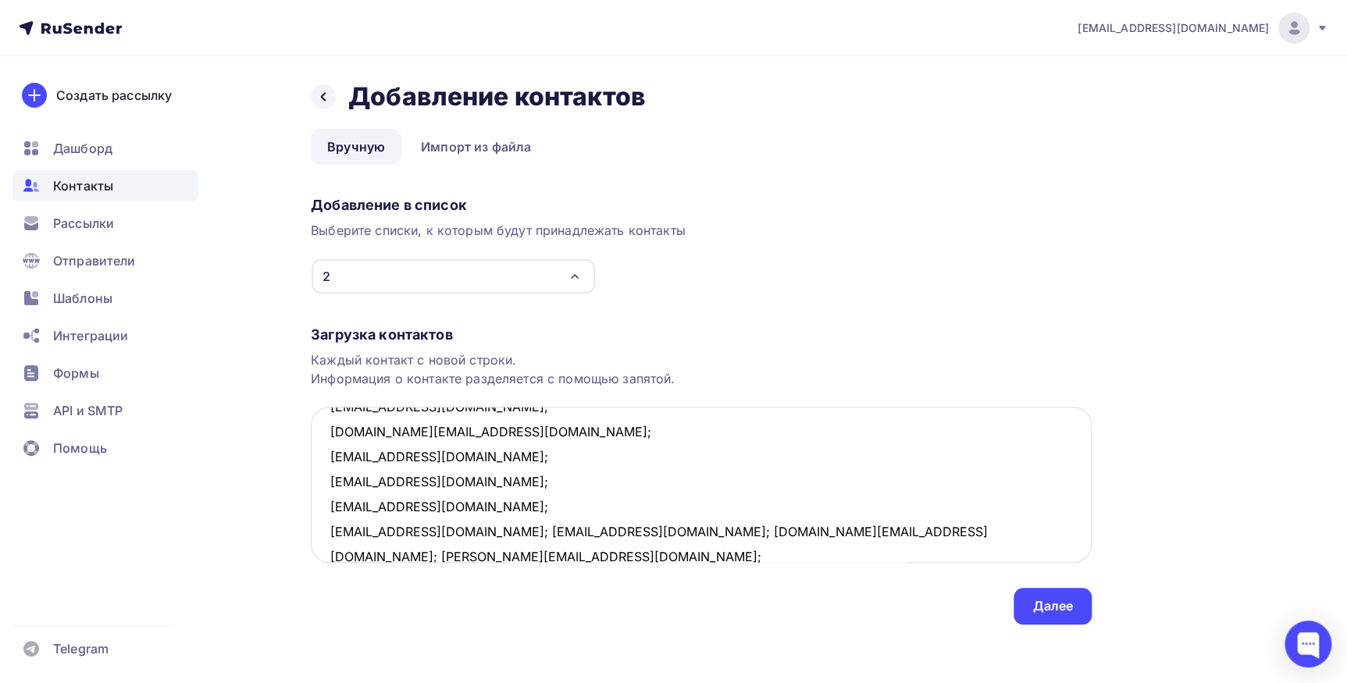
scroll to position [457, 0]
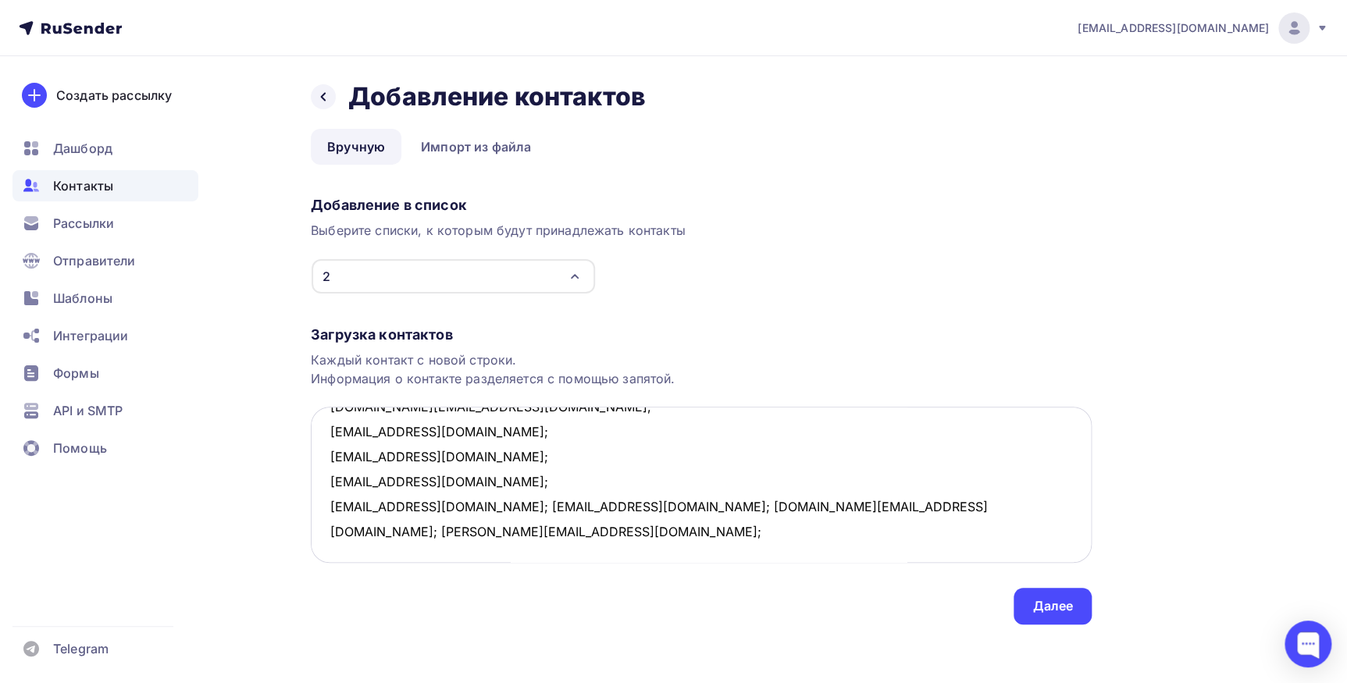
click at [466, 506] on textarea "naitalina@mail.ru; rak01@yandex.ru; nik.dav.via@yandex.ru; 9643337878@mail.ru; …" at bounding box center [701, 485] width 781 height 156
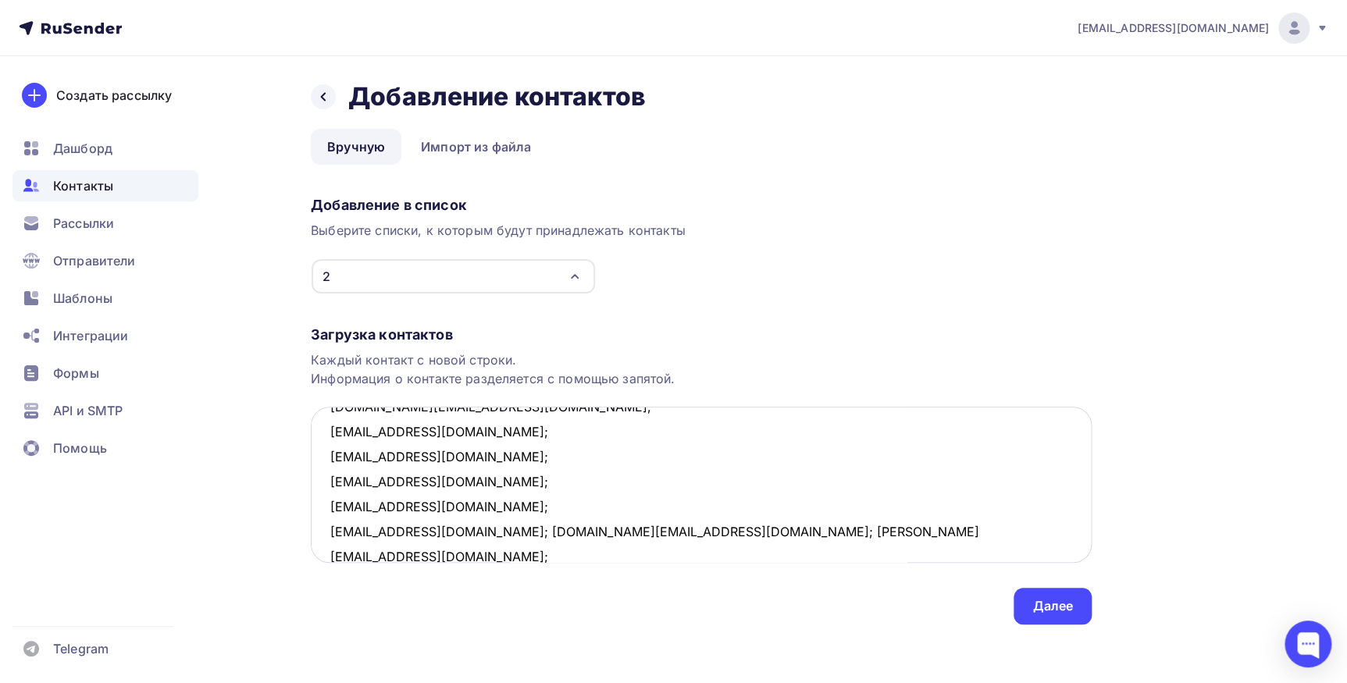
scroll to position [482, 0]
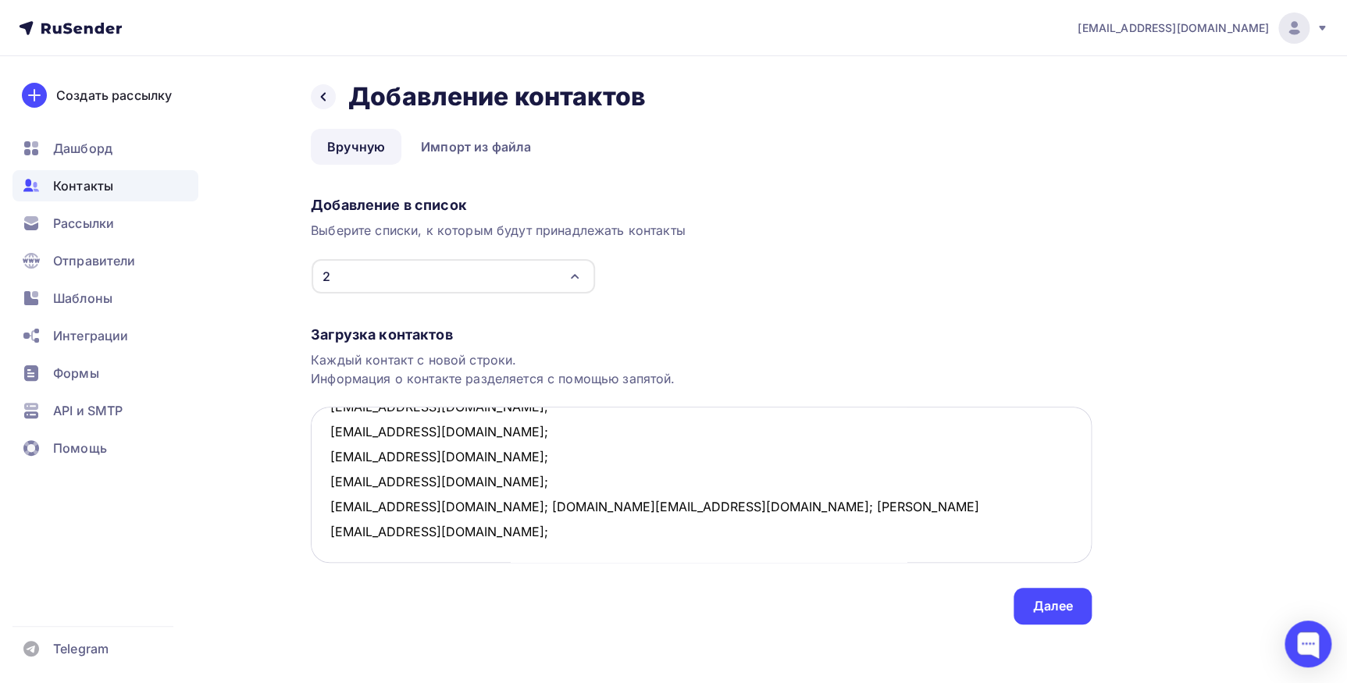
click at [435, 507] on textarea "naitalina@mail.ru; rak01@yandex.ru; nik.dav.via@yandex.ru; 9643337878@mail.ru; …" at bounding box center [701, 485] width 781 height 156
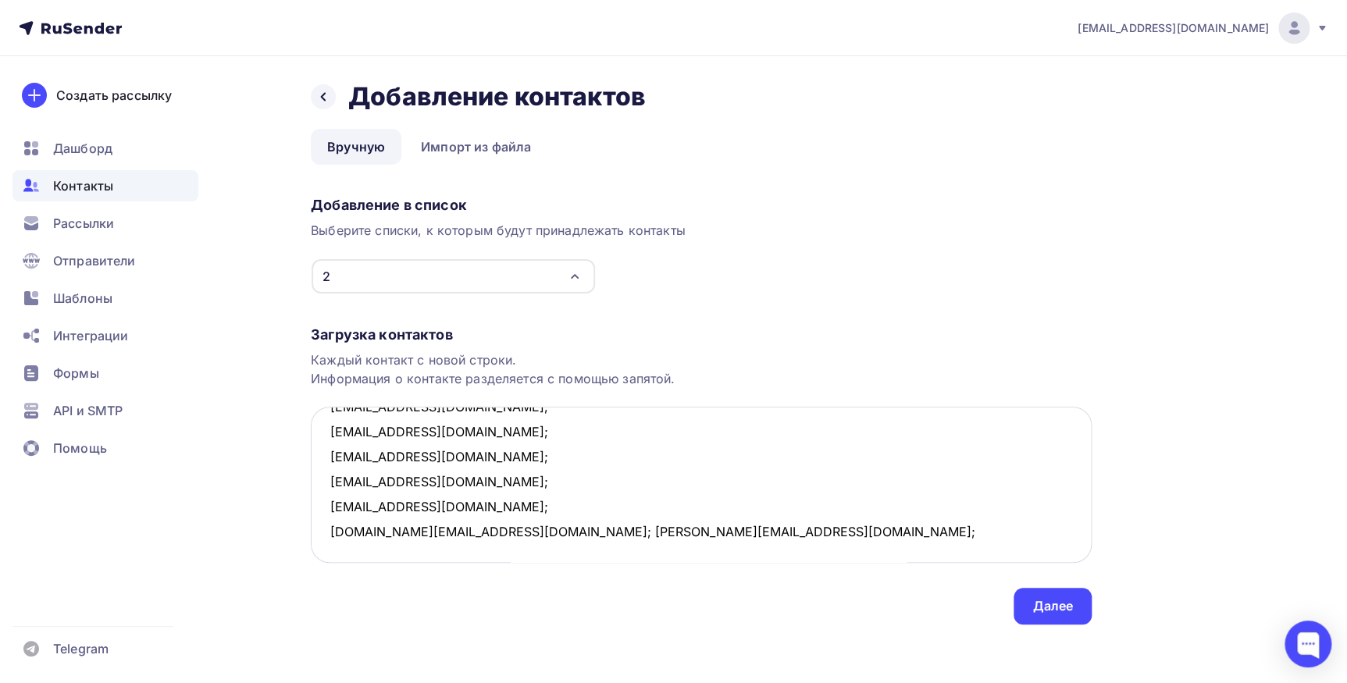
scroll to position [507, 0]
click at [484, 507] on textarea "naitalina@mail.ru; rak01@yandex.ru; nik.dav.via@yandex.ru; 9643337878@mail.ru; …" at bounding box center [701, 485] width 781 height 156
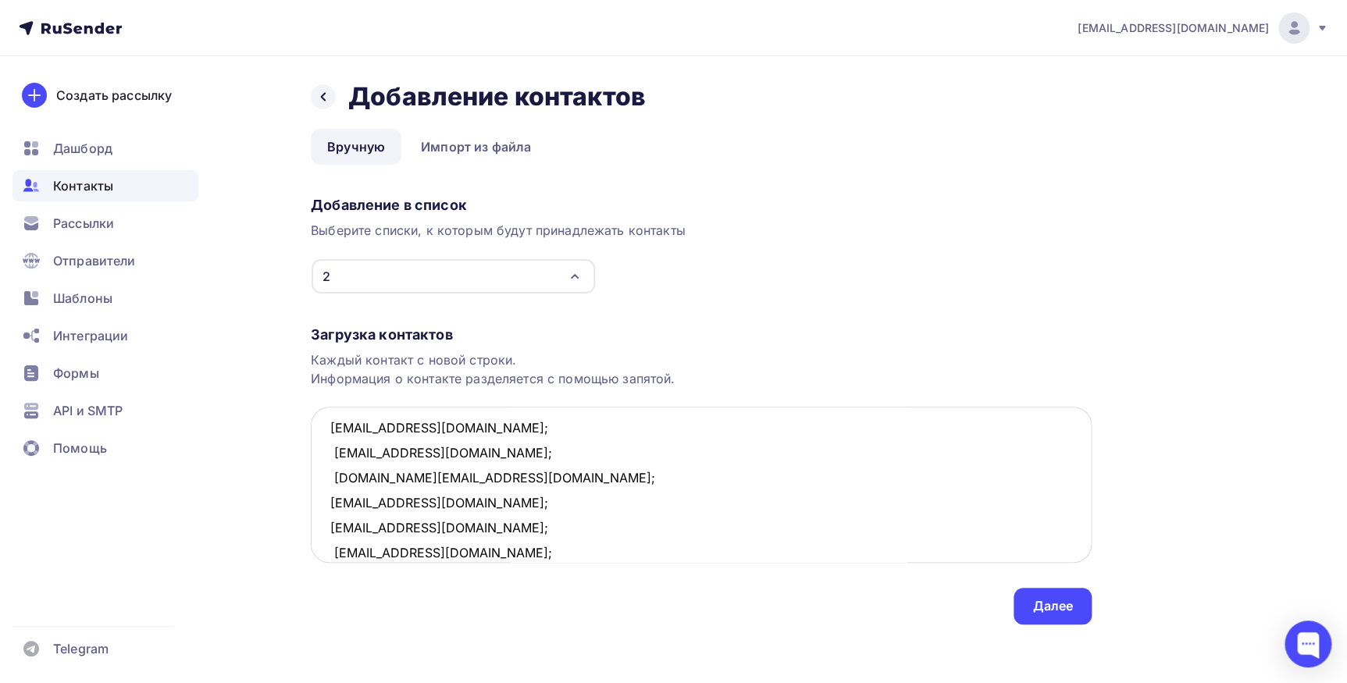
scroll to position [0, 0]
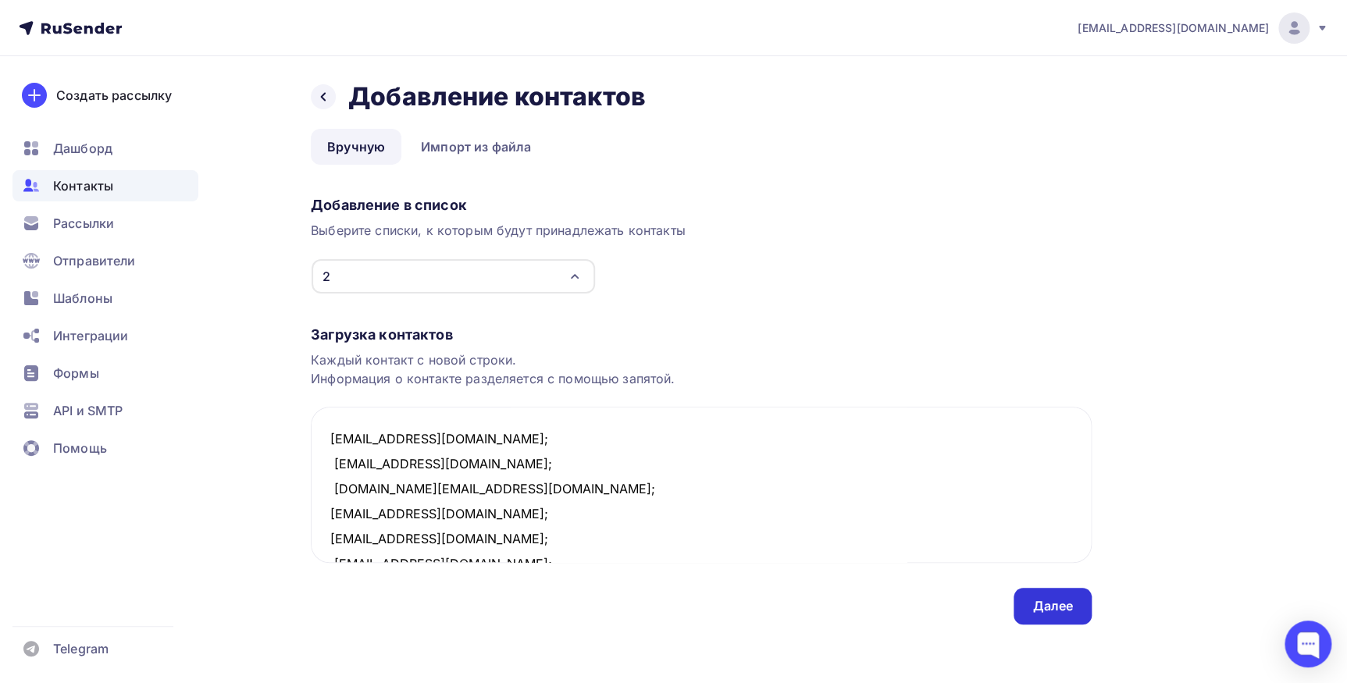
type textarea "naitalina@mail.ru; rak01@yandex.ru; nik.dav.via@yandex.ru; 9643337878@mail.ru; …"
click at [1062, 600] on div "Далее" at bounding box center [1052, 606] width 41 height 18
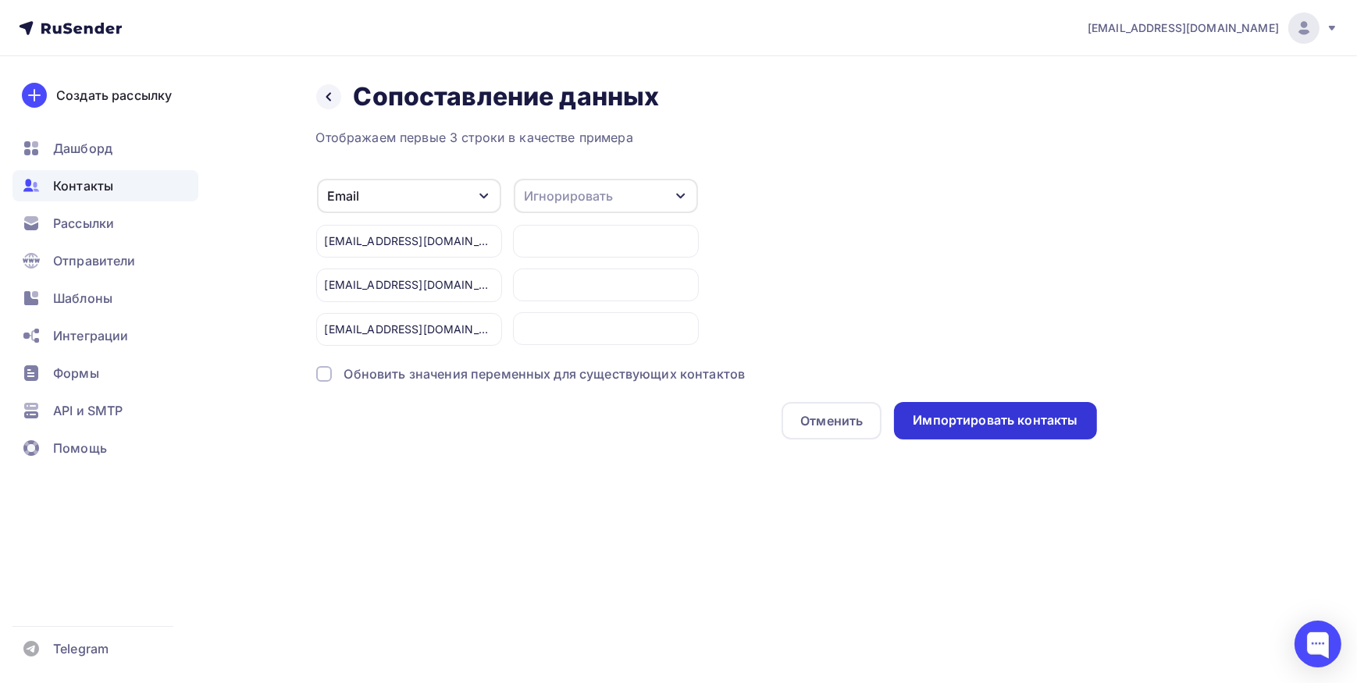
click at [937, 418] on div "Импортировать контакты" at bounding box center [995, 420] width 165 height 18
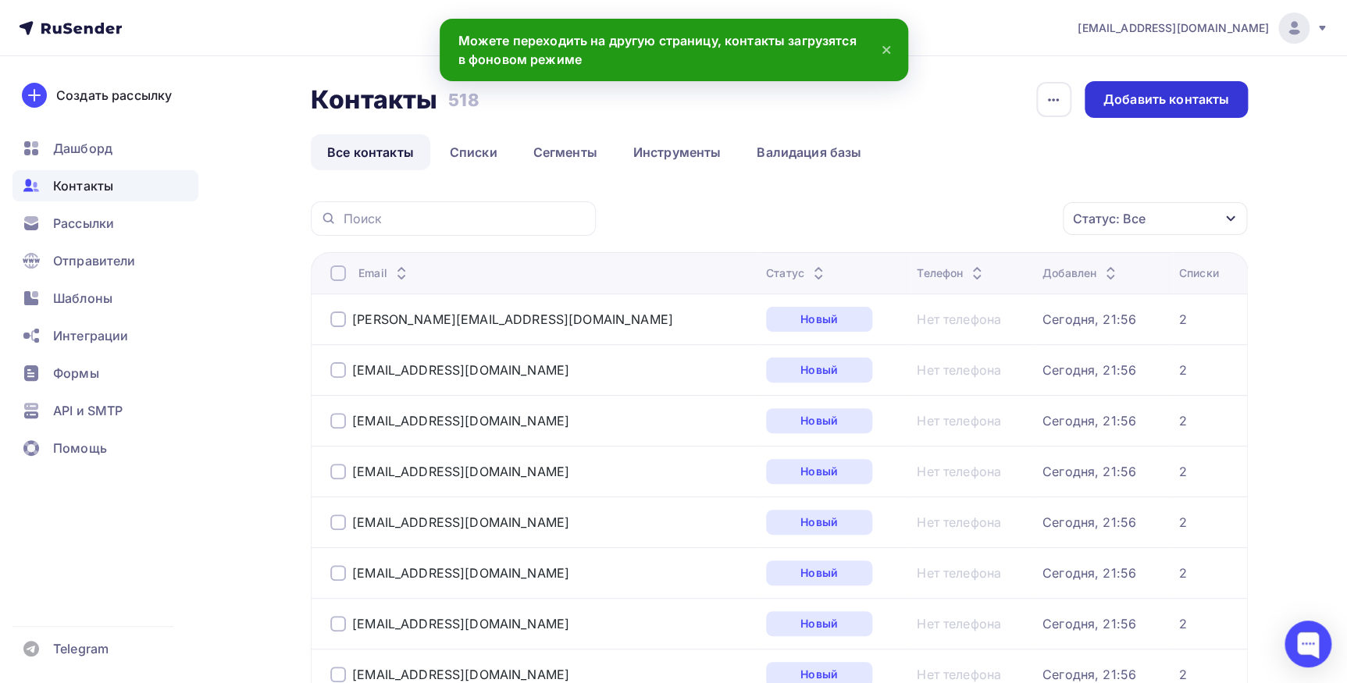
click at [1097, 109] on div "Добавить контакты" at bounding box center [1165, 99] width 163 height 37
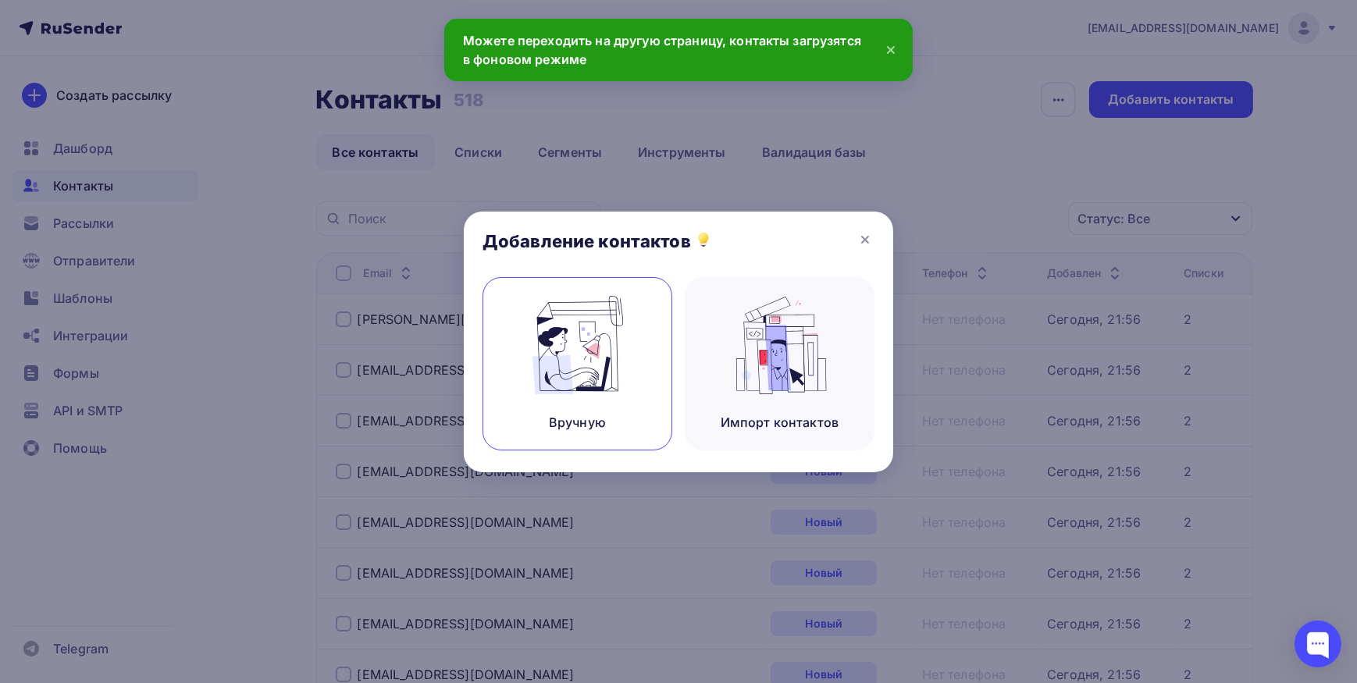
click at [596, 368] on img at bounding box center [577, 345] width 105 height 98
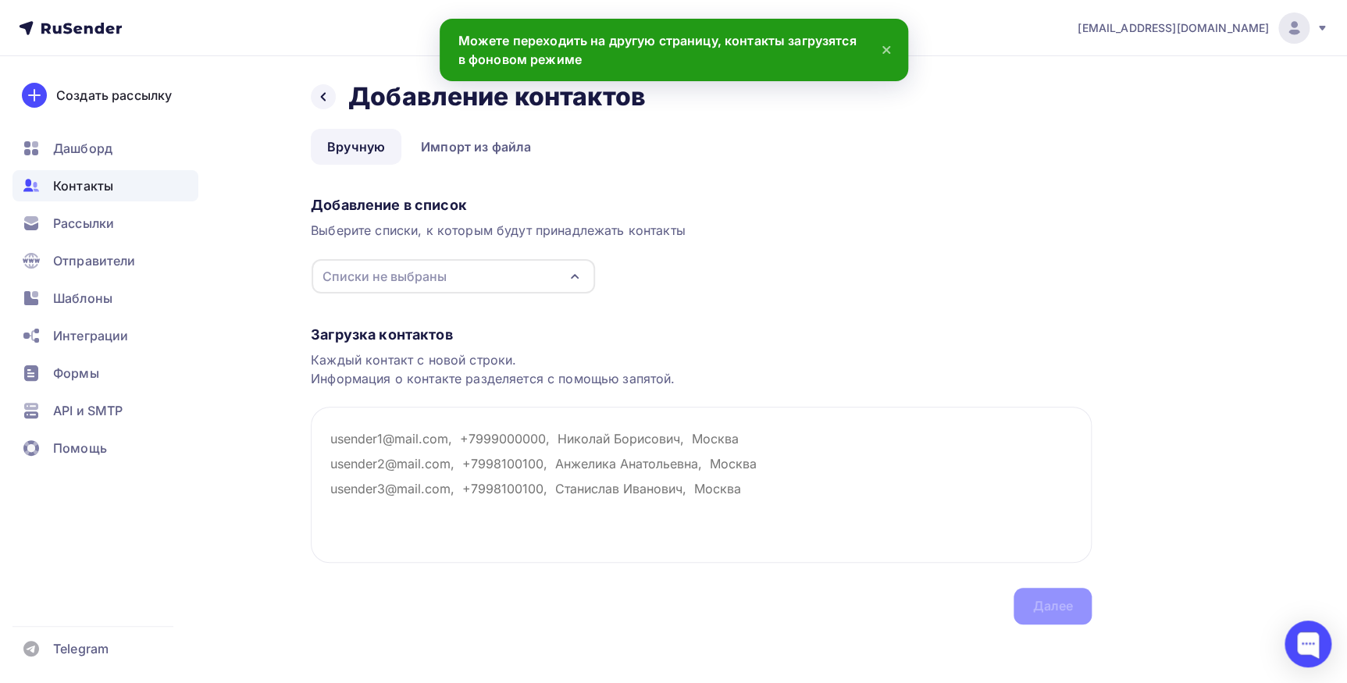
click at [531, 257] on div "Добавление в список Выберите списки, к которым будут принадлежать контакты Спис…" at bounding box center [701, 242] width 781 height 105
click at [532, 267] on div "Списки не выбраны" at bounding box center [453, 276] width 283 height 34
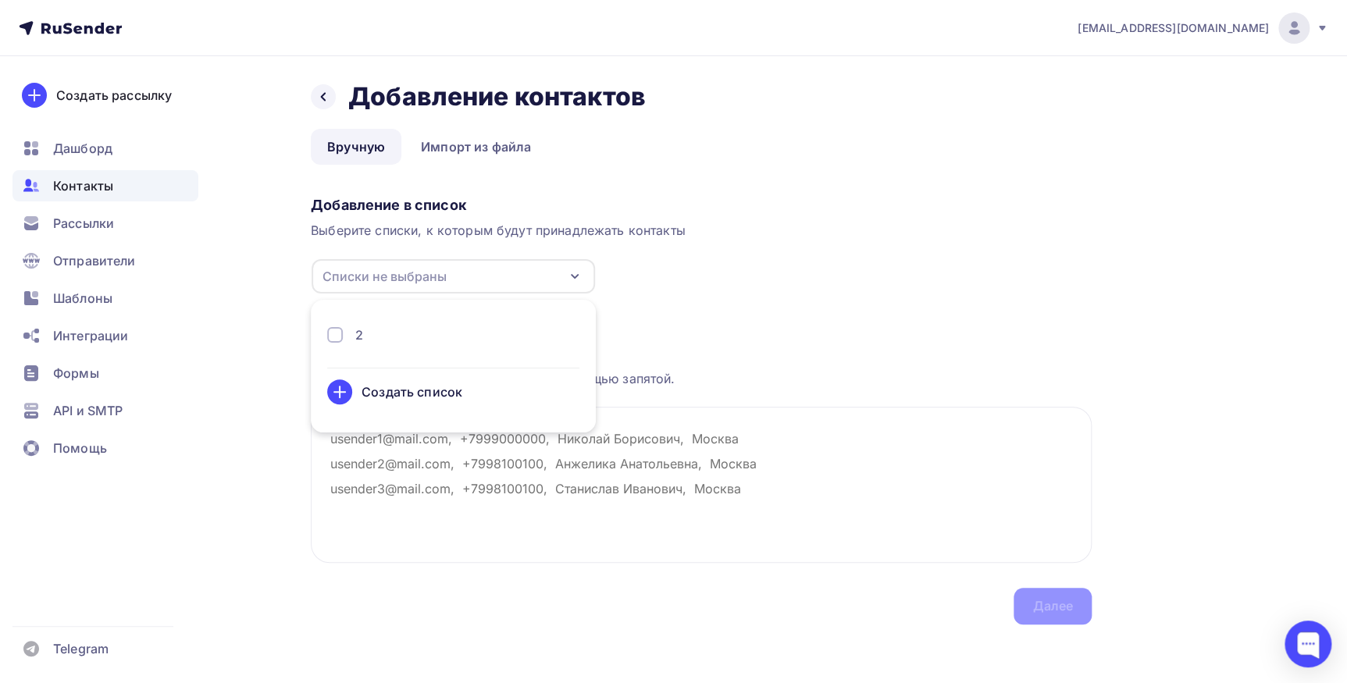
click at [443, 330] on div "2" at bounding box center [453, 335] width 252 height 19
click at [662, 465] on textarea at bounding box center [701, 485] width 781 height 156
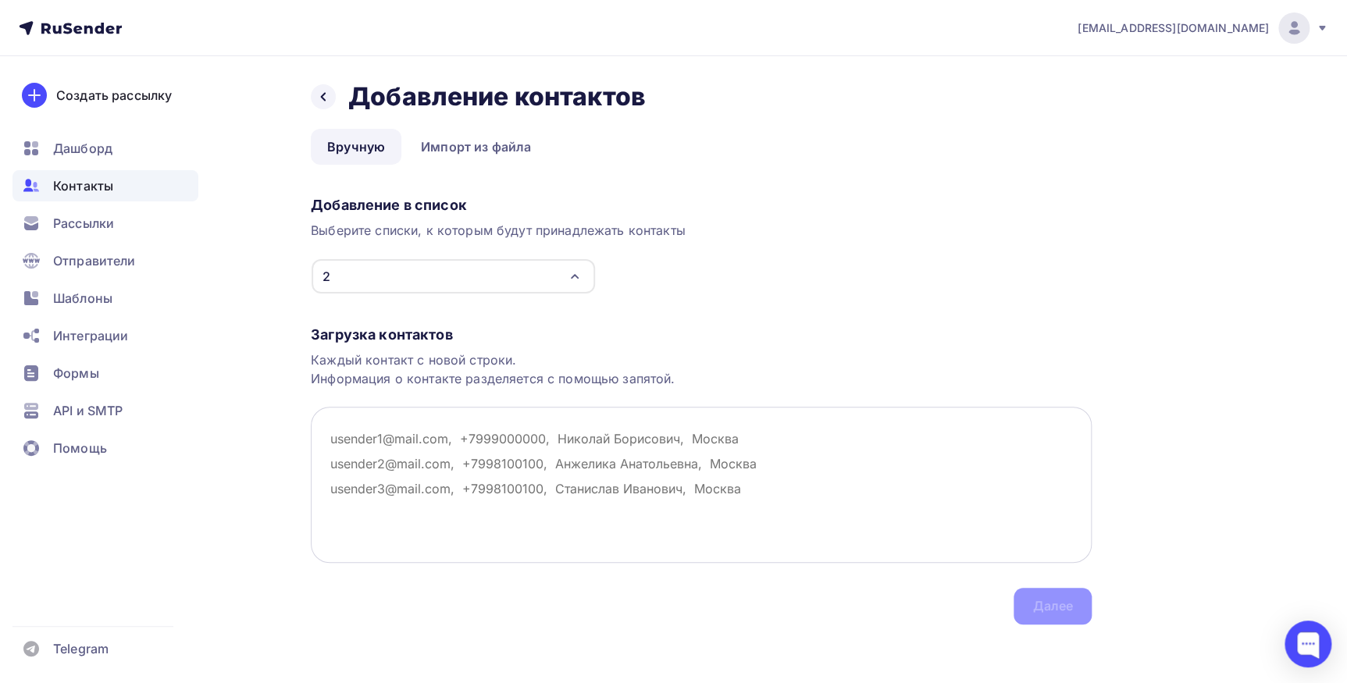
click at [356, 421] on textarea at bounding box center [701, 485] width 781 height 156
paste textarea "marija.ostrovsky.riga@gmail.com, tigrjonok74@gmail.com, seegi2011@mail ru, irin…"
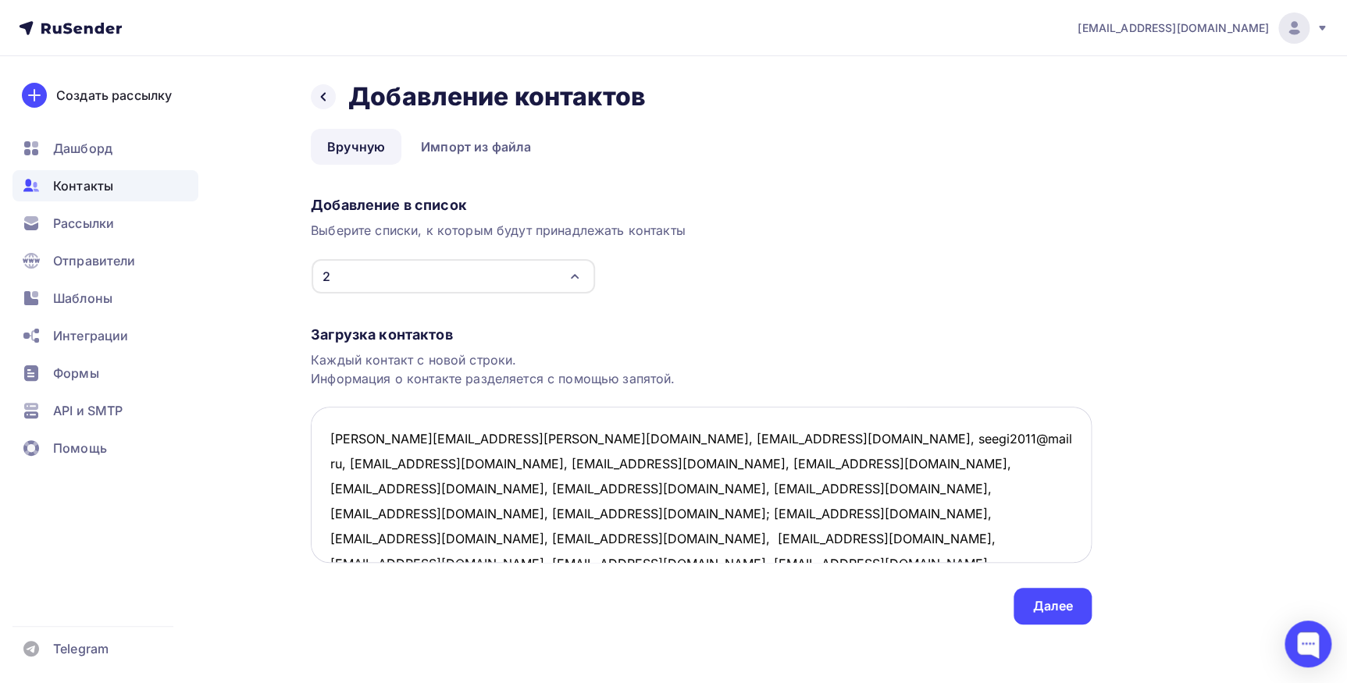
click at [531, 437] on textarea "marija.ostrovsky.riga@gmail.com, tigrjonok74@gmail.com, seegi2011@mail ru, irin…" at bounding box center [701, 485] width 781 height 156
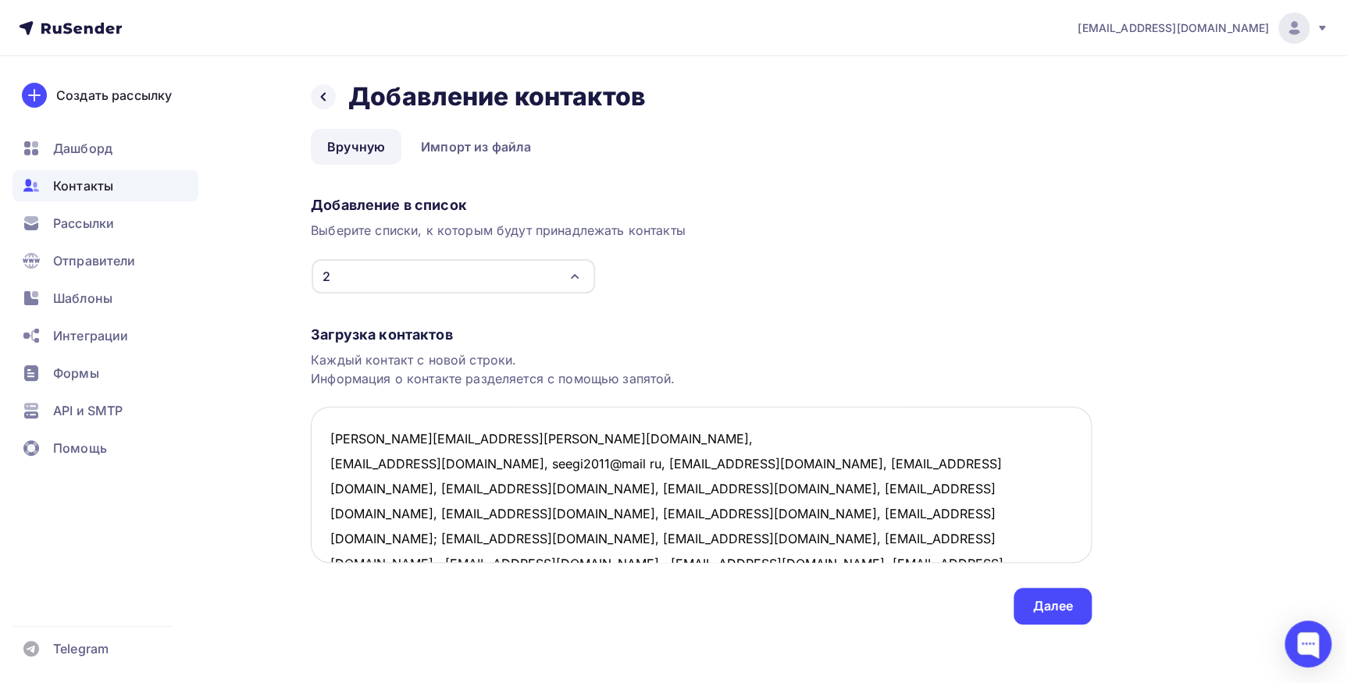
click at [476, 465] on textarea "marija.ostrovsky.riga@gmail.com, tigrjonok74@gmail.com, seegi2011@mail ru, irin…" at bounding box center [701, 485] width 781 height 156
click at [443, 486] on textarea "marija.ostrovsky.riga@gmail.com, tigrjonok74@gmail.com, seegi2011@mail ru, irin…" at bounding box center [701, 485] width 781 height 156
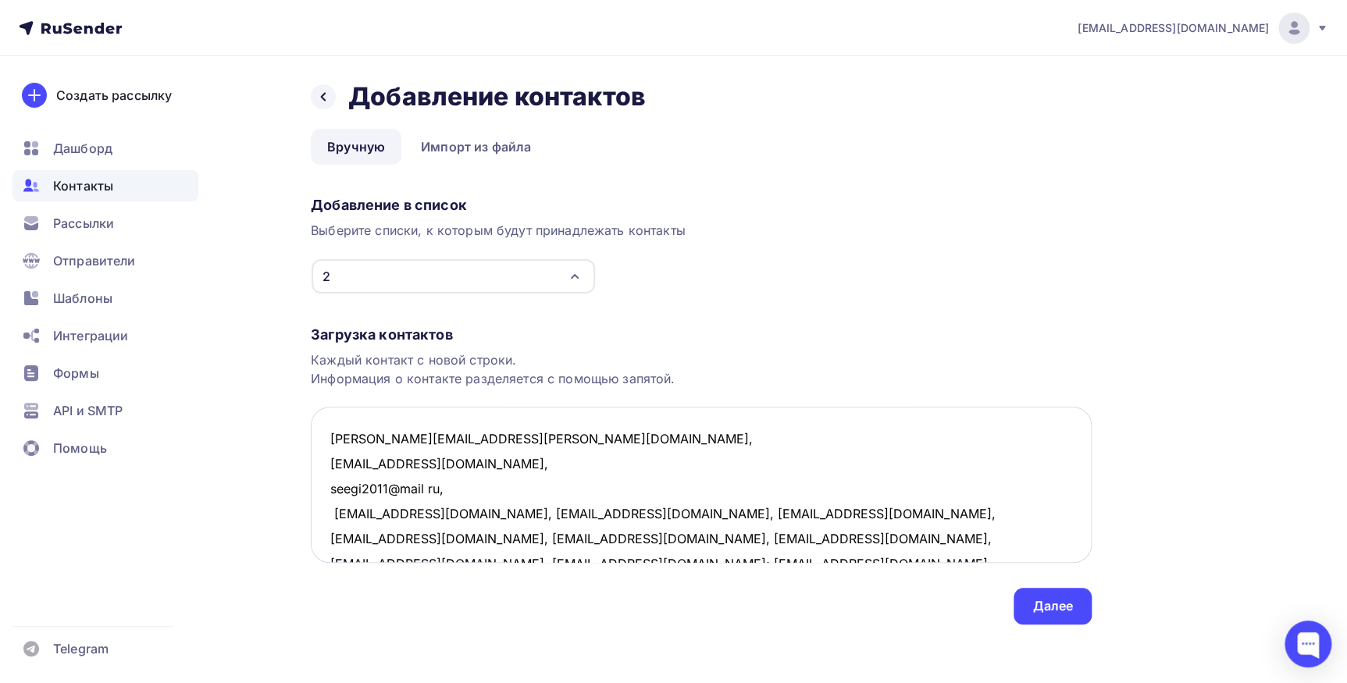
click at [505, 511] on textarea "marija.ostrovsky.riga@gmail.com, tigrjonok74@gmail.com, seegi2011@mail ru, irin…" at bounding box center [701, 485] width 781 height 156
click at [430, 543] on textarea "marija.ostrovsky.riga@gmail.com, tigrjonok74@gmail.com, seegi2011@mail ru, irin…" at bounding box center [701, 485] width 781 height 156
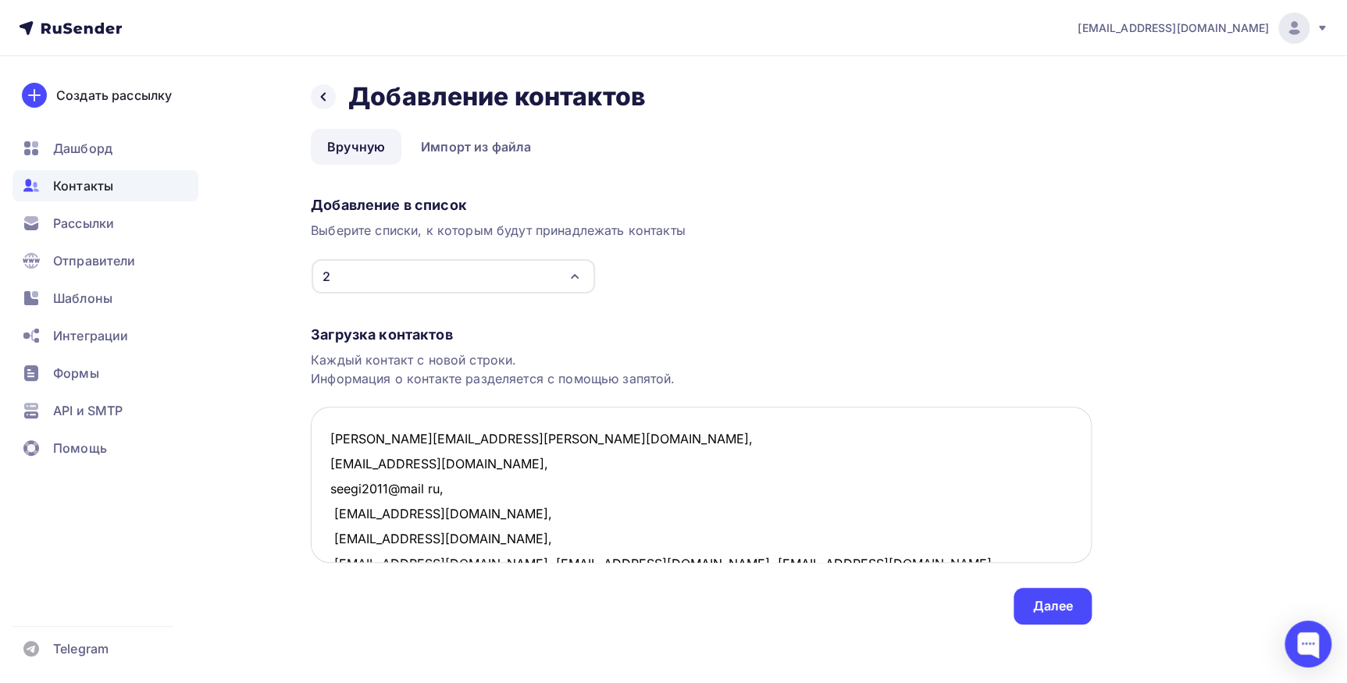
scroll to position [9, 0]
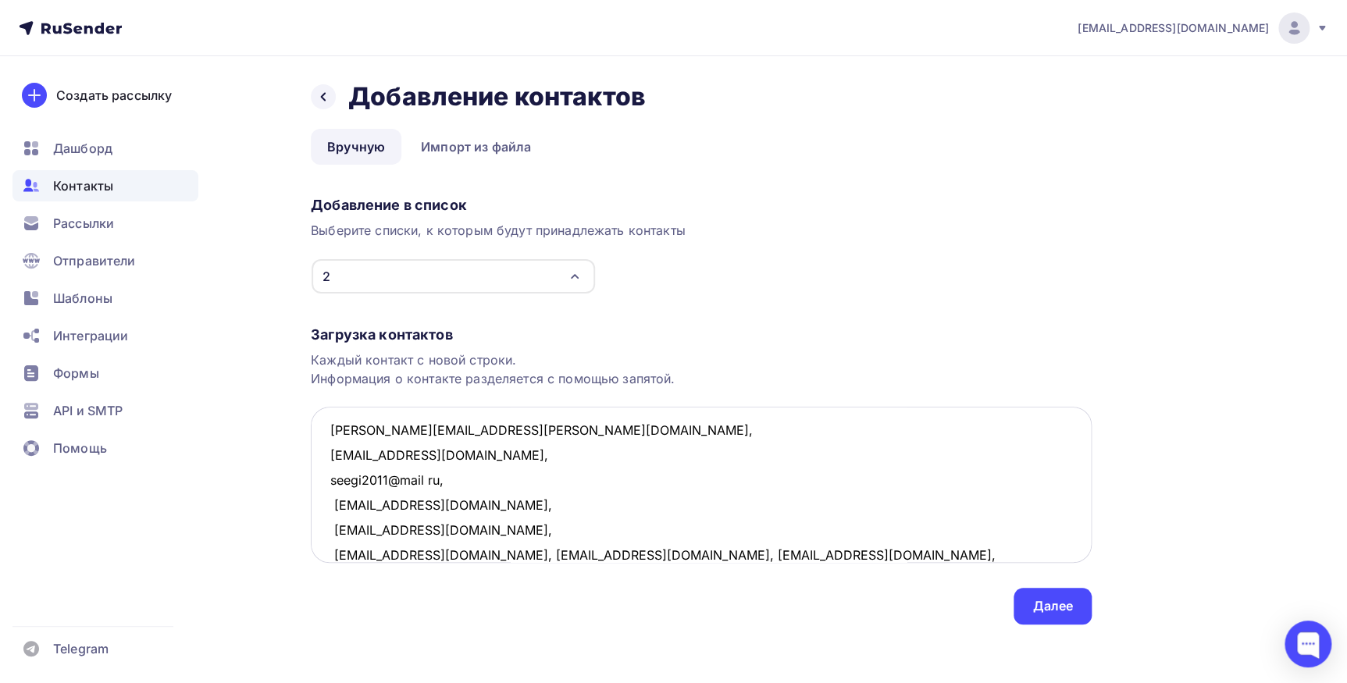
click at [436, 553] on textarea "marija.ostrovsky.riga@gmail.com, tigrjonok74@gmail.com, seegi2011@mail ru, irin…" at bounding box center [701, 485] width 781 height 156
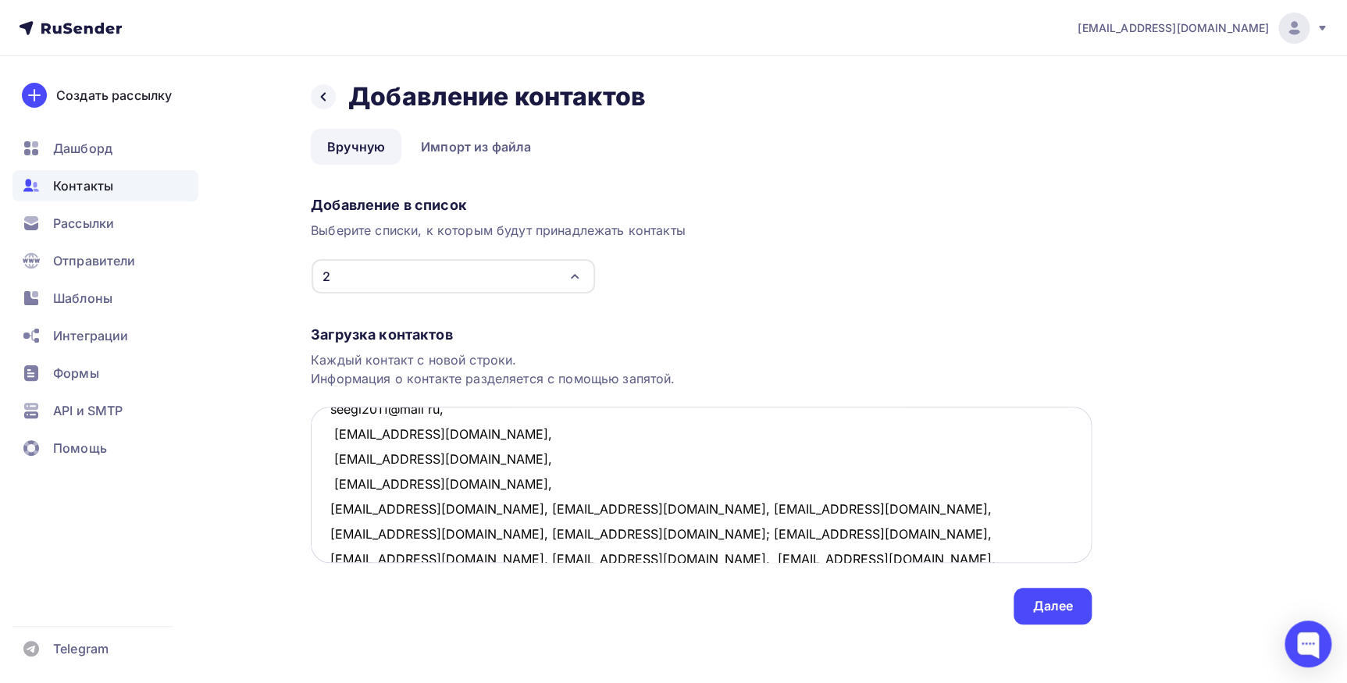
scroll to position [105, 0]
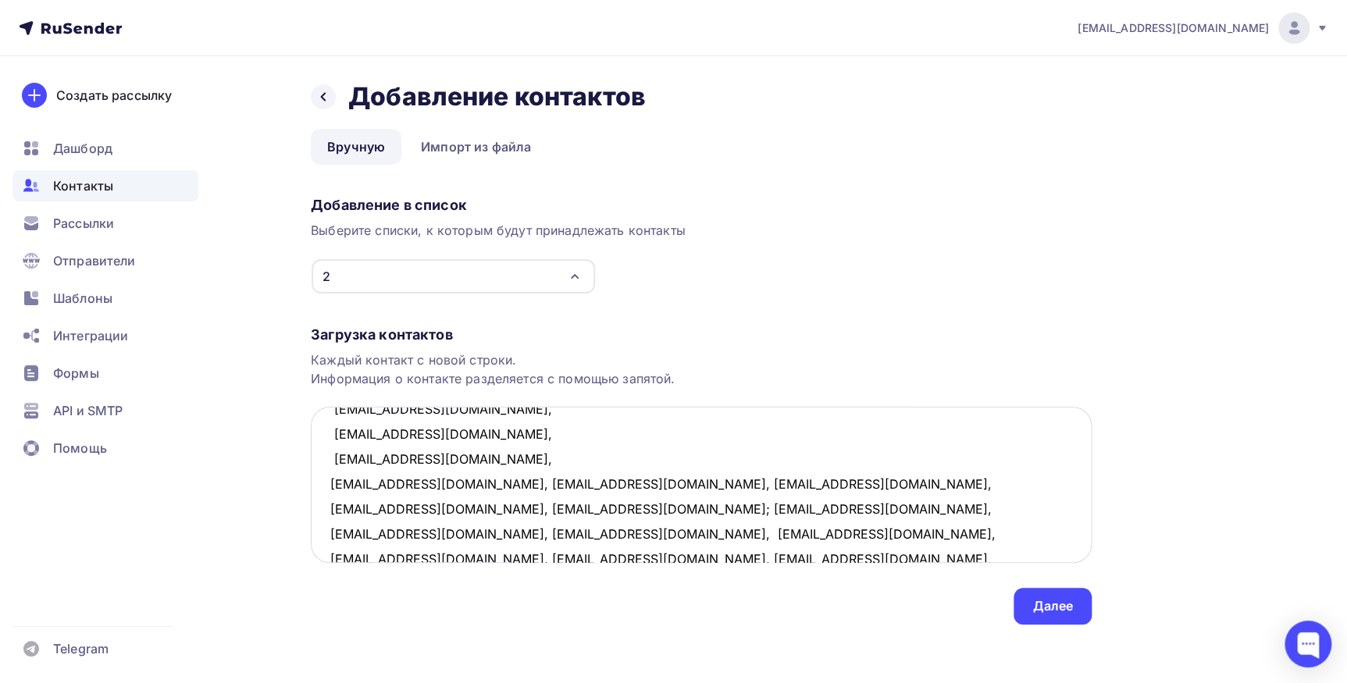
click at [472, 485] on textarea "marija.ostrovsky.riga@gmail.com, tigrjonok74@gmail.com, seegi2011@mail ru, irin…" at bounding box center [701, 485] width 781 height 156
click at [443, 506] on textarea "marija.ostrovsky.riga@gmail.com, tigrjonok74@gmail.com, seegi2011@mail ru, irin…" at bounding box center [701, 485] width 781 height 156
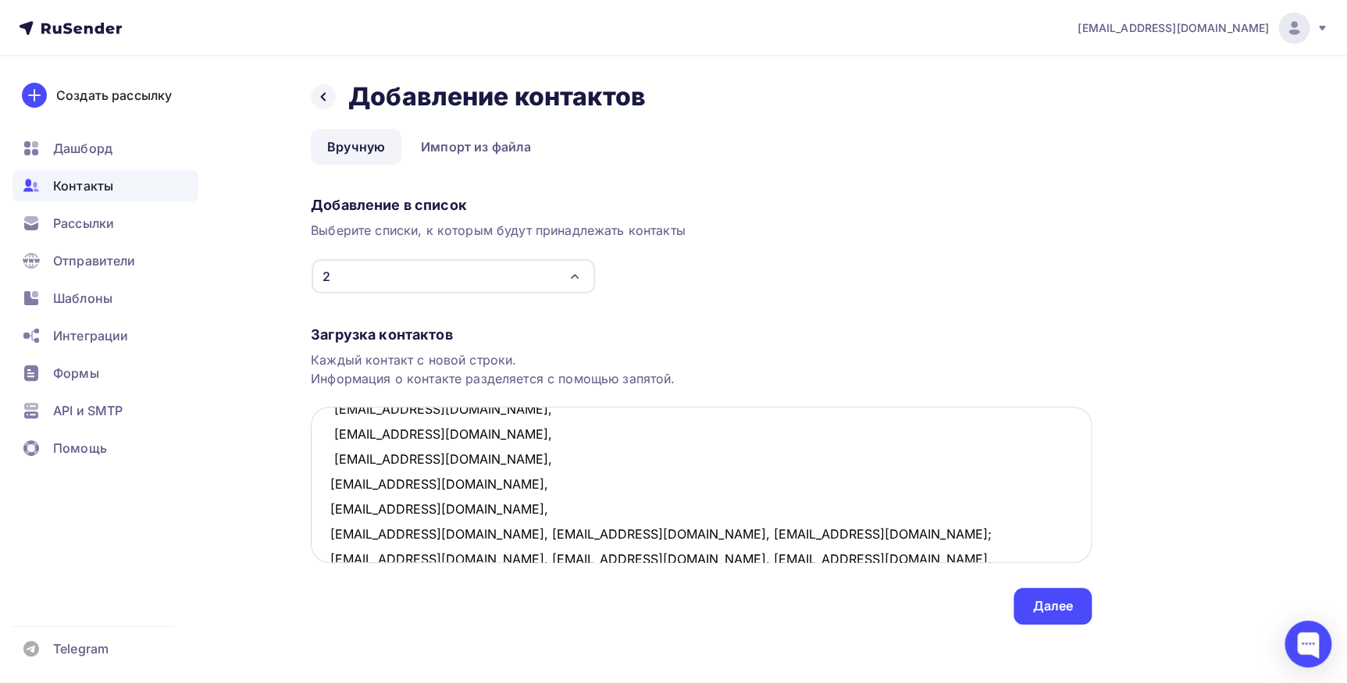
click at [461, 529] on textarea "marija.ostrovsky.riga@gmail.com, tigrjonok74@gmail.com, seegi2011@mail ru, irin…" at bounding box center [701, 485] width 781 height 156
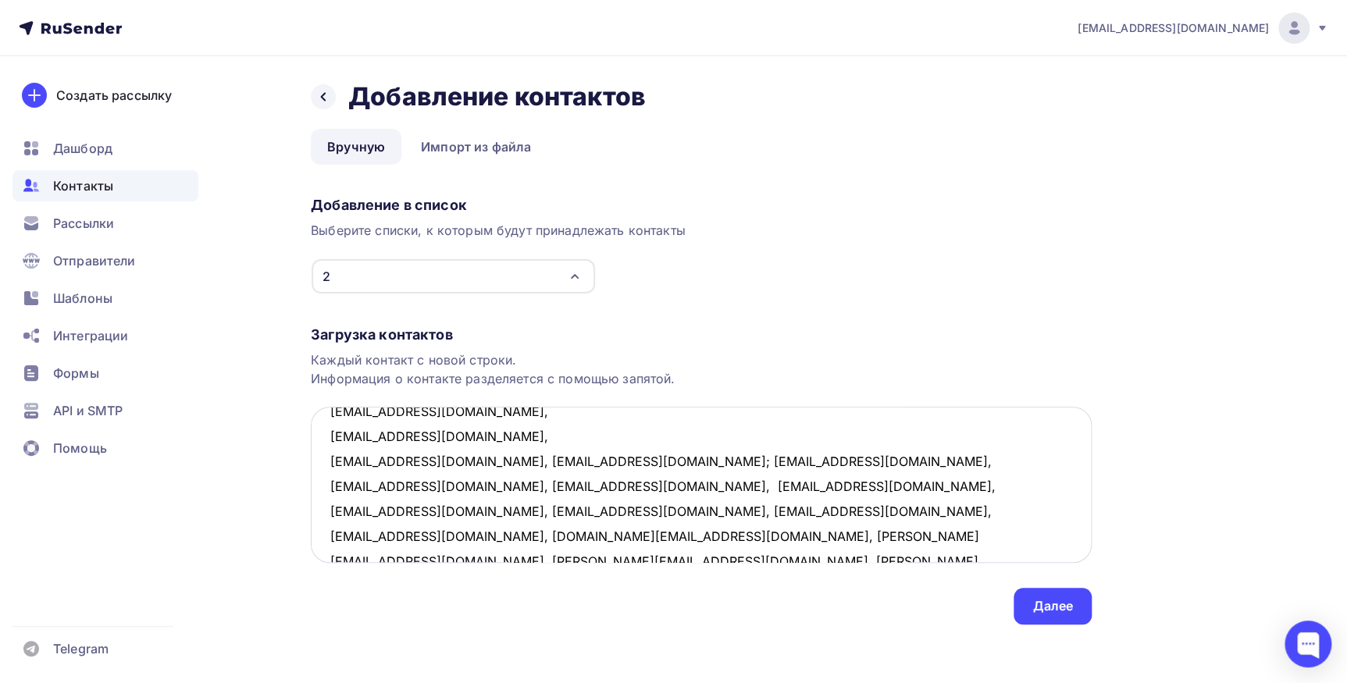
scroll to position [232, 0]
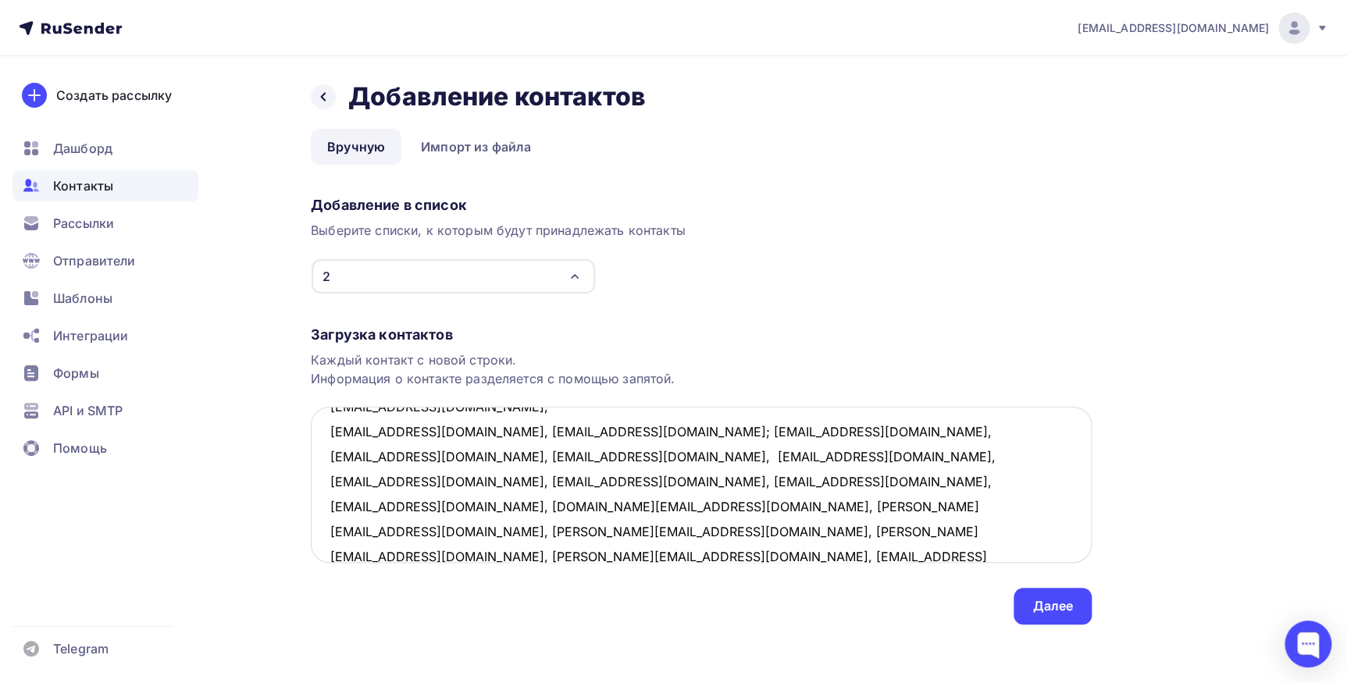
click at [421, 429] on textarea "marija.ostrovsky.riga@gmail.com, tigrjonok74@gmail.com, seegi2011@mail ru, irin…" at bounding box center [701, 485] width 781 height 156
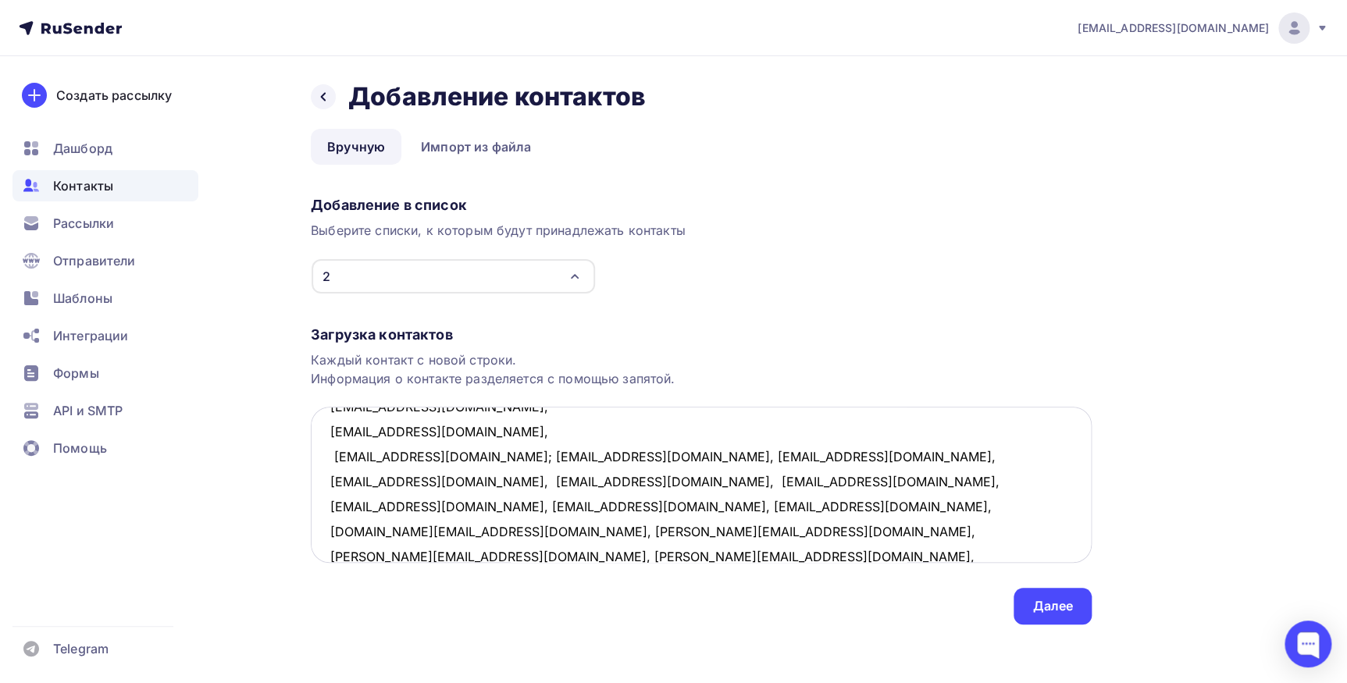
click at [445, 454] on textarea "marija.ostrovsky.riga@gmail.com, tigrjonok74@gmail.com, seegi2011@mail ru, irin…" at bounding box center [701, 485] width 781 height 156
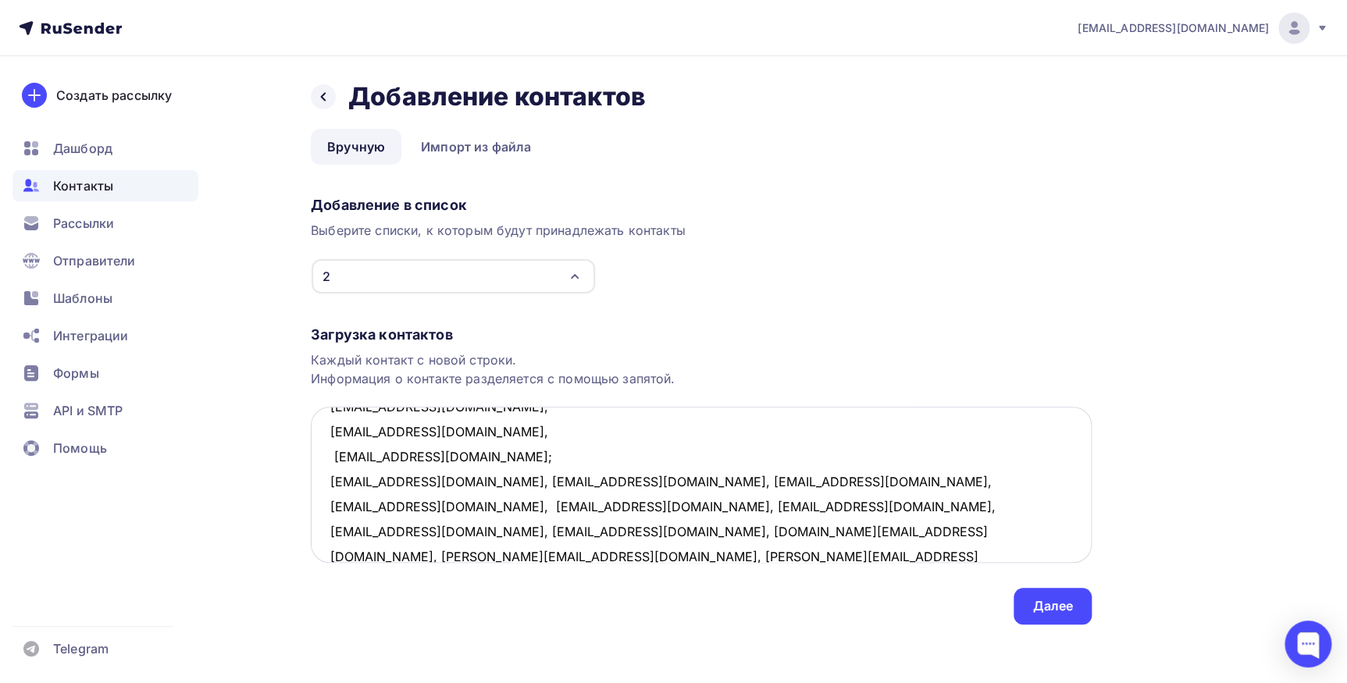
click at [459, 479] on textarea "marija.ostrovsky.riga@gmail.com, tigrjonok74@gmail.com, seegi2011@mail ru, irin…" at bounding box center [701, 485] width 781 height 156
click at [457, 501] on textarea "marija.ostrovsky.riga@gmail.com, tigrjonok74@gmail.com, seegi2011@mail ru, irin…" at bounding box center [701, 485] width 781 height 156
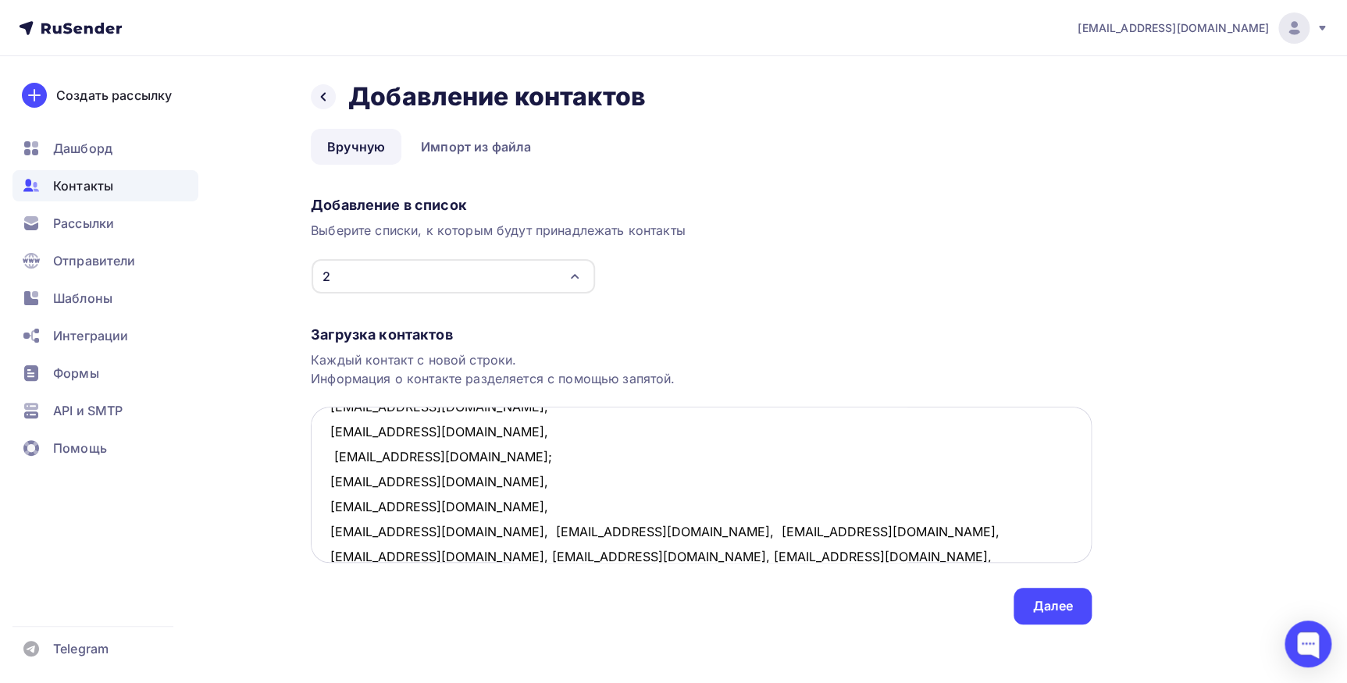
click at [447, 528] on textarea "marija.ostrovsky.riga@gmail.com, tigrjonok74@gmail.com, seegi2011@mail ru, irin…" at bounding box center [701, 485] width 781 height 156
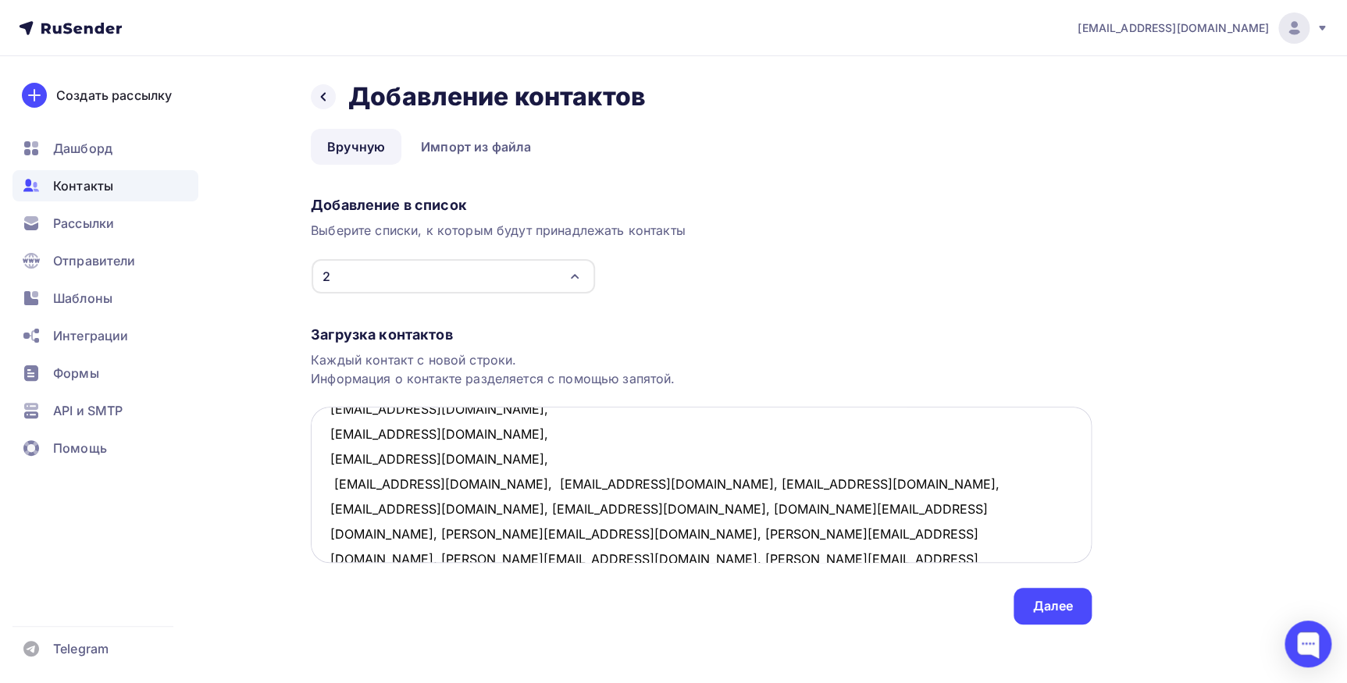
click at [479, 486] on textarea "marija.ostrovsky.riga@gmail.com, tigrjonok74@gmail.com, seegi2011@mail ru, irin…" at bounding box center [701, 485] width 781 height 156
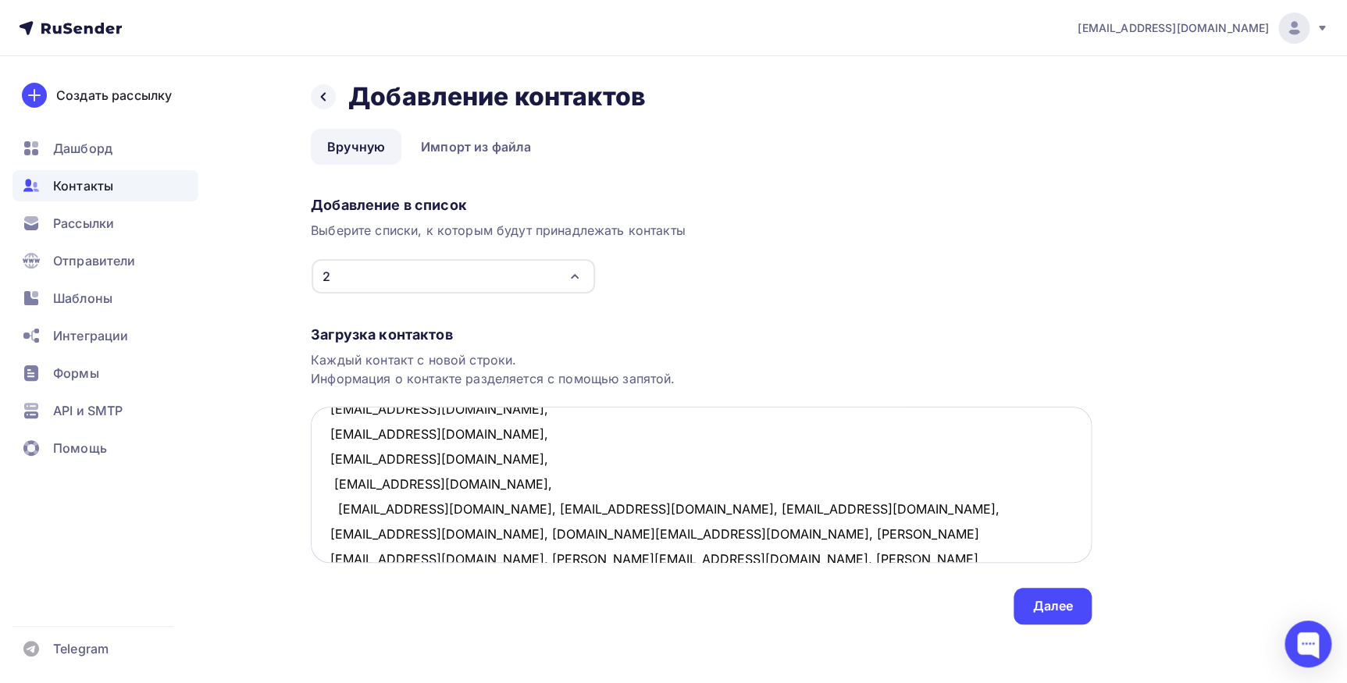
click at [440, 511] on textarea "marija.ostrovsky.riga@gmail.com, tigrjonok74@gmail.com, seegi2011@mail ru, irin…" at bounding box center [701, 485] width 781 height 156
click at [462, 532] on textarea "marija.ostrovsky.riga@gmail.com, tigrjonok74@gmail.com, seegi2011@mail ru, irin…" at bounding box center [701, 485] width 781 height 156
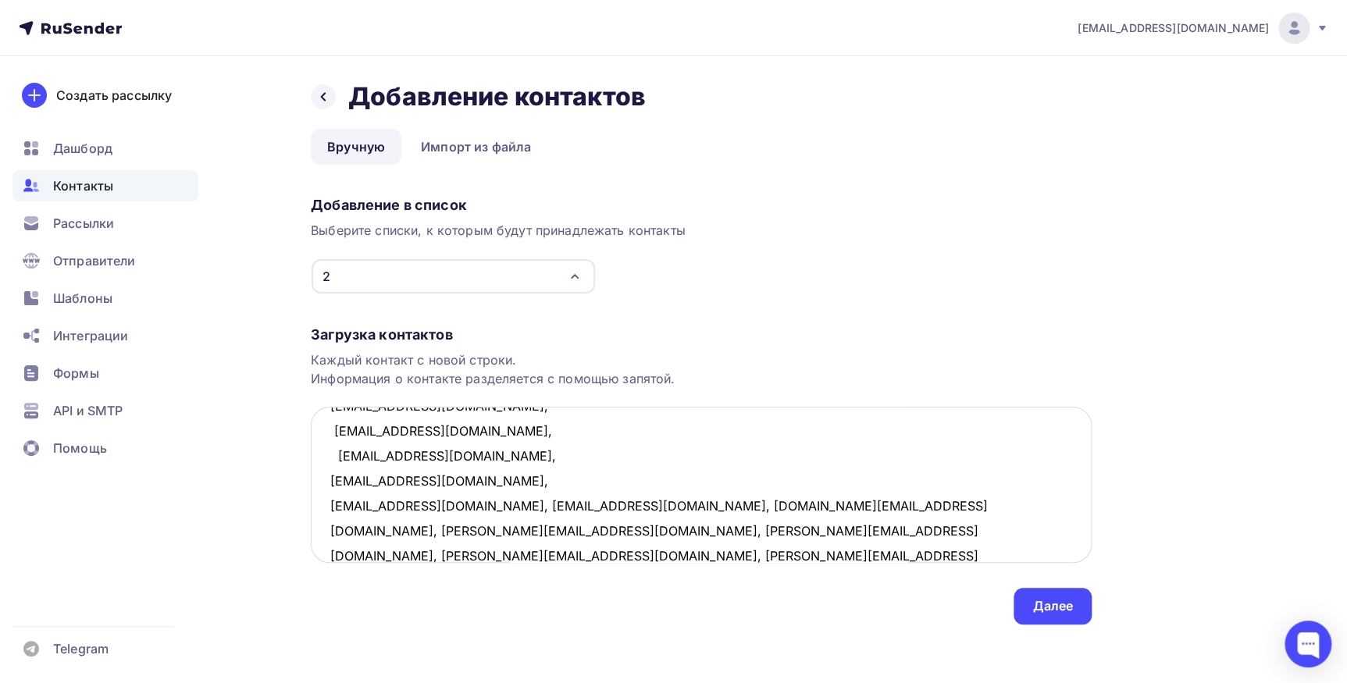
scroll to position [380, 0]
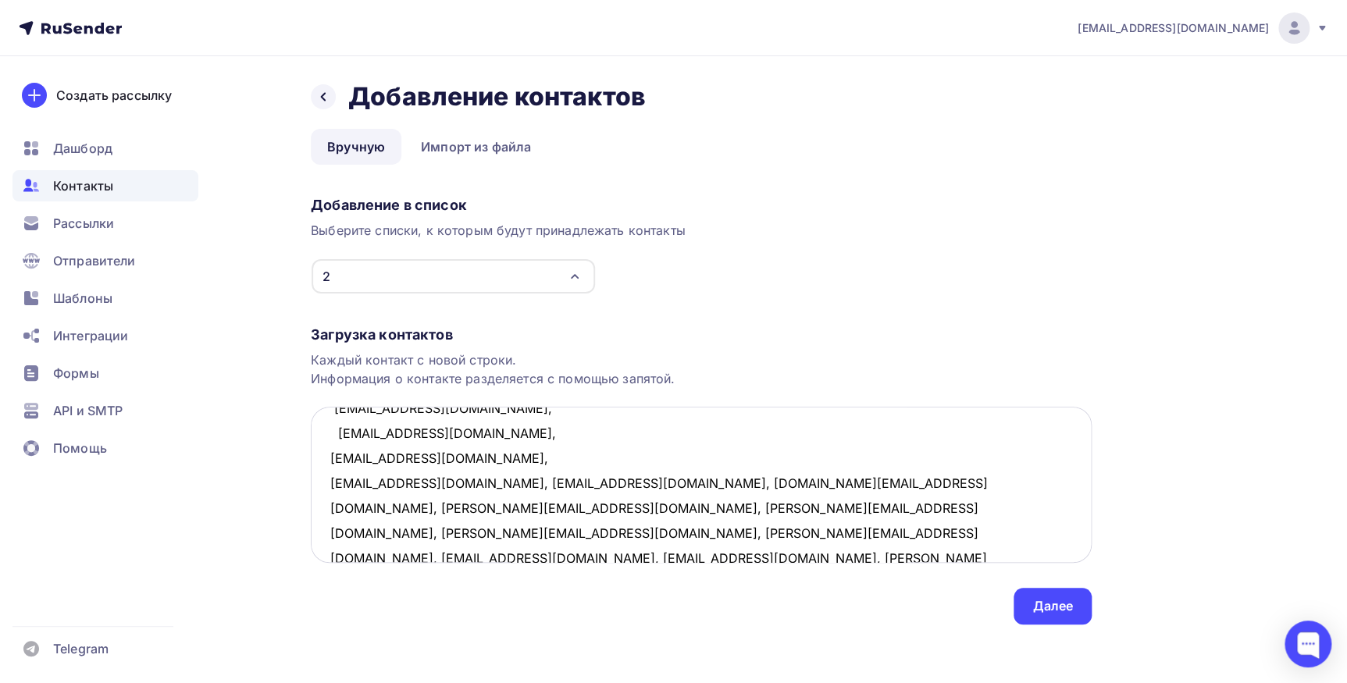
click at [427, 486] on textarea "marija.ostrovsky.riga@gmail.com, tigrjonok74@gmail.com, seegi2011@mail ru, irin…" at bounding box center [701, 485] width 781 height 156
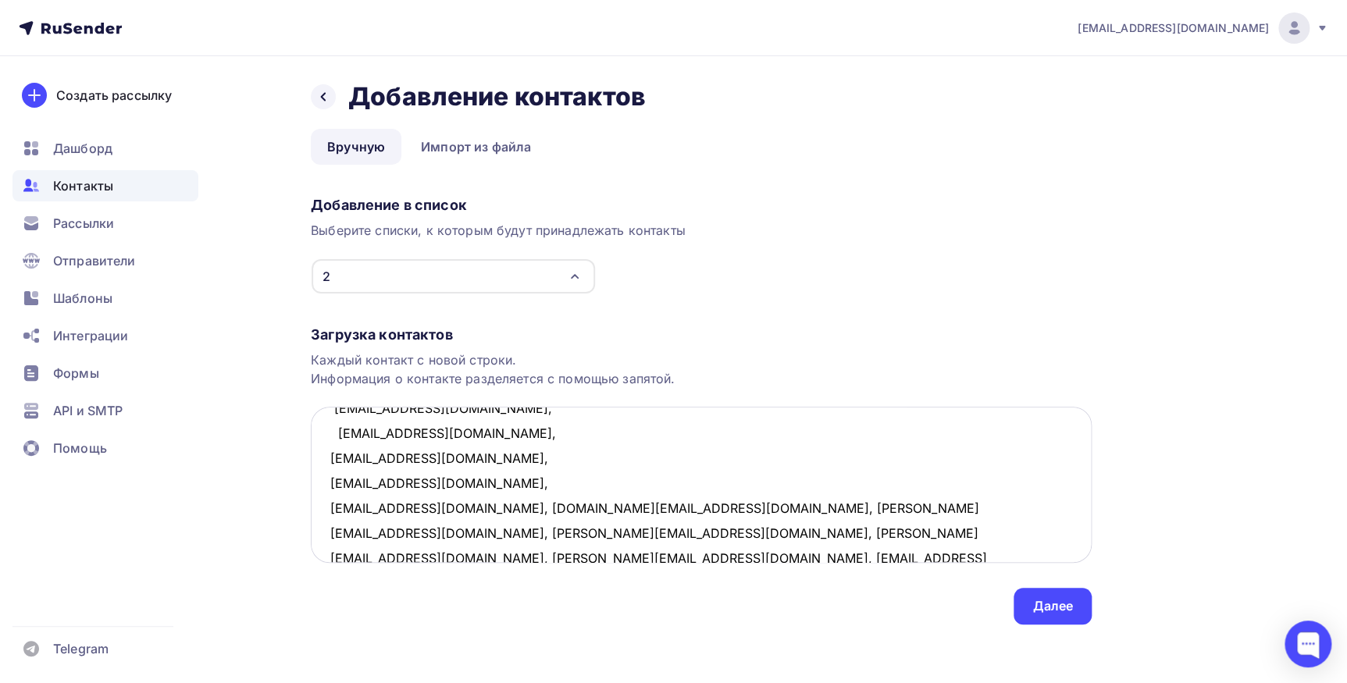
click at [436, 509] on textarea "marija.ostrovsky.riga@gmail.com, tigrjonok74@gmail.com, seegi2011@mail ru, irin…" at bounding box center [701, 485] width 781 height 156
click at [448, 531] on textarea "marija.ostrovsky.riga@gmail.com, tigrjonok74@gmail.com, seegi2011@mail ru, irin…" at bounding box center [701, 485] width 781 height 156
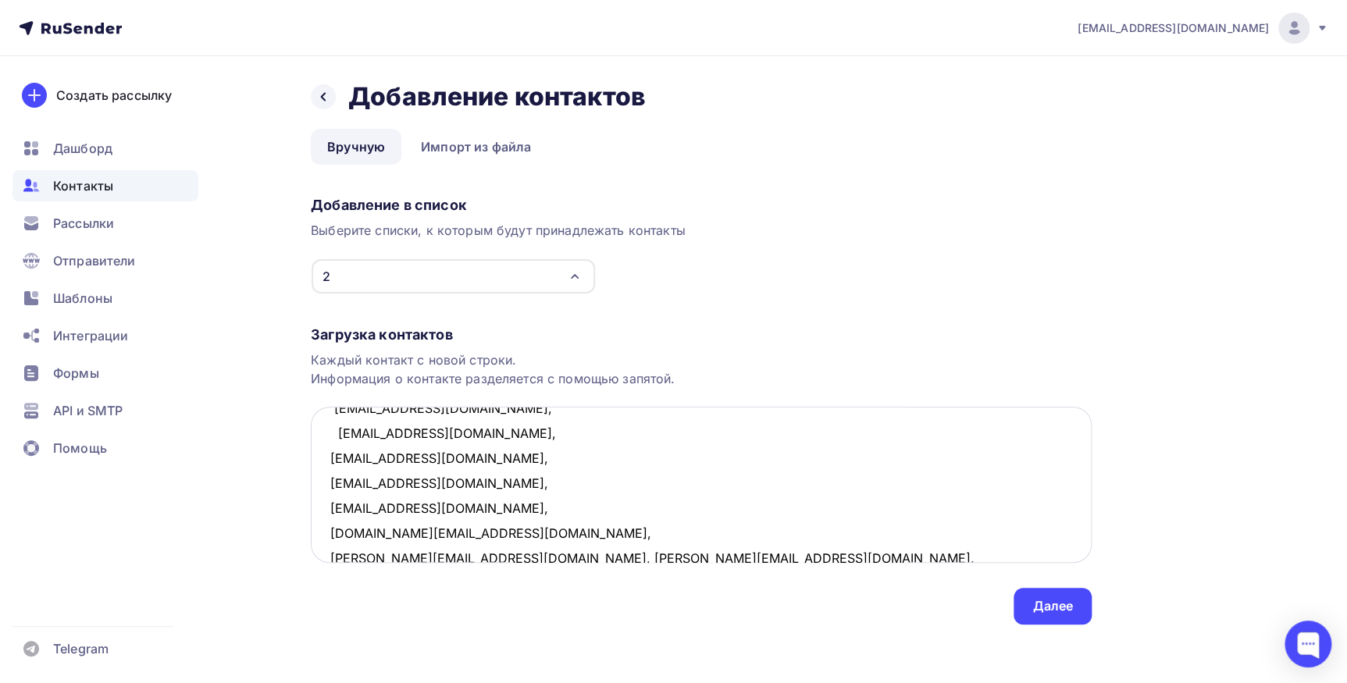
scroll to position [383, 0]
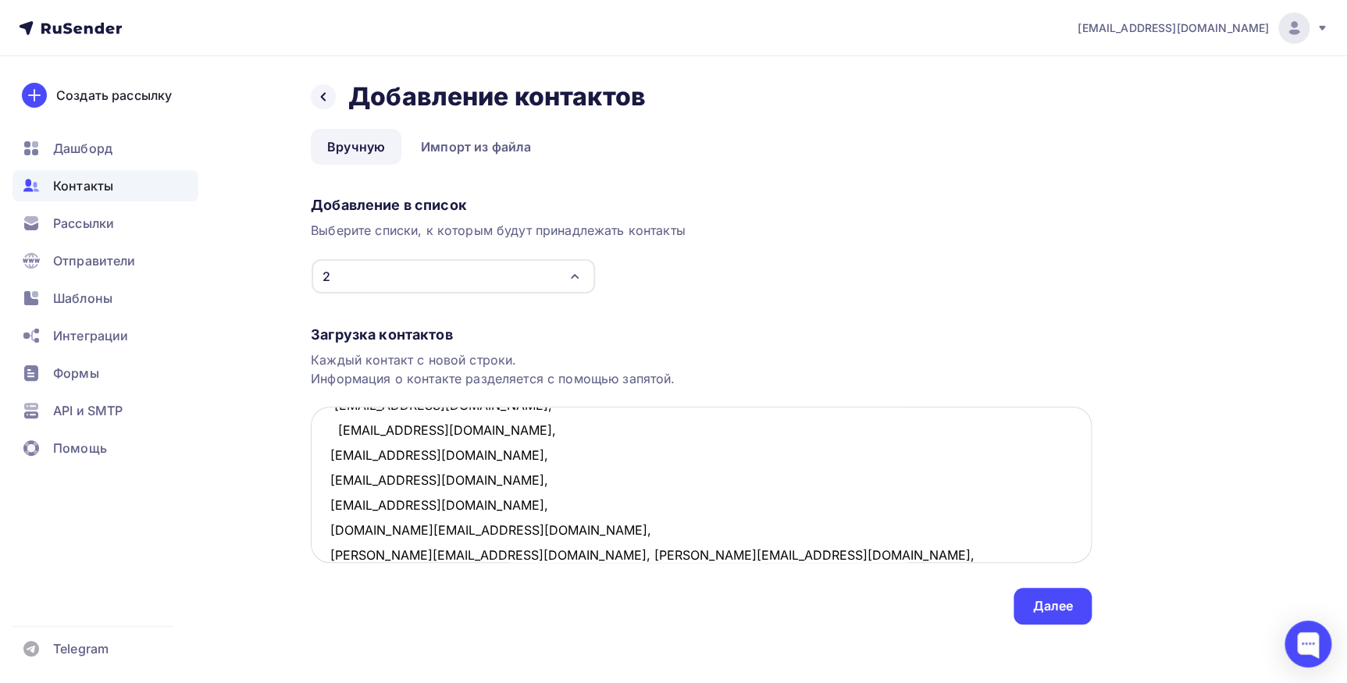
click at [469, 549] on textarea "marija.ostrovsky.riga@gmail.com, tigrjonok74@gmail.com, seegi2011@mail ru, irin…" at bounding box center [701, 485] width 781 height 156
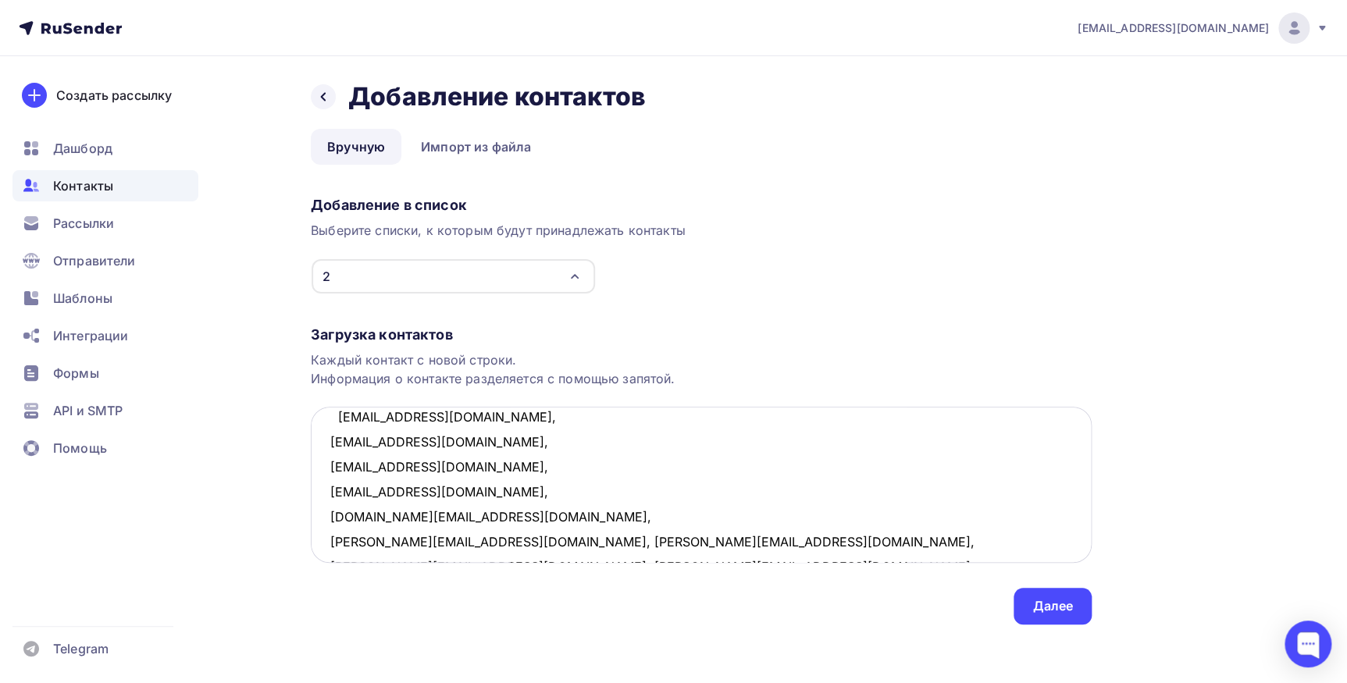
click at [471, 542] on textarea "marija.ostrovsky.riga@gmail.com, tigrjonok74@gmail.com, seegi2011@mail ru, irin…" at bounding box center [701, 485] width 781 height 156
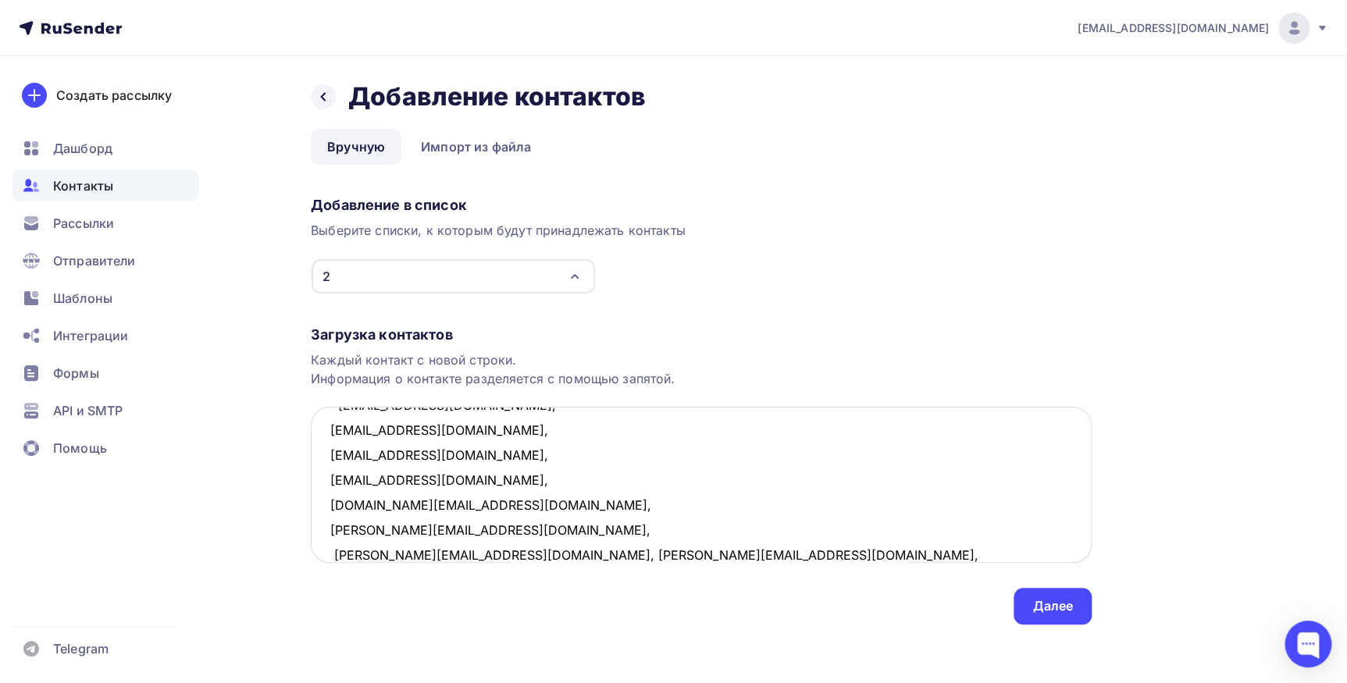
click at [459, 553] on textarea "marija.ostrovsky.riga@gmail.com, tigrjonok74@gmail.com, seegi2011@mail ru, irin…" at bounding box center [701, 485] width 781 height 156
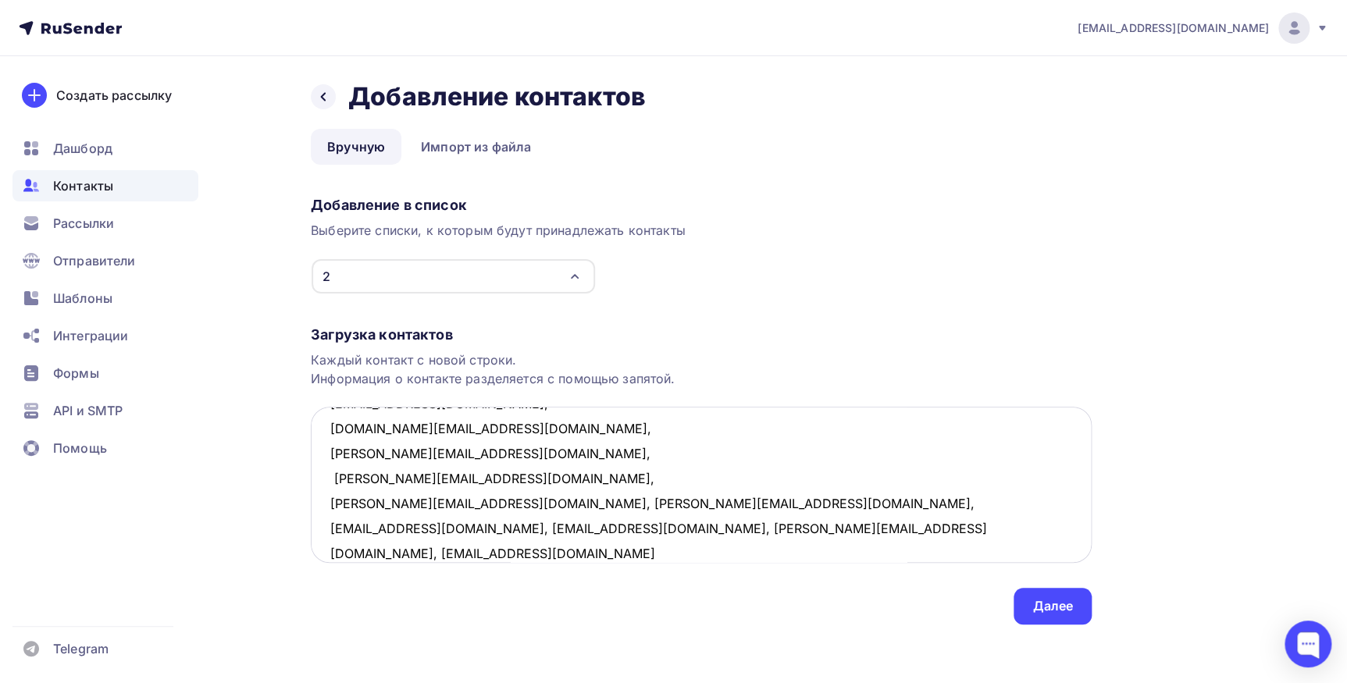
scroll to position [504, 0]
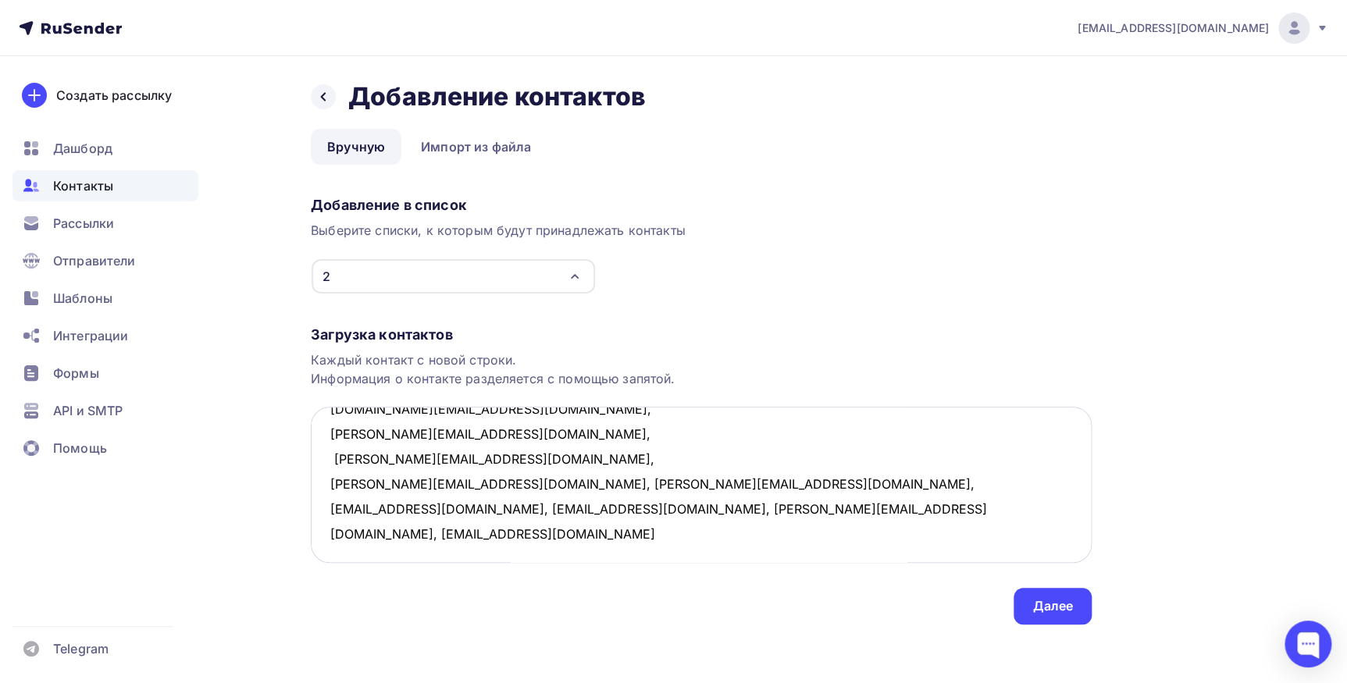
drag, startPoint x: 471, startPoint y: 482, endPoint x: 479, endPoint y: 486, distance: 9.8
click at [479, 486] on textarea "marija.ostrovsky.riga@gmail.com, tigrjonok74@gmail.com, seegi2011@mail ru, irin…" at bounding box center [701, 485] width 781 height 156
click at [472, 482] on textarea "marija.ostrovsky.riga@gmail.com, tigrjonok74@gmail.com, seegi2011@mail ru, irin…" at bounding box center [701, 485] width 781 height 156
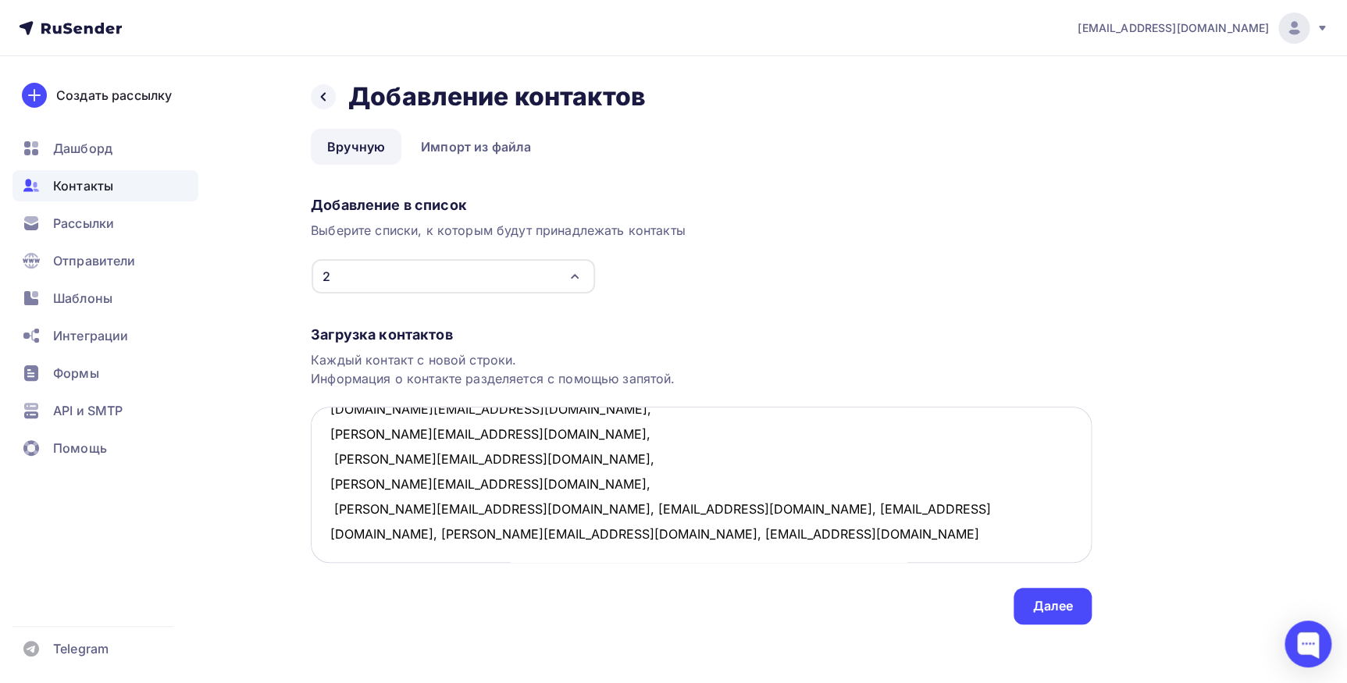
click at [431, 510] on textarea "marija.ostrovsky.riga@gmail.com, tigrjonok74@gmail.com, seegi2011@mail ru, irin…" at bounding box center [701, 485] width 781 height 156
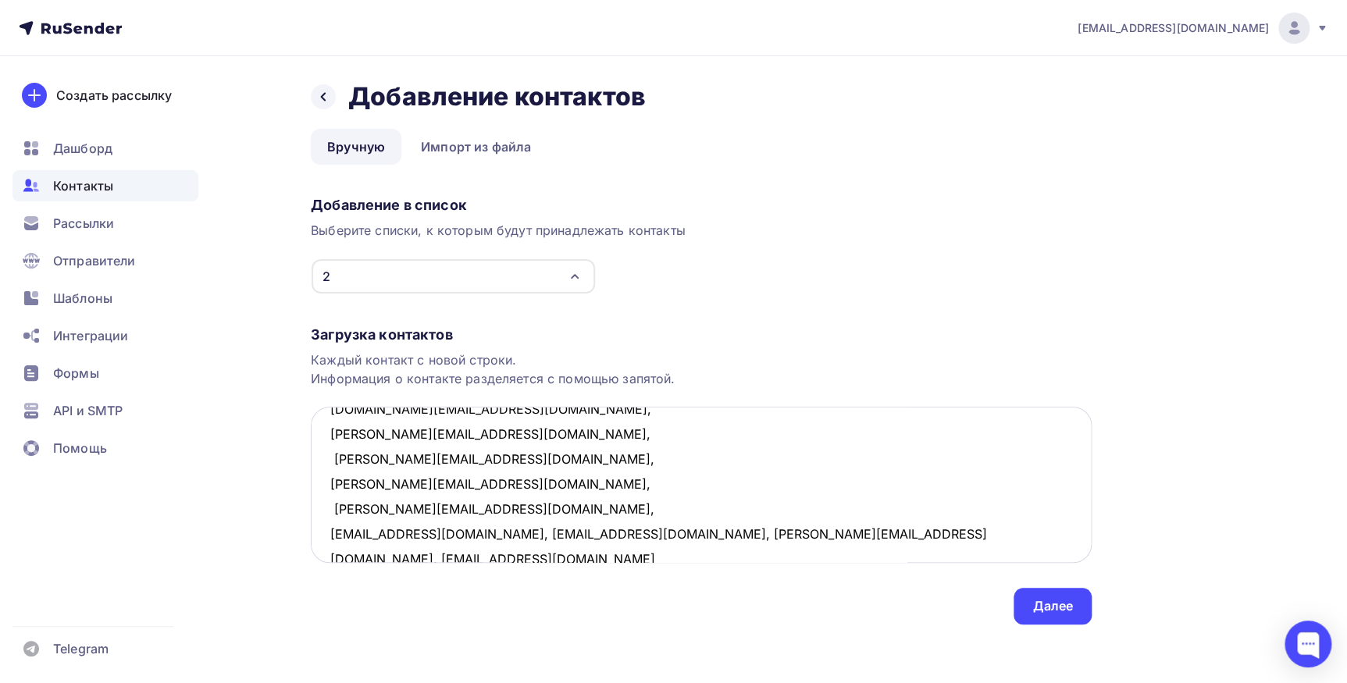
click at [442, 532] on textarea "marija.ostrovsky.riga@gmail.com, tigrjonok74@gmail.com, seegi2011@mail ru, irin…" at bounding box center [701, 485] width 781 height 156
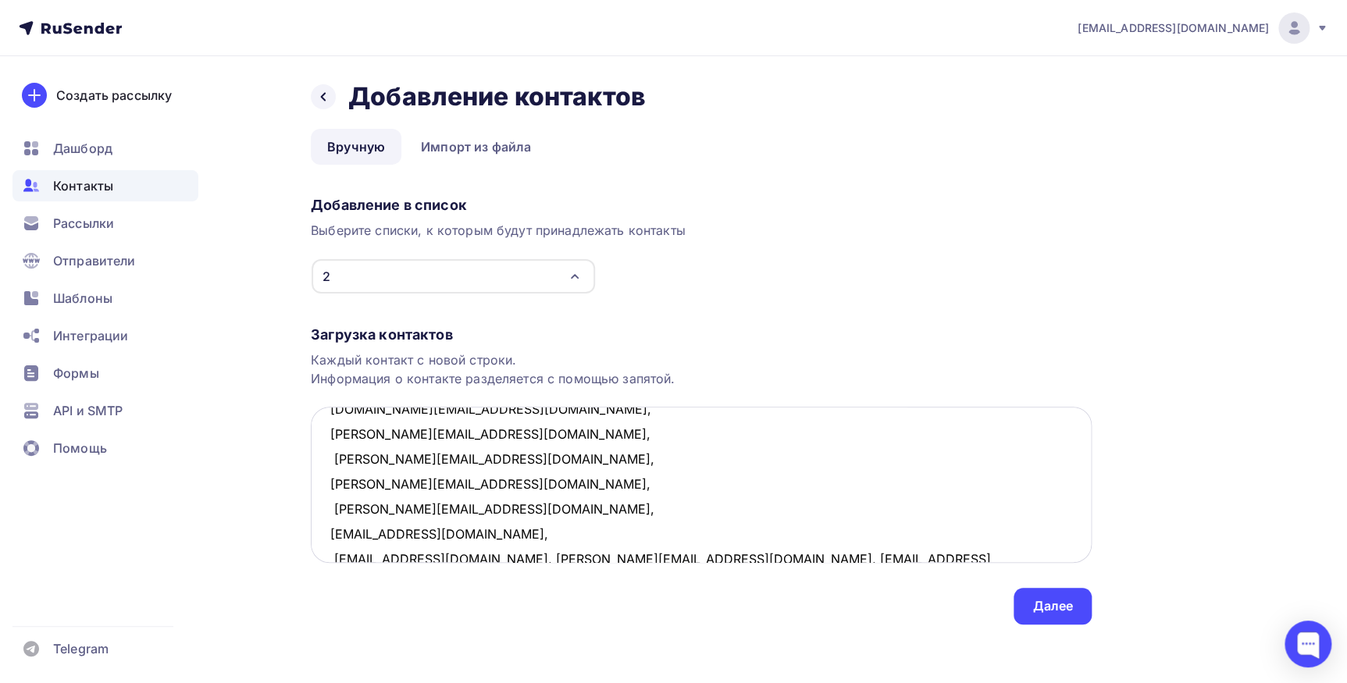
scroll to position [508, 0]
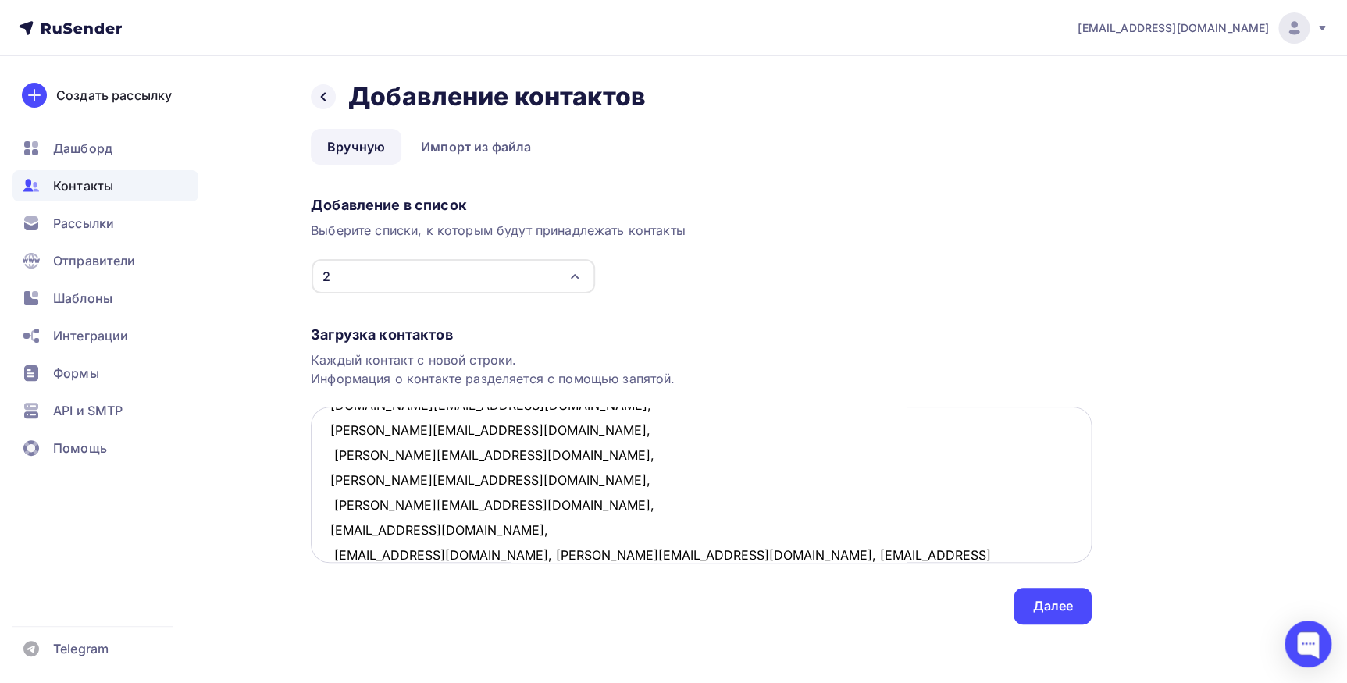
click at [450, 556] on textarea "marija.ostrovsky.riga@gmail.com, tigrjonok74@gmail.com, seegi2011@mail ru, irin…" at bounding box center [701, 485] width 781 height 156
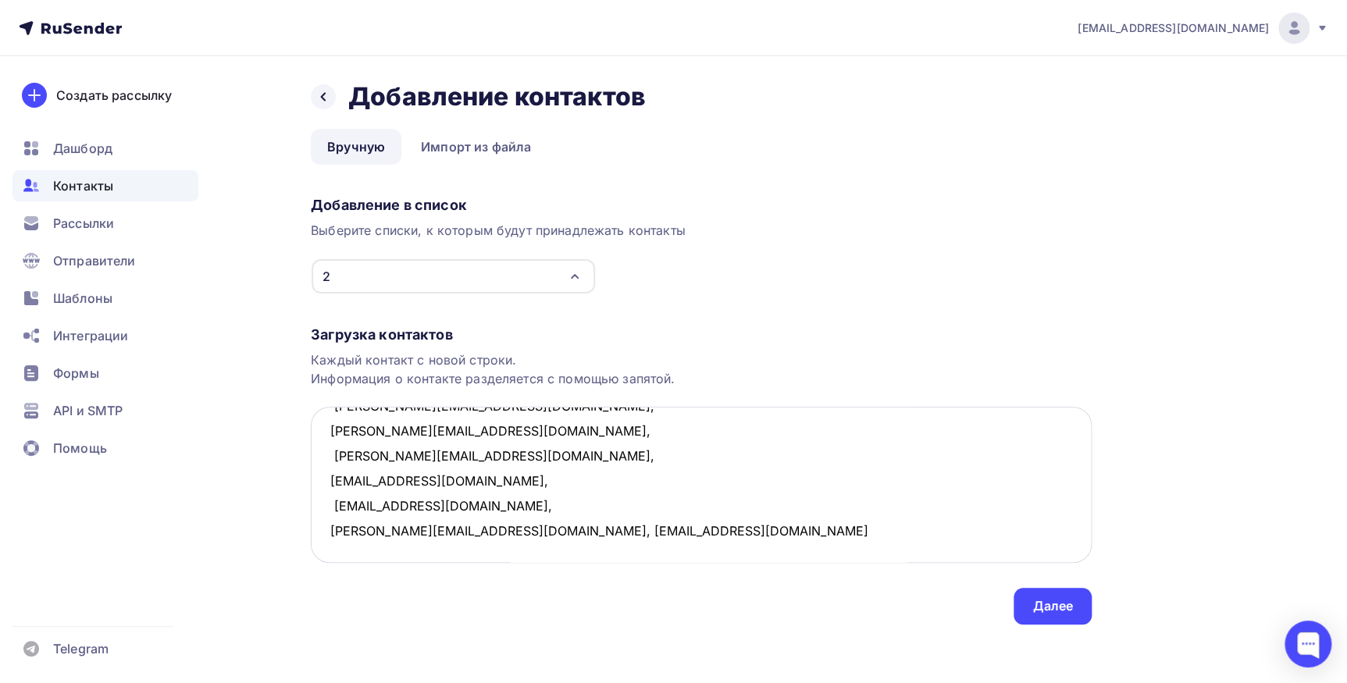
click at [459, 506] on textarea "marija.ostrovsky.riga@gmail.com, tigrjonok74@gmail.com, seegi2011@mail ru, irin…" at bounding box center [701, 485] width 781 height 156
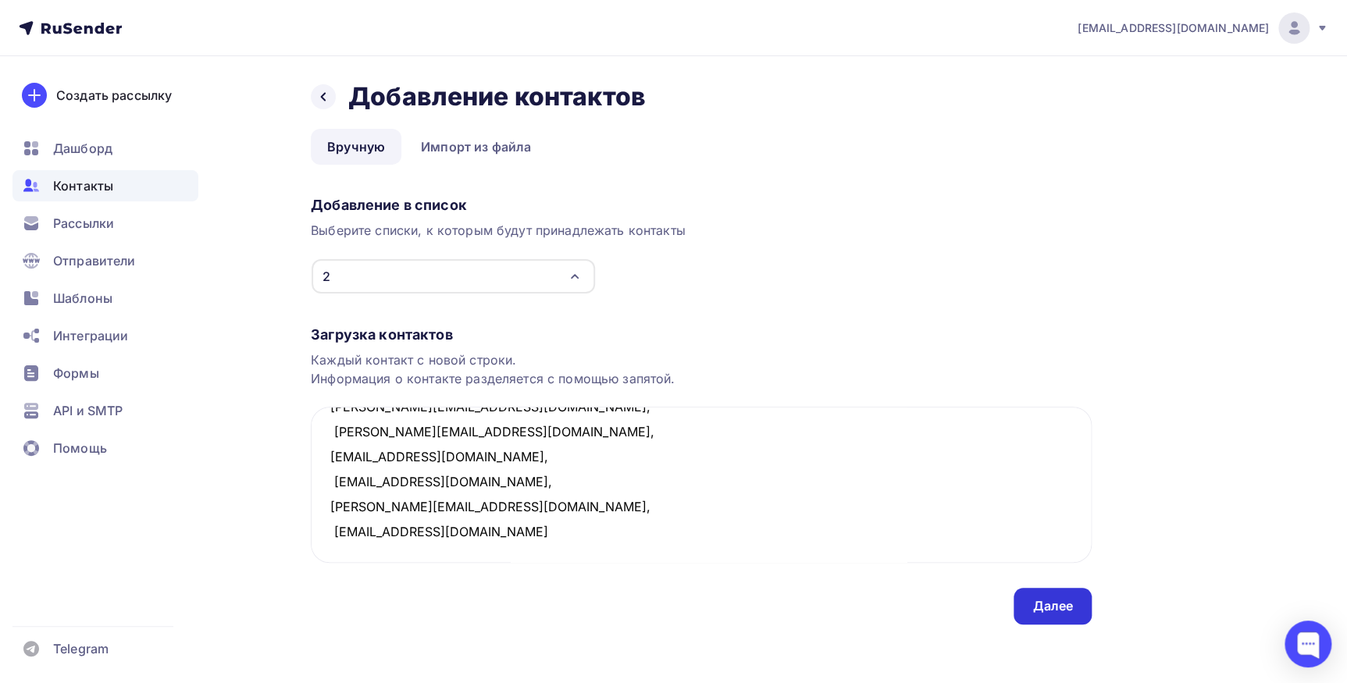
type textarea "marija.ostrovsky.riga@gmail.com, tigrjonok74@gmail.com, seegi2011@mail ru, irin…"
click at [1055, 607] on div "Далее" at bounding box center [1052, 606] width 41 height 18
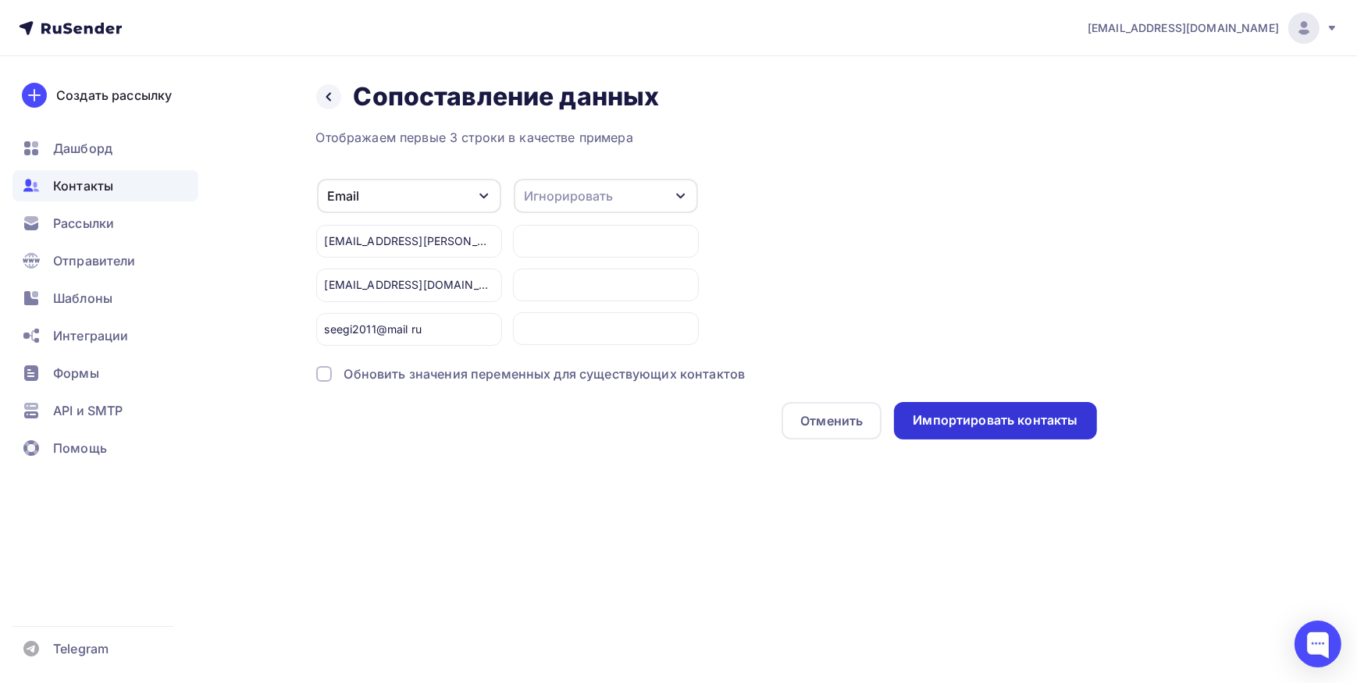
click at [988, 427] on div "Импортировать контакты" at bounding box center [995, 420] width 165 height 18
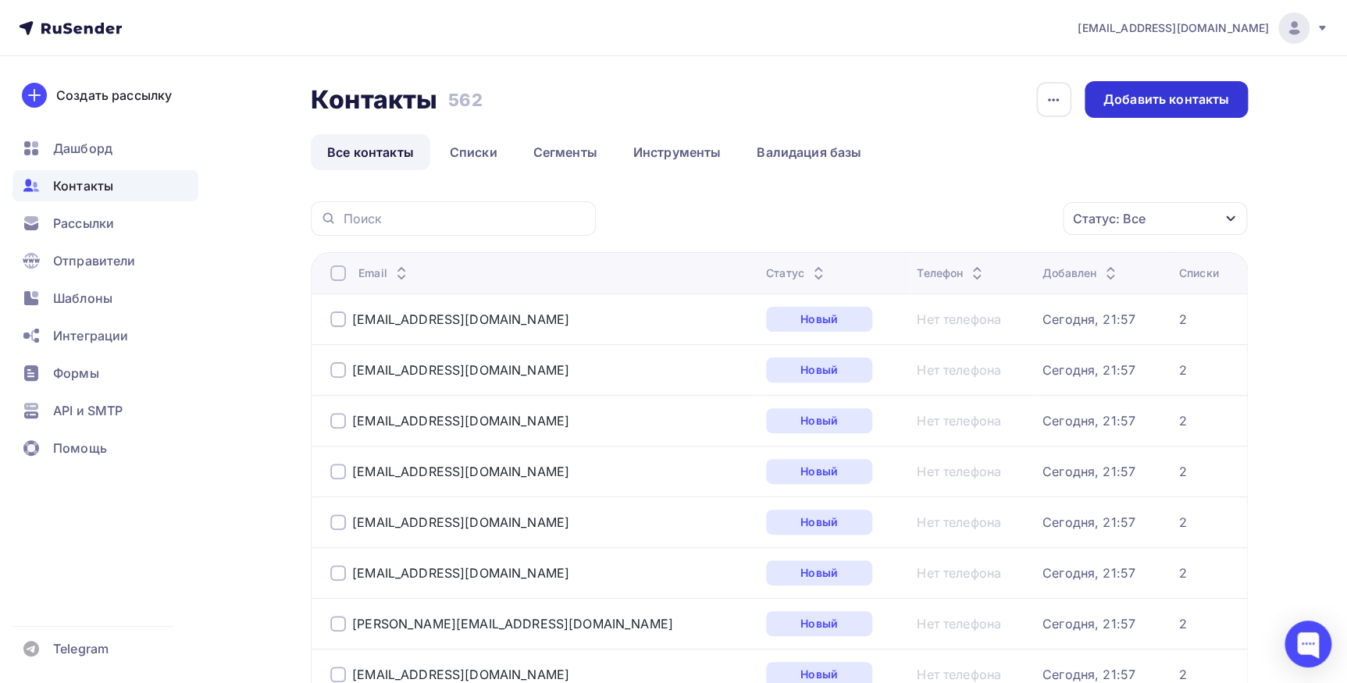
click at [1177, 95] on div "Добавить контакты" at bounding box center [1166, 100] width 126 height 18
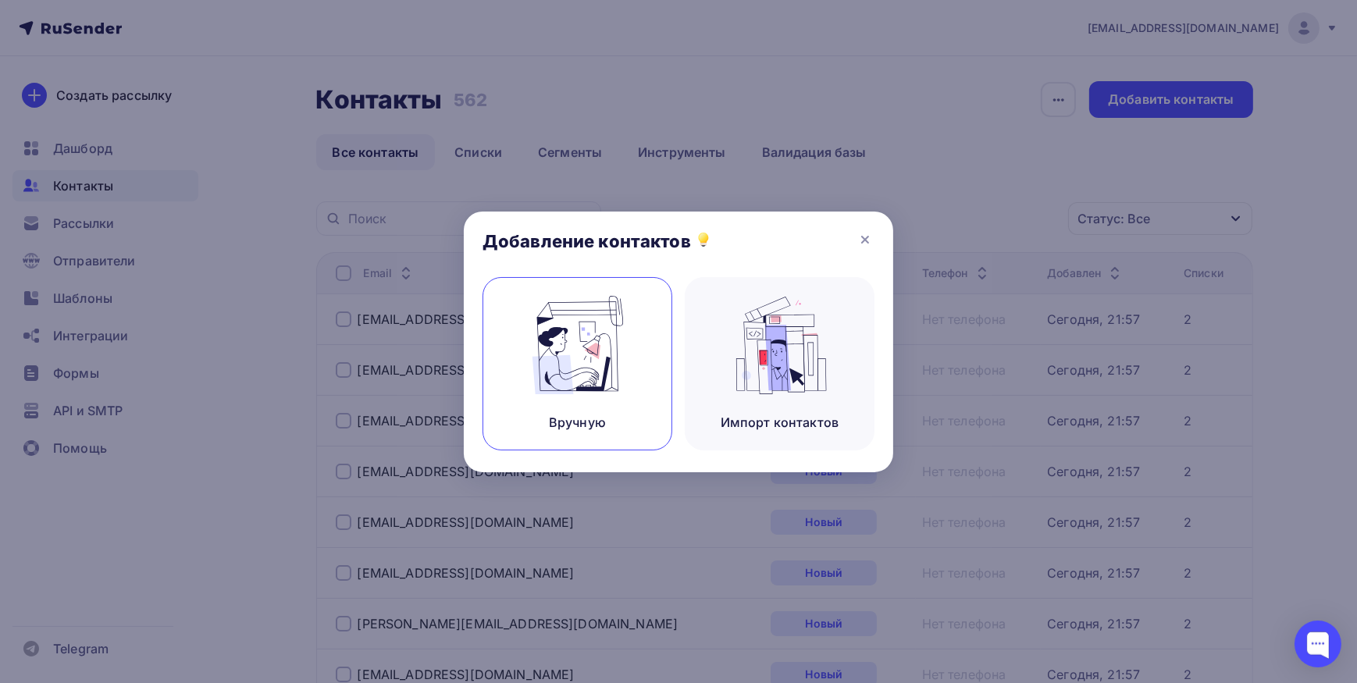
click at [588, 343] on img at bounding box center [577, 345] width 105 height 98
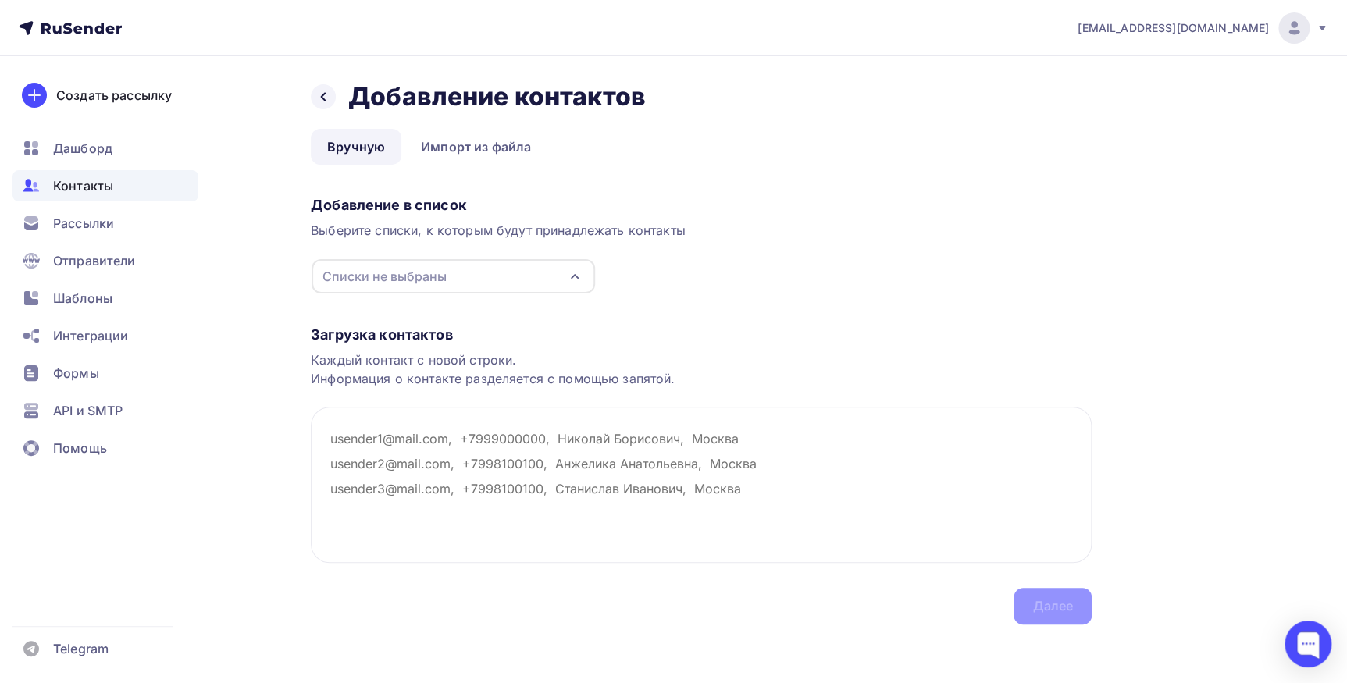
click at [568, 276] on icon "button" at bounding box center [574, 276] width 19 height 19
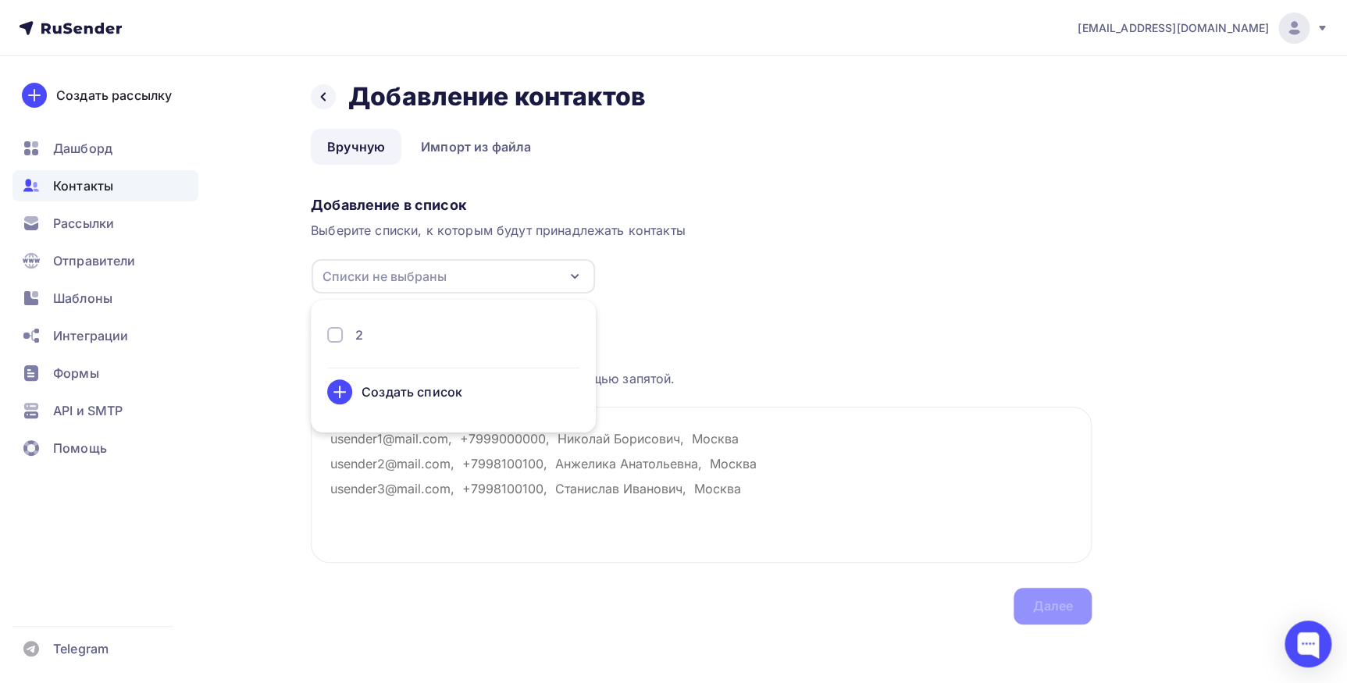
click at [476, 328] on div "2" at bounding box center [453, 335] width 252 height 19
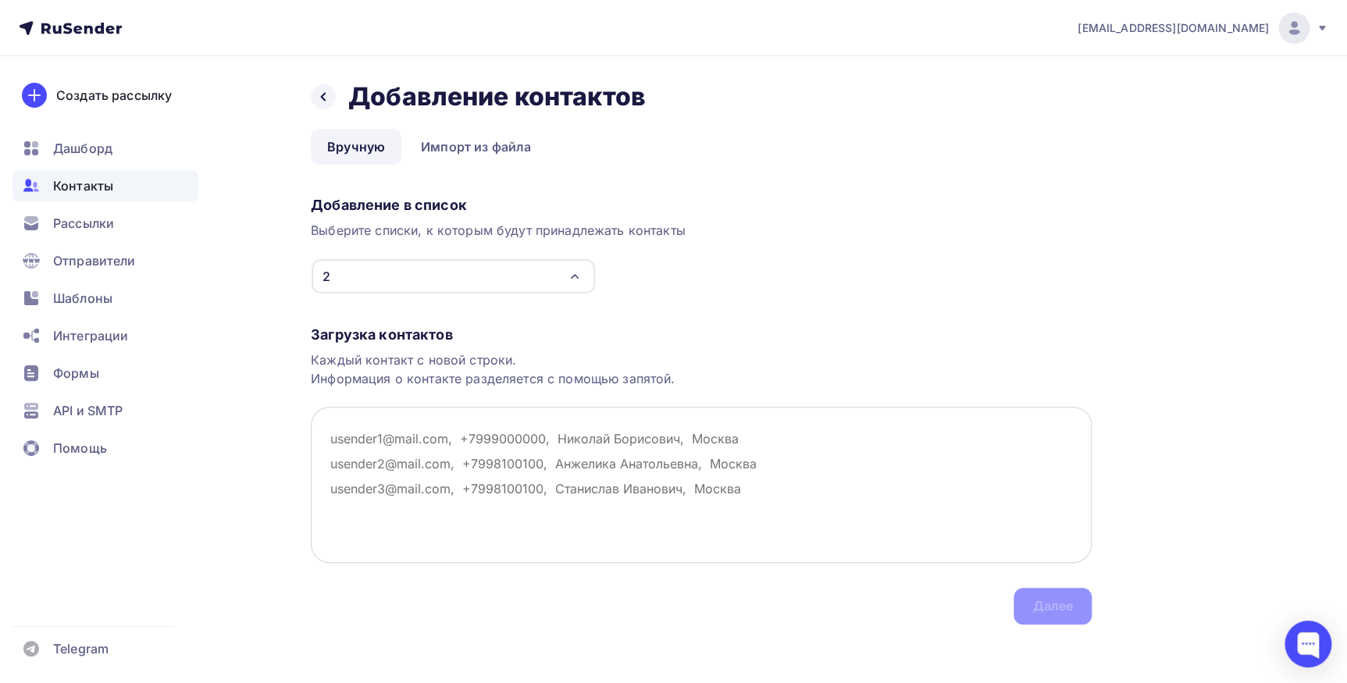
drag, startPoint x: 640, startPoint y: 413, endPoint x: 656, endPoint y: 429, distance: 22.6
click at [641, 413] on textarea at bounding box center [701, 485] width 781 height 156
click at [387, 437] on textarea at bounding box center [701, 485] width 781 height 156
paste textarea "[EMAIL_ADDRESS][DOMAIN_NAME], [EMAIL_ADDRESS][DOMAIN_NAME], [EMAIL_ADDRESS][DOM…"
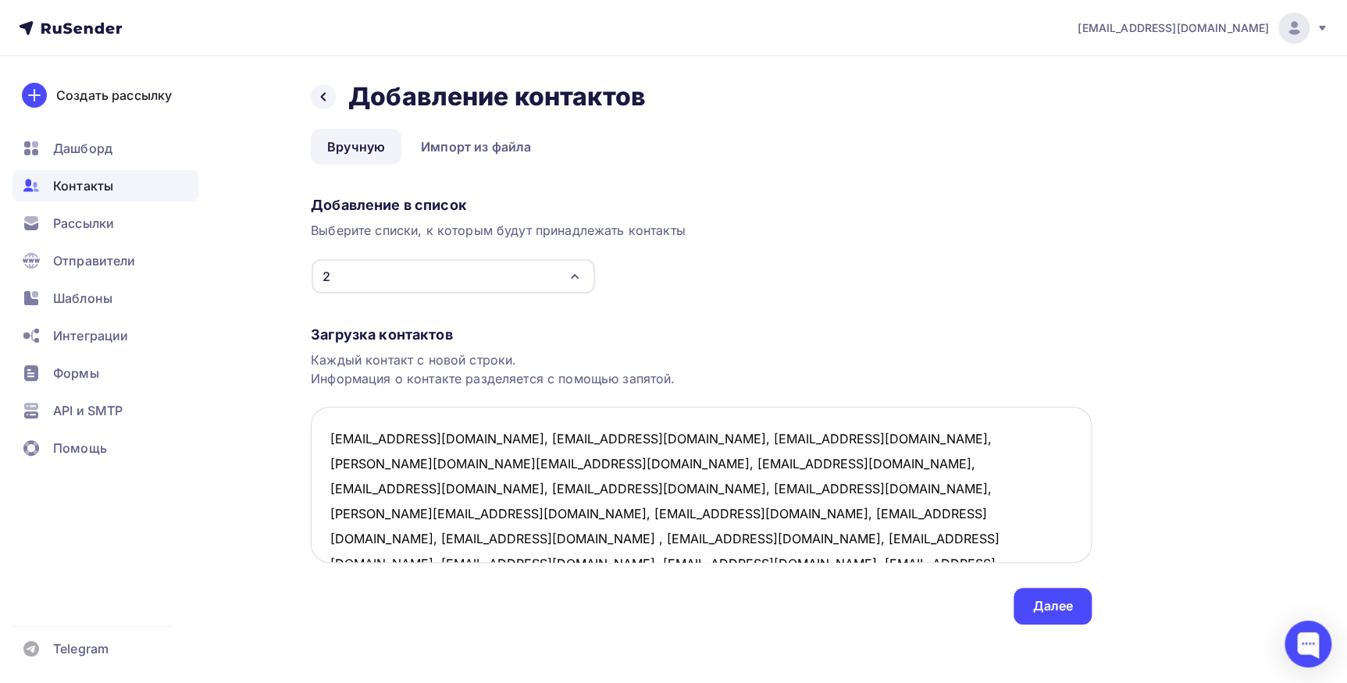
click at [452, 436] on textarea "[EMAIL_ADDRESS][DOMAIN_NAME], [EMAIL_ADDRESS][DOMAIN_NAME], [EMAIL_ADDRESS][DOM…" at bounding box center [701, 485] width 781 height 156
click at [454, 436] on textarea "Bisnesment@mail.ru, gerinalv@mail.ru, sultanovmg@mail.ru, klever-74.ru@mail.ru,…" at bounding box center [701, 485] width 781 height 156
click at [438, 461] on textarea "Bisnesment@mail.ru, gerinalv@mail.ru, sultanovmg@mail.ru, klever-74.ru@mail.ru,…" at bounding box center [701, 485] width 781 height 156
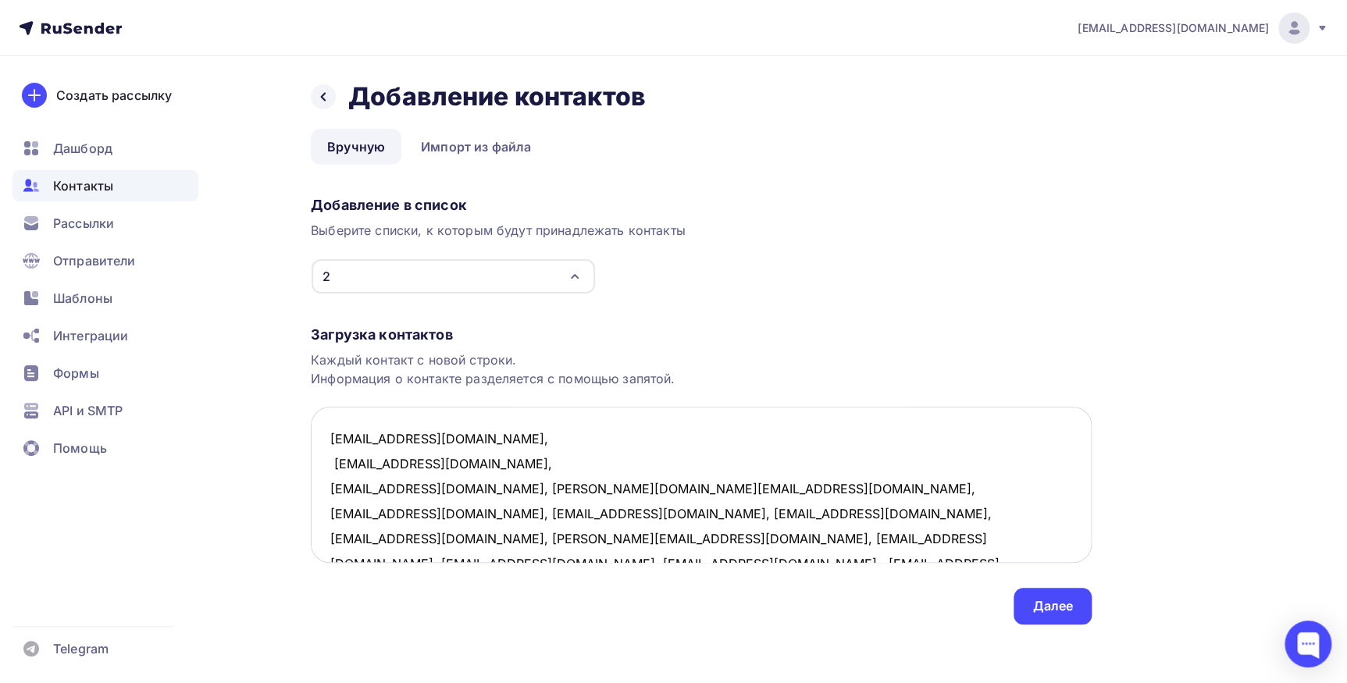
click at [455, 487] on textarea "Bisnesment@mail.ru, gerinalv@mail.ru, sultanovmg@mail.ru, klever-74.ru@mail.ru,…" at bounding box center [701, 485] width 781 height 156
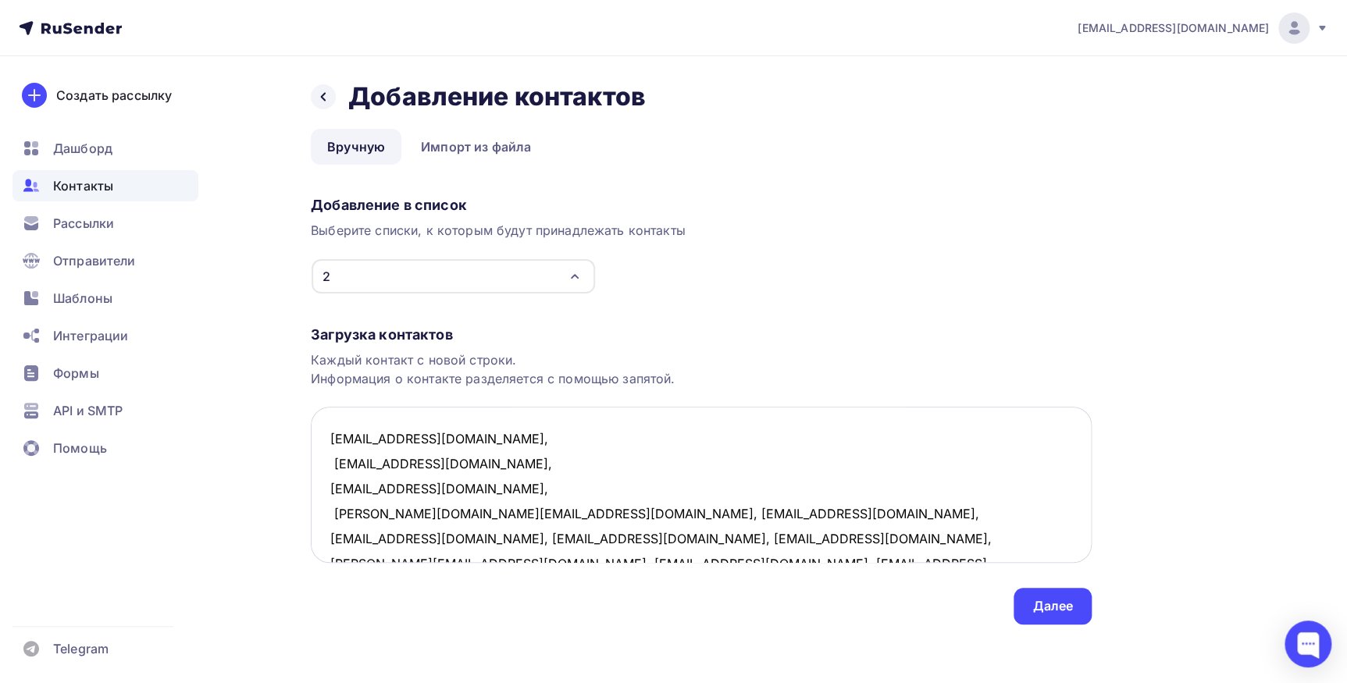
click at [461, 511] on textarea "Bisnesment@mail.ru, gerinalv@mail.ru, sultanovmg@mail.ru, klever-74.ru@mail.ru,…" at bounding box center [701, 485] width 781 height 156
click at [425, 544] on textarea "Bisnesment@mail.ru, gerinalv@mail.ru, sultanovmg@mail.ru, klever-74.ru@mail.ru,…" at bounding box center [701, 485] width 781 height 156
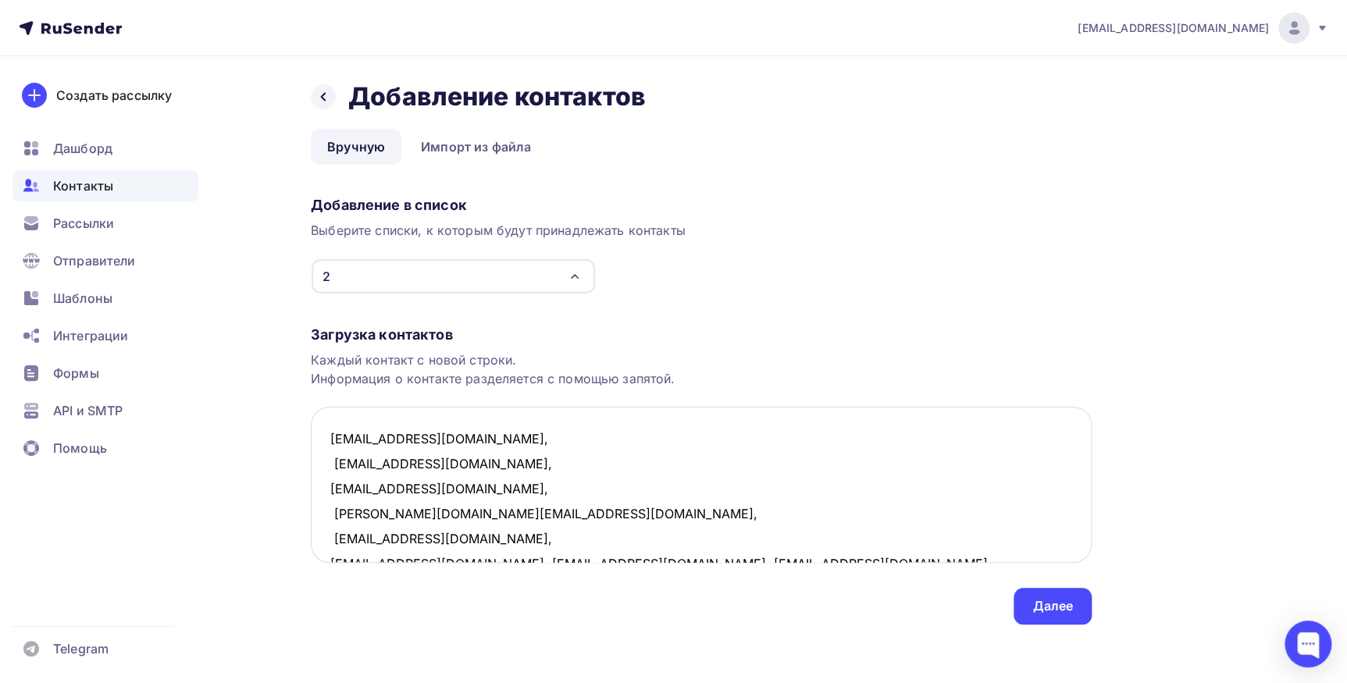
scroll to position [9, 0]
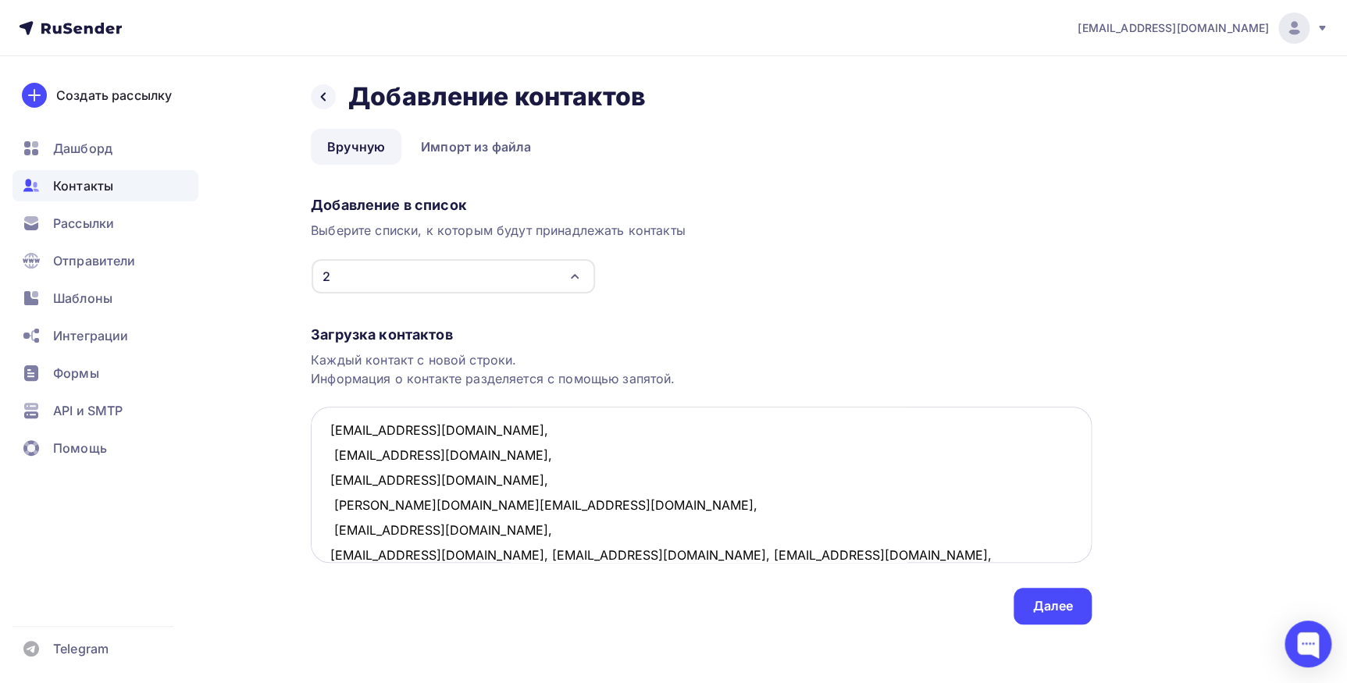
click at [493, 554] on textarea "Bisnesment@mail.ru, gerinalv@mail.ru, sultanovmg@mail.ru, klever-74.ru@mail.ru,…" at bounding box center [701, 485] width 781 height 156
click at [461, 552] on textarea "Bisnesment@mail.ru, gerinalv@mail.ru, sultanovmg@mail.ru, klever-74.ru@mail.ru,…" at bounding box center [701, 485] width 781 height 156
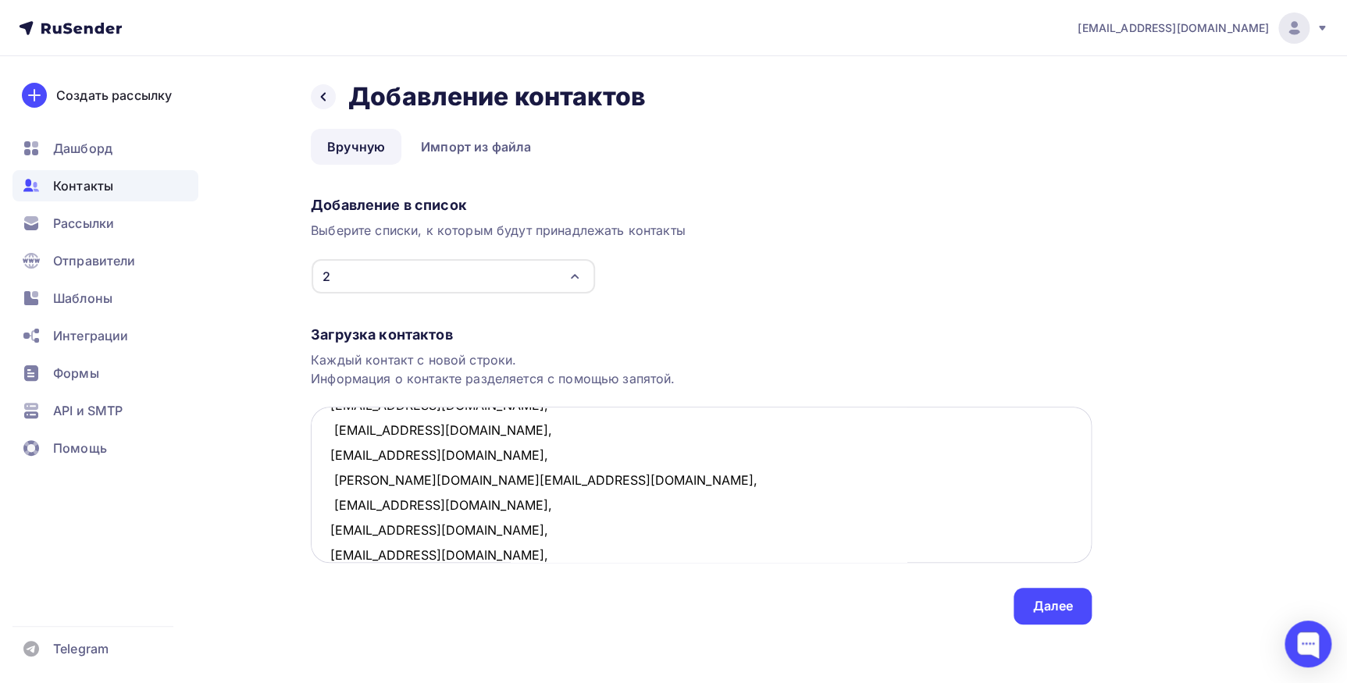
scroll to position [59, 0]
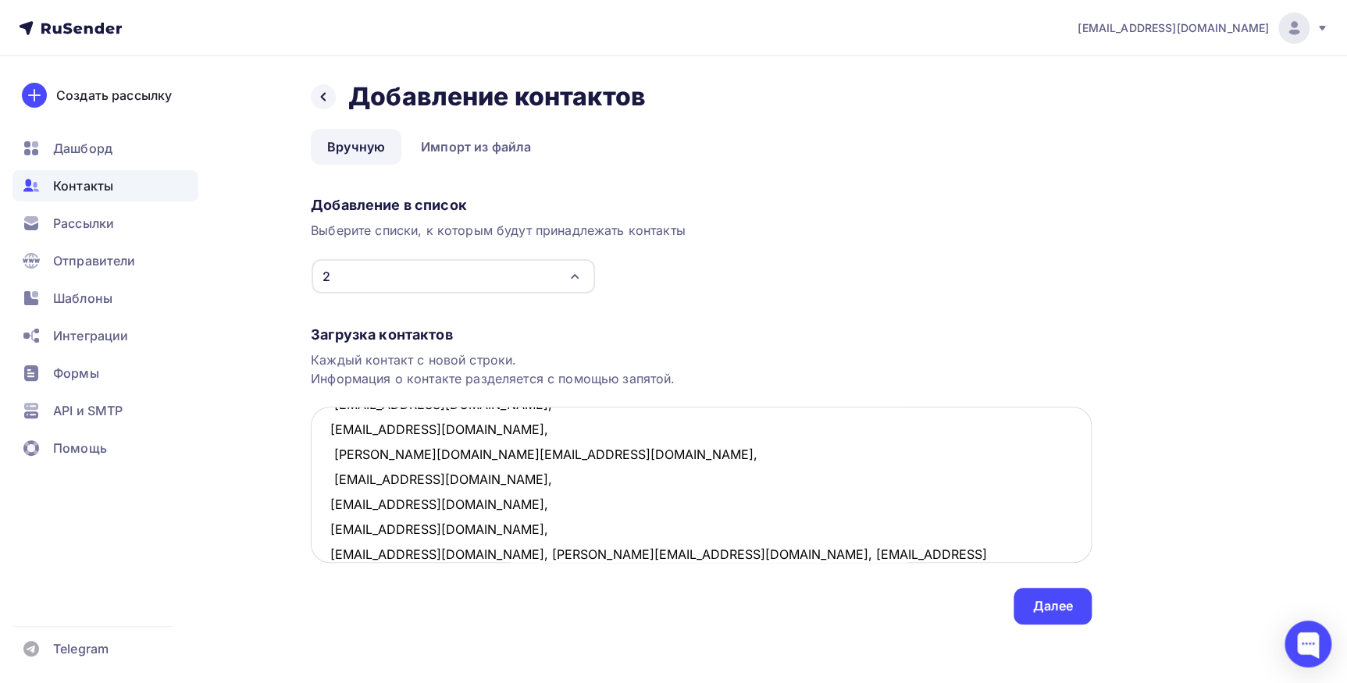
click at [454, 554] on textarea "Bisnesment@mail.ru, gerinalv@mail.ru, sultanovmg@mail.ru, klever-74.ru@mail.ru,…" at bounding box center [701, 485] width 781 height 156
click at [466, 548] on textarea "Bisnesment@mail.ru, gerinalv@mail.ru, sultanovmg@mail.ru, klever-74.ru@mail.ru,…" at bounding box center [701, 485] width 781 height 156
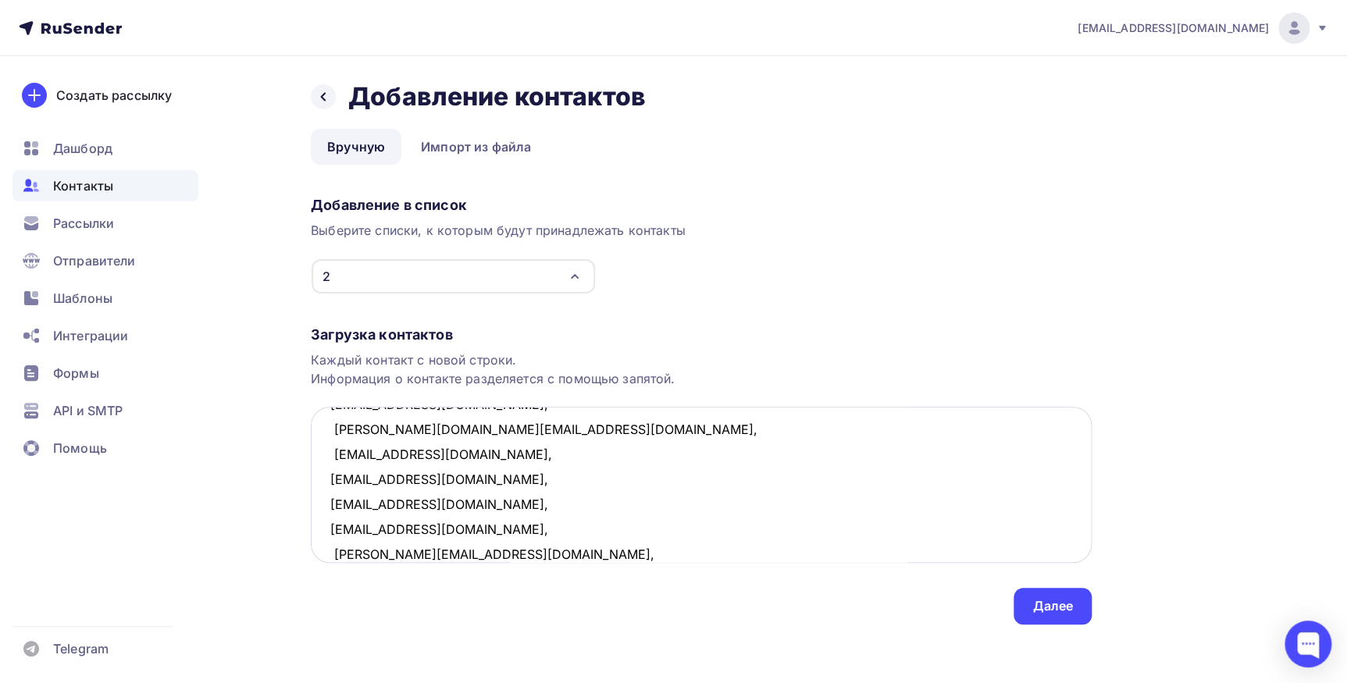
scroll to position [109, 0]
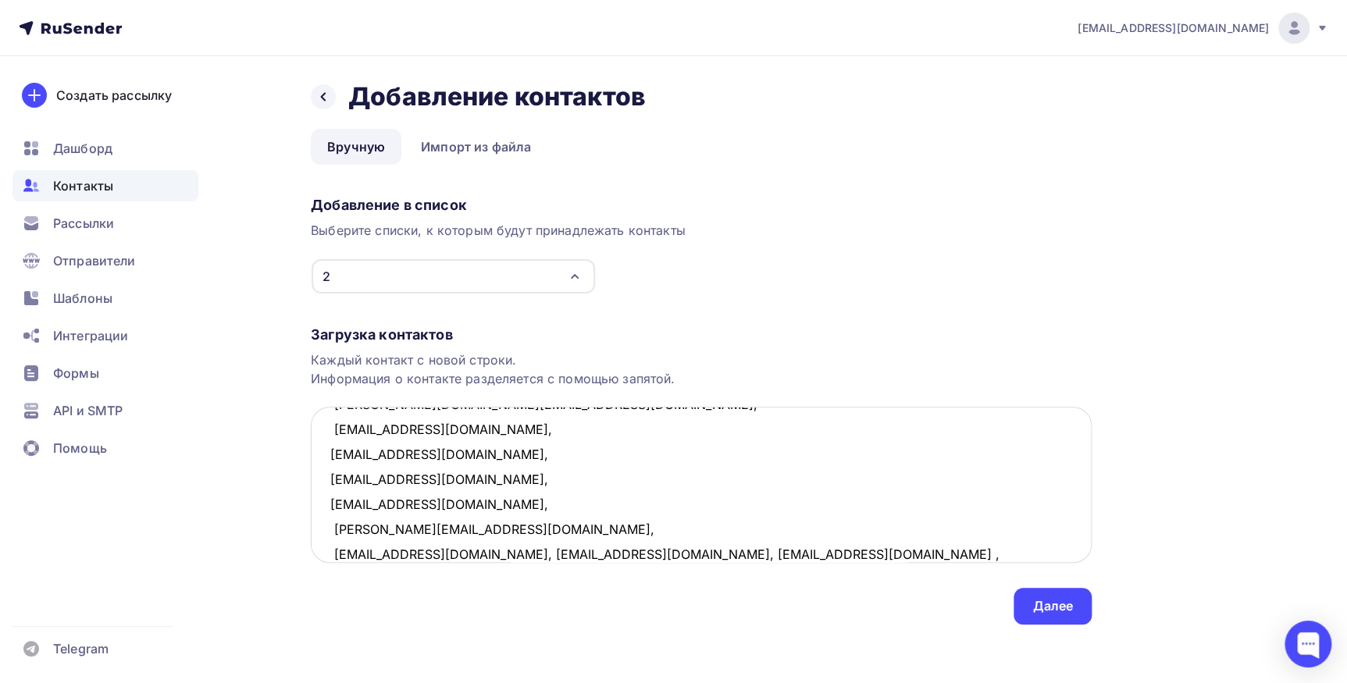
click at [514, 554] on textarea "Bisnesment@mail.ru, gerinalv@mail.ru, sultanovmg@mail.ru, klever-74.ru@mail.ru,…" at bounding box center [701, 485] width 781 height 156
click at [423, 554] on textarea "Bisnesment@mail.ru, gerinalv@mail.ru, sultanovmg@mail.ru, klever-74.ru@mail.ru,…" at bounding box center [701, 485] width 781 height 156
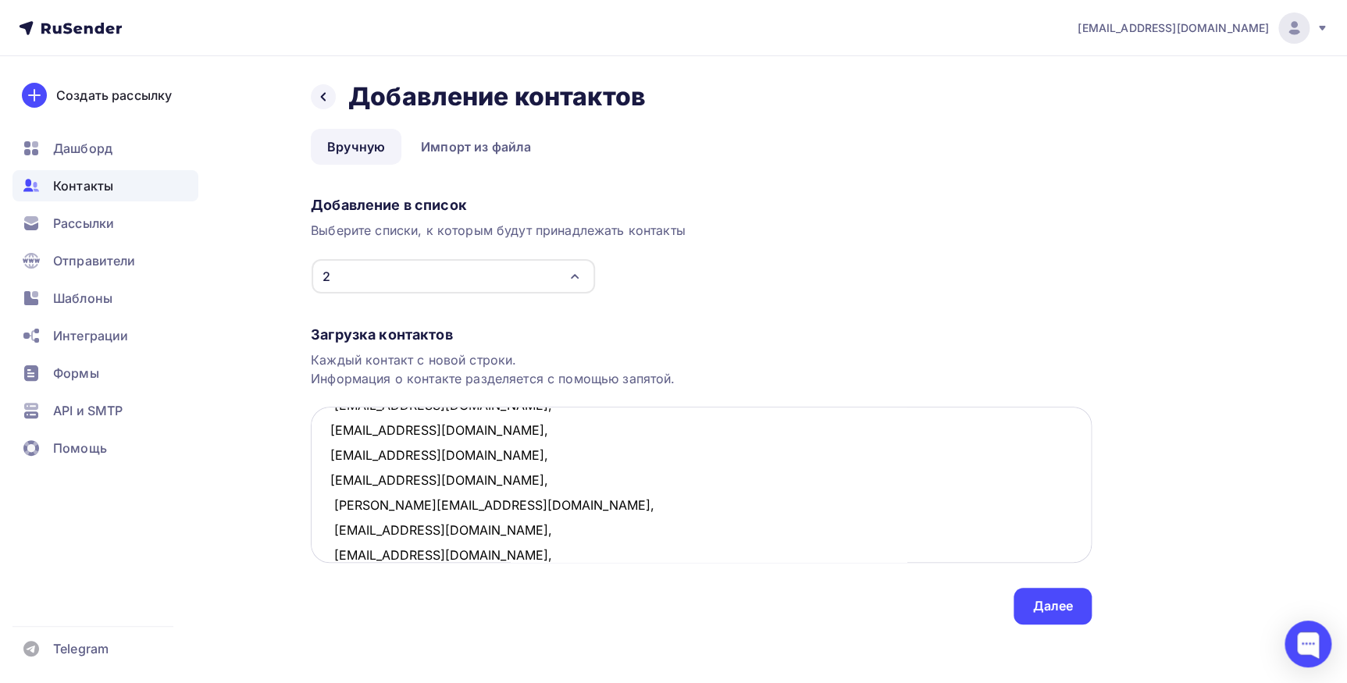
scroll to position [158, 0]
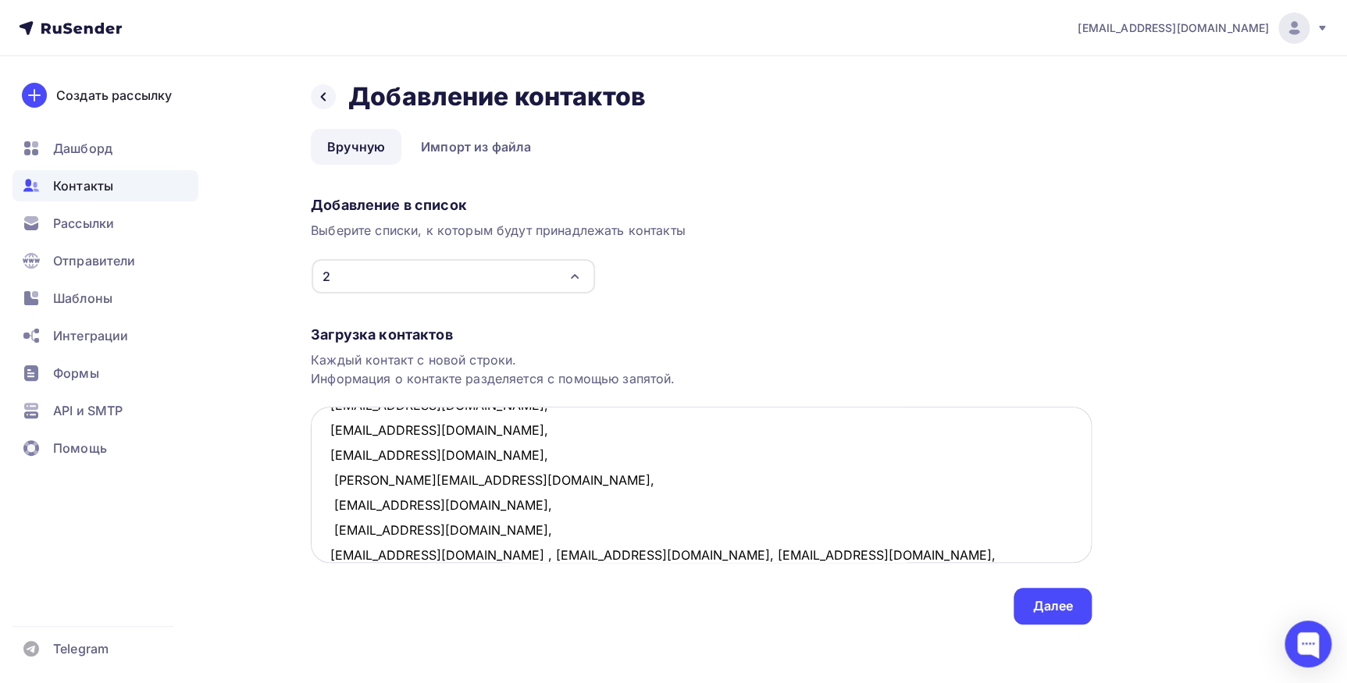
click at [466, 550] on textarea "Bisnesment@mail.ru, gerinalv@mail.ru, sultanovmg@mail.ru, klever-74.ru@mail.ru,…" at bounding box center [701, 485] width 781 height 156
click at [476, 554] on textarea "Bisnesment@mail.ru, gerinalv@mail.ru, sultanovmg@mail.ru, klever-74.ru@mail.ru,…" at bounding box center [701, 485] width 781 height 156
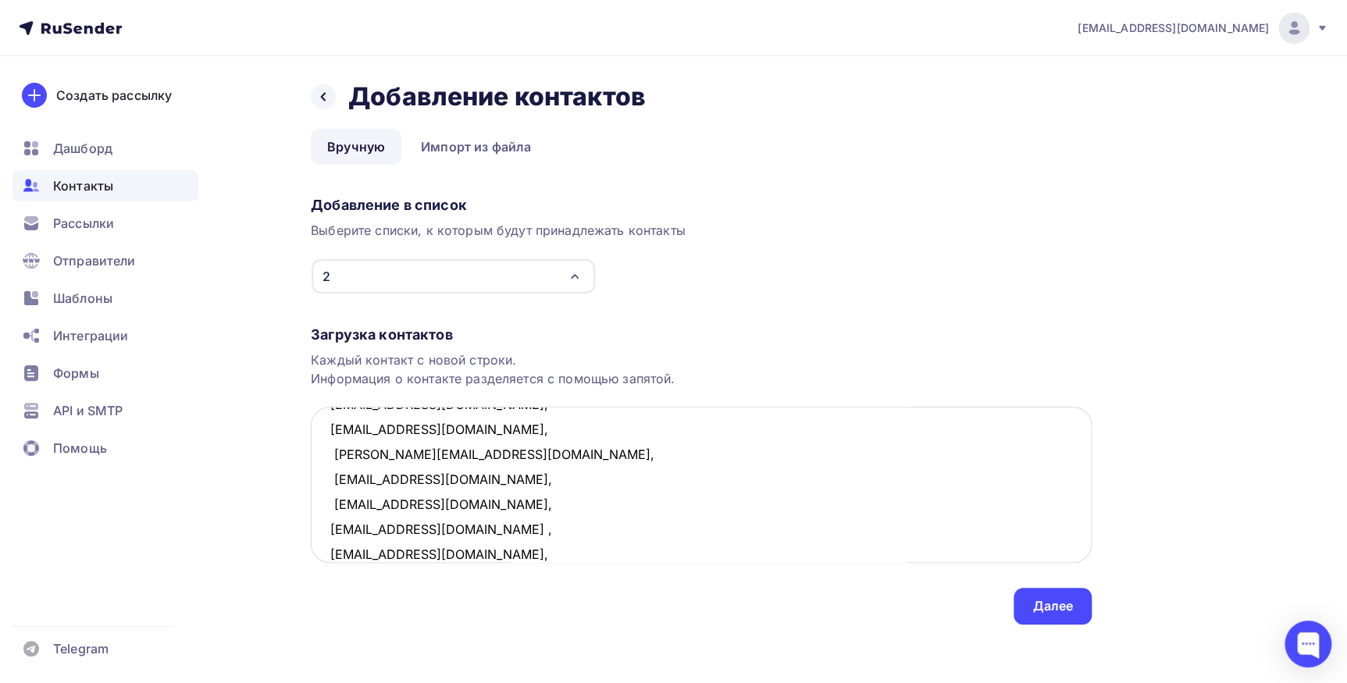
scroll to position [209, 0]
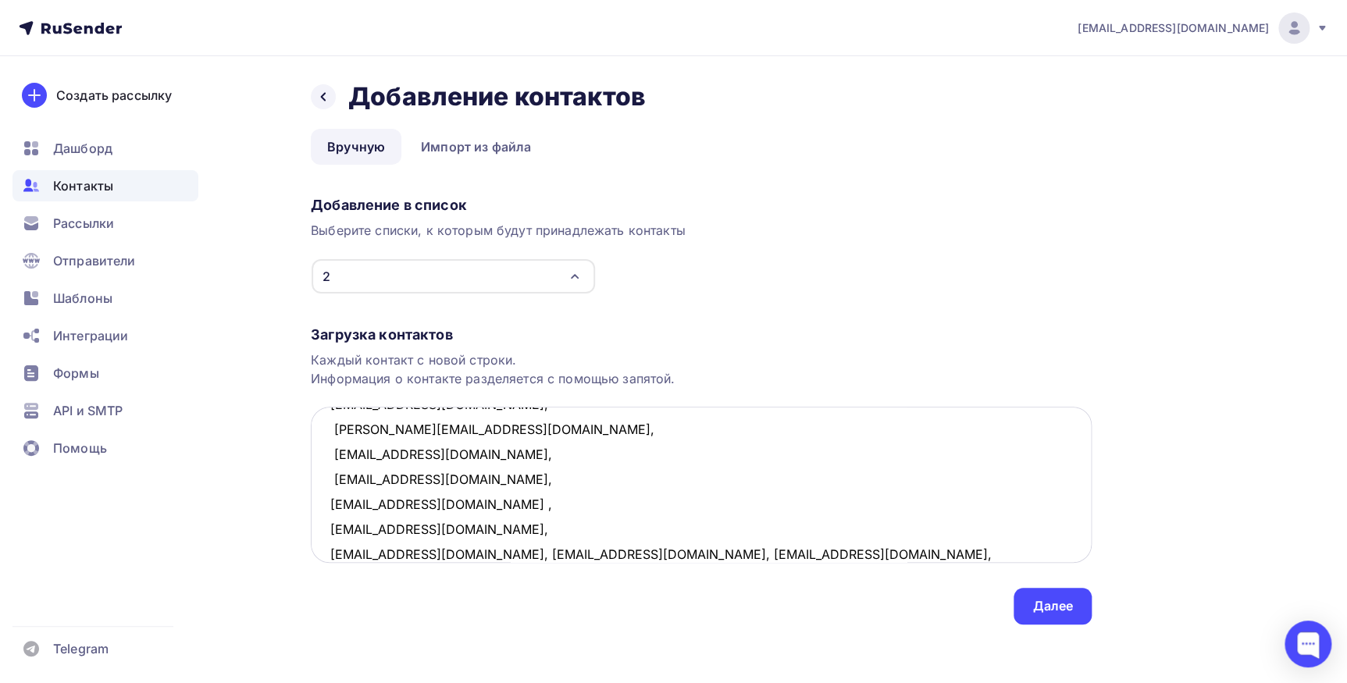
click at [455, 554] on textarea "Bisnesment@mail.ru, gerinalv@mail.ru, sultanovmg@mail.ru, klever-74.ru@mail.ru,…" at bounding box center [701, 485] width 781 height 156
click at [476, 552] on textarea "Bisnesment@mail.ru, gerinalv@mail.ru, sultanovmg@mail.ru, klever-74.ru@mail.ru,…" at bounding box center [701, 485] width 781 height 156
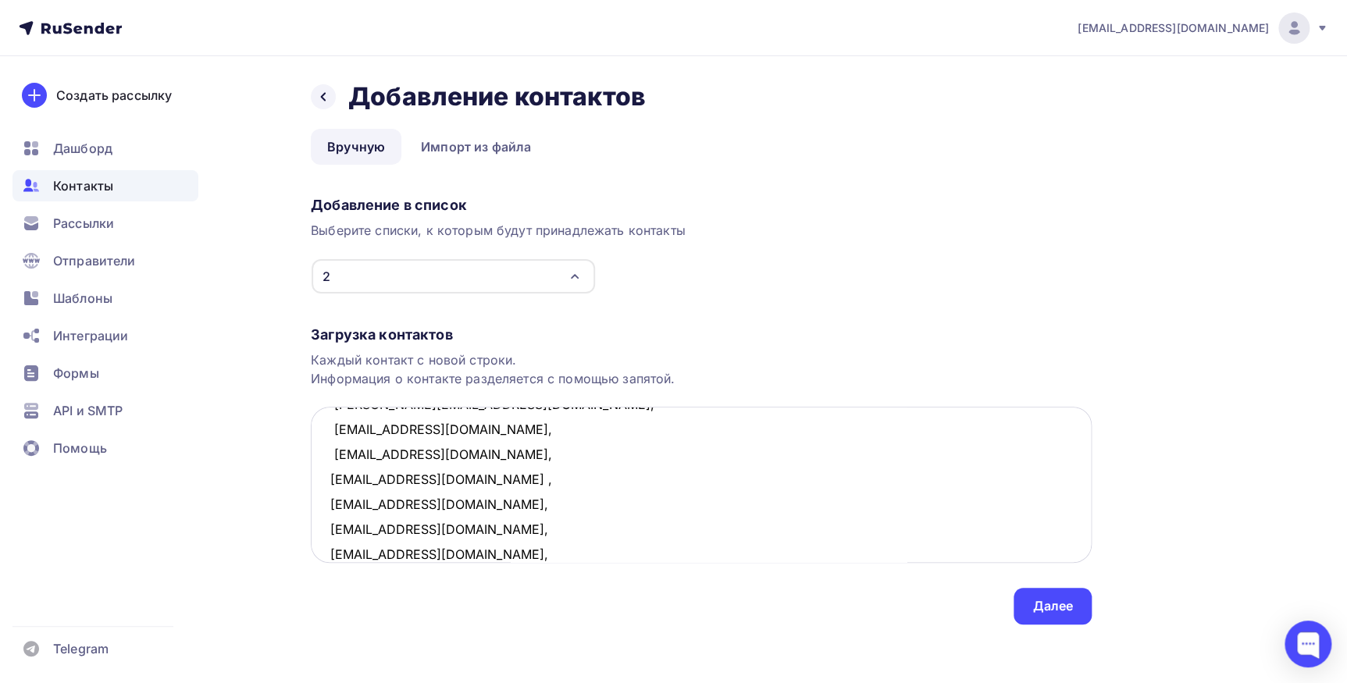
scroll to position [258, 0]
click at [441, 553] on textarea "Bisnesment@mail.ru, gerinalv@mail.ru, sultanovmg@mail.ru, klever-74.ru@mail.ru,…" at bounding box center [701, 485] width 781 height 156
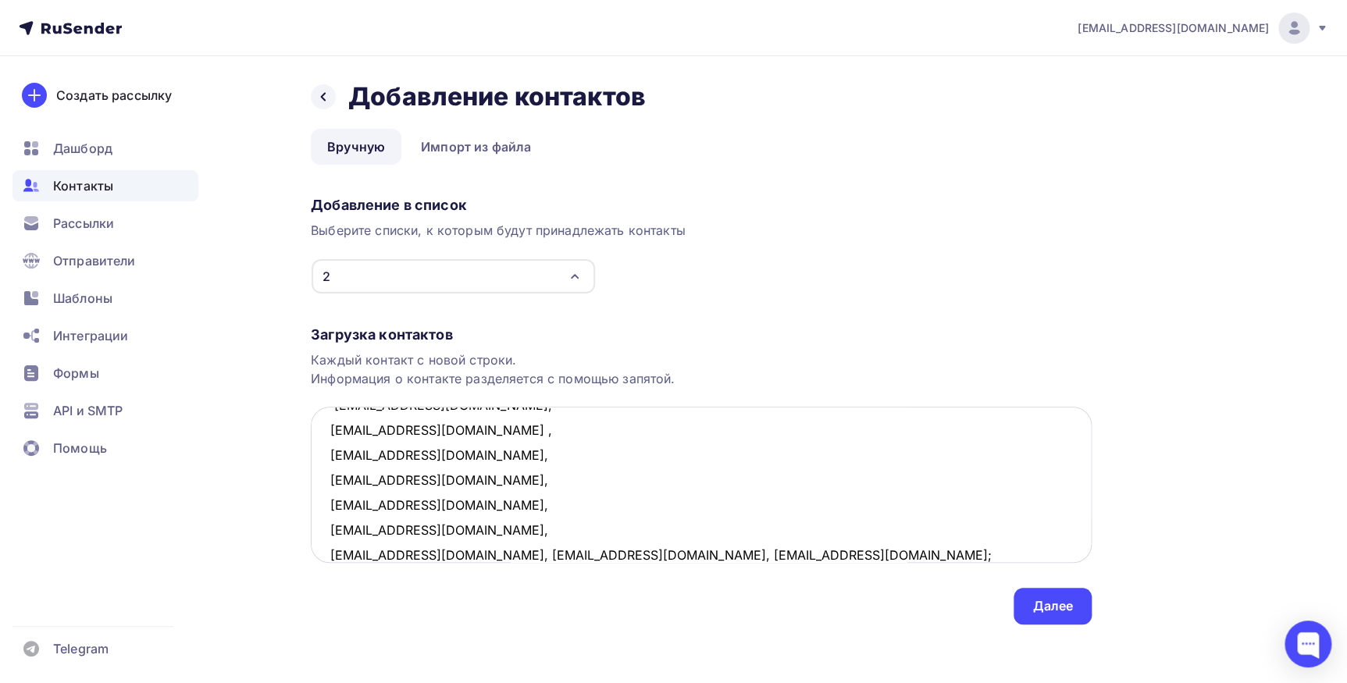
click at [454, 550] on textarea "Bisnesment@mail.ru, gerinalv@mail.ru, sultanovmg@mail.ru, klever-74.ru@mail.ru,…" at bounding box center [701, 485] width 781 height 156
click at [451, 554] on textarea "Bisnesment@mail.ru, gerinalv@mail.ru, sultanovmg@mail.ru, klever-74.ru@mail.ru,…" at bounding box center [701, 485] width 781 height 156
click at [442, 554] on textarea "Bisnesment@mail.ru, gerinalv@mail.ru, sultanovmg@mail.ru, klever-74.ru@mail.ru,…" at bounding box center [701, 485] width 781 height 156
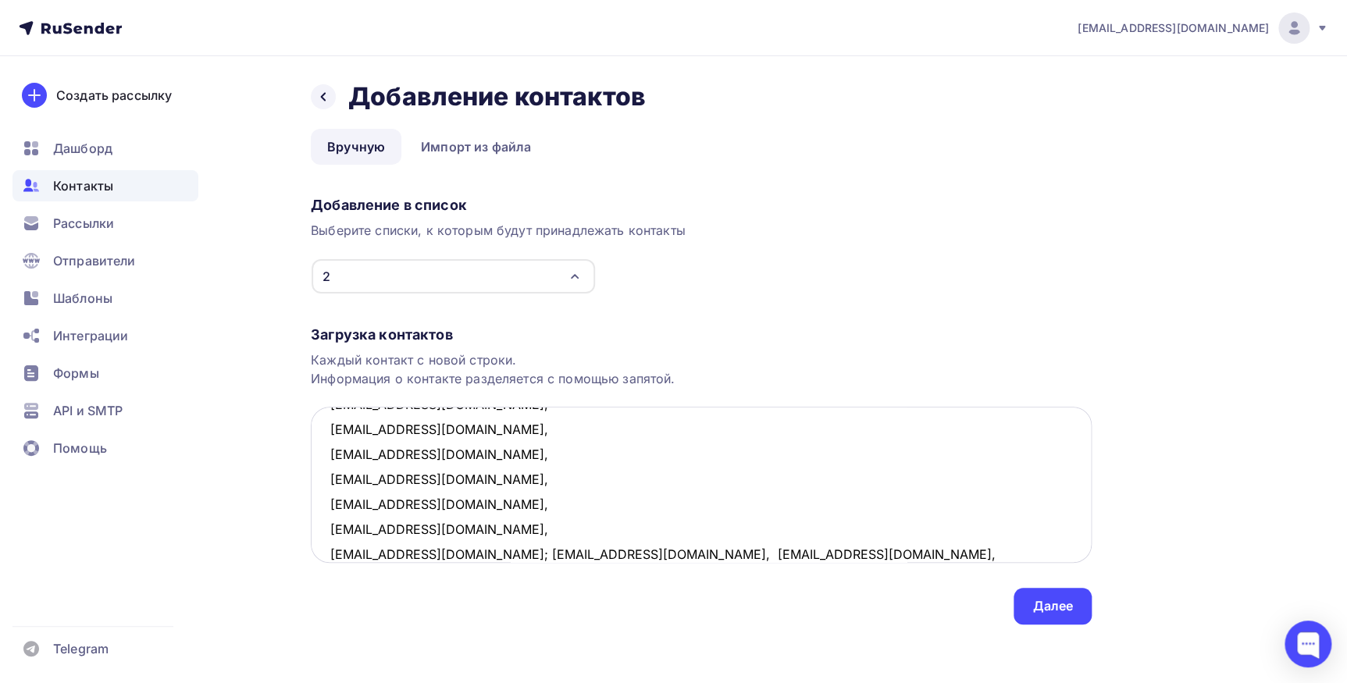
click at [453, 556] on textarea "Bisnesment@mail.ru, gerinalv@mail.ru, sultanovmg@mail.ru, klever-74.ru@mail.ru,…" at bounding box center [701, 485] width 781 height 156
click at [431, 554] on textarea "Bisnesment@mail.ru, gerinalv@mail.ru, sultanovmg@mail.ru, klever-74.ru@mail.ru,…" at bounding box center [701, 485] width 781 height 156
click at [455, 550] on textarea "Bisnesment@mail.ru, gerinalv@mail.ru, sultanovmg@mail.ru, klever-74.ru@mail.ru,…" at bounding box center [701, 485] width 781 height 156
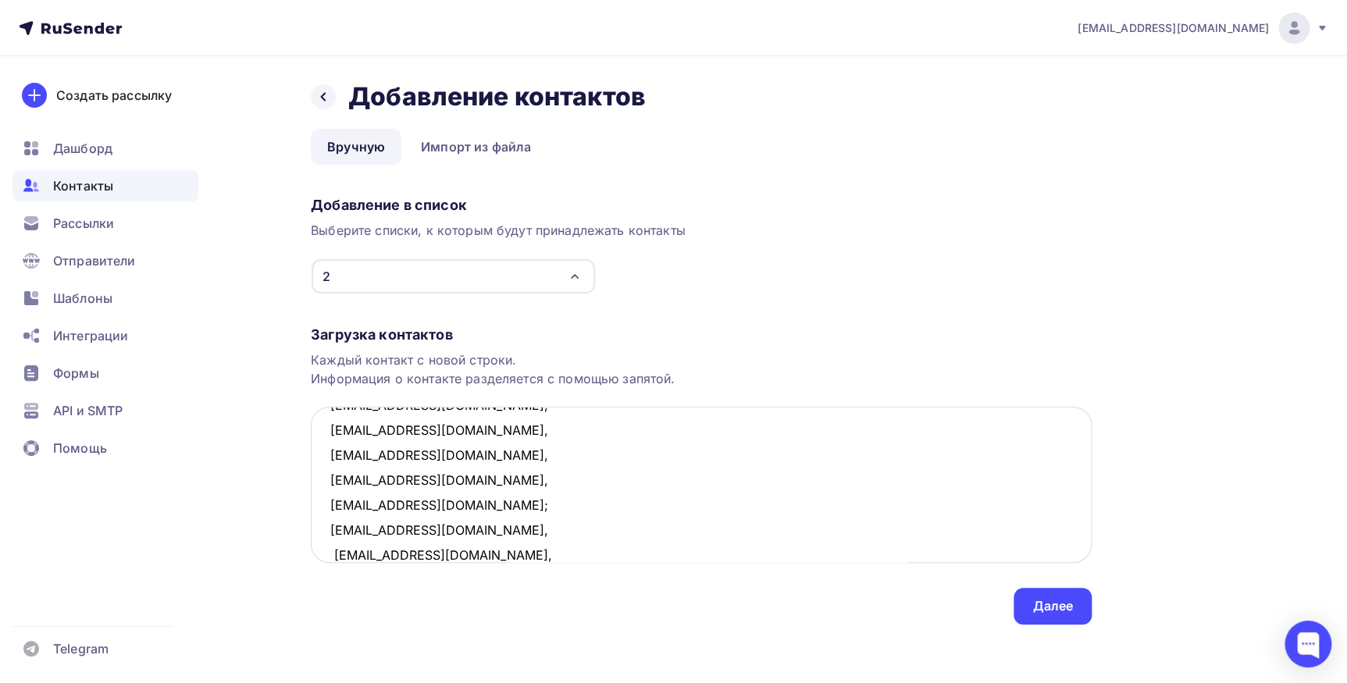
scroll to position [408, 0]
click at [477, 552] on textarea "Bisnesment@mail.ru, gerinalv@mail.ru, sultanovmg@mail.ru, klever-74.ru@mail.ru,…" at bounding box center [701, 485] width 781 height 156
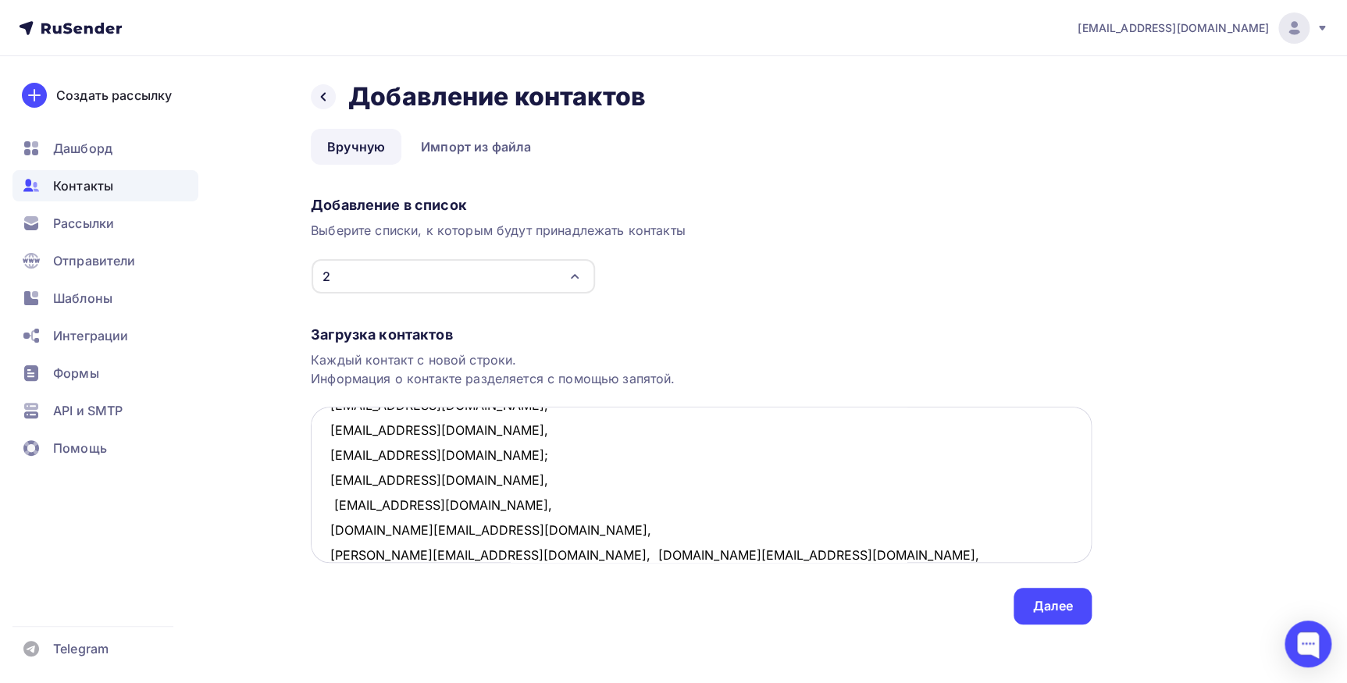
click at [507, 553] on textarea "Bisnesment@mail.ru, gerinalv@mail.ru, sultanovmg@mail.ru, klever-74.ru@mail.ru,…" at bounding box center [701, 485] width 781 height 156
click at [487, 554] on textarea "Bisnesment@mail.ru, gerinalv@mail.ru, sultanovmg@mail.ru, klever-74.ru@mail.ru,…" at bounding box center [701, 485] width 781 height 156
click at [433, 554] on textarea "Bisnesment@mail.ru, gerinalv@mail.ru, sultanovmg@mail.ru, klever-74.ru@mail.ru,…" at bounding box center [701, 485] width 781 height 156
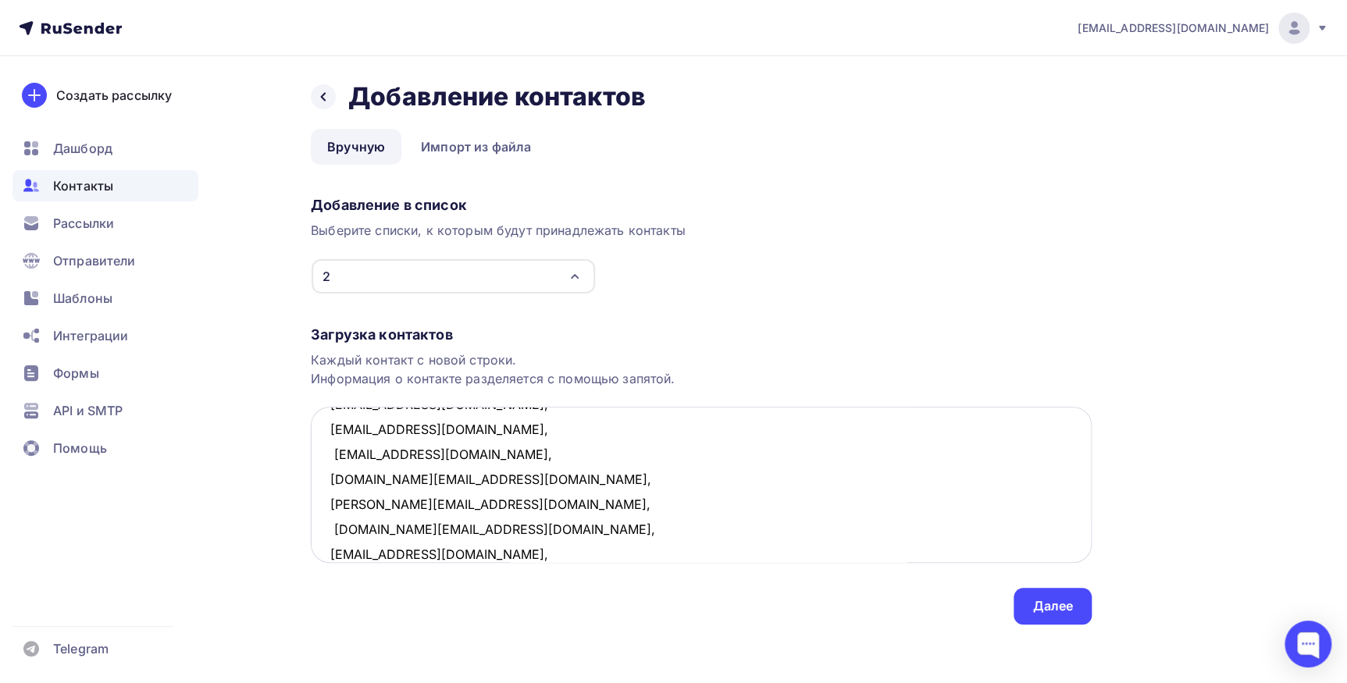
scroll to position [508, 0]
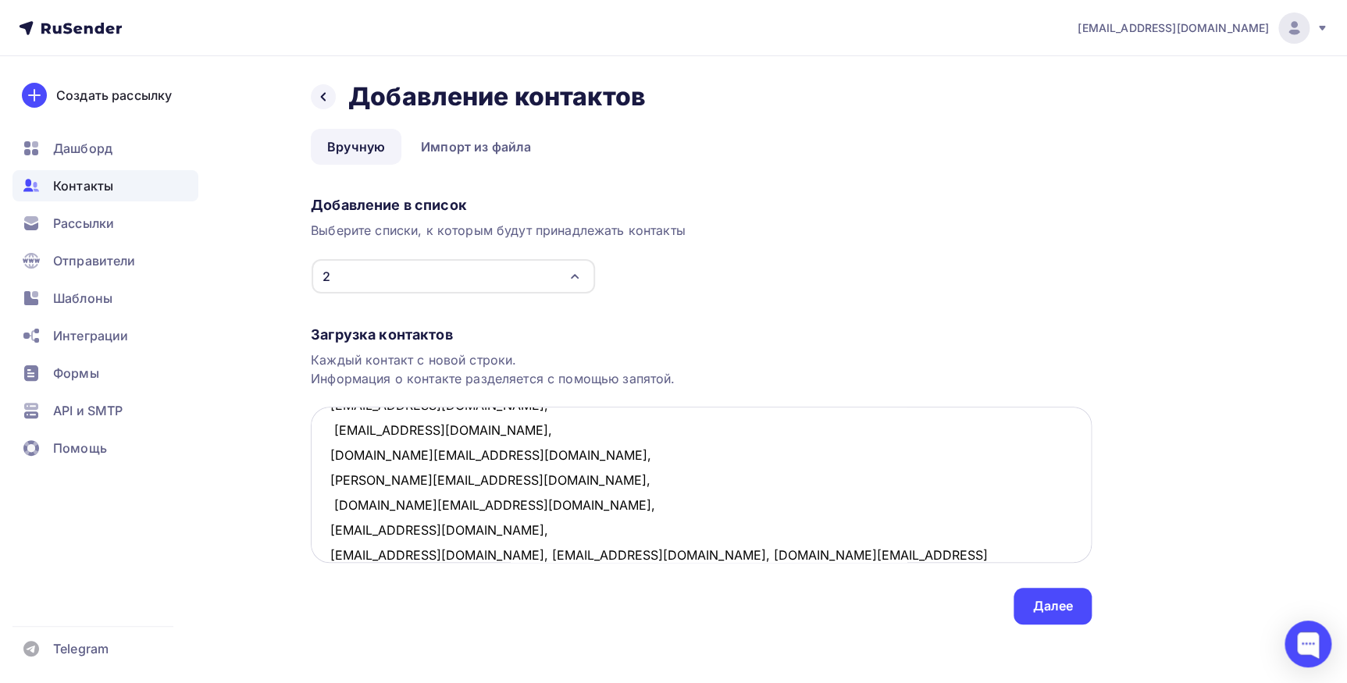
click at [487, 553] on textarea "Bisnesment@mail.ru, gerinalv@mail.ru, sultanovmg@mail.ru, klever-74.ru@mail.ru,…" at bounding box center [701, 485] width 781 height 156
click at [490, 553] on textarea "Bisnesment@mail.ru, gerinalv@mail.ru, sultanovmg@mail.ru, klever-74.ru@mail.ru,…" at bounding box center [701, 485] width 781 height 156
click at [410, 554] on textarea "Bisnesment@mail.ru, gerinalv@mail.ru, sultanovmg@mail.ru, klever-74.ru@mail.ru,…" at bounding box center [701, 485] width 781 height 156
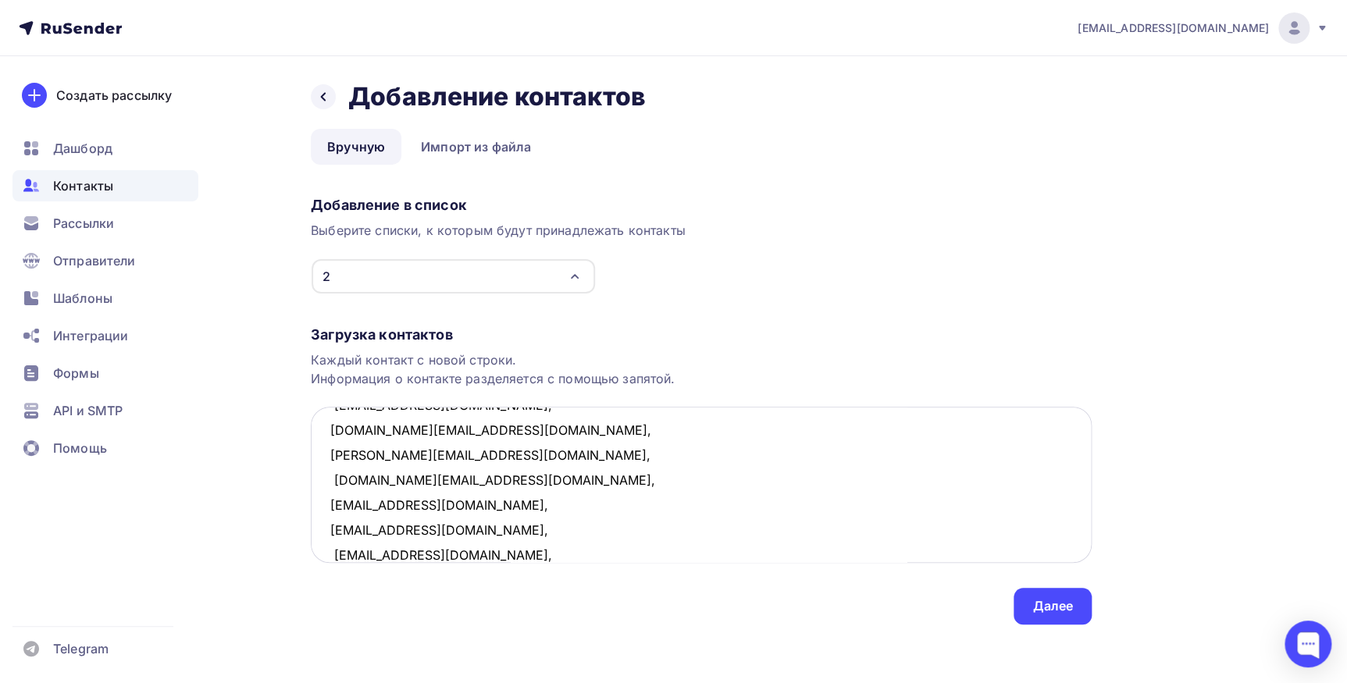
scroll to position [558, 0]
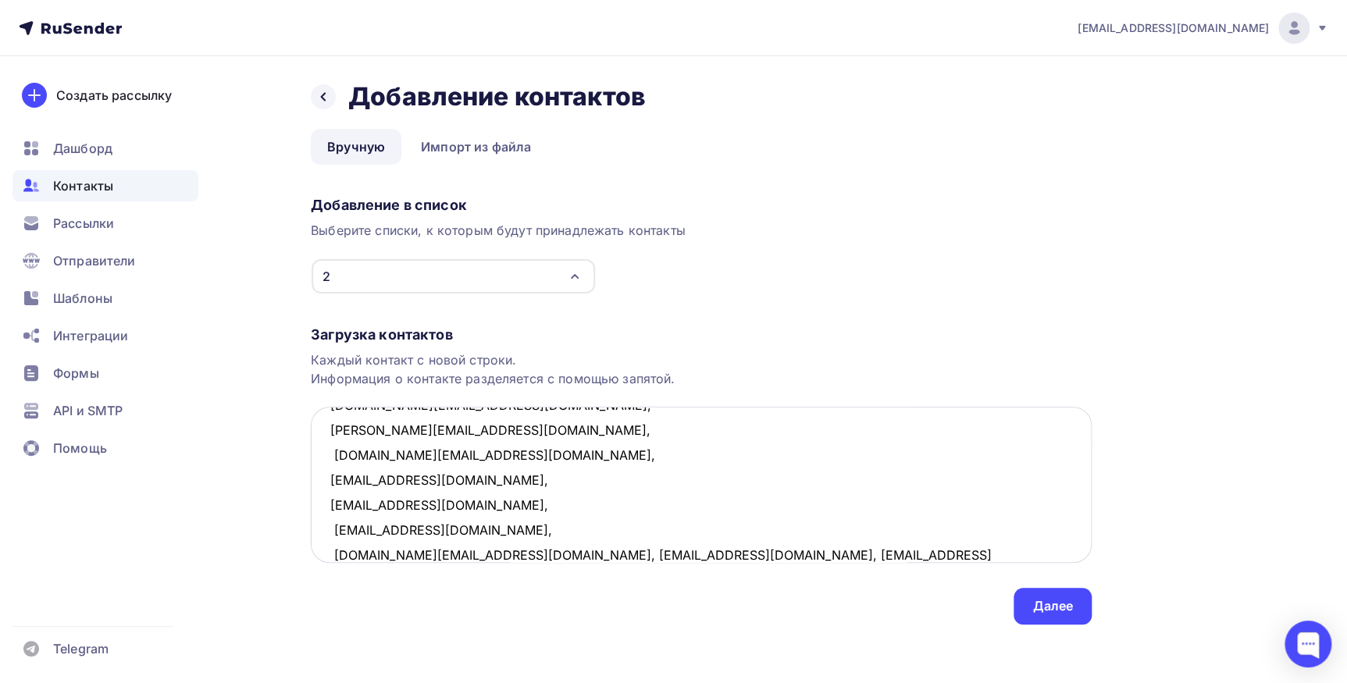
click at [442, 552] on textarea "Bisnesment@mail.ru, gerinalv@mail.ru, sultanovmg@mail.ru, klever-74.ru@mail.ru,…" at bounding box center [701, 485] width 781 height 156
click at [468, 553] on textarea "Bisnesment@mail.ru, gerinalv@mail.ru, sultanovmg@mail.ru, klever-74.ru@mail.ru,…" at bounding box center [701, 485] width 781 height 156
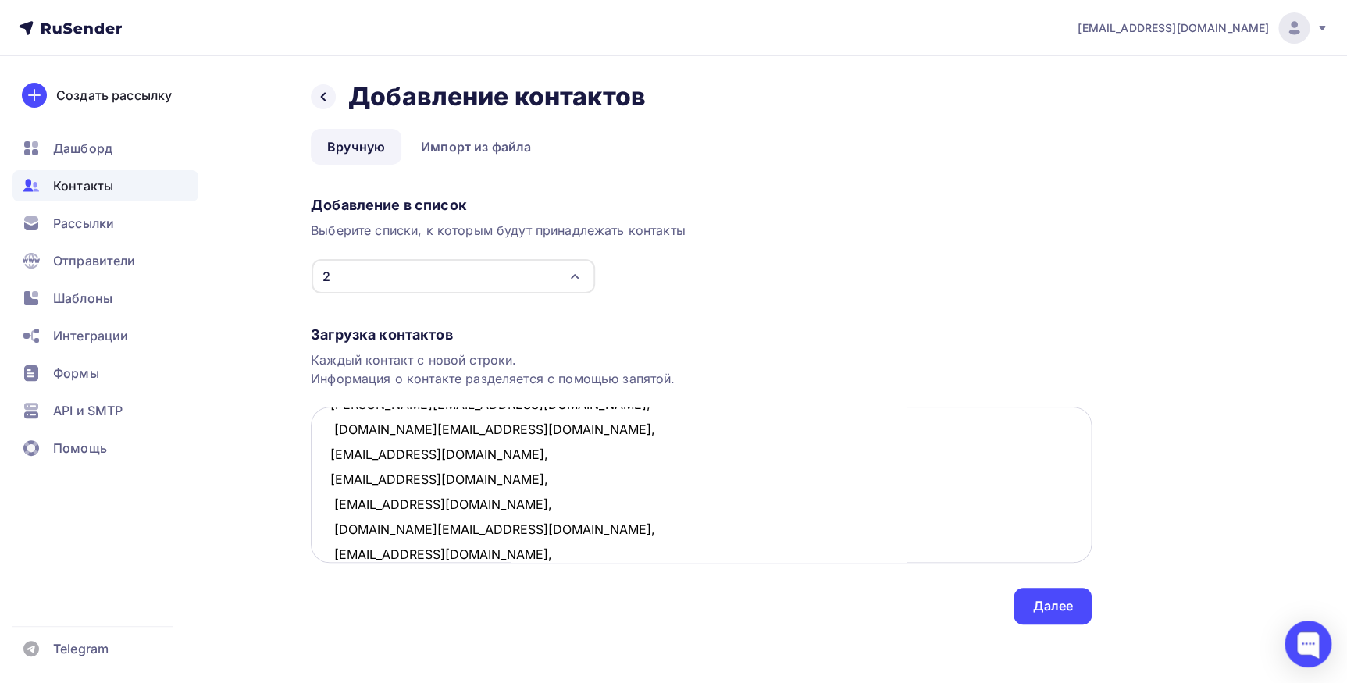
scroll to position [609, 0]
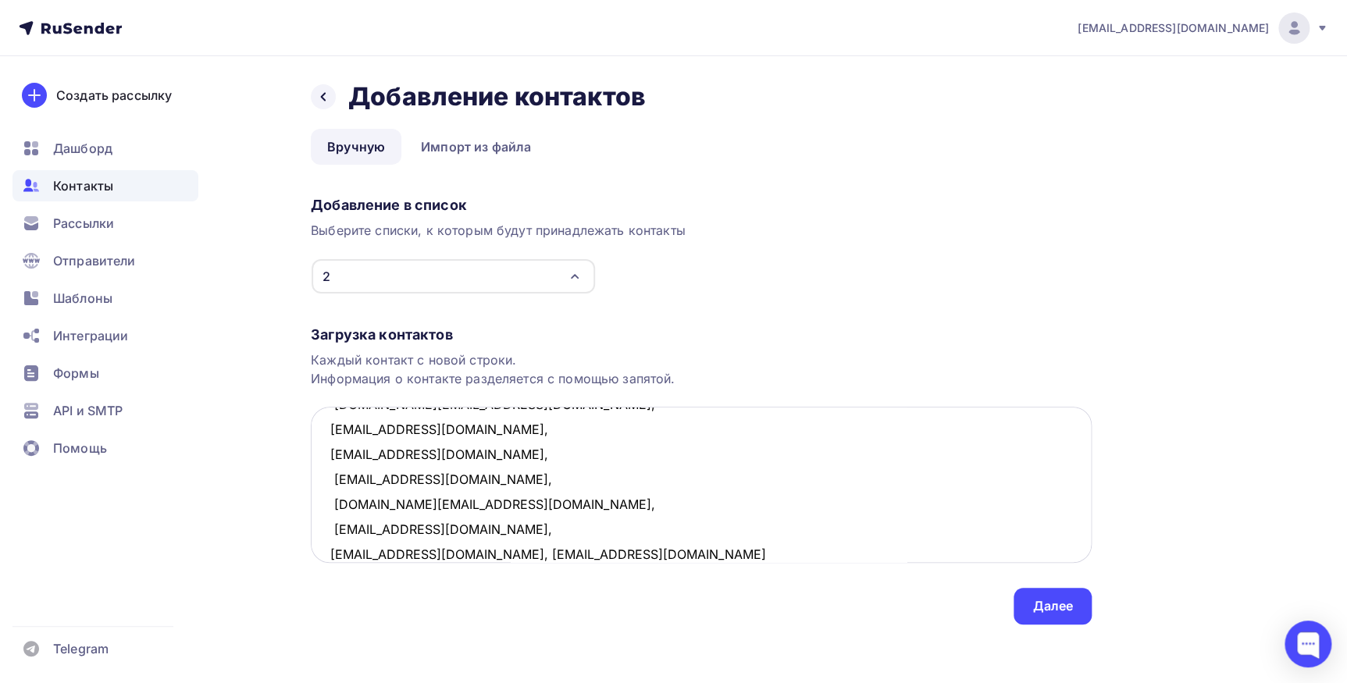
click at [440, 556] on textarea "Bisnesment@mail.ru, gerinalv@mail.ru, sultanovmg@mail.ru, klever-74.ru@mail.ru,…" at bounding box center [701, 485] width 781 height 156
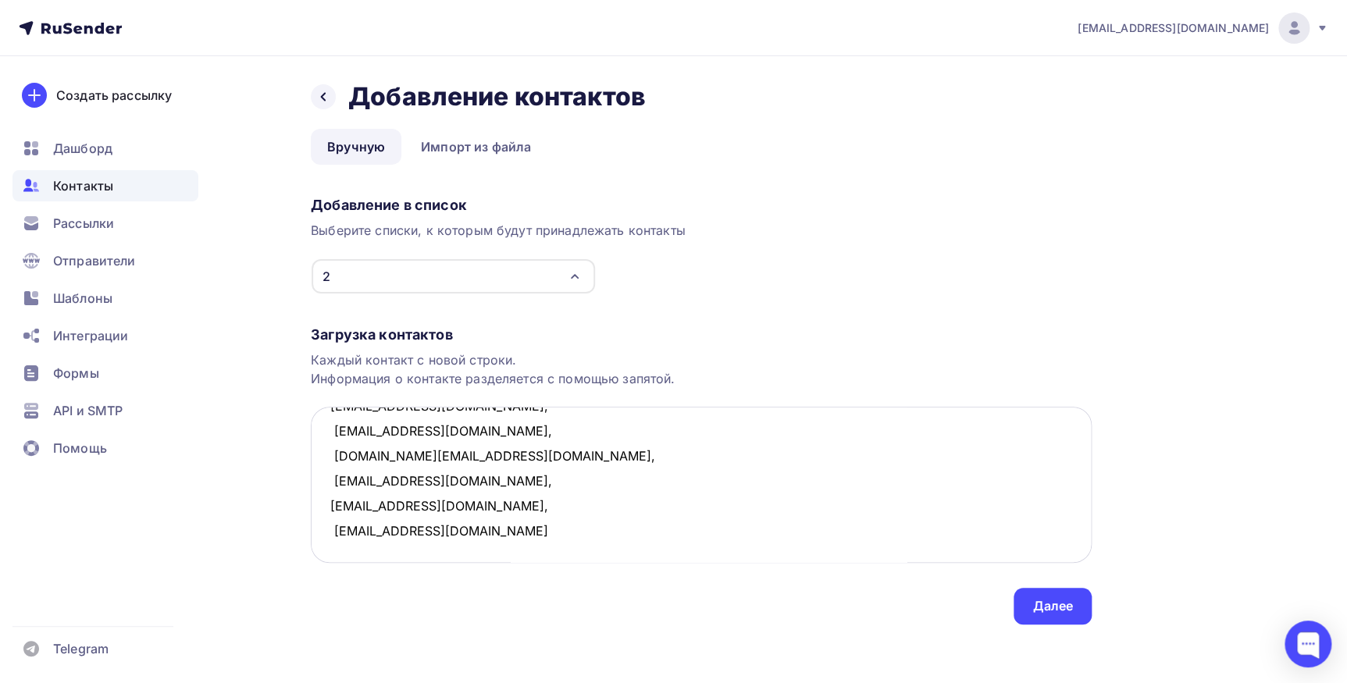
scroll to position [682, 0]
type textarea "Bisnesment@mail.ru, gerinalv@mail.ru, sultanovmg@mail.ru, klever-74.ru@mail.ru,…"
click at [1038, 608] on div "Далее" at bounding box center [1052, 606] width 41 height 18
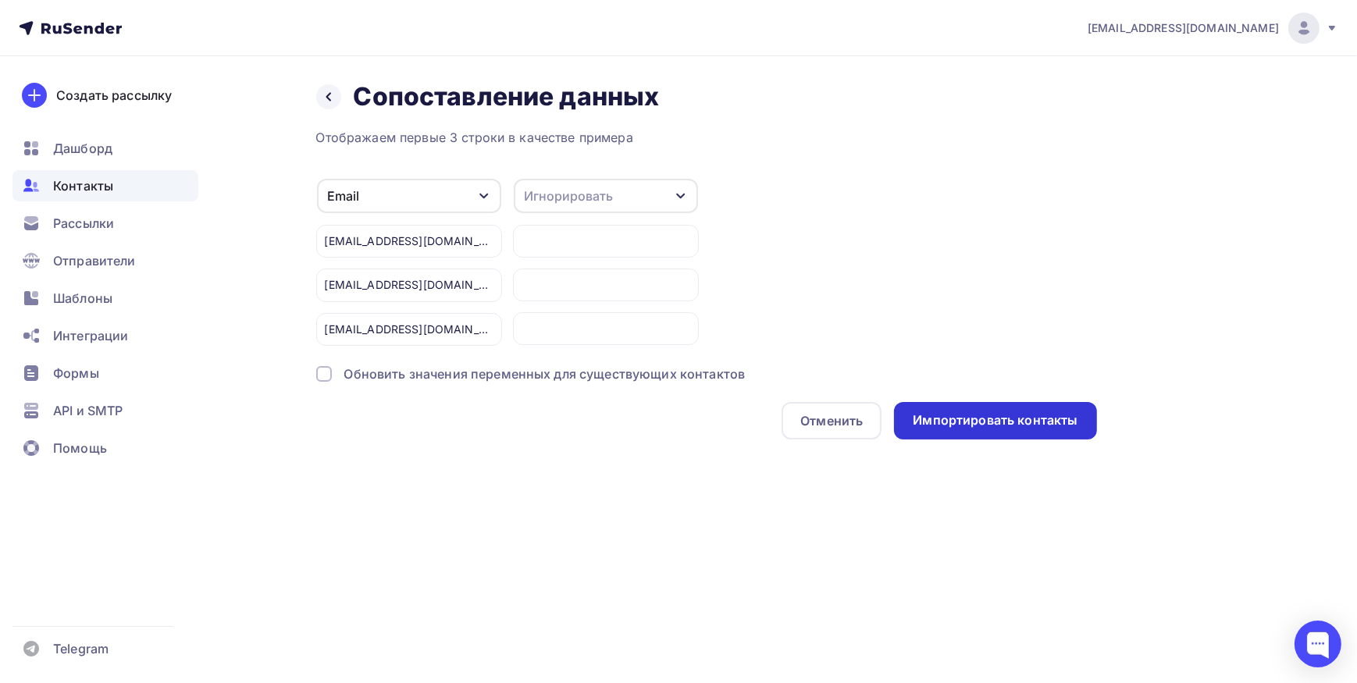
click at [981, 429] on div "Импортировать контакты" at bounding box center [995, 420] width 202 height 37
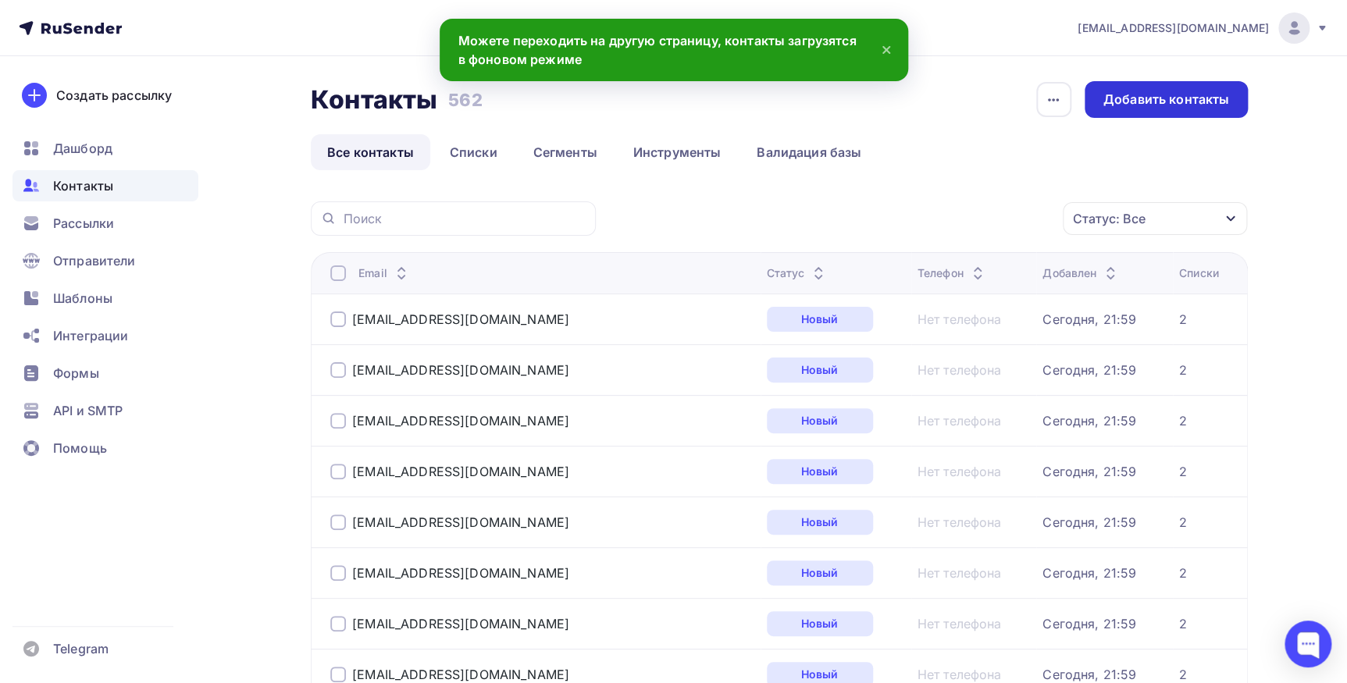
click at [1143, 107] on div "Добавить контакты" at bounding box center [1166, 100] width 126 height 18
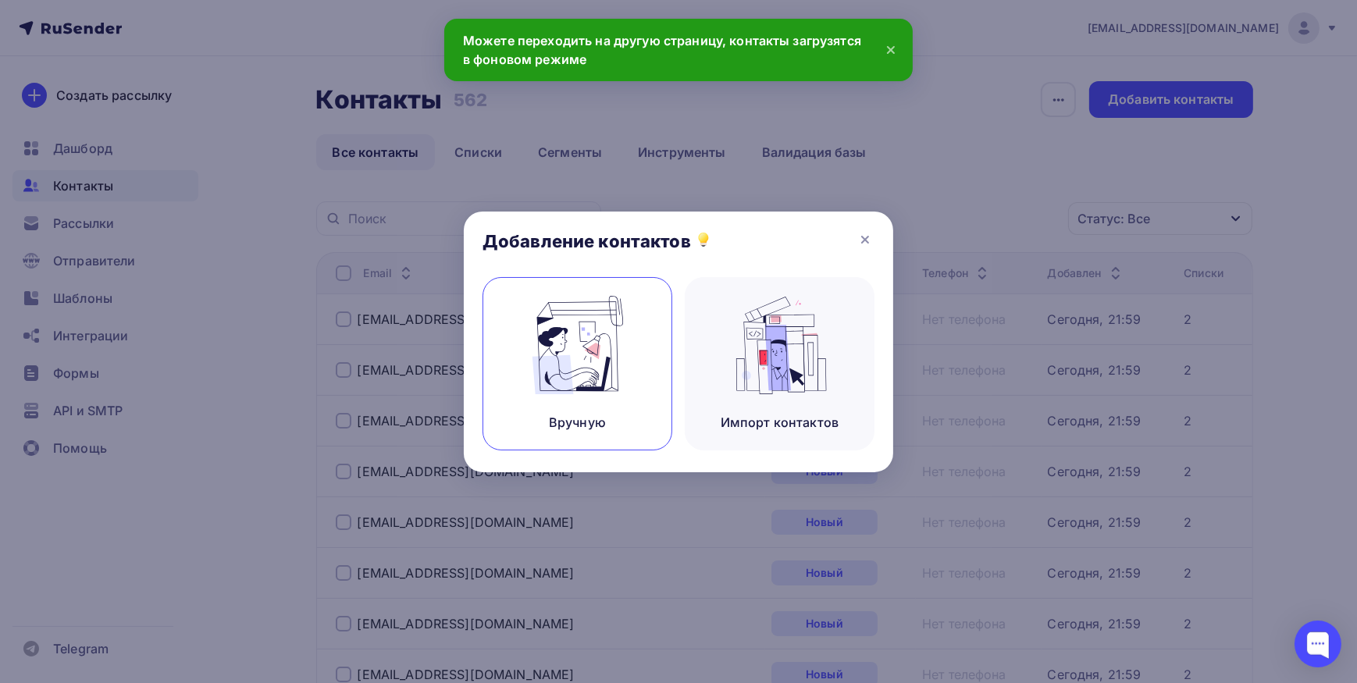
click at [614, 347] on img at bounding box center [577, 345] width 105 height 98
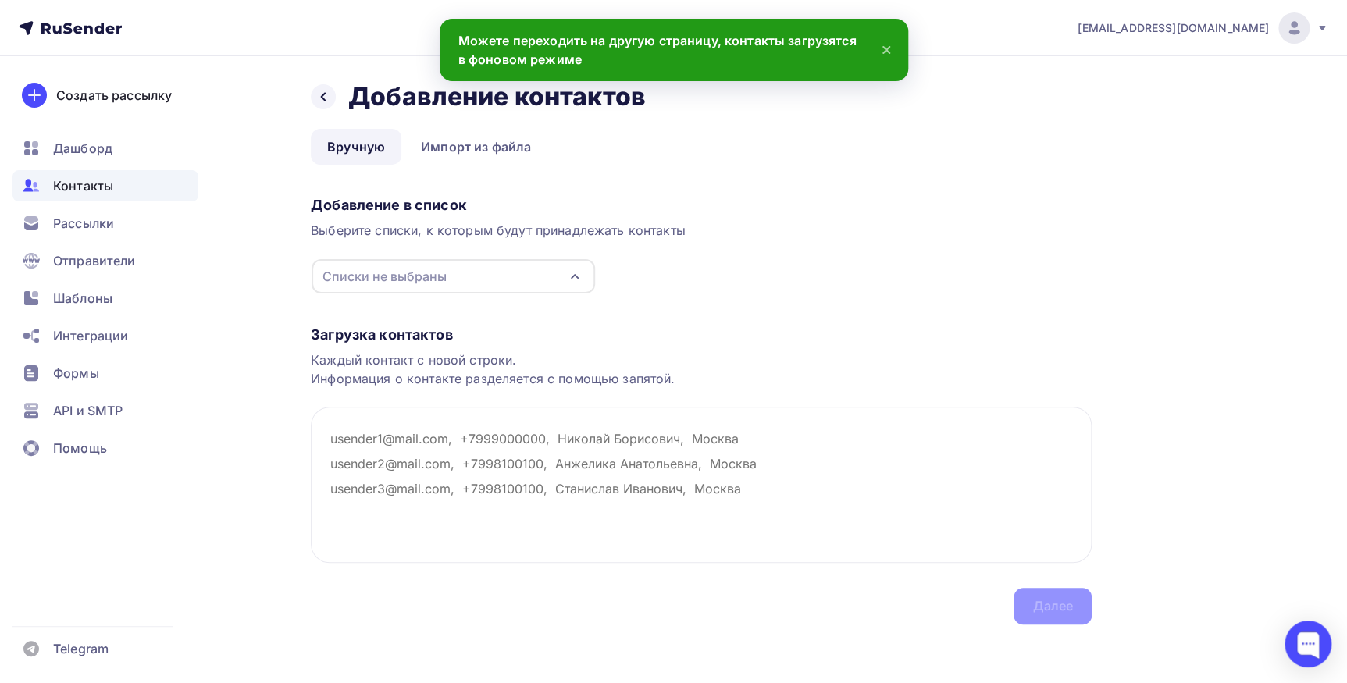
click at [537, 263] on div "Списки не выбраны" at bounding box center [453, 276] width 283 height 34
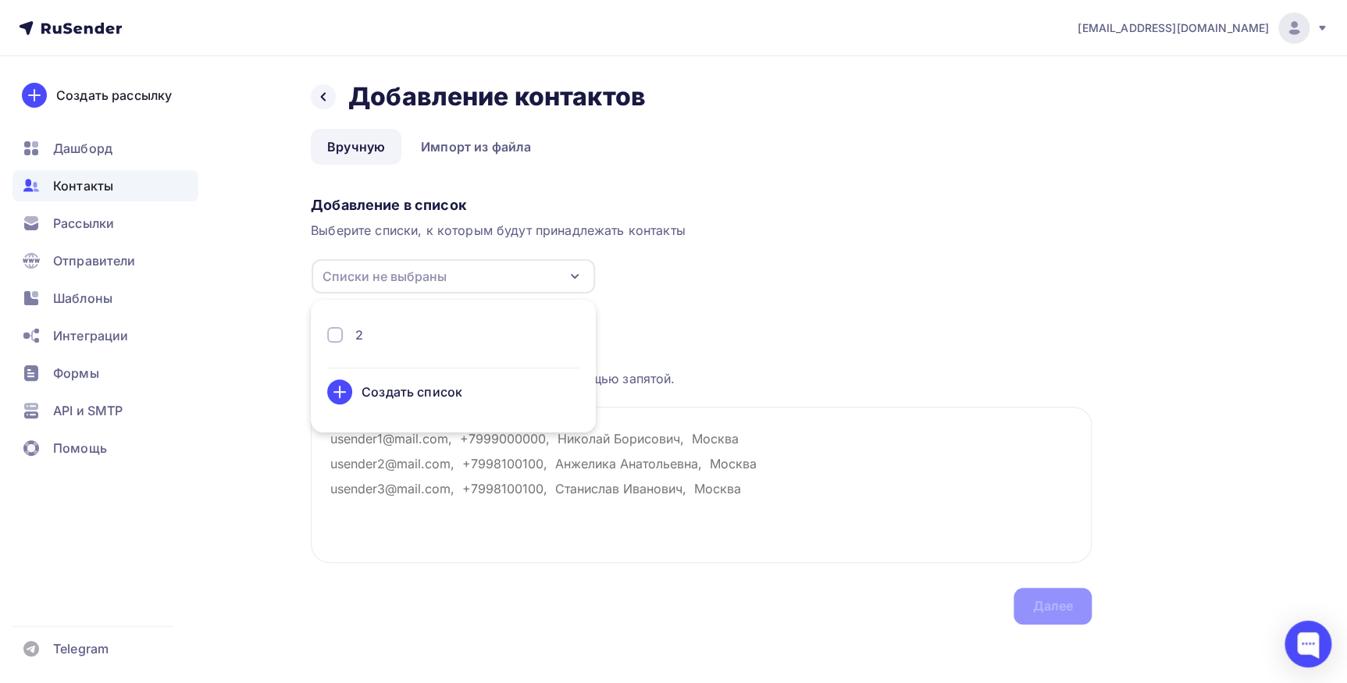
click at [390, 337] on div "2" at bounding box center [453, 335] width 252 height 19
click at [463, 520] on textarea at bounding box center [701, 485] width 781 height 156
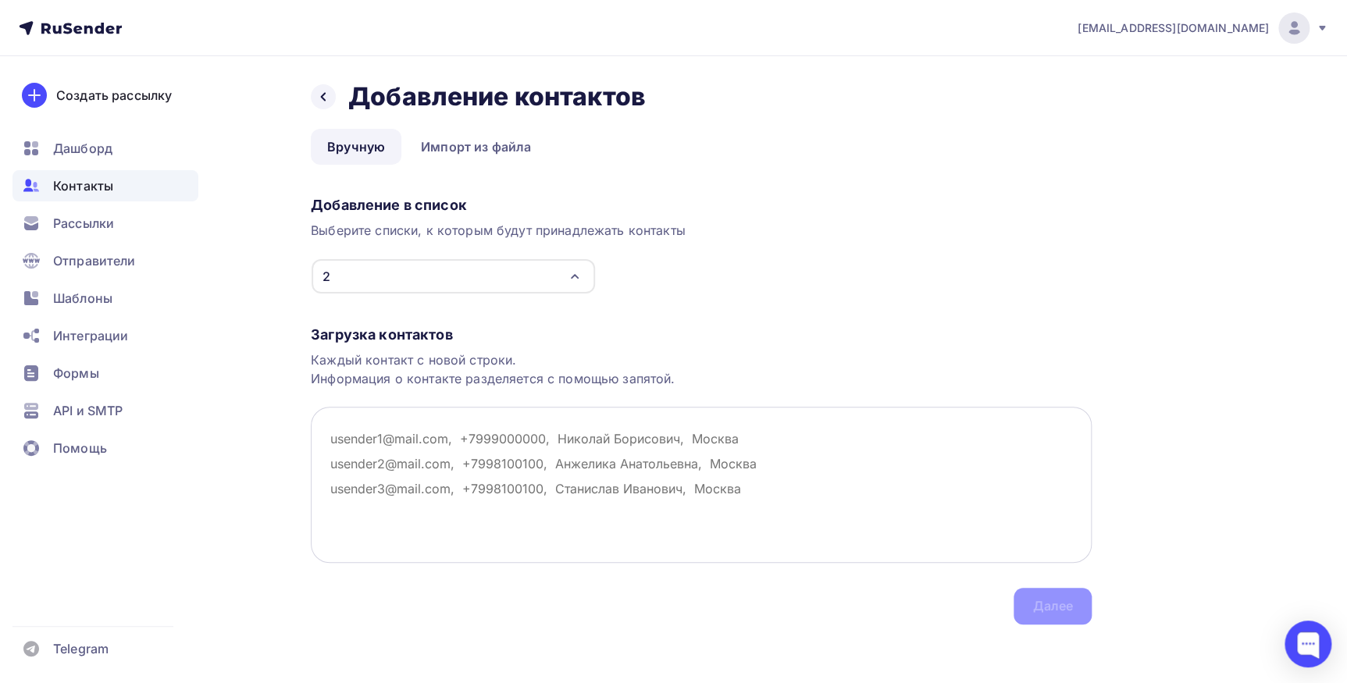
click at [397, 437] on textarea at bounding box center [701, 485] width 781 height 156
paste textarea "ncuxi@yandex.ru, natalia.petrova.plast@mail.ru, v.bagrijchuk@yandex.ru, danilov…"
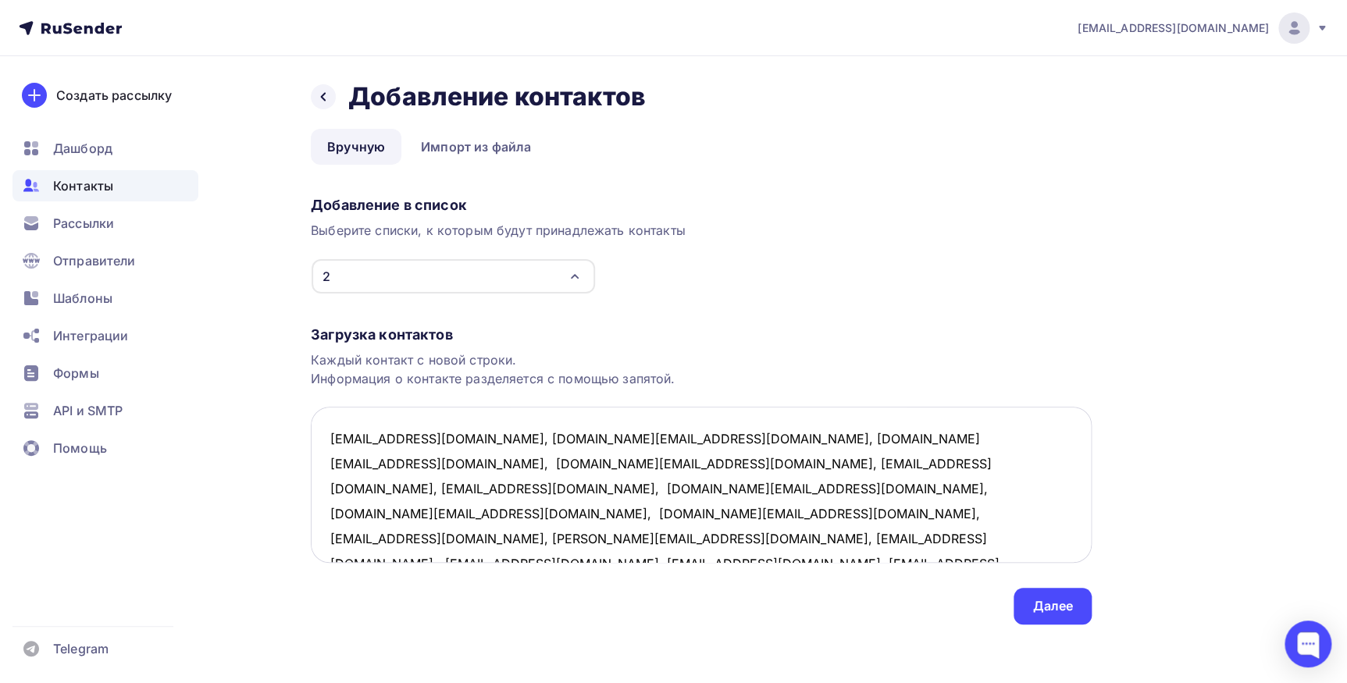
click at [436, 437] on textarea "ncuxi@yandex.ru, natalia.petrova.plast@mail.ru, v.bagrijchuk@yandex.ru, danilov…" at bounding box center [701, 485] width 781 height 156
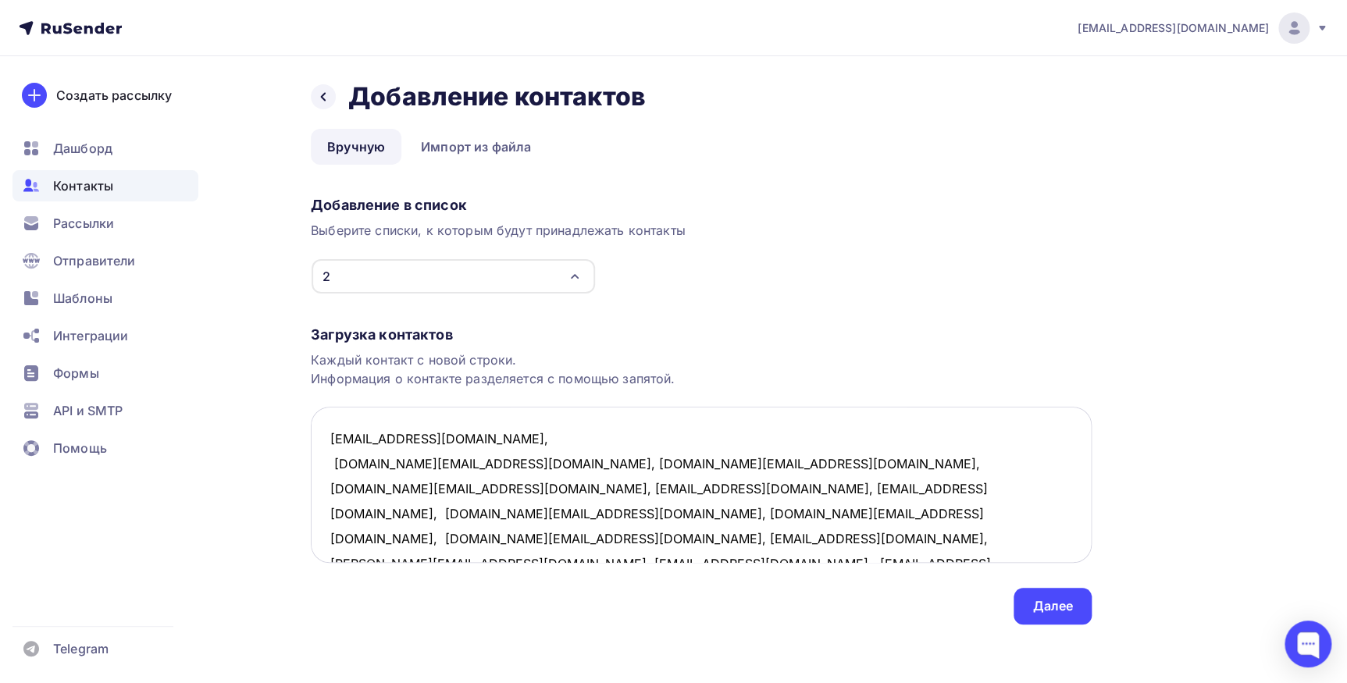
click at [507, 462] on textarea "ncuxi@yandex.ru, natalia.petrova.plast@mail.ru, v.bagrijchuk@yandex.ru, danilov…" at bounding box center [701, 485] width 781 height 156
click at [482, 486] on textarea "ncuxi@yandex.ru, natalia.petrova.plast@mail.ru, v.bagrijchuk@yandex.ru, danilov…" at bounding box center [701, 485] width 781 height 156
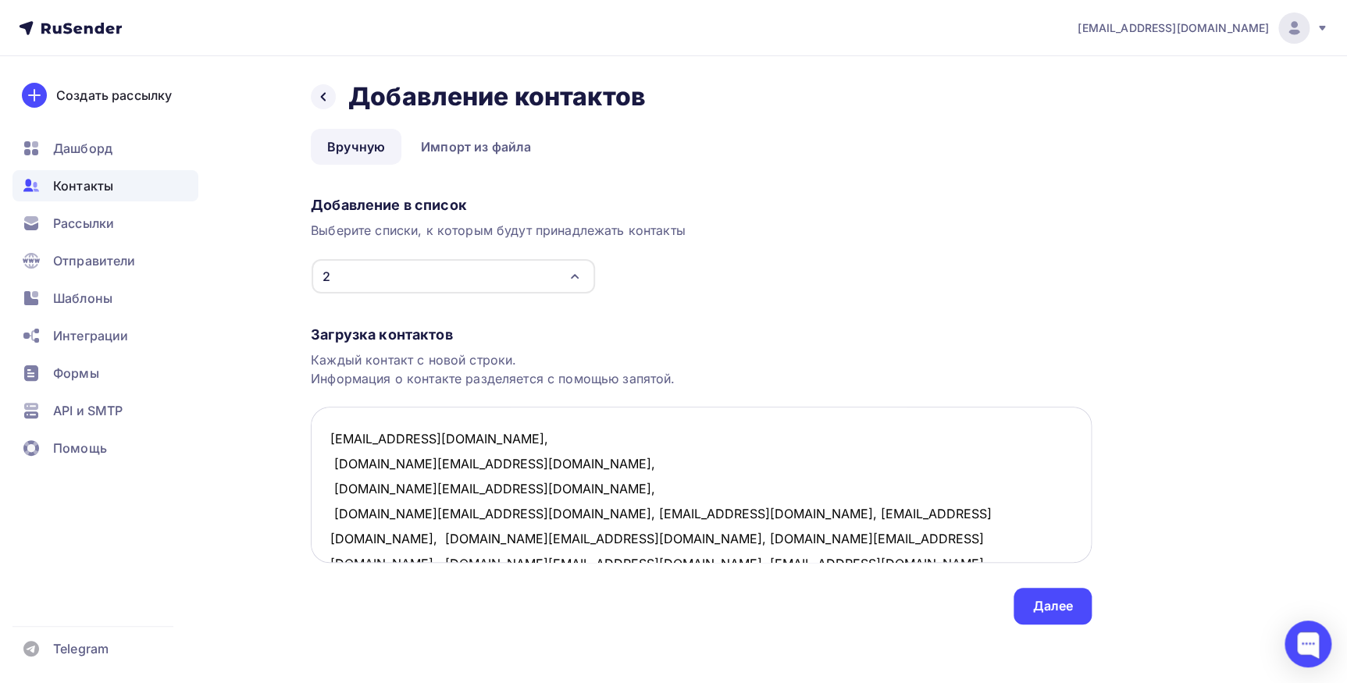
click at [439, 513] on textarea "ncuxi@yandex.ru, natalia.petrova.plast@mail.ru, v.bagrijchuk@yandex.ru, danilov…" at bounding box center [701, 485] width 781 height 156
click at [429, 539] on textarea "ncuxi@yandex.ru, natalia.petrova.plast@mail.ru, v.bagrijchuk@yandex.ru, danilov…" at bounding box center [701, 485] width 781 height 156
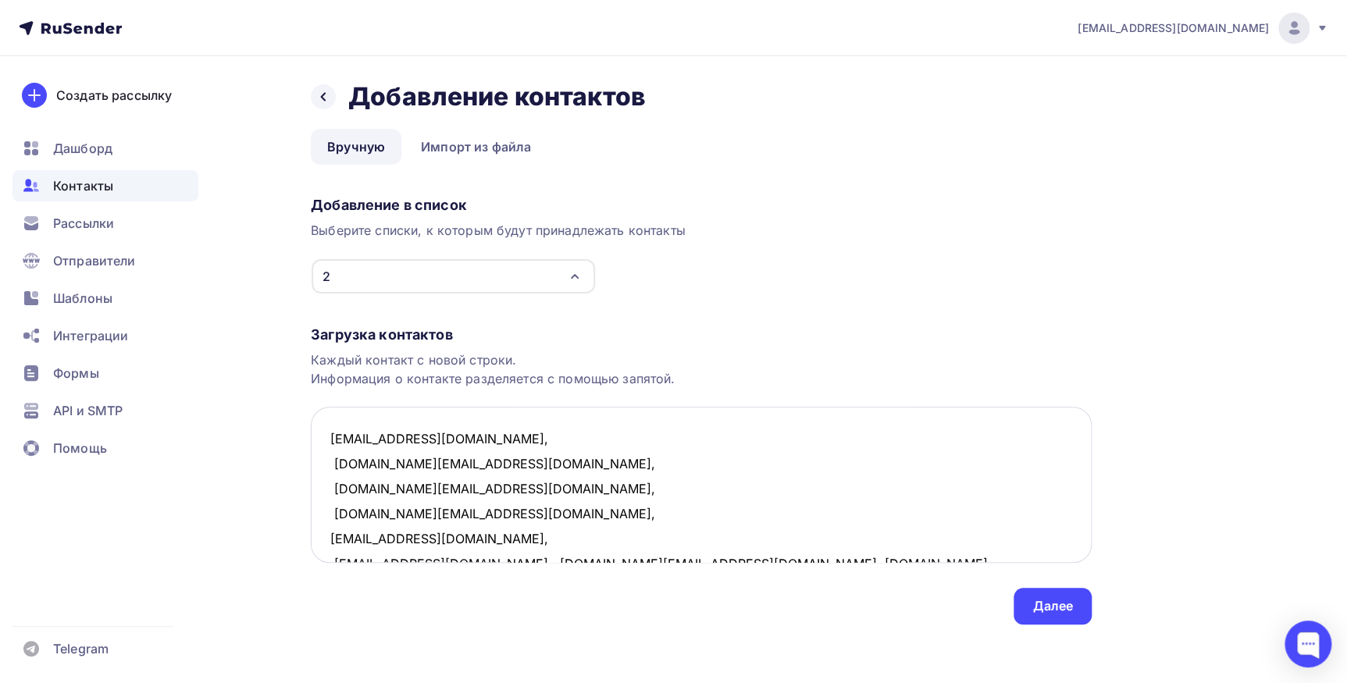
scroll to position [9, 0]
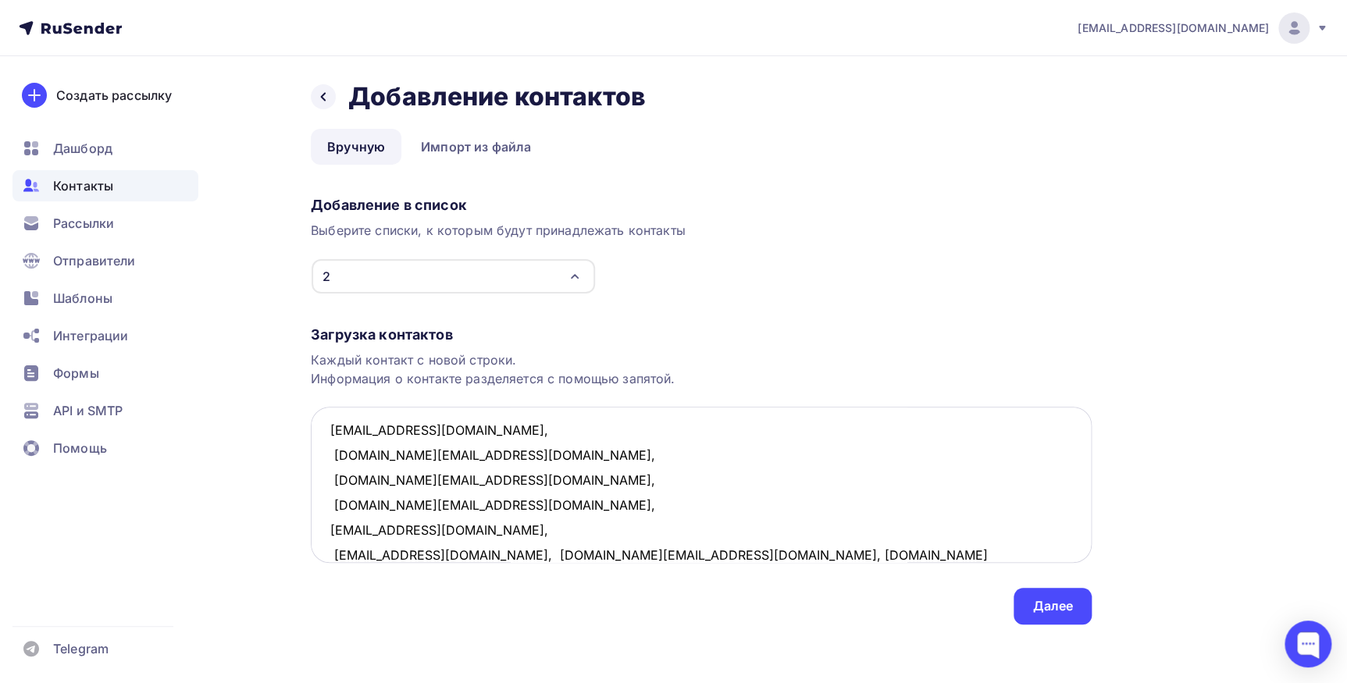
click at [445, 554] on textarea "ncuxi@yandex.ru, natalia.petrova.plast@mail.ru, v.bagrijchuk@yandex.ru, danilov…" at bounding box center [701, 485] width 781 height 156
click at [502, 556] on textarea "ncuxi@yandex.ru, natalia.petrova.plast@mail.ru, v.bagrijchuk@yandex.ru, danilov…" at bounding box center [701, 485] width 781 height 156
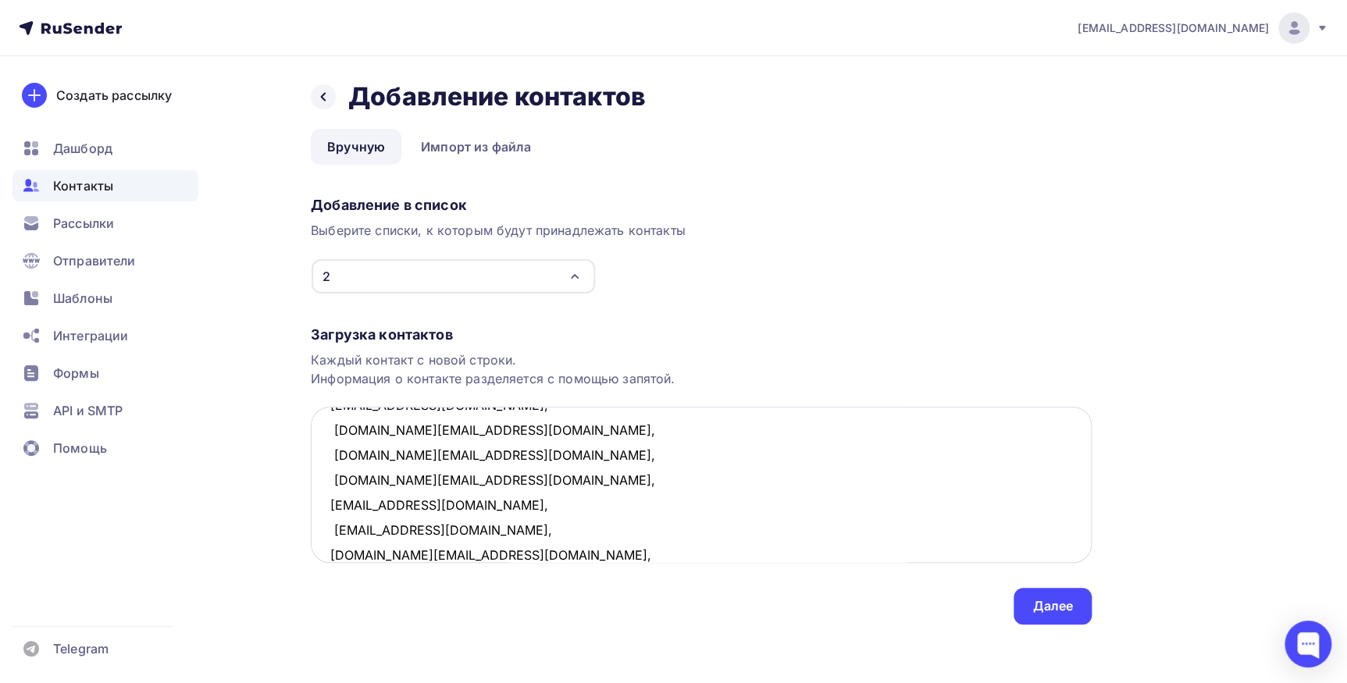
scroll to position [59, 0]
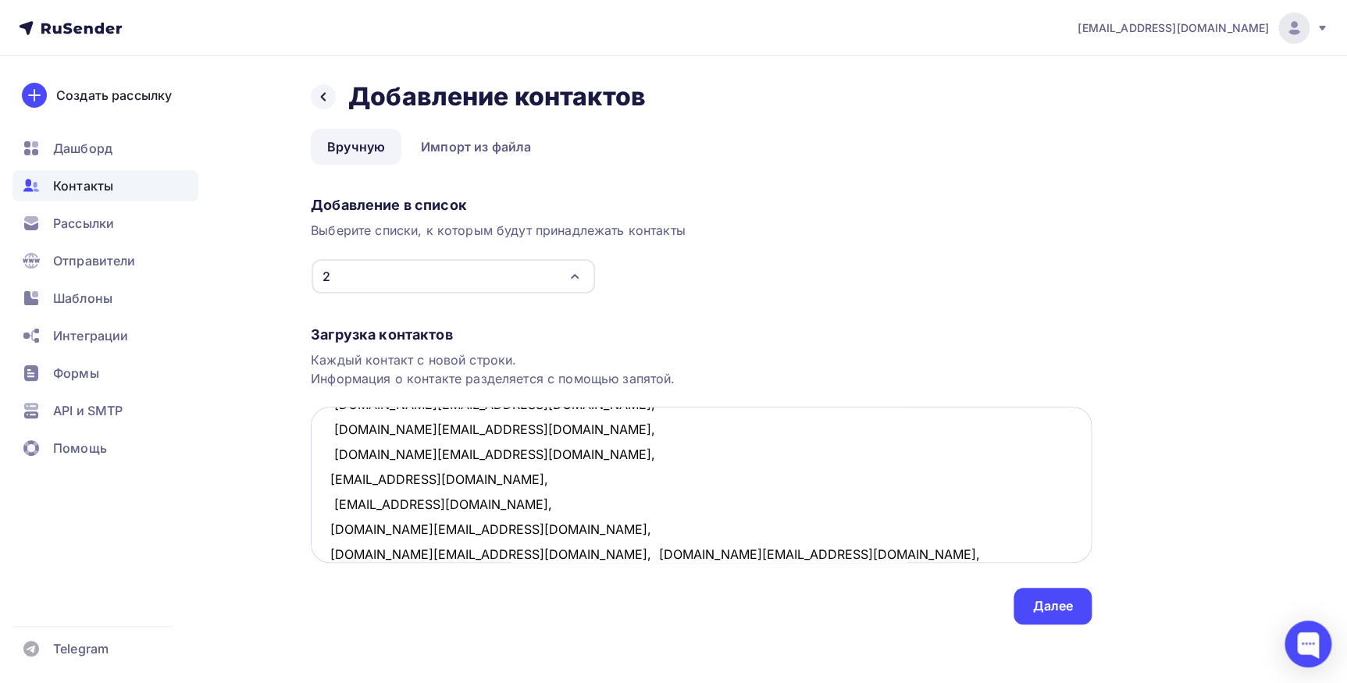
click at [454, 550] on textarea "ncuxi@yandex.ru, natalia.petrova.plast@mail.ru, v.bagrijchuk@yandex.ru, danilov…" at bounding box center [701, 485] width 781 height 156
click at [441, 551] on textarea "ncuxi@yandex.ru, natalia.petrova.plast@mail.ru, v.bagrijchuk@yandex.ru, danilov…" at bounding box center [701, 485] width 781 height 156
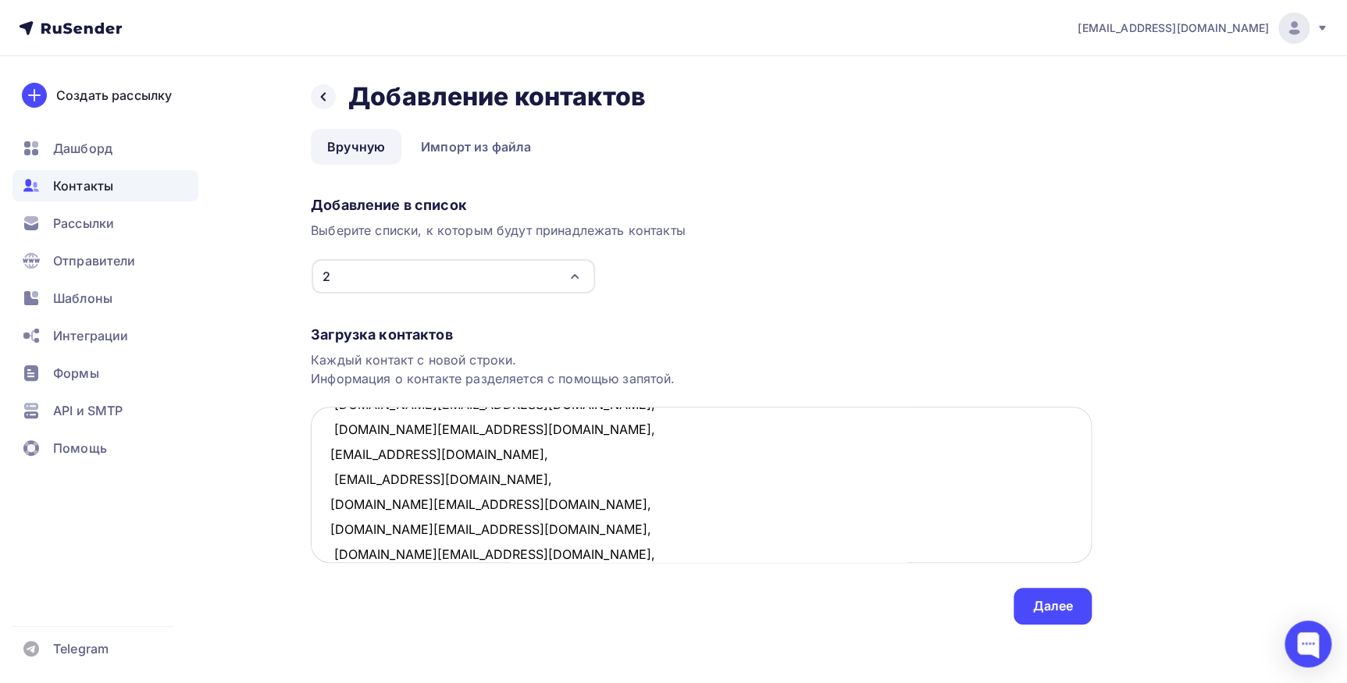
scroll to position [109, 0]
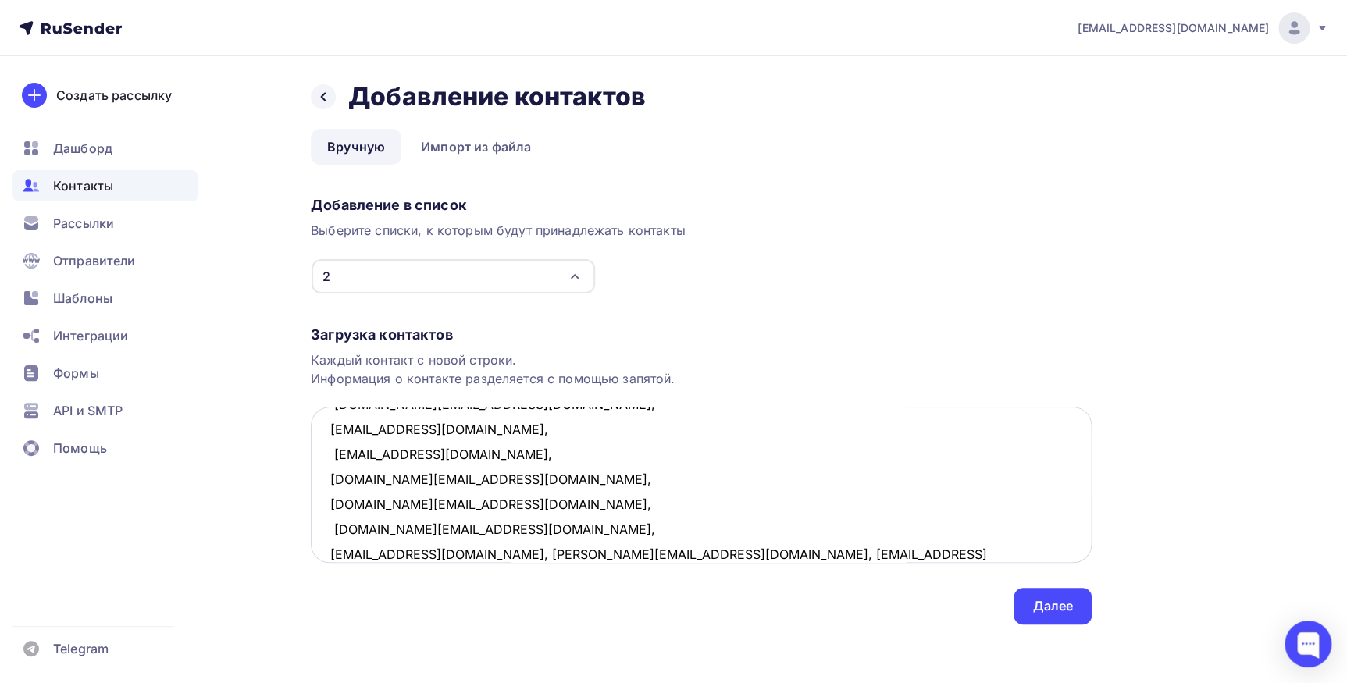
click at [479, 554] on textarea "ncuxi@yandex.ru, natalia.petrova.plast@mail.ru, v.bagrijchuk@yandex.ru, danilov…" at bounding box center [701, 485] width 781 height 156
click at [461, 556] on textarea "ncuxi@yandex.ru, natalia.petrova.plast@mail.ru, v.bagrijchuk@yandex.ru, danilov…" at bounding box center [701, 485] width 781 height 156
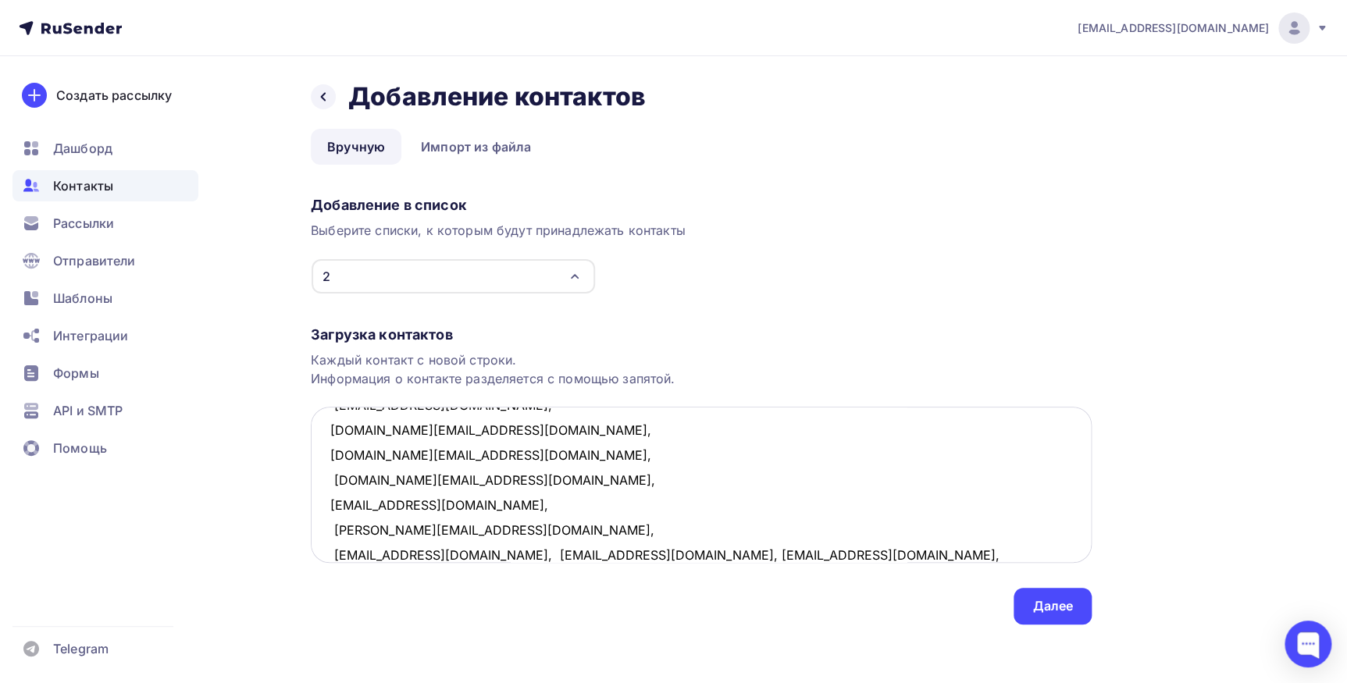
click at [470, 553] on textarea "ncuxi@yandex.ru, natalia.petrova.plast@mail.ru, v.bagrijchuk@yandex.ru, danilov…" at bounding box center [701, 485] width 781 height 156
click at [484, 554] on textarea "ncuxi@yandex.ru, natalia.petrova.plast@mail.ru, v.bagrijchuk@yandex.ru, danilov…" at bounding box center [701, 485] width 781 height 156
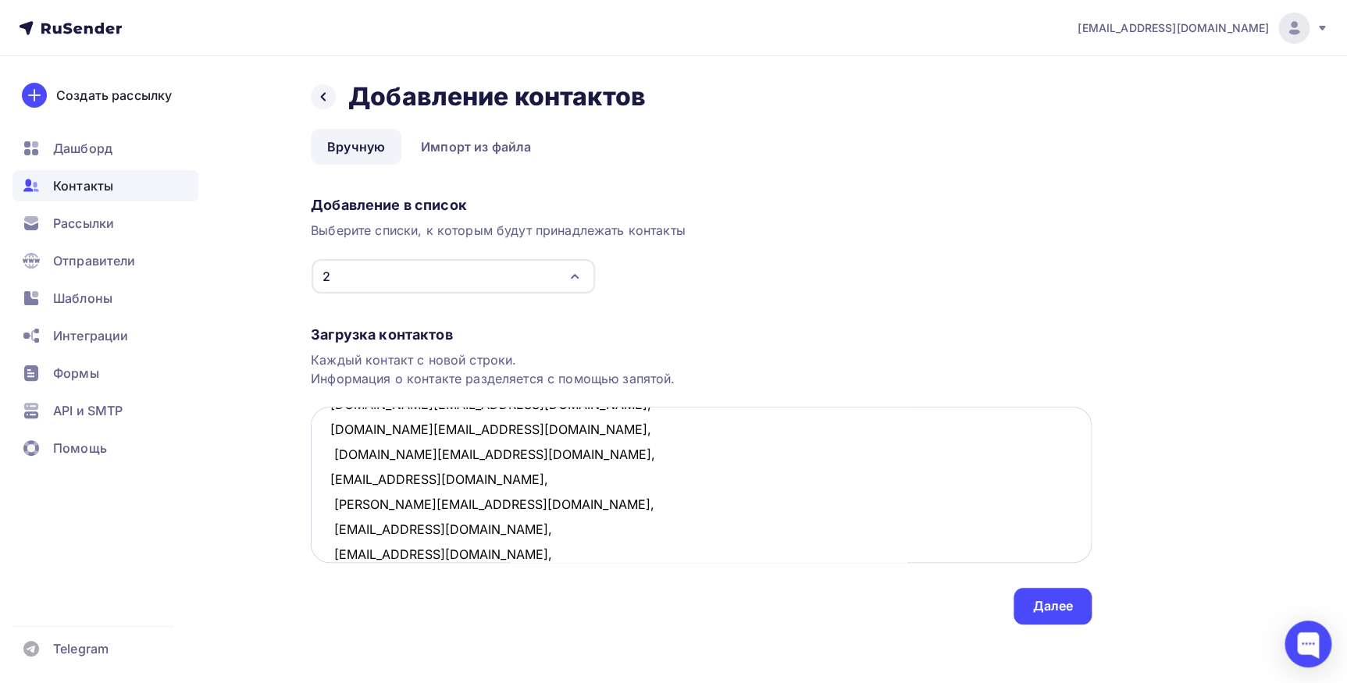
scroll to position [209, 0]
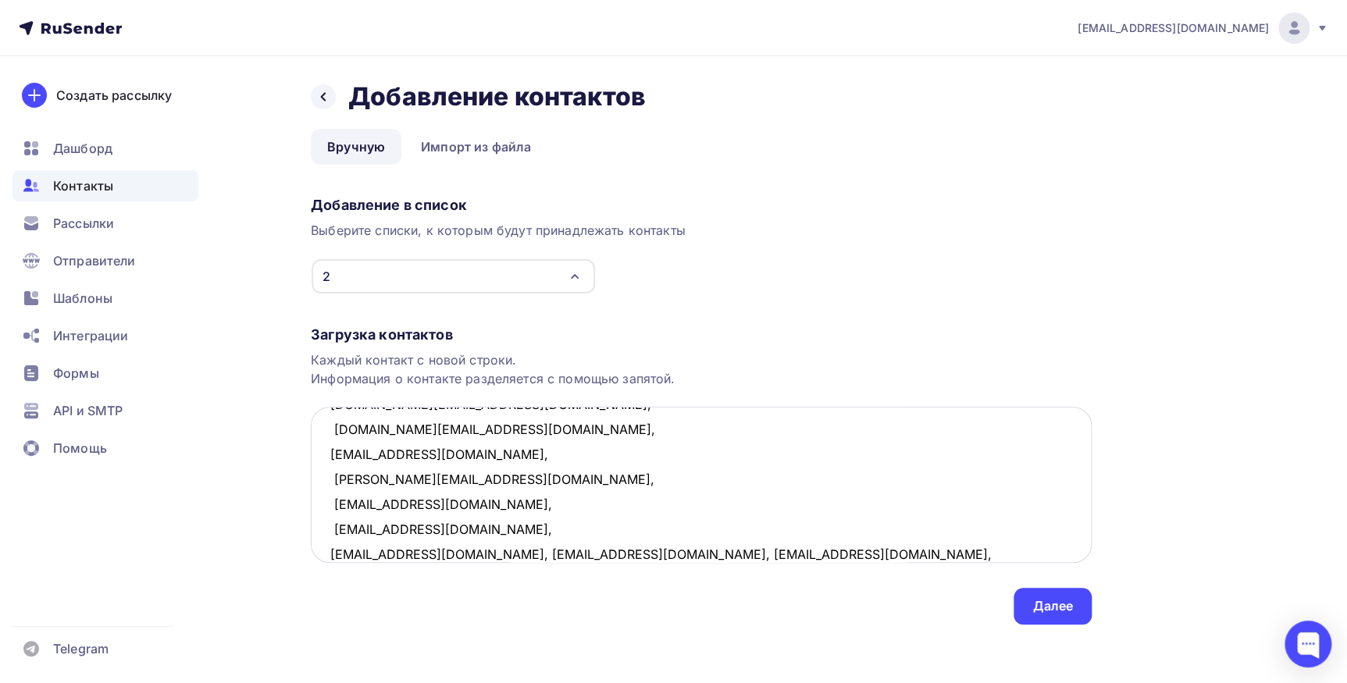
click at [438, 554] on textarea "ncuxi@yandex.ru, natalia.petrova.plast@mail.ru, v.bagrijchuk@yandex.ru, danilov…" at bounding box center [701, 485] width 781 height 156
click at [429, 554] on textarea "ncuxi@yandex.ru, natalia.petrova.plast@mail.ru, v.bagrijchuk@yandex.ru, danilov…" at bounding box center [701, 485] width 781 height 156
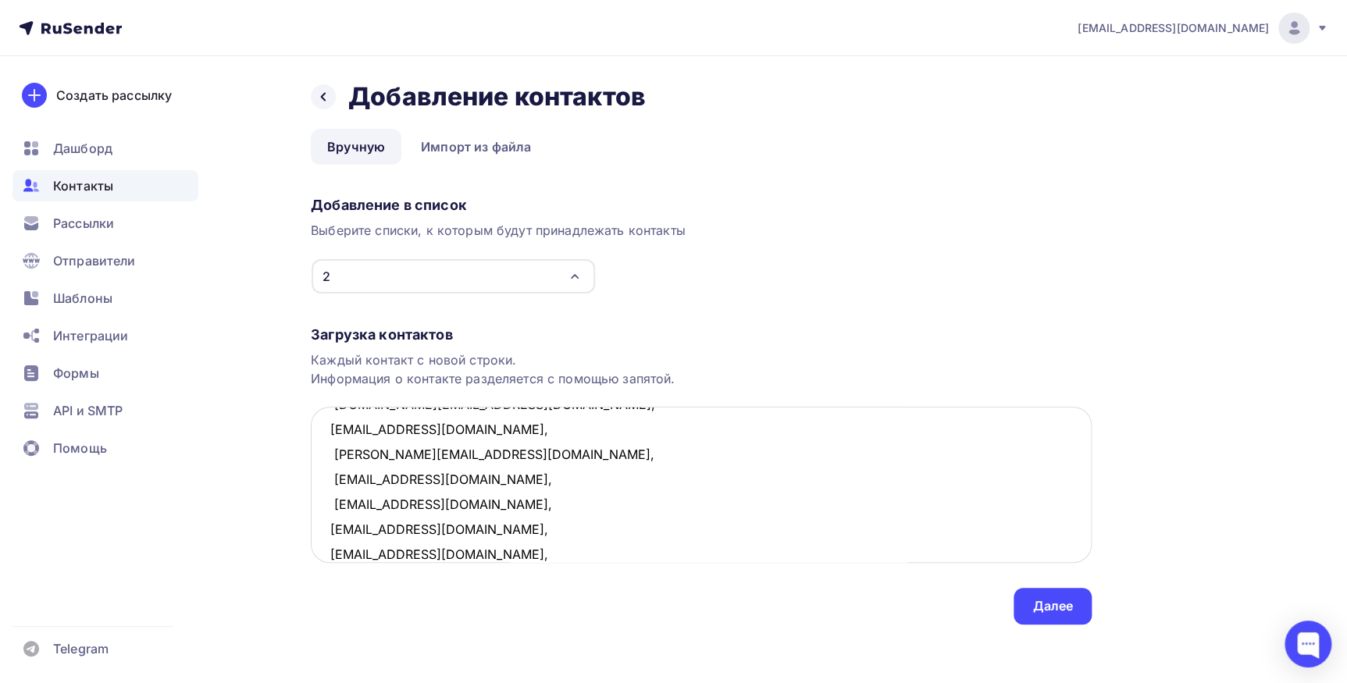
scroll to position [258, 0]
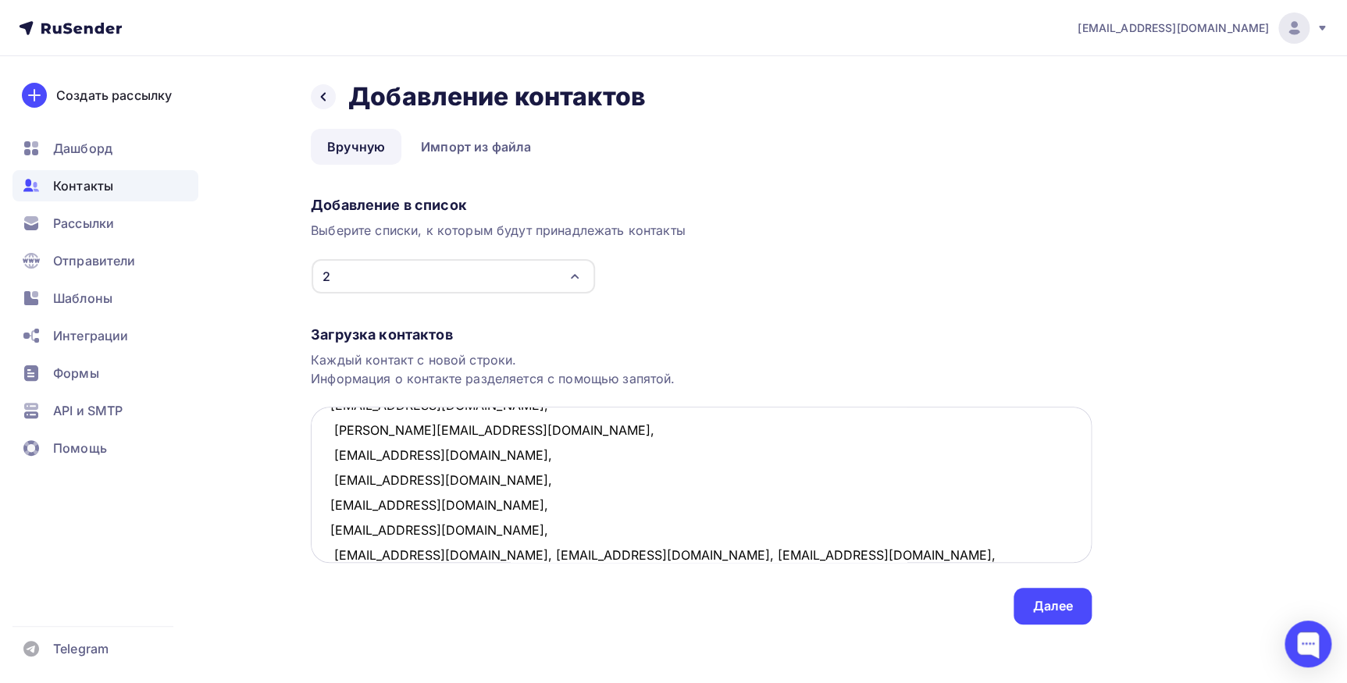
click at [443, 554] on textarea "ncuxi@yandex.ru, natalia.petrova.plast@mail.ru, v.bagrijchuk@yandex.ru, danilov…" at bounding box center [701, 485] width 781 height 156
click at [486, 555] on textarea "ncuxi@yandex.ru, natalia.petrova.plast@mail.ru, v.bagrijchuk@yandex.ru, danilov…" at bounding box center [701, 485] width 781 height 156
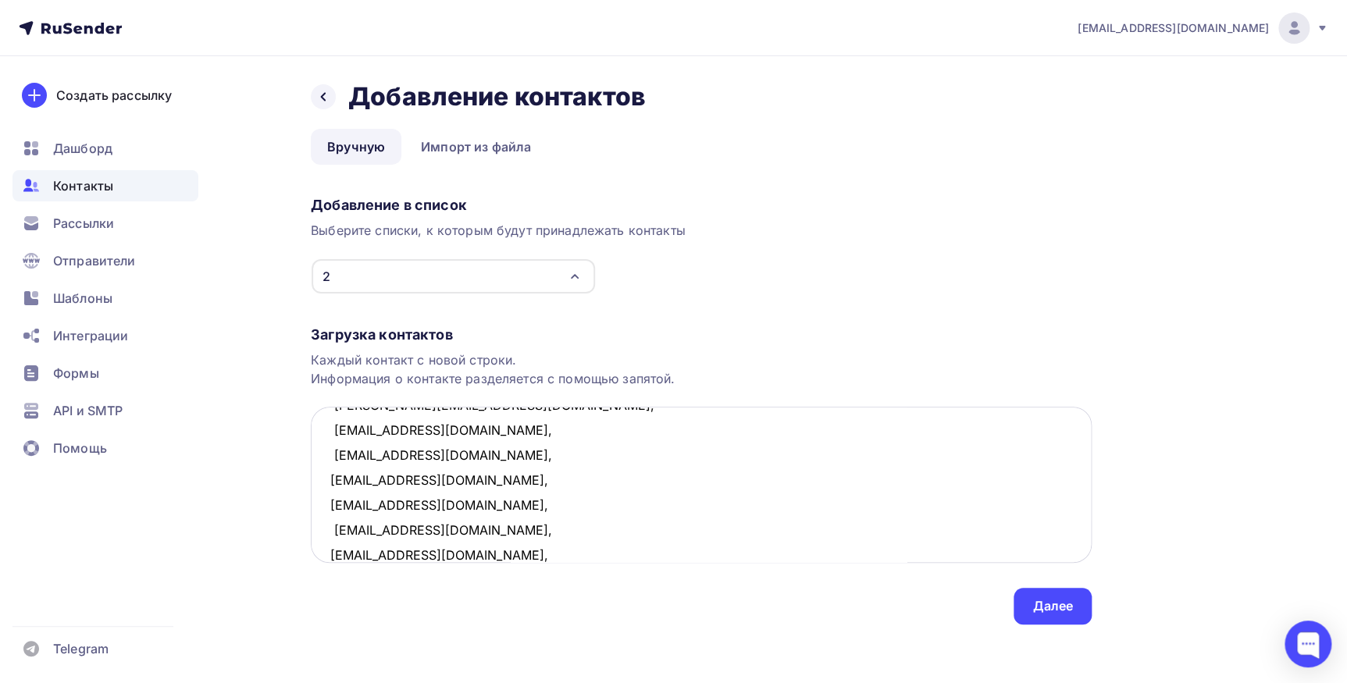
scroll to position [309, 0]
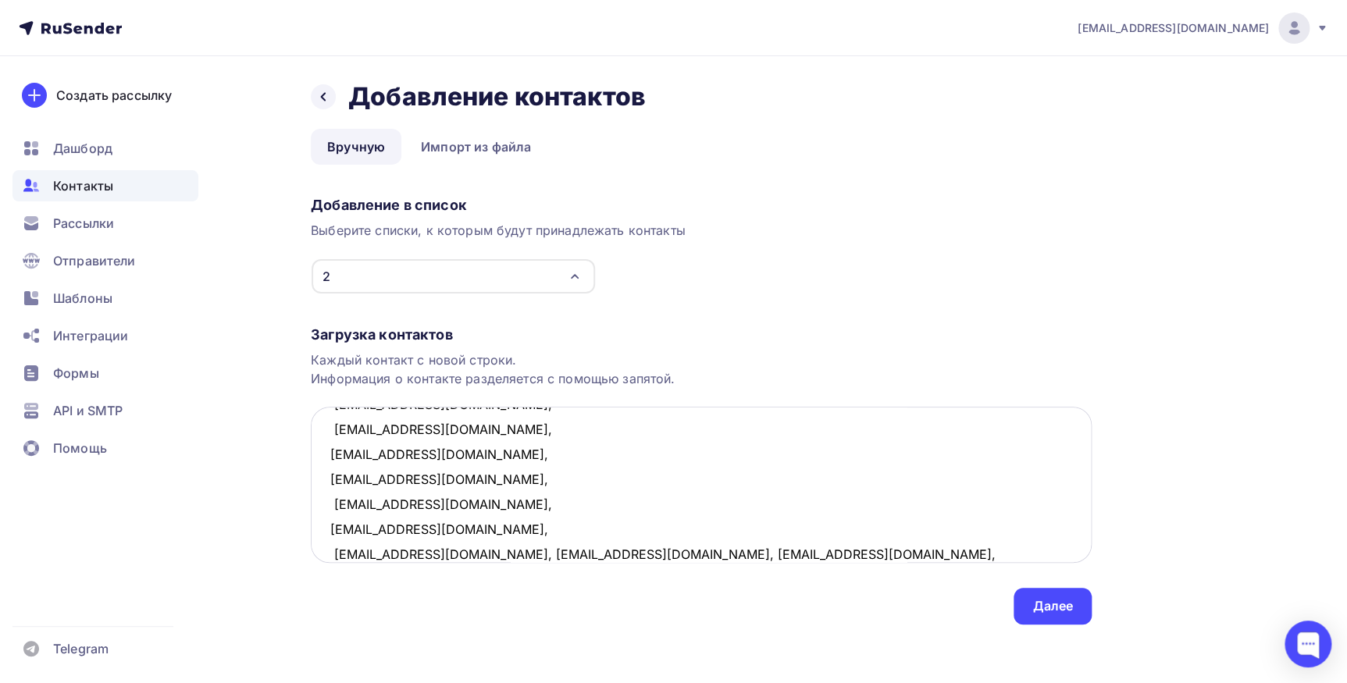
click at [458, 552] on textarea "ncuxi@yandex.ru, natalia.petrova.plast@mail.ru, v.bagrijchuk@yandex.ru, danilov…" at bounding box center [701, 485] width 781 height 156
click at [475, 555] on textarea "ncuxi@yandex.ru, natalia.petrova.plast@mail.ru, v.bagrijchuk@yandex.ru, danilov…" at bounding box center [701, 485] width 781 height 156
click at [447, 555] on textarea "ncuxi@yandex.ru, natalia.petrova.plast@mail.ru, v.bagrijchuk@yandex.ru, danilov…" at bounding box center [701, 485] width 781 height 156
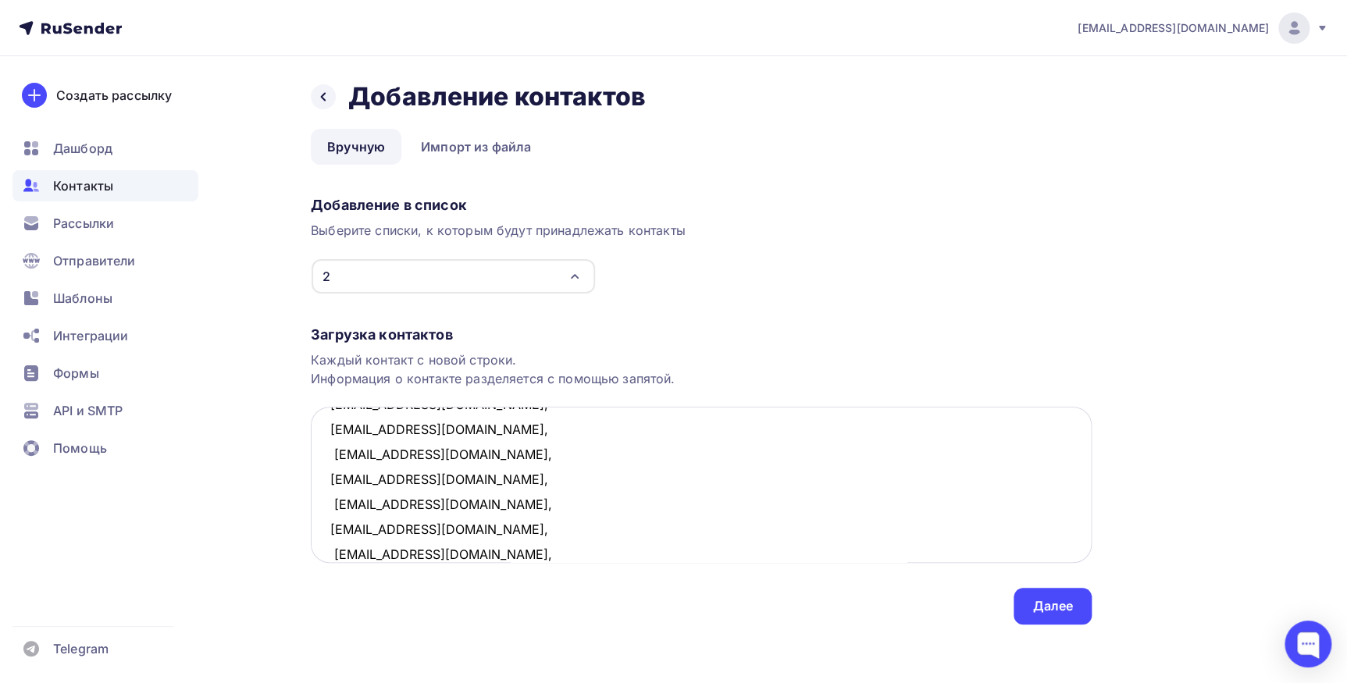
scroll to position [383, 0]
click at [461, 555] on textarea "ncuxi@yandex.ru, natalia.petrova.plast@mail.ru, v.bagrijchuk@yandex.ru, danilov…" at bounding box center [701, 485] width 781 height 156
click at [482, 554] on textarea "ncuxi@yandex.ru, natalia.petrova.plast@mail.ru, v.bagrijchuk@yandex.ru, danilov…" at bounding box center [701, 485] width 781 height 156
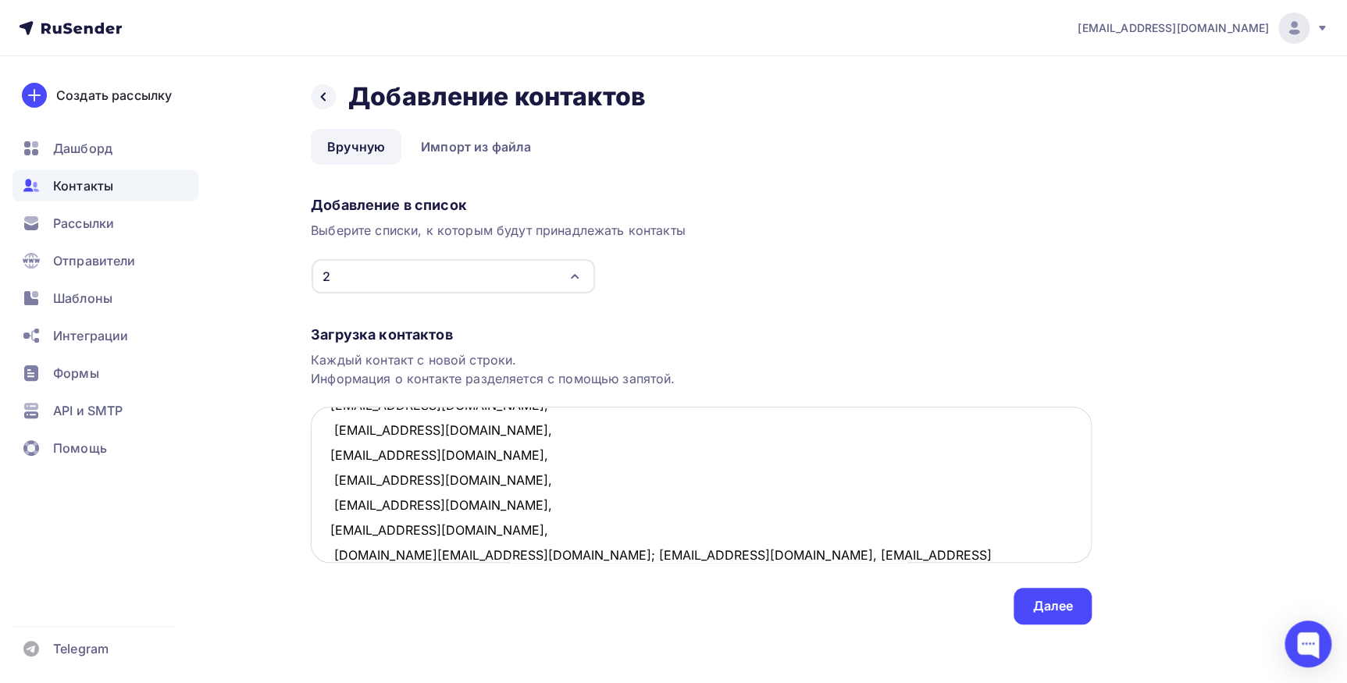
click at [529, 555] on textarea "ncuxi@yandex.ru, natalia.petrova.plast@mail.ru, v.bagrijchuk@yandex.ru, danilov…" at bounding box center [701, 485] width 781 height 156
click at [453, 548] on textarea "ncuxi@yandex.ru, natalia.petrova.plast@mail.ru, v.bagrijchuk@yandex.ru, danilov…" at bounding box center [701, 485] width 781 height 156
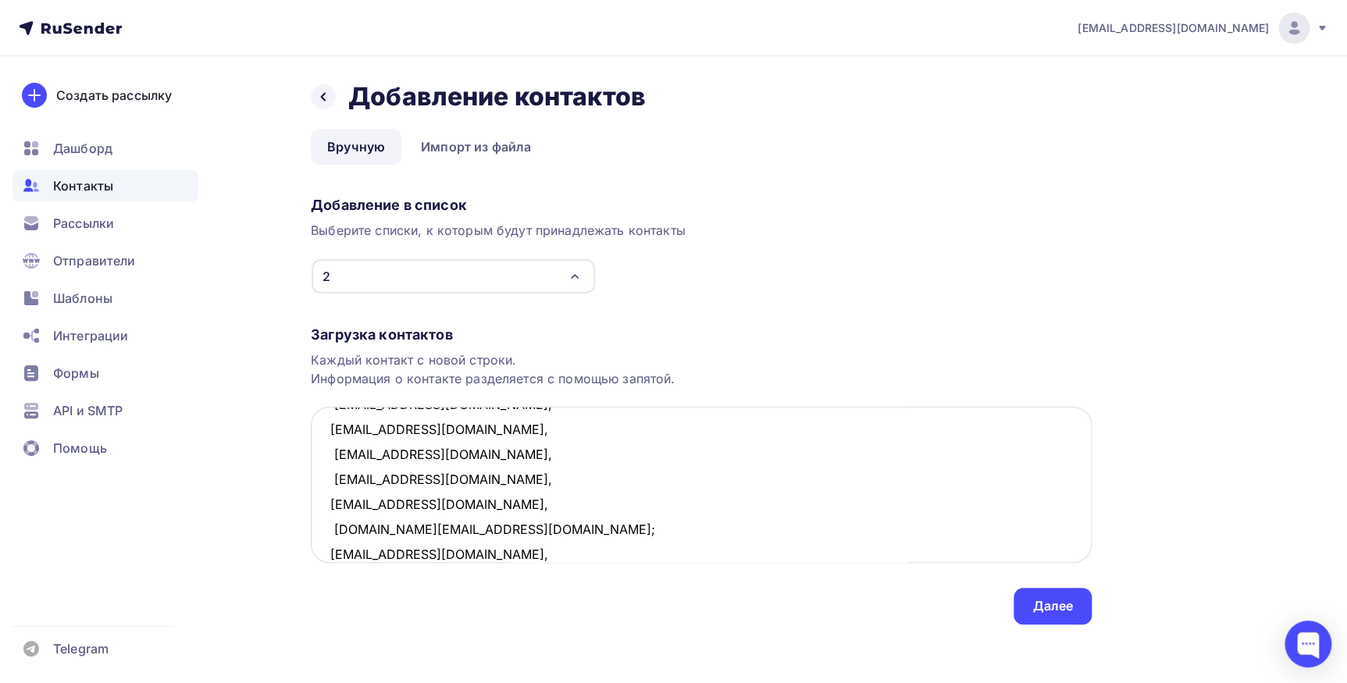
scroll to position [484, 0]
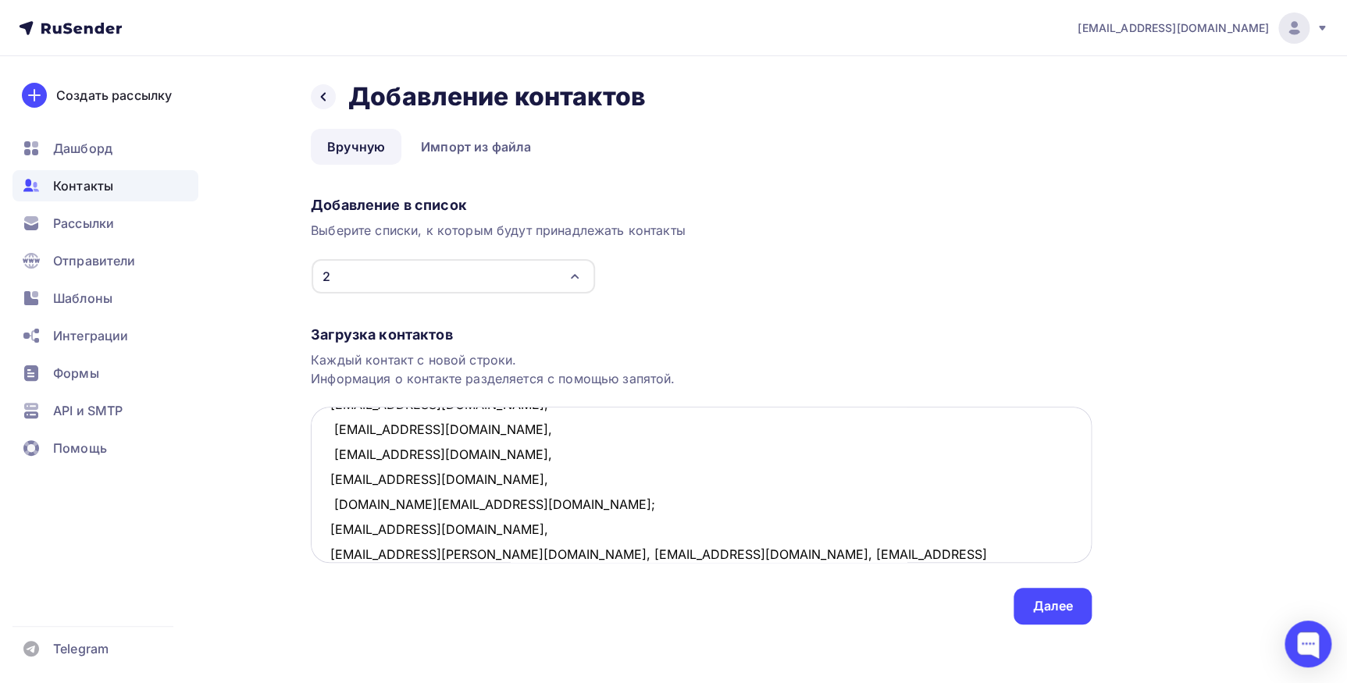
click at [490, 550] on textarea "ncuxi@yandex.ru, natalia.petrova.plast@mail.ru, v.bagrijchuk@yandex.ru, danilov…" at bounding box center [701, 485] width 781 height 156
click at [471, 558] on textarea "ncuxi@yandex.ru, natalia.petrova.plast@mail.ru, v.bagrijchuk@yandex.ru, danilov…" at bounding box center [701, 485] width 781 height 156
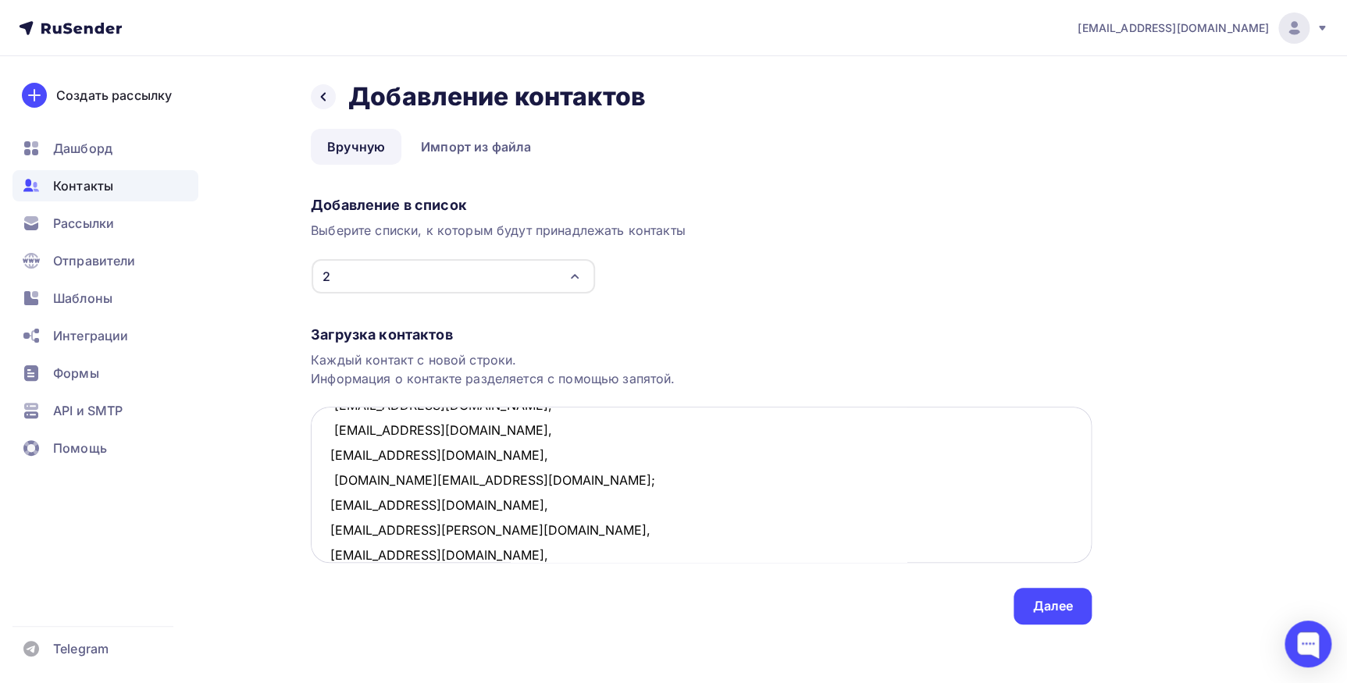
scroll to position [533, 0]
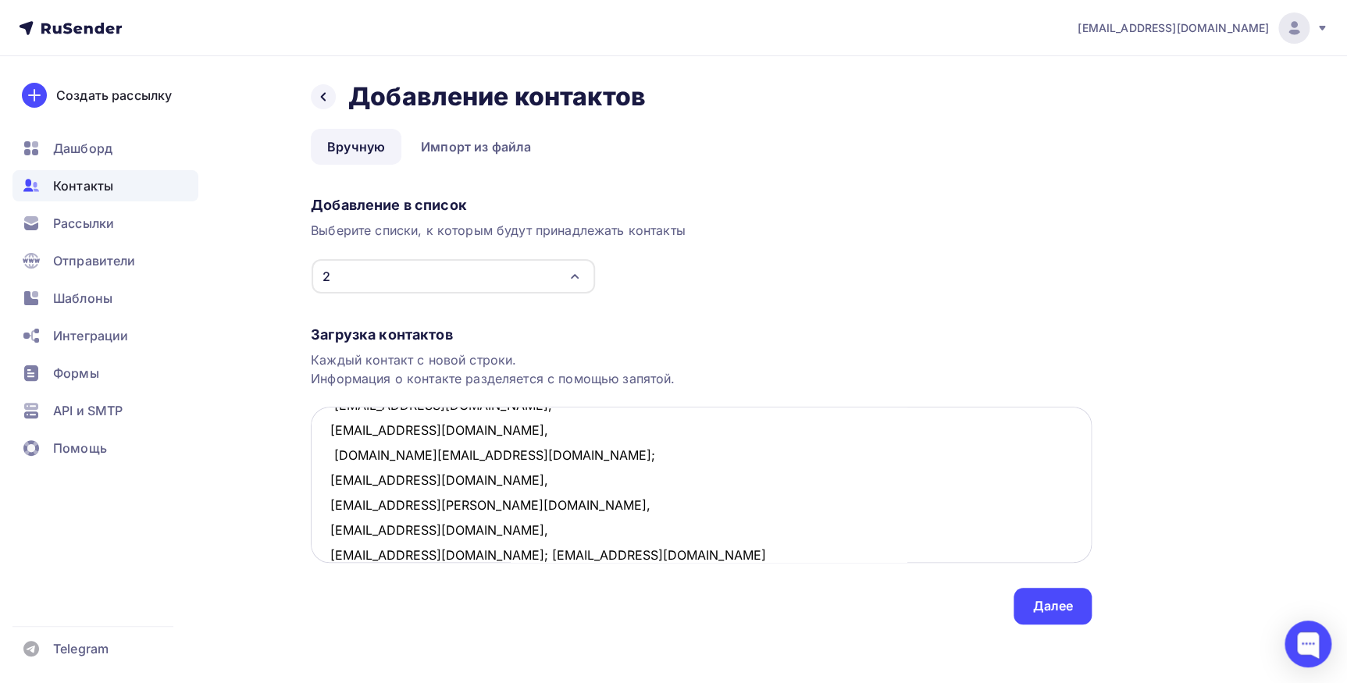
click at [446, 556] on textarea "ncuxi@yandex.ru, natalia.petrova.plast@mail.ru, v.bagrijchuk@yandex.ru, danilov…" at bounding box center [701, 485] width 781 height 156
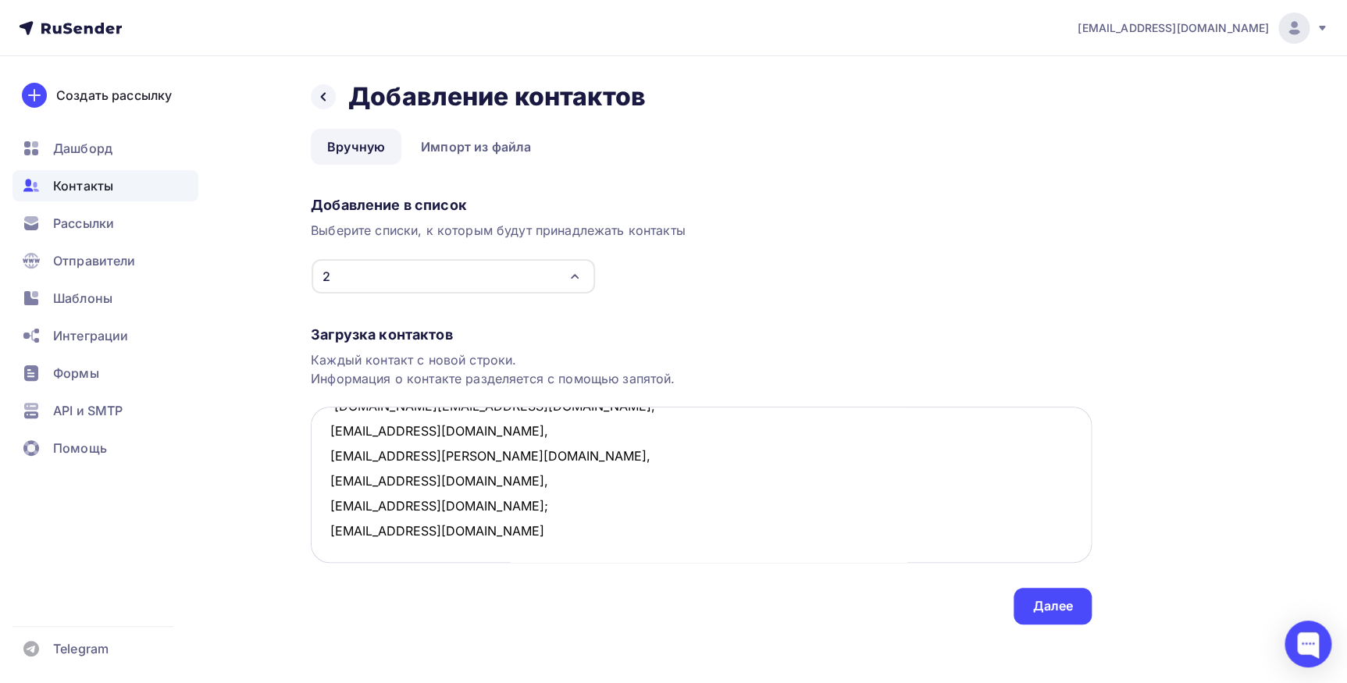
scroll to position [607, 0]
type textarea "ncuxi@yandex.ru, natalia.petrova.plast@mail.ru, v.bagrijchuk@yandex.ru, danilov…"
click at [1031, 603] on div "Далее" at bounding box center [1052, 606] width 78 height 37
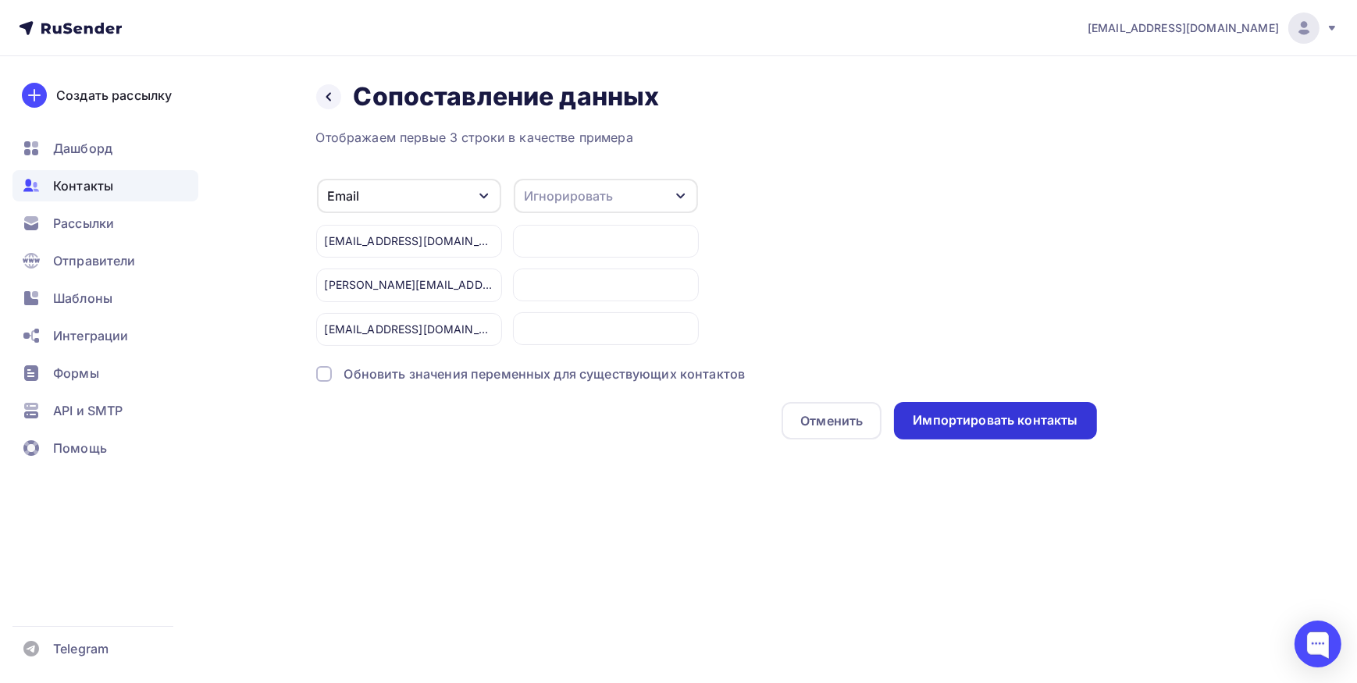
click at [968, 430] on div "Импортировать контакты" at bounding box center [995, 420] width 202 height 37
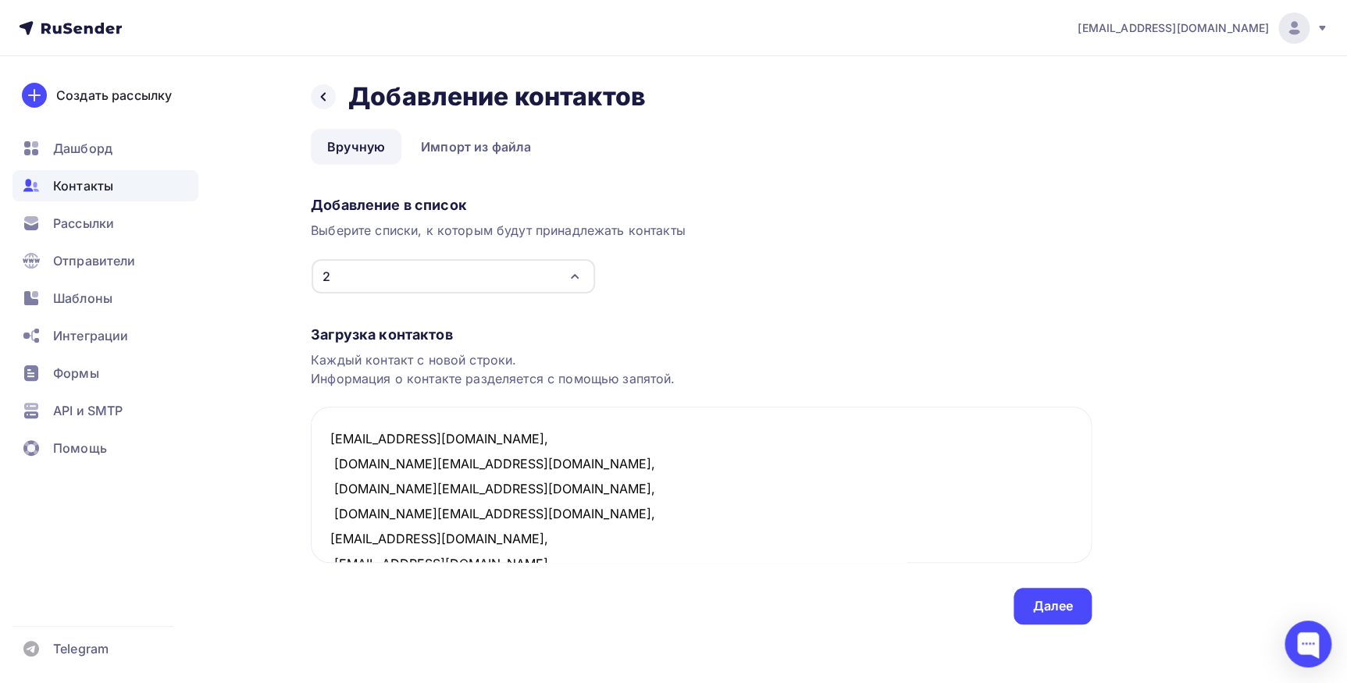
scroll to position [607, 0]
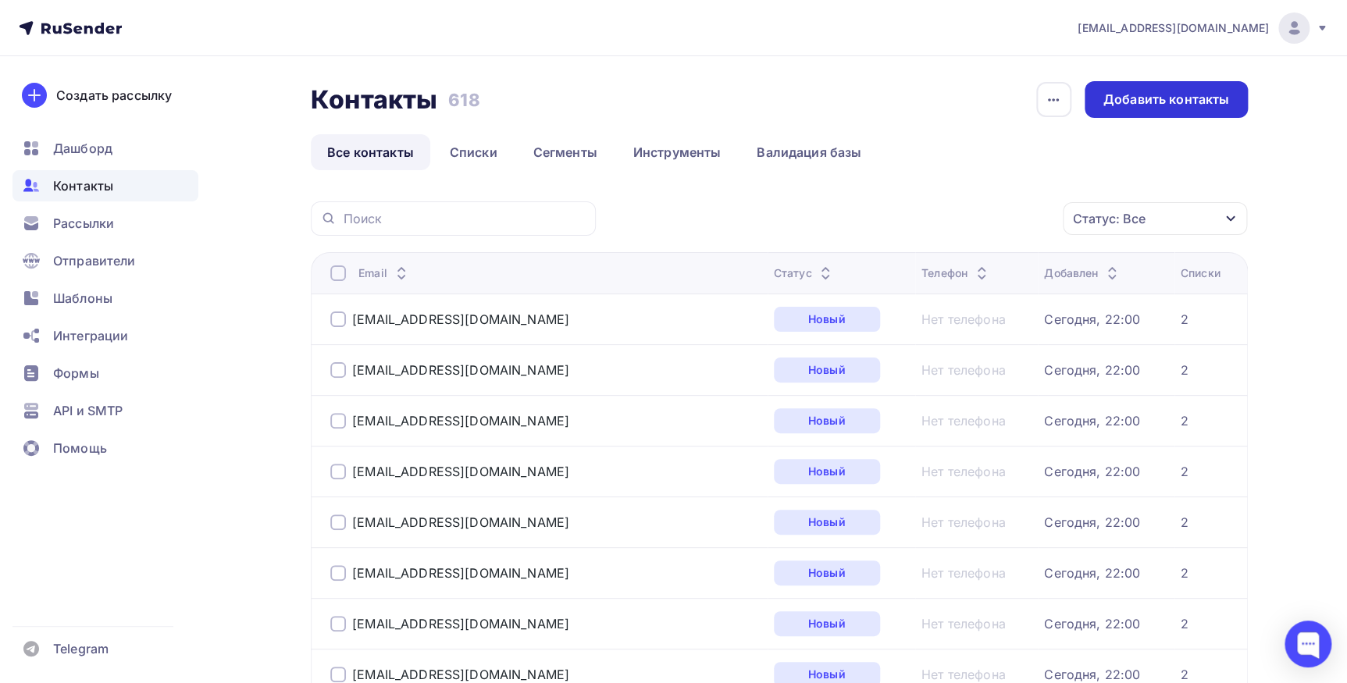
click at [1113, 106] on div "Добавить контакты" at bounding box center [1166, 100] width 126 height 18
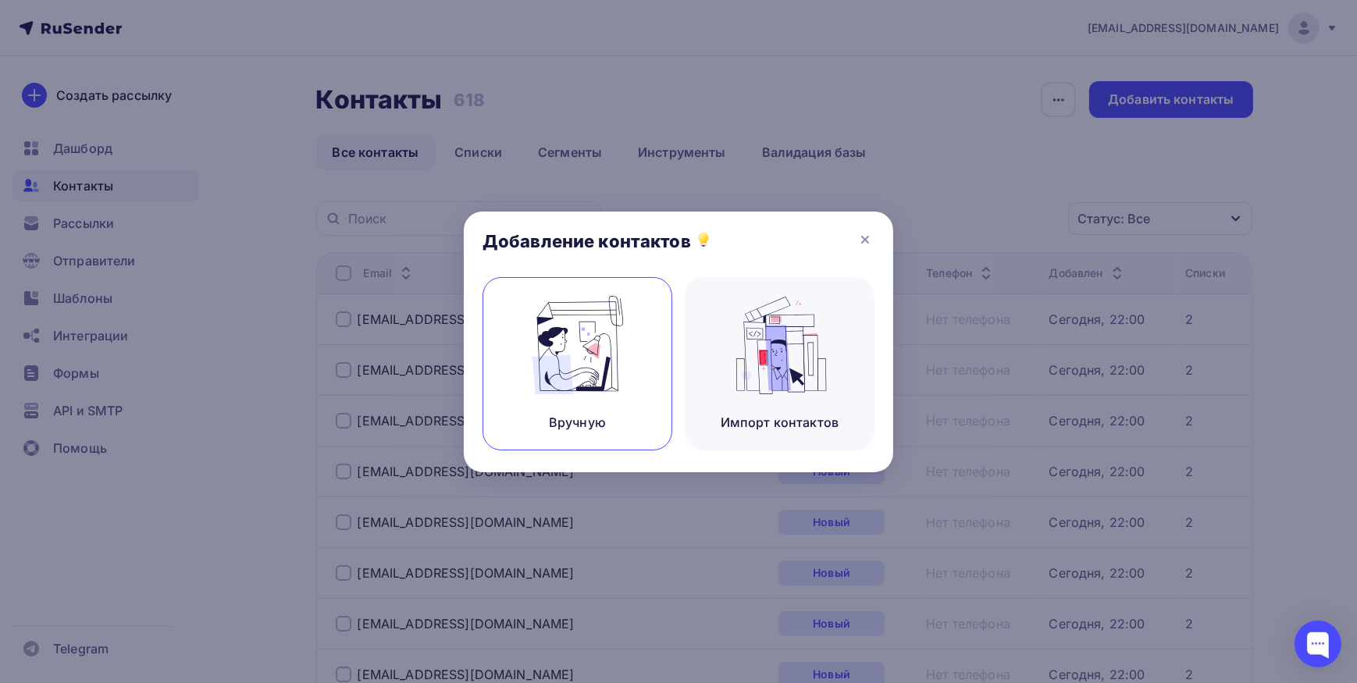
click at [581, 333] on img at bounding box center [577, 345] width 105 height 98
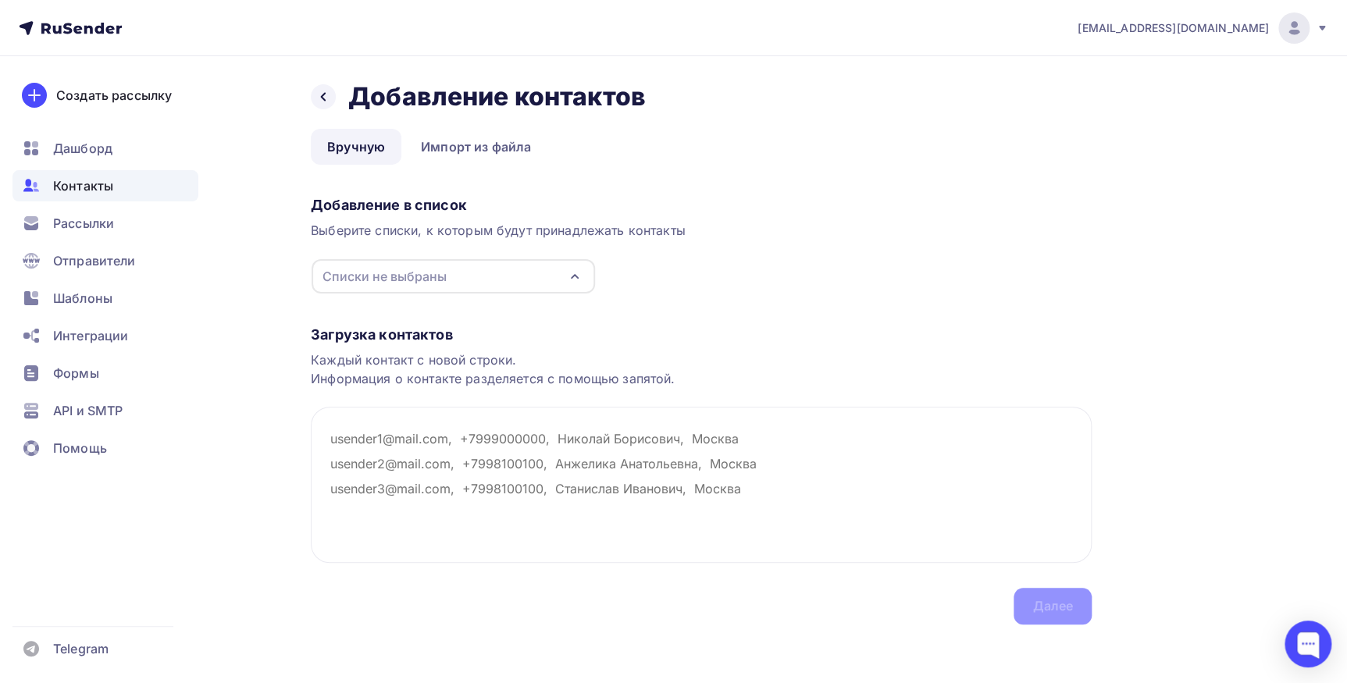
click at [508, 271] on div "Списки не выбраны" at bounding box center [453, 276] width 283 height 34
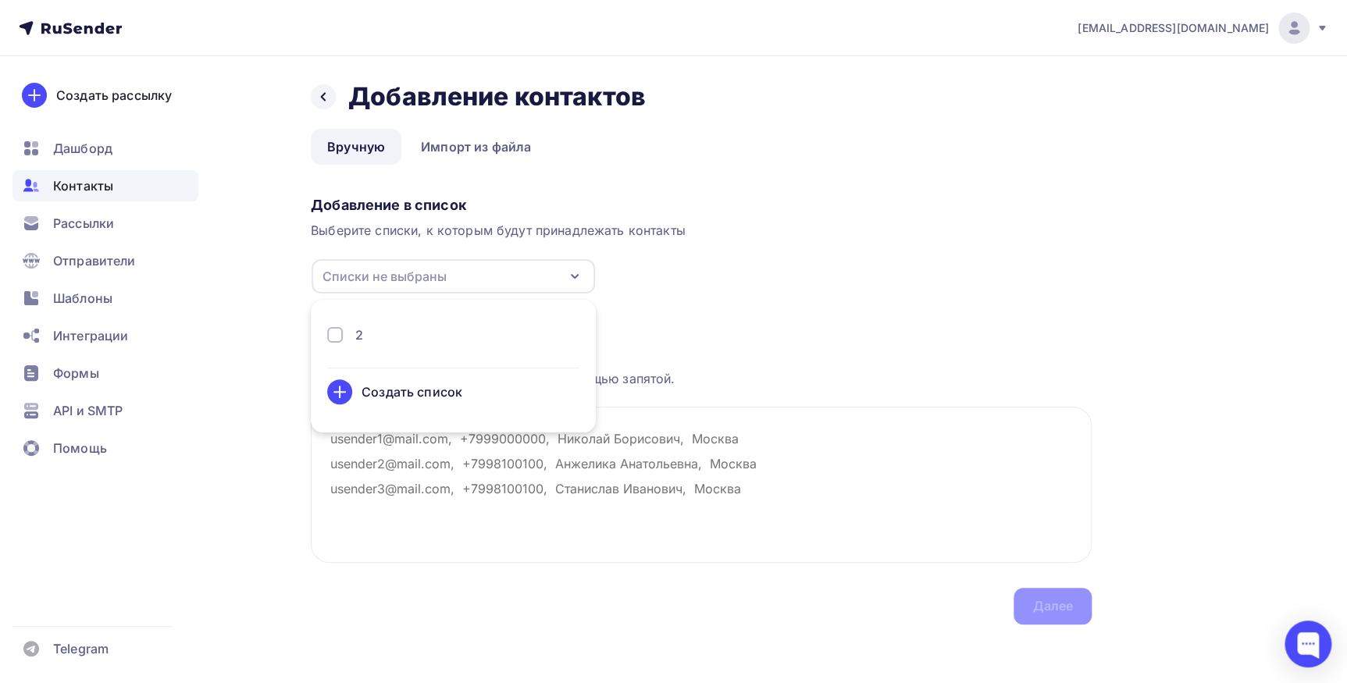
click at [329, 333] on div at bounding box center [335, 335] width 16 height 16
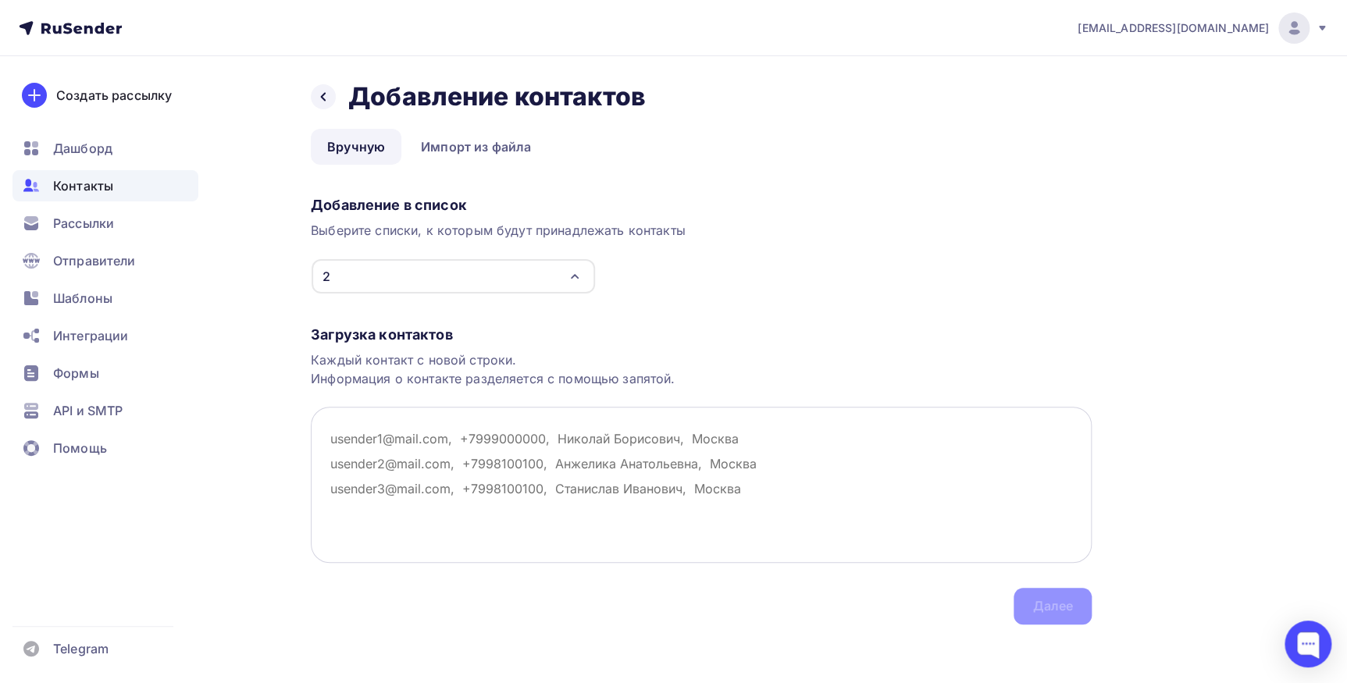
click at [549, 488] on textarea at bounding box center [701, 485] width 781 height 156
click at [387, 435] on textarea at bounding box center [701, 485] width 781 height 156
paste textarea "[EMAIL_ADDRESS][DOMAIN_NAME], [EMAIL_ADDRESS][DOMAIN_NAME], [EMAIL_ADDRESS][DOM…"
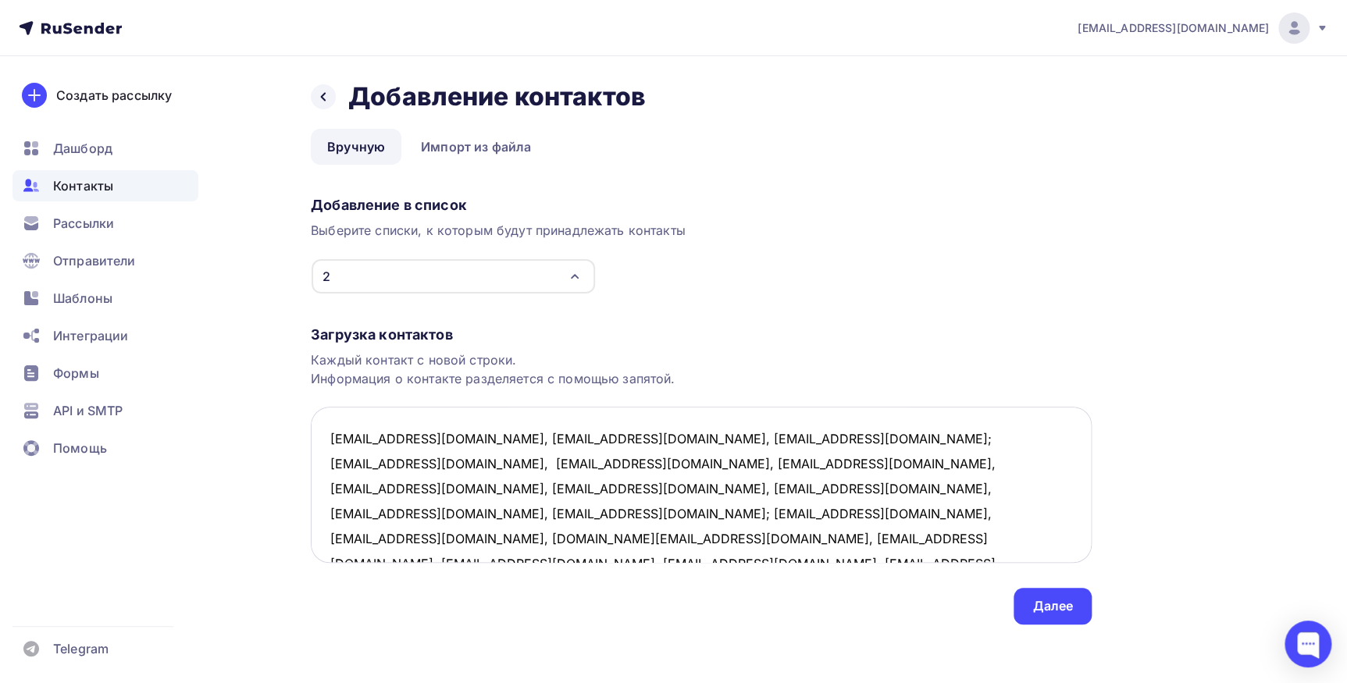
click at [440, 437] on textarea "[EMAIL_ADDRESS][DOMAIN_NAME], [EMAIL_ADDRESS][DOMAIN_NAME], [EMAIL_ADDRESS][DOM…" at bounding box center [701, 485] width 781 height 156
click at [431, 466] on textarea "[EMAIL_ADDRESS][DOMAIN_NAME], [EMAIL_ADDRESS][DOMAIN_NAME], [EMAIL_ADDRESS][DOM…" at bounding box center [701, 485] width 781 height 156
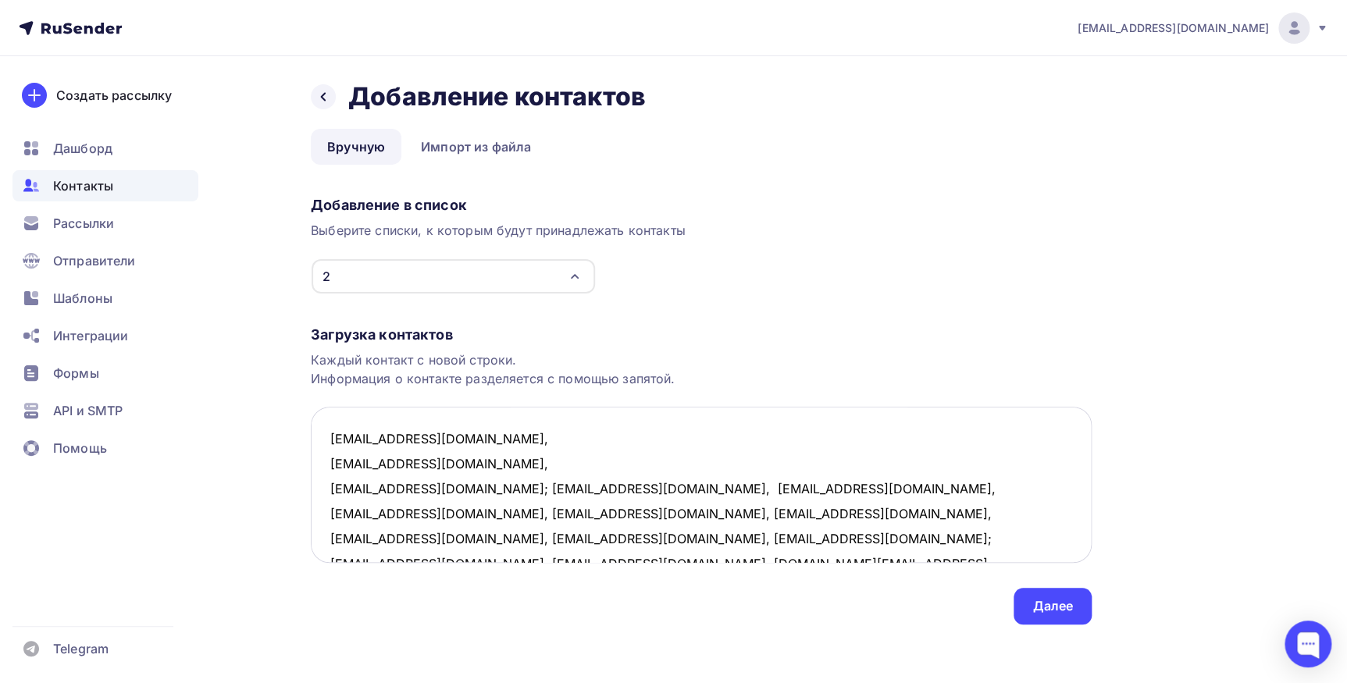
click at [467, 485] on textarea "[EMAIL_ADDRESS][DOMAIN_NAME], [EMAIL_ADDRESS][DOMAIN_NAME], [EMAIL_ADDRESS][DOM…" at bounding box center [701, 485] width 781 height 156
click at [458, 511] on textarea "[EMAIL_ADDRESS][DOMAIN_NAME], [EMAIL_ADDRESS][DOMAIN_NAME], [EMAIL_ADDRESS][DOM…" at bounding box center [701, 485] width 781 height 156
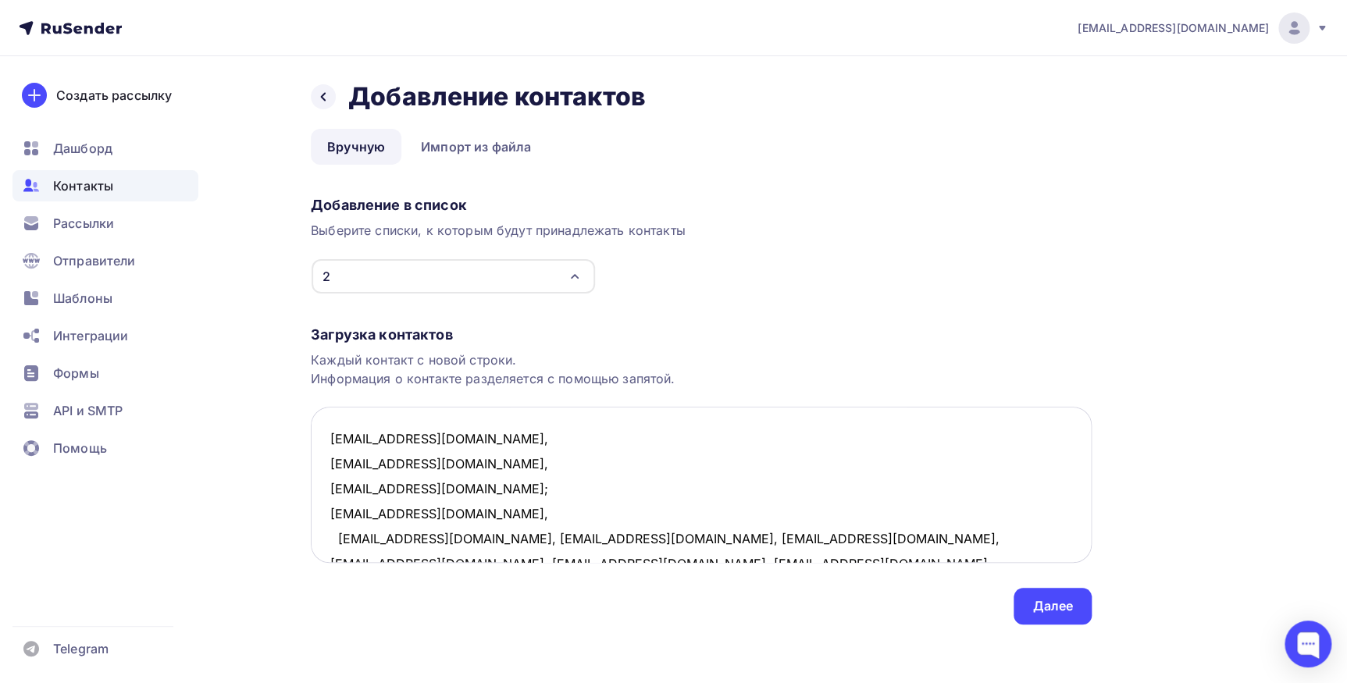
click at [499, 541] on textarea "[EMAIL_ADDRESS][DOMAIN_NAME], [EMAIL_ADDRESS][DOMAIN_NAME], [EMAIL_ADDRESS][DOM…" at bounding box center [701, 485] width 781 height 156
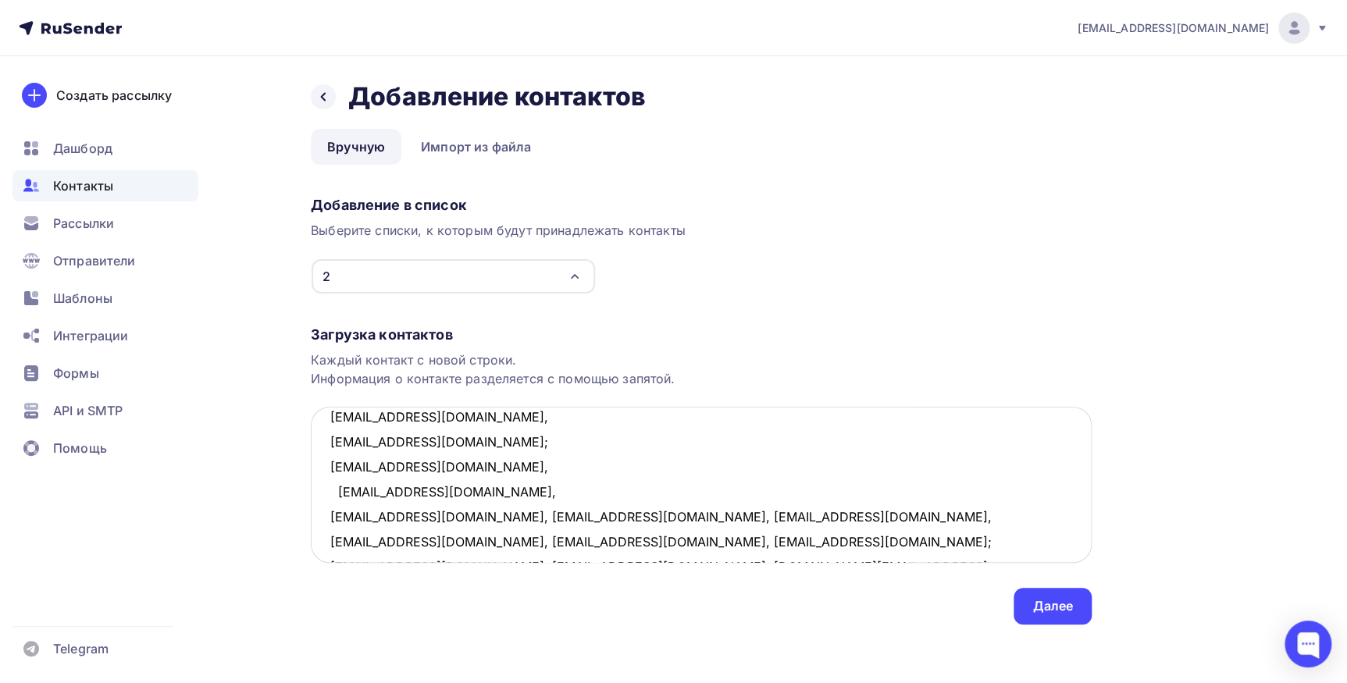
scroll to position [80, 0]
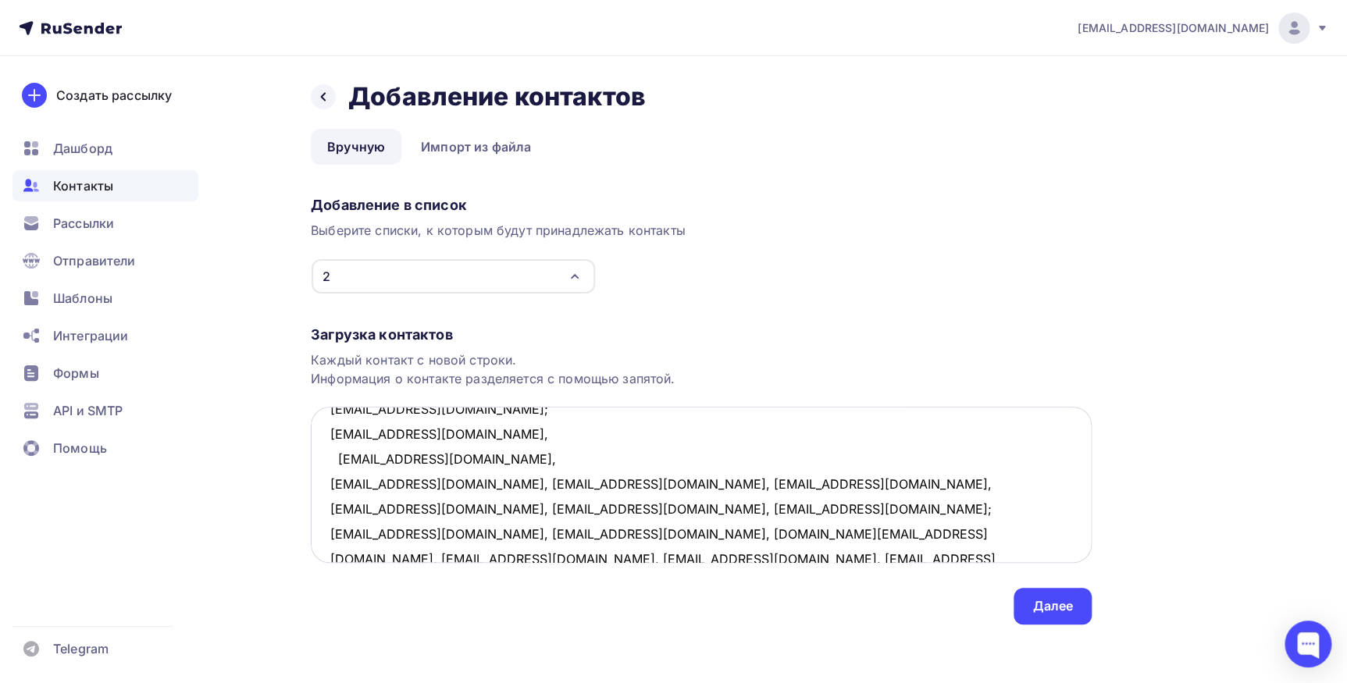
click at [422, 479] on textarea "[EMAIL_ADDRESS][DOMAIN_NAME], [EMAIL_ADDRESS][DOMAIN_NAME], [EMAIL_ADDRESS][DOM…" at bounding box center [701, 485] width 781 height 156
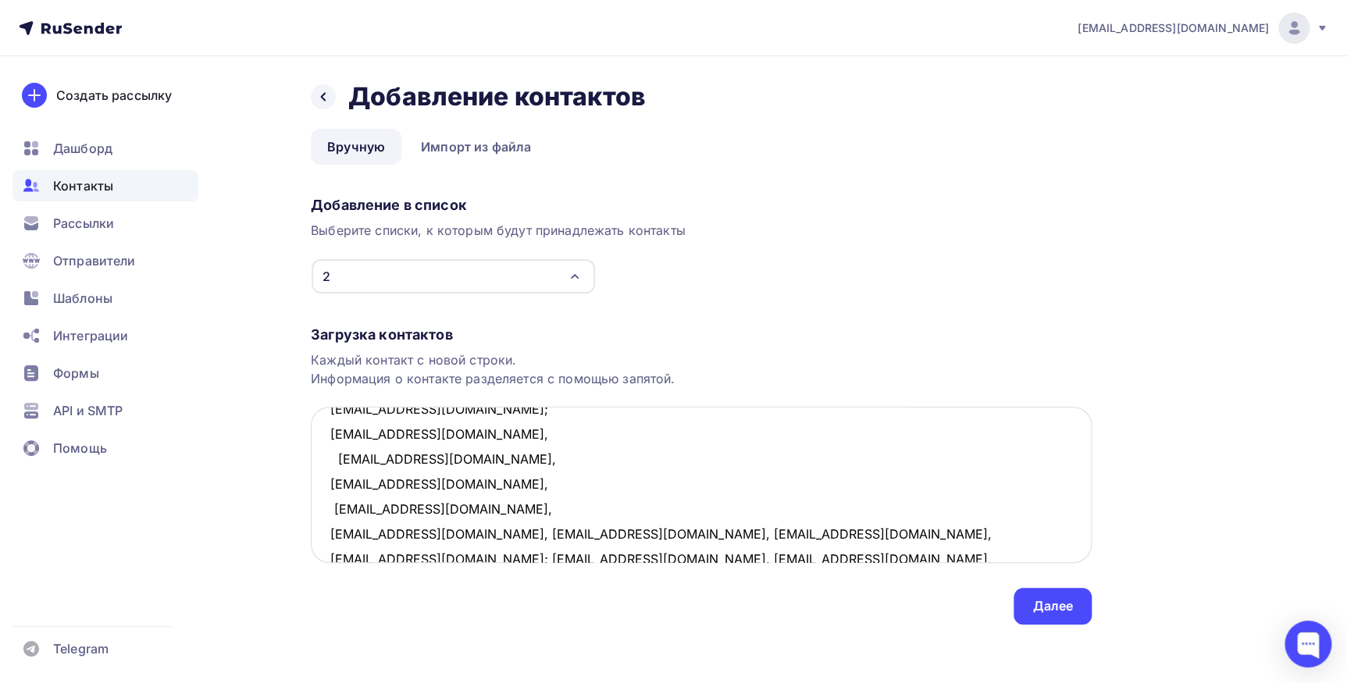
click at [453, 506] on textarea "[EMAIL_ADDRESS][DOMAIN_NAME], [EMAIL_ADDRESS][DOMAIN_NAME], [EMAIL_ADDRESS][DOM…" at bounding box center [701, 485] width 781 height 156
click at [431, 535] on textarea "[EMAIL_ADDRESS][DOMAIN_NAME], [EMAIL_ADDRESS][DOMAIN_NAME], [EMAIL_ADDRESS][DOM…" at bounding box center [701, 485] width 781 height 156
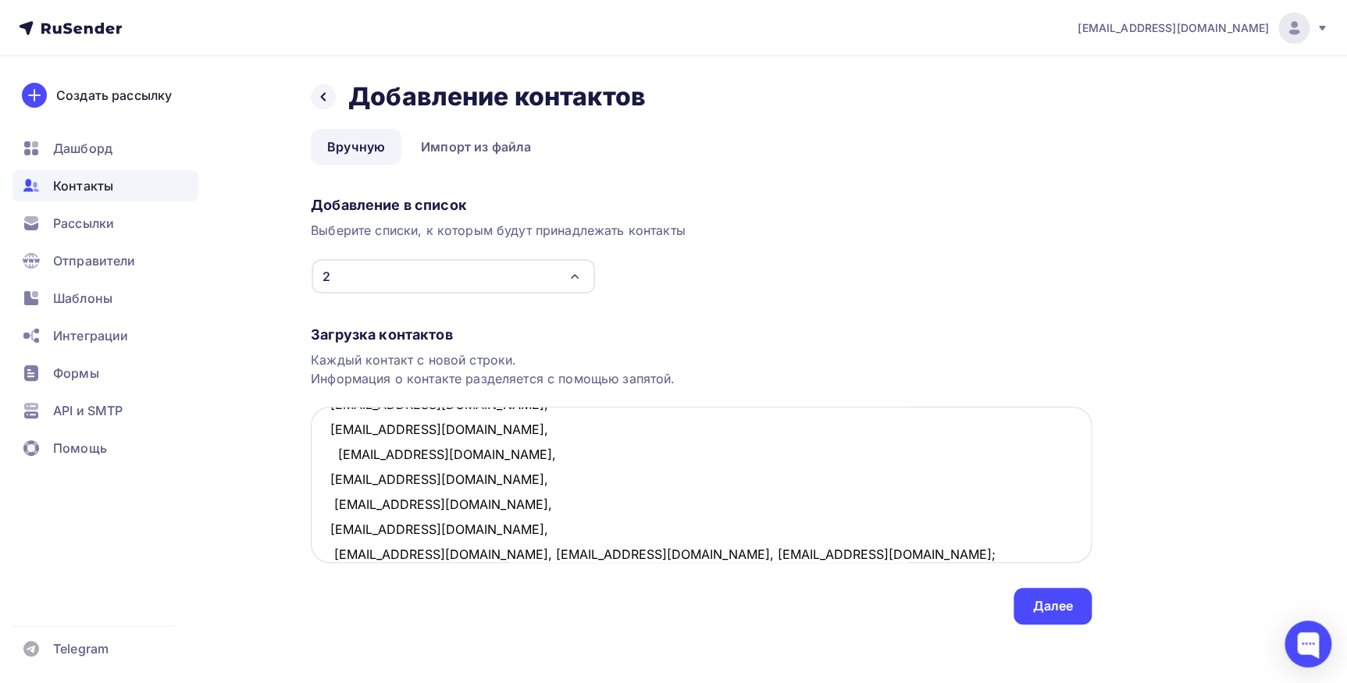
click at [440, 547] on textarea "[EMAIL_ADDRESS][DOMAIN_NAME], [EMAIL_ADDRESS][DOMAIN_NAME], [EMAIL_ADDRESS][DOM…" at bounding box center [701, 485] width 781 height 156
click at [442, 548] on textarea "[EMAIL_ADDRESS][DOMAIN_NAME], [EMAIL_ADDRESS][DOMAIN_NAME], [EMAIL_ADDRESS][DOM…" at bounding box center [701, 485] width 781 height 156
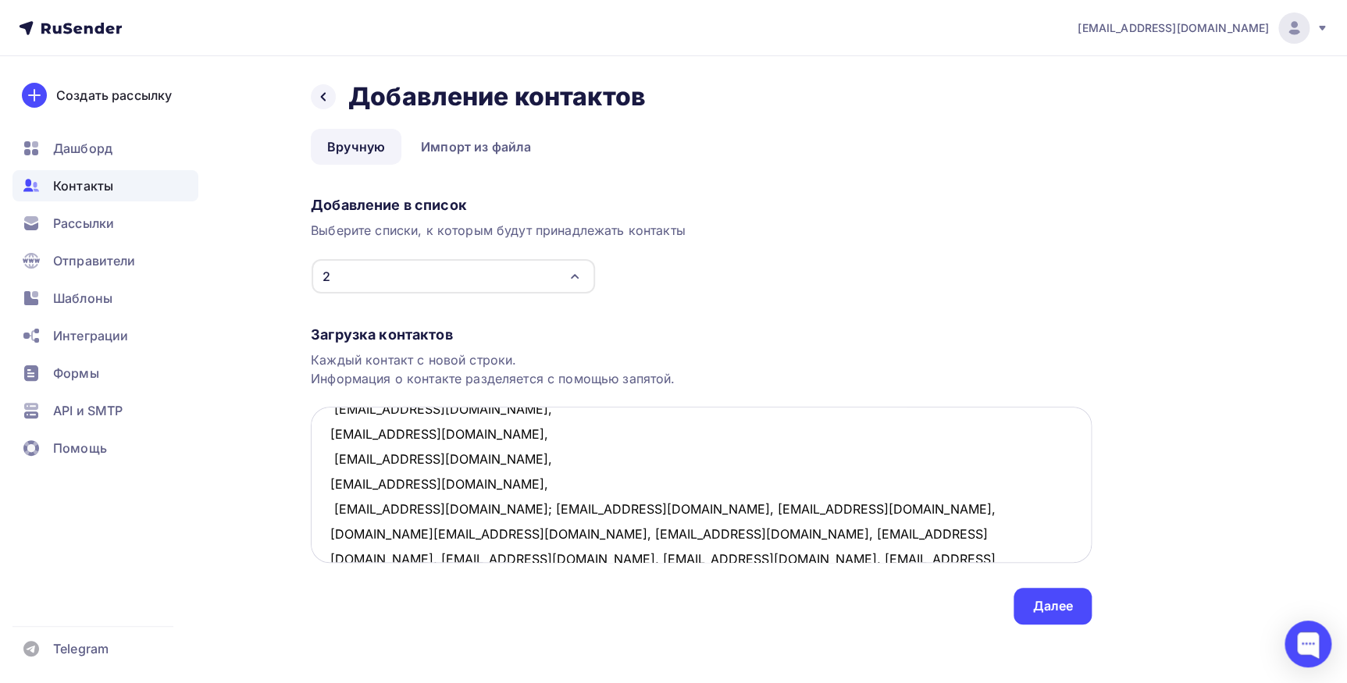
scroll to position [205, 0]
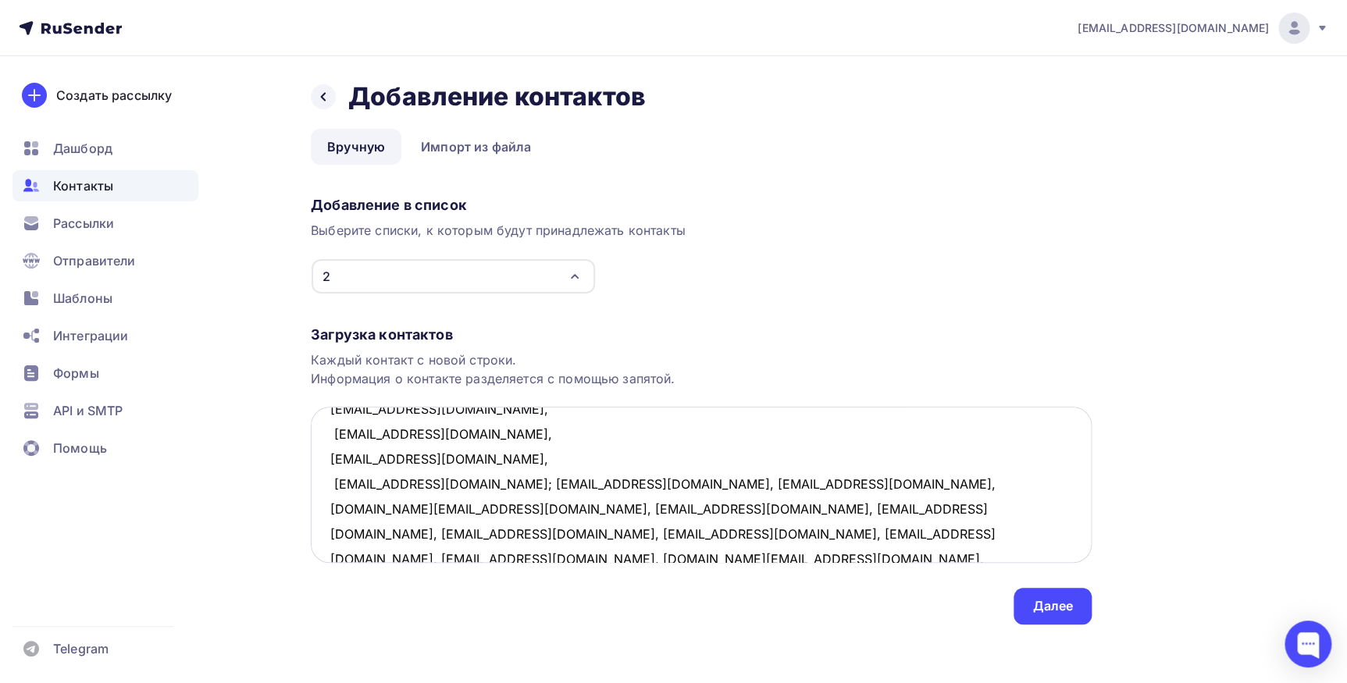
click at [473, 482] on textarea "[EMAIL_ADDRESS][DOMAIN_NAME], [EMAIL_ADDRESS][DOMAIN_NAME], [EMAIL_ADDRESS][DOM…" at bounding box center [701, 485] width 781 height 156
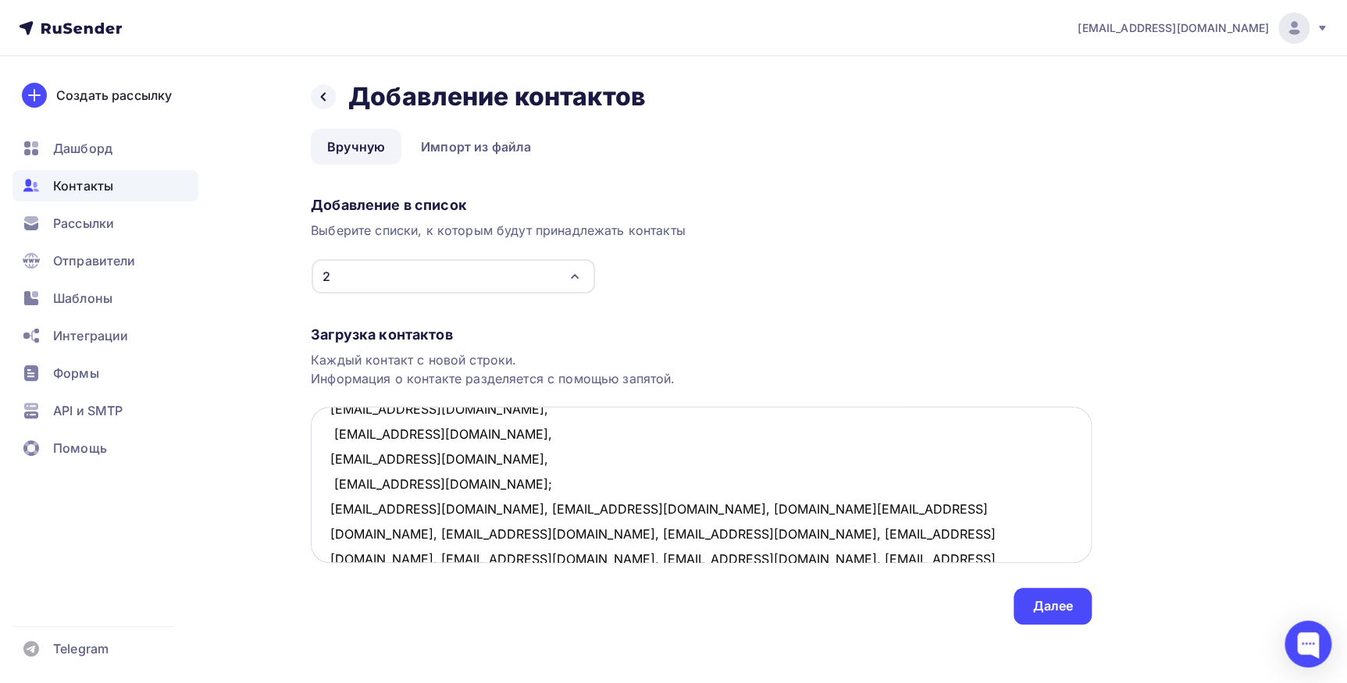
click at [461, 507] on textarea "[EMAIL_ADDRESS][DOMAIN_NAME], [EMAIL_ADDRESS][DOMAIN_NAME], [EMAIL_ADDRESS][DOM…" at bounding box center [701, 485] width 781 height 156
click at [428, 530] on textarea "[EMAIL_ADDRESS][DOMAIN_NAME], [EMAIL_ADDRESS][DOMAIN_NAME], [EMAIL_ADDRESS][DOM…" at bounding box center [701, 485] width 781 height 156
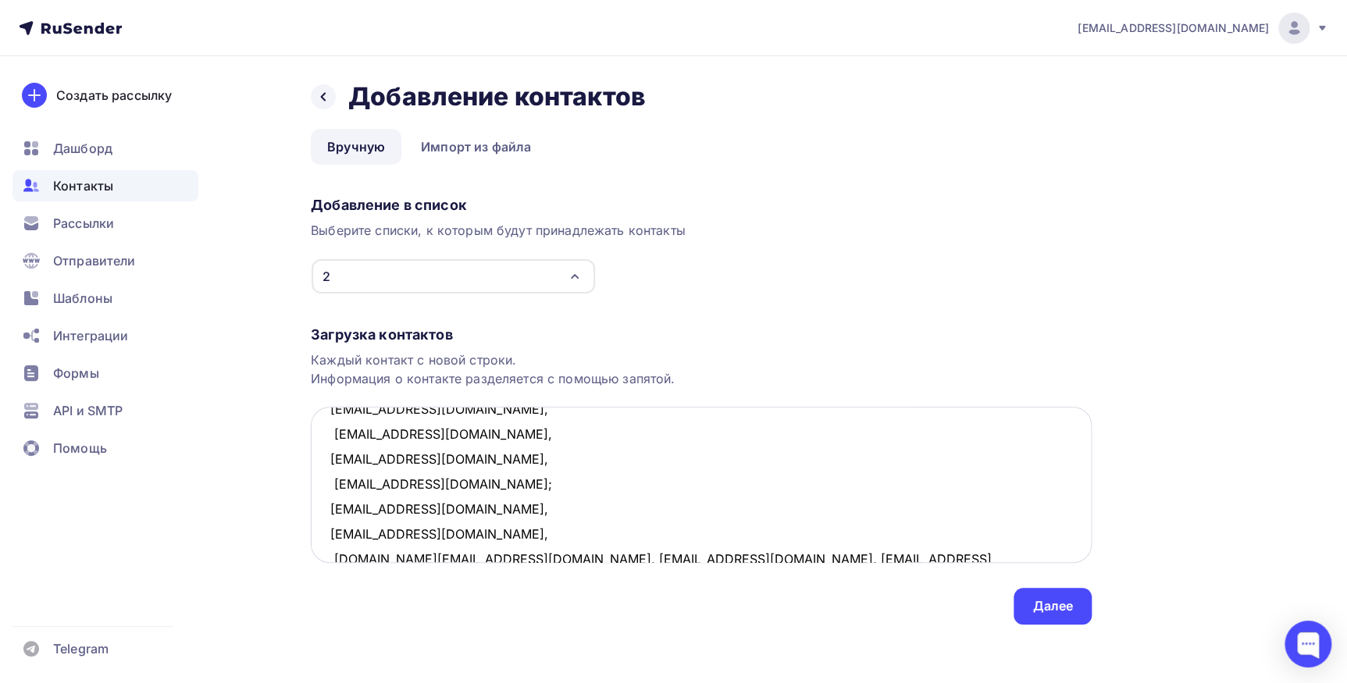
scroll to position [209, 0]
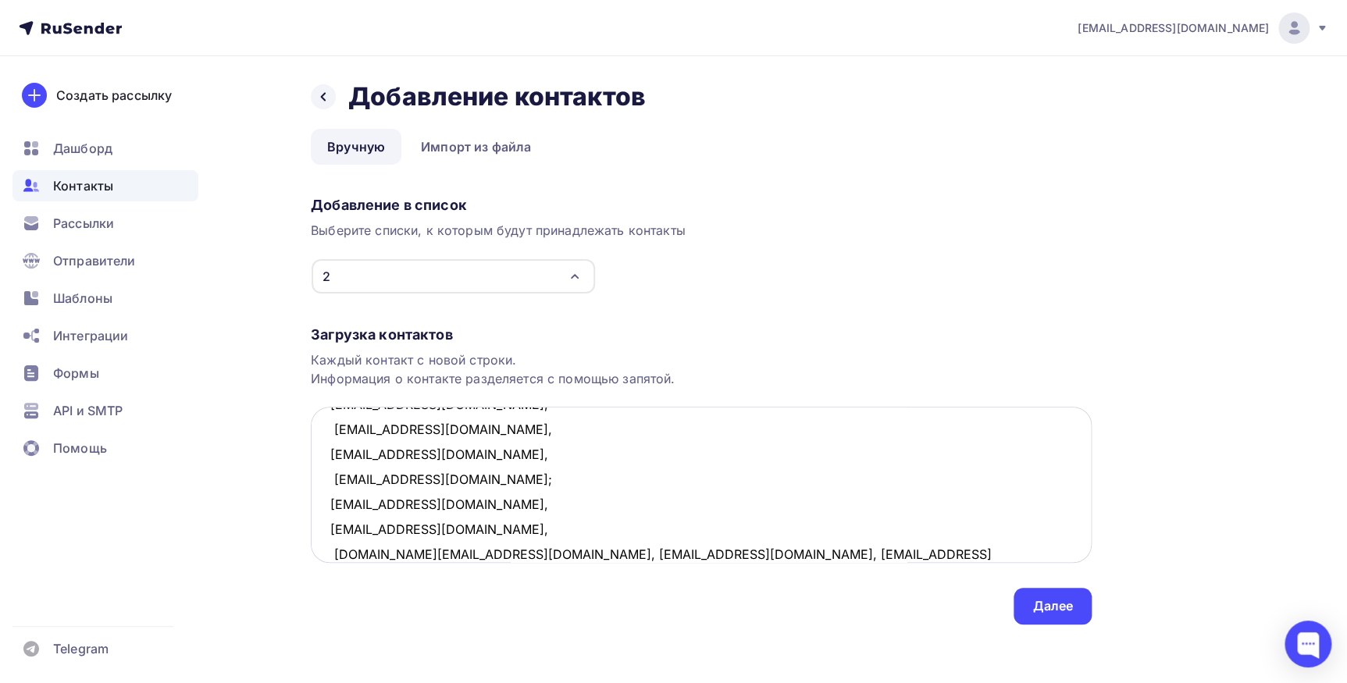
click at [446, 554] on textarea "[EMAIL_ADDRESS][DOMAIN_NAME], [EMAIL_ADDRESS][DOMAIN_NAME], [EMAIL_ADDRESS][DOM…" at bounding box center [701, 485] width 781 height 156
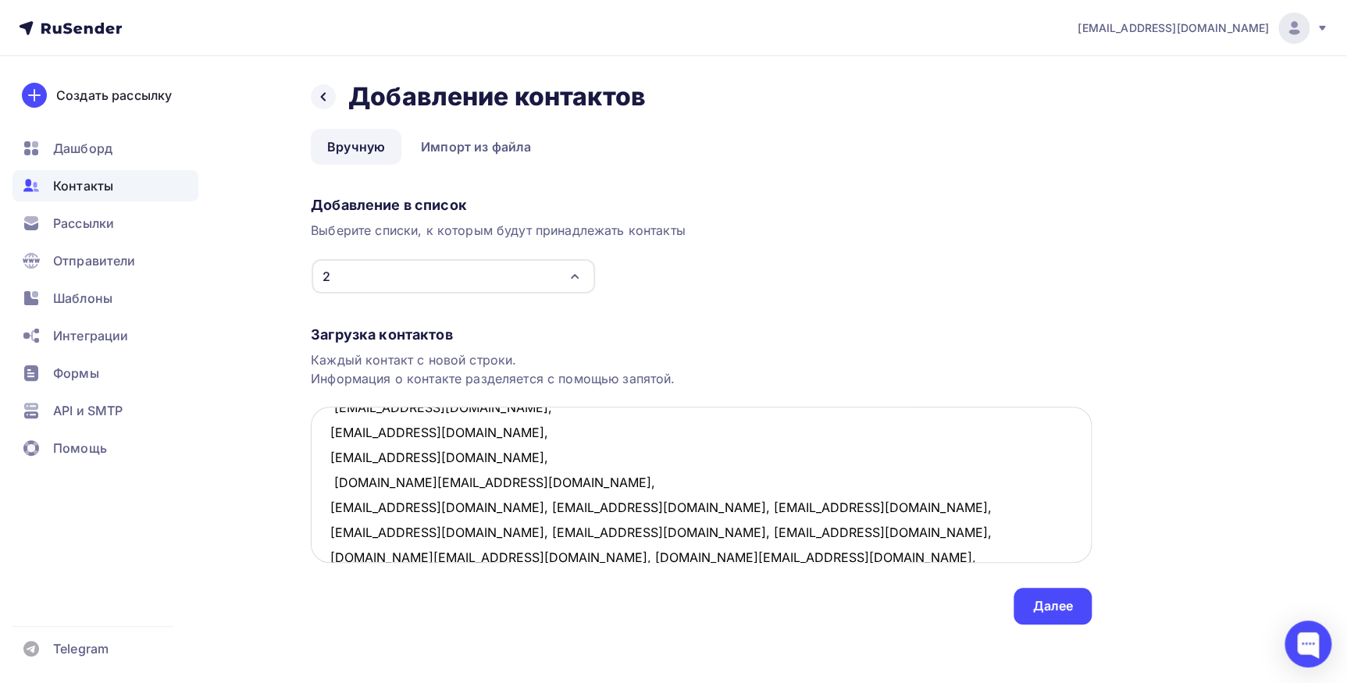
scroll to position [304, 0]
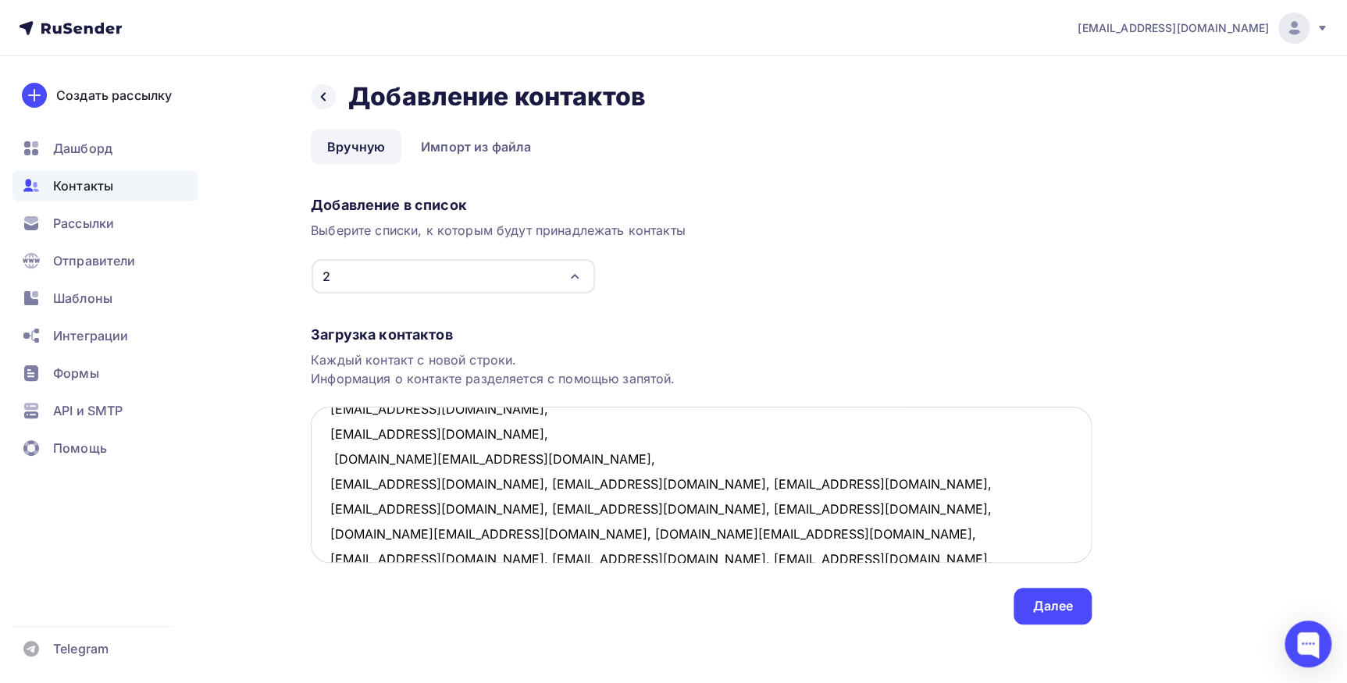
click at [476, 479] on textarea "[EMAIL_ADDRESS][DOMAIN_NAME], [EMAIL_ADDRESS][DOMAIN_NAME], [EMAIL_ADDRESS][DOM…" at bounding box center [701, 485] width 781 height 156
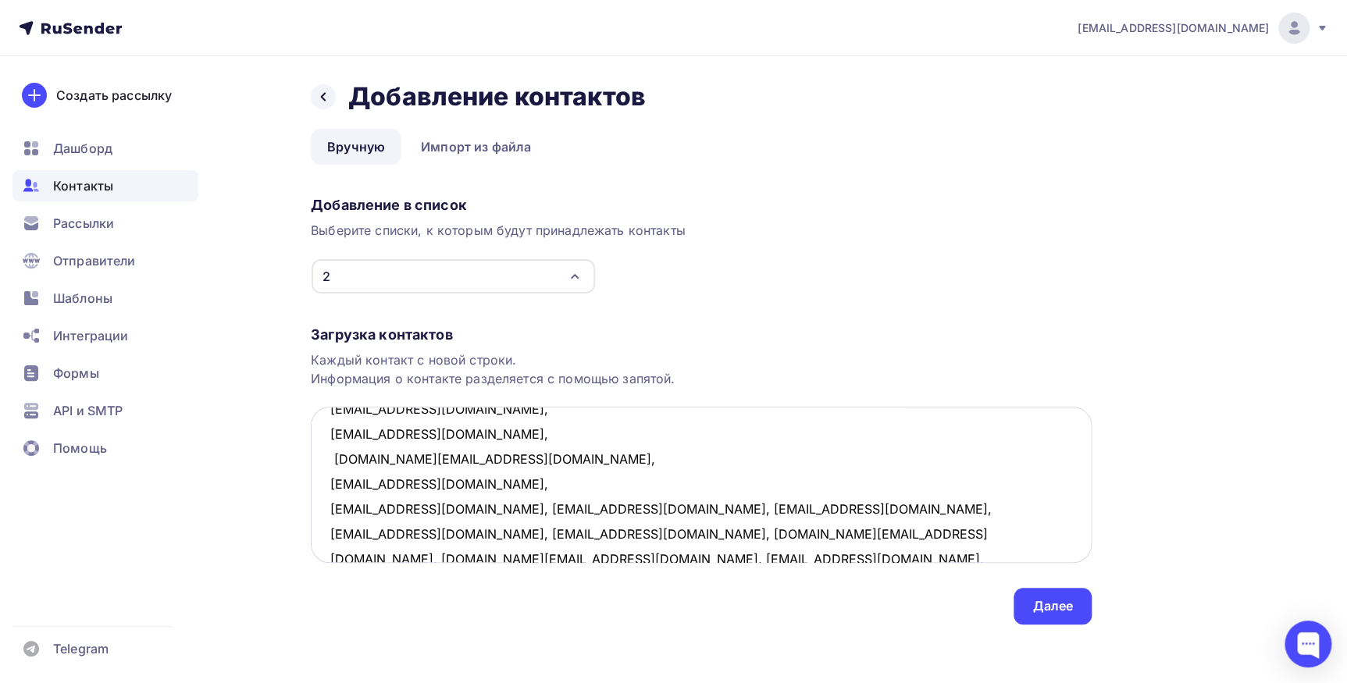
click at [448, 508] on textarea "[EMAIL_ADDRESS][DOMAIN_NAME], [EMAIL_ADDRESS][DOMAIN_NAME], [EMAIL_ADDRESS][DOM…" at bounding box center [701, 485] width 781 height 156
click at [477, 533] on textarea "[EMAIL_ADDRESS][DOMAIN_NAME], [EMAIL_ADDRESS][DOMAIN_NAME], [EMAIL_ADDRESS][DOM…" at bounding box center [701, 485] width 781 height 156
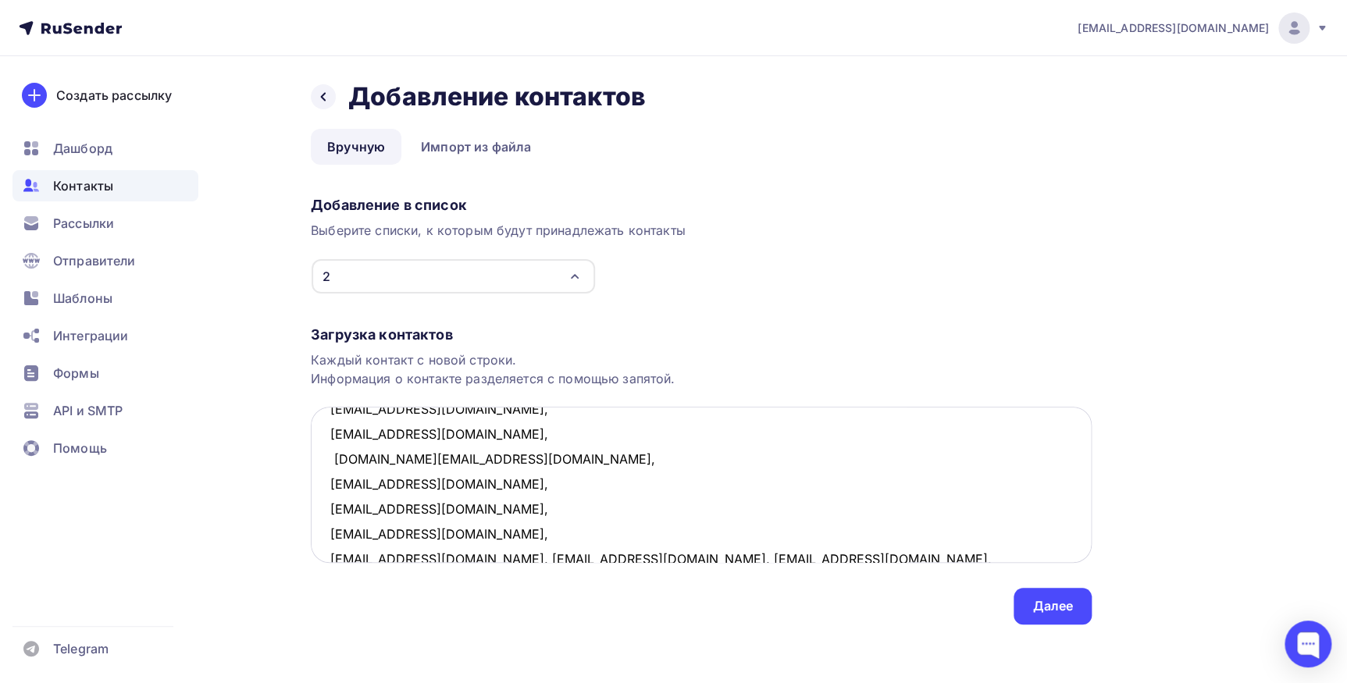
scroll to position [309, 0]
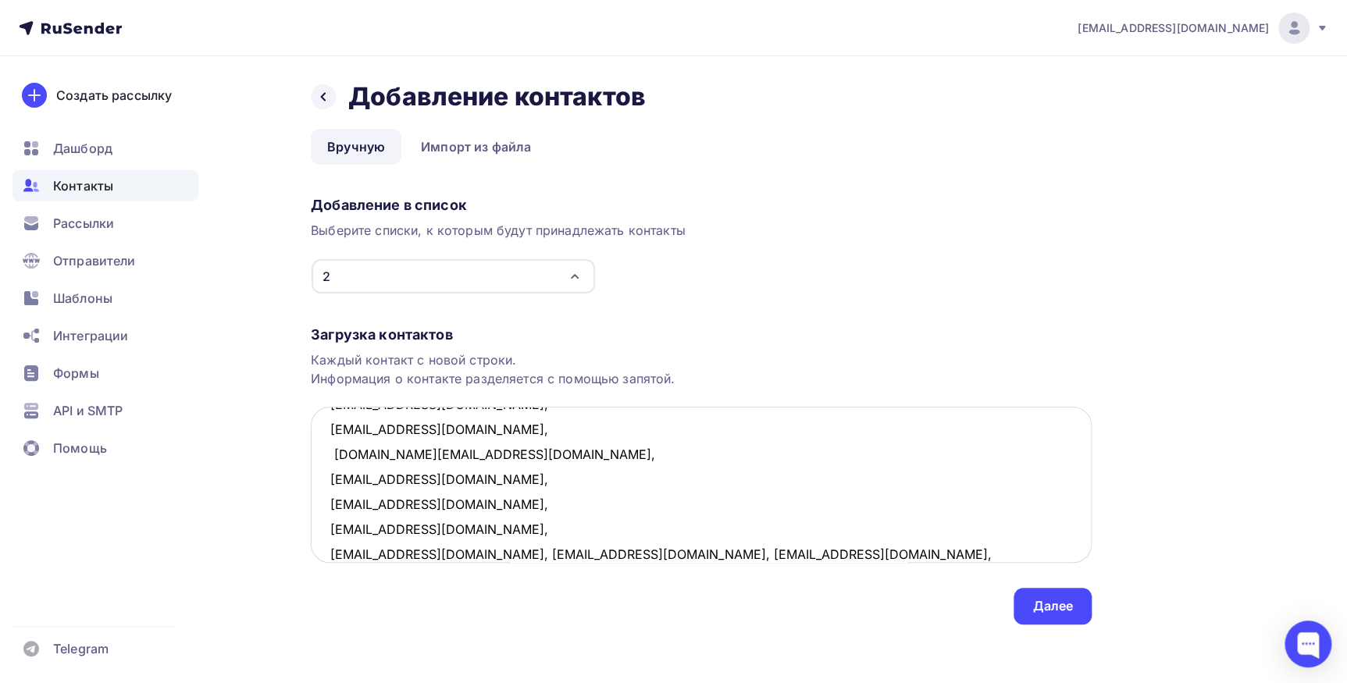
click at [457, 554] on textarea "[EMAIL_ADDRESS][DOMAIN_NAME], [EMAIL_ADDRESS][DOMAIN_NAME], [EMAIL_ADDRESS][DOM…" at bounding box center [701, 485] width 781 height 156
click at [461, 549] on textarea "[EMAIL_ADDRESS][DOMAIN_NAME], [EMAIL_ADDRESS][DOMAIN_NAME], [EMAIL_ADDRESS][DOM…" at bounding box center [701, 485] width 781 height 156
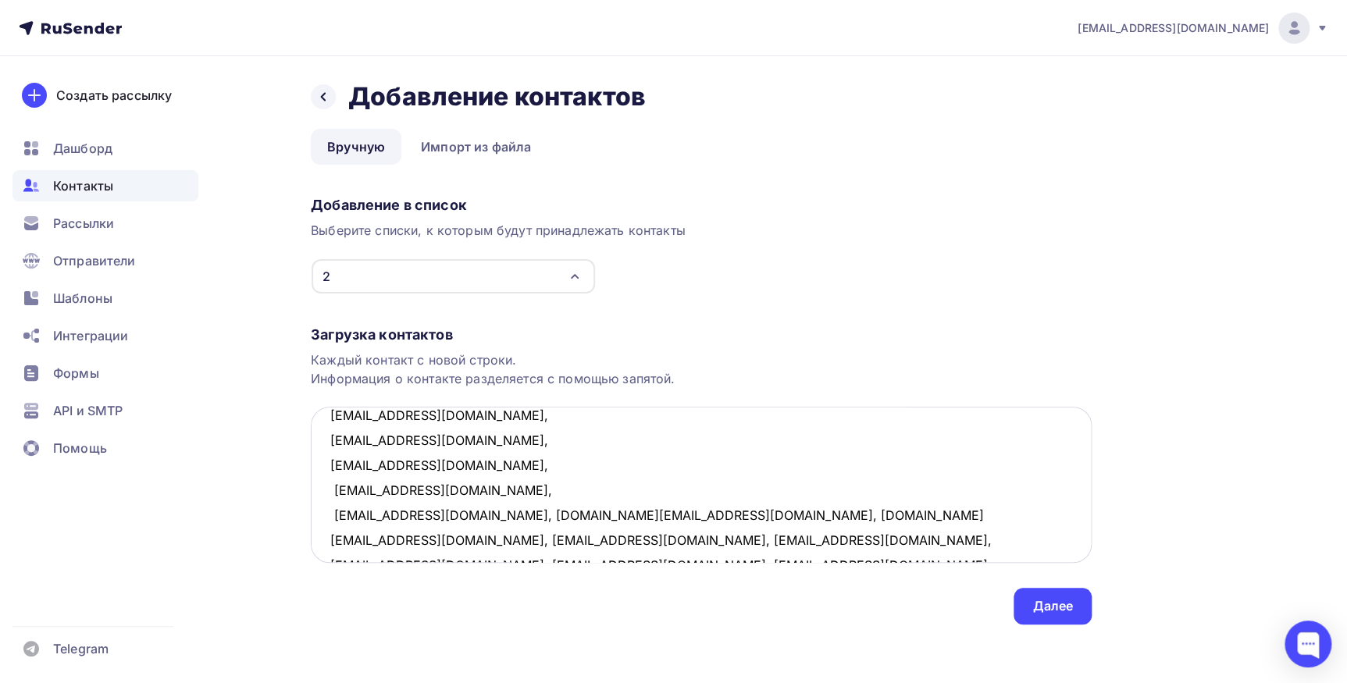
scroll to position [429, 0]
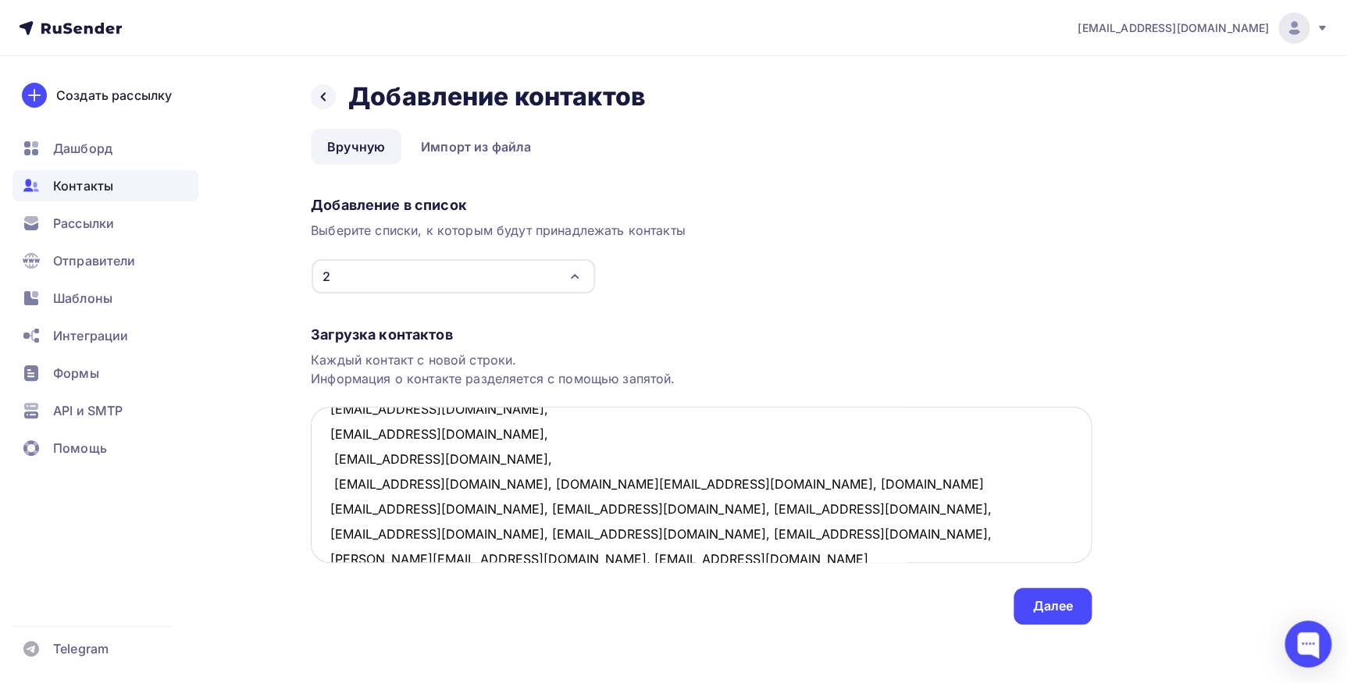
click at [447, 479] on textarea "[EMAIL_ADDRESS][DOMAIN_NAME], [EMAIL_ADDRESS][DOMAIN_NAME], [EMAIL_ADDRESS][DOM…" at bounding box center [701, 485] width 781 height 156
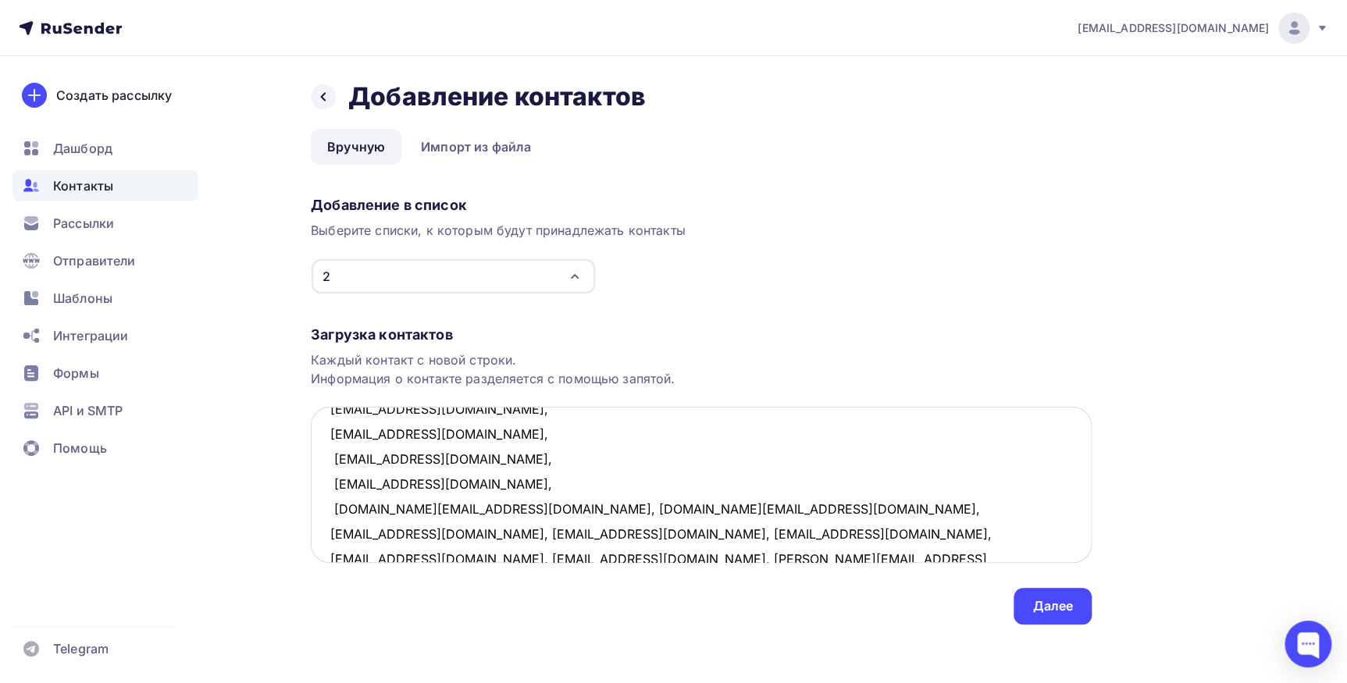
click at [511, 509] on textarea "[EMAIL_ADDRESS][DOMAIN_NAME], [EMAIL_ADDRESS][DOMAIN_NAME], [EMAIL_ADDRESS][DOM…" at bounding box center [701, 485] width 781 height 156
click at [495, 533] on textarea "[EMAIL_ADDRESS][DOMAIN_NAME], [EMAIL_ADDRESS][DOMAIN_NAME], [EMAIL_ADDRESS][DOM…" at bounding box center [701, 485] width 781 height 156
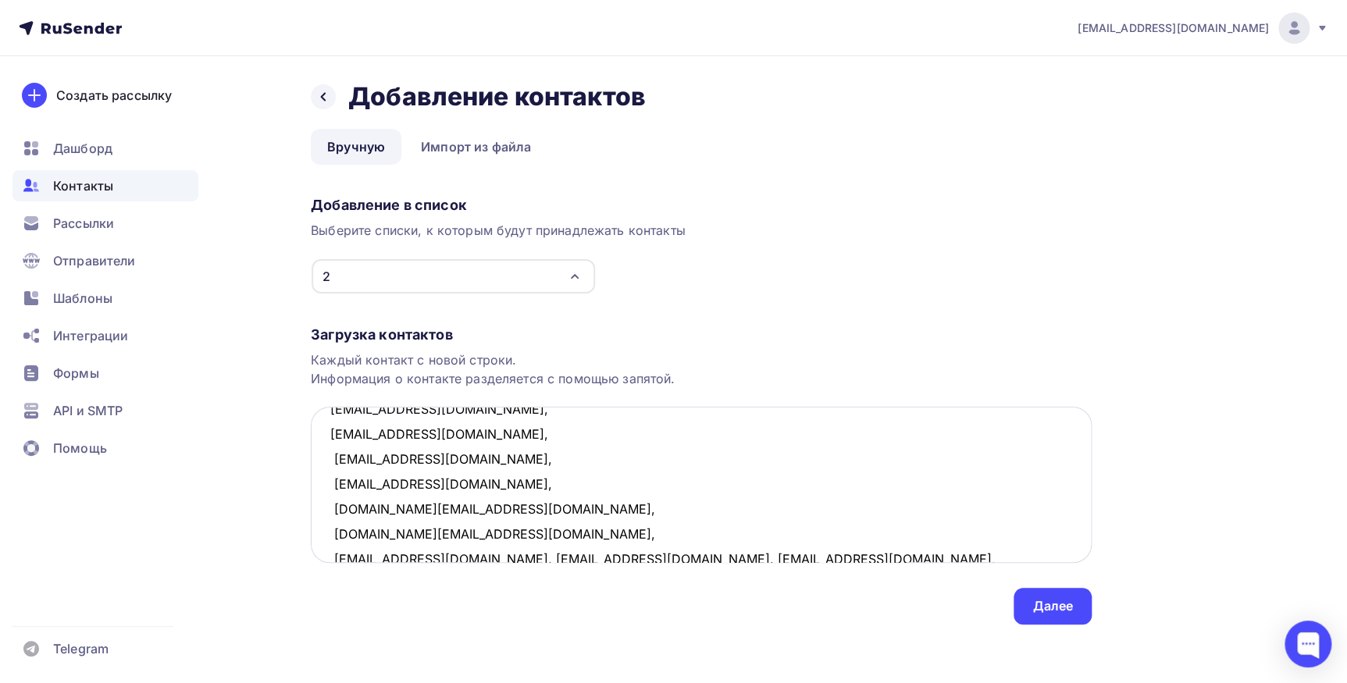
scroll to position [433, 0]
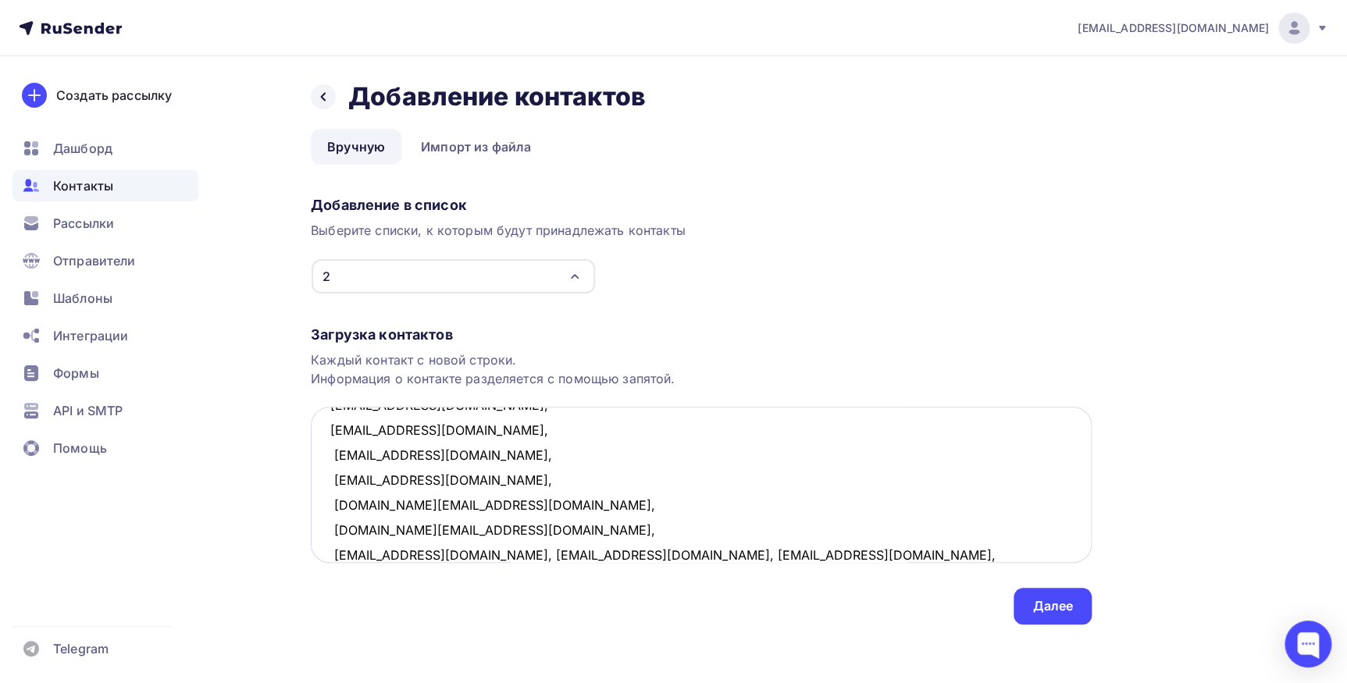
click at [449, 554] on textarea "[EMAIL_ADDRESS][DOMAIN_NAME], [EMAIL_ADDRESS][DOMAIN_NAME], [EMAIL_ADDRESS][DOM…" at bounding box center [701, 485] width 781 height 156
click at [454, 554] on textarea "[EMAIL_ADDRESS][DOMAIN_NAME], [EMAIL_ADDRESS][DOMAIN_NAME], [EMAIL_ADDRESS][DOM…" at bounding box center [701, 485] width 781 height 156
click at [442, 554] on textarea "[EMAIL_ADDRESS][DOMAIN_NAME], [EMAIL_ADDRESS][DOMAIN_NAME], [EMAIL_ADDRESS][DOM…" at bounding box center [701, 485] width 781 height 156
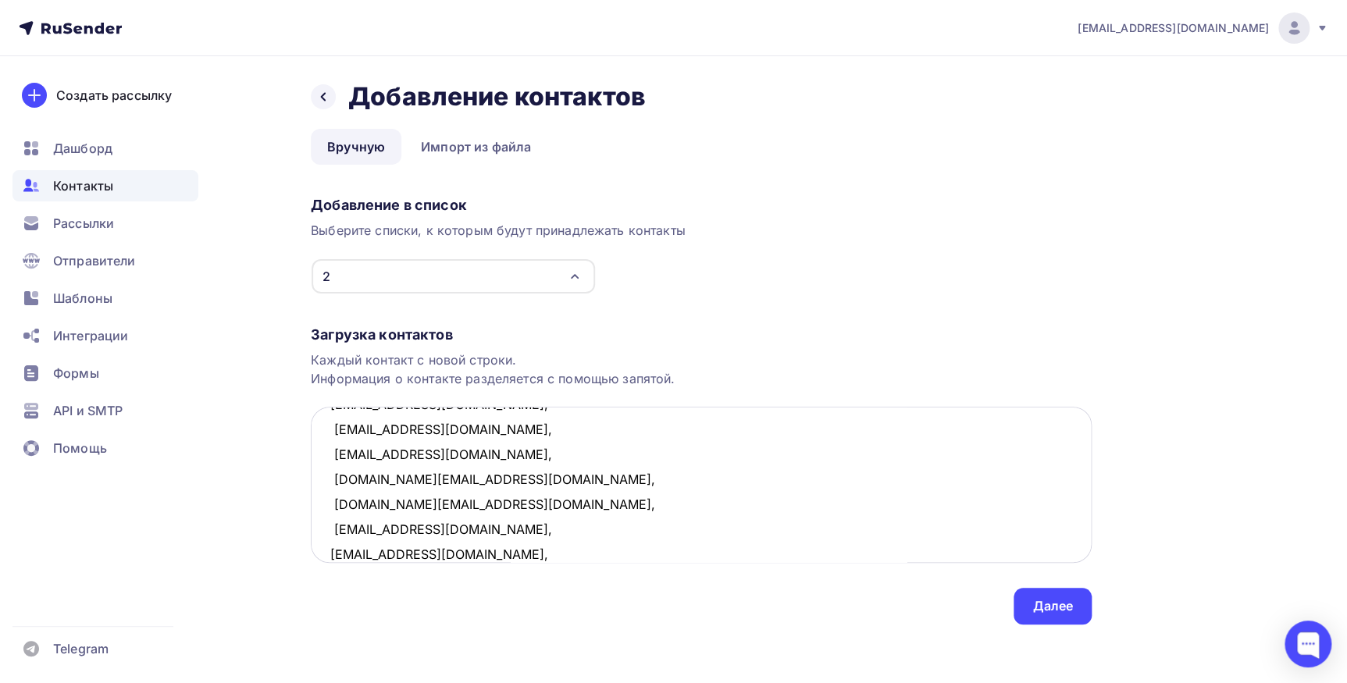
scroll to position [484, 0]
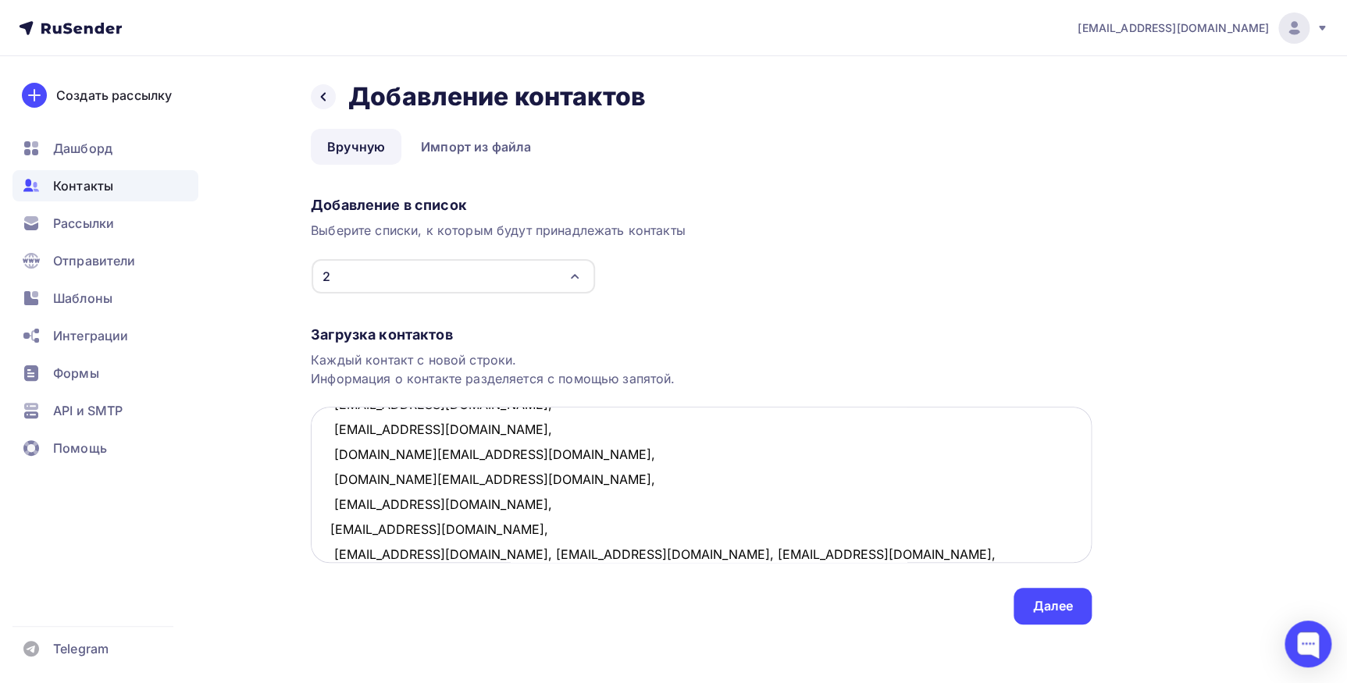
click at [488, 554] on textarea "[EMAIL_ADDRESS][DOMAIN_NAME], [EMAIL_ADDRESS][DOMAIN_NAME], [EMAIL_ADDRESS][DOM…" at bounding box center [701, 485] width 781 height 156
click at [435, 553] on textarea "[EMAIL_ADDRESS][DOMAIN_NAME], [EMAIL_ADDRESS][DOMAIN_NAME], [EMAIL_ADDRESS][DOM…" at bounding box center [701, 485] width 781 height 156
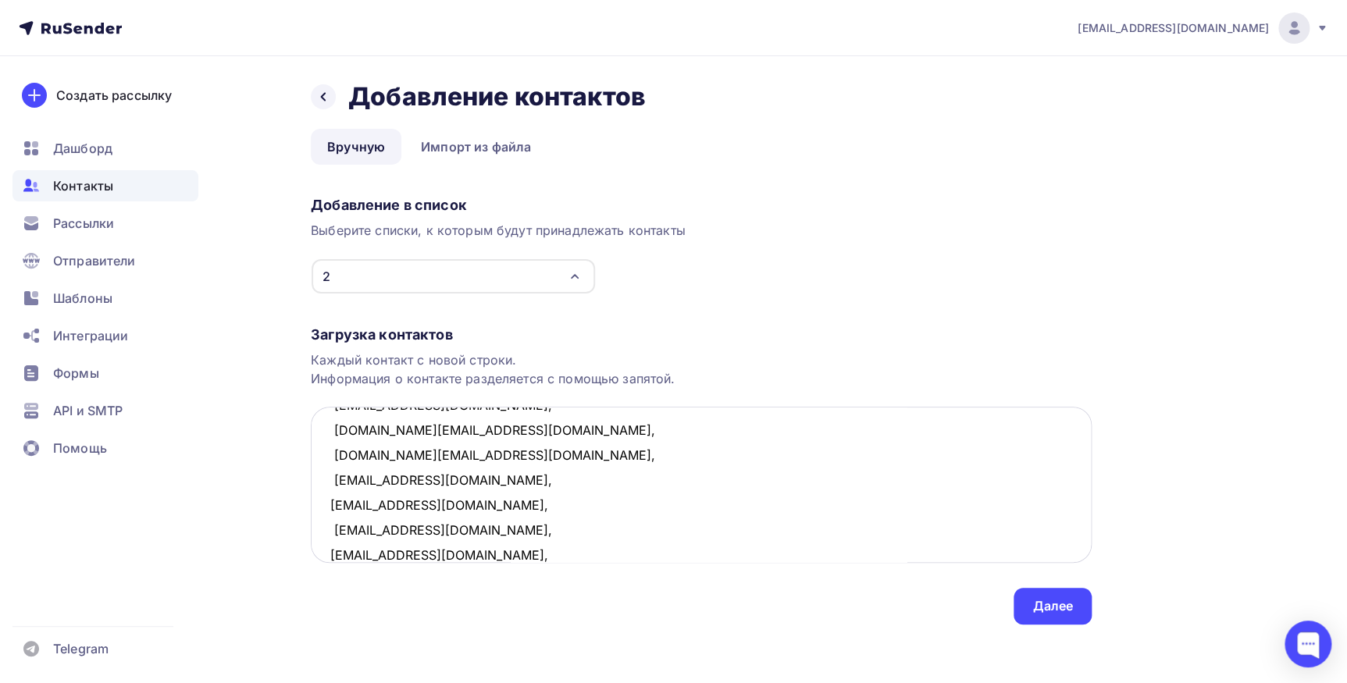
scroll to position [533, 0]
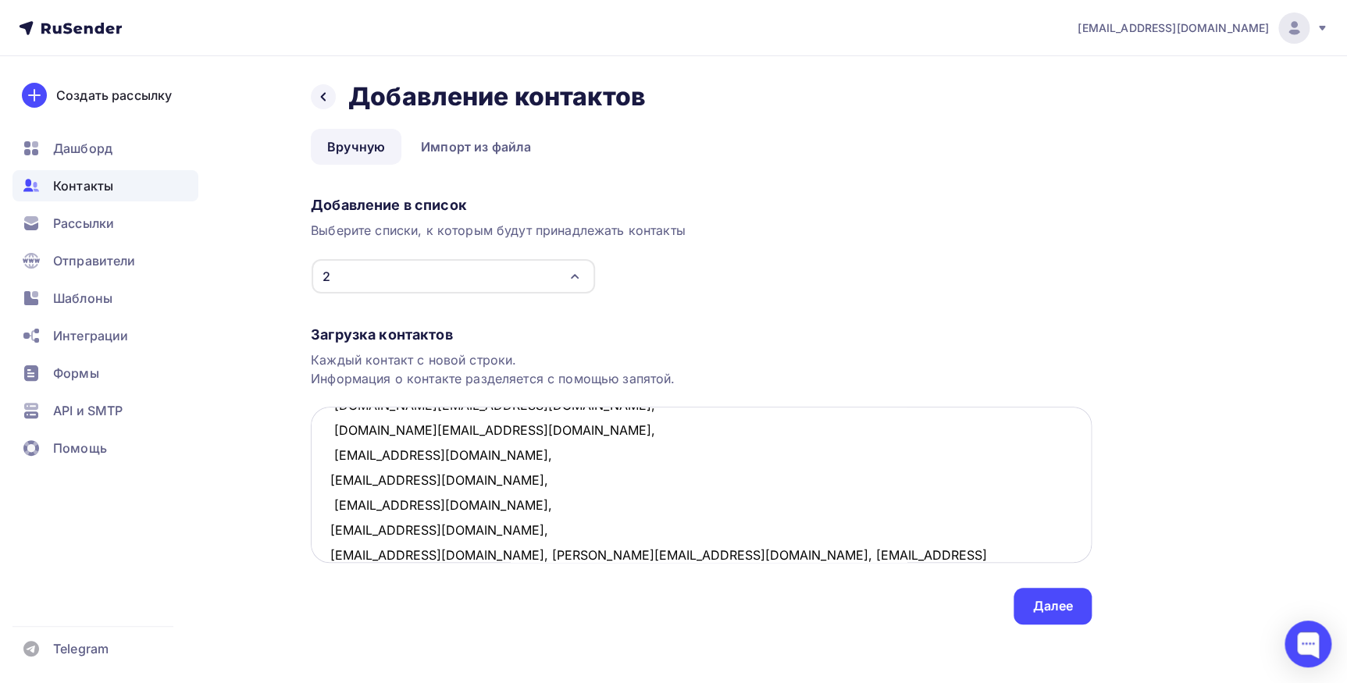
click at [440, 554] on textarea "[EMAIL_ADDRESS][DOMAIN_NAME], [EMAIL_ADDRESS][DOMAIN_NAME], [EMAIL_ADDRESS][DOM…" at bounding box center [701, 485] width 781 height 156
click at [525, 554] on textarea "[EMAIL_ADDRESS][DOMAIN_NAME], [EMAIL_ADDRESS][DOMAIN_NAME], [EMAIL_ADDRESS][DOM…" at bounding box center [701, 485] width 781 height 156
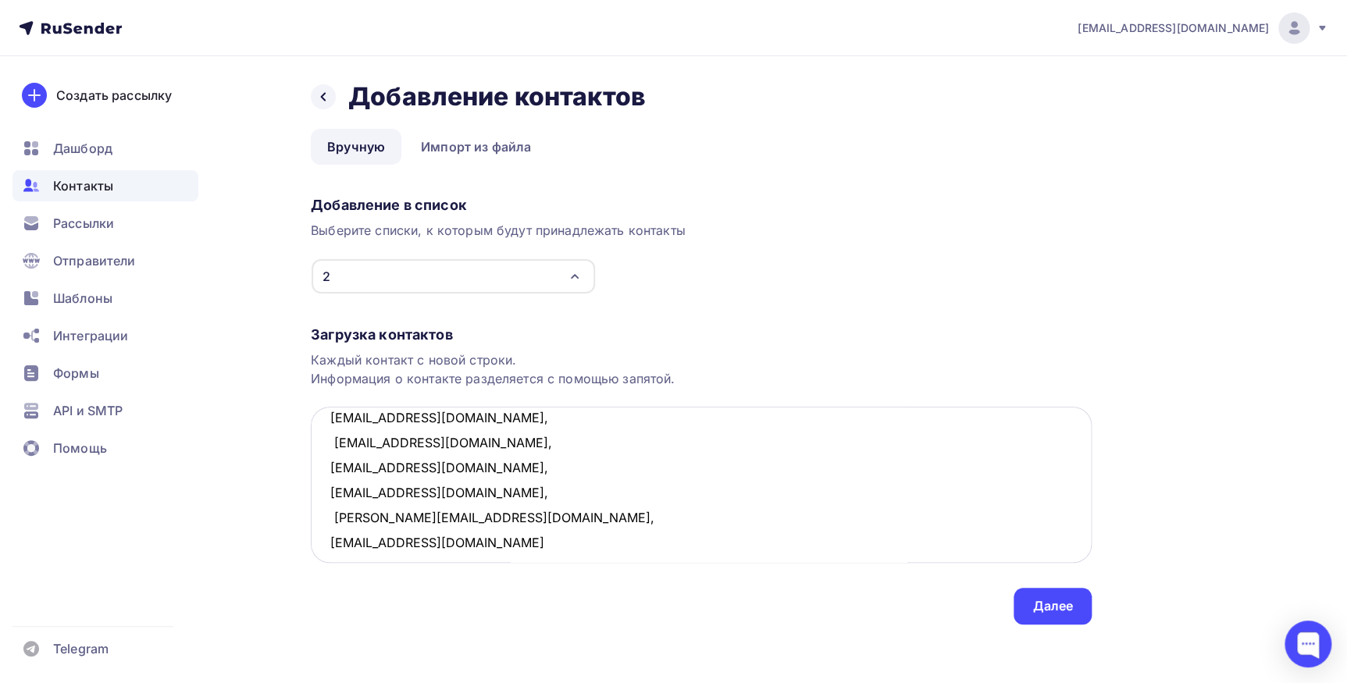
scroll to position [632, 0]
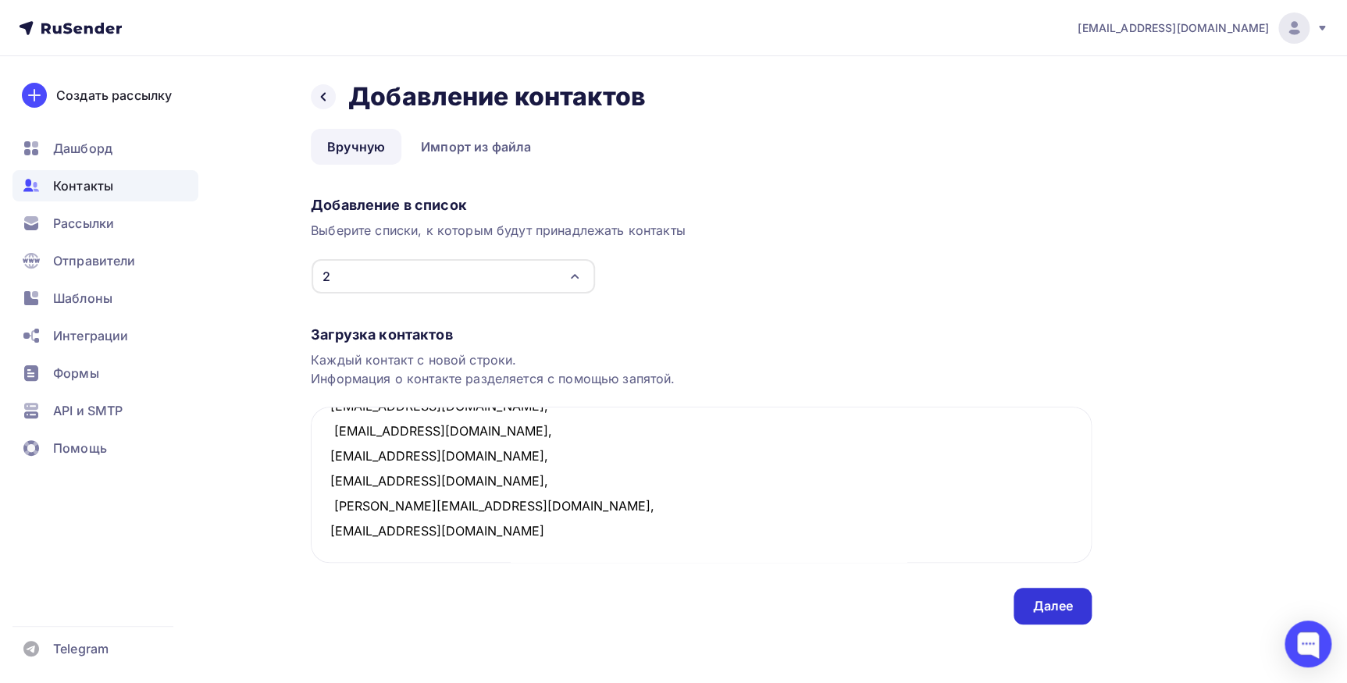
type textarea "[EMAIL_ADDRESS][DOMAIN_NAME], [EMAIL_ADDRESS][DOMAIN_NAME], [EMAIL_ADDRESS][DOM…"
click at [1052, 615] on div "Далее" at bounding box center [1052, 606] width 78 height 37
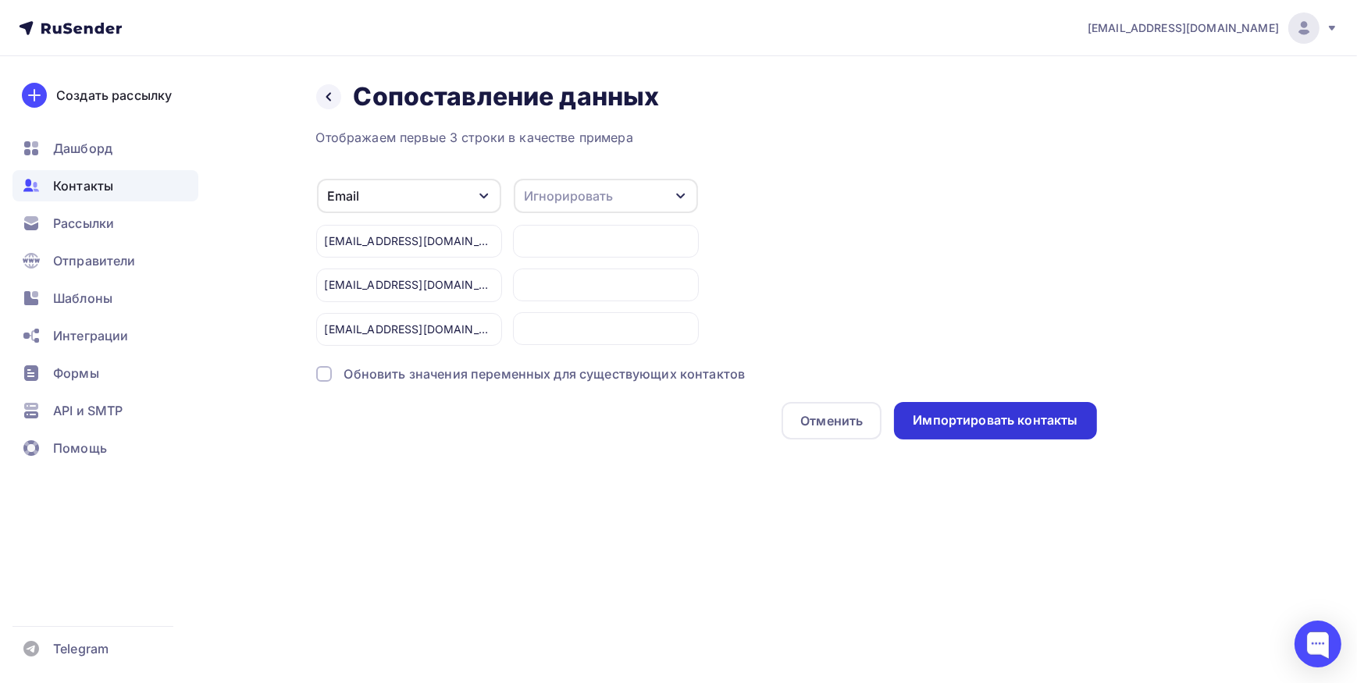
click at [974, 432] on div "Импортировать контакты" at bounding box center [995, 420] width 202 height 37
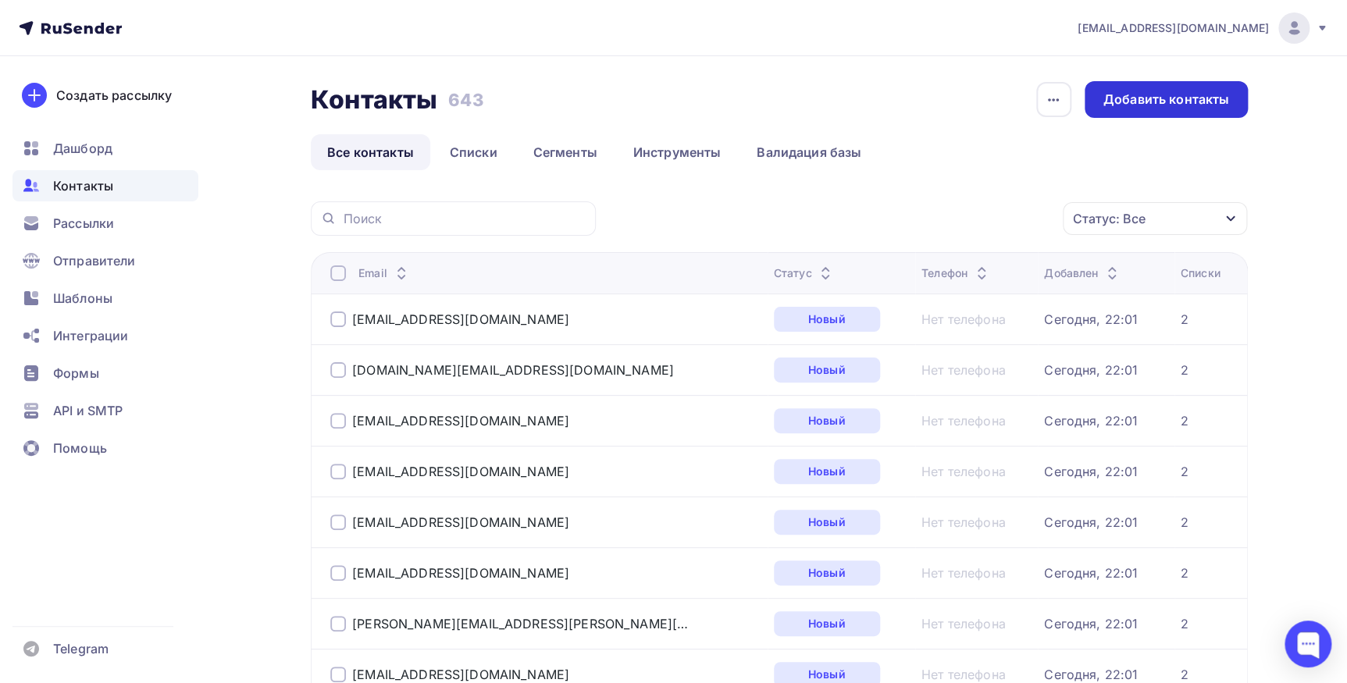
click at [1137, 98] on div "Добавить контакты" at bounding box center [1166, 100] width 126 height 18
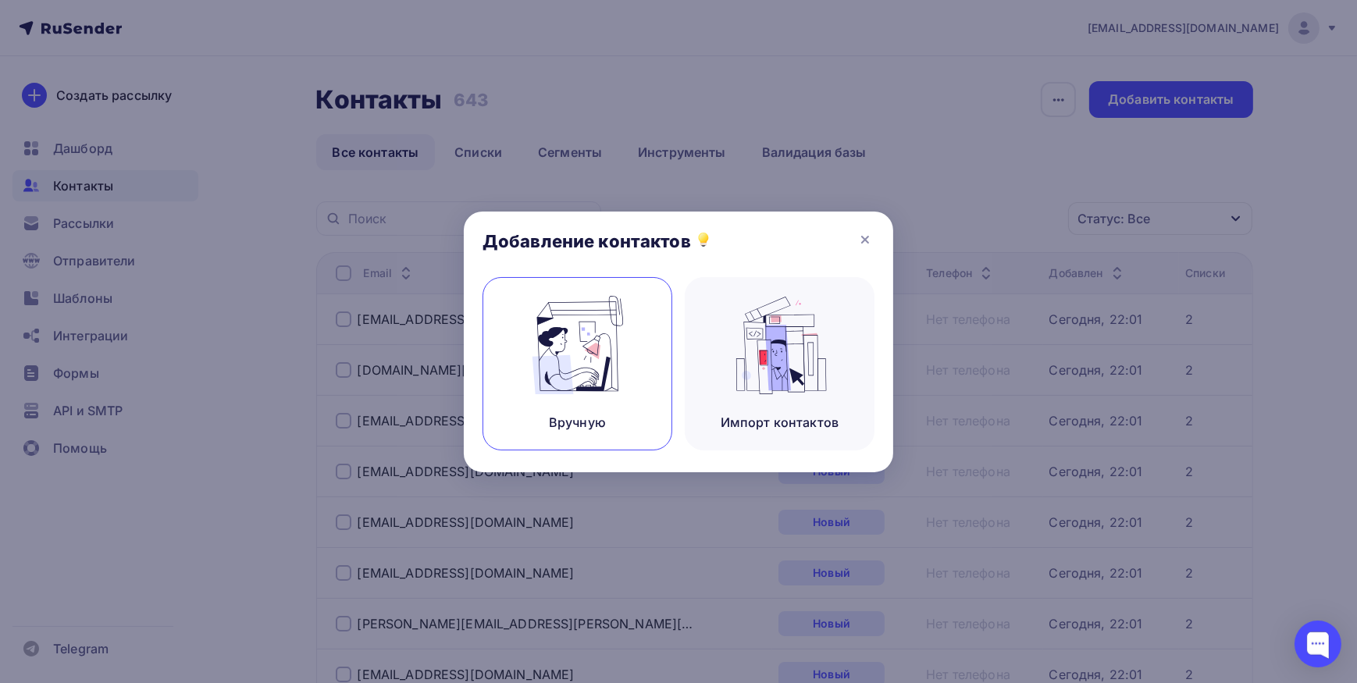
click at [546, 397] on div "Вручную" at bounding box center [577, 363] width 190 height 173
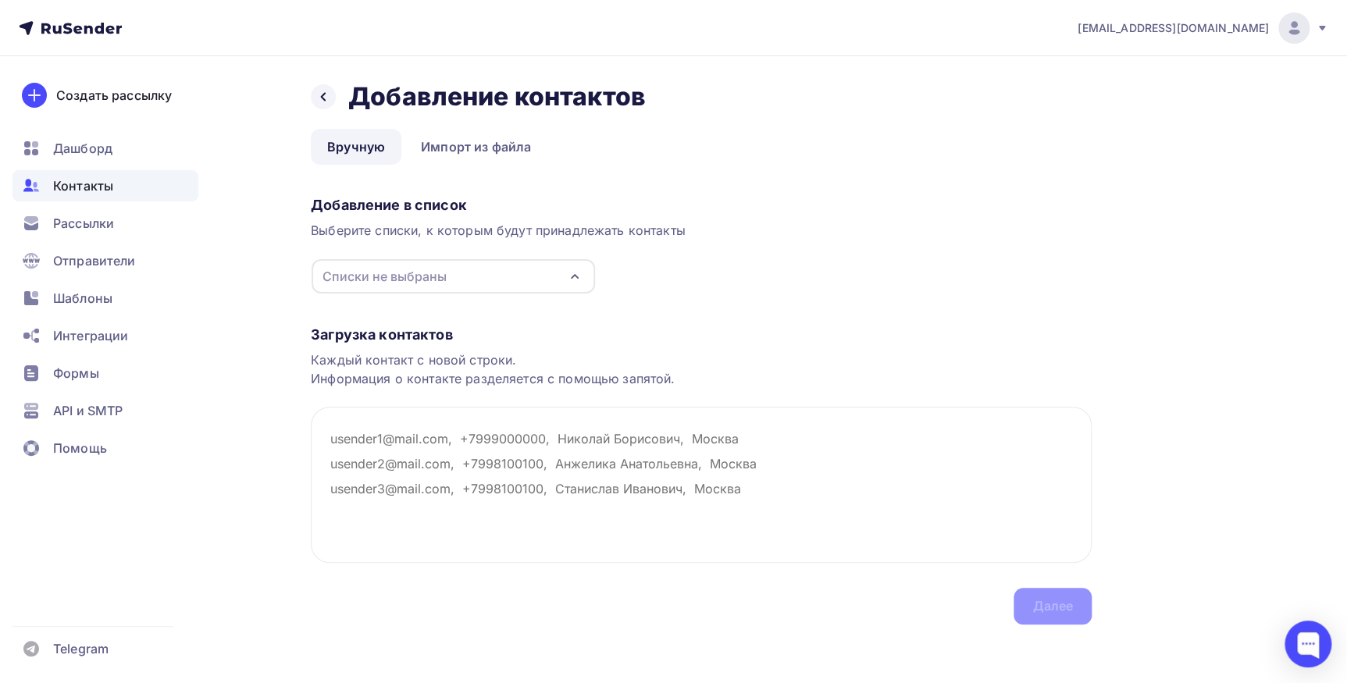
click at [497, 271] on div "Списки не выбраны" at bounding box center [453, 276] width 283 height 34
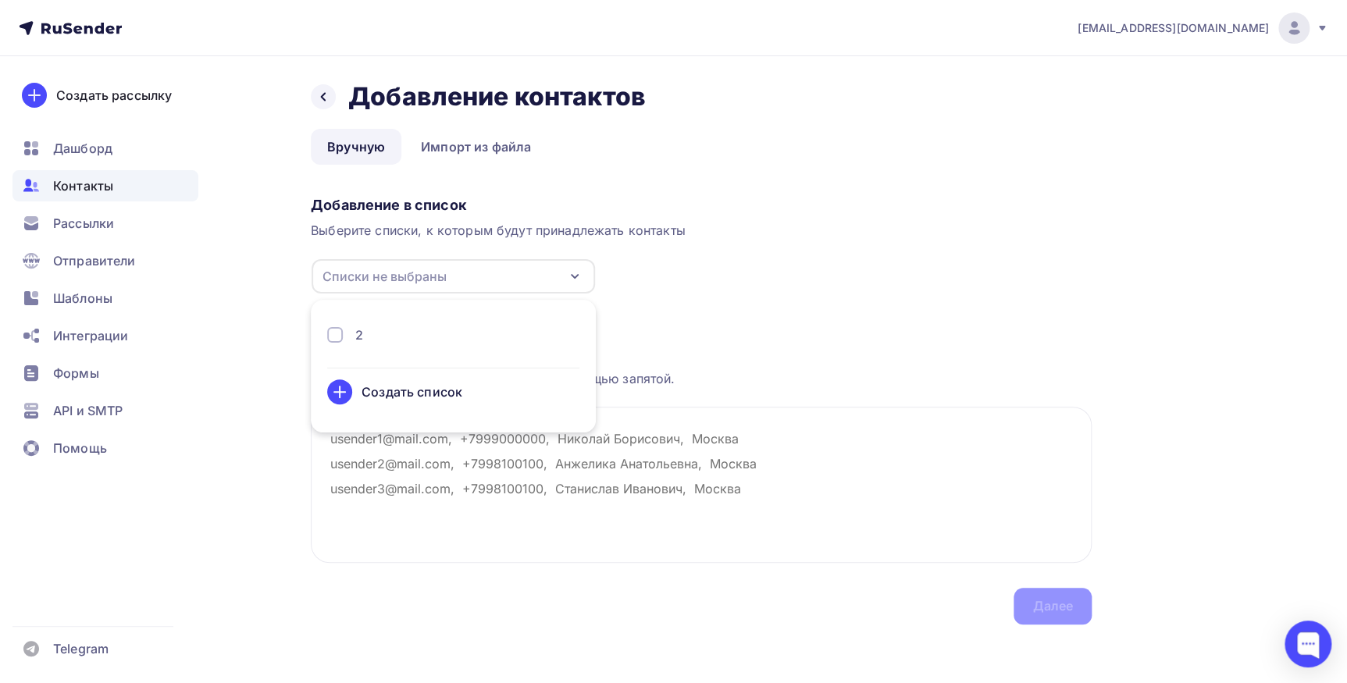
click at [459, 328] on div "2" at bounding box center [453, 335] width 252 height 19
click at [514, 476] on textarea at bounding box center [701, 485] width 781 height 156
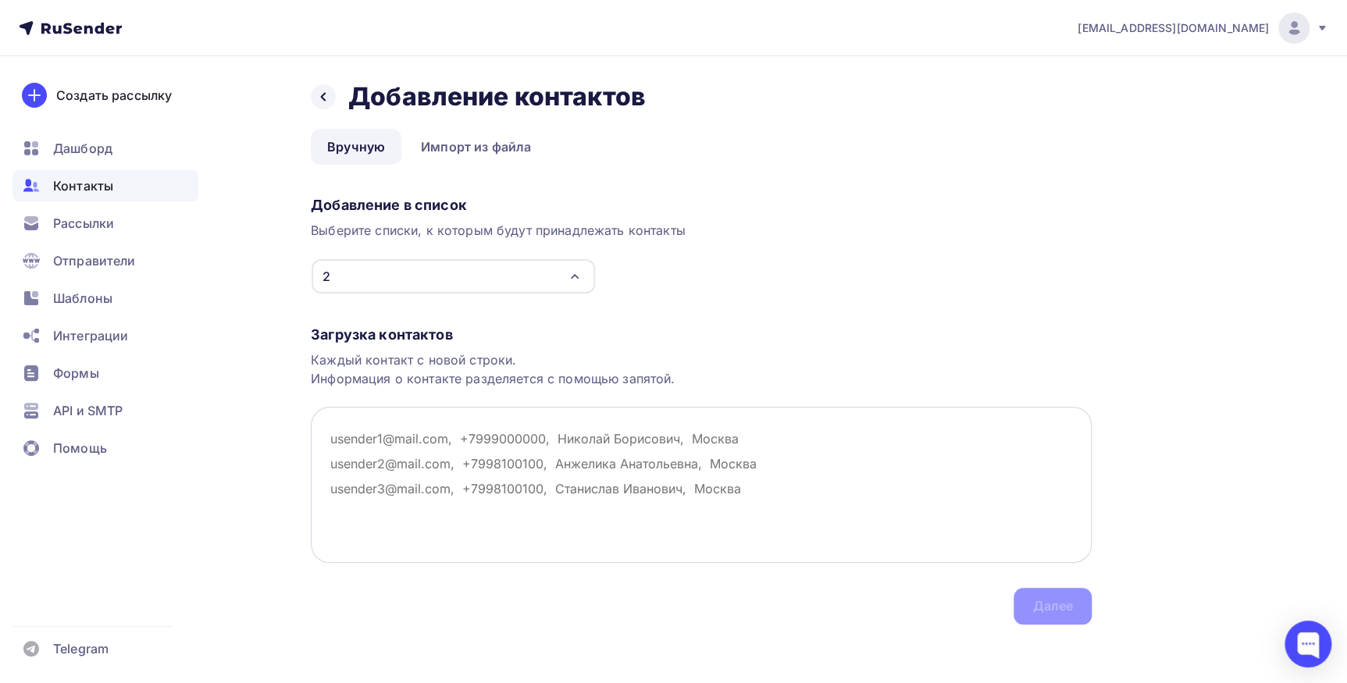
click at [424, 461] on textarea at bounding box center [701, 485] width 781 height 156
paste textarea "Mkulikov87@yandex.ru, sbb.bf.1975@gmail.com, Labaz.76@mail.ru, viola.75@mail.ru…"
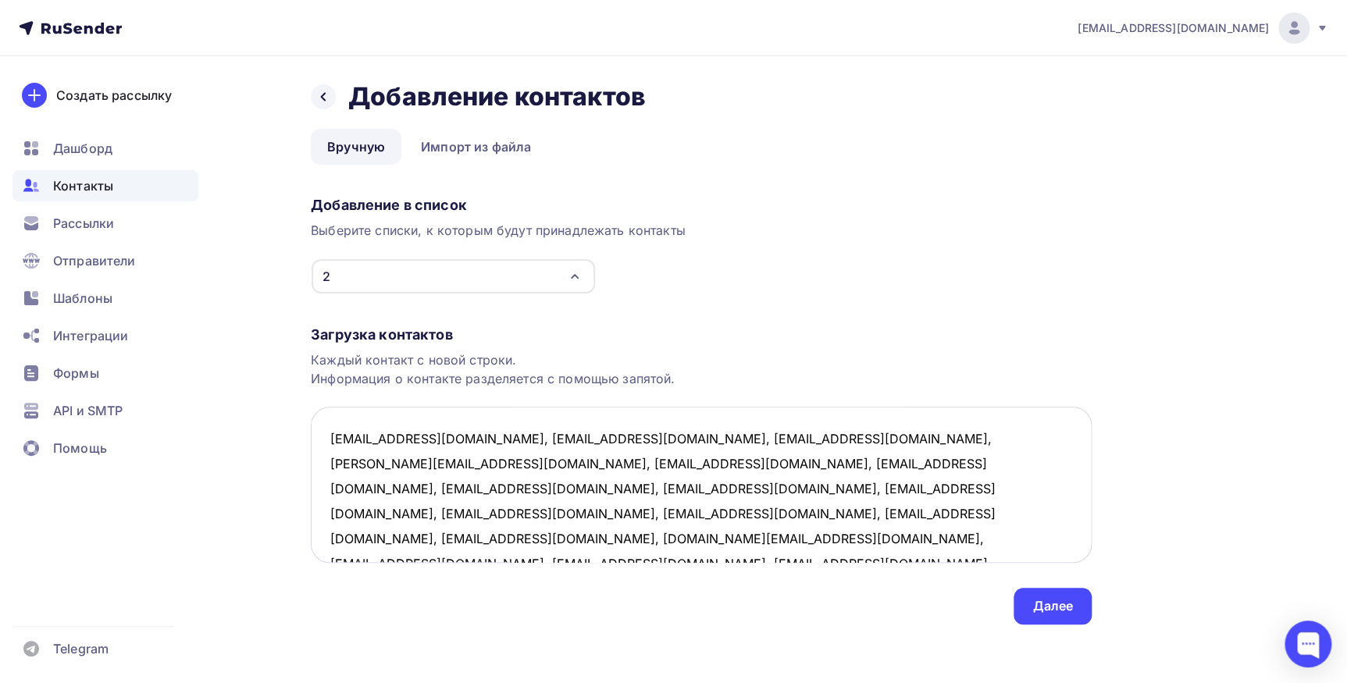
click at [474, 440] on textarea "Mkulikov87@yandex.ru, sbb.bf.1975@gmail.com, Labaz.76@mail.ru, viola.75@mail.ru…" at bounding box center [701, 485] width 781 height 156
click at [474, 468] on textarea "Mkulikov87@yandex.ru, sbb.bf.1975@gmail.com, Labaz.76@mail.ru, viola.75@mail.ru…" at bounding box center [701, 485] width 781 height 156
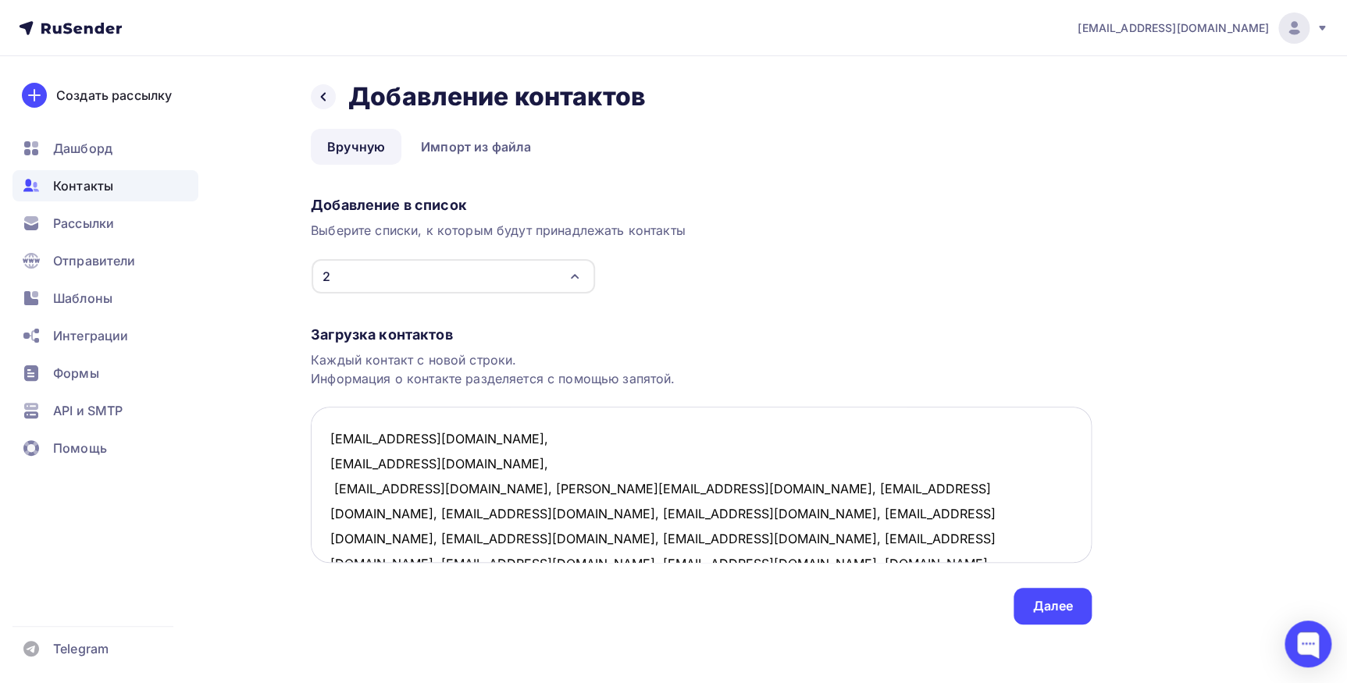
click at [444, 489] on textarea "Mkulikov87@yandex.ru, sbb.bf.1975@gmail.com, Labaz.76@mail.ru, viola.75@mail.ru…" at bounding box center [701, 485] width 781 height 156
click at [434, 514] on textarea "Mkulikov87@yandex.ru, sbb.bf.1975@gmail.com, Labaz.76@mail.ru, viola.75@mail.ru…" at bounding box center [701, 485] width 781 height 156
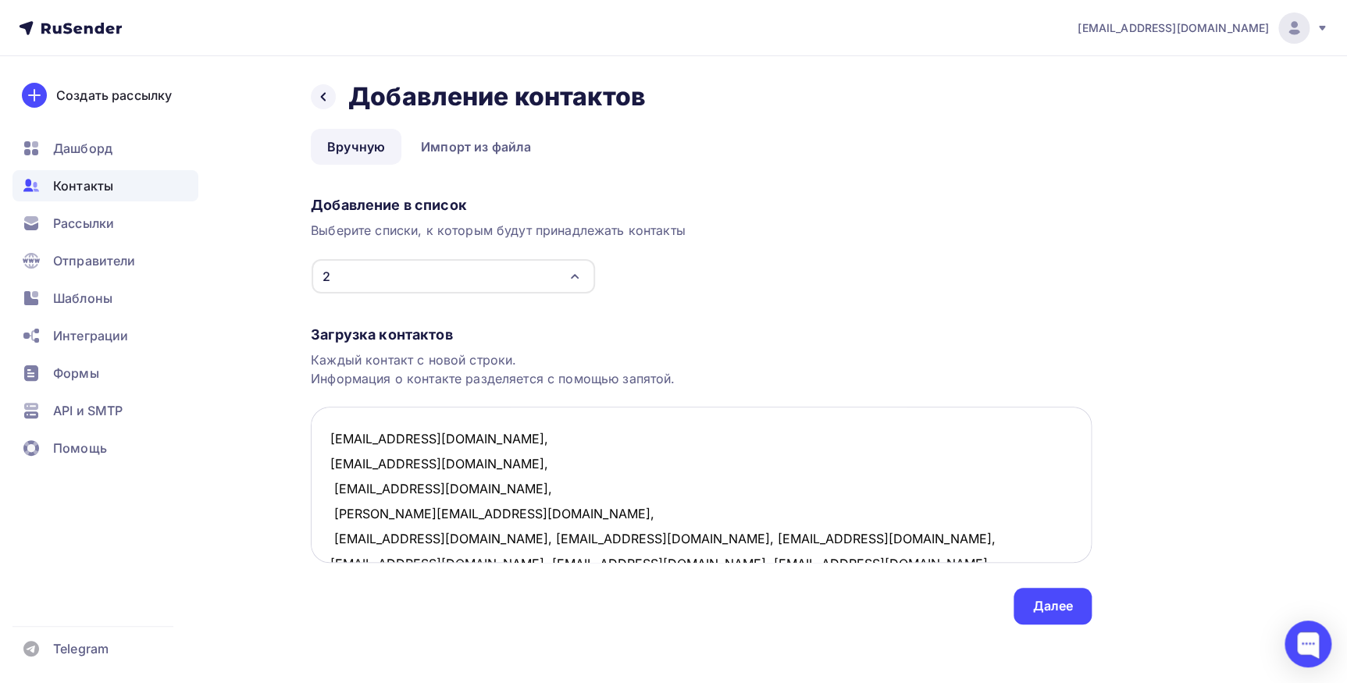
click at [472, 542] on textarea "Mkulikov87@yandex.ru, sbb.bf.1975@gmail.com, Labaz.76@mail.ru, viola.75@mail.ru…" at bounding box center [701, 485] width 781 height 156
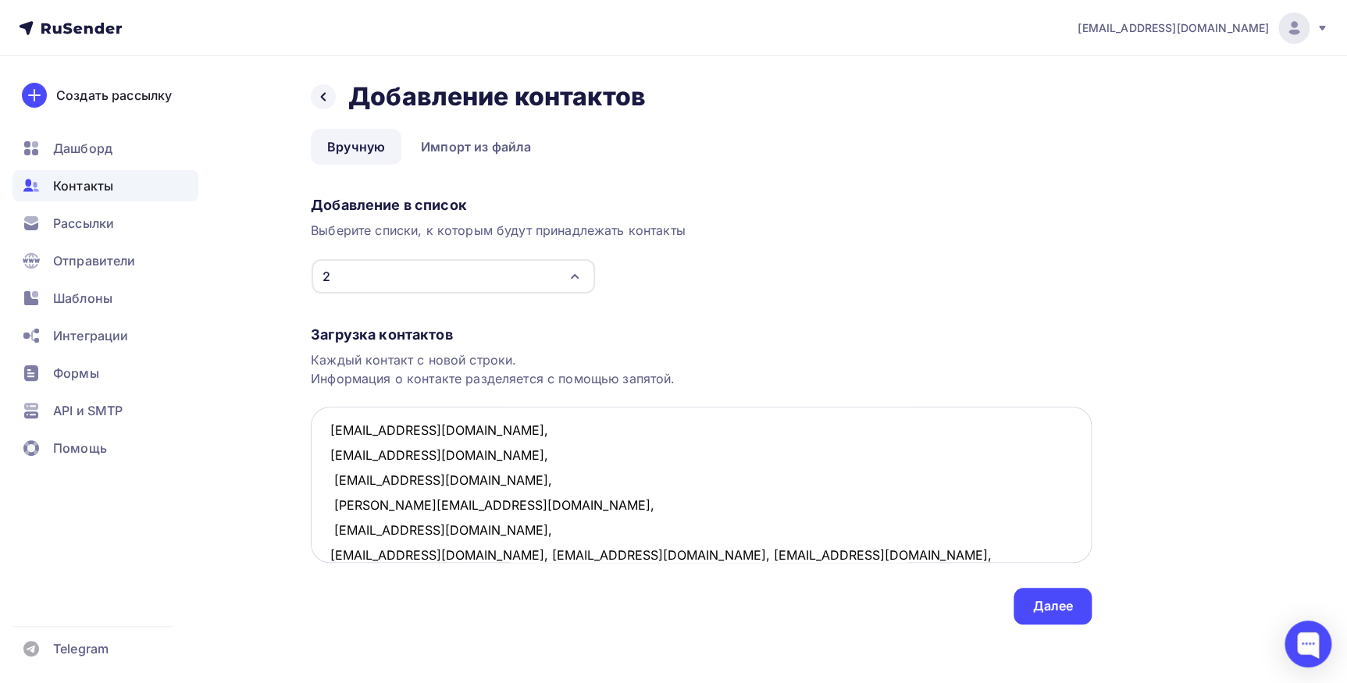
click at [459, 557] on textarea "Mkulikov87@yandex.ru, sbb.bf.1975@gmail.com, Labaz.76@mail.ru, viola.75@mail.ru…" at bounding box center [701, 485] width 781 height 156
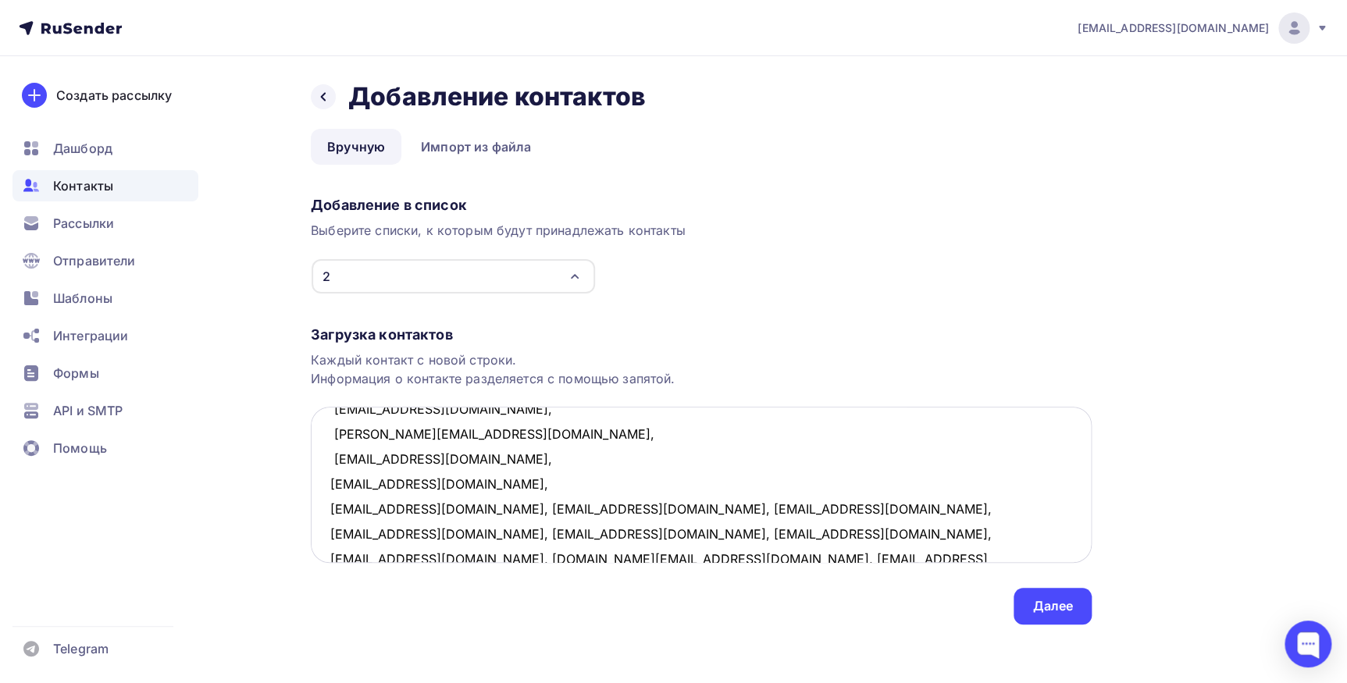
scroll to position [105, 0]
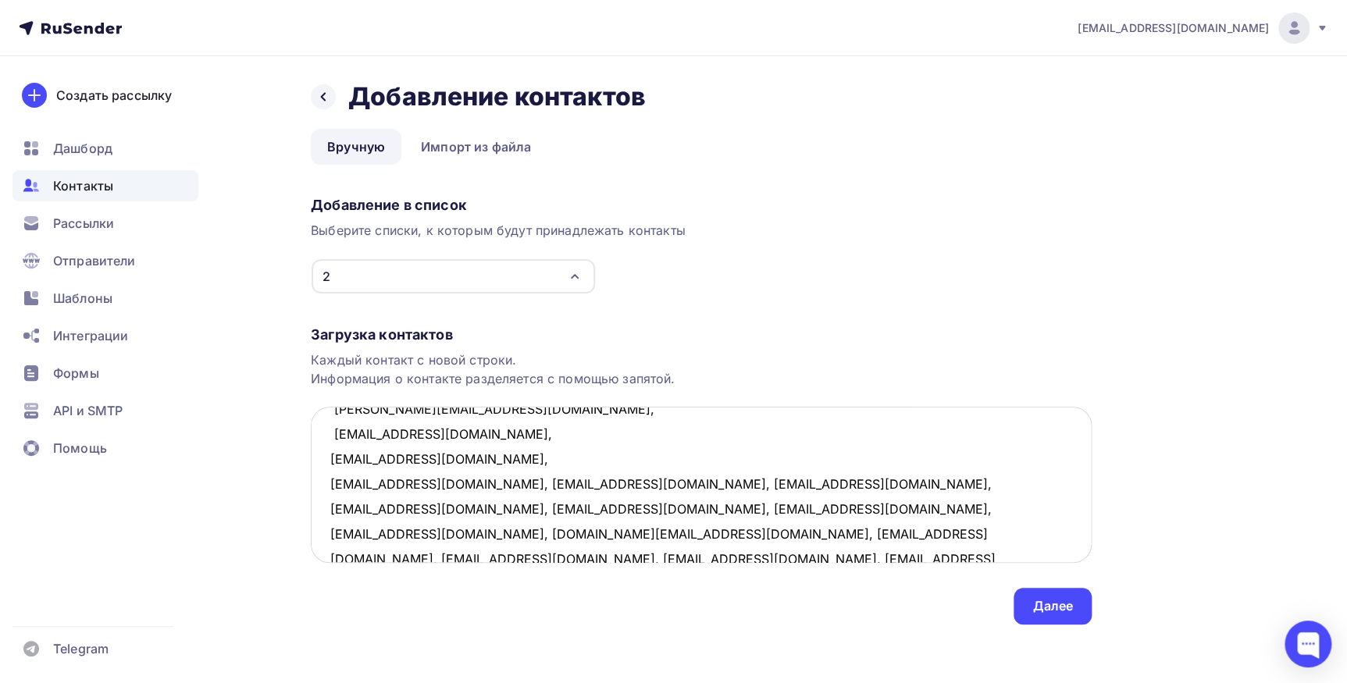
click at [457, 488] on textarea "Mkulikov87@yandex.ru, sbb.bf.1975@gmail.com, Labaz.76@mail.ru, viola.75@mail.ru…" at bounding box center [701, 485] width 781 height 156
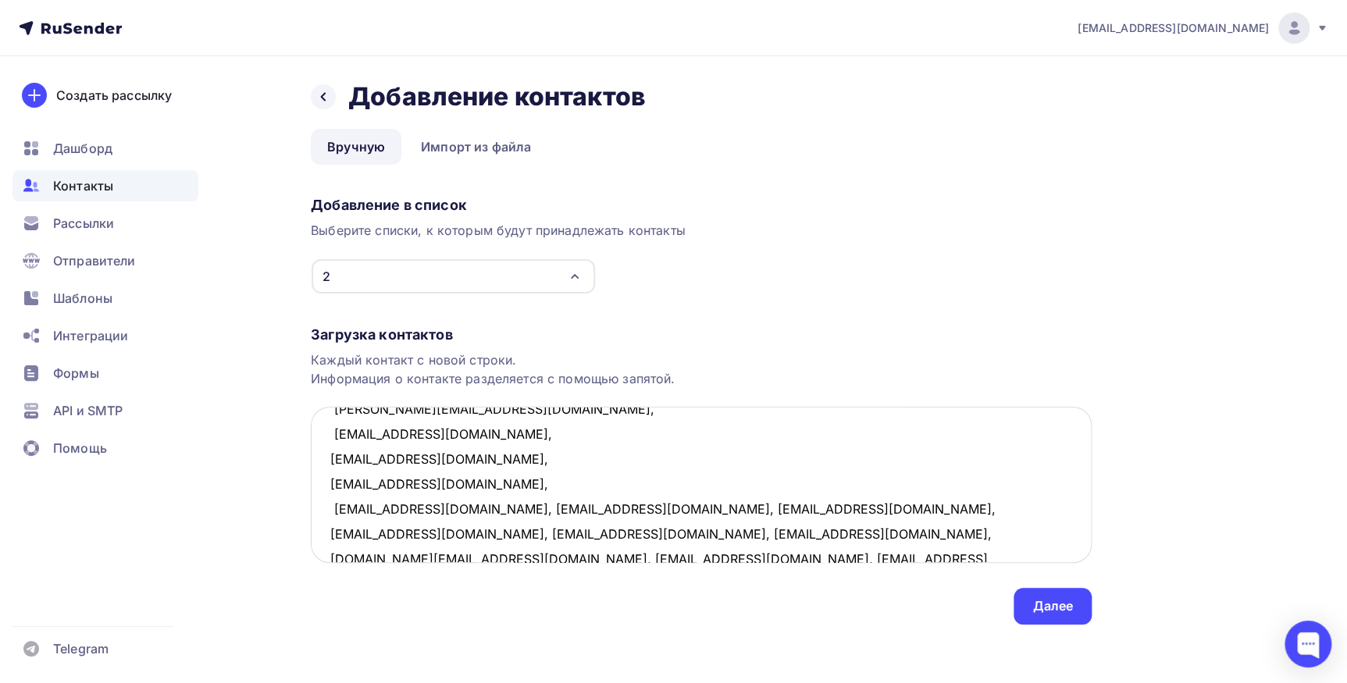
click at [477, 509] on textarea "Mkulikov87@yandex.ru, sbb.bf.1975@gmail.com, Labaz.76@mail.ru, viola.75@mail.ru…" at bounding box center [701, 485] width 781 height 156
click at [474, 531] on textarea "Mkulikov87@yandex.ru, sbb.bf.1975@gmail.com, Labaz.76@mail.ru, viola.75@mail.ru…" at bounding box center [701, 485] width 781 height 156
click at [480, 534] on textarea "Mkulikov87@yandex.ru, sbb.bf.1975@gmail.com, Labaz.76@mail.ru, viola.75@mail.ru…" at bounding box center [701, 485] width 781 height 156
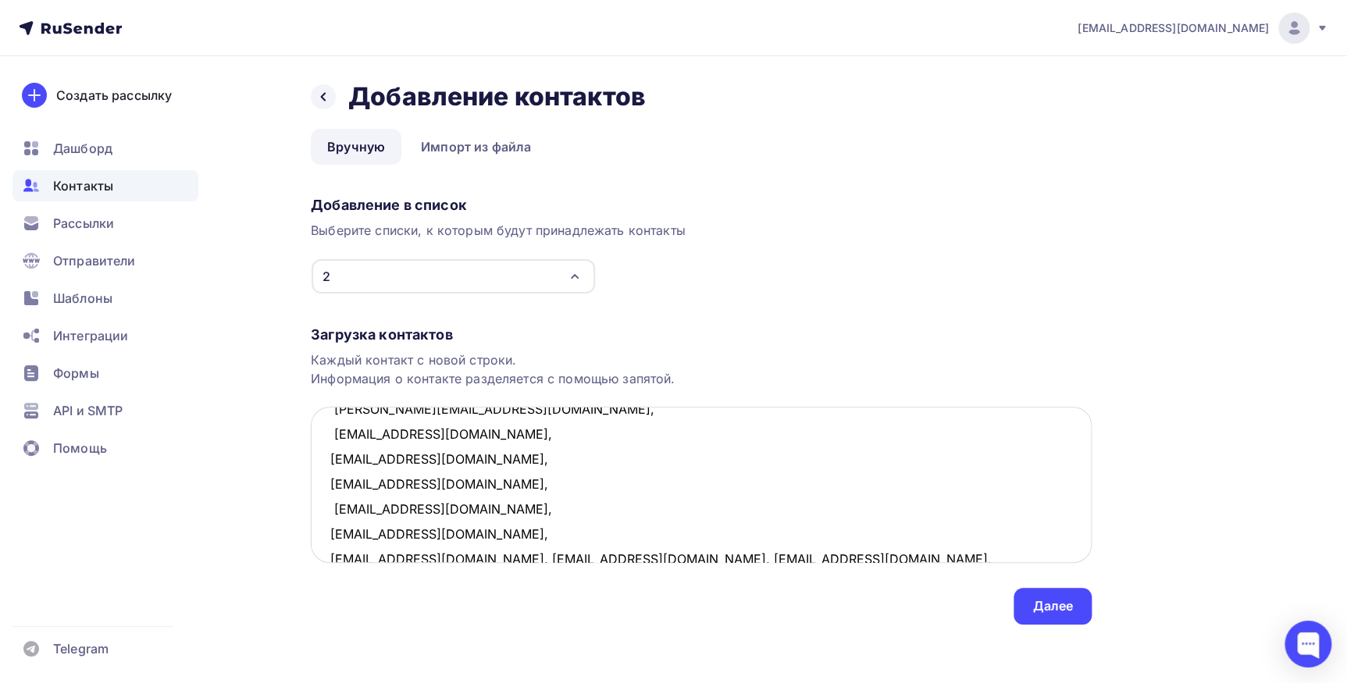
scroll to position [109, 0]
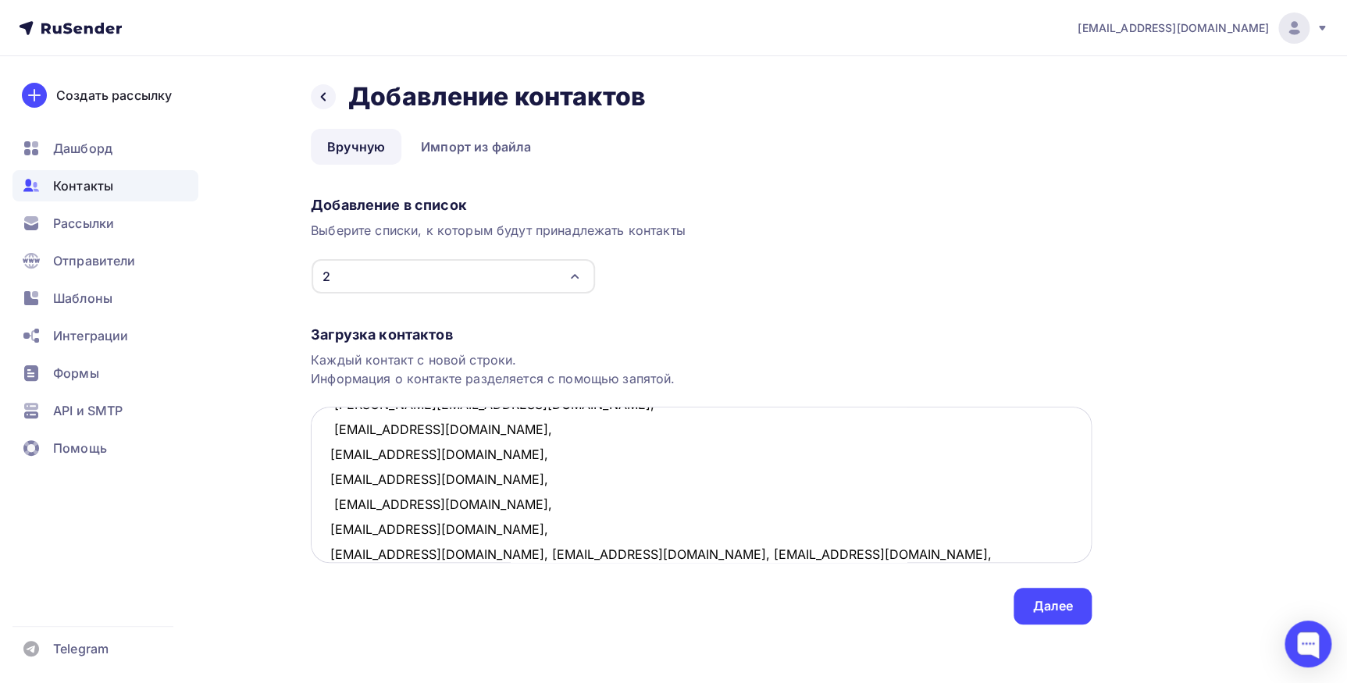
click at [447, 561] on textarea "Mkulikov87@yandex.ru, sbb.bf.1975@gmail.com, Labaz.76@mail.ru, viola.75@mail.ru…" at bounding box center [701, 485] width 781 height 156
click at [454, 557] on textarea "Mkulikov87@yandex.ru, sbb.bf.1975@gmail.com, Labaz.76@mail.ru, viola.75@mail.ru…" at bounding box center [701, 485] width 781 height 156
click at [478, 552] on textarea "Mkulikov87@yandex.ru, sbb.bf.1975@gmail.com, Labaz.76@mail.ru, viola.75@mail.ru…" at bounding box center [701, 485] width 781 height 156
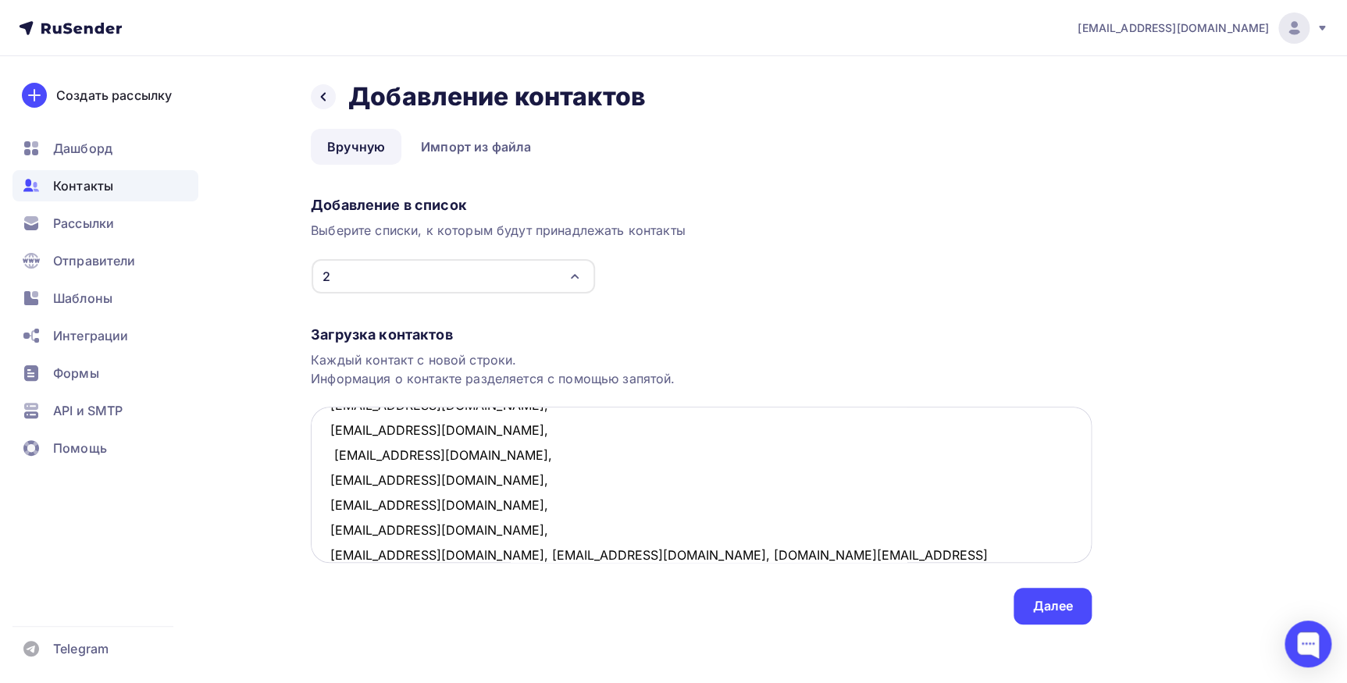
click at [482, 554] on textarea "Mkulikov87@yandex.ru, sbb.bf.1975@gmail.com, Labaz.76@mail.ru, viola.75@mail.ru…" at bounding box center [701, 485] width 781 height 156
click at [446, 554] on textarea "Mkulikov87@yandex.ru, sbb.bf.1975@gmail.com, Labaz.76@mail.ru, viola.75@mail.ru…" at bounding box center [701, 485] width 781 height 156
click at [461, 551] on textarea "Mkulikov87@yandex.ru, sbb.bf.1975@gmail.com, Labaz.76@mail.ru, viola.75@mail.ru…" at bounding box center [701, 485] width 781 height 156
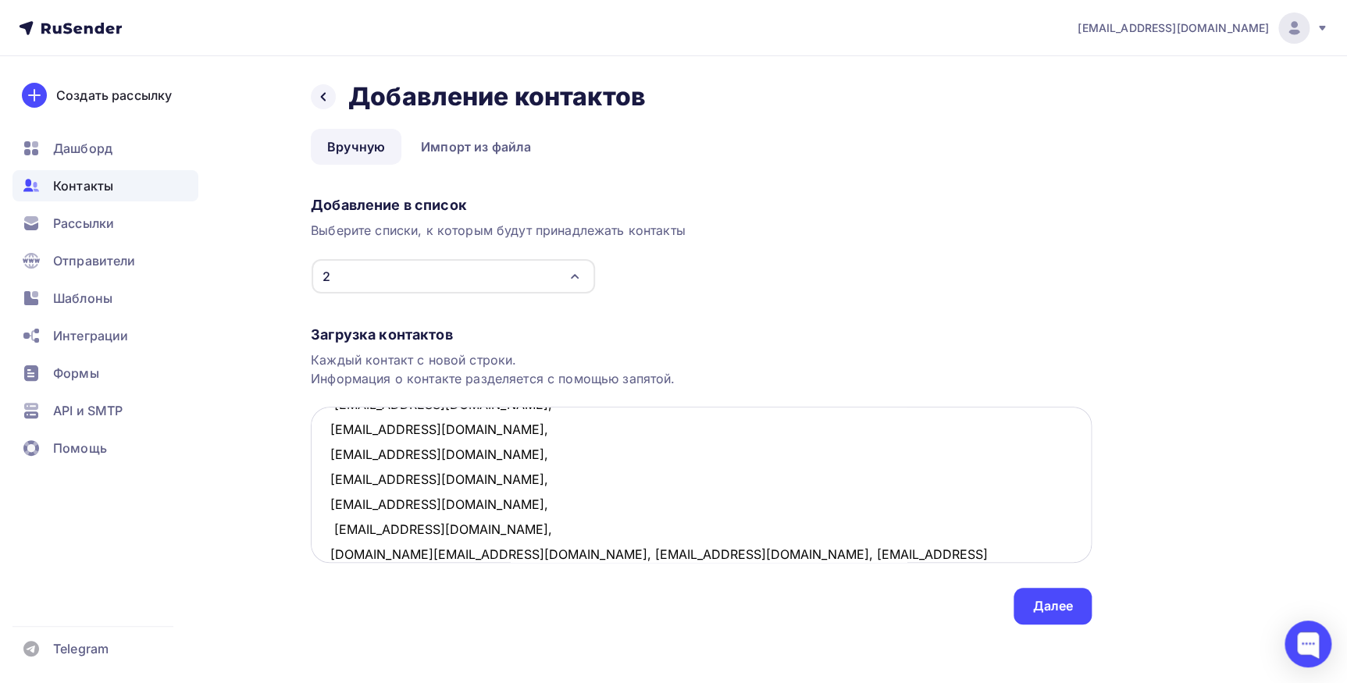
click at [455, 553] on textarea "Mkulikov87@yandex.ru, sbb.bf.1975@gmail.com, Labaz.76@mail.ru, viola.75@mail.ru…" at bounding box center [701, 485] width 781 height 156
click at [443, 554] on textarea "Mkulikov87@yandex.ru, sbb.bf.1975@gmail.com, Labaz.76@mail.ru, viola.75@mail.ru…" at bounding box center [701, 485] width 781 height 156
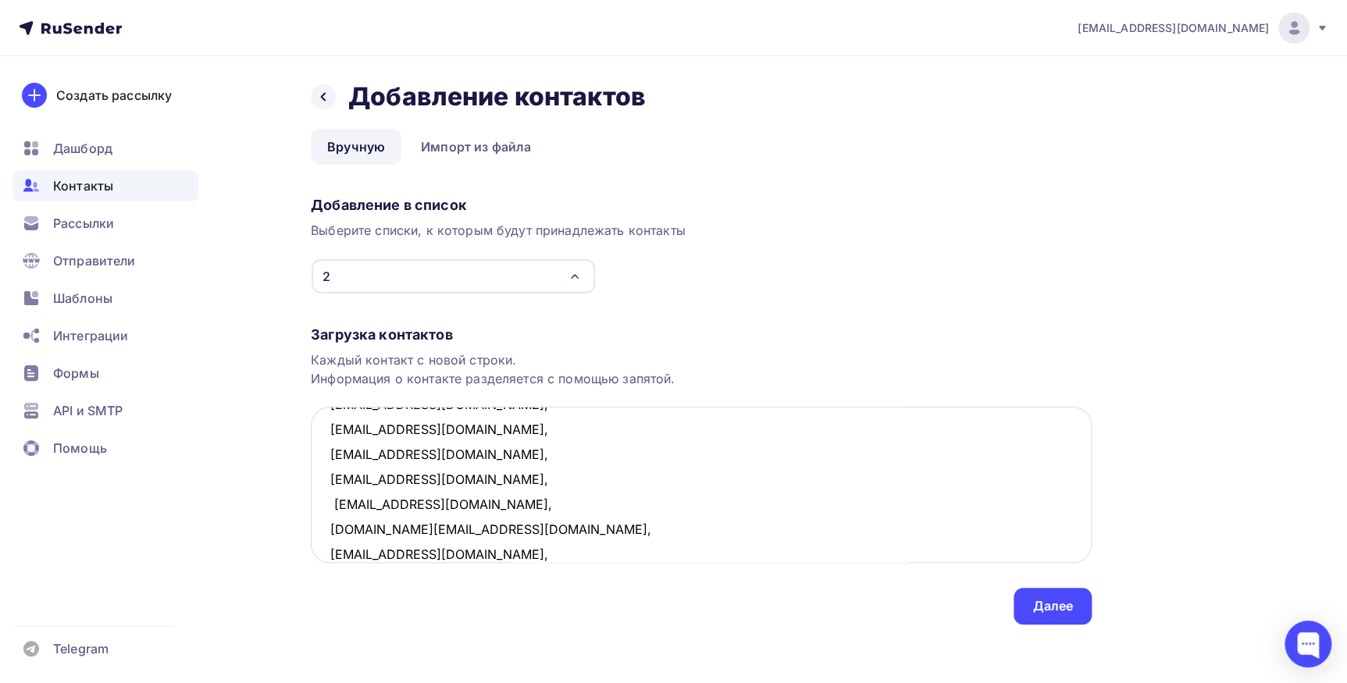
scroll to position [258, 0]
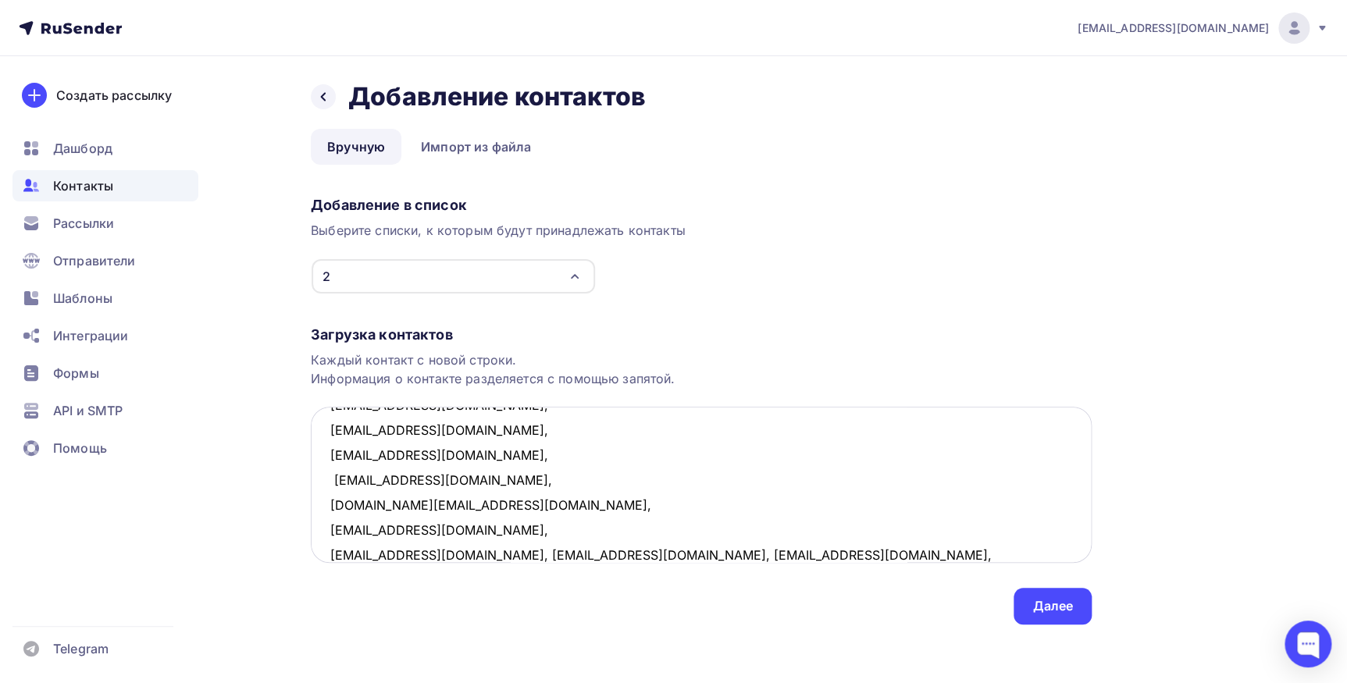
click at [456, 554] on textarea "Mkulikov87@yandex.ru, sbb.bf.1975@gmail.com, Labaz.76@mail.ru, viola.75@mail.ru…" at bounding box center [701, 485] width 781 height 156
click at [442, 554] on textarea "Mkulikov87@yandex.ru, sbb.bf.1975@gmail.com, Labaz.76@mail.ru, viola.75@mail.ru…" at bounding box center [701, 485] width 781 height 156
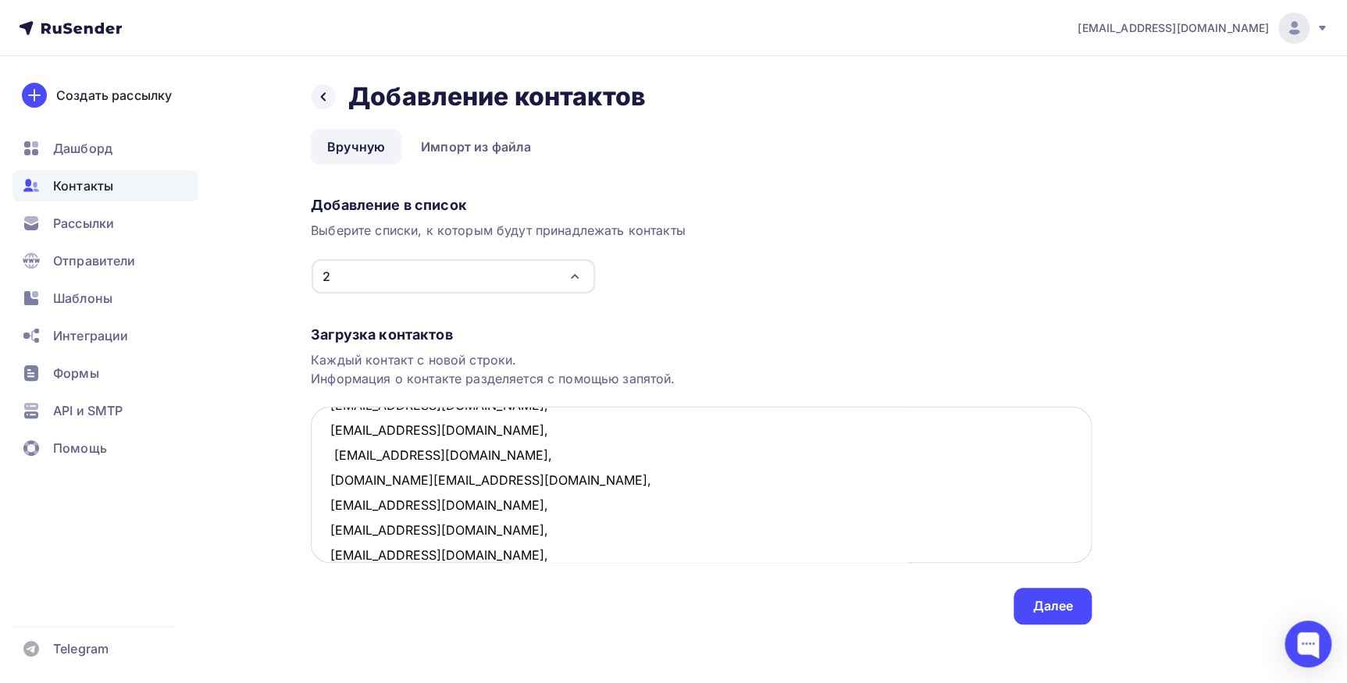
scroll to position [309, 0]
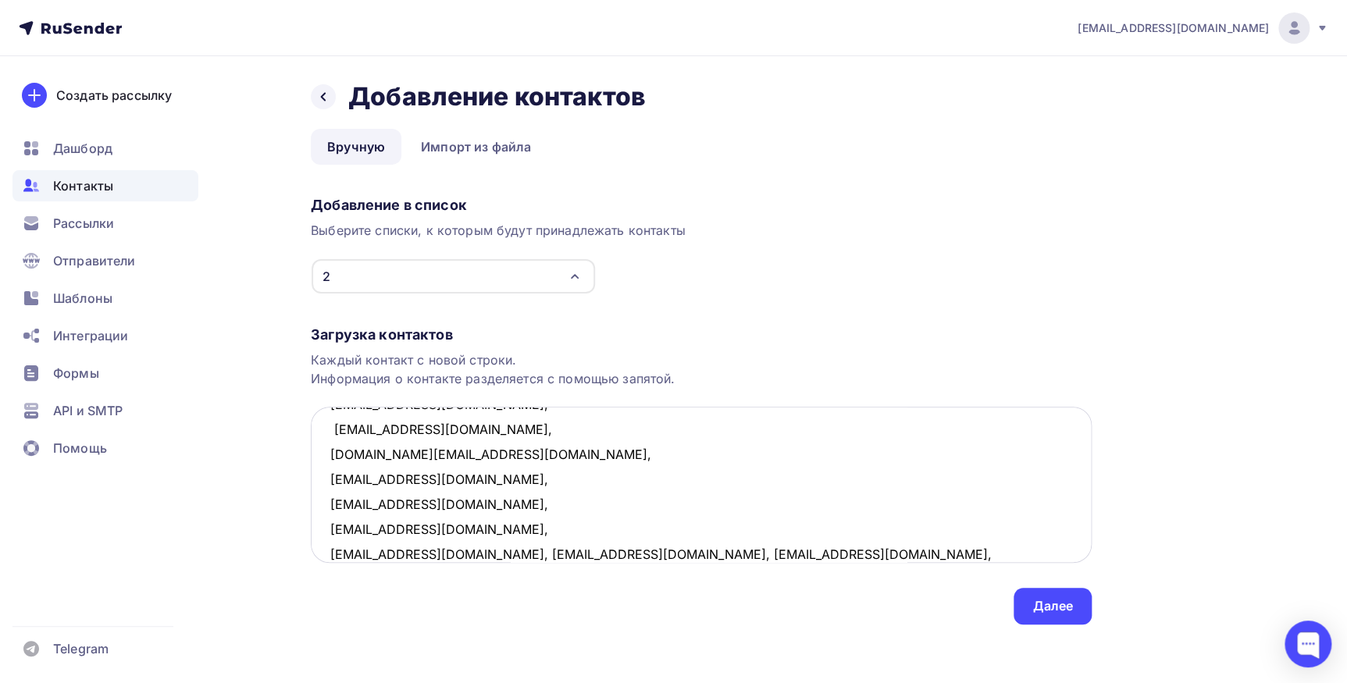
click at [465, 552] on textarea "Mkulikov87@yandex.ru, sbb.bf.1975@gmail.com, Labaz.76@mail.ru, viola.75@mail.ru…" at bounding box center [701, 485] width 781 height 156
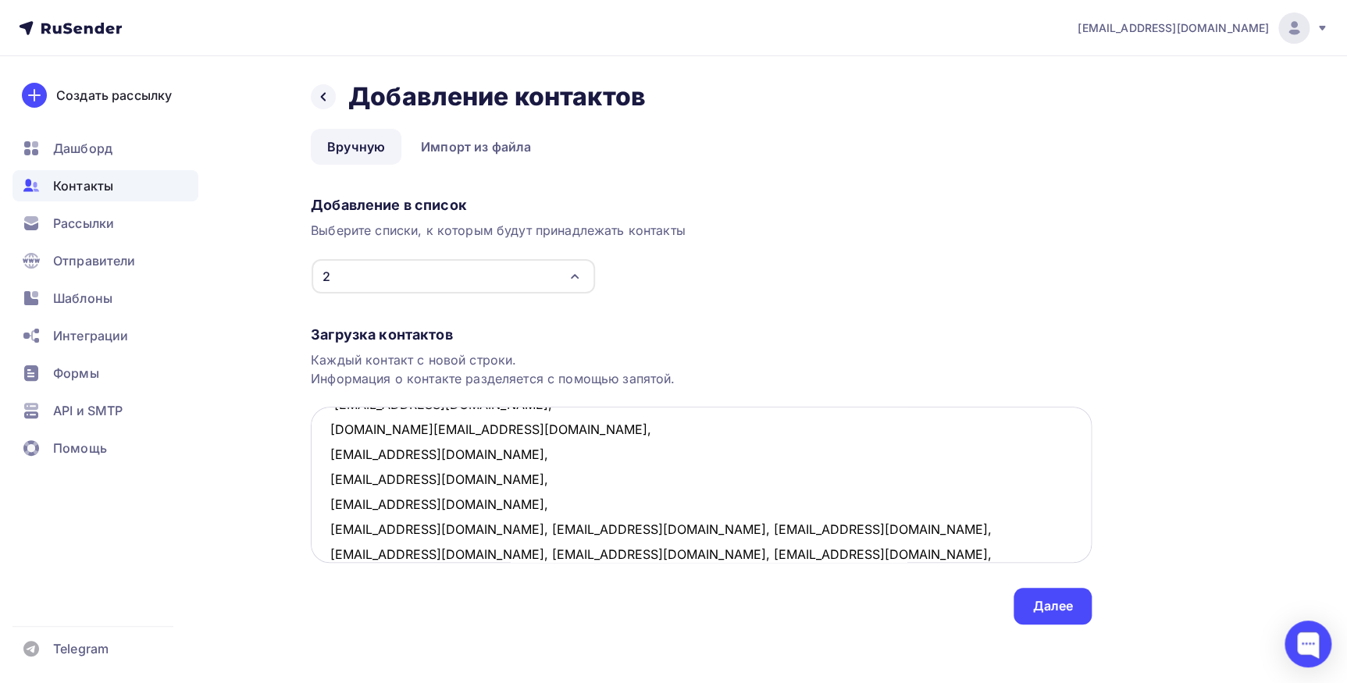
click at [461, 529] on textarea "Mkulikov87@yandex.ru, sbb.bf.1975@gmail.com, Labaz.76@mail.ru, viola.75@mail.ru…" at bounding box center [701, 485] width 781 height 156
click at [453, 550] on textarea "Mkulikov87@yandex.ru, sbb.bf.1975@gmail.com, Labaz.76@mail.ru, viola.75@mail.ru…" at bounding box center [701, 485] width 781 height 156
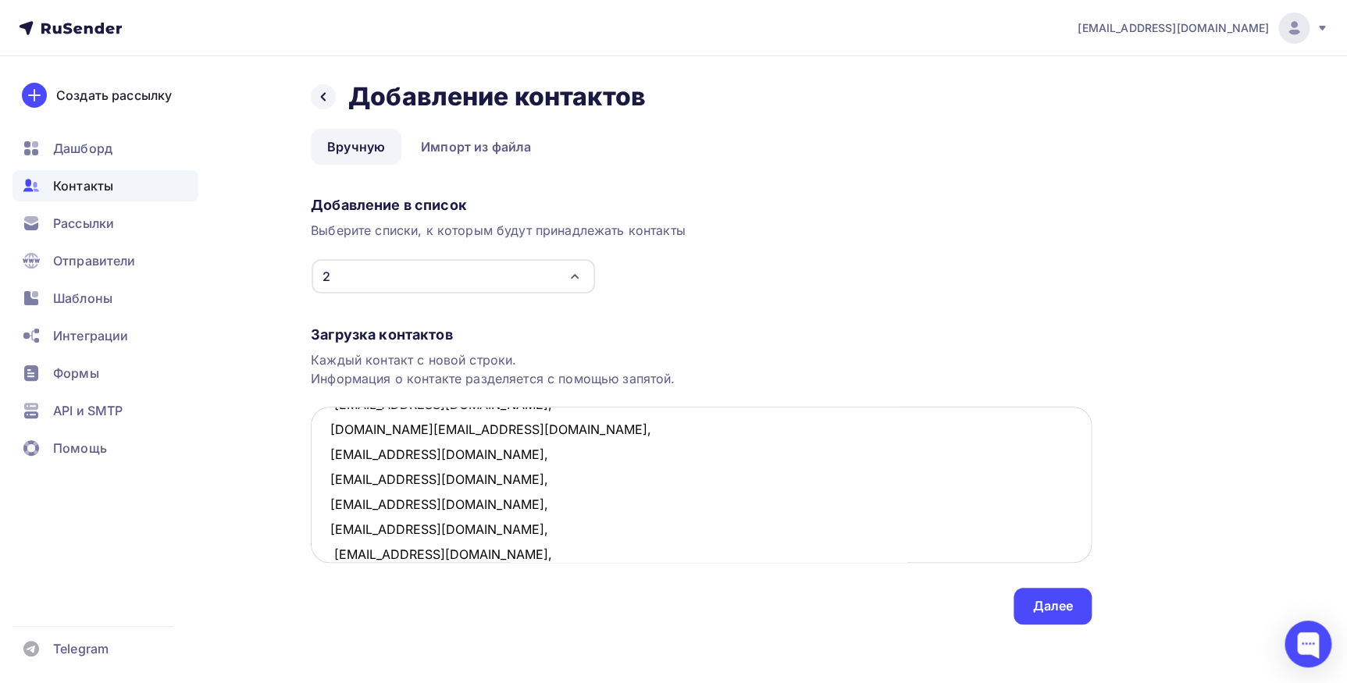
scroll to position [359, 0]
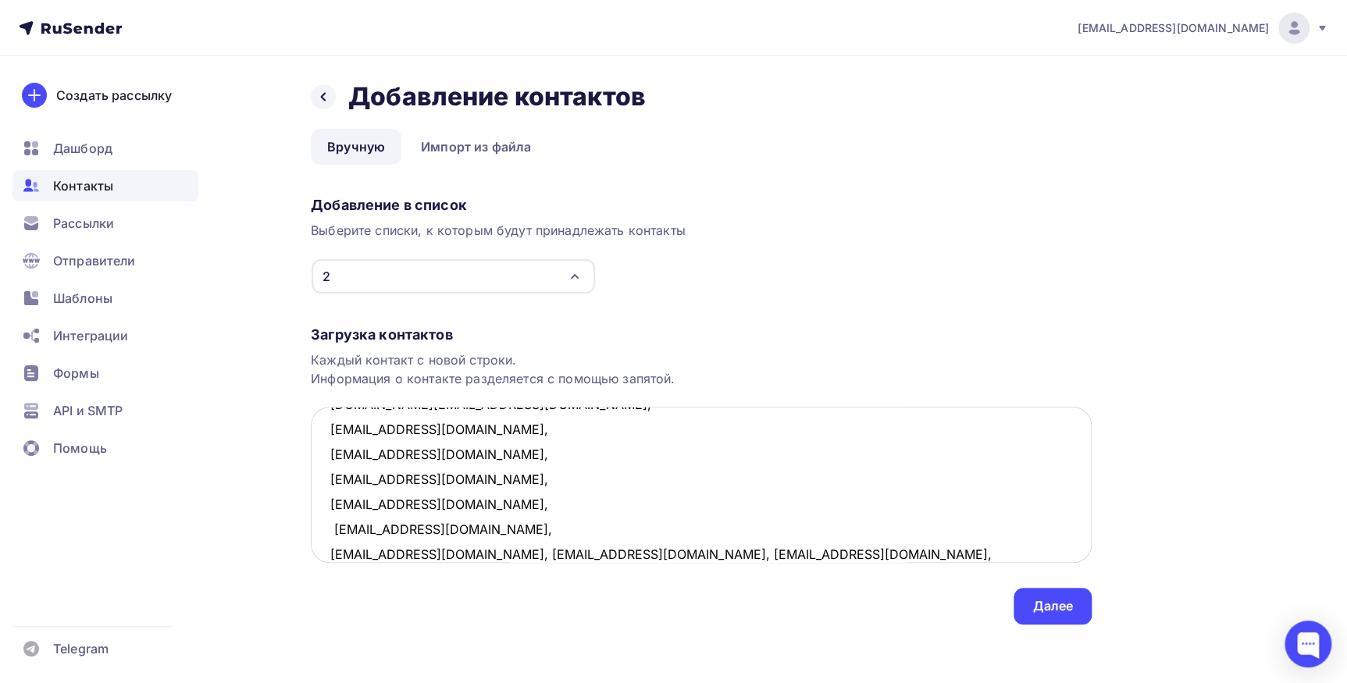
click at [468, 553] on textarea "Mkulikov87@yandex.ru, sbb.bf.1975@gmail.com, Labaz.76@mail.ru, viola.75@mail.ru…" at bounding box center [701, 485] width 781 height 156
click at [448, 554] on textarea "Mkulikov87@yandex.ru, sbb.bf.1975@gmail.com, Labaz.76@mail.ru, viola.75@mail.ru…" at bounding box center [701, 485] width 781 height 156
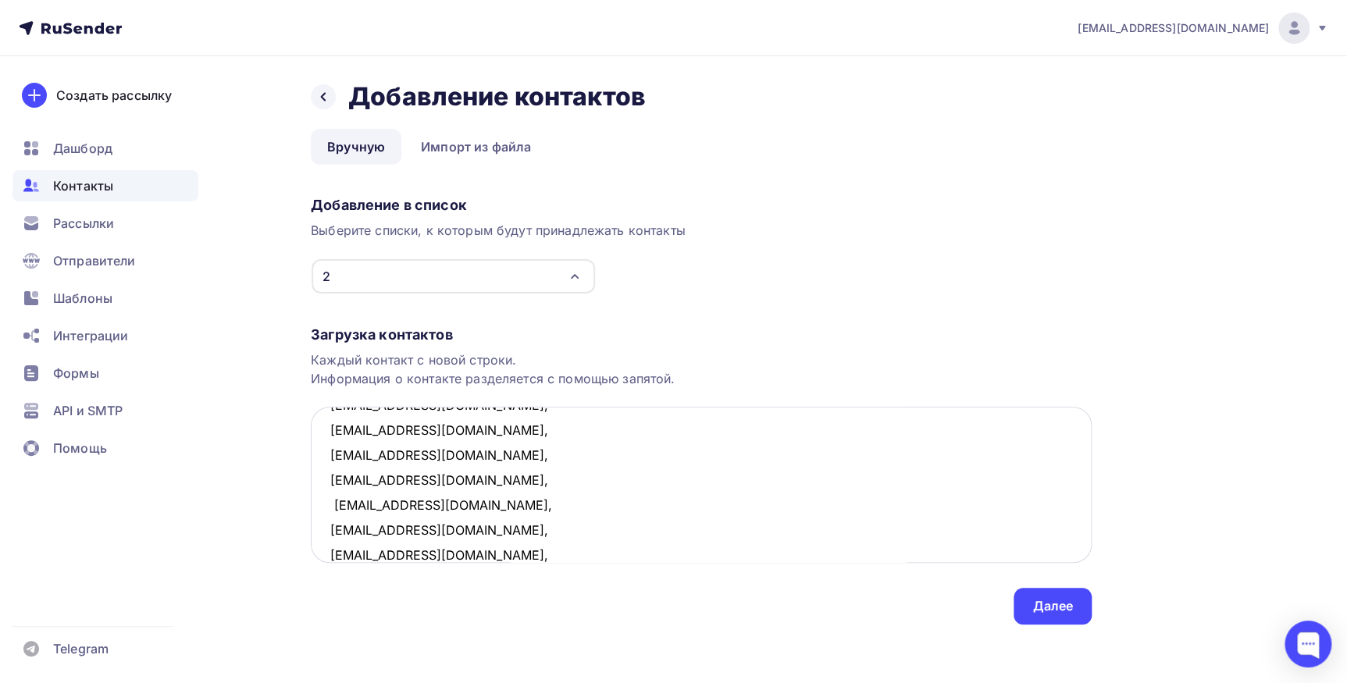
scroll to position [408, 0]
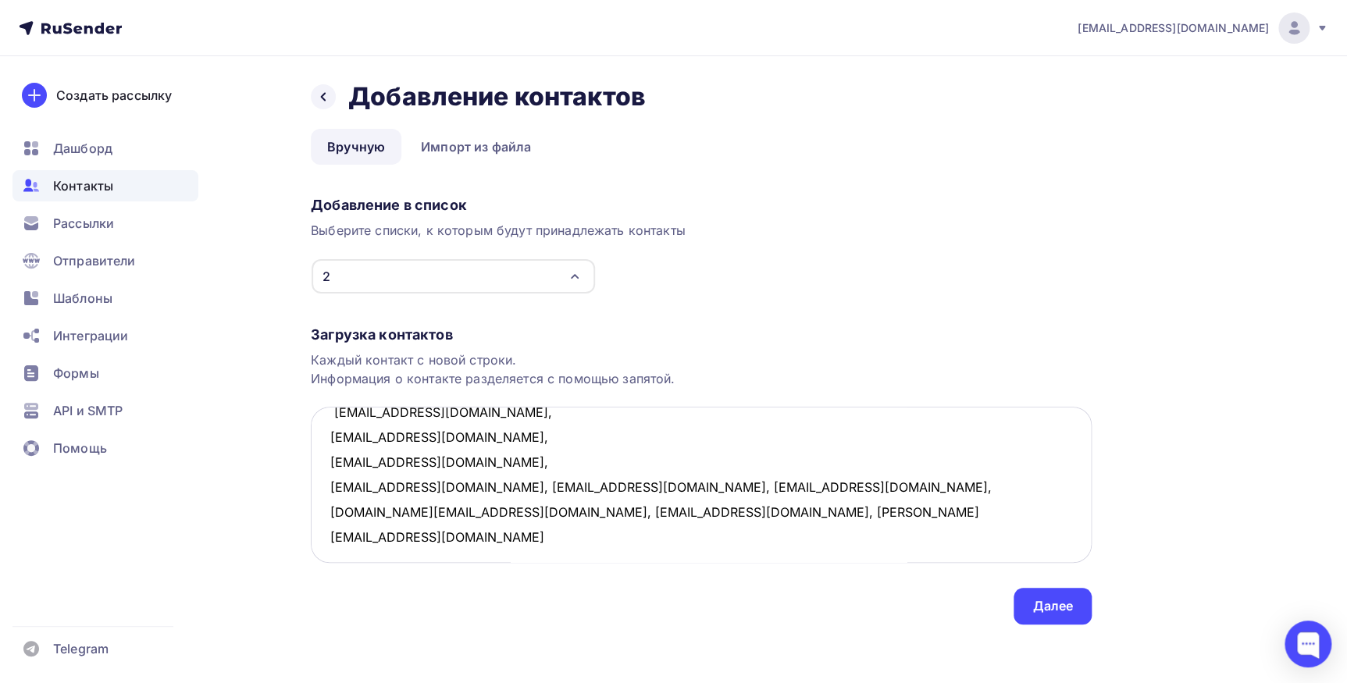
click at [427, 554] on textarea "Mkulikov87@yandex.ru, sbb.bf.1975@gmail.com, Labaz.76@mail.ru, viola.75@mail.ru…" at bounding box center [701, 485] width 781 height 156
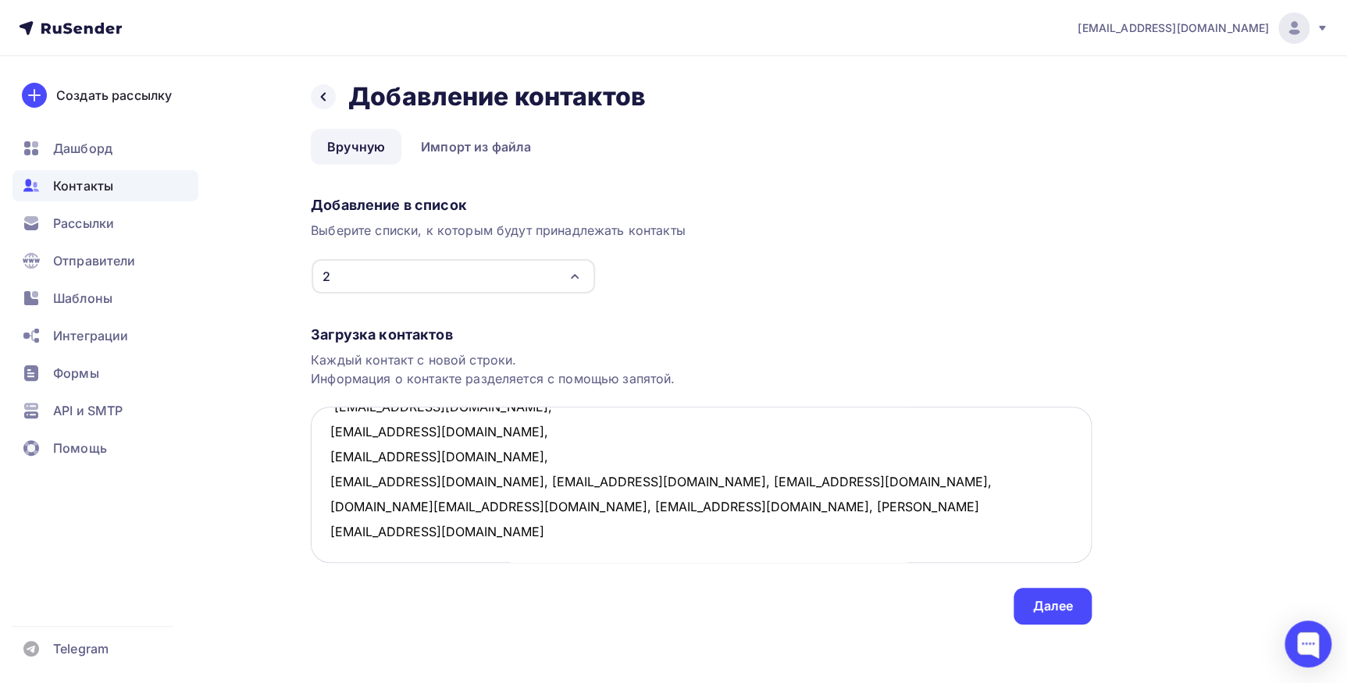
click at [421, 479] on textarea "Mkulikov87@yandex.ru, sbb.bf.1975@gmail.com, Labaz.76@mail.ru, viola.75@mail.ru…" at bounding box center [701, 485] width 781 height 156
click at [426, 479] on textarea "Mkulikov87@yandex.ru, sbb.bf.1975@gmail.com, Labaz.76@mail.ru, viola.75@mail.ru…" at bounding box center [701, 485] width 781 height 156
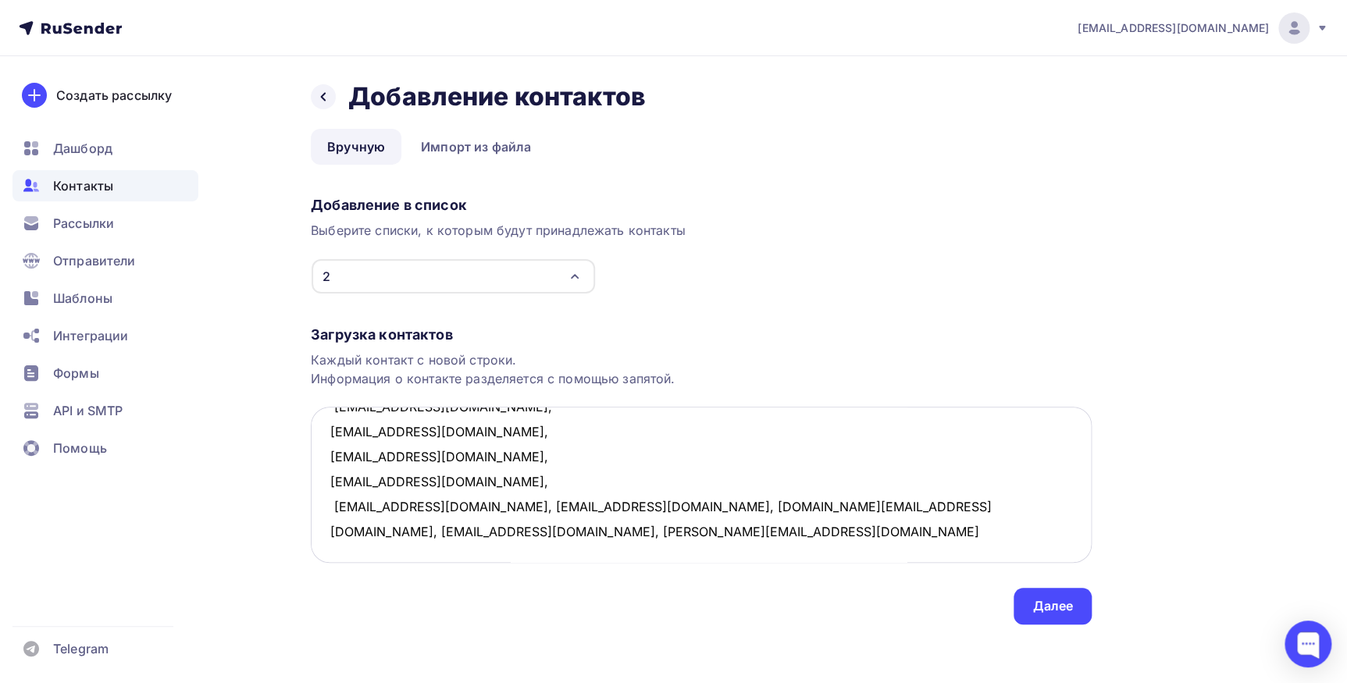
click at [454, 507] on textarea "Mkulikov87@yandex.ru, sbb.bf.1975@gmail.com, Labaz.76@mail.ru, viola.75@mail.ru…" at bounding box center [701, 485] width 781 height 156
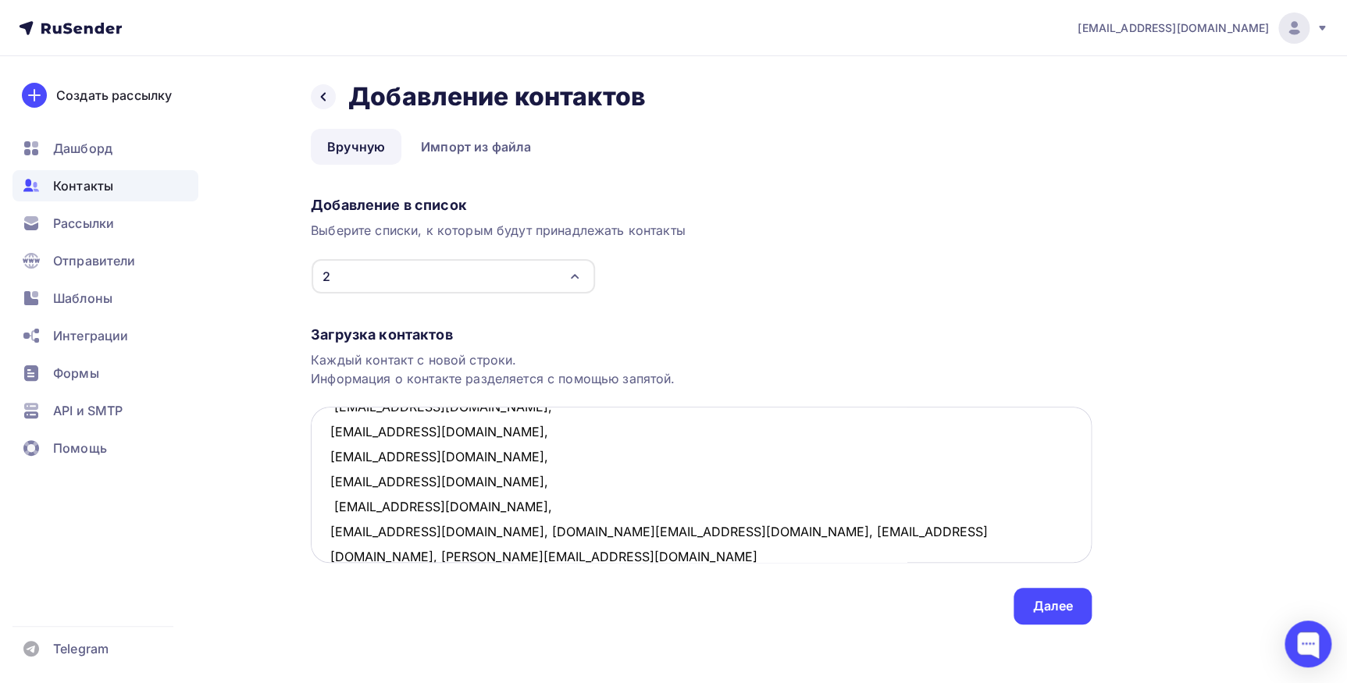
click at [505, 534] on textarea "Mkulikov87@yandex.ru, sbb.bf.1975@gmail.com, Labaz.76@mail.ru, viola.75@mail.ru…" at bounding box center [701, 485] width 781 height 156
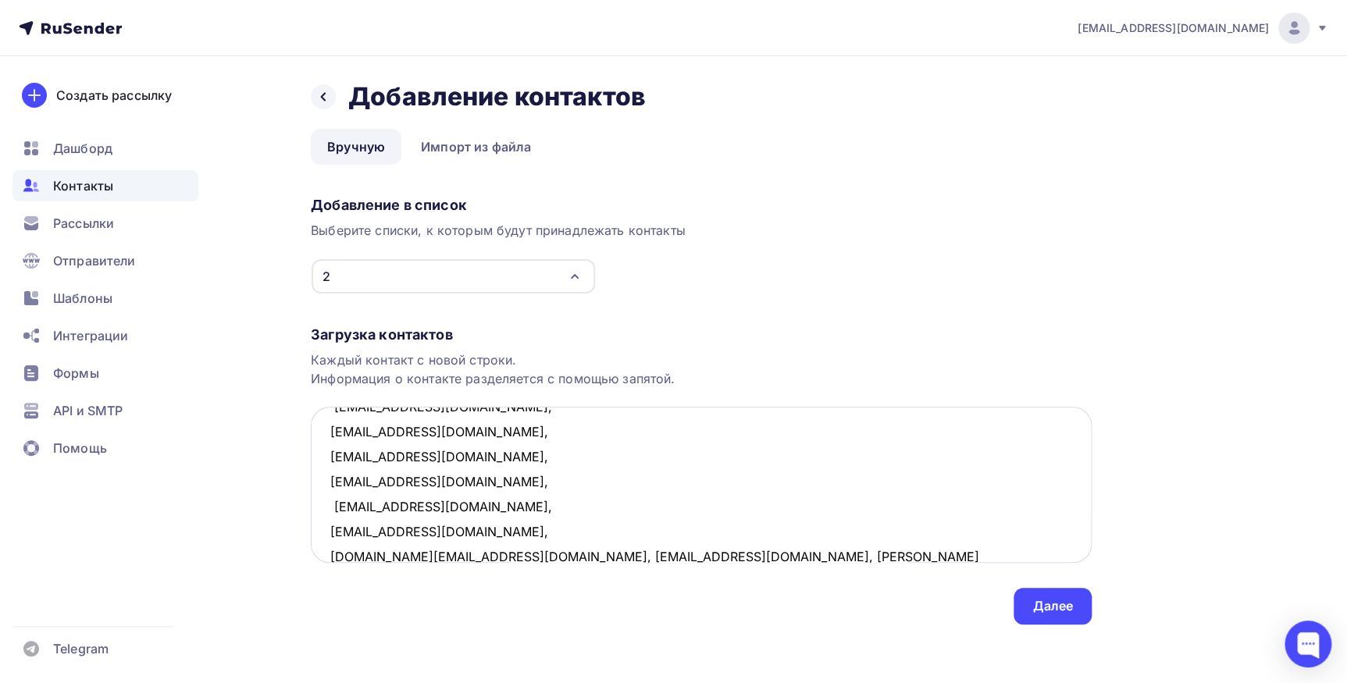
scroll to position [484, 0]
click at [486, 557] on textarea "Mkulikov87@yandex.ru, sbb.bf.1975@gmail.com, Labaz.76@mail.ru, viola.75@mail.ru…" at bounding box center [701, 485] width 781 height 156
click at [440, 550] on textarea "Mkulikov87@yandex.ru, sbb.bf.1975@gmail.com, Labaz.76@mail.ru, viola.75@mail.ru…" at bounding box center [701, 485] width 781 height 156
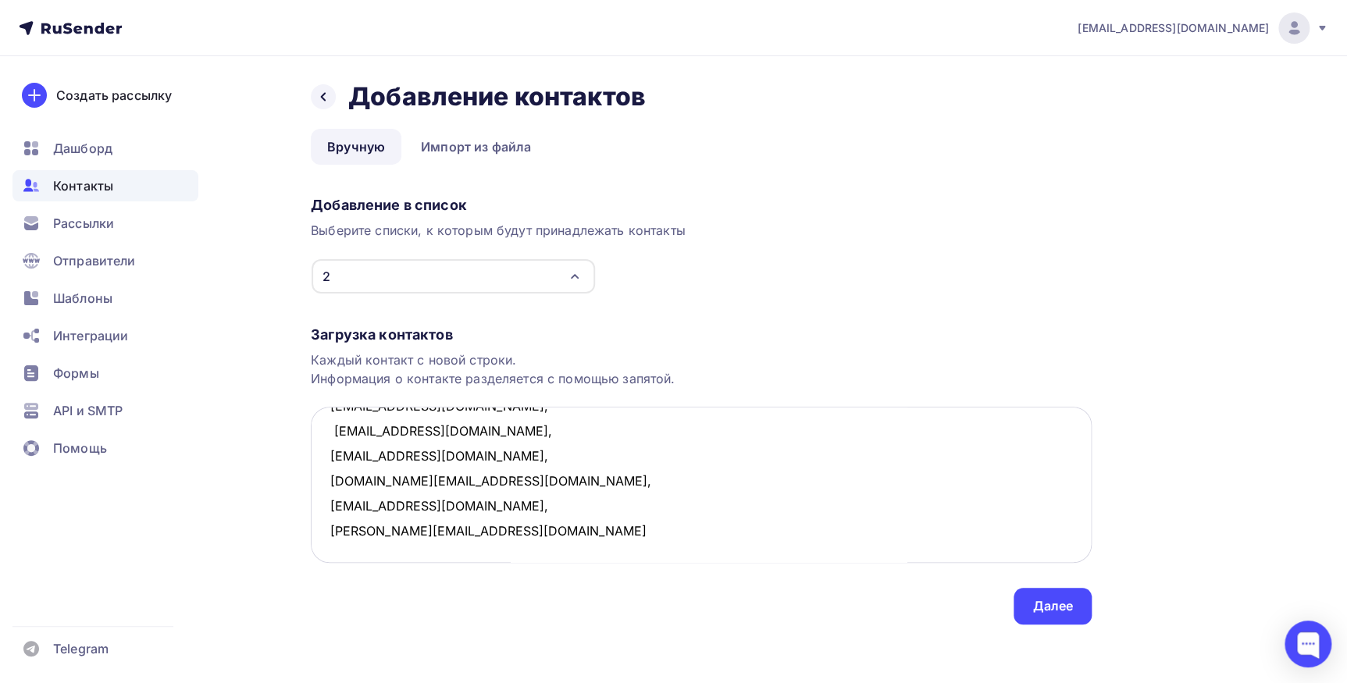
scroll to position [582, 0]
type textarea "Mkulikov87@yandex.ru, sbb.bf.1975@gmail.com, Labaz.76@mail.ru, viola.75@mail.ru…"
click at [1045, 605] on div "Далее" at bounding box center [1052, 606] width 41 height 18
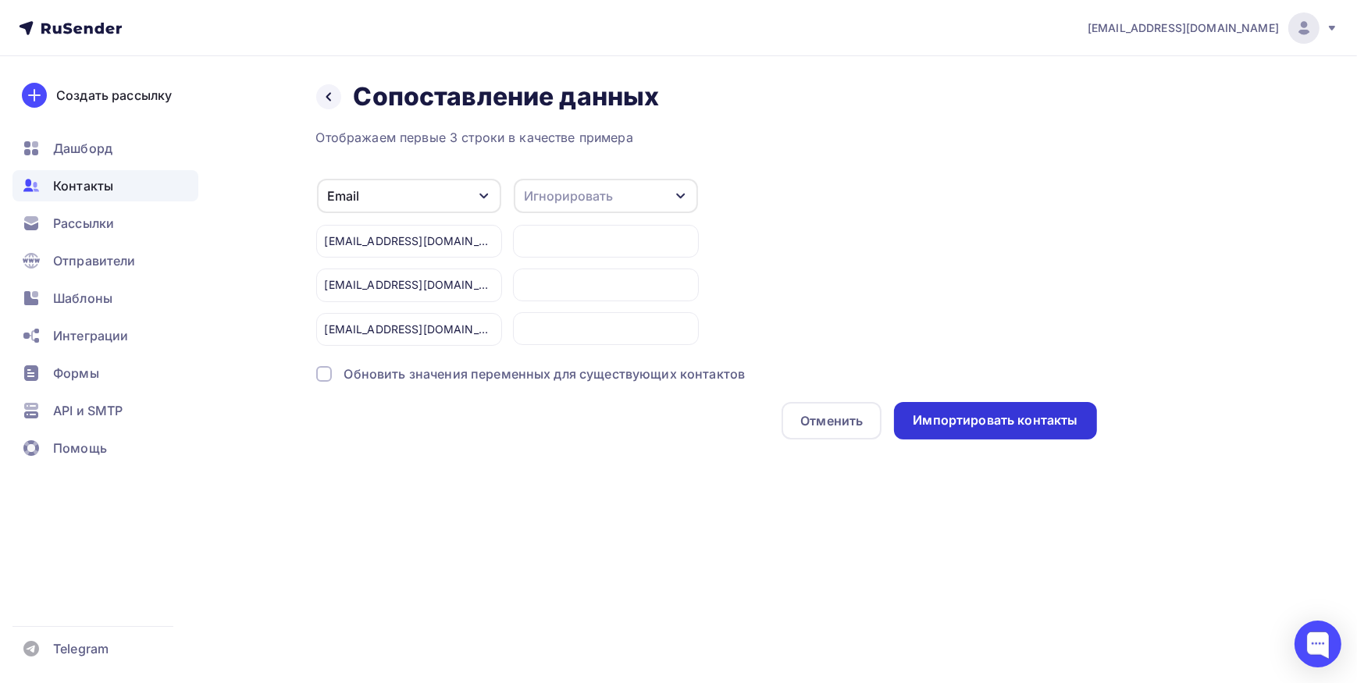
click at [962, 429] on div "Импортировать контакты" at bounding box center [995, 420] width 202 height 37
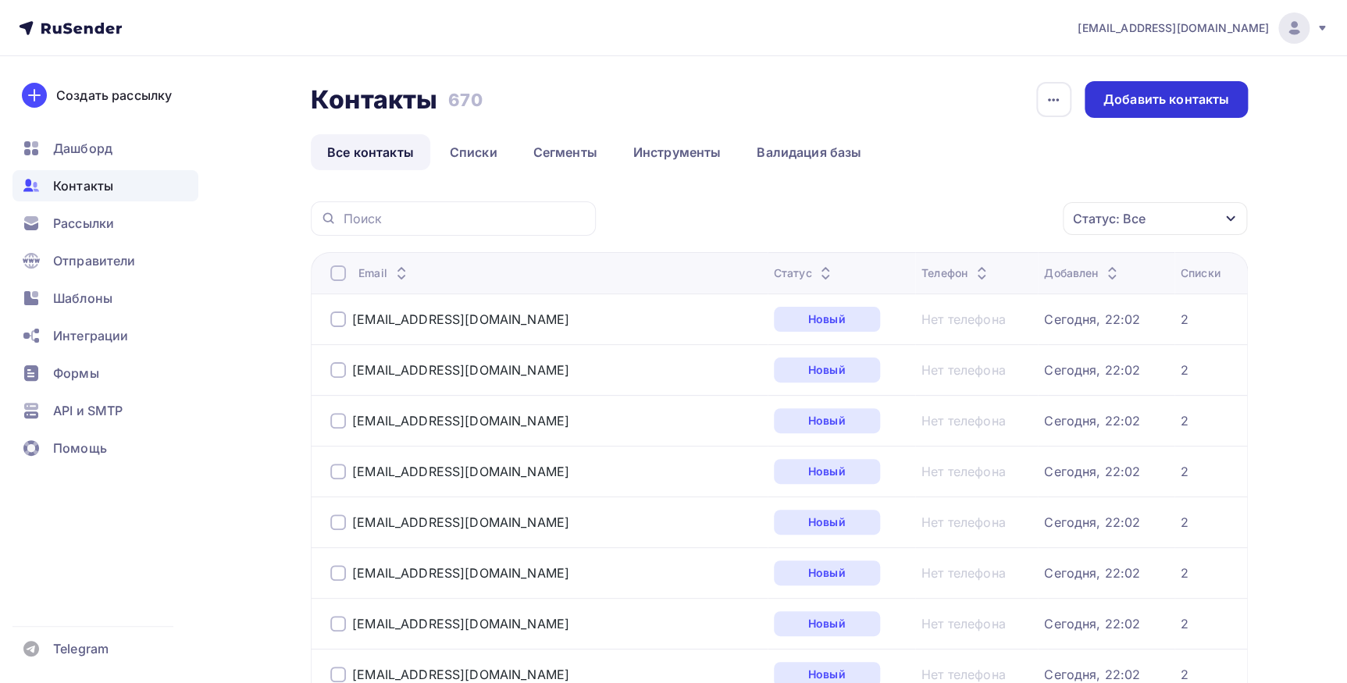
click at [1127, 105] on div "Добавить контакты" at bounding box center [1166, 100] width 126 height 18
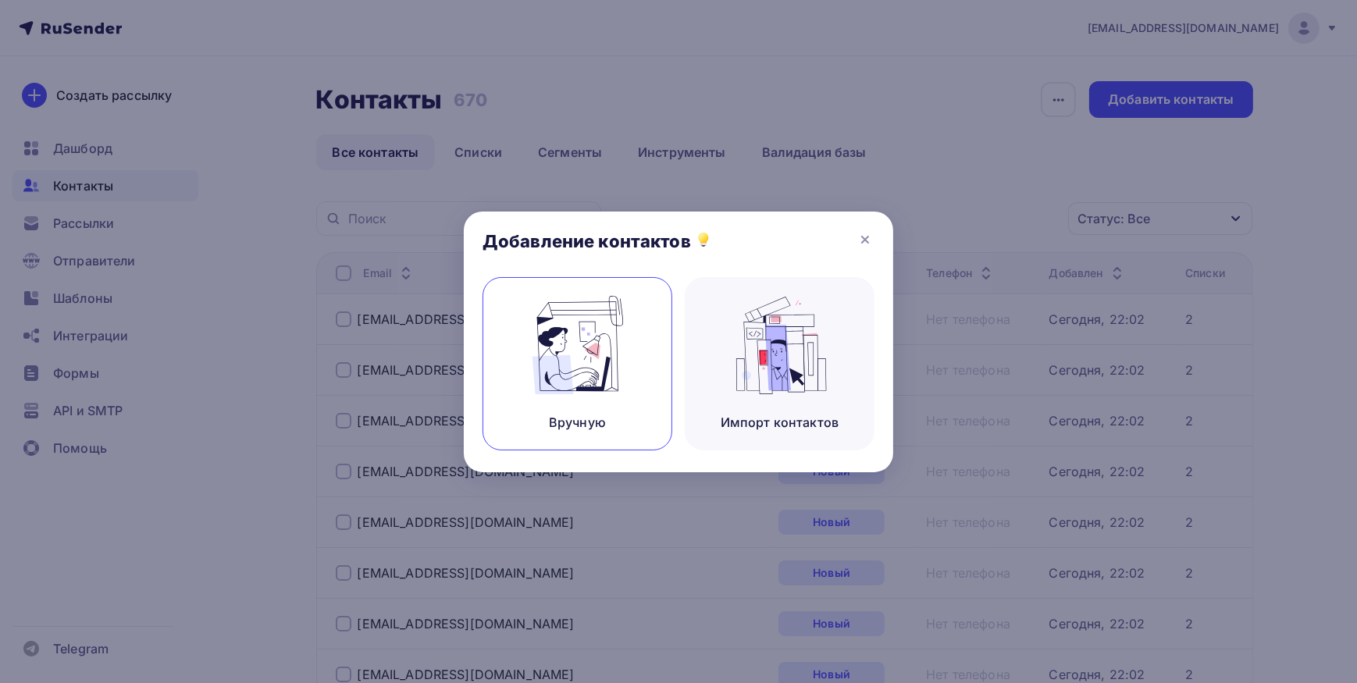
click at [582, 327] on img at bounding box center [577, 345] width 105 height 98
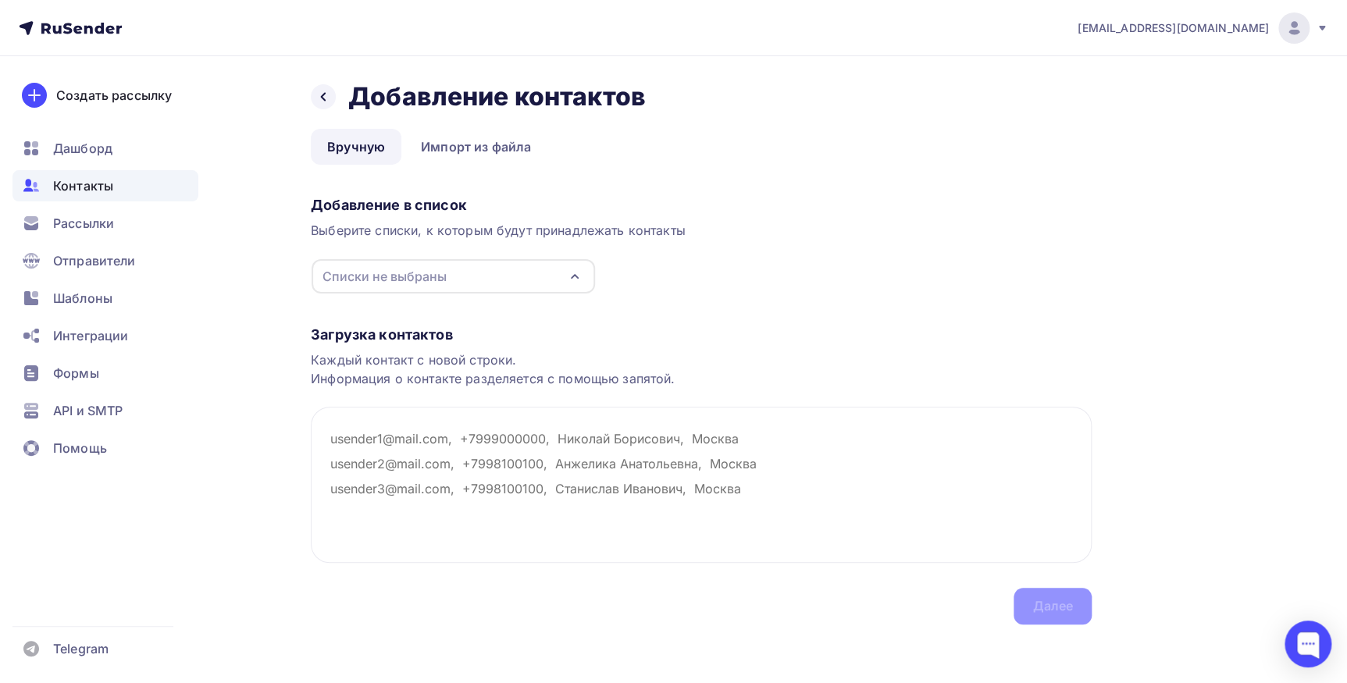
click at [508, 272] on div "Списки не выбраны" at bounding box center [453, 276] width 283 height 34
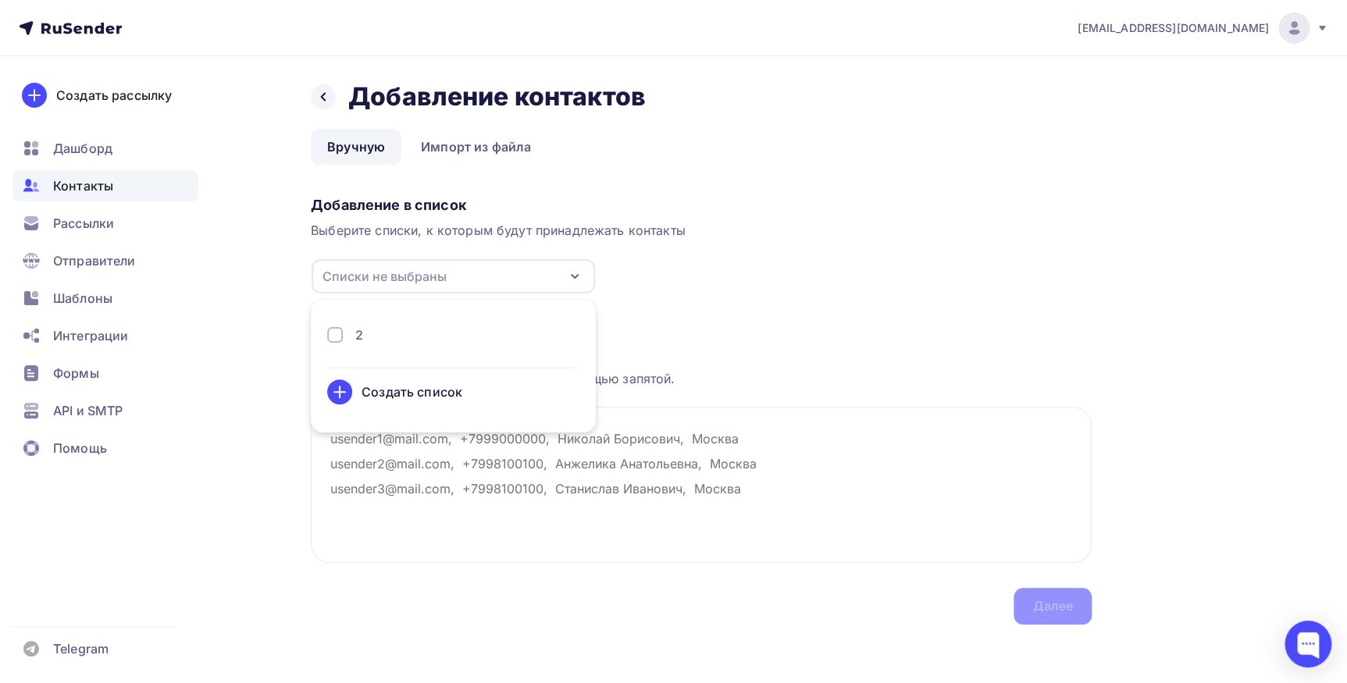
click at [366, 329] on div "2" at bounding box center [453, 335] width 252 height 19
drag, startPoint x: 412, startPoint y: 423, endPoint x: 429, endPoint y: 434, distance: 20.4
click at [429, 433] on div "Назад Добавление контактов Добавление контактов Вручную Импорт из файла Вручную…" at bounding box center [701, 352] width 781 height 543
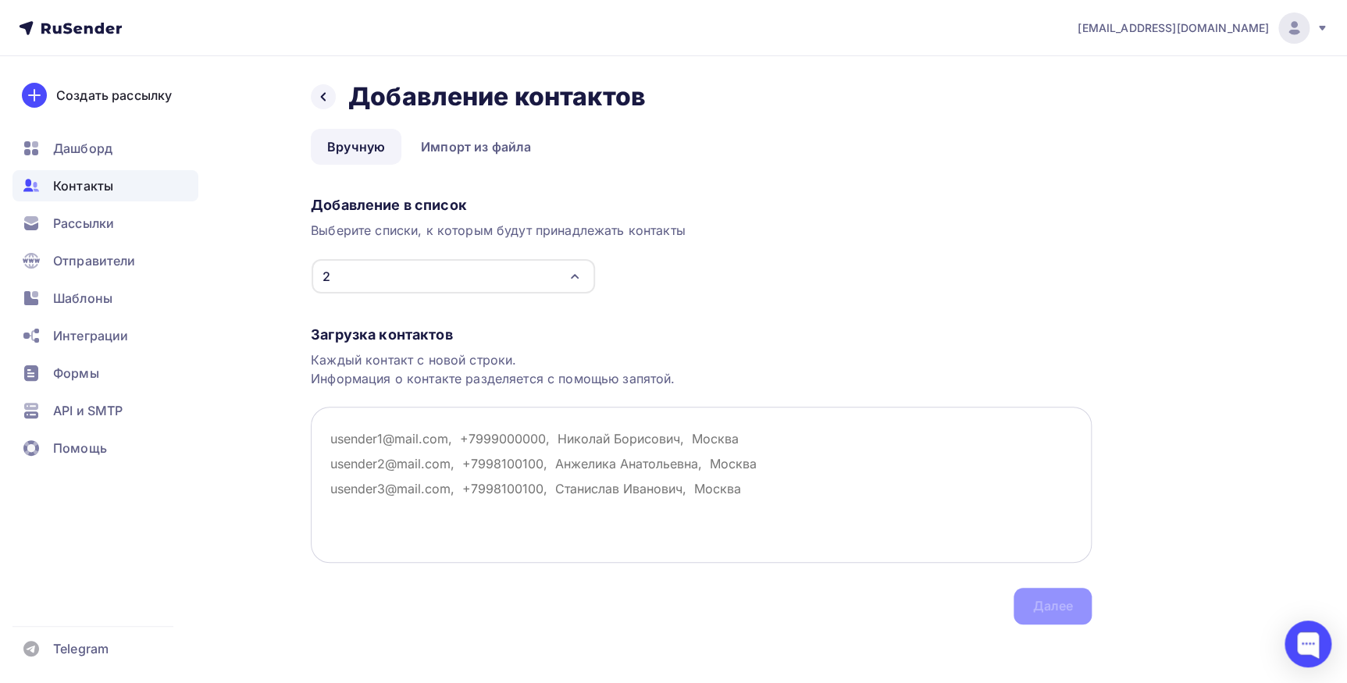
click at [447, 454] on textarea at bounding box center [701, 485] width 781 height 156
click at [359, 440] on textarea at bounding box center [701, 485] width 781 height 156
paste textarea "9411809@mail.ru, dosean@mail.ru, baranov.a.luga@mail.ru, poposhulman@gmail.com,…"
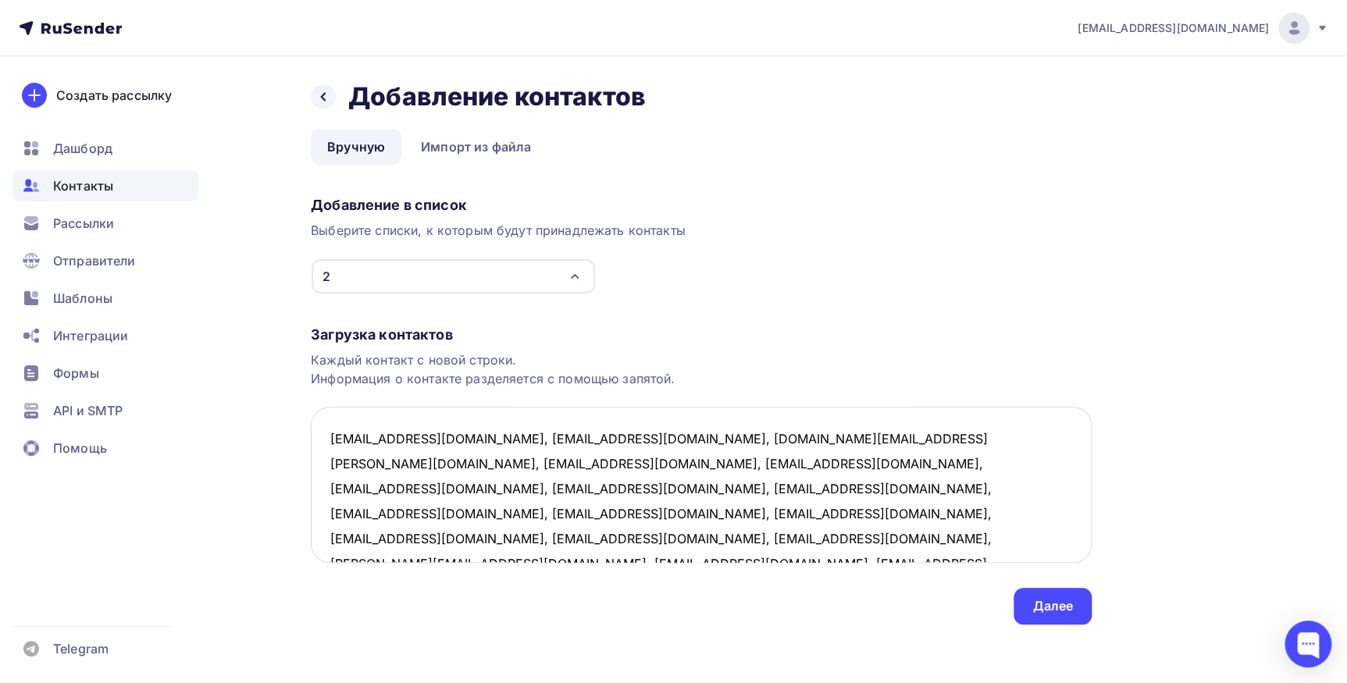
click at [436, 439] on textarea "9411809@mail.ru, dosean@mail.ru, baranov.a.luga@mail.ru, poposhulman@gmail.com,…" at bounding box center [701, 485] width 781 height 156
click at [434, 465] on textarea "9411809@mail.ru, dosean@mail.ru, baranov.a.luga@mail.ru, poposhulman@gmail.com,…" at bounding box center [701, 485] width 781 height 156
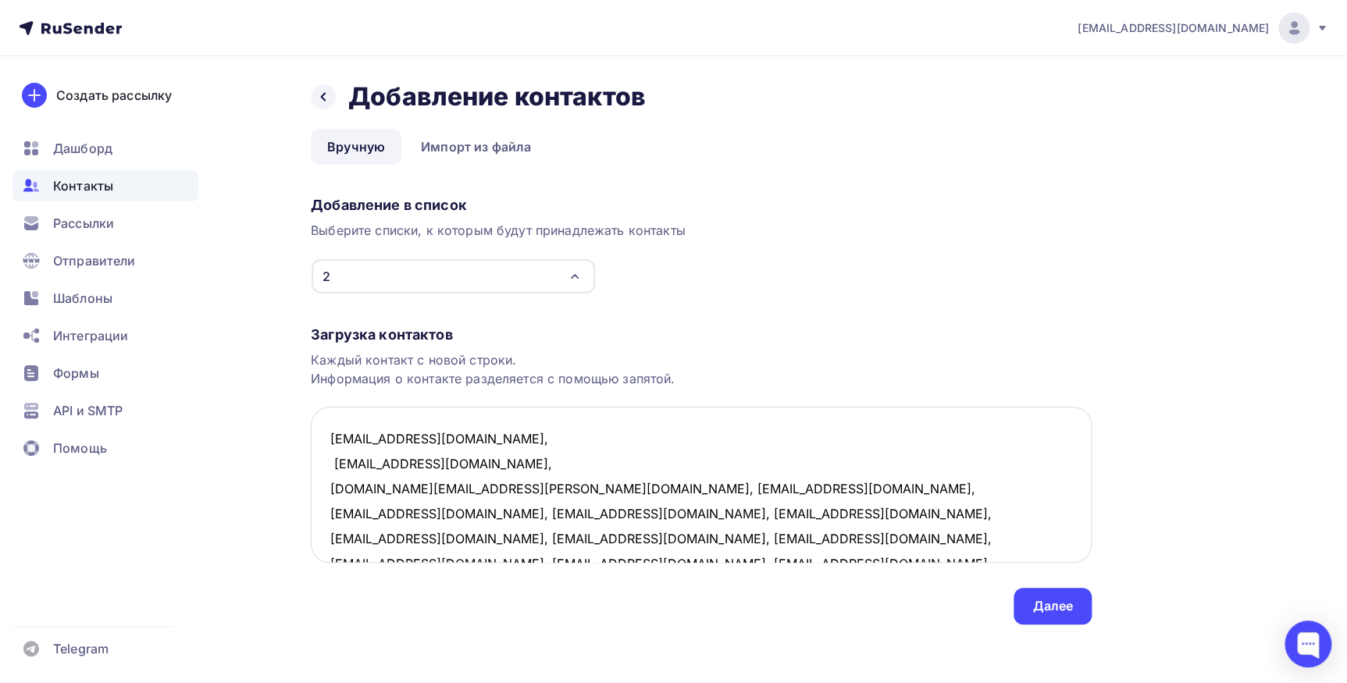
click at [476, 490] on textarea "9411809@mail.ru, dosean@mail.ru, baranov.a.luga@mail.ru, poposhulman@gmail.com,…" at bounding box center [701, 485] width 781 height 156
click at [486, 514] on textarea "9411809@mail.ru, dosean@mail.ru, baranov.a.luga@mail.ru, poposhulman@gmail.com,…" at bounding box center [701, 485] width 781 height 156
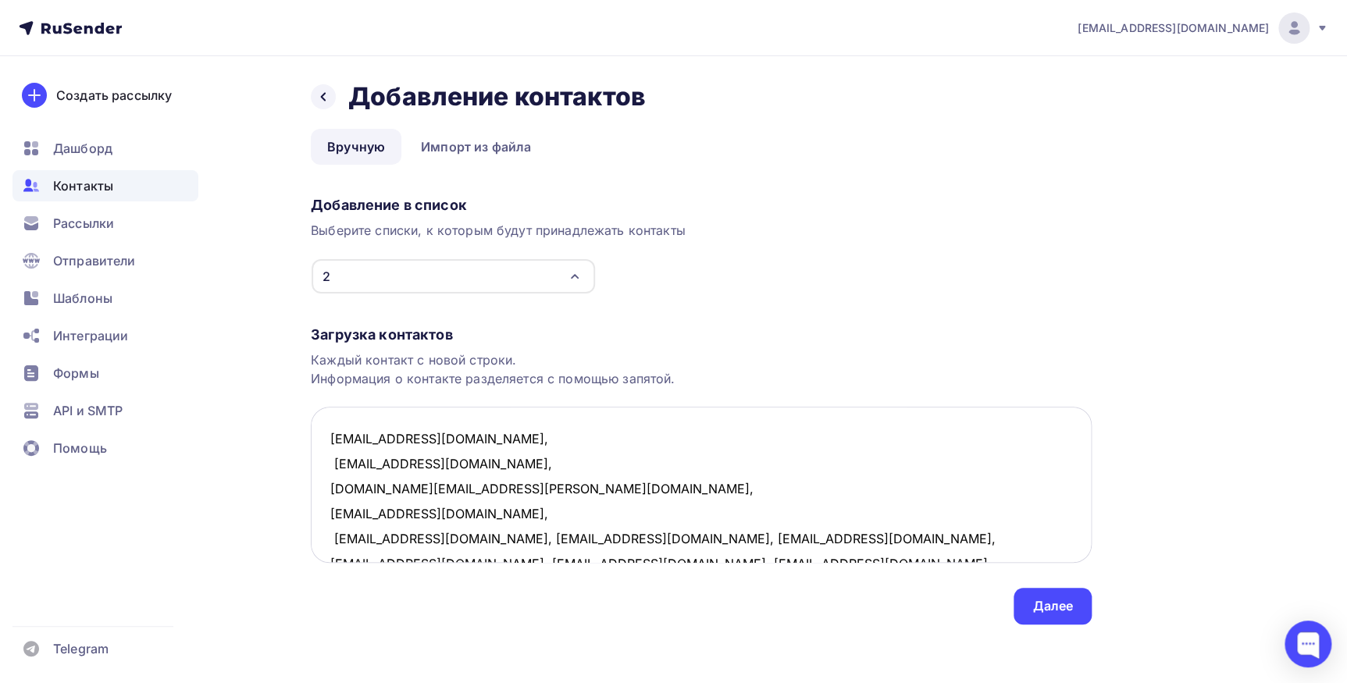
click at [458, 538] on textarea "9411809@mail.ru, dosean@mail.ru, baranov.a.luga@mail.ru, poposhulman@gmail.com,…" at bounding box center [701, 485] width 781 height 156
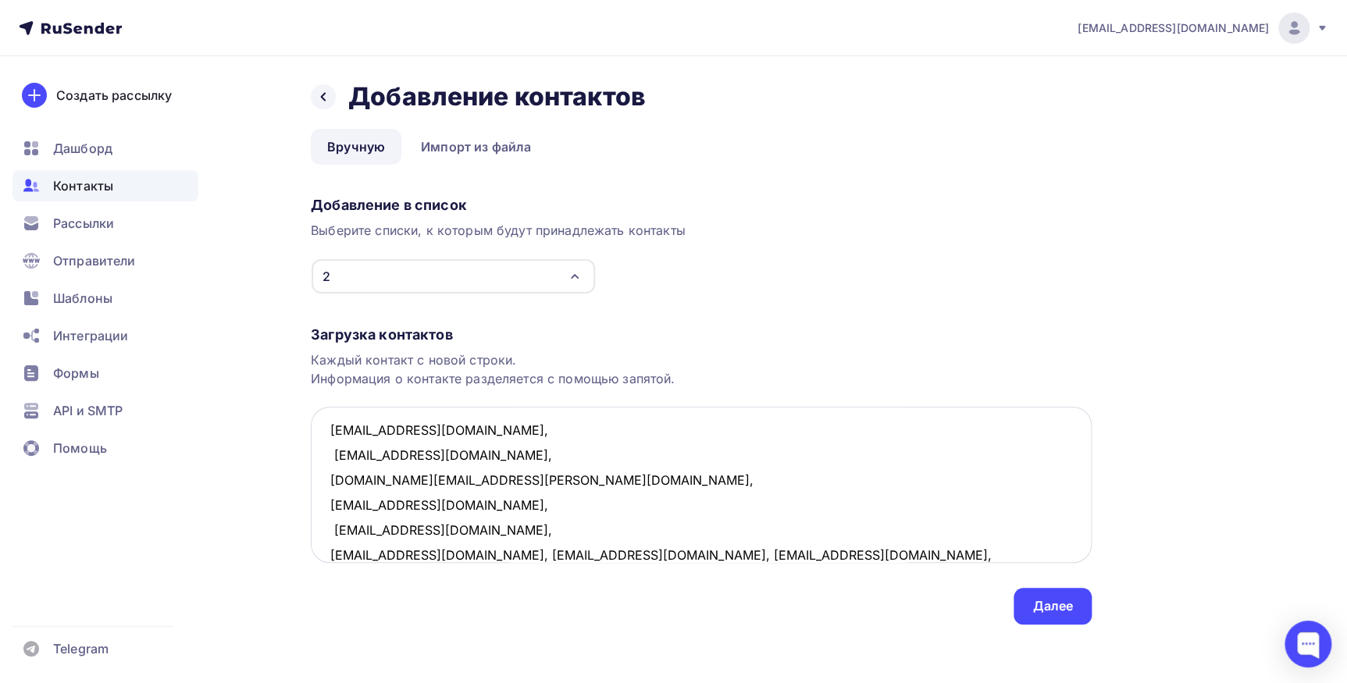
click at [450, 554] on textarea "9411809@mail.ru, dosean@mail.ru, baranov.a.luga@mail.ru, poposhulman@gmail.com,…" at bounding box center [701, 485] width 781 height 156
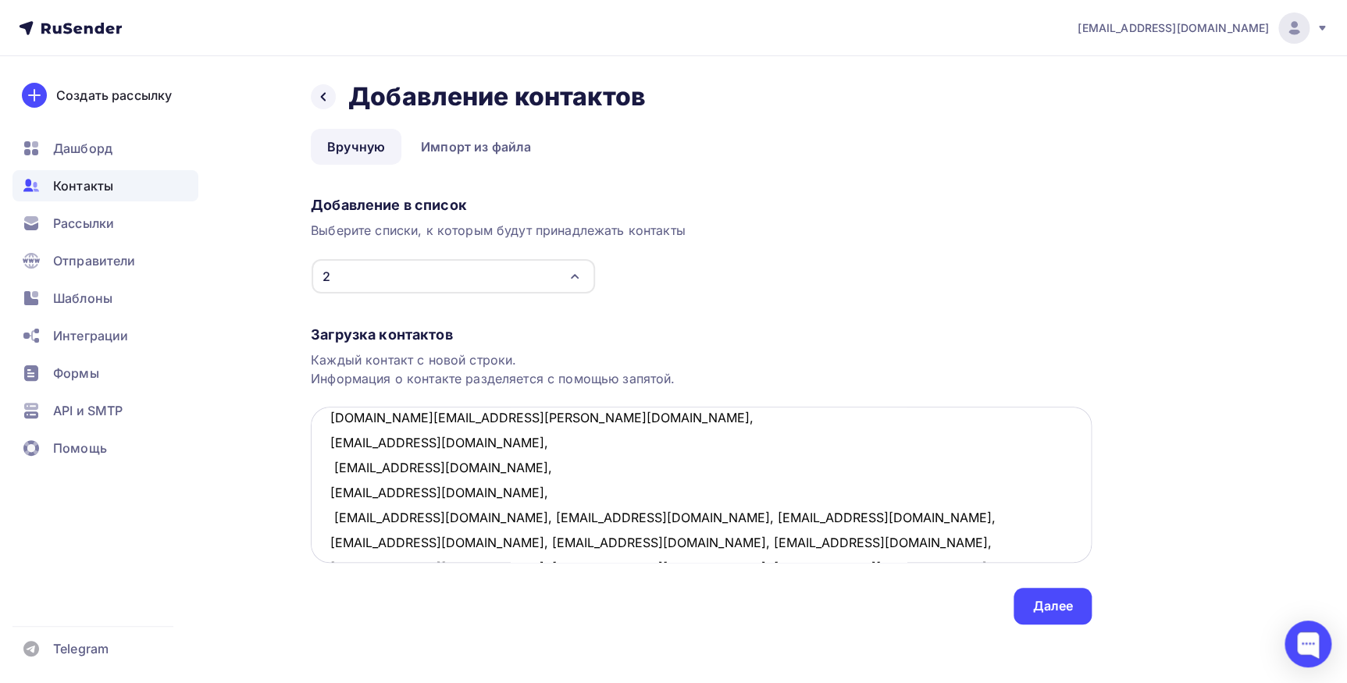
scroll to position [105, 0]
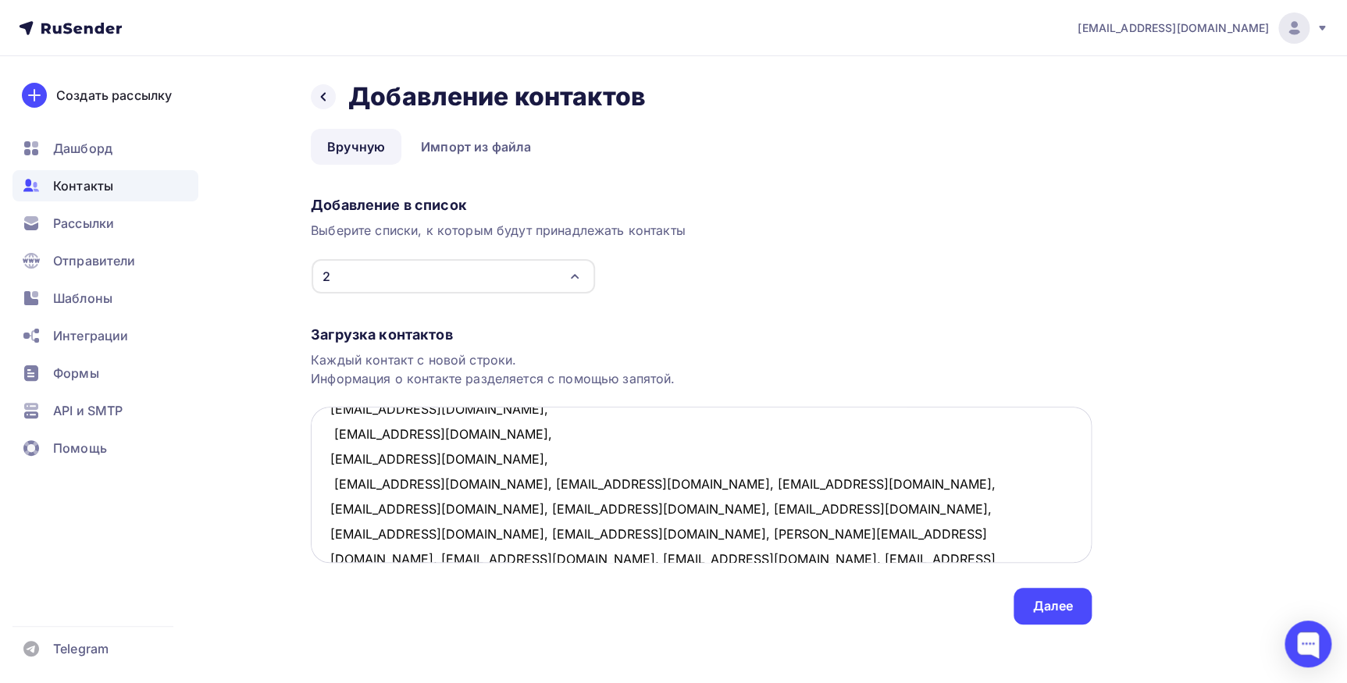
click at [442, 480] on textarea "9411809@mail.ru, dosean@mail.ru, baranov.a.luga@mail.ru, poposhulman@gmail.com,…" at bounding box center [701, 485] width 781 height 156
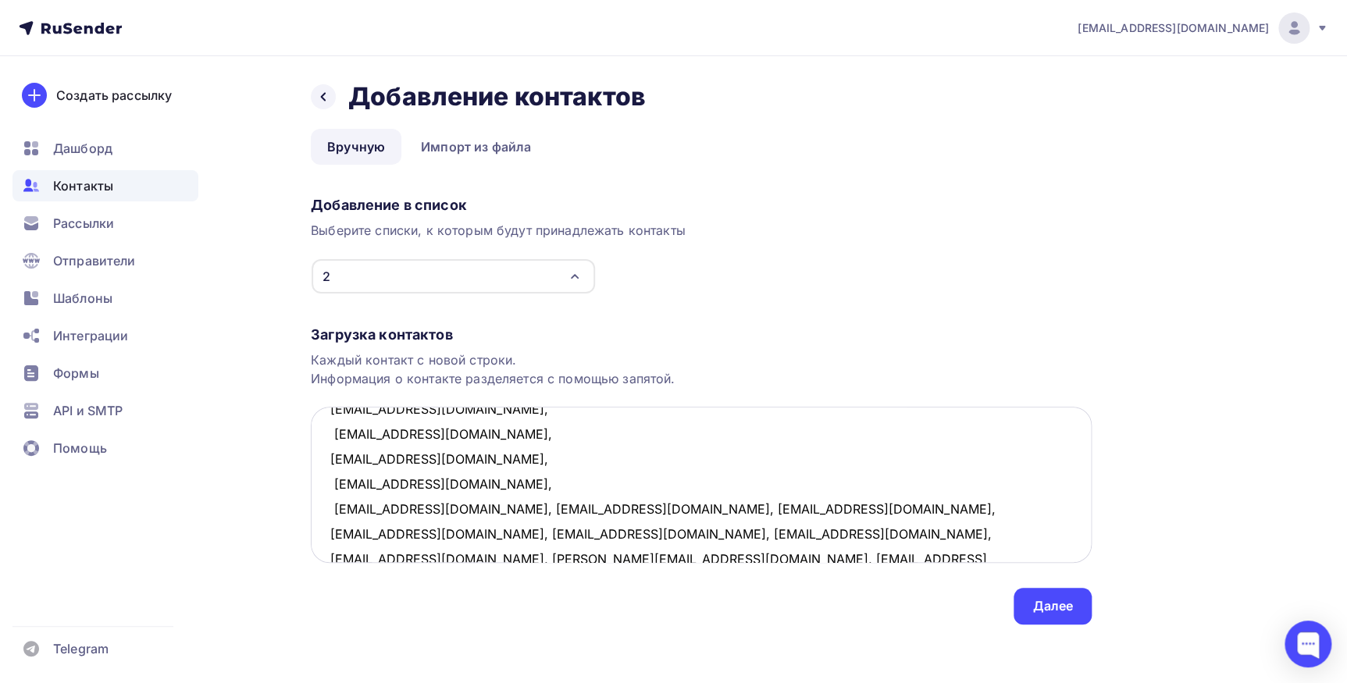
click at [486, 507] on textarea "9411809@mail.ru, dosean@mail.ru, baranov.a.luga@mail.ru, poposhulman@gmail.com,…" at bounding box center [701, 485] width 781 height 156
click at [490, 532] on textarea "9411809@mail.ru, dosean@mail.ru, baranov.a.luga@mail.ru, poposhulman@gmail.com,…" at bounding box center [701, 485] width 781 height 156
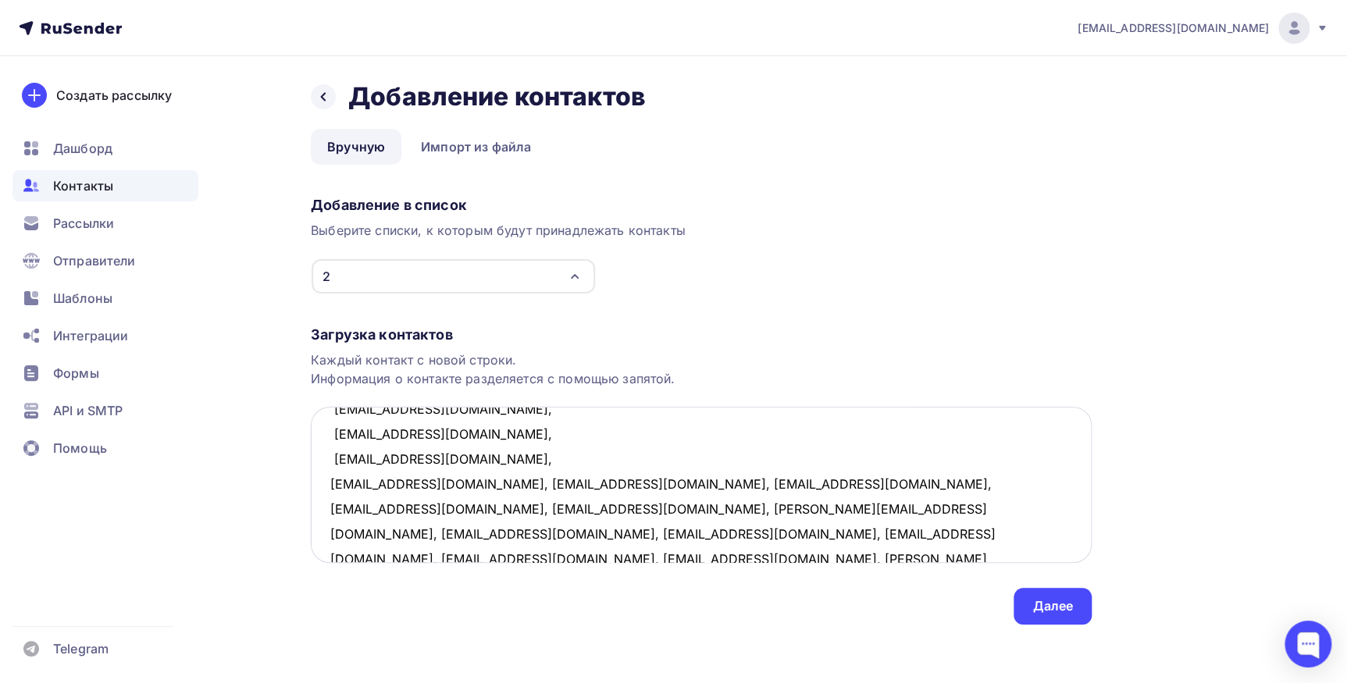
click at [420, 480] on textarea "9411809@mail.ru, dosean@mail.ru, baranov.a.luga@mail.ru, poposhulman@gmail.com,…" at bounding box center [701, 485] width 781 height 156
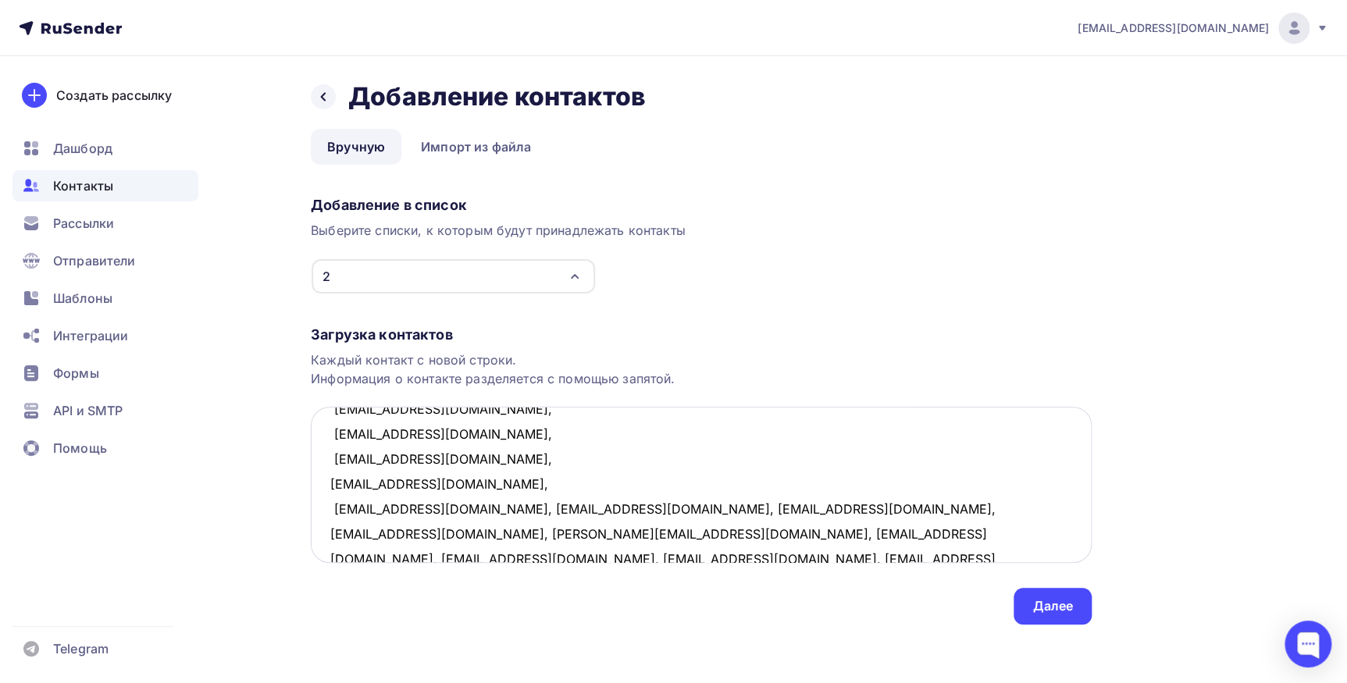
click at [471, 511] on textarea "9411809@mail.ru, dosean@mail.ru, baranov.a.luga@mail.ru, poposhulman@gmail.com,…" at bounding box center [701, 485] width 781 height 156
click at [461, 536] on textarea "9411809@mail.ru, dosean@mail.ru, baranov.a.luga@mail.ru, poposhulman@gmail.com,…" at bounding box center [701, 485] width 781 height 156
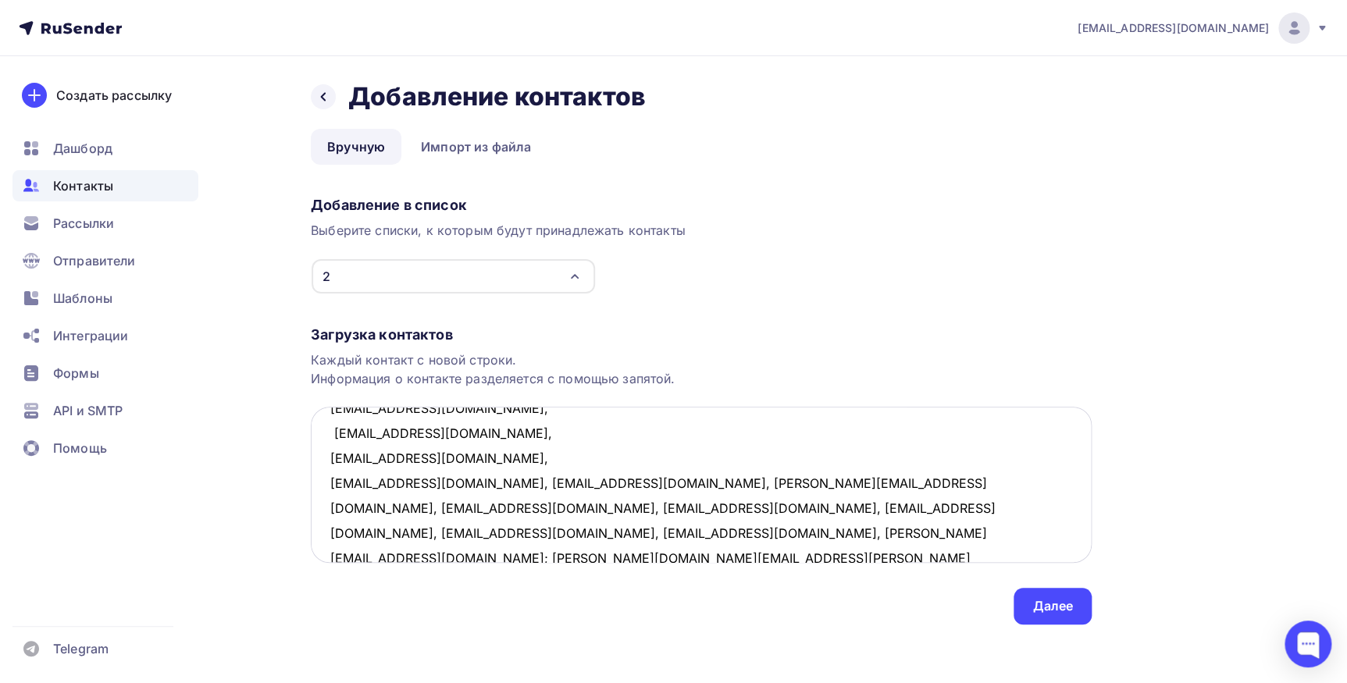
click at [474, 482] on textarea "9411809@mail.ru, dosean@mail.ru, baranov.a.luga@mail.ru, poposhulman@gmail.com,…" at bounding box center [701, 485] width 781 height 156
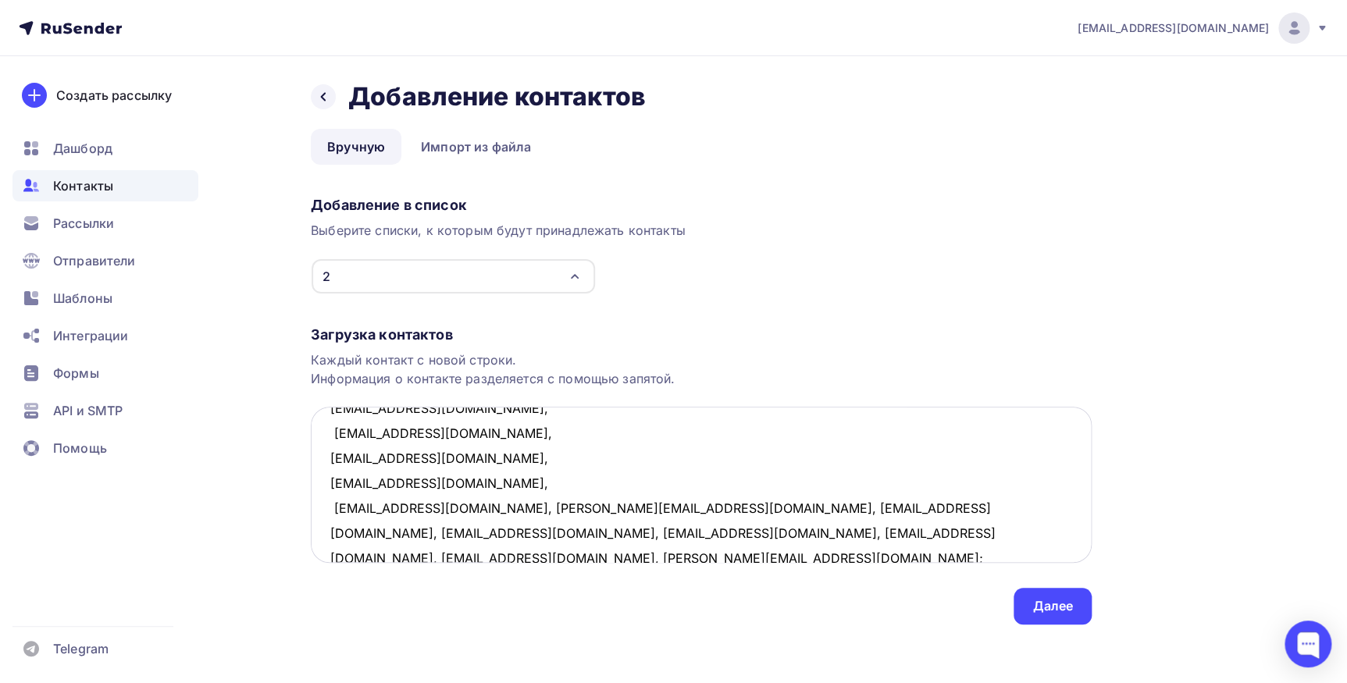
click at [472, 505] on textarea "9411809@mail.ru, dosean@mail.ru, baranov.a.luga@mail.ru, poposhulman@gmail.com,…" at bounding box center [701, 485] width 781 height 156
click at [451, 532] on textarea "9411809@mail.ru, dosean@mail.ru, baranov.a.luga@mail.ru, poposhulman@gmail.com,…" at bounding box center [701, 485] width 781 height 156
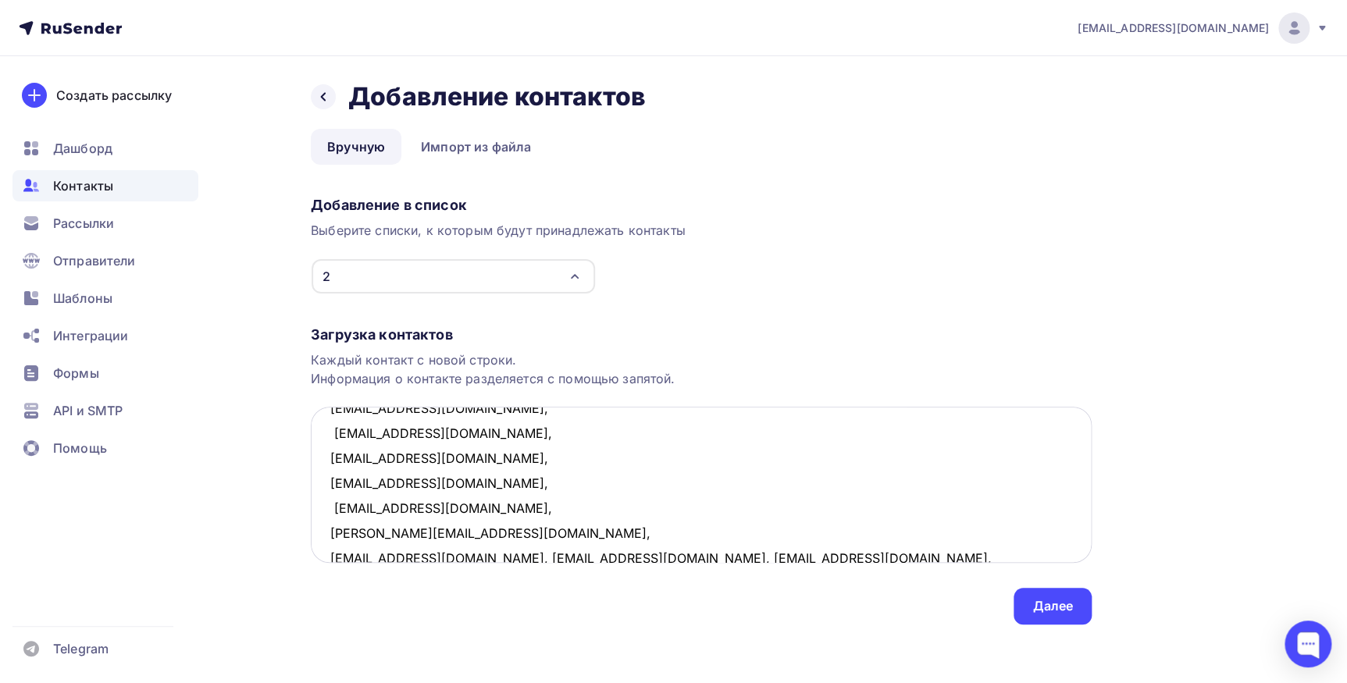
scroll to position [258, 0]
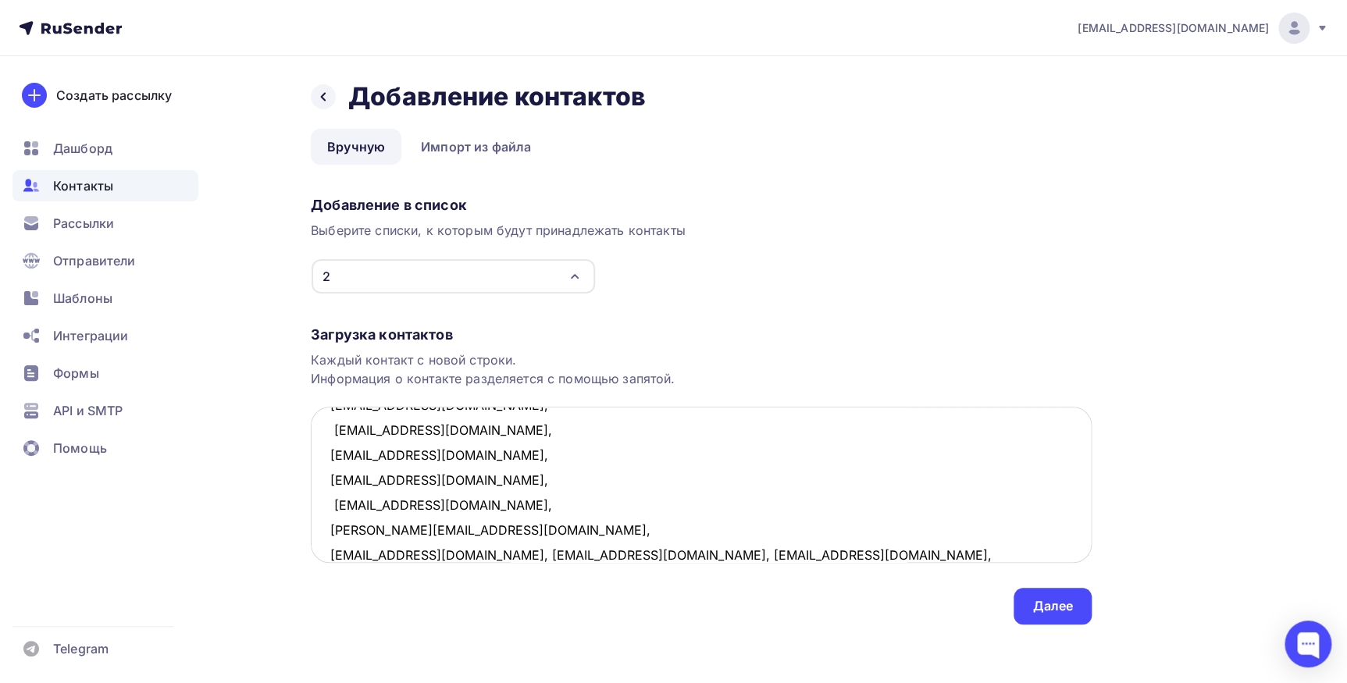
click at [450, 550] on textarea "9411809@mail.ru, dosean@mail.ru, baranov.a.luga@mail.ru, poposhulman@gmail.com,…" at bounding box center [701, 485] width 781 height 156
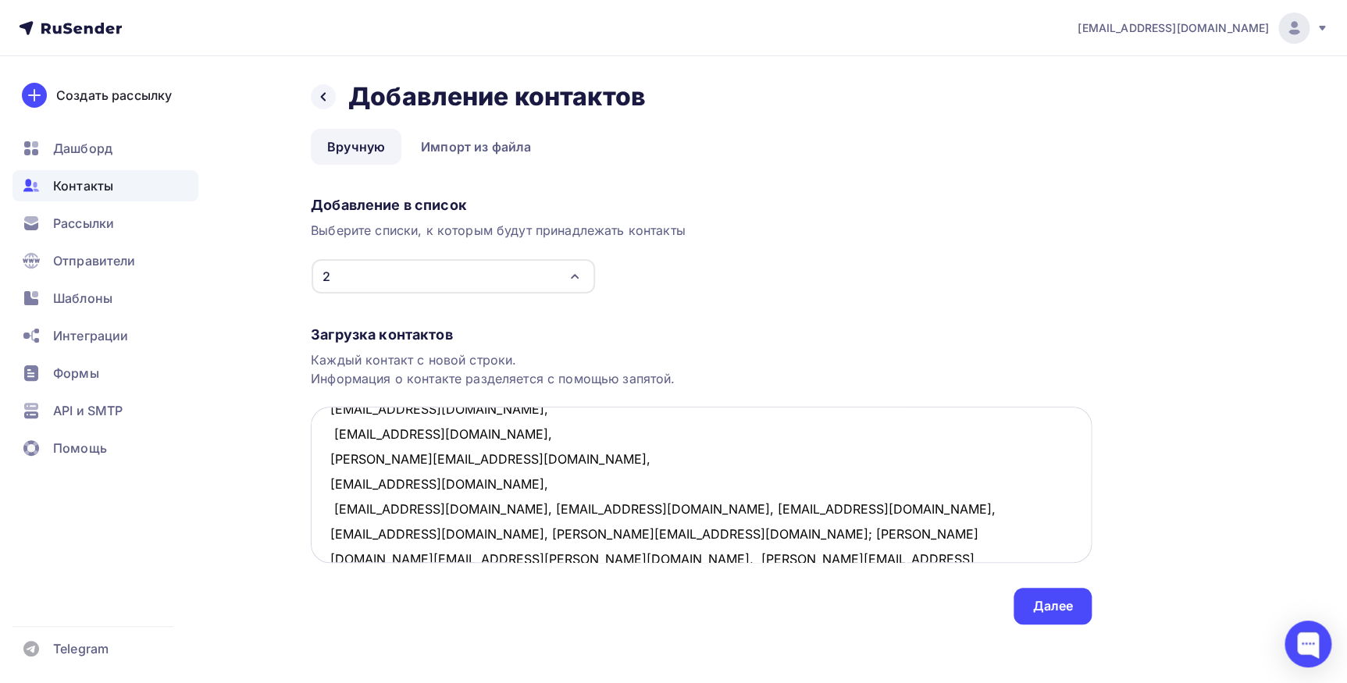
scroll to position [354, 0]
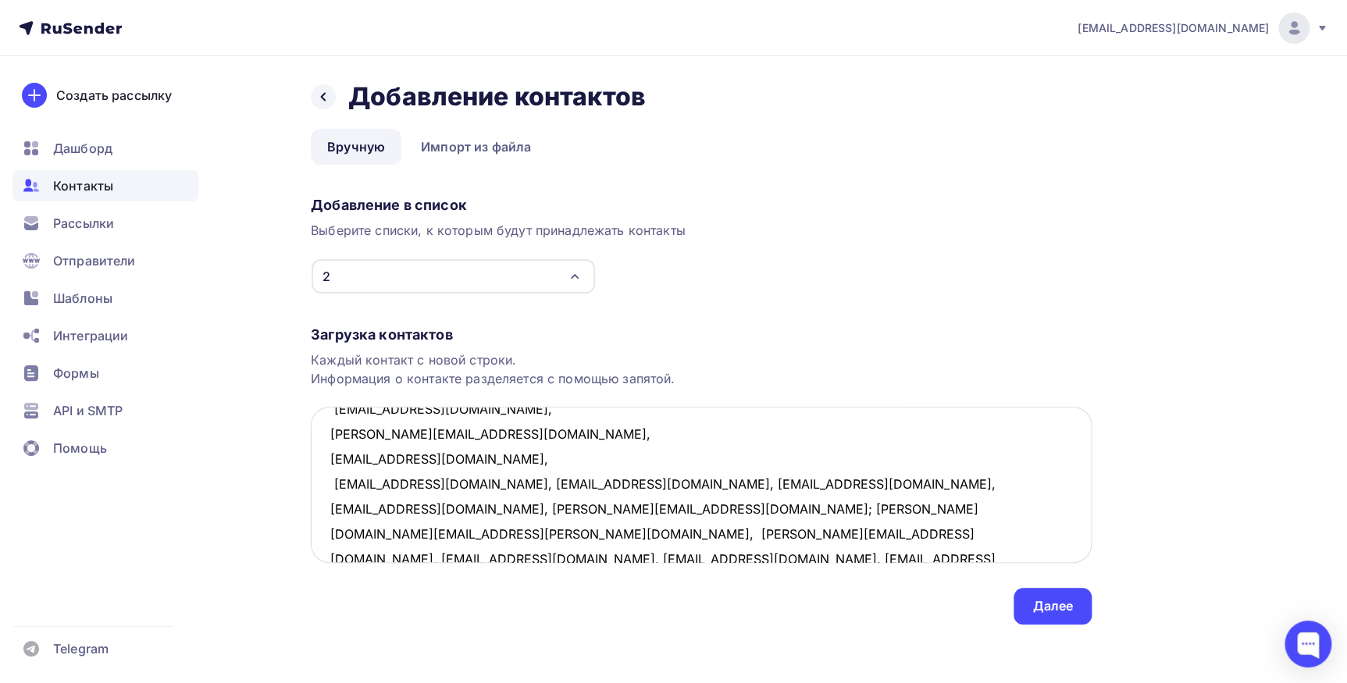
click at [425, 485] on textarea "9411809@mail.ru, dosean@mail.ru, baranov.a.luga@mail.ru, poposhulman@gmail.com,…" at bounding box center [701, 485] width 781 height 156
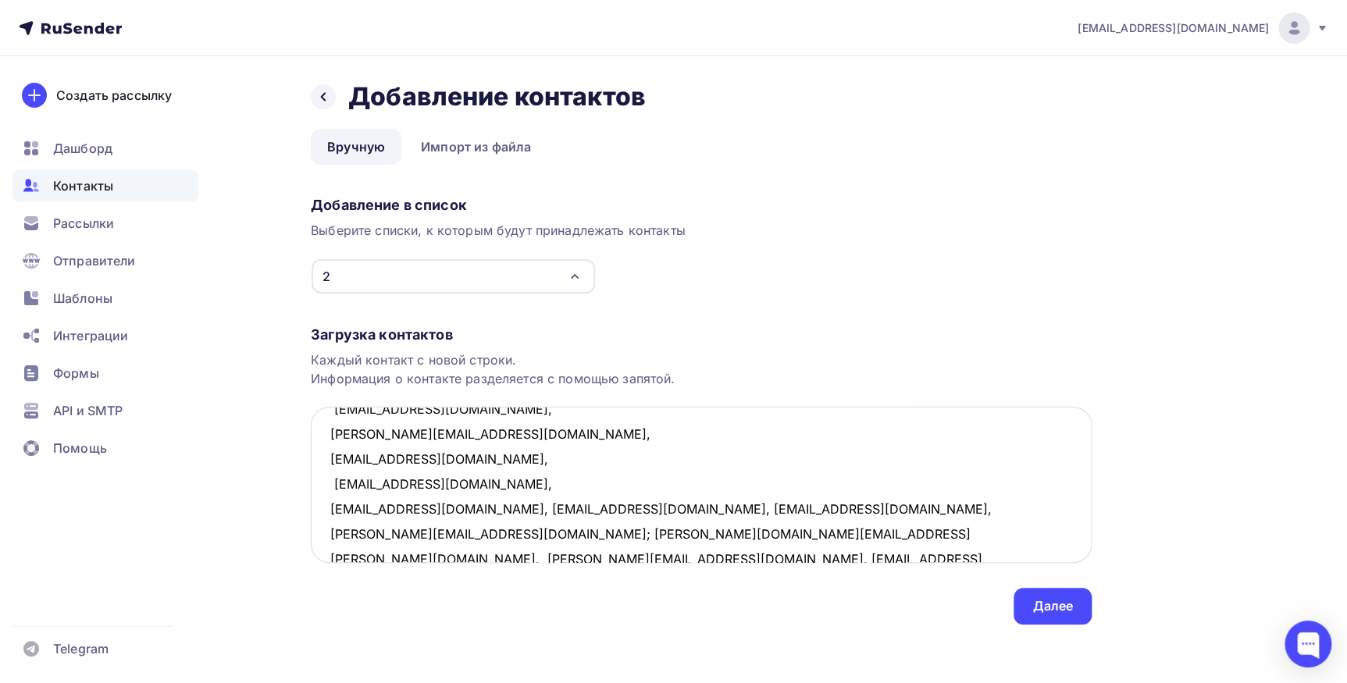
click at [447, 503] on textarea "9411809@mail.ru, dosean@mail.ru, baranov.a.luga@mail.ru, poposhulman@gmail.com,…" at bounding box center [701, 485] width 781 height 156
click at [440, 533] on textarea "9411809@mail.ru, dosean@mail.ru, baranov.a.luga@mail.ru, poposhulman@gmail.com,…" at bounding box center [701, 485] width 781 height 156
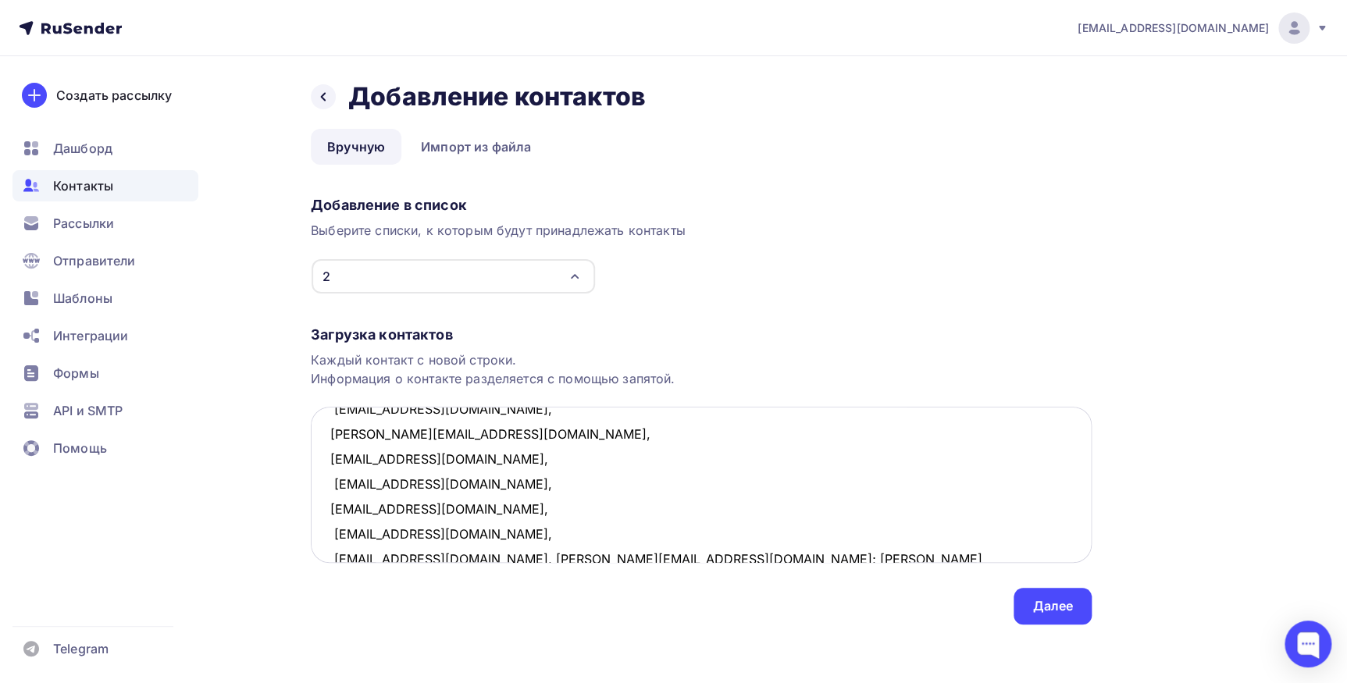
scroll to position [359, 0]
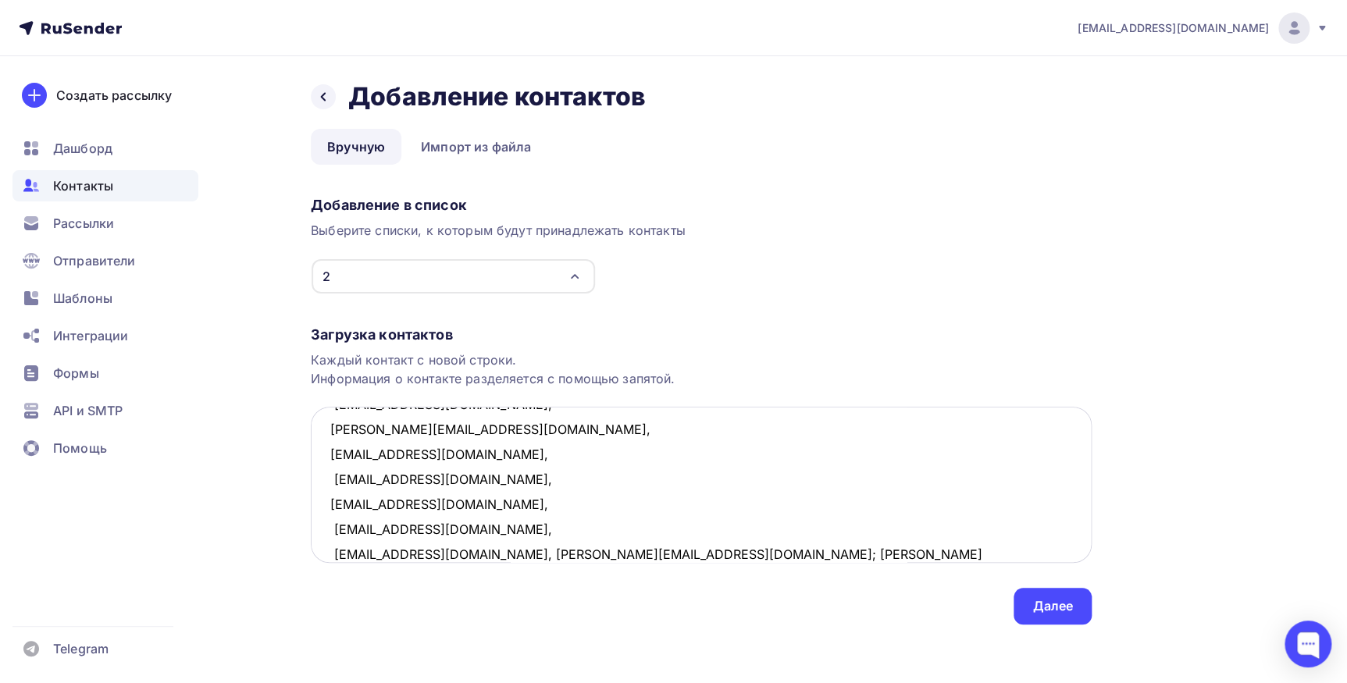
click at [486, 554] on textarea "9411809@mail.ru, dosean@mail.ru, baranov.a.luga@mail.ru, poposhulman@gmail.com,…" at bounding box center [701, 485] width 781 height 156
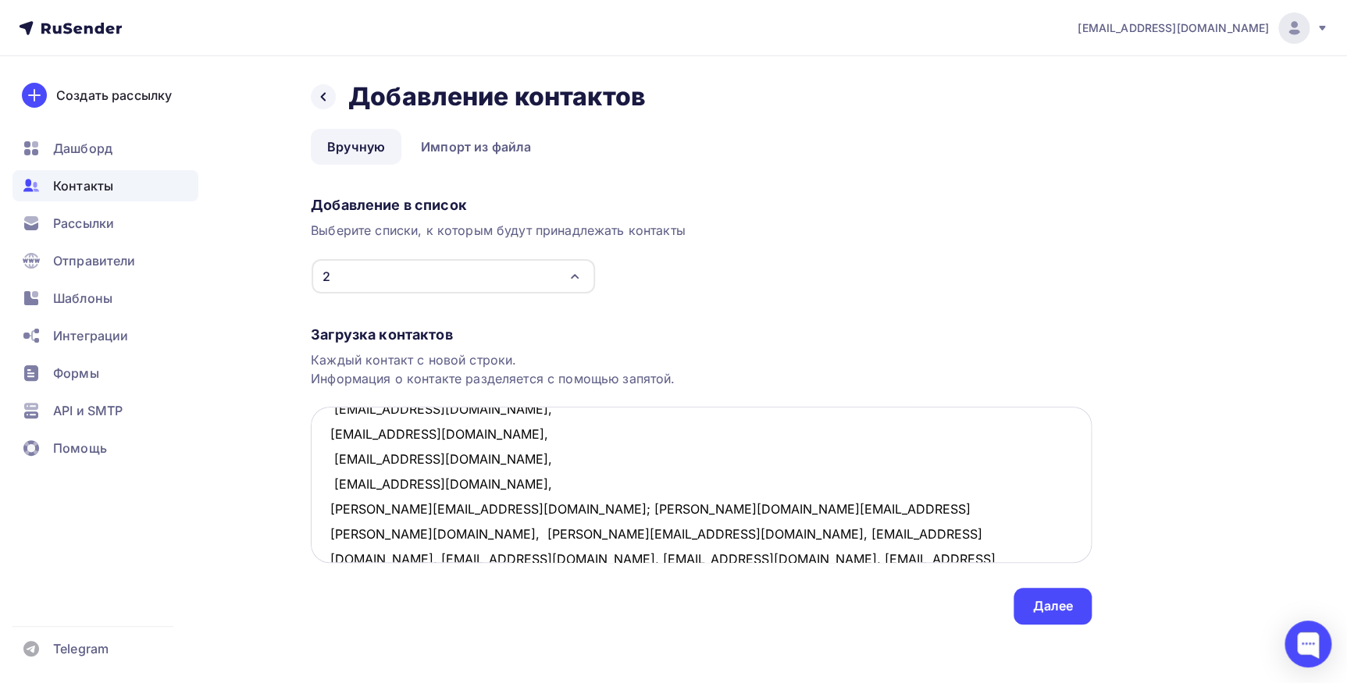
scroll to position [454, 0]
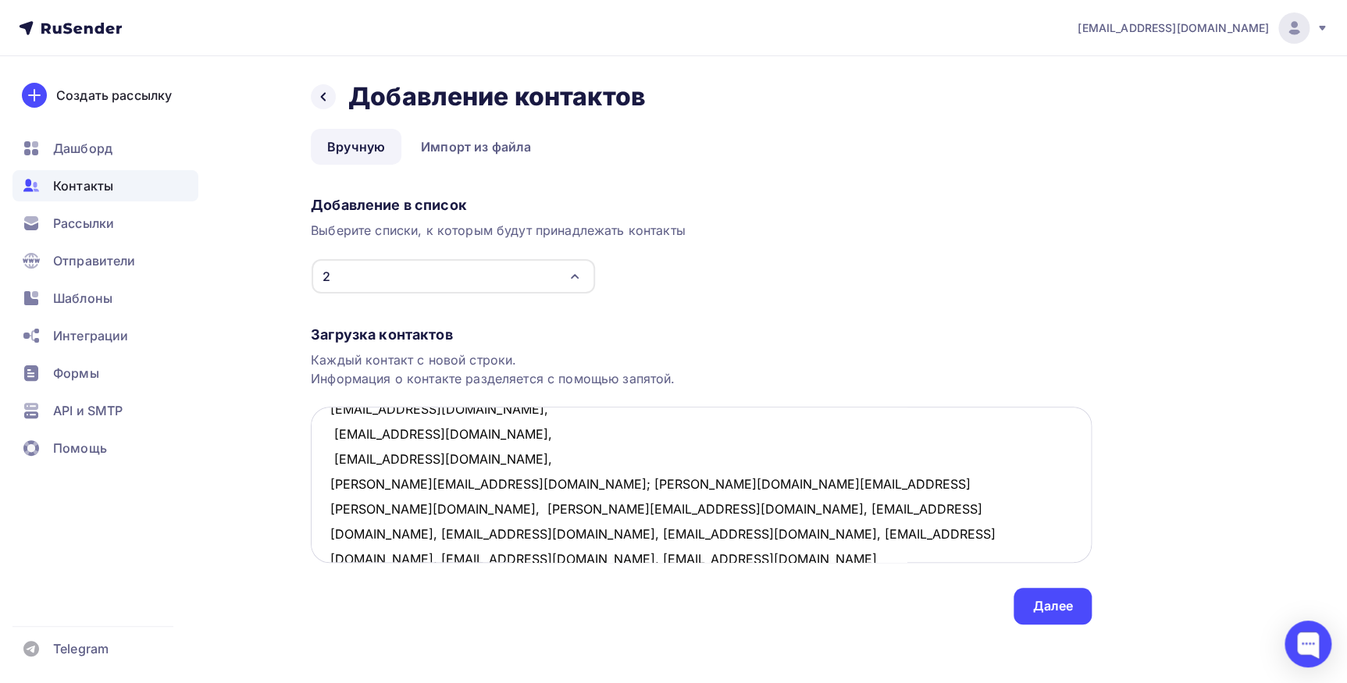
click at [488, 484] on textarea "9411809@mail.ru, dosean@mail.ru, baranov.a.luga@mail.ru, poposhulman@gmail.com,…" at bounding box center [701, 485] width 781 height 156
click at [490, 484] on textarea "9411809@mail.ru, dosean@mail.ru, baranov.a.luga@mail.ru, poposhulman@gmail.com,…" at bounding box center [701, 485] width 781 height 156
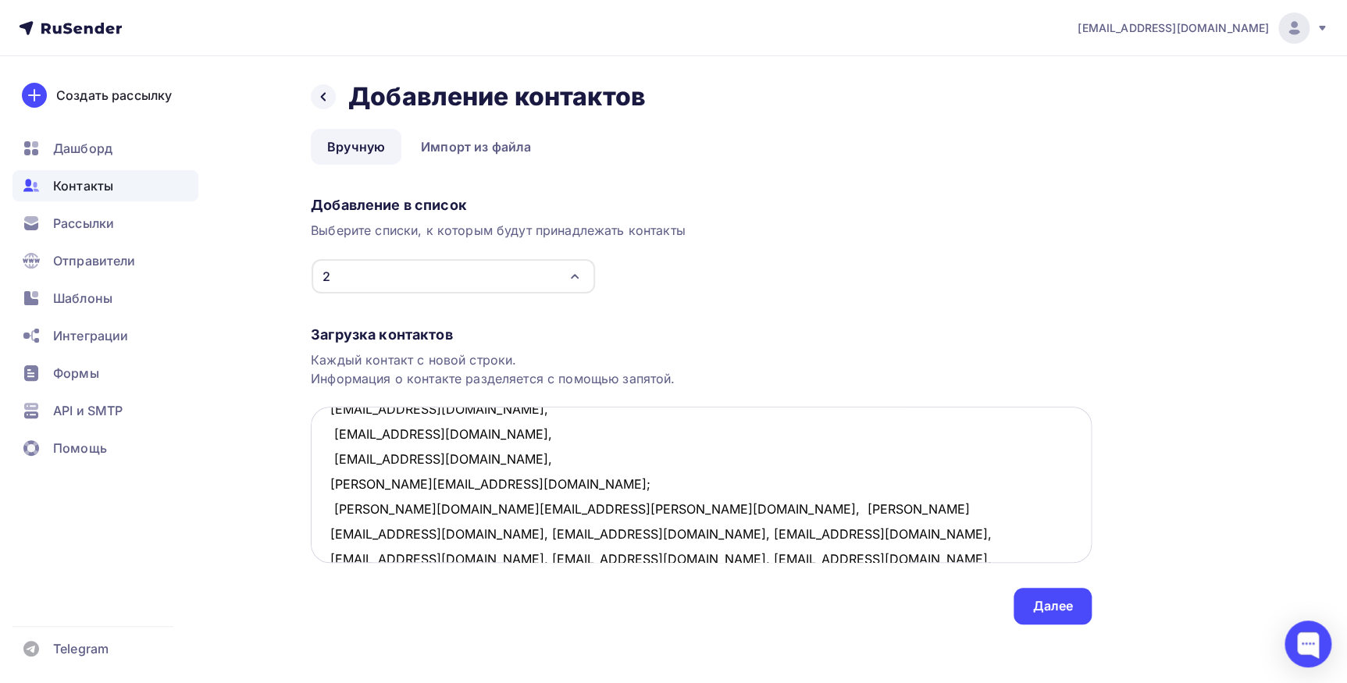
click at [500, 511] on textarea "9411809@mail.ru, dosean@mail.ru, baranov.a.luga@mail.ru, poposhulman@gmail.com,…" at bounding box center [701, 485] width 781 height 156
click at [446, 530] on textarea "9411809@mail.ru, dosean@mail.ru, baranov.a.luga@mail.ru, poposhulman@gmail.com,…" at bounding box center [701, 485] width 781 height 156
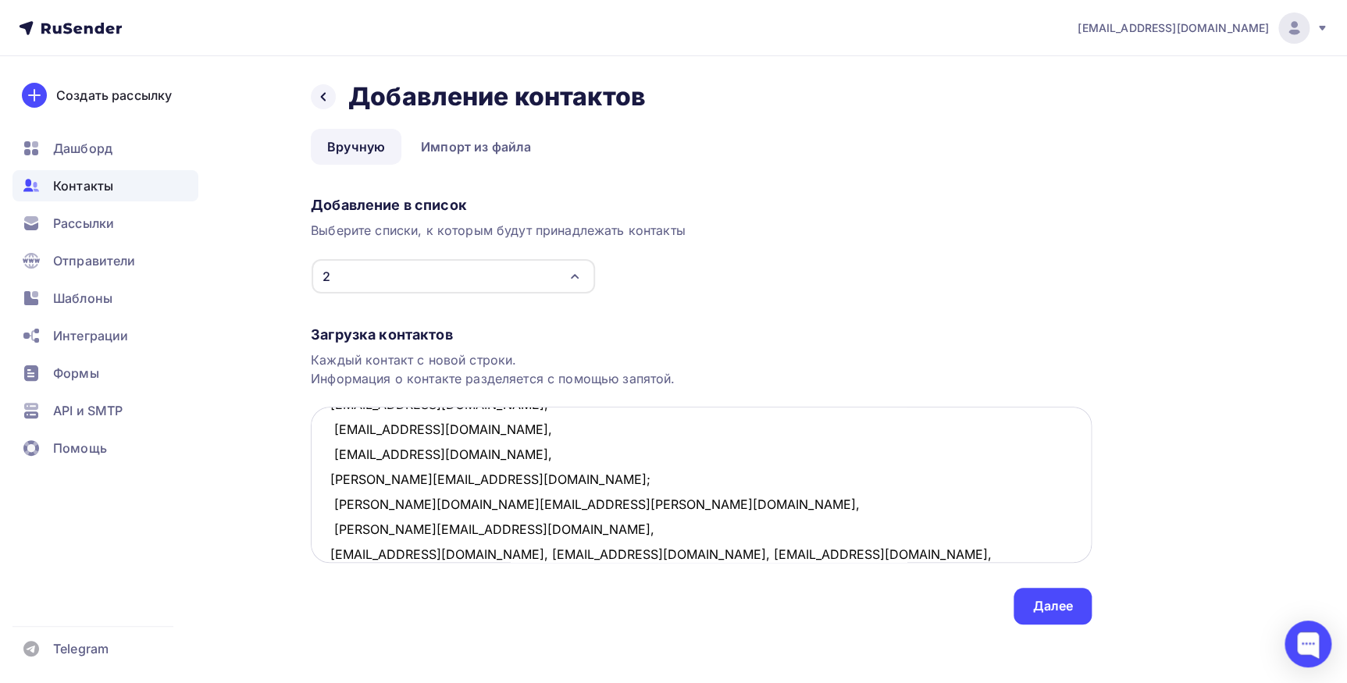
click at [444, 554] on textarea "9411809@mail.ru, dosean@mail.ru, baranov.a.luga@mail.ru, poposhulman@gmail.com,…" at bounding box center [701, 485] width 781 height 156
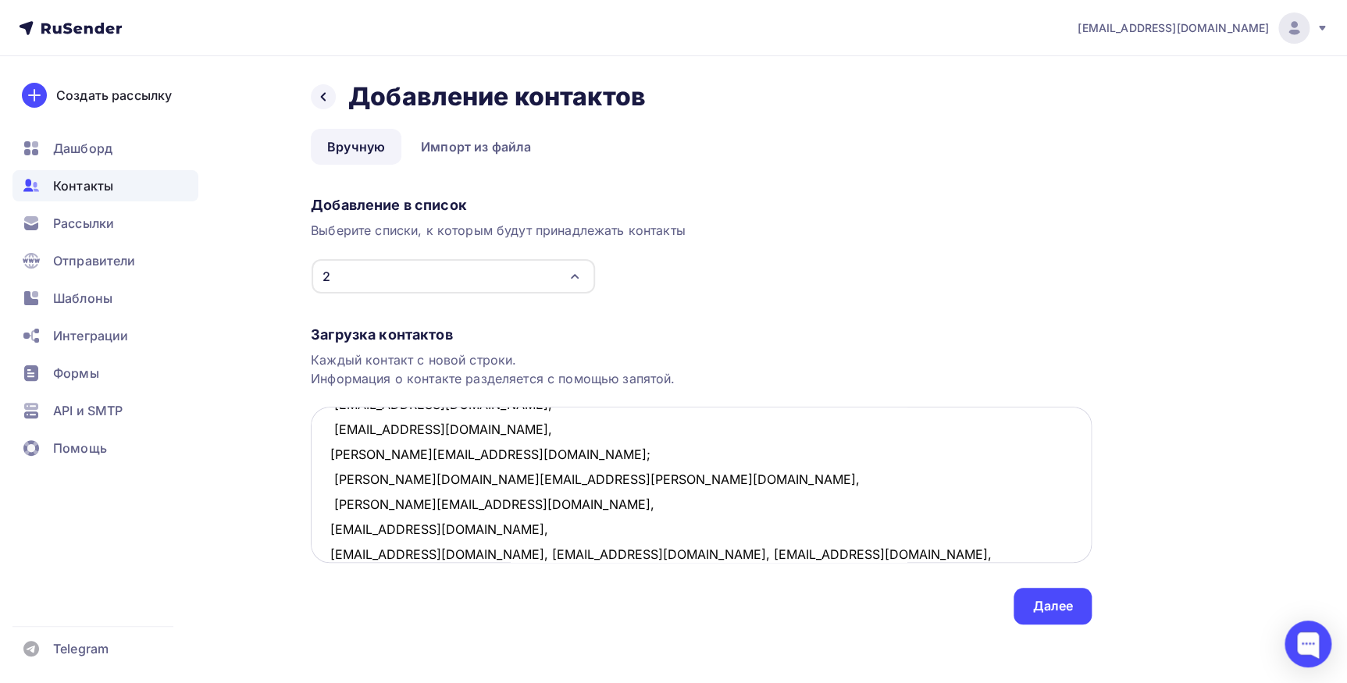
click at [416, 554] on textarea "9411809@mail.ru, dosean@mail.ru, baranov.a.luga@mail.ru, poposhulman@gmail.com,…" at bounding box center [701, 485] width 781 height 156
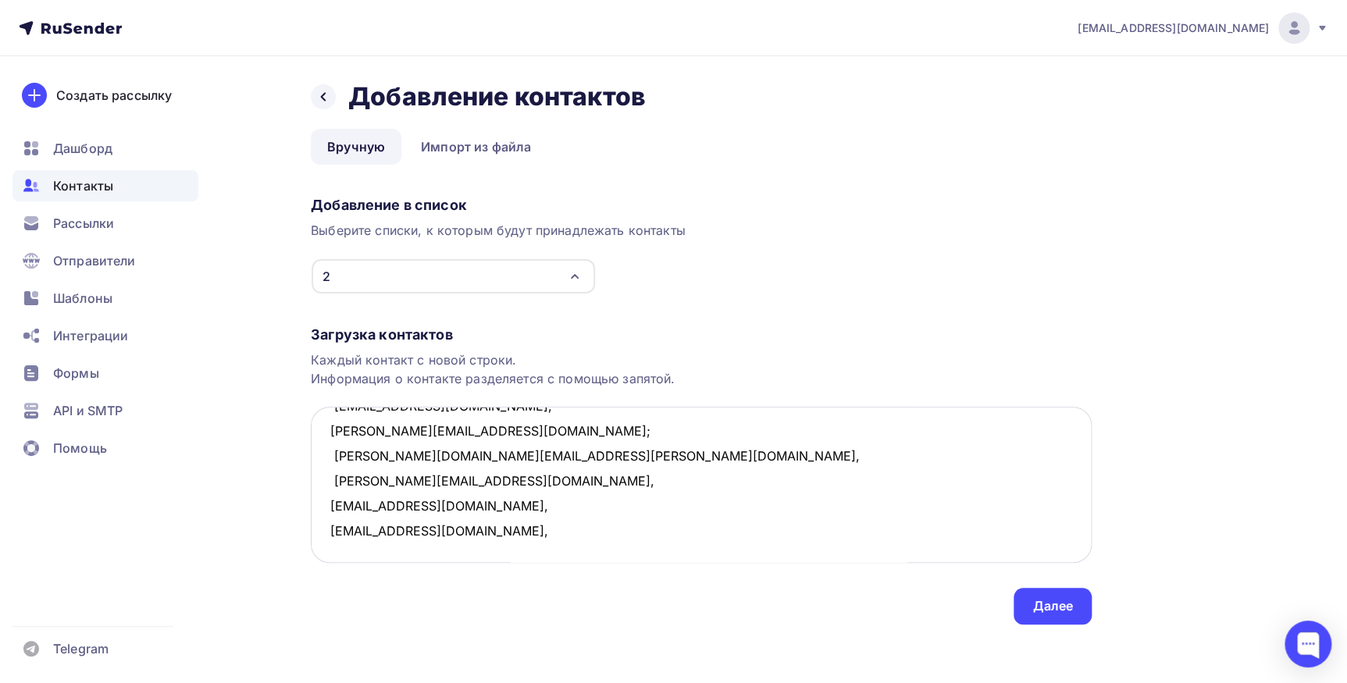
scroll to position [532, 0]
click at [453, 519] on textarea "9411809@mail.ru, dosean@mail.ru, baranov.a.luga@mail.ru, poposhulman@gmail.com,…" at bounding box center [701, 485] width 781 height 156
paste textarea "enatvik@mail.ru, sharapovavaleria@gmail.com, netty1605@mail.ru, Azakirova85@mai…"
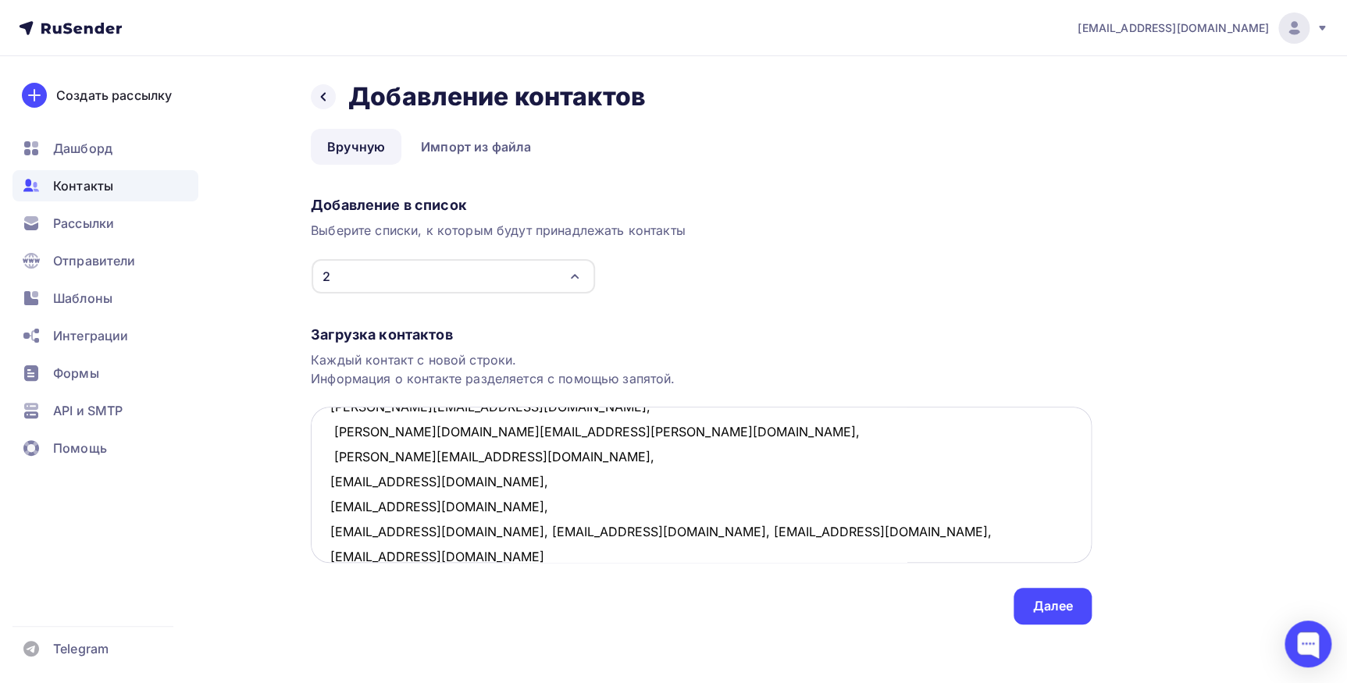
click at [429, 531] on textarea "9411809@mail.ru, dosean@mail.ru, baranov.a.luga@mail.ru, poposhulman@gmail.com,…" at bounding box center [701, 485] width 781 height 156
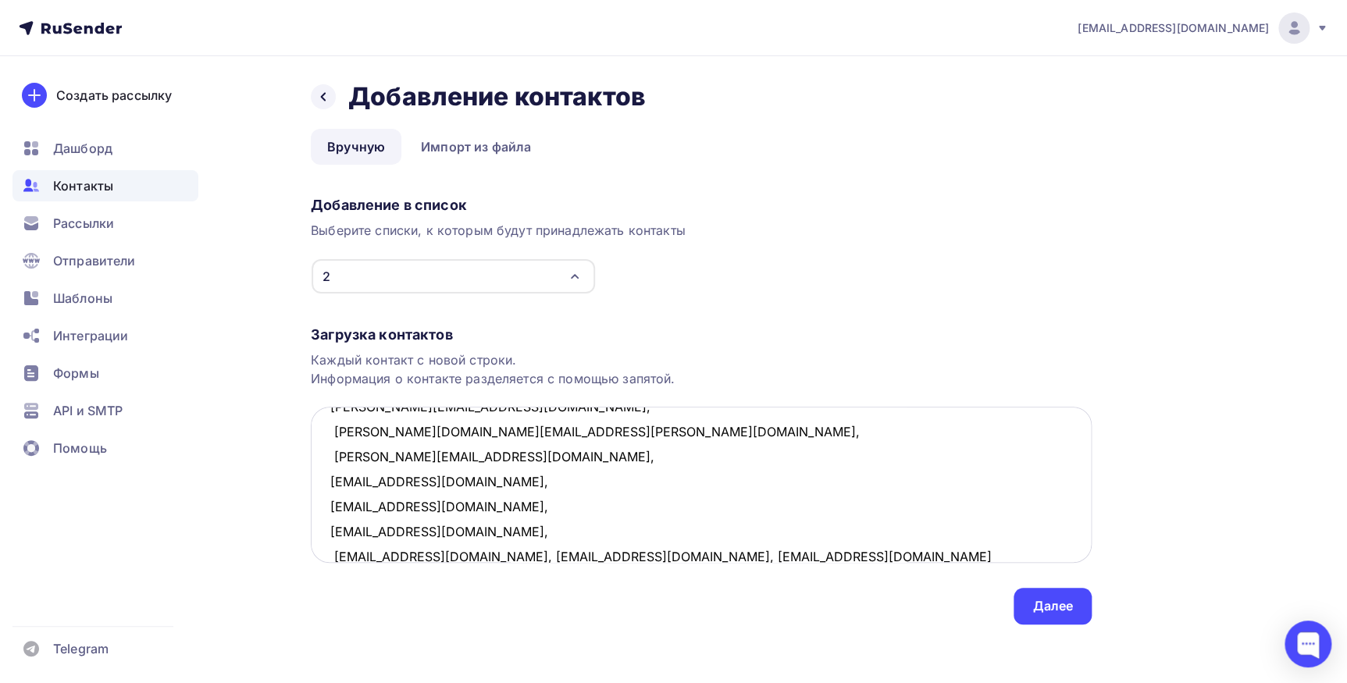
scroll to position [533, 0]
click at [514, 550] on textarea "9411809@mail.ru, dosean@mail.ru, baranov.a.luga@mail.ru, poposhulman@gmail.com,…" at bounding box center [701, 485] width 781 height 156
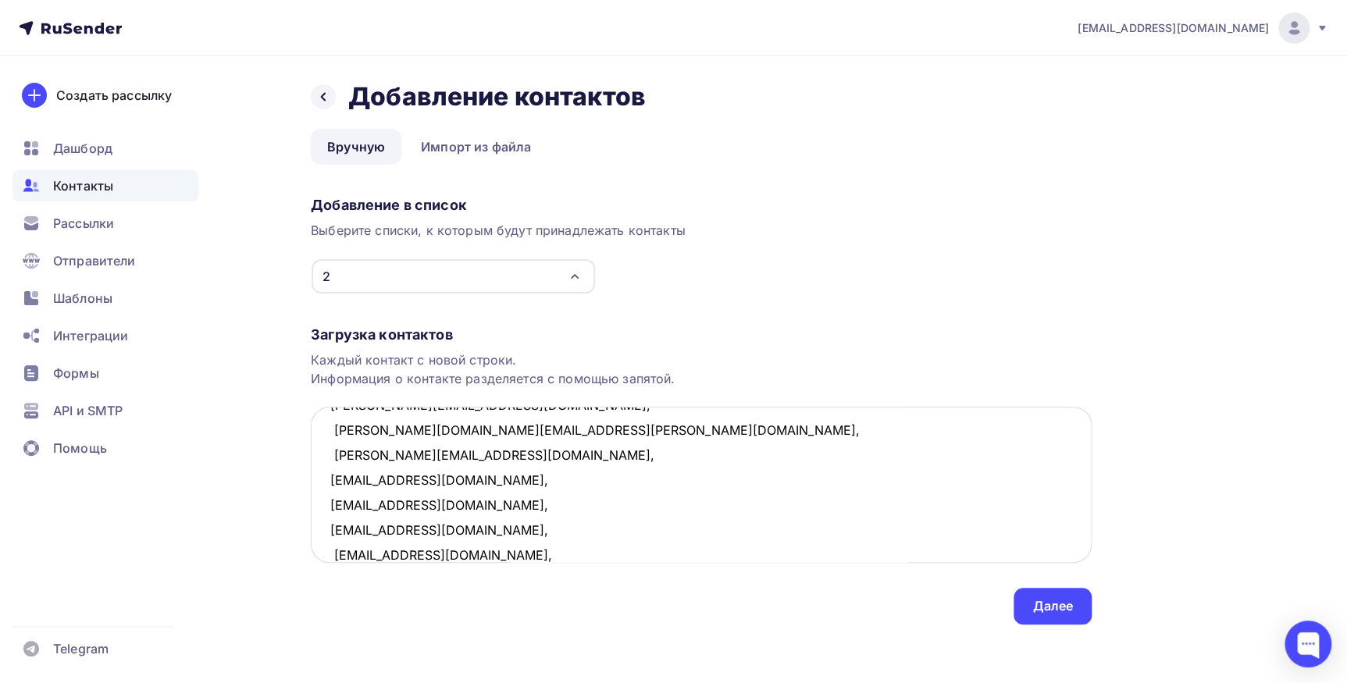
scroll to position [558, 0]
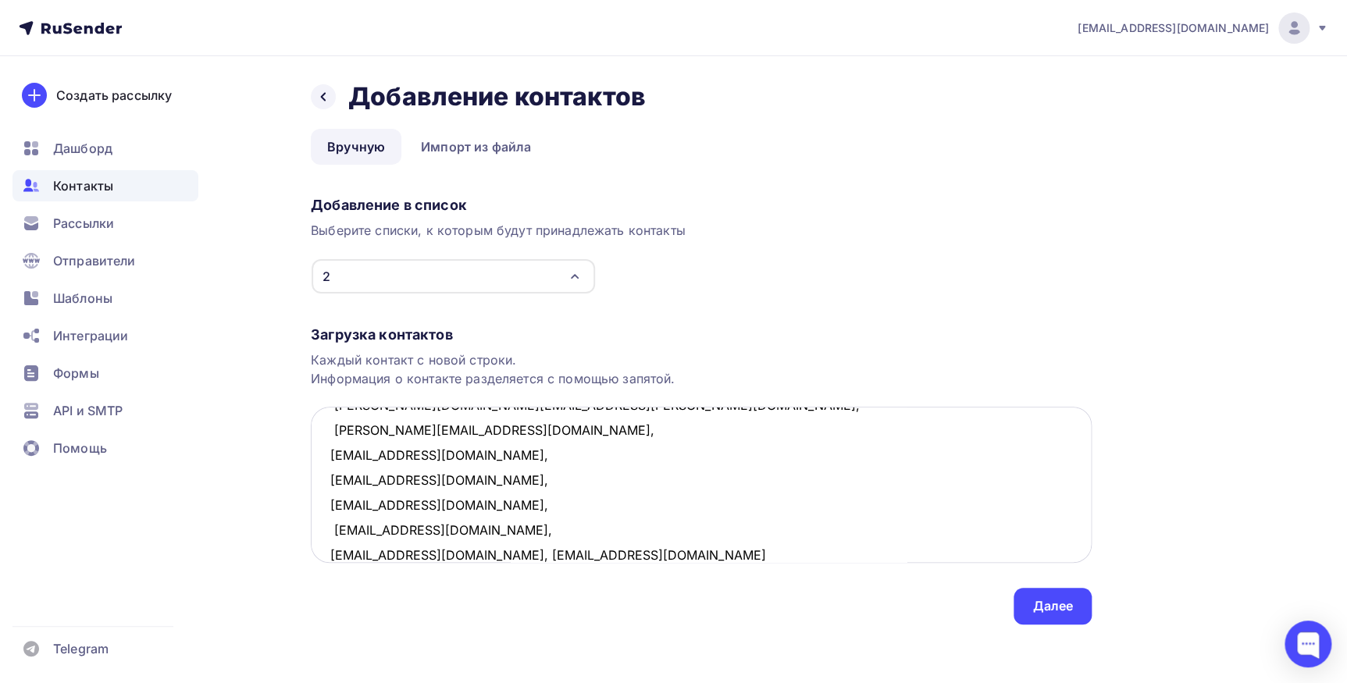
click at [446, 554] on textarea "9411809@mail.ru, dosean@mail.ru, baranov.a.luga@mail.ru, poposhulman@gmail.com,…" at bounding box center [701, 485] width 781 height 156
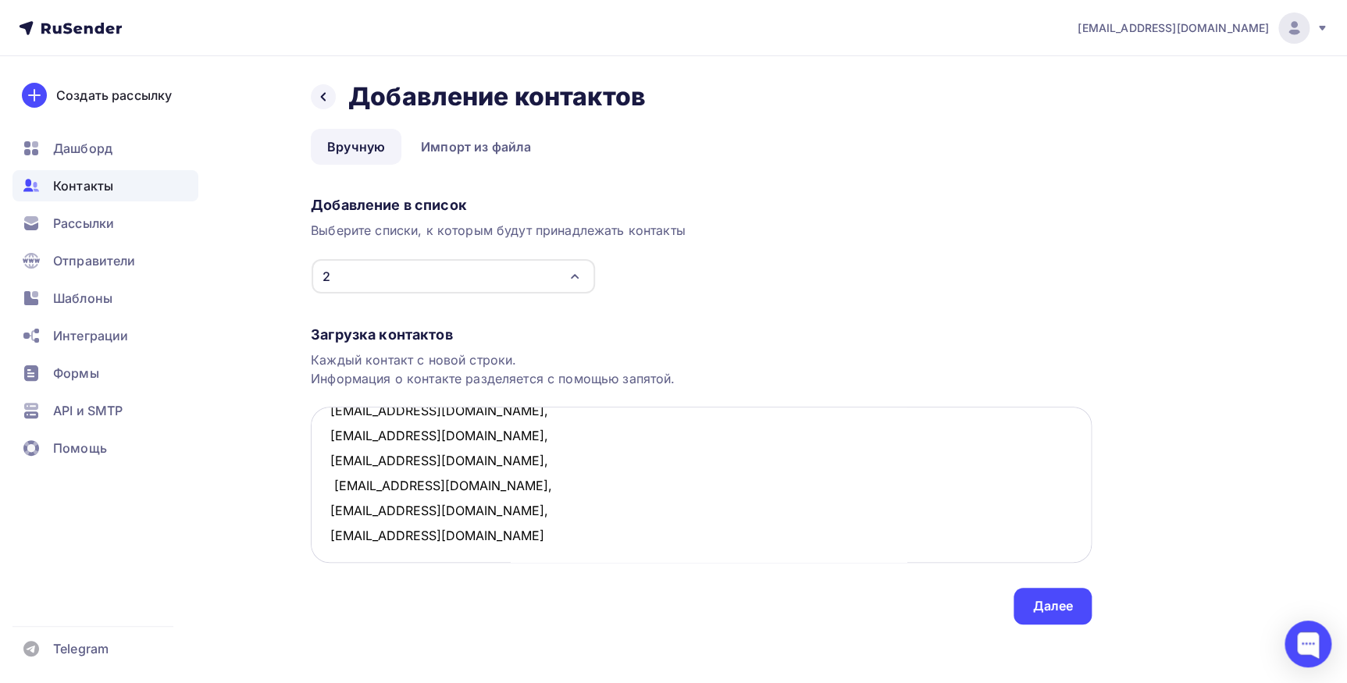
scroll to position [607, 0]
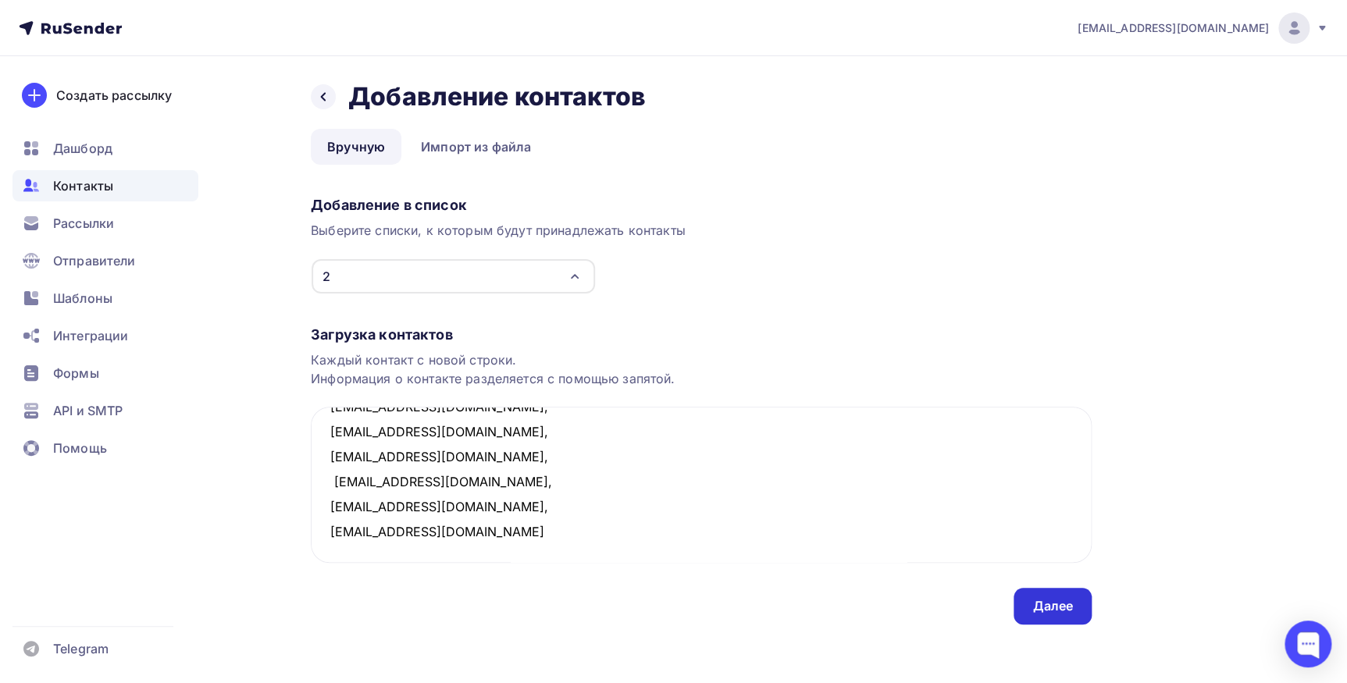
type textarea "9411809@mail.ru, dosean@mail.ru, baranov.a.luga@mail.ru, poposhulman@gmail.com,…"
click at [1039, 601] on div "Далее" at bounding box center [1052, 606] width 41 height 18
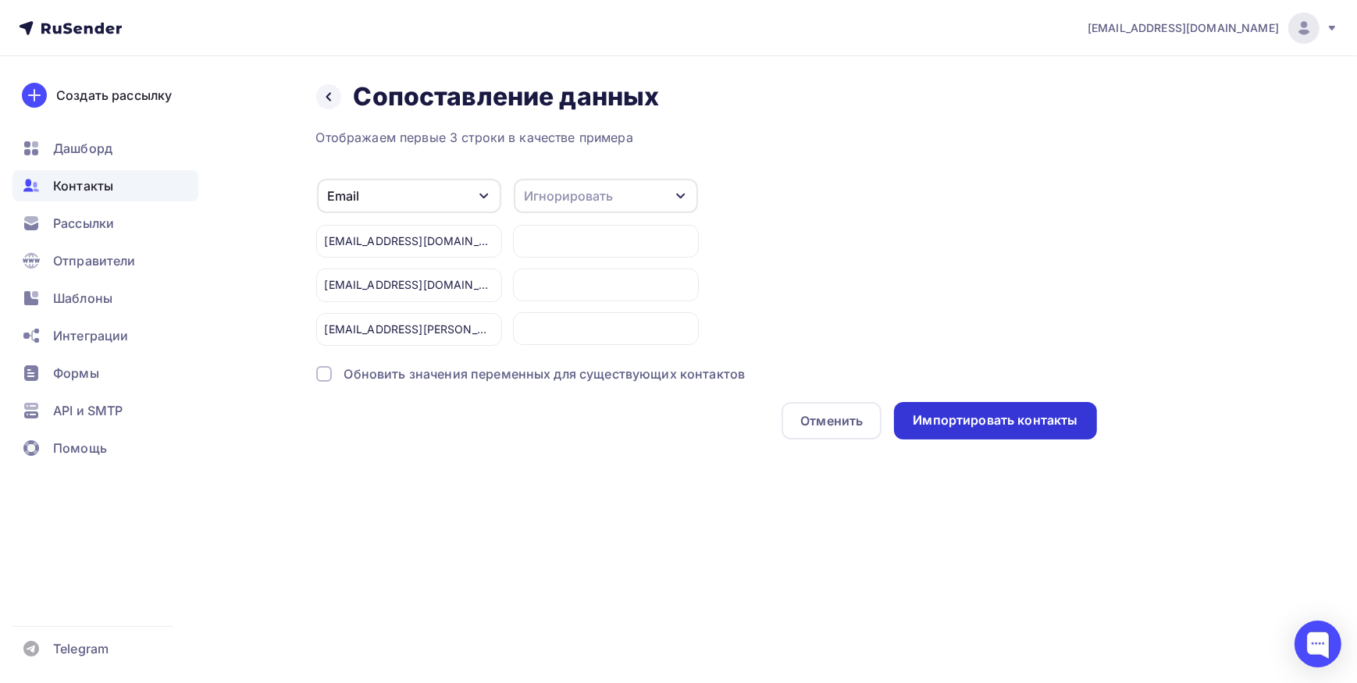
click at [1021, 429] on div "Импортировать контакты" at bounding box center [995, 420] width 202 height 37
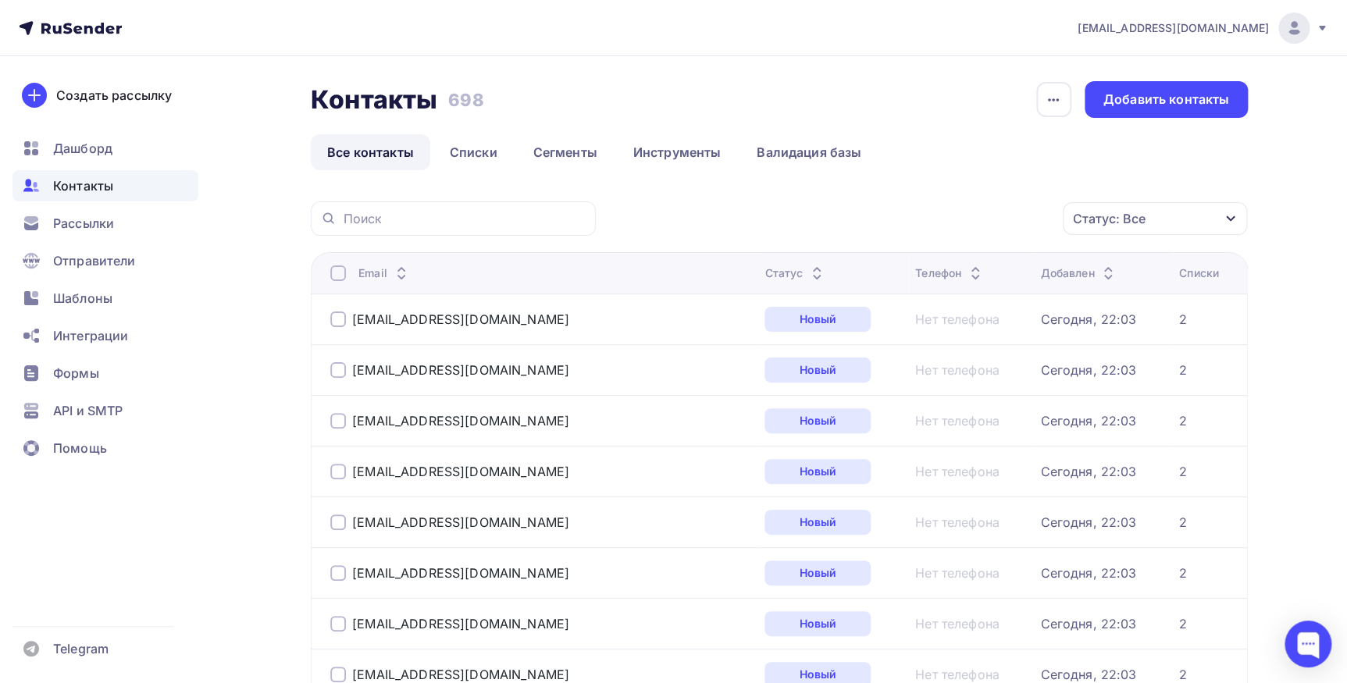
click at [1125, 98] on div "Добавить контакты" at bounding box center [1166, 100] width 126 height 18
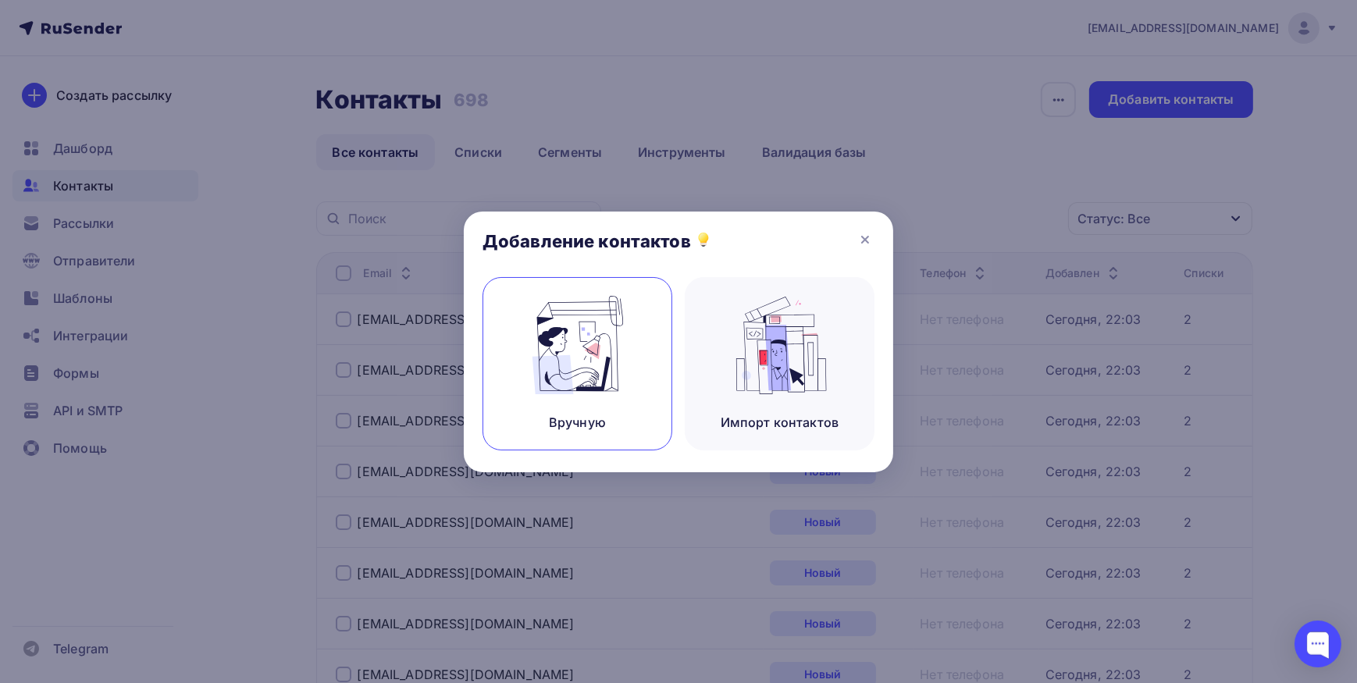
click at [571, 362] on img at bounding box center [577, 345] width 105 height 98
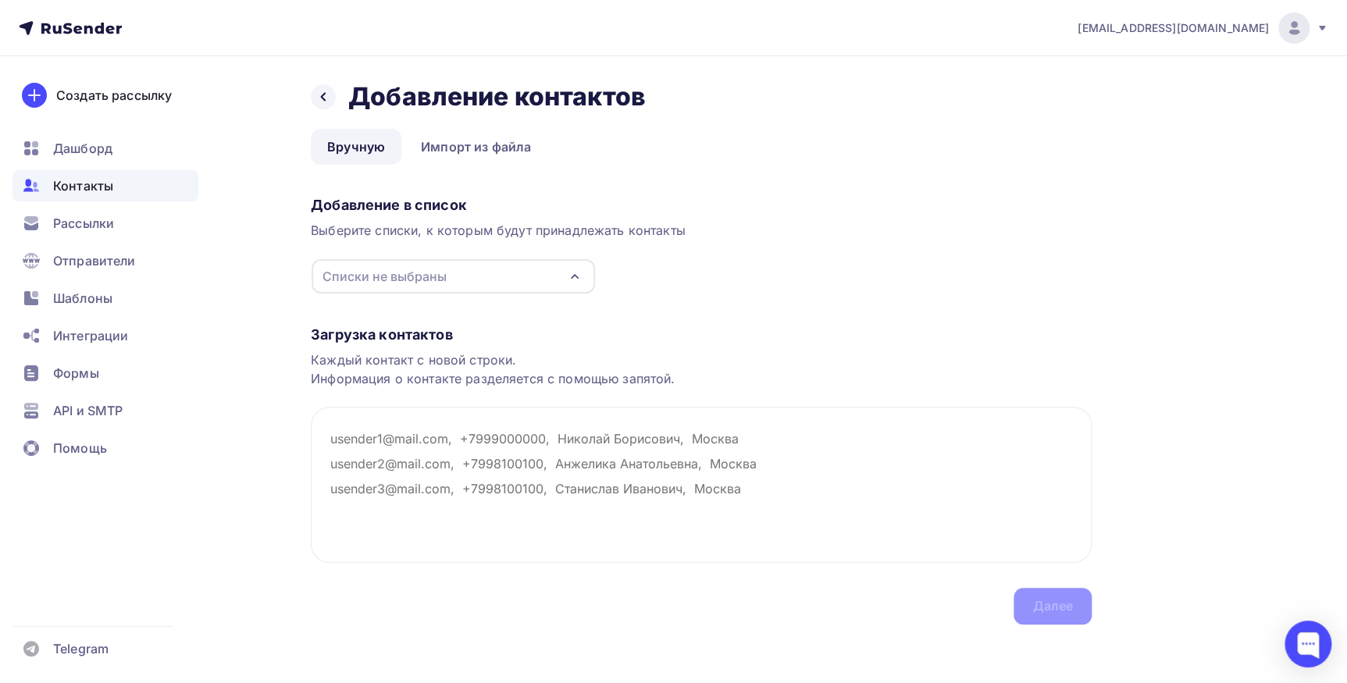
click at [586, 281] on div "Списки не выбраны" at bounding box center [453, 276] width 283 height 34
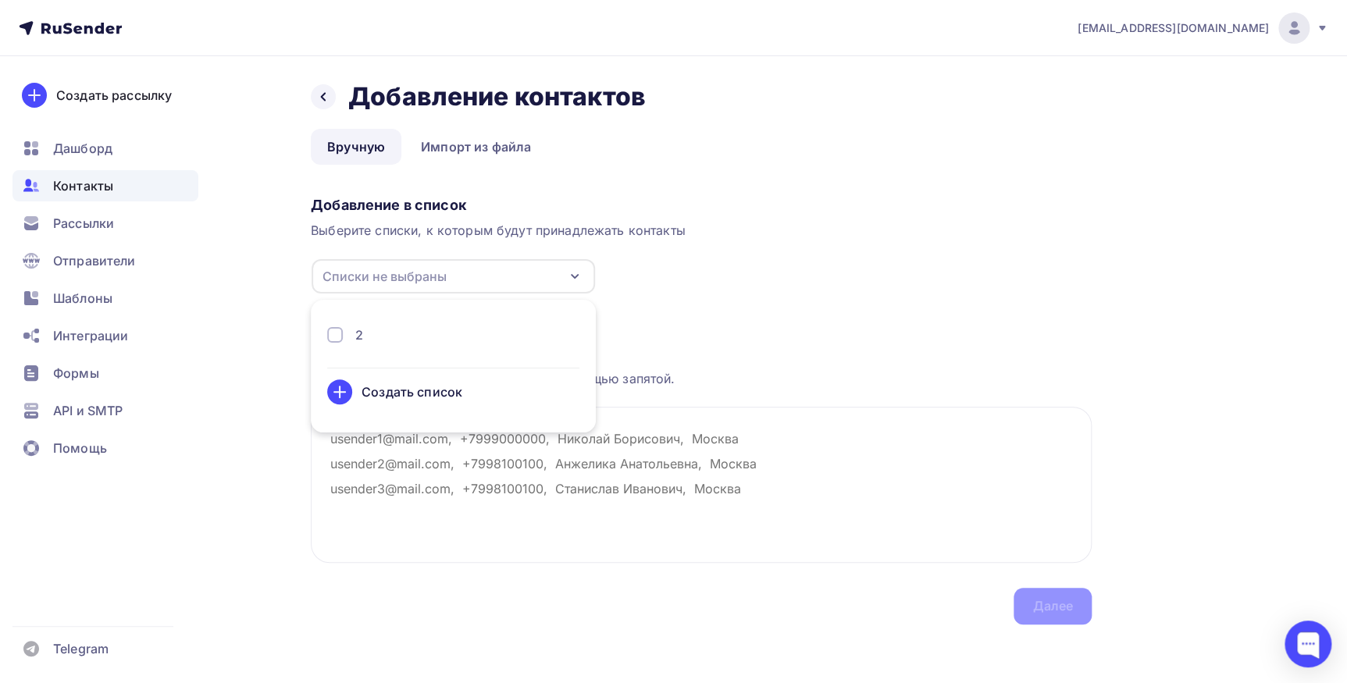
drag, startPoint x: 360, startPoint y: 336, endPoint x: 354, endPoint y: 345, distance: 11.3
click at [359, 336] on div "2" at bounding box center [359, 335] width 8 height 19
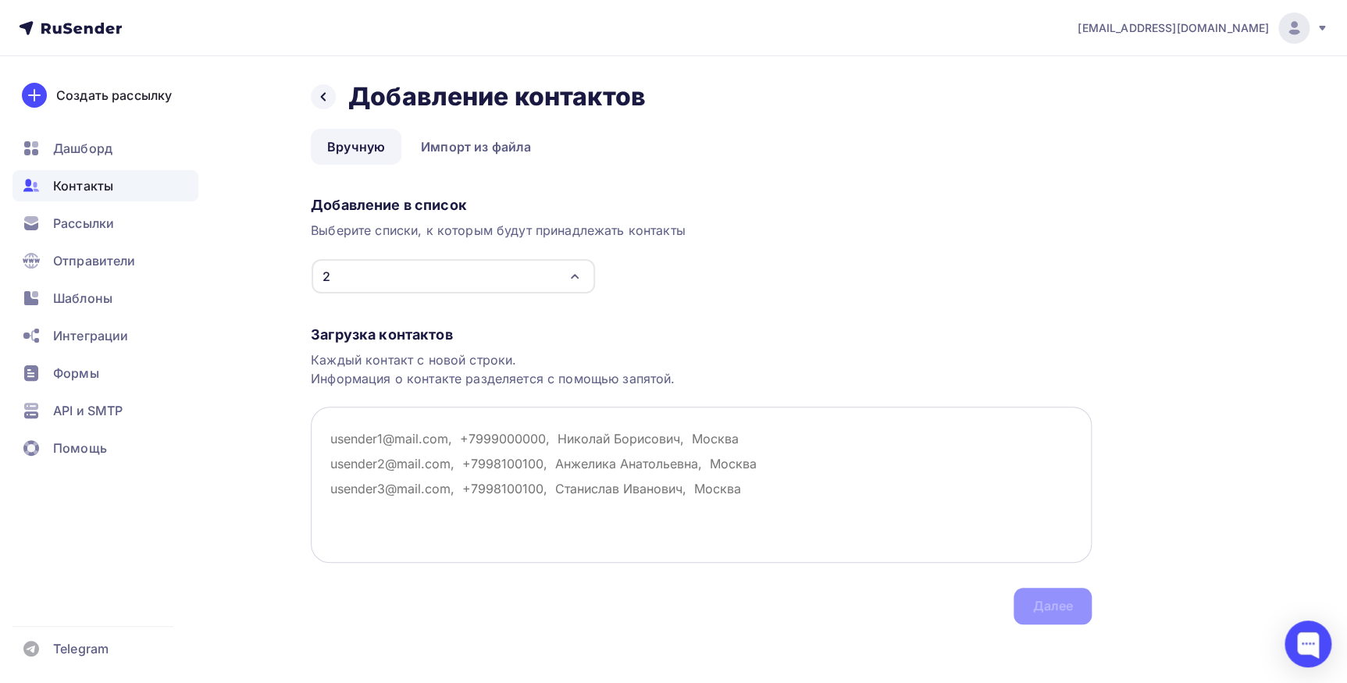
click at [445, 476] on textarea at bounding box center [701, 485] width 781 height 156
paste textarea "9183222@mail.ru, kofevsem@mail.ru, 89118133111@mail.ru, marymikaelyan@yandex.ru…"
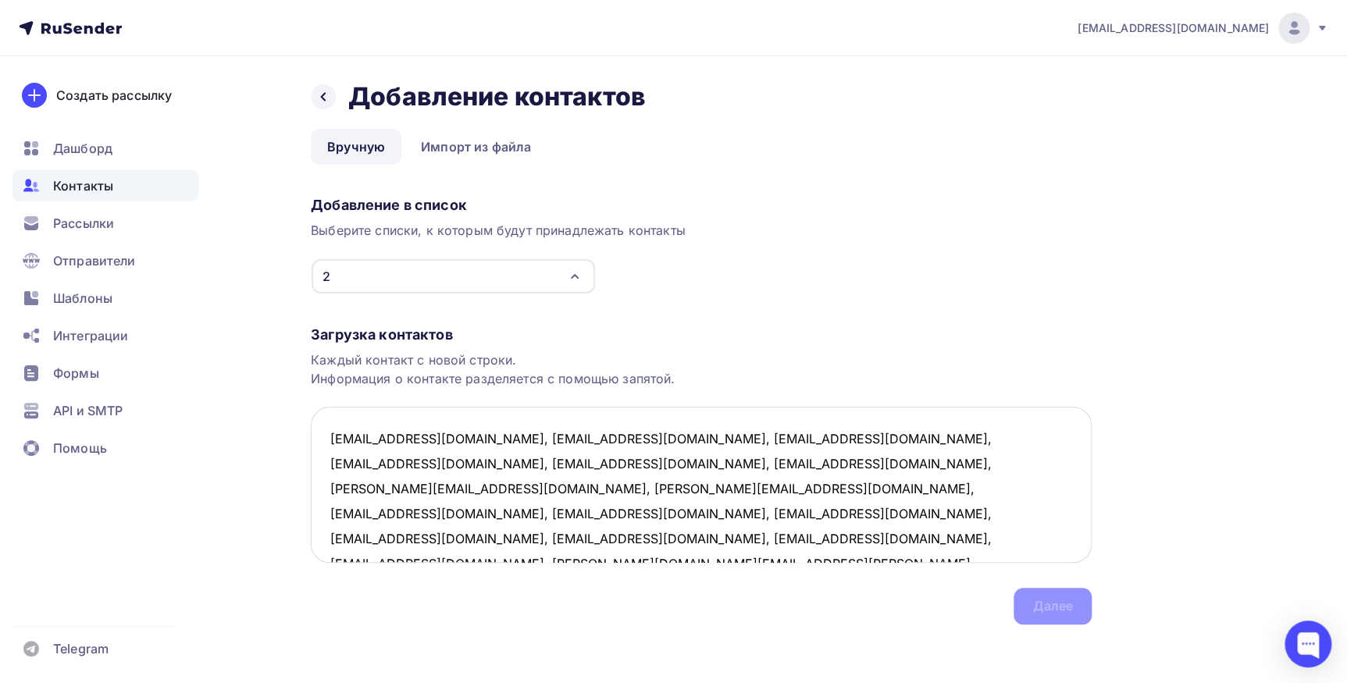
scroll to position [9, 0]
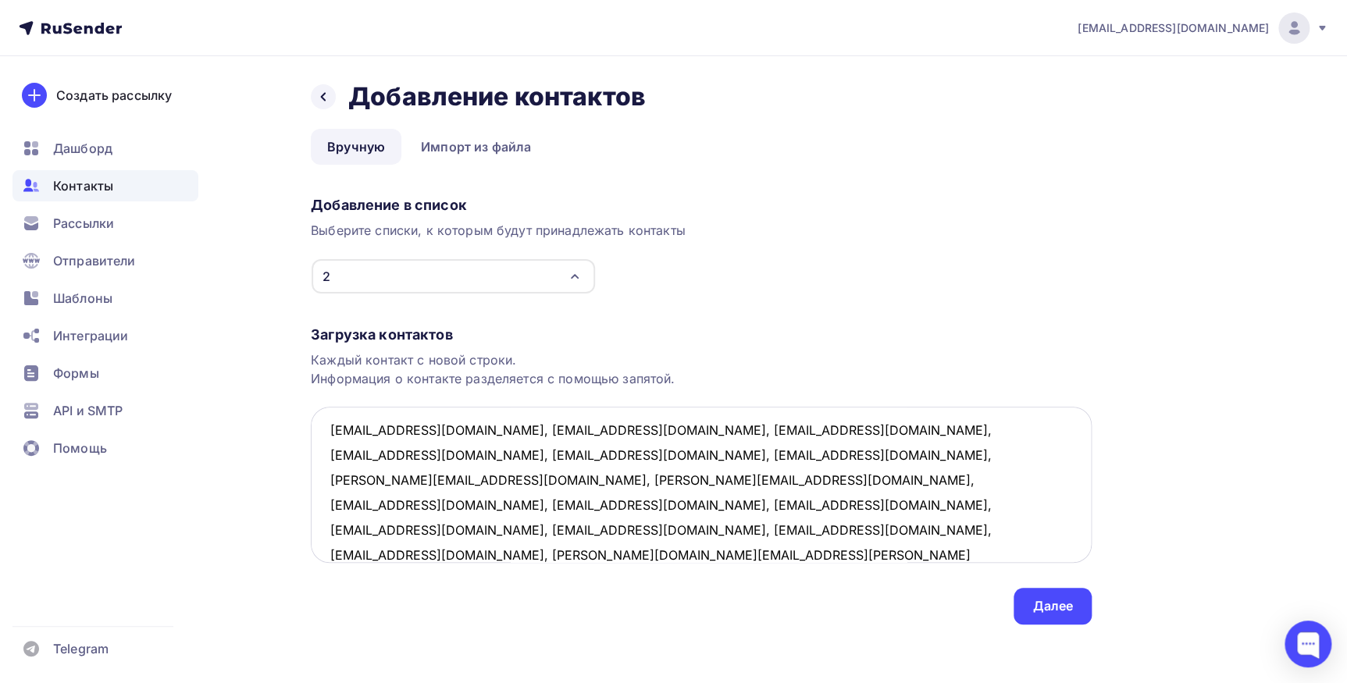
click at [440, 429] on textarea "9183222@mail.ru, kofevsem@mail.ru, 89118133111@mail.ru, marymikaelyan@yandex.ru…" at bounding box center [701, 485] width 781 height 156
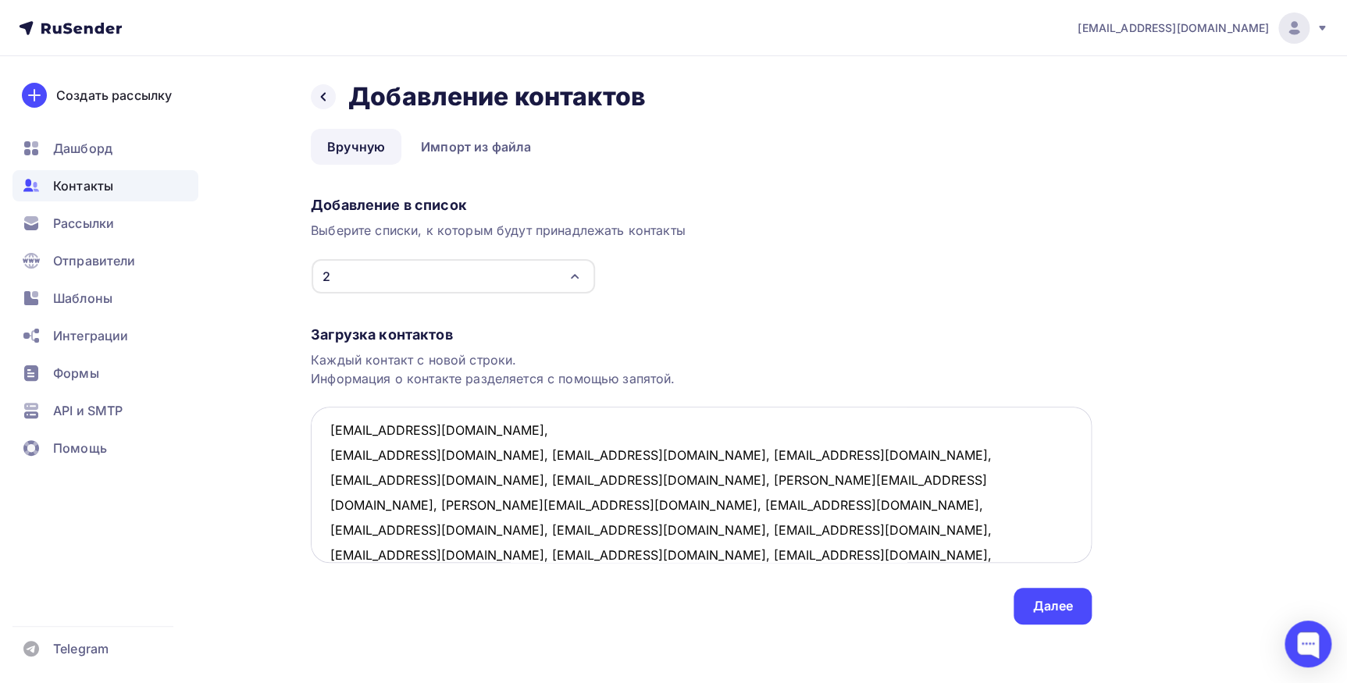
scroll to position [34, 0]
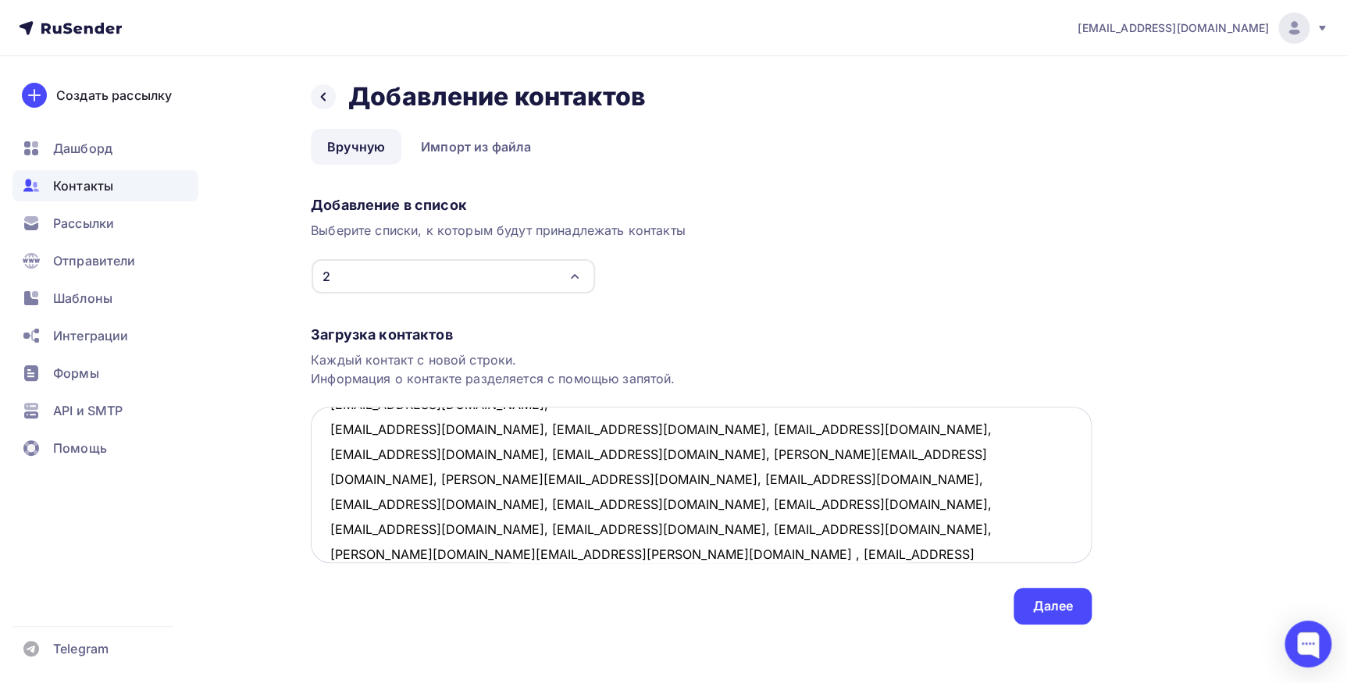
click at [445, 429] on textarea "9183222@mail.ru, kofevsem@mail.ru, 89118133111@mail.ru, marymikaelyan@yandex.ru…" at bounding box center [701, 485] width 781 height 156
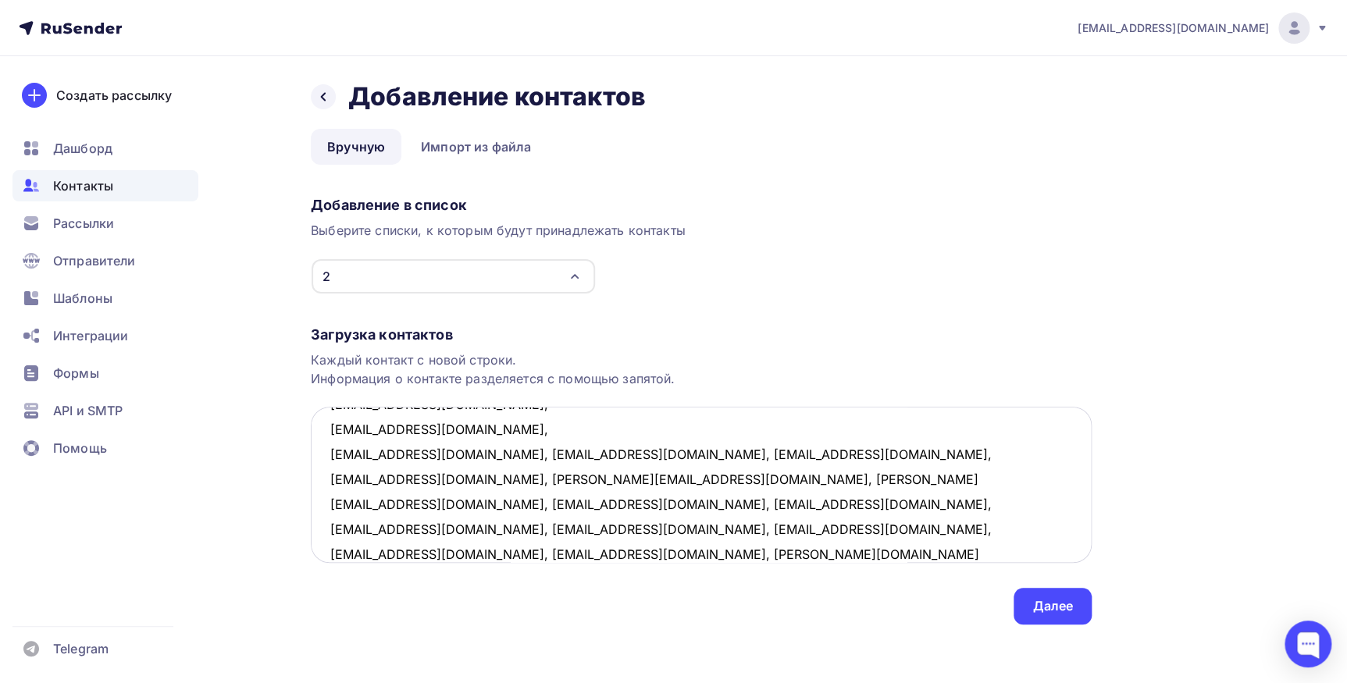
scroll to position [59, 0]
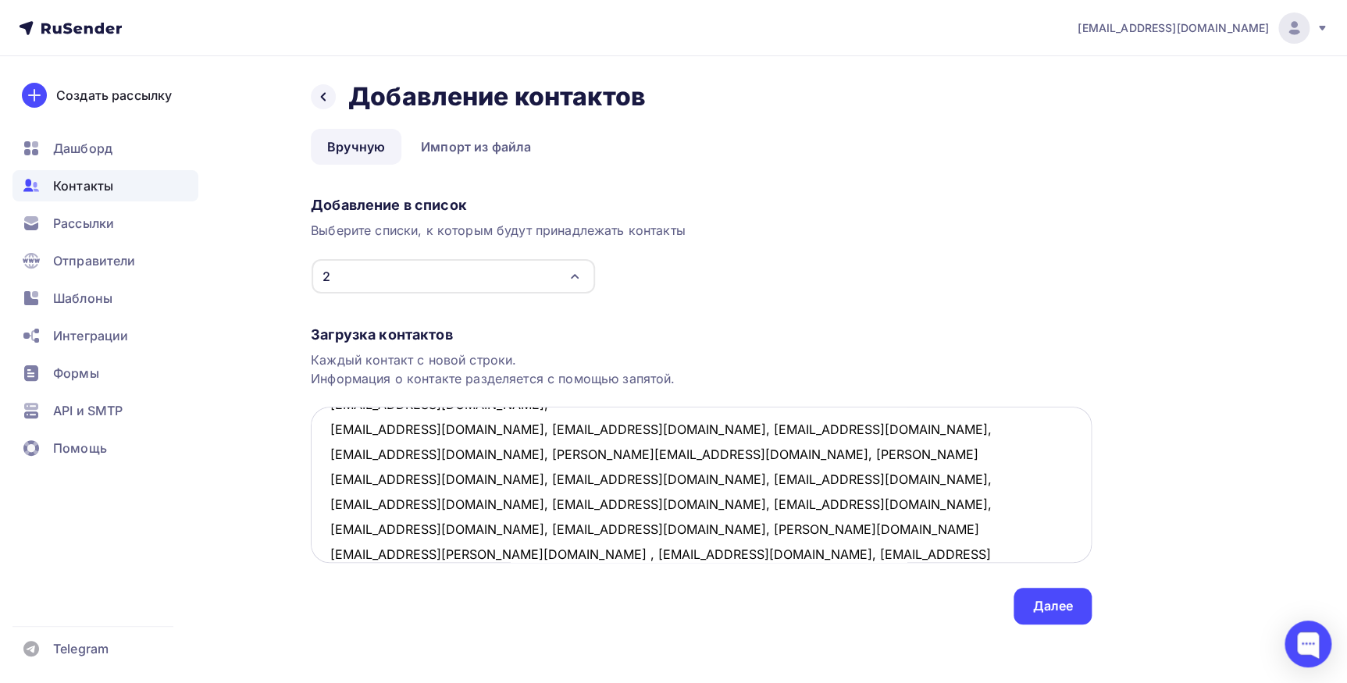
click at [455, 425] on textarea "9183222@mail.ru, kofevsem@mail.ru, 89118133111@mail.ru, marymikaelyan@yandex.ru…" at bounding box center [701, 485] width 781 height 156
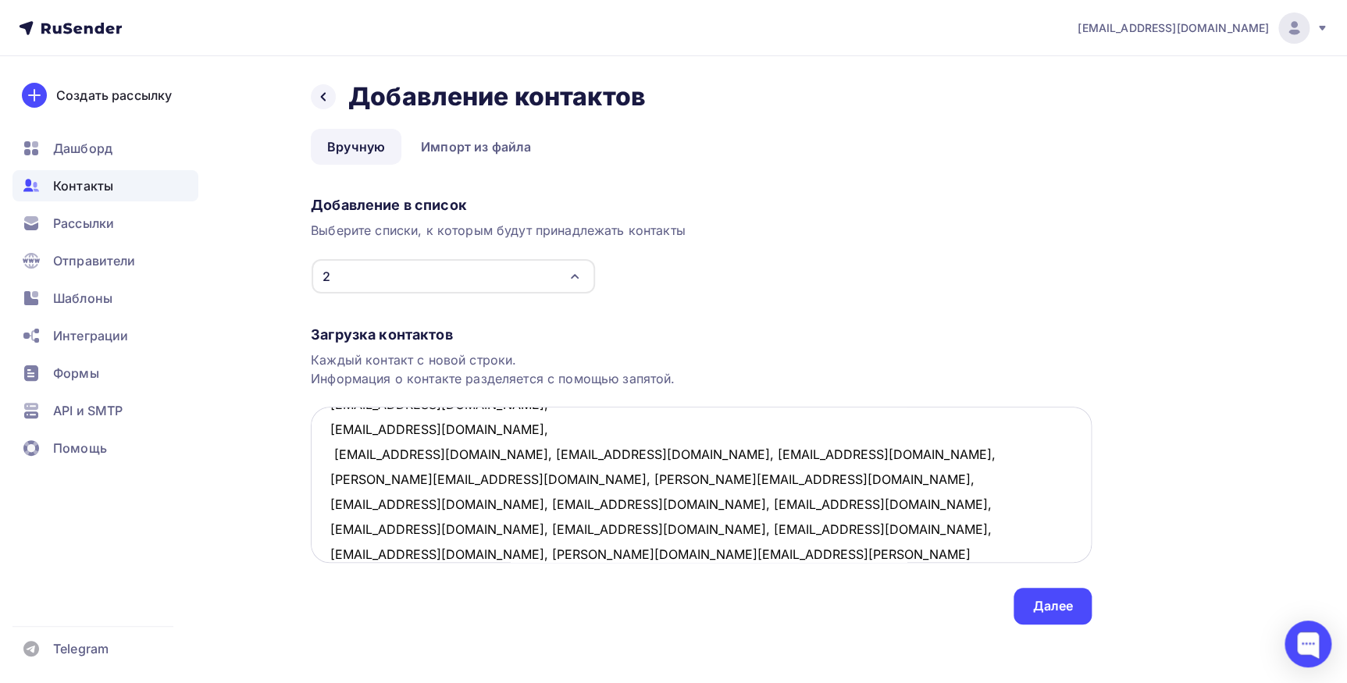
scroll to position [84, 0]
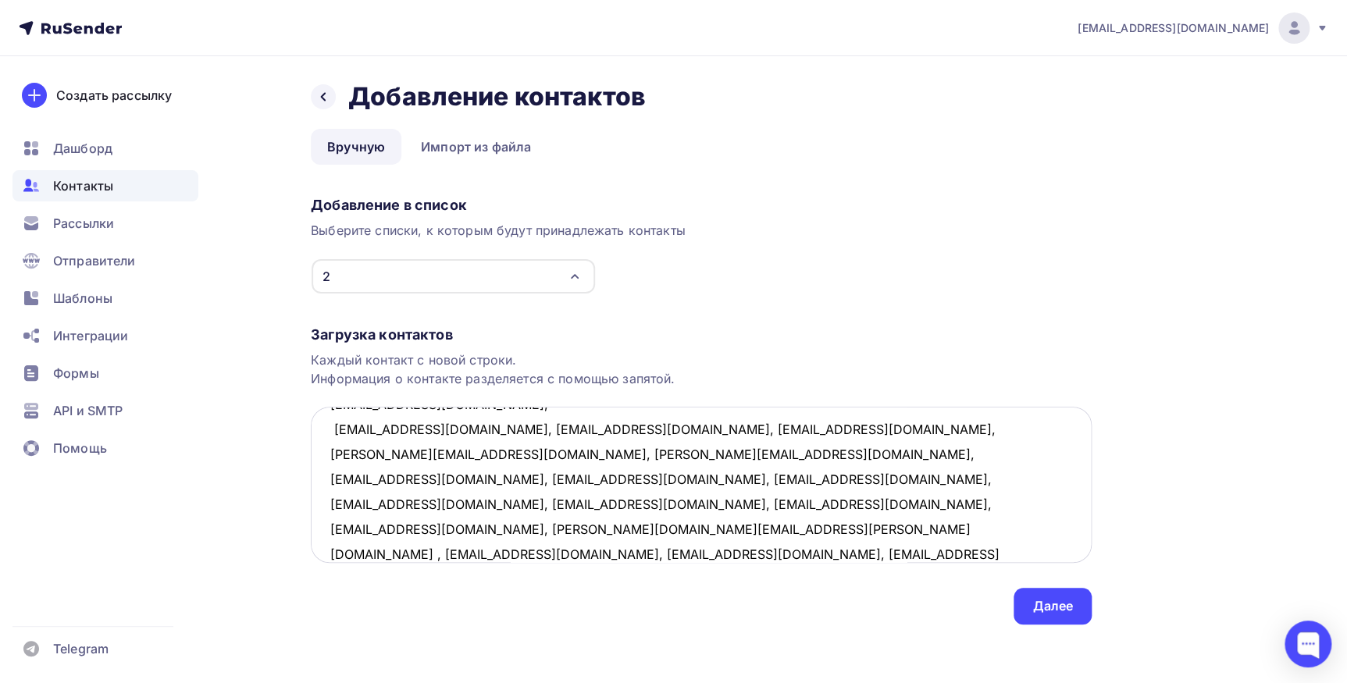
click at [502, 430] on textarea "9183222@mail.ru, kofevsem@mail.ru, 89118133111@mail.ru, marymikaelyan@yandex.ru…" at bounding box center [701, 485] width 781 height 156
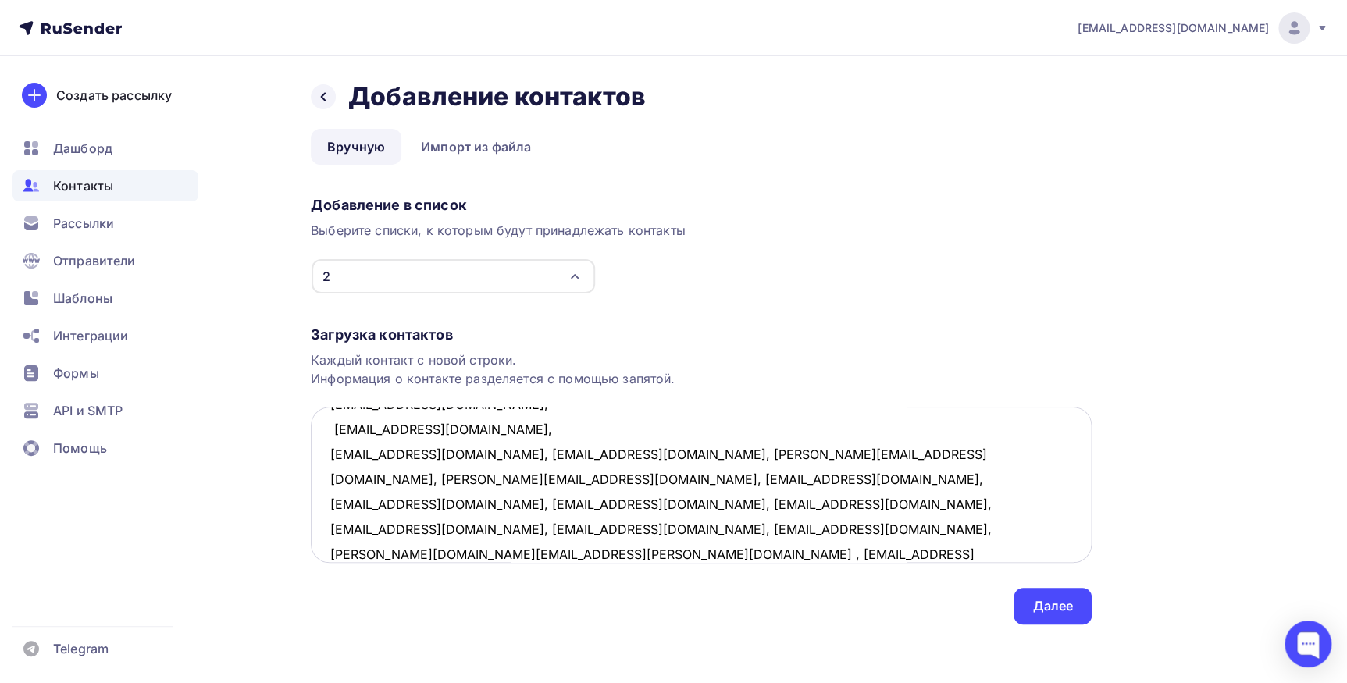
scroll to position [109, 0]
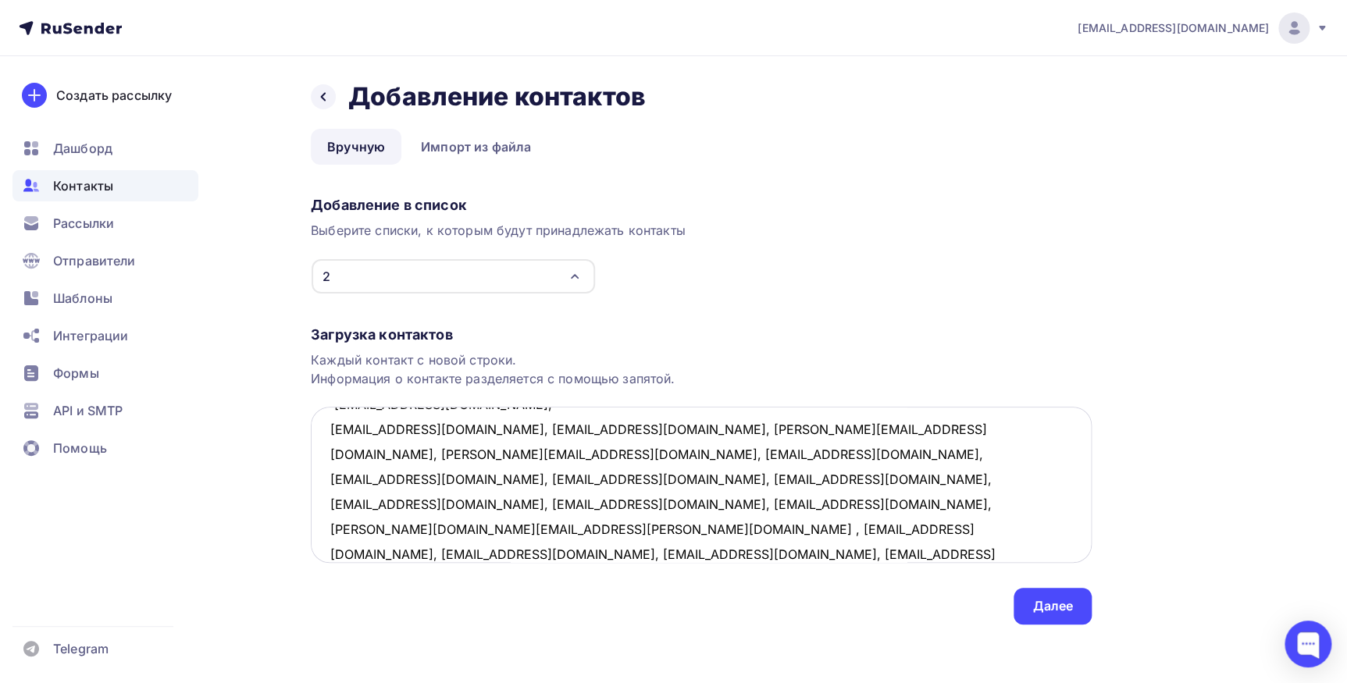
click at [457, 431] on textarea "9183222@mail.ru, kofevsem@mail.ru, 89118133111@mail.ru, marymikaelyan@yandex.ru…" at bounding box center [701, 485] width 781 height 156
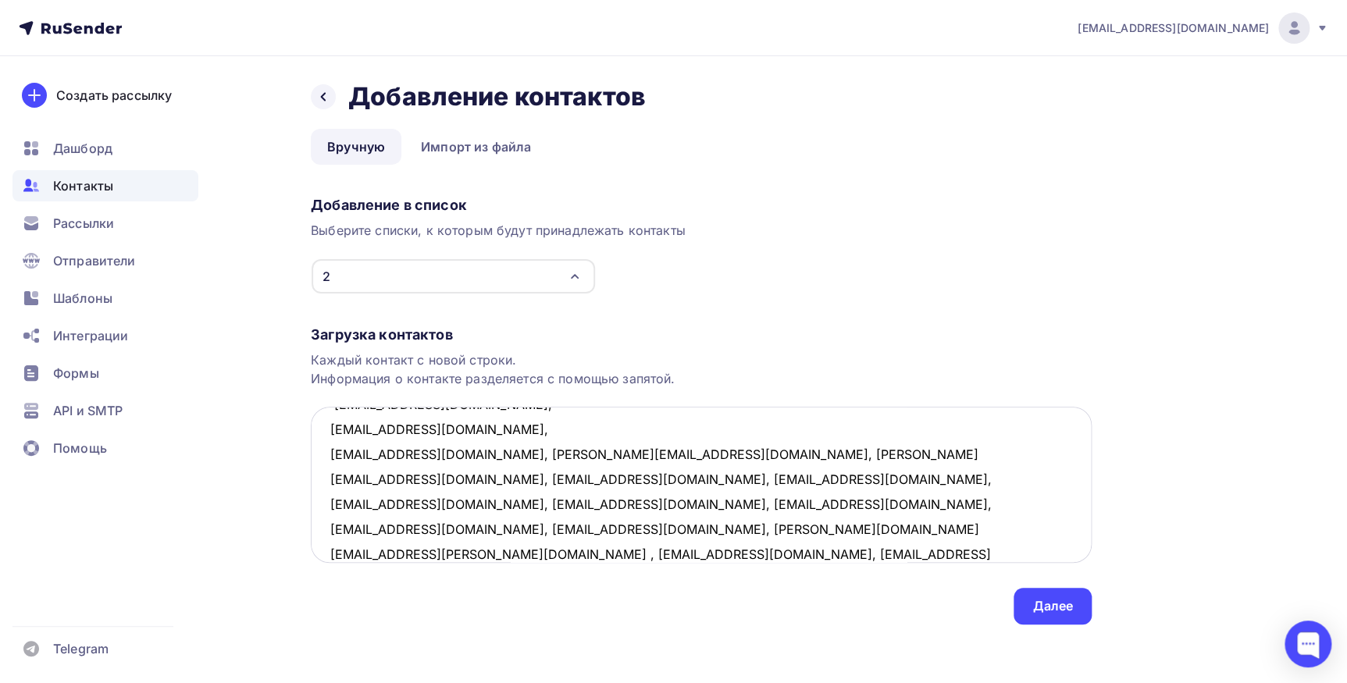
scroll to position [134, 0]
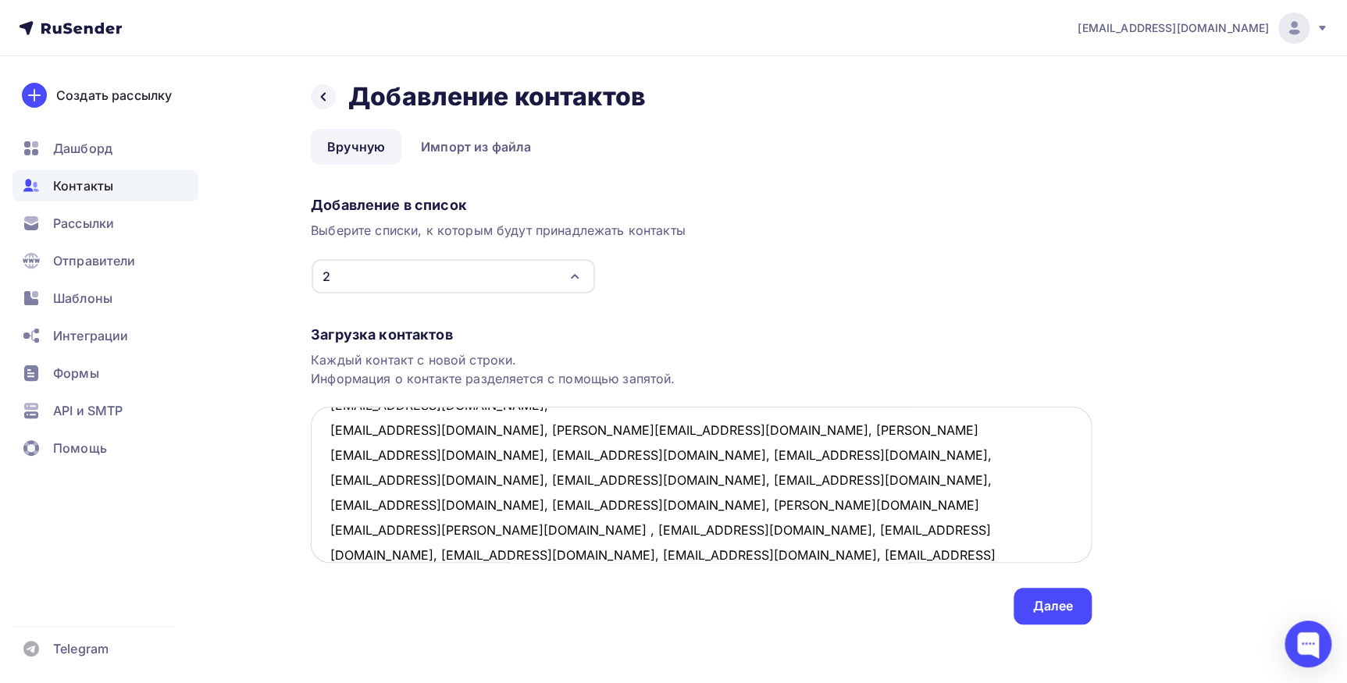
click at [476, 427] on textarea "9183222@mail.ru, kofevsem@mail.ru, 89118133111@mail.ru, marymikaelyan@yandex.ru…" at bounding box center [701, 485] width 781 height 156
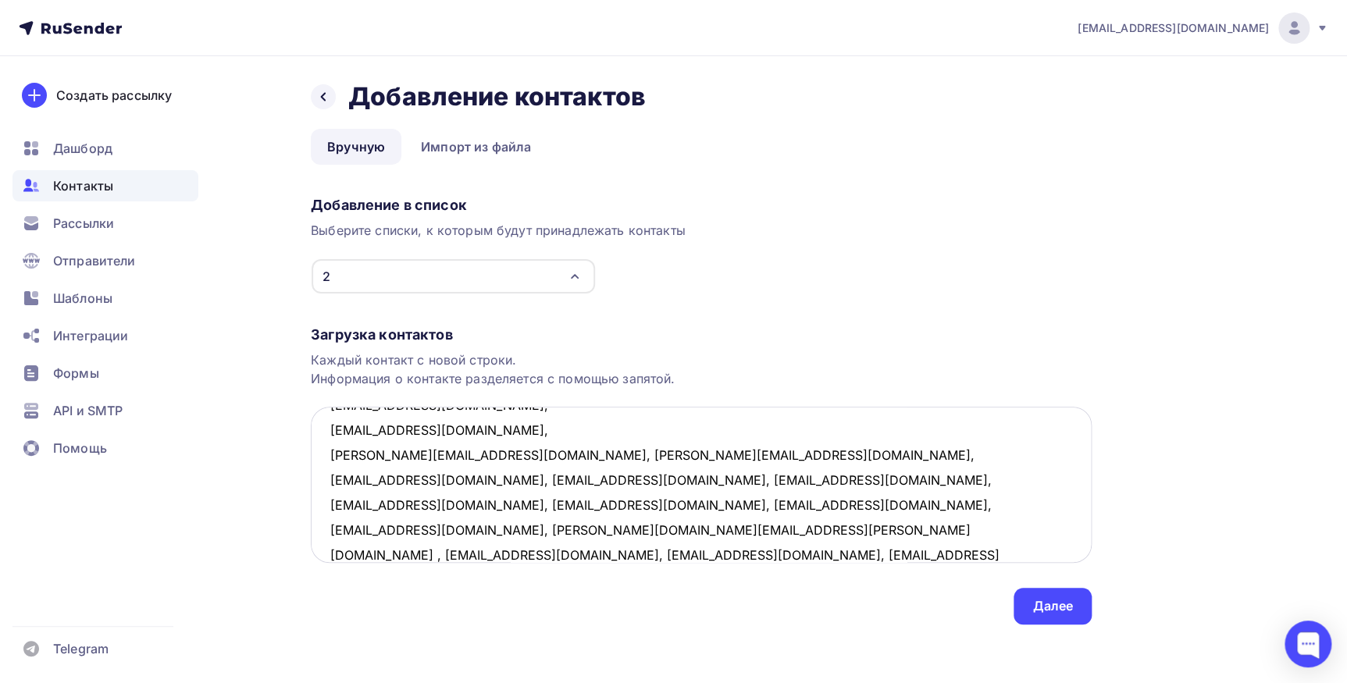
scroll to position [157, 0]
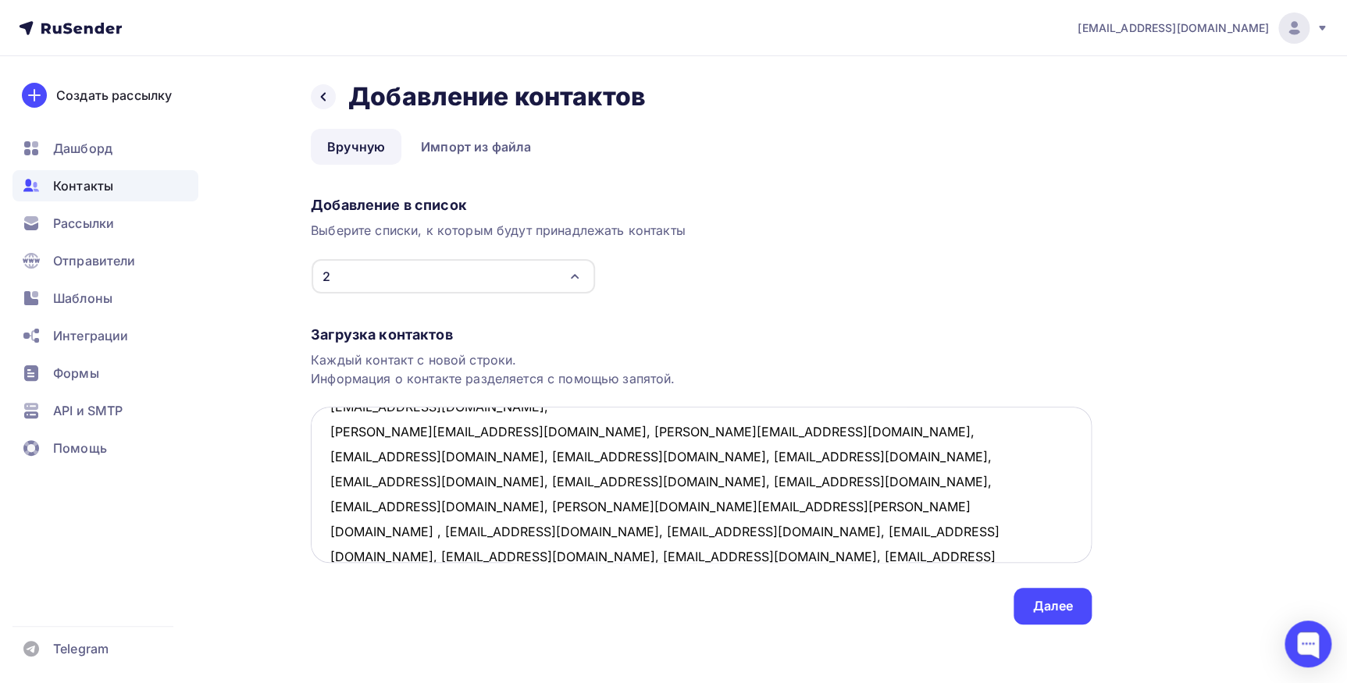
click at [489, 430] on textarea "9183222@mail.ru, kofevsem@mail.ru, 89118133111@mail.ru, marymikaelyan@yandex.ru…" at bounding box center [701, 485] width 781 height 156
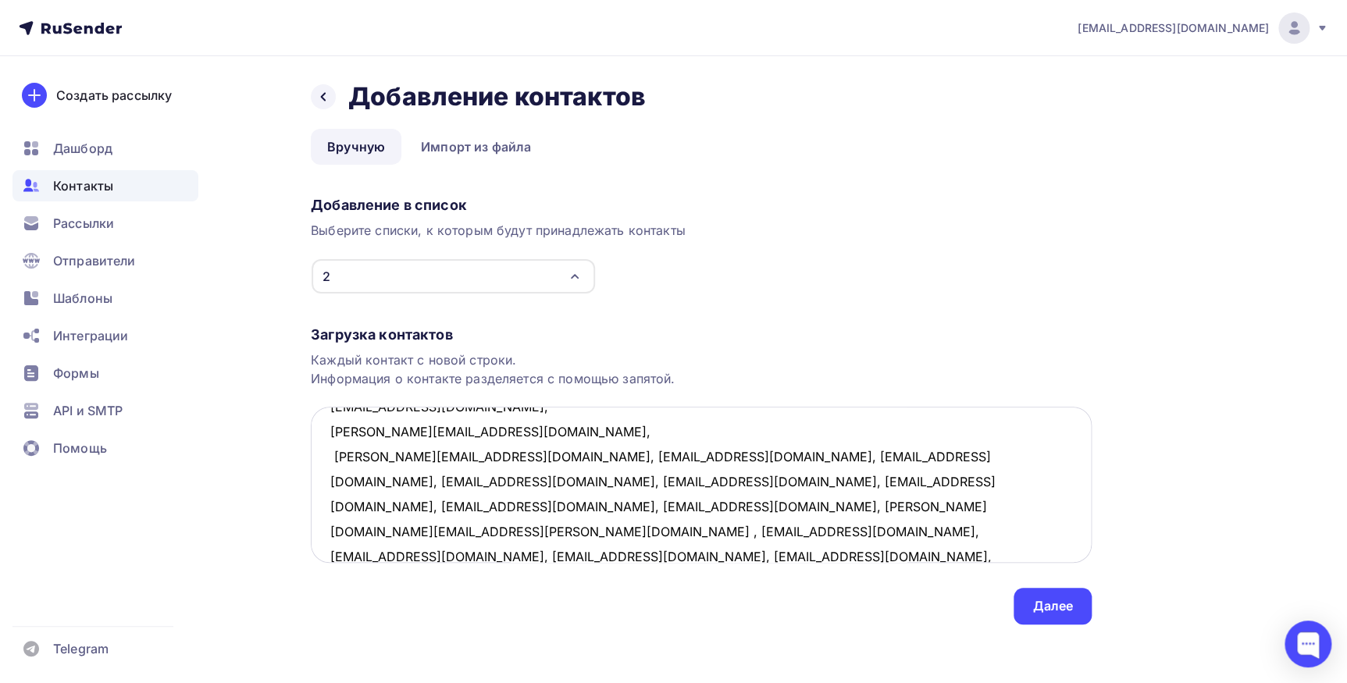
scroll to position [182, 0]
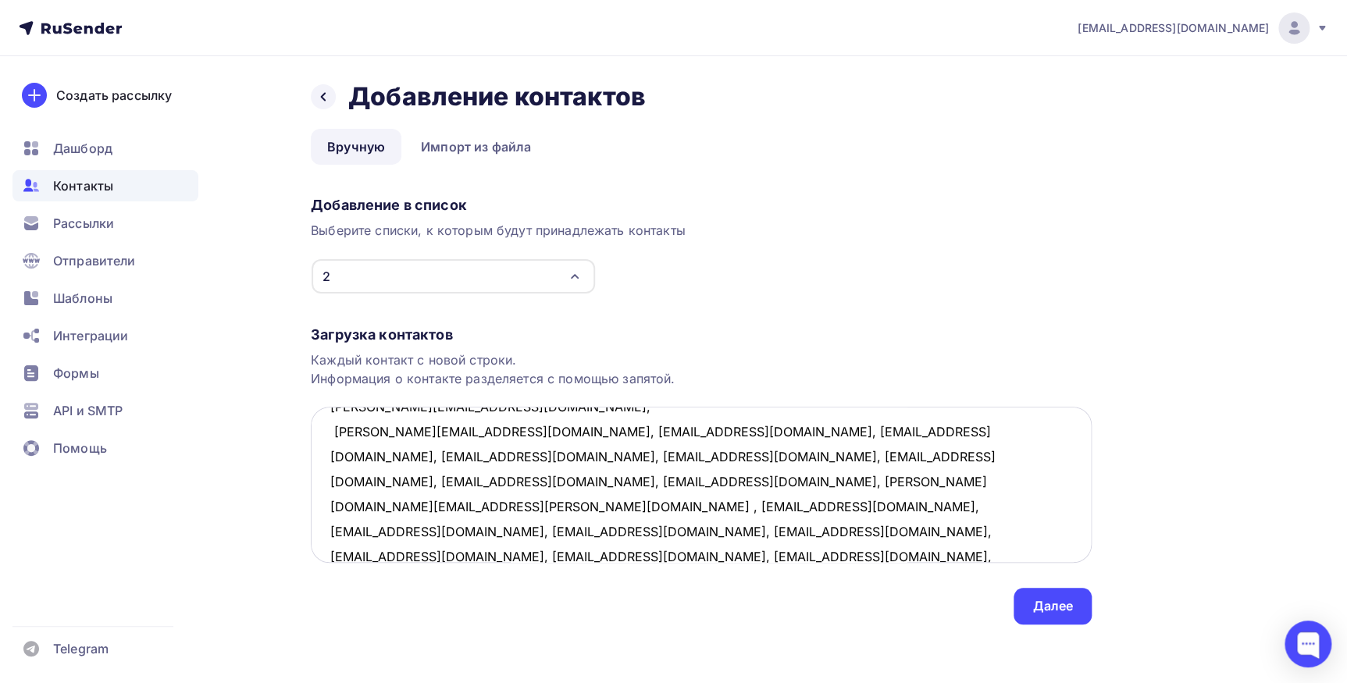
click at [453, 434] on textarea "9183222@mail.ru, kofevsem@mail.ru, 89118133111@mail.ru, marymikaelyan@yandex.ru…" at bounding box center [701, 485] width 781 height 156
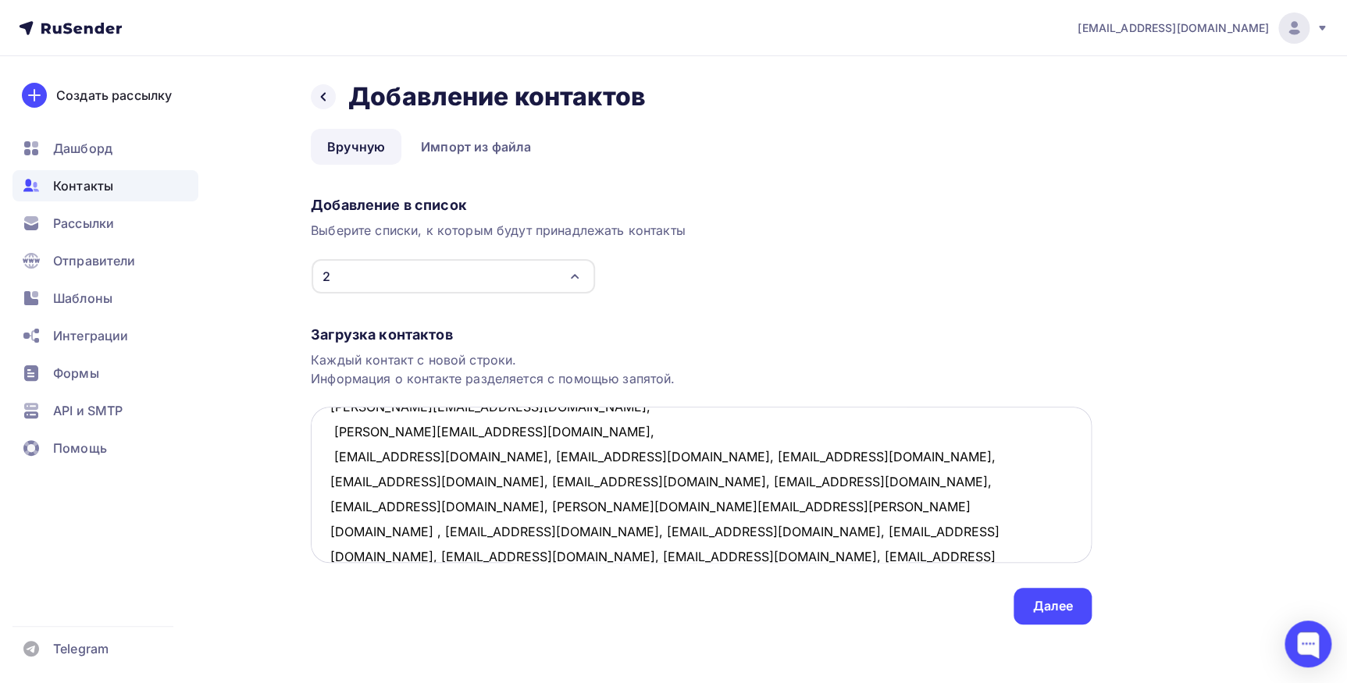
scroll to position [207, 0]
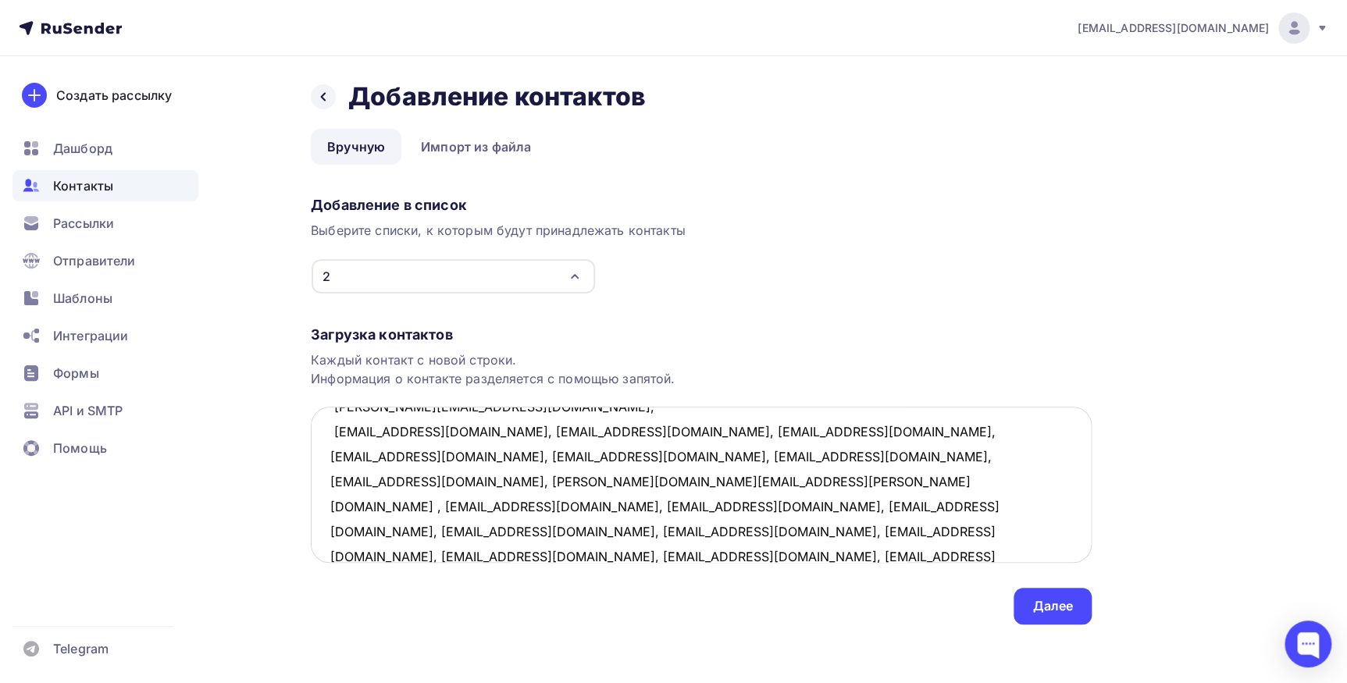
click at [481, 432] on textarea "9183222@mail.ru, kofevsem@mail.ru, 89118133111@mail.ru, marymikaelyan@yandex.ru…" at bounding box center [701, 485] width 781 height 156
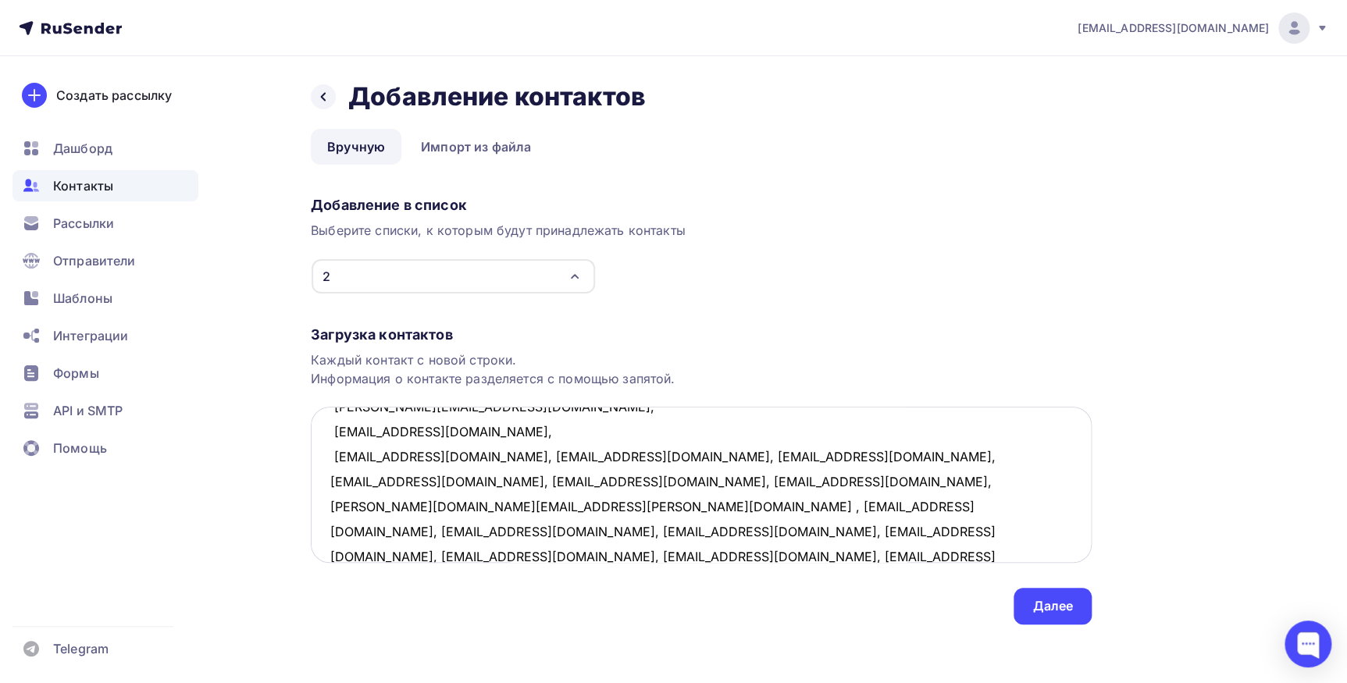
scroll to position [232, 0]
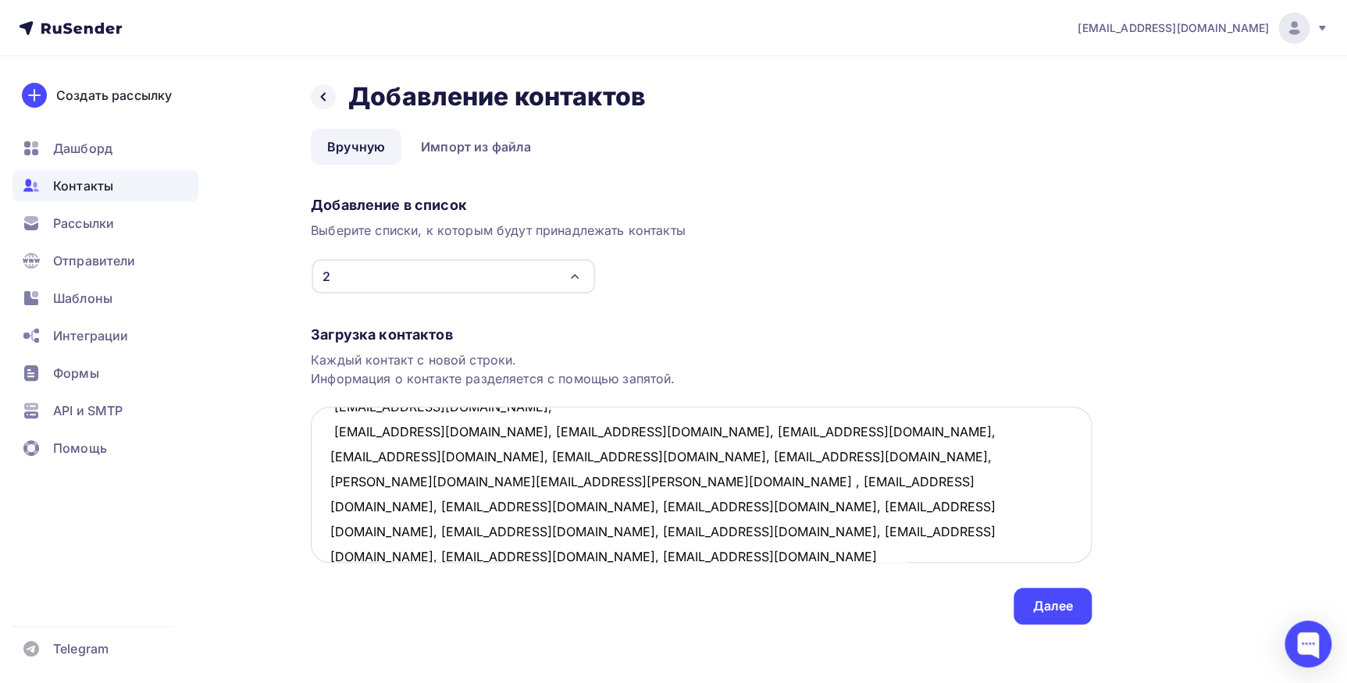
click at [522, 433] on textarea "9183222@mail.ru, kofevsem@mail.ru, 89118133111@mail.ru, marymikaelyan@yandex.ru…" at bounding box center [701, 485] width 781 height 156
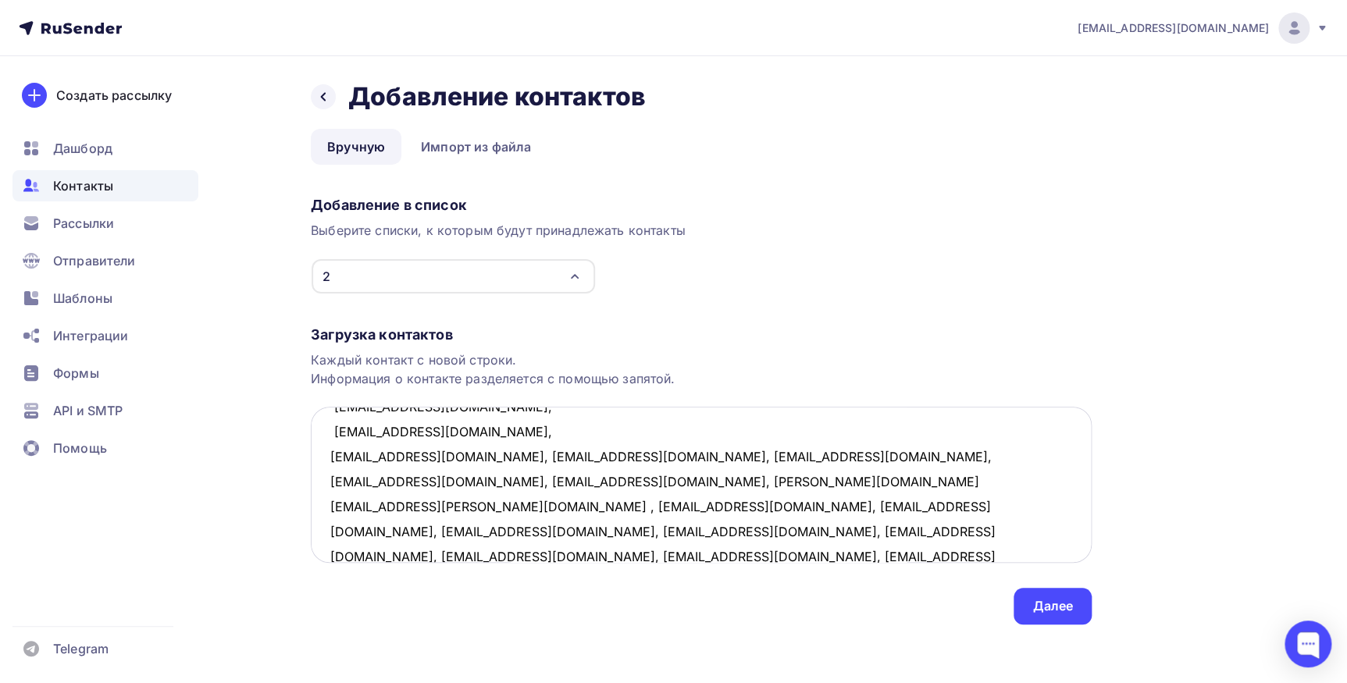
click at [471, 459] on textarea "9183222@mail.ru, kofevsem@mail.ru, 89118133111@mail.ru, marymikaelyan@yandex.ru…" at bounding box center [701, 485] width 781 height 156
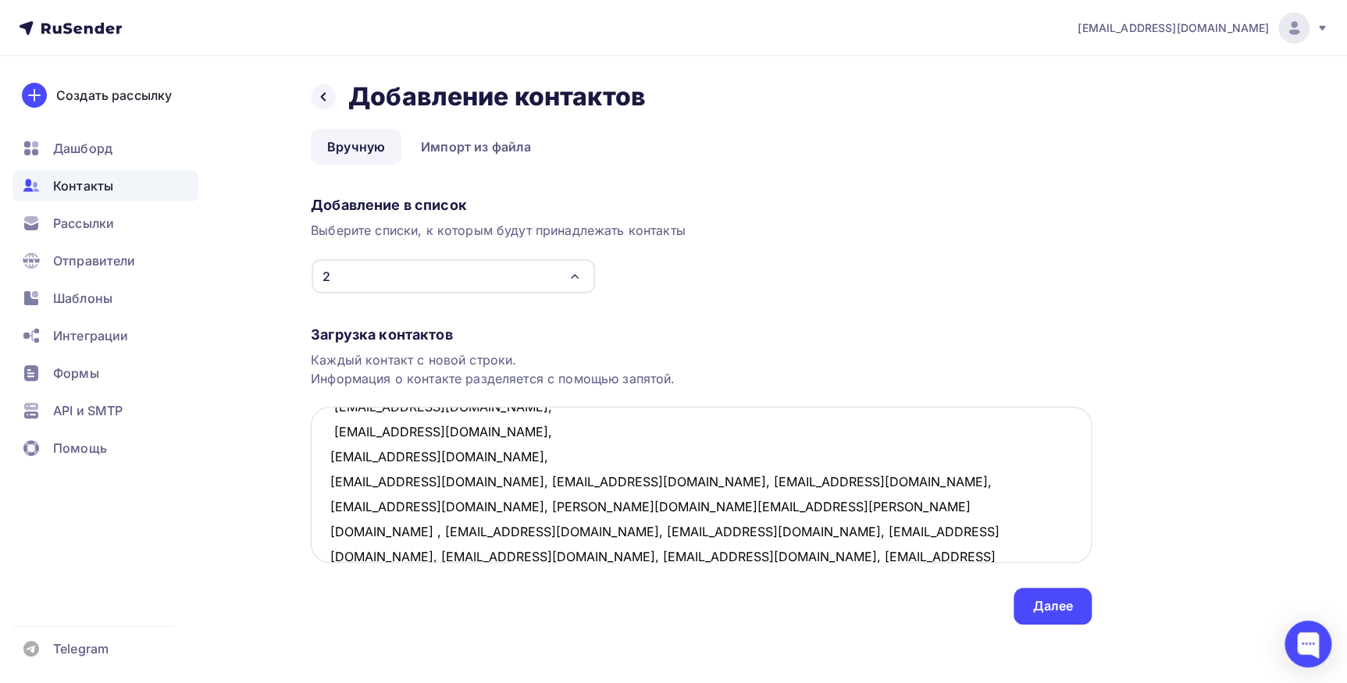
scroll to position [258, 0]
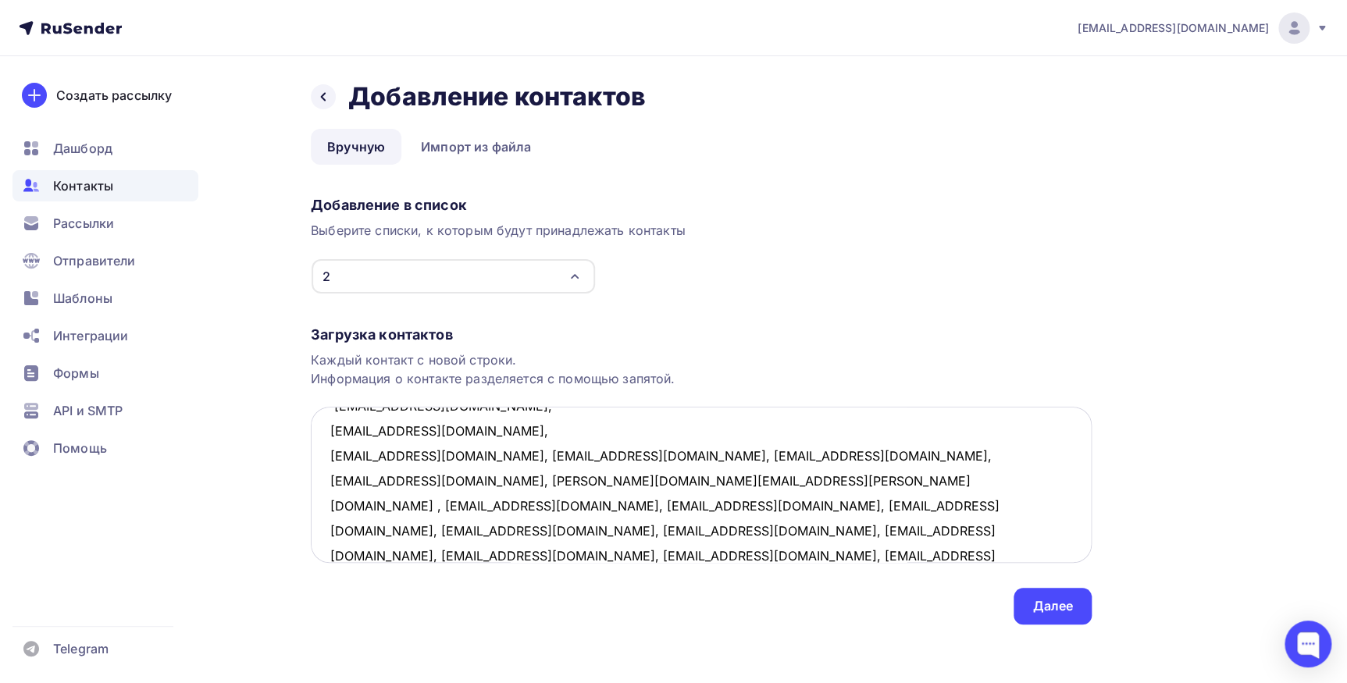
click at [445, 454] on textarea "9183222@mail.ru, kofevsem@mail.ru, 89118133111@mail.ru, marymikaelyan@yandex.ru…" at bounding box center [701, 485] width 781 height 156
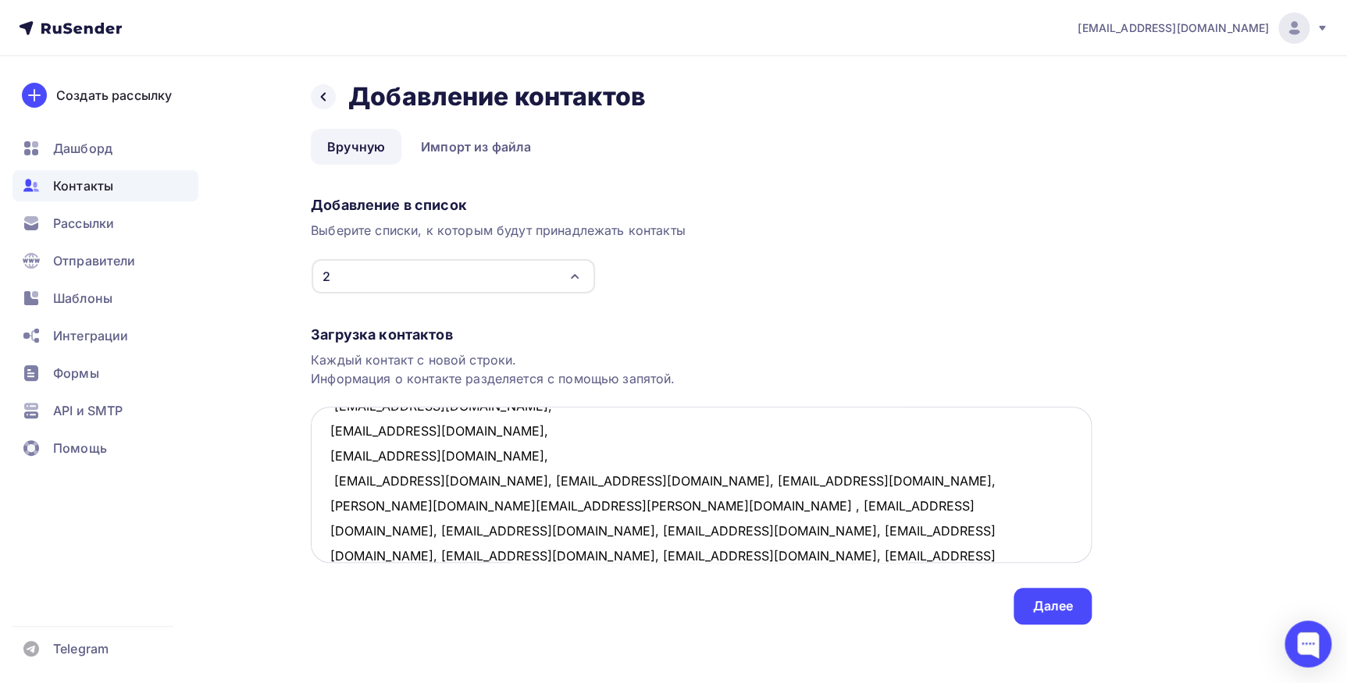
scroll to position [282, 0]
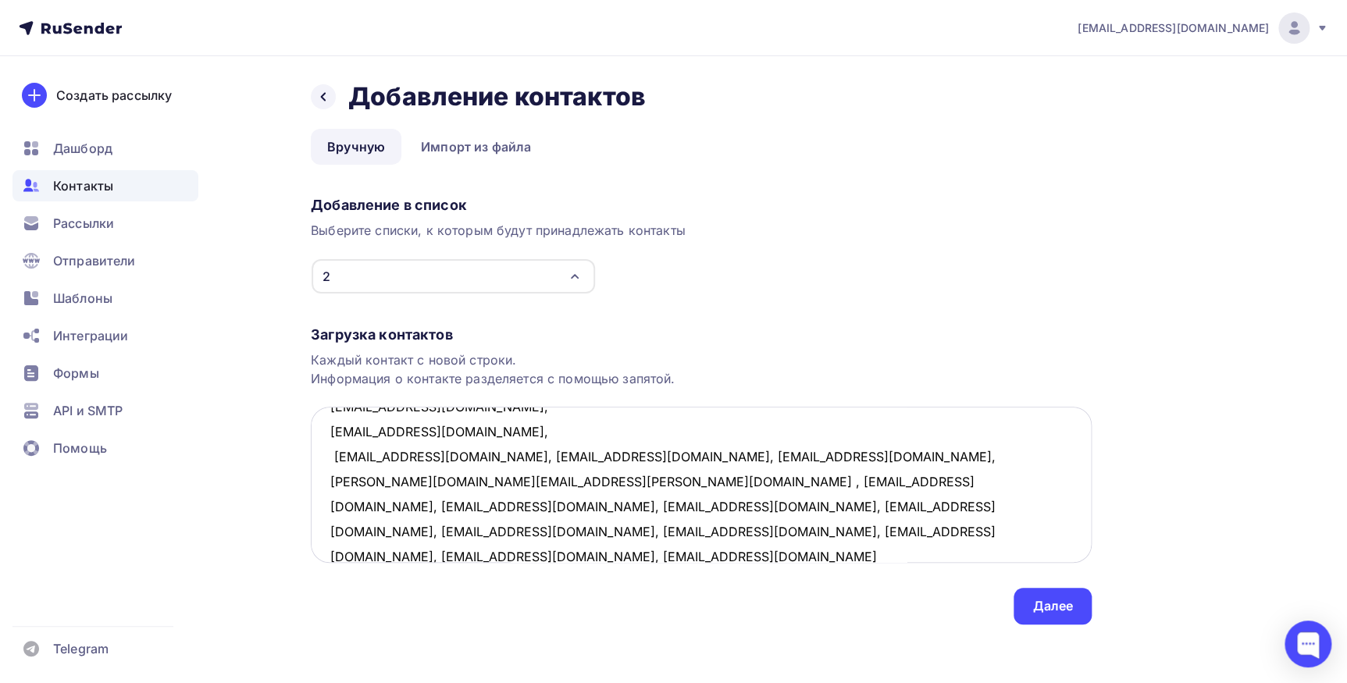
click at [458, 455] on textarea "9183222@mail.ru, kofevsem@mail.ru, 89118133111@mail.ru, marymikaelyan@yandex.ru…" at bounding box center [701, 485] width 781 height 156
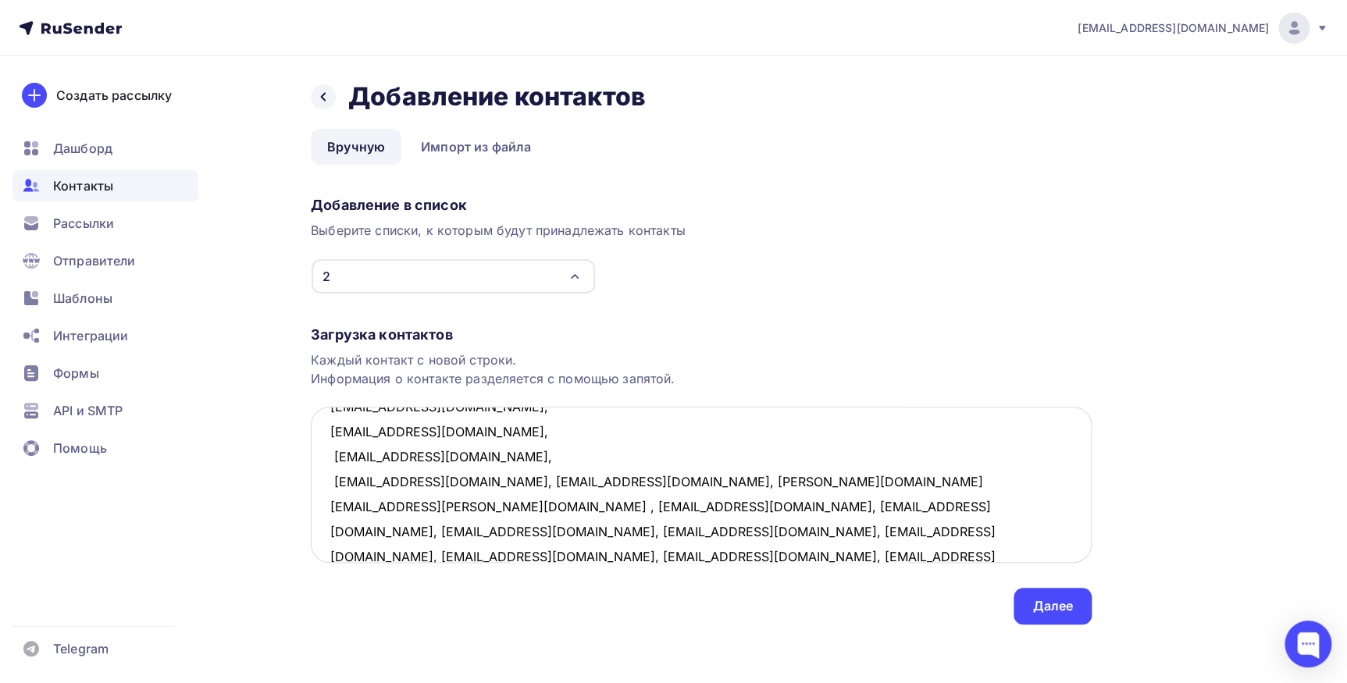
scroll to position [307, 0]
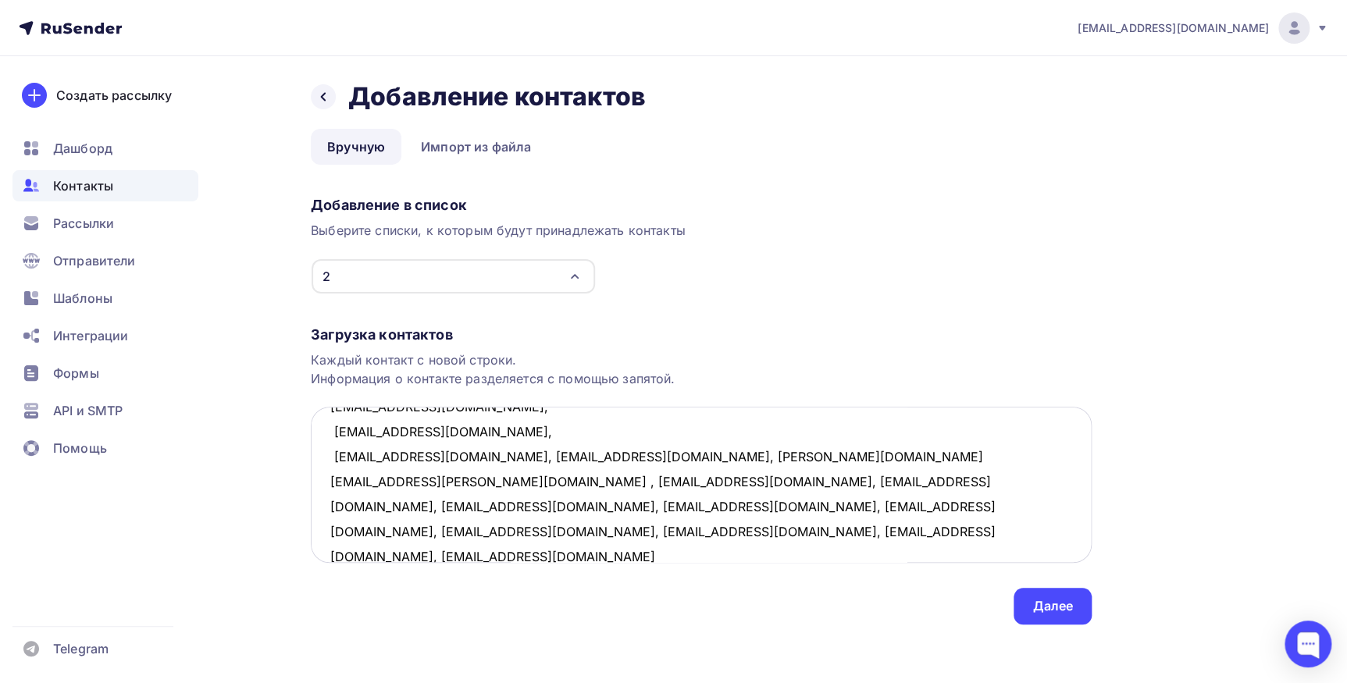
click at [462, 455] on textarea "9183222@mail.ru, kofevsem@mail.ru, 89118133111@mail.ru, marymikaelyan@yandex.ru…" at bounding box center [701, 485] width 781 height 156
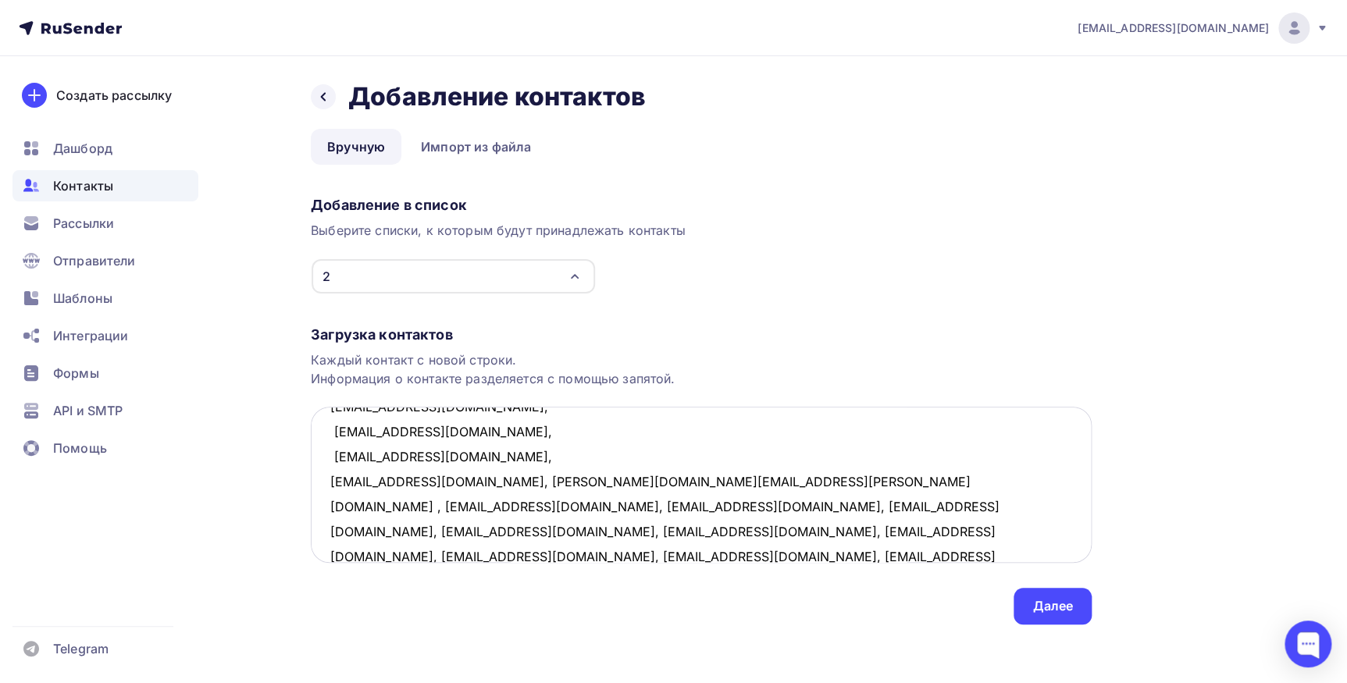
scroll to position [332, 0]
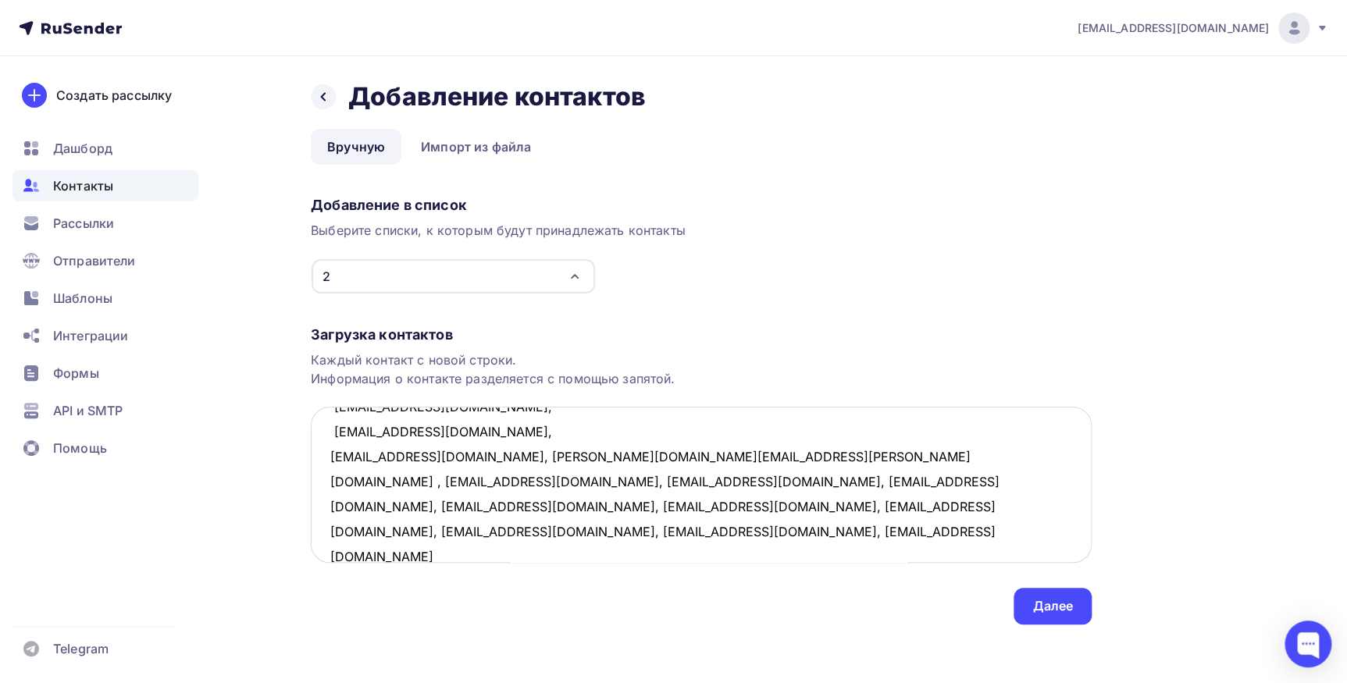
click at [459, 456] on textarea "9183222@mail.ru, kofevsem@mail.ru, 89118133111@mail.ru, marymikaelyan@yandex.ru…" at bounding box center [701, 485] width 781 height 156
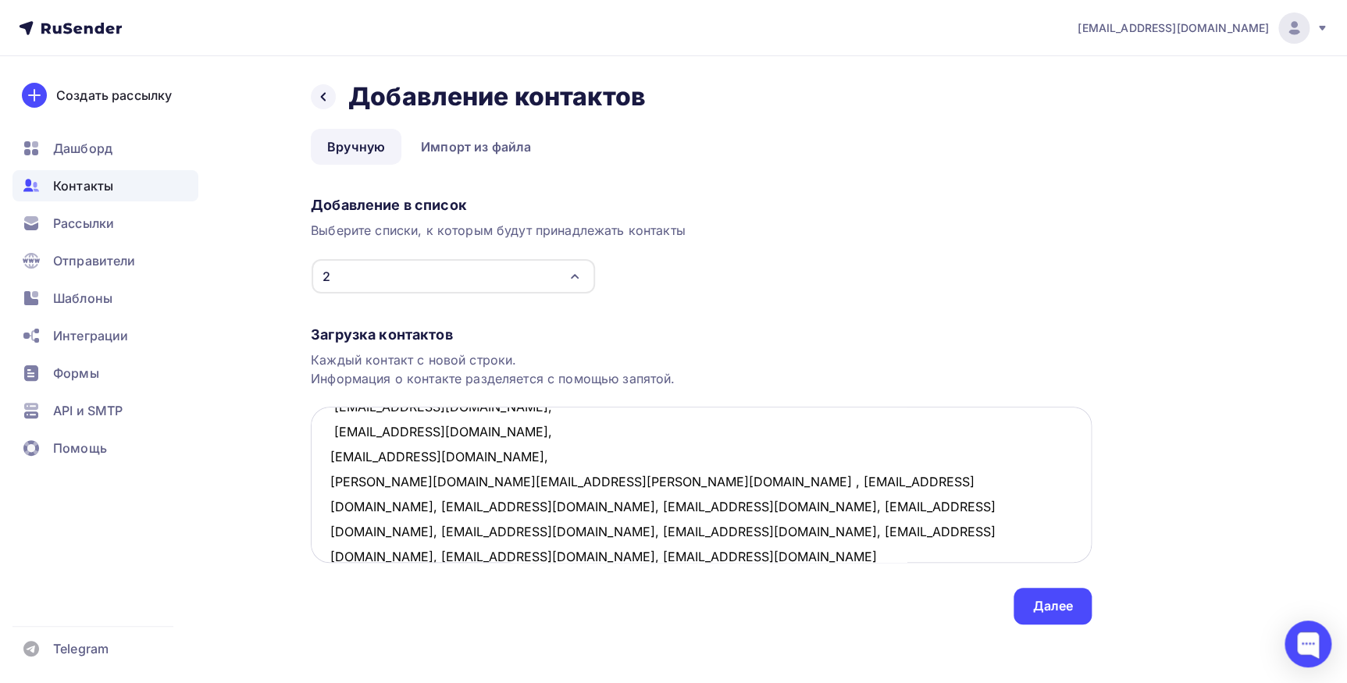
click at [500, 483] on textarea "9183222@mail.ru, kofevsem@mail.ru, 89118133111@mail.ru, marymikaelyan@yandex.ru…" at bounding box center [701, 485] width 781 height 156
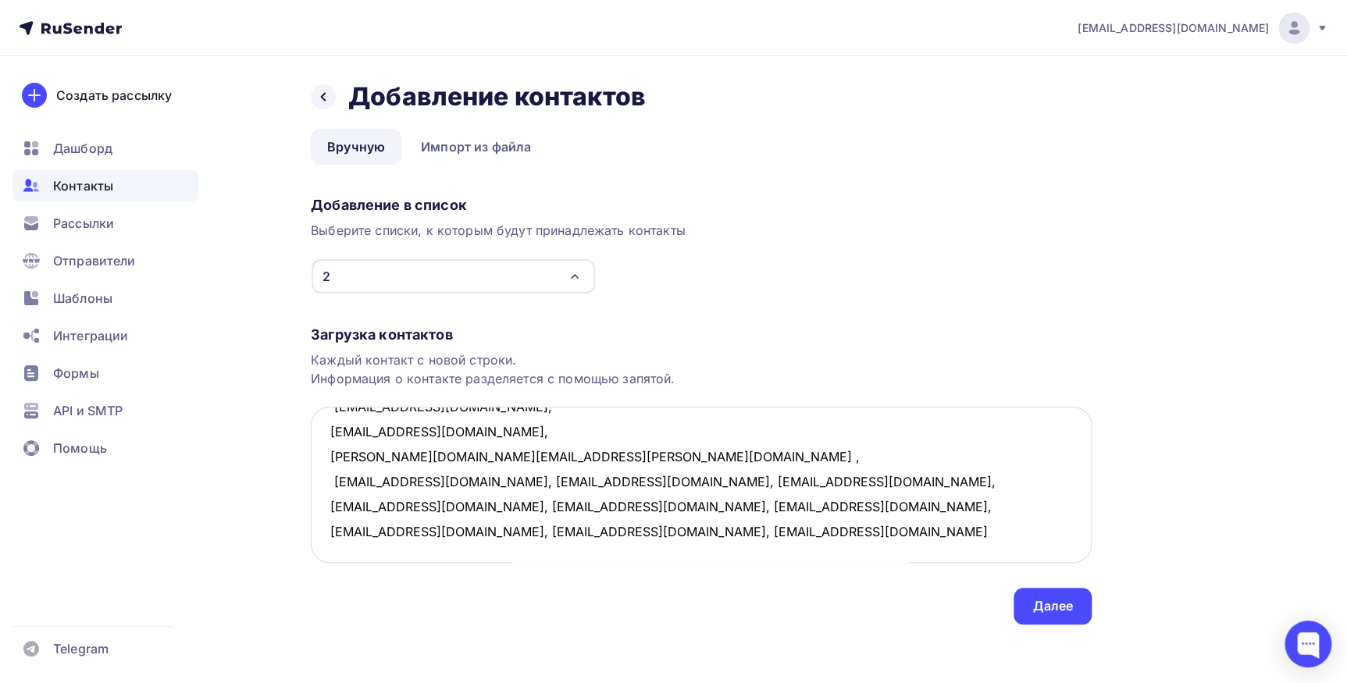
click at [447, 484] on textarea "9183222@mail.ru, kofevsem@mail.ru, 89118133111@mail.ru, marymikaelyan@yandex.ru…" at bounding box center [701, 485] width 781 height 156
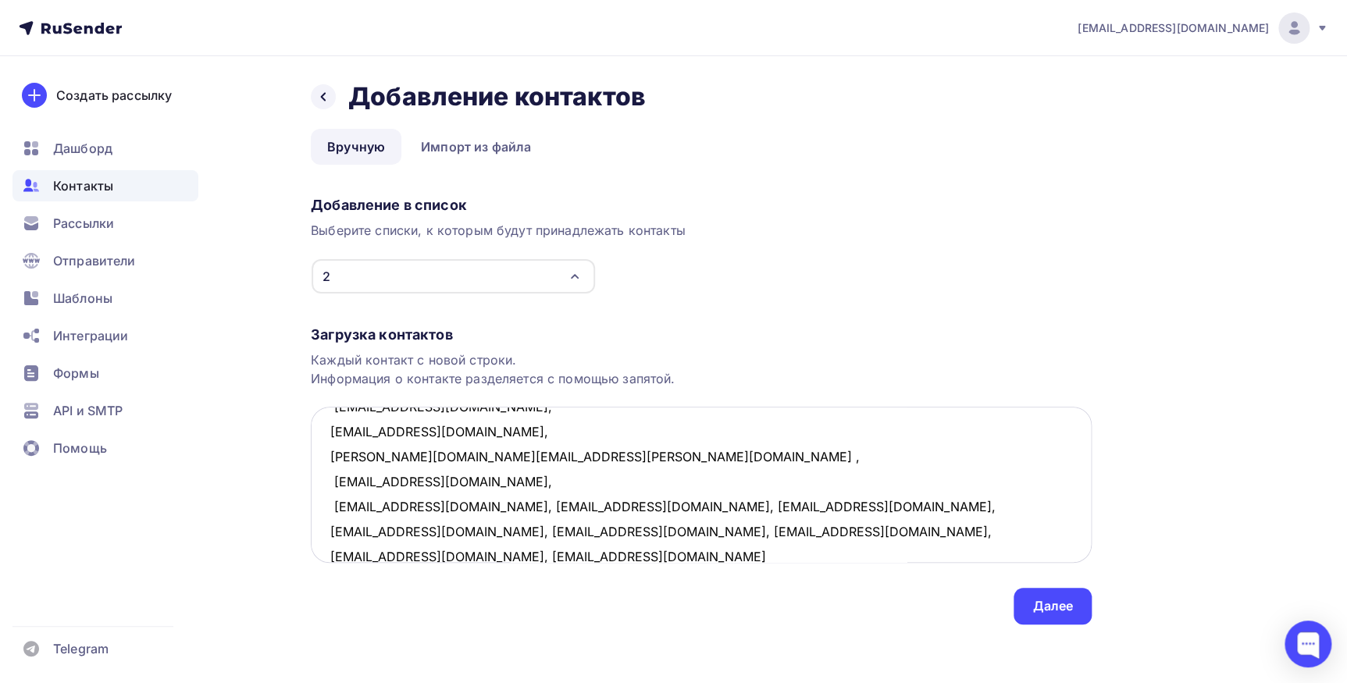
scroll to position [383, 0]
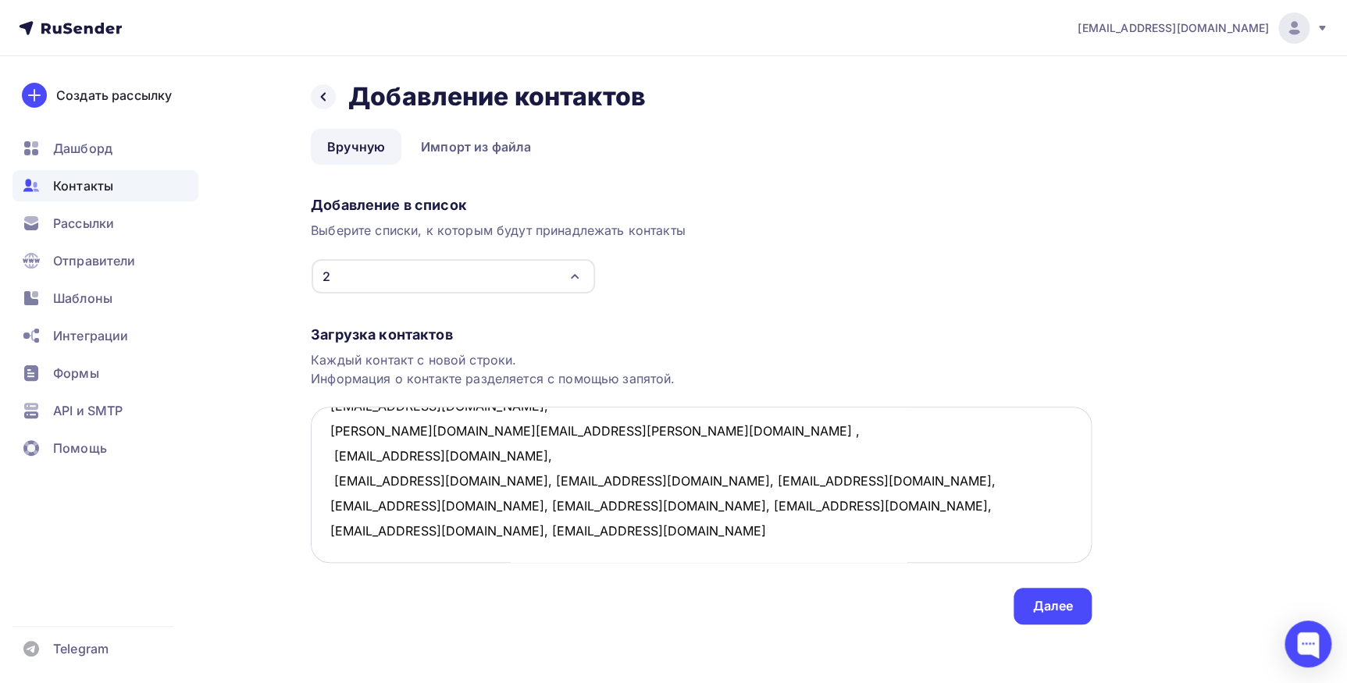
click at [476, 479] on textarea "9183222@mail.ru, kofevsem@mail.ru, 89118133111@mail.ru, marymikaelyan@yandex.ru…" at bounding box center [701, 485] width 781 height 156
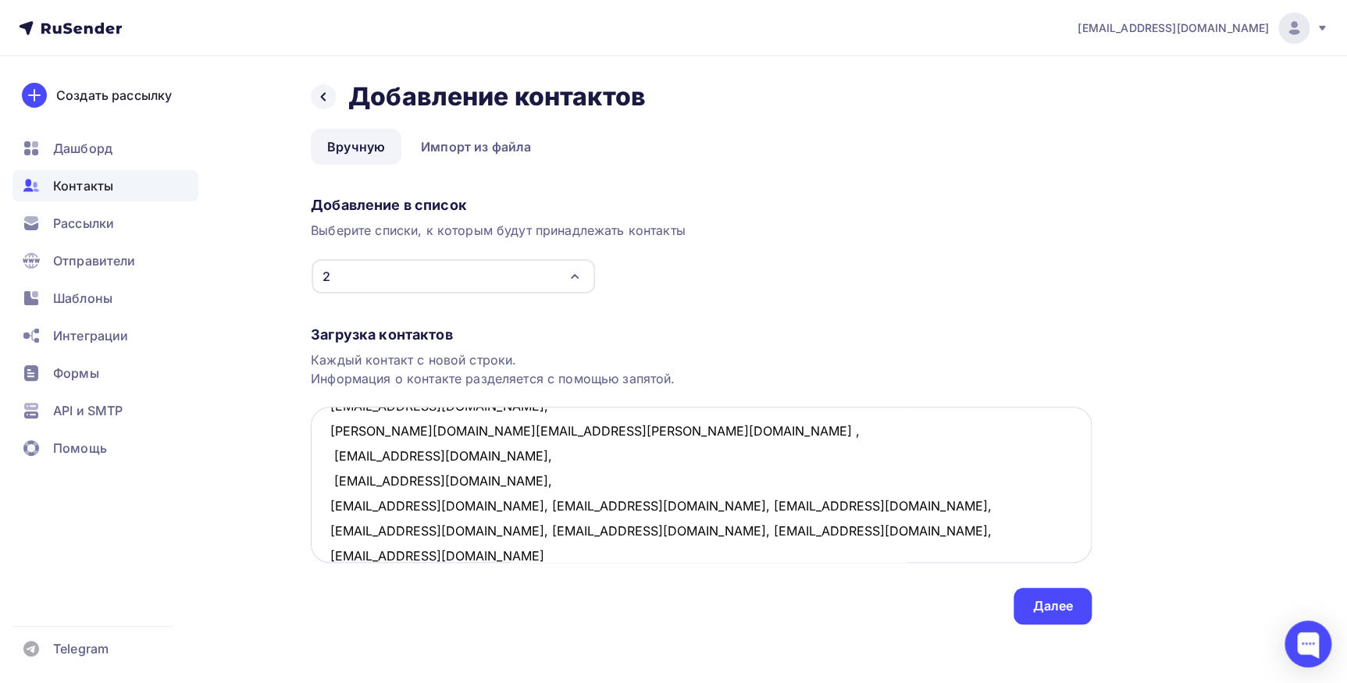
scroll to position [407, 0]
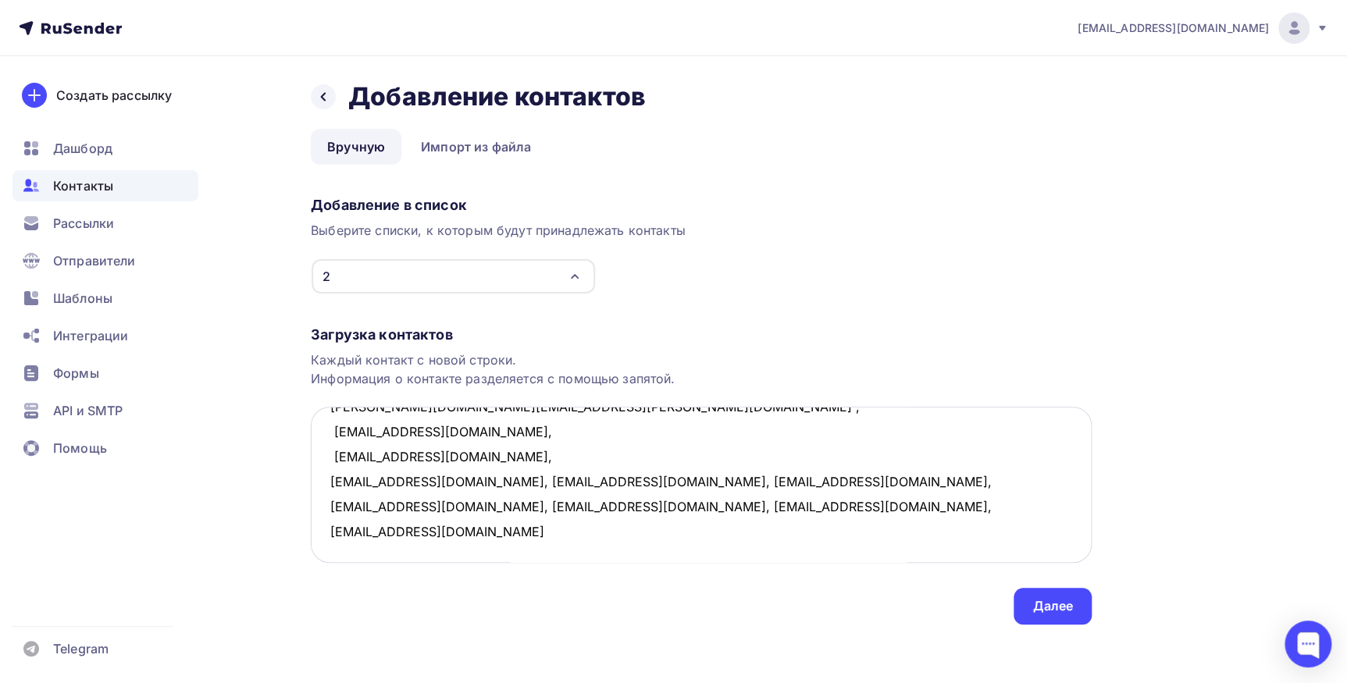
click at [479, 482] on textarea "9183222@mail.ru, kofevsem@mail.ru, 89118133111@mail.ru, marymikaelyan@yandex.ru…" at bounding box center [701, 485] width 781 height 156
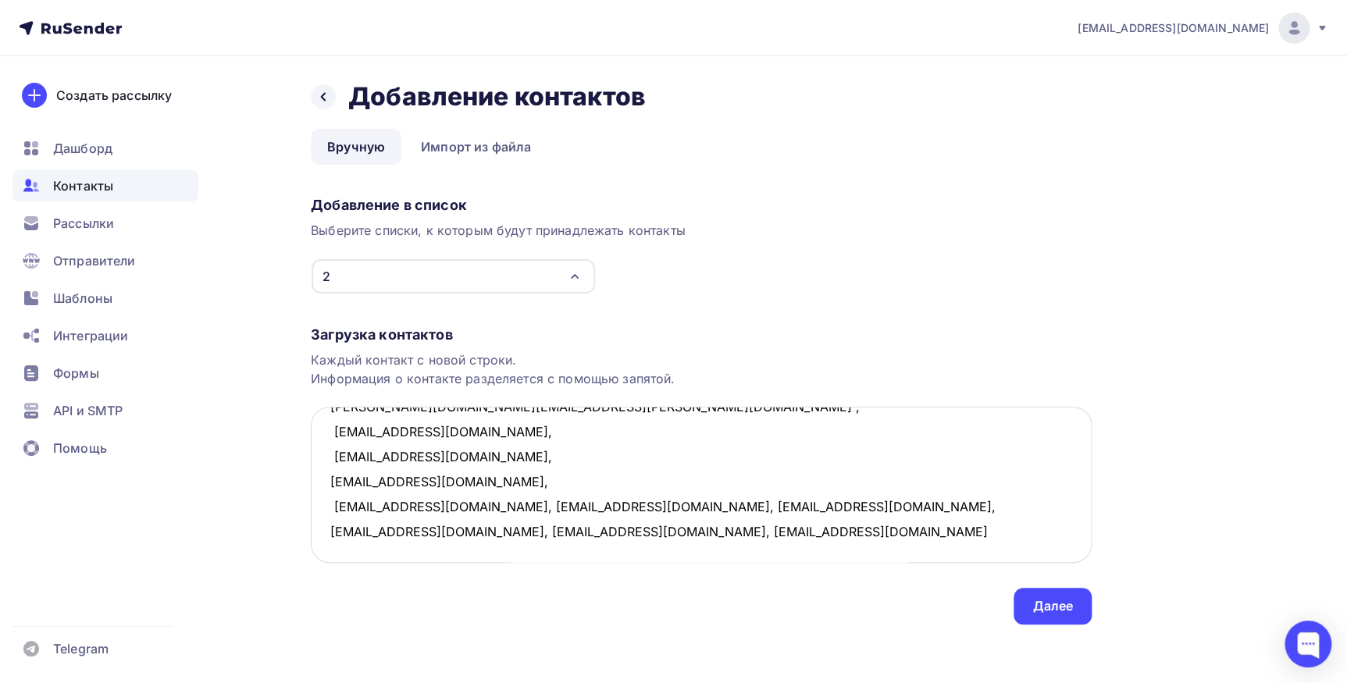
scroll to position [432, 0]
click at [464, 480] on textarea "9183222@mail.ru, kofevsem@mail.ru, 89118133111@mail.ru, marymikaelyan@yandex.ru…" at bounding box center [701, 485] width 781 height 156
click at [440, 507] on textarea "9183222@mail.ru, kofevsem@mail.ru, 89118133111@mail.ru, marymikaelyan@yandex.ru…" at bounding box center [701, 485] width 781 height 156
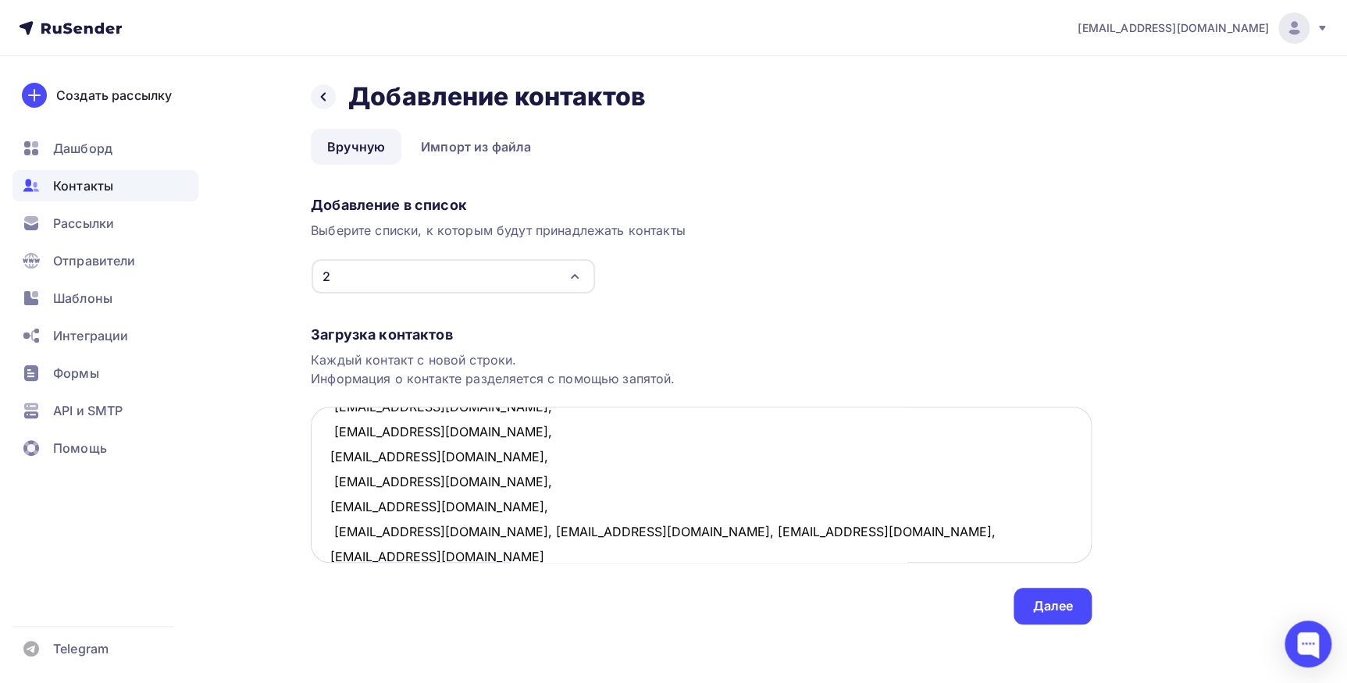
scroll to position [457, 0]
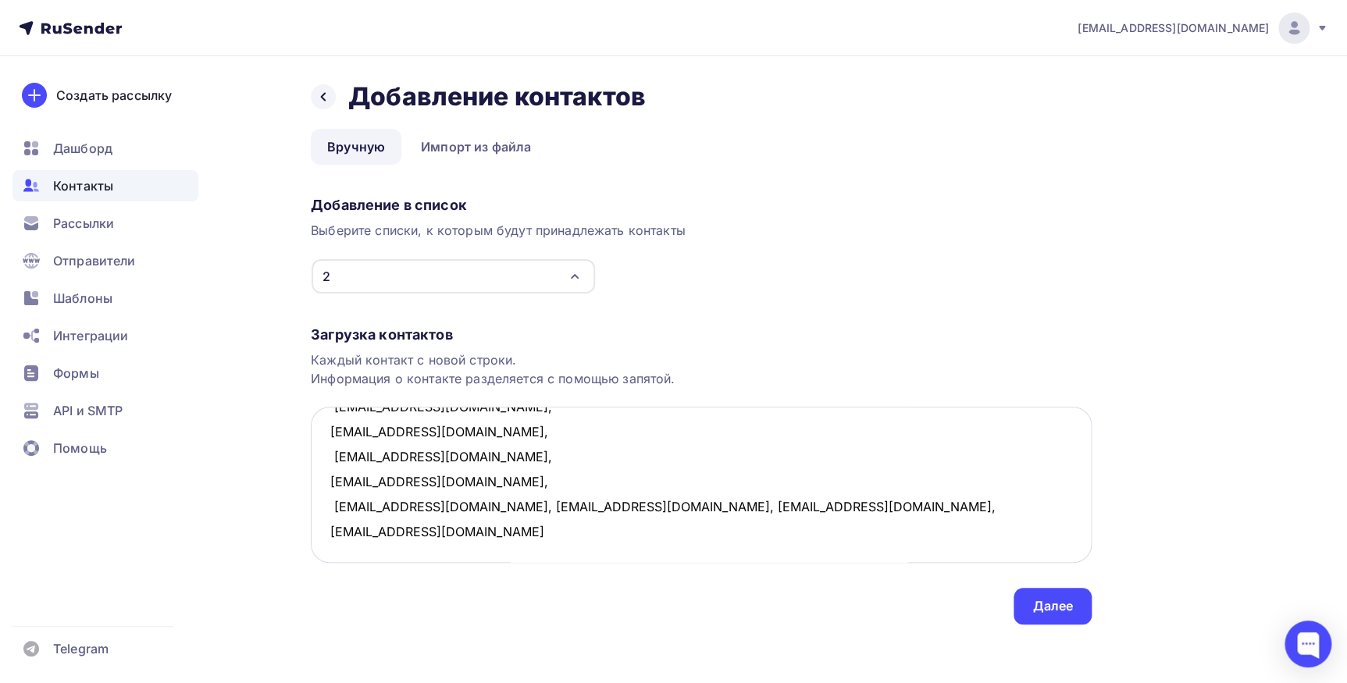
click at [453, 504] on textarea "9183222@mail.ru, kofevsem@mail.ru, 89118133111@mail.ru, marymikaelyan@yandex.ru…" at bounding box center [701, 485] width 781 height 156
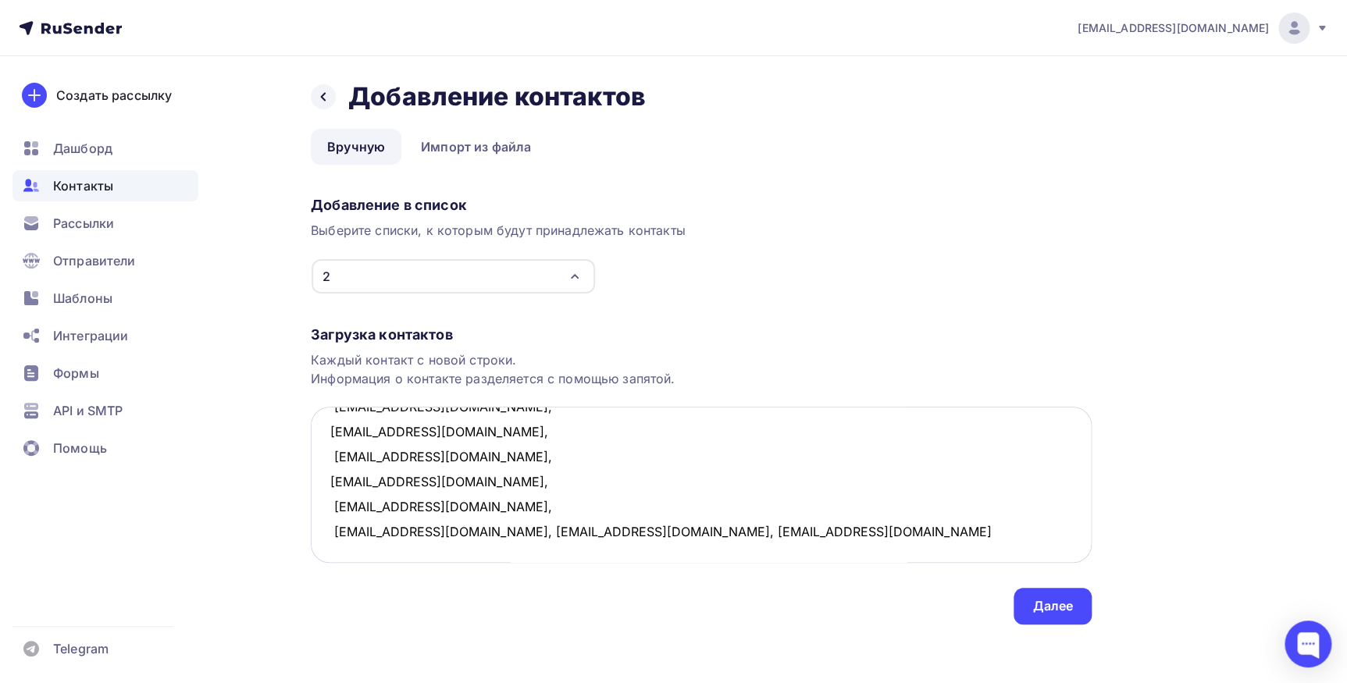
scroll to position [482, 0]
click at [457, 507] on textarea "9183222@mail.ru, kofevsem@mail.ru, 89118133111@mail.ru, marymikaelyan@yandex.ru…" at bounding box center [701, 485] width 781 height 156
click at [468, 505] on textarea "9183222@mail.ru, kofevsem@mail.ru, 89118133111@mail.ru, marymikaelyan@yandex.ru…" at bounding box center [701, 485] width 781 height 156
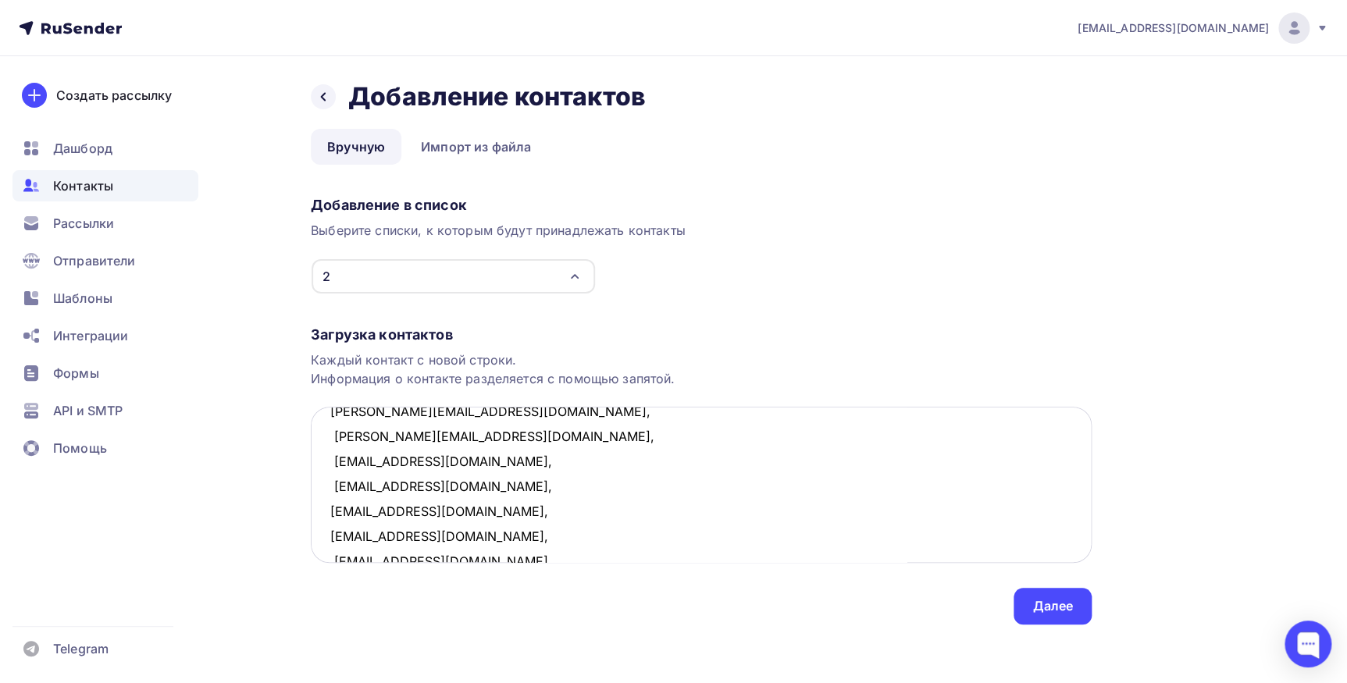
scroll to position [0, 0]
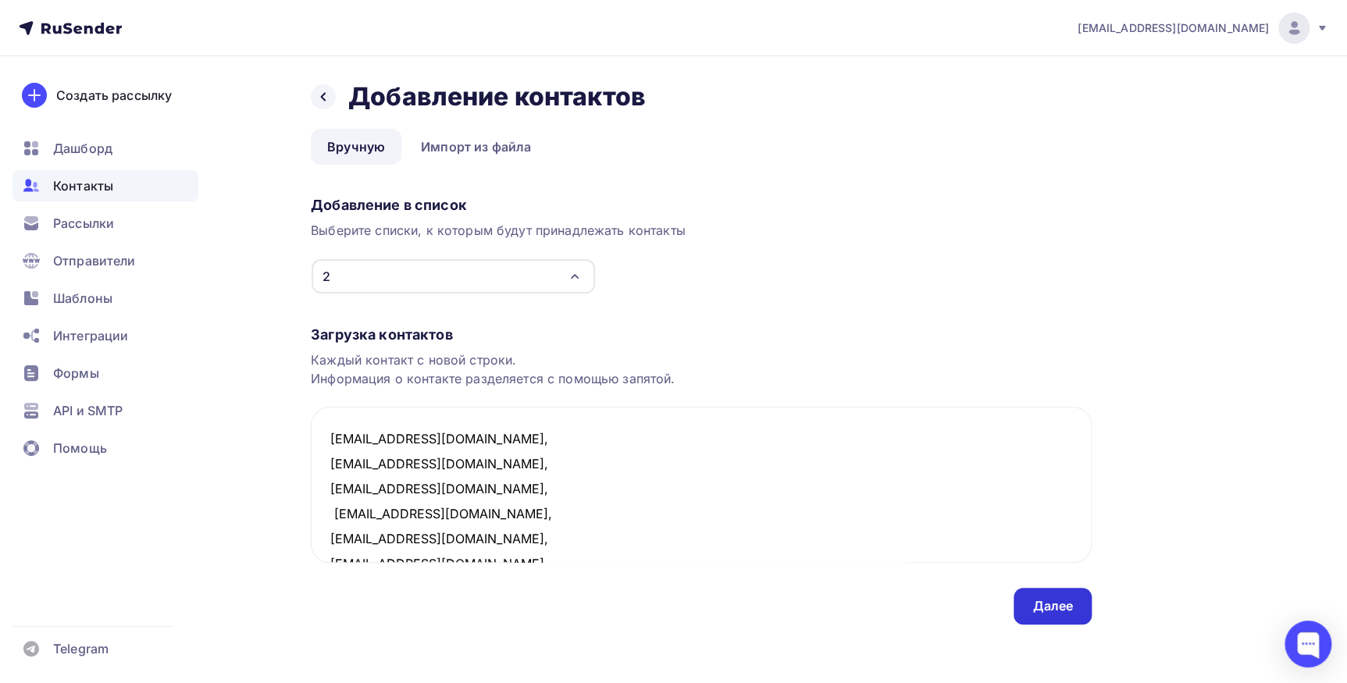
type textarea "9183222@mail.ru, kofevsem@mail.ru, 89118133111@mail.ru, marymikaelyan@yandex.ru…"
click at [1059, 610] on div "Далее" at bounding box center [1052, 606] width 41 height 18
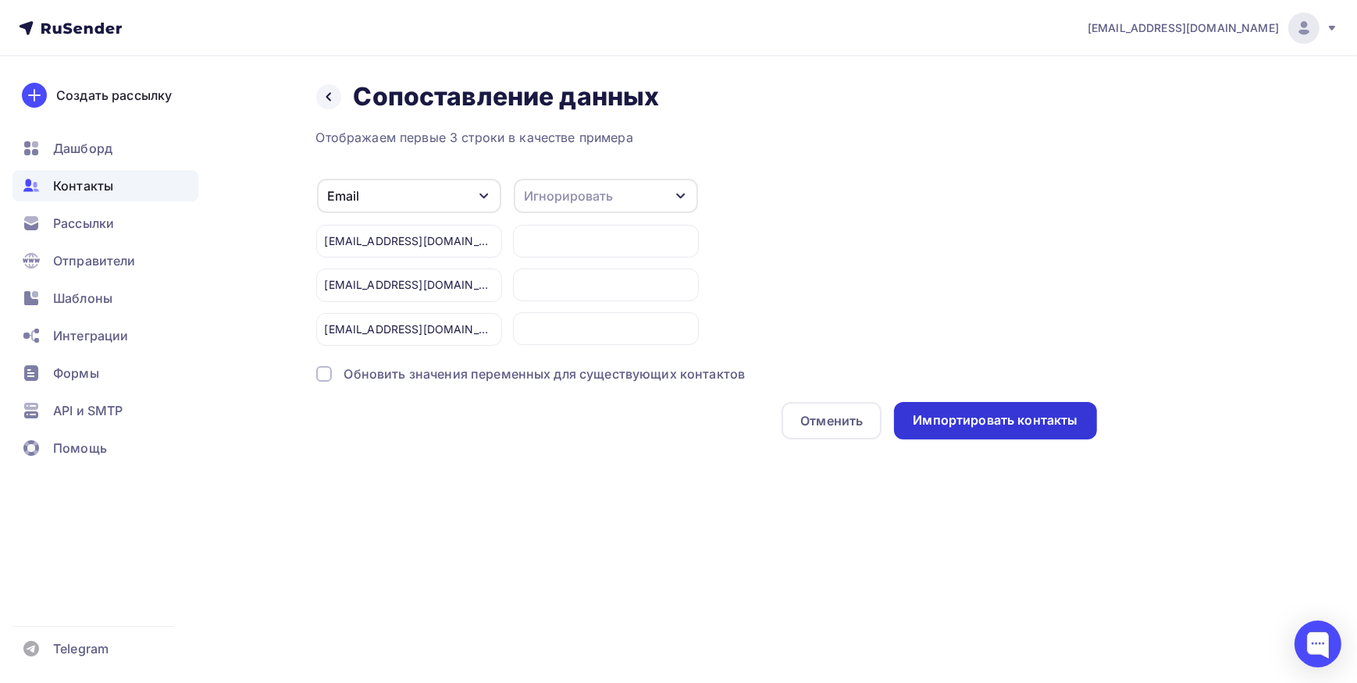
click at [974, 428] on div "Импортировать контакты" at bounding box center [995, 420] width 165 height 18
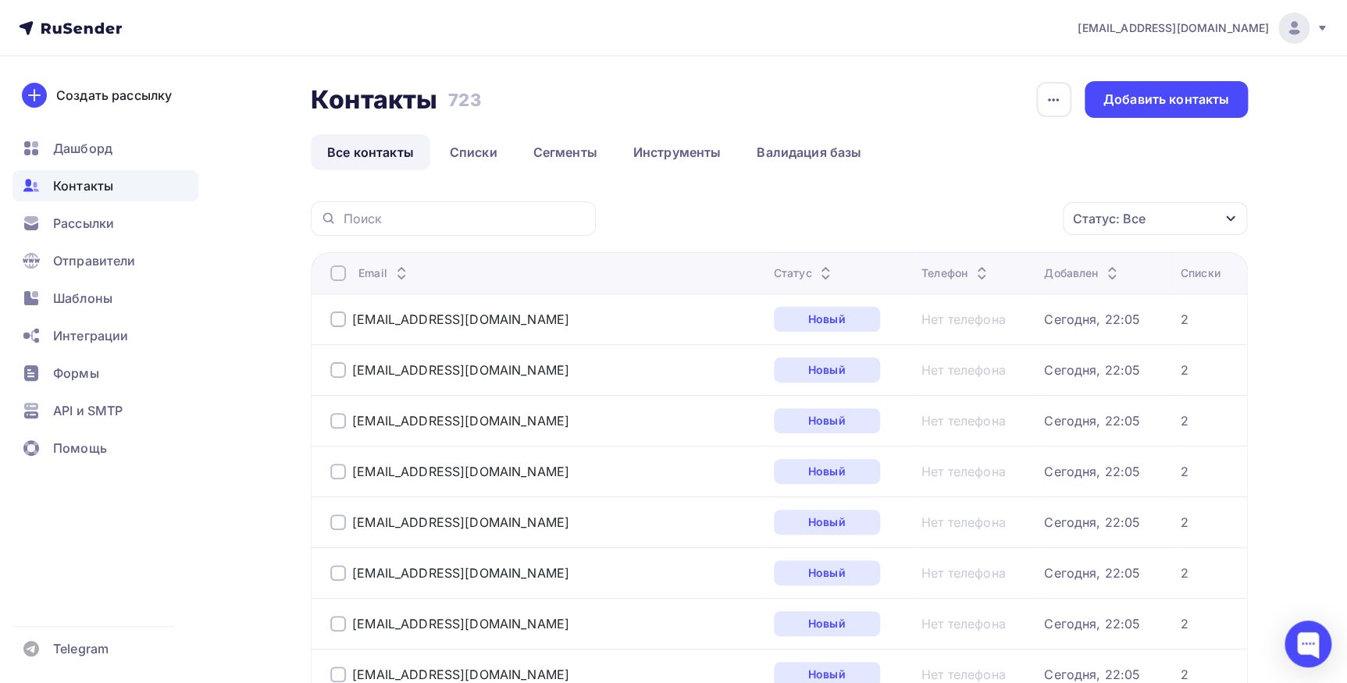
click at [402, 277] on icon at bounding box center [401, 277] width 6 height 3
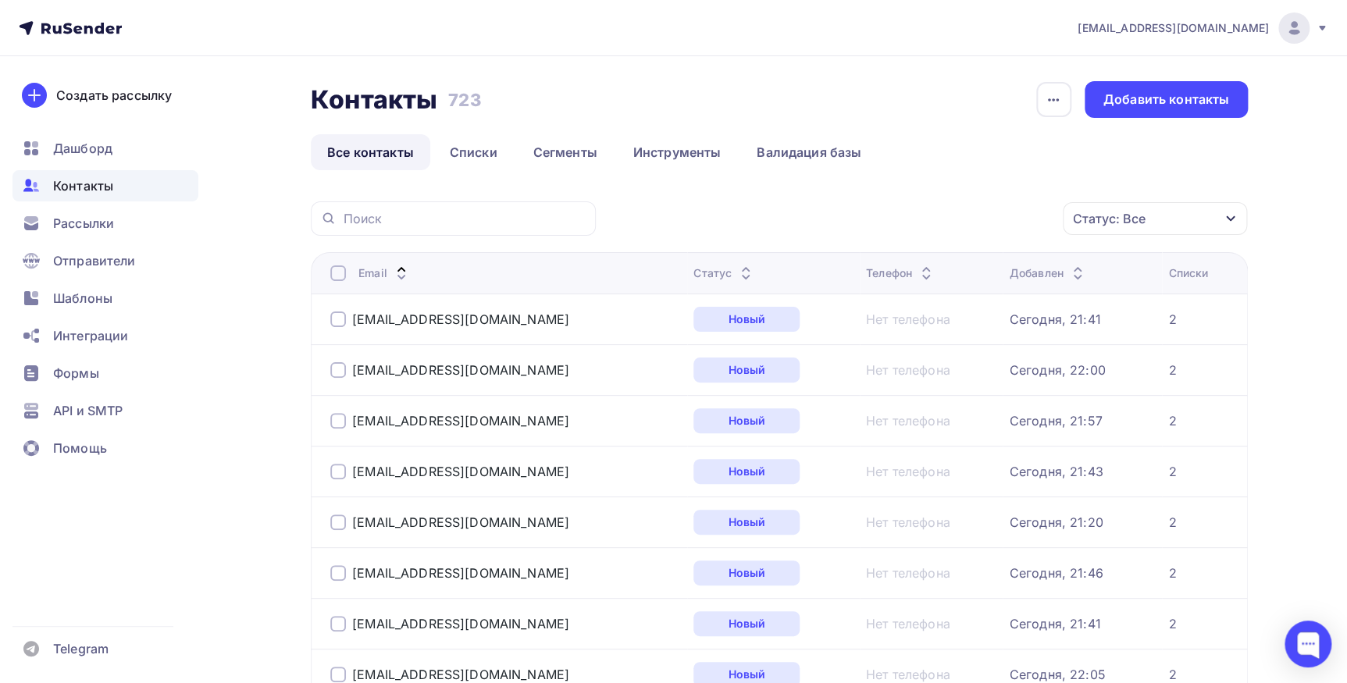
click at [336, 365] on div at bounding box center [338, 370] width 16 height 16
click at [1235, 219] on icon "button" at bounding box center [1230, 218] width 12 height 12
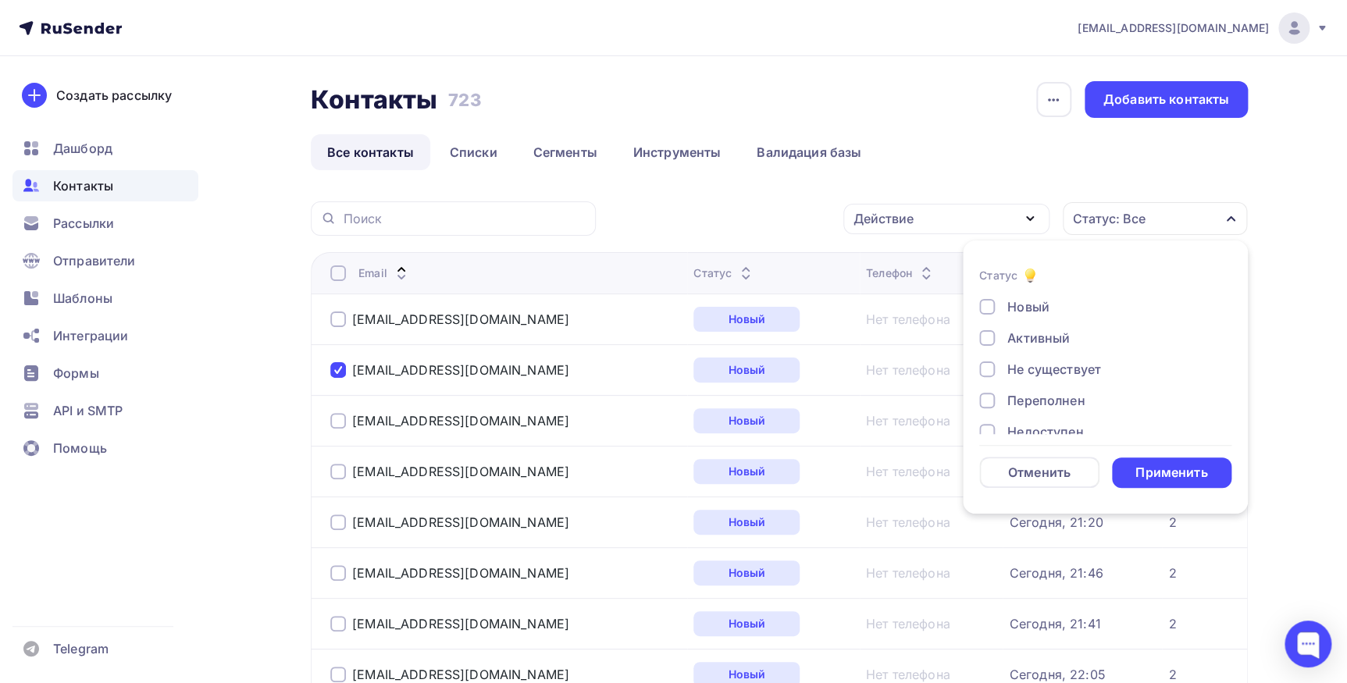
click at [984, 111] on div "Контакты Контакты 723 723 История импорта Добавить контакты" at bounding box center [779, 99] width 937 height 37
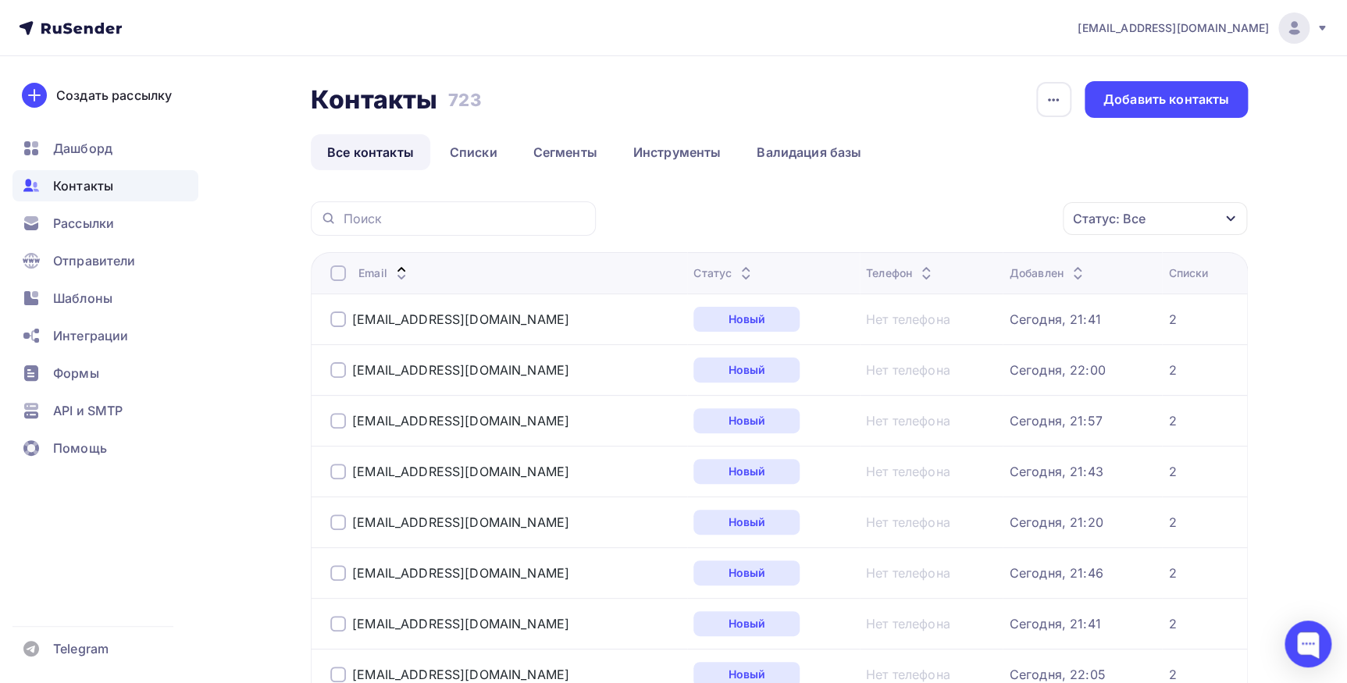
click at [335, 322] on div at bounding box center [338, 320] width 16 height 16
click at [1033, 221] on icon "button" at bounding box center [1029, 218] width 19 height 19
click at [401, 274] on icon at bounding box center [401, 277] width 19 height 19
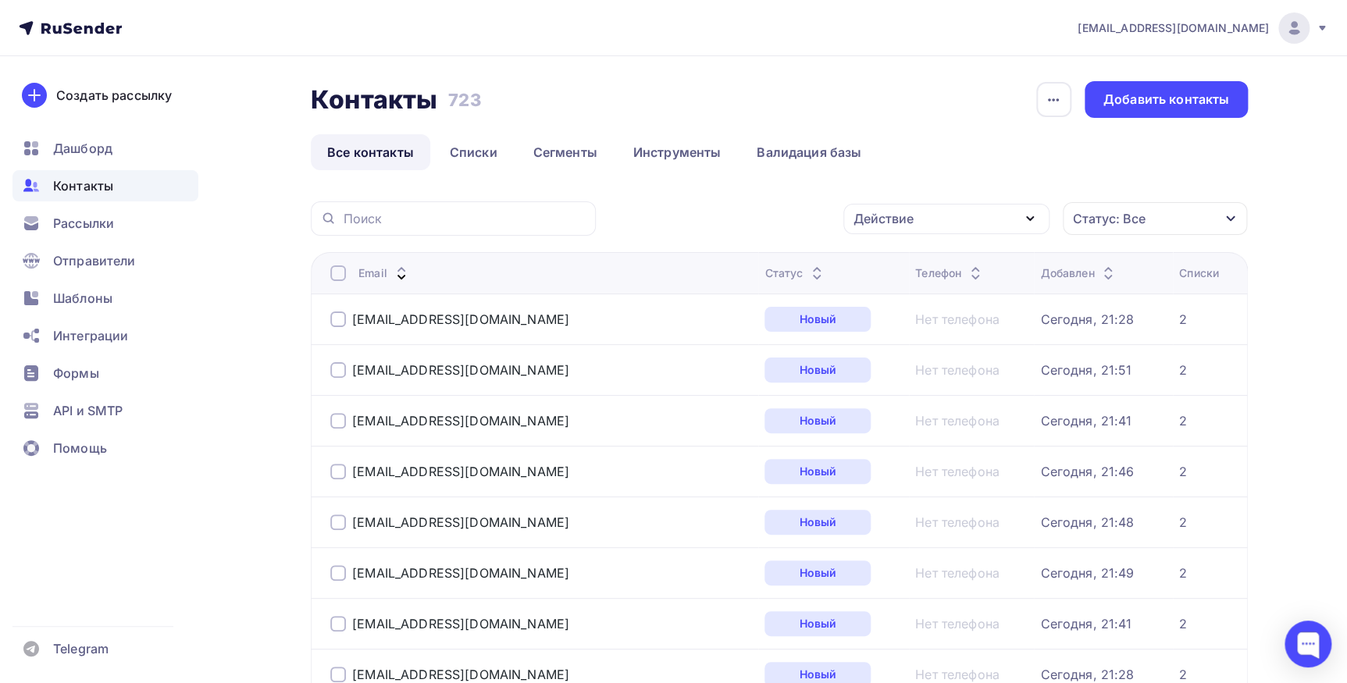
click at [406, 268] on icon at bounding box center [401, 277] width 19 height 19
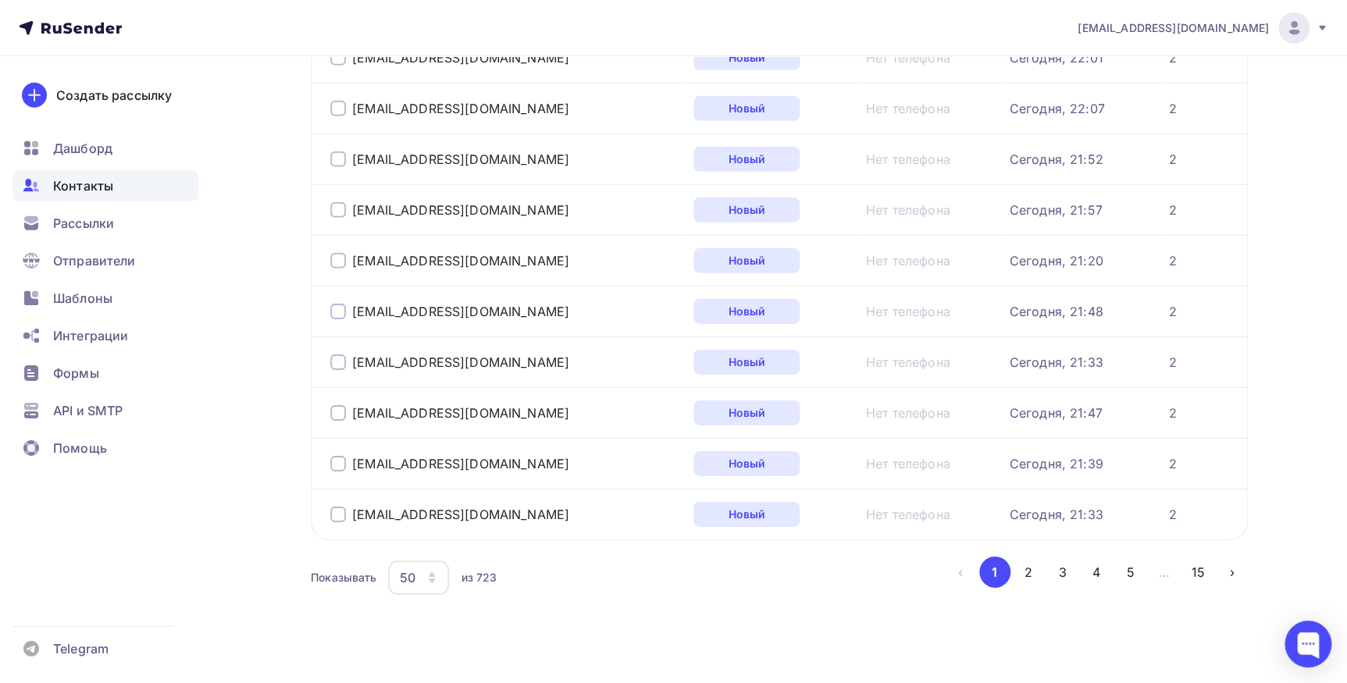
scroll to position [2303, 0]
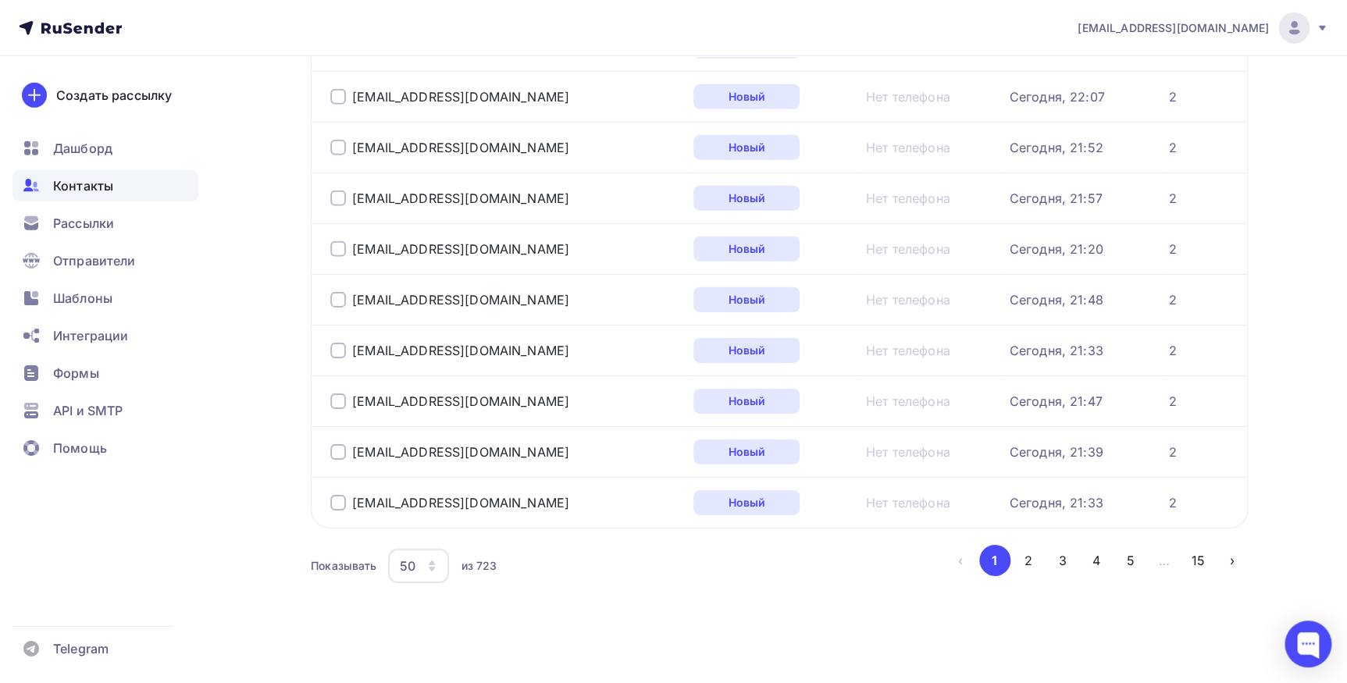
click at [433, 561] on icon "button" at bounding box center [432, 563] width 6 height 5
click at [429, 518] on div "100" at bounding box center [481, 513] width 150 height 19
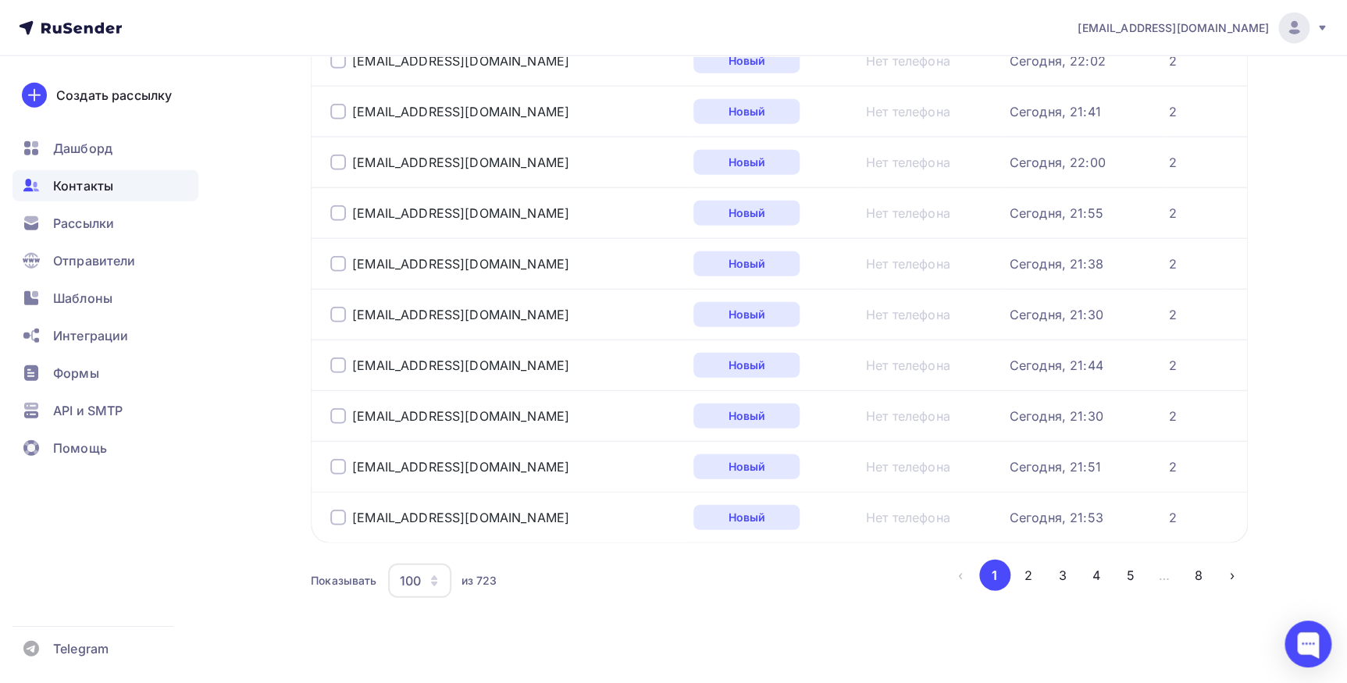
scroll to position [4836, 0]
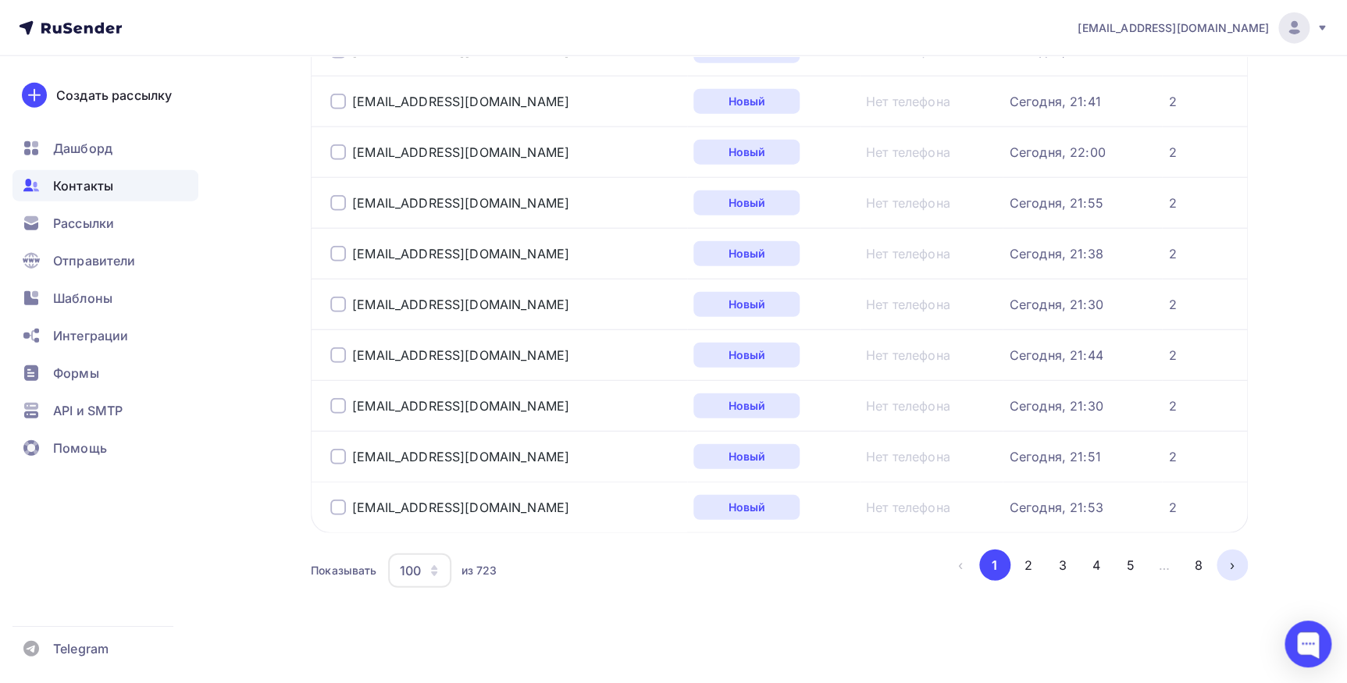
click at [1237, 556] on button "›" at bounding box center [1231, 565] width 31 height 31
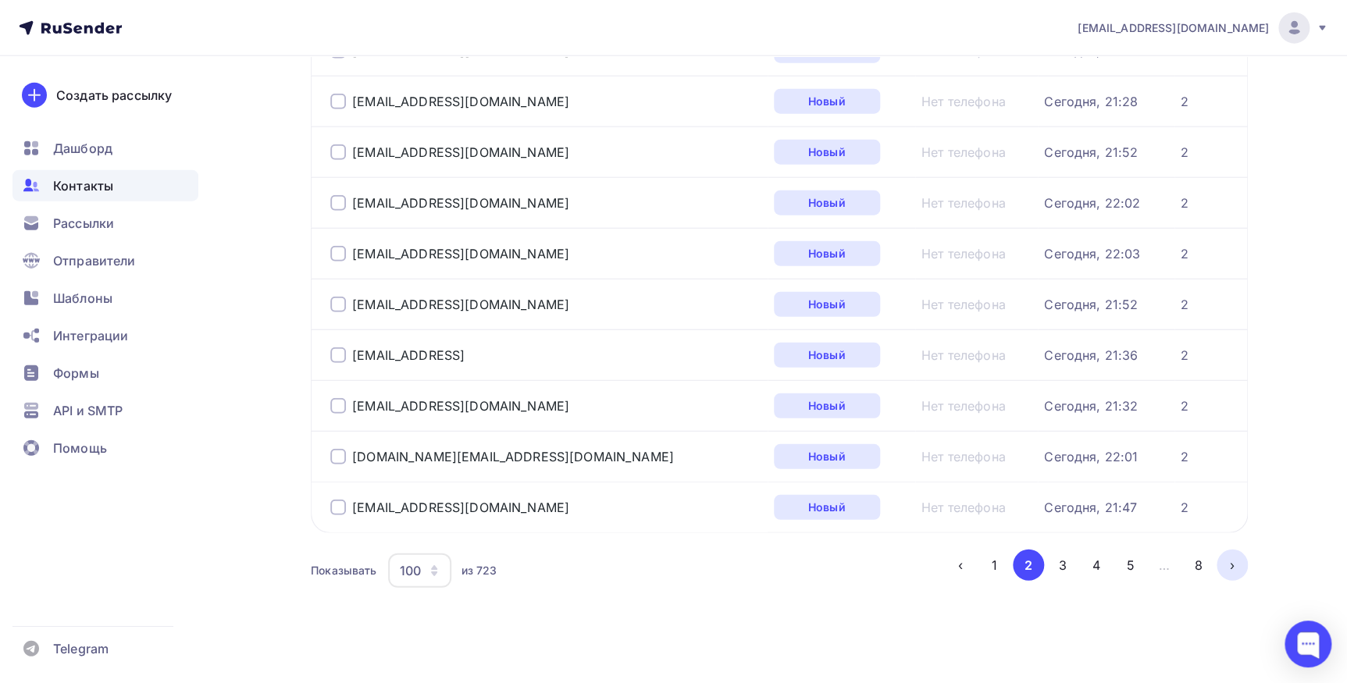
click at [1231, 557] on button "›" at bounding box center [1231, 565] width 31 height 31
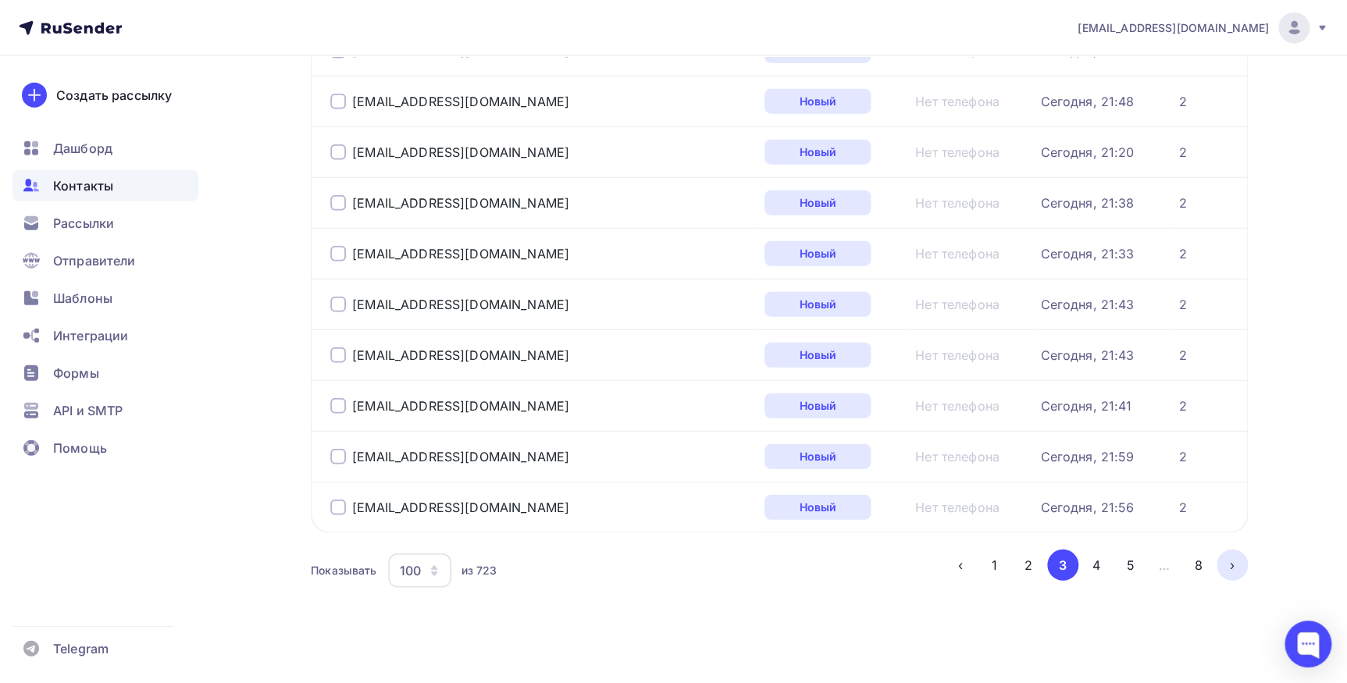
click at [1217, 560] on button "›" at bounding box center [1231, 565] width 31 height 31
click at [1226, 554] on button "›" at bounding box center [1231, 565] width 31 height 31
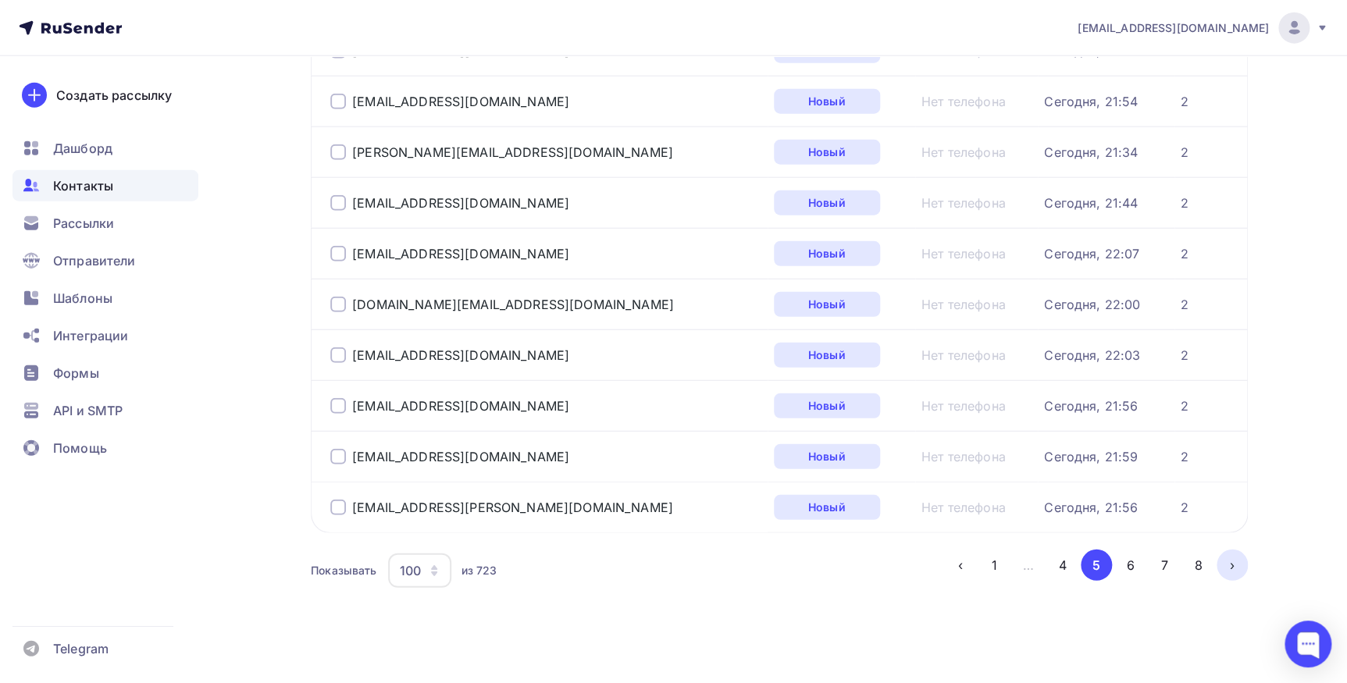
click at [1225, 556] on button "›" at bounding box center [1231, 565] width 31 height 31
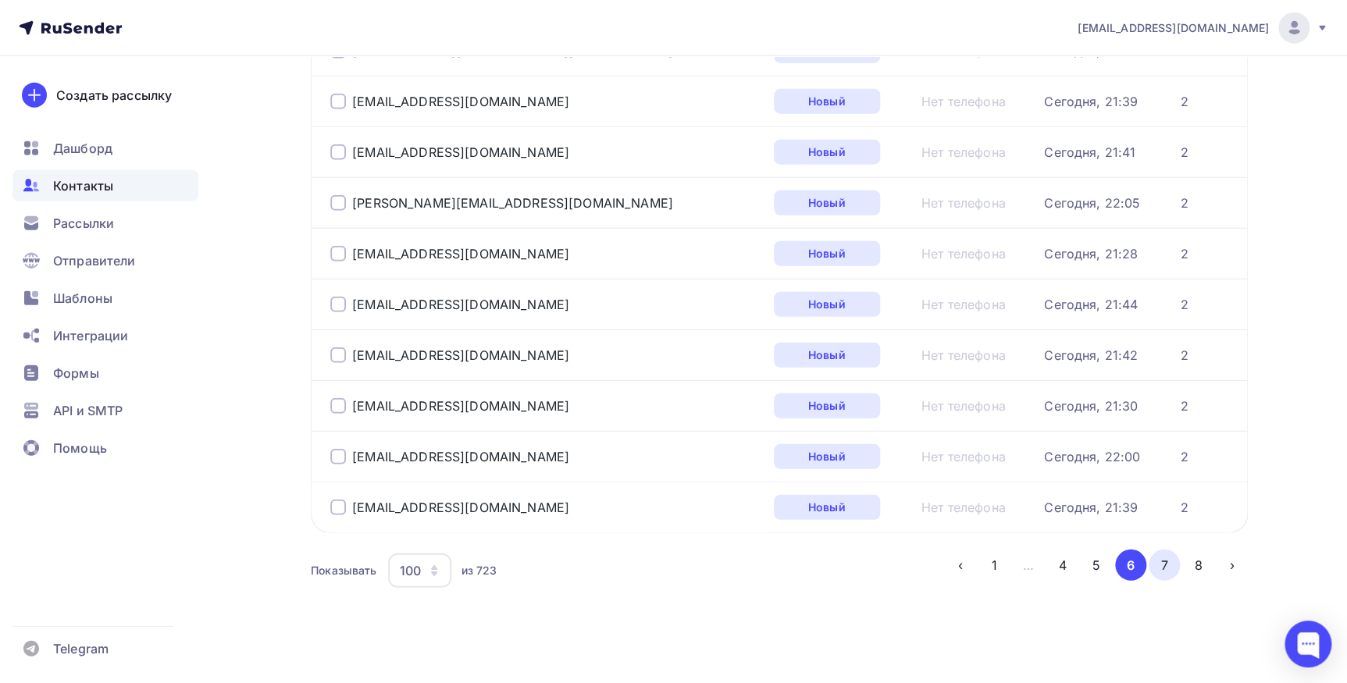
click at [1156, 556] on button "7" at bounding box center [1163, 565] width 31 height 31
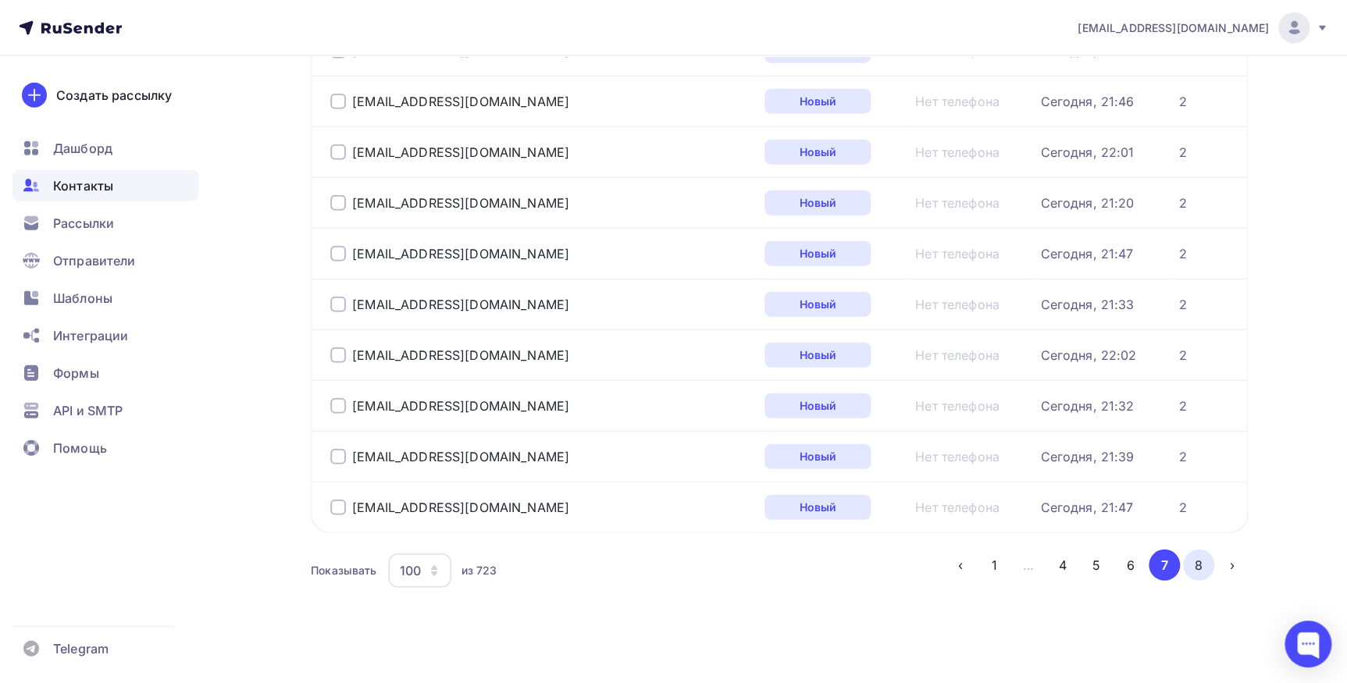
click at [1205, 555] on button "8" at bounding box center [1198, 565] width 31 height 31
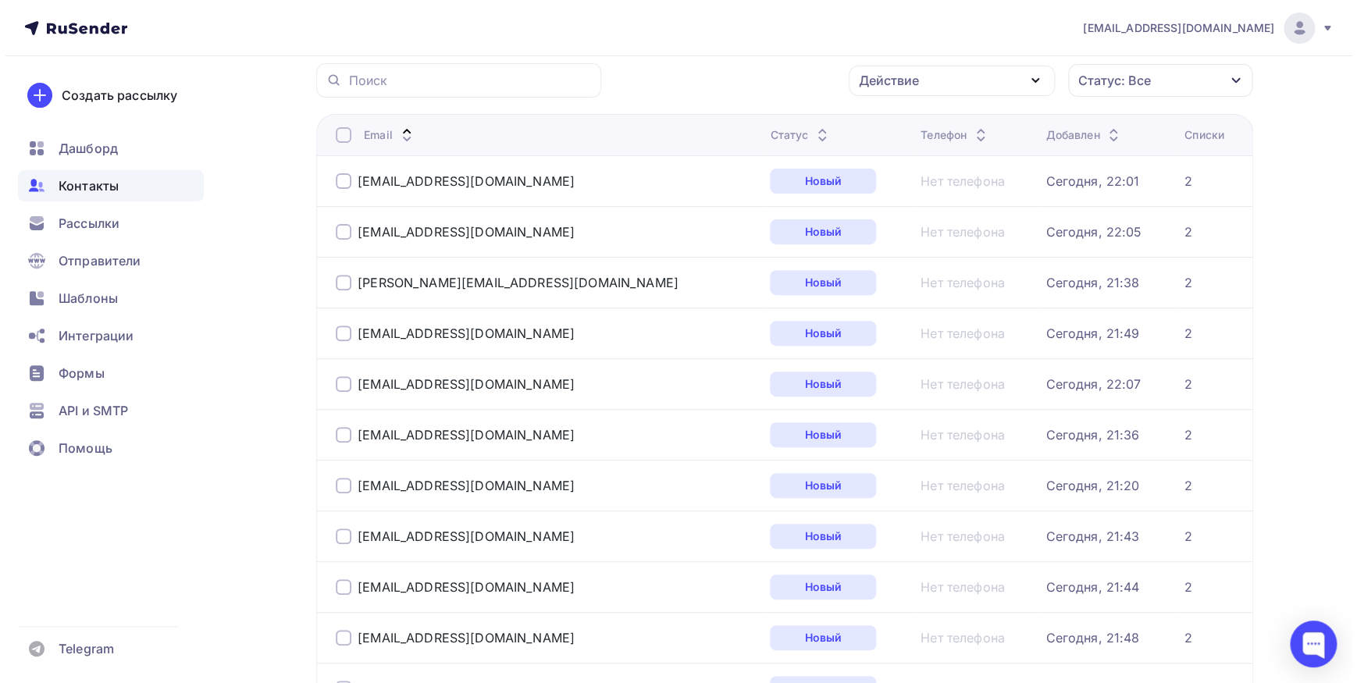
scroll to position [0, 0]
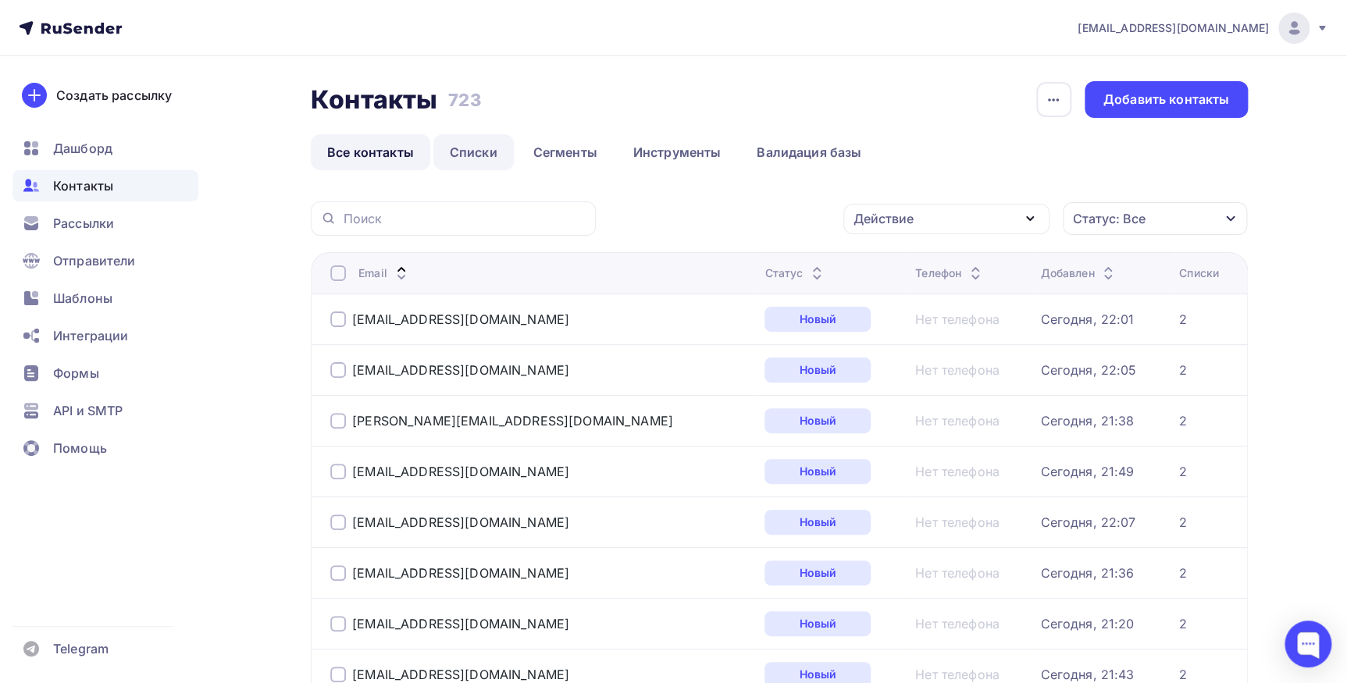
click at [478, 149] on link "Списки" at bounding box center [473, 152] width 80 height 36
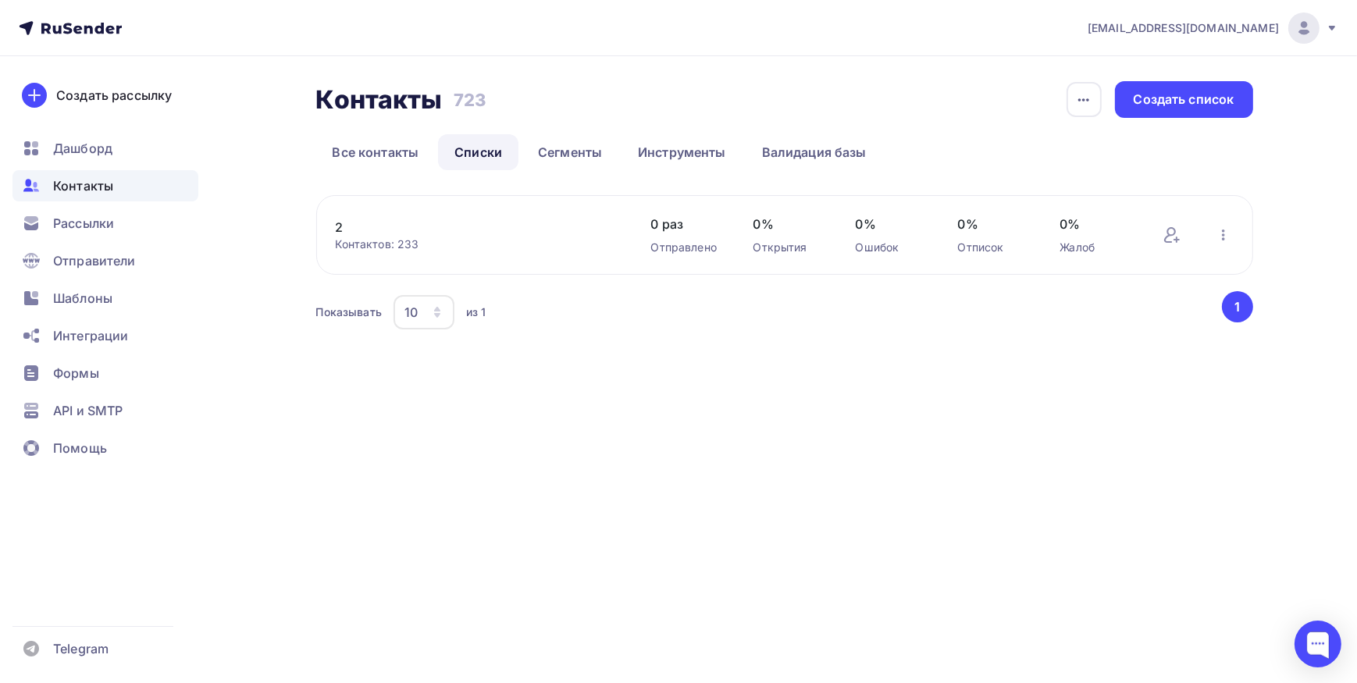
click at [341, 229] on link "2" at bounding box center [468, 227] width 265 height 19
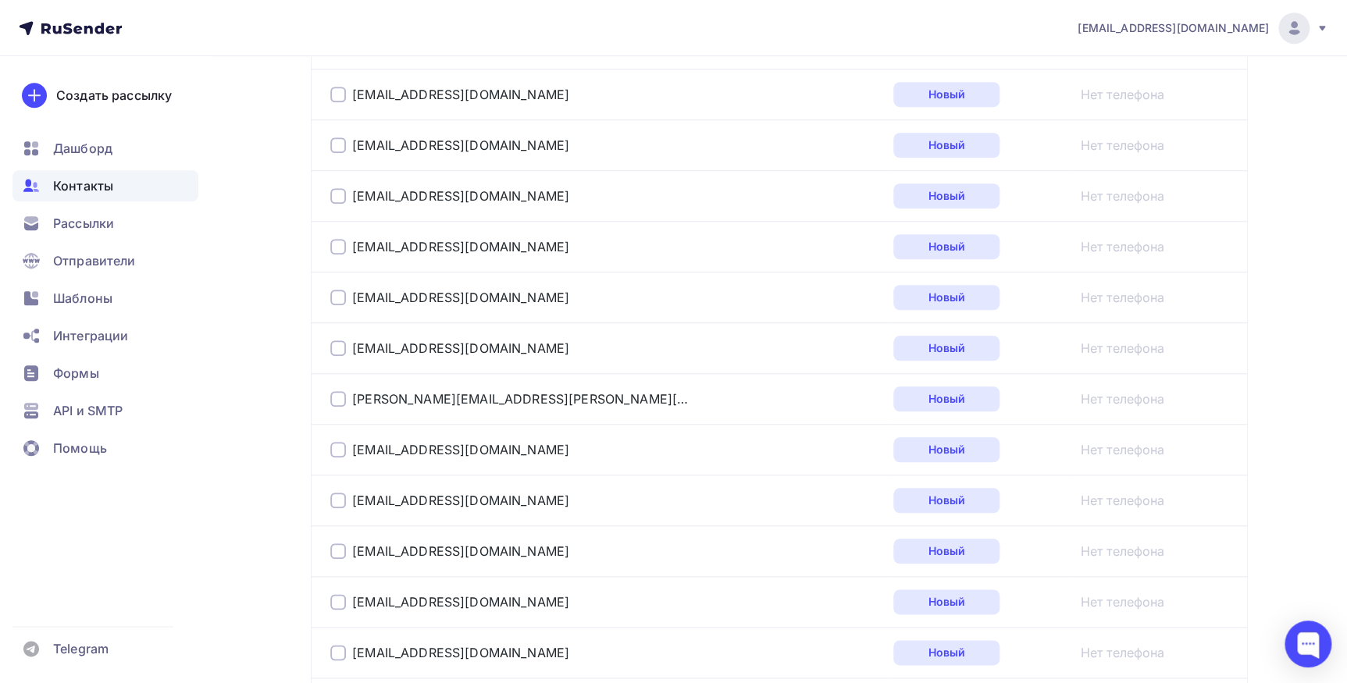
scroll to position [212, 0]
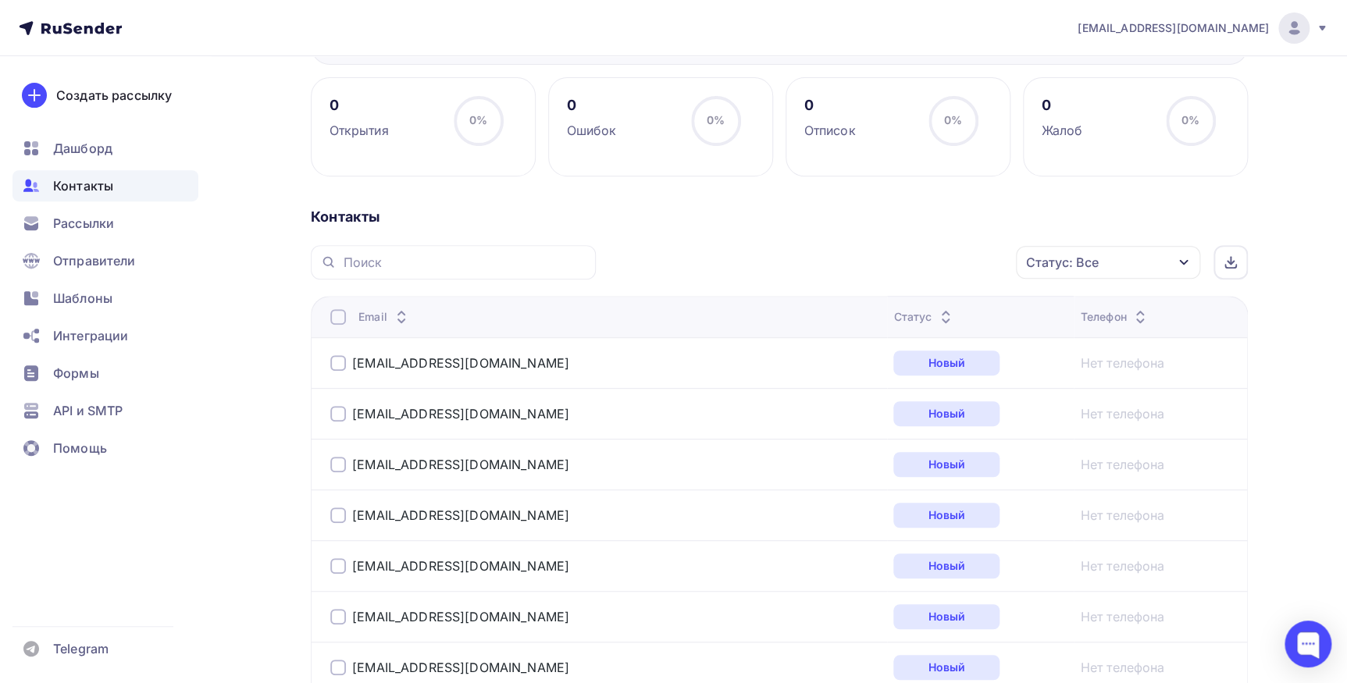
click at [1181, 258] on icon "button" at bounding box center [1183, 262] width 12 height 12
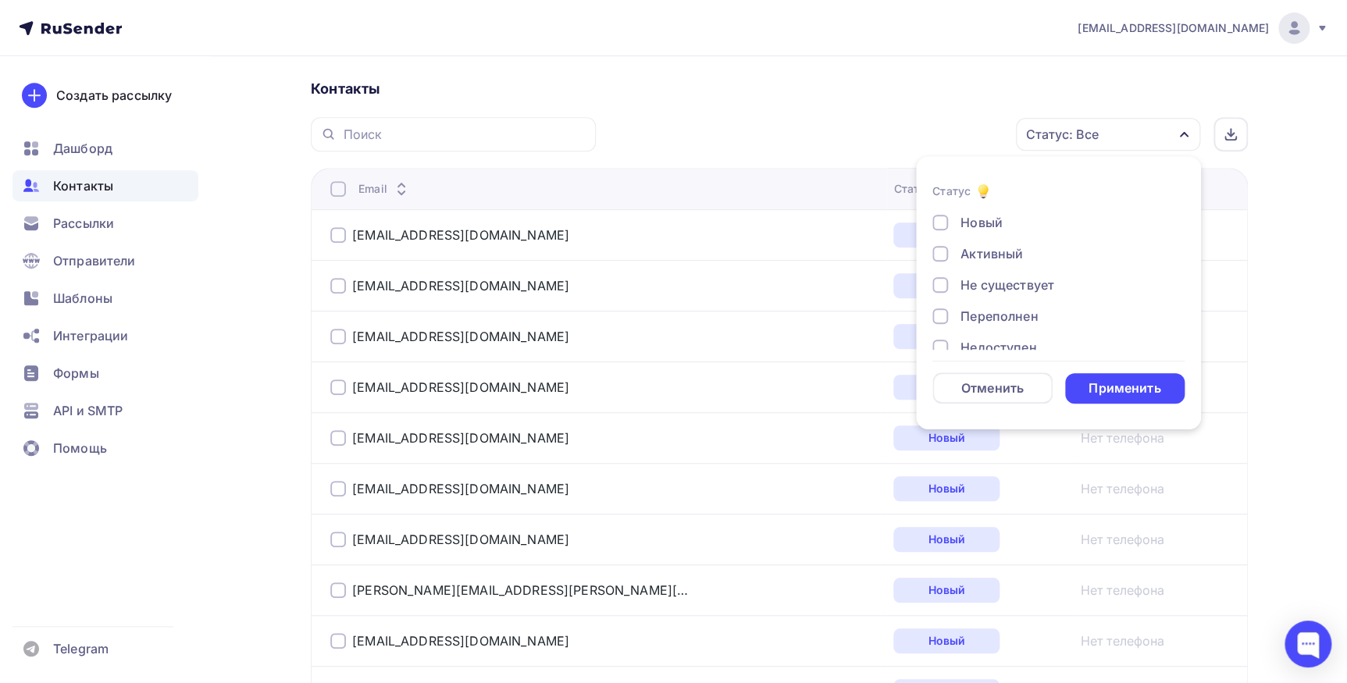
scroll to position [425, 0]
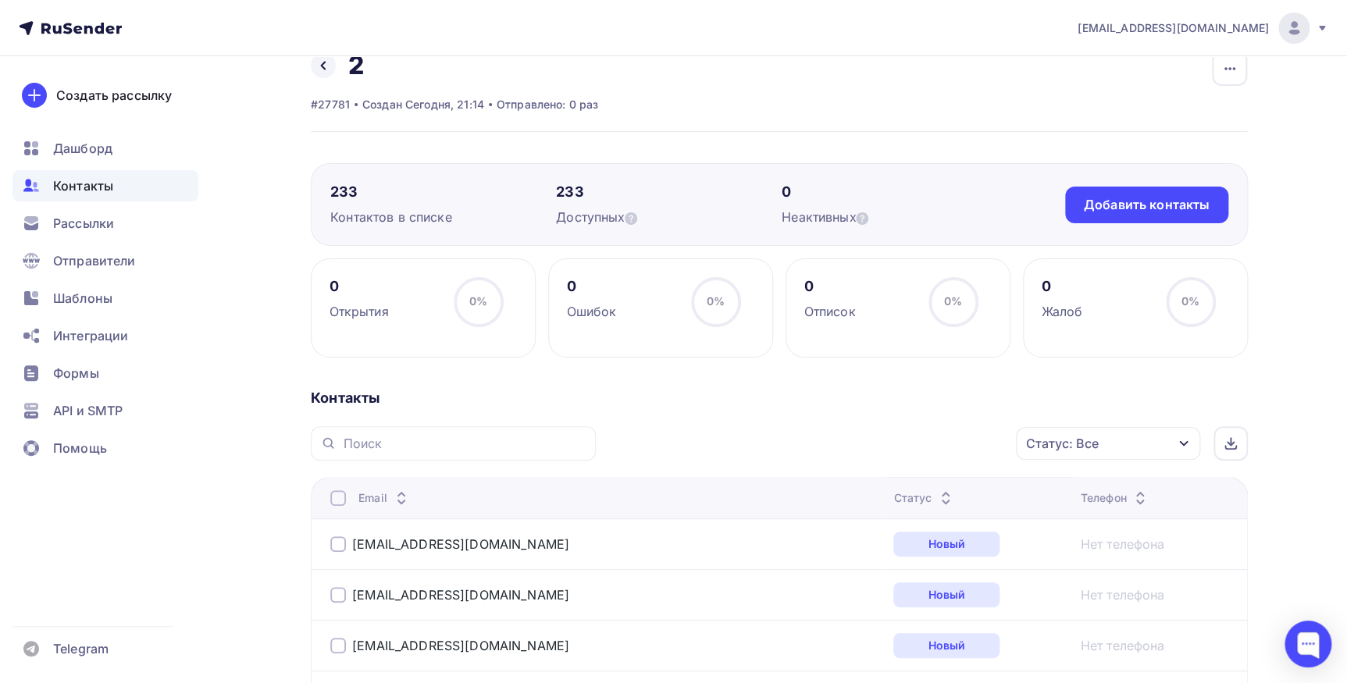
scroll to position [0, 0]
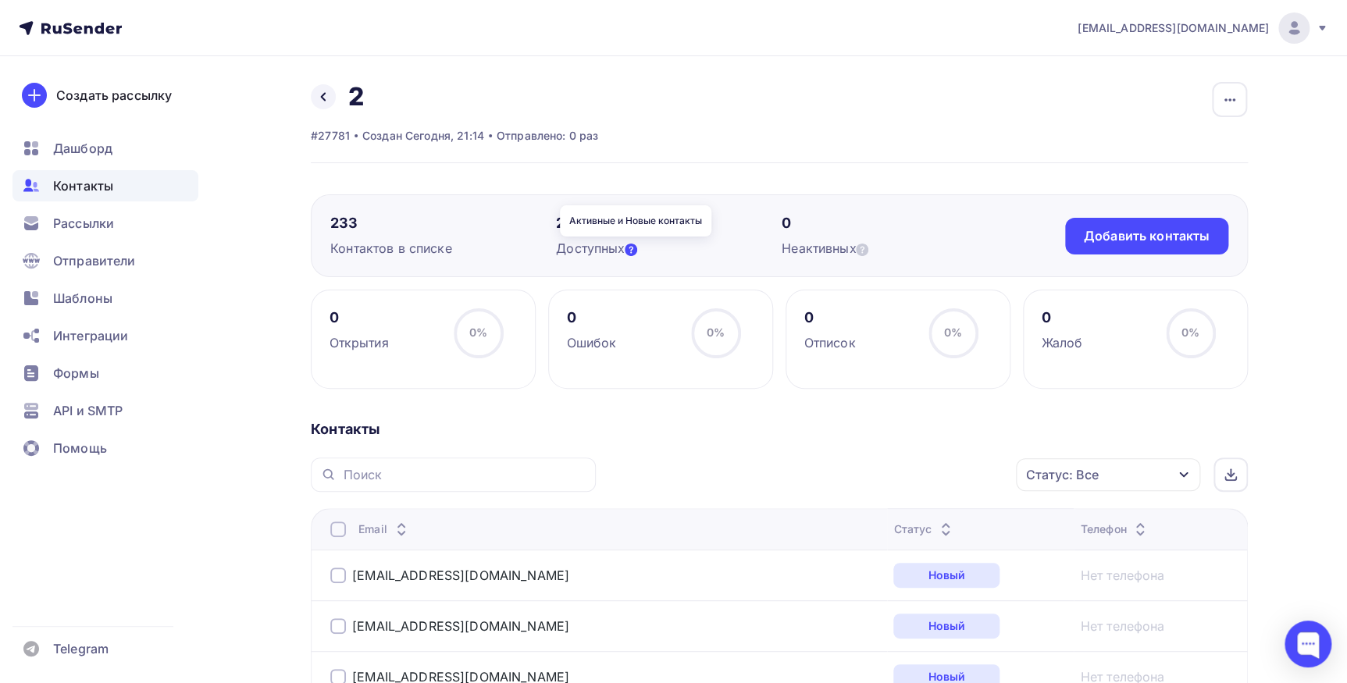
click at [631, 251] on icon at bounding box center [631, 250] width 12 height 12
click at [637, 253] on icon at bounding box center [631, 250] width 12 height 12
click at [634, 245] on icon at bounding box center [631, 250] width 12 height 12
click at [868, 250] on icon at bounding box center [862, 250] width 12 height 12
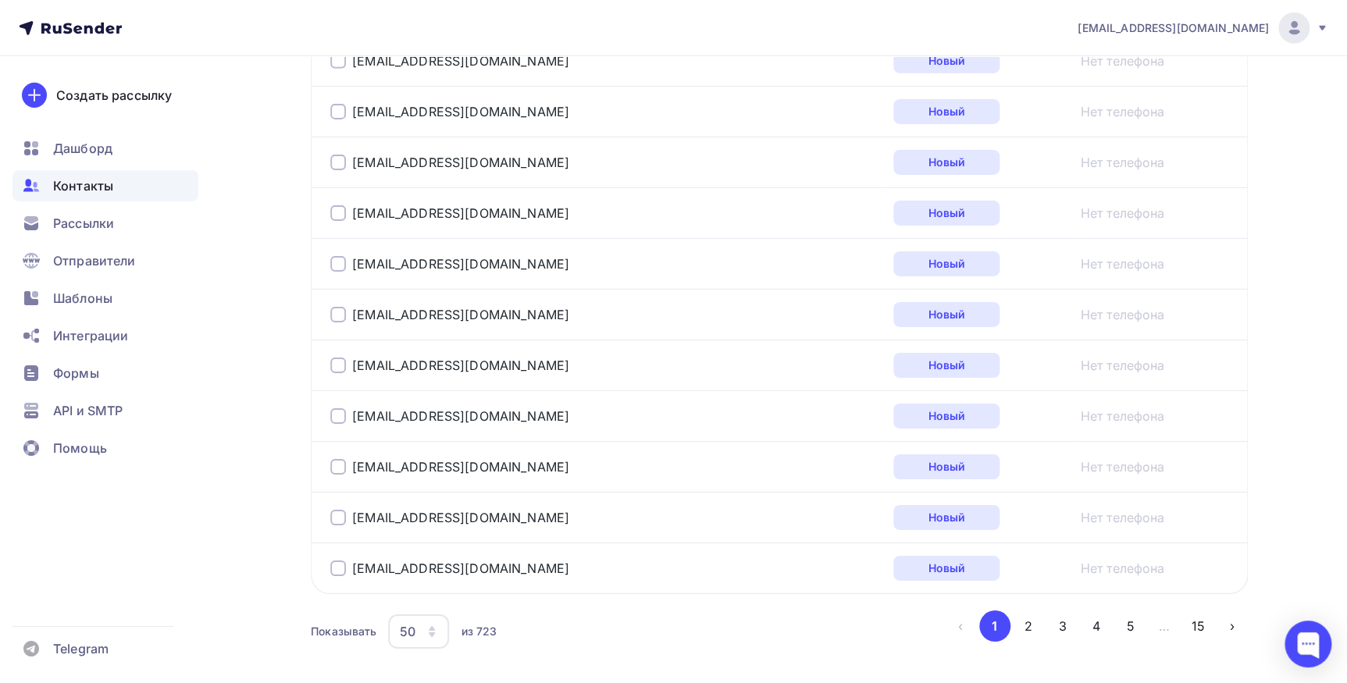
scroll to position [2559, 0]
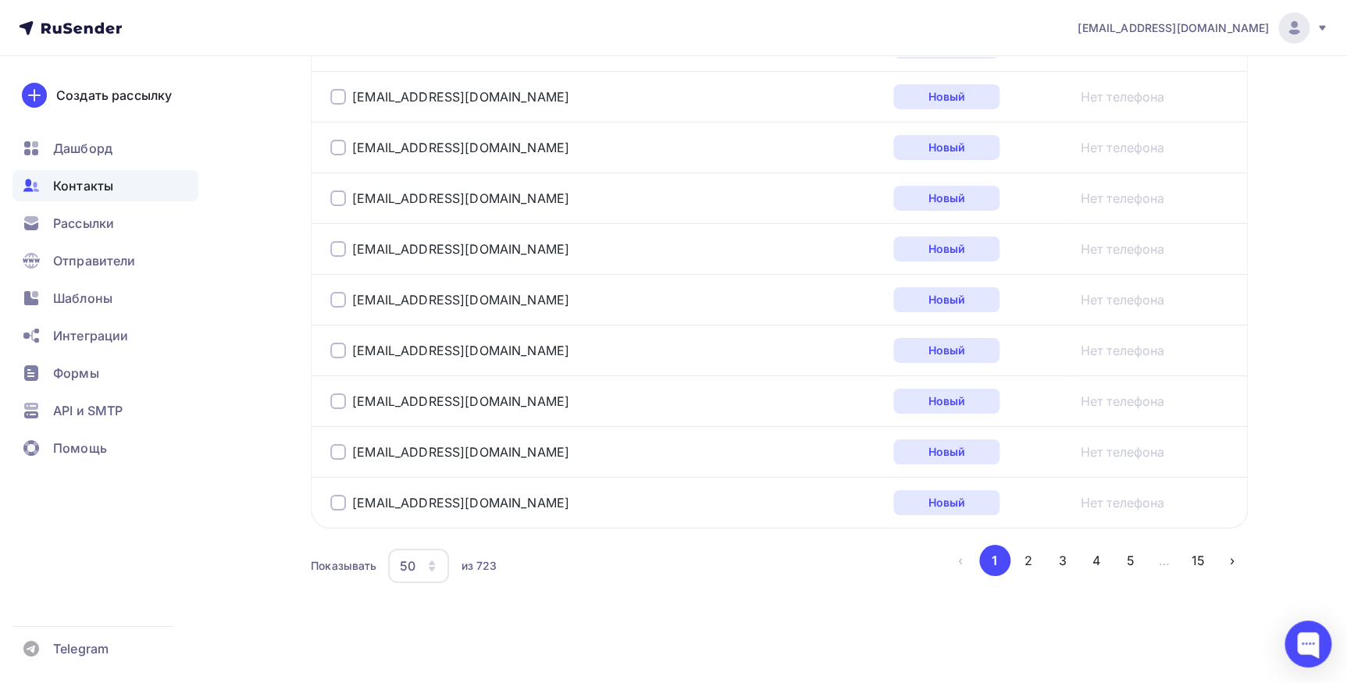
click at [433, 567] on icon "button" at bounding box center [432, 569] width 6 height 5
click at [426, 518] on div "100" at bounding box center [481, 513] width 150 height 19
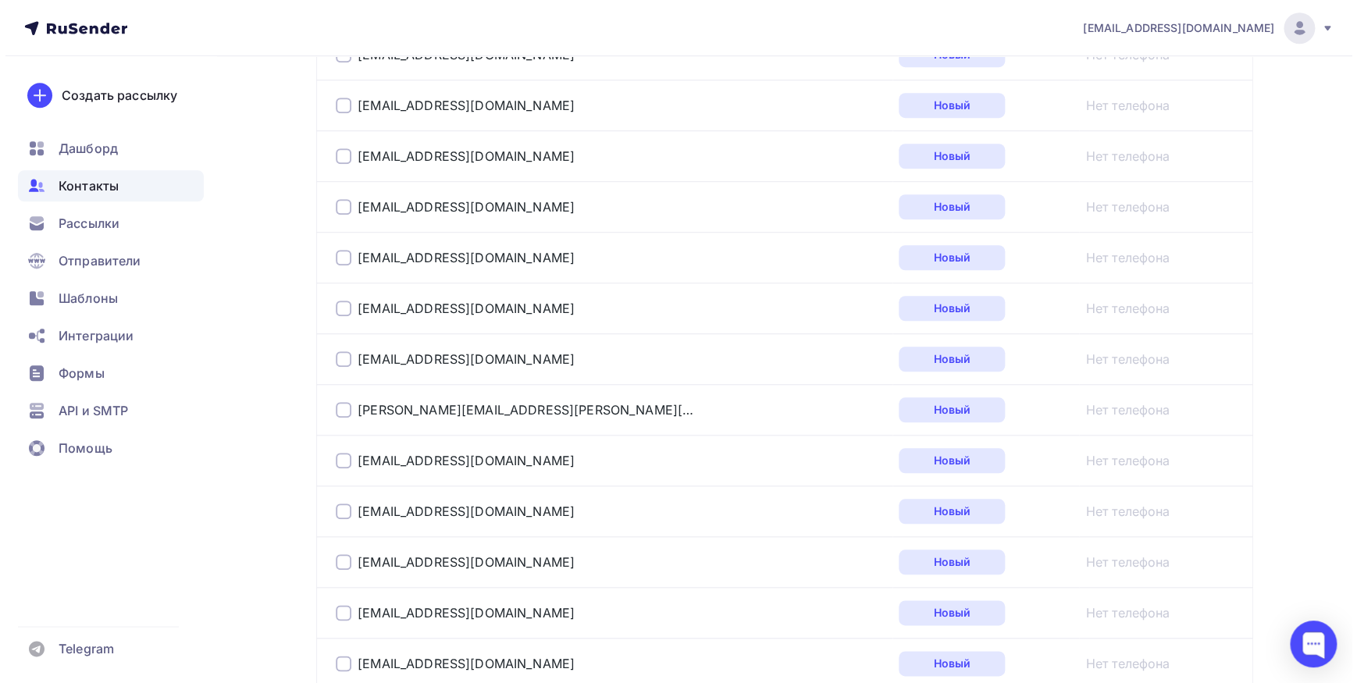
scroll to position [0, 0]
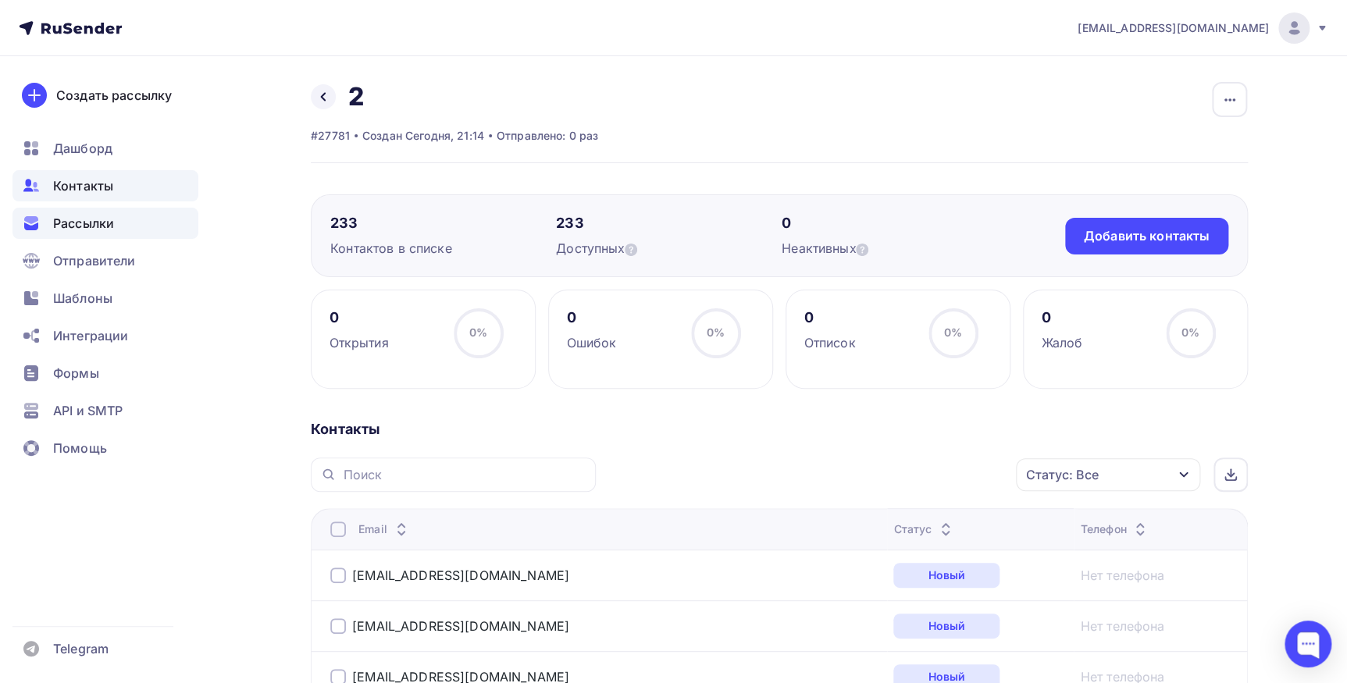
click at [80, 211] on div "Рассылки" at bounding box center [105, 223] width 186 height 31
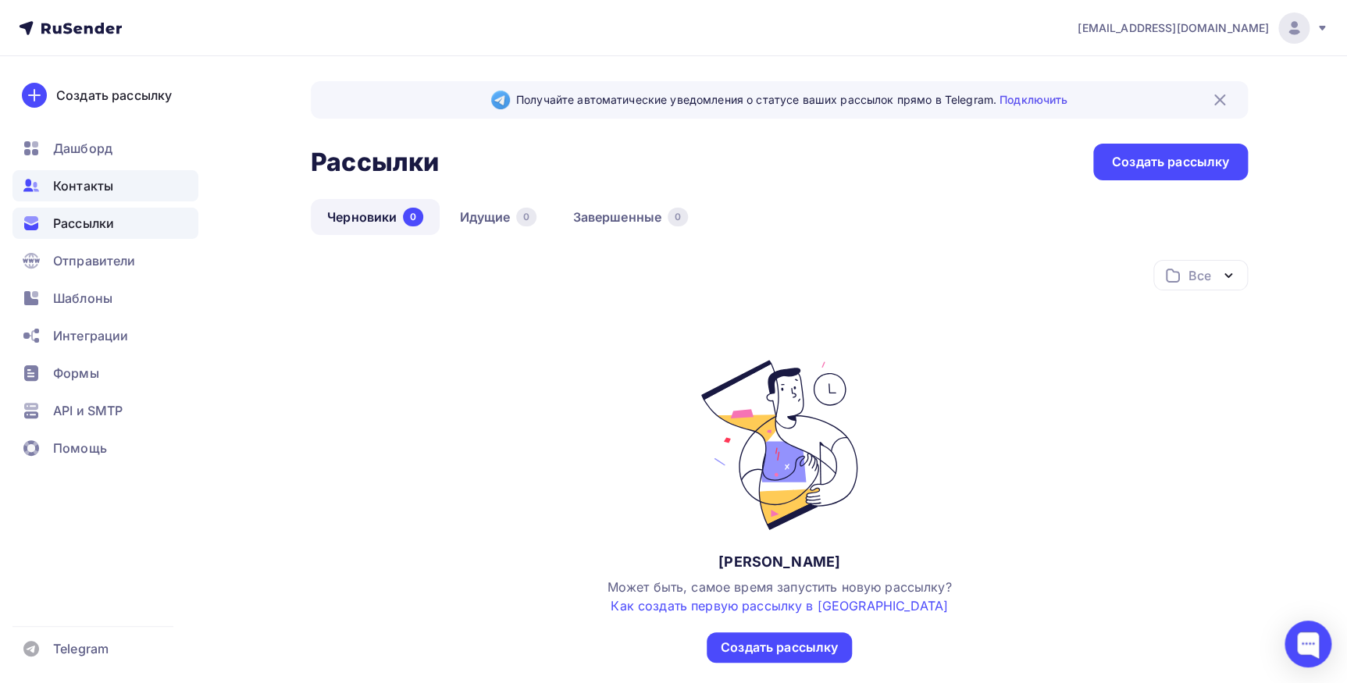
click at [97, 194] on span "Контакты" at bounding box center [83, 185] width 60 height 19
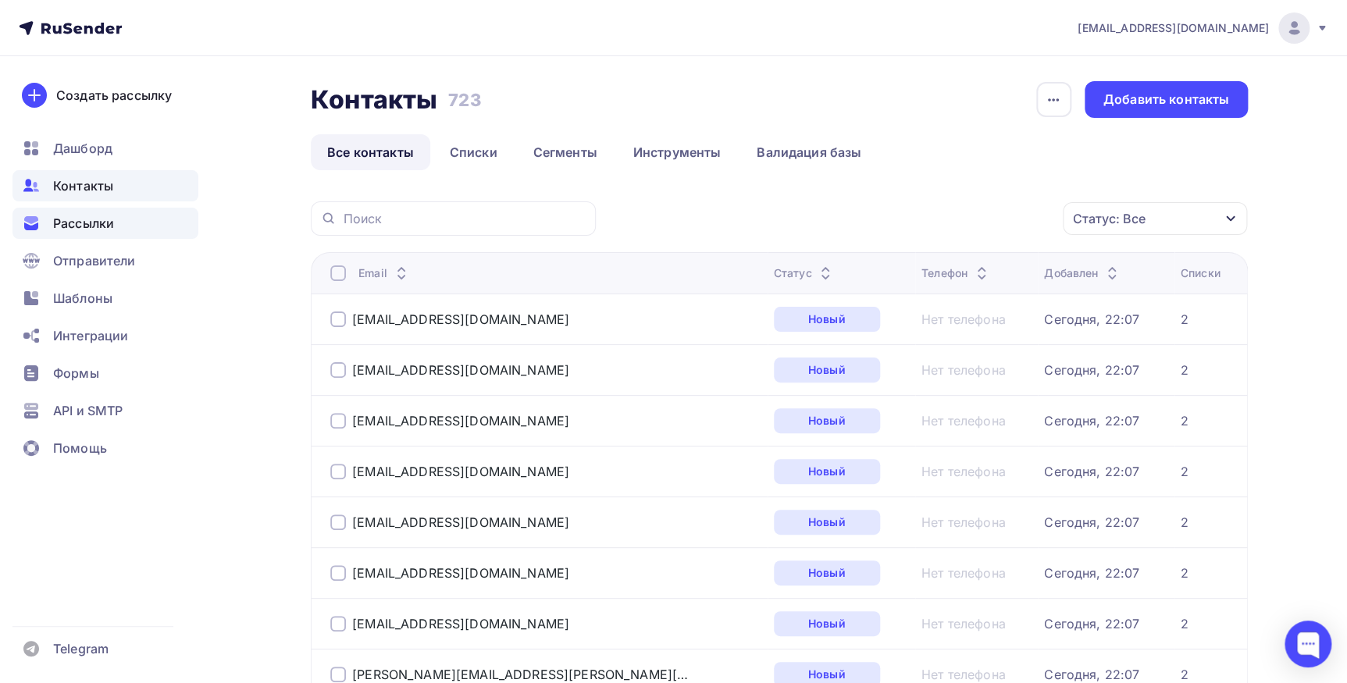
click at [124, 220] on div "Рассылки" at bounding box center [105, 223] width 186 height 31
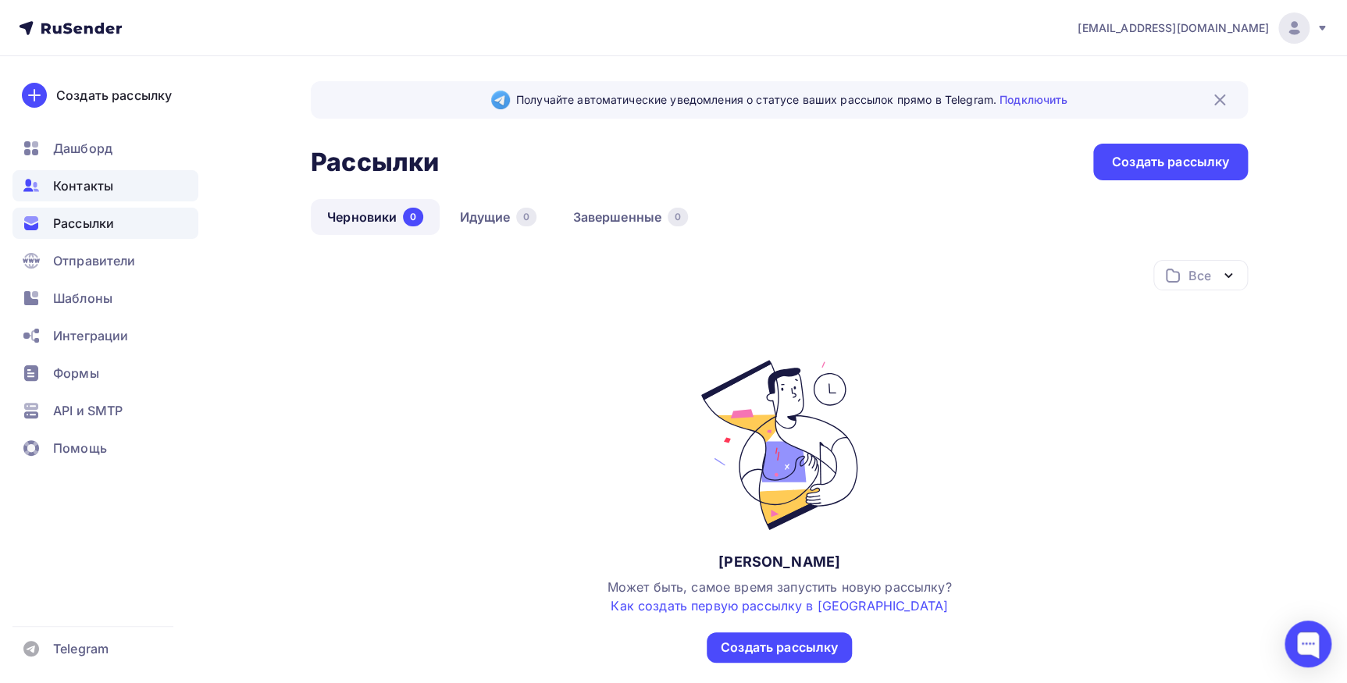
click at [105, 187] on span "Контакты" at bounding box center [83, 185] width 60 height 19
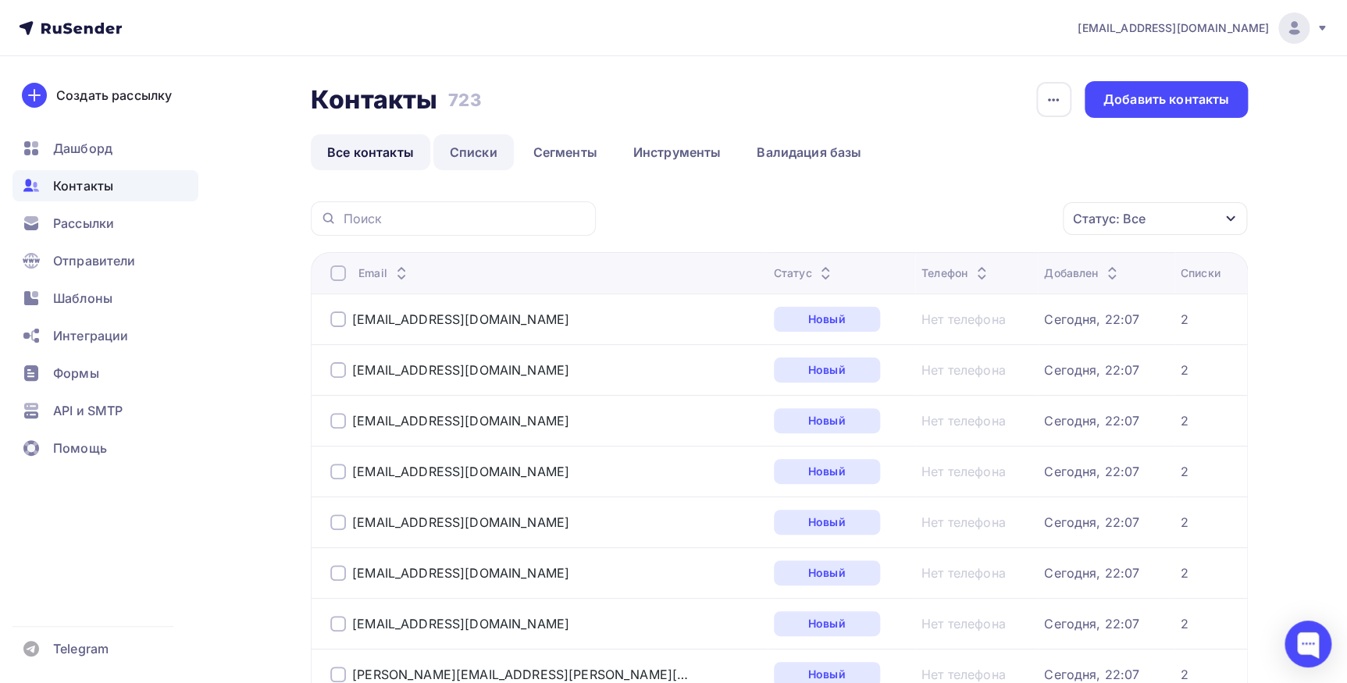
click at [472, 144] on link "Списки" at bounding box center [473, 152] width 80 height 36
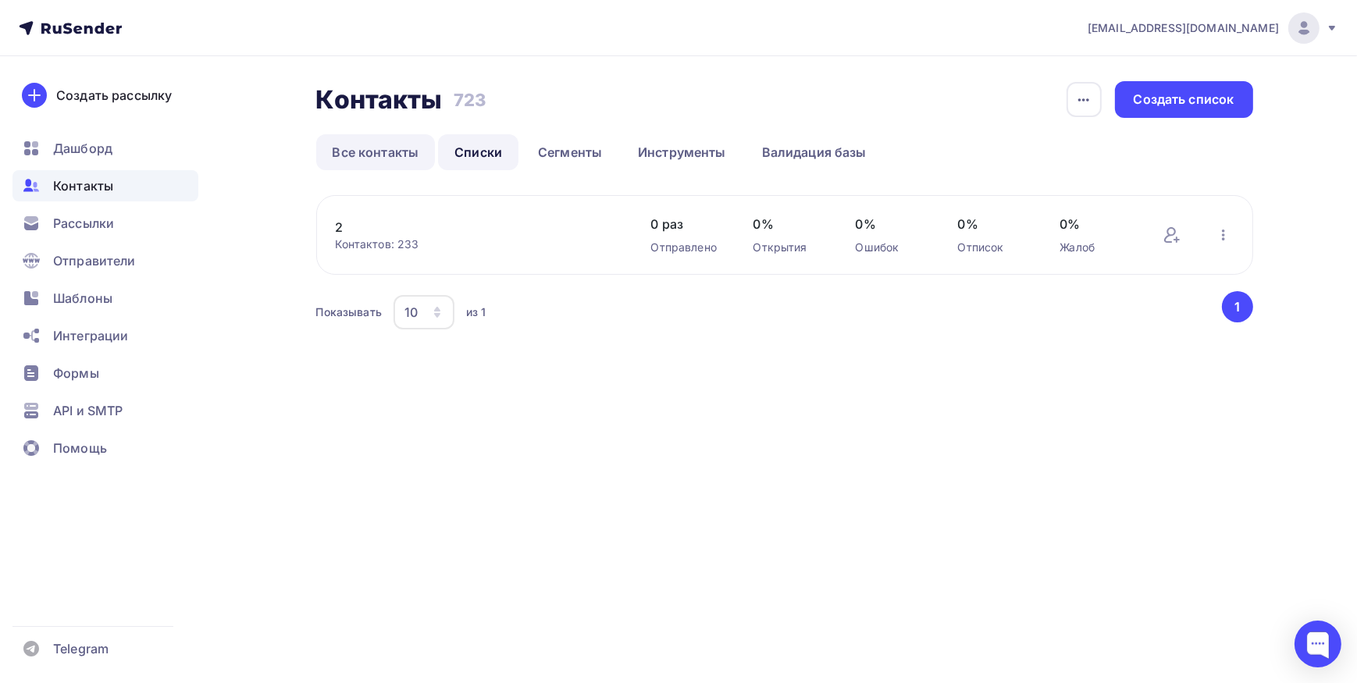
click at [350, 158] on link "Все контакты" at bounding box center [375, 152] width 119 height 36
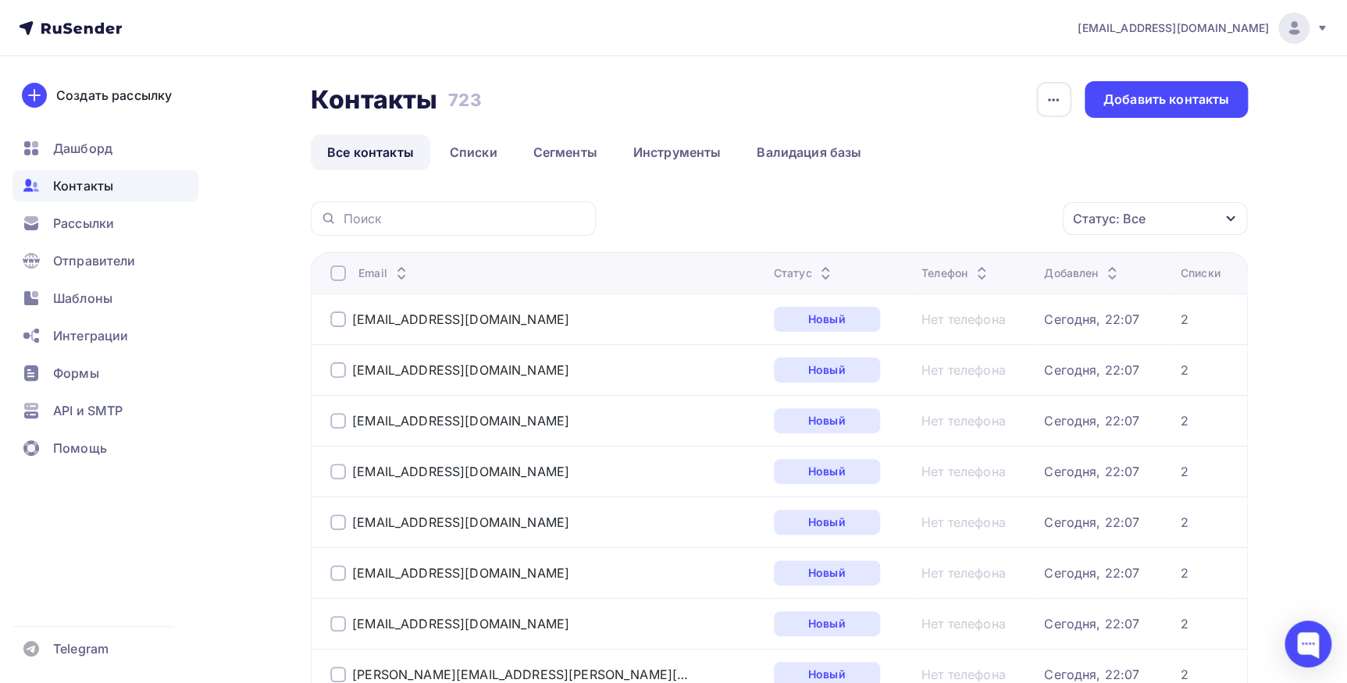
click at [337, 274] on div at bounding box center [338, 273] width 16 height 16
click at [1038, 218] on icon "button" at bounding box center [1029, 218] width 19 height 19
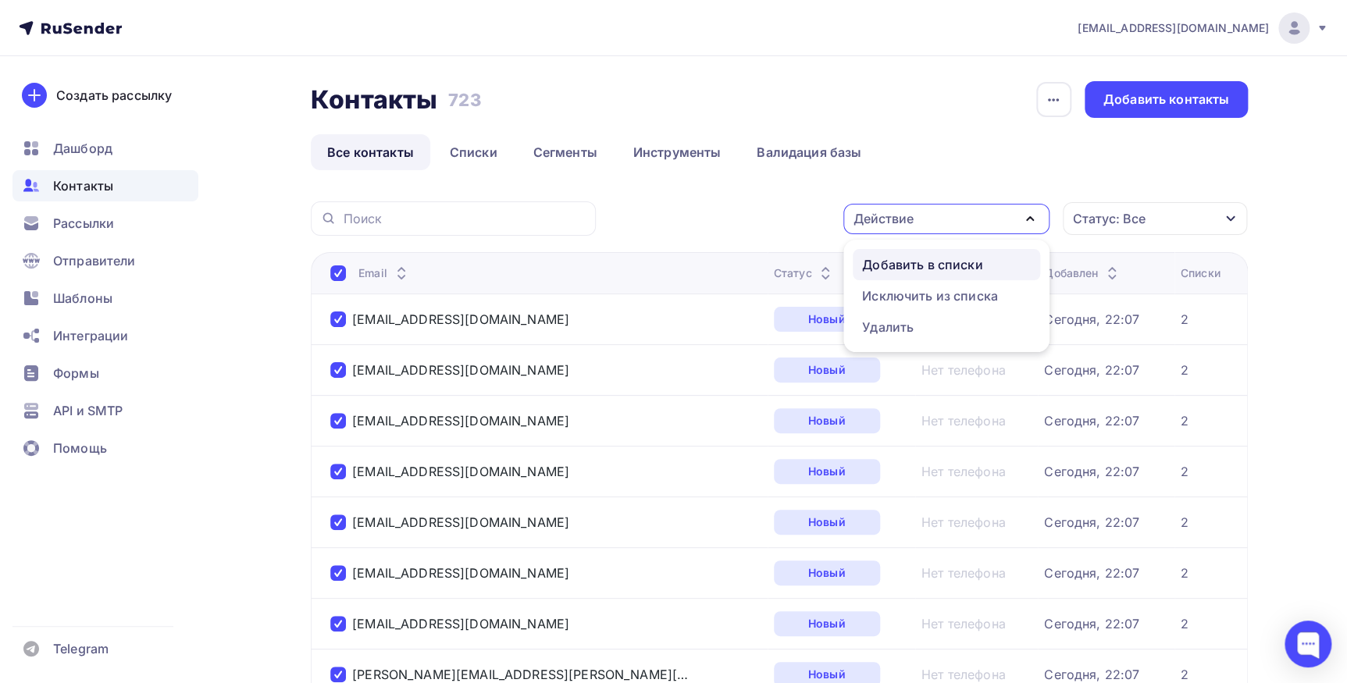
click at [924, 267] on div "Добавить в списки" at bounding box center [922, 264] width 120 height 19
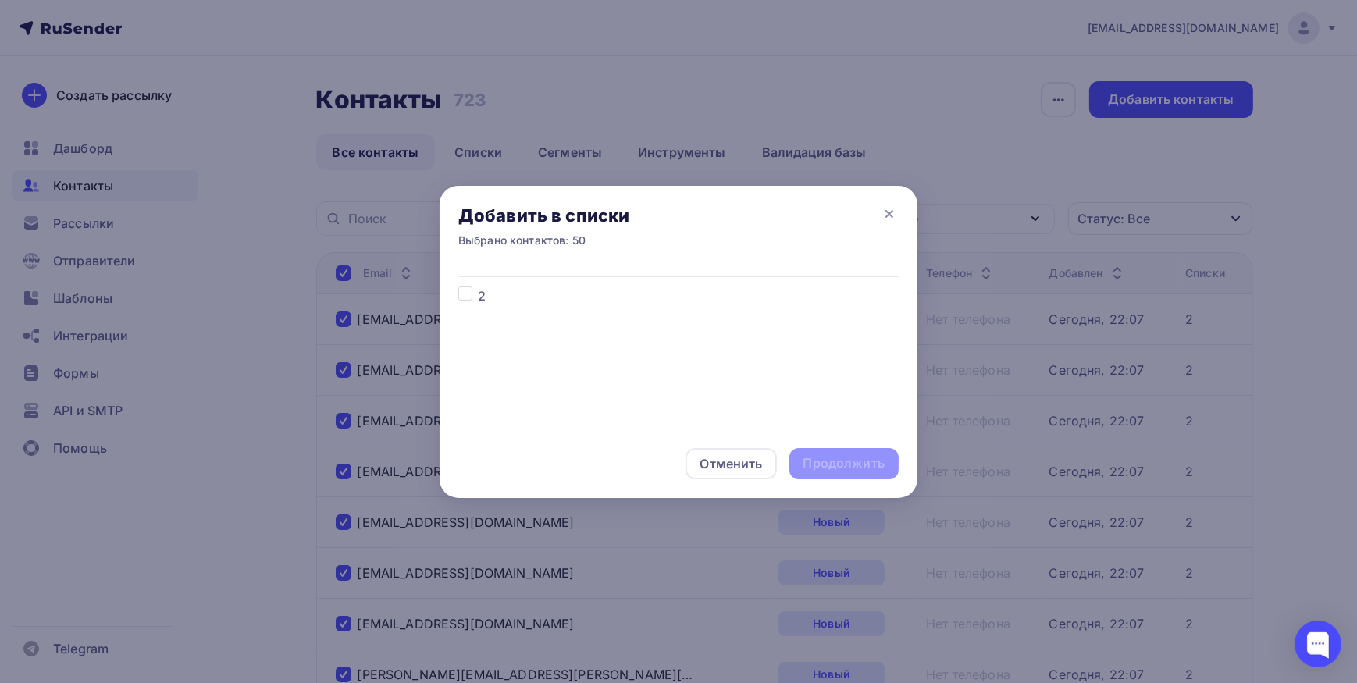
click at [478, 287] on label at bounding box center [478, 287] width 0 height 0
click at [460, 294] on input "checkbox" at bounding box center [465, 294] width 14 height 14
checkbox input "true"
click at [854, 462] on div "Продолжить" at bounding box center [843, 463] width 81 height 18
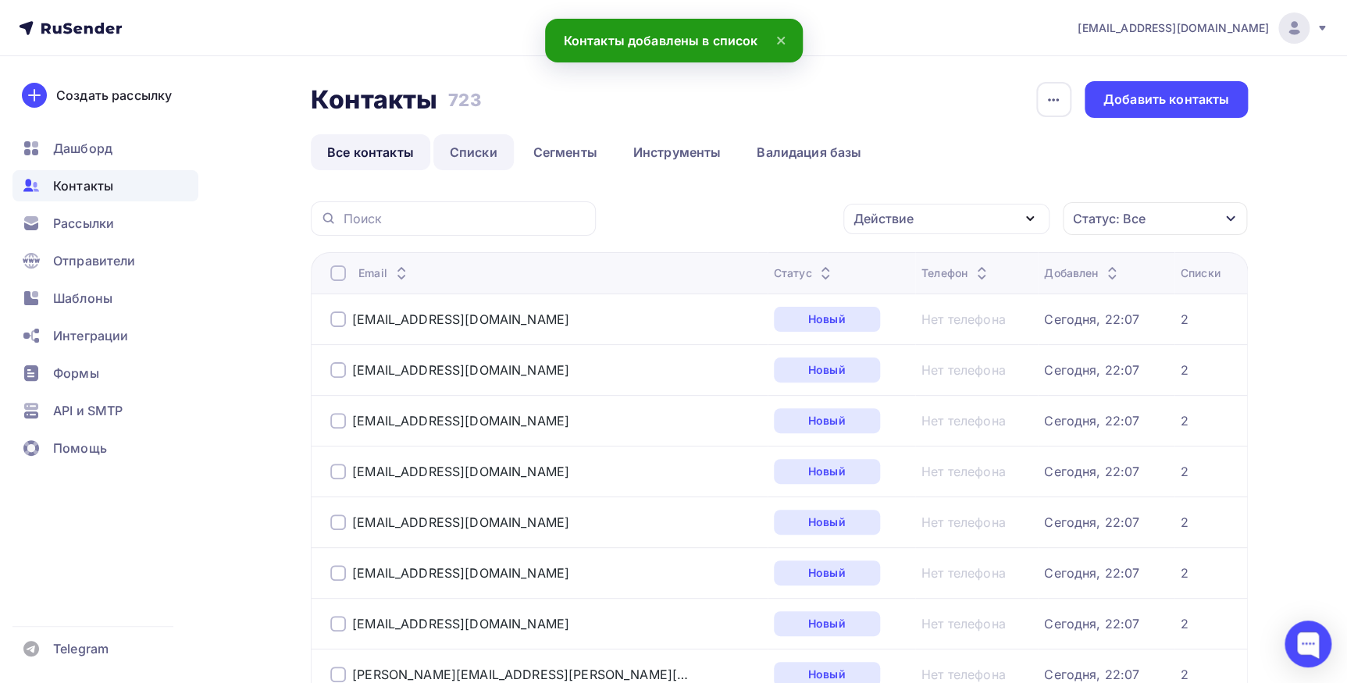
click at [472, 155] on link "Списки" at bounding box center [473, 152] width 80 height 36
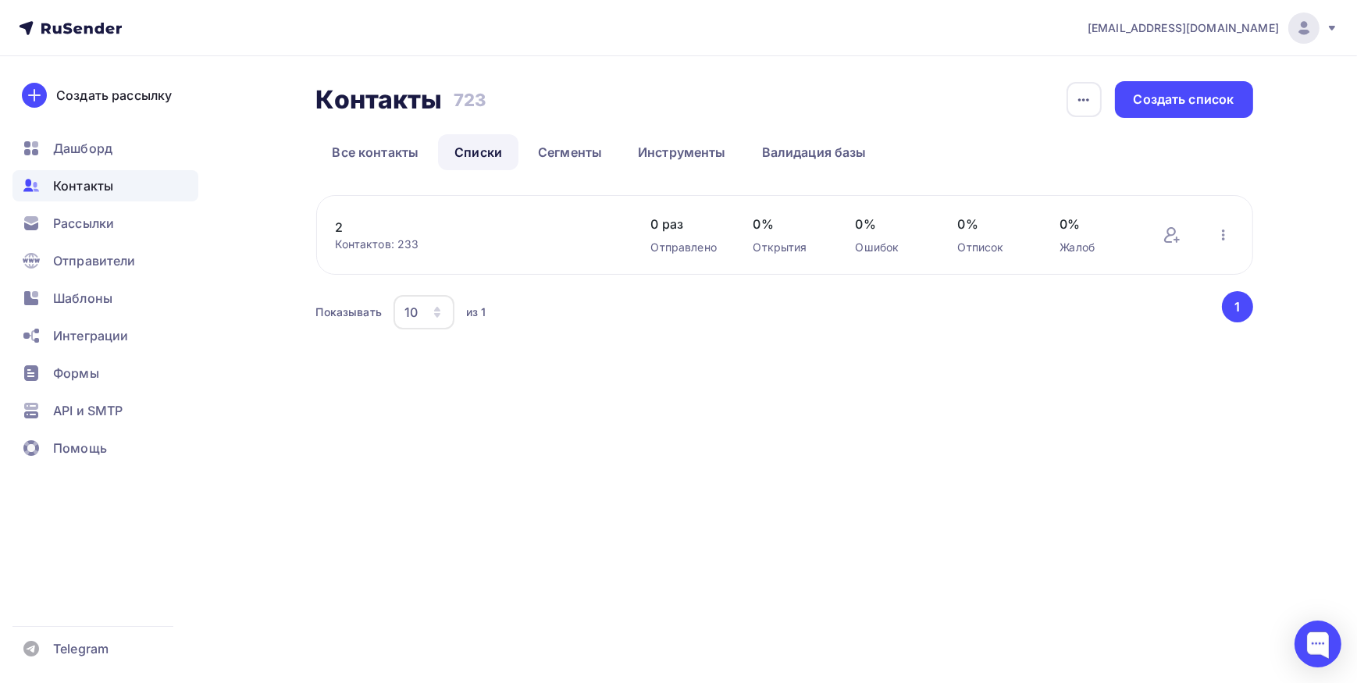
click at [361, 247] on div "Контактов: 233" at bounding box center [478, 245] width 284 height 16
click at [347, 227] on link "2" at bounding box center [468, 227] width 265 height 19
